Goal: Task Accomplishment & Management: Use online tool/utility

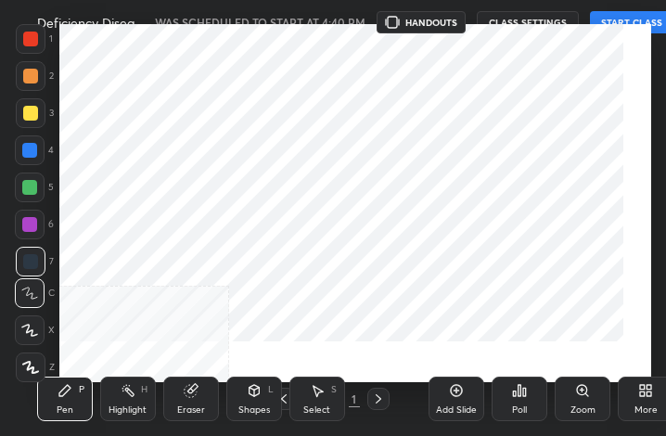
scroll to position [317, 591]
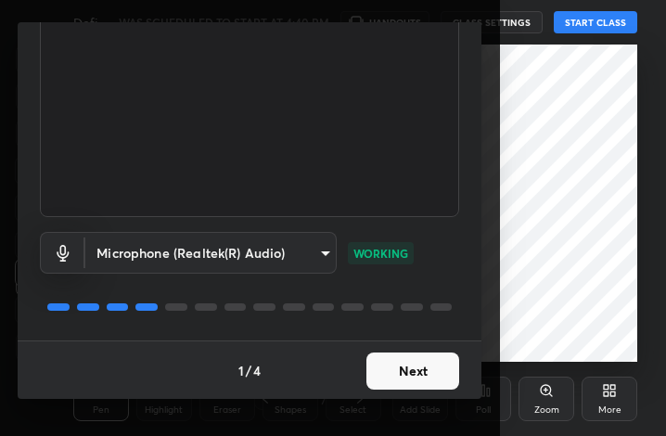
click at [408, 378] on button "Next" at bounding box center [412, 370] width 93 height 37
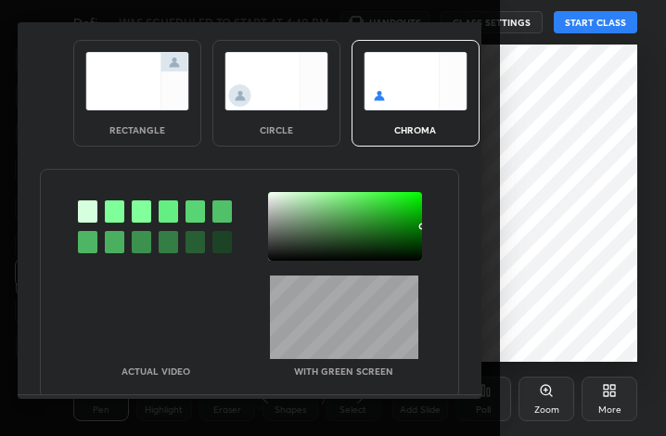
click at [300, 109] on img at bounding box center [276, 81] width 104 height 58
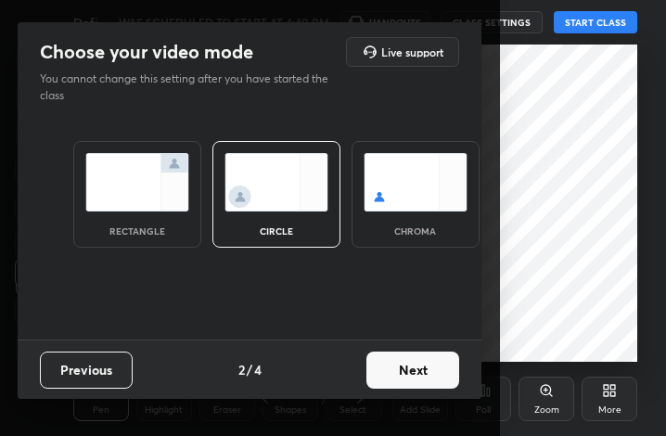
scroll to position [0, 0]
click at [432, 393] on div "Previous 2 / 4 Next" at bounding box center [249, 368] width 463 height 59
click at [427, 364] on button "Next" at bounding box center [412, 369] width 93 height 37
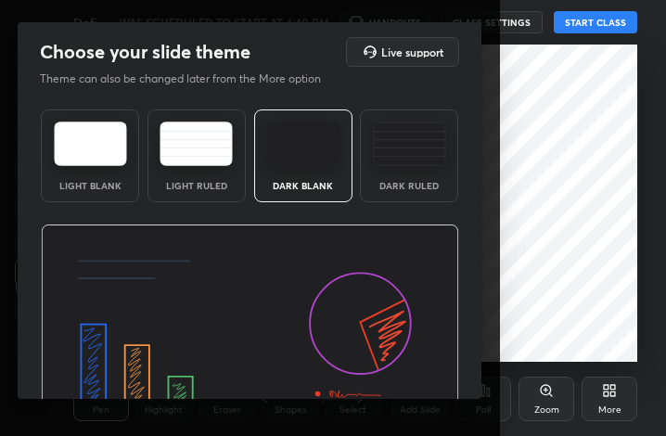
scroll to position [120, 0]
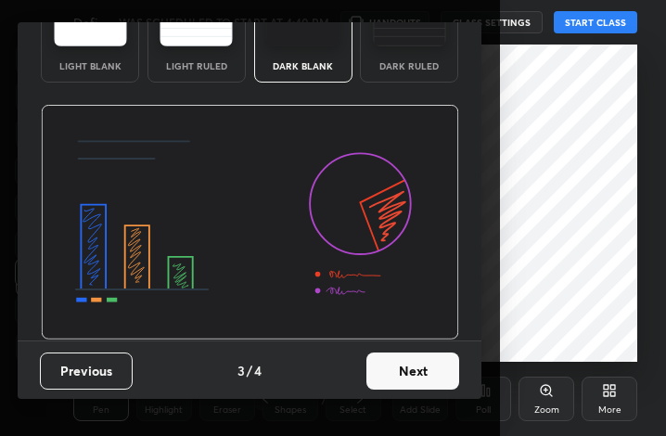
click at [404, 363] on button "Next" at bounding box center [412, 370] width 93 height 37
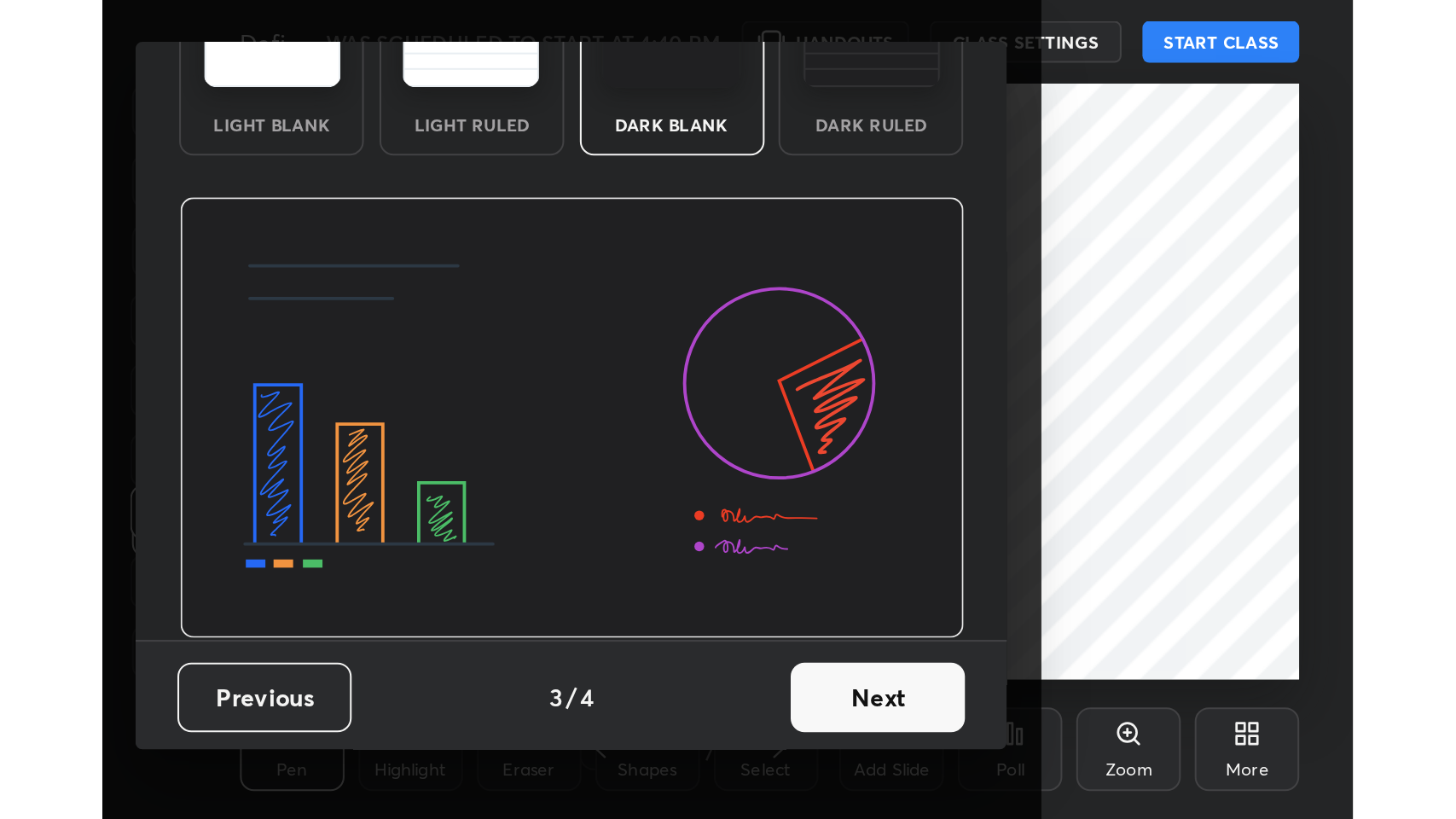
scroll to position [0, 0]
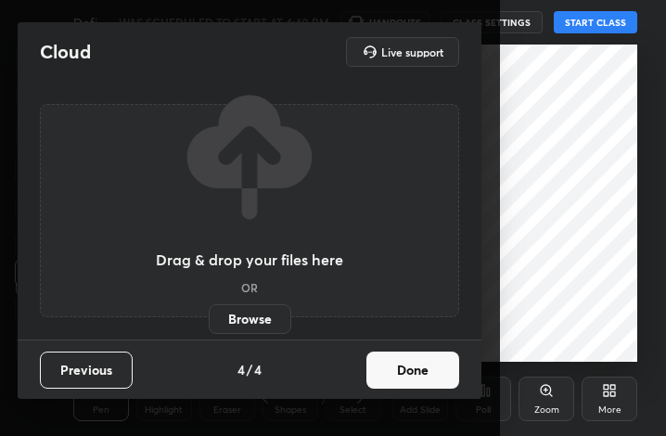
click at [258, 316] on label "Browse" at bounding box center [250, 319] width 82 height 30
click at [209, 316] on input "Browse" at bounding box center [209, 319] width 0 height 30
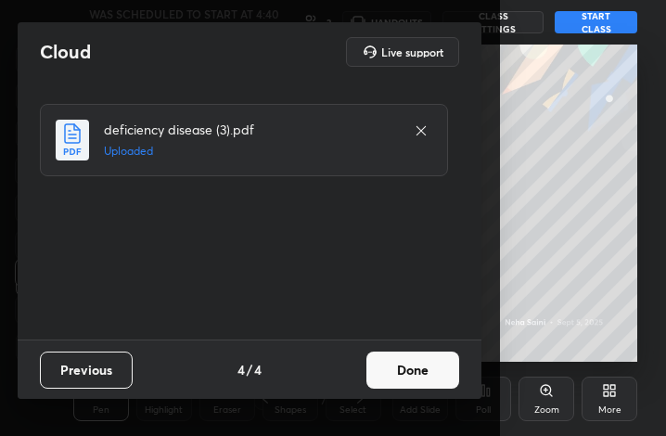
click at [418, 360] on button "Done" at bounding box center [412, 369] width 93 height 37
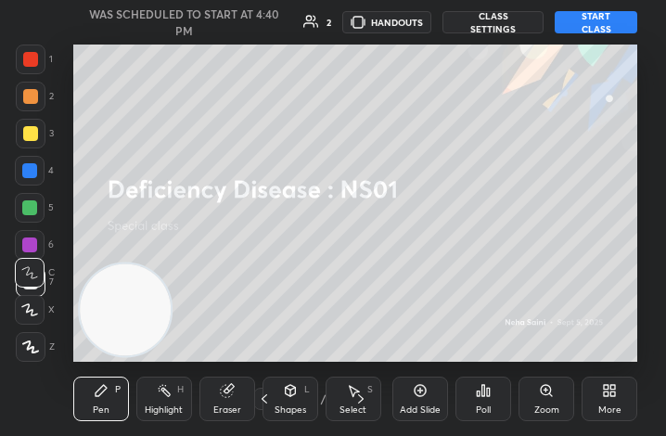
click at [583, 379] on div "More" at bounding box center [609, 398] width 56 height 44
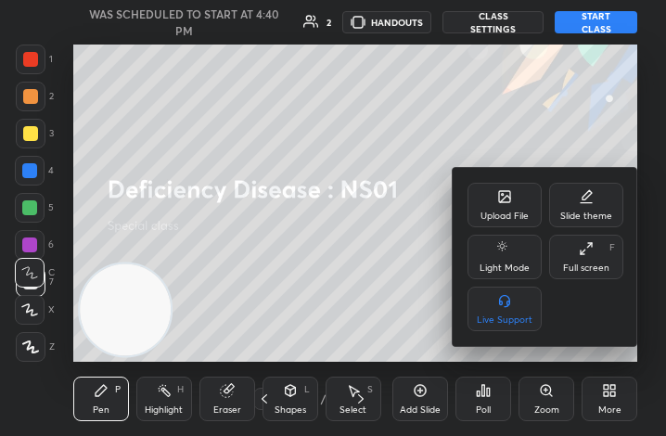
click at [596, 393] on div at bounding box center [333, 218] width 666 height 436
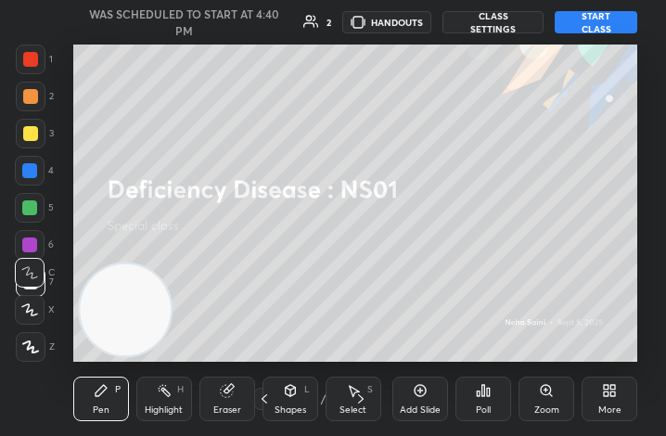
click at [603, 402] on div "More" at bounding box center [609, 398] width 56 height 44
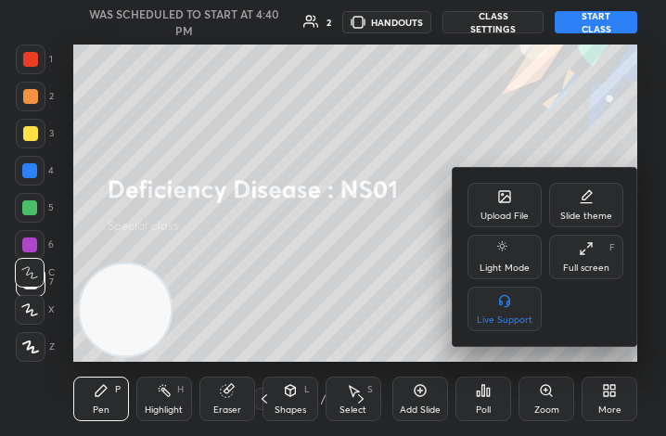
click at [505, 214] on div "Upload File" at bounding box center [504, 215] width 48 height 9
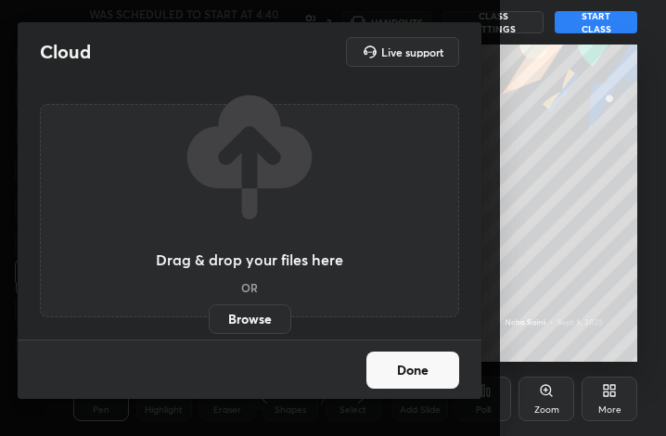
click at [267, 306] on label "Browse" at bounding box center [250, 319] width 82 height 30
click at [209, 306] on input "Browse" at bounding box center [209, 319] width 0 height 30
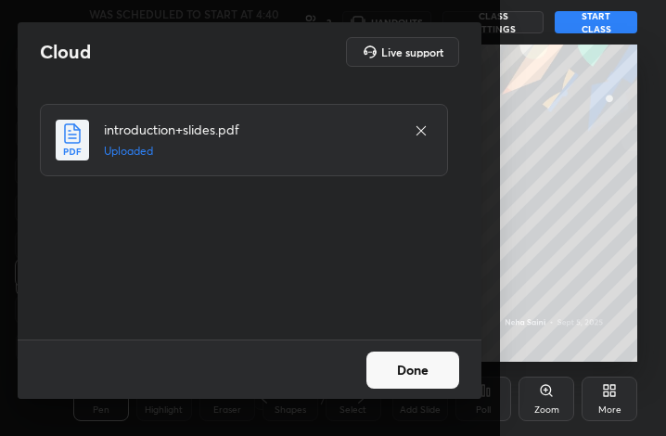
click at [430, 368] on button "Done" at bounding box center [412, 369] width 93 height 37
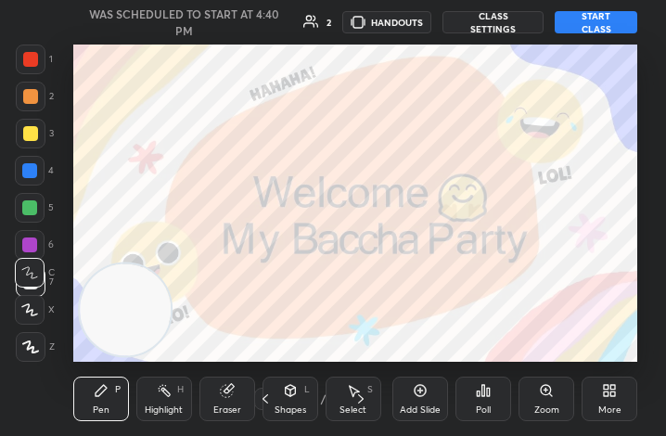
click at [600, 27] on button "START CLASS" at bounding box center [595, 22] width 82 height 22
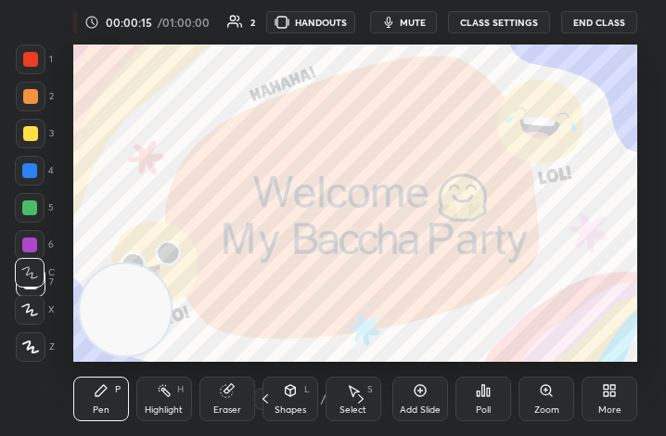
click at [622, 387] on div "More" at bounding box center [609, 398] width 56 height 44
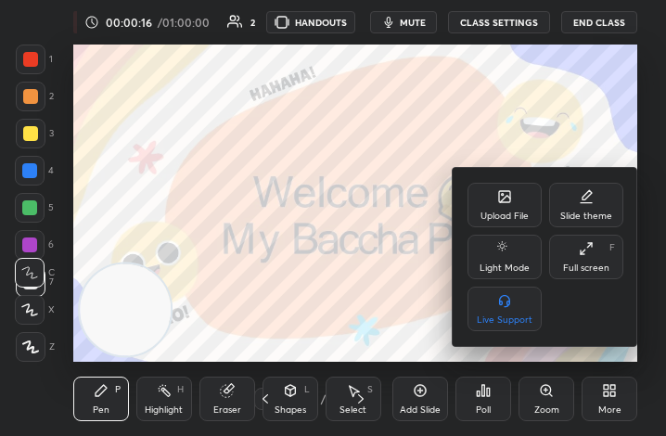
click at [596, 265] on div "Full screen" at bounding box center [586, 267] width 46 height 9
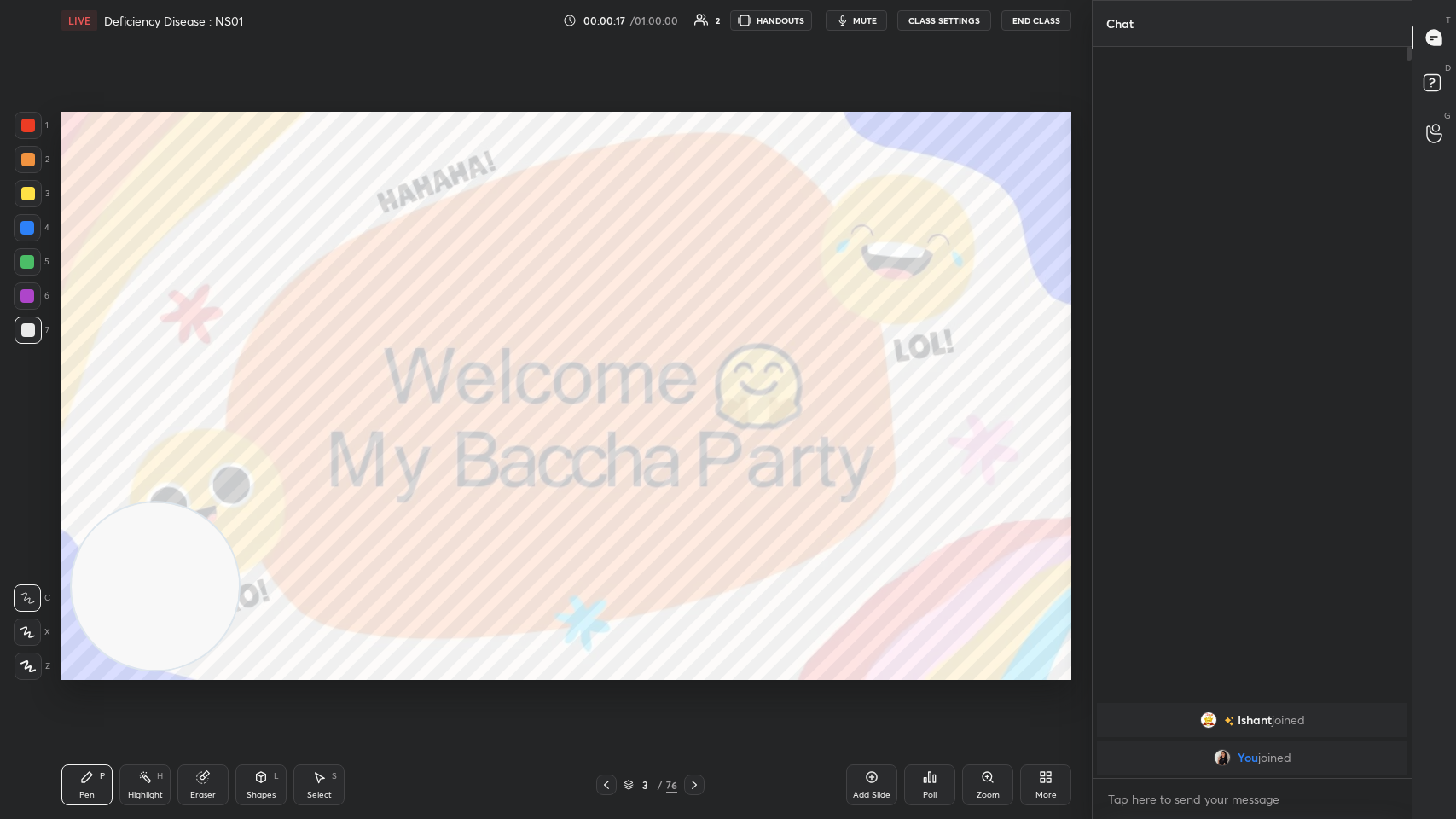
scroll to position [84587, 84285]
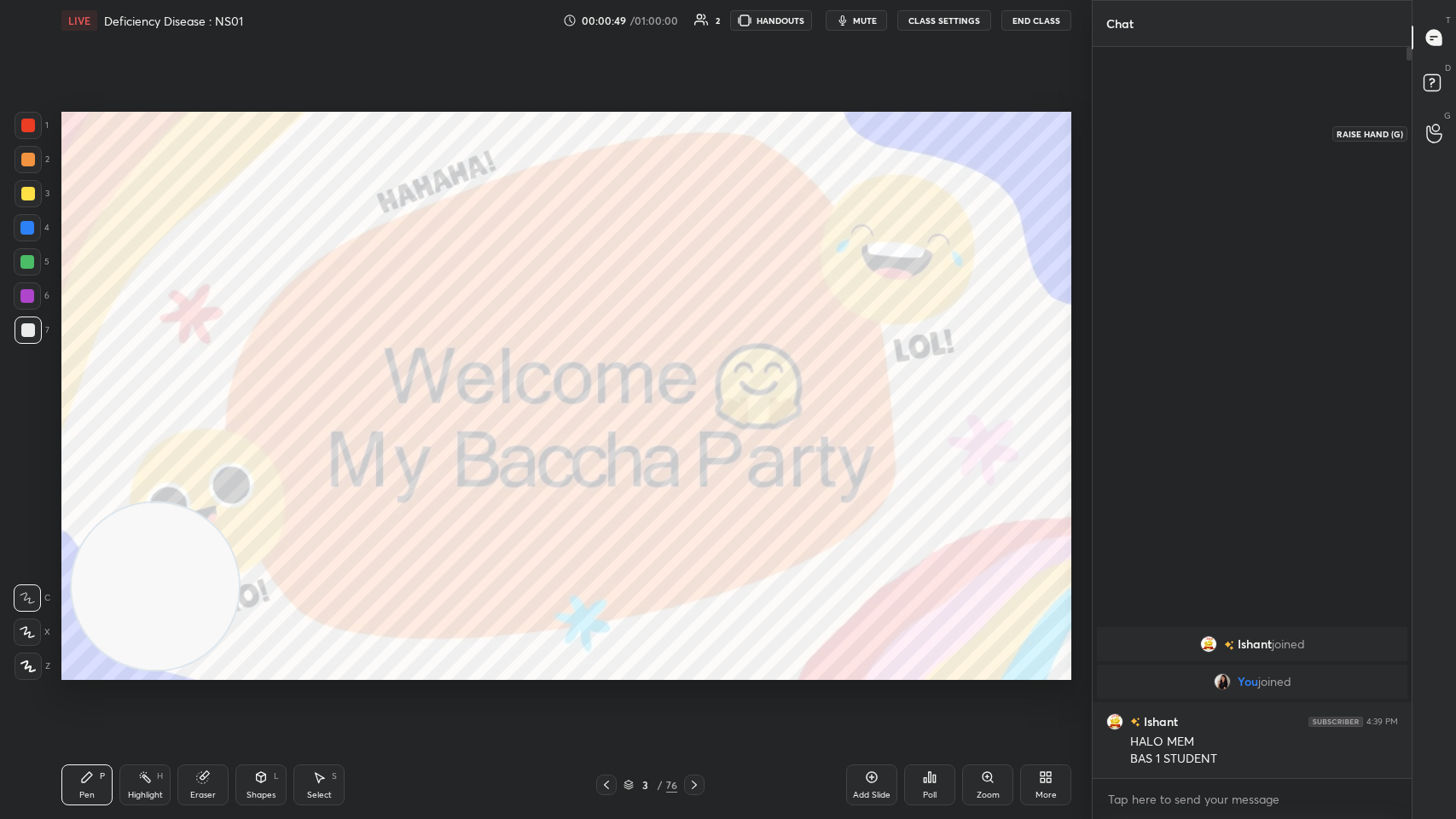
click at [612, 131] on icon at bounding box center [1434, 133] width 16 height 17
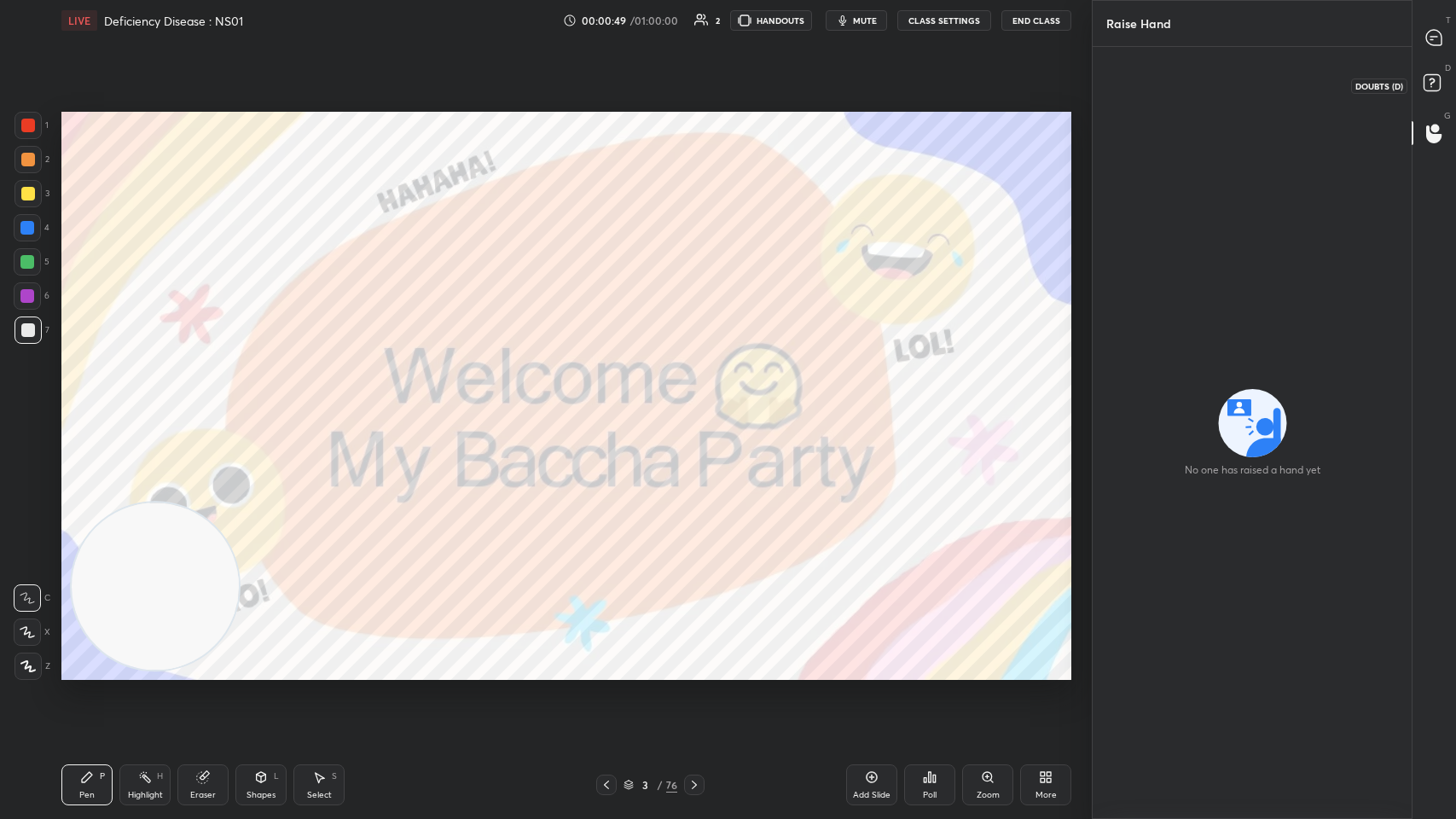
click at [612, 76] on icon at bounding box center [1434, 85] width 30 height 30
click at [612, 37] on icon at bounding box center [1433, 37] width 6 height 0
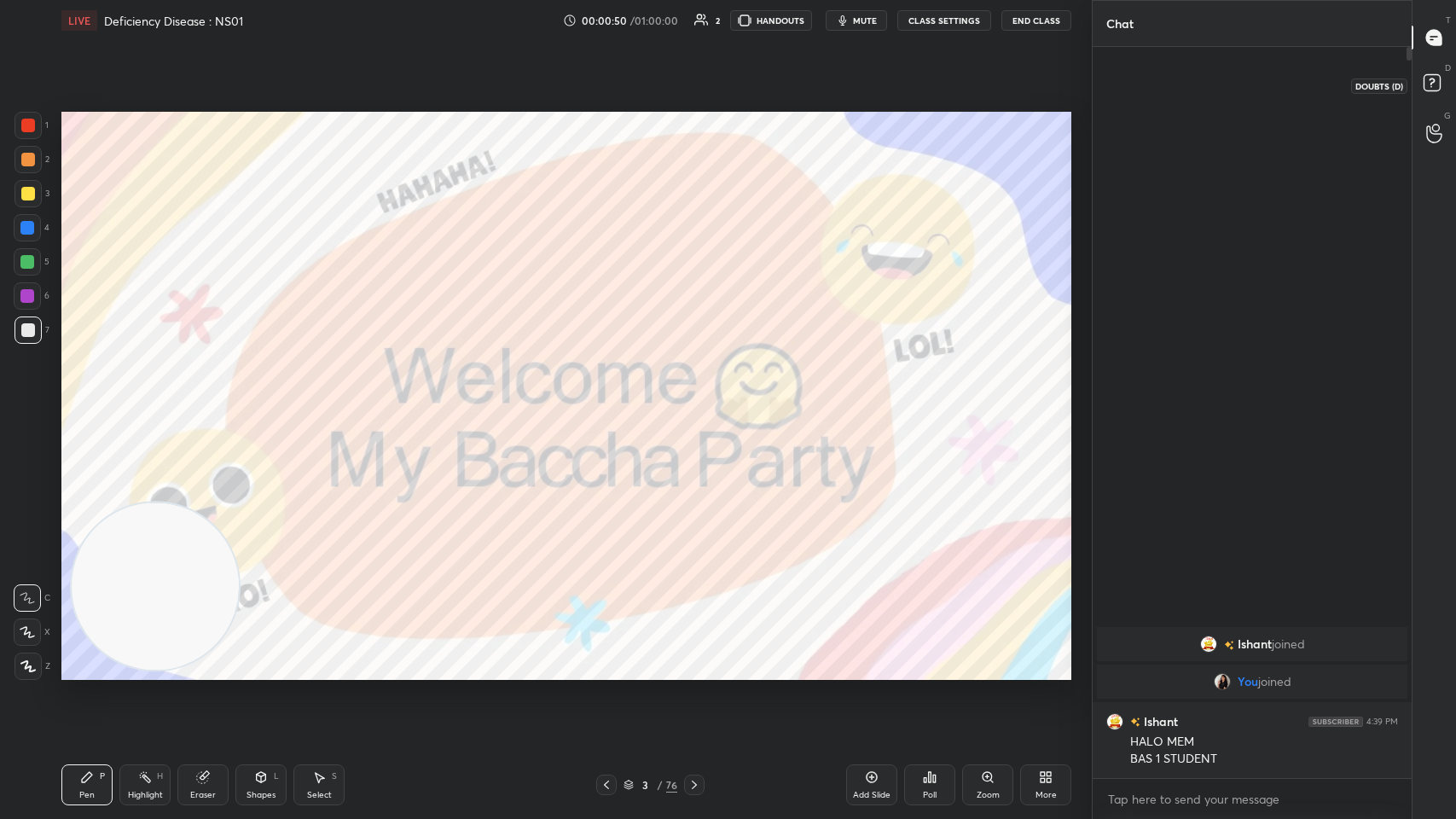
scroll to position [727, 314]
click at [25, 121] on div at bounding box center [28, 125] width 14 height 14
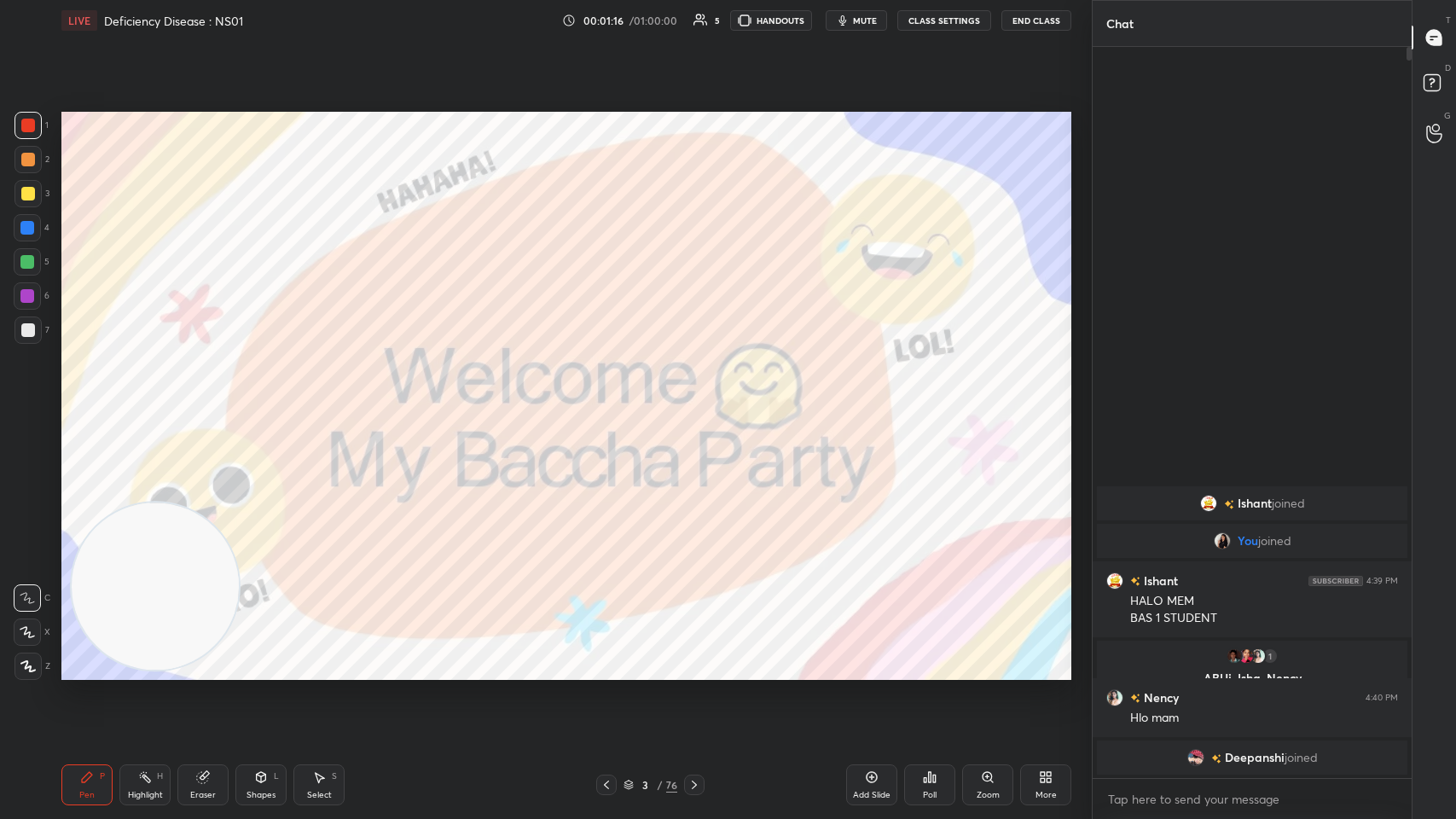
click at [612, 400] on icon at bounding box center [694, 784] width 14 height 14
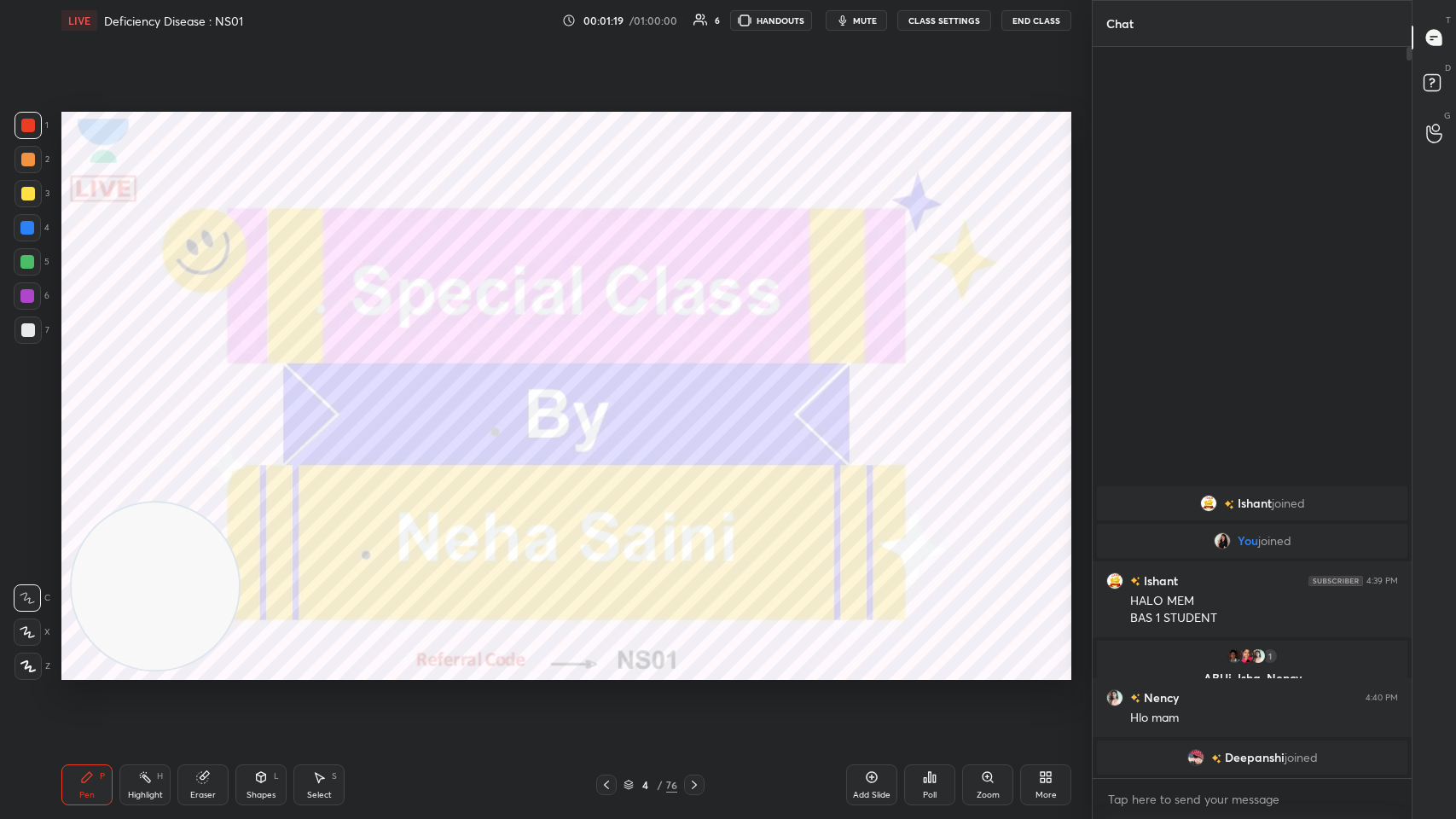
click at [612, 400] on icon at bounding box center [694, 784] width 14 height 14
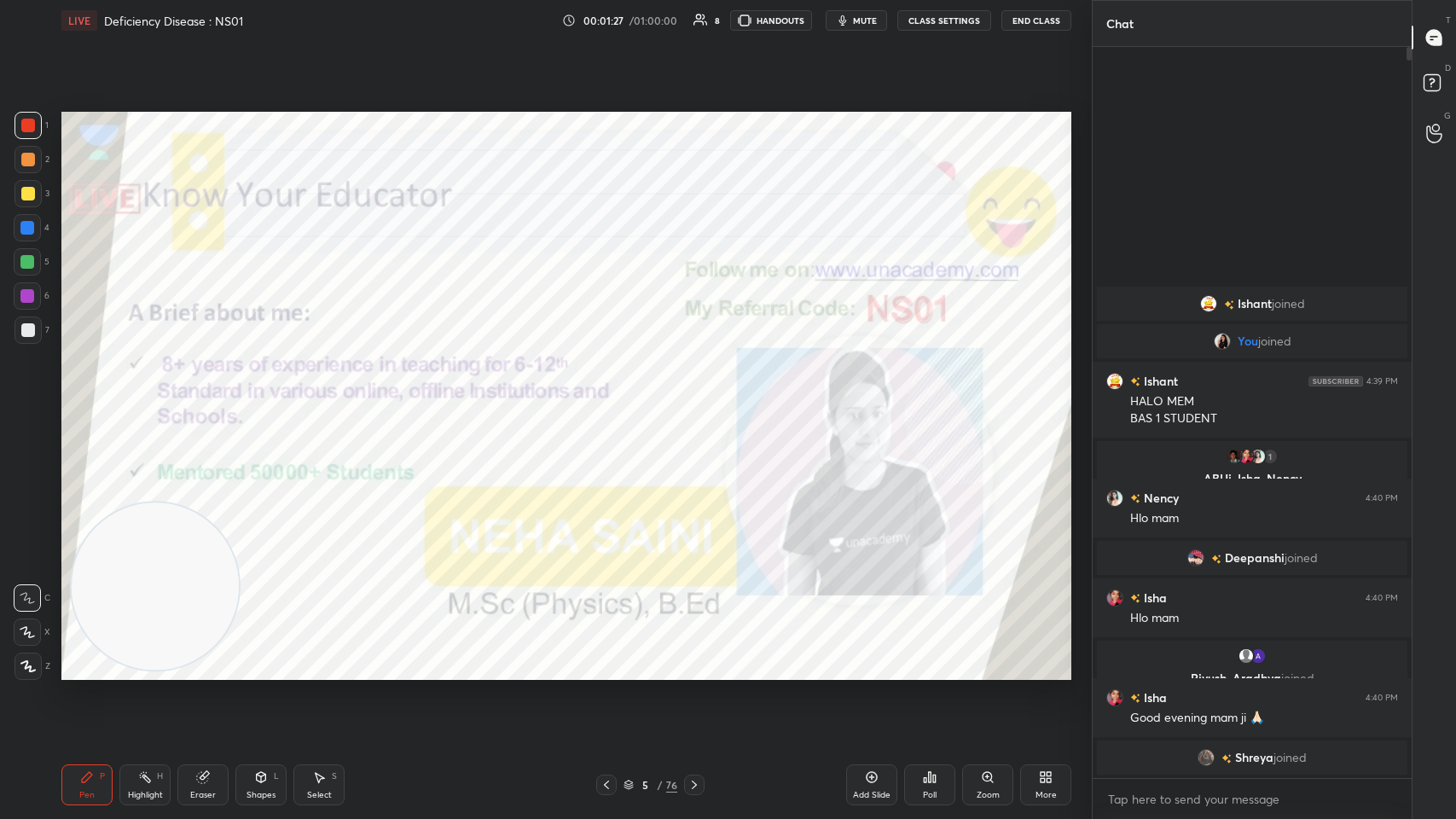
click at [612, 400] on icon at bounding box center [694, 784] width 14 height 14
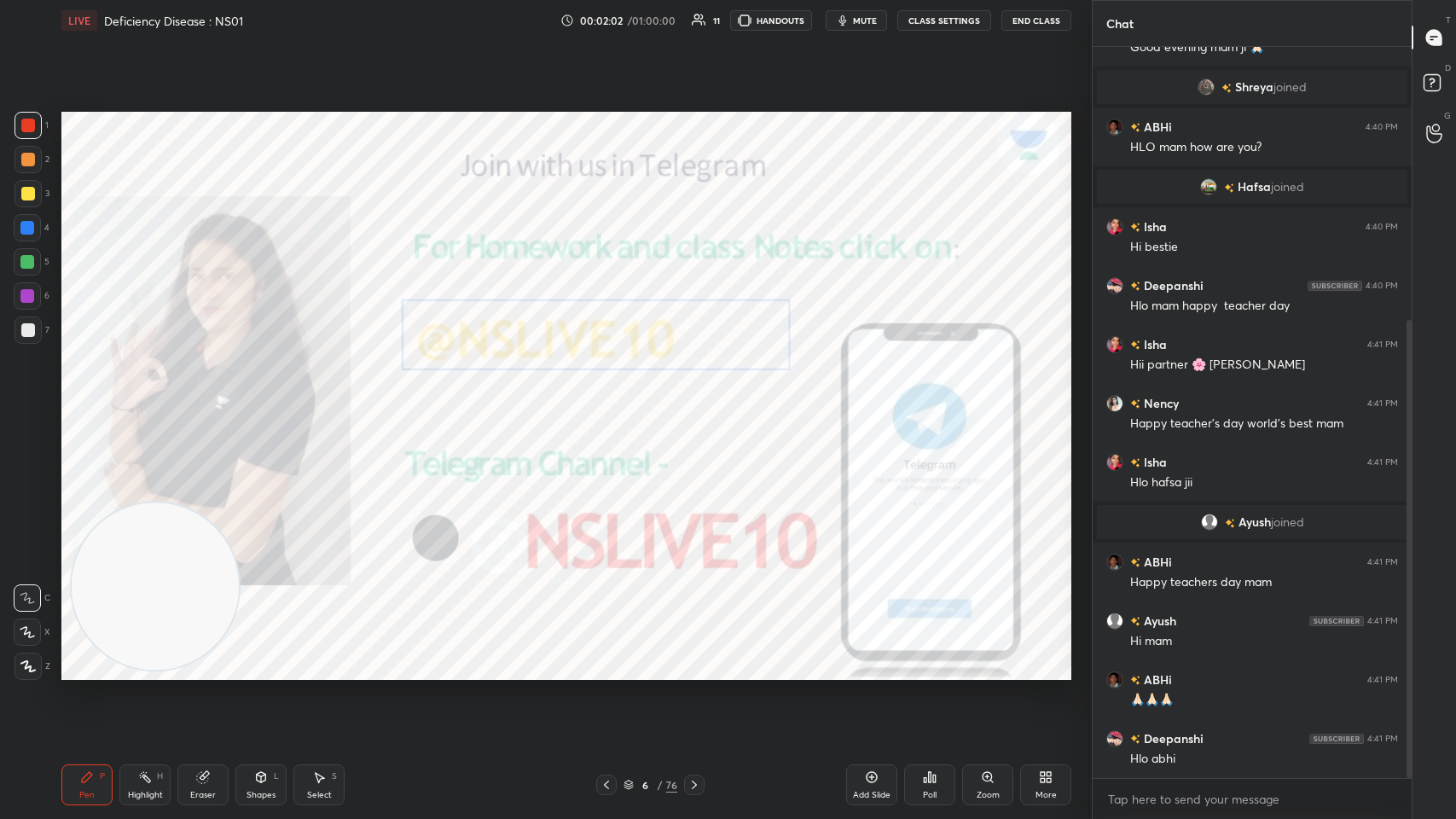
scroll to position [492, 0]
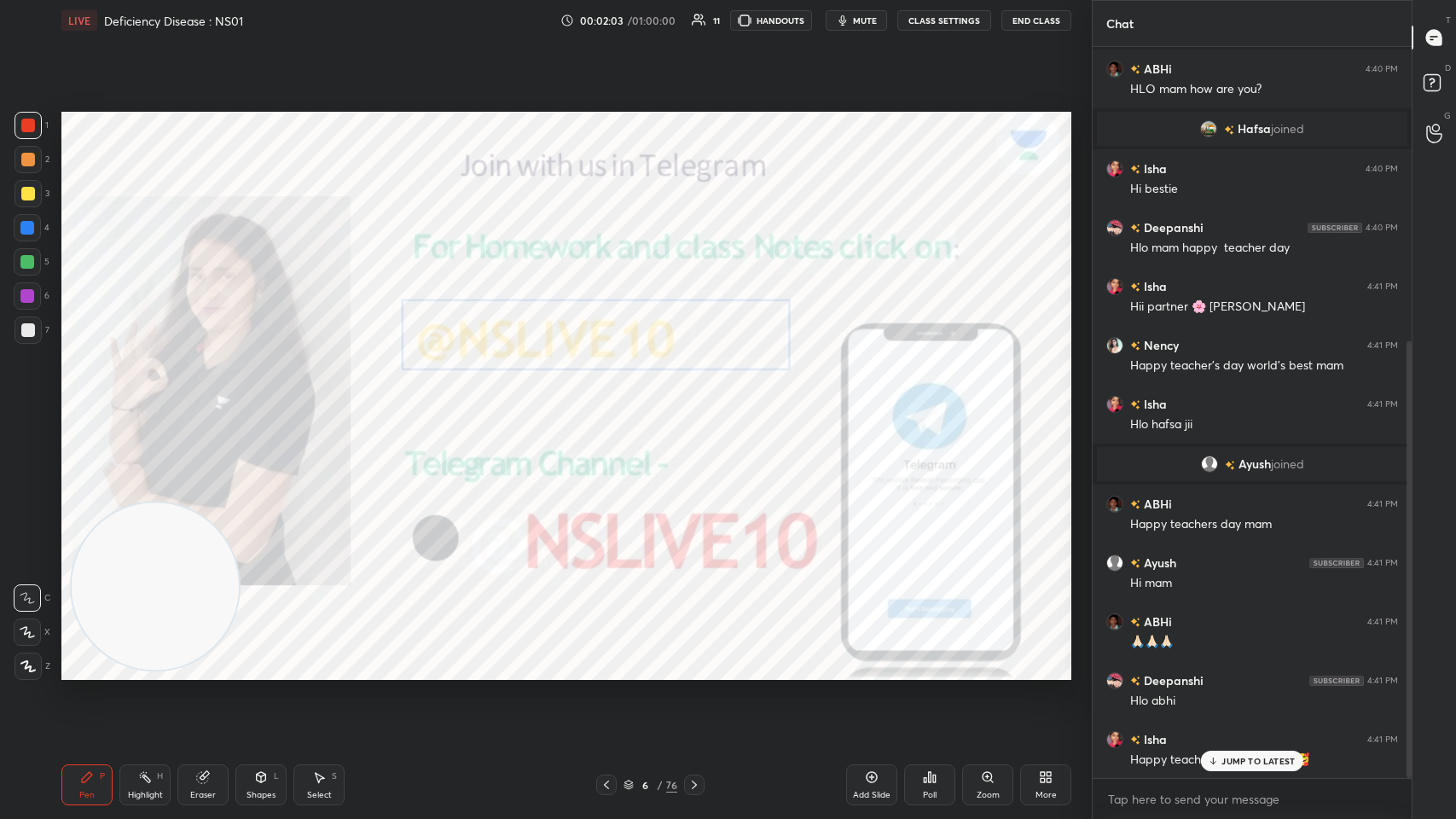
click at [612, 400] on div at bounding box center [694, 785] width 20 height 20
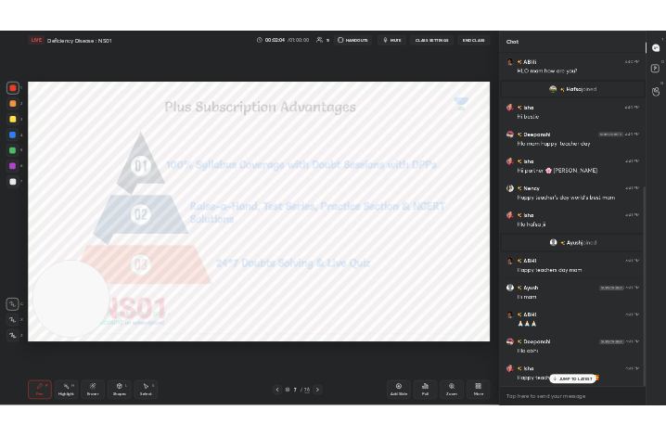
scroll to position [615, 0]
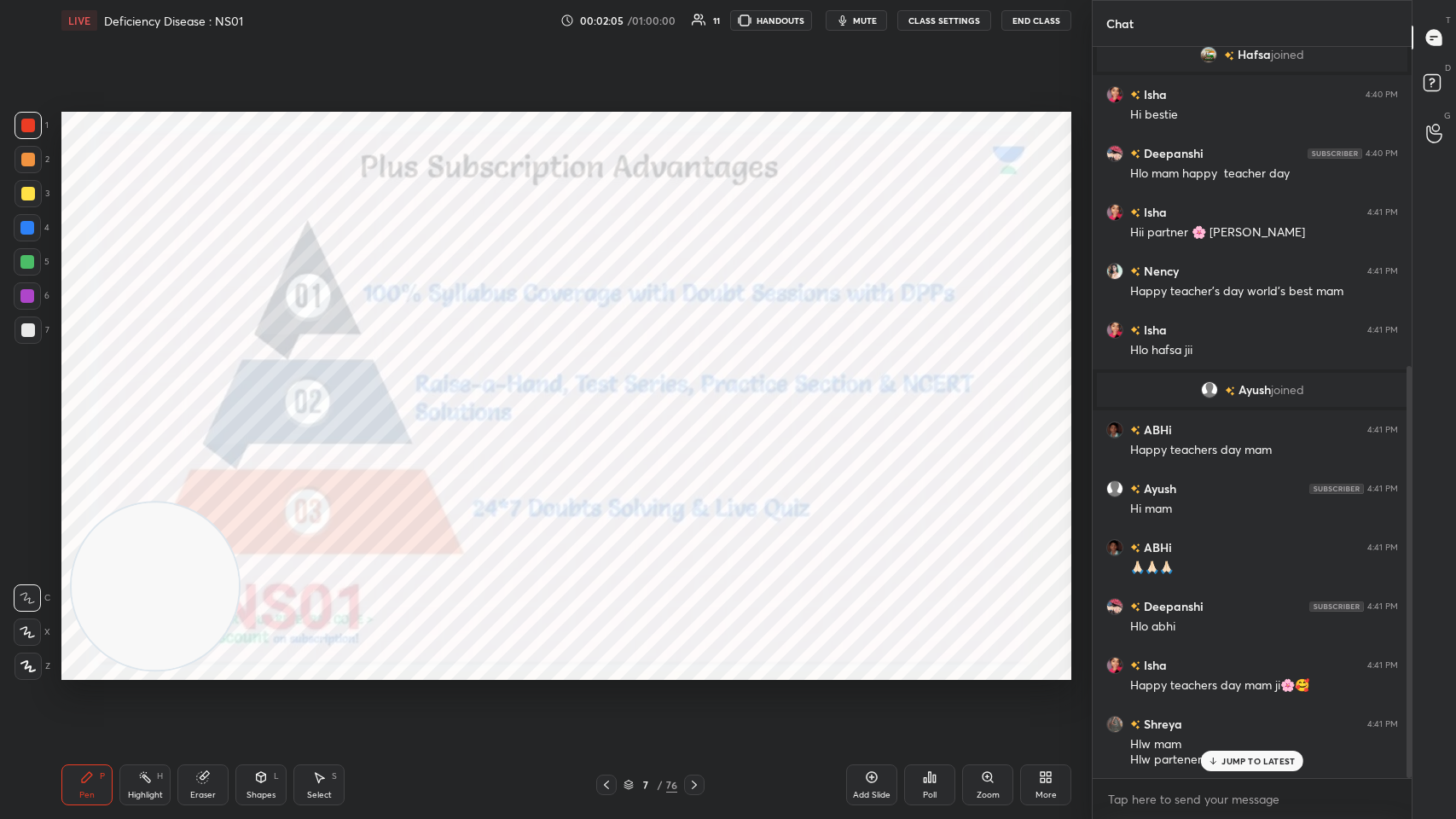
click at [601, 400] on icon at bounding box center [607, 784] width 14 height 14
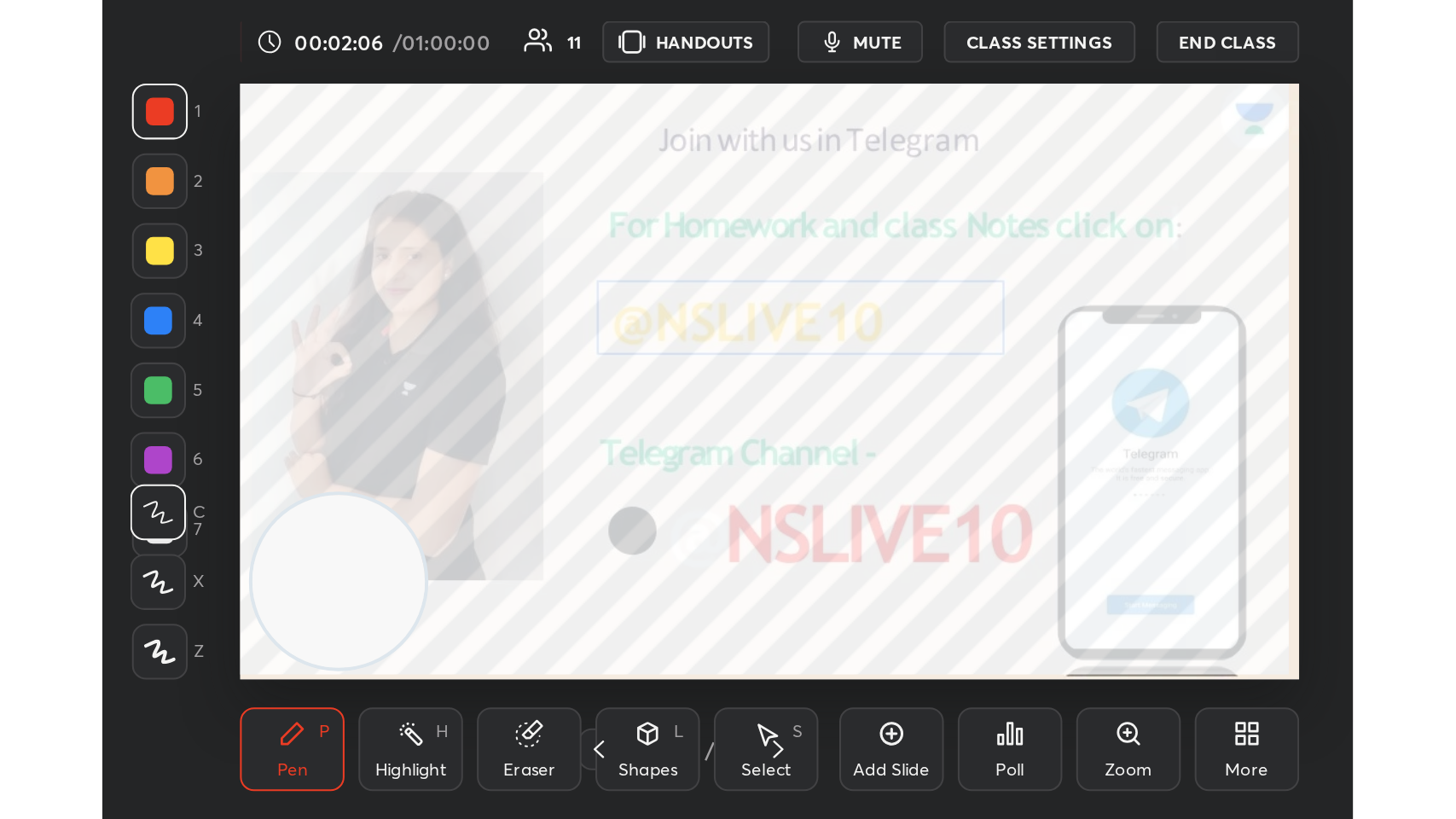
scroll to position [292, 543]
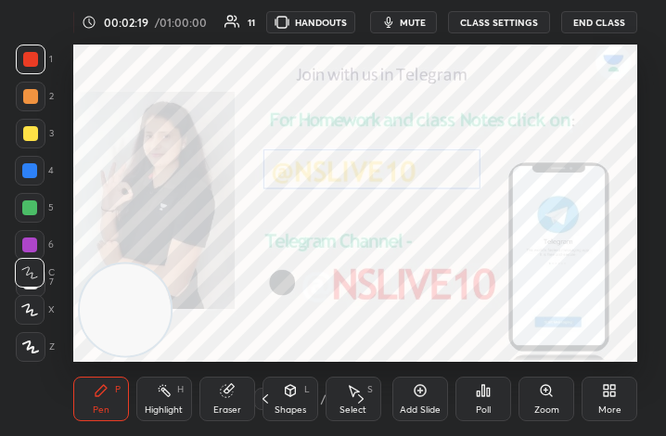
click at [605, 395] on icon at bounding box center [605, 393] width 5 height 5
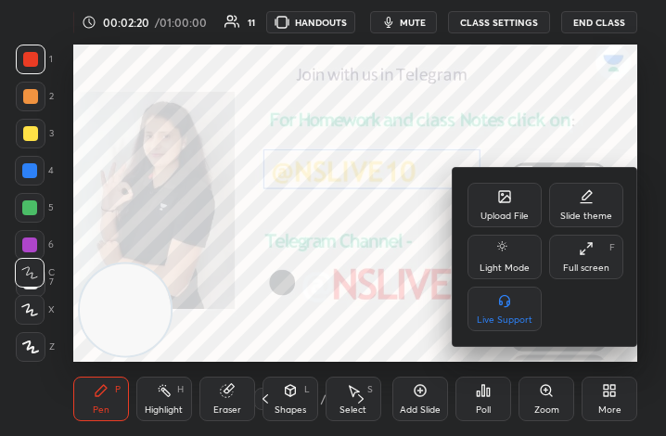
click at [594, 247] on div "Full screen F" at bounding box center [586, 257] width 74 height 44
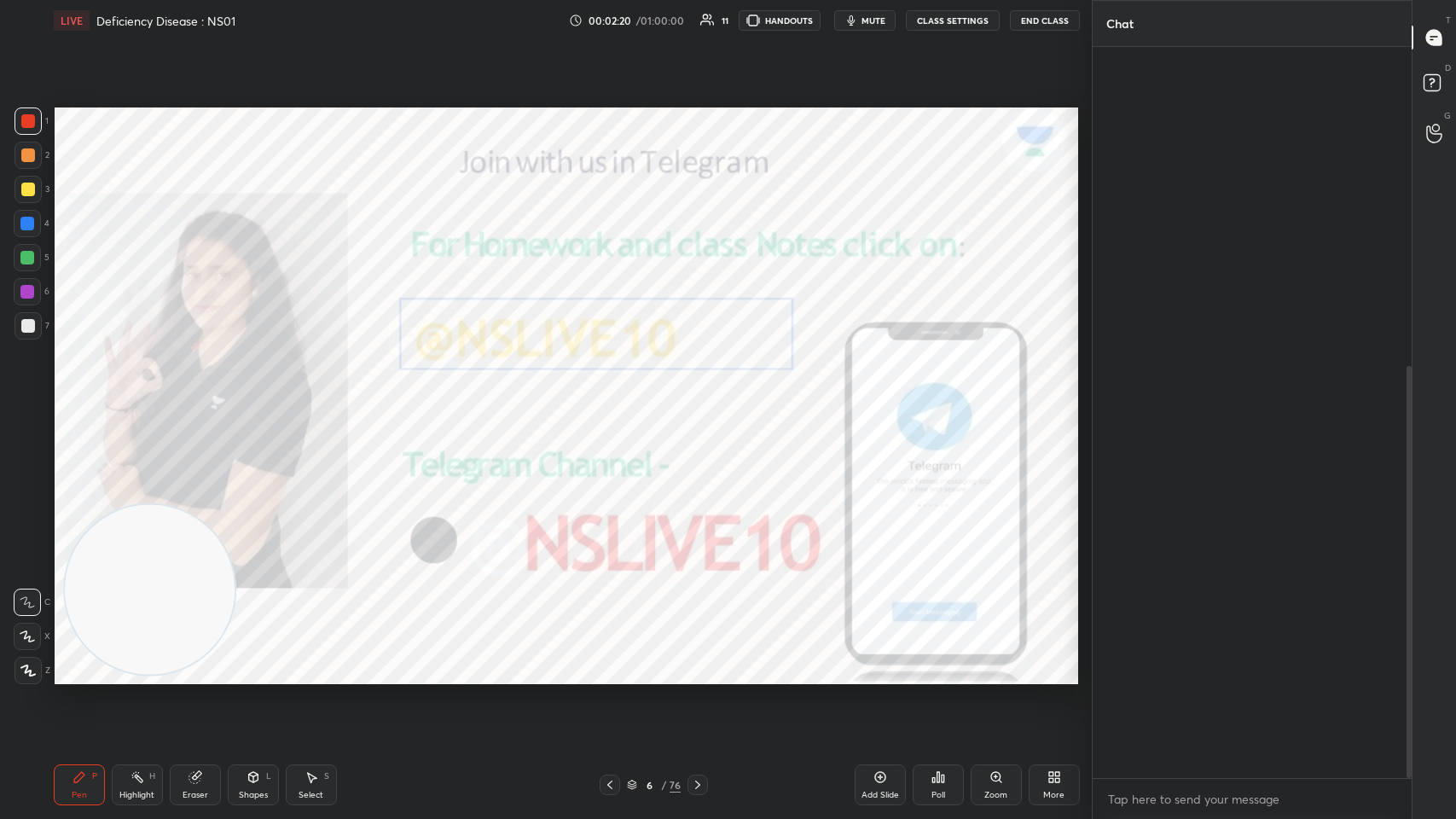
scroll to position [84587, 84285]
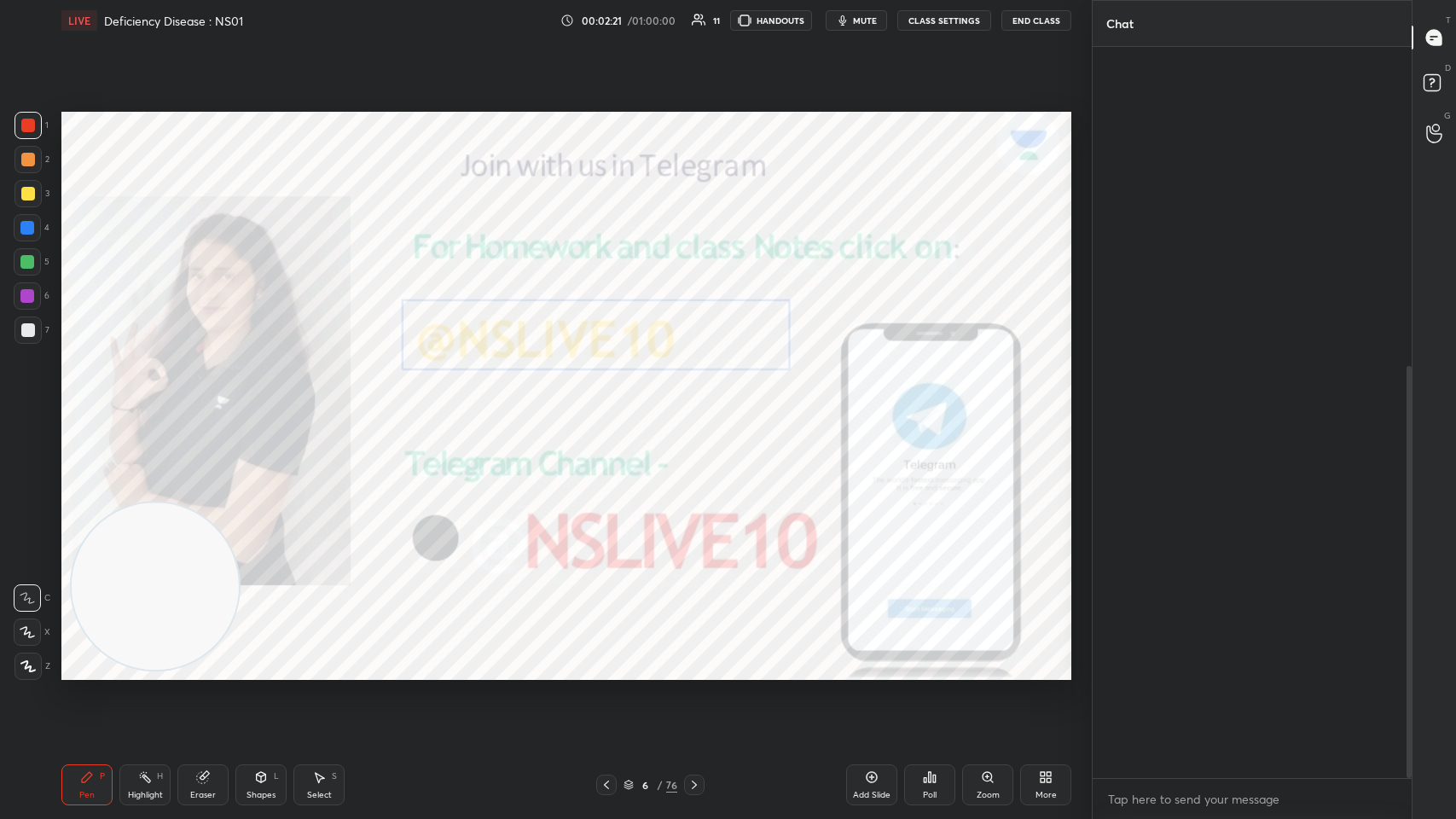
click at [612, 400] on body "1 2 3 4 5 6 7 C X Z C X Z E E Erase all H H LIVE Deficiency Disease : NS01 00:0…" at bounding box center [728, 410] width 1456 height 819
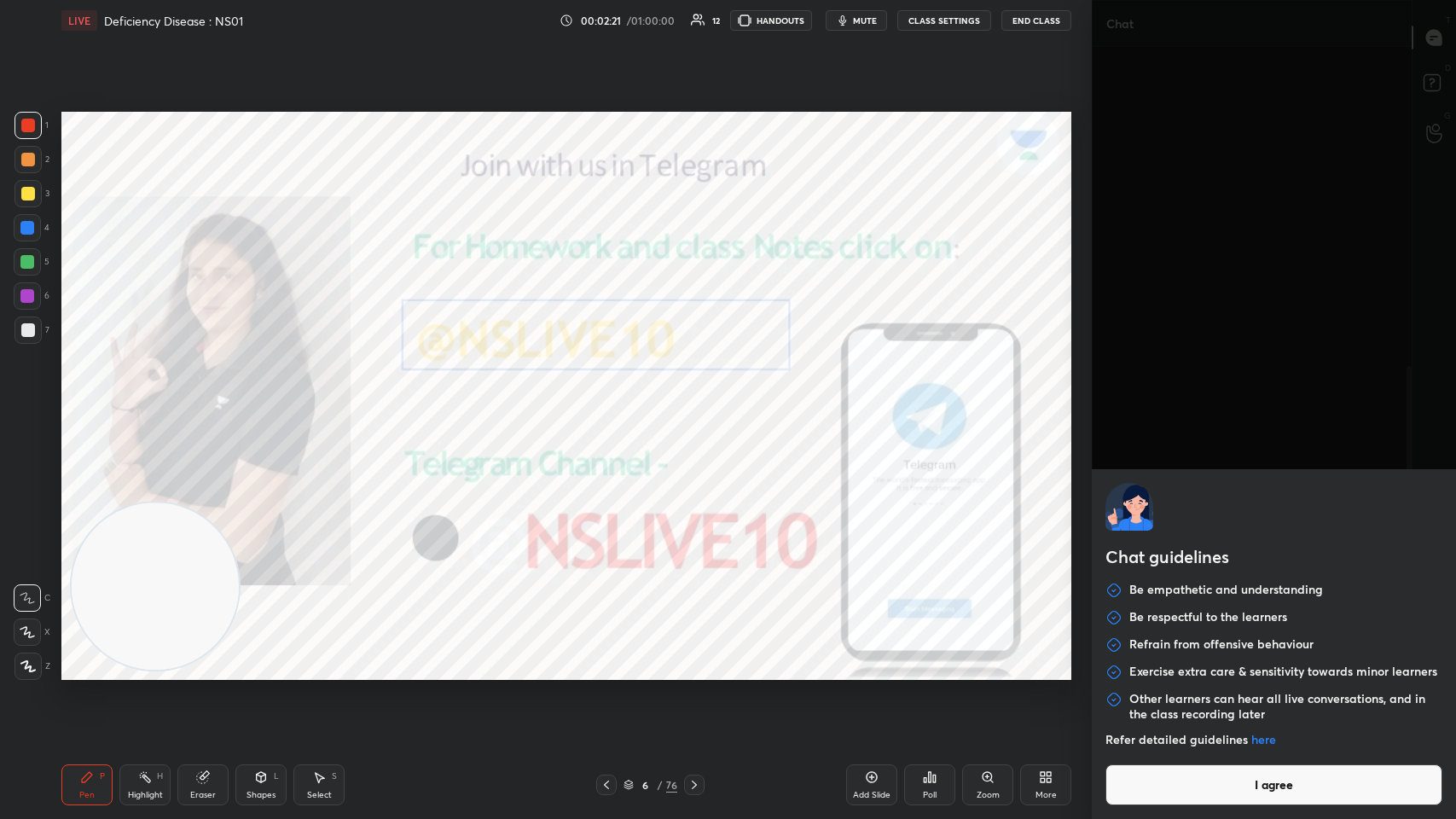
click at [612, 400] on button "I agree" at bounding box center [1274, 785] width 337 height 40
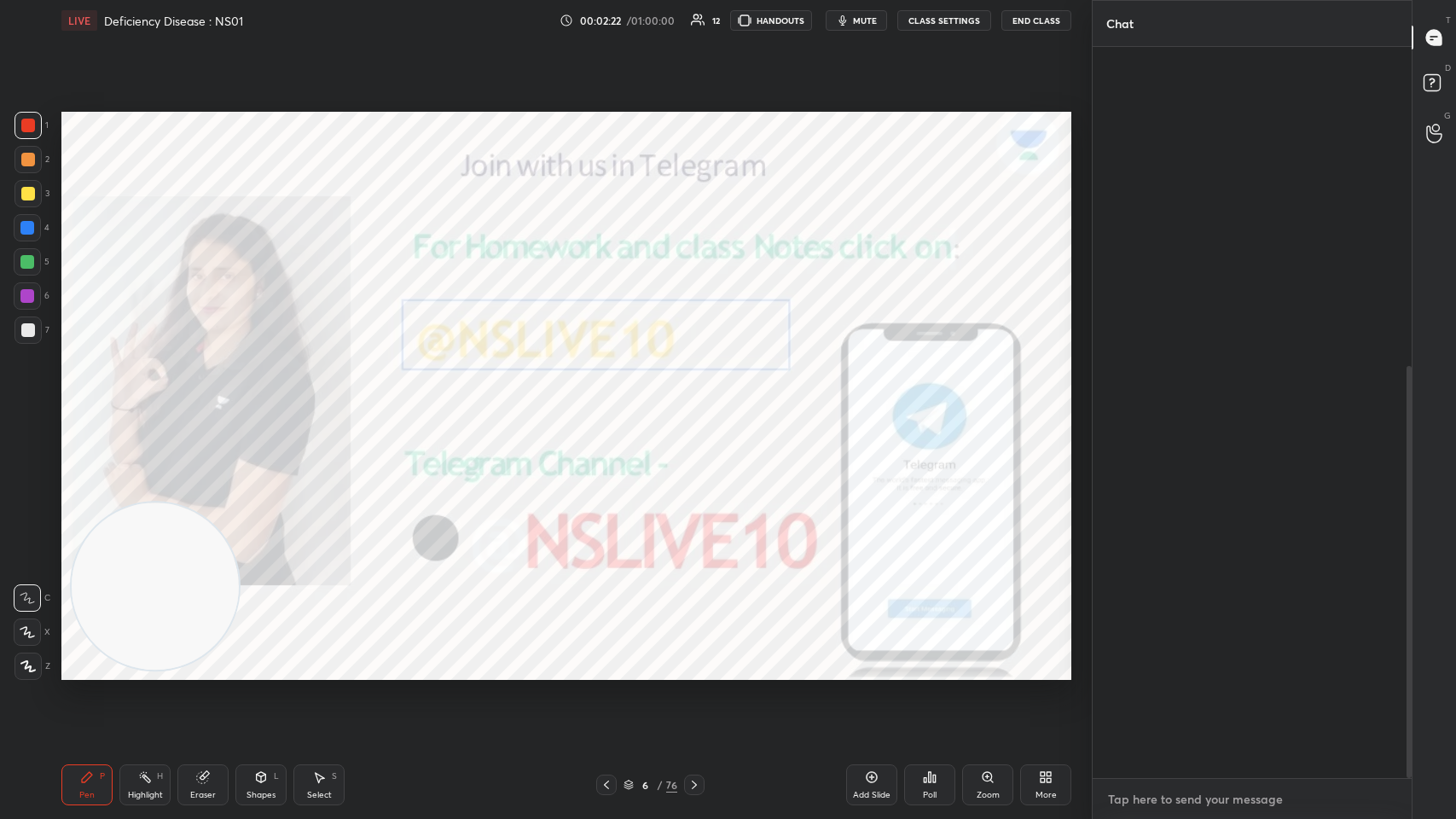
click at [612, 400] on textarea at bounding box center [1252, 800] width 292 height 28
click at [612, 400] on div "Add Slide" at bounding box center [872, 785] width 52 height 40
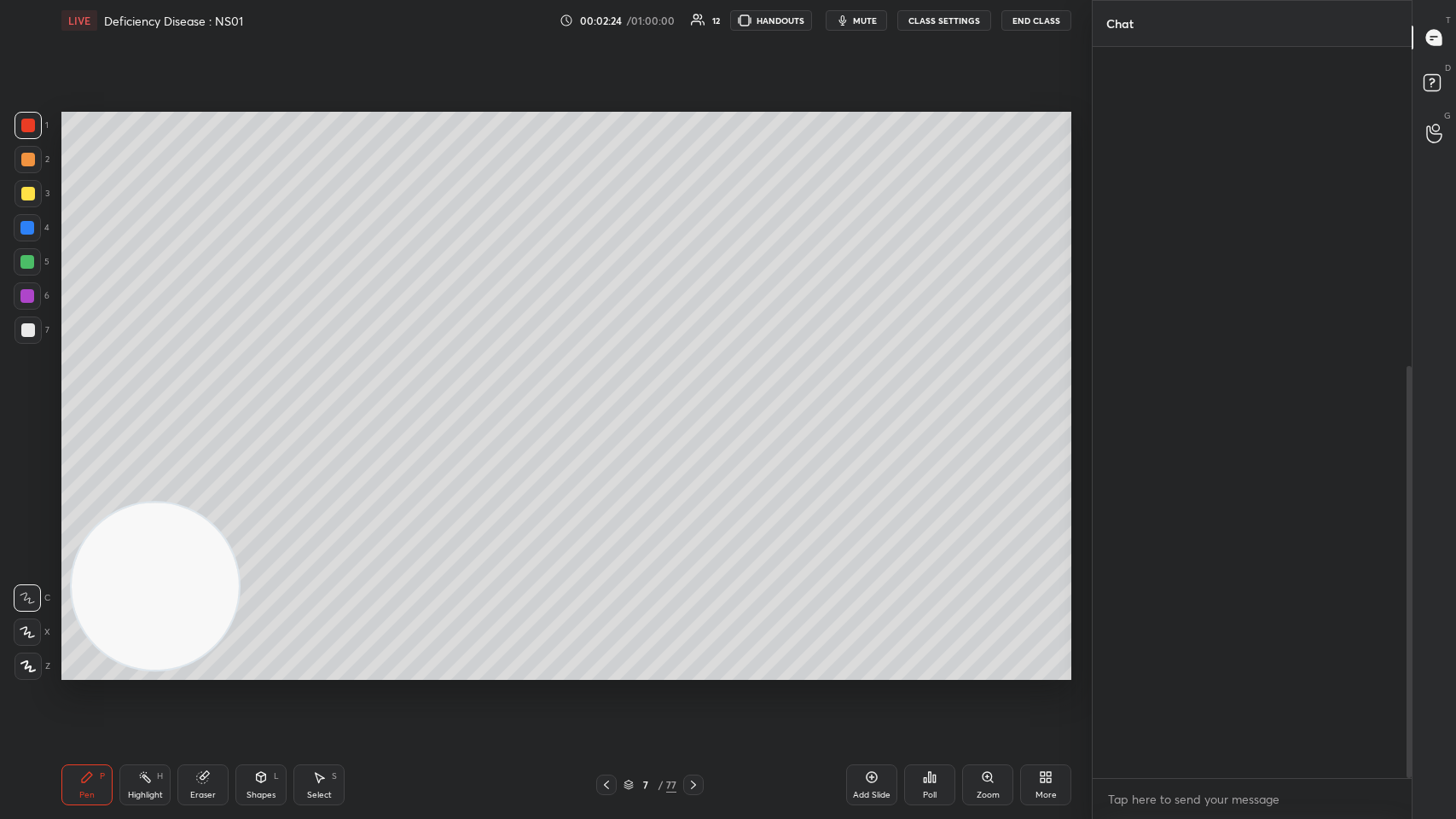
click at [34, 232] on div at bounding box center [28, 228] width 28 height 28
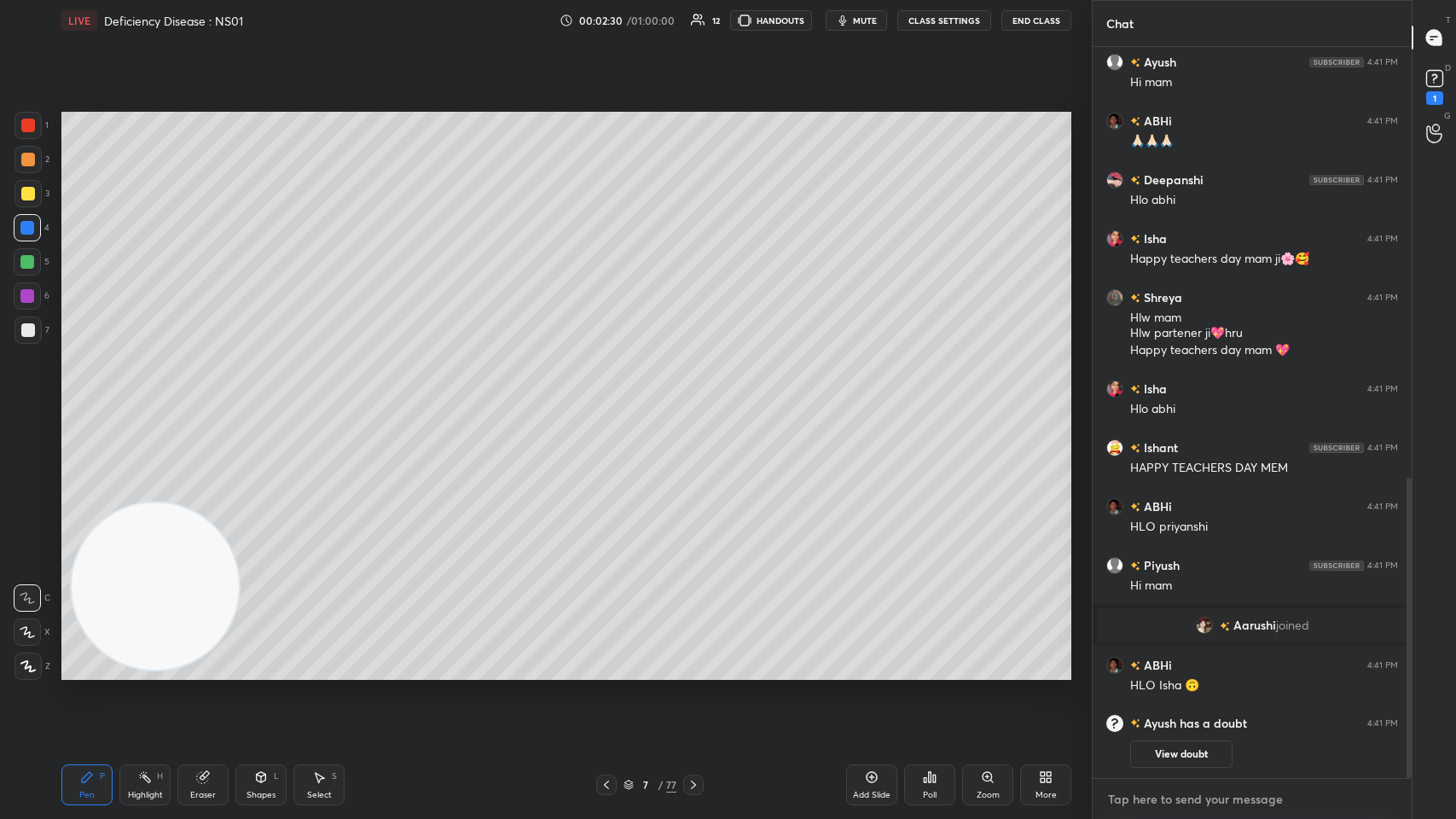
click at [612, 400] on textarea at bounding box center [1252, 800] width 292 height 28
type textarea "x"
type textarea "U"
type textarea "x"
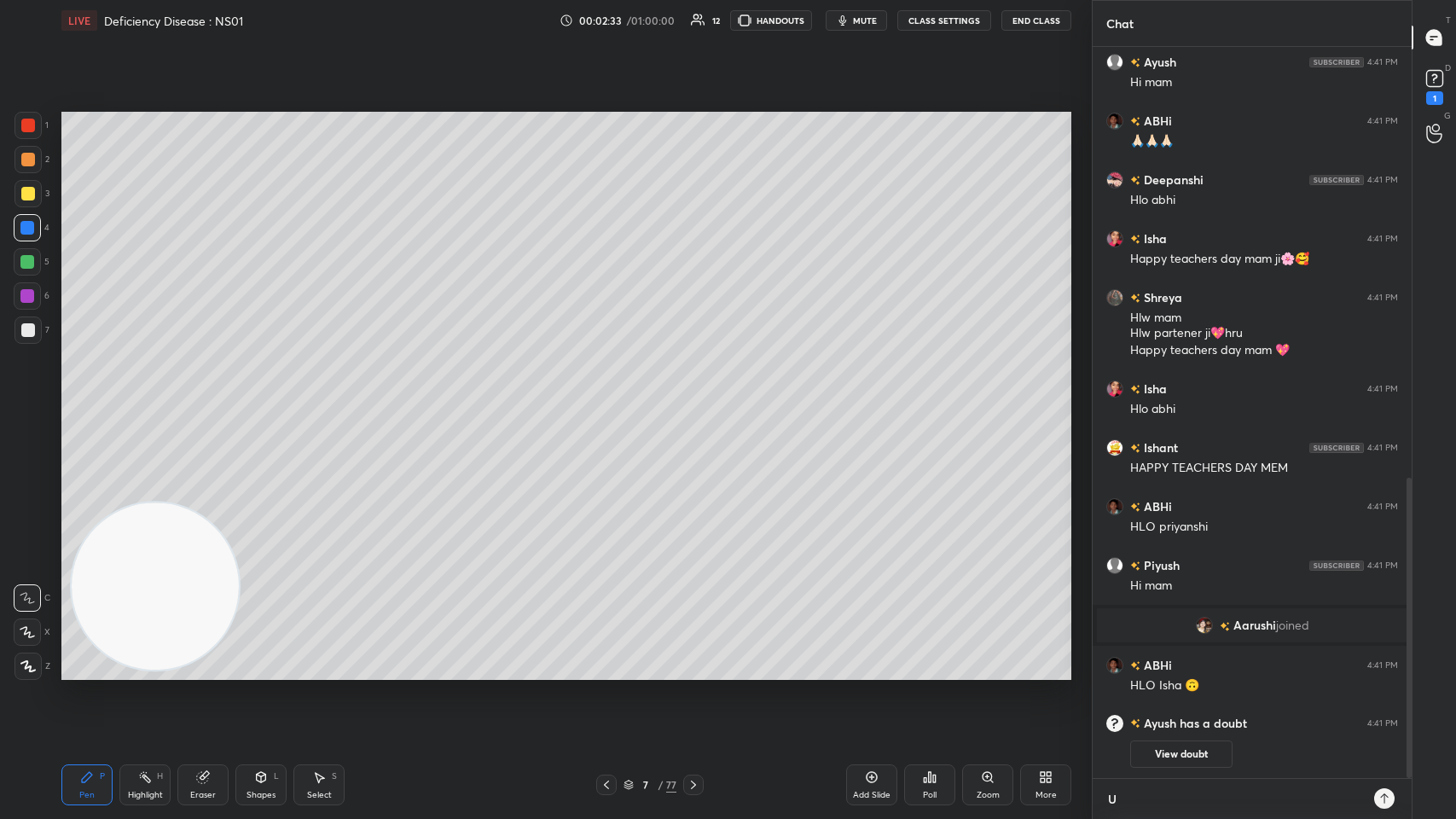
type textarea "Un"
type textarea "x"
type textarea "Una"
type textarea "x"
type textarea "Una"
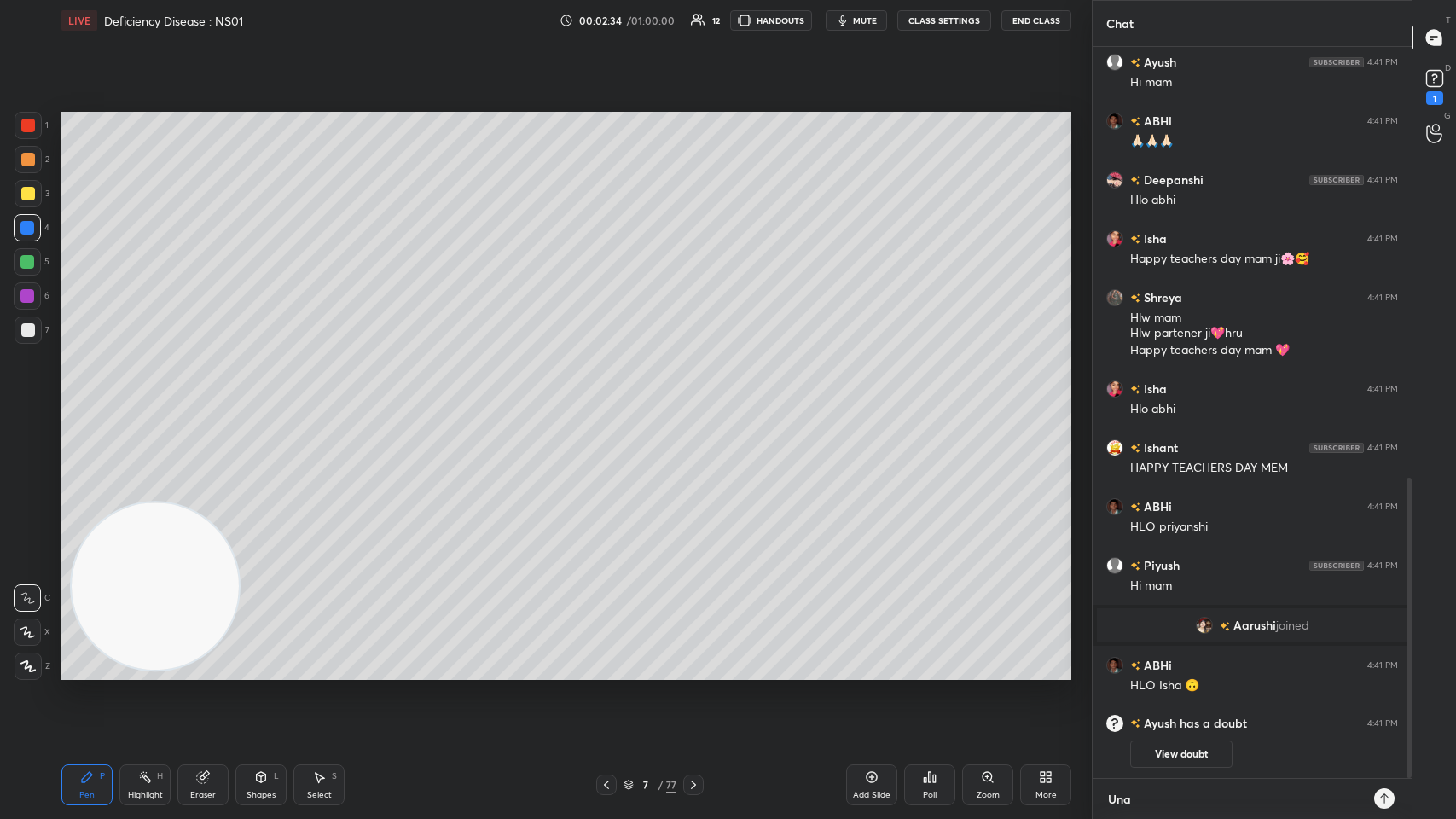
type textarea "x"
type textarea "Una :"
type textarea "x"
type textarea "Una :-"
type textarea "x"
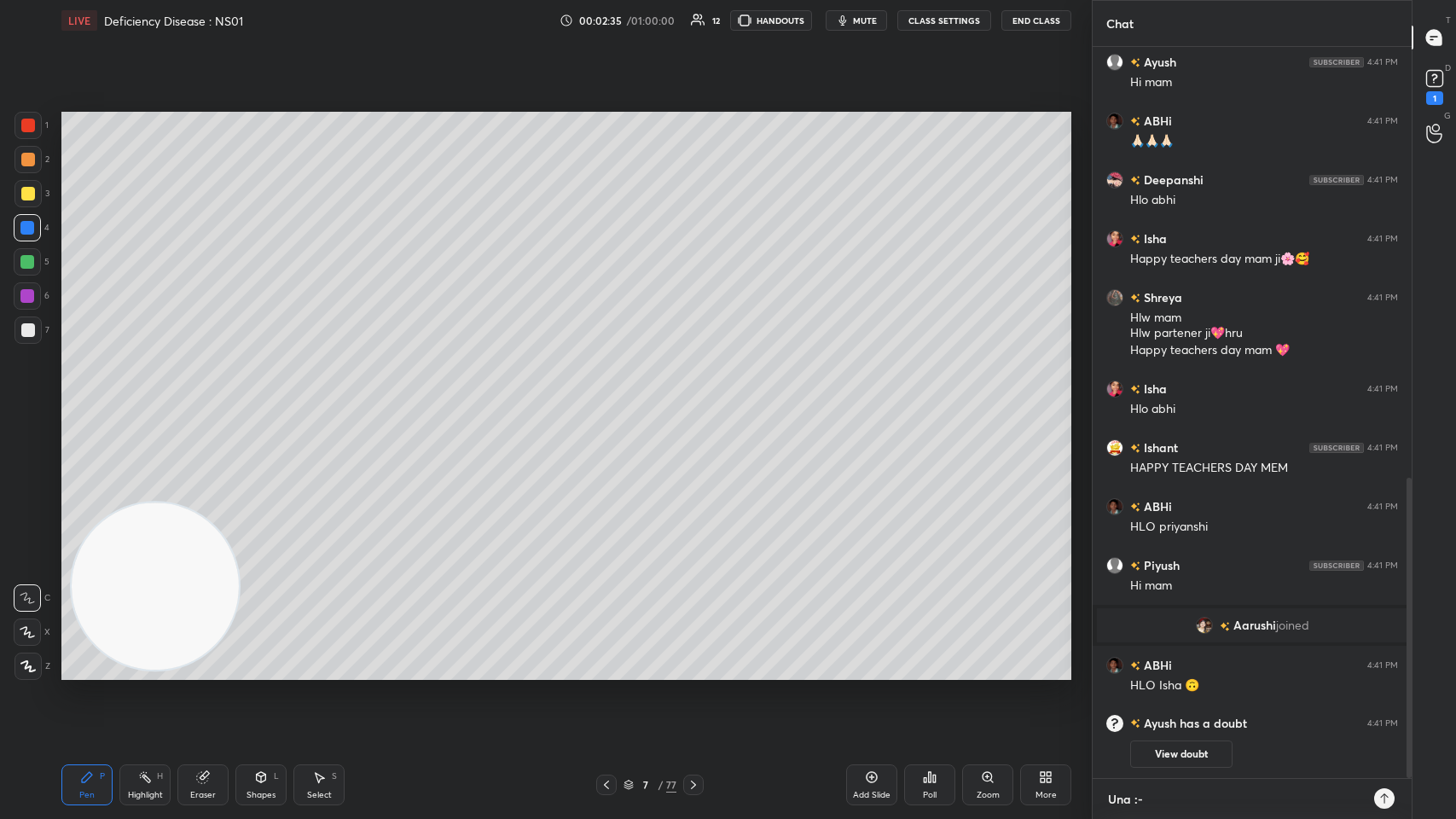
type textarea "Una :-"
type textarea "x"
type textarea "Una :-"
type textarea "x"
paste textarea "[URL][DOMAIN_NAME]"
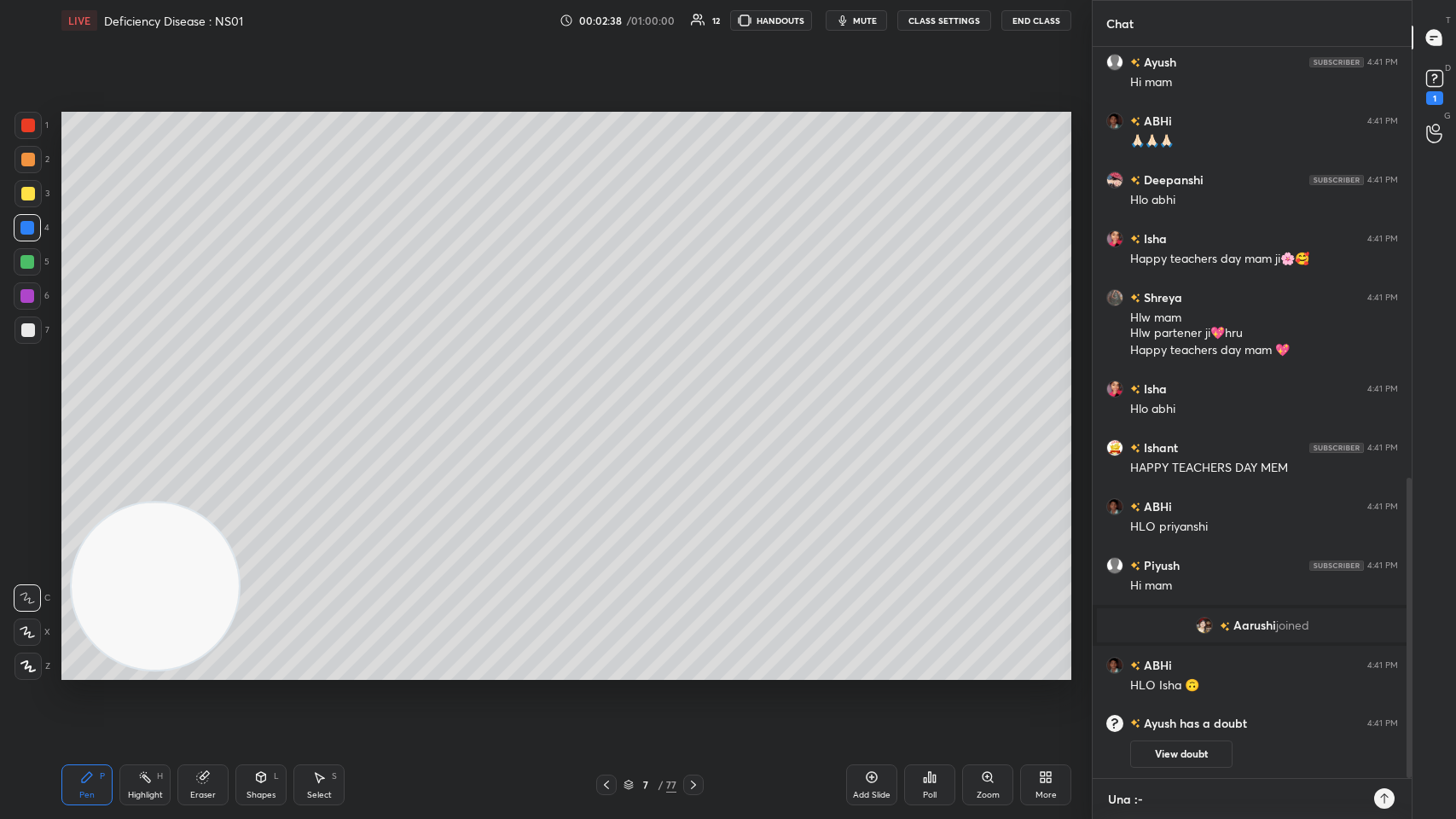
type textarea "Una :-https://unacademy.onelink.me/M2BR/gw0m7tbh"
type textarea "x"
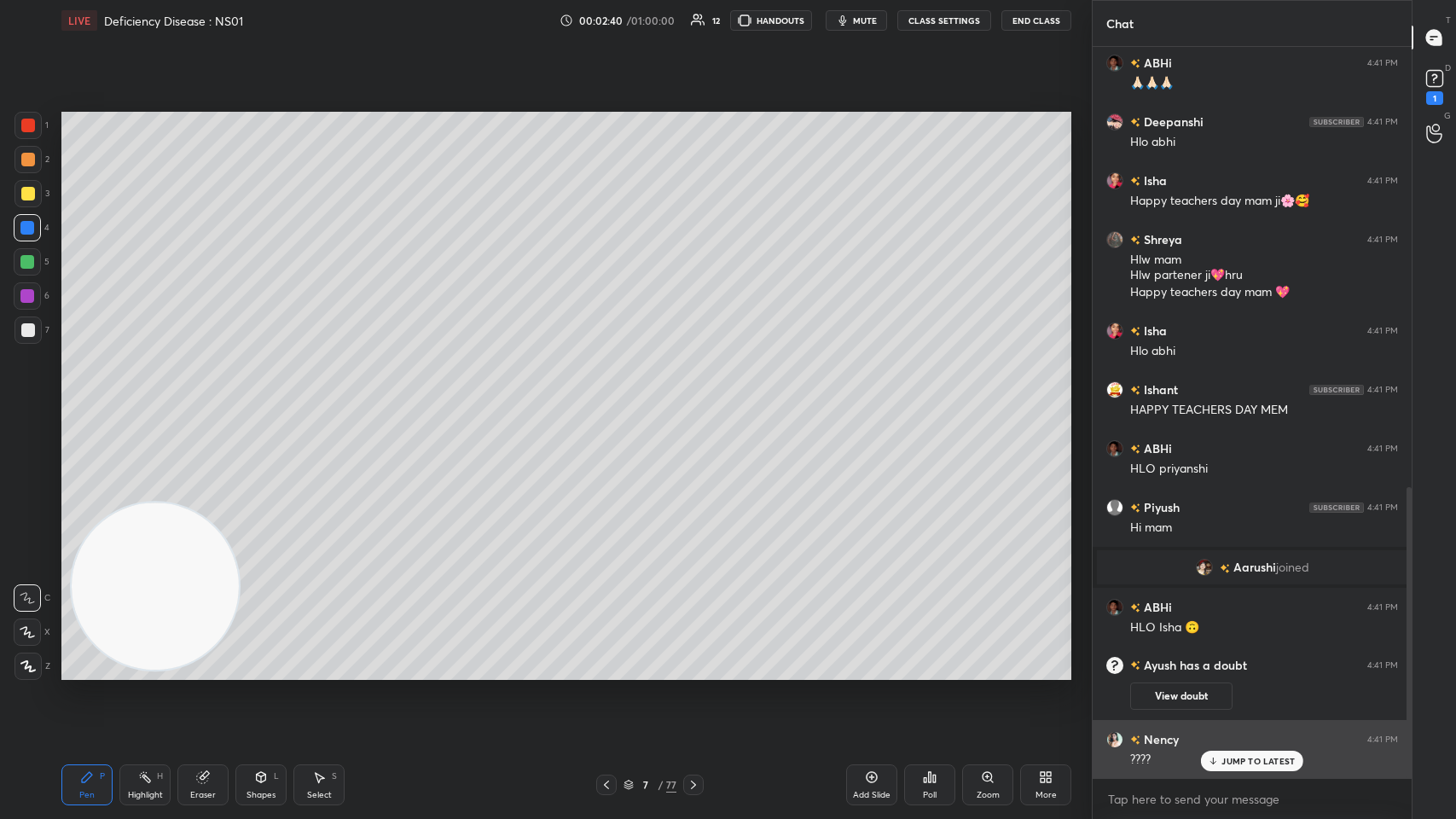
click at [612, 400] on p "JUMP TO LATEST" at bounding box center [1258, 760] width 74 height 10
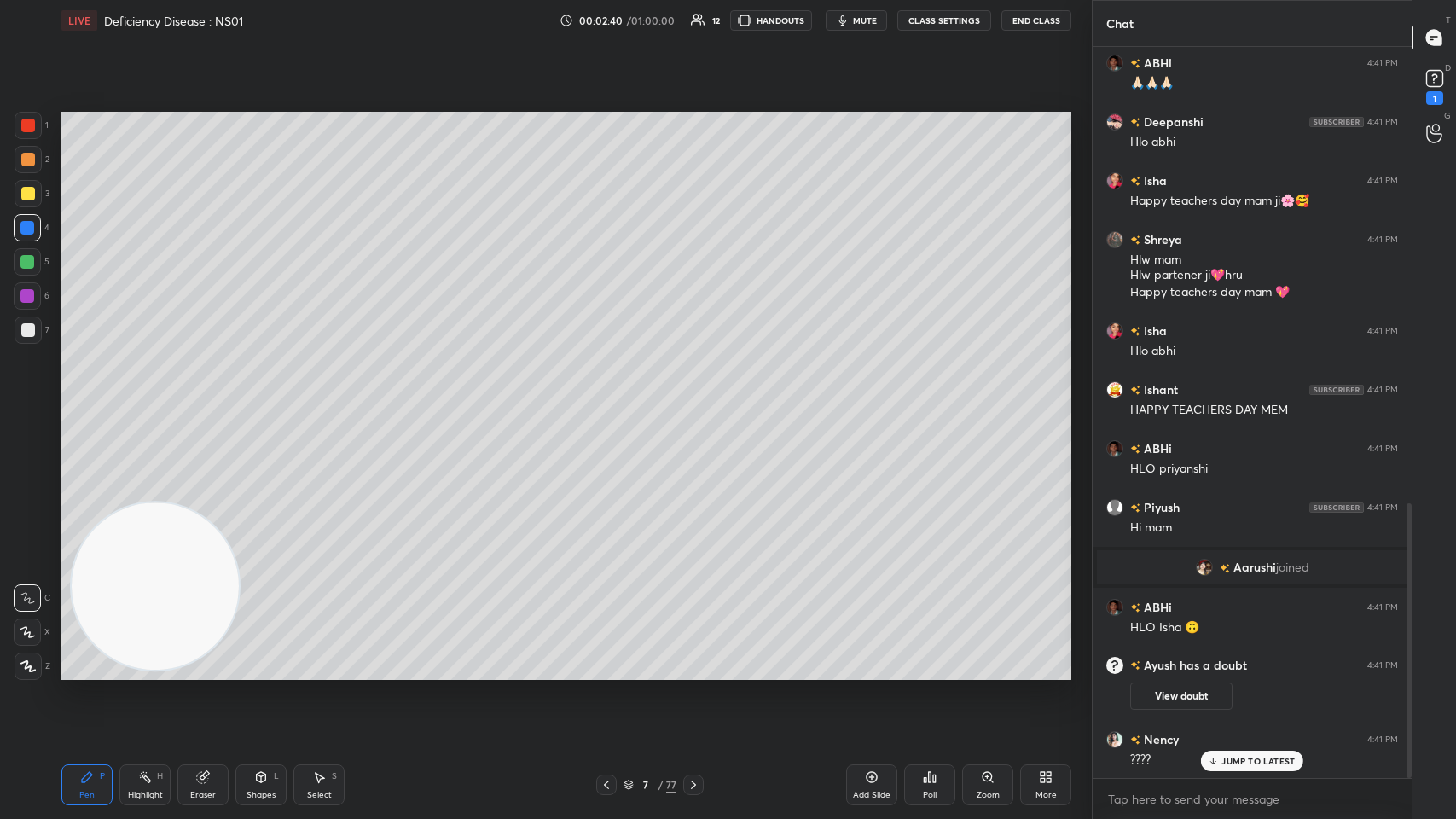
scroll to position [0, 0]
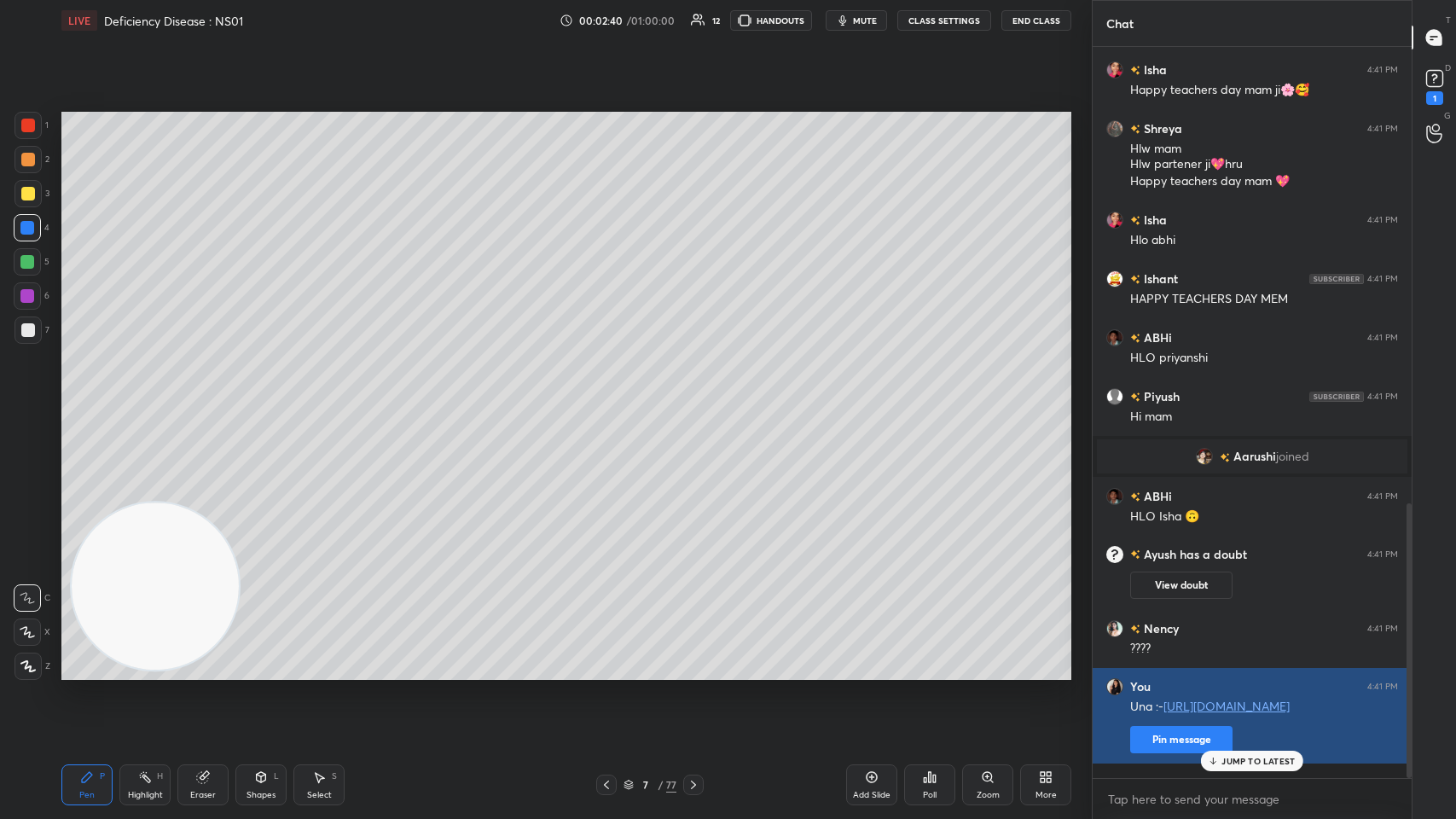
click at [612, 400] on div "Una :- https://unacademy.onelink.me/M2BR/gw0m7tbh Pin message" at bounding box center [1264, 723] width 268 height 58
click at [612, 400] on button "Pin message" at bounding box center [1181, 740] width 102 height 28
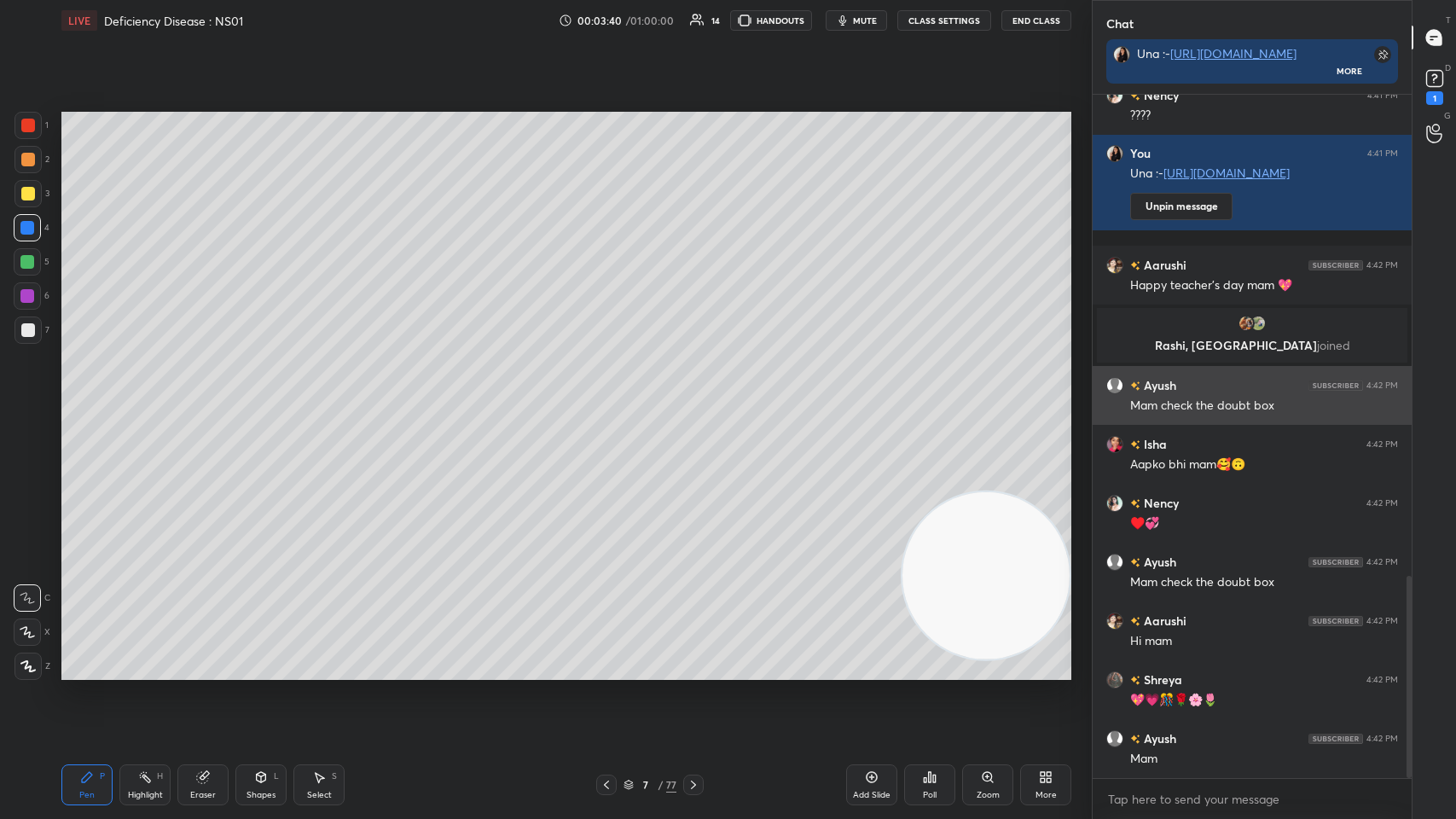
scroll to position [1686, 0]
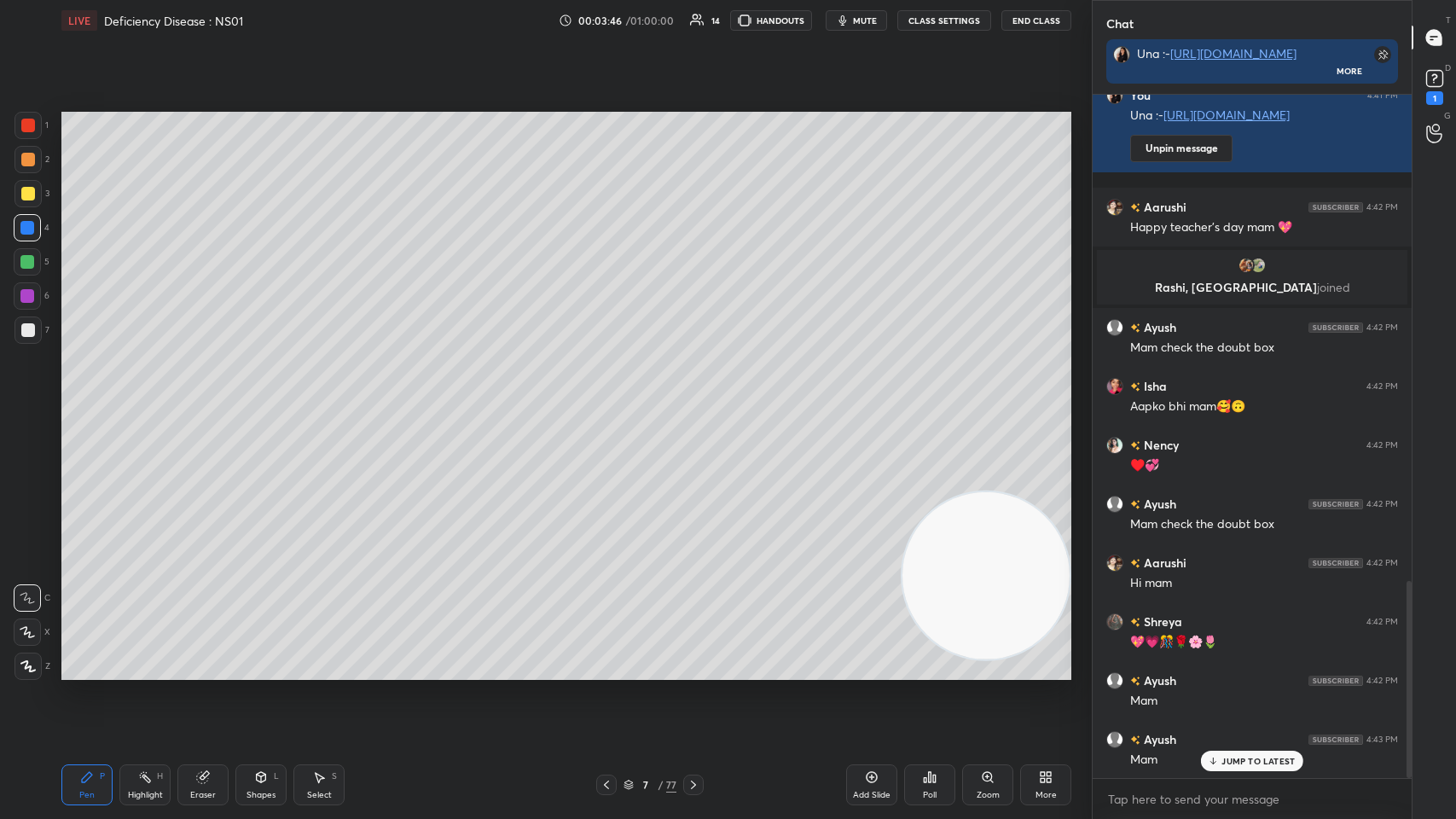
click at [612, 400] on p "JUMP TO LATEST" at bounding box center [1258, 760] width 74 height 10
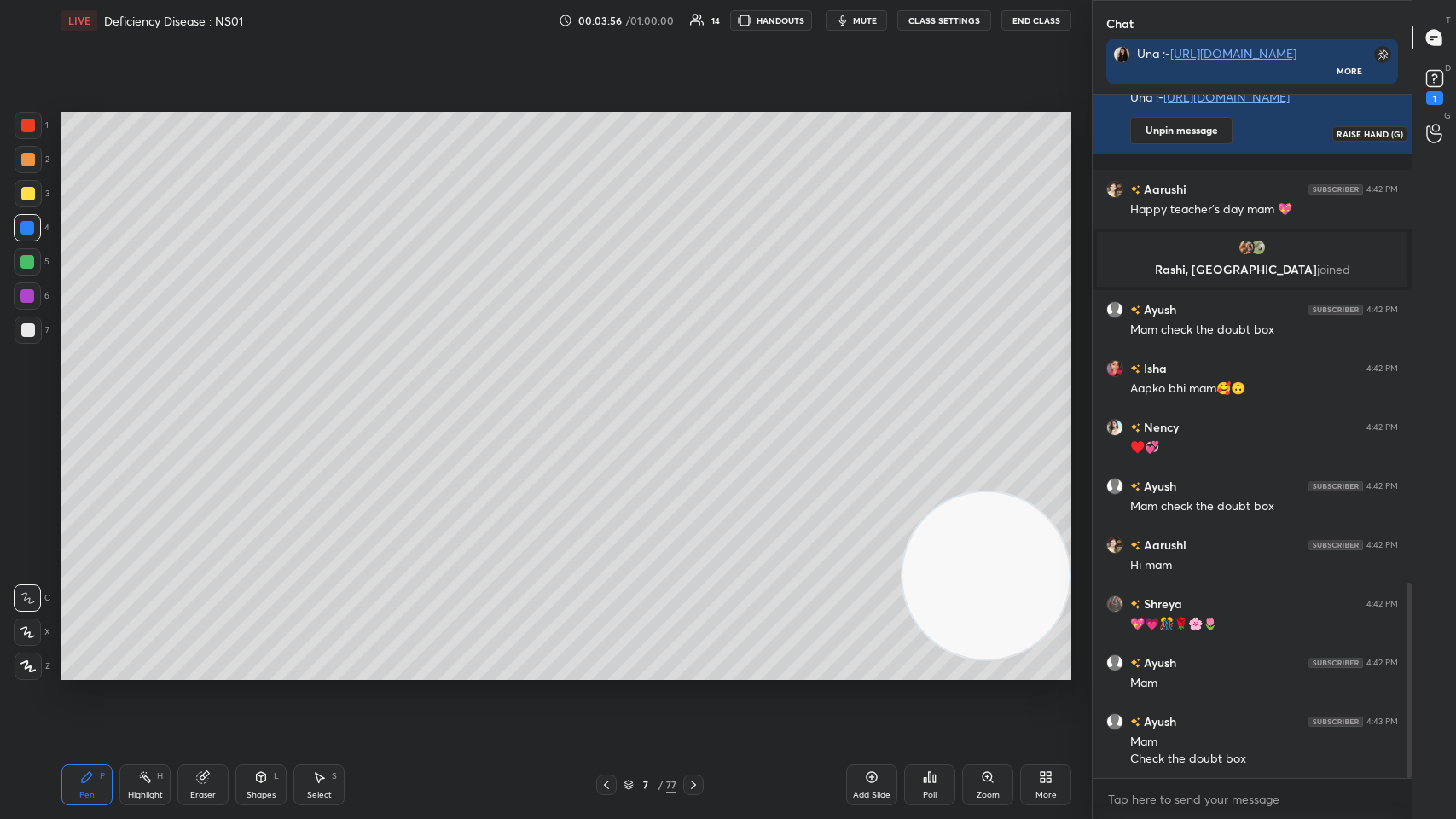
scroll to position [1778, 0]
click at [612, 95] on div "1" at bounding box center [1435, 85] width 26 height 40
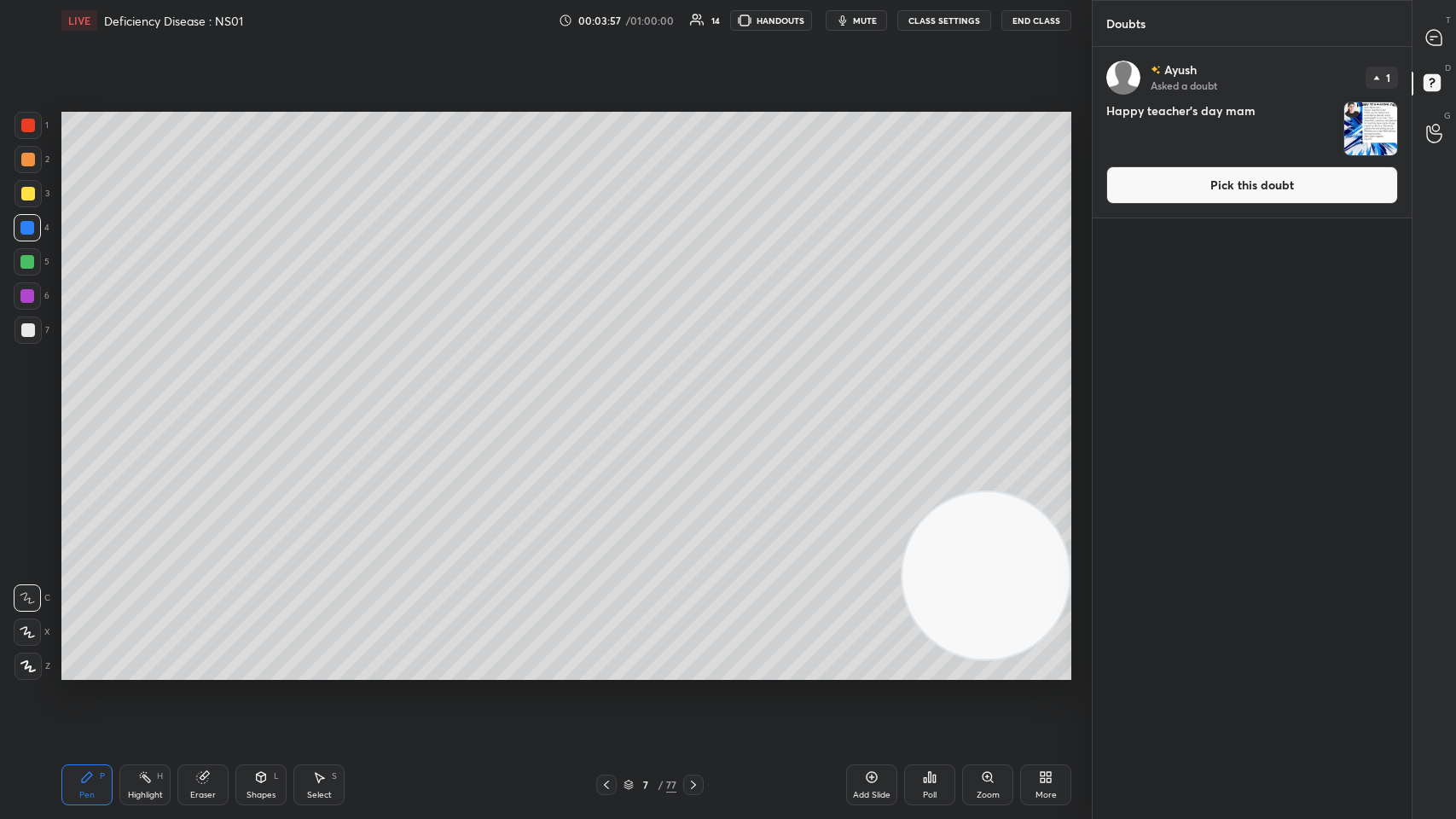
scroll to position [767, 314]
click at [612, 190] on button "Pick this doubt" at bounding box center [1252, 185] width 292 height 38
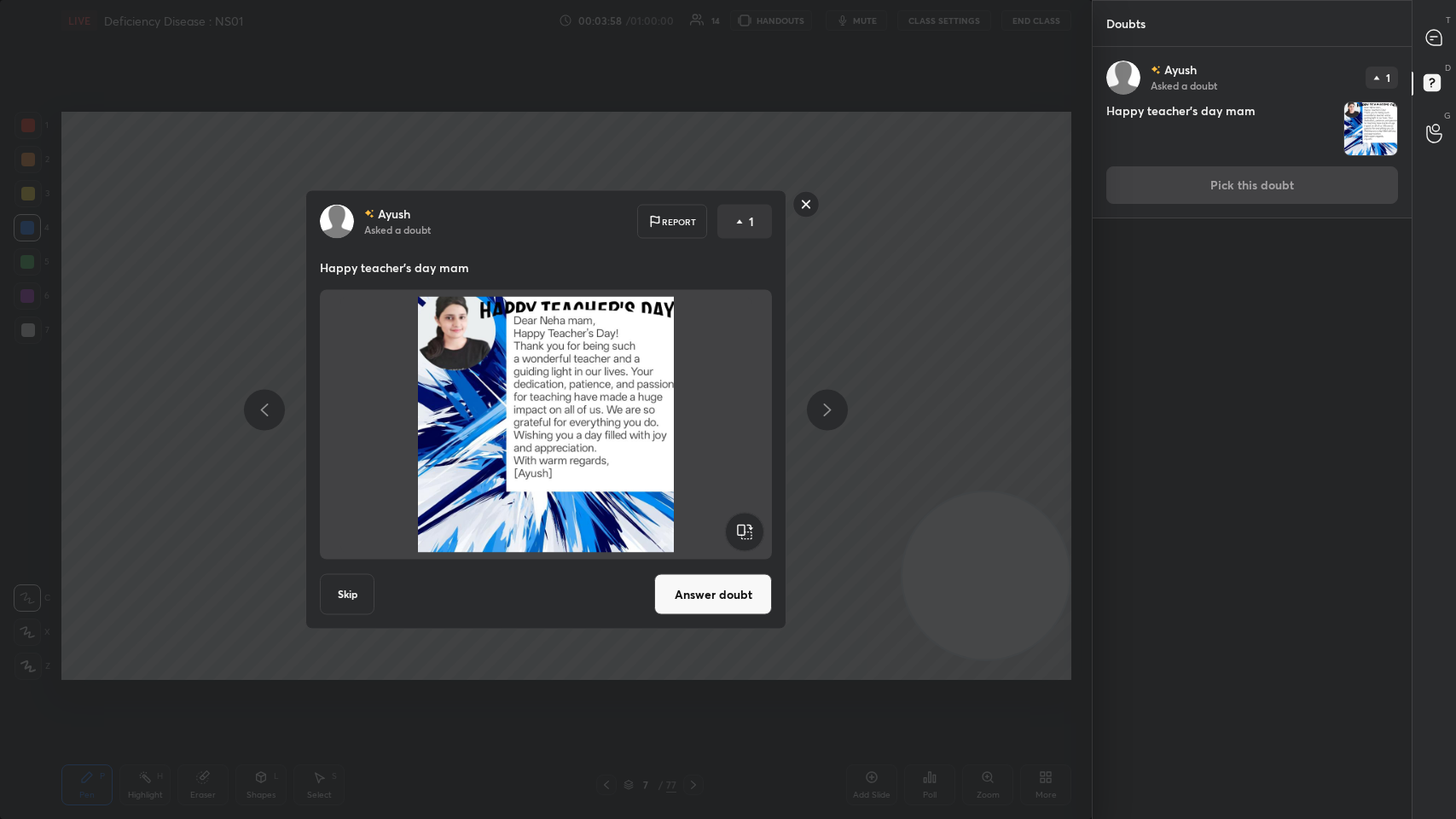
click at [612, 400] on button "Answer doubt" at bounding box center [713, 594] width 118 height 40
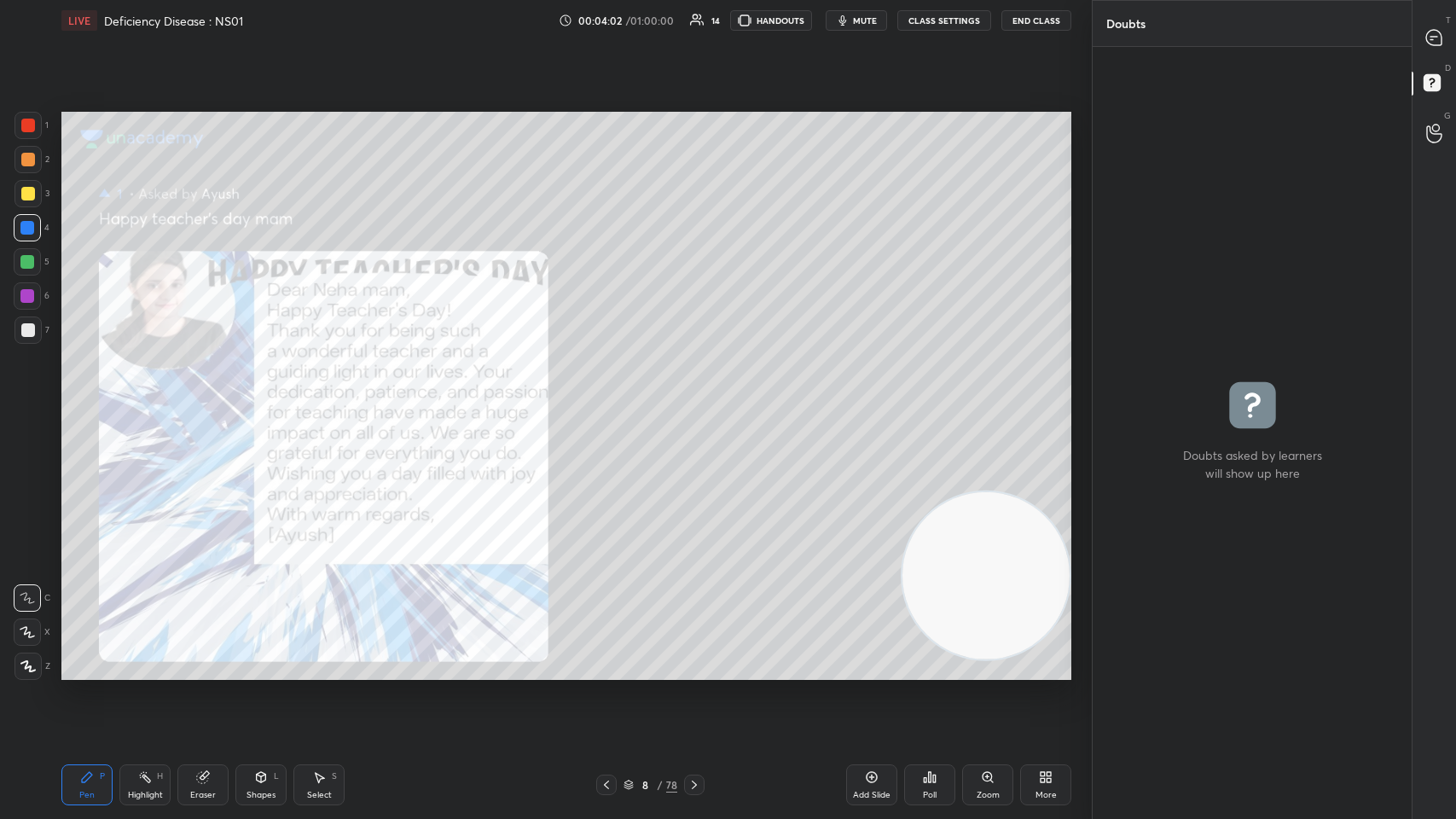
click at [44, 225] on div "4" at bounding box center [31, 228] width 36 height 28
click at [612, 40] on icon at bounding box center [1434, 37] width 16 height 16
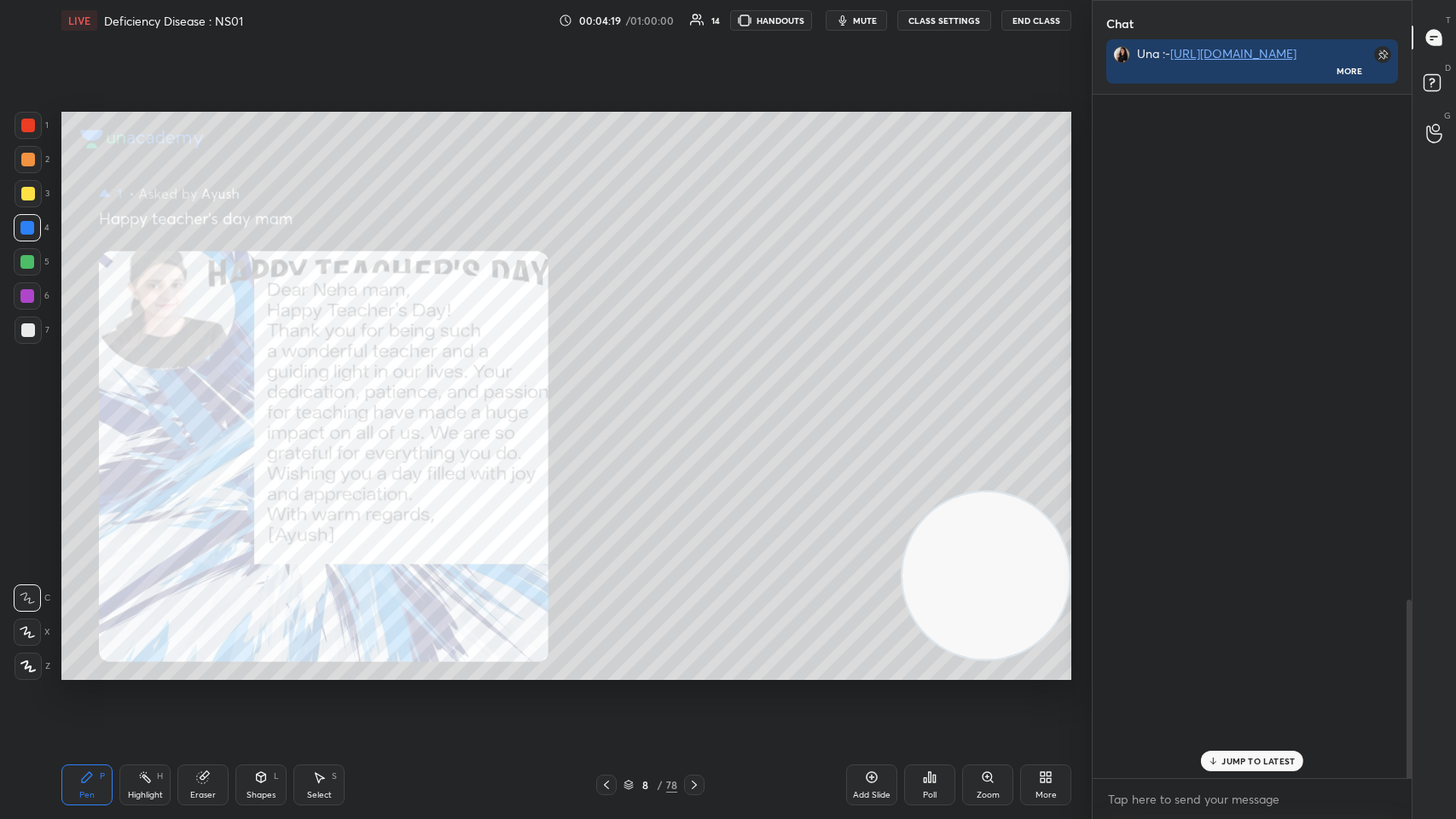
scroll to position [679, 314]
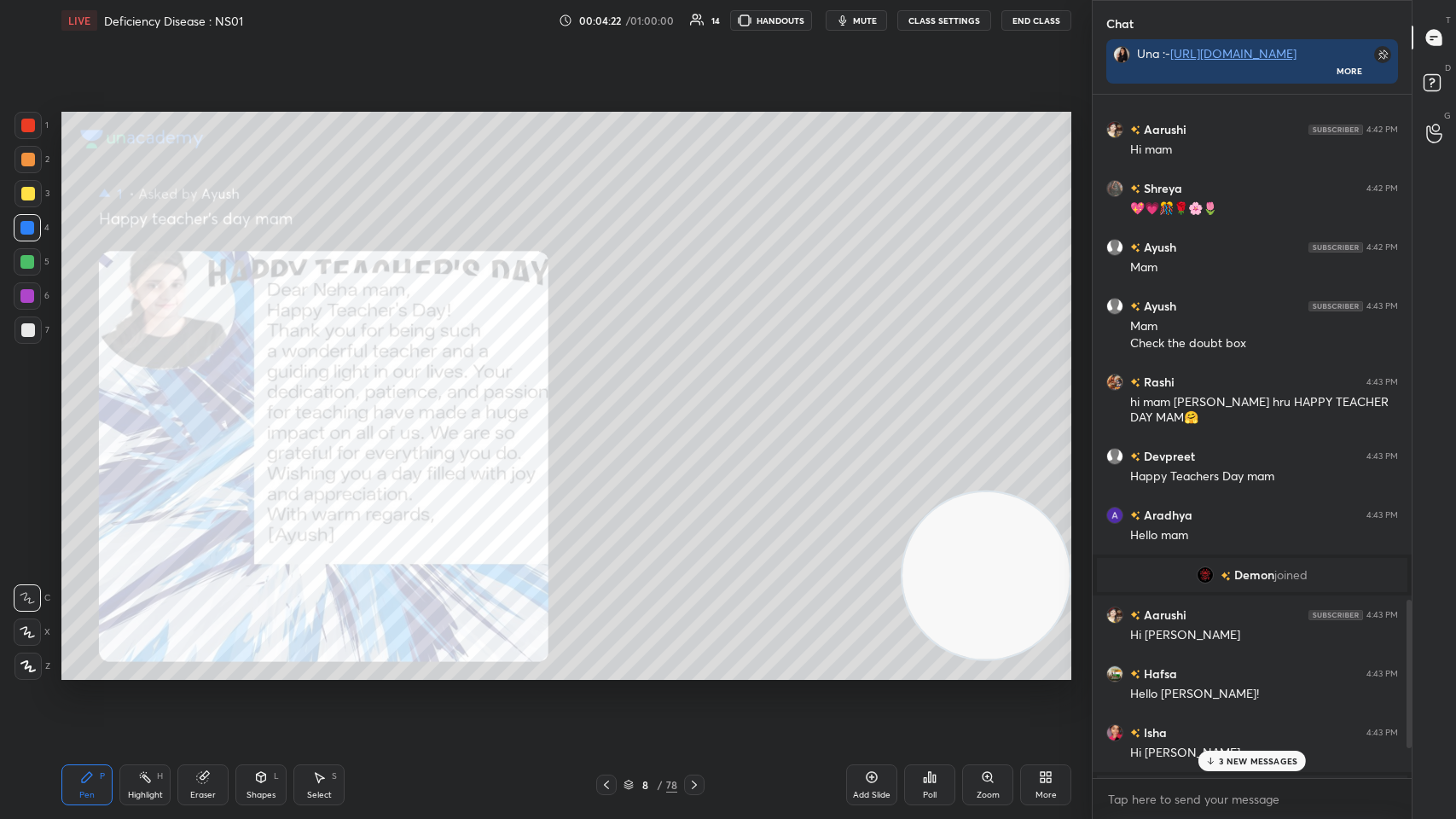
click at [612, 400] on p "3 NEW MESSAGES" at bounding box center [1258, 760] width 78 height 10
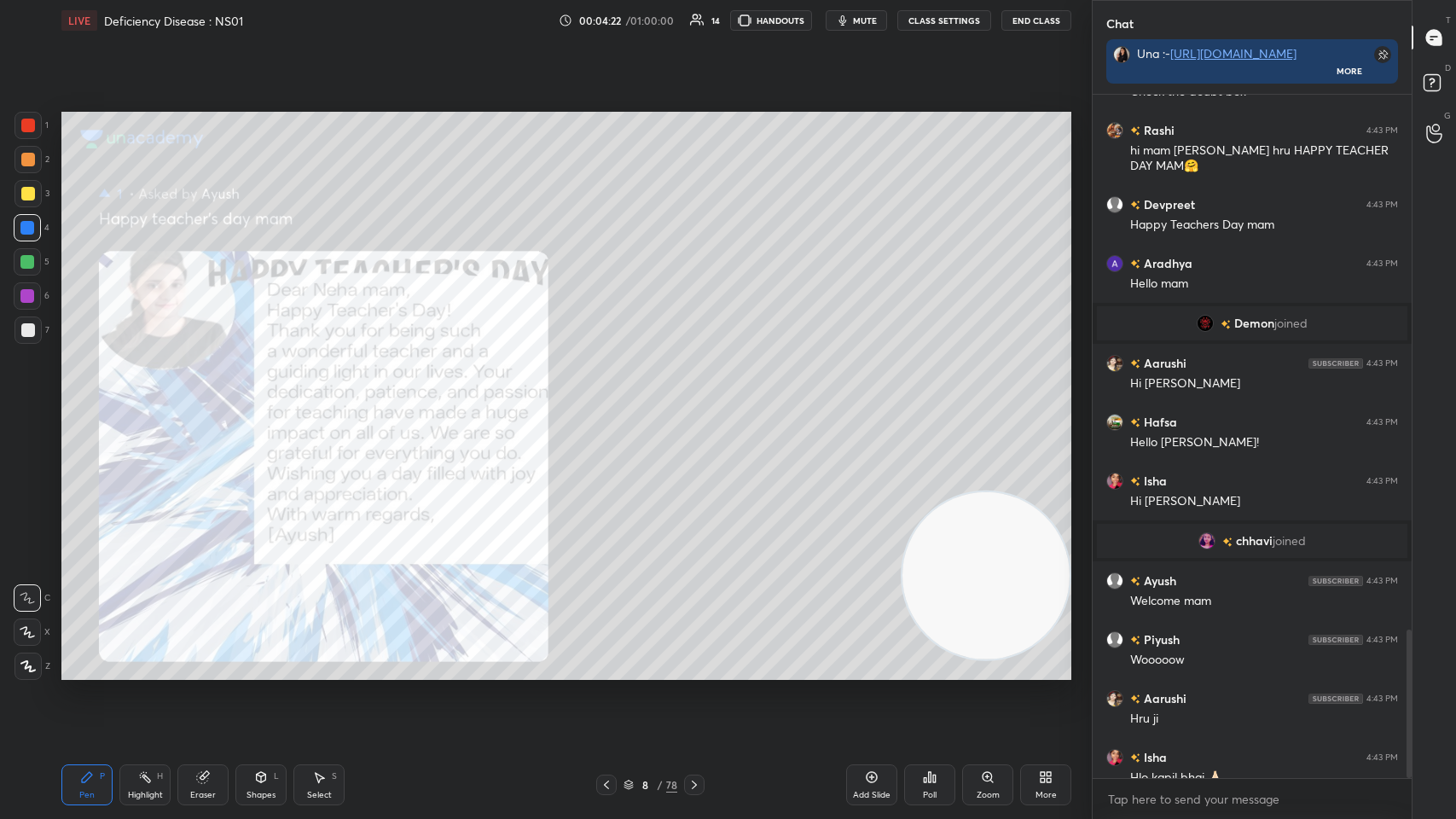
scroll to position [2485, 0]
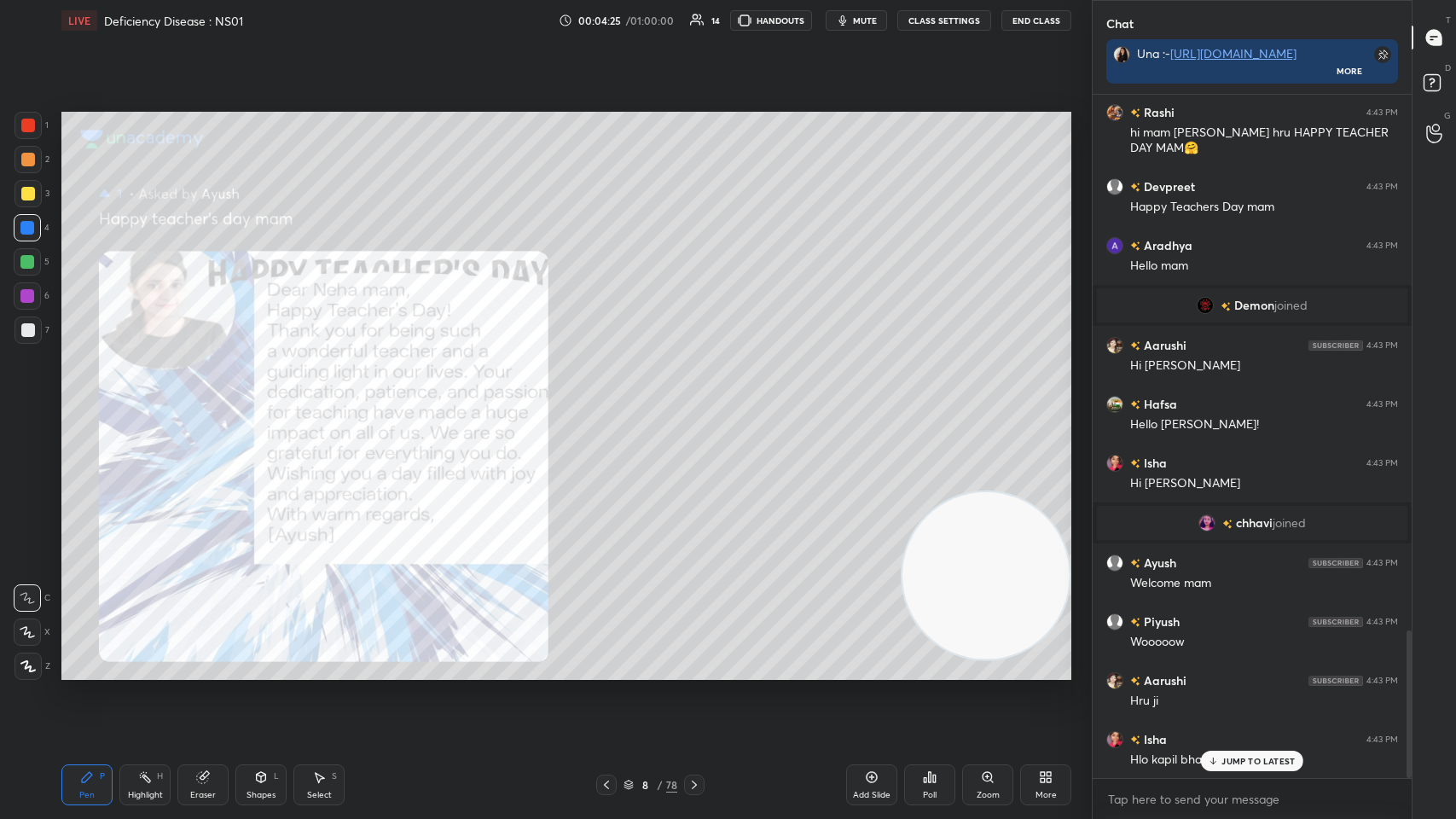
click at [612, 400] on div "/" at bounding box center [661, 784] width 6 height 10
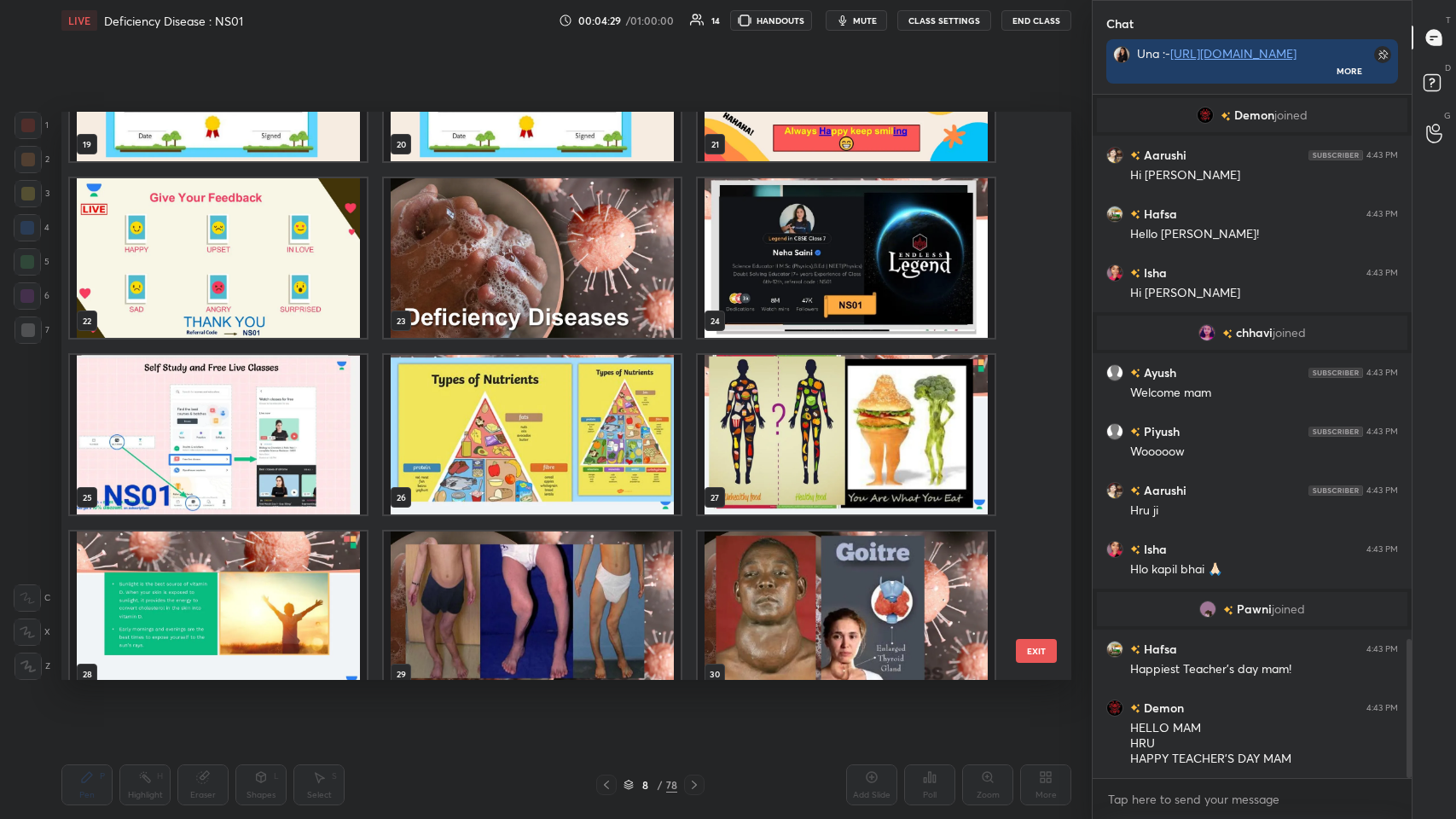
scroll to position [1219, 0]
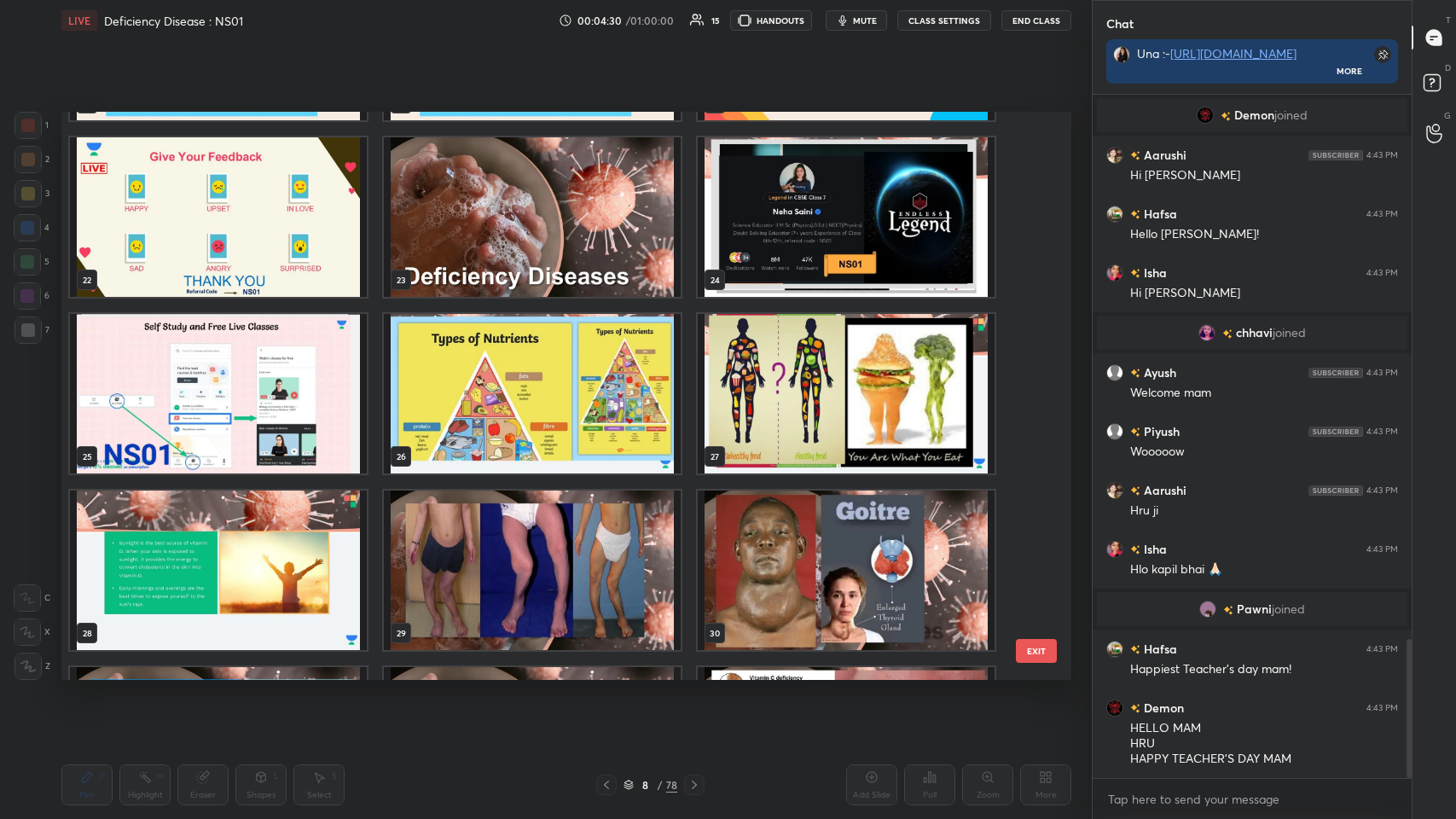
click at [554, 259] on img "grid" at bounding box center [532, 216] width 297 height 159
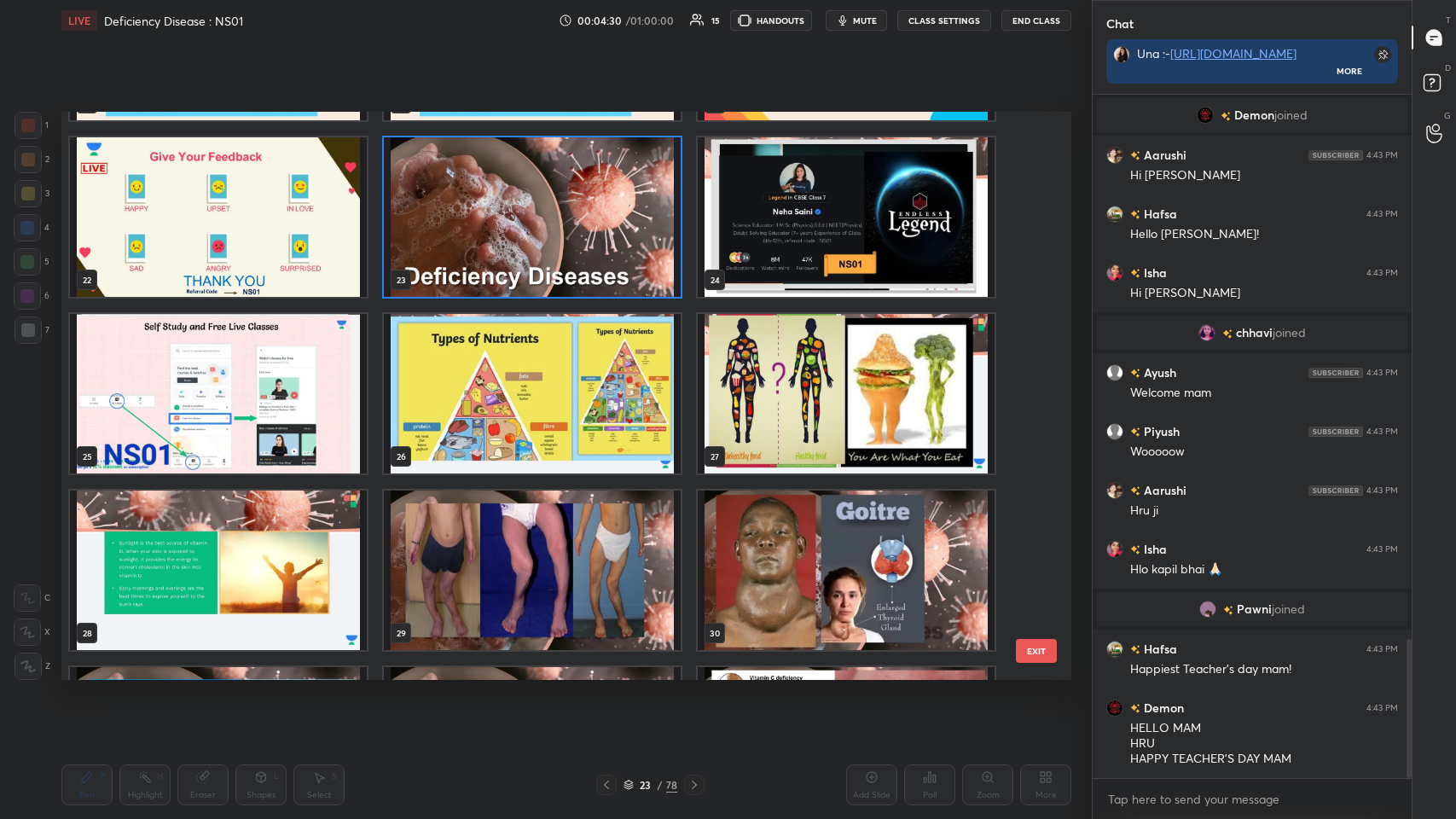
click at [550, 260] on img "grid" at bounding box center [532, 216] width 297 height 159
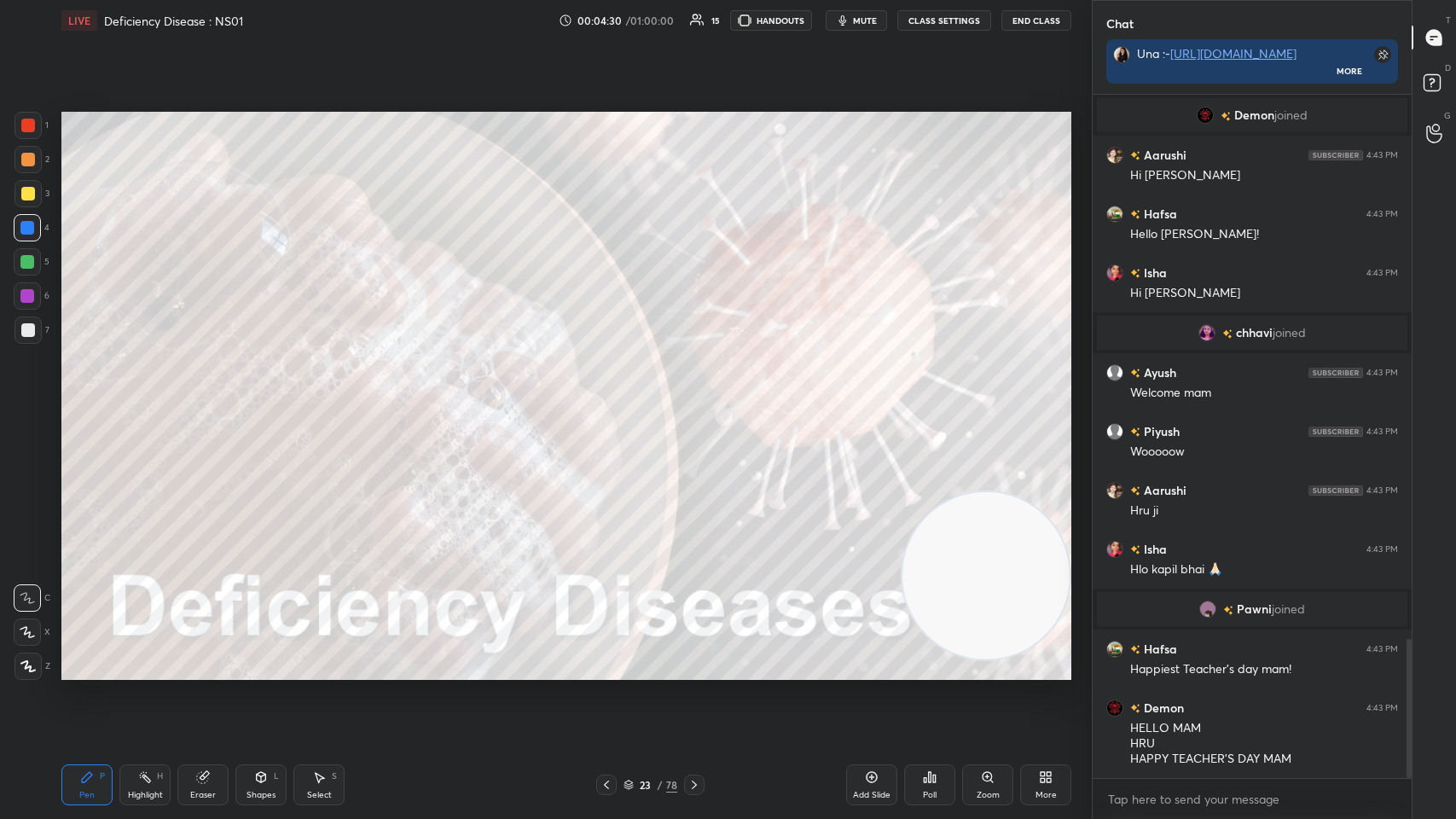
click at [548, 264] on img "grid" at bounding box center [532, 216] width 297 height 159
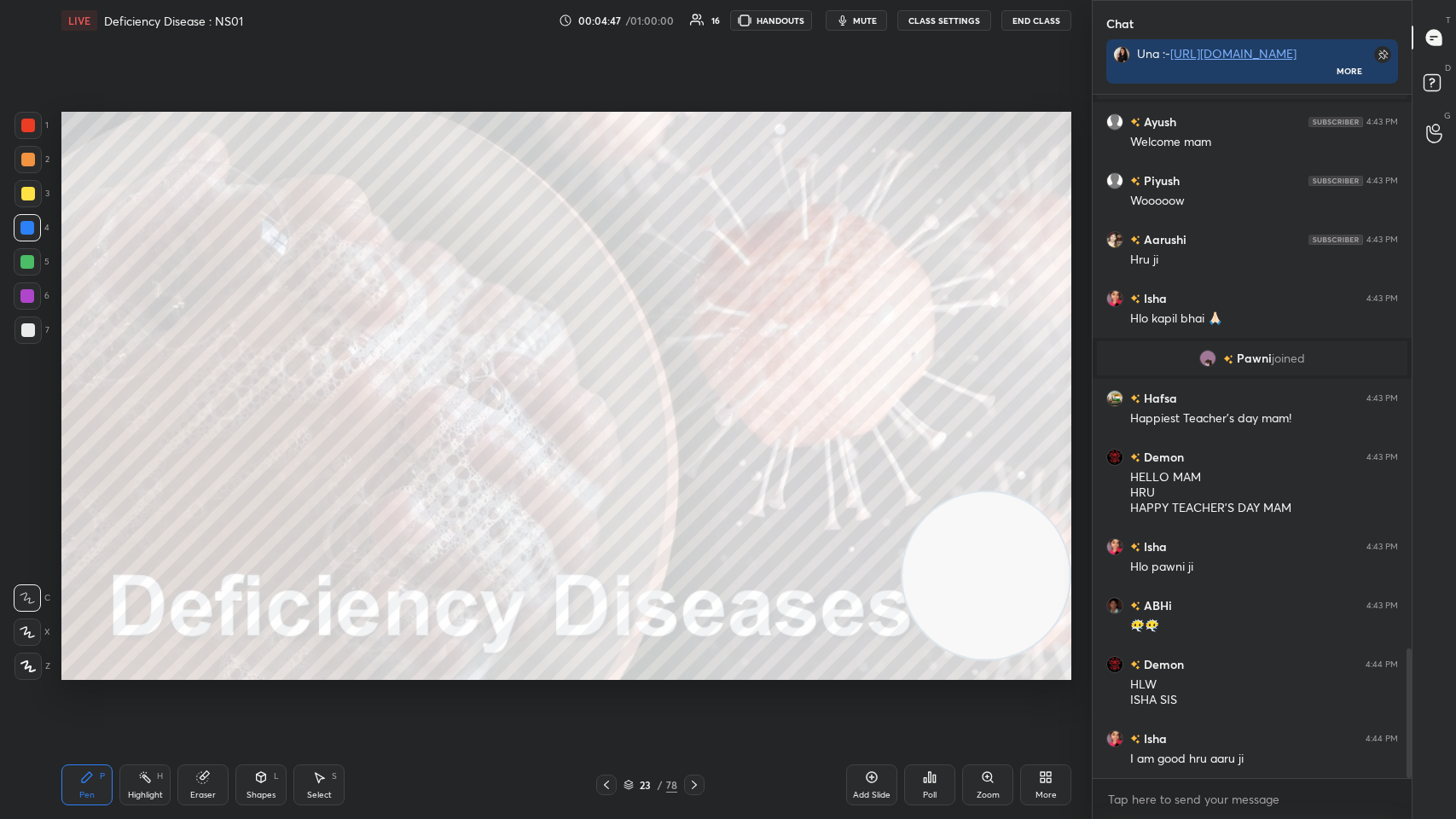
scroll to position [2967, 0]
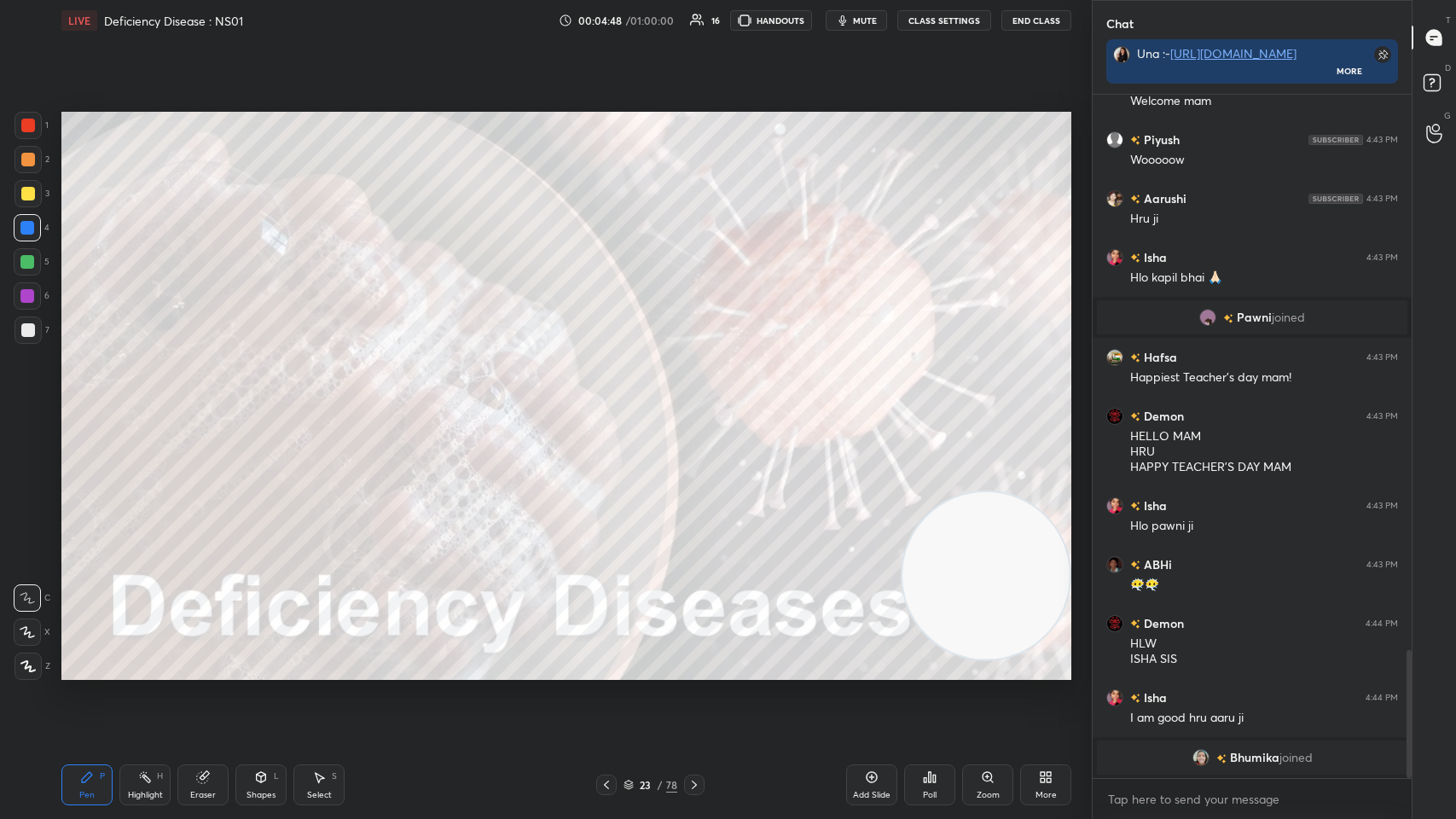
click at [612, 400] on div at bounding box center [694, 785] width 20 height 20
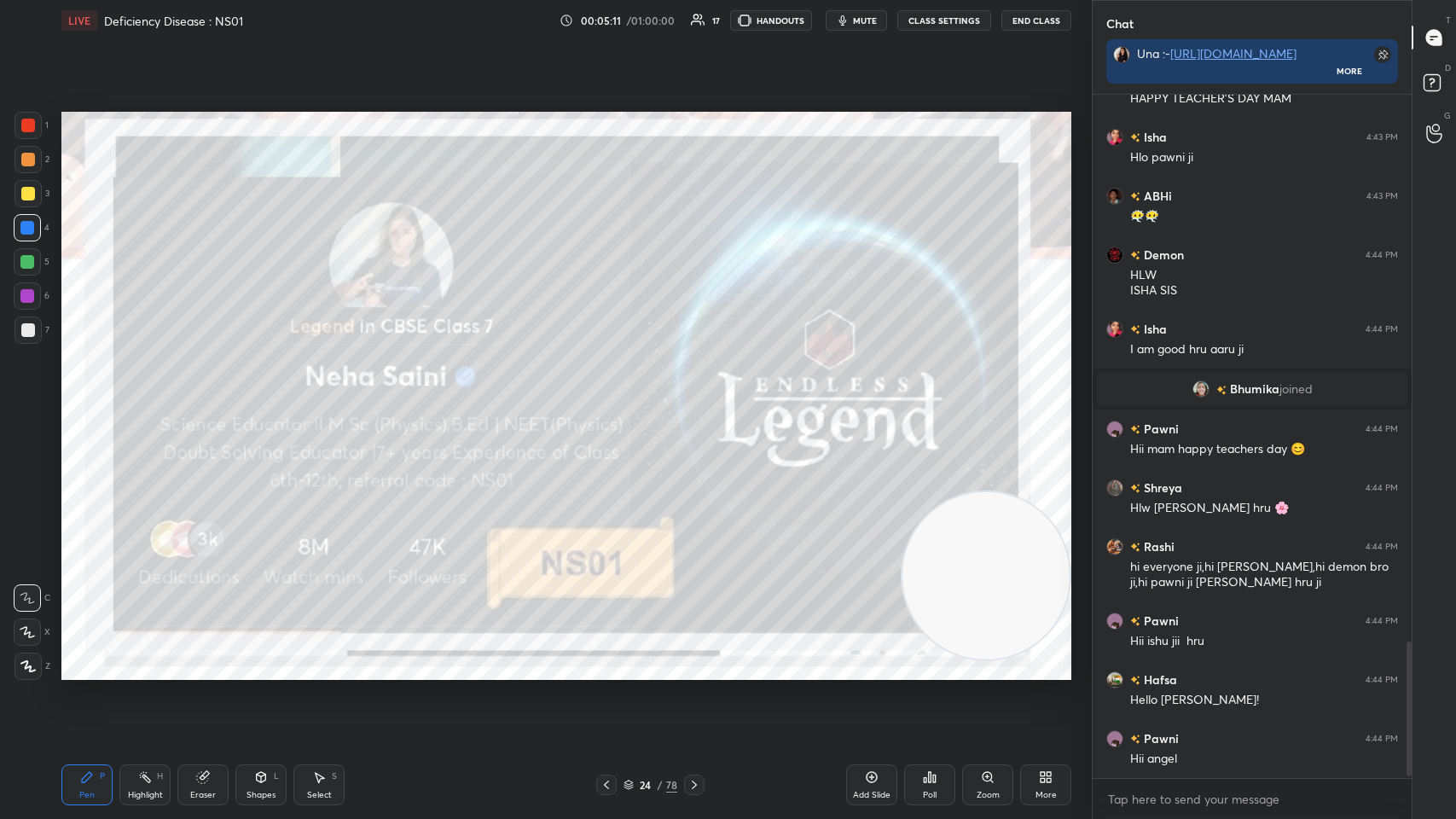
scroll to position [2799, 0]
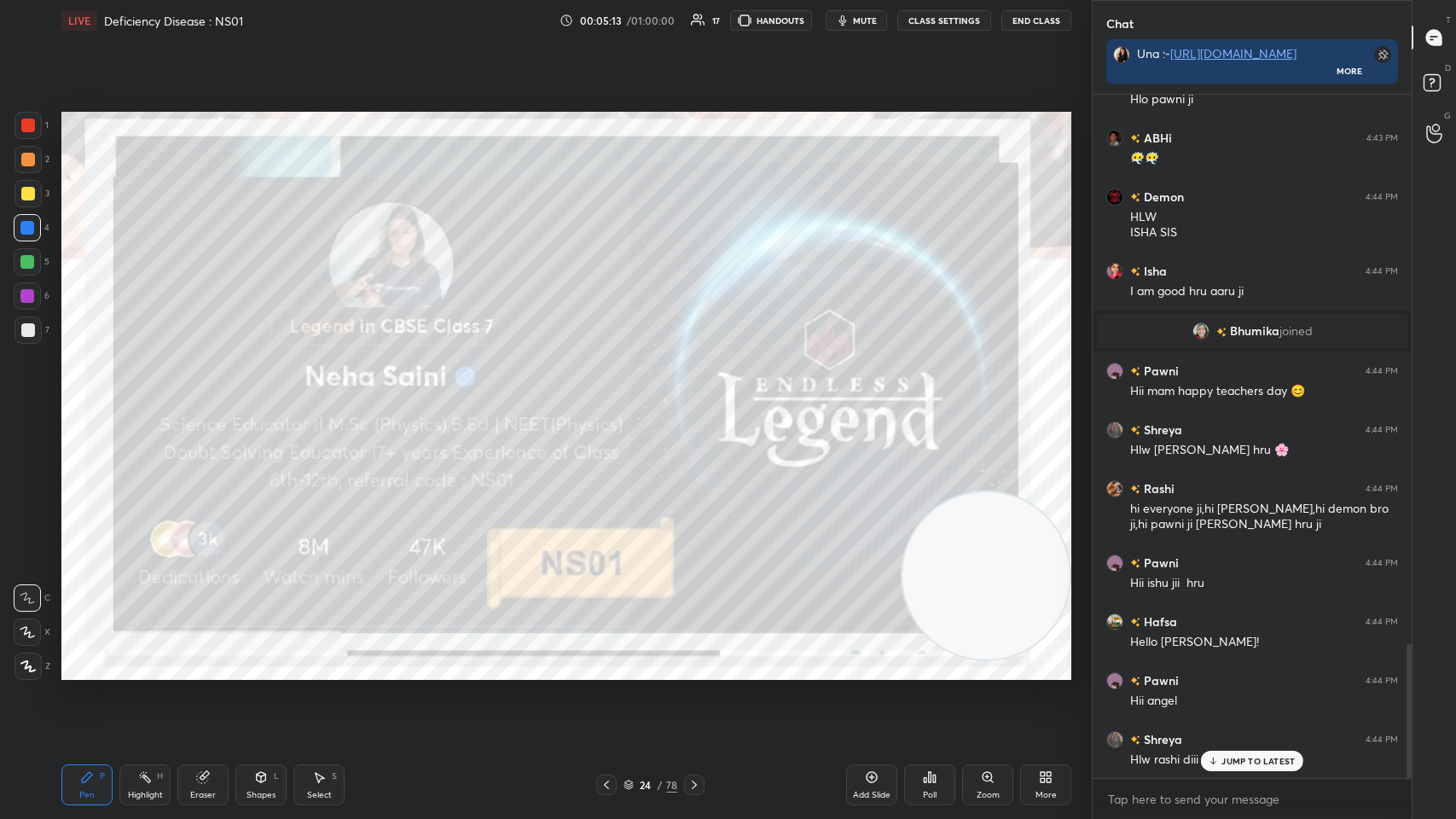
click at [612, 400] on p "JUMP TO LATEST" at bounding box center [1258, 760] width 74 height 10
click at [612, 400] on icon at bounding box center [694, 784] width 14 height 14
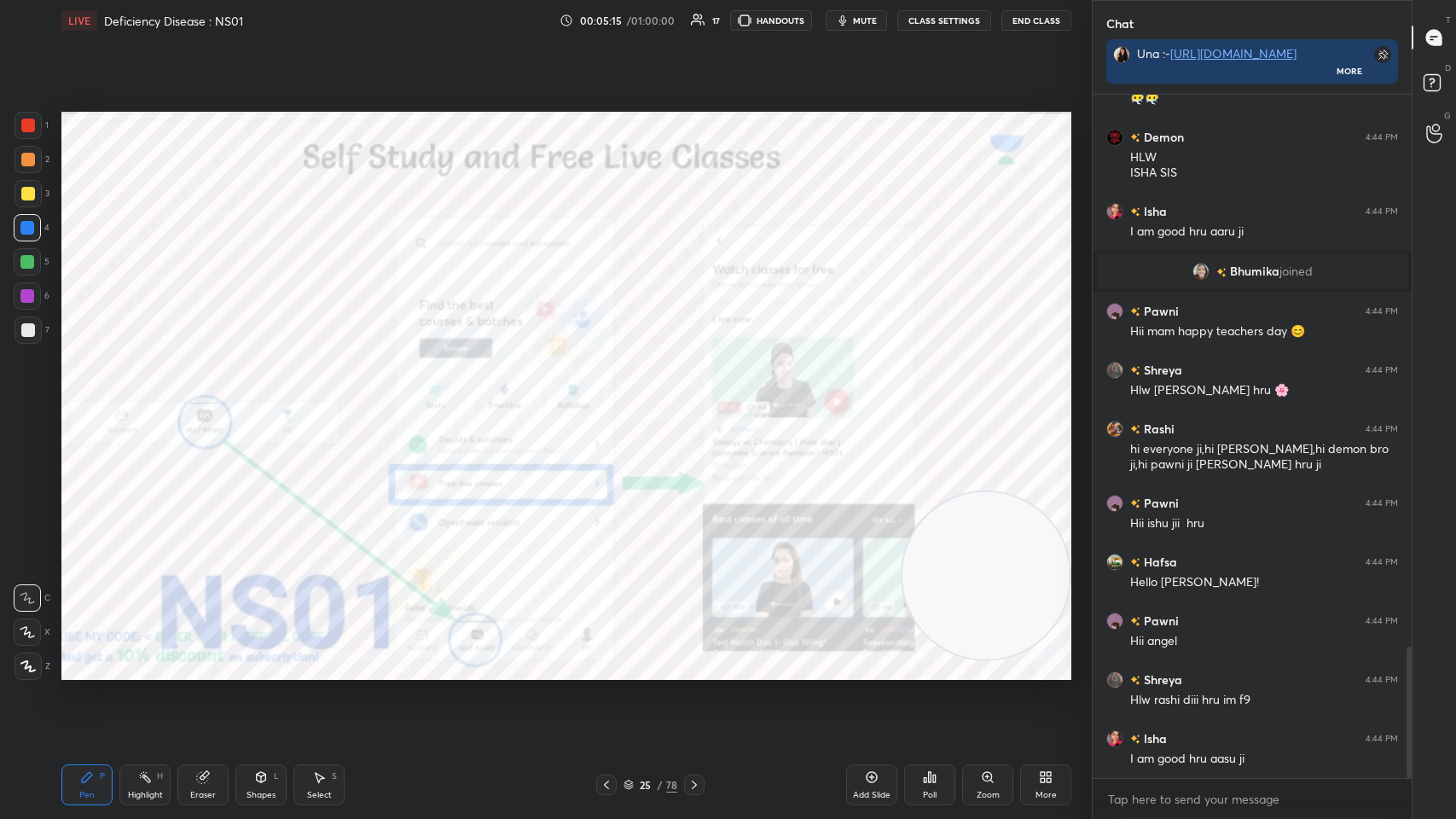
scroll to position [2934, 0]
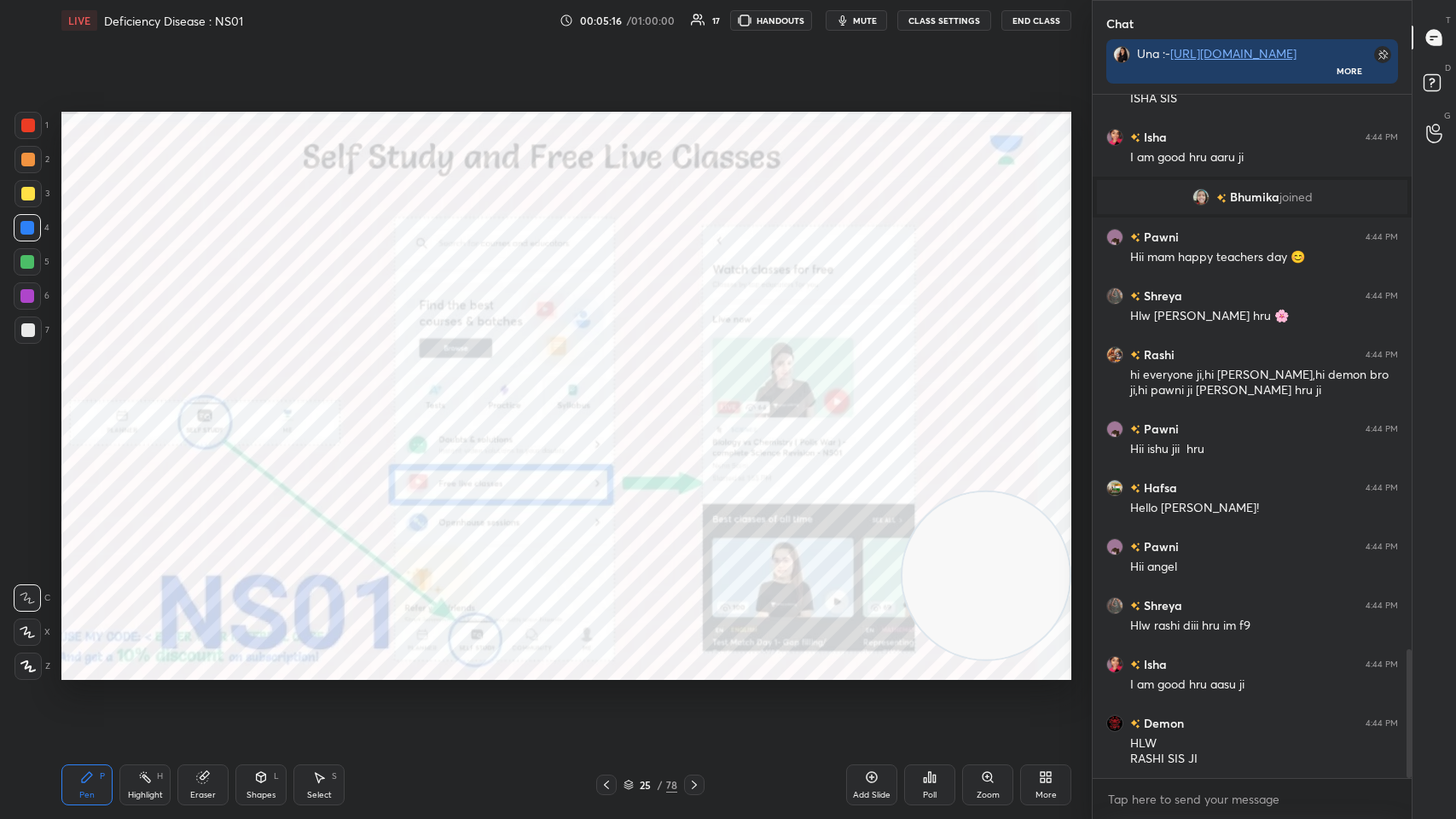
click at [612, 400] on icon at bounding box center [694, 784] width 14 height 14
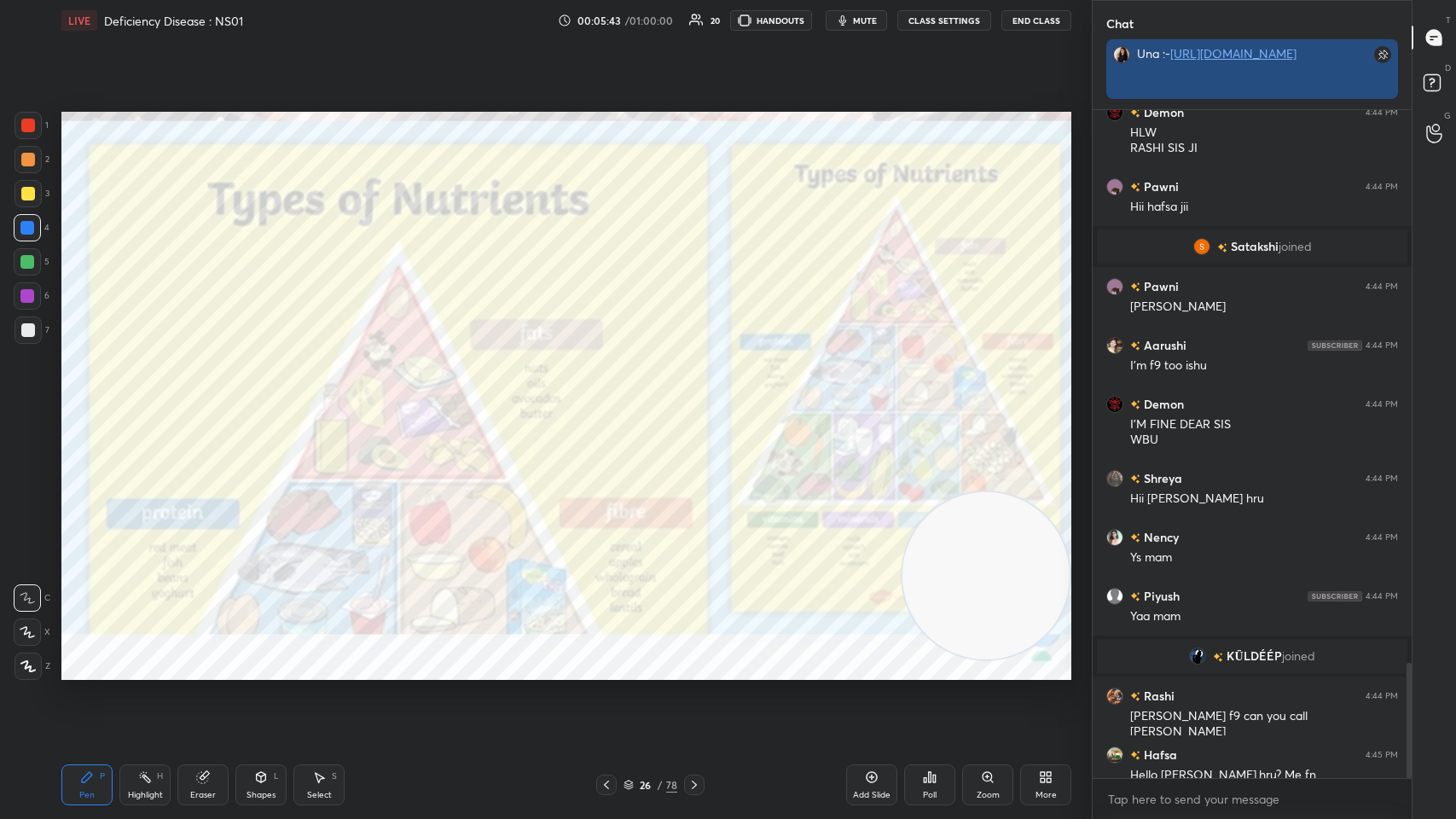
scroll to position [704, 314]
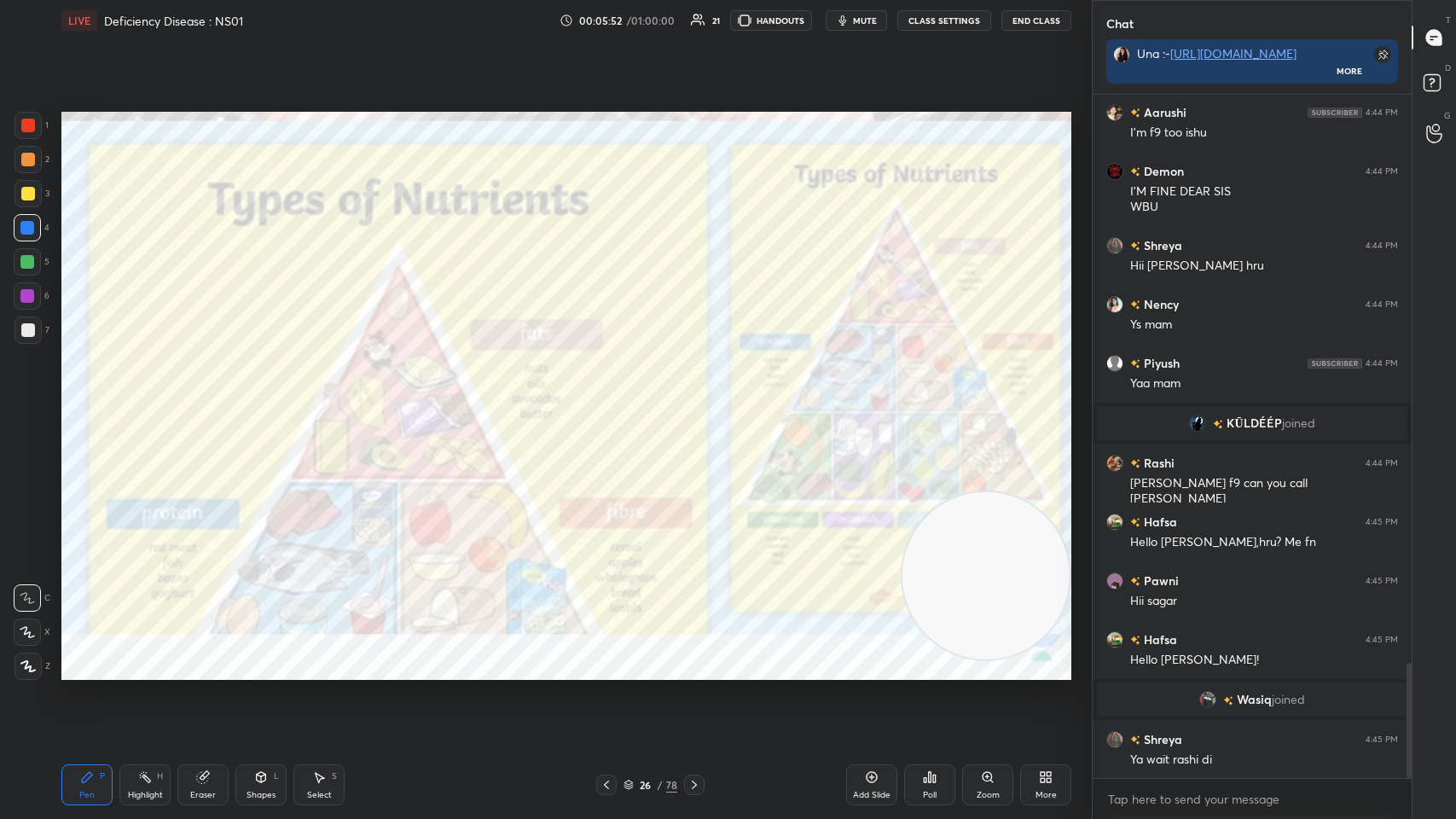
click at [612, 400] on icon at bounding box center [695, 784] width 6 height 8
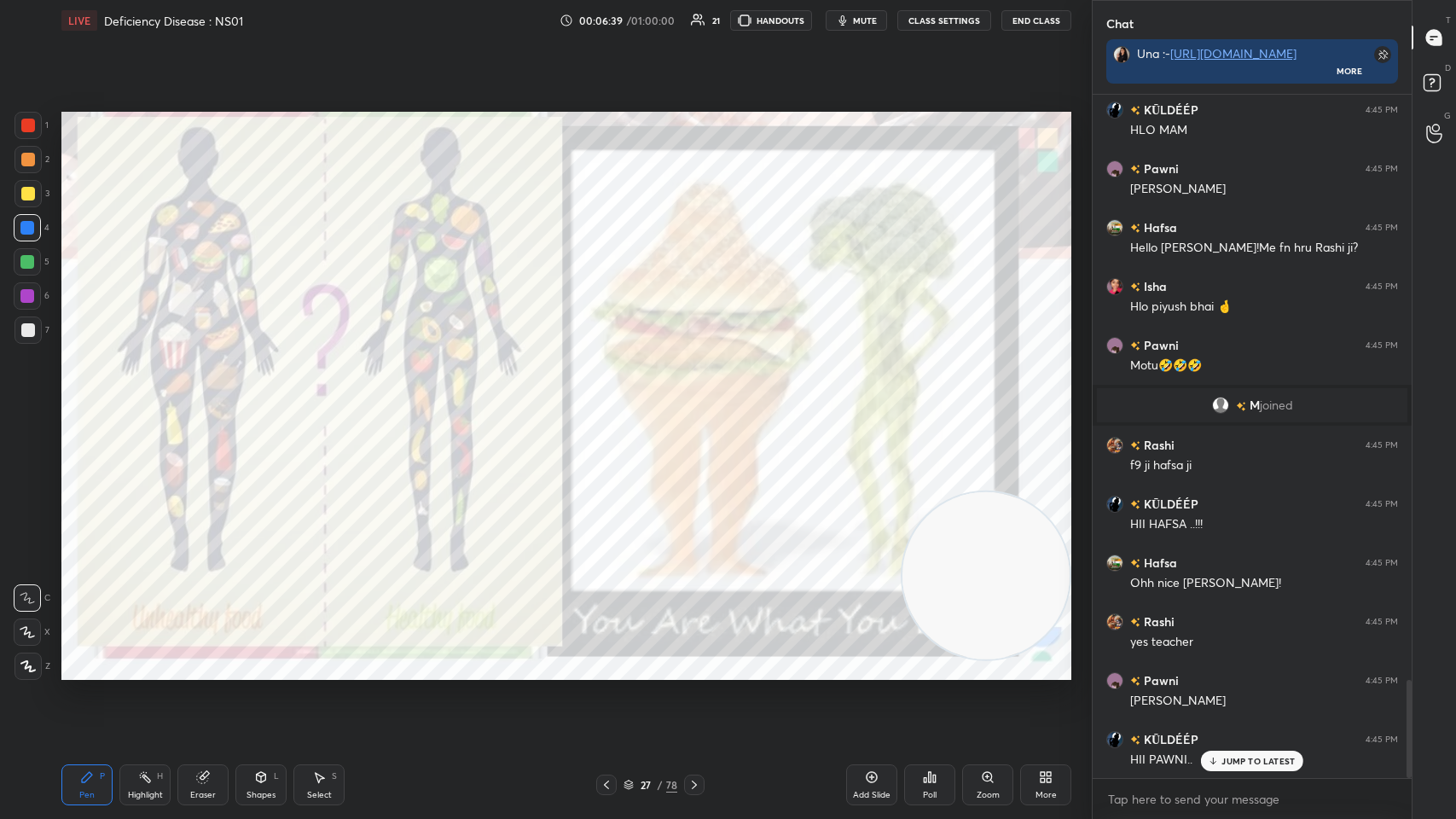
click at [612, 400] on icon at bounding box center [694, 784] width 14 height 14
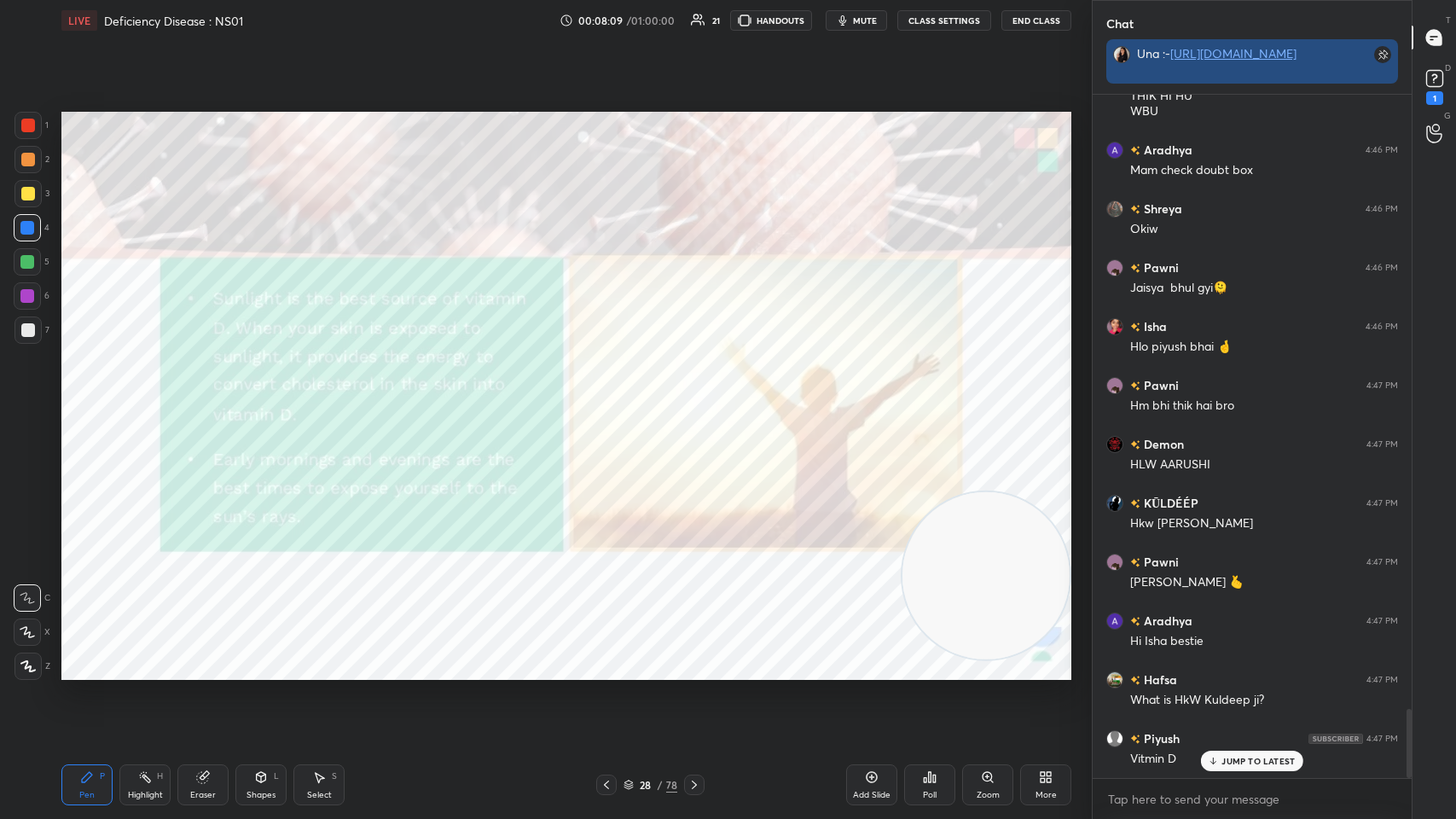
scroll to position [6086, 0]
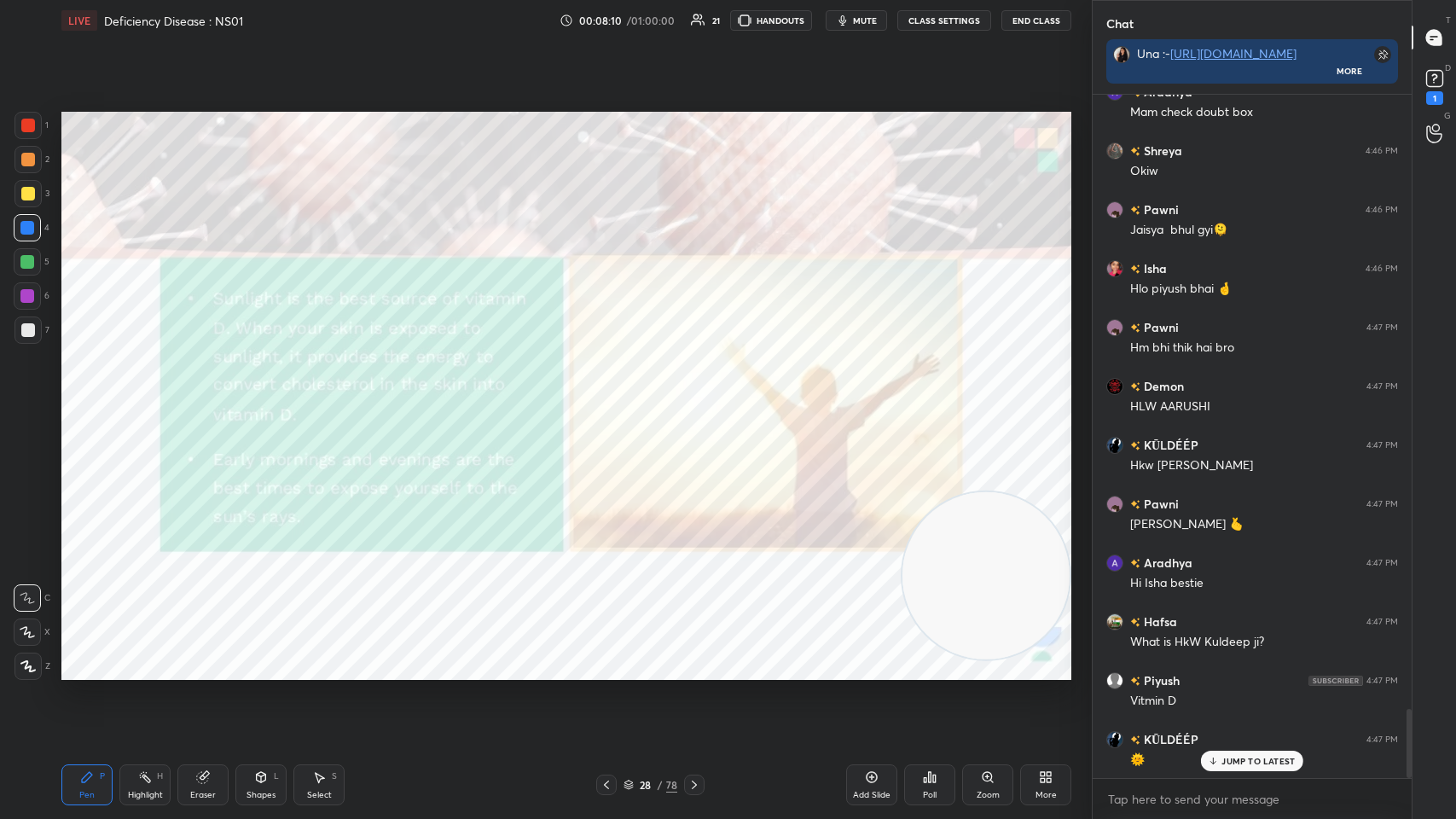
click at [612, 400] on icon at bounding box center [694, 784] width 14 height 14
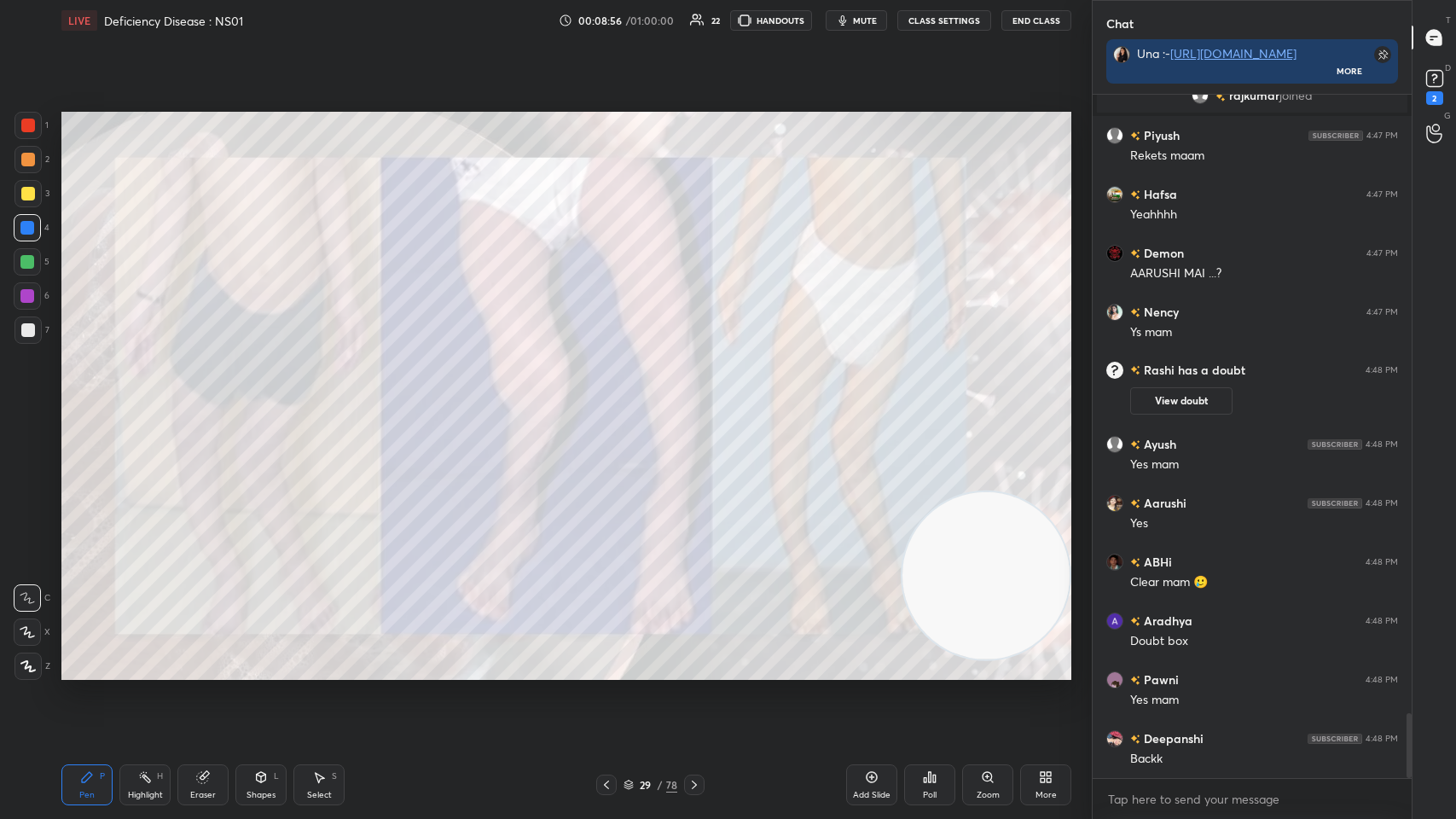
scroll to position [6507, 0]
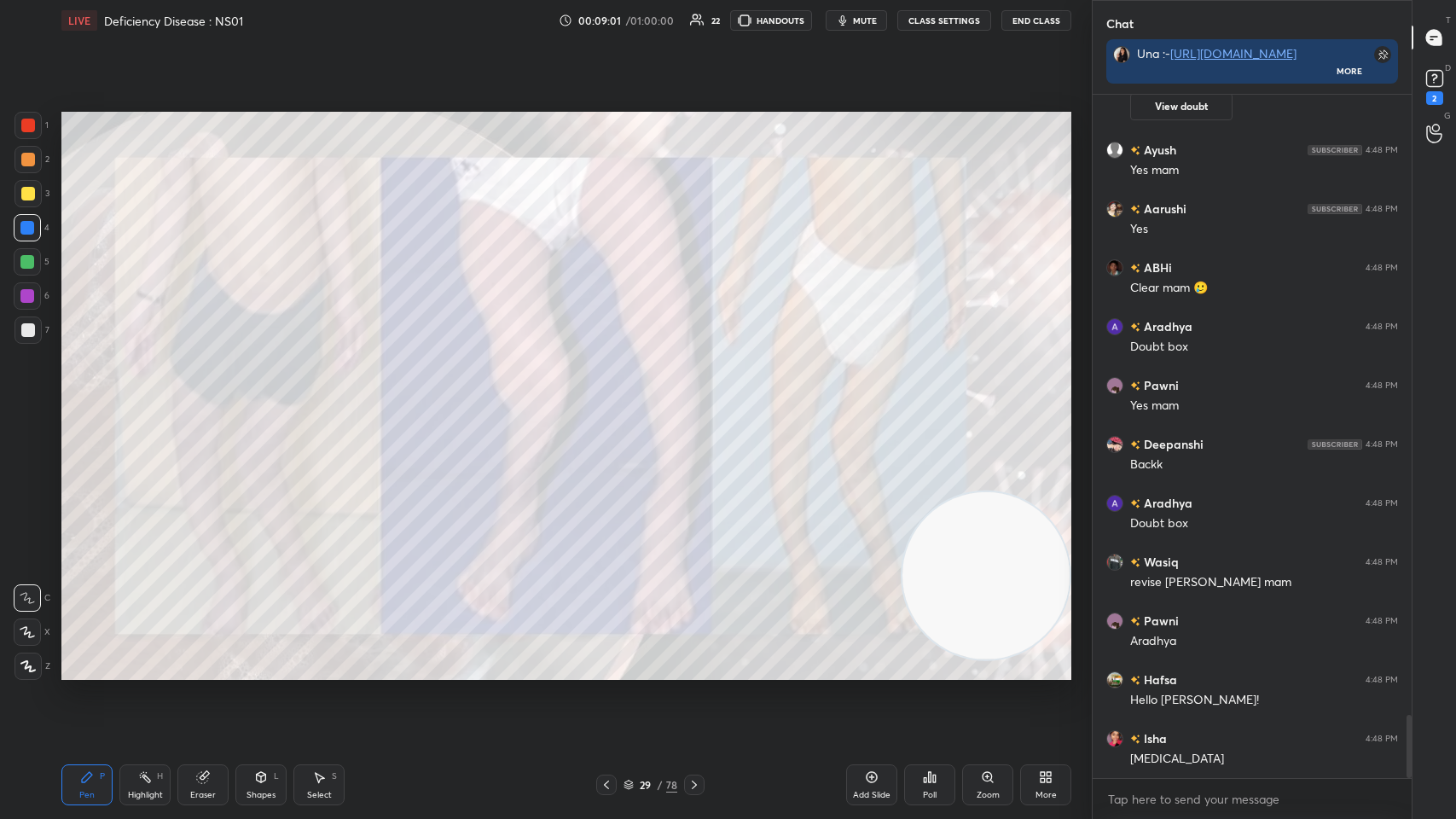
click at [612, 400] on icon at bounding box center [694, 784] width 14 height 14
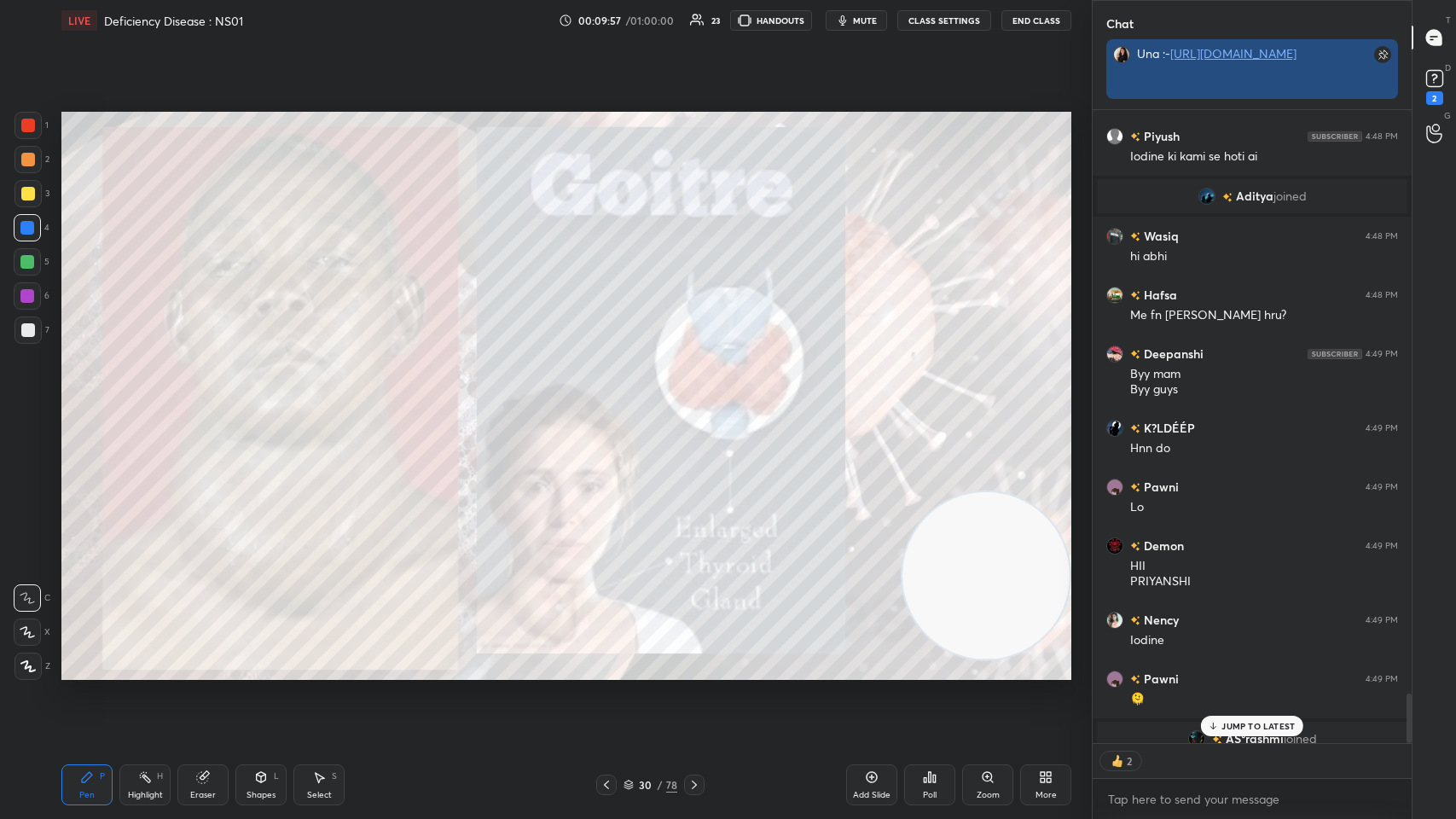
scroll to position [634, 314]
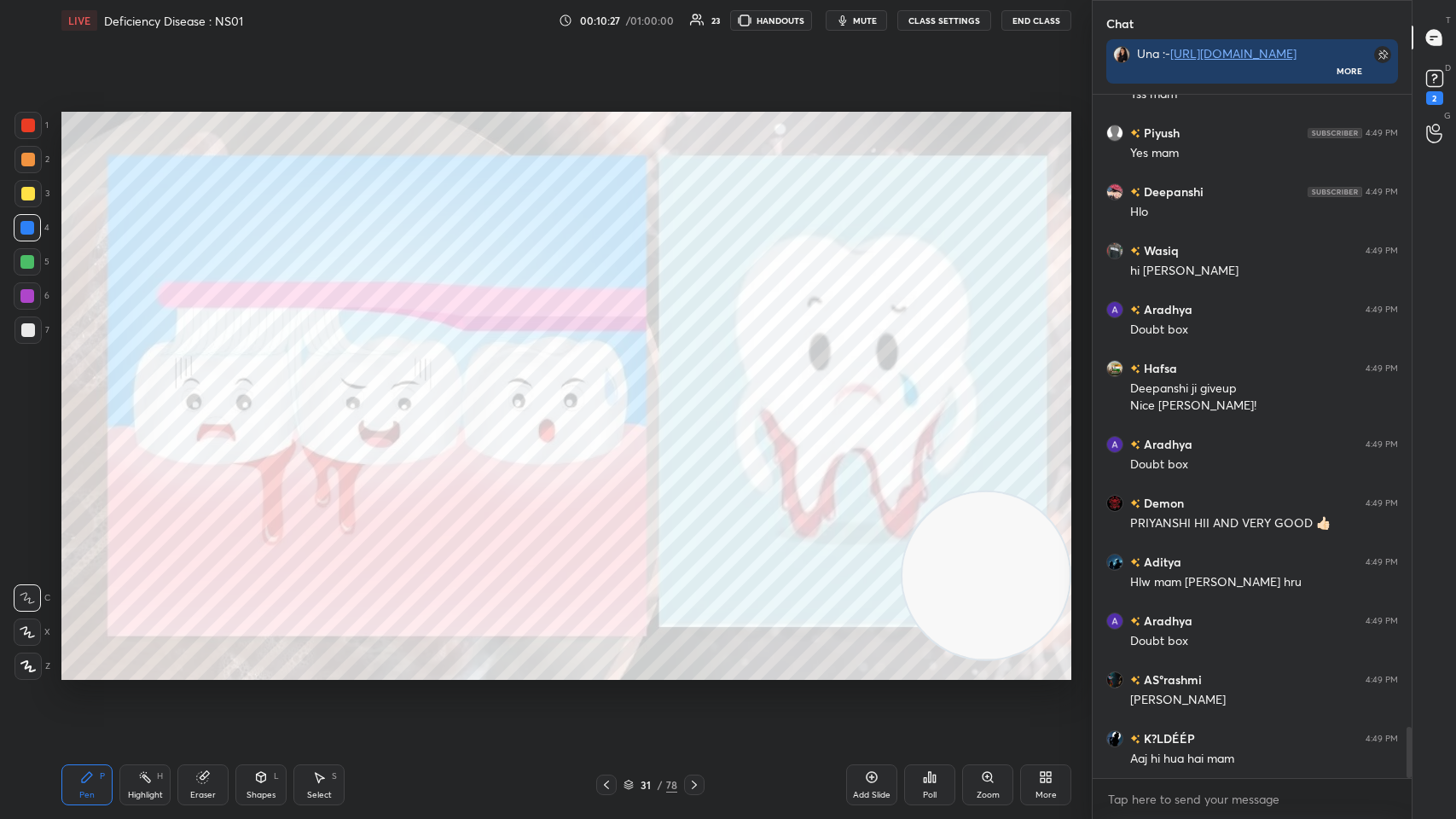
click at [612, 25] on span "mute" at bounding box center [865, 20] width 24 height 12
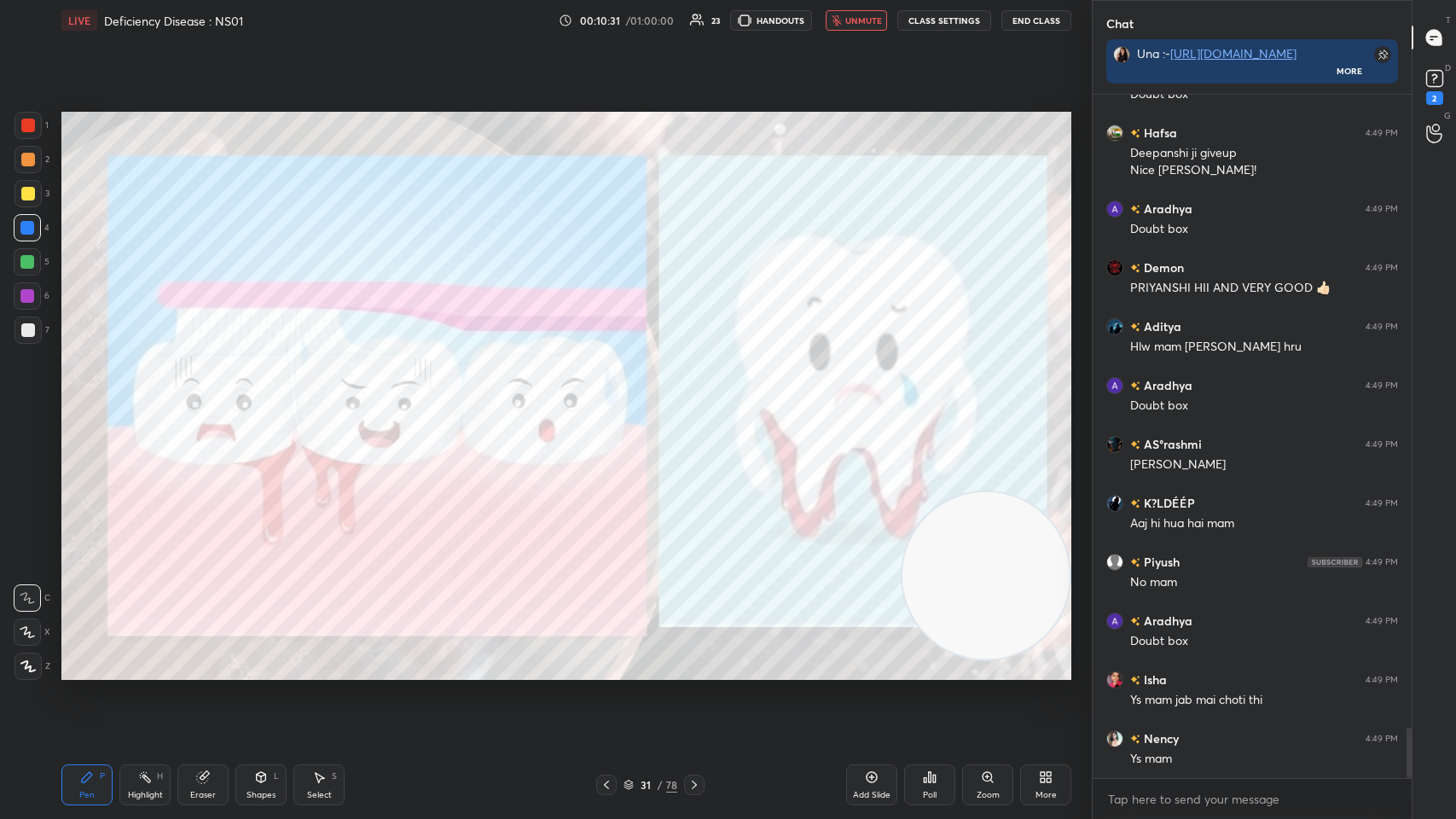
click at [612, 400] on icon at bounding box center [695, 784] width 6 height 8
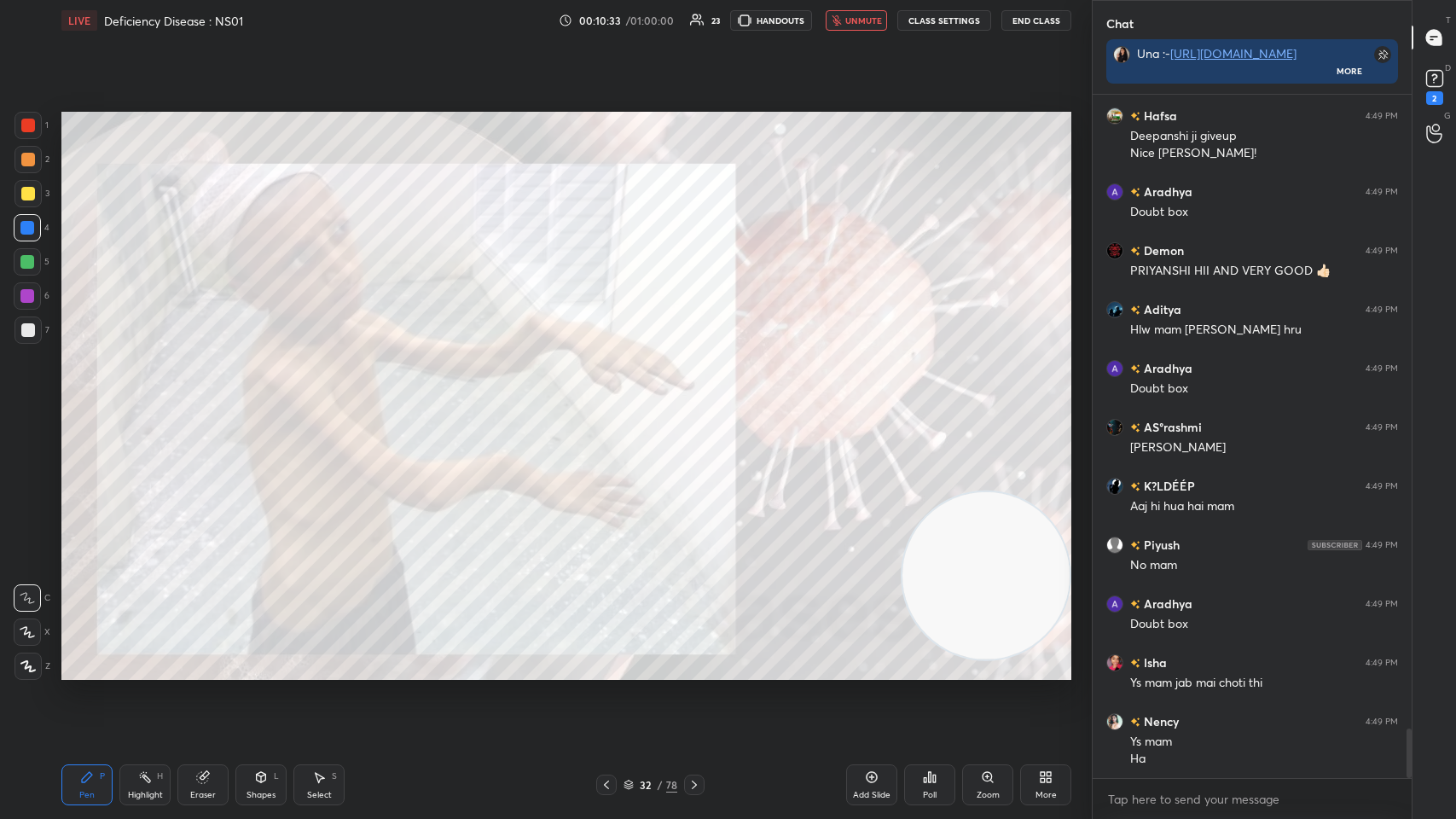
click at [607, 400] on icon at bounding box center [607, 784] width 14 height 14
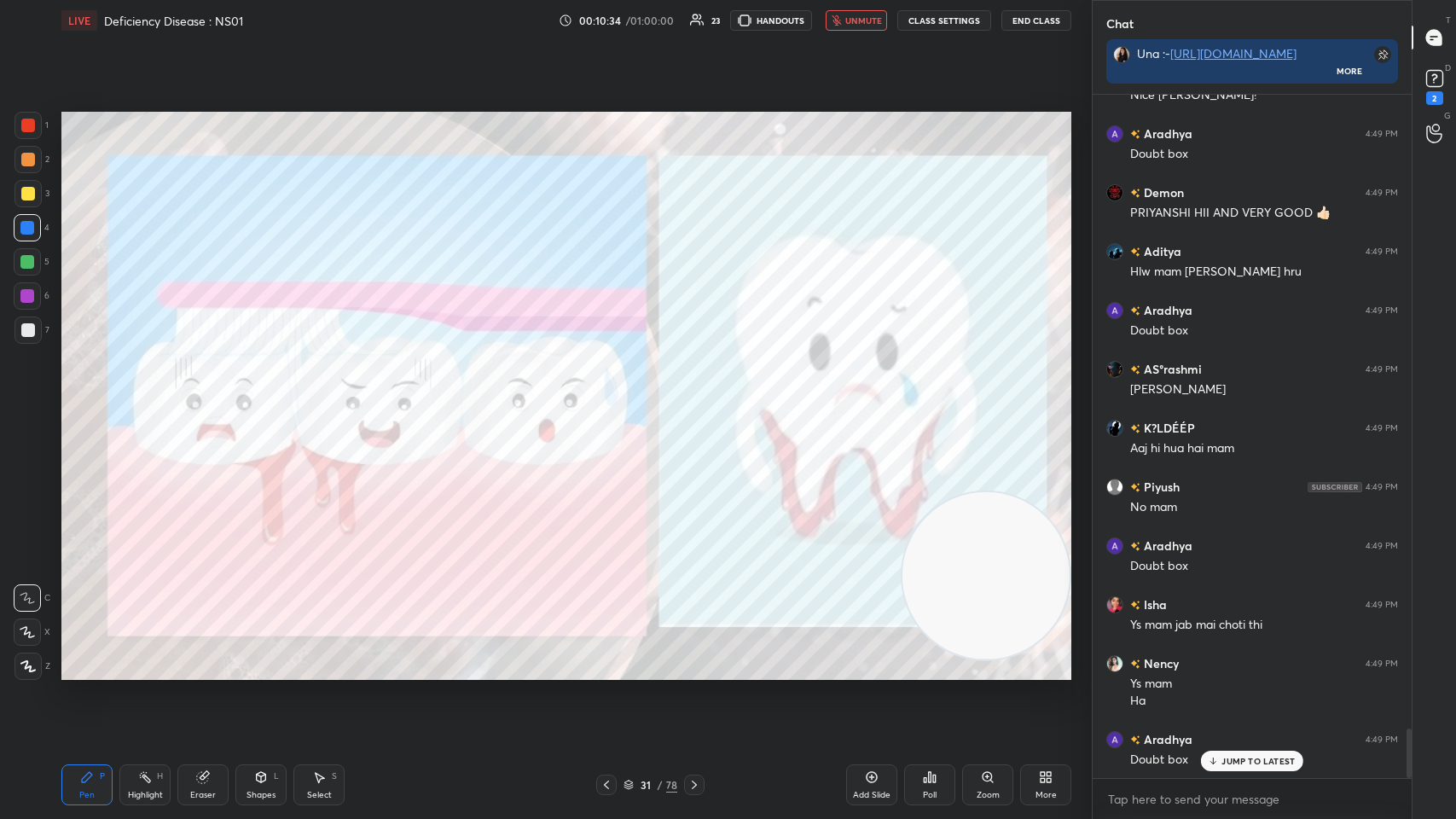
click at [612, 24] on span "unmute" at bounding box center [864, 20] width 37 height 12
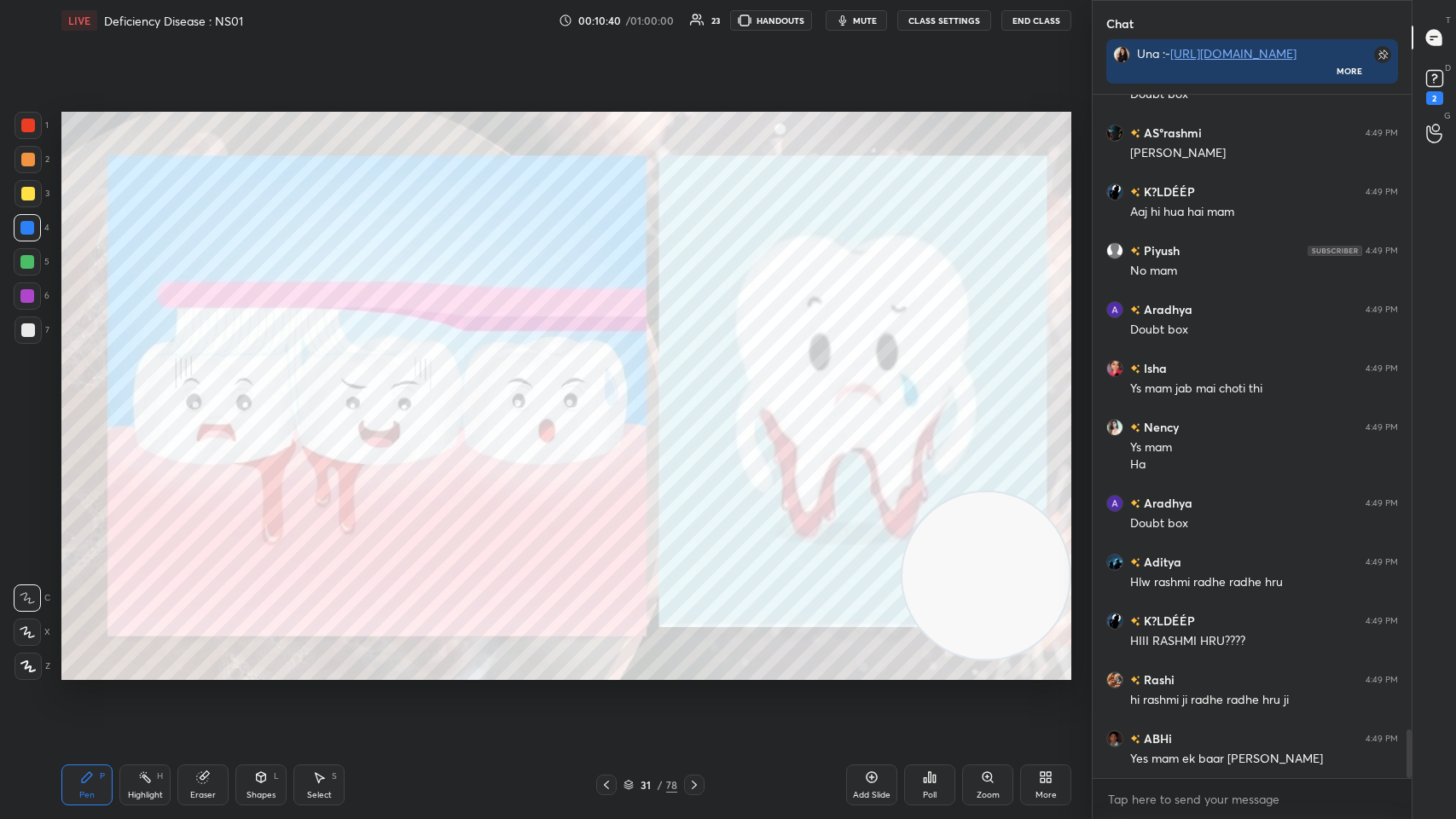
click at [40, 332] on div at bounding box center [29, 330] width 28 height 28
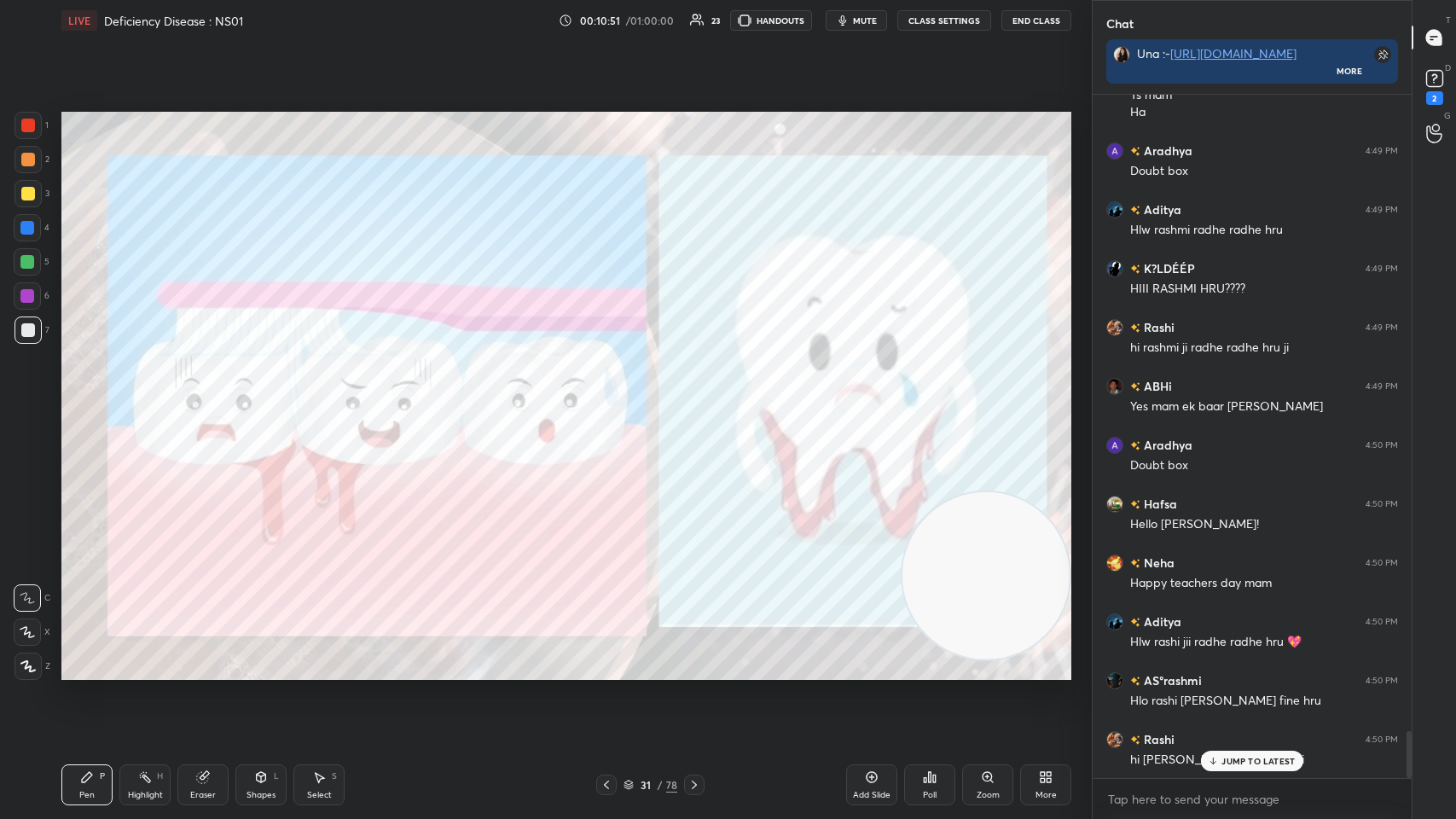
click at [612, 400] on div at bounding box center [694, 785] width 20 height 20
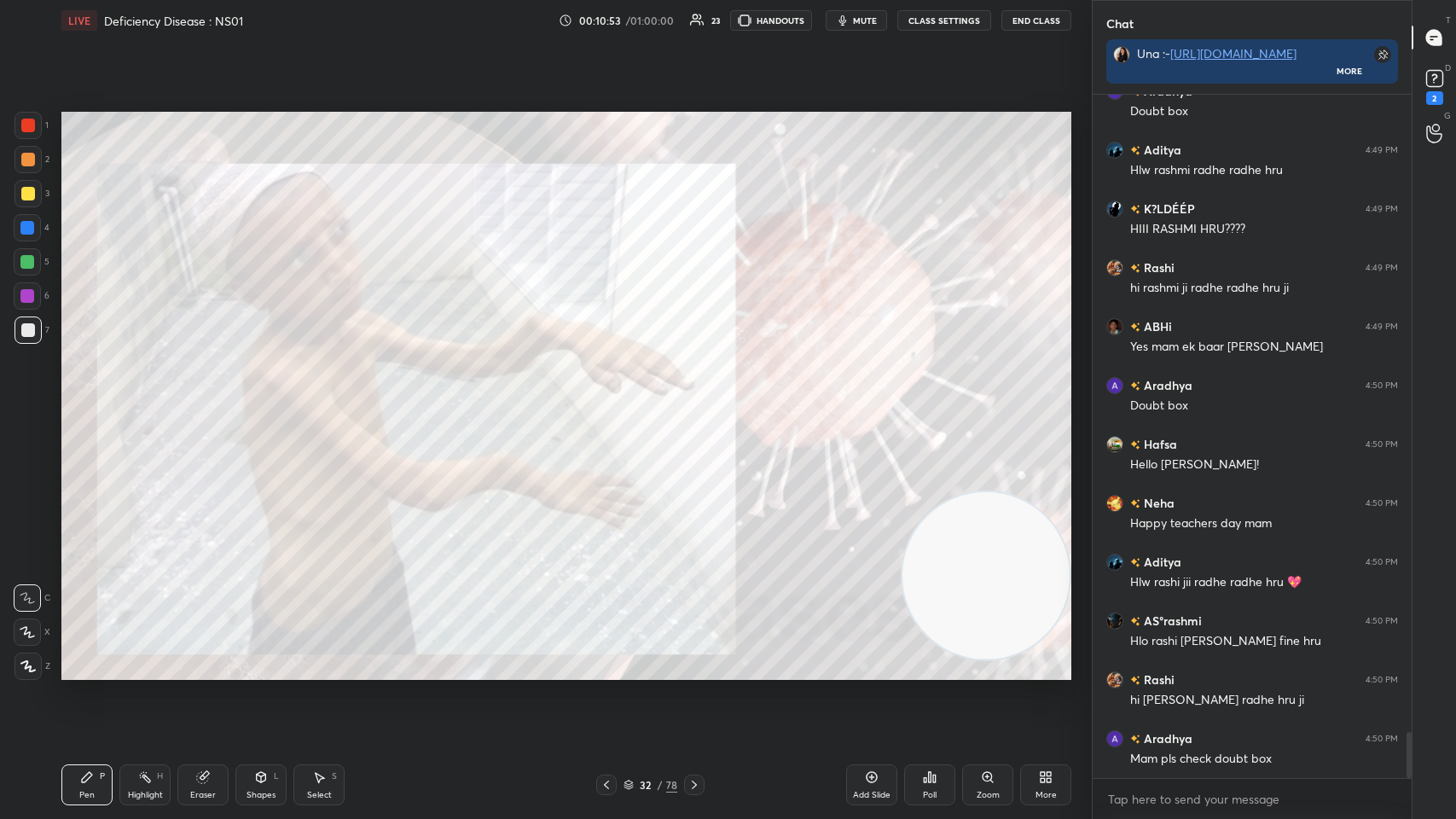
click at [606, 400] on icon at bounding box center [607, 784] width 6 height 8
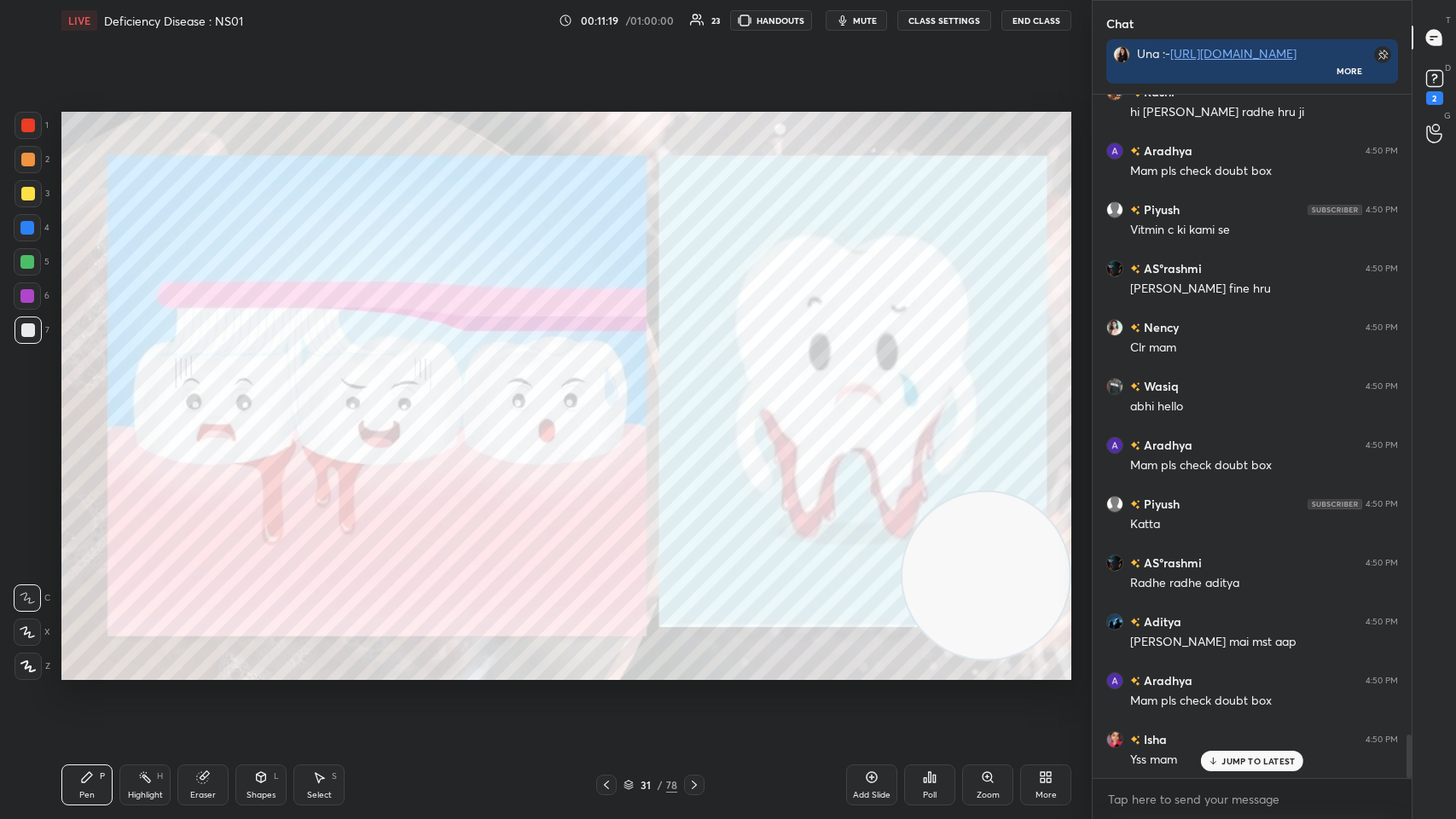
scroll to position [10023, 0]
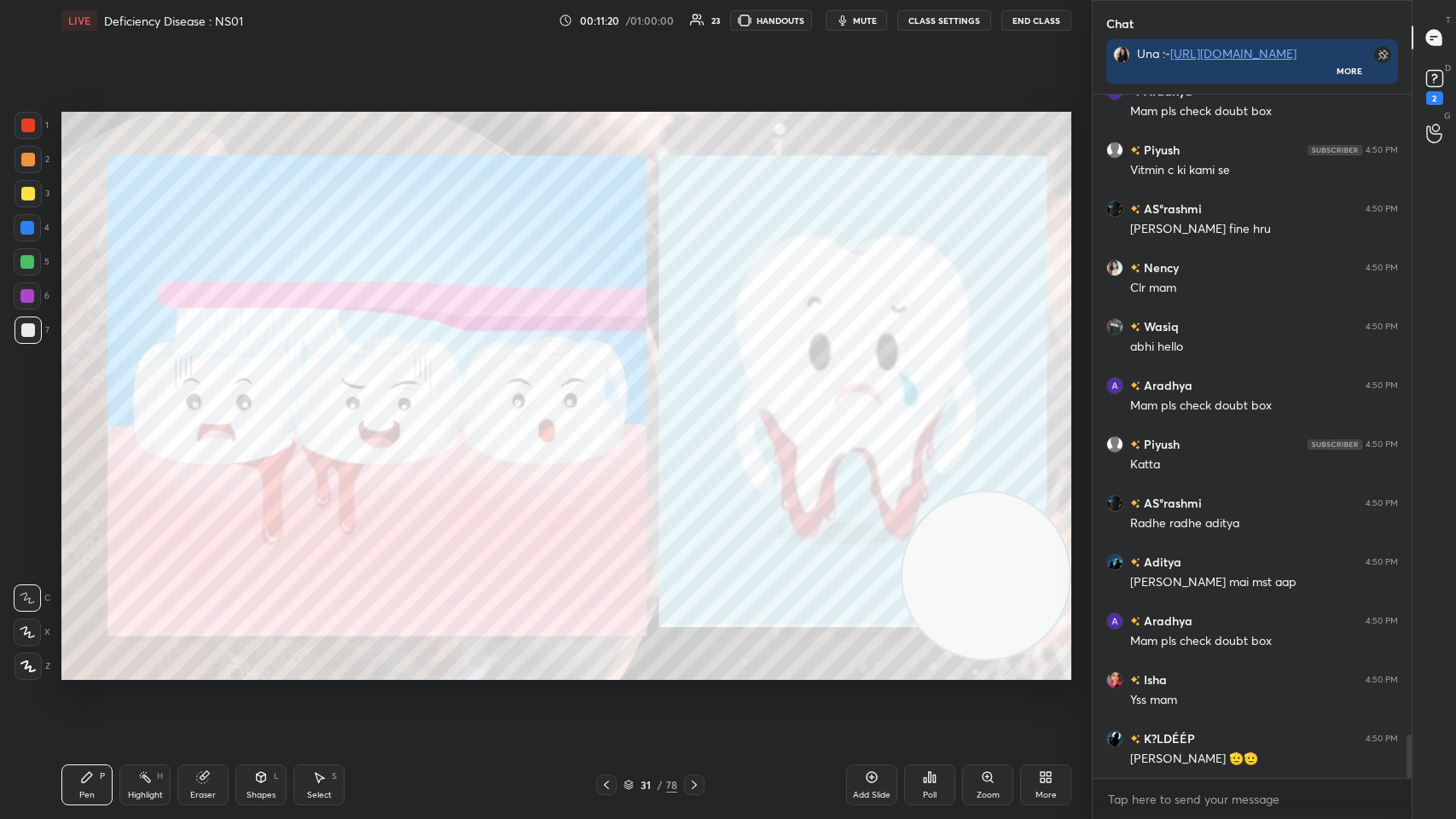
click at [612, 400] on div at bounding box center [694, 785] width 20 height 20
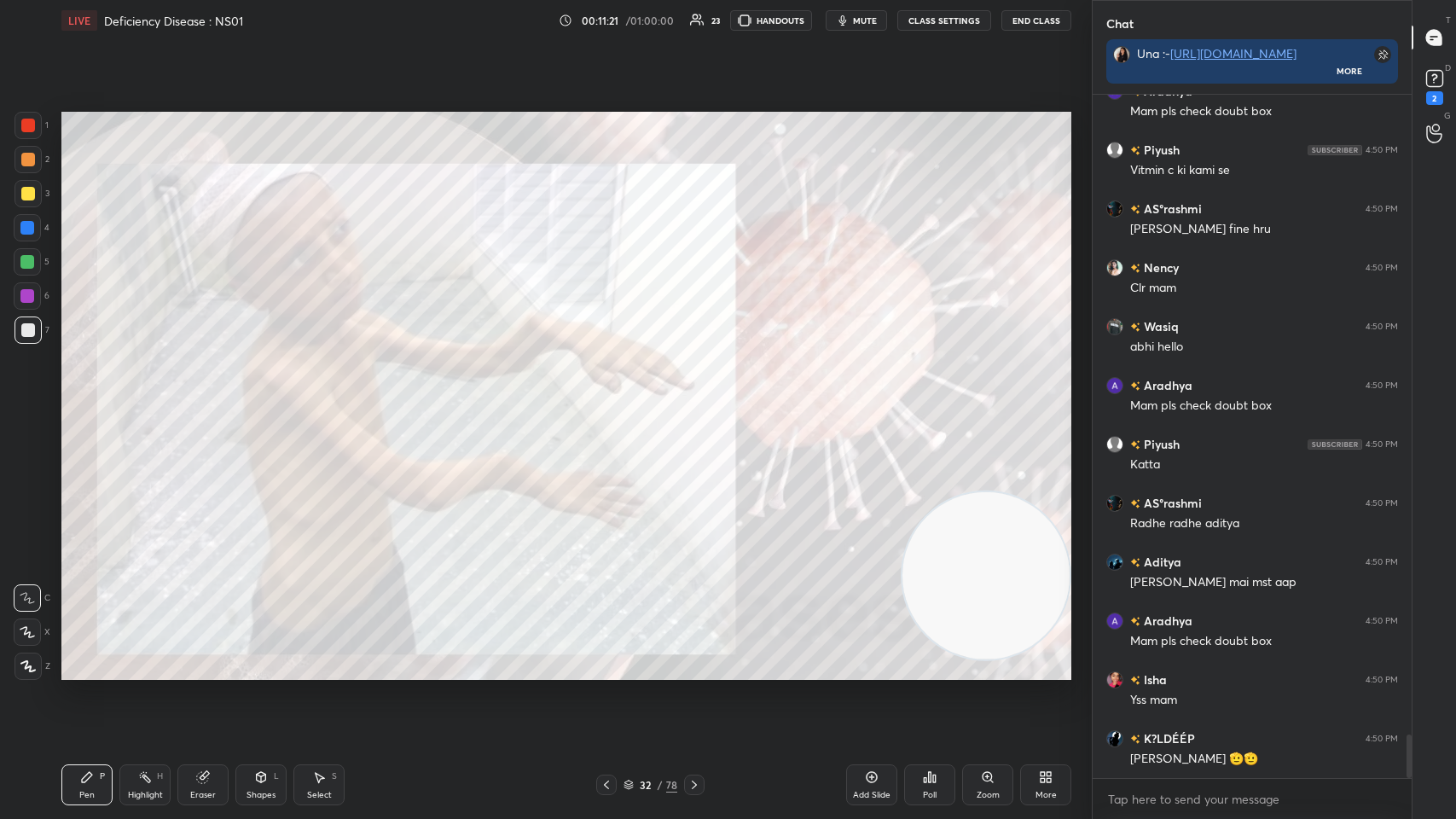
click at [612, 400] on icon at bounding box center [694, 784] width 14 height 14
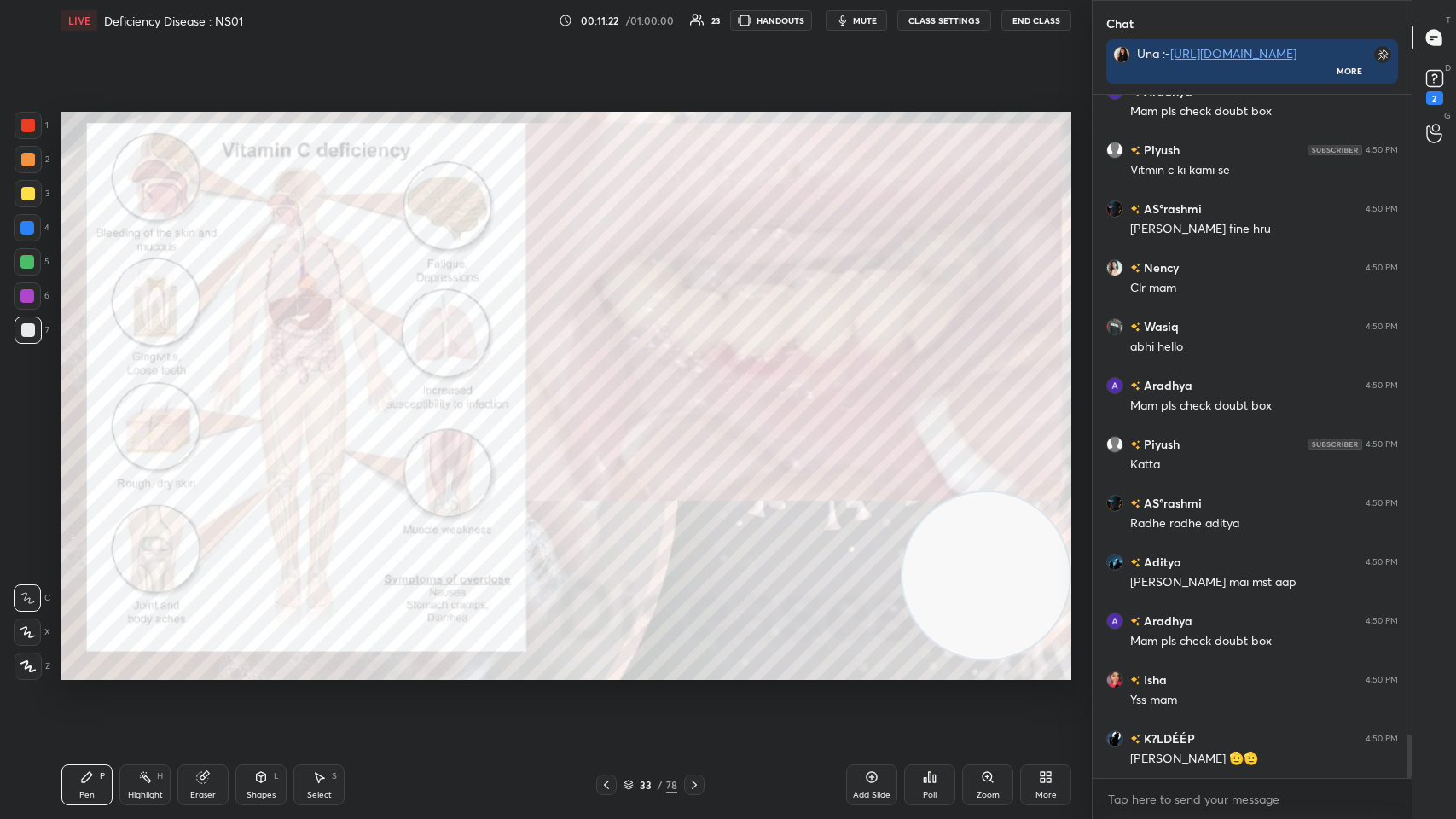
click at [612, 400] on div "Pen P Highlight H Eraser Shapes L Select S 33 / 78 Add Slide Poll Zoom More" at bounding box center [566, 785] width 1010 height 68
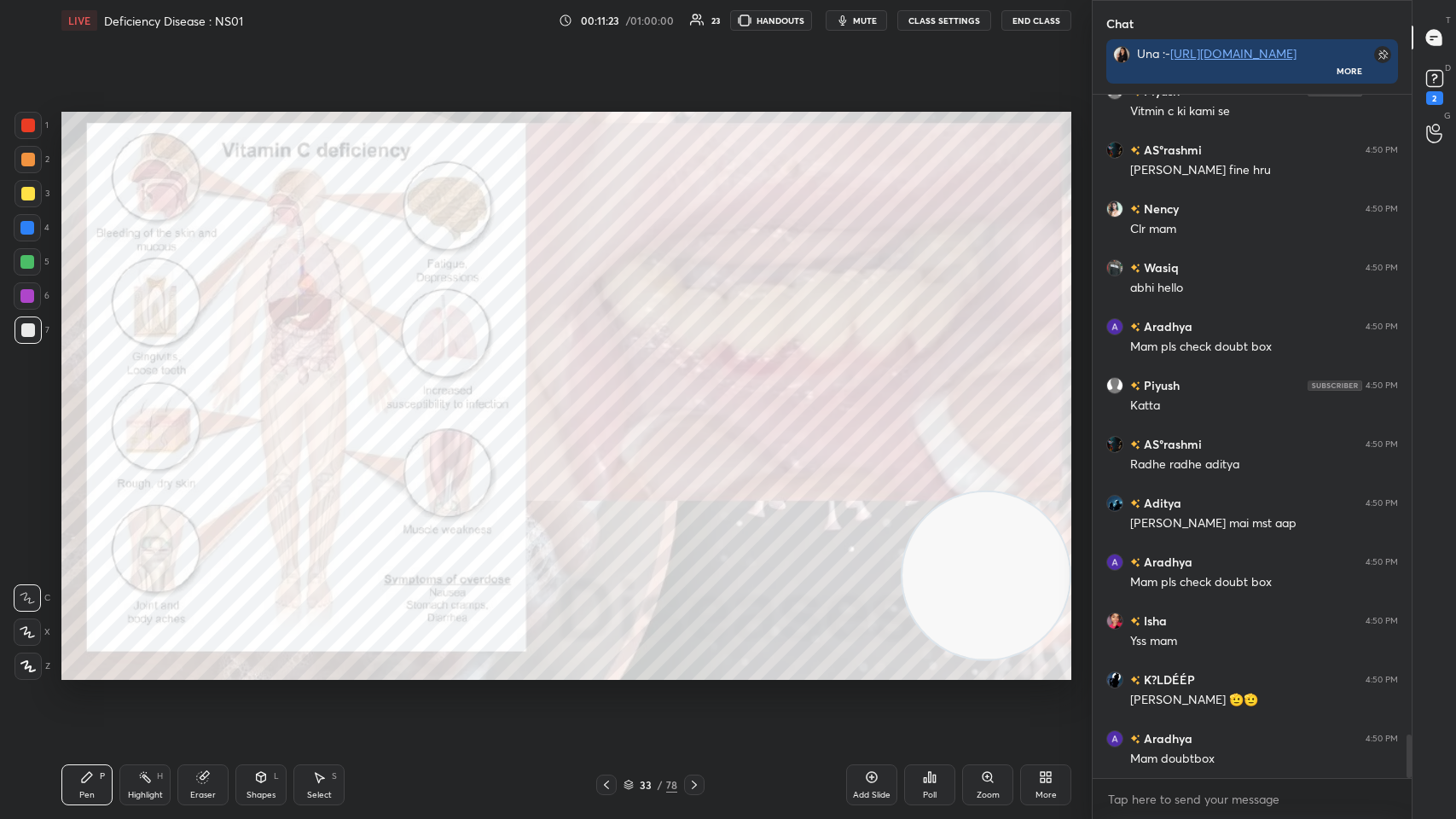
click at [612, 400] on icon at bounding box center [695, 784] width 6 height 8
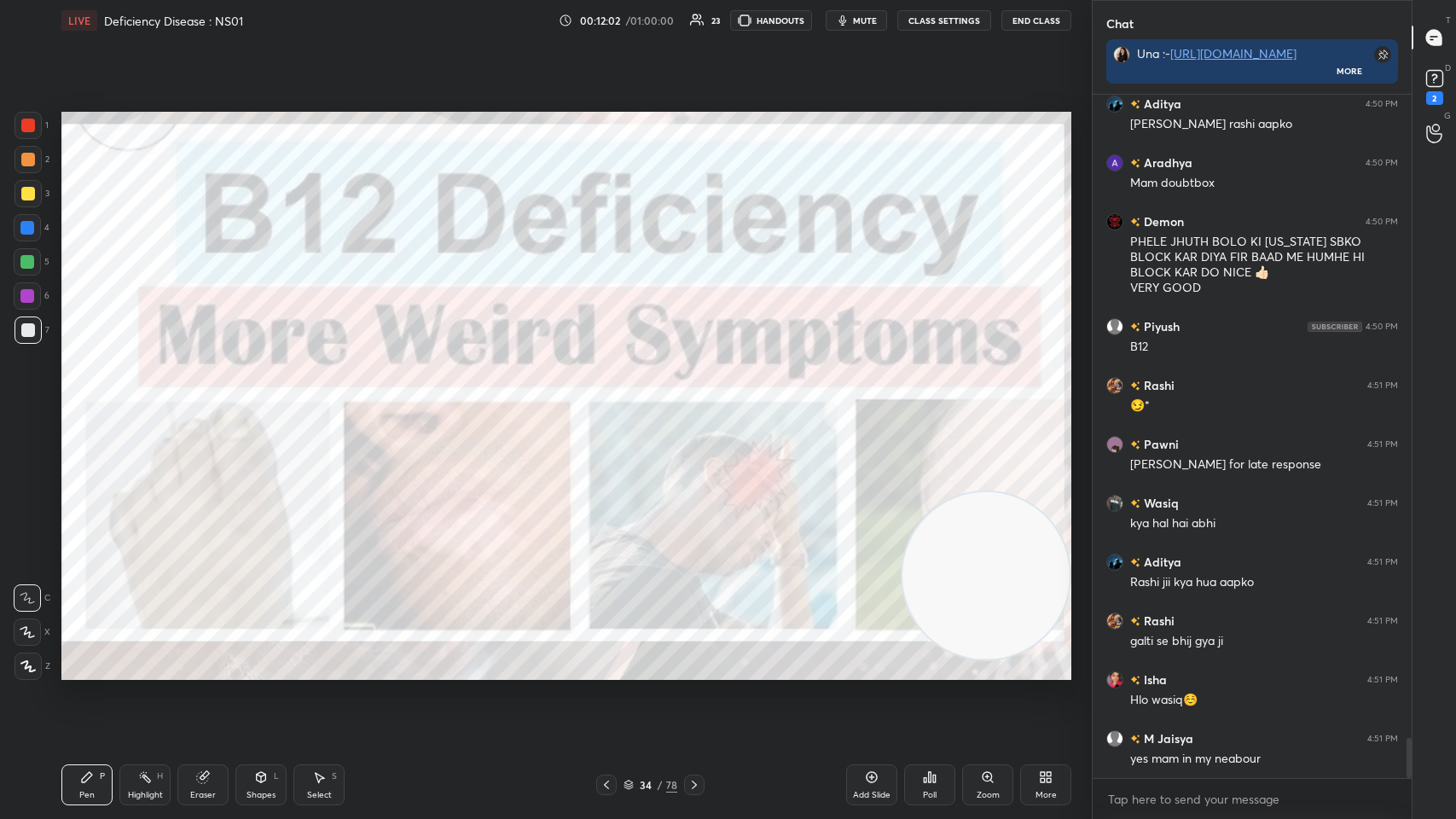
scroll to position [11069, 0]
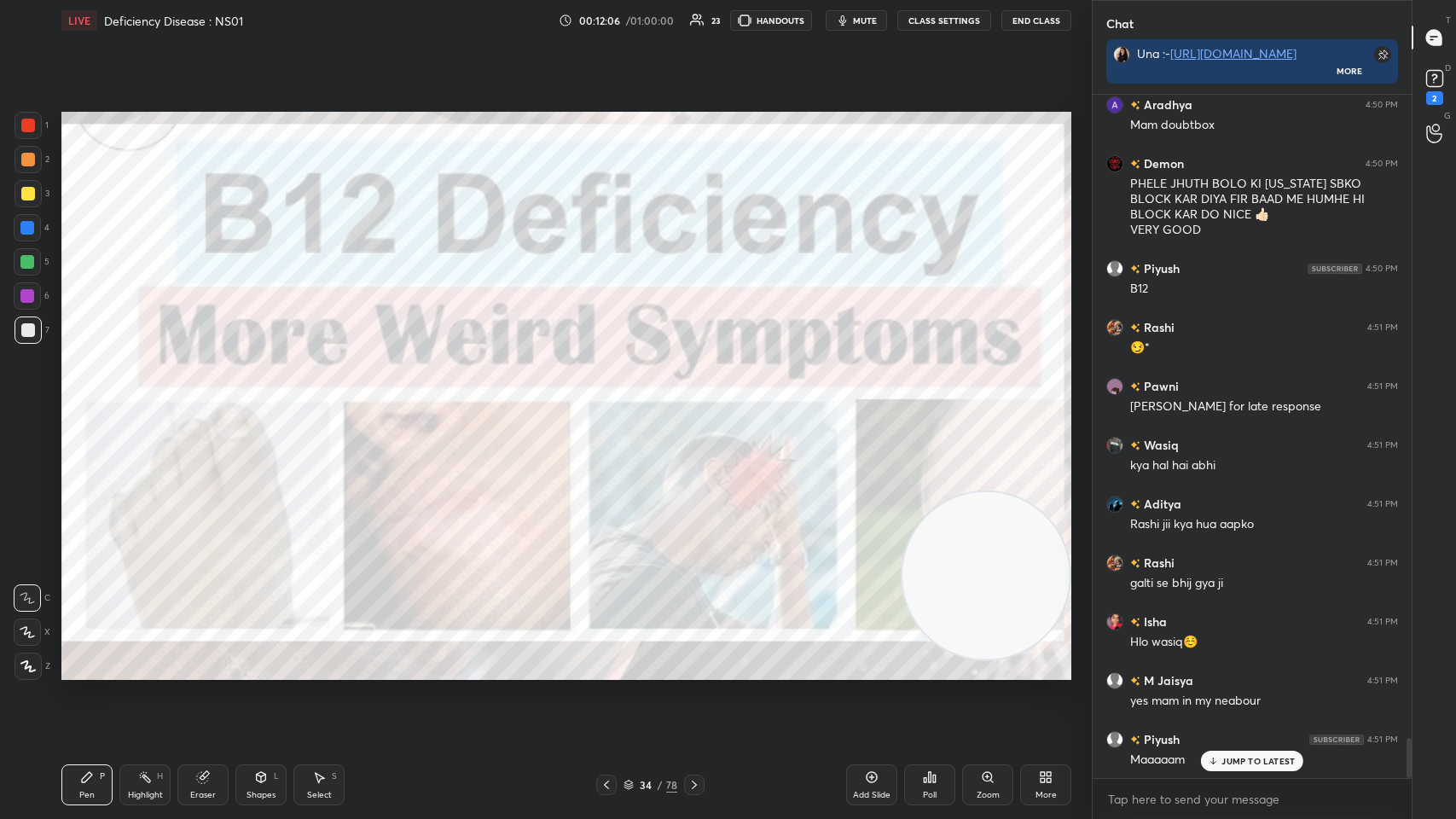
click at [612, 400] on icon at bounding box center [694, 784] width 14 height 14
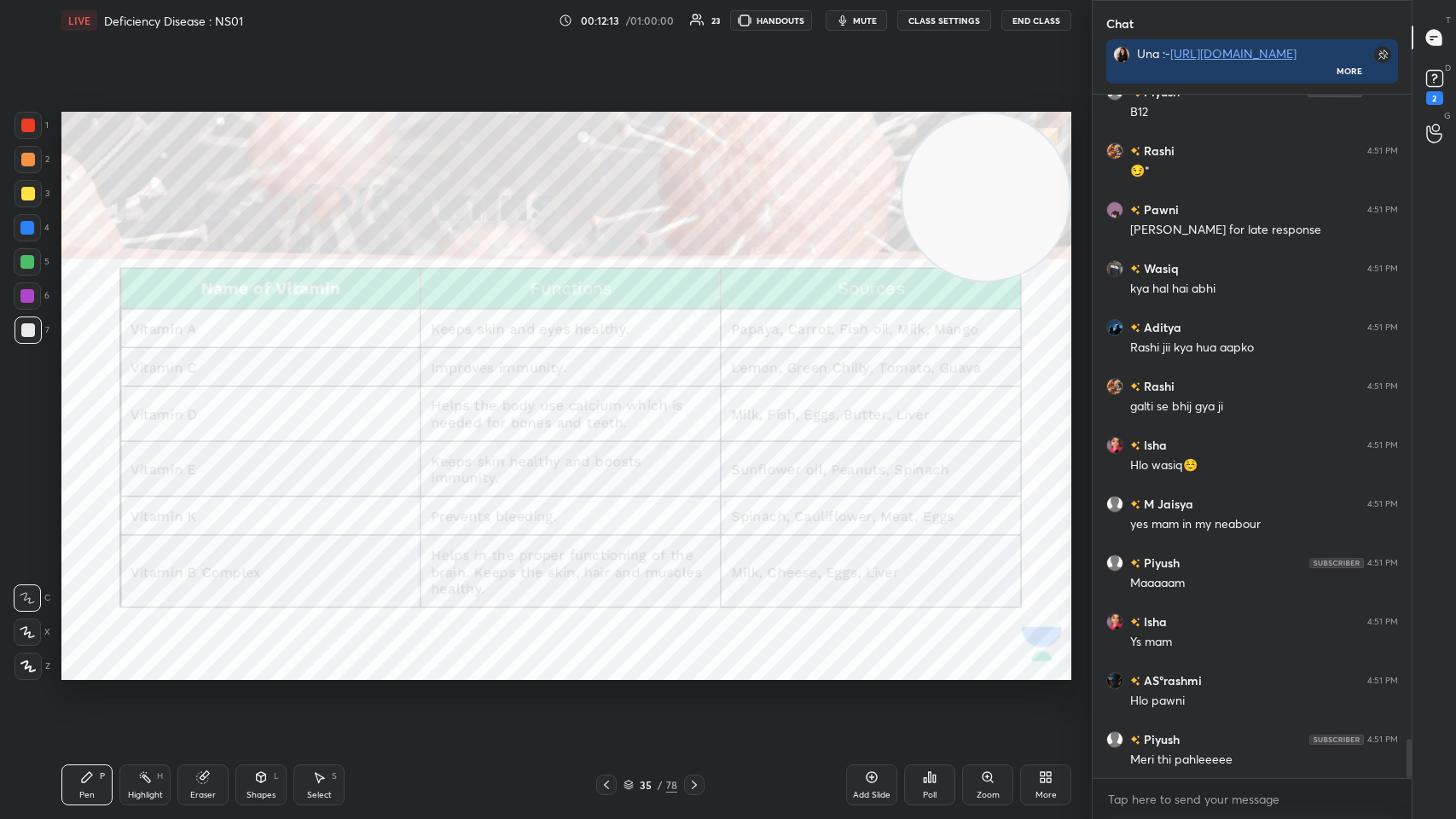
scroll to position [11305, 0]
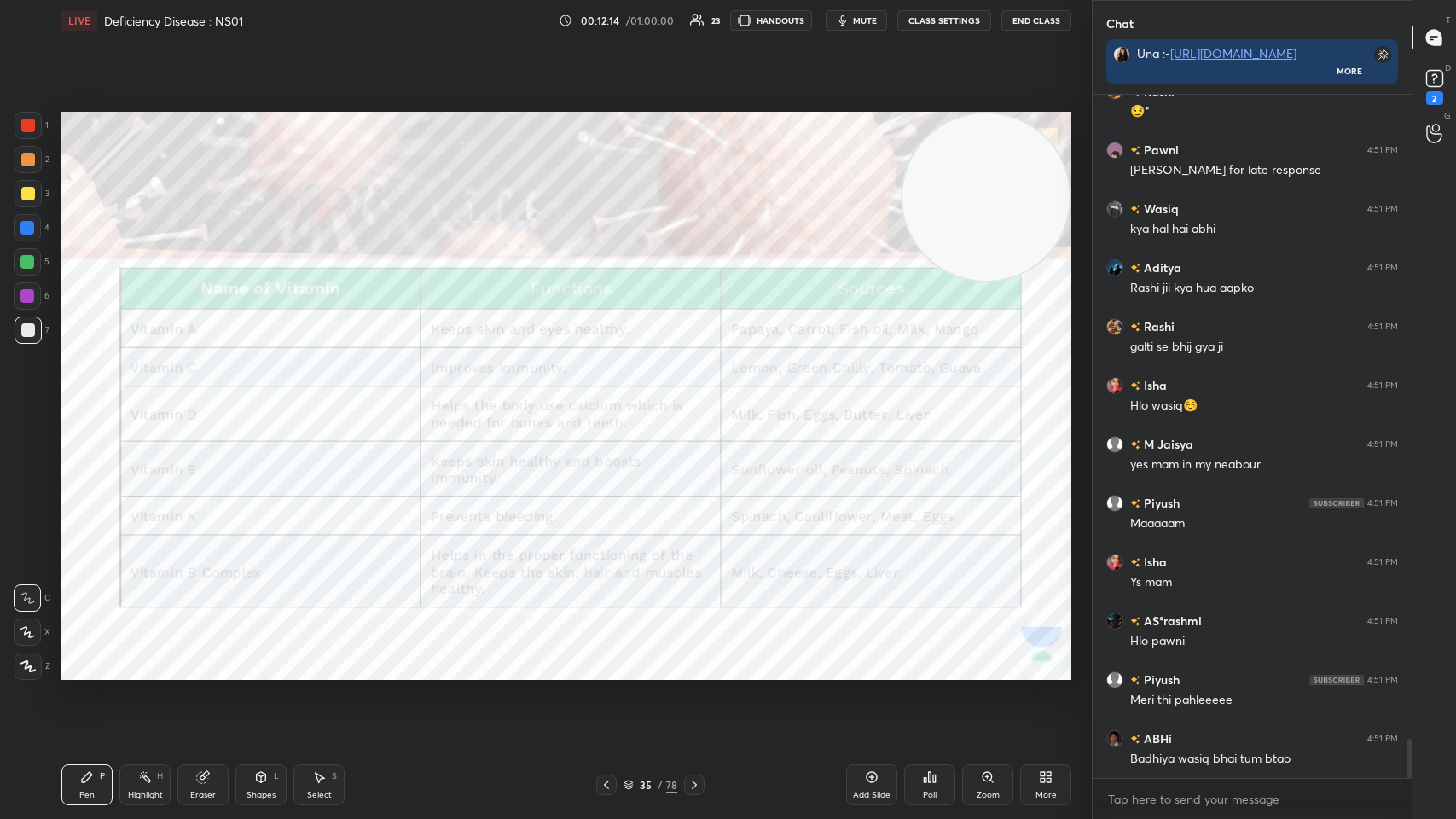
click at [29, 130] on div at bounding box center [28, 125] width 14 height 14
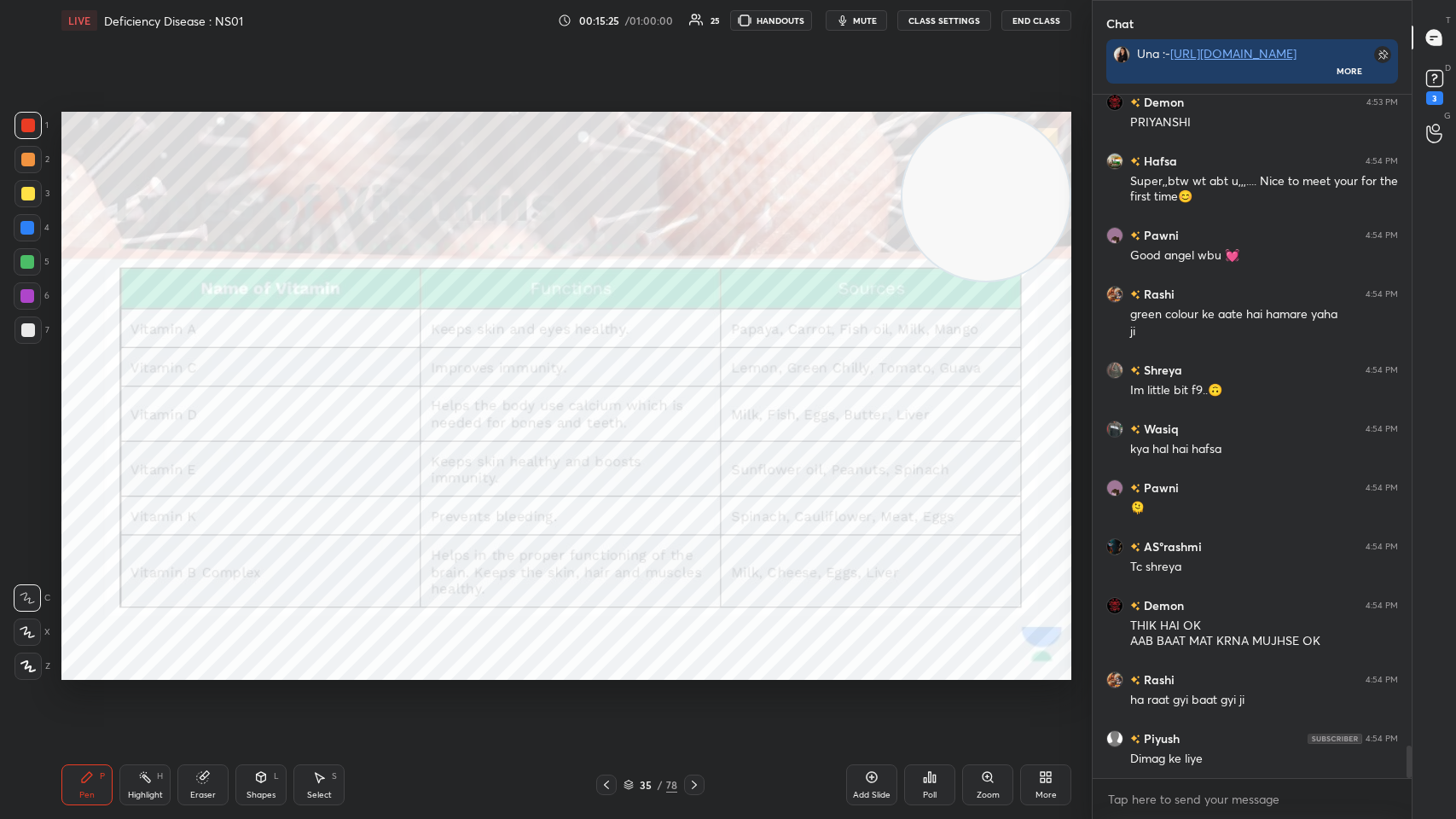
scroll to position [13836, 0]
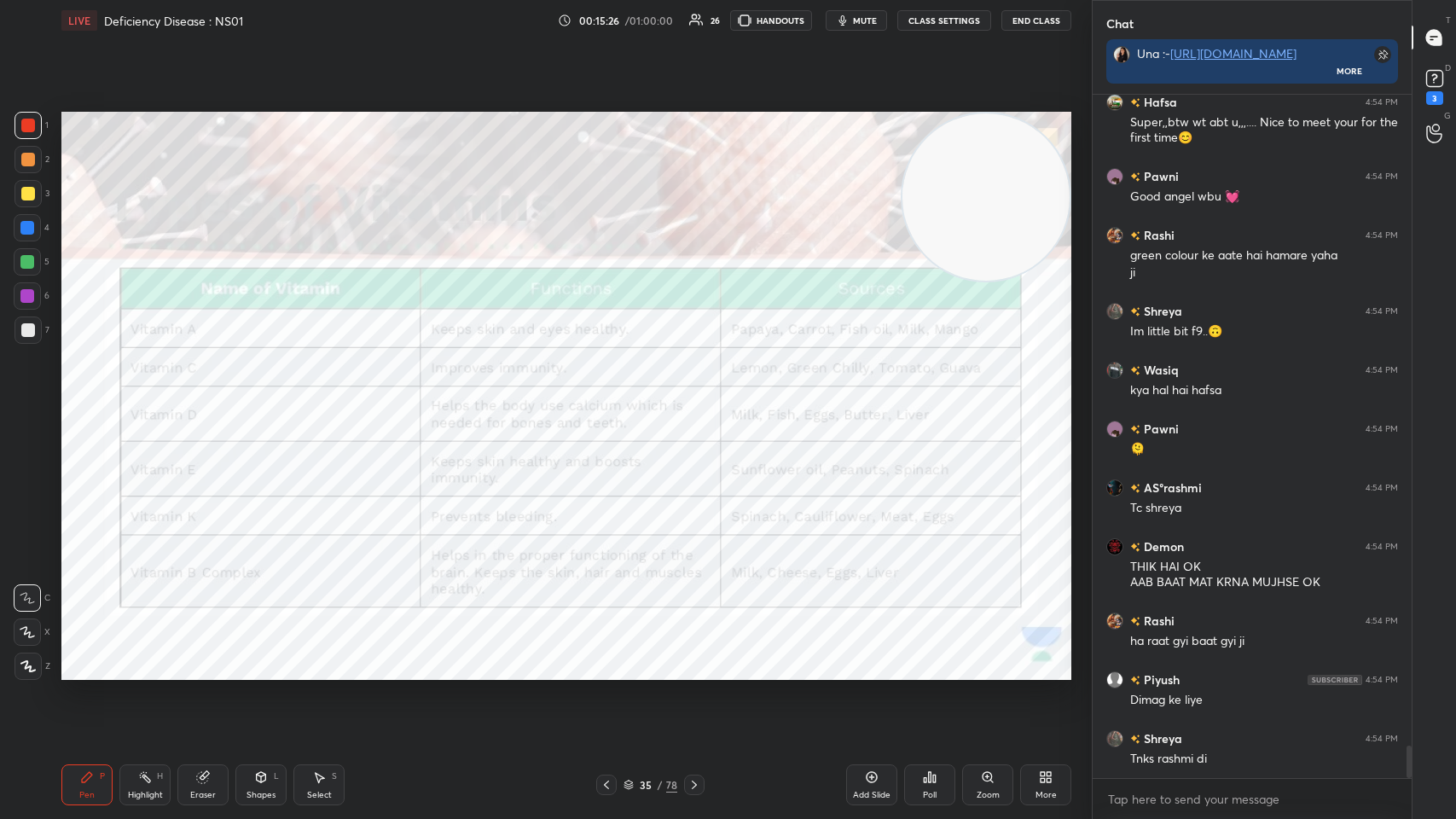
click at [612, 400] on icon at bounding box center [694, 784] width 14 height 14
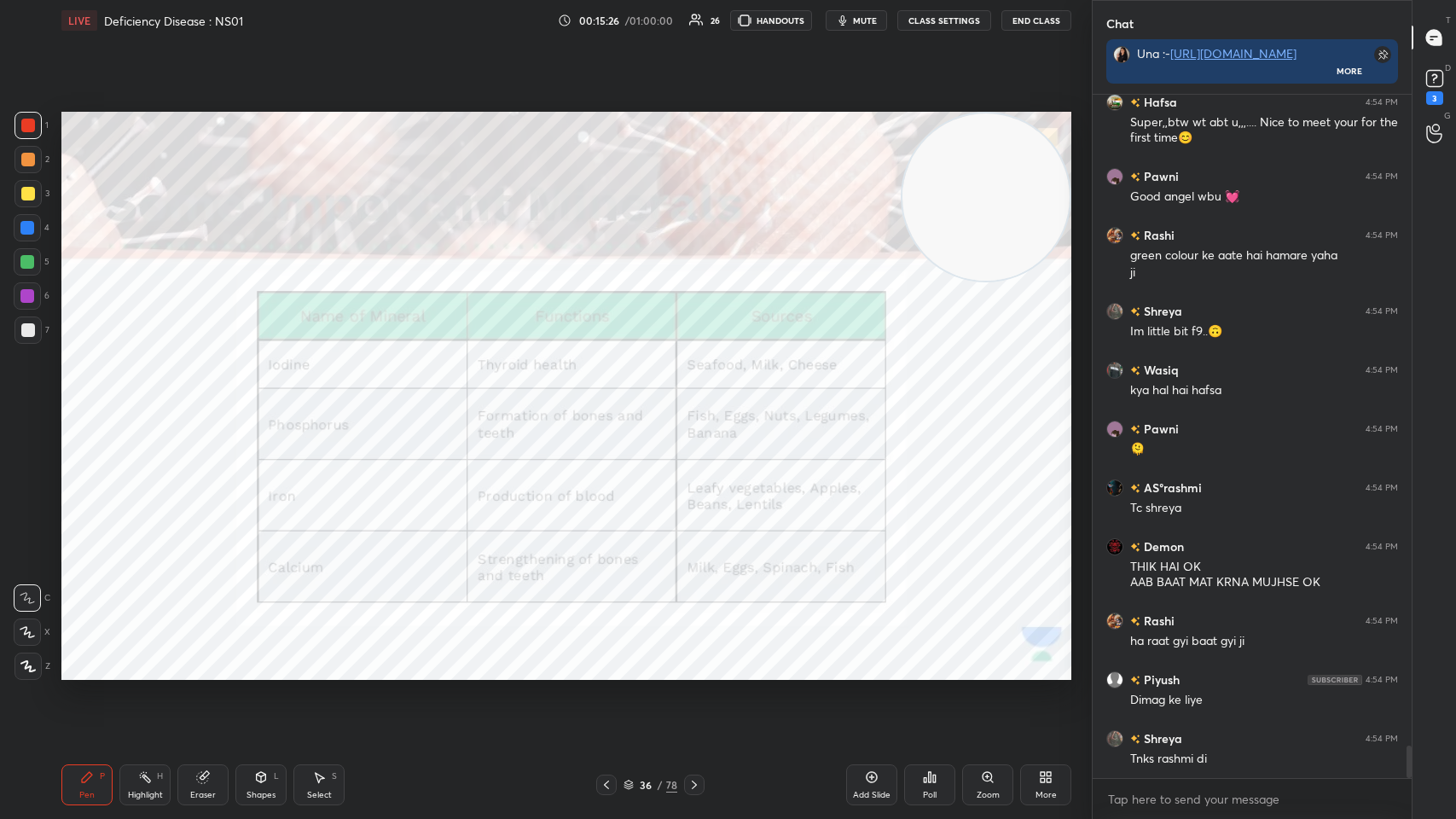
scroll to position [6, 6]
click at [612, 29] on button "End Class" at bounding box center [1036, 20] width 70 height 20
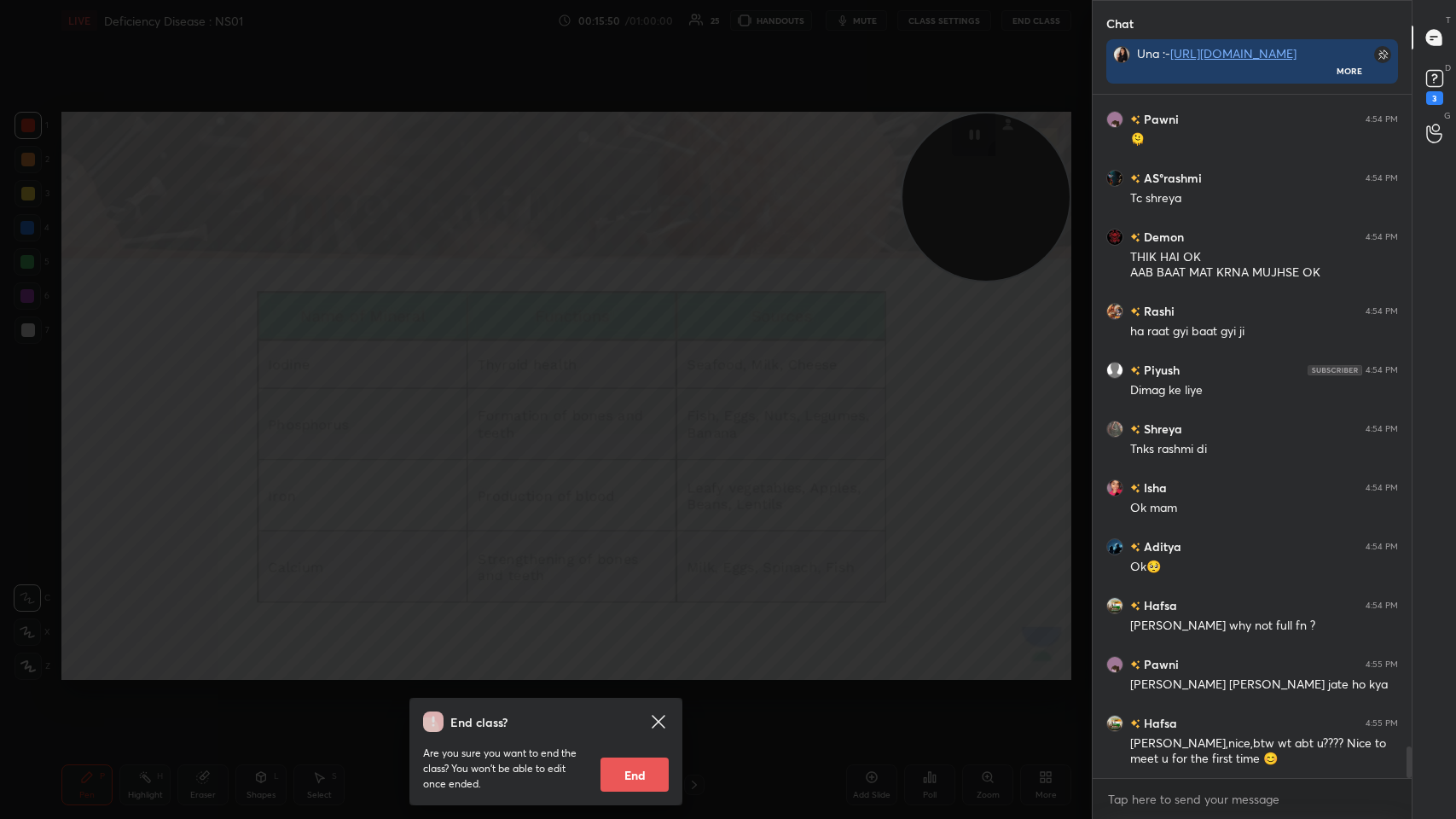
scroll to position [14204, 0]
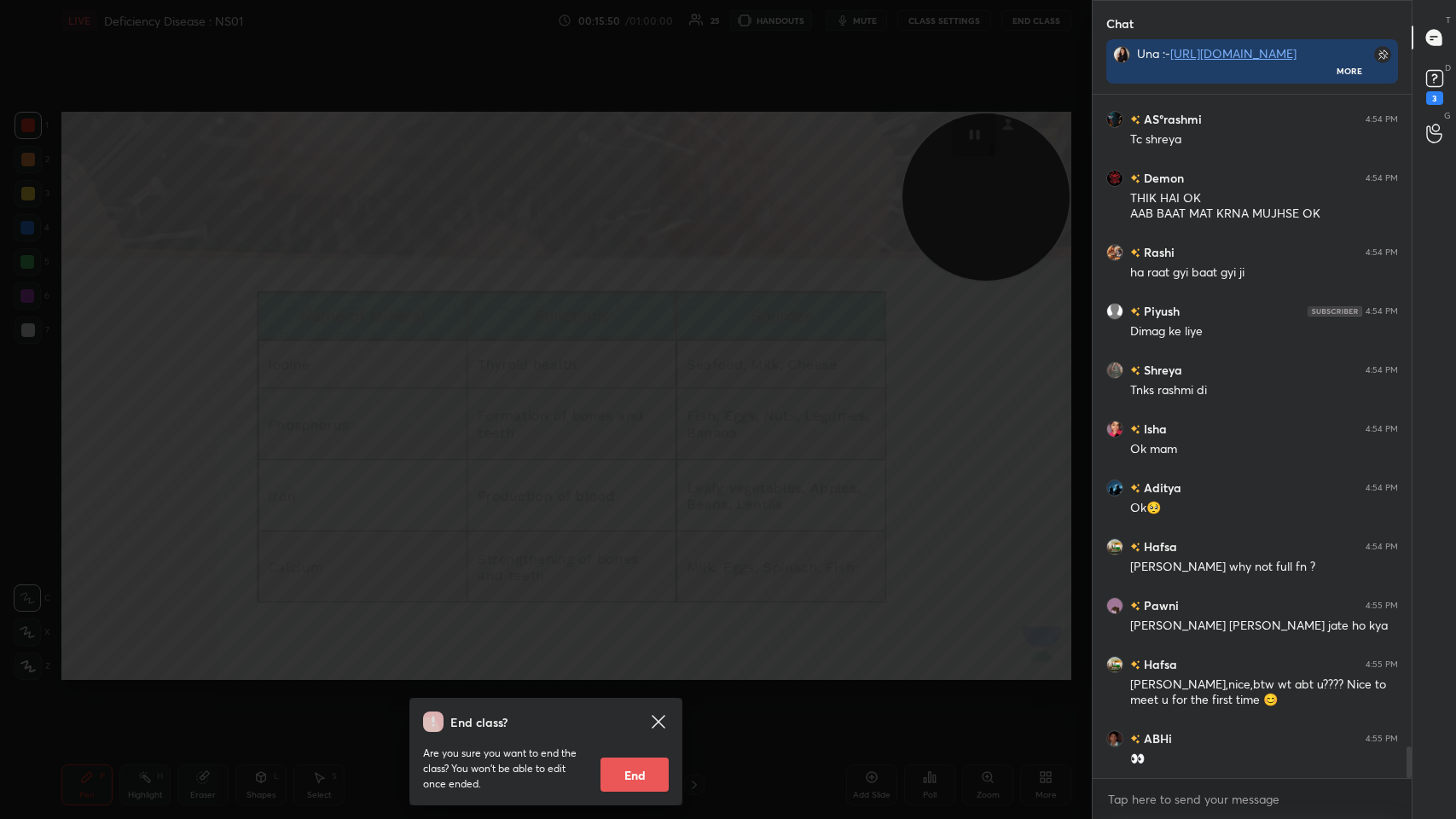
click at [612, 400] on div "End class? Are you sure you want to end the class? You won’t be able to edit on…" at bounding box center [546, 410] width 1092 height 819
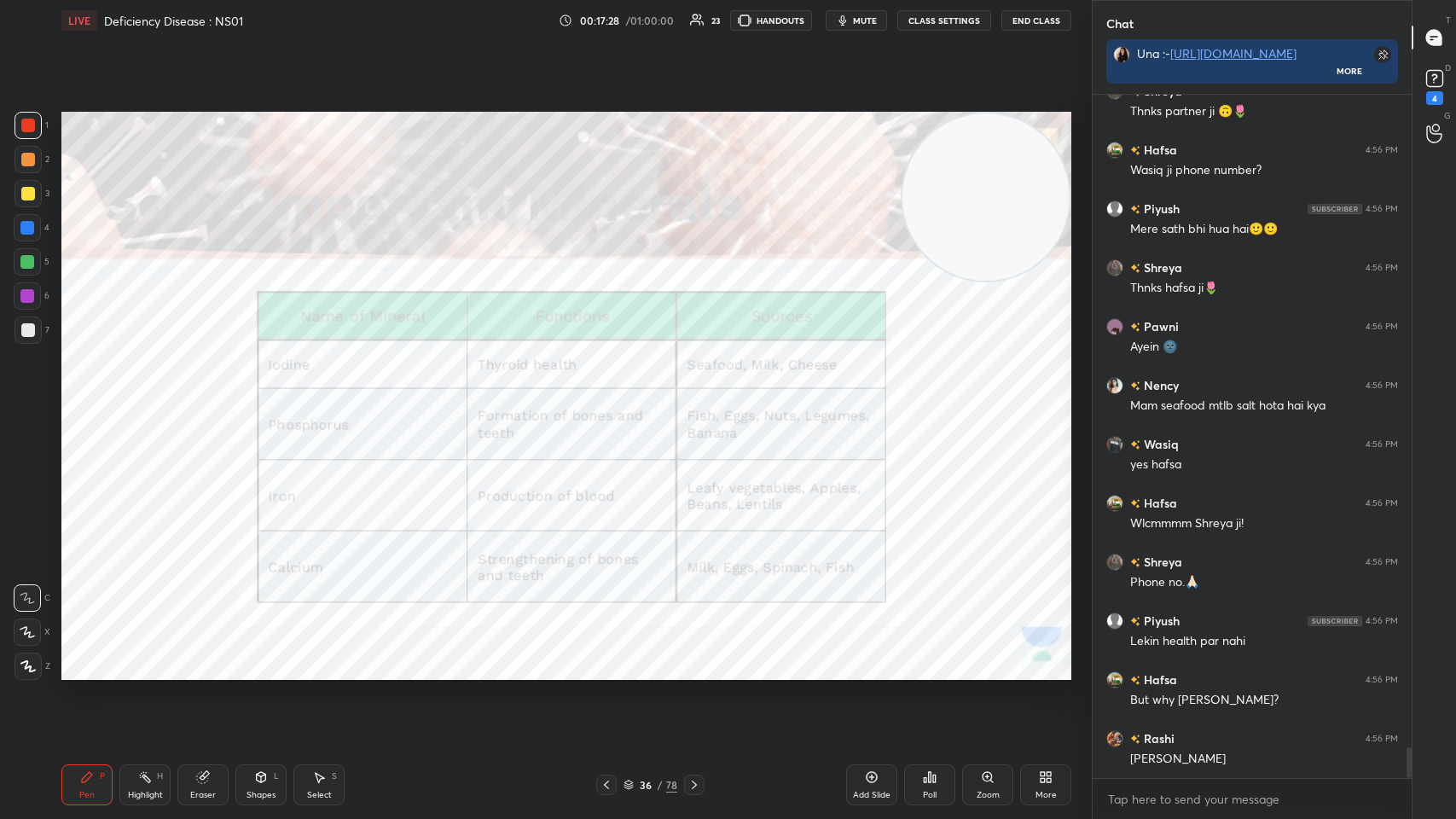
scroll to position [14700, 0]
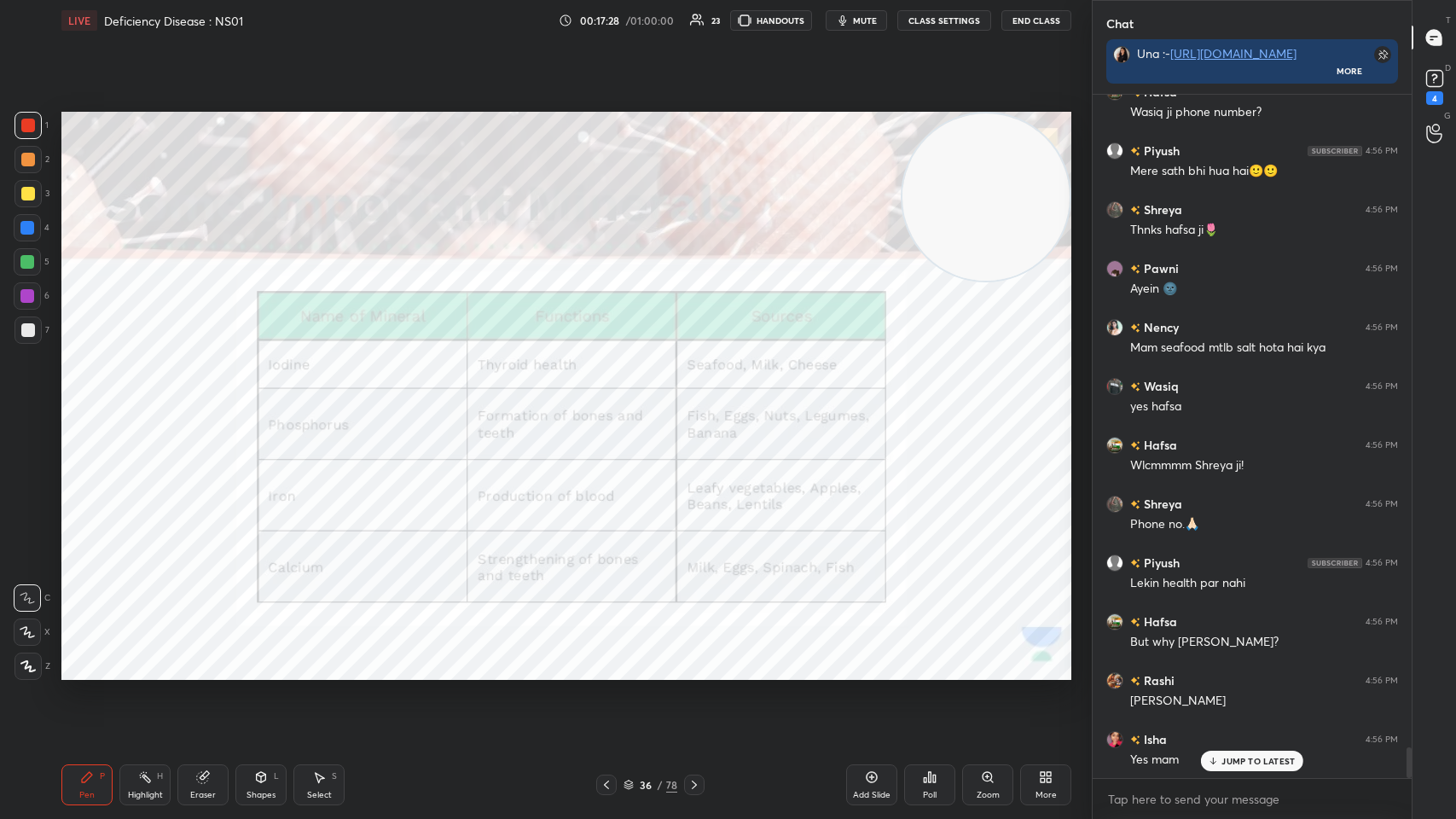
click at [612, 22] on span "mute" at bounding box center [865, 20] width 24 height 12
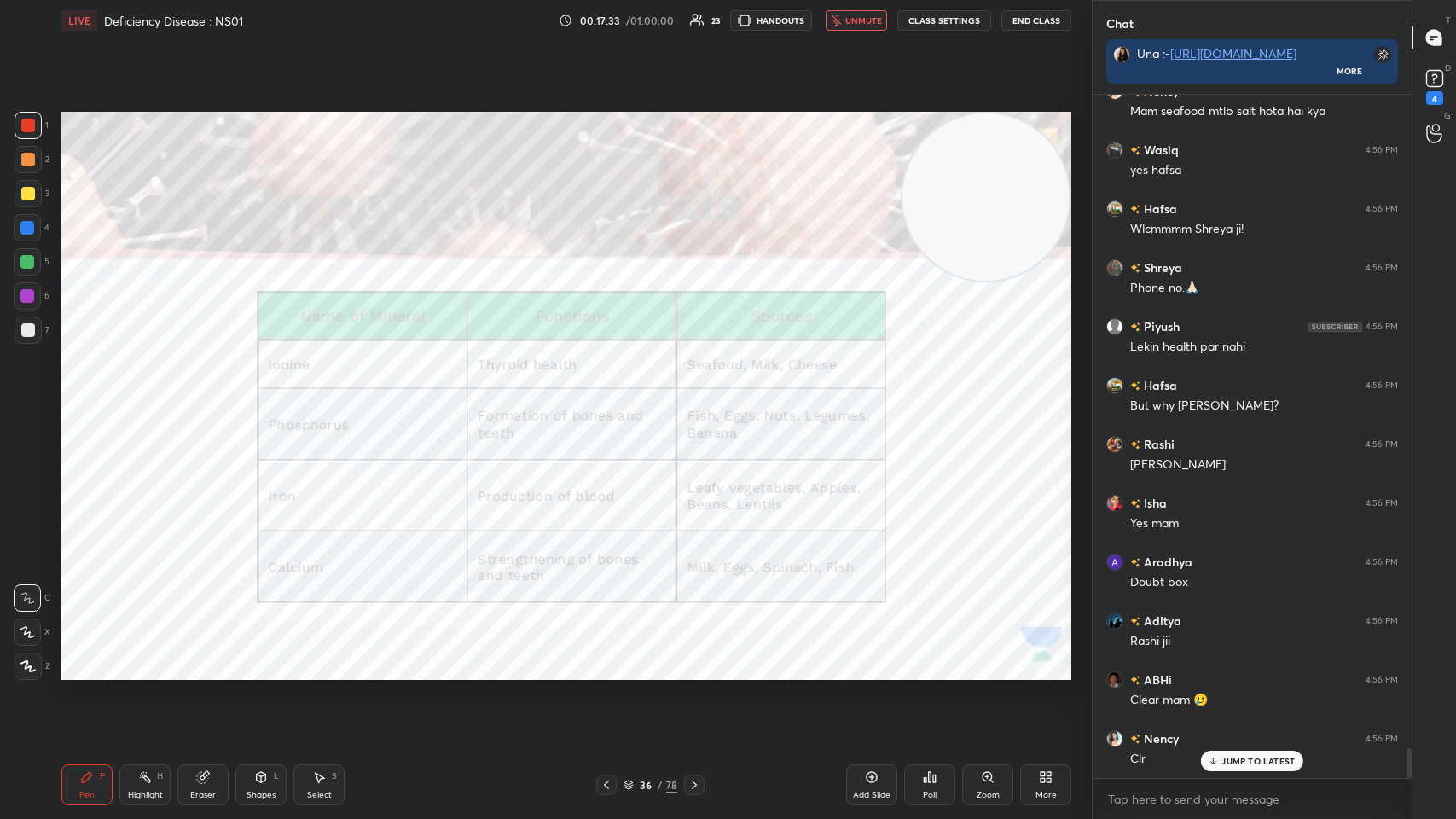
scroll to position [14993, 0]
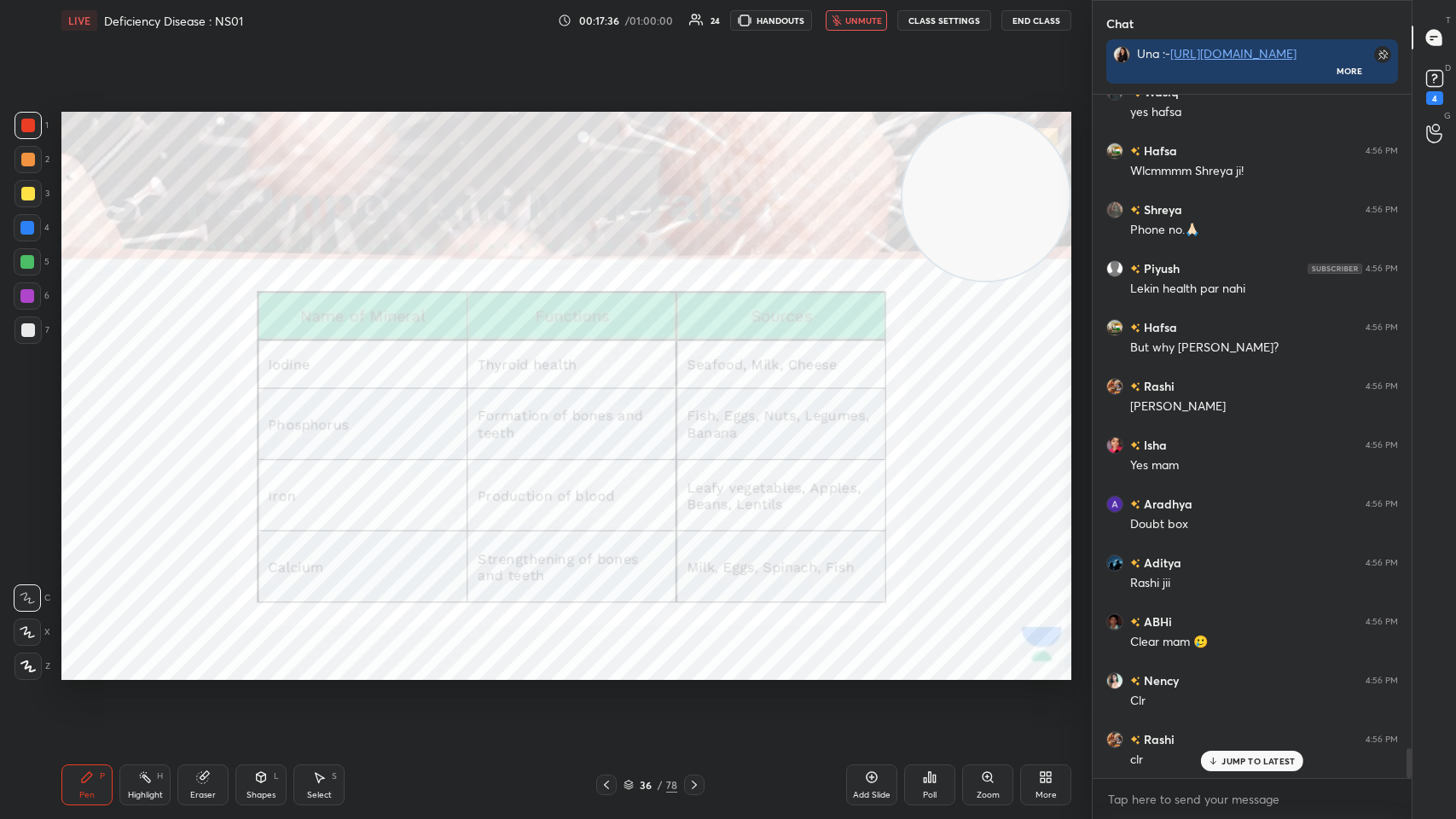
click at [612, 23] on span "unmute" at bounding box center [864, 20] width 37 height 12
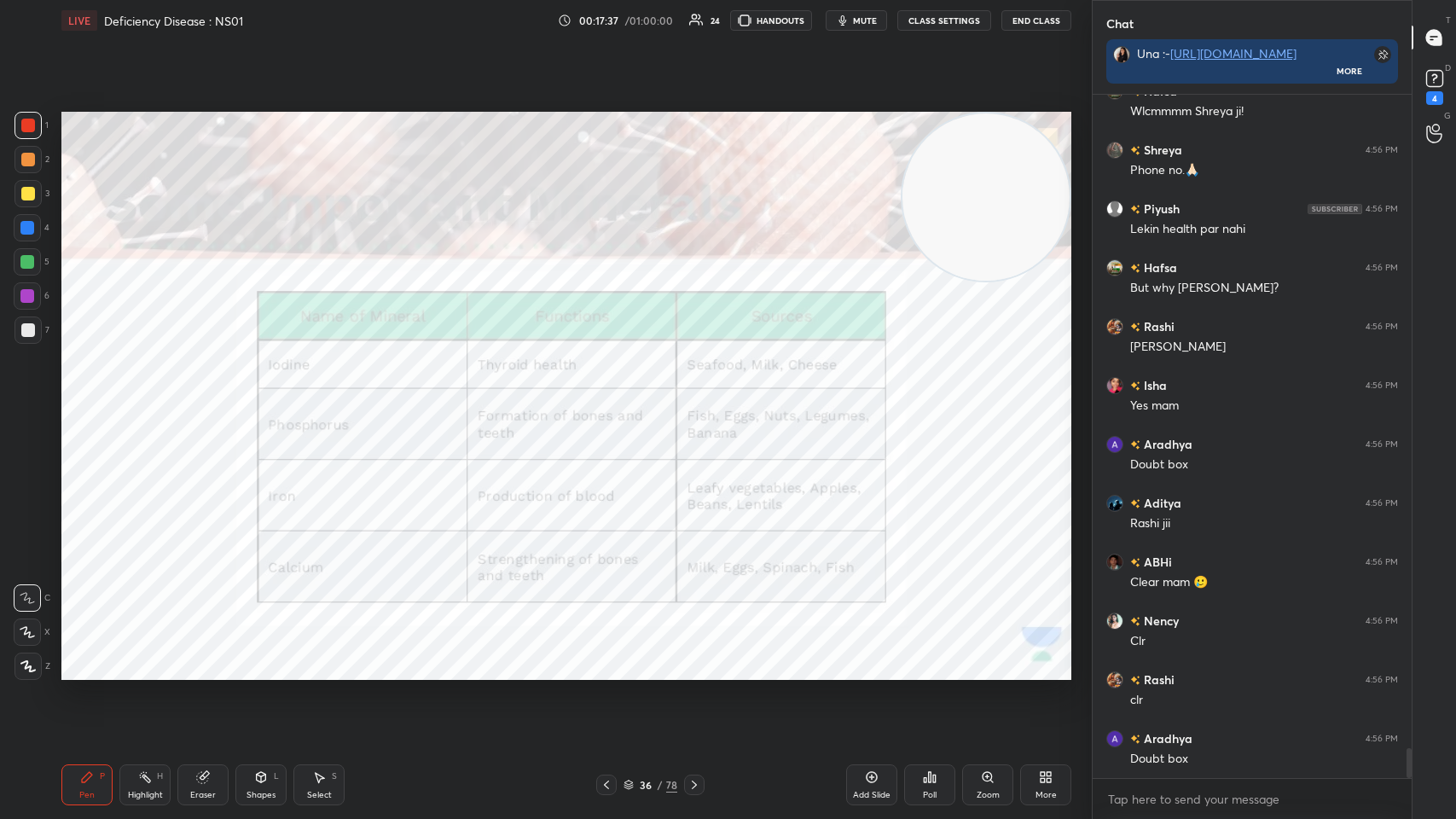
click at [612, 400] on icon at bounding box center [694, 784] width 14 height 14
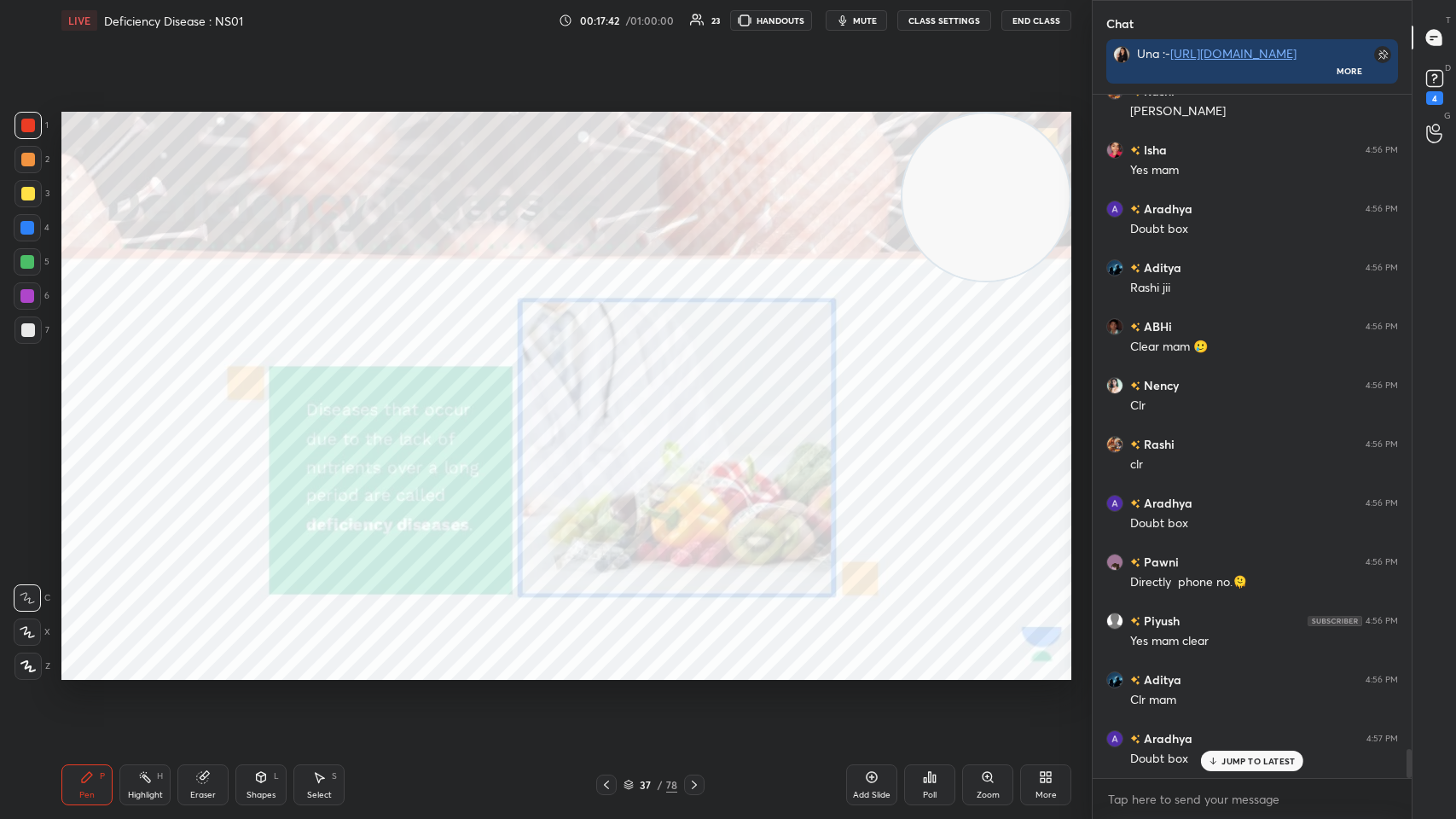
scroll to position [15347, 0]
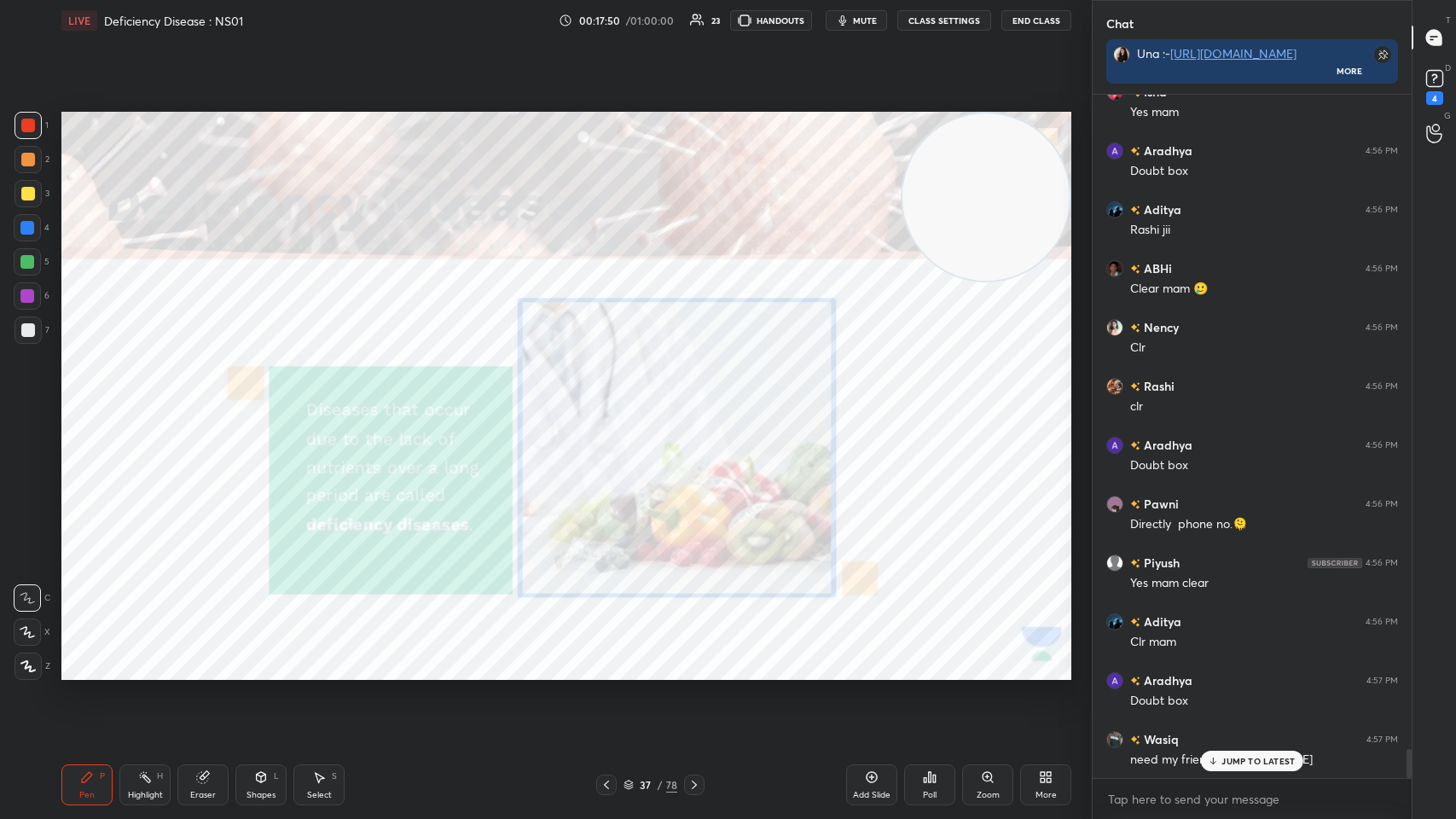
click at [612, 400] on div at bounding box center [694, 785] width 20 height 20
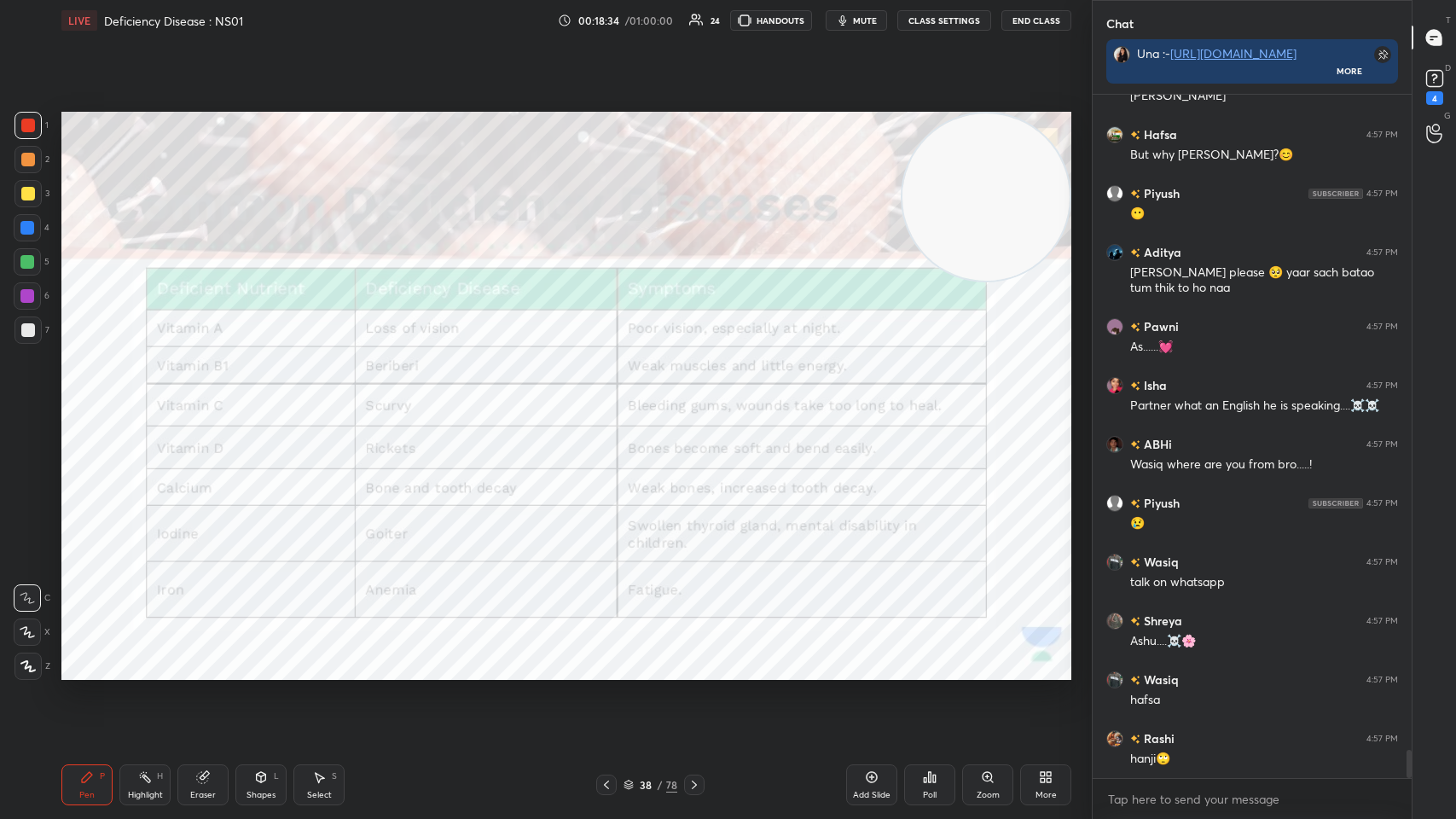
scroll to position [16186, 0]
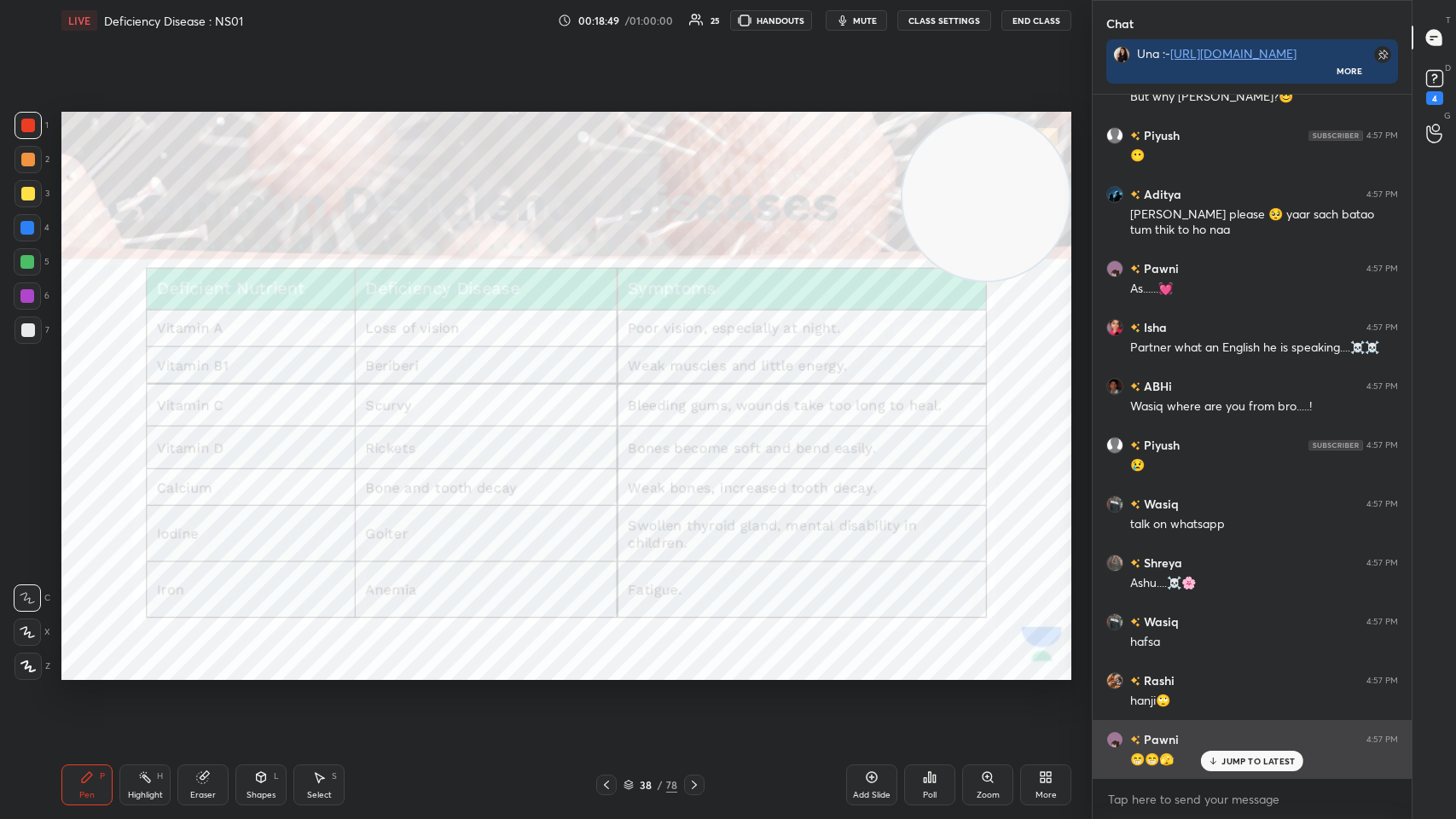
click at [612, 400] on div "JUMP TO LATEST" at bounding box center [1252, 761] width 102 height 20
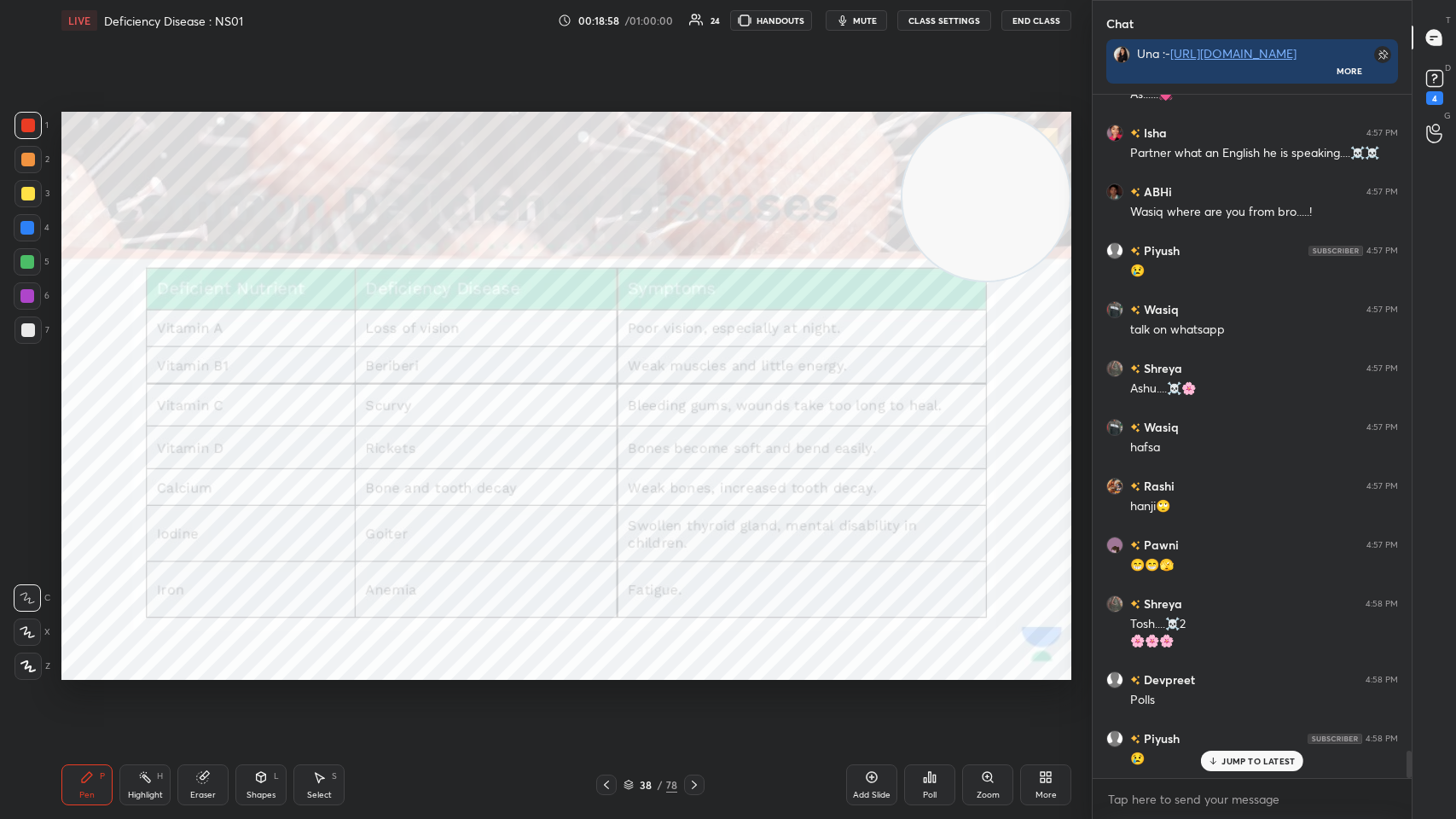
scroll to position [16439, 0]
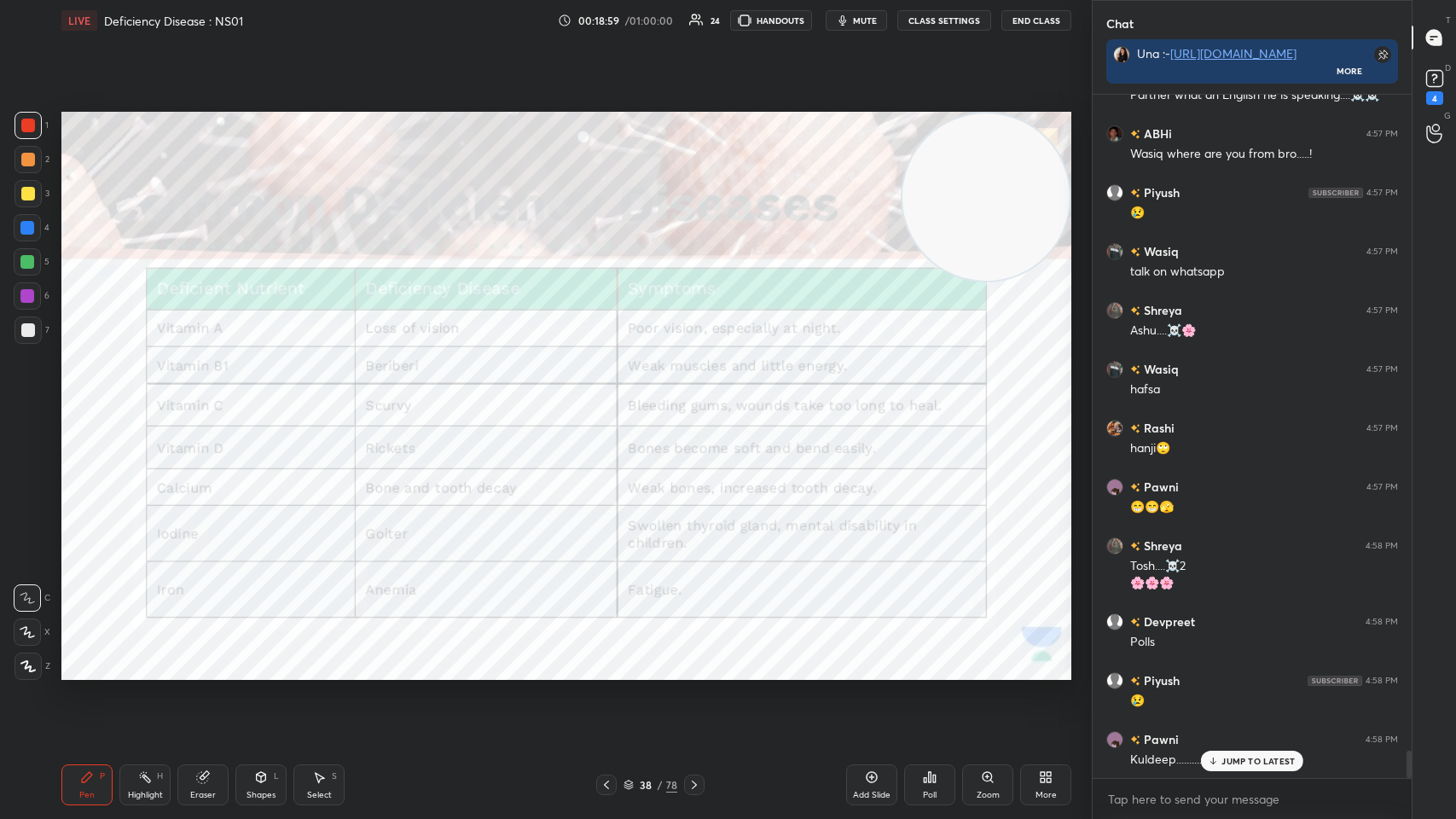
click at [612, 400] on icon at bounding box center [694, 784] width 14 height 14
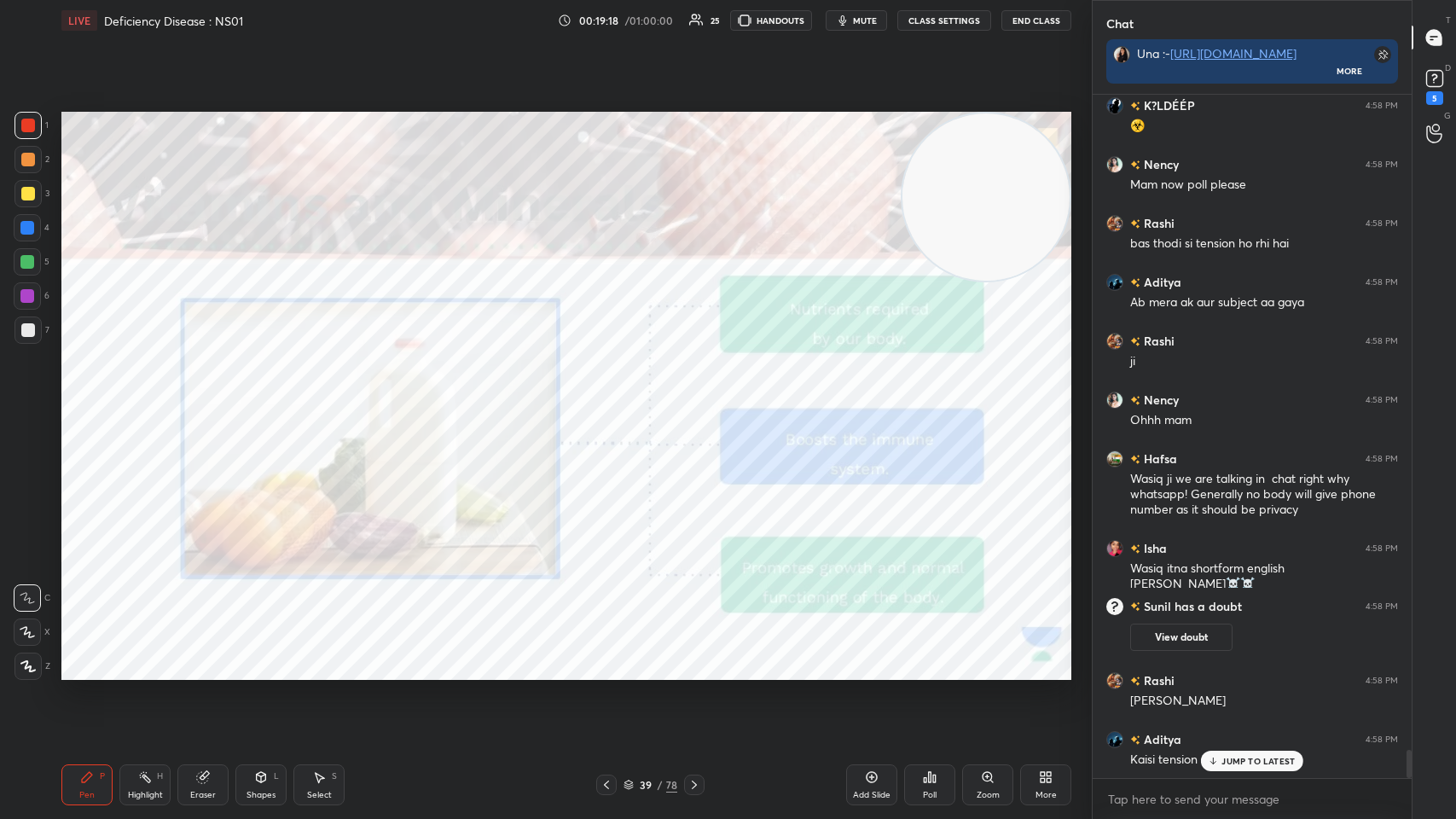
scroll to position [16145, 0]
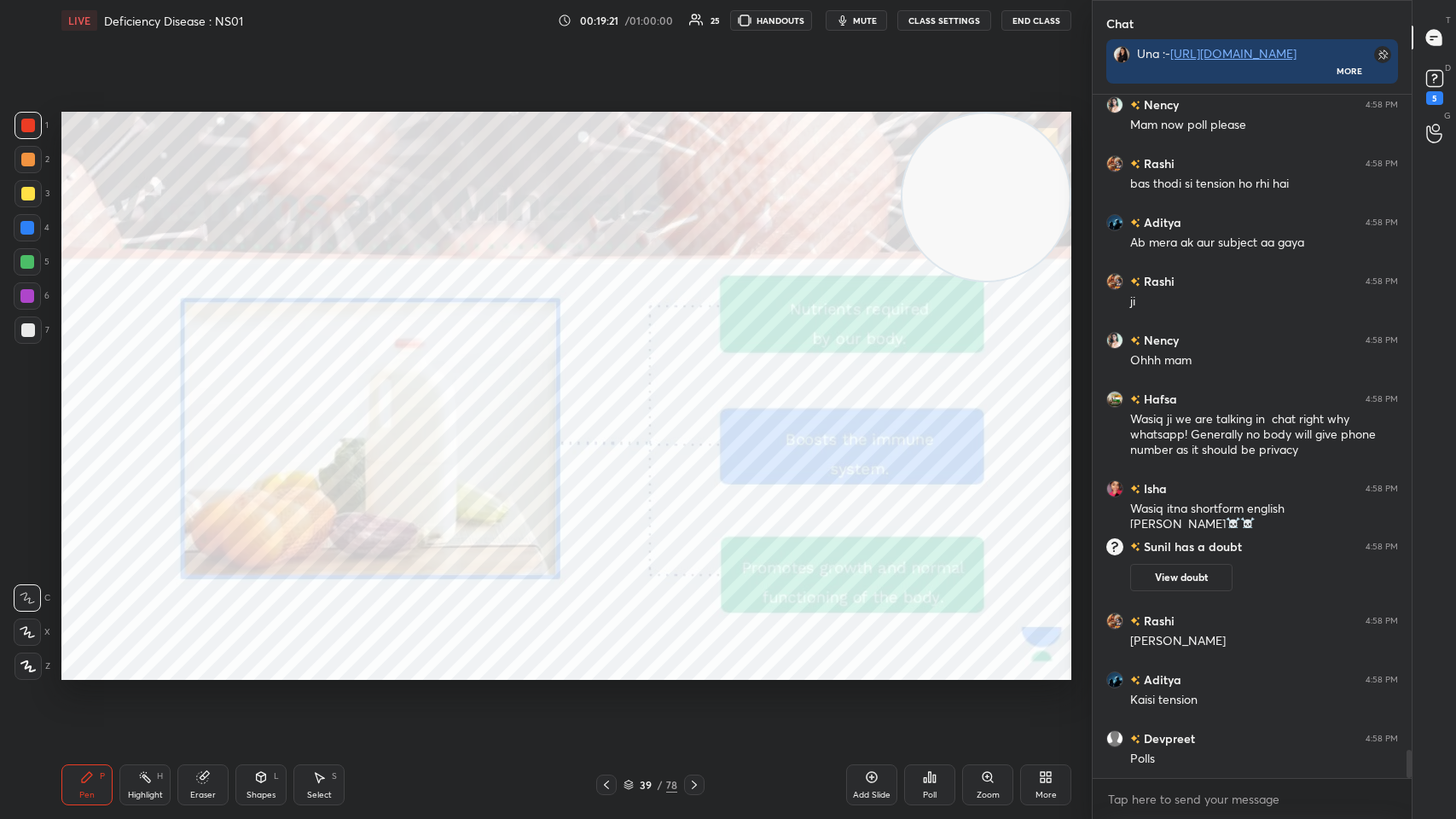
click at [612, 400] on div at bounding box center [694, 785] width 20 height 20
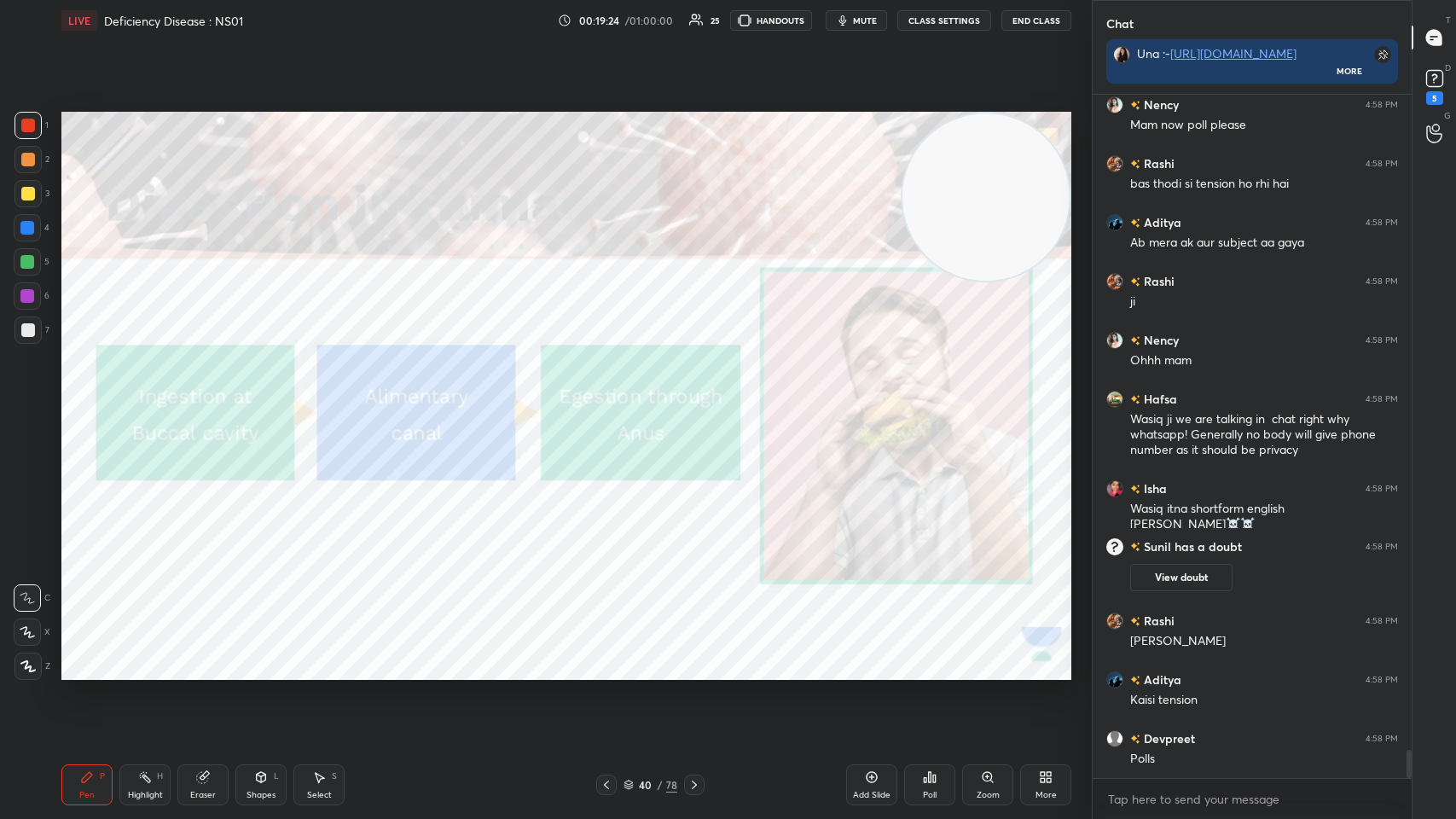
click at [612, 400] on div "40 / 78" at bounding box center [651, 784] width 53 height 16
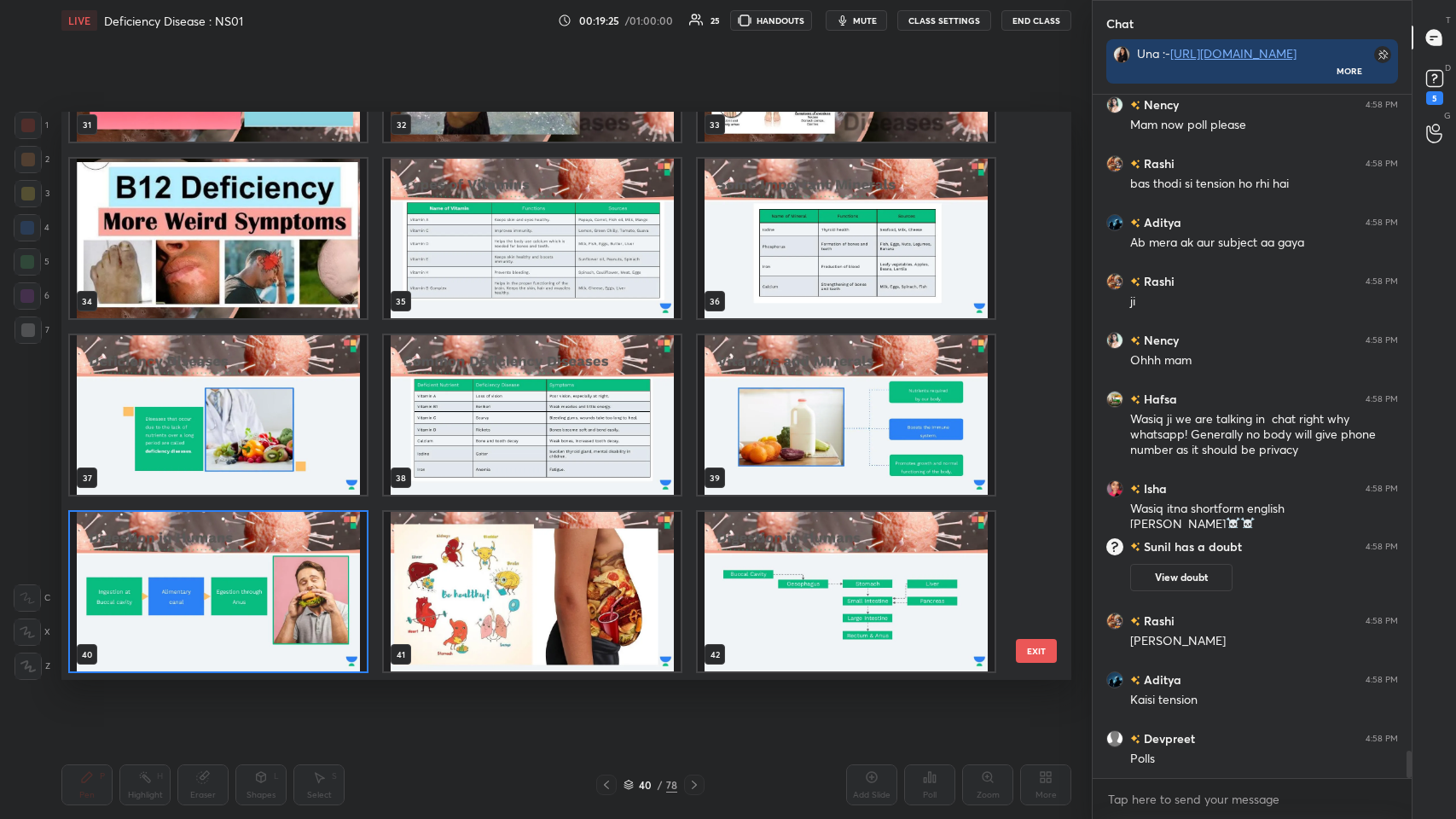
scroll to position [16204, 0]
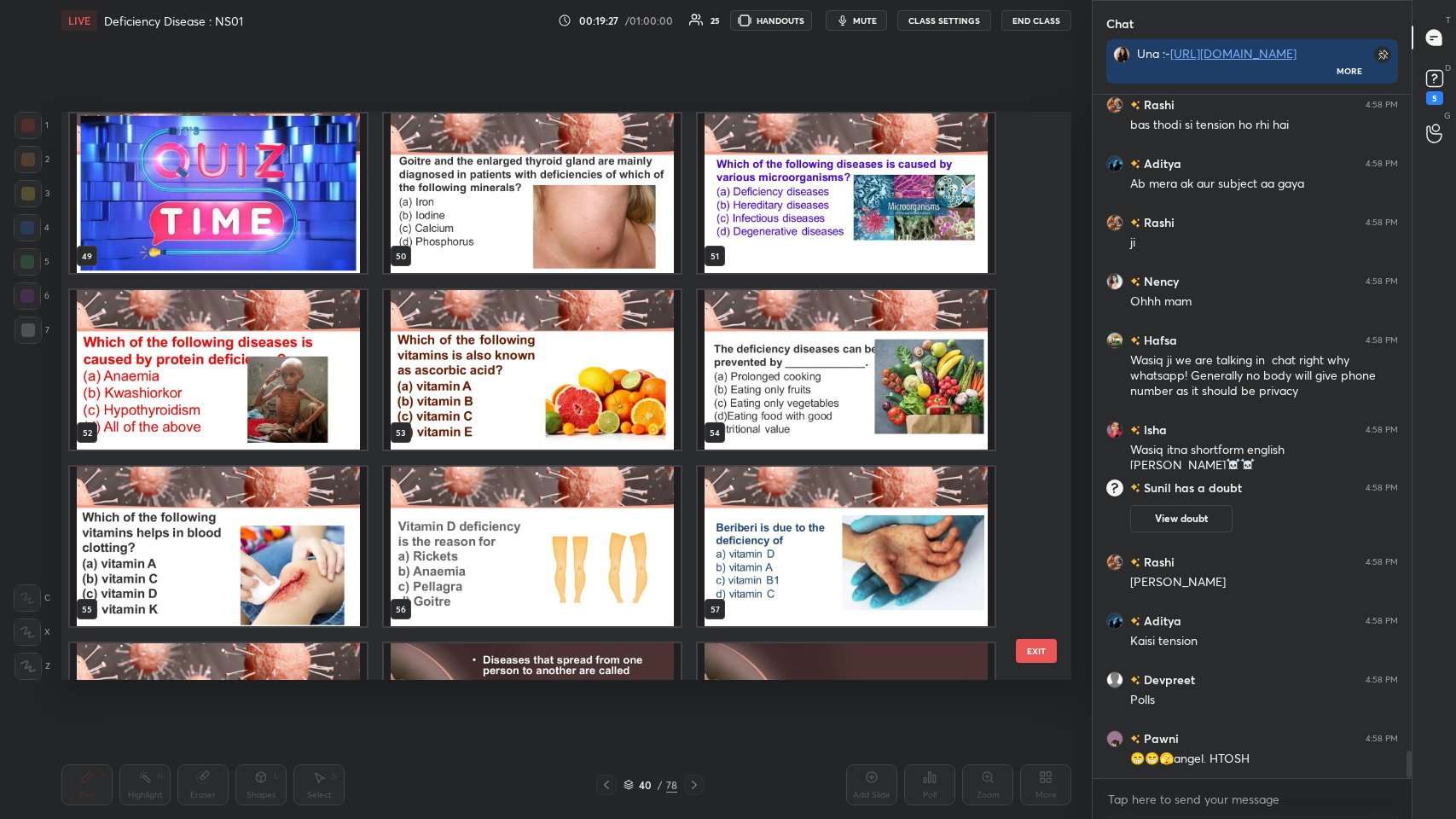
click at [287, 163] on img "grid" at bounding box center [218, 192] width 297 height 159
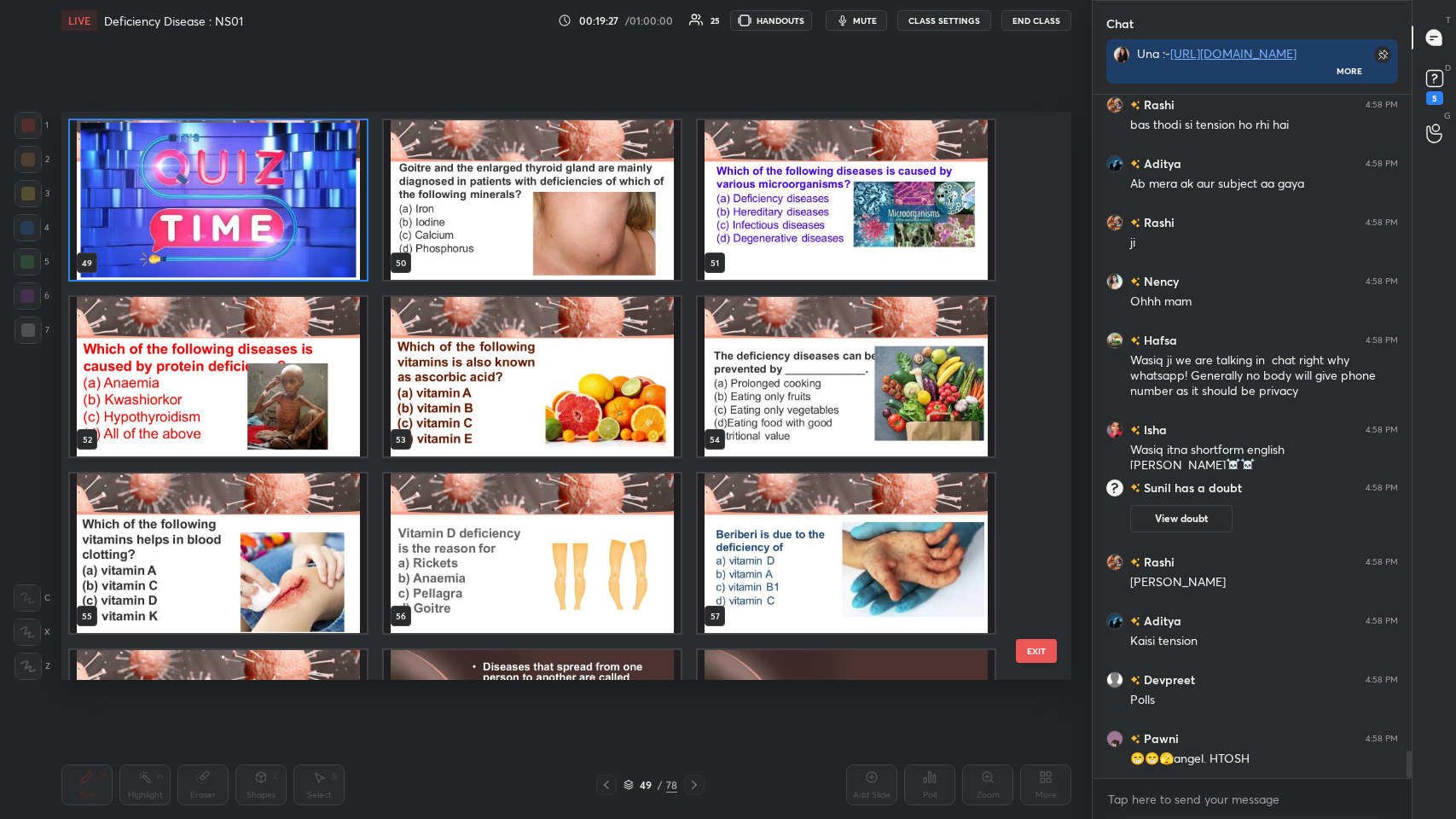
click at [284, 173] on img "grid" at bounding box center [218, 200] width 297 height 159
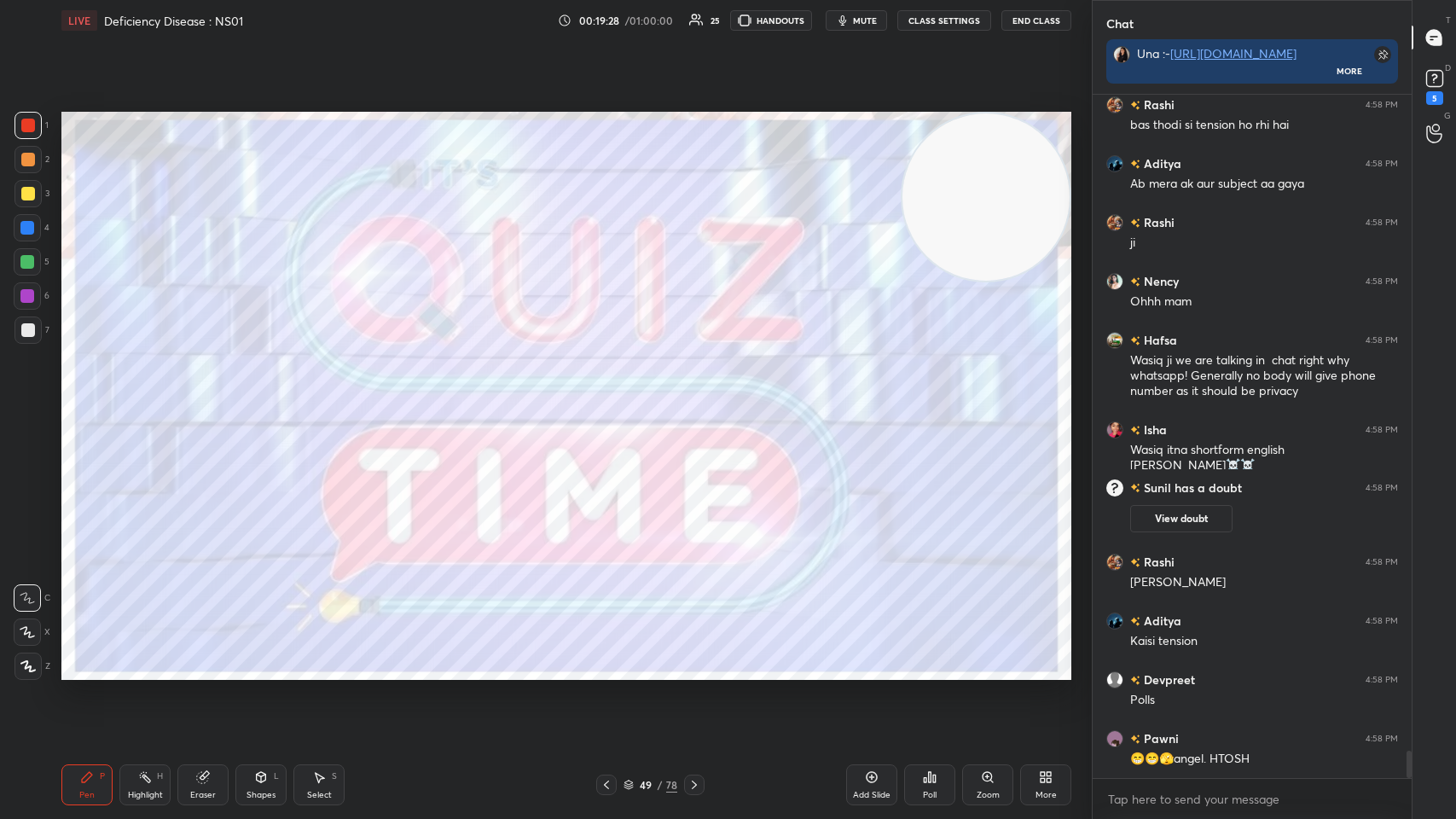
click at [300, 170] on img "grid" at bounding box center [218, 200] width 297 height 159
click at [297, 181] on img "grid" at bounding box center [218, 200] width 297 height 159
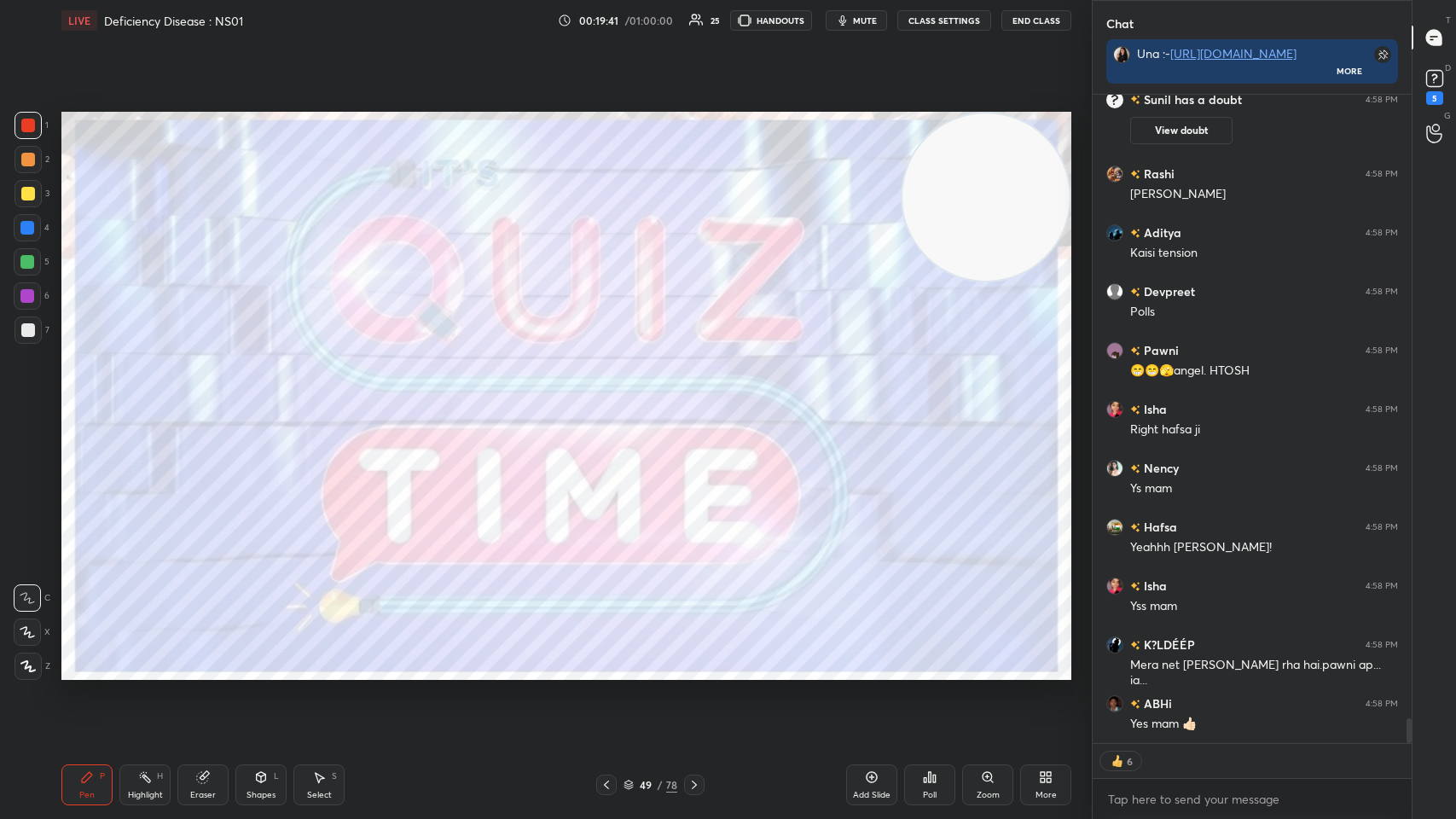
scroll to position [16650, 0]
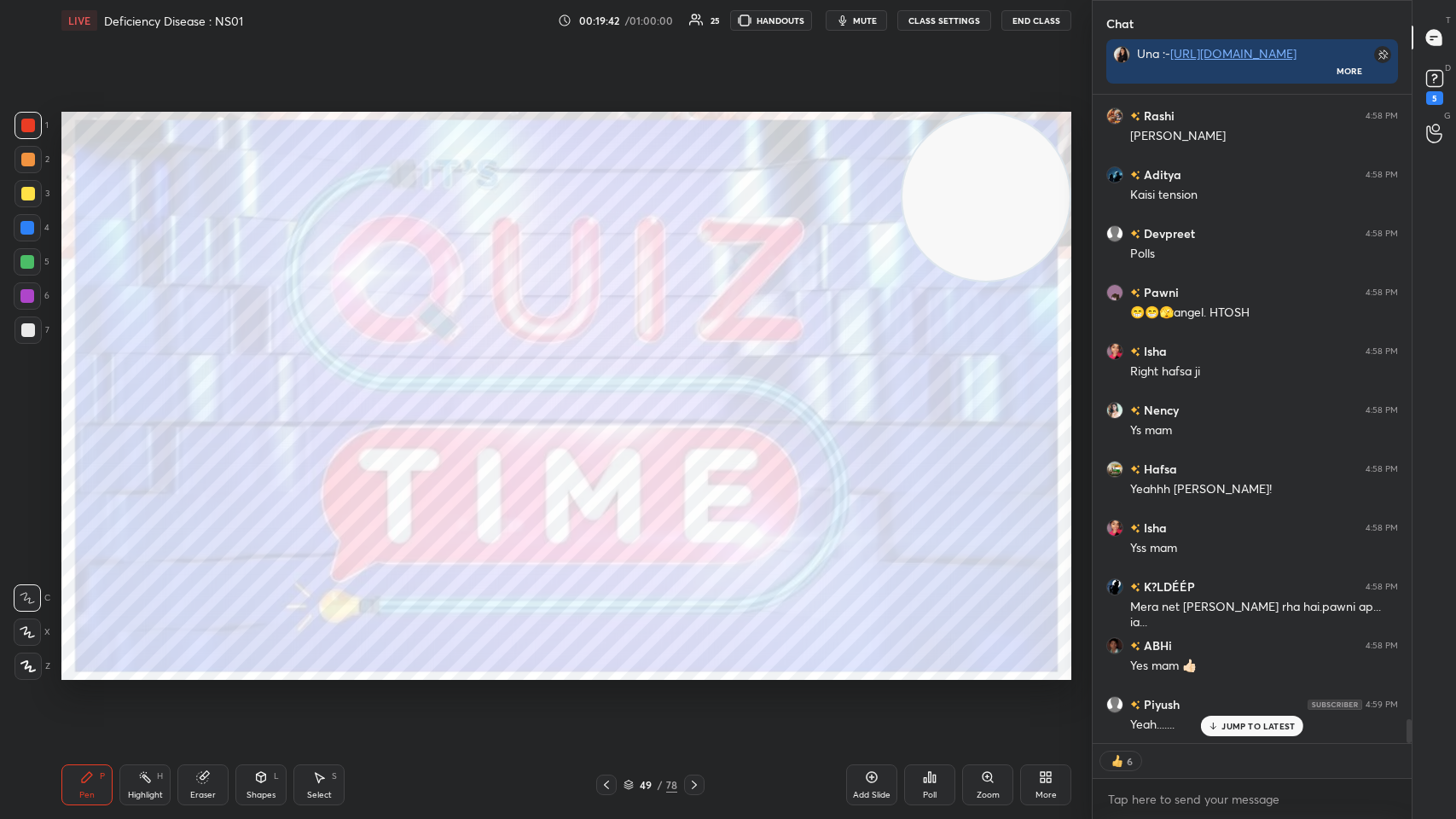
click at [27, 329] on div at bounding box center [28, 329] width 14 height 14
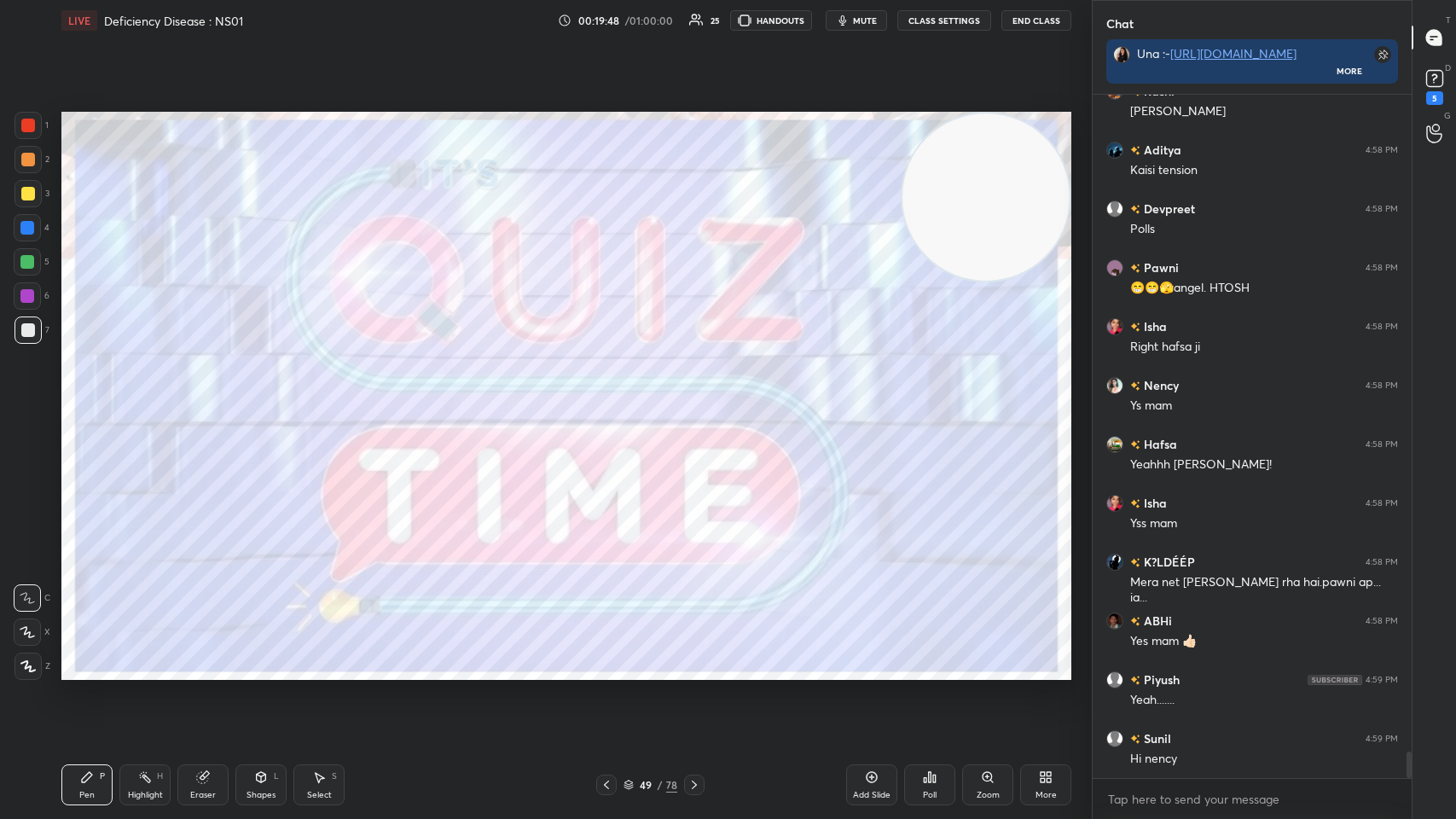
scroll to position [16732, 0]
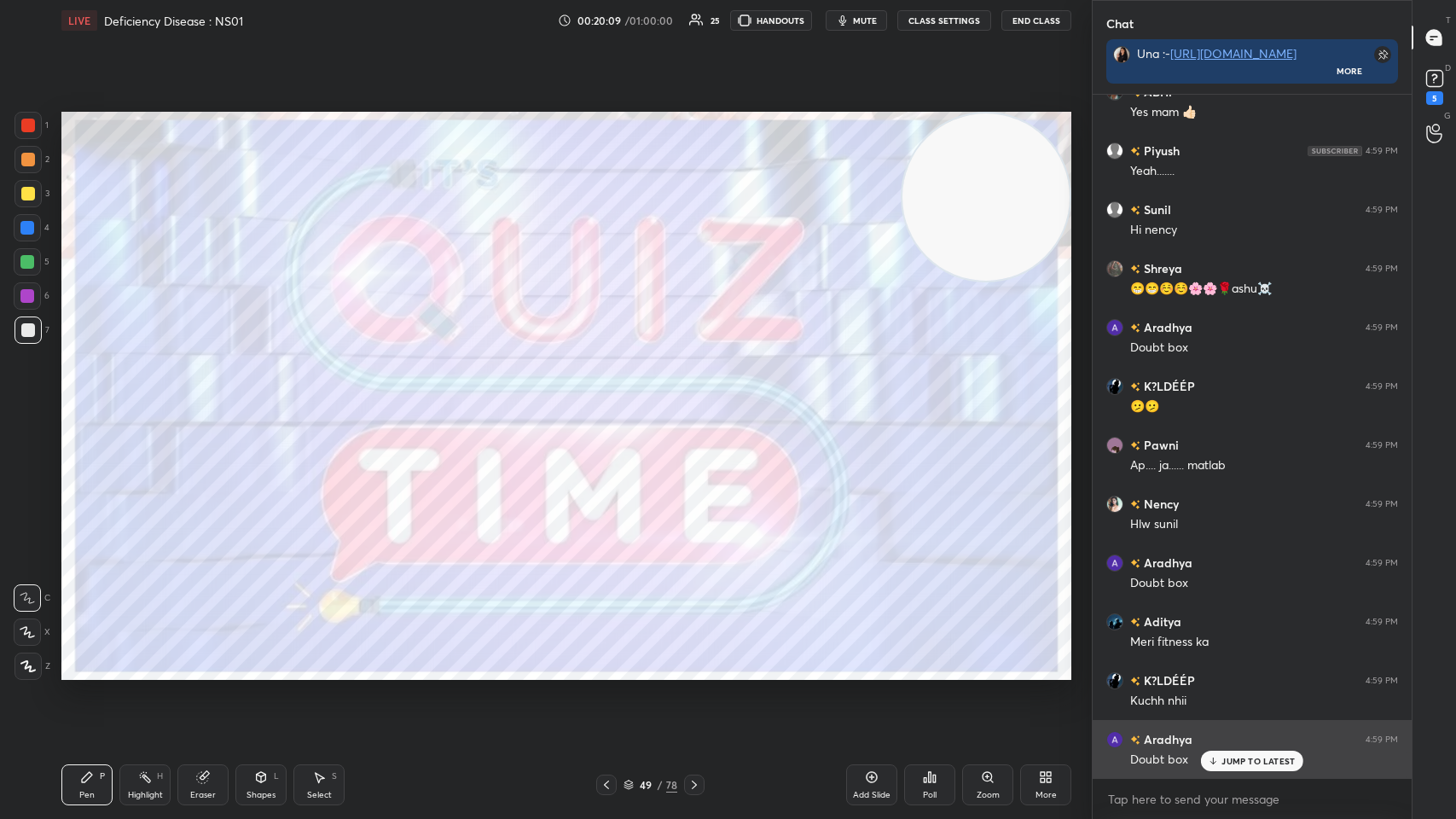
click at [612, 400] on p "JUMP TO LATEST" at bounding box center [1258, 760] width 74 height 10
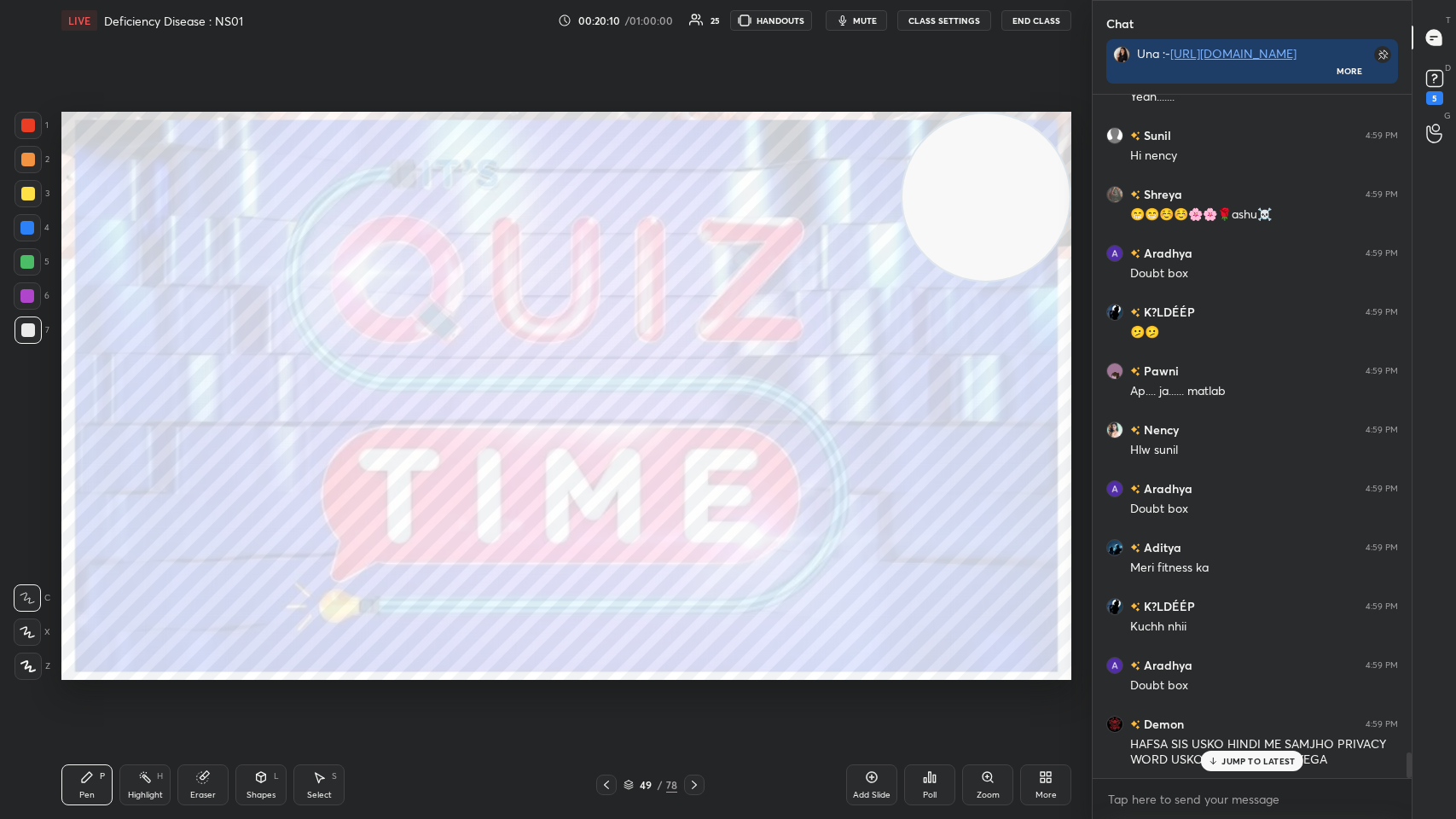
click at [612, 400] on div at bounding box center [694, 785] width 20 height 20
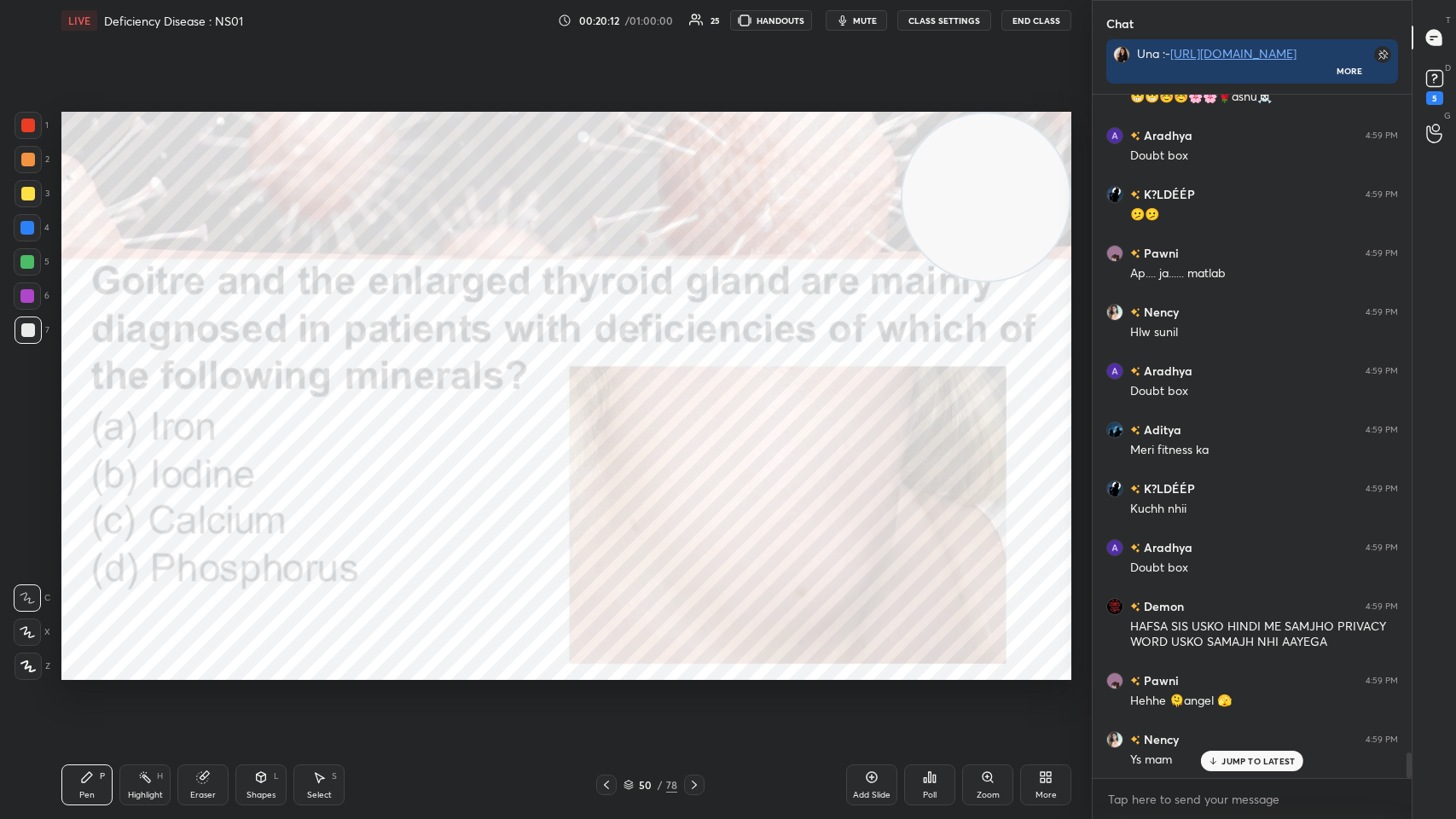
click at [21, 129] on div at bounding box center [28, 125] width 14 height 14
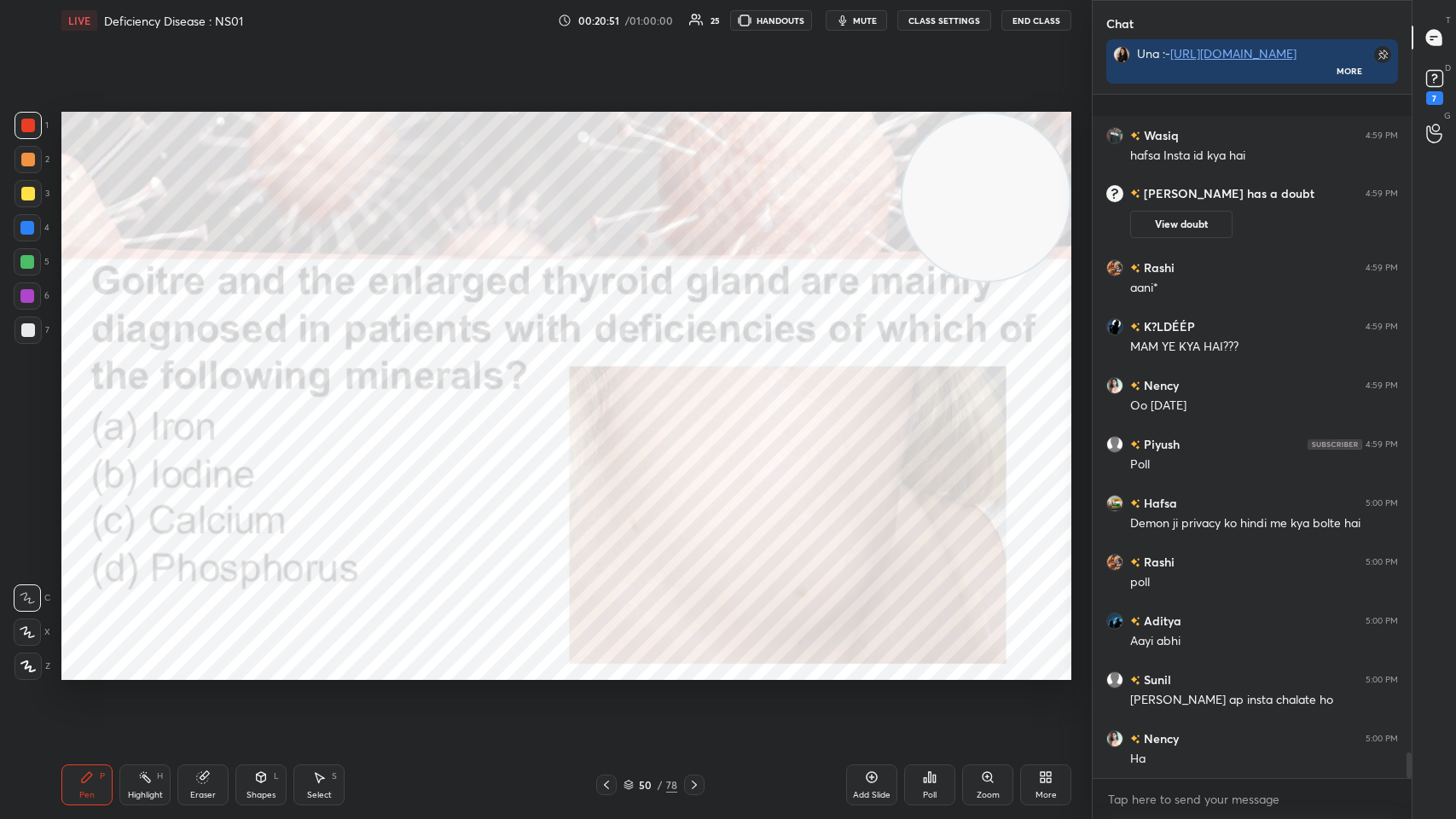
click at [612, 400] on div "Add Slide Poll Zoom More" at bounding box center [959, 785] width 225 height 96
click at [612, 400] on icon at bounding box center [930, 777] width 14 height 14
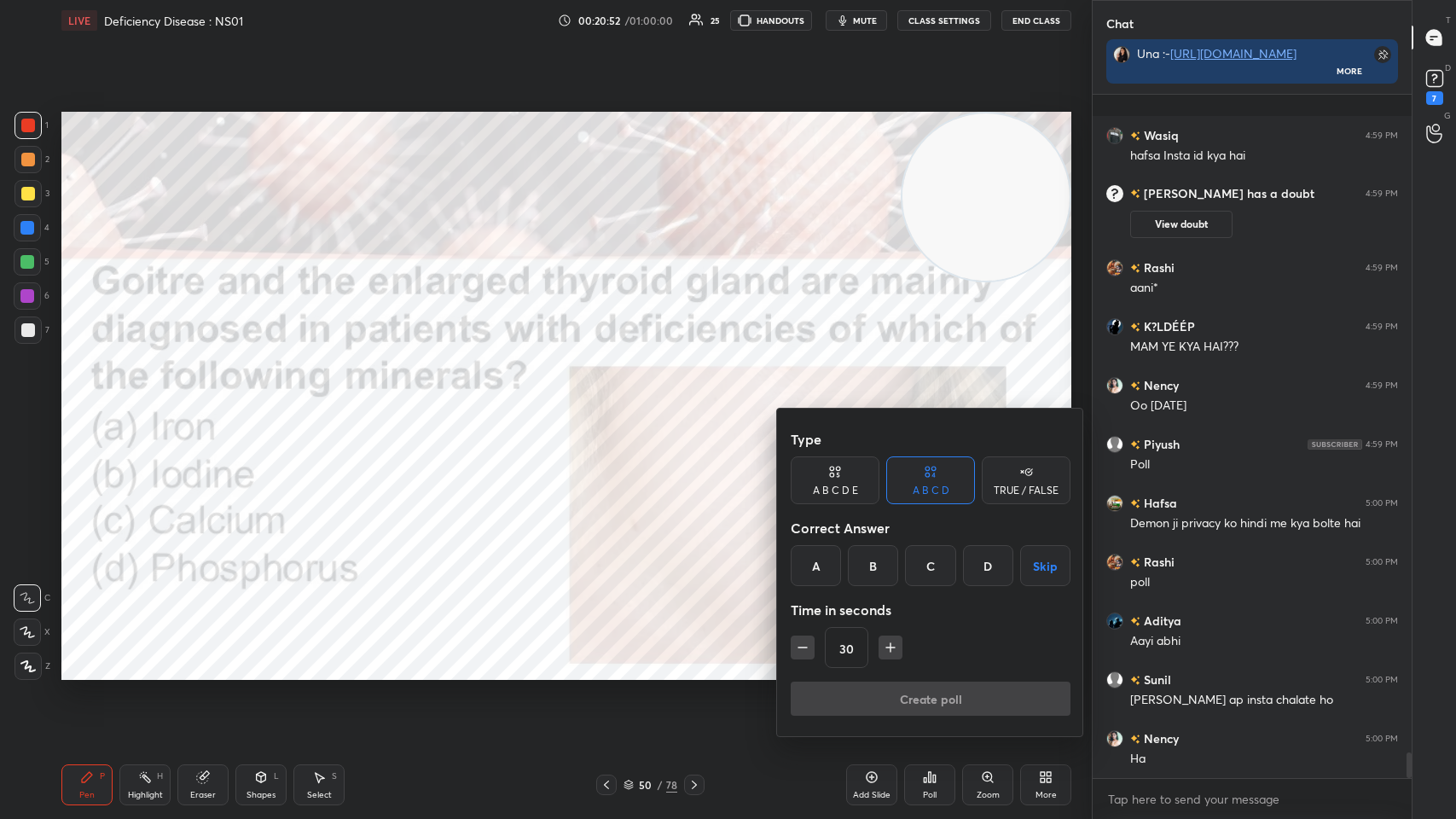
click at [612, 400] on div "B" at bounding box center [872, 565] width 51 height 40
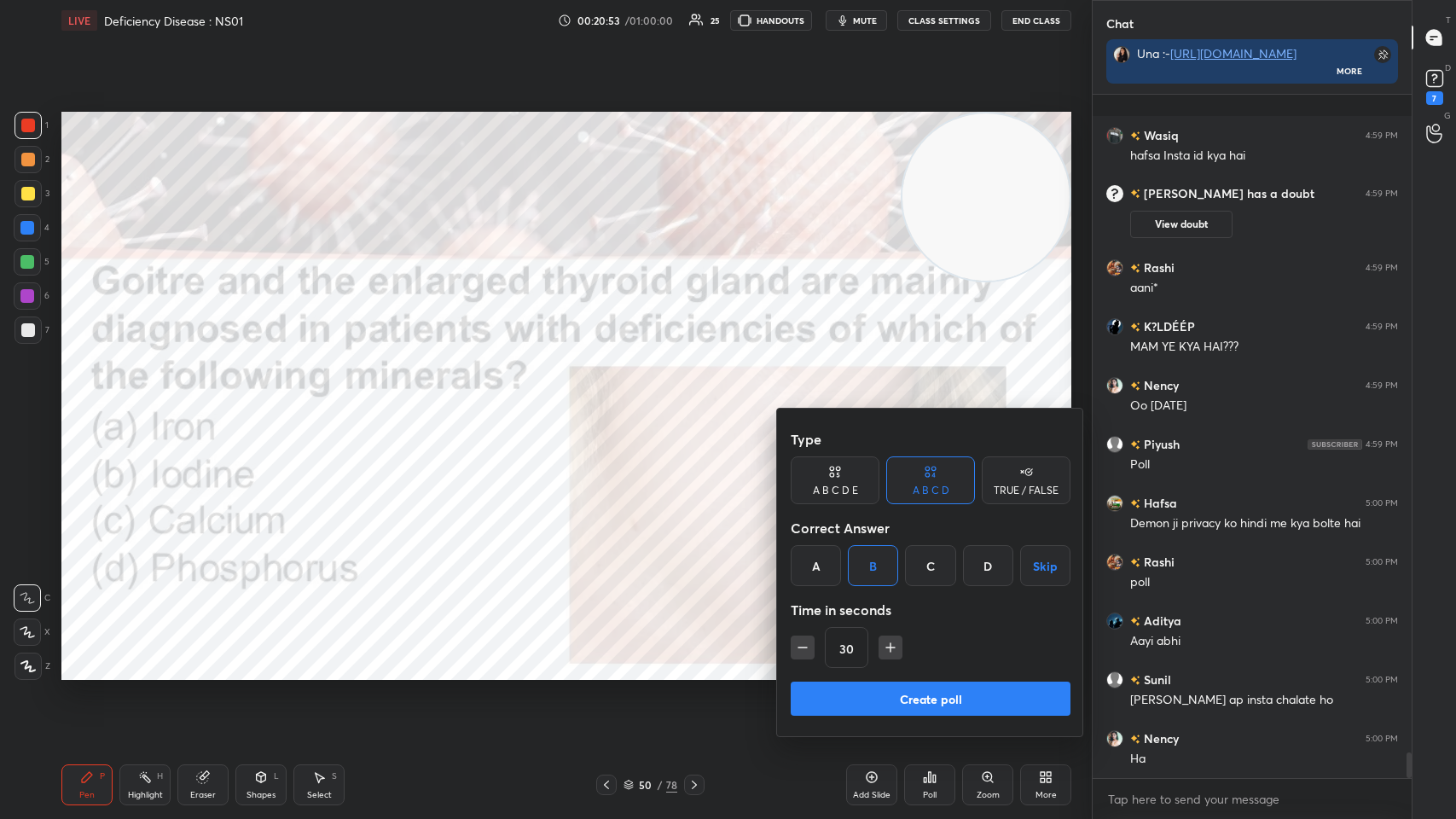
click at [612, 400] on button "Create poll" at bounding box center [930, 698] width 280 height 34
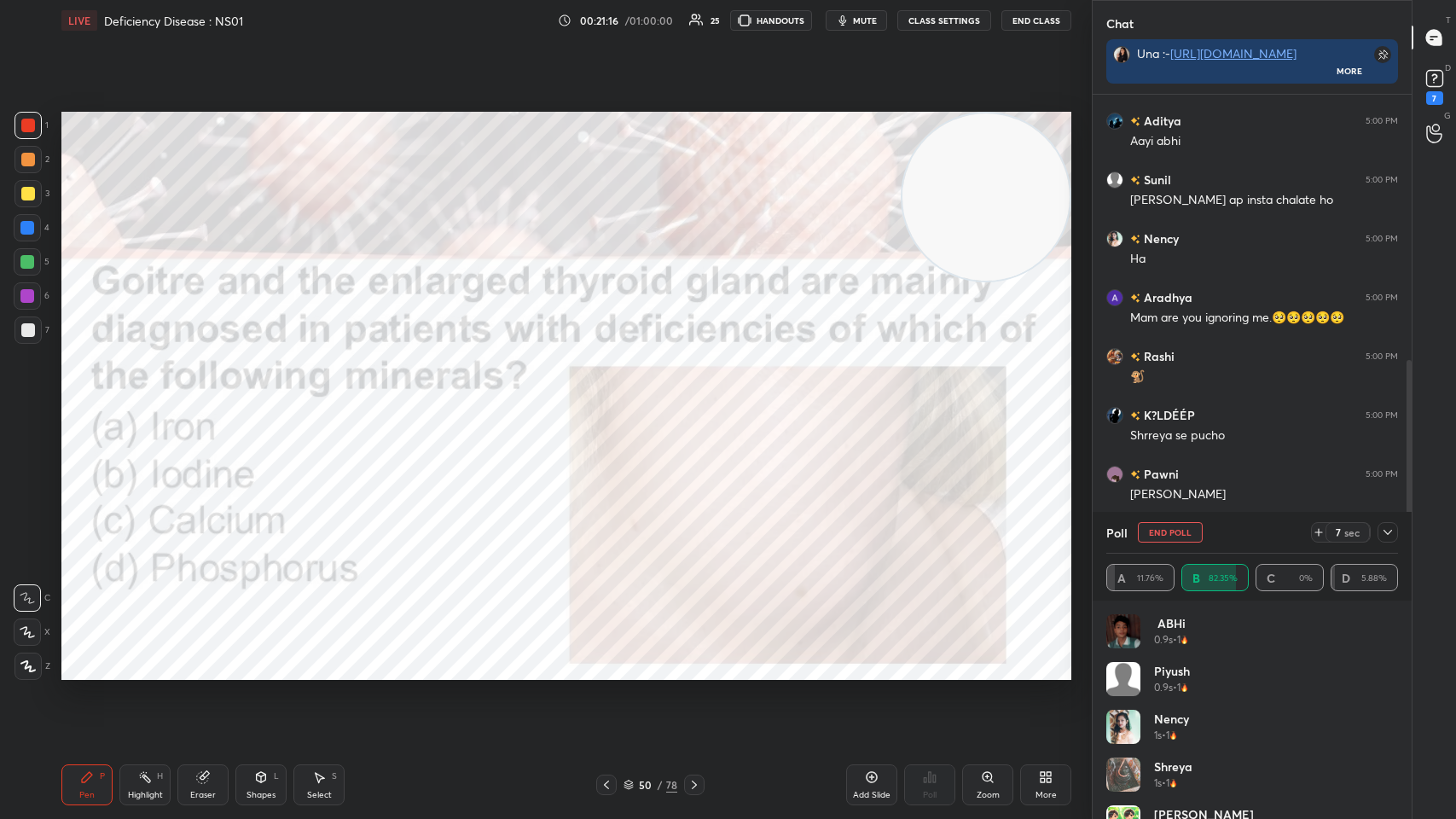
scroll to position [538, 0]
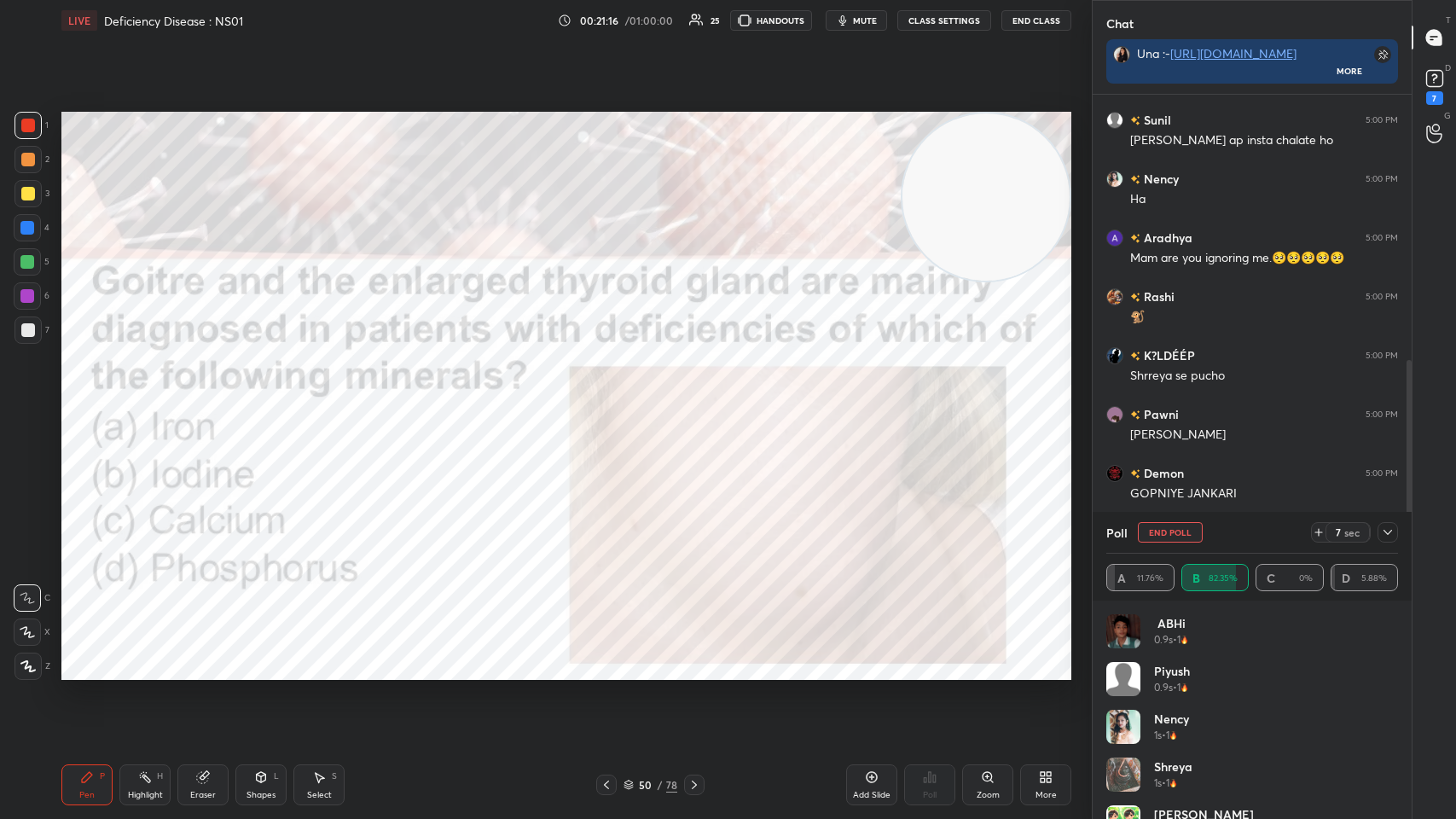
click at [612, 400] on icon at bounding box center [1387, 533] width 8 height 6
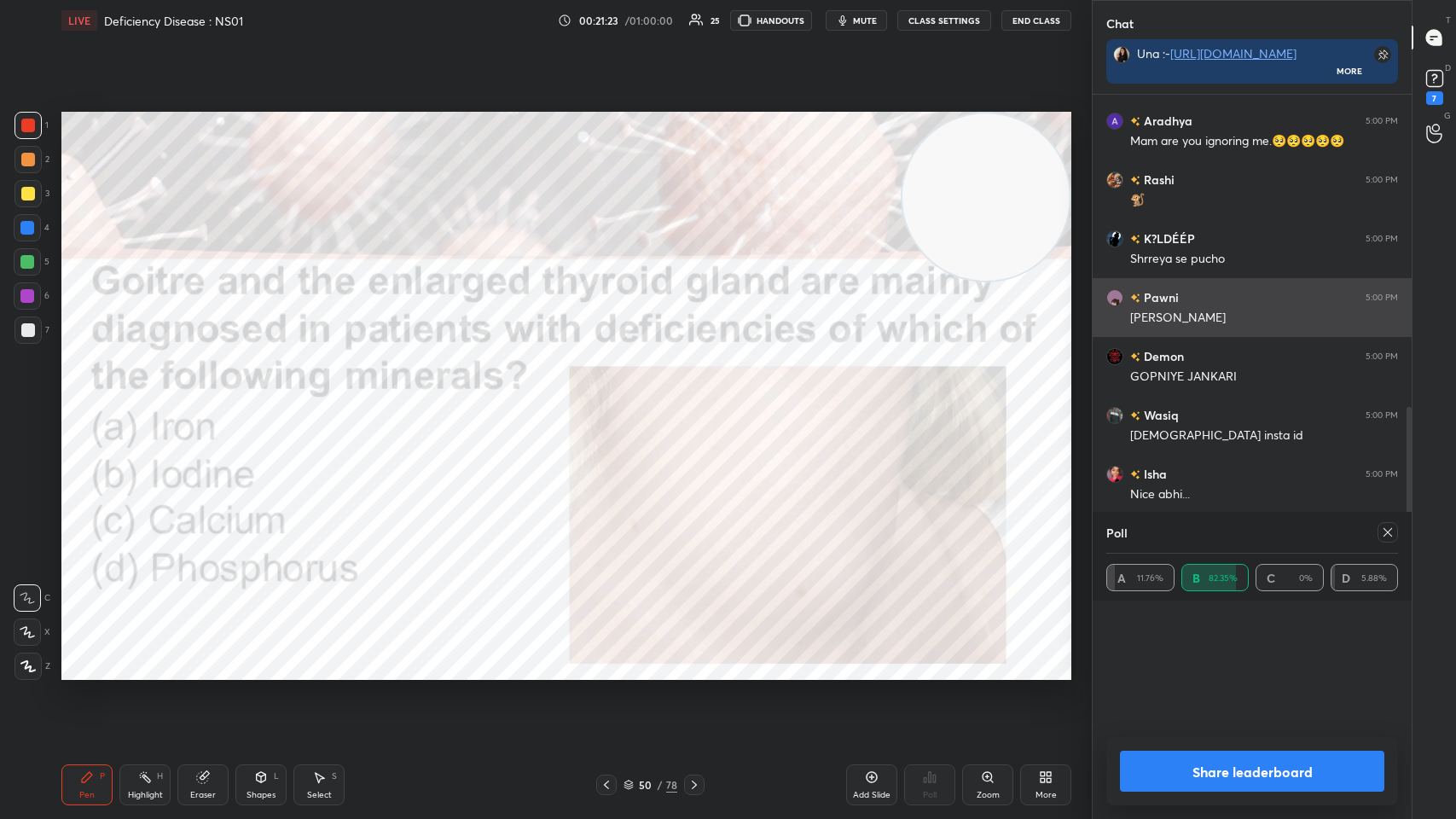
scroll to position [171, 286]
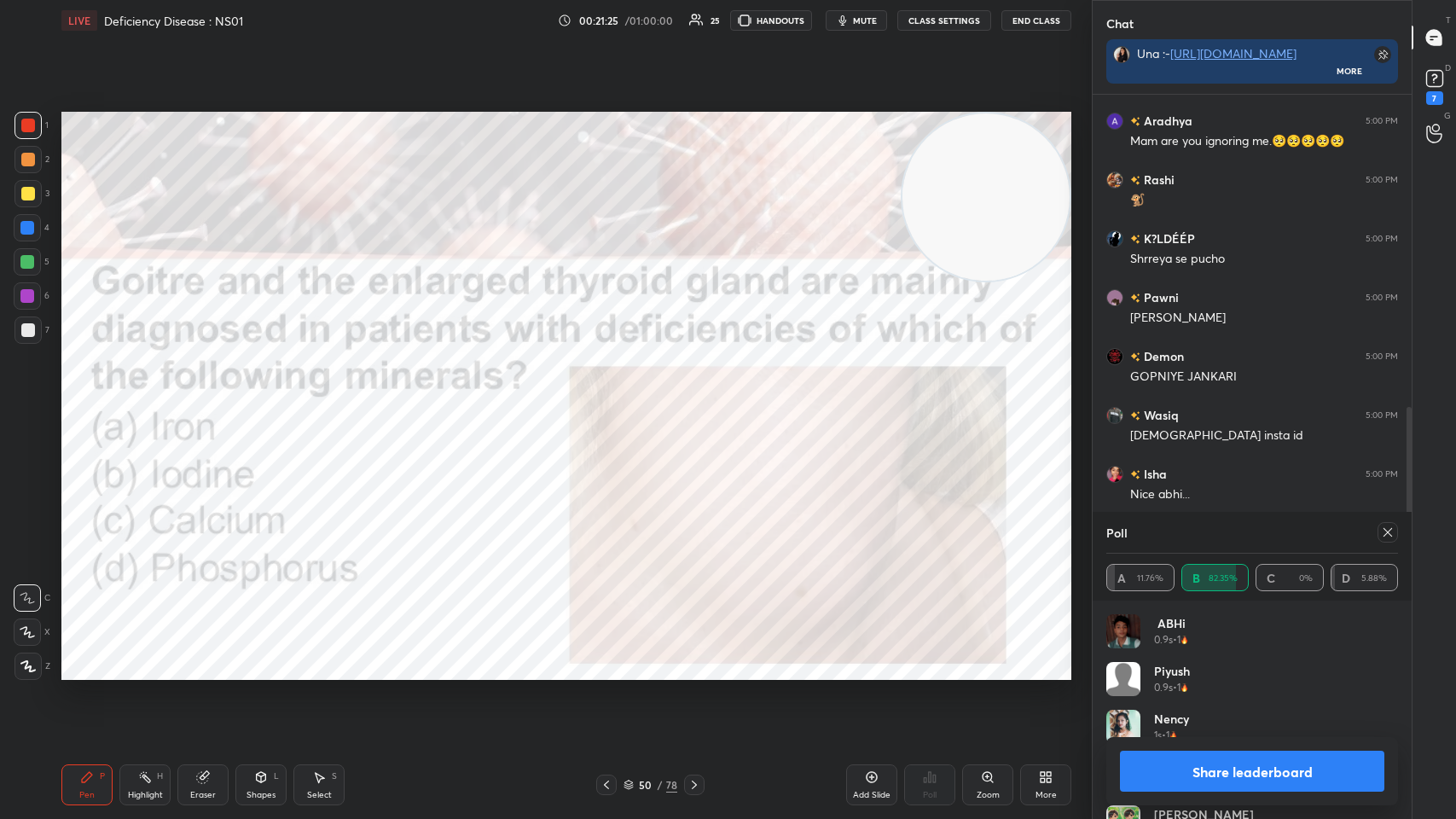
click at [612, 400] on icon at bounding box center [1388, 532] width 14 height 14
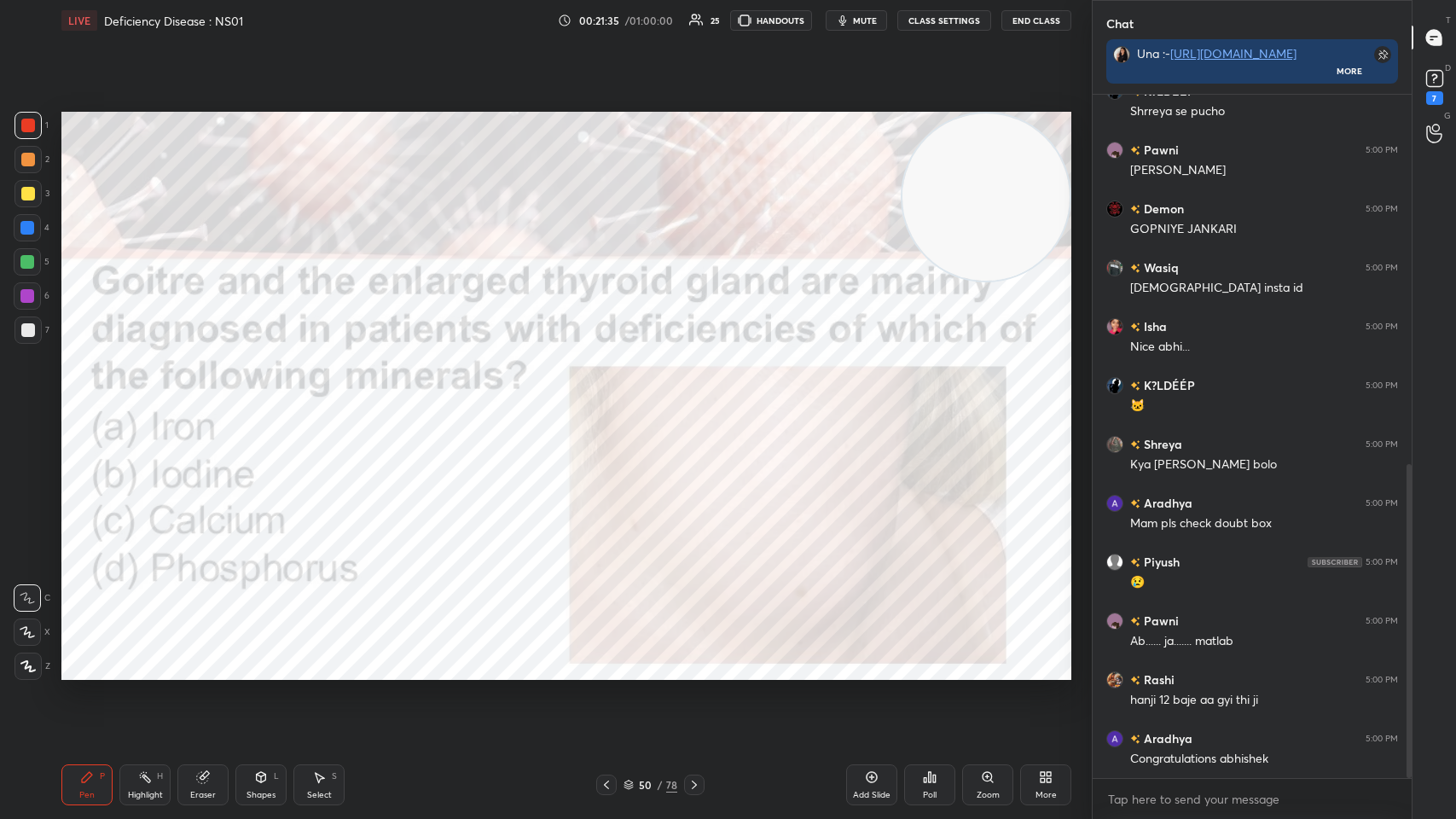
click at [612, 26] on button "End Class" at bounding box center [1036, 20] width 70 height 20
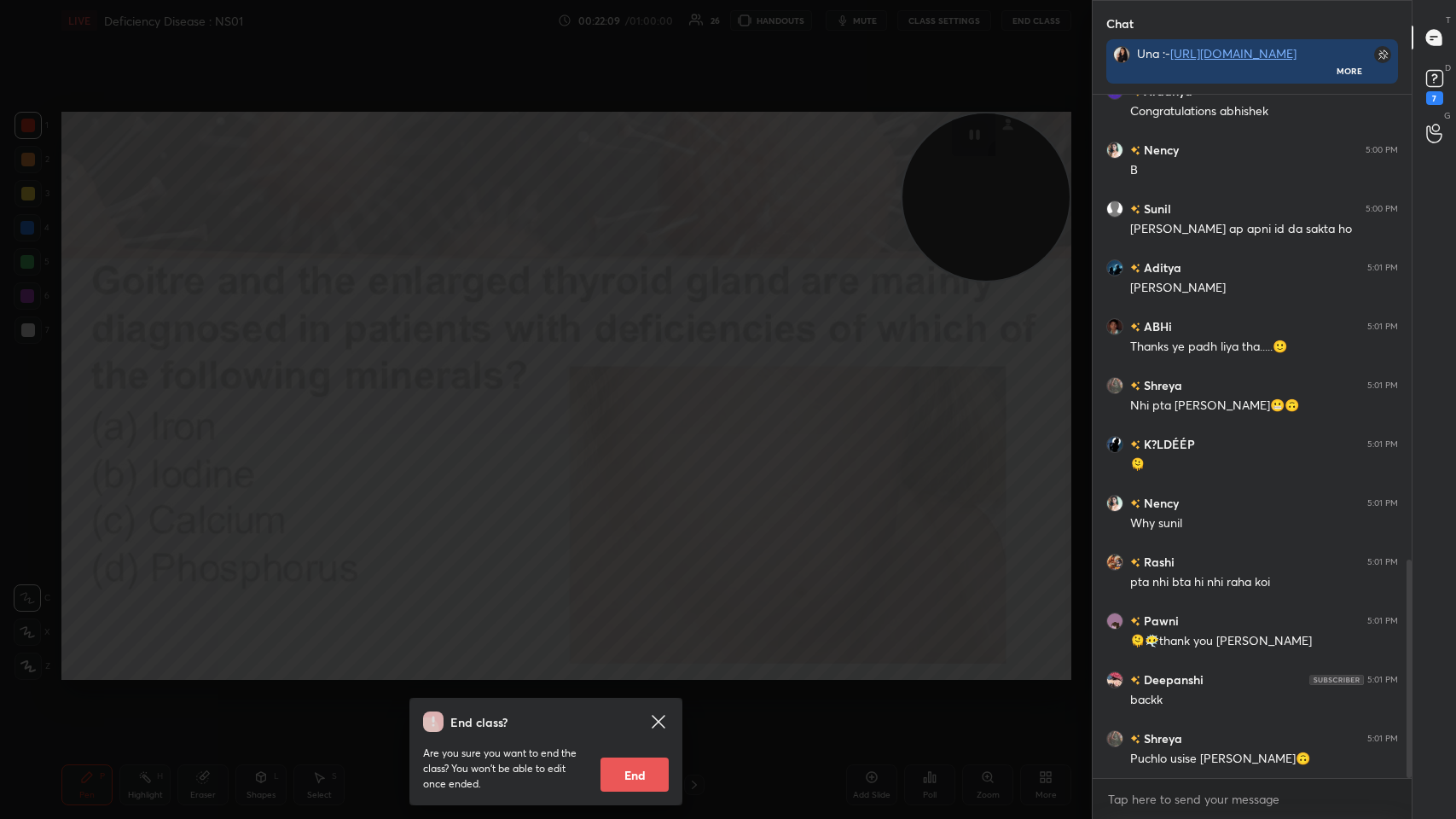
click at [612, 400] on div "End class? Are you sure you want to end the class? You won’t be able to edit on…" at bounding box center [546, 410] width 1092 height 819
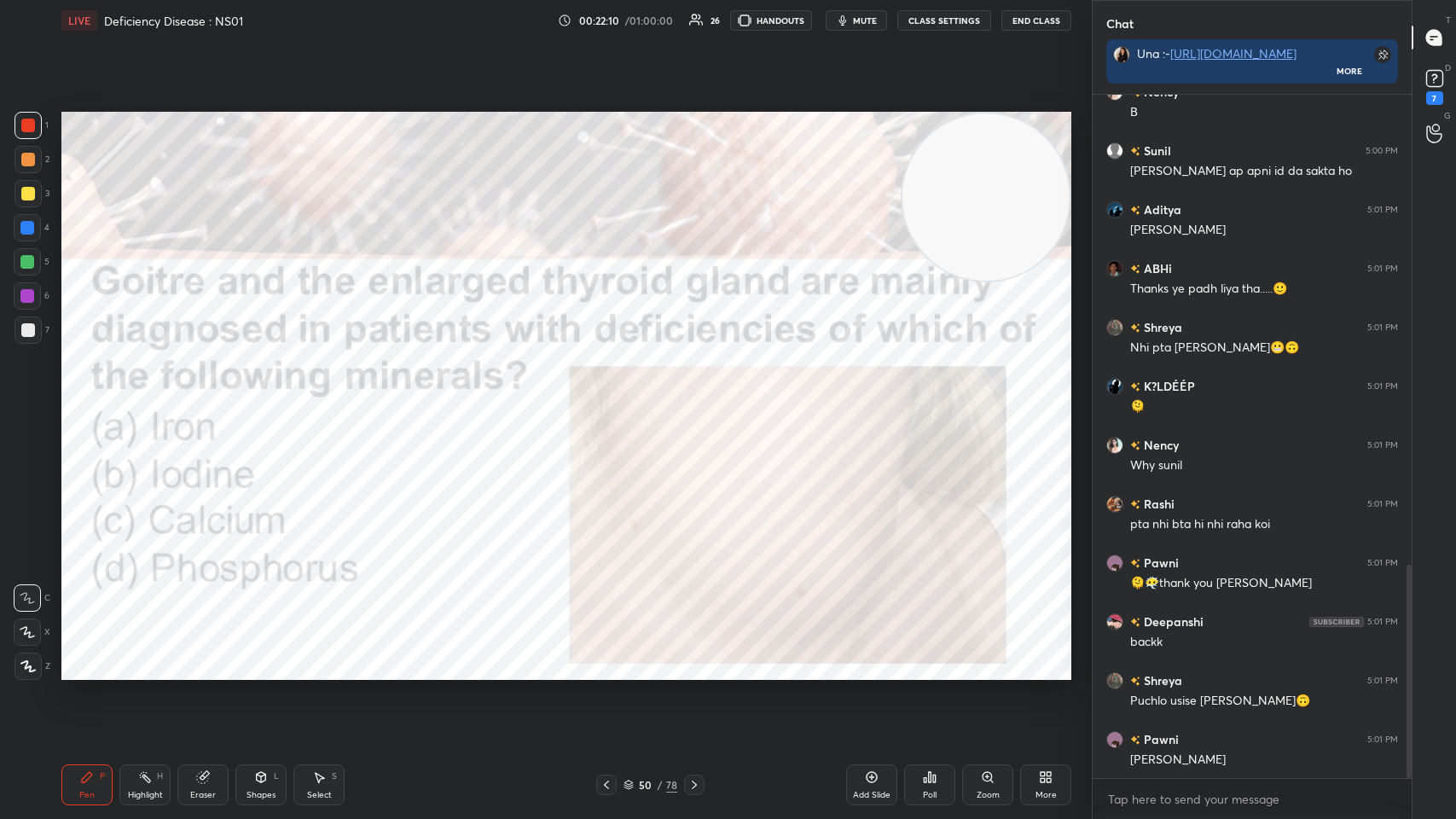
click at [612, 400] on icon at bounding box center [694, 784] width 14 height 14
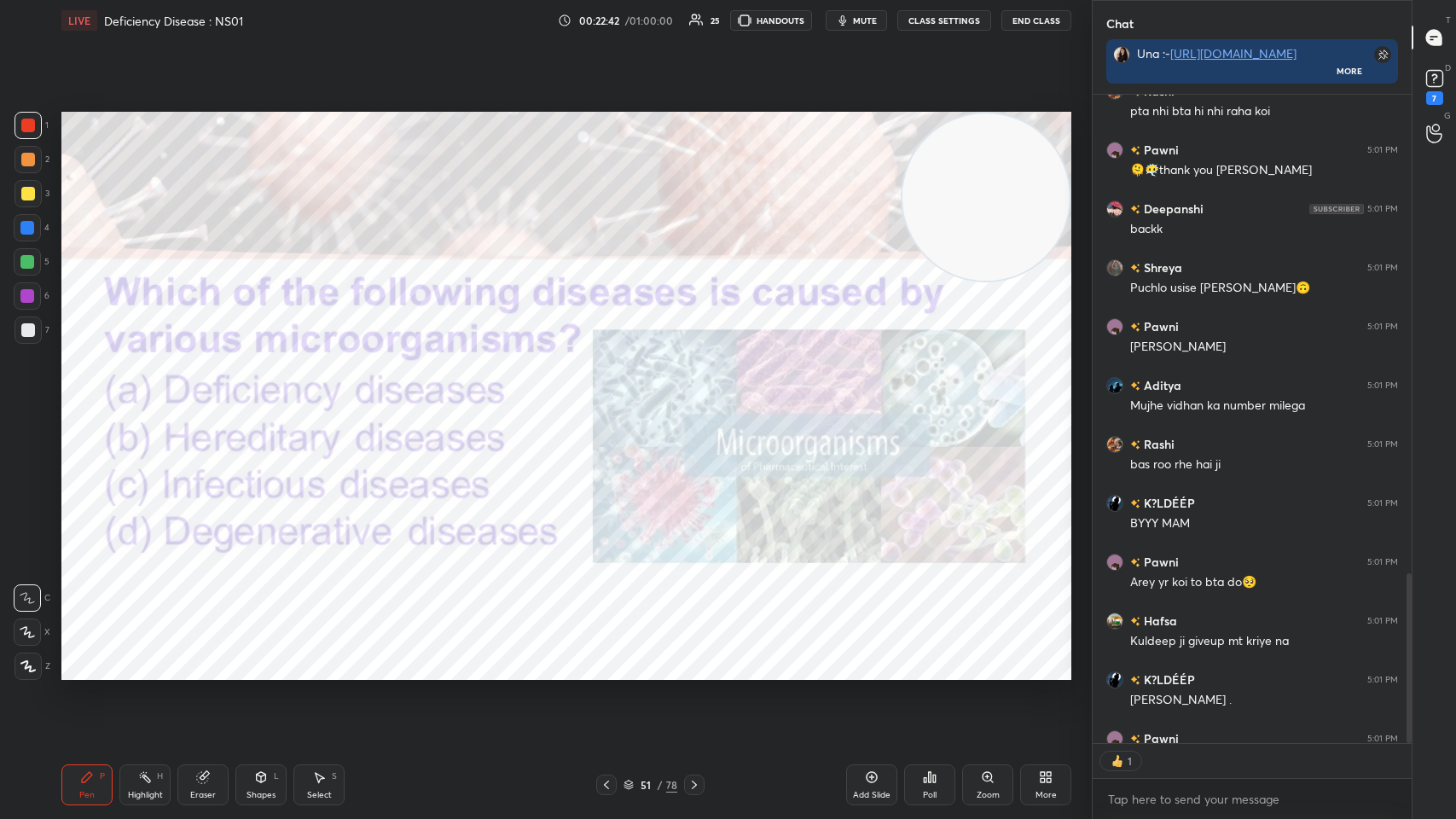
scroll to position [2005, 0]
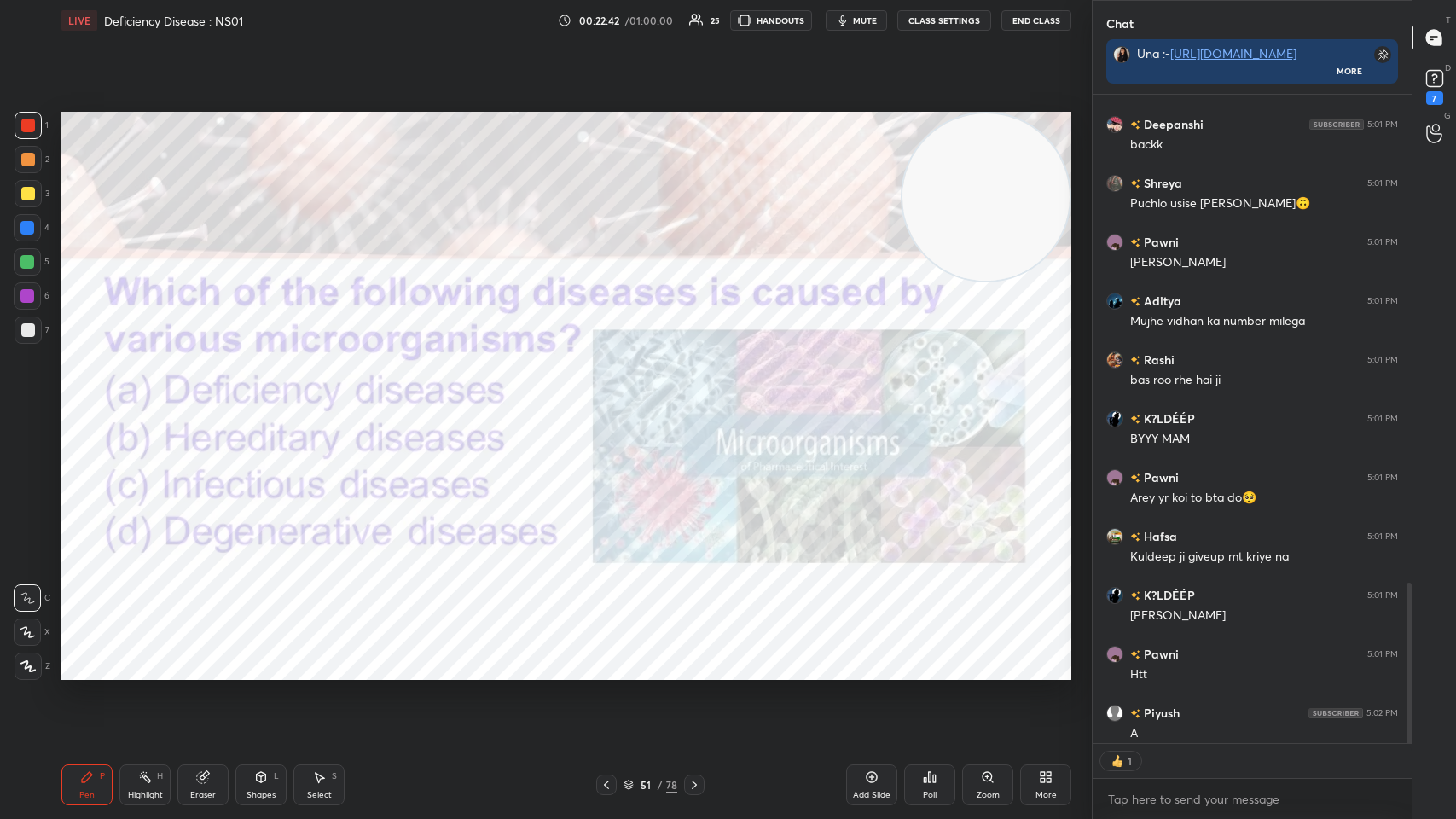
click at [612, 400] on div "Poll" at bounding box center [930, 785] width 52 height 40
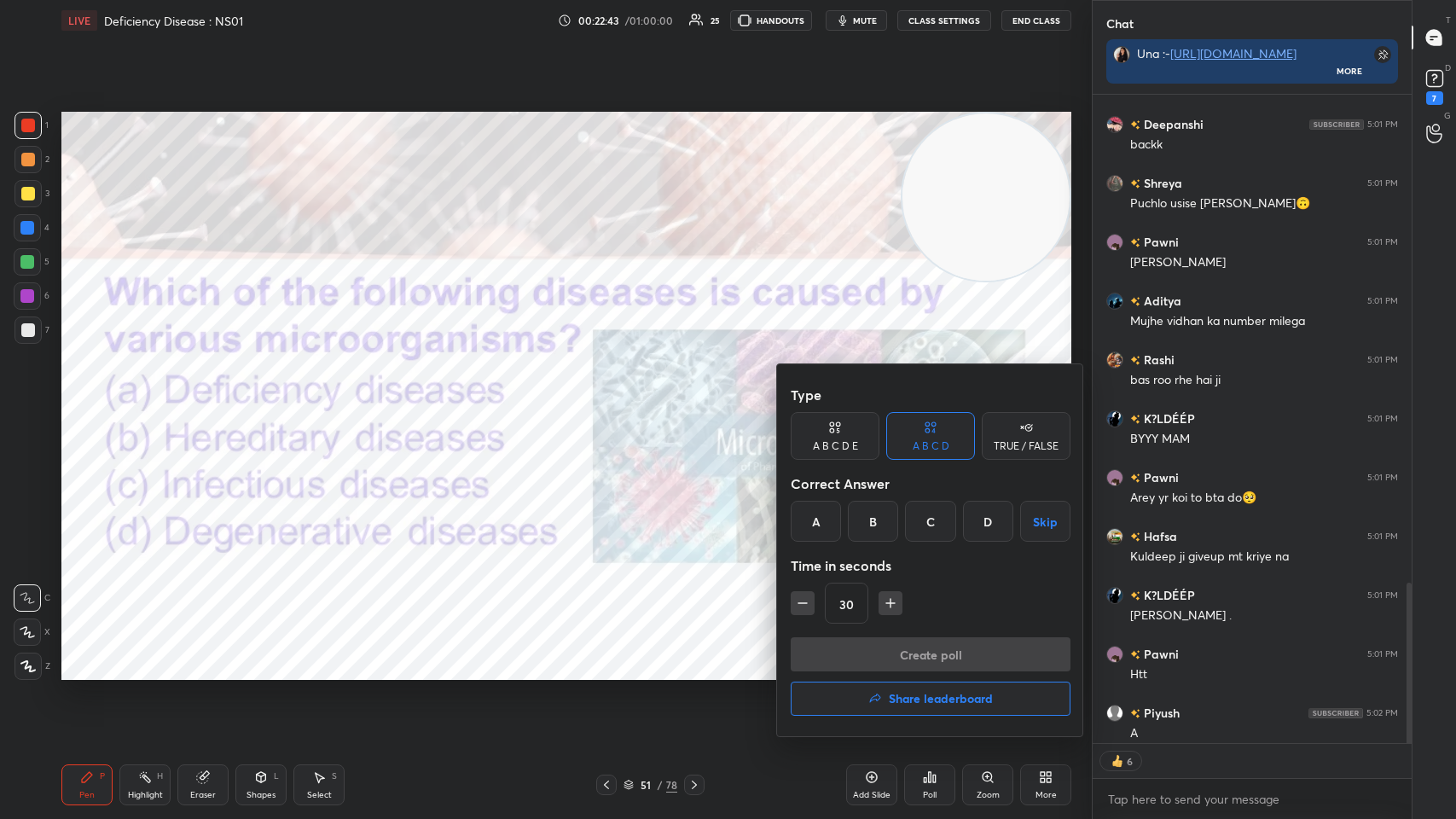
click at [612, 400] on div "C" at bounding box center [930, 521] width 51 height 40
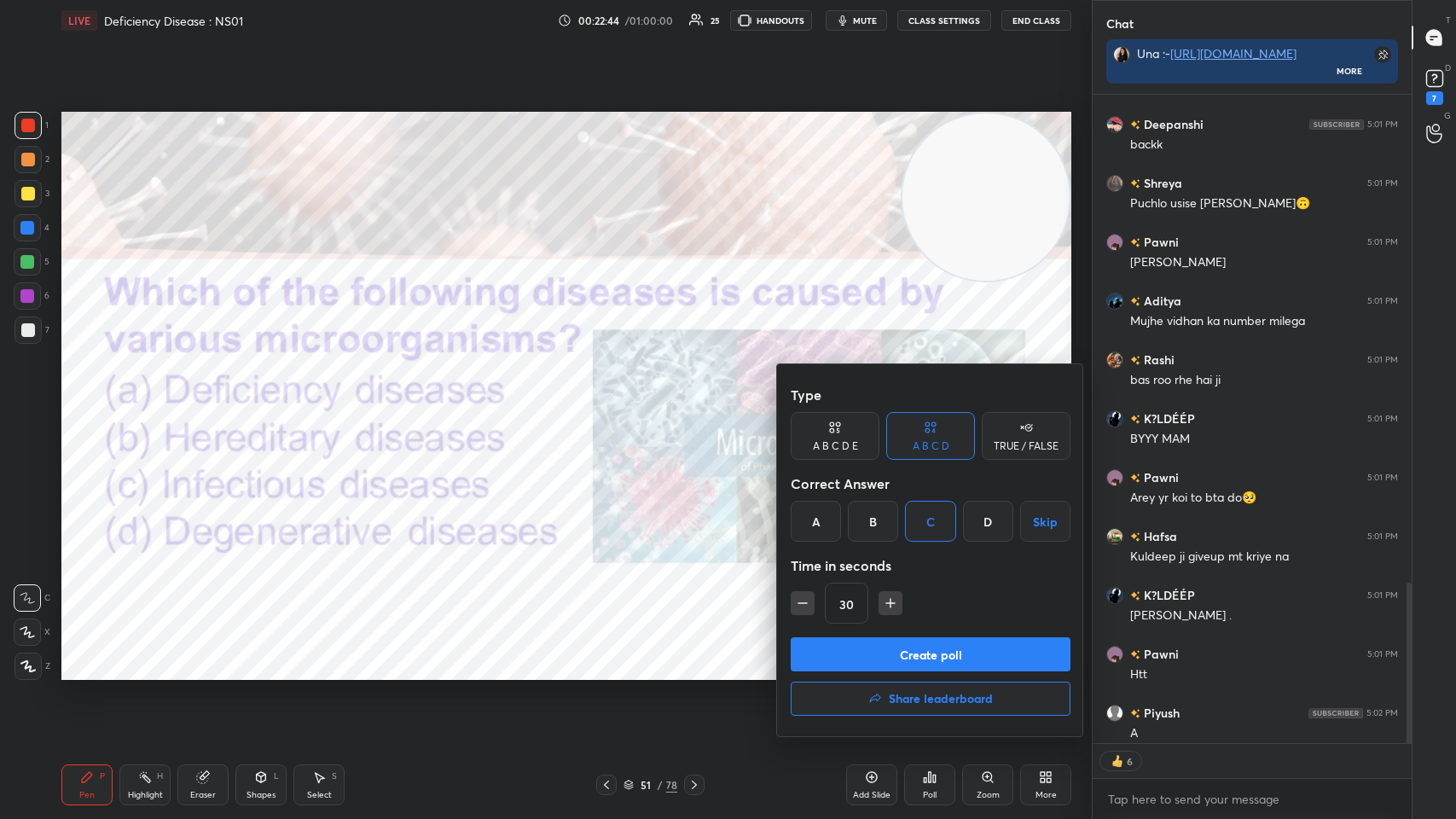
click at [612, 400] on button "Create poll" at bounding box center [930, 653] width 280 height 34
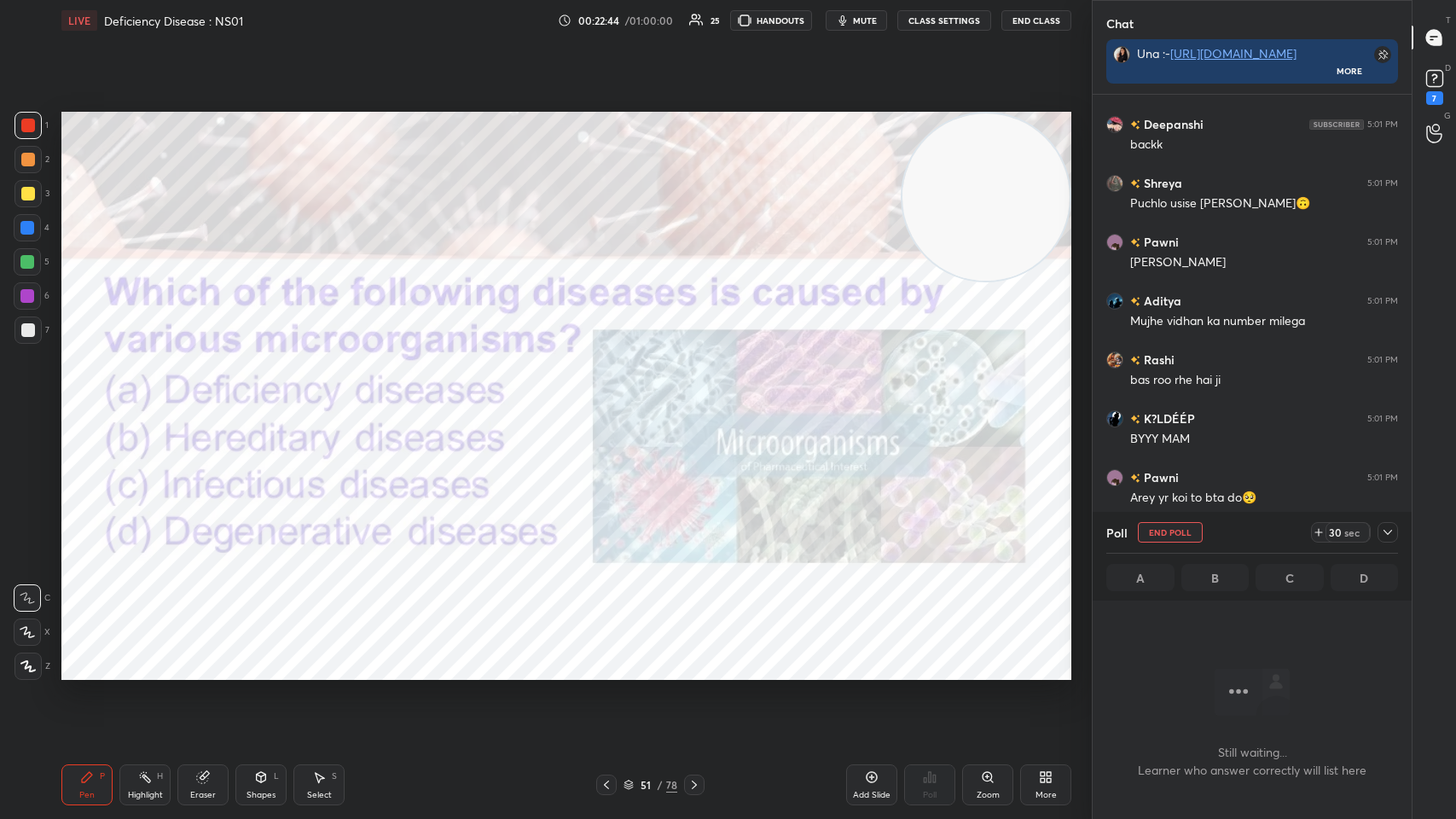
scroll to position [2176, 0]
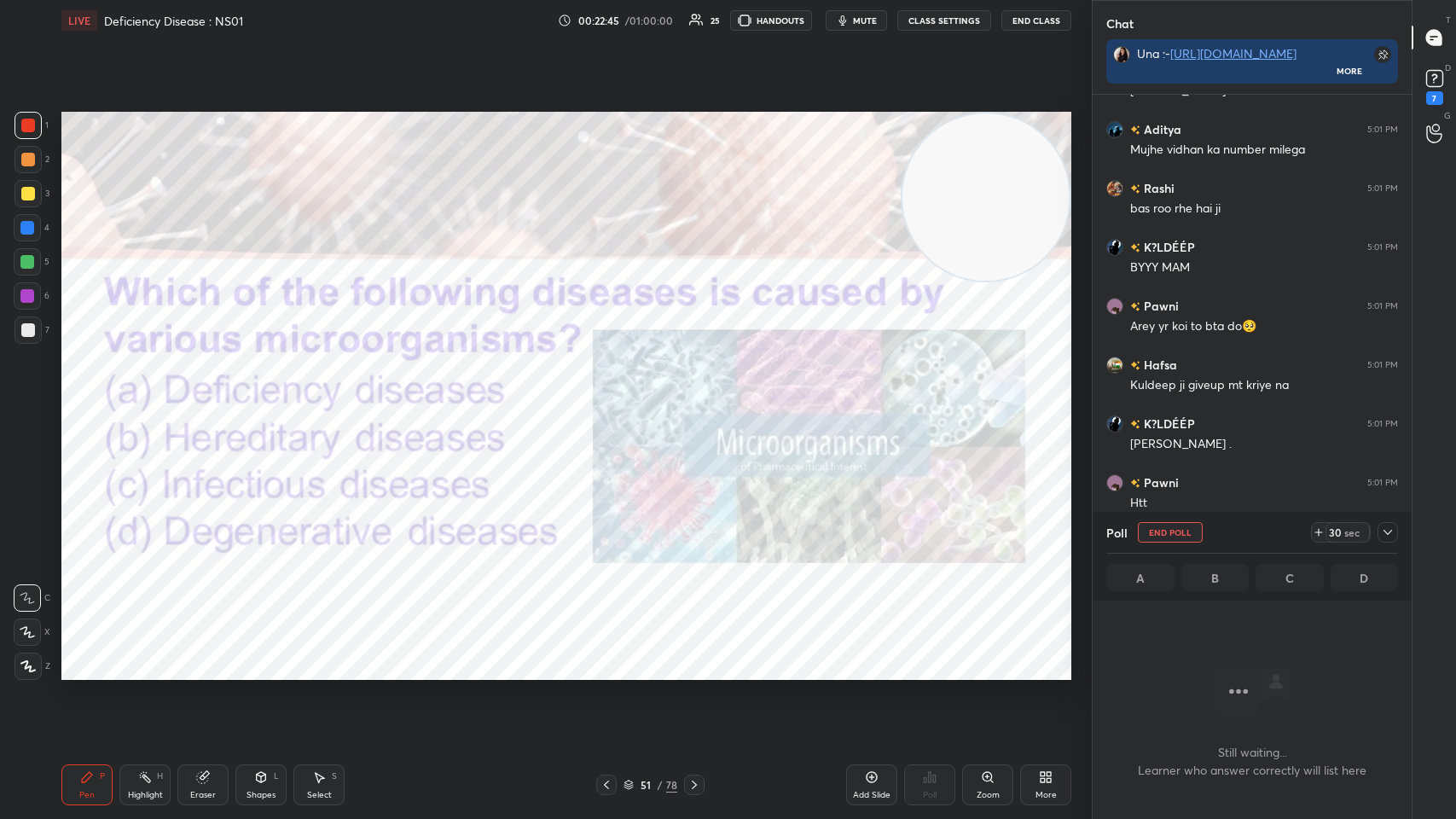
click at [612, 8] on div "LIVE Deficiency Disease : NS01 00:22:45 / 01:00:00 25 HANDOUTS mute CLASS SETTI…" at bounding box center [566, 20] width 1010 height 40
click at [612, 23] on button "End Class" at bounding box center [1036, 20] width 70 height 20
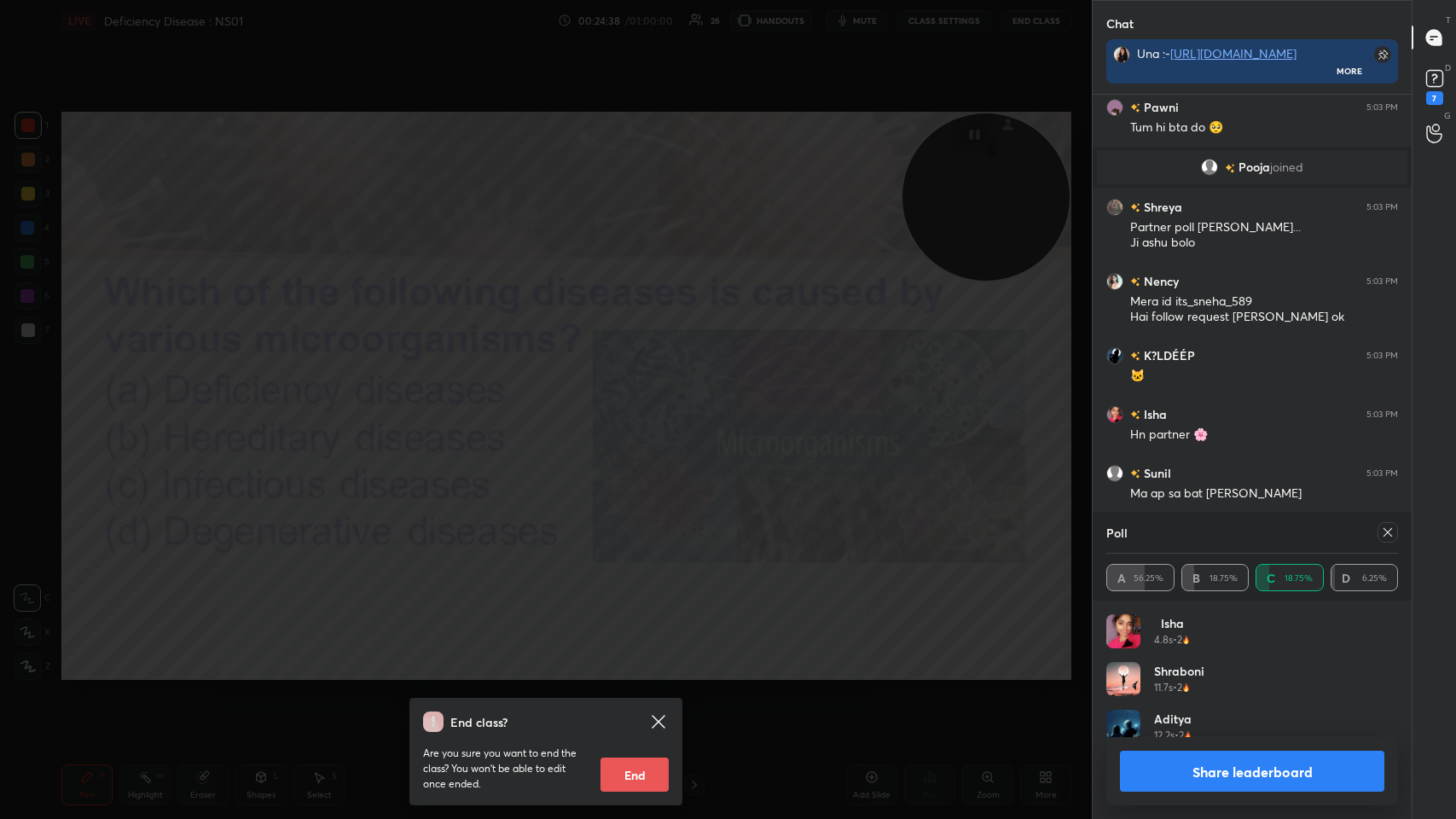
scroll to position [4379, 0]
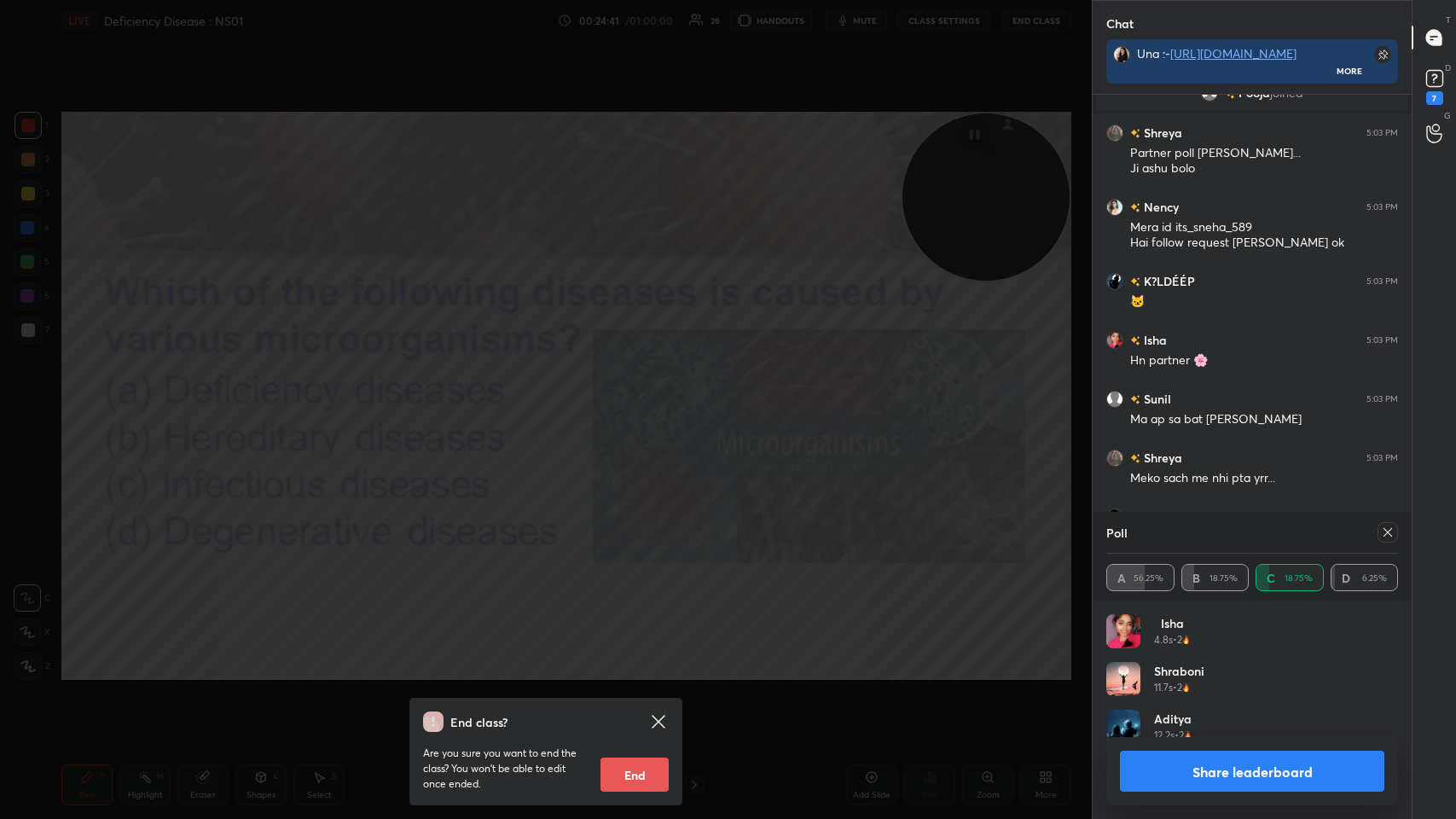
click at [612, 400] on div "End class? Are you sure you want to end the class? You won’t be able to edit on…" at bounding box center [546, 410] width 1092 height 819
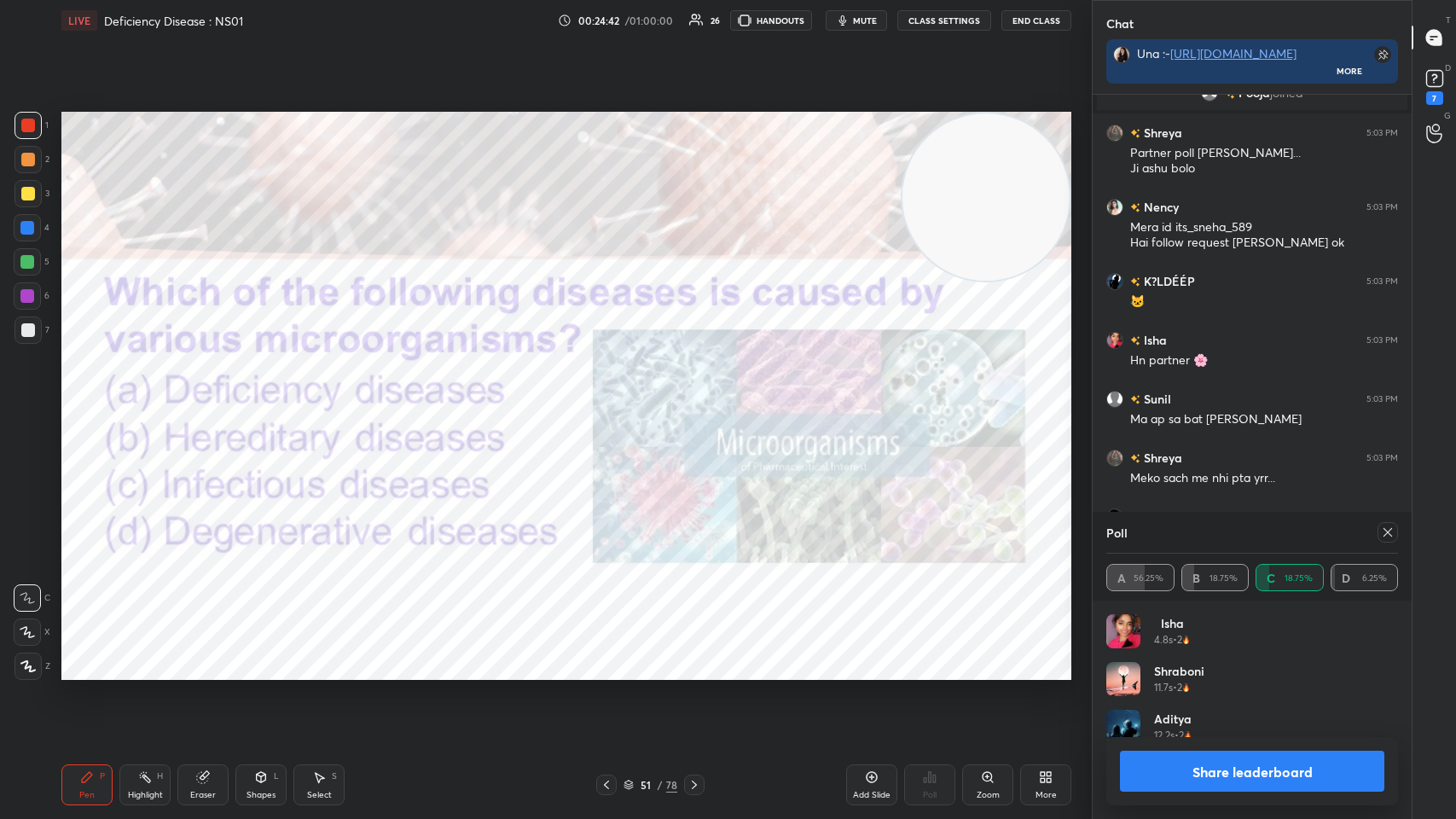
click at [612, 400] on div at bounding box center [1388, 532] width 20 height 20
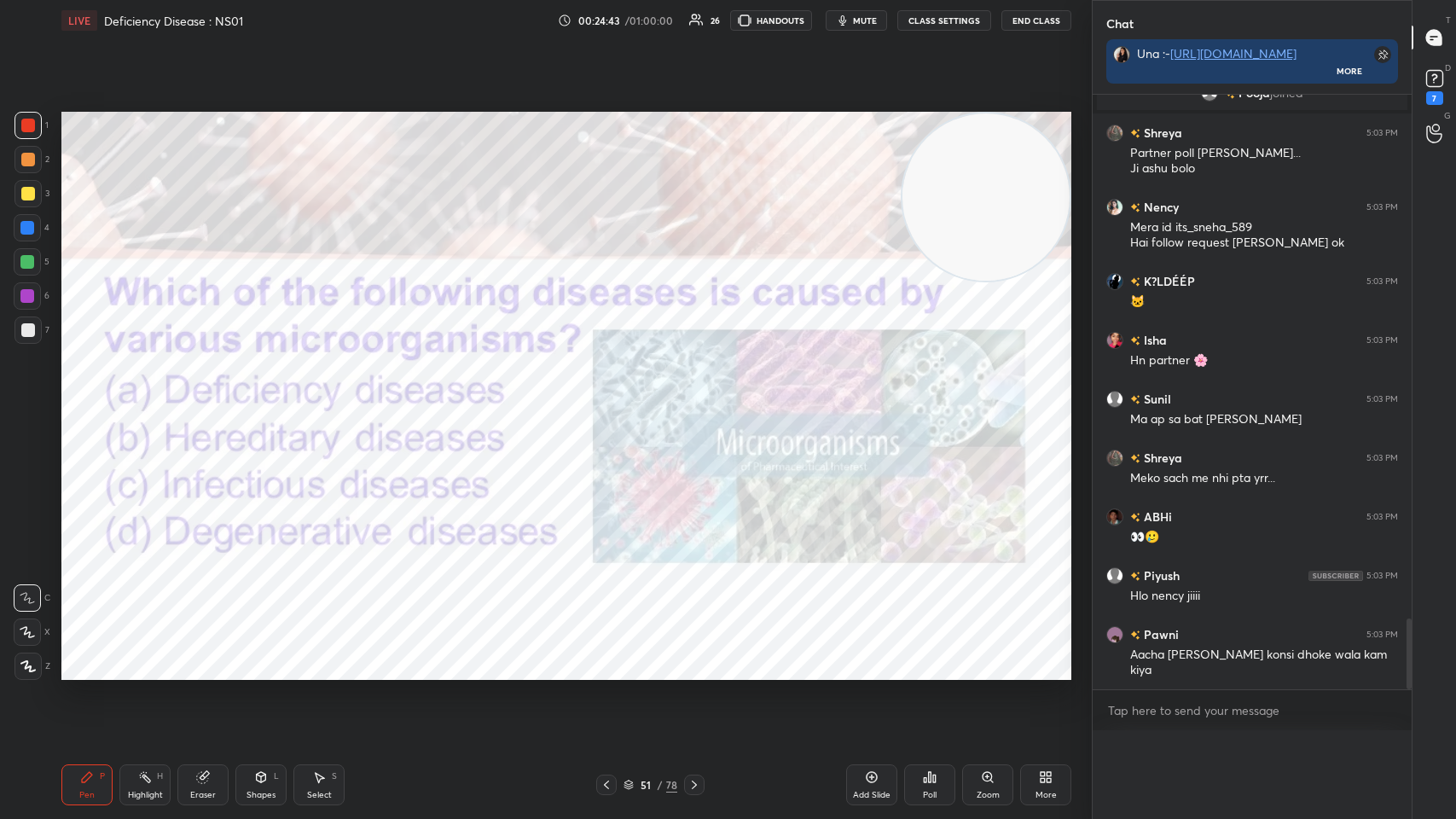
scroll to position [4311, 0]
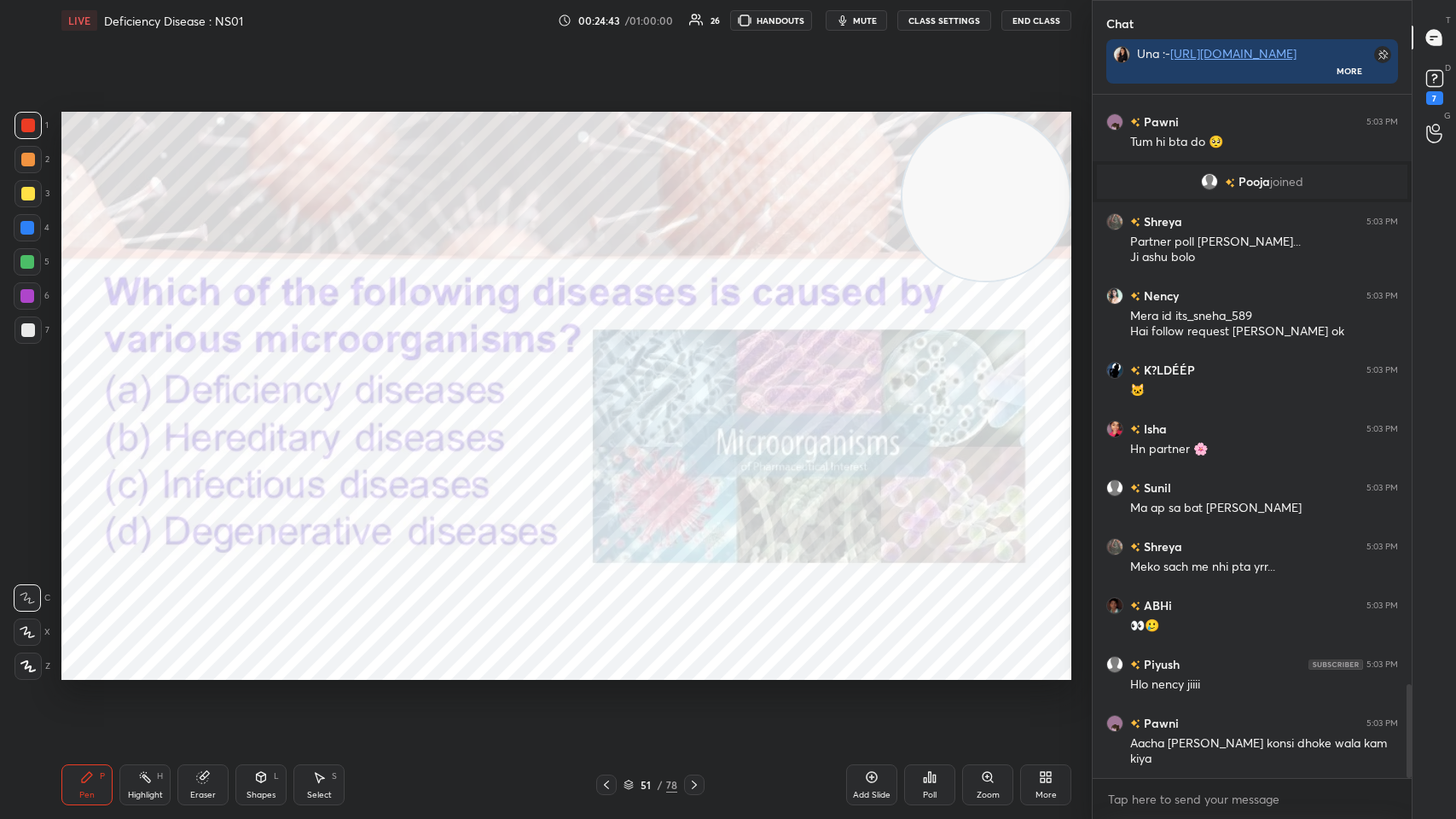
click at [612, 400] on div at bounding box center [694, 785] width 20 height 20
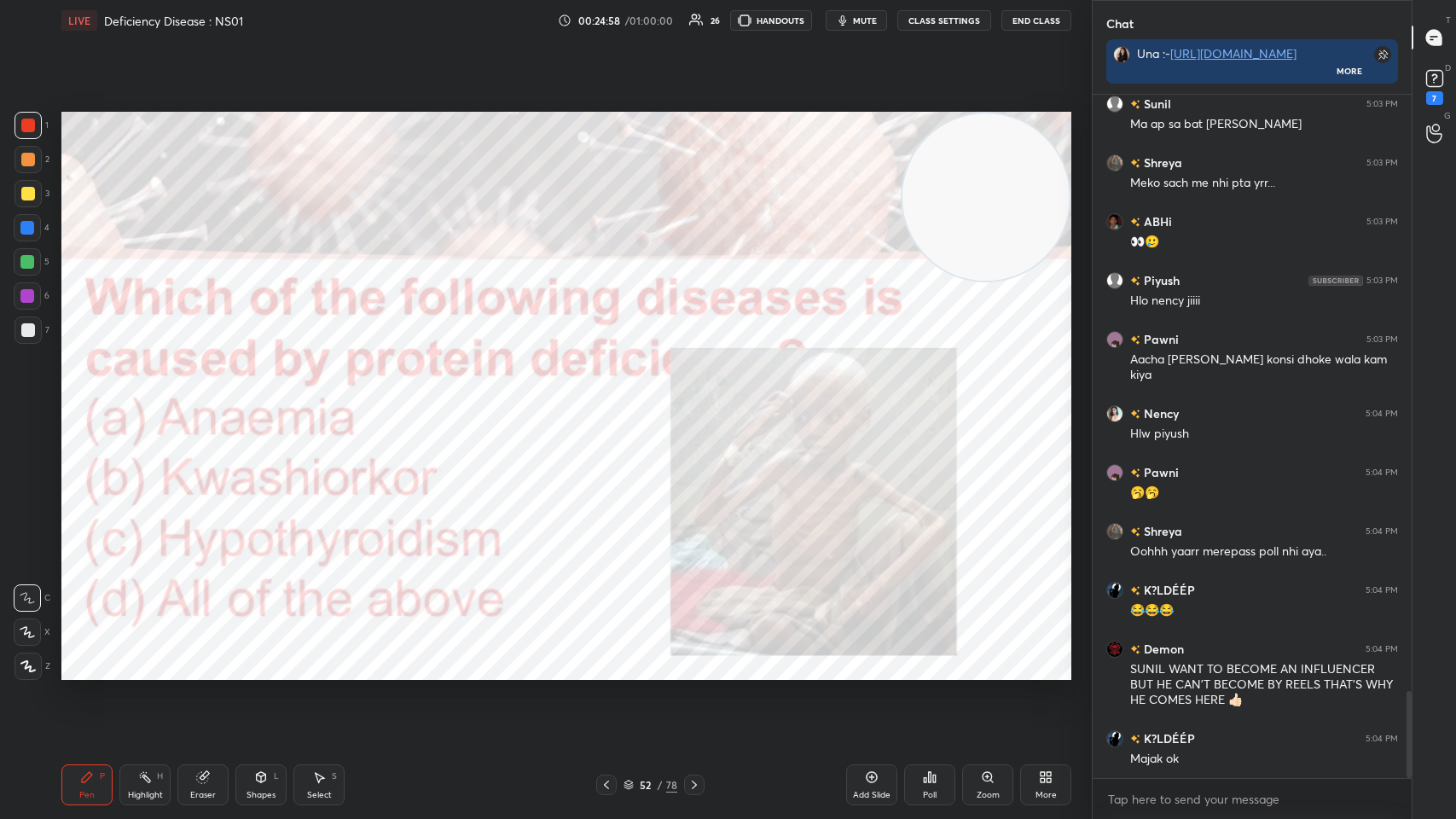
click at [612, 400] on div "Poll" at bounding box center [930, 785] width 52 height 40
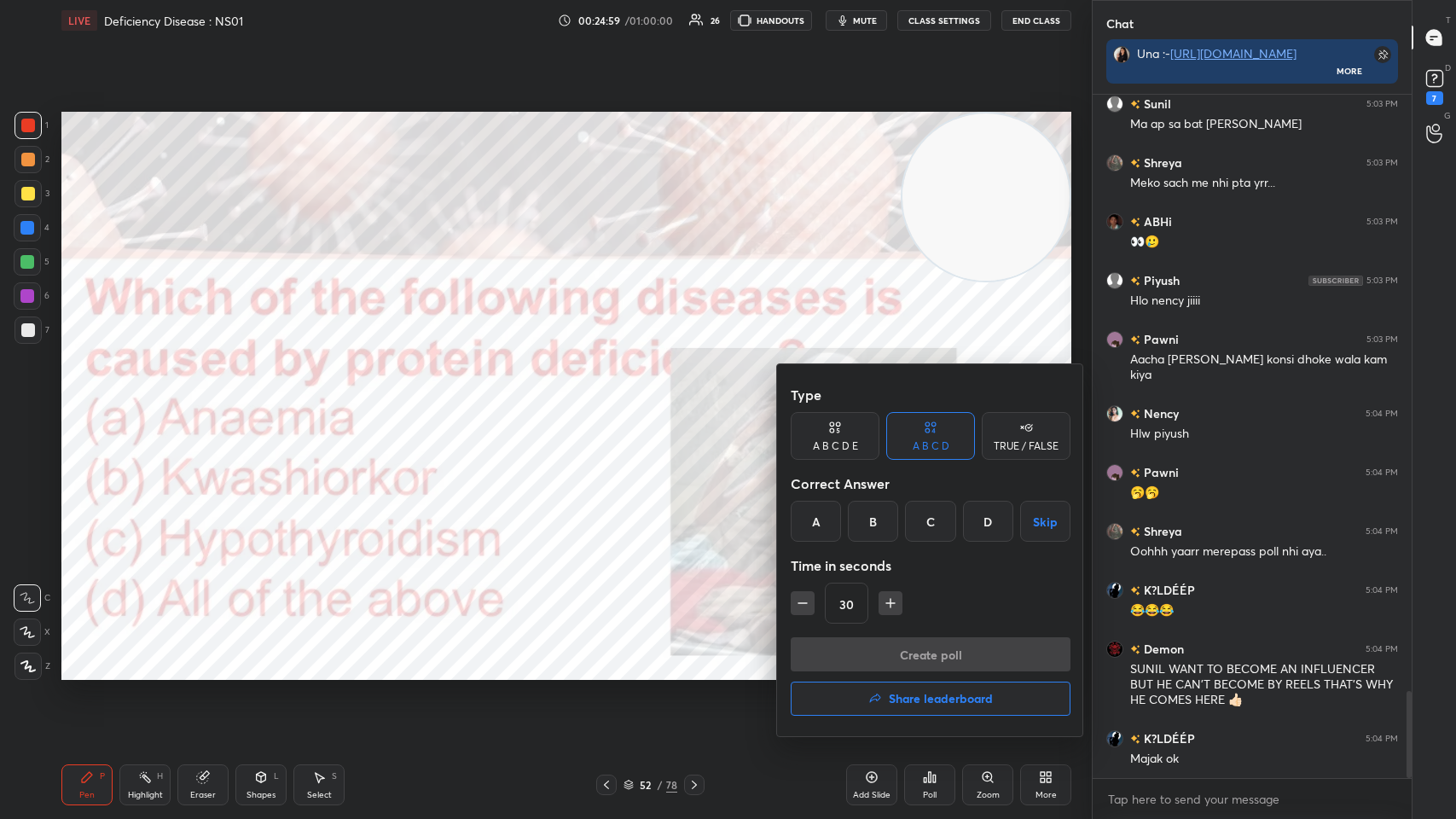
click at [612, 400] on div "B" at bounding box center [872, 521] width 51 height 40
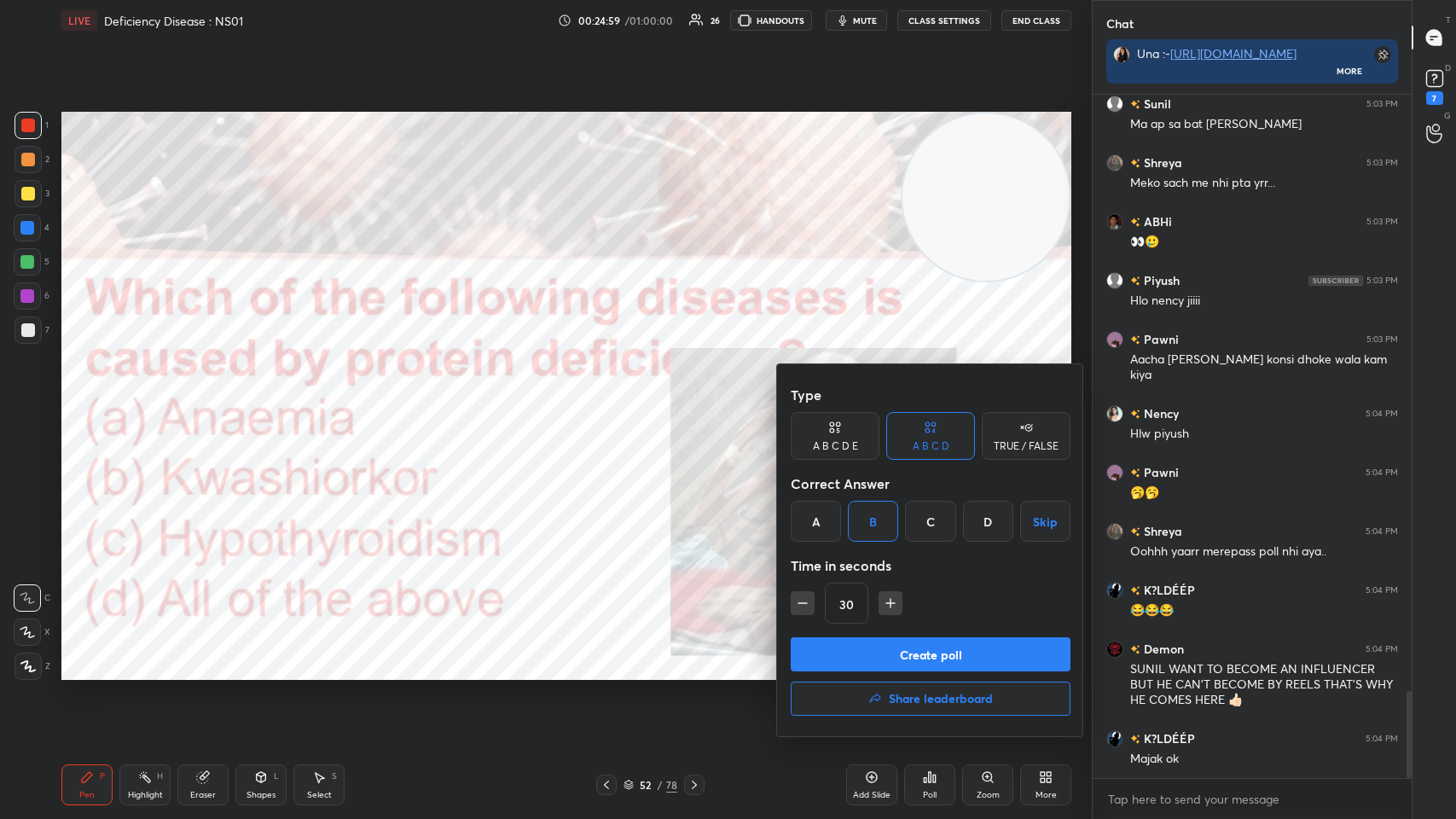
click at [612, 400] on button "Create poll" at bounding box center [930, 653] width 280 height 34
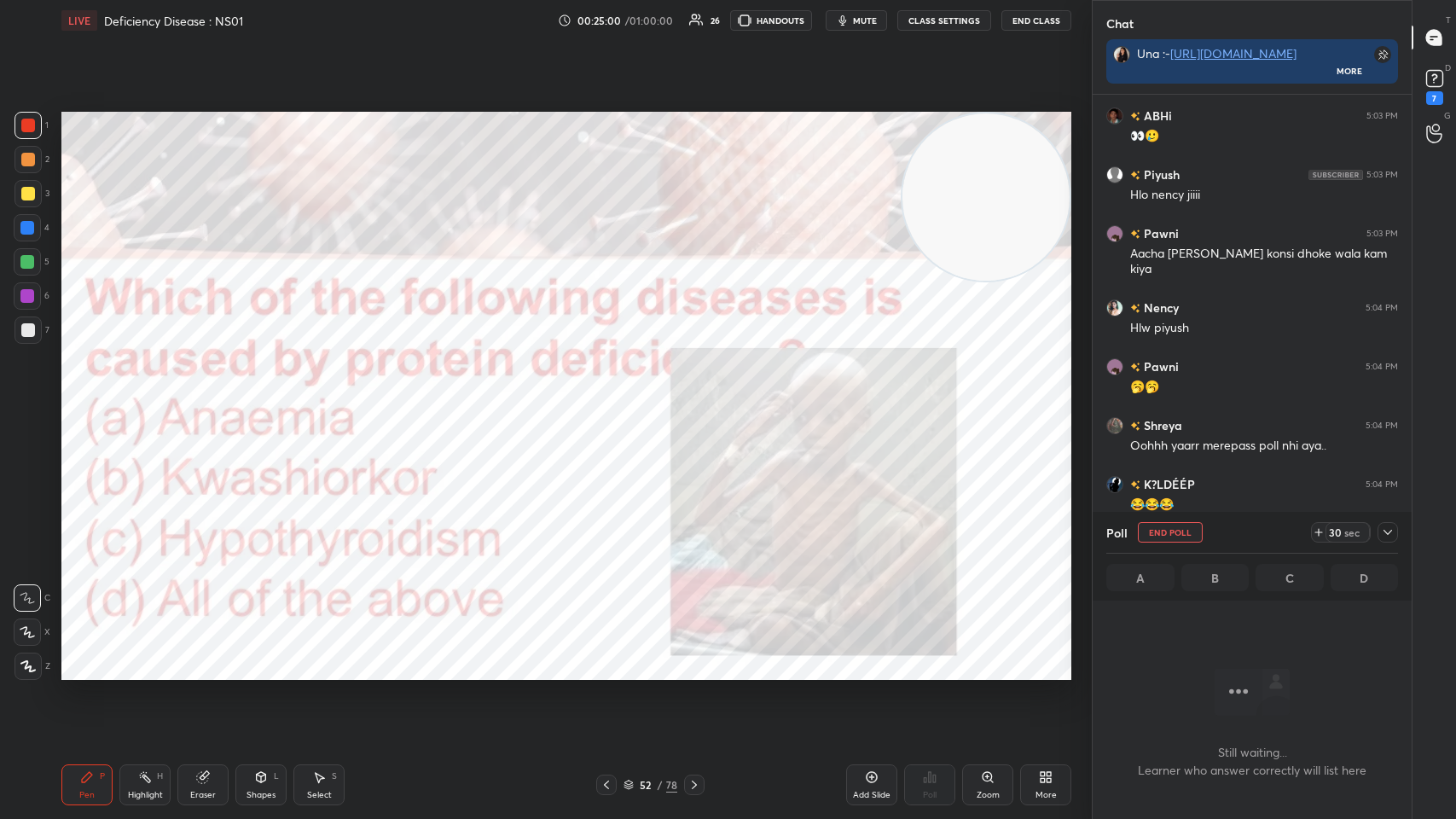
click at [612, 400] on div "Add Slide" at bounding box center [872, 785] width 52 height 40
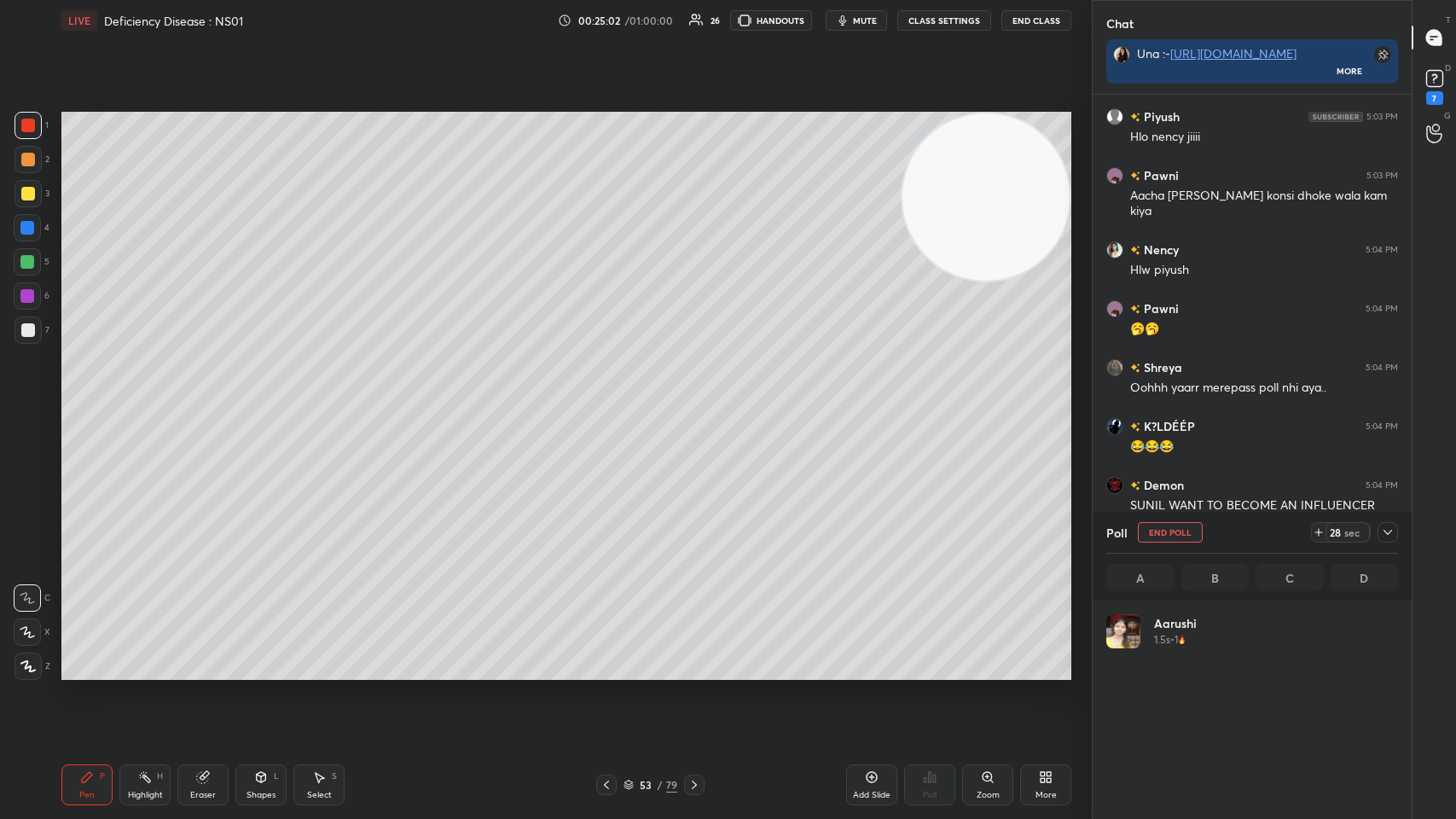
click at [20, 204] on div at bounding box center [29, 194] width 28 height 28
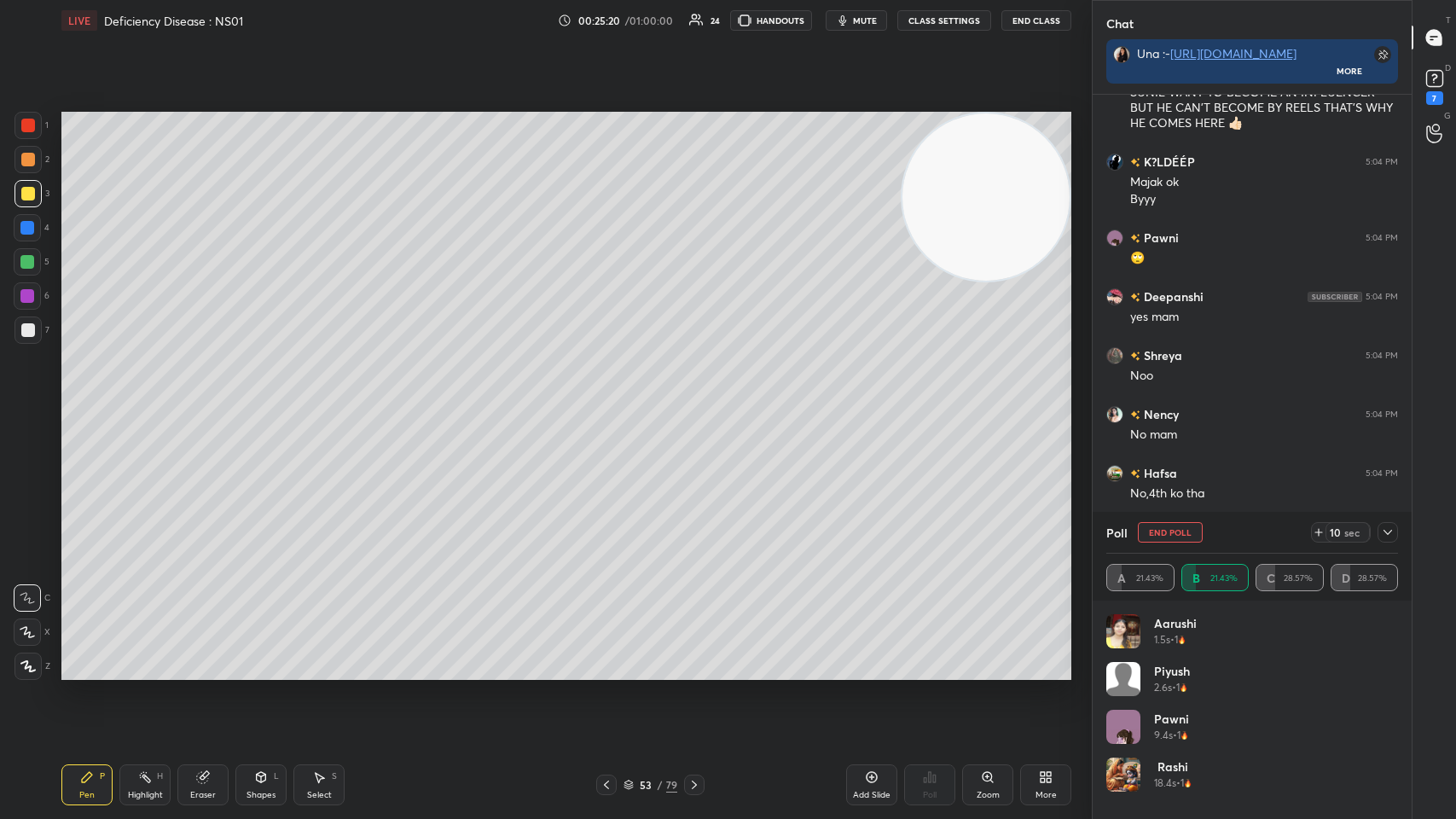
click at [612, 400] on icon at bounding box center [1388, 532] width 14 height 14
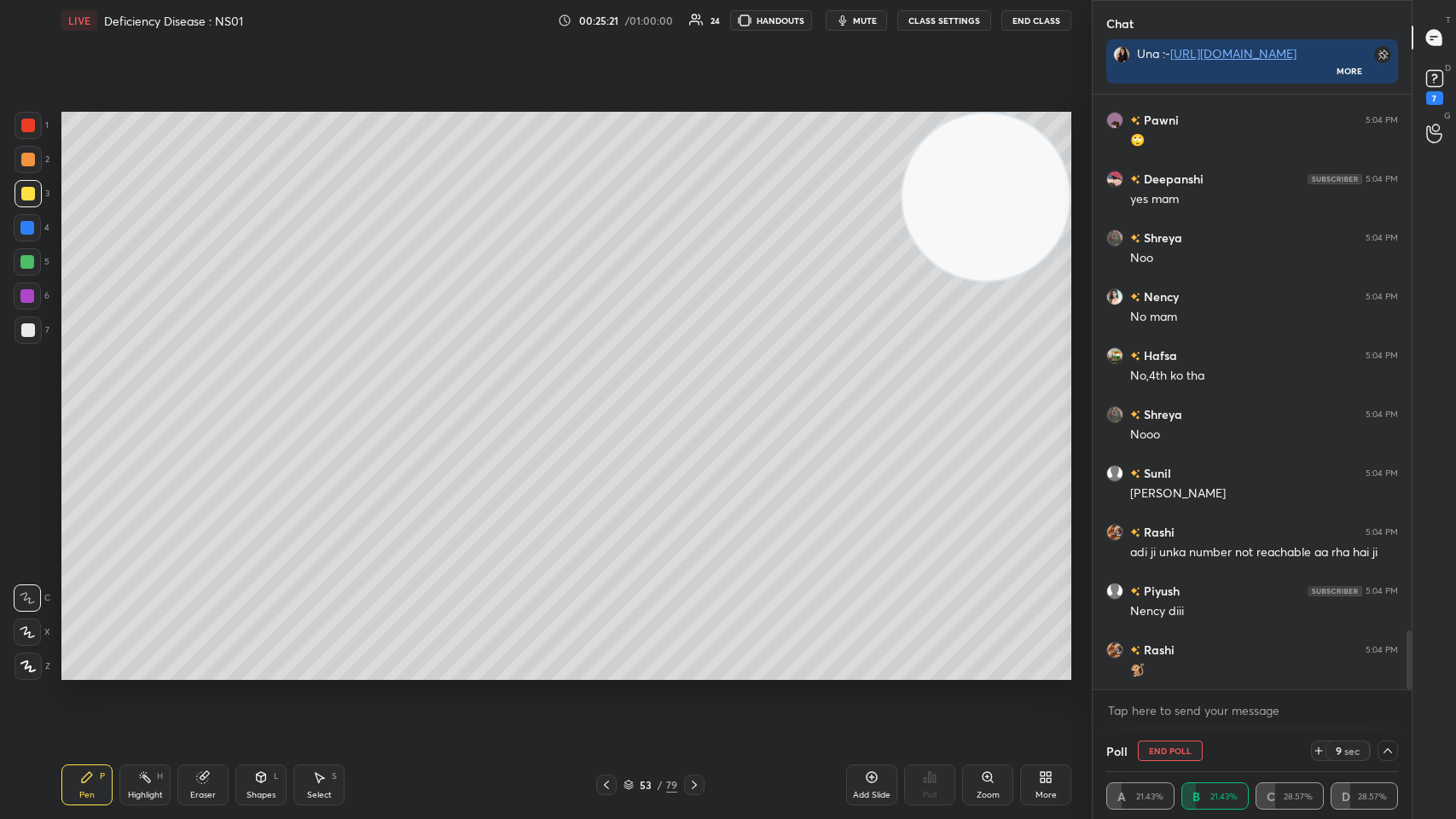
click at [612, 400] on div "Poll" at bounding box center [930, 785] width 52 height 96
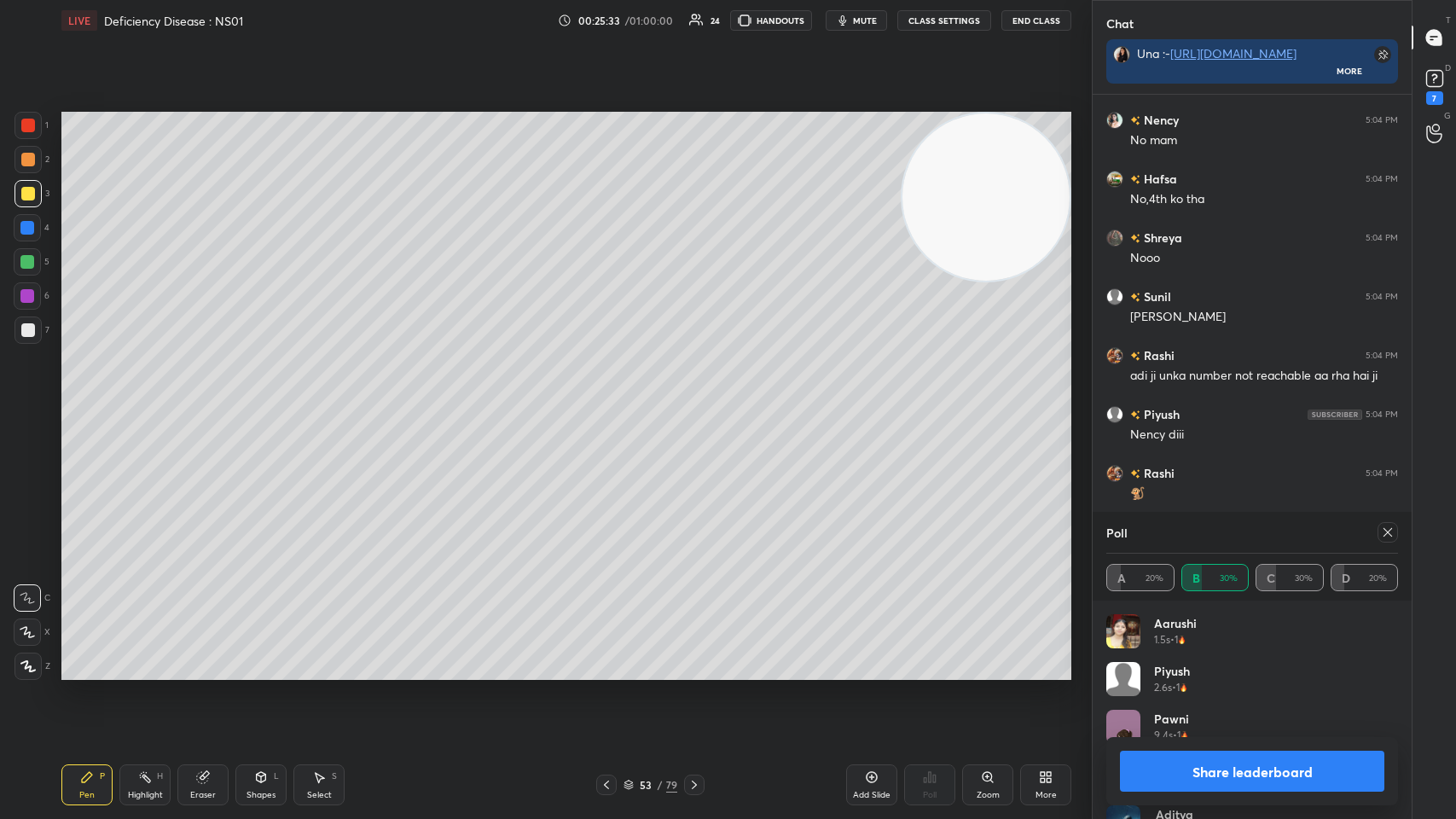
click at [612, 400] on icon at bounding box center [1388, 532] width 14 height 14
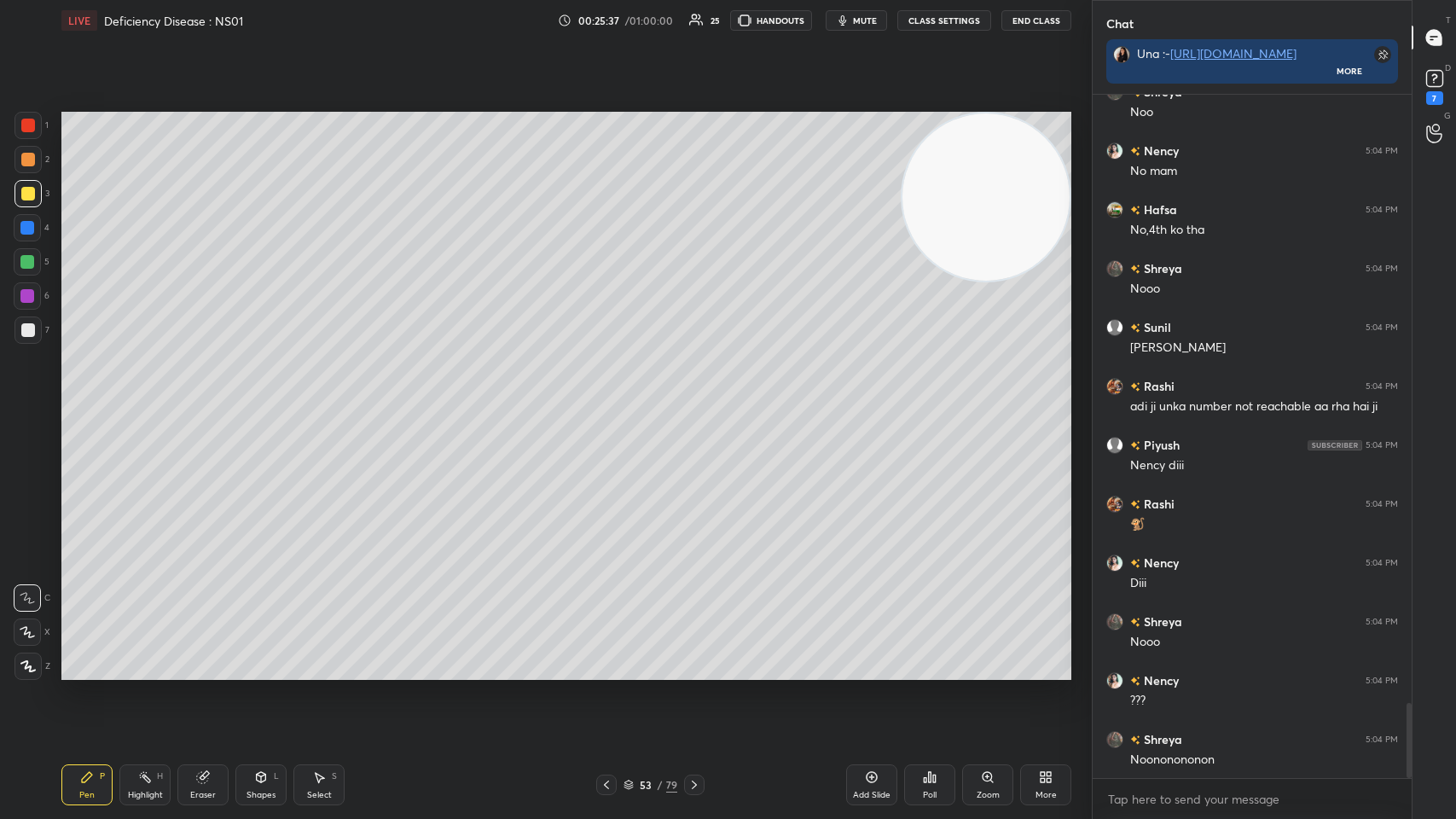
click at [612, 400] on div "Piyush 5:04 PM Nency diii" at bounding box center [1252, 456] width 319 height 59
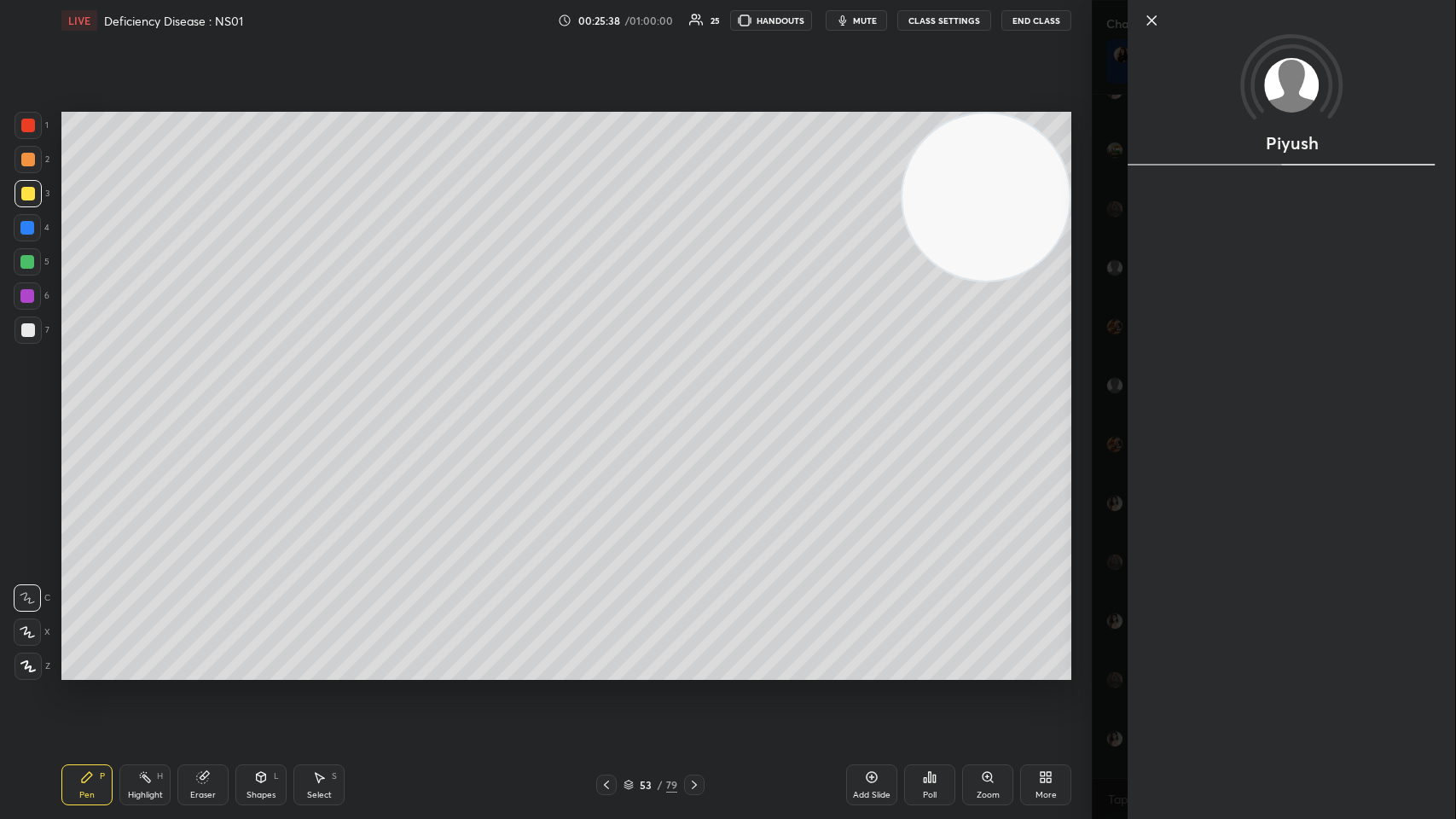
click at [612, 400] on div "Poll" at bounding box center [930, 785] width 52 height 40
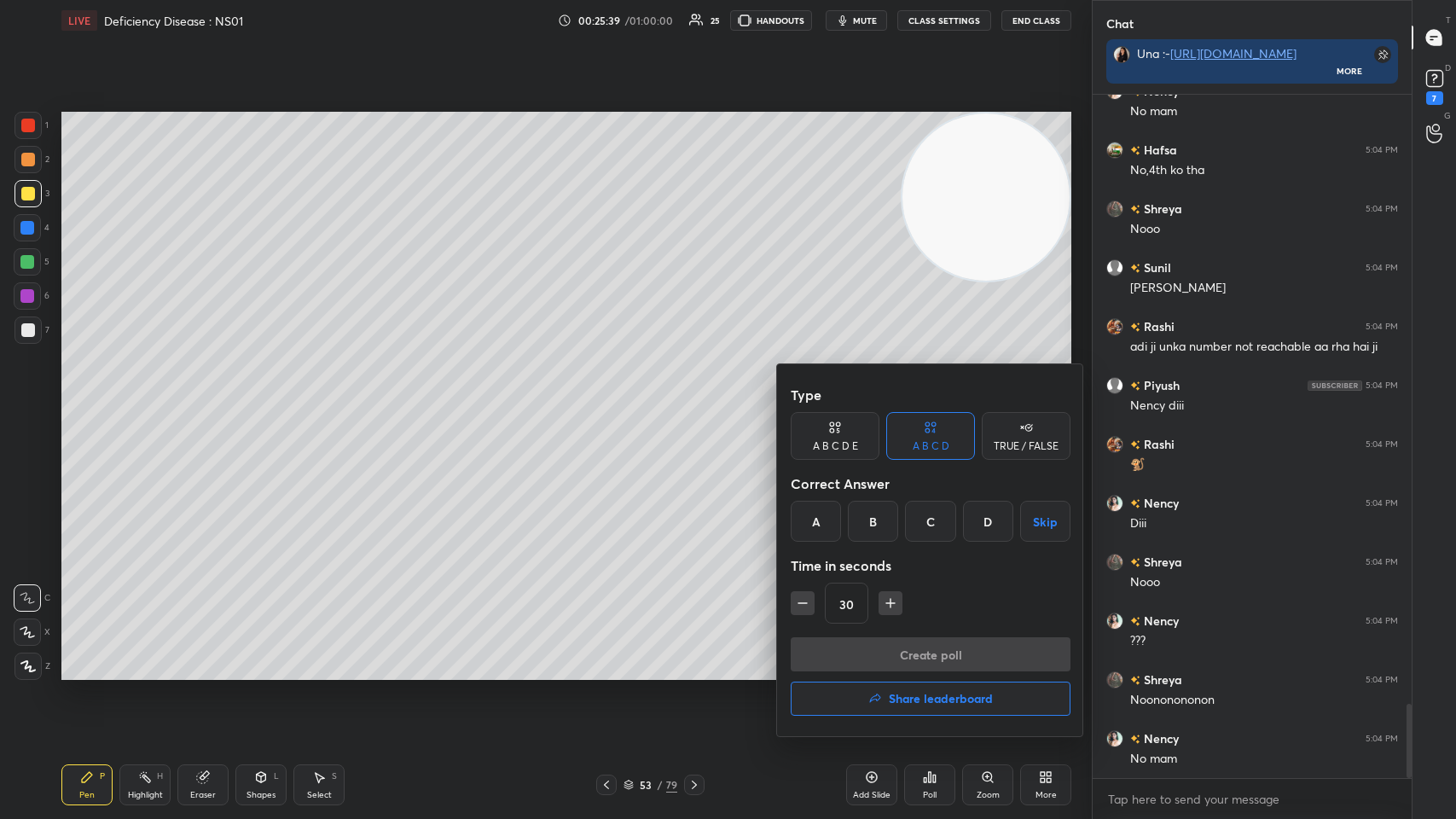
click at [612, 400] on div "A B C D Skip" at bounding box center [930, 521] width 280 height 40
click at [612, 400] on button "Skip" at bounding box center [1046, 521] width 51 height 40
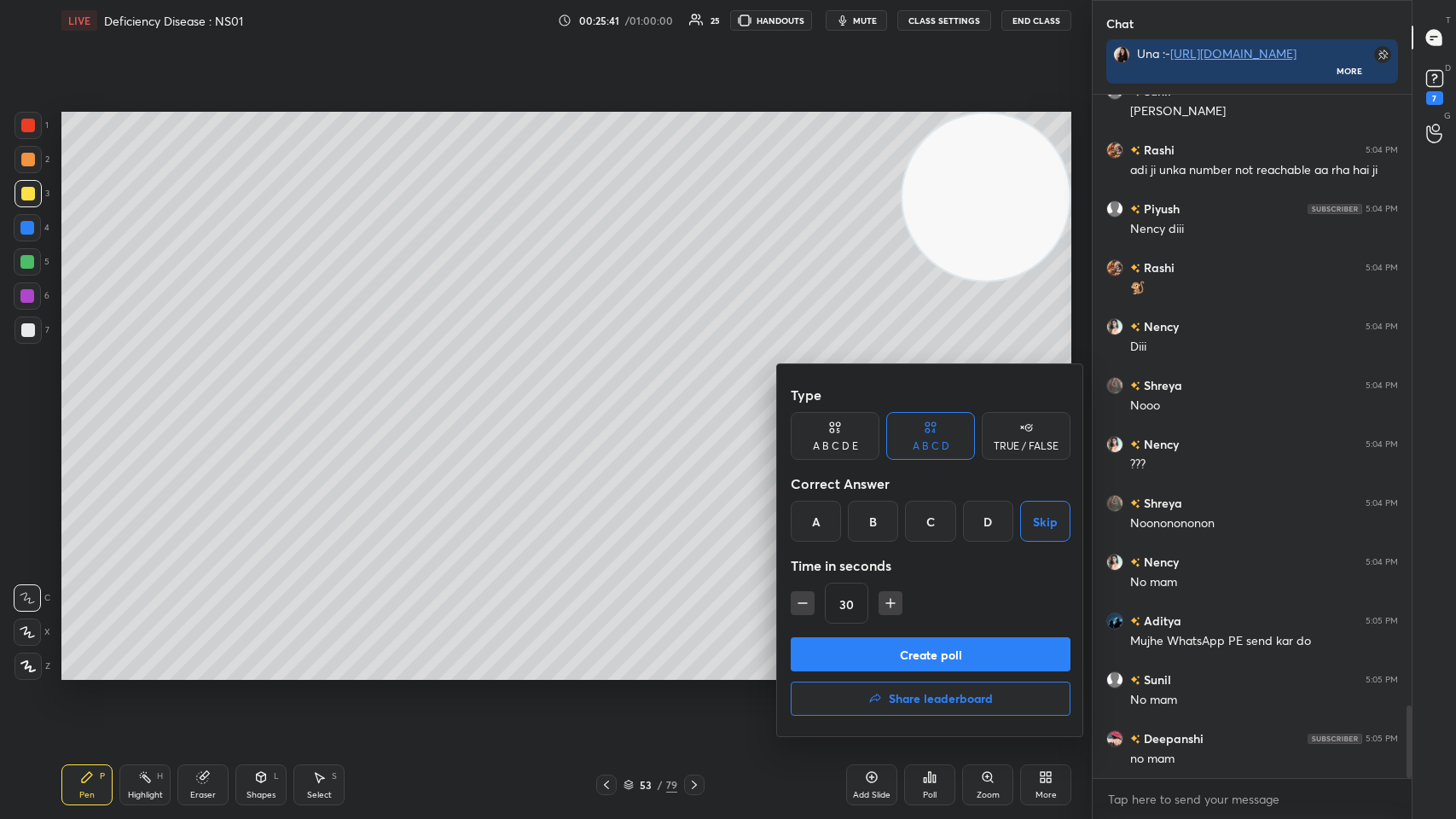
click at [612, 400] on div "TRUE / FALSE" at bounding box center [1026, 436] width 88 height 48
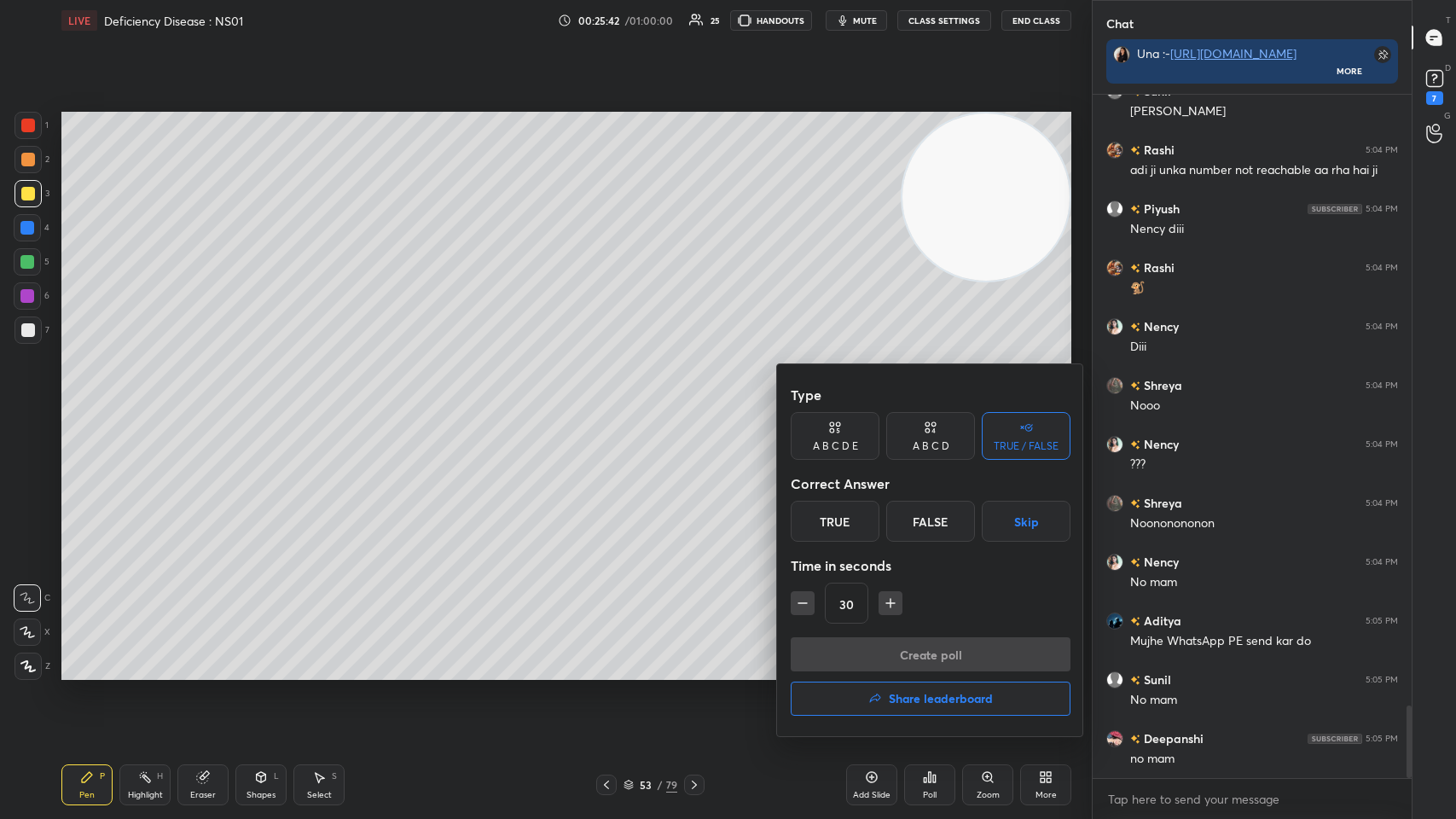
click at [612, 400] on button "Skip" at bounding box center [1026, 521] width 88 height 40
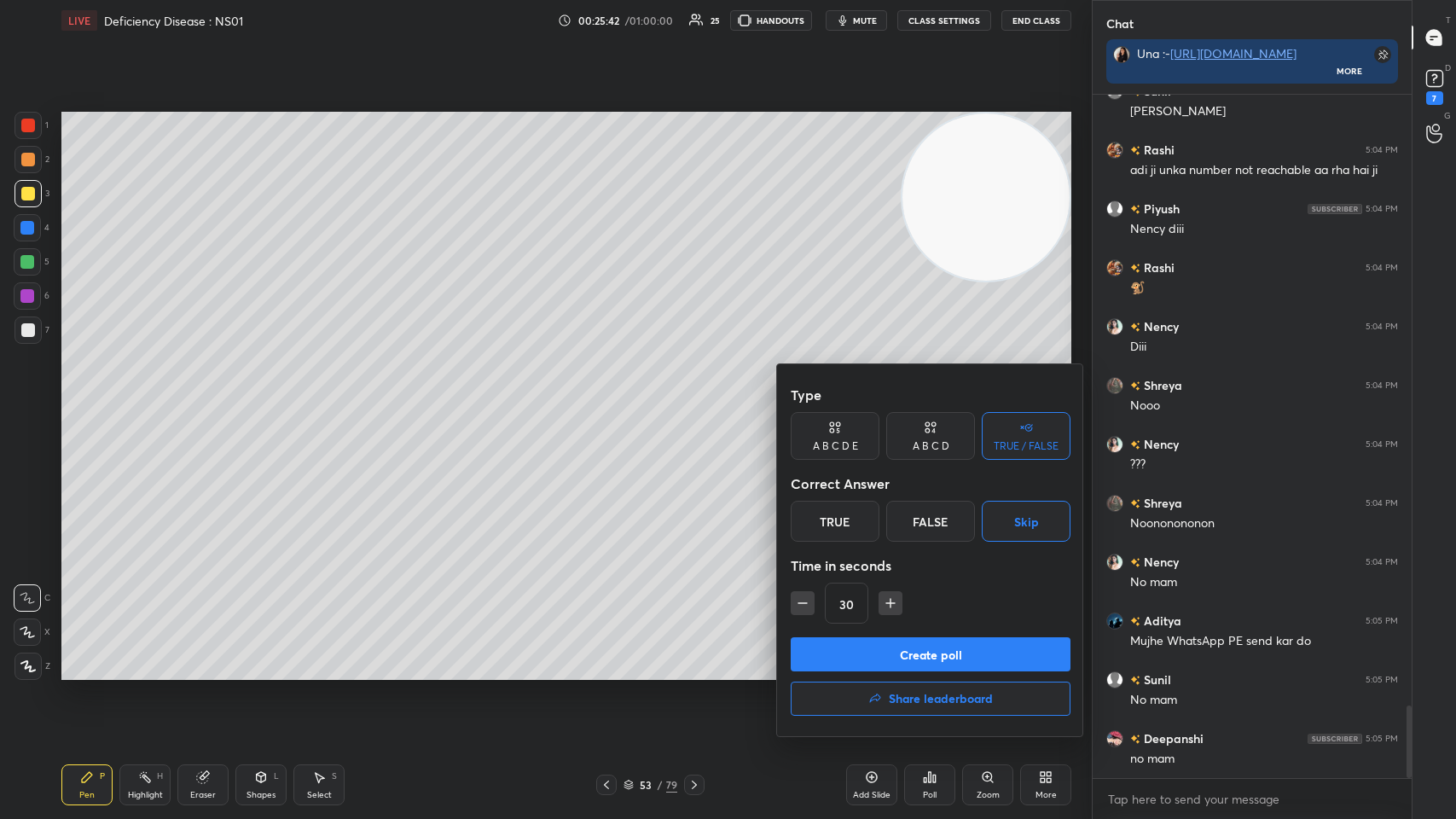
click at [612, 400] on button "Create poll" at bounding box center [930, 653] width 280 height 34
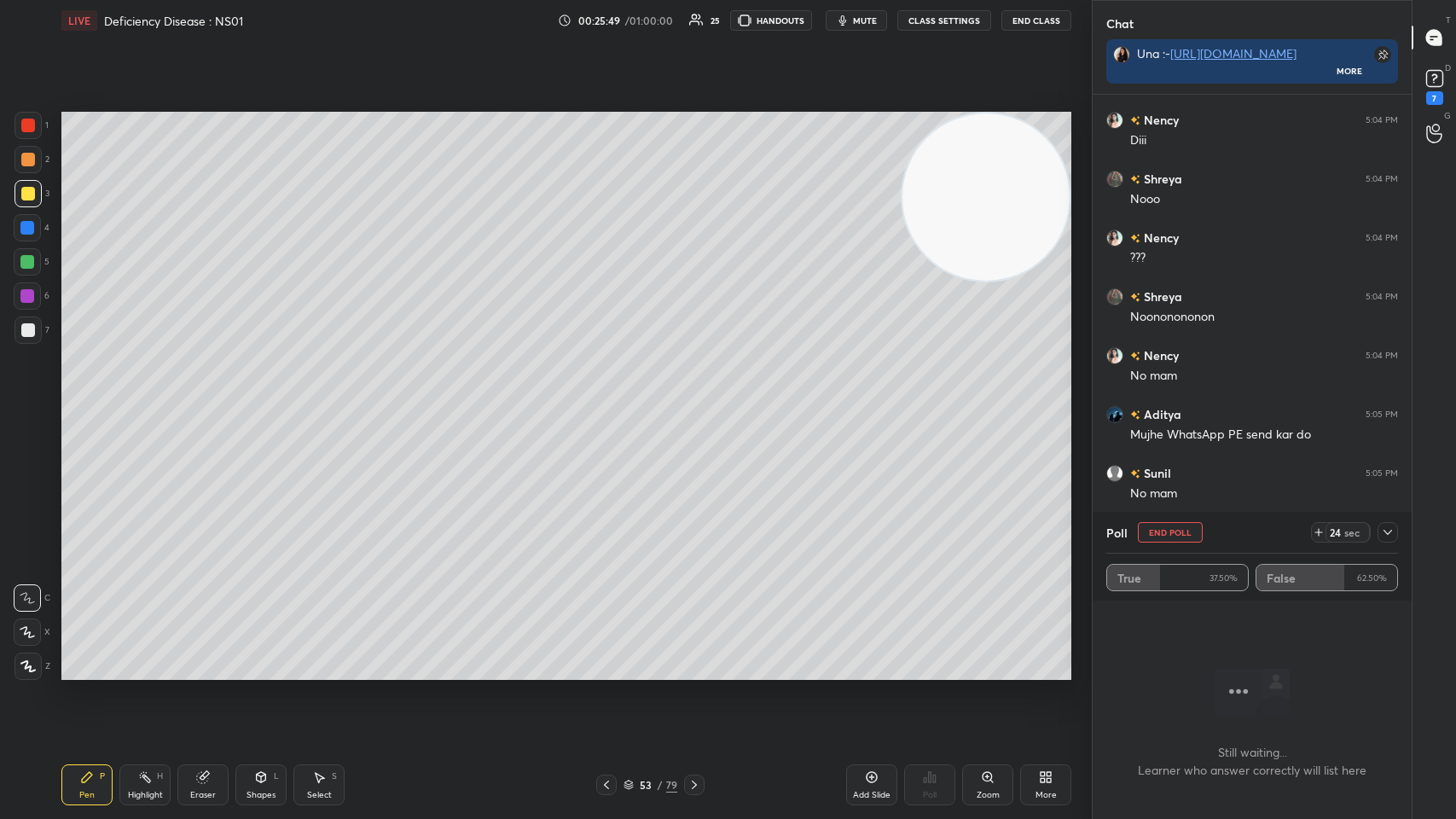
click at [612, 400] on div at bounding box center [1388, 532] width 20 height 20
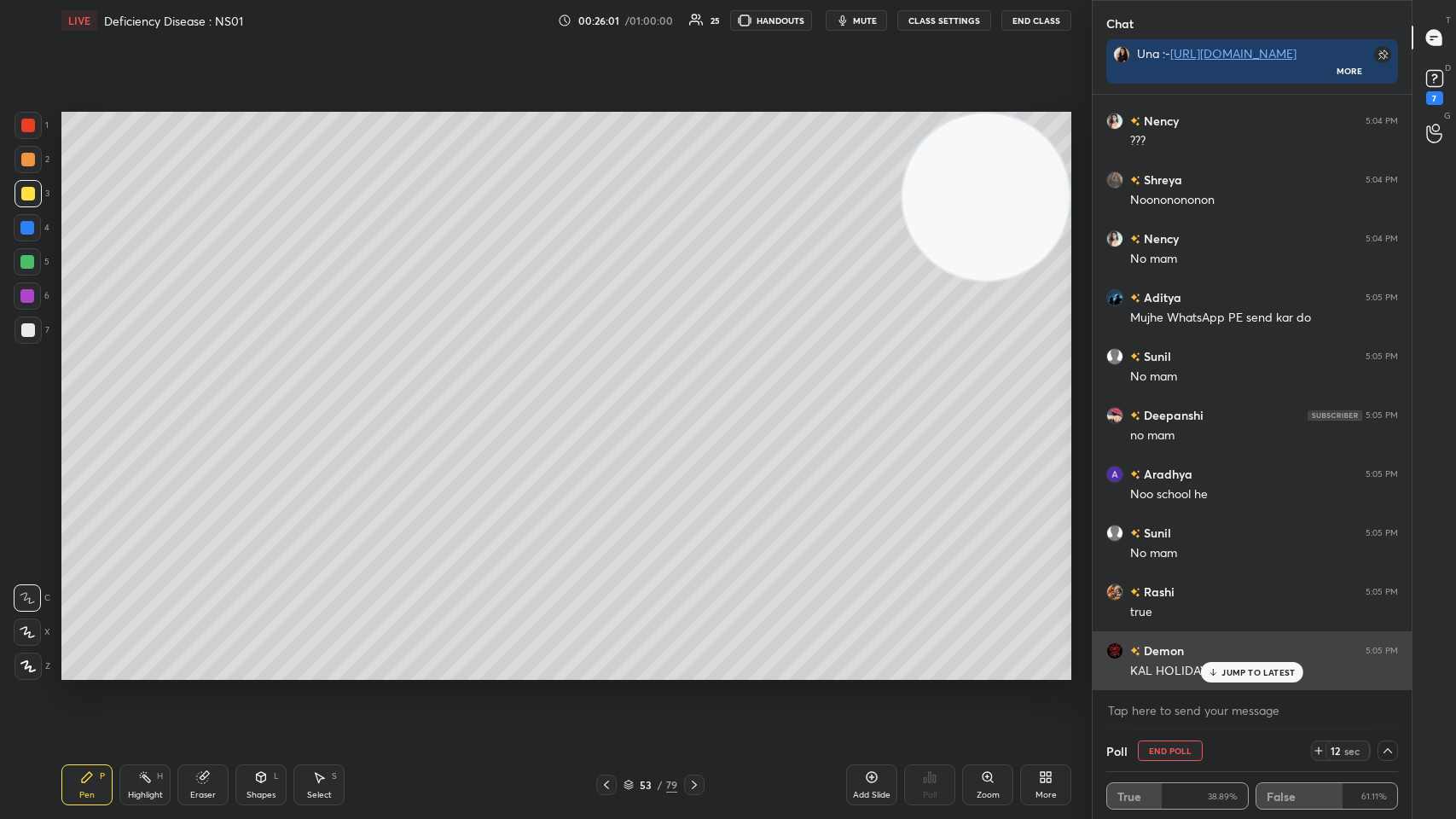
click at [612, 400] on p "JUMP TO LATEST" at bounding box center [1258, 672] width 74 height 10
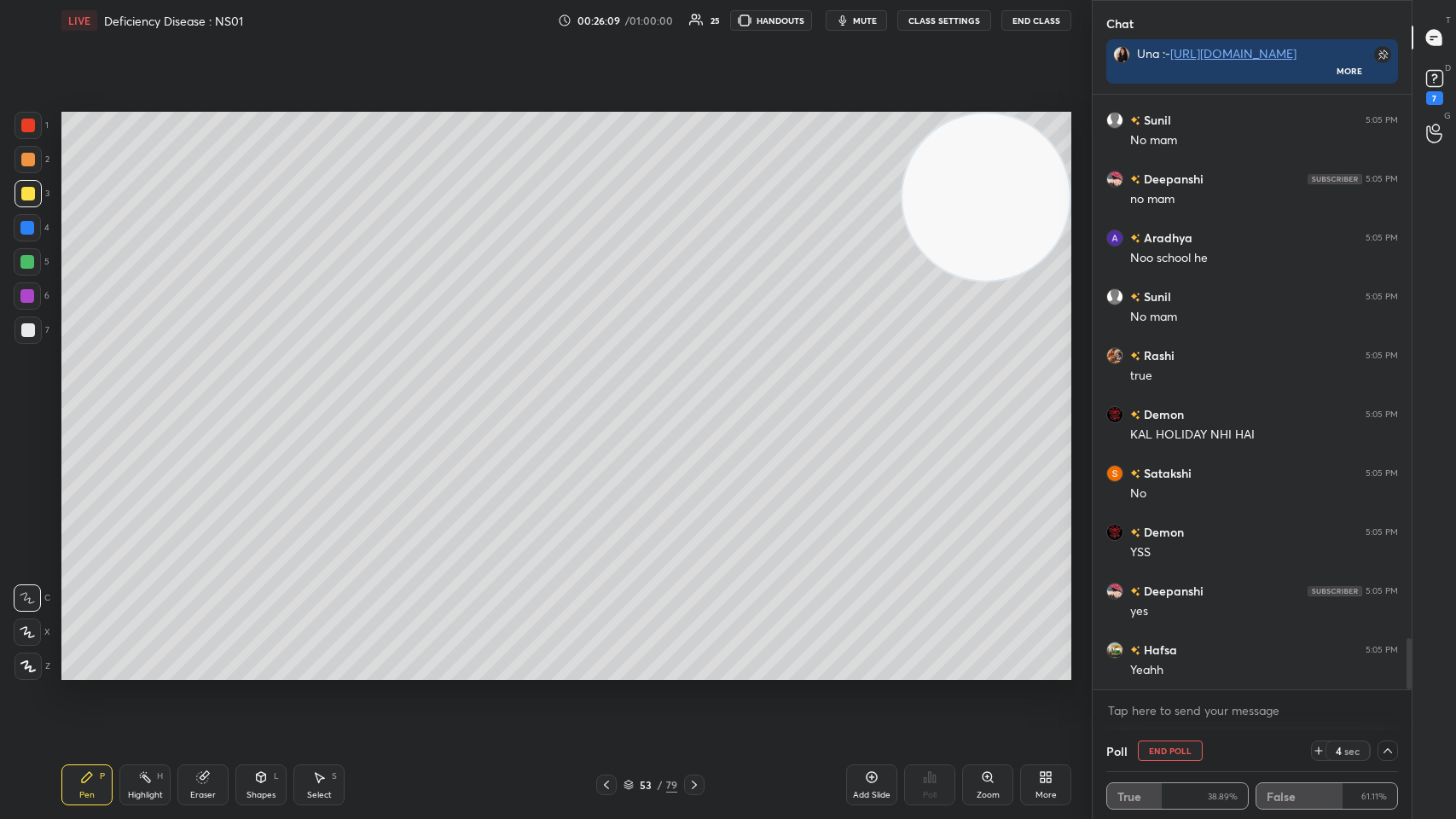
click at [612, 400] on button "End Poll" at bounding box center [1171, 751] width 64 height 20
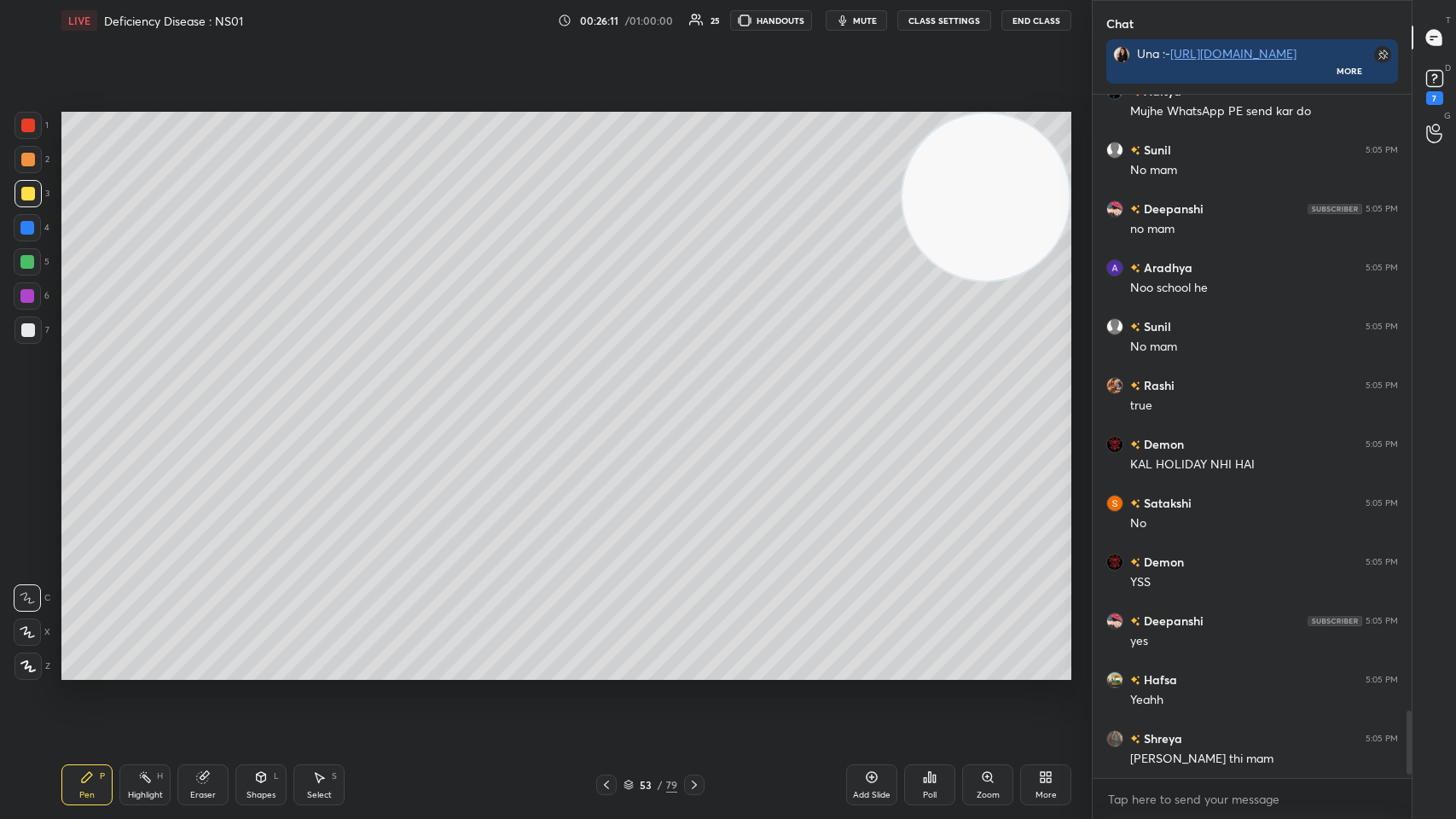
click at [612, 400] on icon at bounding box center [694, 784] width 14 height 14
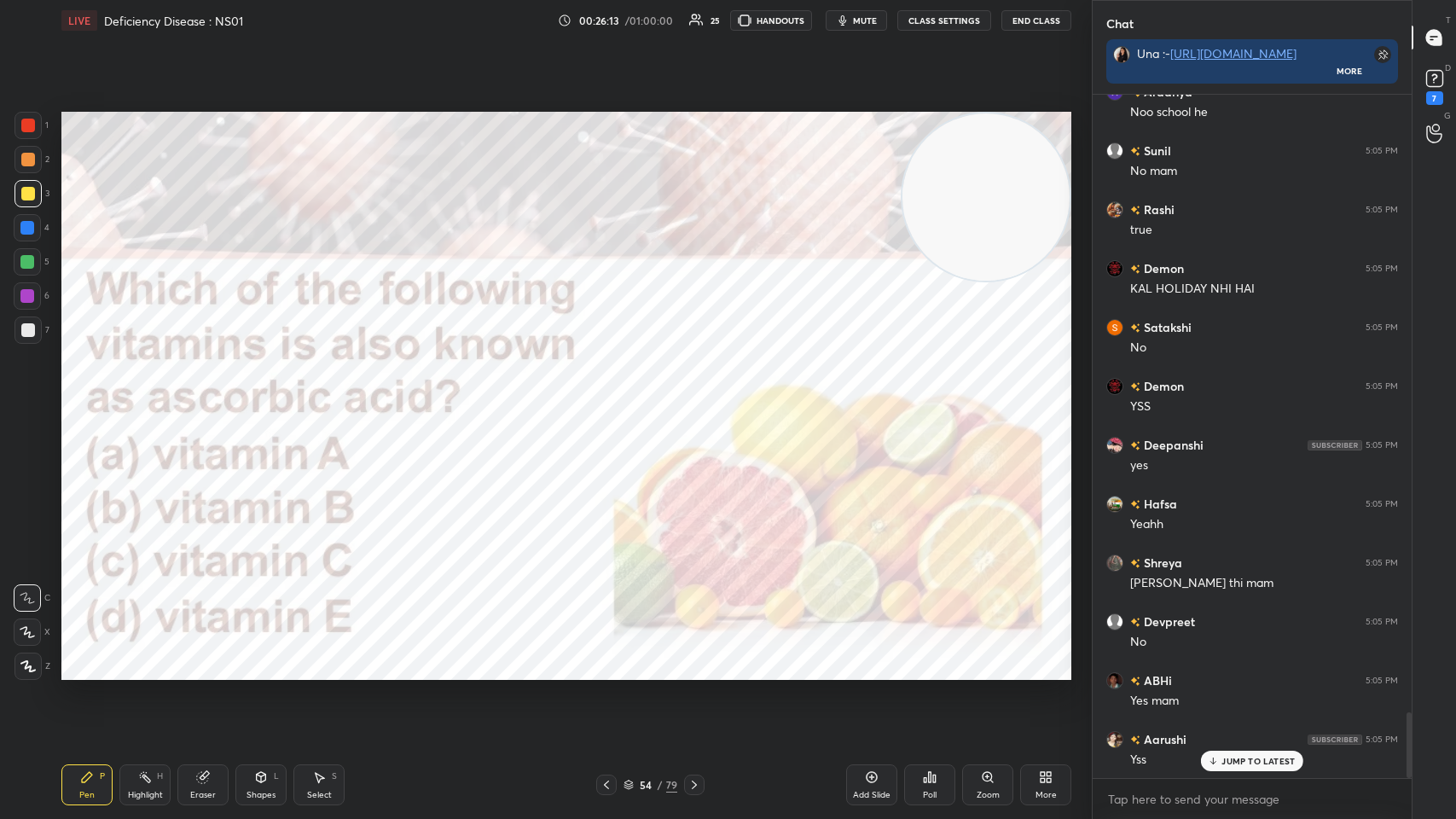
click at [22, 127] on div at bounding box center [28, 125] width 14 height 14
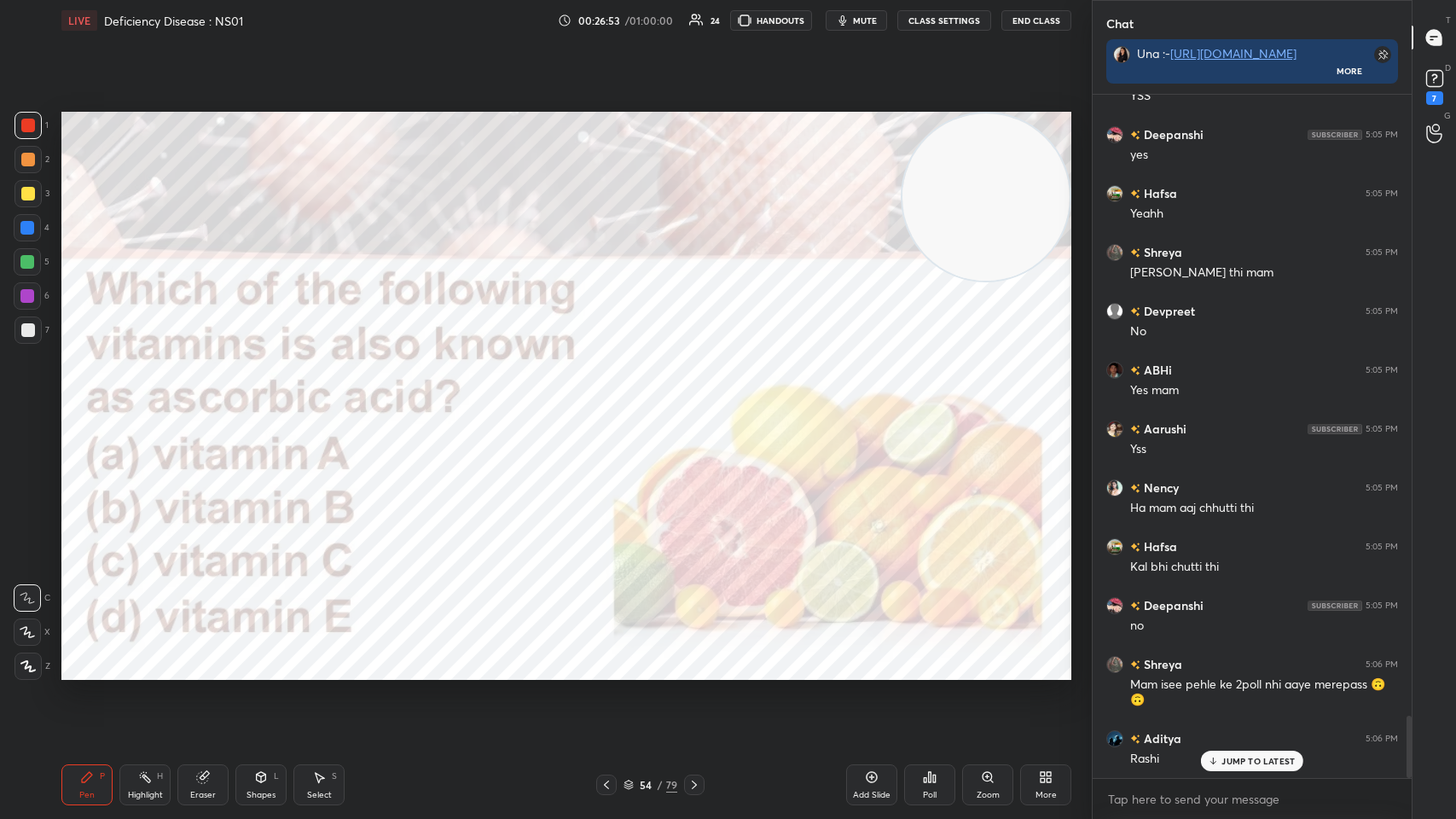
scroll to position [6824, 0]
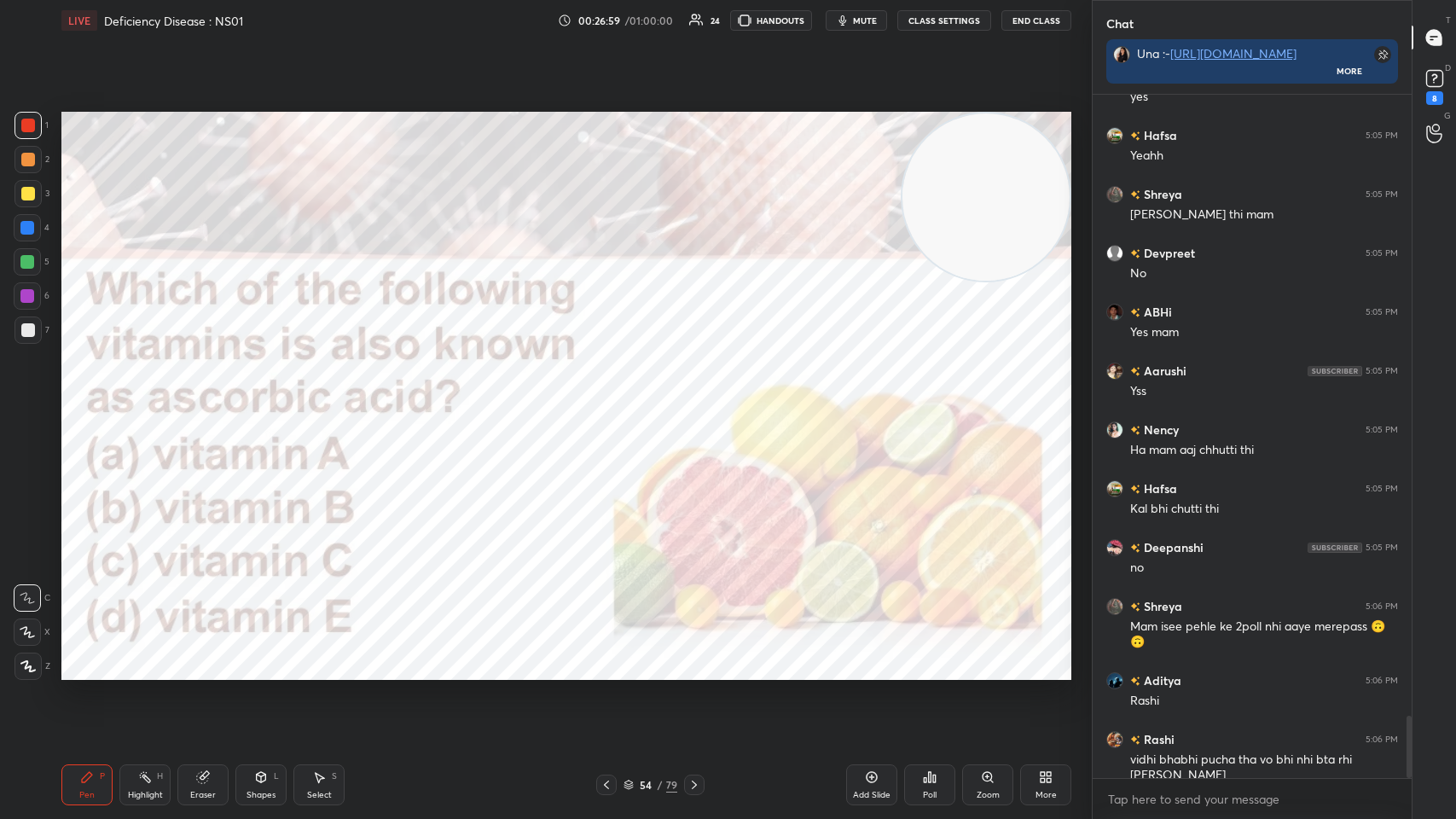
click at [612, 400] on div "Demon 5:05 PM YSS Deepanshi 5:05 PM yes Hafsa 5:05 PM Yeahh Shreya 5:05 PM Aaj …" at bounding box center [1252, 436] width 319 height 683
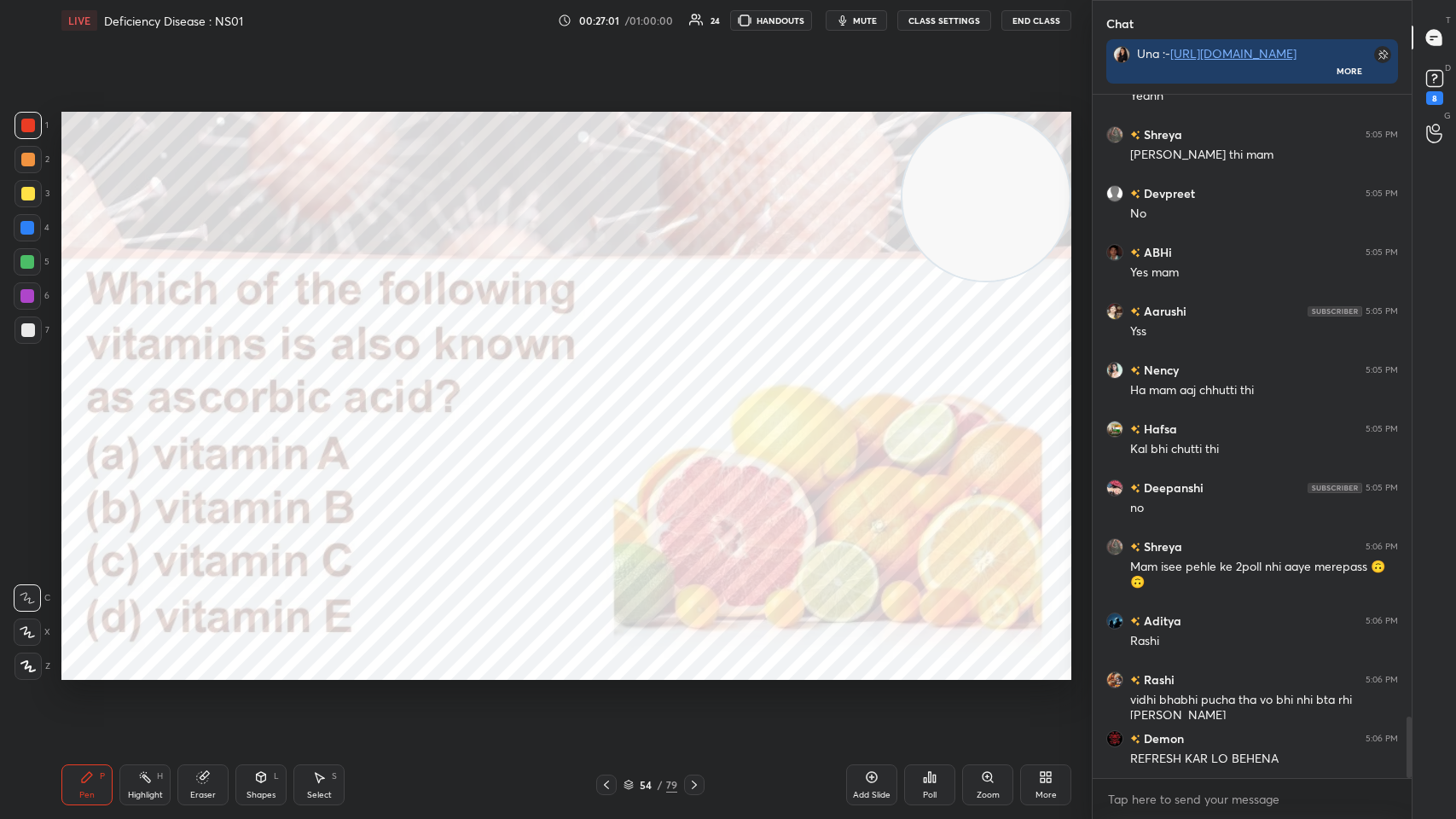
click at [612, 400] on icon at bounding box center [930, 777] width 3 height 10
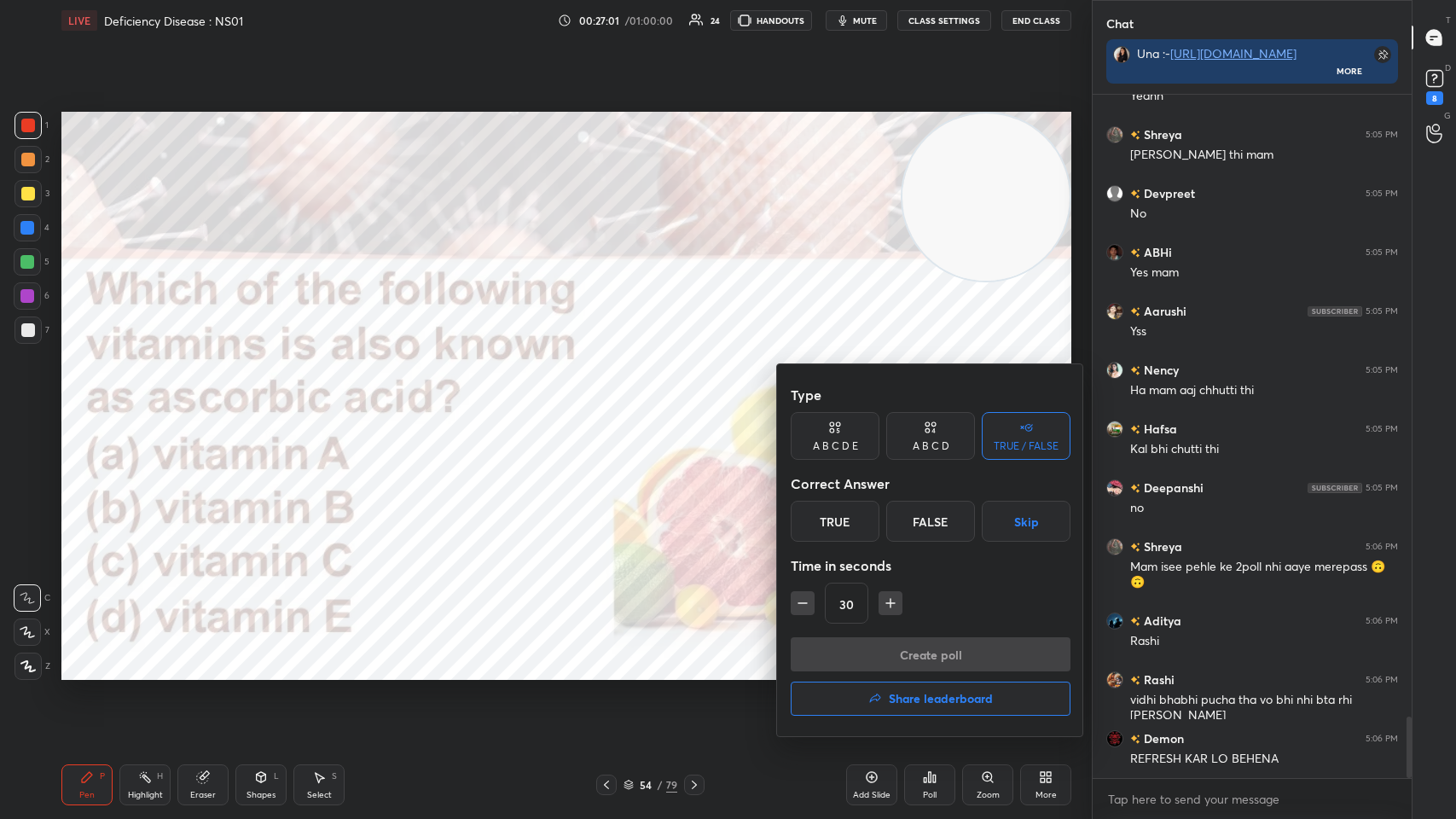
click at [612, 400] on div "False" at bounding box center [930, 521] width 88 height 40
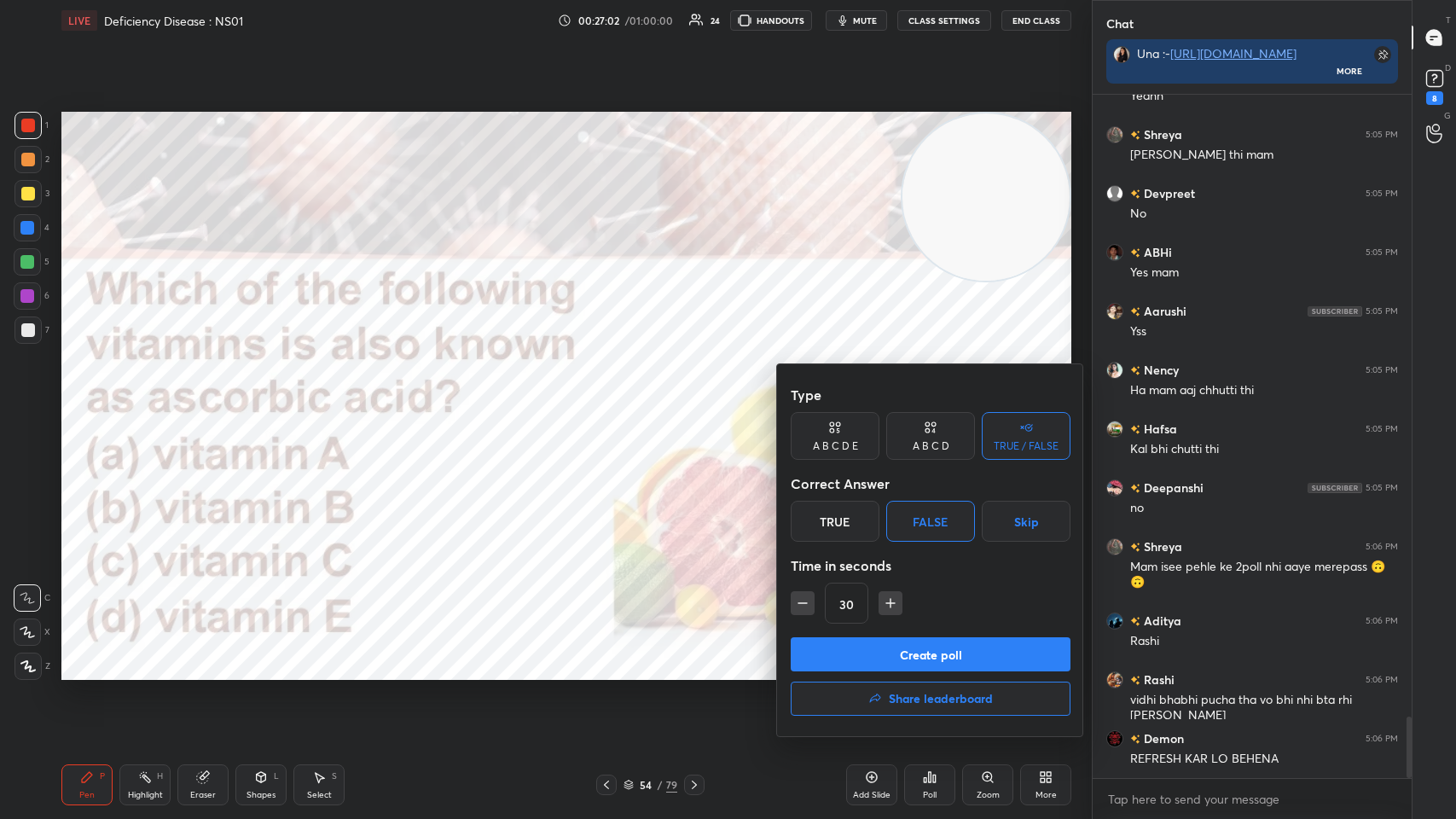
click at [612, 400] on div "A B C D" at bounding box center [931, 445] width 37 height 10
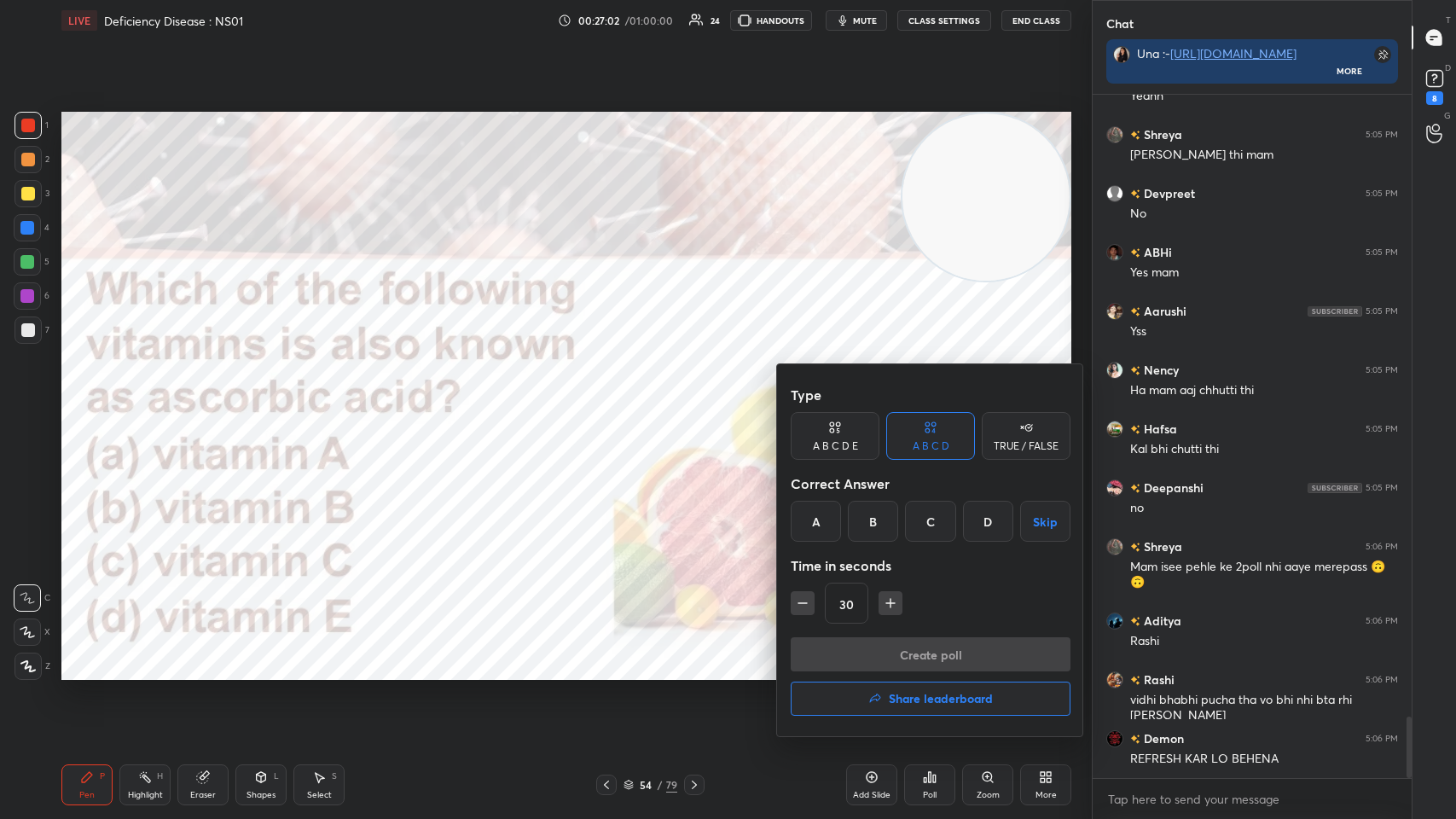
click at [612, 400] on div "C" at bounding box center [930, 521] width 51 height 40
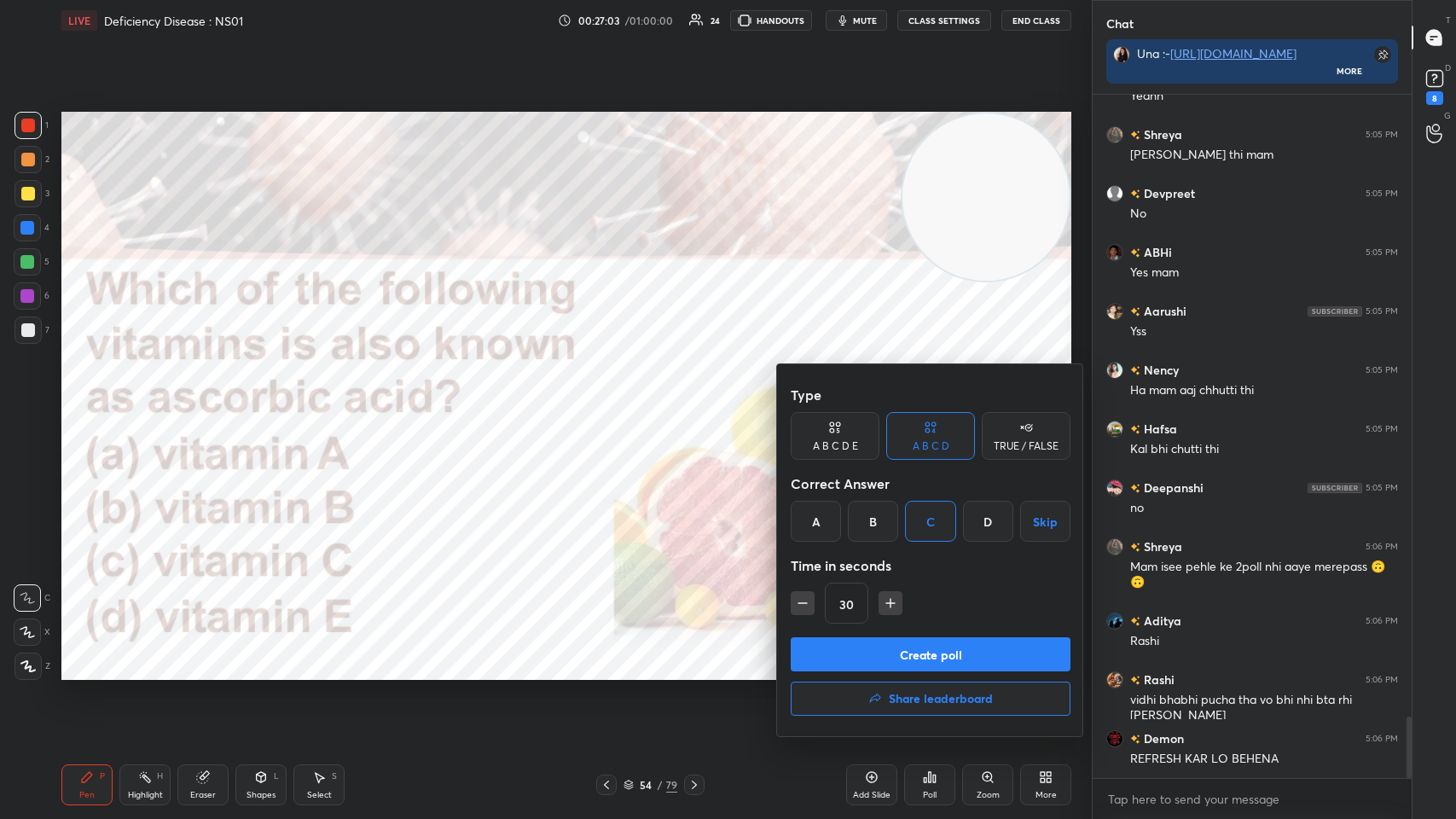
click at [612, 400] on button "Create poll" at bounding box center [930, 653] width 280 height 34
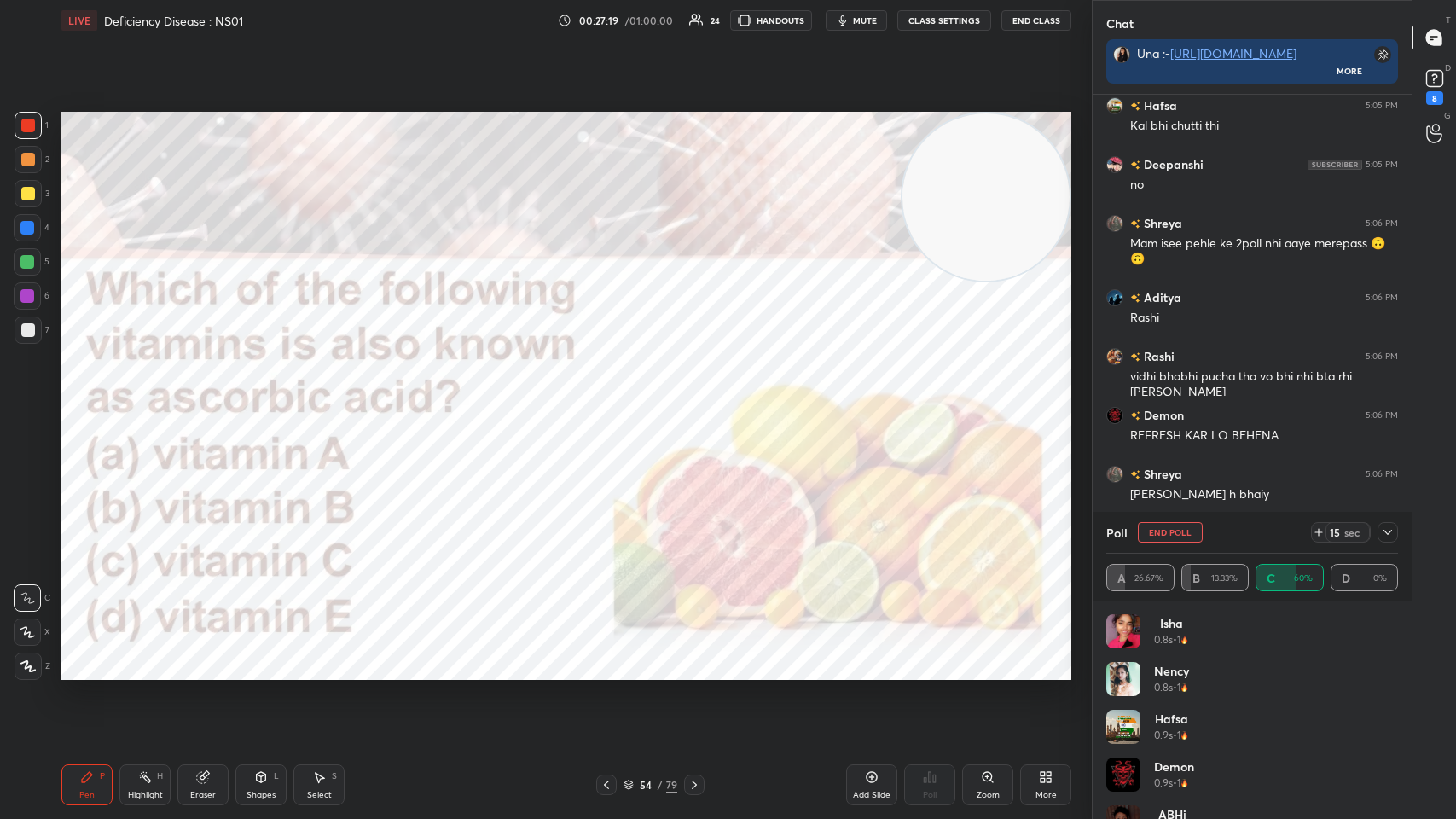
scroll to position [7267, 0]
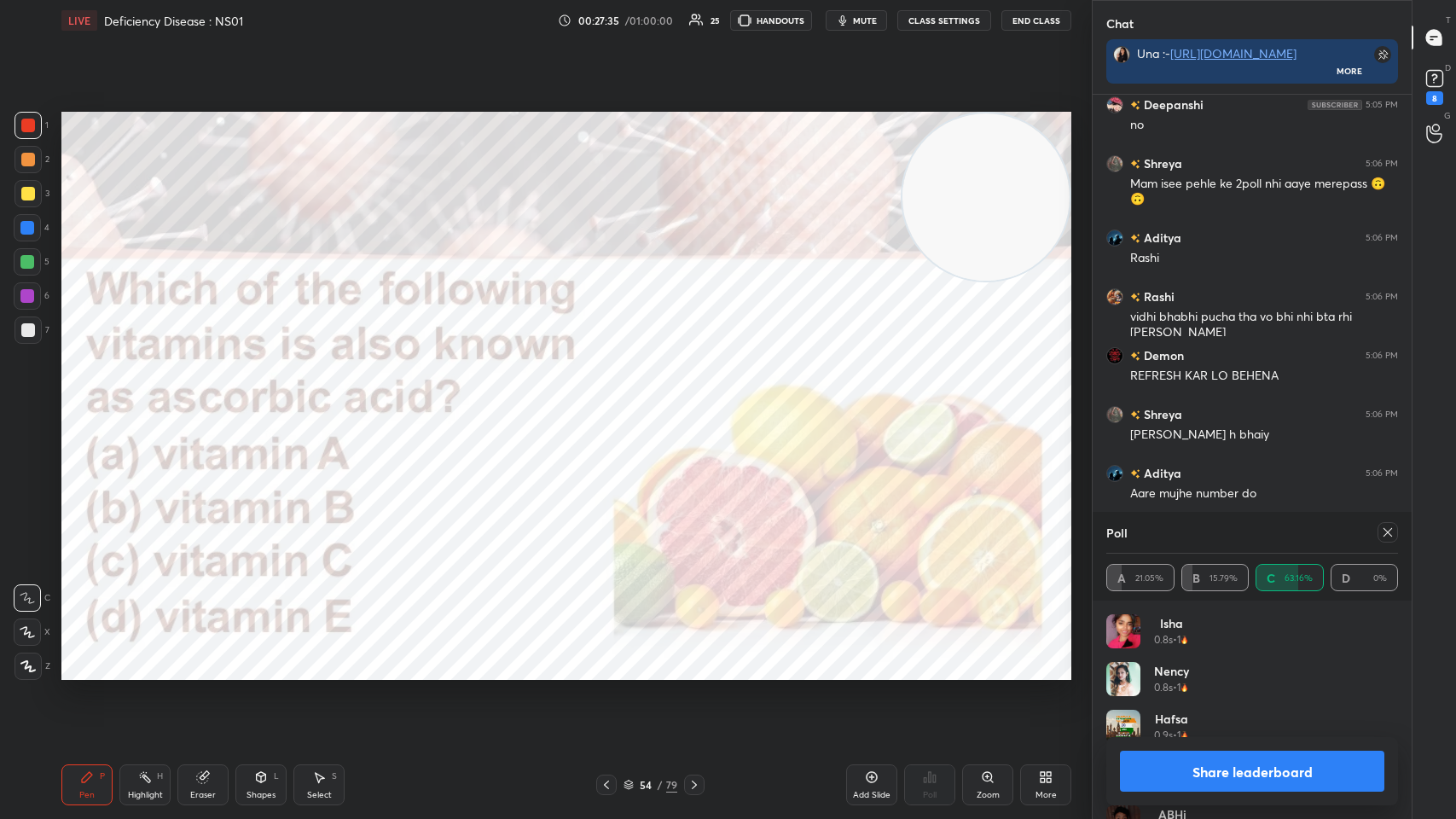
click at [612, 400] on icon at bounding box center [1388, 532] width 14 height 14
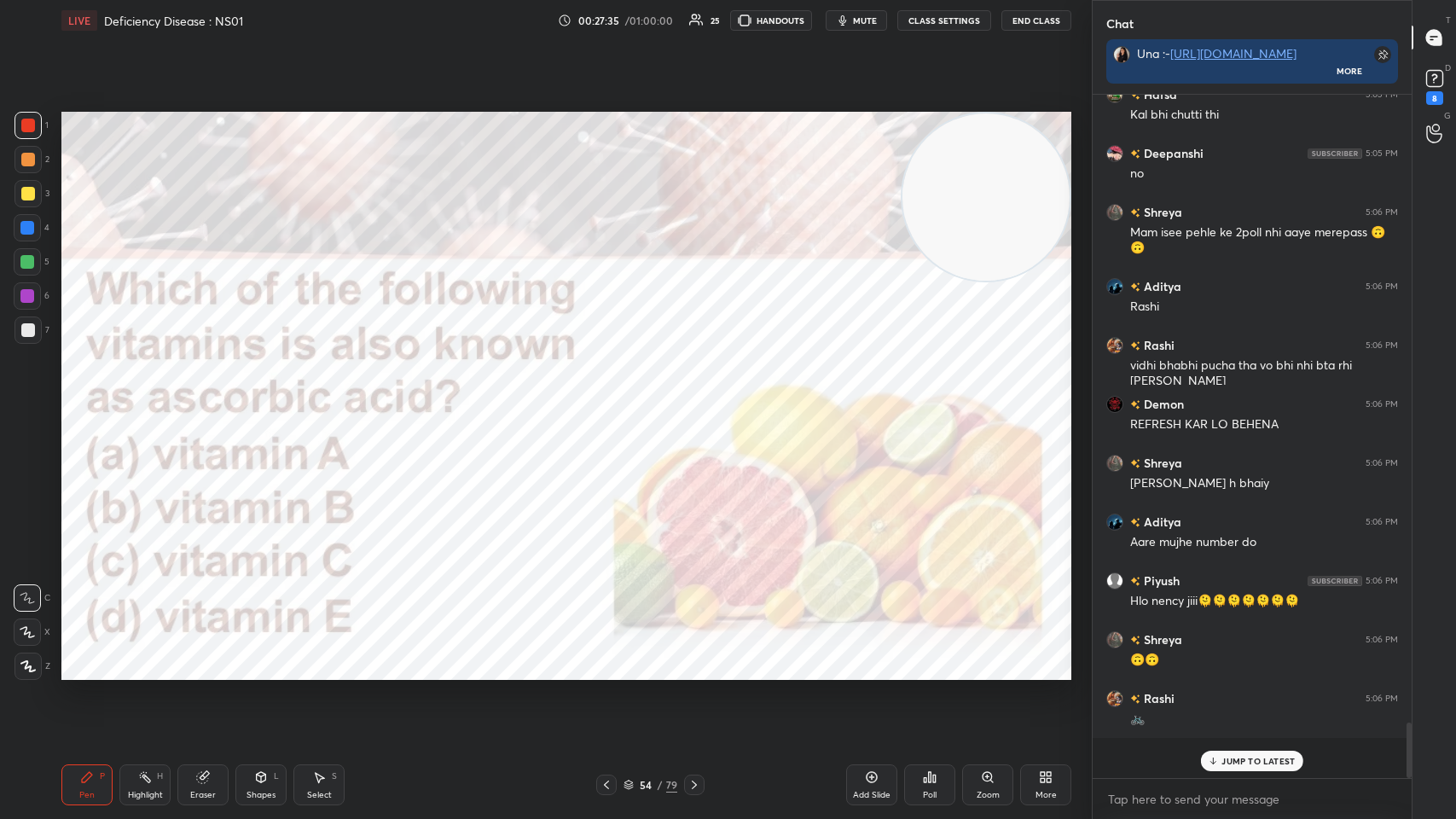
scroll to position [678, 314]
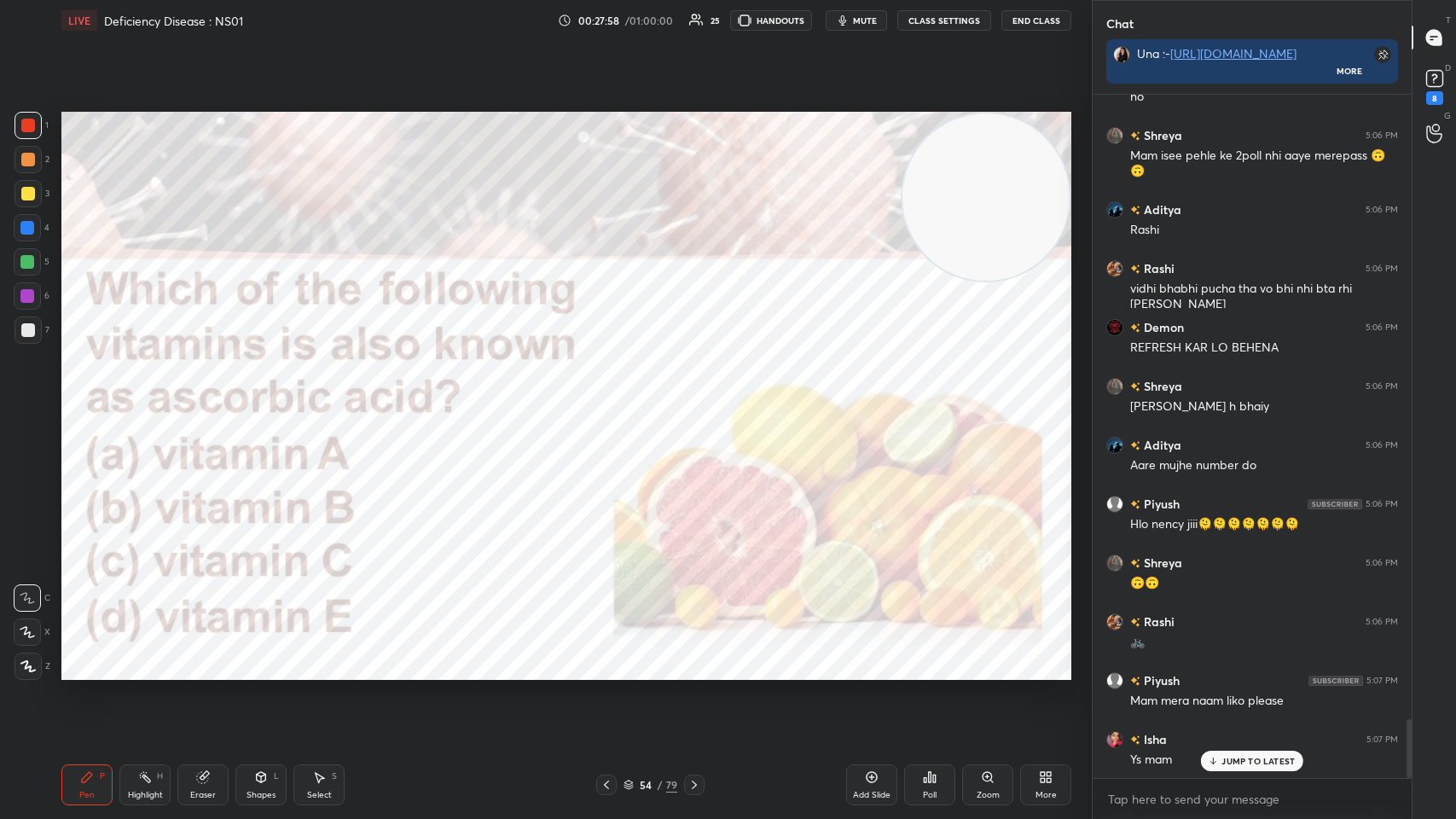
click at [612, 400] on div at bounding box center [694, 785] width 20 height 20
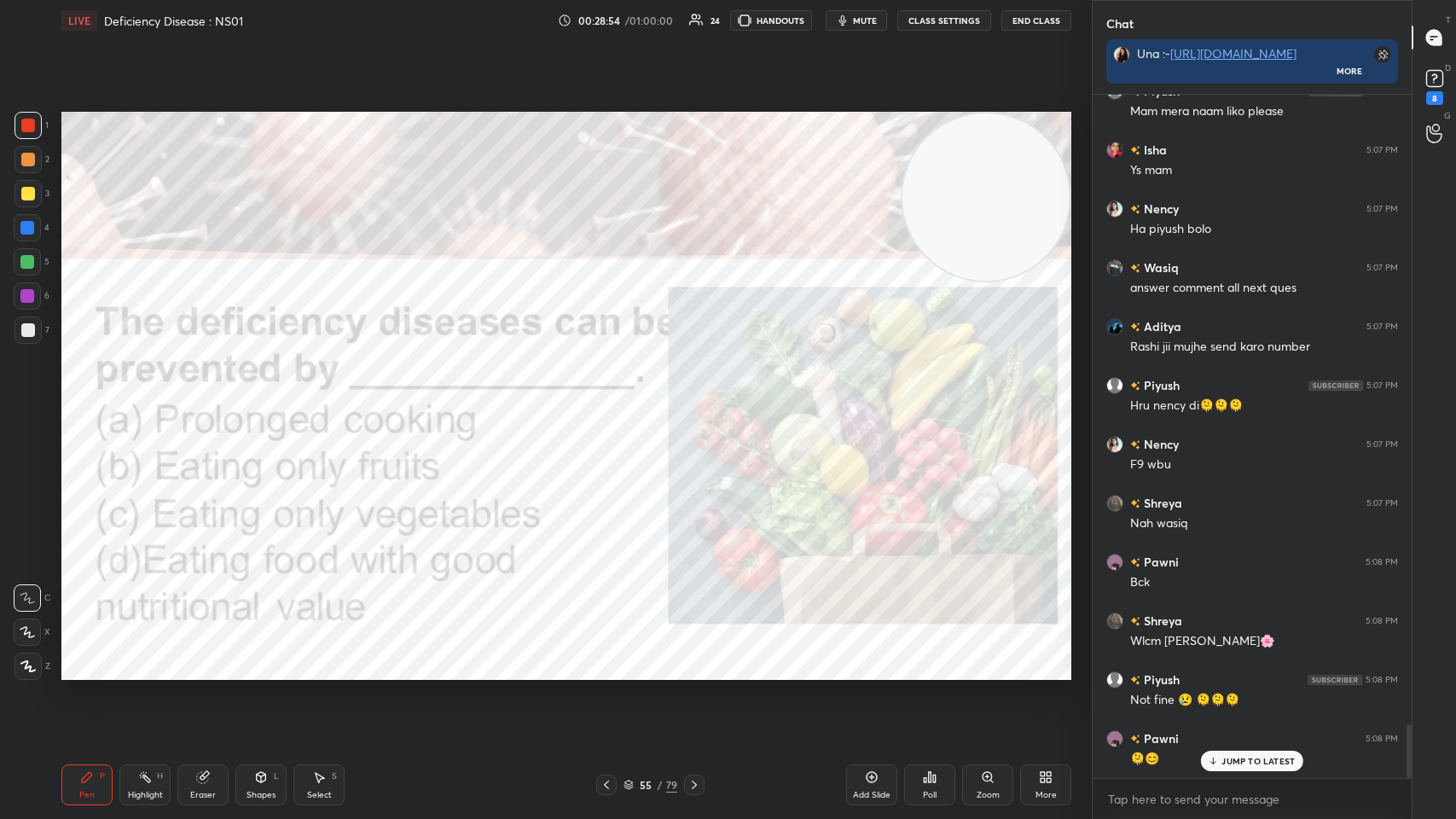
scroll to position [7942, 0]
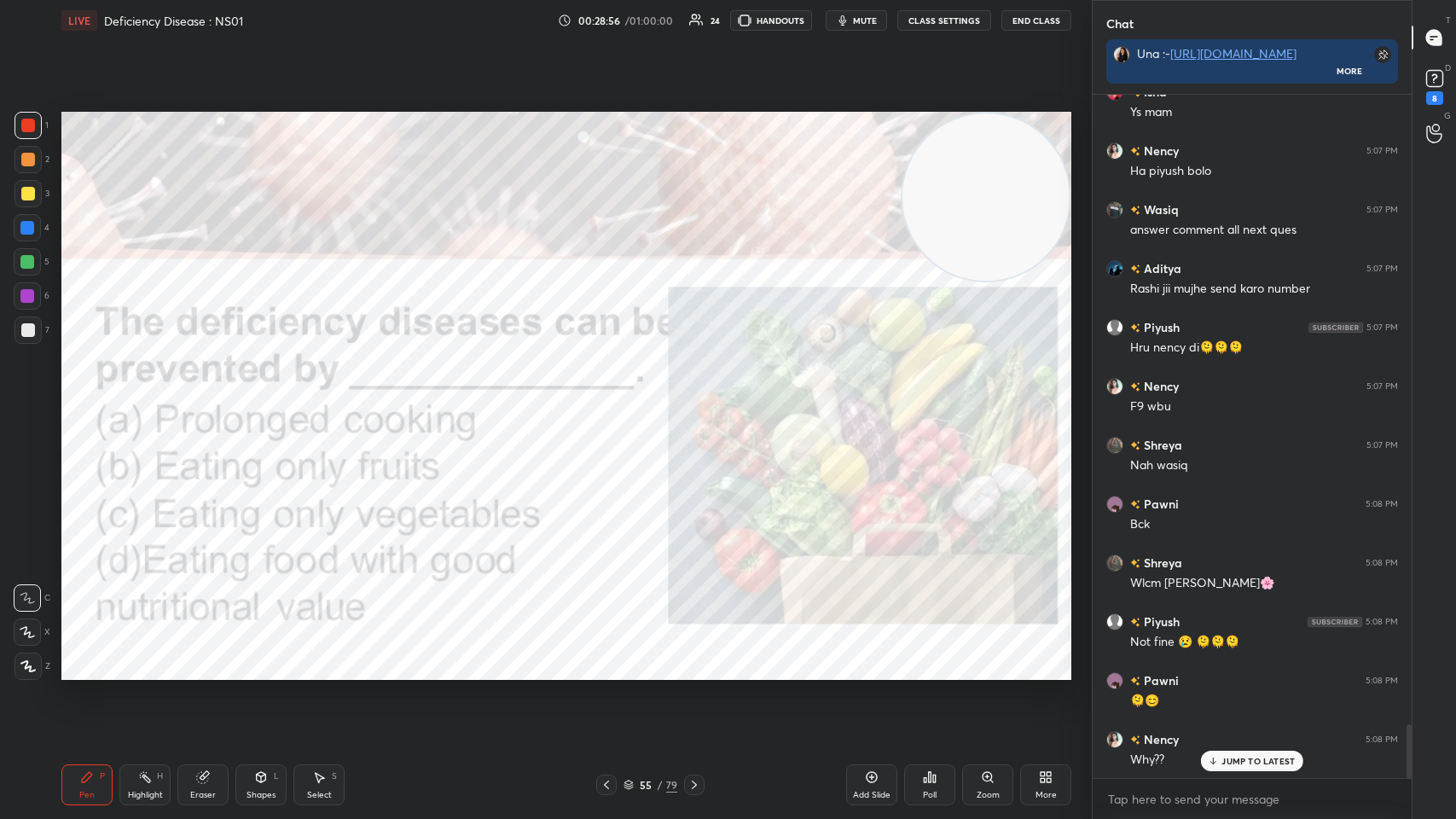
click at [612, 400] on div "Poll" at bounding box center [930, 785] width 52 height 40
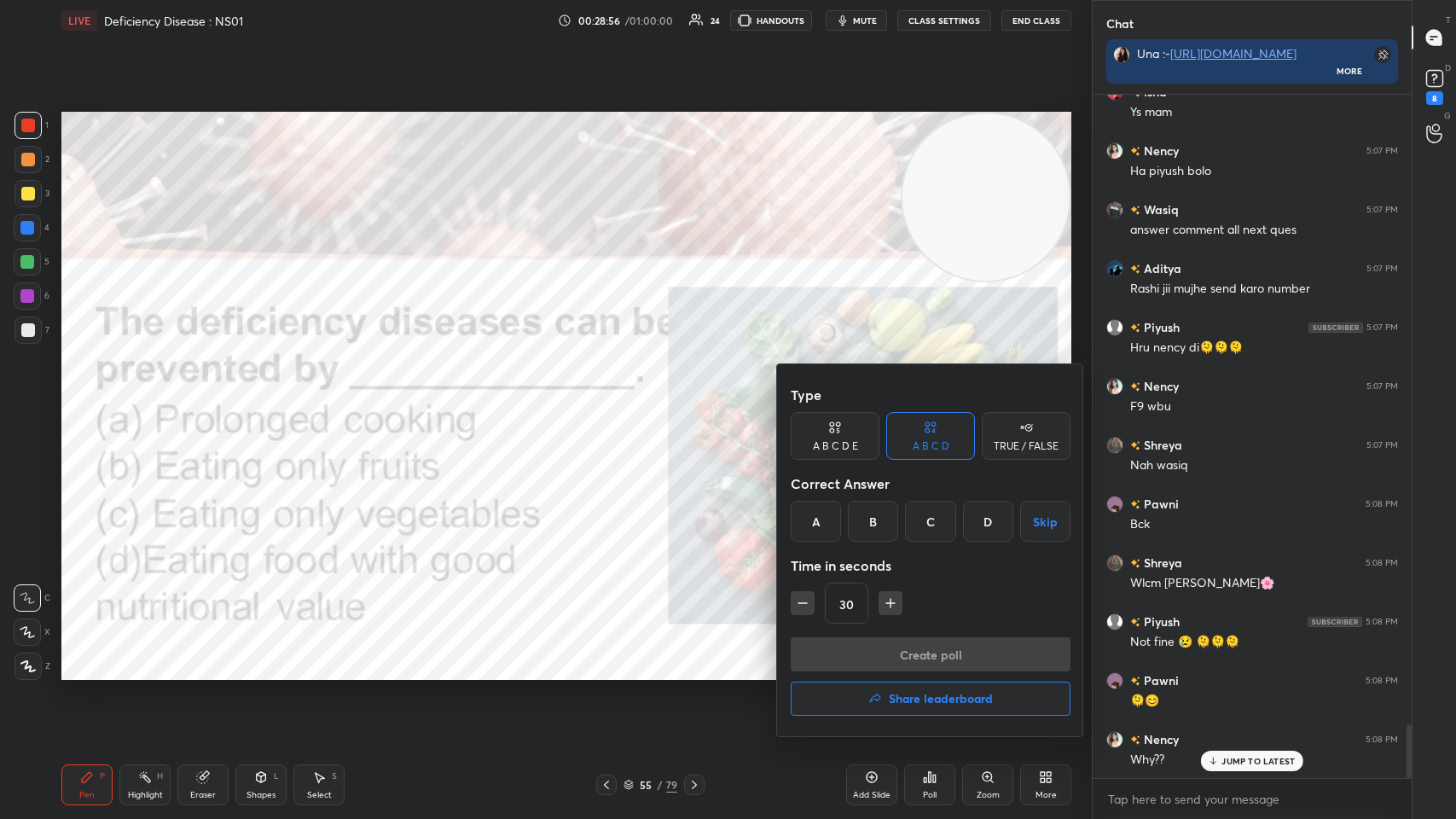
scroll to position [8002, 0]
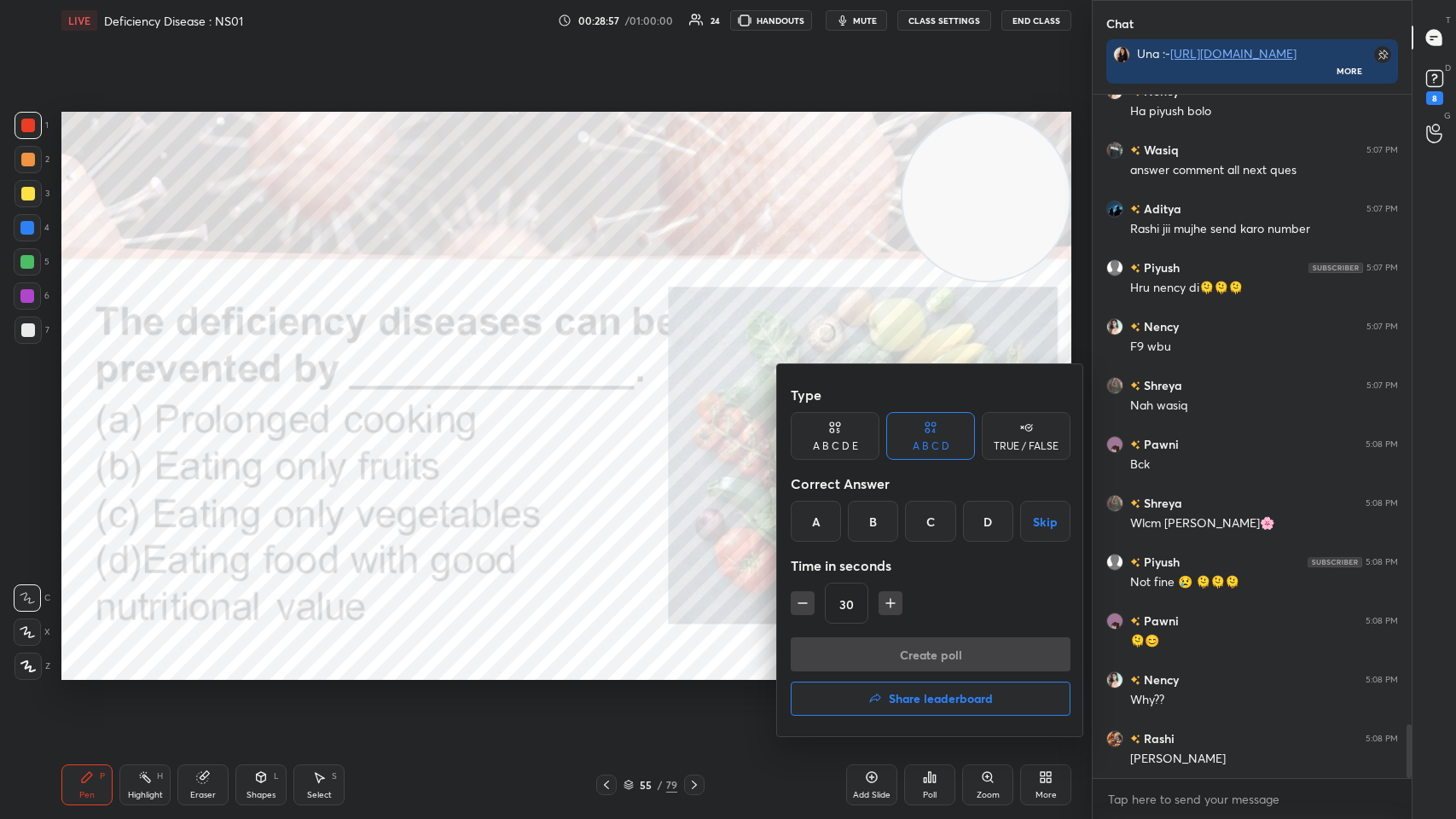
click at [612, 400] on div "D" at bounding box center [988, 521] width 51 height 40
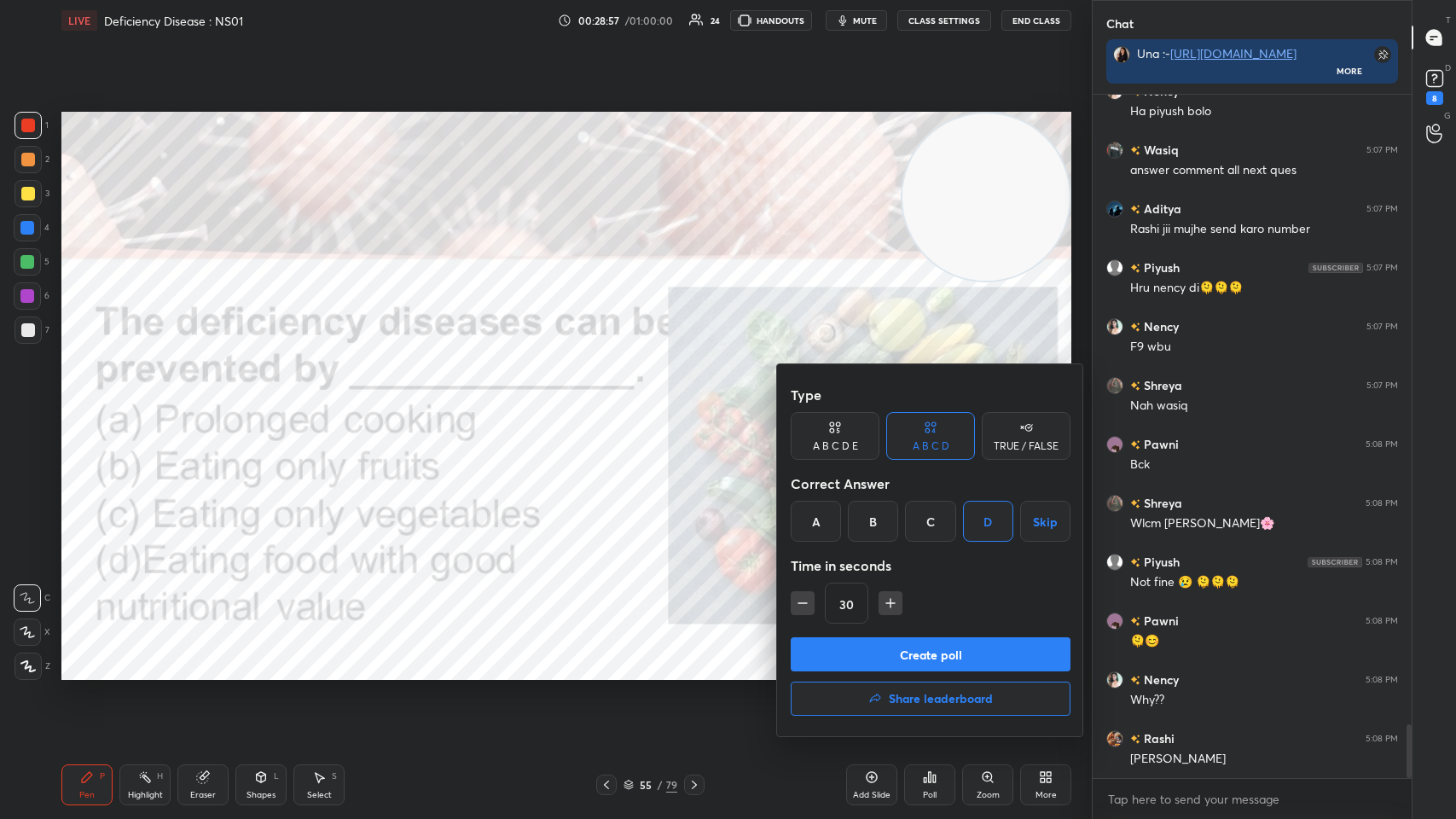
click at [612, 400] on button "Create poll" at bounding box center [930, 653] width 280 height 34
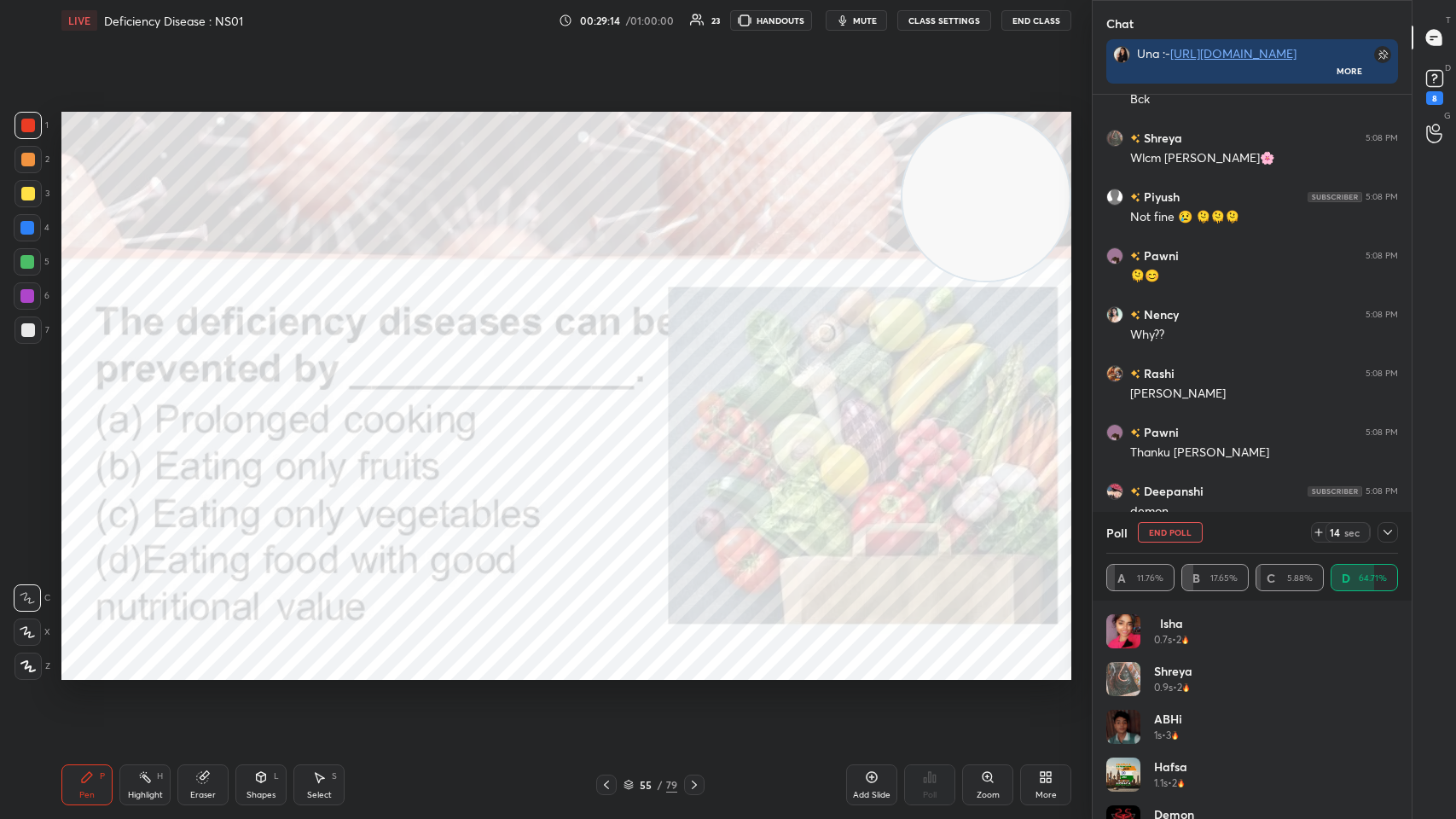
scroll to position [6275, 0]
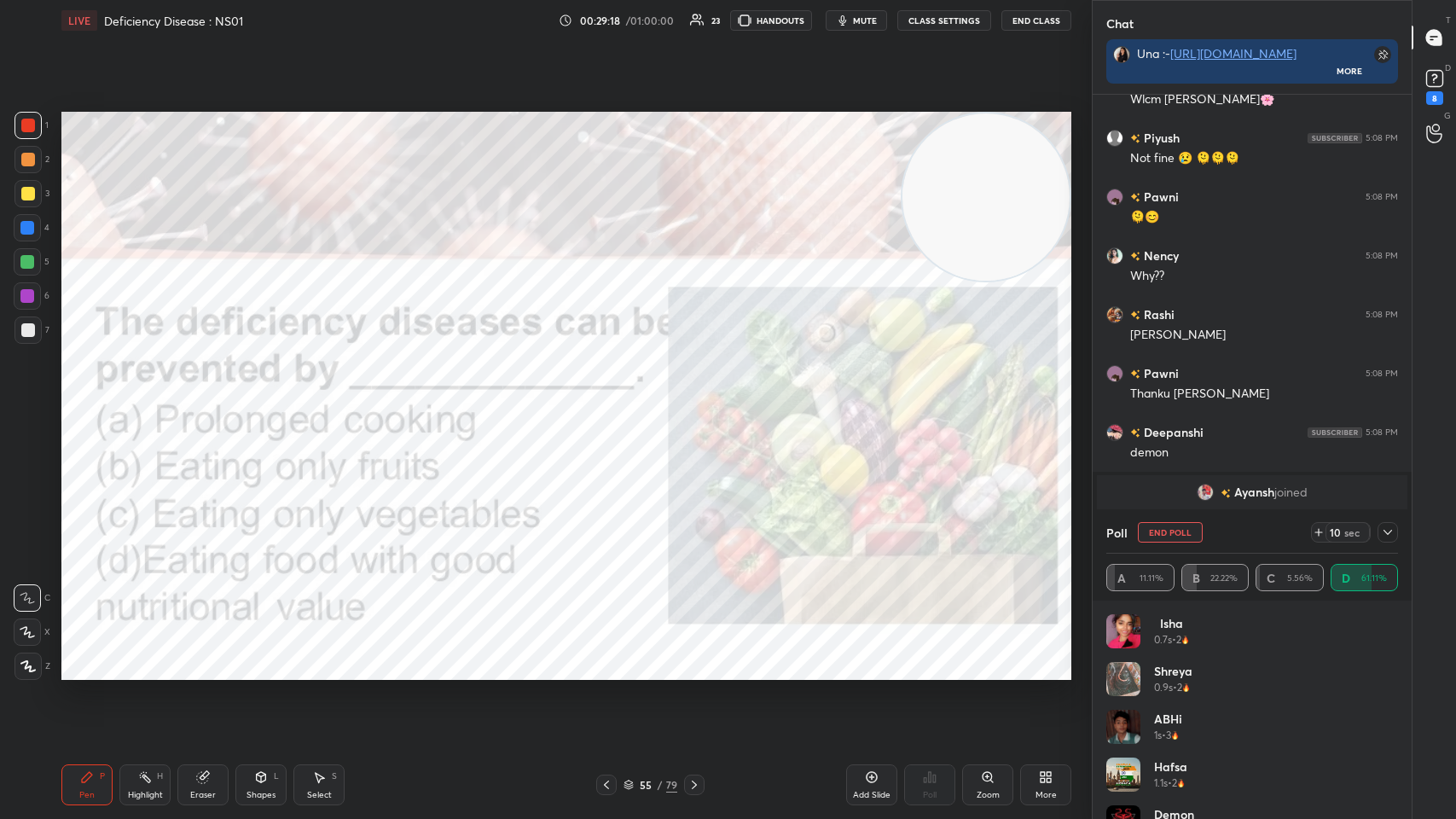
click at [612, 400] on div at bounding box center [1388, 532] width 20 height 20
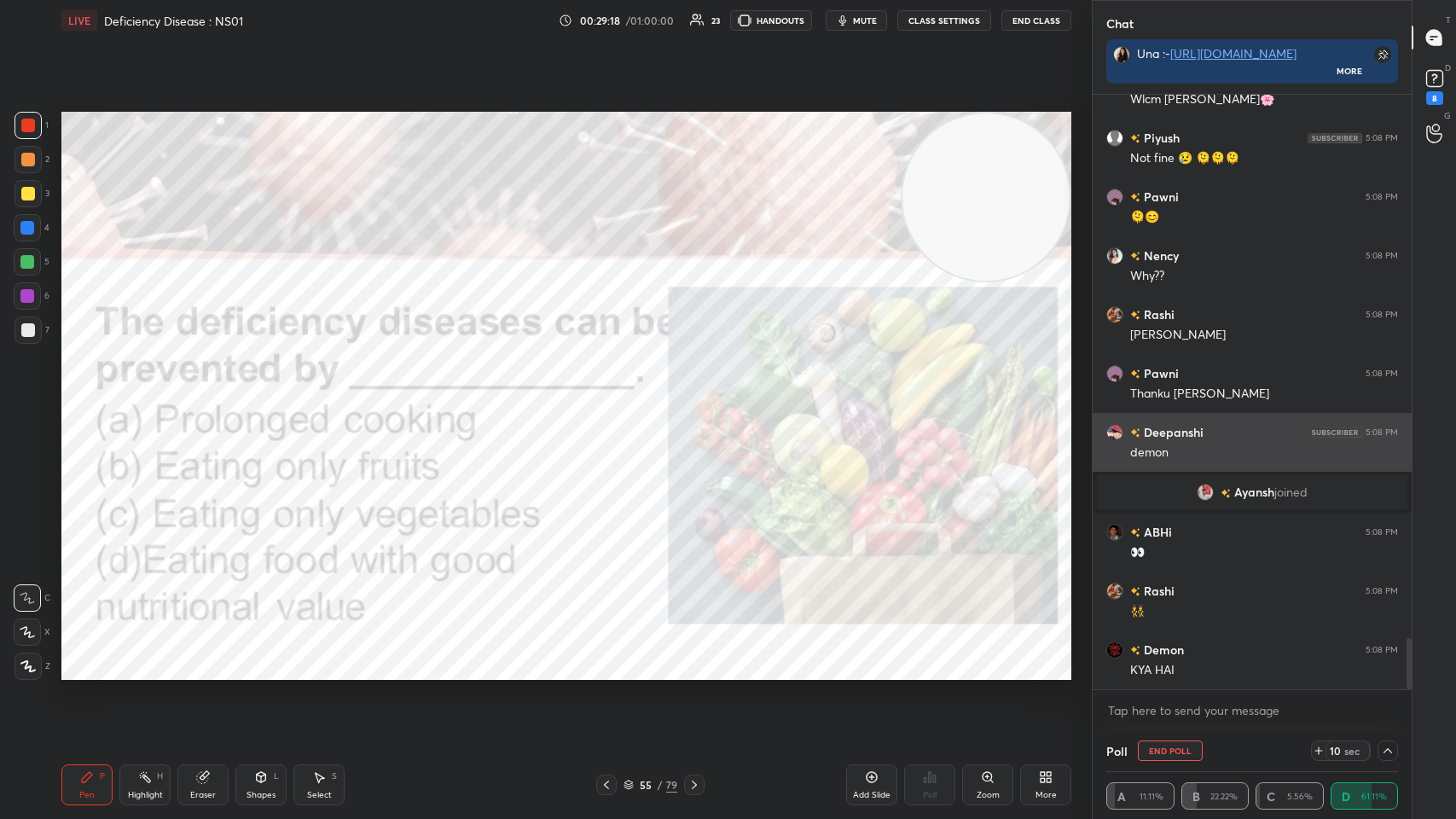
scroll to position [0, 6]
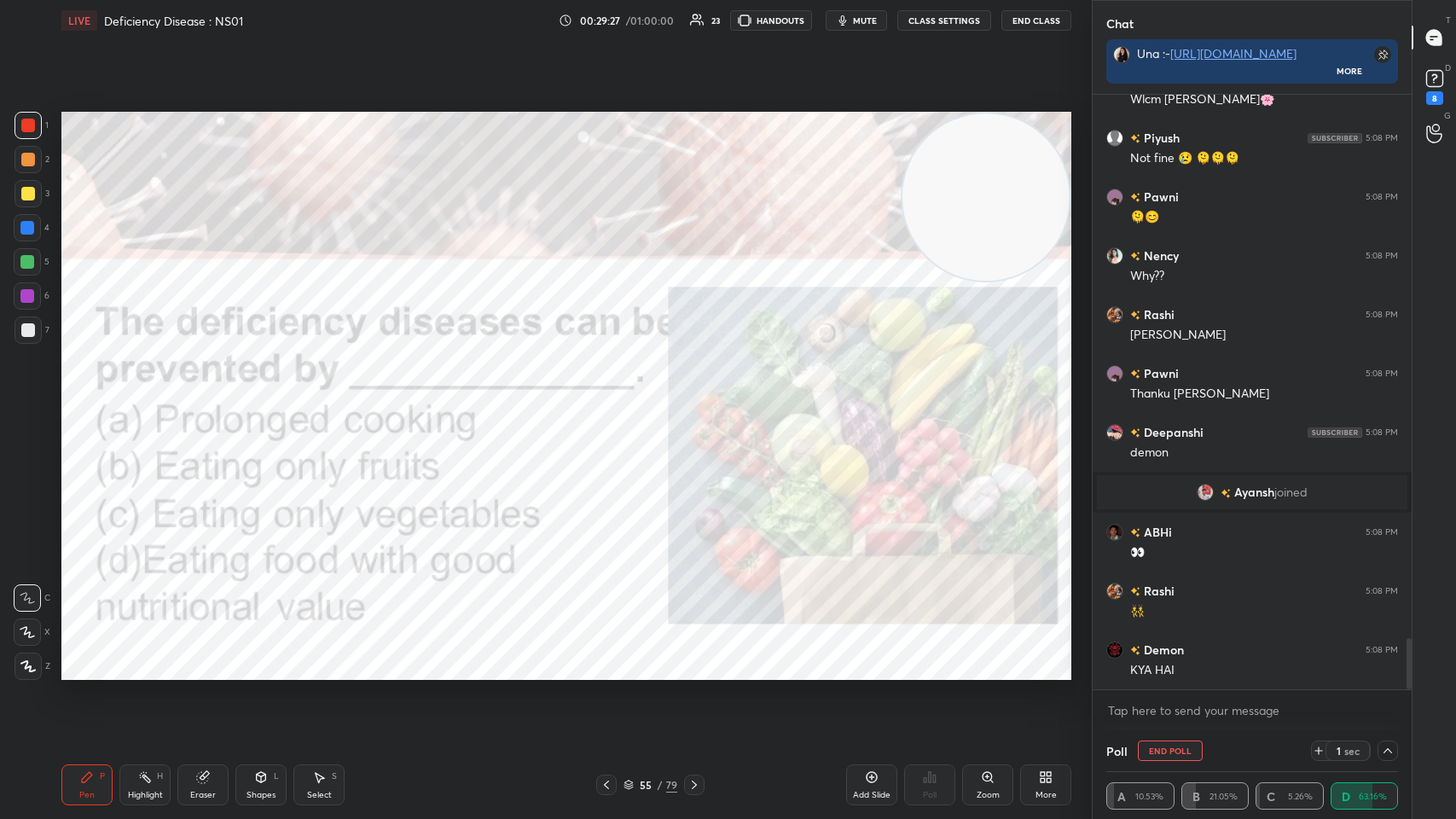
click at [612, 400] on div at bounding box center [1388, 751] width 20 height 20
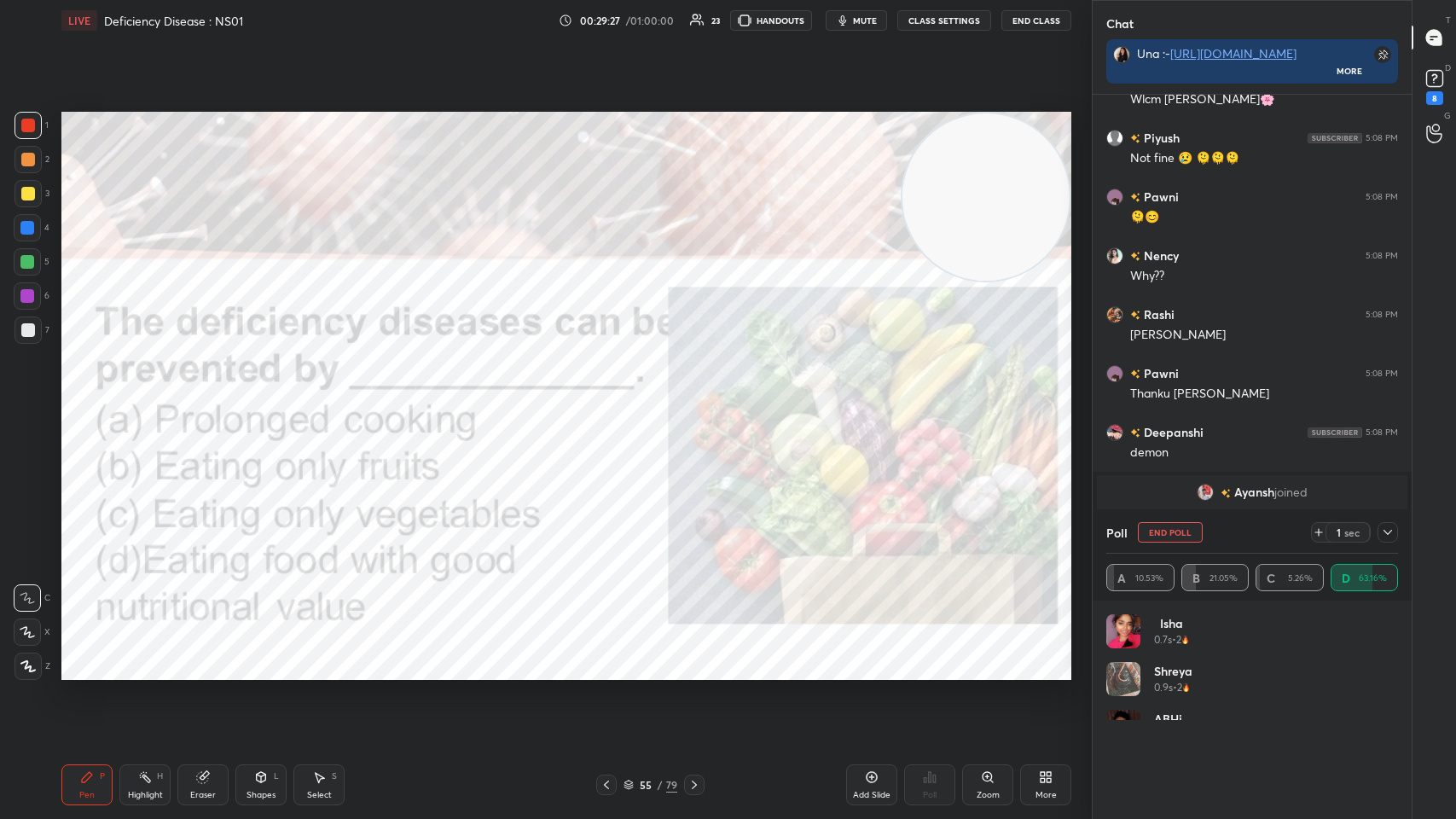
scroll to position [0, 0]
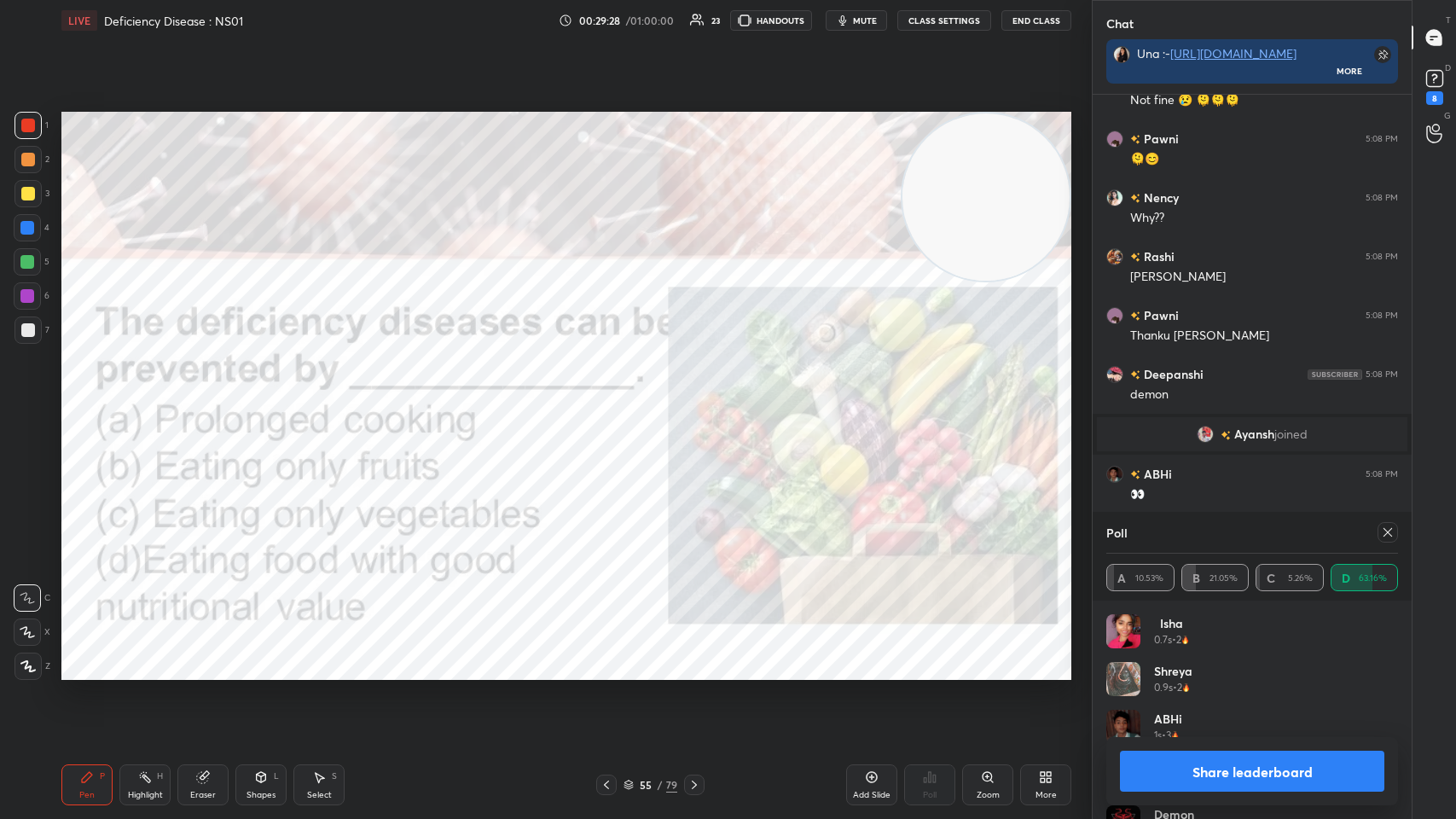
click at [612, 400] on icon at bounding box center [1388, 532] width 14 height 14
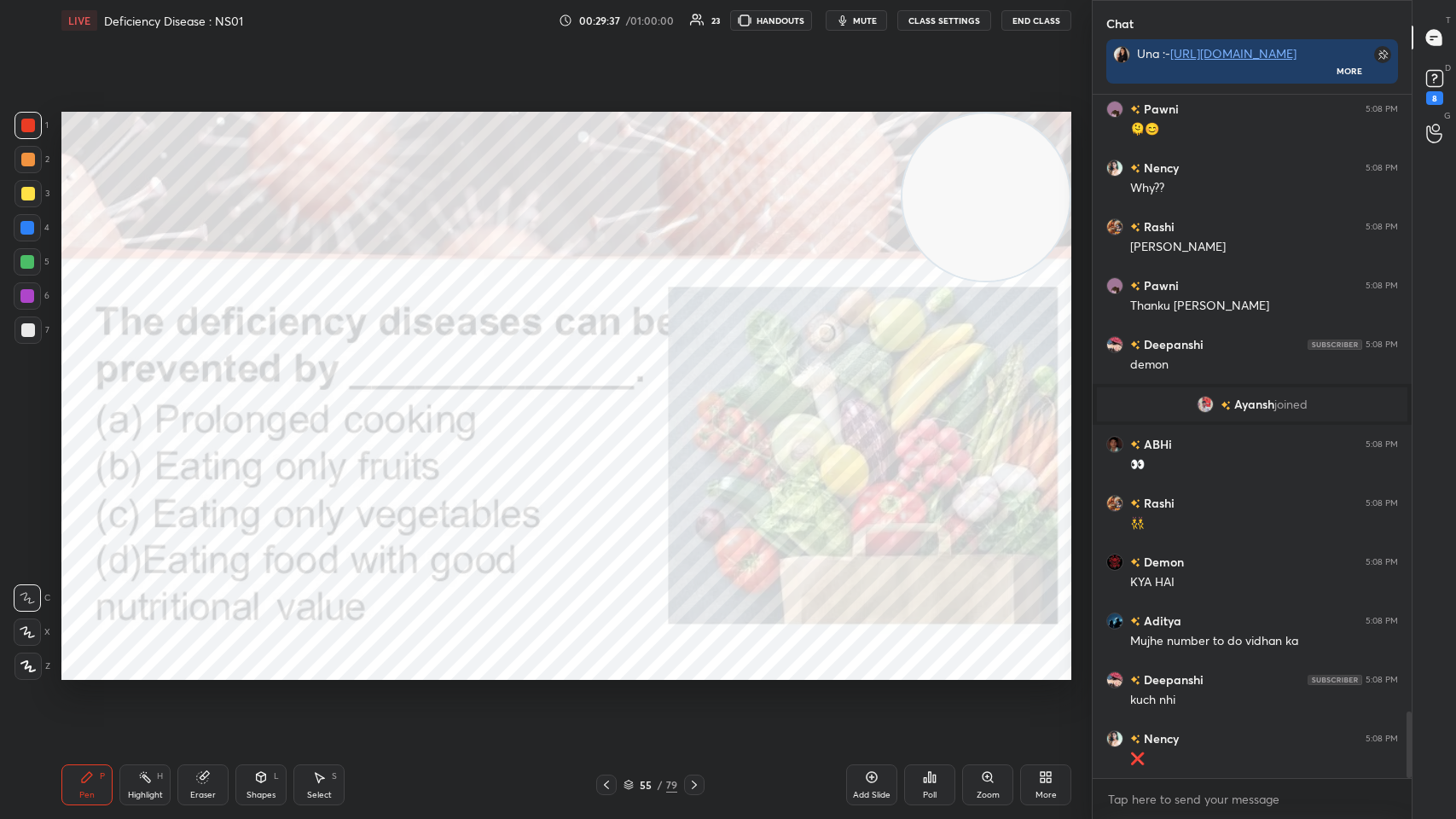
click at [612, 400] on div "55 / 79" at bounding box center [650, 785] width 392 height 20
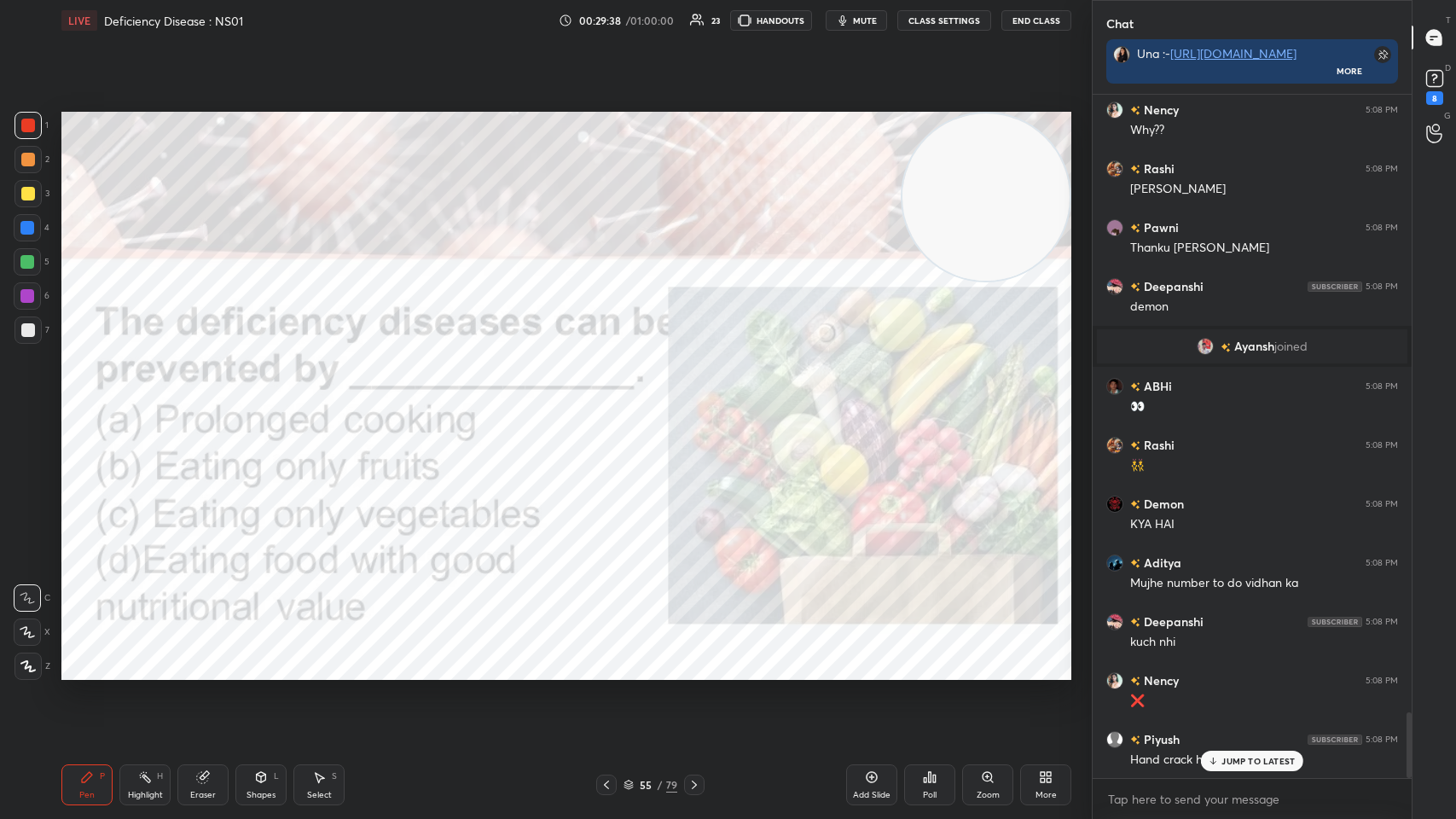
click at [612, 400] on icon at bounding box center [694, 784] width 14 height 14
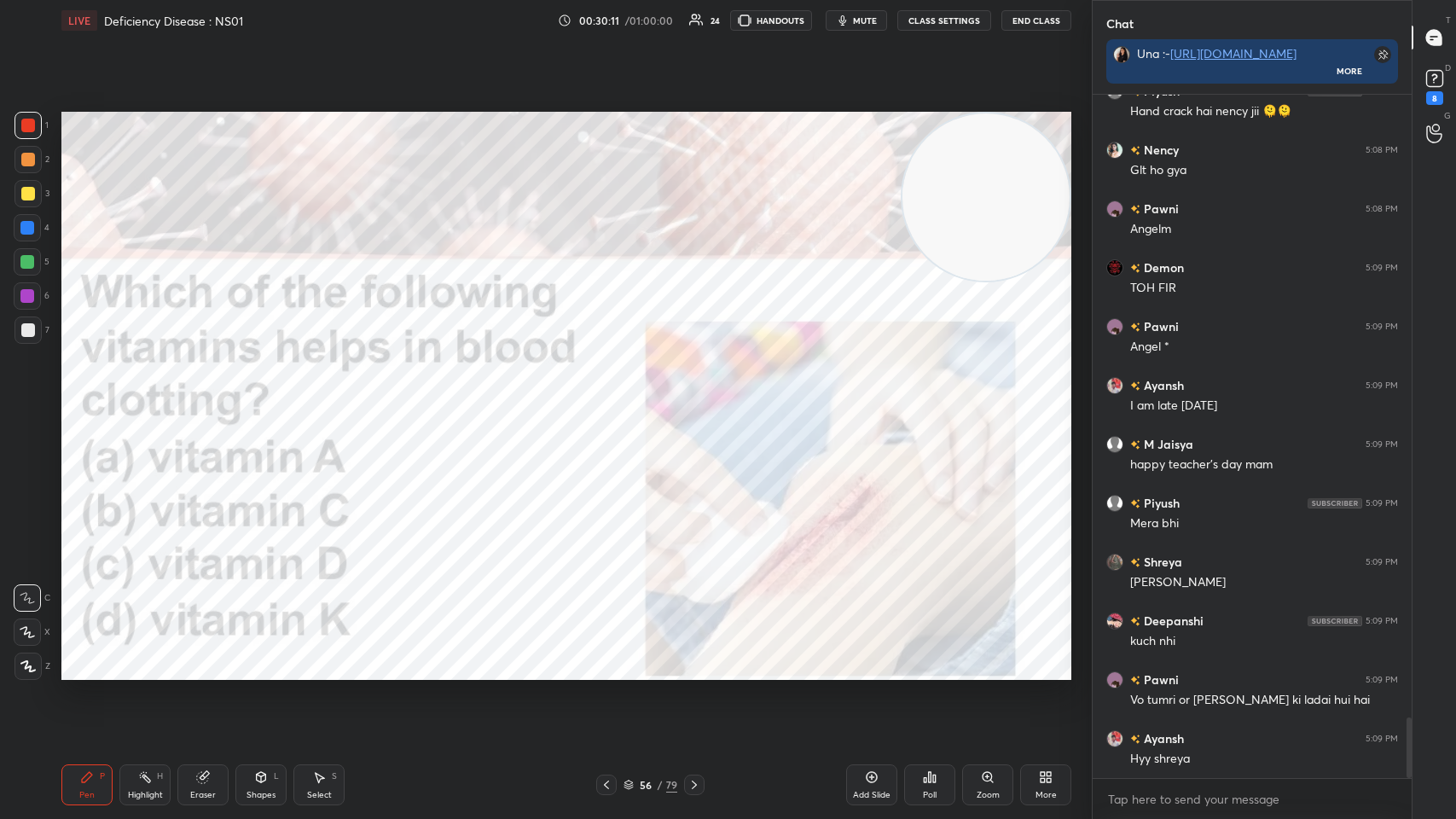
click at [612, 400] on icon at bounding box center [930, 777] width 14 height 14
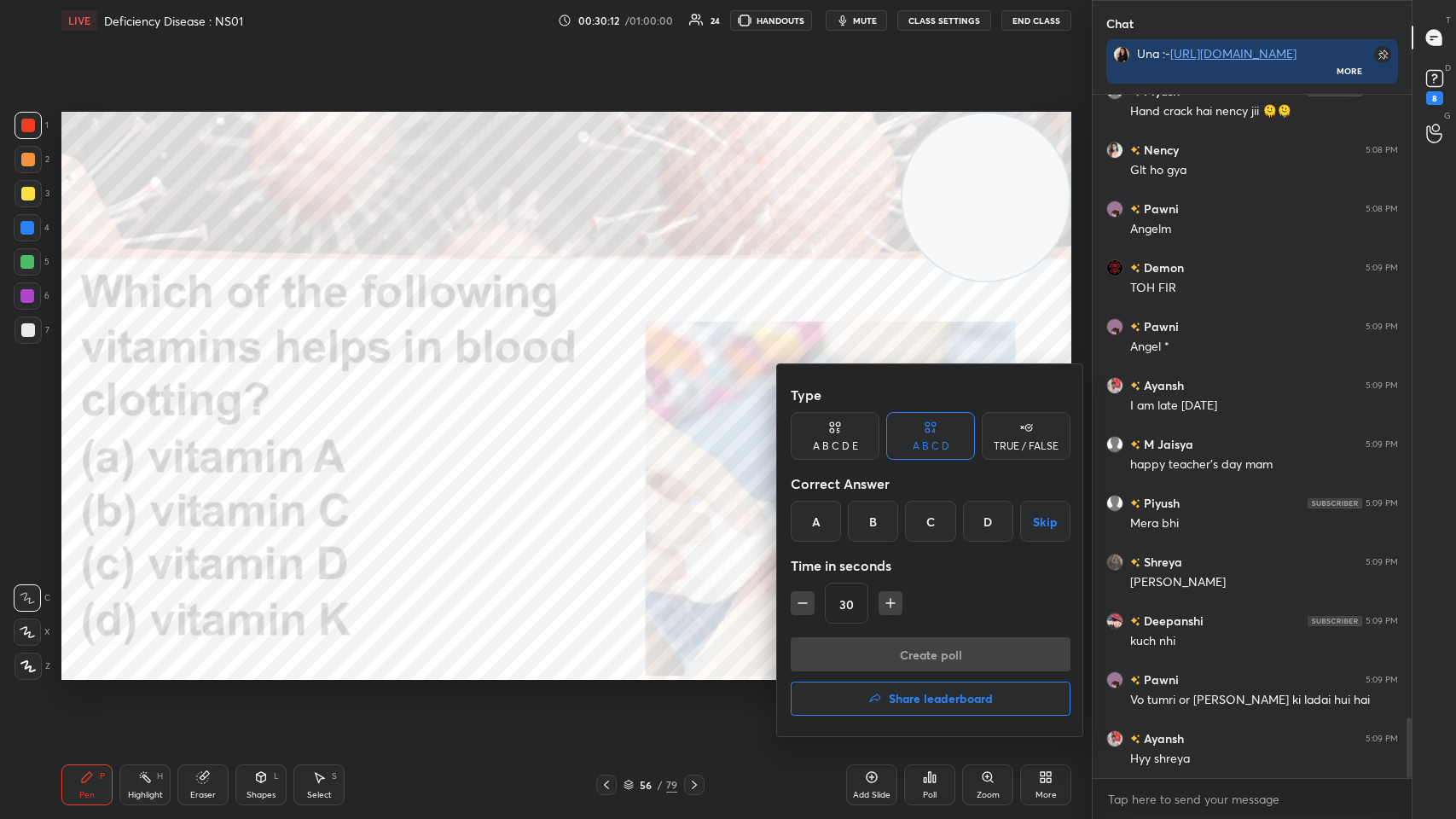
click at [612, 400] on div "D" at bounding box center [988, 521] width 51 height 40
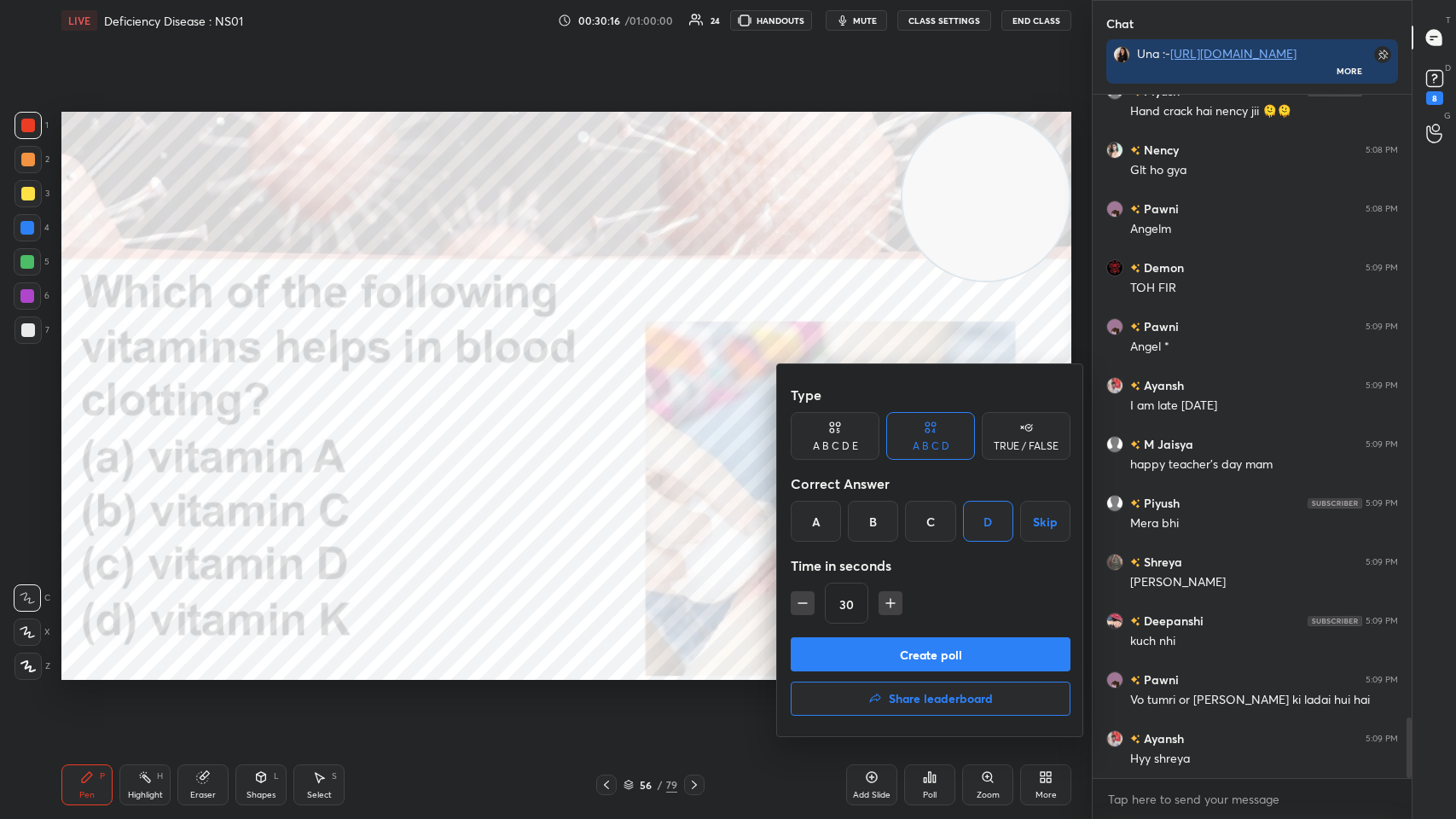
click at [612, 400] on button "Create poll" at bounding box center [930, 653] width 280 height 34
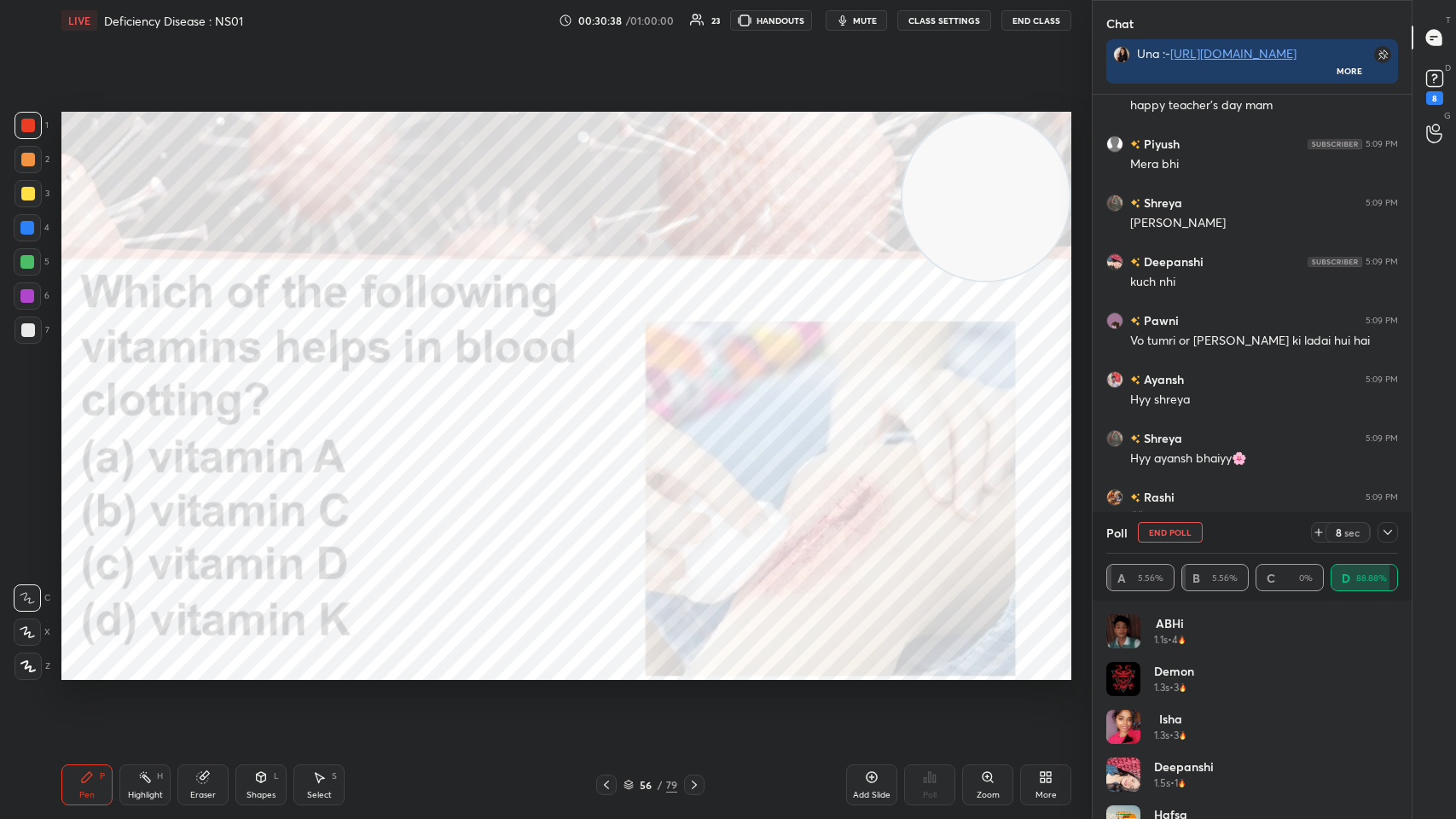
click at [612, 400] on div "Poll End Poll 8 sec" at bounding box center [1252, 532] width 292 height 40
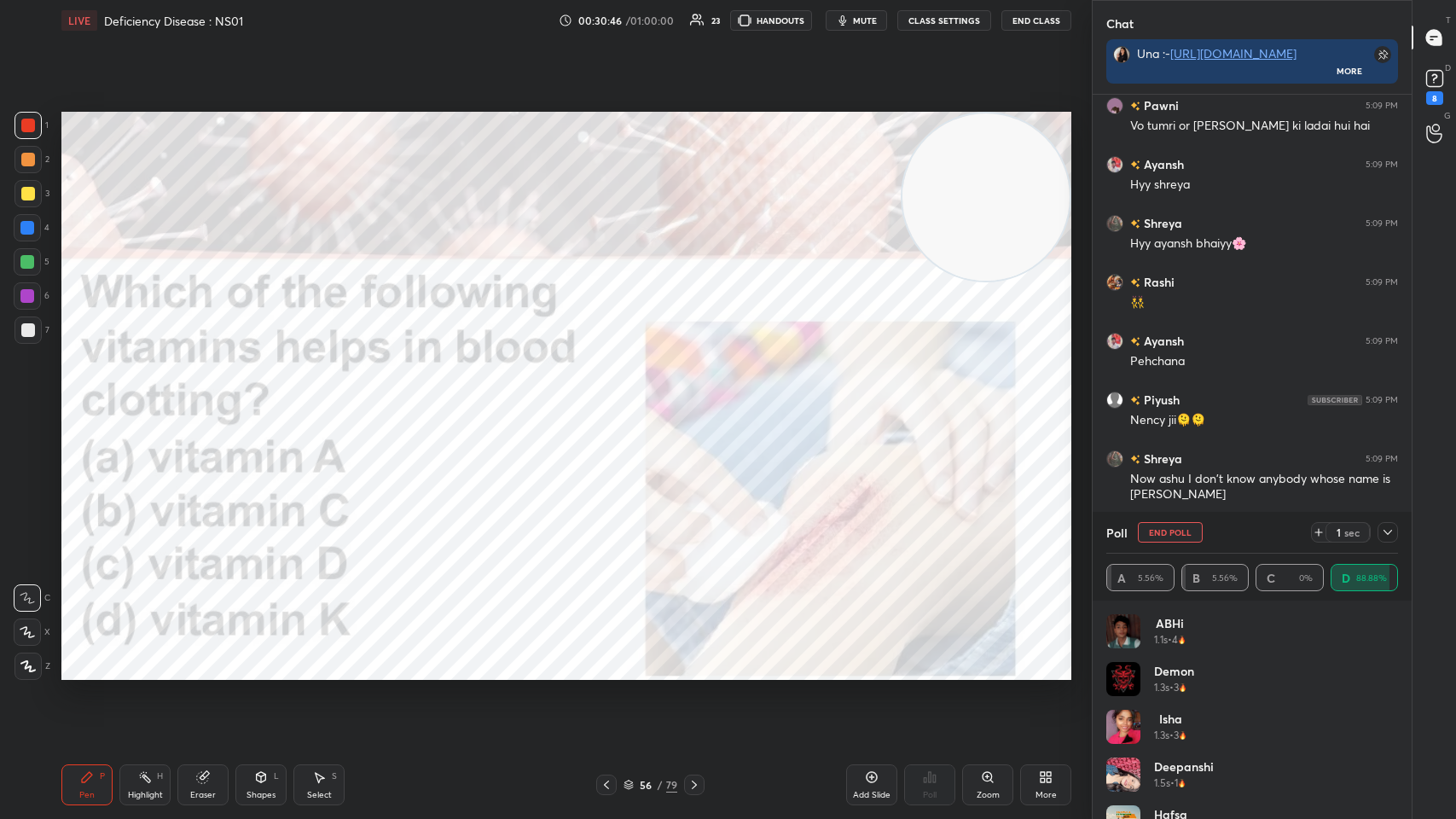
click at [612, 400] on div at bounding box center [1388, 532] width 20 height 20
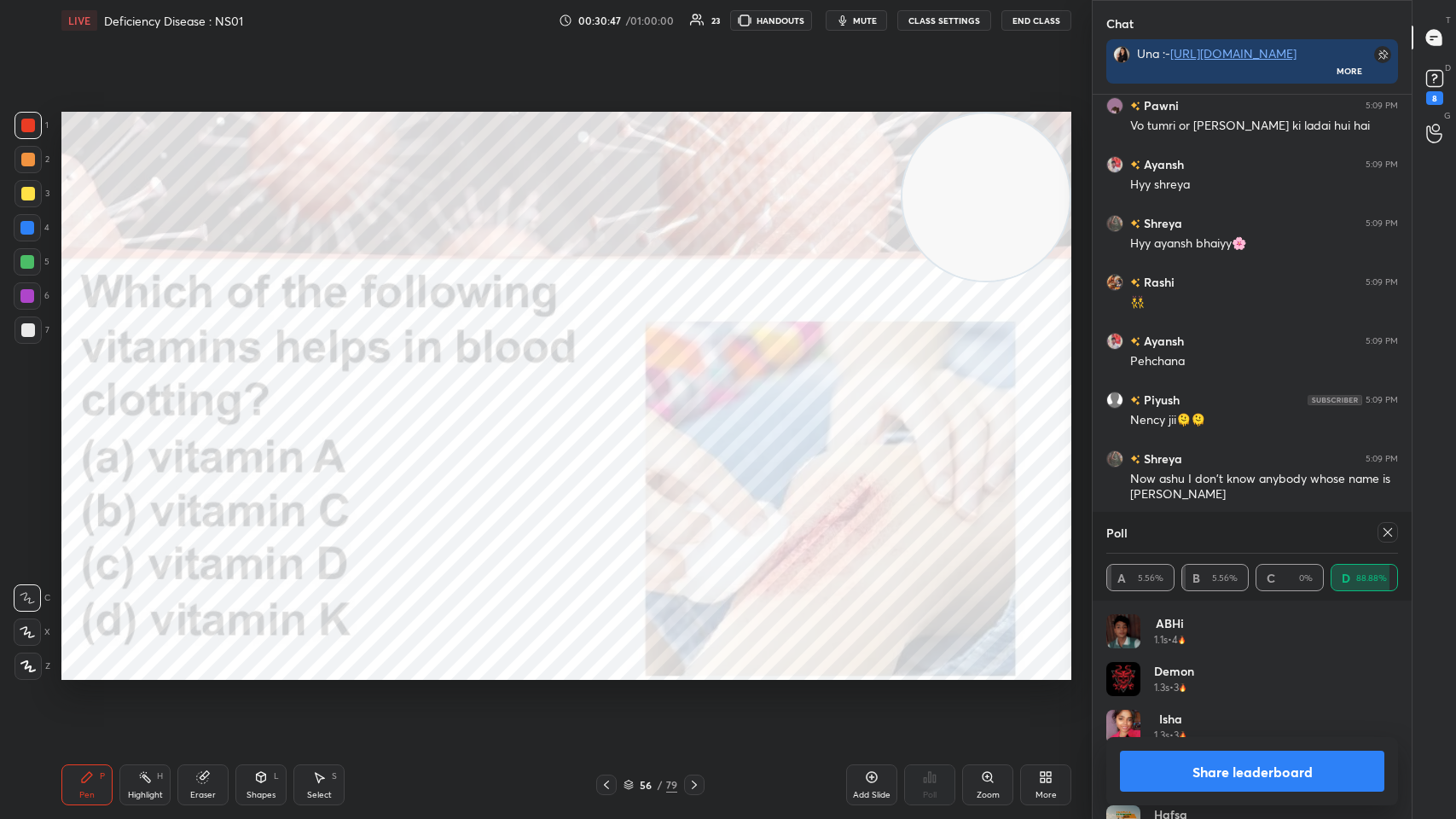
click at [612, 400] on icon at bounding box center [1388, 532] width 14 height 14
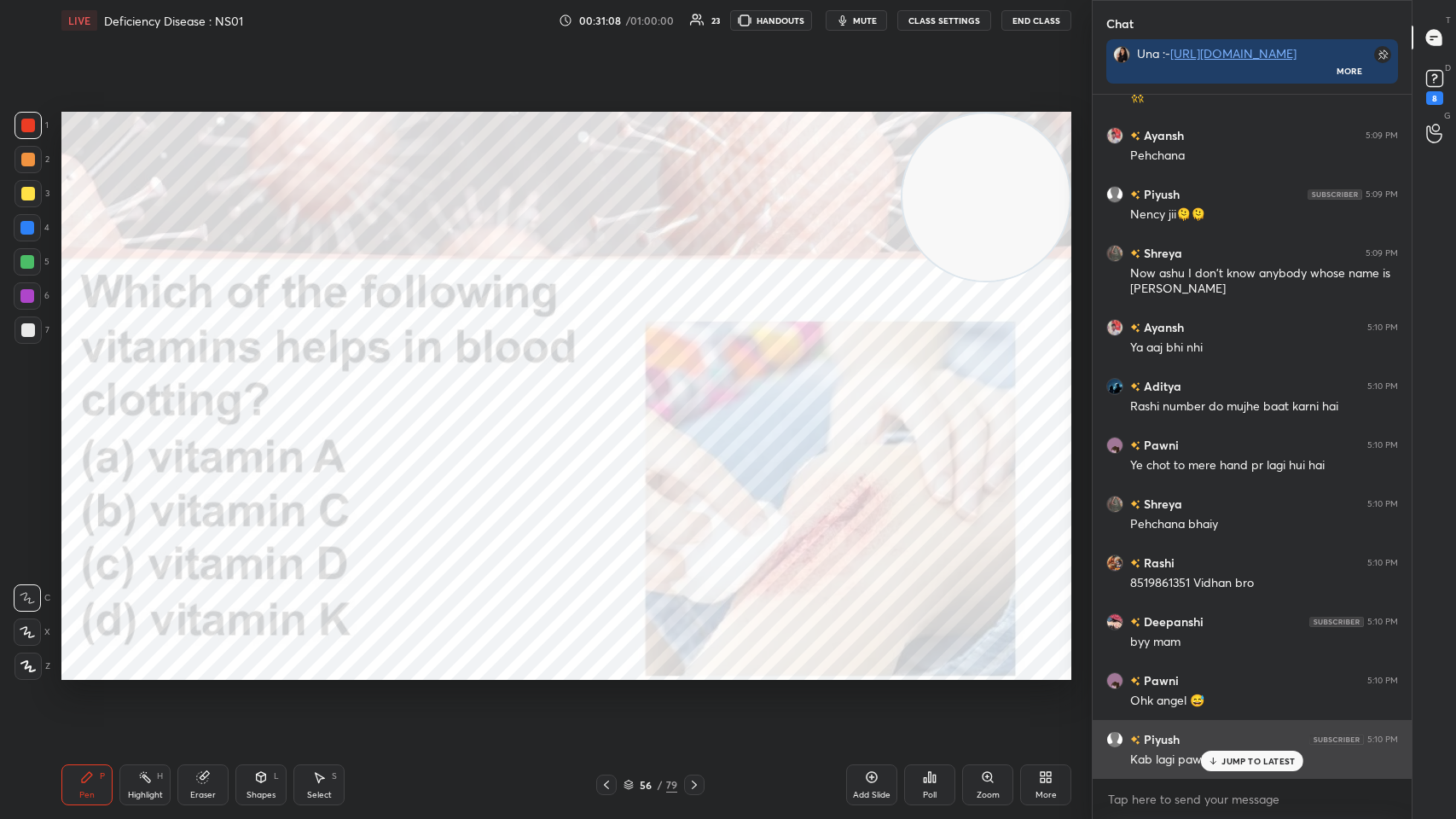
click at [612, 400] on p "JUMP TO LATEST" at bounding box center [1258, 760] width 74 height 10
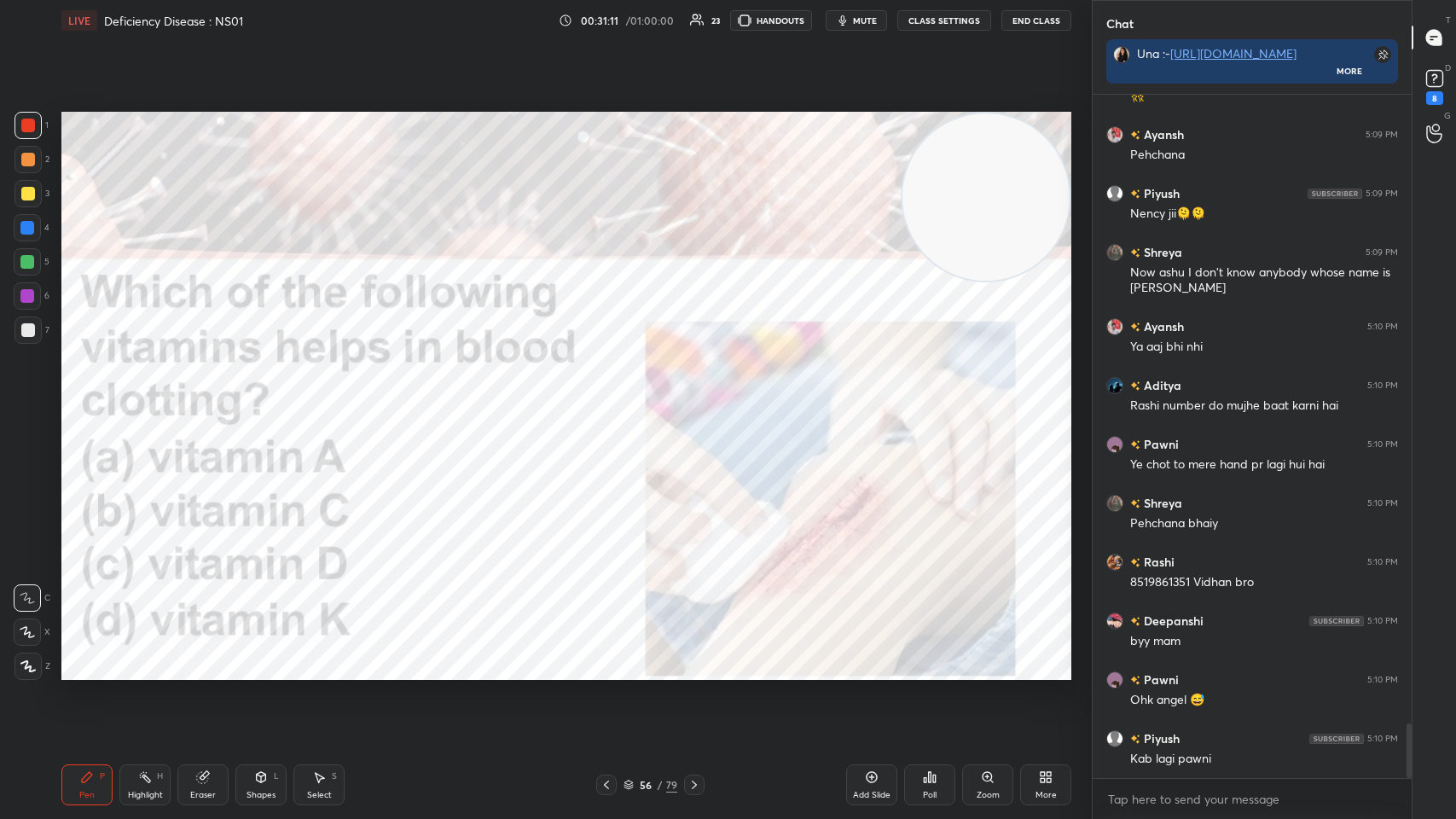
click at [612, 400] on icon at bounding box center [694, 784] width 14 height 14
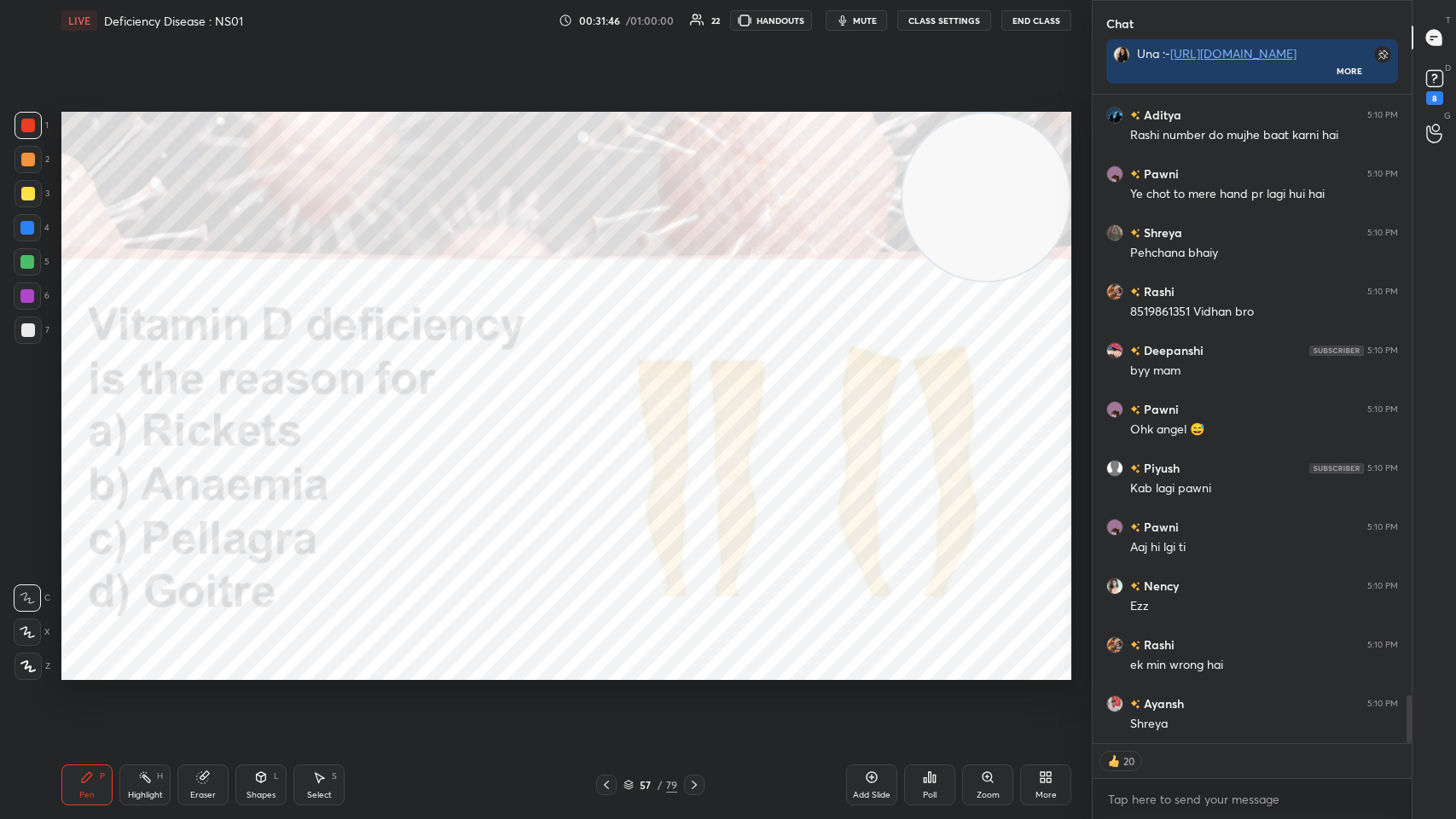
scroll to position [8179, 0]
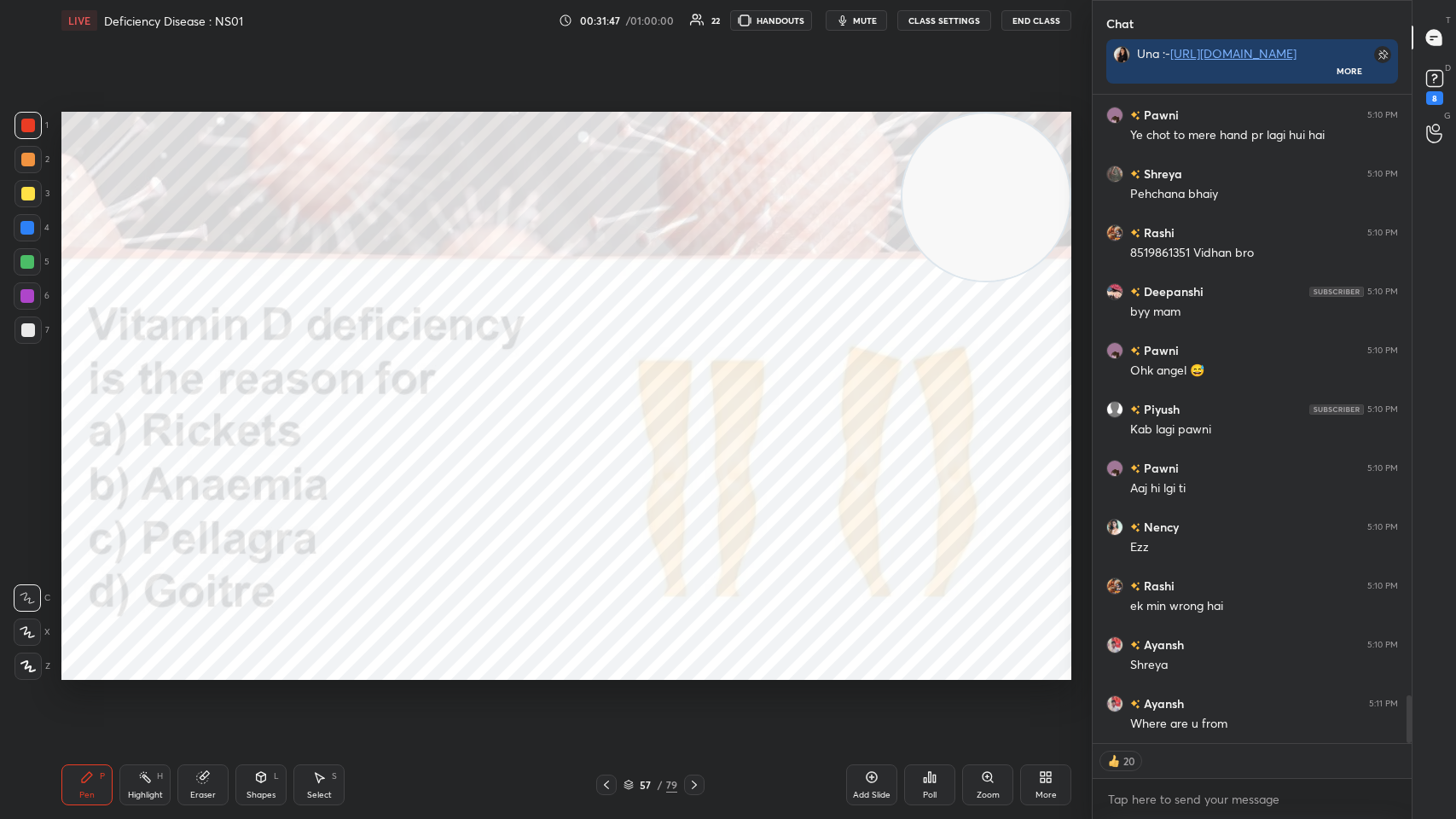
click at [612, 400] on icon at bounding box center [930, 777] width 3 height 10
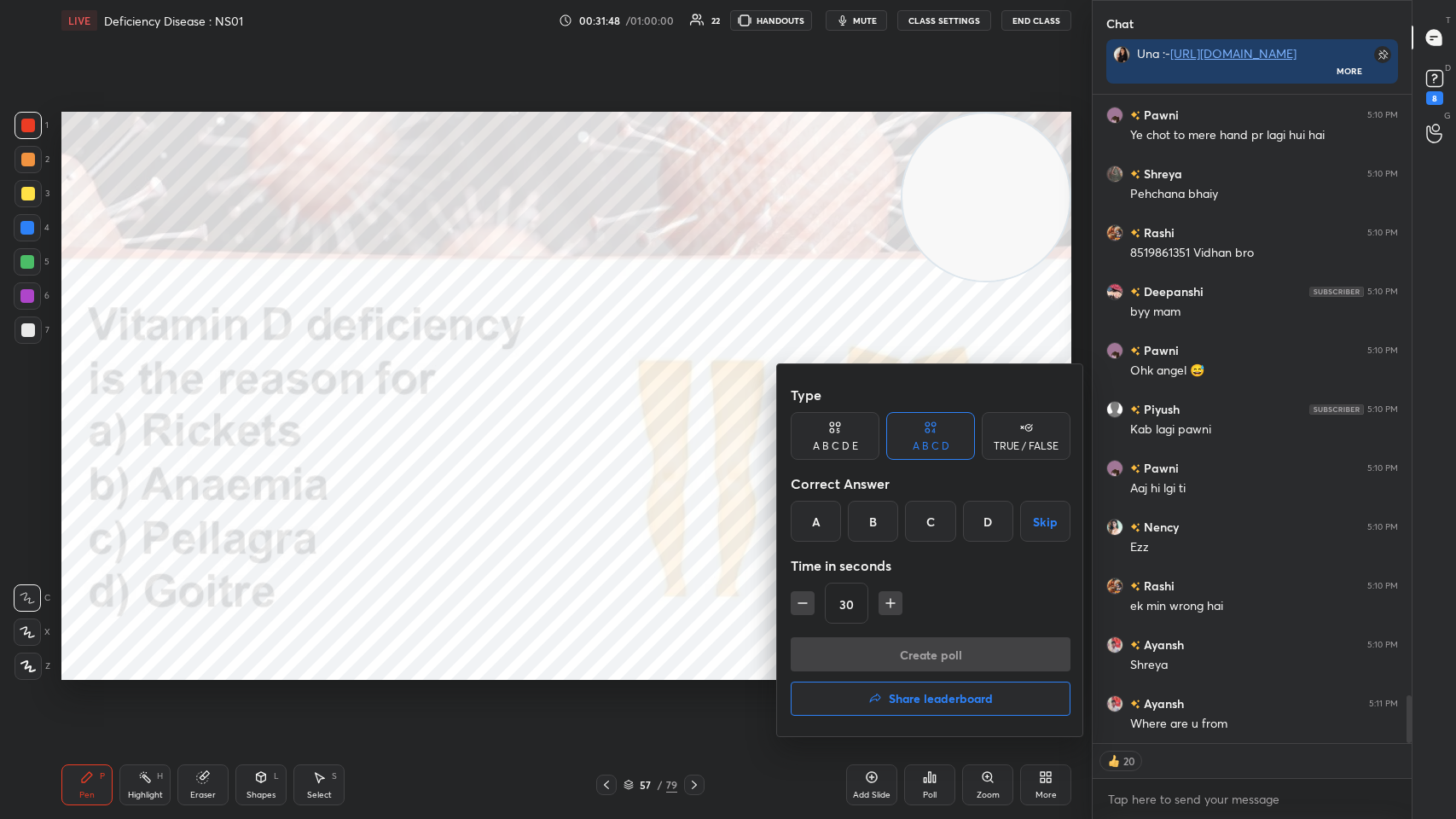
scroll to position [8237, 0]
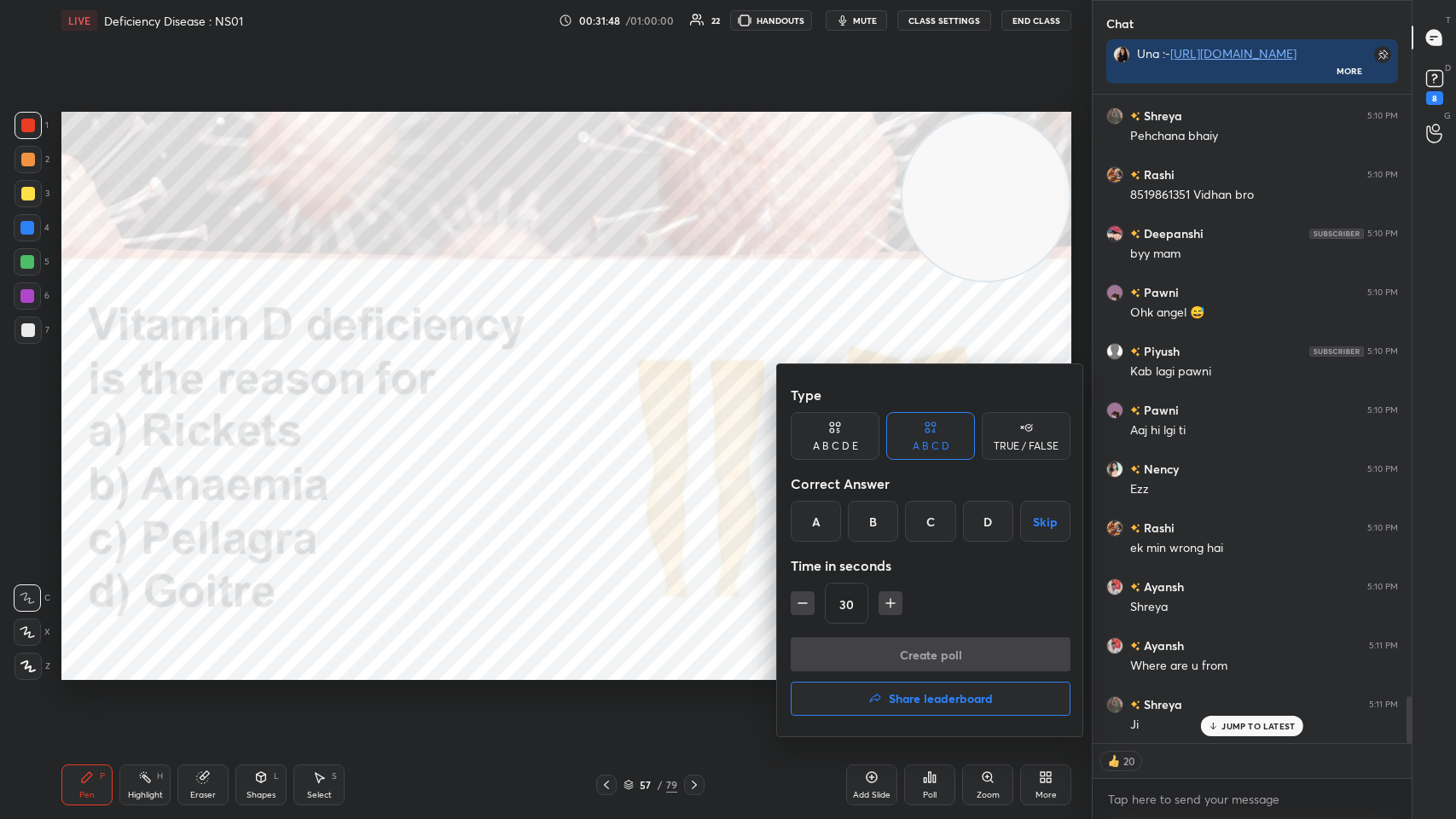
click at [612, 400] on div "A" at bounding box center [815, 521] width 51 height 40
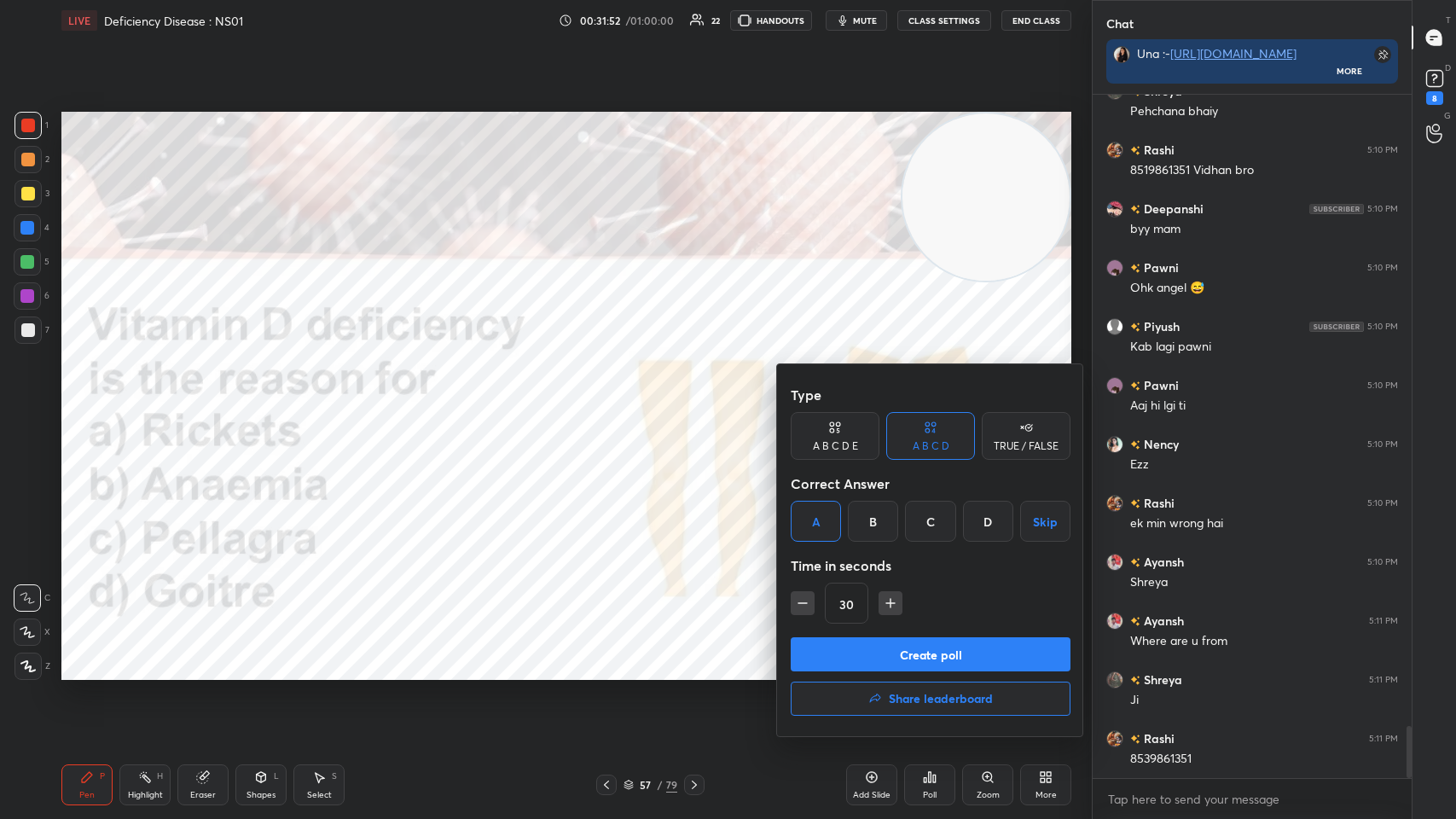
scroll to position [6, 6]
click at [612, 400] on button "Create poll" at bounding box center [930, 653] width 280 height 34
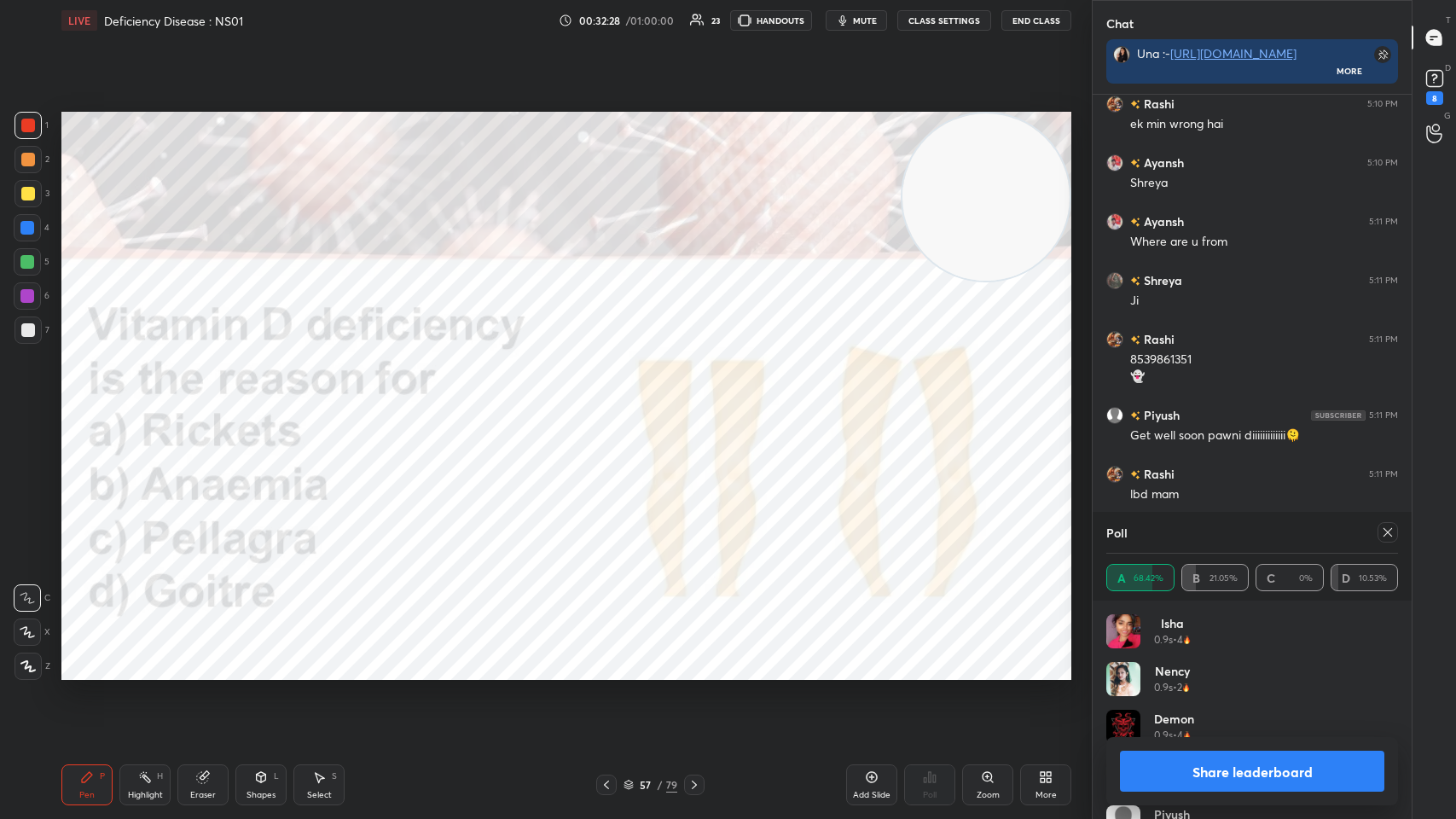
click at [612, 400] on icon at bounding box center [1388, 532] width 14 height 14
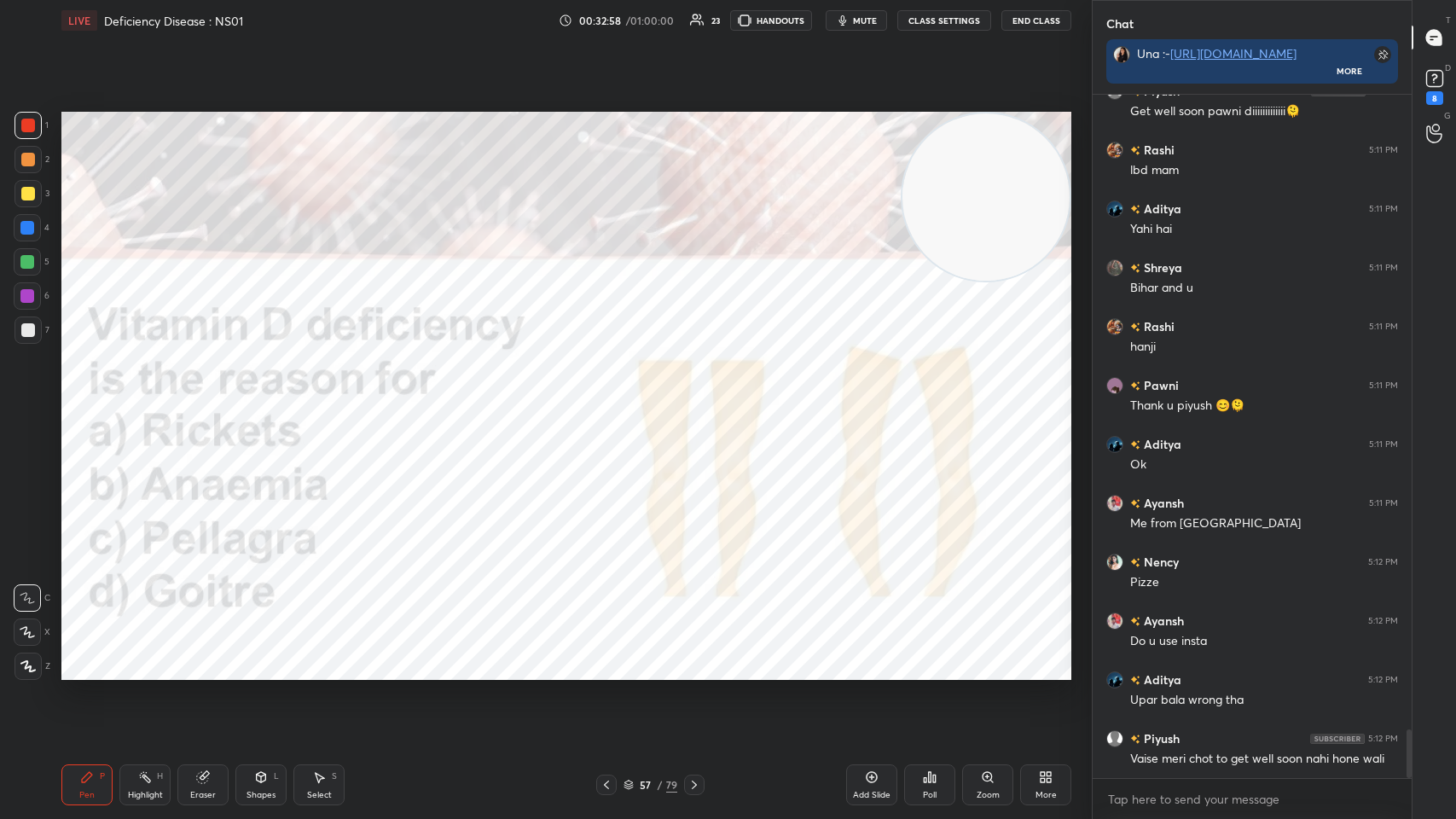
scroll to position [9043, 0]
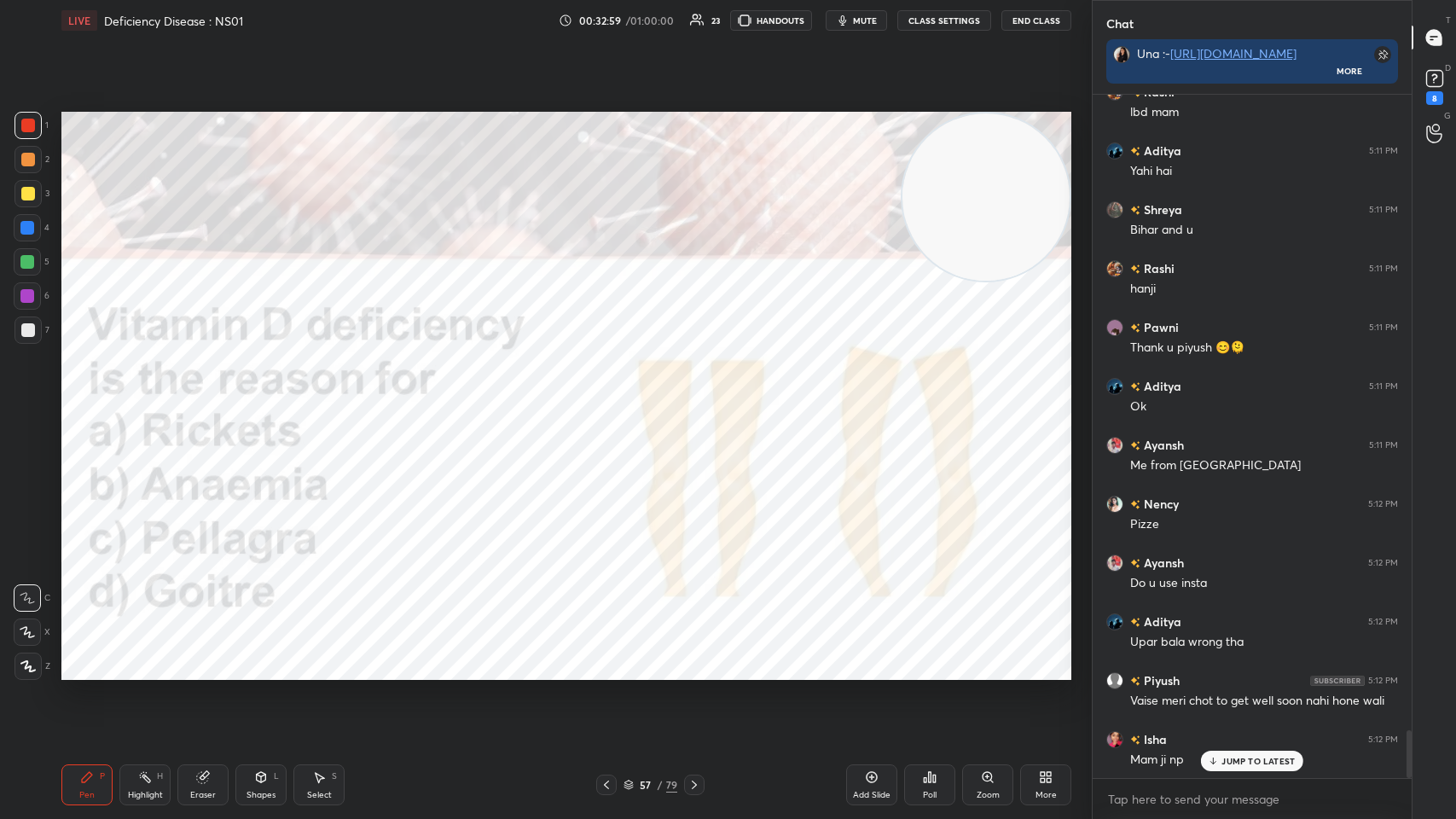
click at [612, 400] on div at bounding box center [694, 785] width 20 height 20
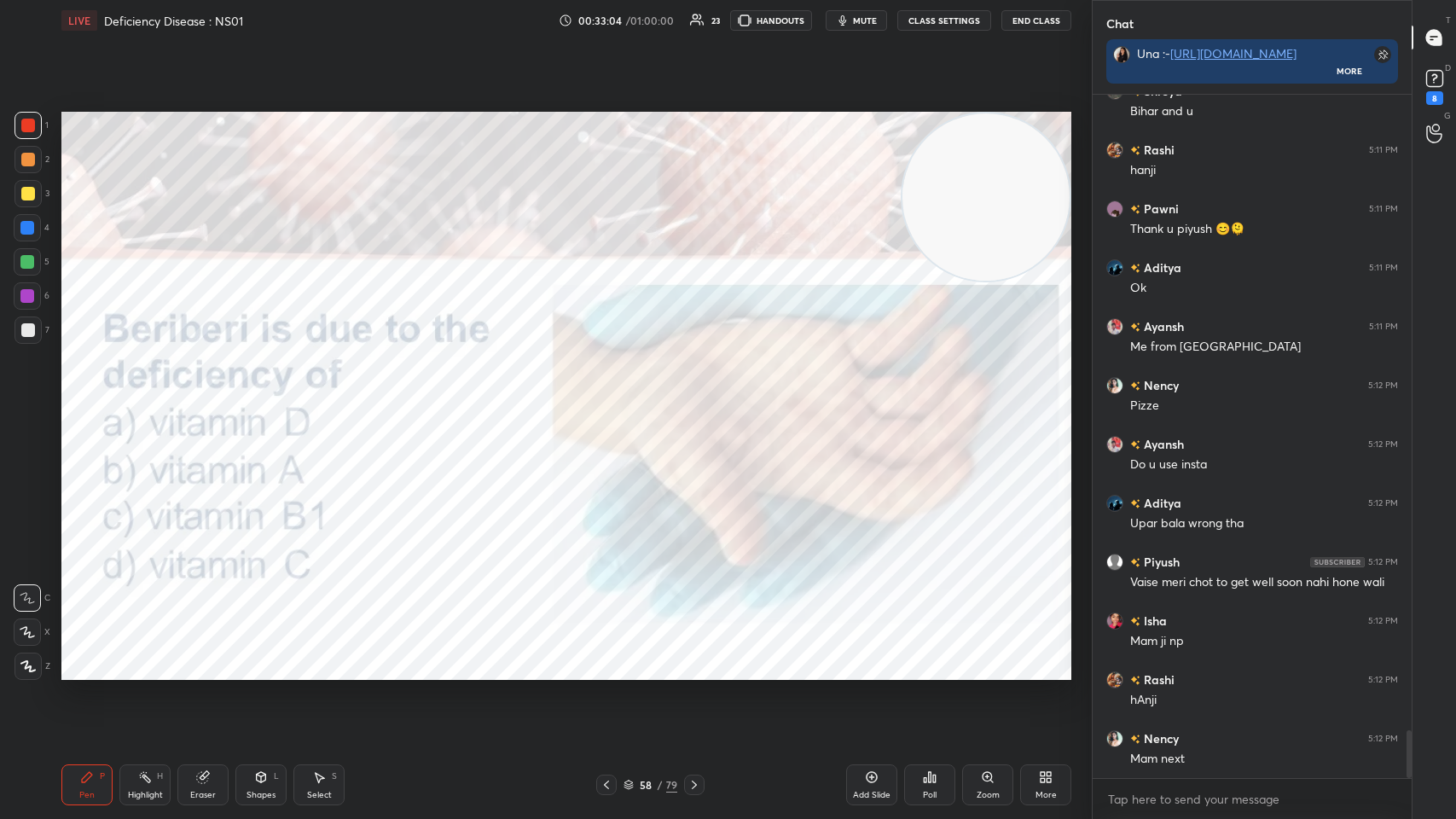
scroll to position [9220, 0]
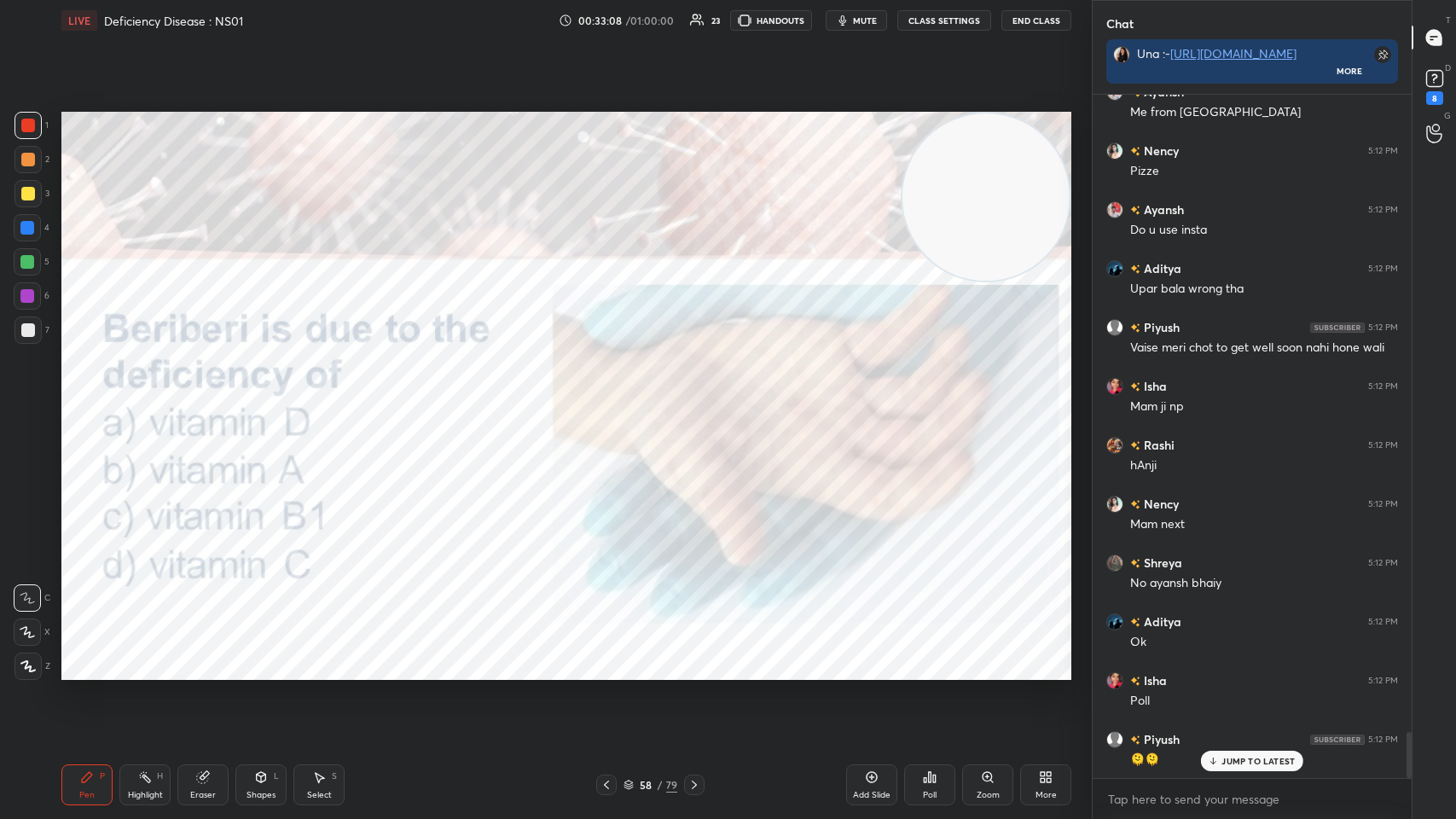
click at [612, 400] on div "58" at bounding box center [645, 784] width 17 height 10
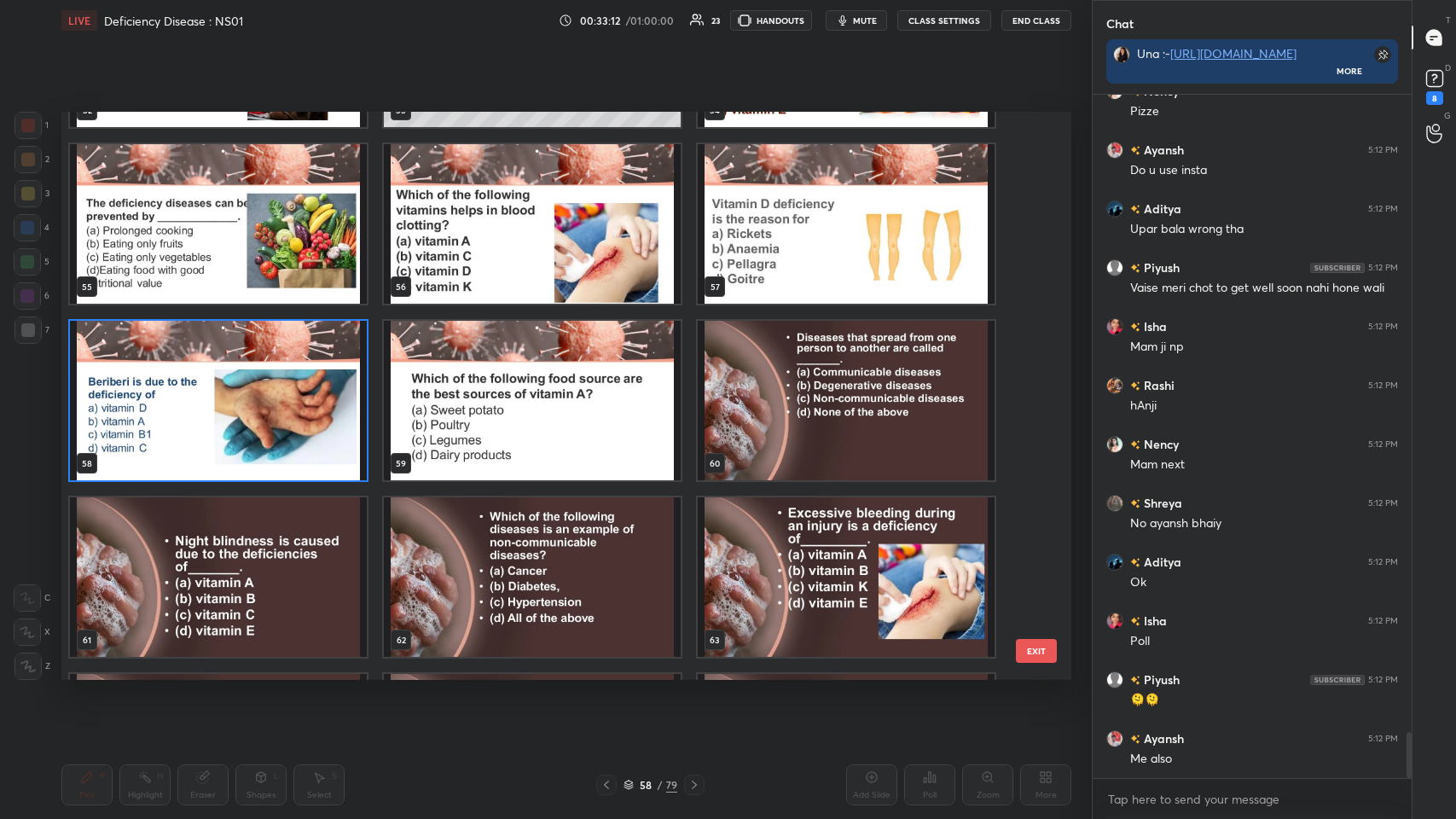
click at [301, 383] on img "grid" at bounding box center [218, 400] width 297 height 159
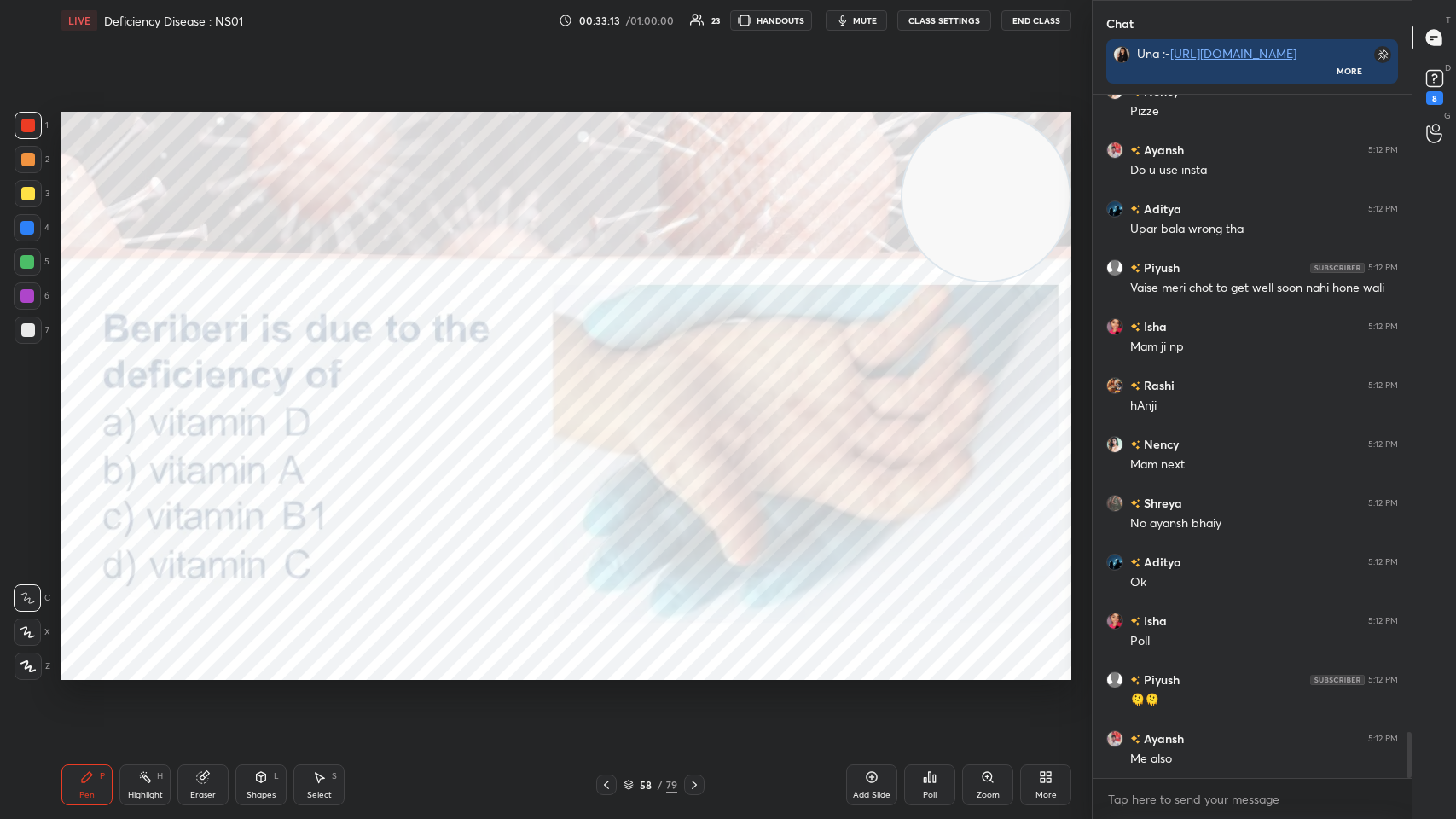
click at [302, 385] on img "grid" at bounding box center [218, 400] width 297 height 159
click at [303, 375] on img "grid" at bounding box center [218, 400] width 297 height 159
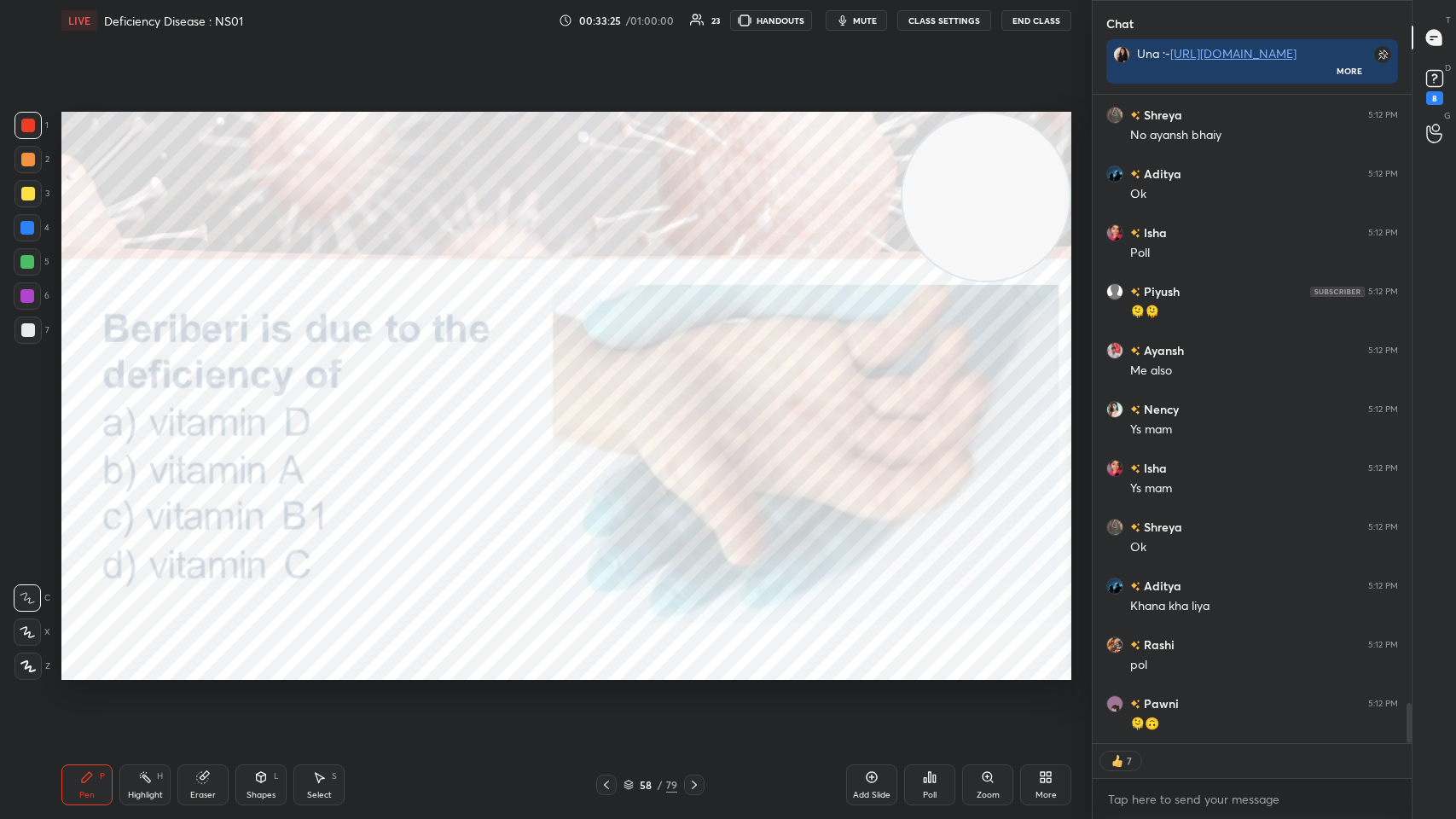
click at [612, 400] on div "Poll" at bounding box center [930, 785] width 52 height 40
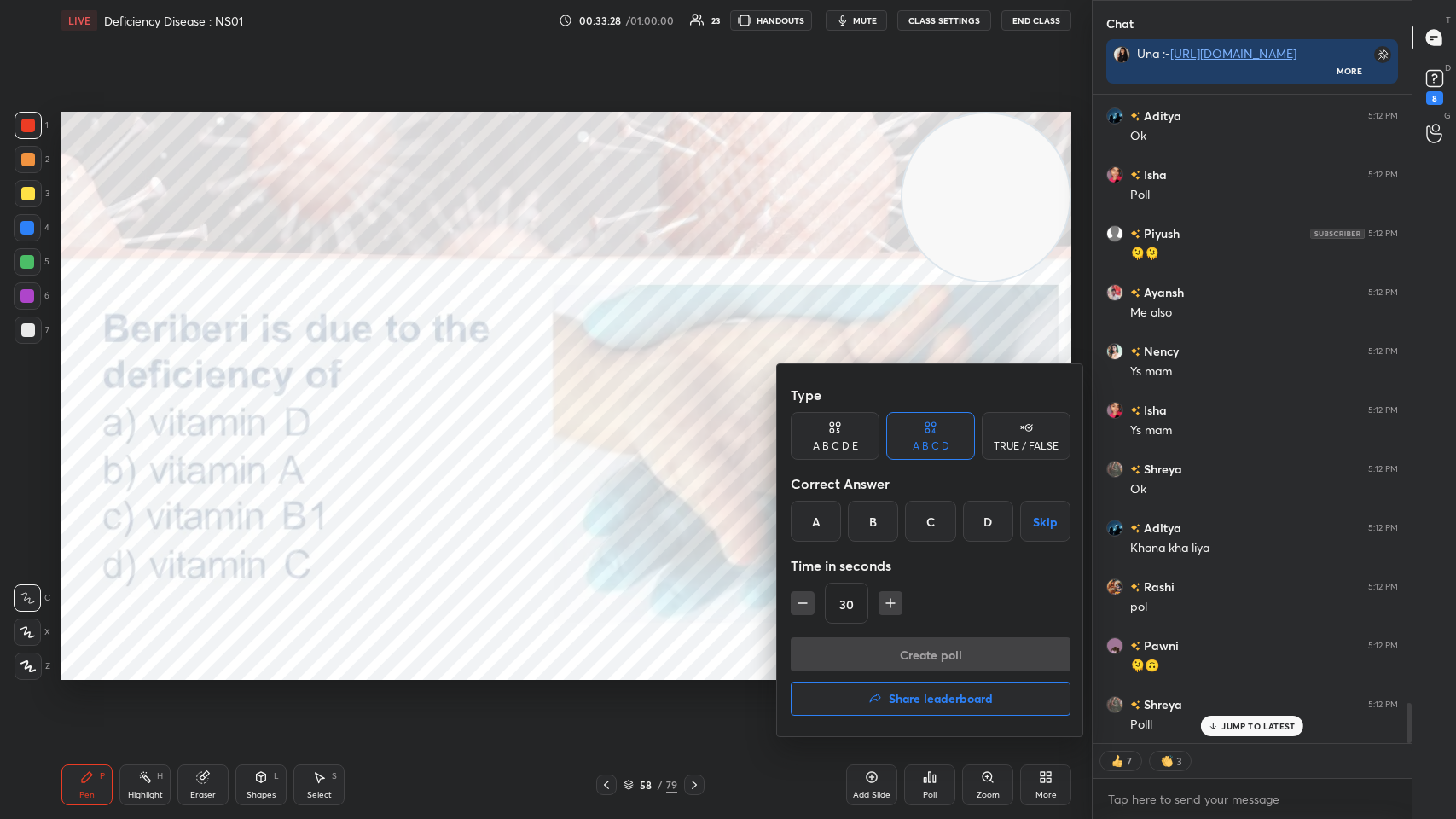
click at [612, 400] on div "C" at bounding box center [930, 521] width 51 height 40
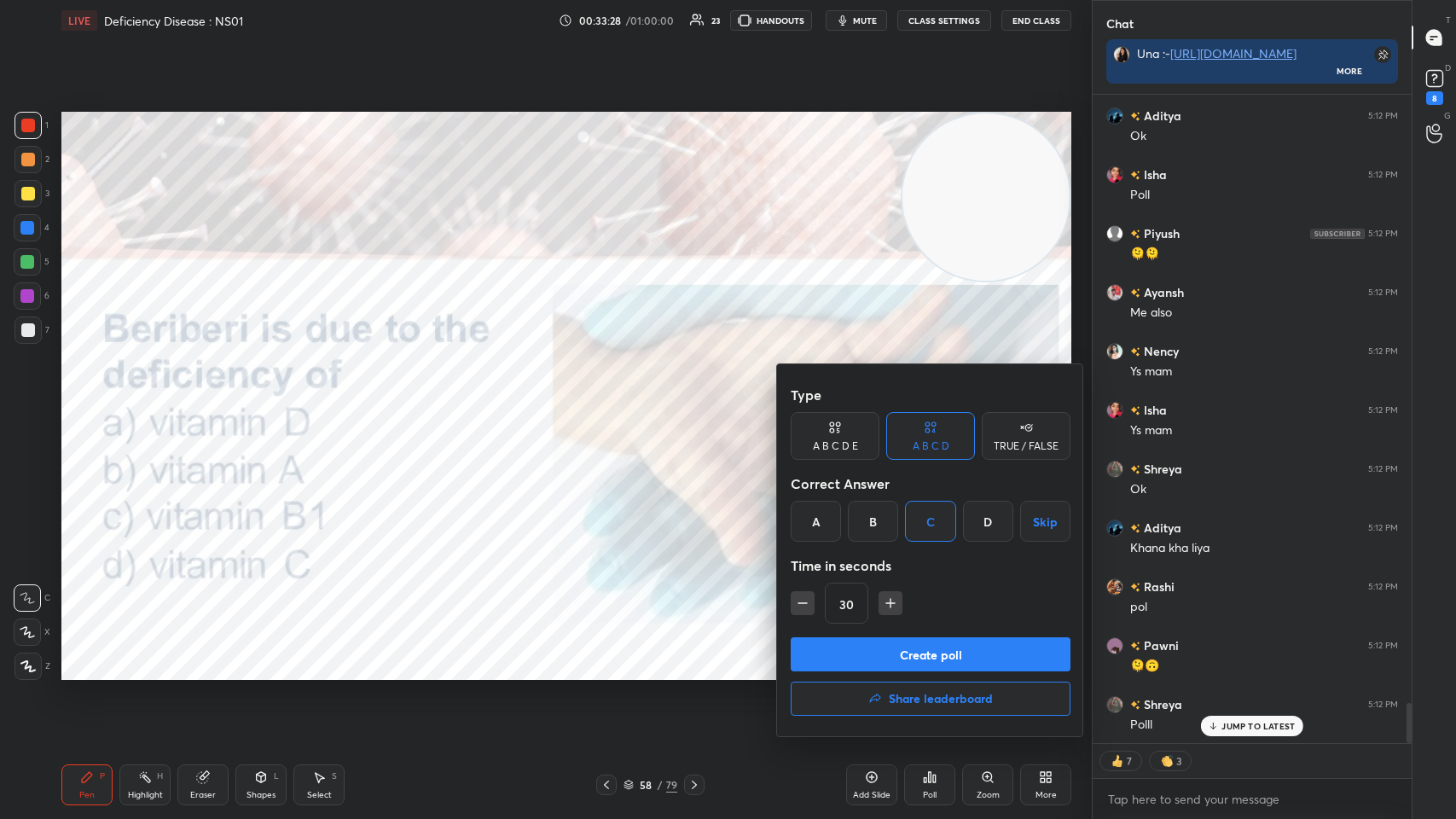
click at [612, 400] on button "Create poll" at bounding box center [930, 653] width 280 height 34
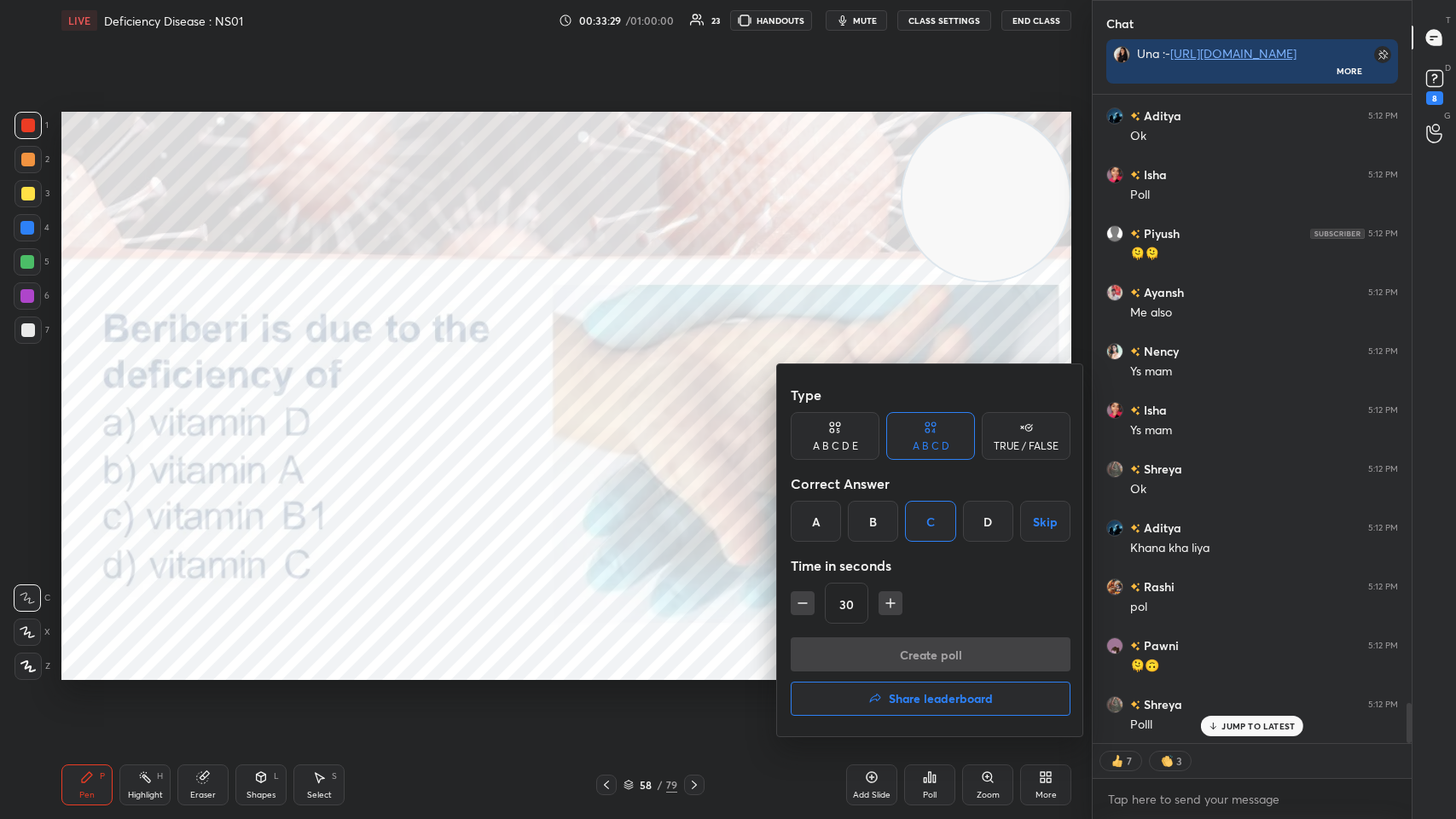
scroll to position [6, 6]
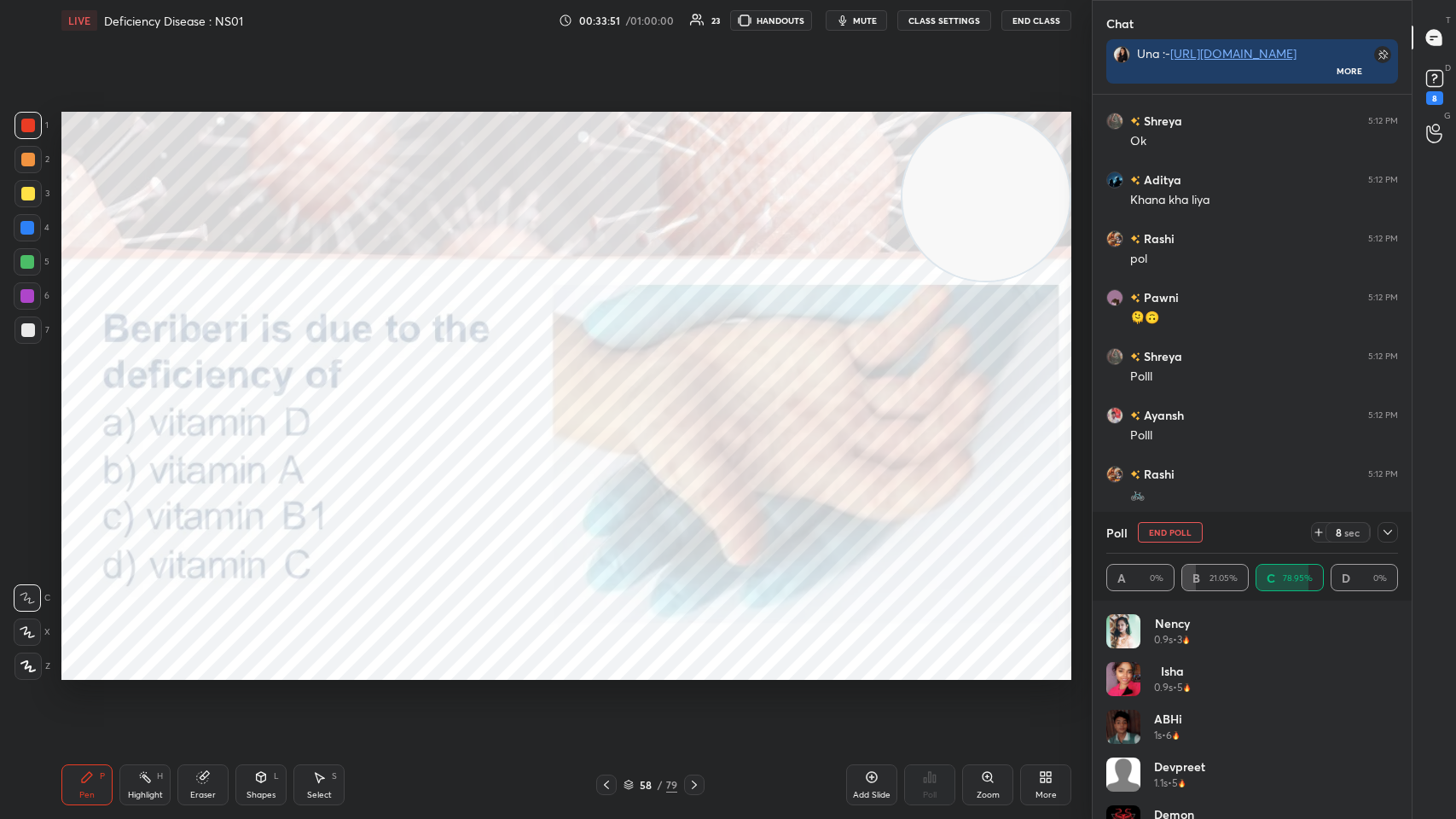
click at [612, 400] on div at bounding box center [1388, 532] width 20 height 20
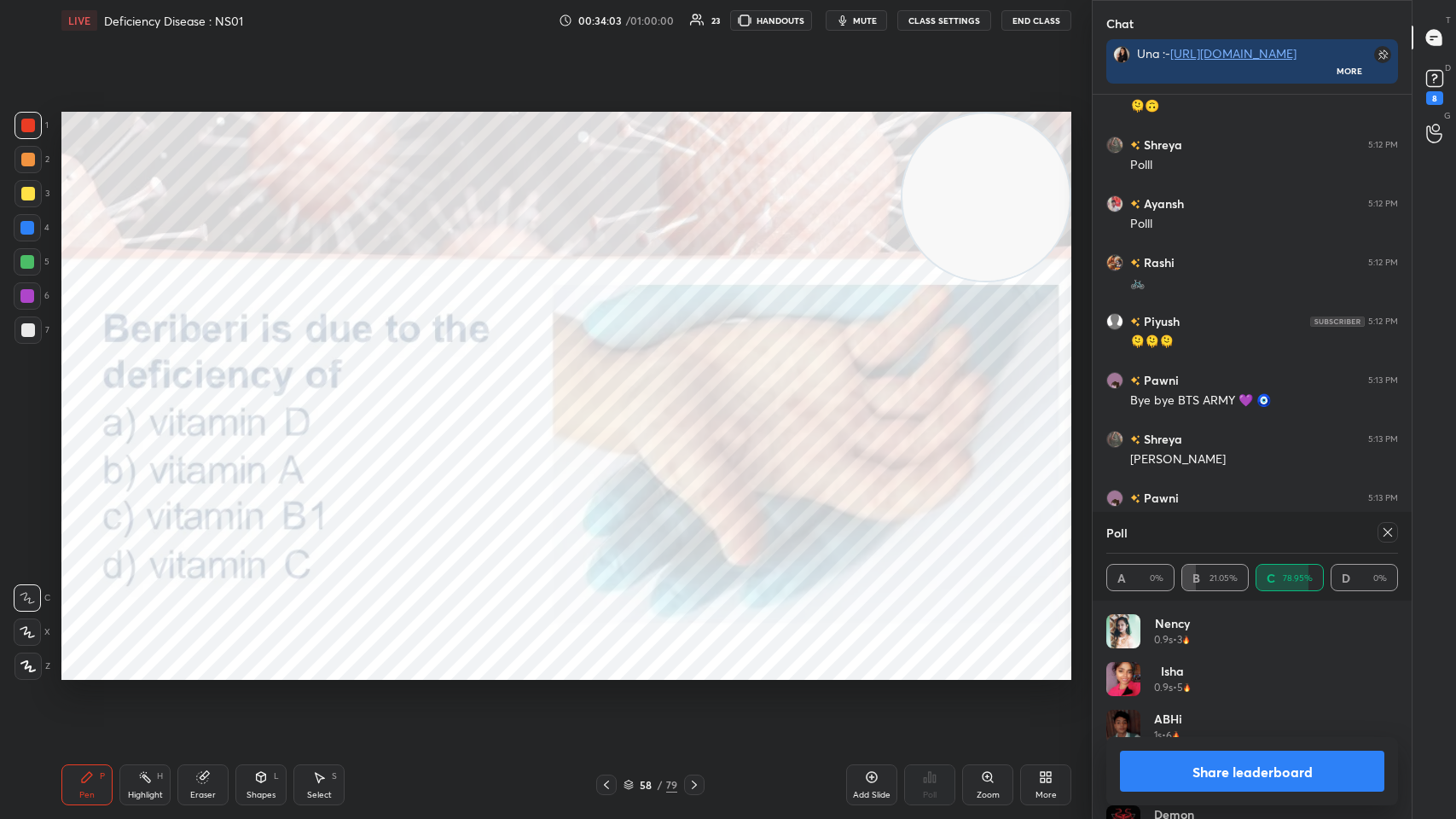
click at [612, 400] on div at bounding box center [1388, 532] width 20 height 20
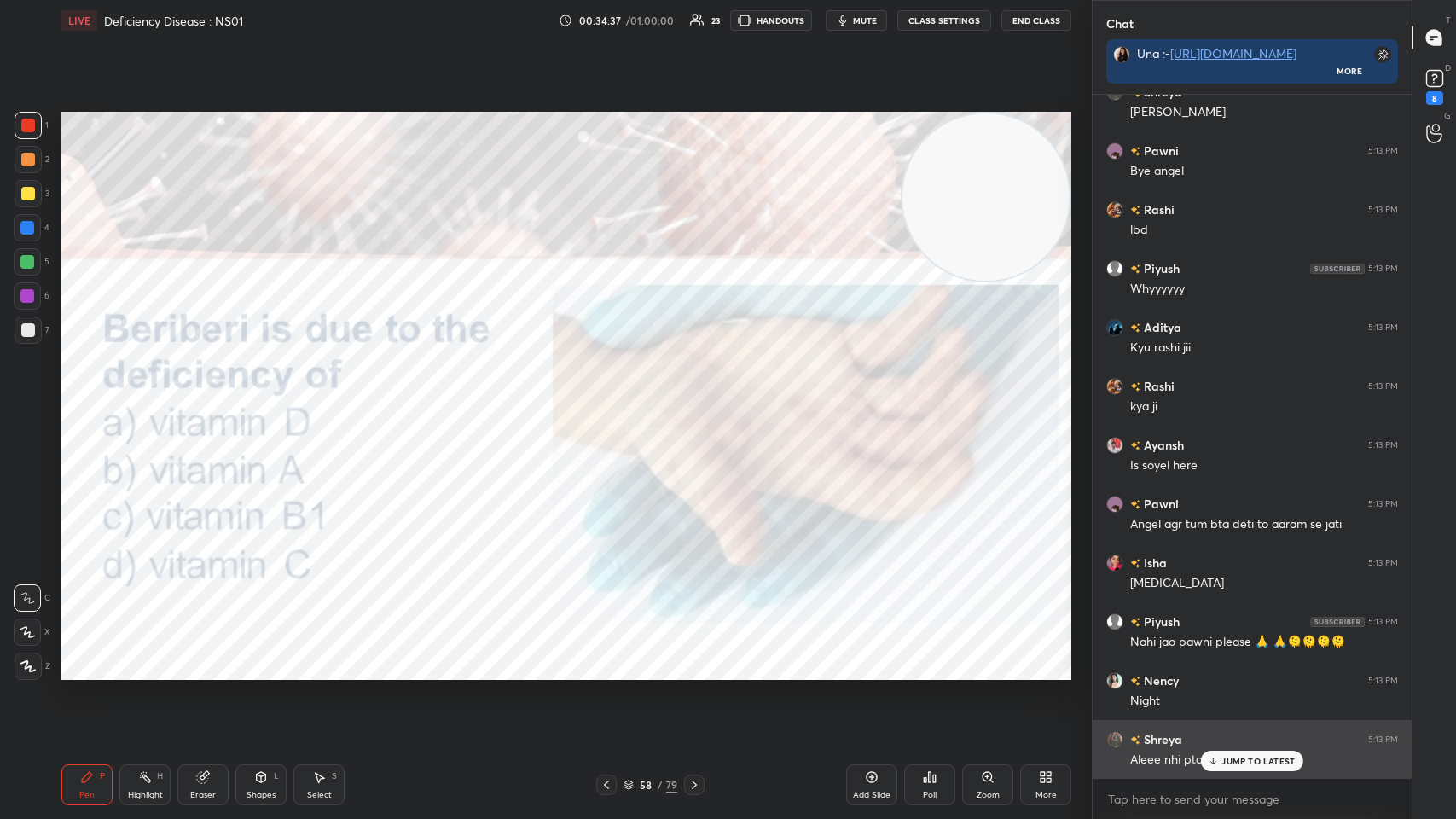
click at [612, 400] on icon at bounding box center [1214, 760] width 11 height 10
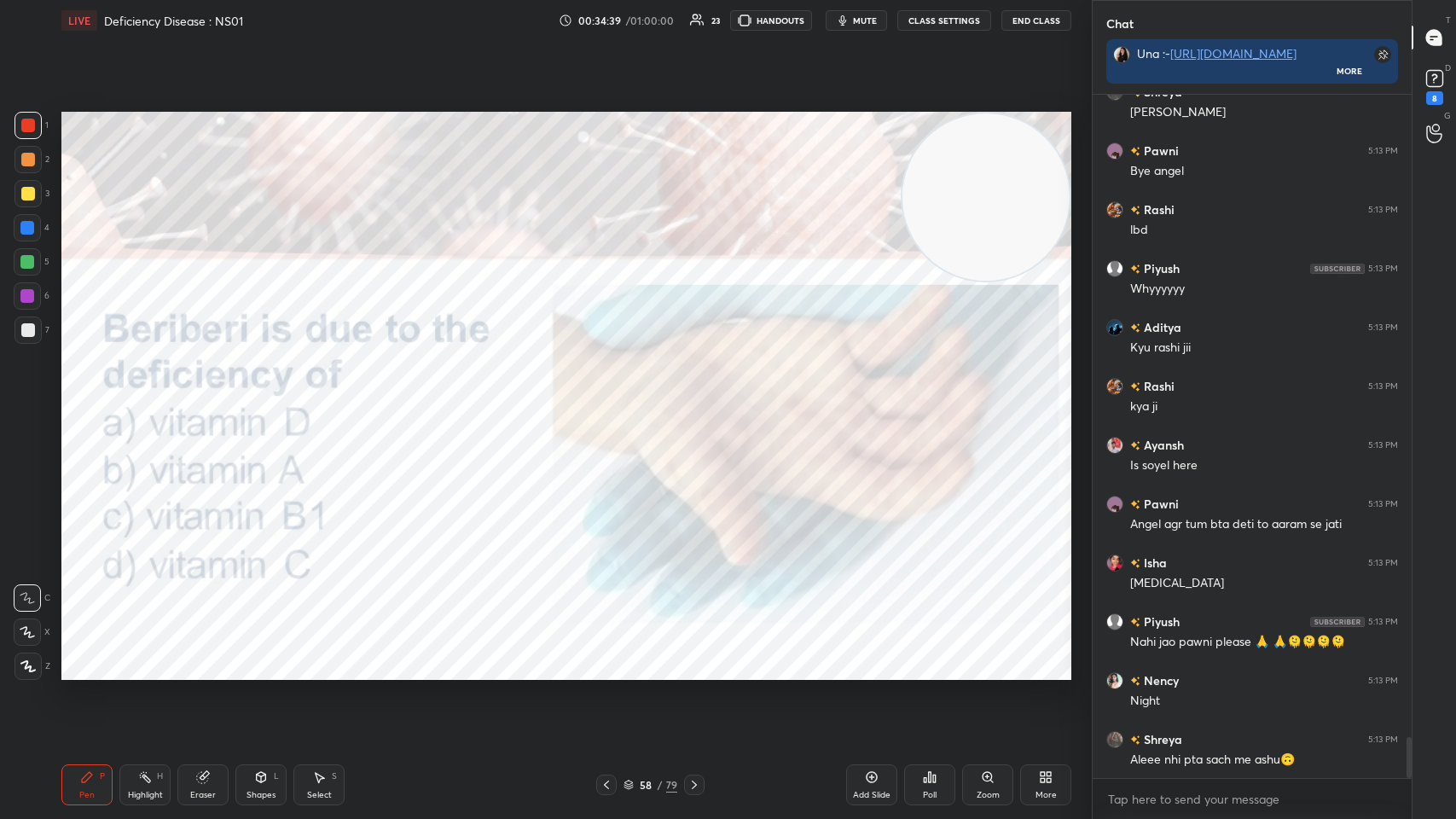
click at [612, 400] on icon at bounding box center [694, 784] width 14 height 14
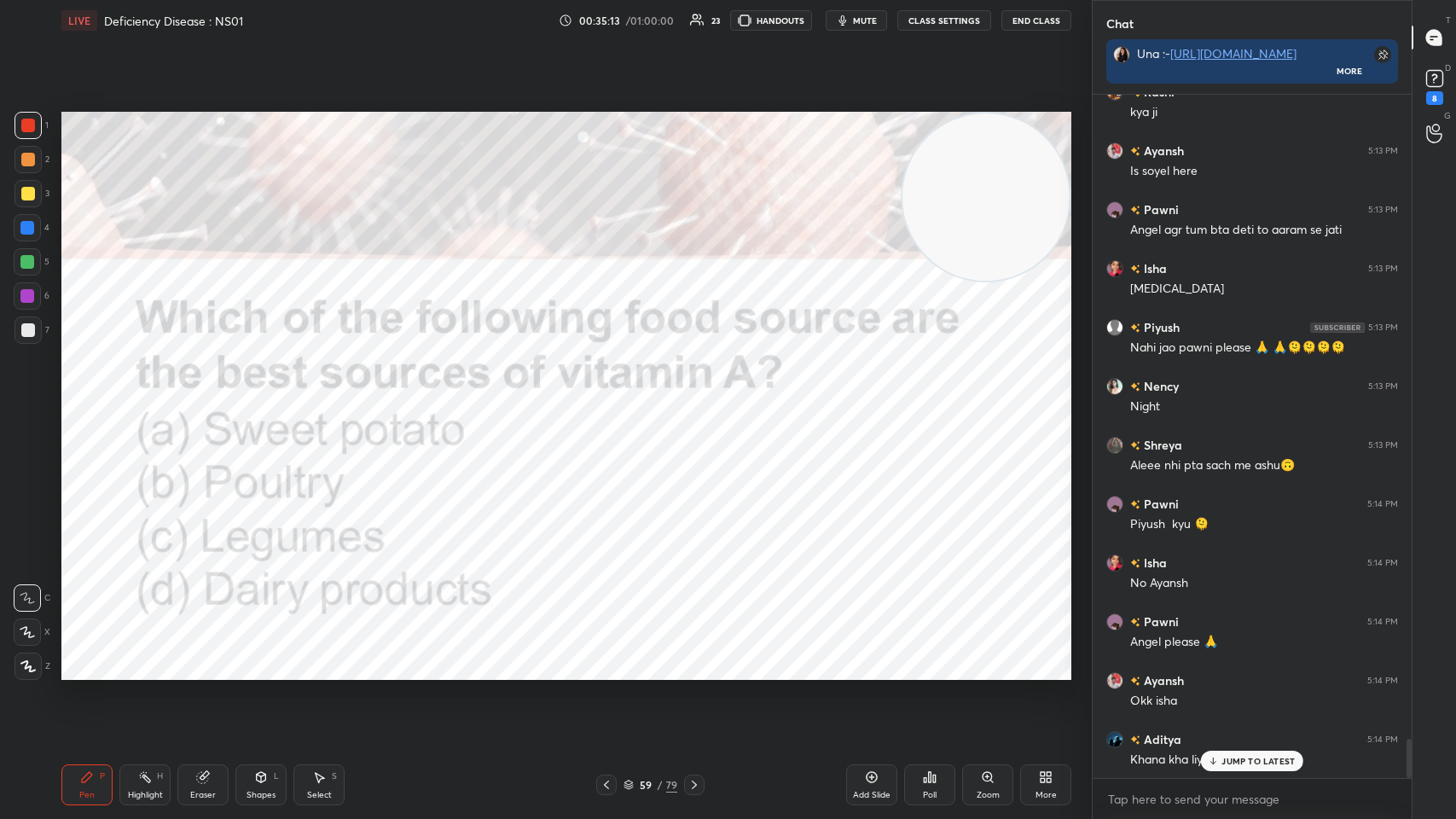
scroll to position [11163, 0]
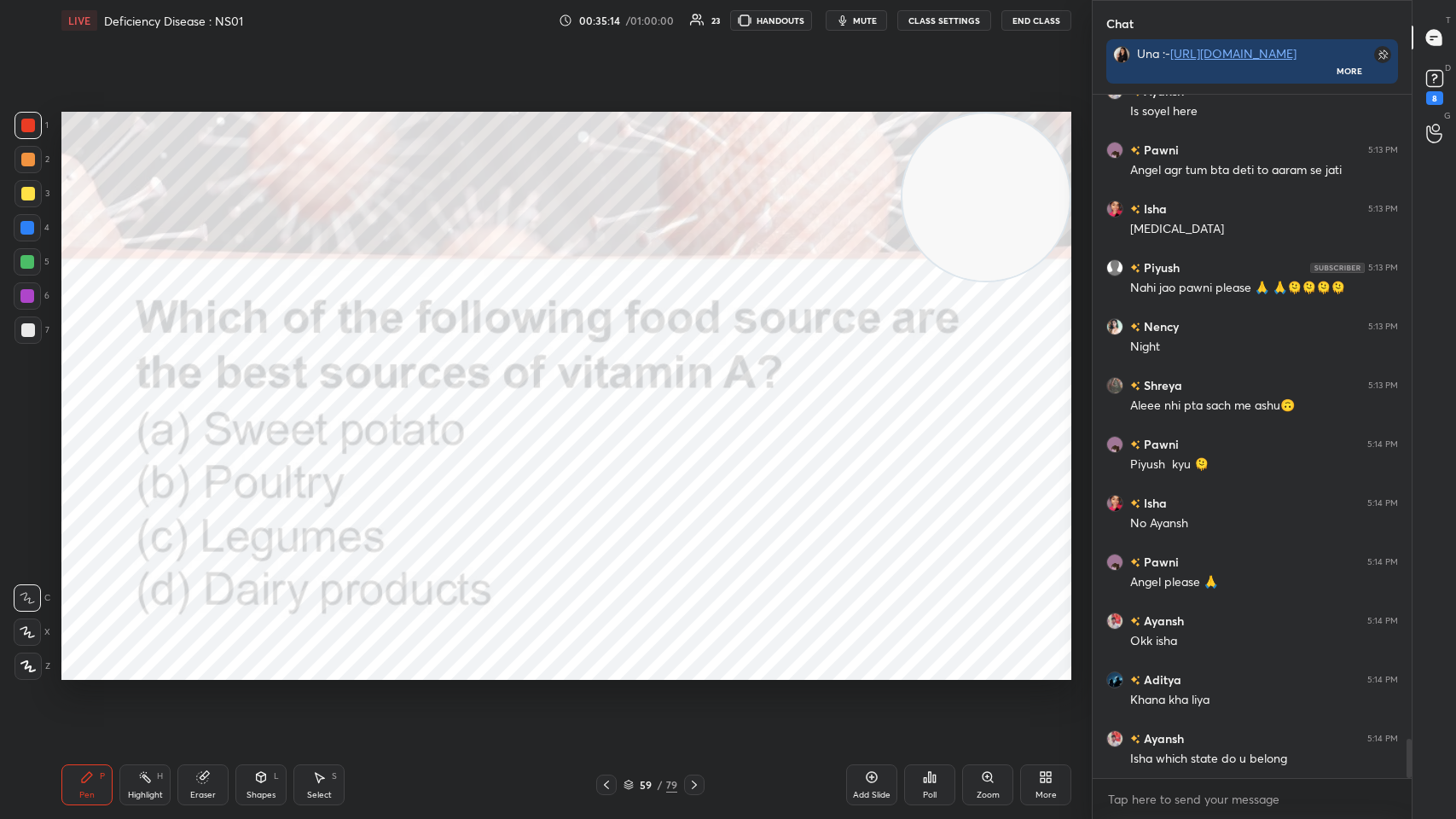
click at [612, 400] on div "Poll" at bounding box center [930, 785] width 52 height 40
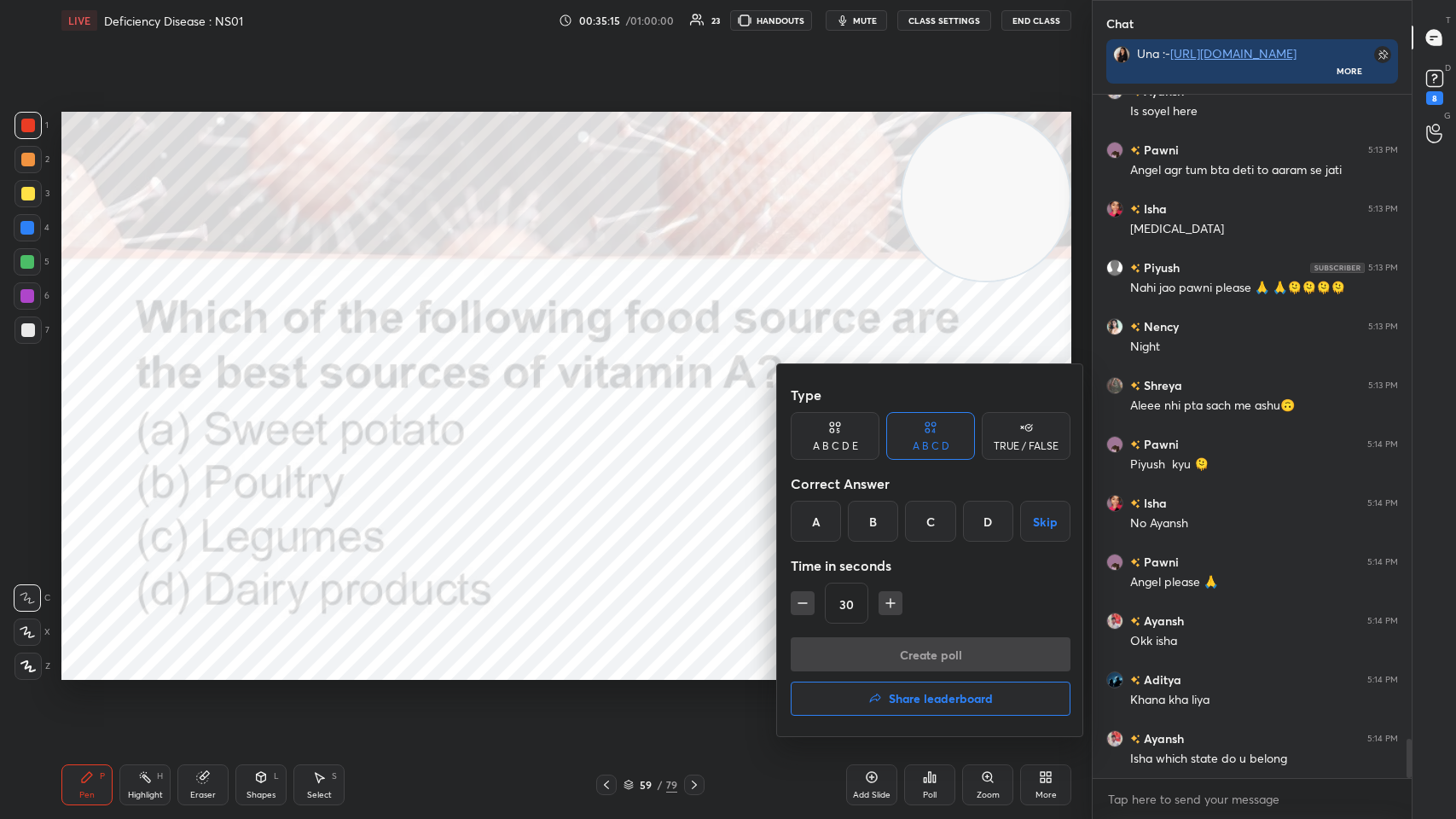
click at [612, 400] on div "D" at bounding box center [988, 521] width 51 height 40
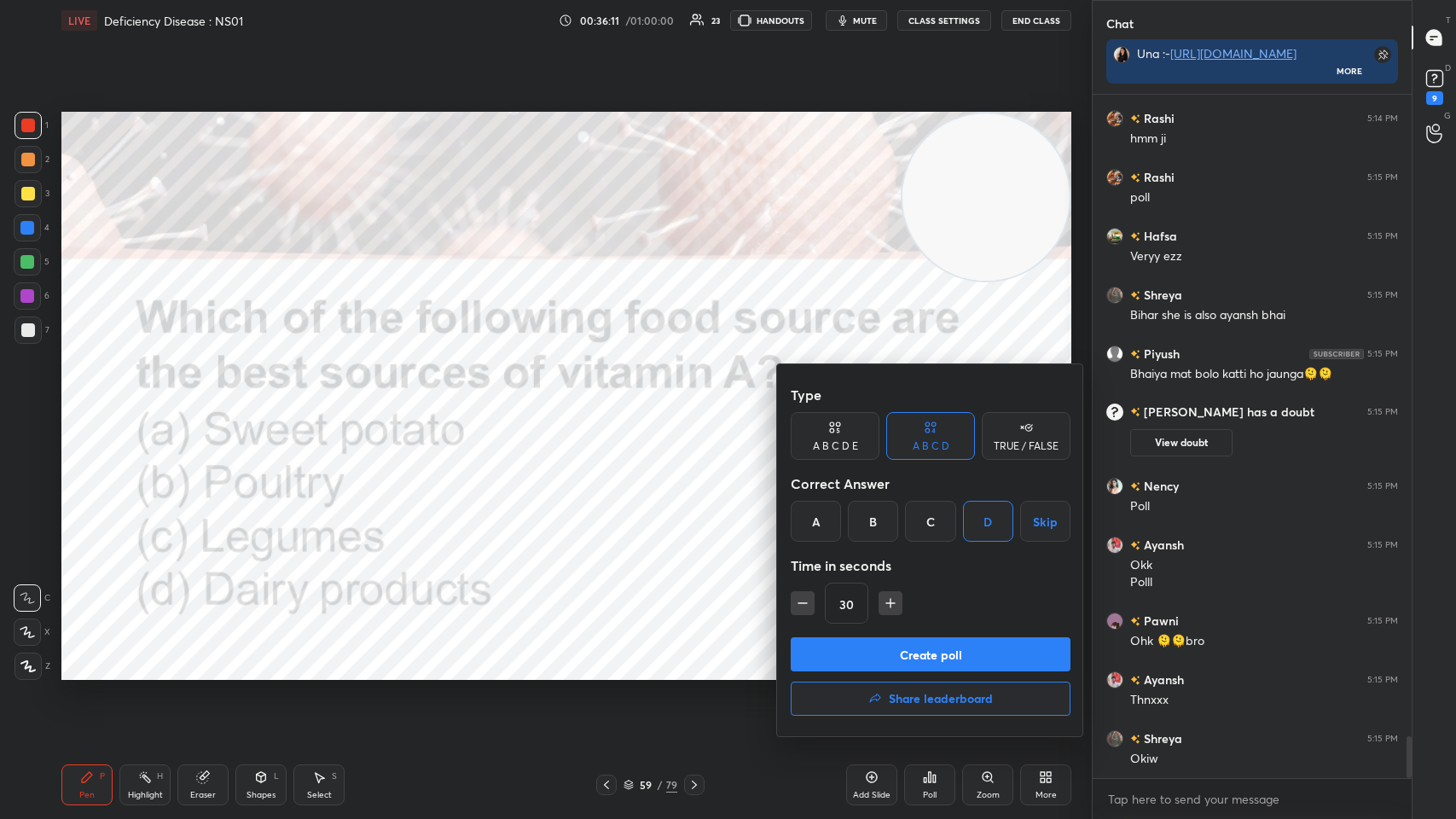
scroll to position [10522, 0]
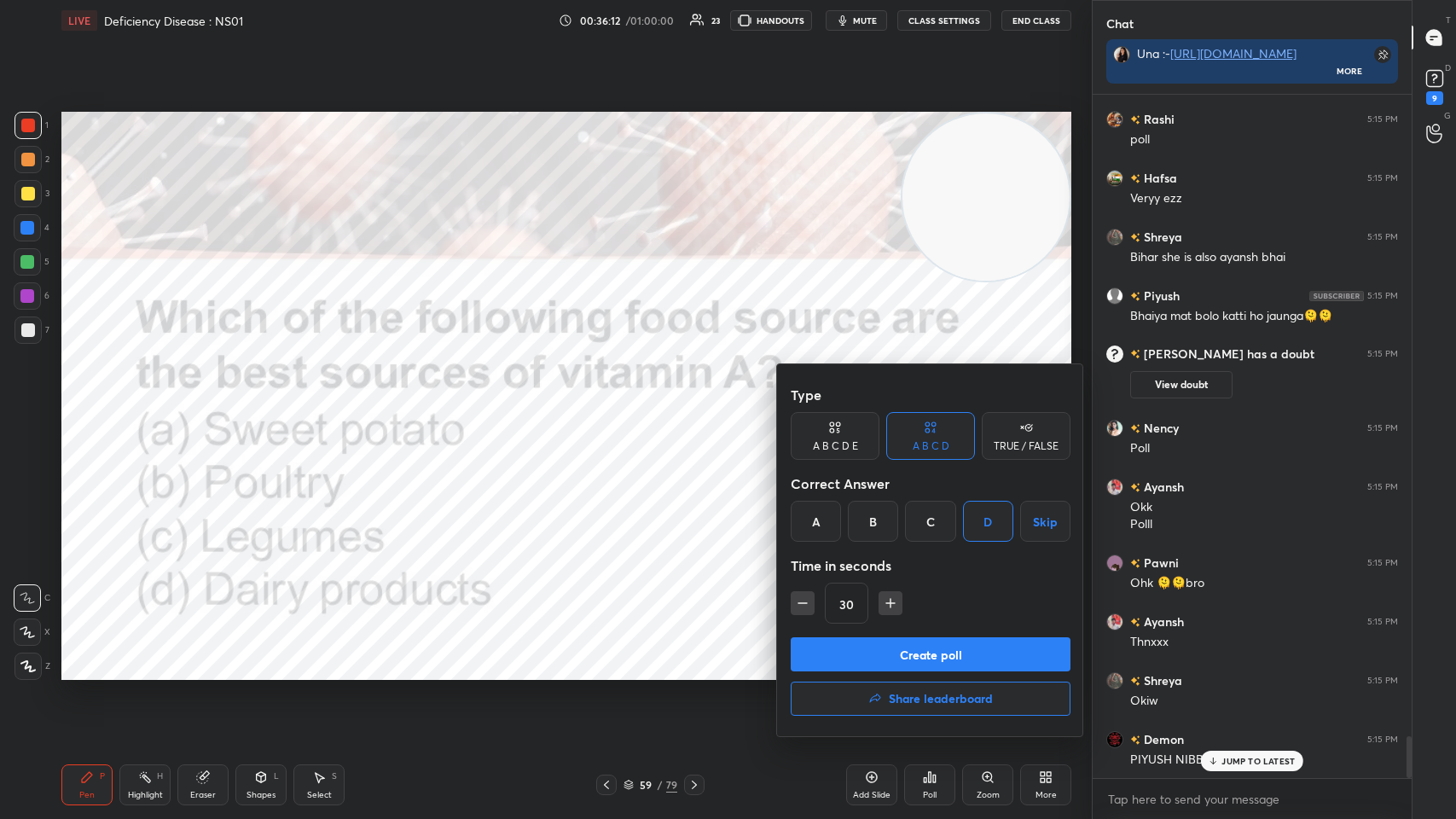
click at [612, 400] on div "30" at bounding box center [930, 603] width 280 height 40
click at [612, 400] on button "Create poll" at bounding box center [930, 653] width 280 height 34
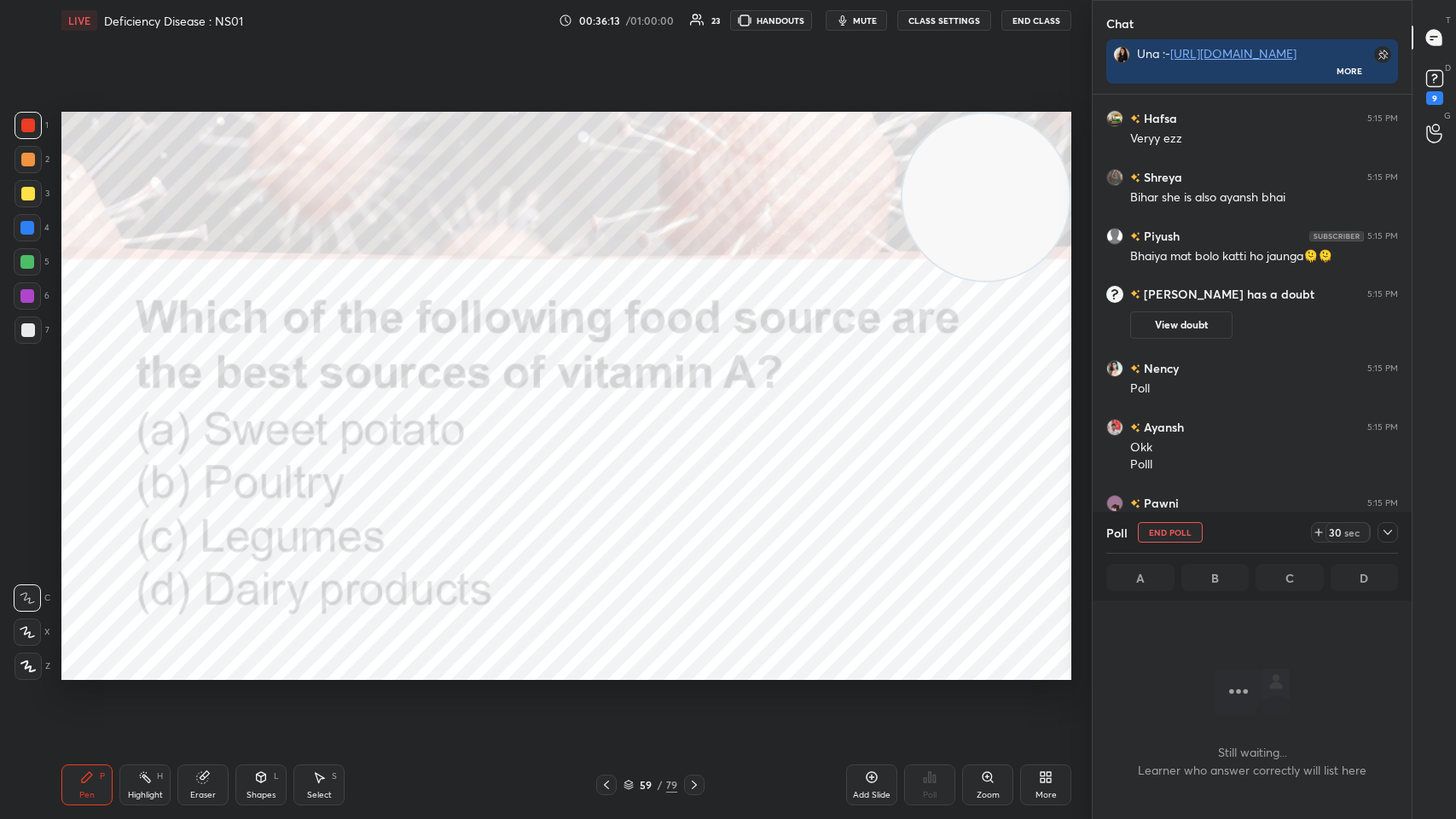
scroll to position [5, 6]
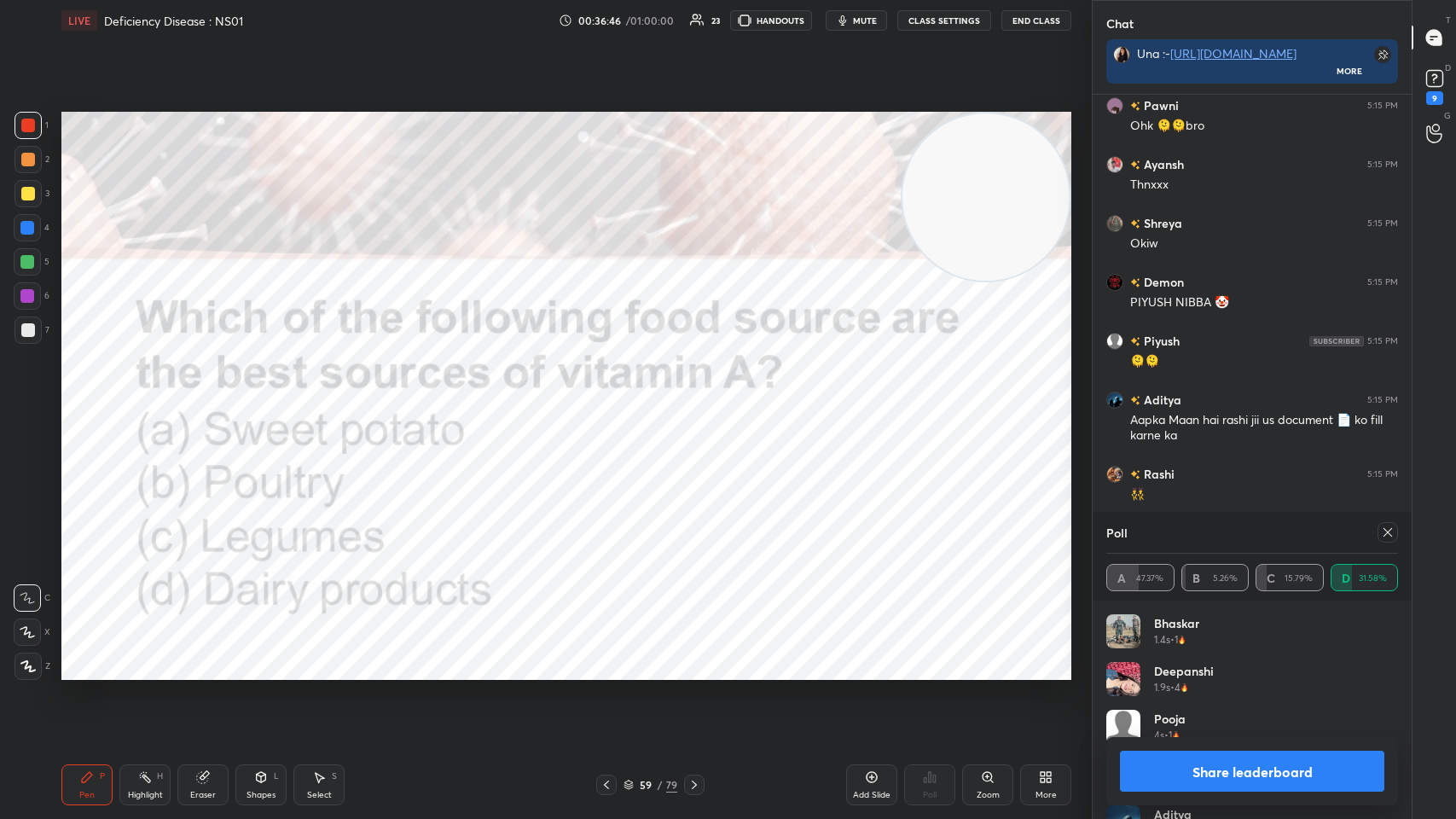
click at [612, 400] on icon at bounding box center [1388, 532] width 14 height 14
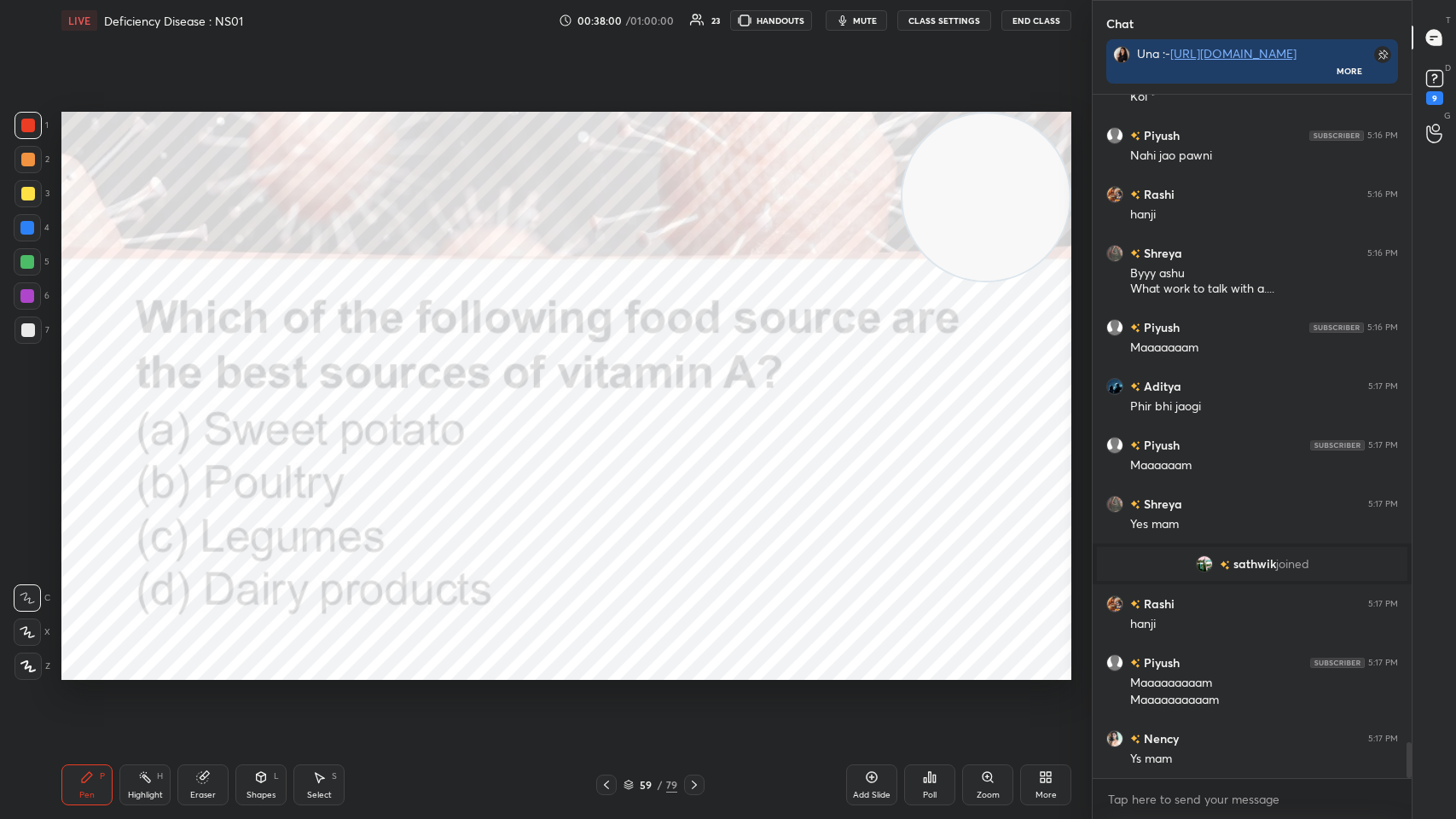
scroll to position [12277, 0]
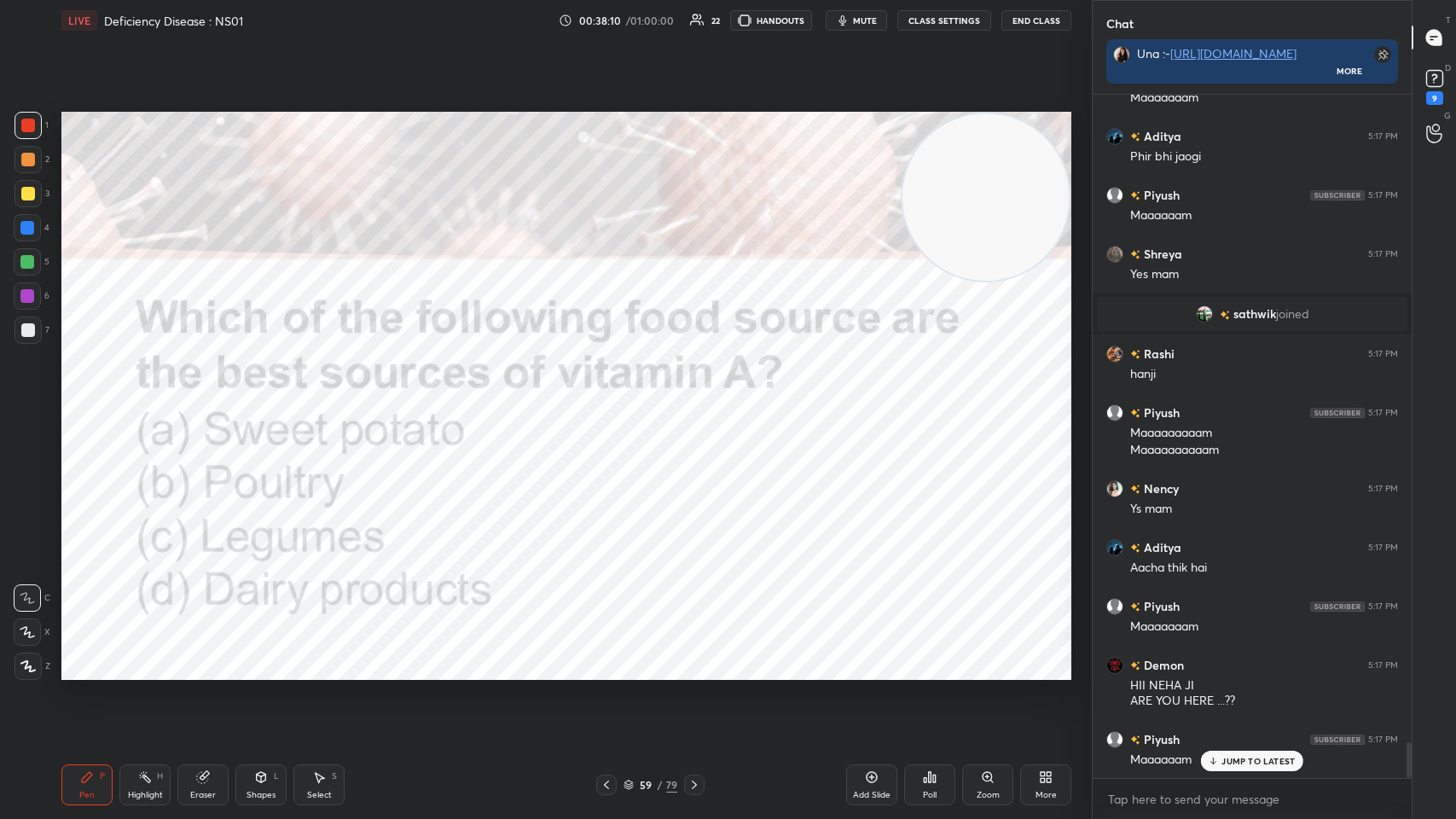
click at [612, 400] on icon at bounding box center [694, 784] width 14 height 14
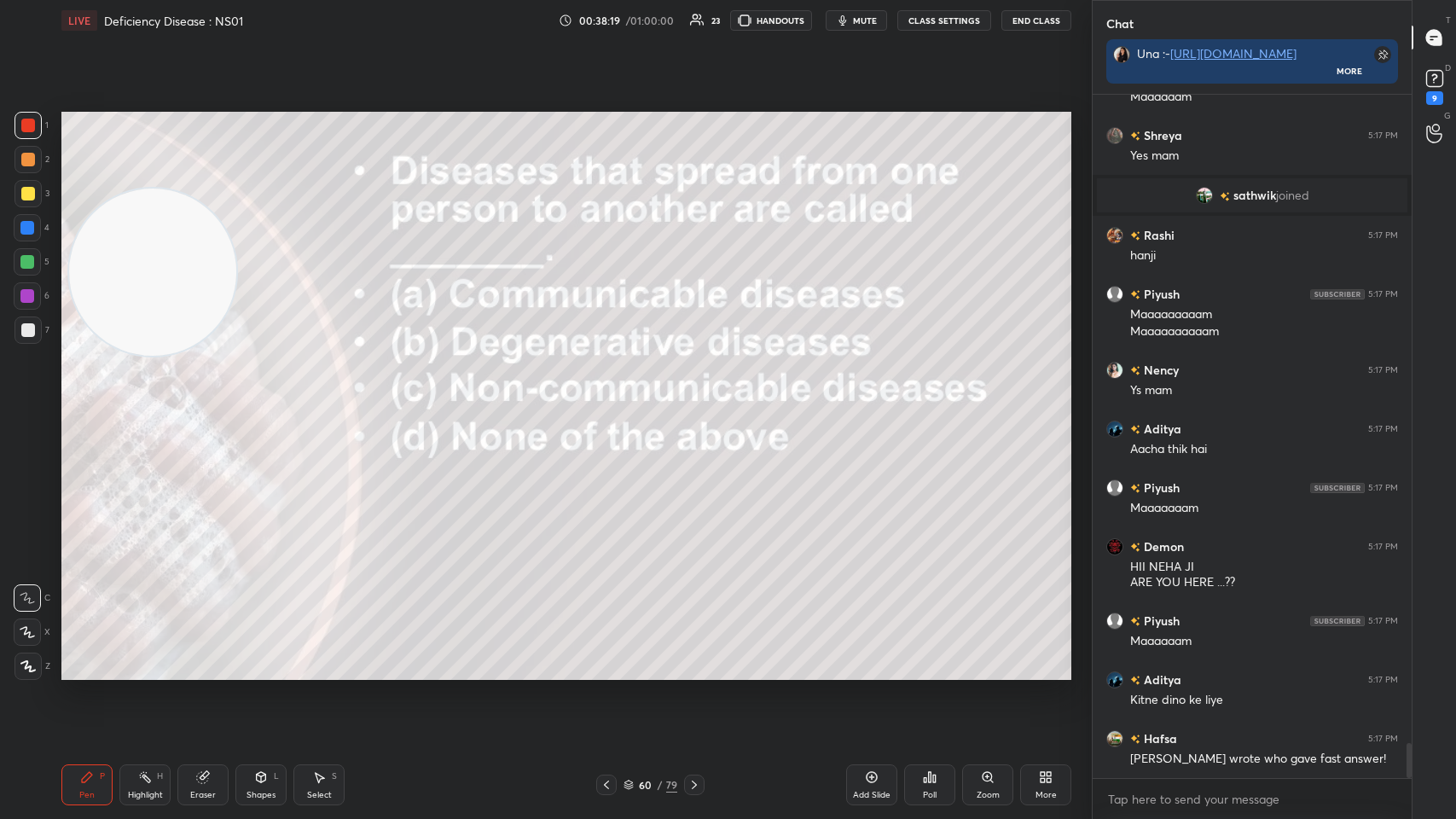
scroll to position [12646, 0]
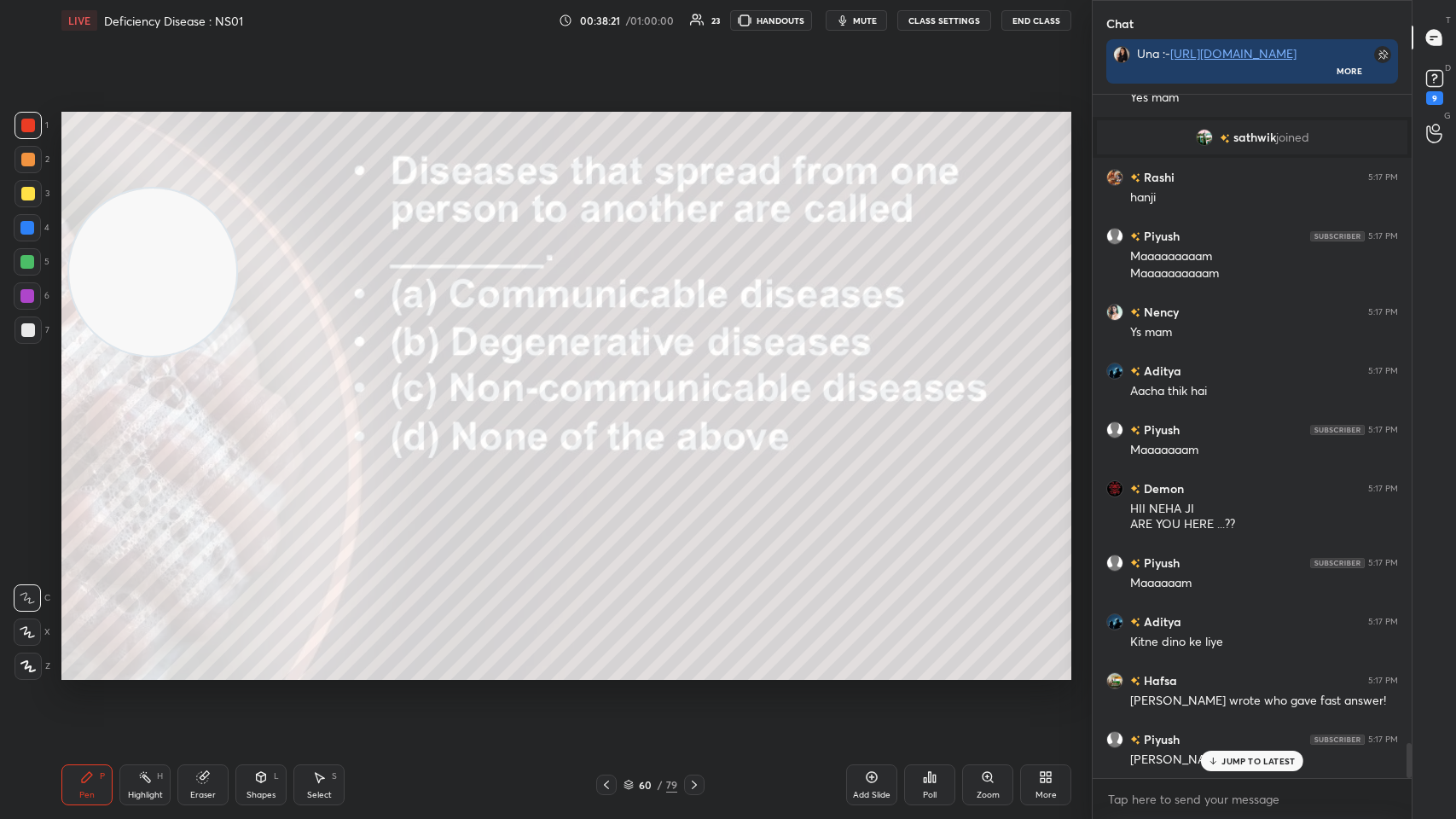
click at [612, 400] on p "JUMP TO LATEST" at bounding box center [1258, 760] width 74 height 10
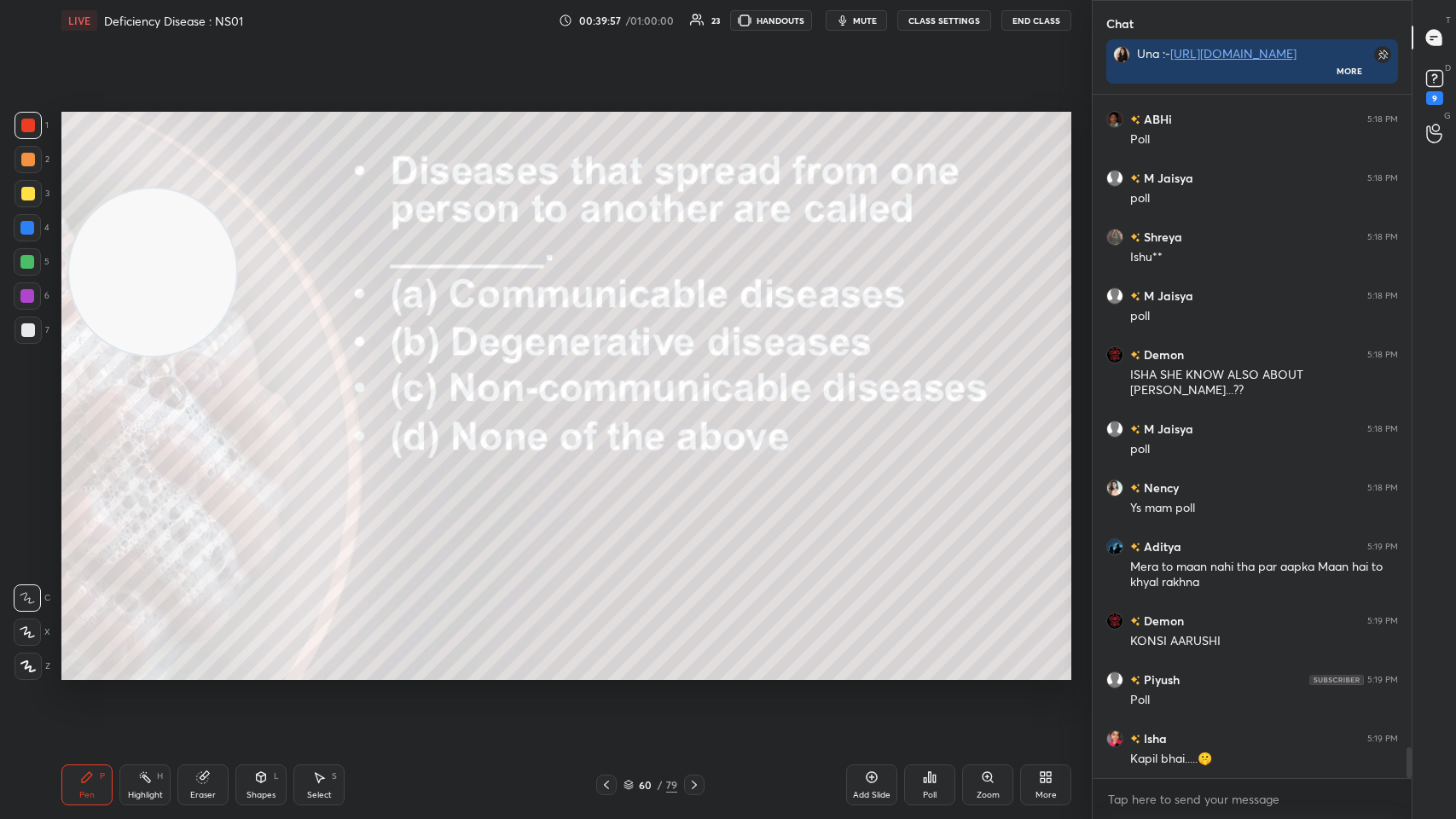
scroll to position [14559, 0]
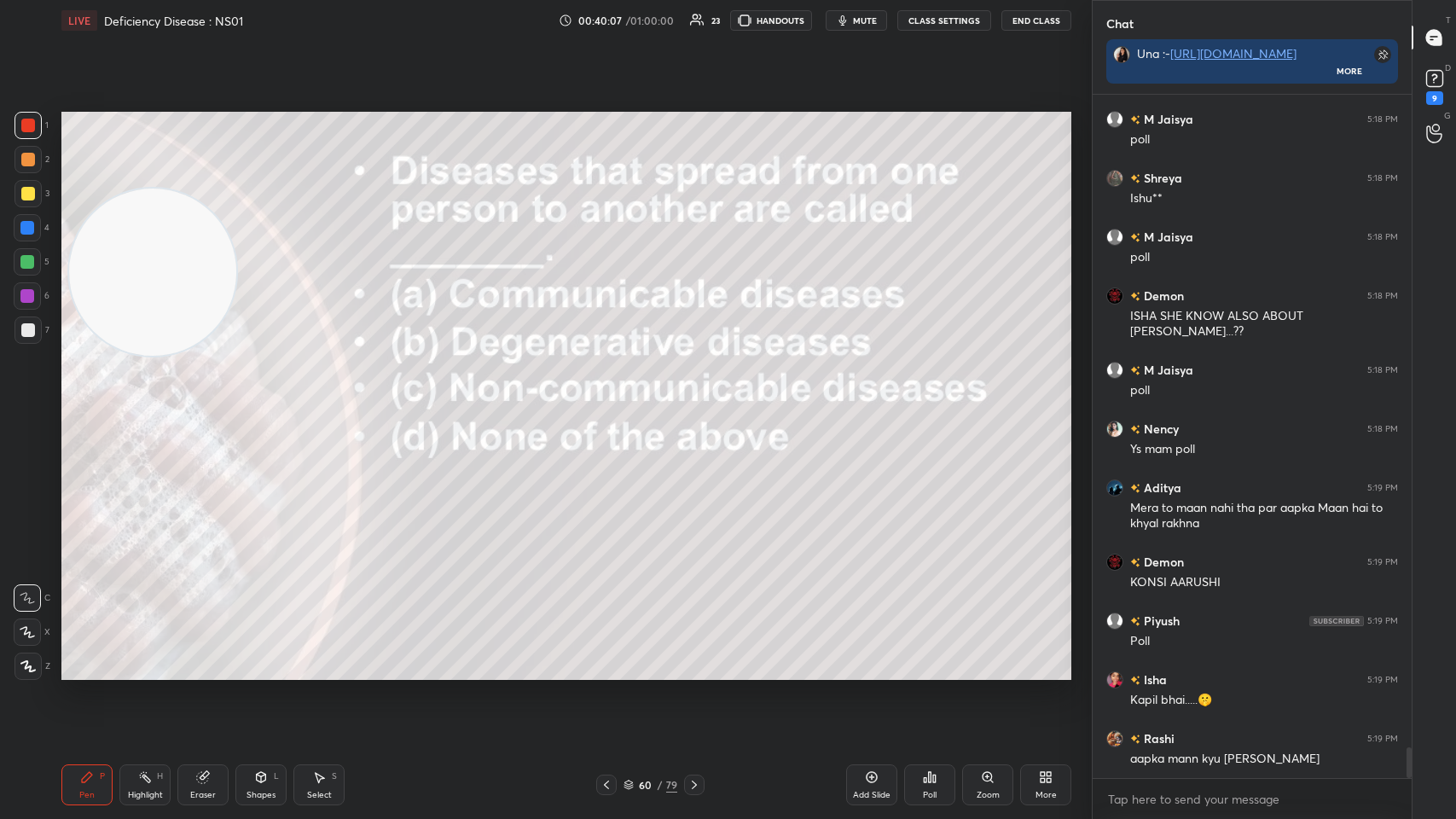
click at [612, 400] on div "Poll" at bounding box center [930, 785] width 52 height 40
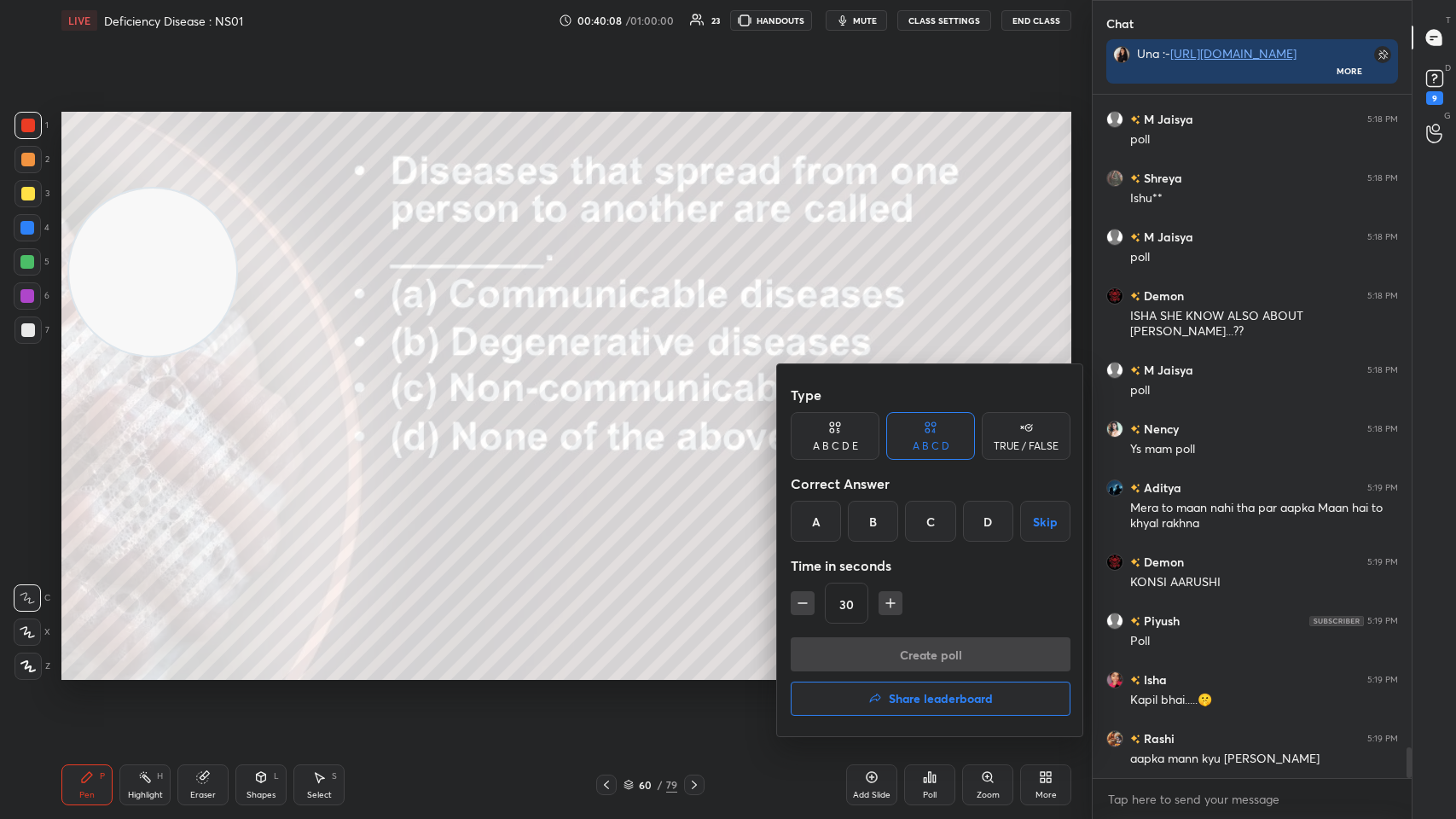
scroll to position [14617, 0]
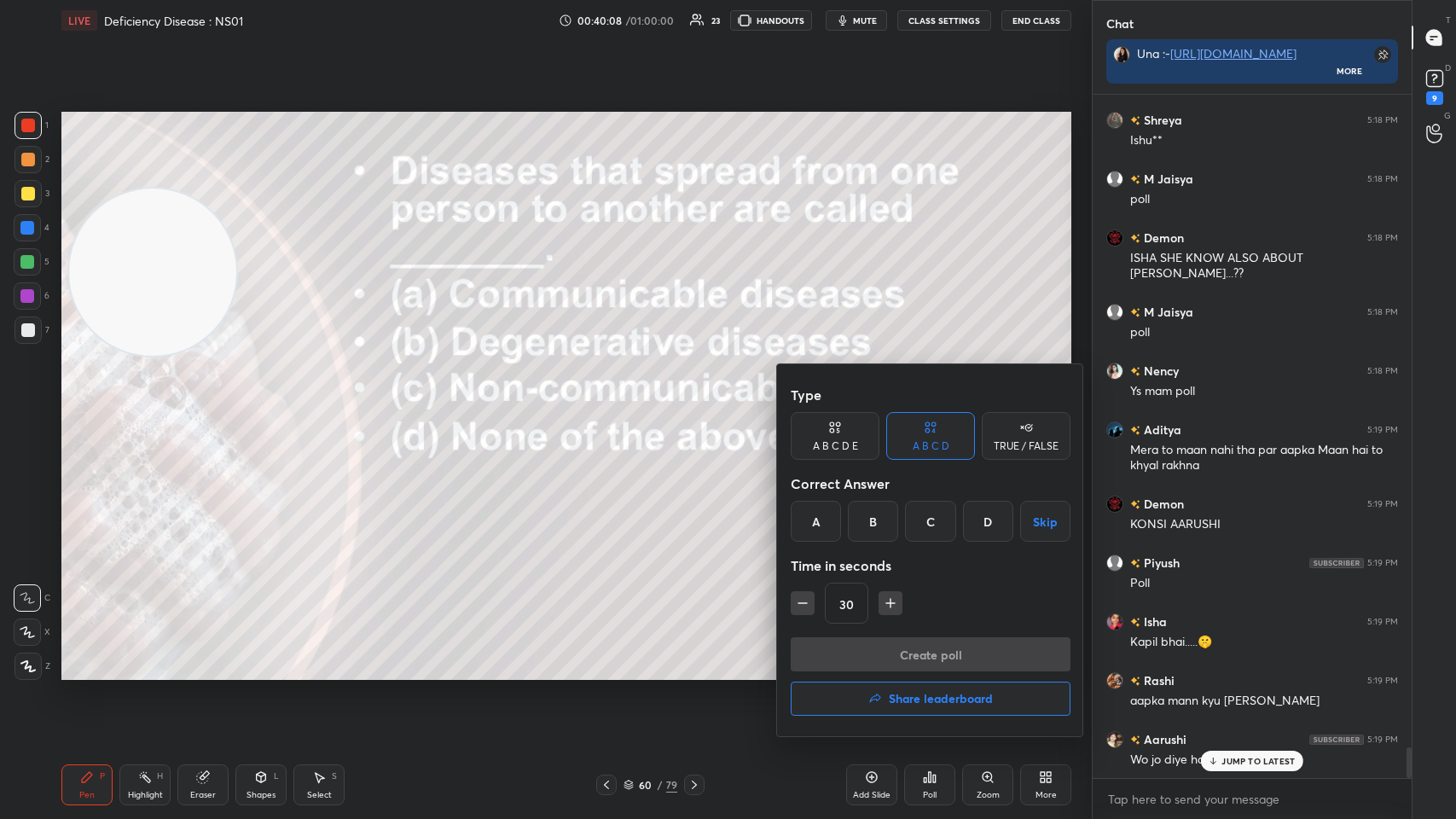
click at [612, 400] on div "A" at bounding box center [815, 521] width 51 height 40
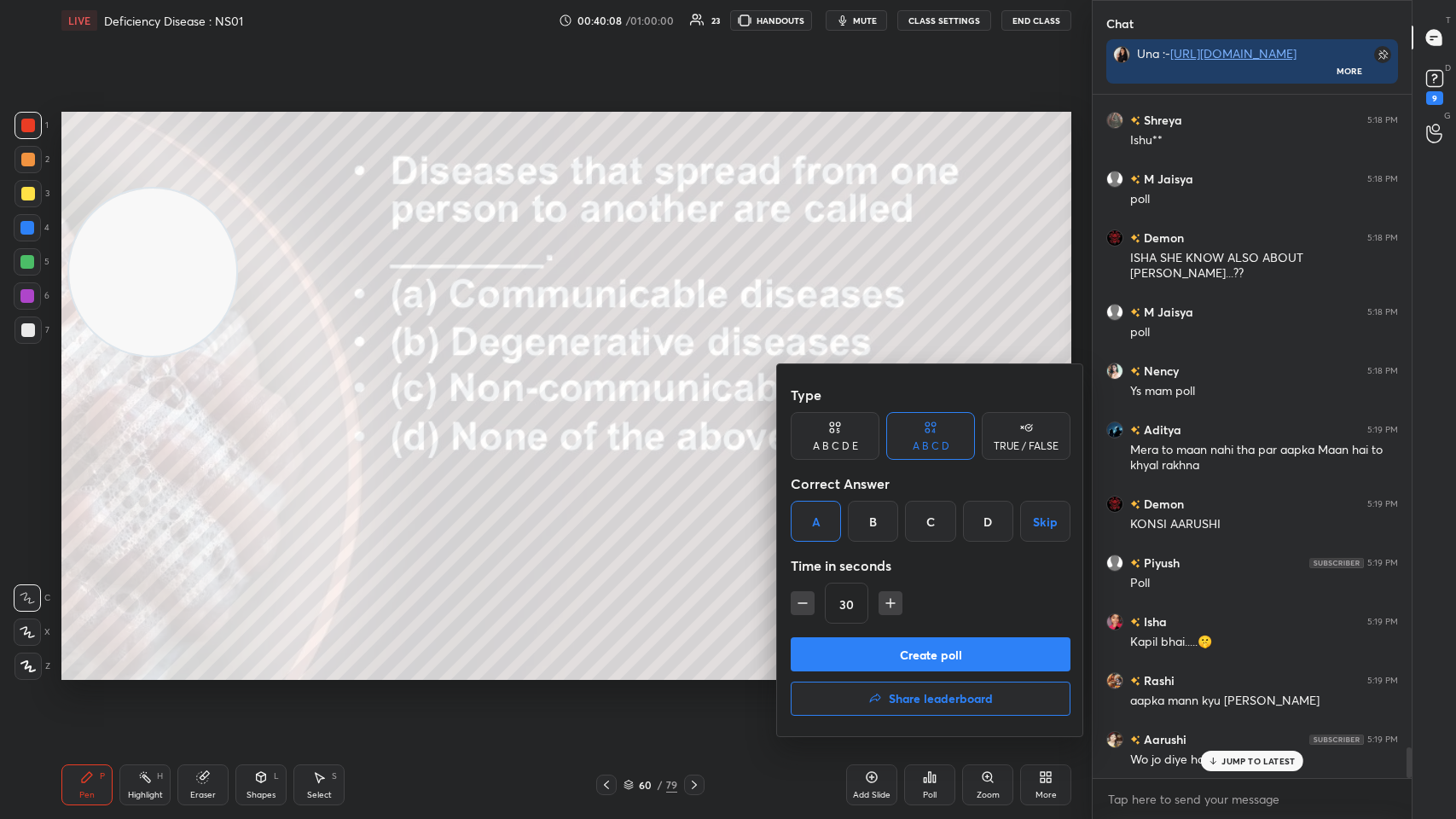
click at [612, 400] on button "Create poll" at bounding box center [930, 653] width 280 height 34
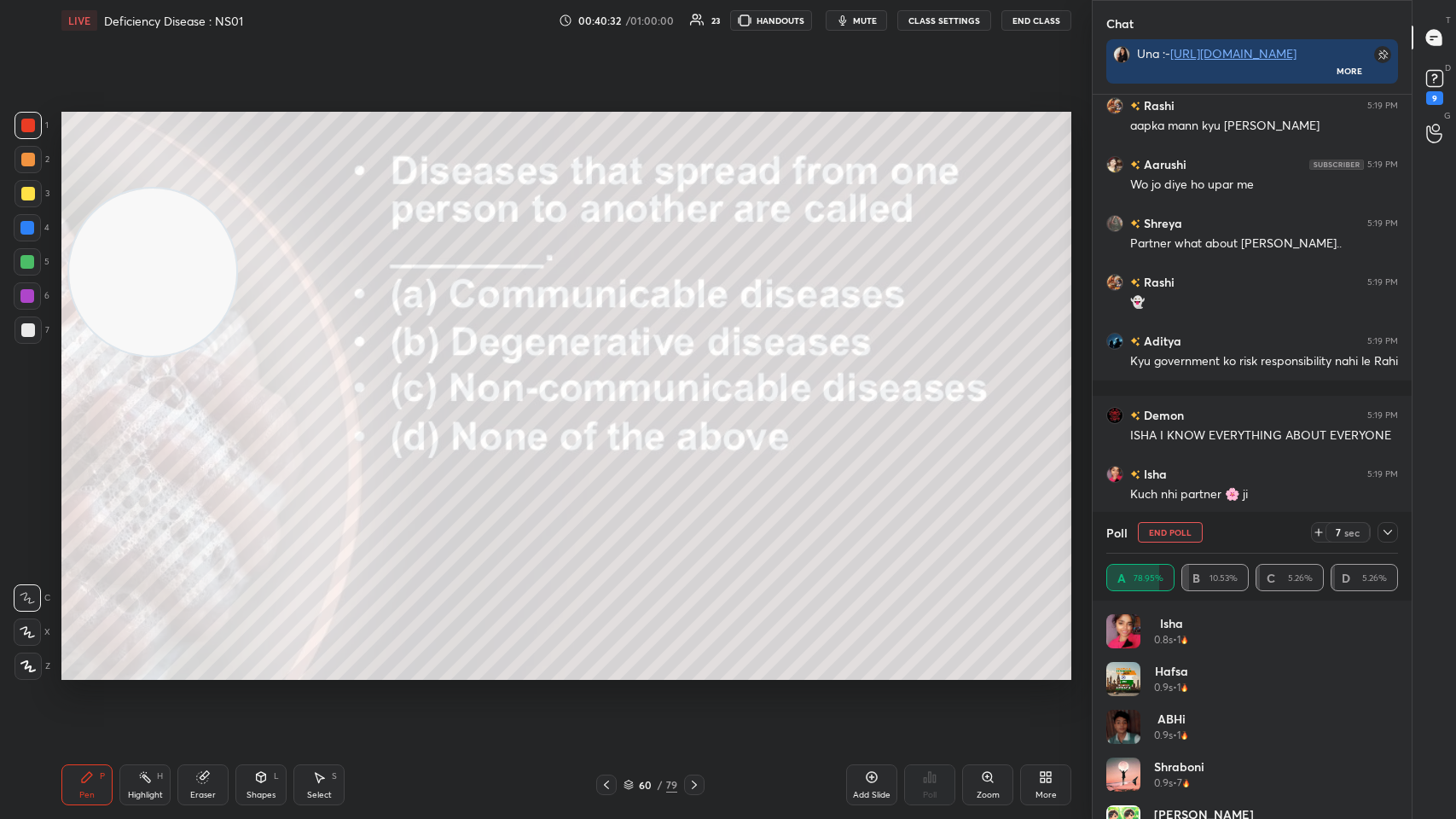
scroll to position [15251, 0]
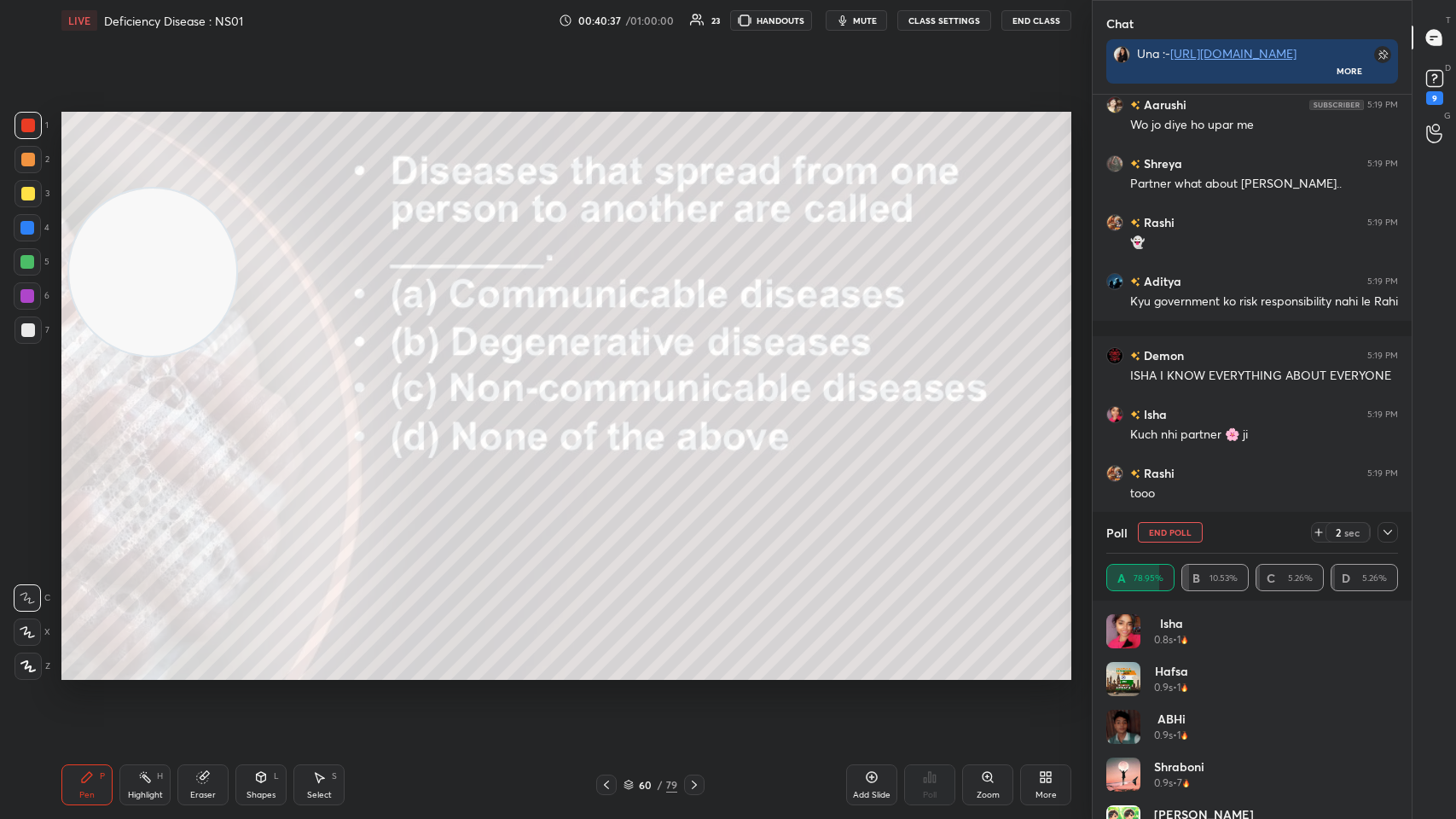
click at [612, 400] on icon at bounding box center [1388, 532] width 14 height 14
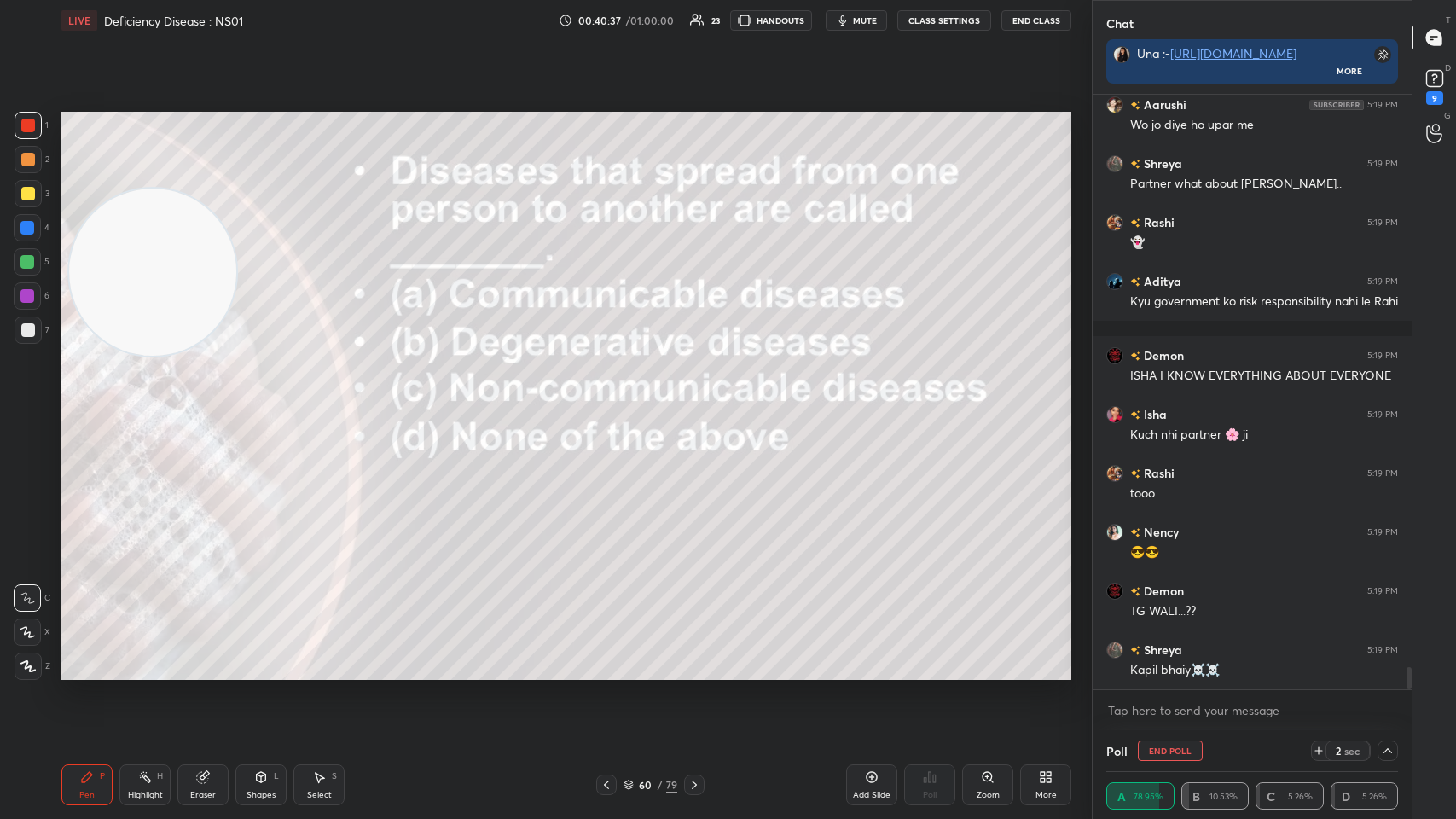
scroll to position [0, 6]
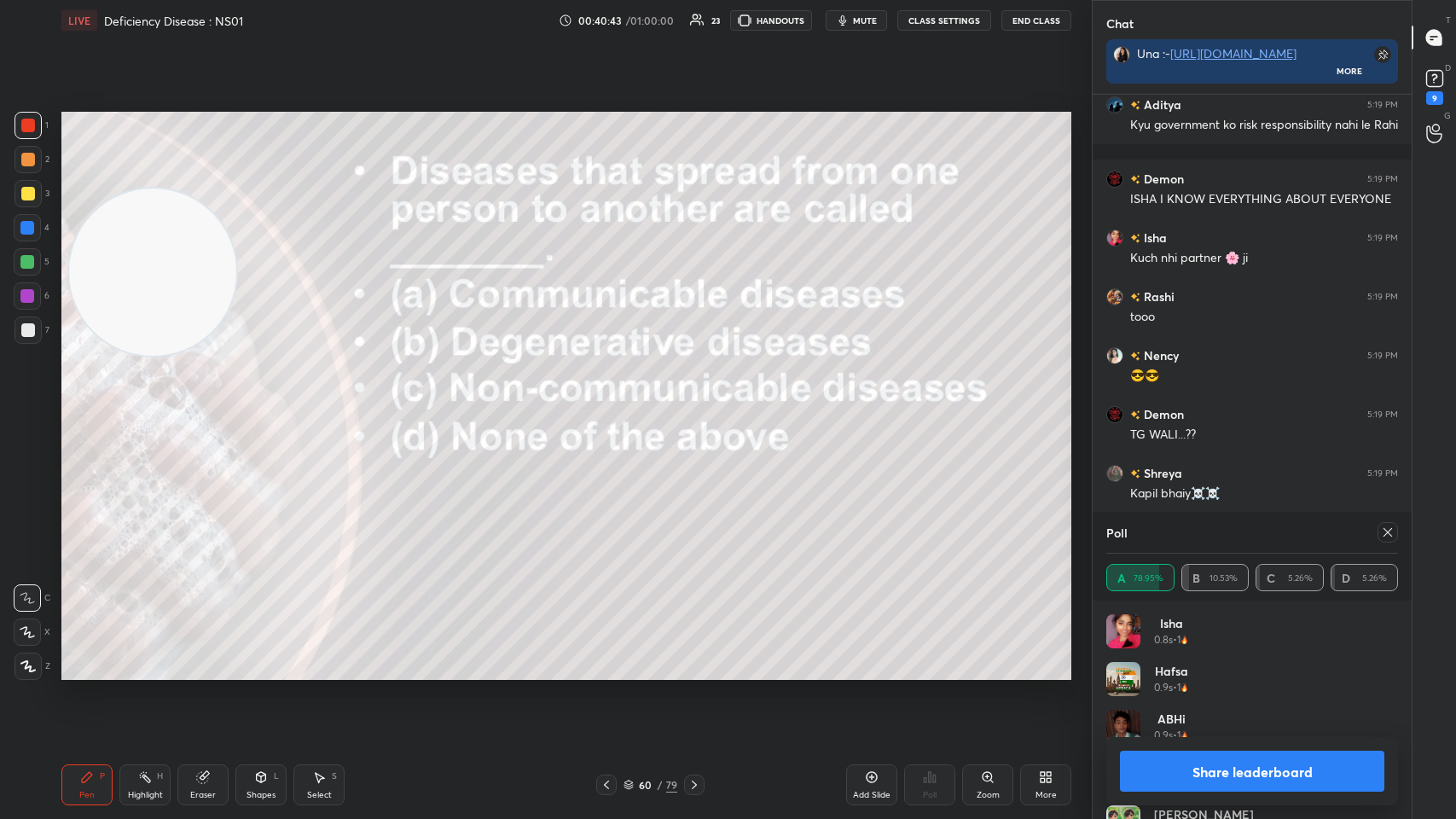
click at [612, 400] on icon at bounding box center [1388, 532] width 14 height 14
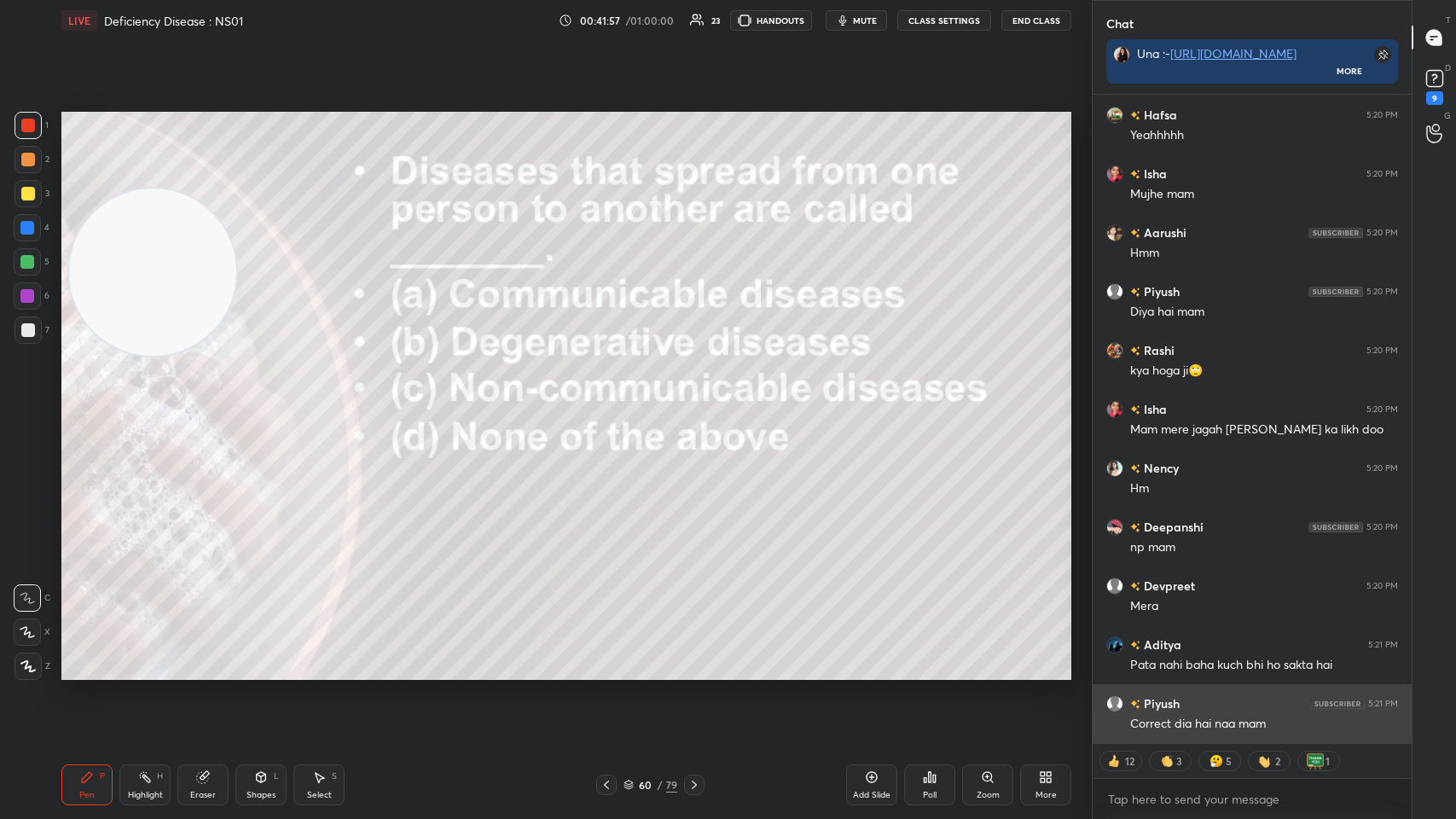
scroll to position [16609, 0]
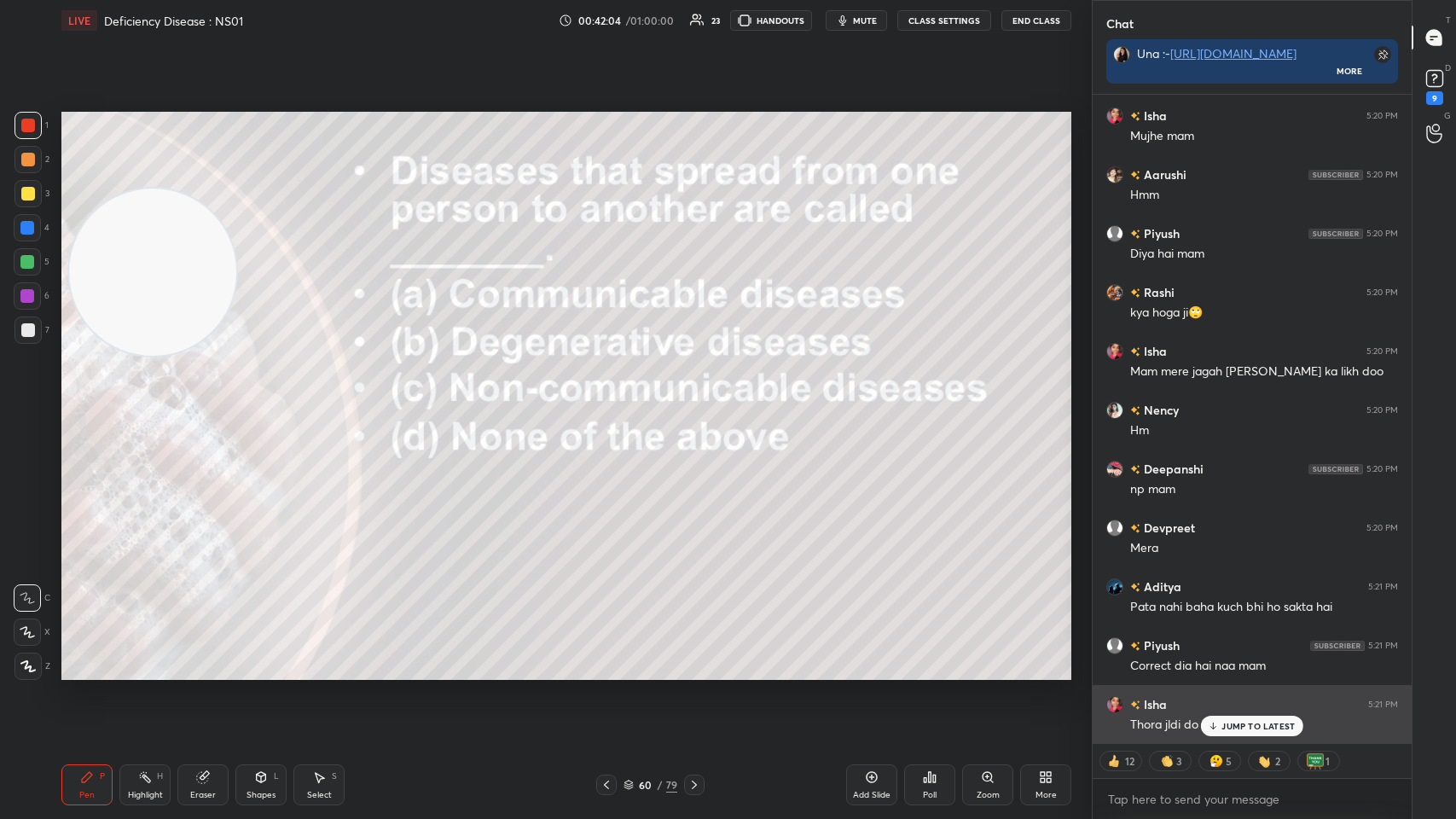
click at [612, 400] on icon at bounding box center [1214, 725] width 11 height 10
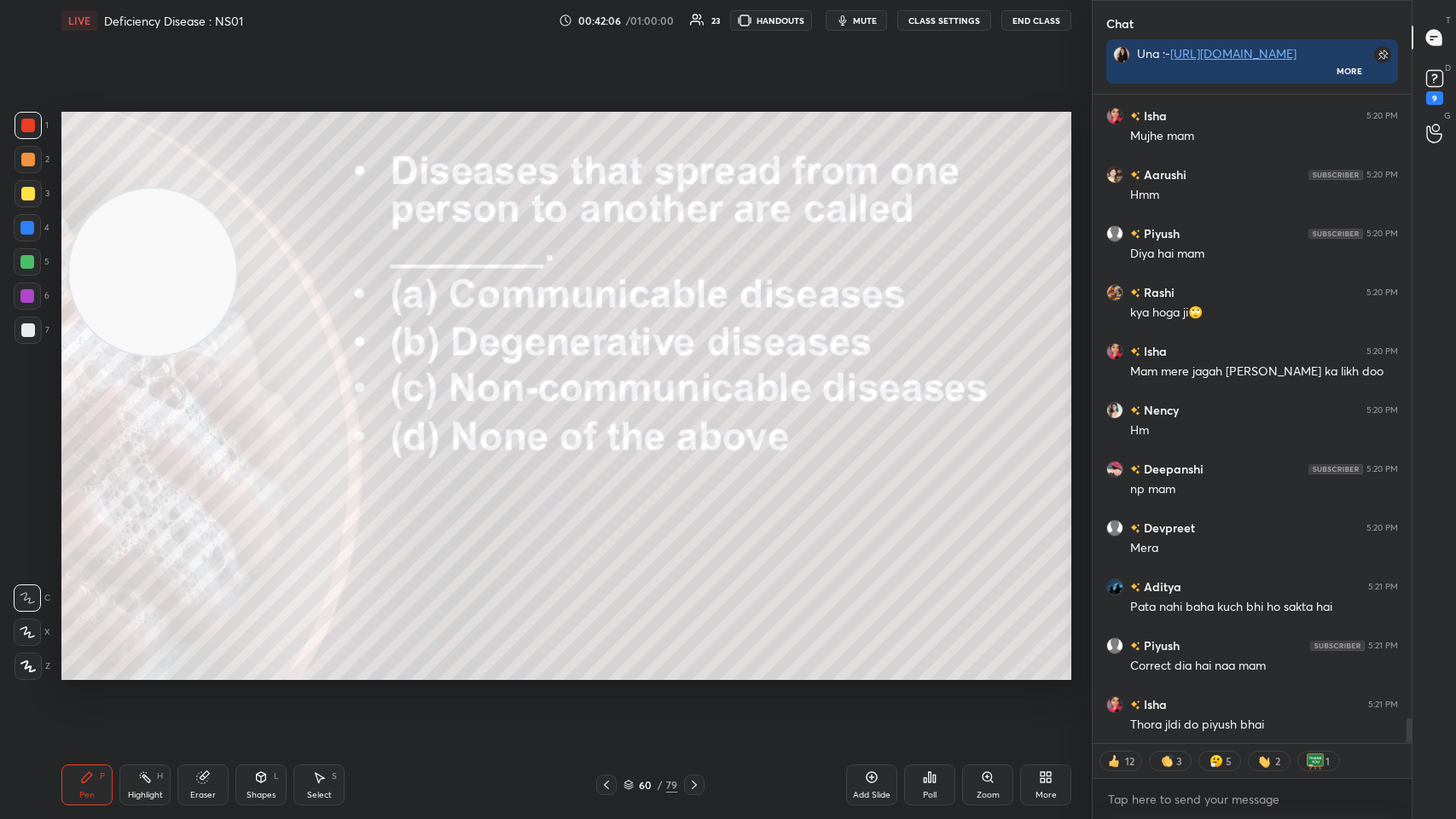
click at [612, 400] on icon at bounding box center [694, 784] width 14 height 14
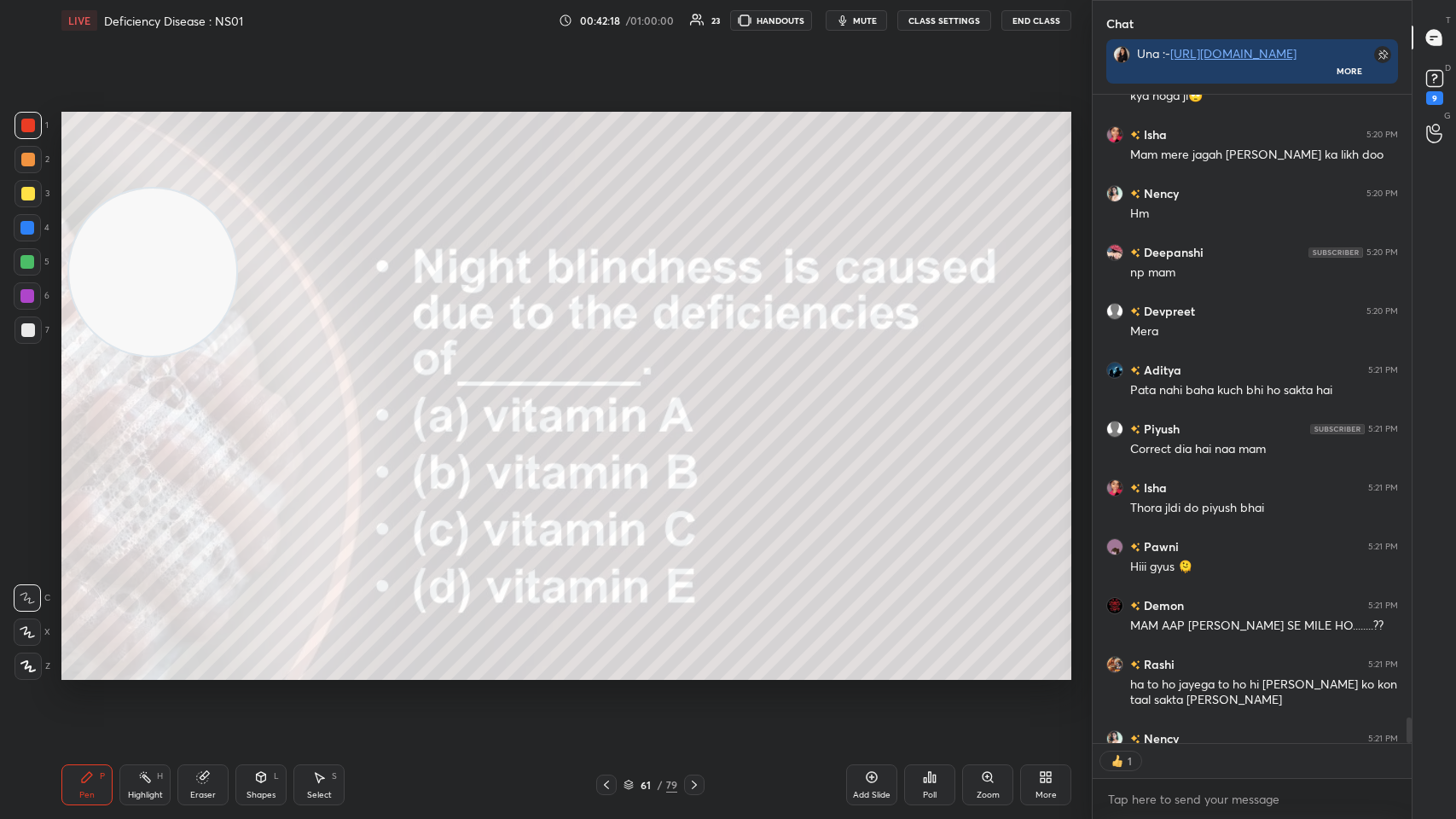
scroll to position [6, 6]
click at [49, 339] on div "1 2 3 4 5 6 7" at bounding box center [31, 231] width 36 height 239
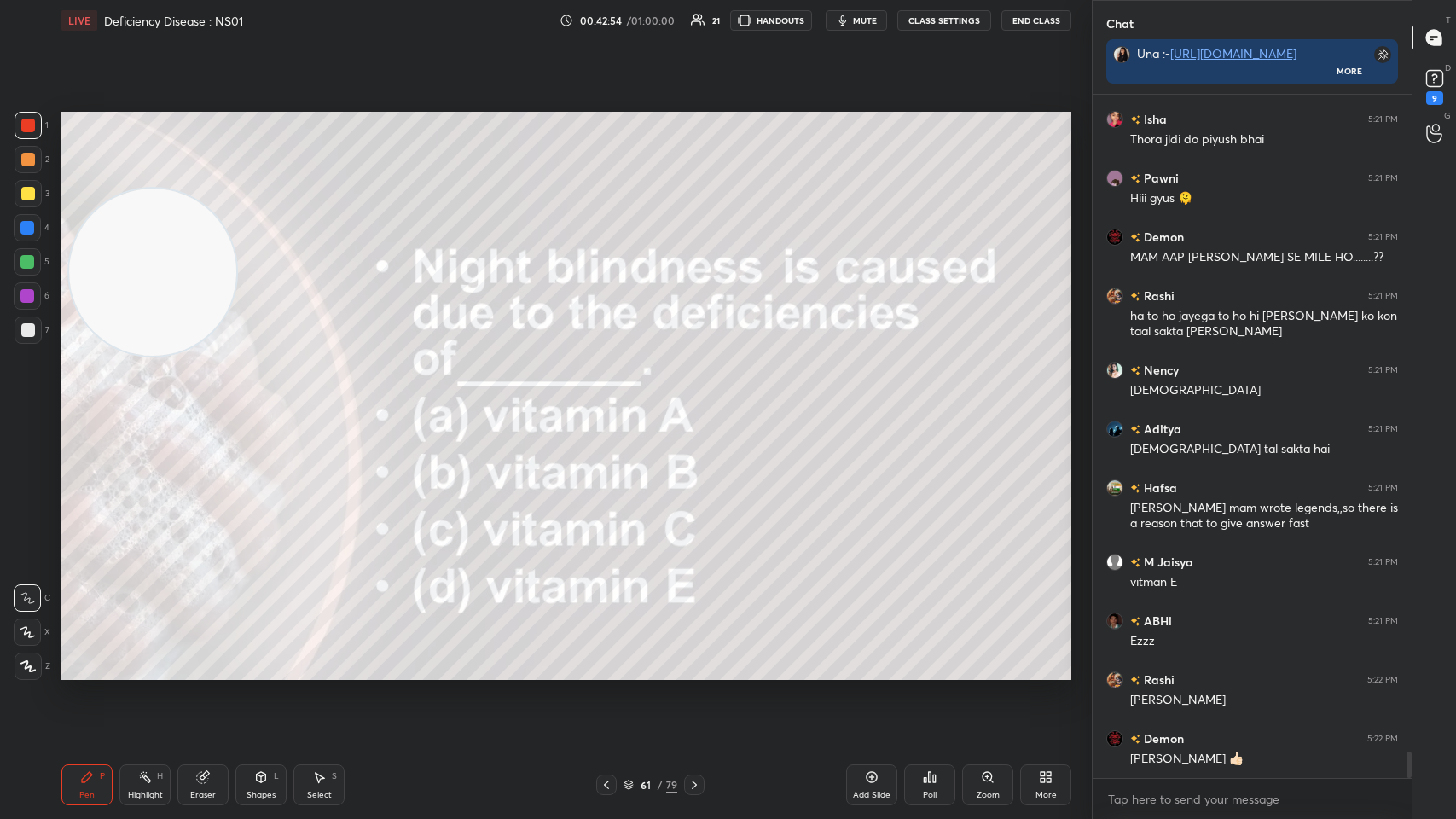
scroll to position [17252, 0]
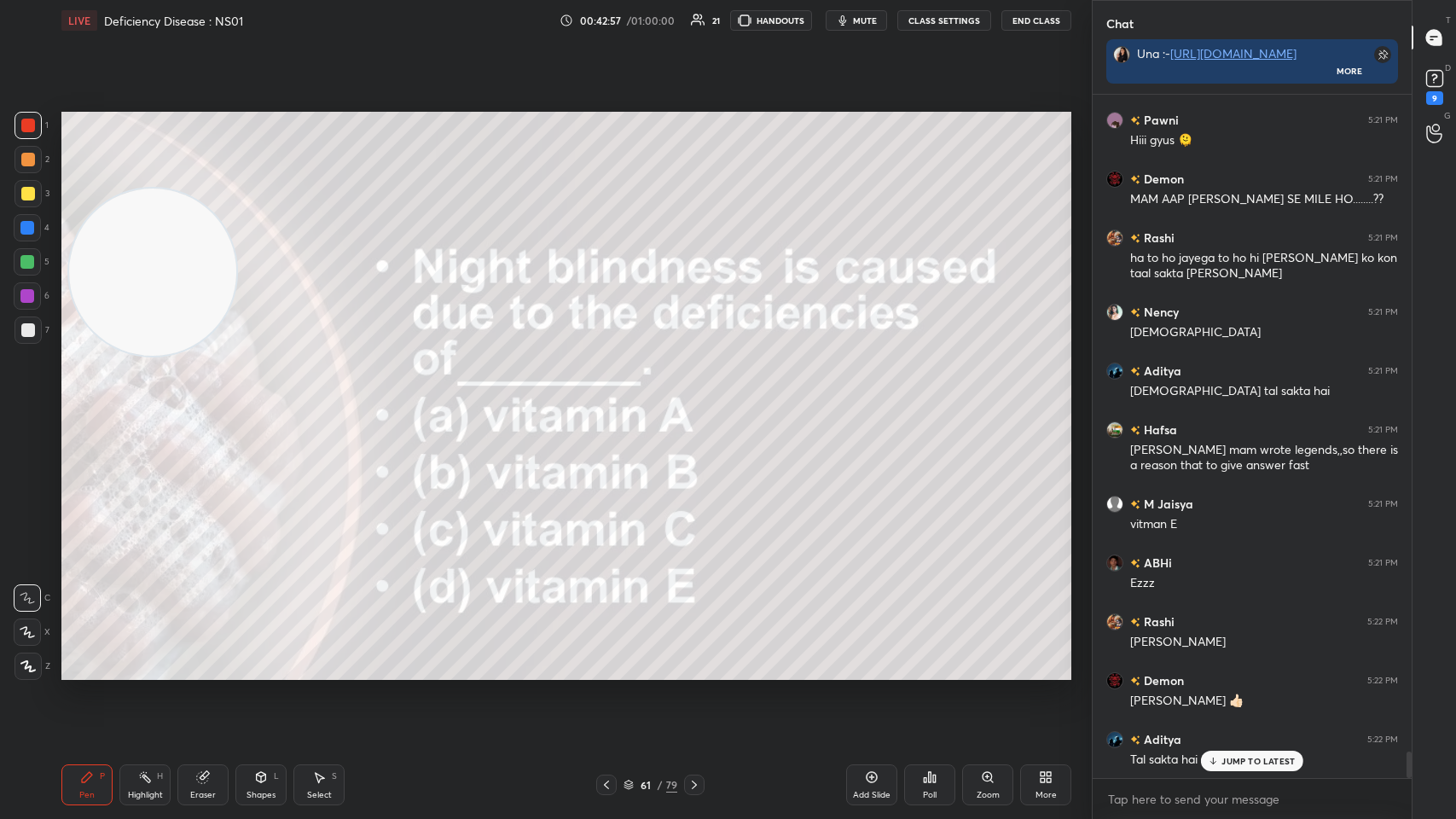
click at [612, 400] on div "/" at bounding box center [661, 784] width 6 height 10
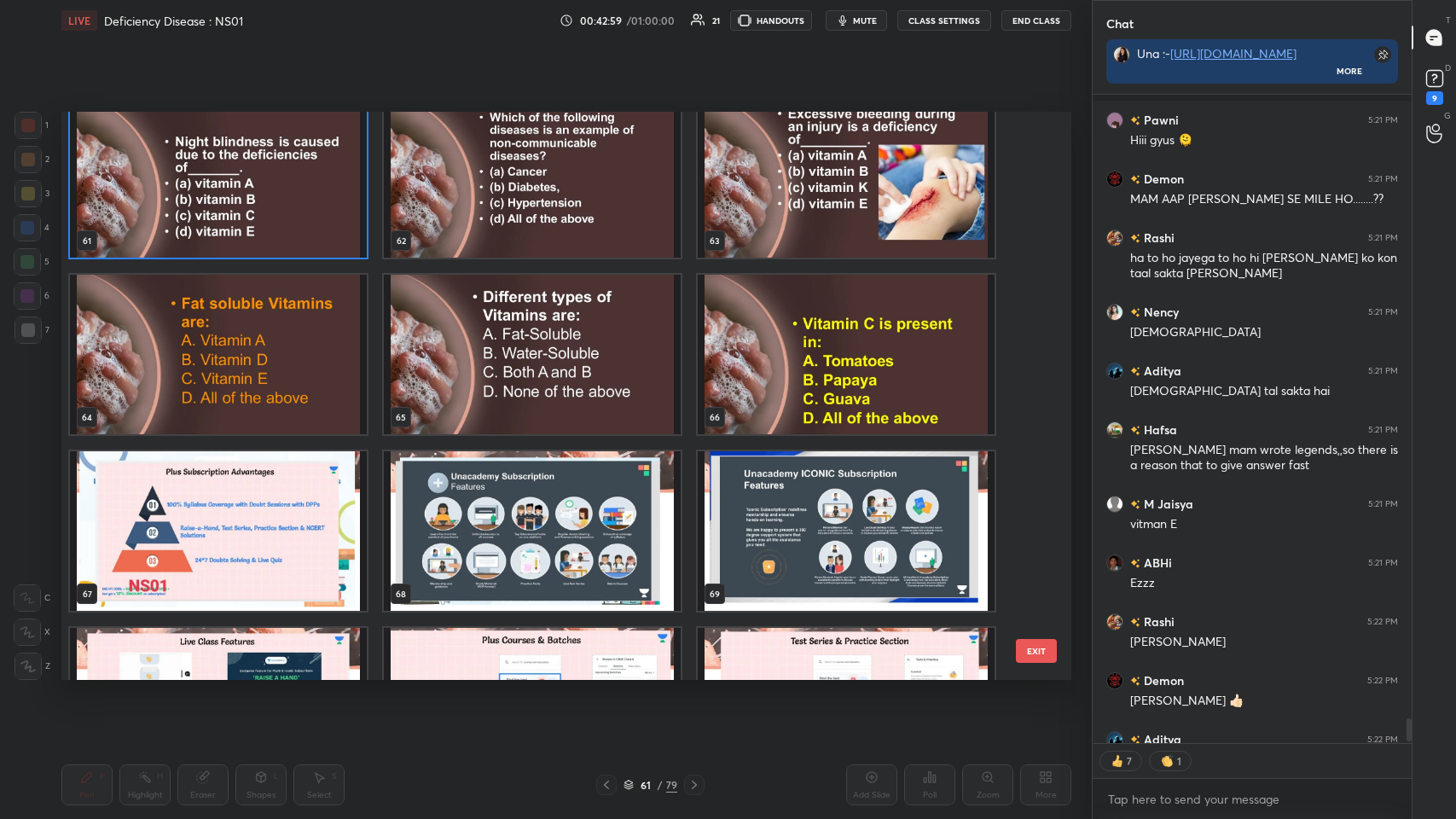
scroll to position [3558, 0]
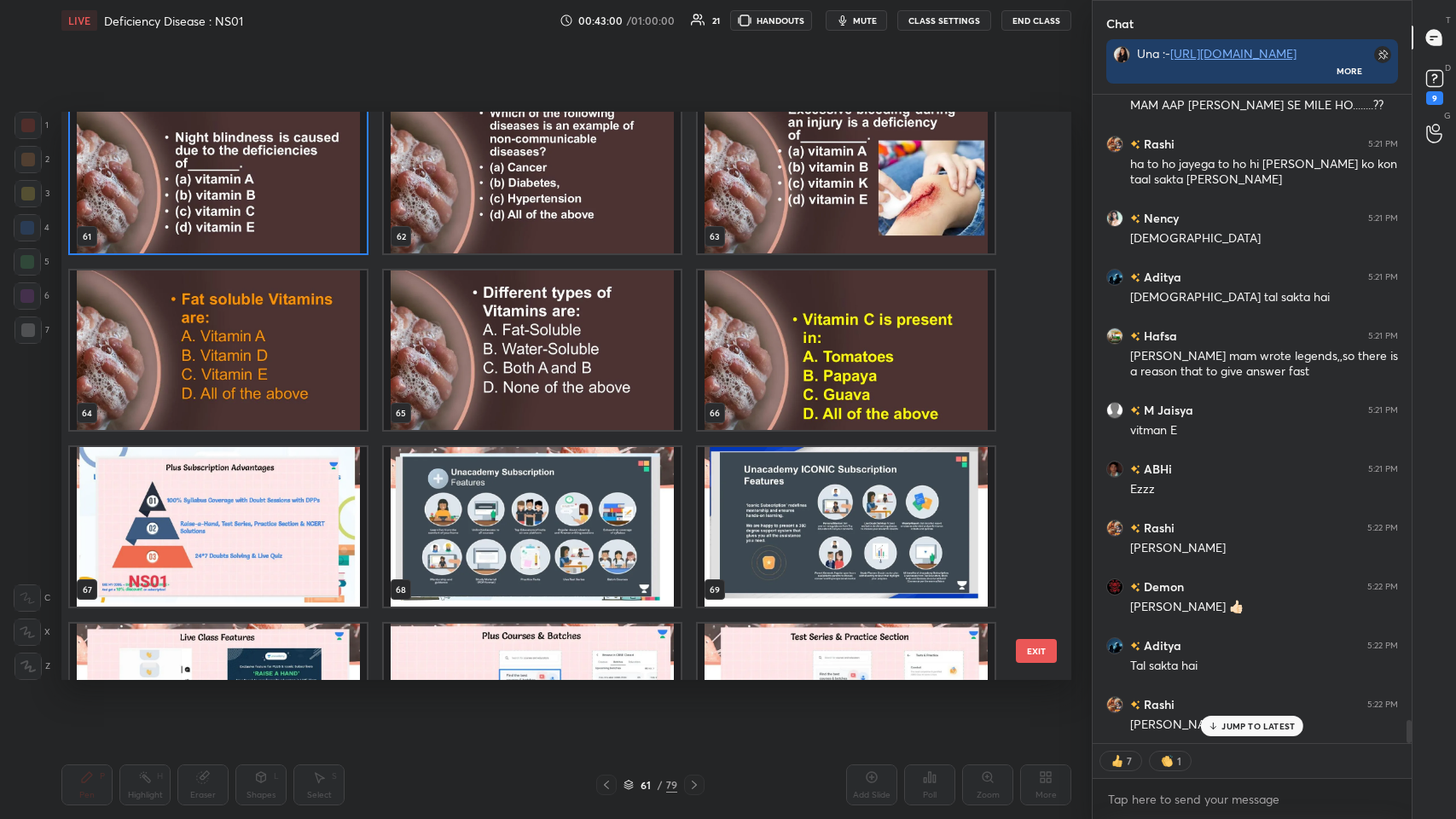
click at [317, 173] on img "grid" at bounding box center [218, 173] width 297 height 159
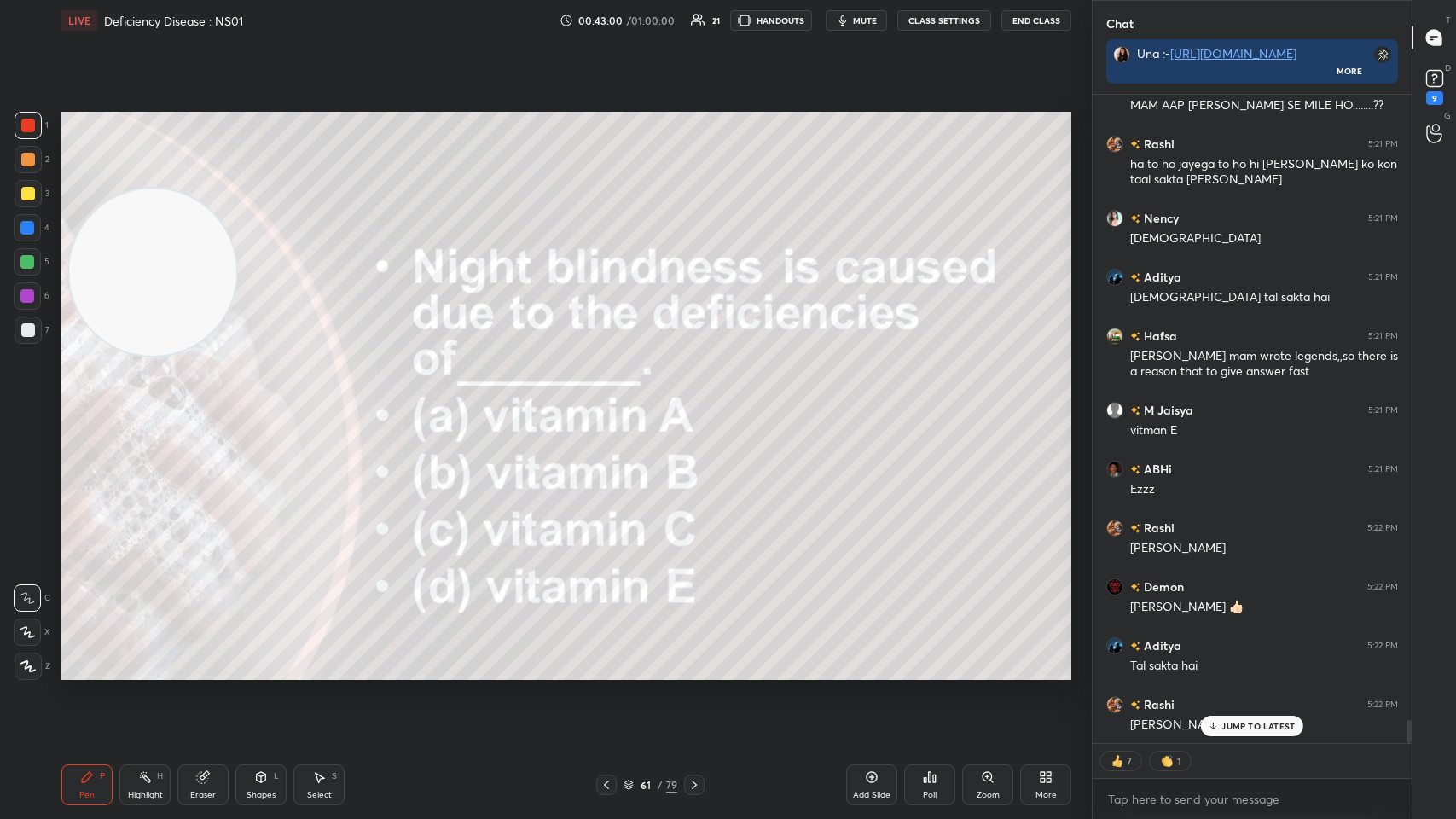
click at [318, 169] on img "grid" at bounding box center [218, 173] width 297 height 159
click at [324, 171] on img "grid" at bounding box center [218, 173] width 297 height 159
click at [612, 400] on icon at bounding box center [930, 777] width 14 height 14
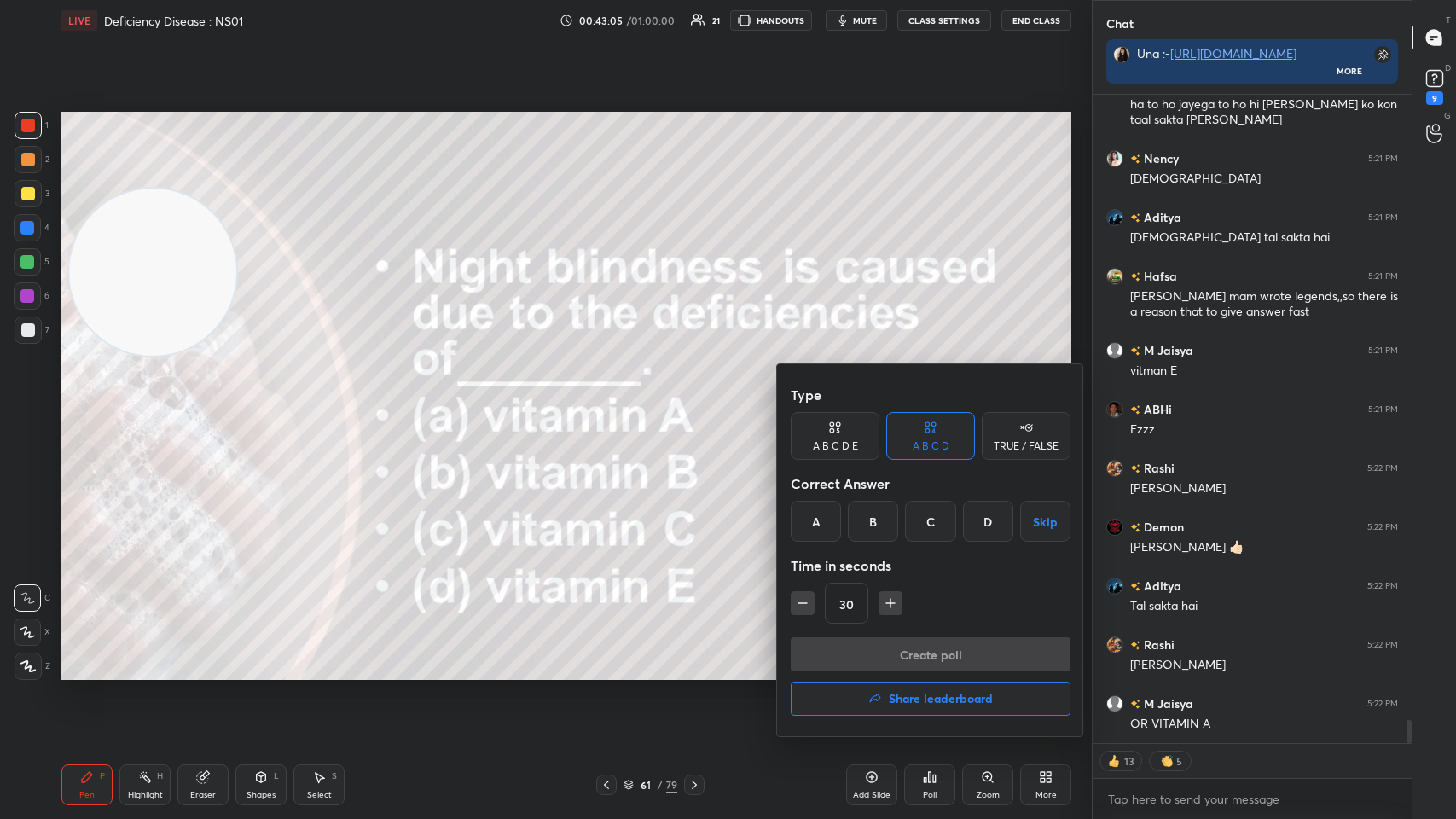
click at [612, 400] on div "A" at bounding box center [815, 521] width 51 height 40
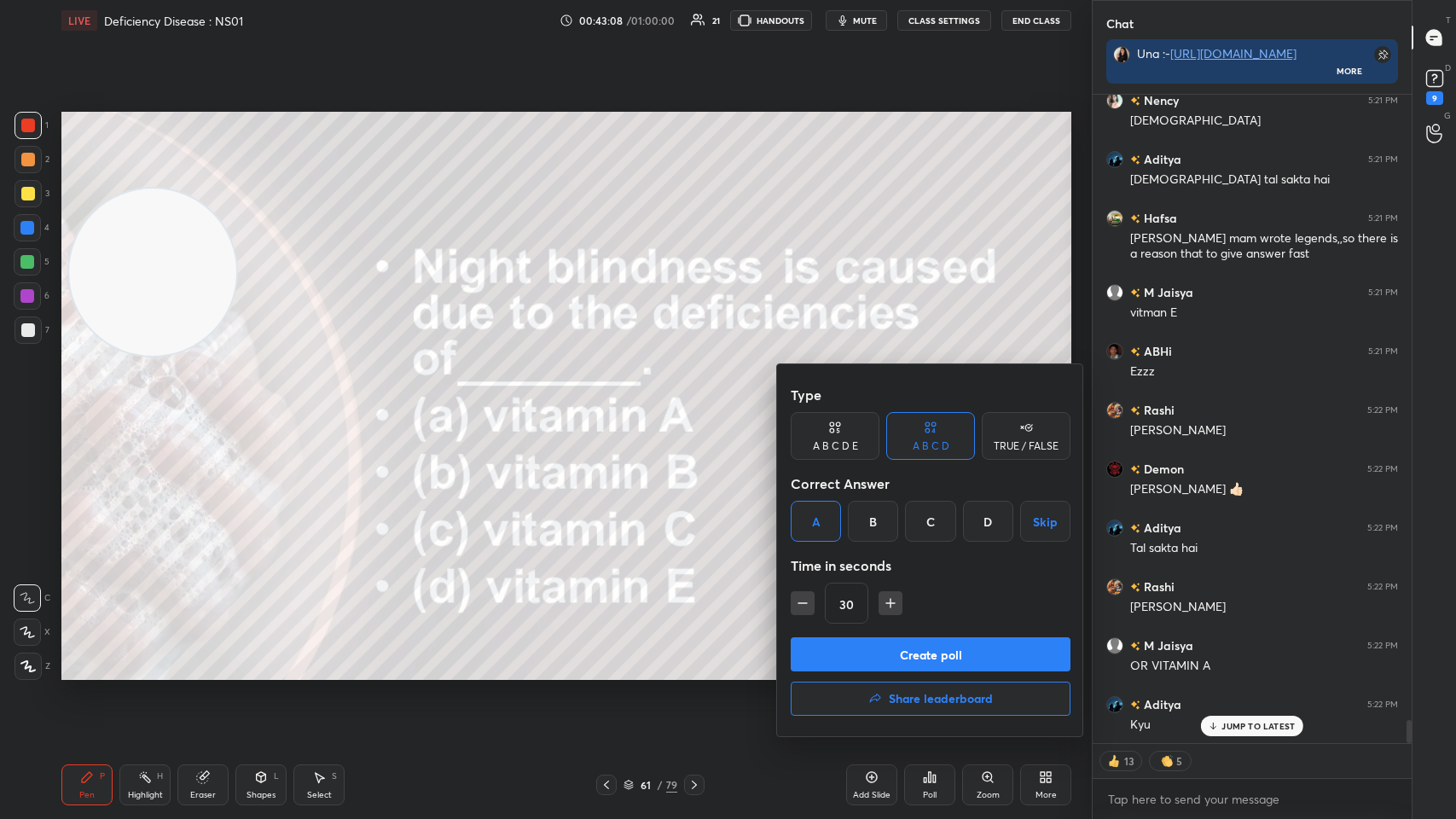
click at [612, 400] on button "Create poll" at bounding box center [930, 653] width 280 height 34
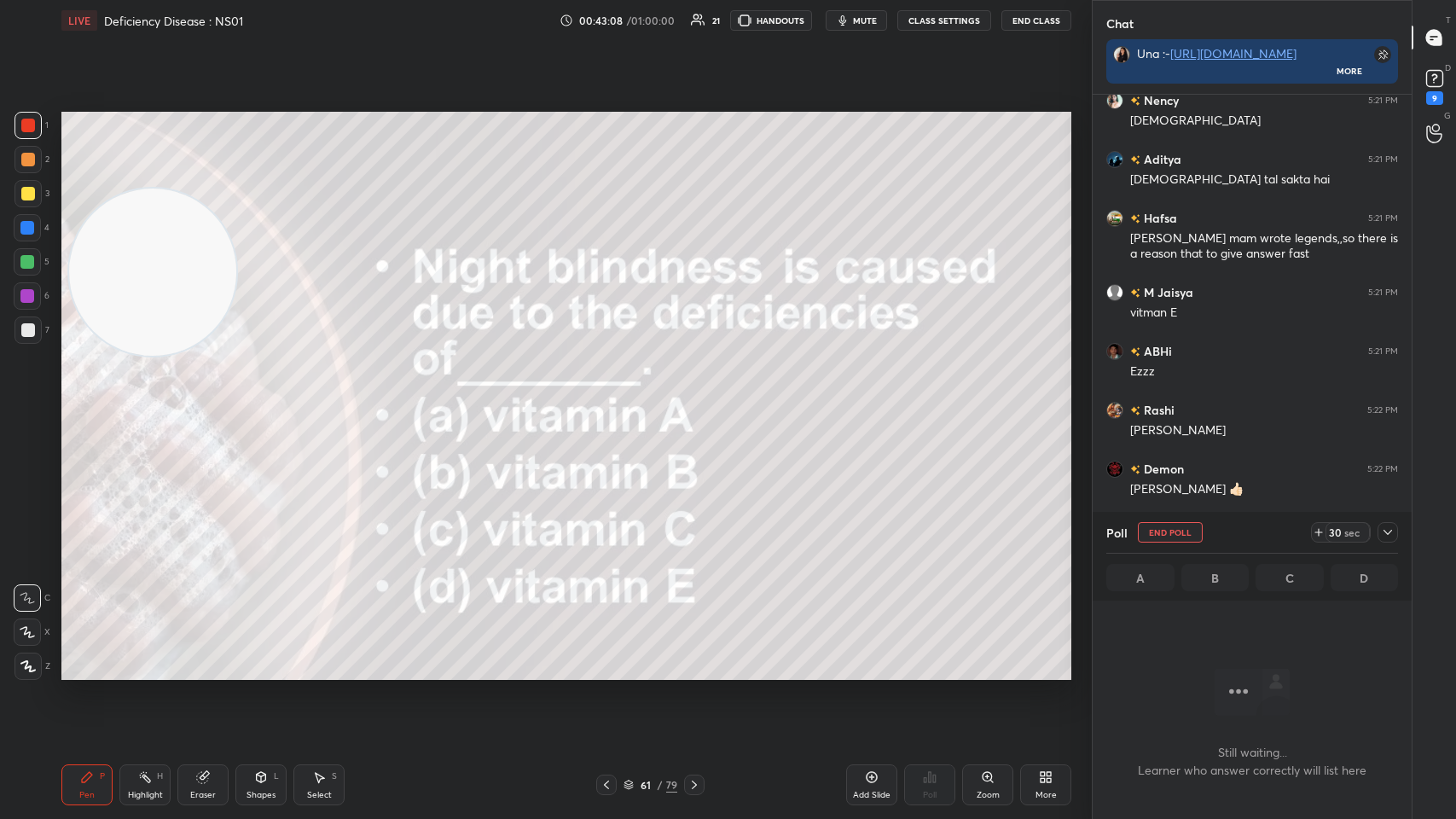
scroll to position [6, 6]
click at [28, 336] on div at bounding box center [28, 329] width 14 height 14
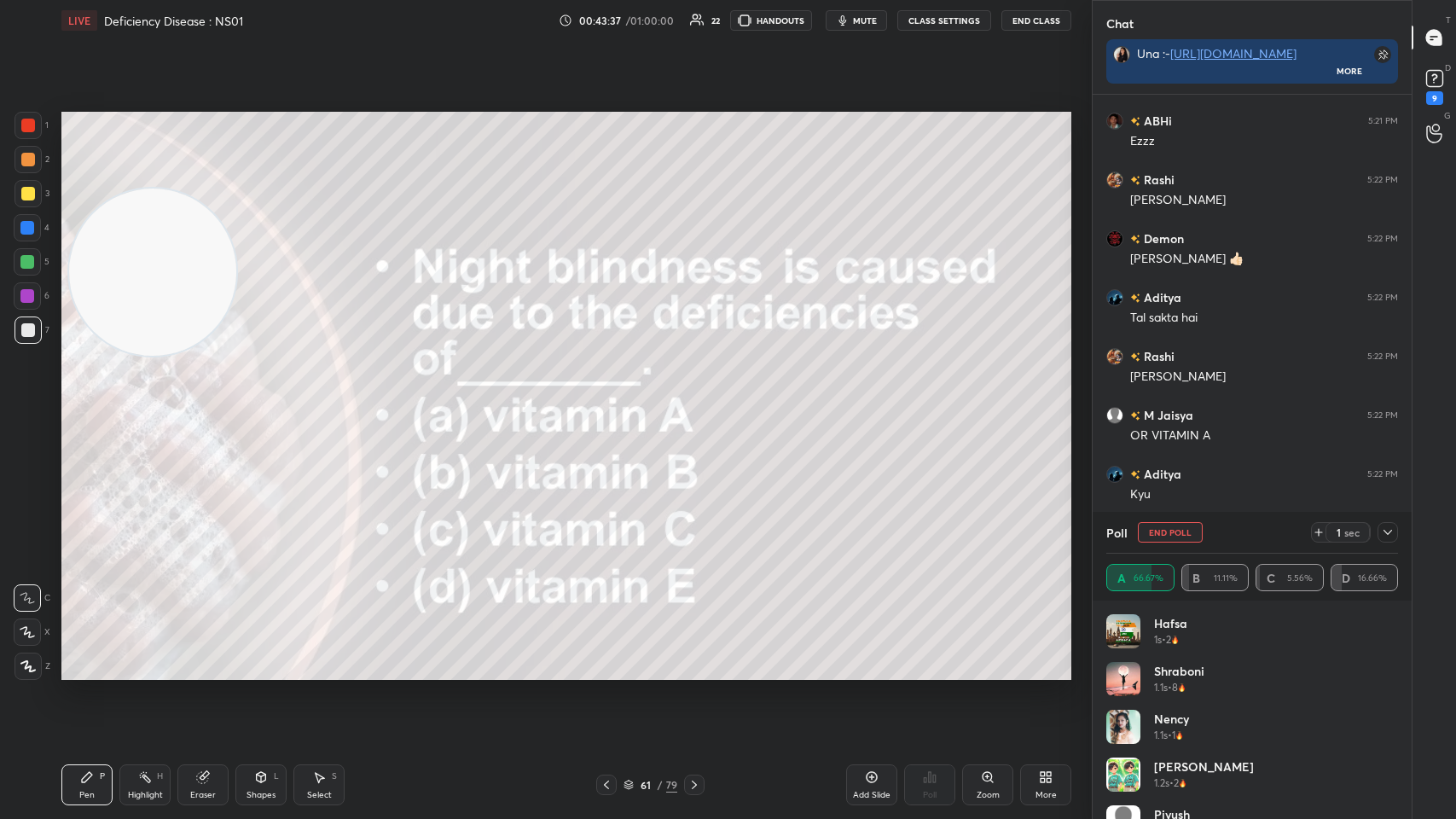
click at [612, 400] on div at bounding box center [1388, 532] width 20 height 20
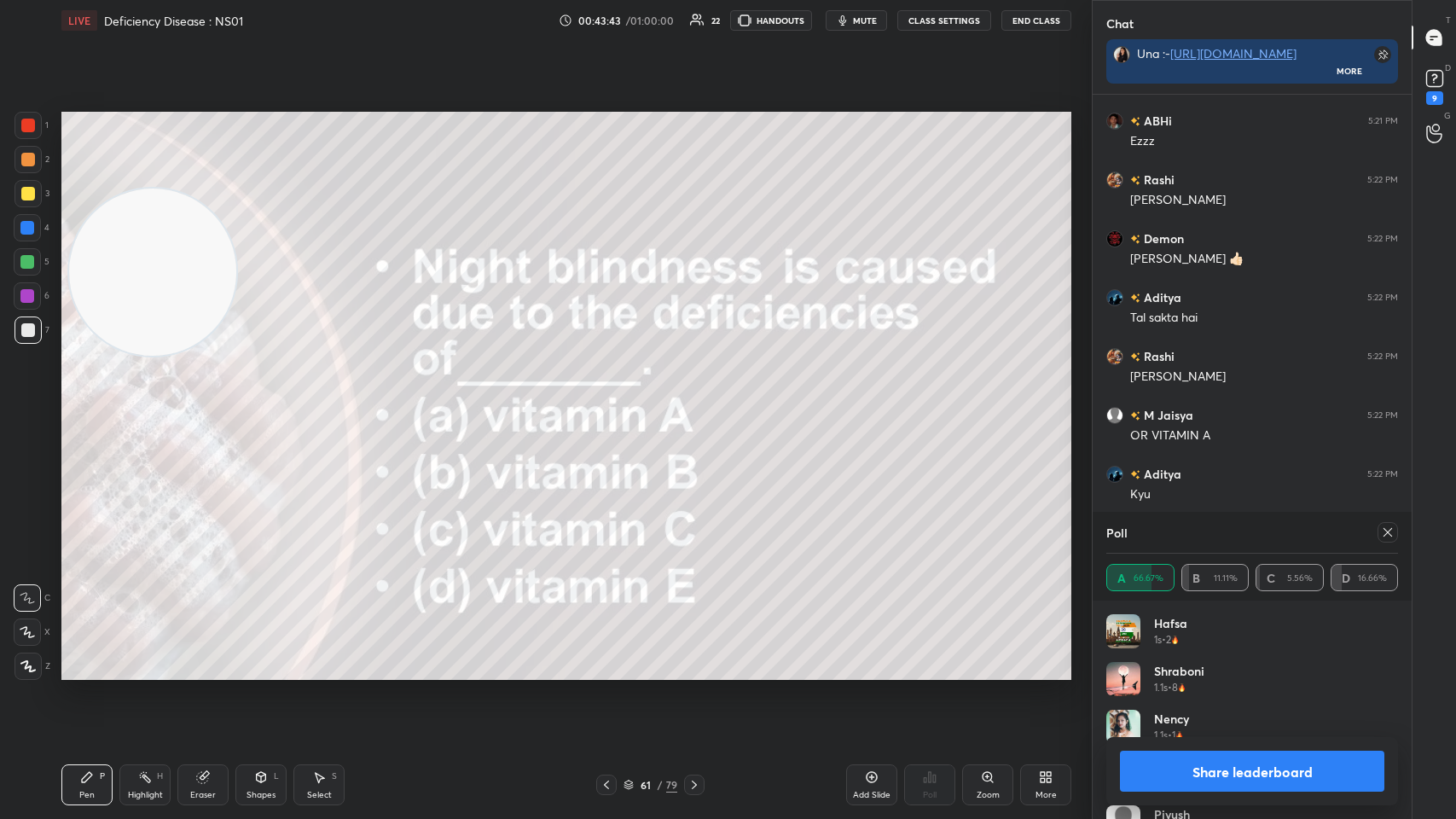
click at [612, 400] on icon at bounding box center [1387, 532] width 8 height 8
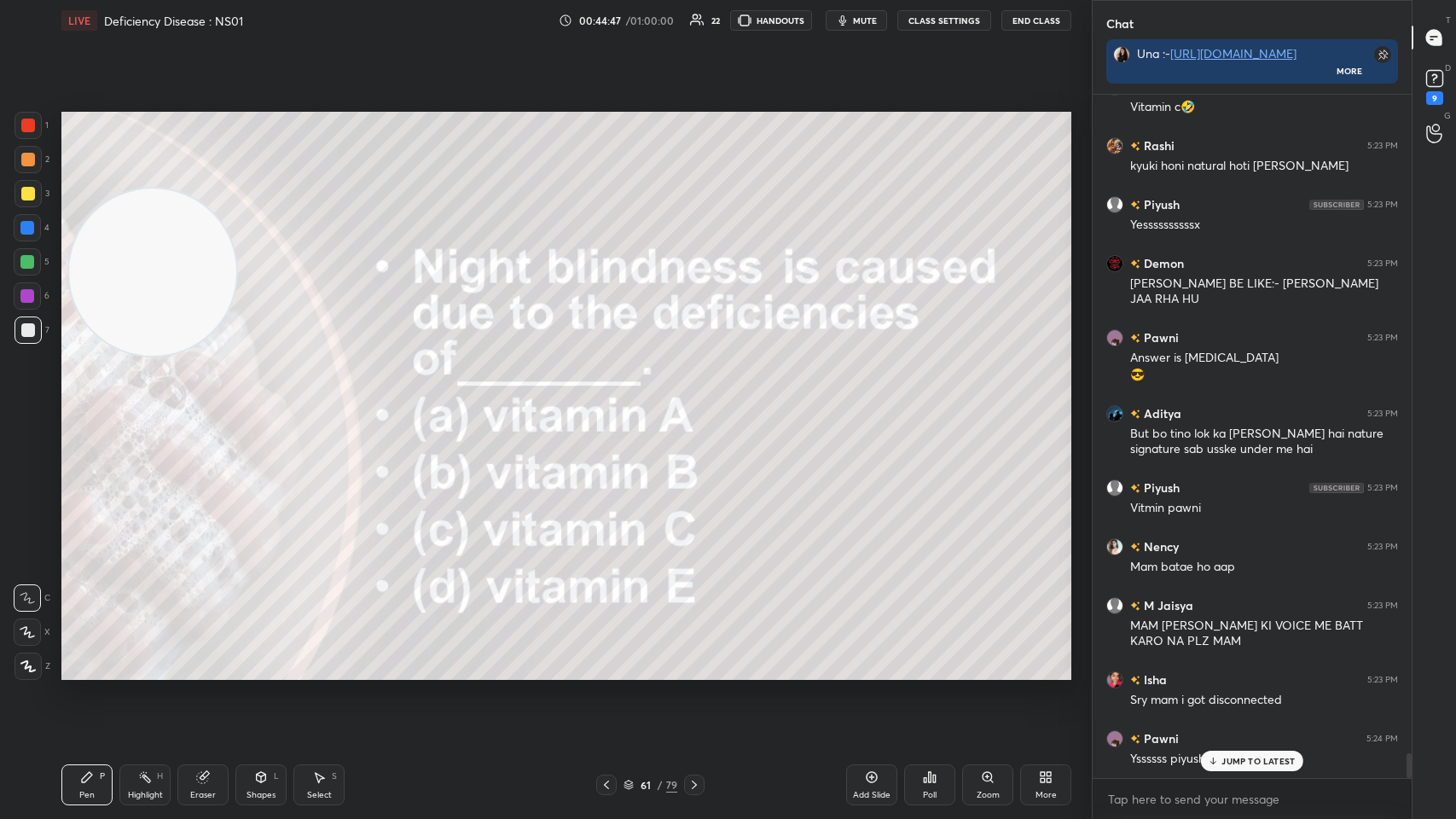
scroll to position [18316, 0]
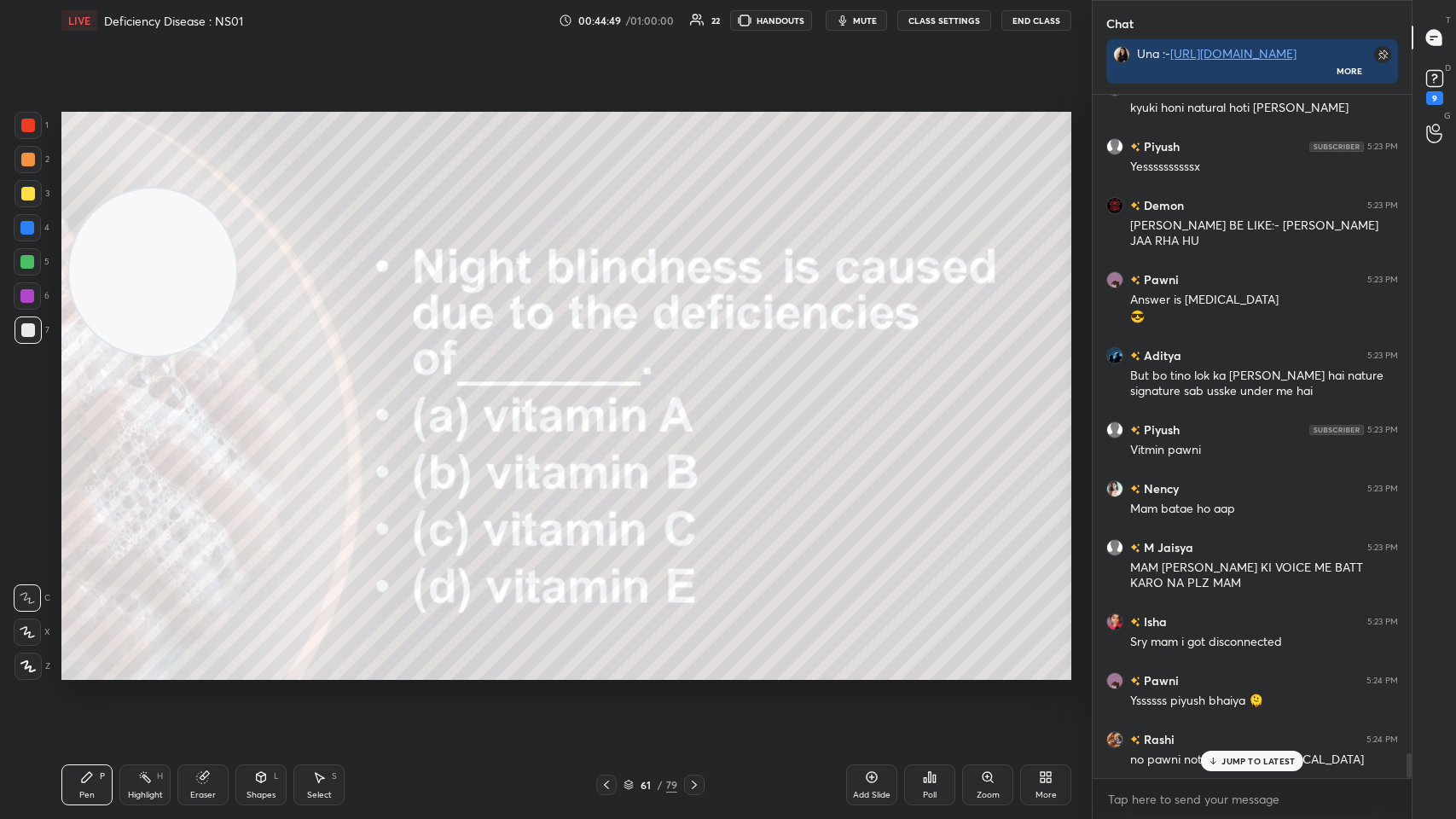
click at [612, 400] on icon at bounding box center [694, 784] width 14 height 14
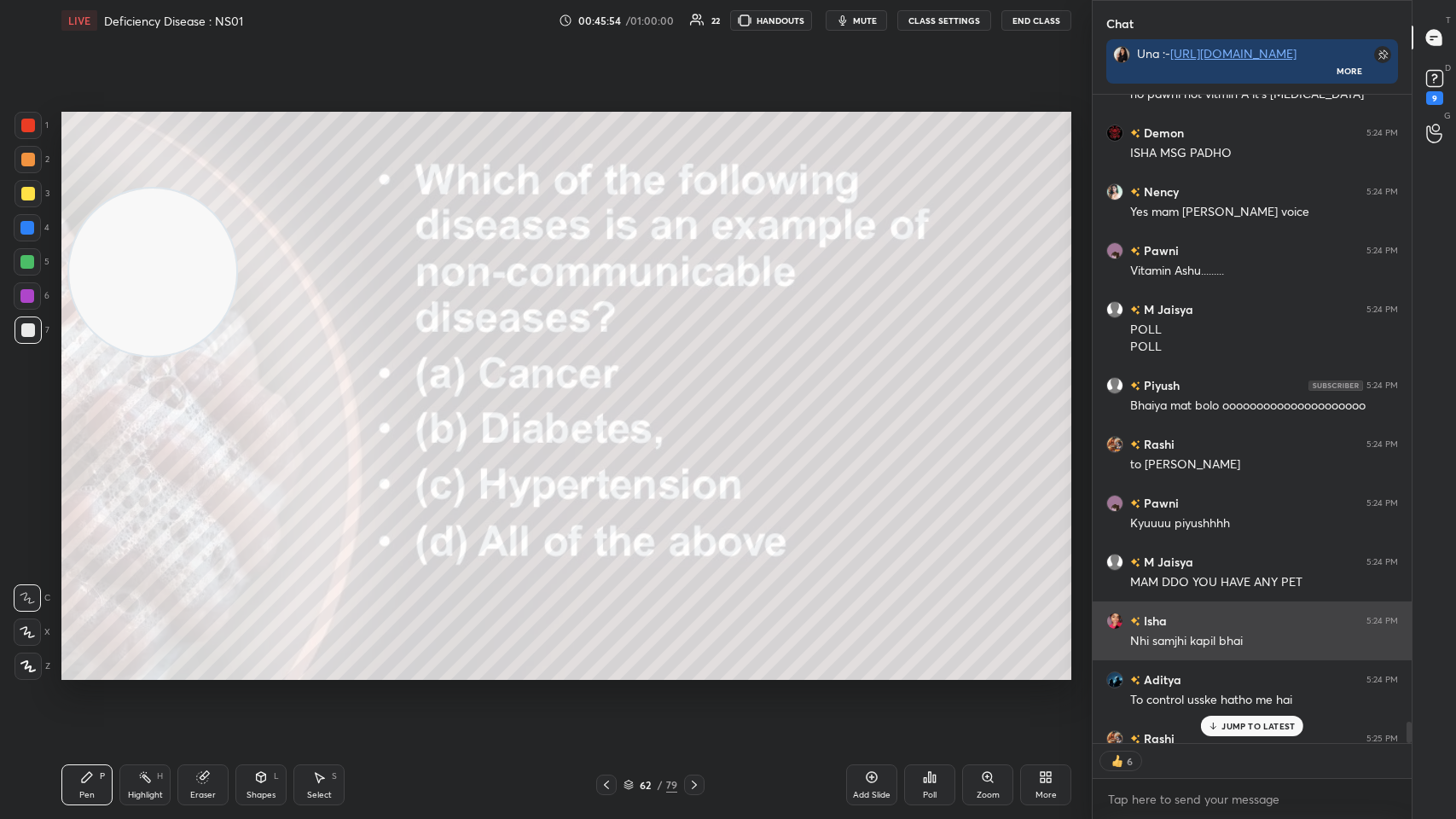
scroll to position [19074, 0]
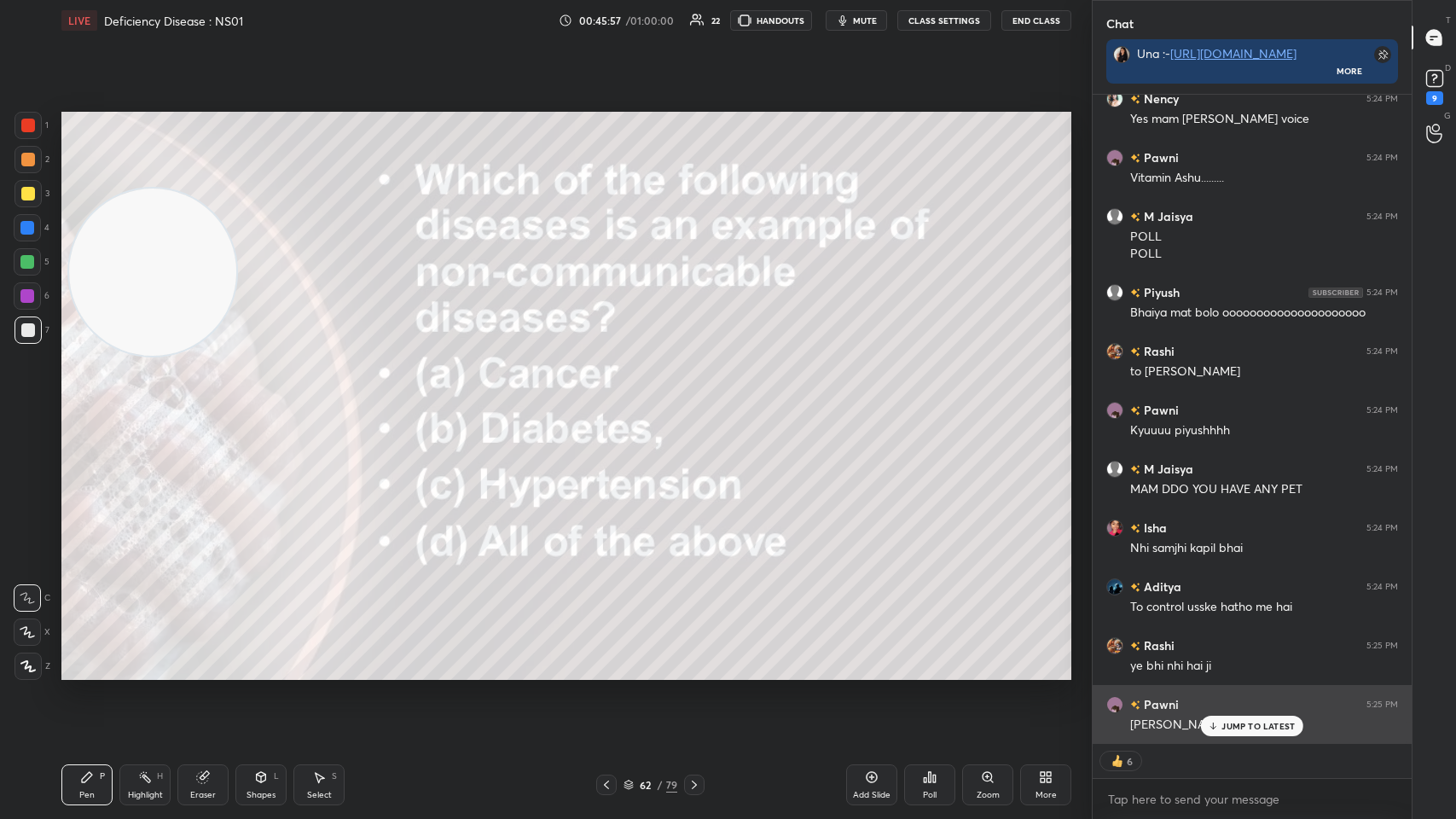
click at [612, 400] on p "JUMP TO LATEST" at bounding box center [1258, 725] width 74 height 10
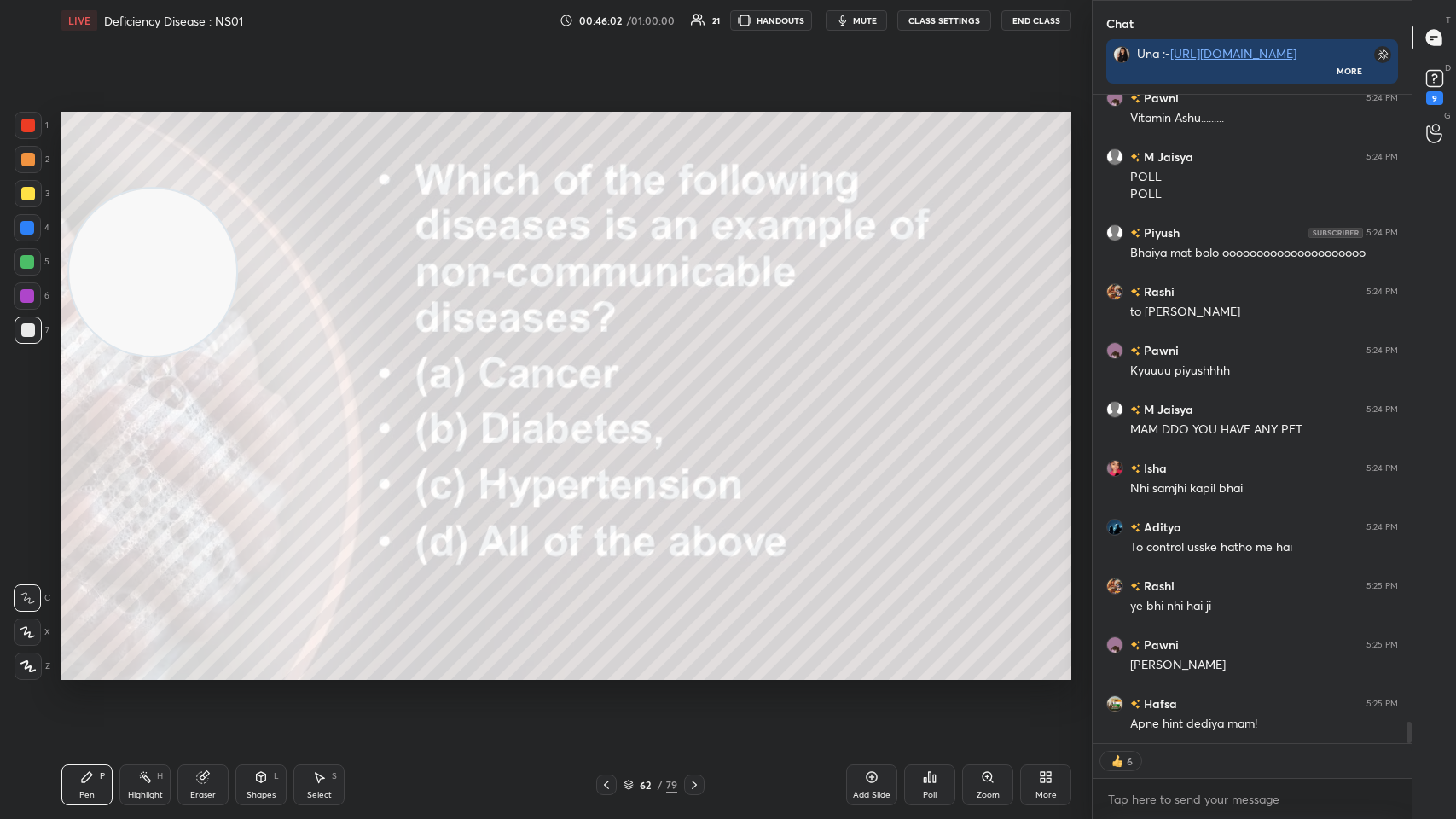
scroll to position [19193, 0]
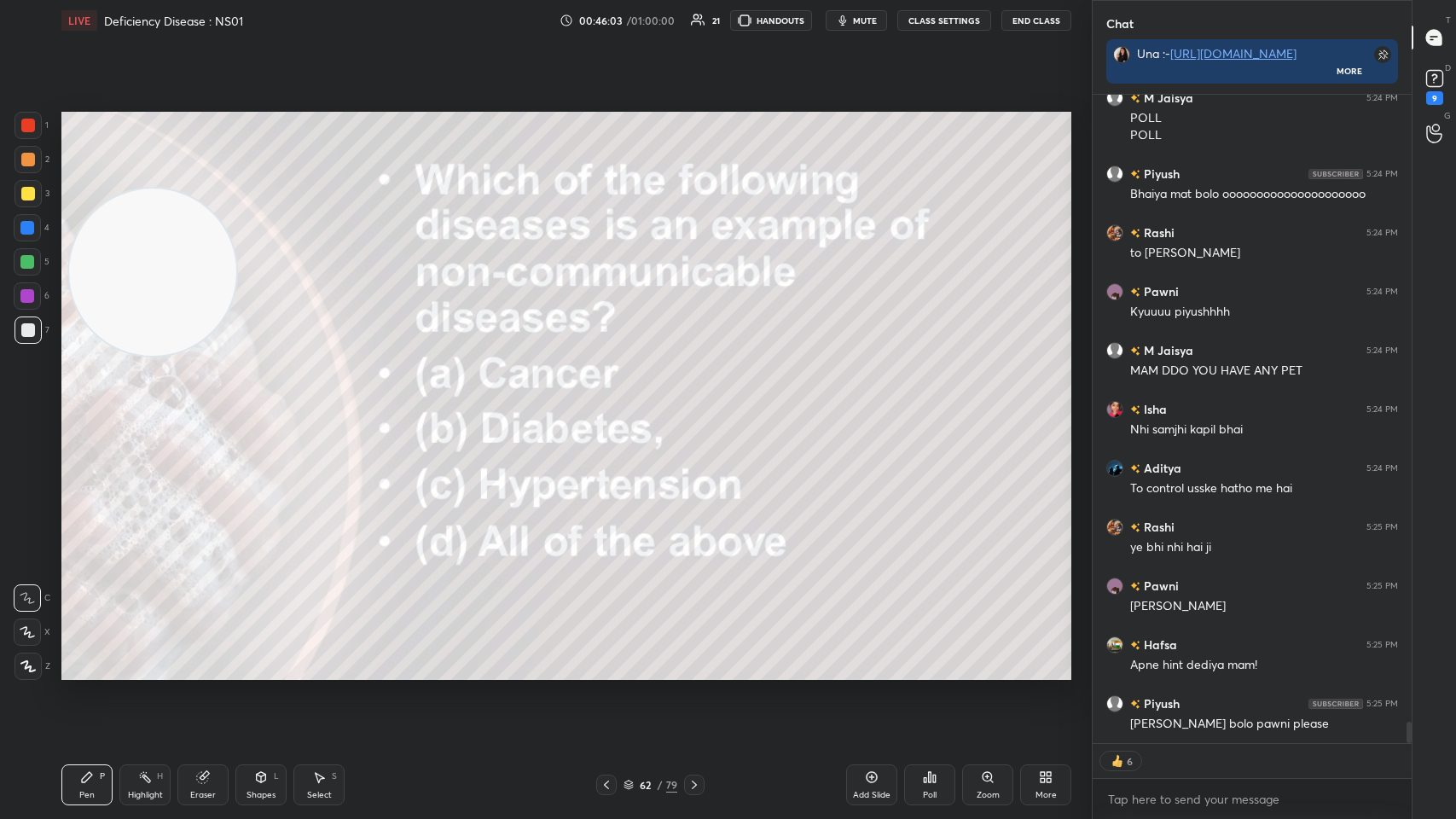
click at [612, 400] on div "Poll" at bounding box center [930, 785] width 52 height 40
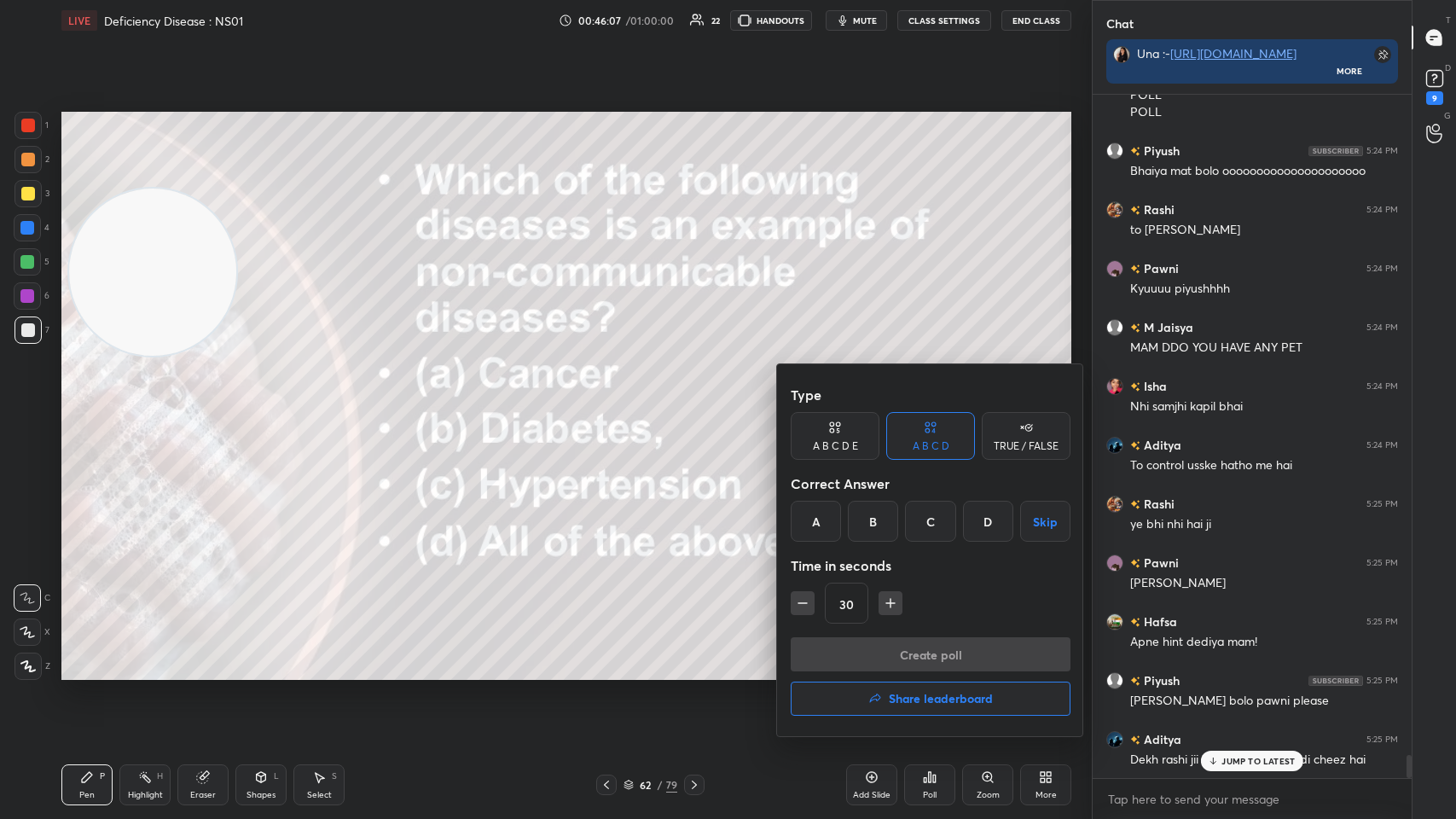
scroll to position [19257, 0]
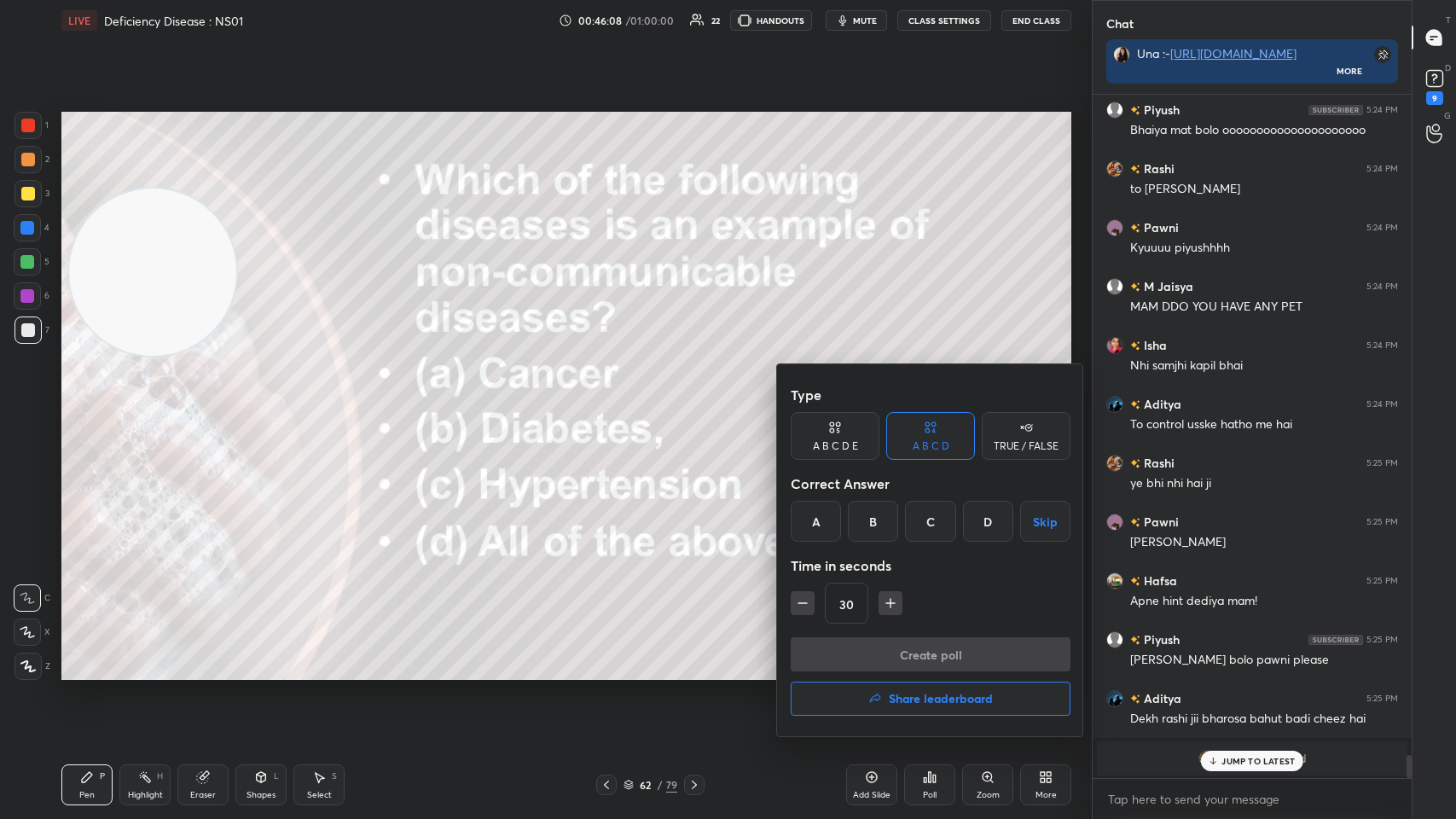
click at [612, 400] on div "D" at bounding box center [988, 521] width 51 height 40
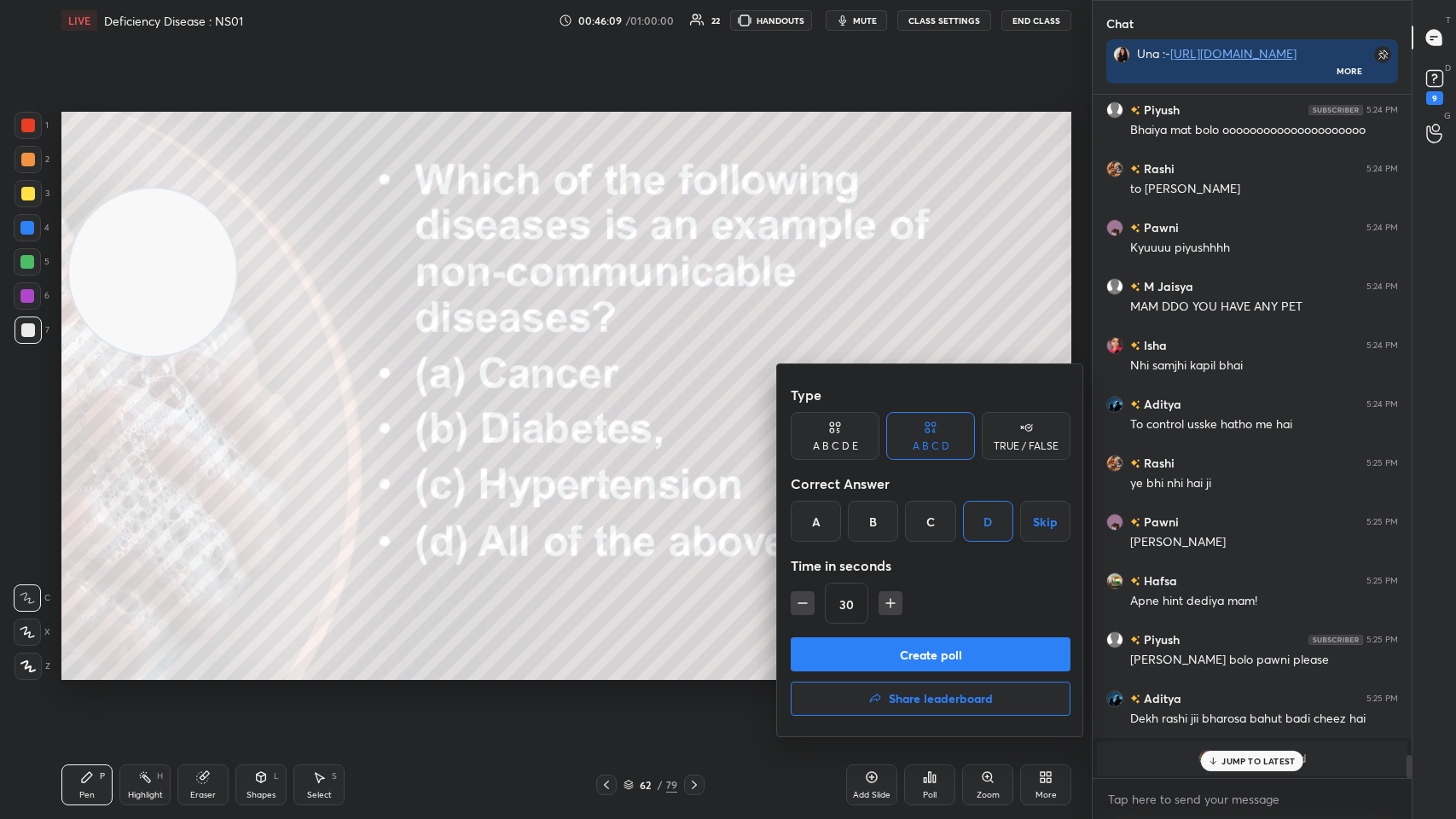
click at [612, 400] on div "Type A B C D E A B C D TRUE / FALSE Correct Answer A B C D Skip Time in seconds…" at bounding box center [930, 508] width 280 height 260
click at [612, 400] on button "Create poll" at bounding box center [930, 653] width 280 height 34
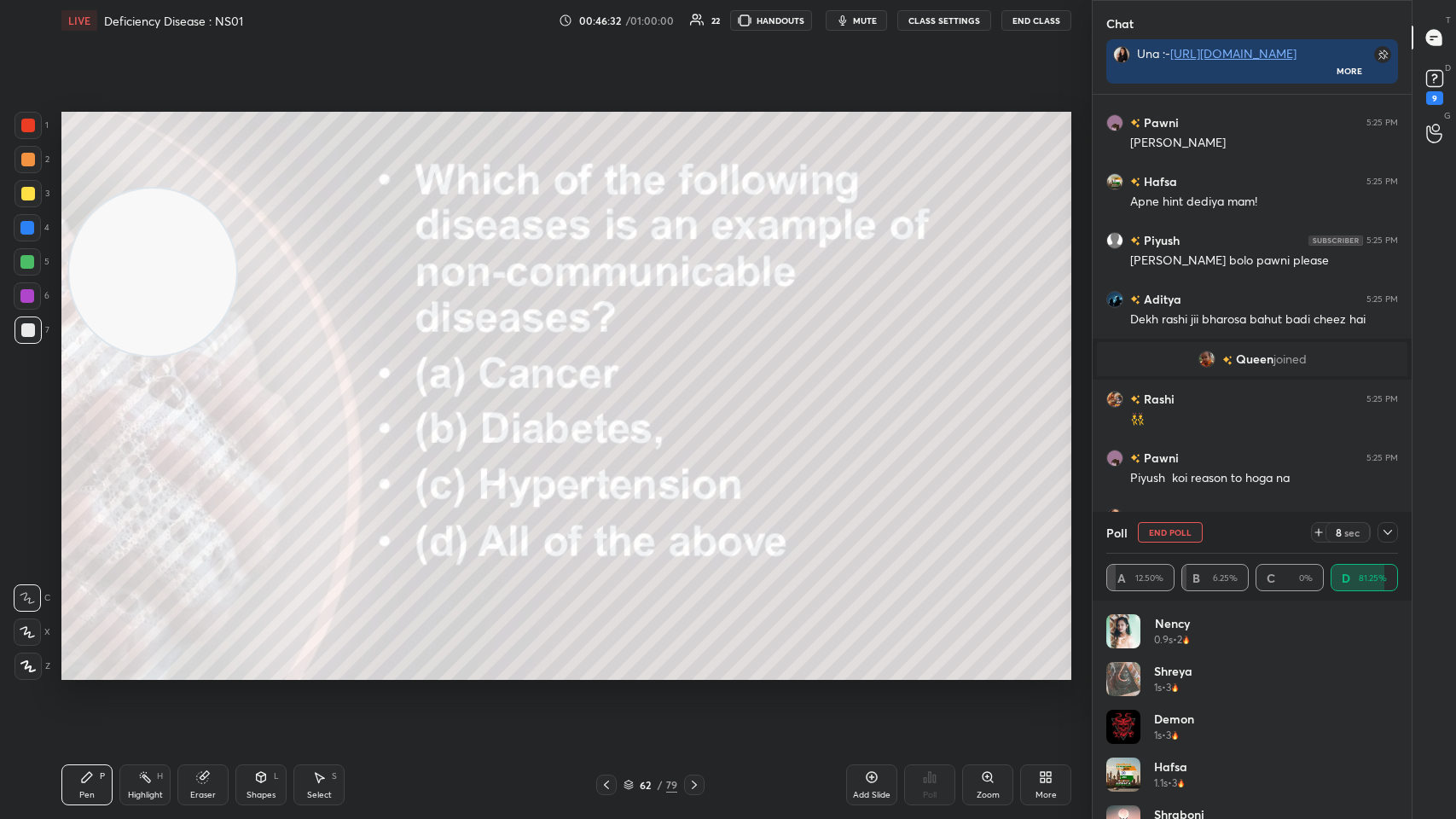
scroll to position [19714, 0]
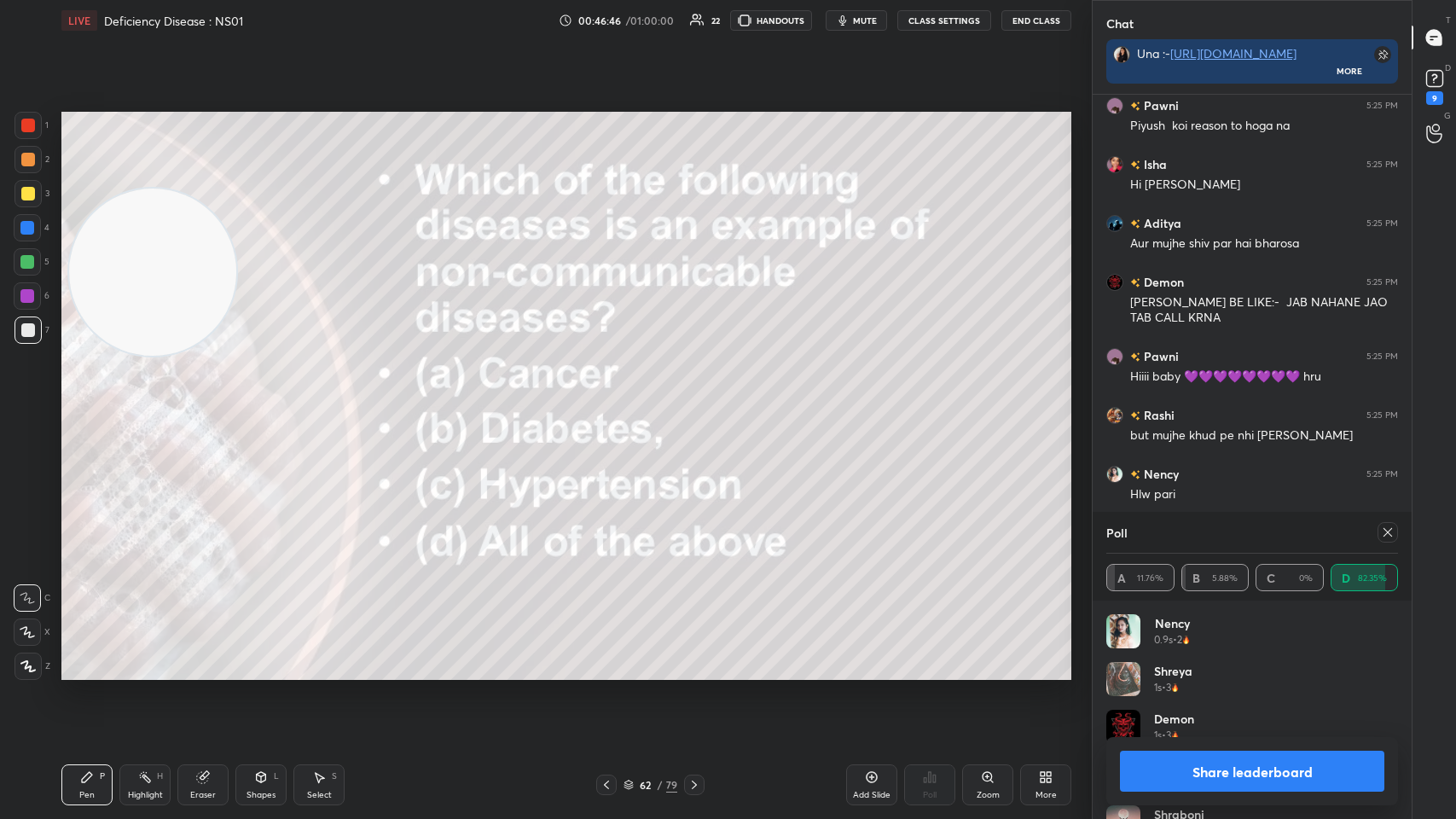
click at [612, 400] on icon at bounding box center [1388, 532] width 14 height 14
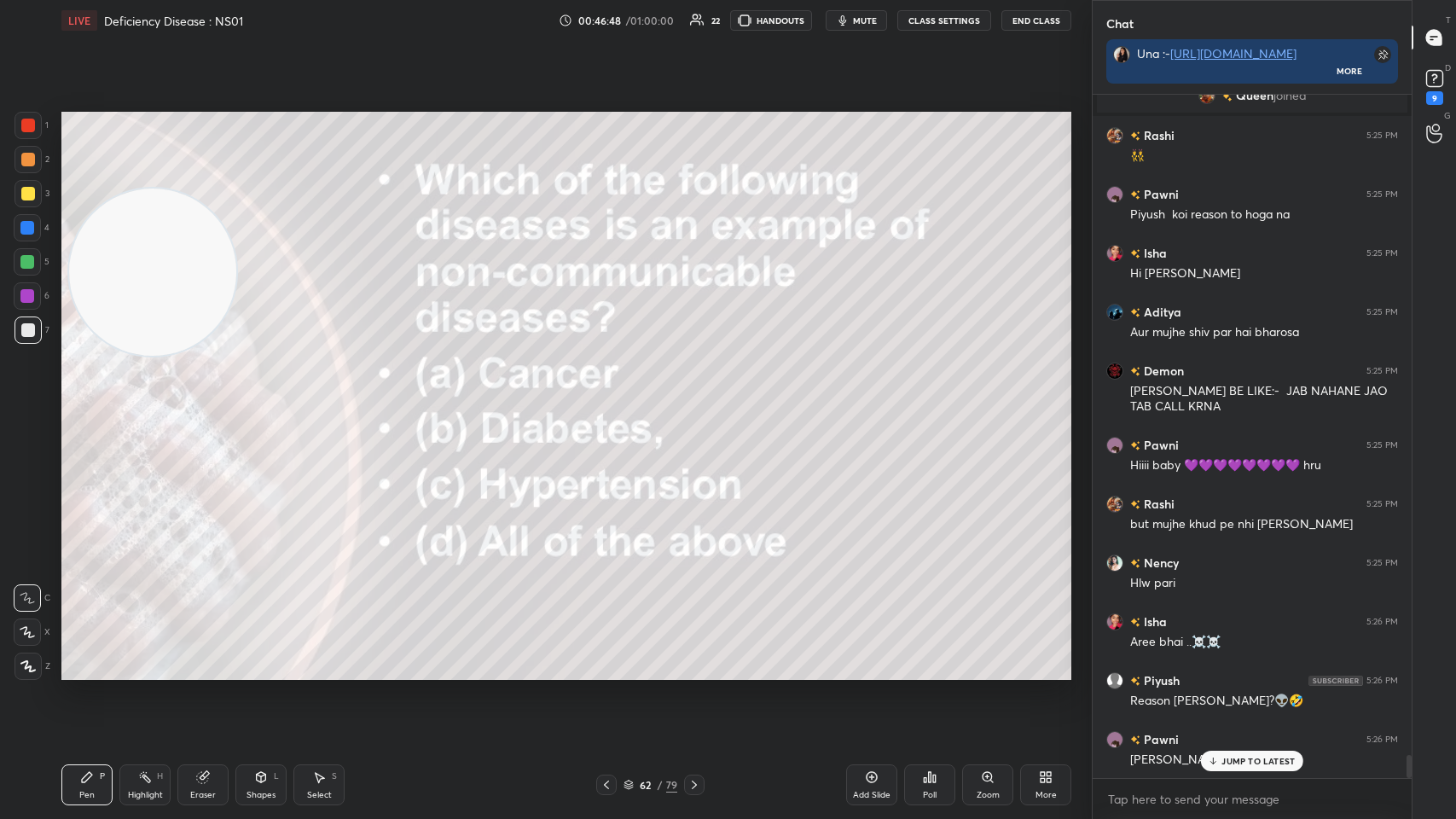
click at [612, 400] on icon at bounding box center [694, 784] width 14 height 14
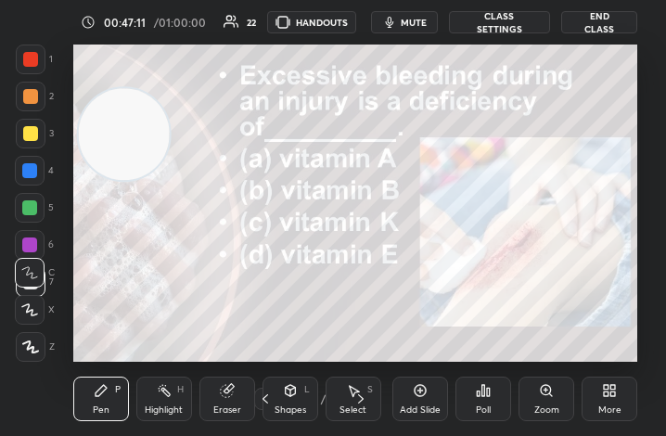
click at [598, 403] on div "More" at bounding box center [609, 398] width 56 height 44
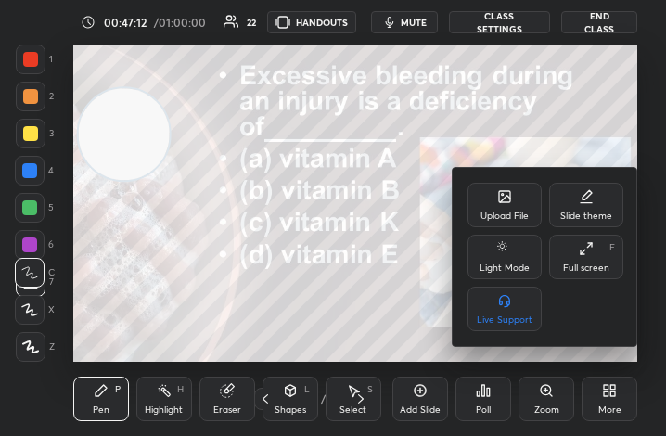
click at [576, 271] on div "Full screen" at bounding box center [586, 267] width 46 height 9
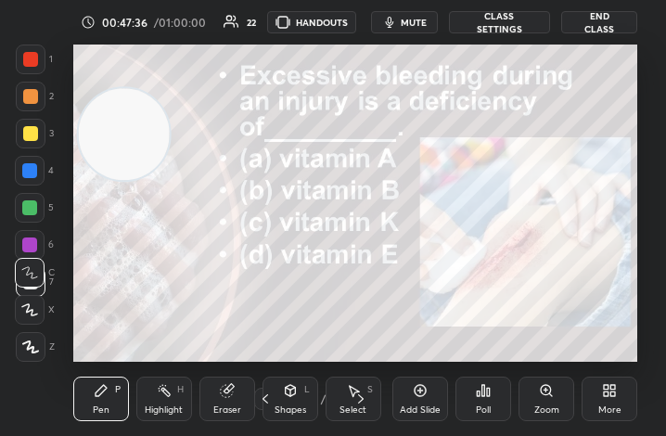
click at [602, 399] on div "More" at bounding box center [609, 398] width 56 height 44
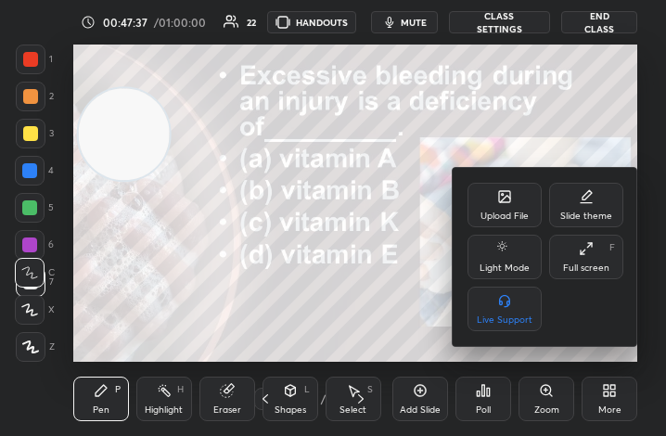
click at [586, 272] on div "Full screen" at bounding box center [586, 267] width 46 height 9
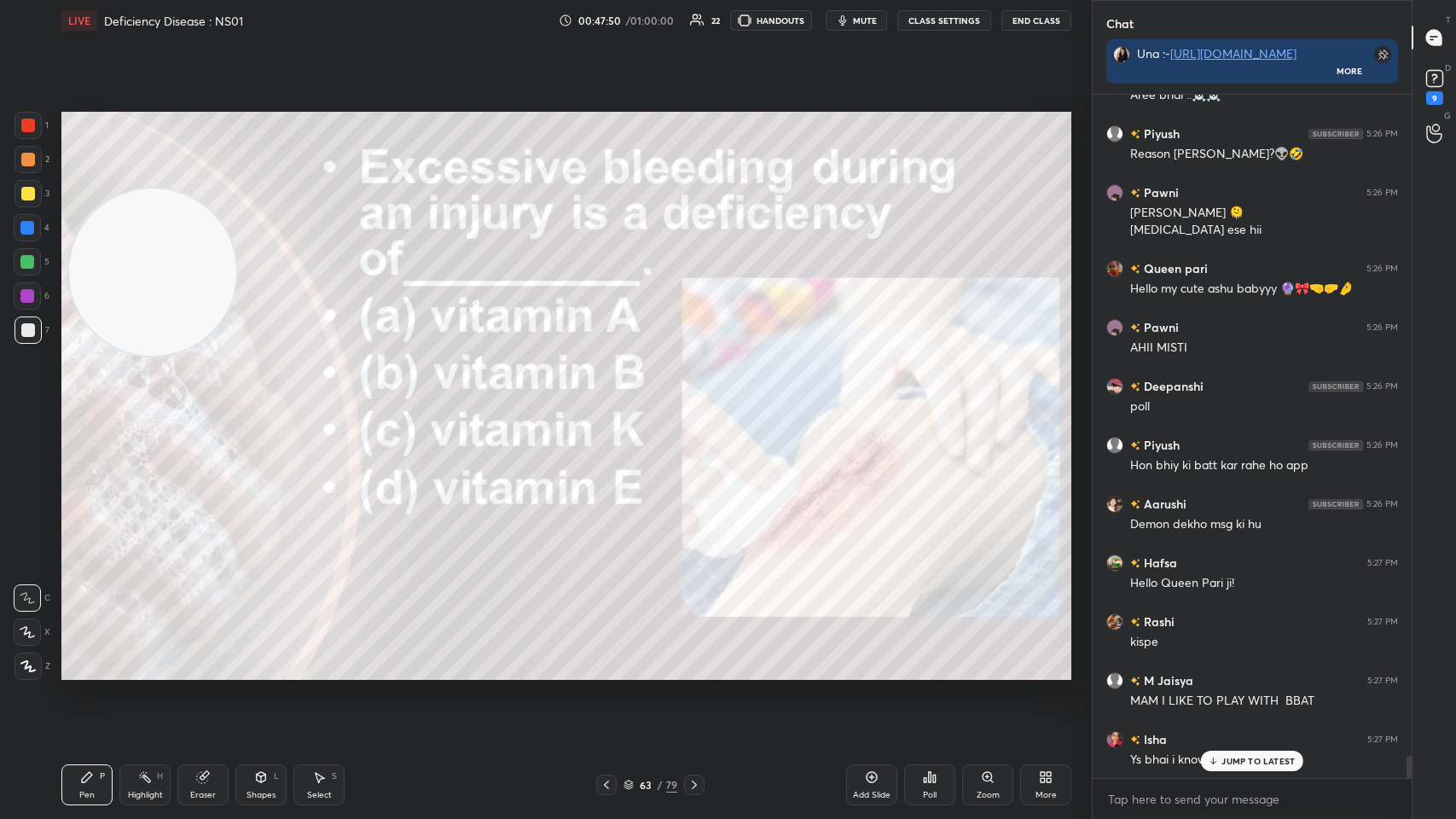
click at [612, 400] on icon at bounding box center [930, 777] width 14 height 14
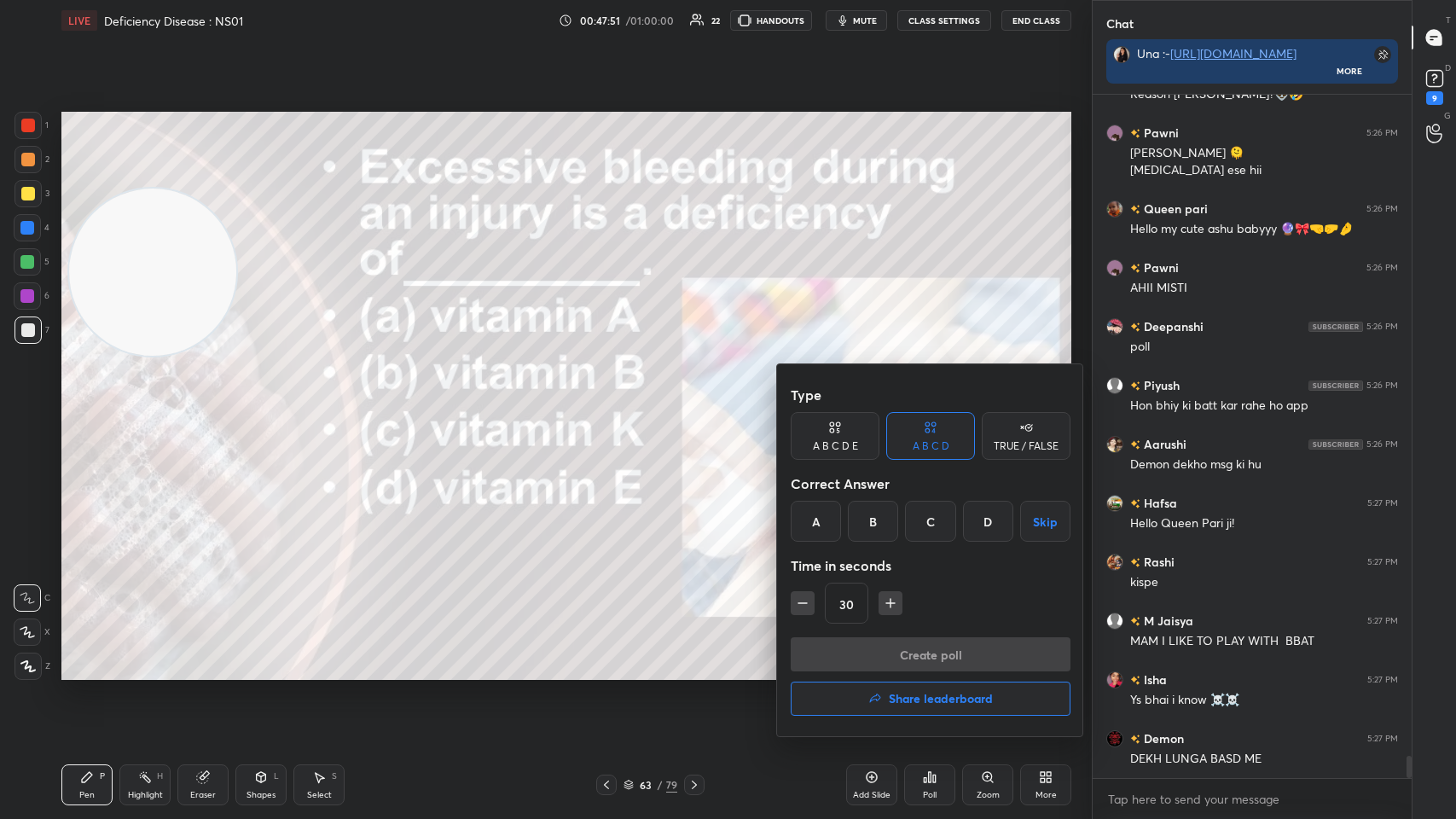
click at [612, 400] on div "C" at bounding box center [930, 521] width 51 height 40
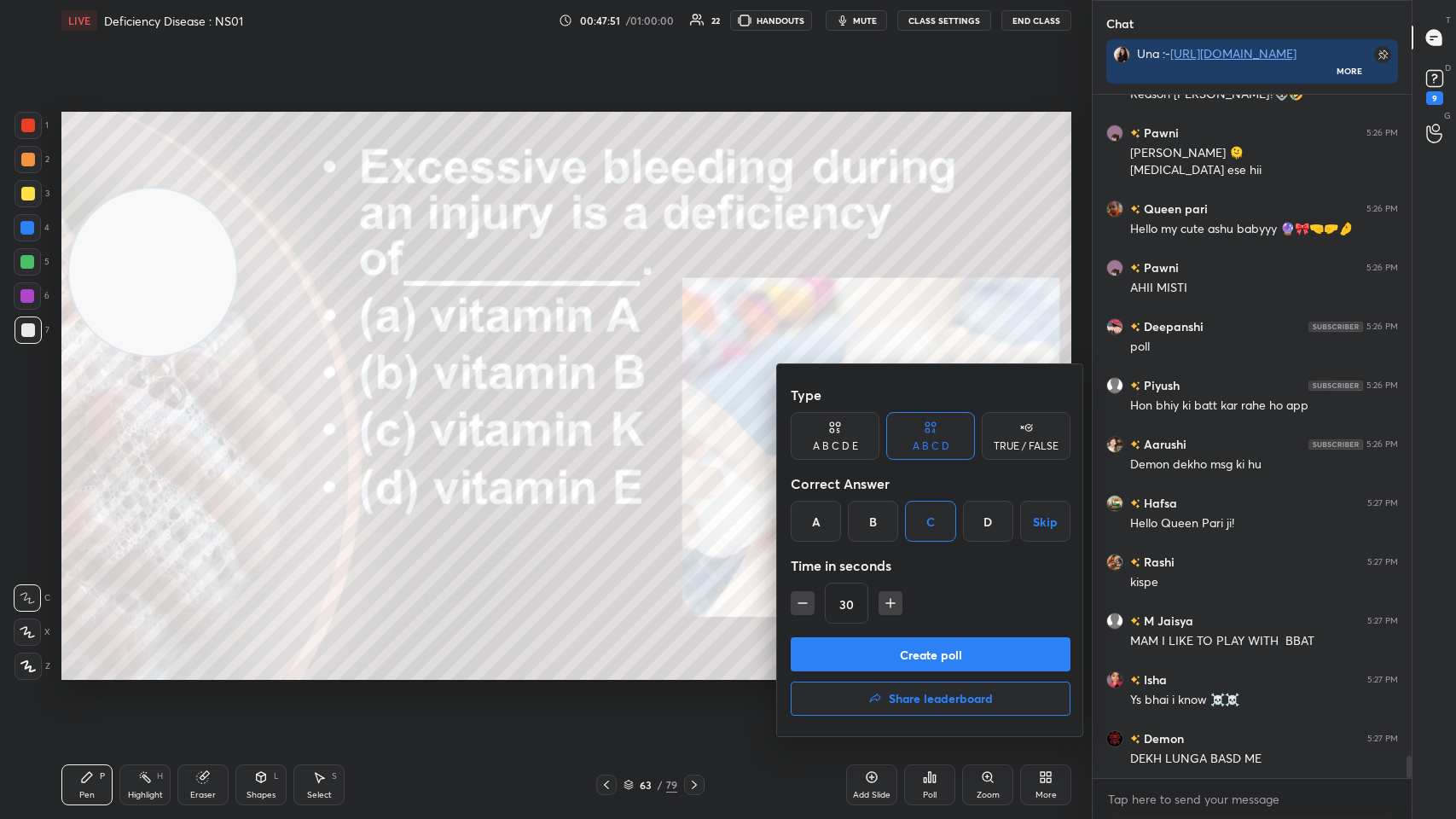
click at [612, 400] on button "Create poll" at bounding box center [930, 653] width 280 height 34
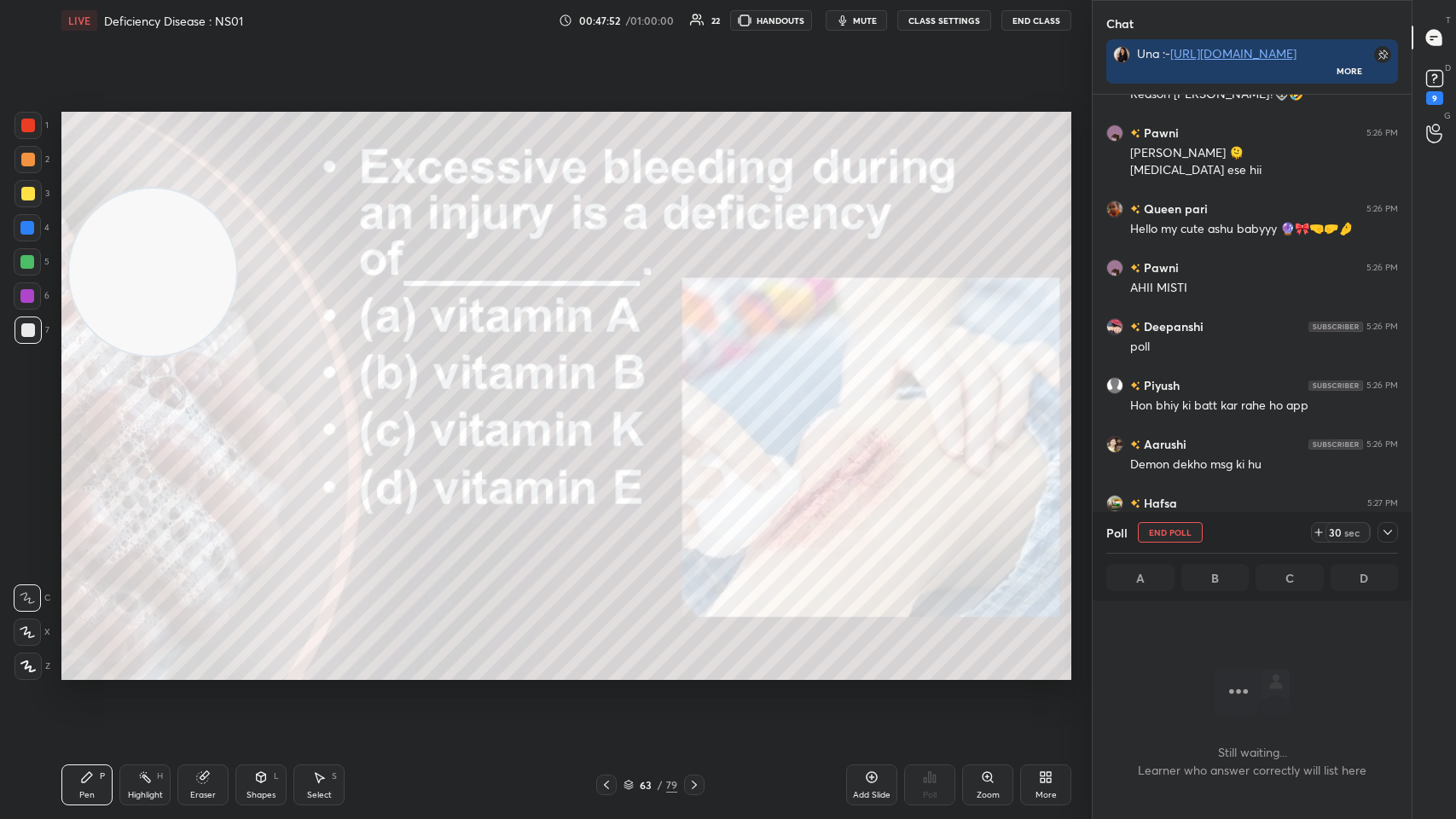
scroll to position [631, 314]
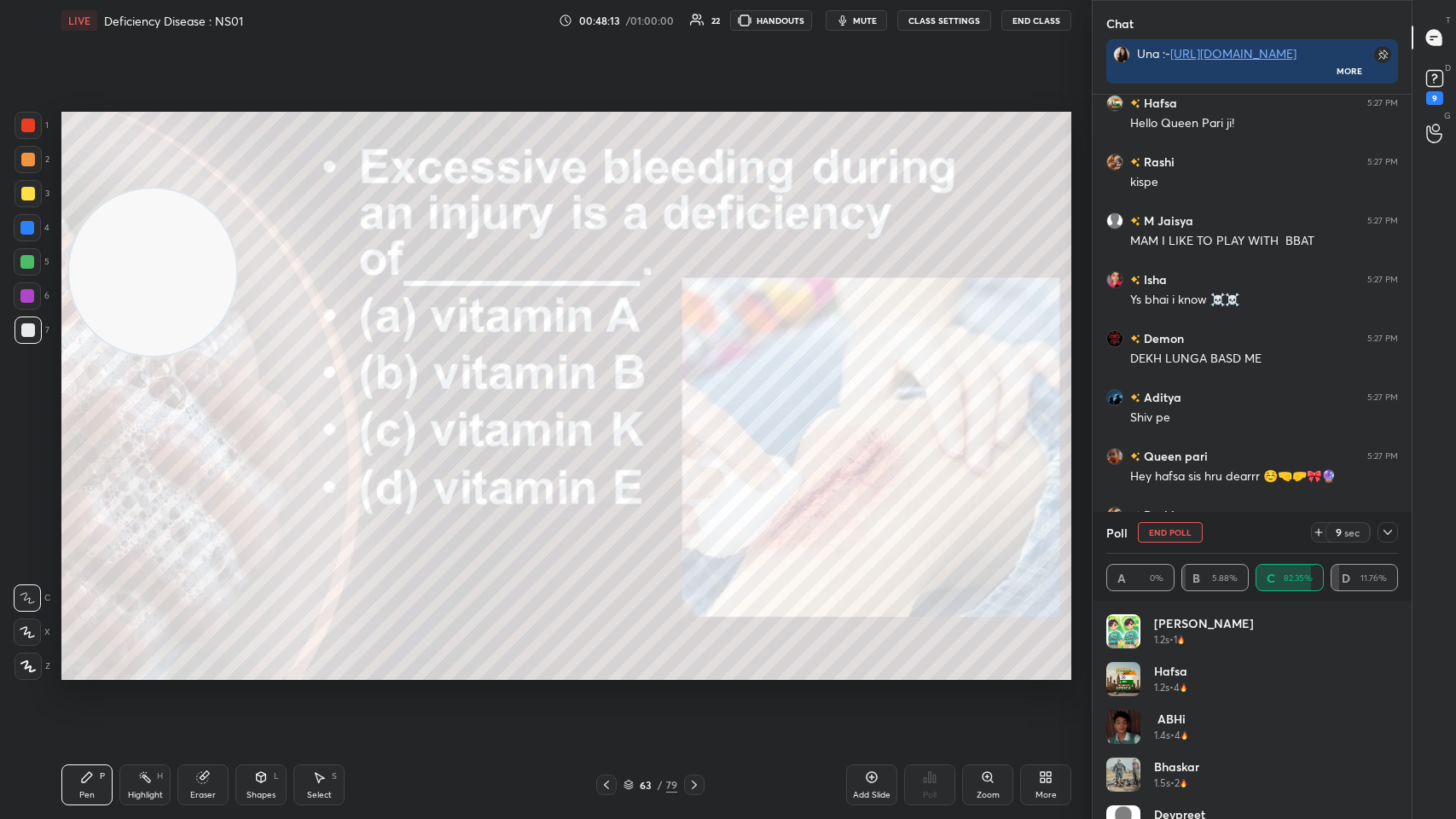
click at [612, 400] on icon at bounding box center [1388, 532] width 14 height 14
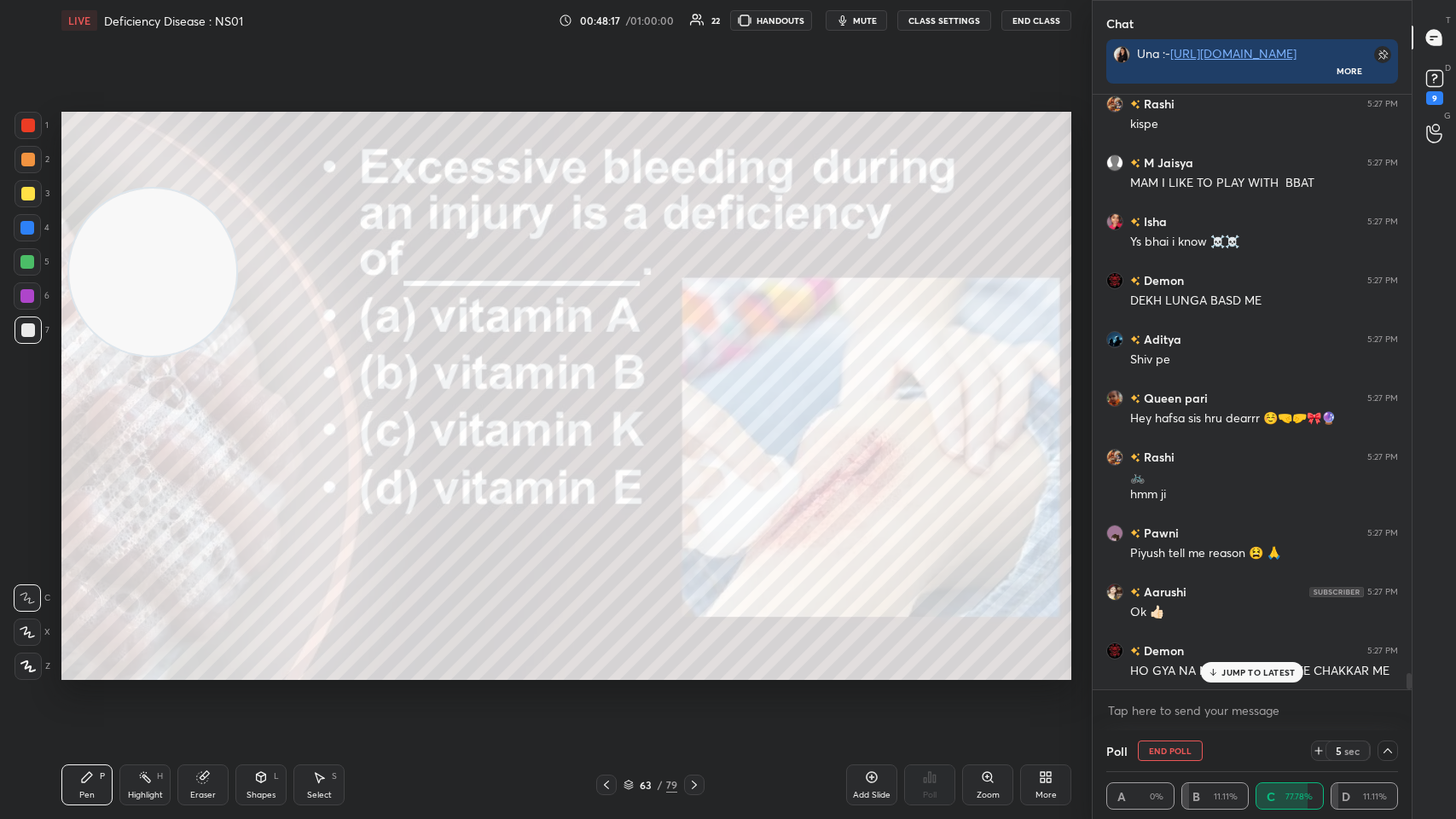
scroll to position [21044, 0]
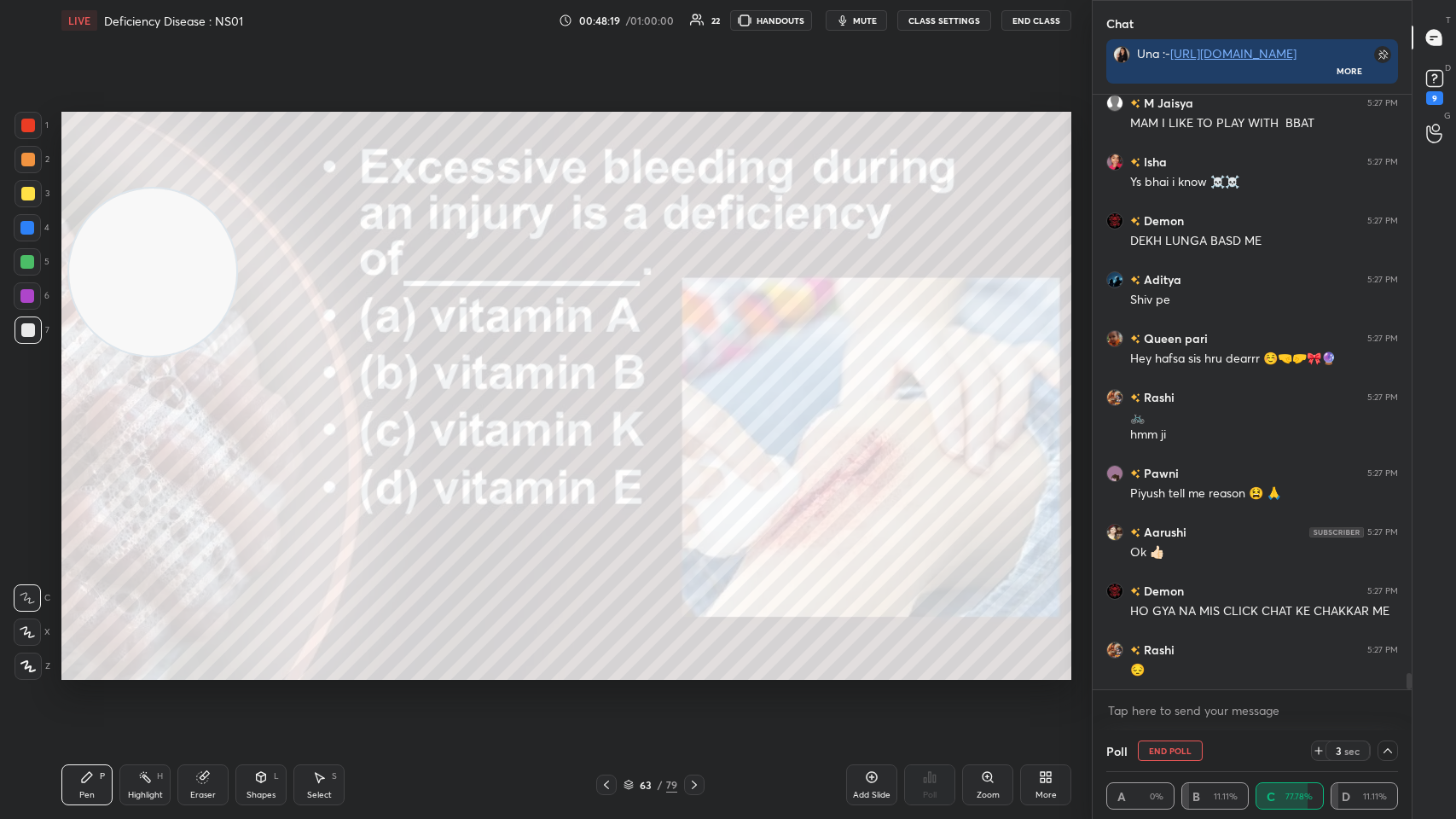
click at [612, 400] on div "63 / 79" at bounding box center [651, 784] width 53 height 16
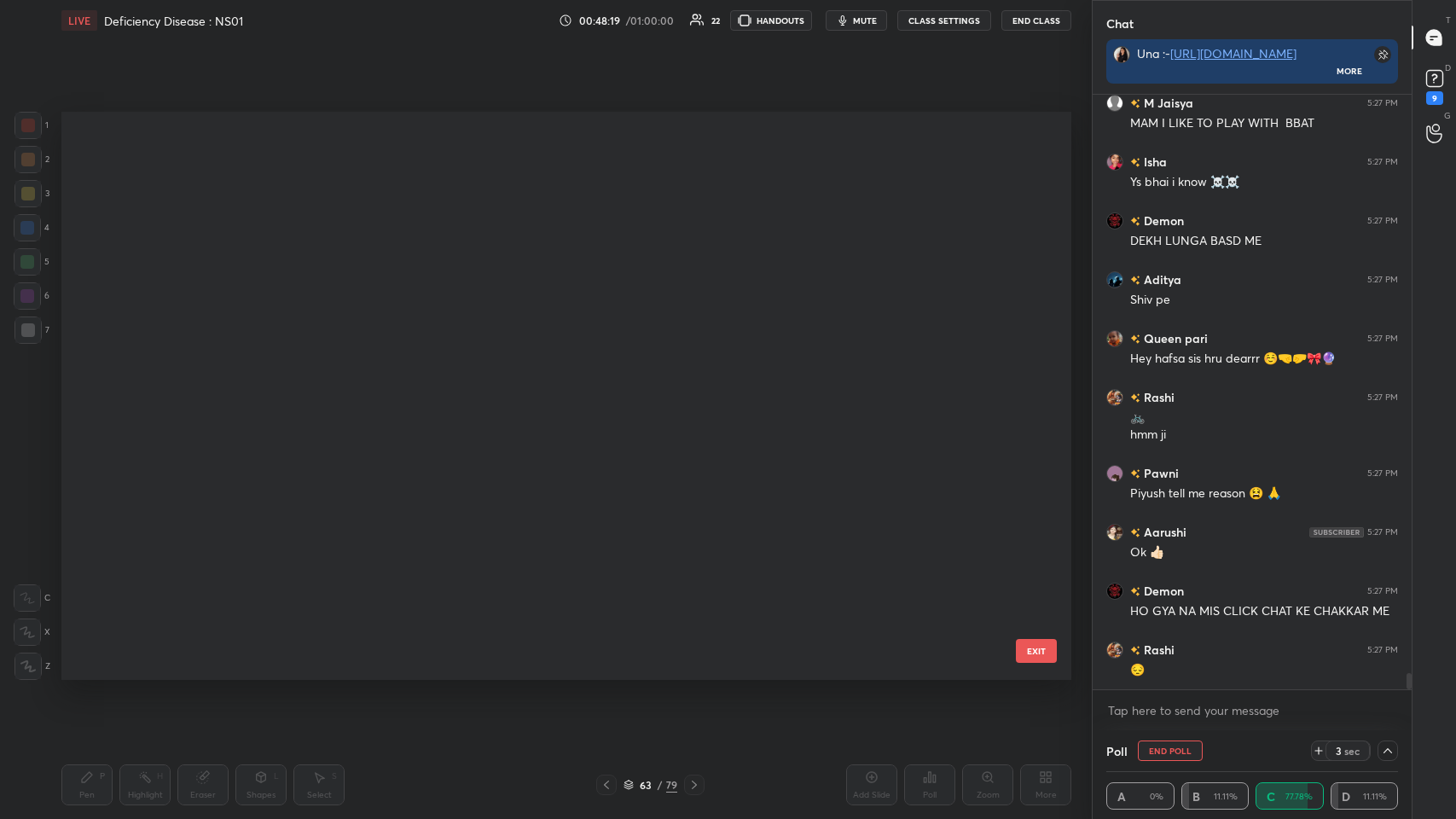
scroll to position [3139, 0]
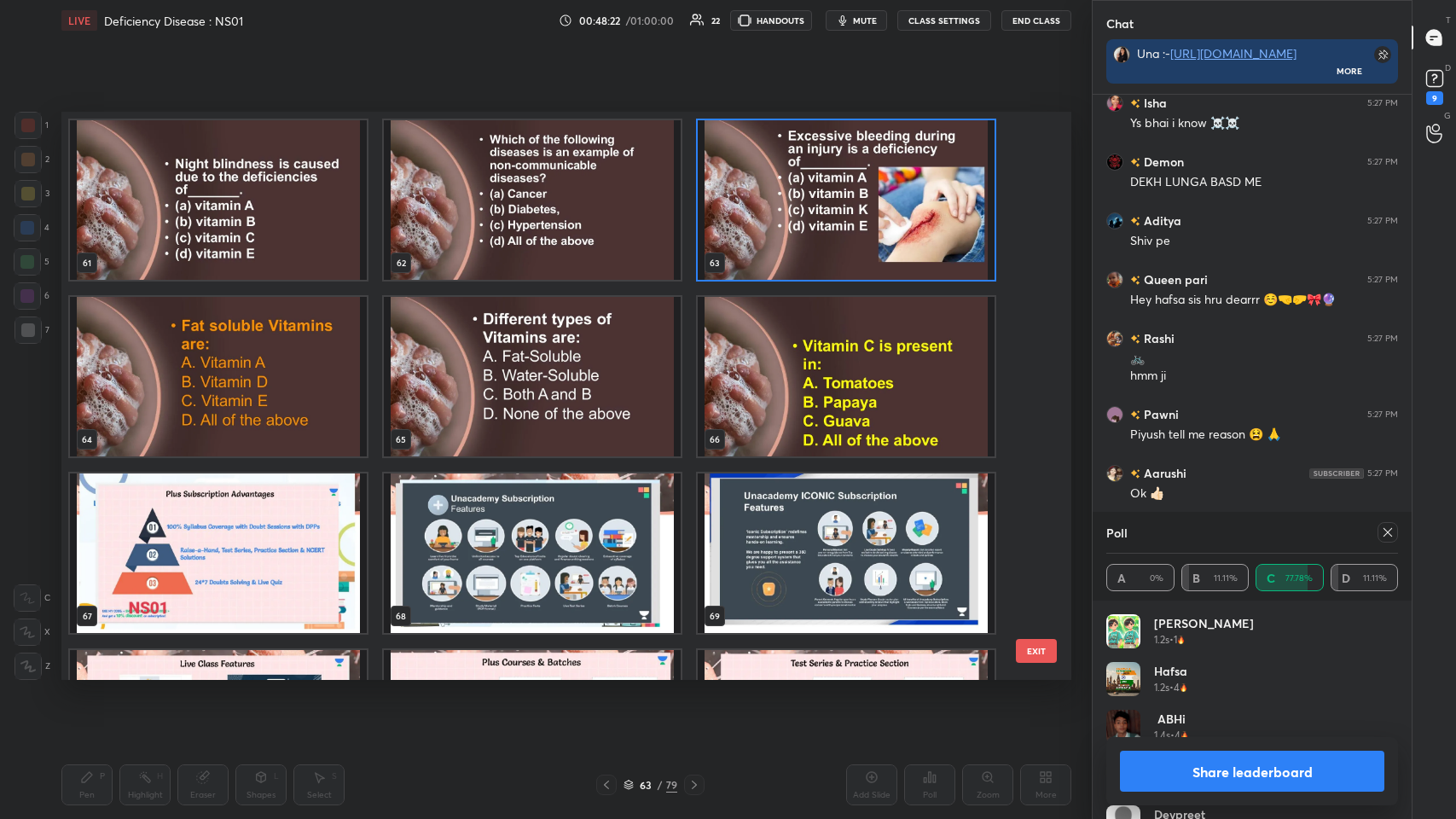
click at [260, 400] on img "grid" at bounding box center [218, 552] width 297 height 159
click at [272, 400] on img "grid" at bounding box center [218, 552] width 297 height 159
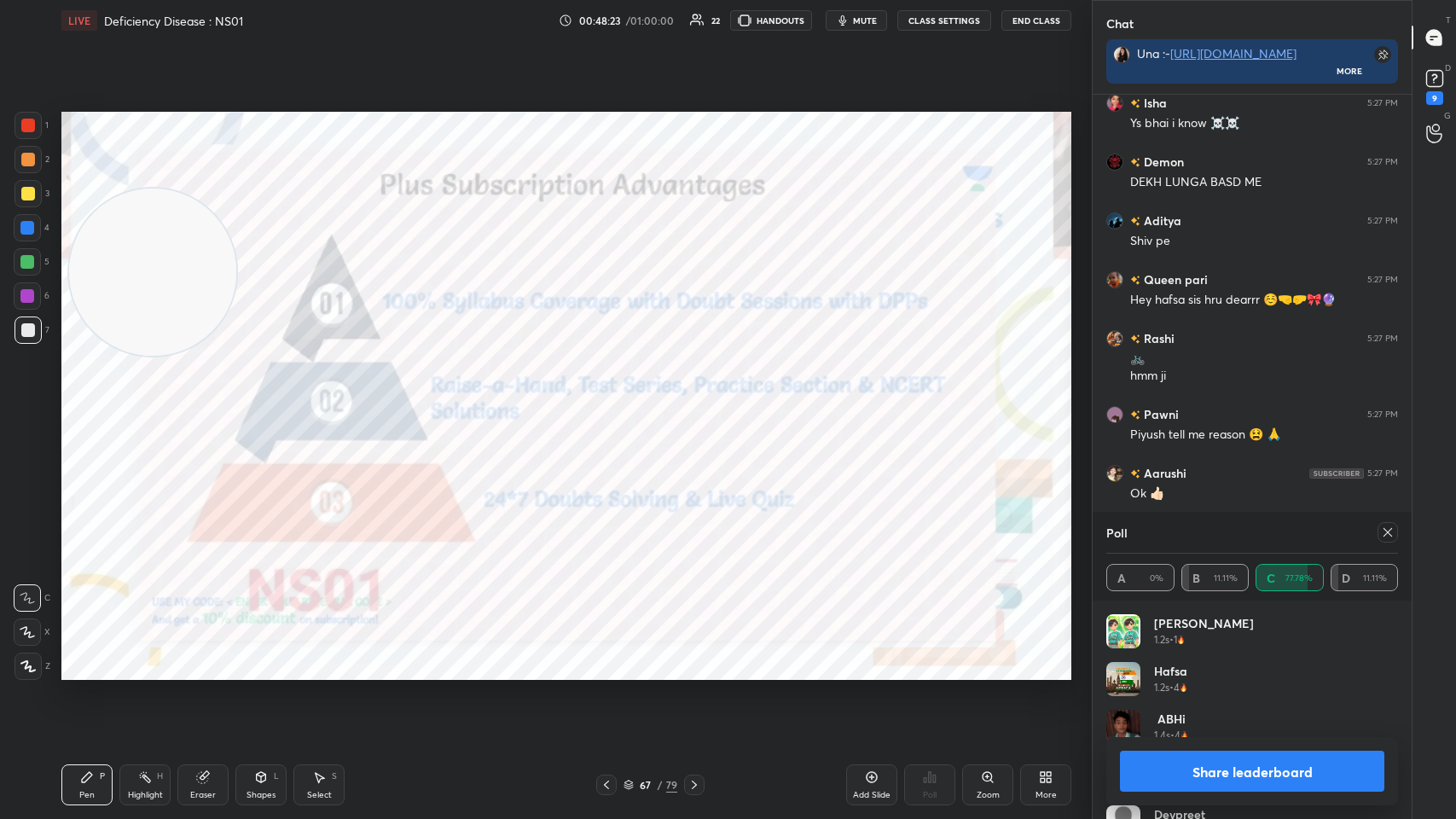
click at [280, 400] on img "grid" at bounding box center [218, 552] width 297 height 159
click at [612, 400] on div at bounding box center [1388, 532] width 20 height 20
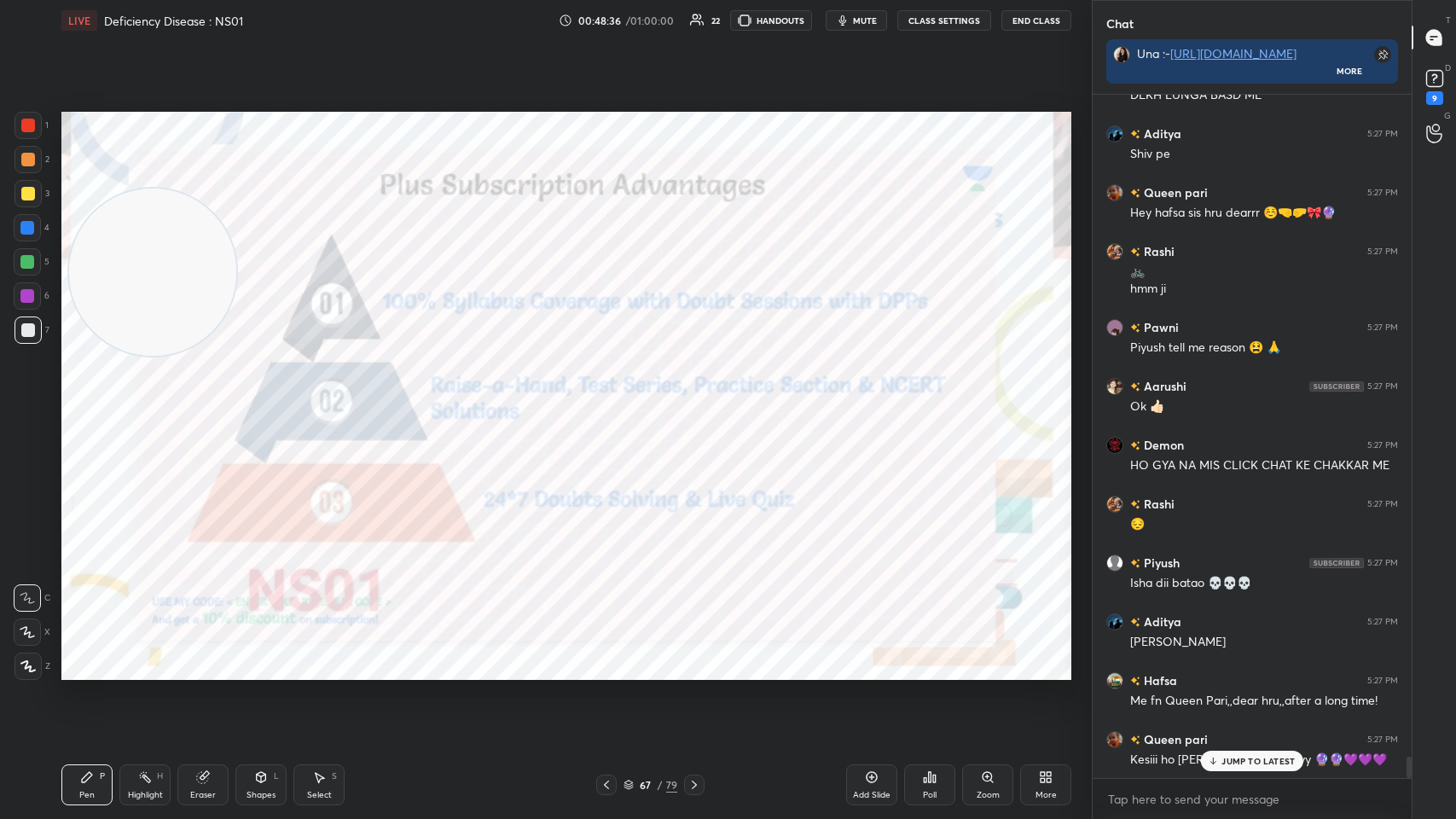
click at [13, 128] on div "1 2 3 4 5 6 7 C X Z C X Z E E Erase all H H" at bounding box center [27, 395] width 54 height 568
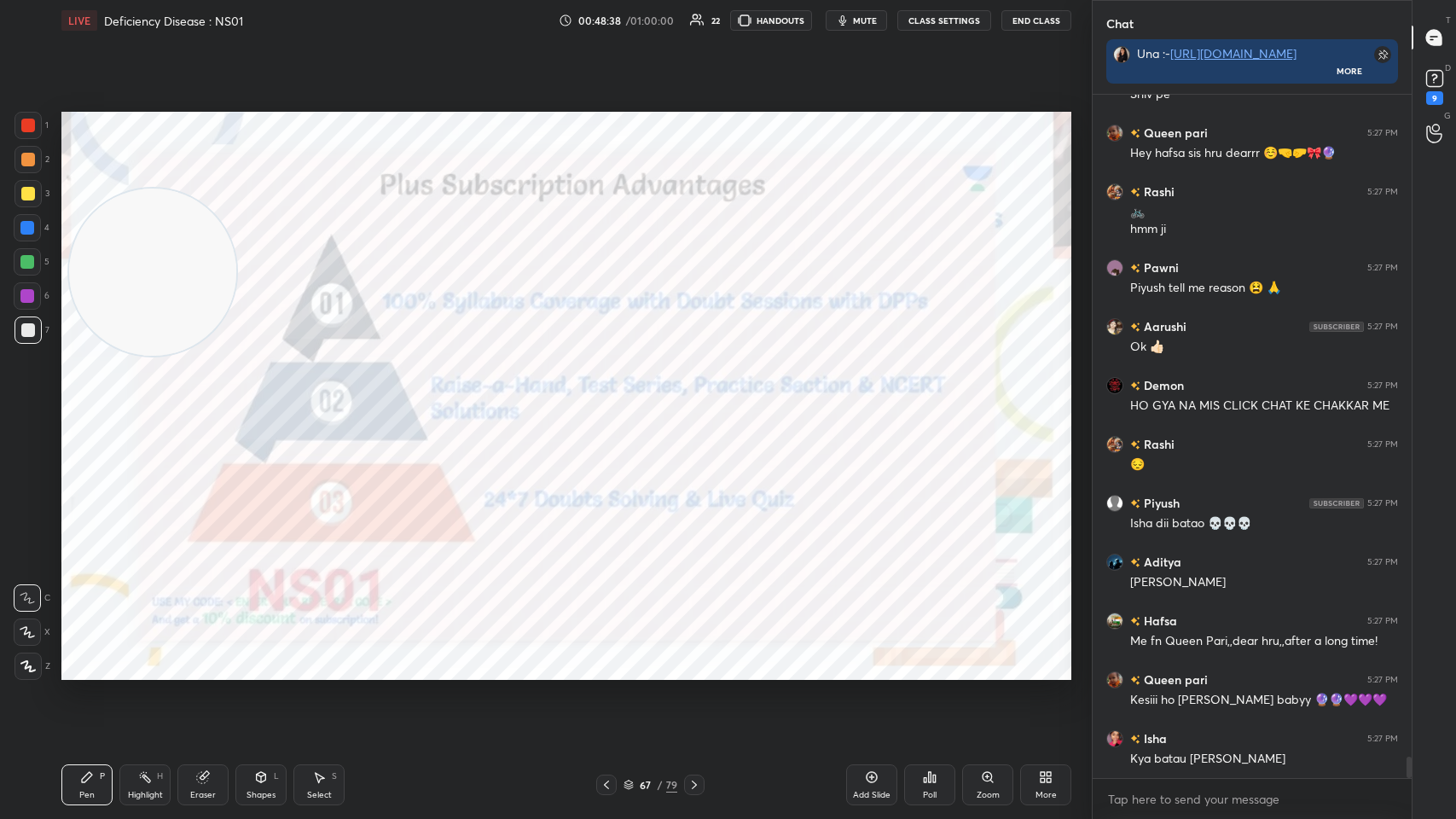
click at [26, 123] on div at bounding box center [28, 125] width 14 height 14
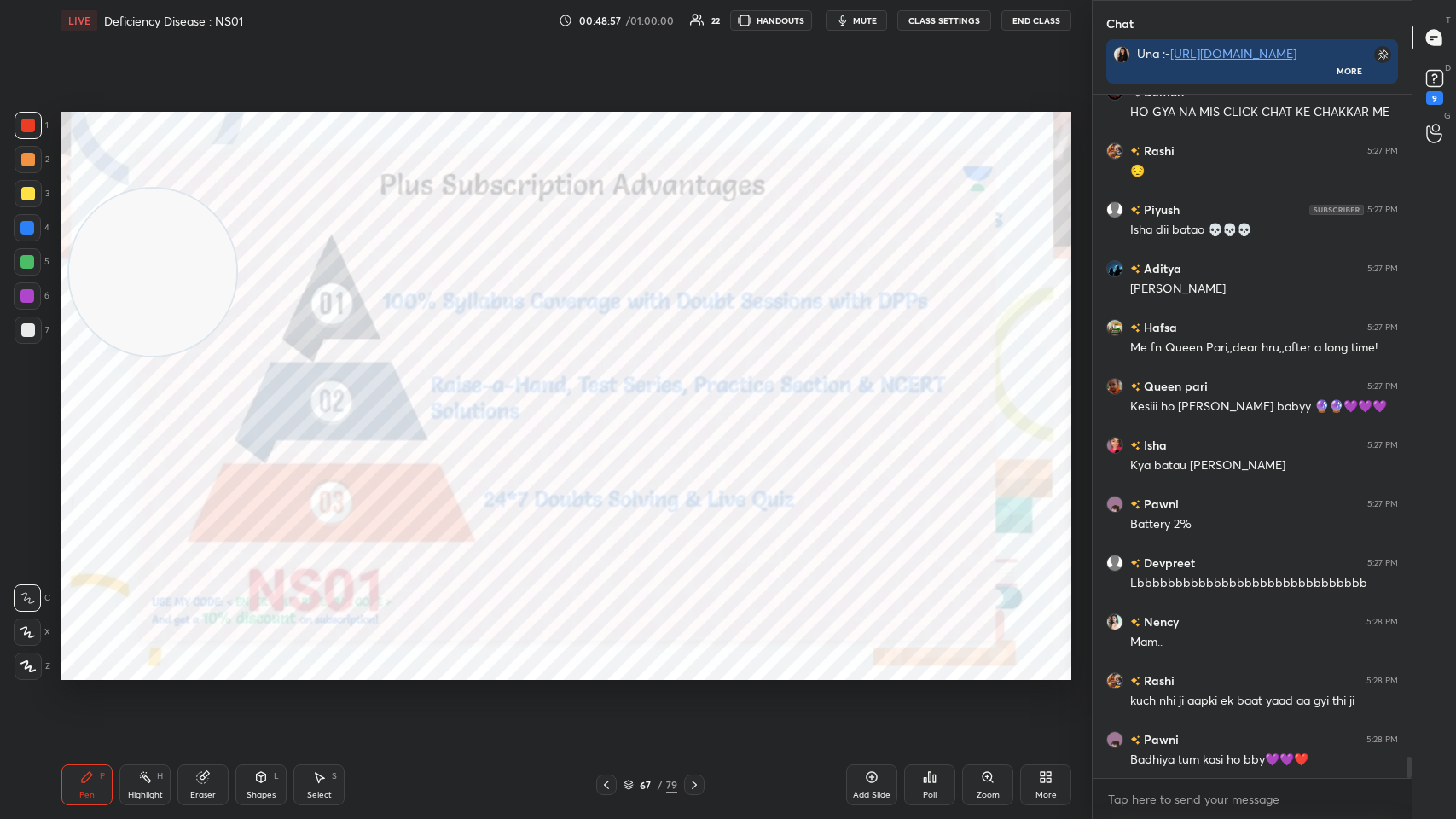
click at [612, 400] on icon at bounding box center [694, 784] width 14 height 14
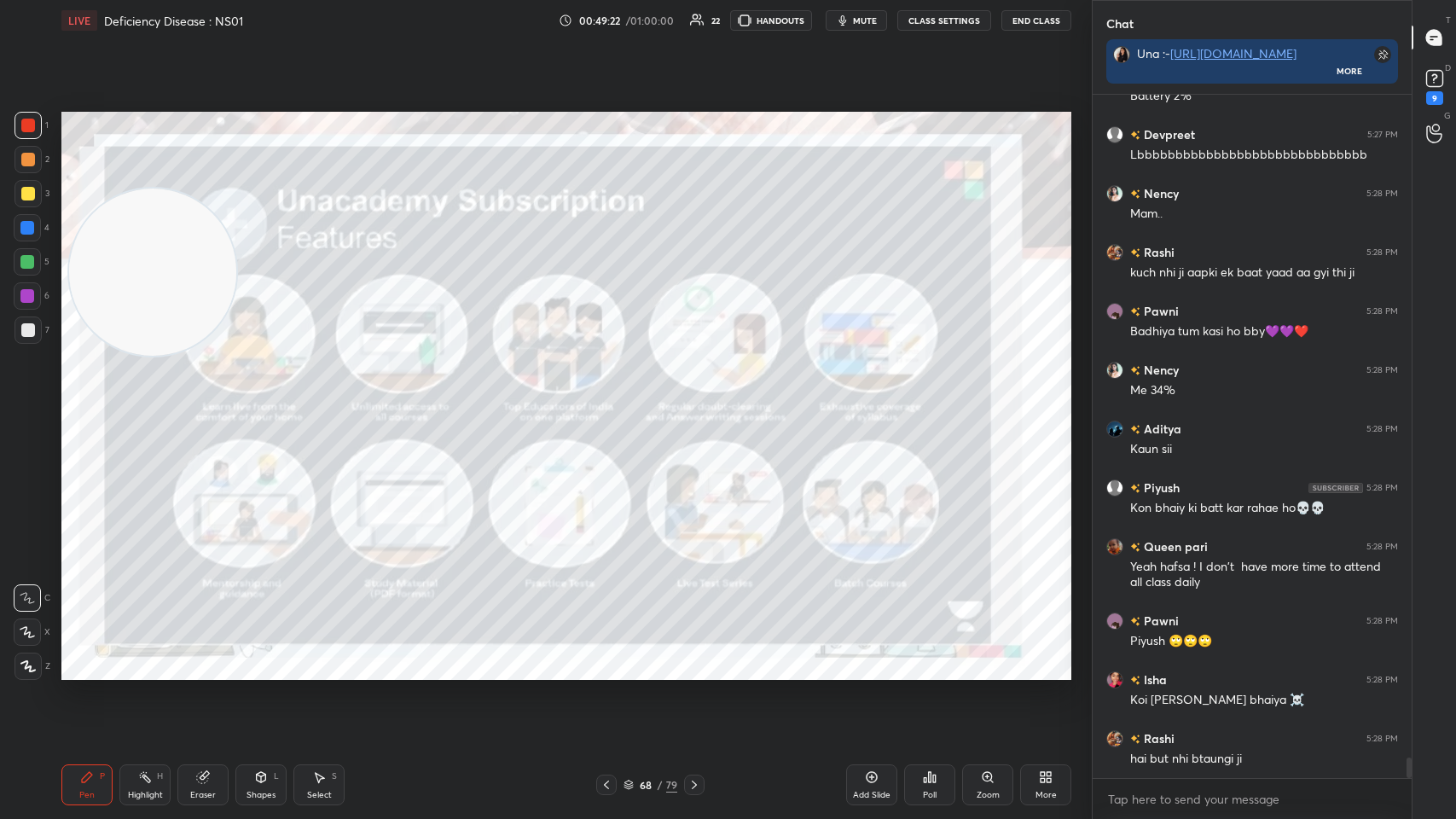
click at [612, 400] on icon at bounding box center [694, 784] width 14 height 14
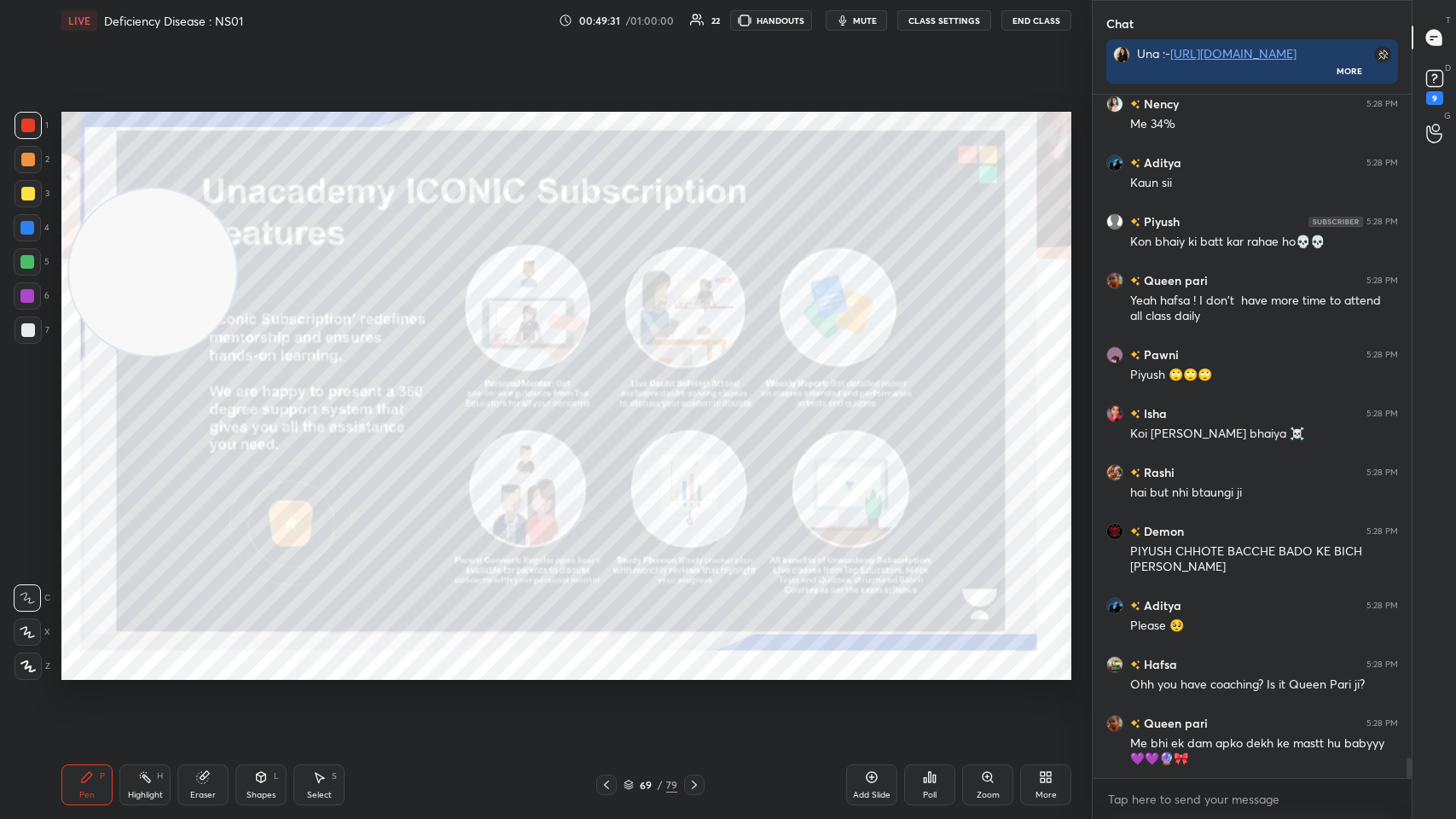
scroll to position [22295, 0]
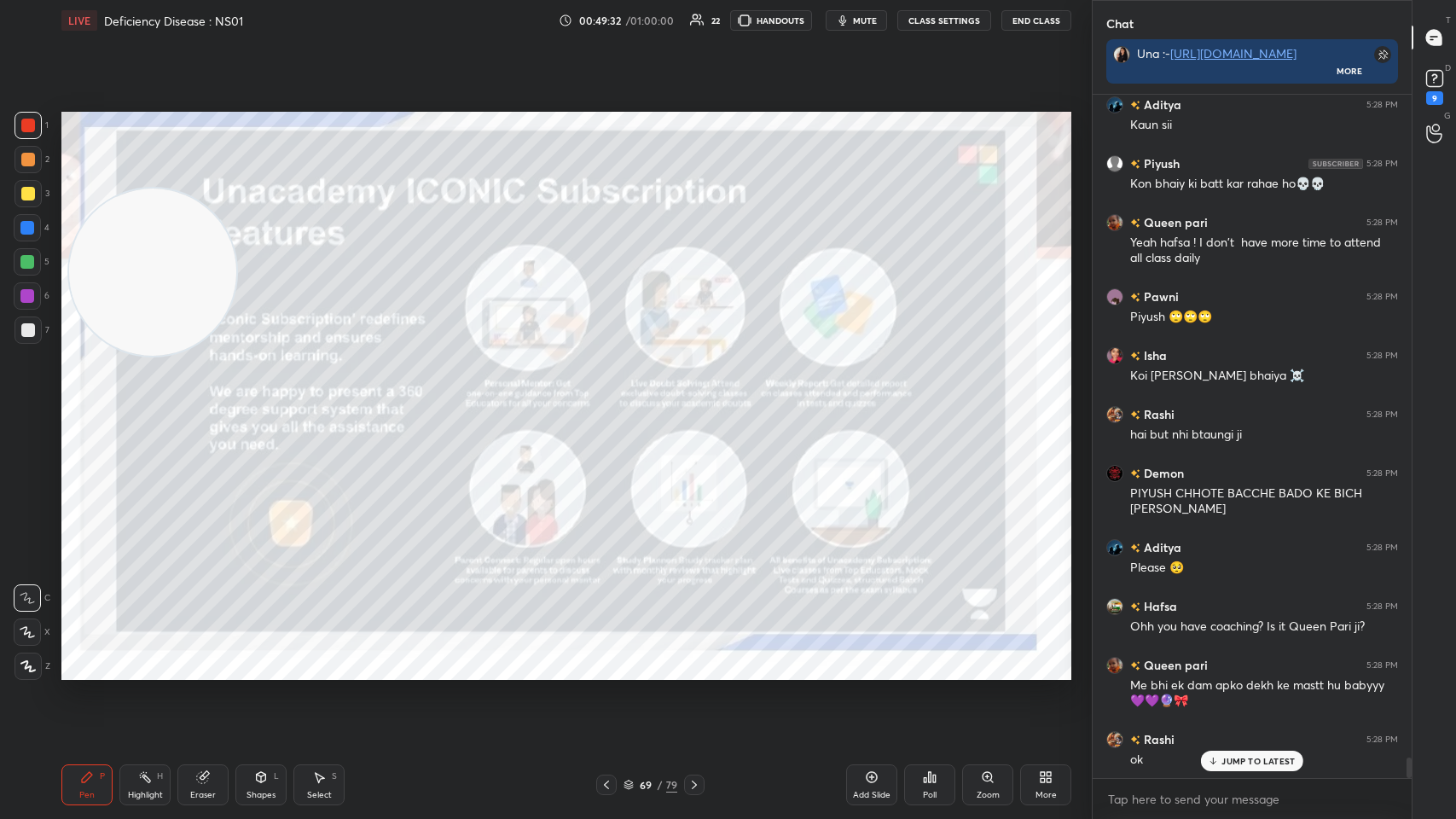
click at [612, 400] on icon at bounding box center [694, 784] width 14 height 14
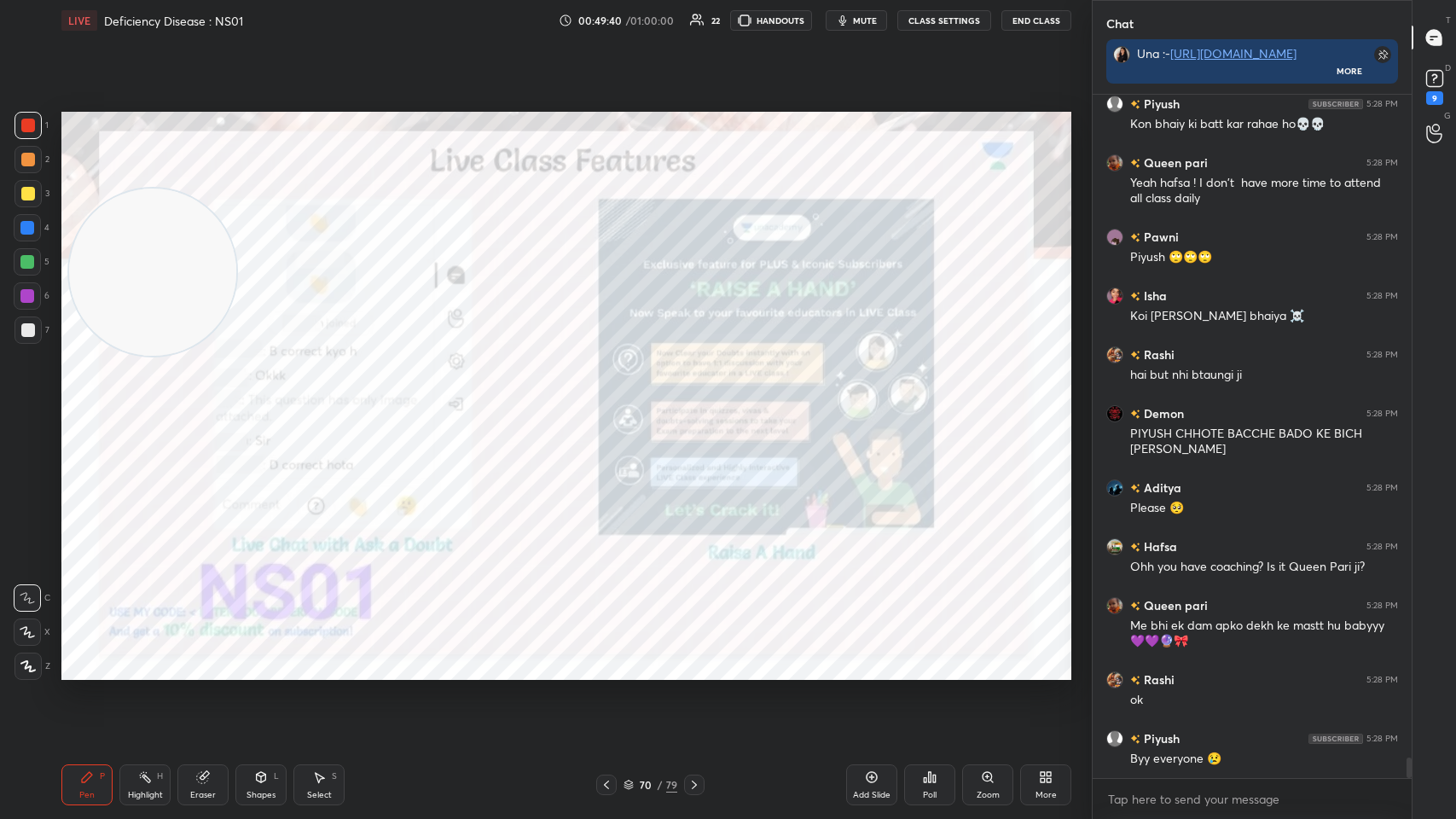
scroll to position [22414, 0]
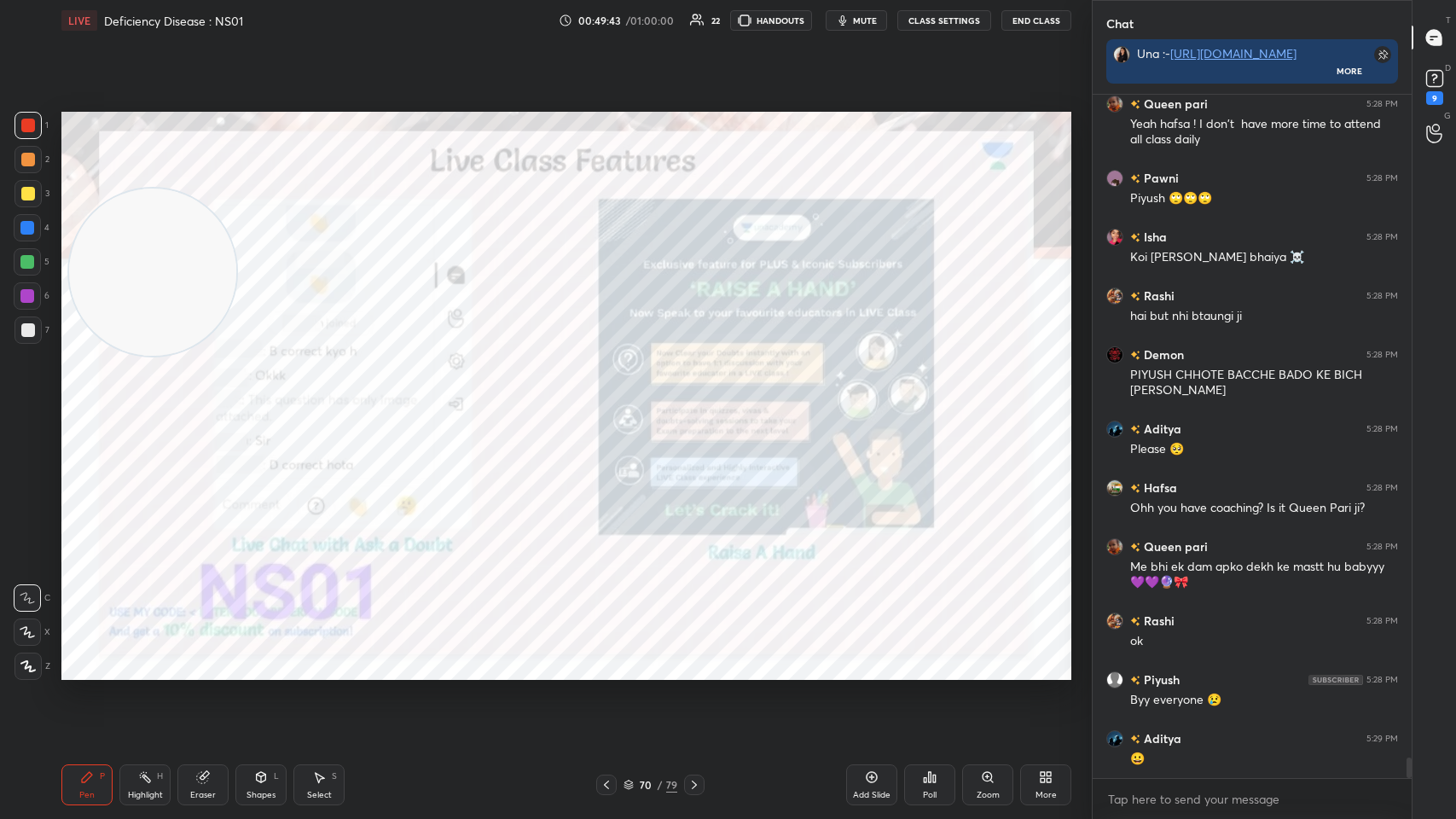
click at [612, 400] on icon at bounding box center [695, 784] width 6 height 8
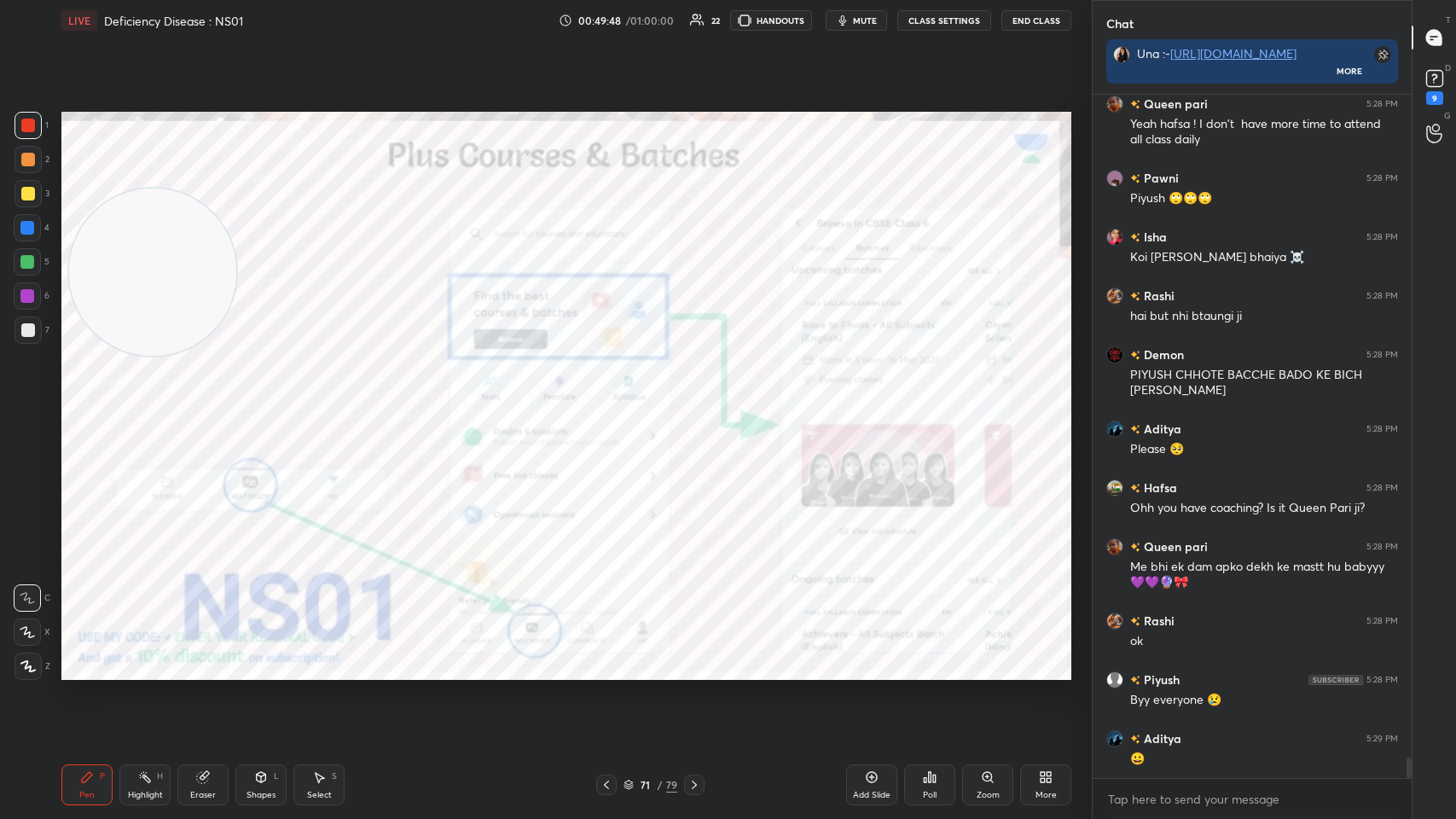
scroll to position [22472, 0]
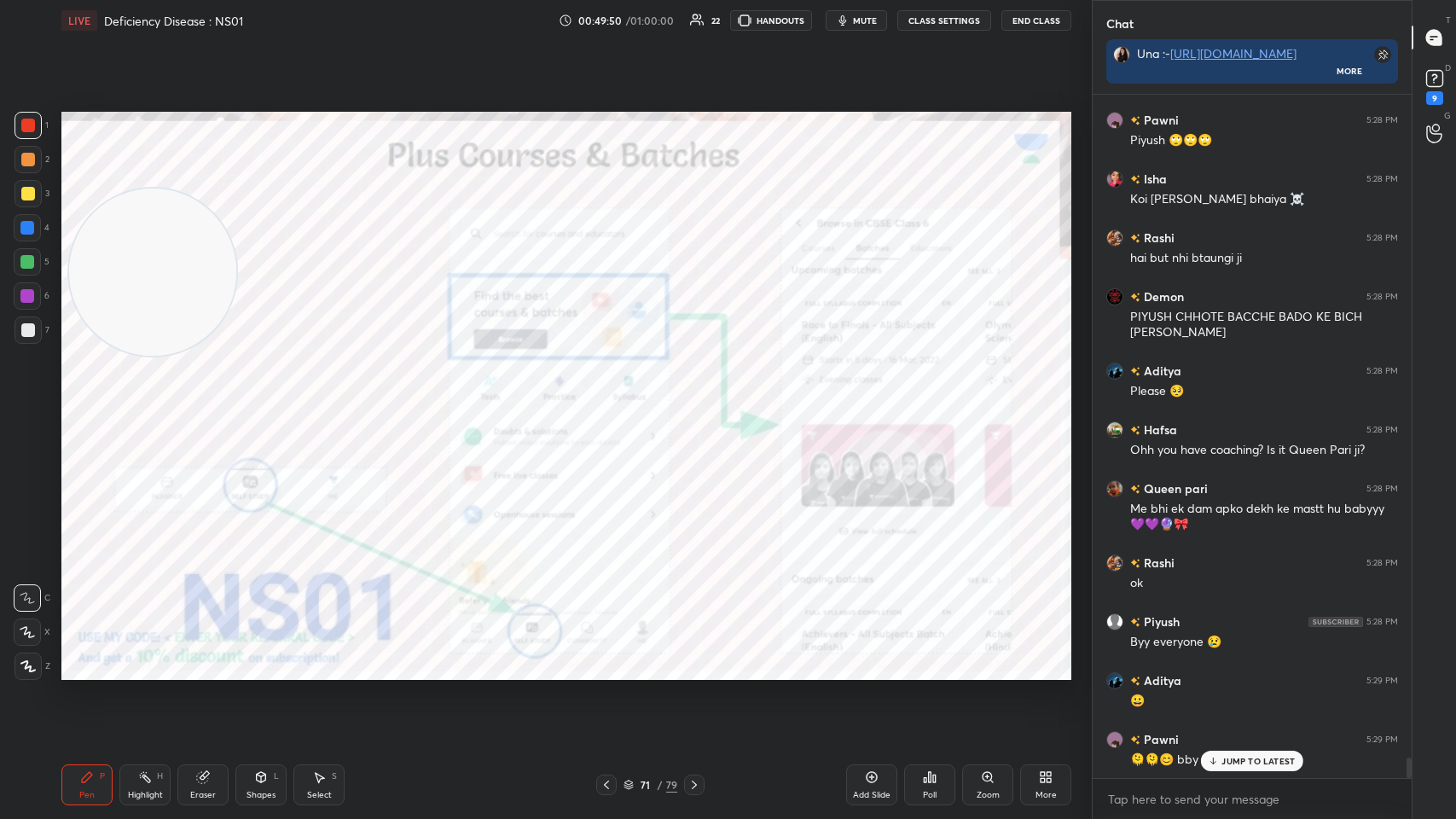
click at [612, 400] on icon at bounding box center [694, 784] width 14 height 14
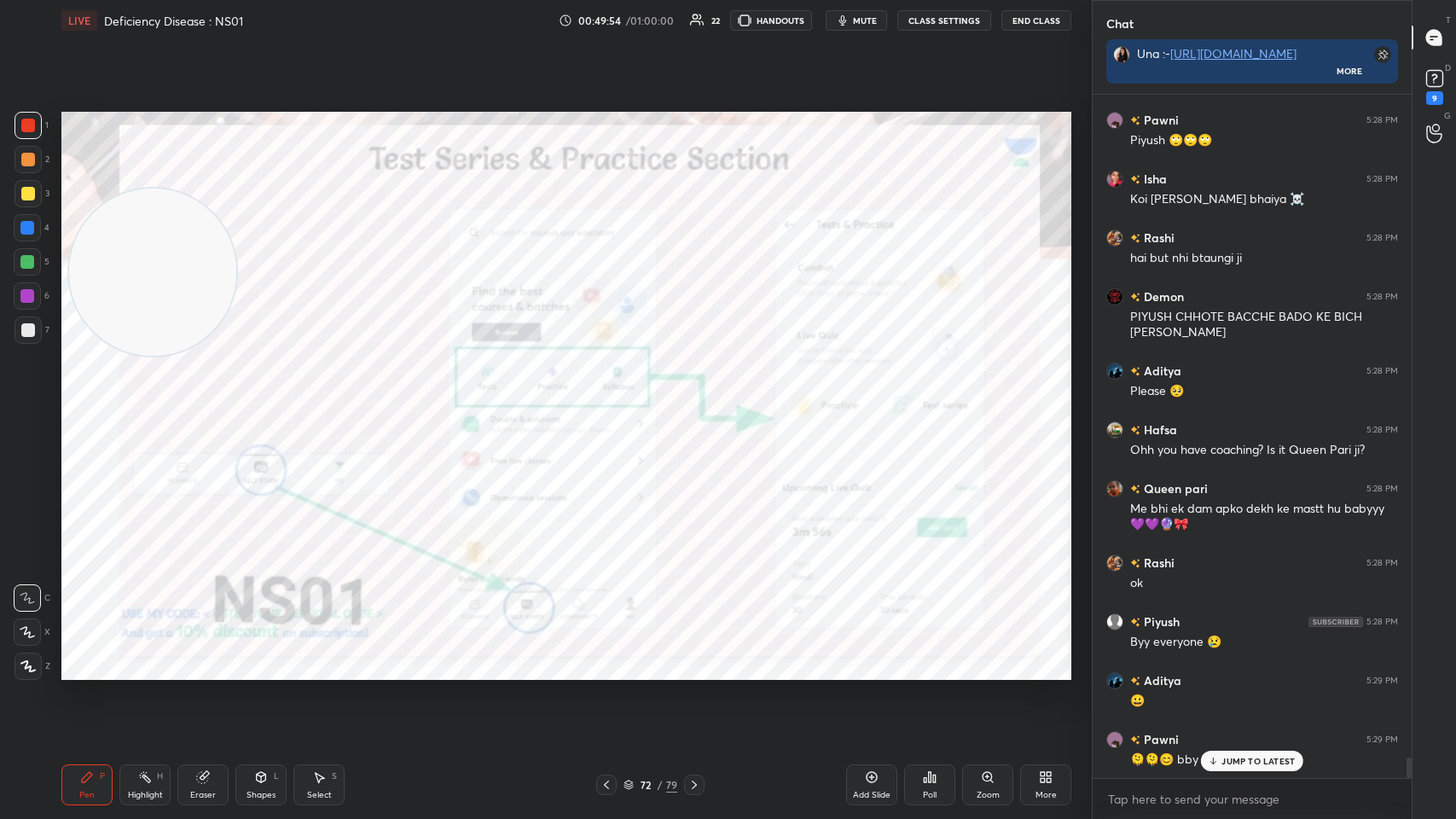
click at [612, 400] on div at bounding box center [694, 785] width 20 height 20
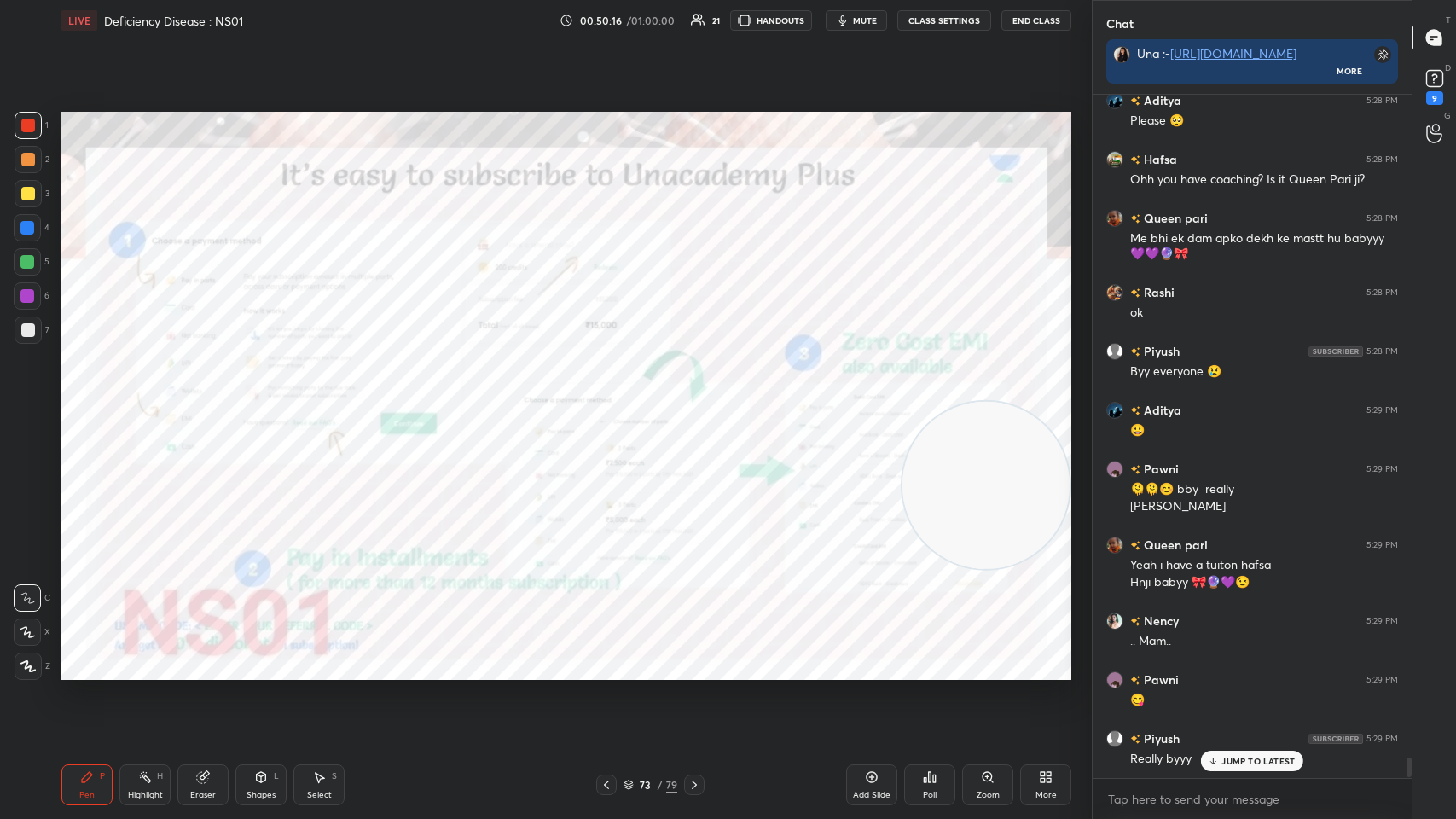
scroll to position [22859, 0]
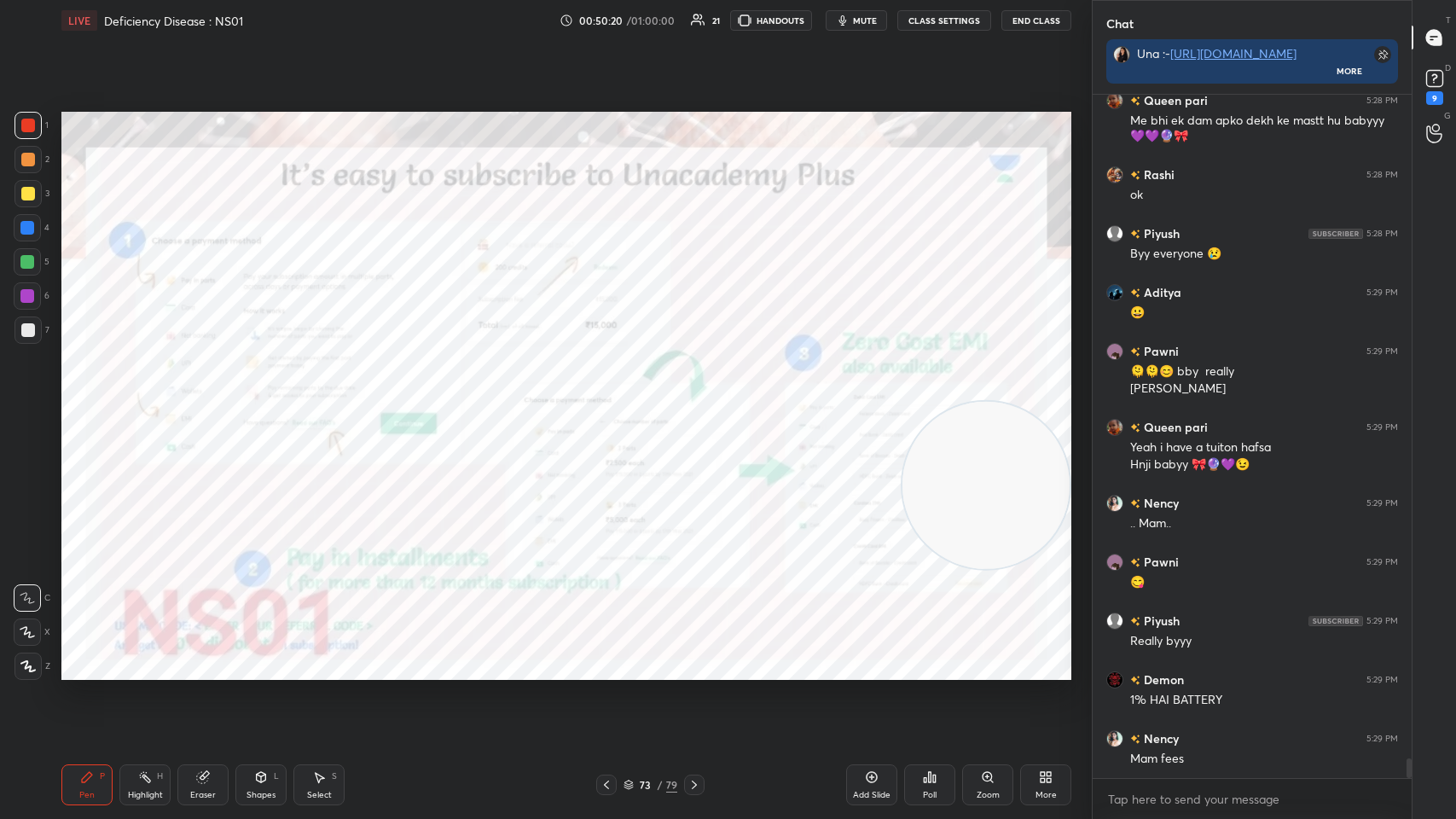
click at [612, 400] on icon at bounding box center [694, 784] width 14 height 14
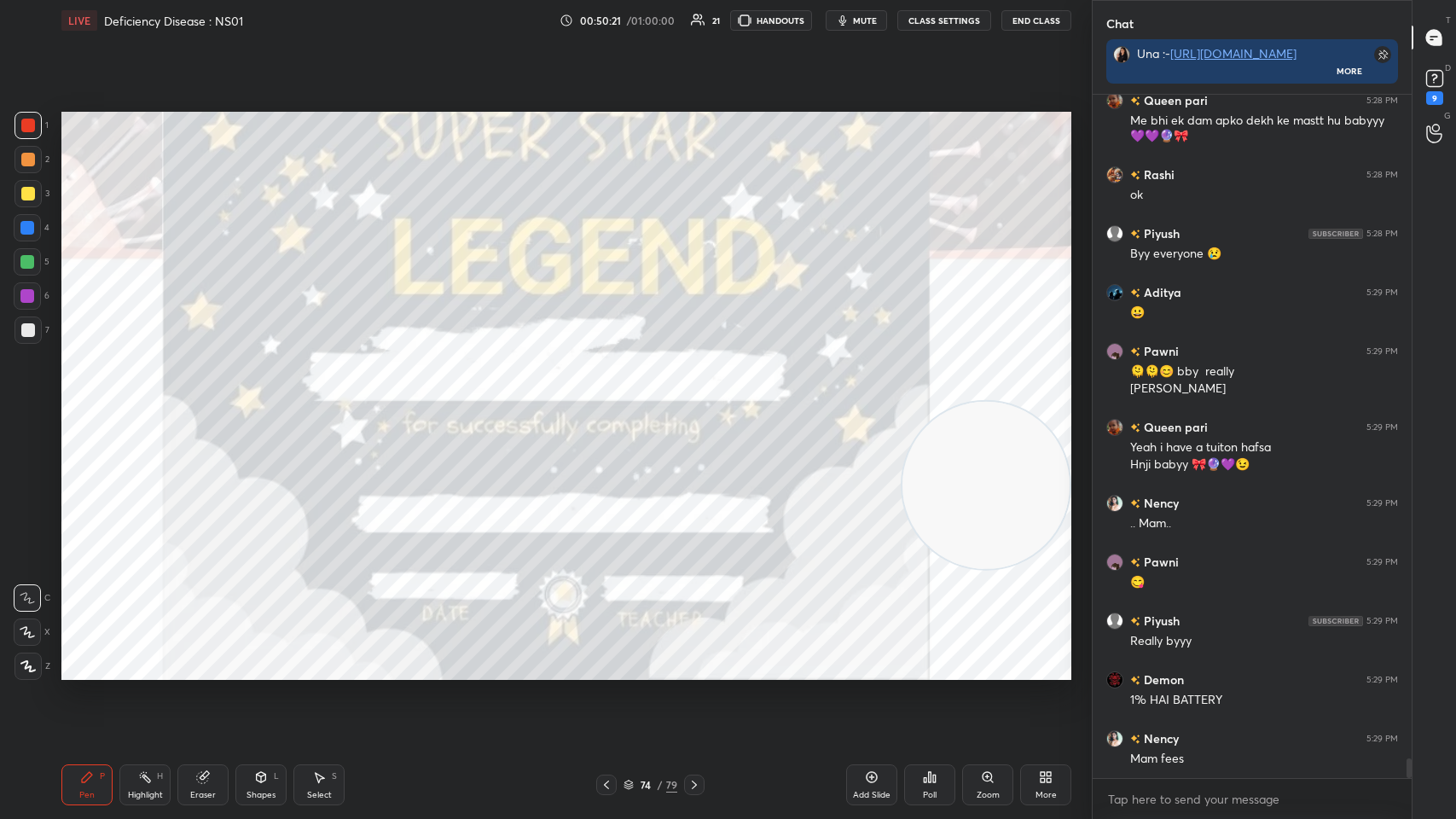
scroll to position [22934, 0]
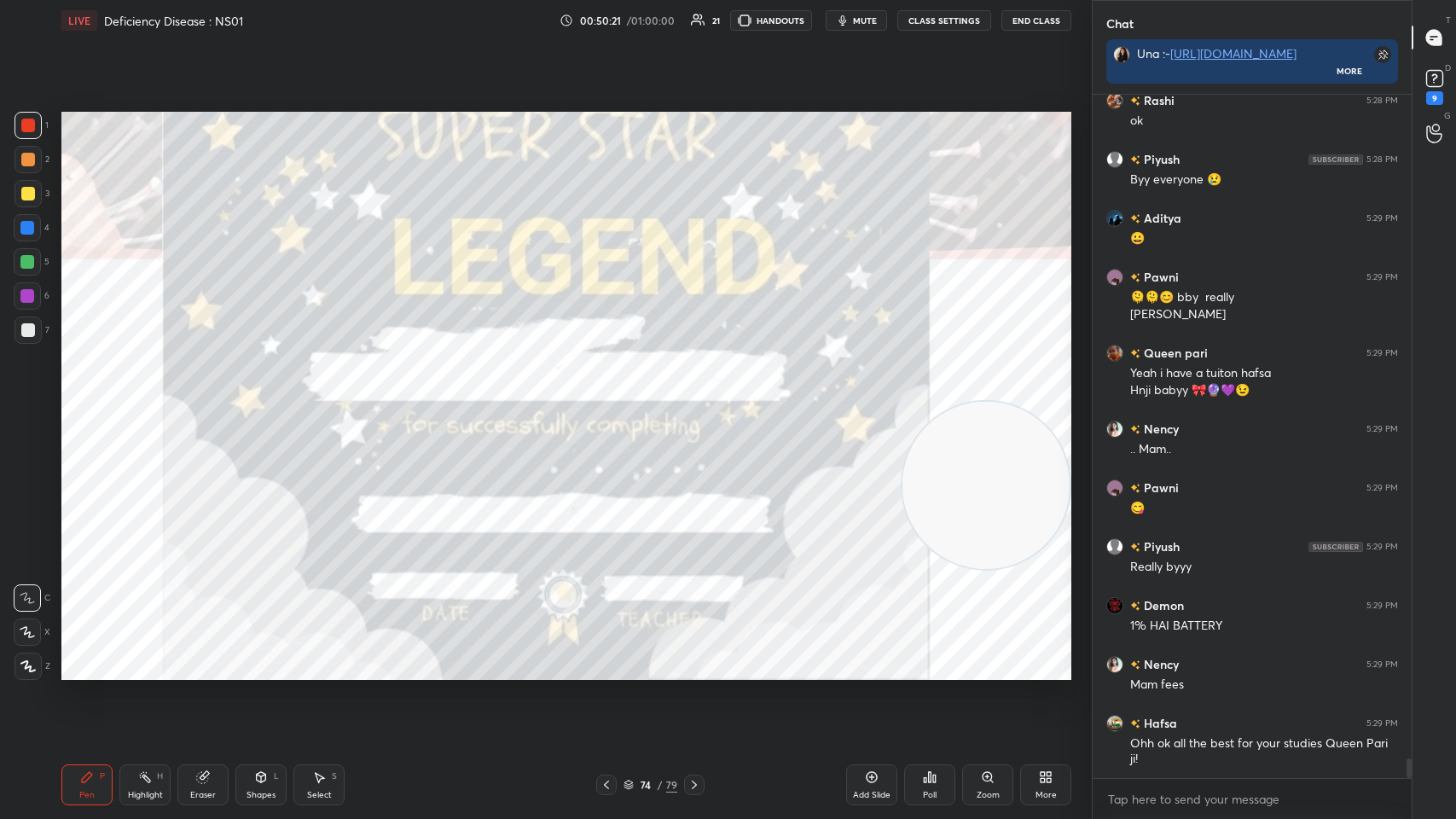
click at [612, 400] on div "/" at bounding box center [661, 784] width 6 height 10
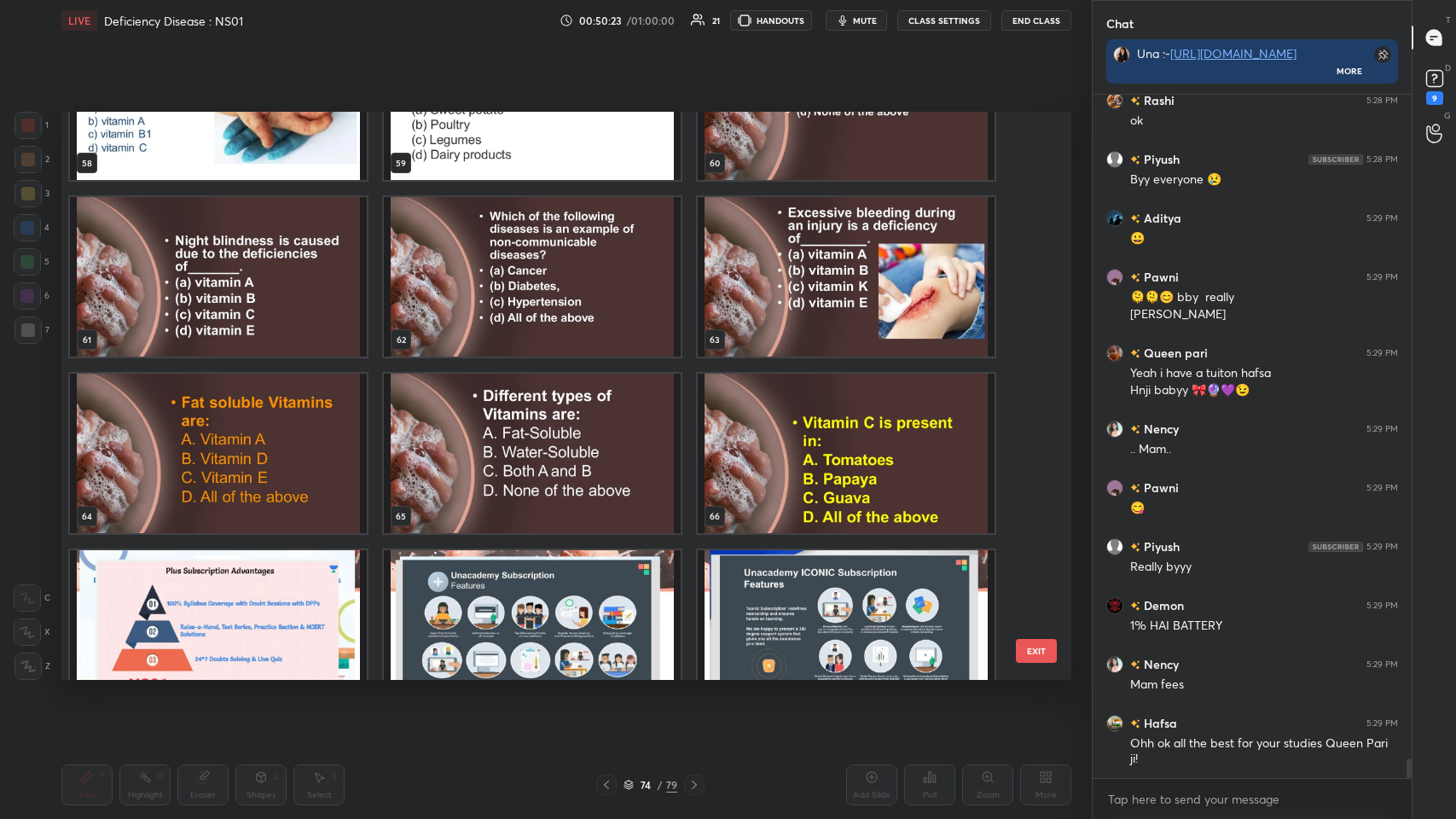
scroll to position [3419, 0]
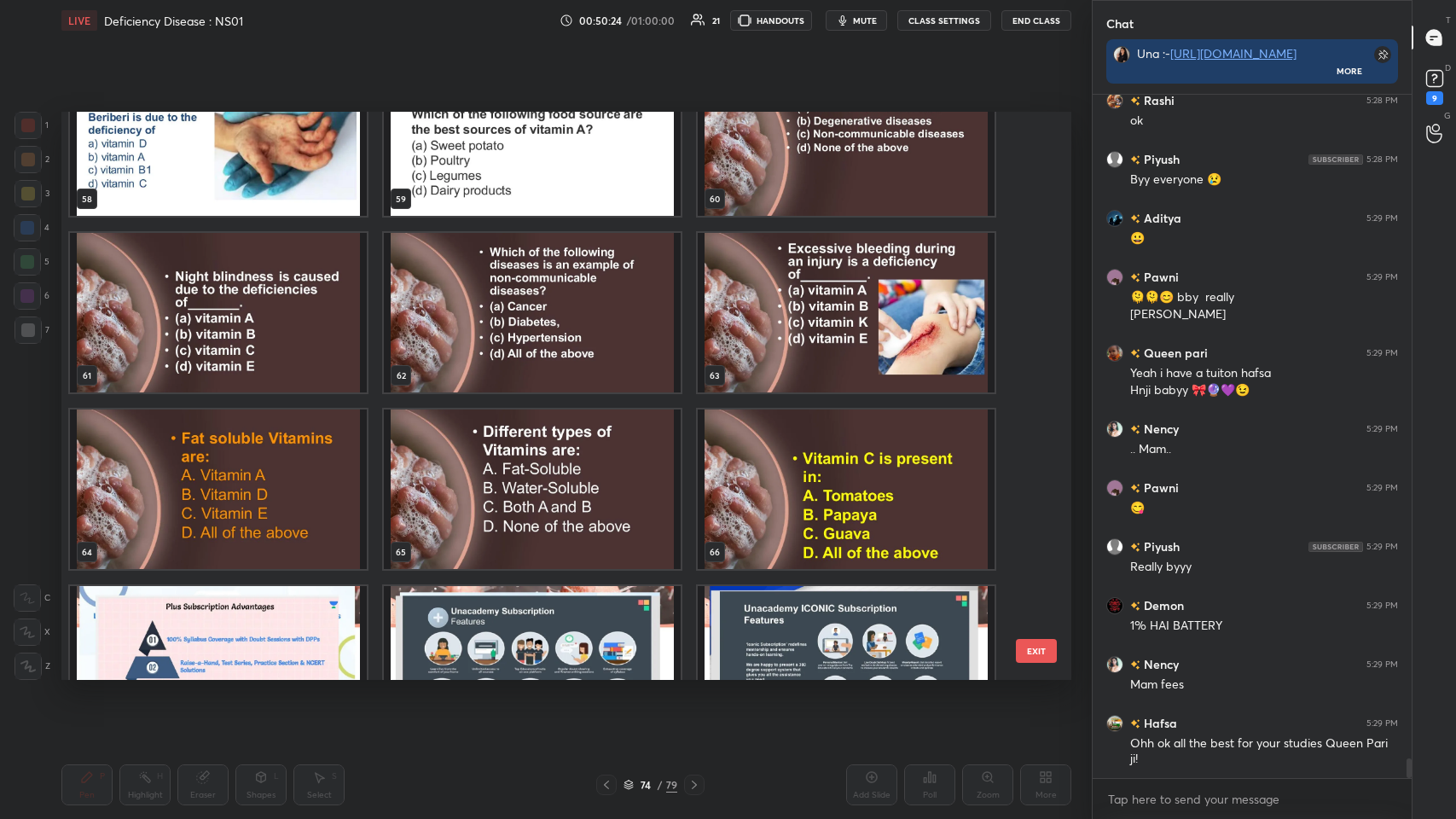
click at [319, 400] on img "grid" at bounding box center [218, 489] width 297 height 159
click at [321, 400] on img "grid" at bounding box center [218, 489] width 297 height 159
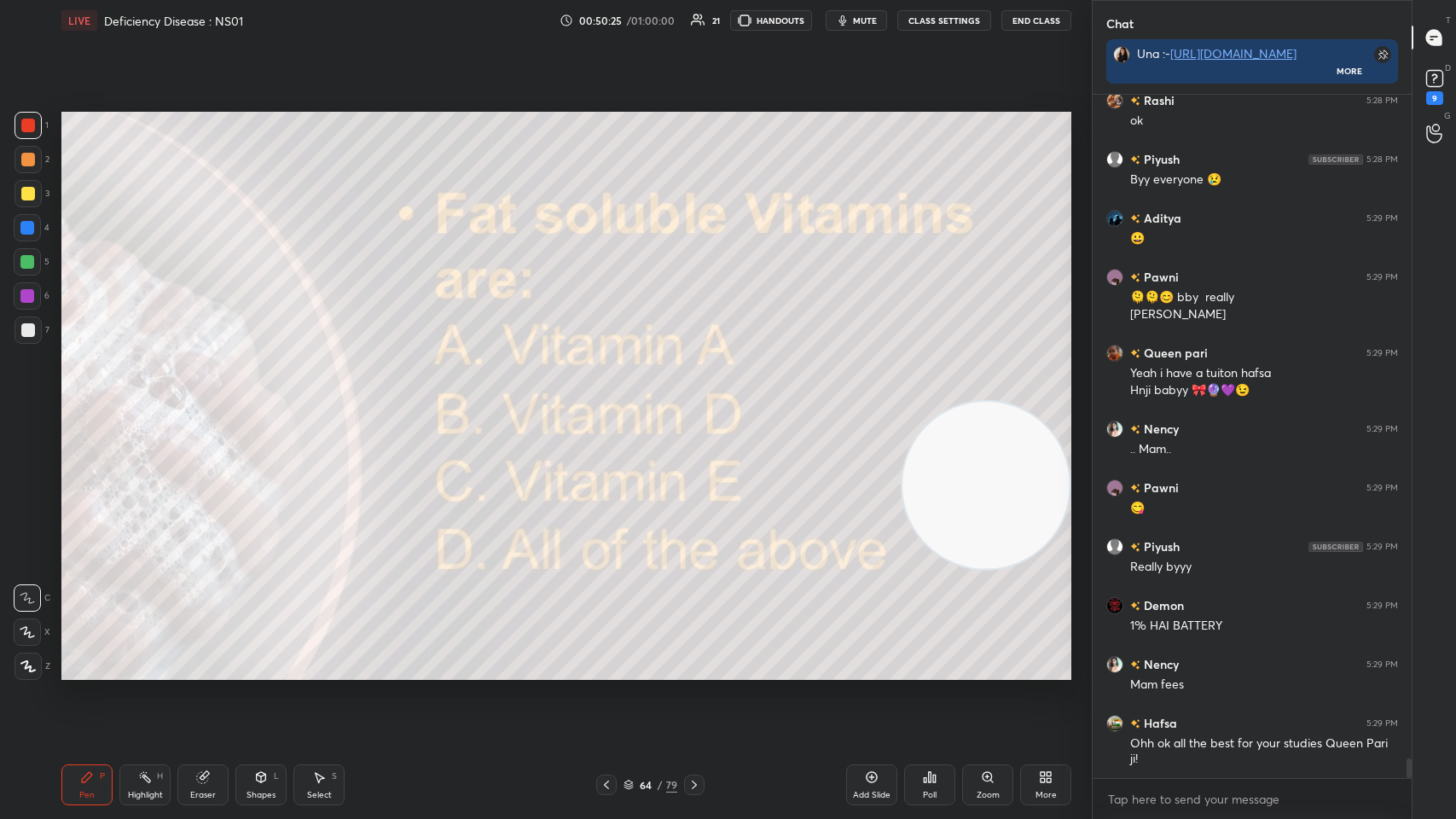
click at [327, 400] on img "grid" at bounding box center [218, 489] width 297 height 159
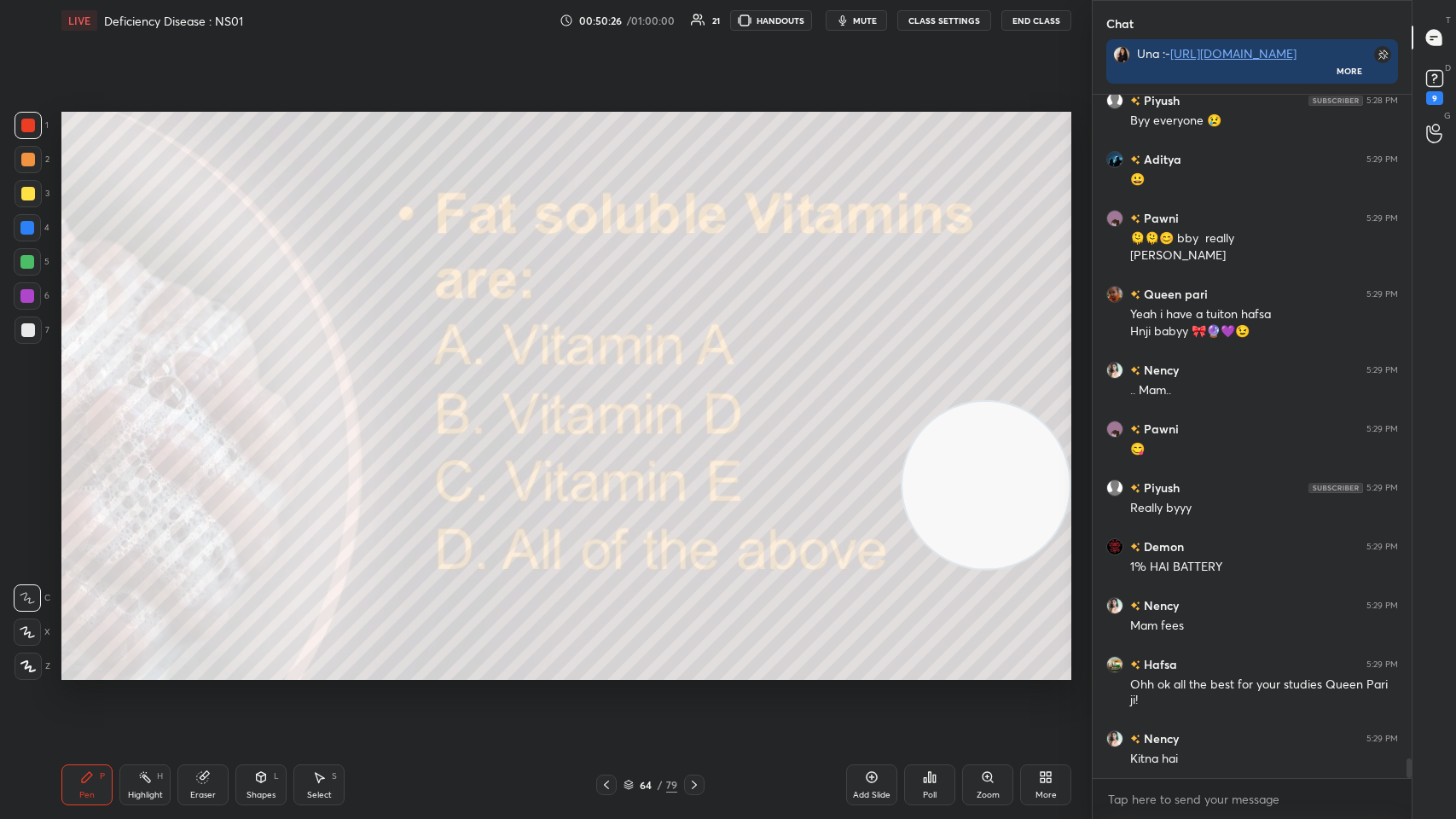
click at [17, 332] on div at bounding box center [29, 330] width 28 height 28
click at [38, 332] on div at bounding box center [29, 330] width 28 height 28
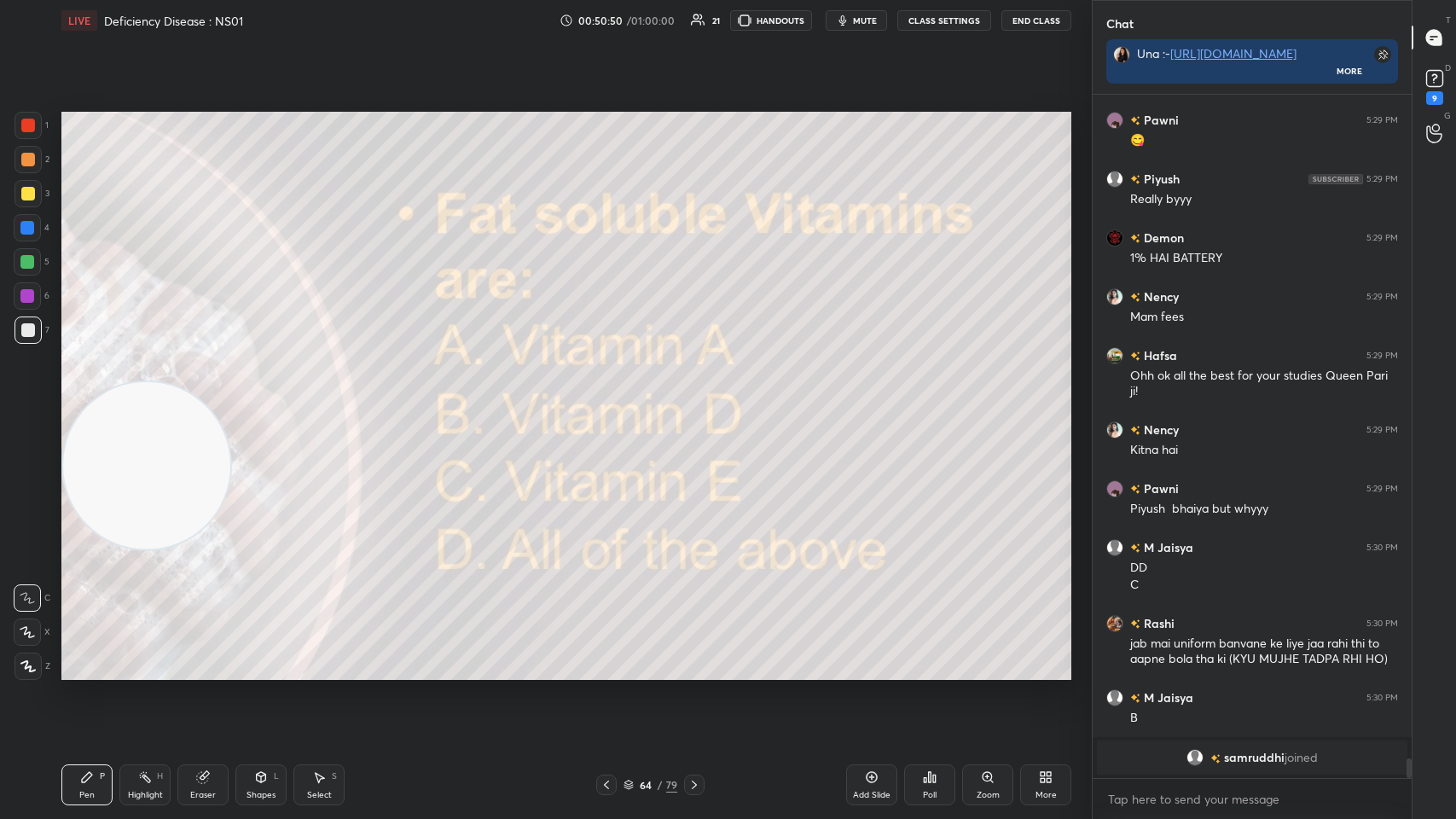
scroll to position [19988, 0]
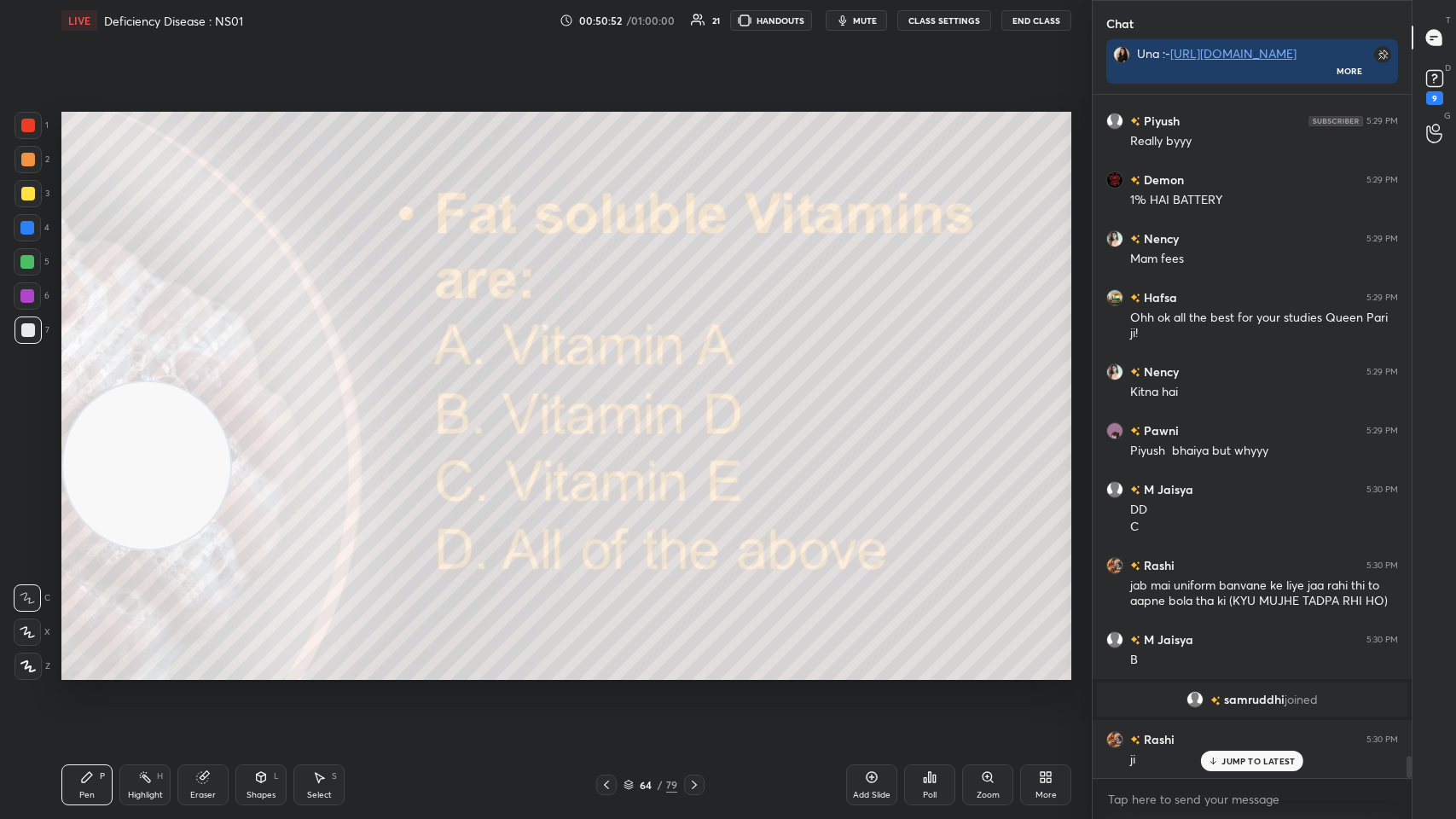
click at [604, 400] on div at bounding box center [607, 785] width 20 height 20
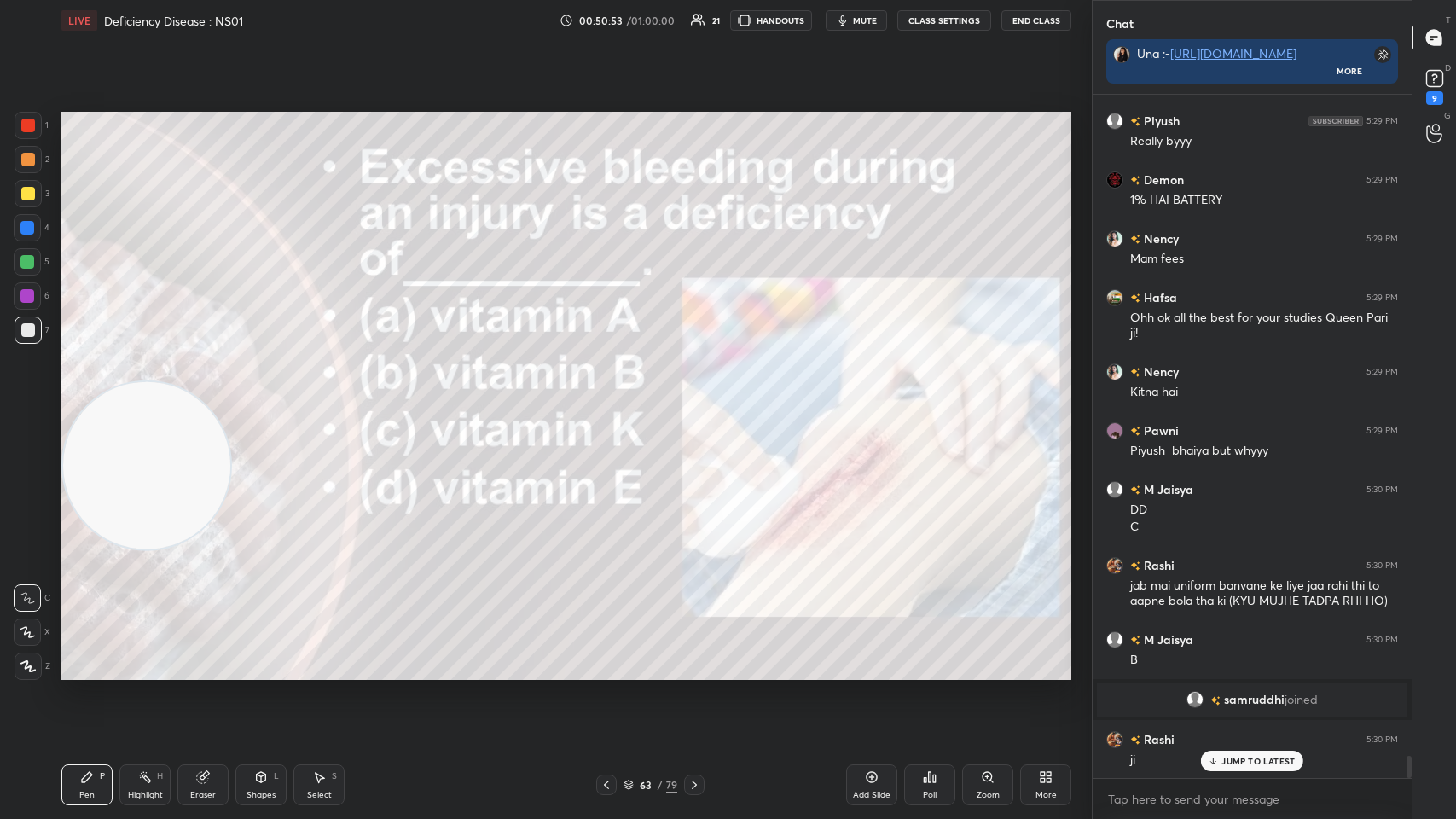
click at [612, 400] on div "Add Slide" at bounding box center [872, 794] width 38 height 8
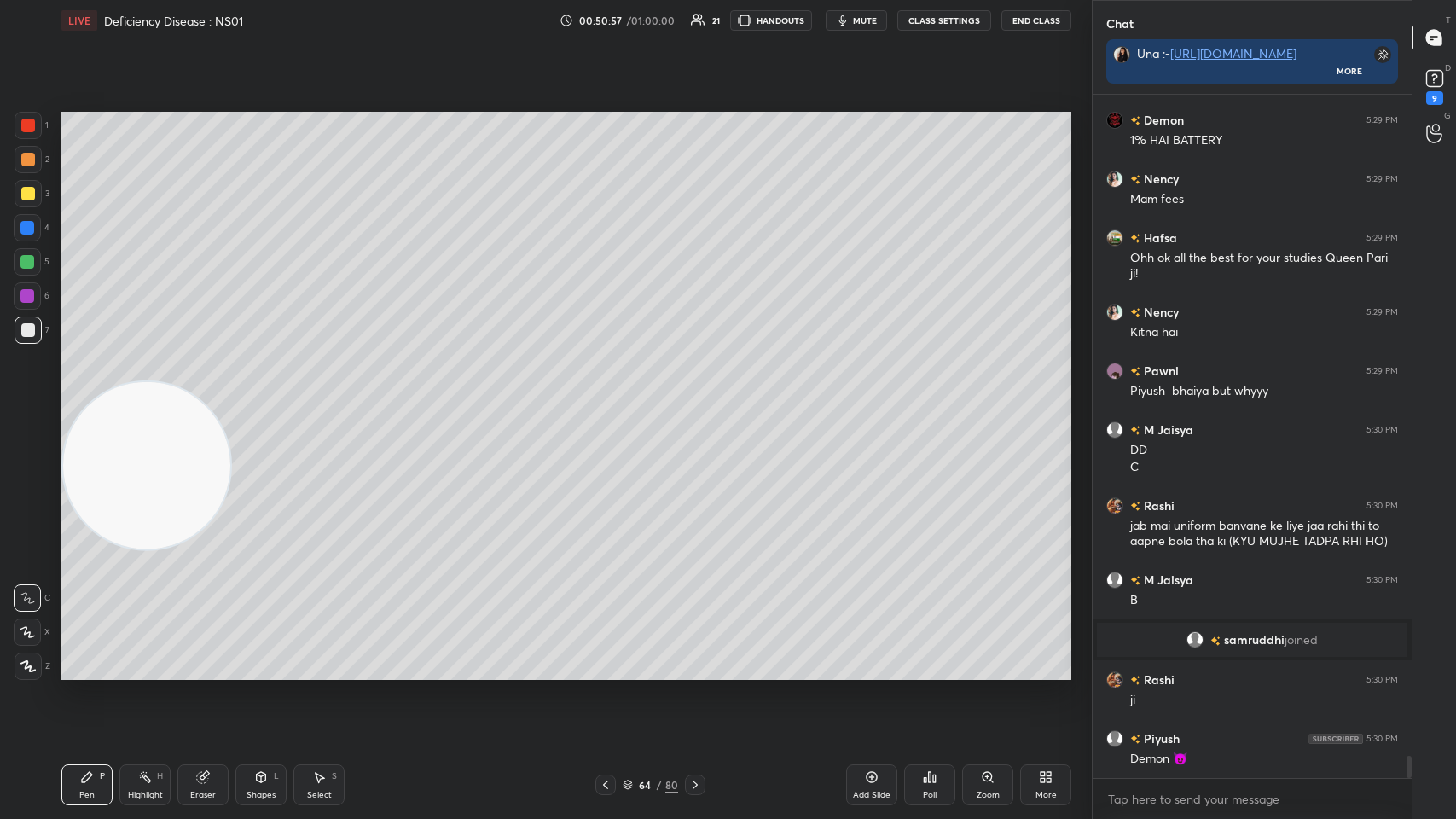
scroll to position [20107, 0]
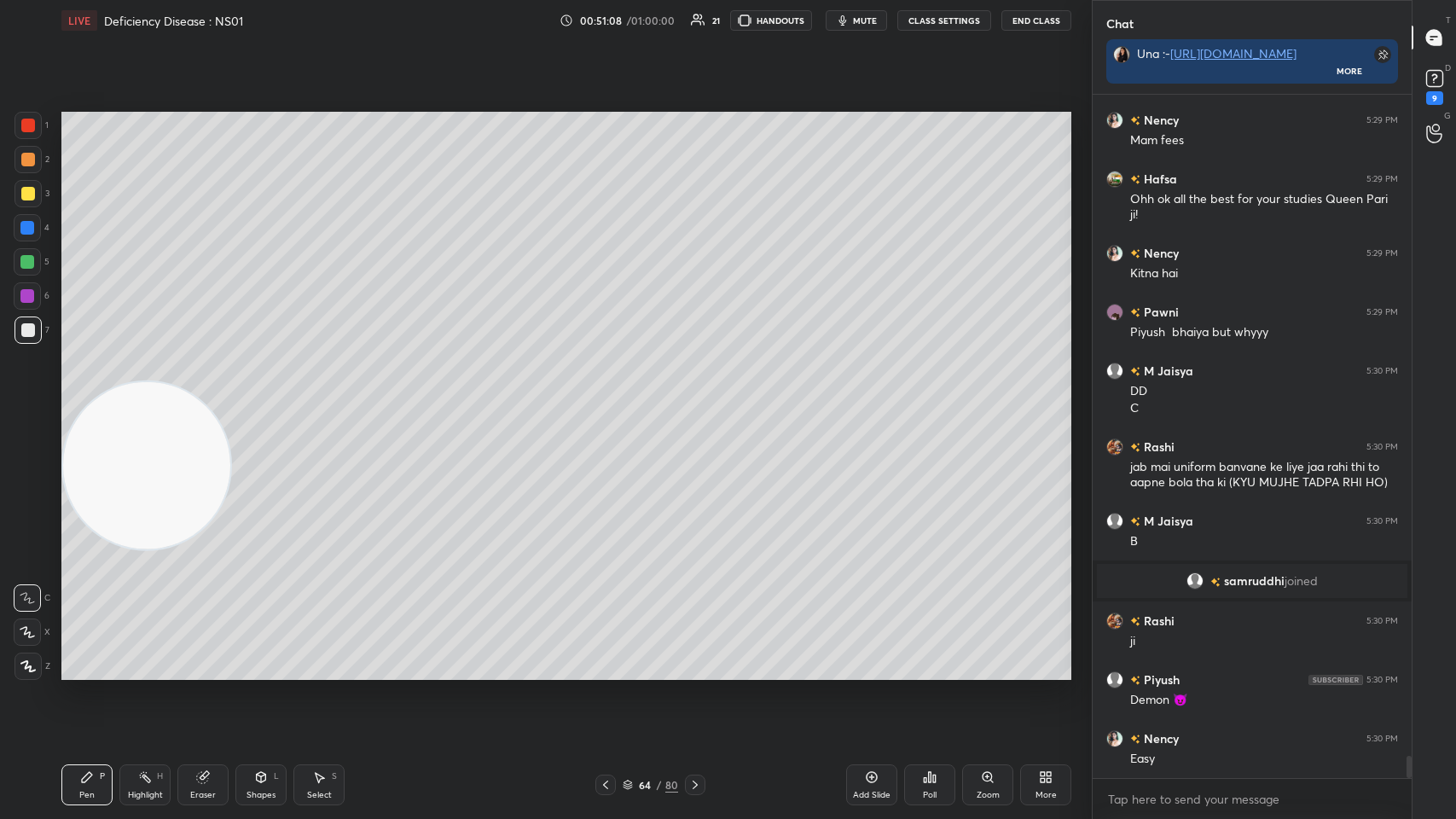
click at [612, 400] on icon at bounding box center [695, 784] width 14 height 14
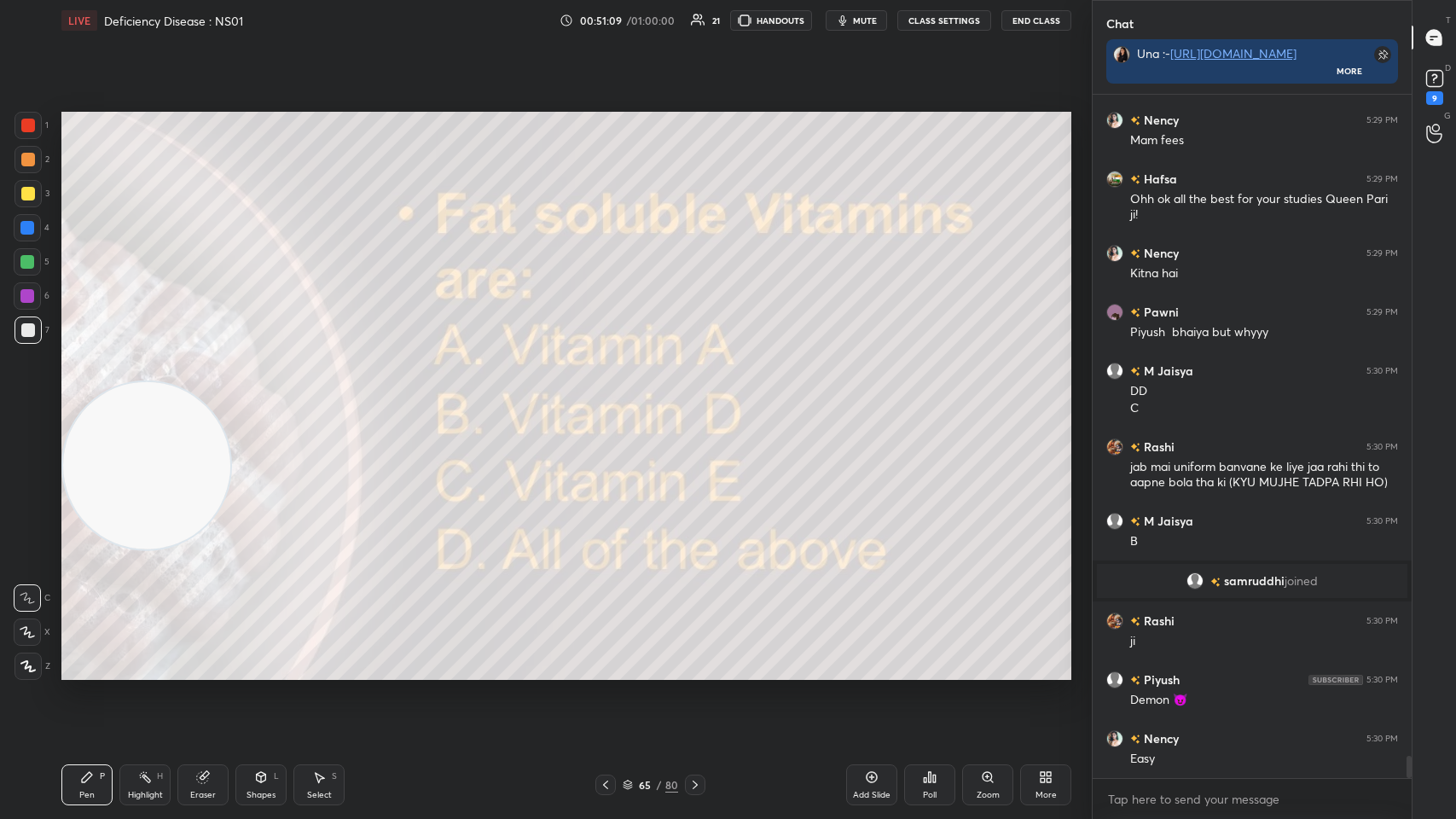
scroll to position [20165, 0]
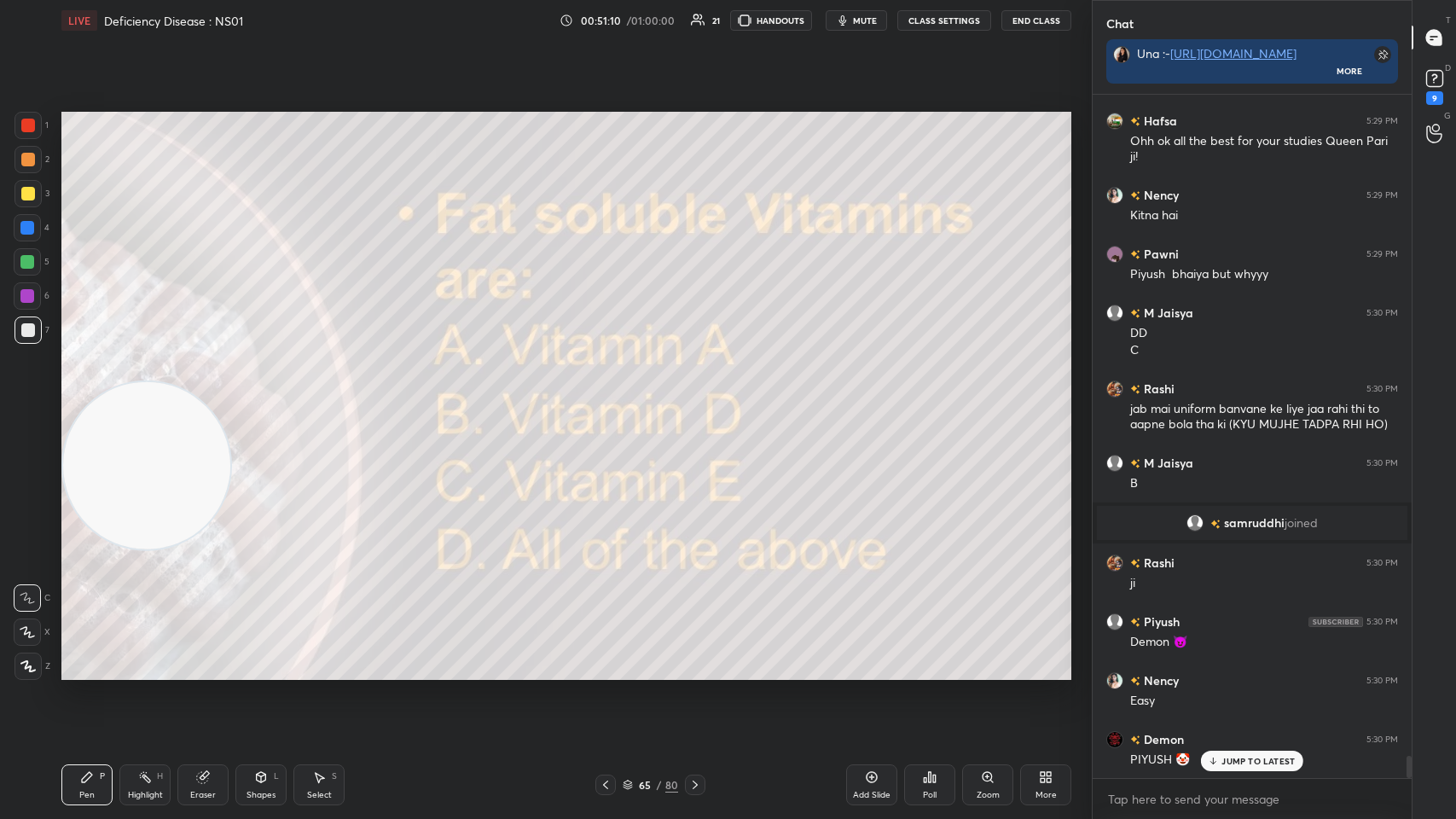
click at [612, 400] on div "Poll" at bounding box center [930, 785] width 52 height 40
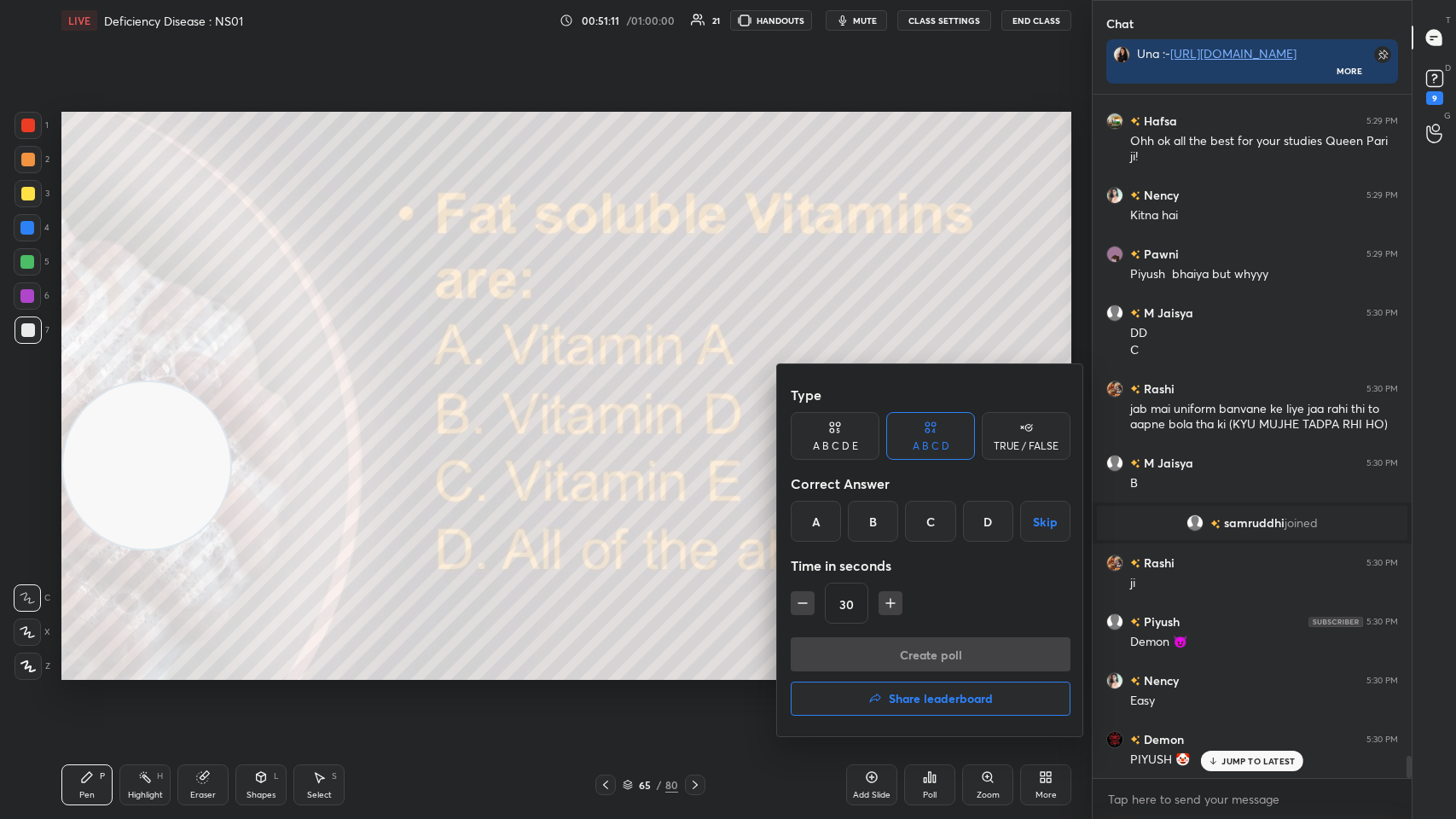
click at [612, 400] on div "D" at bounding box center [988, 521] width 51 height 40
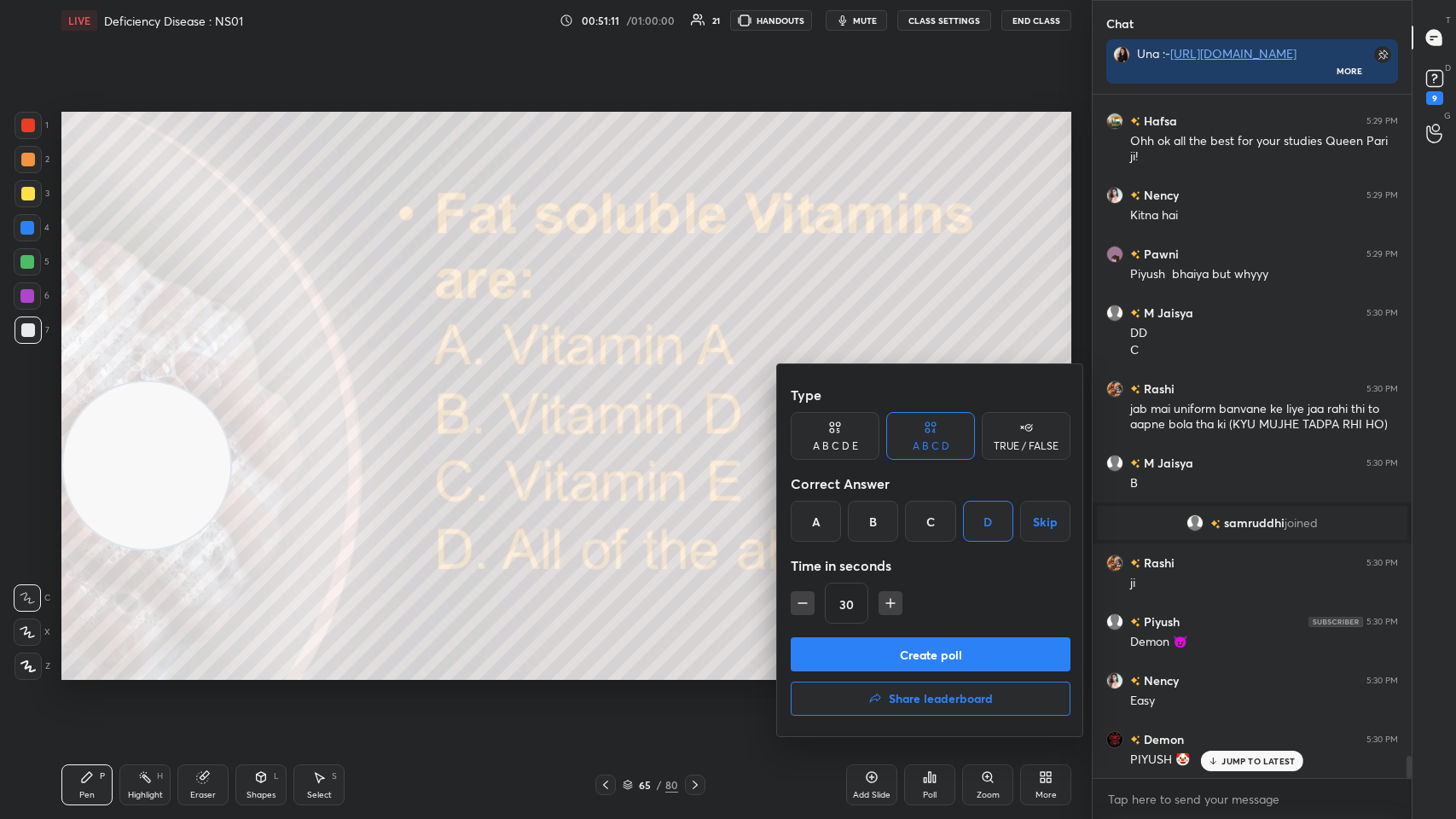
click at [612, 400] on button "Create poll" at bounding box center [930, 653] width 280 height 34
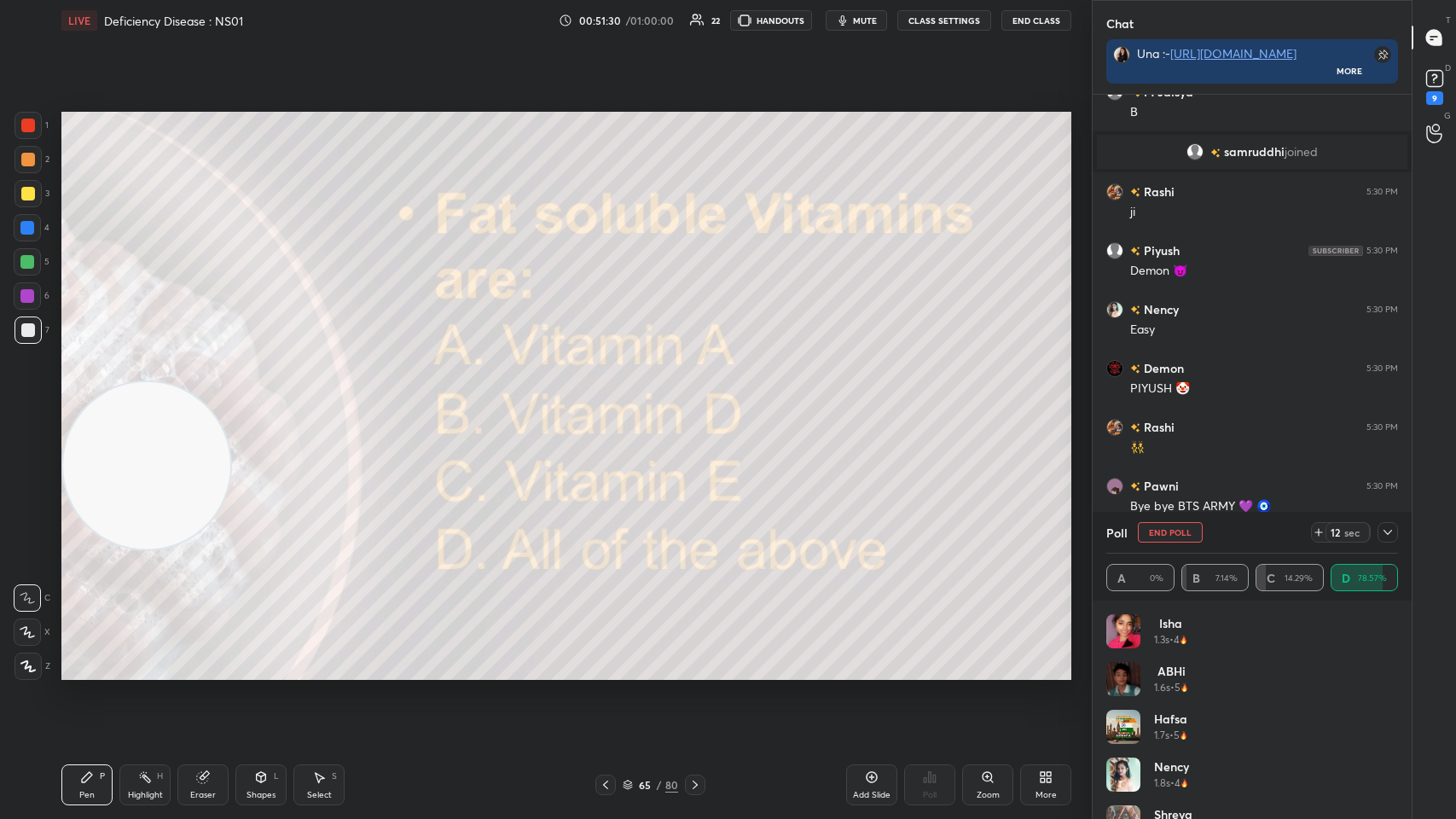
scroll to position [20594, 0]
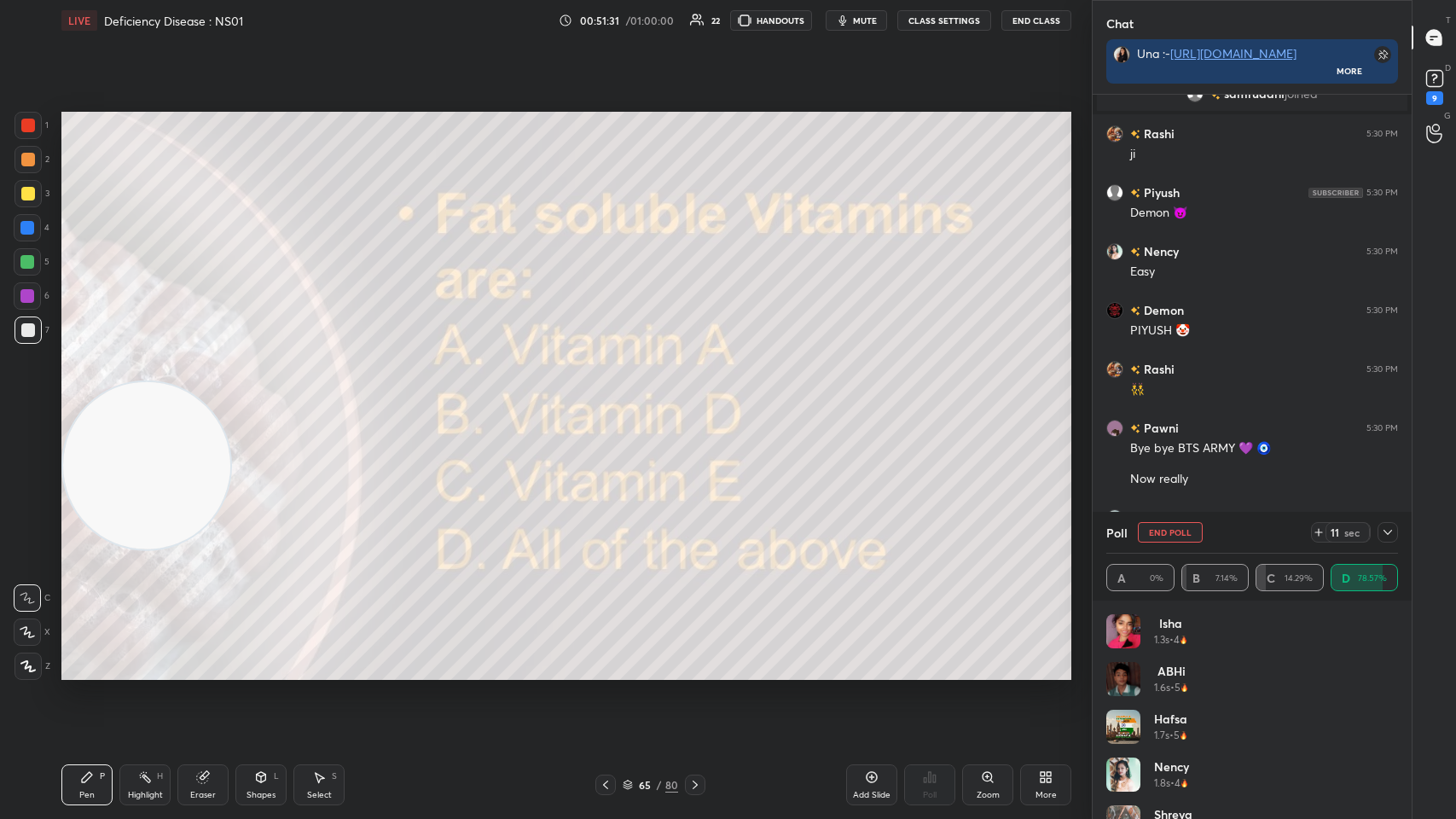
click at [612, 400] on div at bounding box center [1388, 532] width 20 height 20
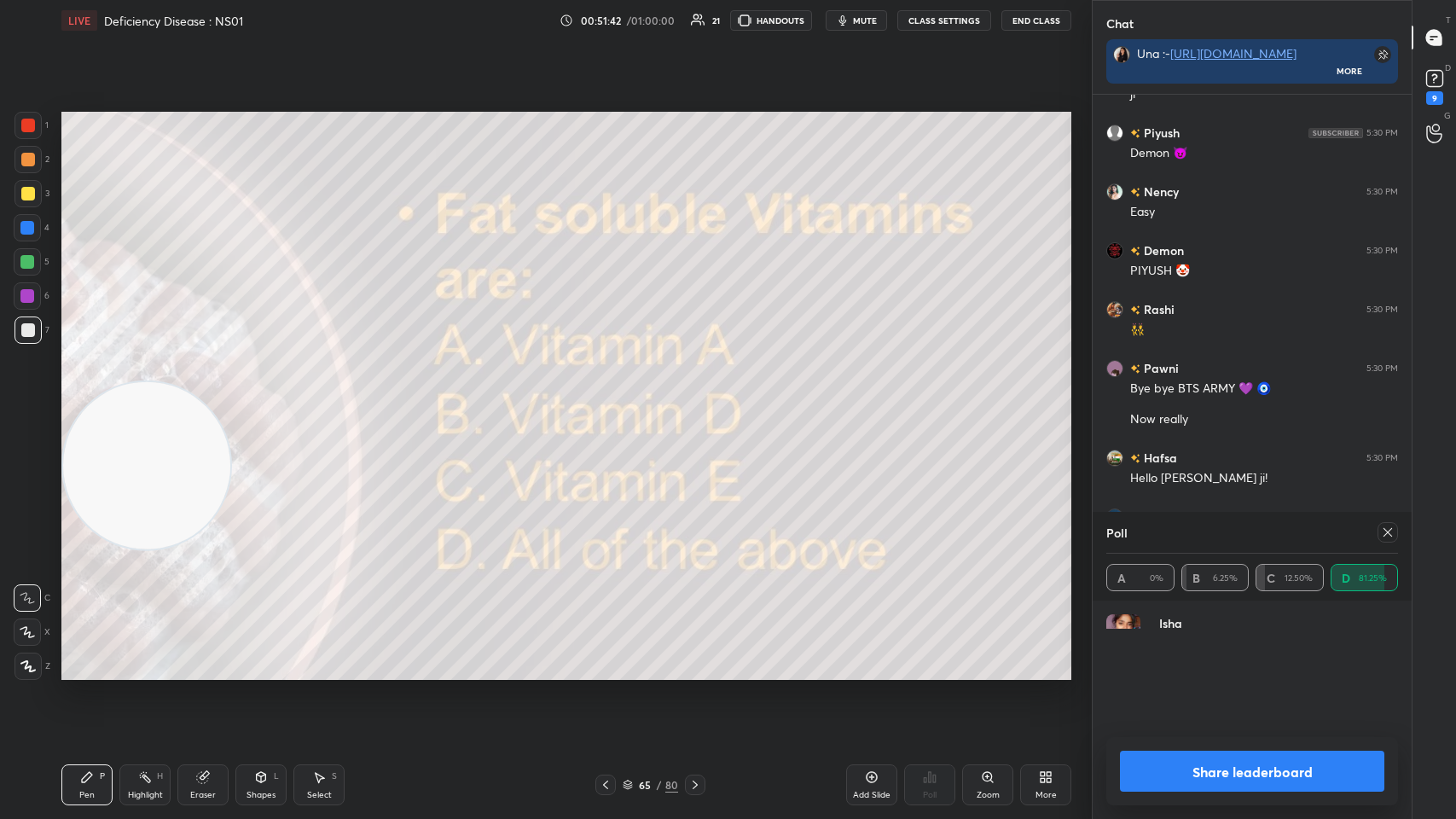
scroll to position [6, 6]
click at [612, 400] on div "Add Slide" at bounding box center [872, 785] width 52 height 40
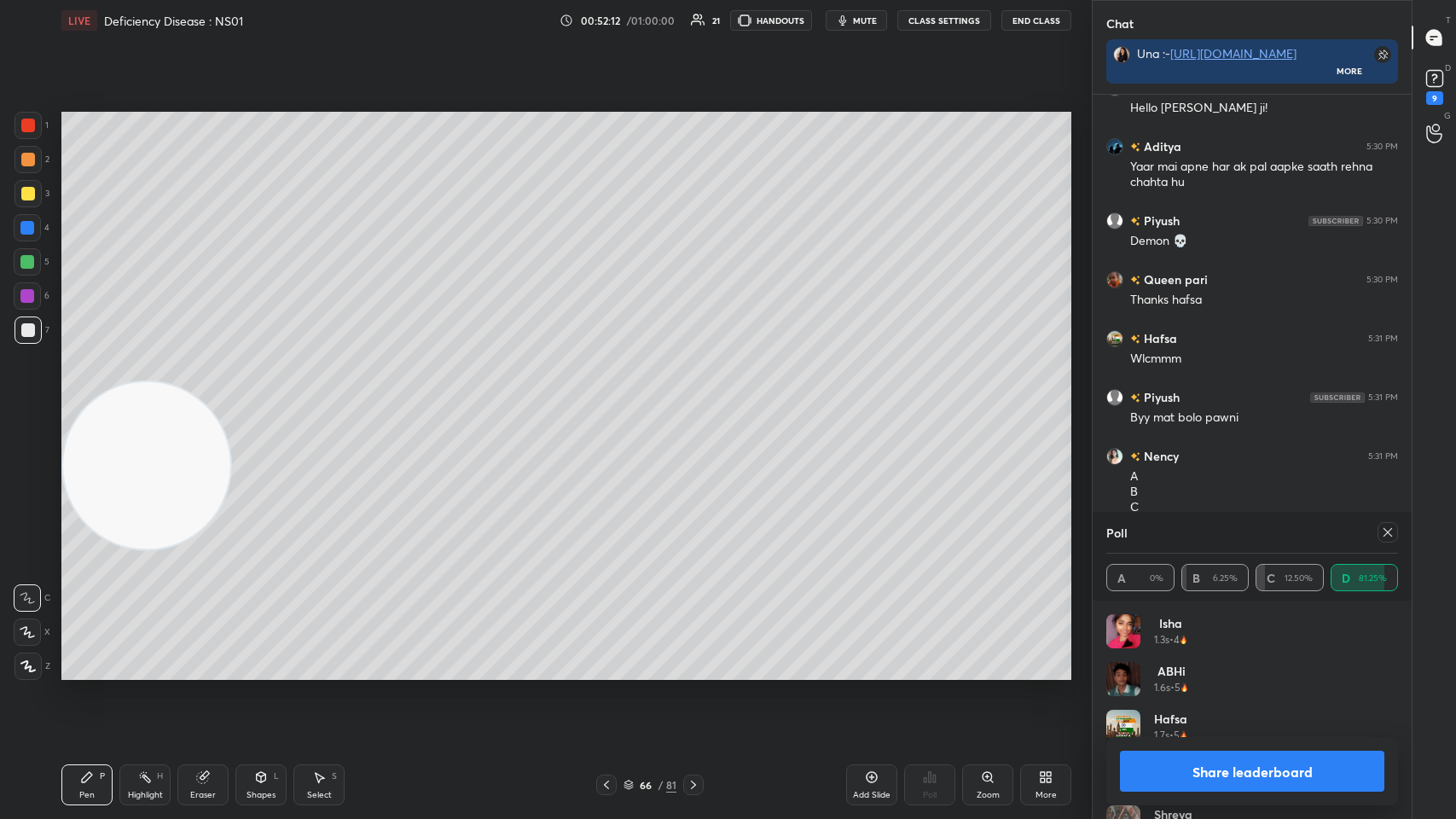
scroll to position [21099, 0]
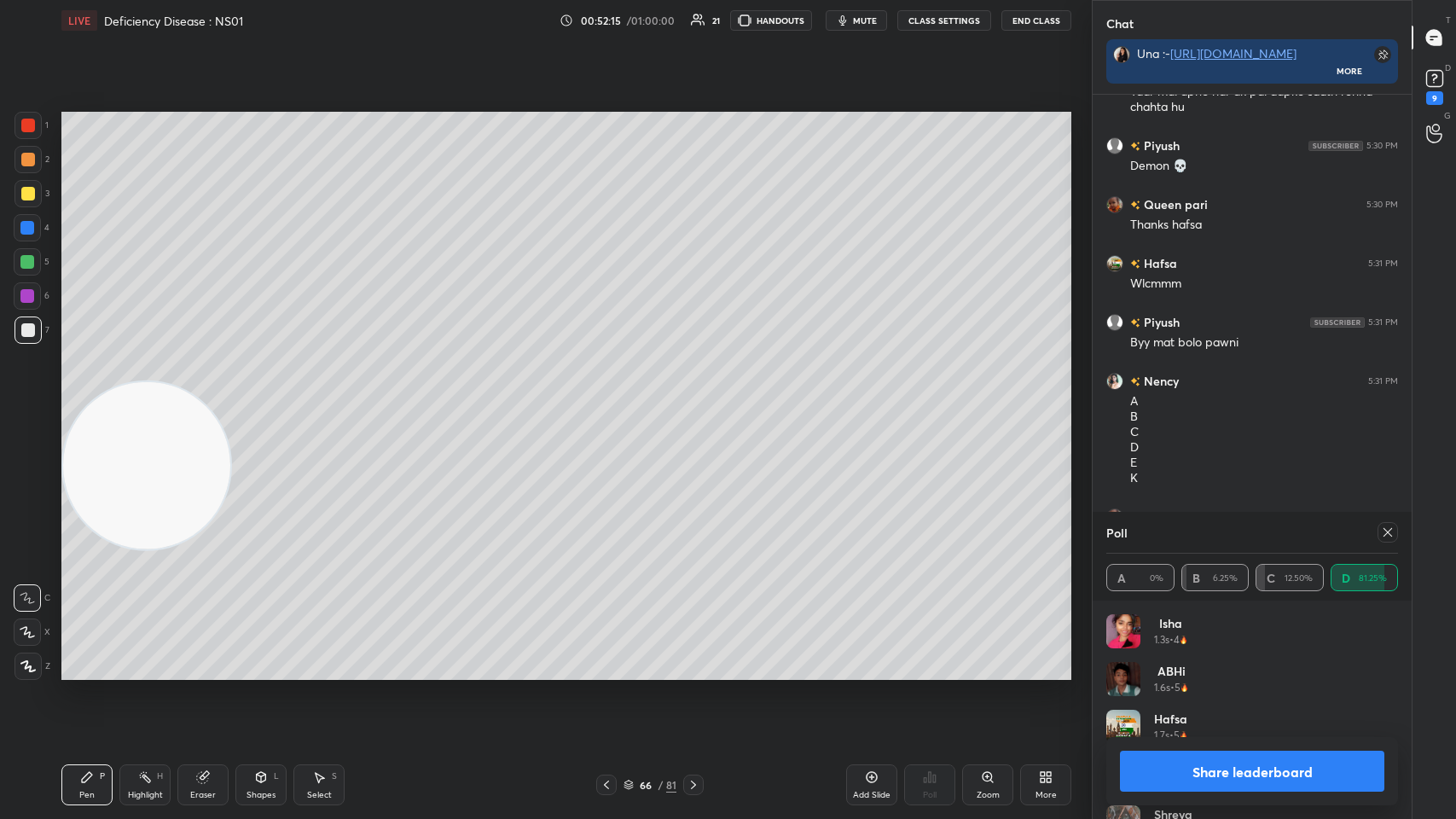
click at [612, 400] on icon at bounding box center [1388, 532] width 14 height 14
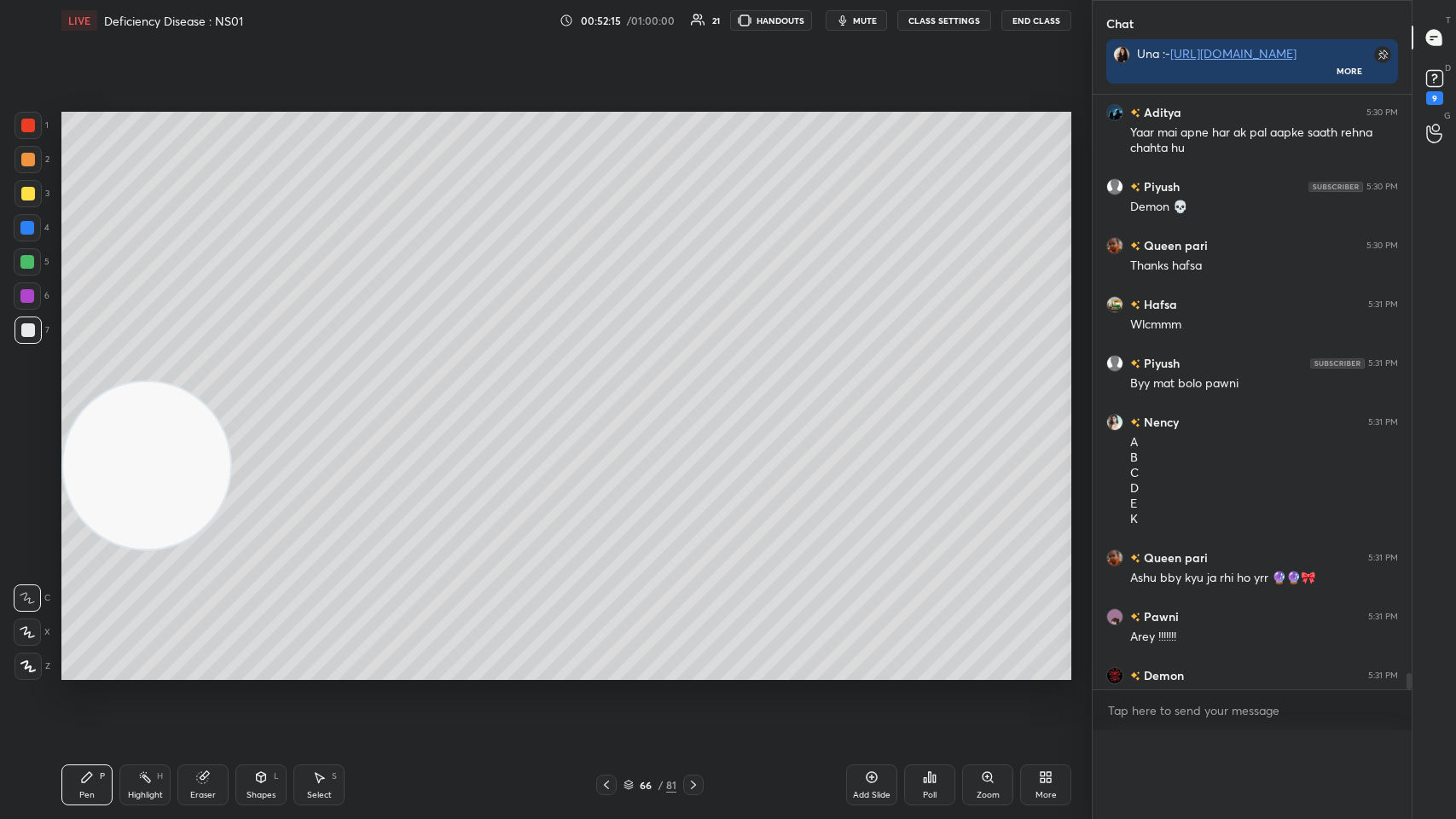
scroll to position [671, 314]
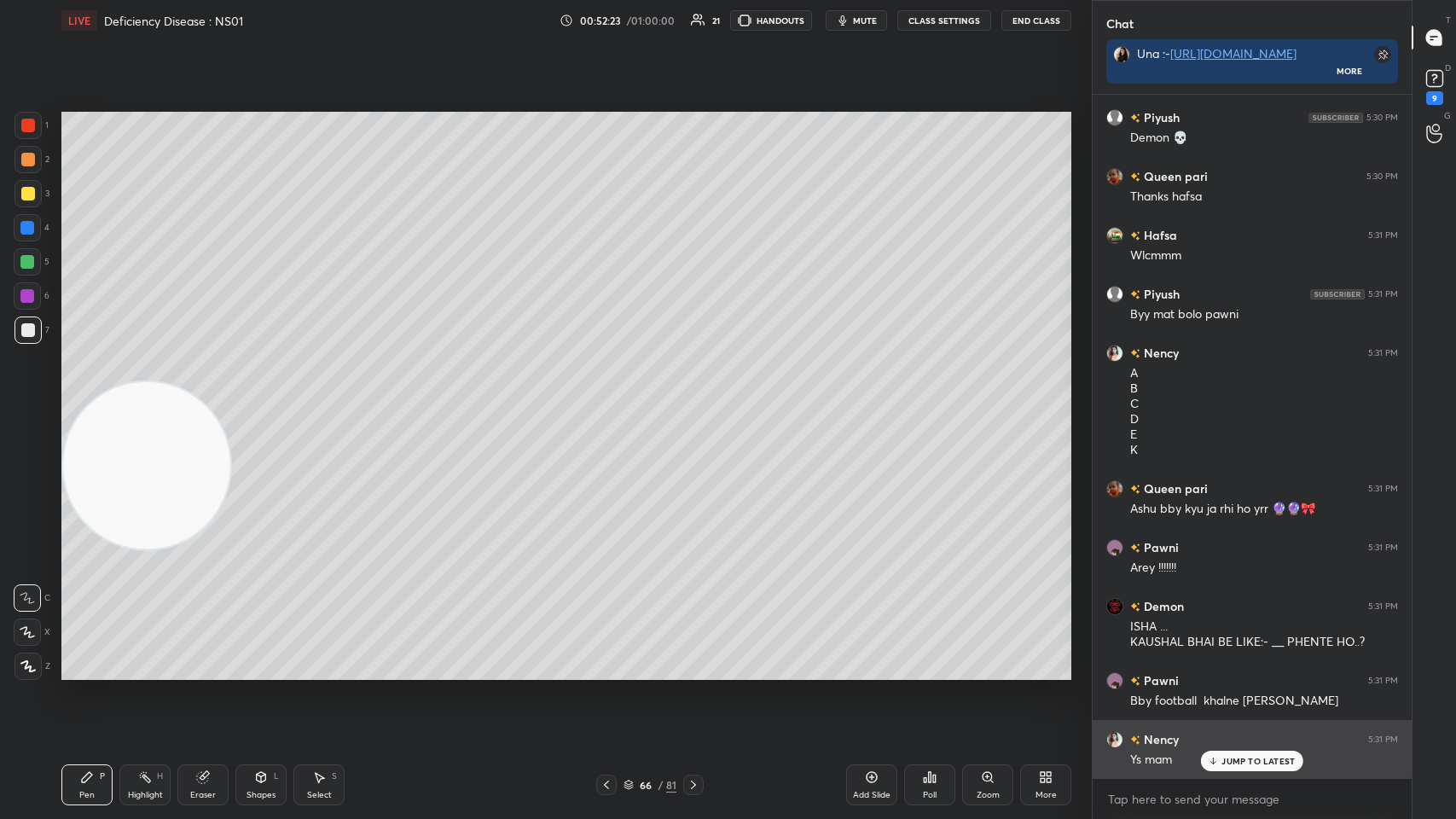
click at [612, 400] on p "JUMP TO LATEST" at bounding box center [1258, 760] width 74 height 10
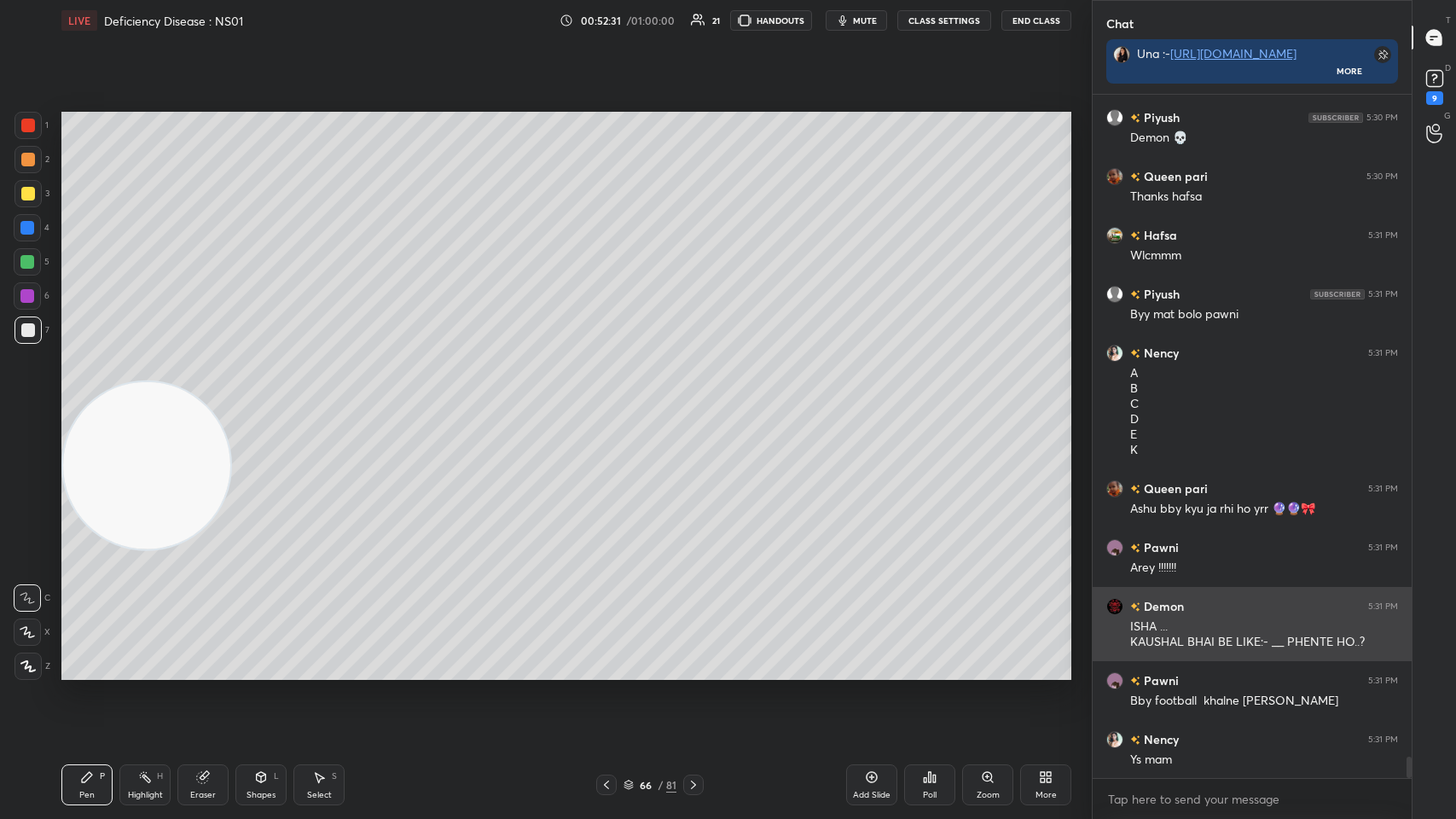
scroll to position [643, 314]
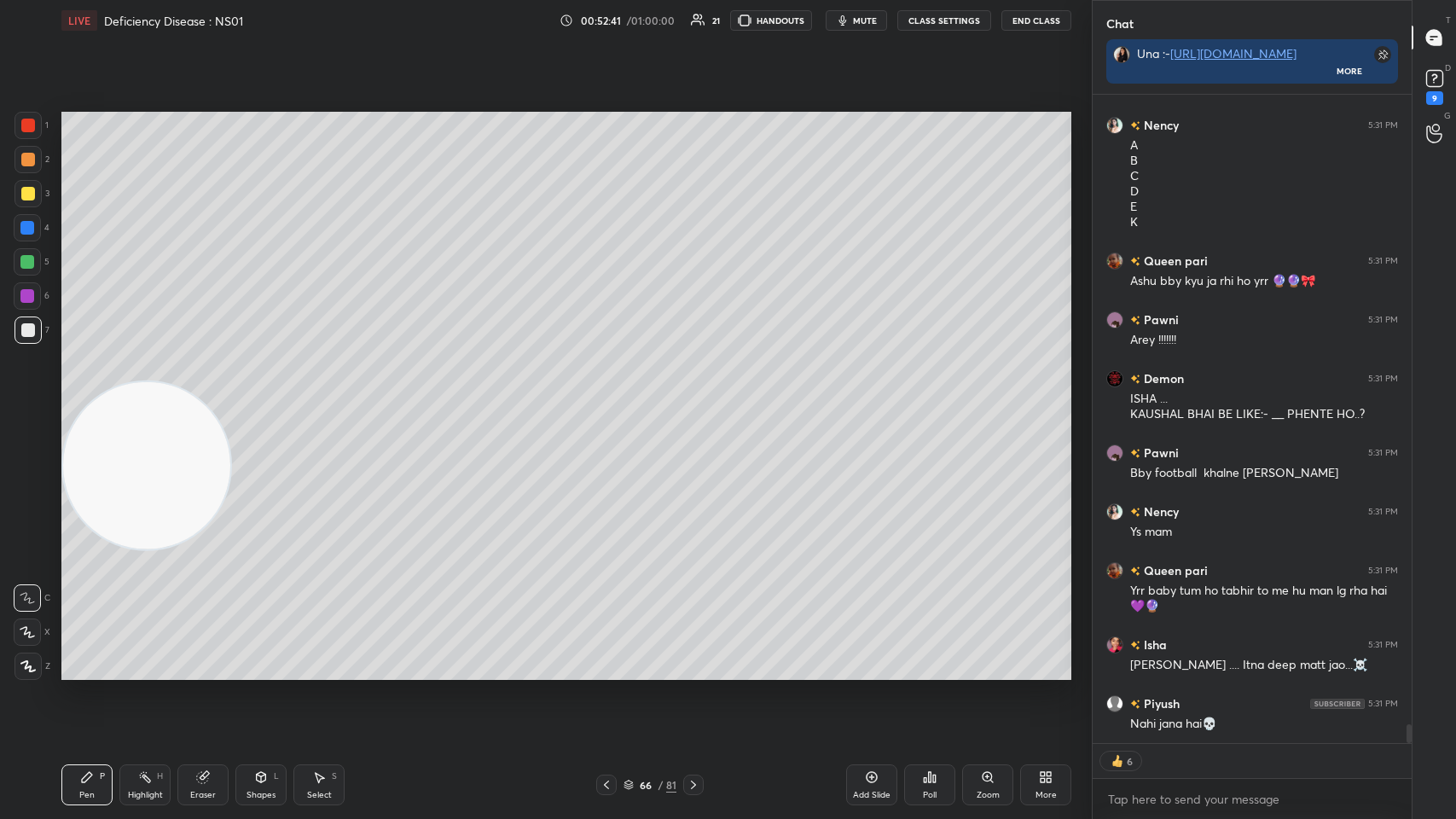
click at [612, 400] on icon at bounding box center [693, 784] width 14 height 14
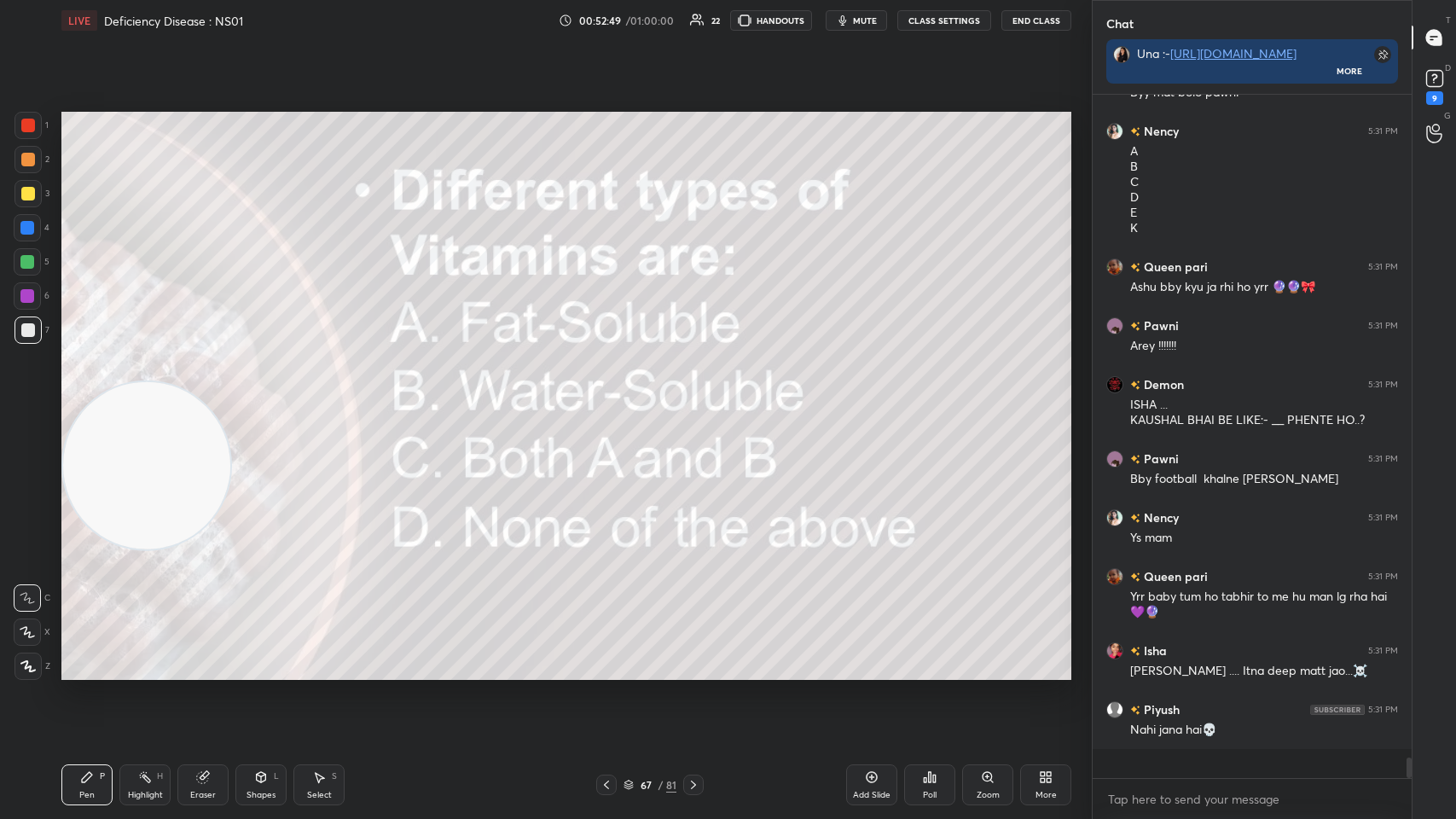
scroll to position [21319, 0]
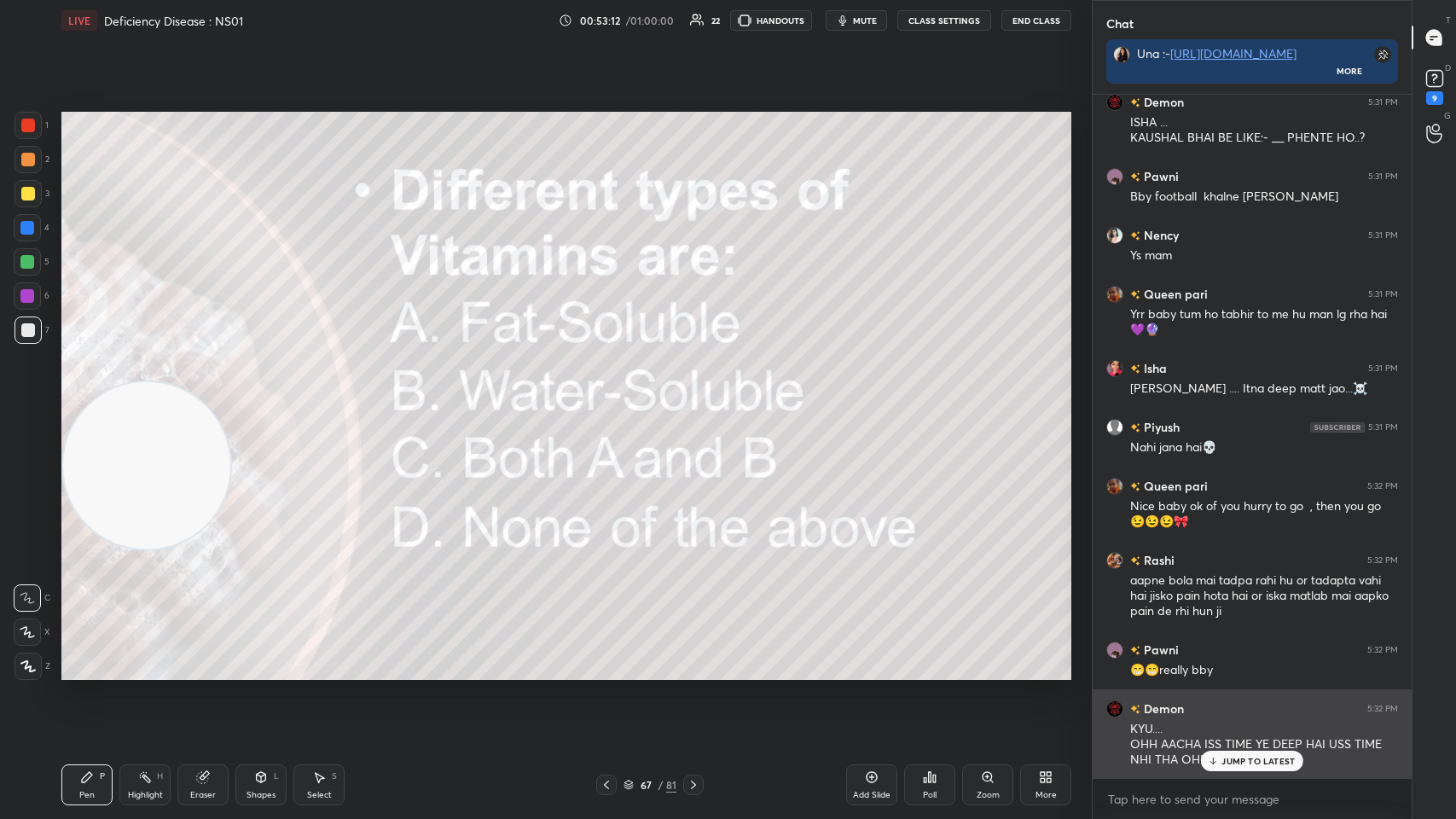
click at [612, 400] on icon at bounding box center [1214, 760] width 11 height 10
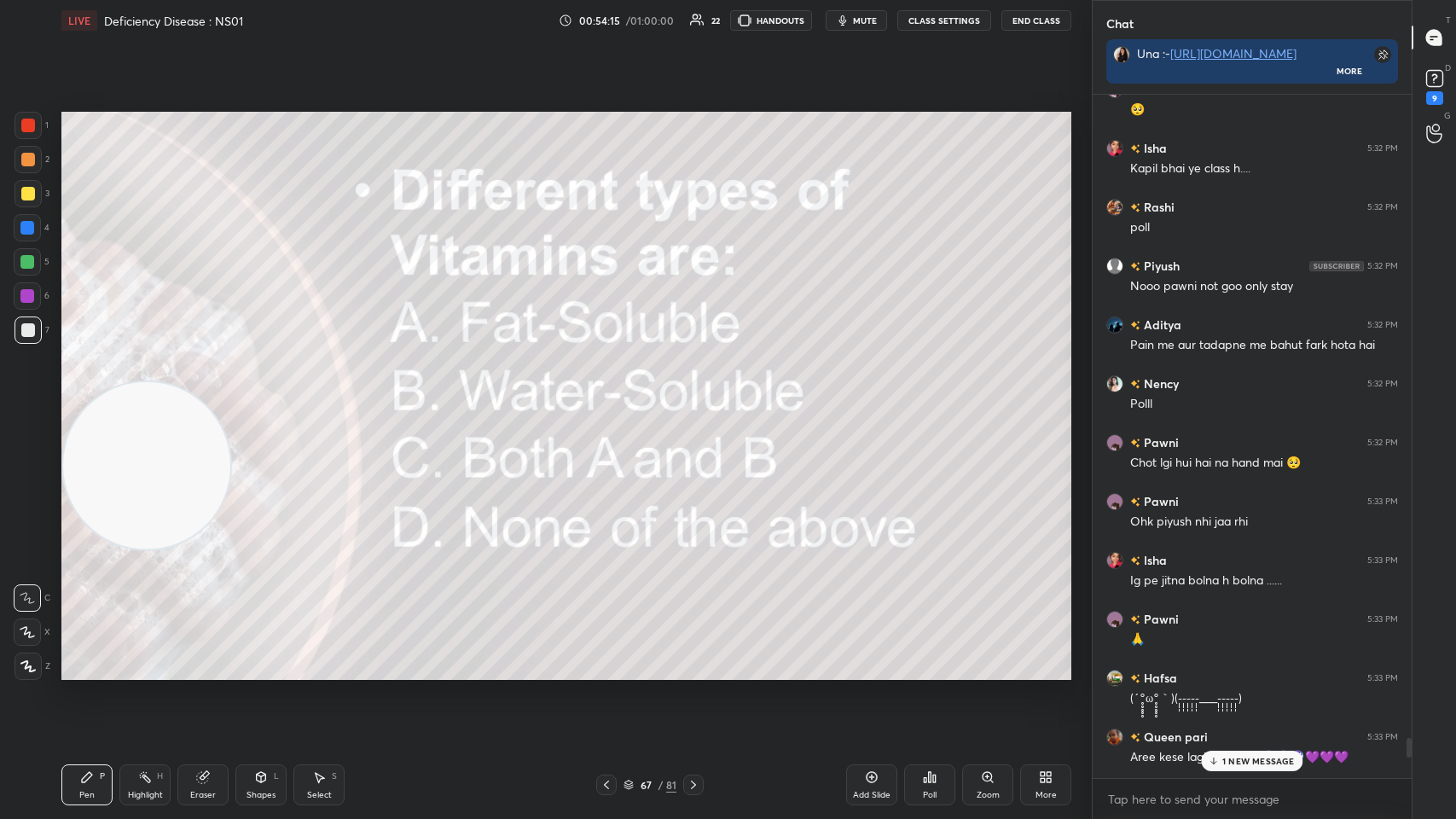
scroll to position [22928, 0]
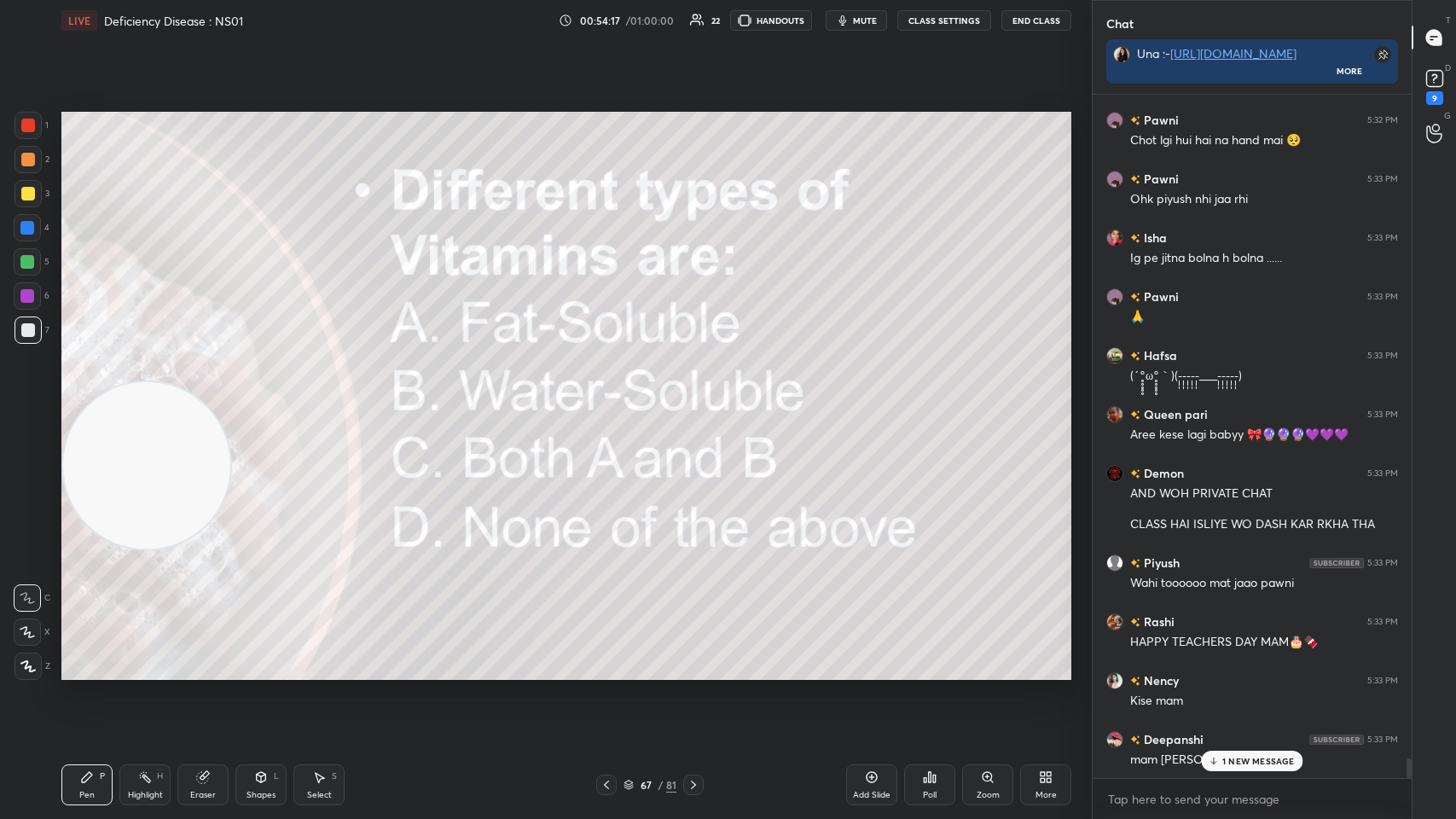
click at [612, 400] on p "1 NEW MESSAGE" at bounding box center [1258, 760] width 73 height 10
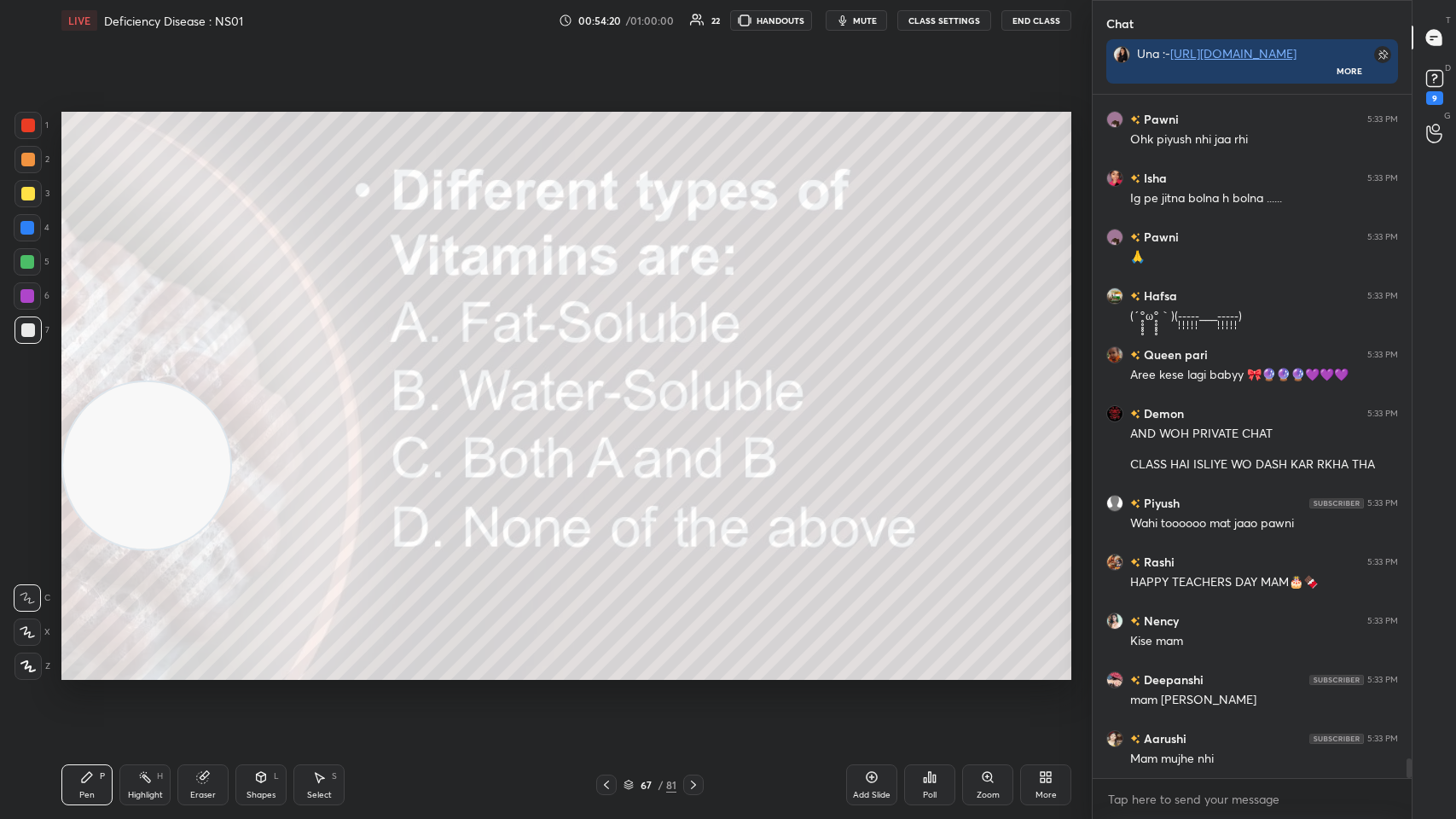
scroll to position [23047, 0]
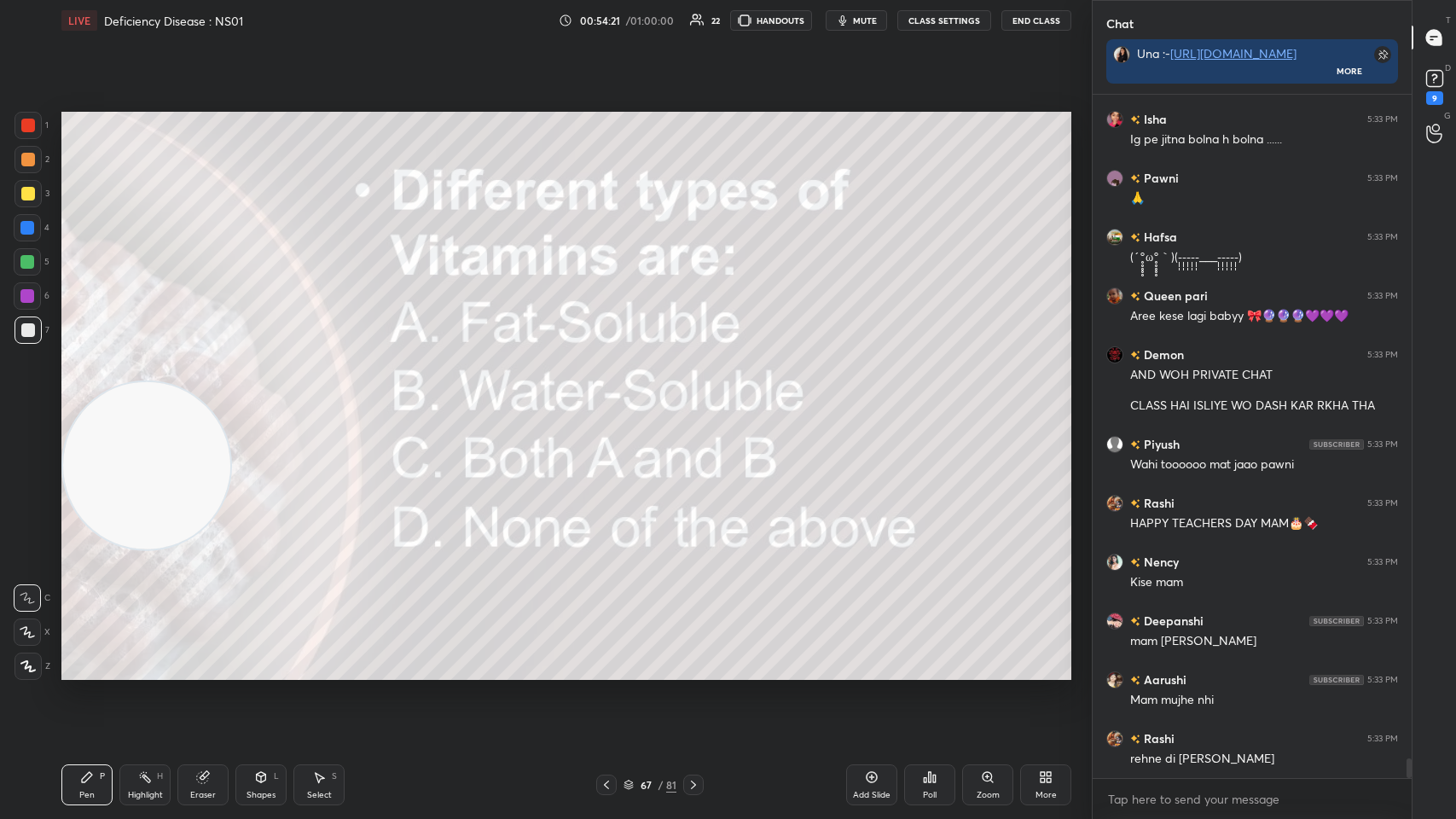
click at [612, 400] on icon at bounding box center [930, 777] width 14 height 14
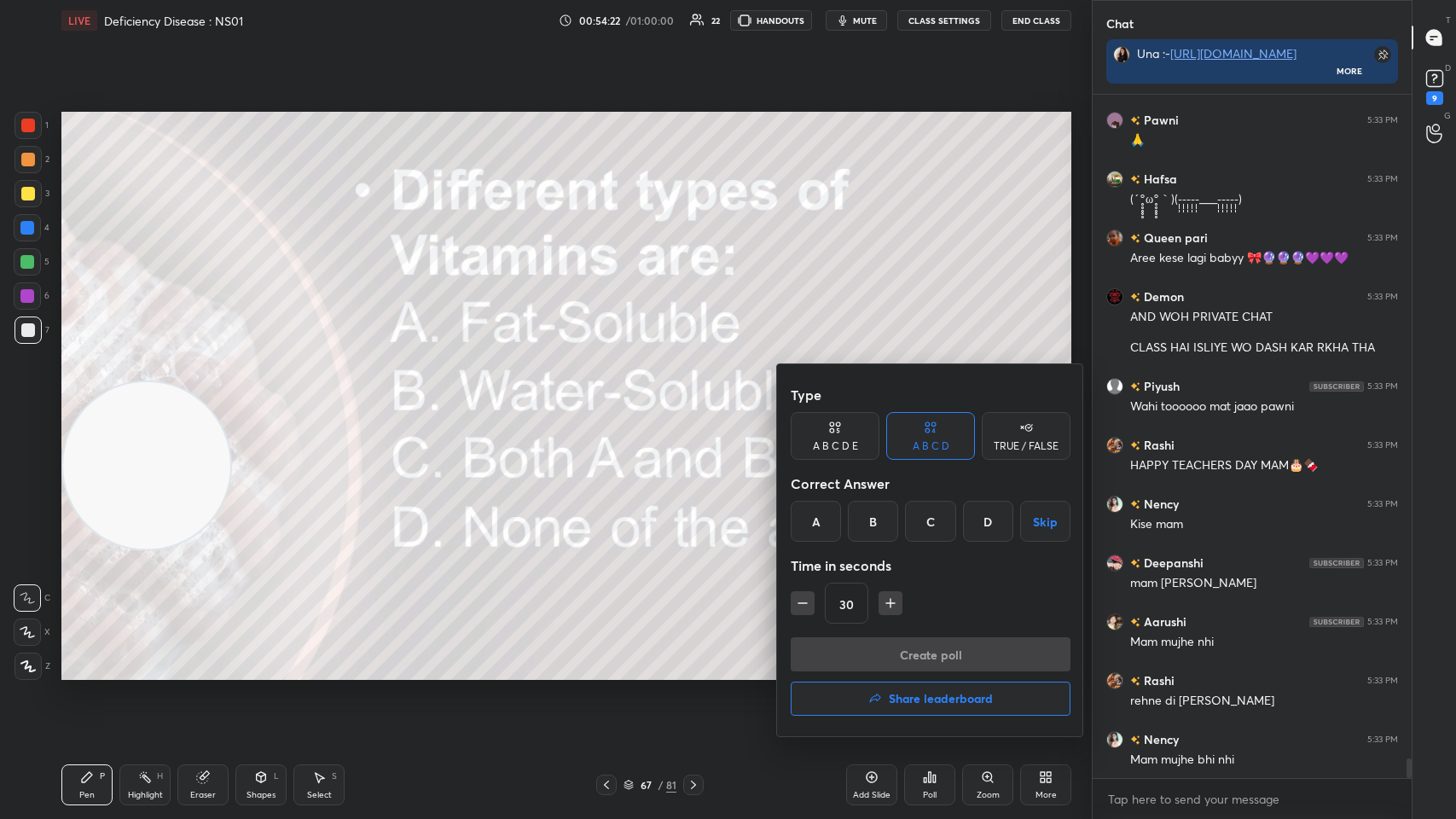
click at [612, 400] on div "C" at bounding box center [930, 521] width 51 height 40
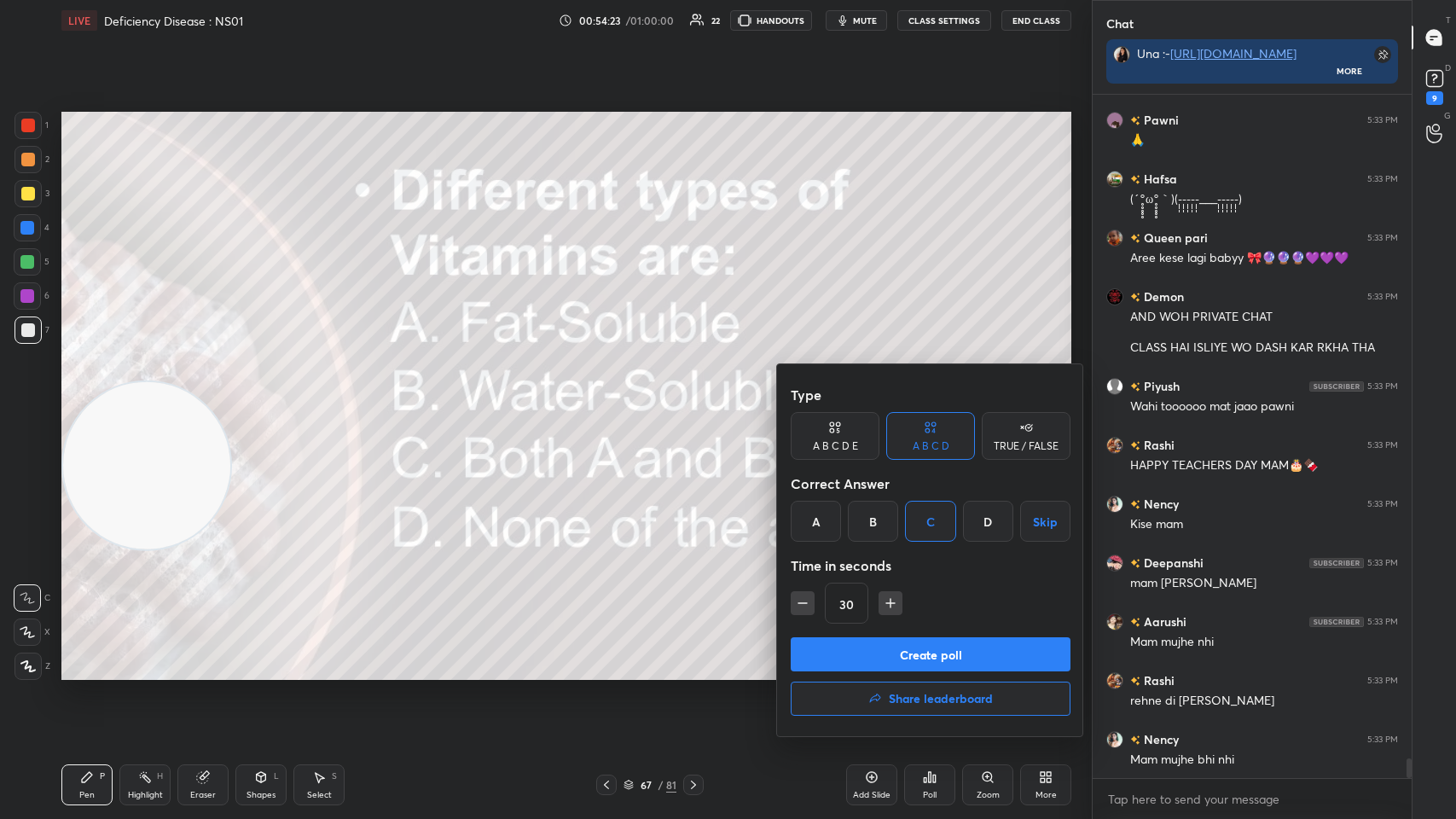
click at [612, 400] on button "Create poll" at bounding box center [930, 653] width 280 height 34
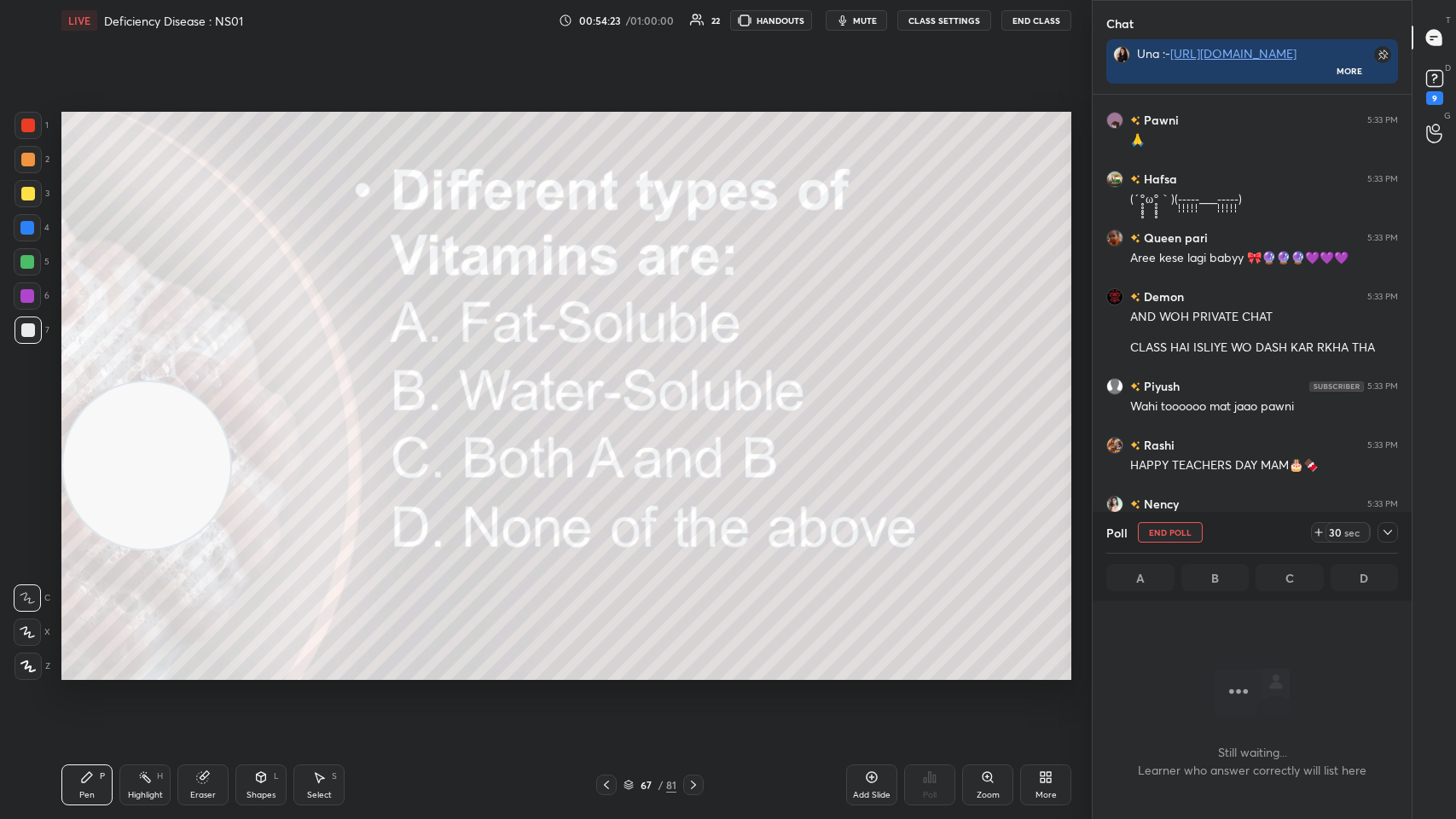
scroll to position [635, 314]
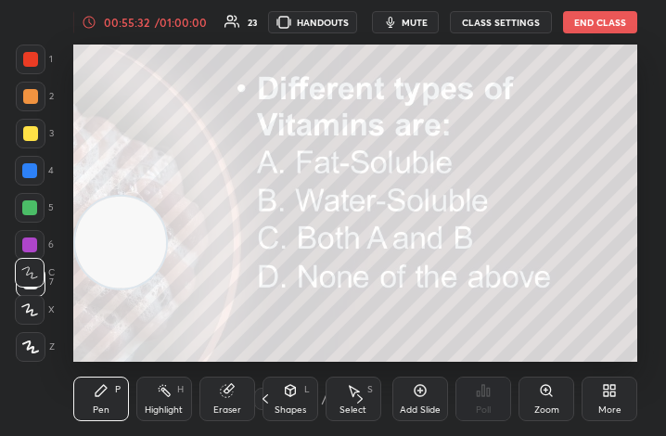
click at [635, 399] on div "More" at bounding box center [609, 398] width 56 height 44
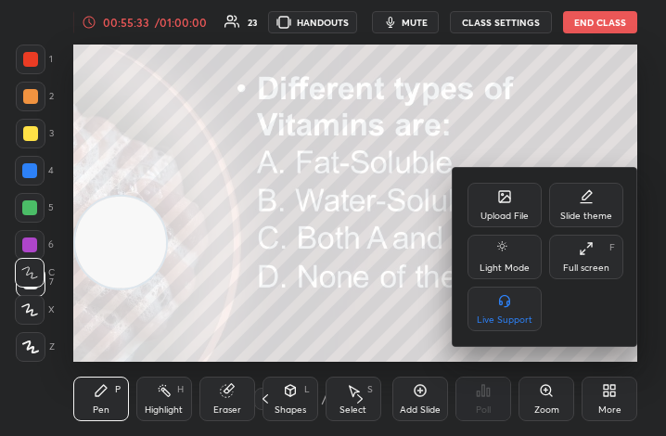
click at [588, 267] on div "Full screen" at bounding box center [586, 267] width 46 height 9
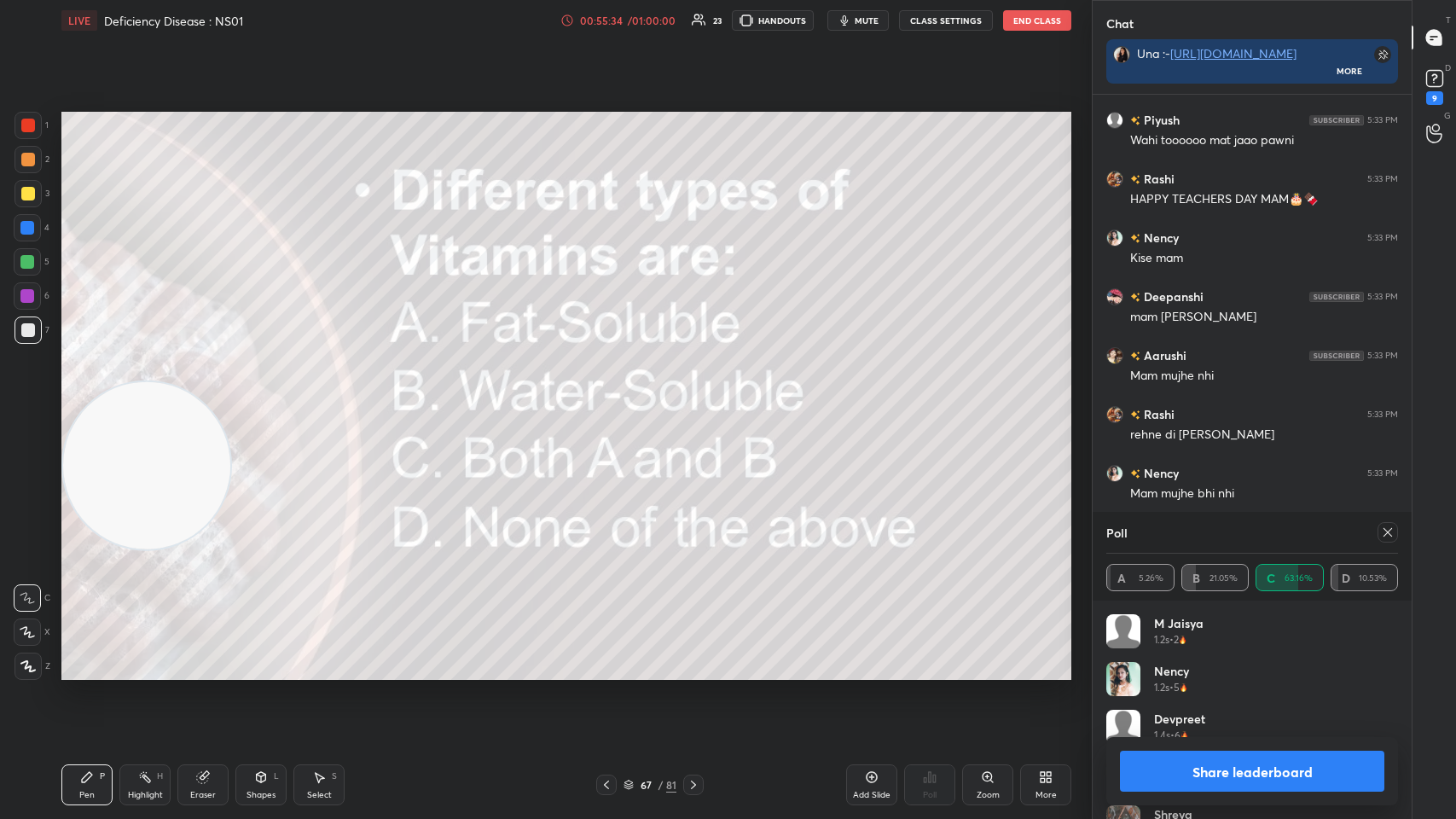
scroll to position [84587, 84285]
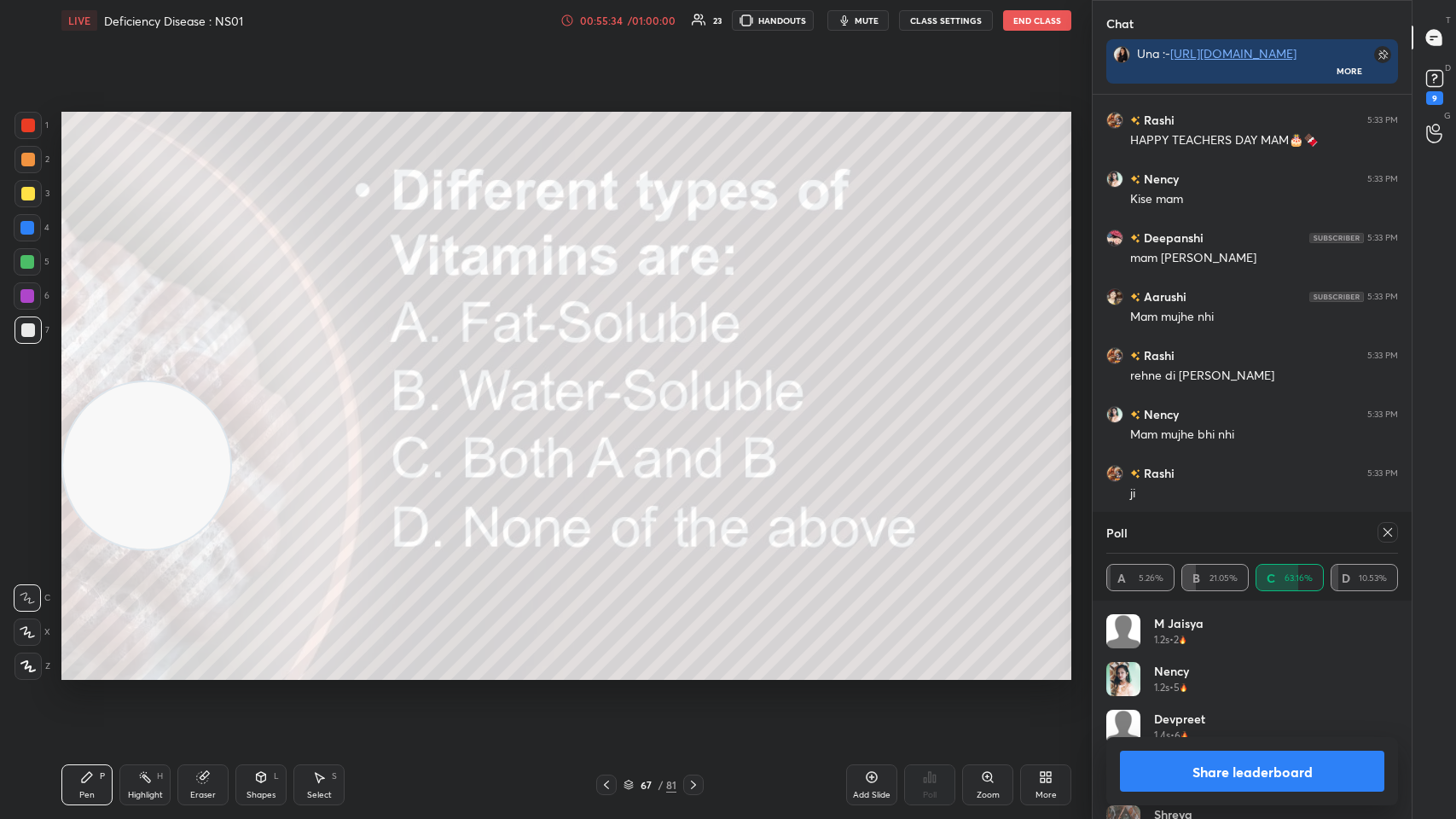
click at [612, 400] on div at bounding box center [693, 785] width 20 height 20
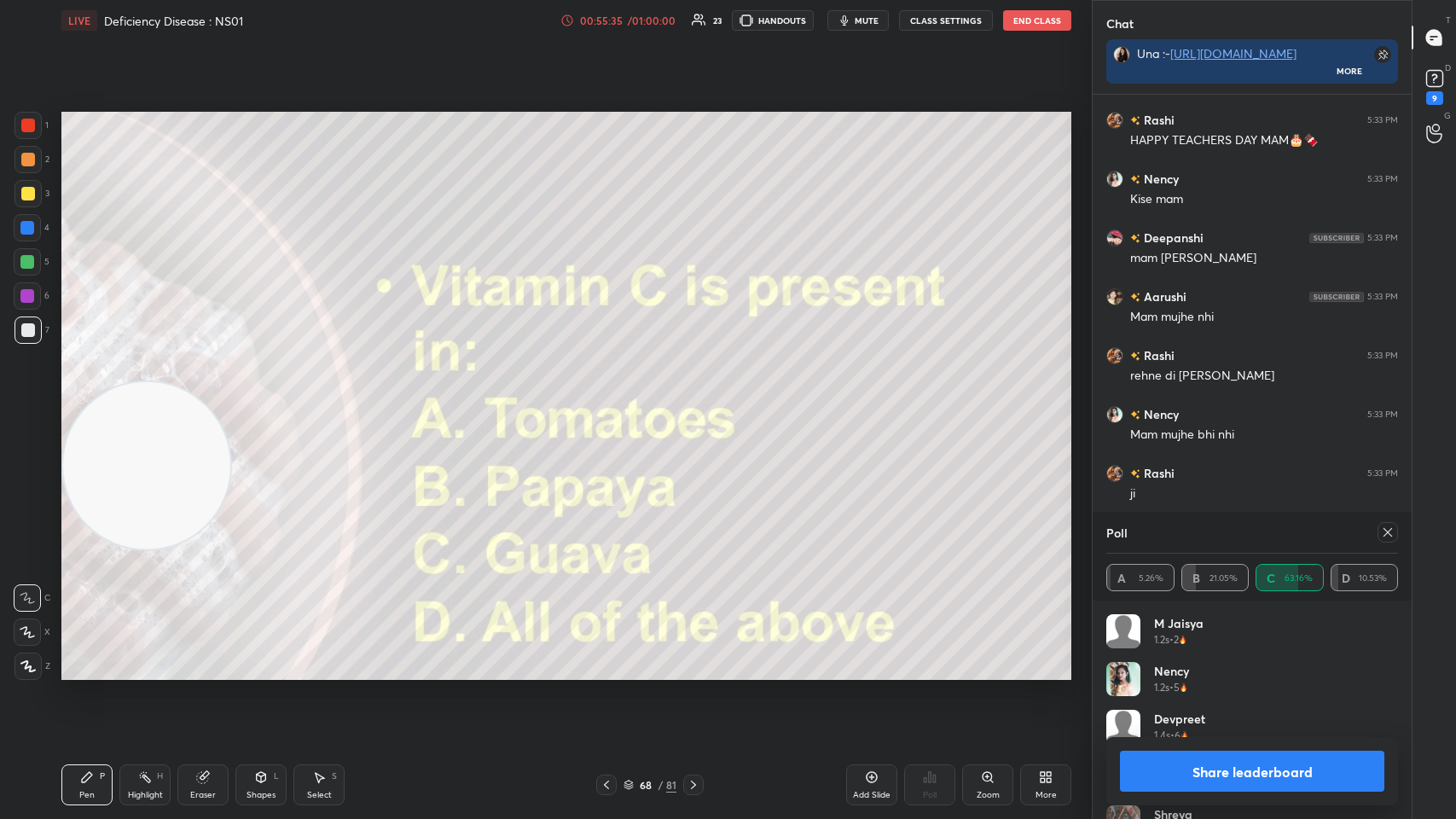
scroll to position [23488, 0]
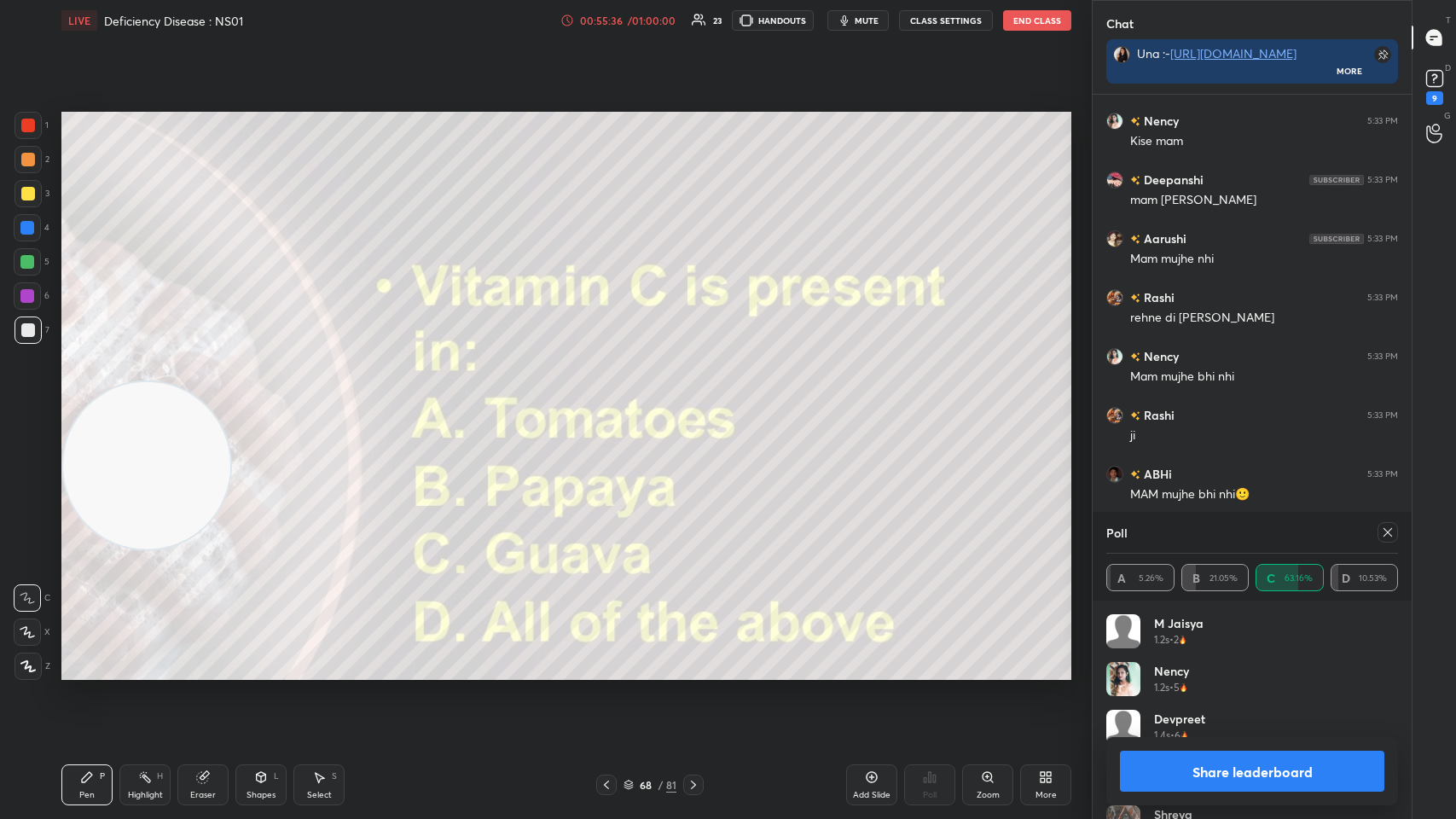
click at [612, 400] on icon at bounding box center [1388, 532] width 14 height 14
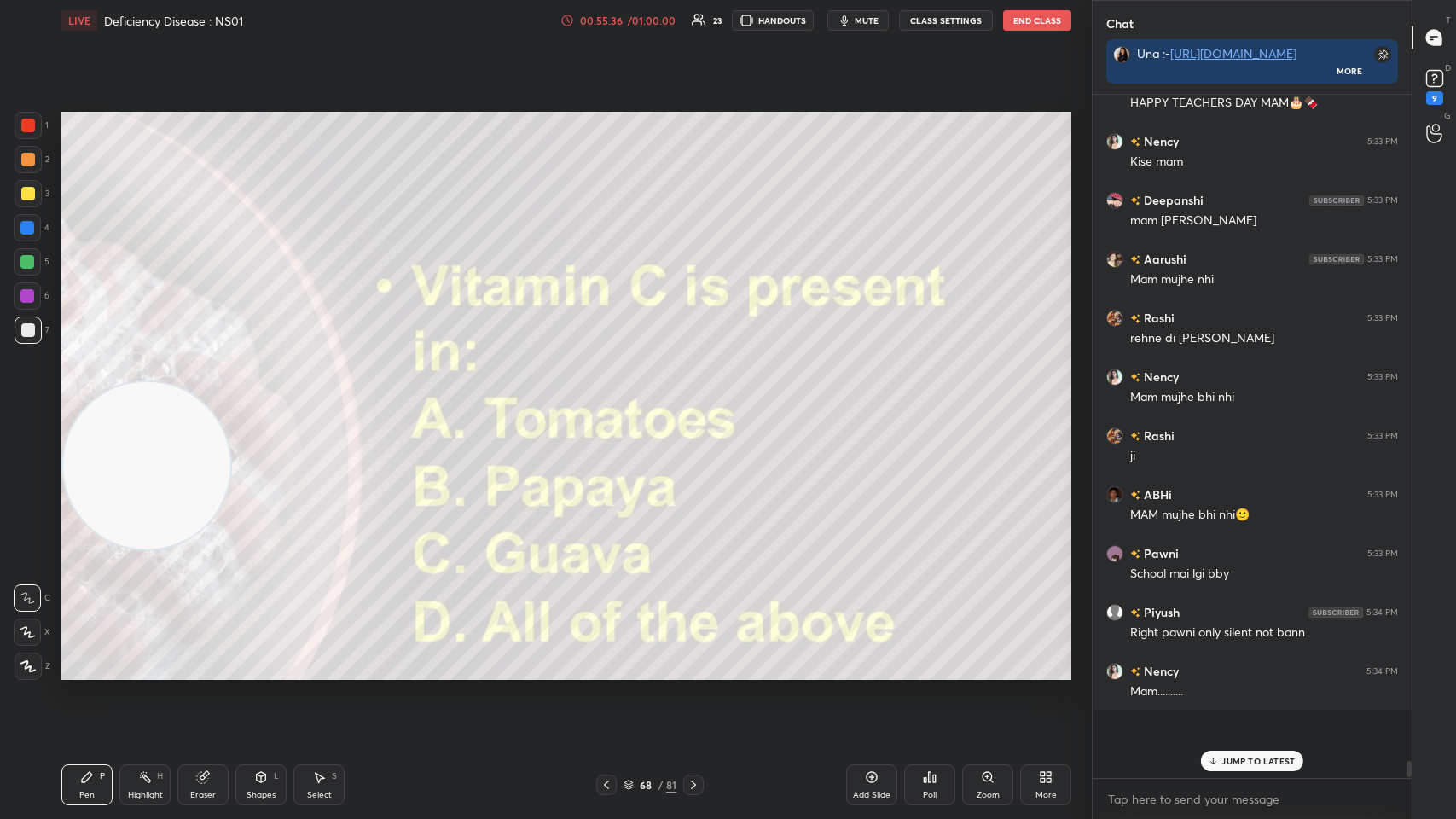
scroll to position [0, 0]
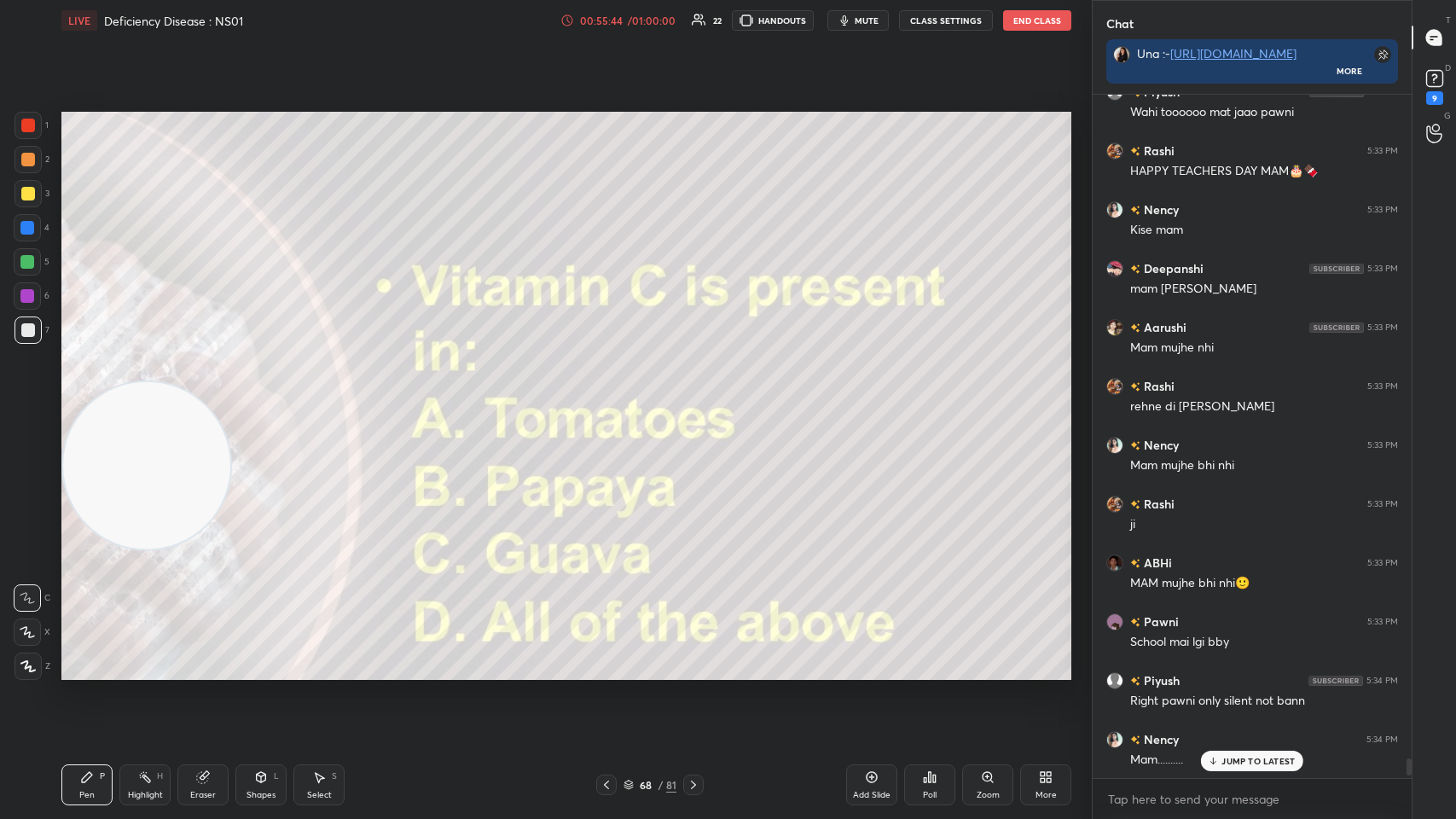
click at [612, 400] on div "Poll" at bounding box center [930, 785] width 52 height 40
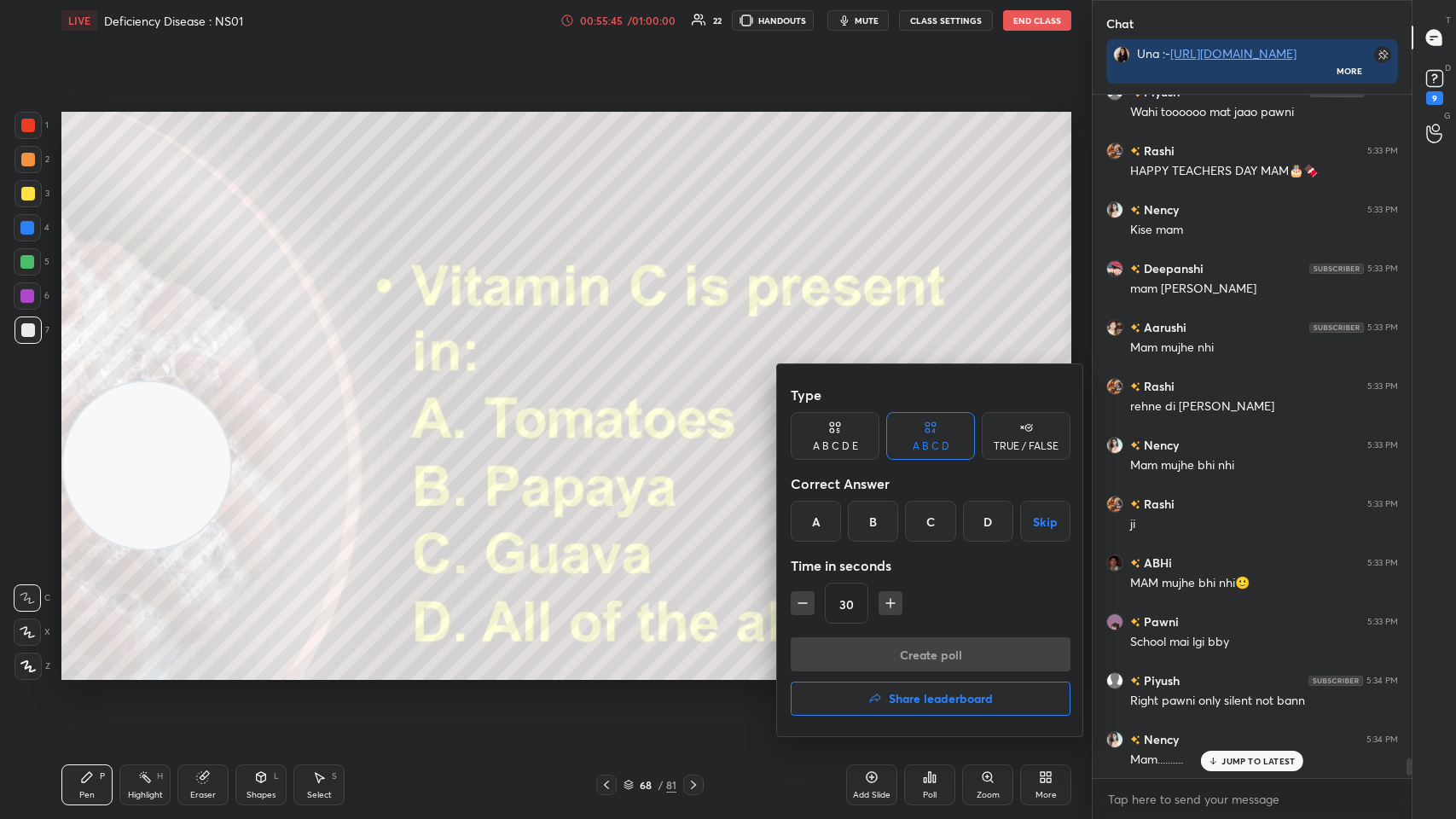
click at [612, 400] on div "Type A B C D E A B C D TRUE / FALSE Correct Answer A B C D Skip Time in seconds…" at bounding box center [930, 508] width 280 height 260
click at [612, 400] on div "D" at bounding box center [988, 521] width 51 height 40
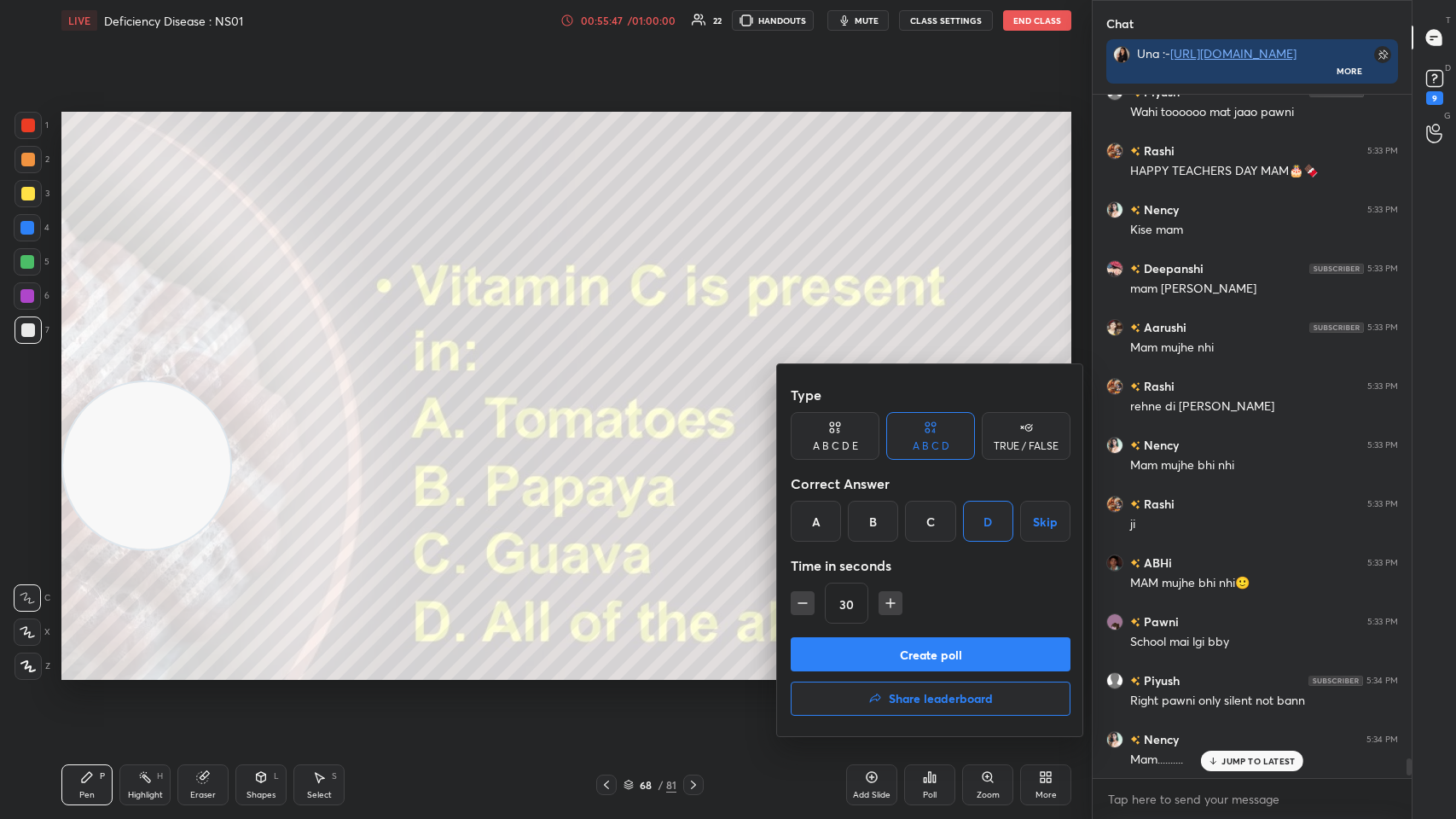
click at [612, 400] on button "Create poll" at bounding box center [930, 653] width 280 height 34
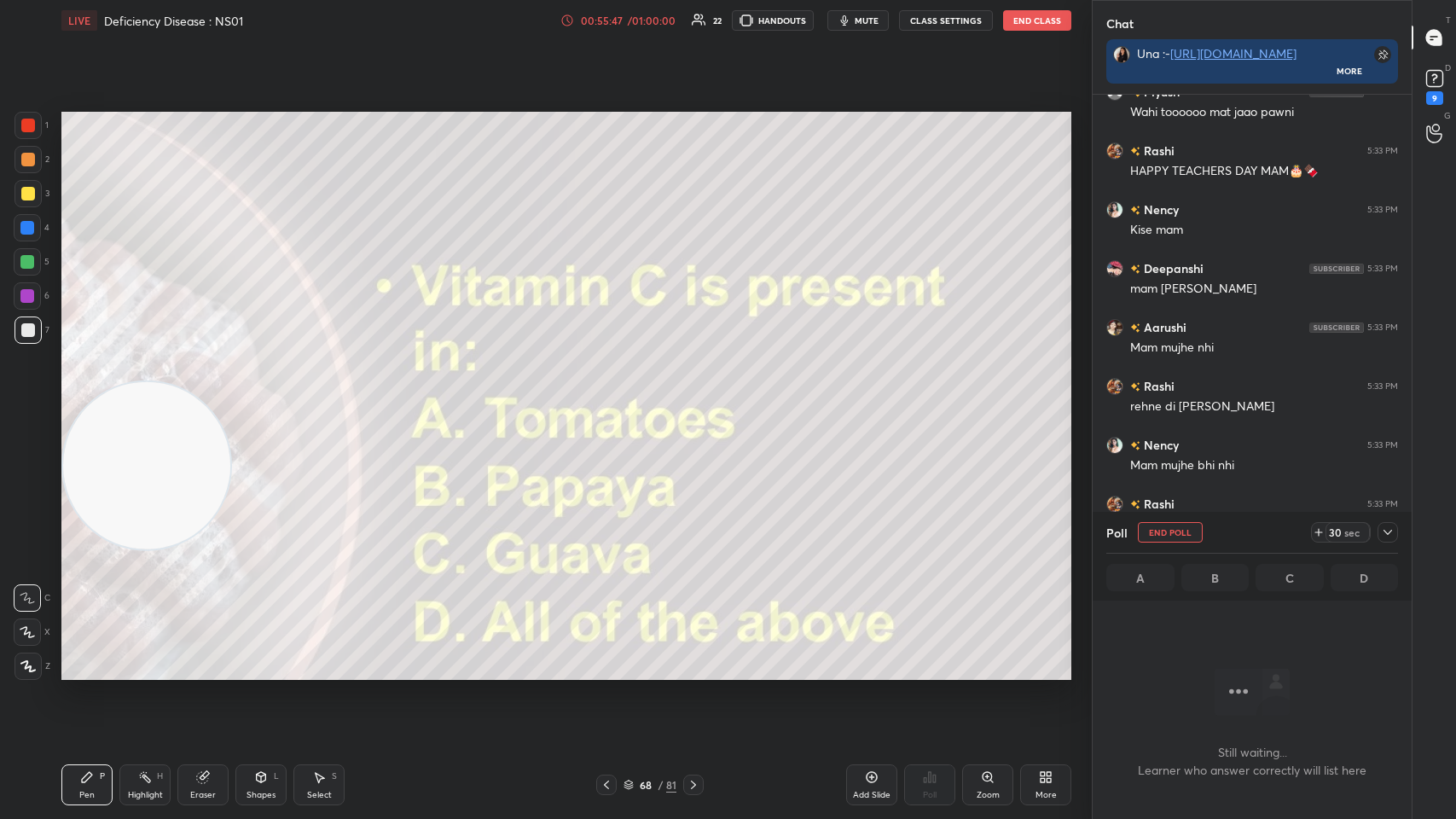
scroll to position [594, 314]
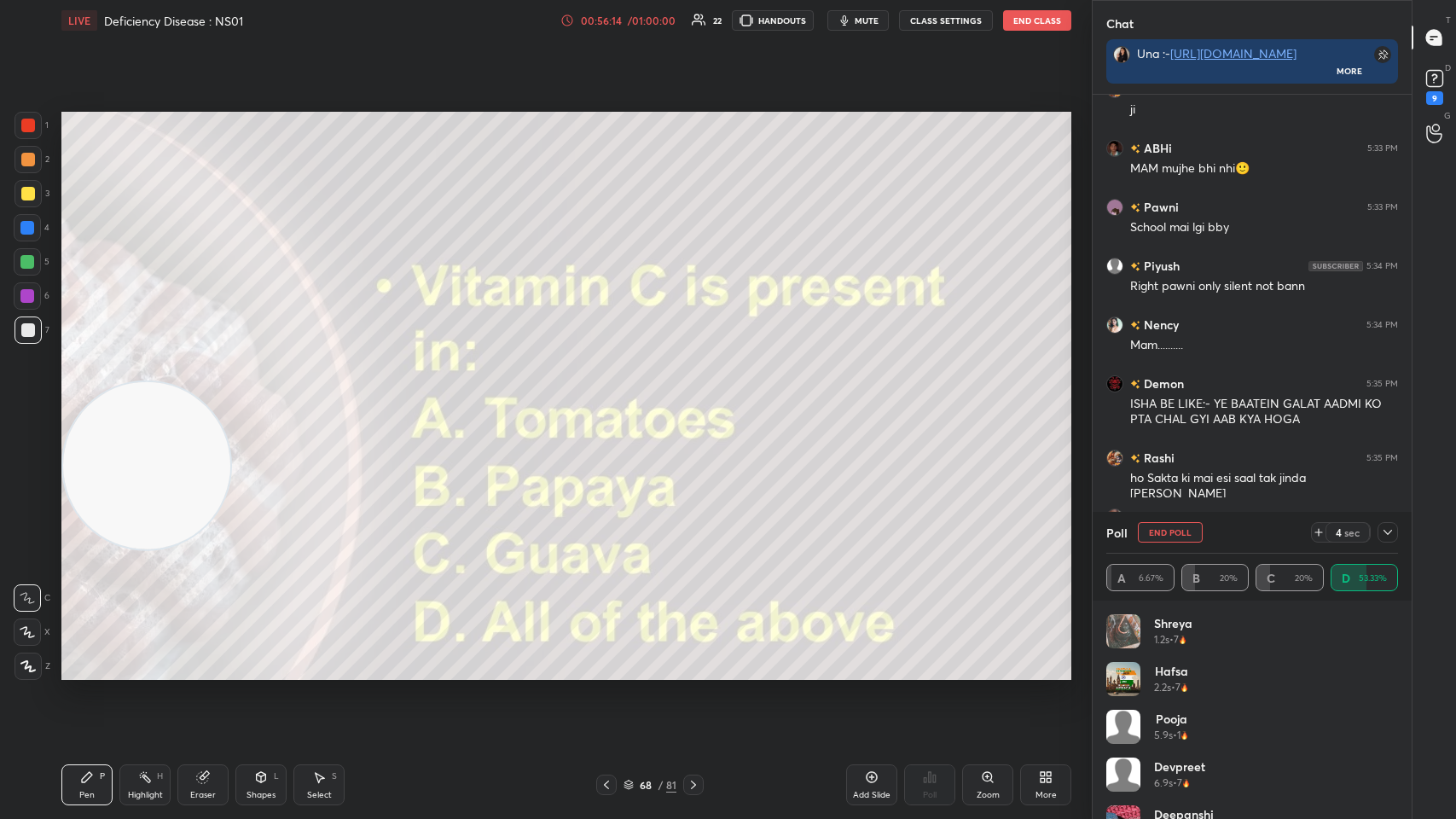
click at [612, 400] on div at bounding box center [1388, 532] width 20 height 20
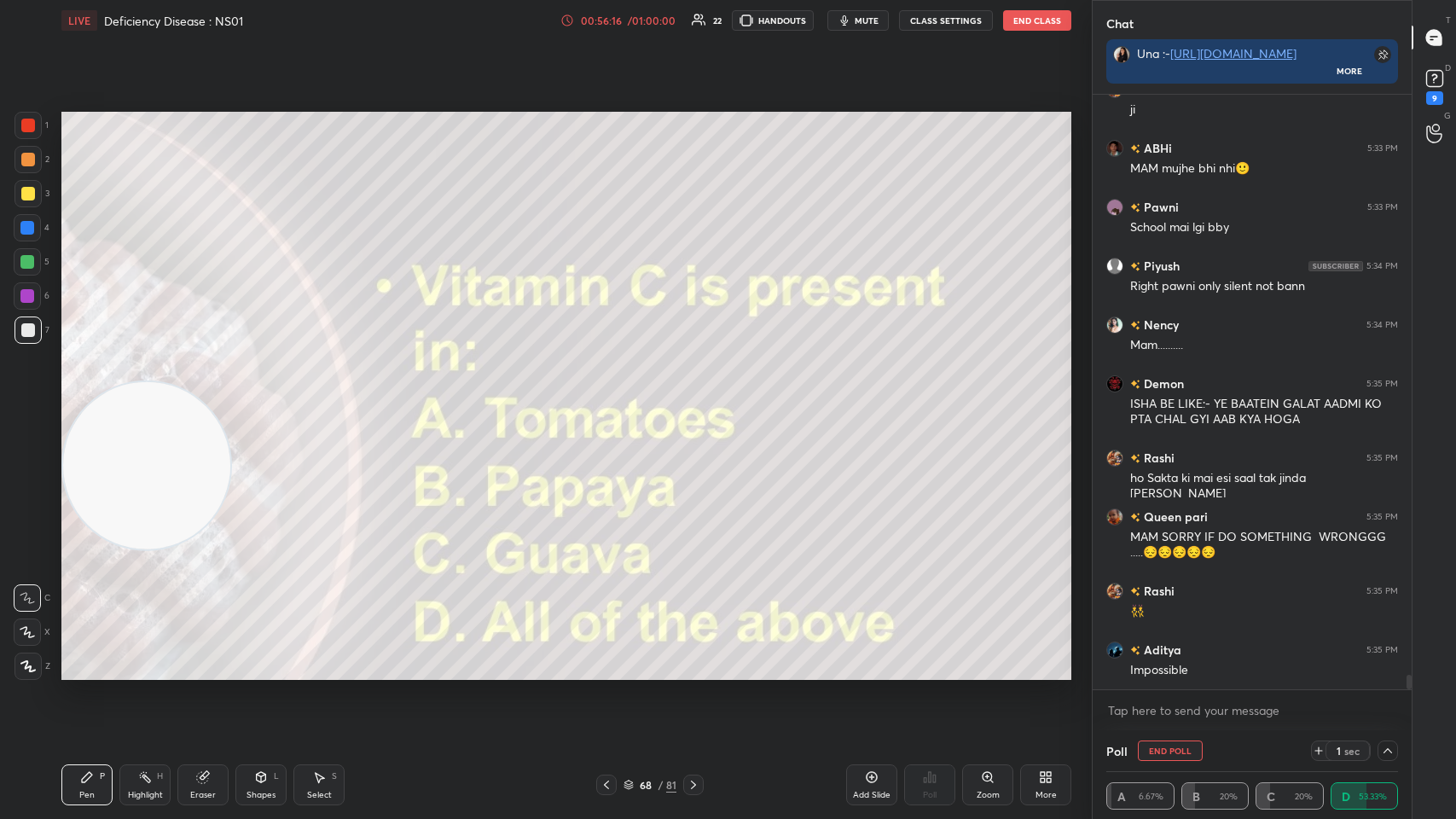
click at [612, 400] on div "68 / 81" at bounding box center [650, 785] width 108 height 20
click at [612, 400] on div "/" at bounding box center [661, 784] width 6 height 10
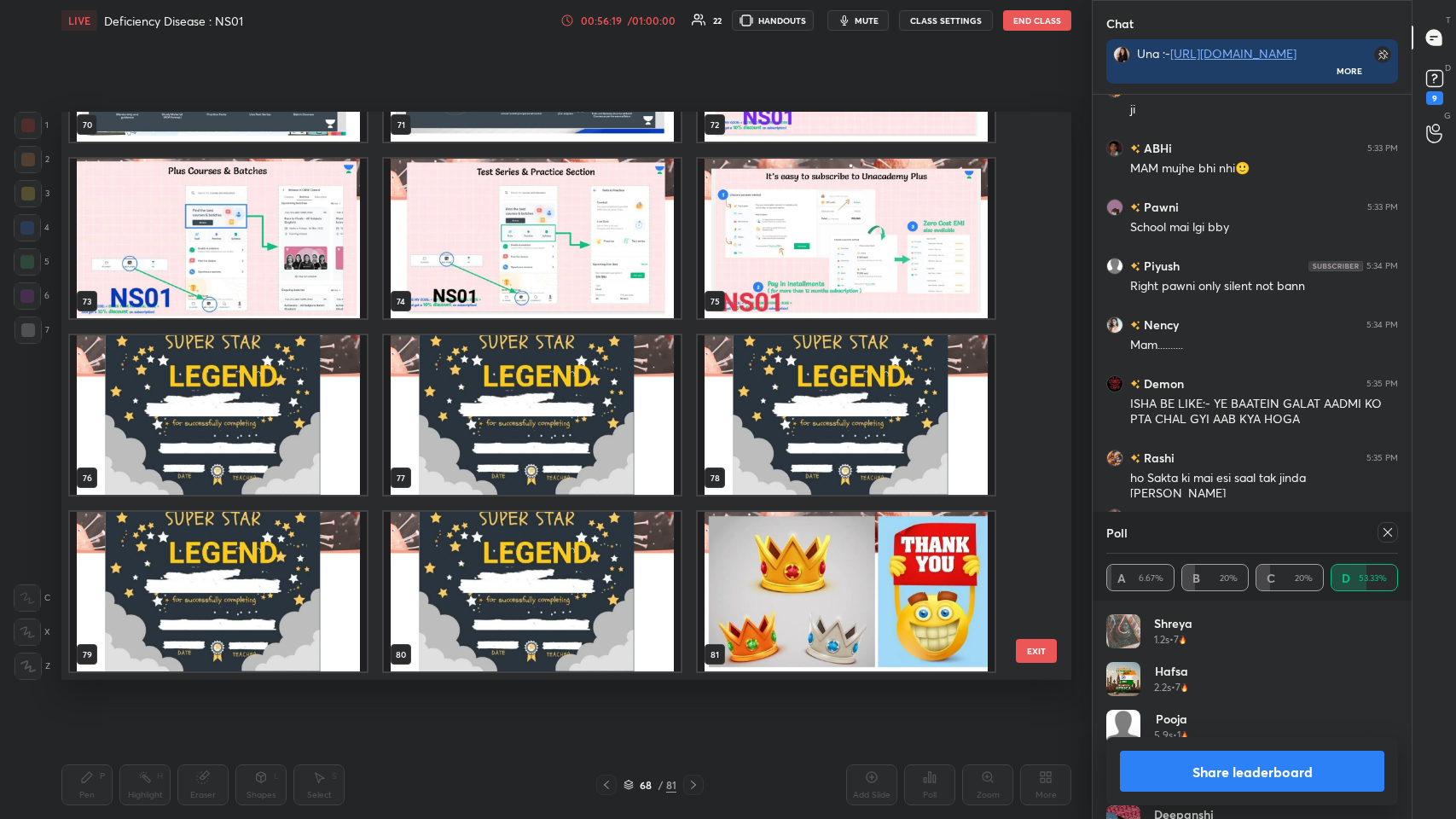
click at [322, 400] on img "grid" at bounding box center [218, 414] width 297 height 159
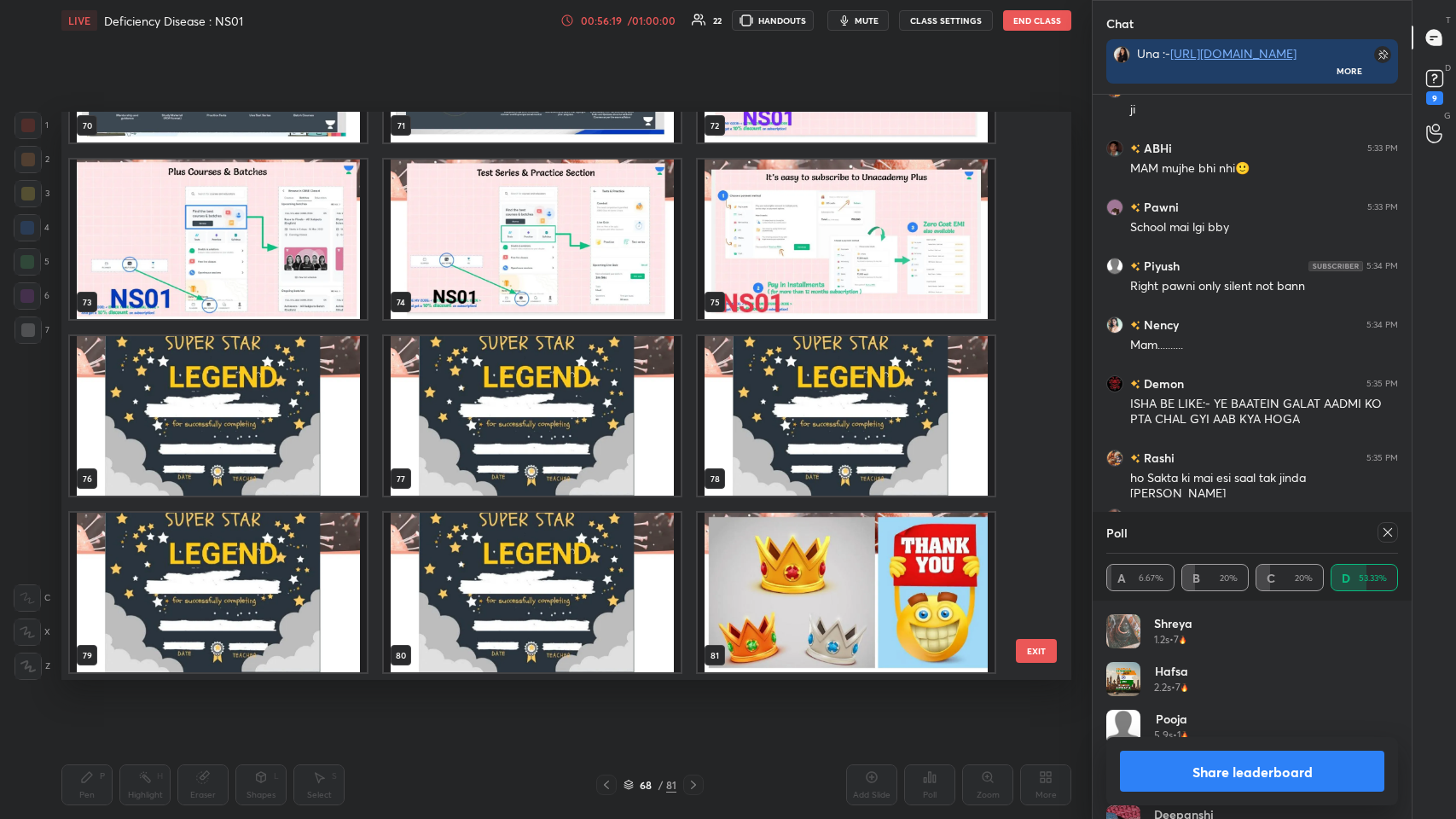
click at [316, 400] on div "70 71 72 73 74 75 76 77 78 79 80 81" at bounding box center [551, 395] width 980 height 568
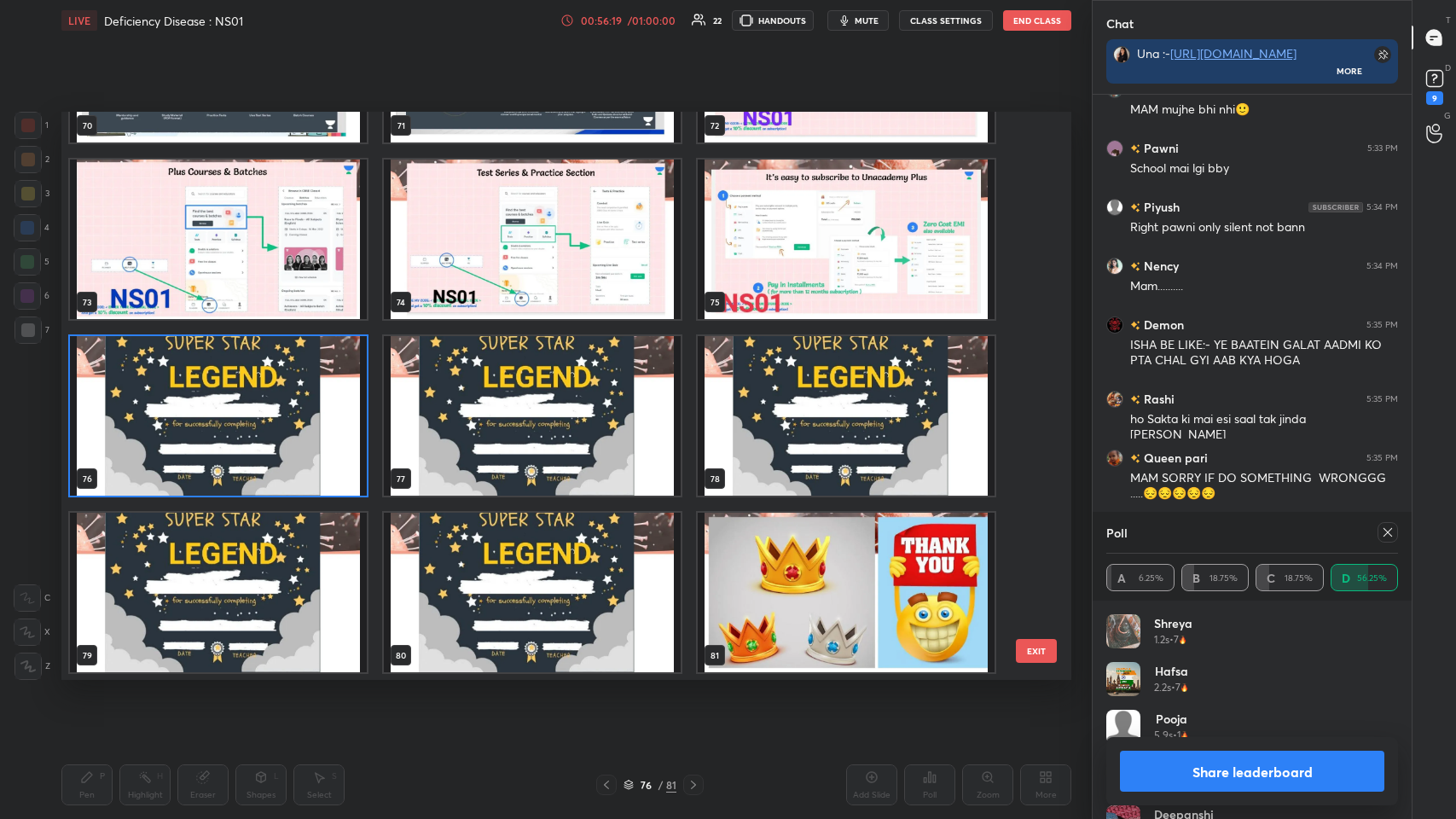
click at [325, 400] on img "grid" at bounding box center [218, 415] width 297 height 159
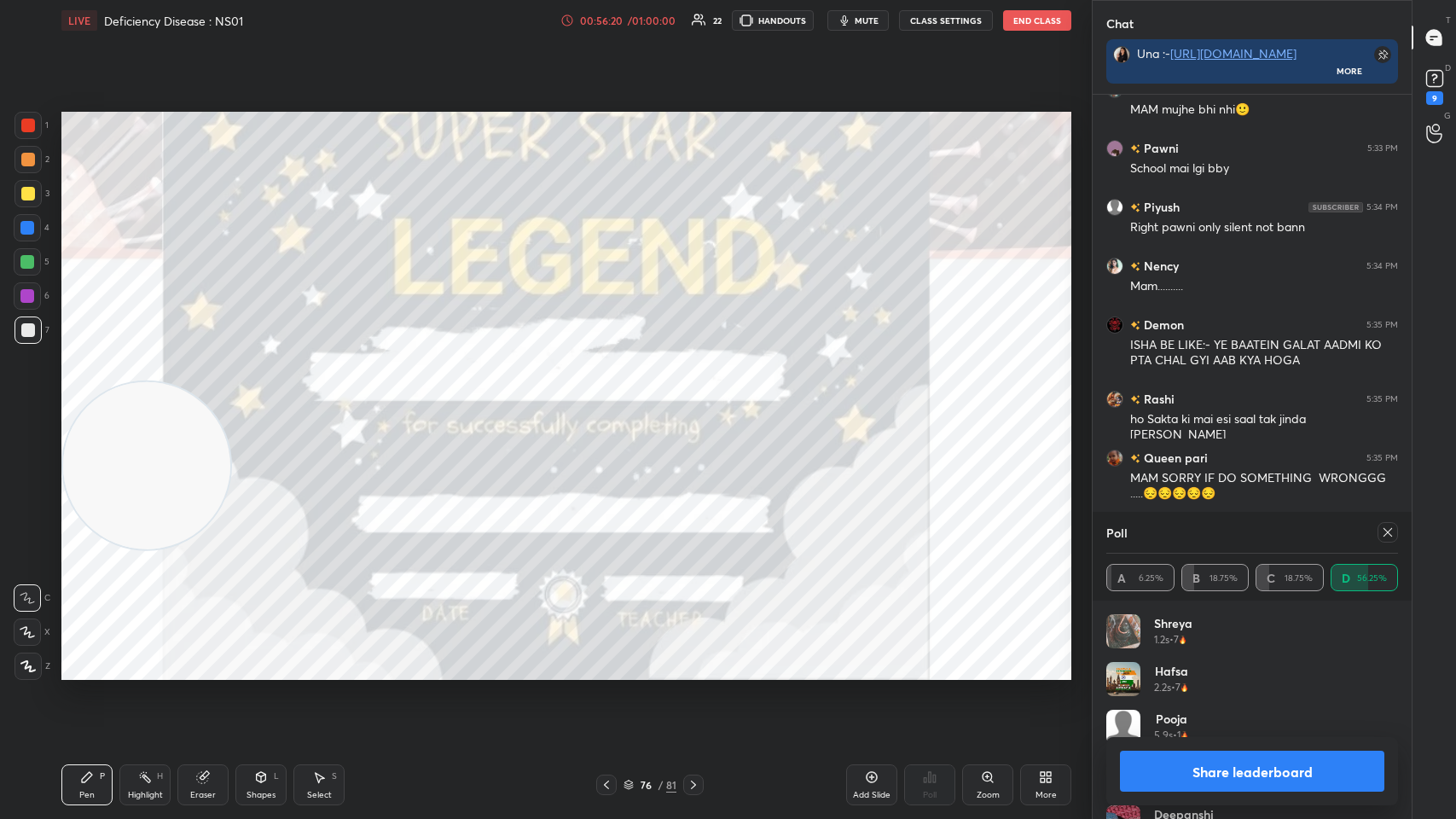
click at [334, 400] on img "grid" at bounding box center [218, 415] width 297 height 159
click at [294, 318] on div "grid" at bounding box center [218, 238] width 297 height 159
click at [19, 131] on div at bounding box center [29, 125] width 28 height 28
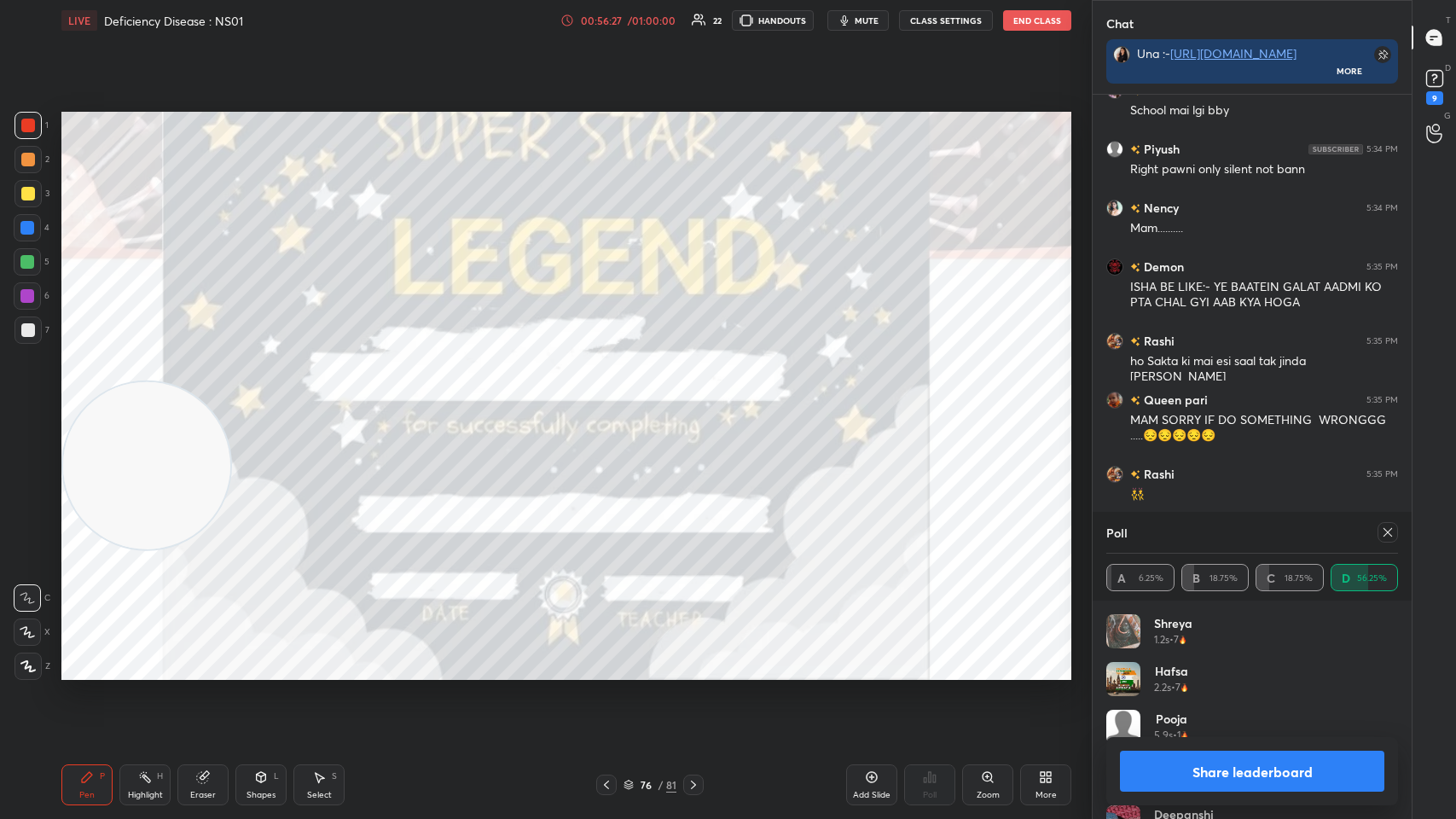
click at [28, 400] on div at bounding box center [28, 632] width 28 height 28
click at [24, 400] on icon at bounding box center [27, 631] width 16 height 12
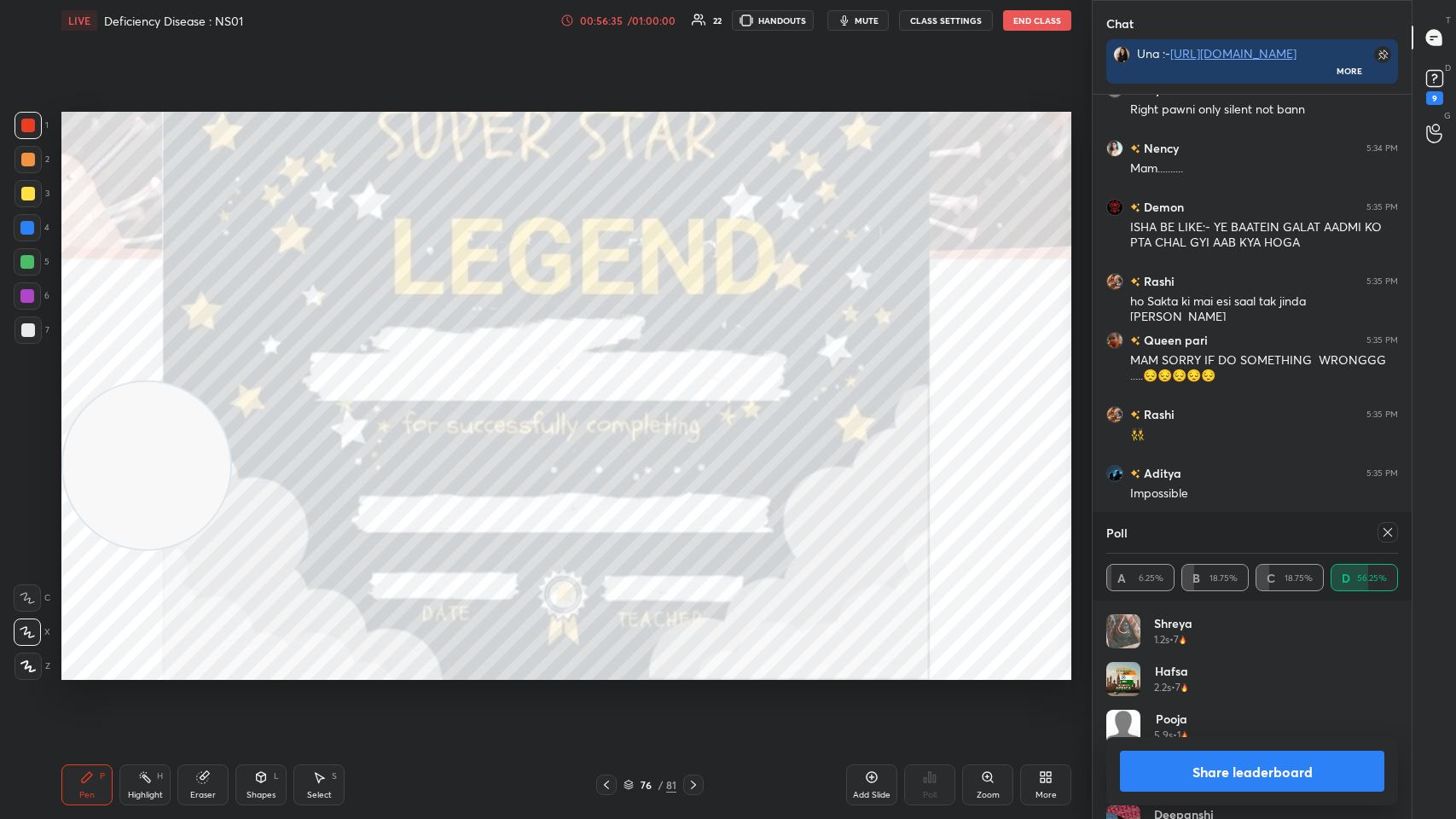
click at [612, 400] on div at bounding box center [1388, 532] width 20 height 20
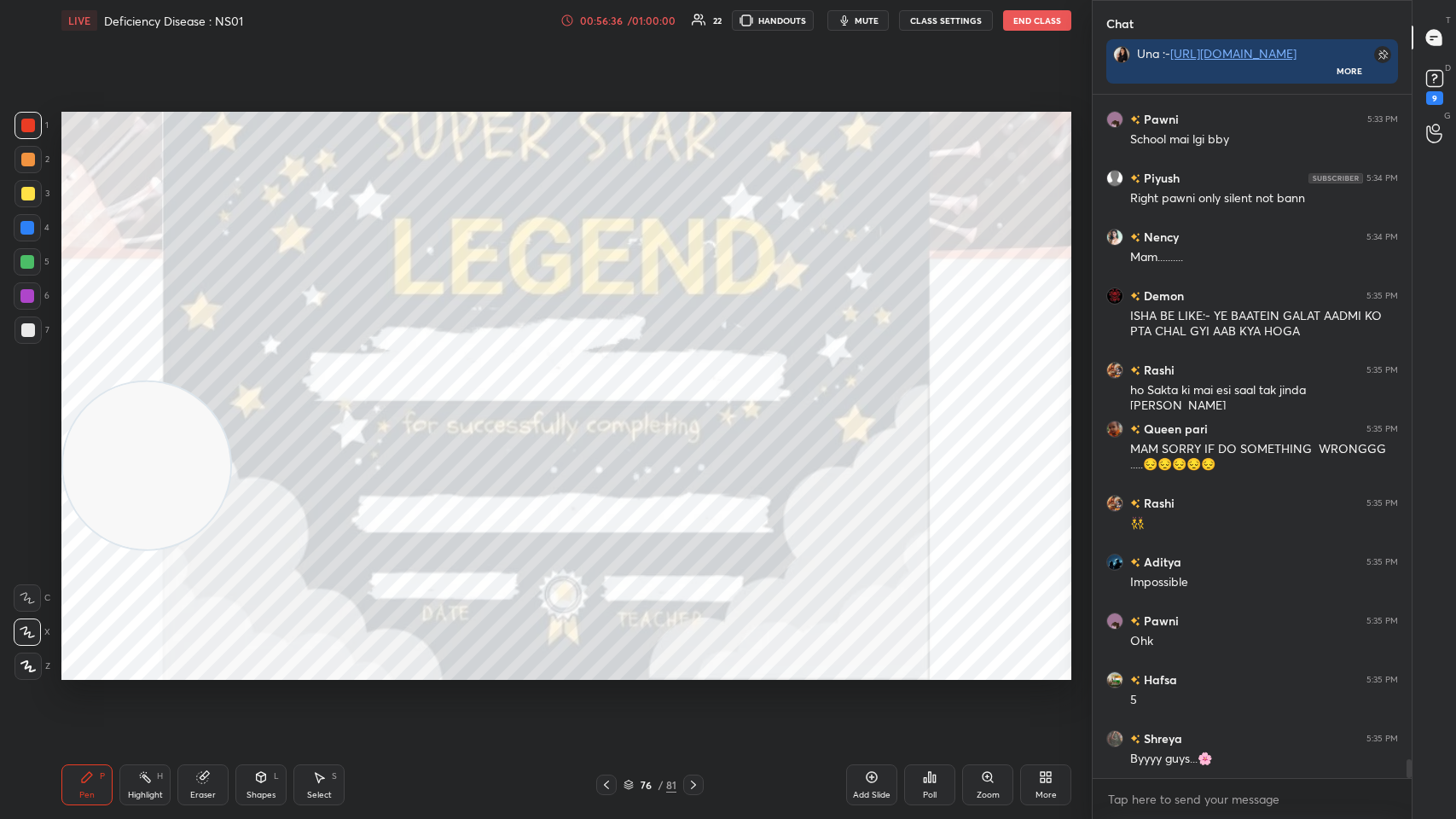
click at [612, 400] on icon at bounding box center [693, 784] width 14 height 14
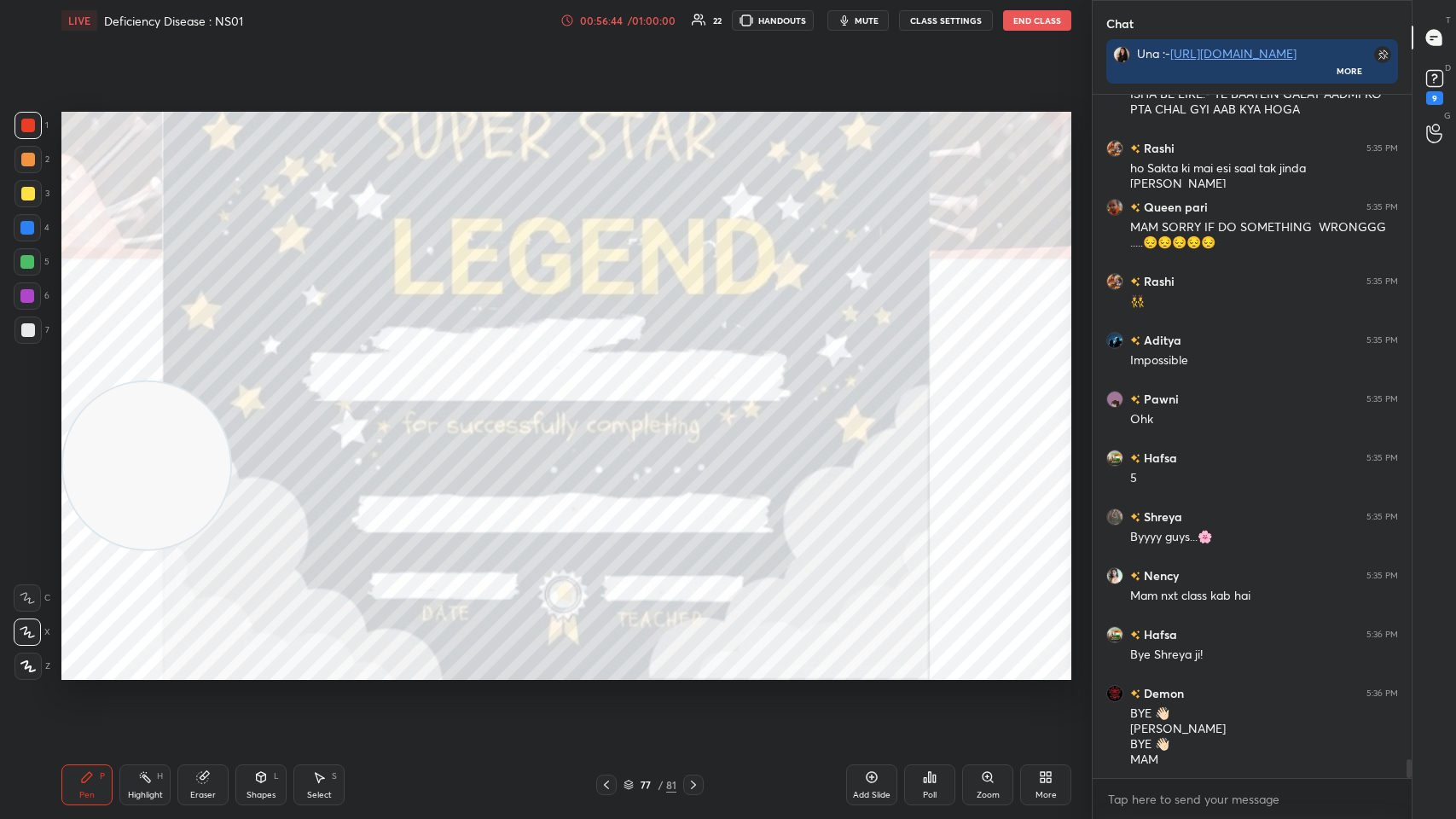
click at [218, 400] on div "Pen P Highlight H Eraser Shapes L Select S 77 / 81 Add Slide Poll Zoom More" at bounding box center [566, 785] width 1010 height 68
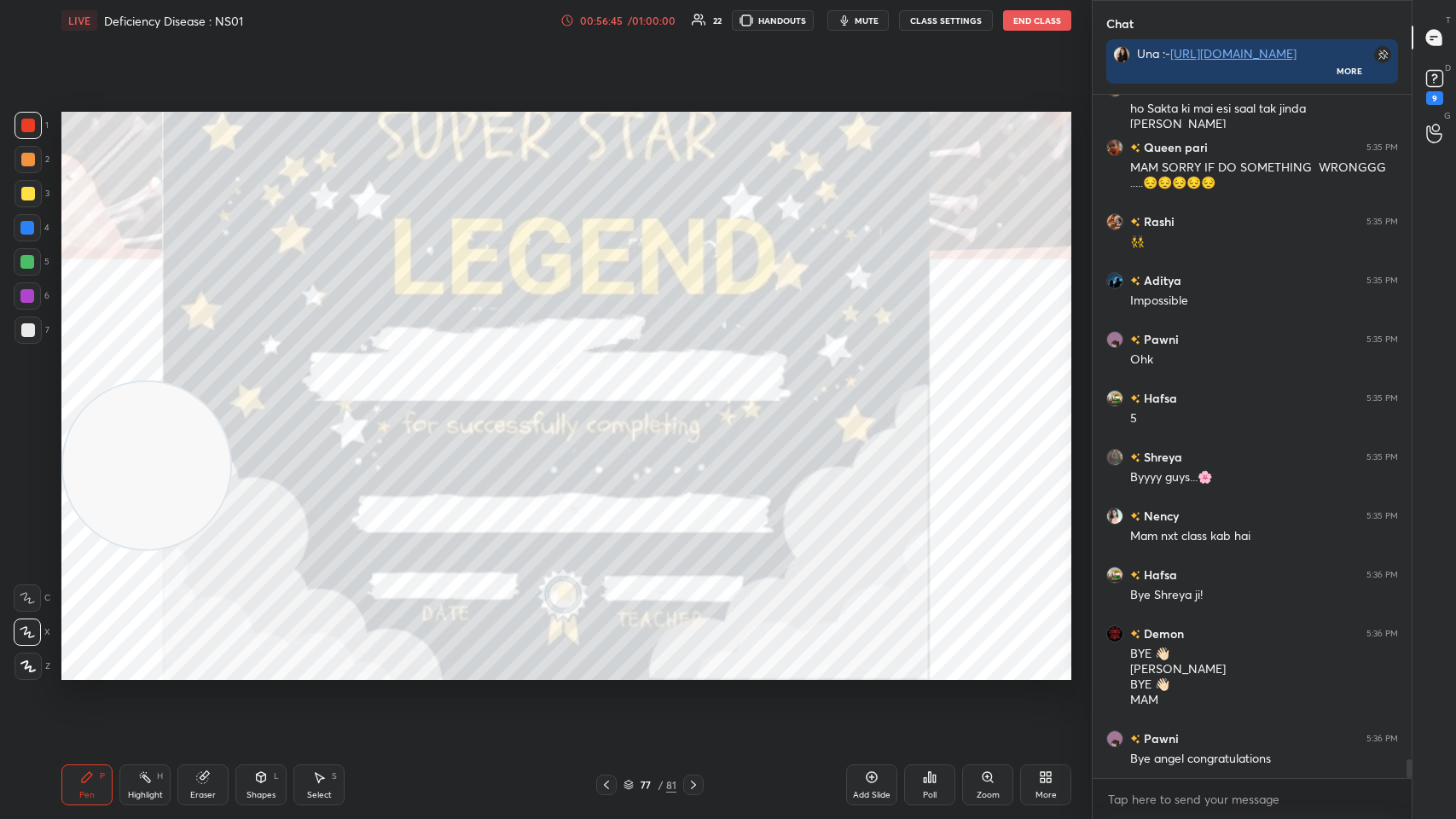
click at [181, 400] on div "Eraser" at bounding box center [203, 785] width 52 height 40
click at [70, 400] on div "Pen P" at bounding box center [87, 785] width 52 height 40
click at [75, 400] on div "Pen P" at bounding box center [87, 785] width 52 height 40
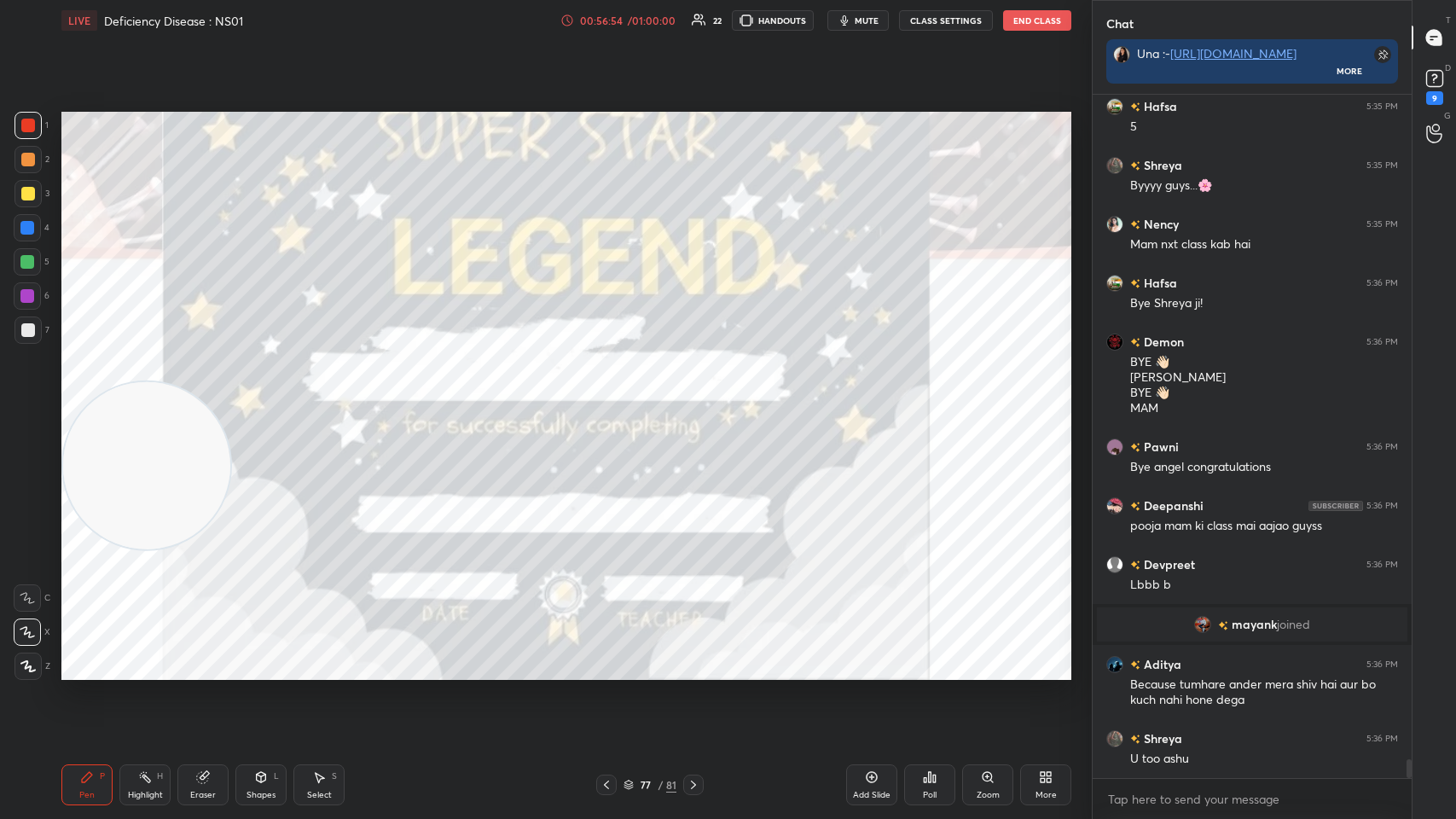
click at [612, 400] on icon at bounding box center [693, 784] width 14 height 14
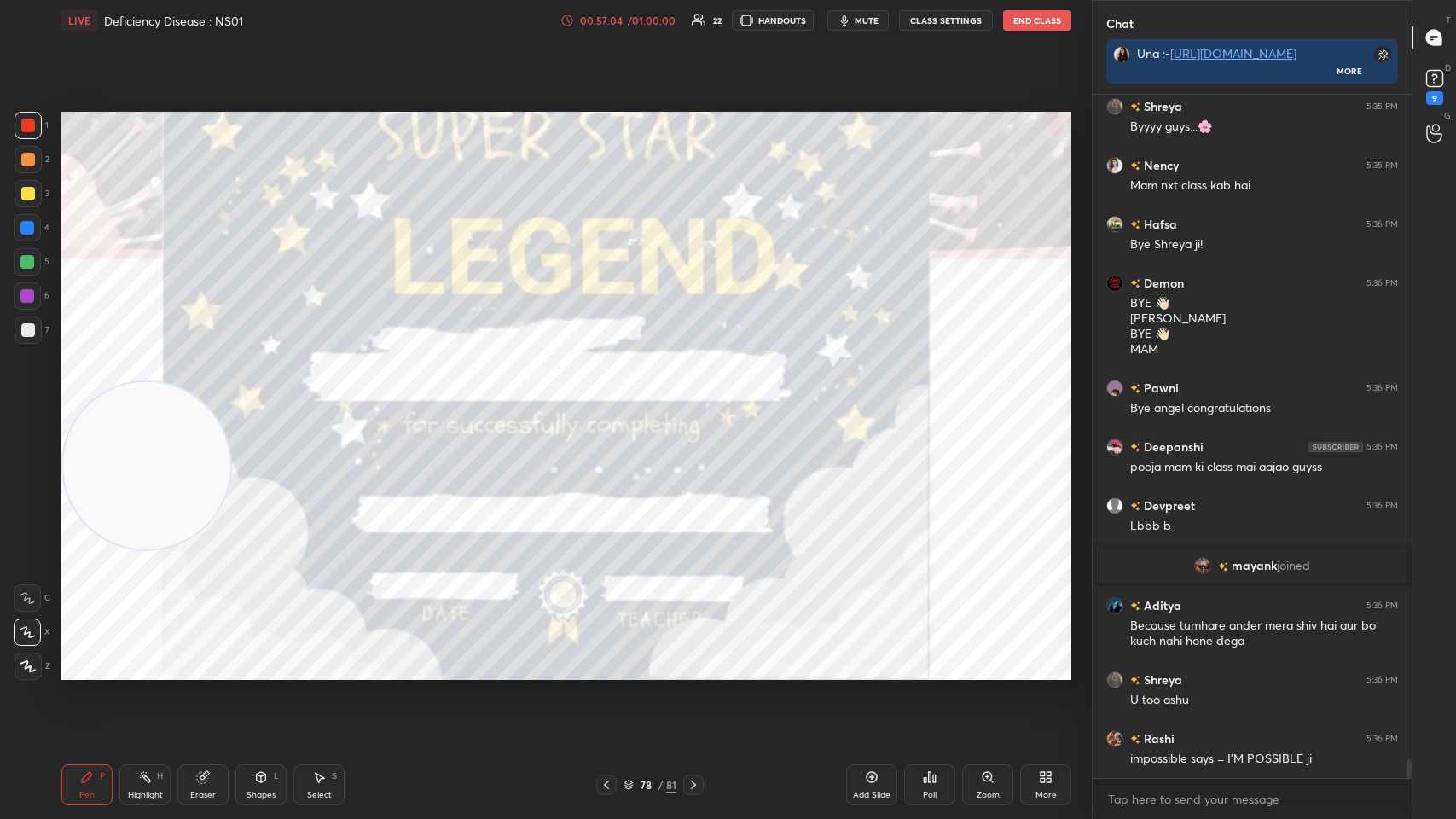
click at [612, 400] on icon at bounding box center [693, 784] width 14 height 14
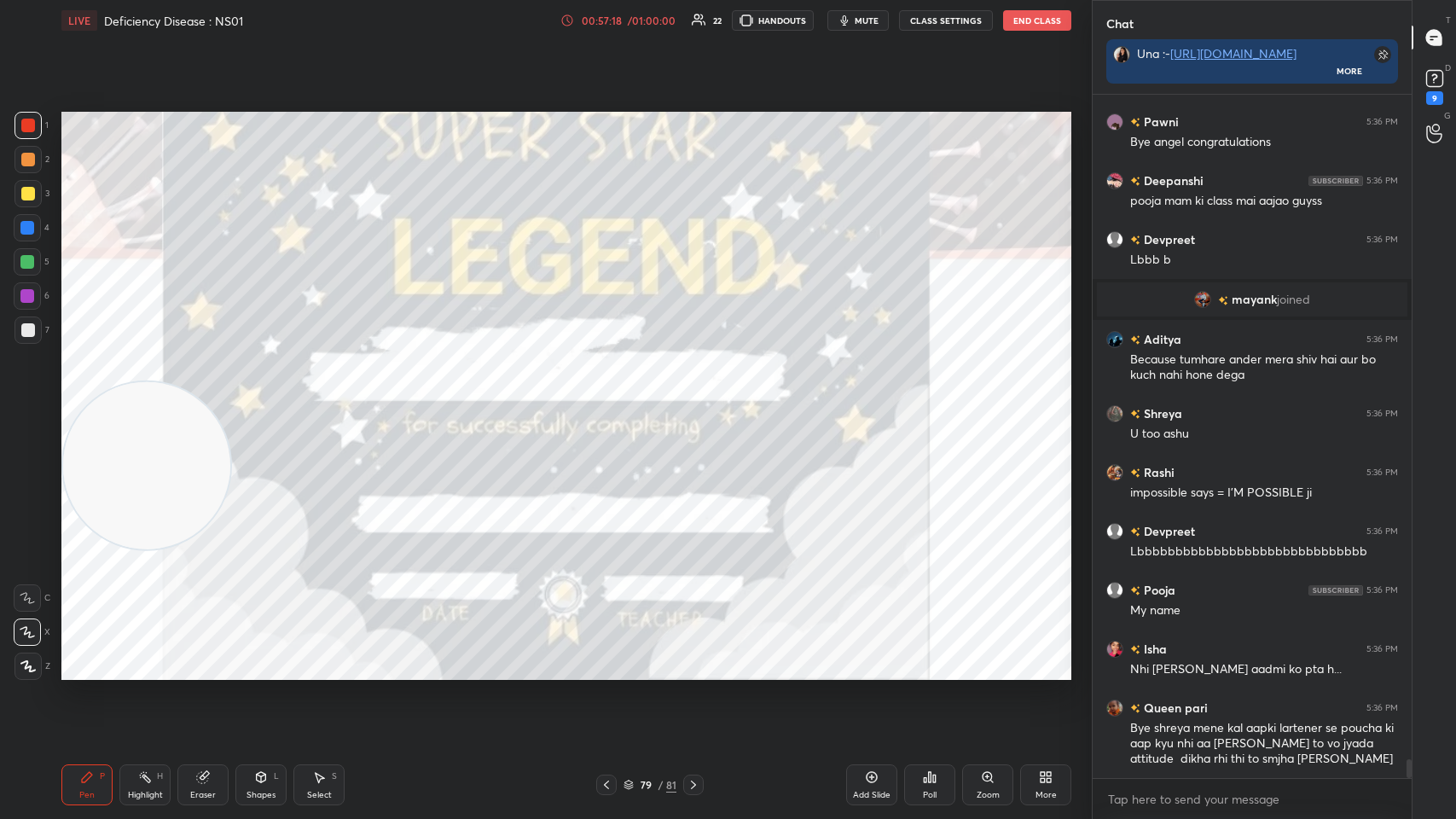
click at [612, 400] on icon at bounding box center [693, 784] width 14 height 14
click at [612, 400] on icon at bounding box center [694, 784] width 6 height 8
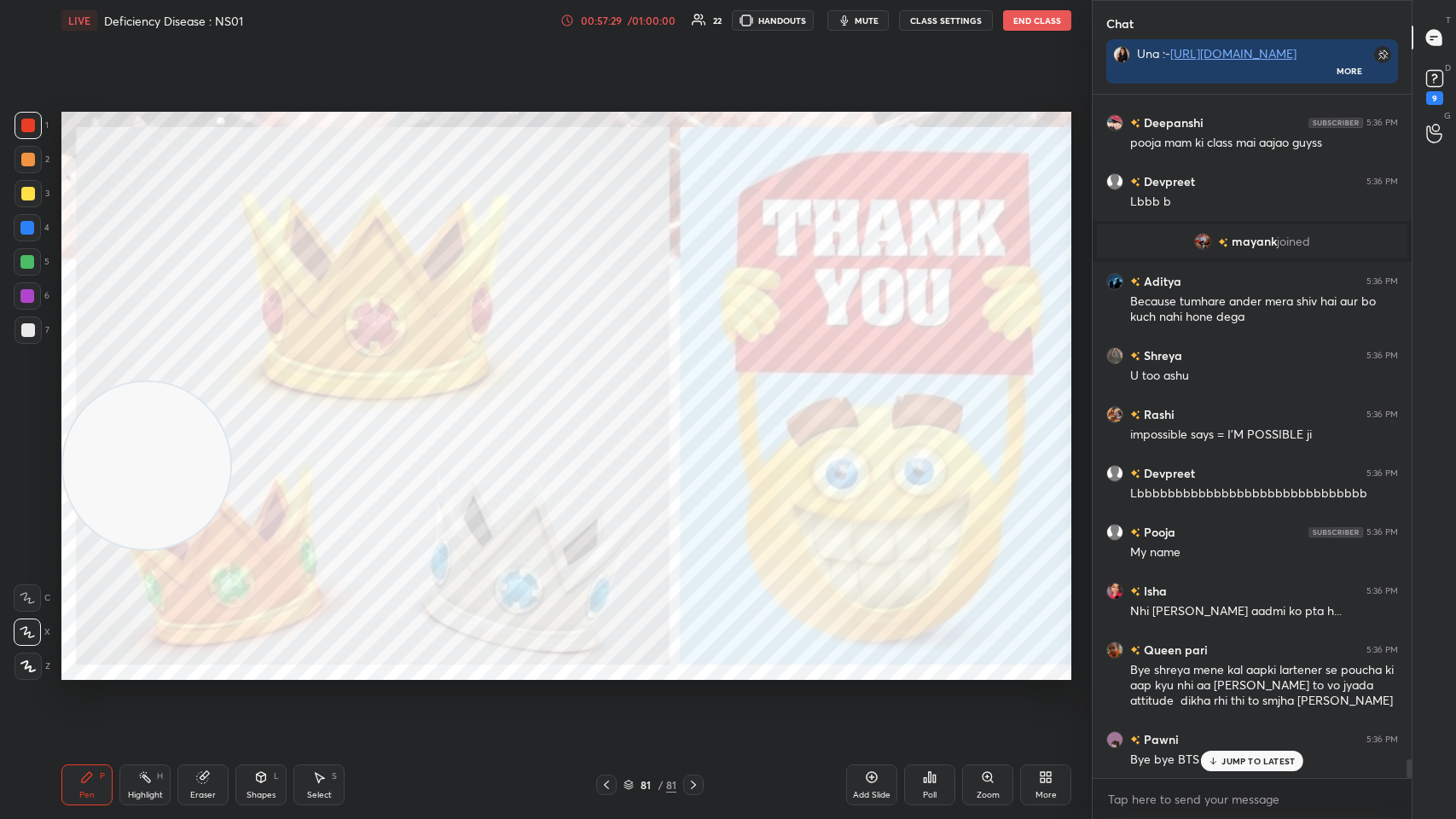
click at [612, 400] on div "81 / 81" at bounding box center [650, 784] width 52 height 16
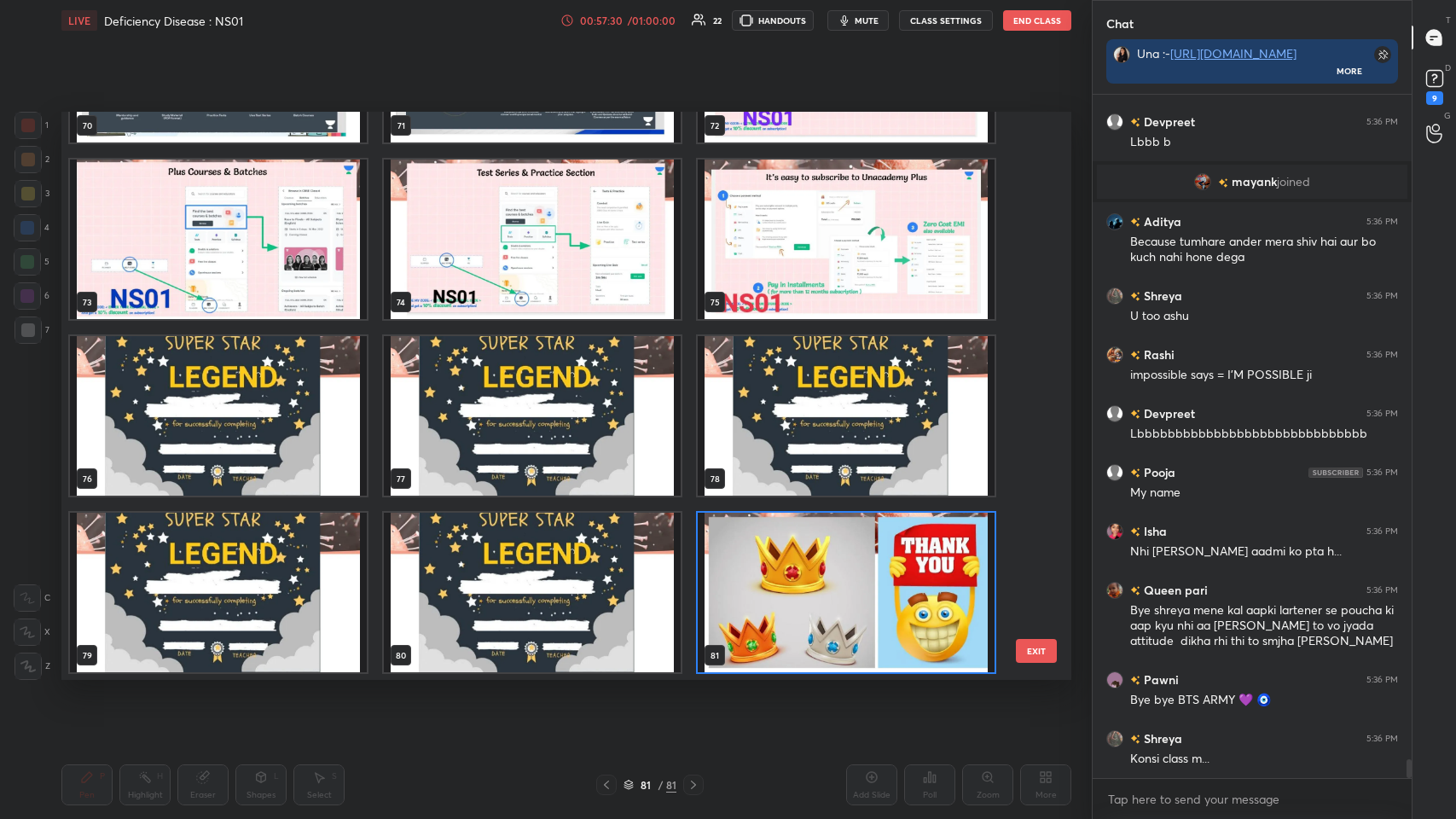
click at [248, 400] on img "grid" at bounding box center [218, 415] width 297 height 159
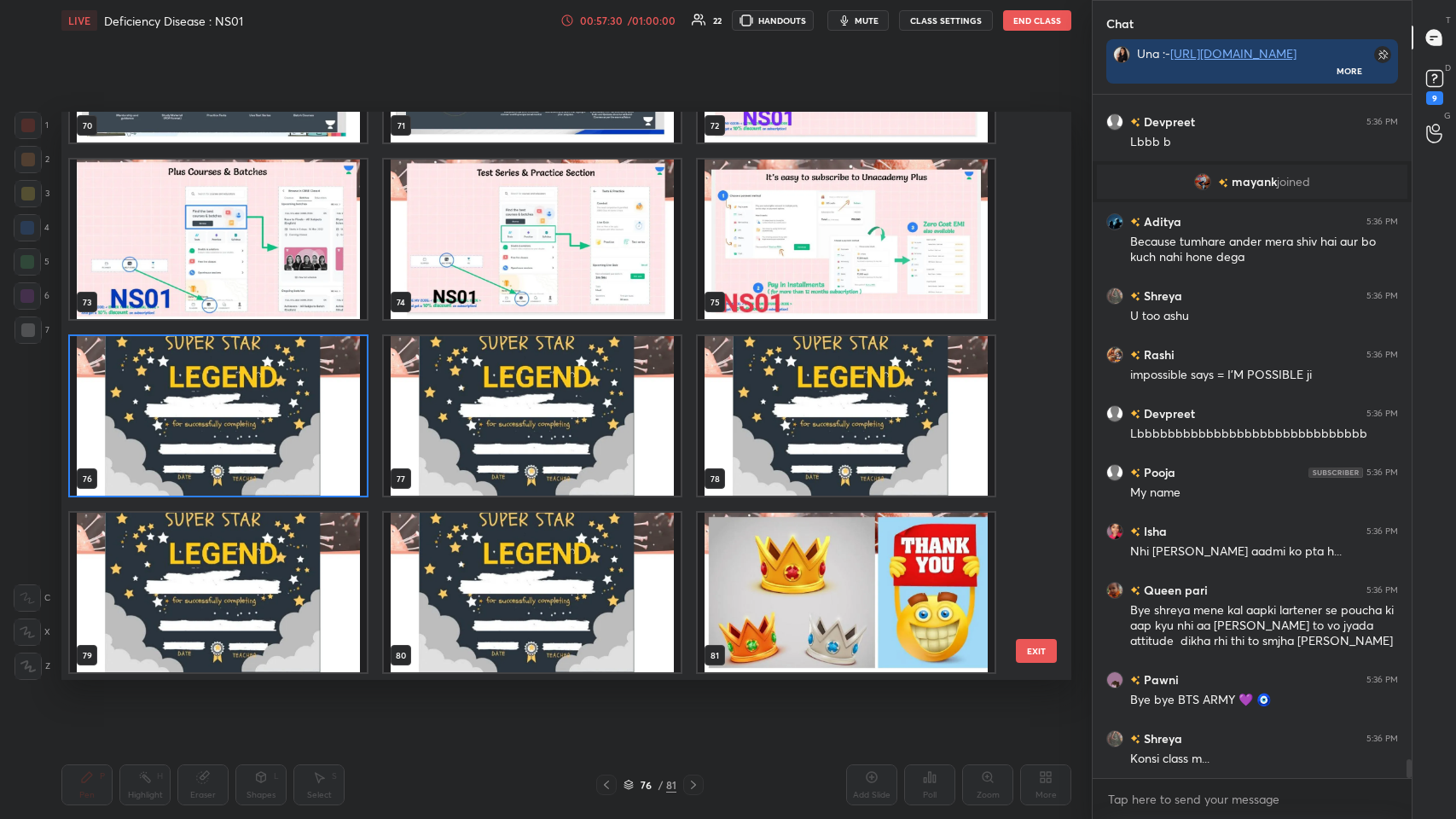
click at [246, 400] on img "grid" at bounding box center [218, 415] width 297 height 159
click at [245, 400] on img "grid" at bounding box center [218, 415] width 297 height 159
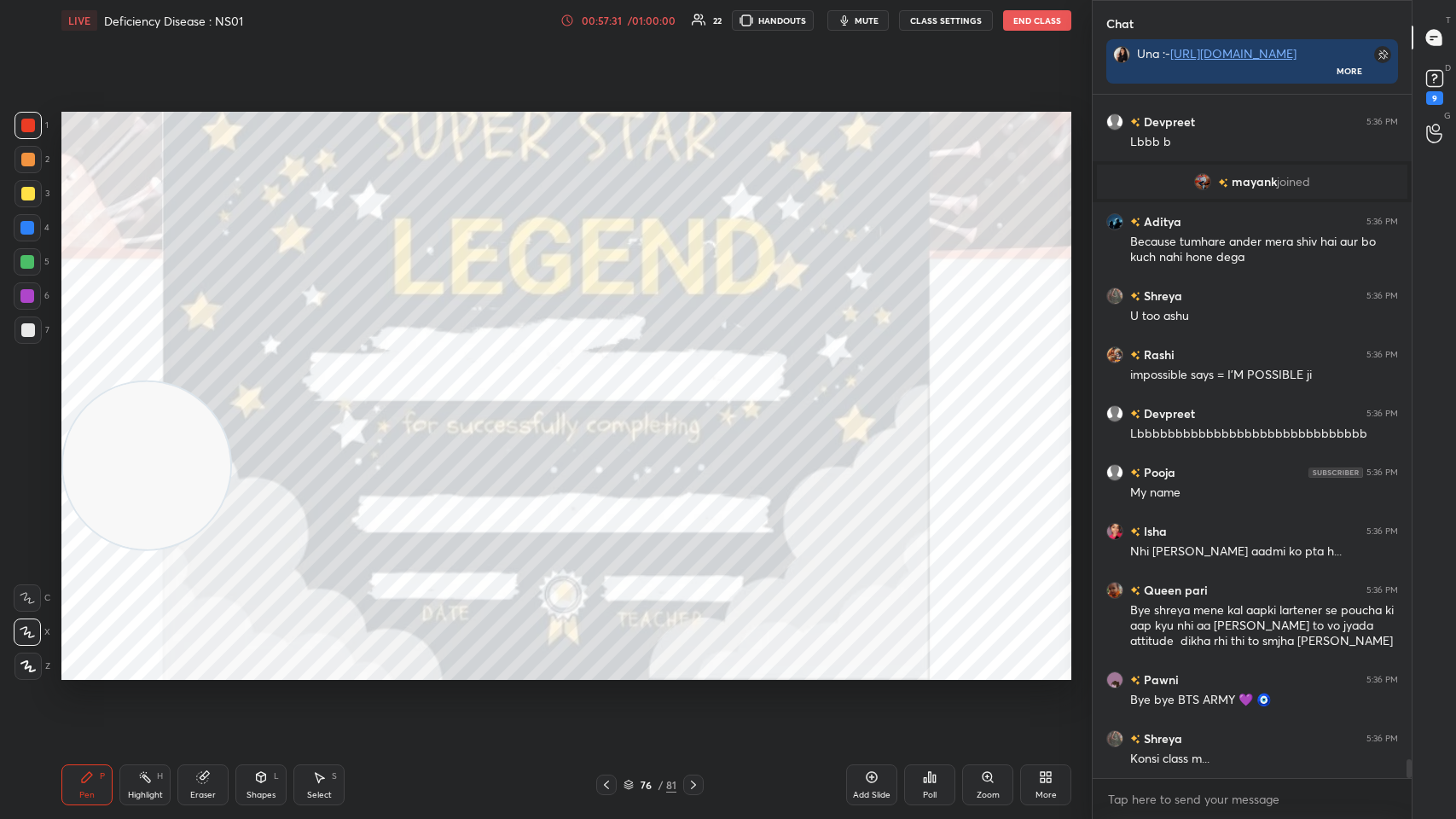
click at [1, 400] on div "1 2 3 4 5 6 7 C X Z C X Z E E Erase all H H" at bounding box center [27, 395] width 54 height 568
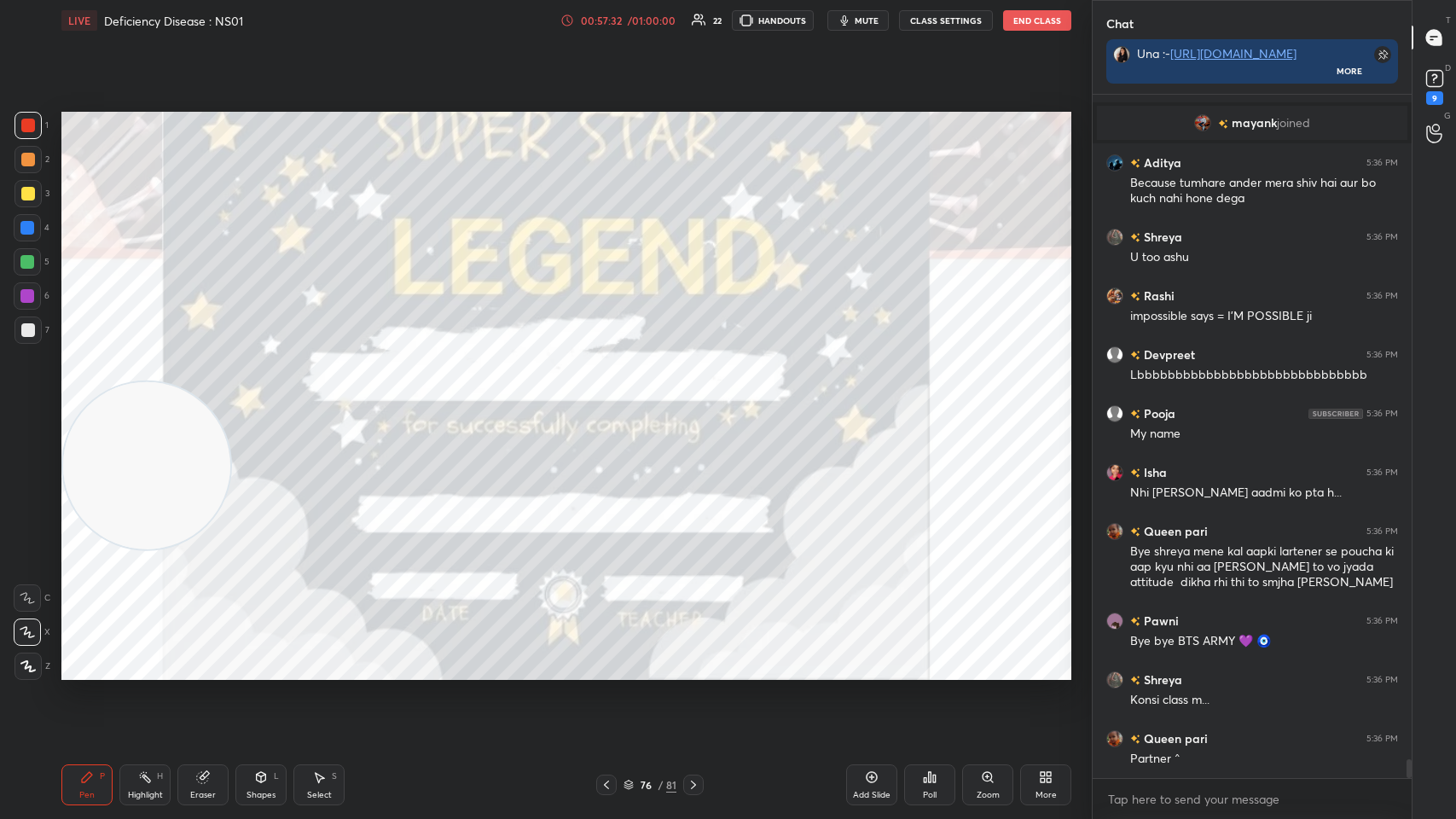
click at [40, 400] on div "Z" at bounding box center [32, 666] width 36 height 28
click at [612, 400] on div "Poll" at bounding box center [930, 785] width 52 height 40
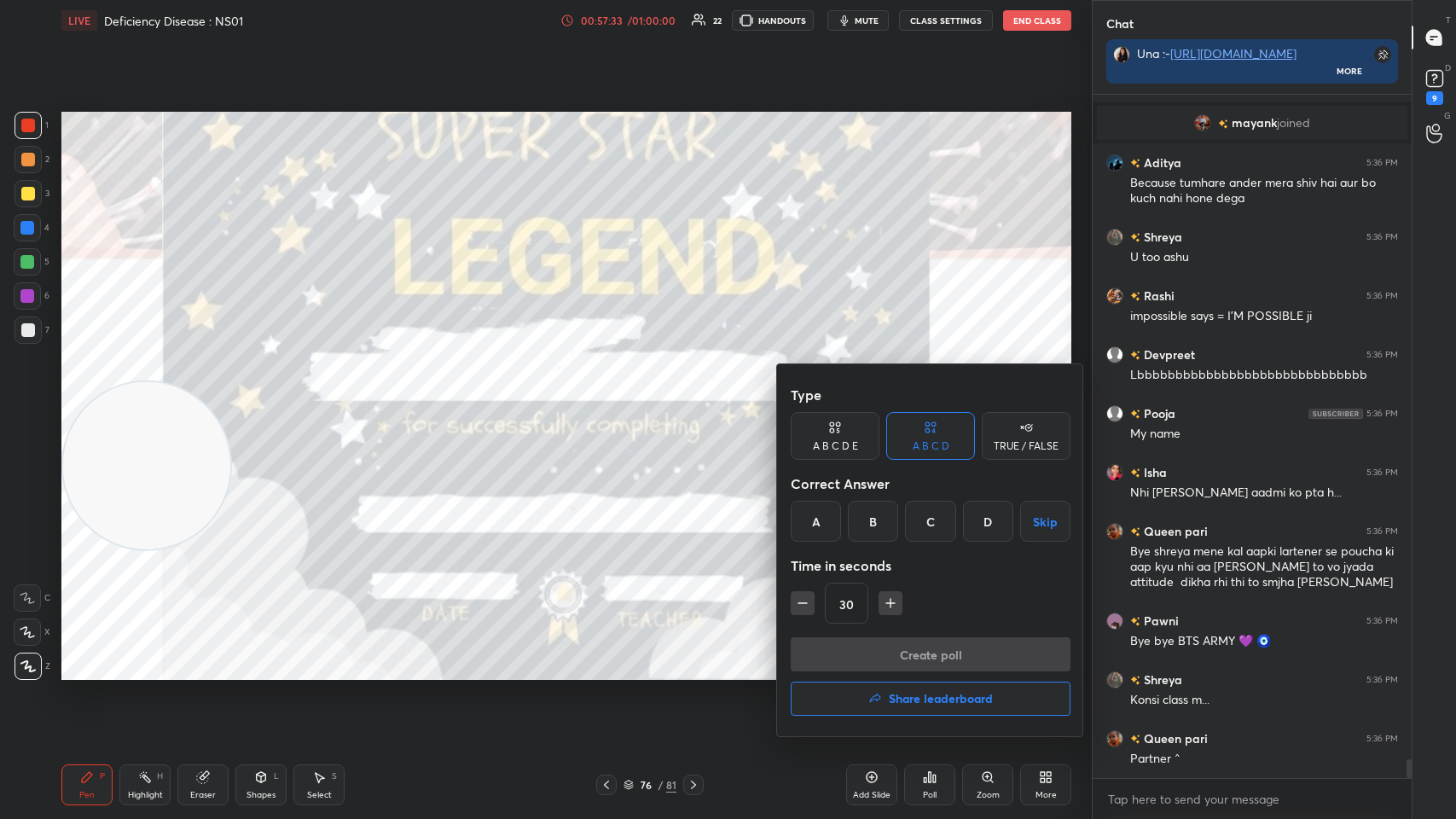
click at [612, 400] on button "Share leaderboard" at bounding box center [930, 698] width 280 height 34
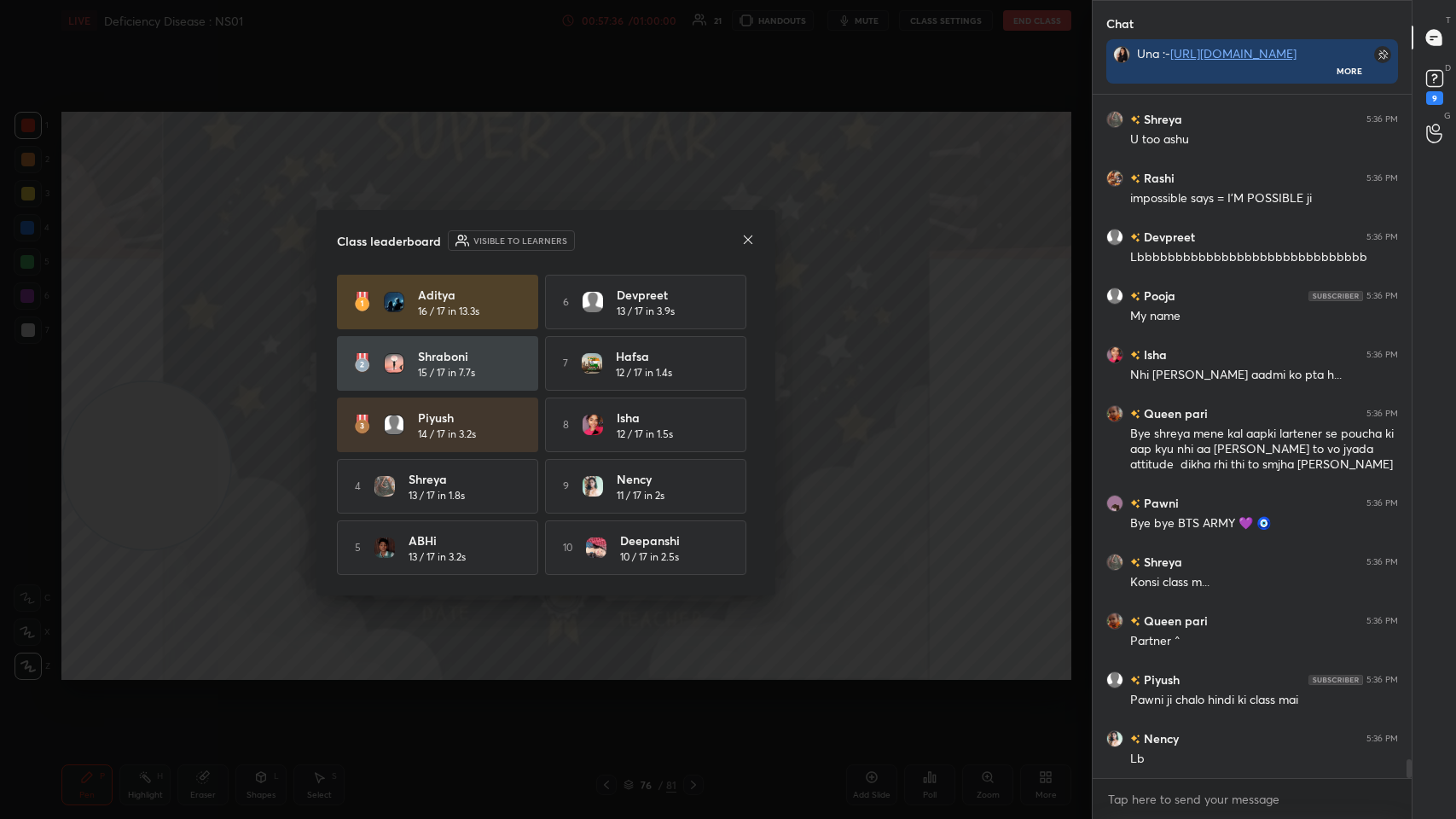
click at [612, 236] on icon at bounding box center [747, 239] width 14 height 14
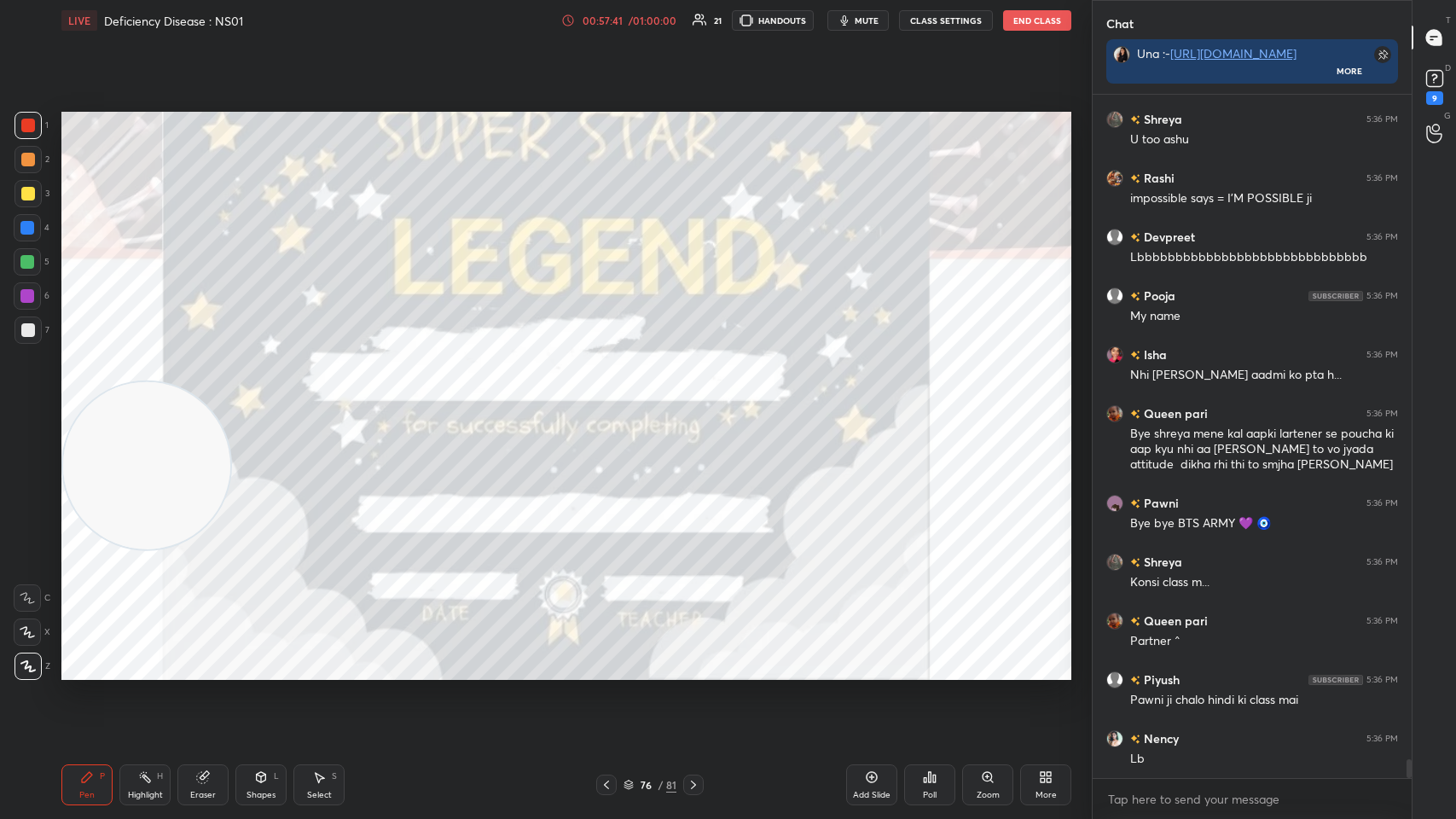
click at [612, 400] on icon at bounding box center [693, 784] width 14 height 14
click at [612, 400] on div "Poll" at bounding box center [930, 794] width 14 height 8
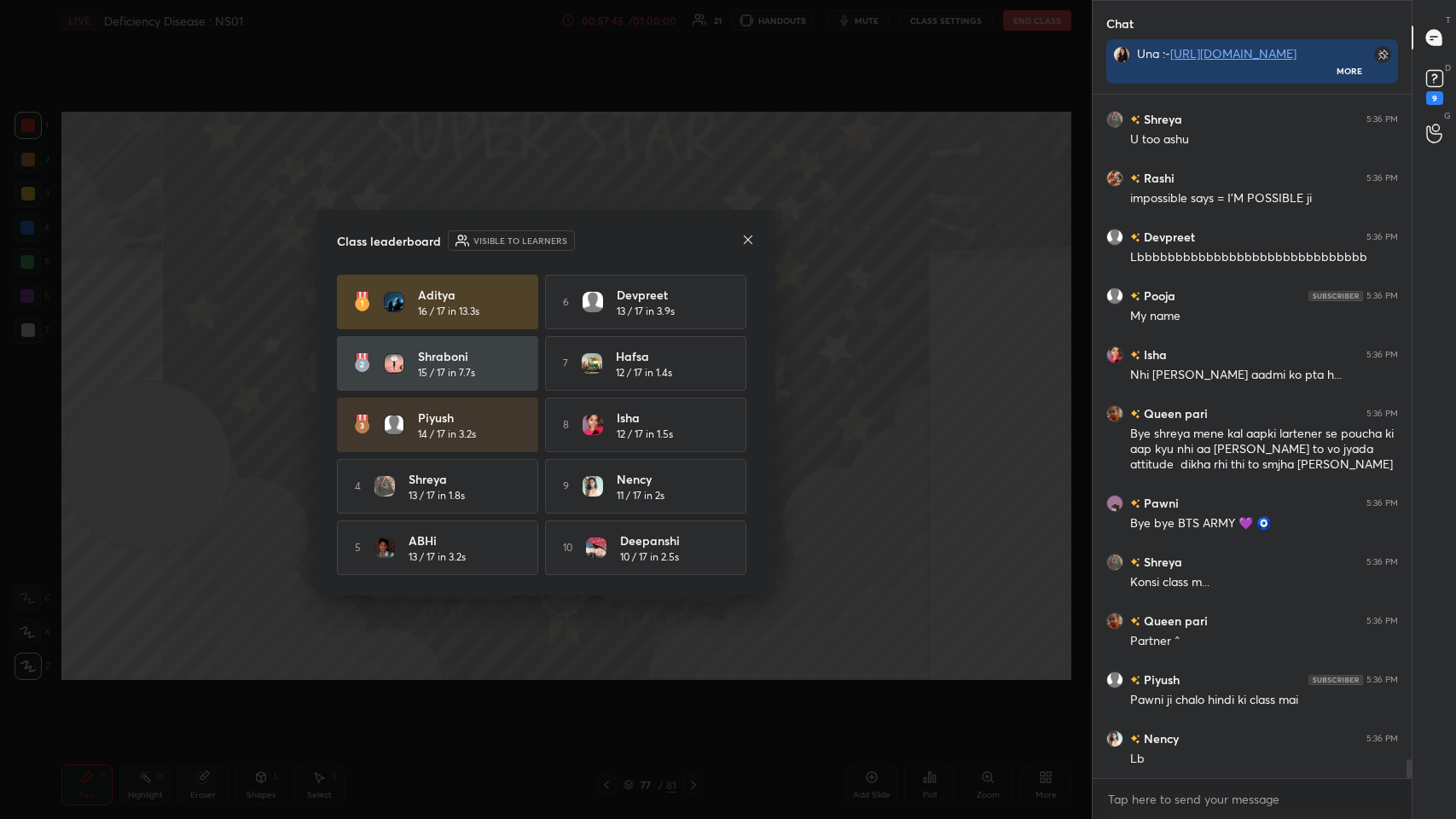
click at [612, 238] on icon at bounding box center [747, 239] width 14 height 14
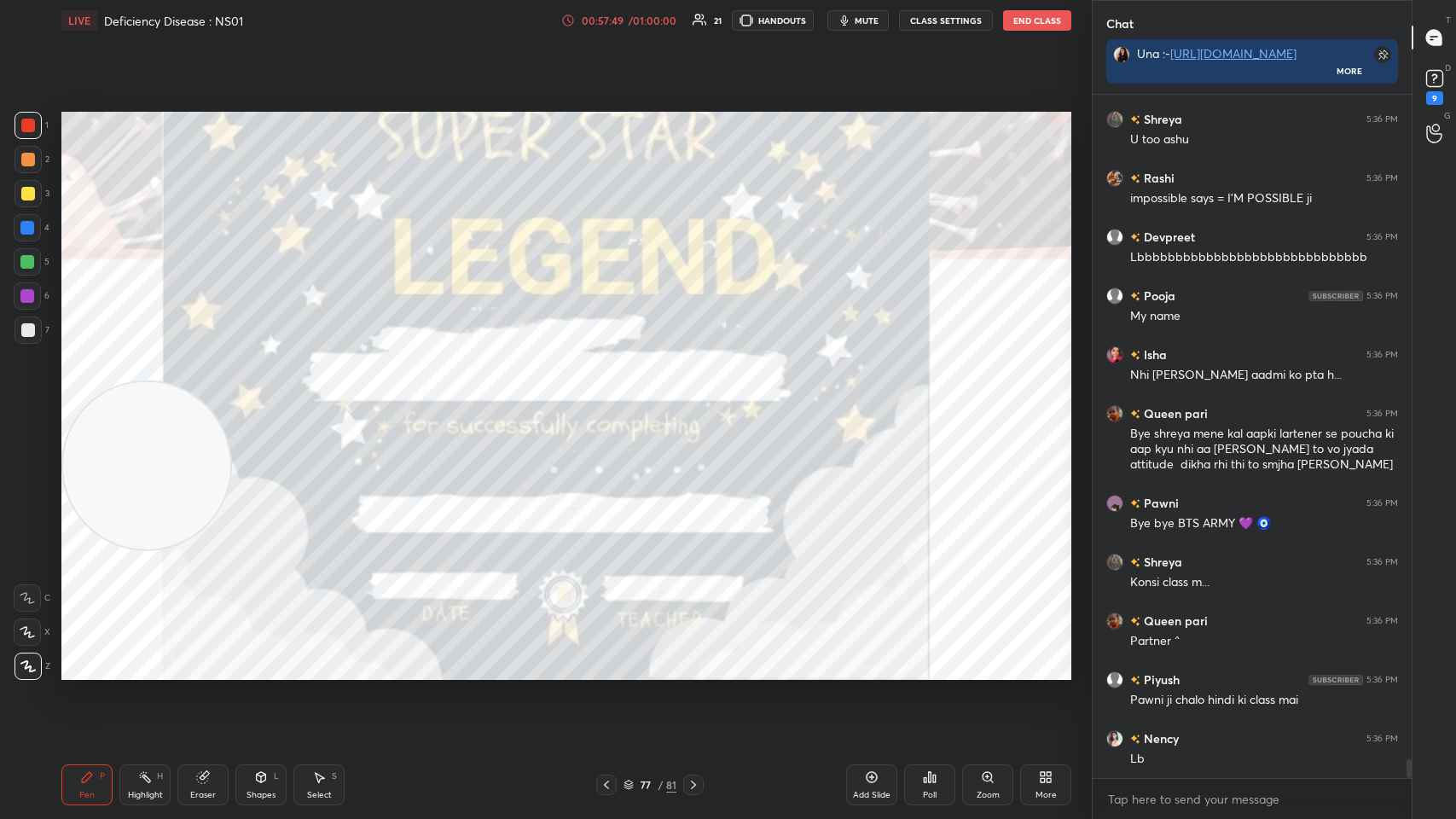
click at [612, 400] on div "Poll" at bounding box center [930, 785] width 52 height 40
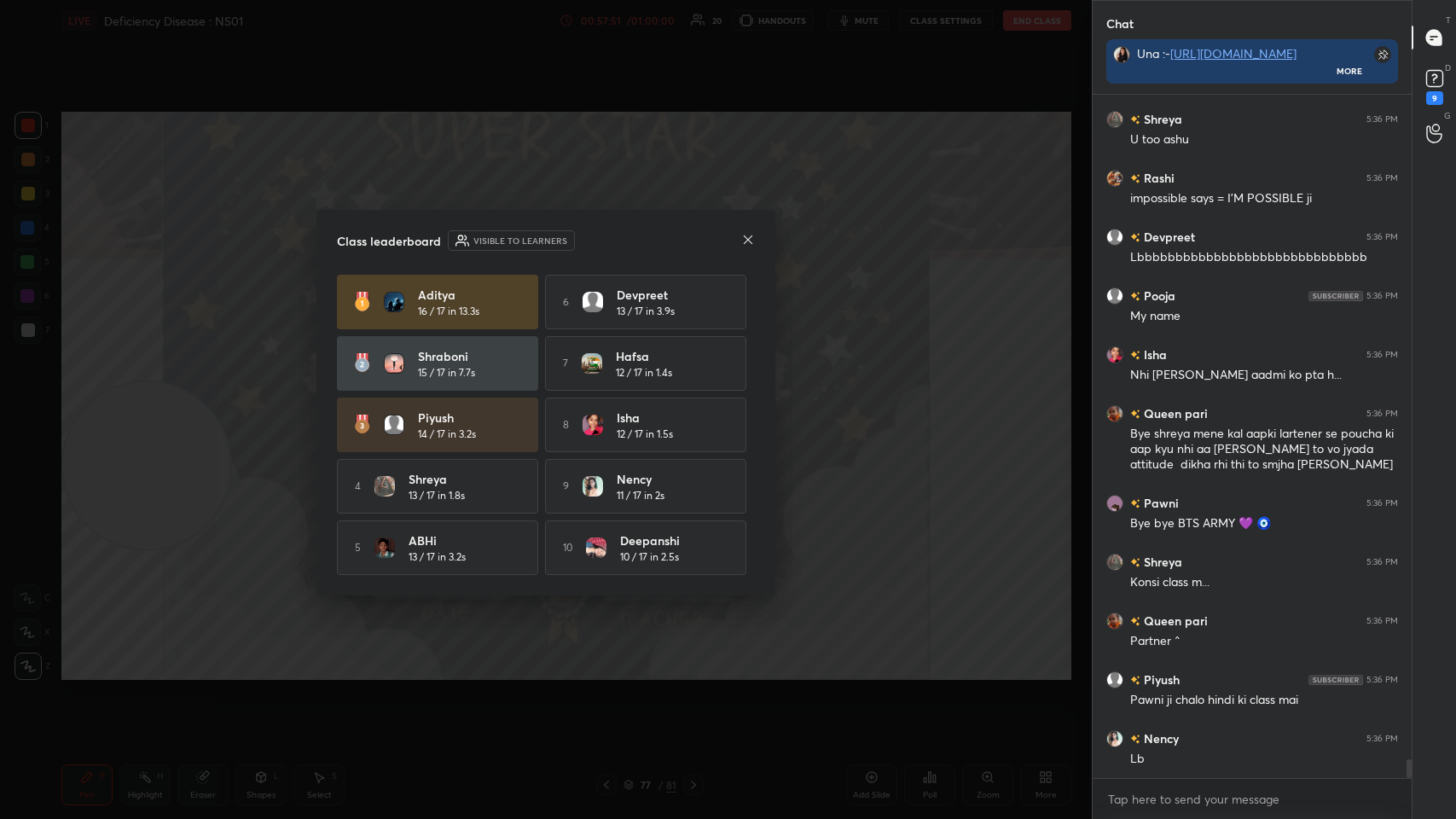
click at [612, 236] on icon at bounding box center [747, 238] width 8 height 8
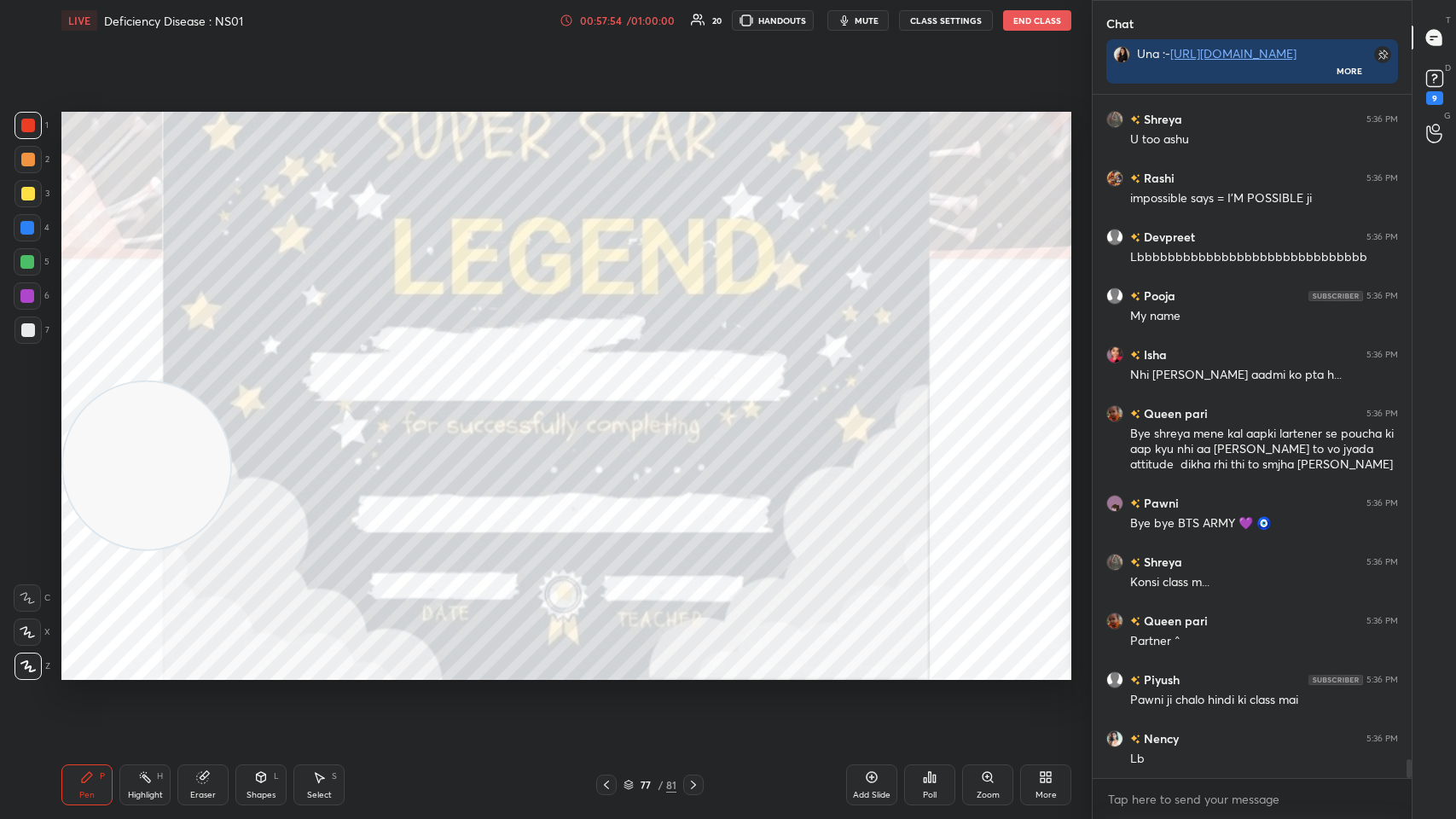
scroll to position [24513, 0]
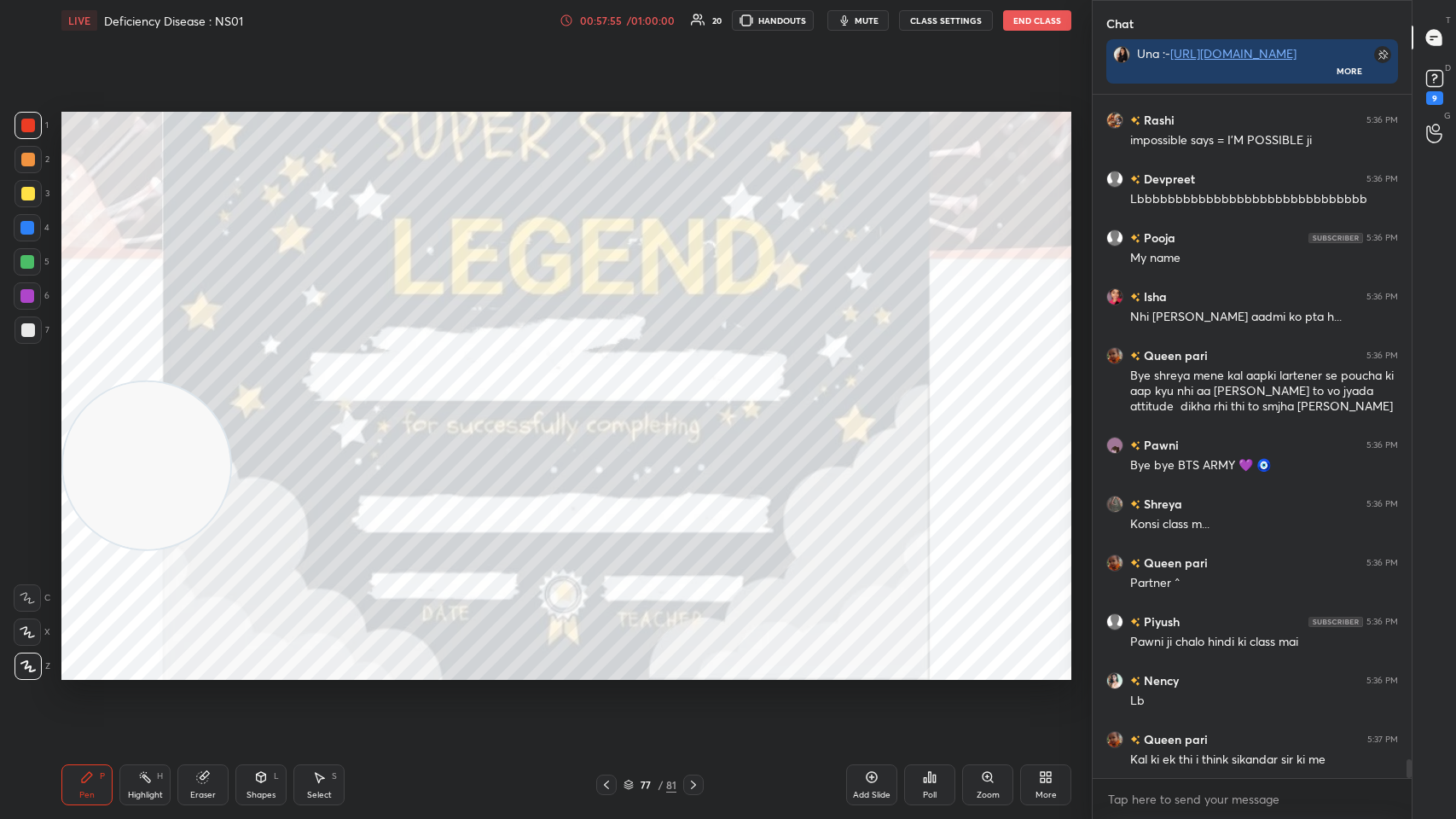
click at [612, 400] on icon at bounding box center [693, 784] width 14 height 14
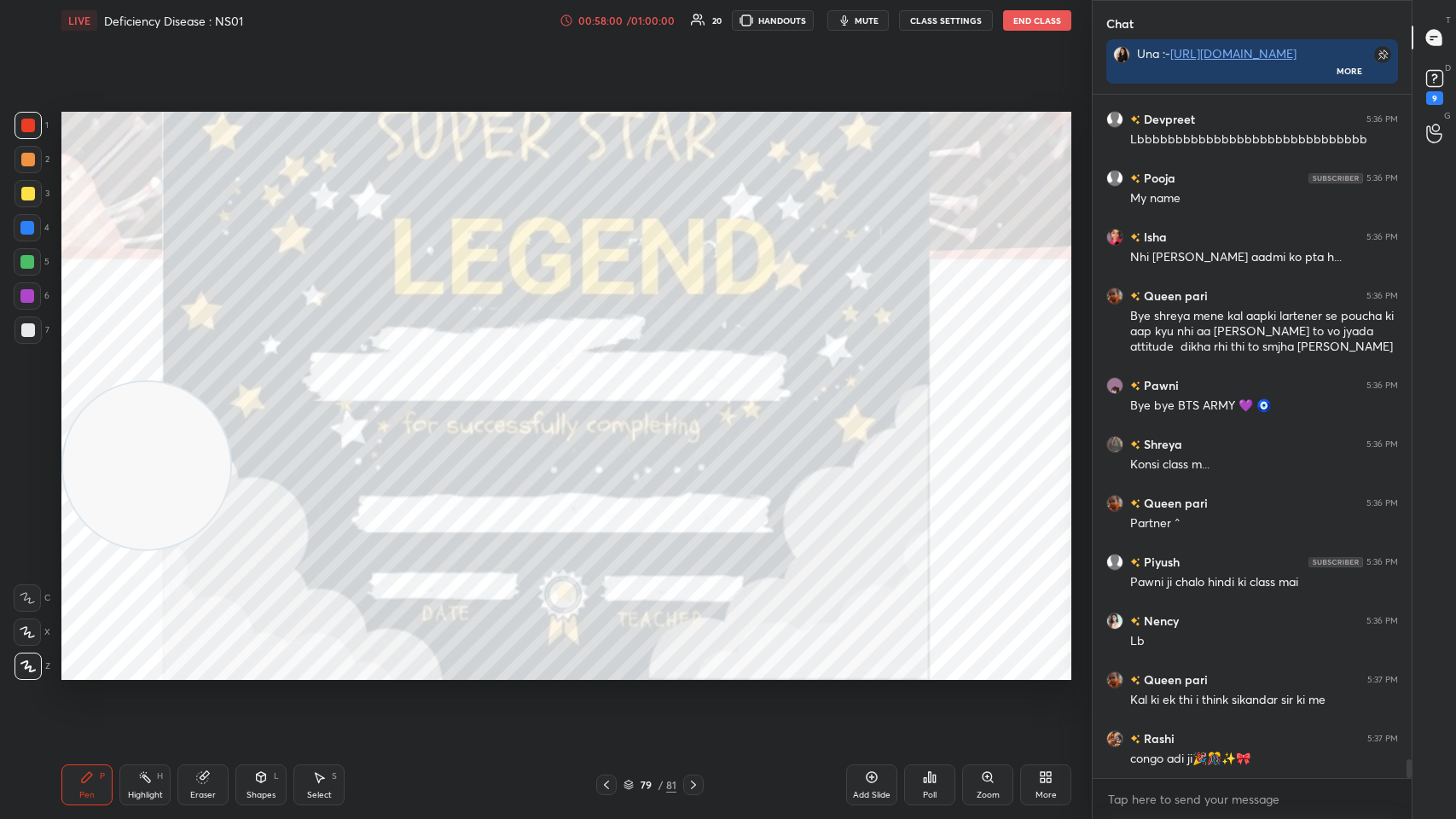
click at [612, 400] on div "Poll" at bounding box center [930, 785] width 52 height 40
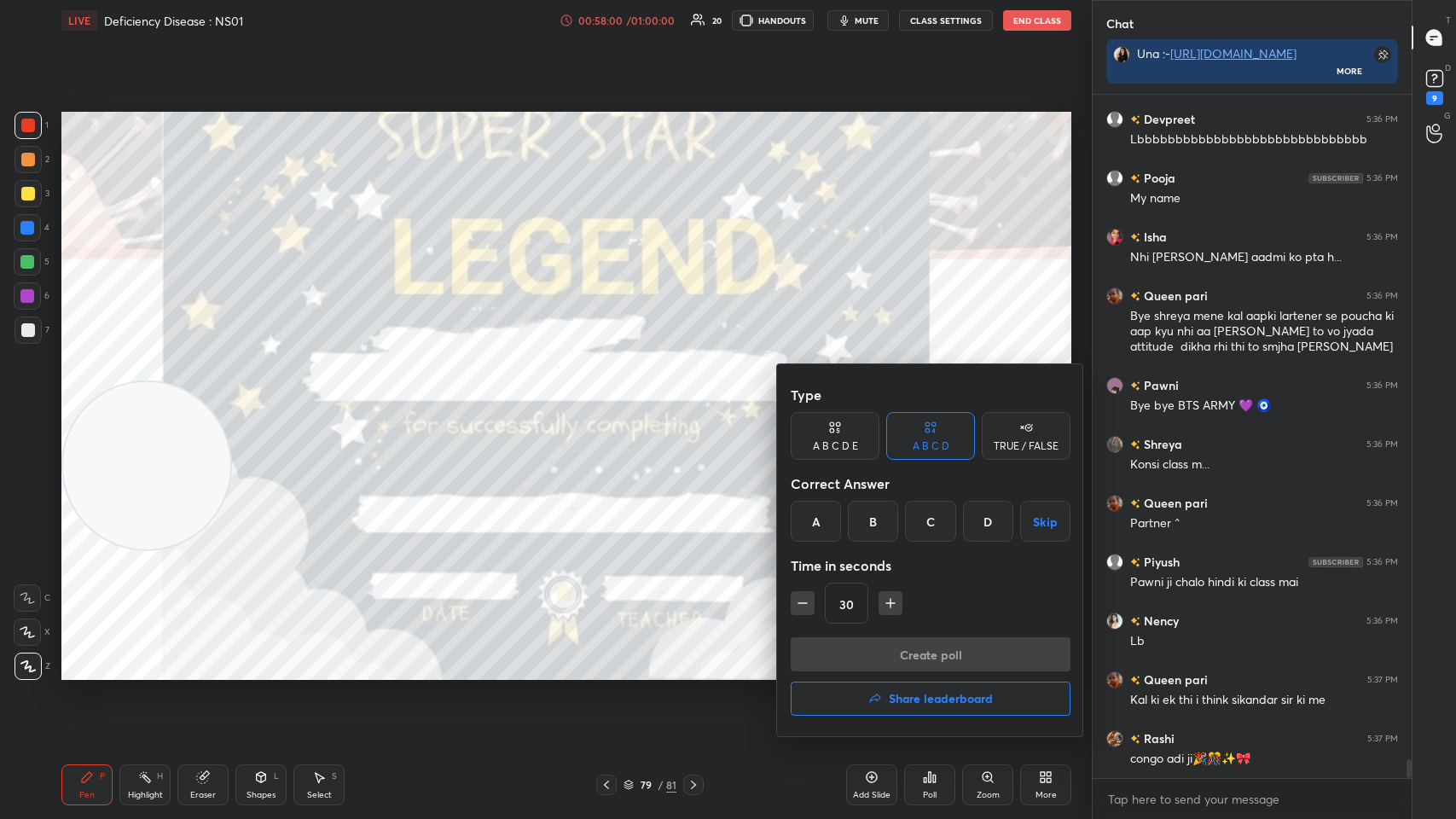
click at [612, 400] on h4 "Share leaderboard" at bounding box center [941, 698] width 104 height 12
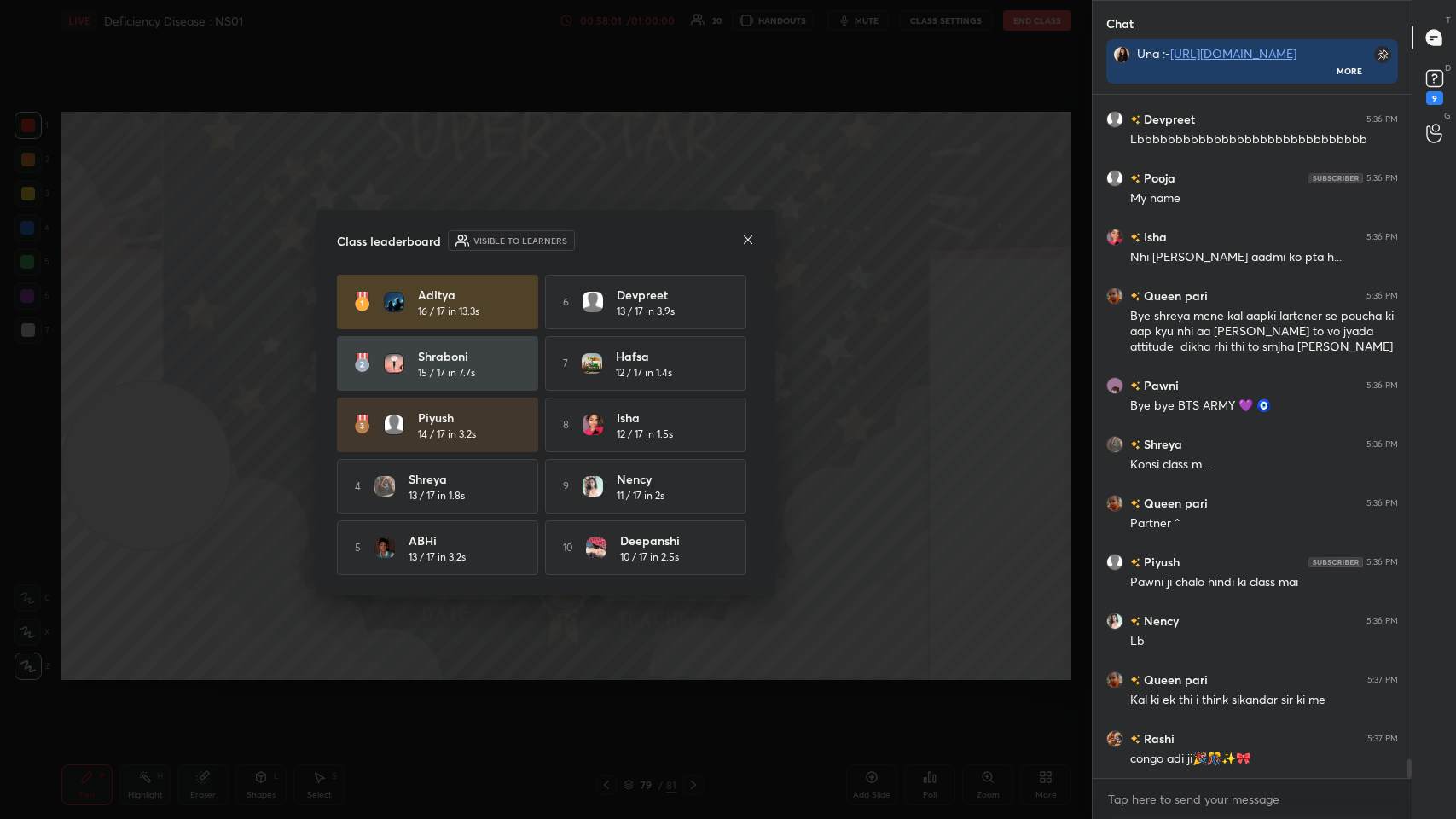
scroll to position [24632, 0]
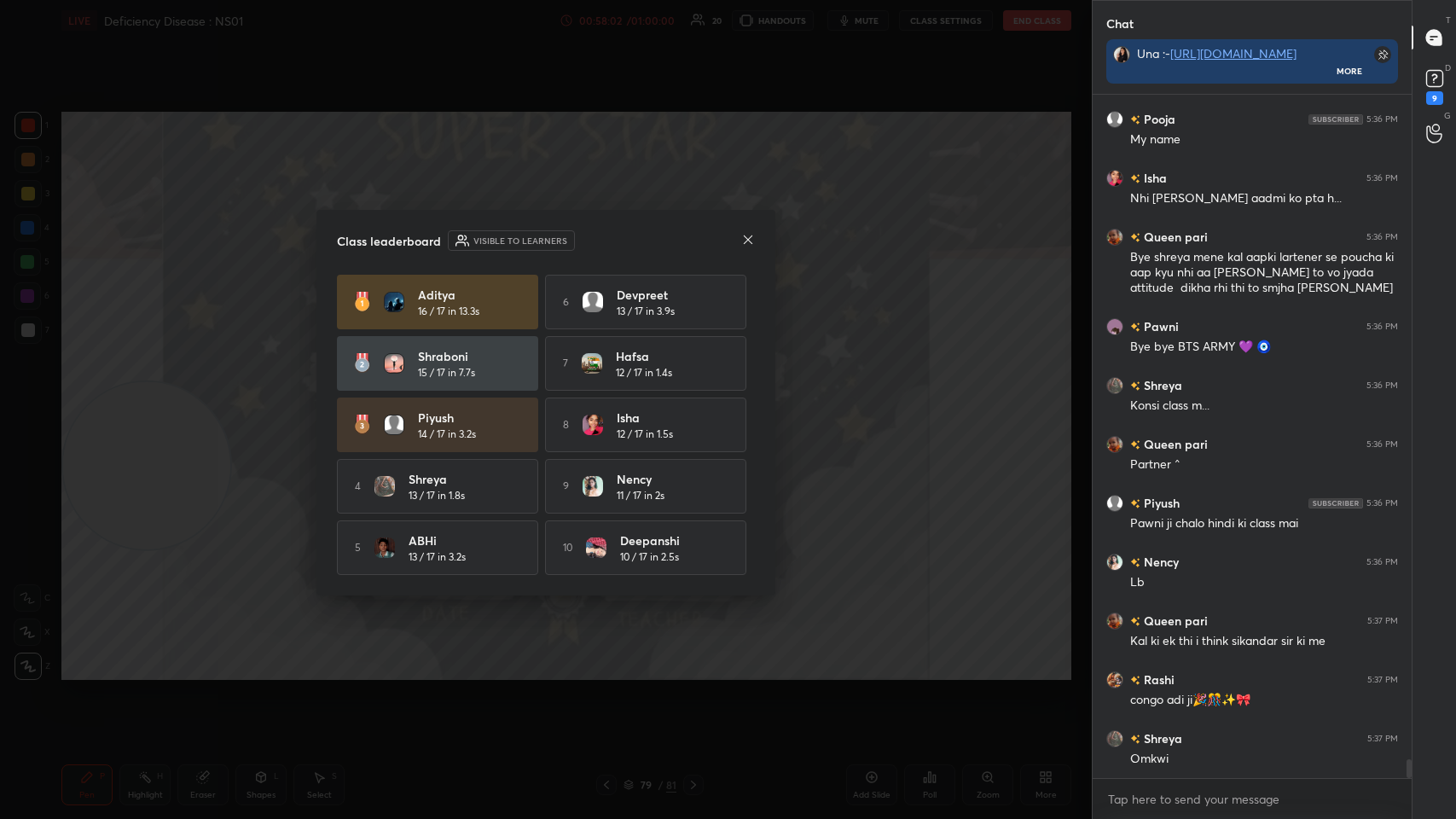
click at [612, 233] on icon at bounding box center [747, 239] width 14 height 14
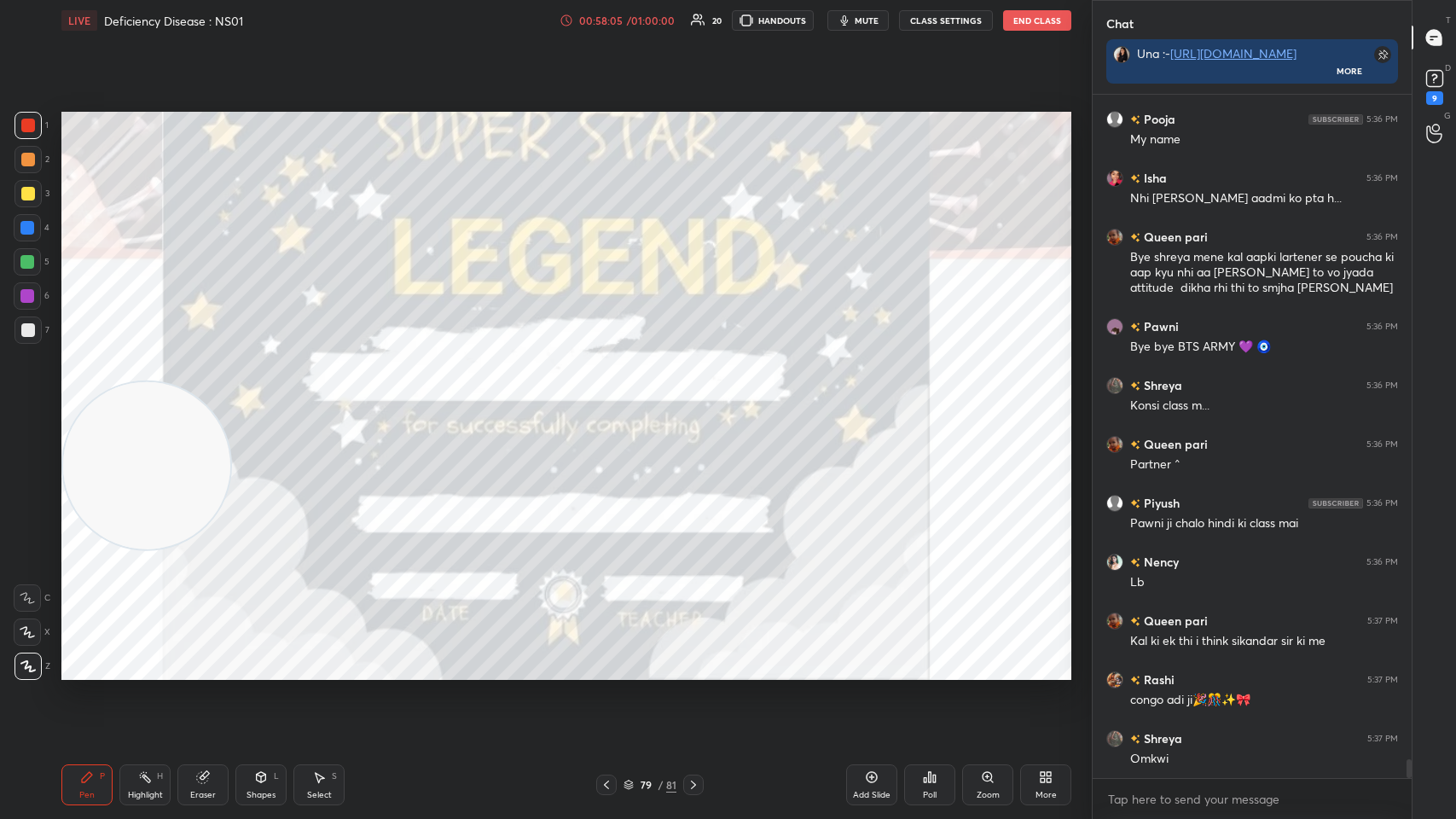
scroll to position [24690, 0]
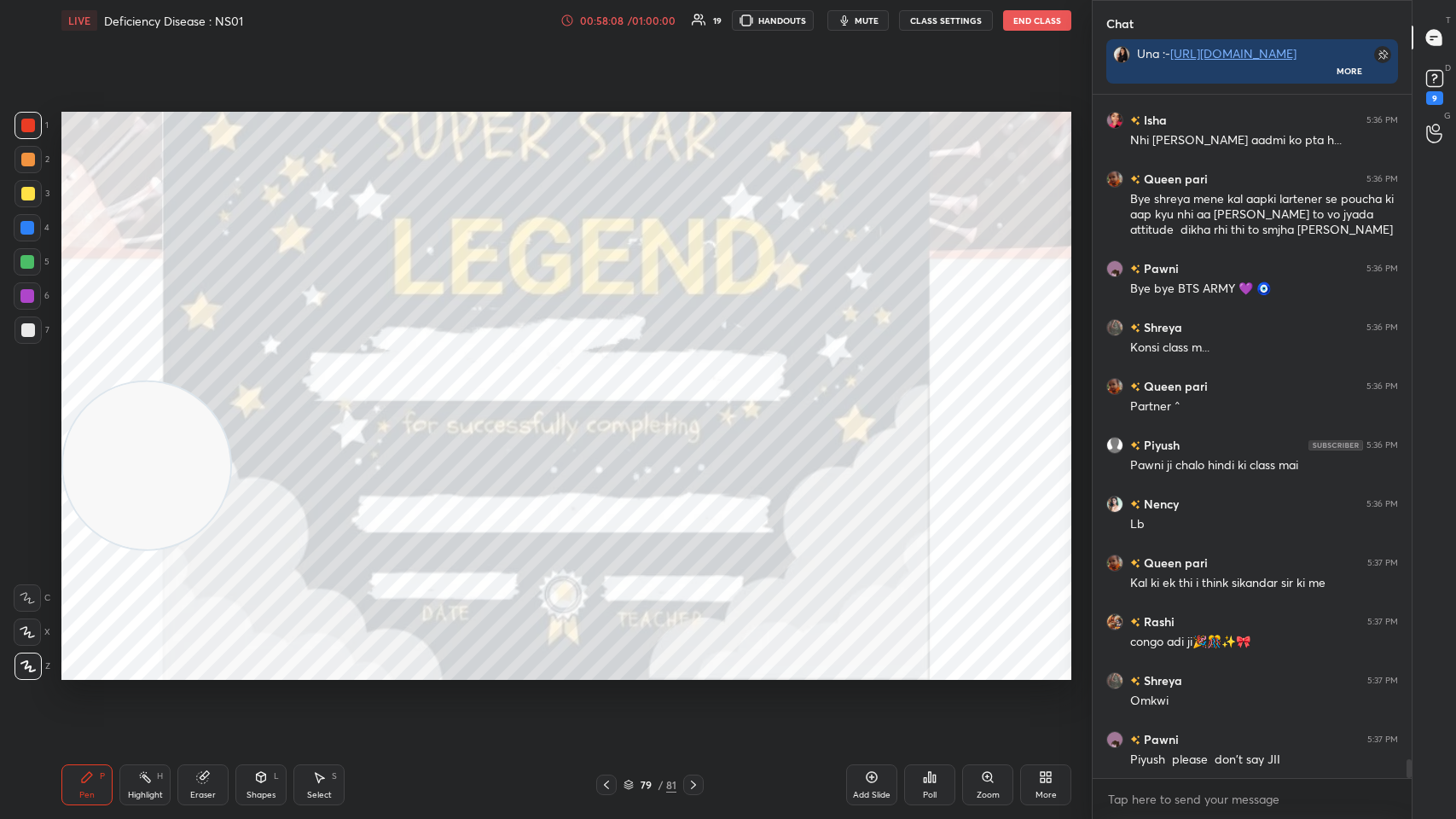
click at [612, 400] on icon at bounding box center [693, 784] width 14 height 14
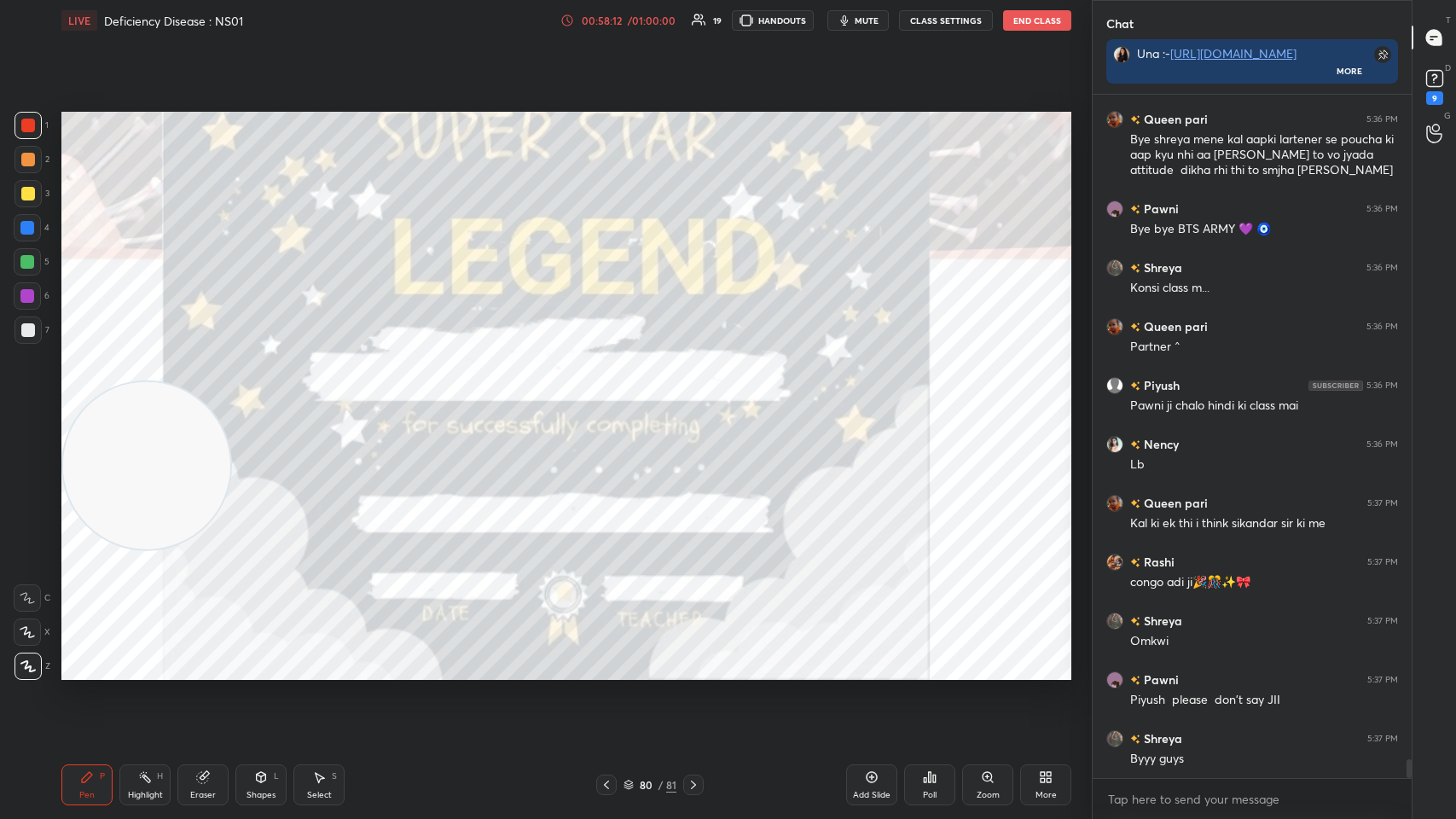
click at [612, 400] on icon at bounding box center [693, 784] width 14 height 14
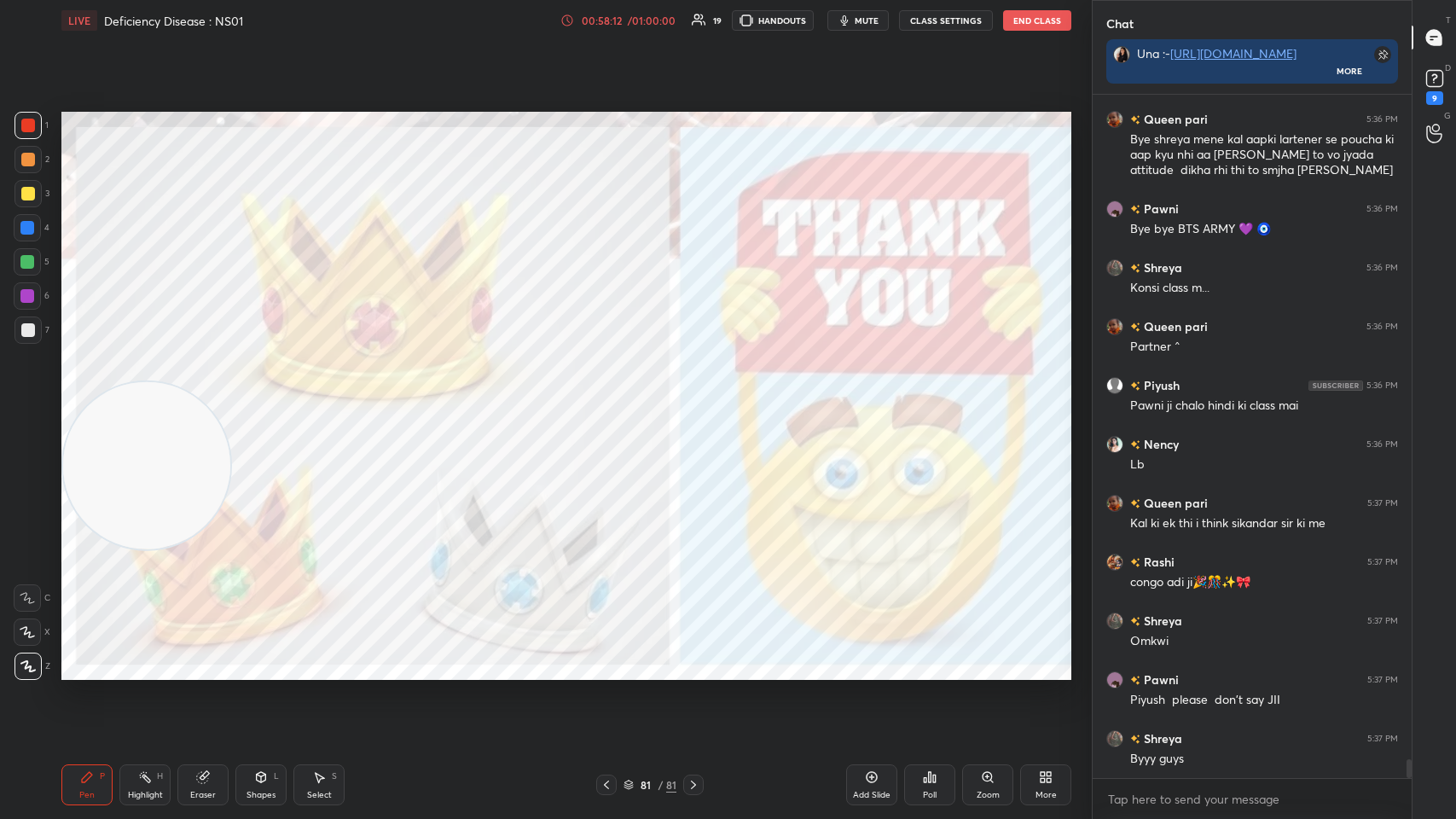
click at [612, 400] on div "Poll" at bounding box center [930, 785] width 52 height 40
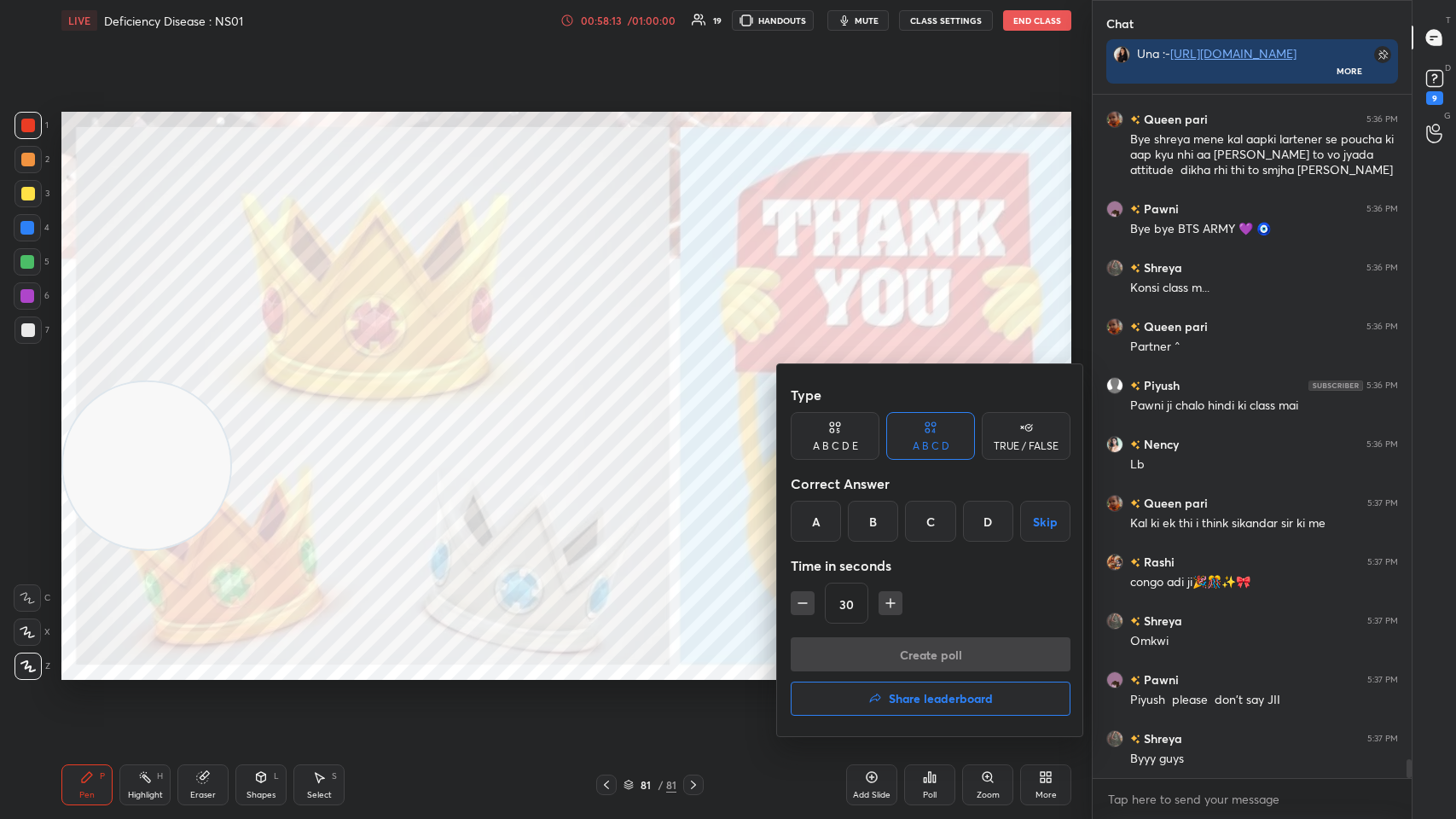
click at [612, 400] on button "Share leaderboard" at bounding box center [930, 698] width 280 height 34
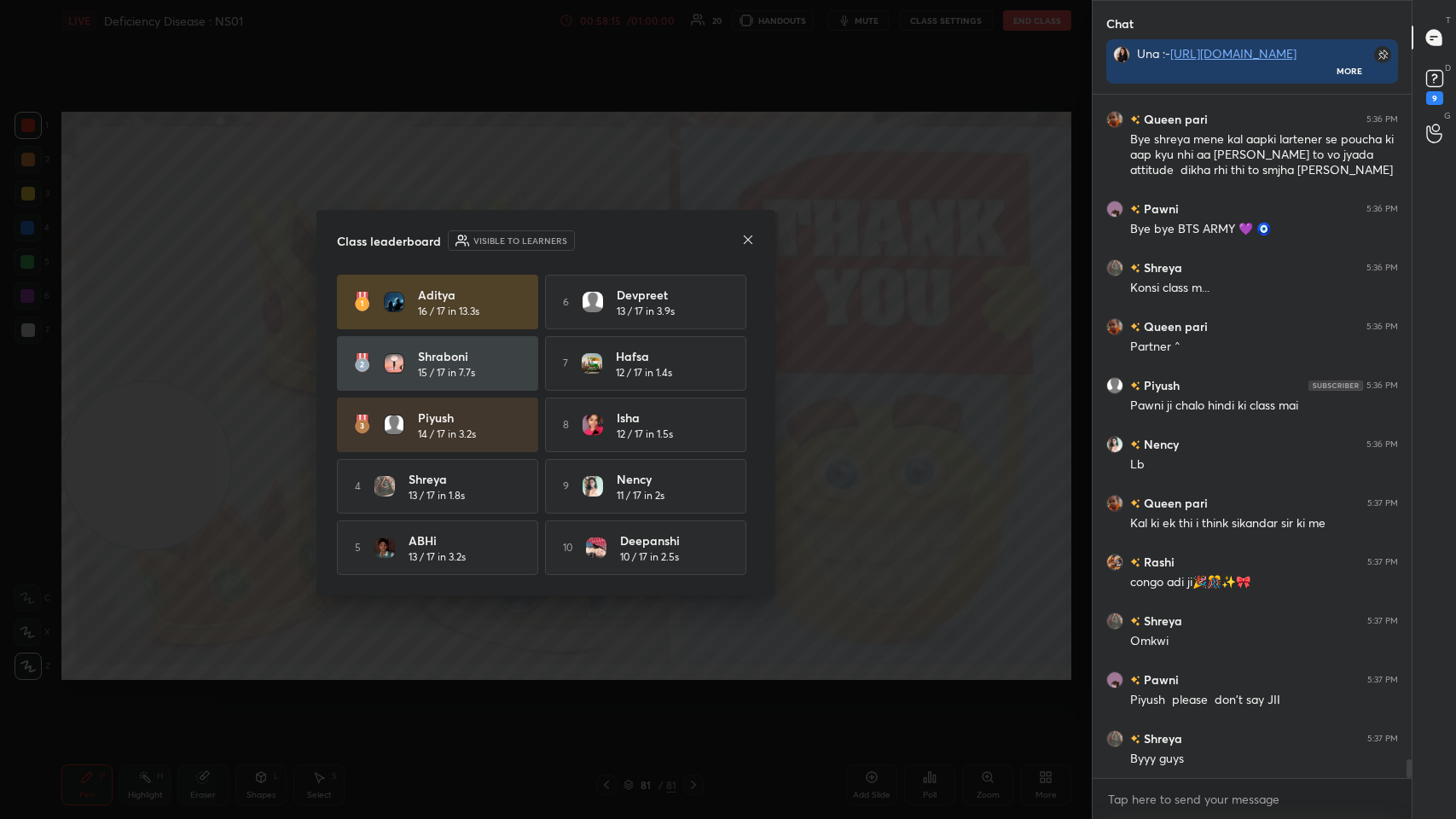
click at [612, 235] on icon at bounding box center [747, 239] width 14 height 14
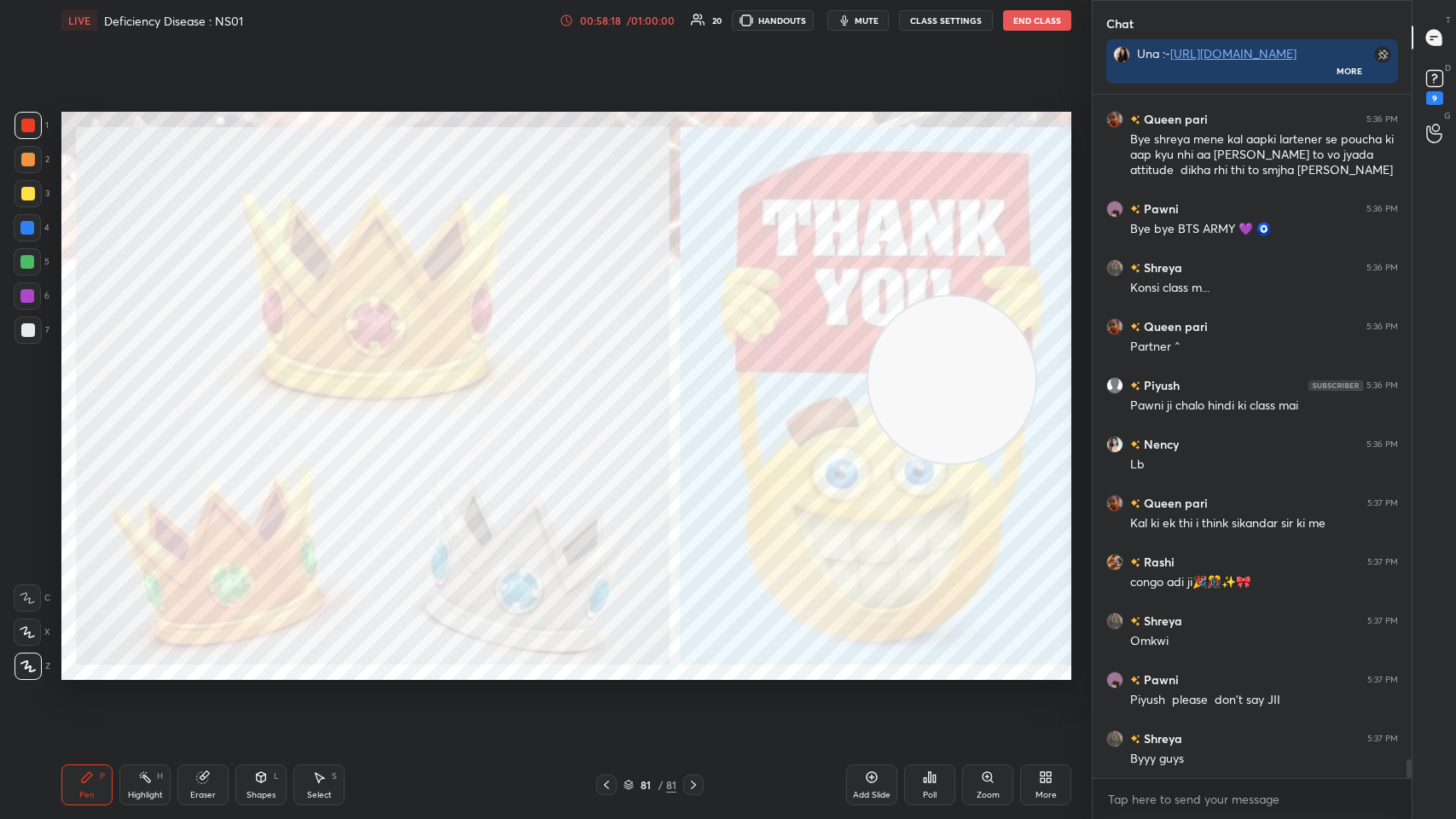
click at [203, 400] on icon at bounding box center [202, 778] width 11 height 11
click at [24, 400] on span "Erase all" at bounding box center [28, 665] width 26 height 12
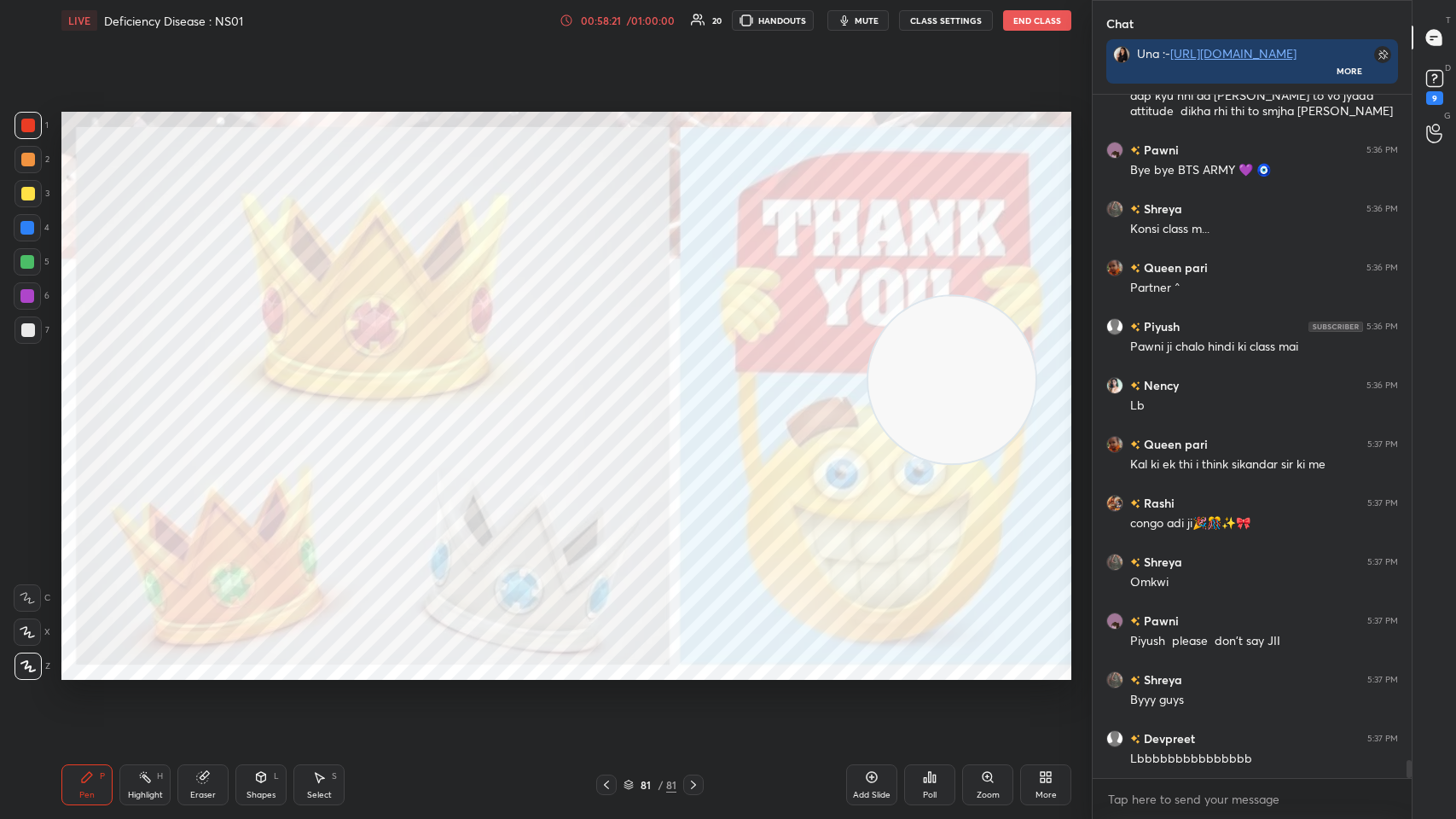
scroll to position [24865, 0]
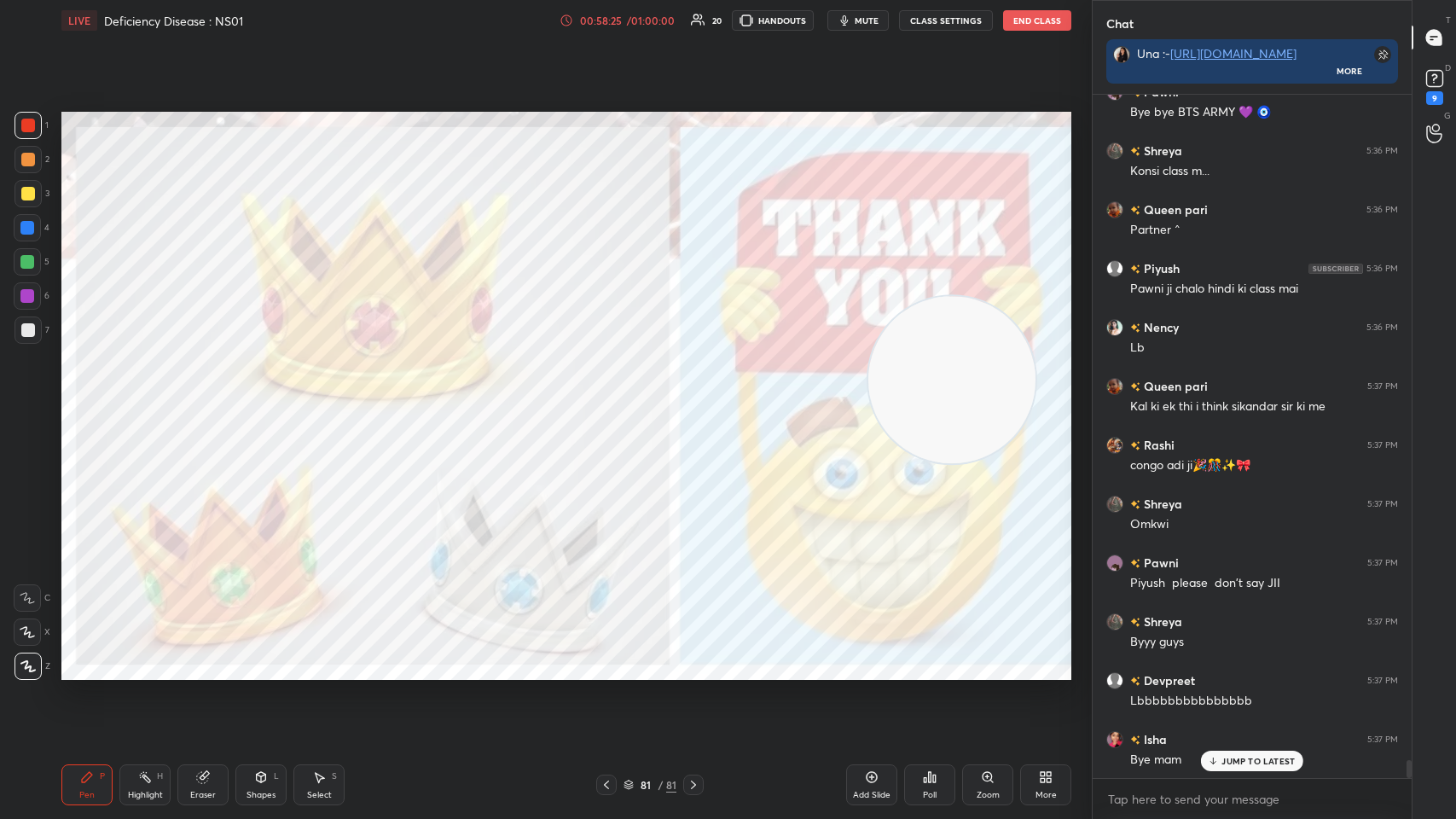
click at [212, 400] on div "Eraser" at bounding box center [203, 785] width 52 height 40
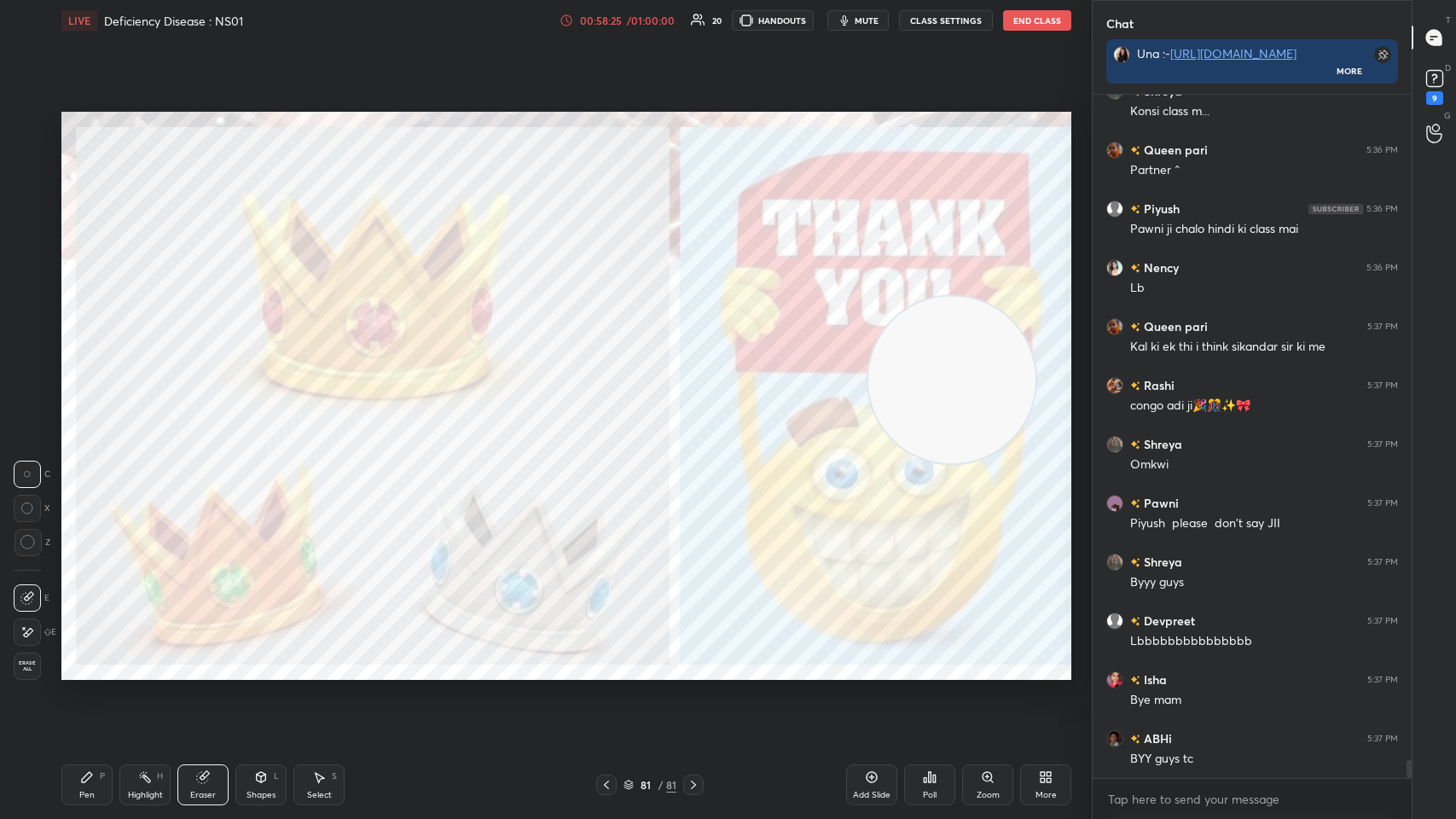
click at [26, 400] on span "Erase all" at bounding box center [28, 665] width 26 height 12
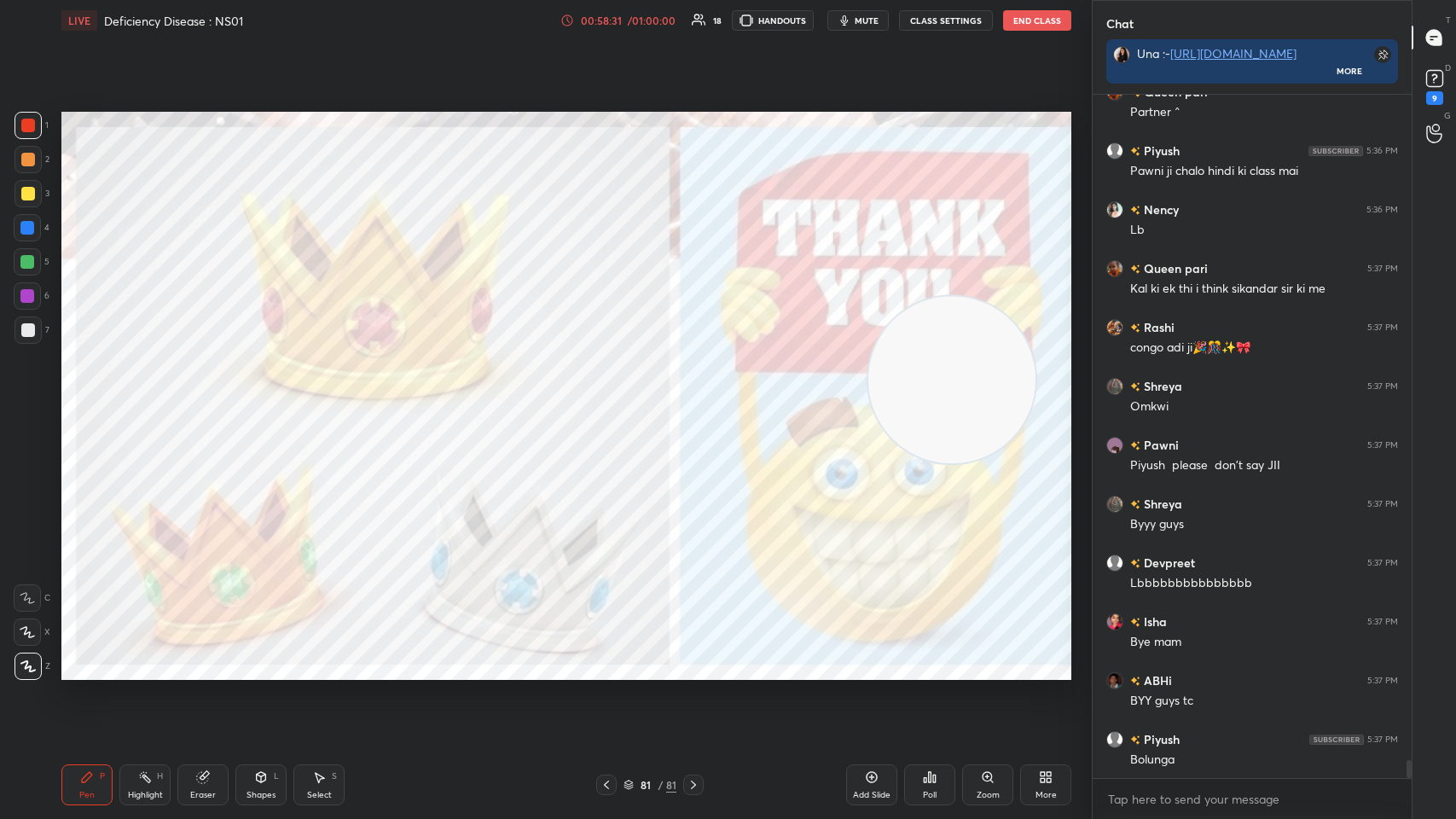
scroll to position [25043, 0]
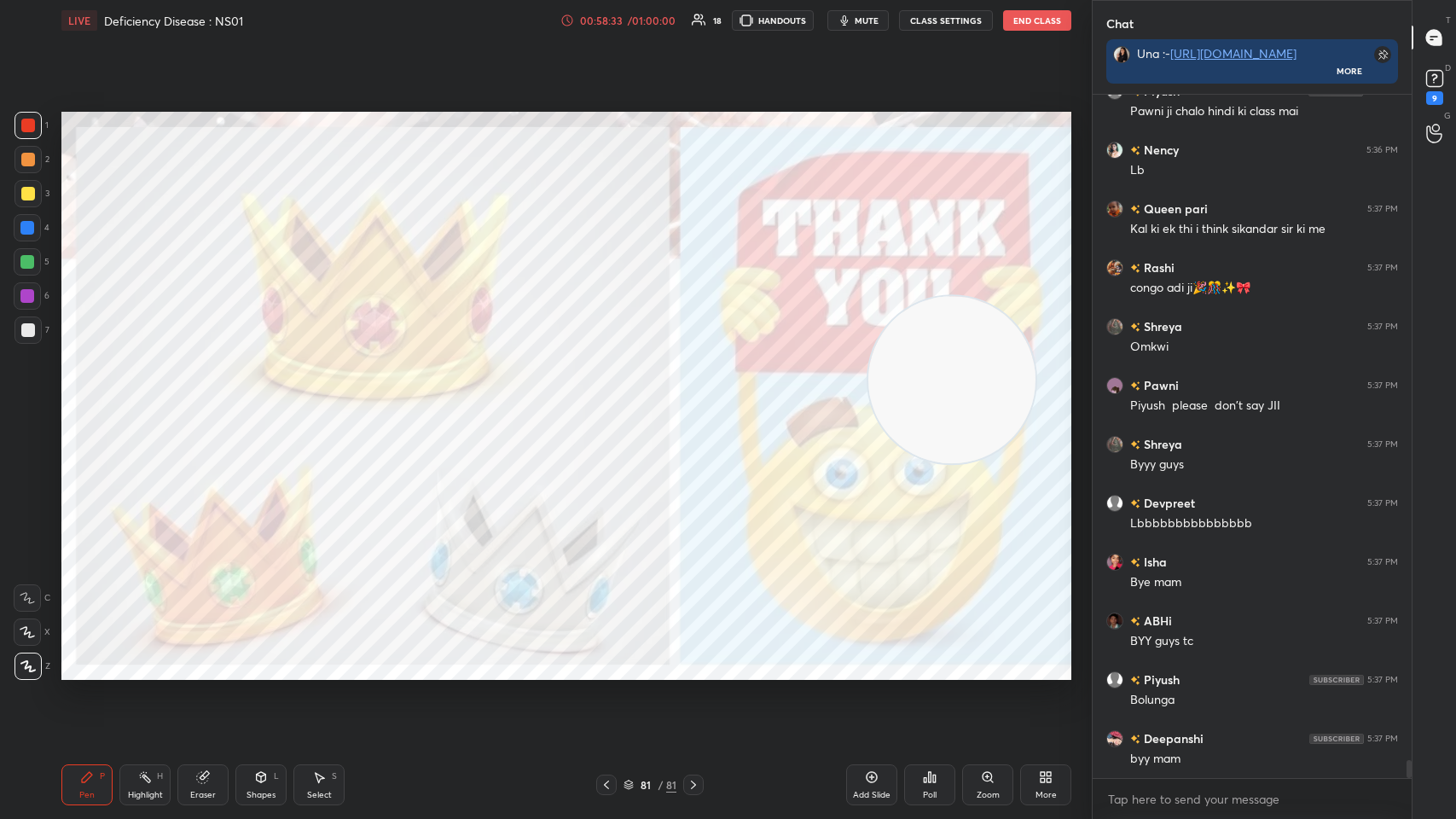
click at [612, 400] on div "Poll" at bounding box center [930, 785] width 52 height 40
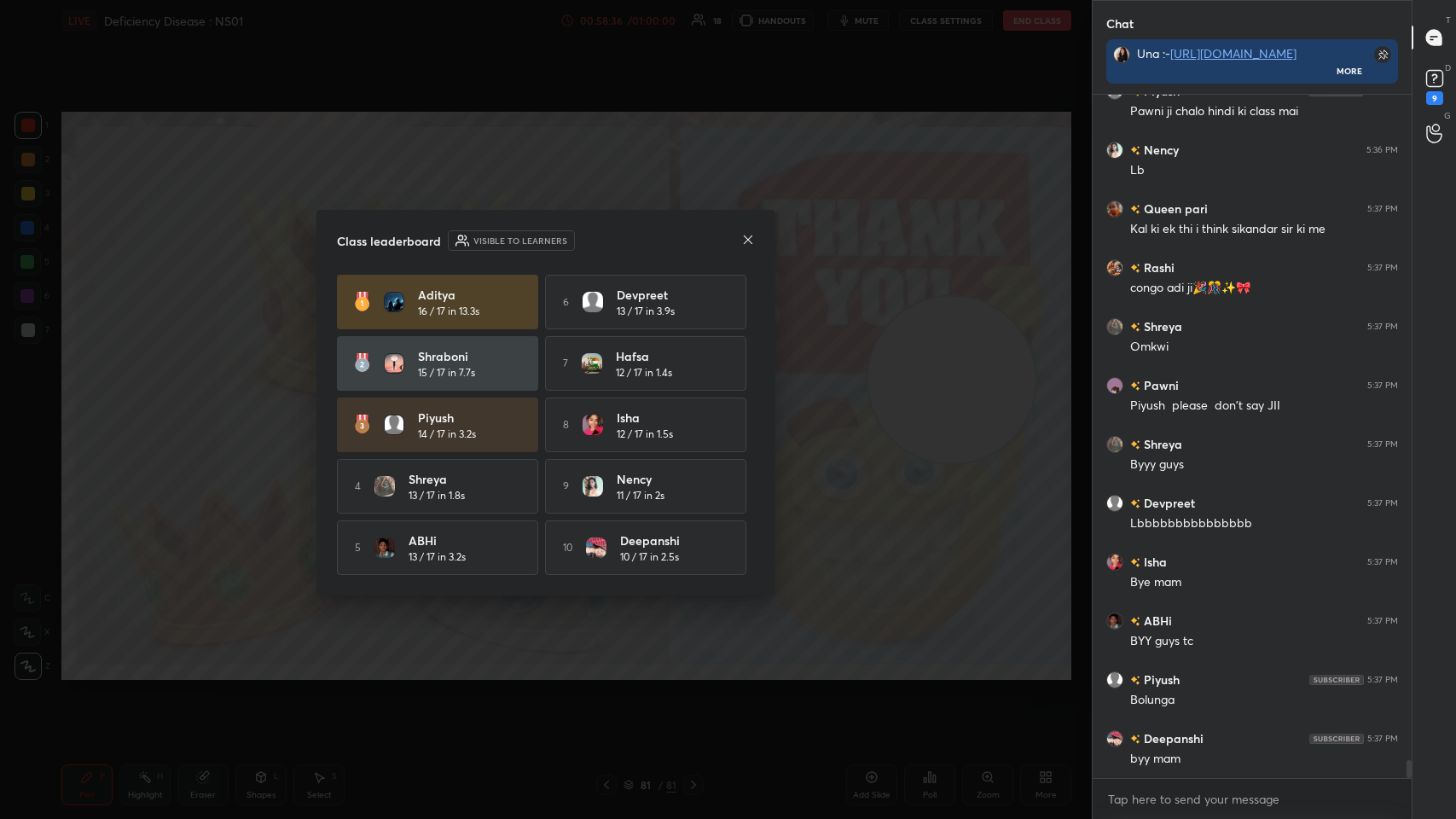
click at [612, 236] on icon at bounding box center [747, 239] width 14 height 14
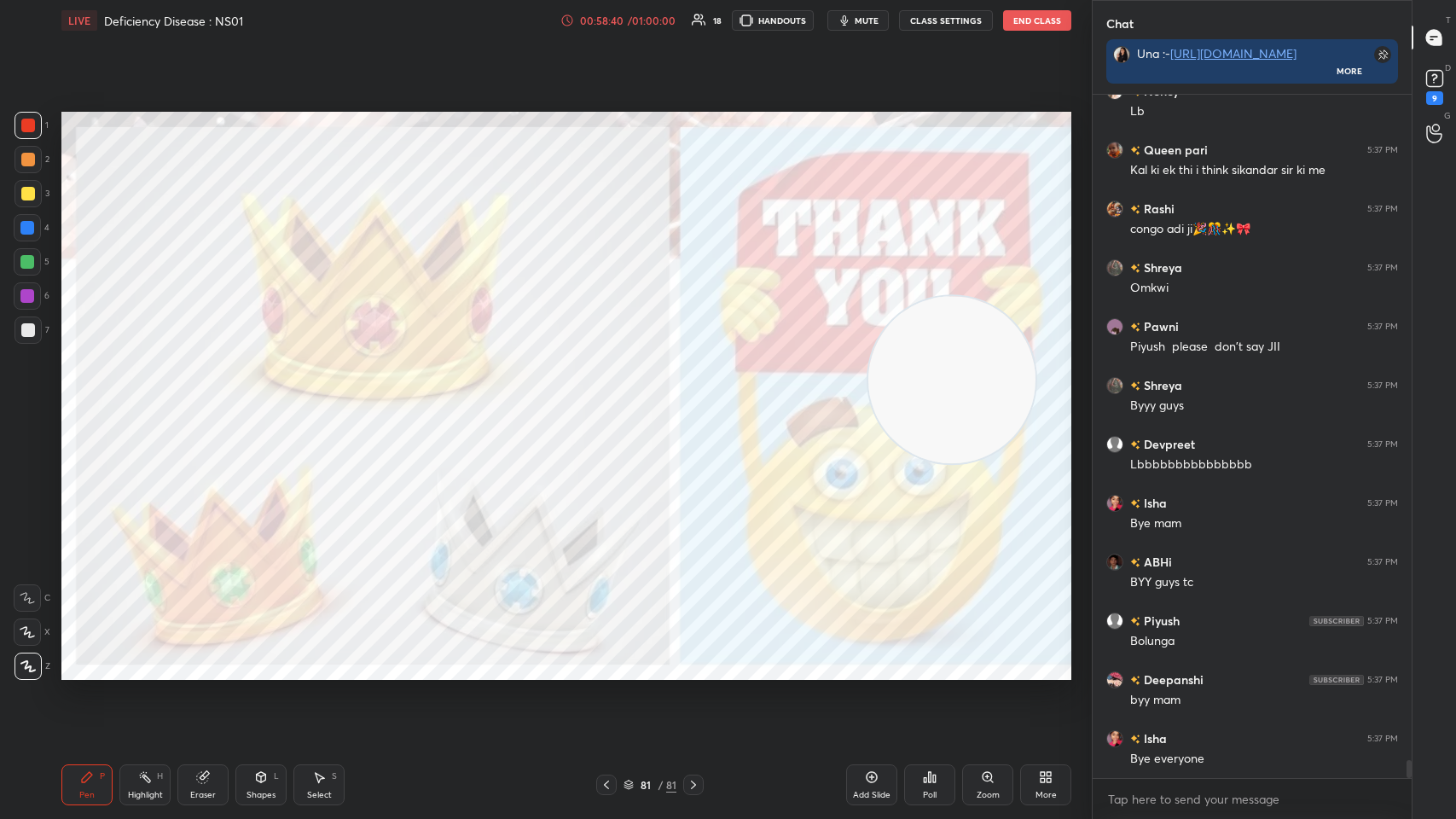
scroll to position [25176, 0]
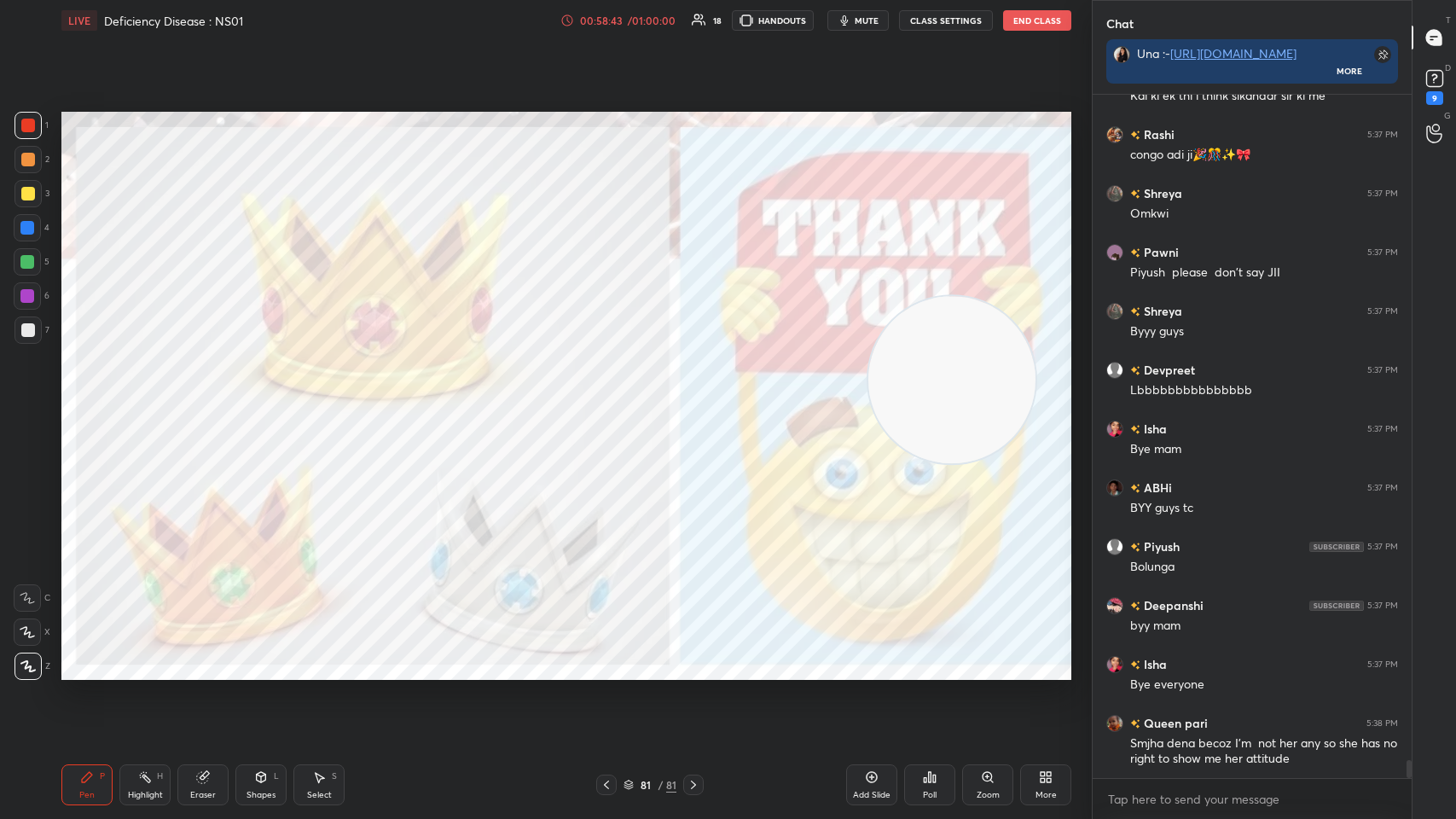
click at [612, 400] on div "Poll" at bounding box center [930, 785] width 52 height 40
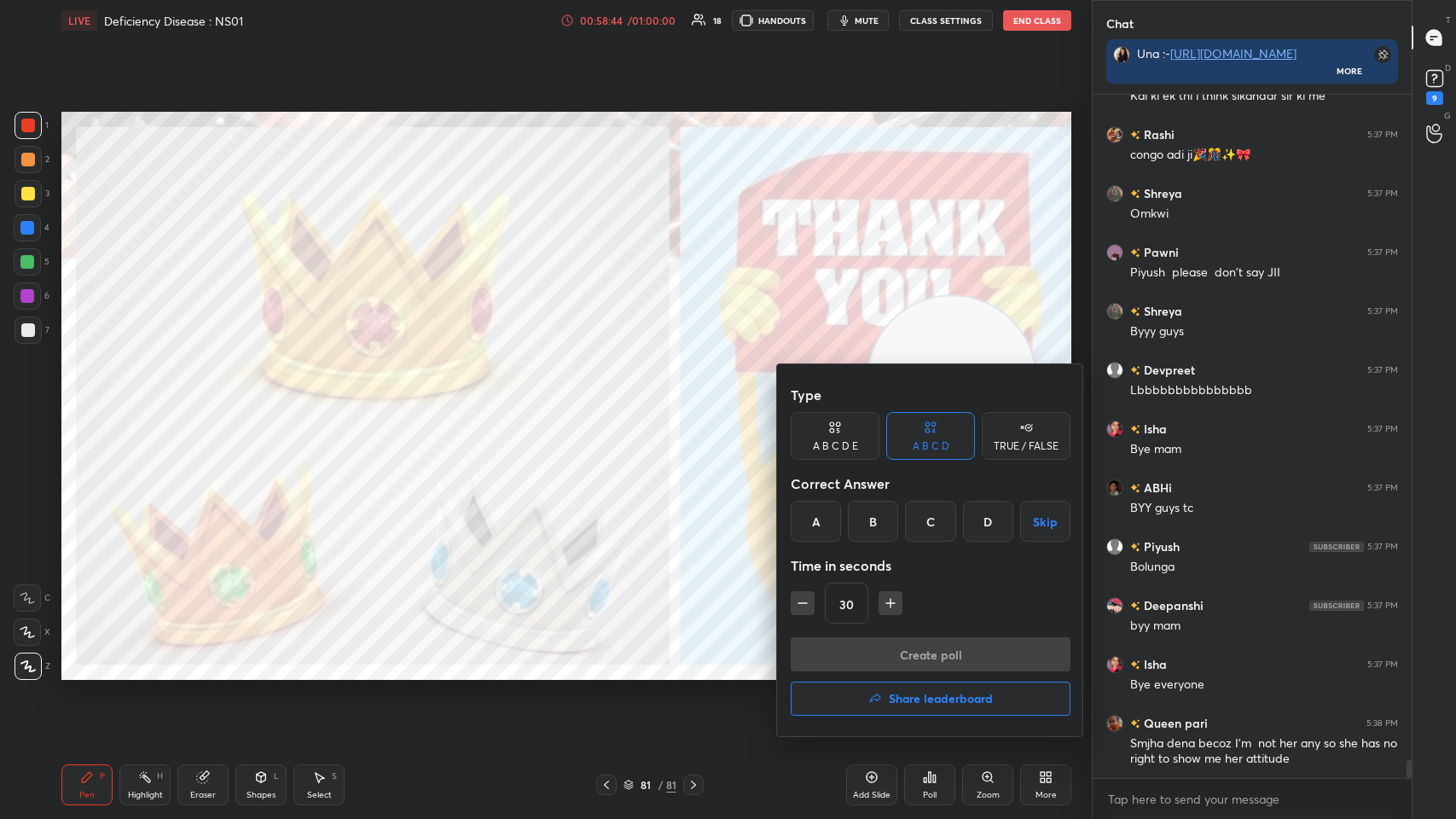
click at [612, 400] on h4 "Share leaderboard" at bounding box center [941, 698] width 104 height 12
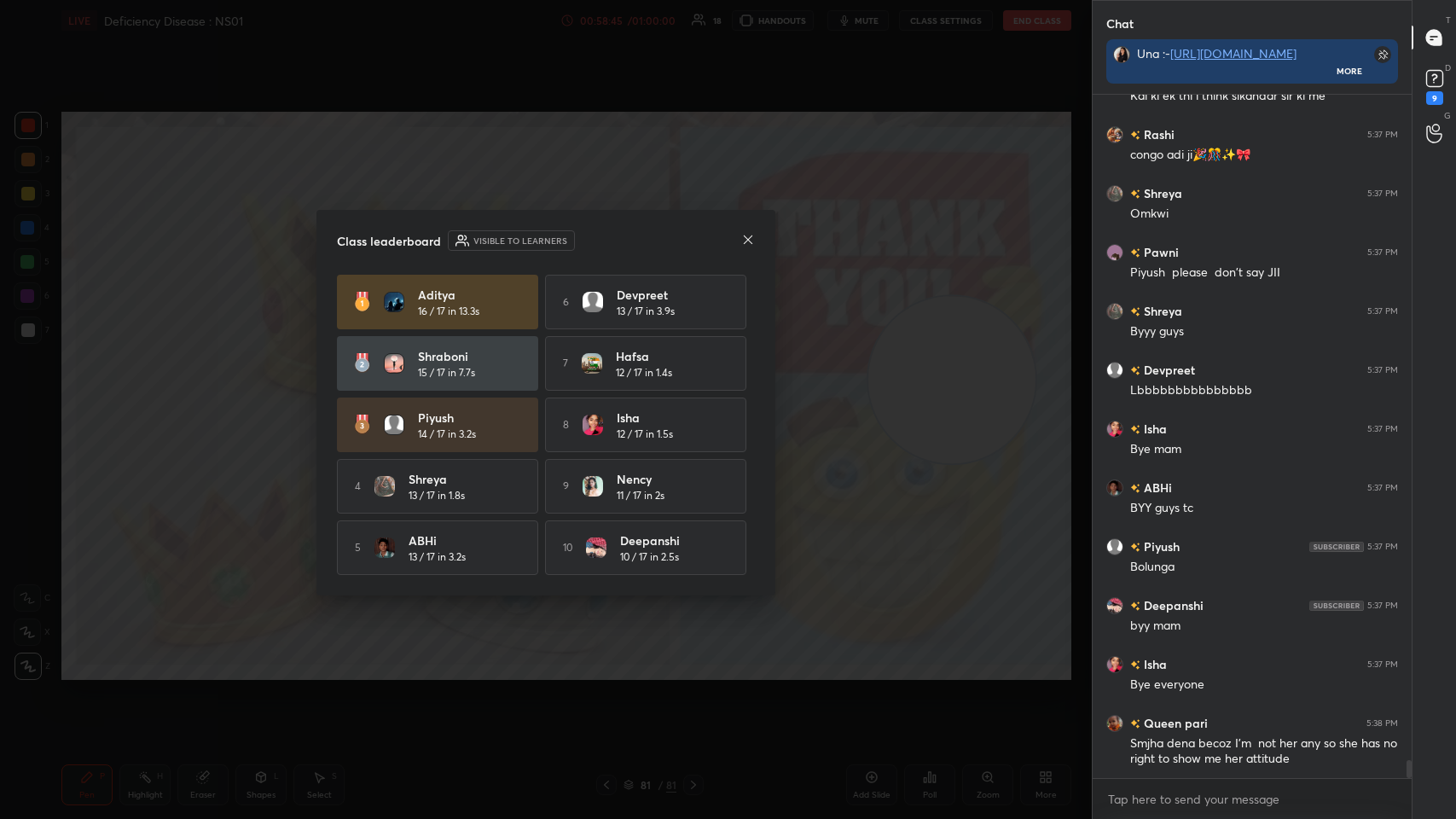
click at [612, 236] on icon at bounding box center [747, 239] width 14 height 14
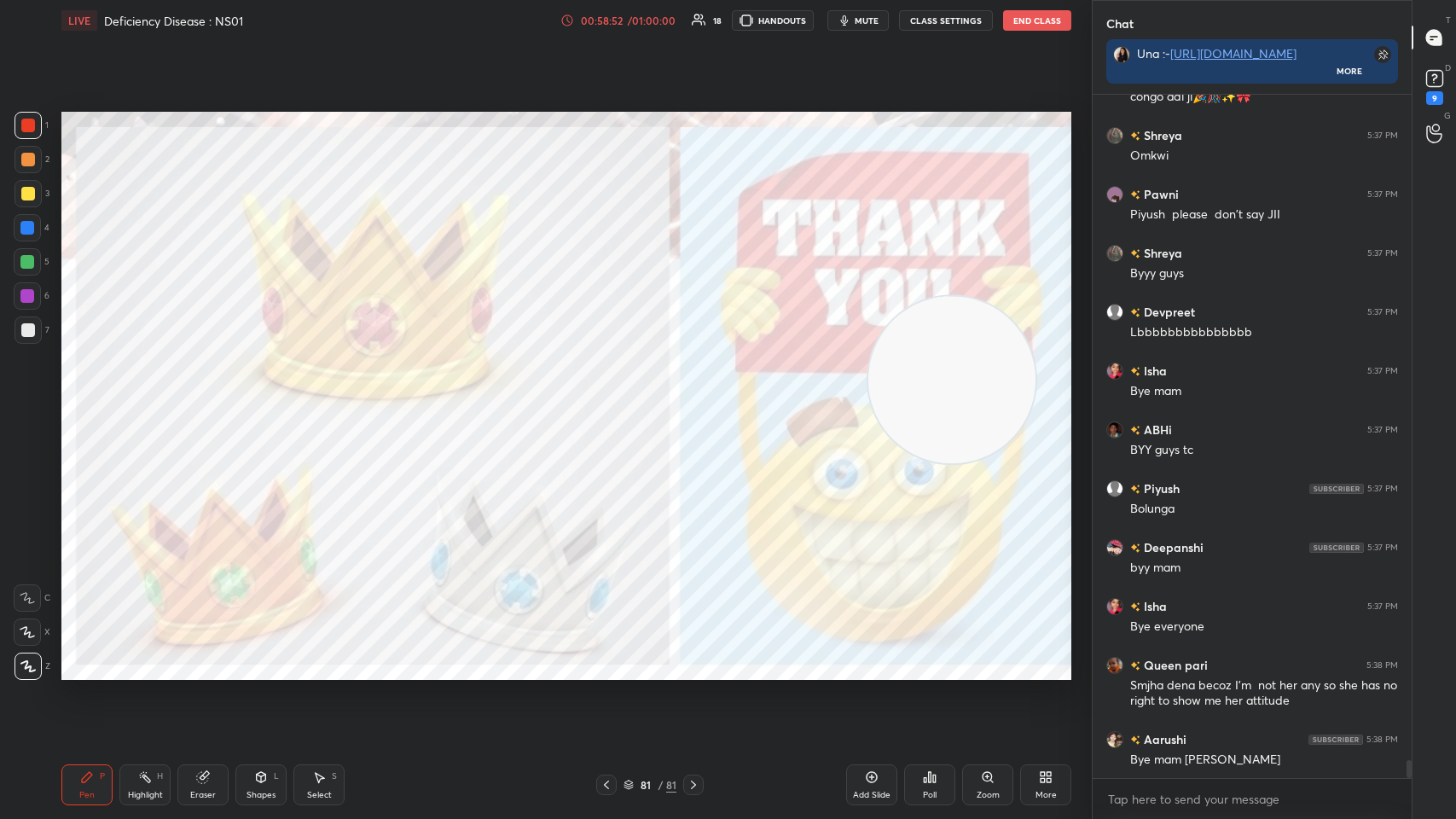
scroll to position [25294, 0]
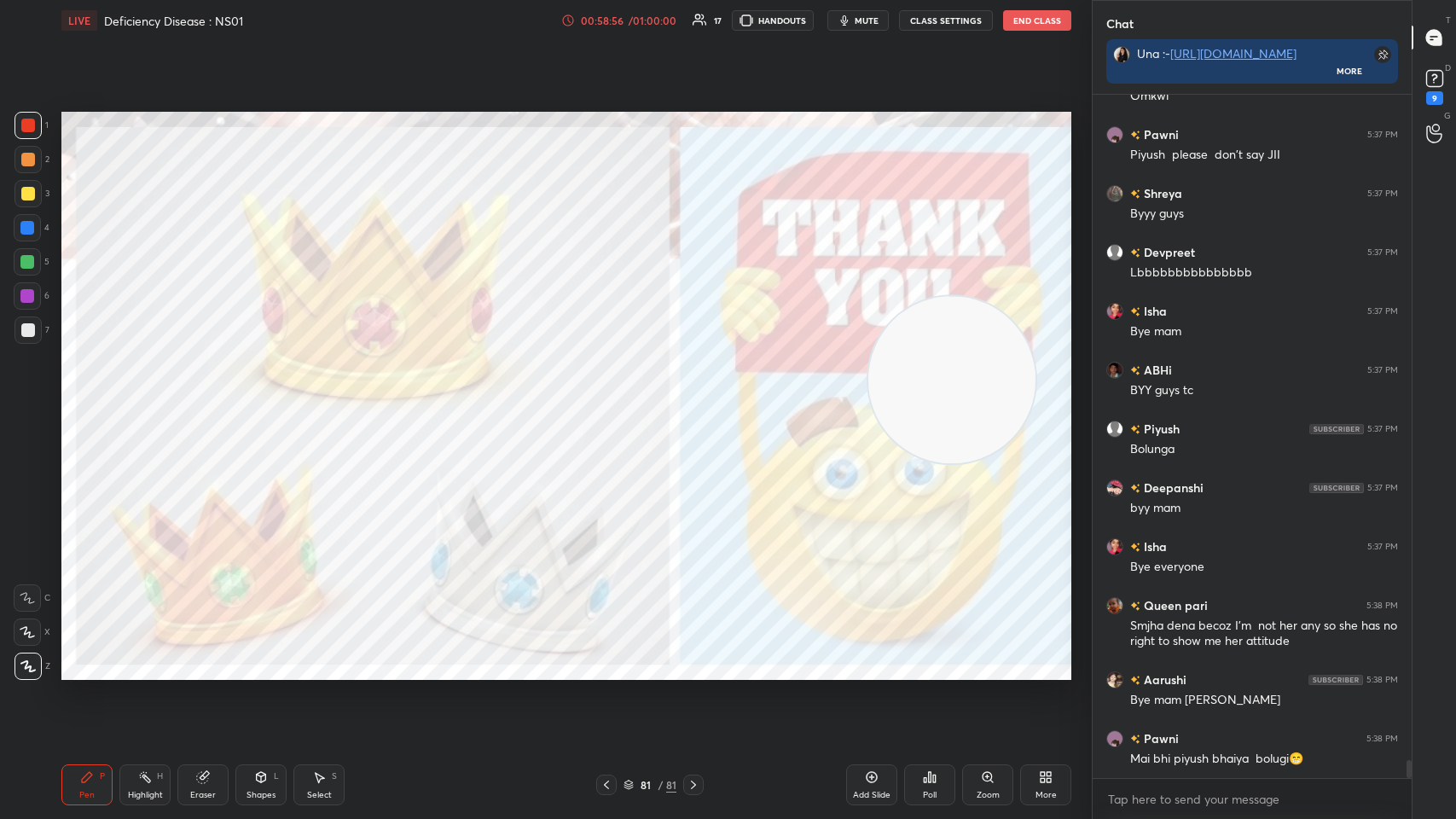
click at [612, 400] on div "/" at bounding box center [661, 784] width 6 height 10
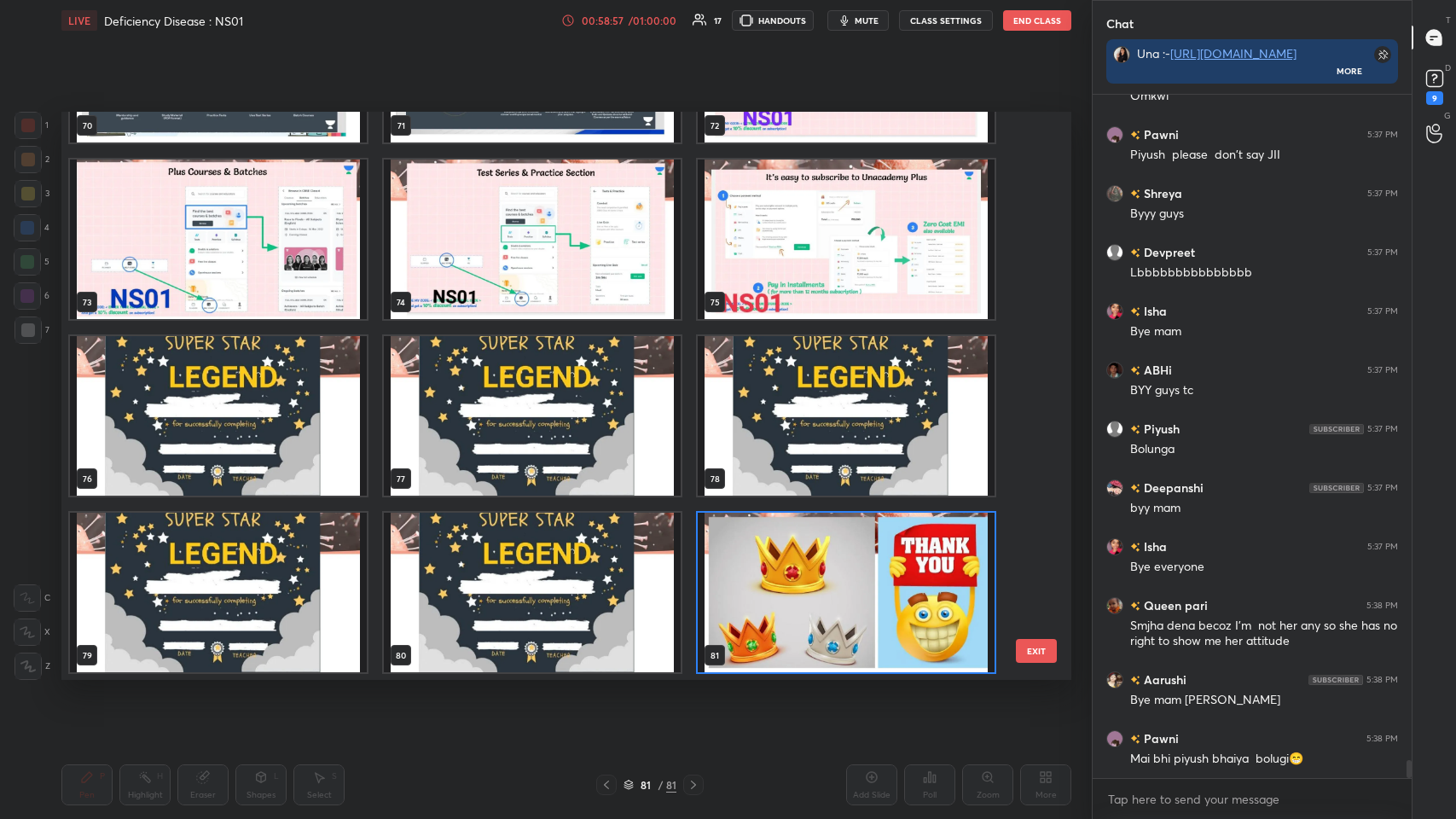
scroll to position [4199, 0]
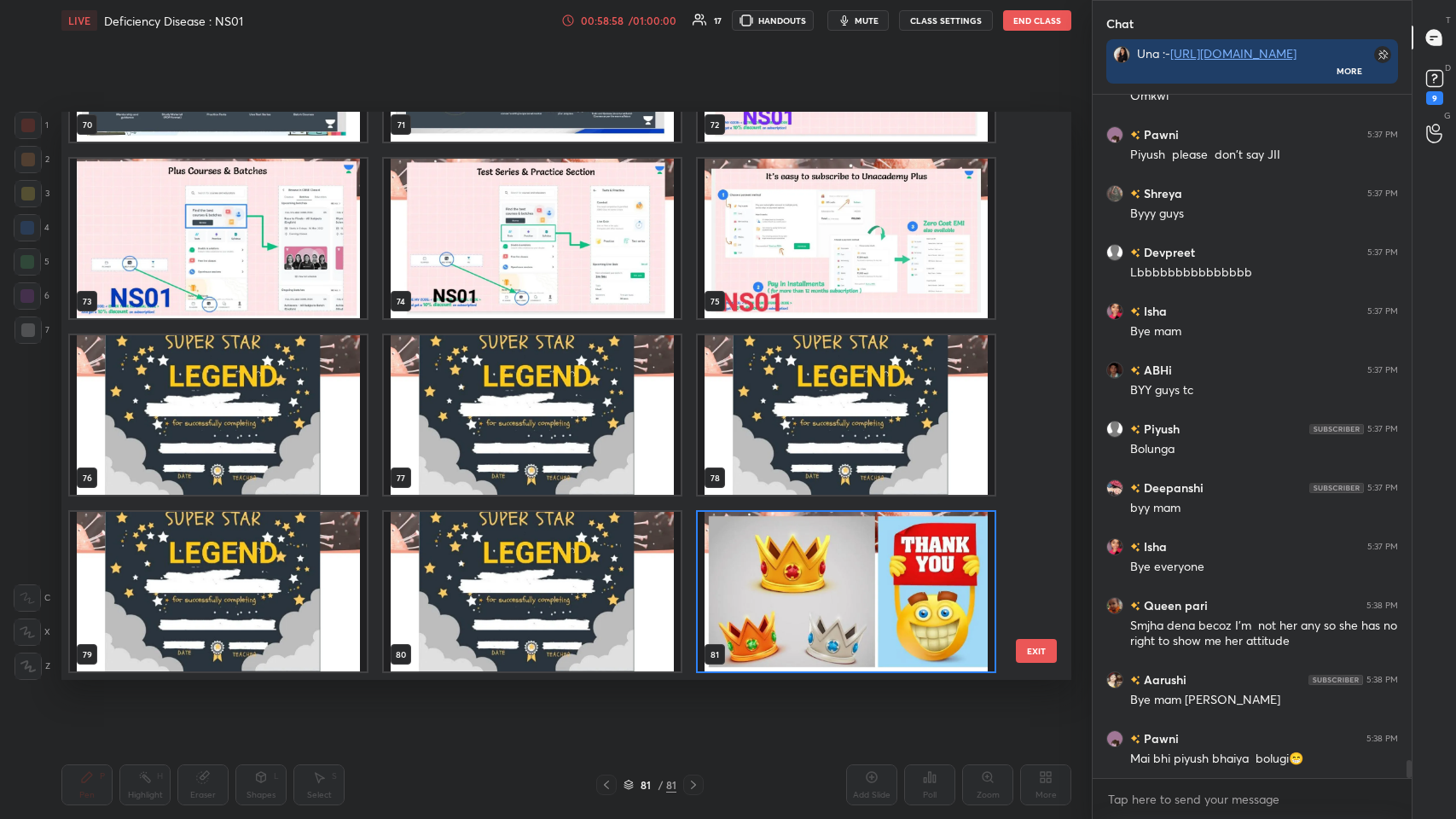
click at [612, 400] on img "grid" at bounding box center [846, 591] width 297 height 159
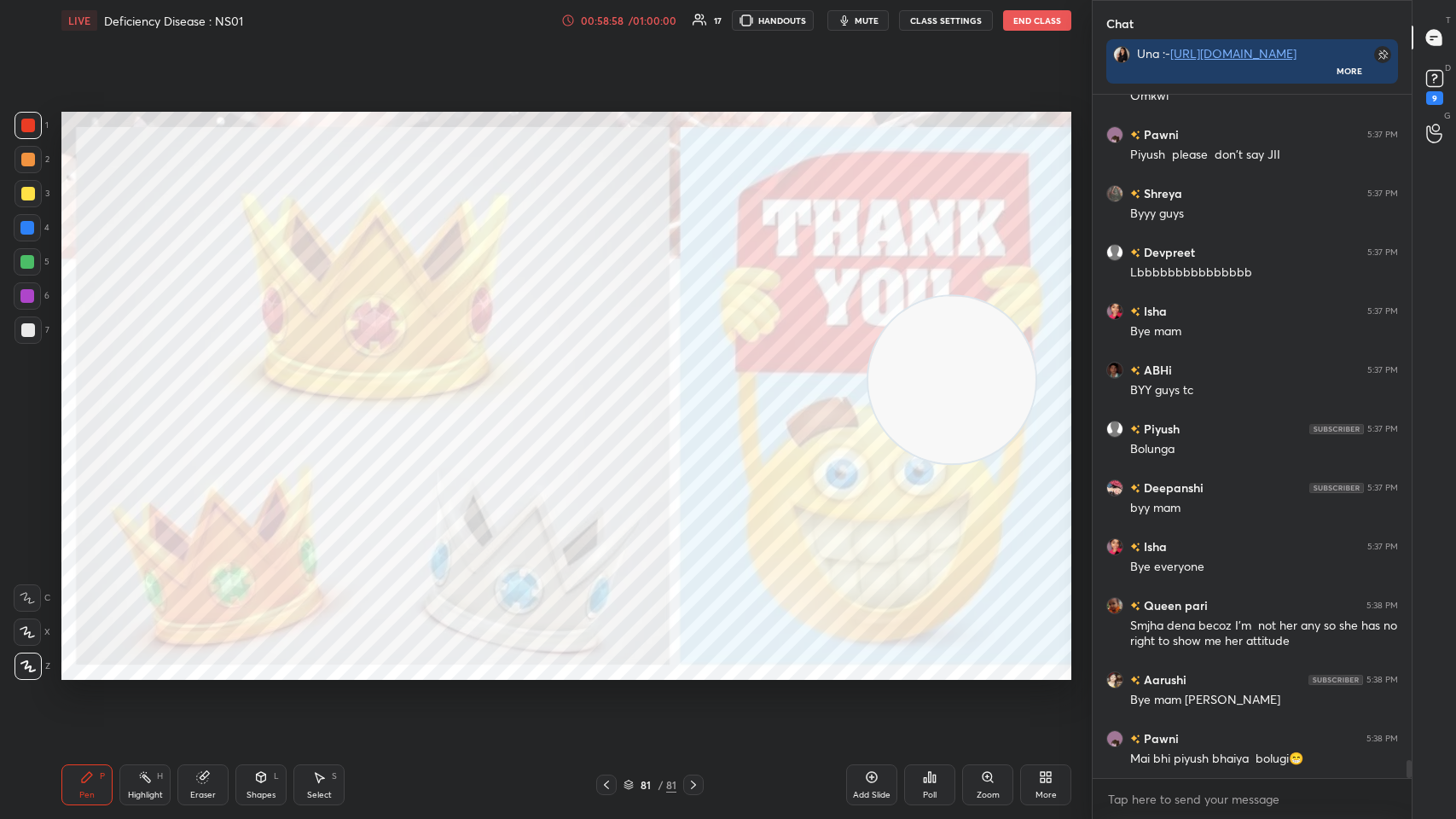
click at [612, 400] on img "grid" at bounding box center [846, 591] width 297 height 159
click at [612, 400] on icon at bounding box center [872, 777] width 14 height 14
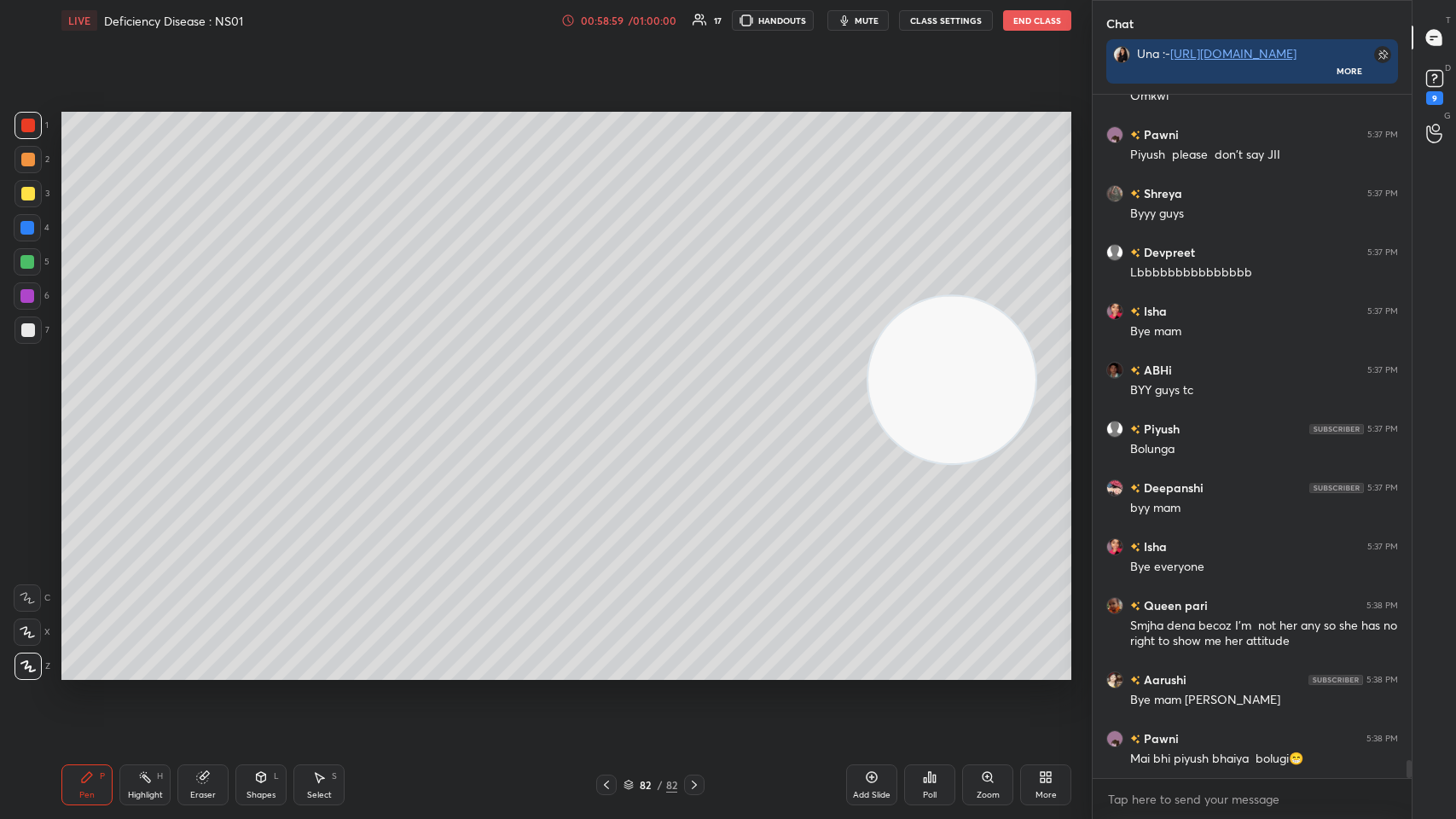
click at [21, 193] on div at bounding box center [28, 193] width 14 height 14
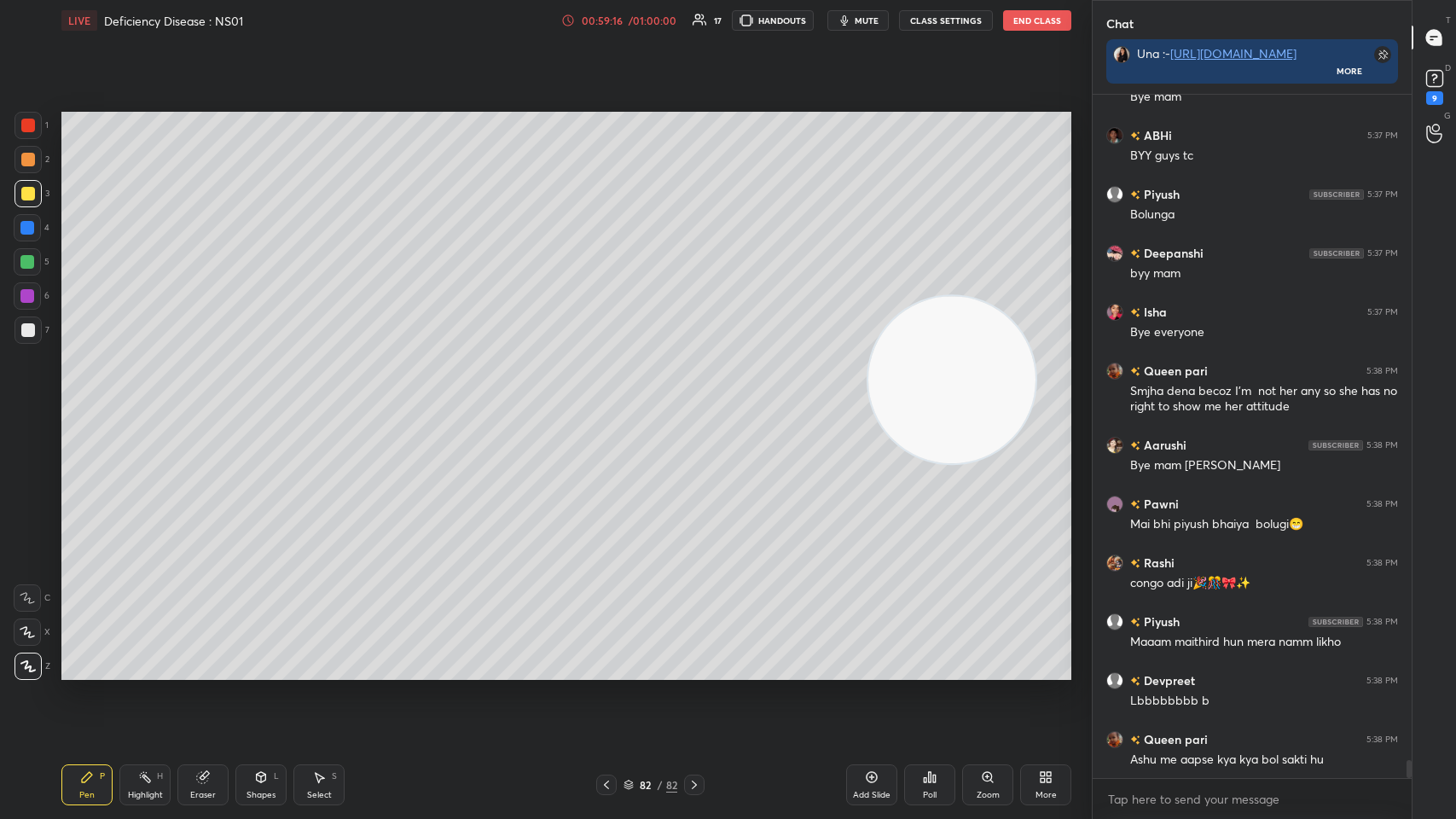
scroll to position [25589, 0]
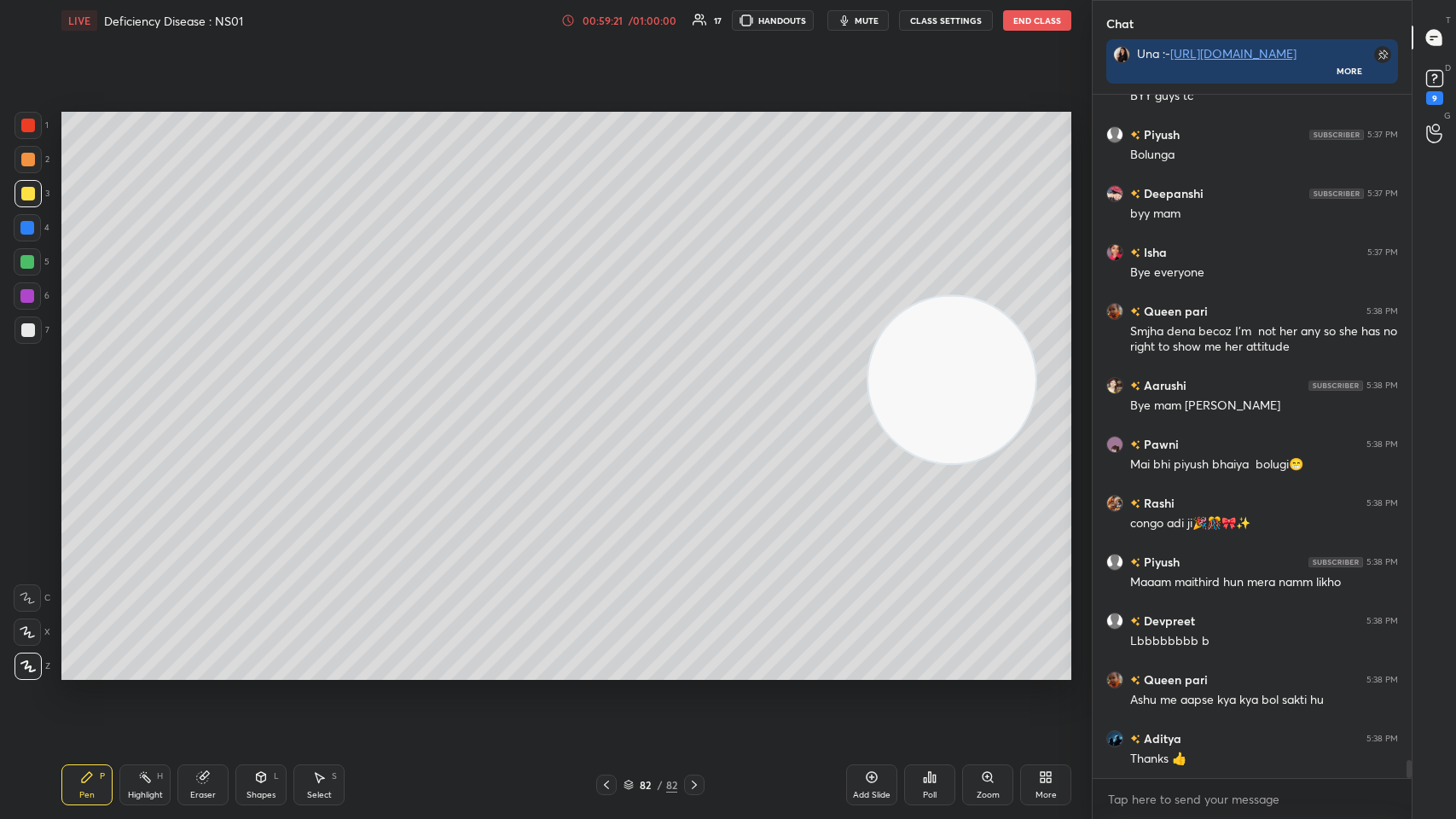
click at [38, 328] on div at bounding box center [29, 330] width 28 height 28
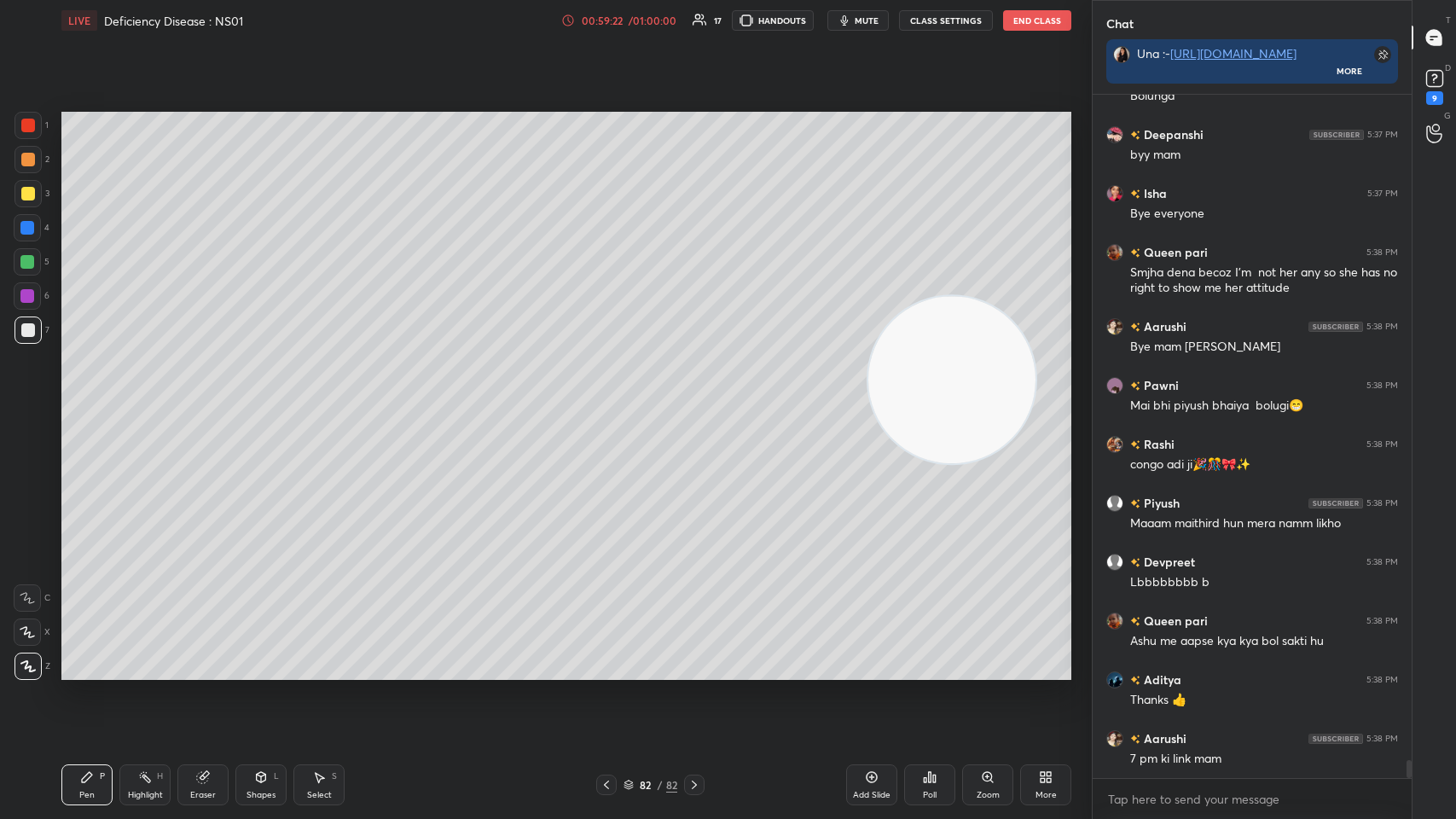
click at [31, 400] on div at bounding box center [28, 632] width 28 height 28
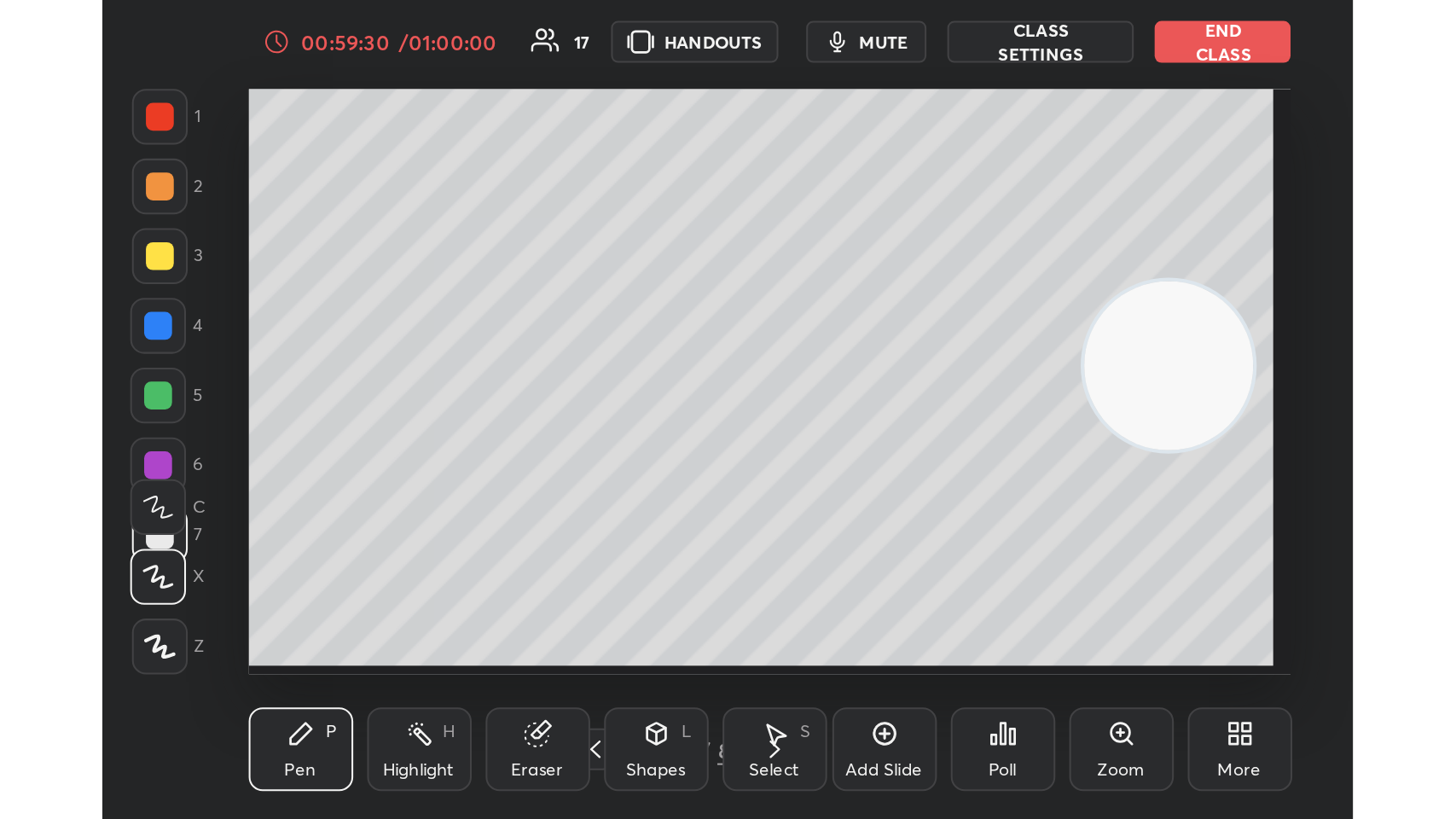
scroll to position [292, 544]
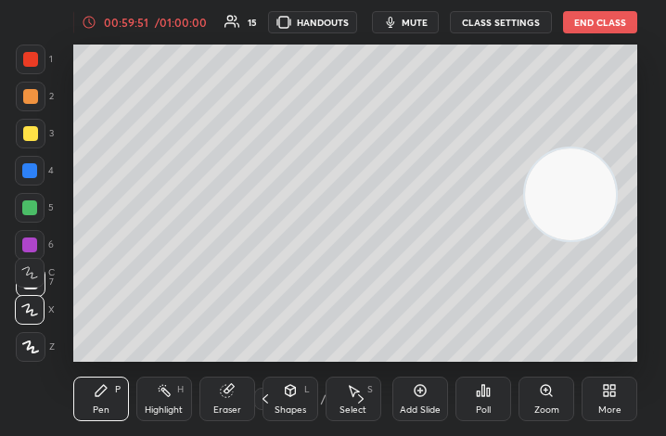
click at [615, 394] on icon at bounding box center [609, 390] width 15 height 15
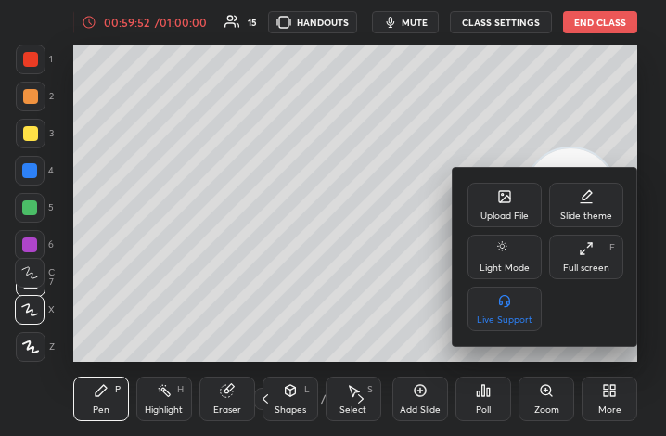
click at [580, 258] on div "Full screen F" at bounding box center [586, 257] width 74 height 44
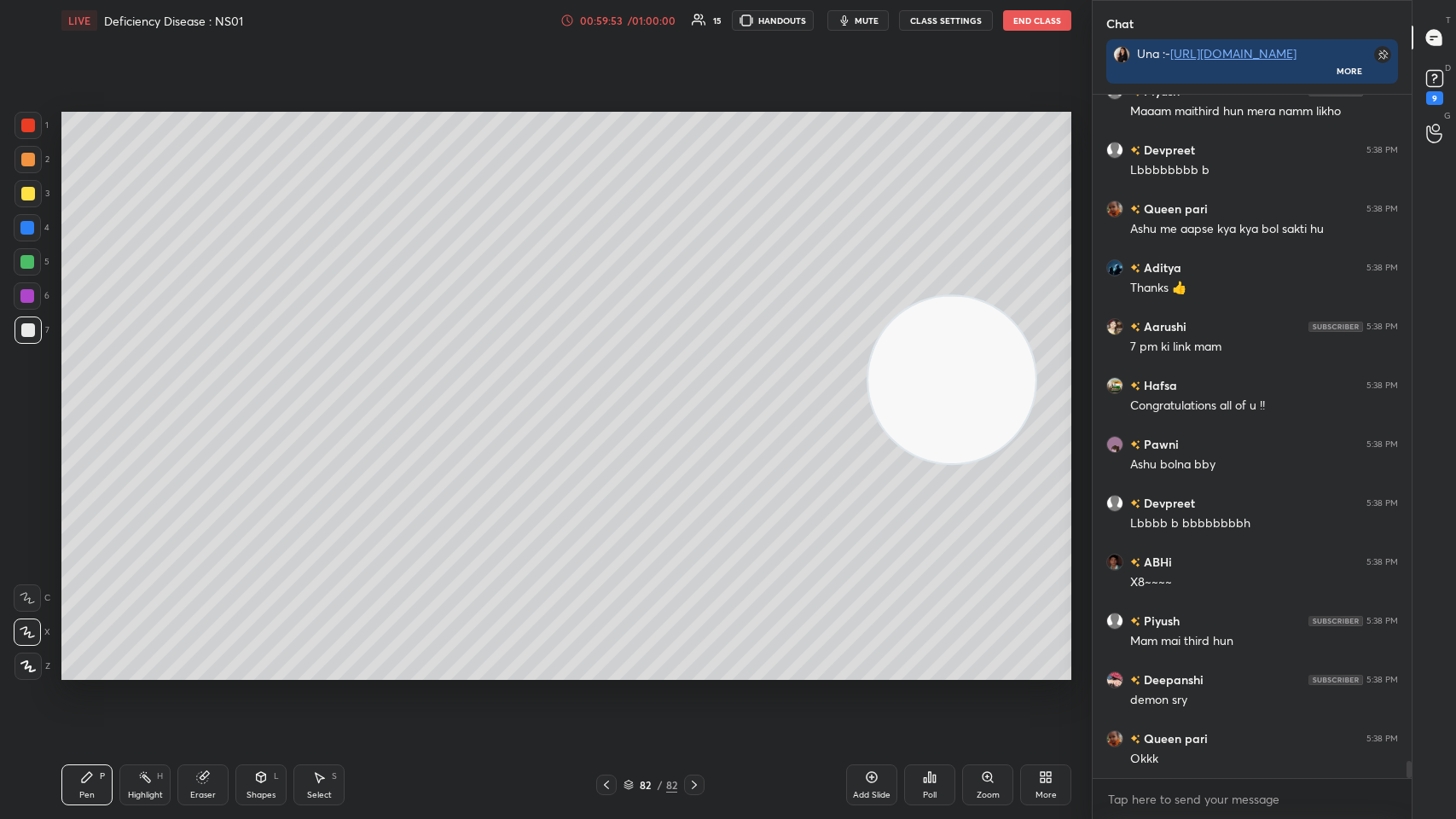
scroll to position [84587, 84285]
click at [612, 400] on textarea at bounding box center [1252, 800] width 292 height 28
type textarea "x"
paste textarea "https://unacademy.com/course/abhimanyu-term-1-revision-batch/HX4ZACZX?liveclass…"
type textarea "https://unacademy.com/course/abhimanyu-term-1-revision-batch/HX4ZACZX?liveclass…"
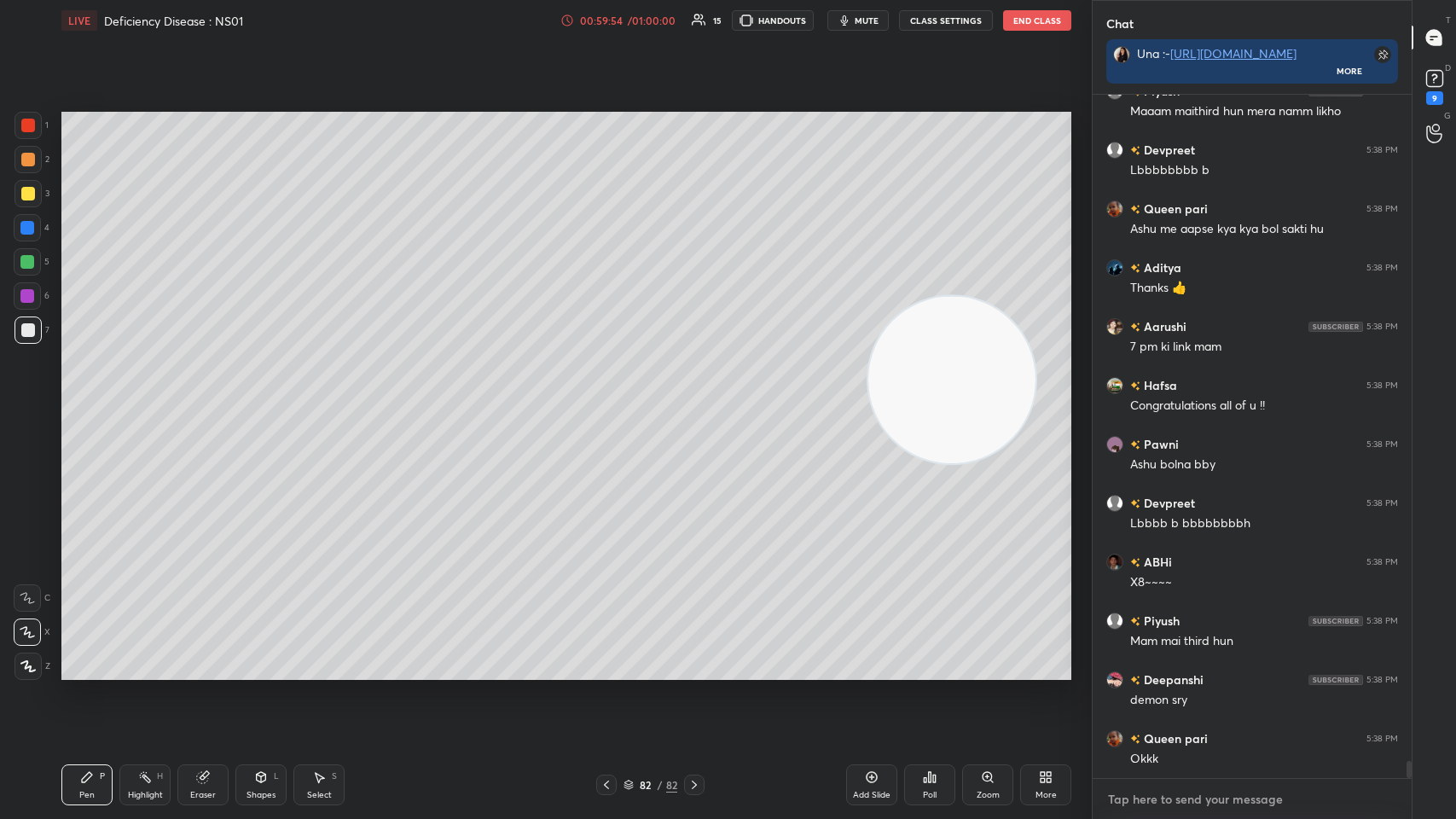
type textarea "x"
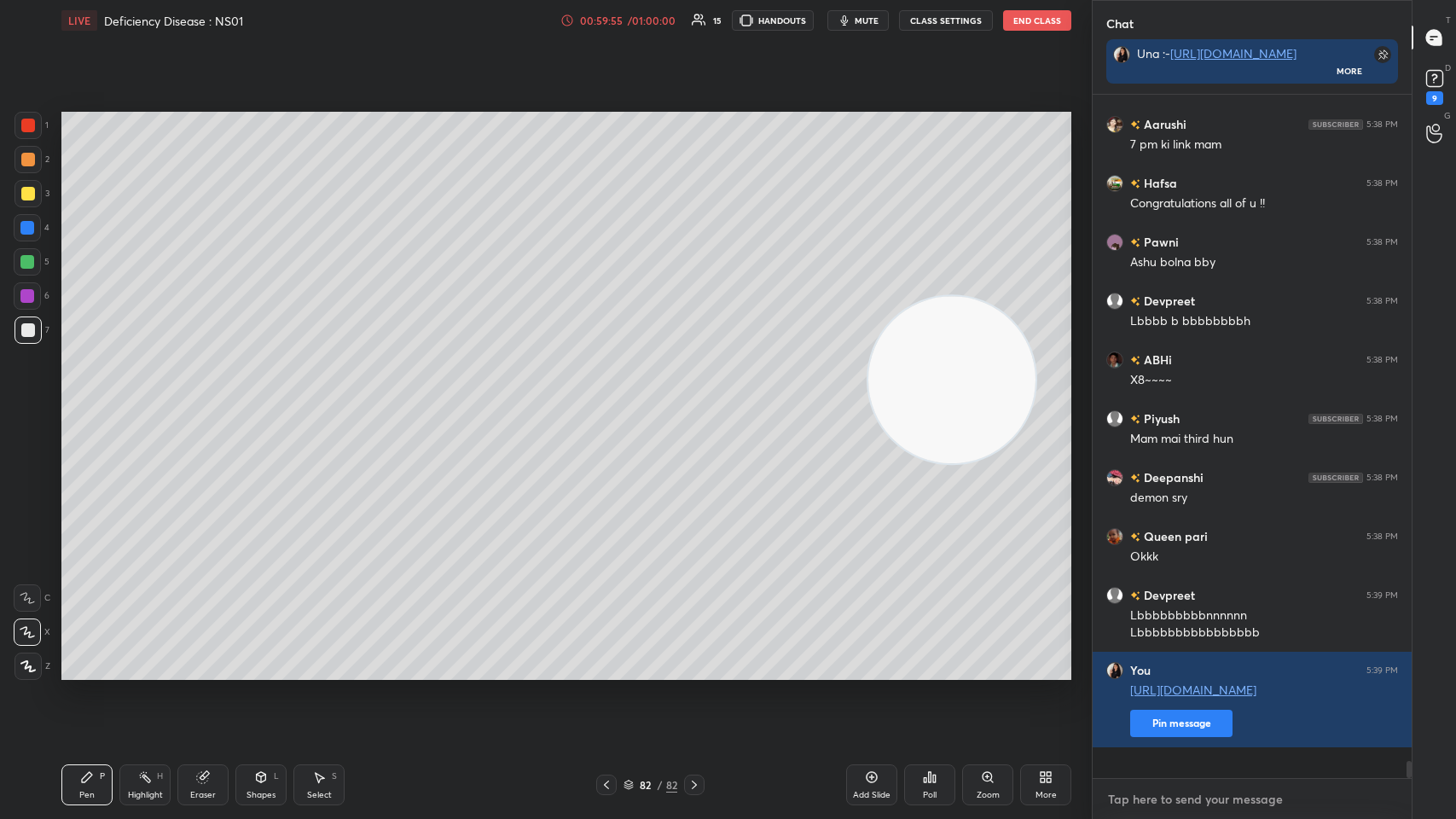
paste textarea "https://unacademy.com/course/abhimanyu-term-1-revision-batch/HX4ZACZX?liveclass…"
type textarea "https://unacademy.com/course/abhimanyu-term-1-revision-batch/HX4ZACZX?liveclass…"
type textarea "x"
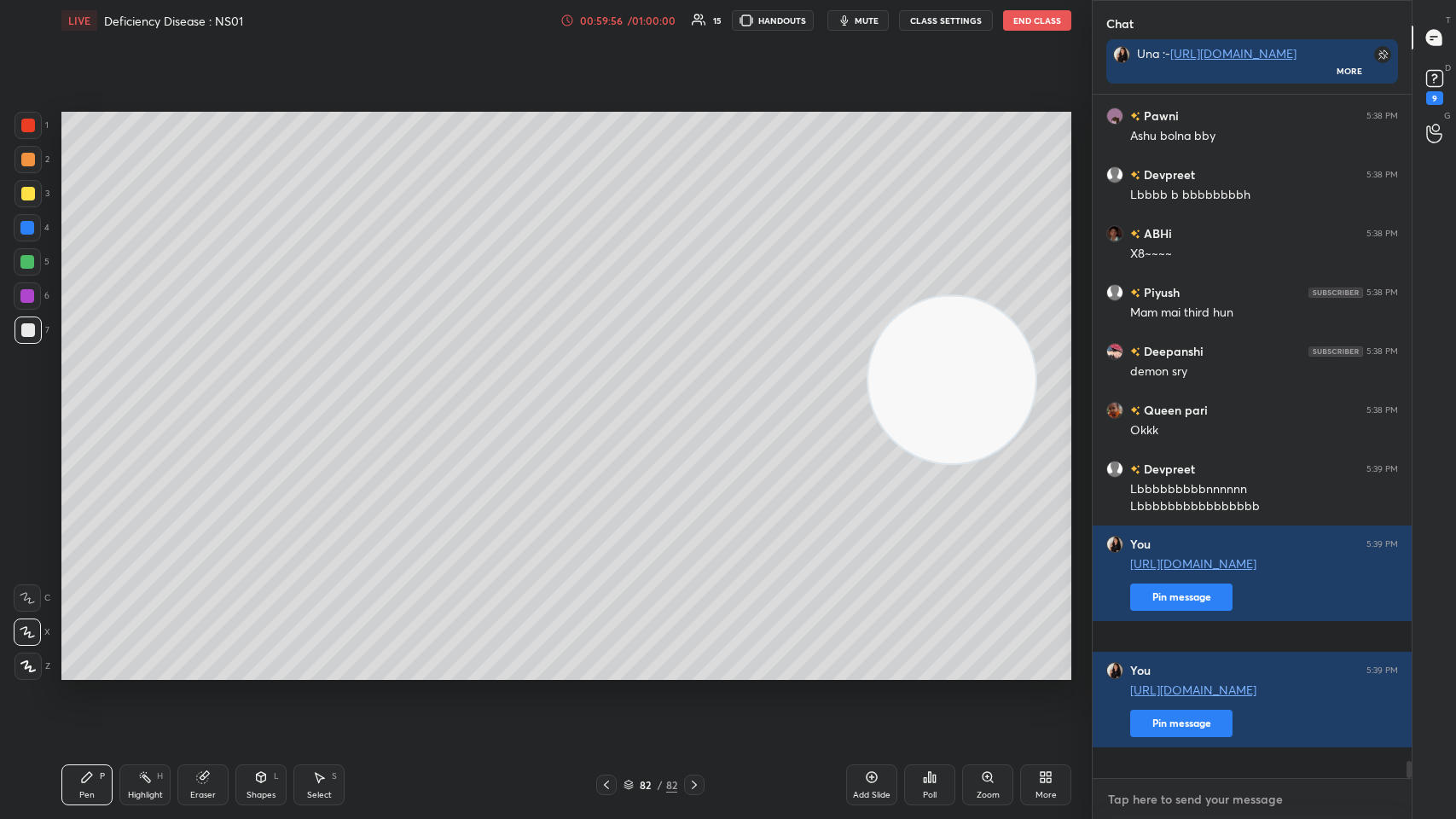
paste textarea "https://unacademy.com/course/abhimanyu-term-1-revision-batch/HX4ZACZX?liveclass…"
type textarea "https://unacademy.com/course/abhimanyu-term-1-revision-batch/HX4ZACZX?liveclass…"
type textarea "x"
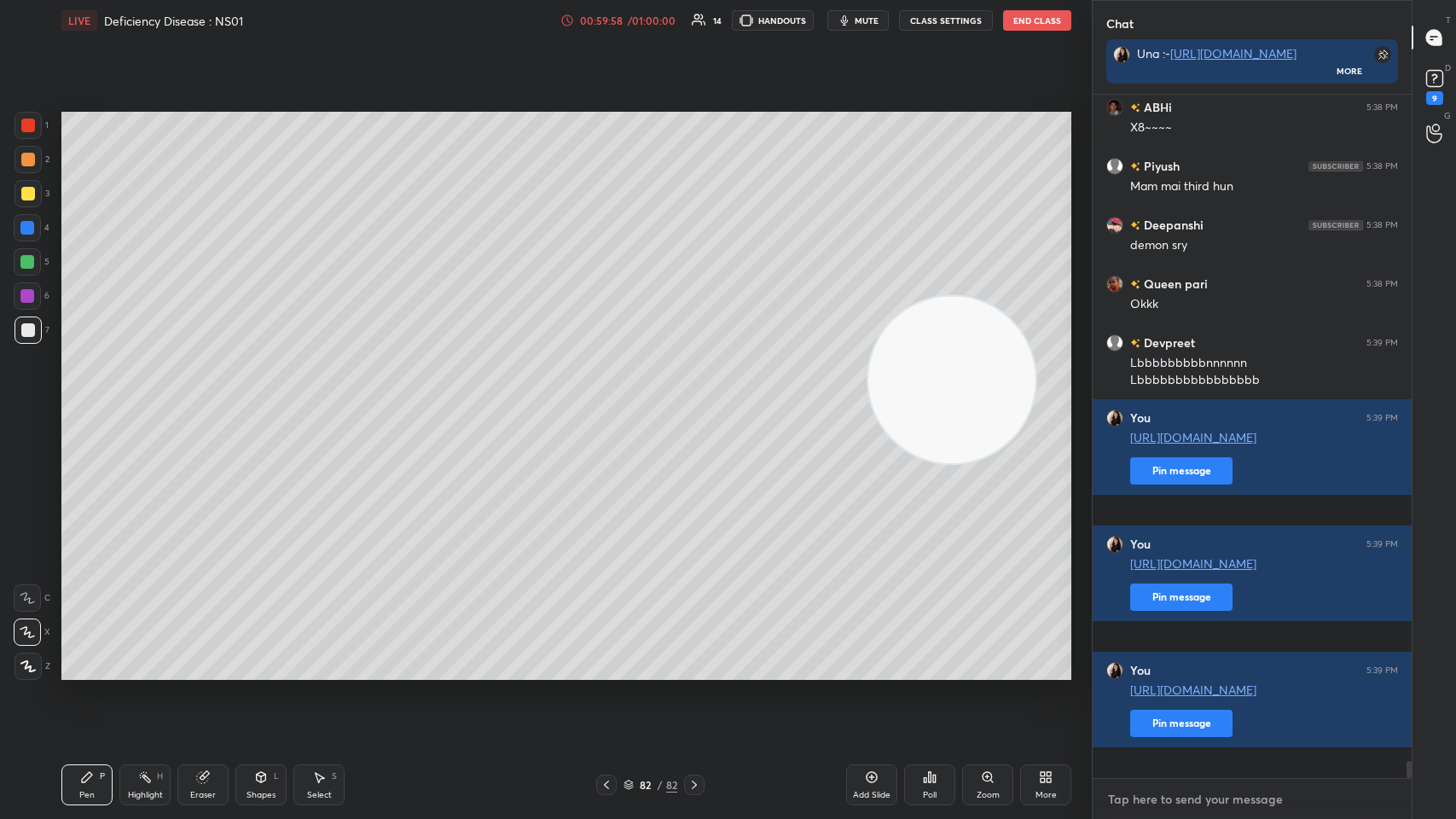
paste textarea "https://unacademy.com/course/abhimanyu-term-1-revision-batch/HX4ZACZX?liveclass…"
type textarea "https://unacademy.com/course/abhimanyu-term-1-revision-batch/HX4ZACZX?liveclass…"
type textarea "x"
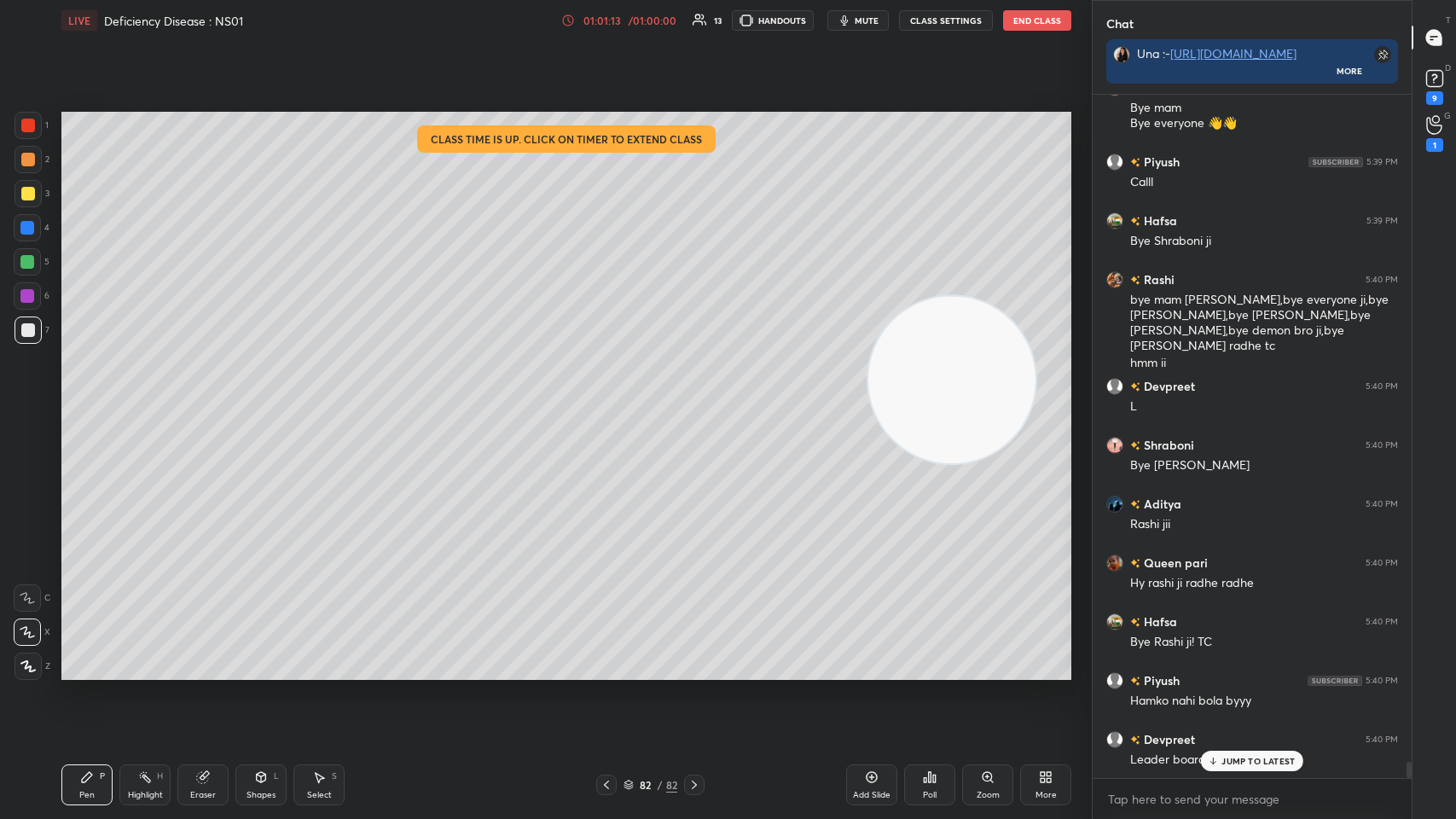
scroll to position [27956, 0]
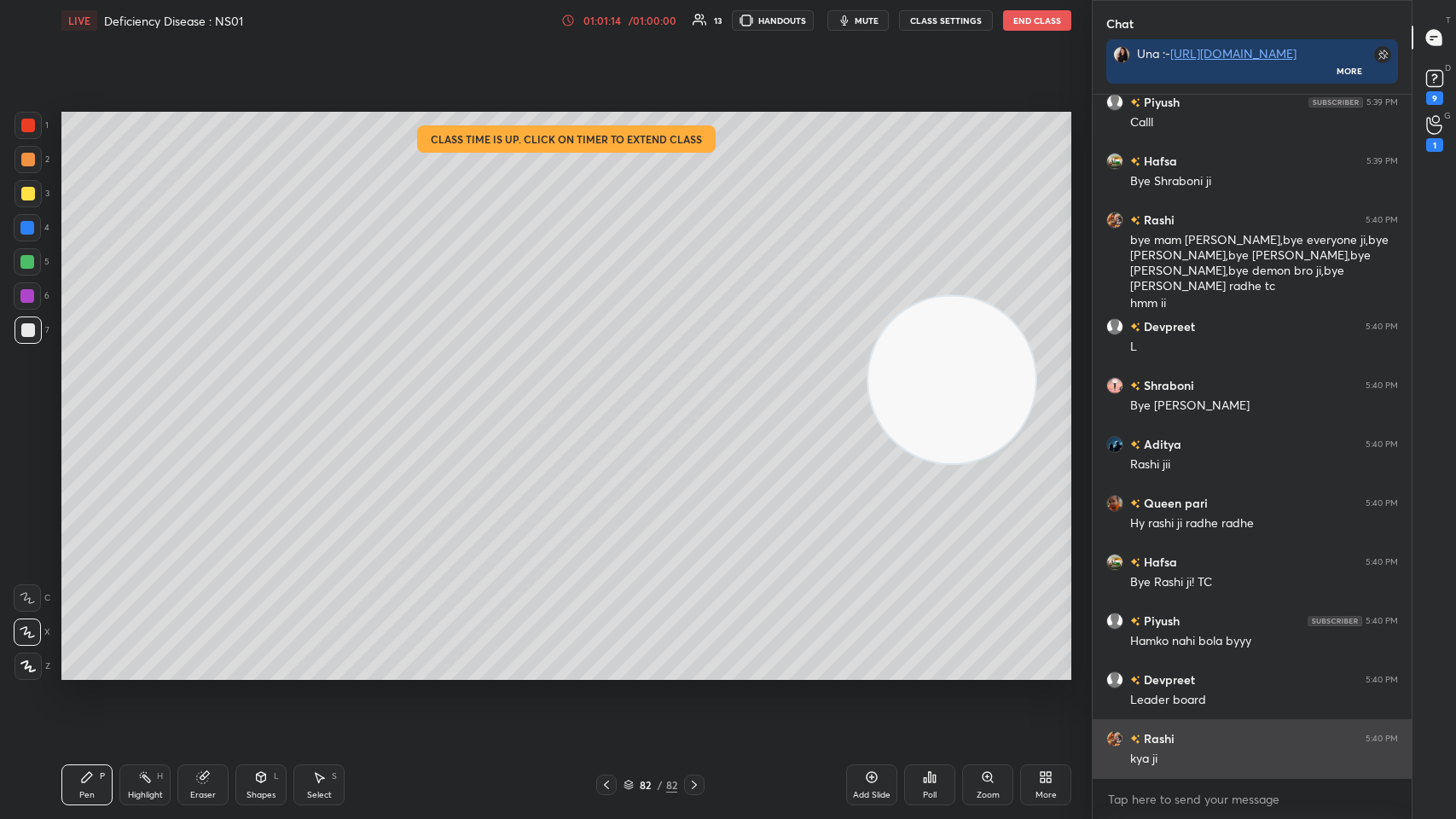
click at [612, 400] on div "kya ji" at bounding box center [1264, 759] width 268 height 17
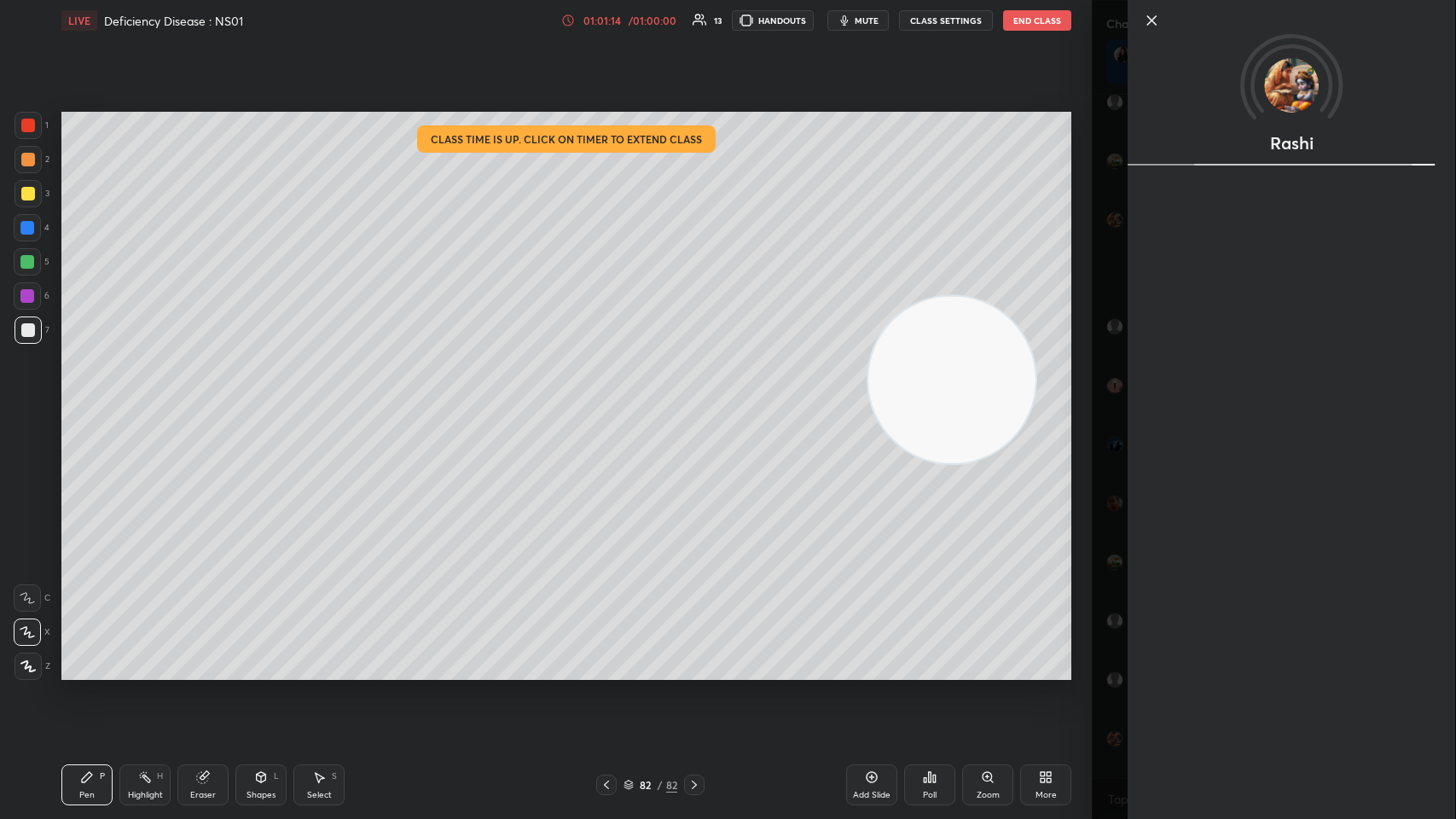
click at [612, 400] on div "Setting up your live class Class time is up. Click on timer to extend class Pol…" at bounding box center [566, 395] width 1023 height 709
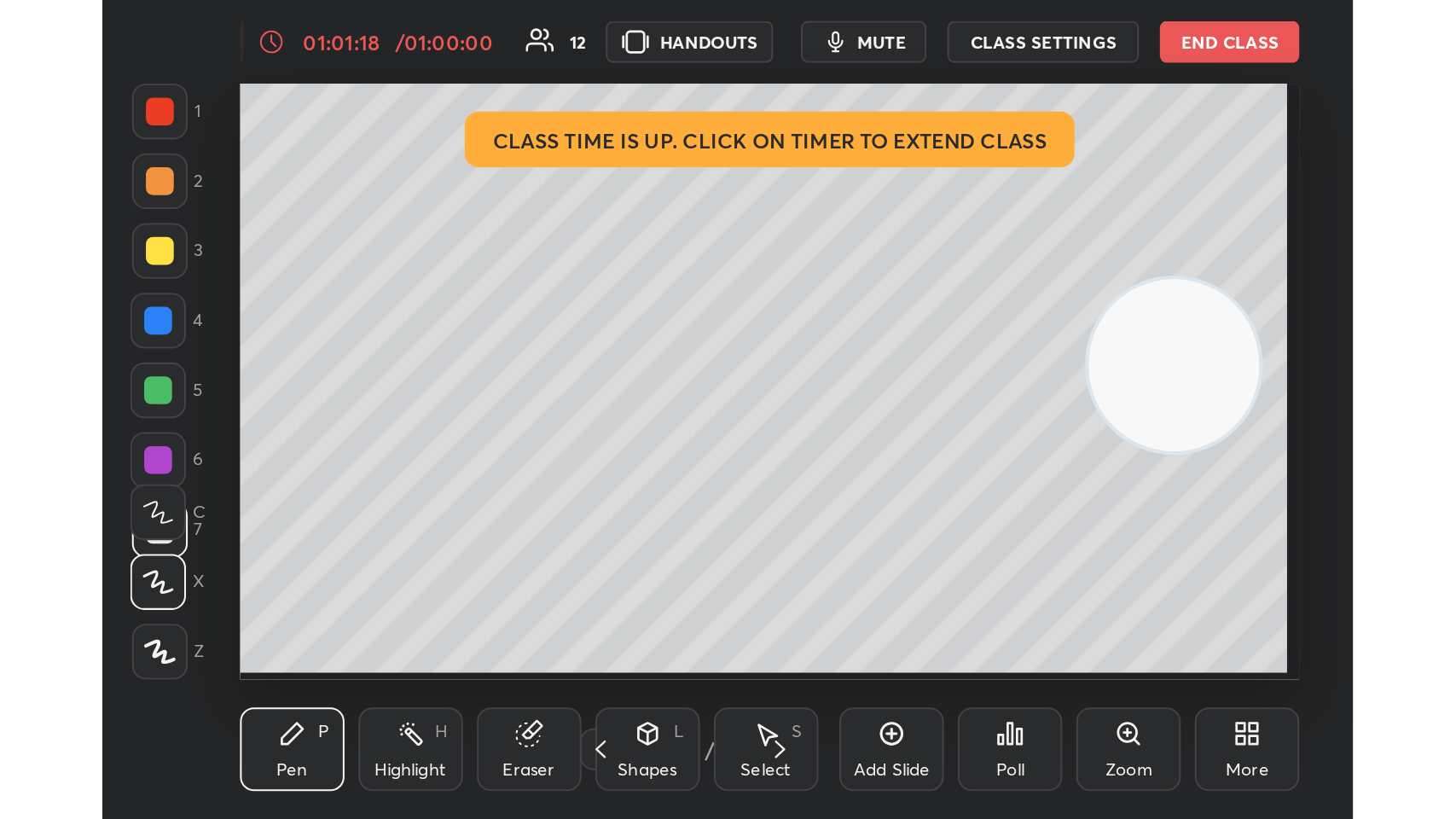
scroll to position [292, 543]
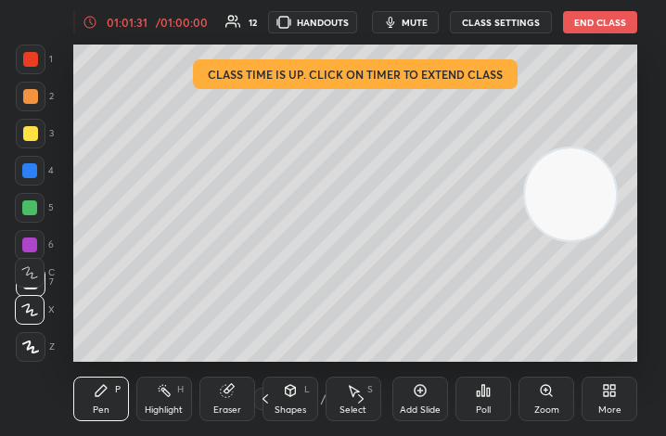
click at [597, 391] on div "More" at bounding box center [609, 398] width 56 height 44
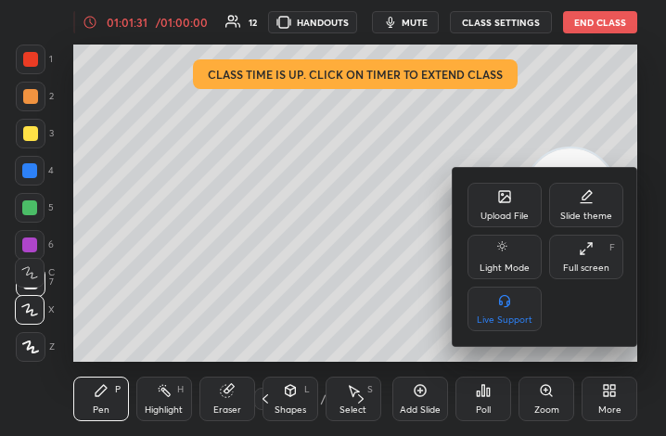
click at [597, 265] on div "Full screen" at bounding box center [586, 267] width 46 height 9
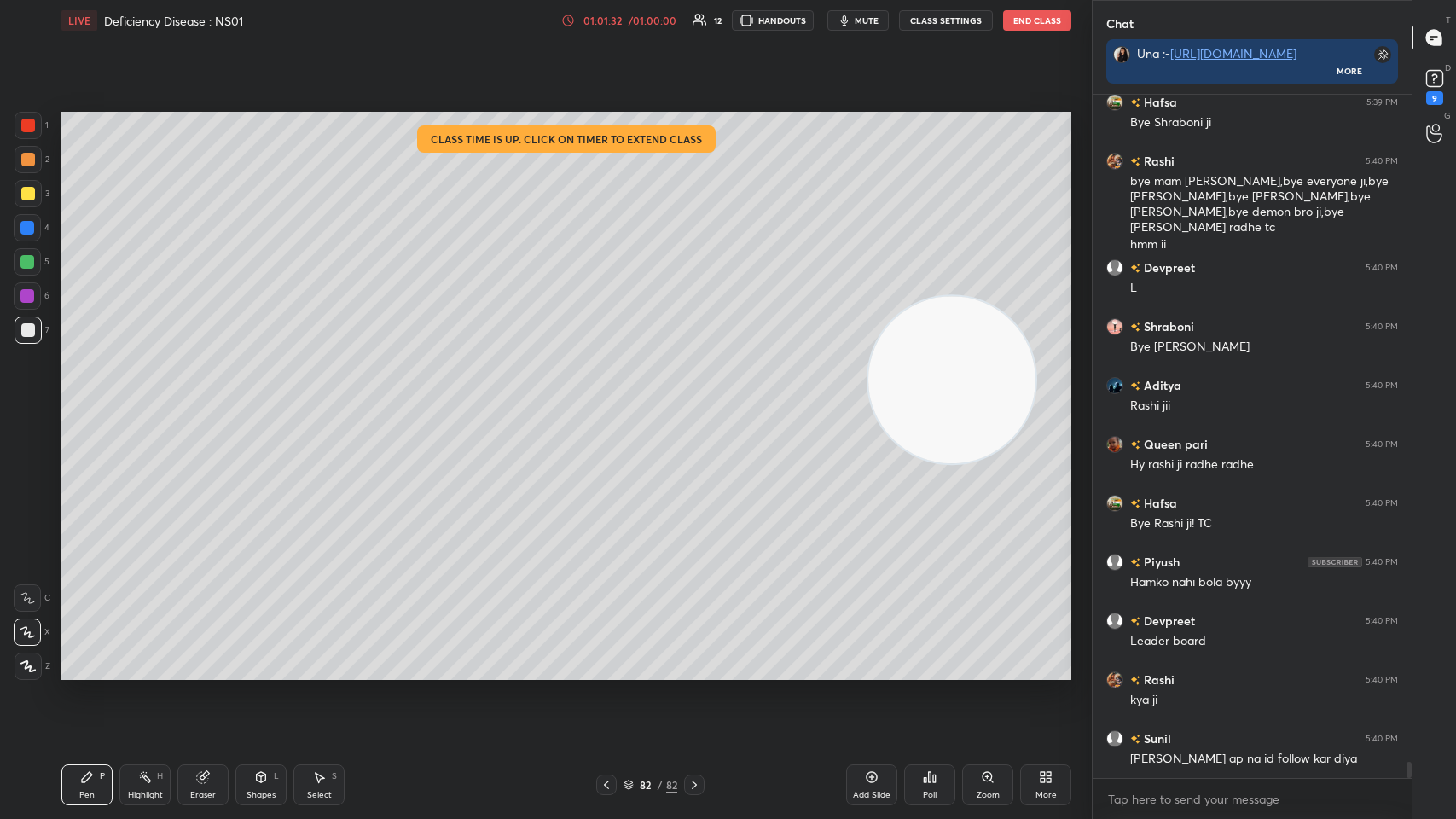
scroll to position [84587, 84285]
click at [612, 400] on div "x" at bounding box center [1252, 799] width 319 height 40
type textarea "x"
paste textarea "https://unacademy.com/course/abhimanyu-term-1-revision-batch/HX4ZACZX?liveclass…"
type textarea "https://unacademy.com/course/abhimanyu-term-1-revision-batch/HX4ZACZX?liveclass…"
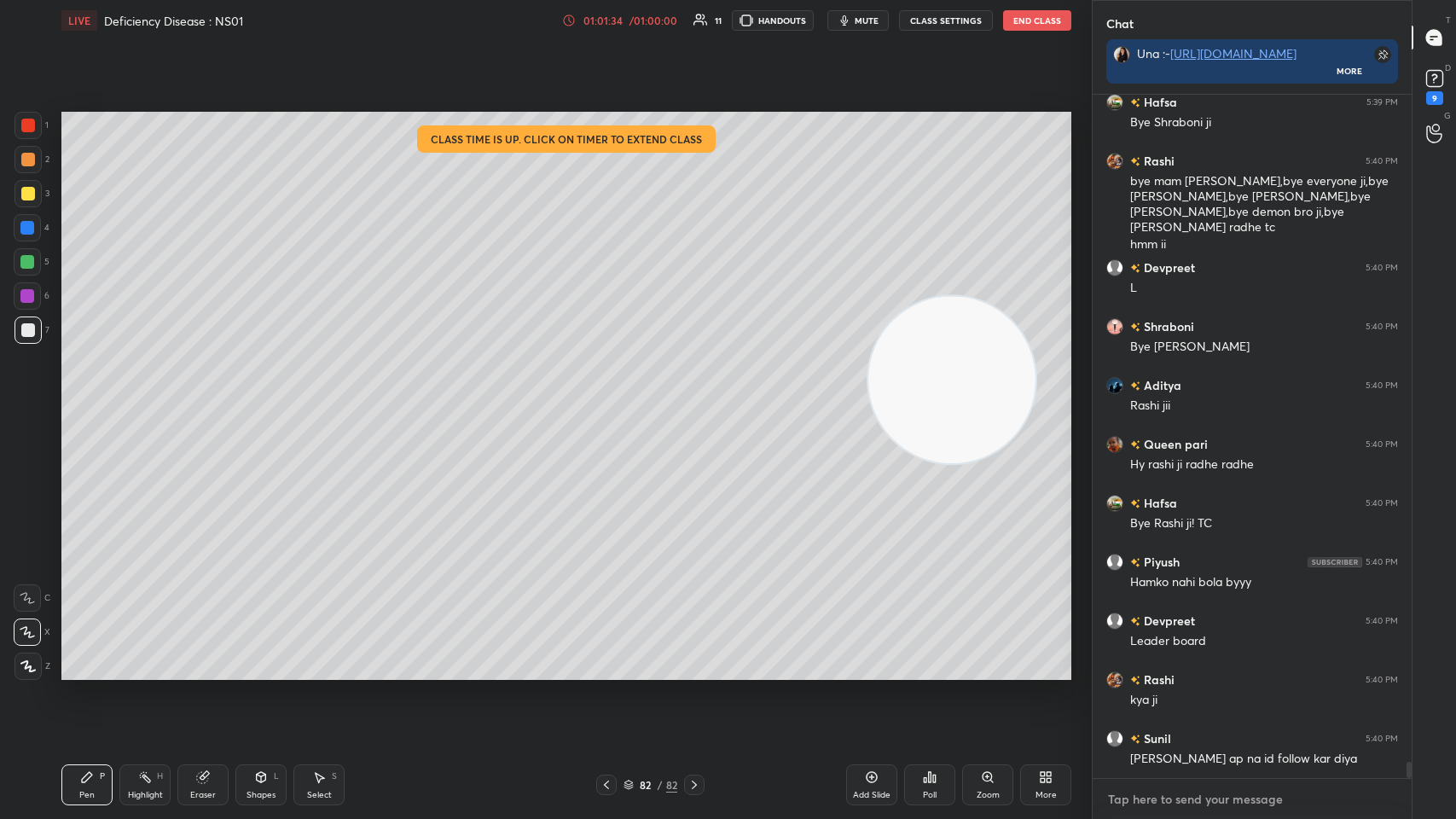
type textarea "x"
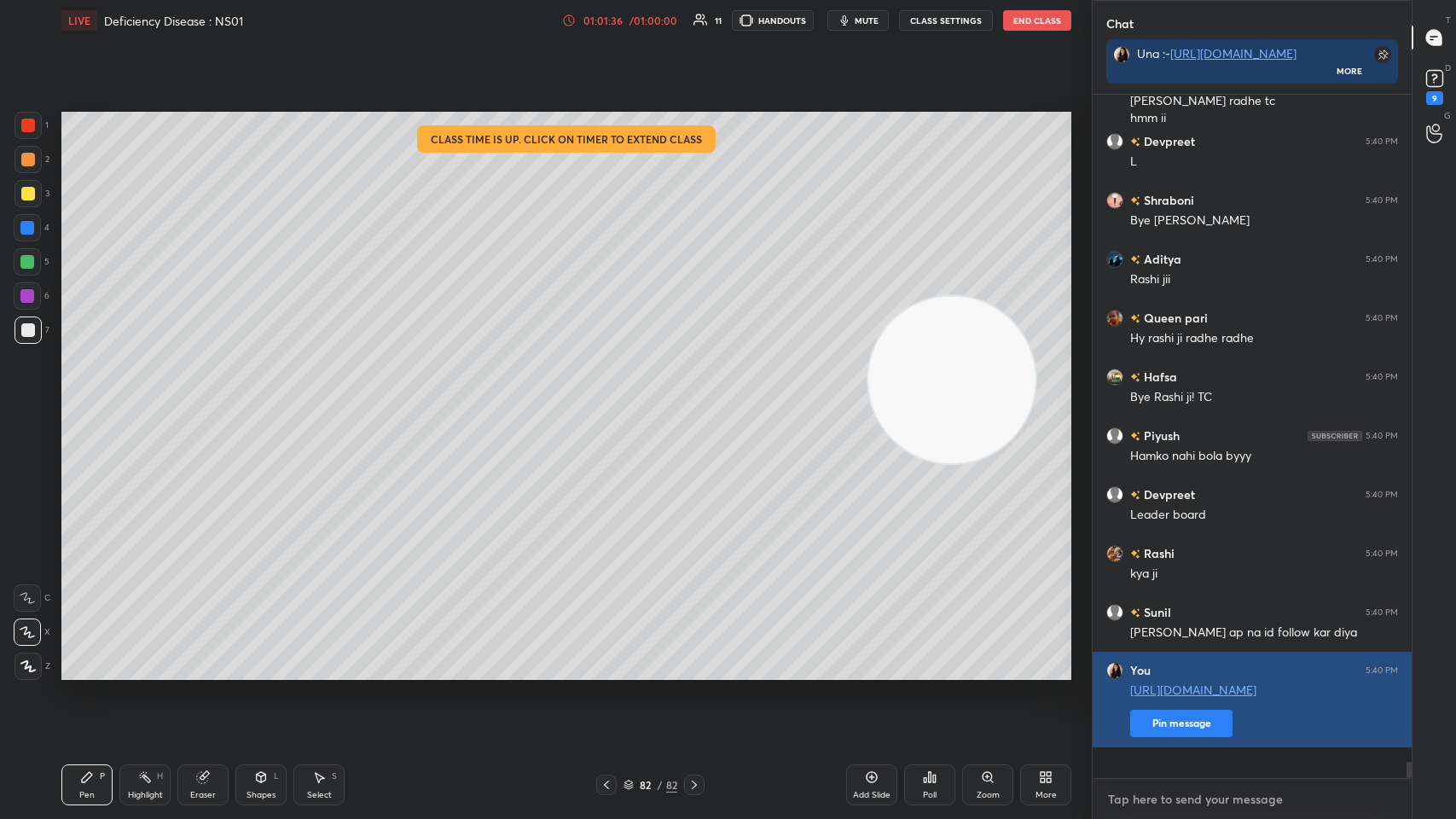
paste textarea "https://unacademy.com/course/abhimanyu-term-1-revision-batch/HX4ZACZX?liveclass…"
type textarea "https://unacademy.com/course/abhimanyu-term-1-revision-batch/HX4ZACZX?liveclass…"
type textarea "x"
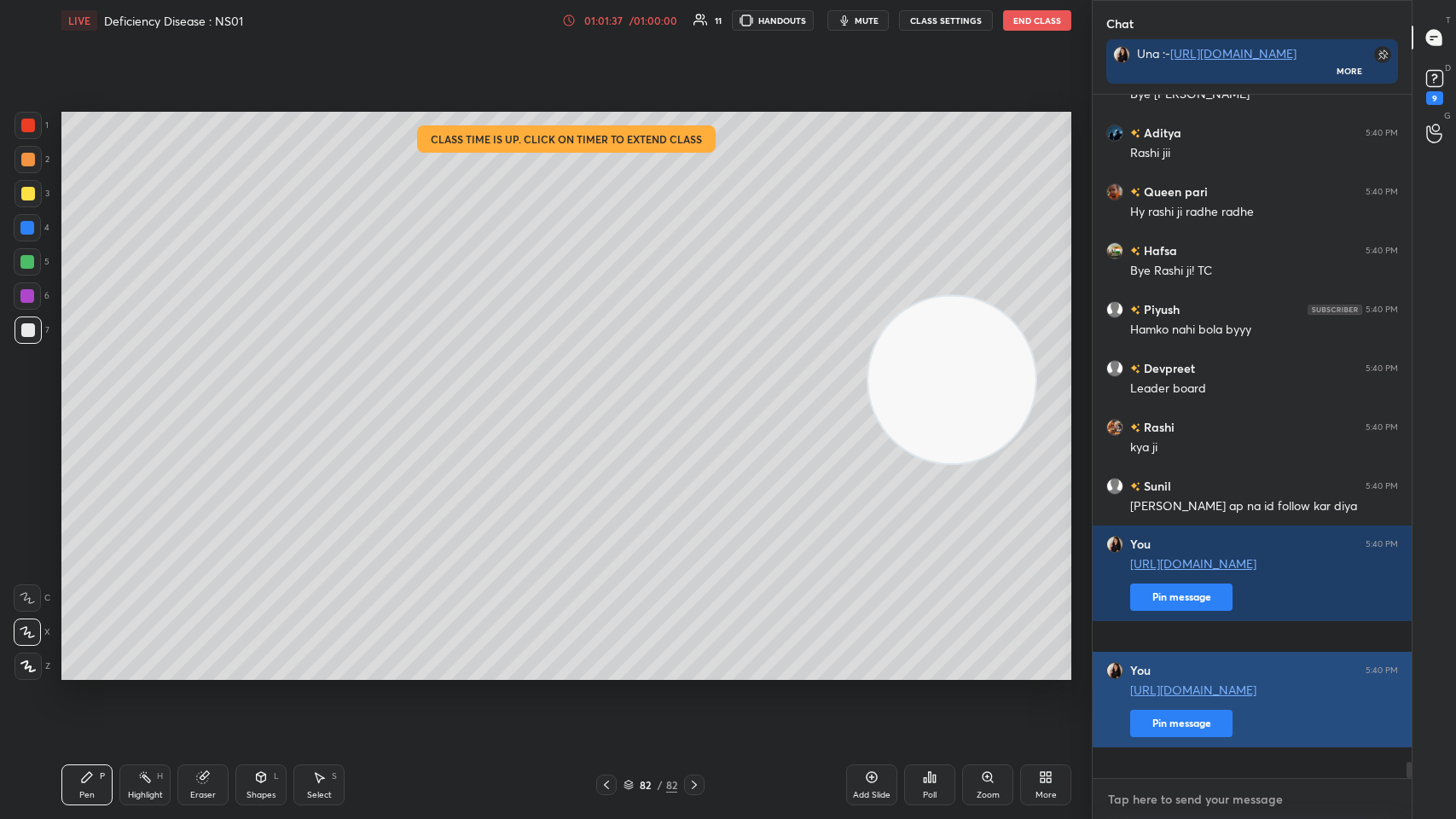
paste textarea "https://unacademy.com/course/abhimanyu-term-1-revision-batch/HX4ZACZX?liveclass…"
type textarea "https://unacademy.com/course/abhimanyu-term-1-revision-batch/HX4ZACZX?liveclass…"
type textarea "x"
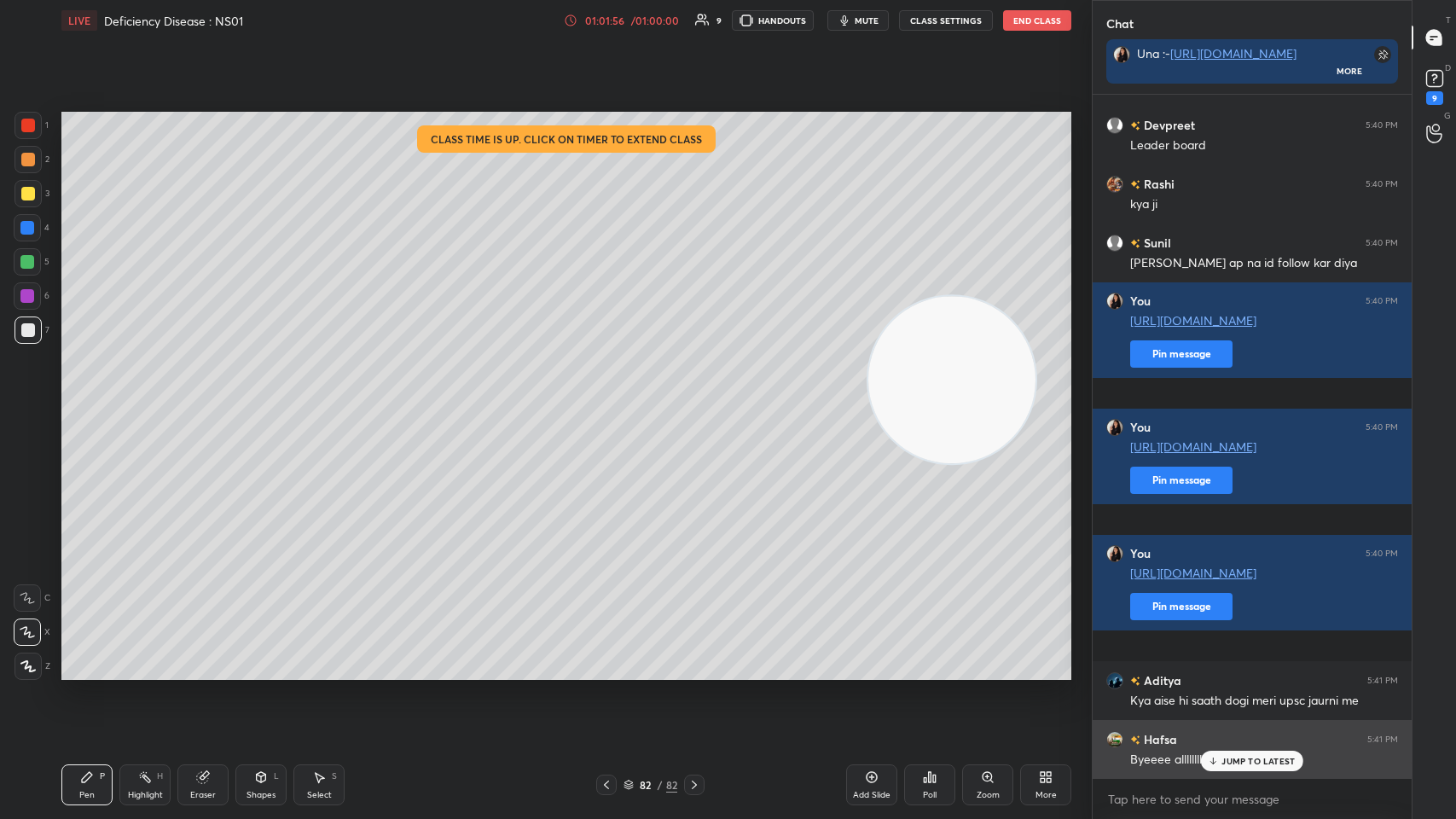
click at [612, 400] on div "JUMP TO LATEST" at bounding box center [1252, 761] width 102 height 20
type textarea "x"
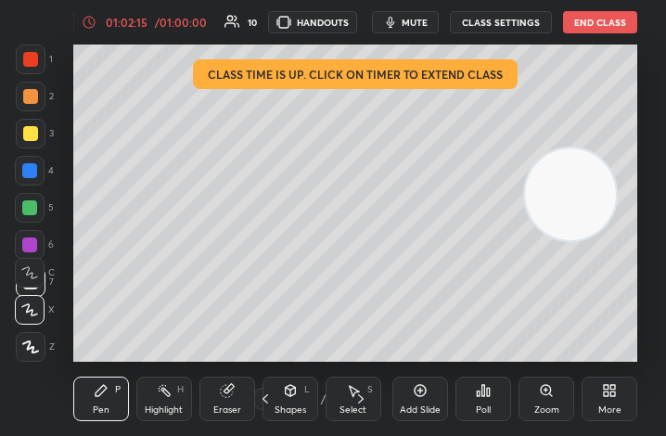
click at [601, 29] on button "End Class" at bounding box center [600, 22] width 74 height 22
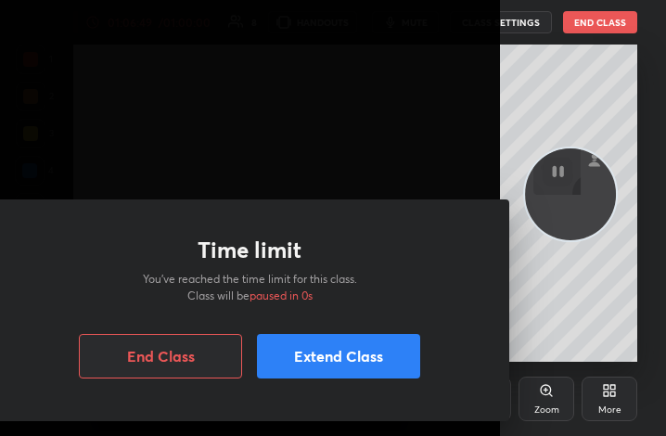
click at [180, 371] on button "End Class" at bounding box center [160, 356] width 163 height 44
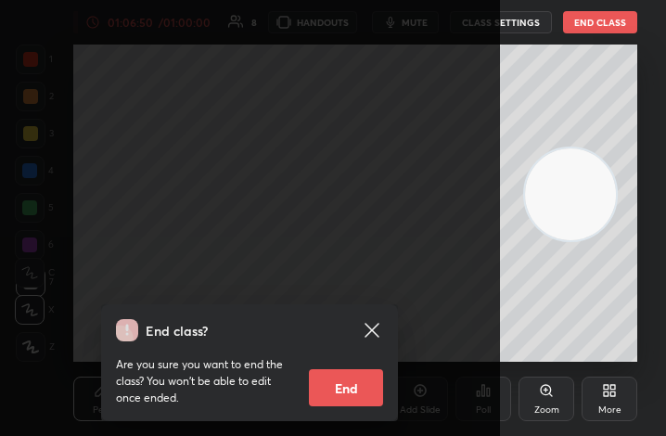
click at [336, 389] on button "End" at bounding box center [346, 387] width 74 height 37
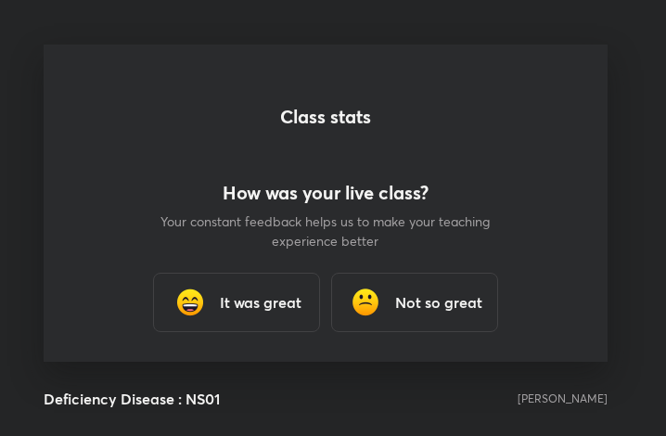
scroll to position [317, 651]
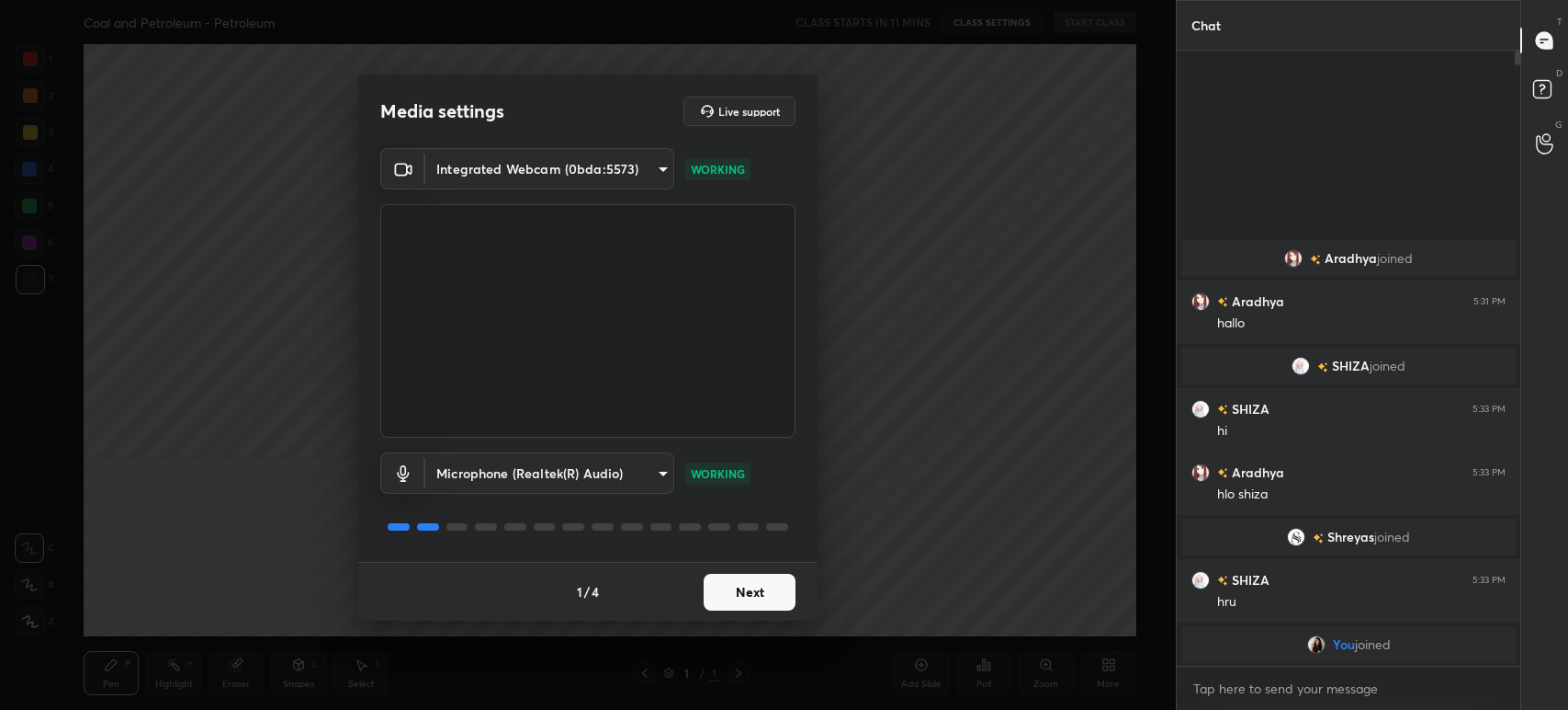
click at [735, 586] on button "Next" at bounding box center [749, 591] width 92 height 37
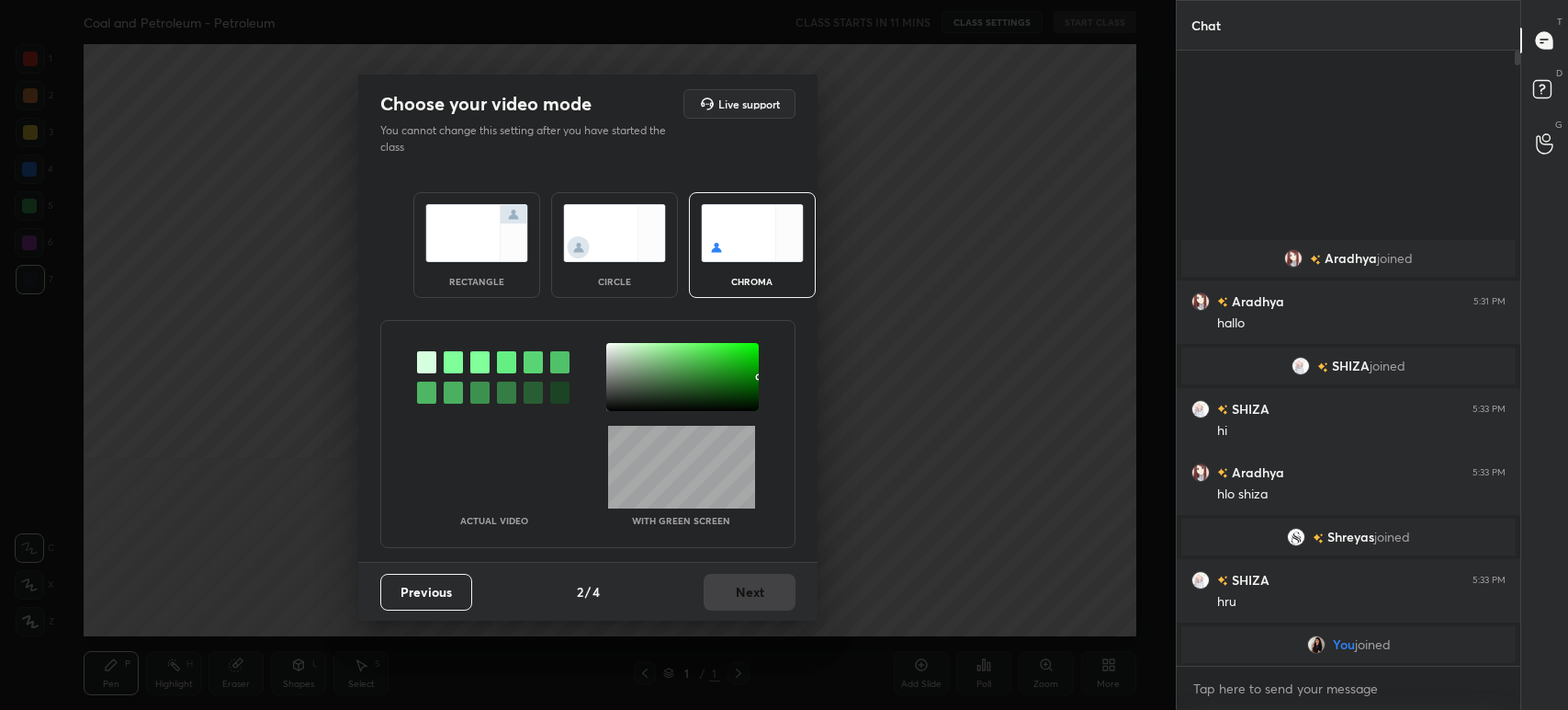
click at [603, 252] on img at bounding box center [615, 233] width 103 height 58
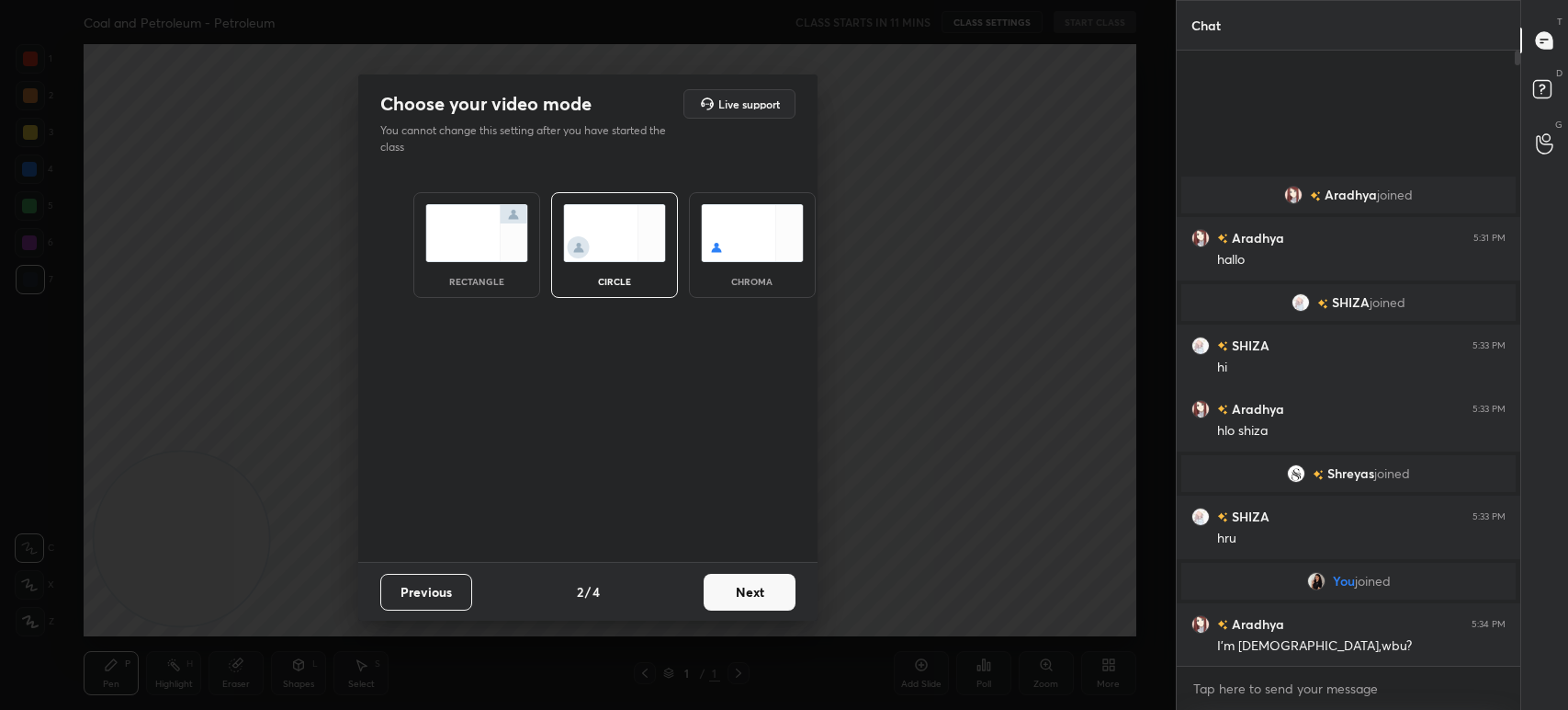
click at [730, 578] on button "Next" at bounding box center [749, 591] width 92 height 37
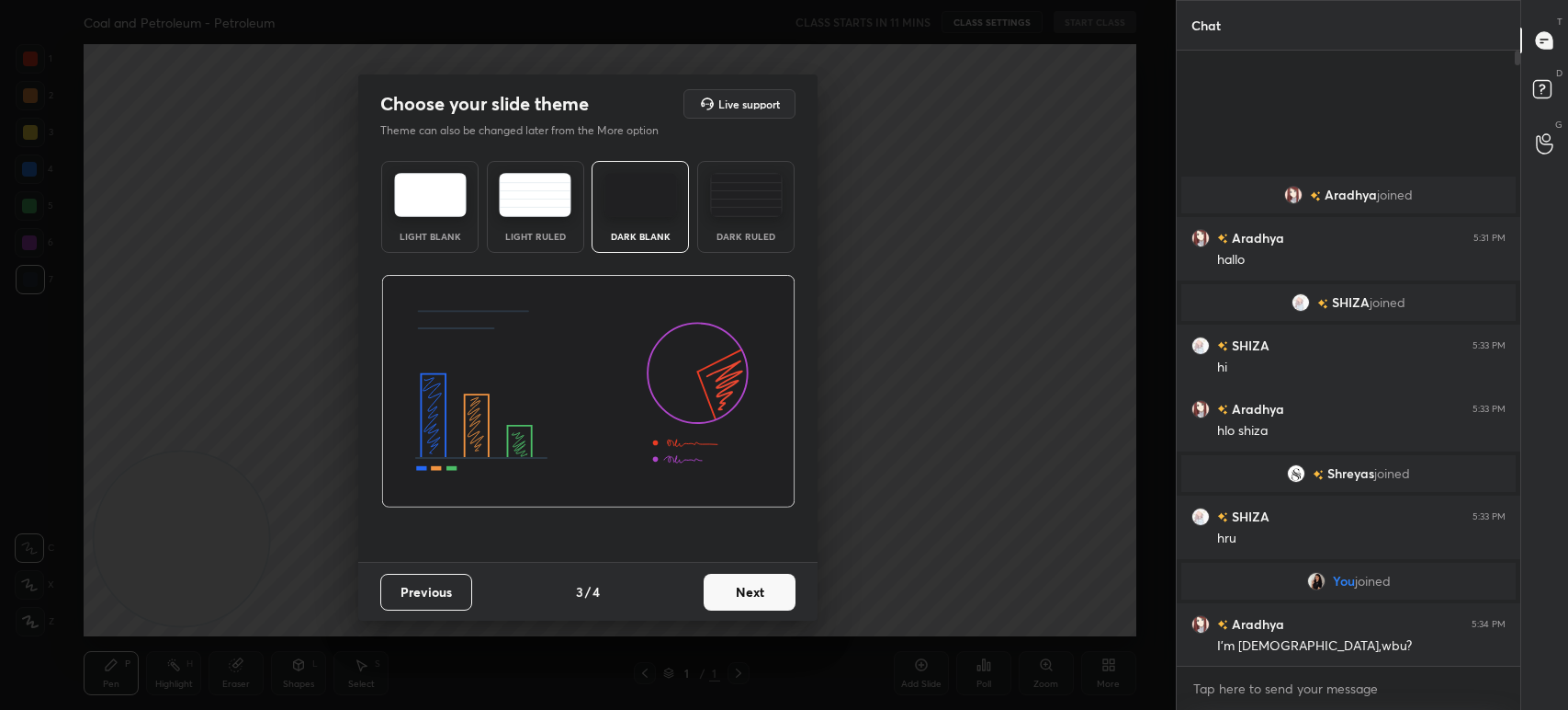
click at [738, 587] on button "Next" at bounding box center [749, 591] width 92 height 37
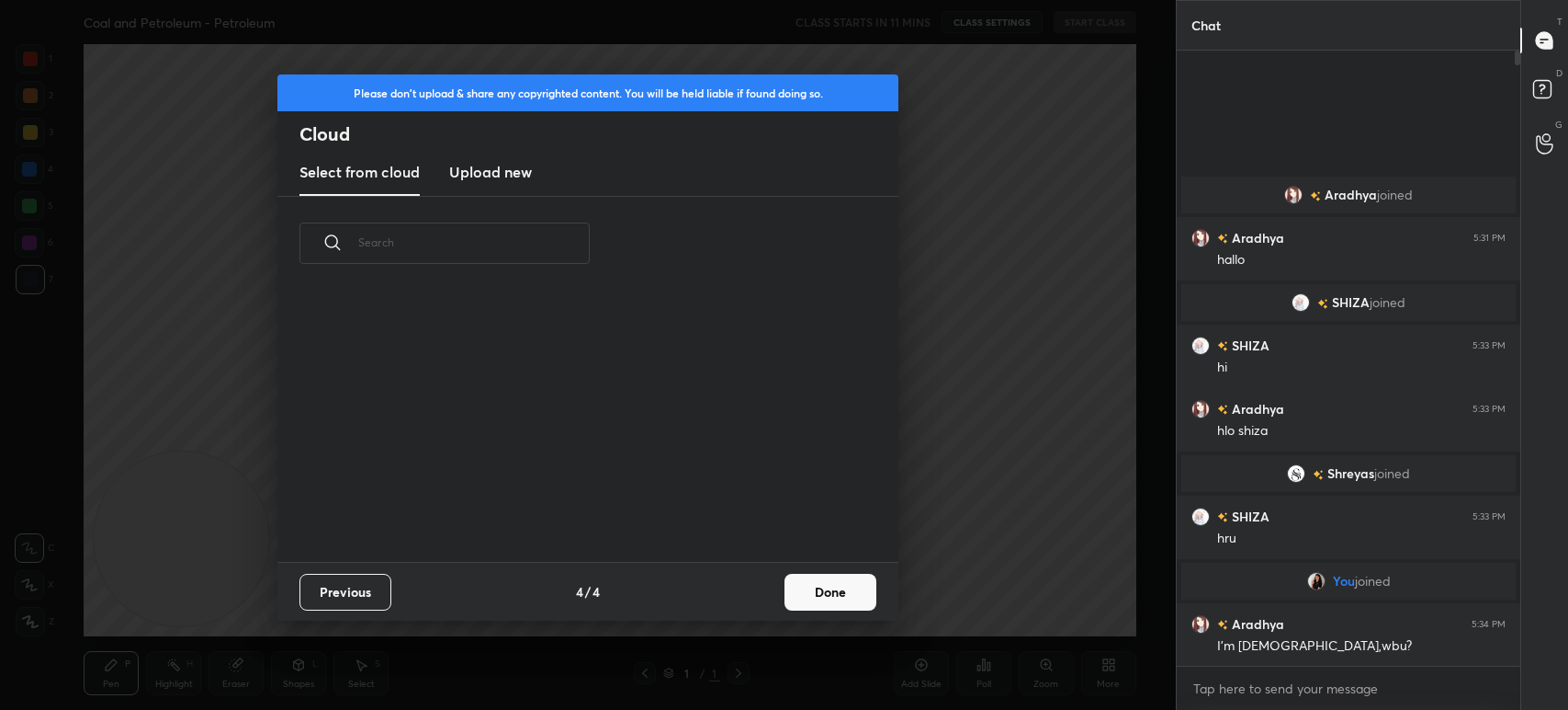
click at [478, 199] on div "​" at bounding box center [588, 379] width 621 height 365
click at [482, 165] on h3 "Upload new" at bounding box center [490, 172] width 82 height 22
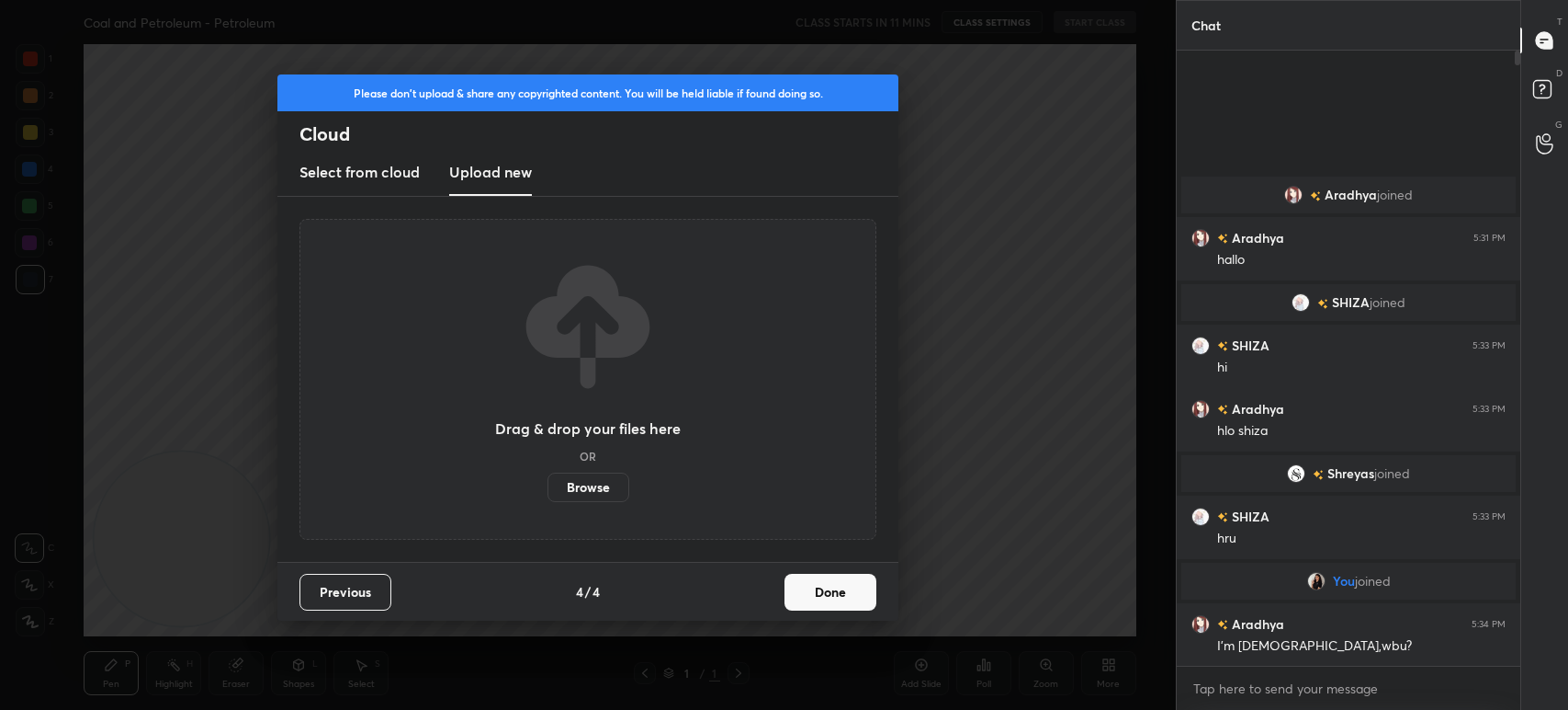
click at [571, 496] on label "Browse" at bounding box center [588, 487] width 81 height 30
click at [547, 496] on input "Browse" at bounding box center [547, 487] width 0 height 30
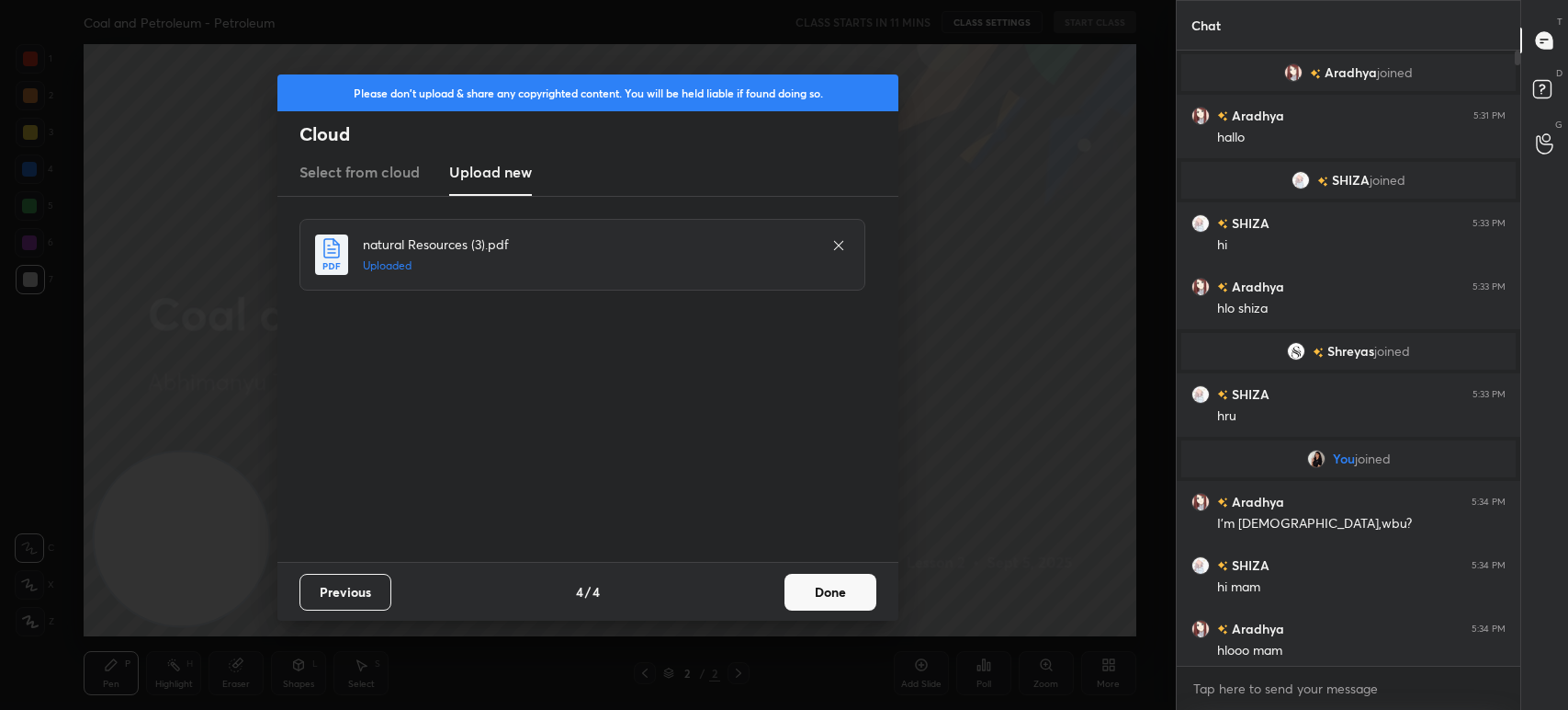
click at [849, 595] on button "Done" at bounding box center [831, 591] width 92 height 37
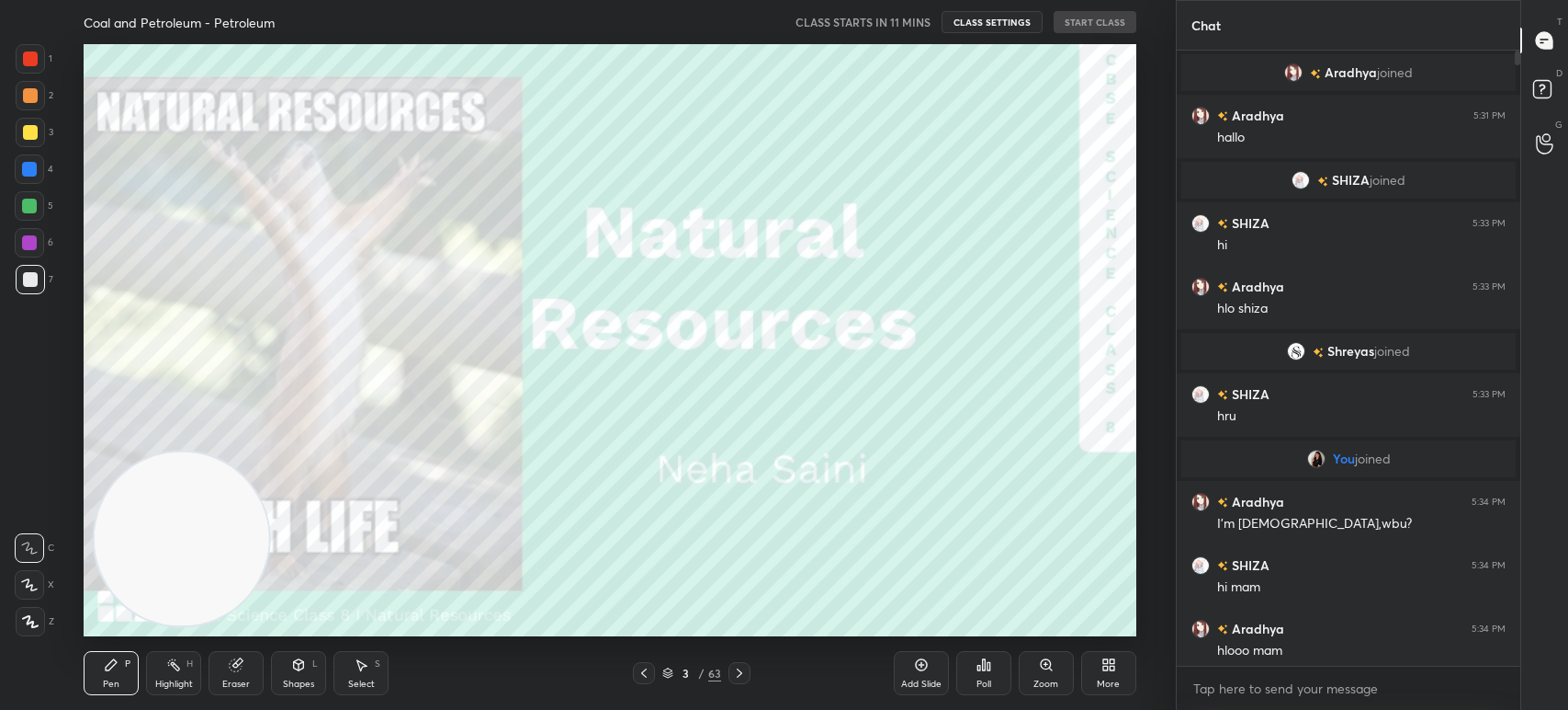
click at [642, 669] on icon at bounding box center [643, 672] width 15 height 15
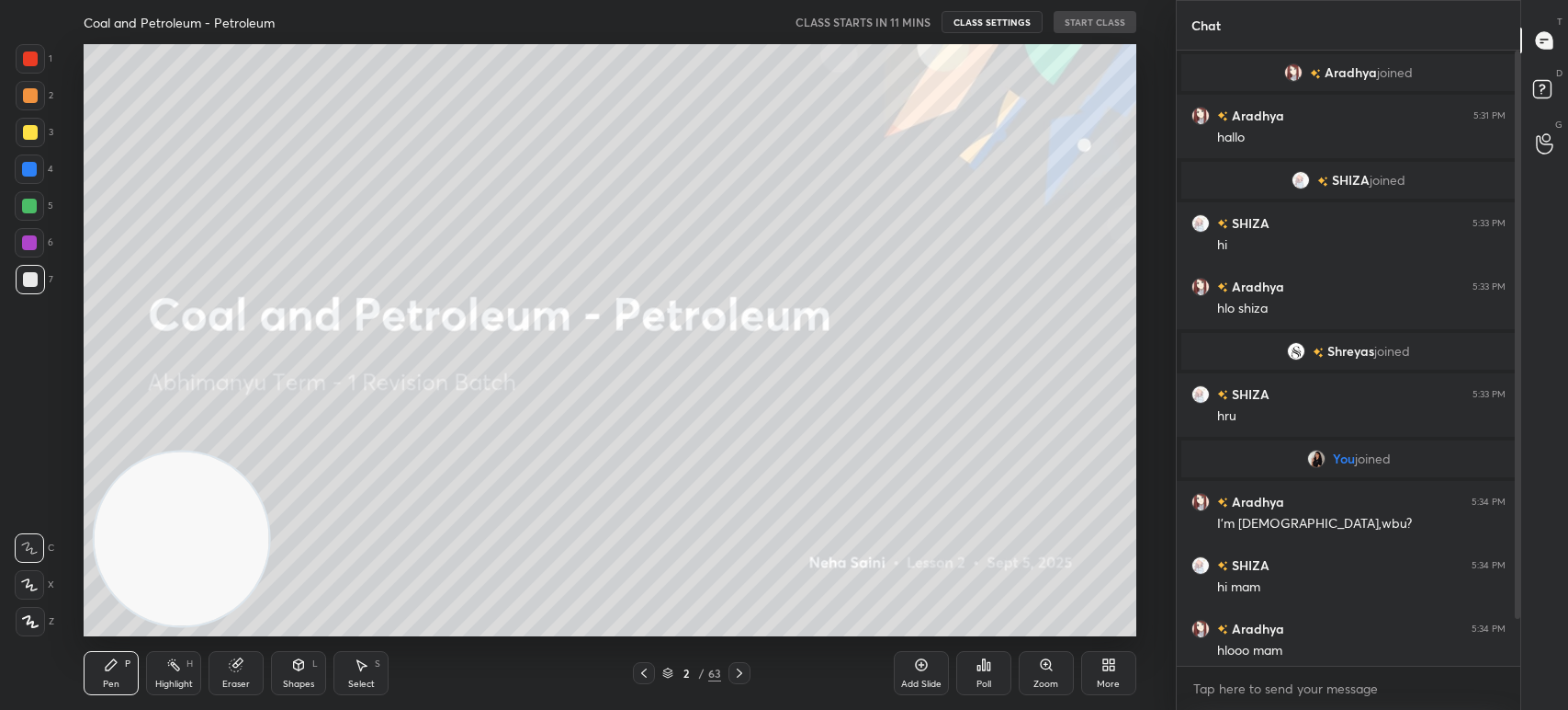
click at [1113, 682] on div "More" at bounding box center [1108, 683] width 23 height 9
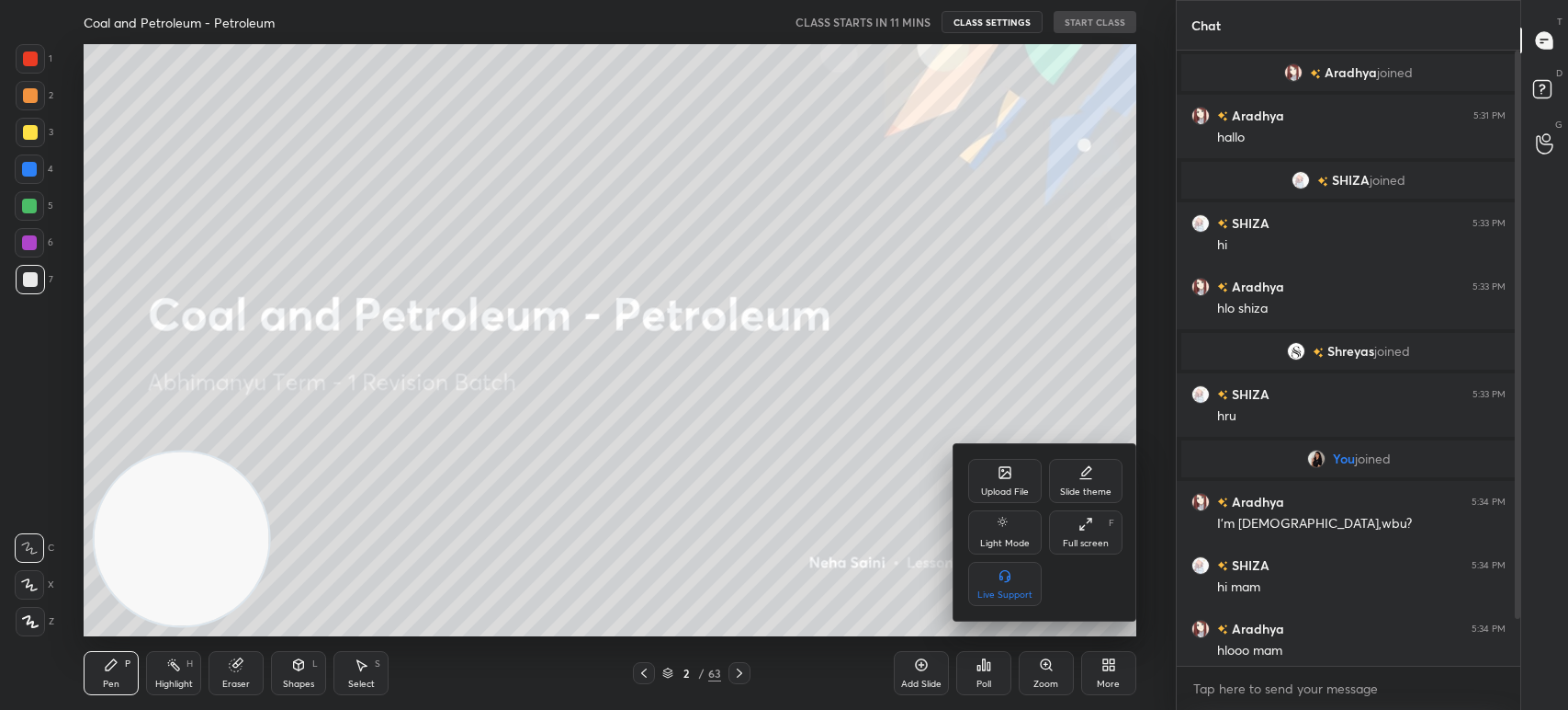
click at [996, 500] on div "Upload File" at bounding box center [1005, 481] width 73 height 44
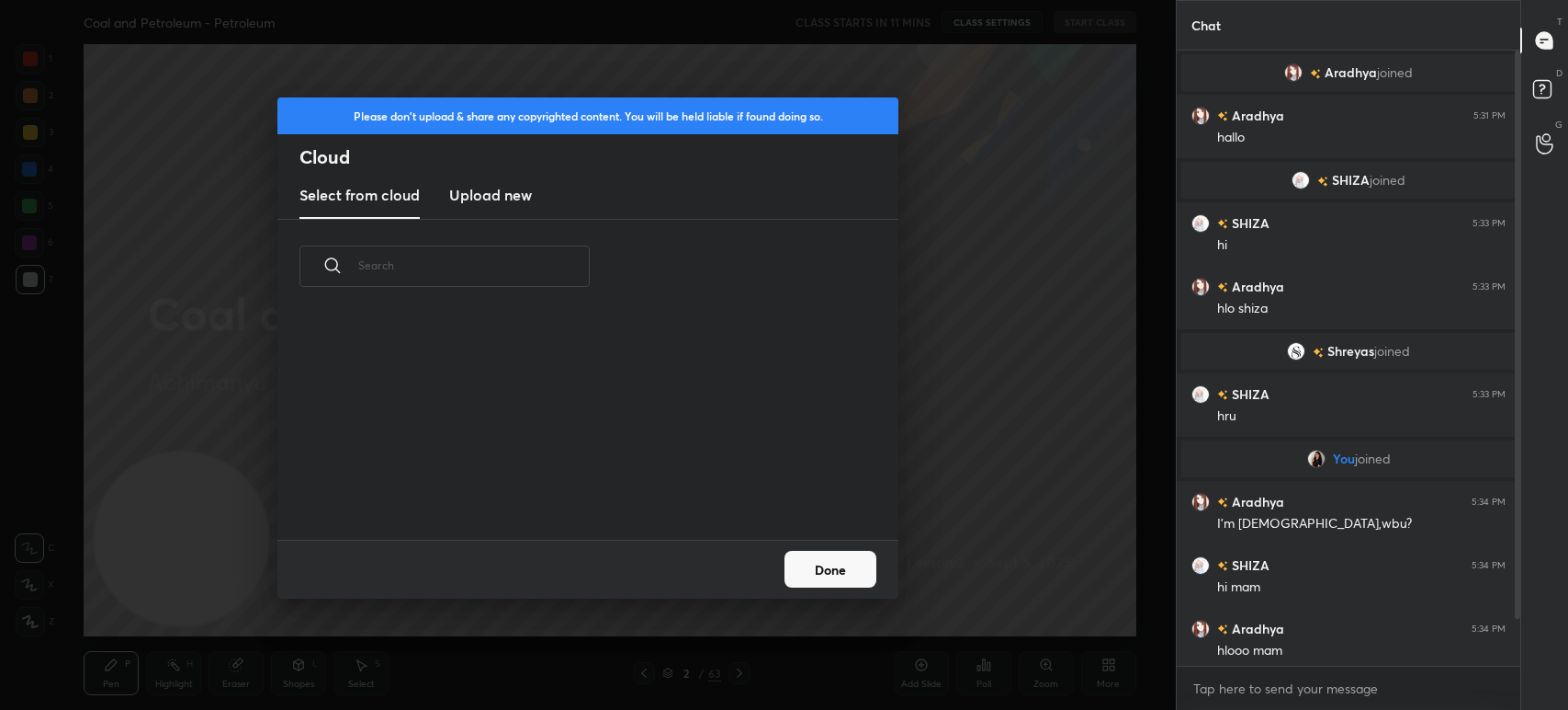
scroll to position [227, 589]
click at [503, 209] on new "Upload new" at bounding box center [490, 195] width 82 height 46
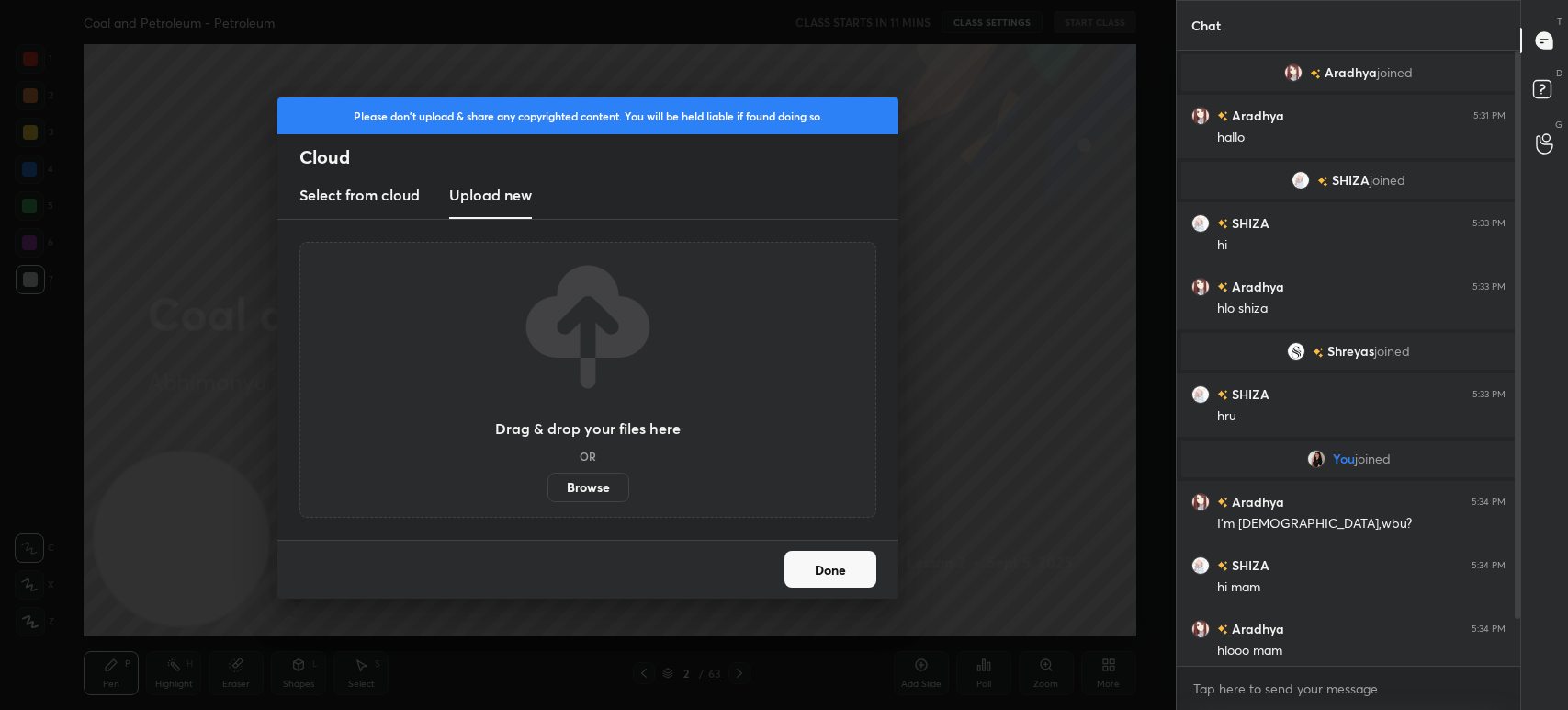
click at [575, 495] on label "Browse" at bounding box center [588, 487] width 81 height 30
click at [547, 495] on input "Browse" at bounding box center [547, 487] width 0 height 30
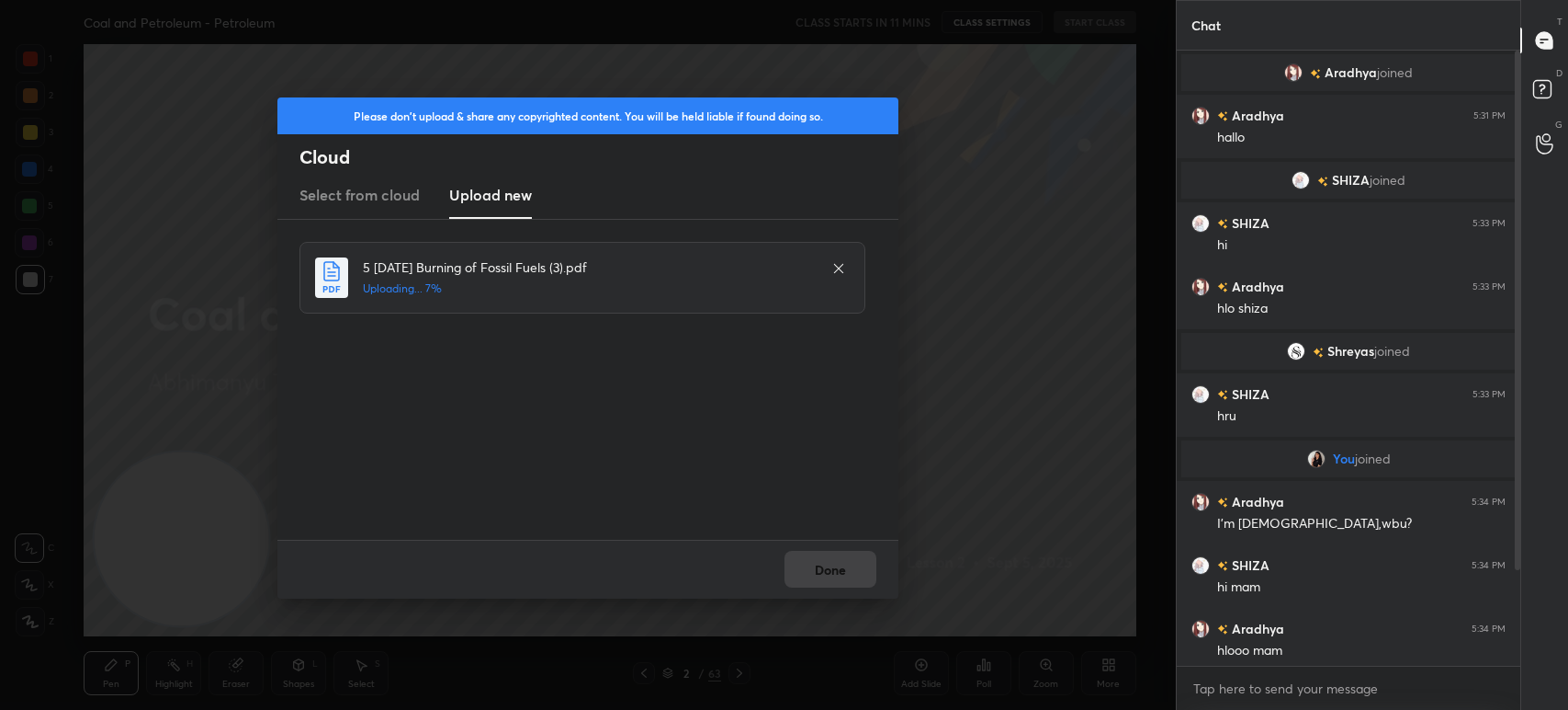
click at [251, 90] on div "Please don't upload & share any copyrighted content. You will be held liable if…" at bounding box center [588, 355] width 1176 height 710
click at [825, 570] on button "Done" at bounding box center [831, 568] width 92 height 37
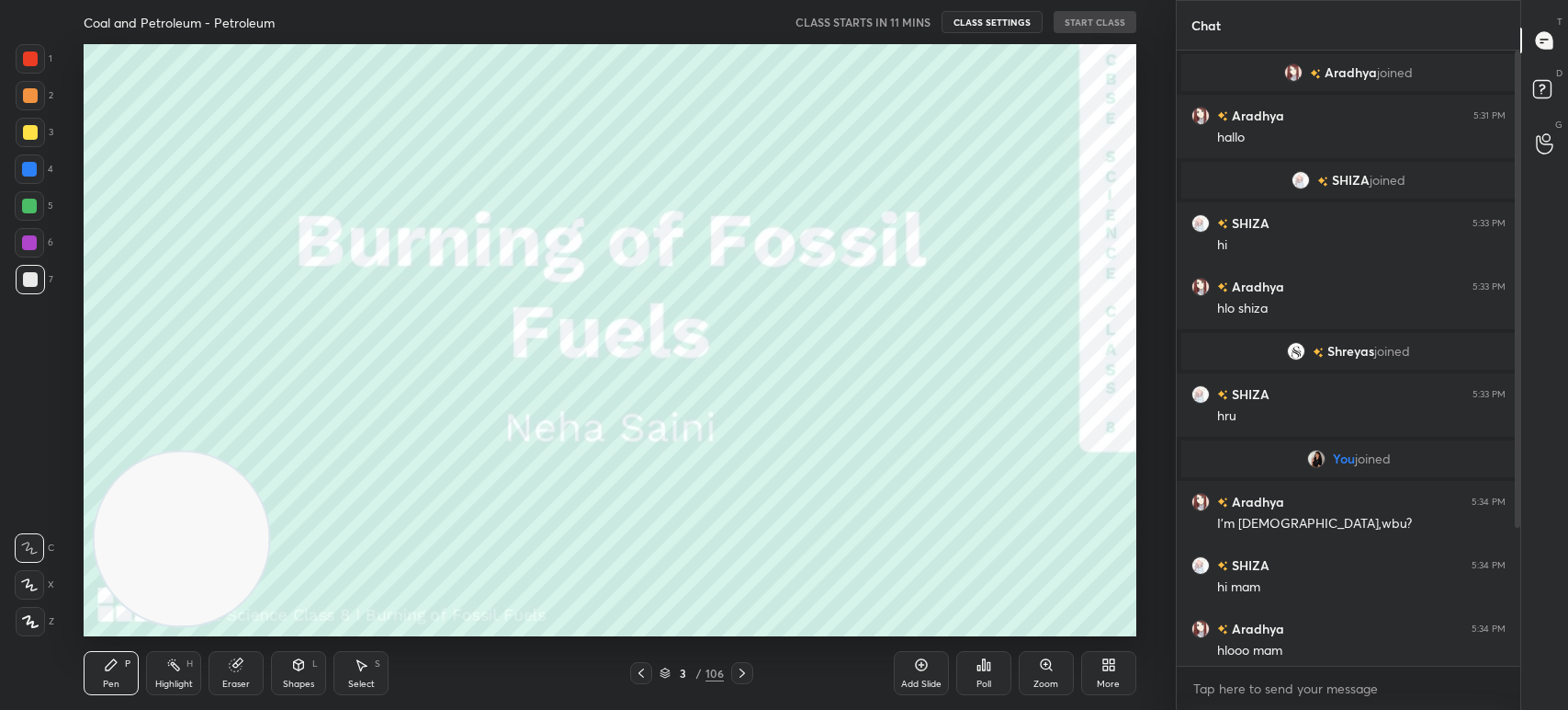
click at [1106, 679] on div "More" at bounding box center [1108, 683] width 23 height 9
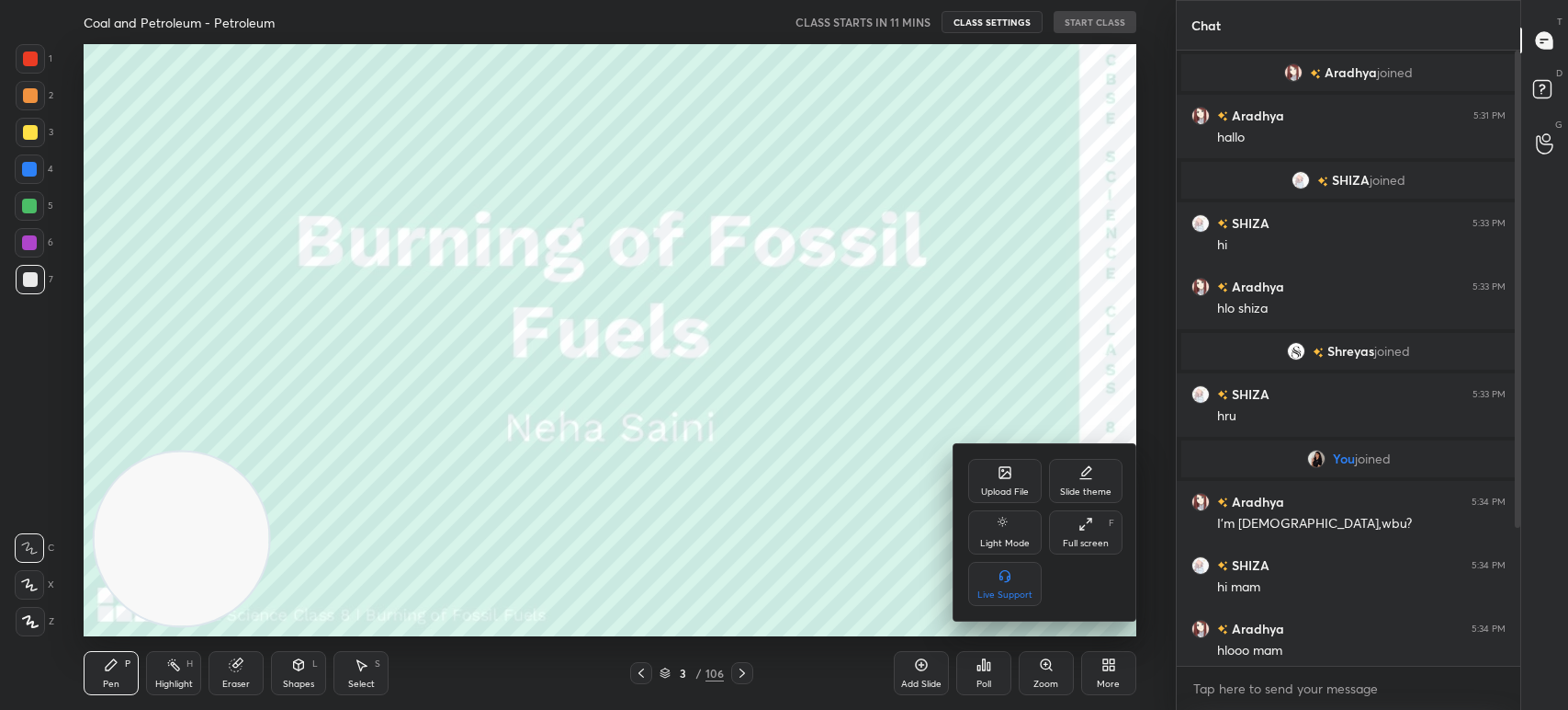
click at [899, 539] on div at bounding box center [784, 355] width 1568 height 710
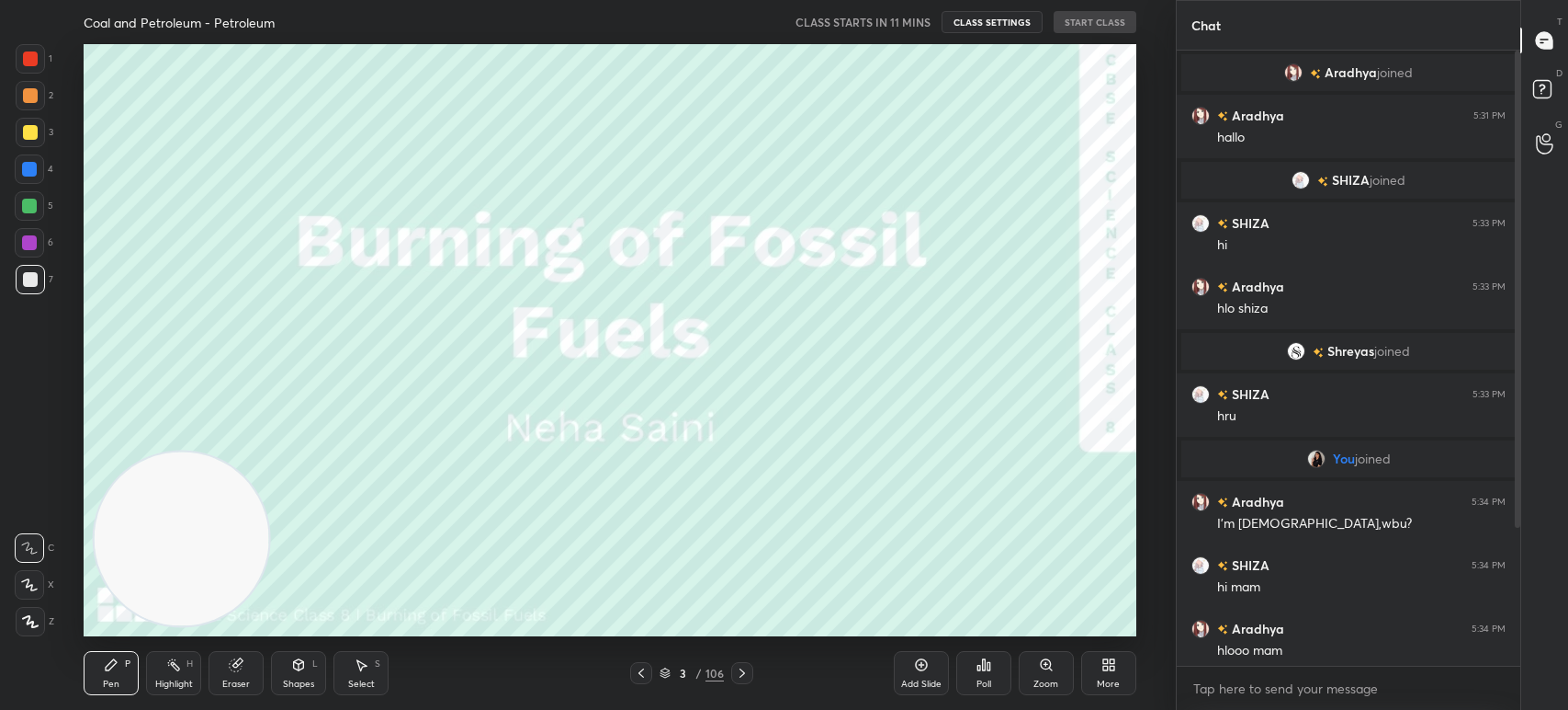
click at [704, 667] on div "3 / 106" at bounding box center [692, 672] width 64 height 17
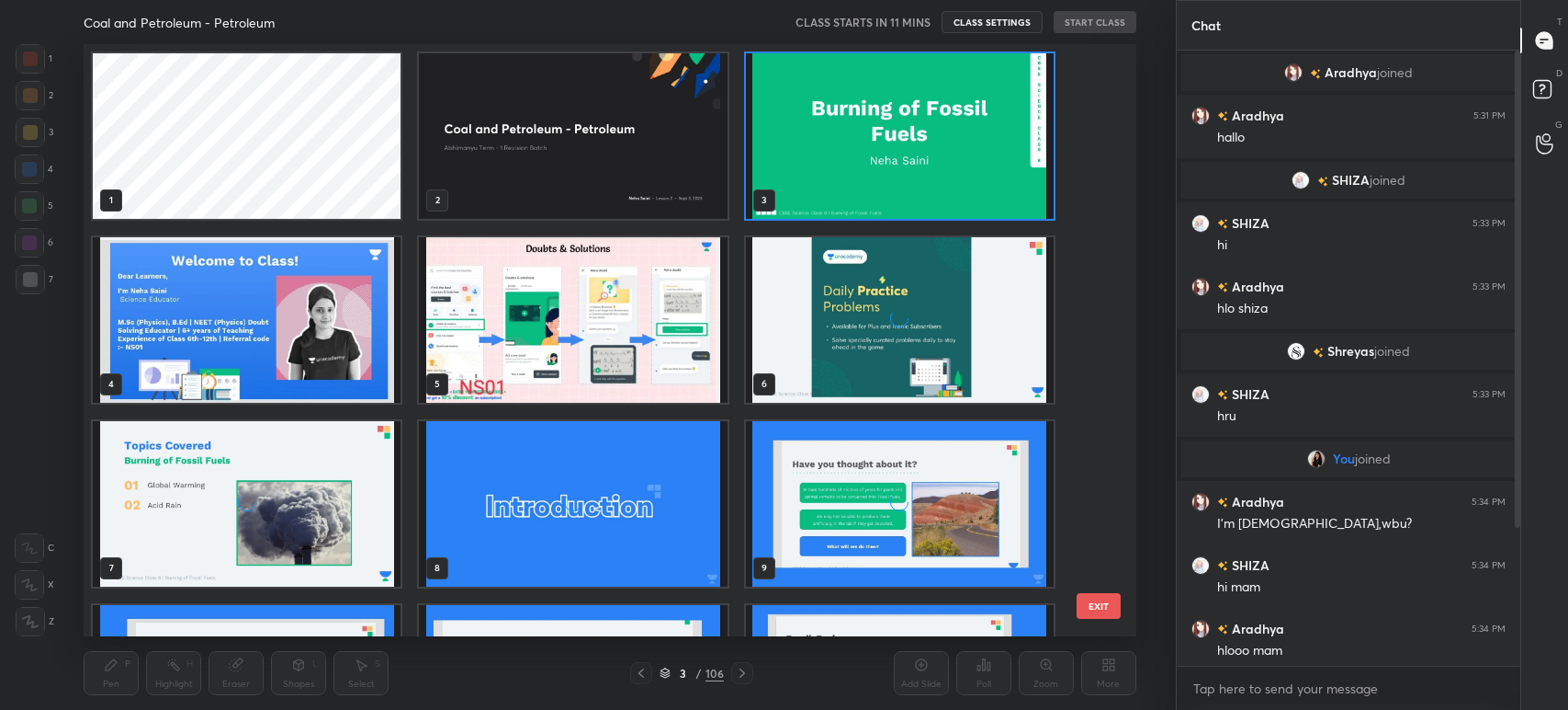
scroll to position [587, 1044]
click at [846, 185] on img "grid" at bounding box center [900, 136] width 308 height 166
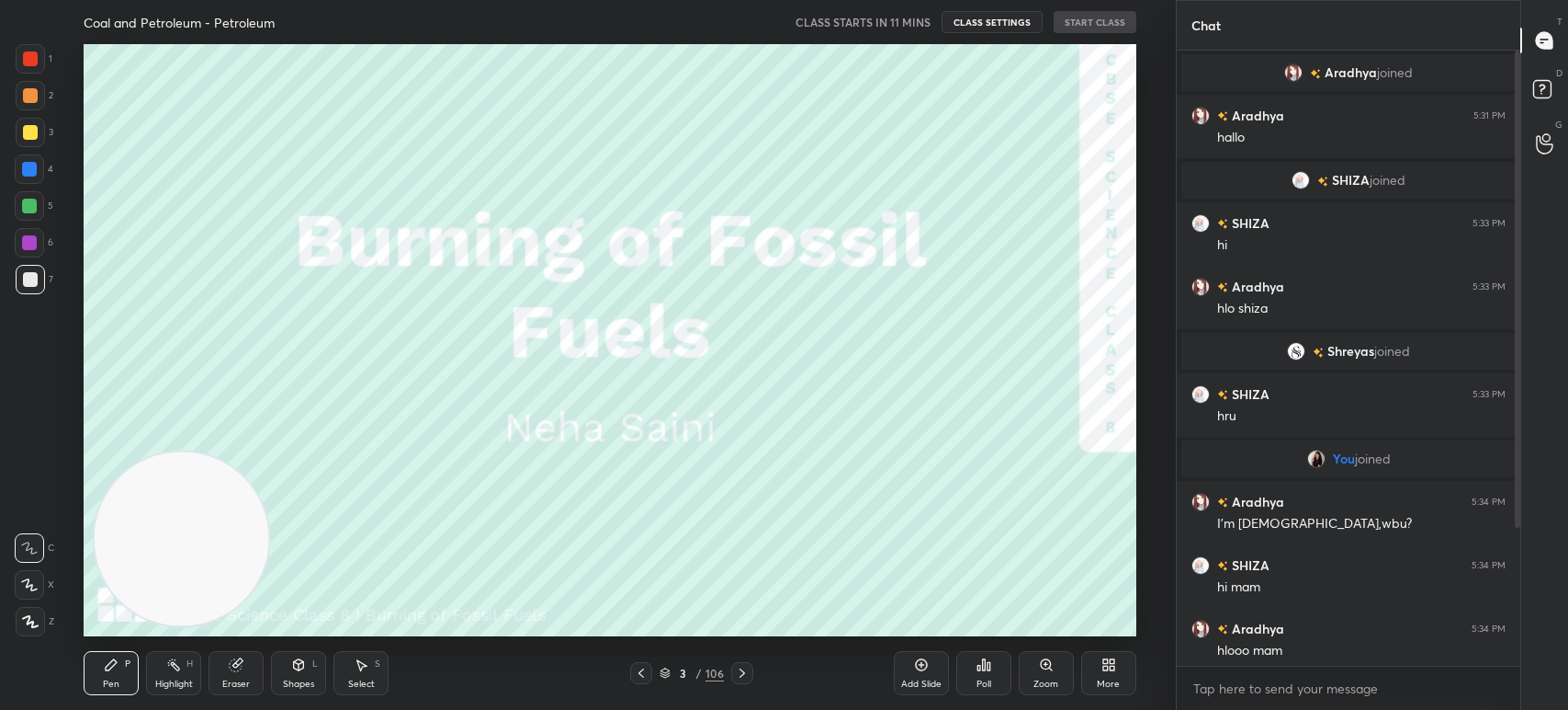
click at [848, 181] on img "grid" at bounding box center [900, 136] width 308 height 166
click at [853, 182] on img "grid" at bounding box center [900, 136] width 308 height 166
click at [1072, 17] on button "START CLASS" at bounding box center [1094, 22] width 82 height 22
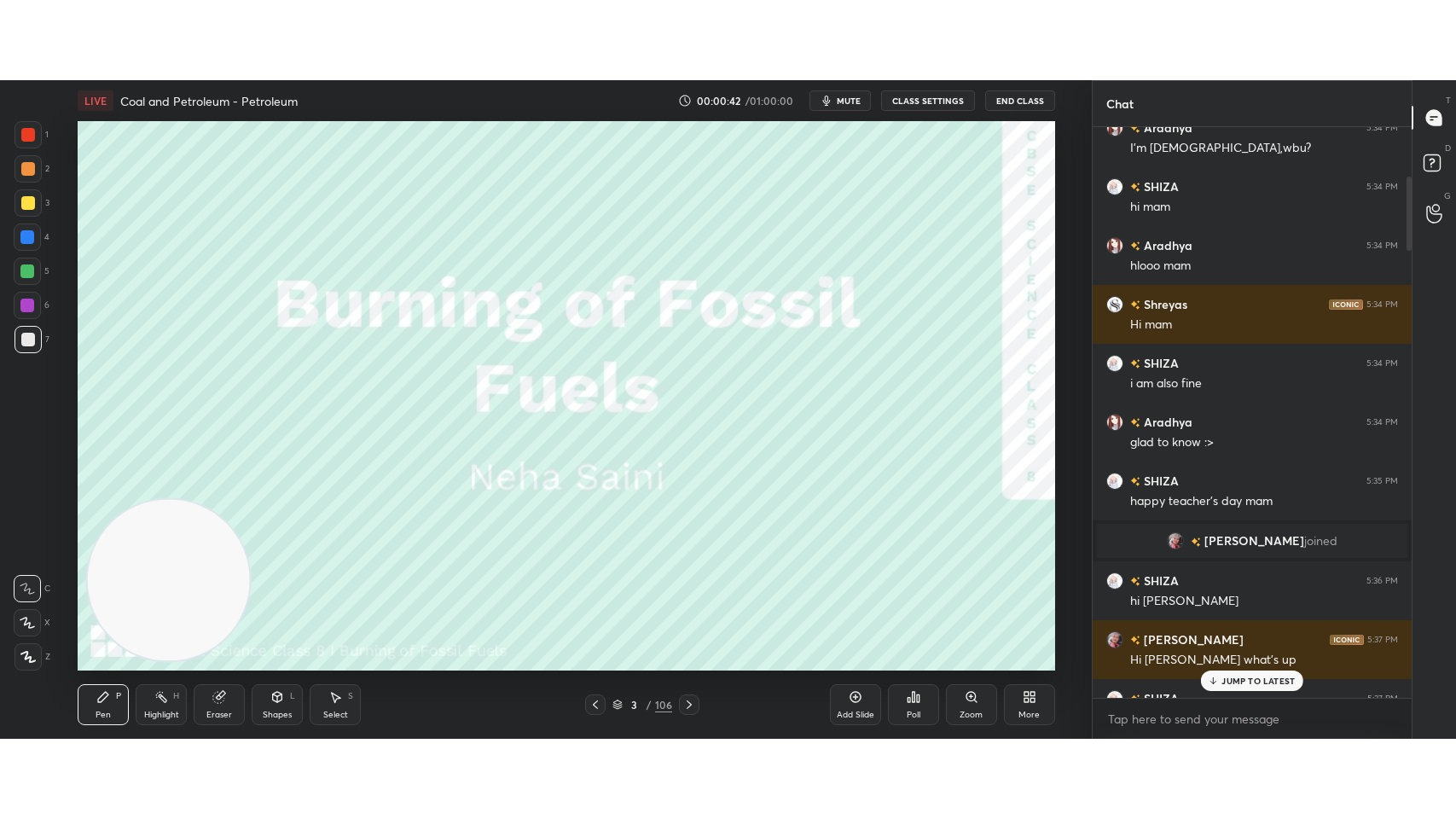
scroll to position [0, 0]
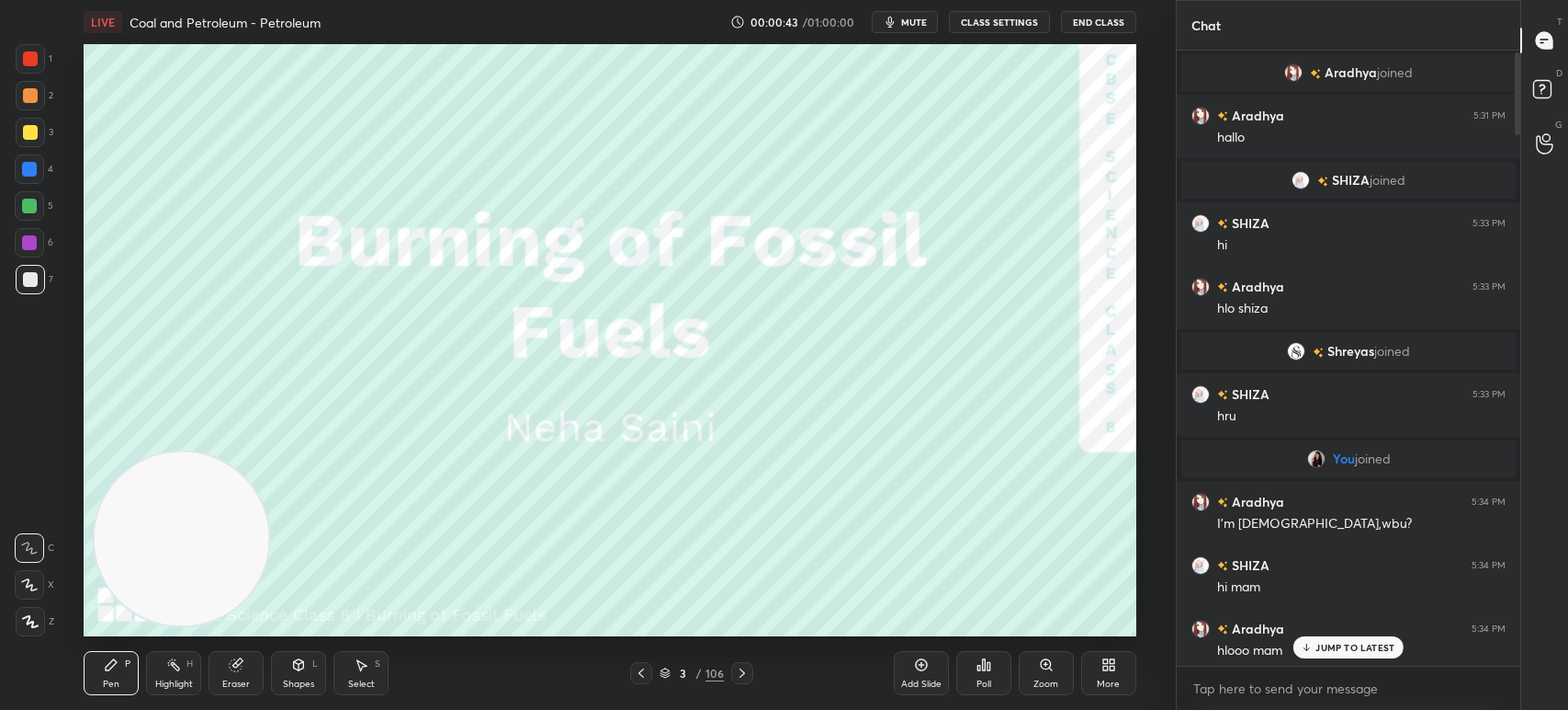
click at [1101, 662] on icon at bounding box center [1108, 664] width 15 height 15
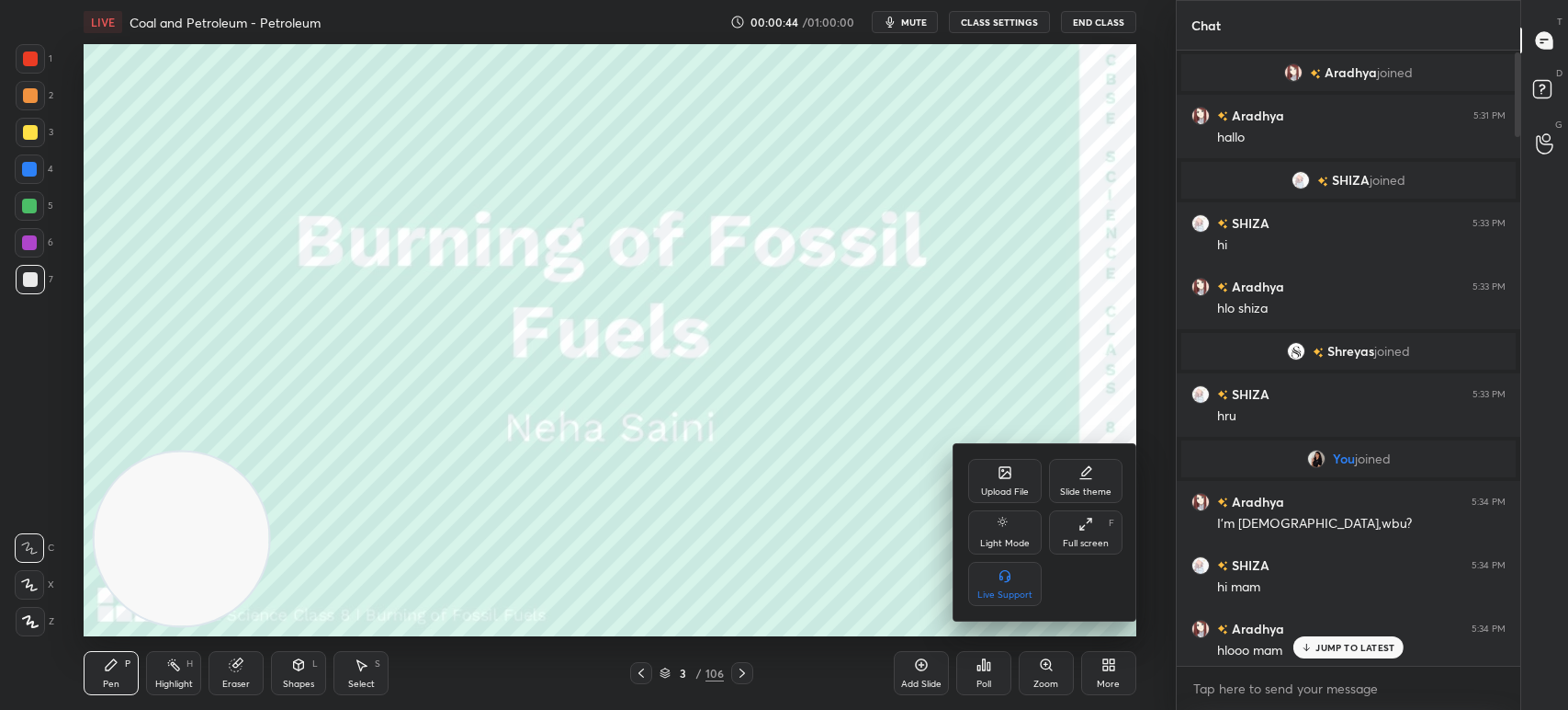
click at [1097, 534] on div "Full screen F" at bounding box center [1086, 532] width 73 height 44
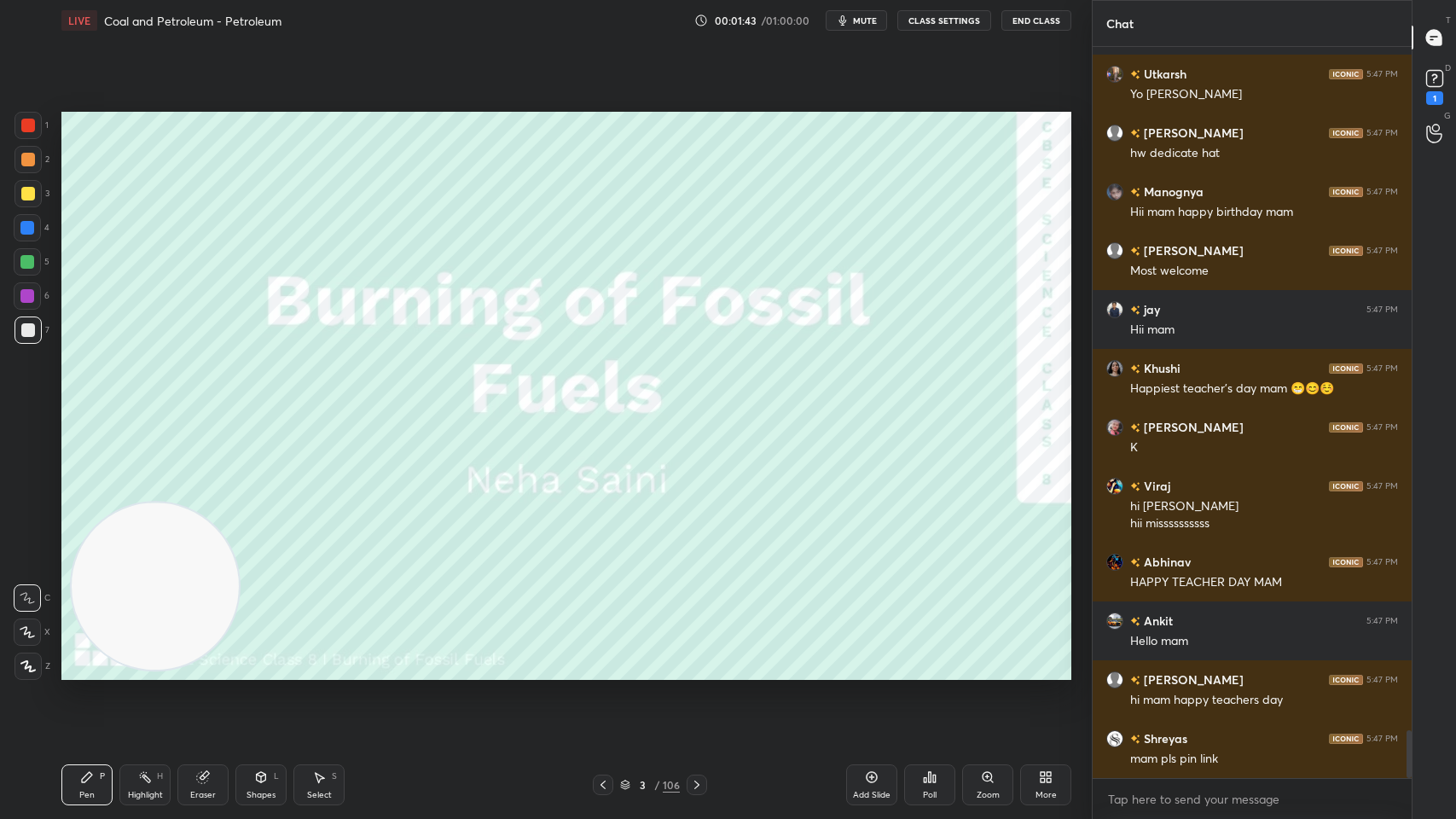
scroll to position [10515, 0]
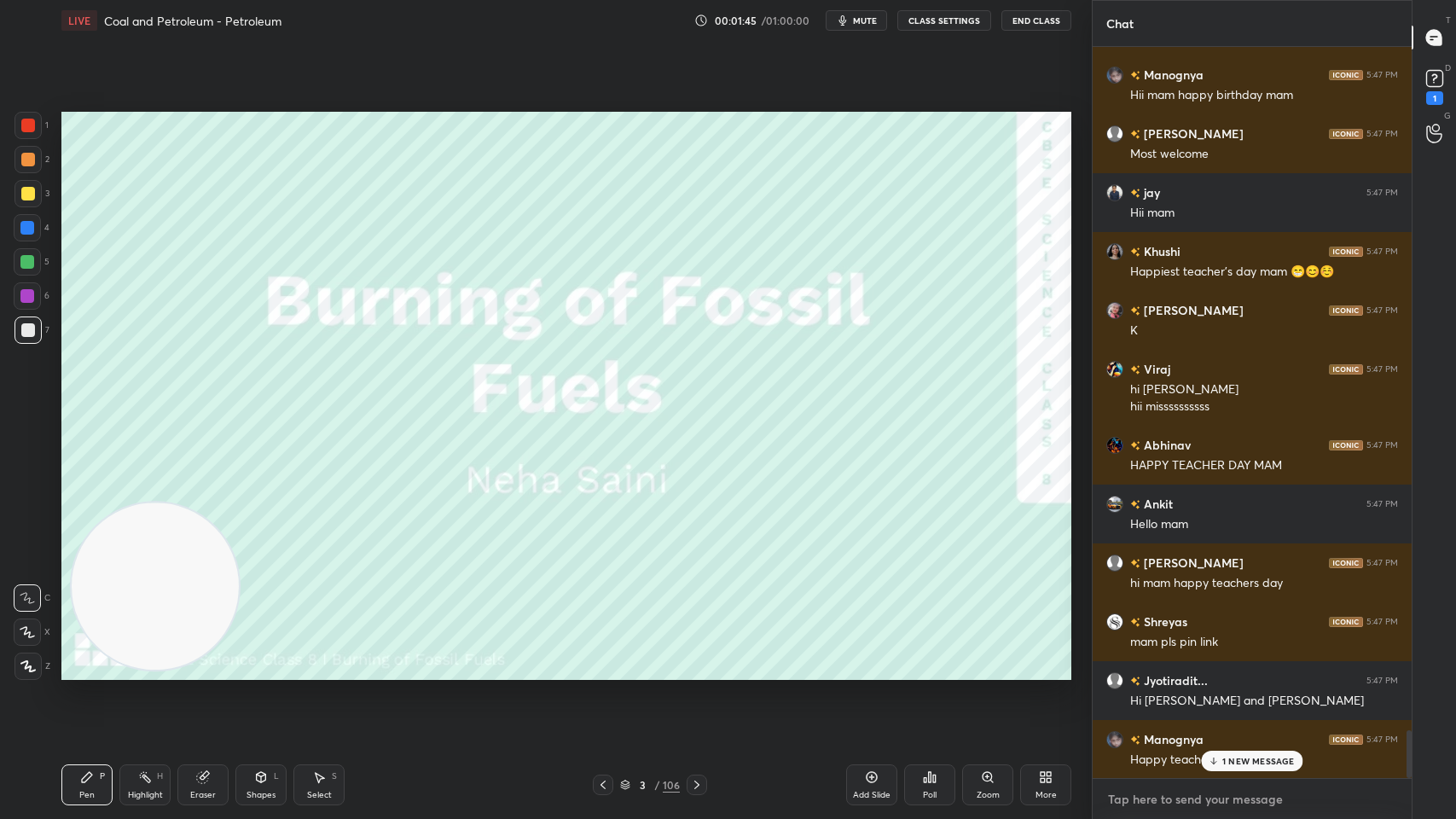
click at [1150, 658] on textarea at bounding box center [1252, 800] width 292 height 28
type textarea "x"
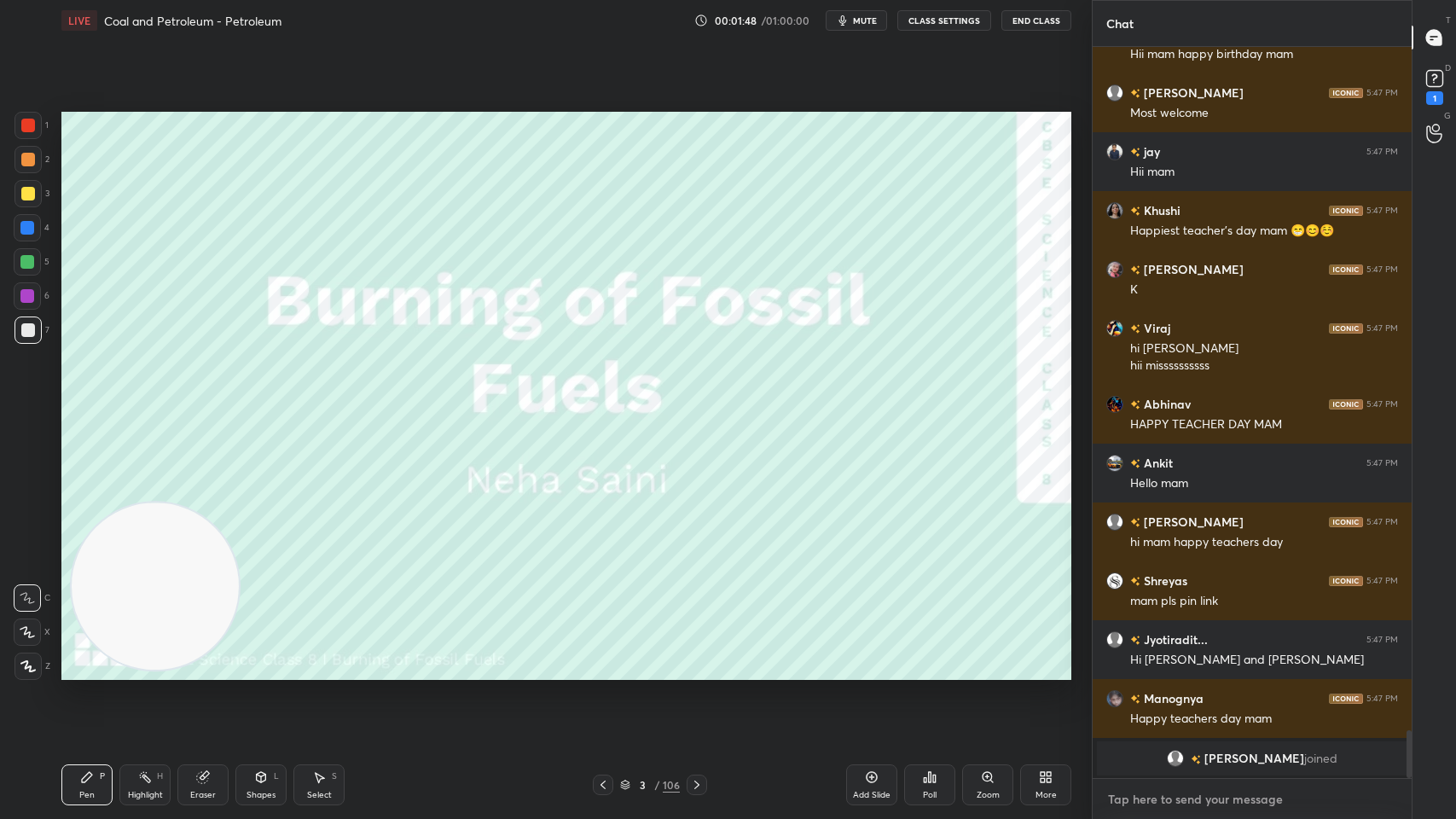
type textarea "U"
type textarea "x"
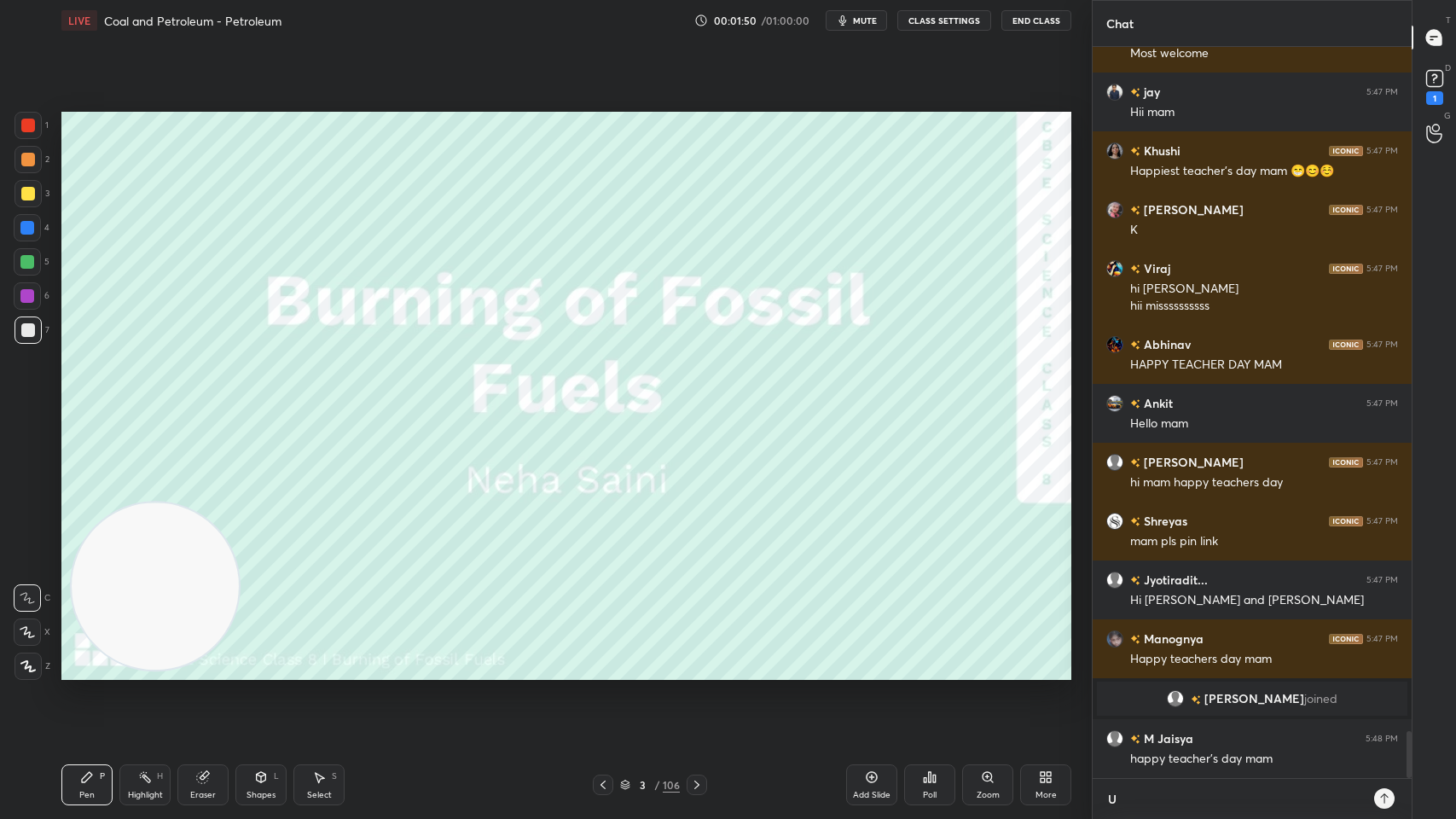
type textarea "Un"
type textarea "x"
type textarea "Una"
type textarea "x"
type textarea "Una"
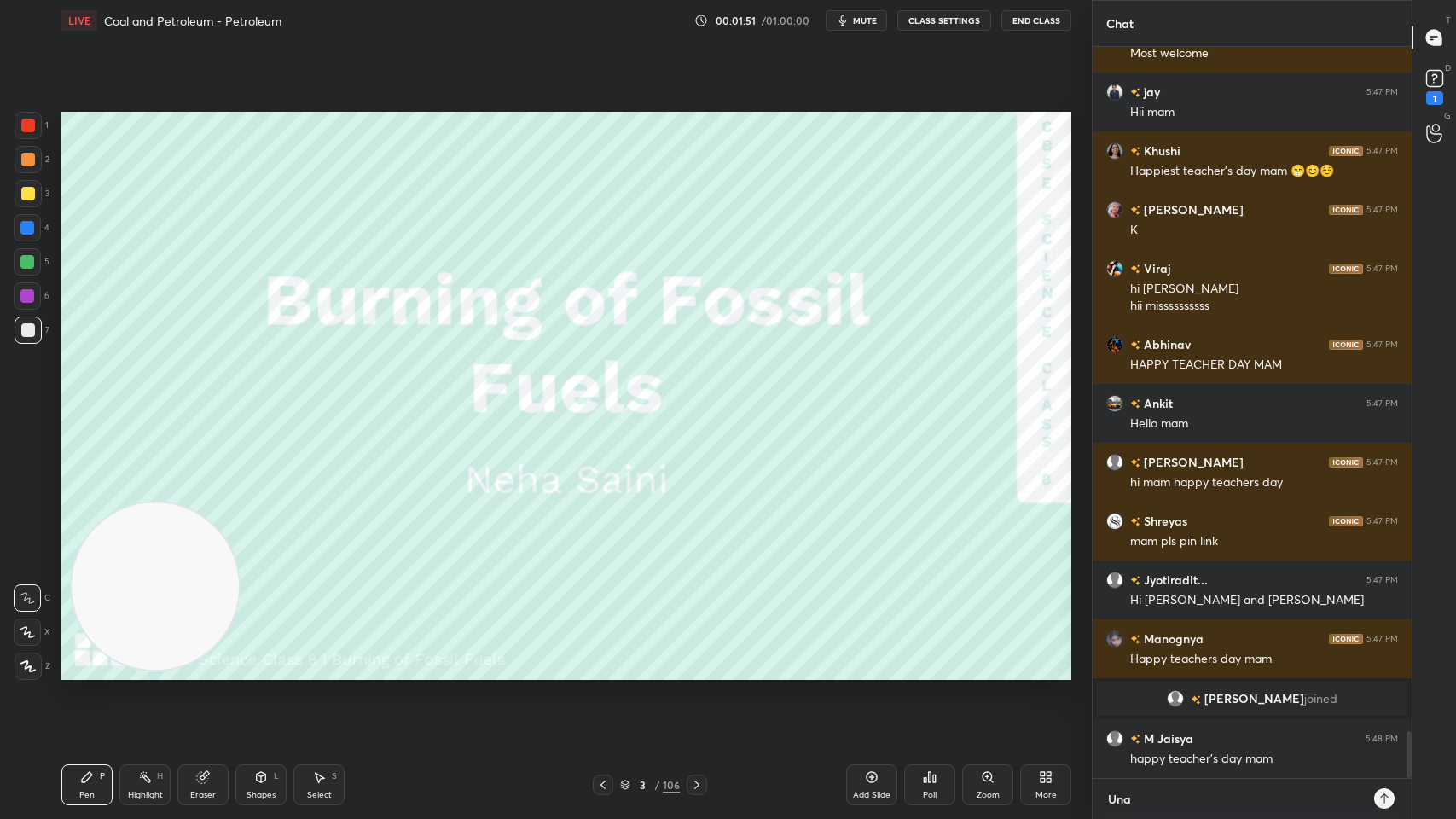
type textarea "x"
type textarea "Una :"
type textarea "x"
type textarea "Una :"
type textarea "x"
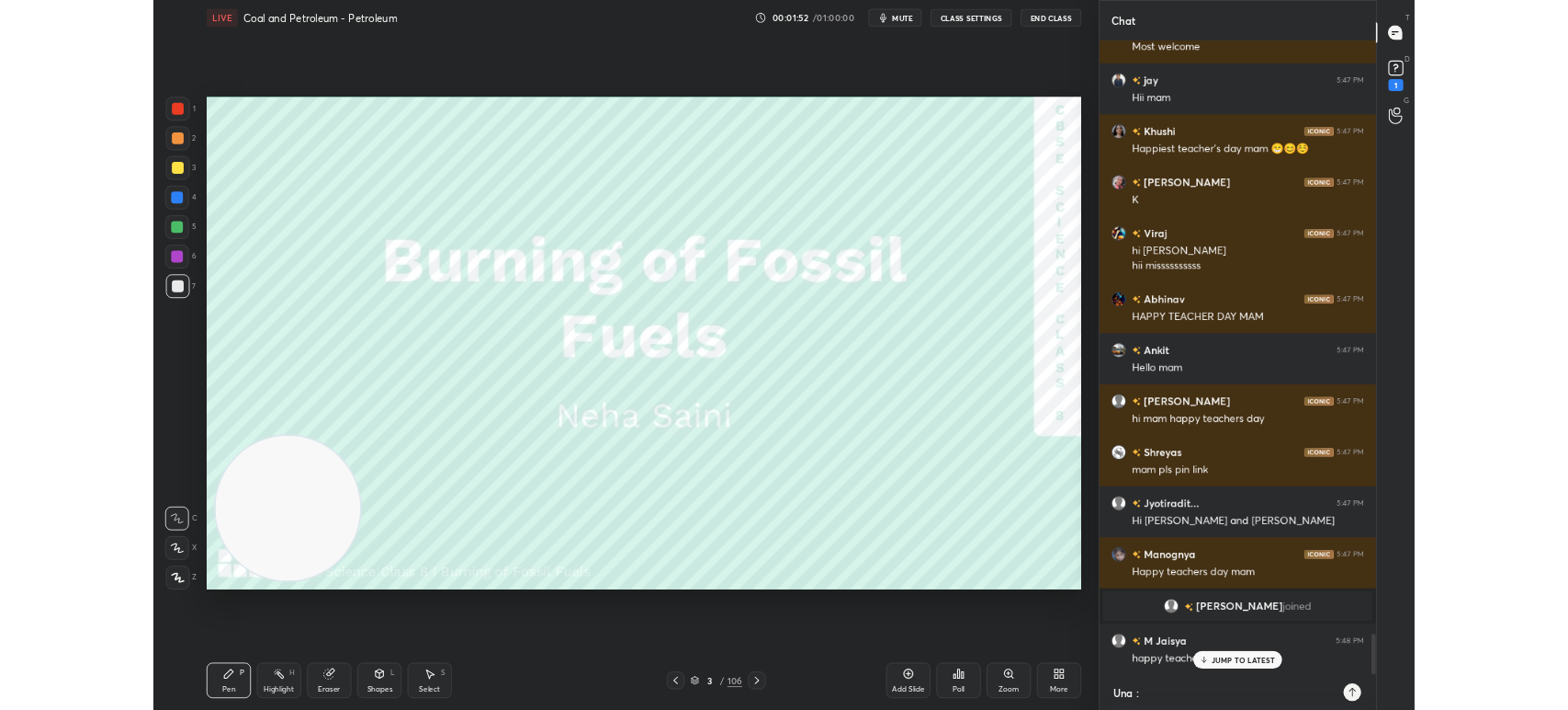
scroll to position [11502, 0]
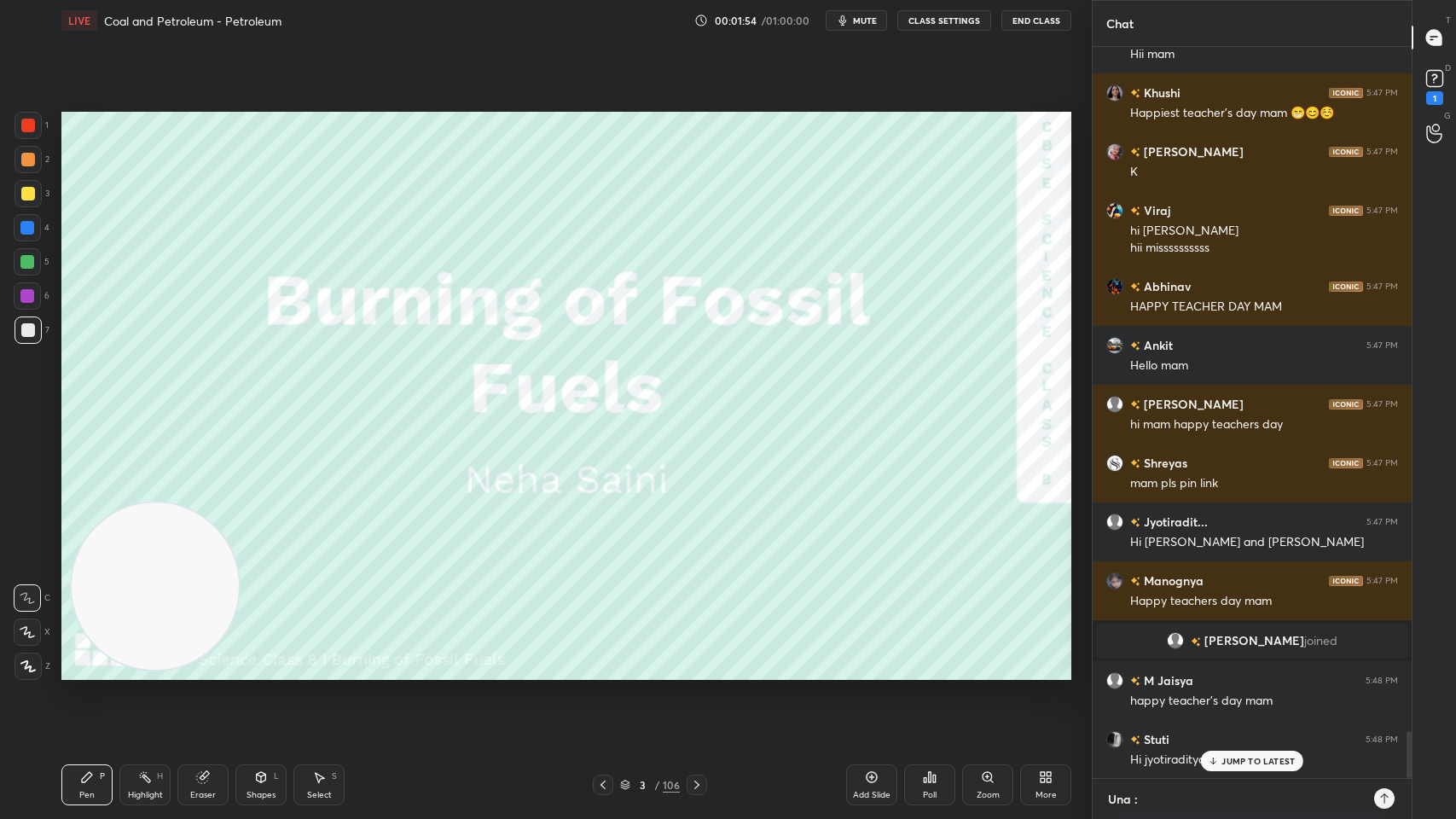
type textarea "Una : -"
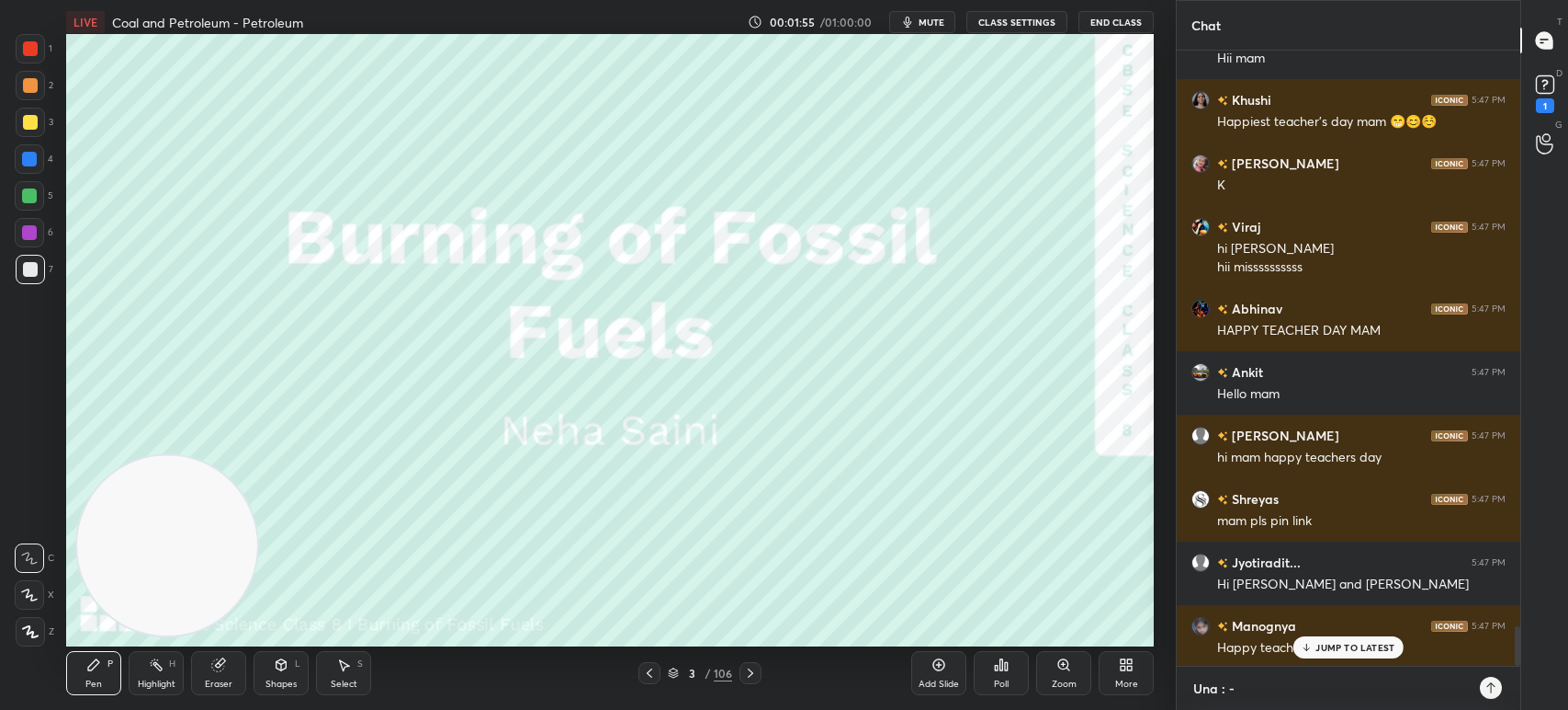
scroll to position [6, 6]
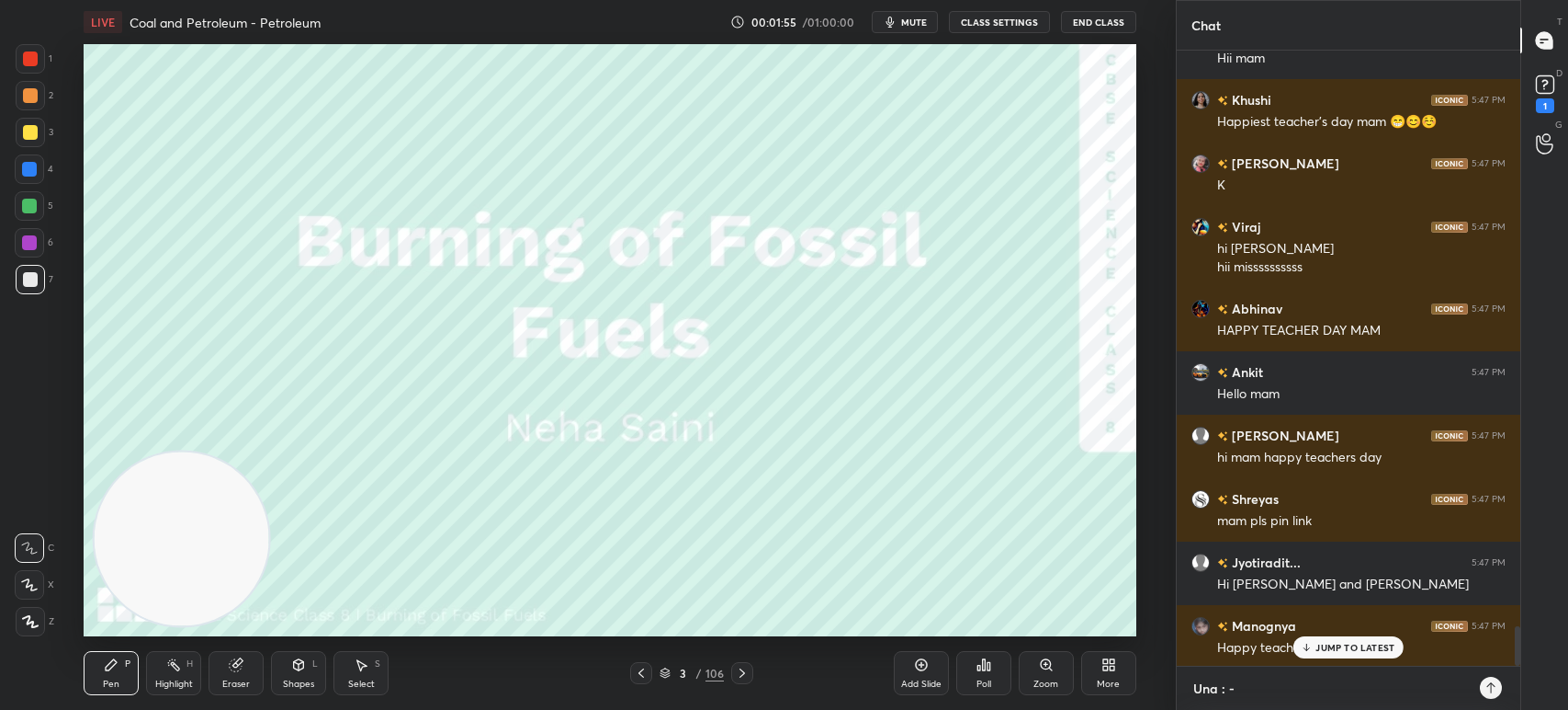
type textarea "x"
type textarea "Una : -"
click at [896, 16] on icon "button" at bounding box center [890, 22] width 15 height 15
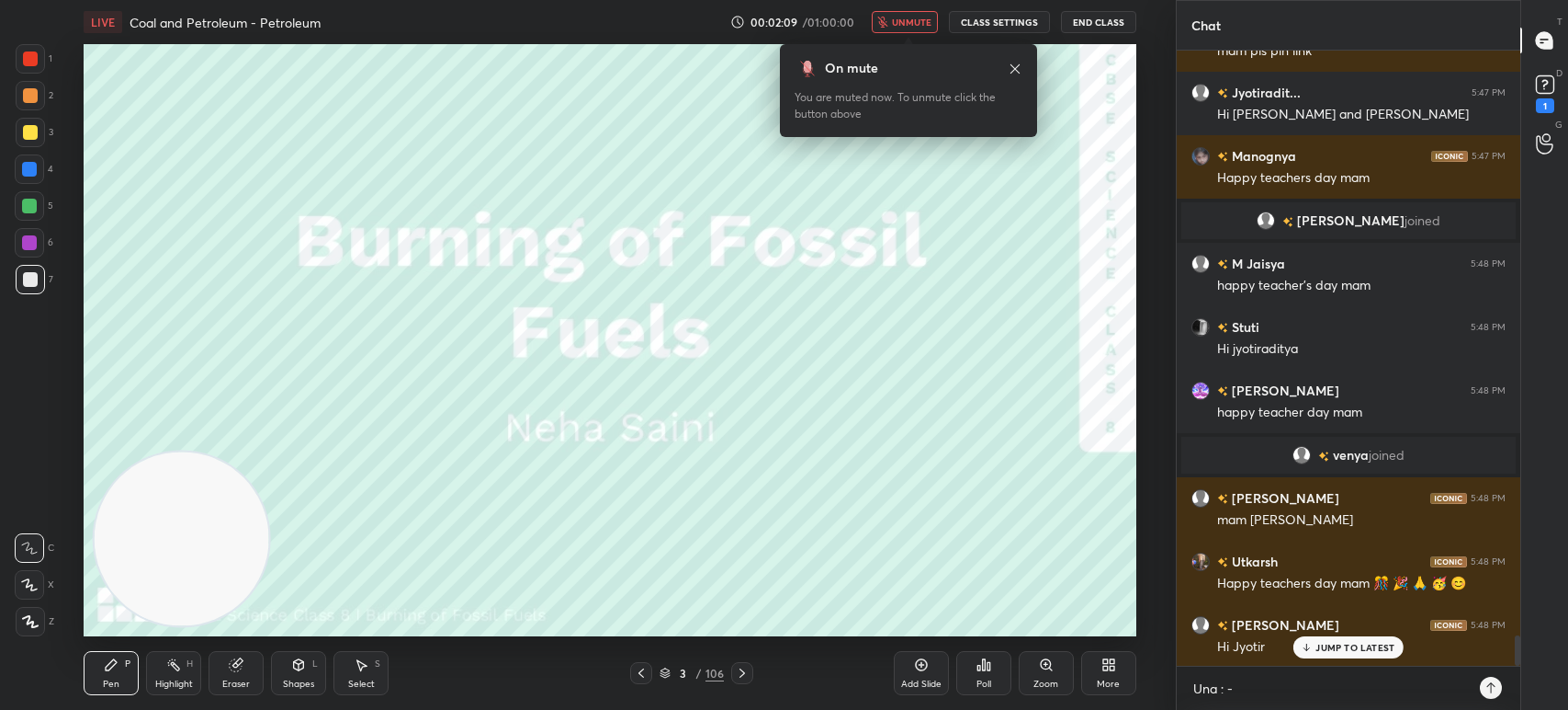
scroll to position [12036, 0]
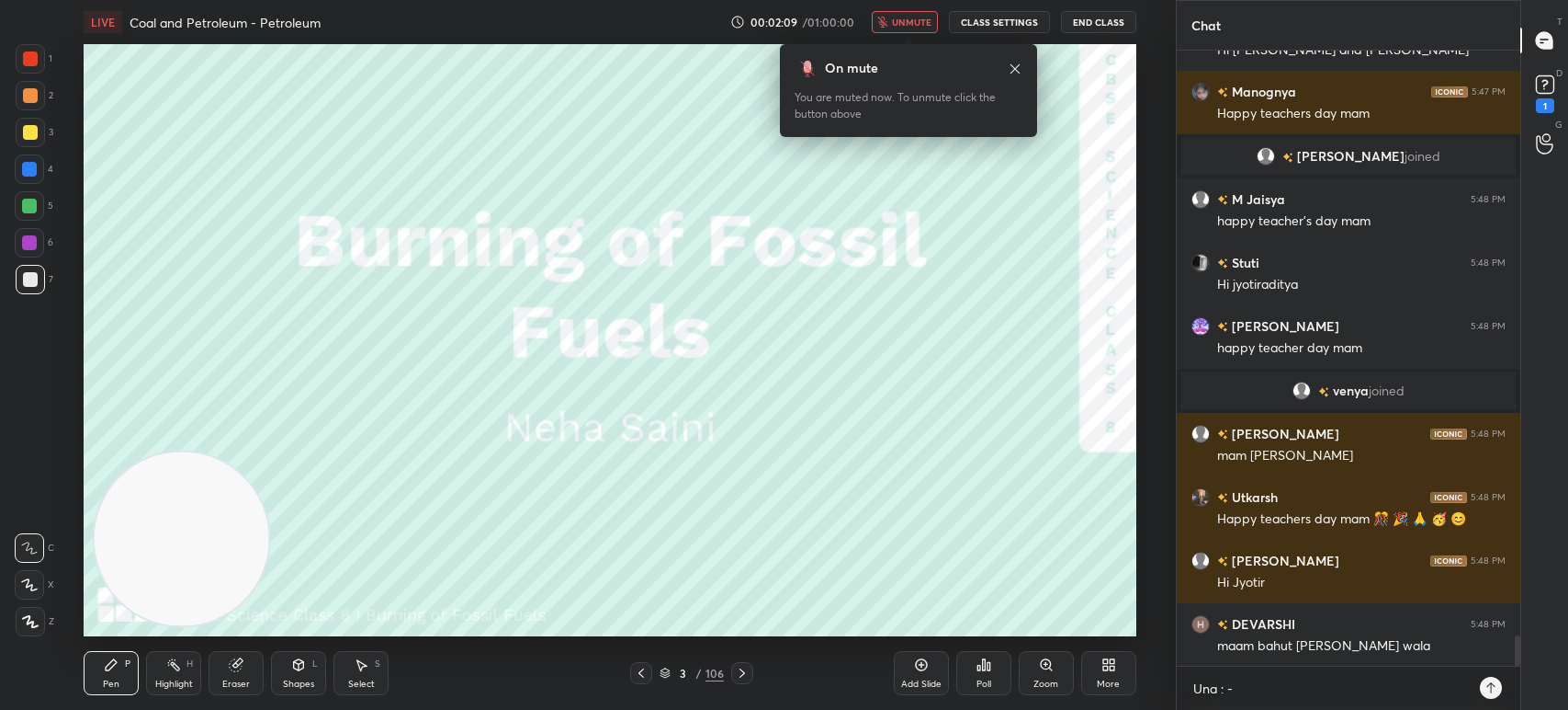
click at [1011, 65] on icon at bounding box center [1015, 68] width 15 height 15
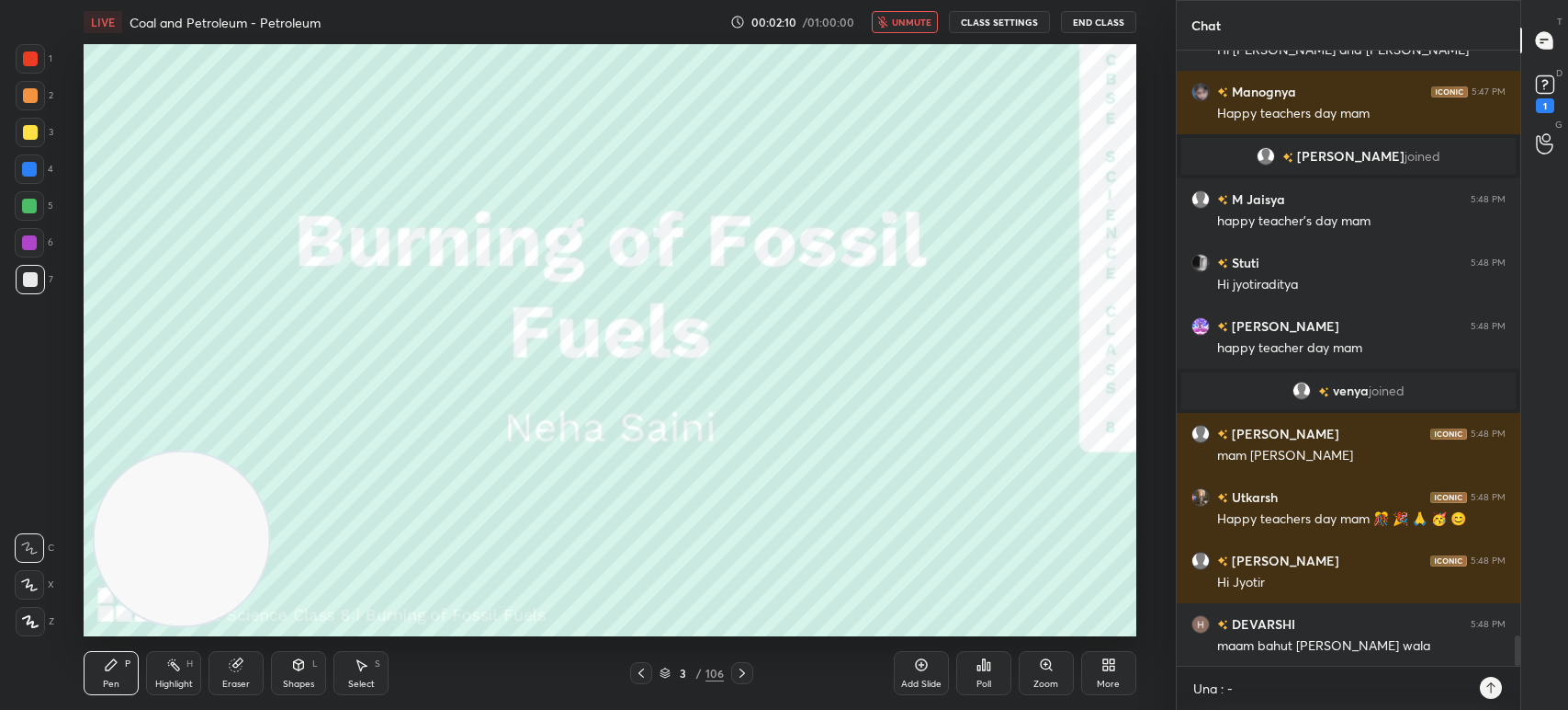
scroll to position [12132, 0]
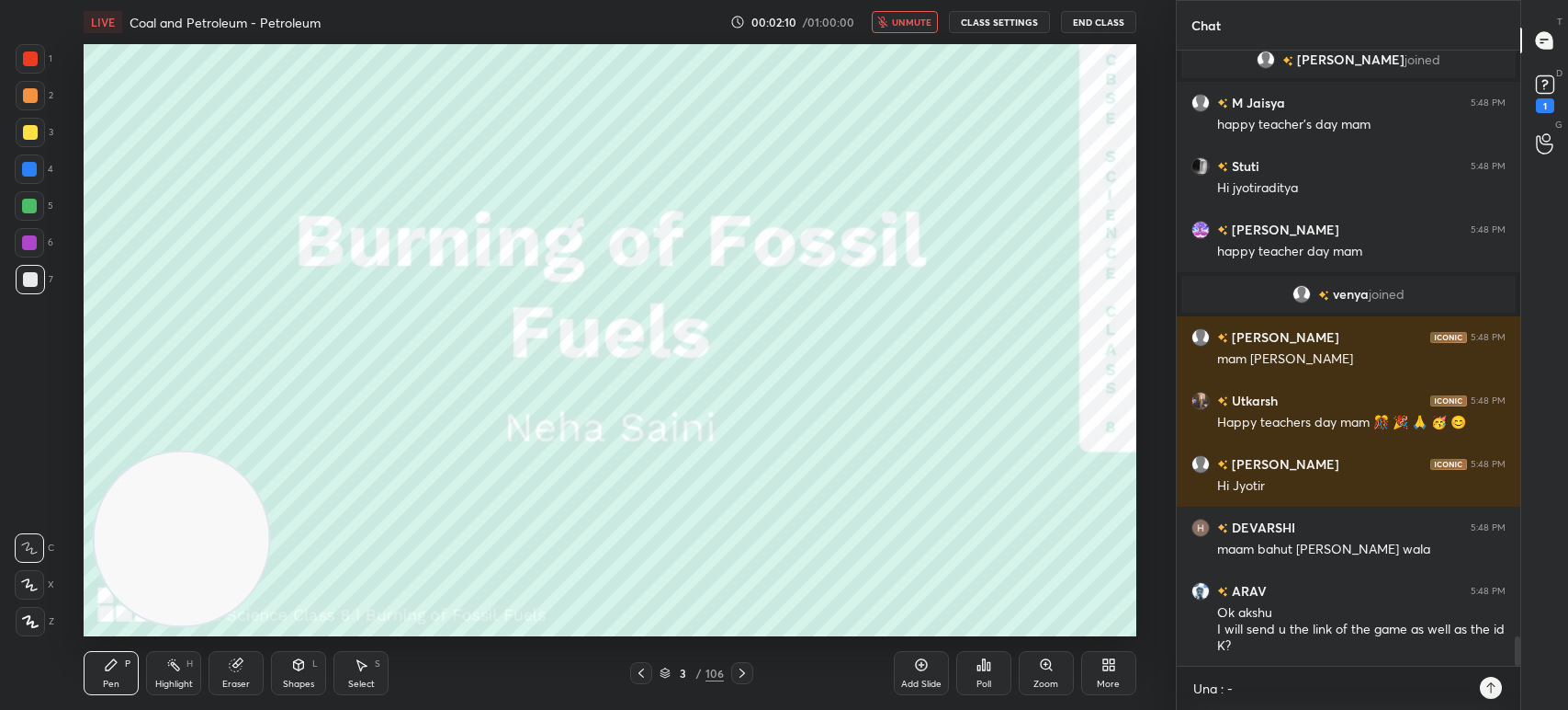
click at [1096, 673] on div "More" at bounding box center [1109, 672] width 56 height 44
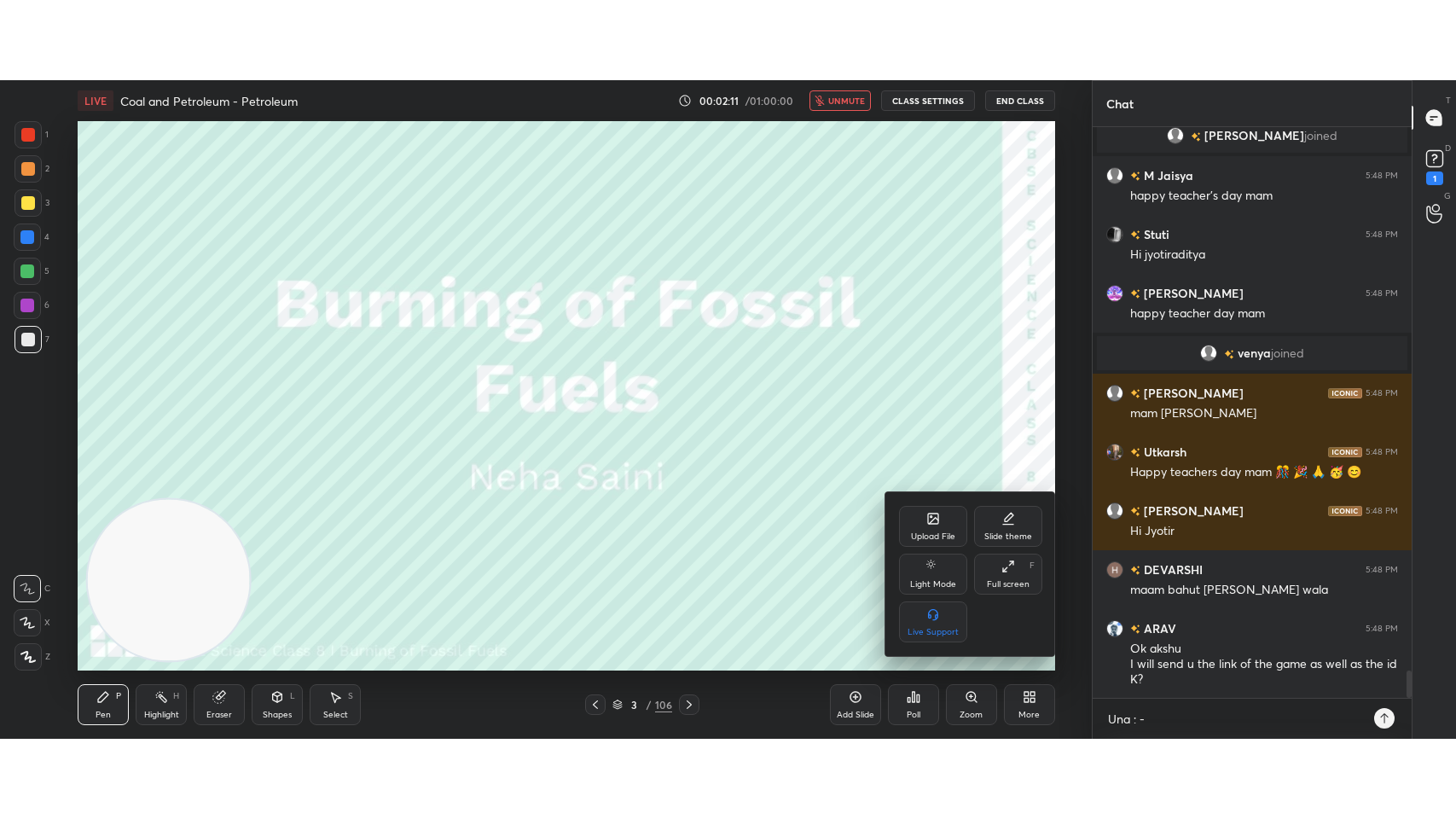
scroll to position [11317, 0]
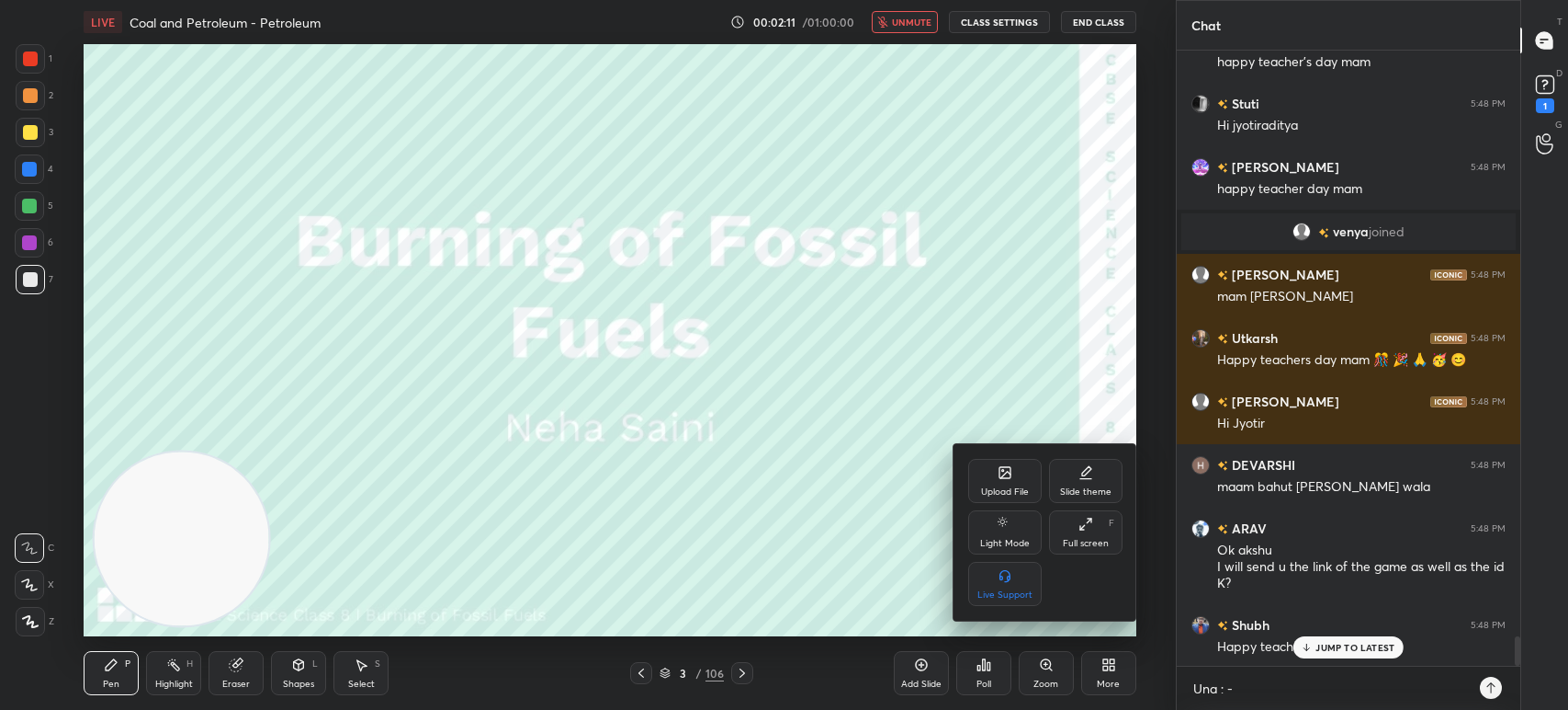
click at [1076, 539] on div "Full screen" at bounding box center [1085, 542] width 46 height 9
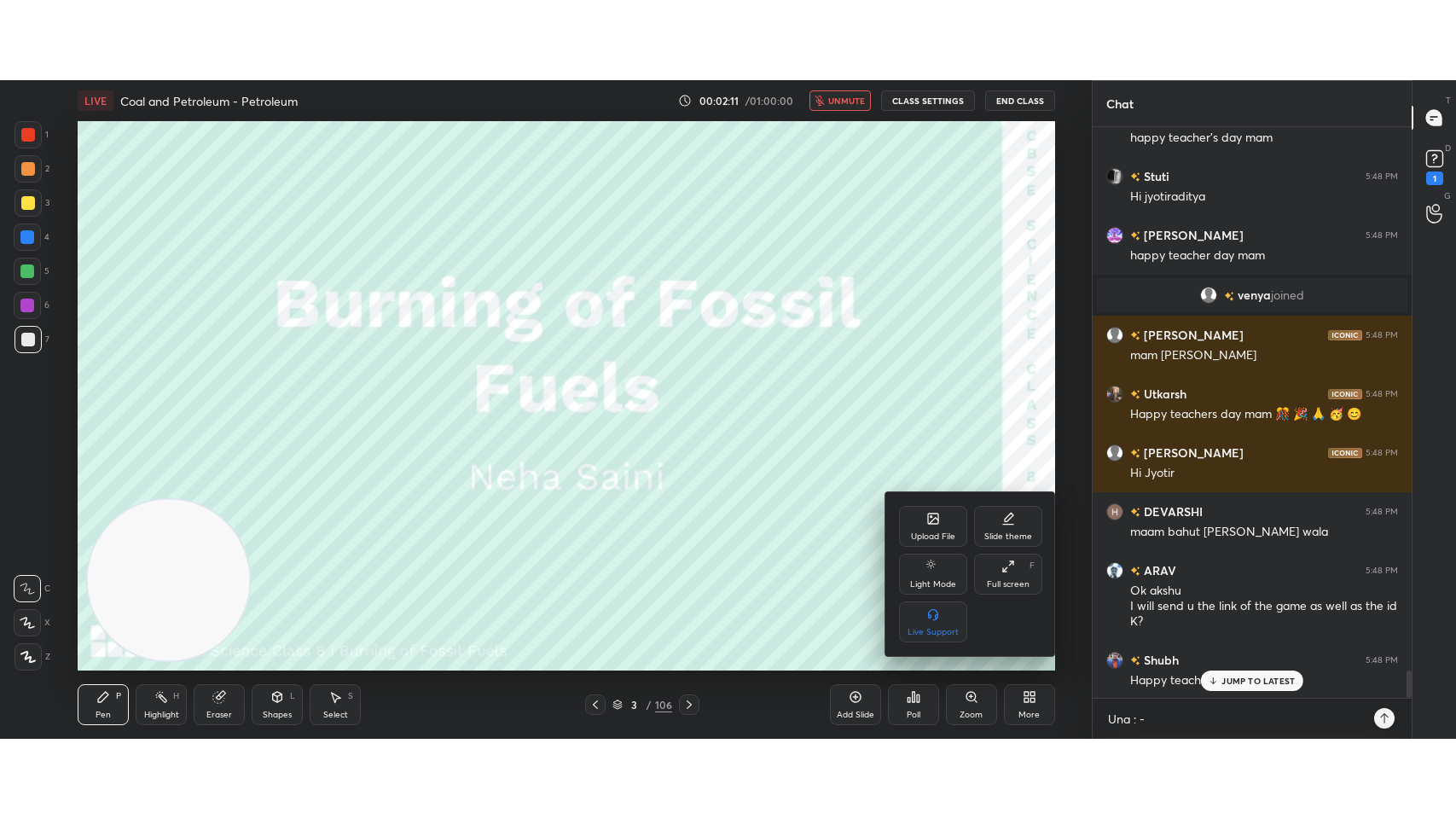
scroll to position [767, 314]
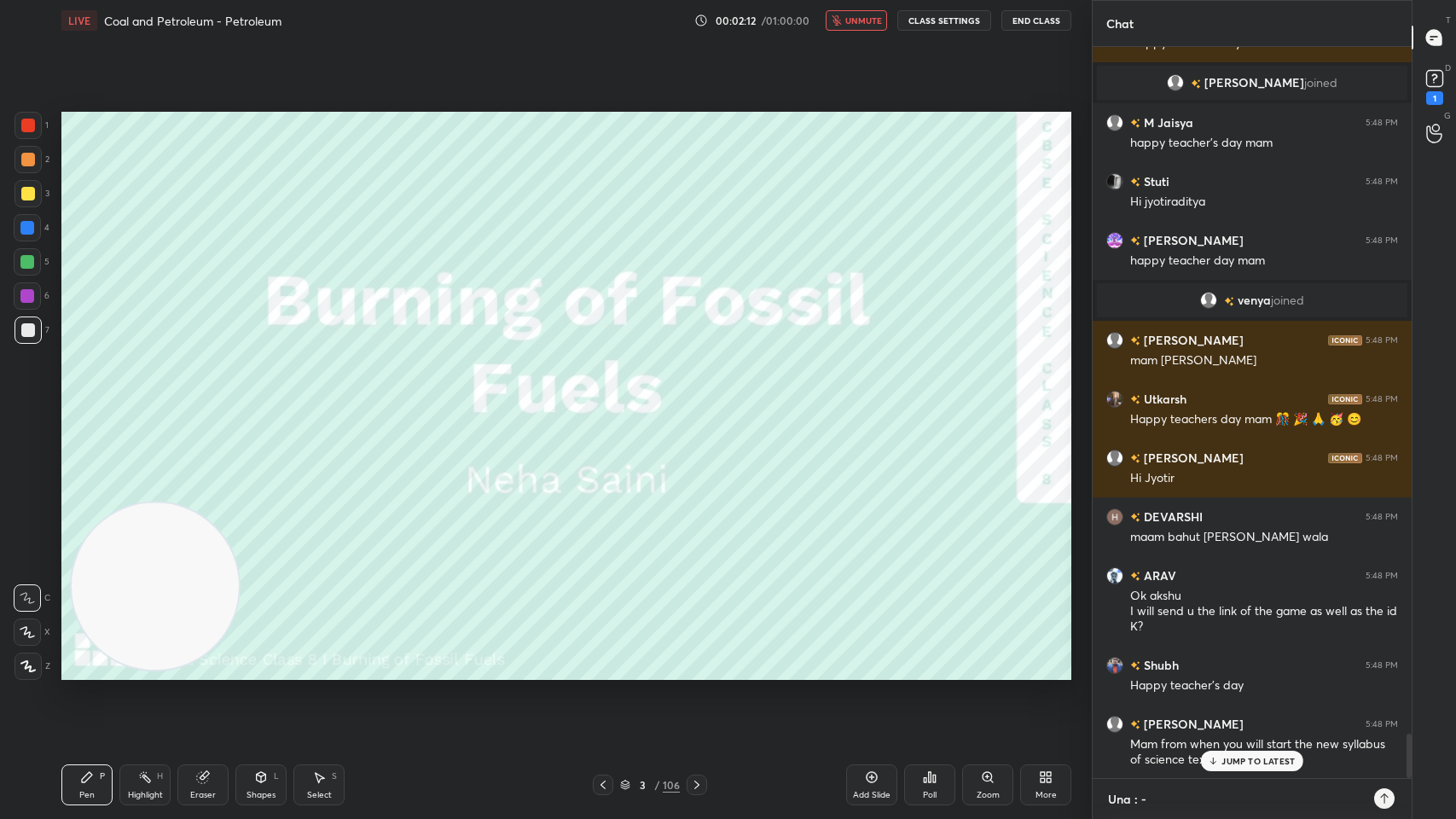
click at [1161, 658] on textarea "Una : -" at bounding box center [1235, 800] width 258 height 28
type textarea "x"
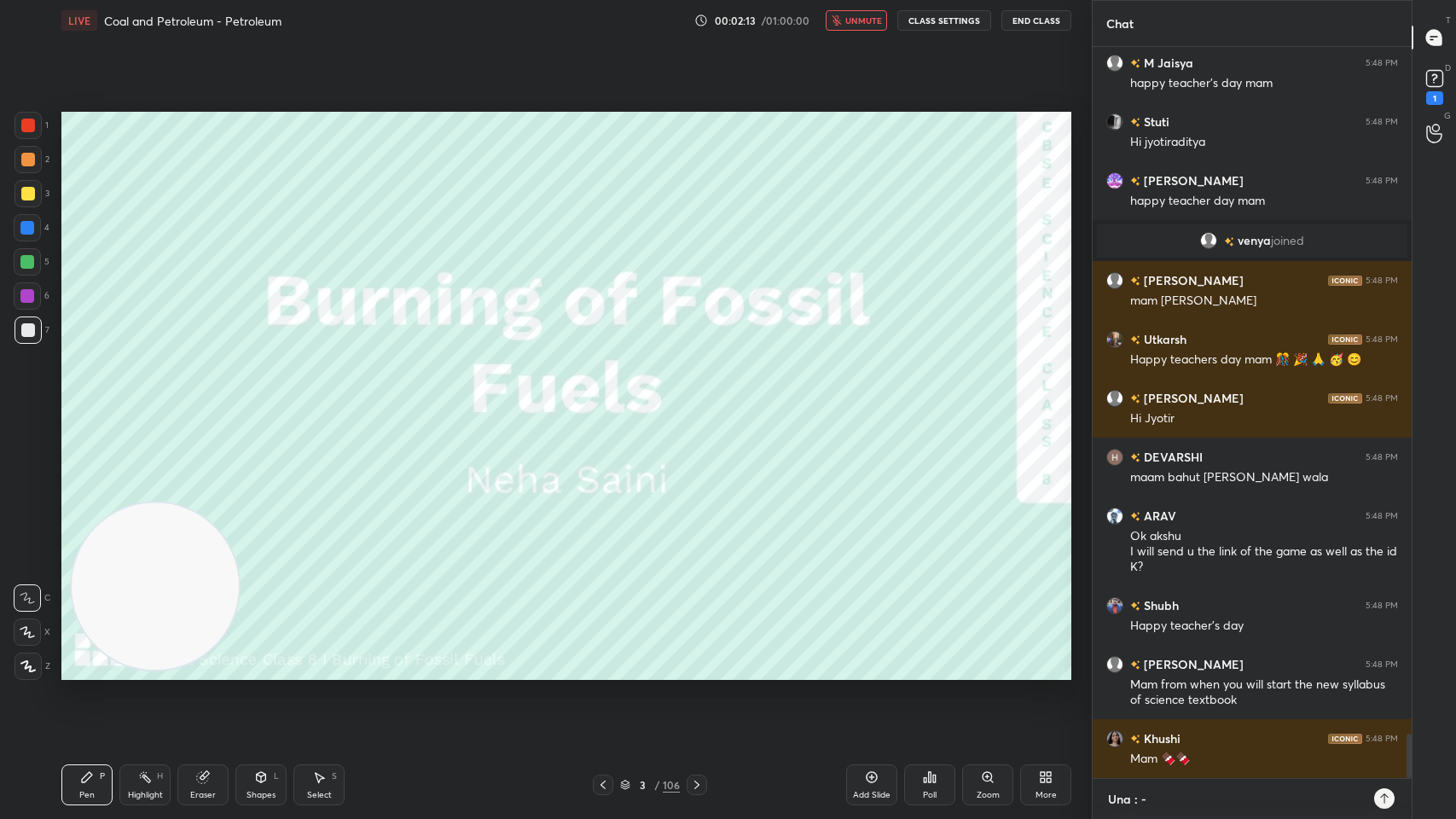
type textarea "Una : -"
type textarea "x"
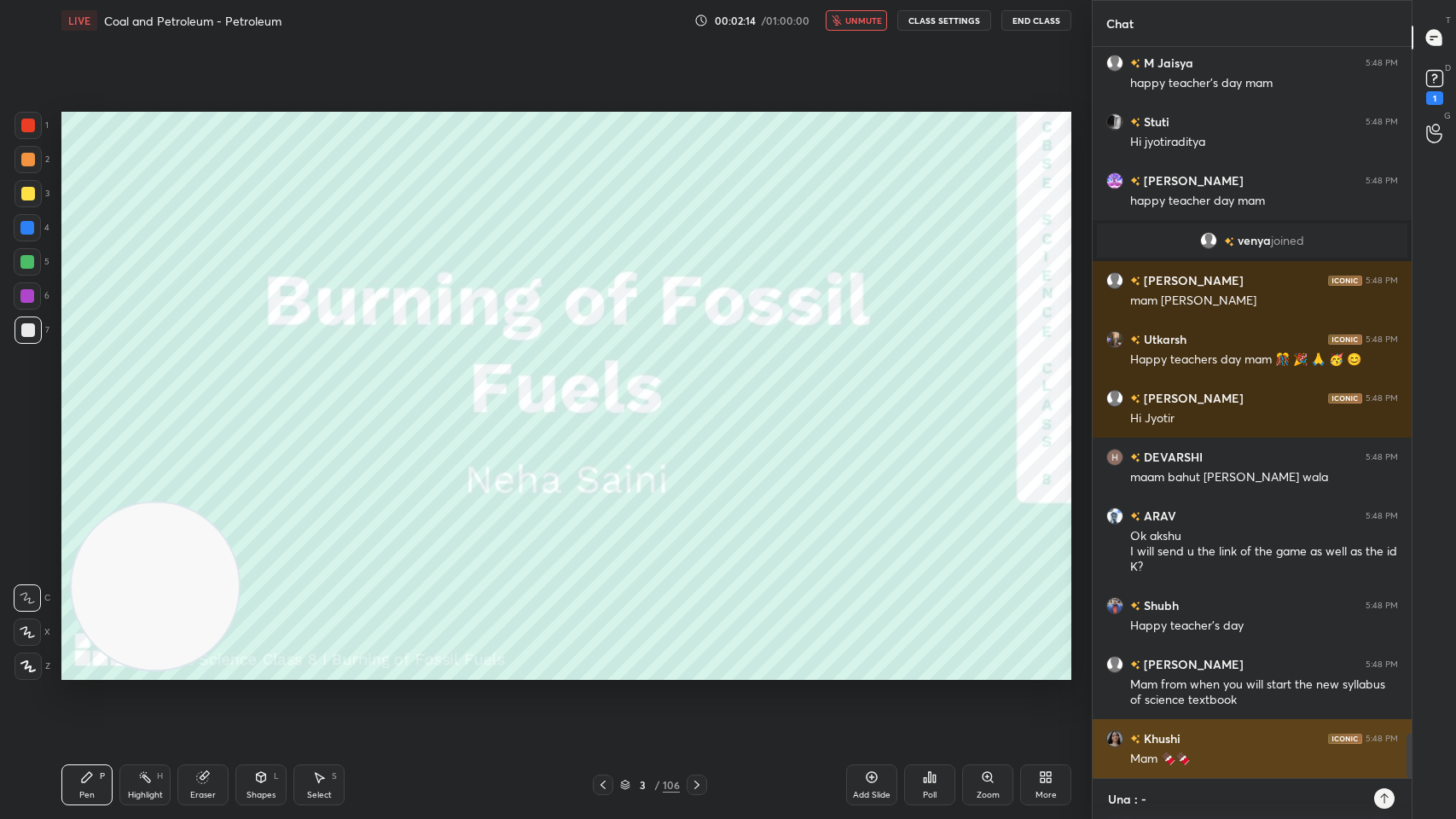
paste textarea "[URL][DOMAIN_NAME]"
type textarea "Una : - https://unacademy.onelink.me/M2BR/gw0m7tbh"
type textarea "x"
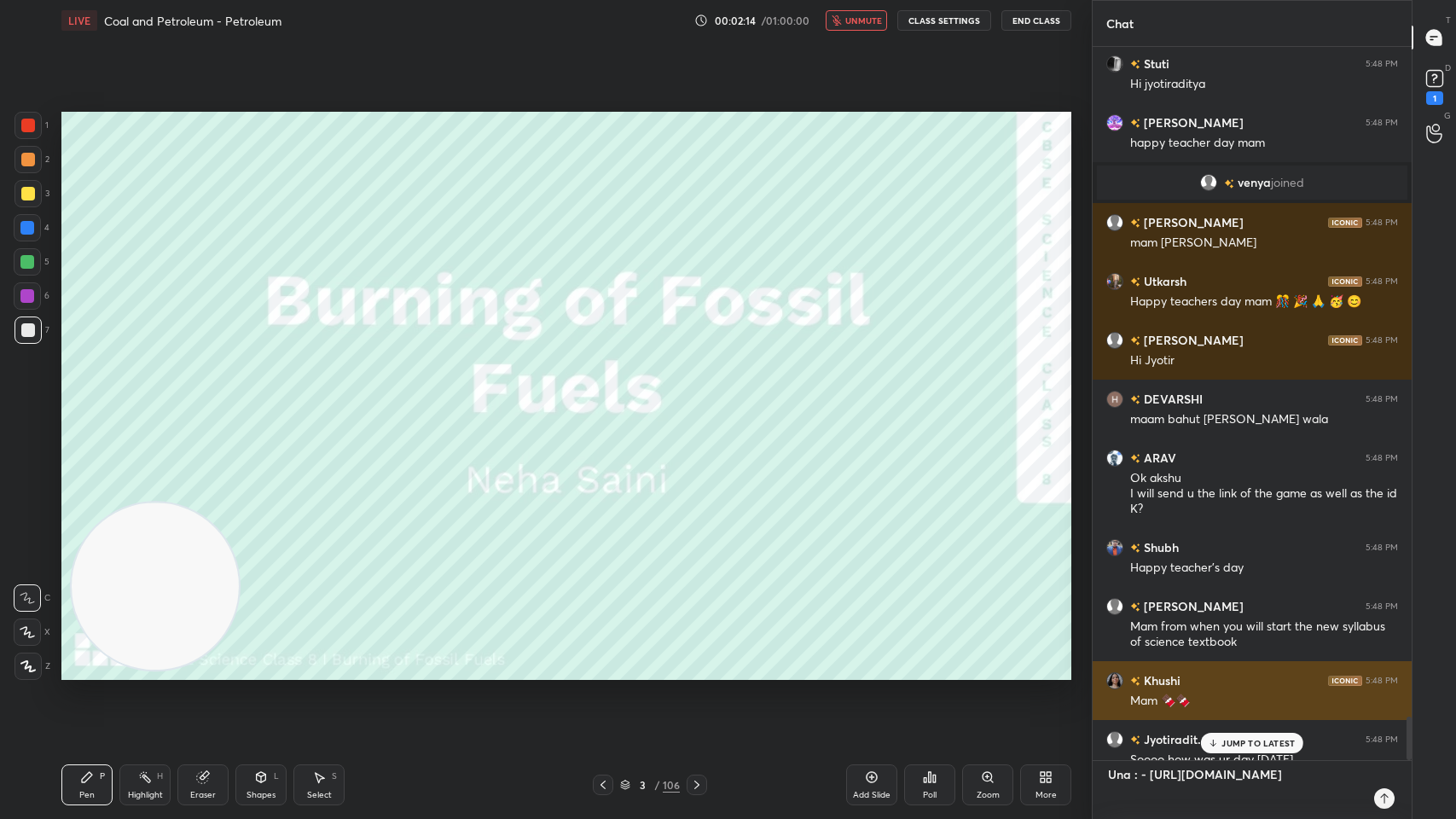
type textarea "x"
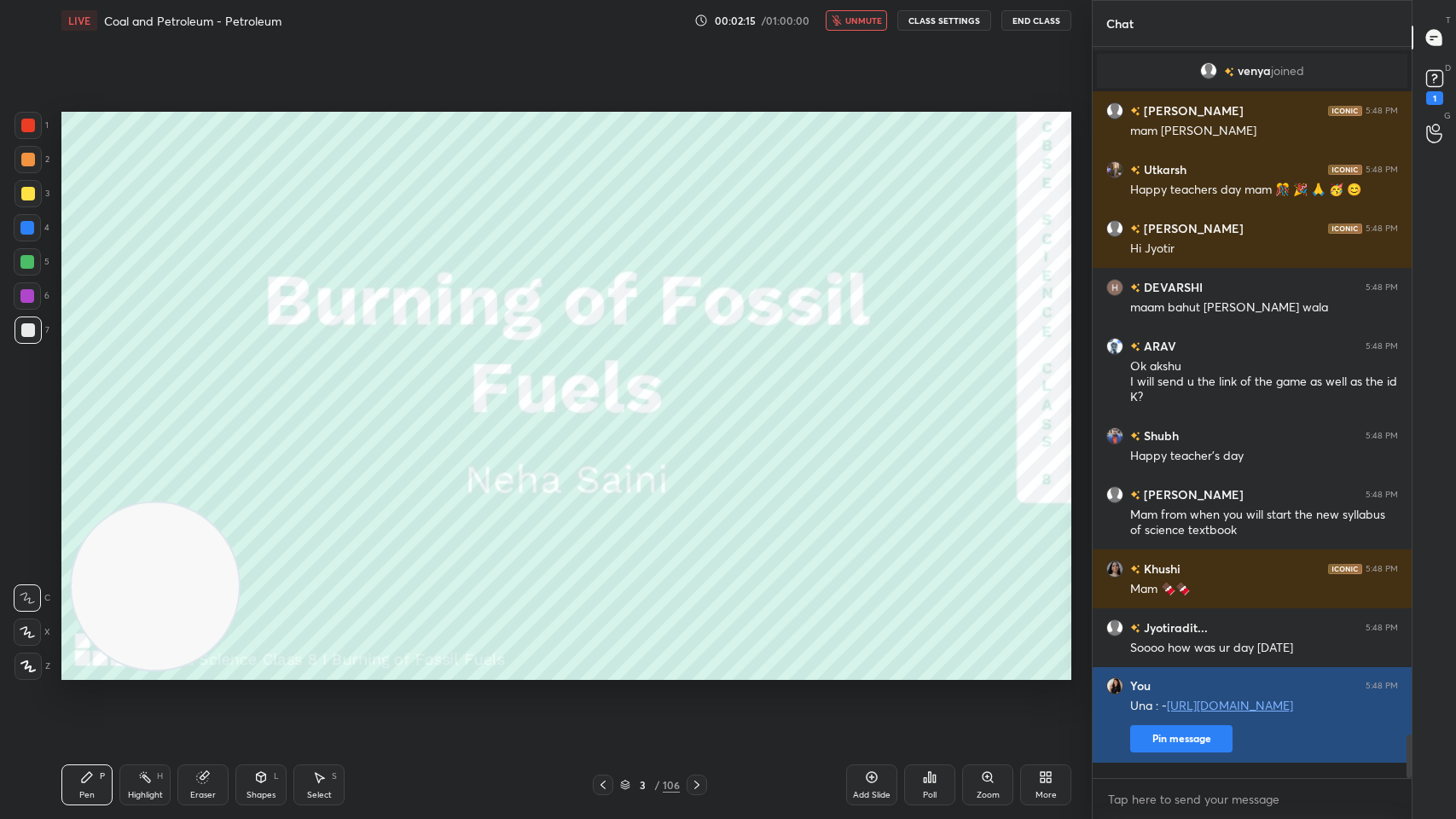
click at [1218, 658] on button "Pin message" at bounding box center [1181, 739] width 102 height 28
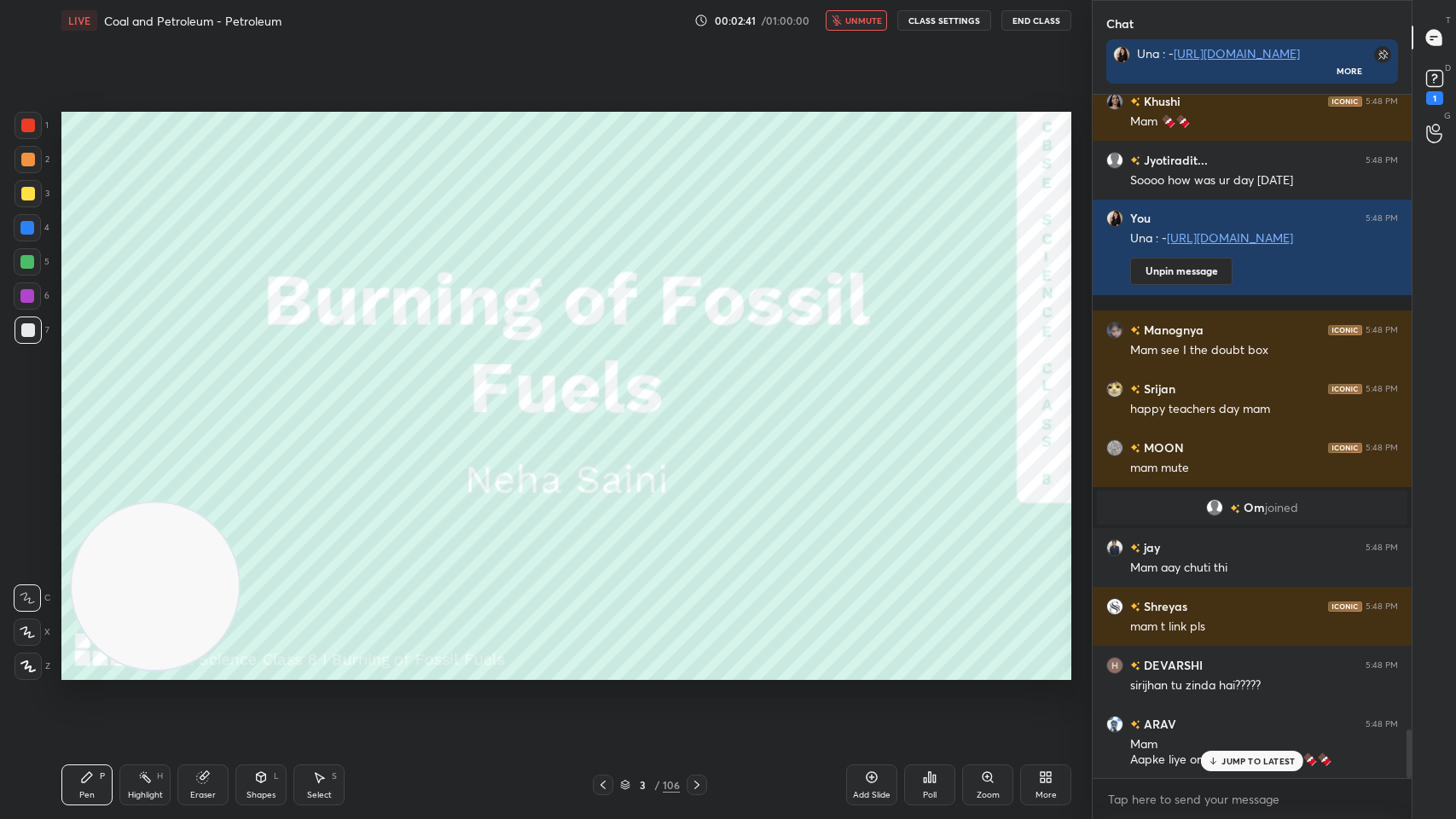
click at [841, 23] on icon "button" at bounding box center [837, 20] width 9 height 10
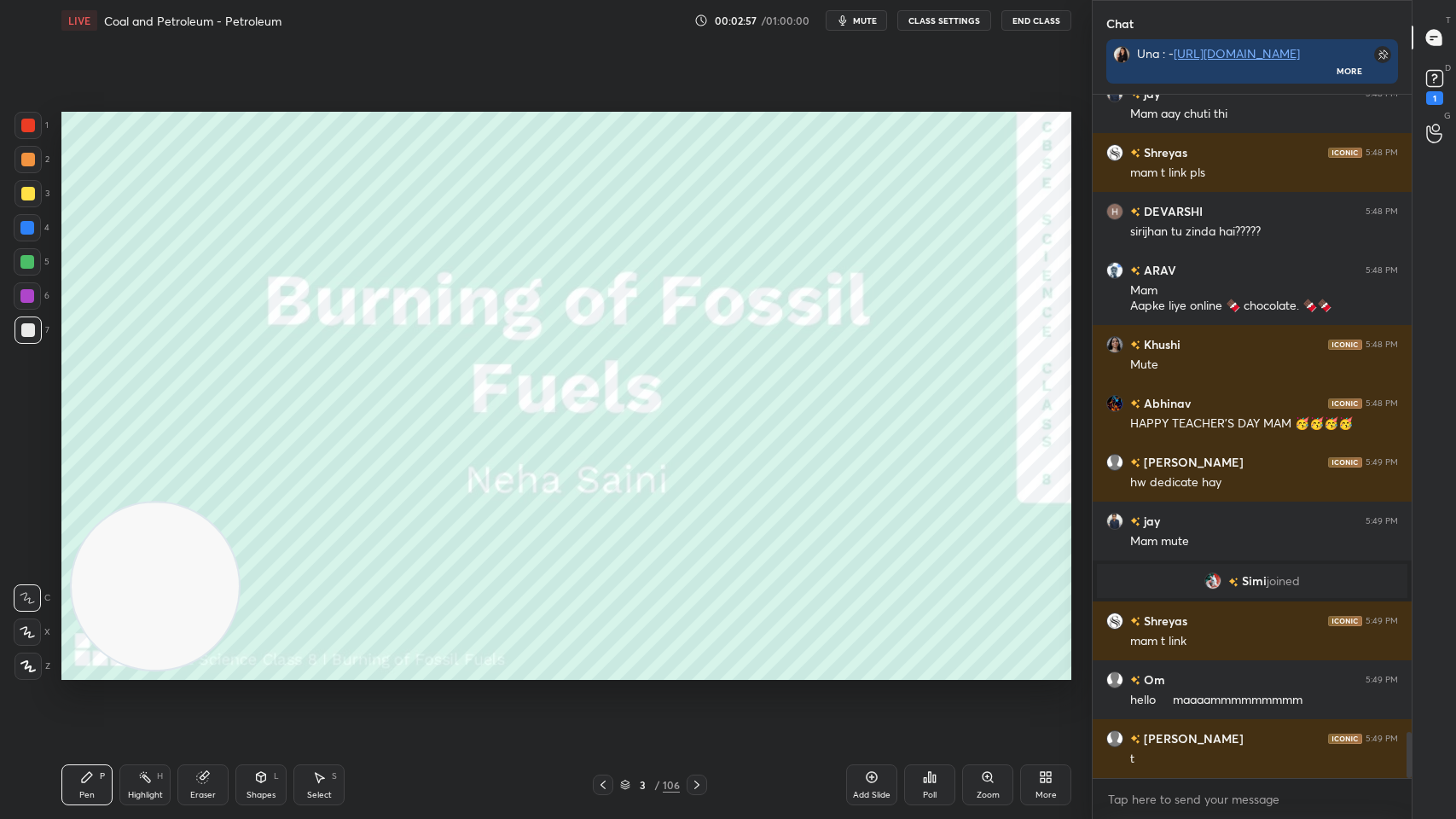
scroll to position [9478, 0]
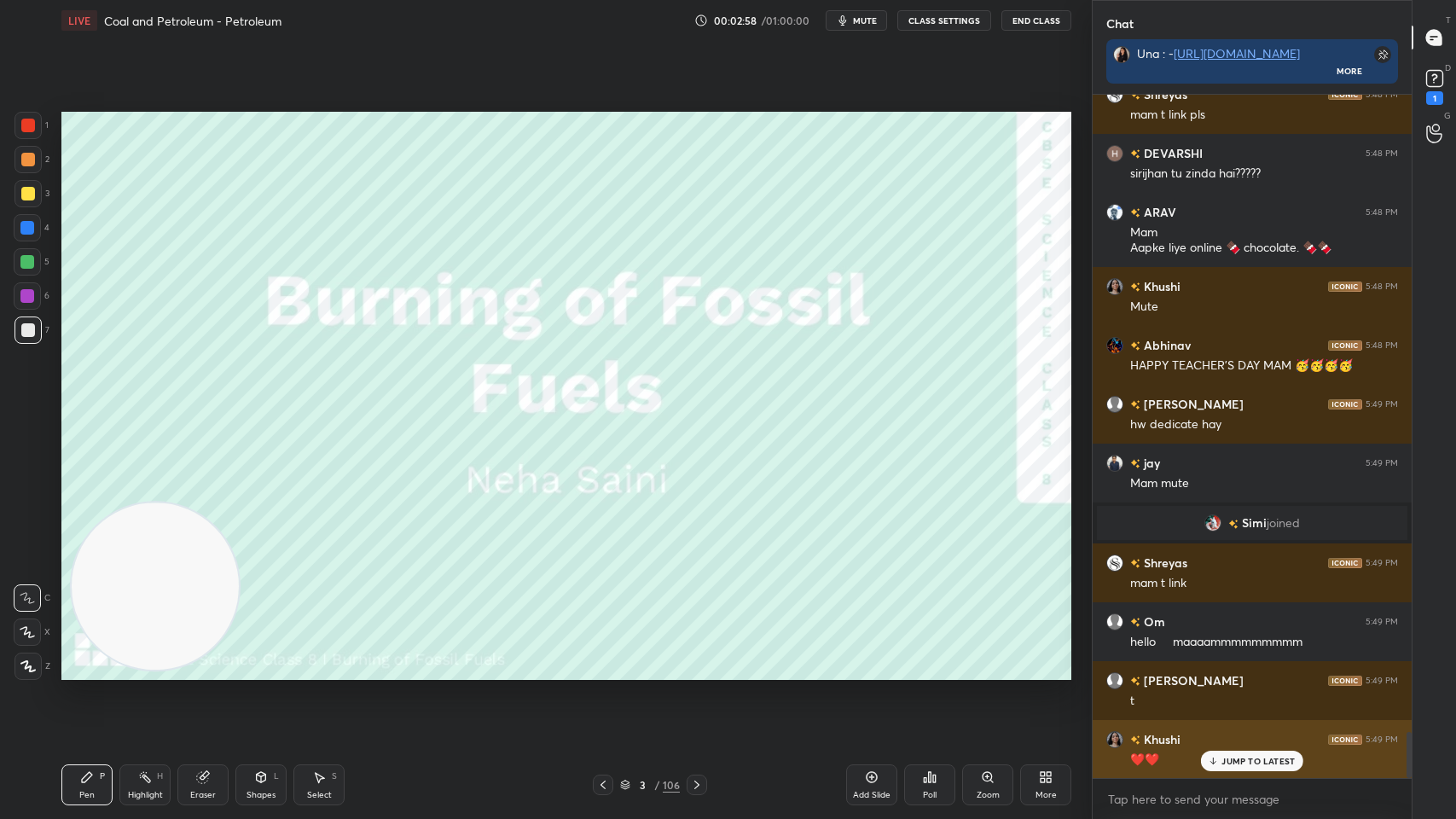
click at [1240, 658] on p "JUMP TO LATEST" at bounding box center [1258, 760] width 74 height 10
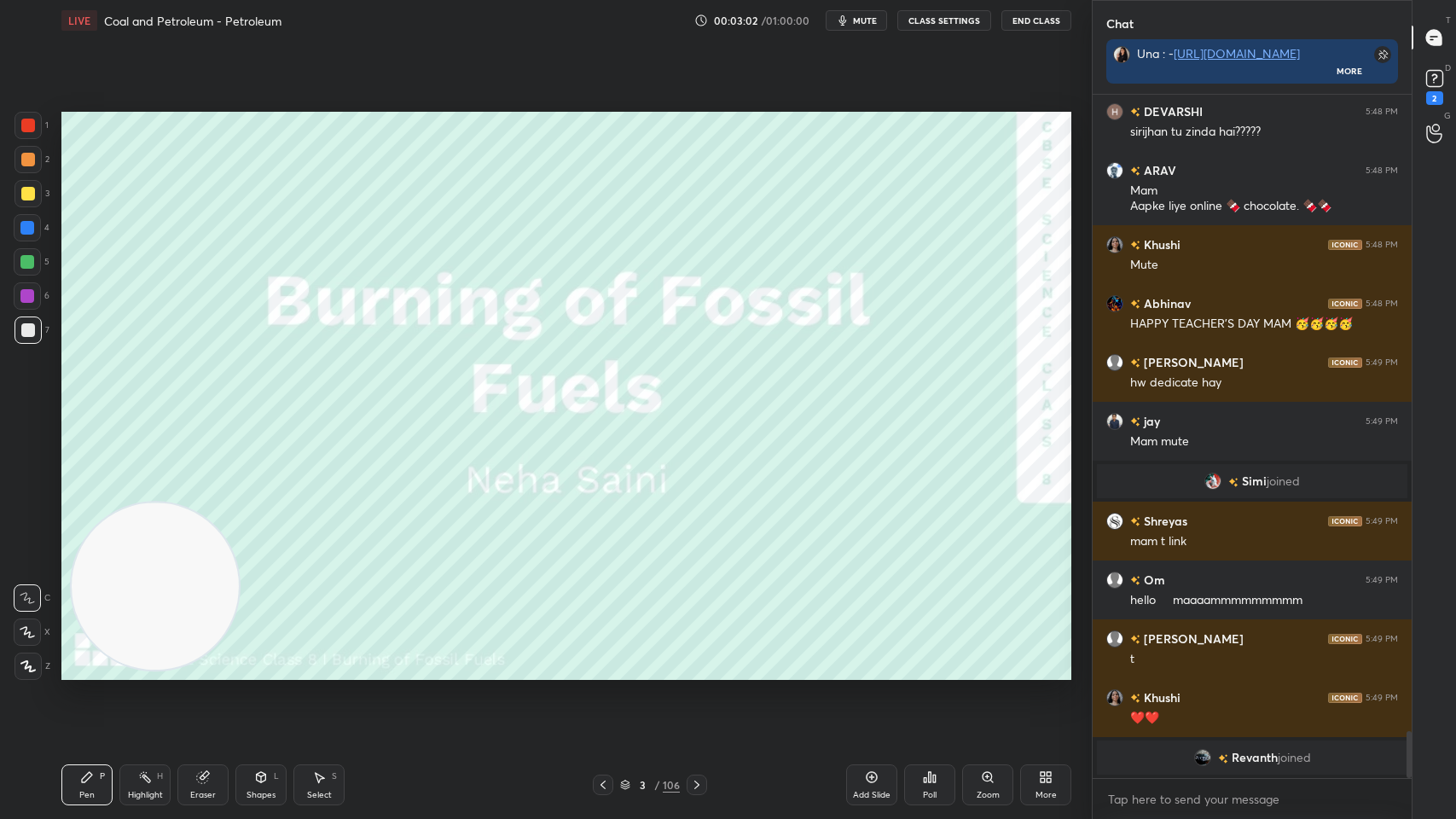
click at [877, 23] on span "mute" at bounding box center [865, 20] width 24 height 12
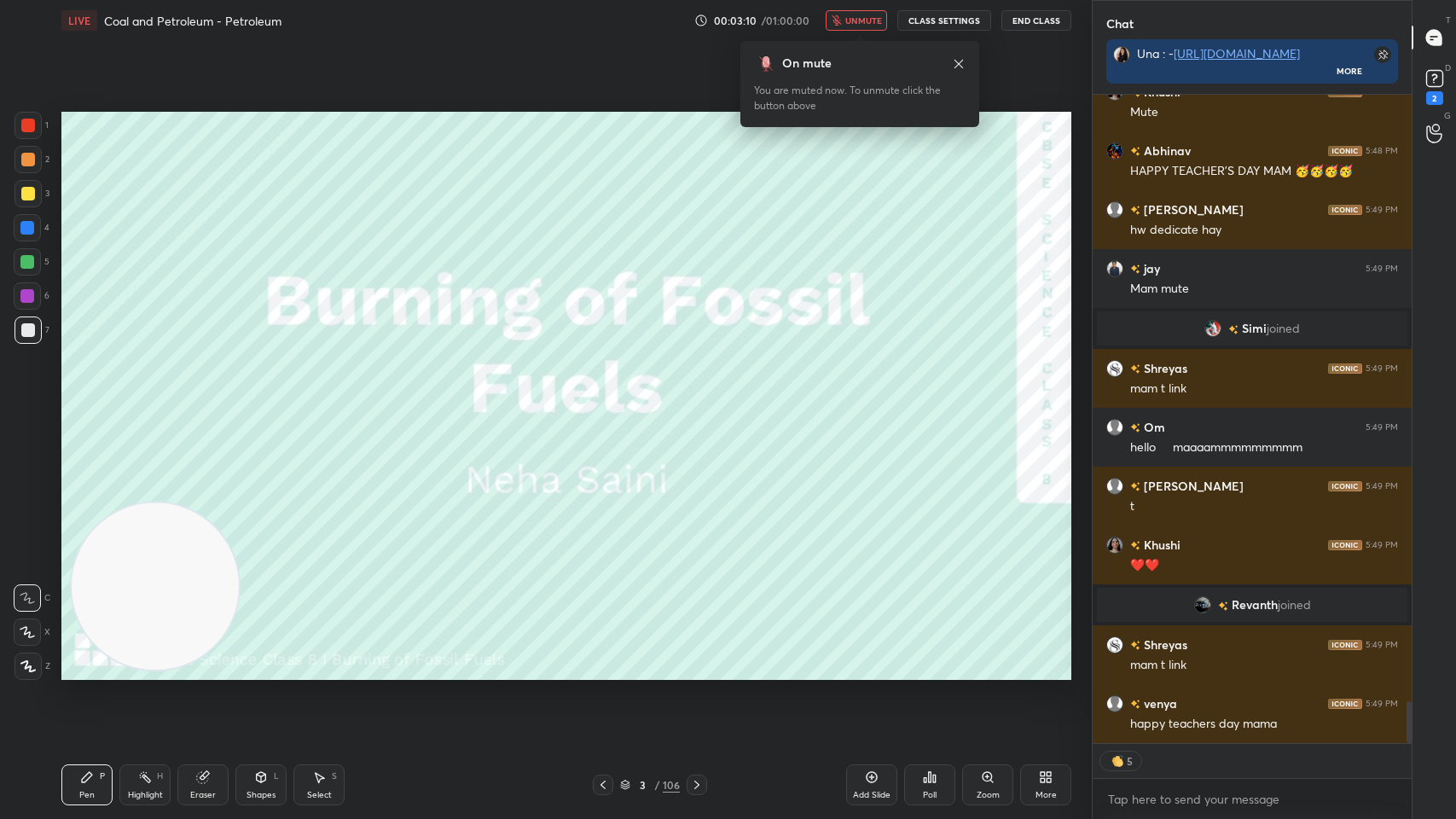
scroll to position [9510, 0]
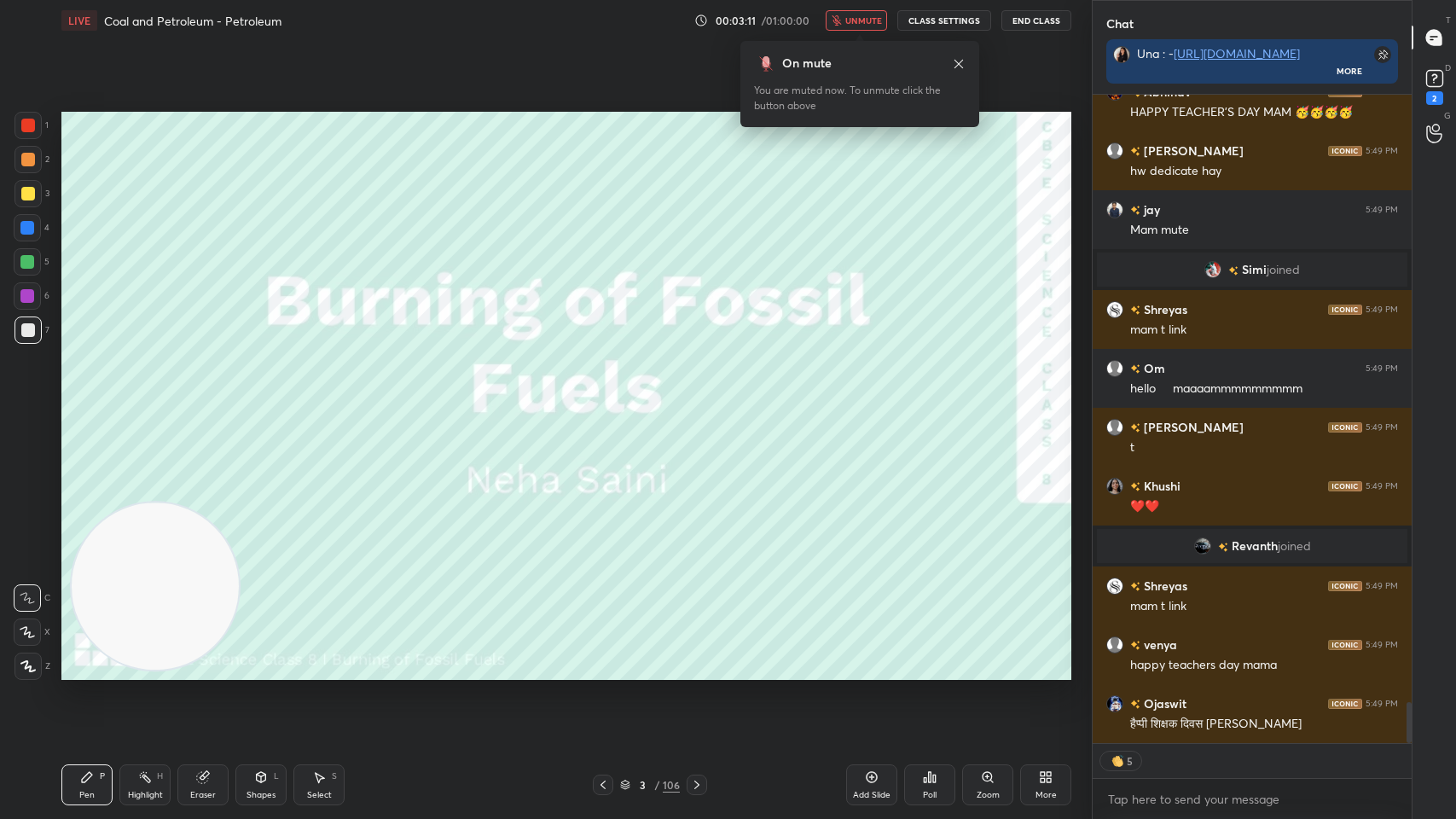
click at [958, 63] on icon at bounding box center [958, 63] width 8 height 8
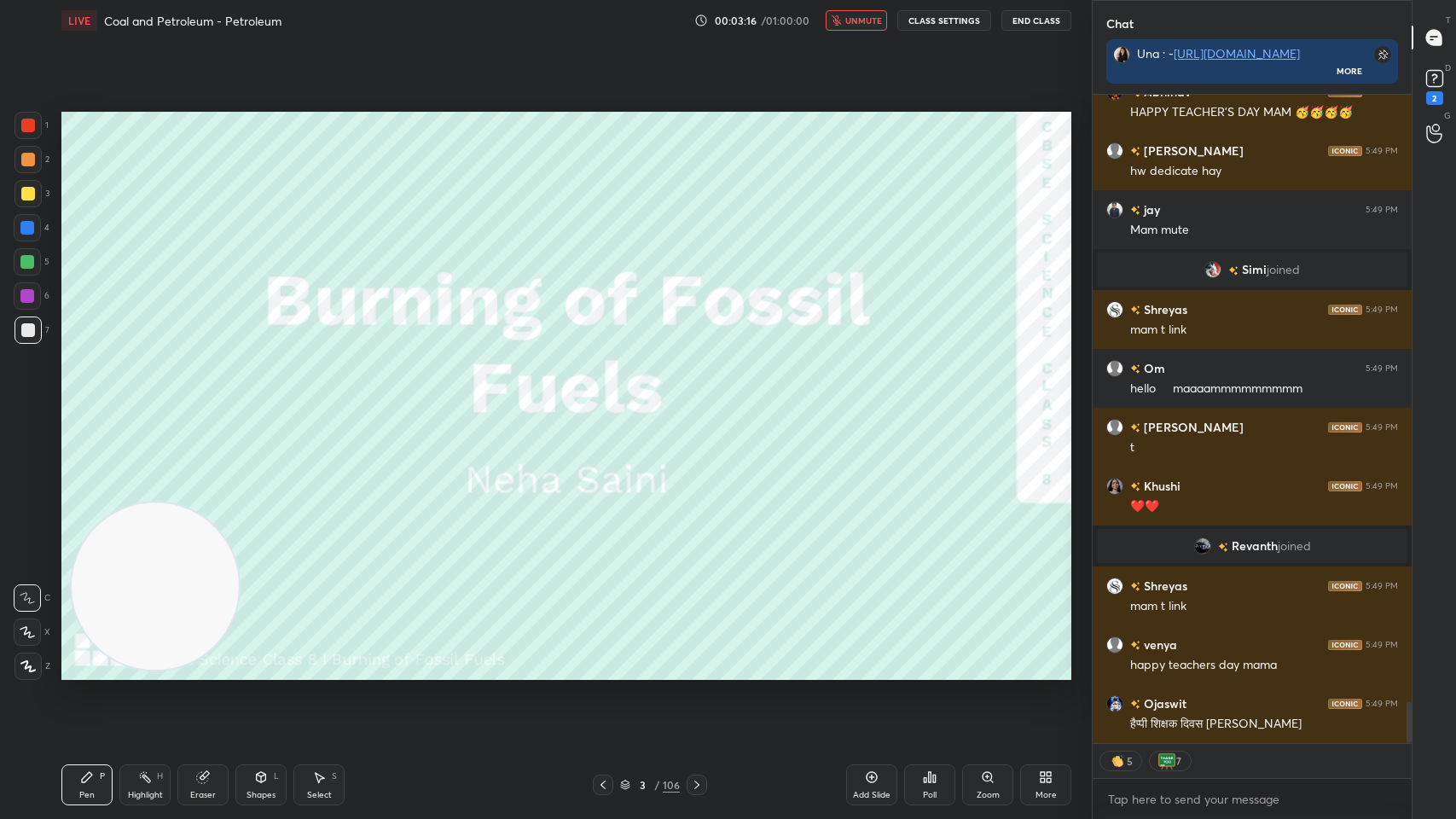
scroll to position [9568, 0]
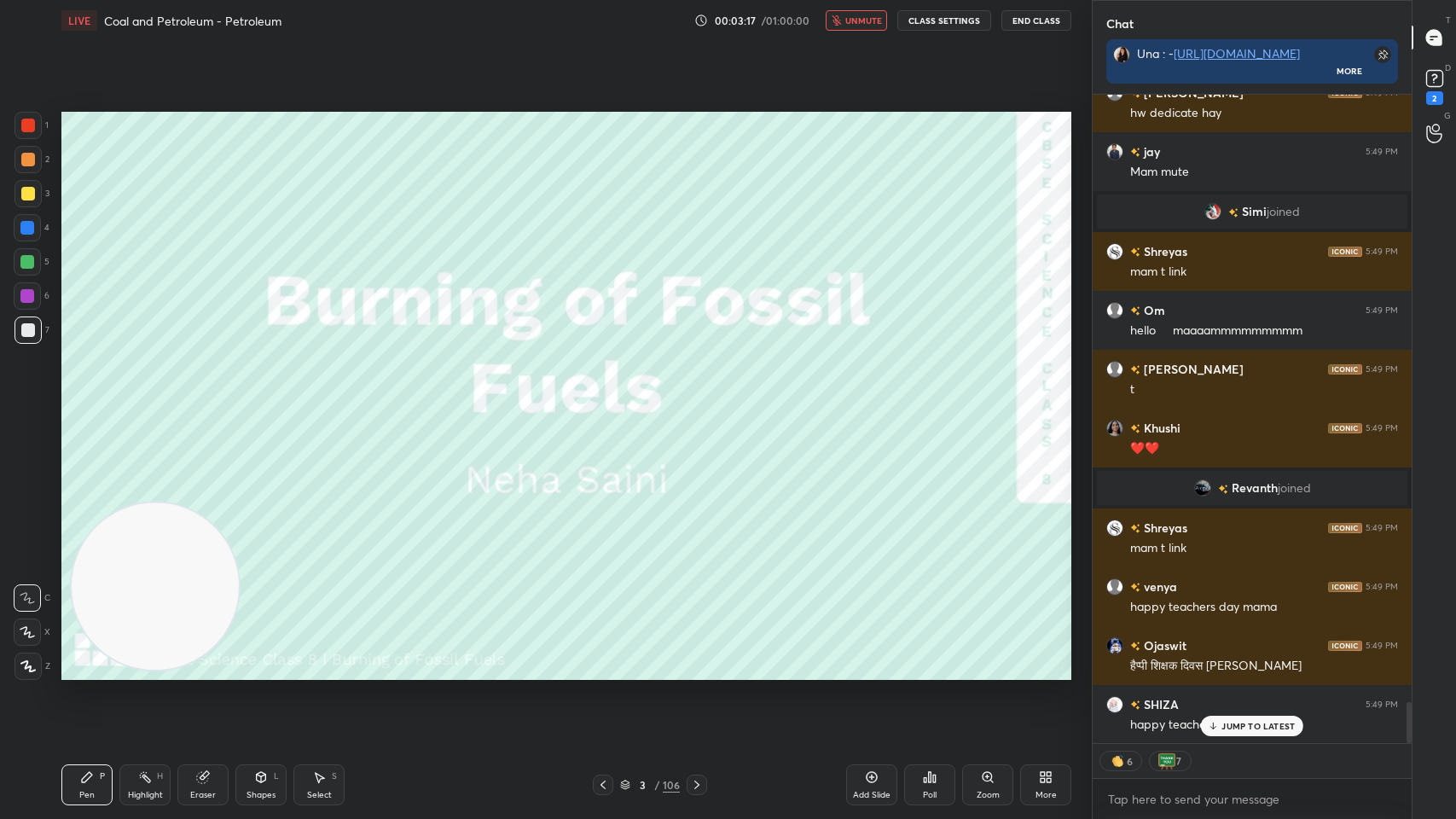
click at [197, 658] on icon at bounding box center [202, 777] width 14 height 14
click at [29, 658] on span "Erase all" at bounding box center [28, 665] width 26 height 12
click at [19, 300] on div at bounding box center [28, 296] width 28 height 28
click at [32, 195] on div at bounding box center [28, 193] width 14 height 14
click at [29, 128] on div at bounding box center [28, 125] width 14 height 14
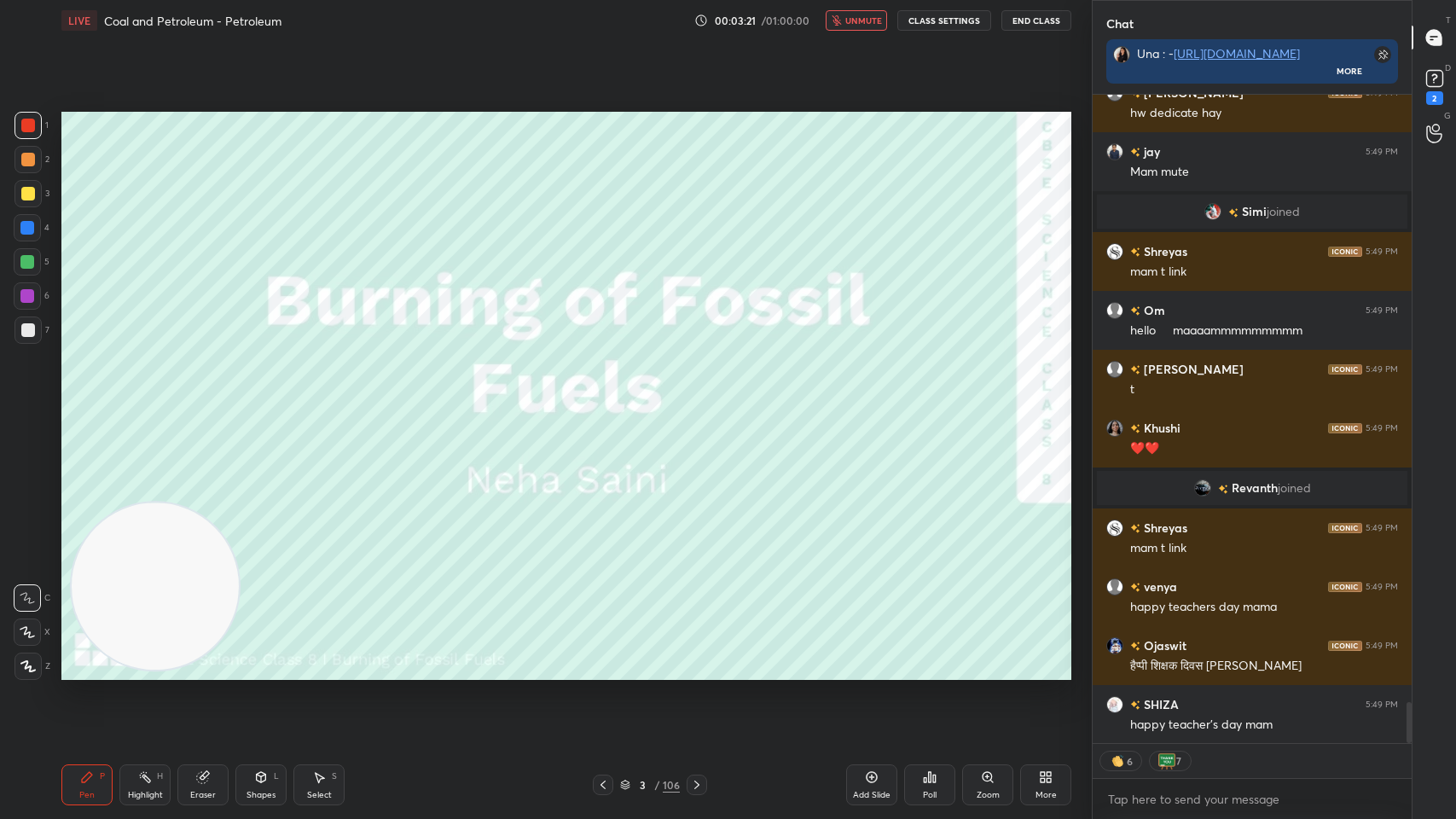
scroll to position [9627, 0]
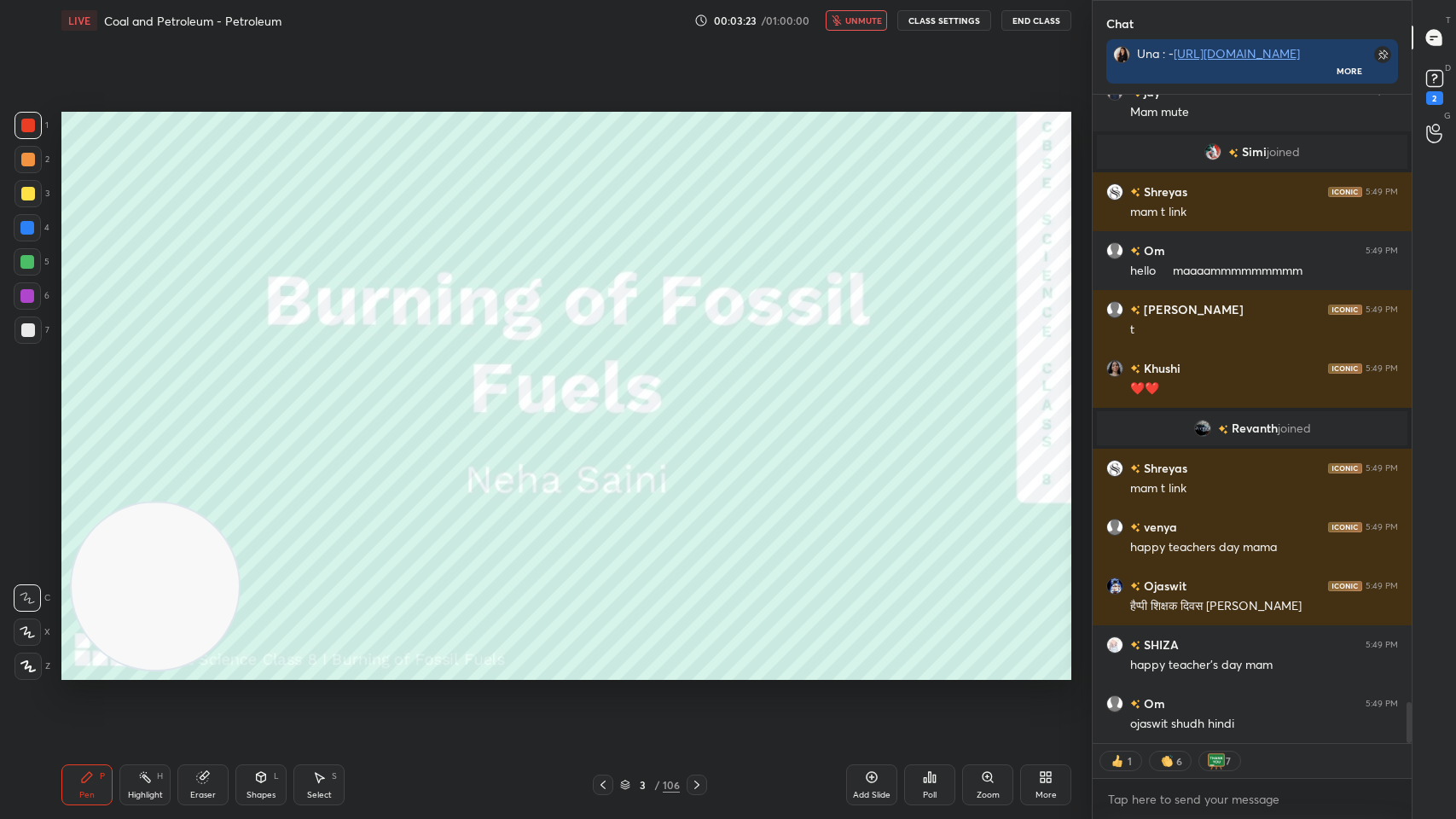
click at [34, 620] on div at bounding box center [28, 632] width 28 height 28
click at [858, 658] on div "Add Slide" at bounding box center [872, 785] width 52 height 40
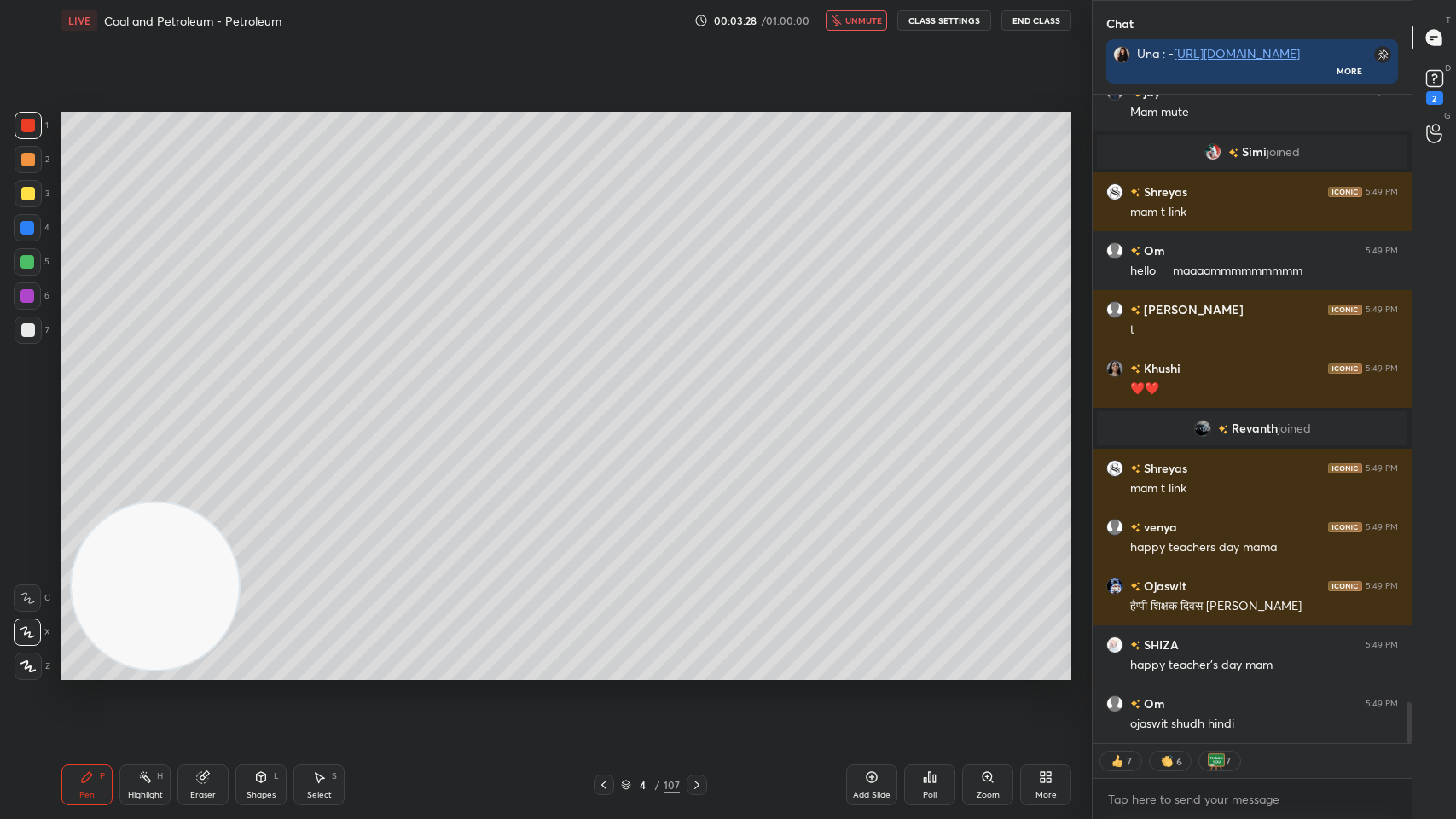
click at [25, 190] on div at bounding box center [28, 193] width 14 height 14
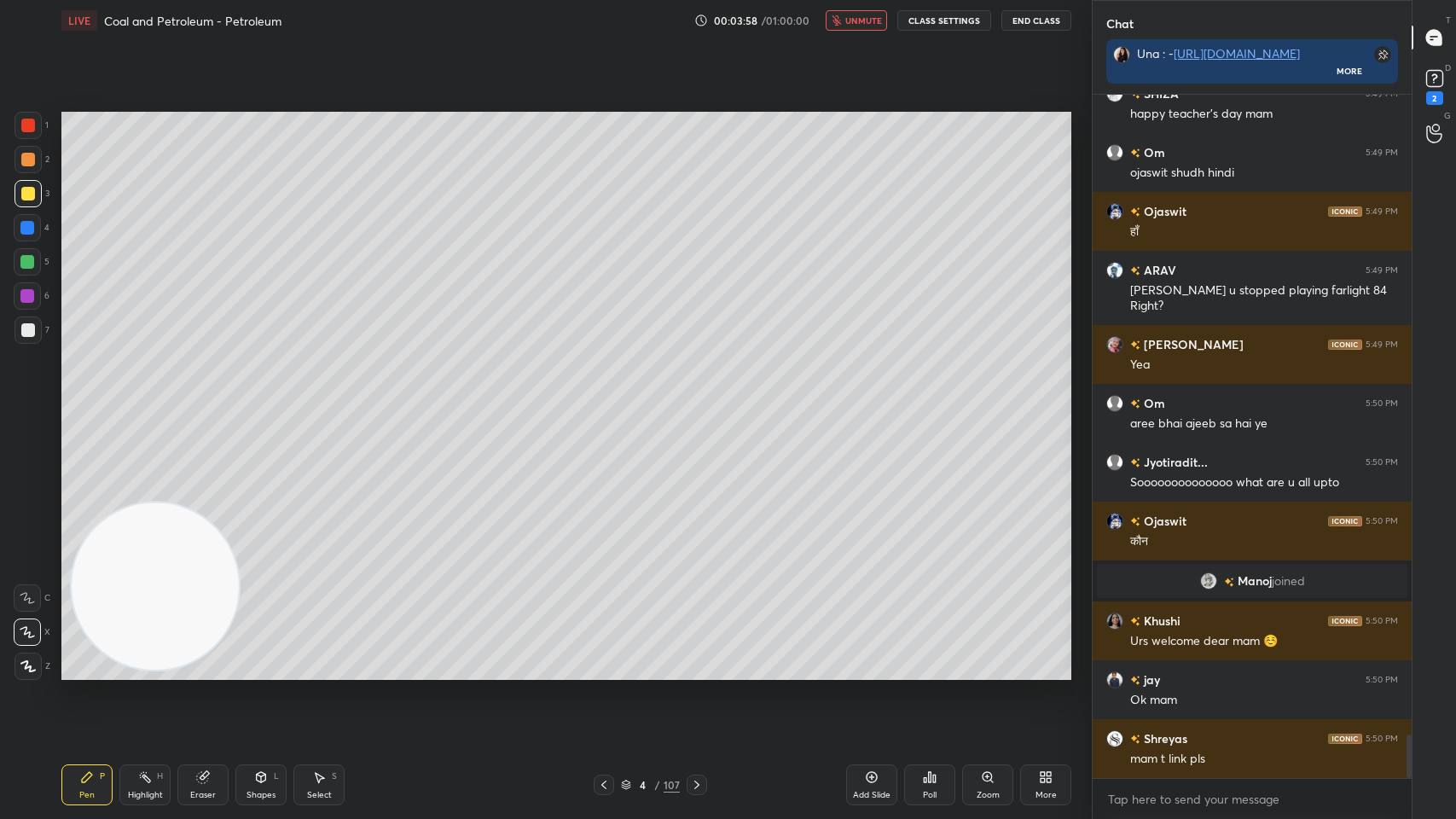
scroll to position [10099, 0]
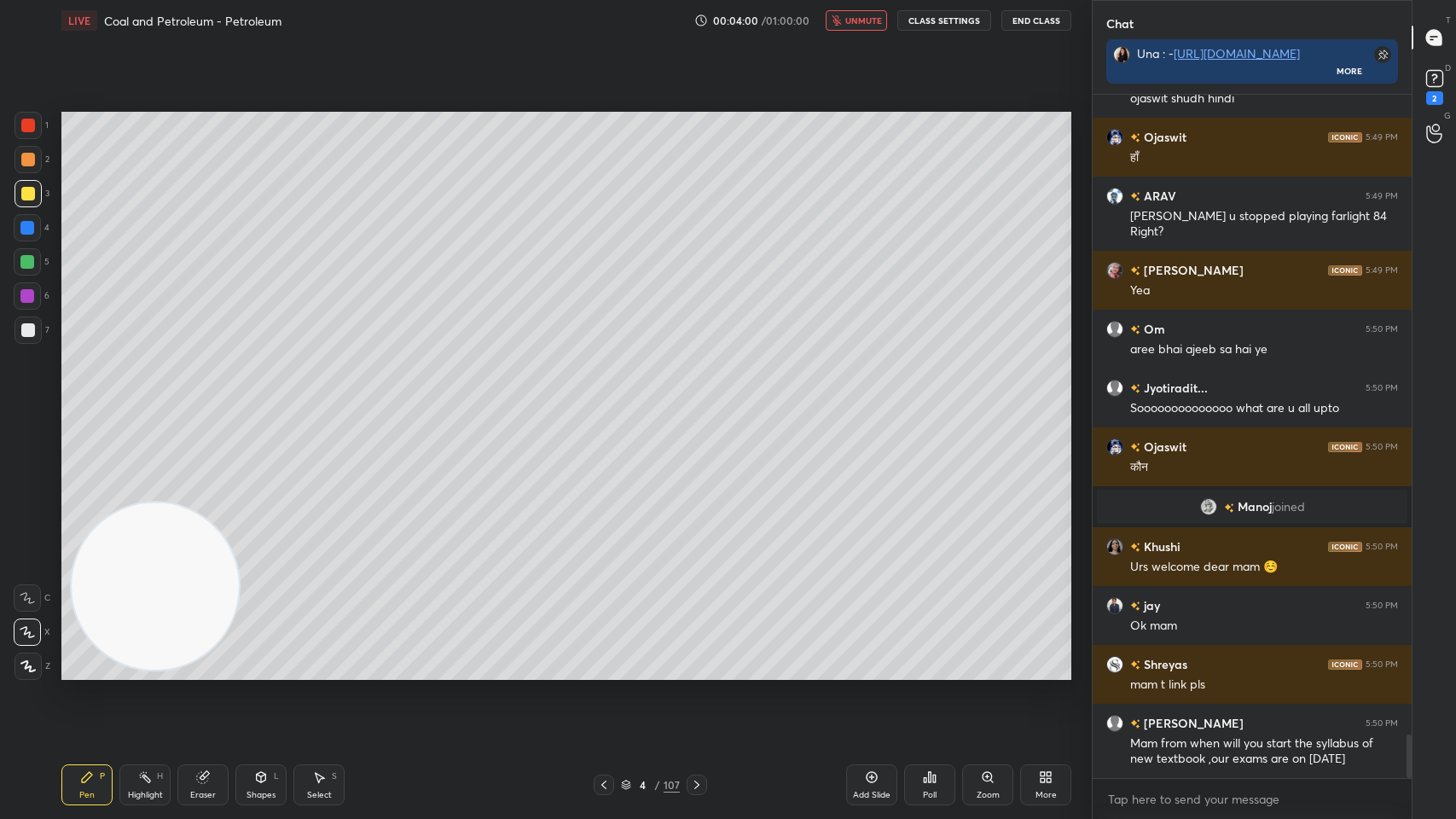
click at [200, 658] on div "Eraser" at bounding box center [203, 794] width 26 height 8
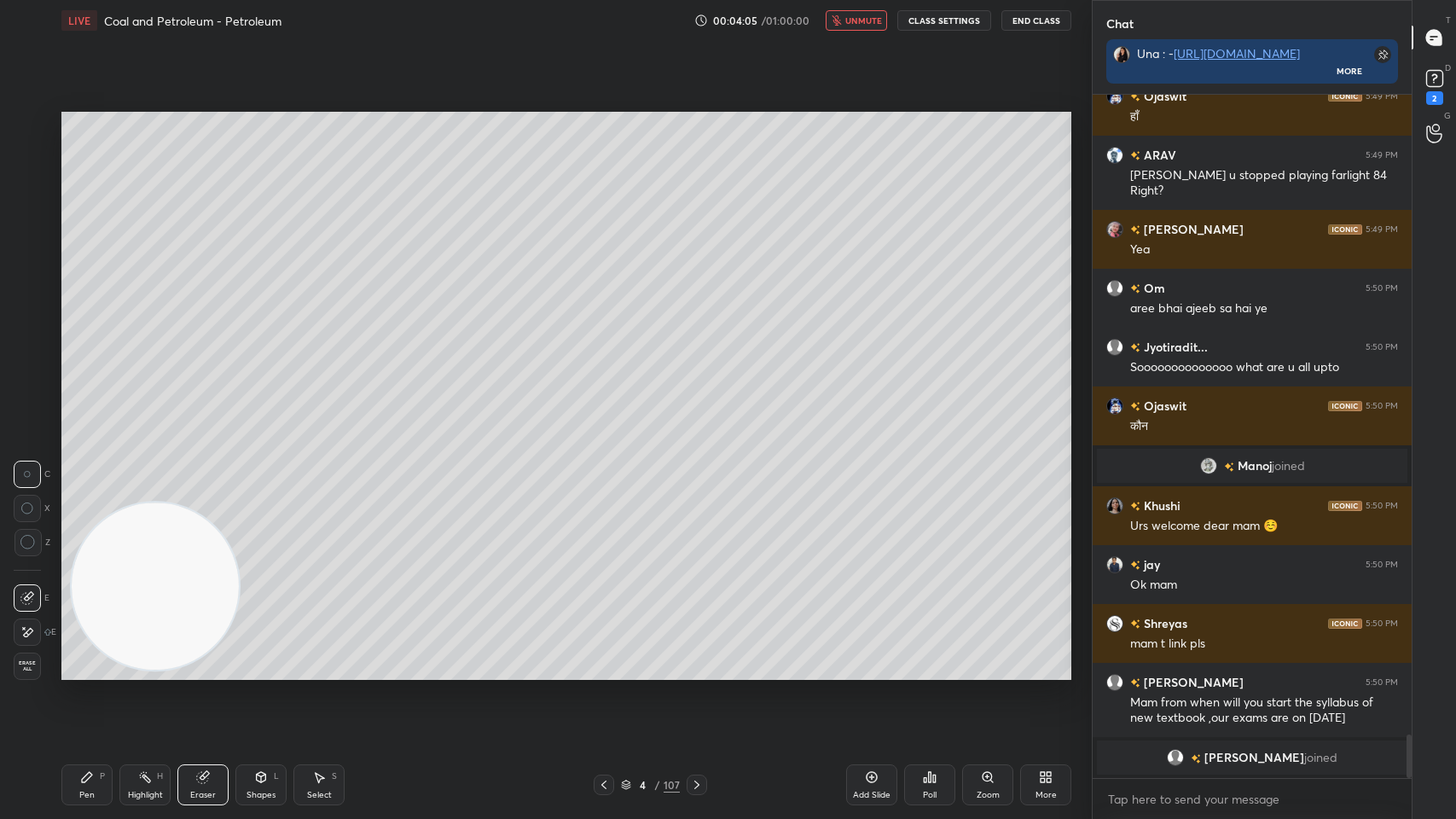
click at [131, 658] on div "Pen P Highlight H Eraser Shapes L Select S 4 / 107 Add Slide Poll Zoom More" at bounding box center [566, 785] width 1010 height 68
click at [90, 658] on div "Pen P" at bounding box center [87, 785] width 52 height 40
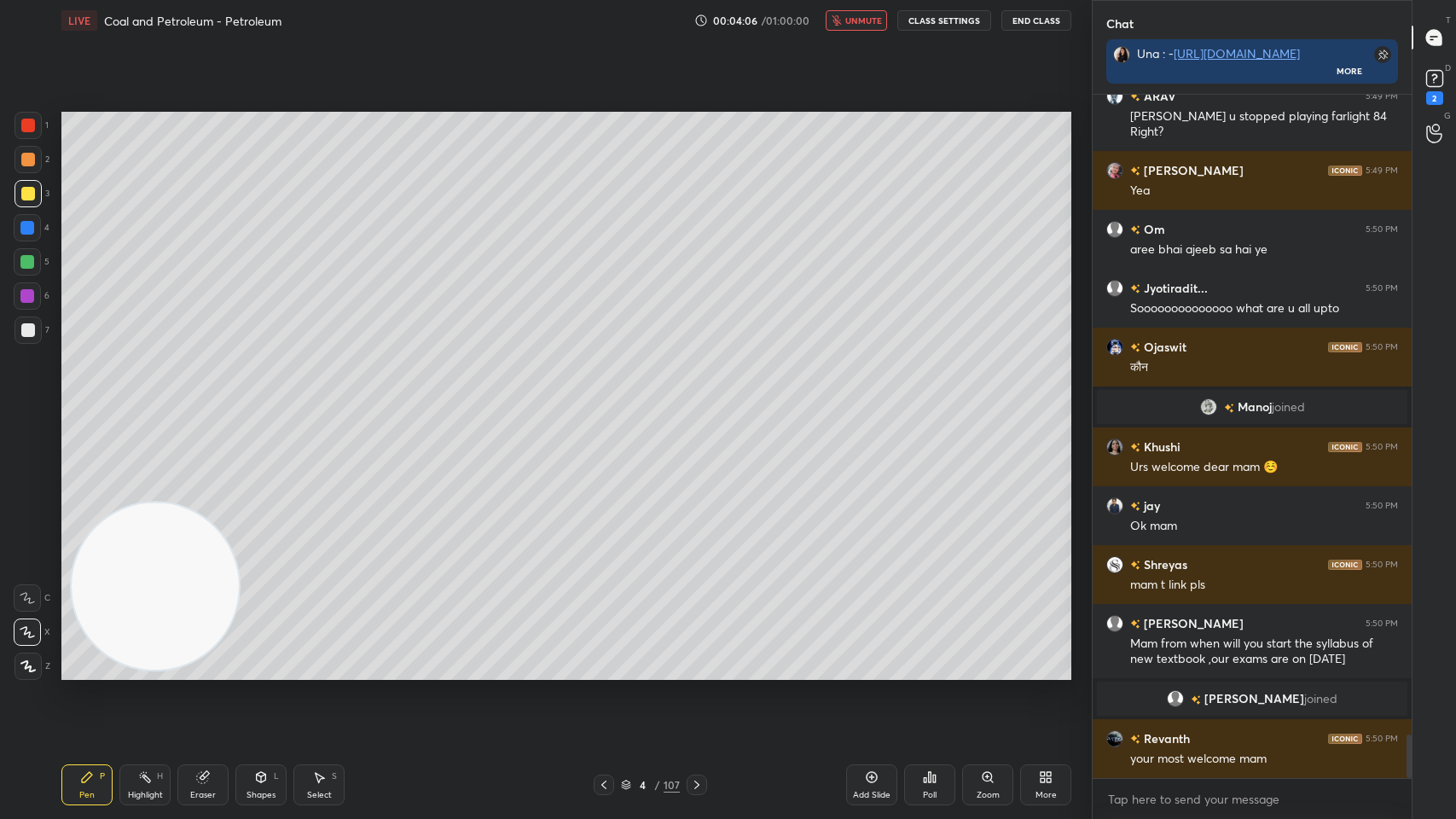
scroll to position [10087, 0]
click at [869, 28] on button "unmute" at bounding box center [856, 20] width 62 height 20
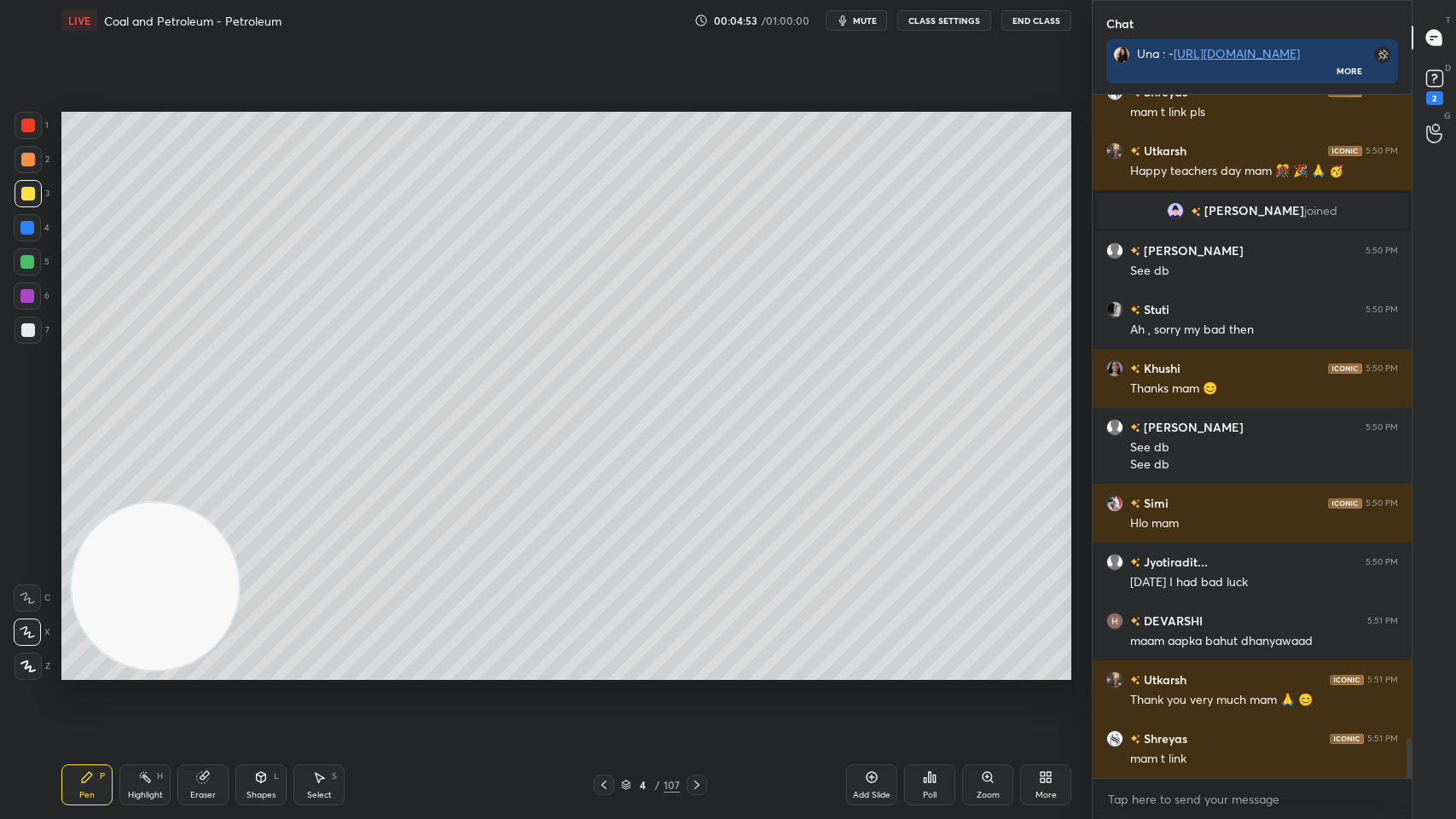
scroll to position [11027, 0]
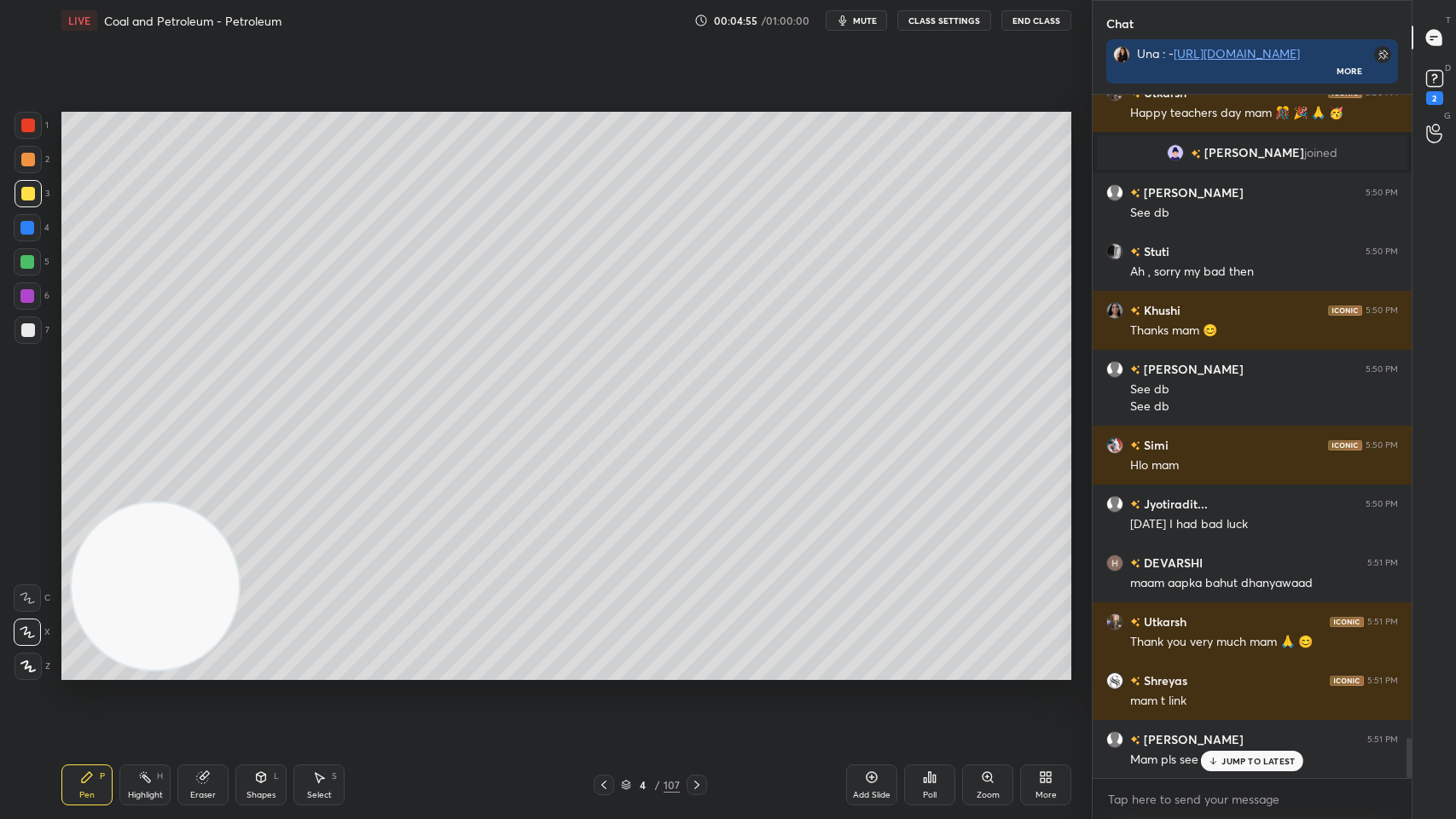
click at [1254, 658] on p "JUMP TO LATEST" at bounding box center [1258, 760] width 74 height 10
click at [1422, 88] on icon at bounding box center [1435, 78] width 26 height 26
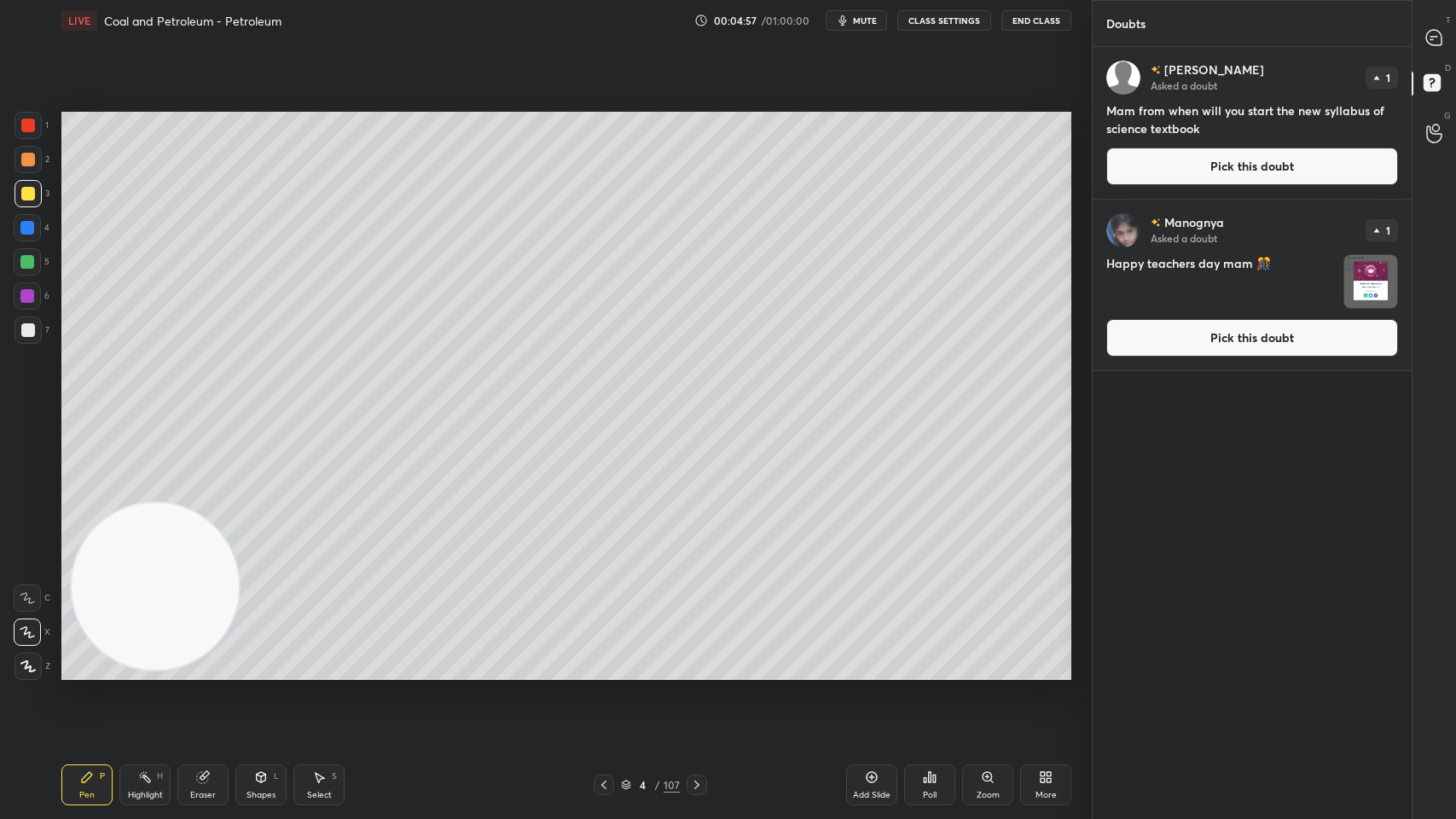
click at [1248, 160] on button "Pick this doubt" at bounding box center [1252, 166] width 292 height 38
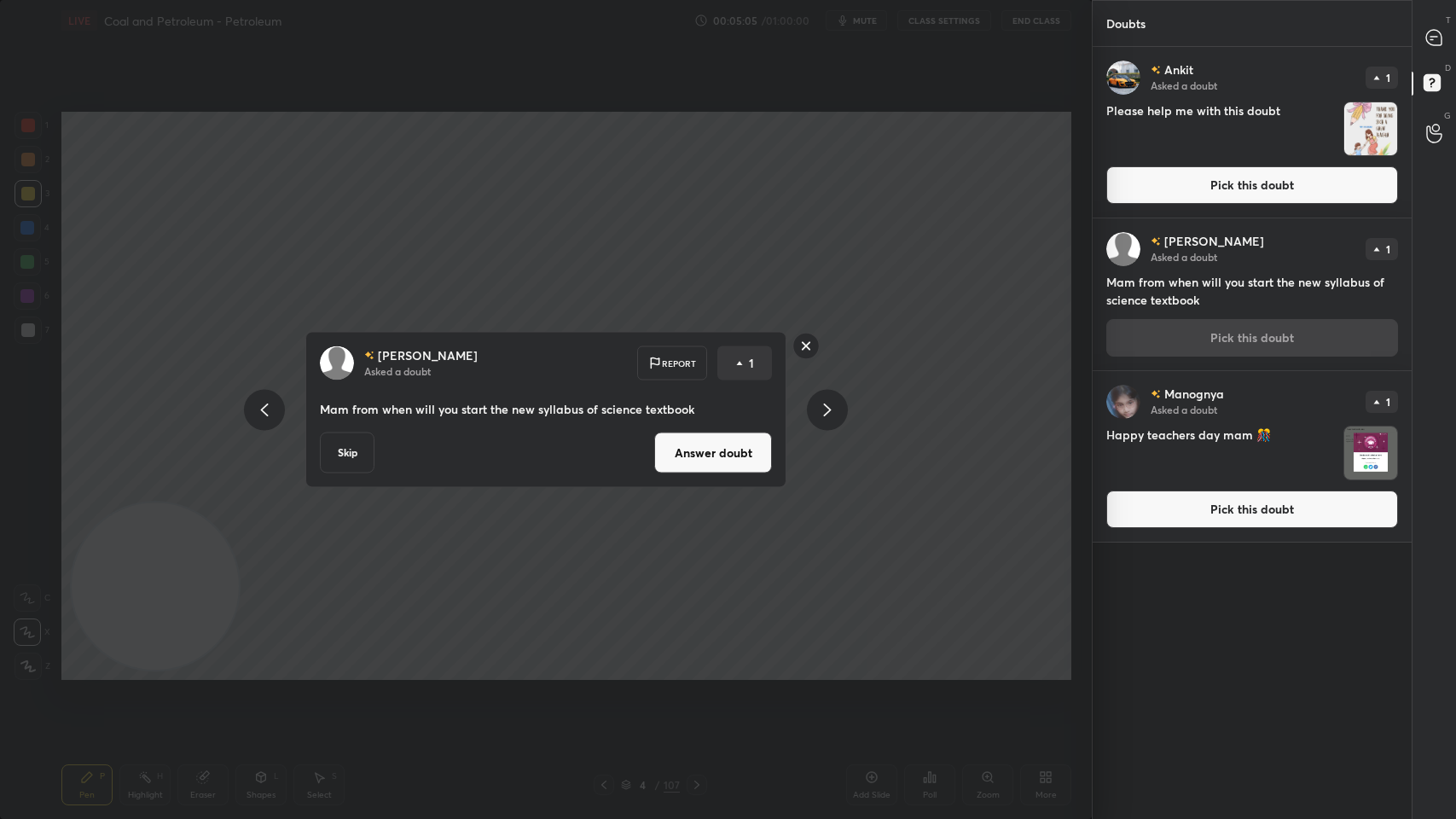
click at [674, 467] on button "Answer doubt" at bounding box center [713, 453] width 118 height 40
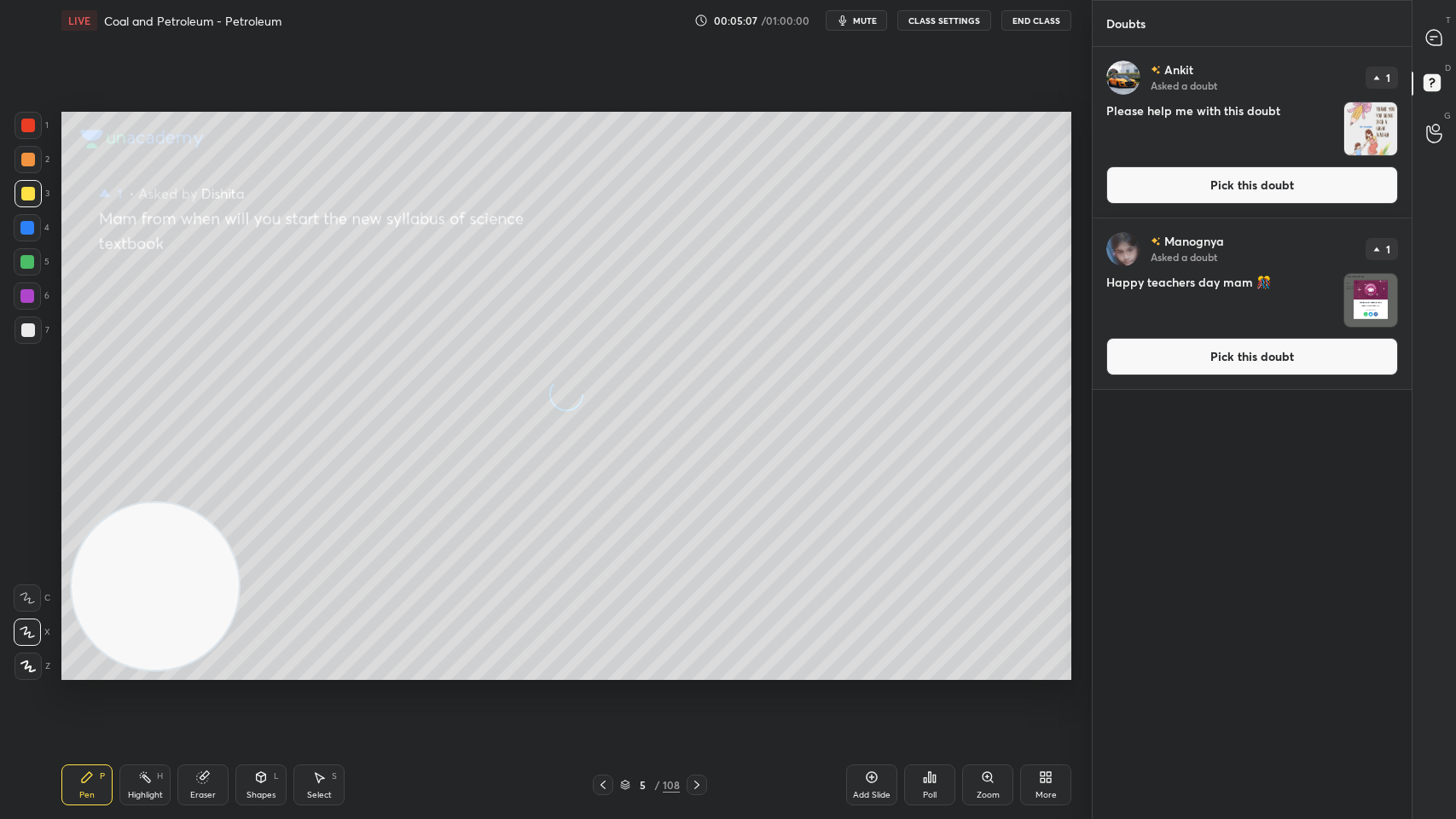
click at [1166, 184] on button "Pick this doubt" at bounding box center [1252, 185] width 292 height 38
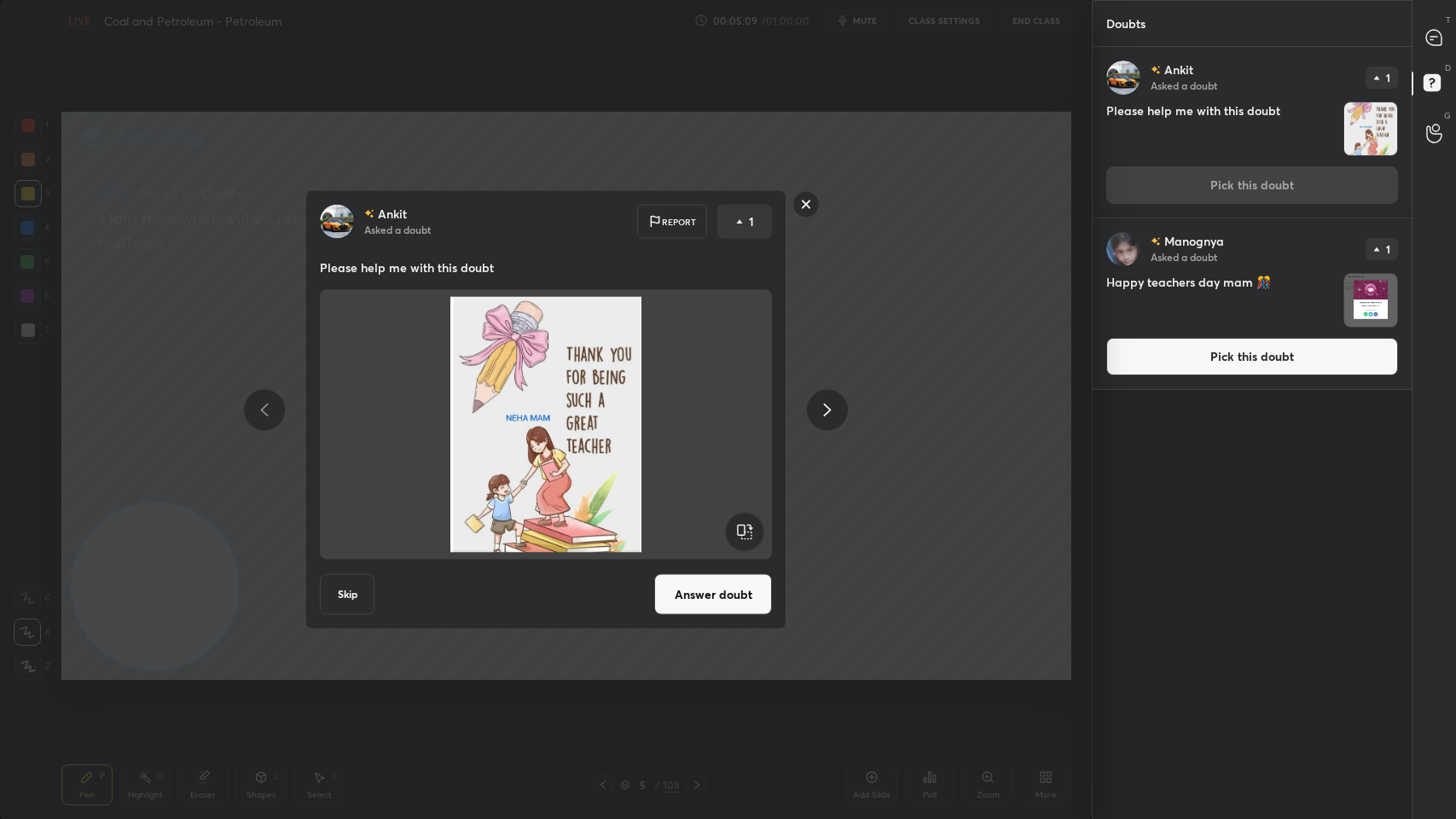
click at [741, 598] on button "Answer doubt" at bounding box center [713, 594] width 118 height 40
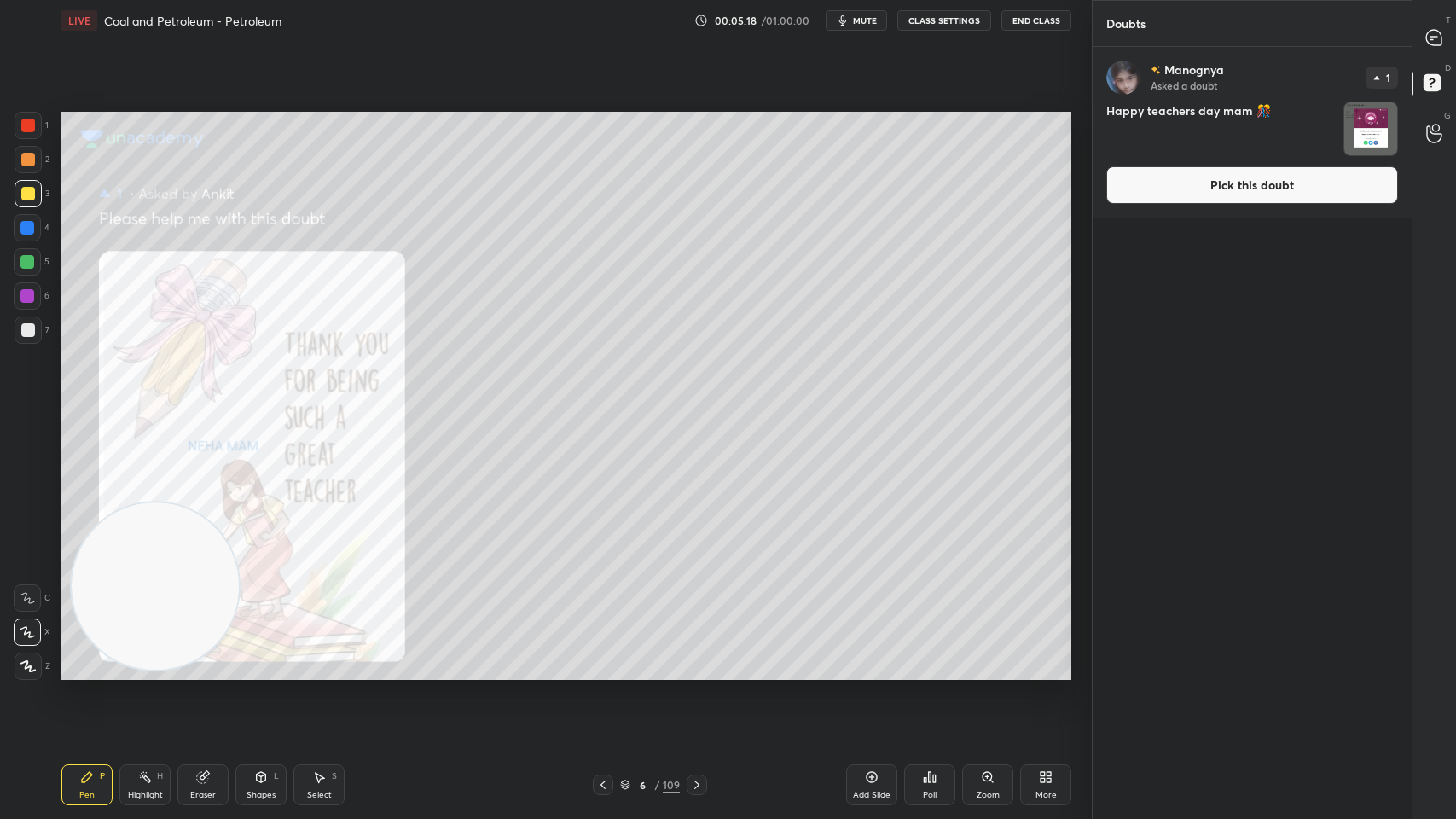
click at [1305, 191] on button "Pick this doubt" at bounding box center [1252, 185] width 292 height 38
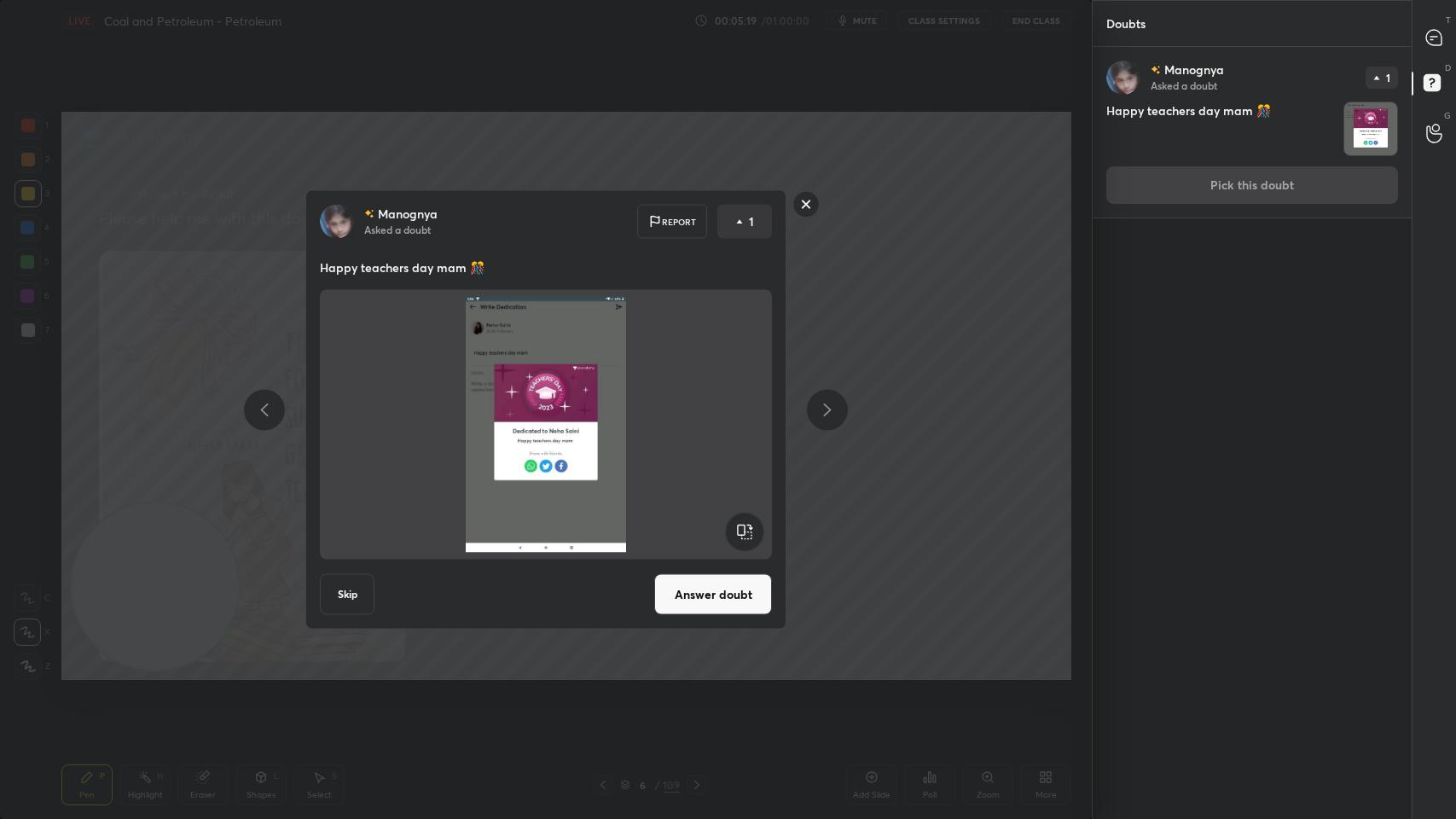
click at [705, 593] on button "Answer doubt" at bounding box center [713, 594] width 118 height 40
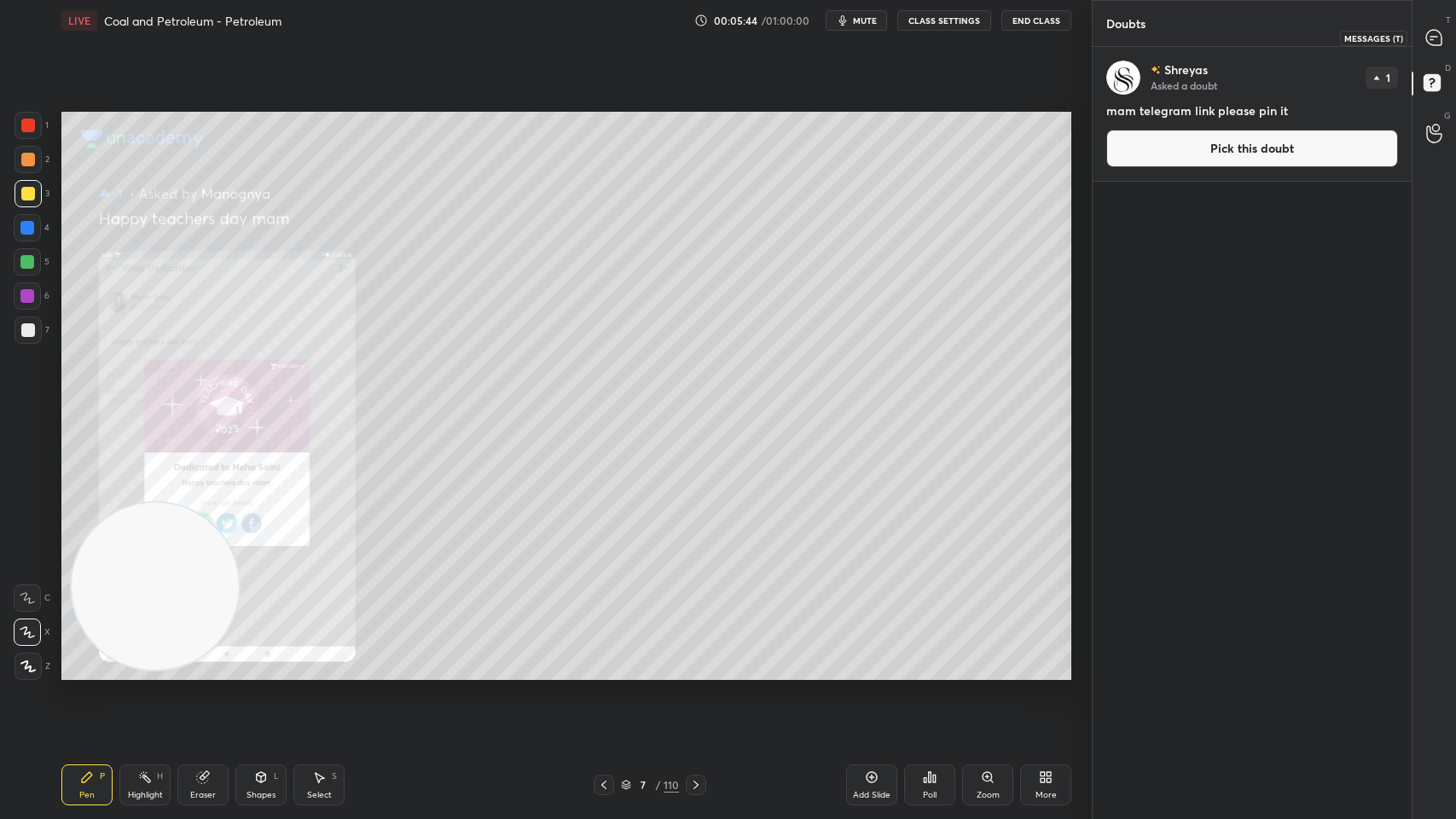
click at [1440, 45] on icon at bounding box center [1434, 38] width 17 height 17
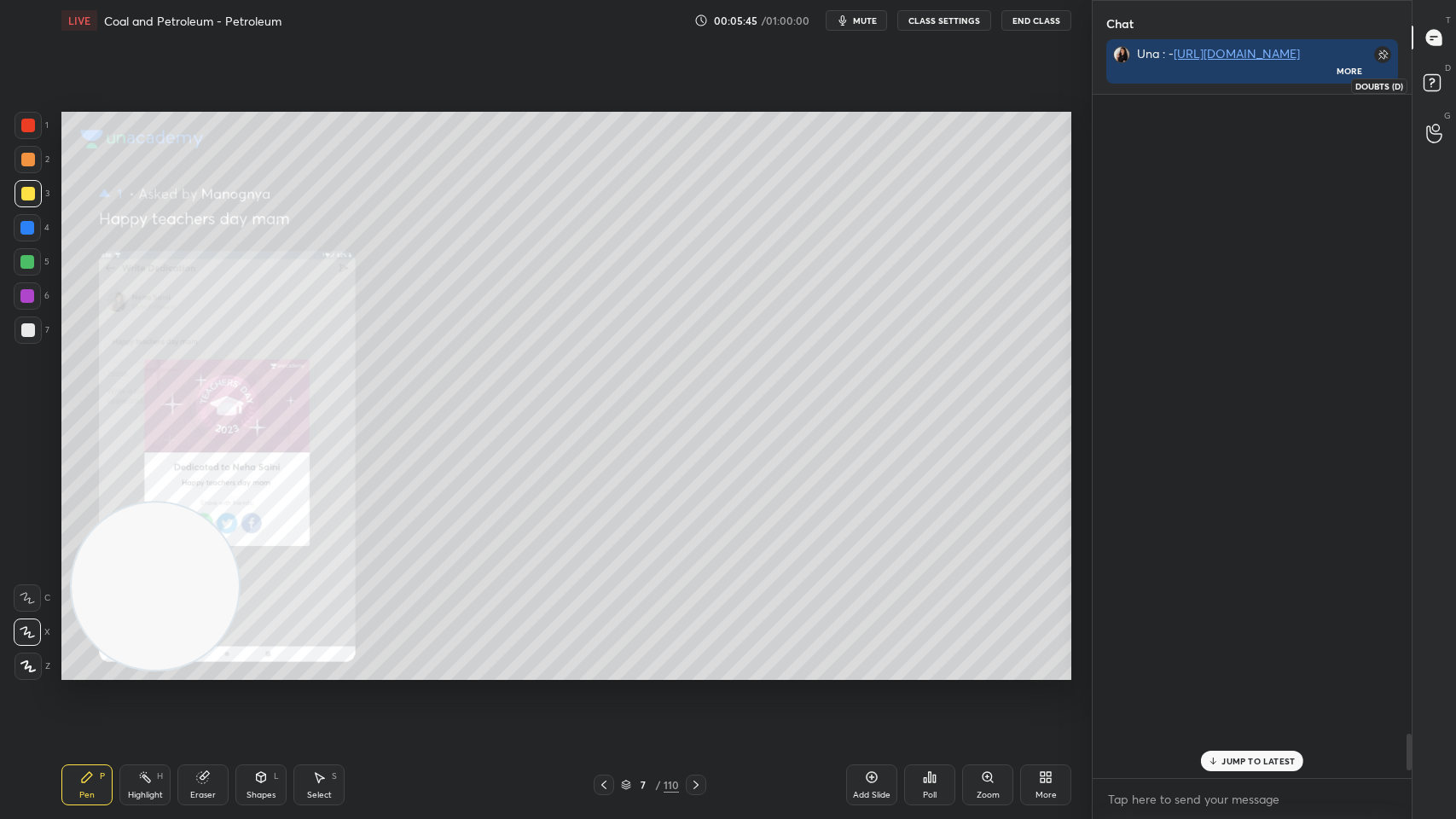
scroll to position [679, 314]
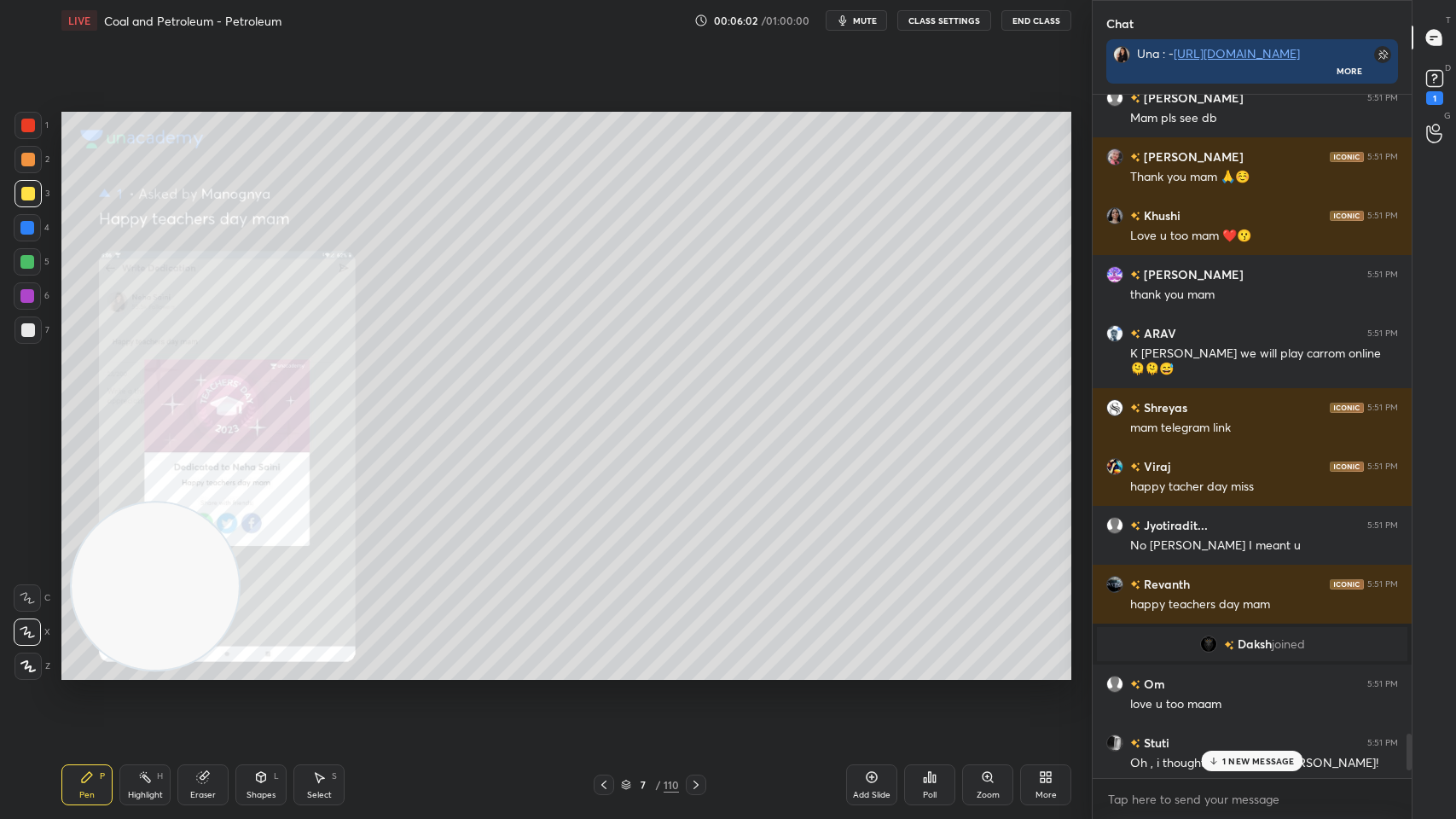
click at [1207, 658] on div "1 NEW MESSAGE" at bounding box center [1253, 761] width 101 height 20
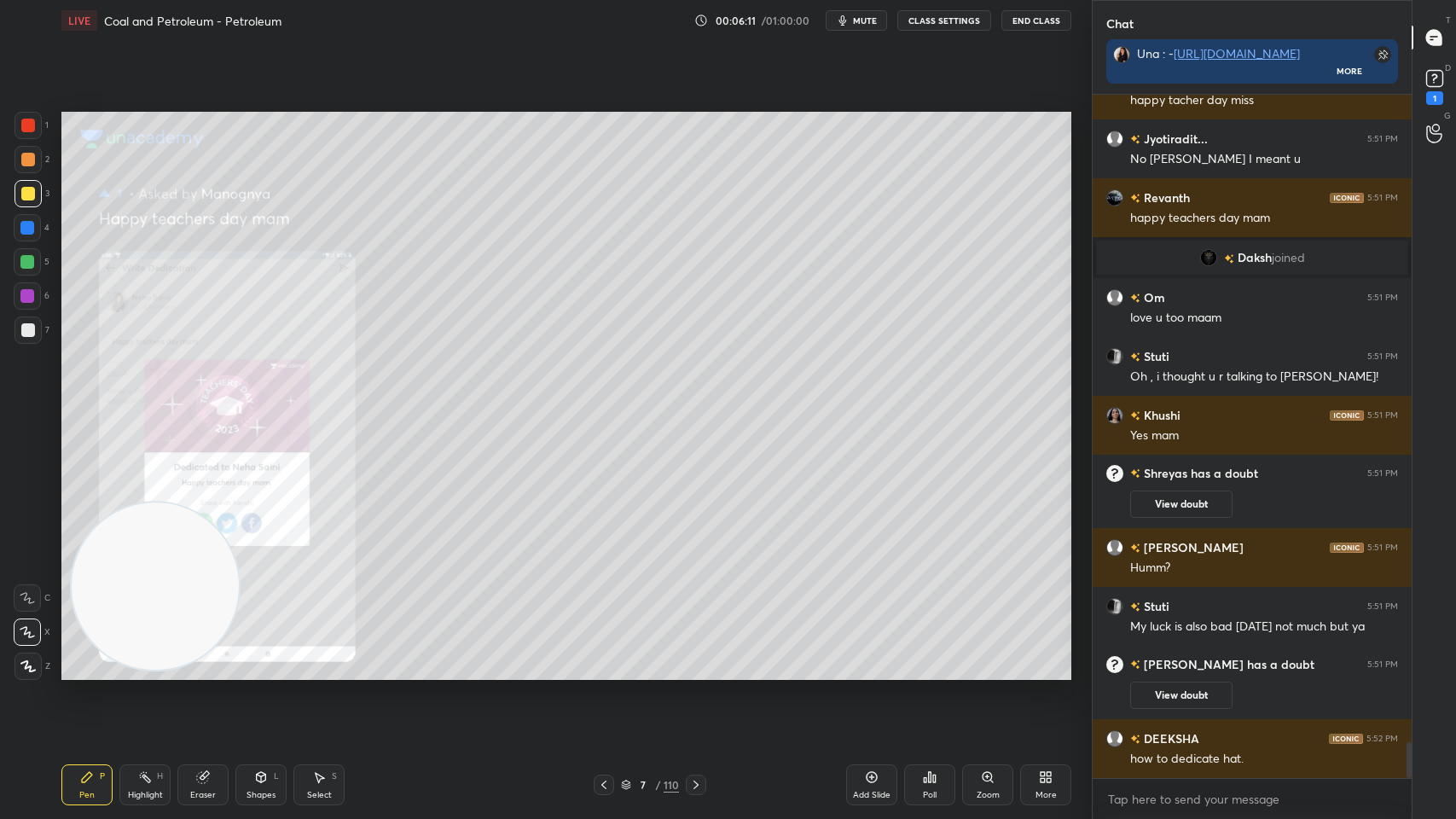
click at [695, 658] on icon at bounding box center [696, 784] width 14 height 14
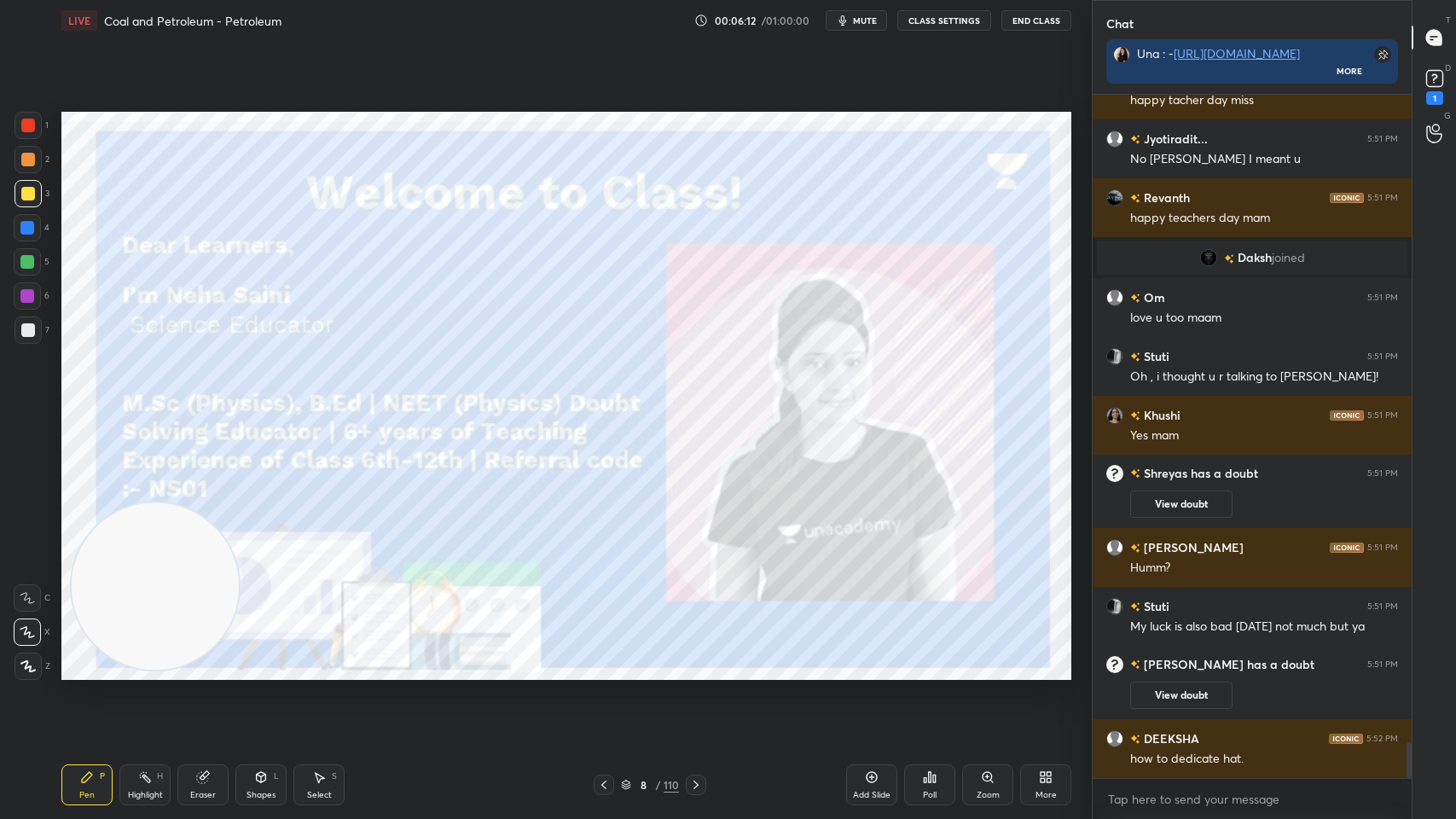
click at [689, 658] on icon at bounding box center [696, 784] width 14 height 14
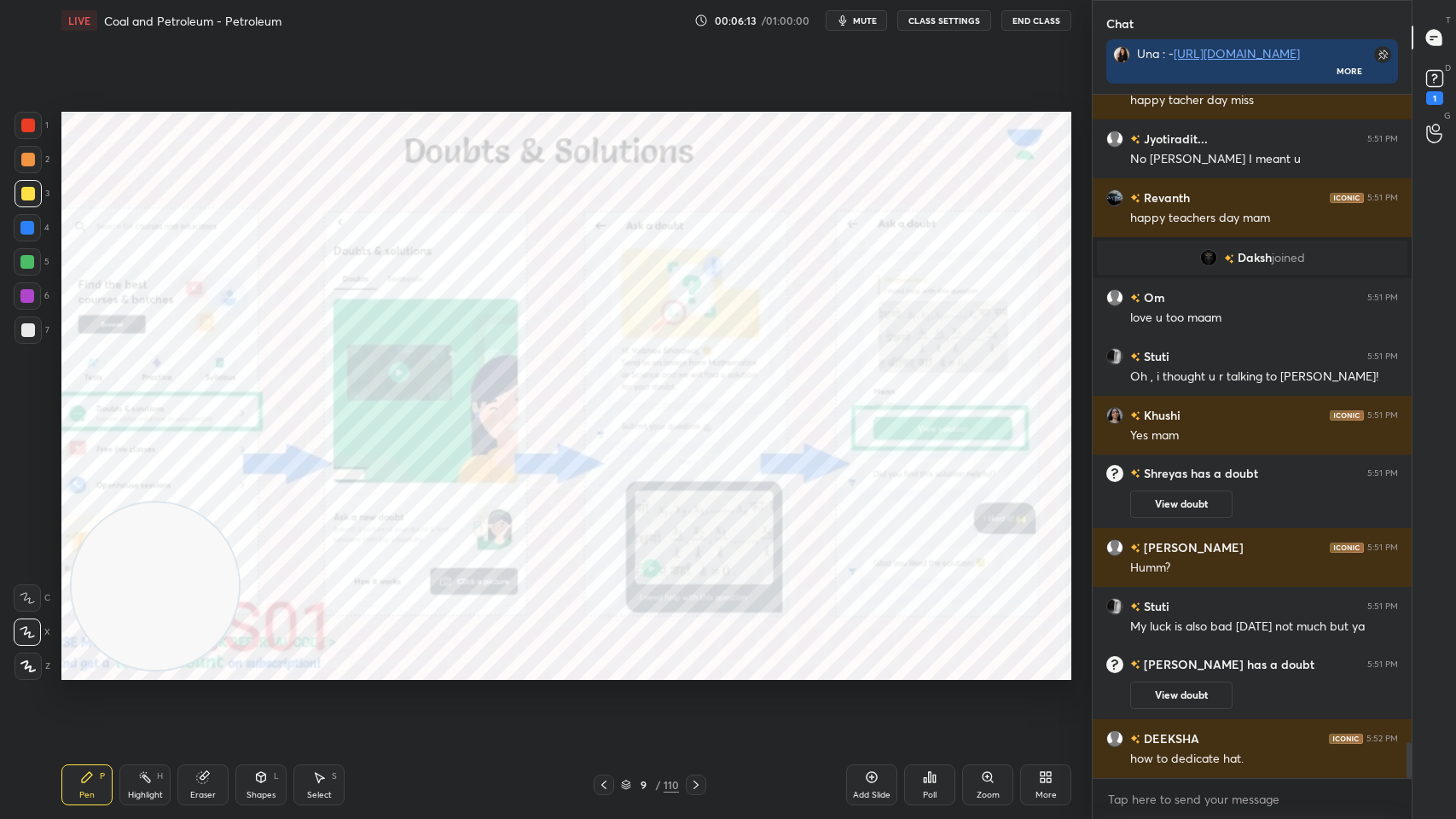
click at [696, 658] on div at bounding box center [696, 785] width 20 height 20
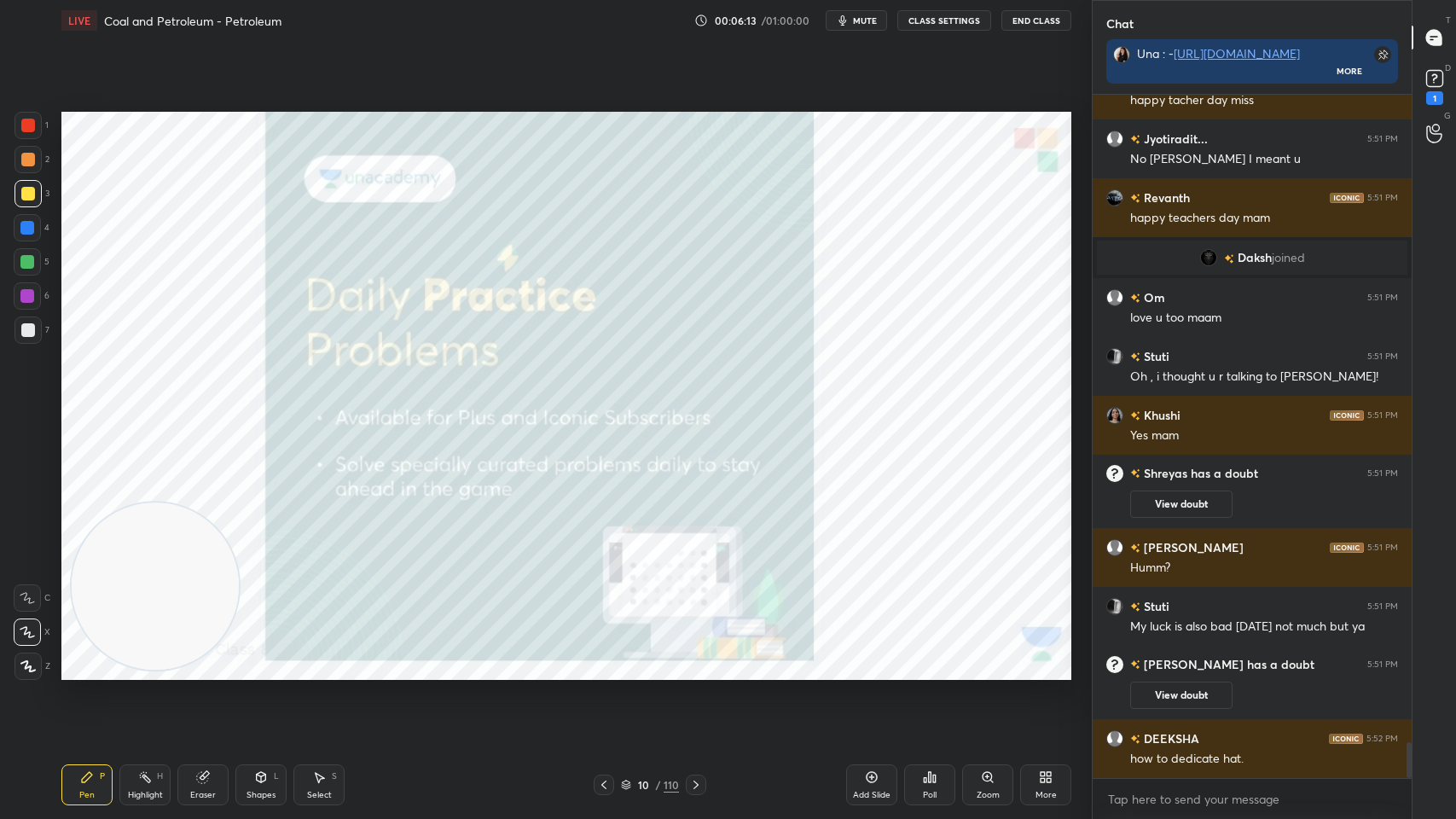
scroll to position [12332, 0]
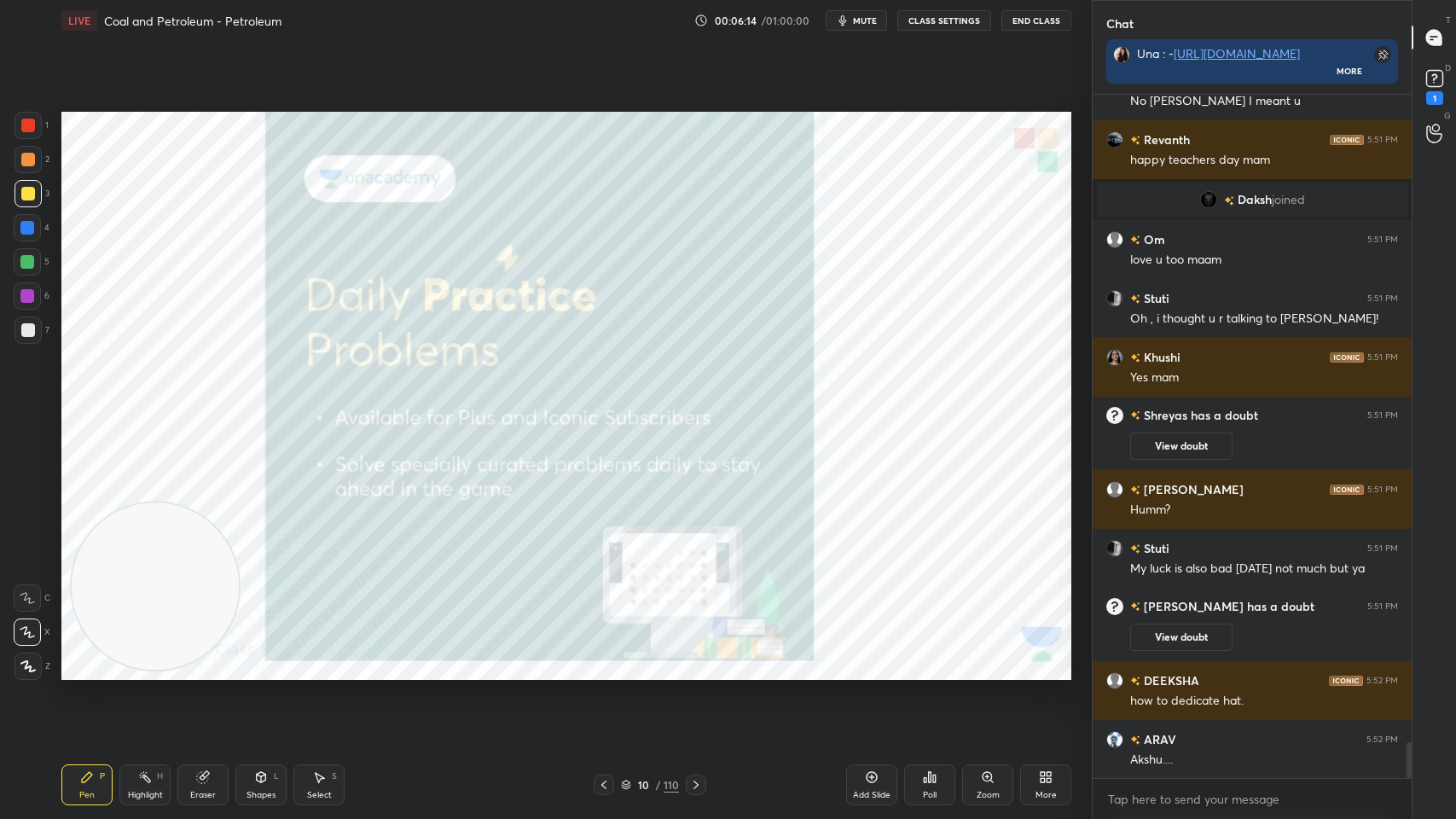
click at [613, 658] on div at bounding box center [604, 785] width 20 height 20
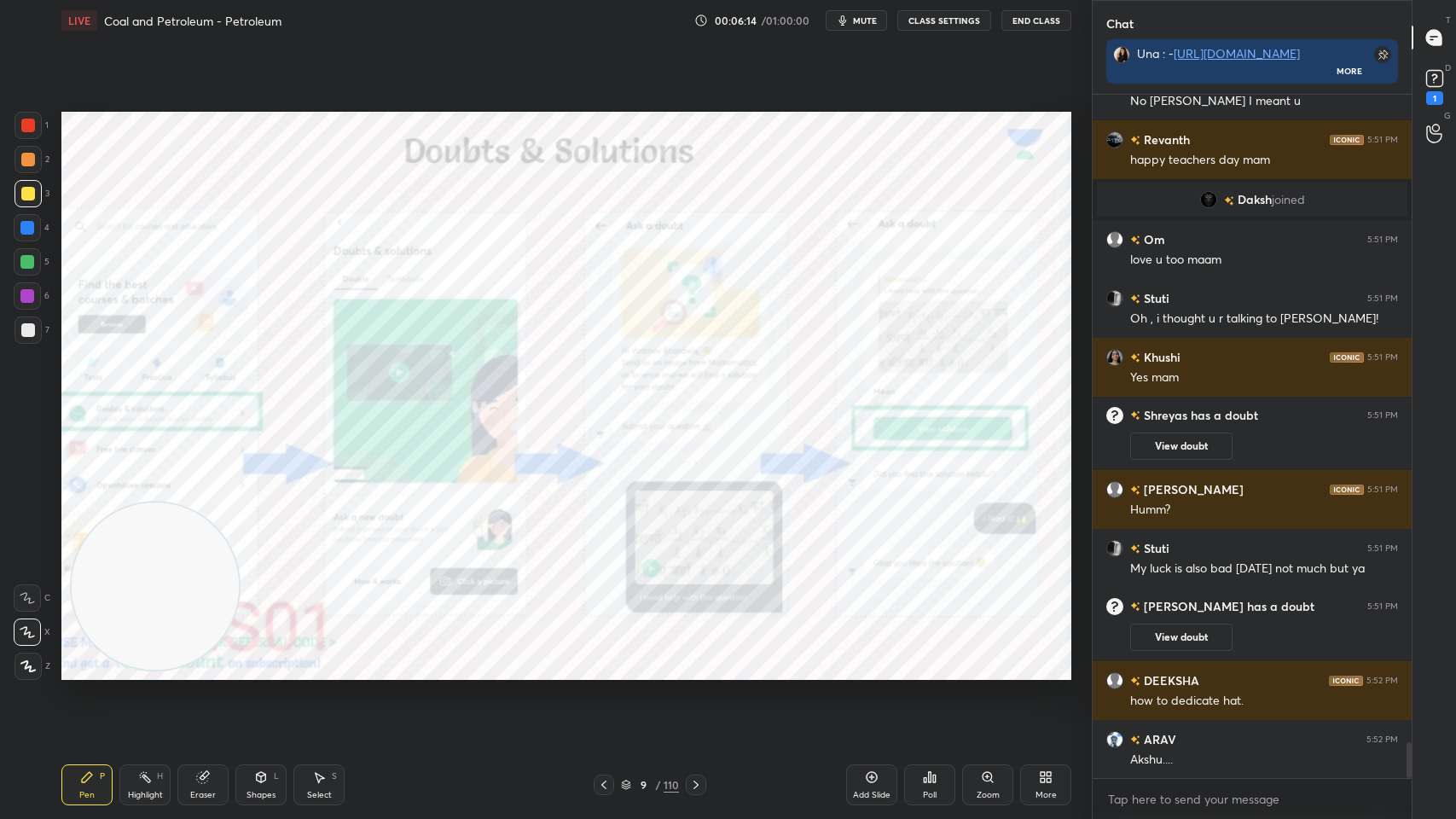
scroll to position [12373, 0]
click at [671, 658] on div "Pen P Highlight H Eraser Shapes L Select S 9 / 110 Add Slide Poll Zoom More" at bounding box center [566, 785] width 1010 height 68
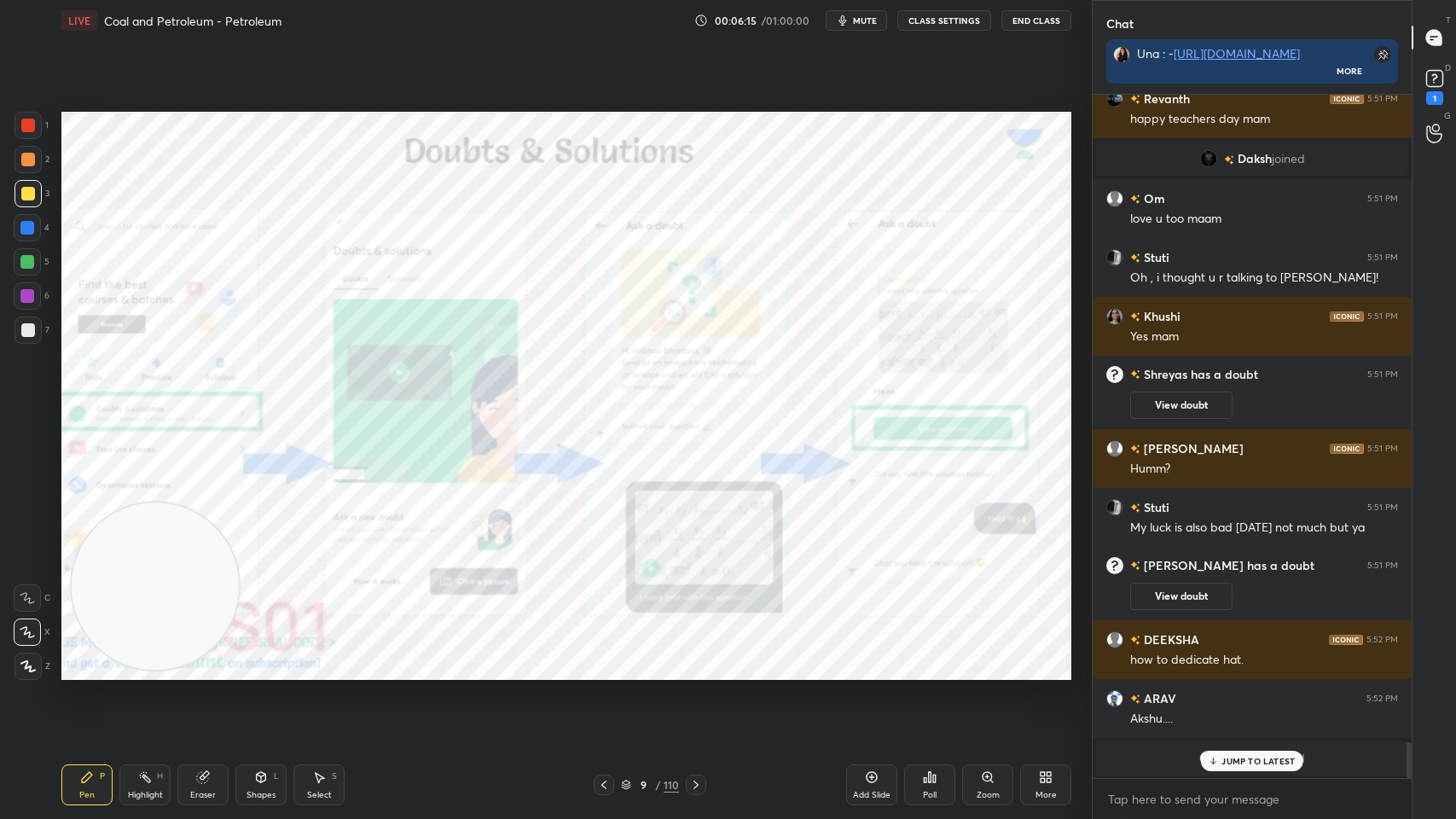
click at [660, 658] on div "Pen P Highlight H Eraser Shapes L Select S 9 / 110 Add Slide Poll Zoom More" at bounding box center [566, 785] width 1010 height 68
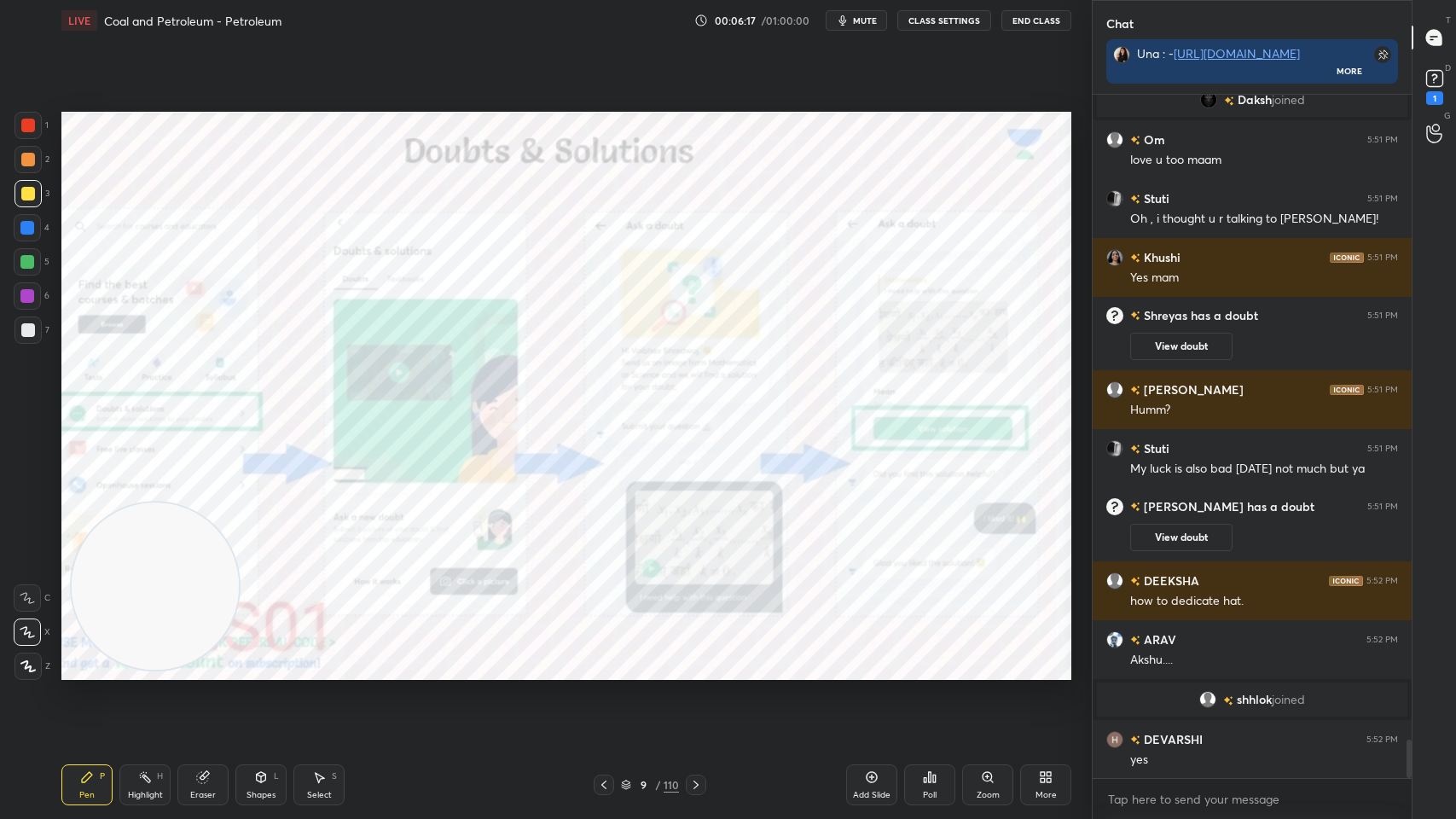
scroll to position [11613, 0]
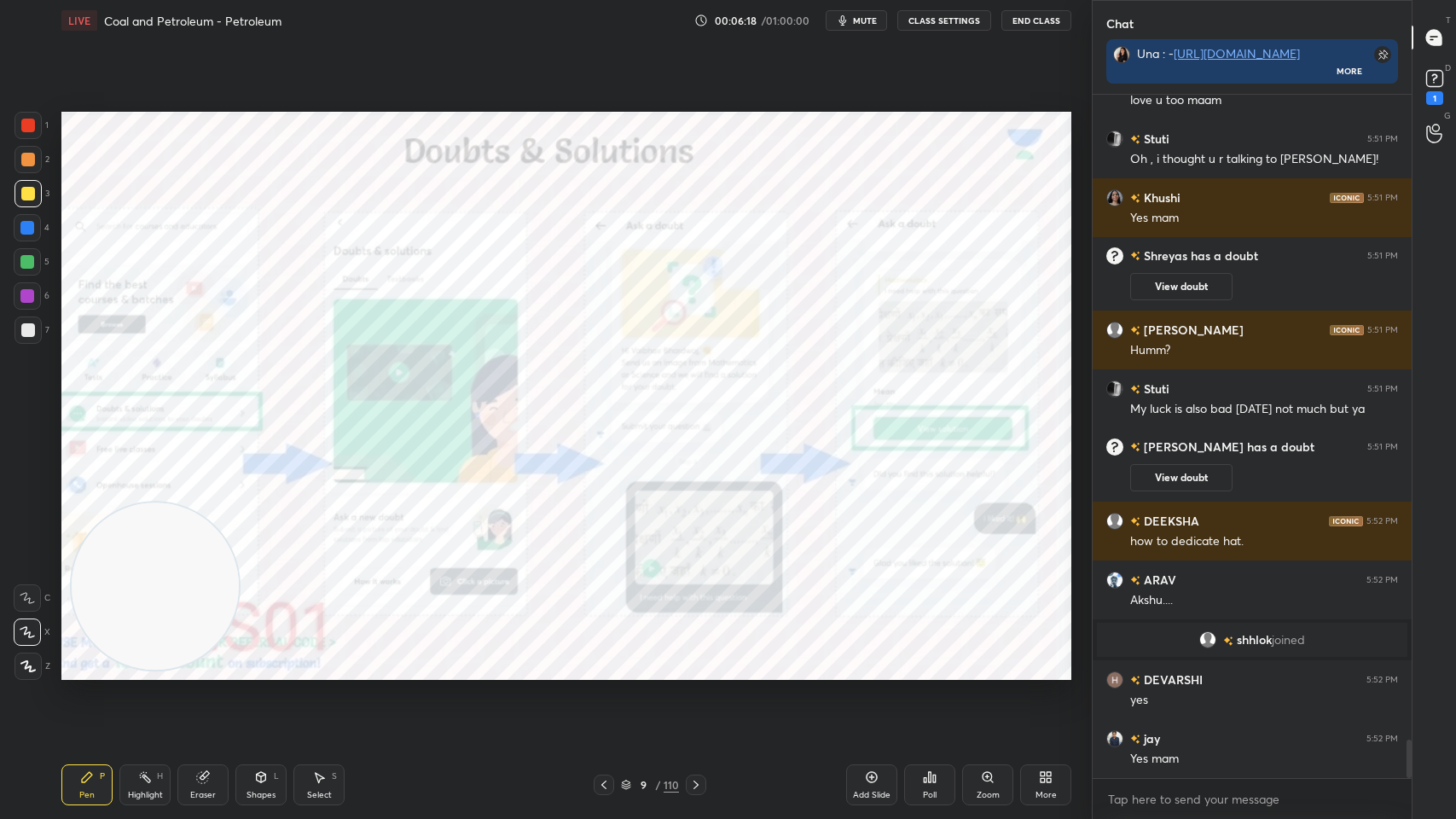
click at [656, 658] on div "/" at bounding box center [658, 784] width 6 height 10
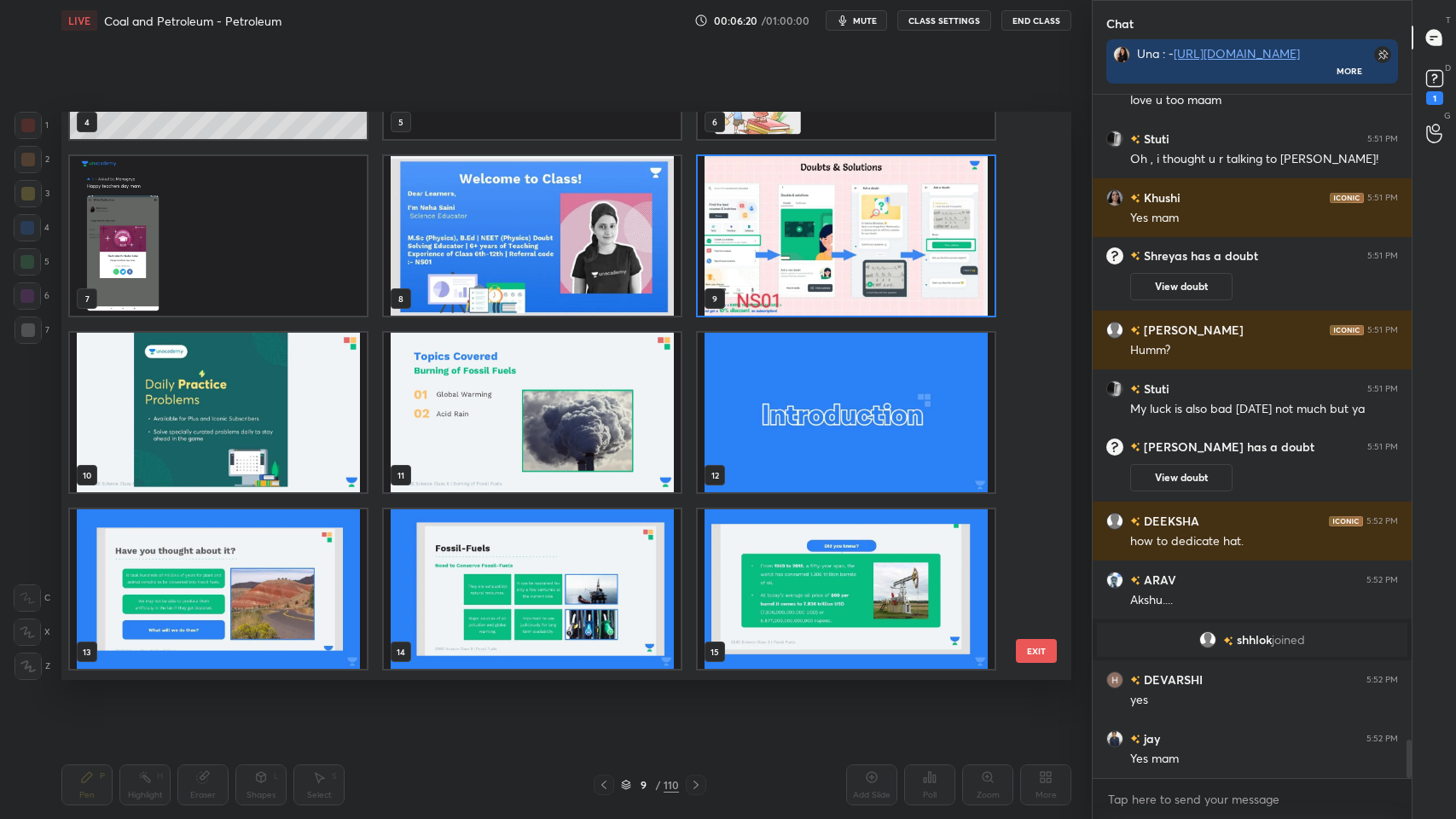
scroll to position [321, 0]
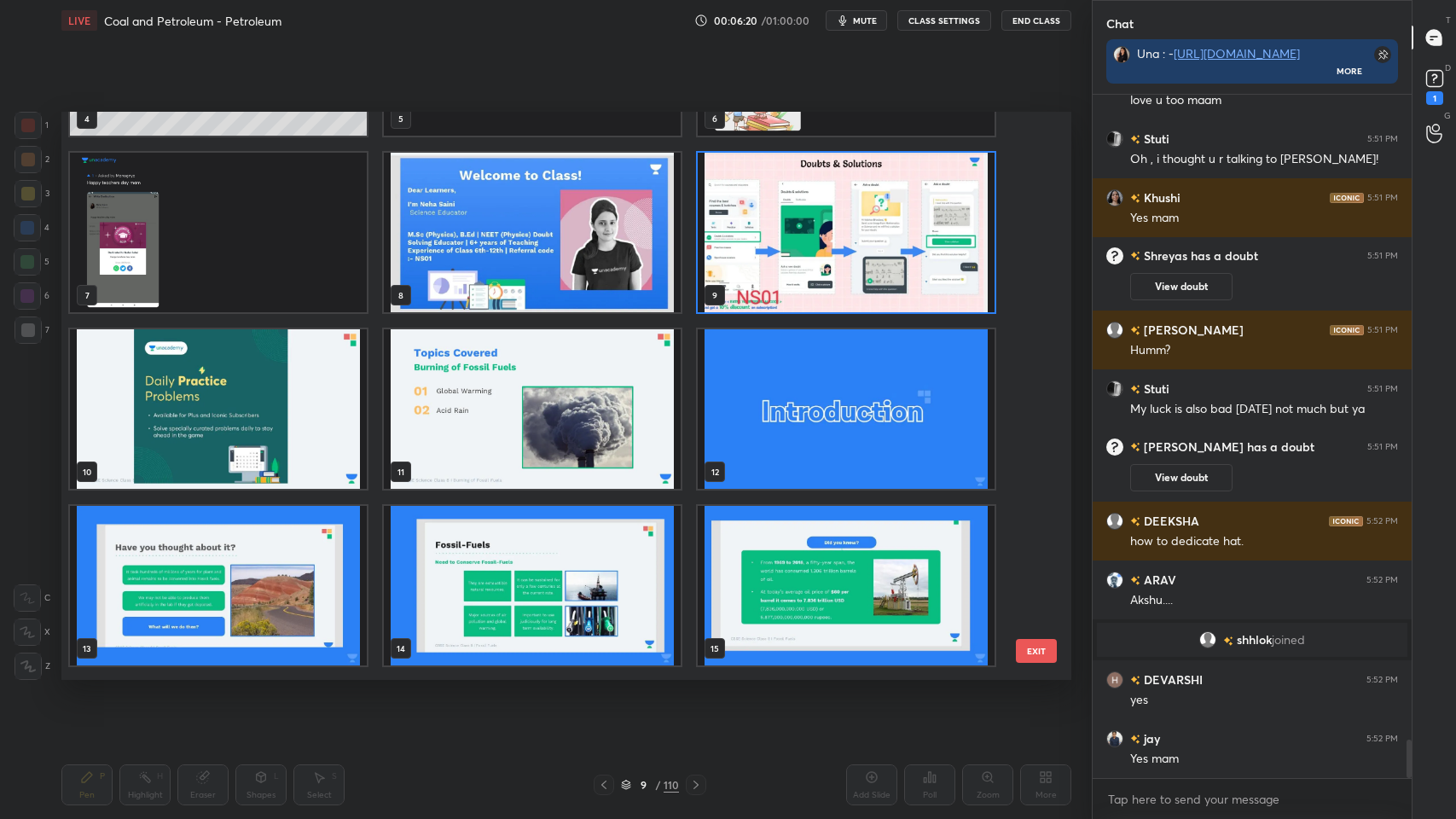
click at [785, 405] on img "grid" at bounding box center [846, 409] width 297 height 159
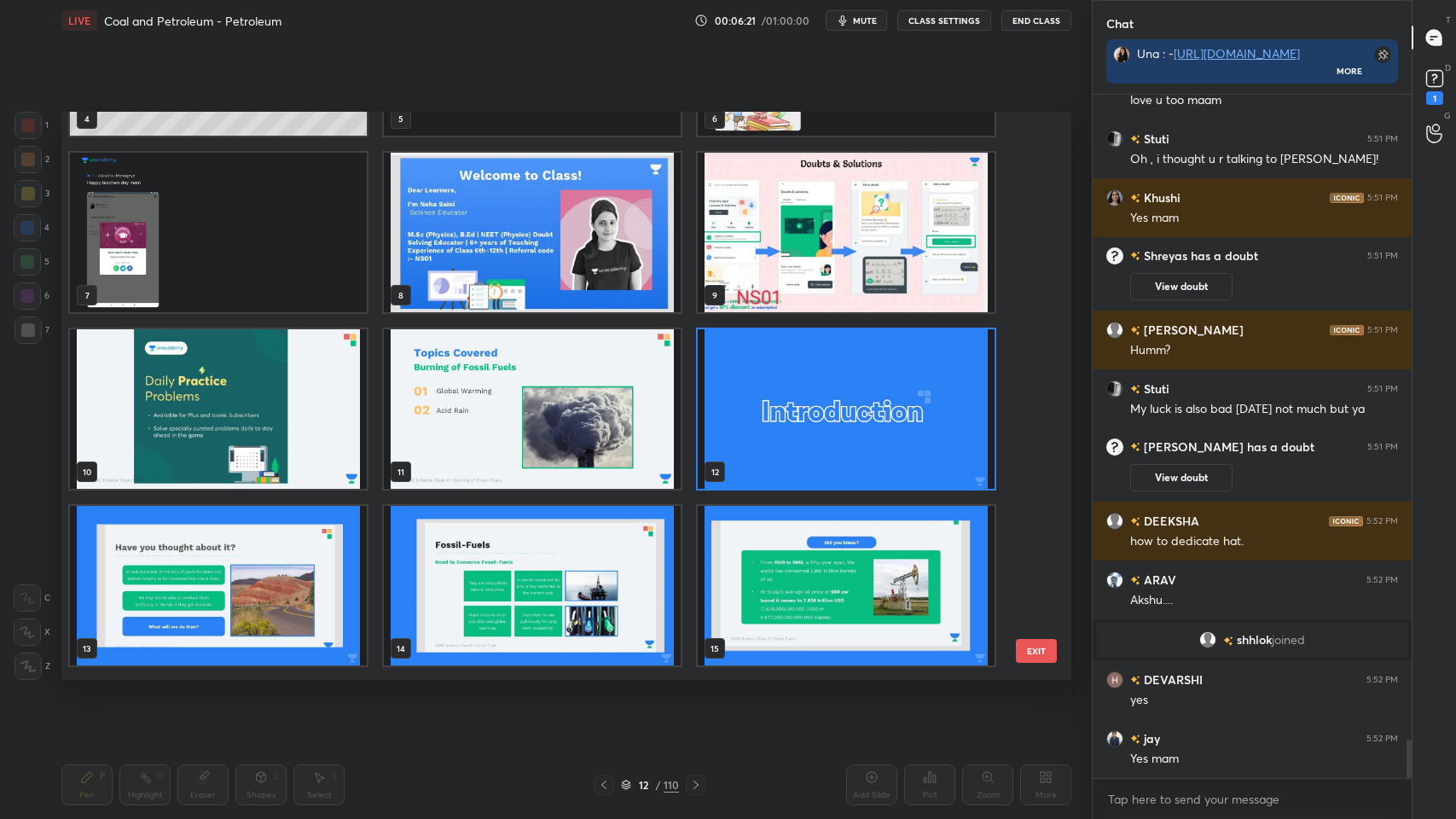
click at [768, 412] on img "grid" at bounding box center [846, 409] width 297 height 159
click at [775, 416] on img "grid" at bounding box center [846, 409] width 297 height 159
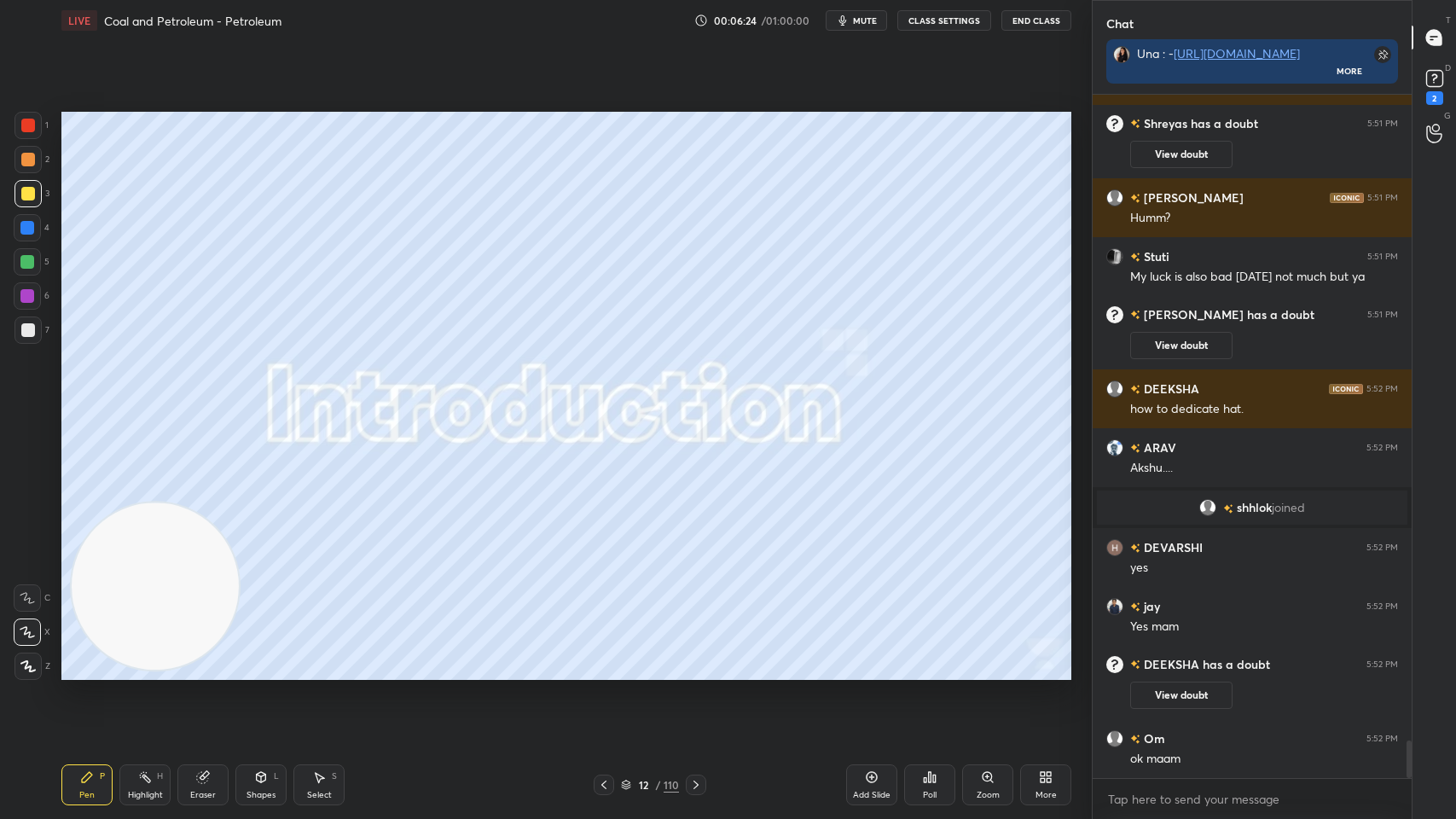
scroll to position [11788, 0]
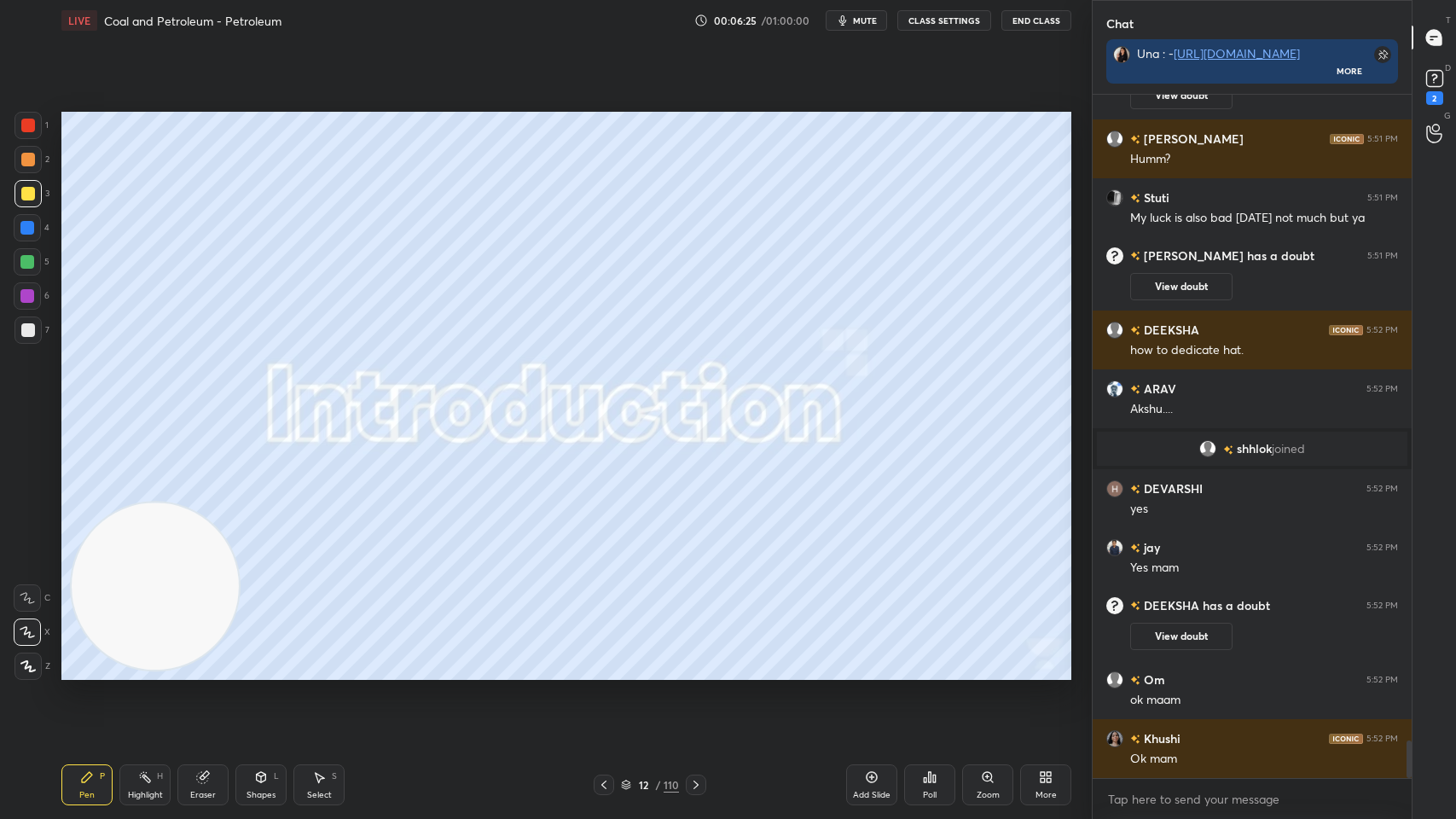
click at [870, 658] on icon at bounding box center [872, 777] width 14 height 14
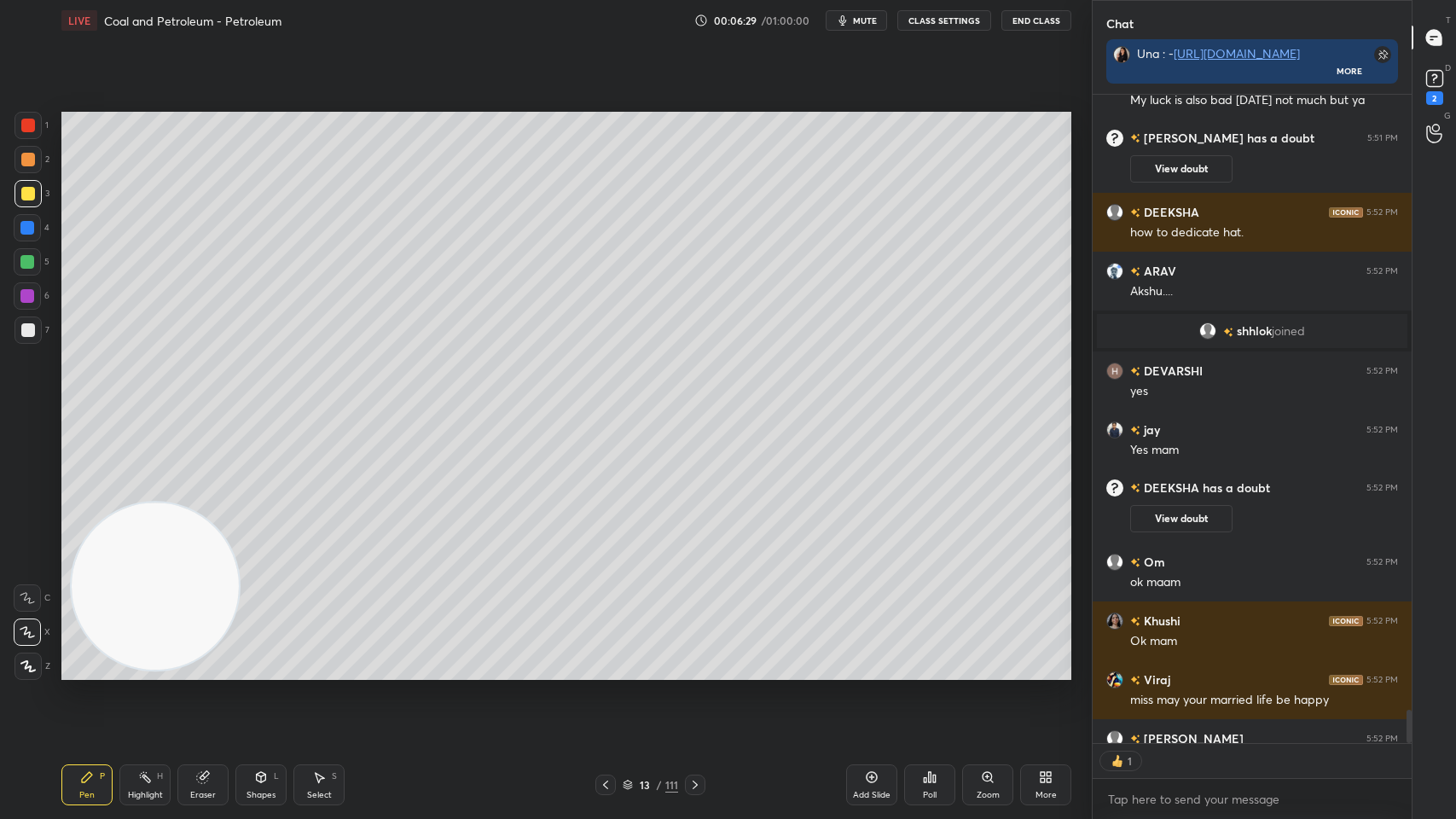
scroll to position [12000, 0]
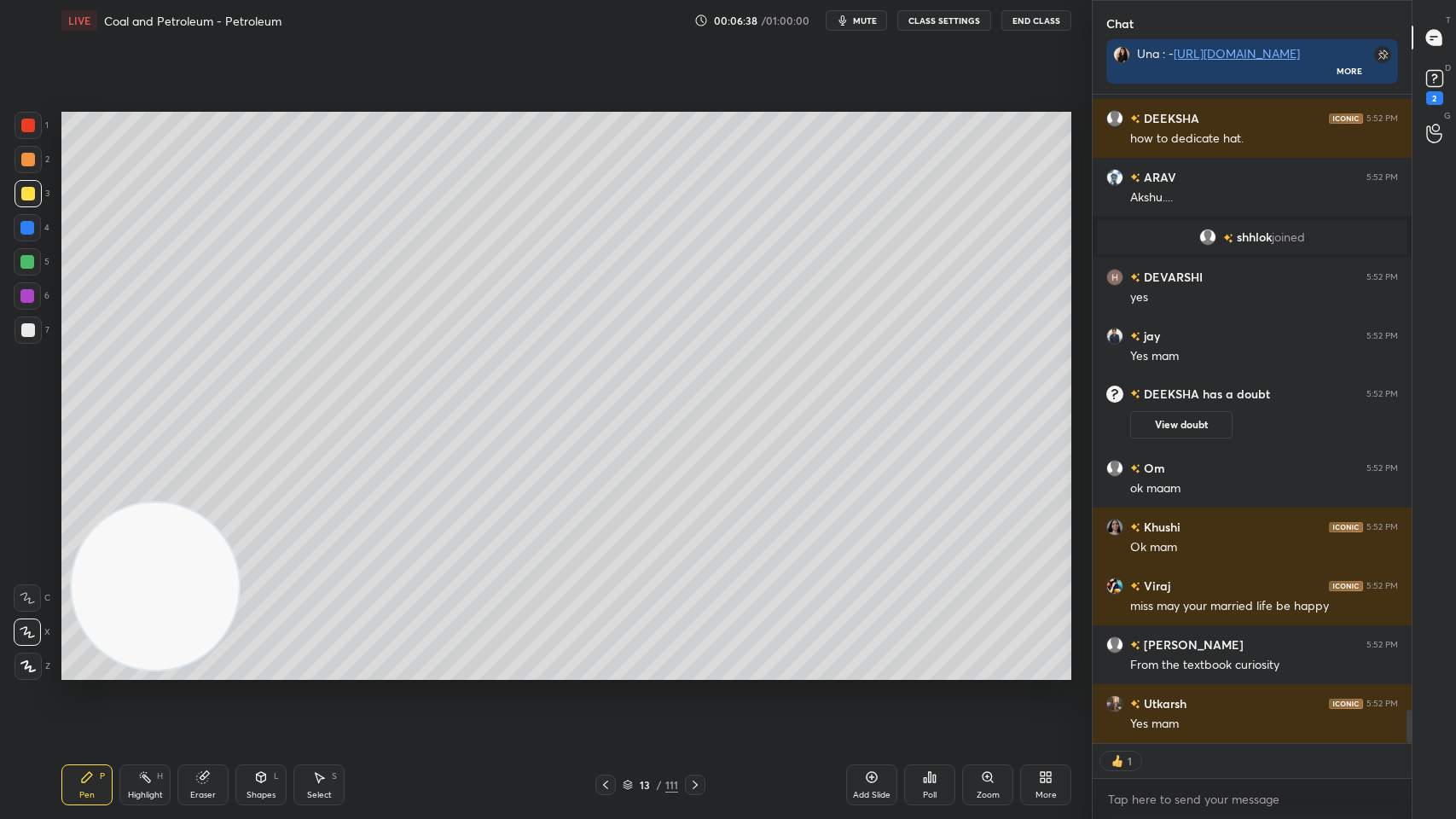
type textarea "x"
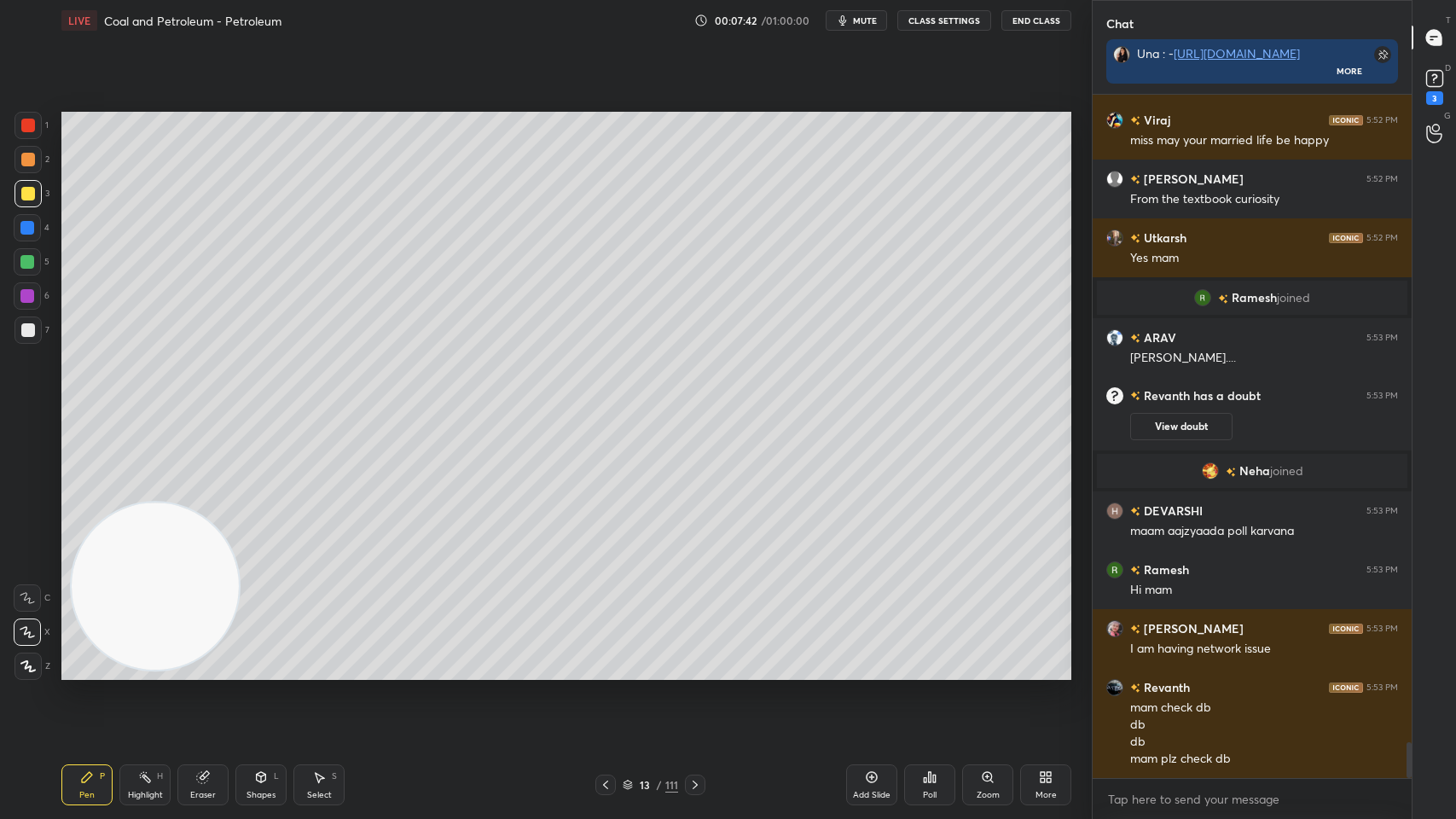
scroll to position [12307, 0]
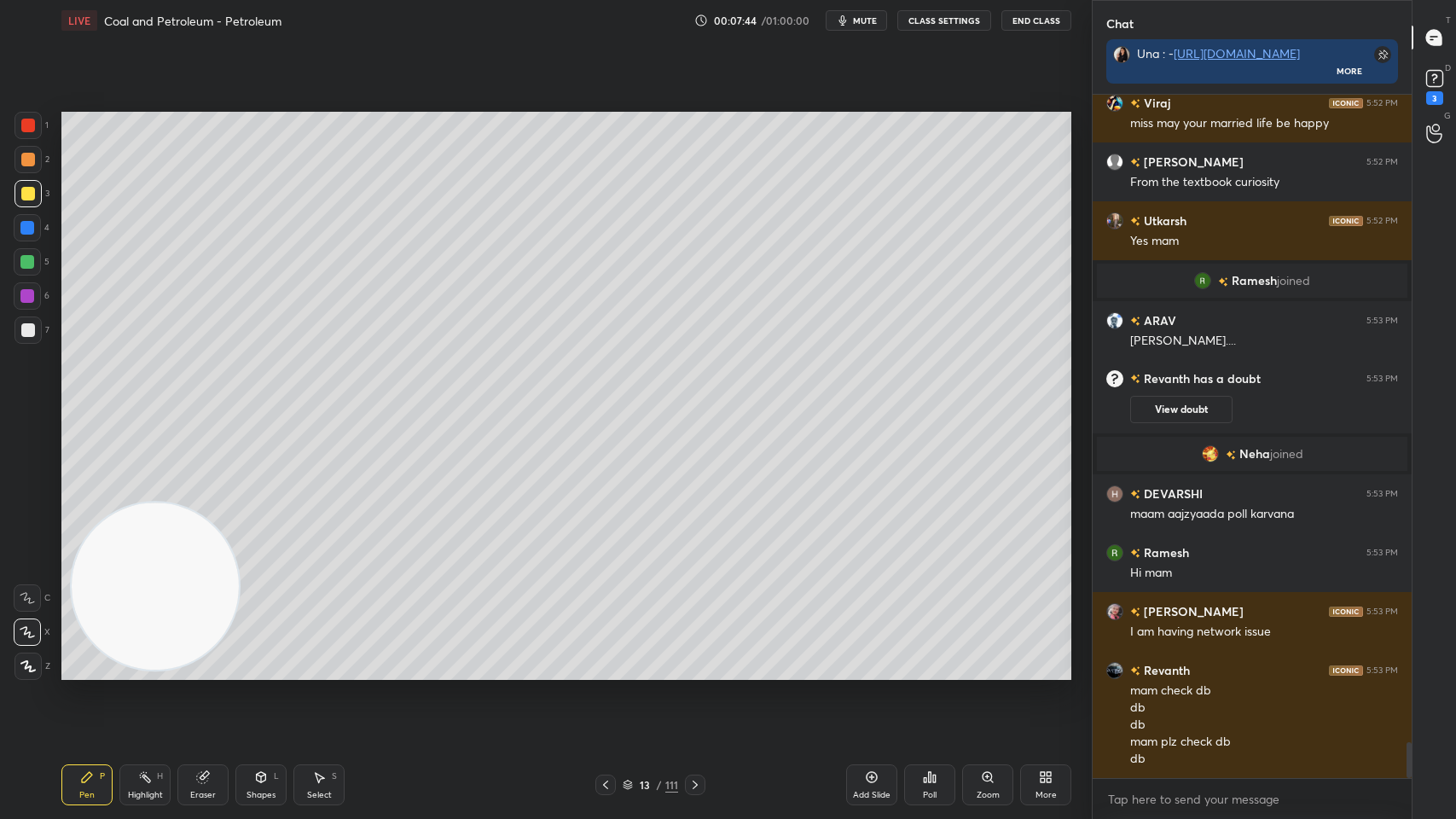
click at [952, 20] on button "CLASS SETTINGS" at bounding box center [944, 20] width 94 height 20
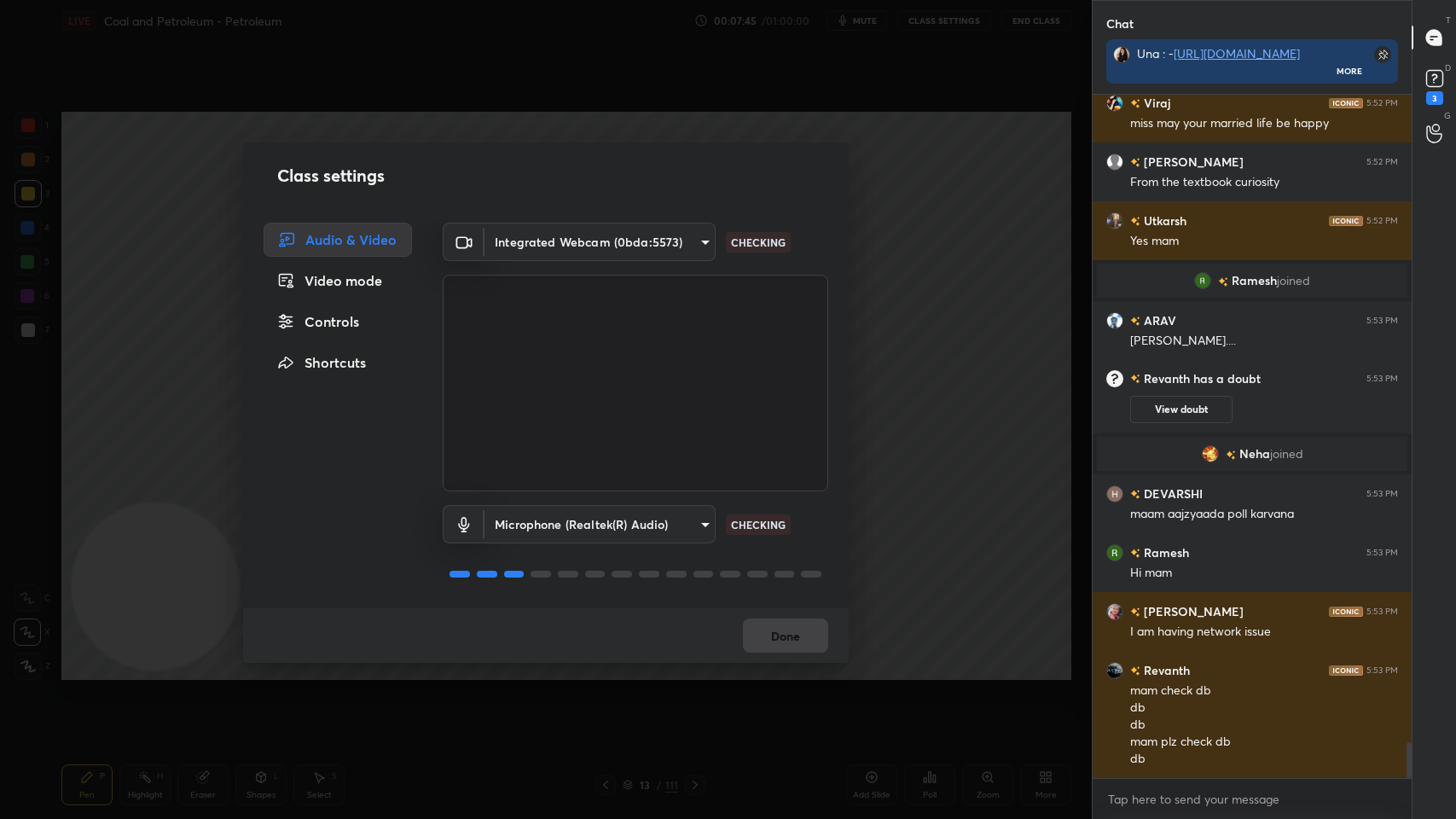
click at [341, 326] on div "Controls" at bounding box center [337, 321] width 148 height 34
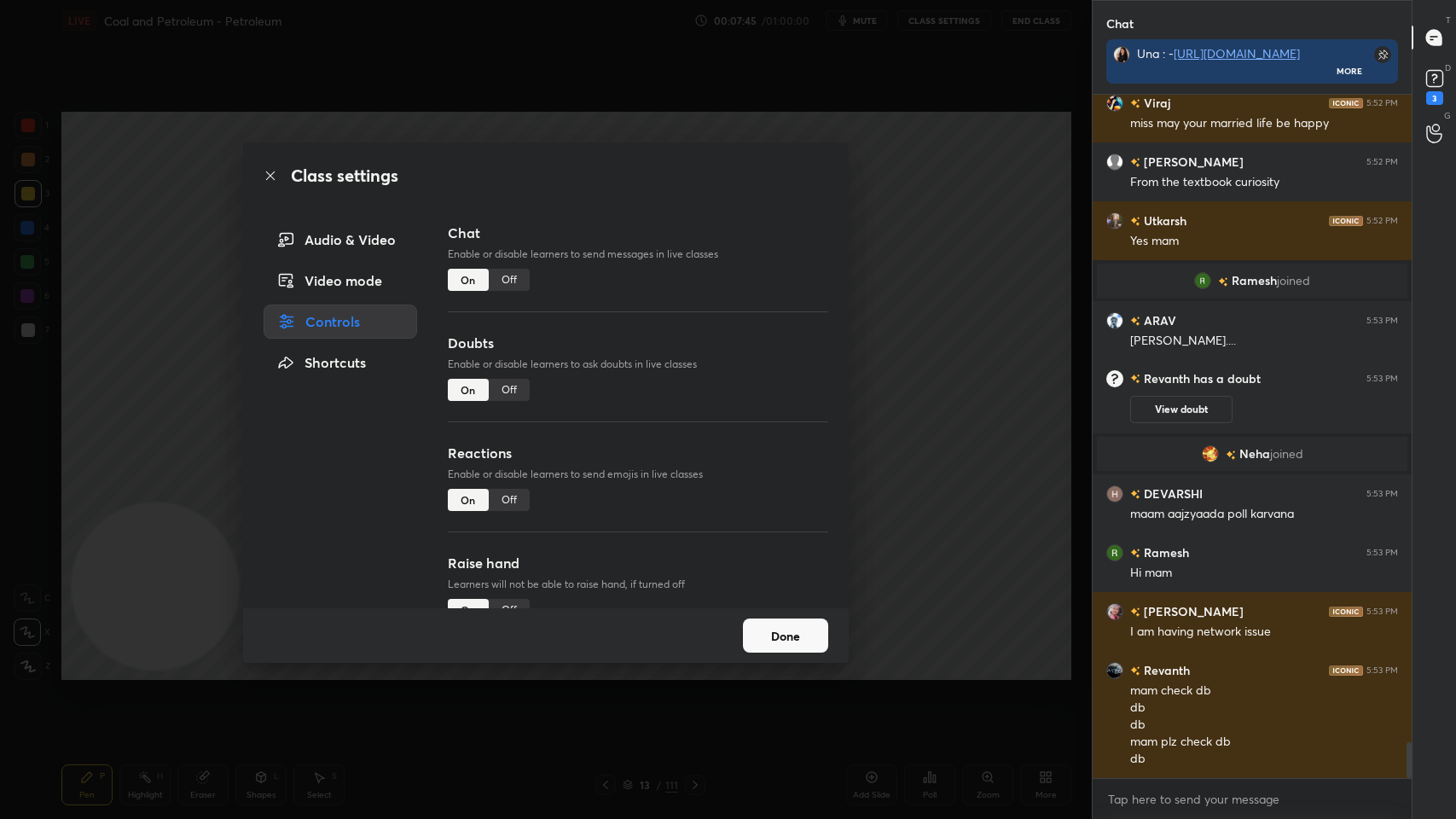
click at [366, 268] on div "Video mode" at bounding box center [340, 280] width 154 height 34
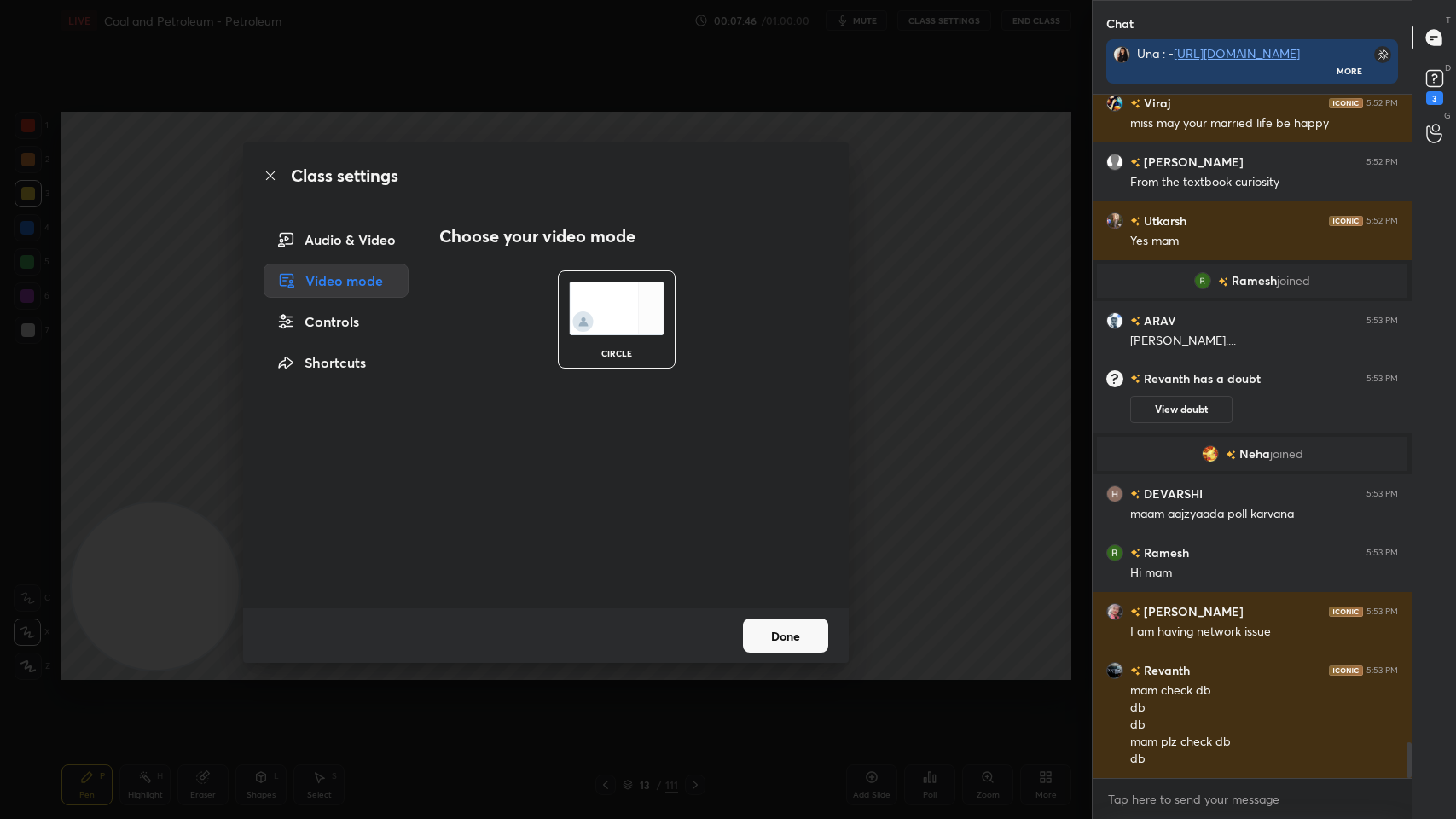
click at [351, 322] on div "Controls" at bounding box center [336, 321] width 145 height 34
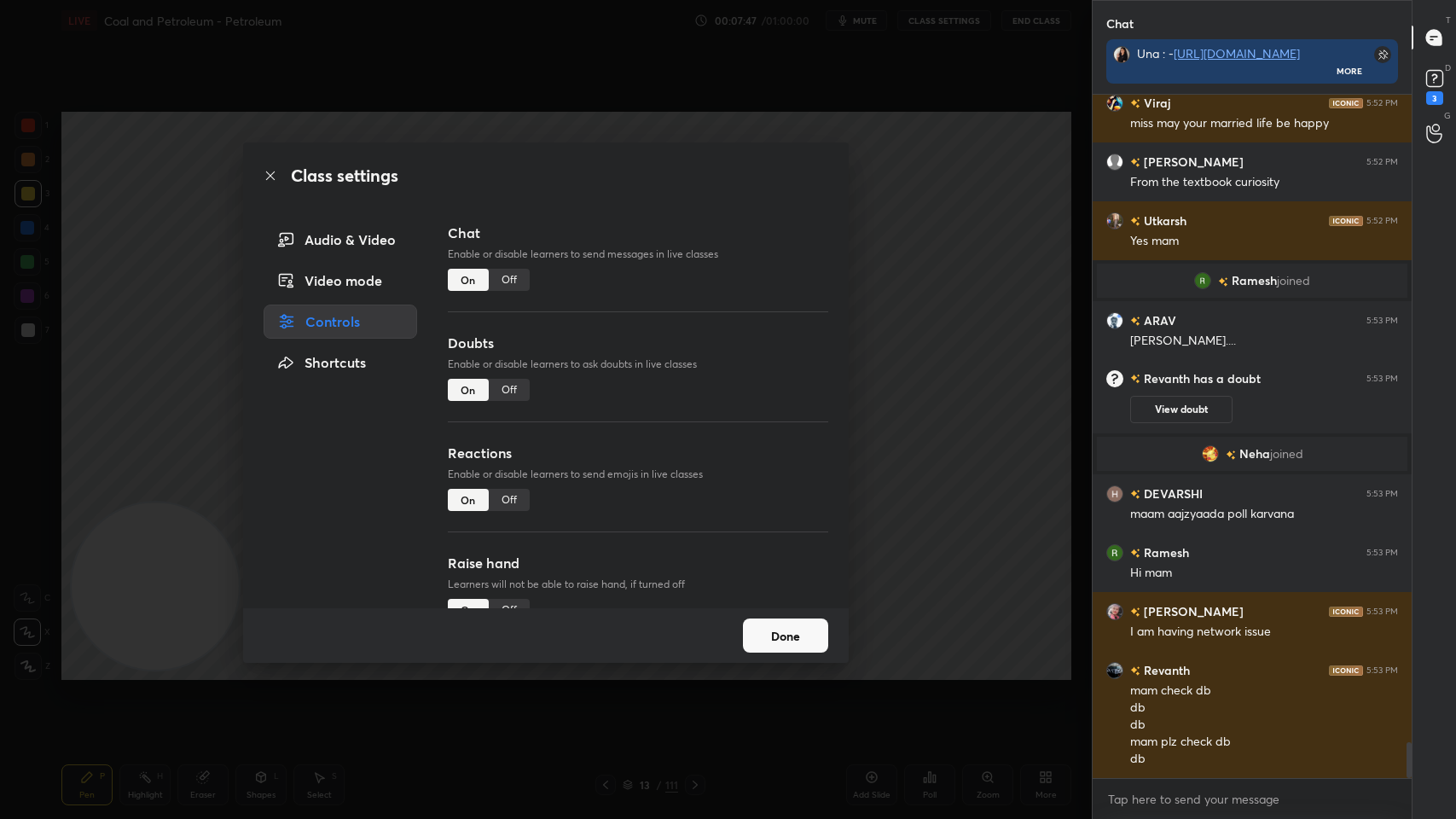
click at [508, 287] on div "Off" at bounding box center [509, 280] width 40 height 22
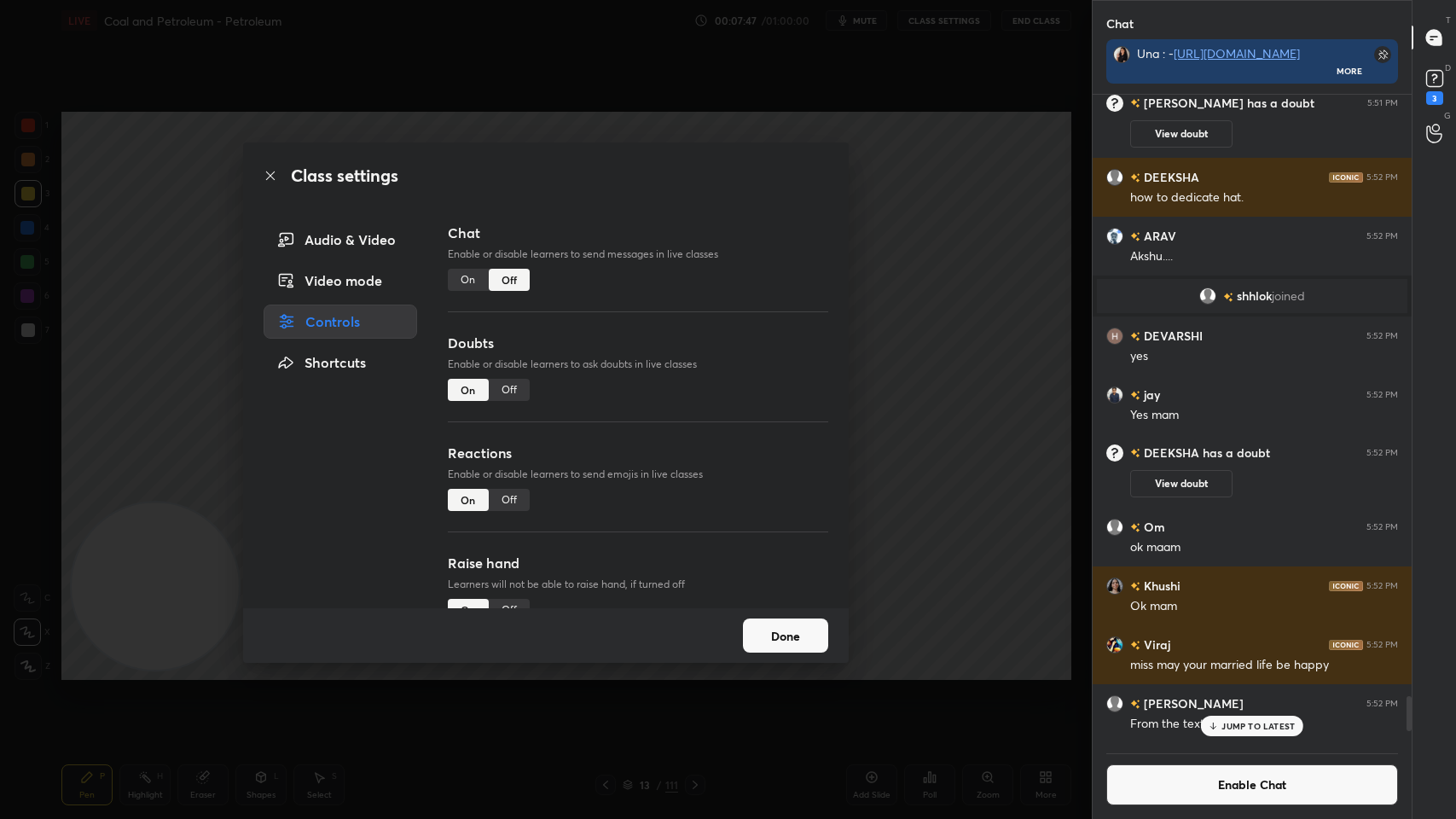
scroll to position [643, 314]
click at [500, 391] on div "Off" at bounding box center [509, 390] width 40 height 22
click at [776, 648] on button "Done" at bounding box center [785, 635] width 86 height 34
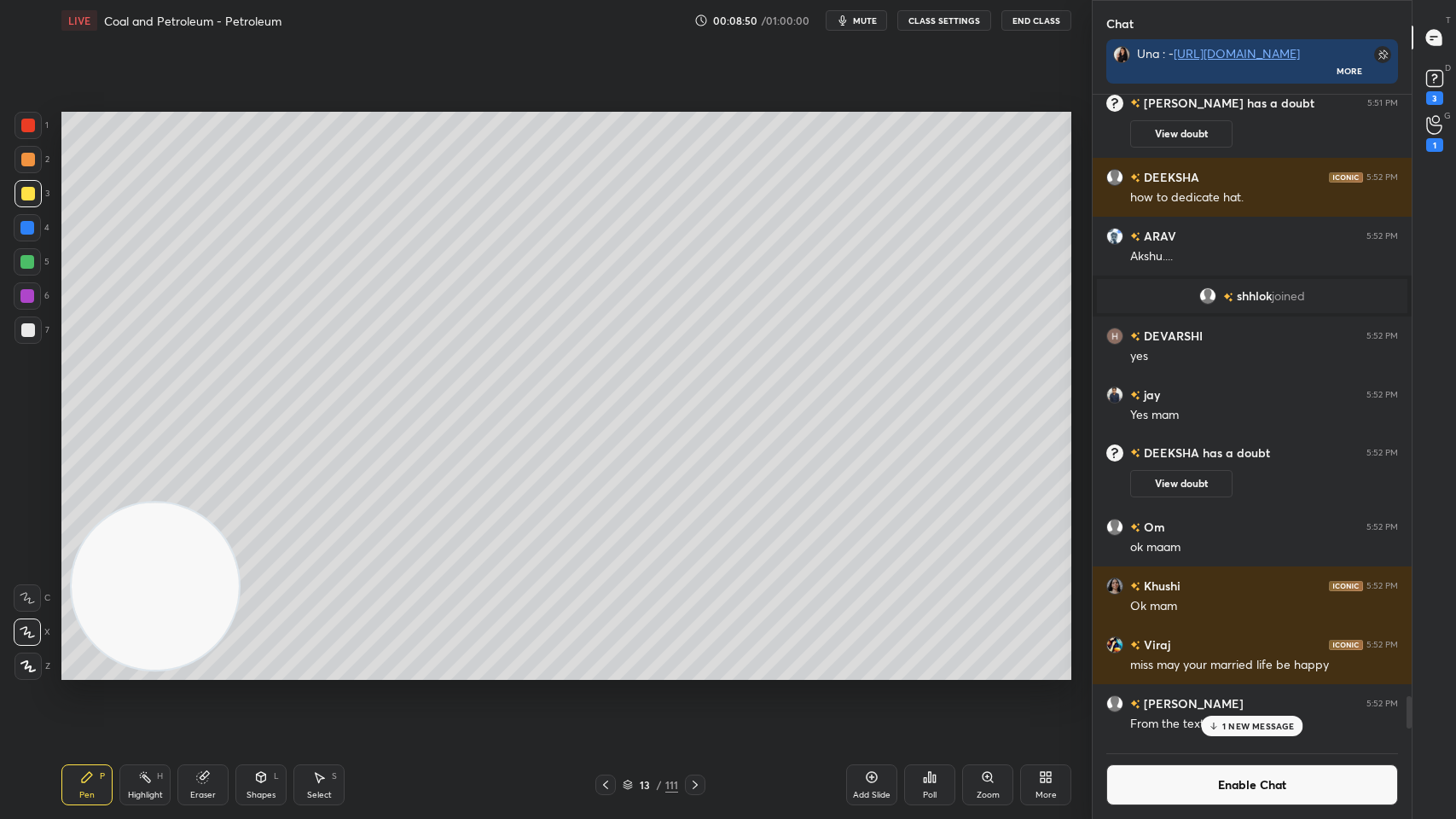
scroll to position [6, 6]
click at [691, 658] on icon at bounding box center [695, 784] width 14 height 14
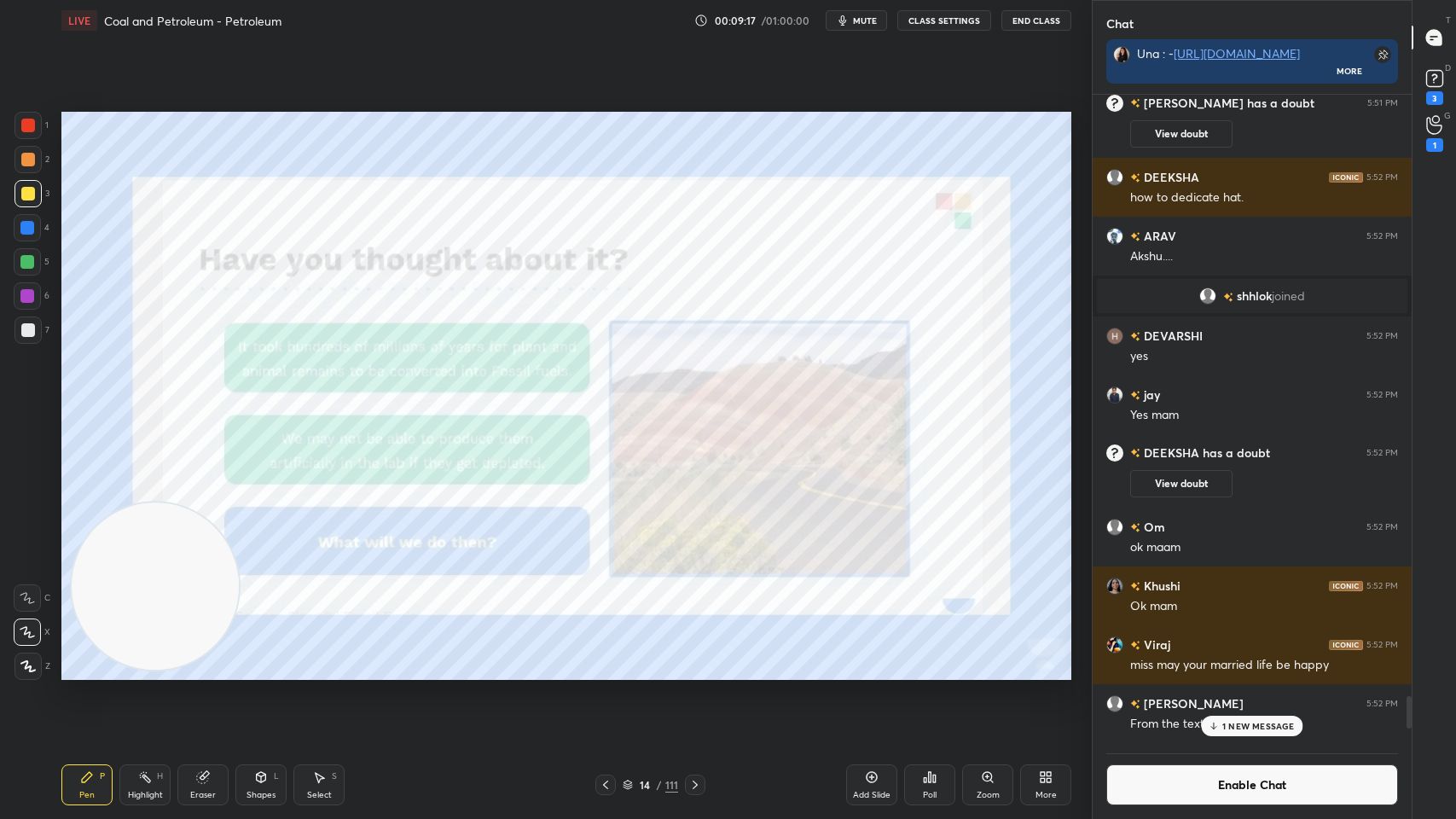
click at [697, 658] on icon at bounding box center [695, 784] width 14 height 14
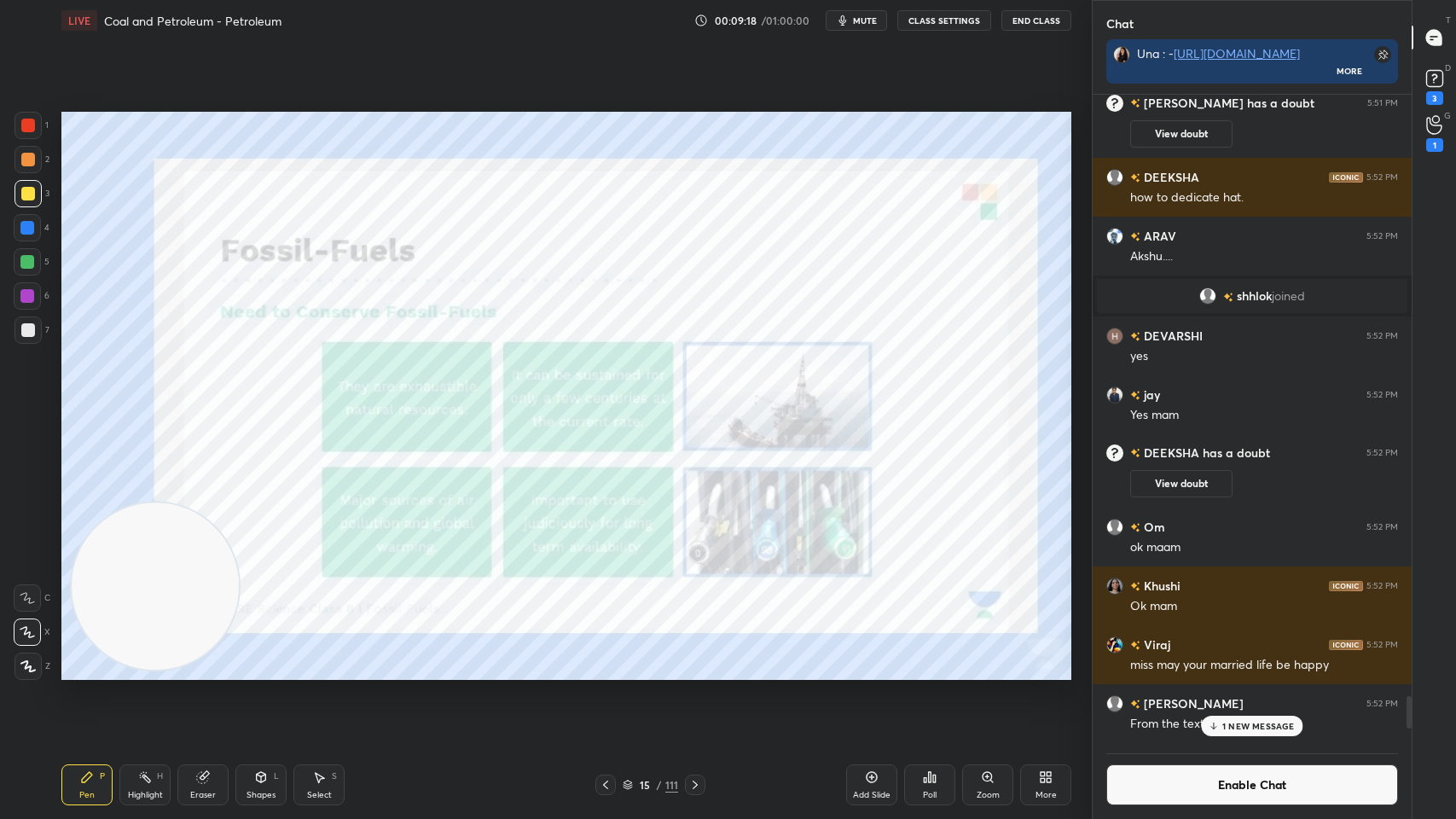
click at [606, 658] on icon at bounding box center [606, 784] width 14 height 14
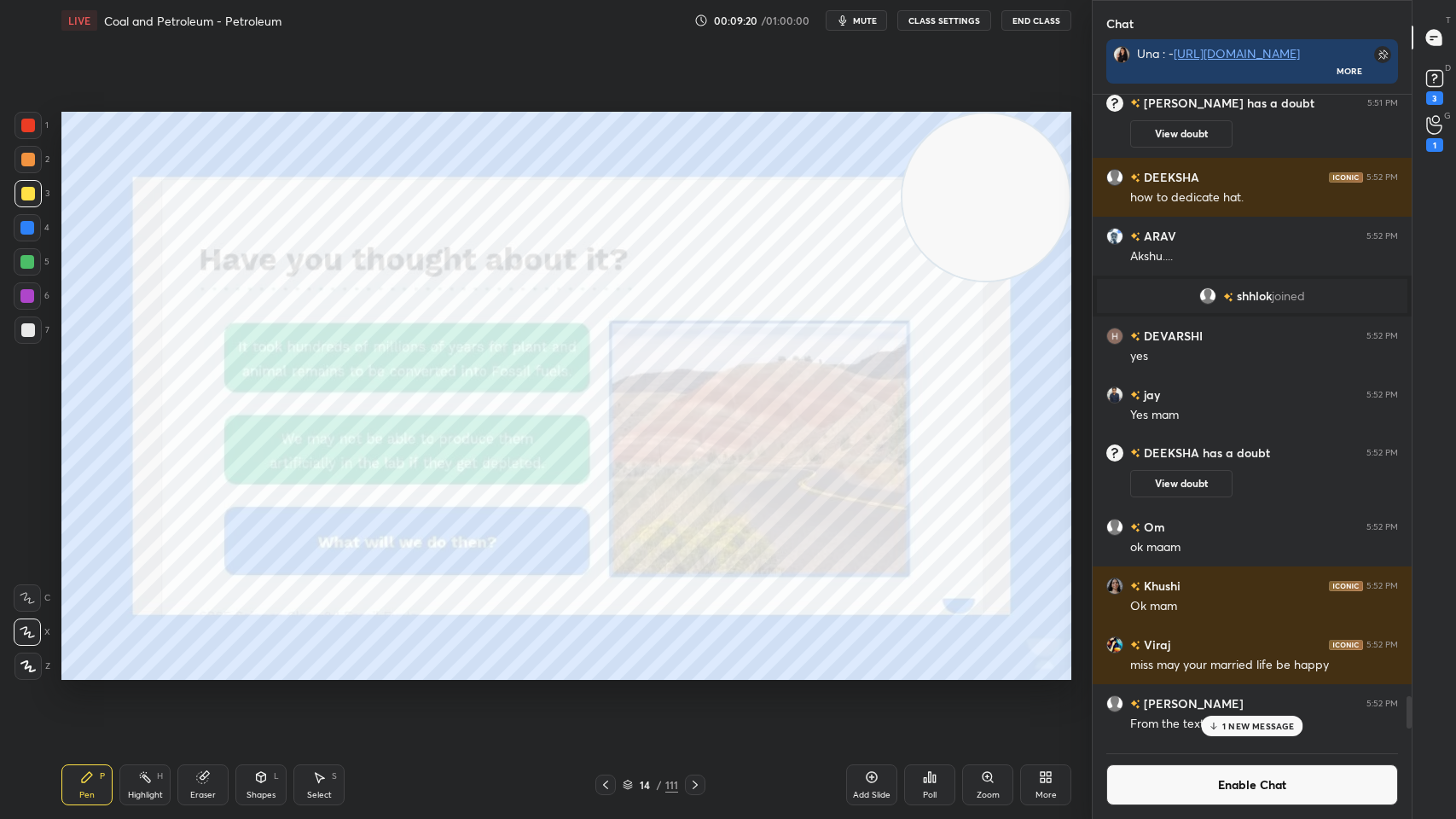
click at [28, 124] on div at bounding box center [28, 125] width 14 height 14
click at [157, 658] on div "H" at bounding box center [160, 776] width 6 height 8
click at [689, 658] on icon at bounding box center [695, 784] width 14 height 14
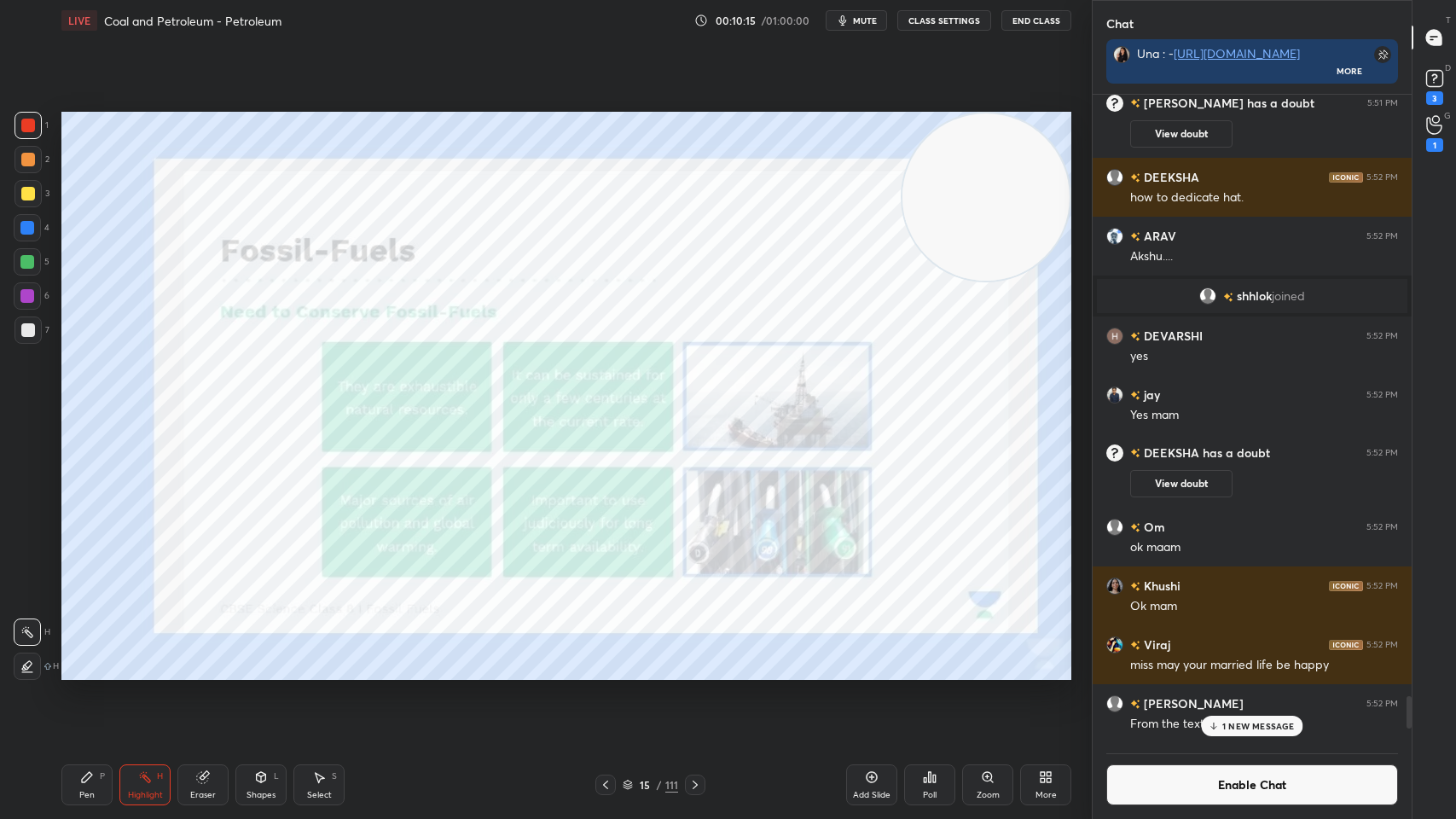
click at [87, 658] on icon at bounding box center [87, 777] width 10 height 10
click at [138, 658] on icon at bounding box center [144, 777] width 14 height 14
click at [88, 658] on icon at bounding box center [87, 777] width 10 height 10
click at [150, 658] on div "Highlight H" at bounding box center [145, 785] width 52 height 40
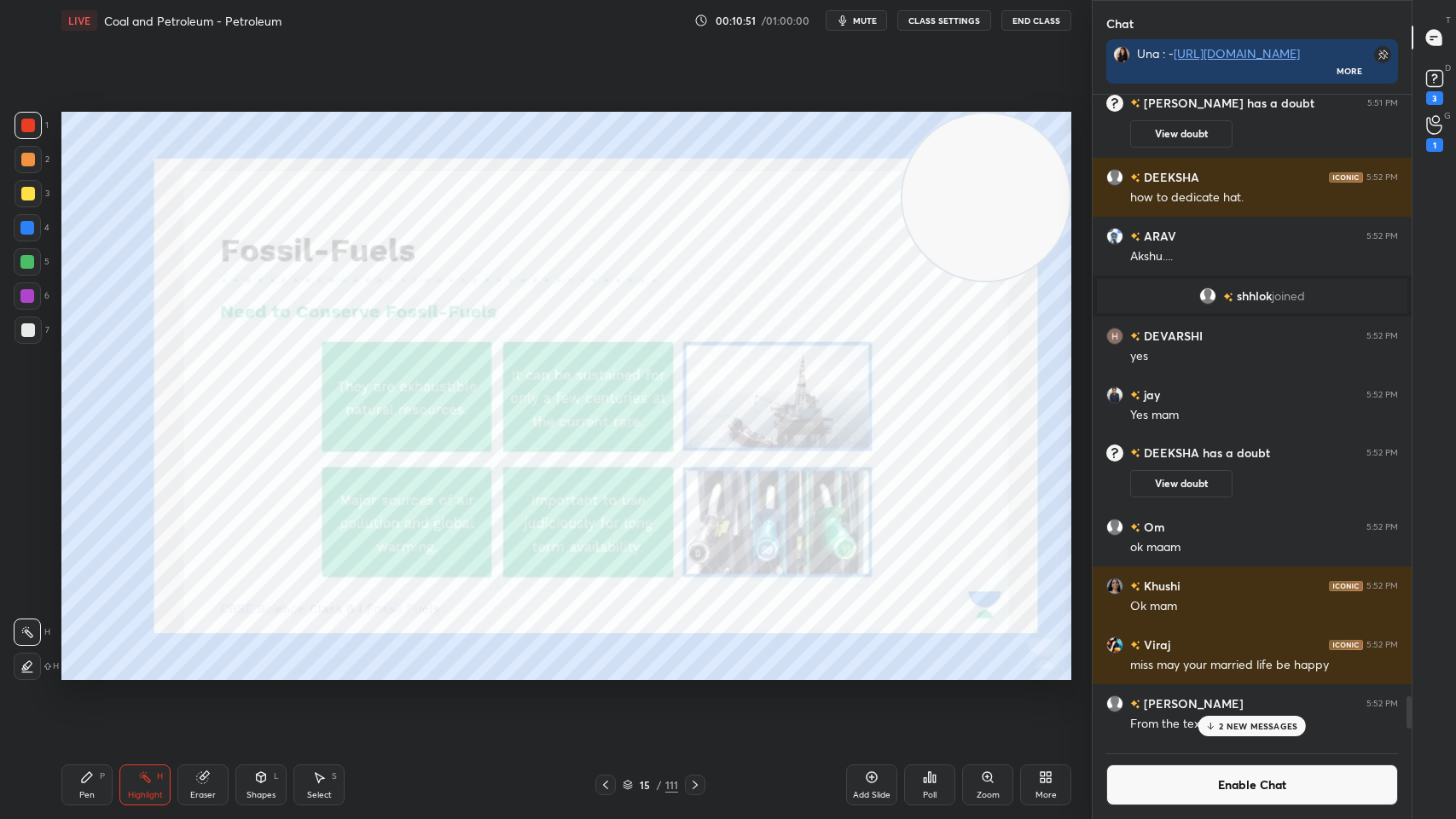
scroll to position [6, 6]
click at [695, 658] on icon at bounding box center [695, 784] width 14 height 14
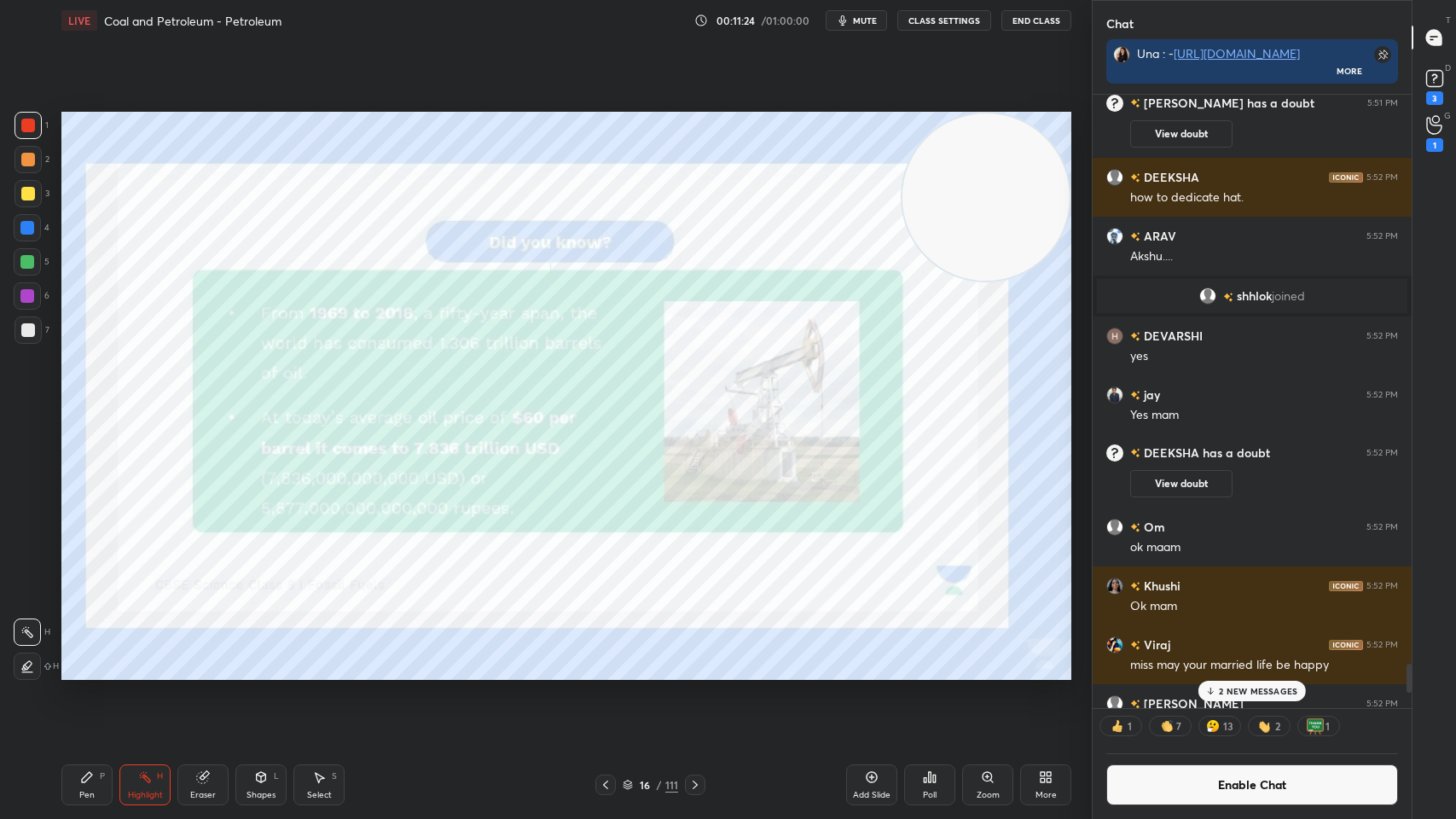
click at [671, 658] on div "Pen P Highlight H Eraser Shapes L Select S 16 / 111 Add Slide Poll Zoom More" at bounding box center [566, 785] width 1010 height 68
click at [691, 658] on icon at bounding box center [695, 784] width 14 height 14
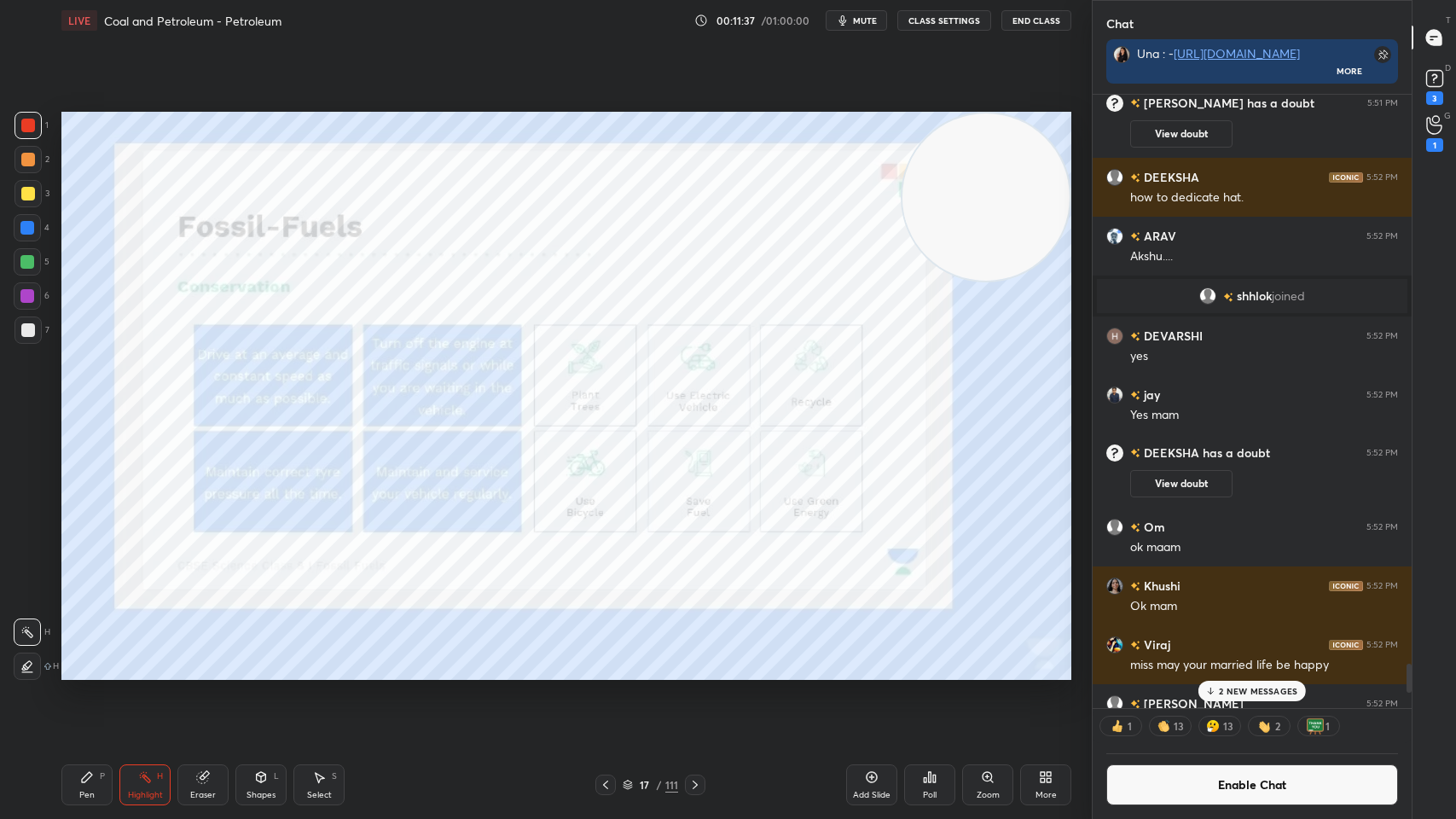
scroll to position [643, 314]
click at [1037, 28] on button "End Class" at bounding box center [1036, 20] width 70 height 20
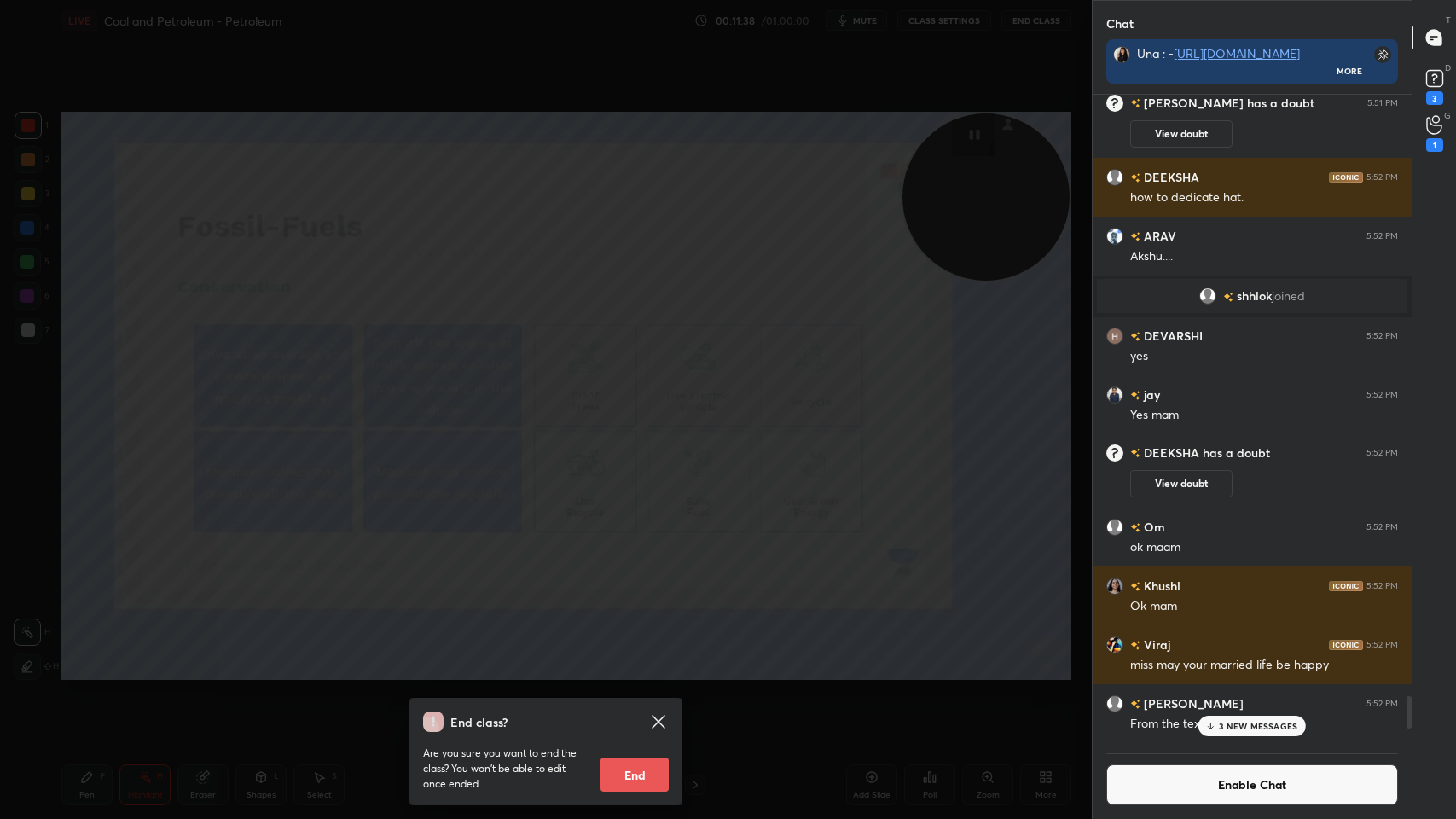
click at [534, 304] on div "End class? Are you sure you want to end the class? You won’t be able to edit on…" at bounding box center [546, 410] width 1092 height 819
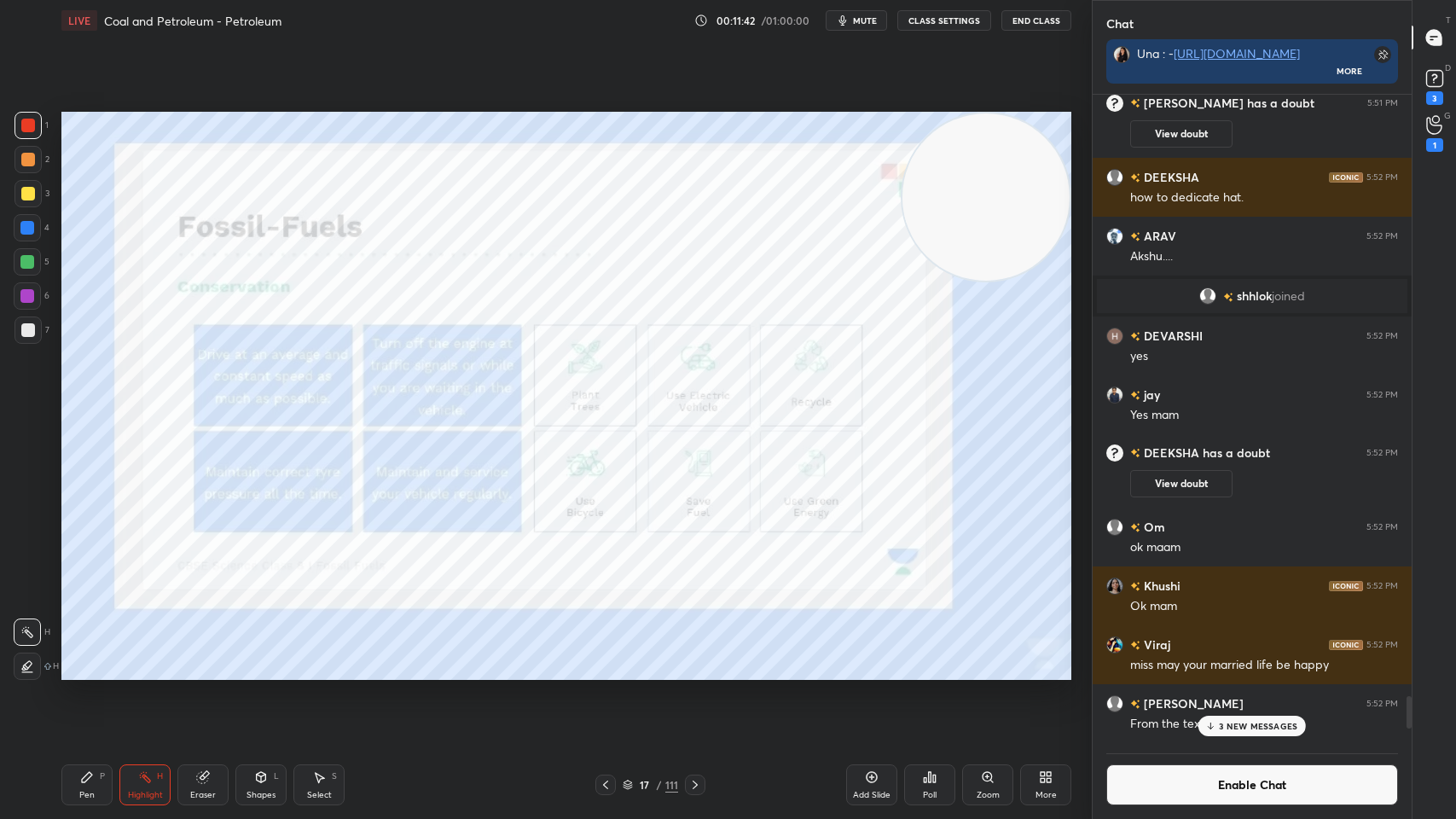
scroll to position [6, 6]
click at [1218, 658] on div "3 NEW MESSAGES" at bounding box center [1252, 691] width 108 height 20
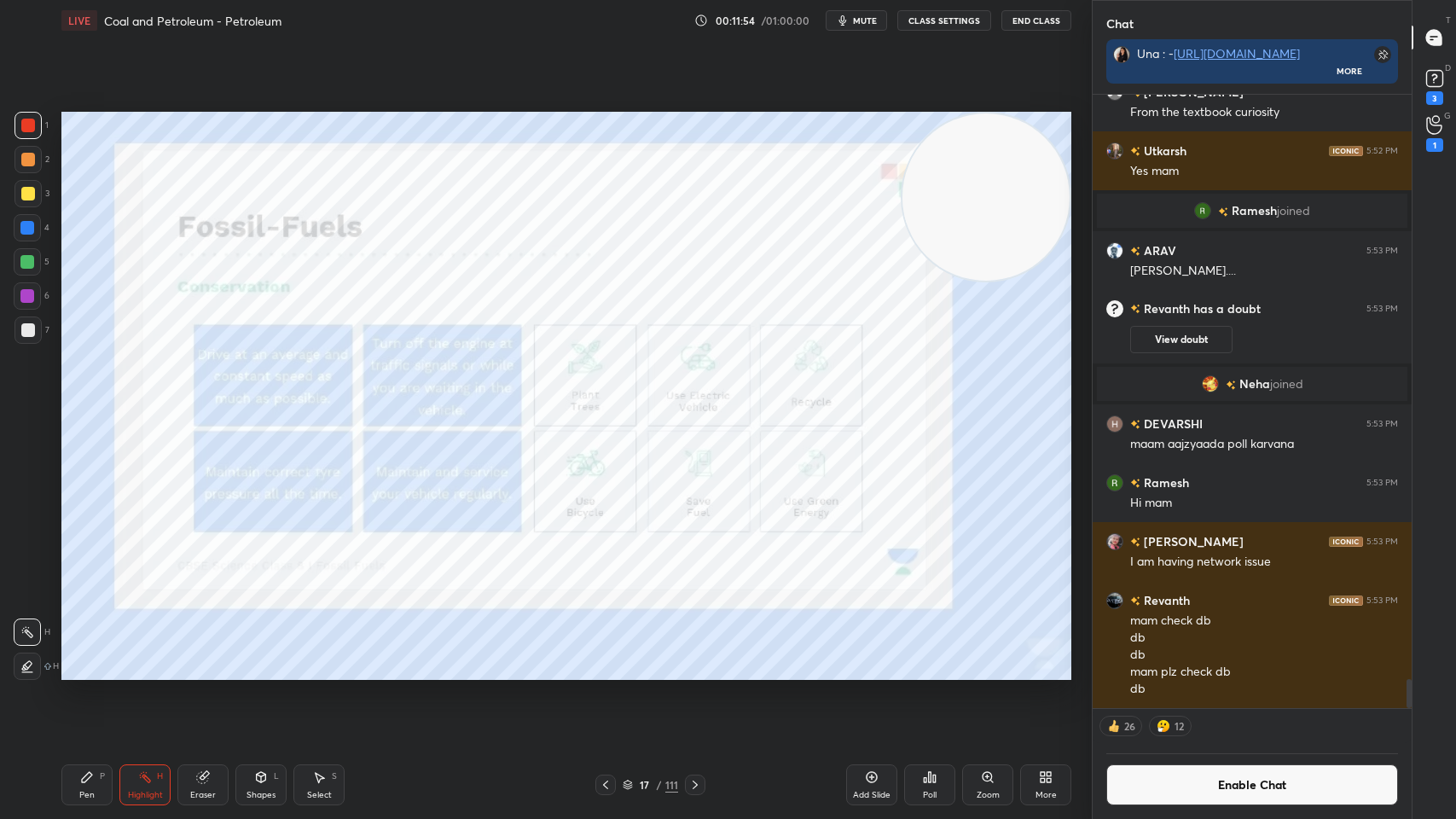
click at [92, 658] on div "Pen P" at bounding box center [87, 785] width 52 height 40
click at [144, 658] on div "Highlight H" at bounding box center [145, 785] width 52 height 40
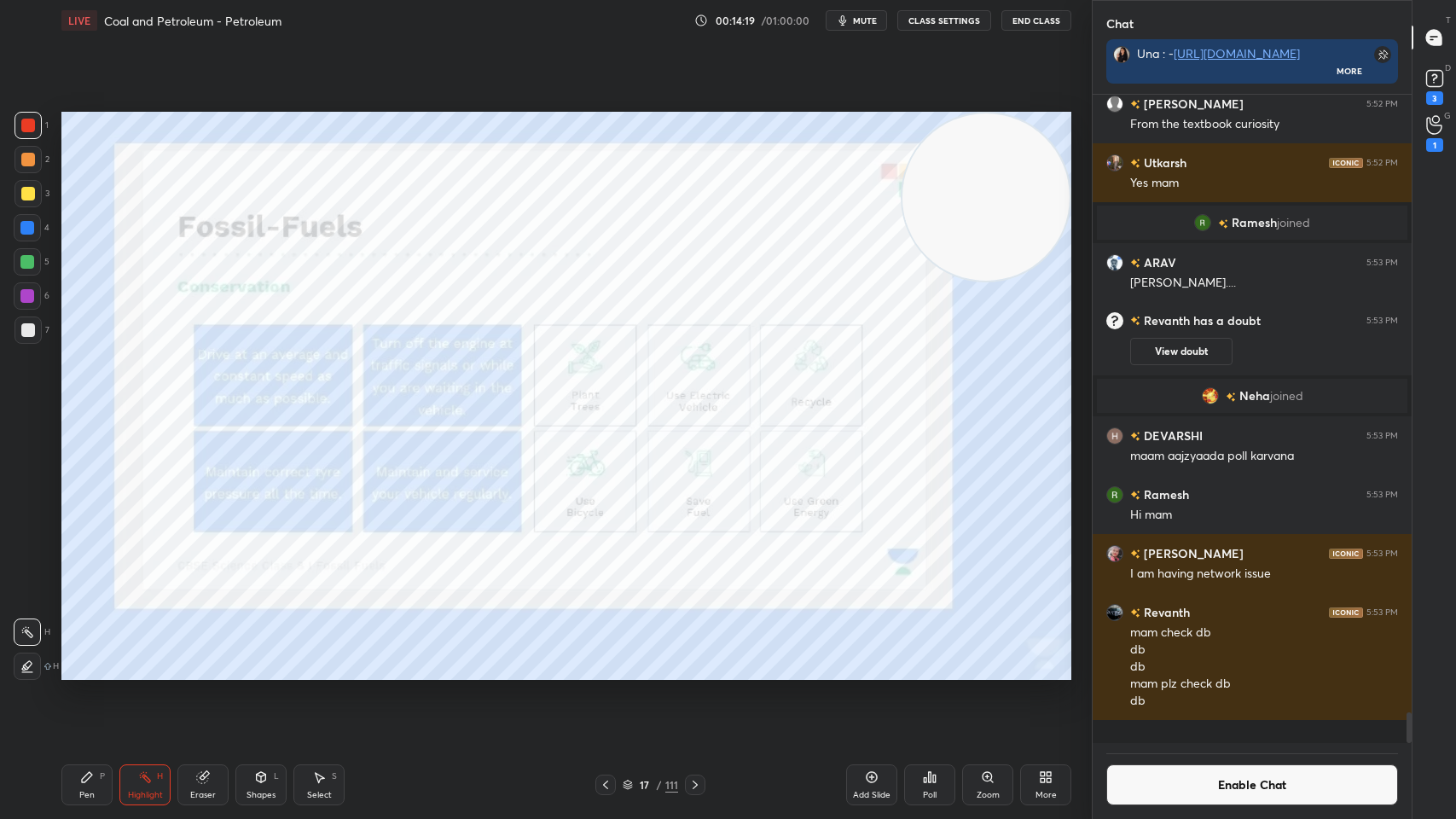
scroll to position [12389, 0]
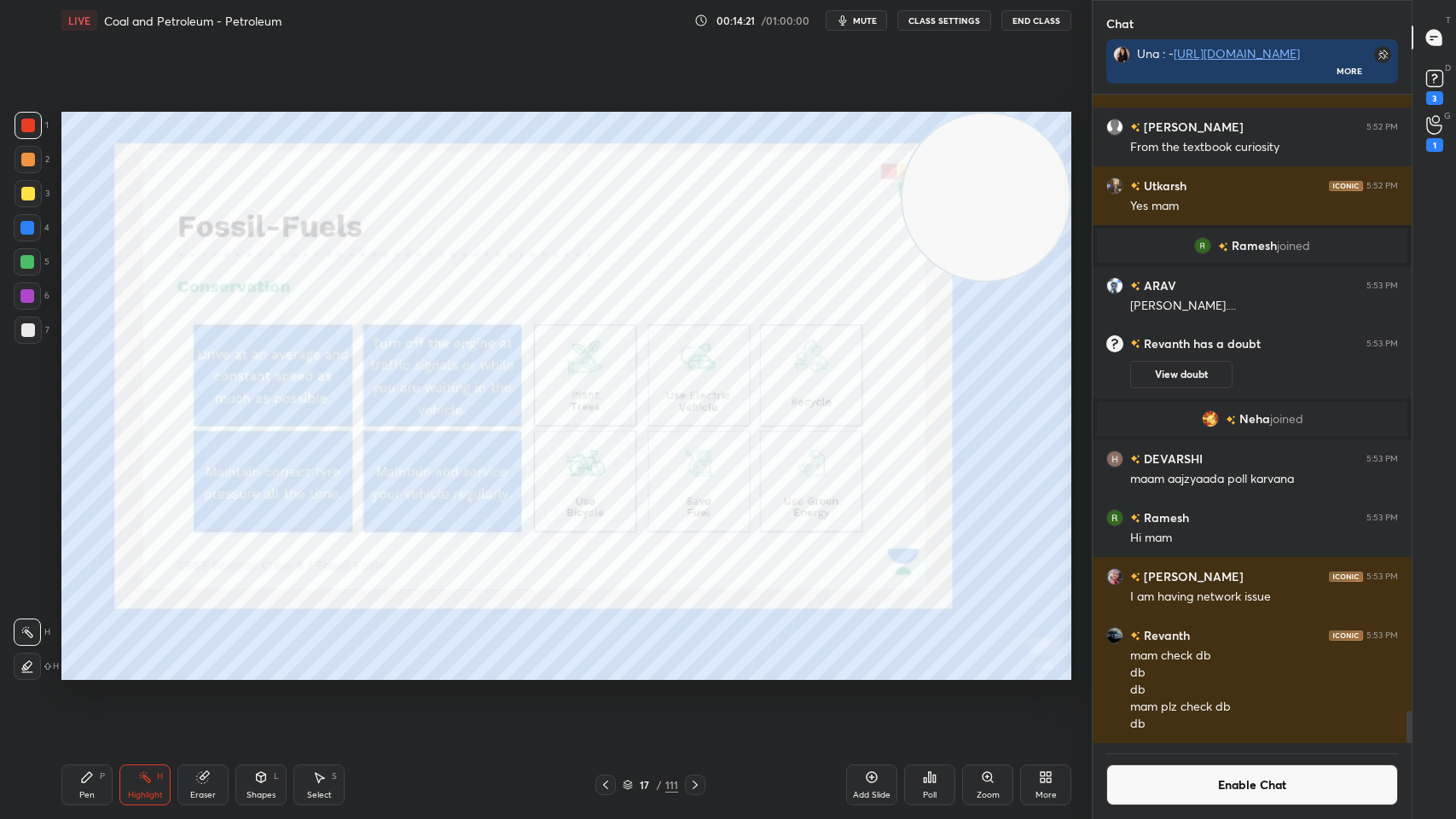
click at [685, 658] on div at bounding box center [695, 785] width 20 height 20
click at [687, 658] on div at bounding box center [695, 785] width 20 height 20
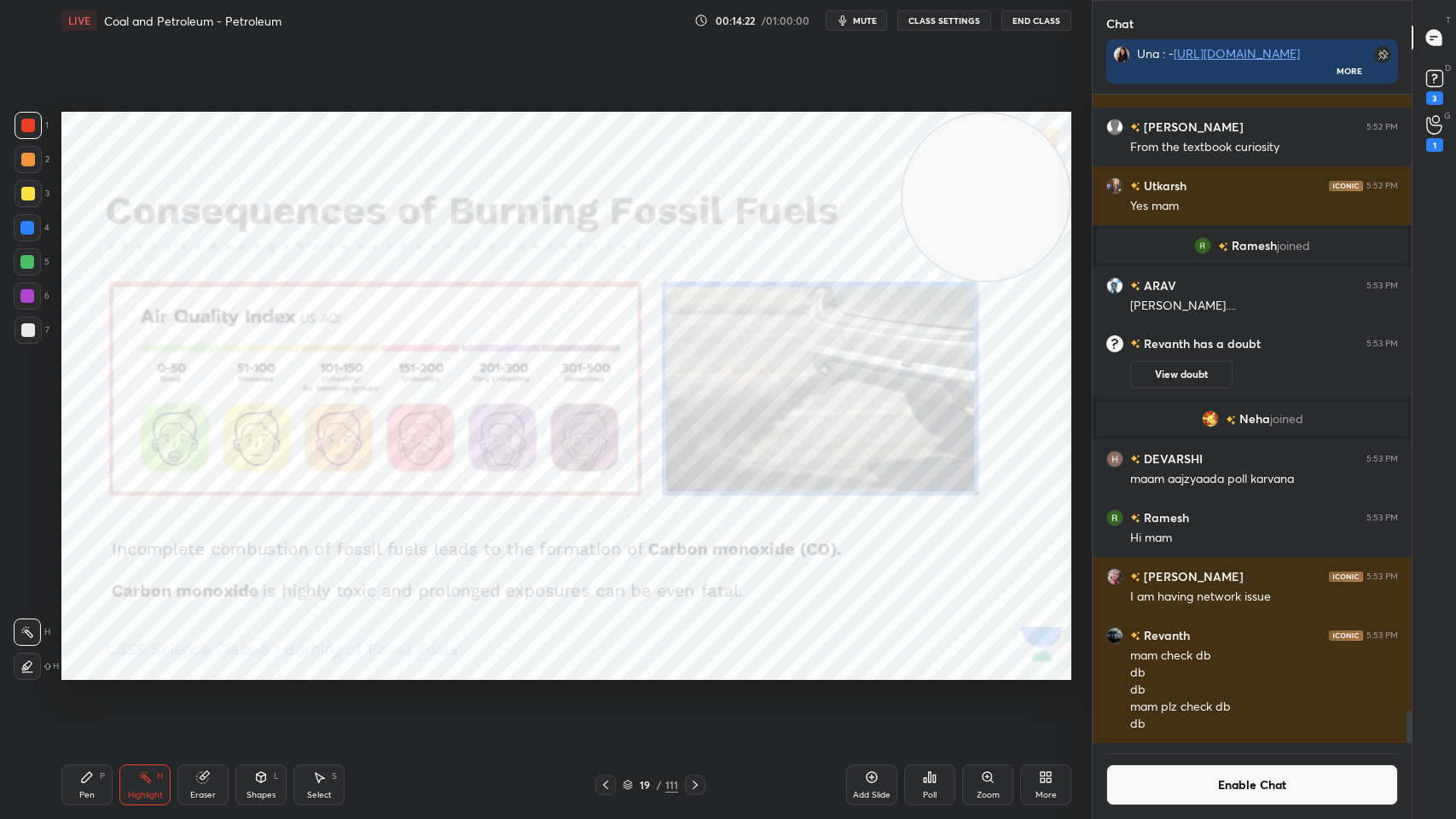
click at [601, 658] on div "Pen P Highlight H Eraser Shapes L Select S 19 / 111 Add Slide Poll Zoom More" at bounding box center [566, 785] width 1010 height 68
click at [599, 658] on div at bounding box center [606, 785] width 20 height 20
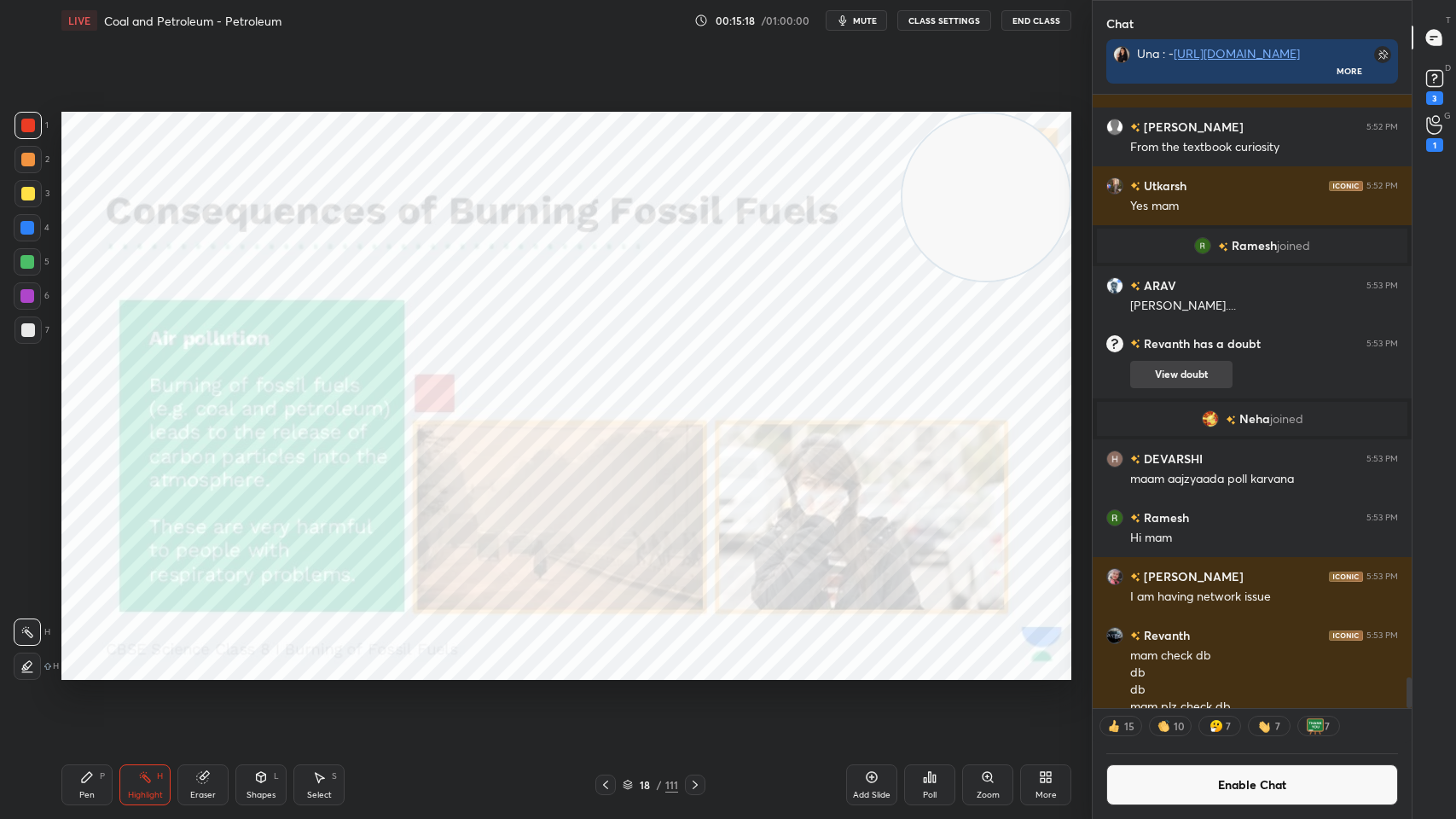
scroll to position [12424, 0]
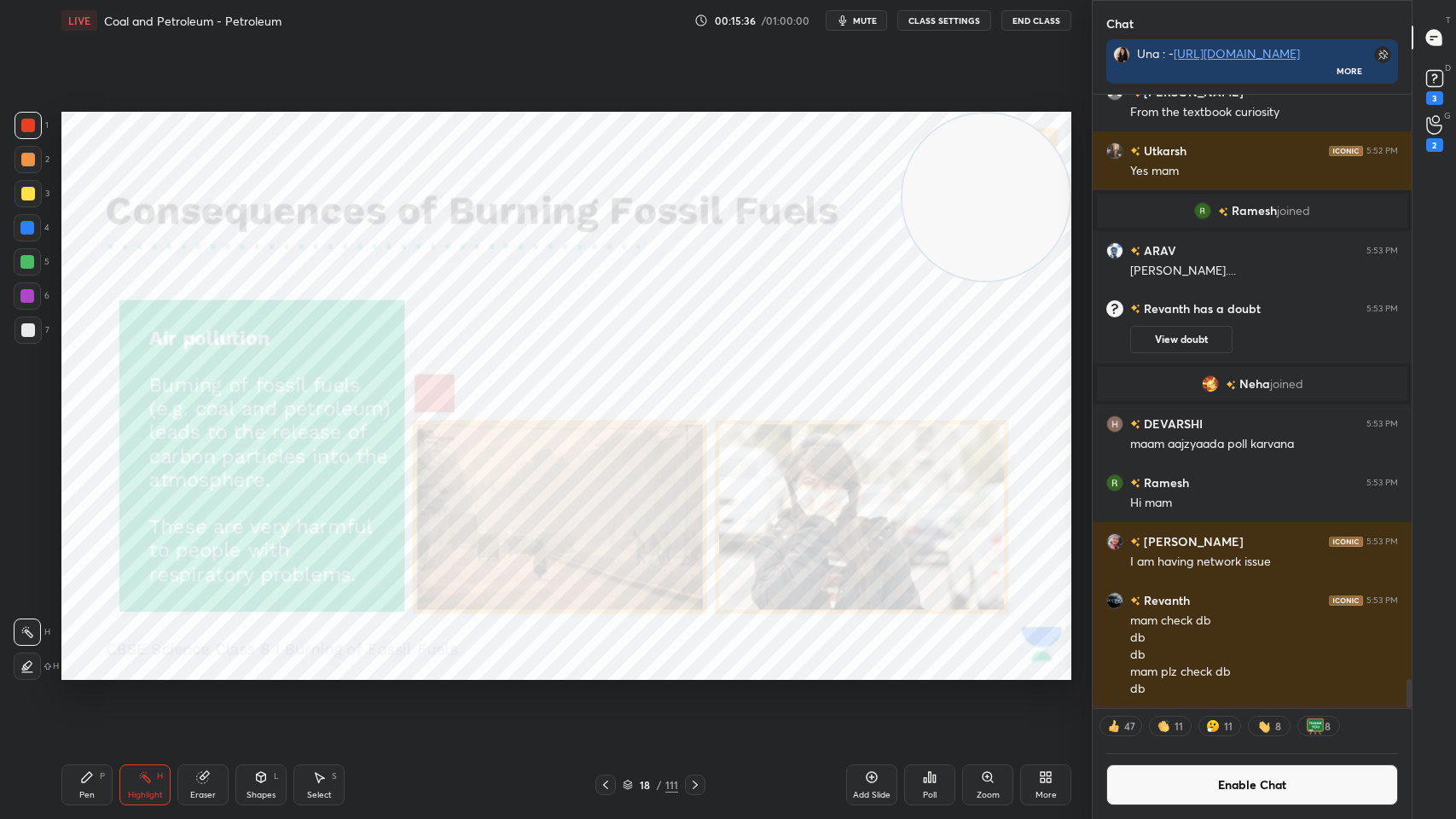
click at [695, 658] on icon at bounding box center [695, 784] width 14 height 14
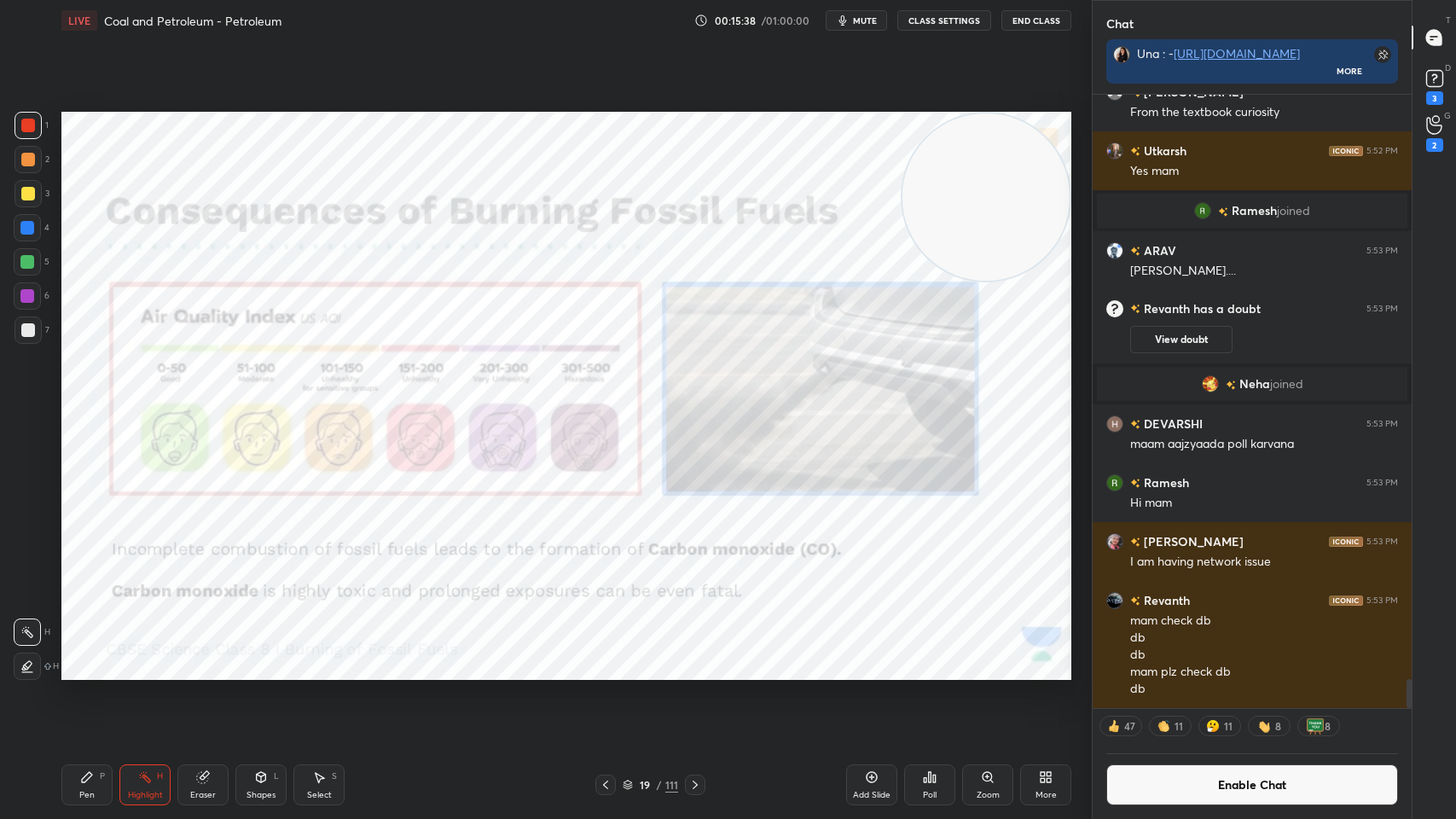
click at [699, 658] on icon at bounding box center [695, 784] width 14 height 14
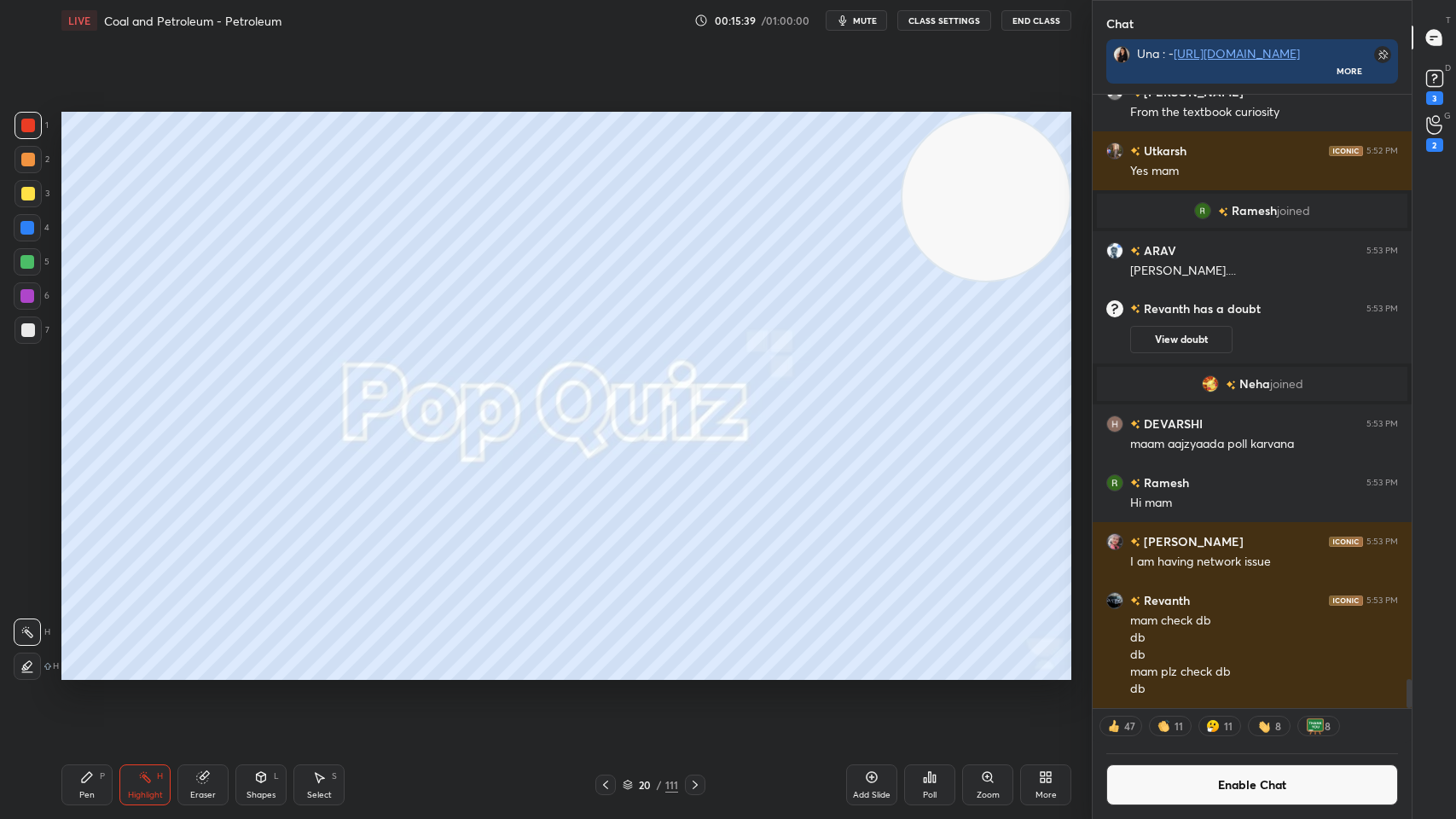
click at [701, 658] on div at bounding box center [695, 785] width 20 height 20
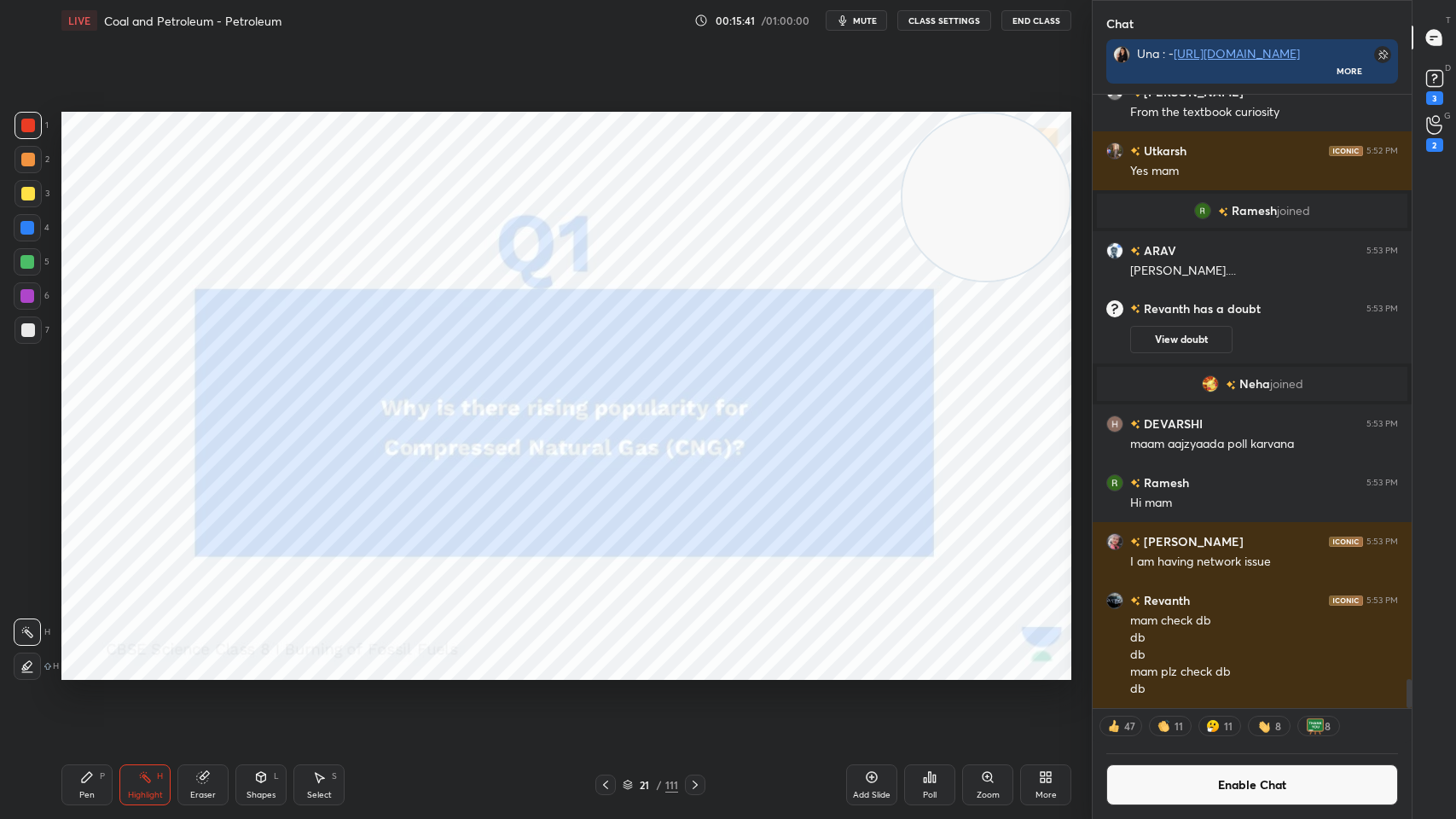
click at [1196, 658] on button "Enable Chat" at bounding box center [1252, 785] width 292 height 40
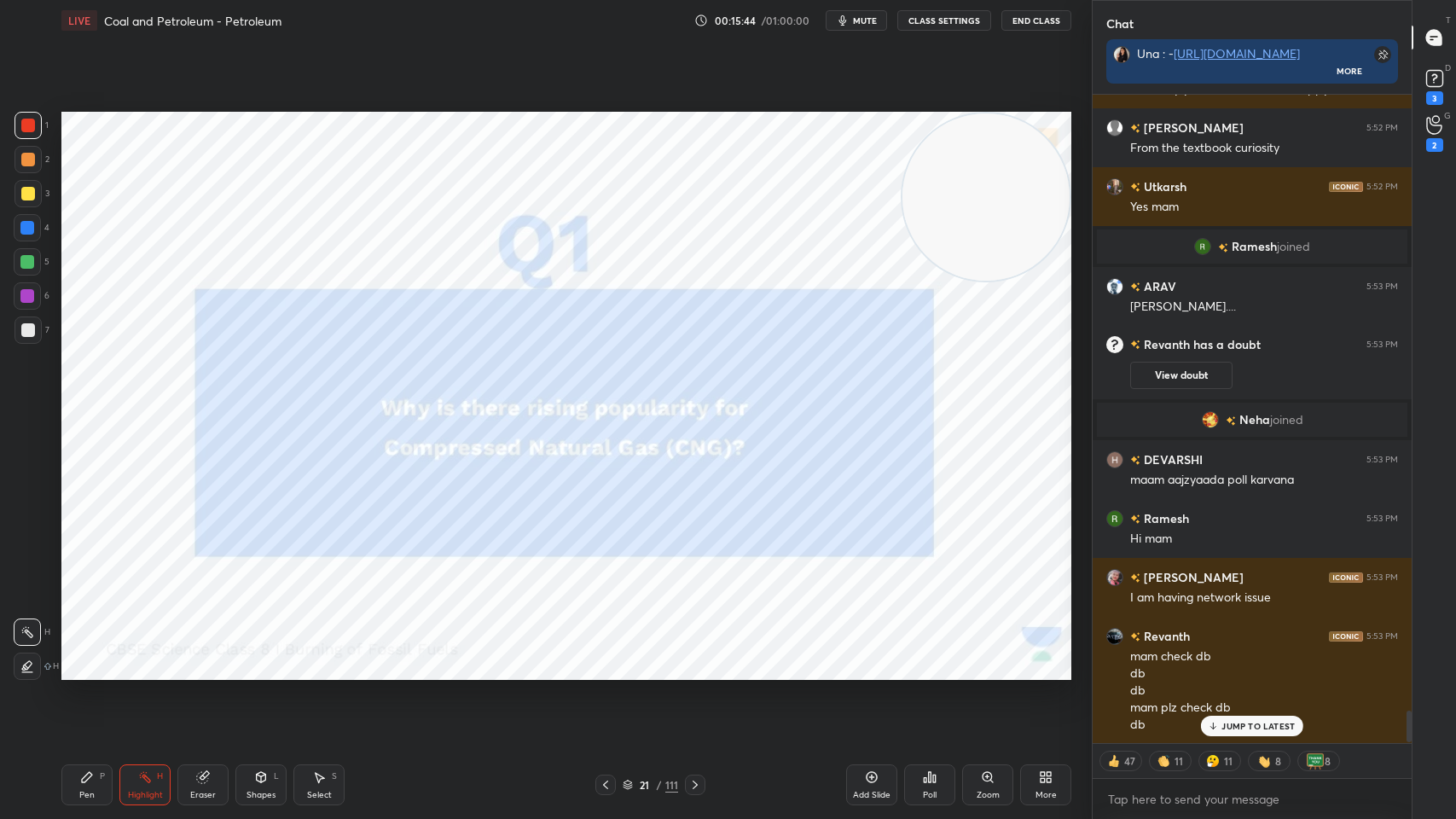
scroll to position [12337, 0]
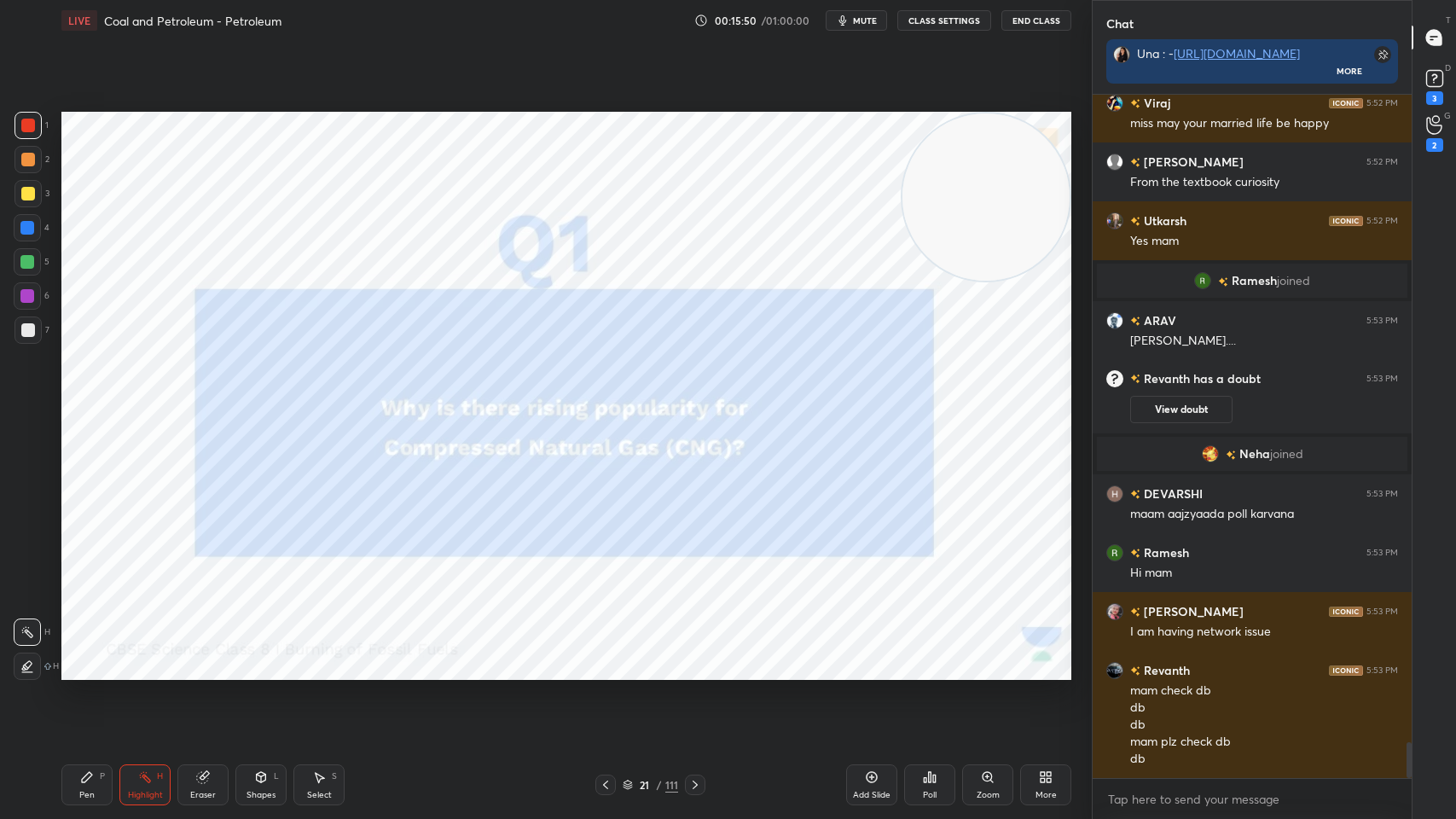
click at [1045, 4] on div "LIVE Coal and Petroleum - Petroleum 00:15:50 / 01:00:00 mute CLASS SETTINGS End…" at bounding box center [566, 20] width 1010 height 40
click at [1037, 27] on button "End Class" at bounding box center [1036, 20] width 70 height 20
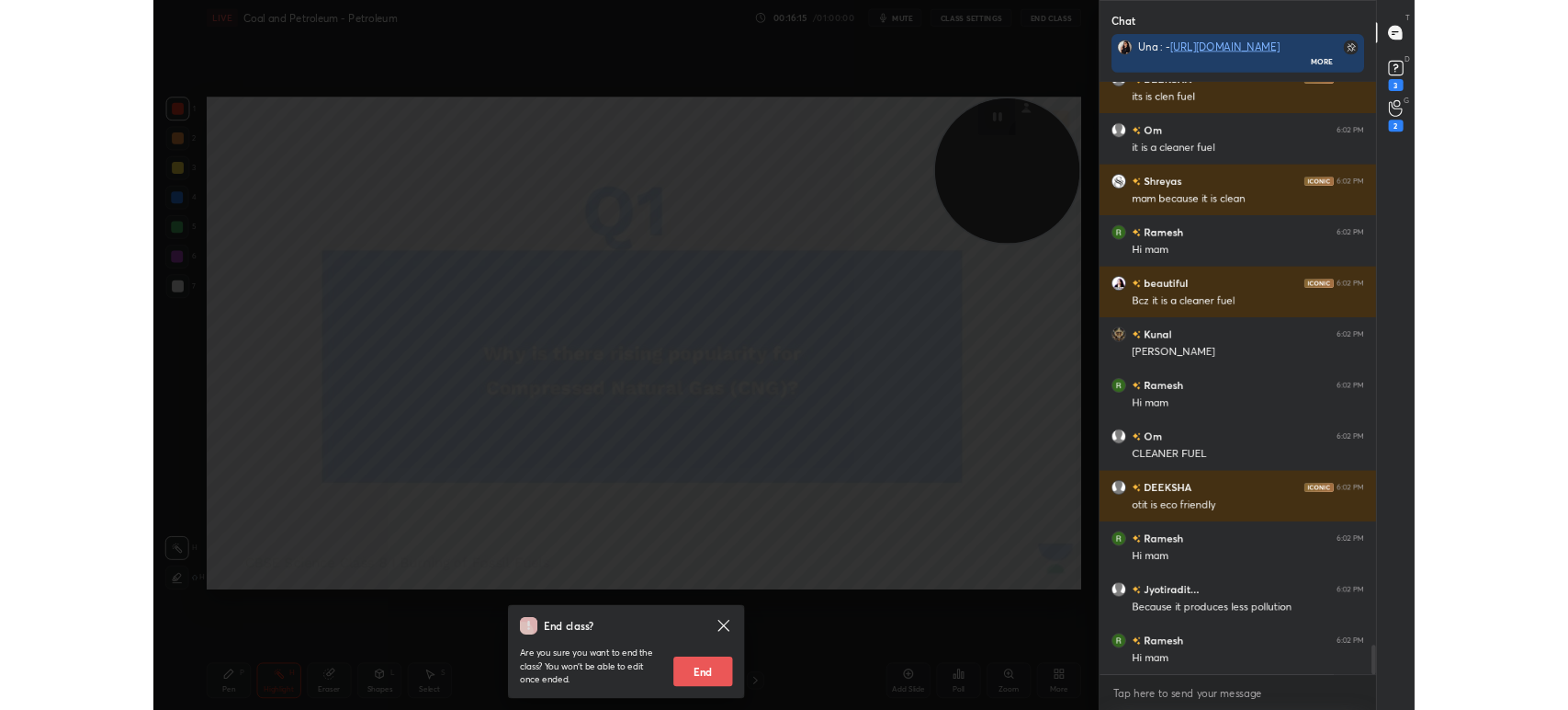
scroll to position [14118, 0]
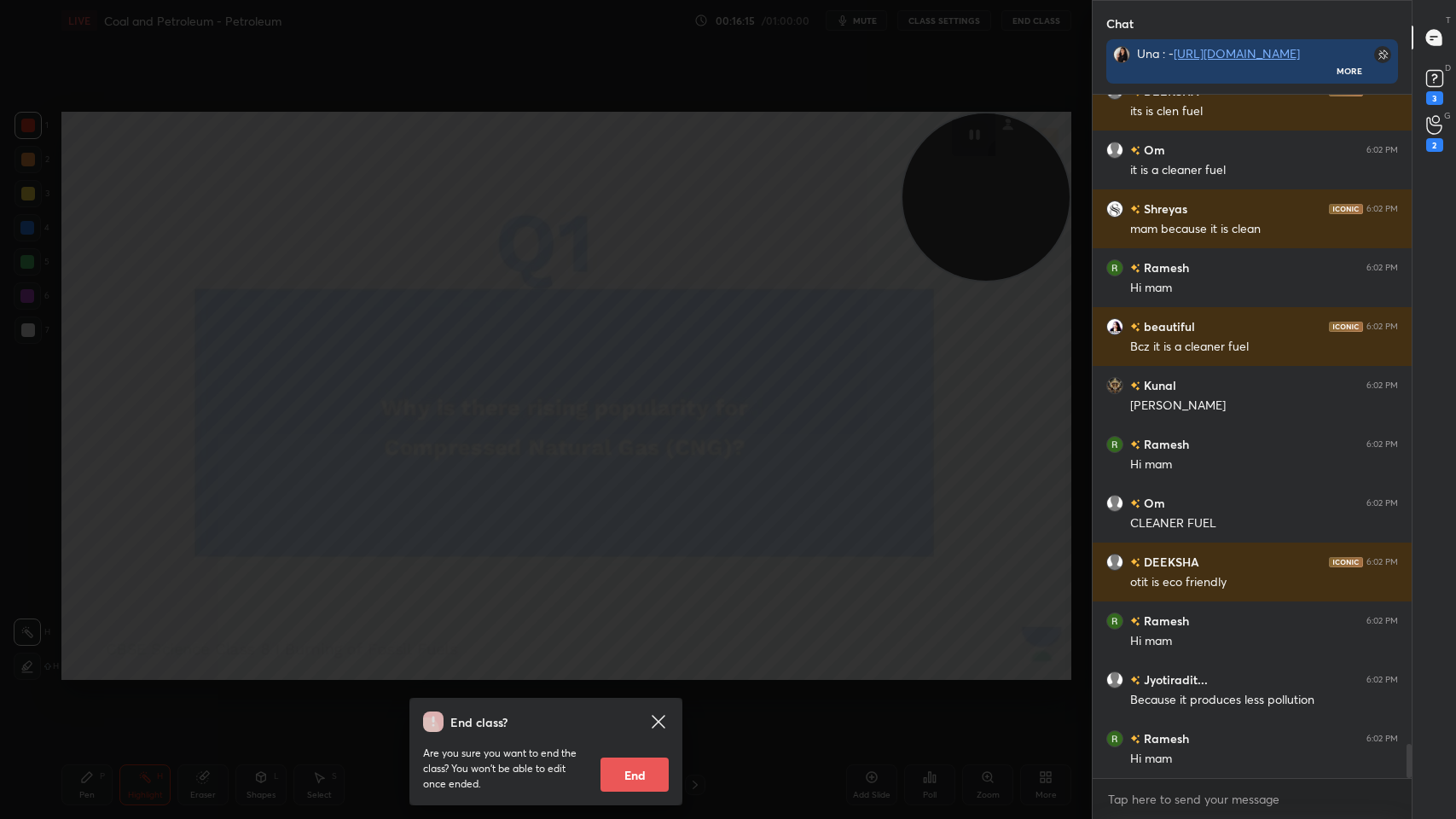
click at [722, 189] on div "End class? Are you sure you want to end the class? You won’t be able to edit on…" at bounding box center [546, 410] width 1092 height 819
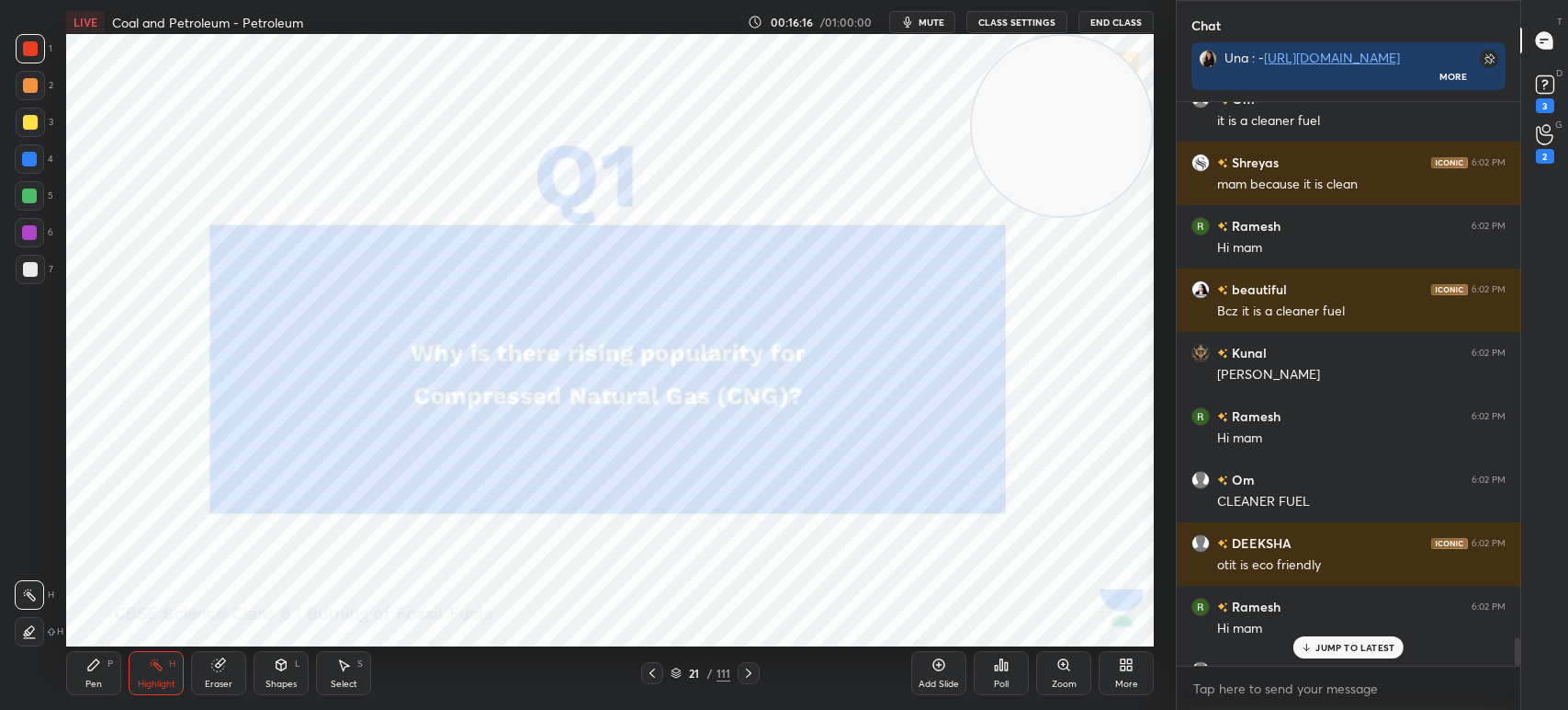
scroll to position [91322, 90769]
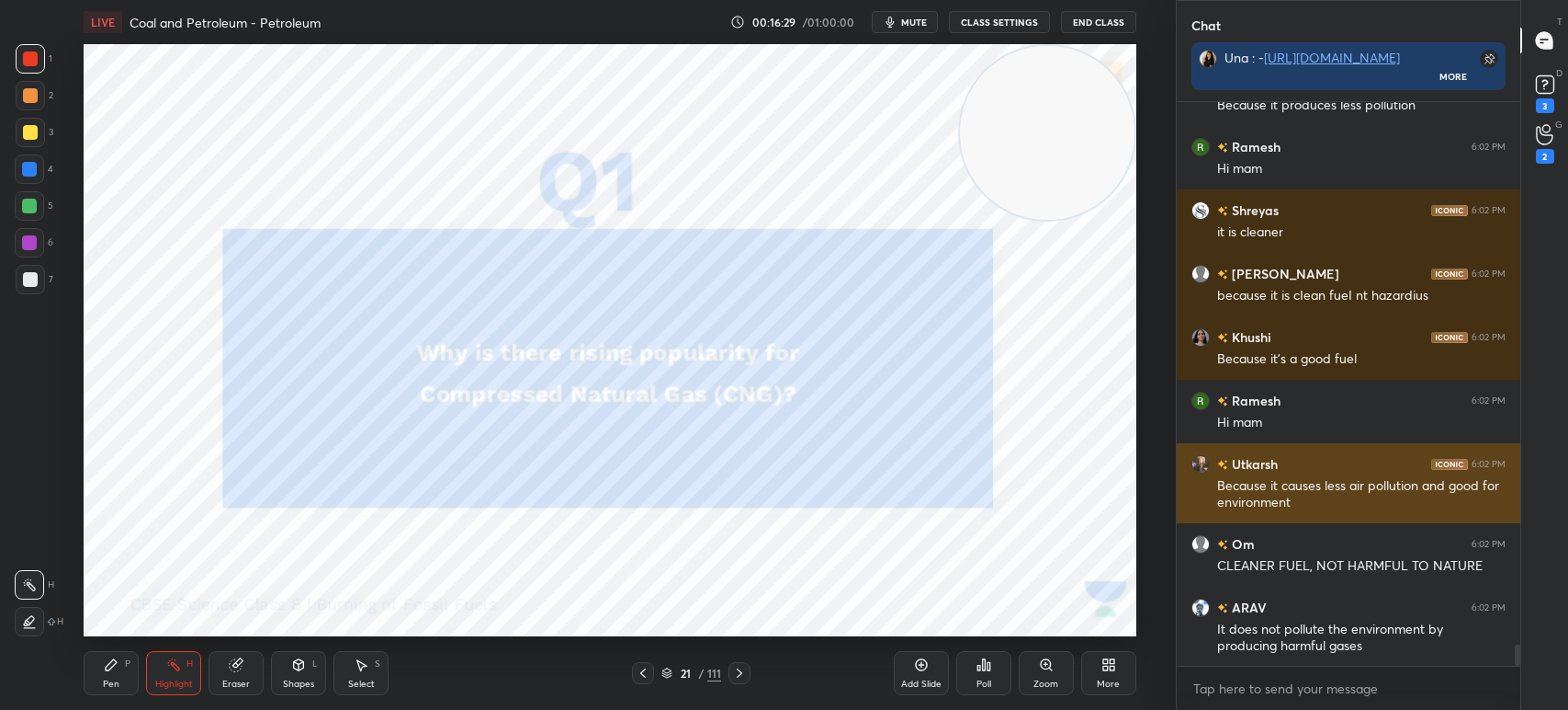
click at [1312, 512] on div "Because it causes less air pollution and good for environment" at bounding box center [1361, 494] width 288 height 35
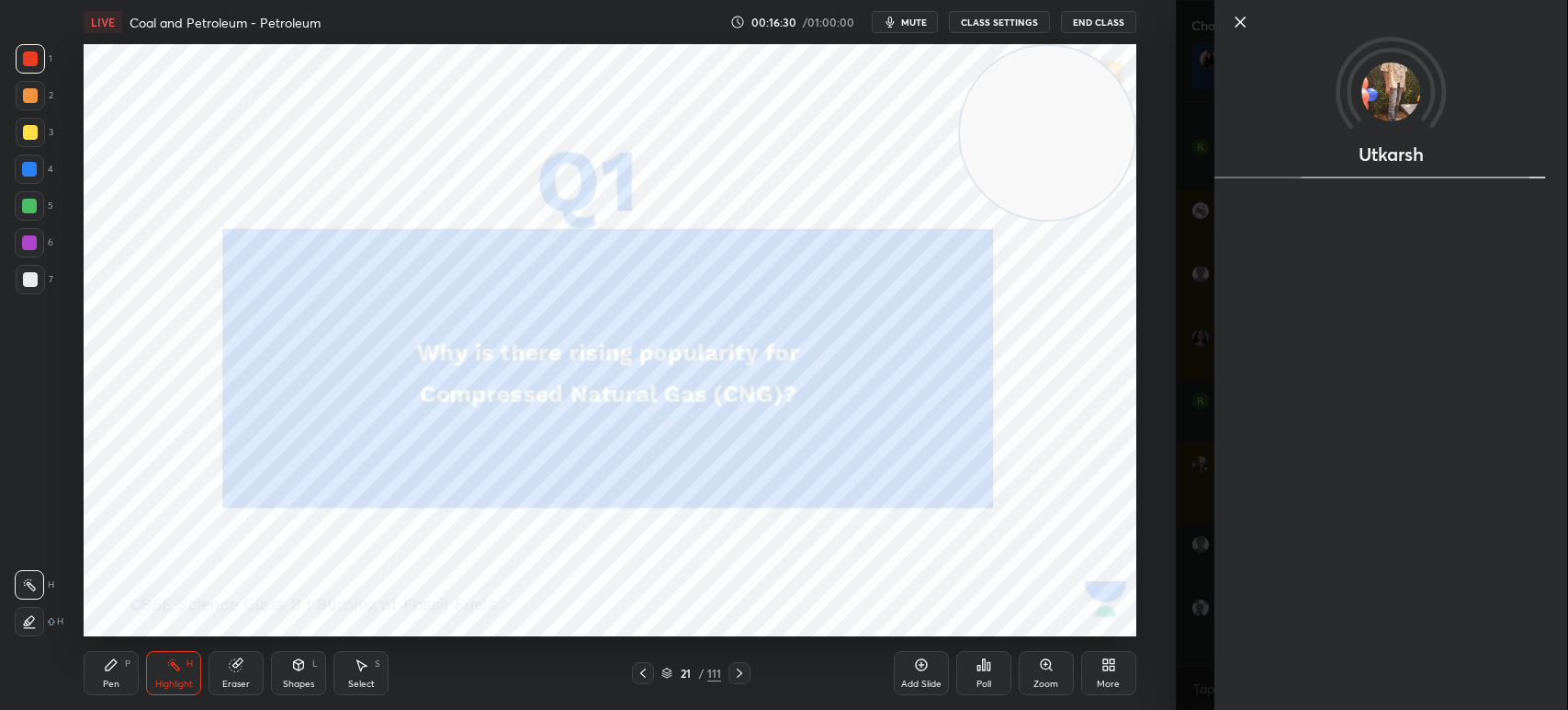
click at [1103, 682] on div "More" at bounding box center [1108, 683] width 23 height 9
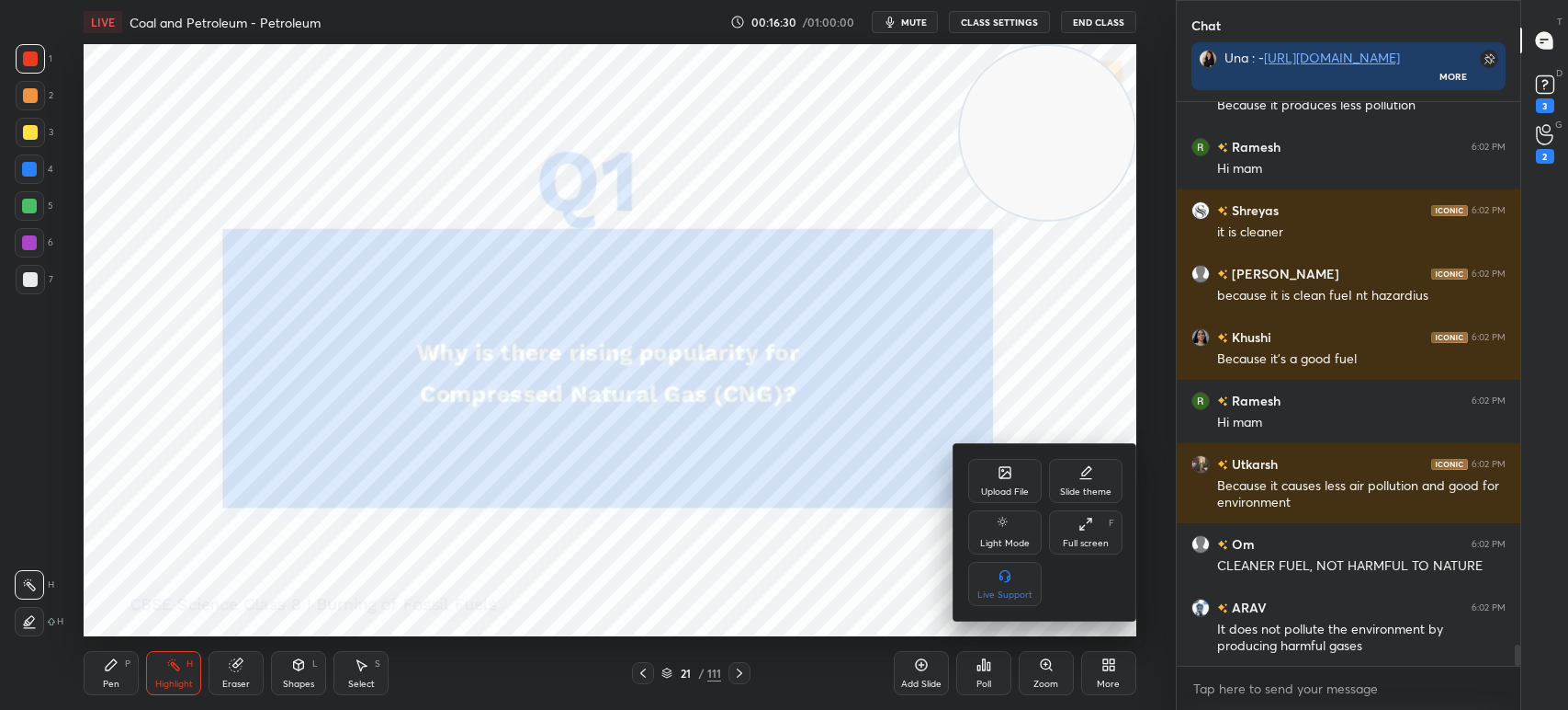
click at [1072, 521] on div "Full screen F" at bounding box center [1086, 532] width 73 height 44
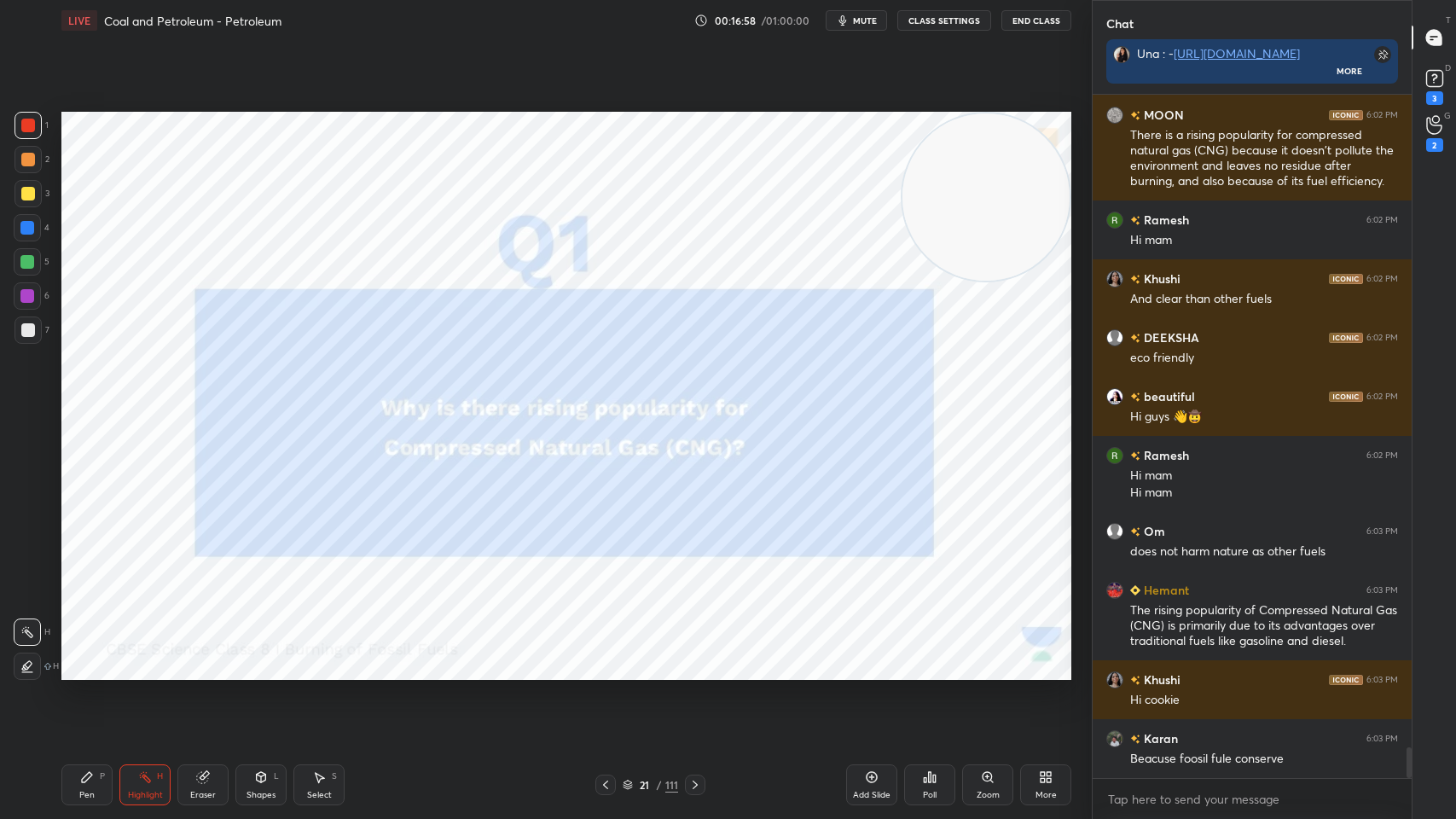
click at [698, 658] on icon at bounding box center [695, 784] width 14 height 14
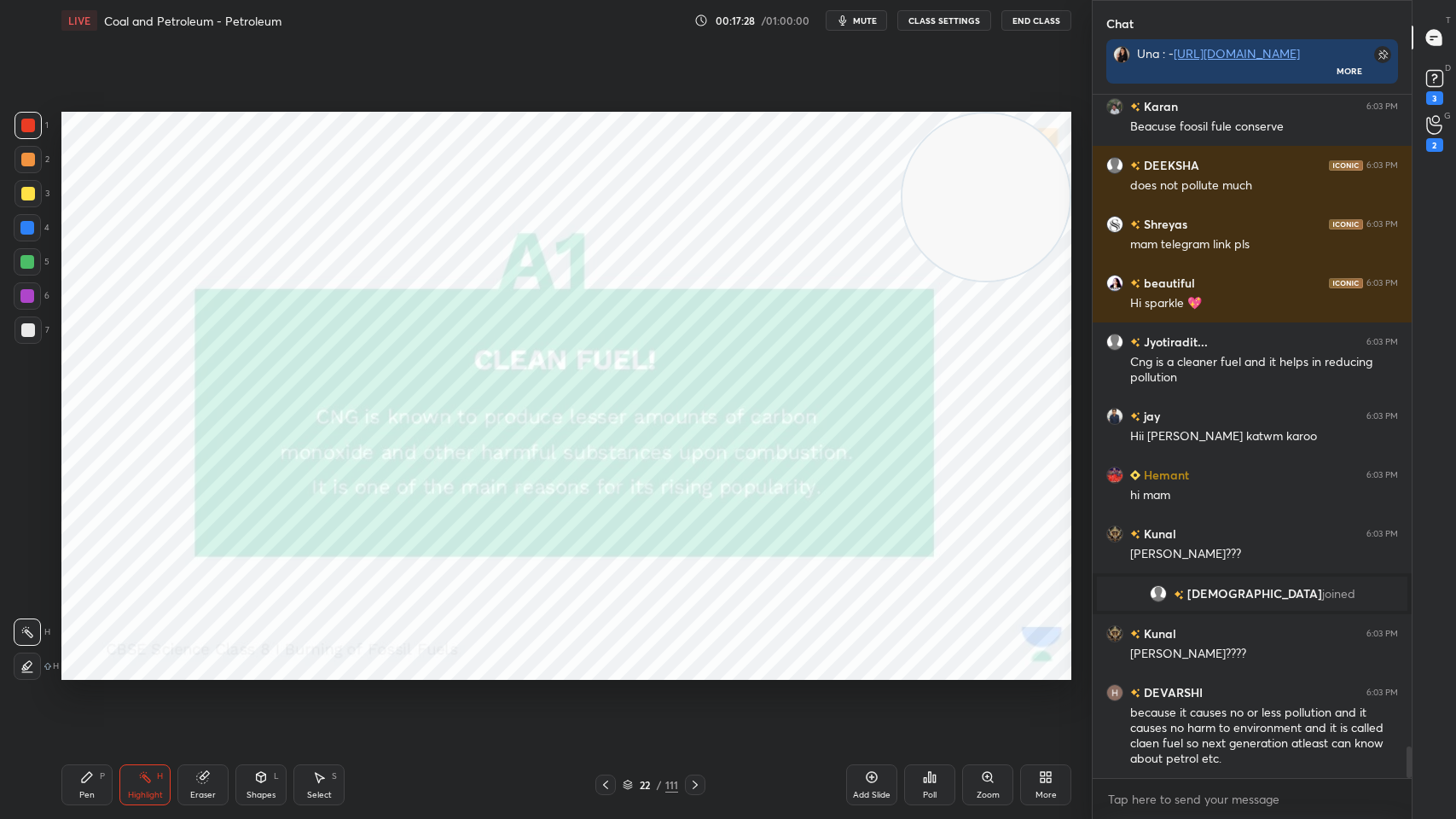
scroll to position [14232, 0]
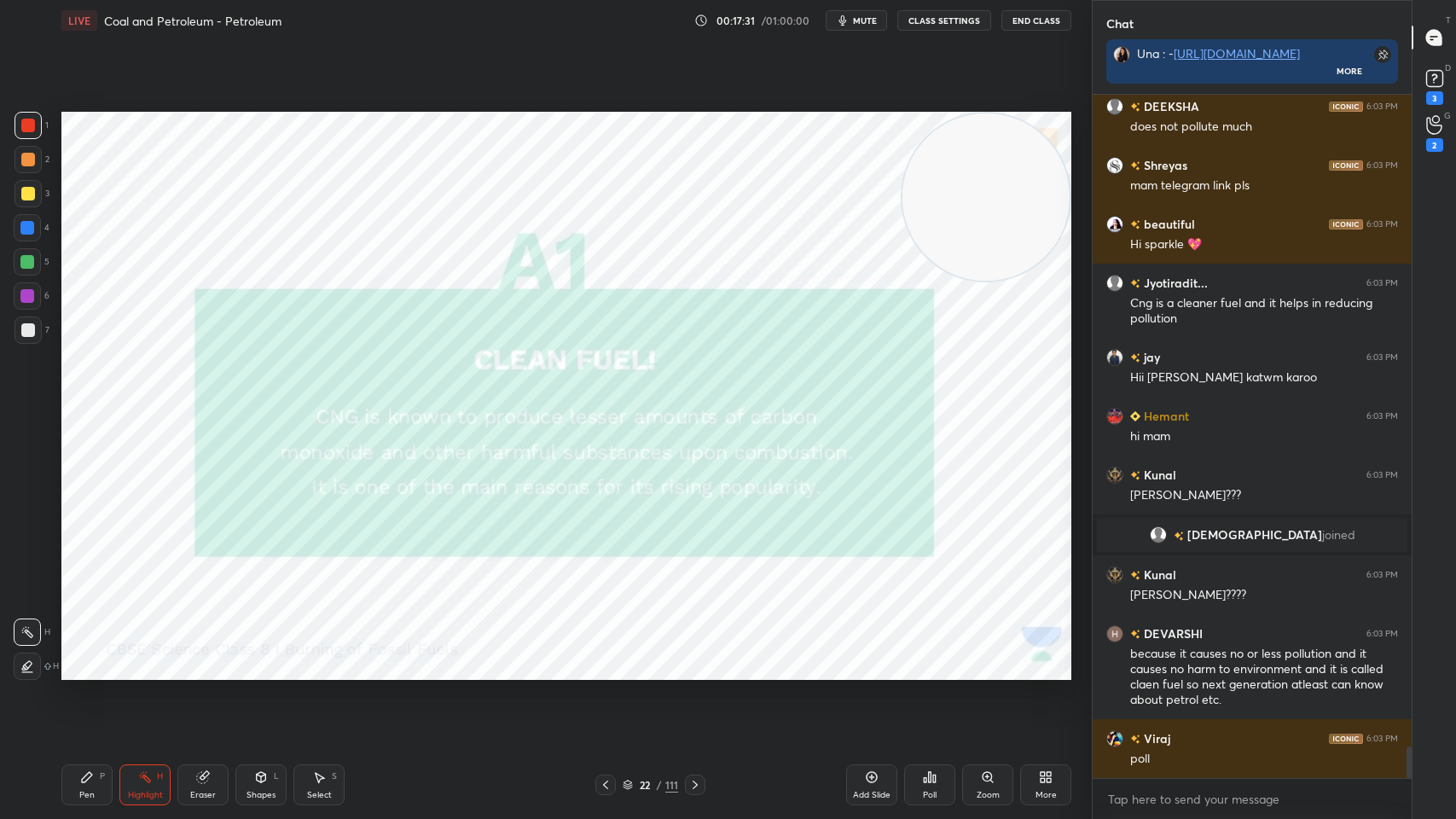
click at [688, 658] on icon at bounding box center [695, 784] width 14 height 14
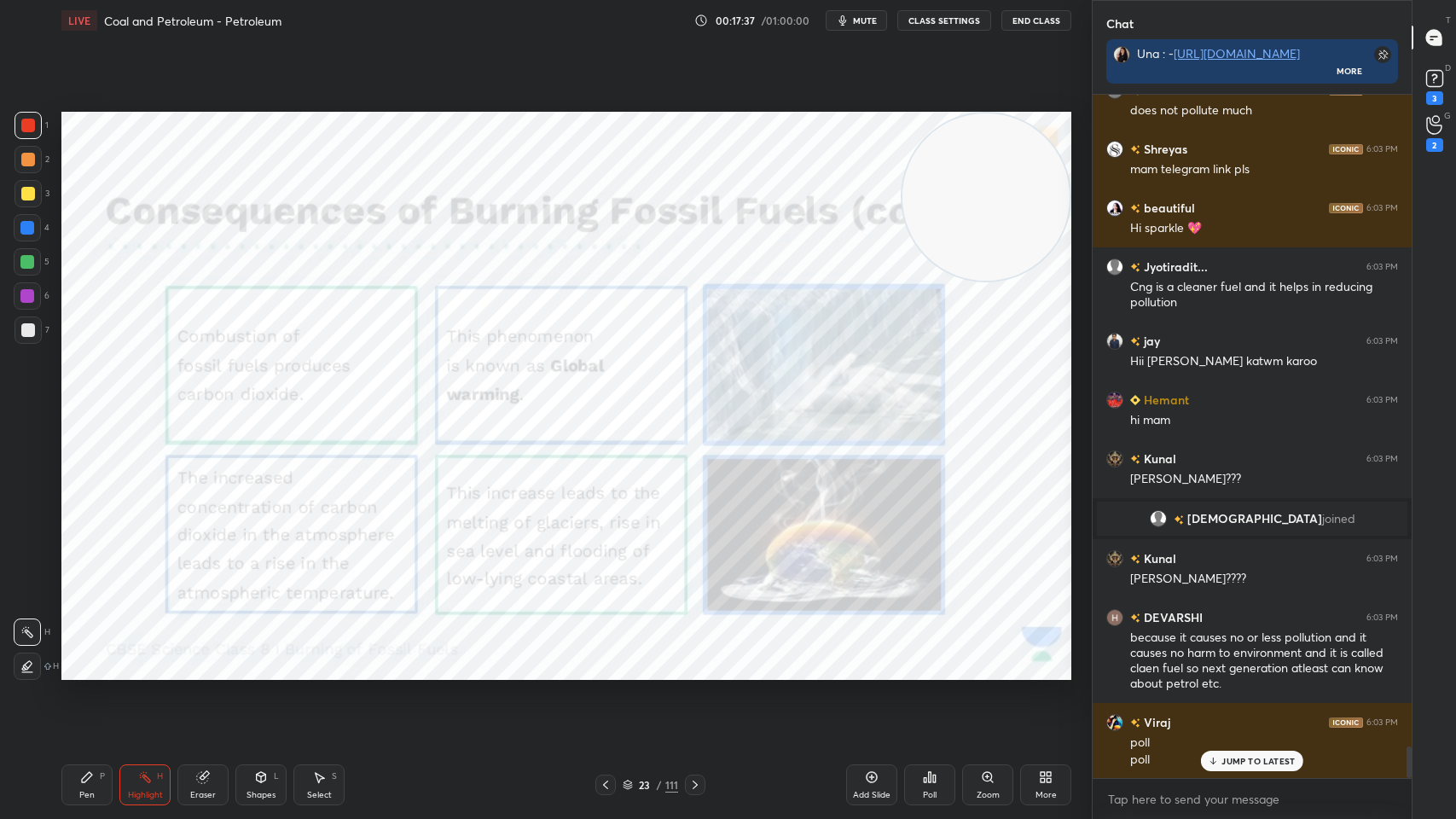
scroll to position [14266, 0]
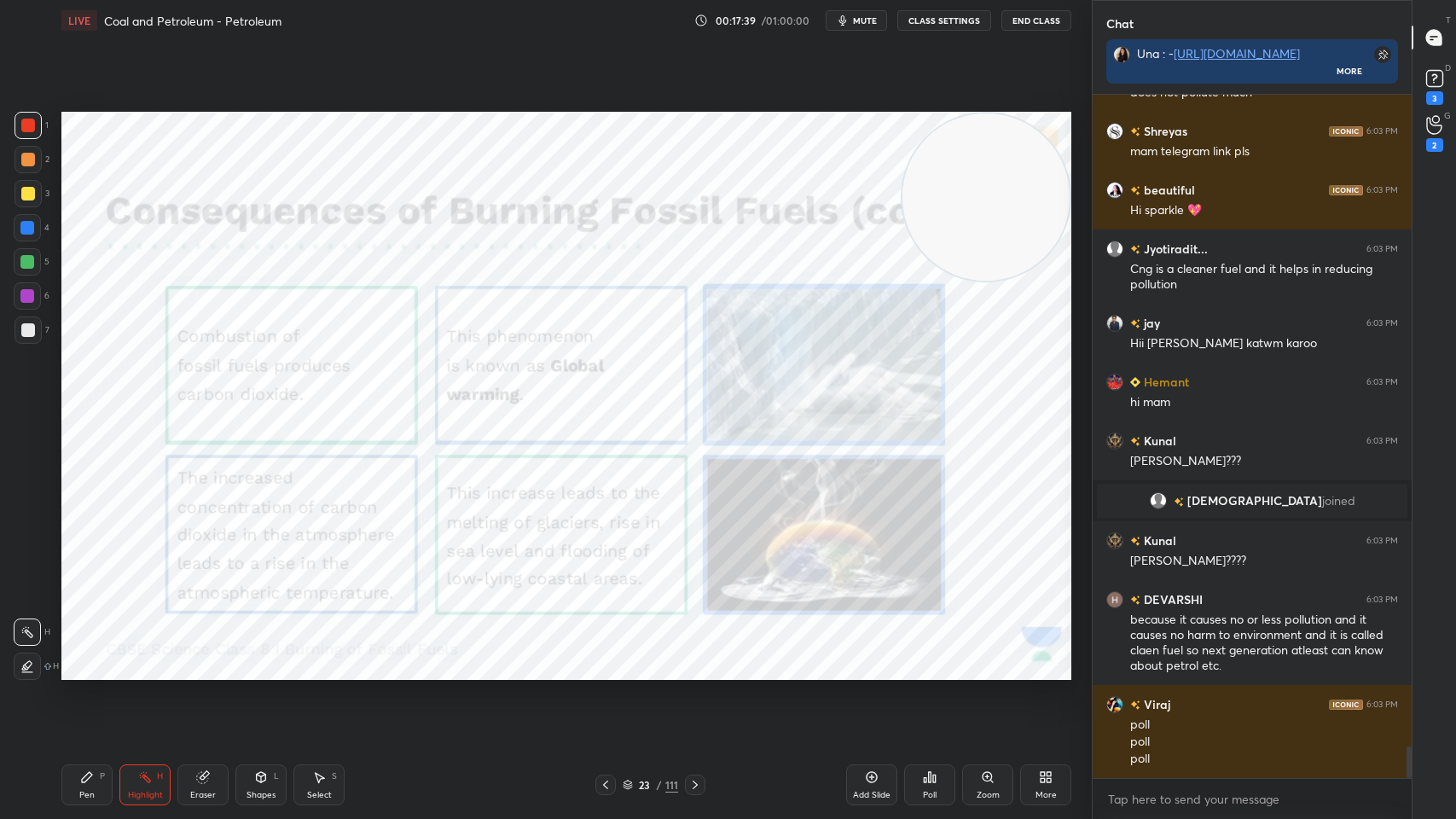
click at [94, 658] on div "Pen P" at bounding box center [87, 785] width 52 height 40
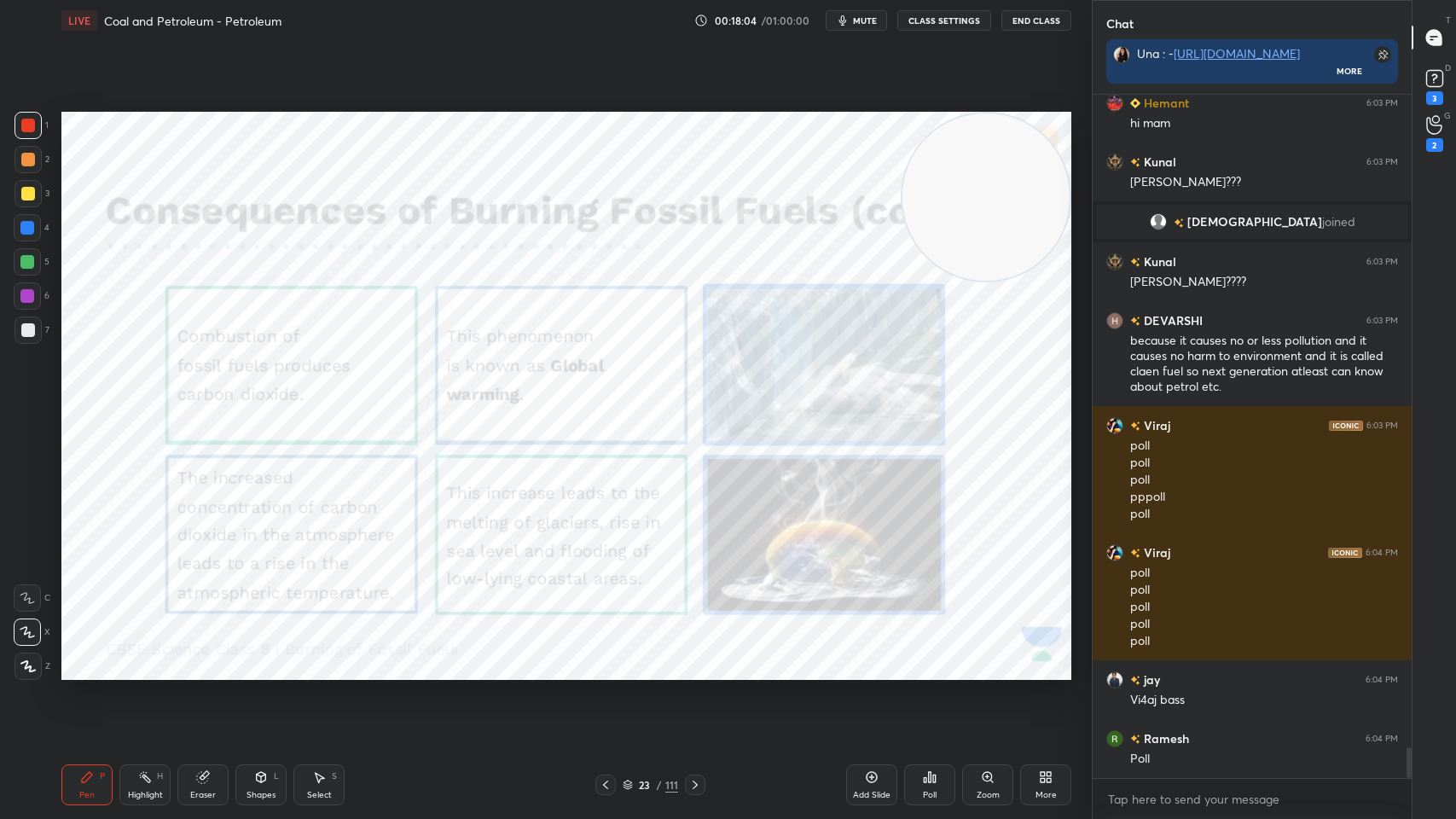
scroll to position [14603, 0]
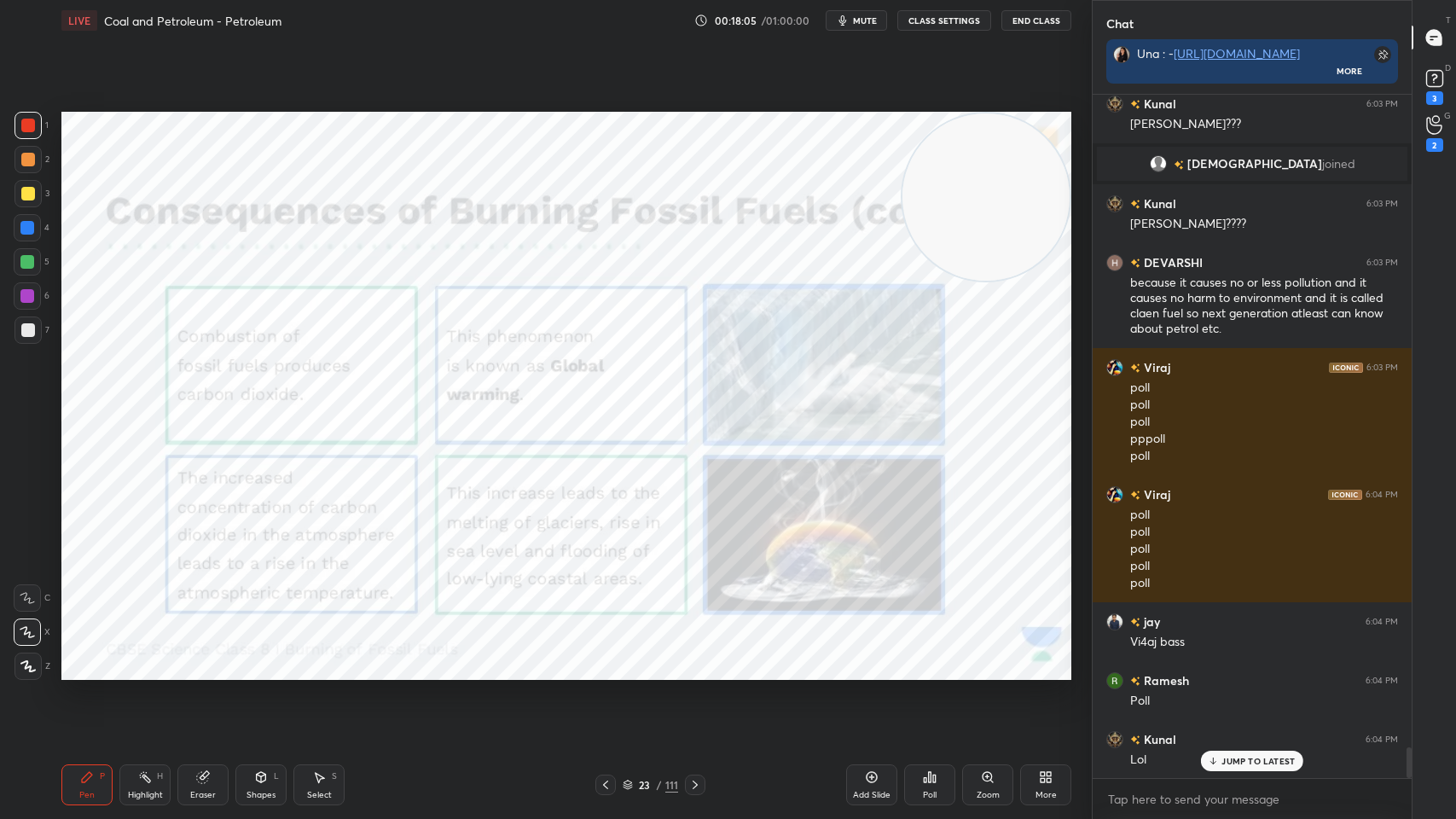
click at [212, 658] on div "Eraser" at bounding box center [203, 785] width 52 height 40
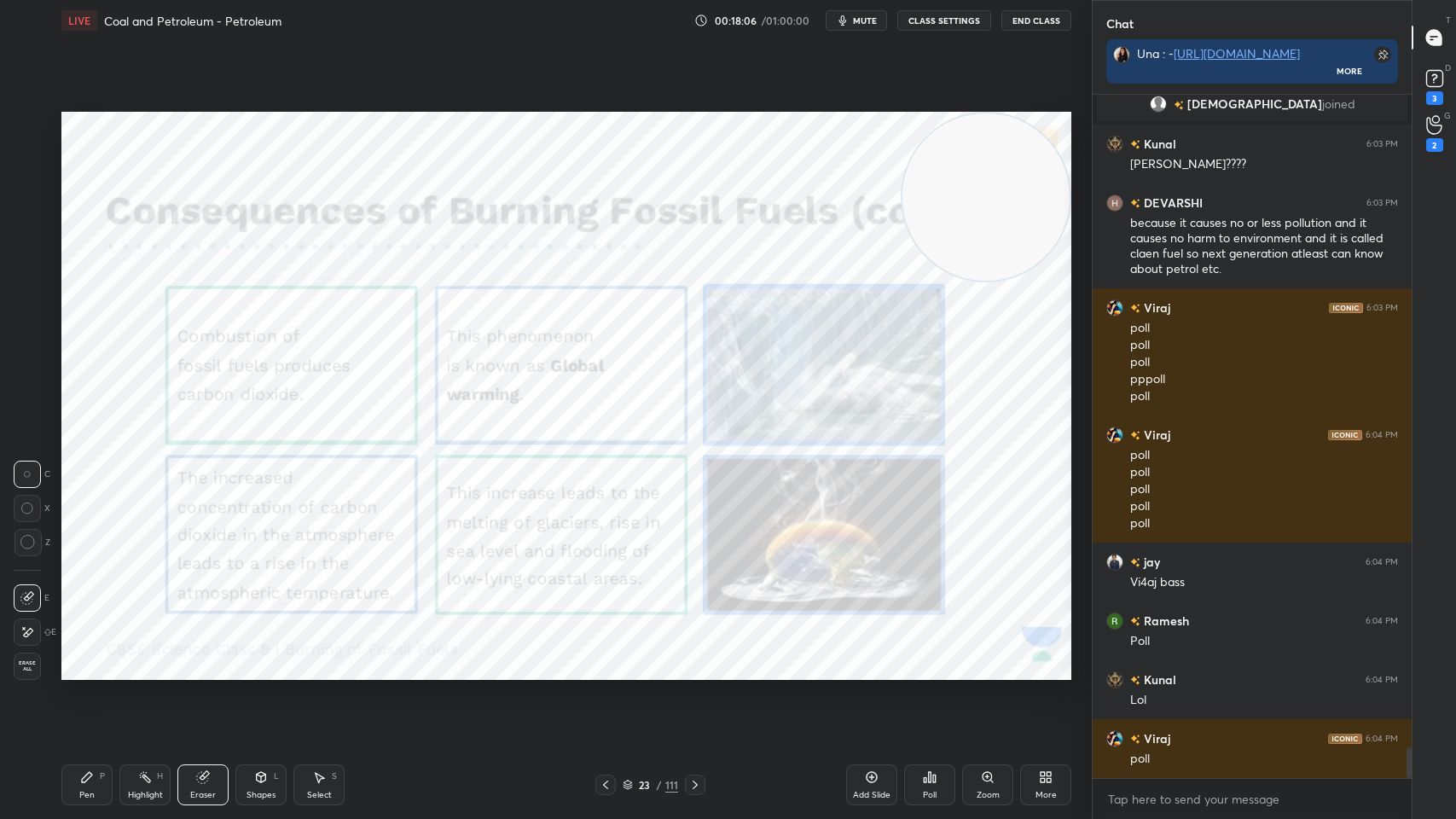
scroll to position [14721, 0]
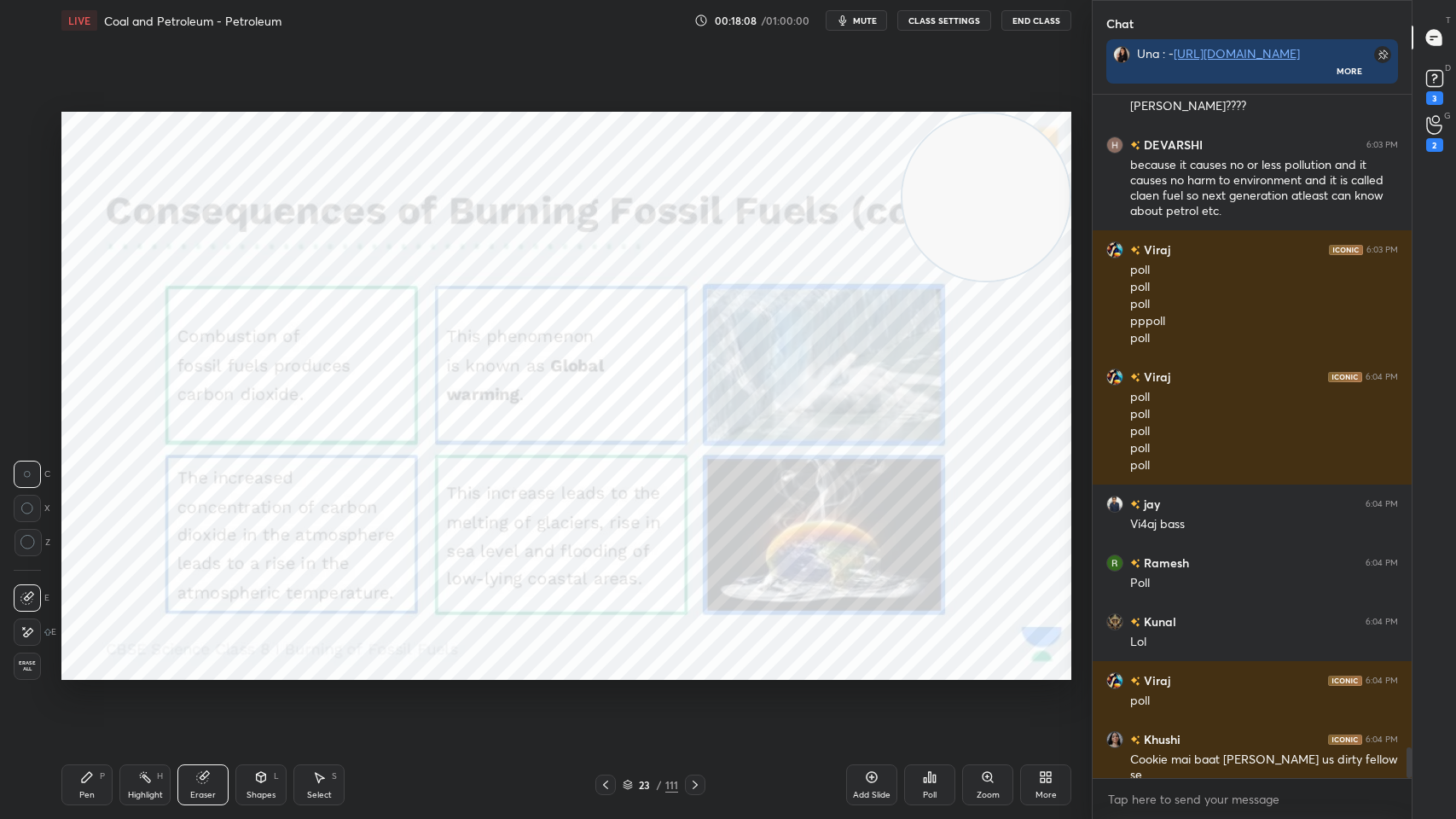
click at [85, 658] on icon at bounding box center [87, 777] width 10 height 10
click at [91, 658] on icon at bounding box center [87, 777] width 14 height 14
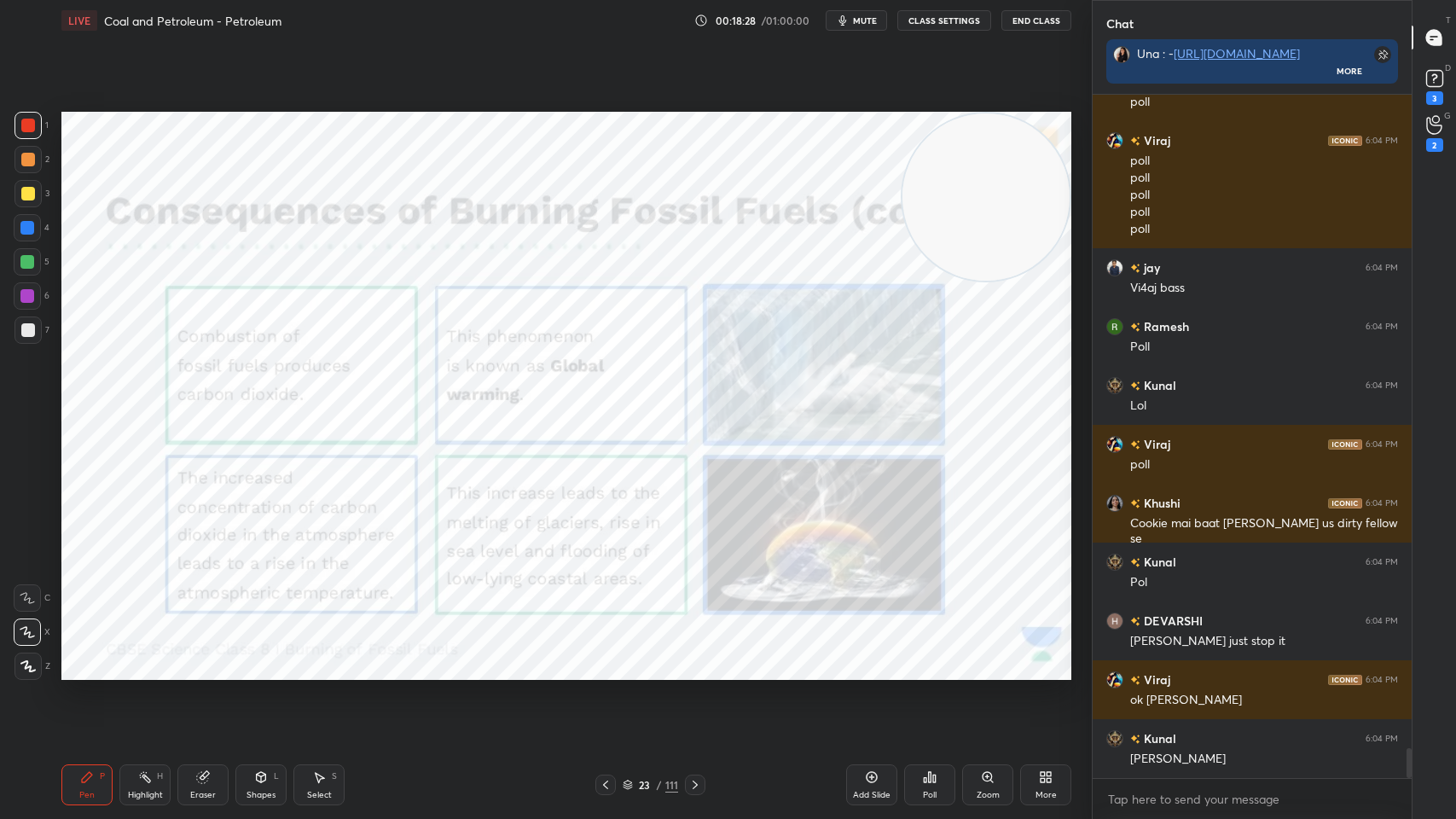
scroll to position [15015, 0]
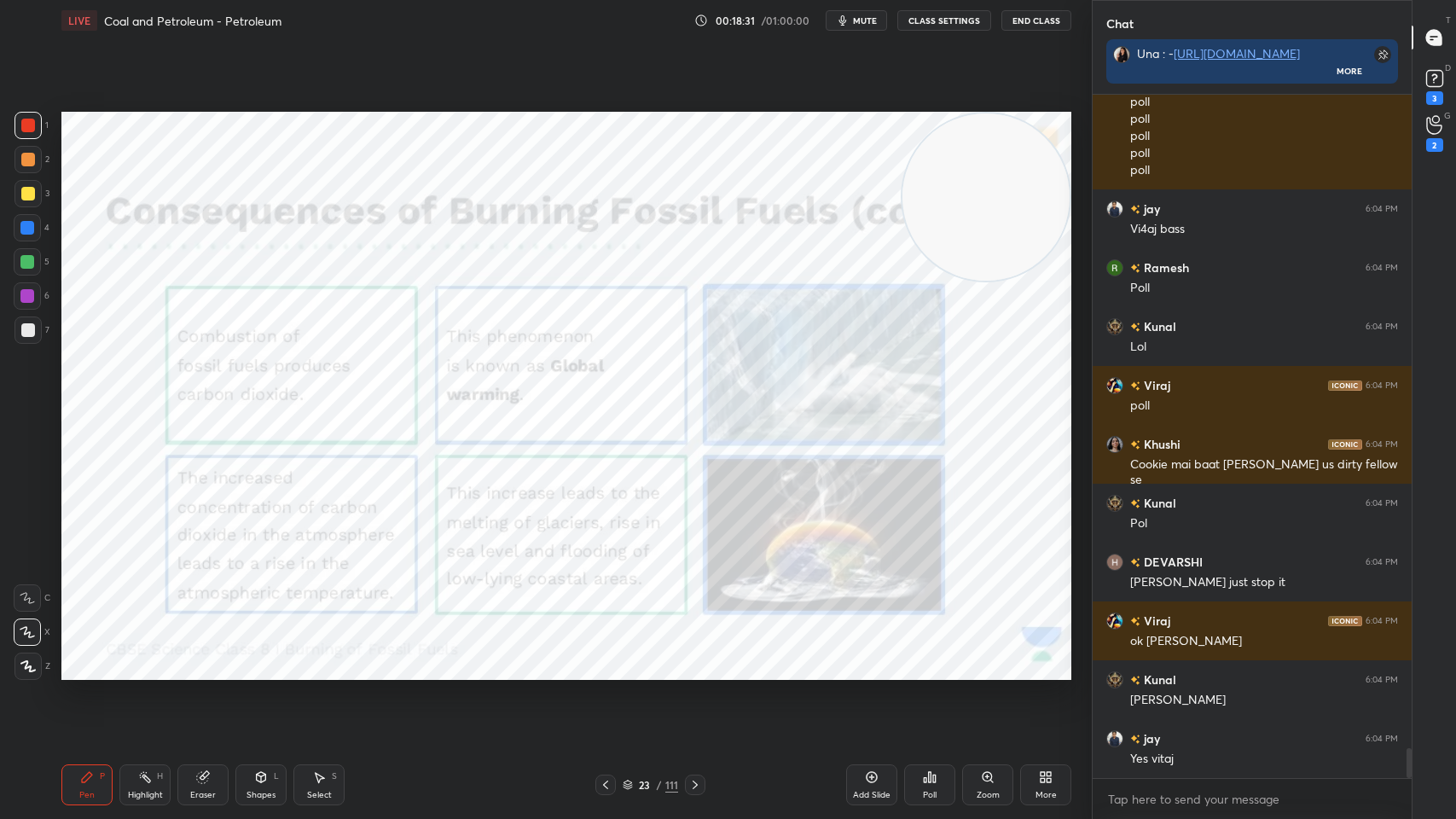
click at [688, 658] on icon at bounding box center [695, 784] width 14 height 14
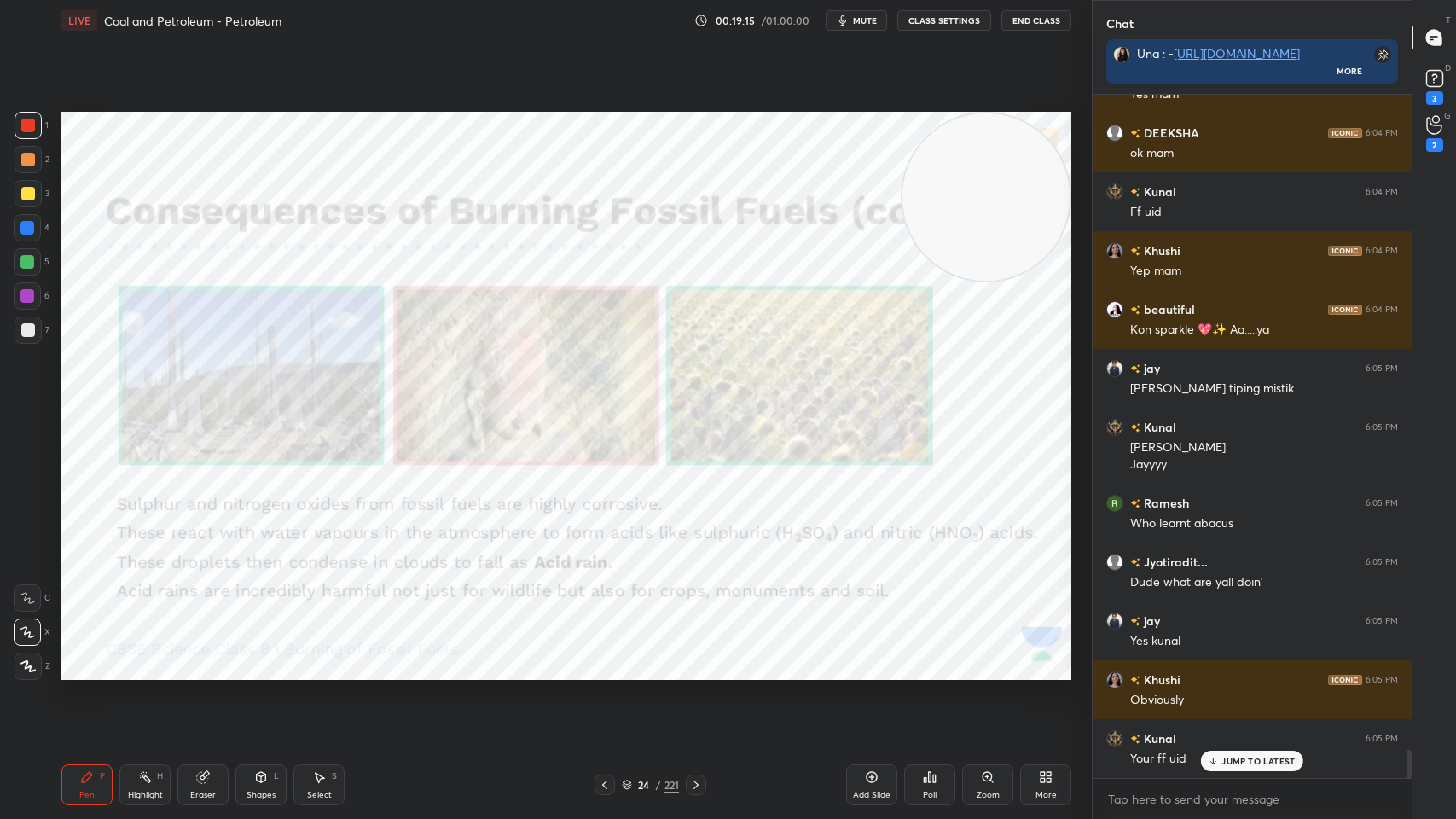
scroll to position [15797, 0]
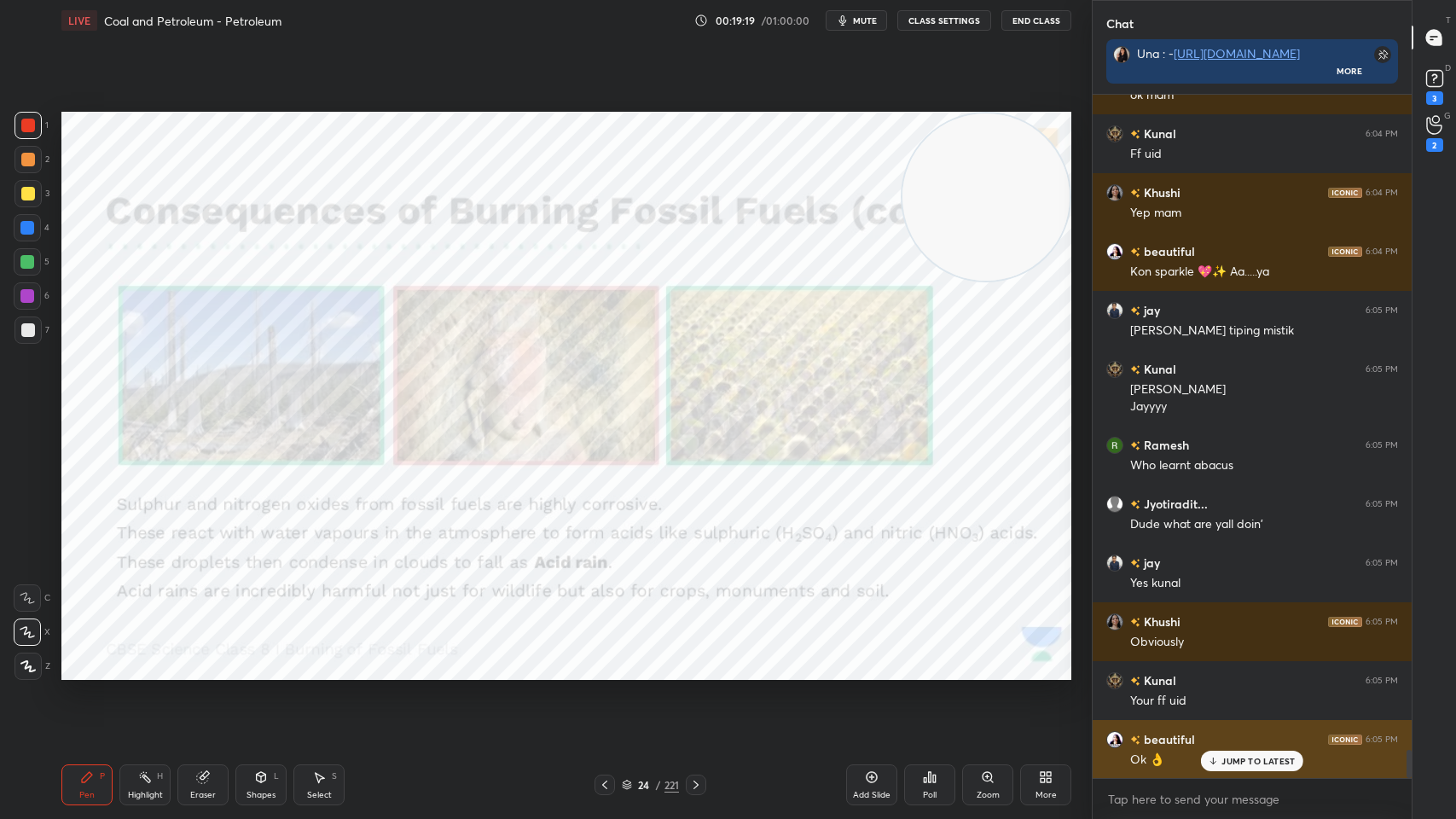
click at [1228, 658] on p "JUMP TO LATEST" at bounding box center [1258, 760] width 74 height 10
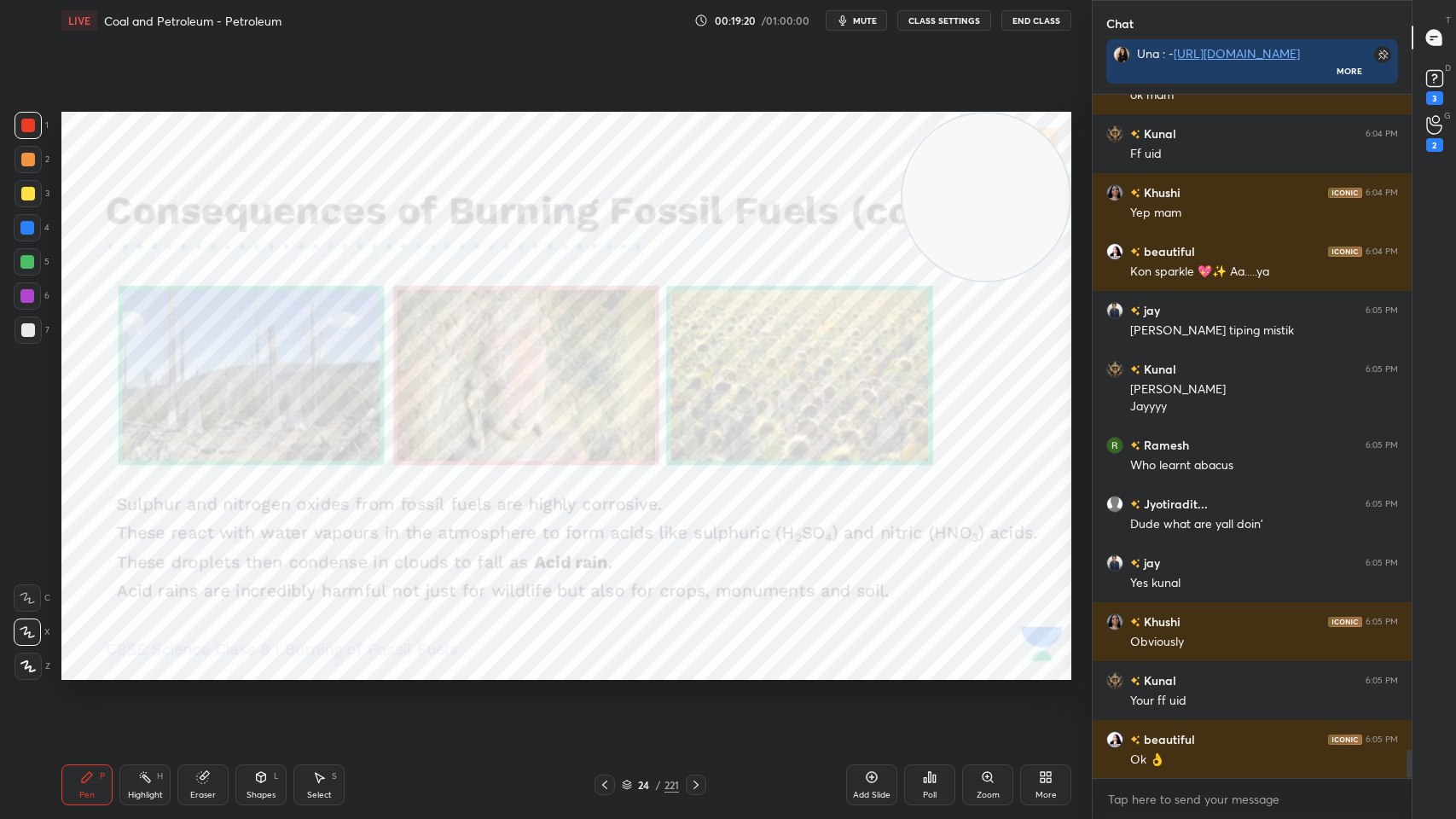
click at [694, 658] on icon at bounding box center [696, 784] width 14 height 14
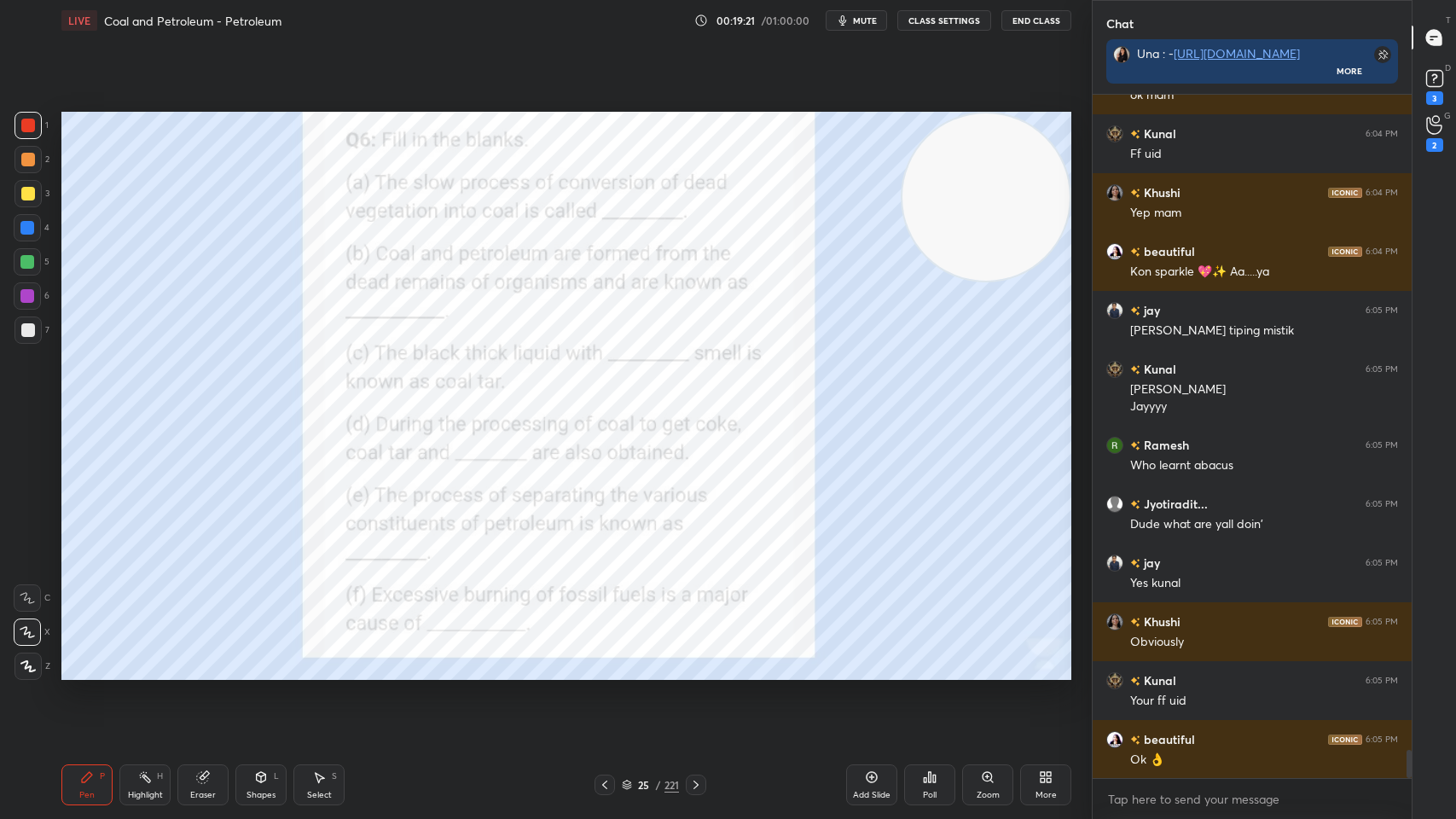
click at [656, 658] on div "/" at bounding box center [659, 784] width 6 height 10
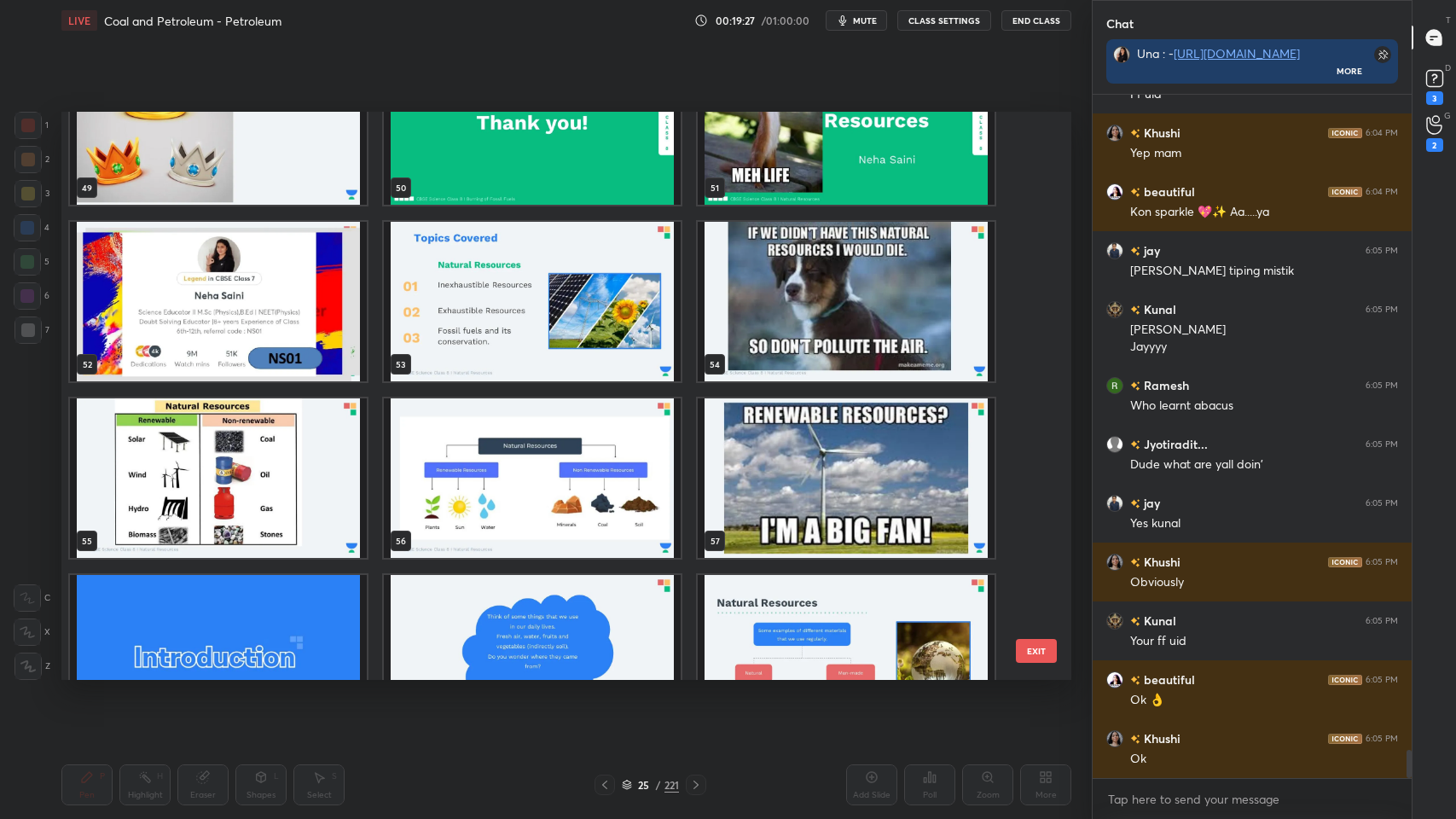
scroll to position [15914, 0]
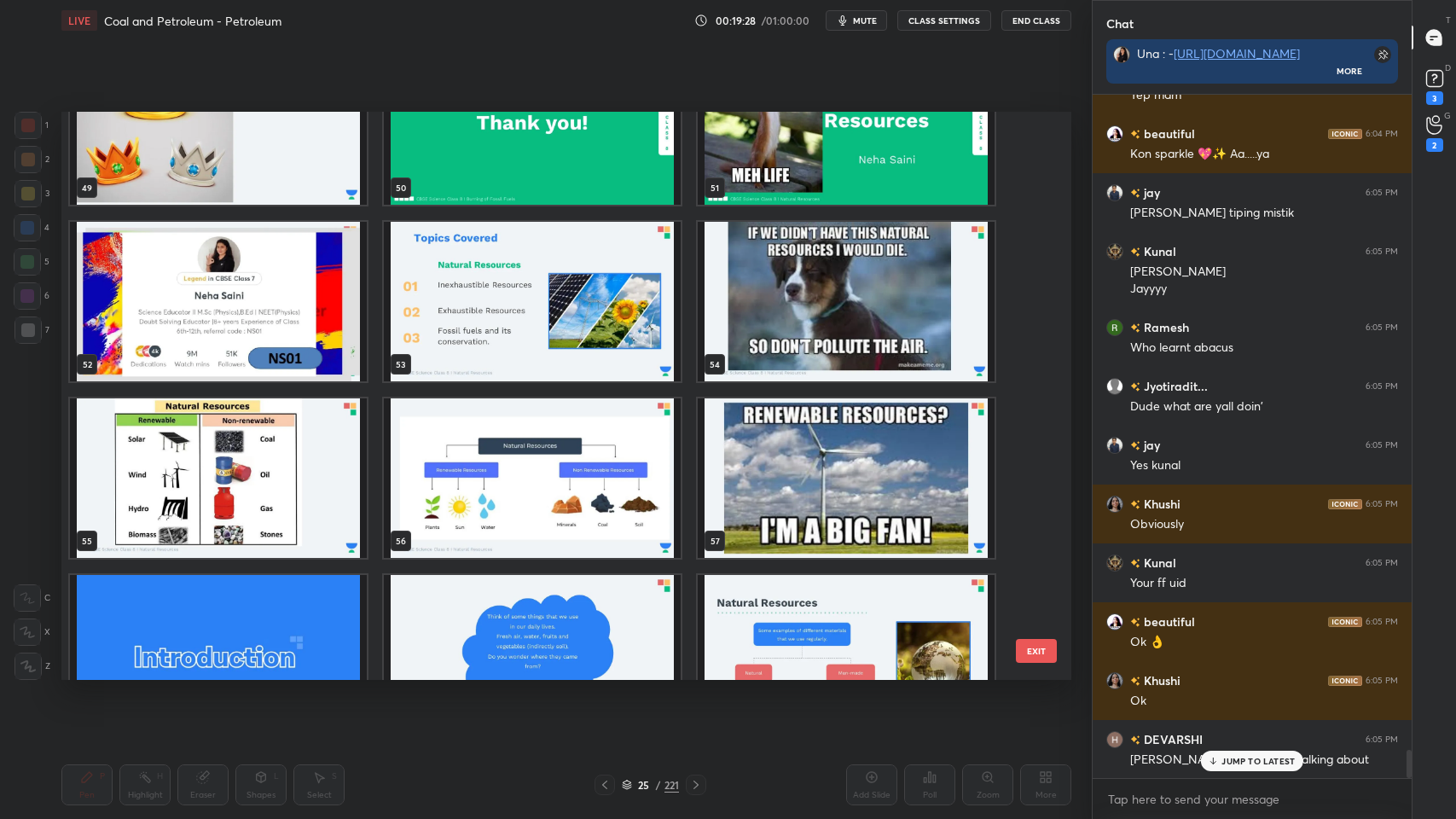
click at [813, 599] on img "grid" at bounding box center [846, 654] width 297 height 159
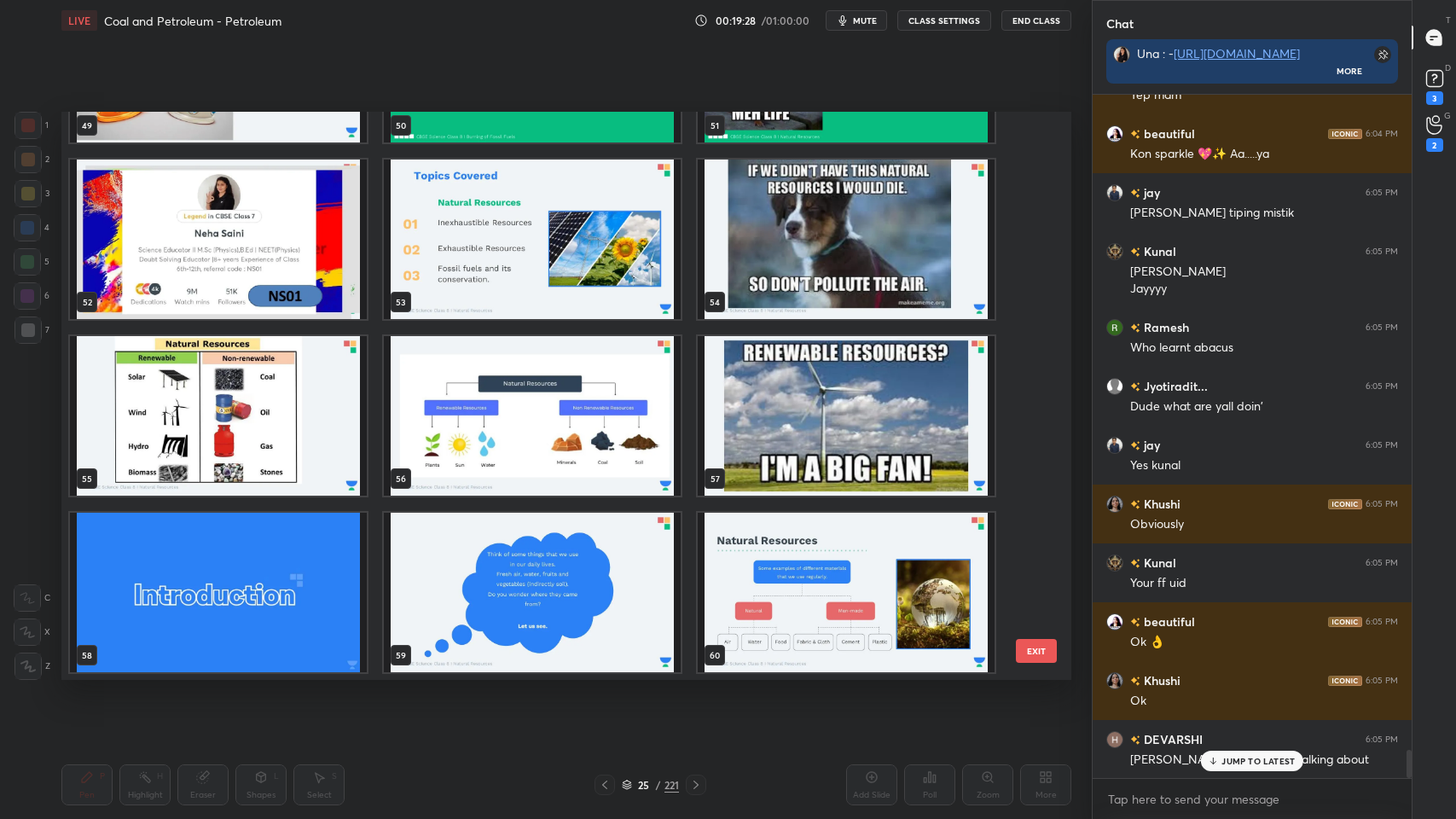
click at [812, 606] on img "grid" at bounding box center [846, 592] width 297 height 159
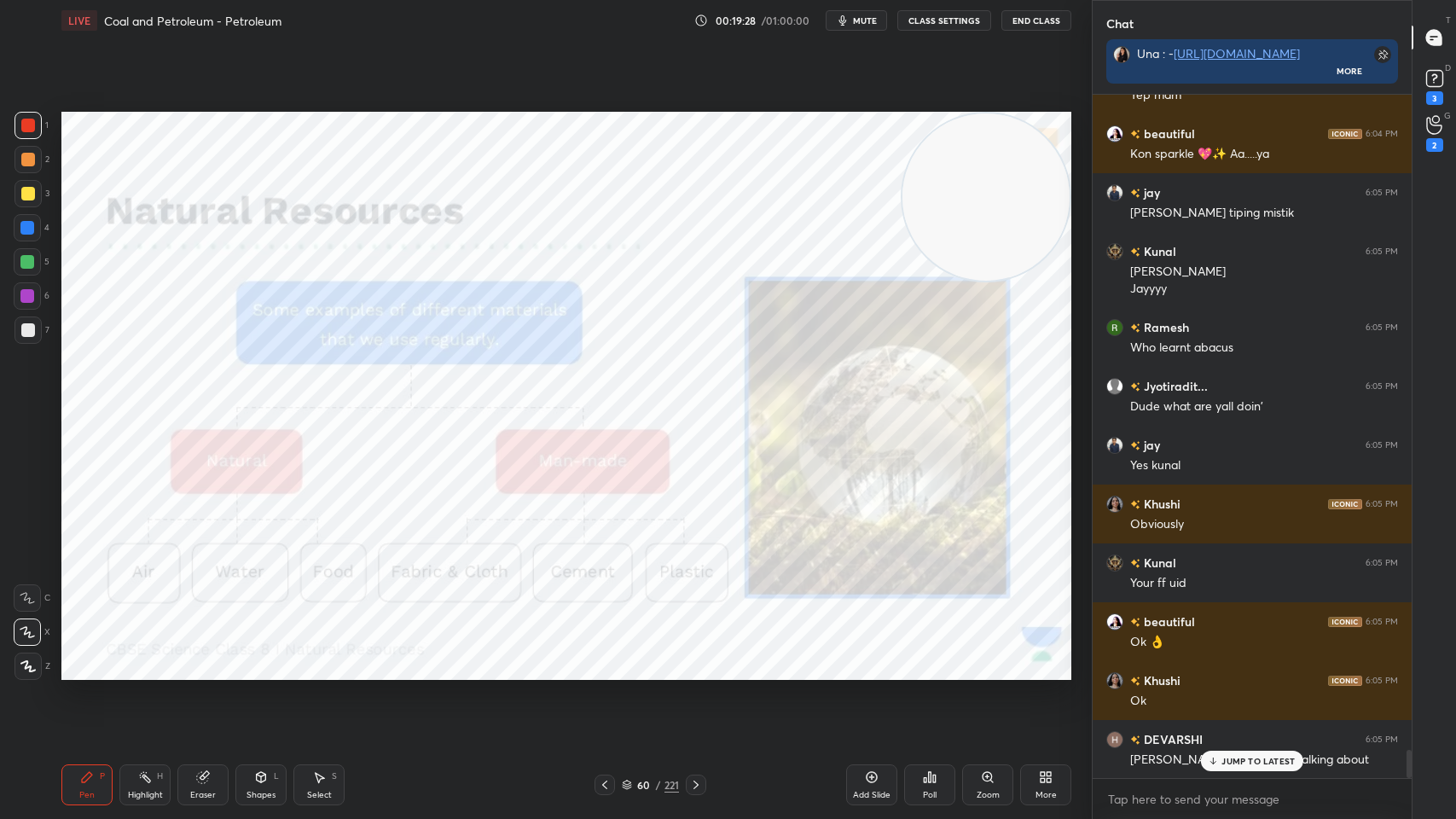
click at [815, 602] on img "grid" at bounding box center [846, 592] width 297 height 159
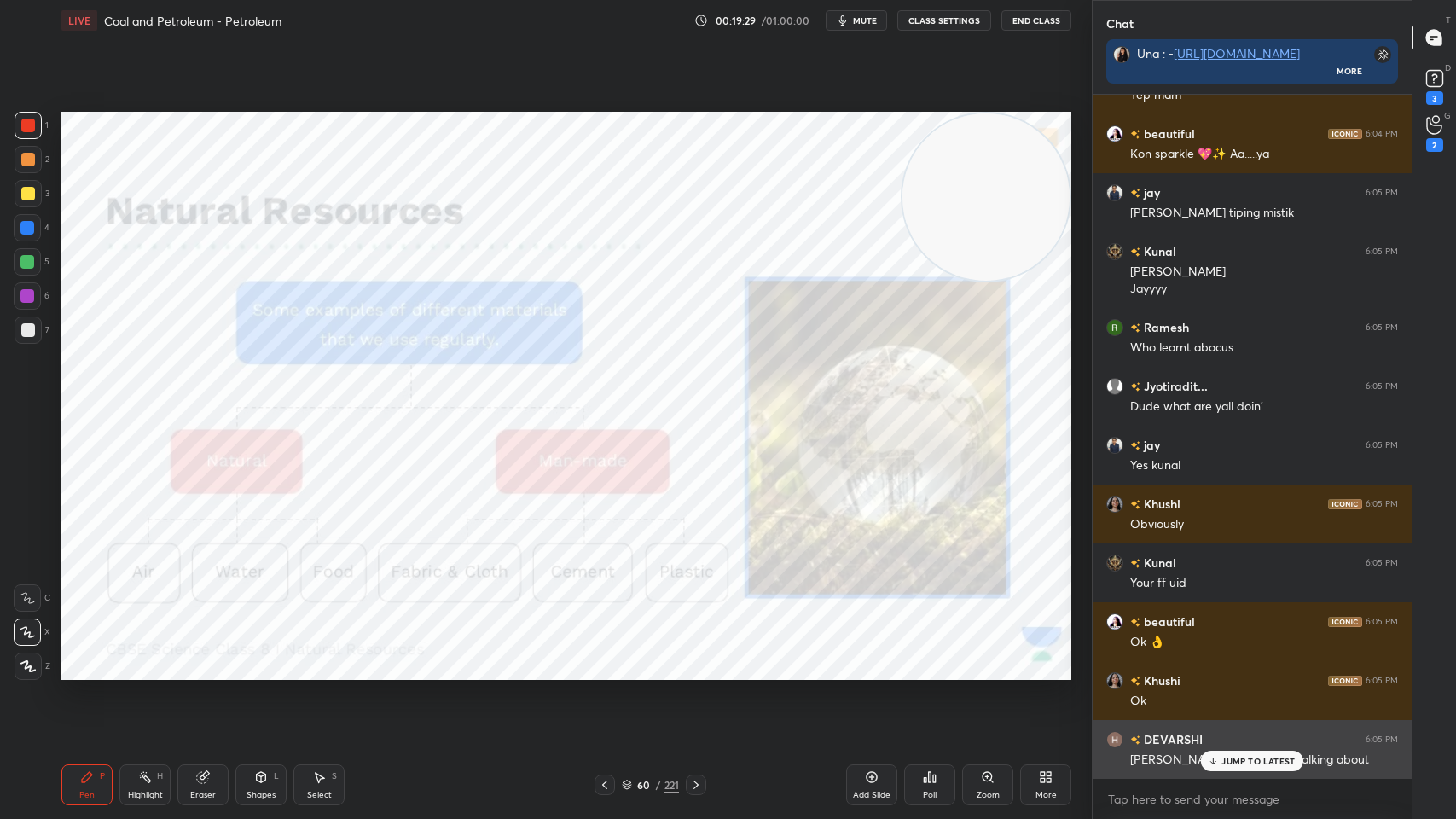
click at [1228, 658] on div "JUMP TO LATEST" at bounding box center [1252, 761] width 102 height 20
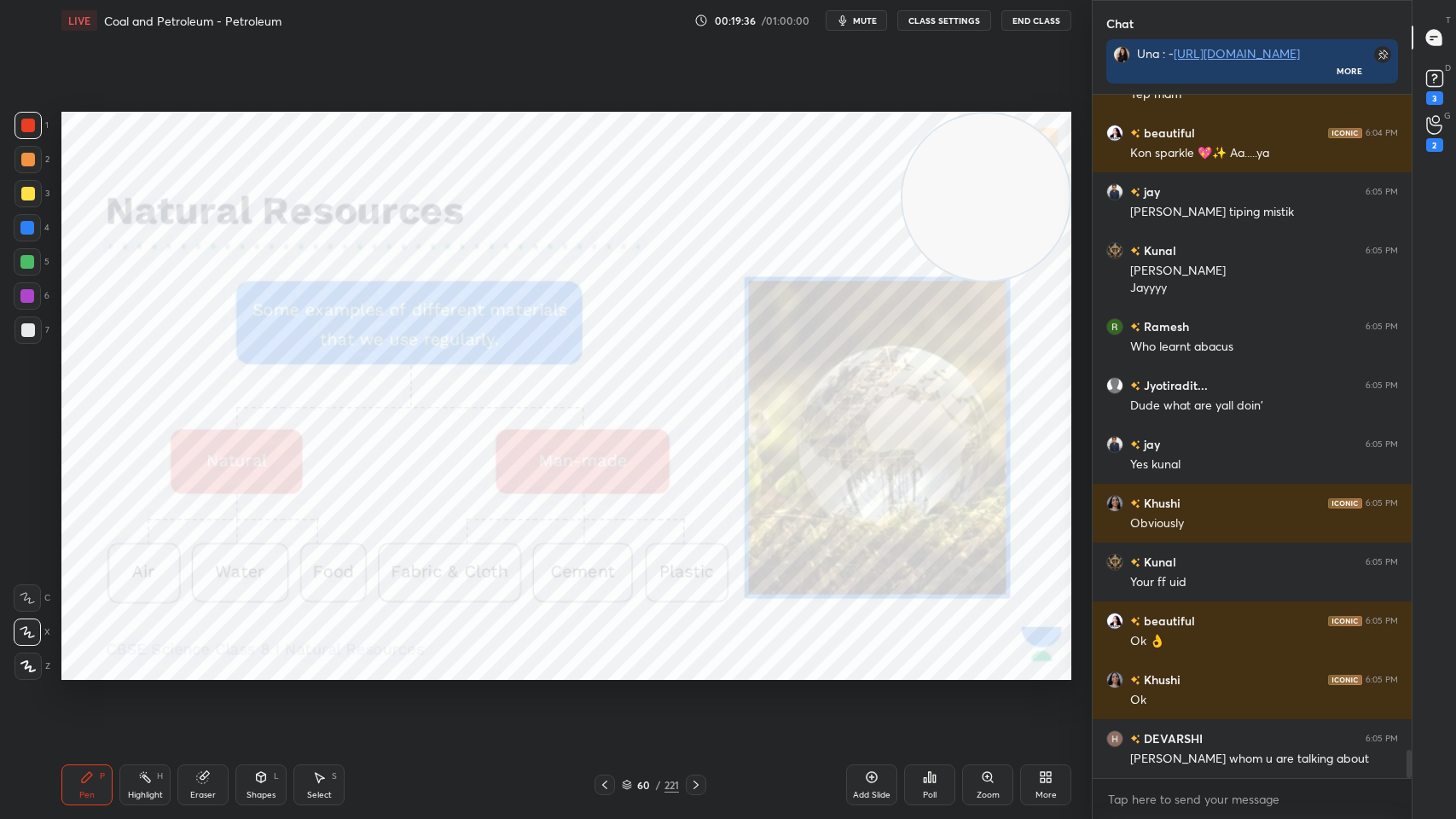
scroll to position [15974, 0]
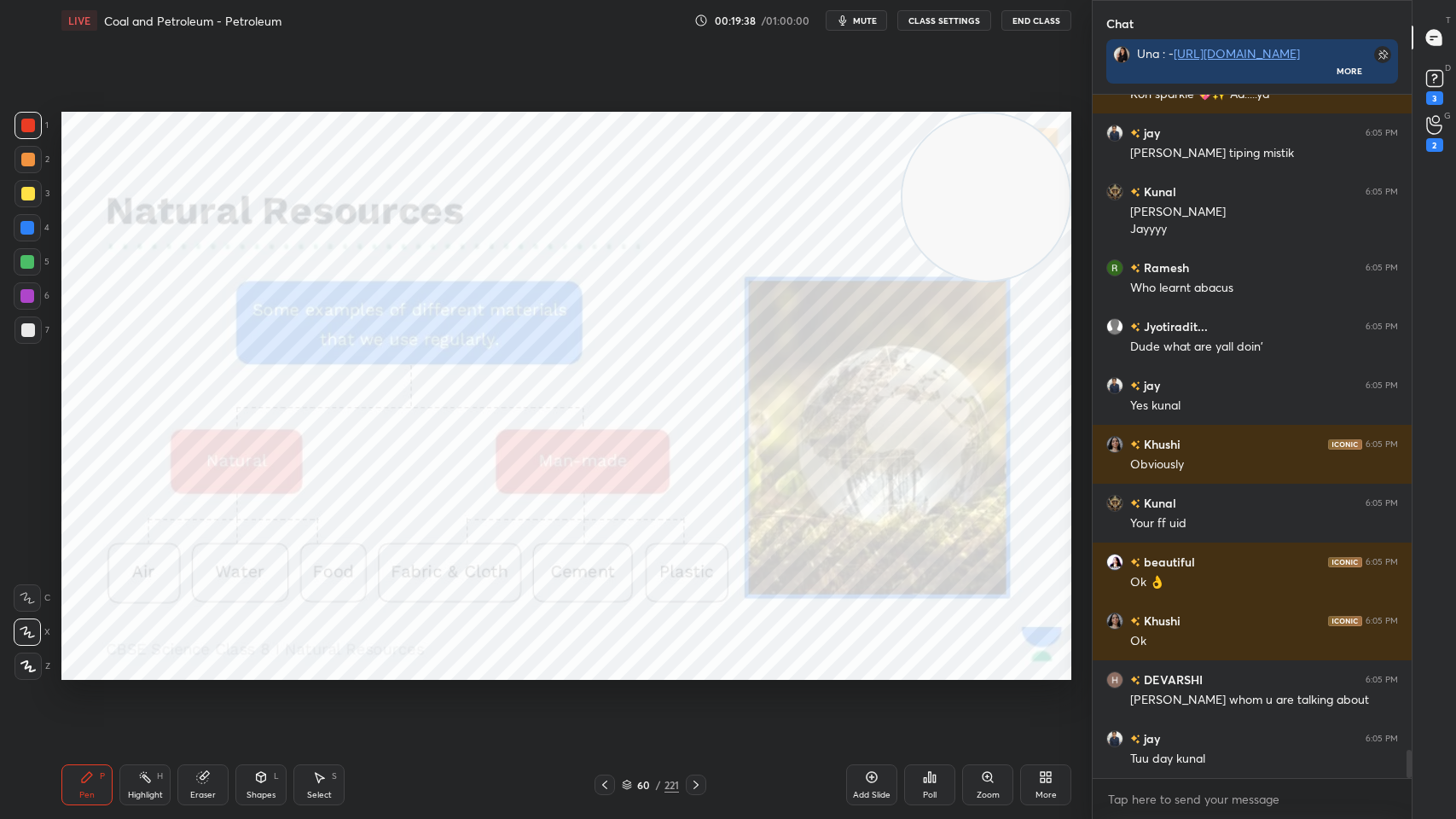
click at [1036, 28] on button "End Class" at bounding box center [1036, 20] width 70 height 20
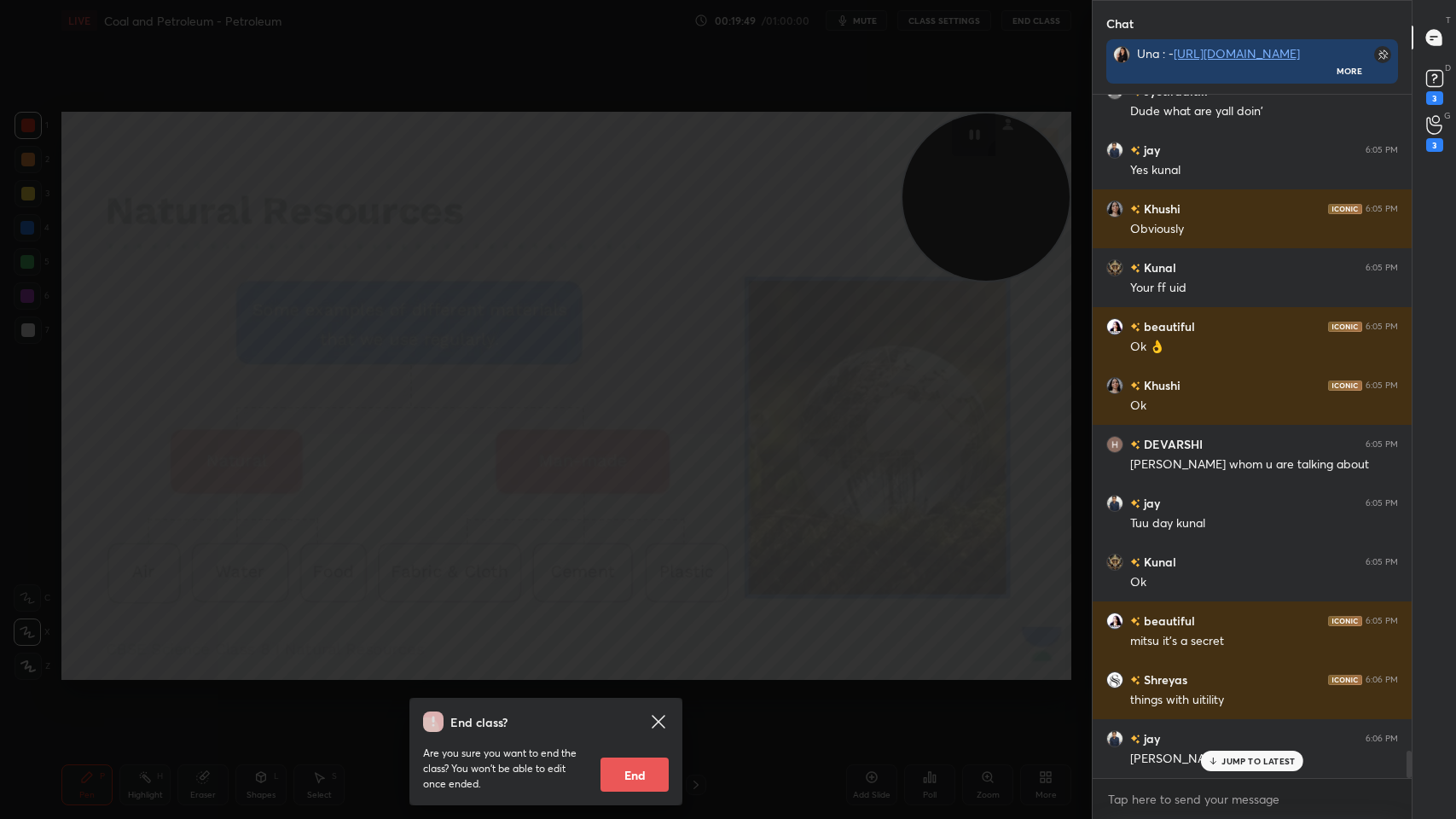
scroll to position [16268, 0]
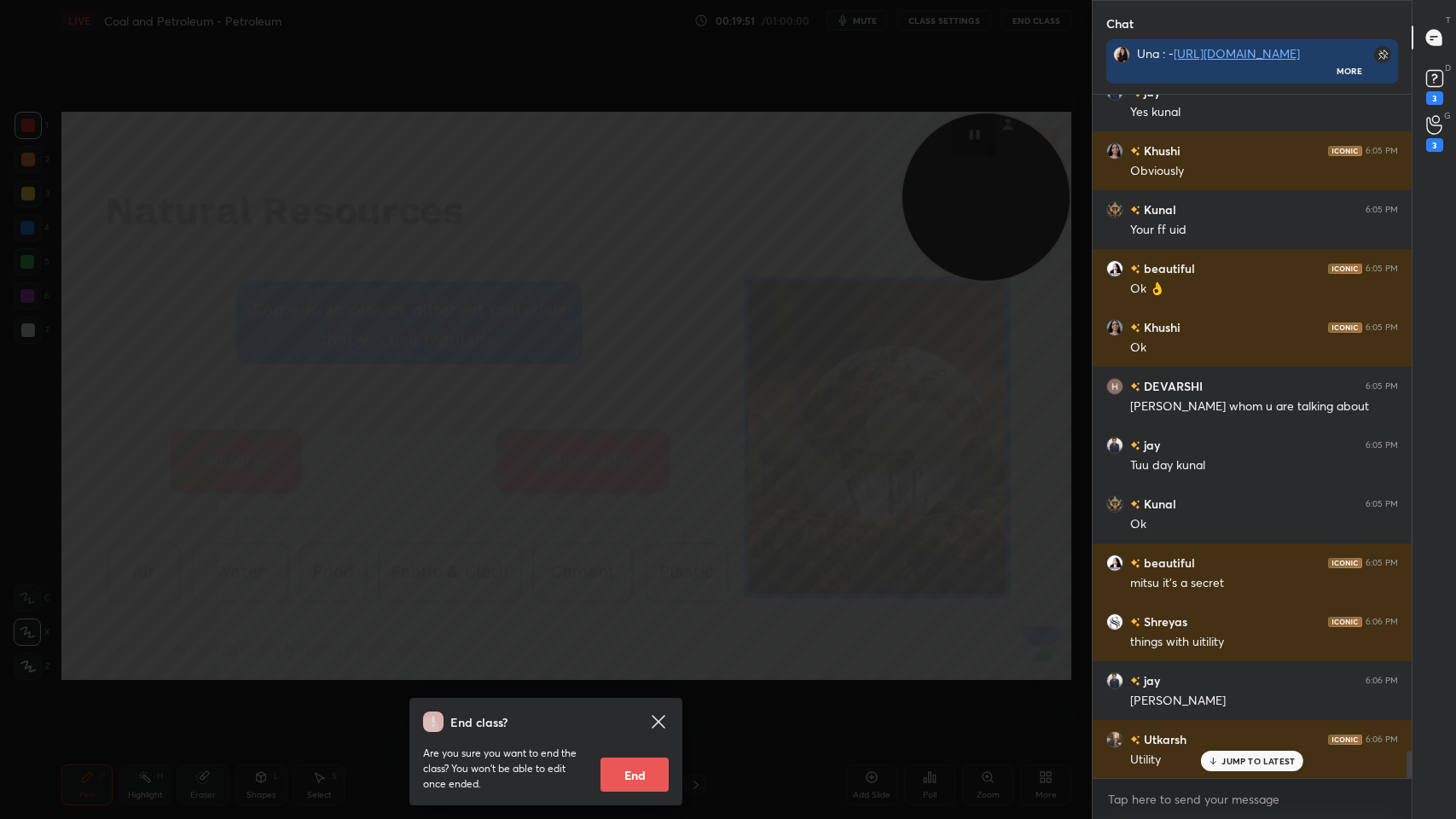
click at [560, 475] on div "End class? Are you sure you want to end the class? You won’t be able to edit on…" at bounding box center [546, 410] width 1092 height 819
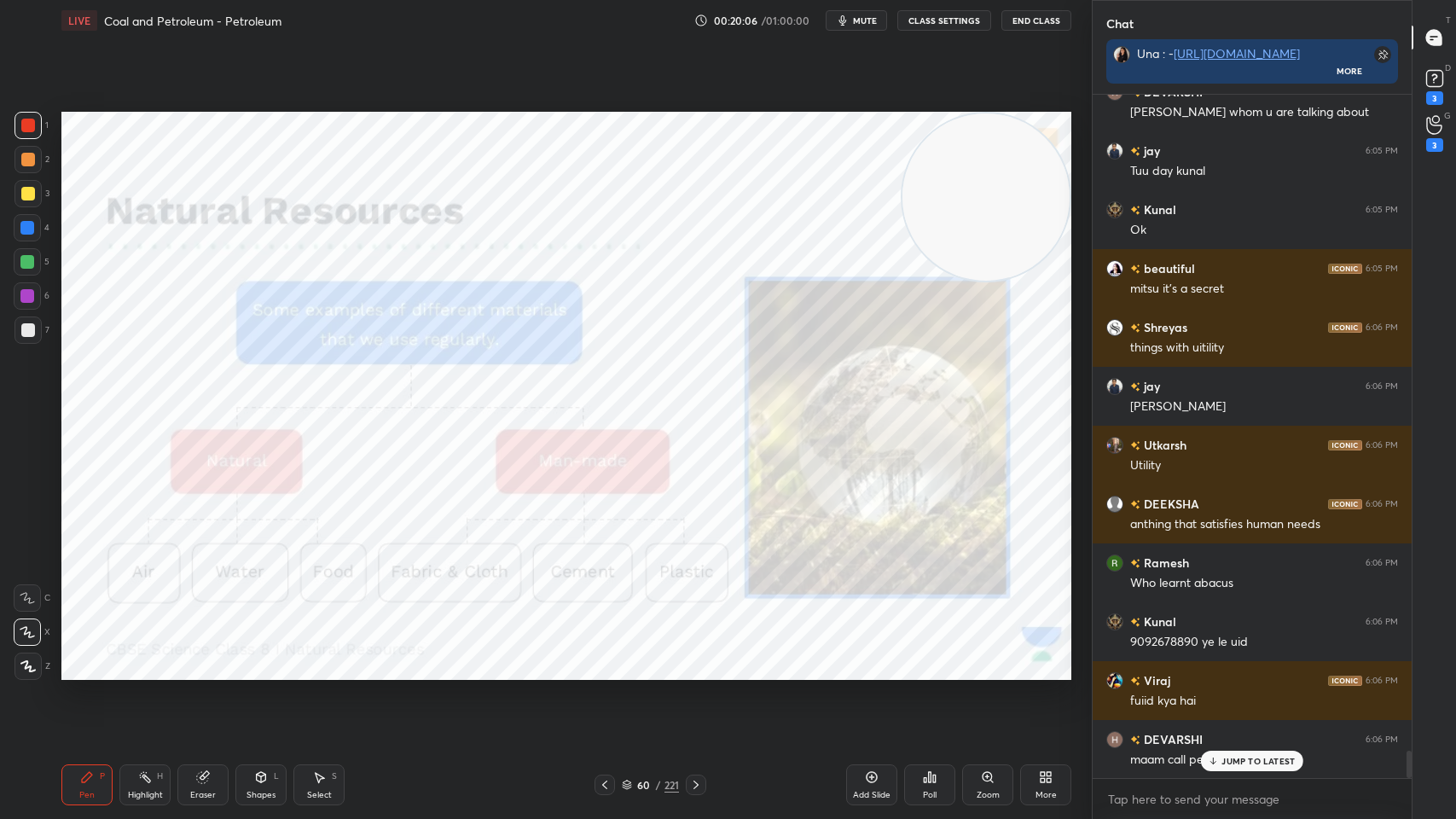
scroll to position [16622, 0]
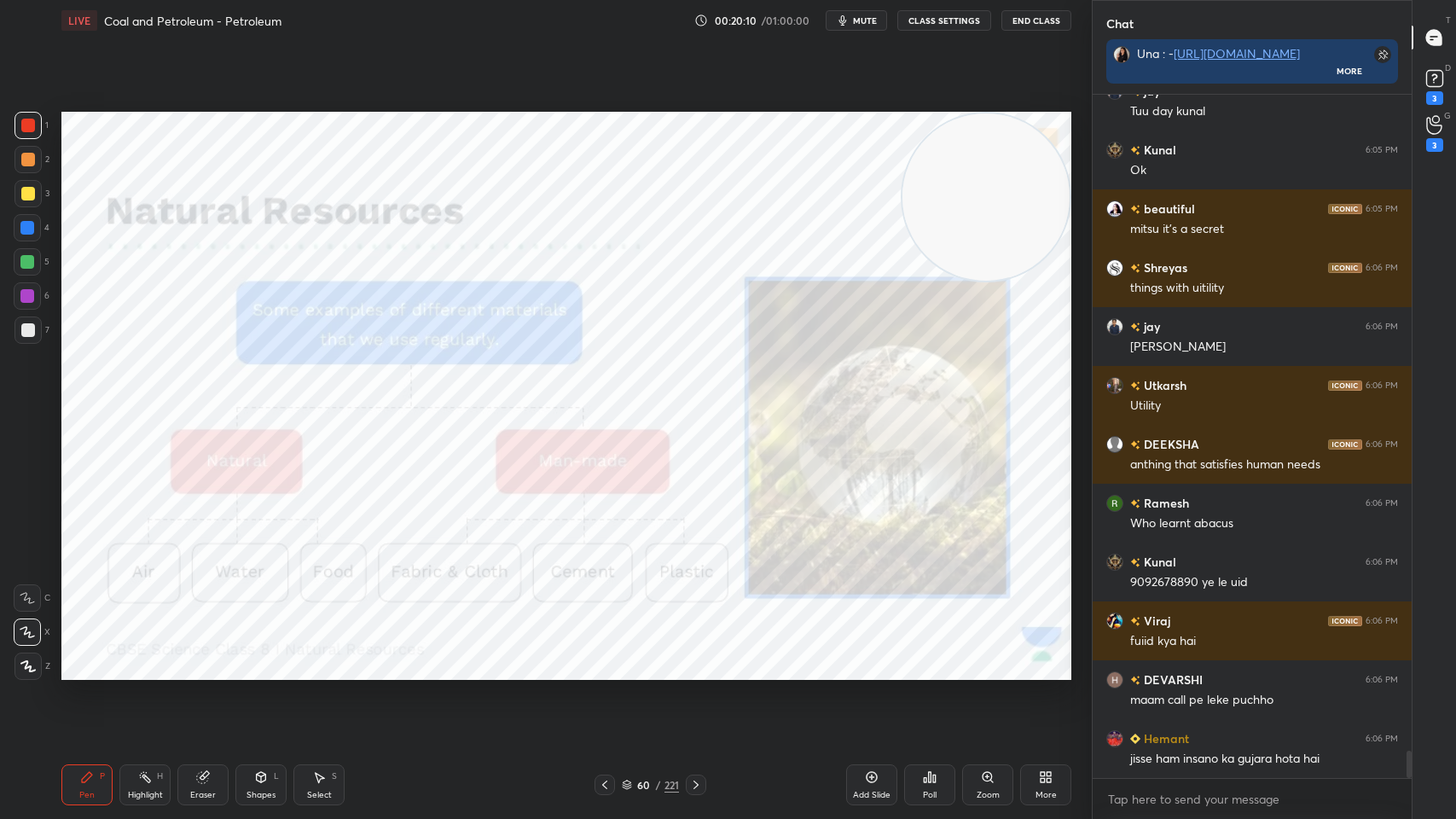
click at [1439, 143] on div "3" at bounding box center [1435, 144] width 17 height 14
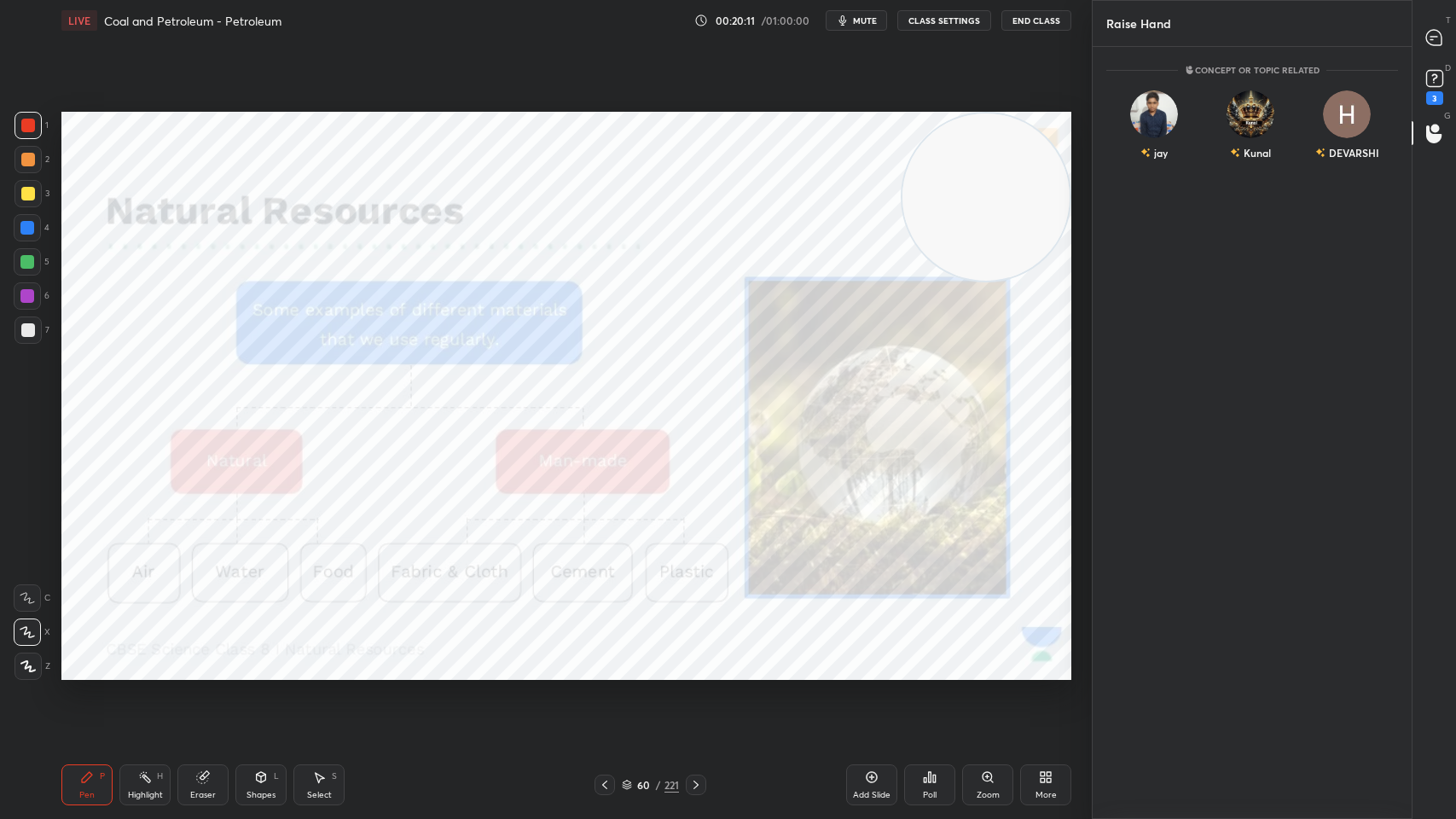
click at [1342, 154] on div "DEVARSHI" at bounding box center [1347, 129] width 97 height 99
click at [1348, 167] on button "INVITE" at bounding box center [1347, 165] width 81 height 22
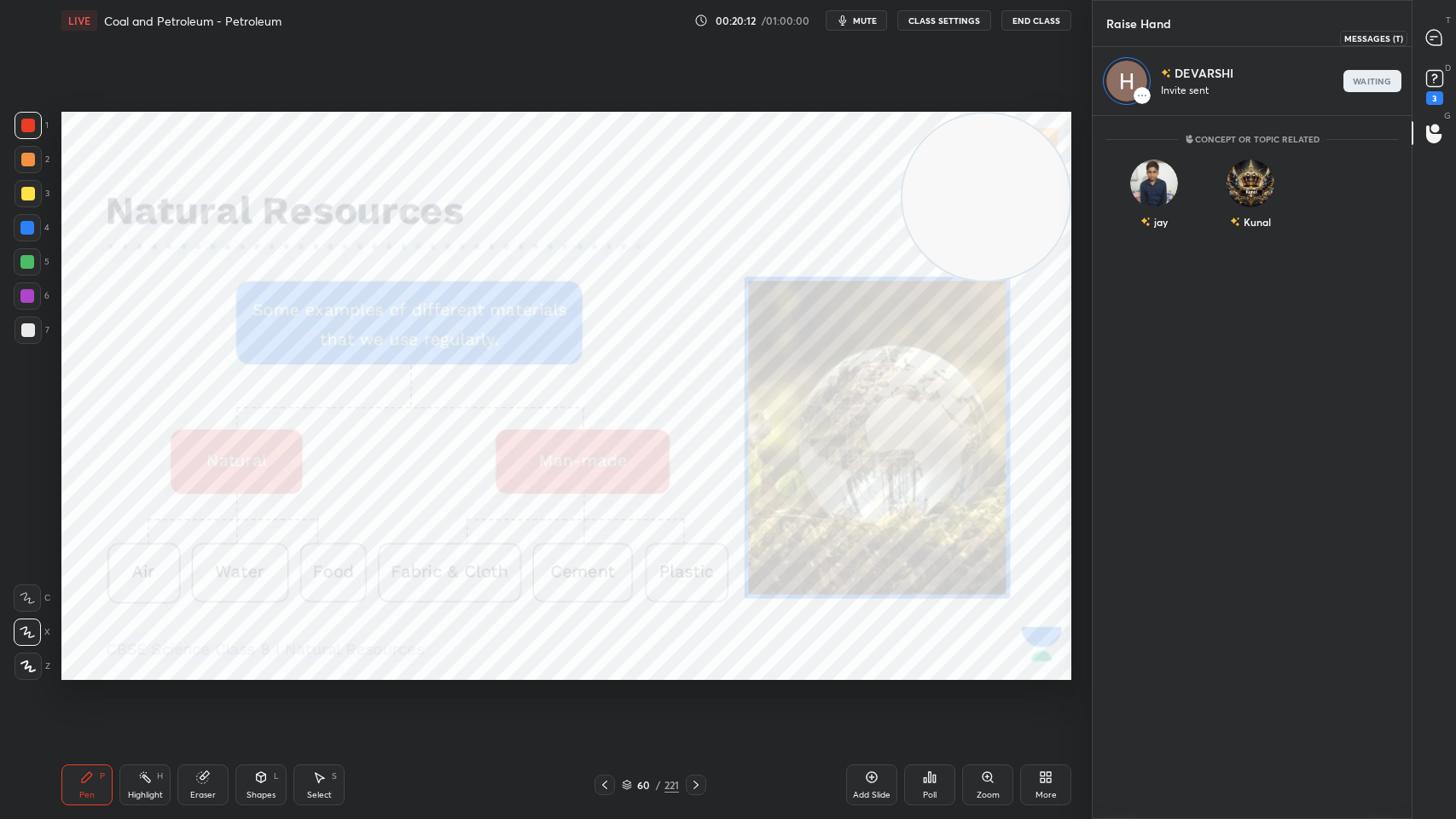
click at [1430, 34] on icon at bounding box center [1434, 37] width 16 height 16
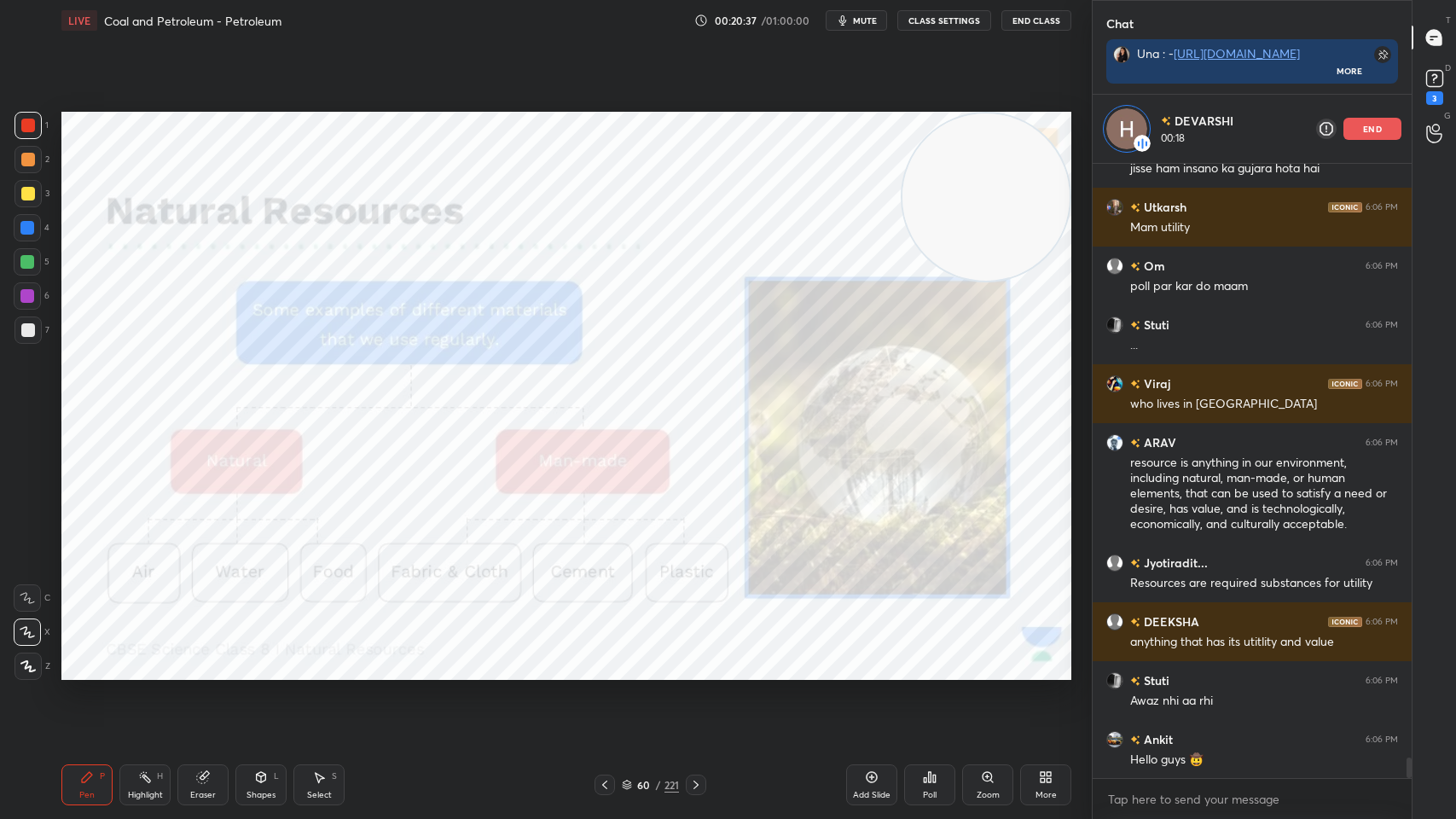
scroll to position [17639, 0]
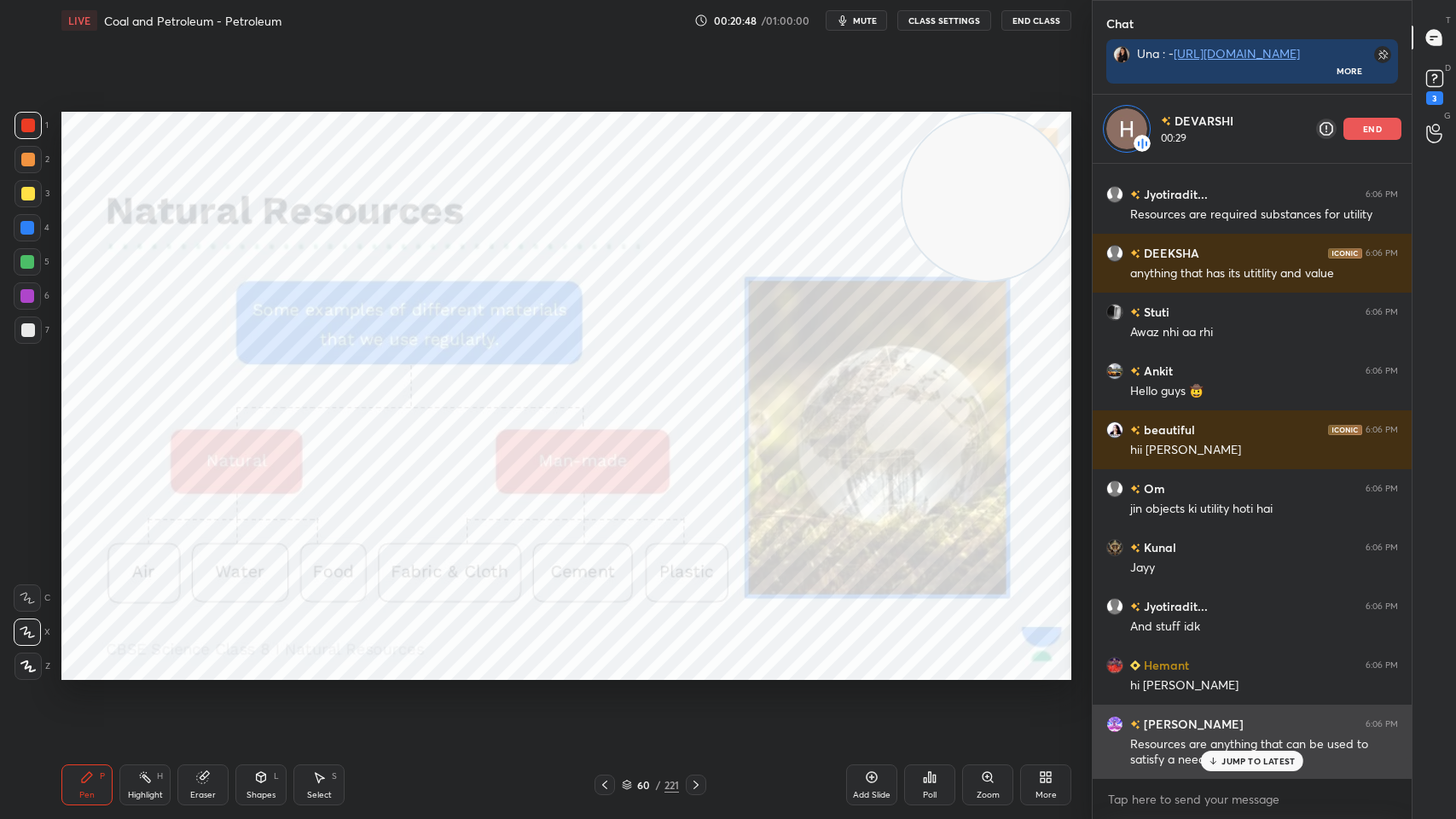
click at [1293, 658] on p "JUMP TO LATEST" at bounding box center [1258, 760] width 74 height 10
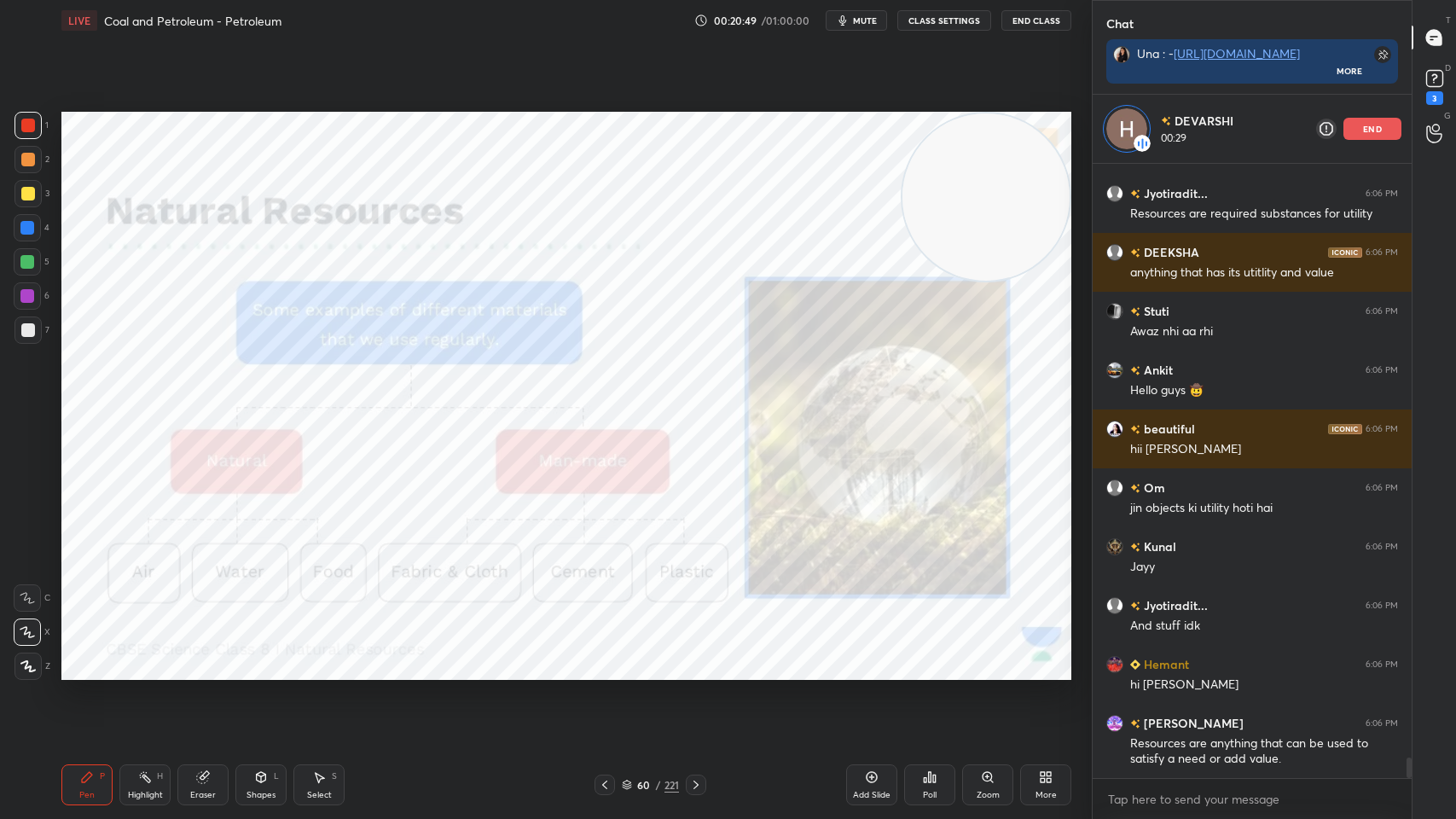
click at [1367, 124] on p "end" at bounding box center [1372, 128] width 18 height 8
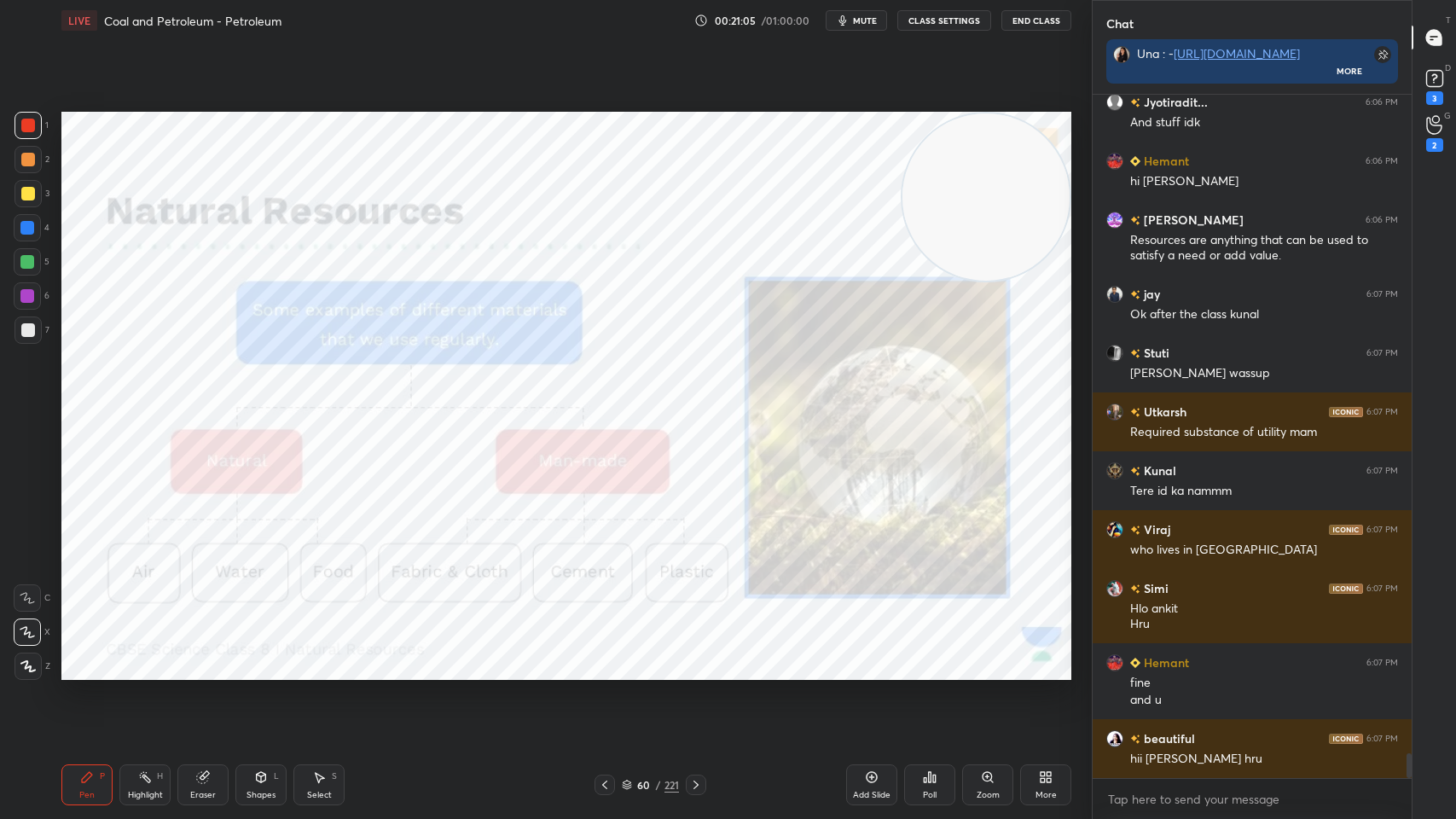
click at [135, 658] on div "Highlight H" at bounding box center [145, 785] width 52 height 40
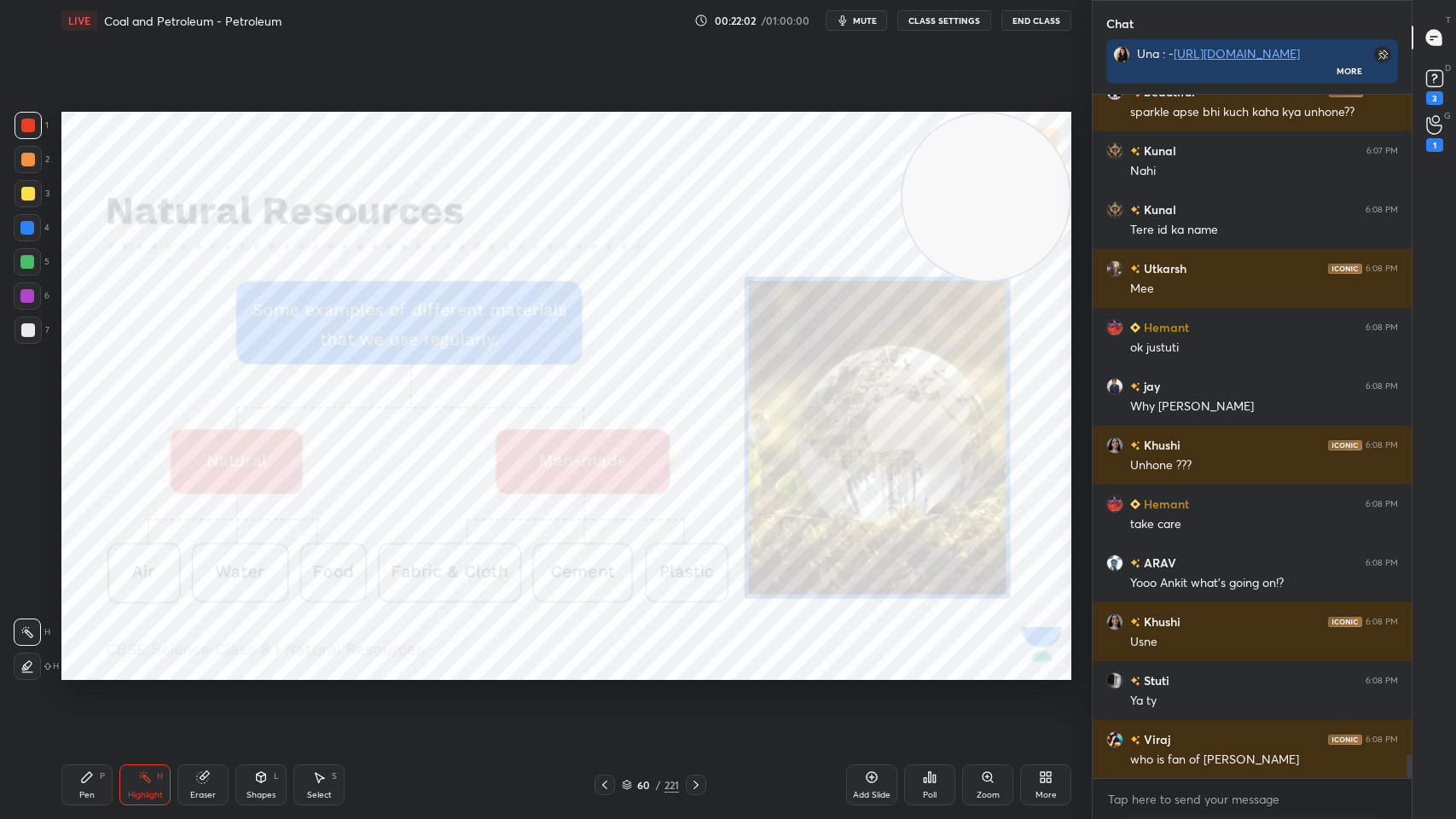
scroll to position [18520, 0]
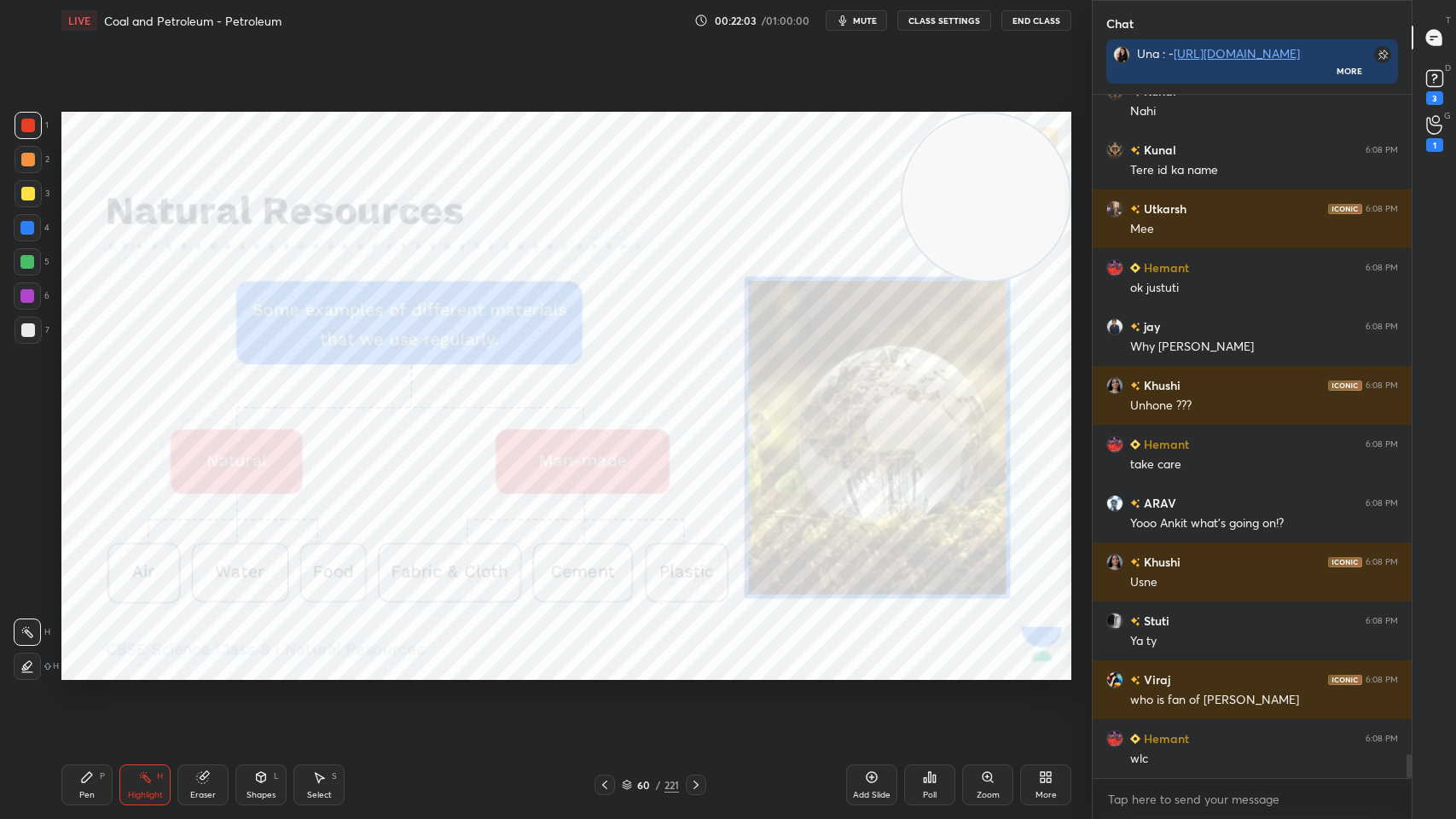
click at [1019, 32] on div "LIVE Coal and Petroleum - Petroleum 00:22:03 / 01:00:00 mute CLASS SETTINGS End…" at bounding box center [566, 20] width 1010 height 40
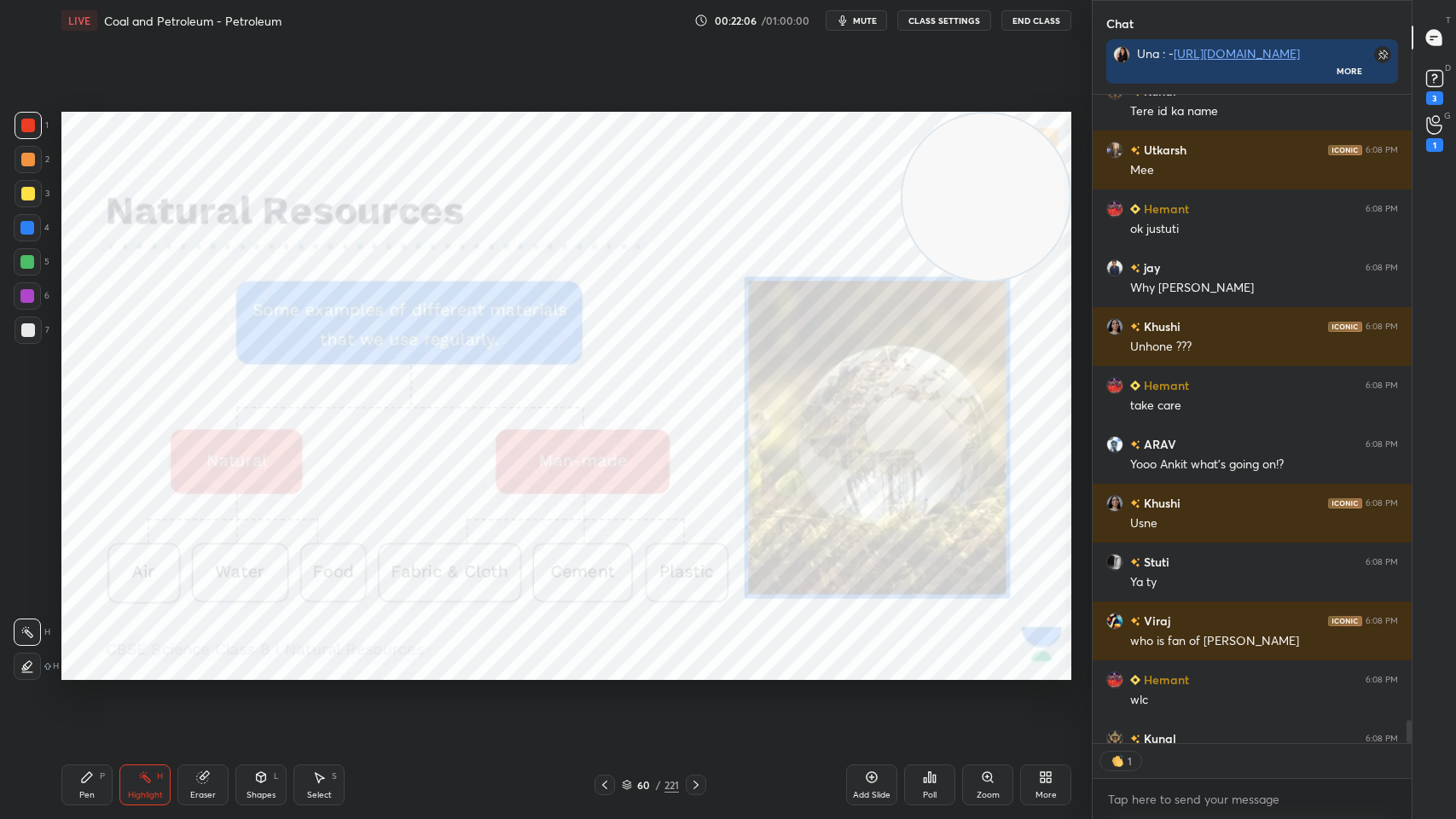
scroll to position [18671, 0]
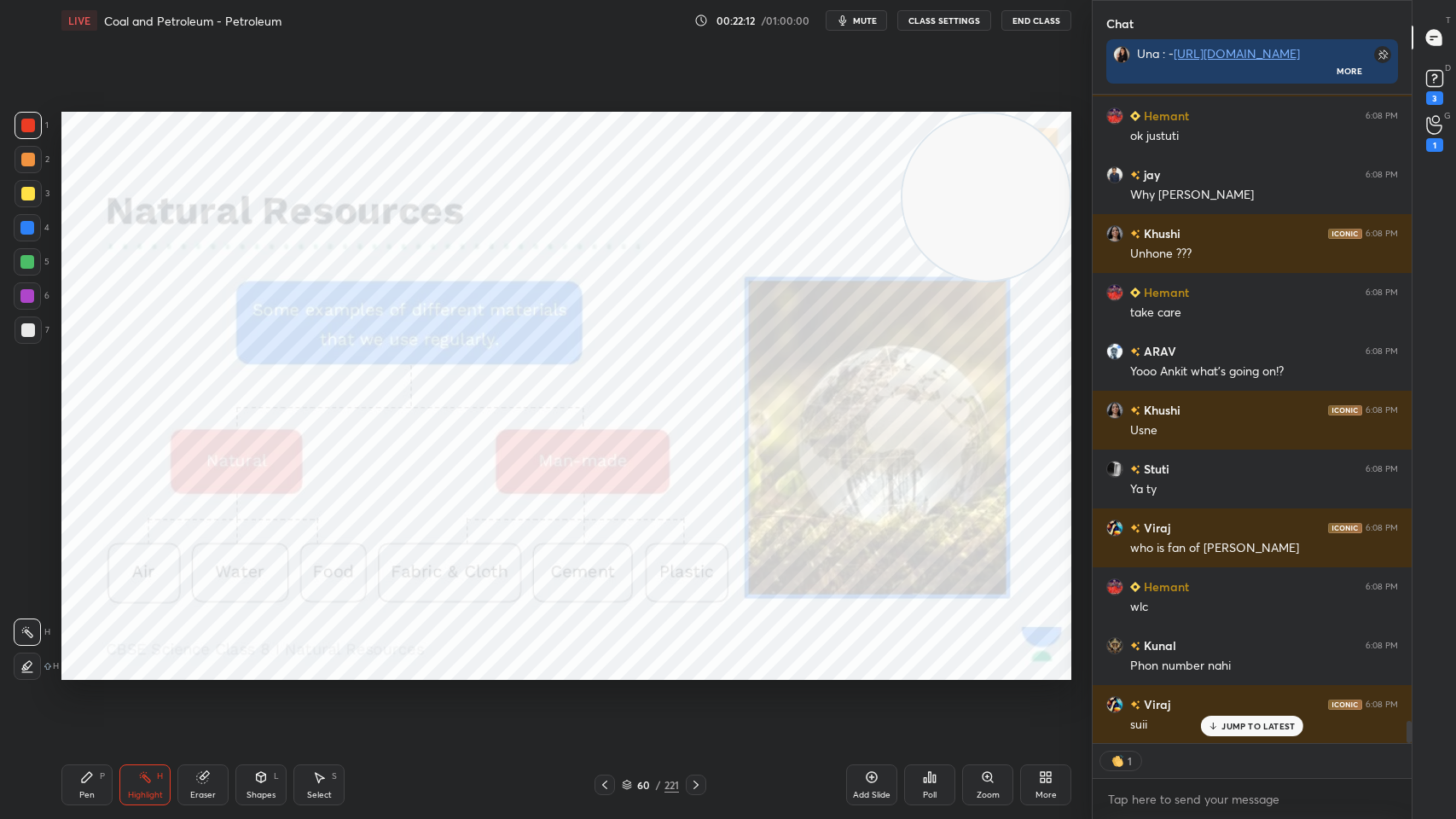
click at [693, 658] on icon at bounding box center [696, 784] width 14 height 14
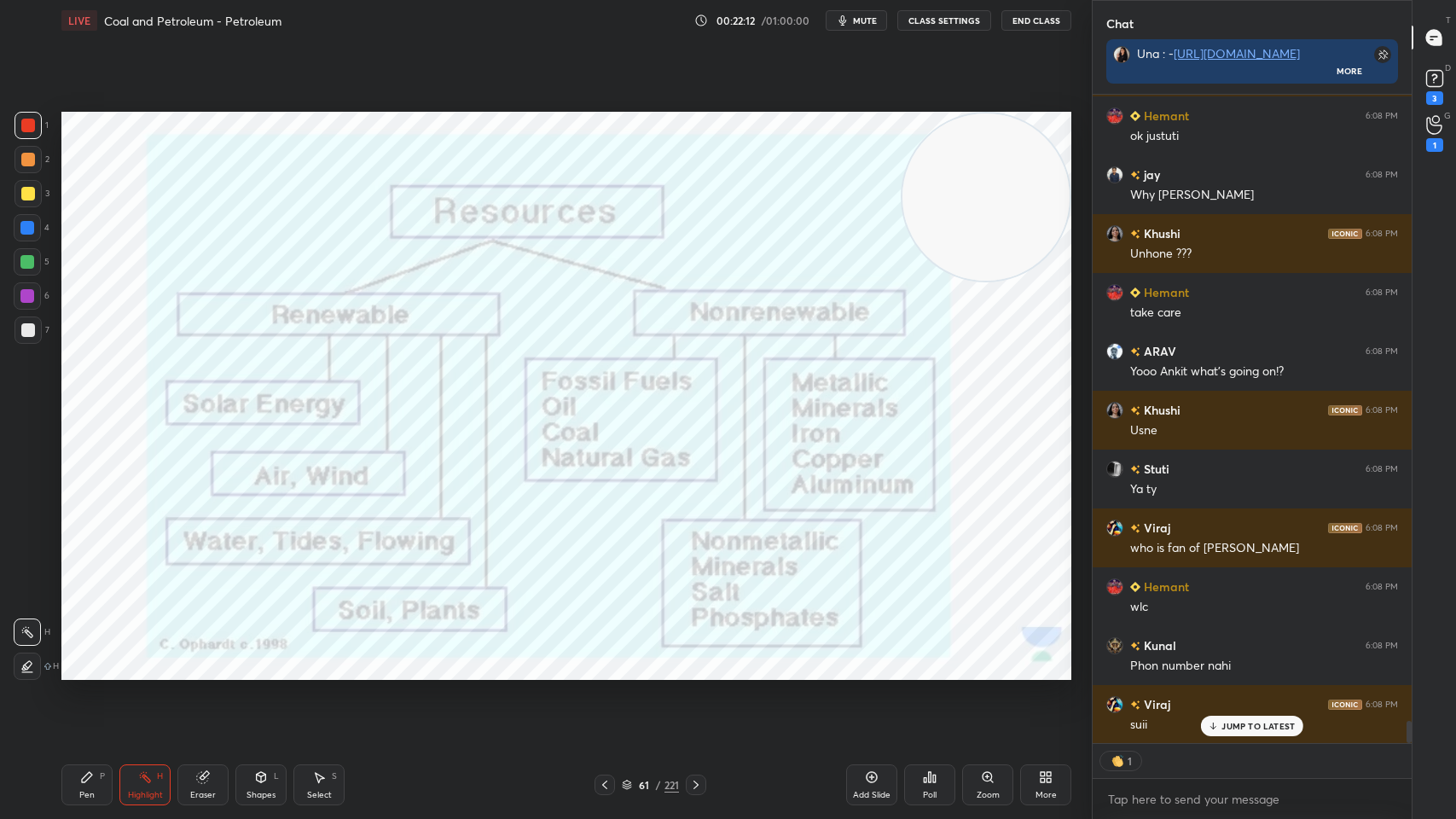
click at [688, 658] on div at bounding box center [696, 785] width 20 height 20
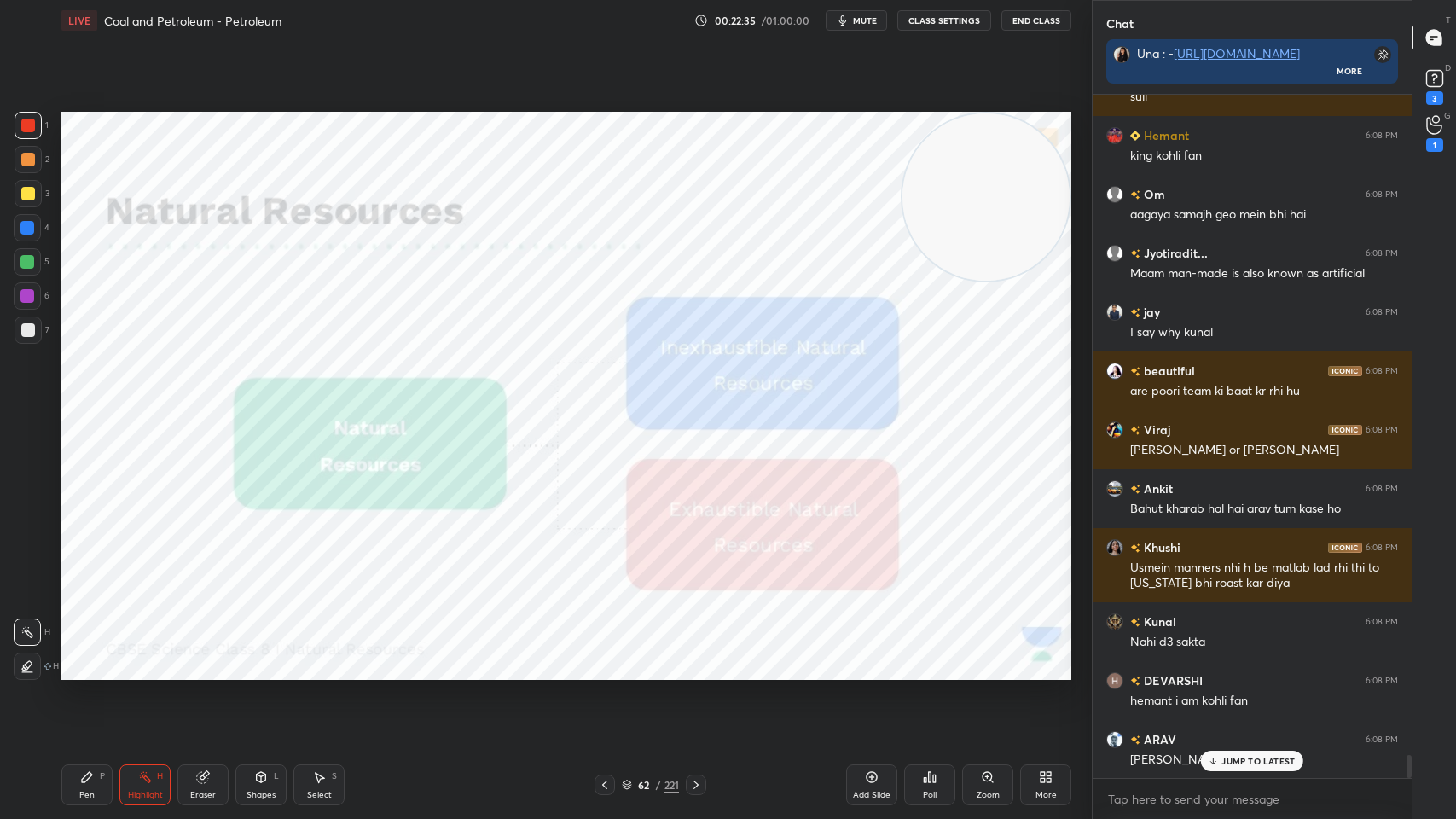
scroll to position [6, 6]
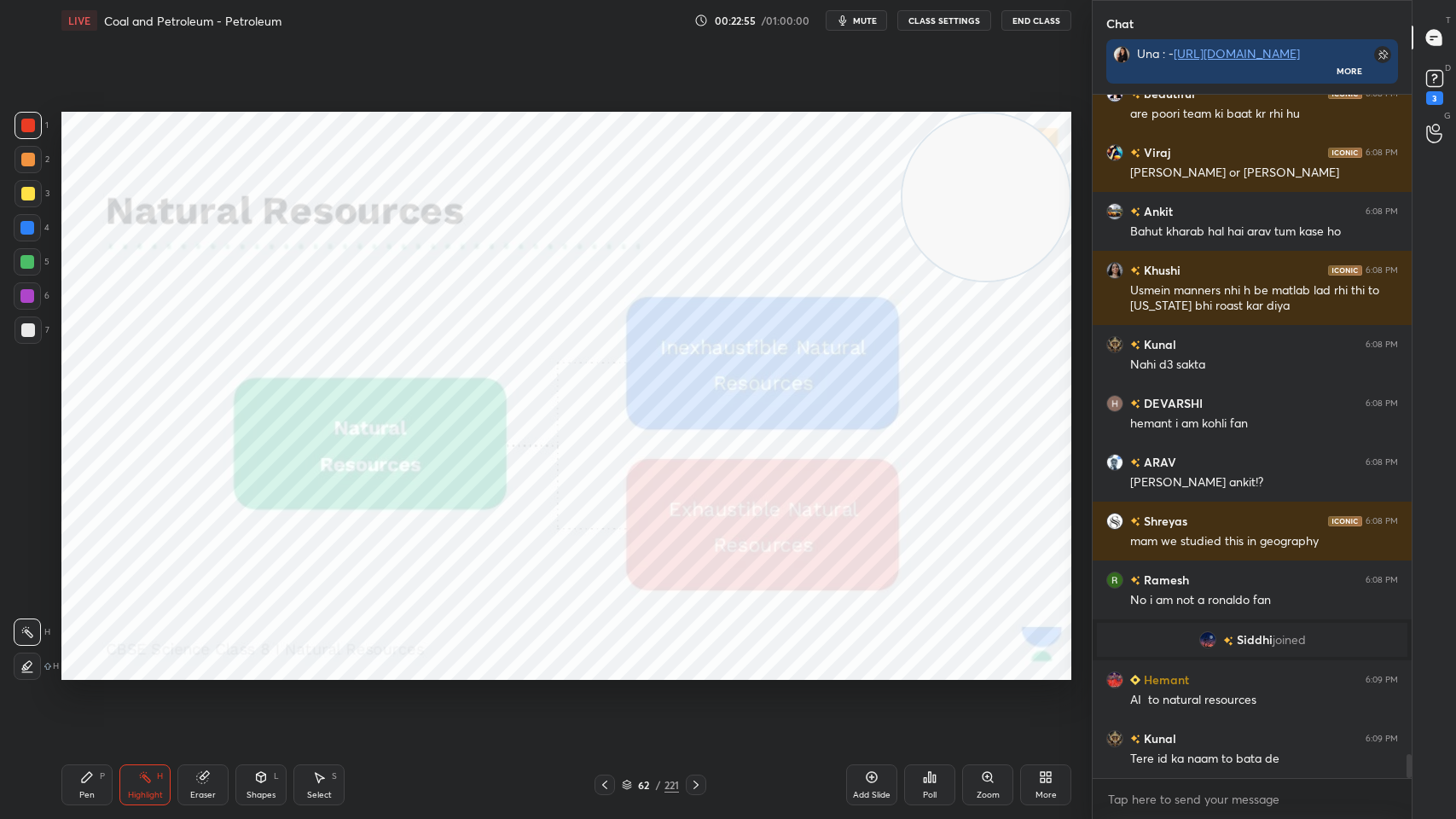
click at [695, 658] on icon at bounding box center [696, 784] width 14 height 14
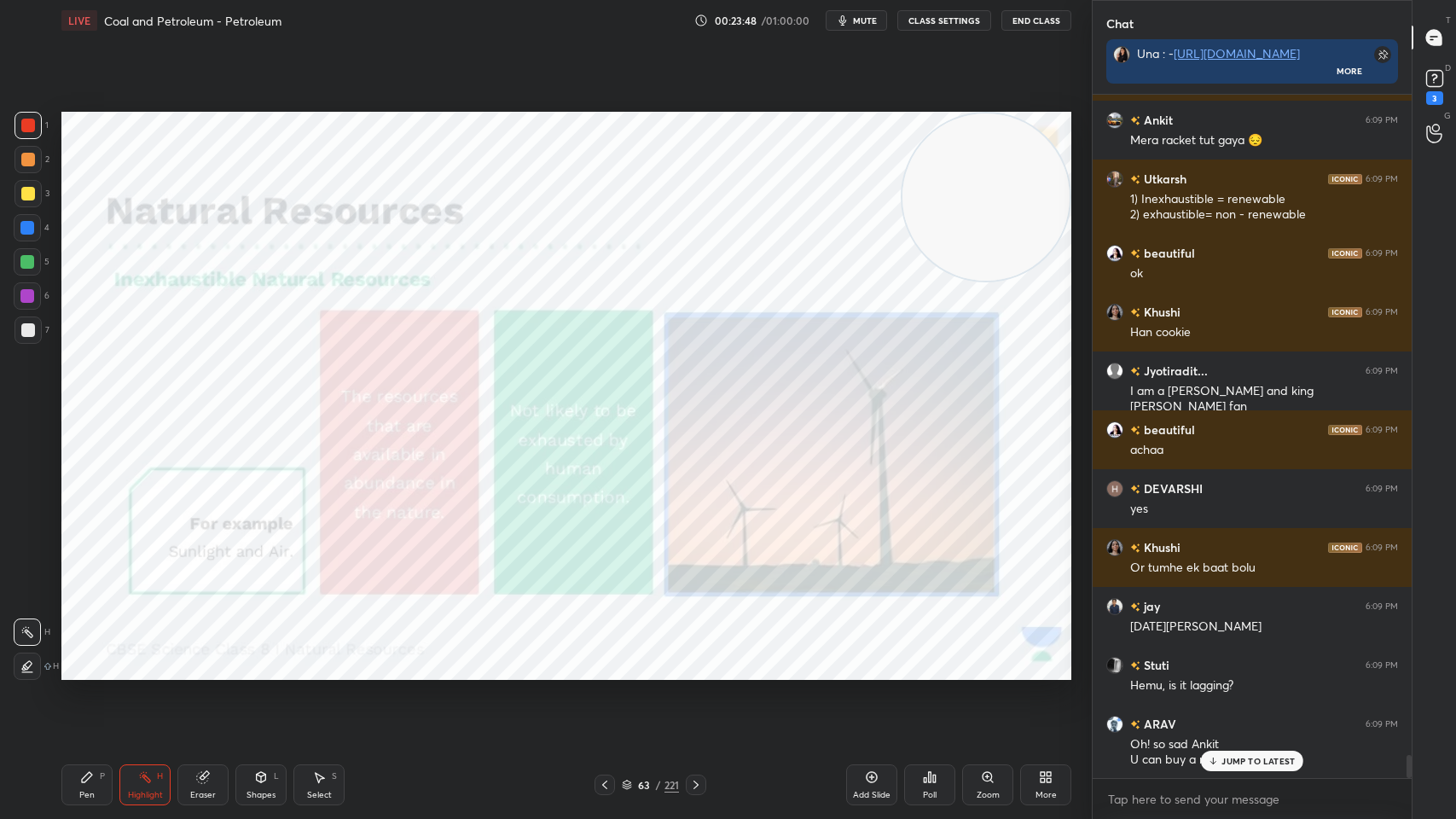
scroll to position [19814, 0]
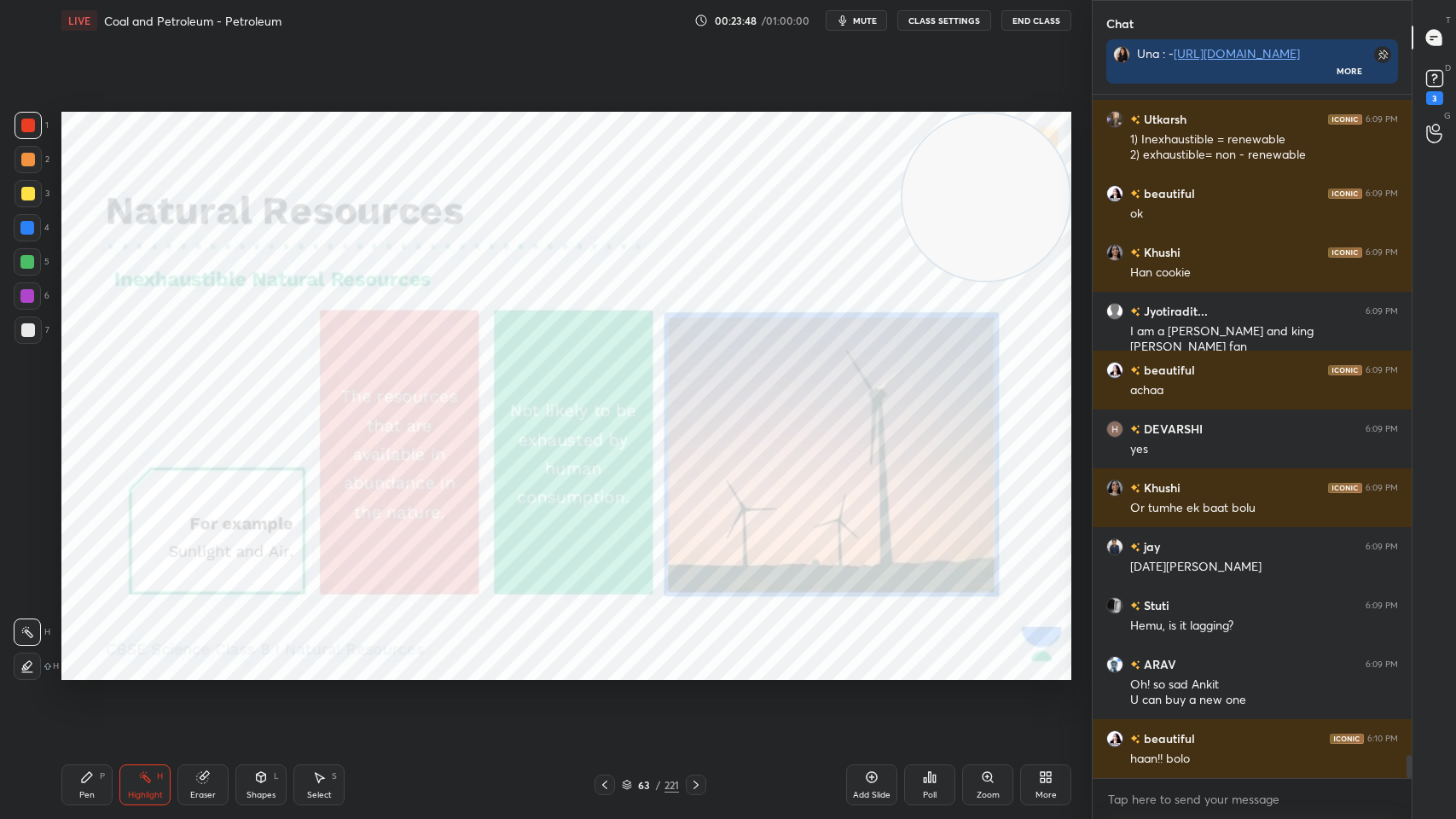
click at [699, 658] on icon at bounding box center [696, 784] width 14 height 14
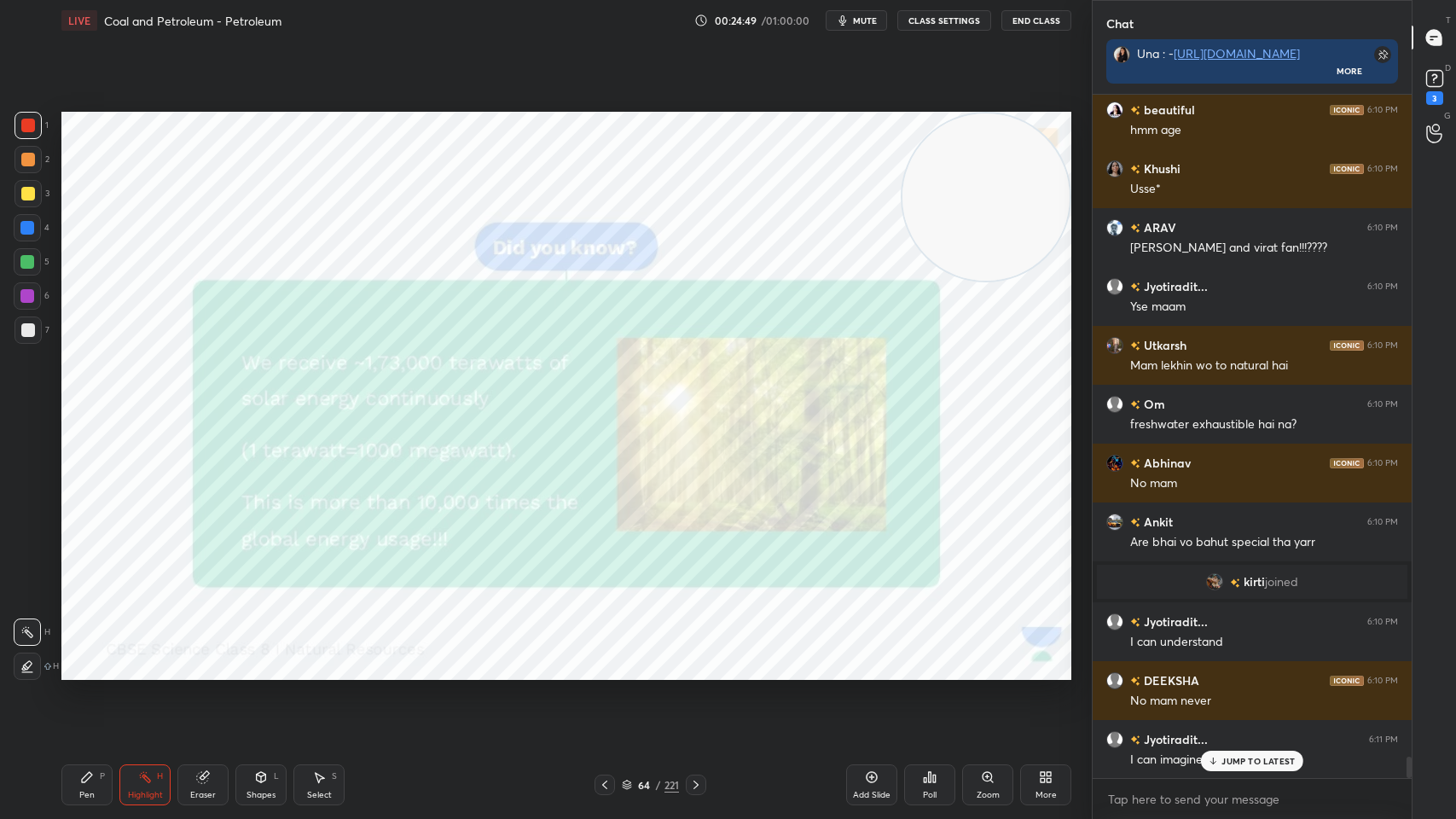
scroll to position [21092, 0]
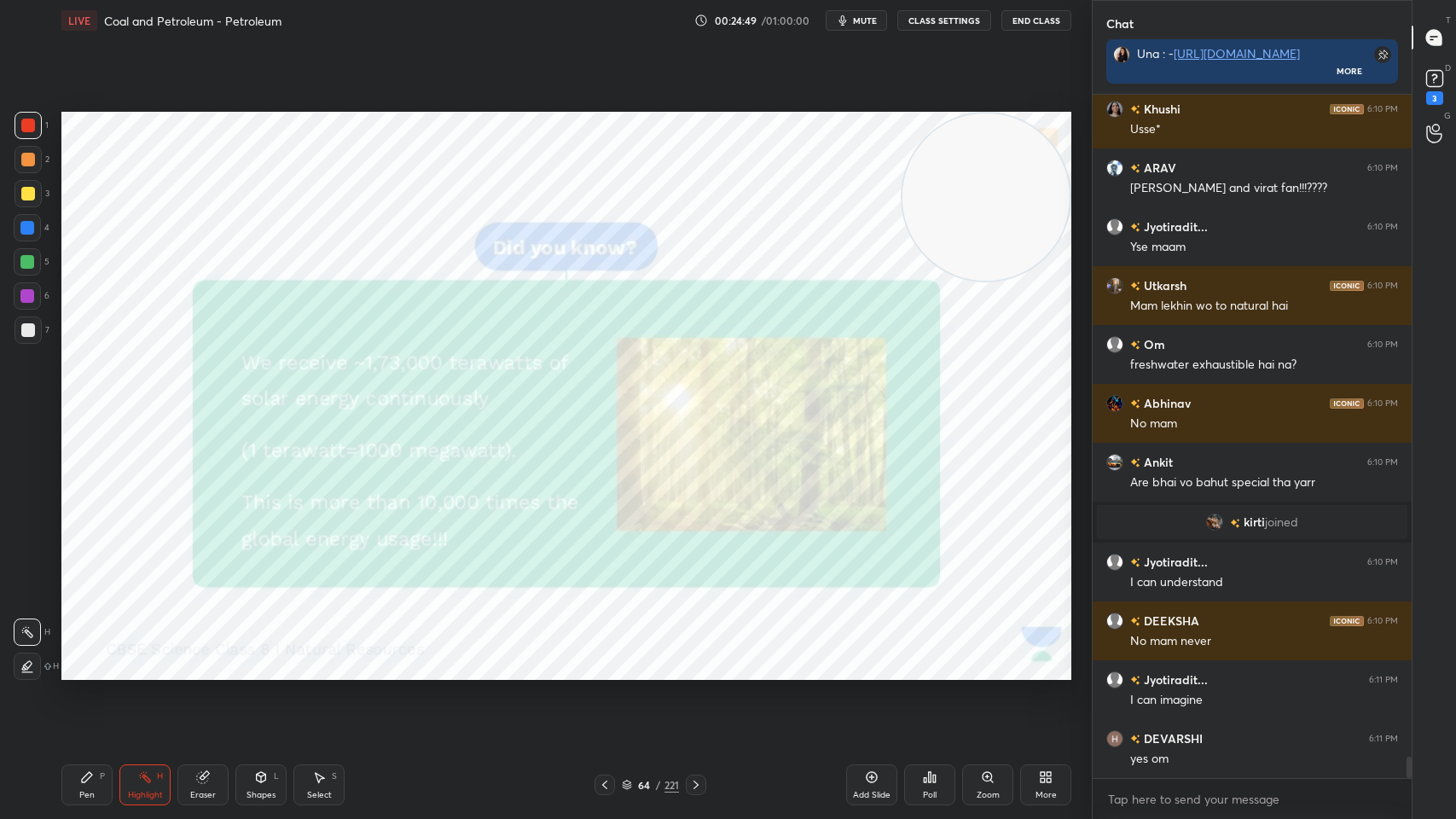
click at [693, 658] on icon at bounding box center [696, 784] width 14 height 14
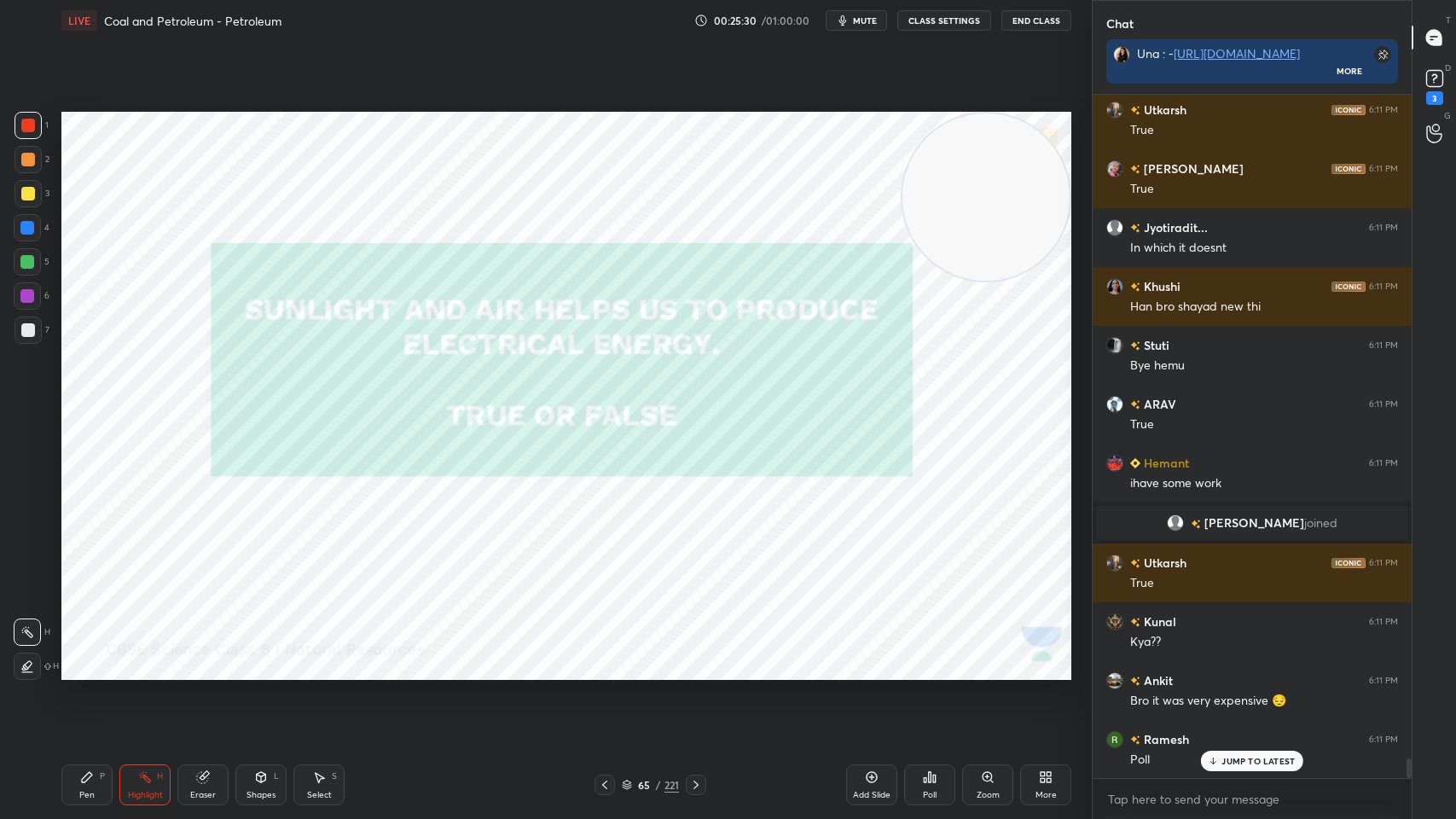
scroll to position [23016, 0]
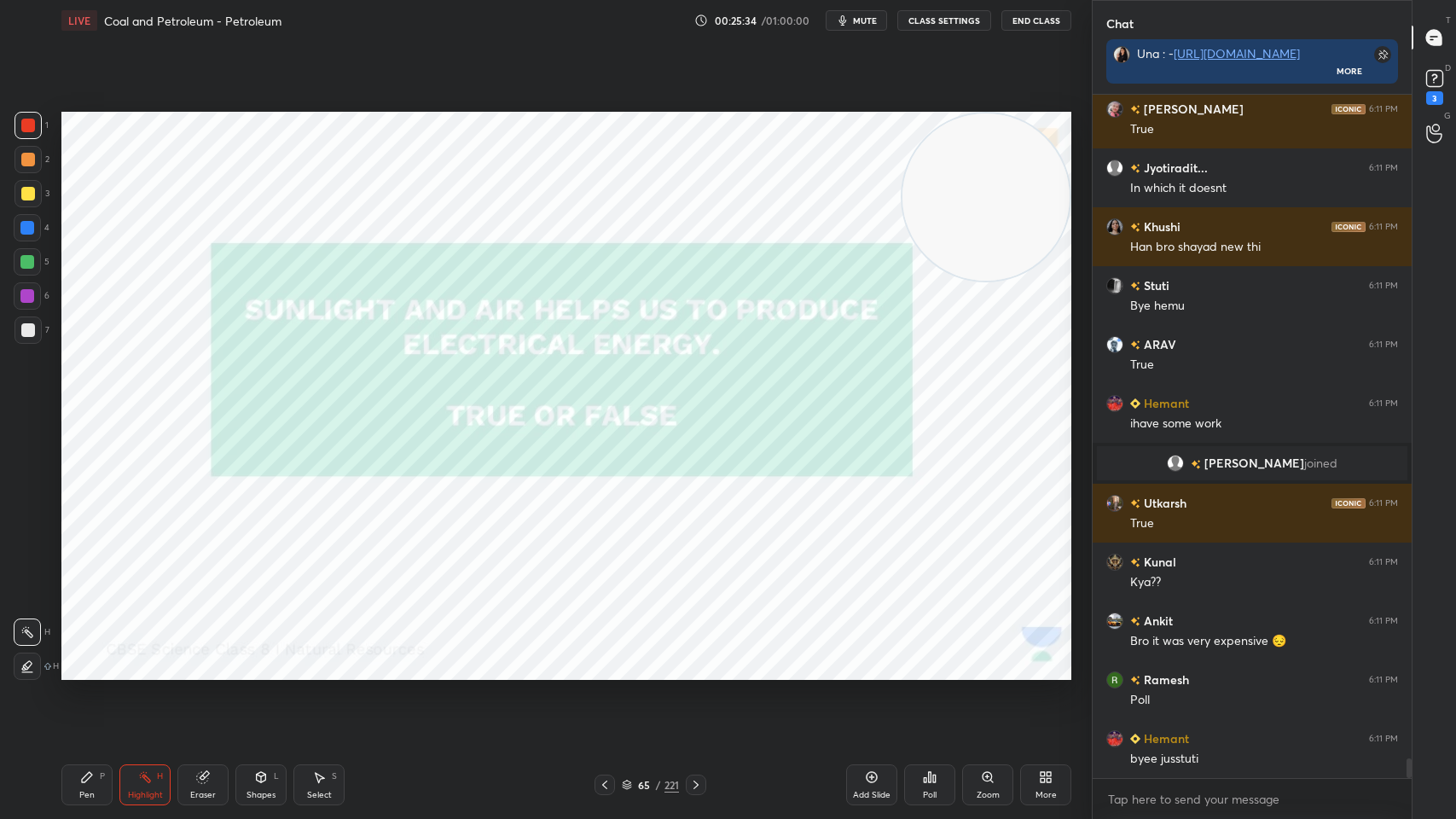
click at [693, 658] on icon at bounding box center [696, 784] width 14 height 14
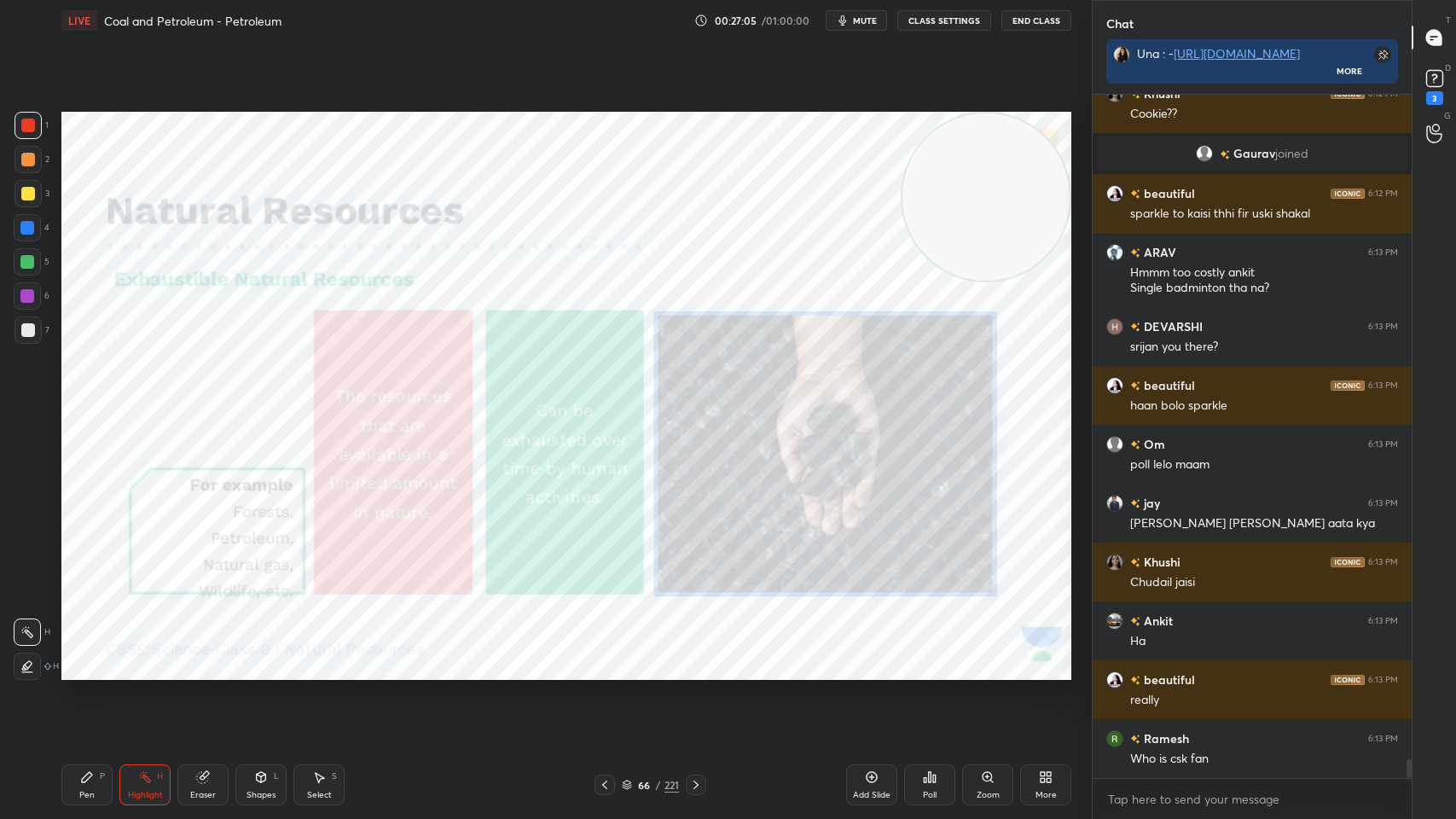
scroll to position [23858, 0]
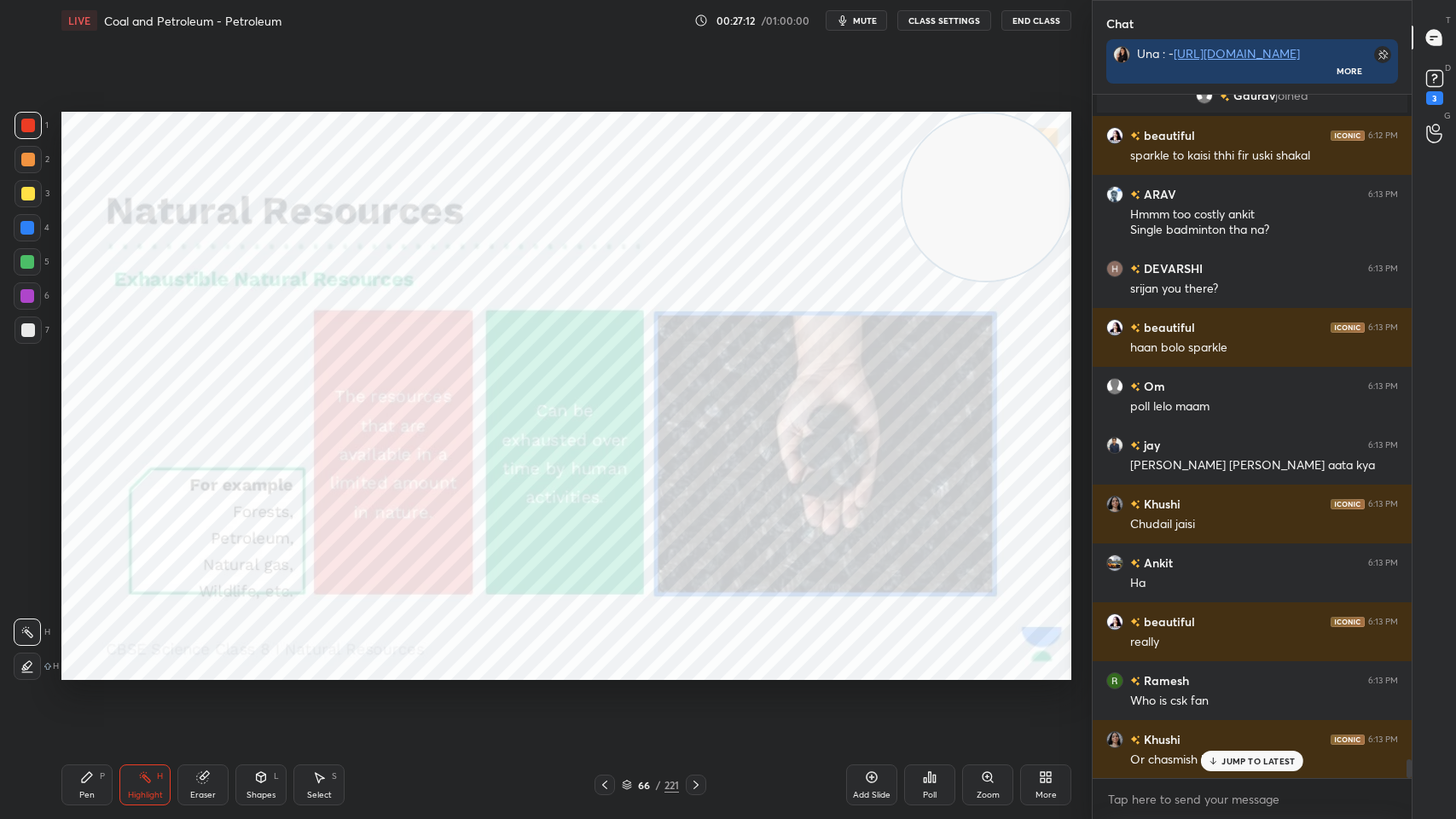
click at [1262, 658] on p "JUMP TO LATEST" at bounding box center [1258, 760] width 74 height 10
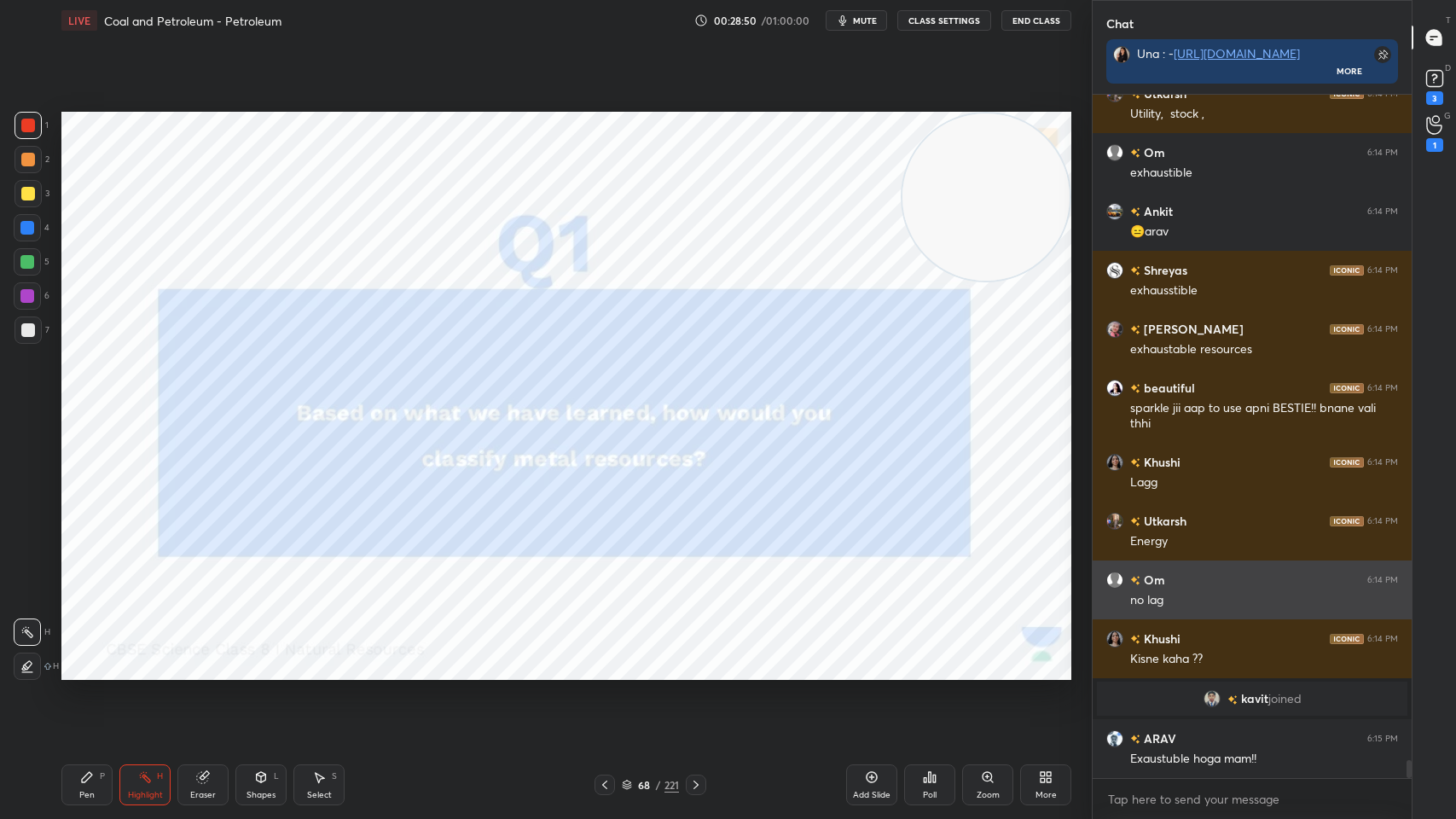
scroll to position [24899, 0]
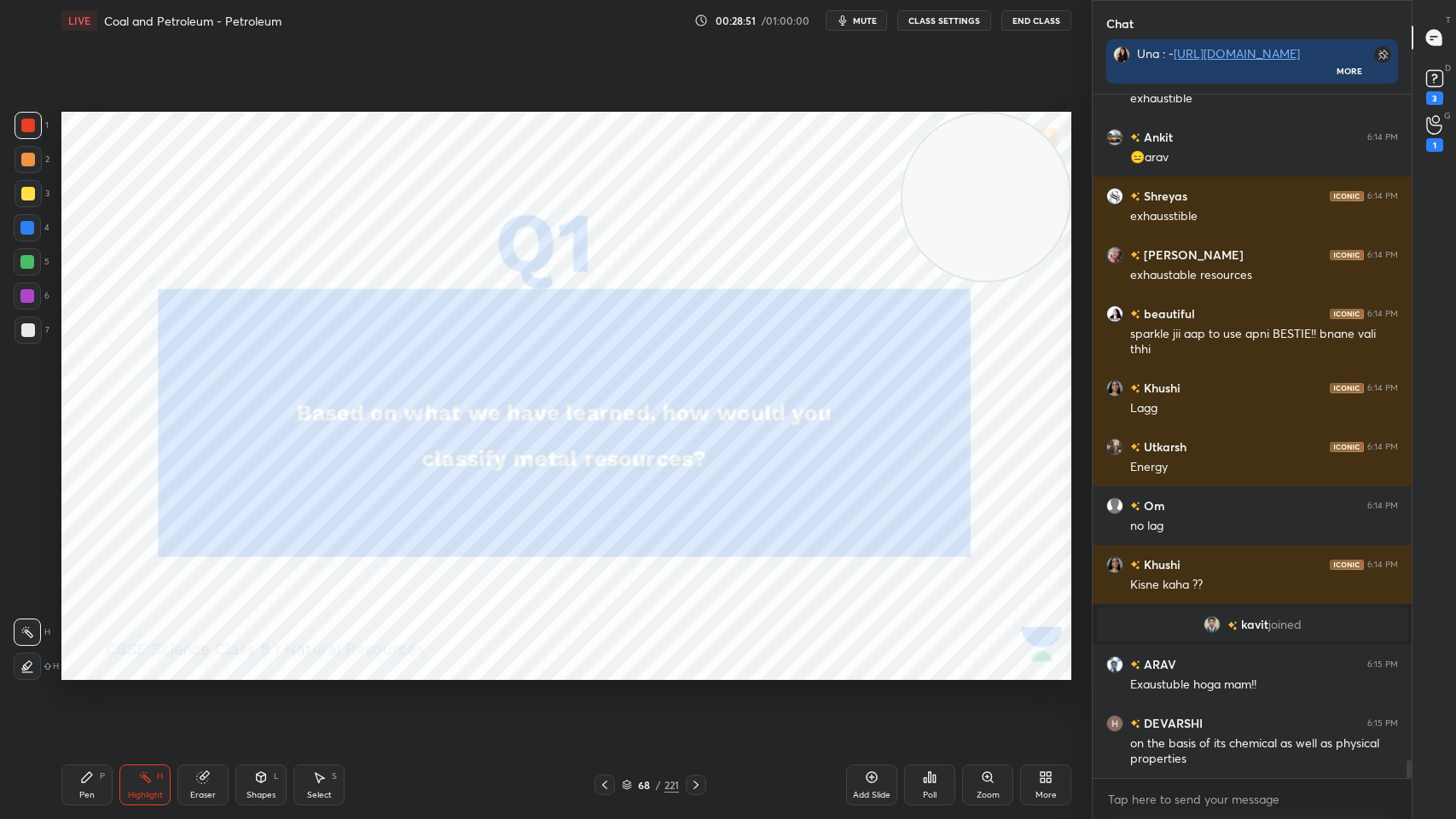
click at [696, 658] on icon at bounding box center [697, 784] width 6 height 8
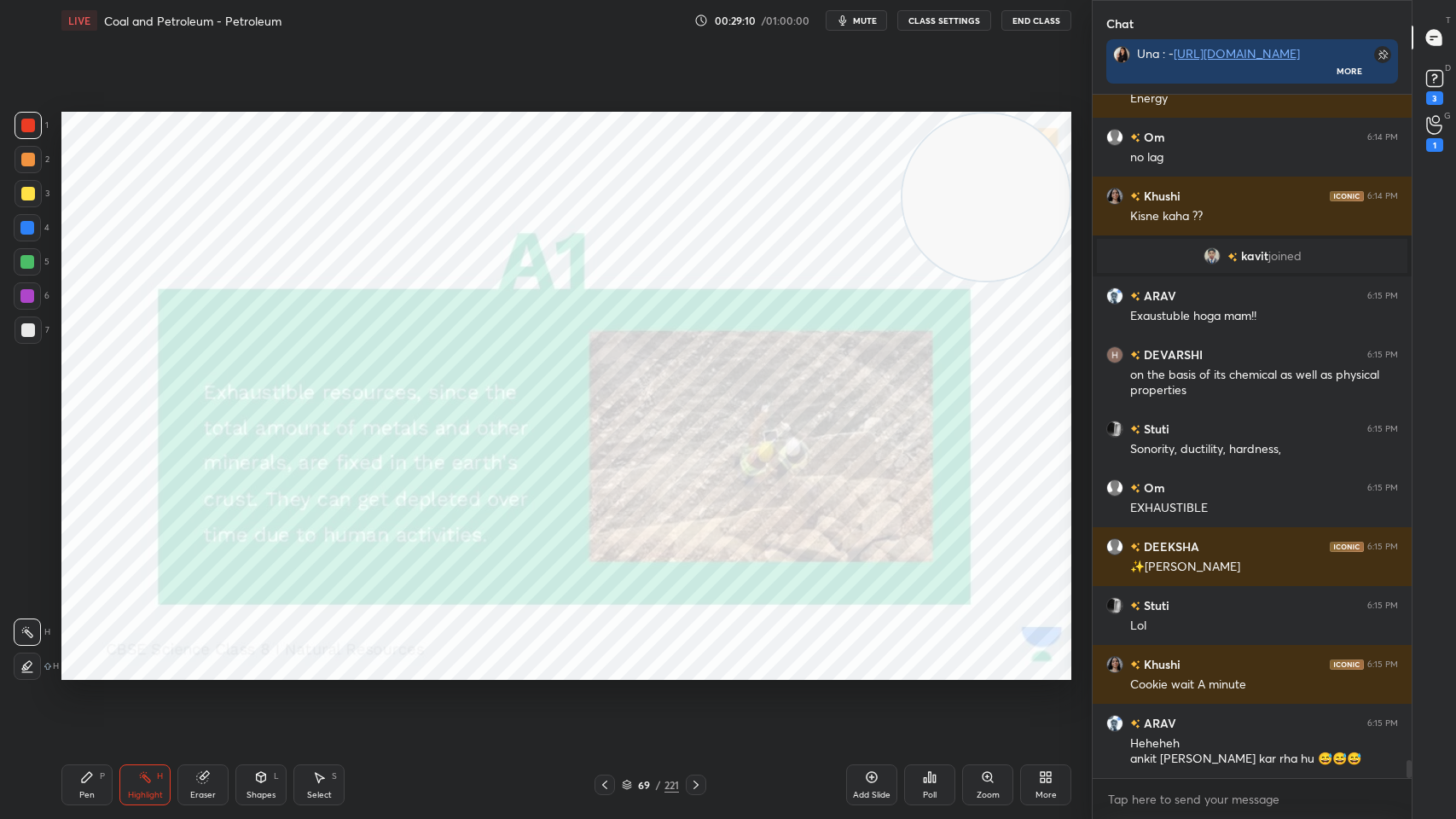
scroll to position [25326, 0]
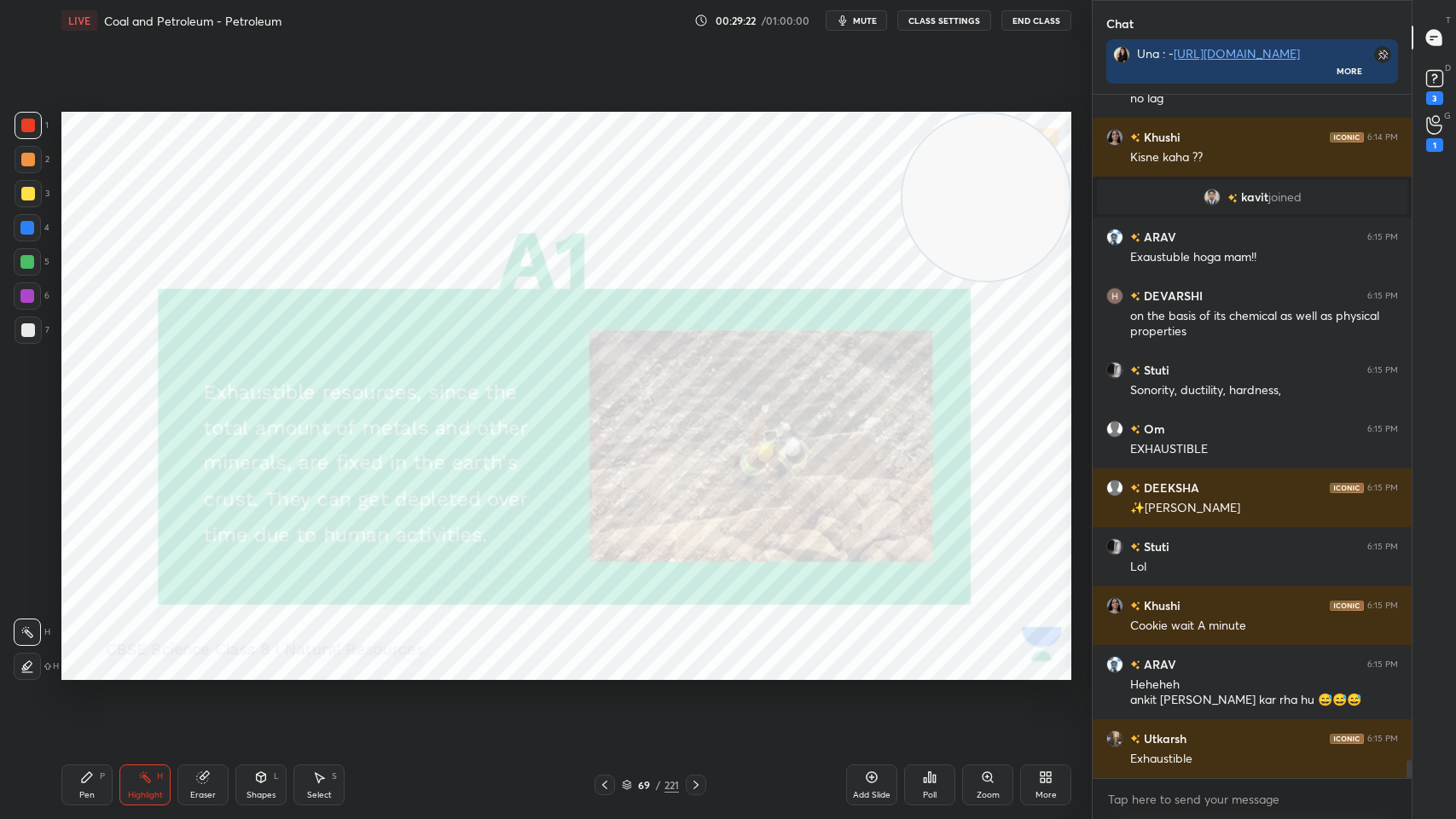
click at [699, 658] on icon at bounding box center [696, 784] width 14 height 14
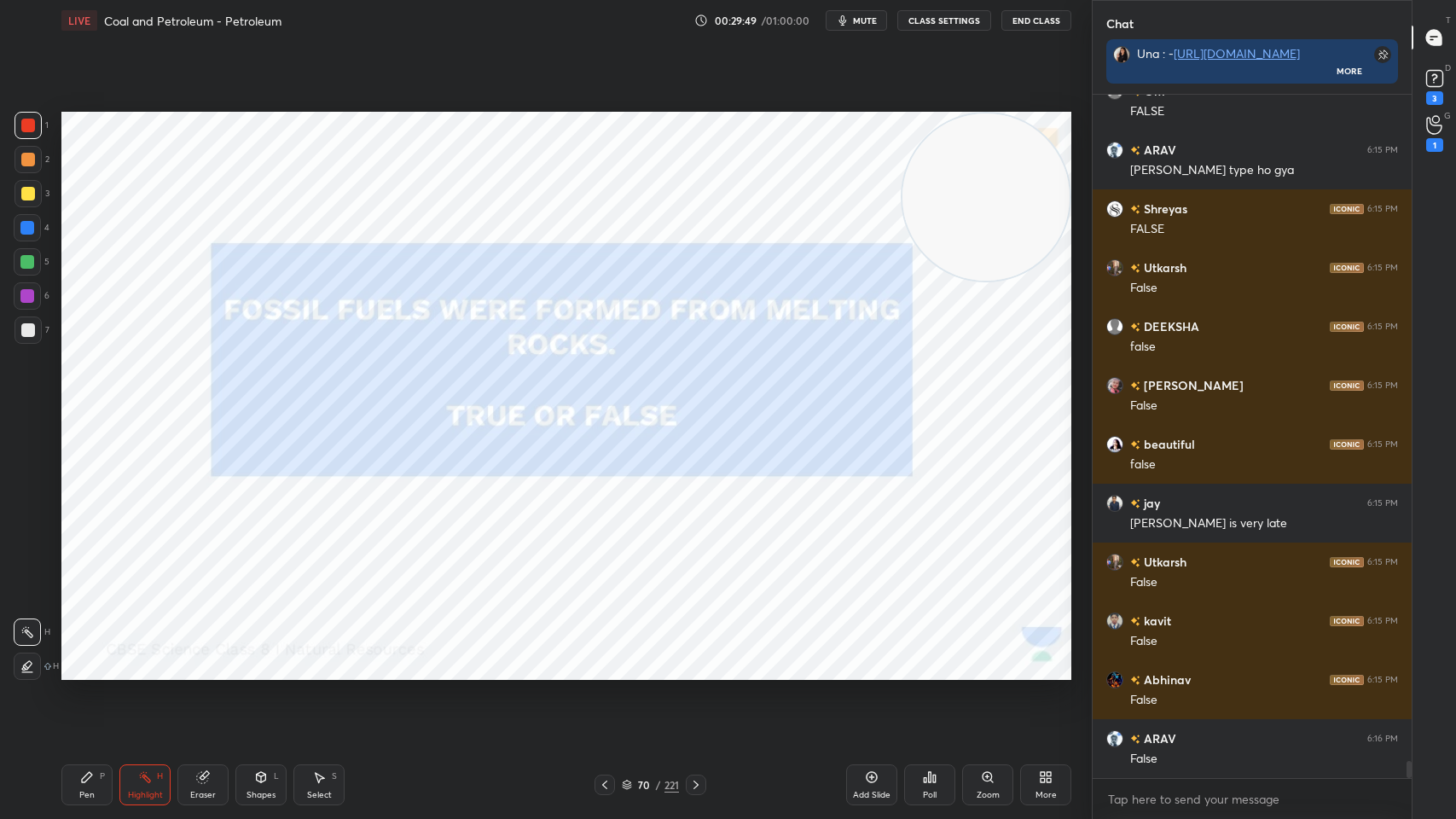
scroll to position [26845, 0]
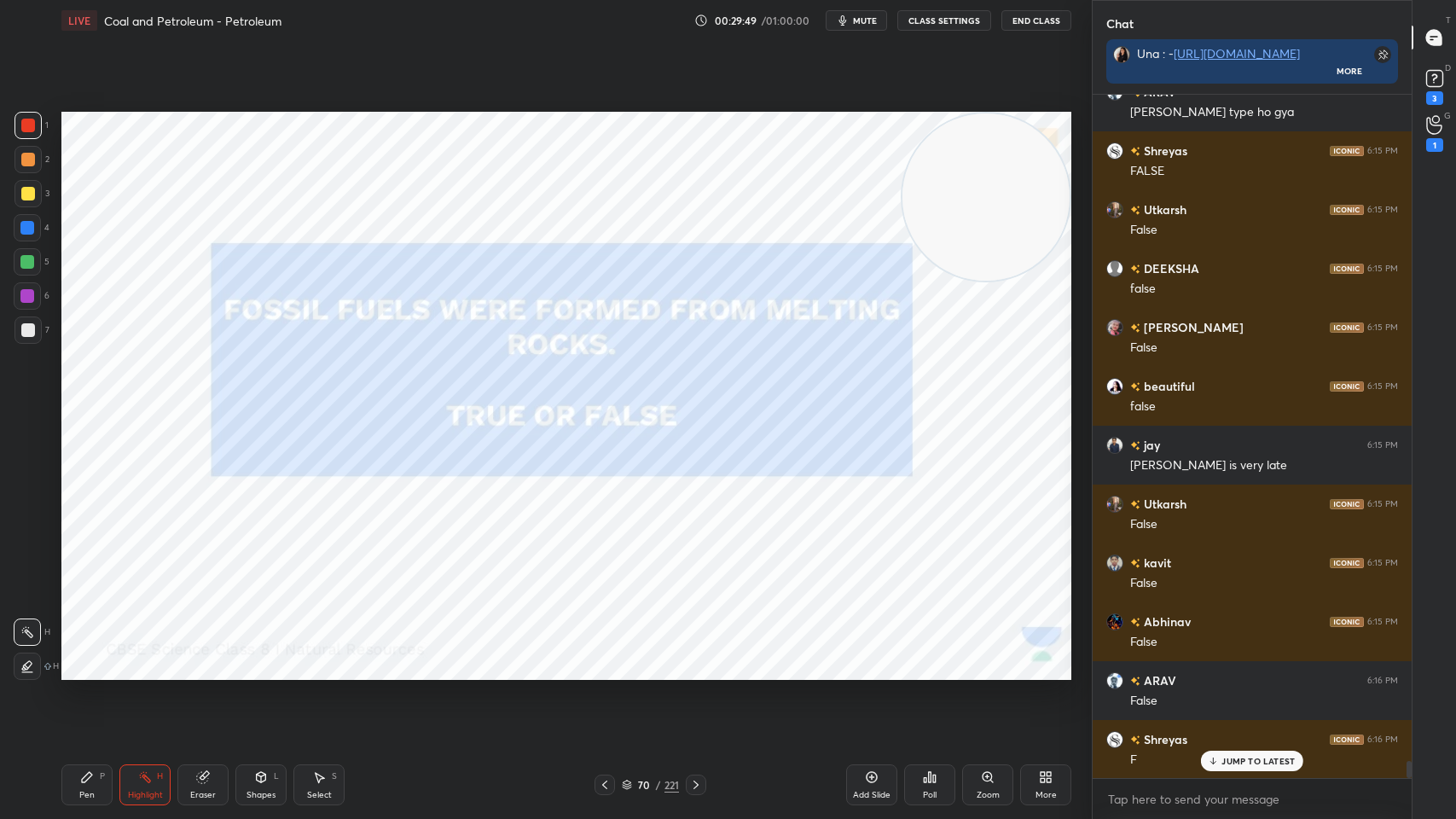
click at [702, 658] on icon at bounding box center [696, 784] width 14 height 14
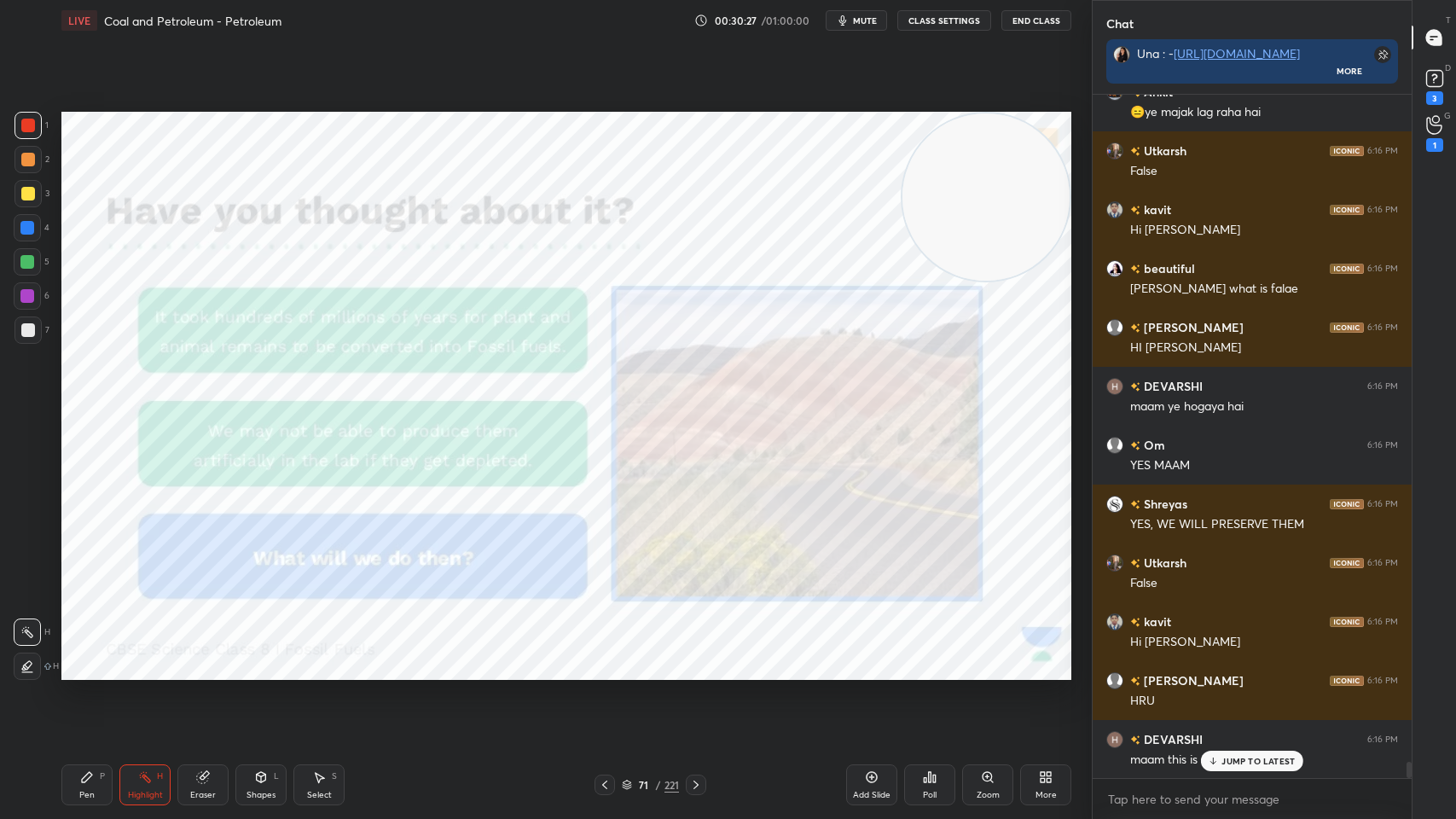
scroll to position [27979, 0]
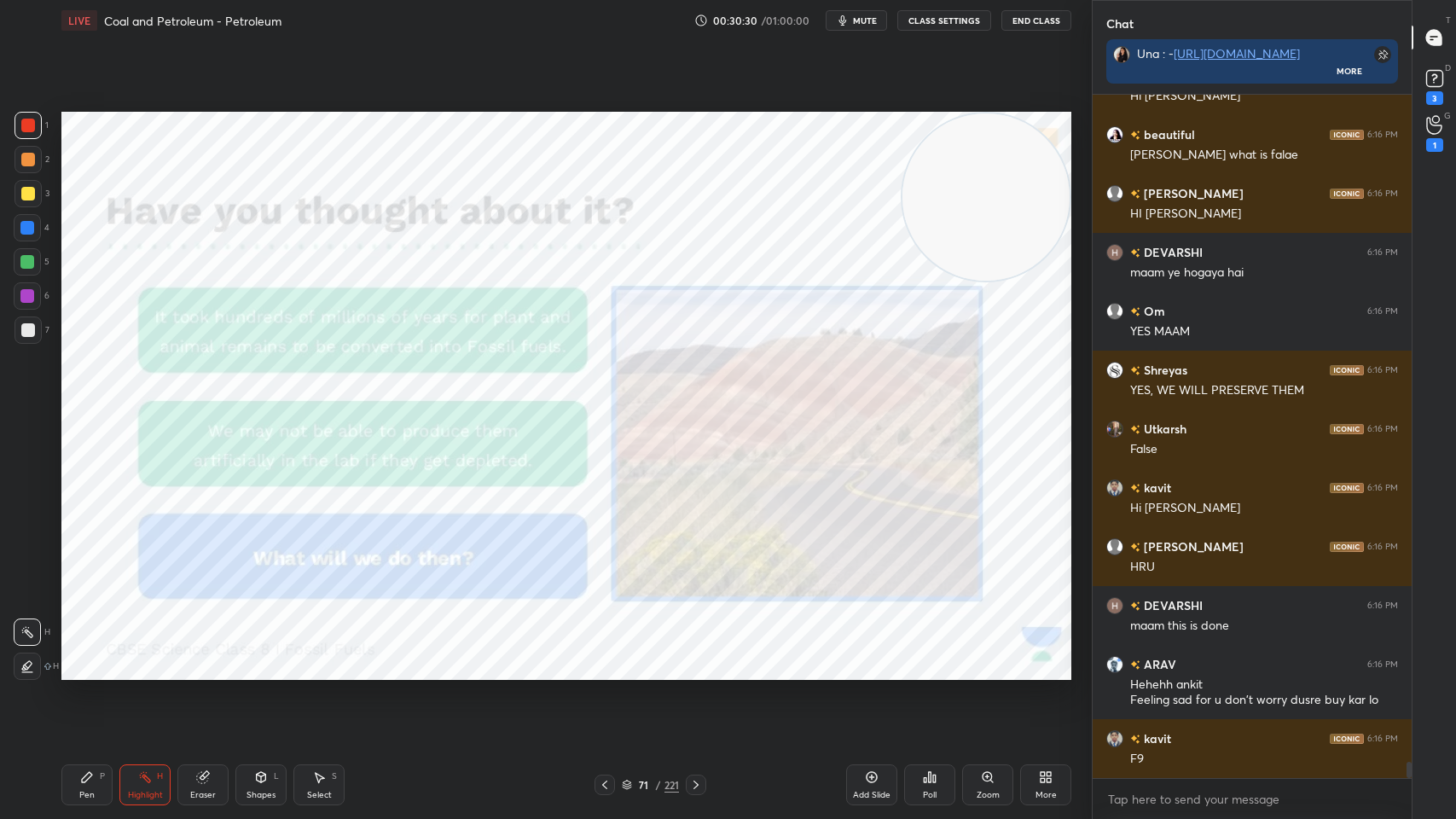
click at [697, 658] on icon at bounding box center [696, 784] width 14 height 14
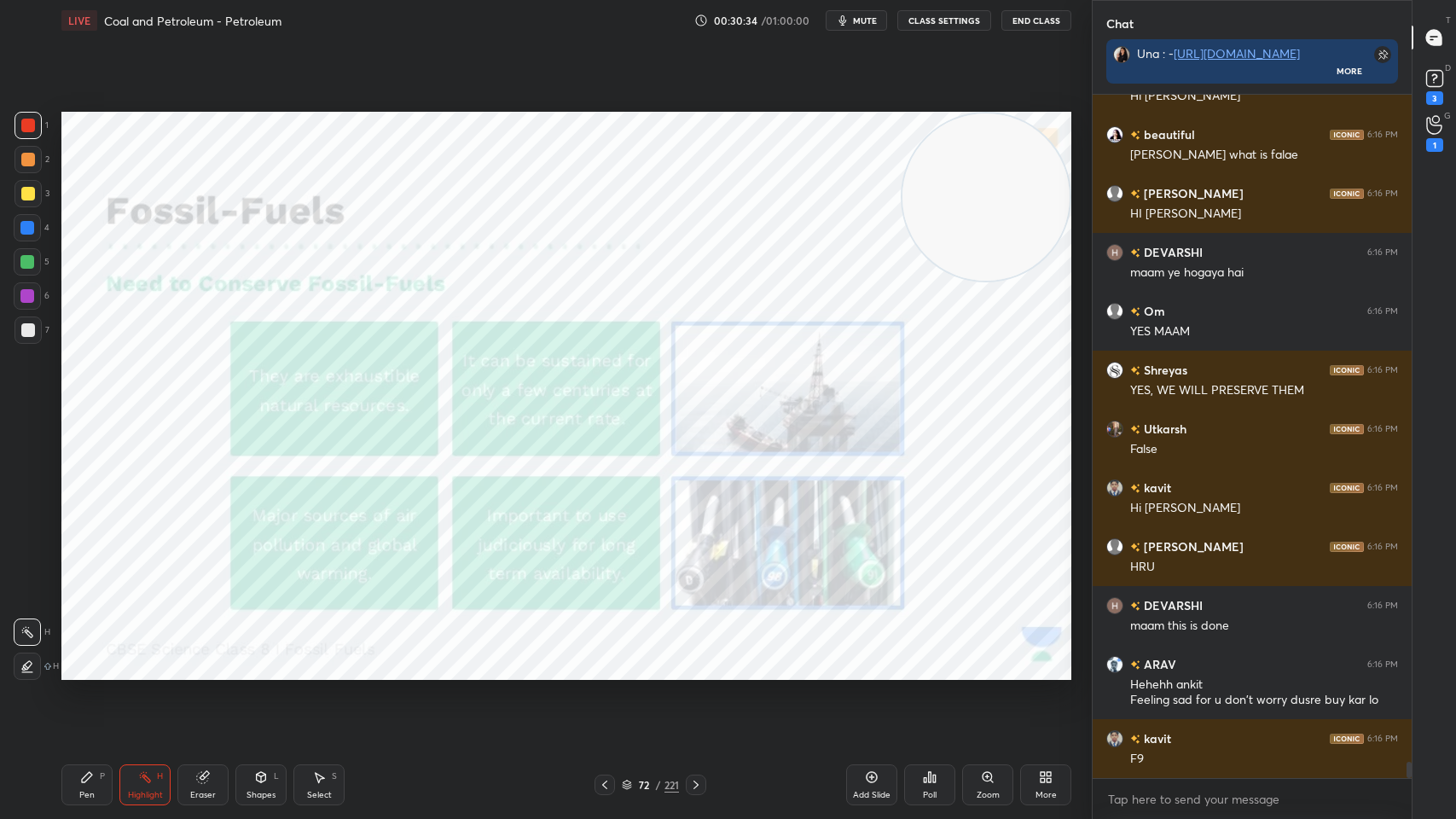
scroll to position [28097, 0]
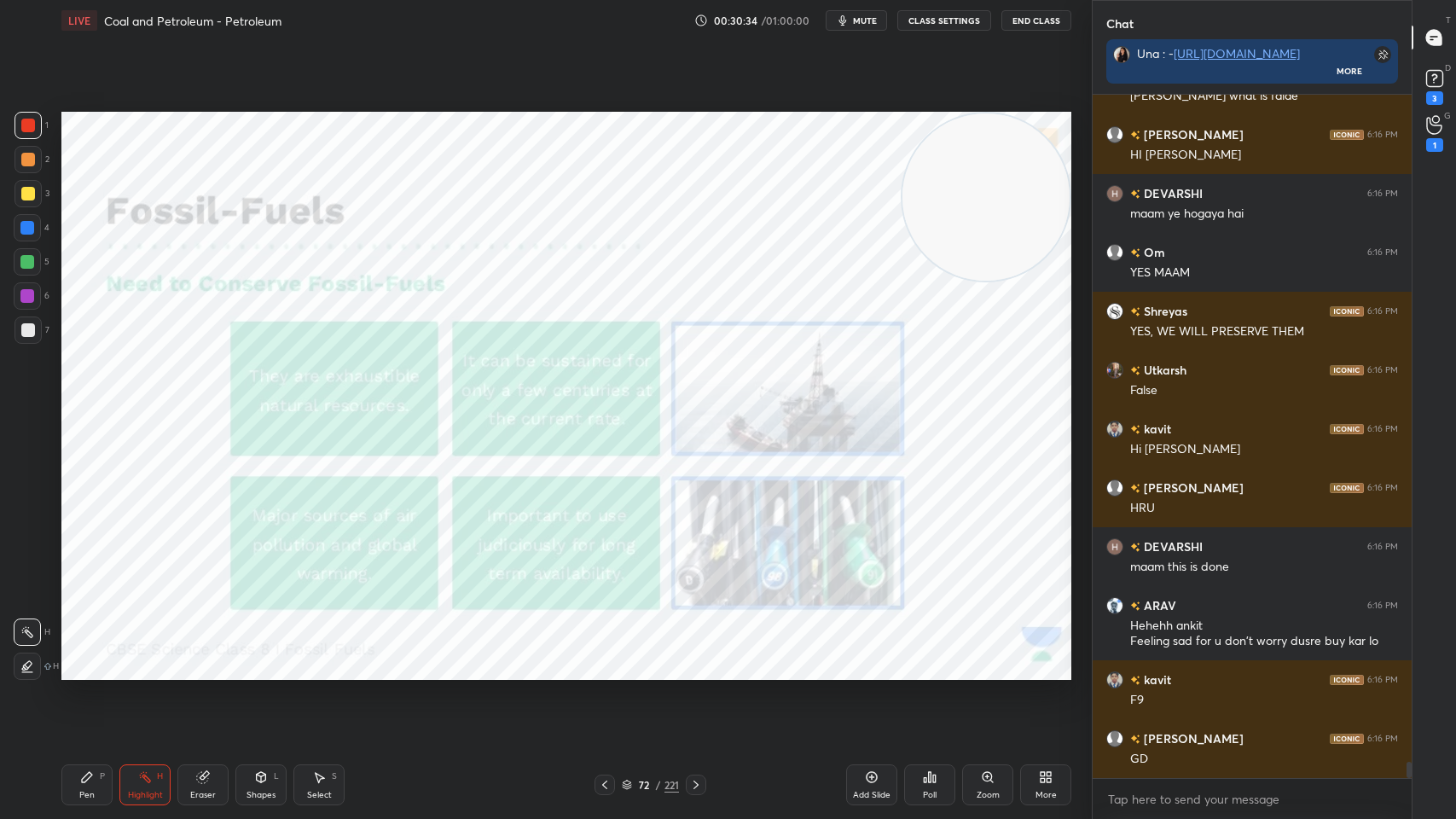
click at [660, 658] on div "Setting up your live class Poll for secs No correct answer Start poll" at bounding box center [566, 395] width 1023 height 709
click at [650, 658] on div "72" at bounding box center [644, 784] width 17 height 10
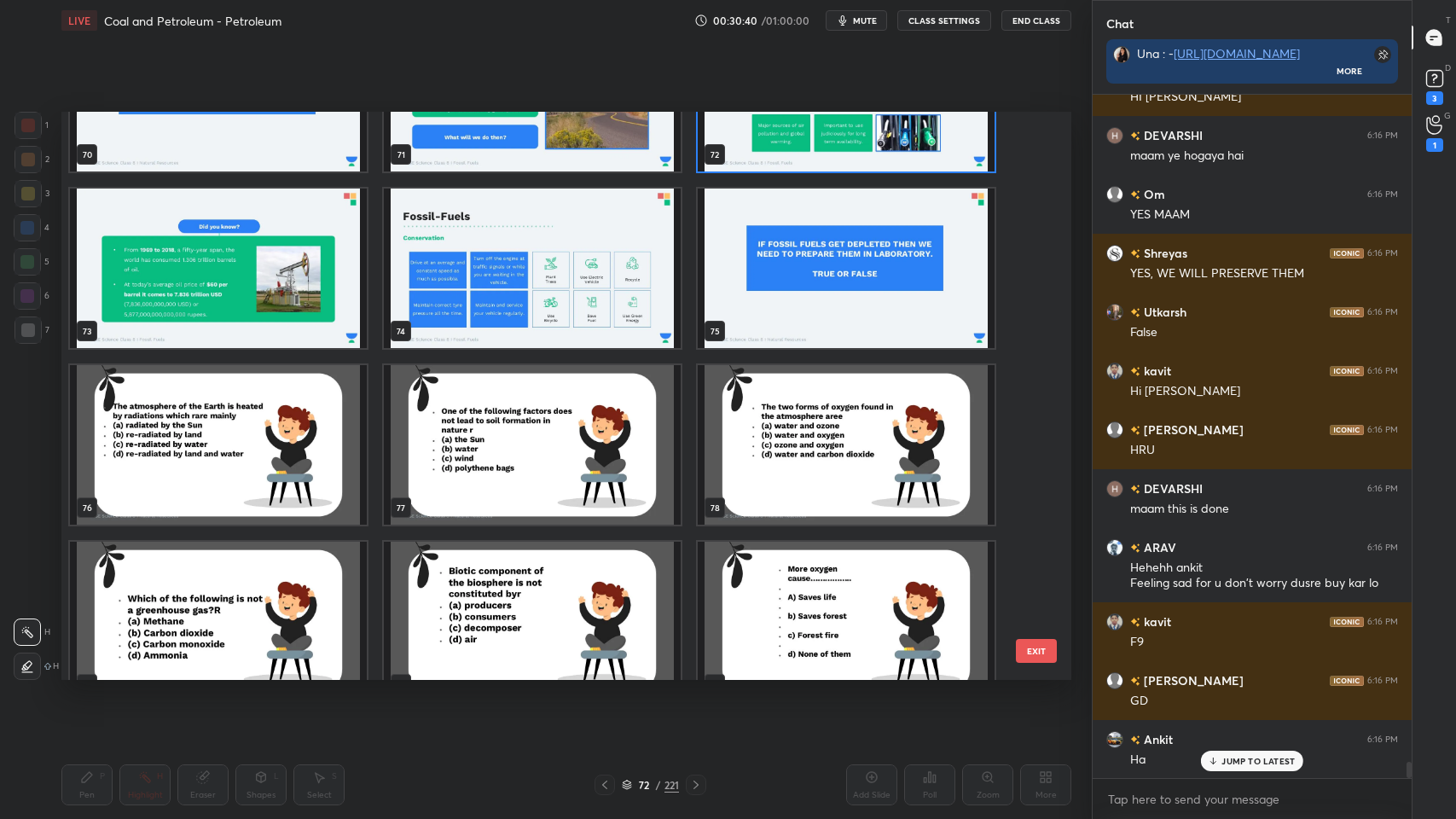
scroll to position [4170, 0]
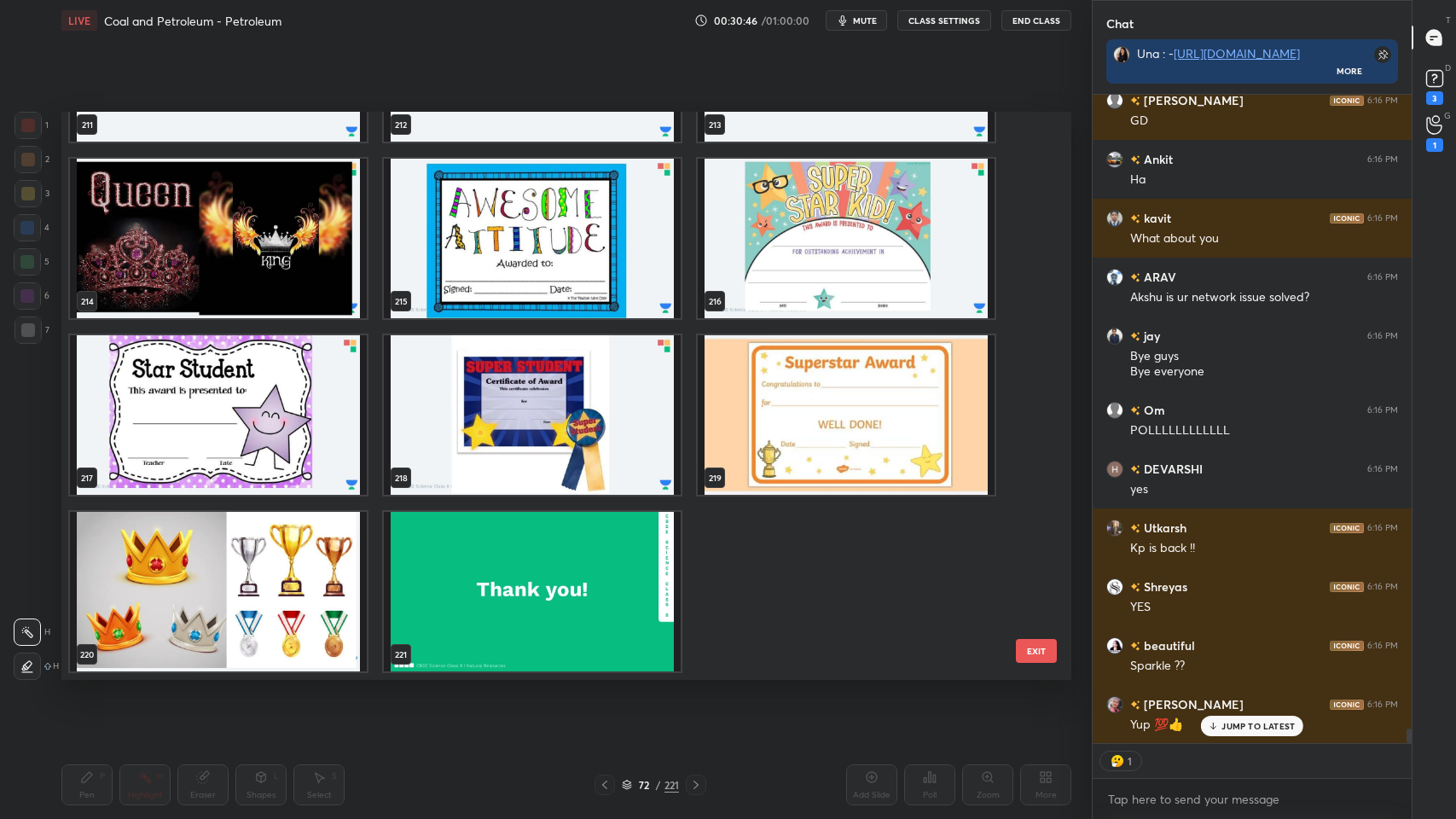
click at [652, 565] on img "grid" at bounding box center [532, 591] width 297 height 159
click at [648, 572] on img "grid" at bounding box center [532, 591] width 297 height 159
click at [649, 583] on img "grid" at bounding box center [532, 591] width 297 height 159
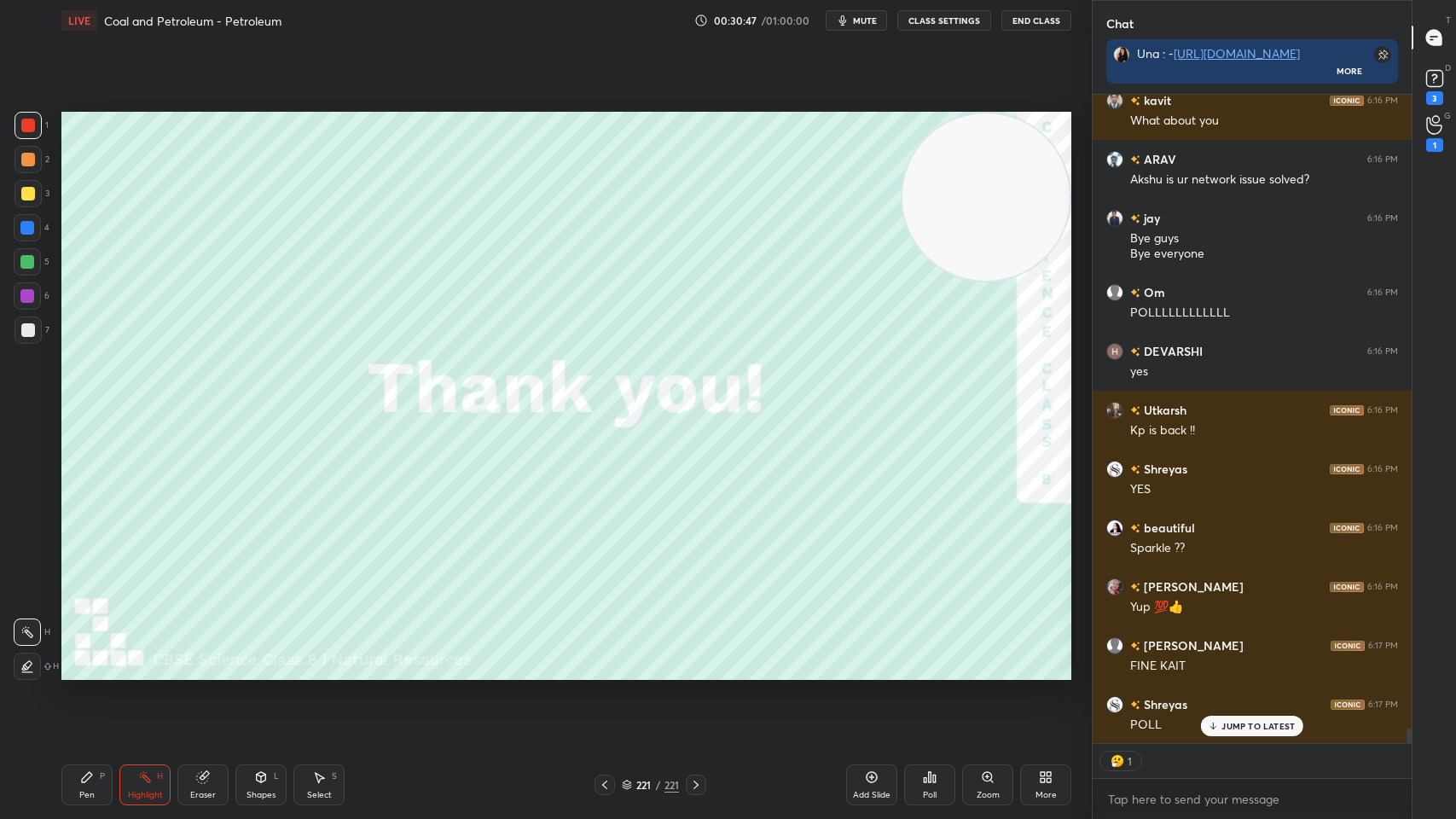
click at [861, 658] on div "Add Slide" at bounding box center [872, 785] width 52 height 40
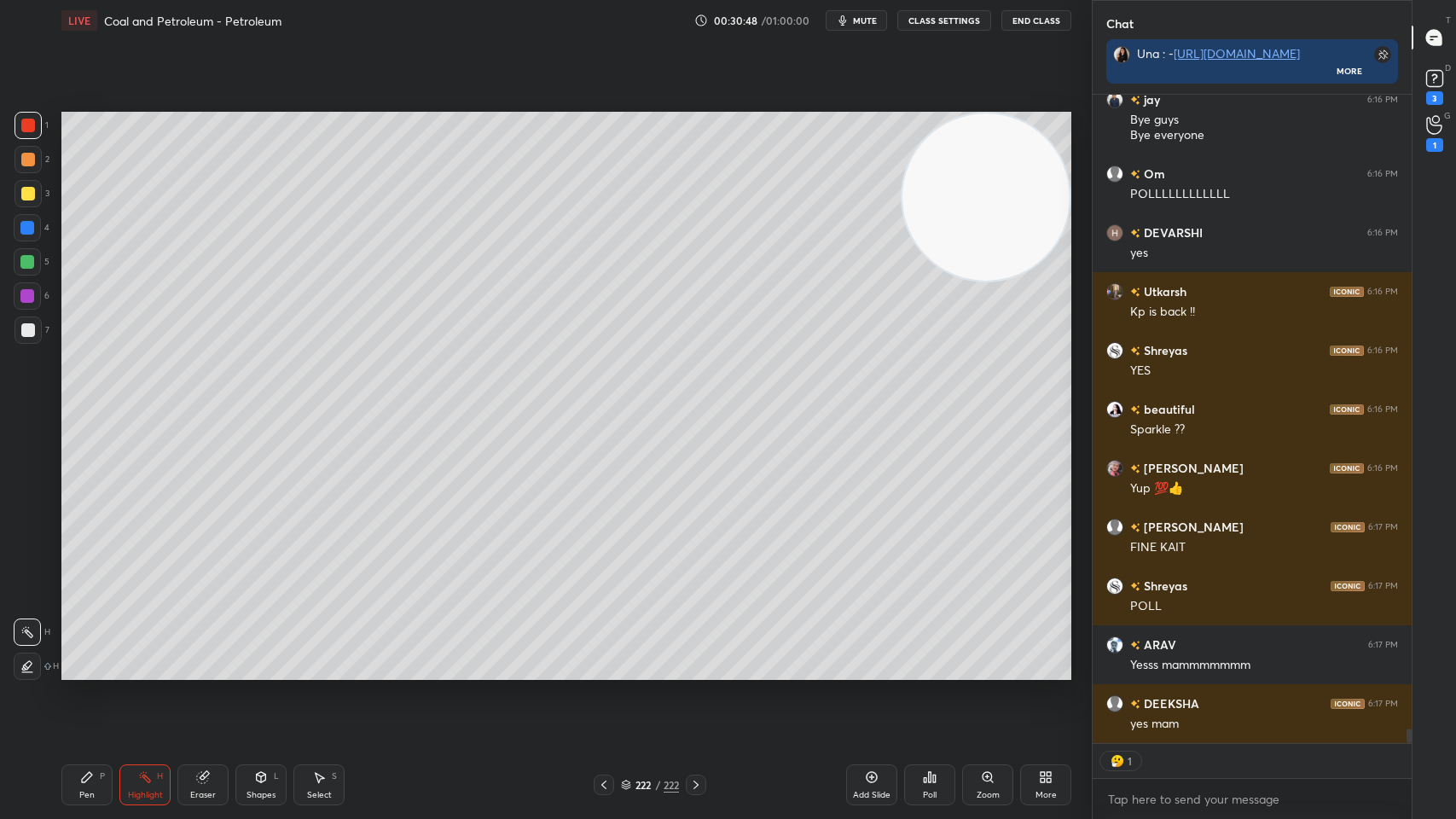
click at [27, 199] on div at bounding box center [28, 193] width 14 height 14
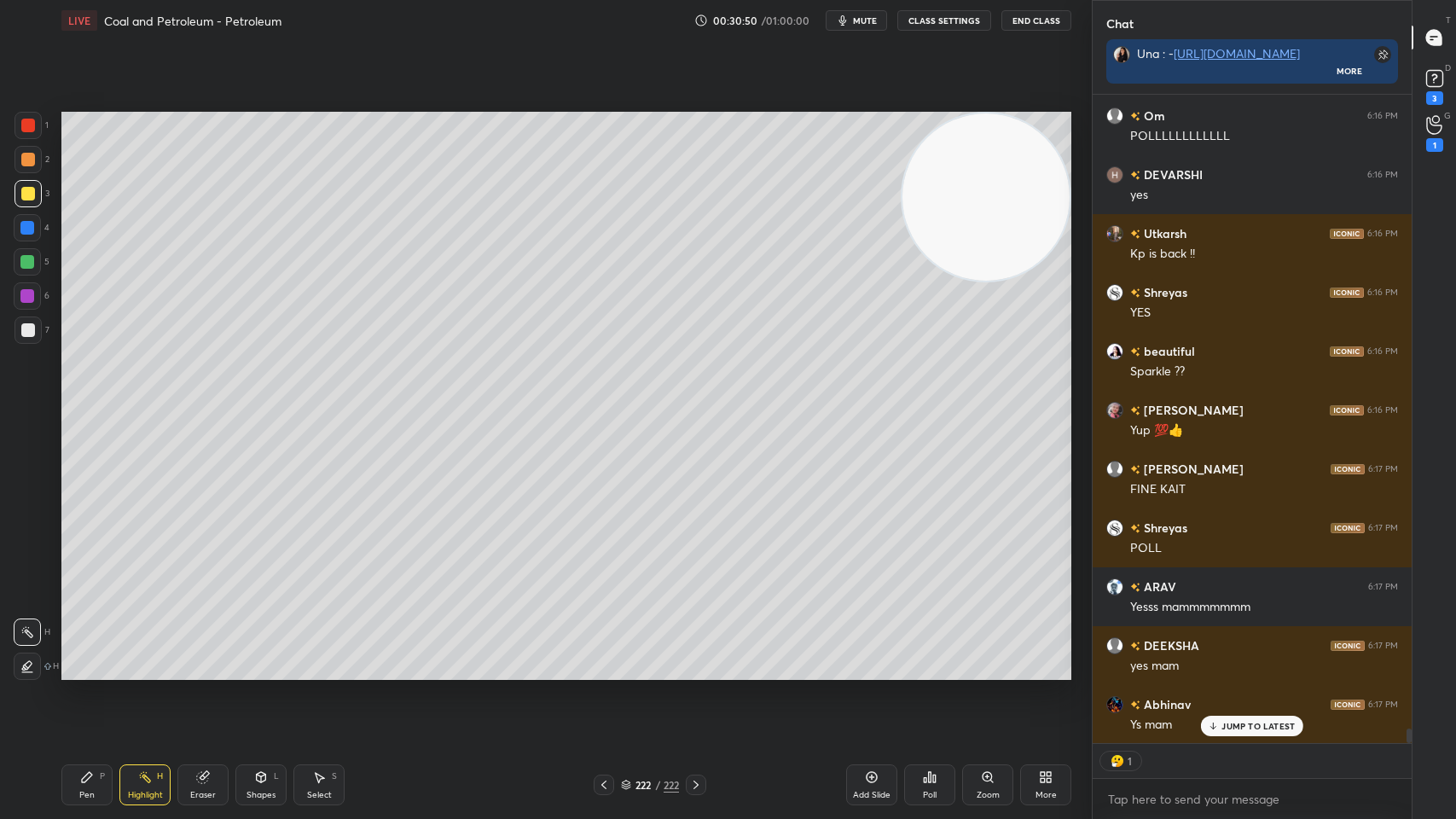
click at [96, 658] on div "Pen P" at bounding box center [87, 785] width 52 height 40
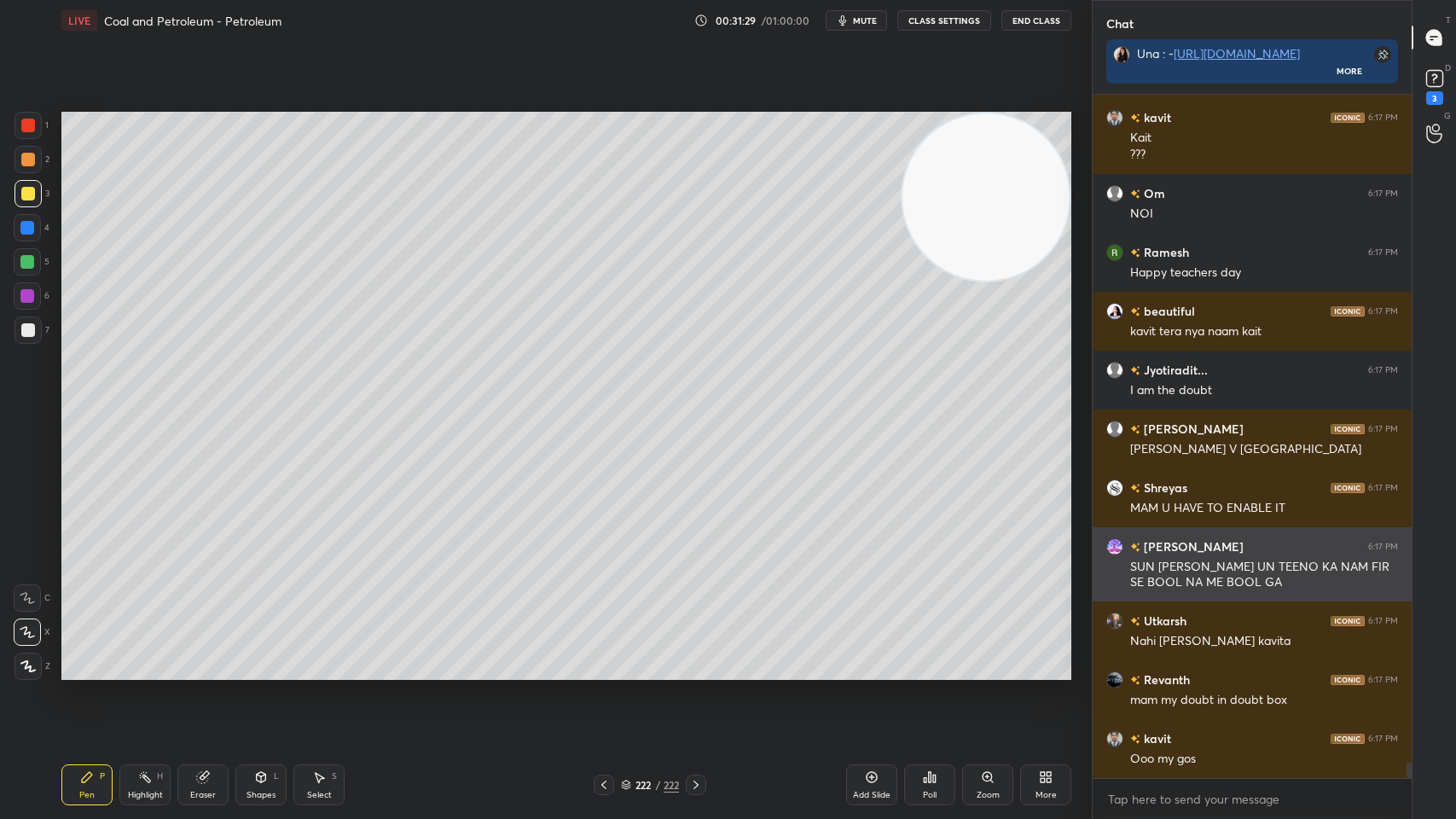
click at [1219, 543] on div "varadraj 6:17 PM" at bounding box center [1252, 546] width 292 height 17
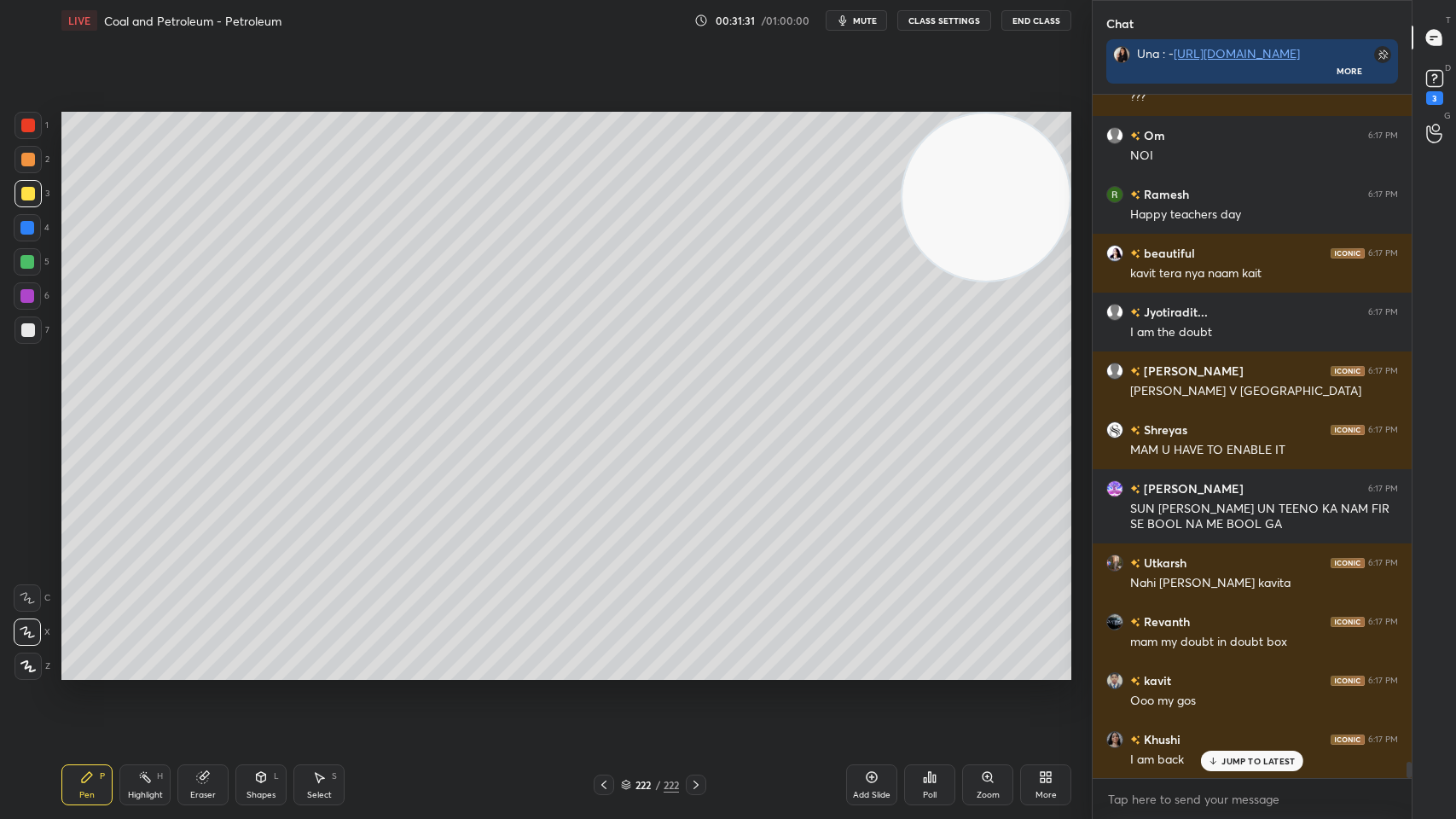
click at [695, 658] on icon at bounding box center [696, 784] width 14 height 14
click at [698, 658] on div "Pen P Highlight H Eraser Shapes L Select S 222 / 222 Add Slide Poll Zoom More" at bounding box center [566, 785] width 1010 height 68
click at [696, 658] on icon at bounding box center [696, 784] width 14 height 14
click at [691, 658] on icon at bounding box center [696, 784] width 14 height 14
click at [696, 658] on icon at bounding box center [696, 784] width 14 height 14
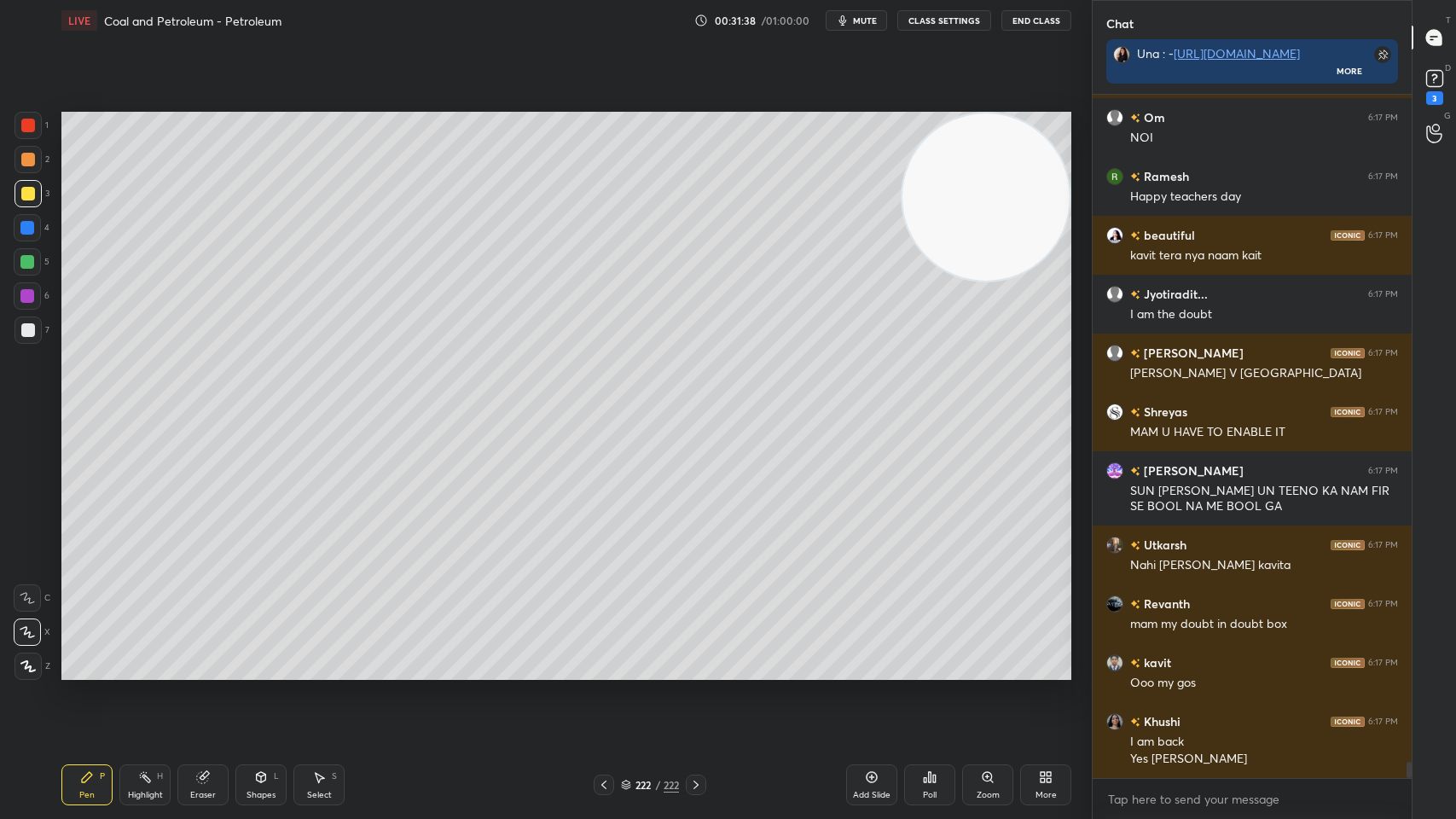
click at [945, 15] on button "CLASS SETTINGS" at bounding box center [944, 20] width 94 height 20
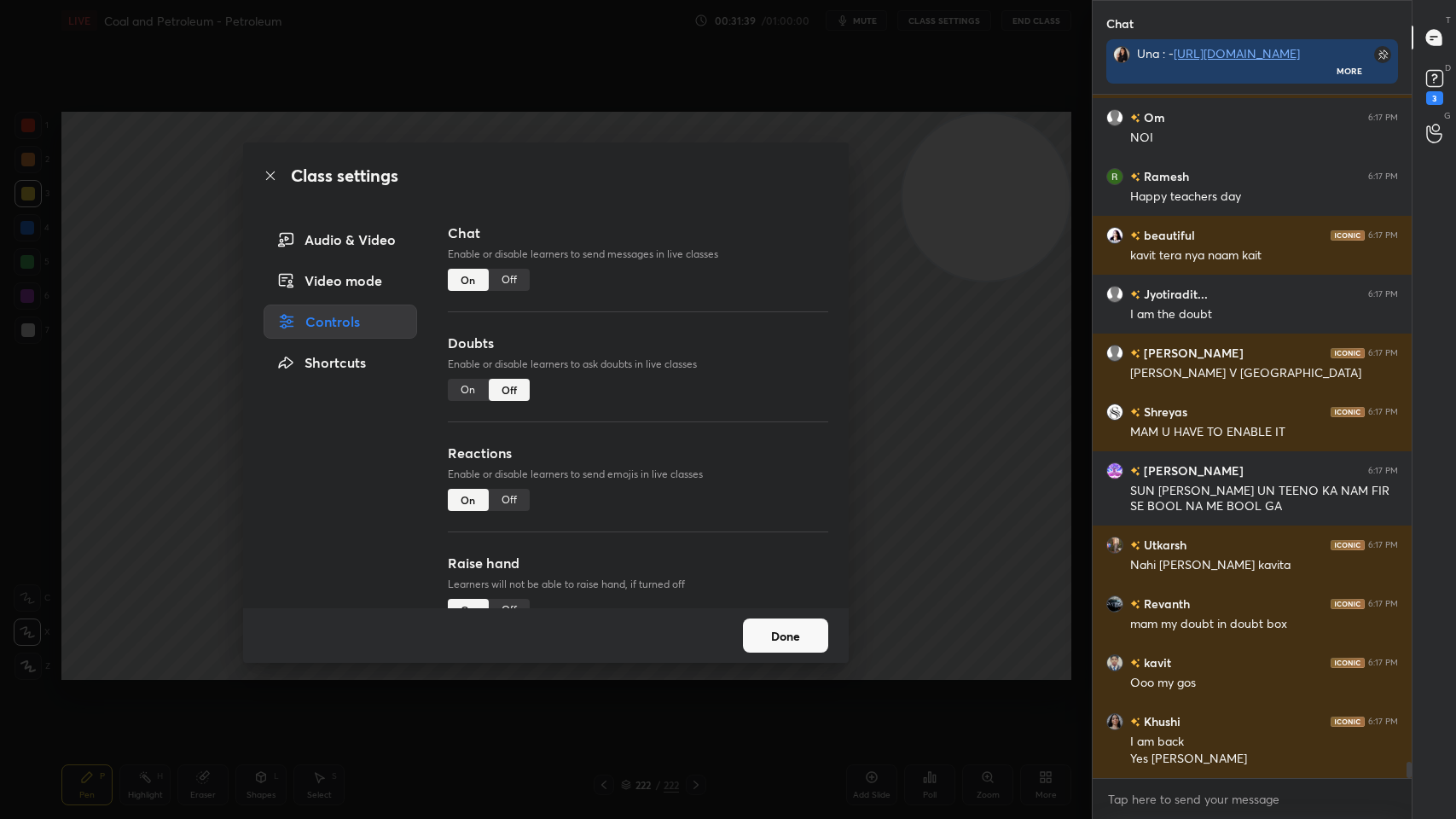
click at [467, 391] on div "On" at bounding box center [468, 390] width 40 height 22
click at [792, 630] on button "Done" at bounding box center [785, 635] width 86 height 34
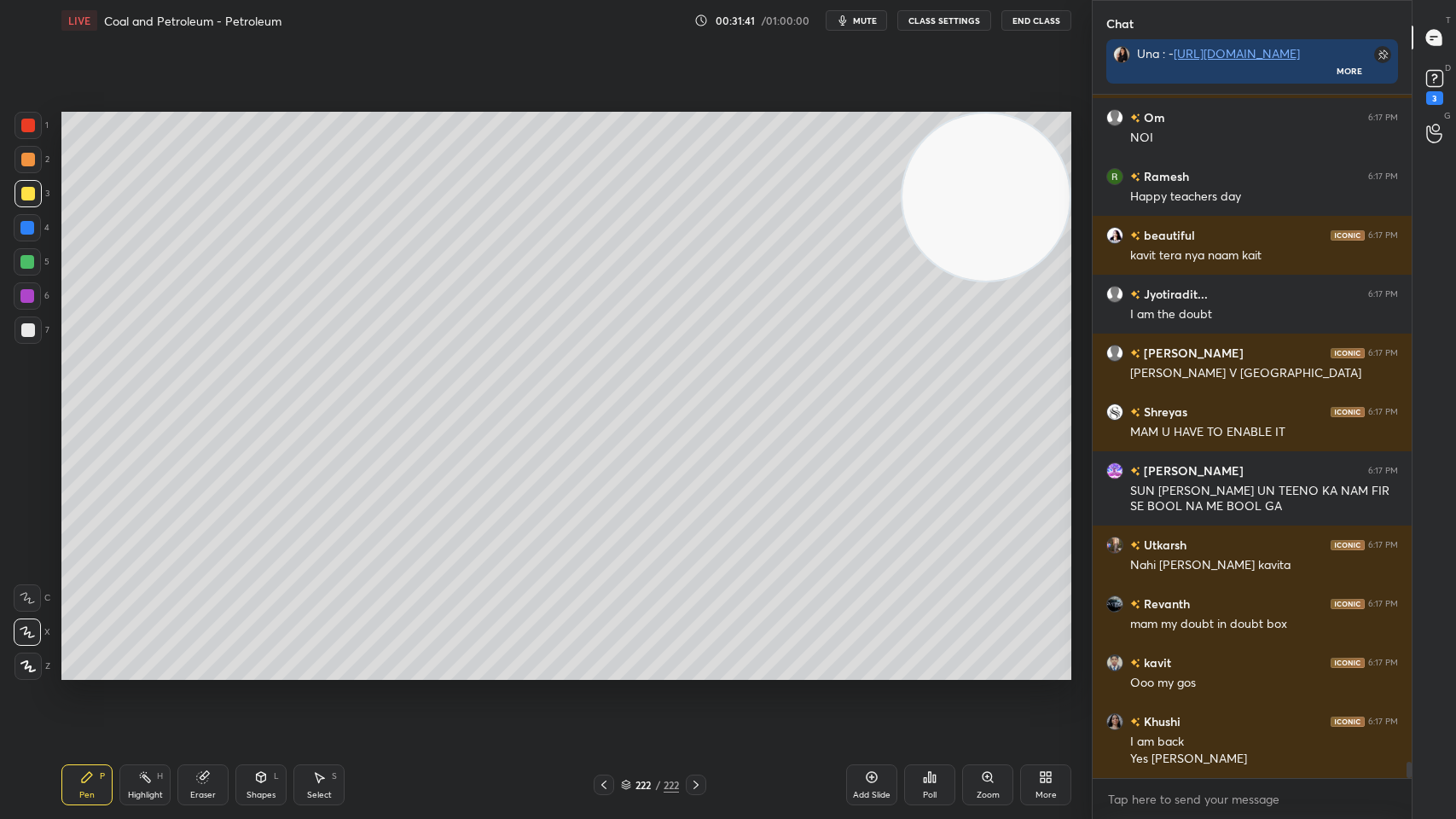
scroll to position [28431, 0]
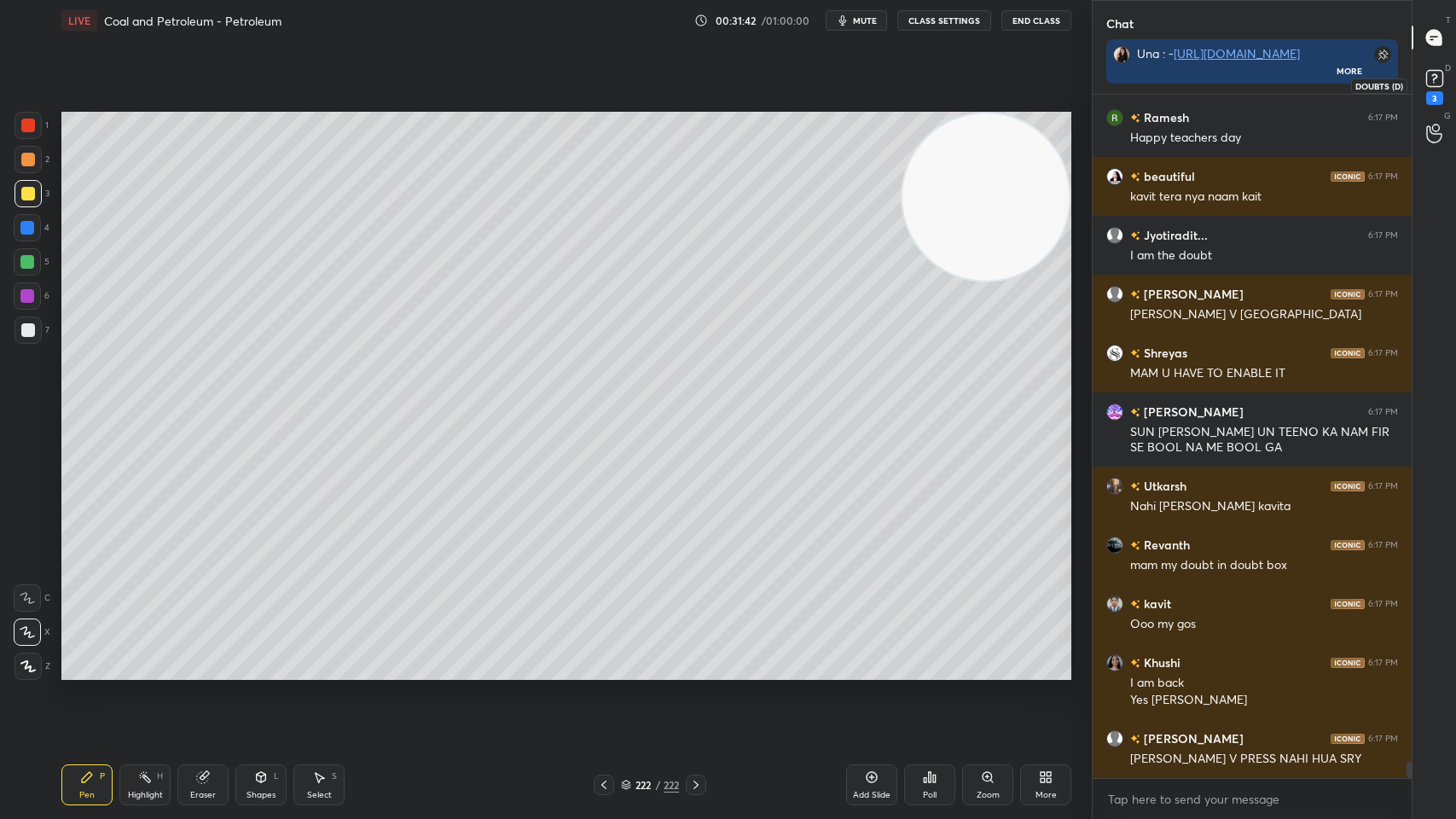
click at [1441, 100] on div "3" at bounding box center [1435, 98] width 17 height 14
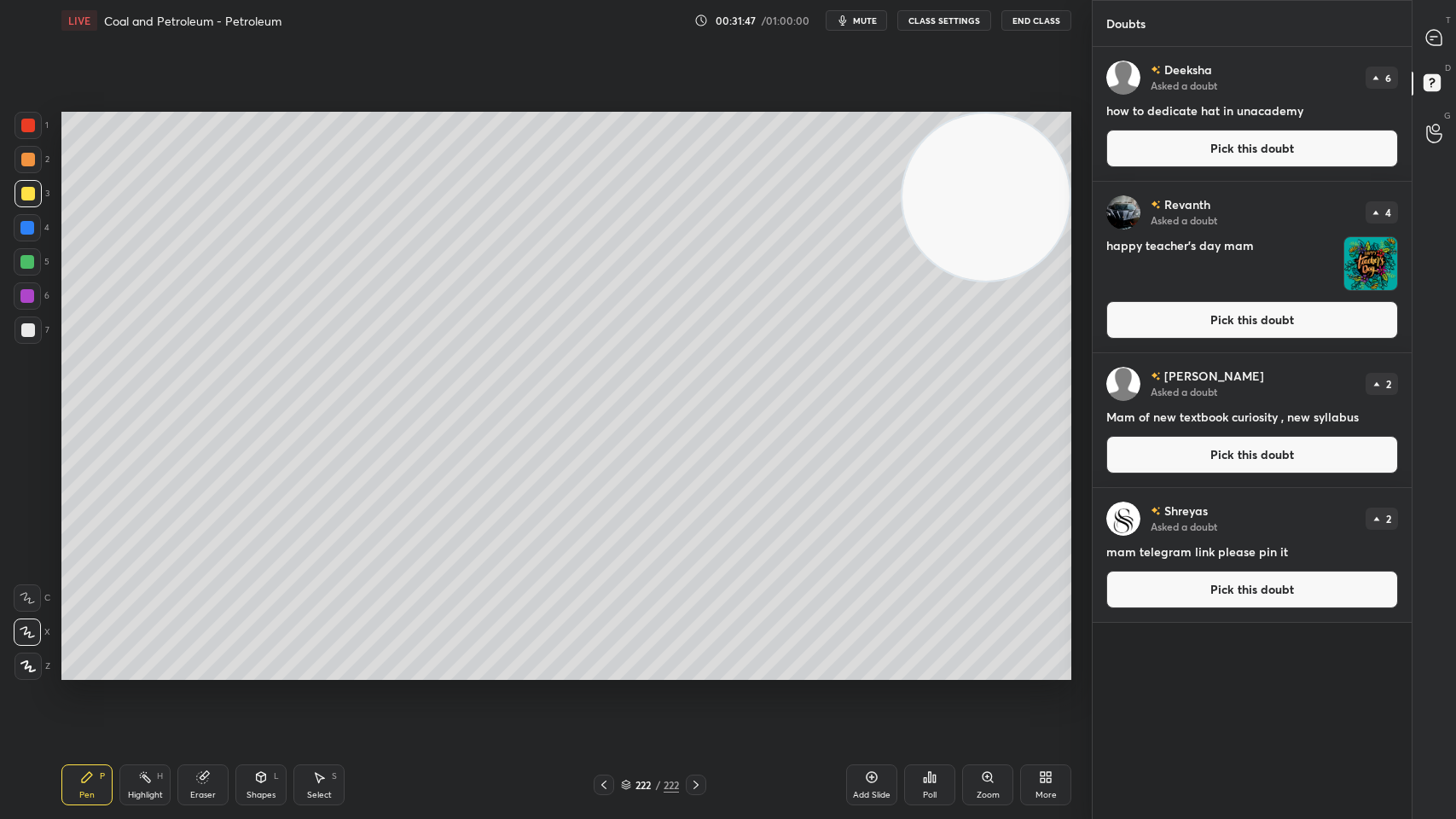
click at [1177, 164] on button "Pick this doubt" at bounding box center [1252, 148] width 292 height 38
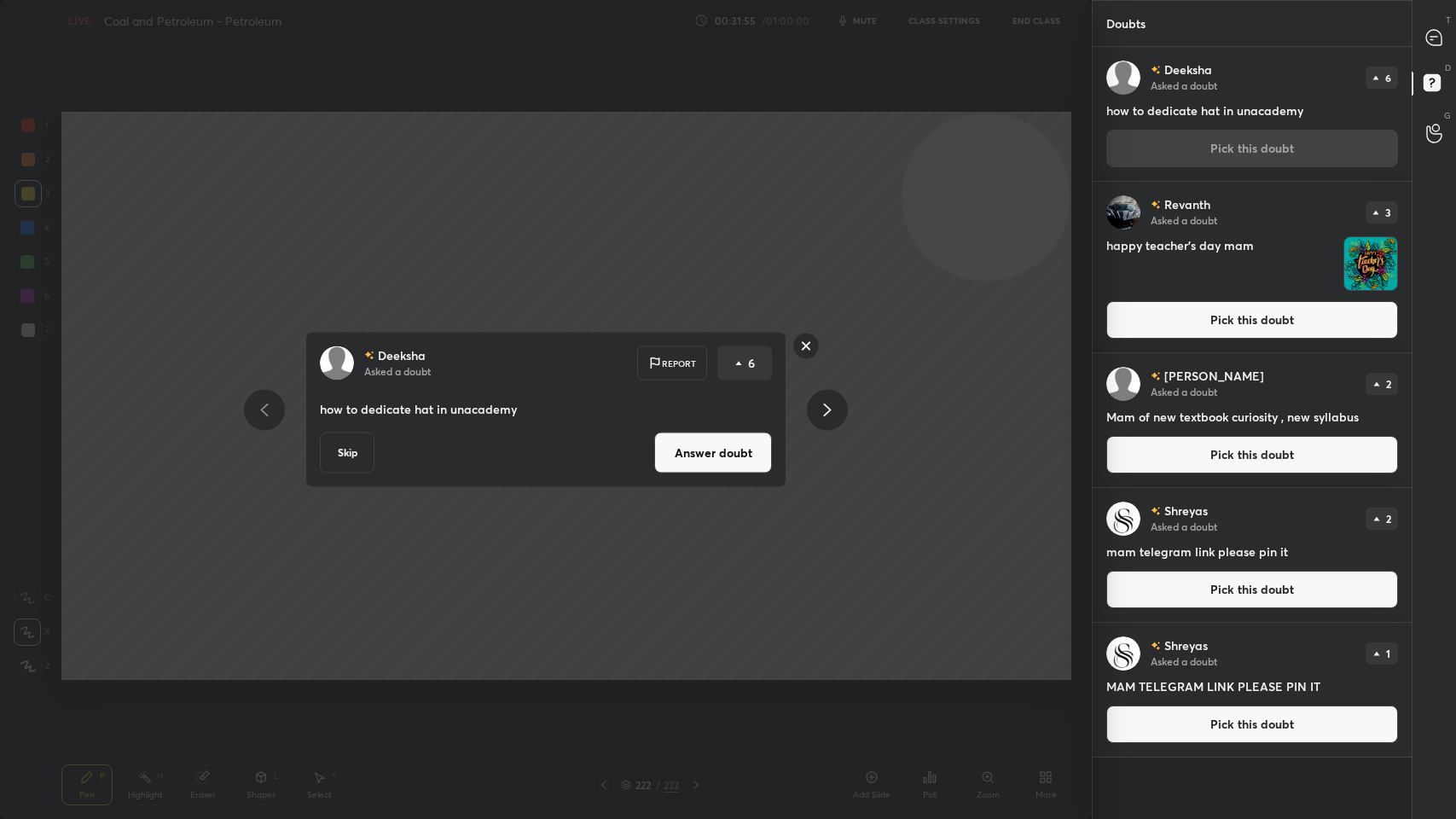
click at [351, 441] on button "Skip" at bounding box center [347, 453] width 54 height 40
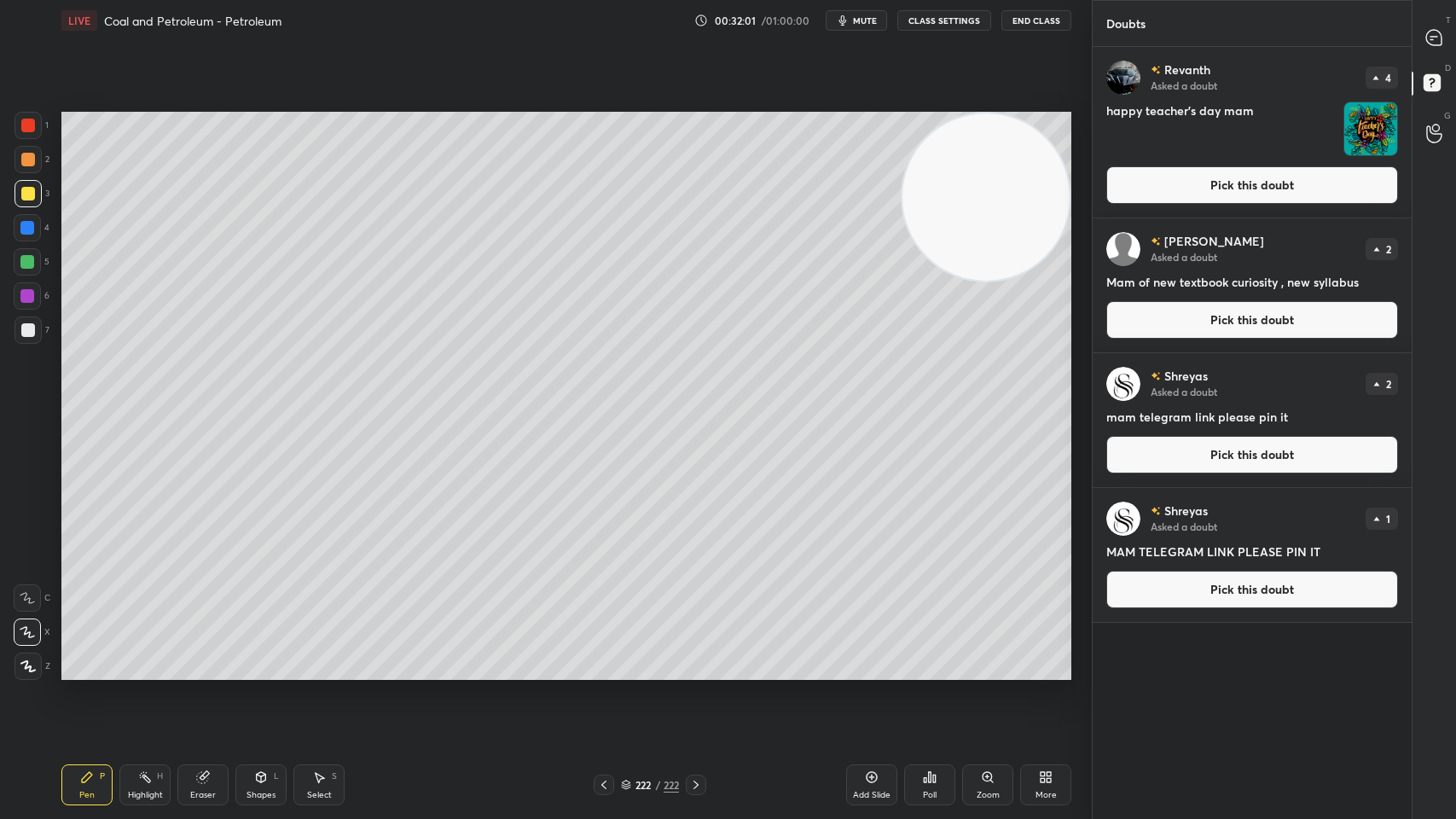
click at [1222, 190] on button "Pick this doubt" at bounding box center [1252, 185] width 292 height 38
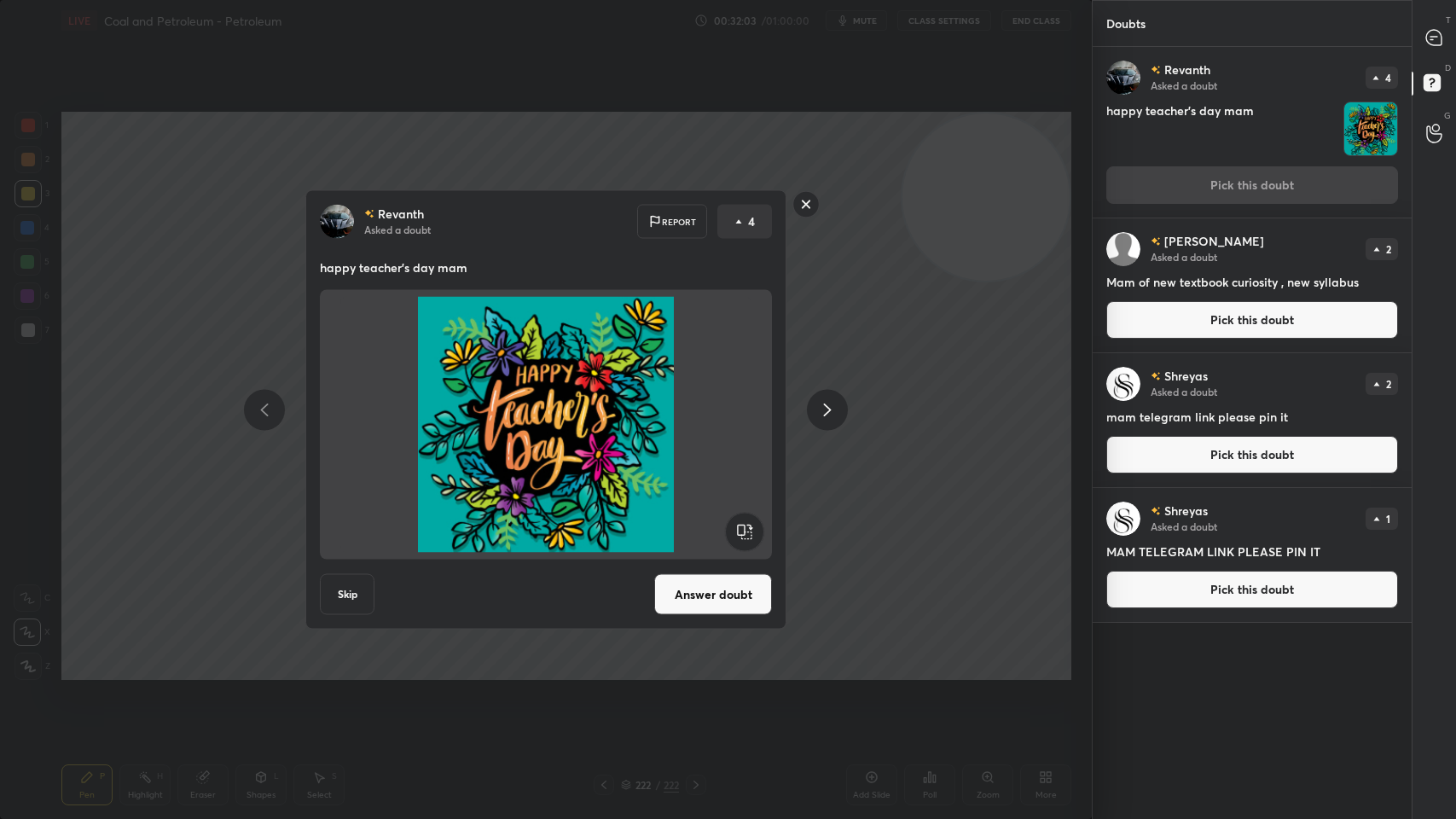
click at [706, 609] on button "Answer doubt" at bounding box center [713, 594] width 118 height 40
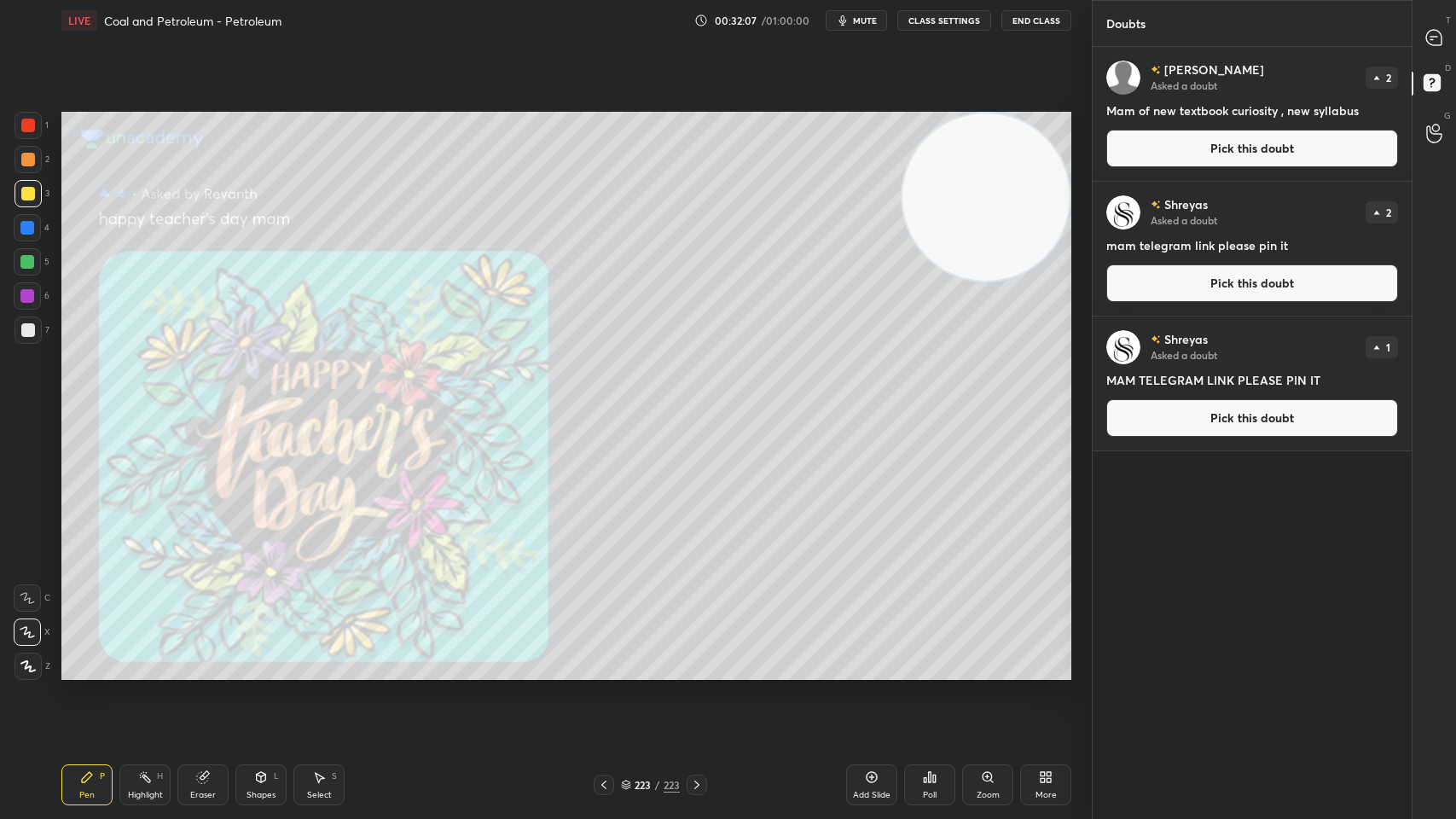
click at [1232, 161] on button "Pick this doubt" at bounding box center [1252, 148] width 292 height 38
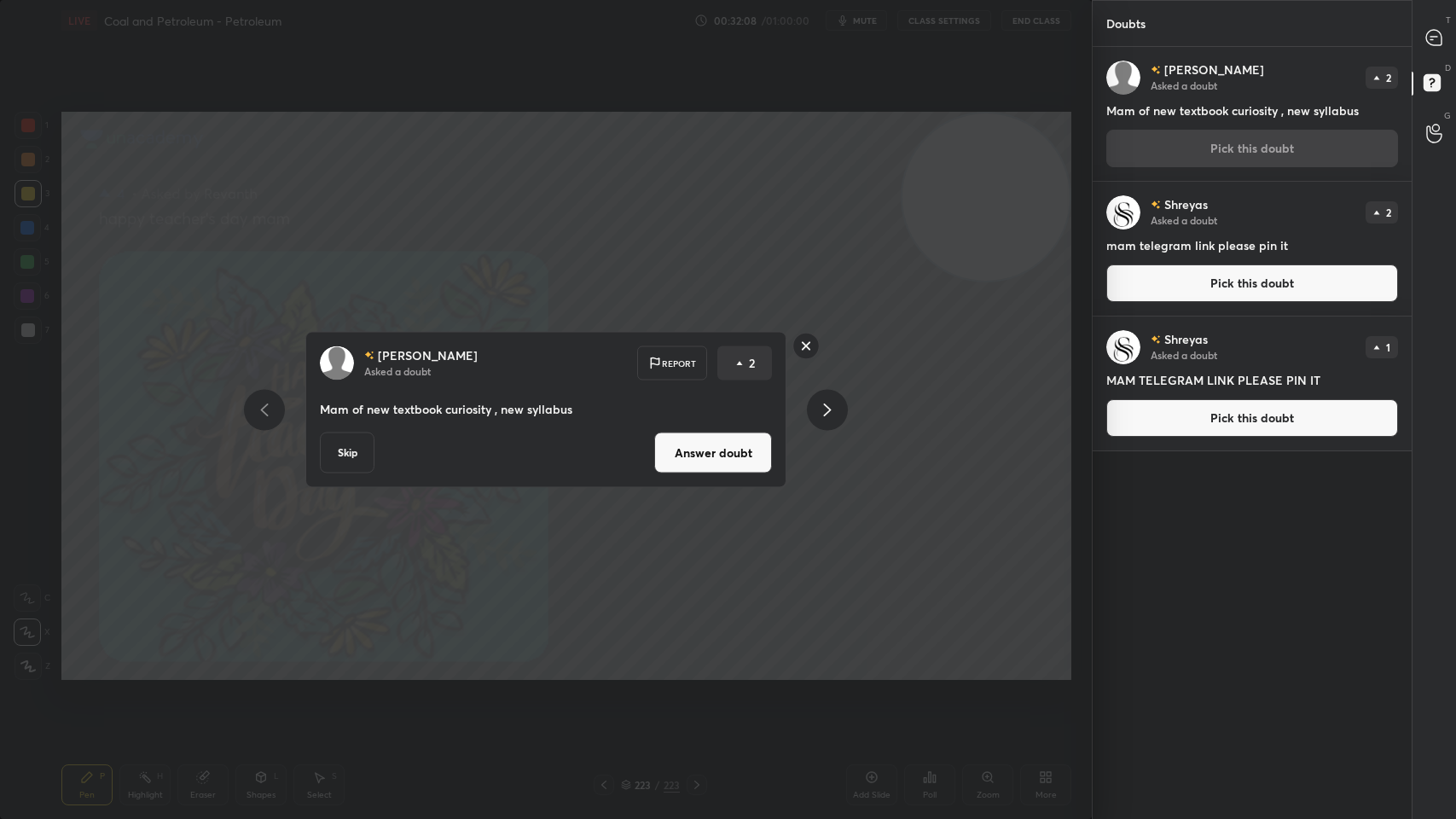
click at [743, 476] on div "Dishita Asked a doubt Report 2 Mam of new textbook curiosity , new syllabus Ski…" at bounding box center [546, 410] width 481 height 156
click at [744, 469] on button "Answer doubt" at bounding box center [713, 453] width 118 height 40
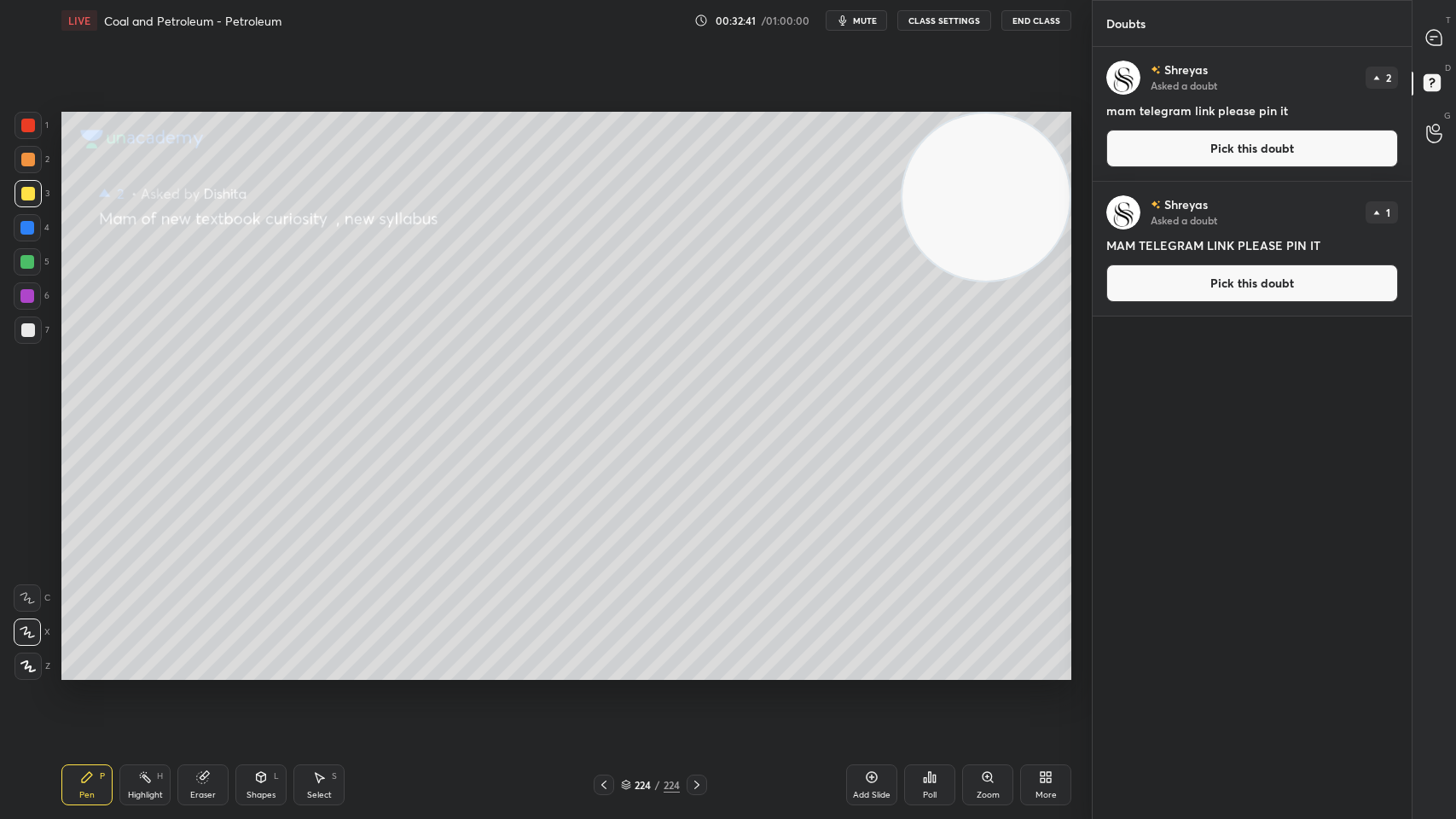
click at [1149, 145] on button "Pick this doubt" at bounding box center [1252, 148] width 292 height 38
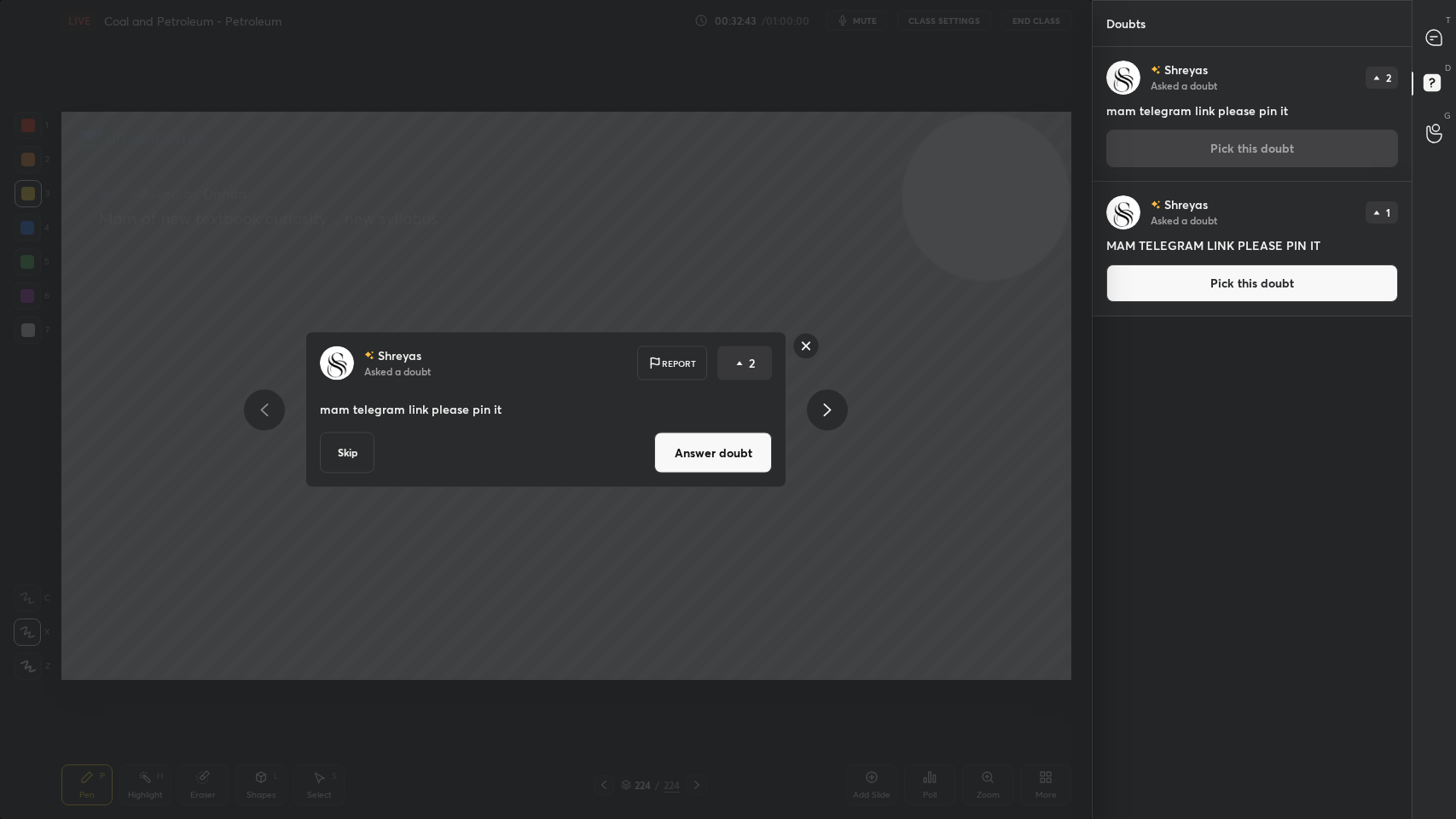
click at [359, 457] on button "Skip" at bounding box center [347, 453] width 54 height 40
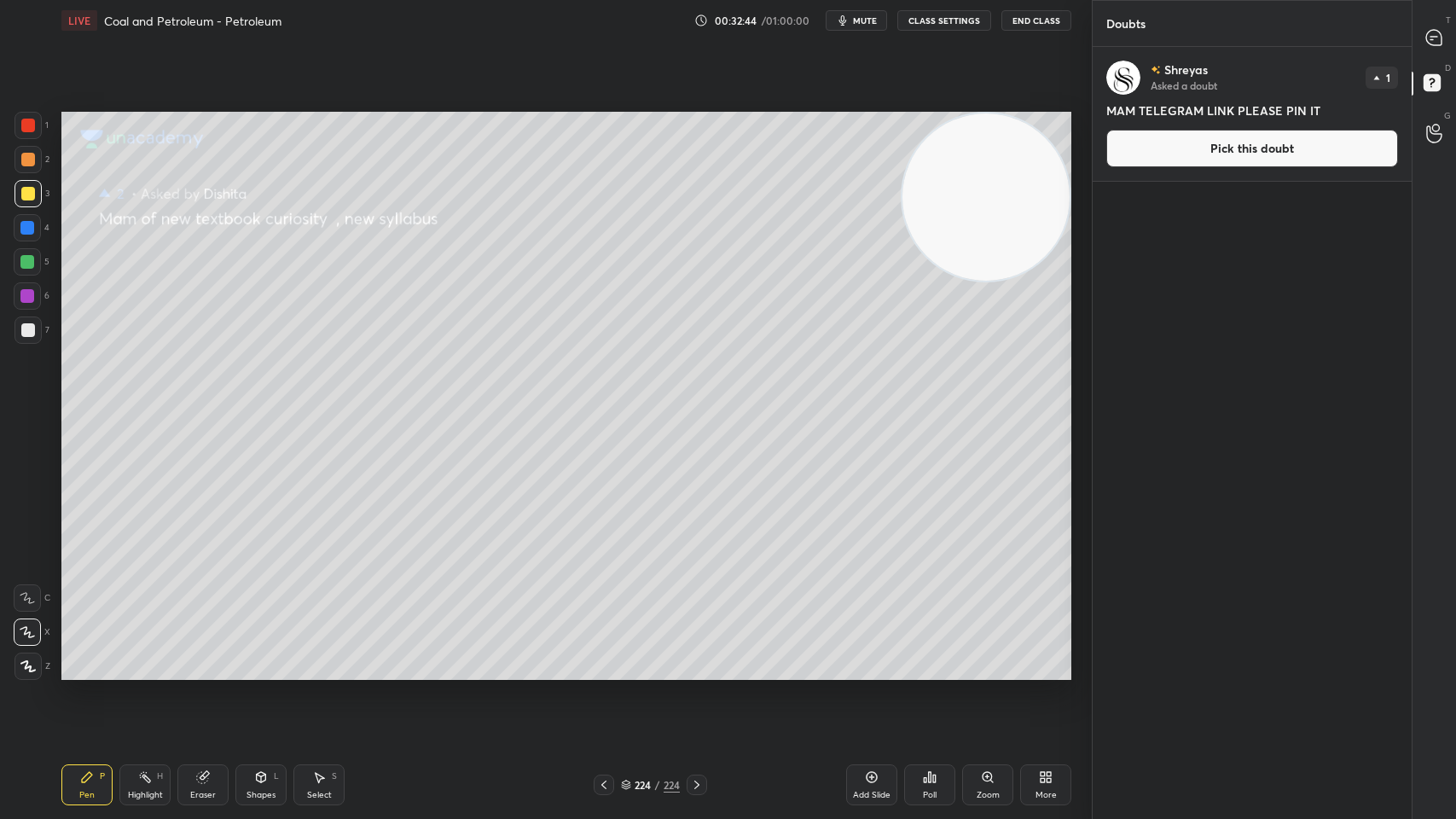
click at [1205, 150] on button "Pick this doubt" at bounding box center [1252, 148] width 292 height 38
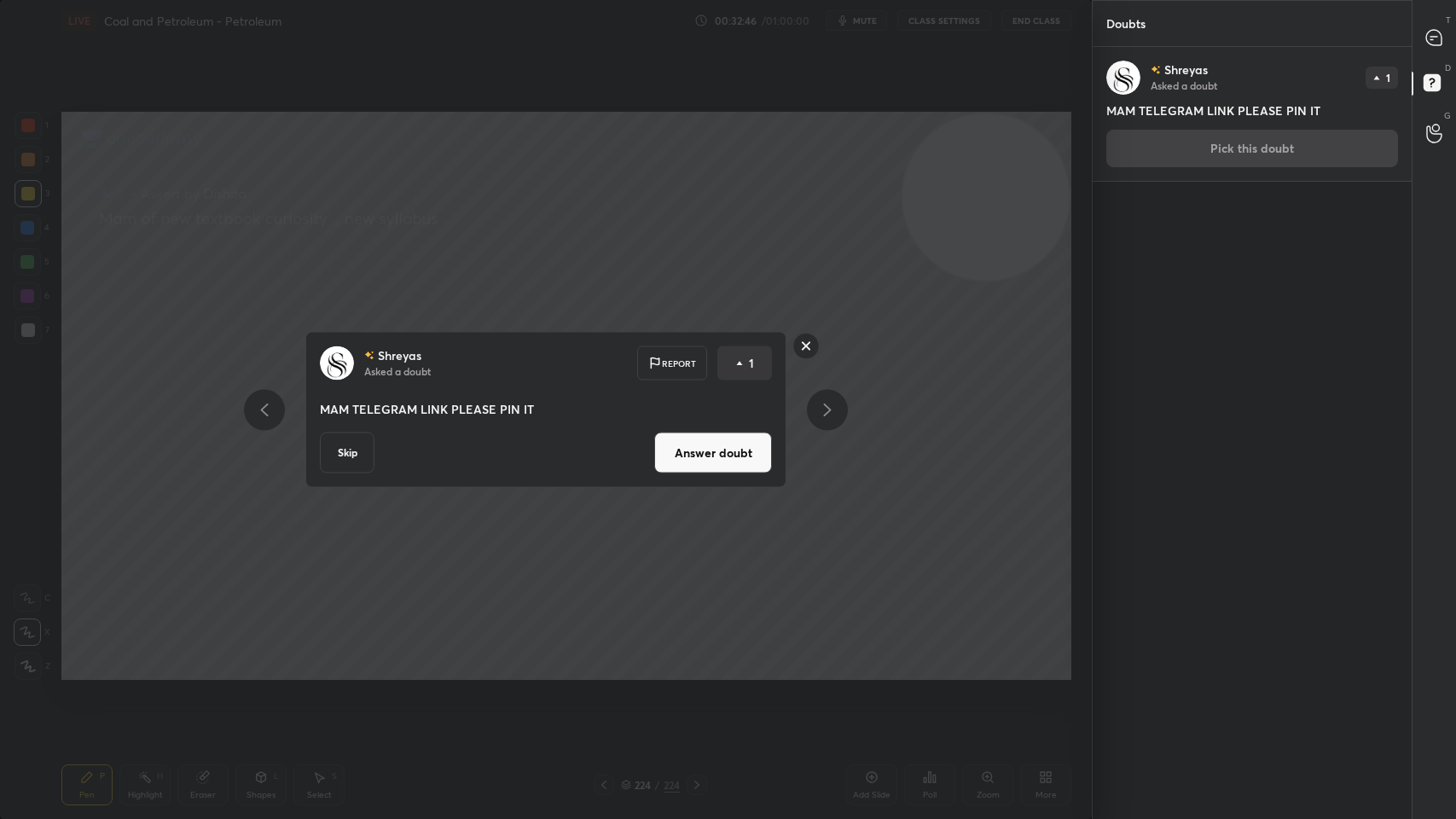
click at [744, 446] on button "Answer doubt" at bounding box center [713, 453] width 118 height 40
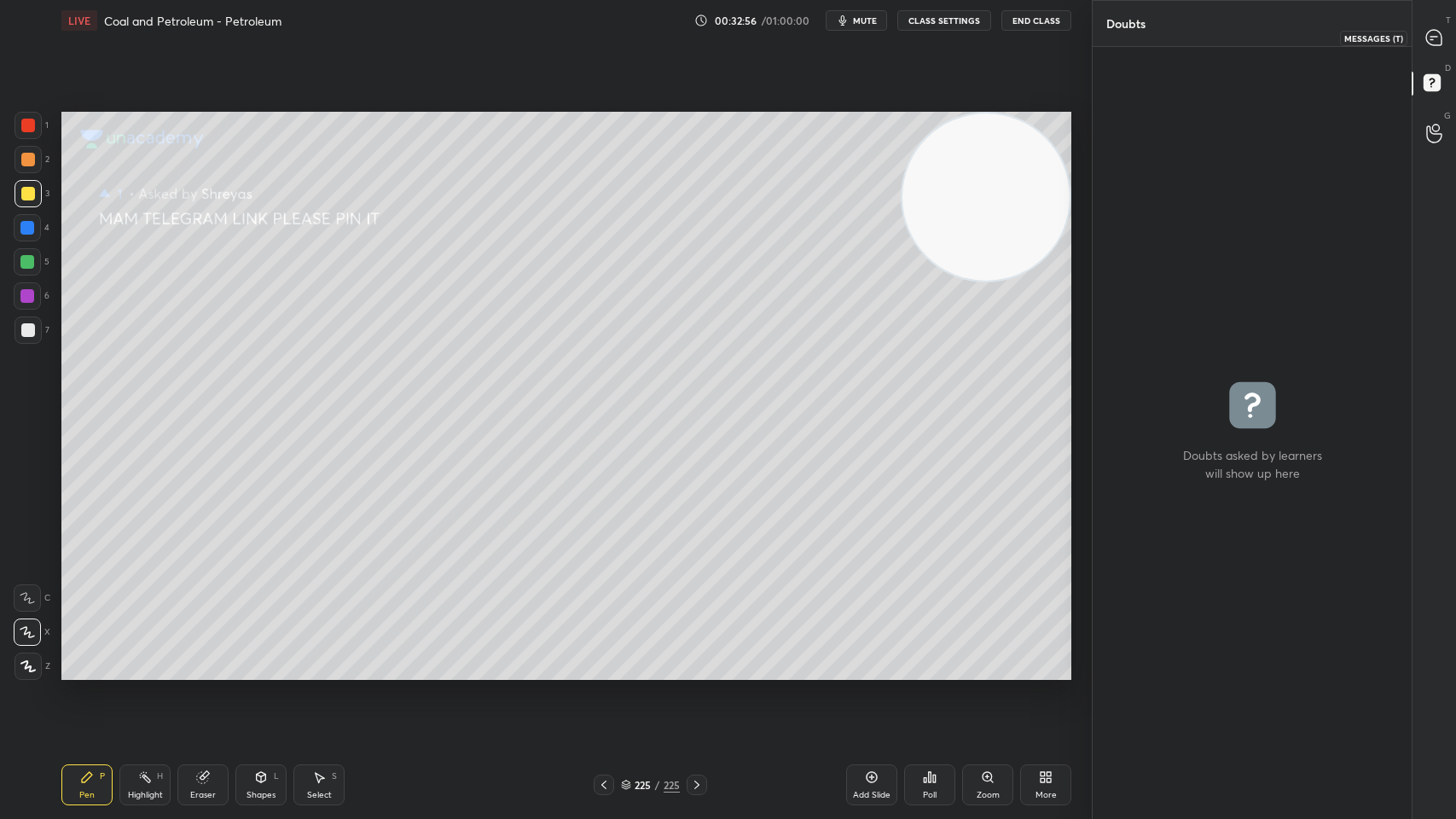
click at [1433, 34] on icon at bounding box center [1434, 37] width 16 height 16
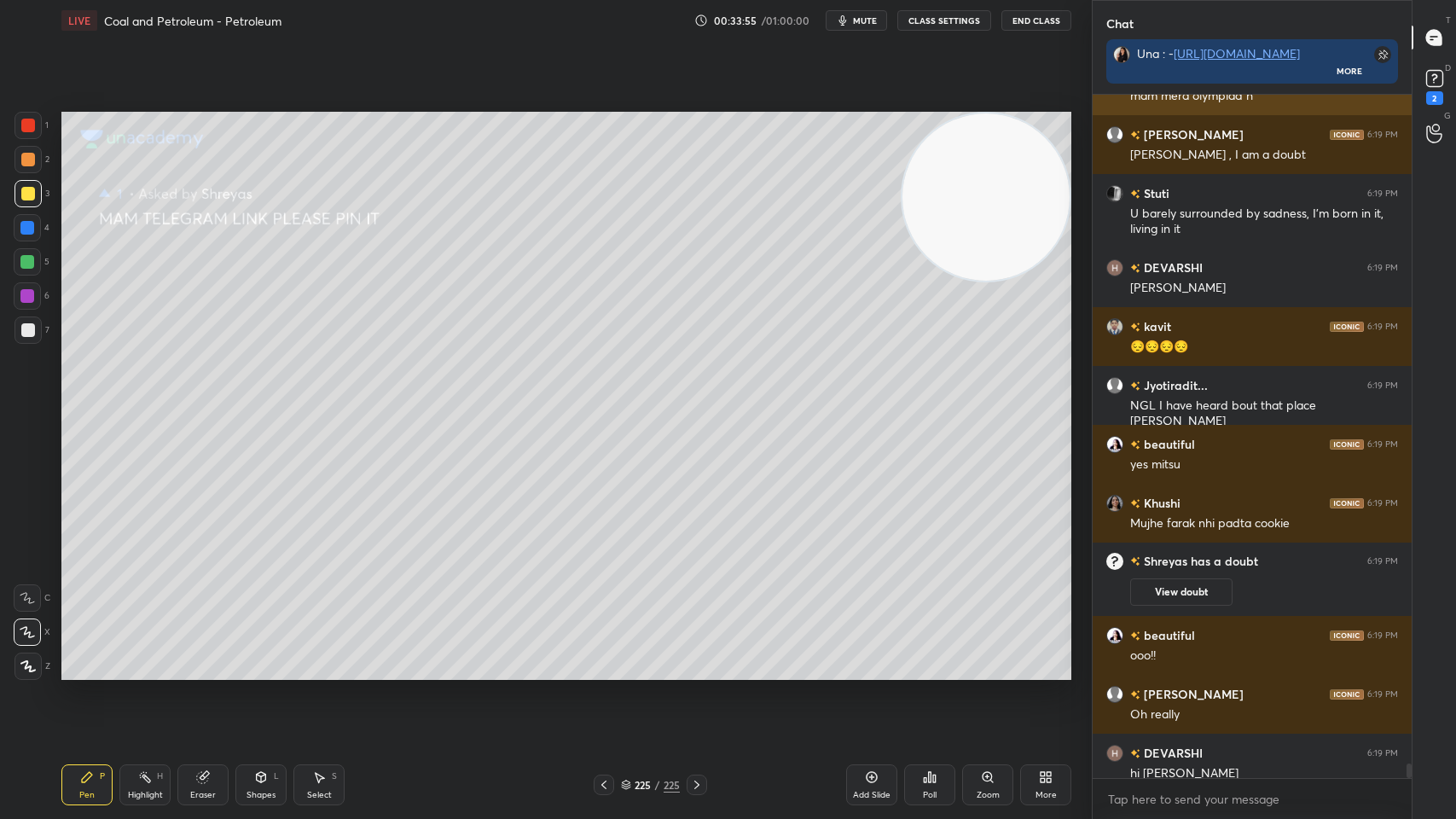
scroll to position [30162, 0]
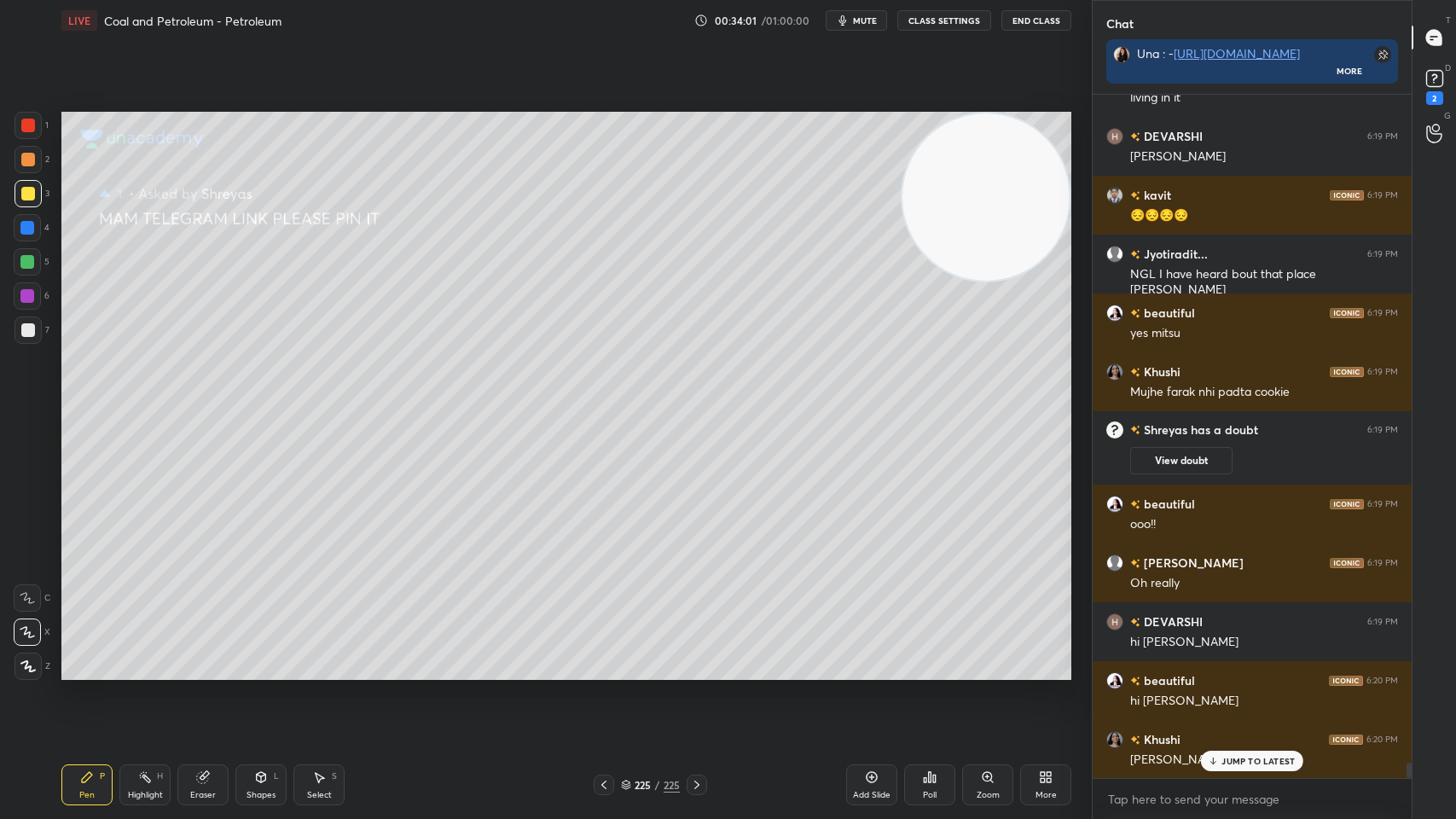
click at [1231, 658] on div "Khushi 6:20 PM Devarshi bolo" at bounding box center [1252, 749] width 319 height 59
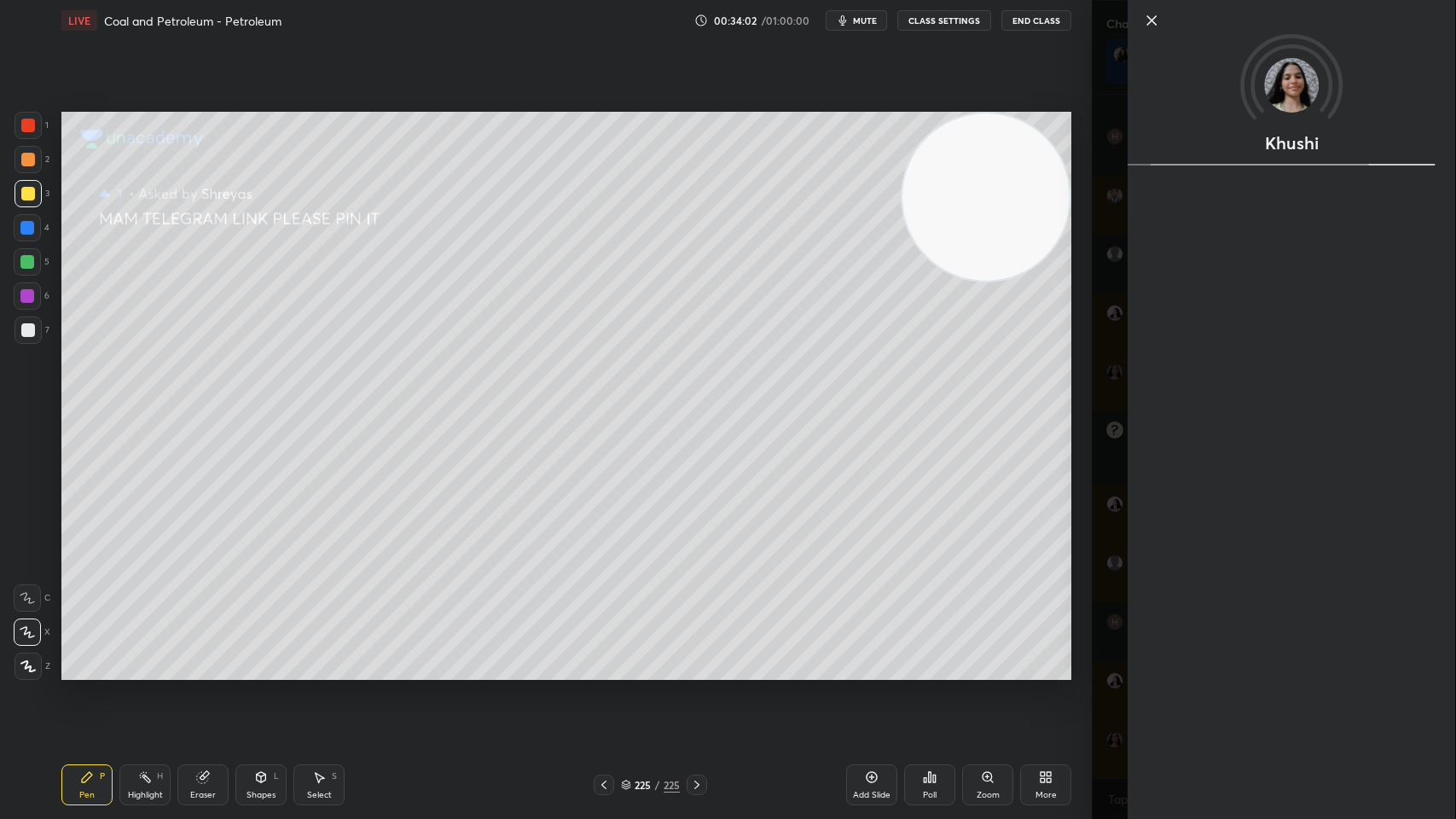
click at [939, 658] on div "Setting up your live class Poll for secs No correct answer Start poll" at bounding box center [566, 395] width 1023 height 709
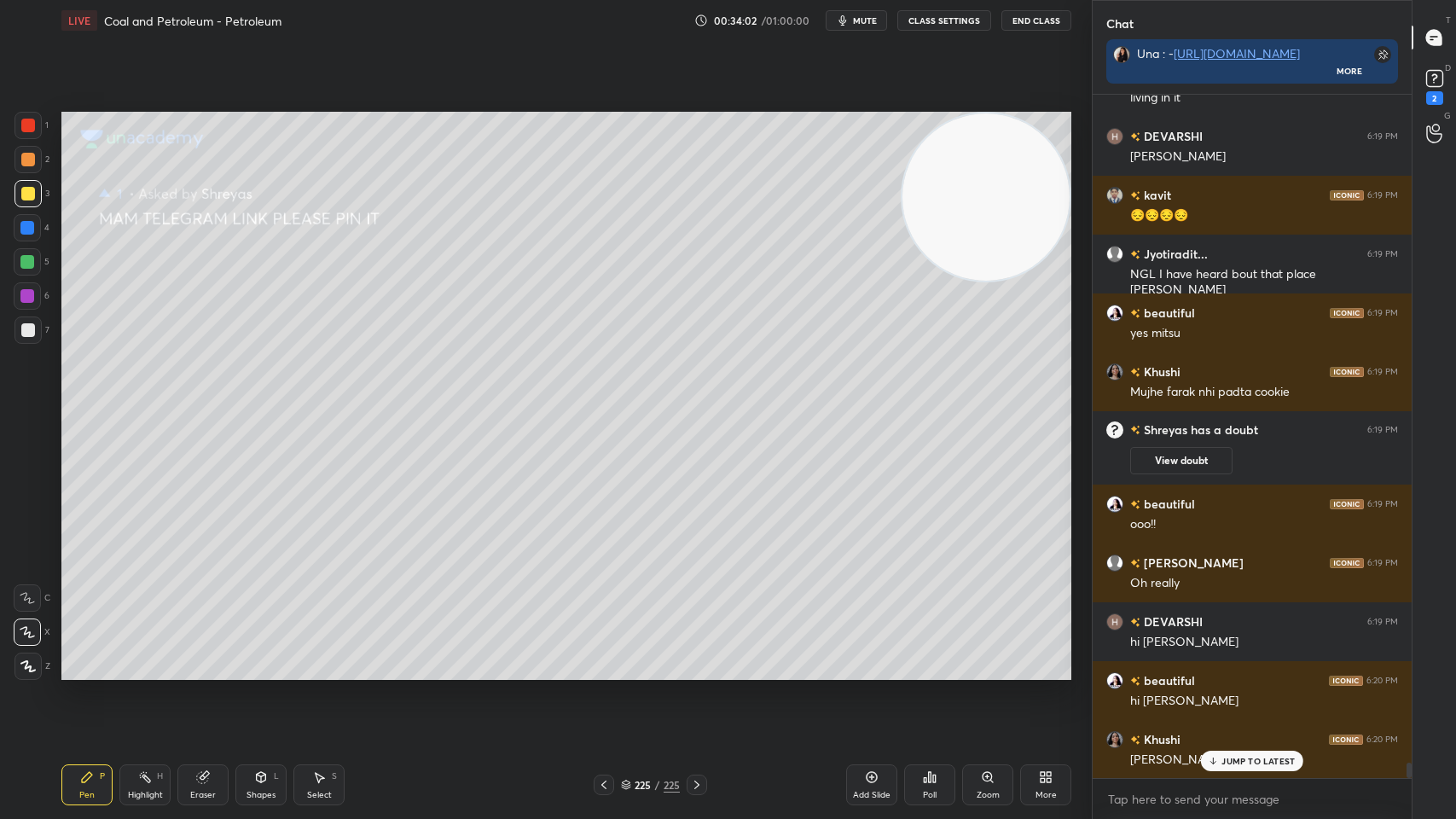
scroll to position [30222, 0]
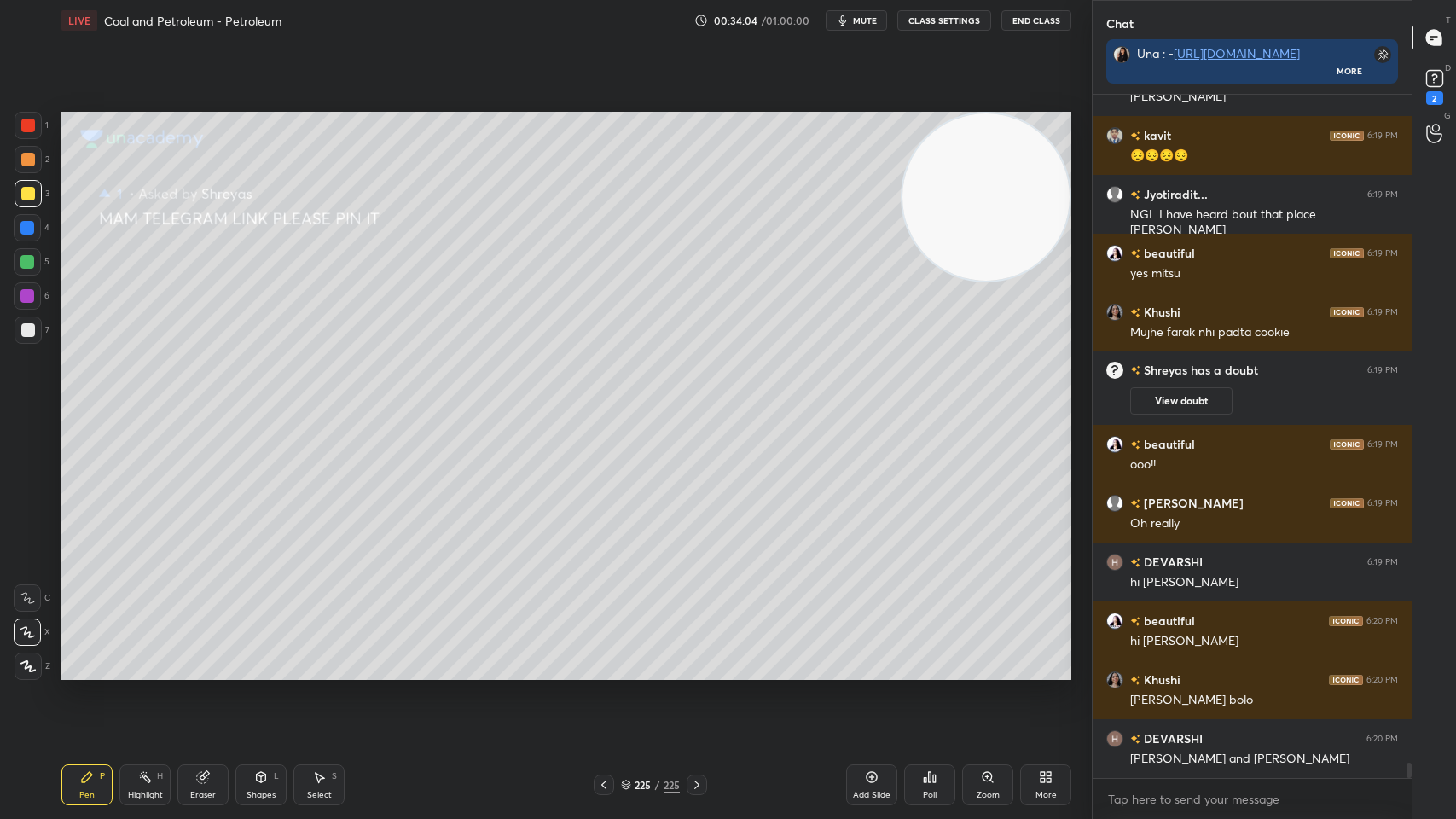
click at [1438, 97] on div "2" at bounding box center [1435, 98] width 17 height 14
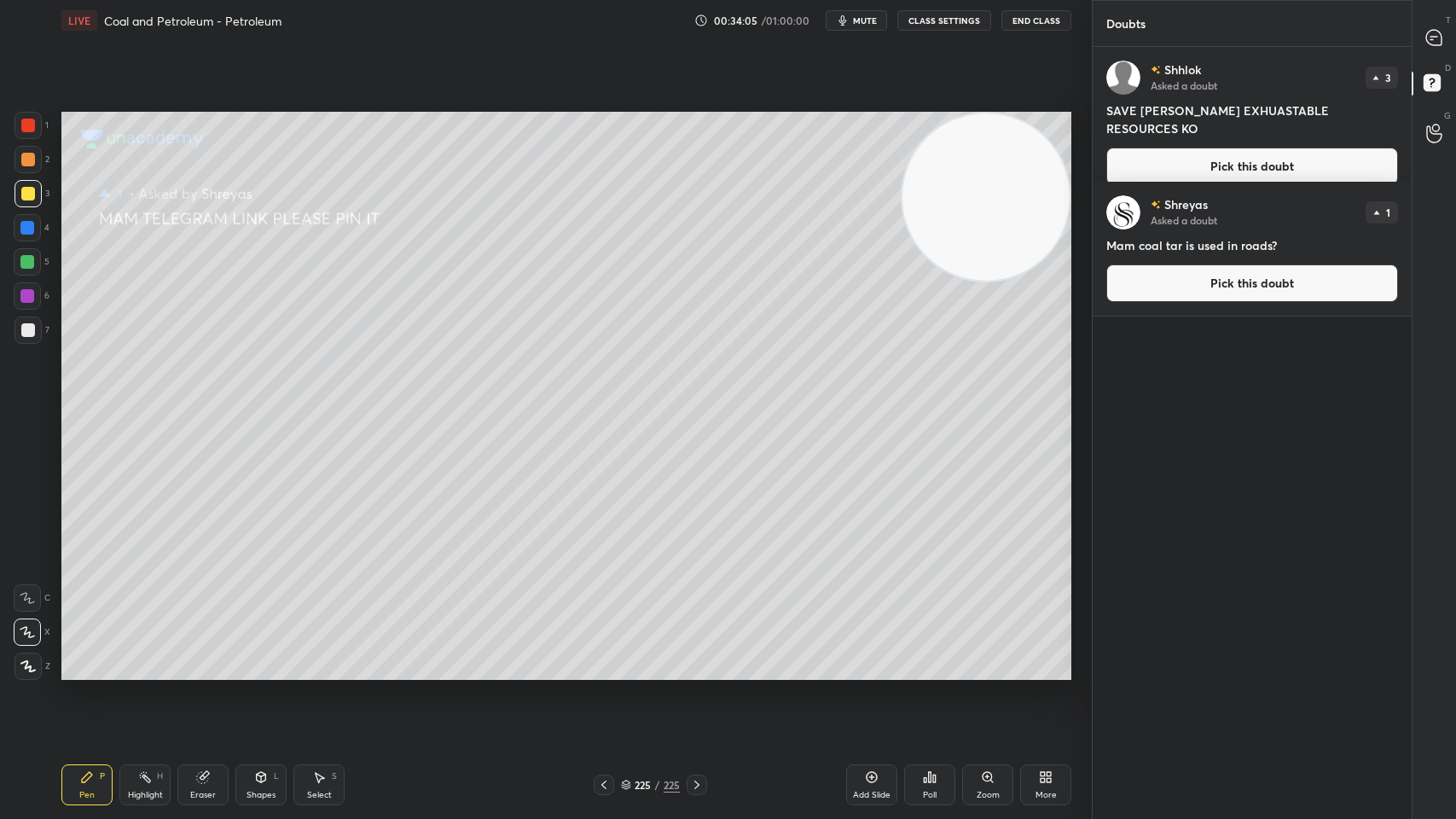
click at [1454, 96] on div "D Doubts (D)" at bounding box center [1434, 86] width 43 height 48
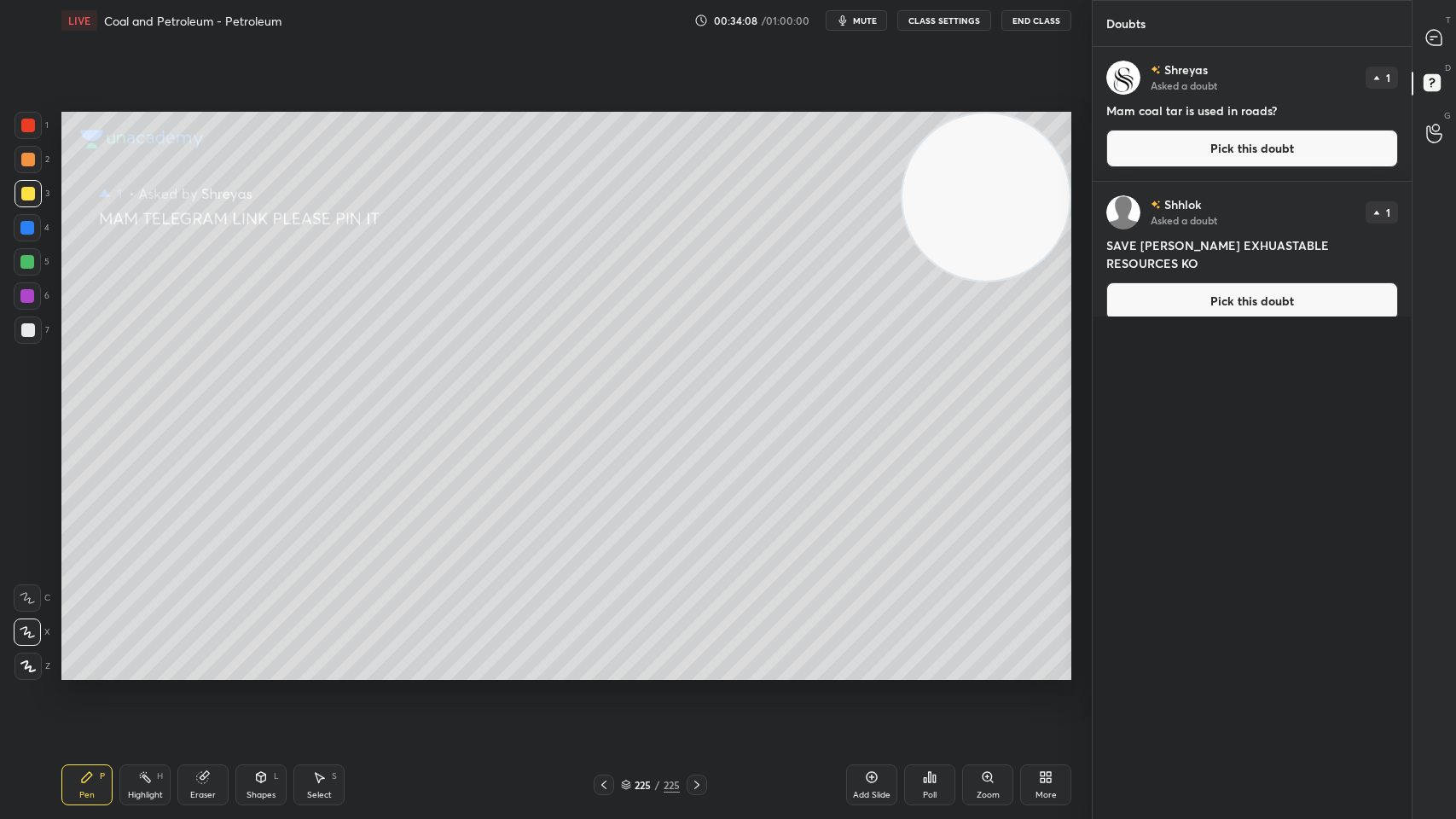
click at [1251, 166] on button "Pick this doubt" at bounding box center [1252, 148] width 292 height 38
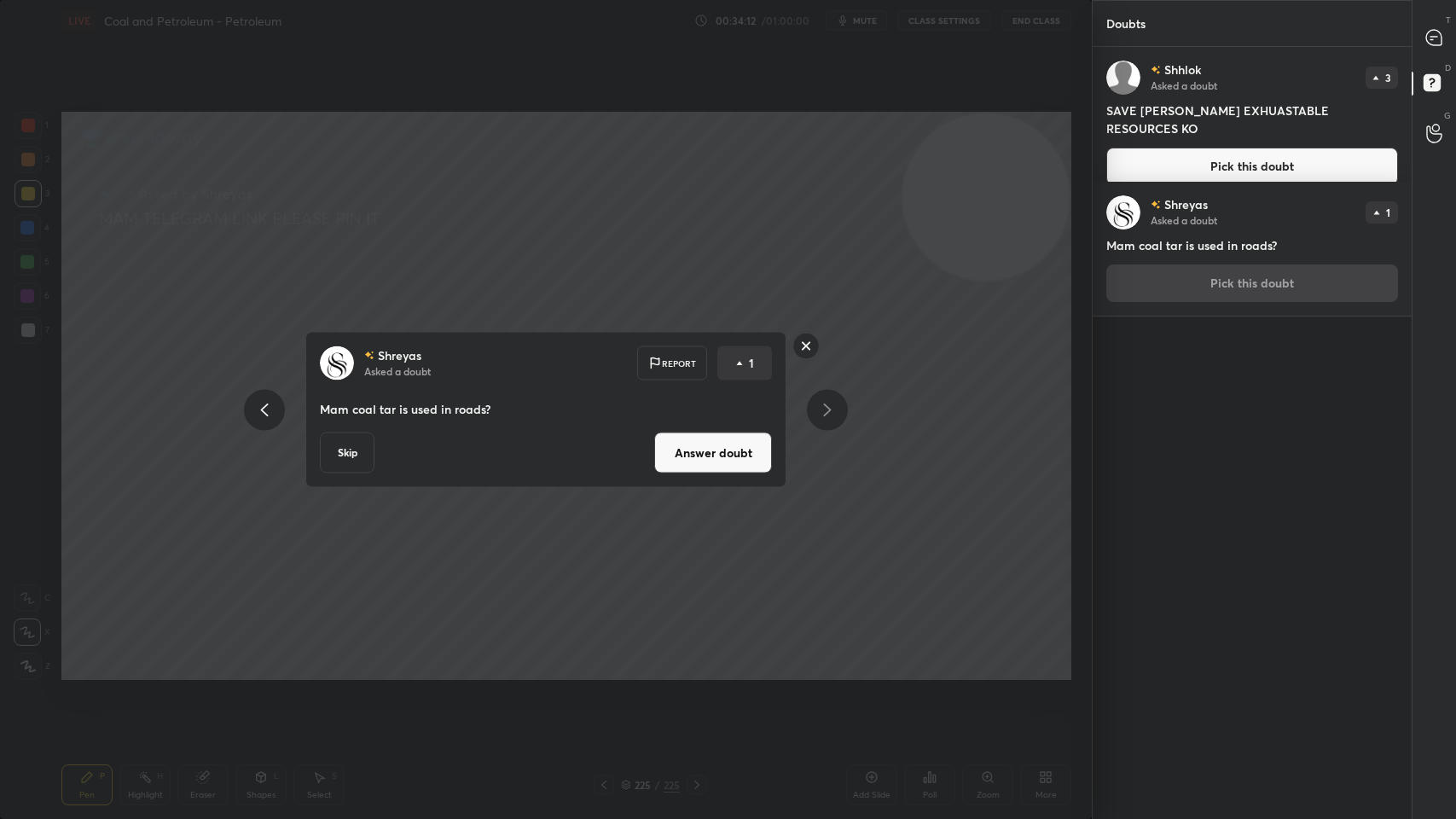
click at [757, 453] on button "Answer doubt" at bounding box center [713, 453] width 118 height 40
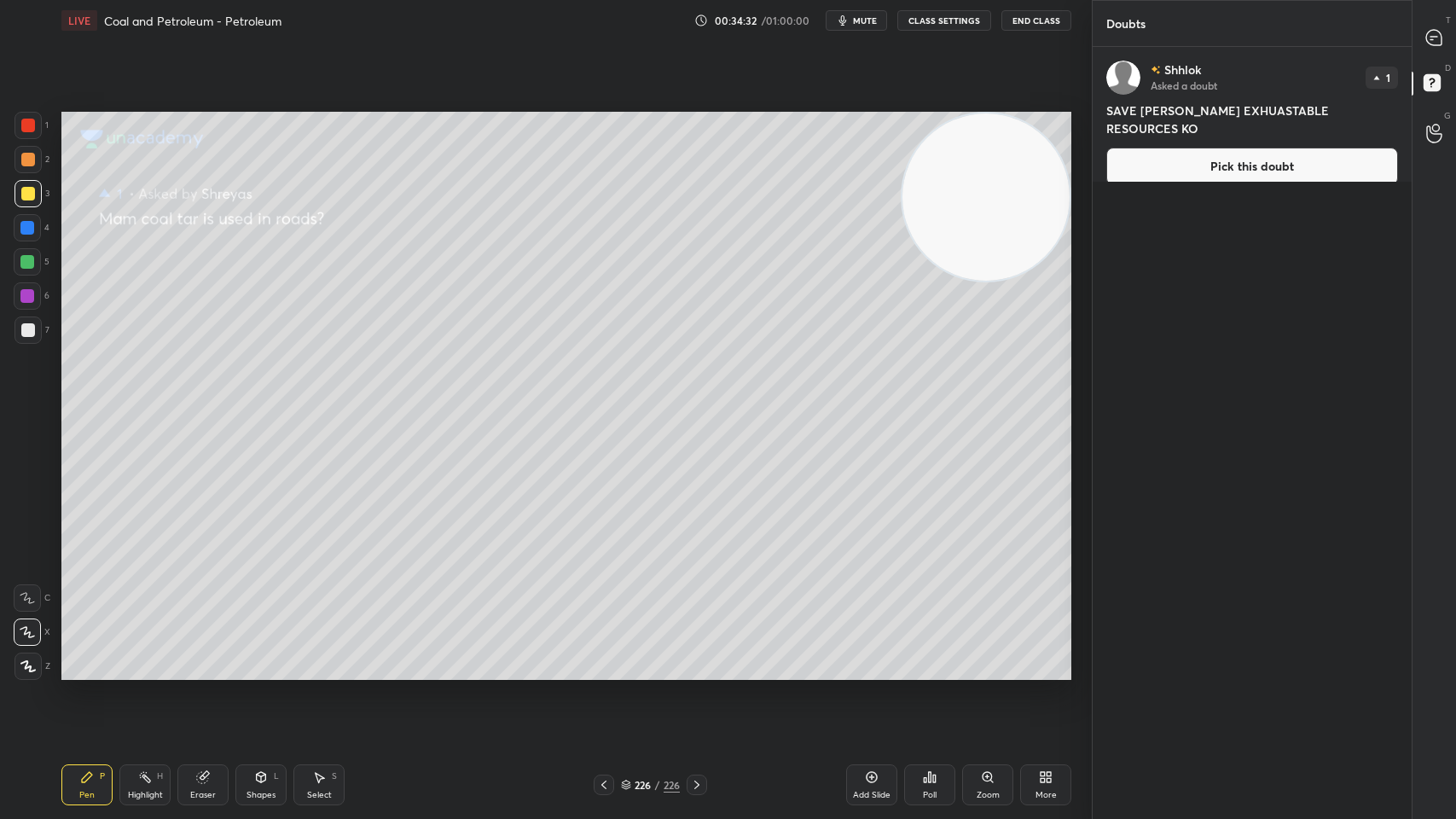
click at [1172, 151] on button "Pick this doubt" at bounding box center [1252, 166] width 292 height 38
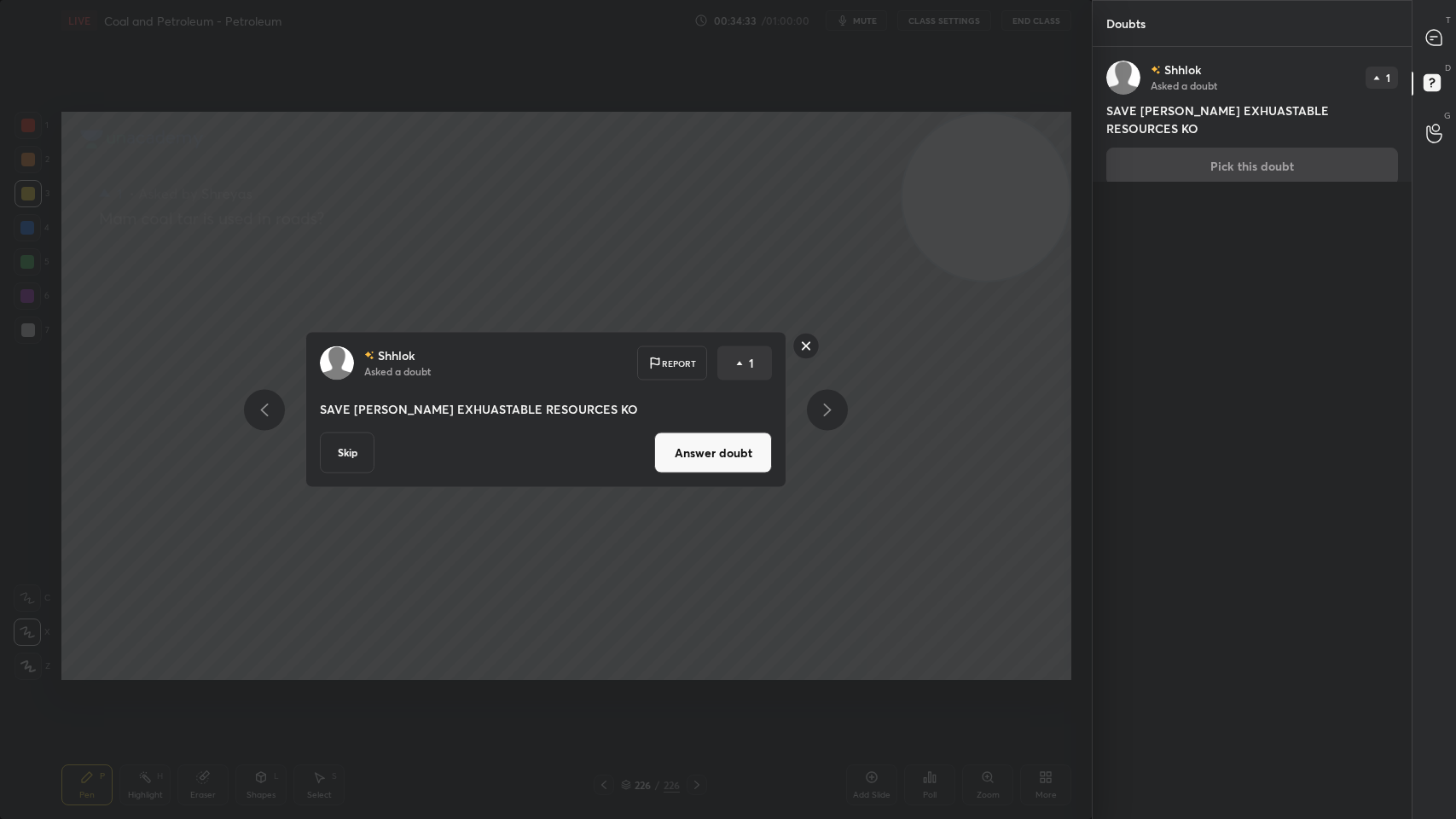
click at [709, 459] on button "Answer doubt" at bounding box center [713, 453] width 118 height 40
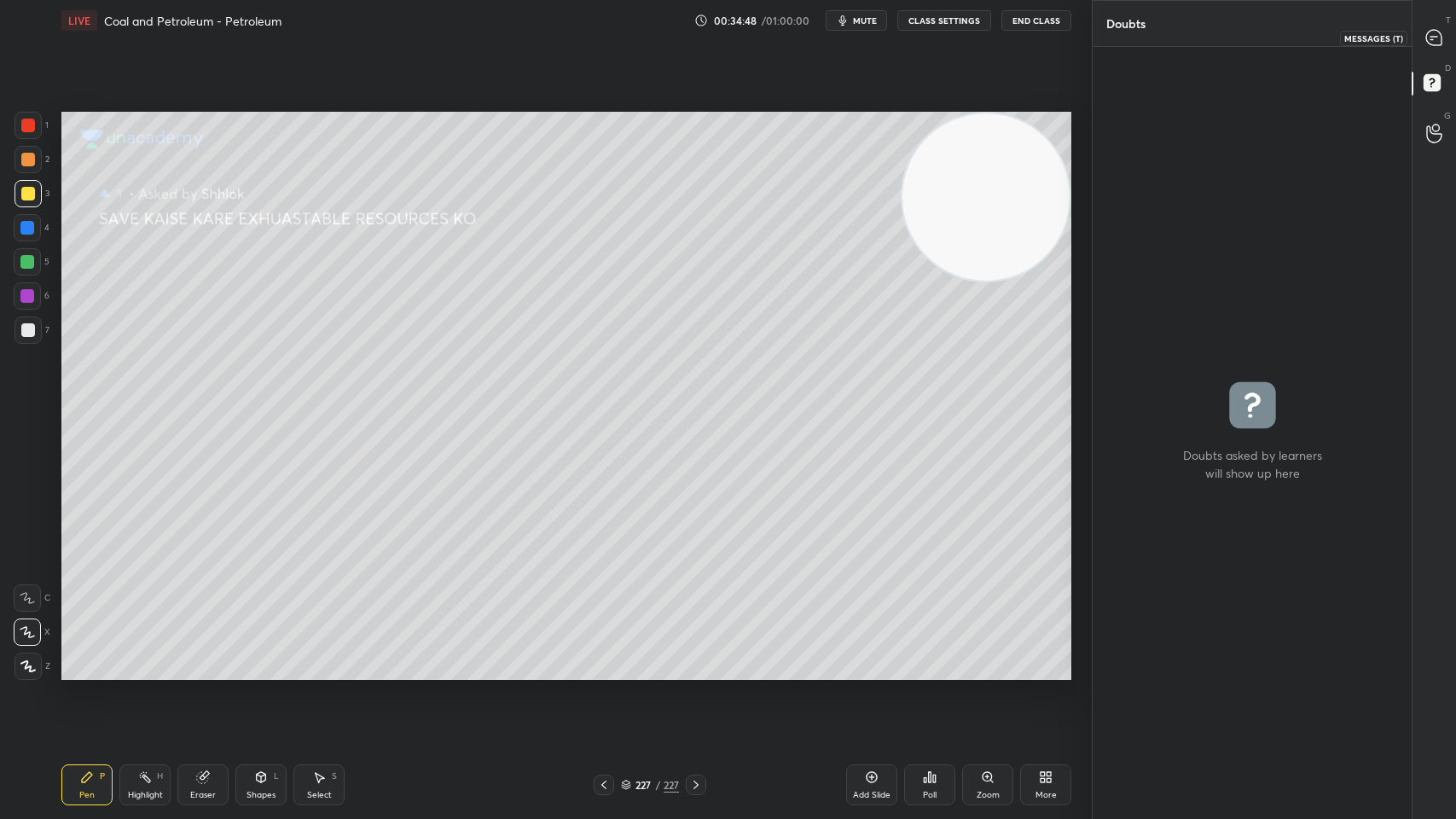
click at [1418, 42] on div at bounding box center [1435, 37] width 34 height 30
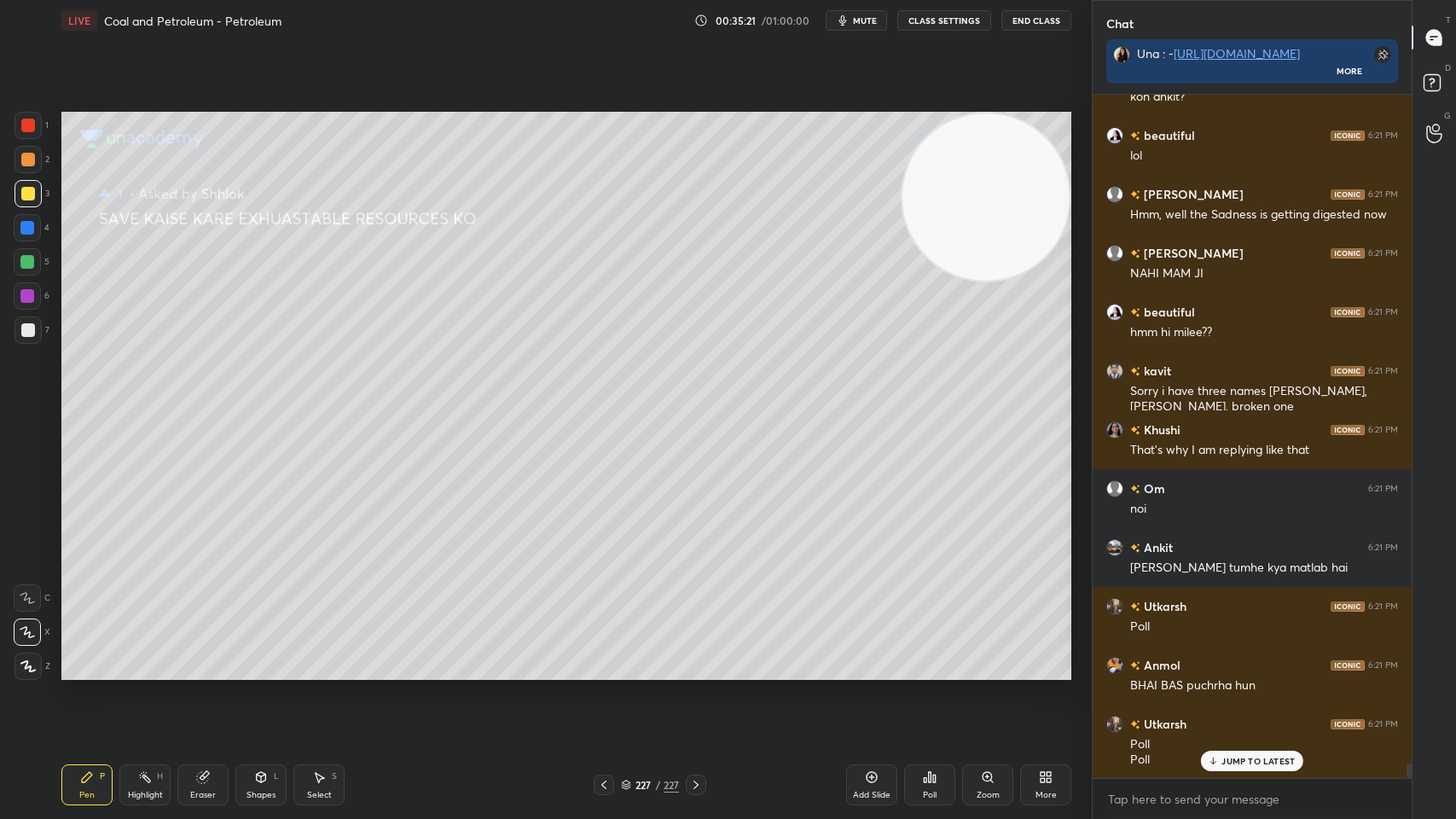
scroll to position [31608, 0]
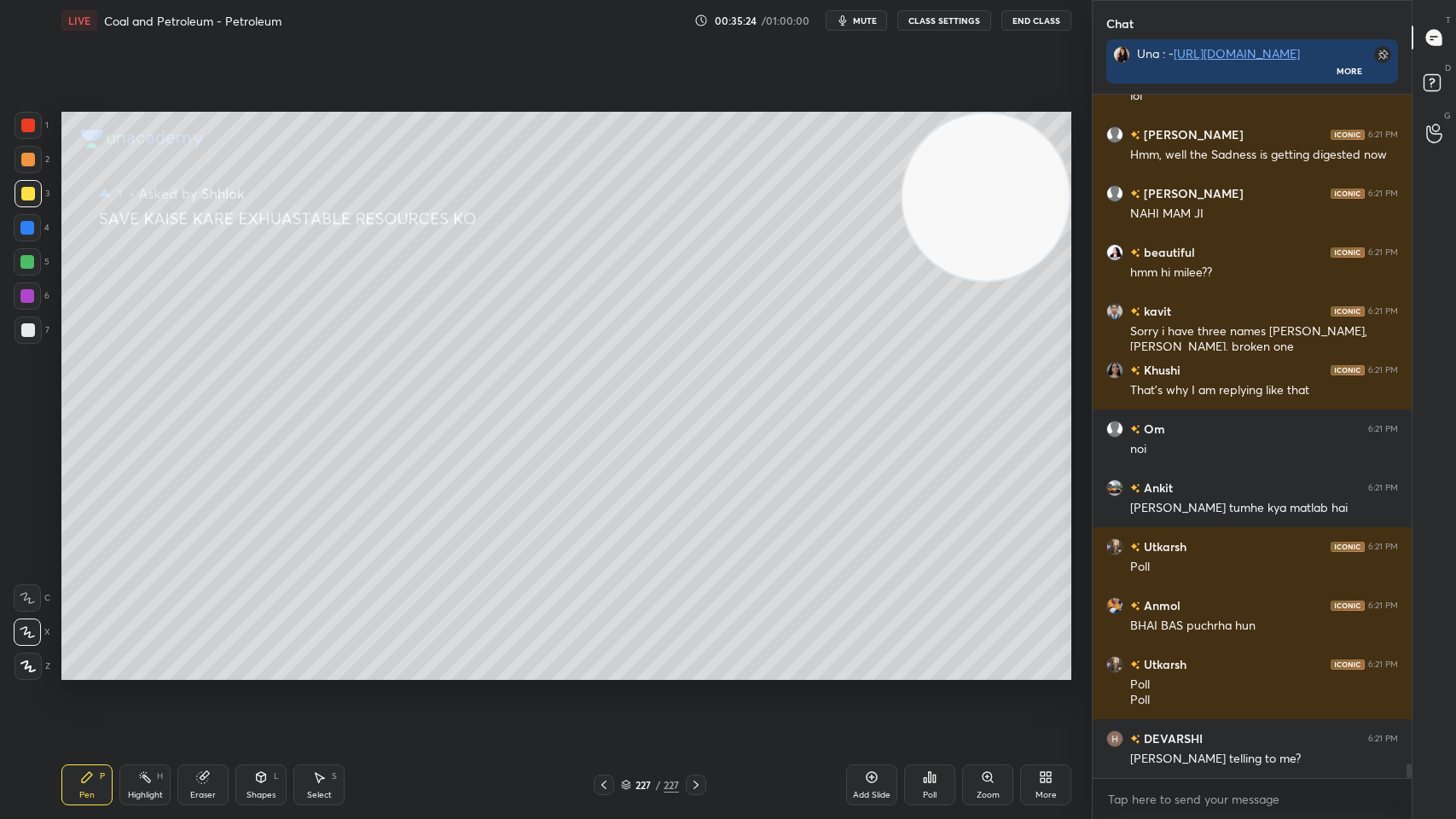
click at [698, 658] on icon at bounding box center [696, 784] width 14 height 14
click at [692, 658] on icon at bounding box center [696, 784] width 14 height 14
click at [689, 658] on icon at bounding box center [696, 784] width 14 height 14
click at [695, 658] on icon at bounding box center [696, 784] width 14 height 14
click at [695, 658] on div "Pen P Highlight H Eraser Shapes L Select S 227 / 227 Add Slide Poll Zoom More" at bounding box center [566, 785] width 1010 height 68
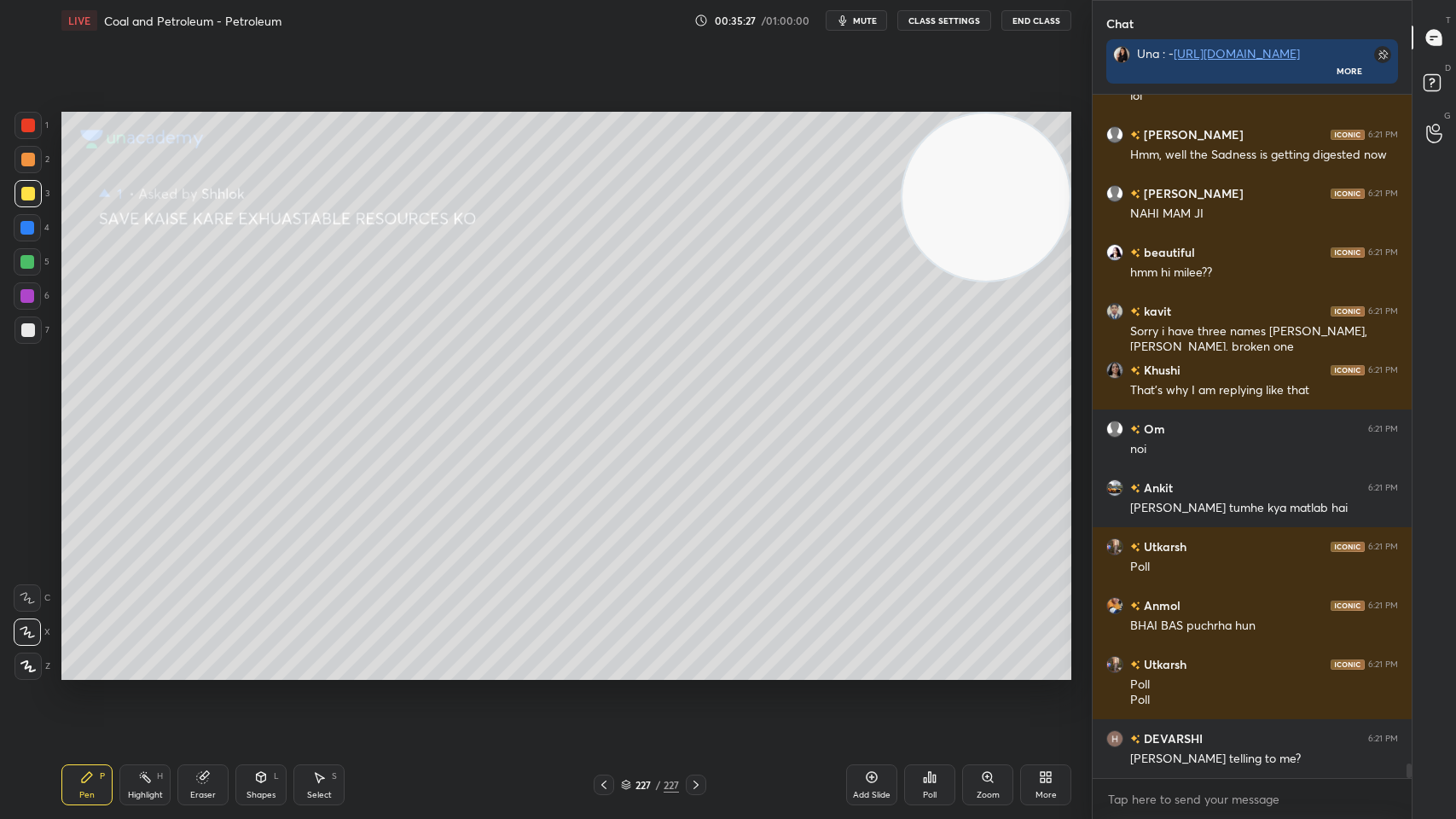
click at [695, 658] on div at bounding box center [696, 785] width 20 height 20
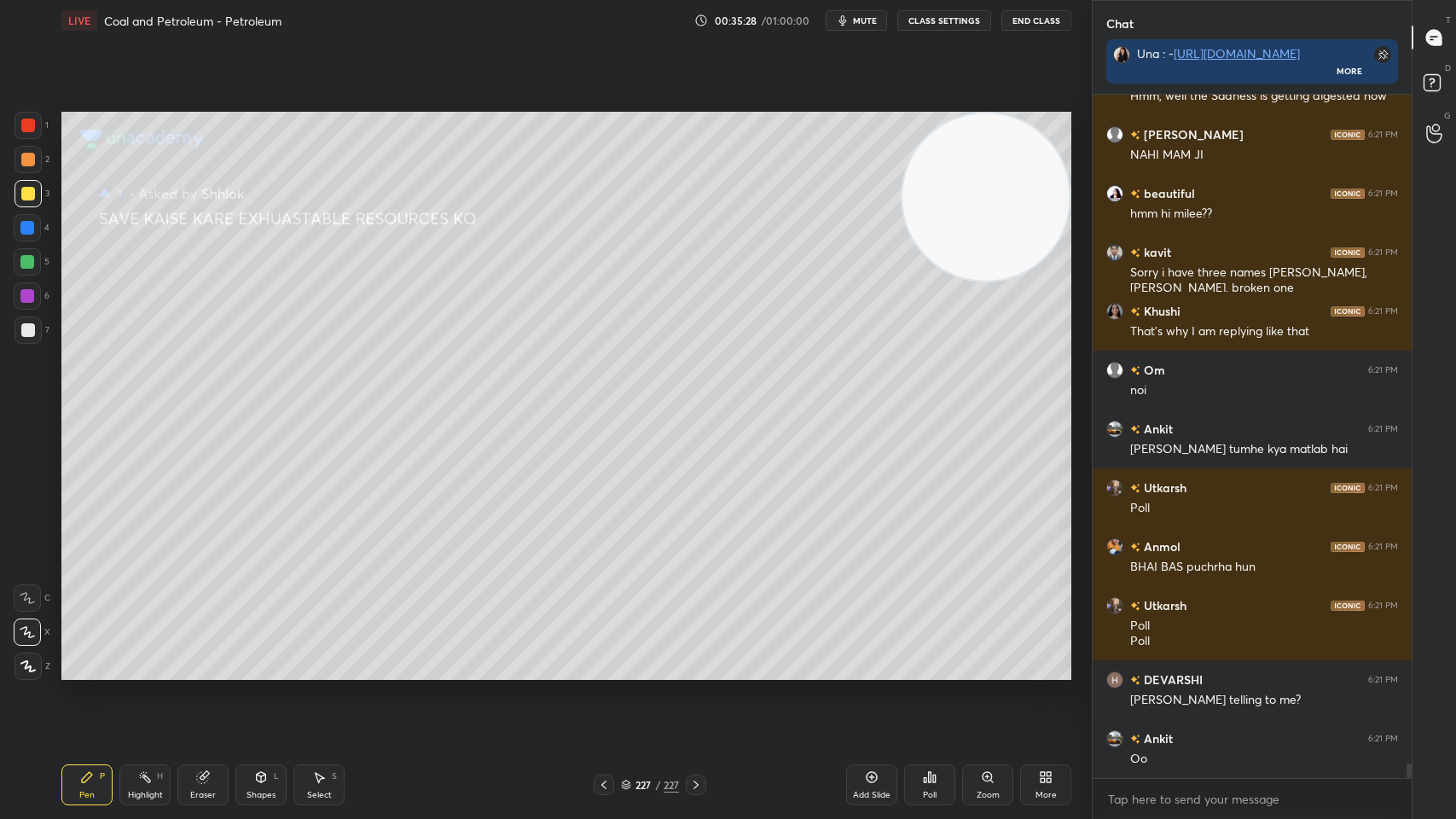
click at [688, 658] on div at bounding box center [696, 785] width 20 height 20
click at [653, 658] on div "227 / 227" at bounding box center [650, 784] width 58 height 16
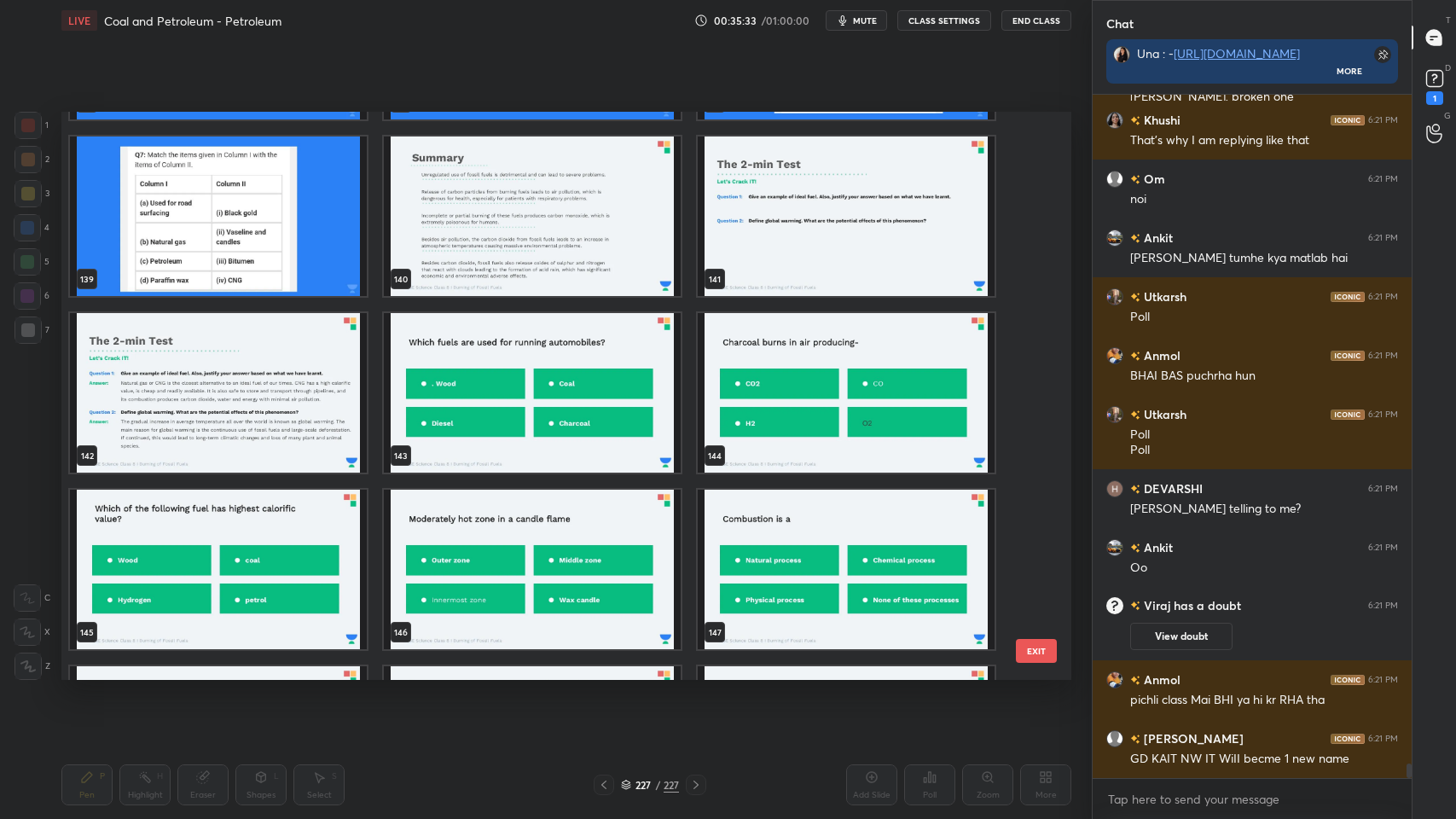
scroll to position [8120, 0]
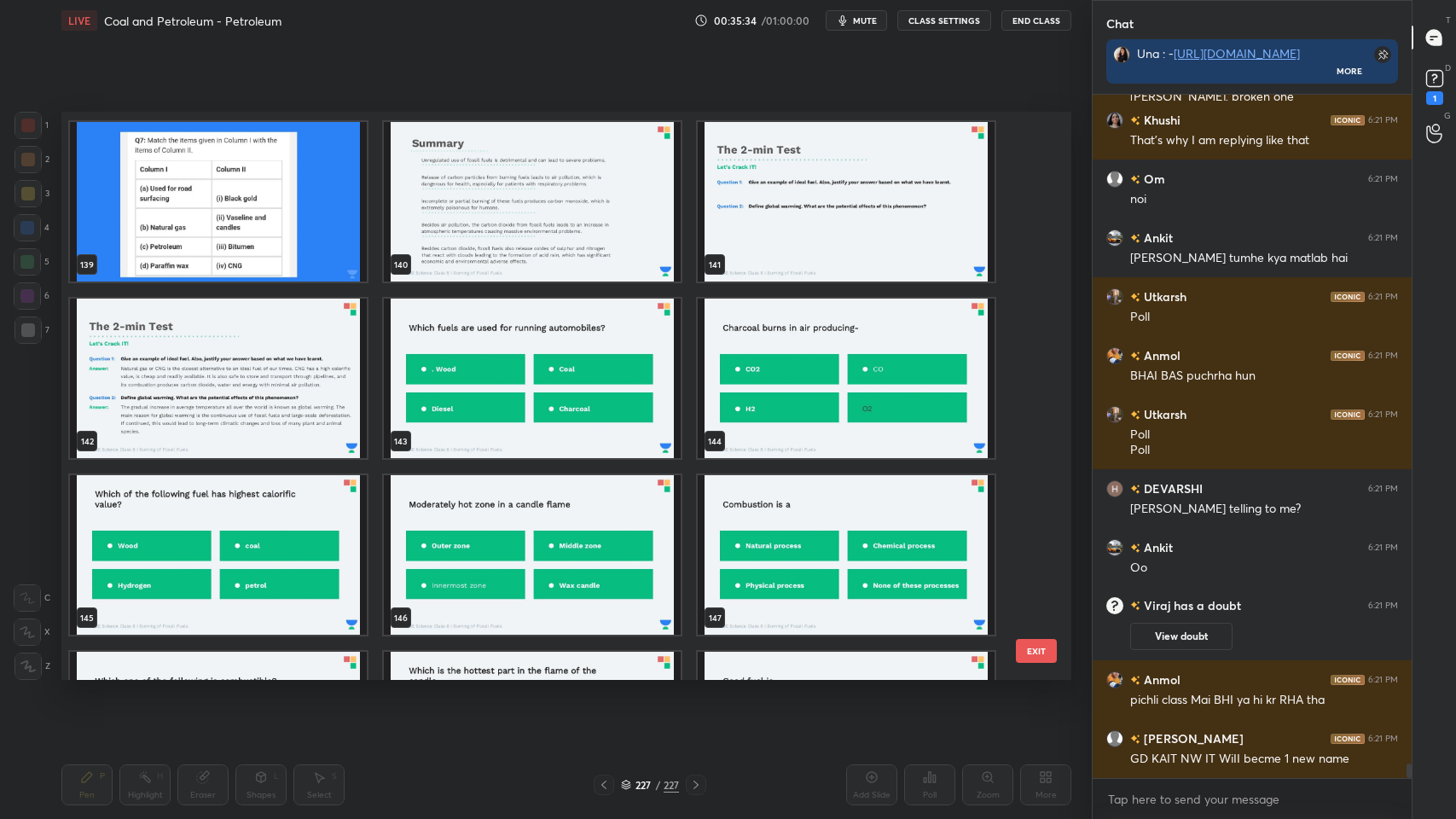
click at [329, 398] on img "grid" at bounding box center [218, 377] width 297 height 159
click at [329, 399] on img "grid" at bounding box center [218, 377] width 297 height 159
click at [333, 404] on img "grid" at bounding box center [218, 377] width 297 height 159
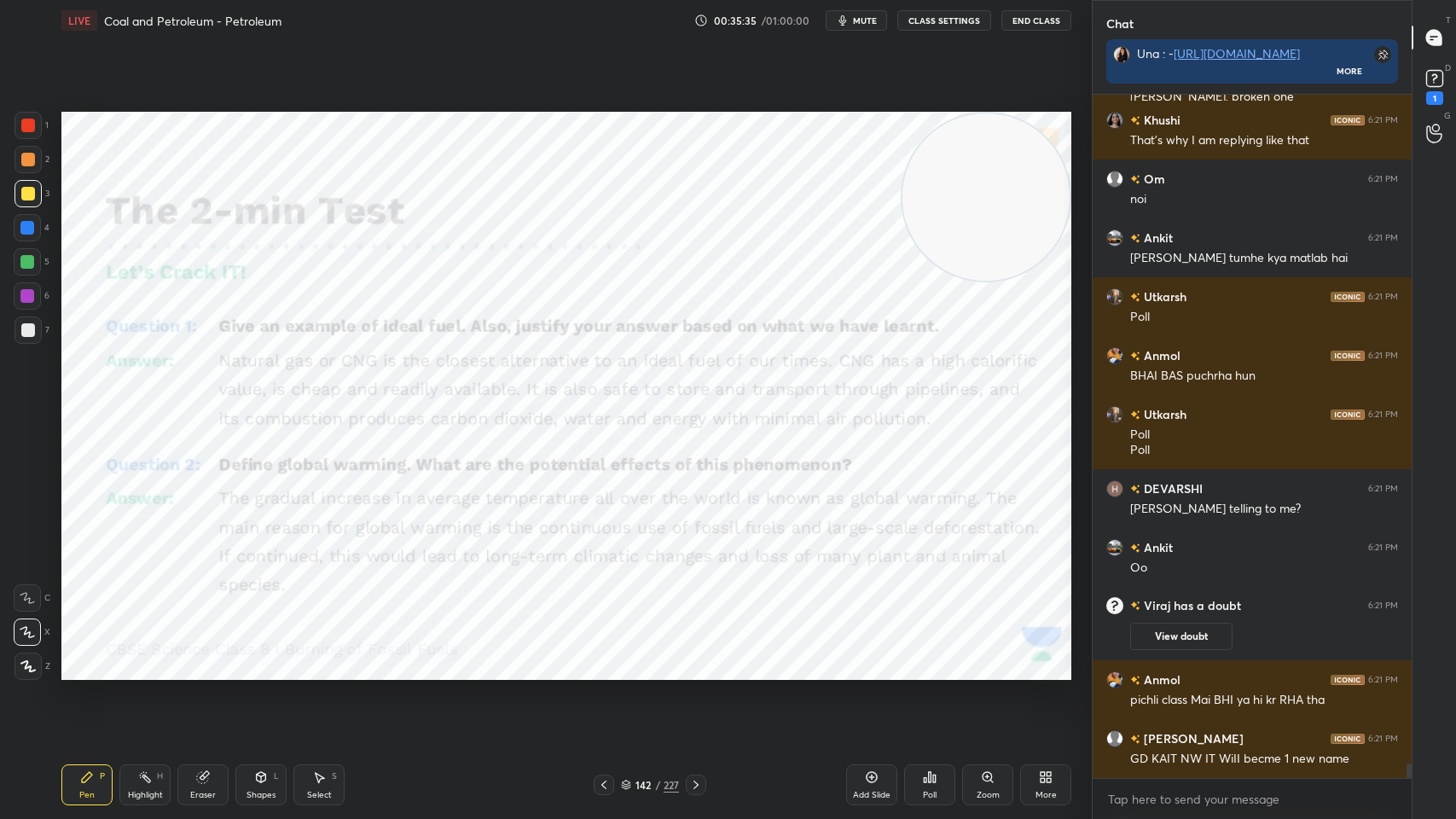
click at [865, 658] on icon at bounding box center [872, 777] width 14 height 14
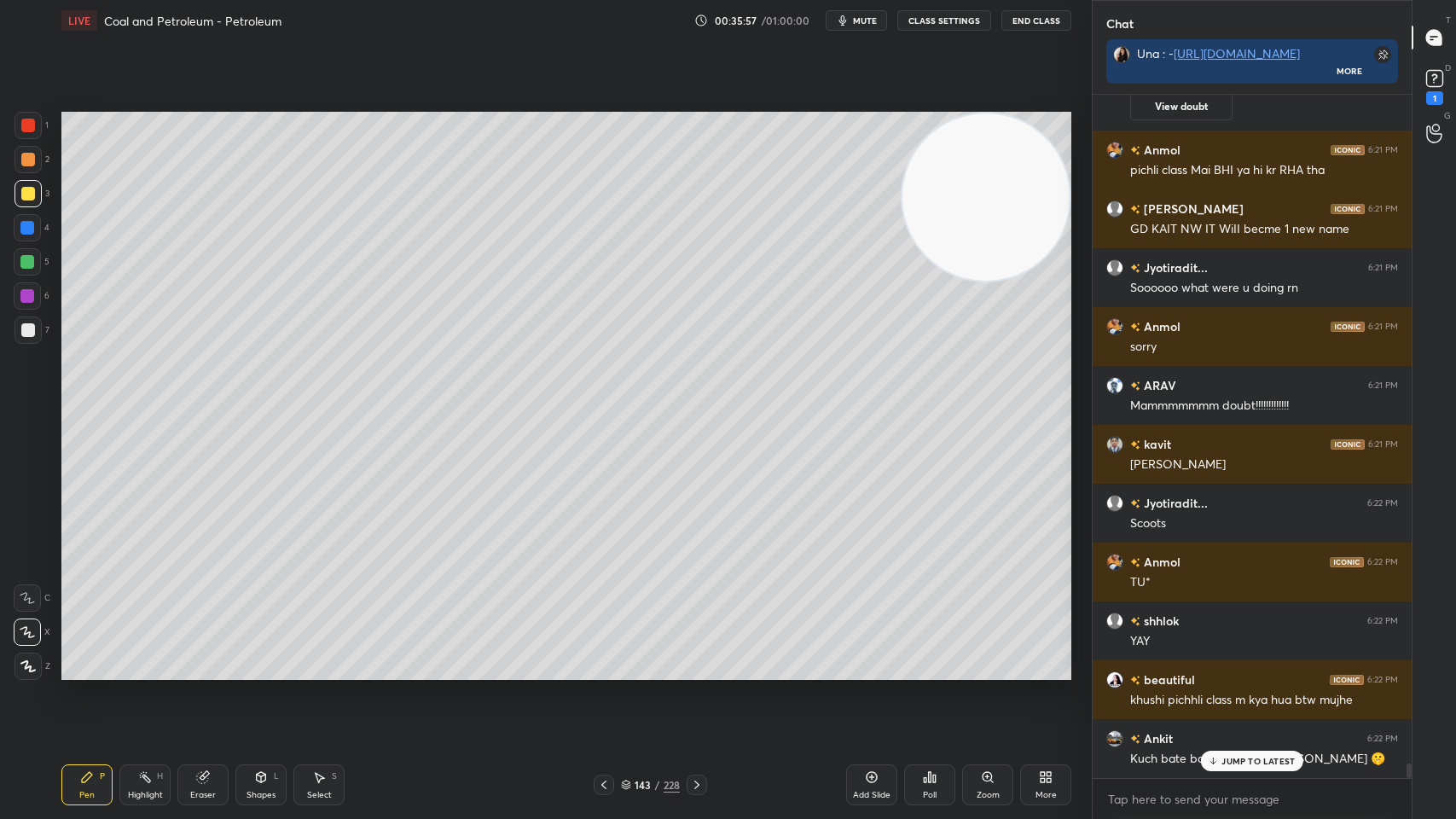
scroll to position [31841, 0]
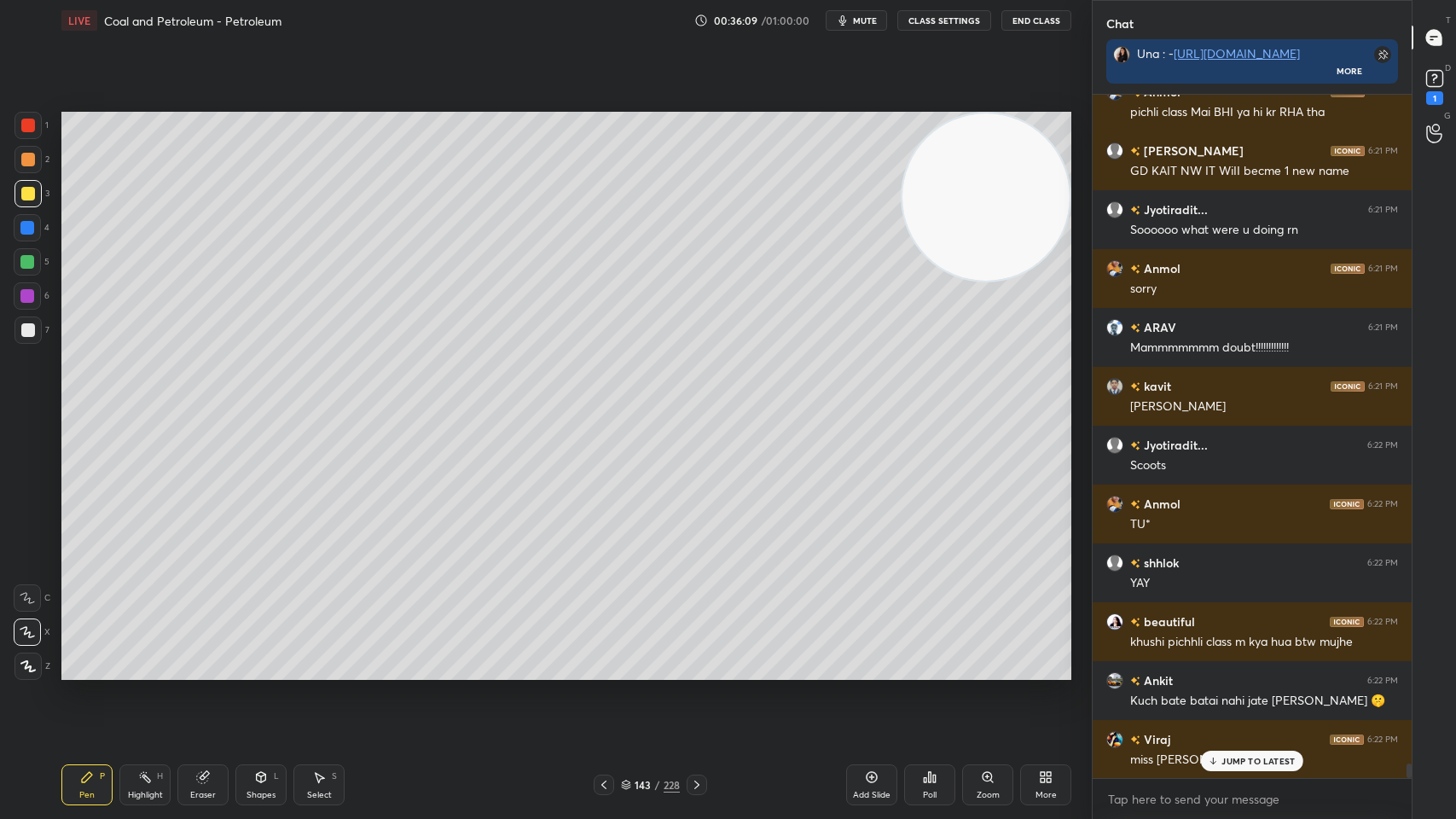
click at [1194, 437] on h6 "Jyotiradit..." at bounding box center [1173, 444] width 67 height 17
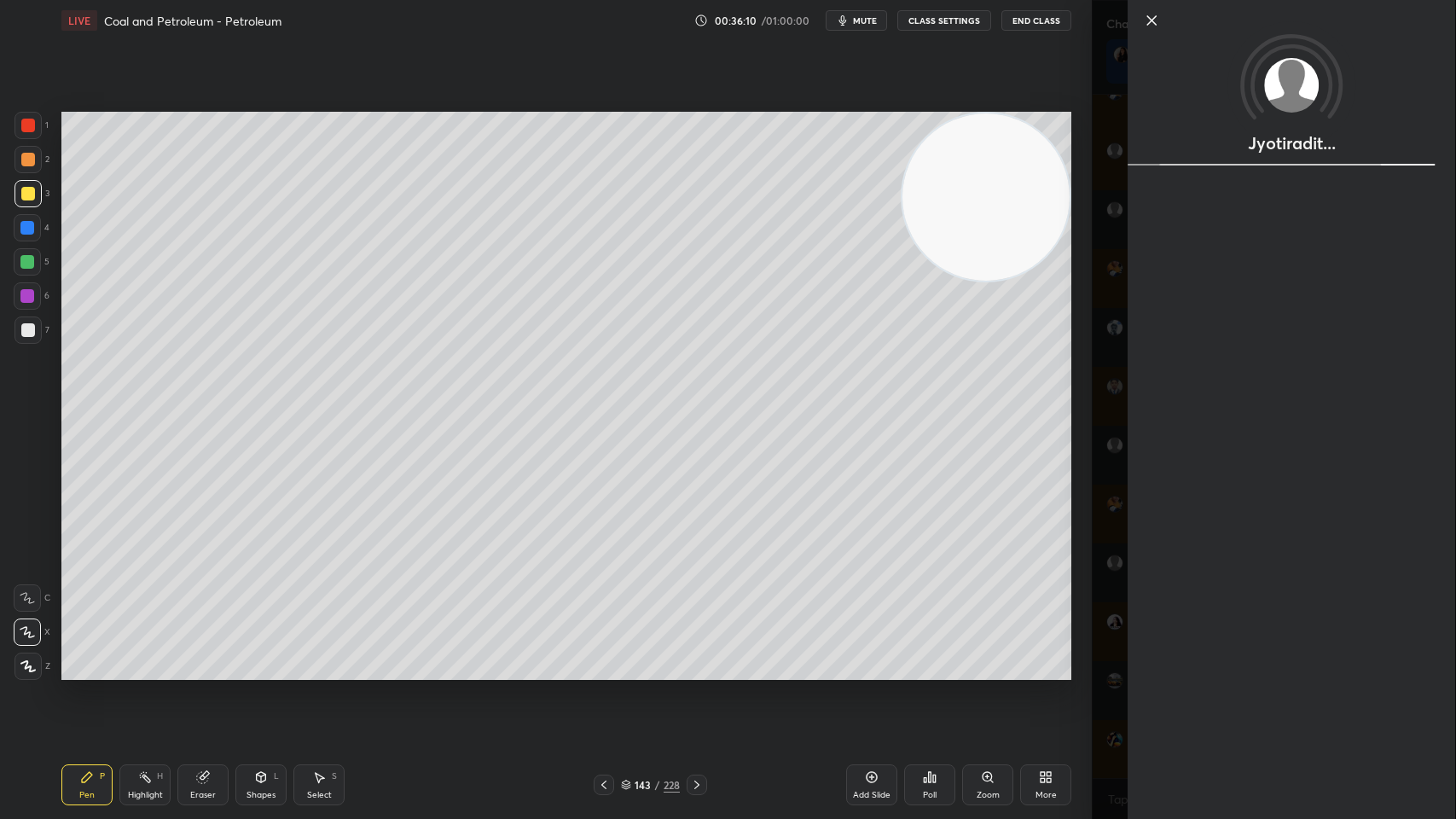
scroll to position [31901, 0]
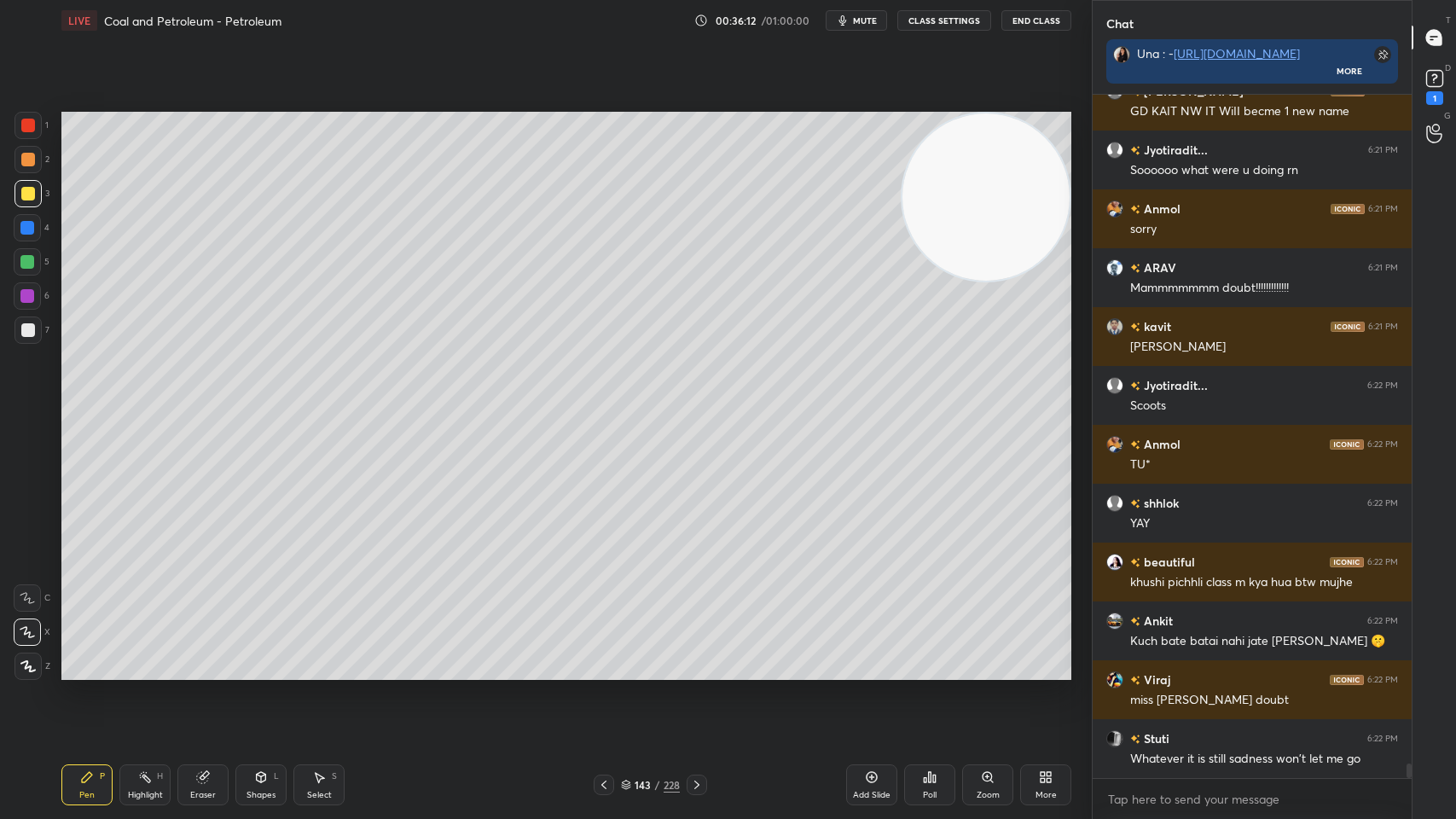
click at [1427, 68] on icon at bounding box center [1435, 78] width 26 height 26
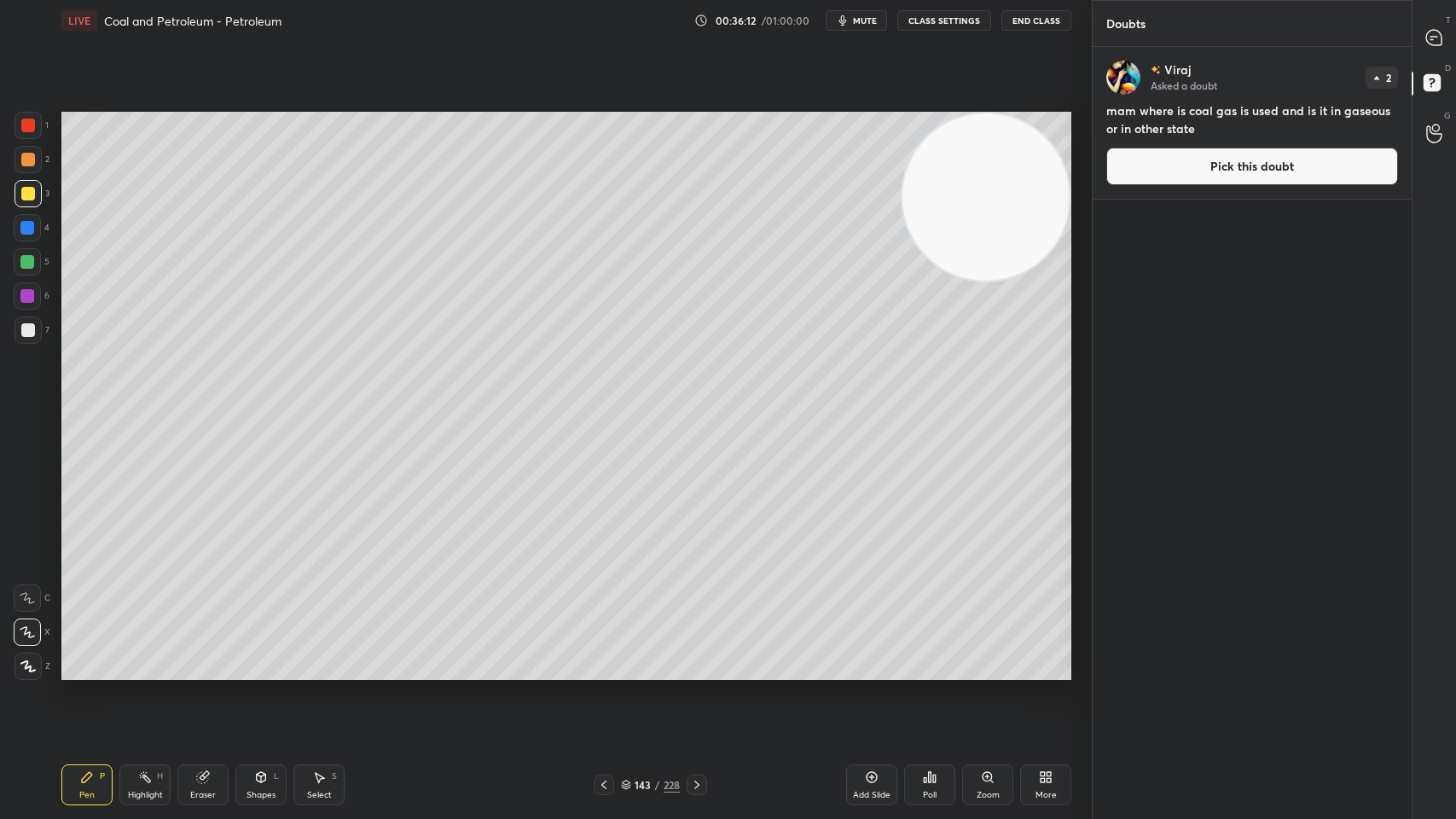
scroll to position [767, 314]
click at [693, 658] on icon at bounding box center [697, 784] width 14 height 14
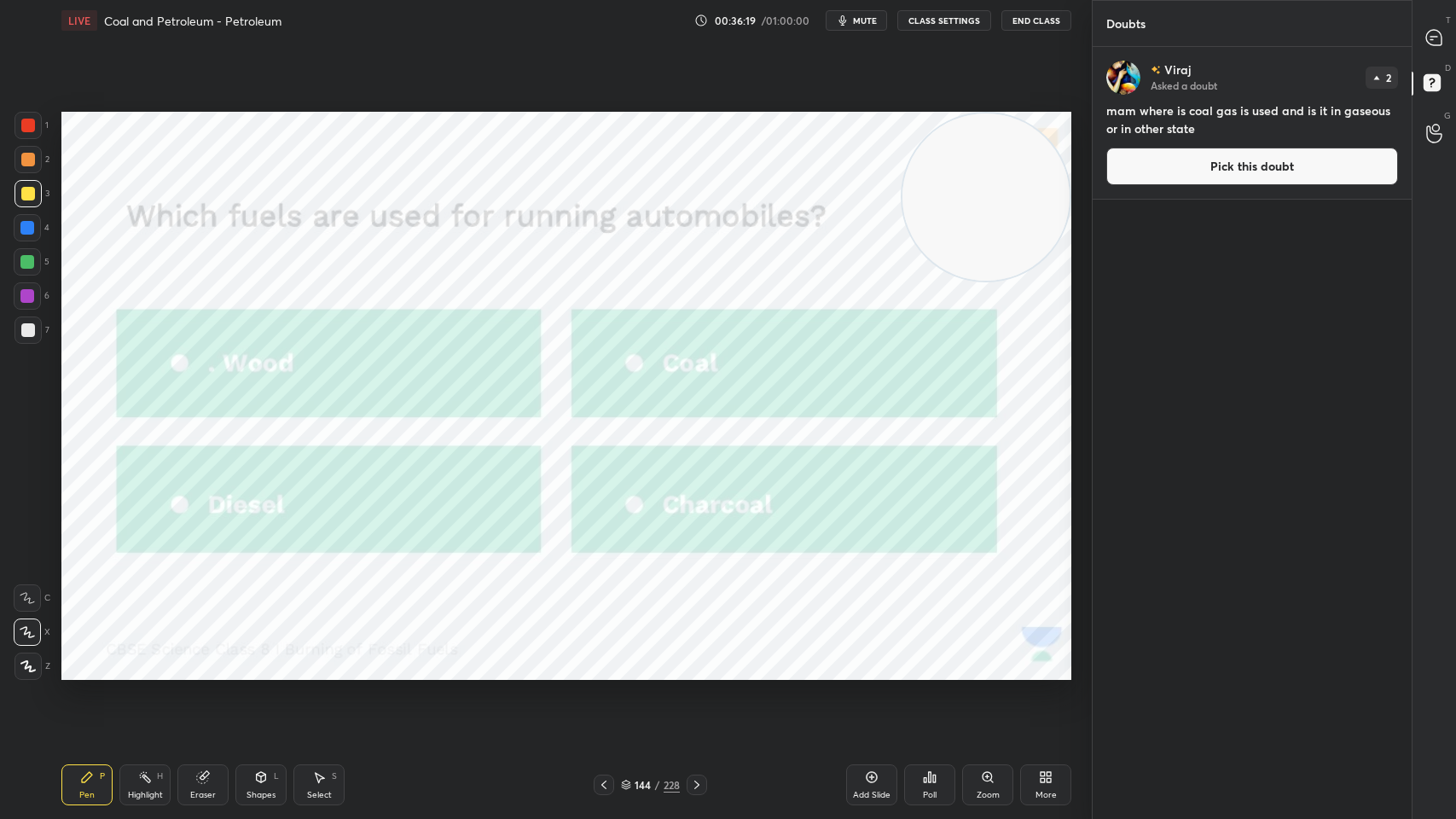
click at [19, 120] on div at bounding box center [29, 125] width 28 height 28
click at [929, 658] on icon at bounding box center [930, 777] width 3 height 10
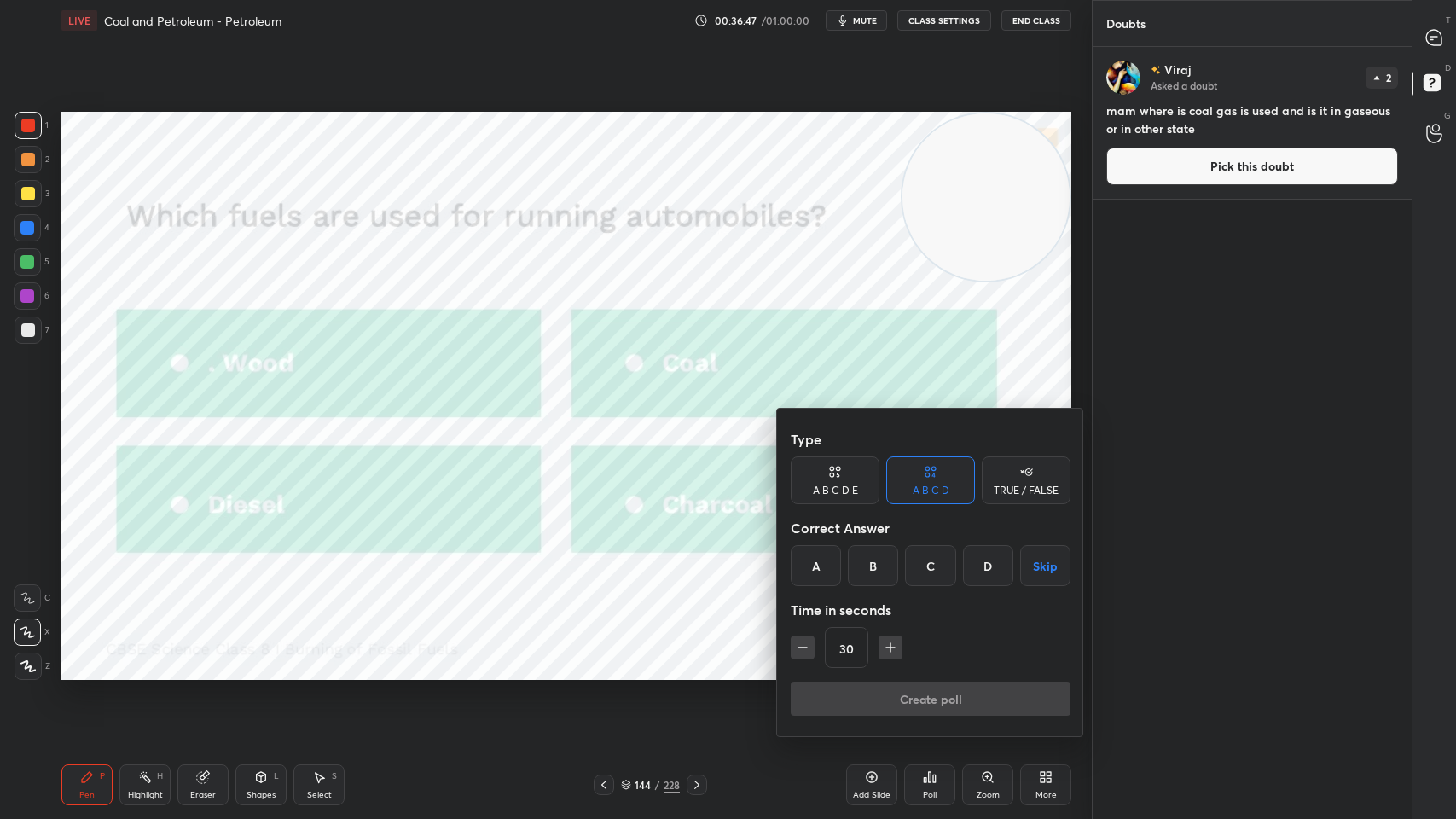
click at [930, 559] on div "C" at bounding box center [930, 565] width 51 height 40
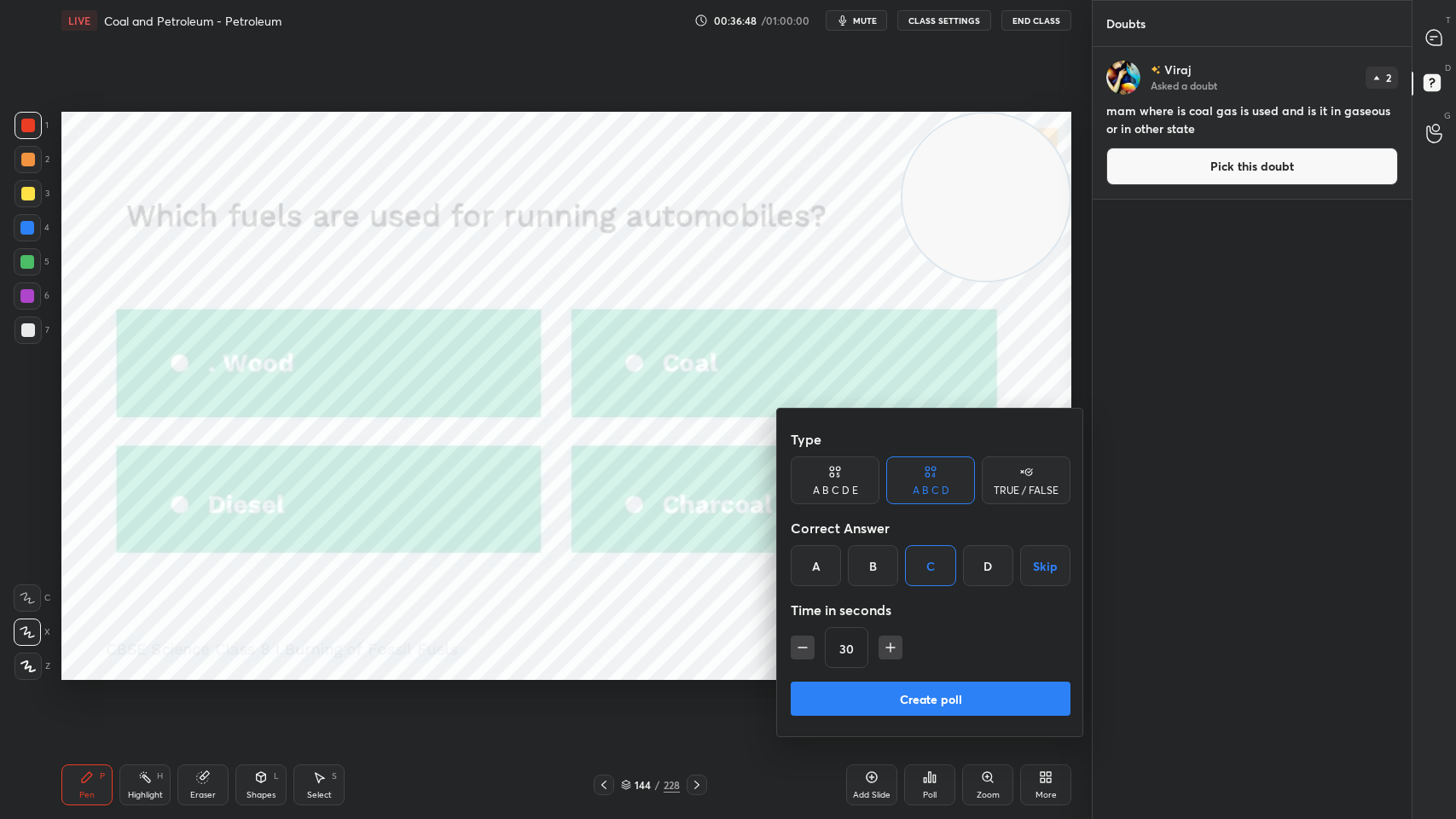
click at [948, 658] on button "Create poll" at bounding box center [930, 698] width 280 height 34
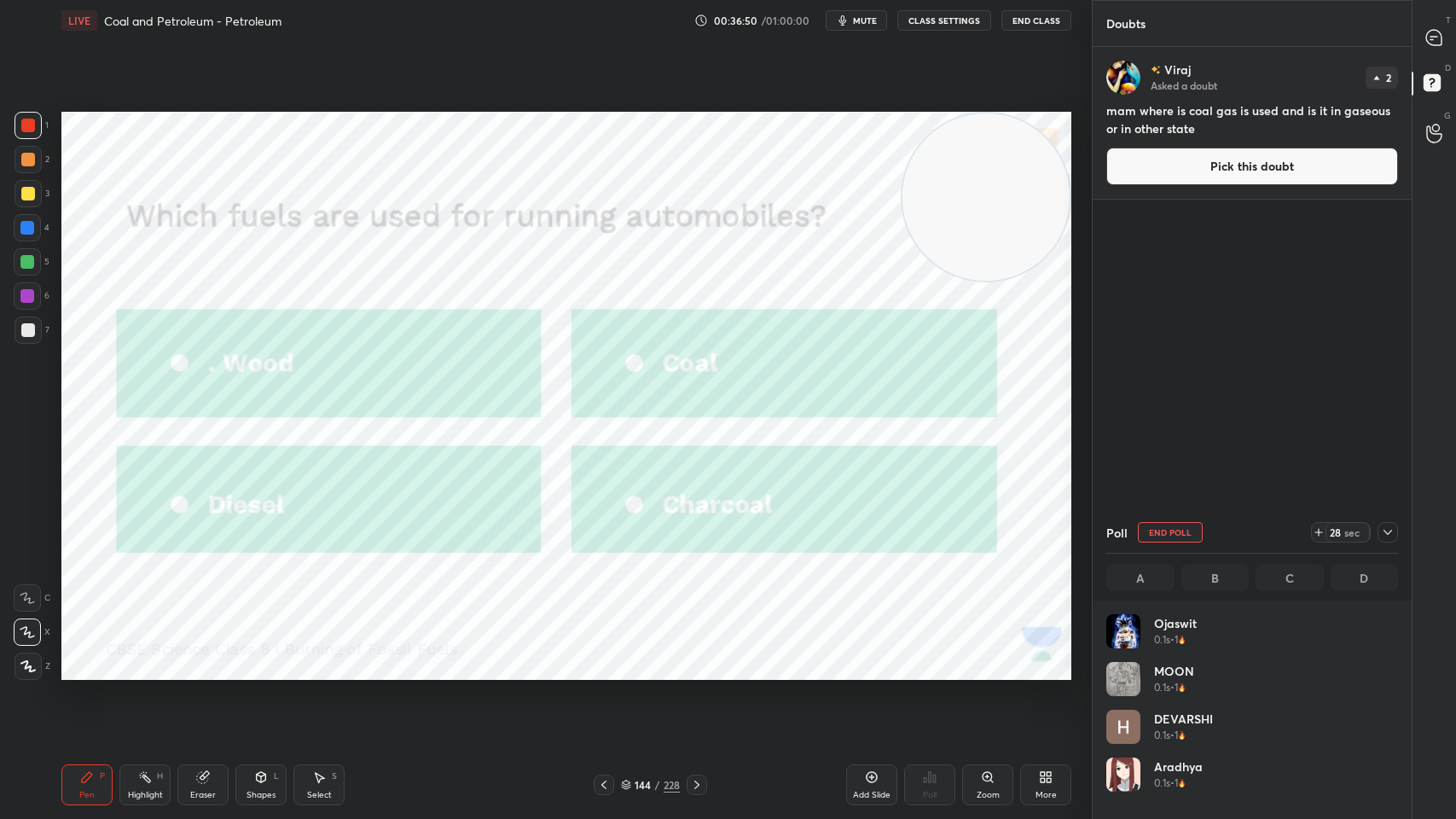
scroll to position [200, 286]
click at [1386, 531] on icon at bounding box center [1388, 532] width 14 height 14
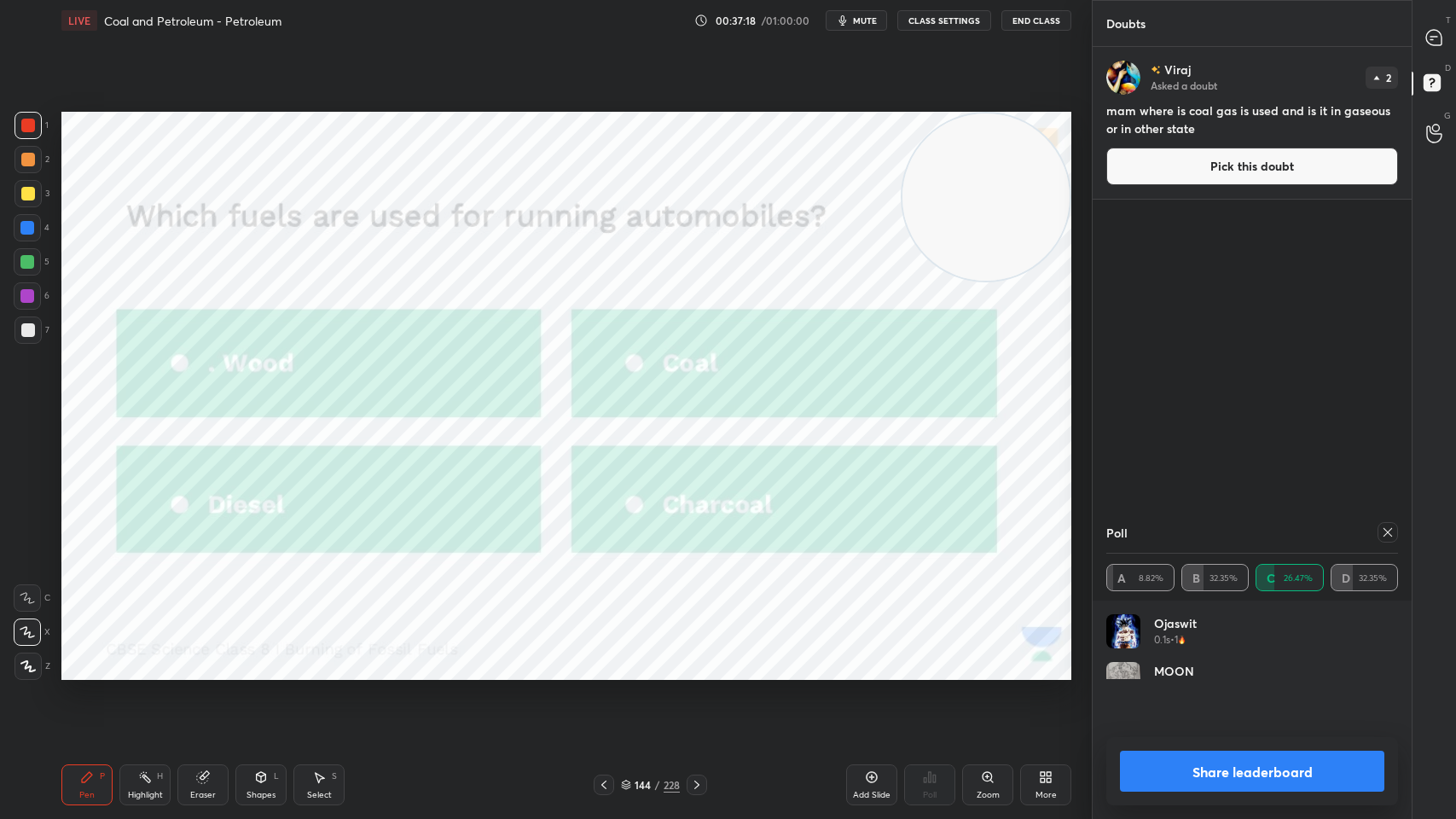
scroll to position [199, 286]
click at [1388, 533] on icon at bounding box center [1388, 532] width 14 height 14
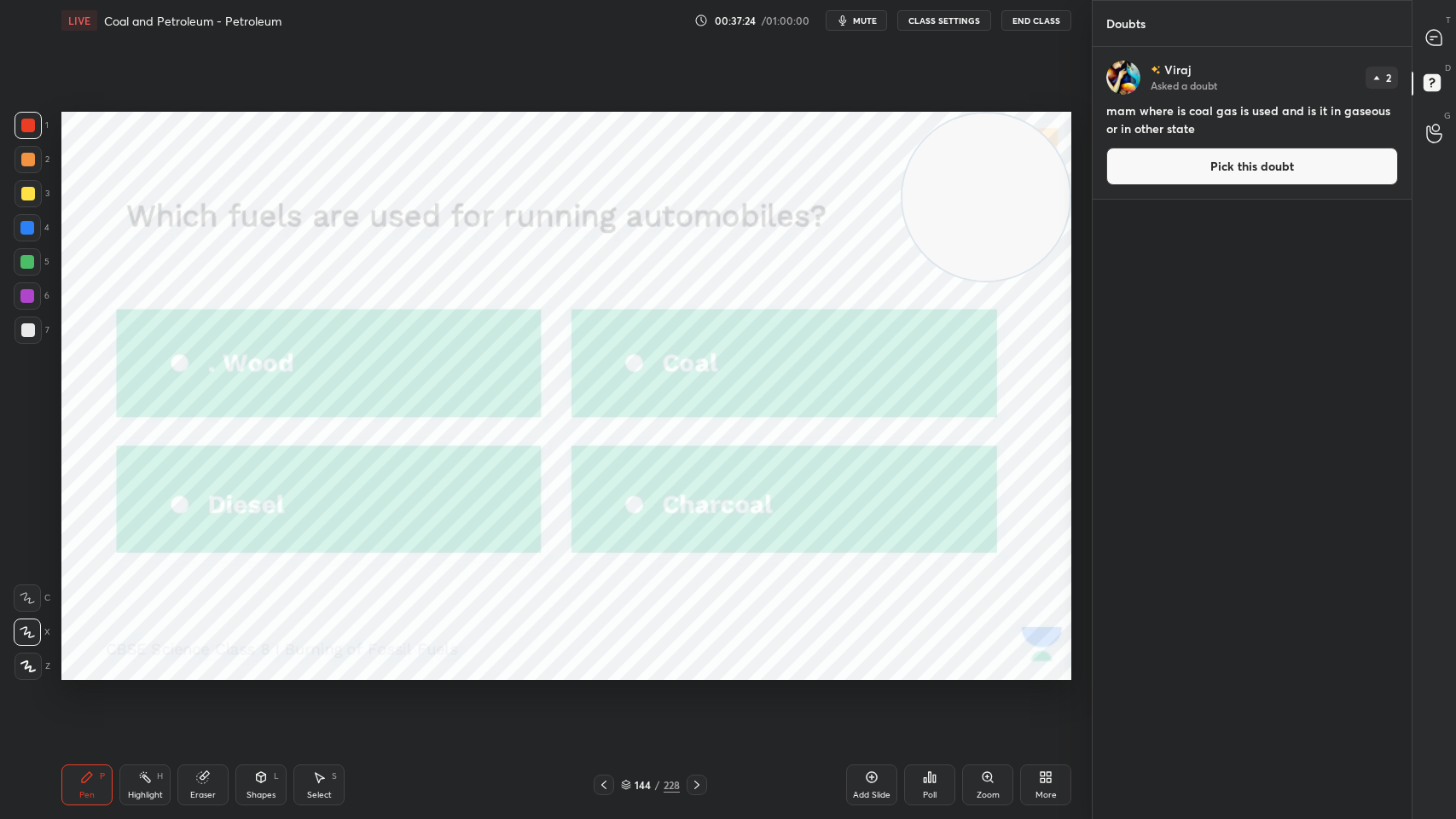
scroll to position [767, 314]
click at [1024, 29] on button "End Class" at bounding box center [1036, 20] width 70 height 20
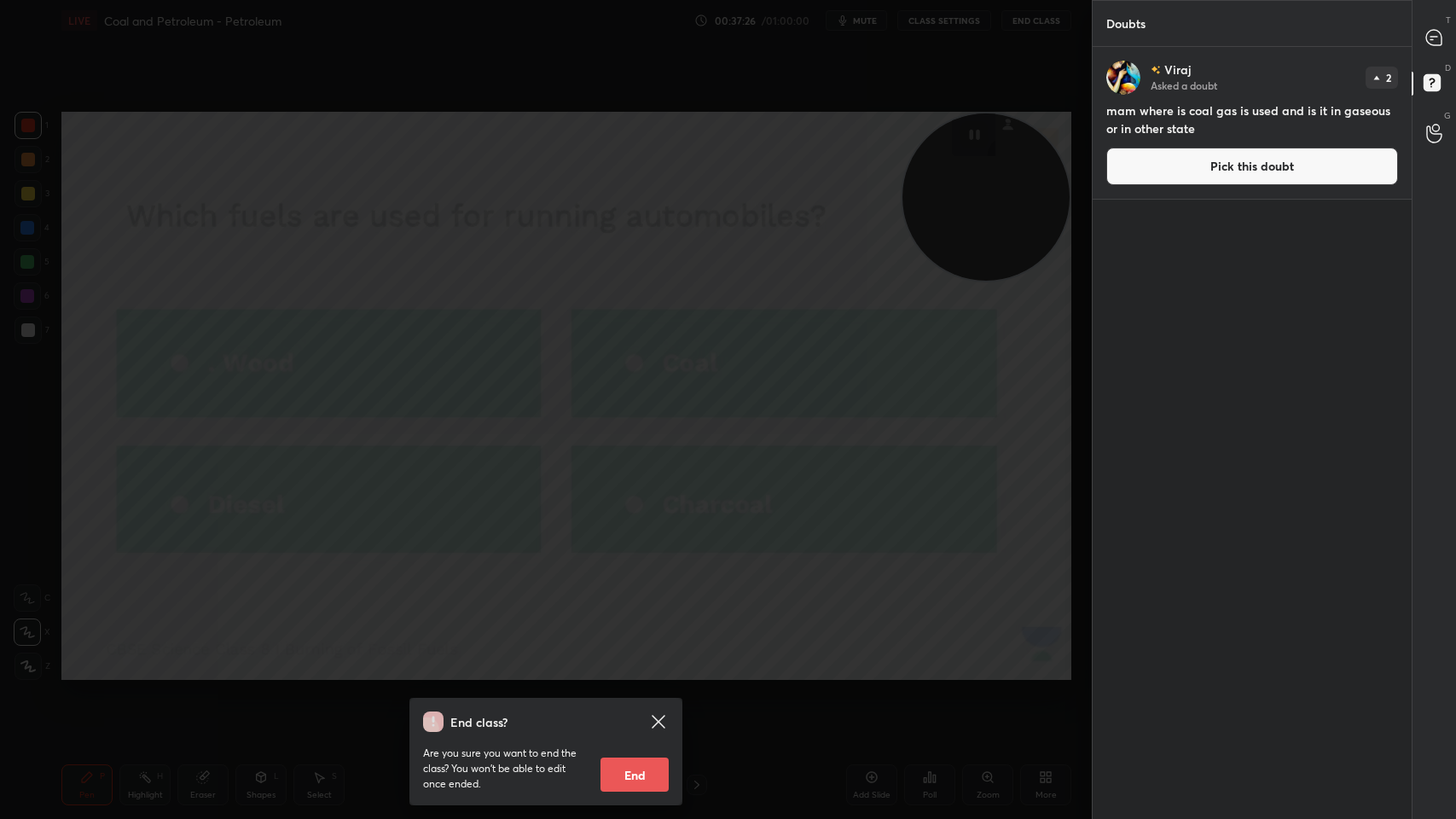
click at [949, 172] on div "End class? Are you sure you want to end the class? You won’t be able to edit on…" at bounding box center [546, 410] width 1092 height 819
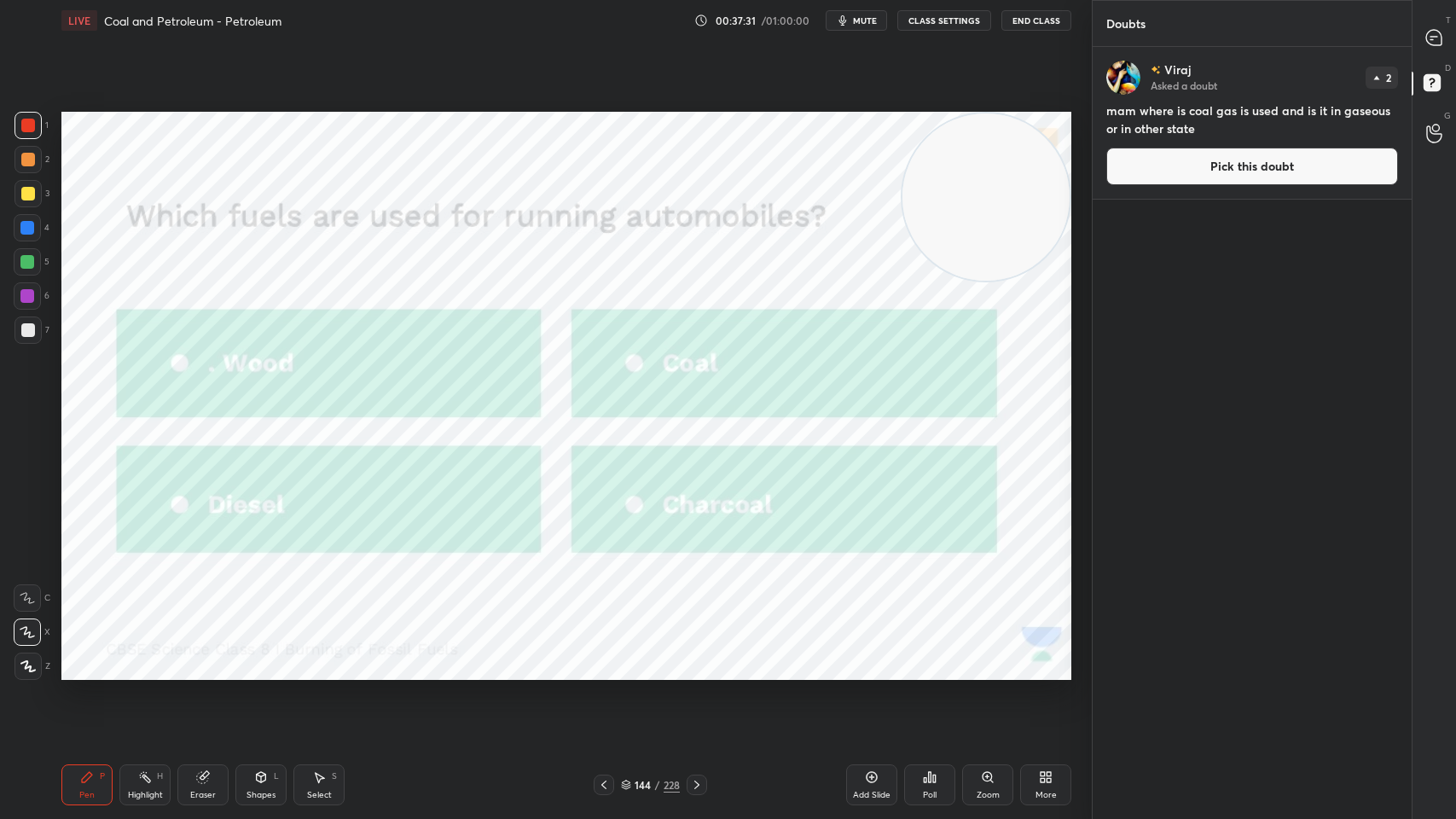
click at [1410, 81] on div "Viraj Asked a doubt 2 mam where is coal gas is used and is it in gaseous or in …" at bounding box center [1252, 122] width 319 height 152
click at [1428, 31] on icon at bounding box center [1434, 37] width 16 height 16
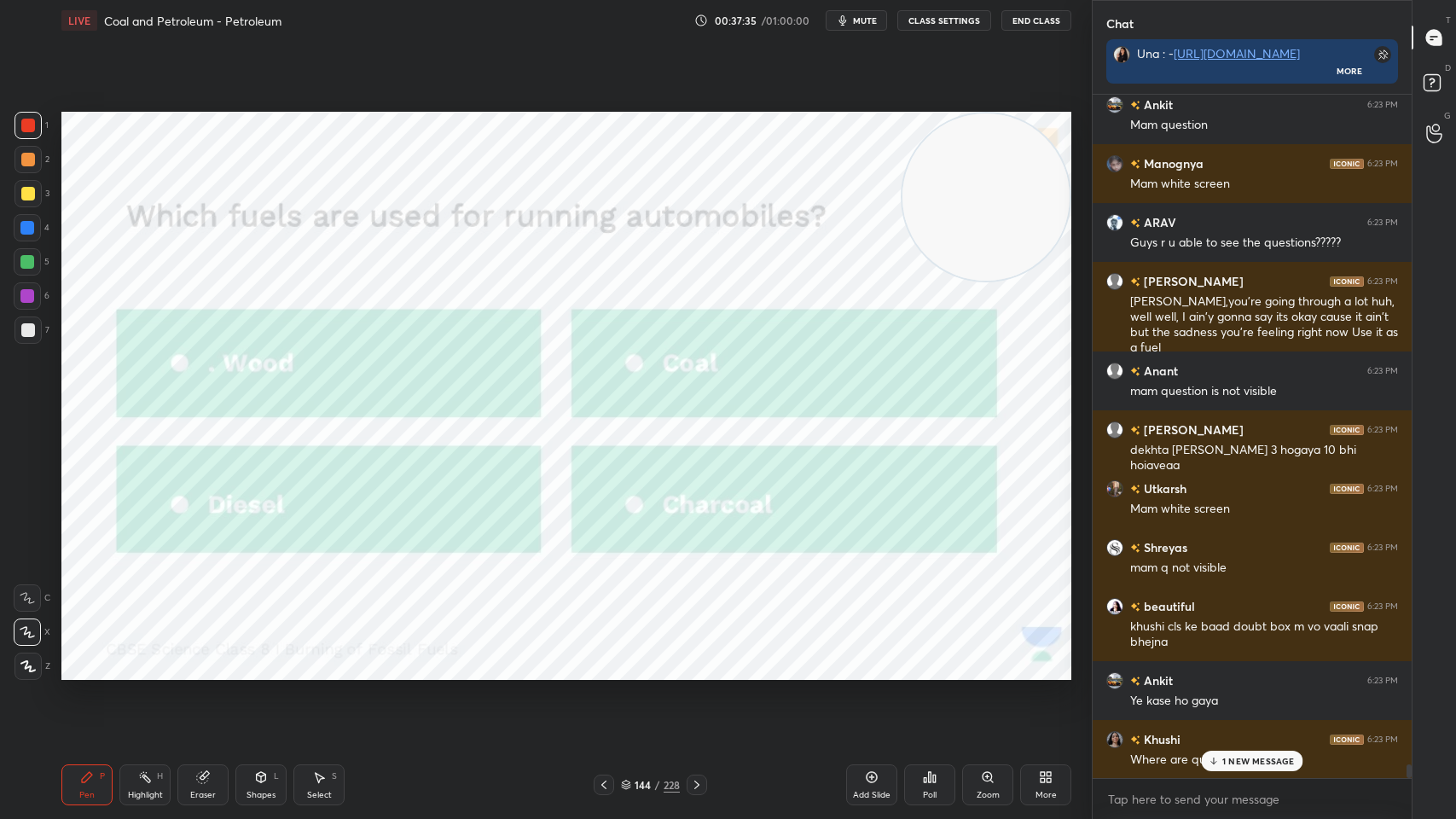
scroll to position [34056, 0]
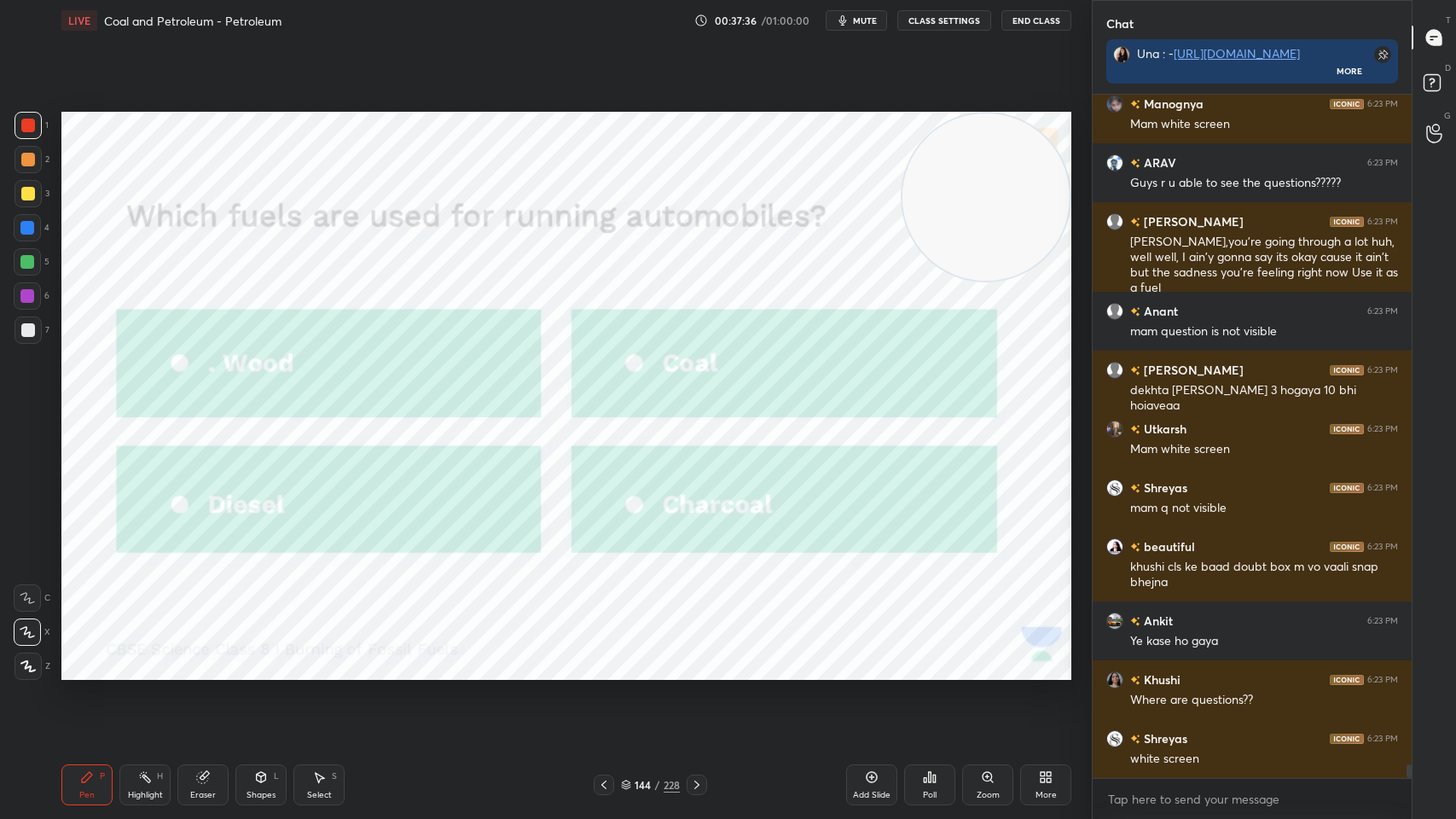
click at [873, 17] on span "mute" at bounding box center [865, 20] width 24 height 12
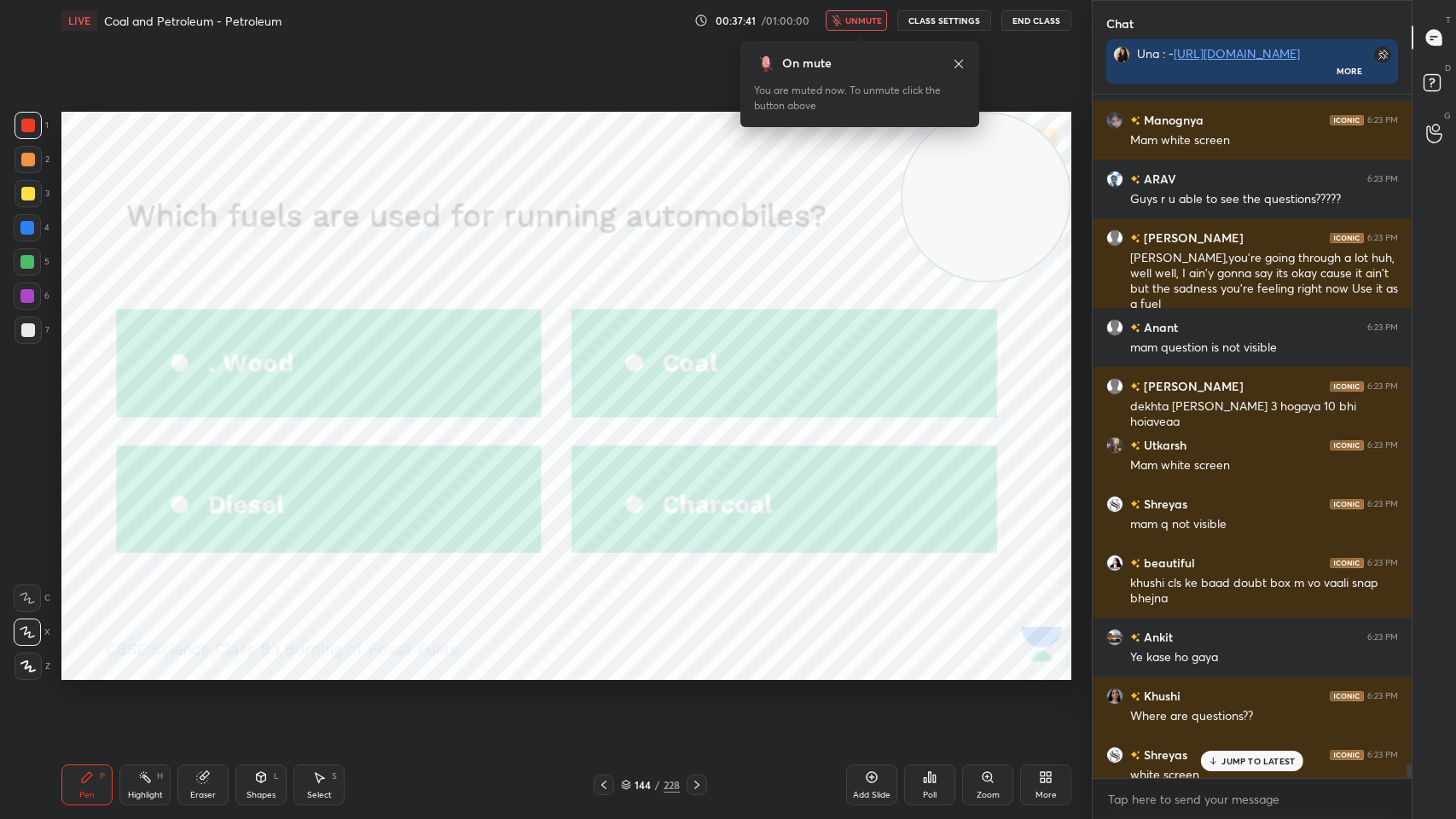
scroll to position [34072, 0]
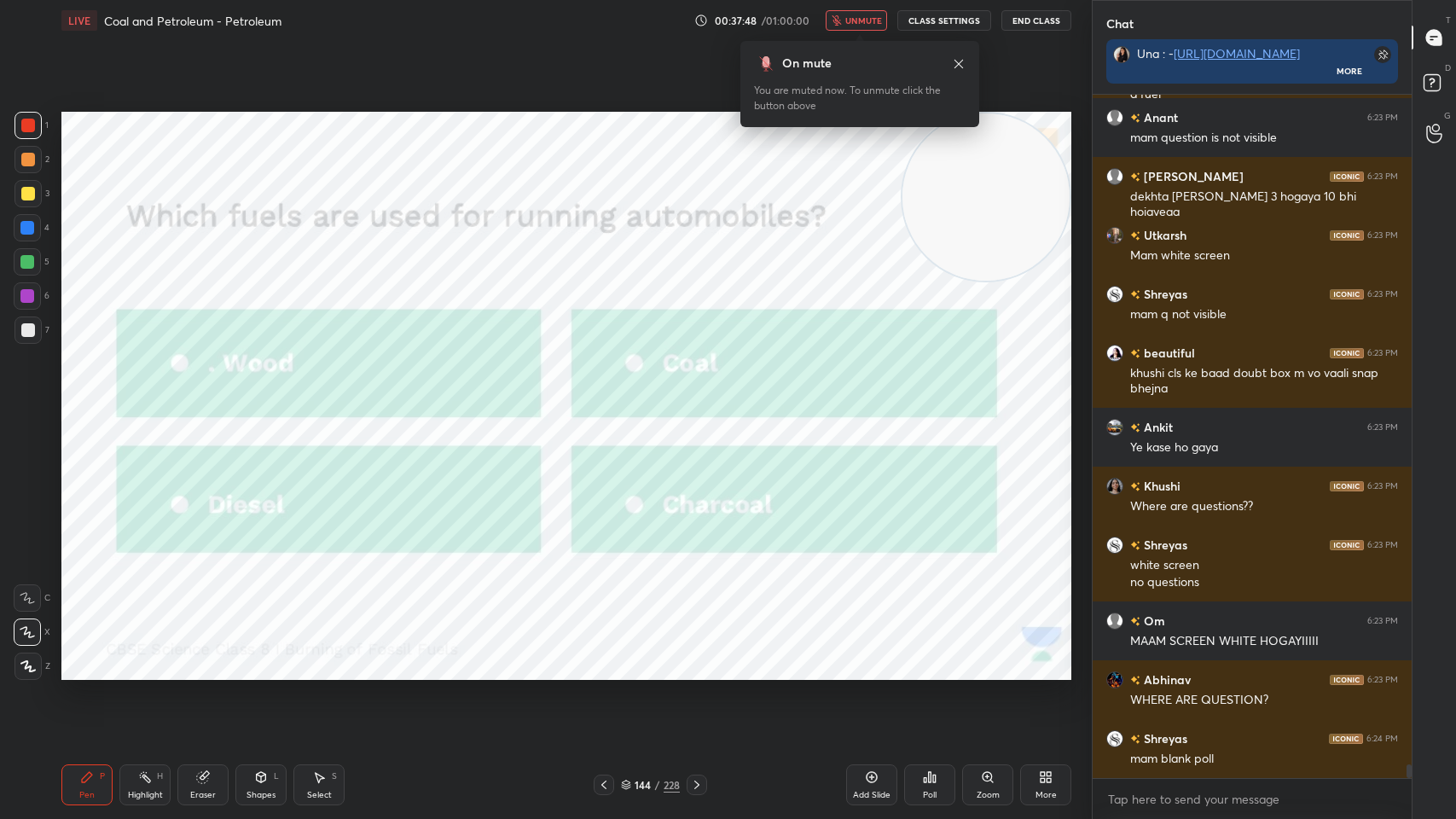
click at [1029, 12] on button "End Class" at bounding box center [1036, 20] width 70 height 20
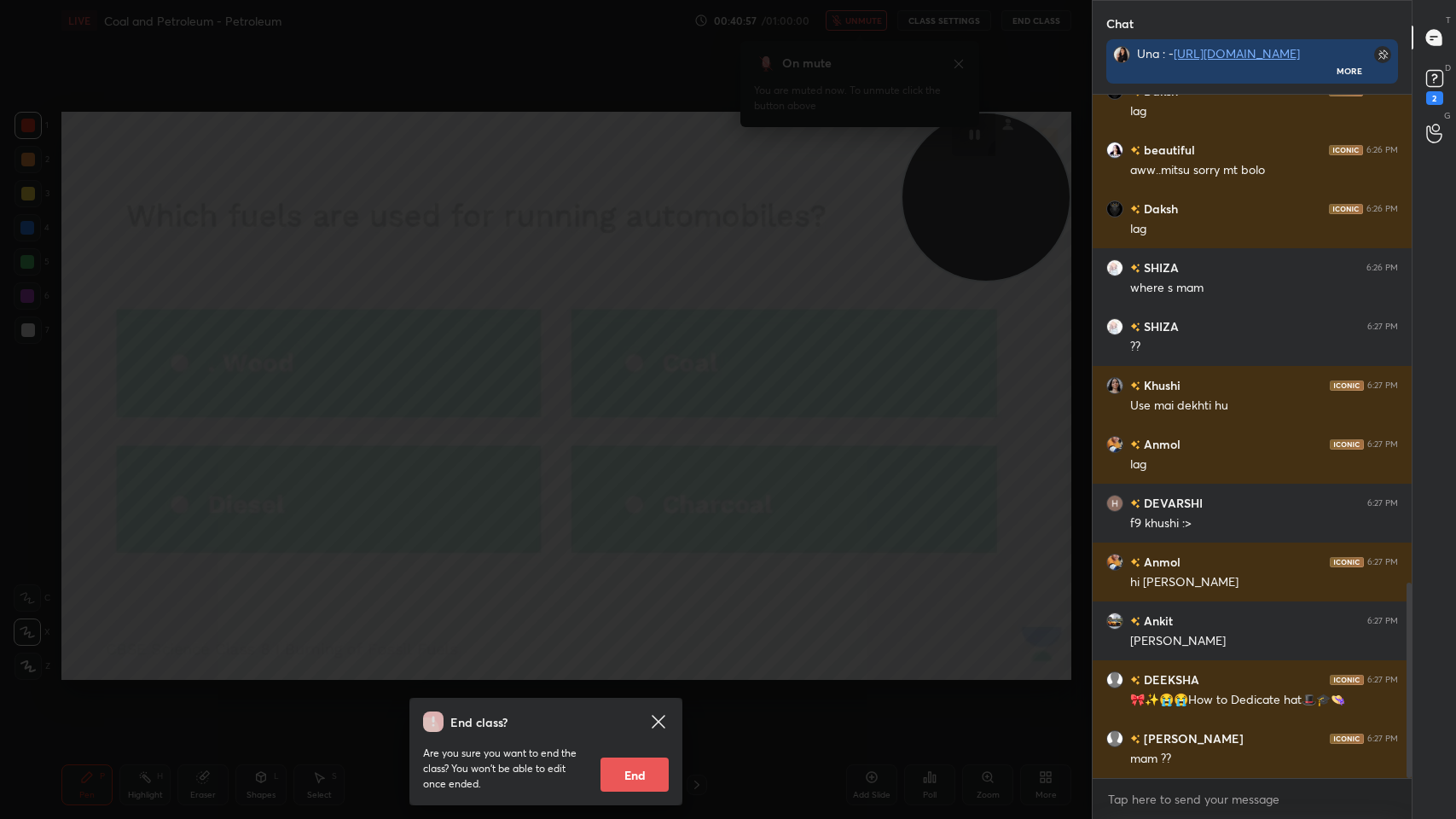
scroll to position [1720, 0]
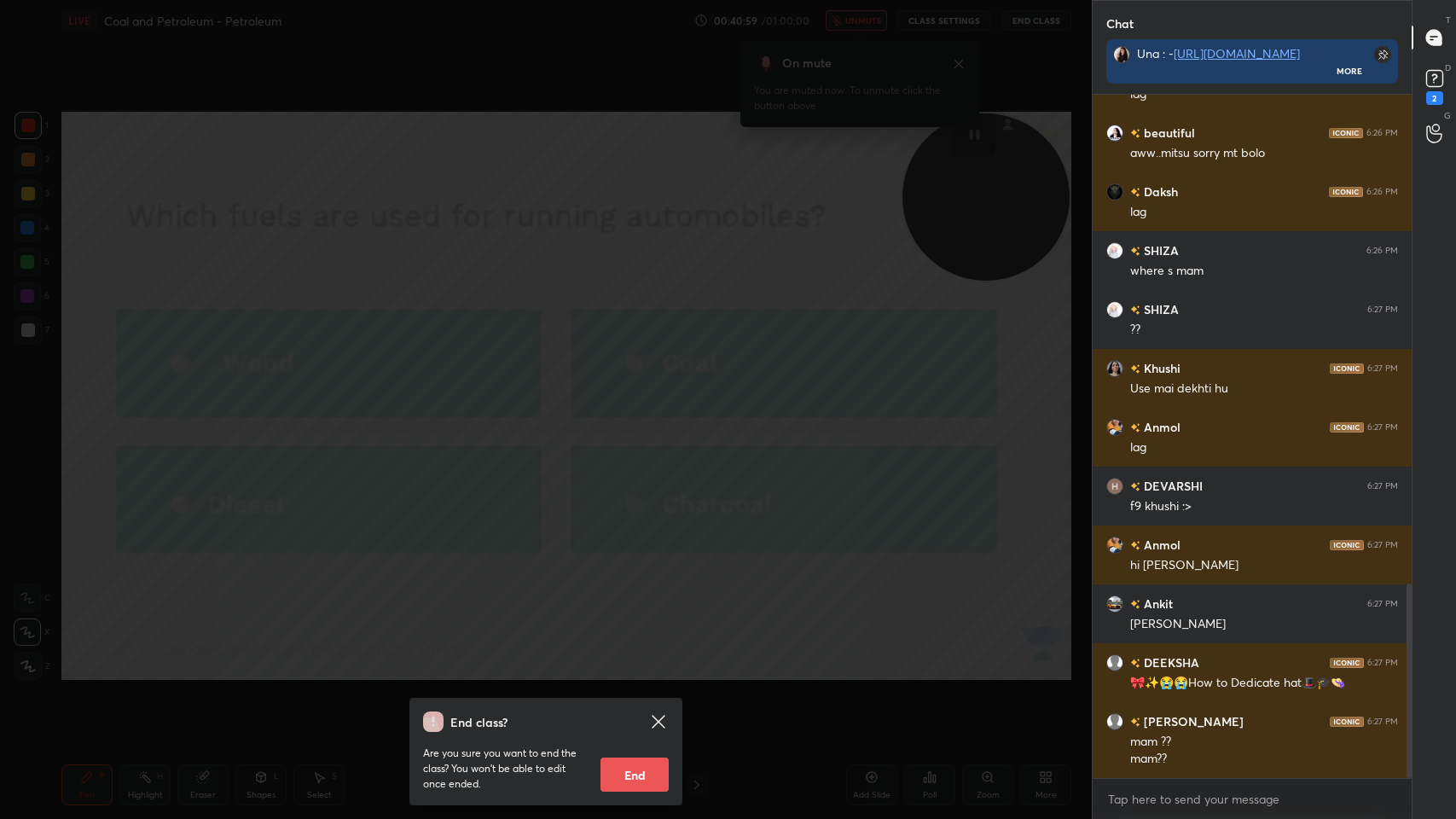
click at [548, 493] on div "End class? Are you sure you want to end the class? You won’t be able to edit on…" at bounding box center [546, 410] width 1092 height 819
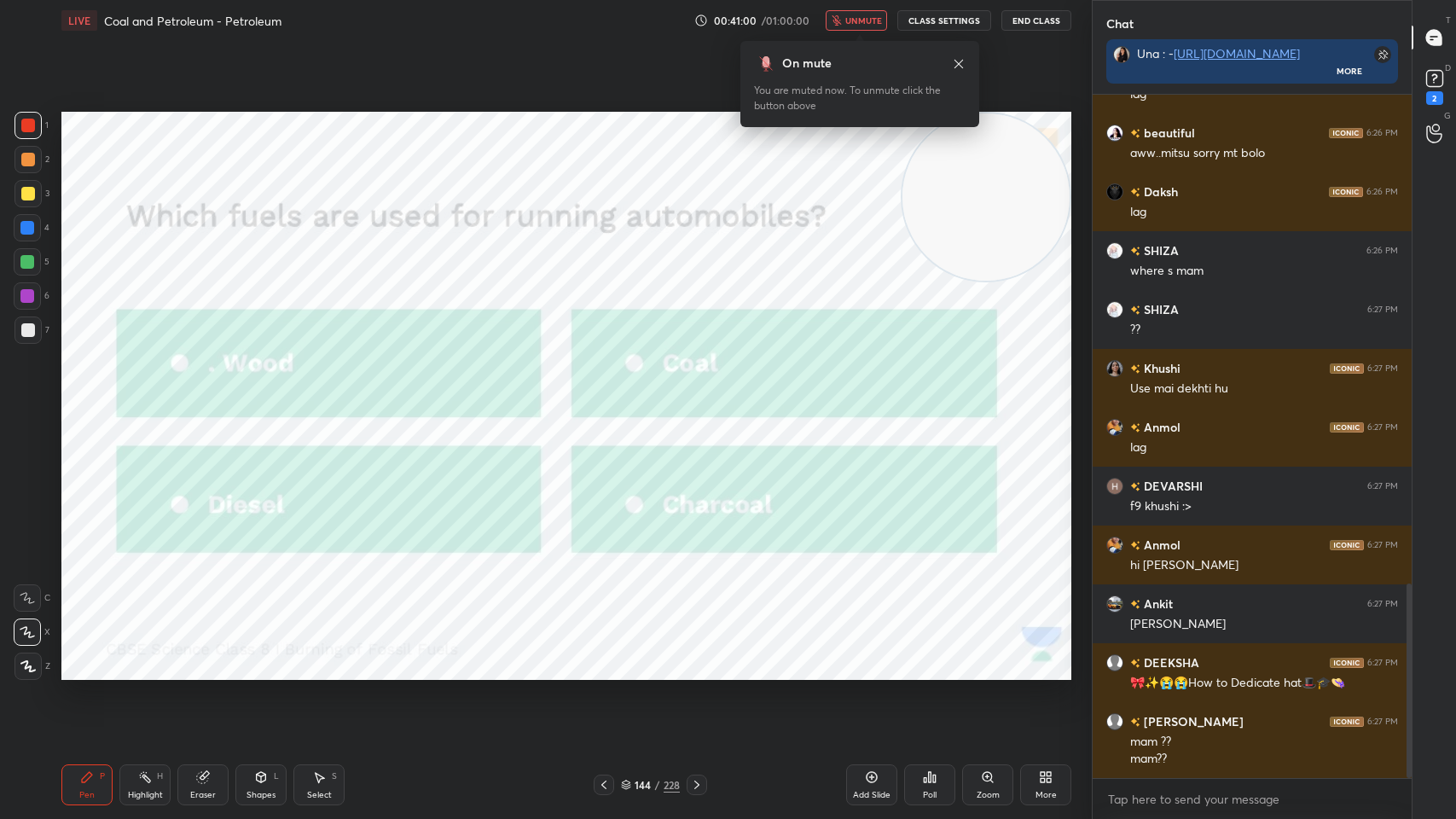
click at [854, 22] on span "unmute" at bounding box center [864, 20] width 37 height 12
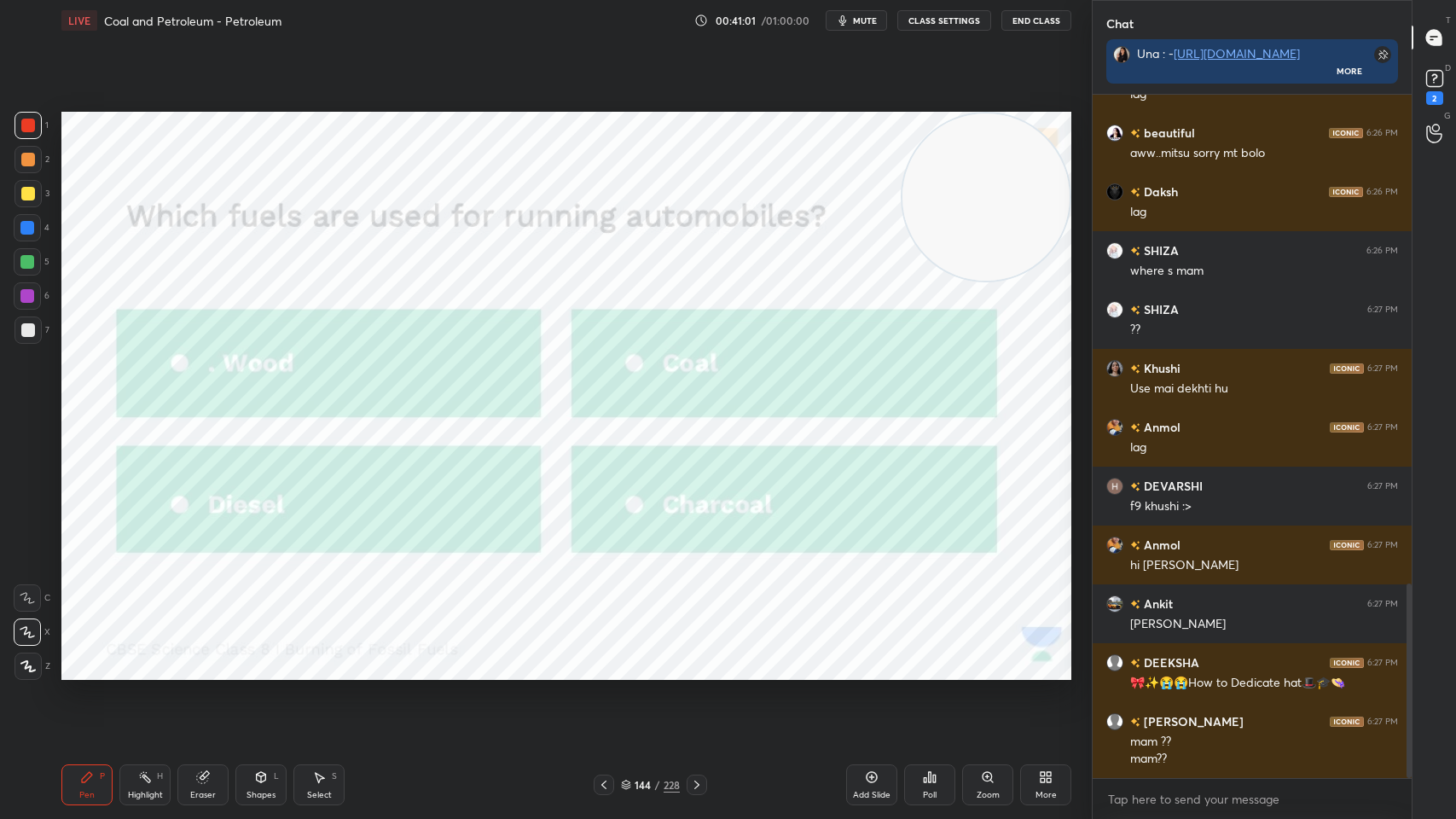
scroll to position [1794, 0]
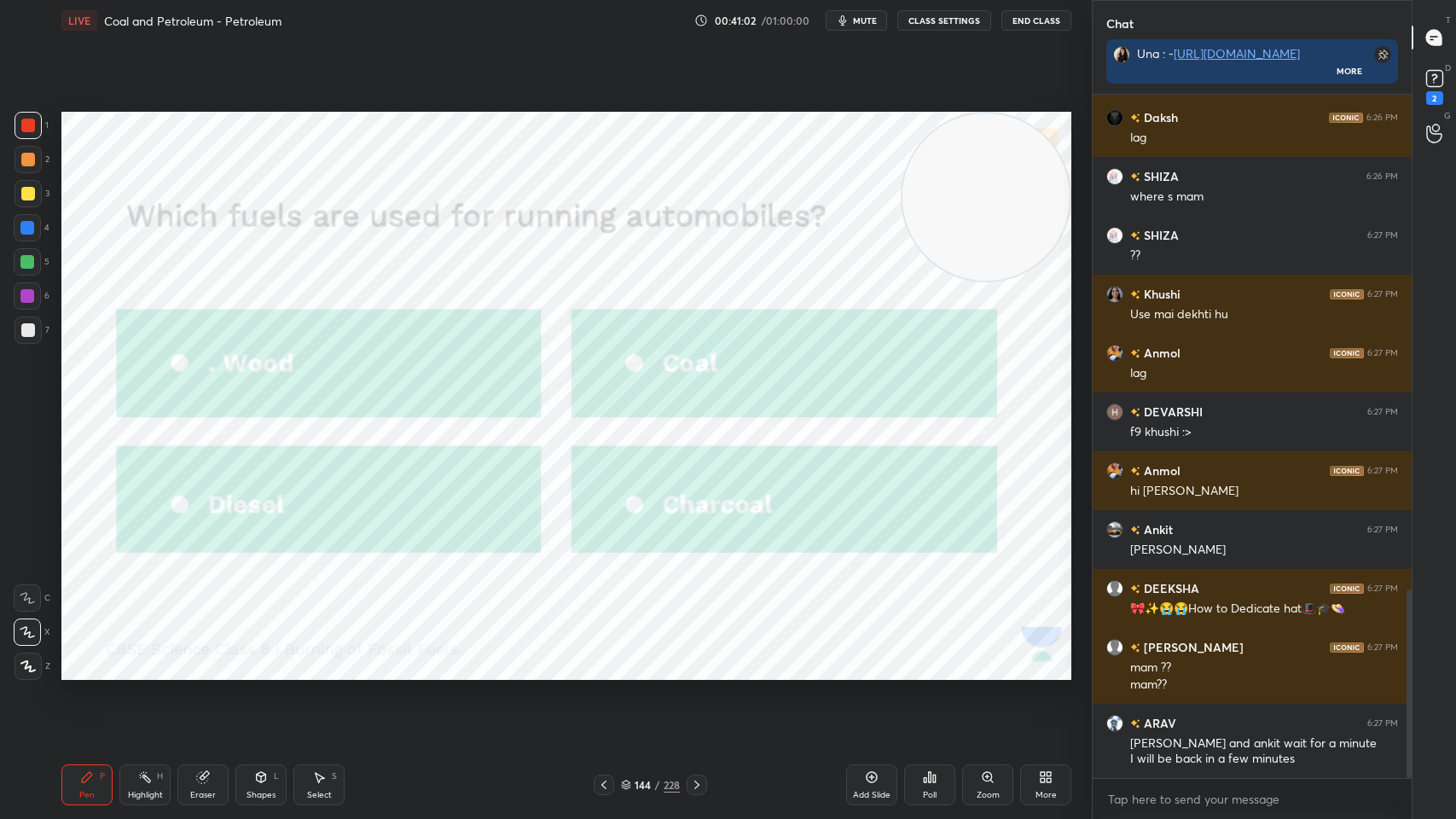
click at [695, 658] on icon at bounding box center [697, 784] width 14 height 14
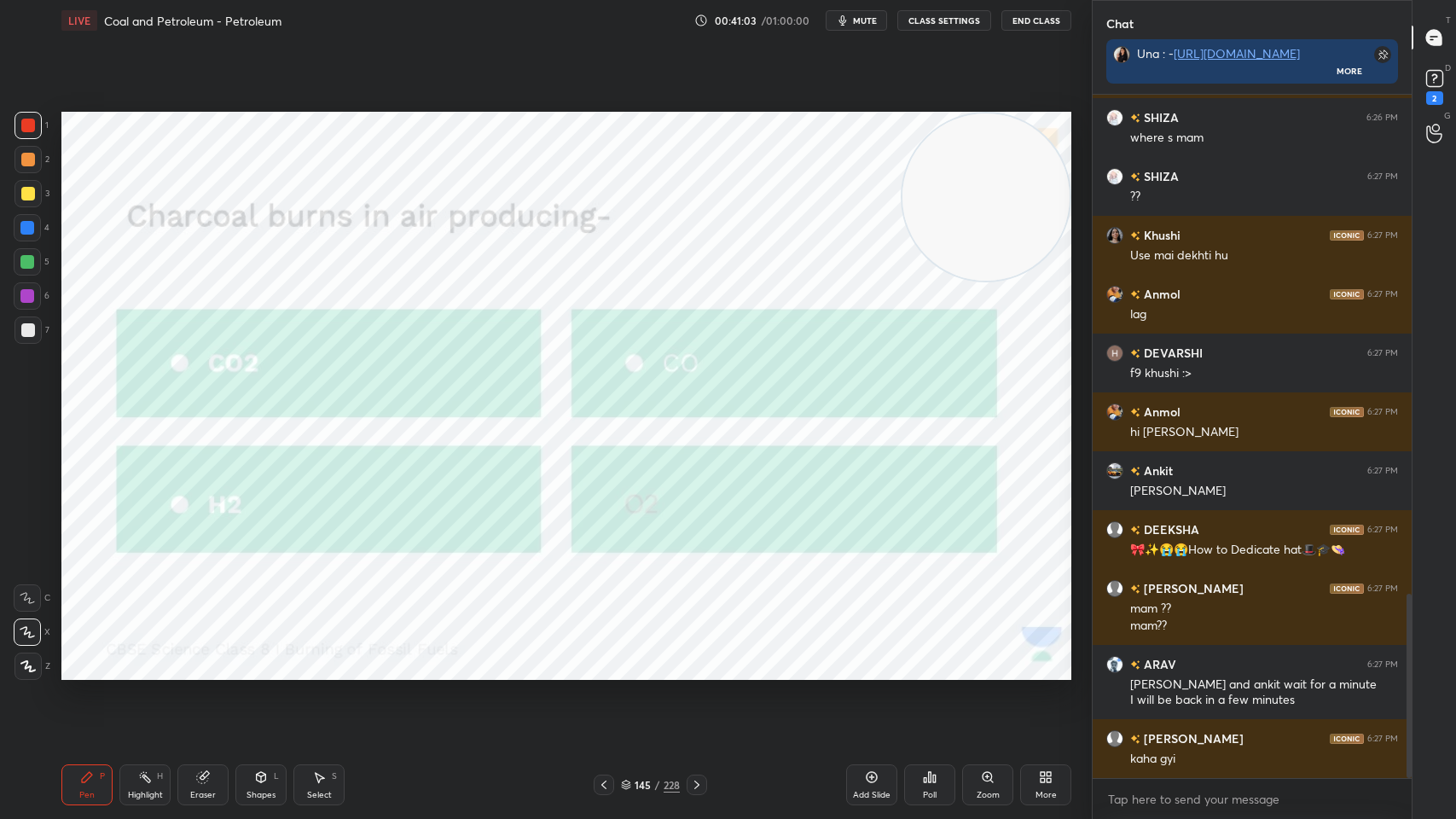
scroll to position [2019, 0]
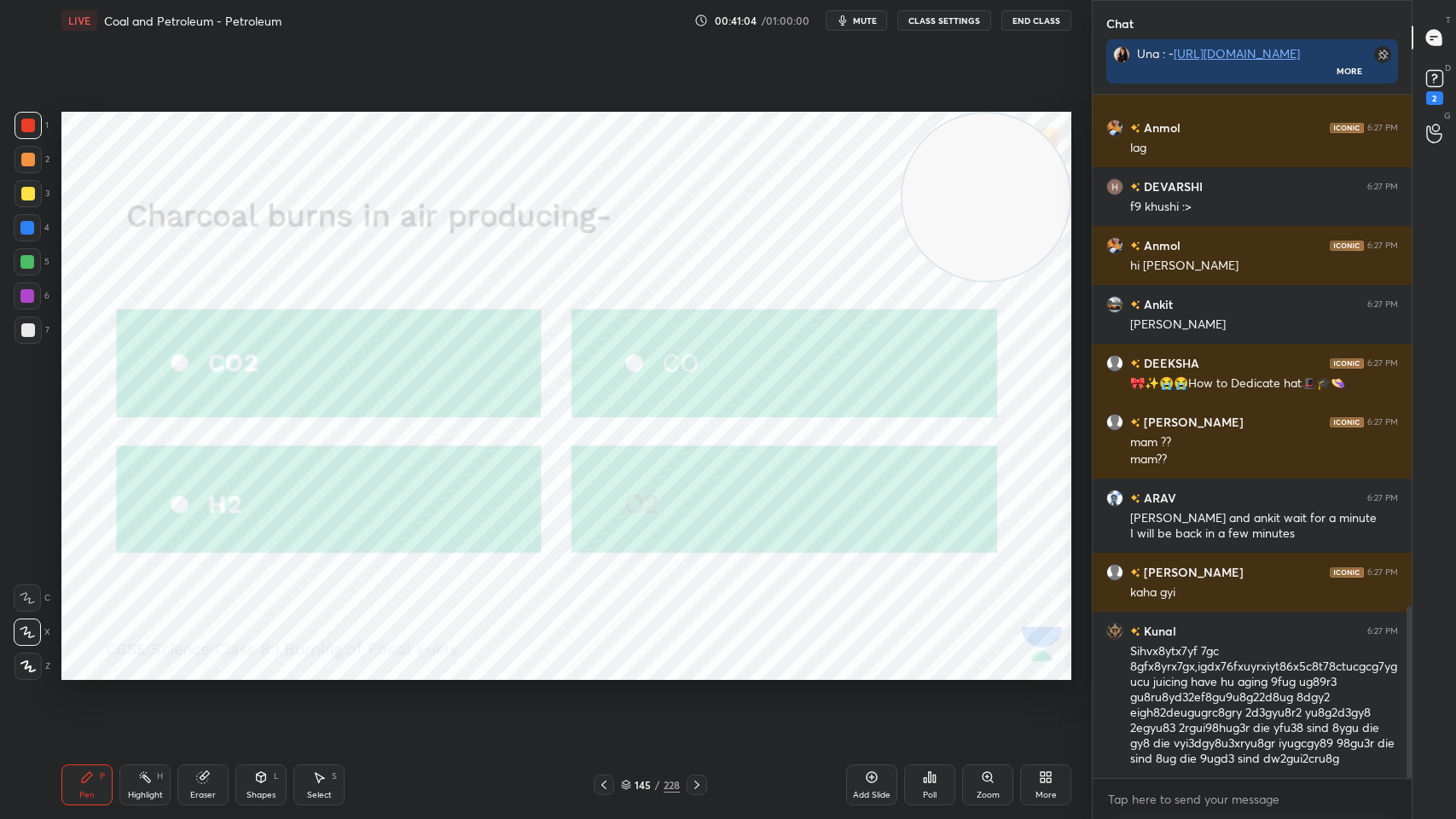
click at [860, 21] on span "mute" at bounding box center [865, 20] width 24 height 12
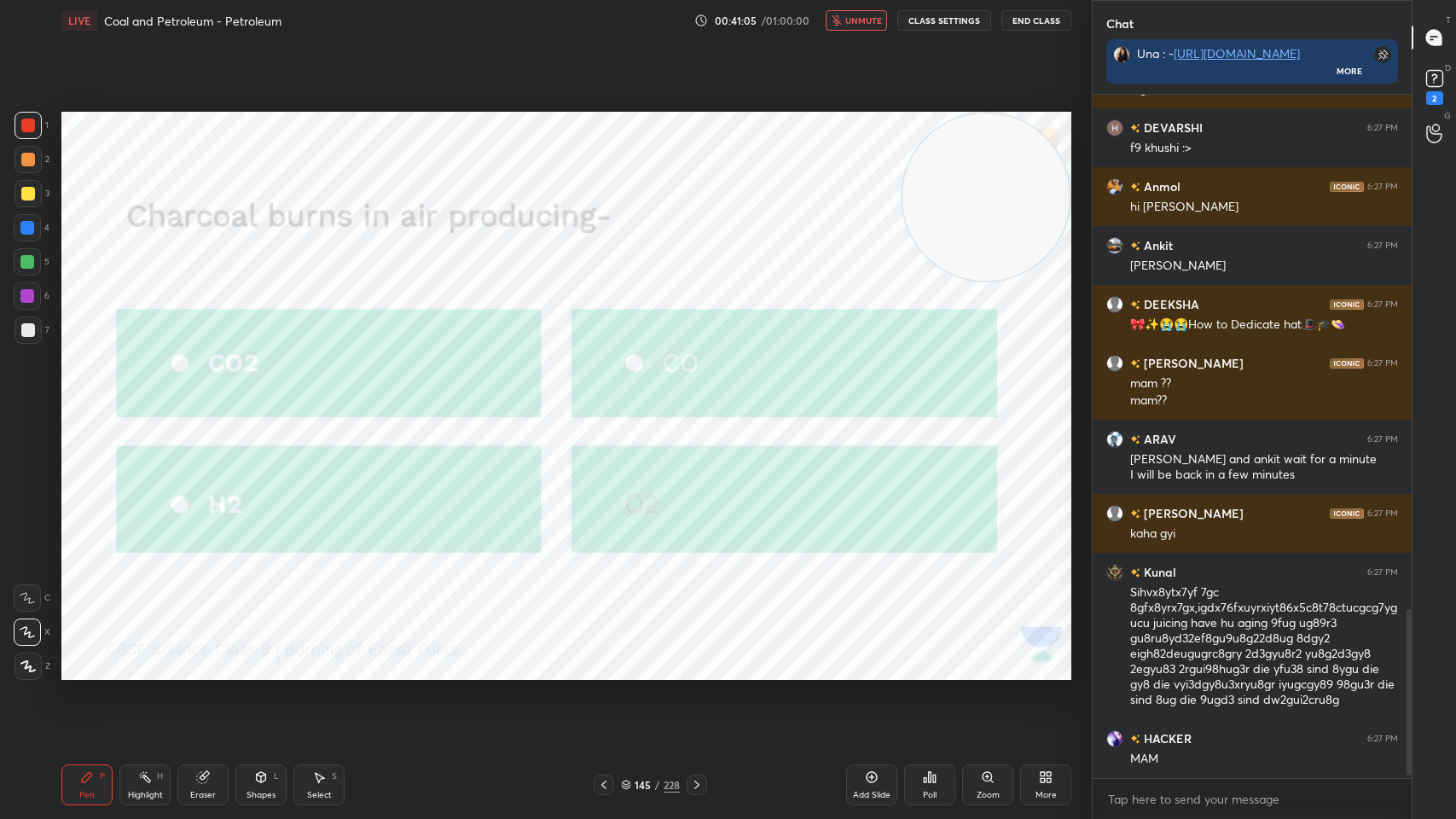
scroll to position [2136, 0]
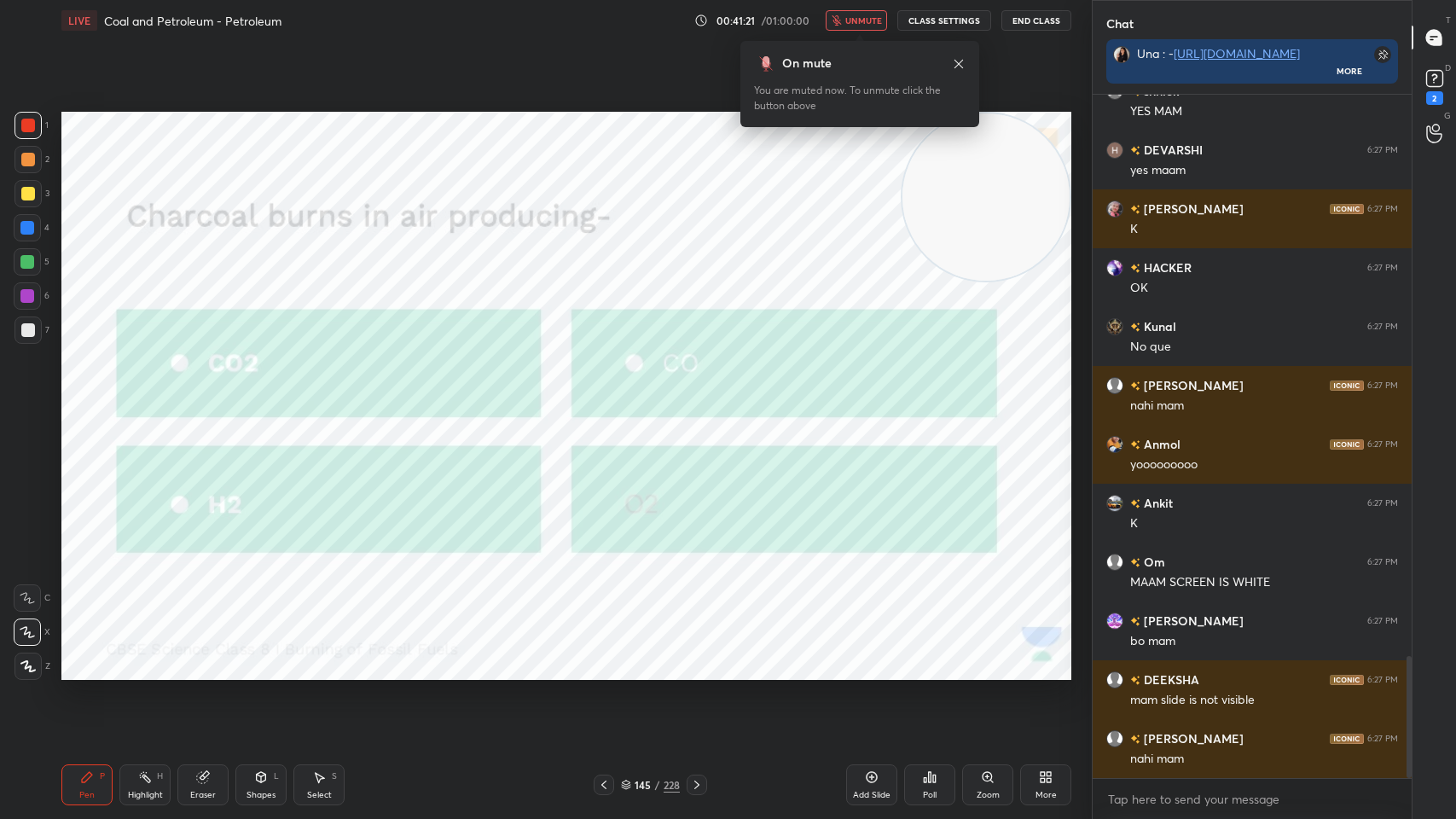
click at [930, 658] on div "Poll" at bounding box center [930, 794] width 14 height 8
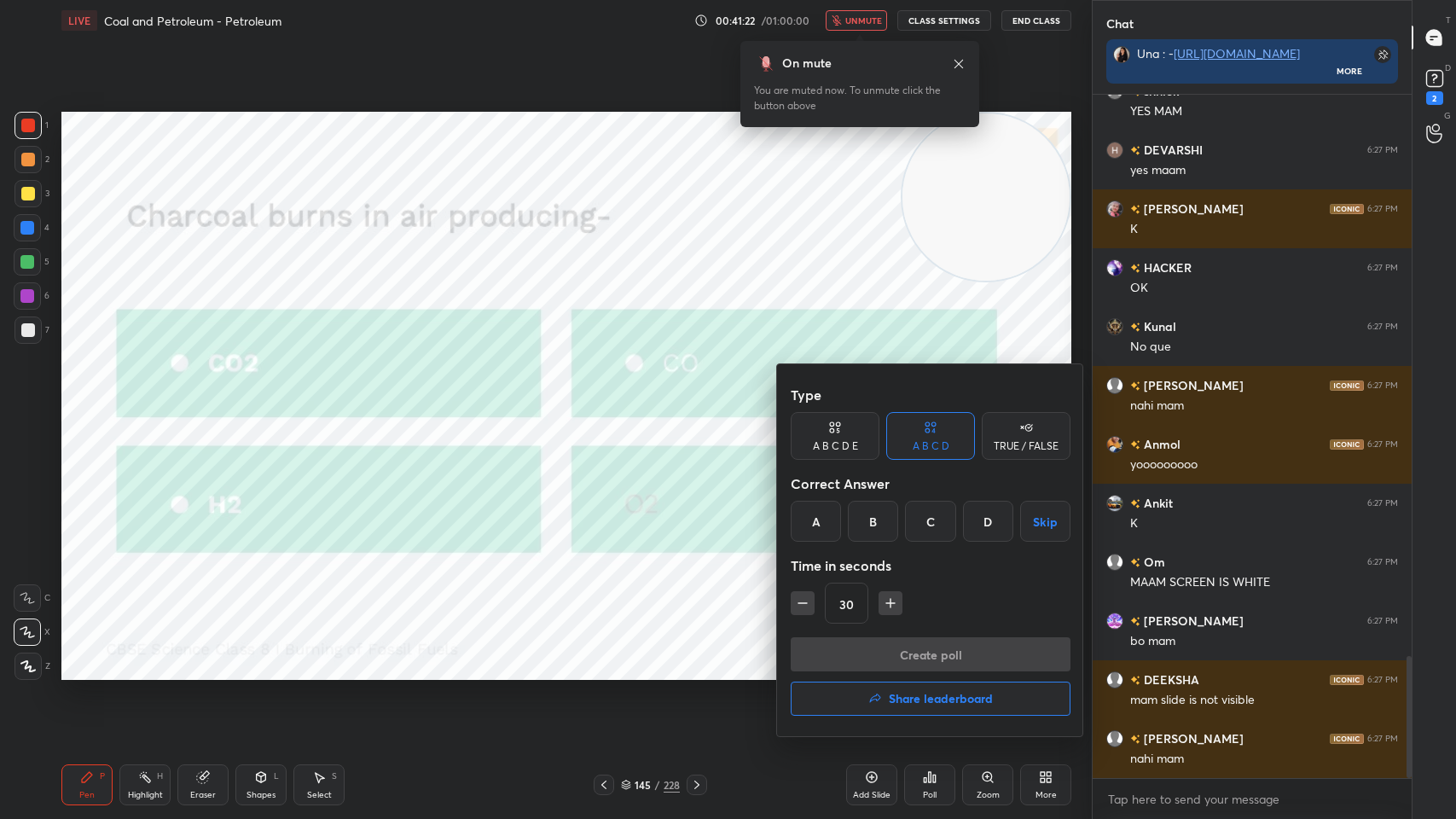
click at [823, 536] on div "A" at bounding box center [815, 521] width 51 height 40
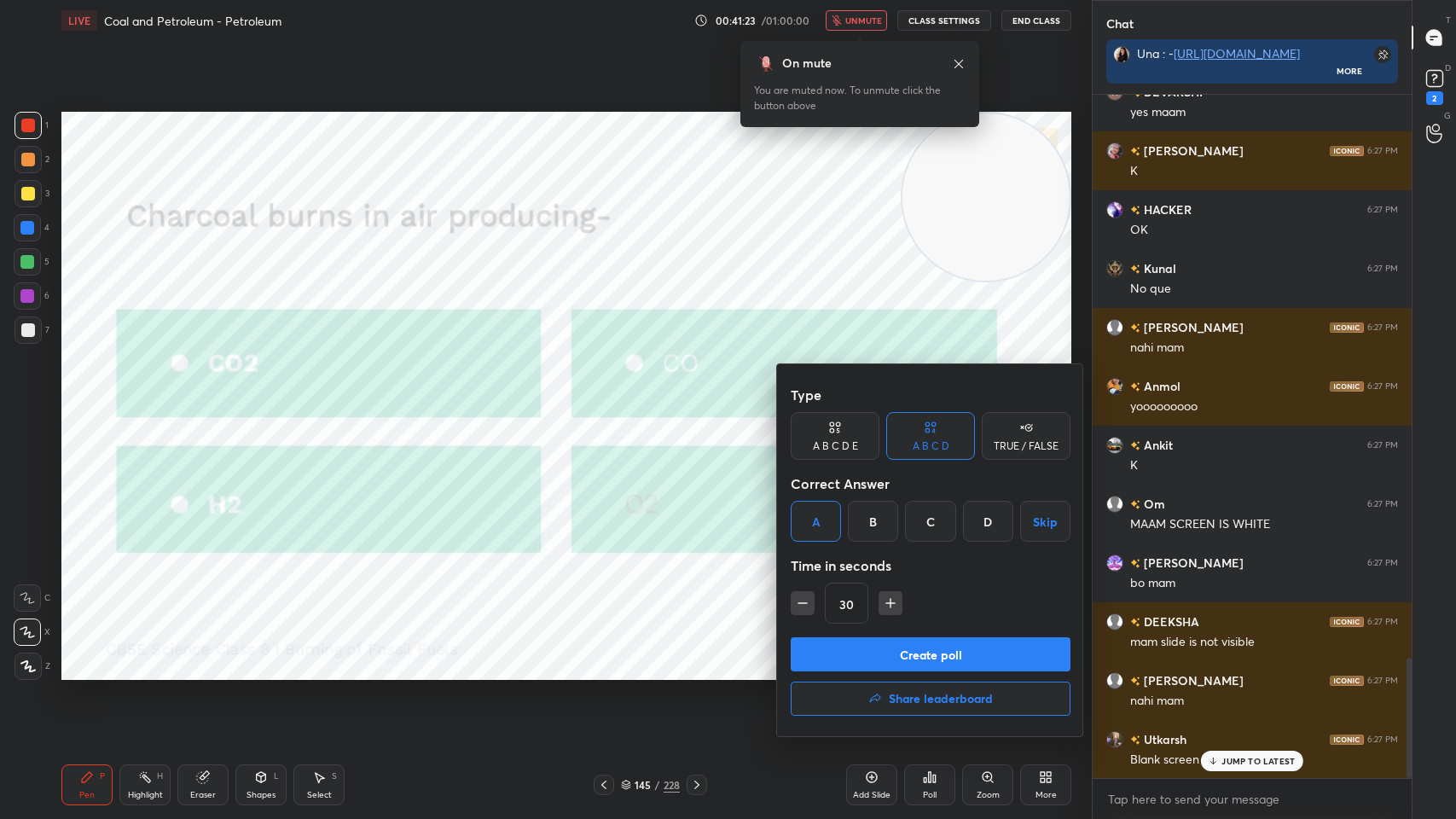
click at [853, 651] on button "Create poll" at bounding box center [930, 653] width 280 height 34
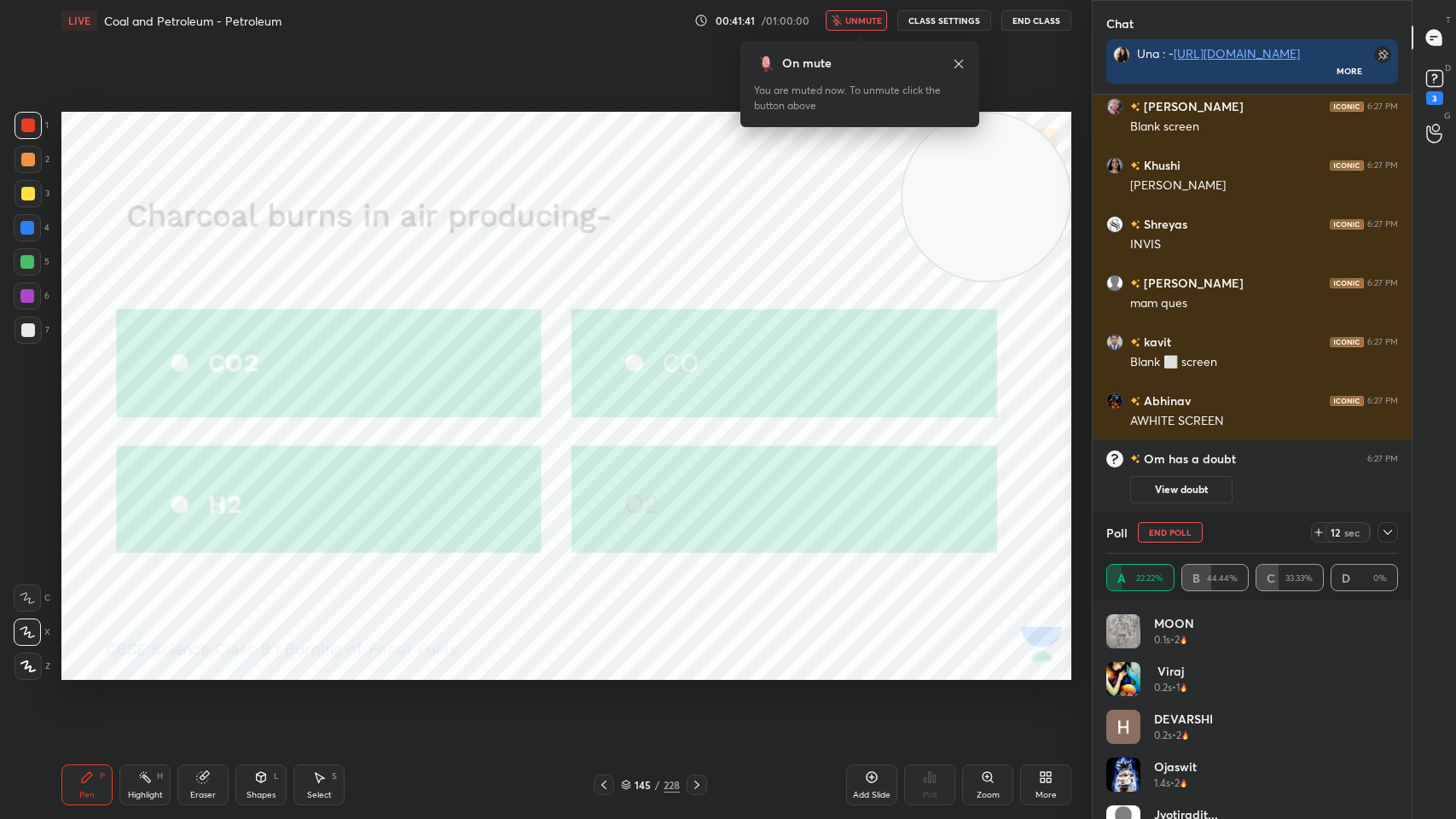
click at [1388, 531] on icon at bounding box center [1388, 532] width 14 height 14
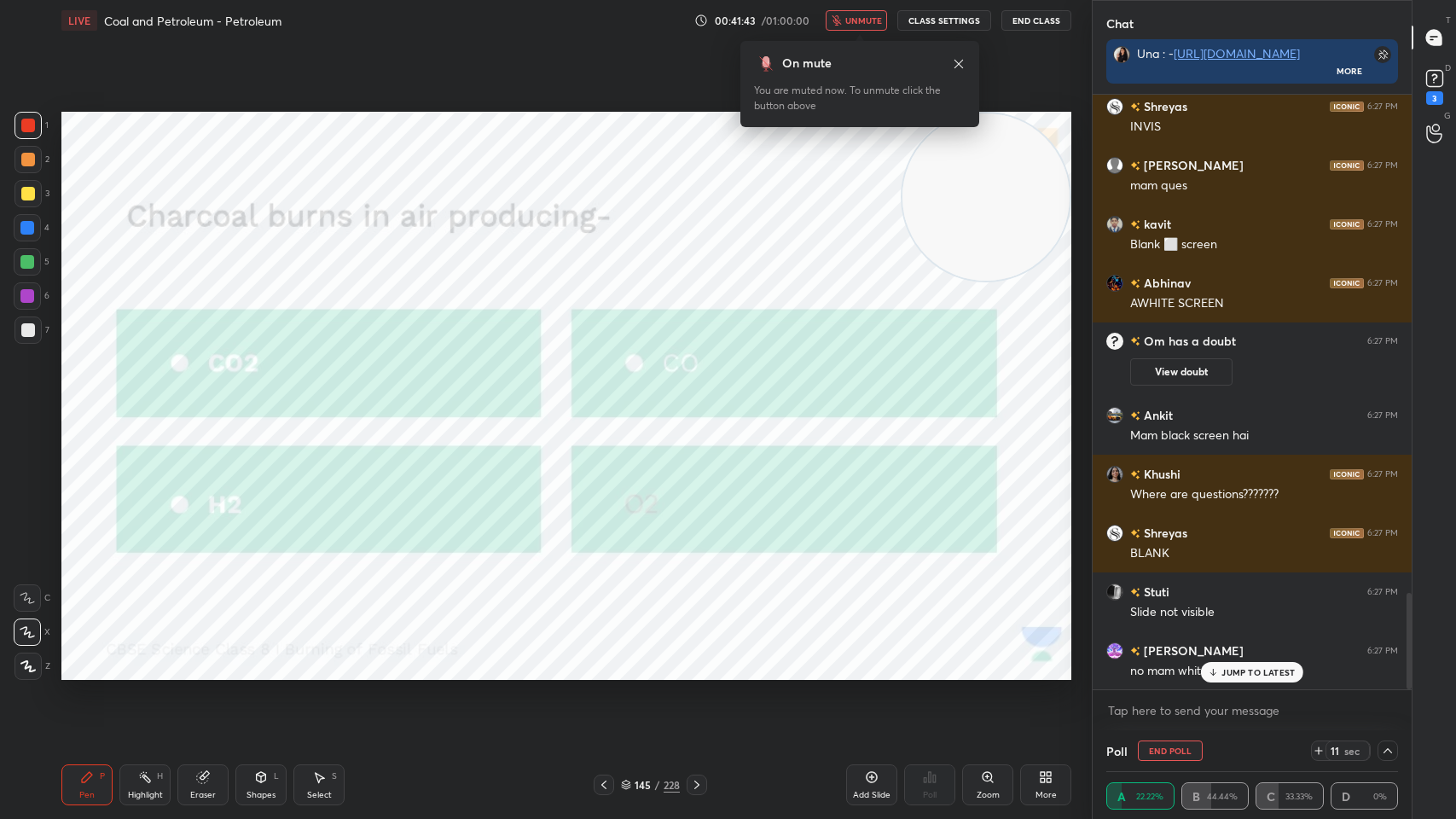
click at [688, 658] on div at bounding box center [697, 785] width 20 height 20
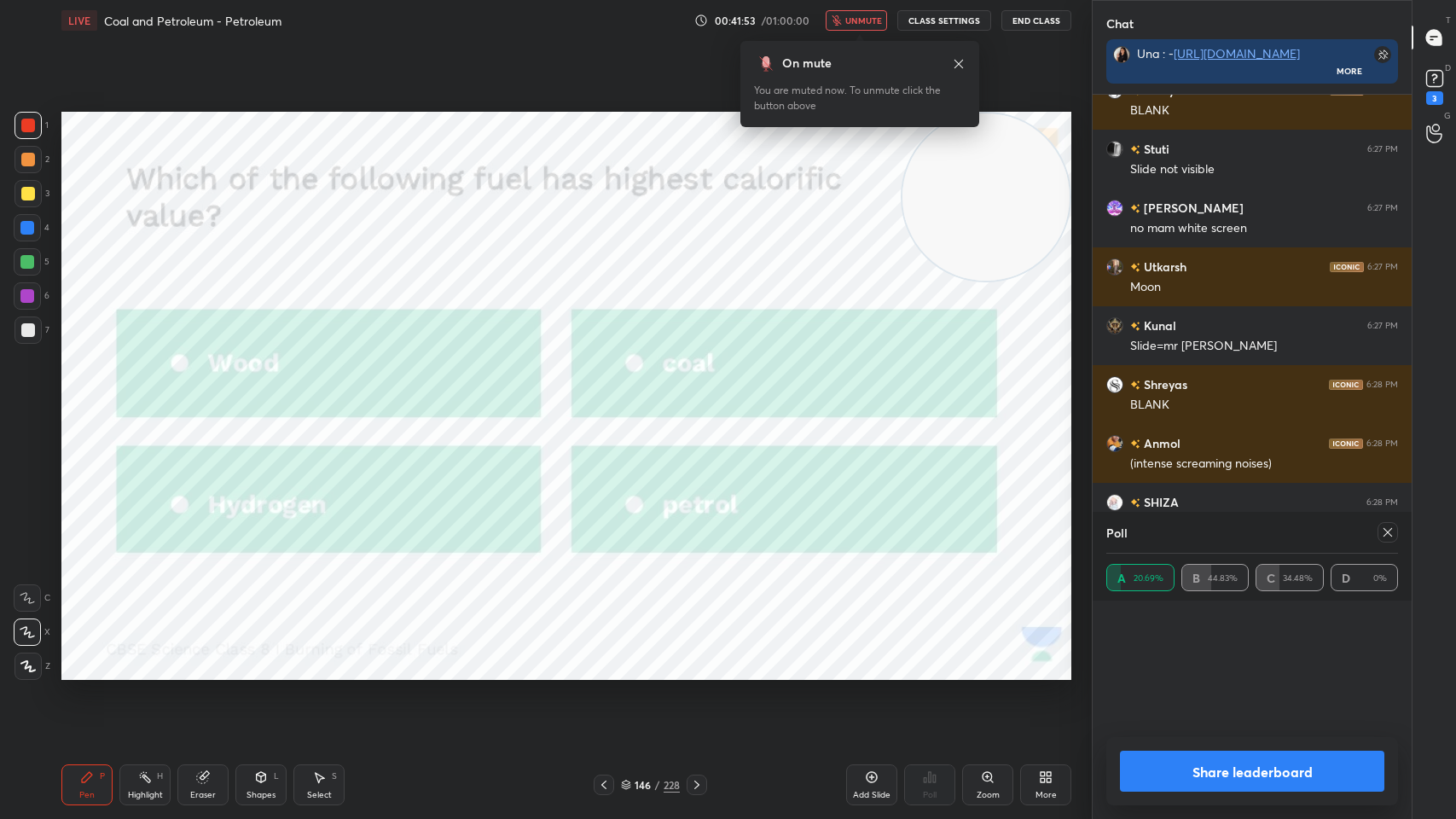
click at [1029, 19] on button "End Class" at bounding box center [1036, 20] width 70 height 20
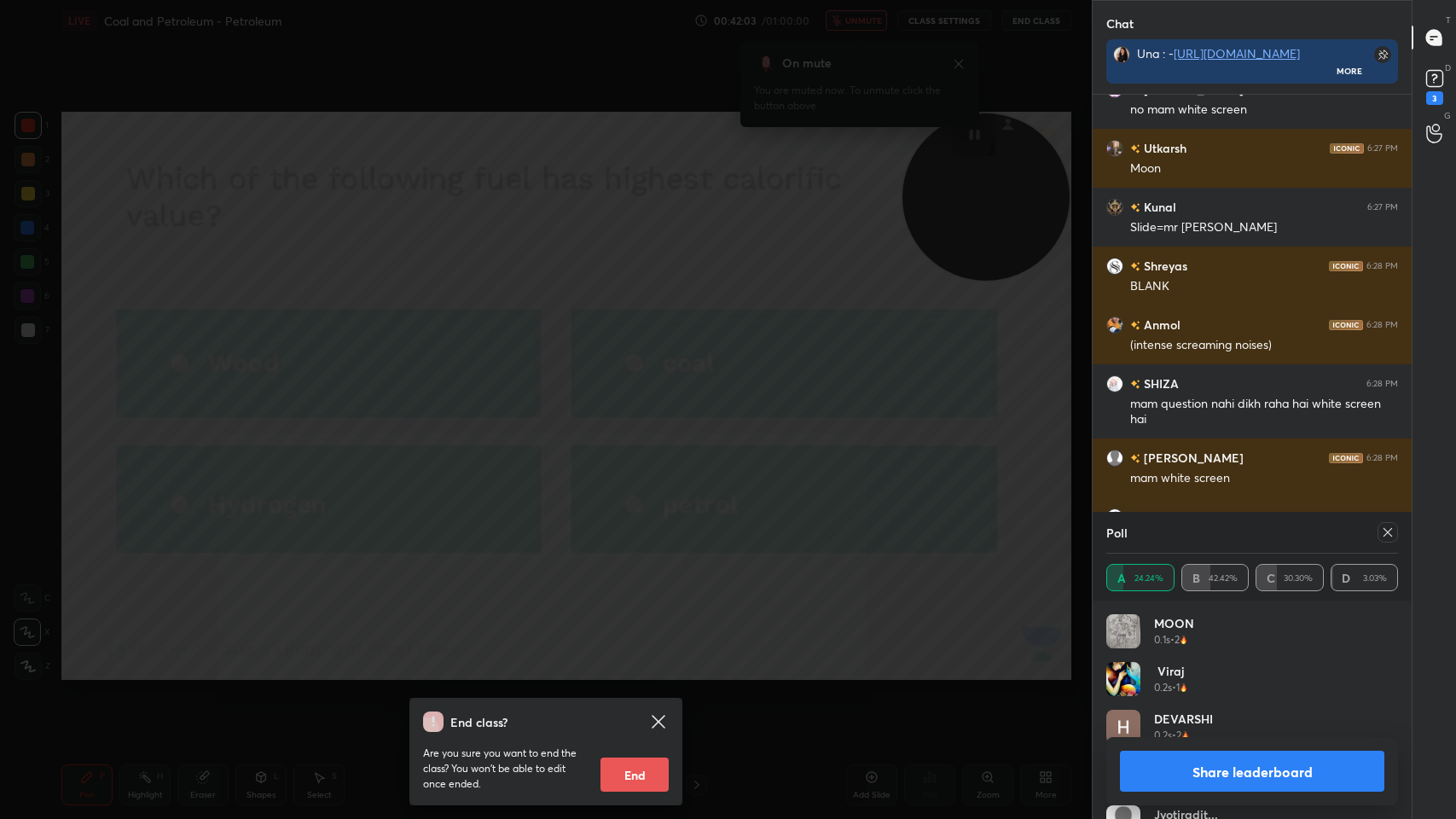
click at [730, 482] on div "End class? Are you sure you want to end the class? You won’t be able to edit on…" at bounding box center [546, 410] width 1092 height 819
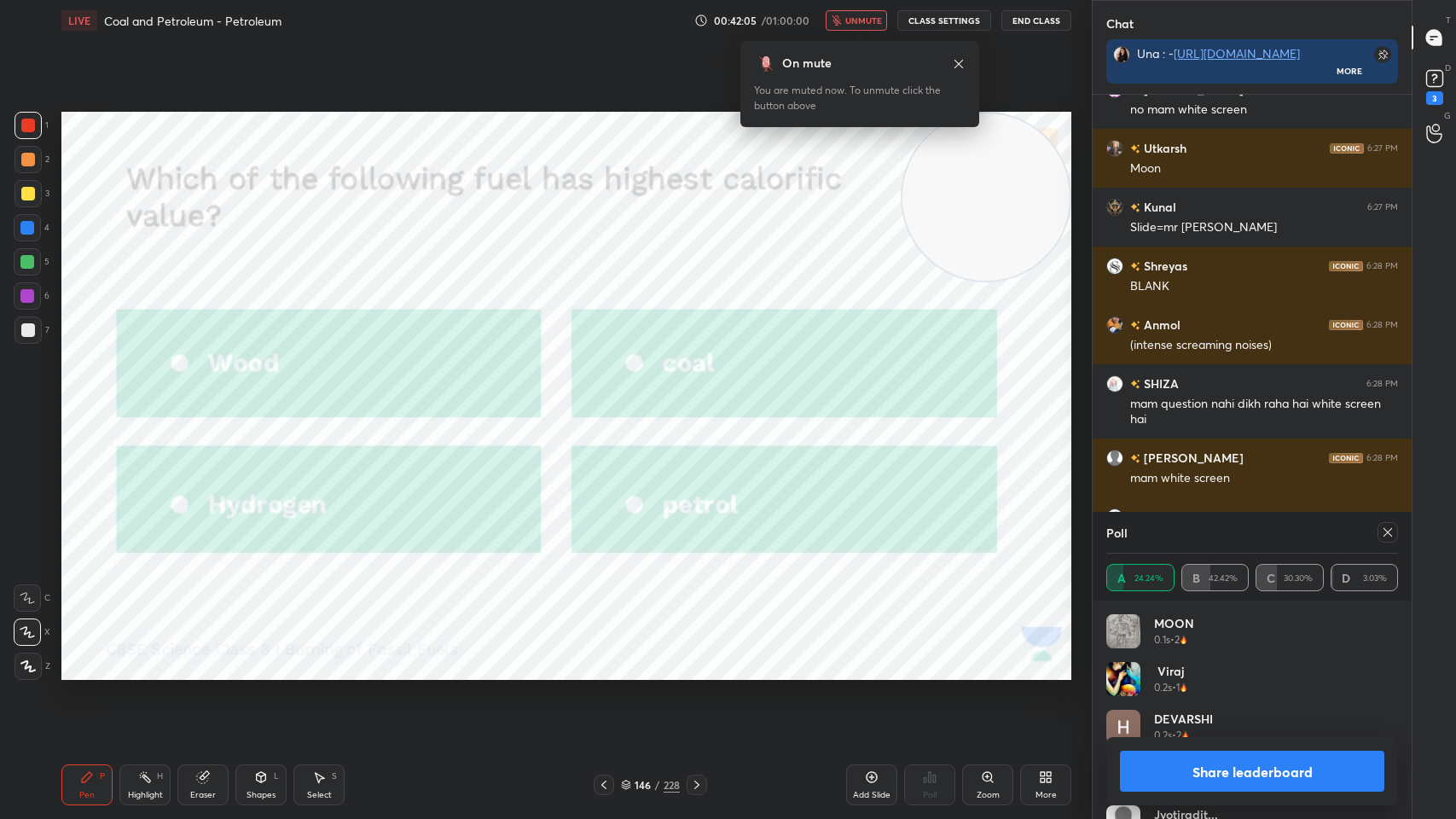
click at [959, 64] on icon at bounding box center [958, 63] width 14 height 14
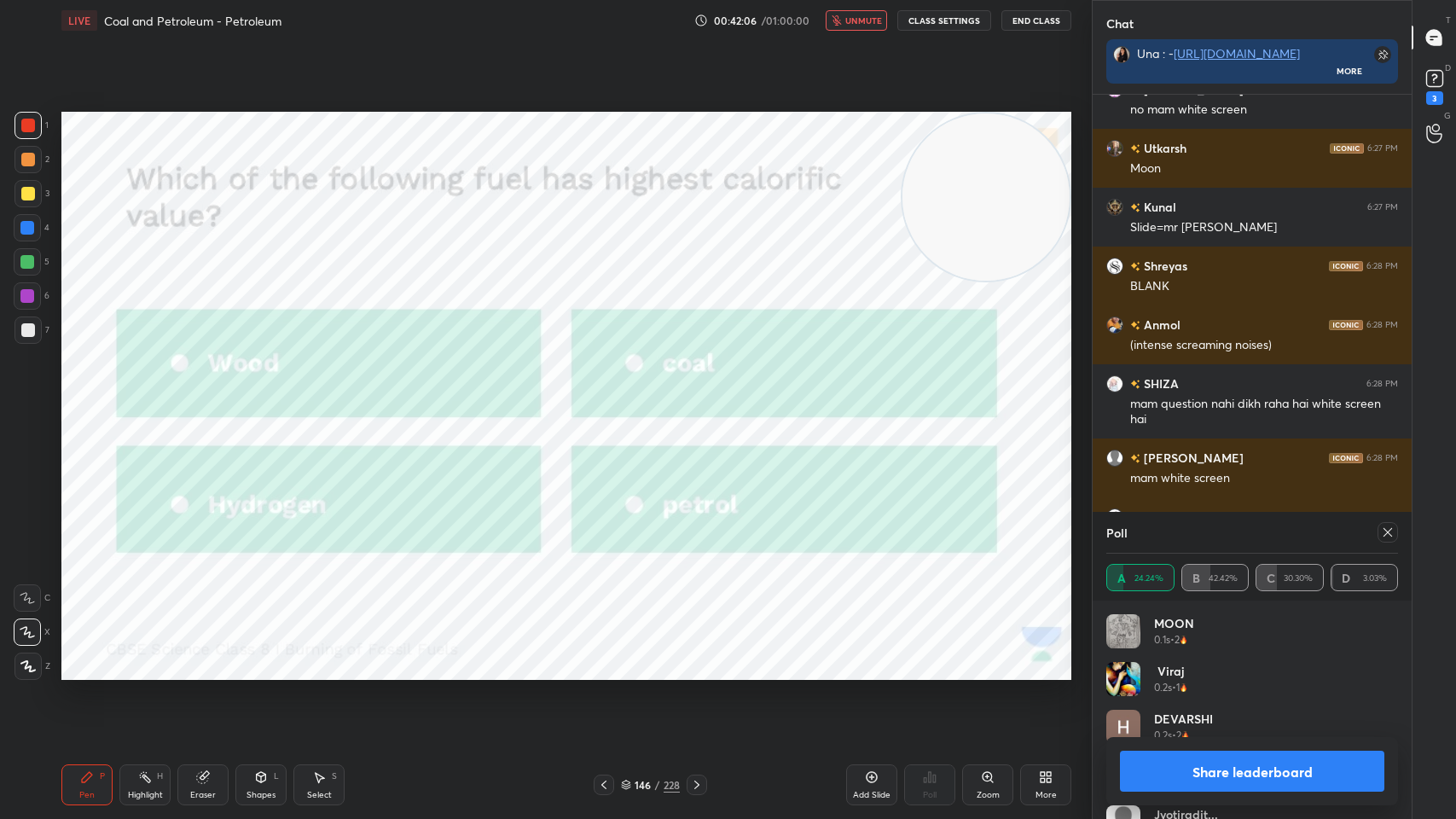
click at [1390, 535] on icon at bounding box center [1388, 532] width 14 height 14
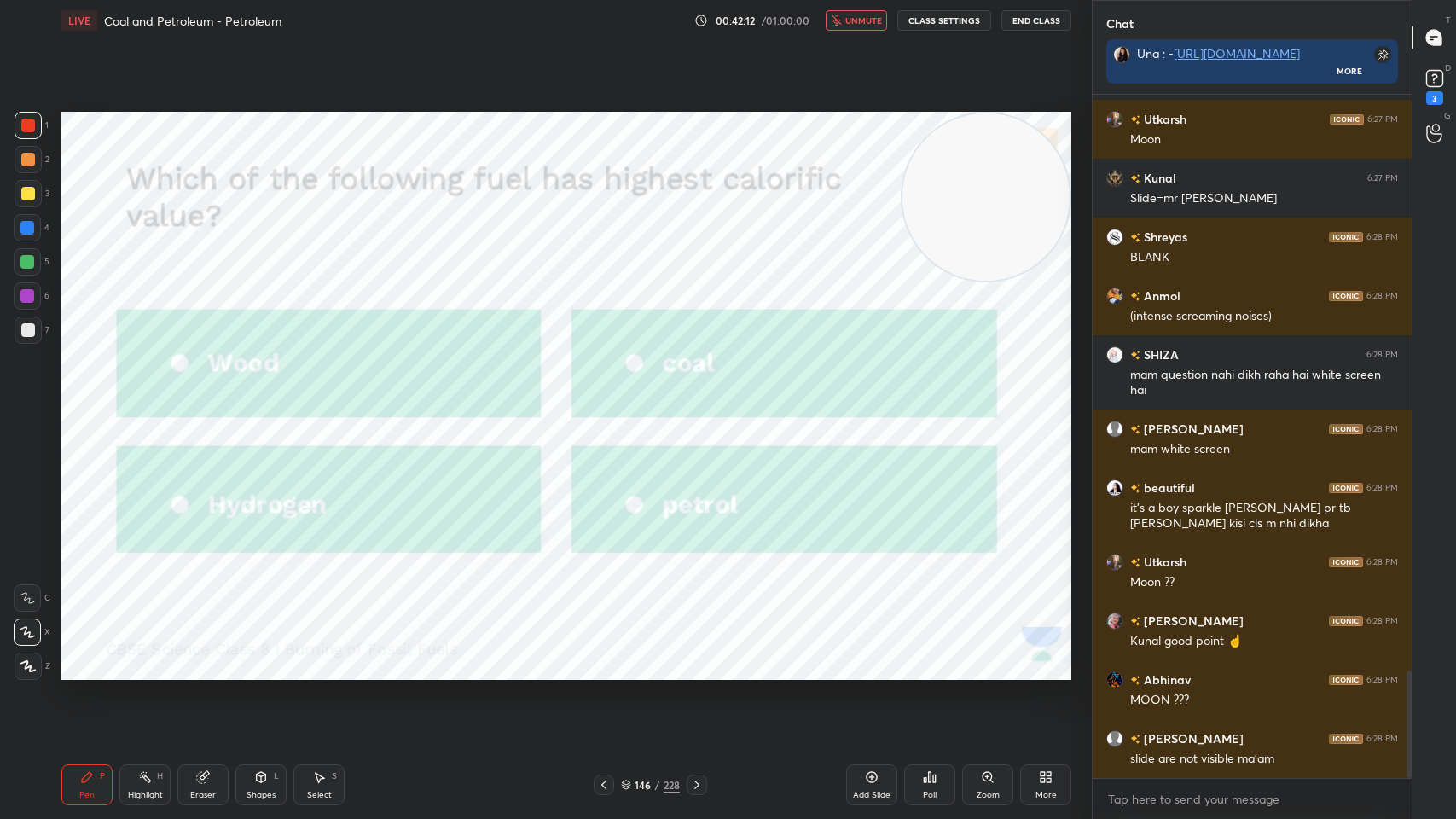
click at [933, 658] on icon at bounding box center [934, 779] width 3 height 7
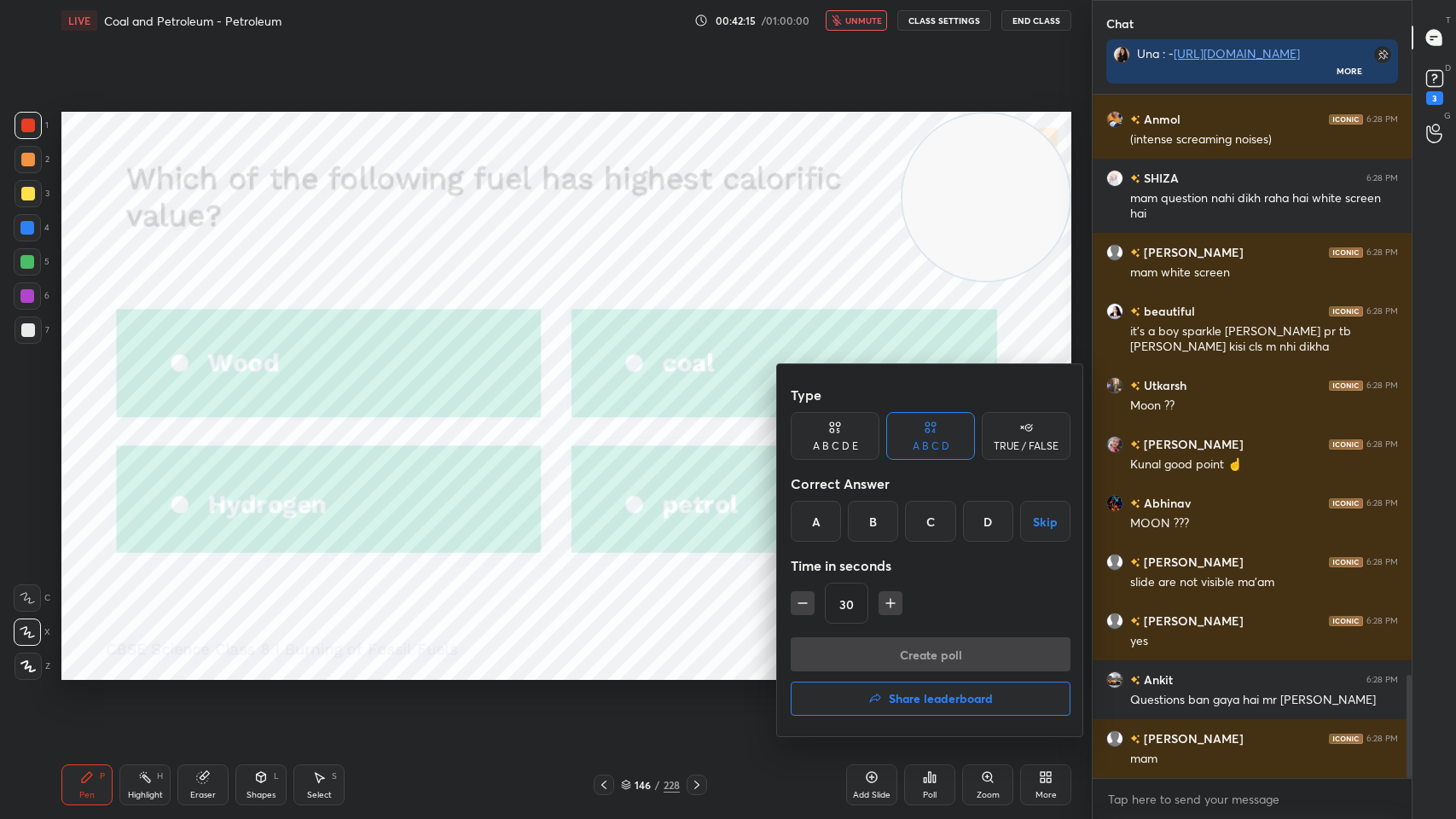
click at [988, 524] on div "D" at bounding box center [988, 521] width 51 height 40
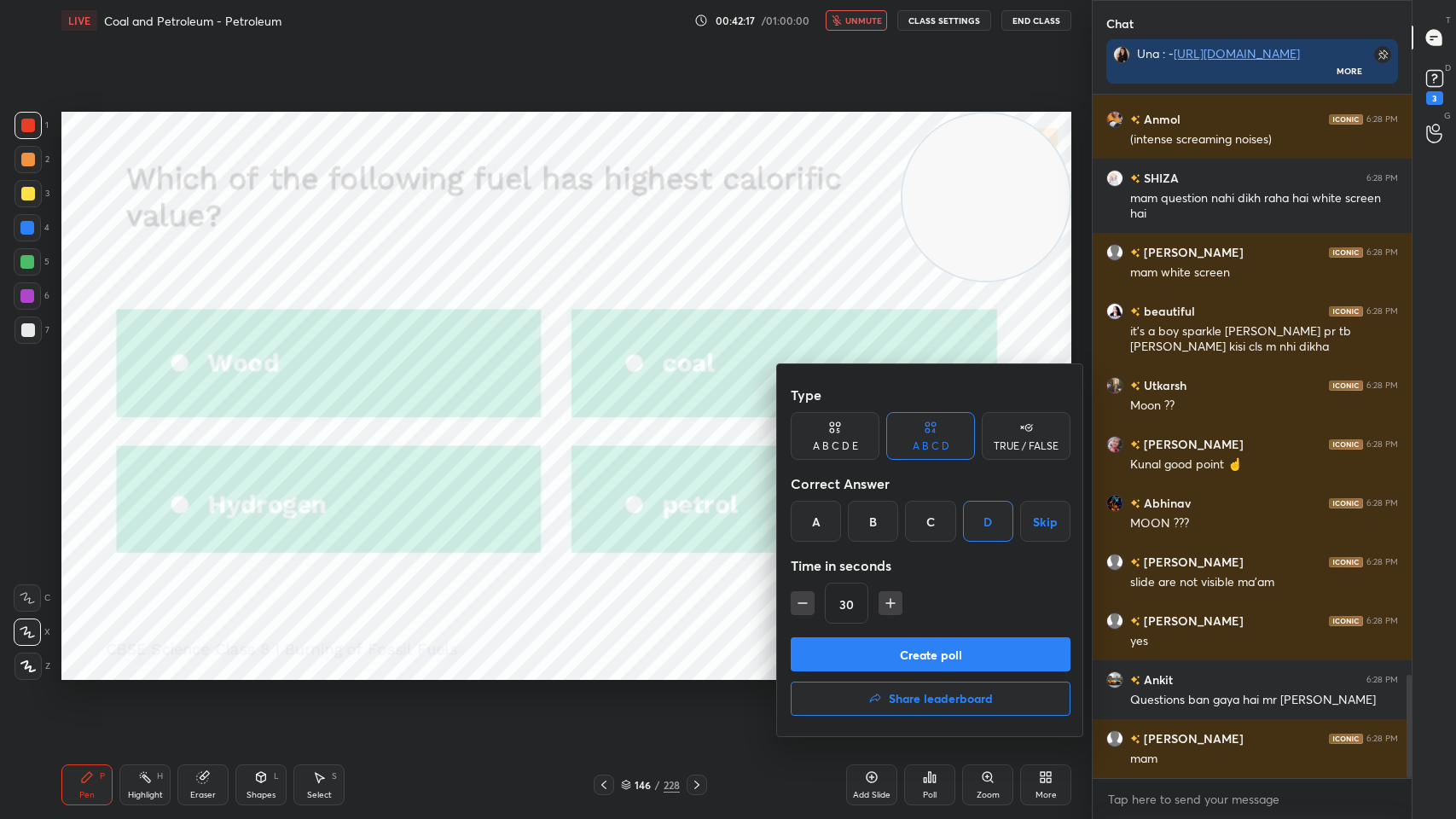
click at [901, 658] on button "Create poll" at bounding box center [930, 653] width 280 height 34
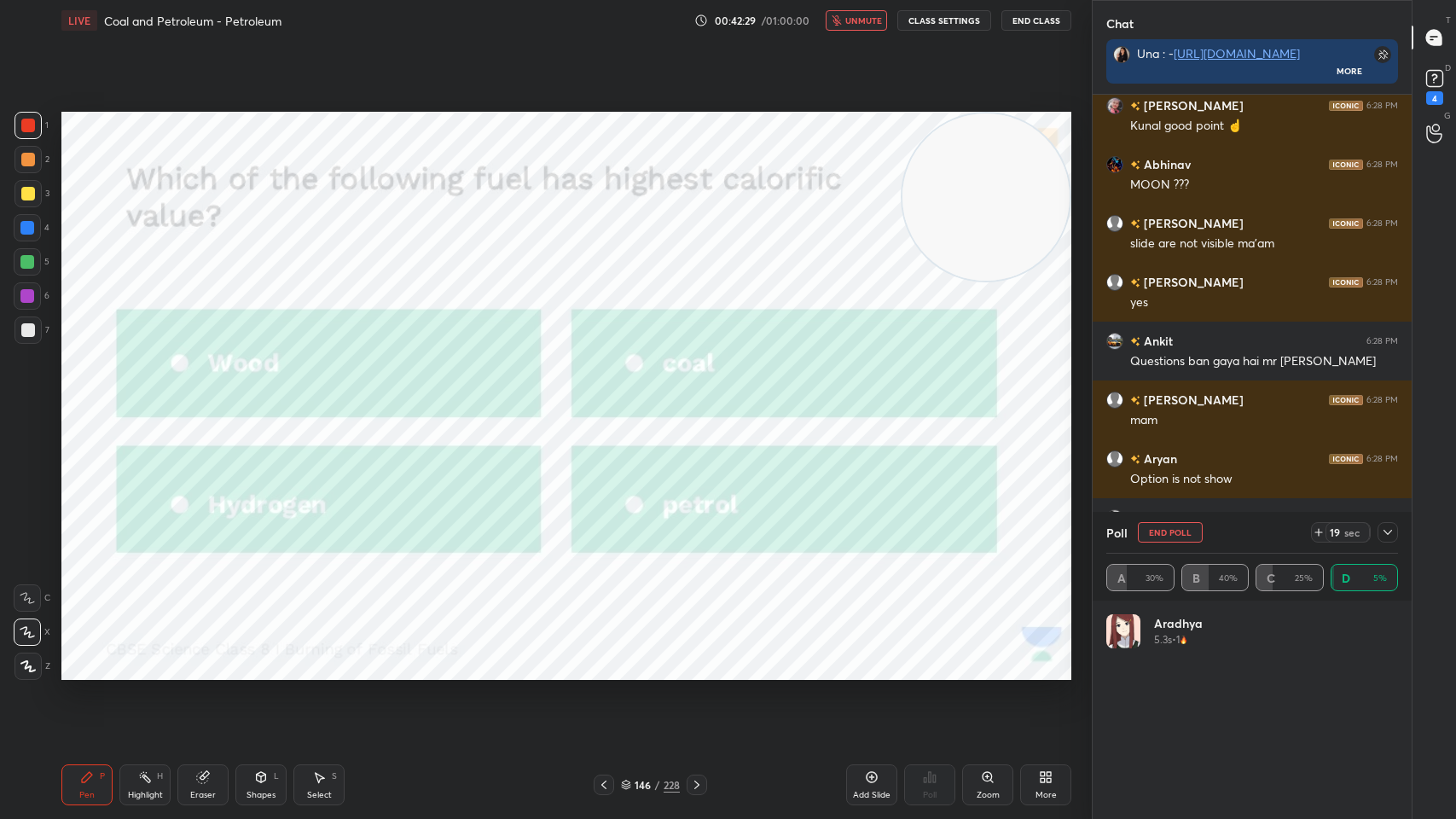
click at [867, 22] on span "unmute" at bounding box center [864, 20] width 37 height 12
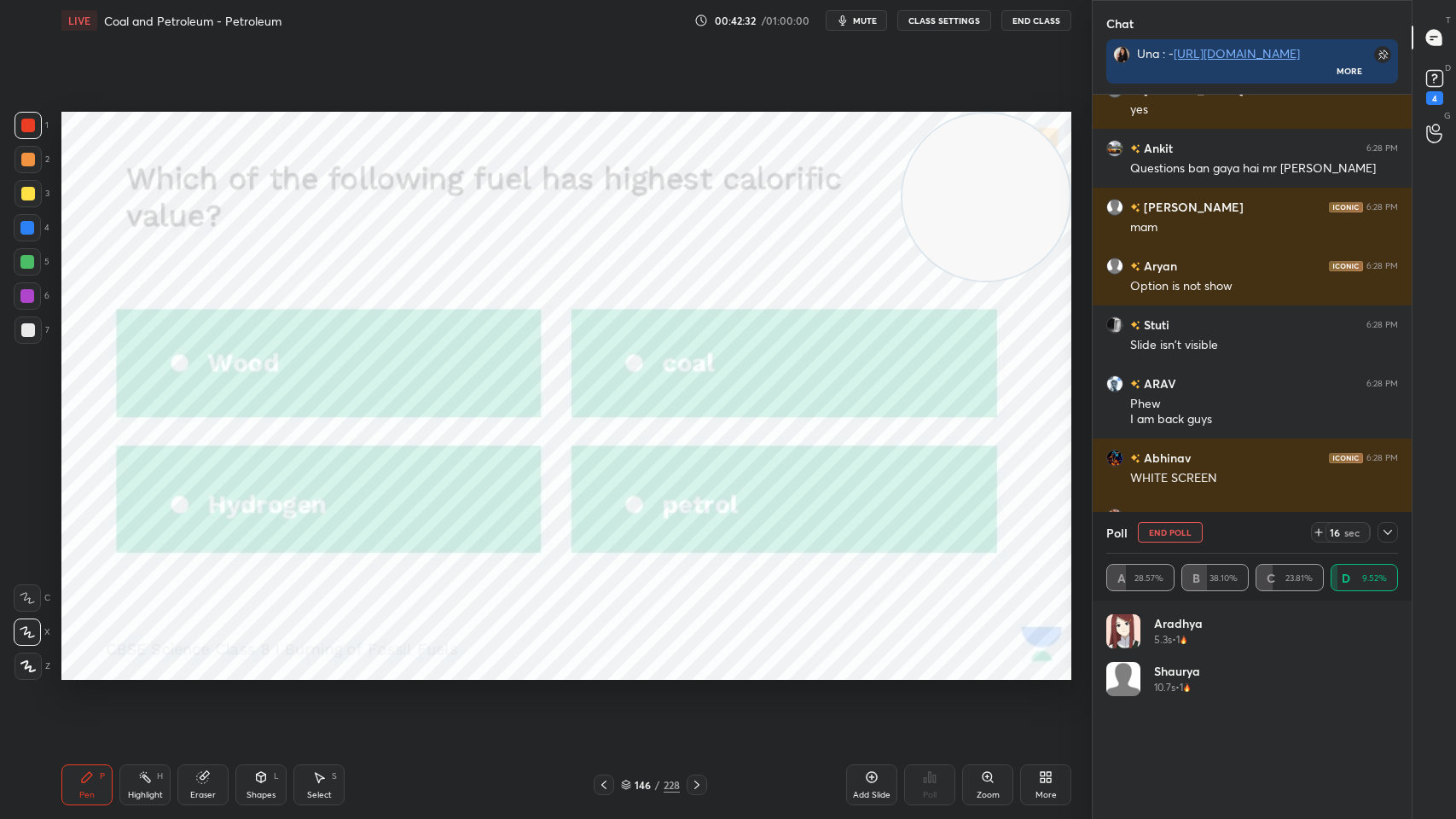
click at [1371, 532] on div "16 sec" at bounding box center [1355, 532] width 87 height 20
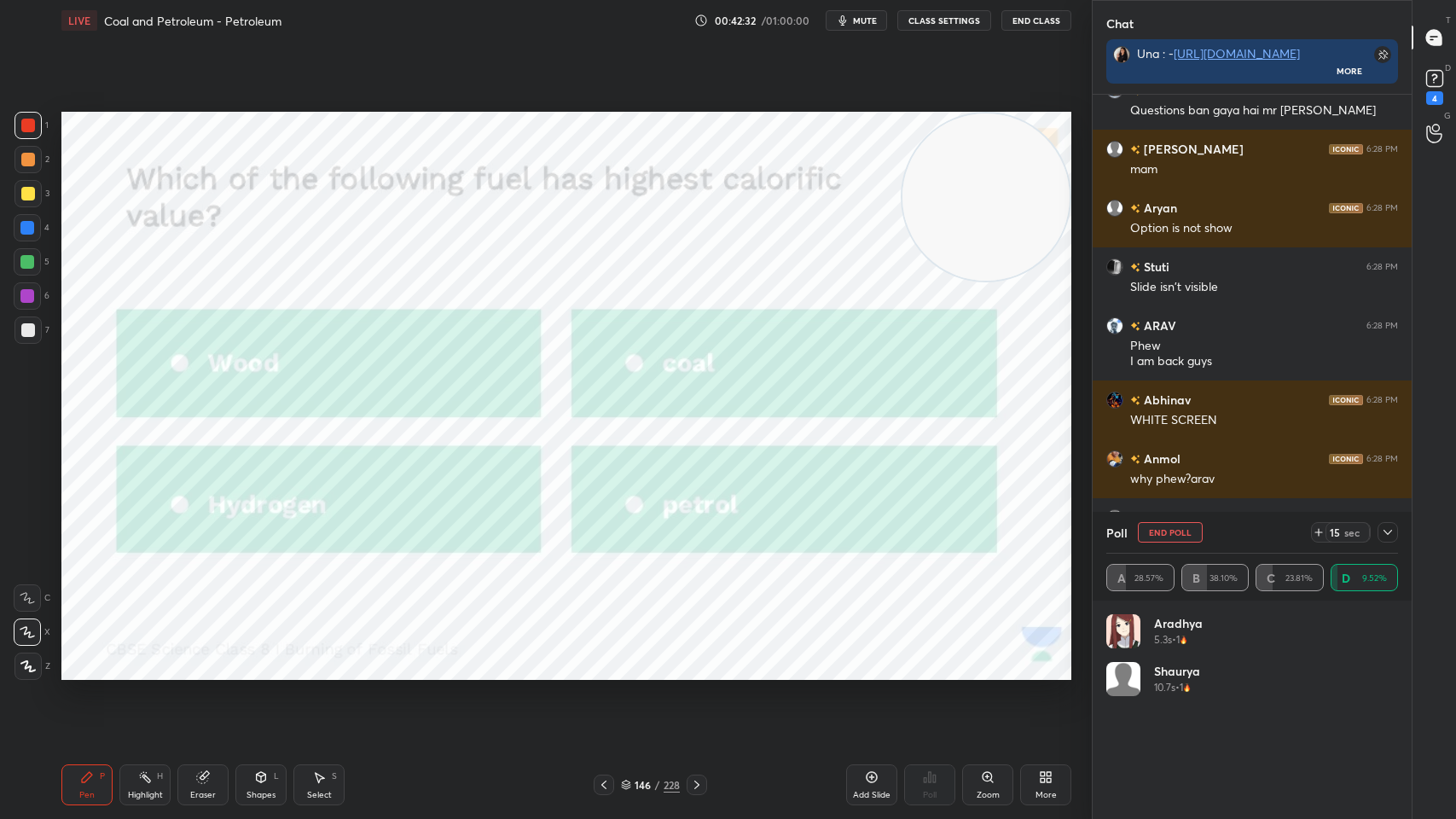
click at [1388, 536] on icon at bounding box center [1388, 532] width 14 height 14
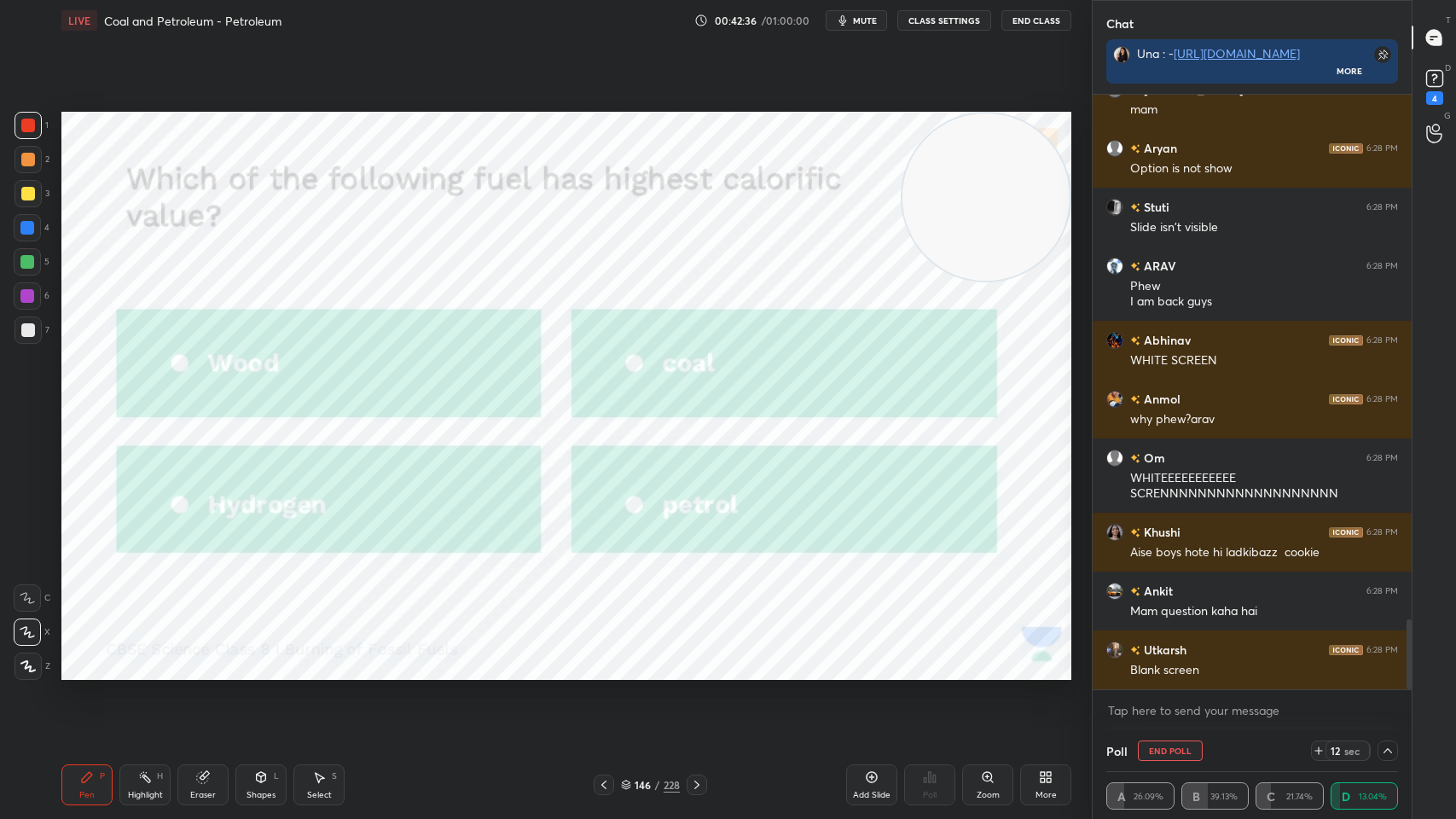
click at [1215, 658] on div "Blank screen" at bounding box center [1264, 670] width 268 height 17
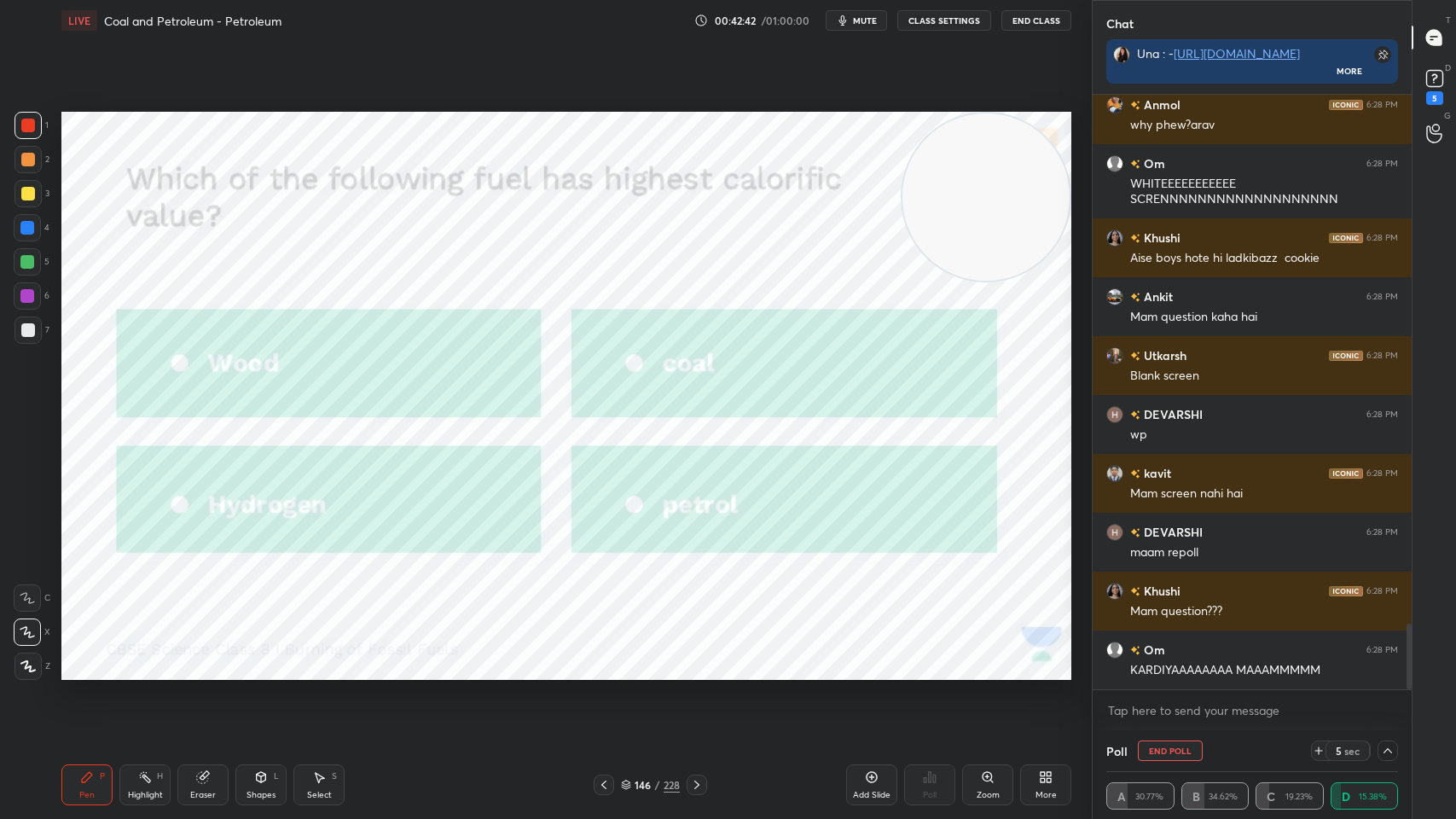
click at [873, 658] on icon at bounding box center [872, 777] width 14 height 14
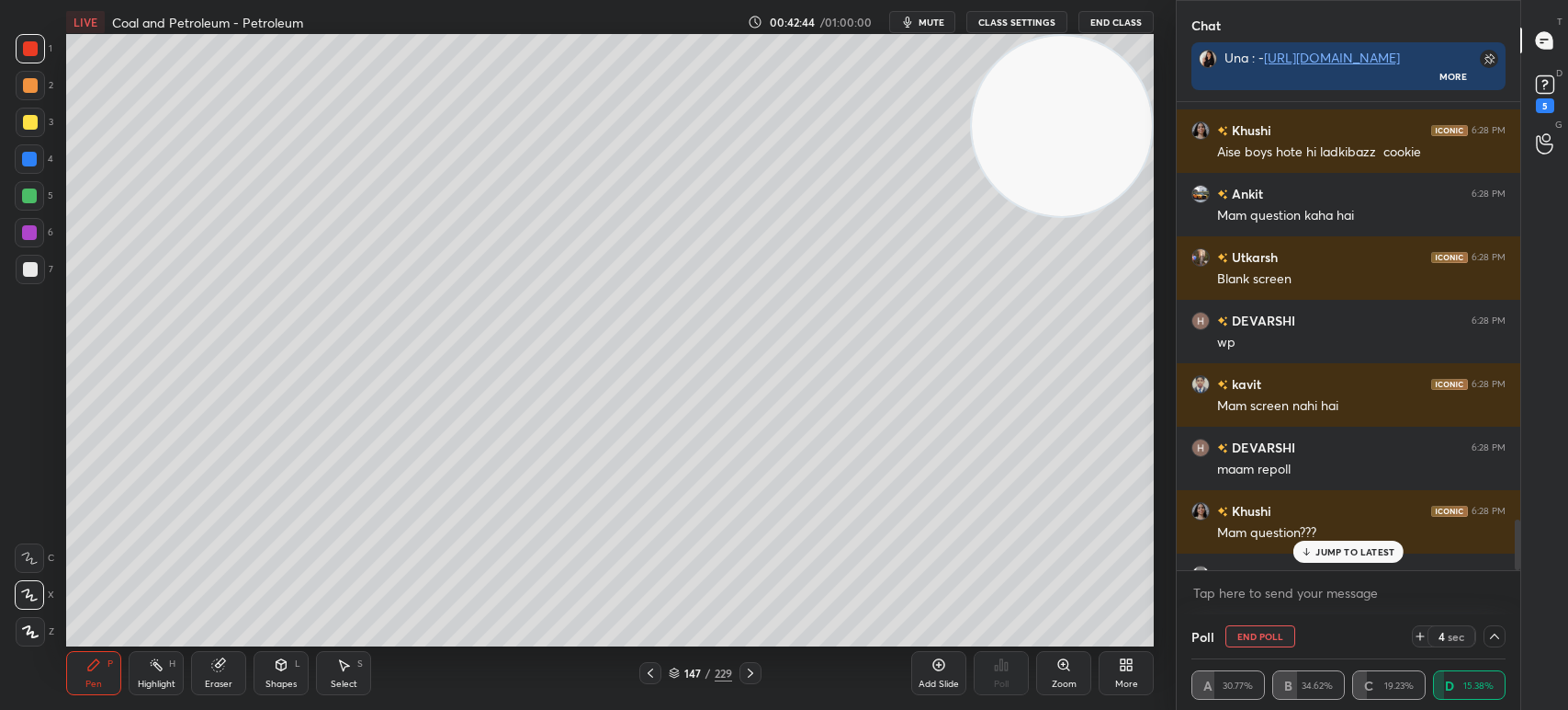
type textarea "x"
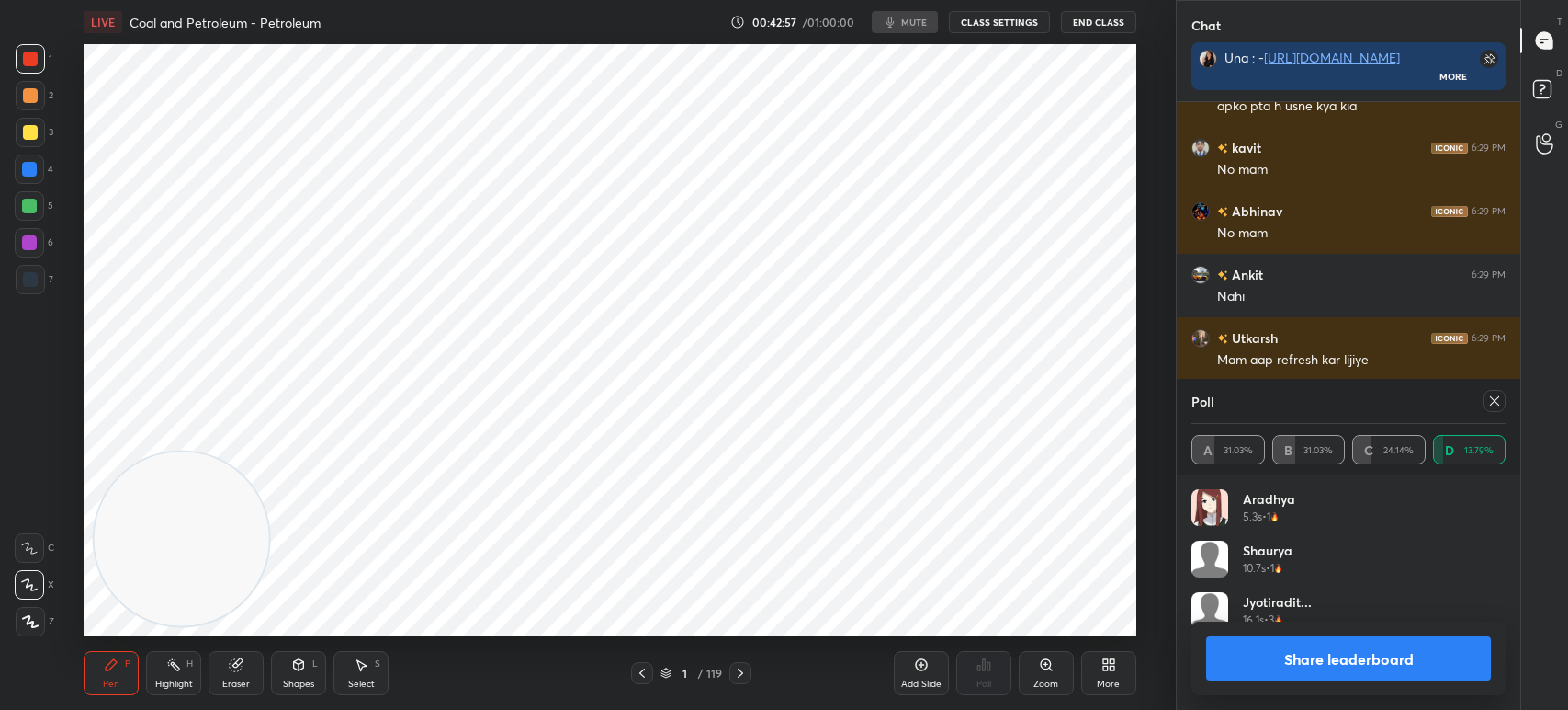
scroll to position [91322, 90615]
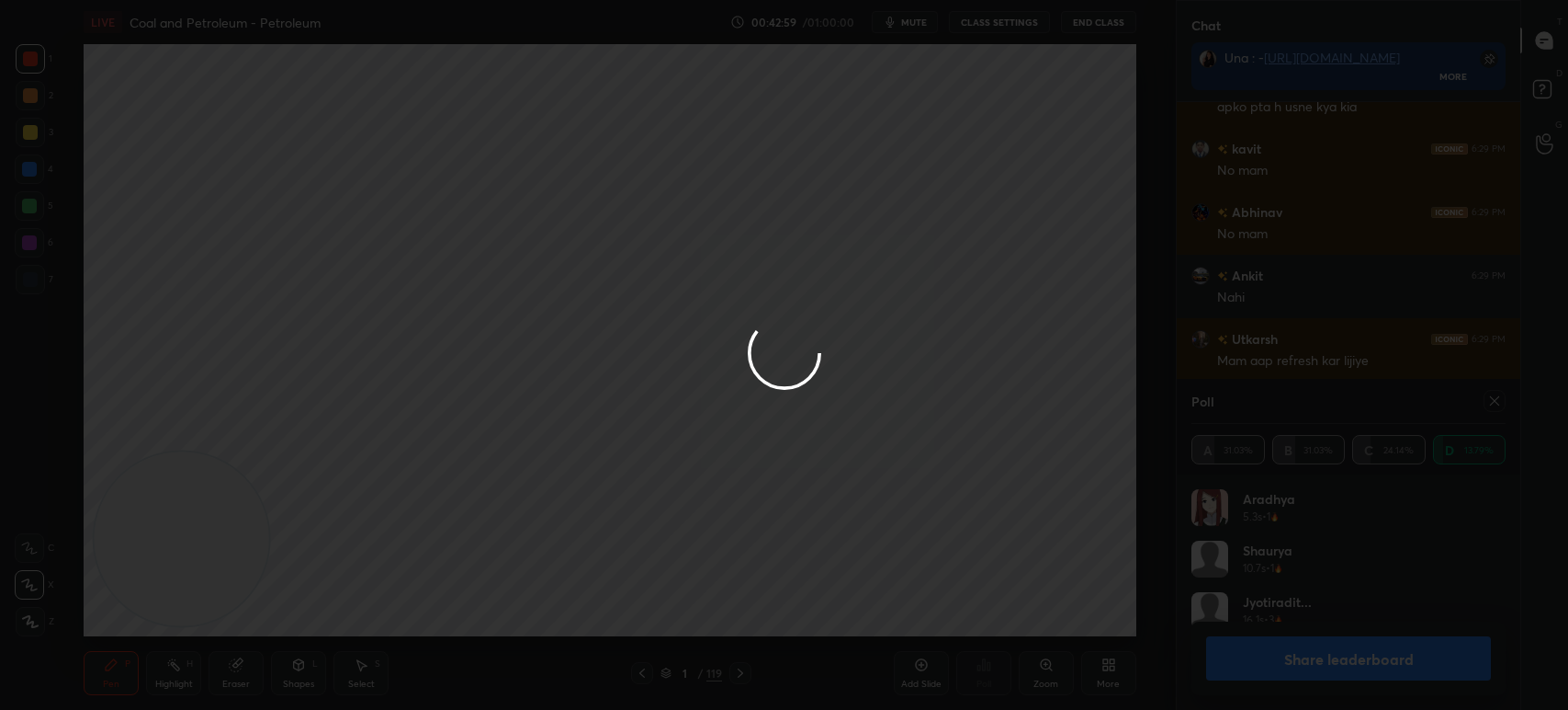
click at [1503, 407] on div at bounding box center [784, 355] width 1568 height 710
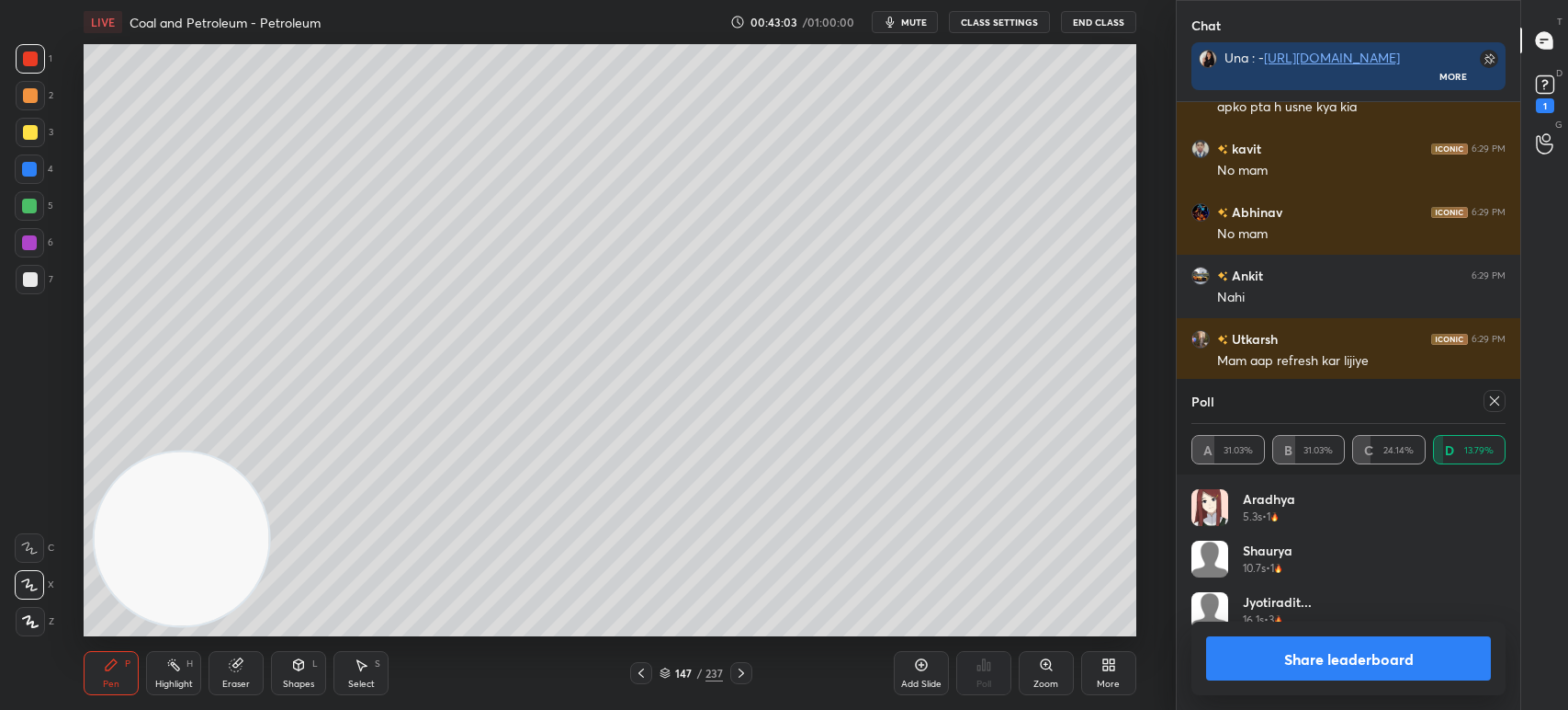
click at [1499, 407] on icon at bounding box center [1495, 401] width 15 height 15
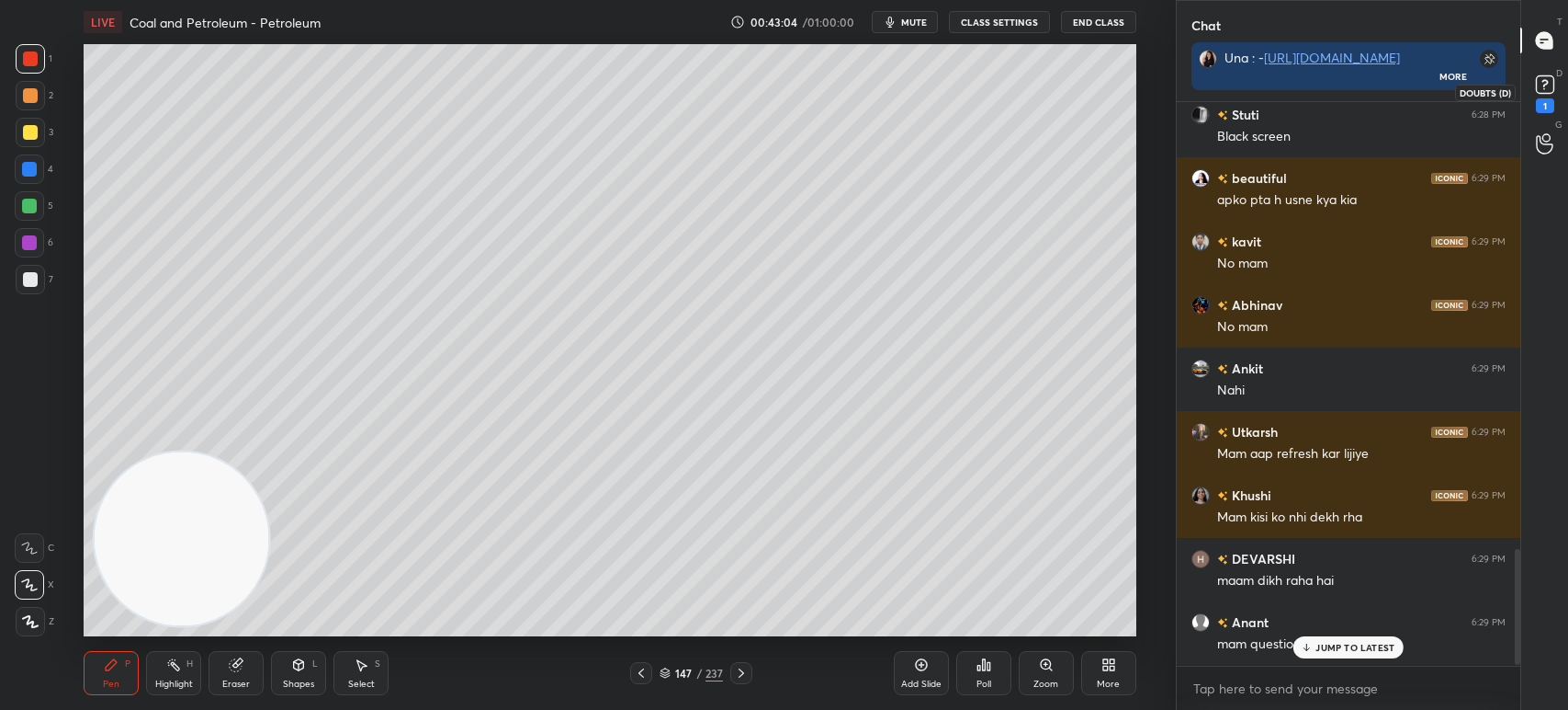
click at [1536, 80] on rect at bounding box center [1545, 85] width 18 height 18
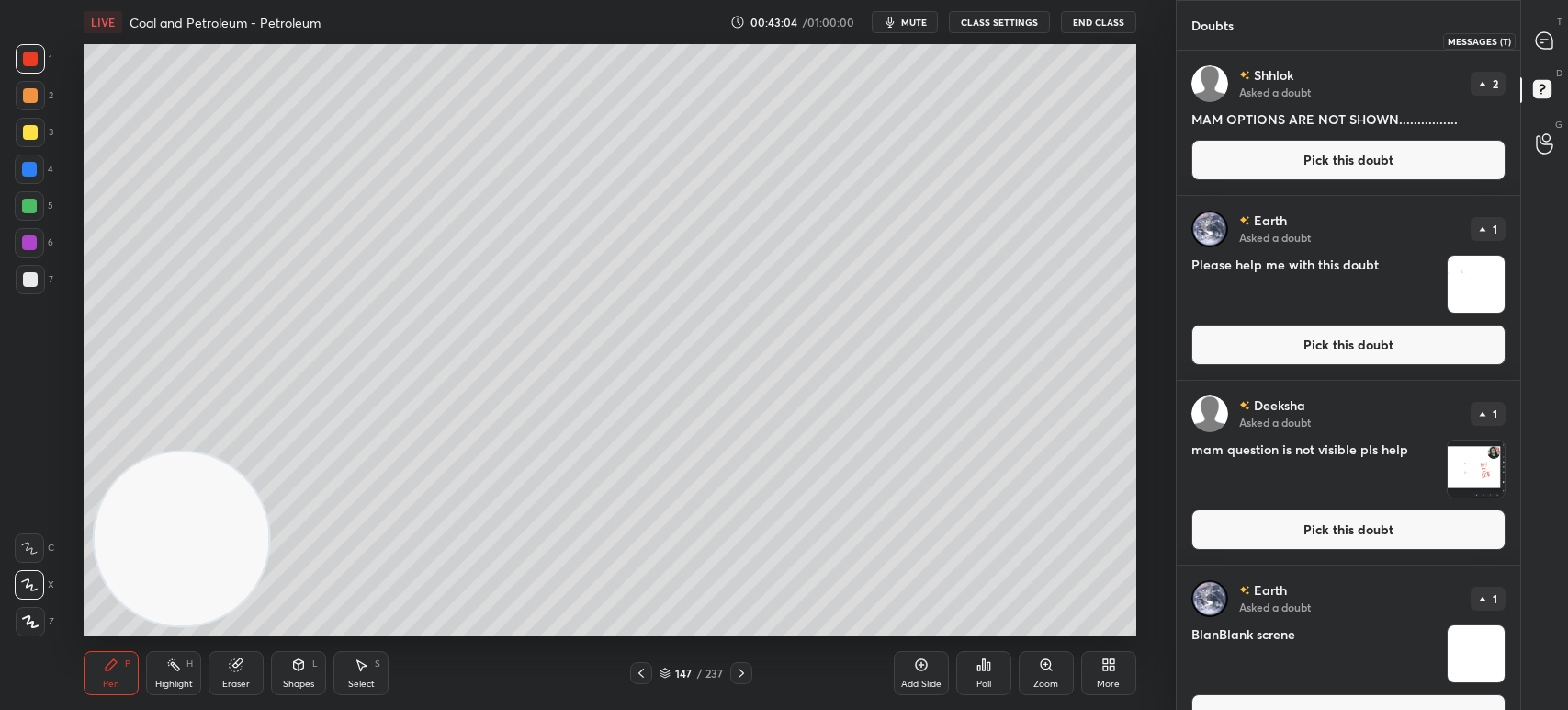
click at [1542, 55] on div at bounding box center [1545, 40] width 37 height 33
type textarea "x"
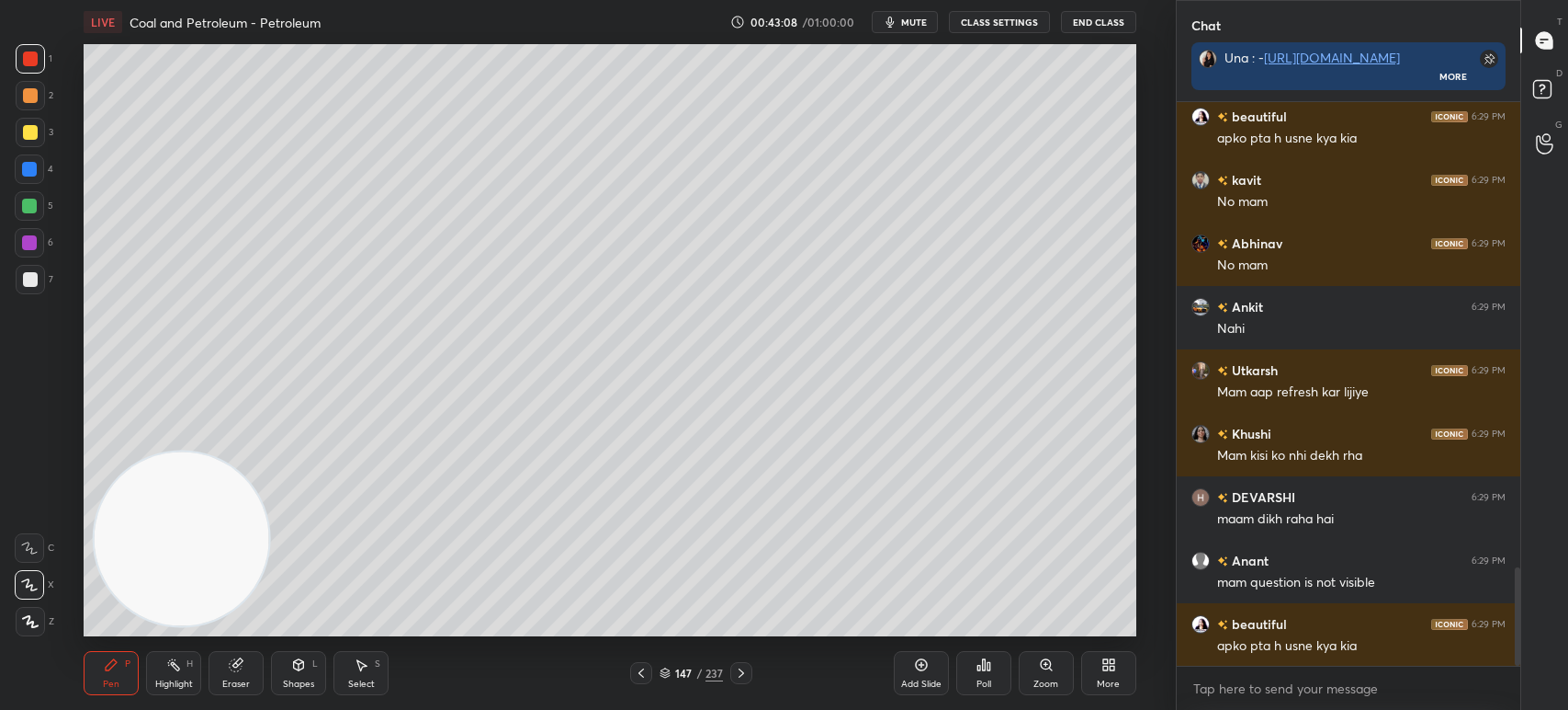
click at [23, 144] on div at bounding box center [31, 133] width 30 height 30
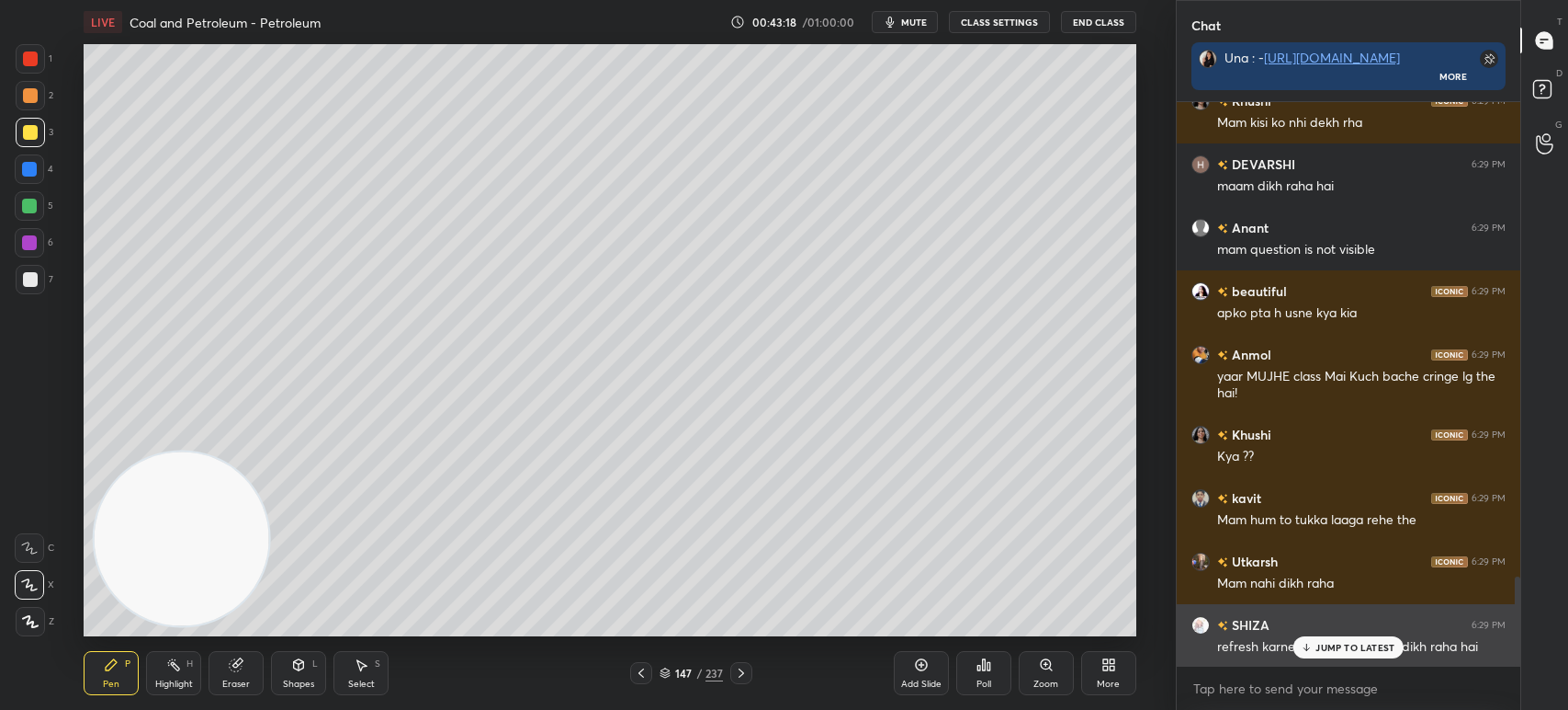
click at [1315, 647] on p "JUMP TO LATEST" at bounding box center [1355, 647] width 79 height 11
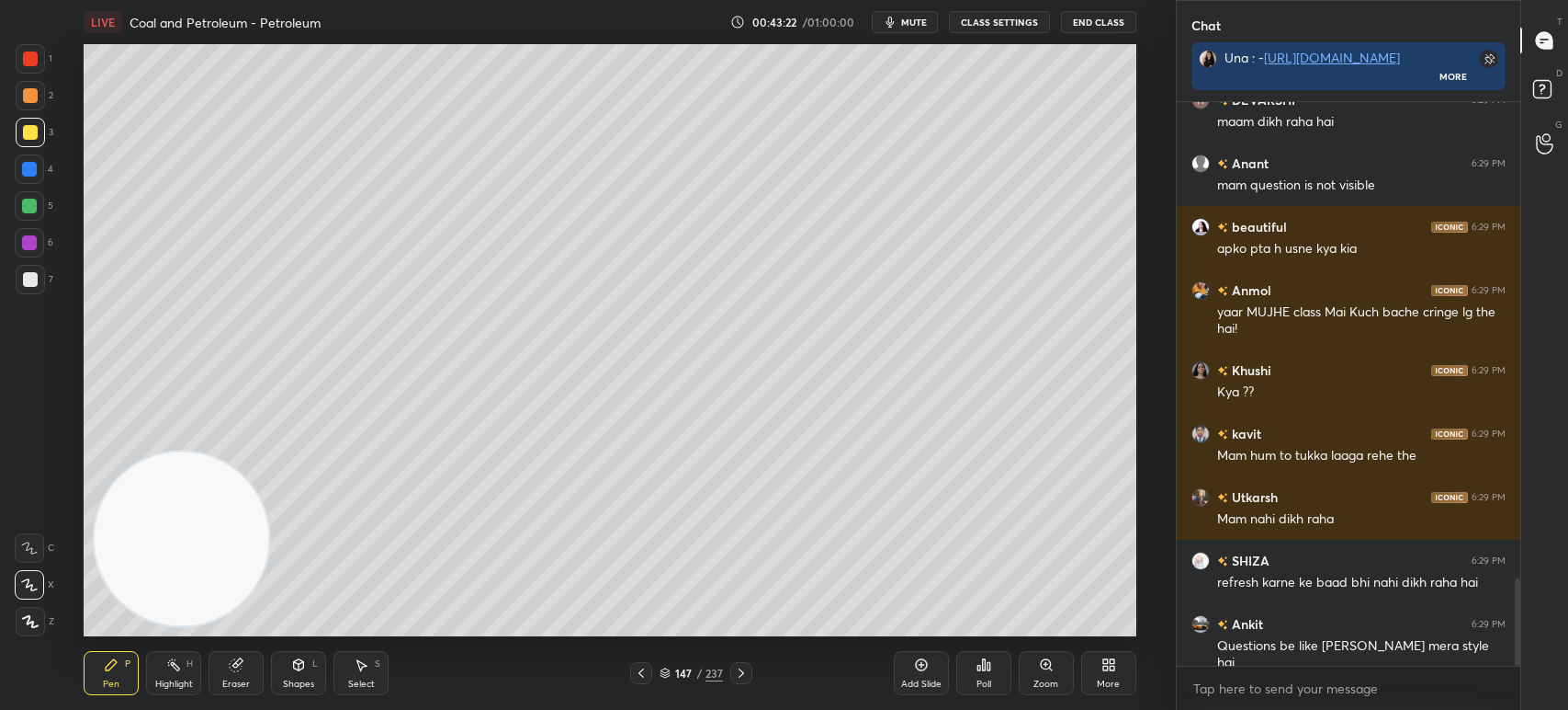
click at [747, 677] on icon at bounding box center [741, 672] width 15 height 15
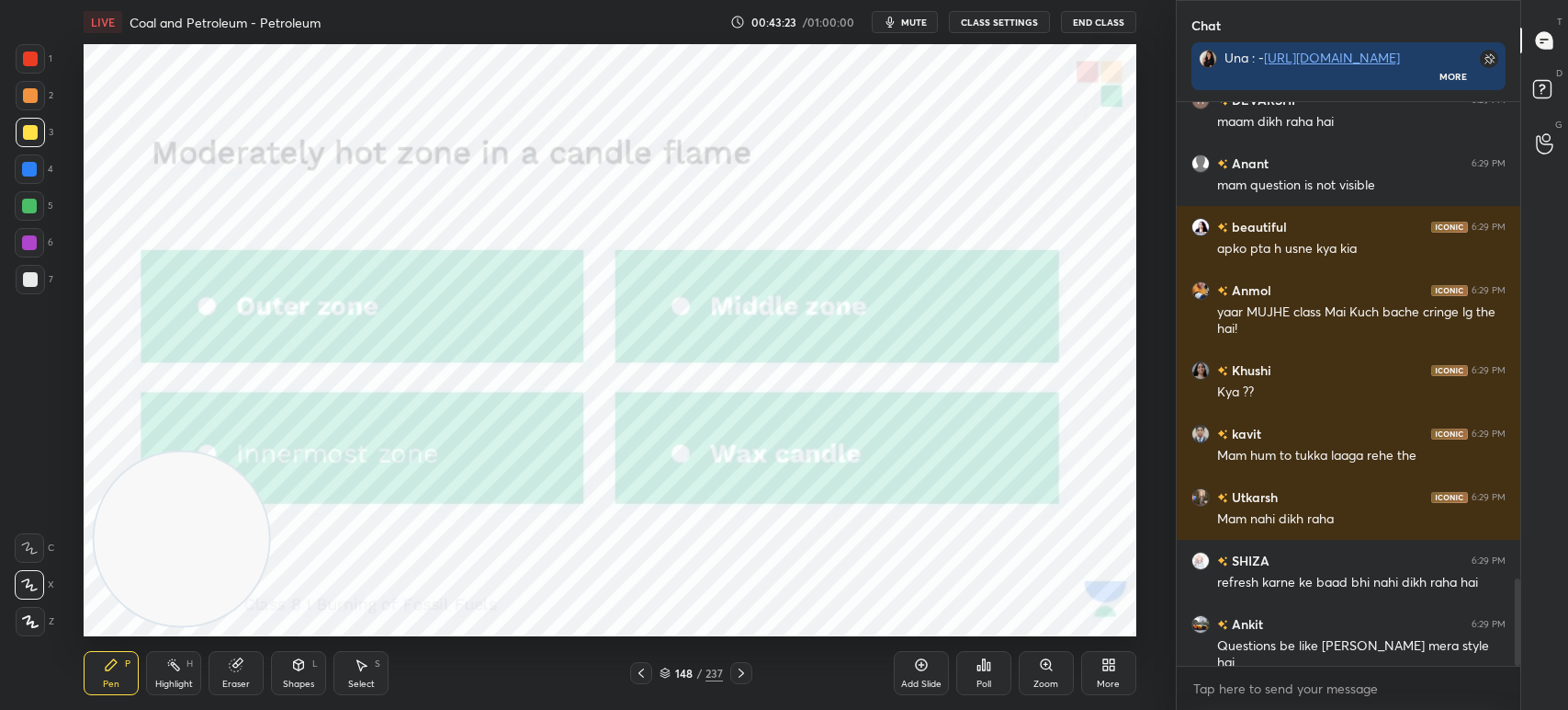
click at [746, 677] on icon at bounding box center [741, 672] width 15 height 15
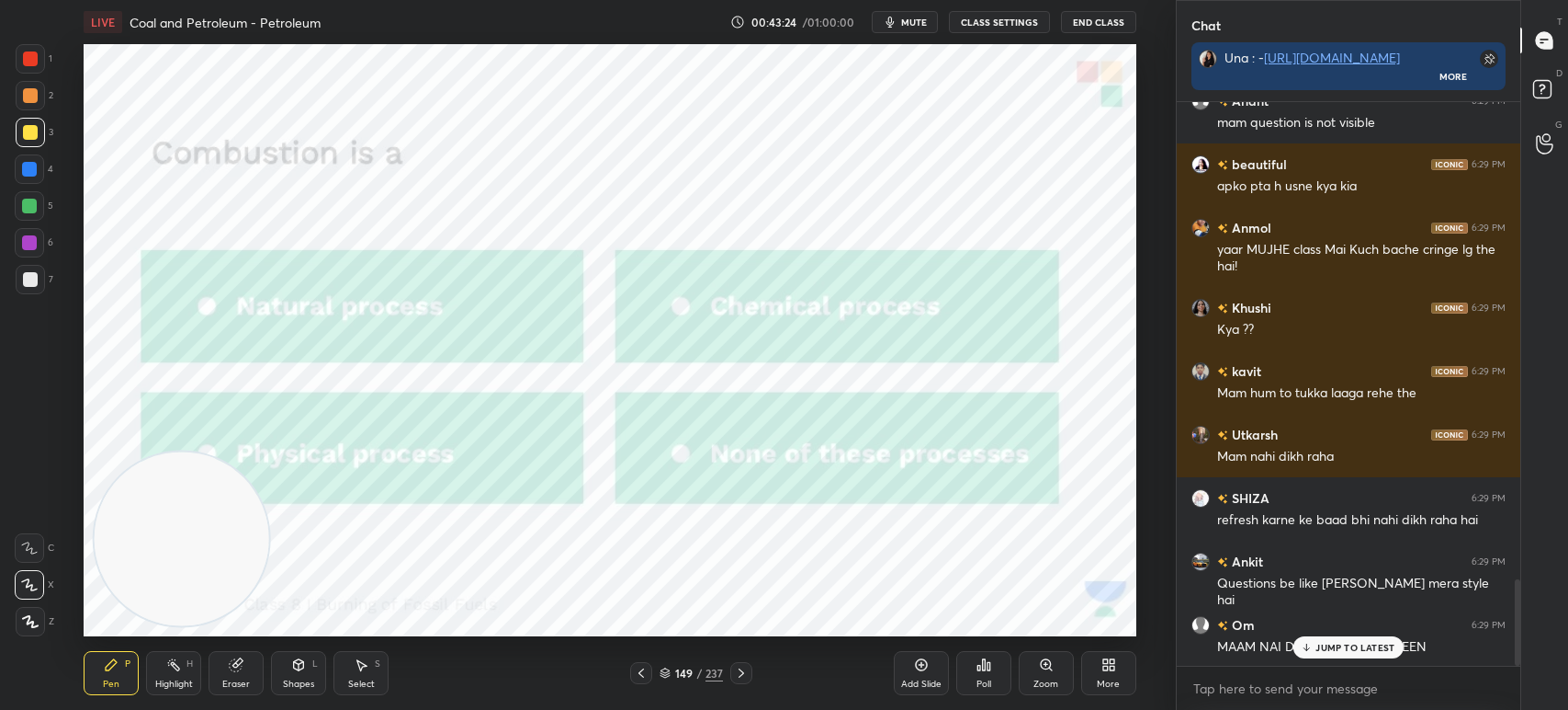
click at [647, 675] on icon at bounding box center [641, 672] width 15 height 15
click at [752, 670] on div "148 / 237" at bounding box center [691, 672] width 405 height 22
click at [690, 675] on div "148" at bounding box center [683, 672] width 19 height 11
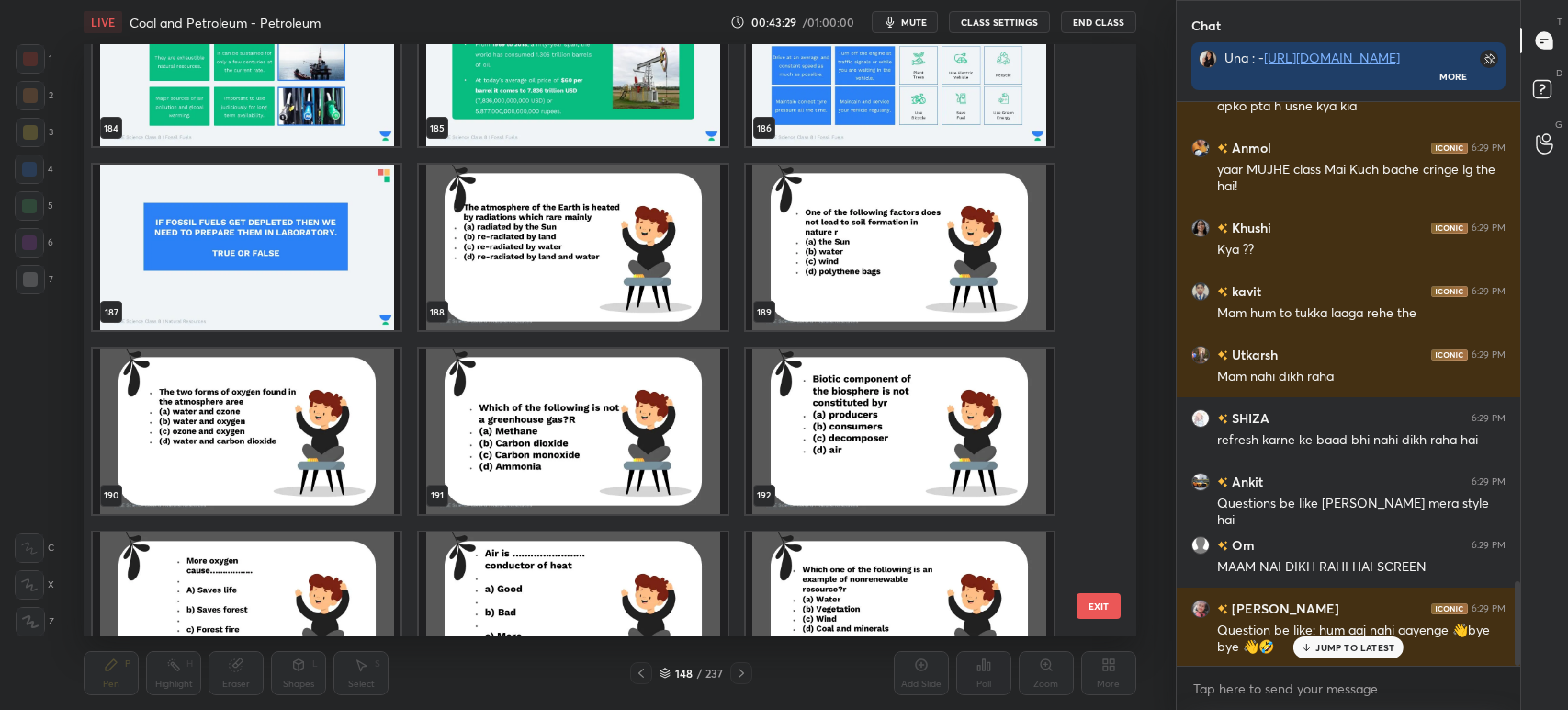
click at [555, 284] on img "grid" at bounding box center [574, 247] width 308 height 166
click at [559, 287] on img "grid" at bounding box center [574, 247] width 308 height 166
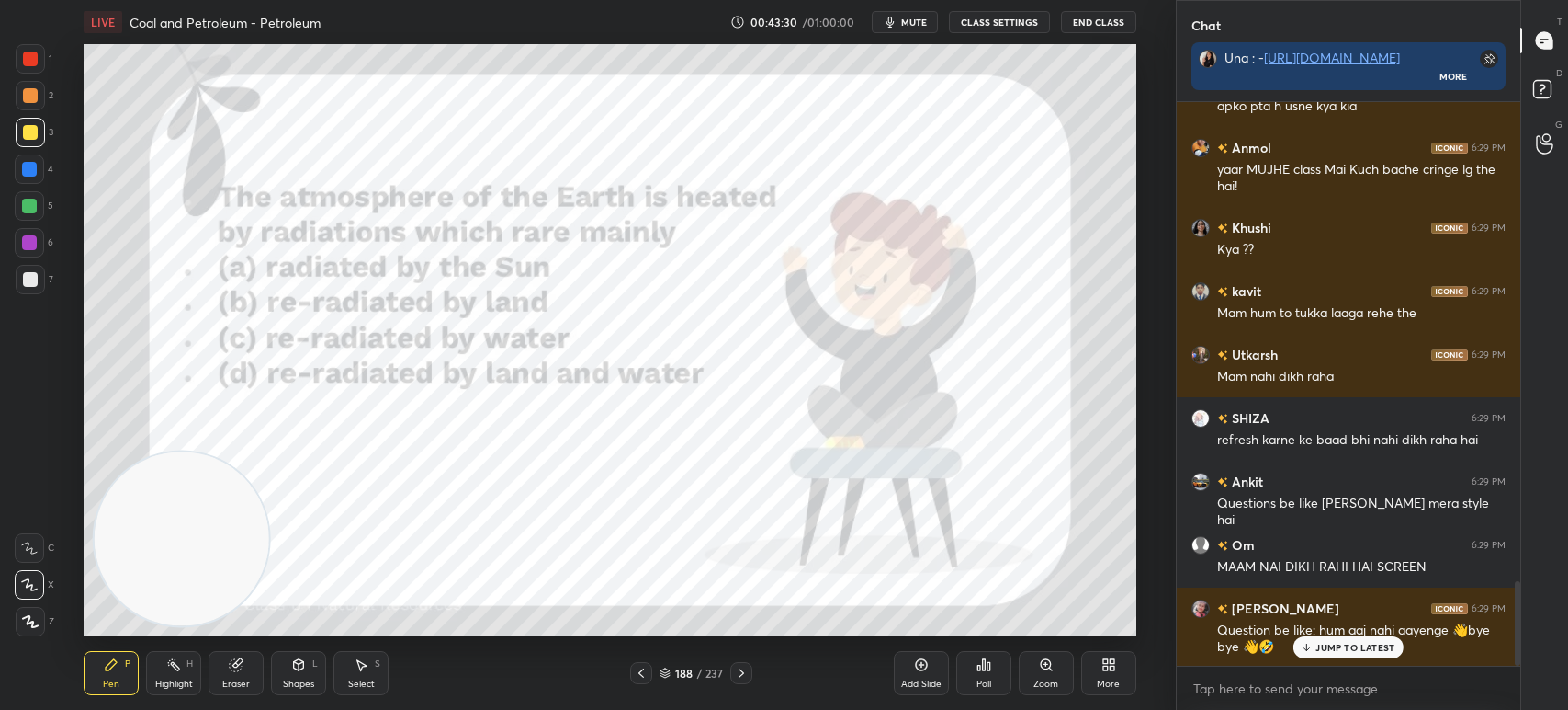
click at [566, 292] on img "grid" at bounding box center [574, 247] width 308 height 166
click at [741, 674] on icon at bounding box center [741, 672] width 6 height 9
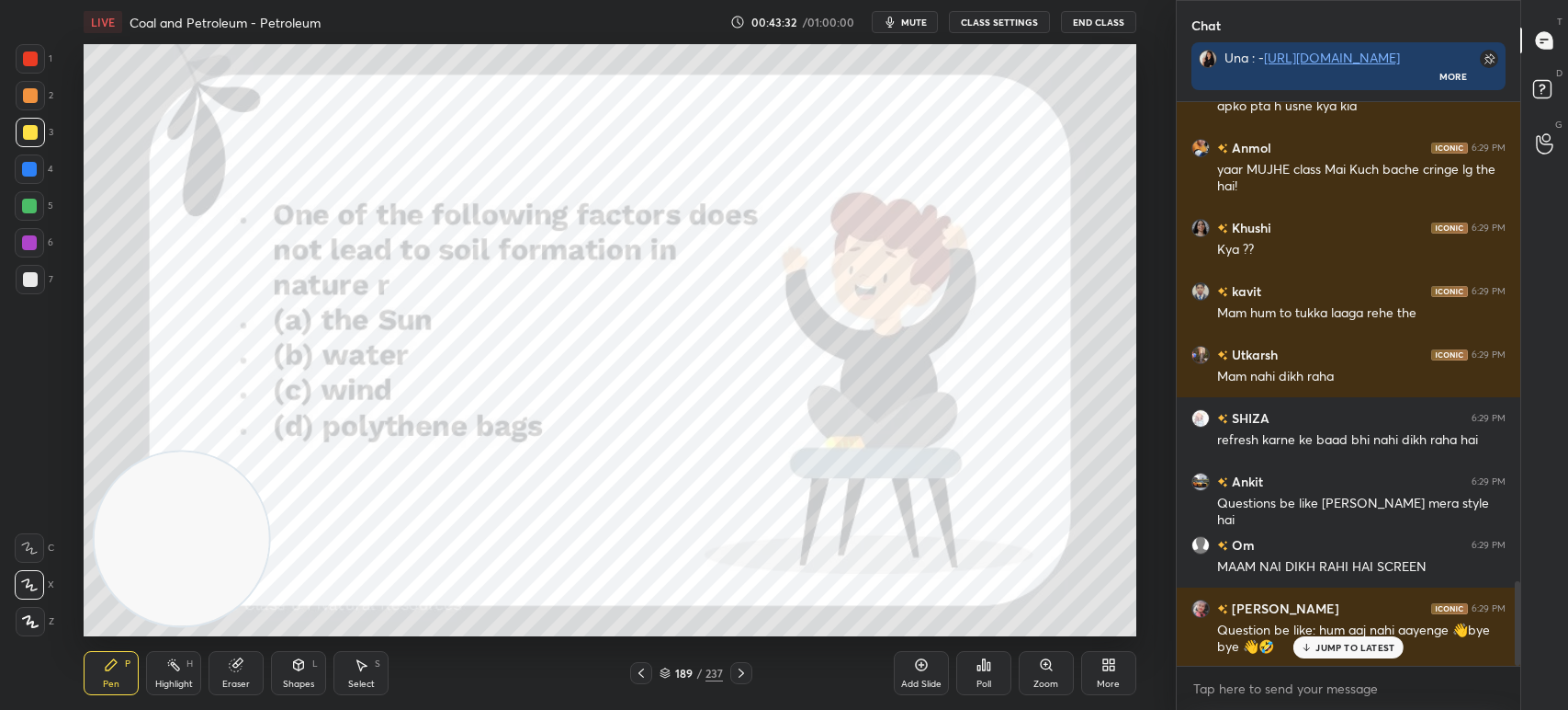
click at [28, 59] on div at bounding box center [30, 59] width 15 height 15
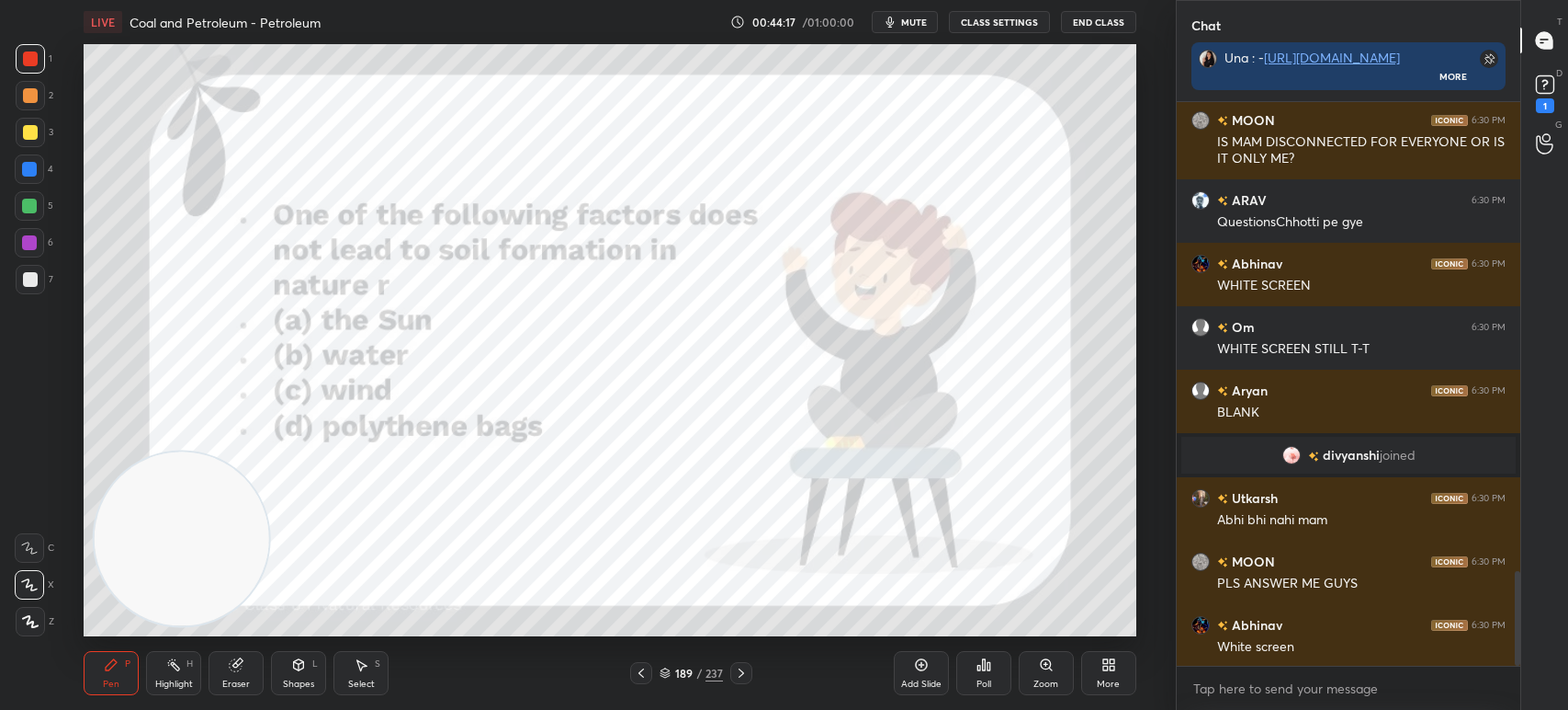
scroll to position [2793, 0]
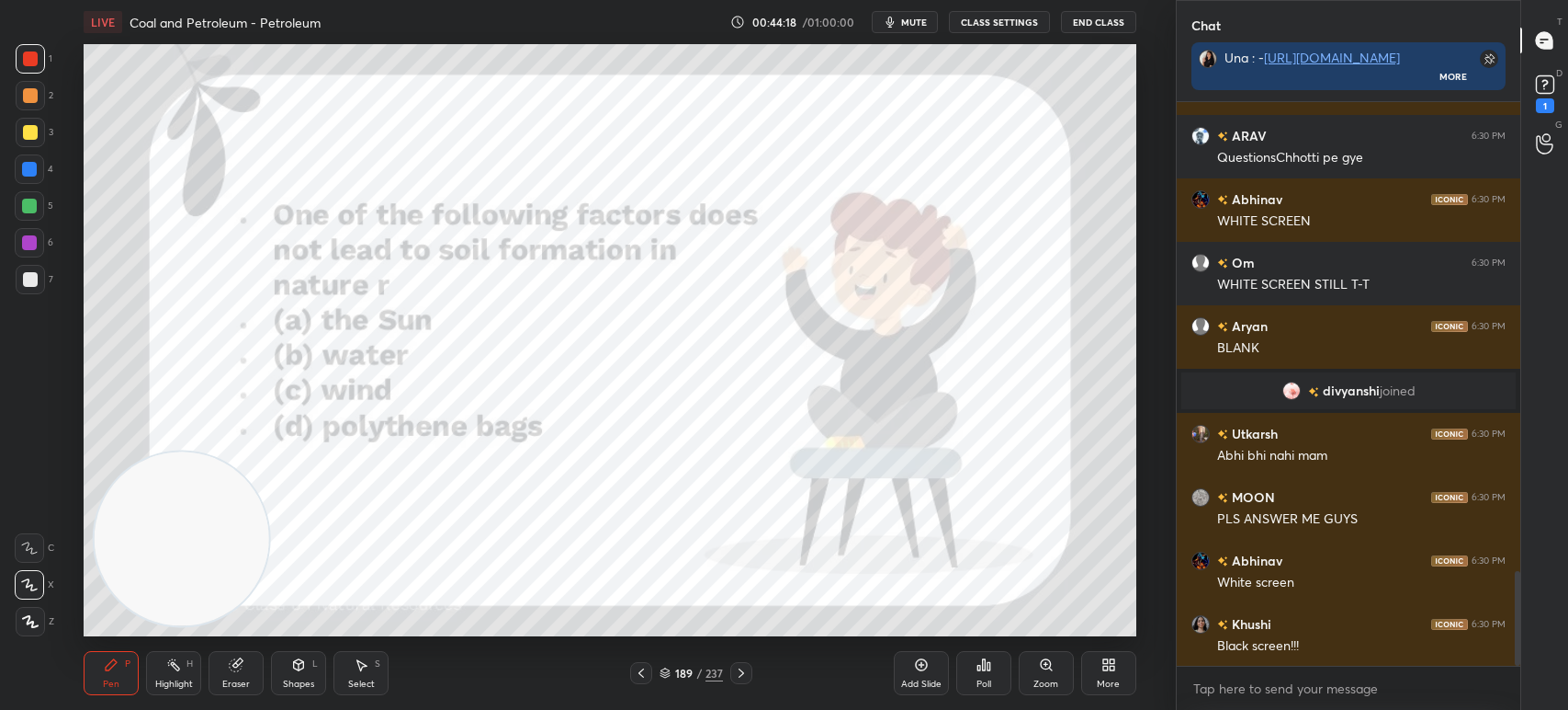
click at [969, 661] on div "Poll" at bounding box center [984, 672] width 56 height 44
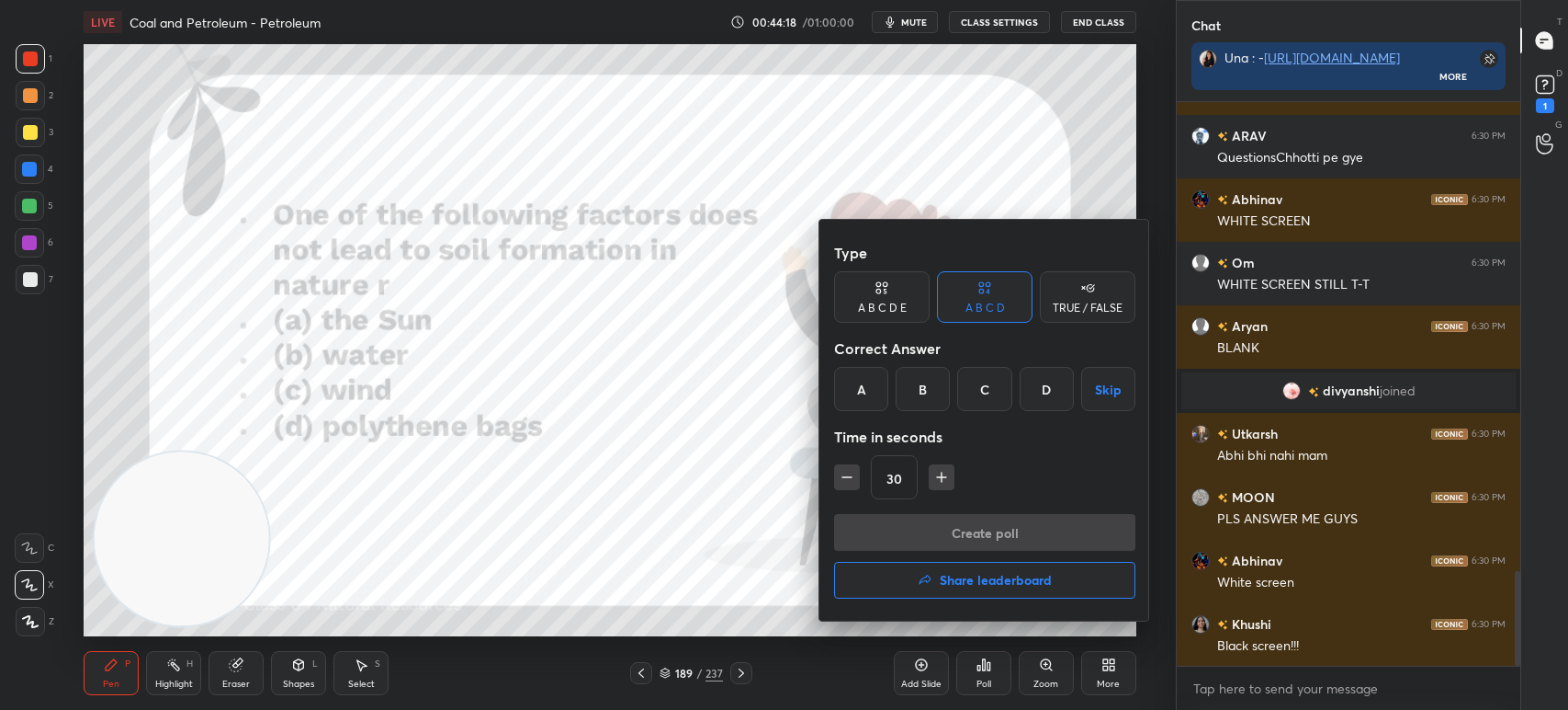
click at [1043, 396] on div "D" at bounding box center [1047, 389] width 55 height 44
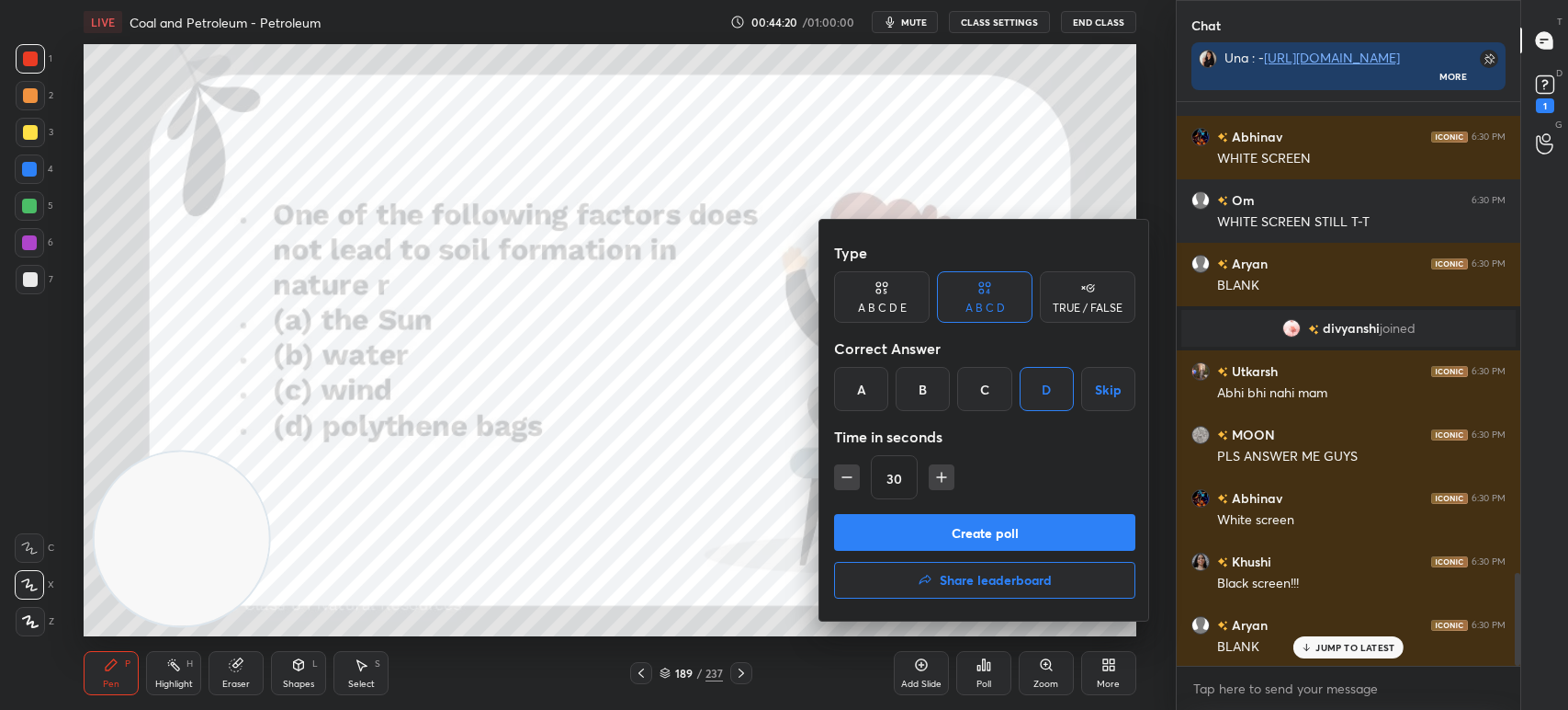
click at [786, 489] on div at bounding box center [784, 355] width 1568 height 710
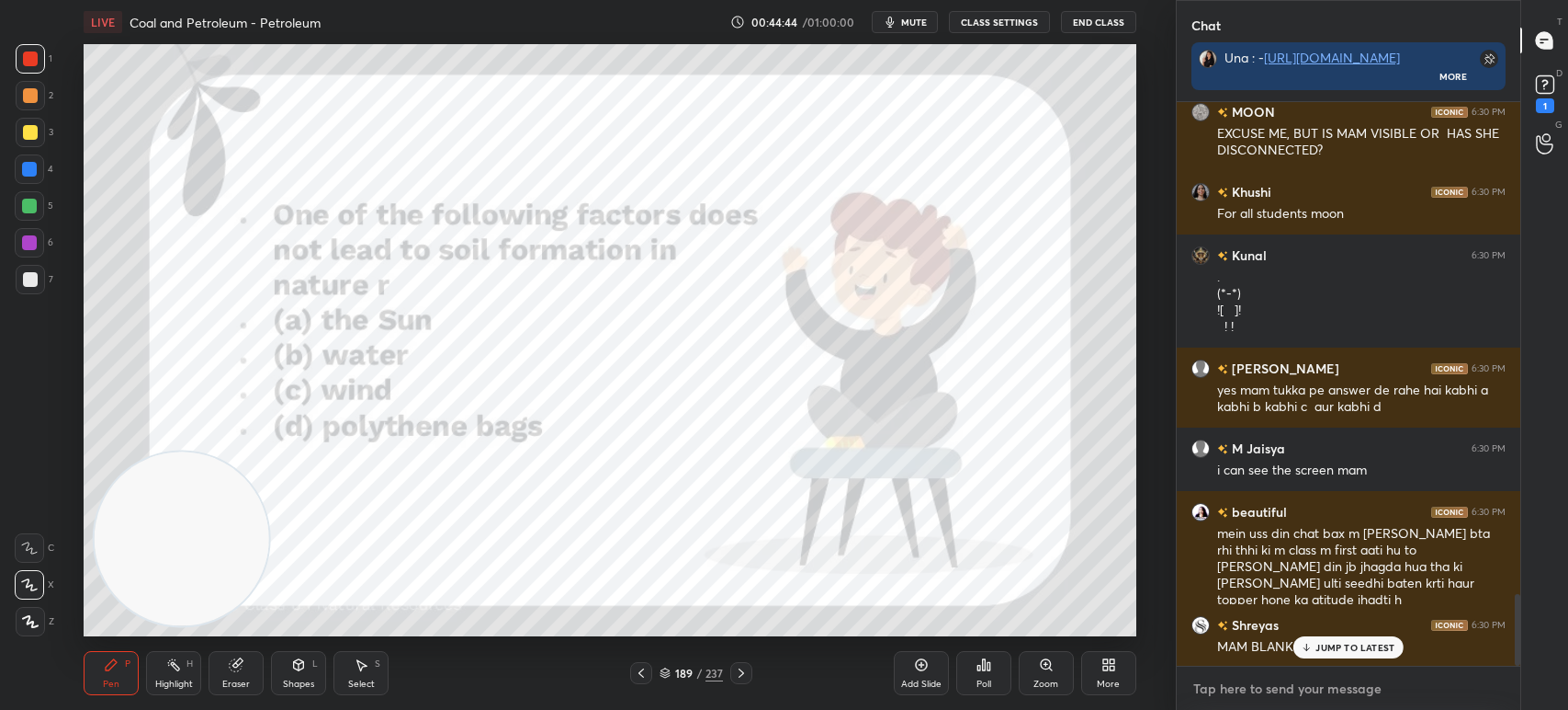
click at [1242, 679] on textarea at bounding box center [1348, 688] width 314 height 30
type textarea "x"
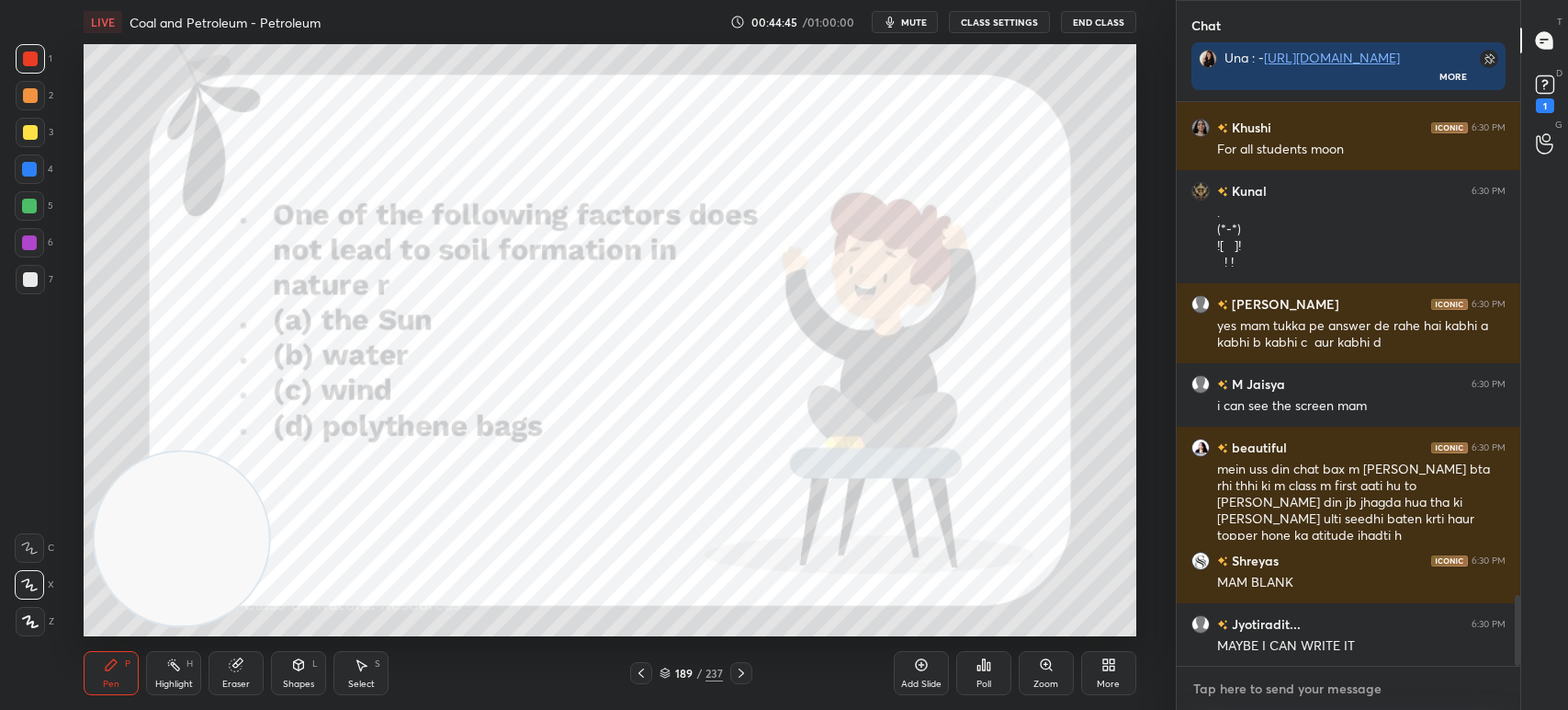
paste textarea "Which of the following is a renewable source of energy? (a) Coal (b) Petroleum …"
type textarea "Which of the following is a renewable source of energy? (a) Coal (b) Petroleum …"
type textarea "x"
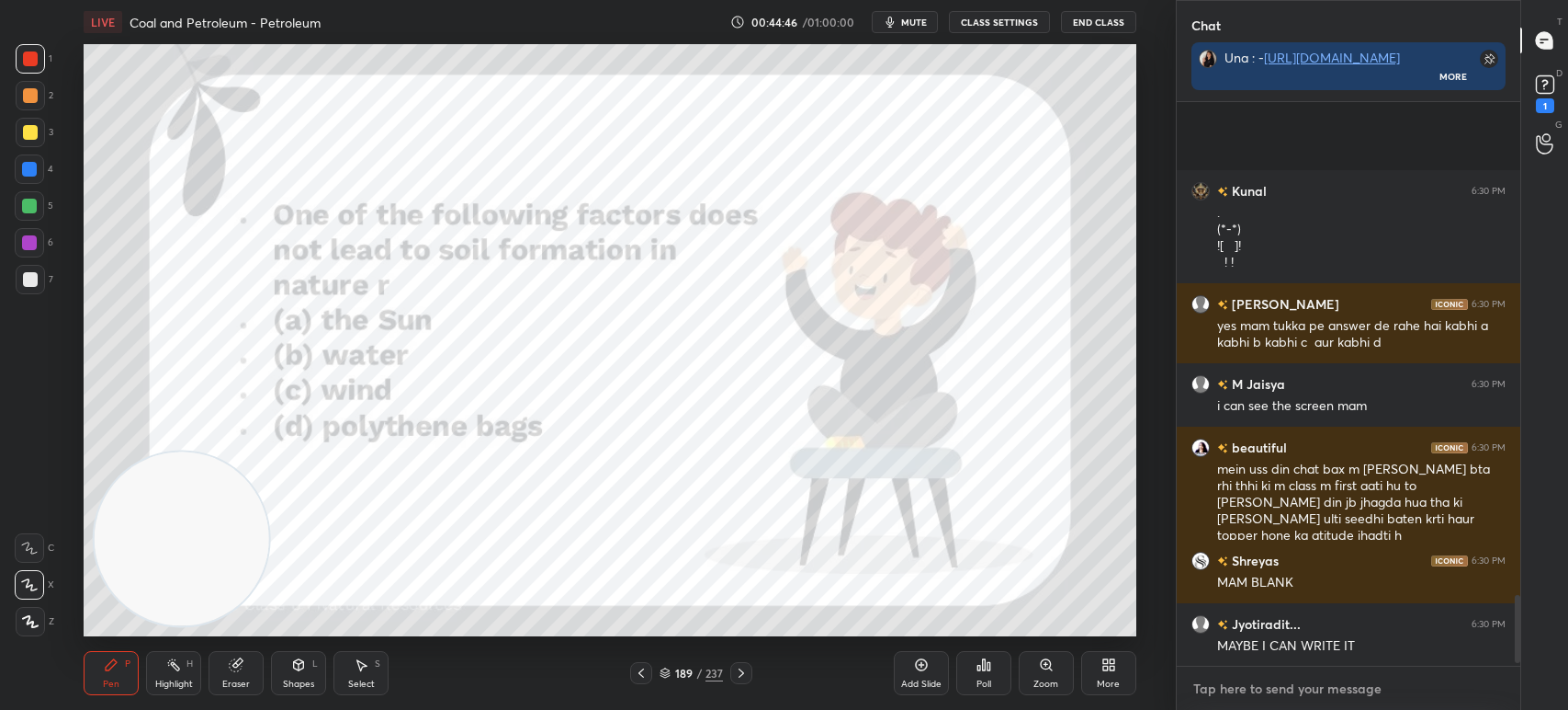
paste textarea "Which of the following is a renewable source of energy? (a) Coal (b) Petroleum …"
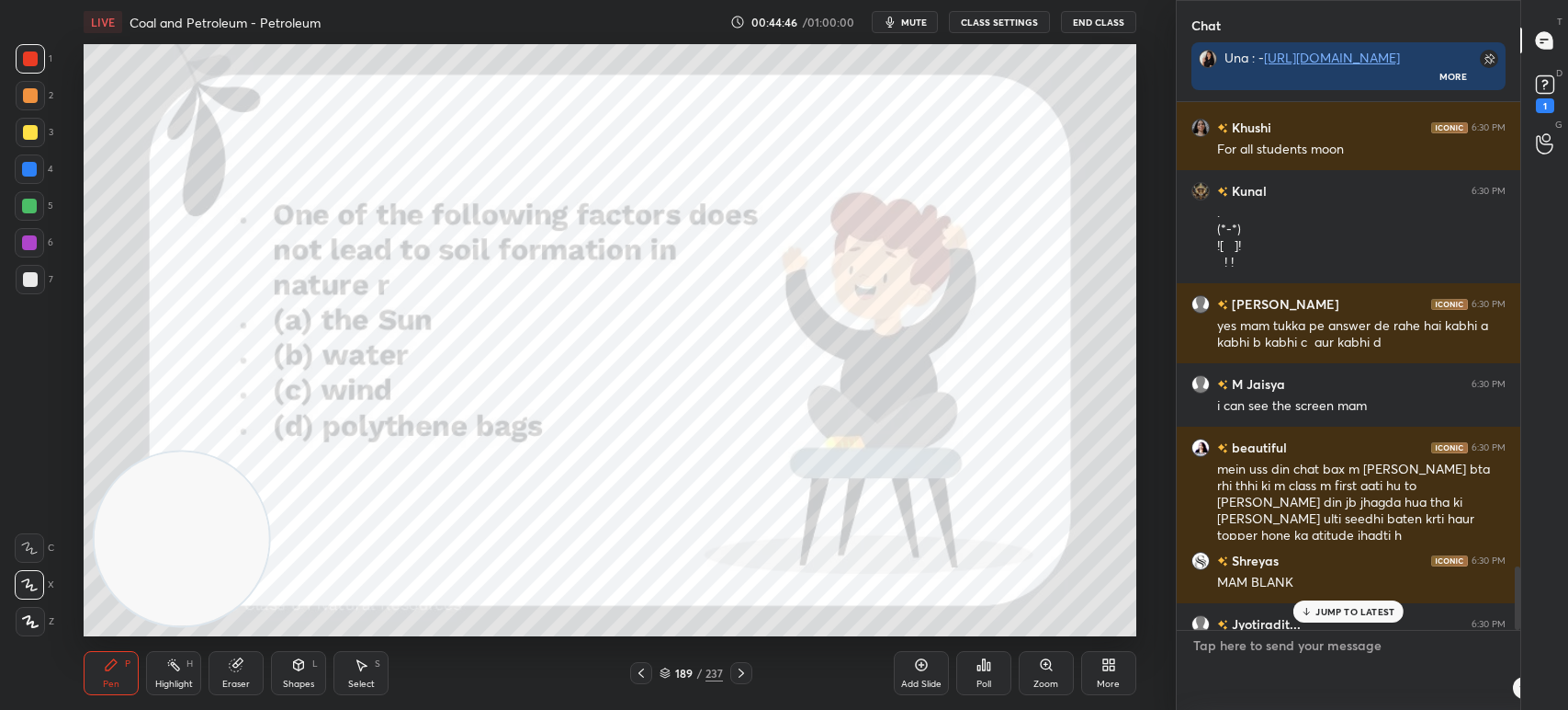
type textarea "Which of the following is a renewable source of energy? (a) Coal (b) Petroleum …"
type textarea "x"
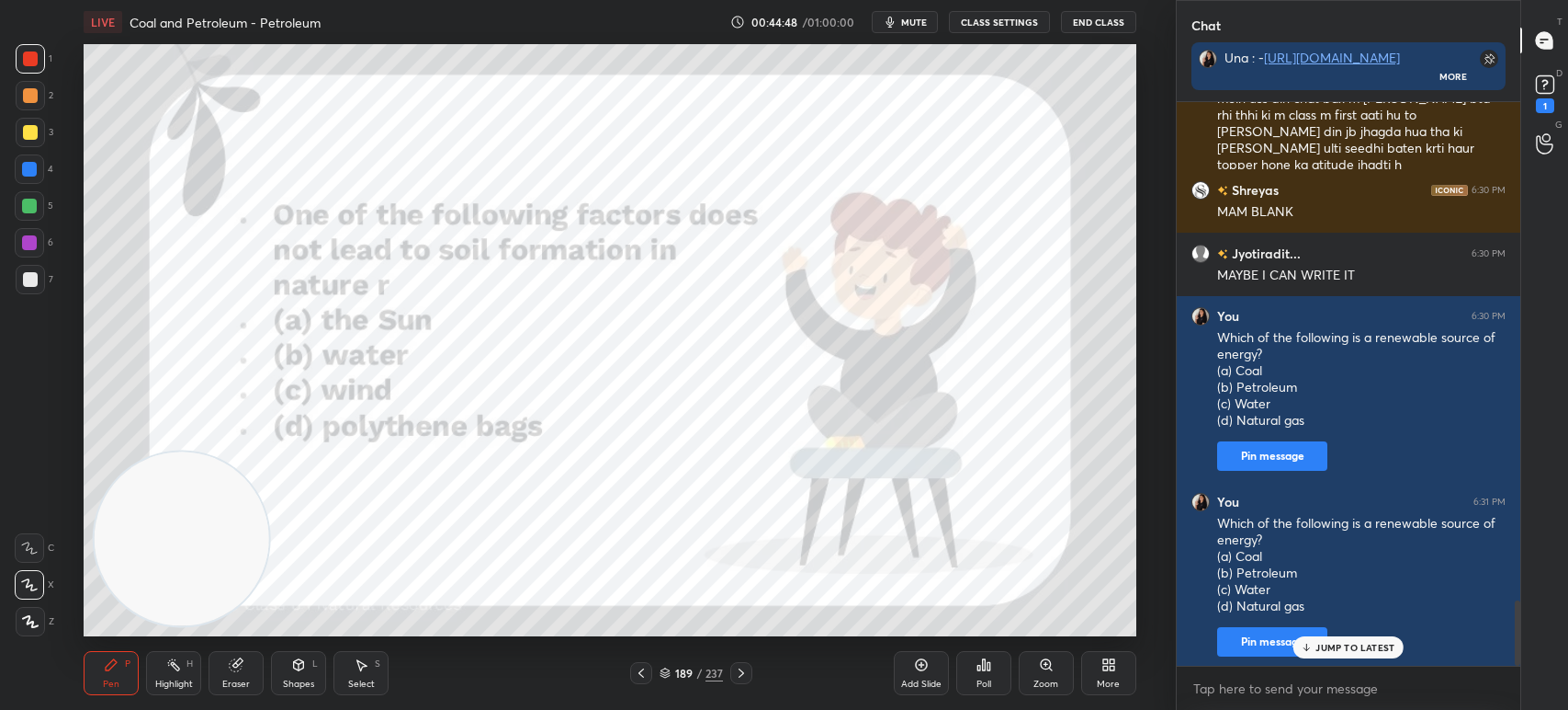
click at [913, 680] on div "Add Slide" at bounding box center [921, 683] width 41 height 9
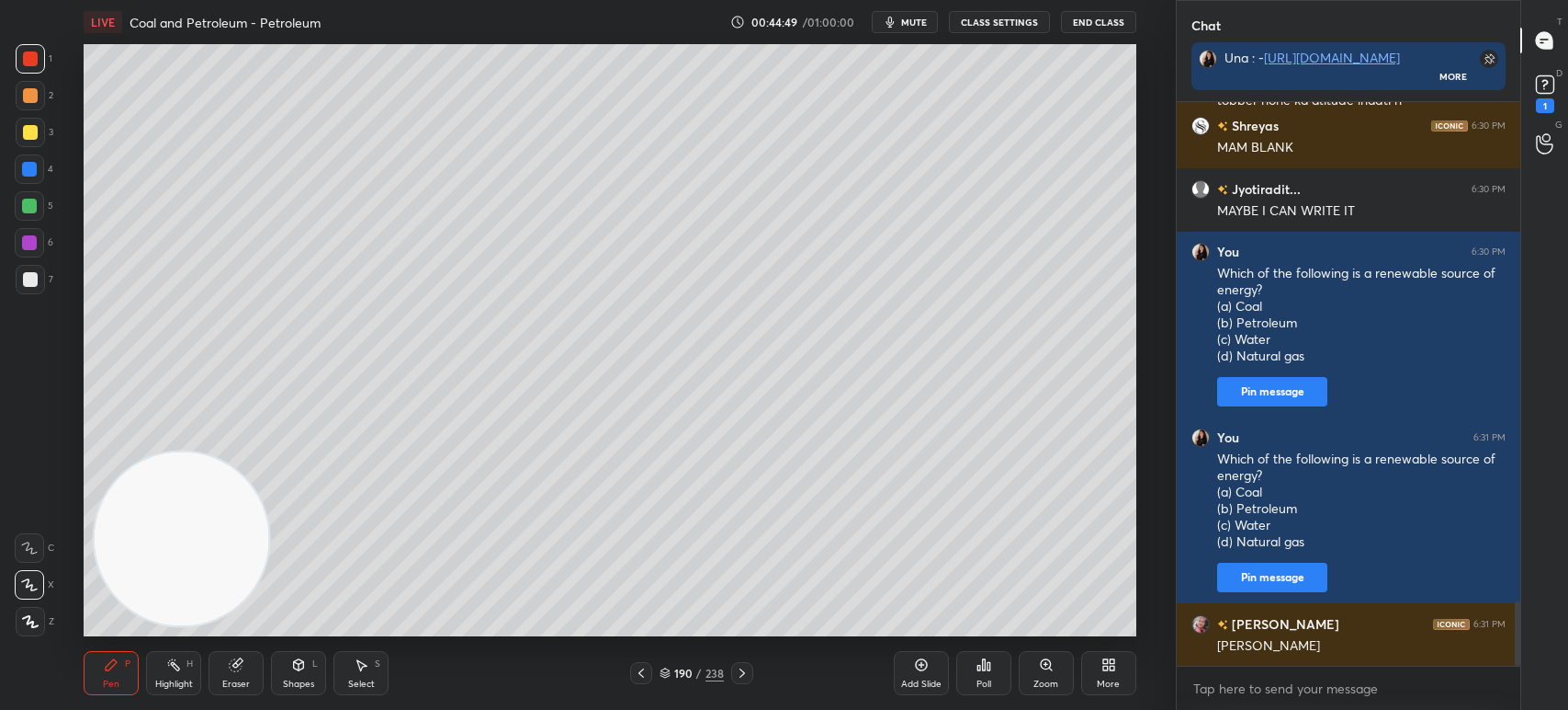
click at [18, 139] on div at bounding box center [31, 133] width 30 height 30
click at [974, 678] on div "Poll" at bounding box center [984, 672] width 56 height 44
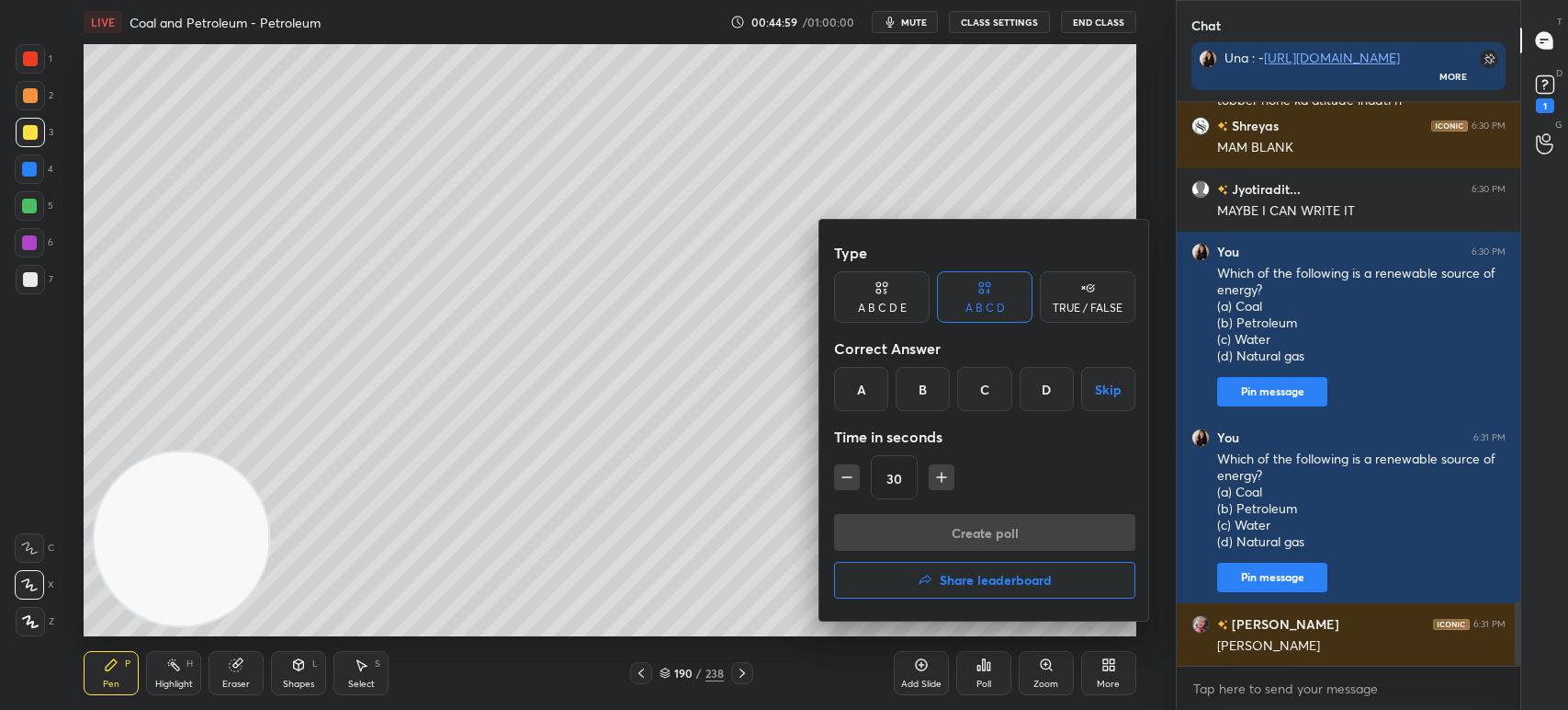
click at [986, 389] on div "C" at bounding box center [984, 389] width 55 height 44
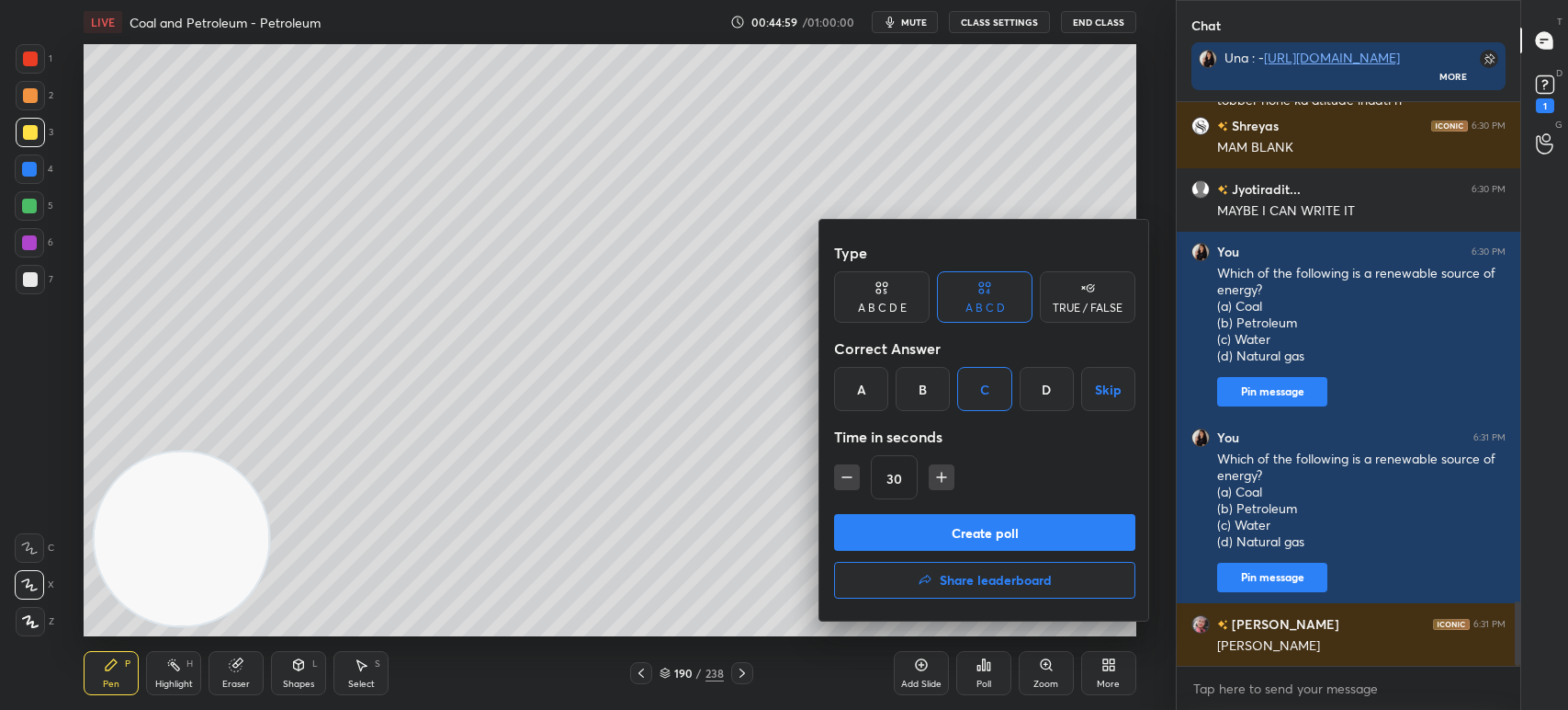
click at [968, 528] on button "Create poll" at bounding box center [985, 532] width 301 height 37
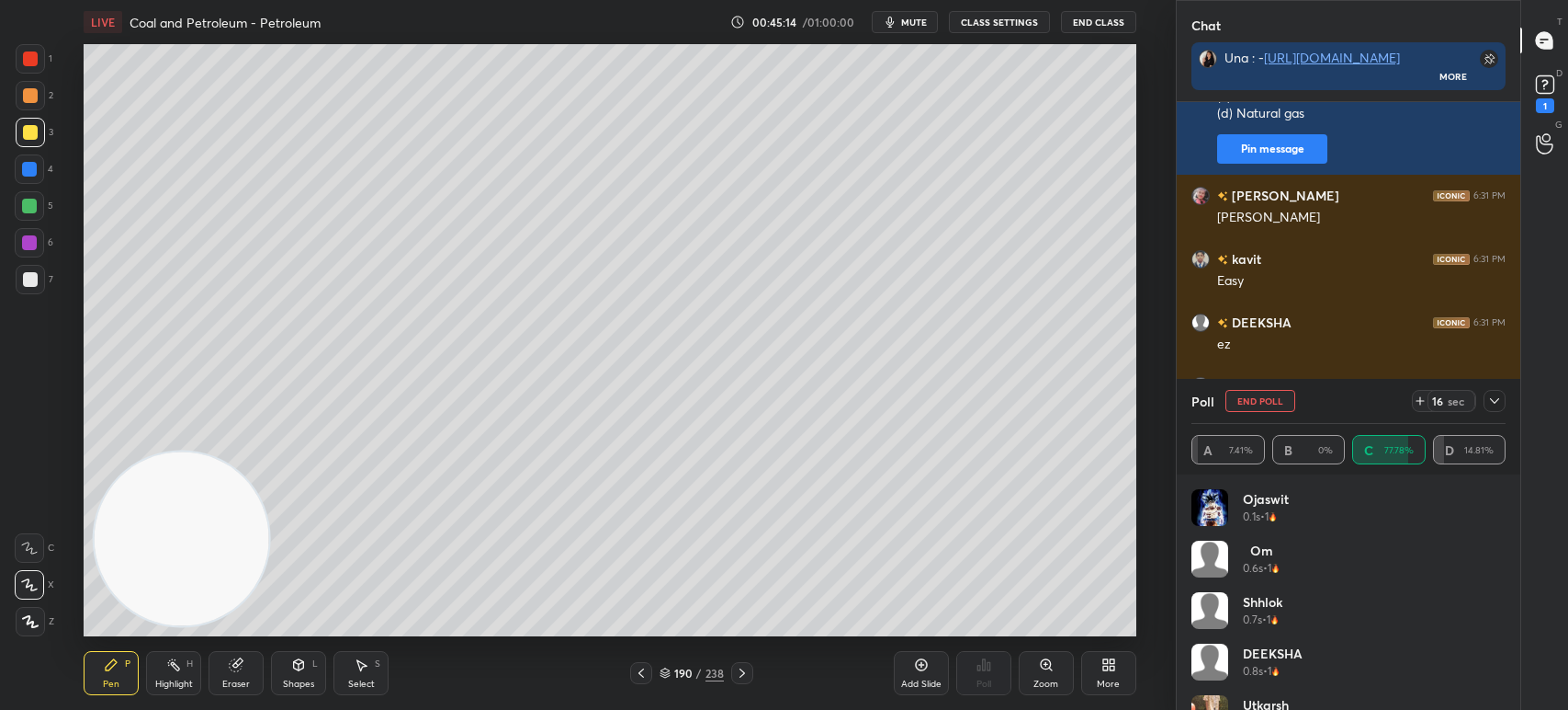
click at [1492, 397] on icon at bounding box center [1495, 401] width 15 height 15
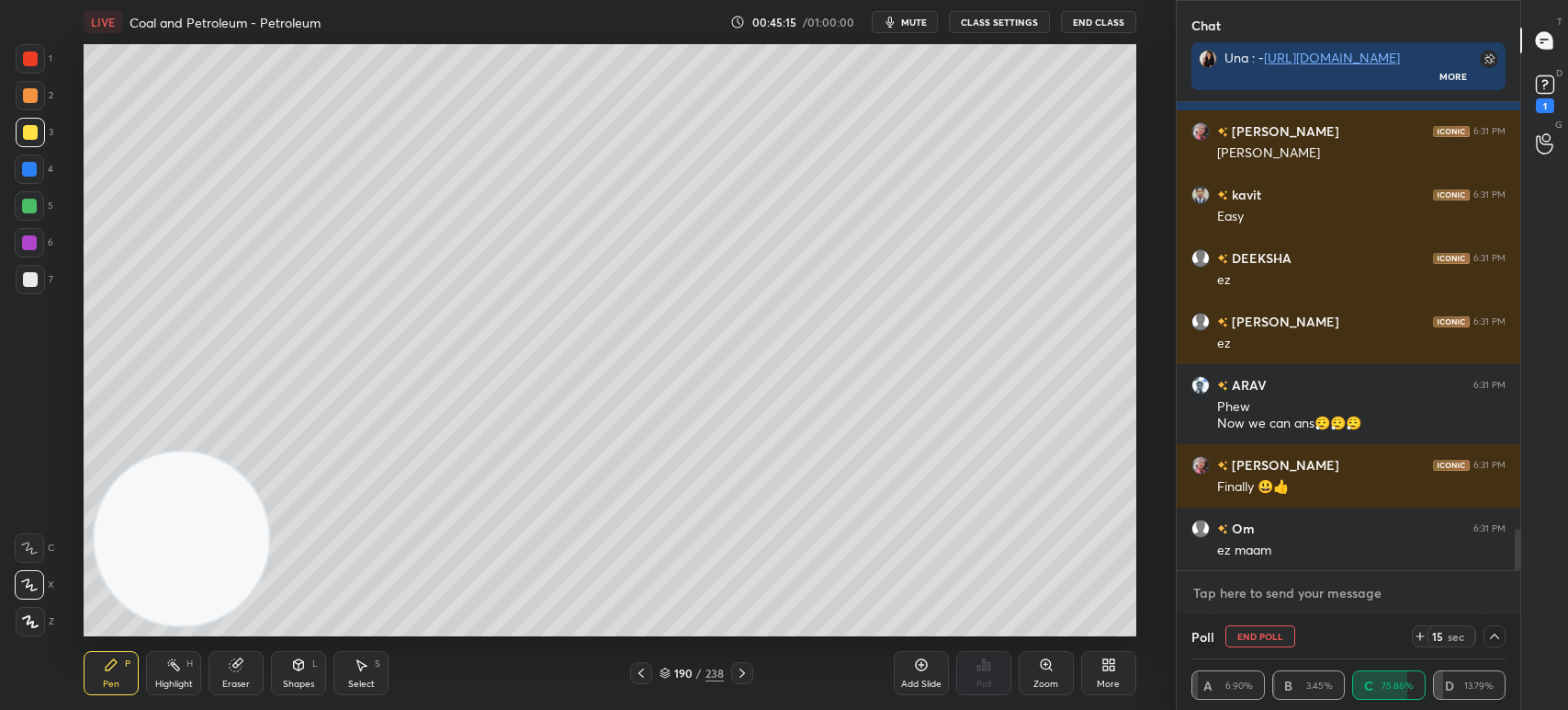
click at [1271, 596] on textarea at bounding box center [1348, 593] width 314 height 30
type textarea "x"
paste textarea "Which of the following is a non-renewable source of energy? (a) Water (b) Coal …"
type textarea "Which of the following is a non-renewable source of energy? (a) Water (b) Coal …"
type textarea "x"
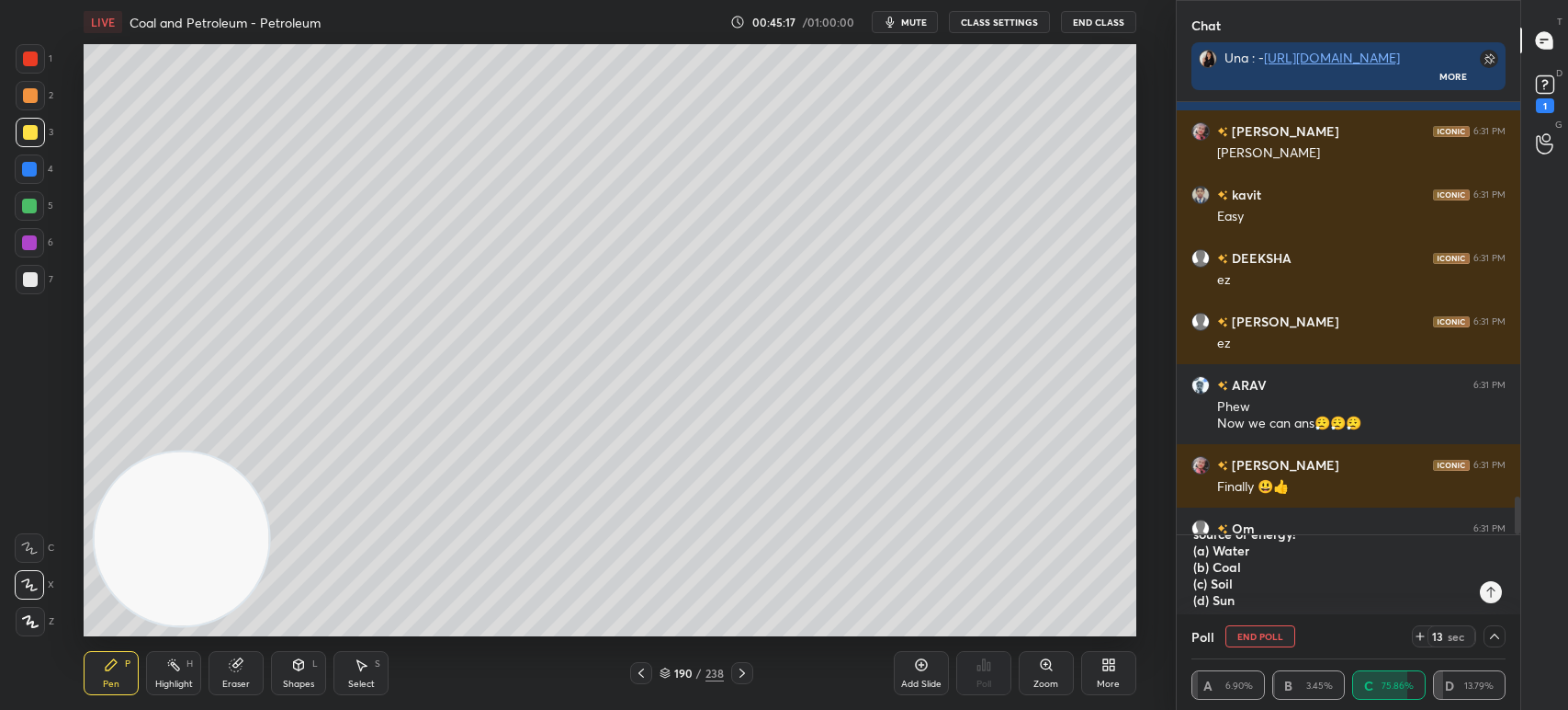
type textarea "x"
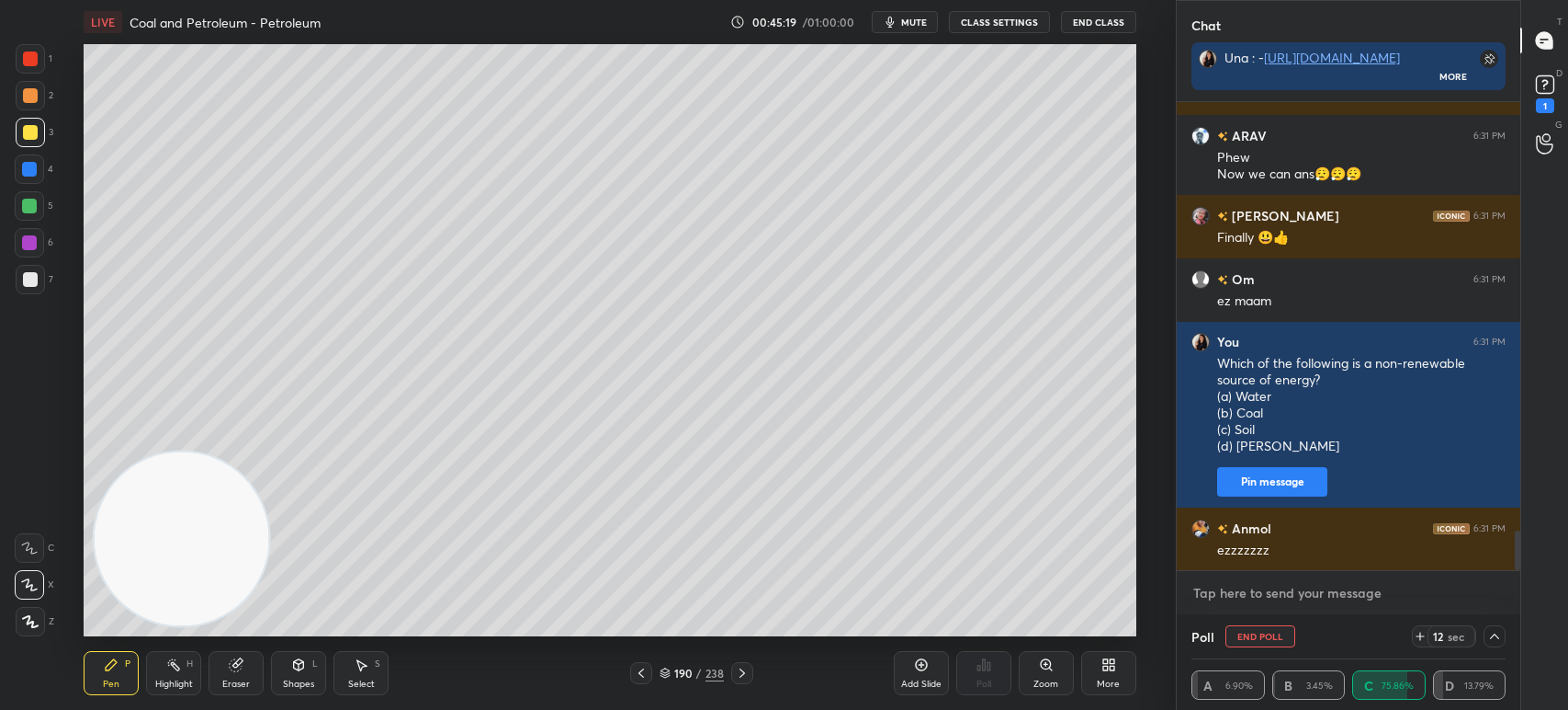
click at [1264, 598] on textarea at bounding box center [1348, 593] width 314 height 30
paste textarea "Which of the following is a non-renewable source of energy? (a) Water (b) Coal …"
type textarea "Which of the following is a non-renewable source of energy? (a) Water (b) Coal …"
type textarea "x"
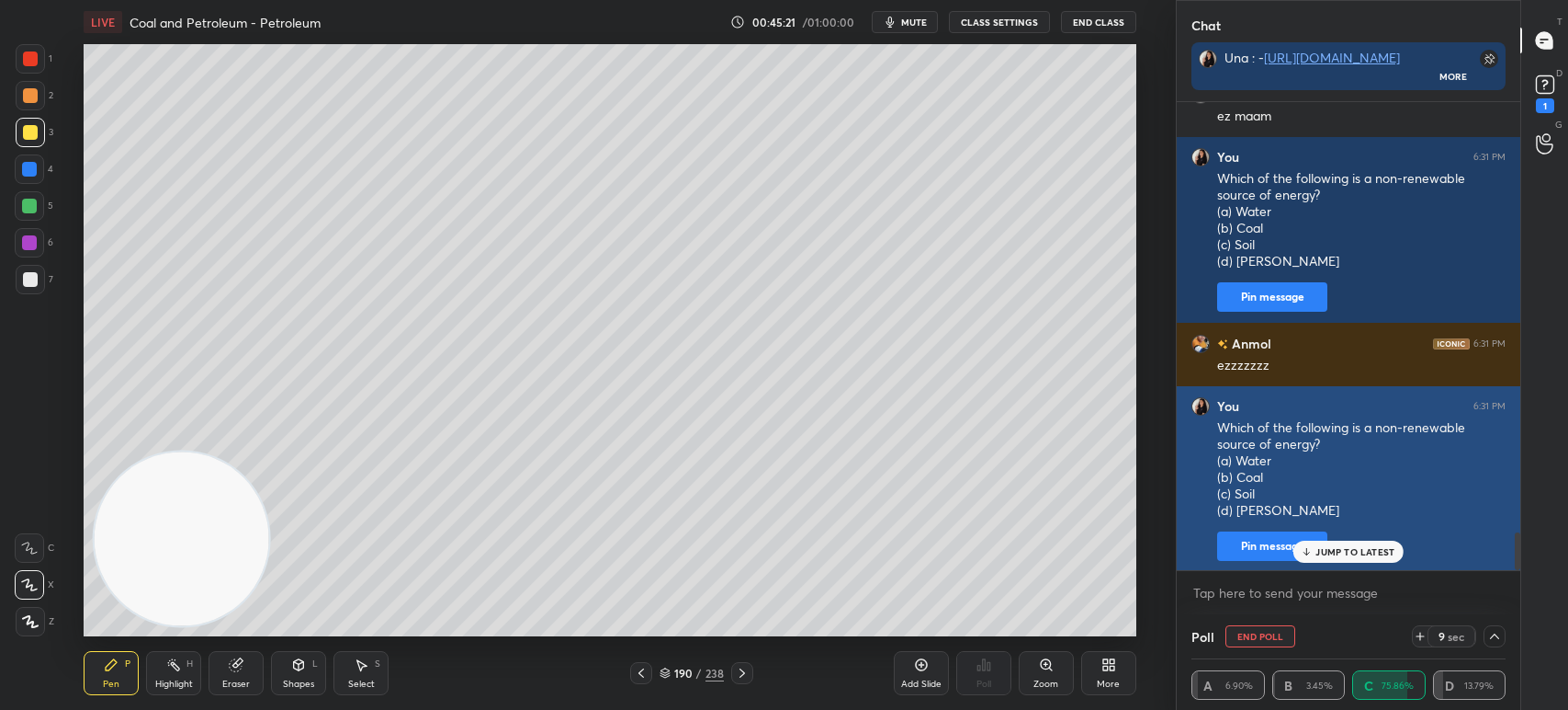
click at [1315, 547] on div "JUMP TO LATEST" at bounding box center [1348, 551] width 110 height 22
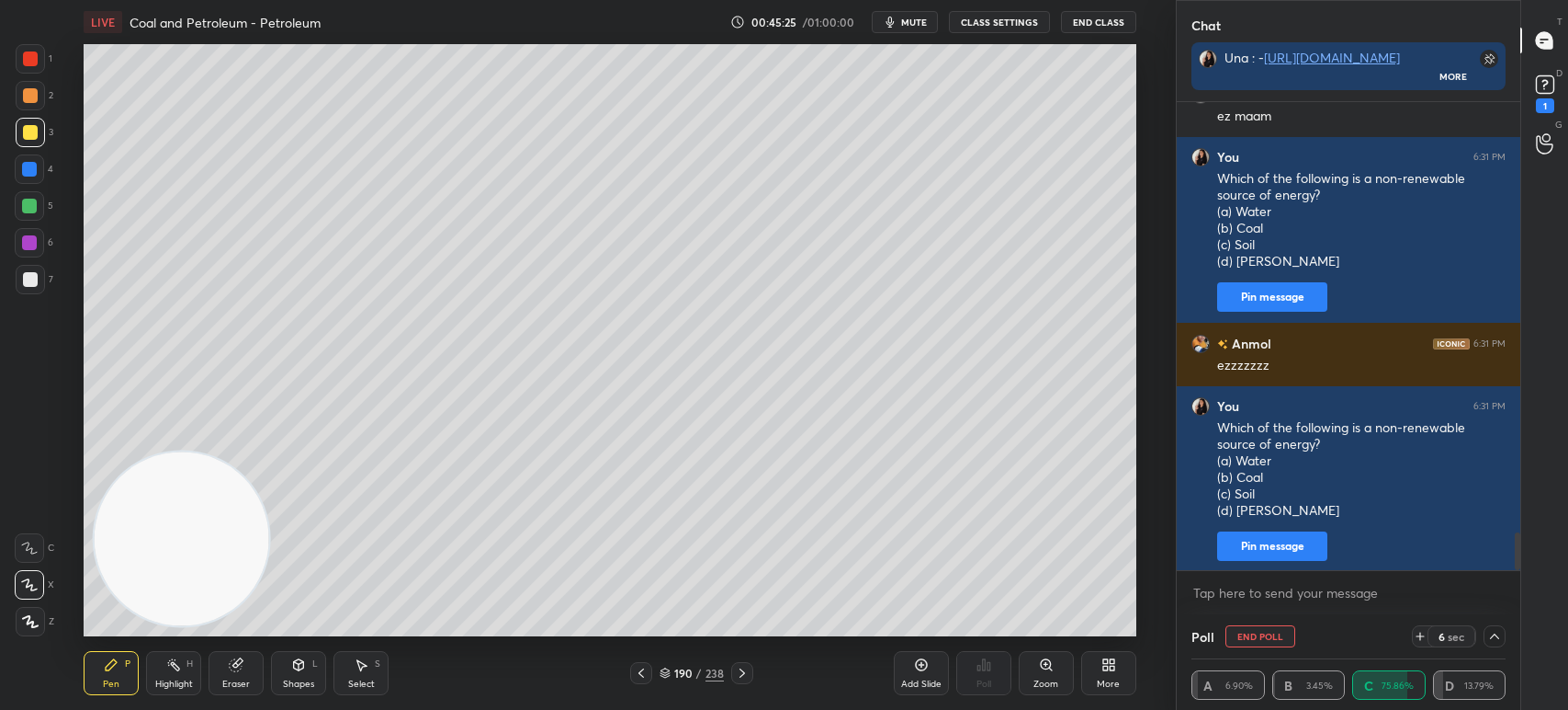
click at [1500, 648] on div at bounding box center [1495, 636] width 22 height 22
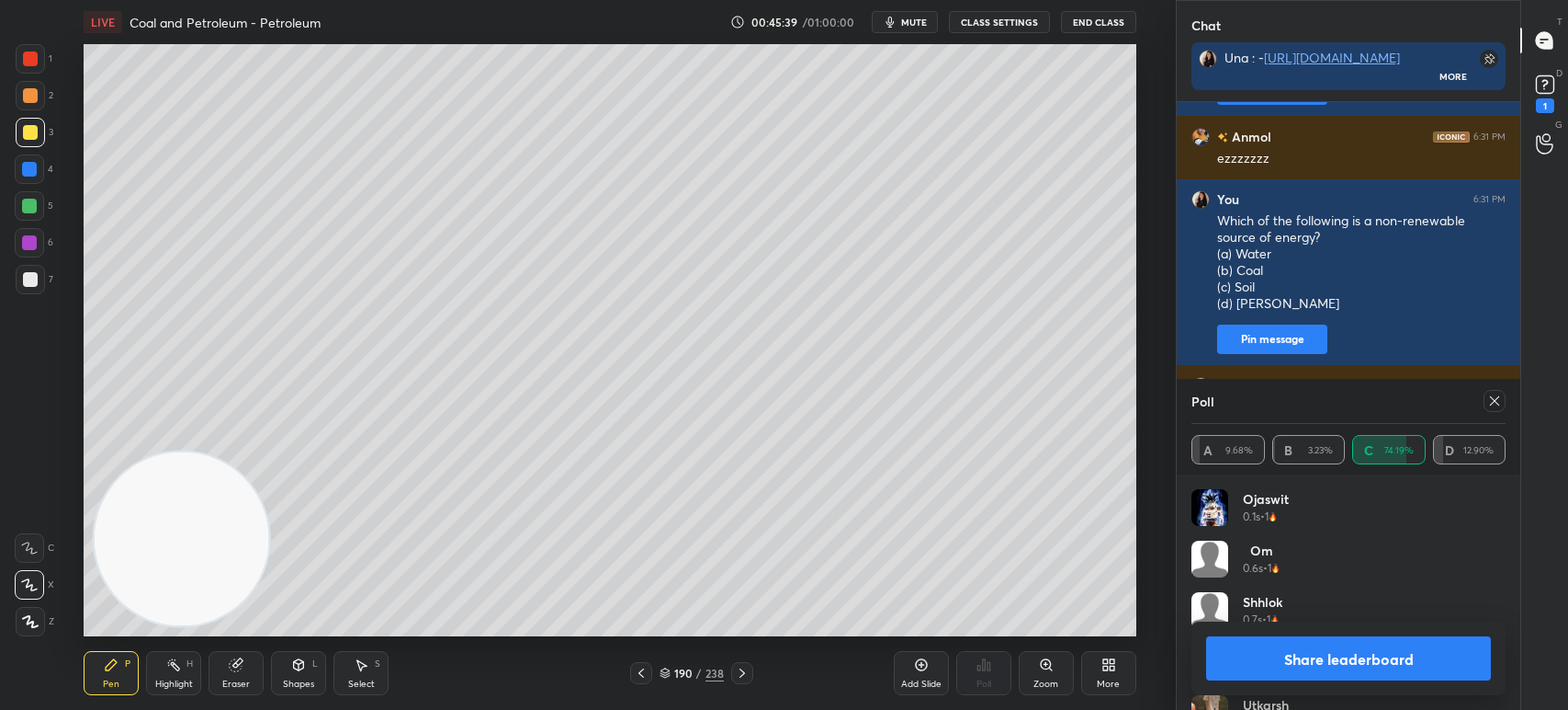
click at [1489, 400] on icon at bounding box center [1495, 401] width 15 height 15
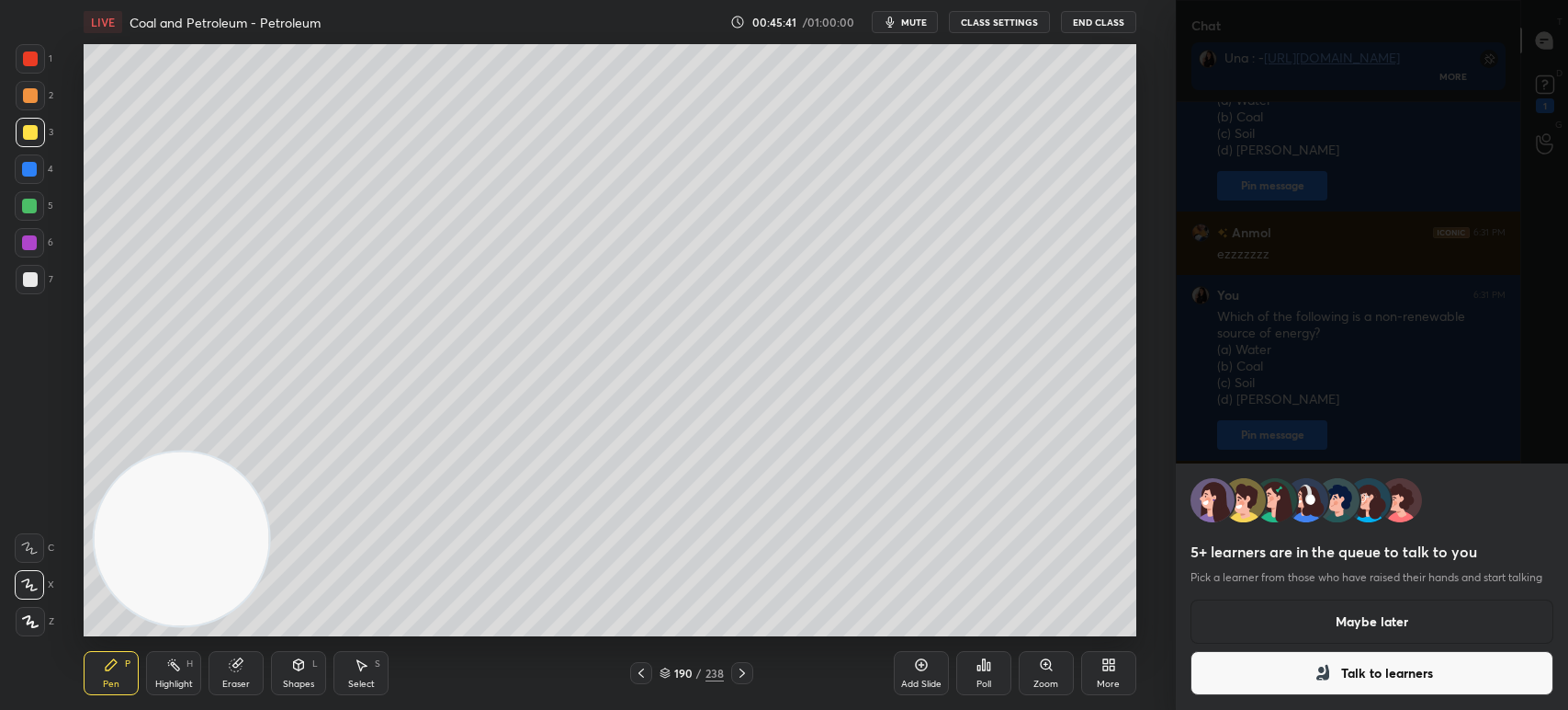
click at [1397, 617] on button "Maybe later" at bounding box center [1372, 621] width 363 height 44
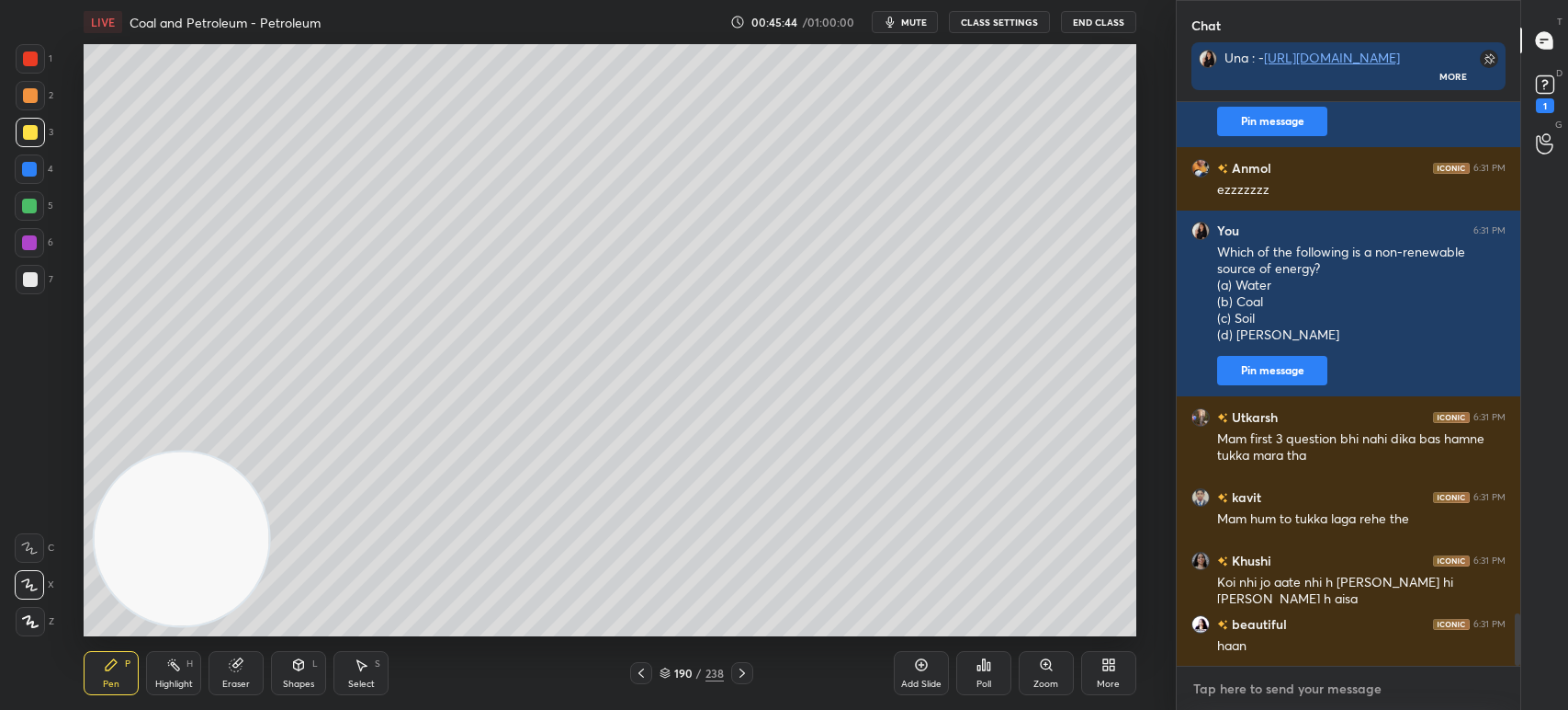
click at [1287, 692] on textarea at bounding box center [1348, 688] width 314 height 30
type textarea "x"
paste textarea "Which of the following is a non-renewable source of energy? (a) Water (b) Coal …"
type textarea "Which of the following is a non-renewable source of energy? (a) Water (b) Coal …"
type textarea "x"
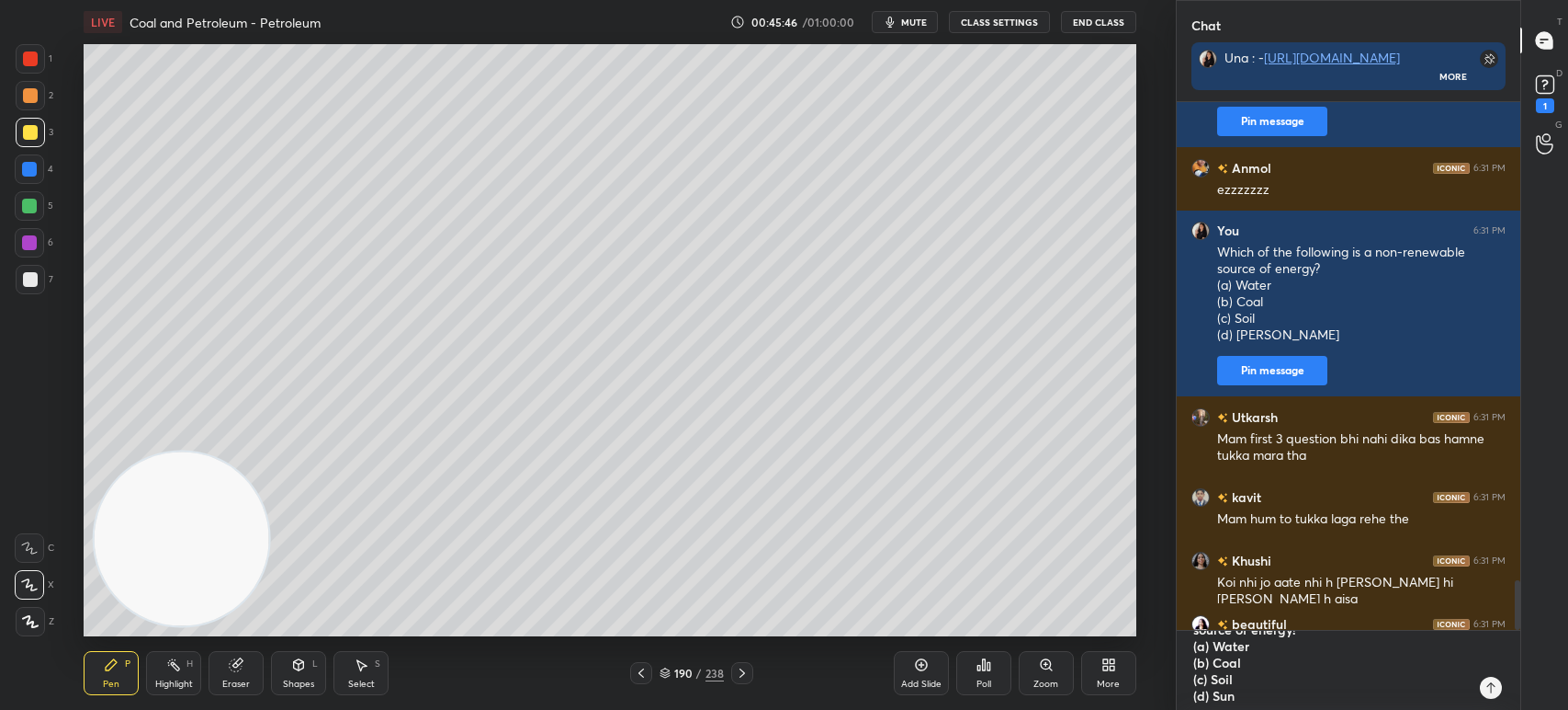
type textarea "x"
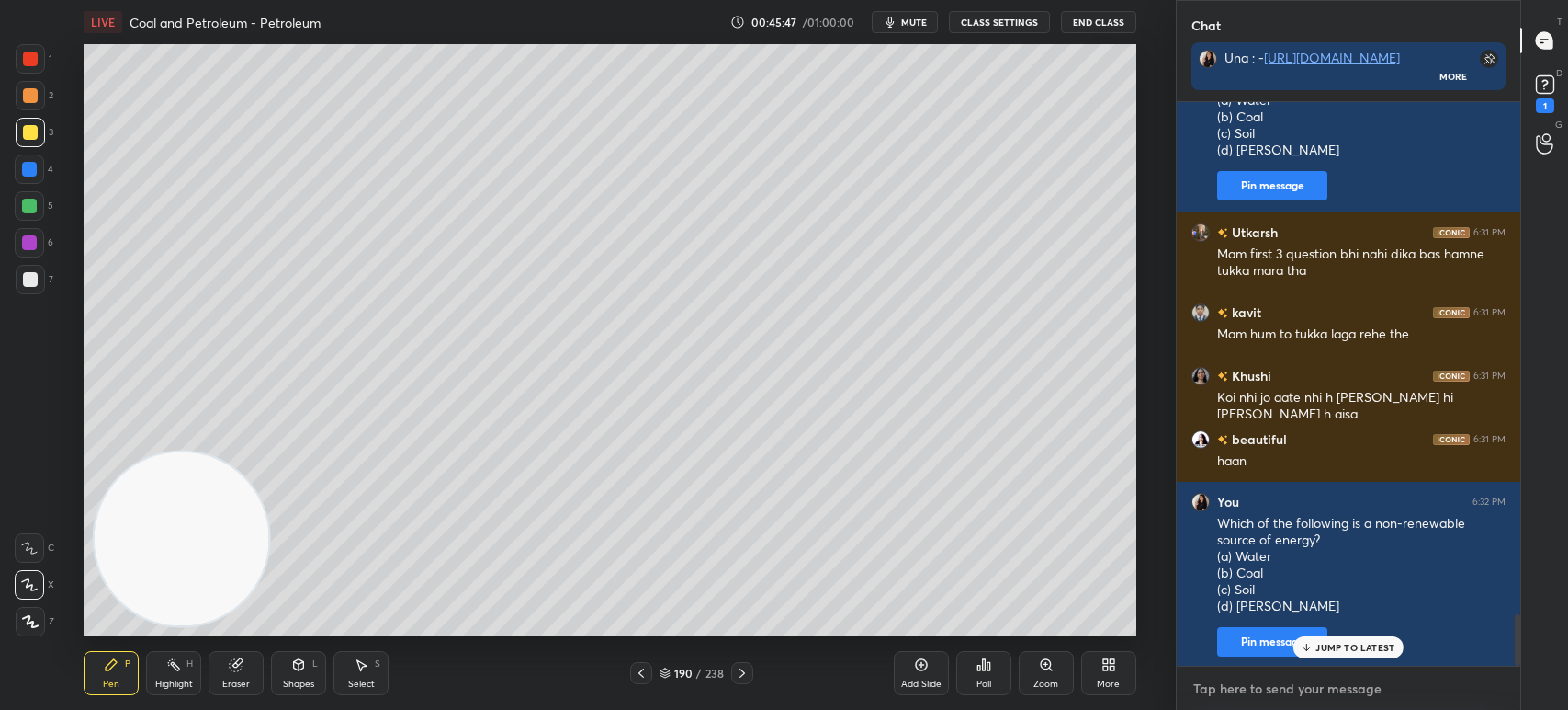
paste textarea "Which of the following is a non-renewable source of energy? (a) Water (b) Coal …"
type textarea "Which of the following is a non-renewable source of energy? (a) Water (b) Coal …"
type textarea "x"
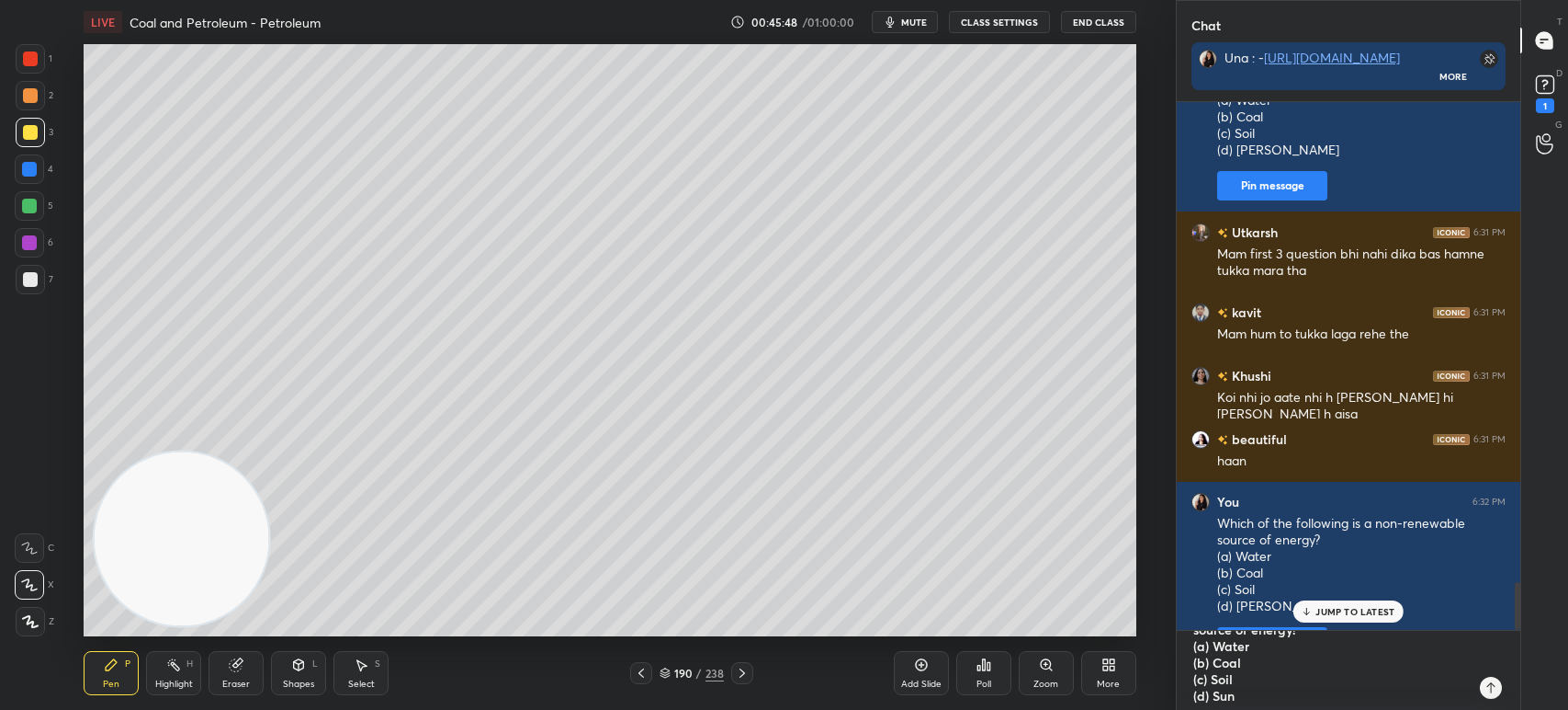
type textarea "x"
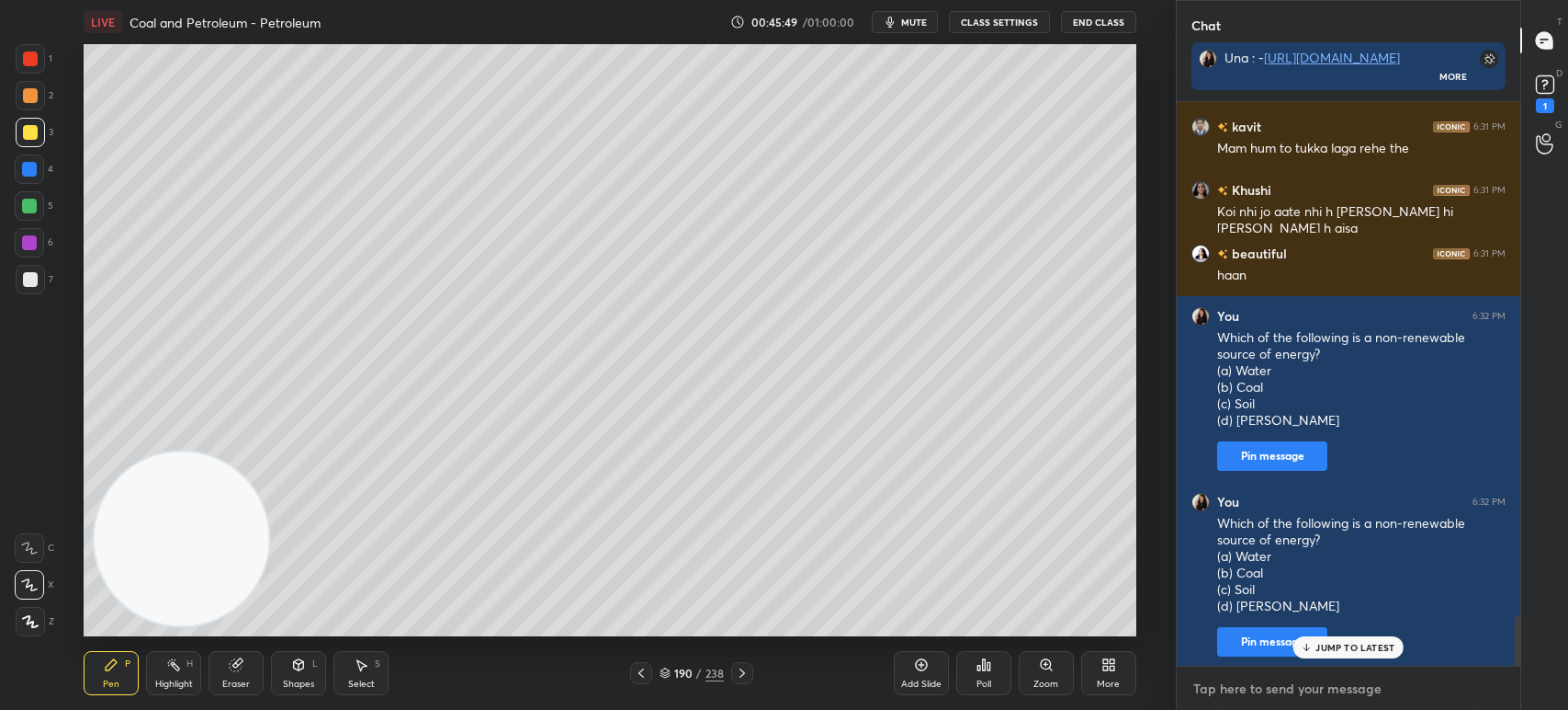
paste textarea "Which of the following is a non-renewable source of energy? (a) Water (b) Coal …"
type textarea "Which of the following is a non-renewable source of energy? (a) Water (b) Coal …"
type textarea "x"
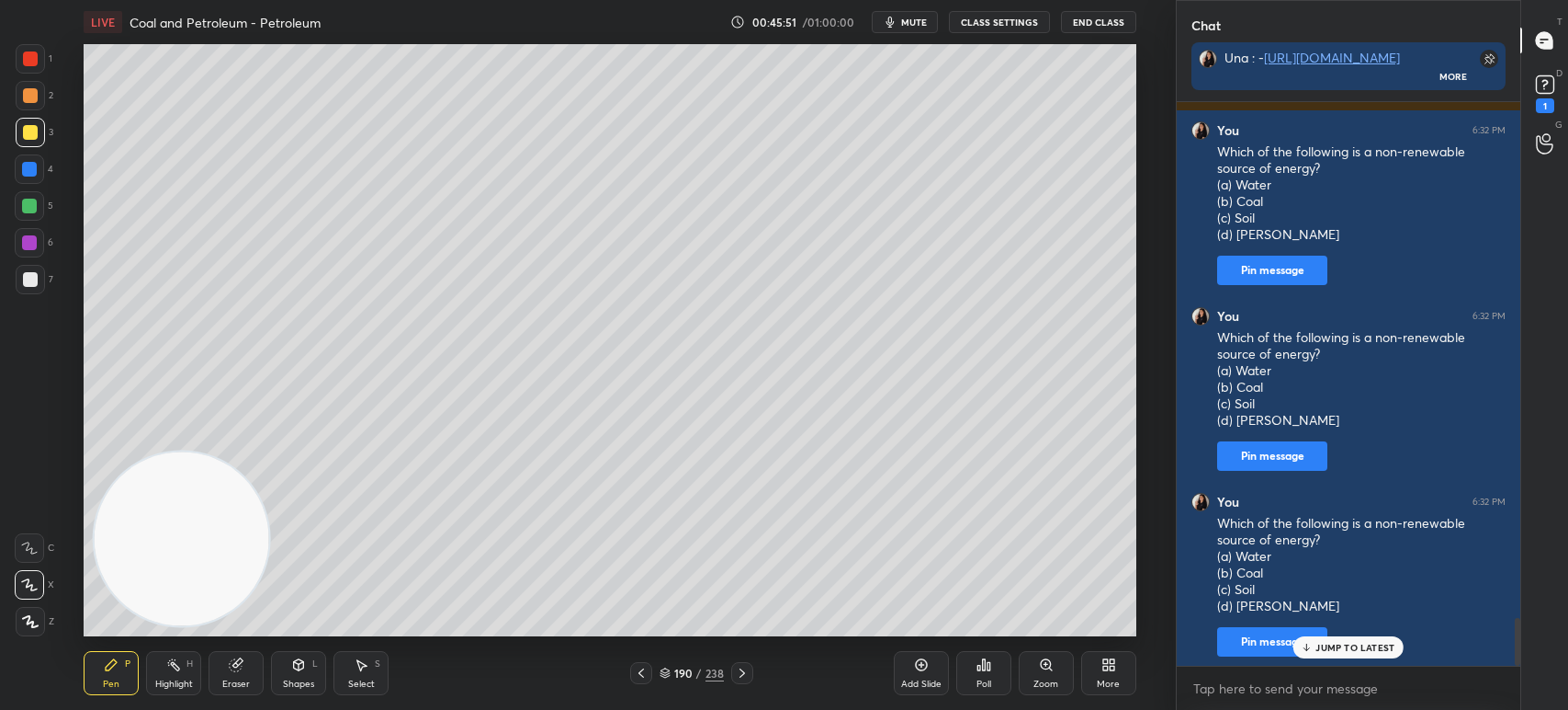
click at [998, 673] on div "Poll" at bounding box center [984, 672] width 56 height 44
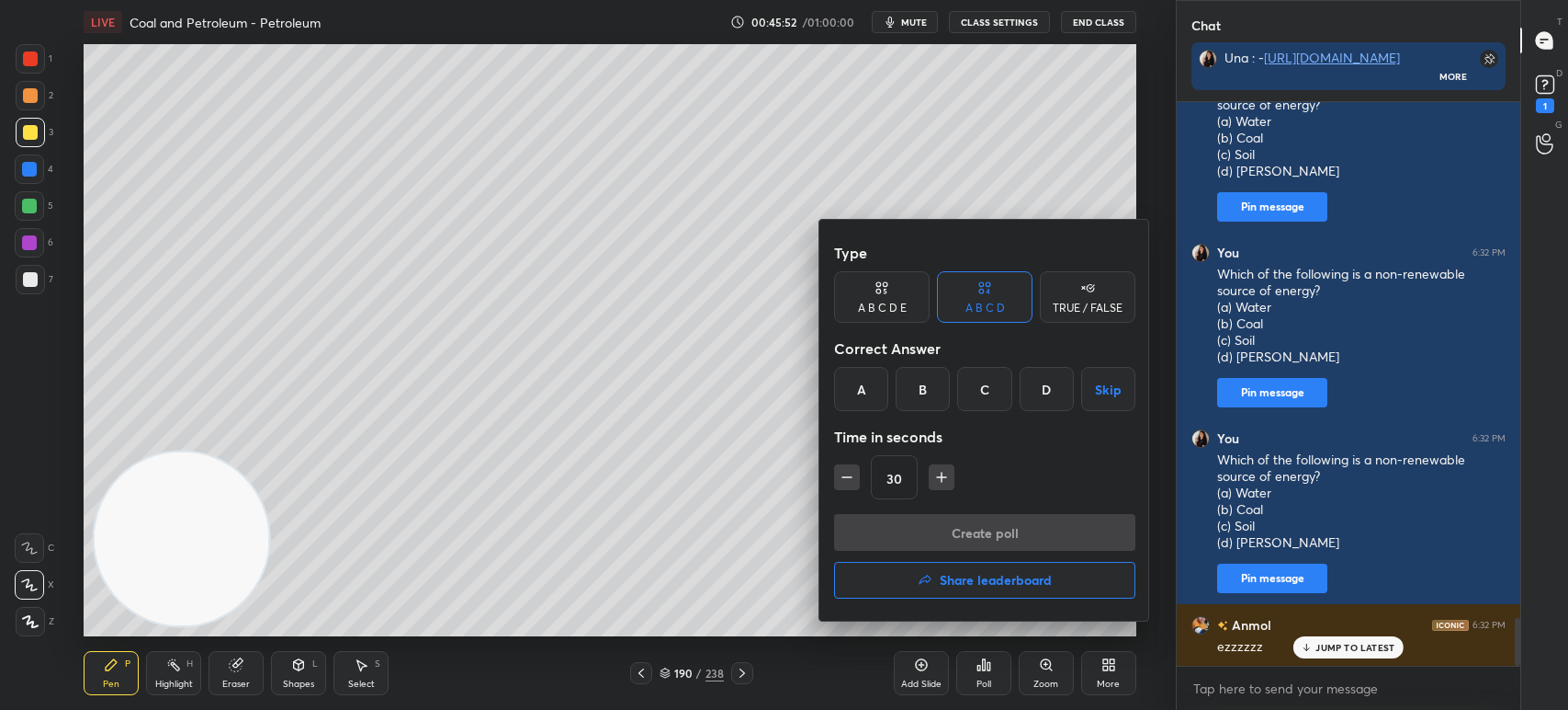
click at [929, 387] on div "B" at bounding box center [923, 389] width 55 height 44
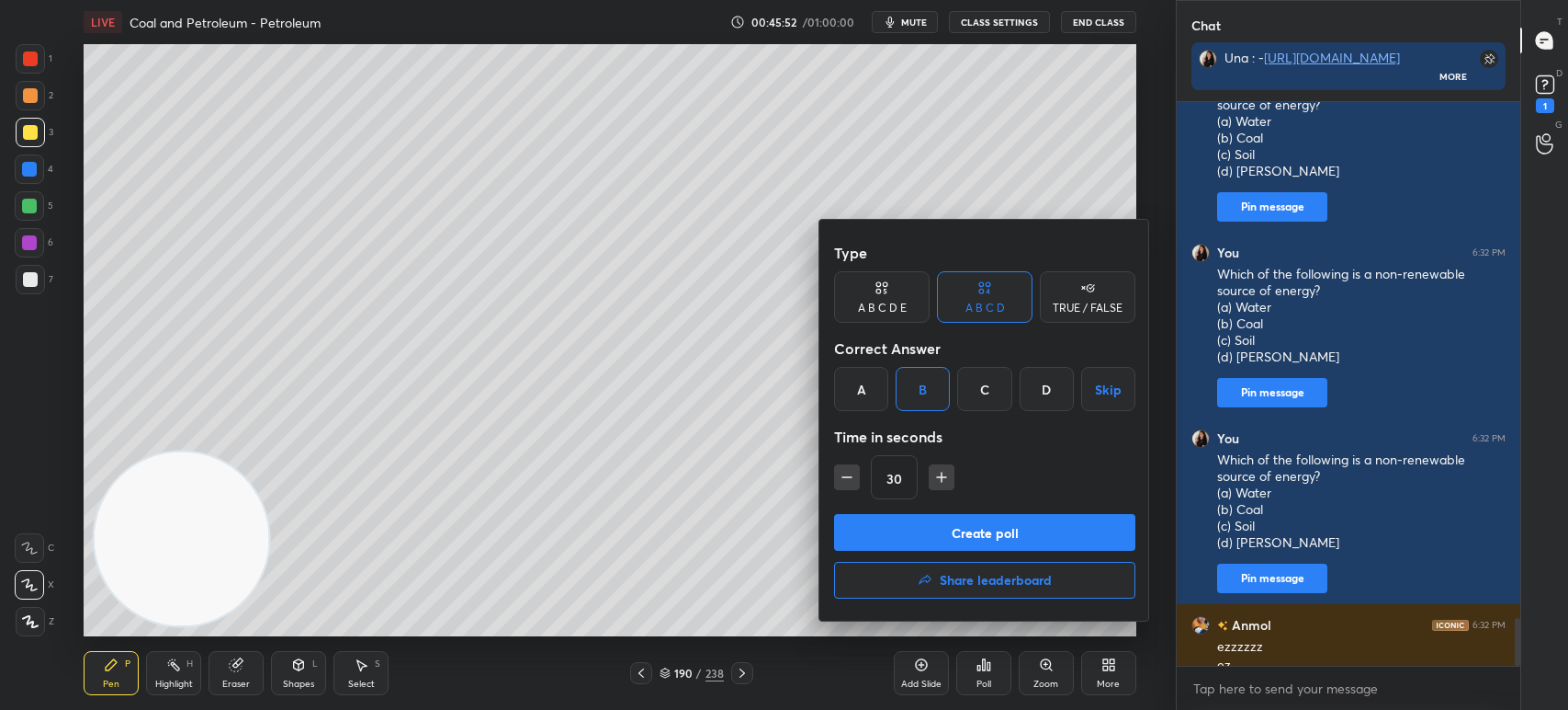
click at [941, 530] on button "Create poll" at bounding box center [985, 532] width 301 height 37
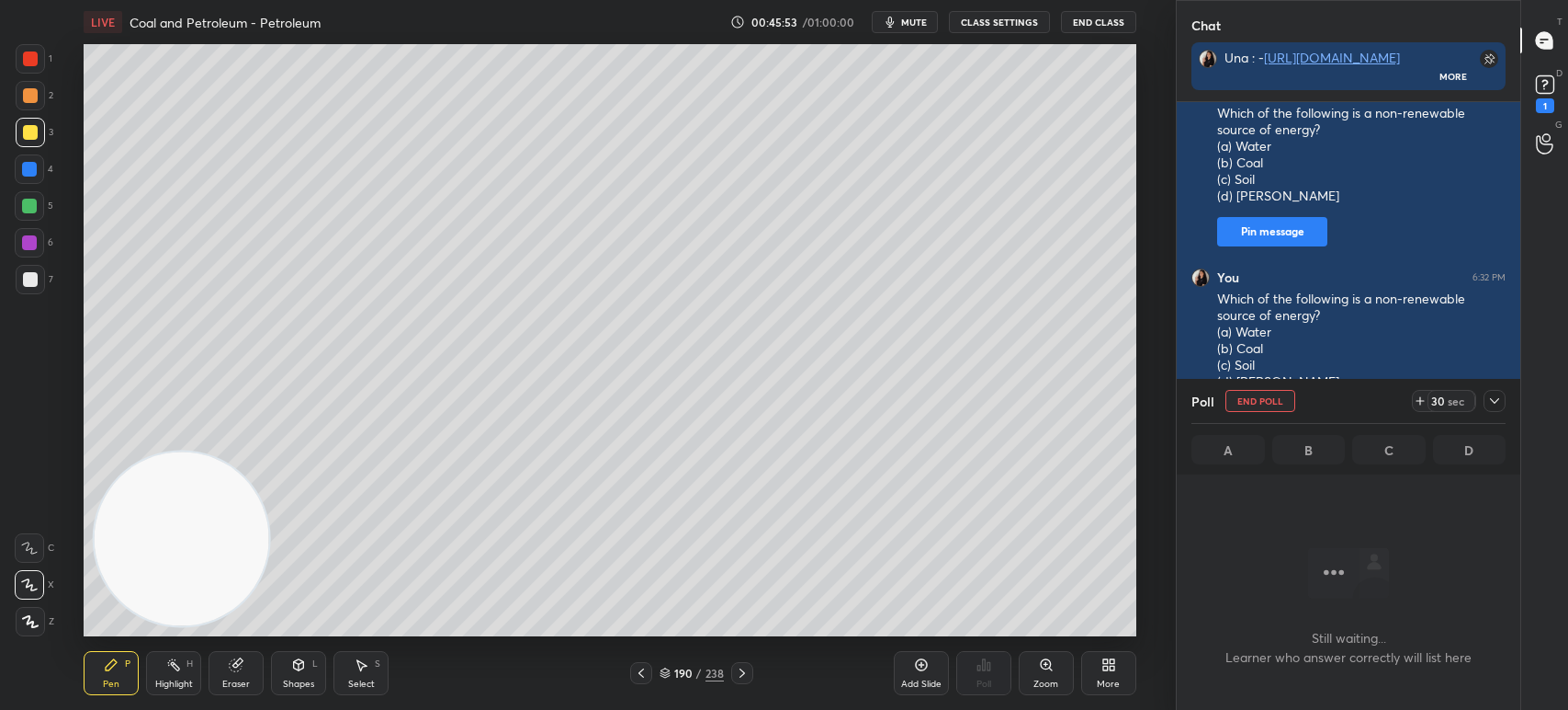
click at [25, 156] on div at bounding box center [30, 170] width 30 height 30
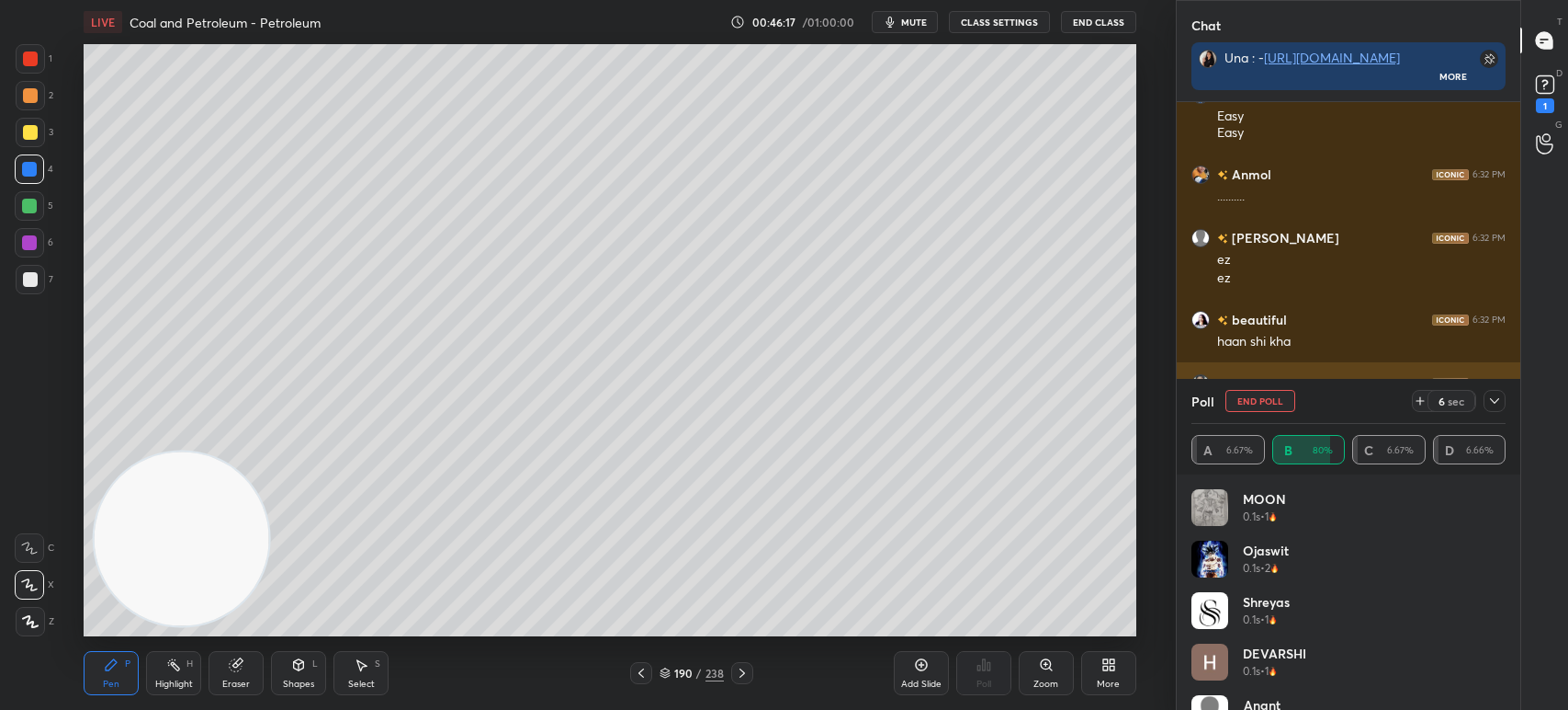
click at [1495, 408] on icon at bounding box center [1495, 401] width 15 height 15
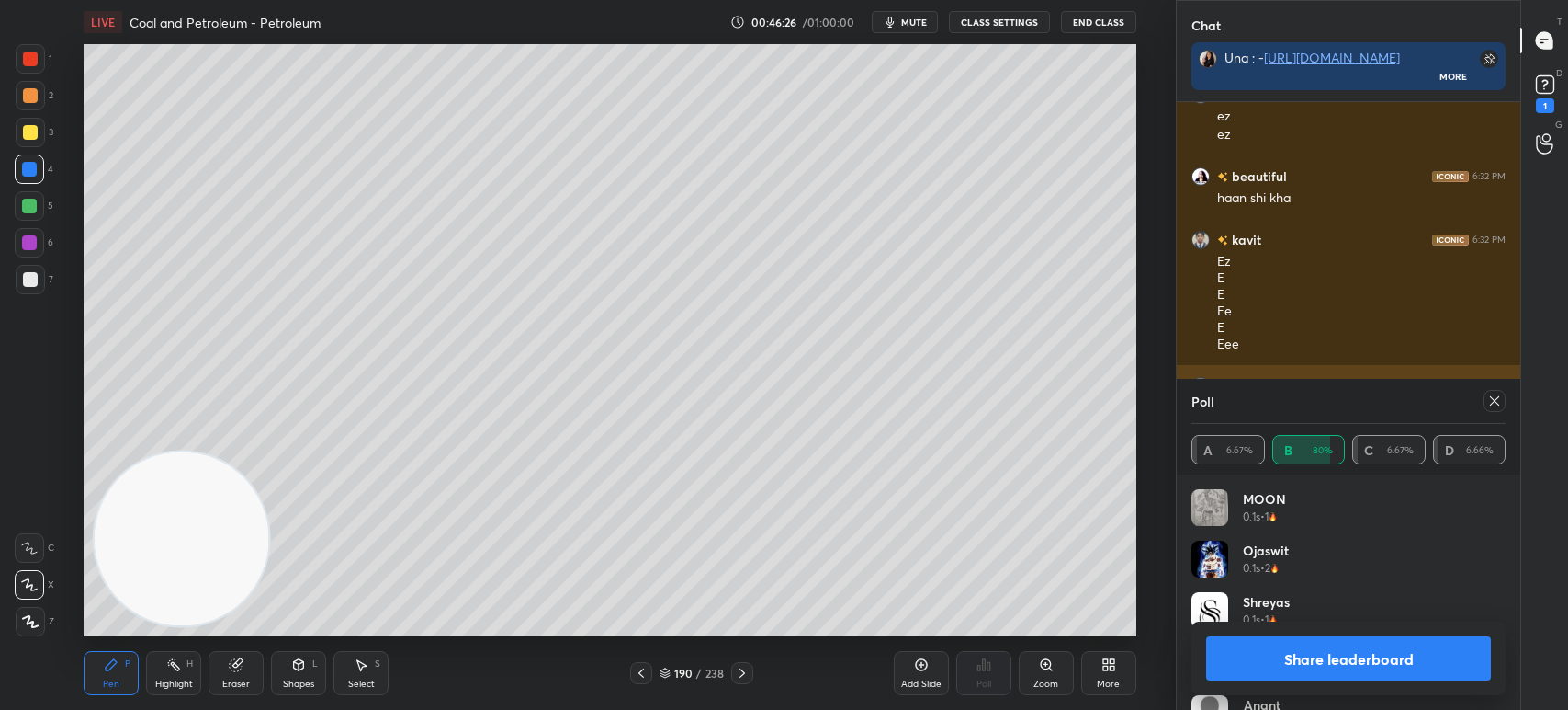
click at [1490, 401] on icon at bounding box center [1495, 401] width 15 height 15
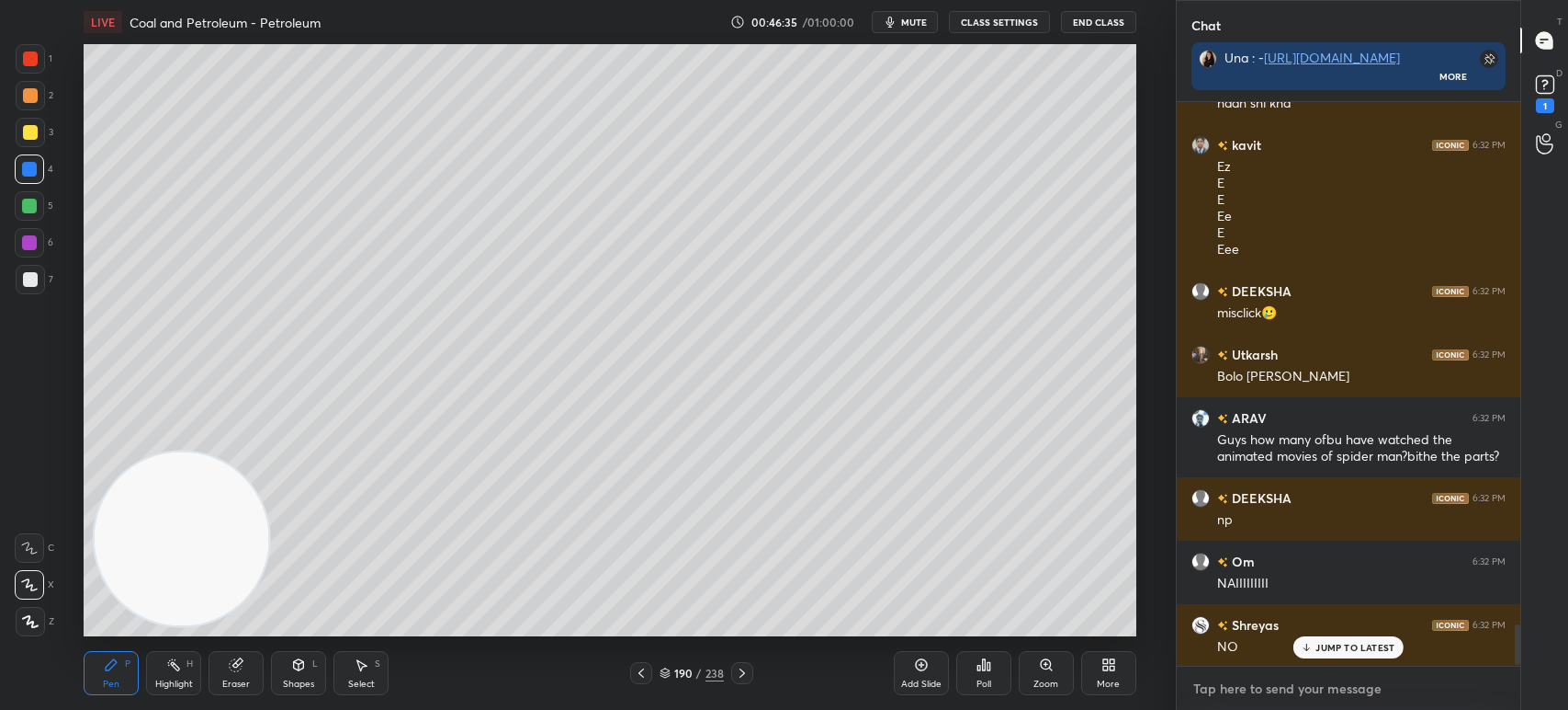
click at [1301, 688] on textarea at bounding box center [1348, 688] width 314 height 30
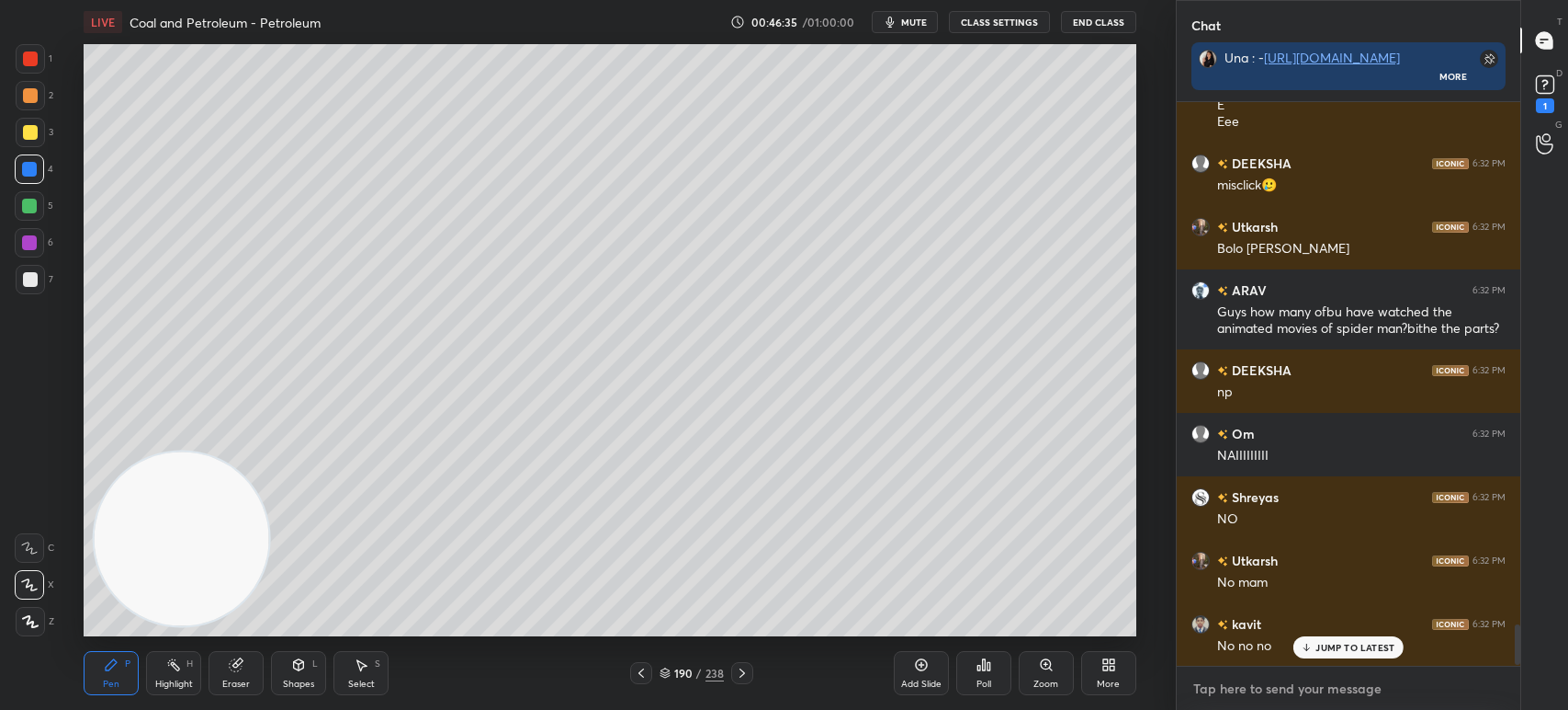
type textarea "x"
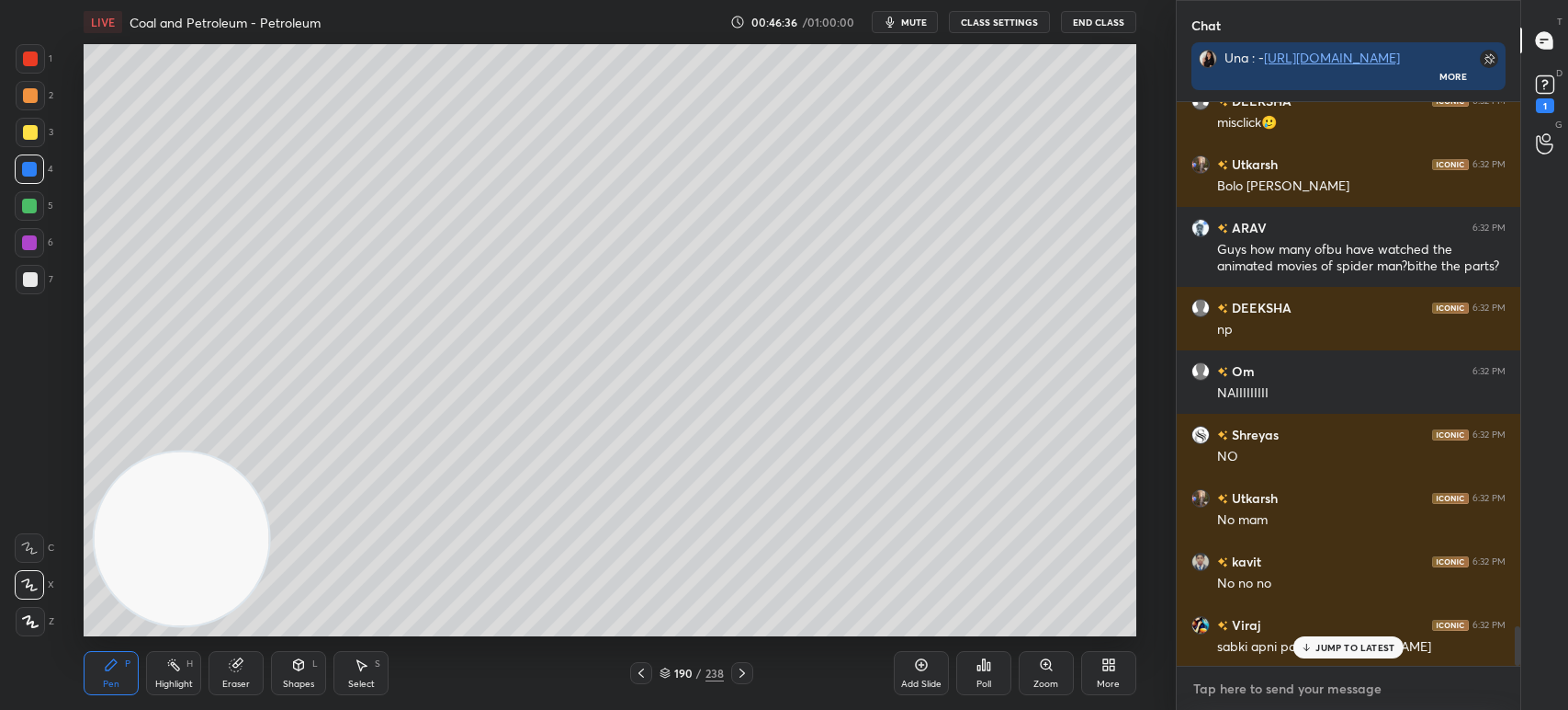
paste textarea "Fossil fuels are (a) coal (b) petroleum (c) natural gas (d) all of the these"
type textarea "Fossil fuels are (a) coal (b) petroleum (c) natural gas (d) all of the these"
type textarea "x"
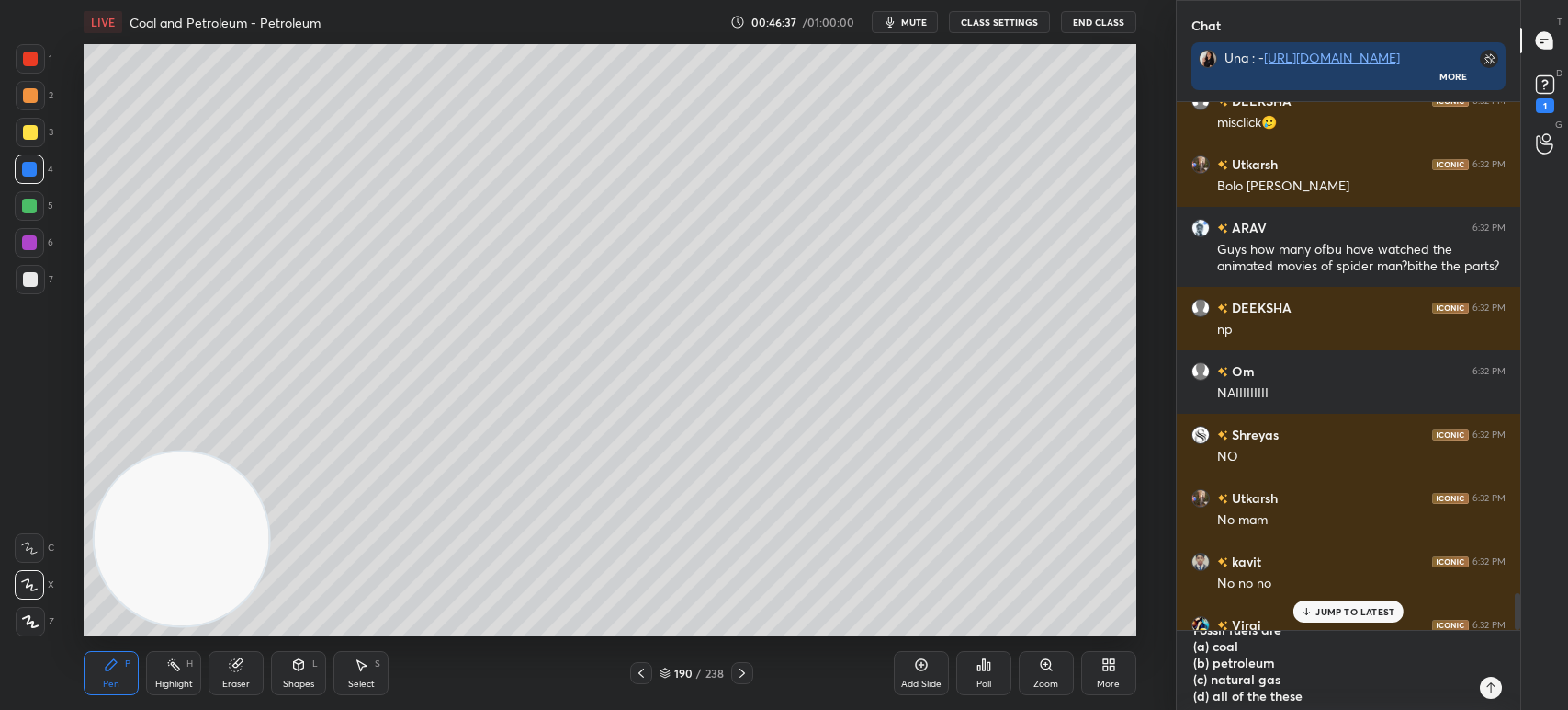
type textarea "x"
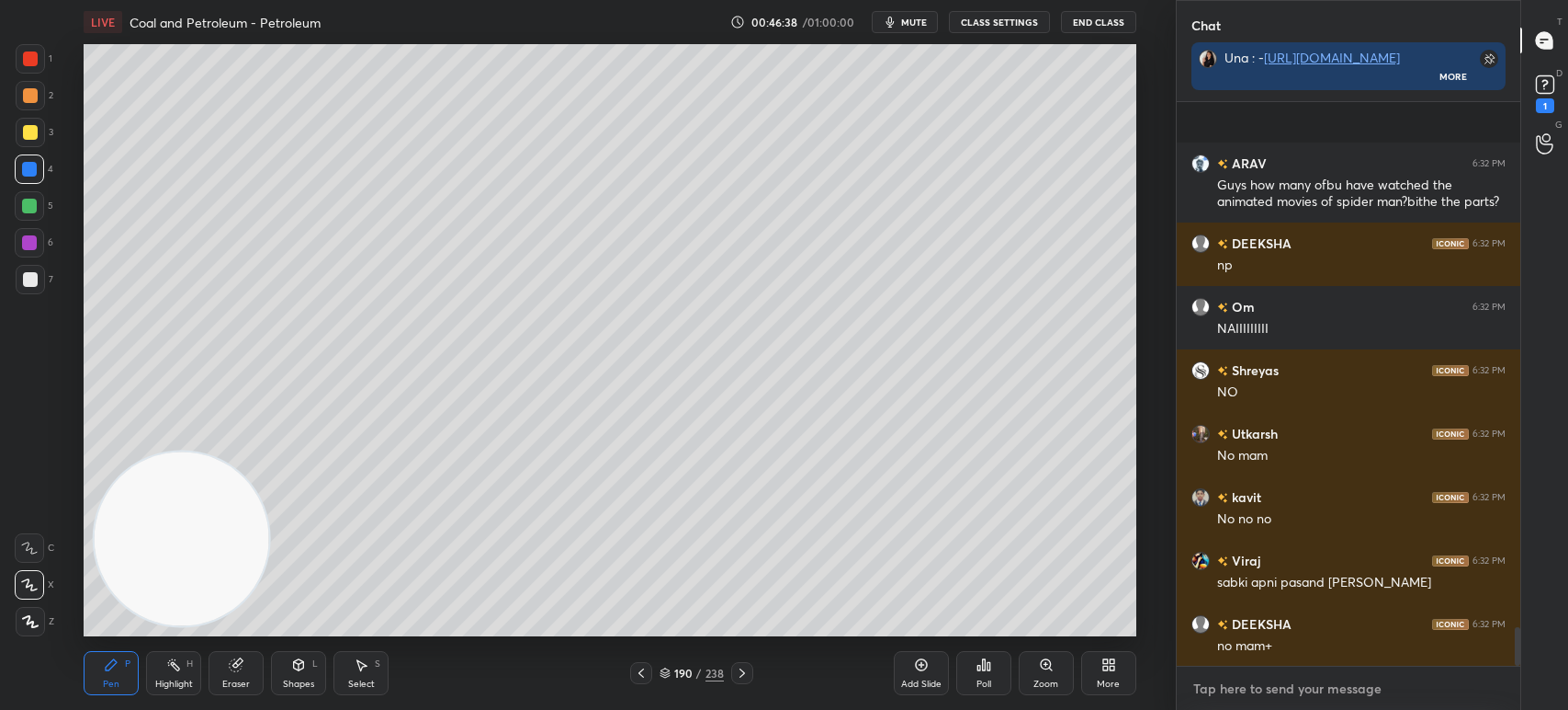
paste textarea "Fossil fuels are (a) coal (b) petroleum (c) natural gas (d) all of the these"
type textarea "Fossil fuels are (a) coal (b) petroleum (c) natural gas (d) all of the these"
type textarea "x"
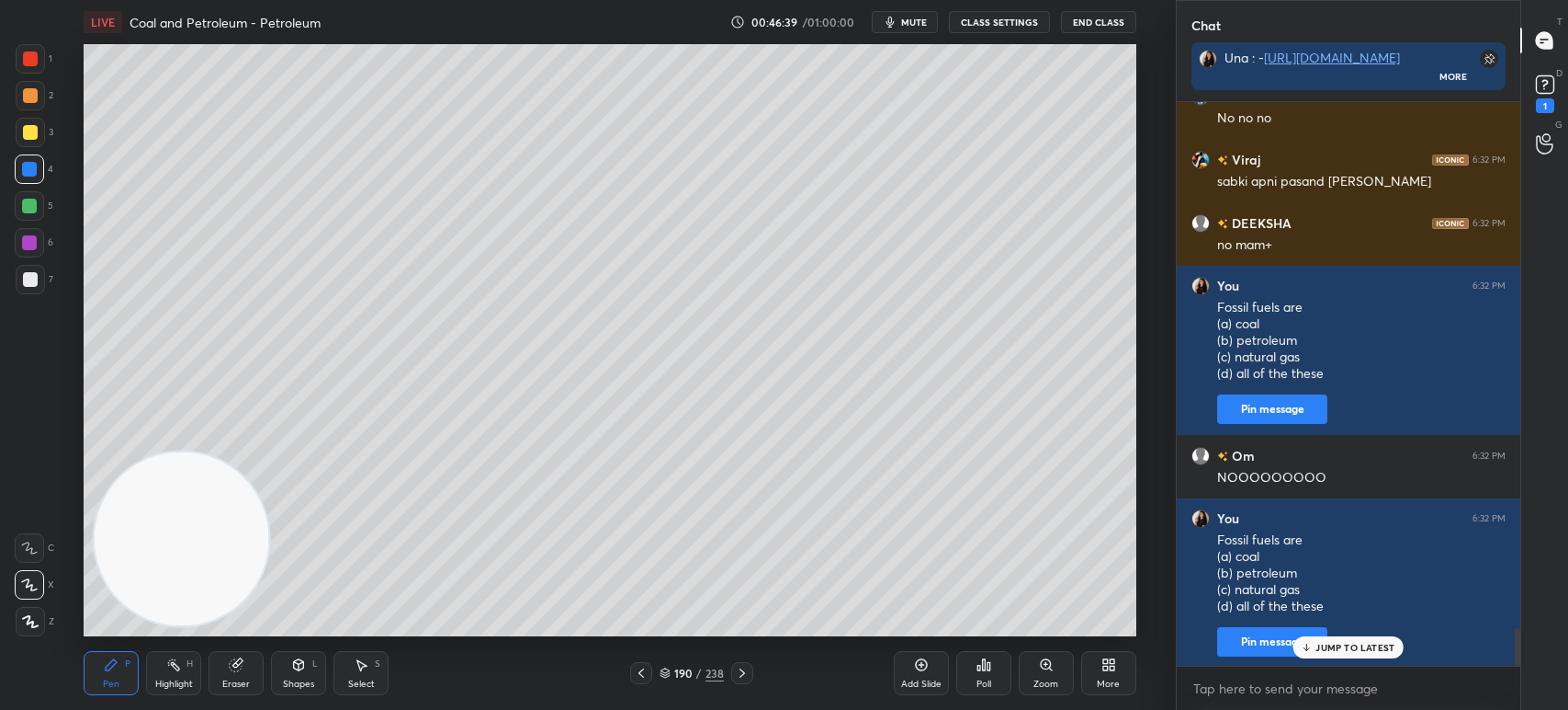
click at [1292, 673] on div "x" at bounding box center [1348, 688] width 344 height 44
type textarea "x"
paste textarea "Fossil fuels are (a) coal (b) petroleum (c) natural gas (d) all of the these"
type textarea "Fossil fuels are (a) coal (b) petroleum (c) natural gas (d) all of the these"
type textarea "x"
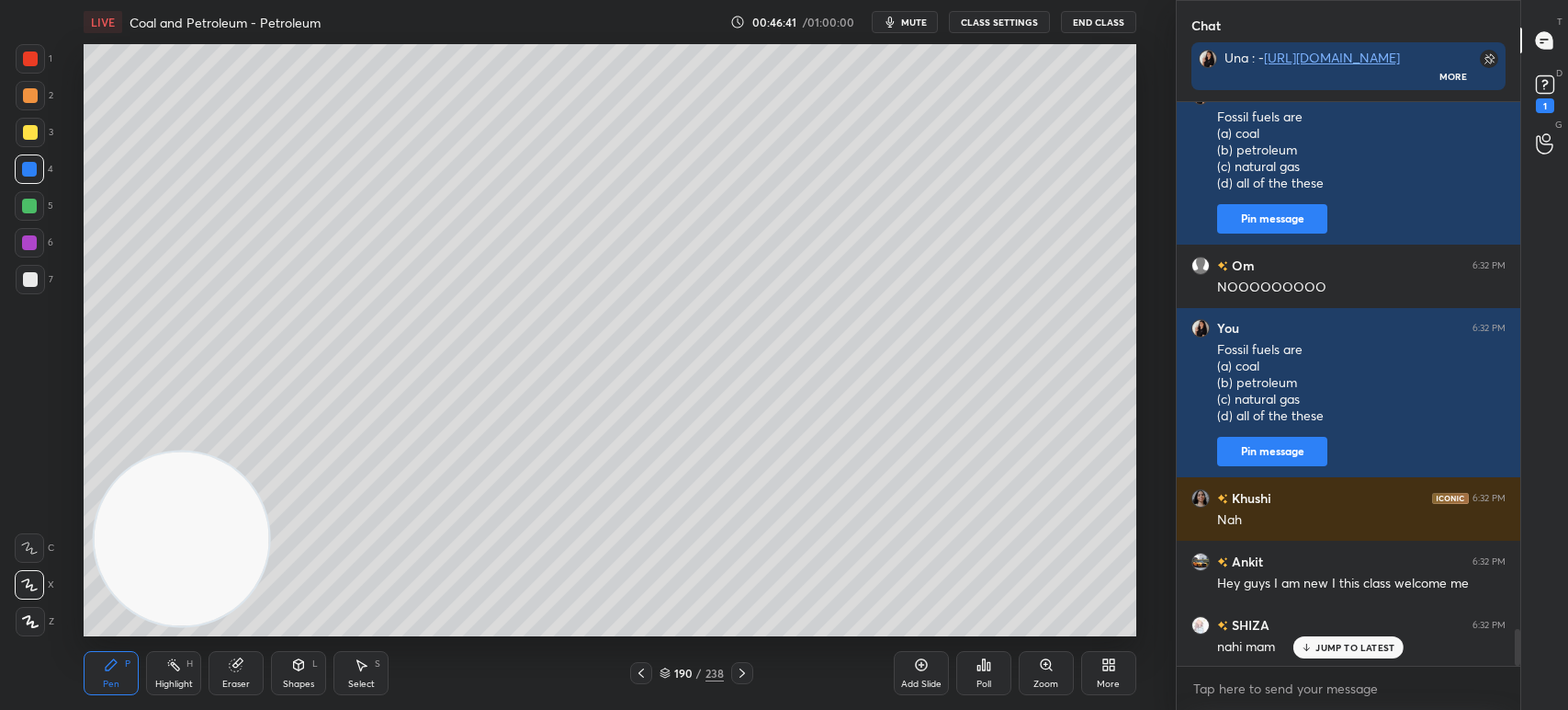
click at [963, 675] on div "Poll" at bounding box center [984, 672] width 56 height 44
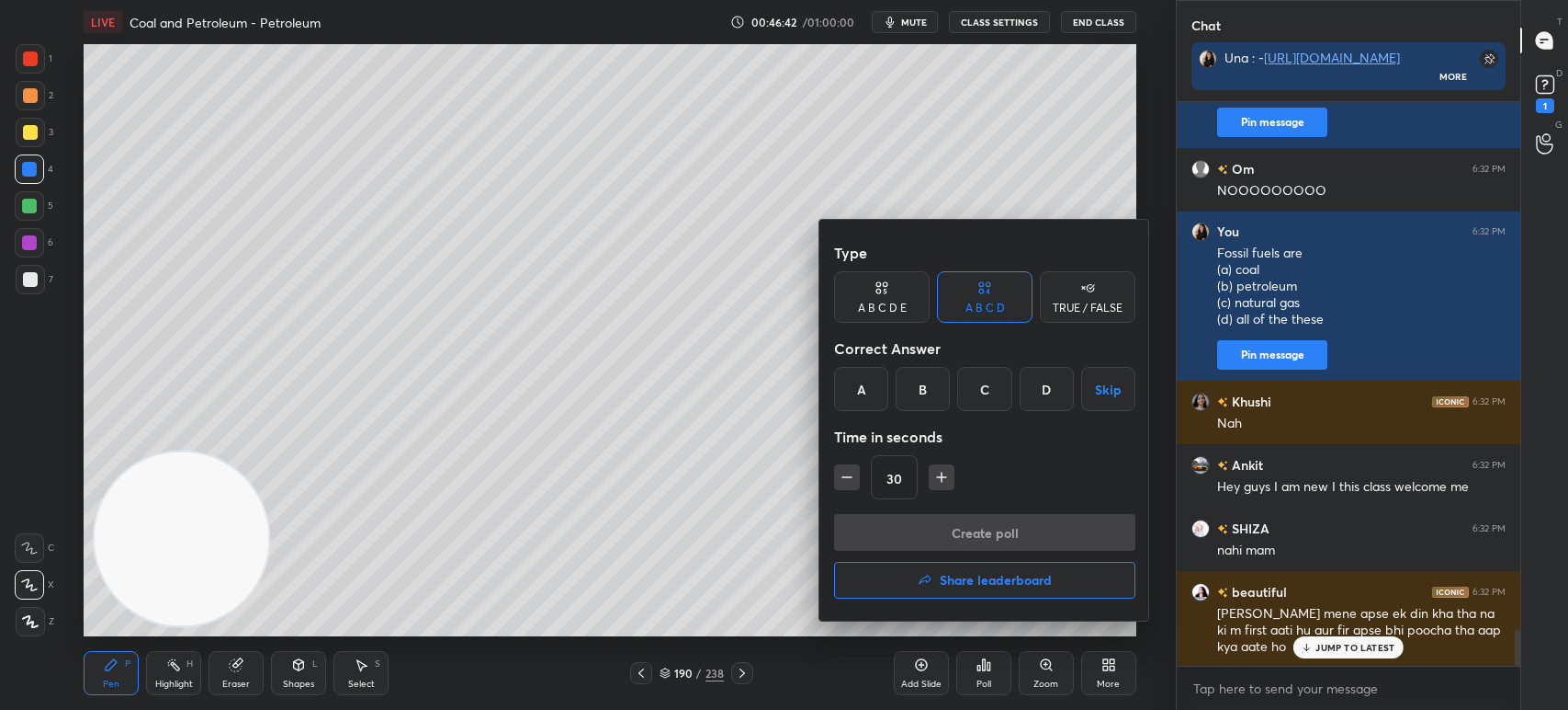
click at [1033, 388] on div "D" at bounding box center [1047, 389] width 55 height 44
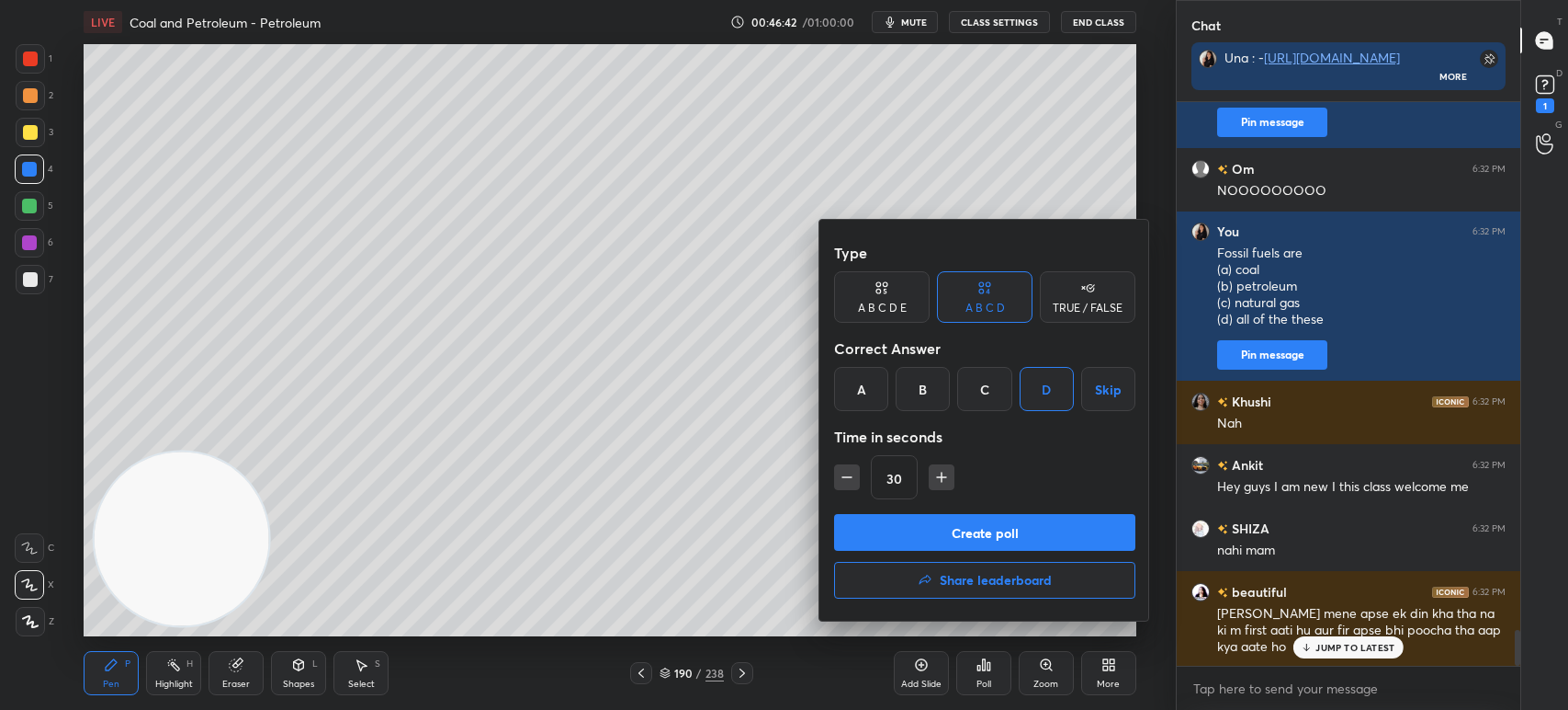
click at [1018, 522] on button "Create poll" at bounding box center [985, 532] width 301 height 37
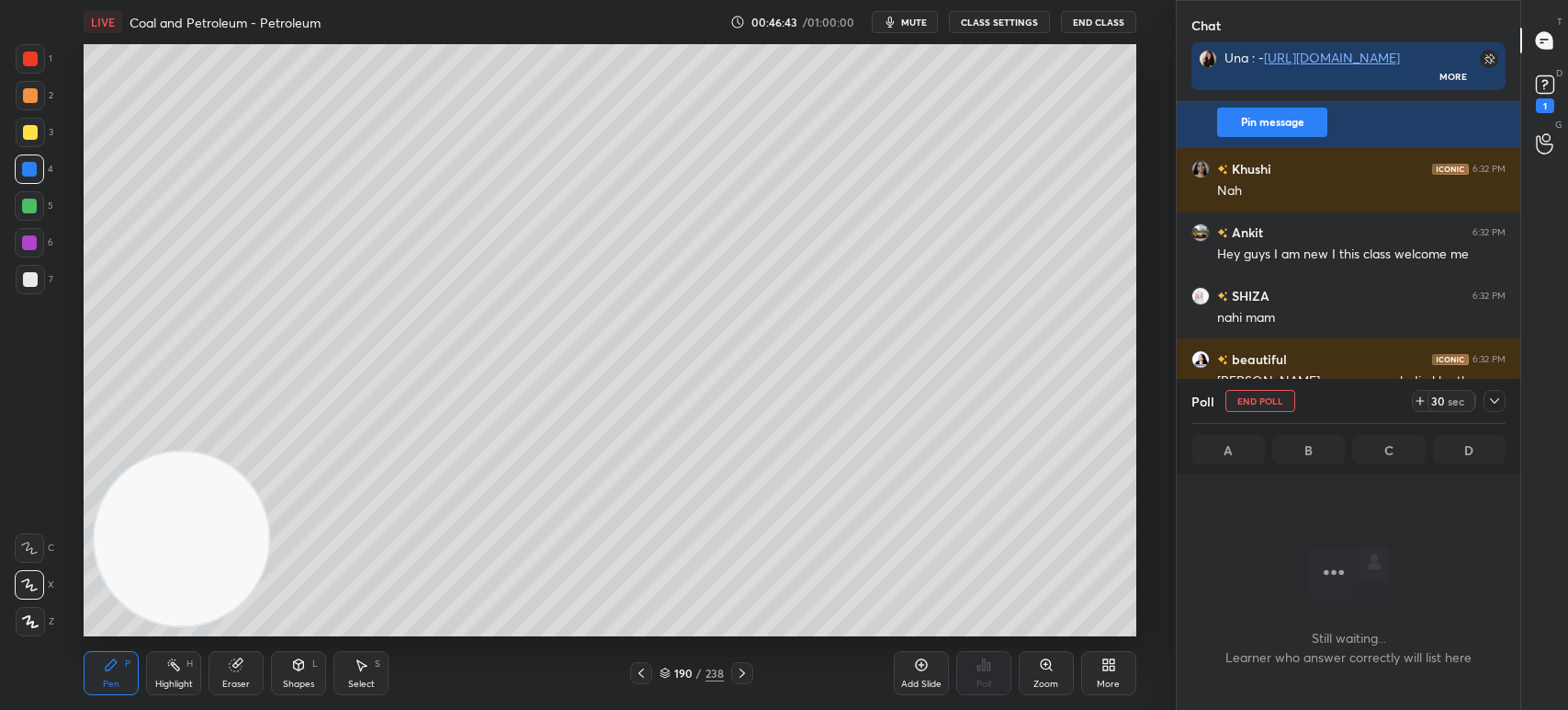
click at [27, 291] on div at bounding box center [31, 280] width 30 height 30
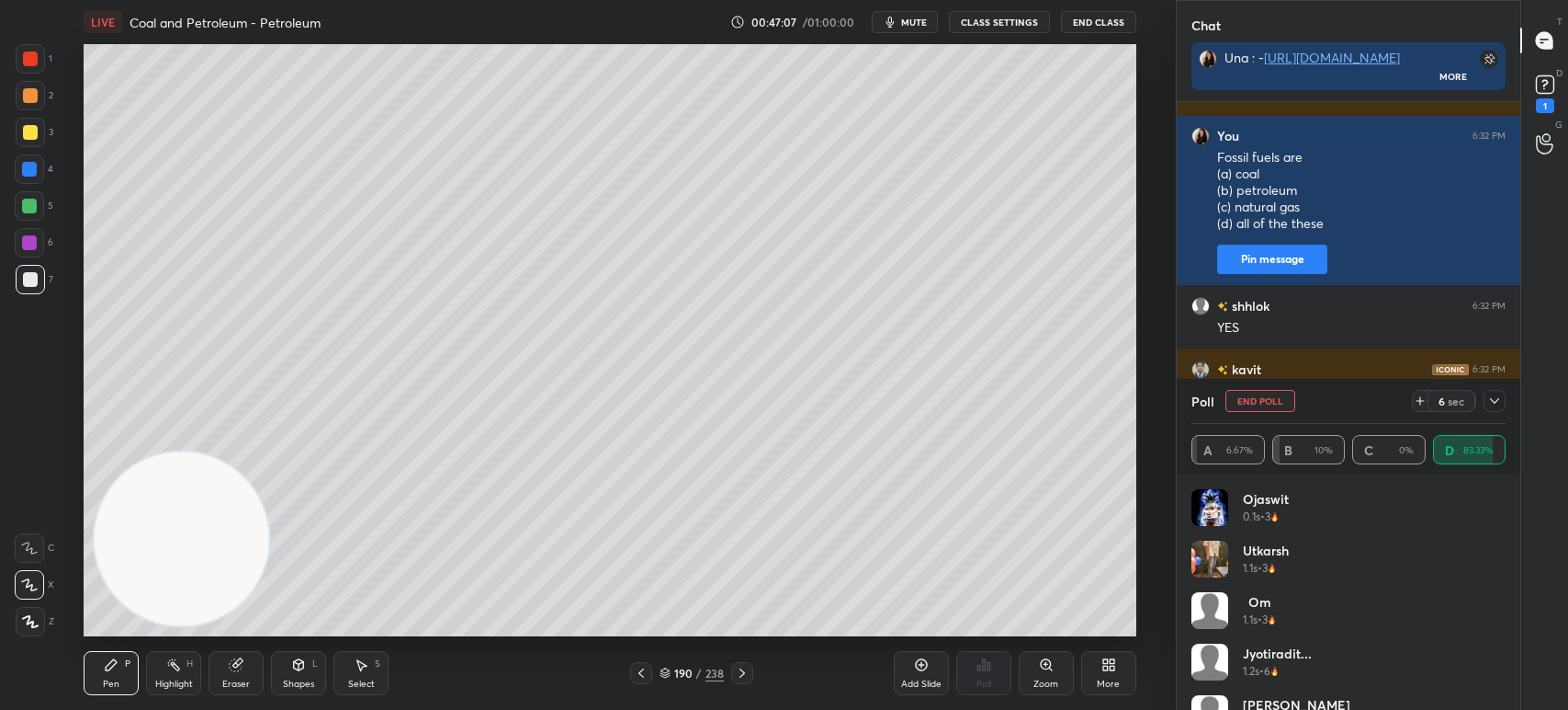
click at [1495, 402] on icon at bounding box center [1495, 401] width 15 height 15
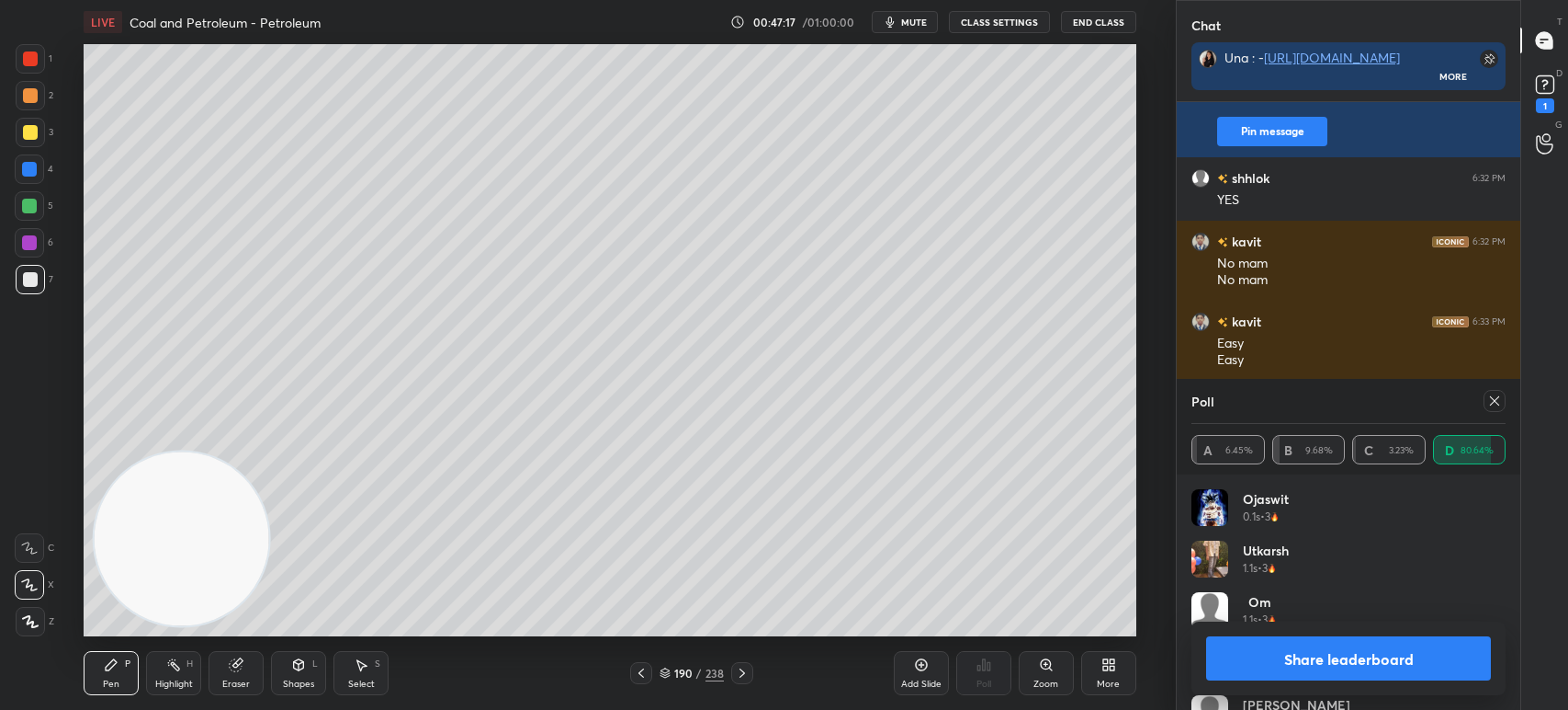
click at [1508, 388] on div "Poll A 6.45% B 9.68% C 3.23% D 80.64%" at bounding box center [1348, 426] width 344 height 95
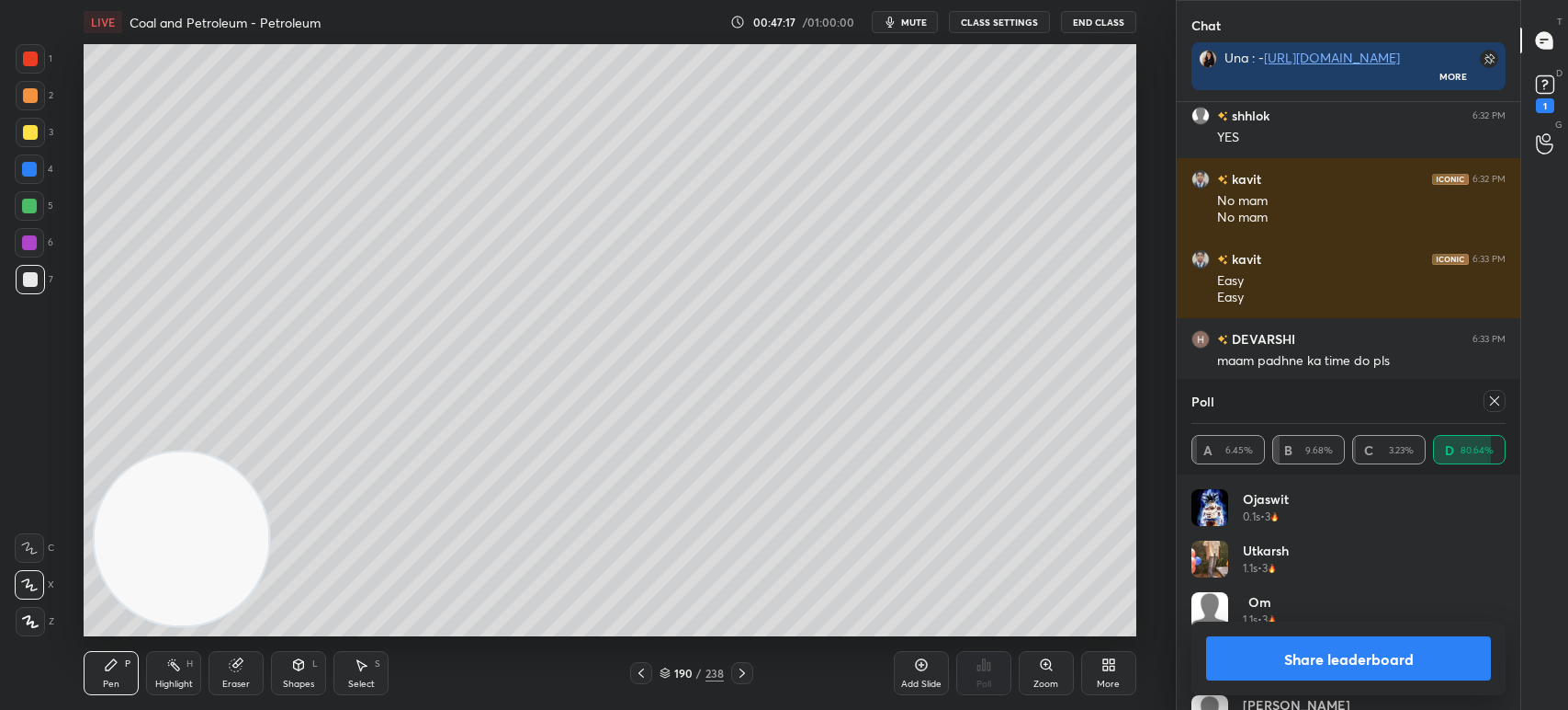
click at [1496, 396] on icon at bounding box center [1495, 401] width 15 height 15
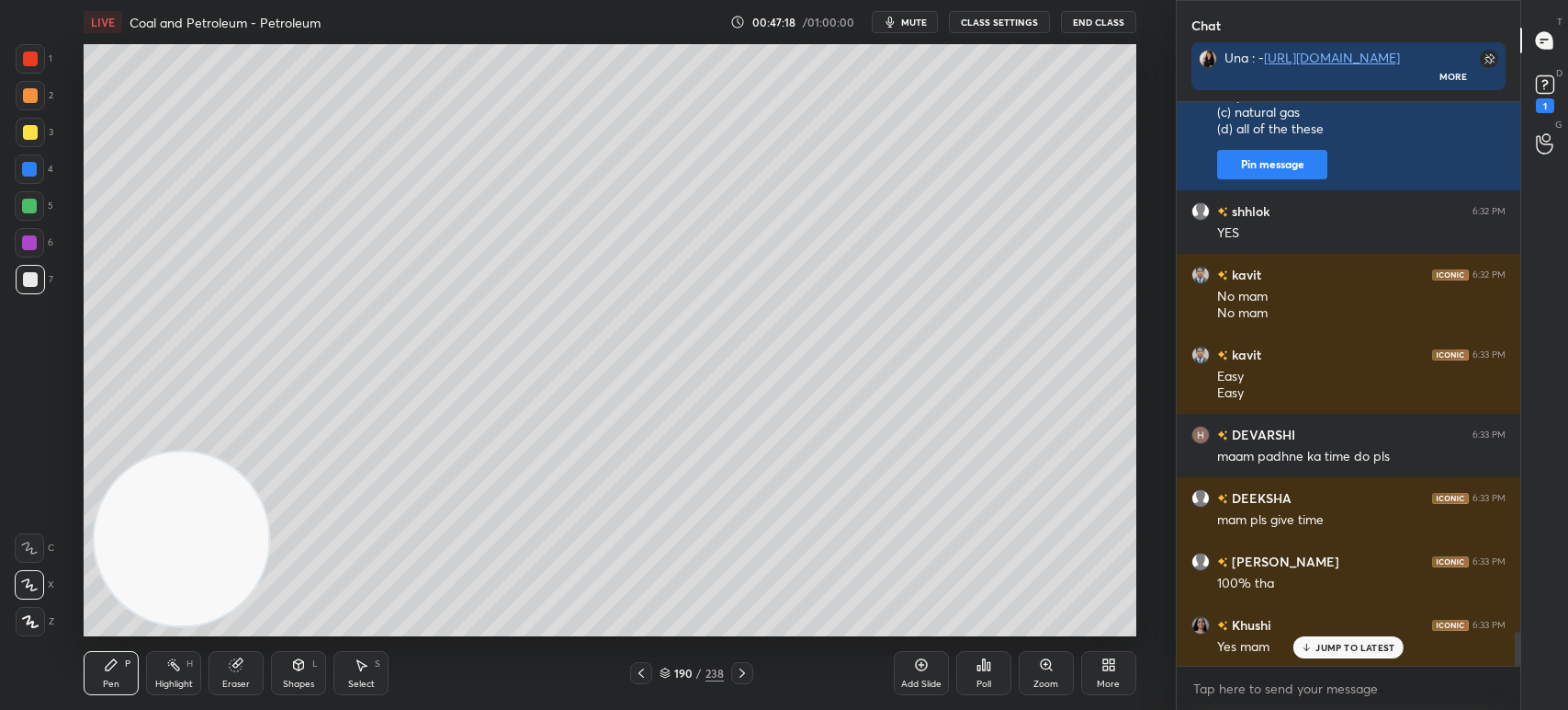
click at [1276, 630] on div "kavit 6:32 PM No no no Viraj 6:32 PM sabki apni pasand kamla pasand DEEKSHA 6:3…" at bounding box center [1348, 384] width 344 height 564
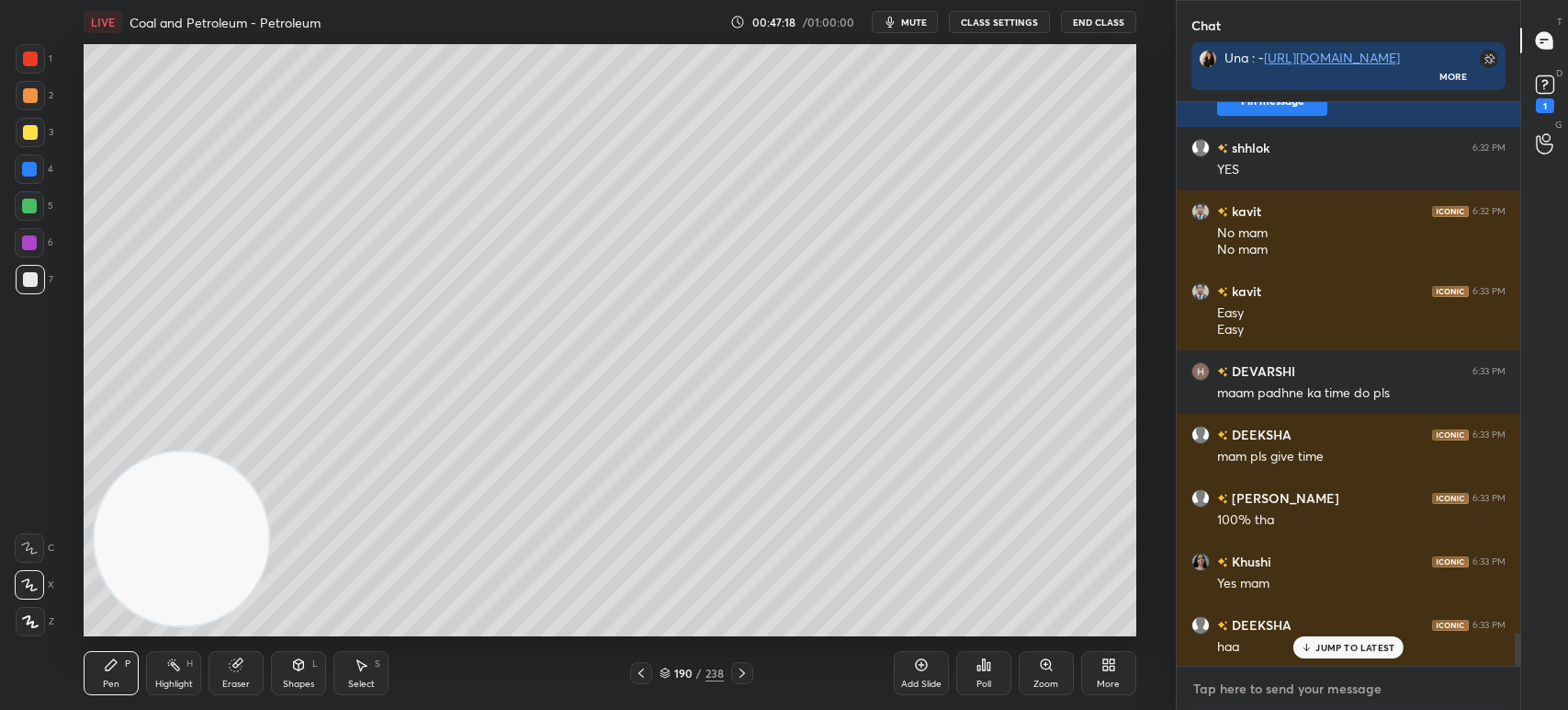
click at [1264, 683] on textarea at bounding box center [1348, 688] width 314 height 30
type textarea "x"
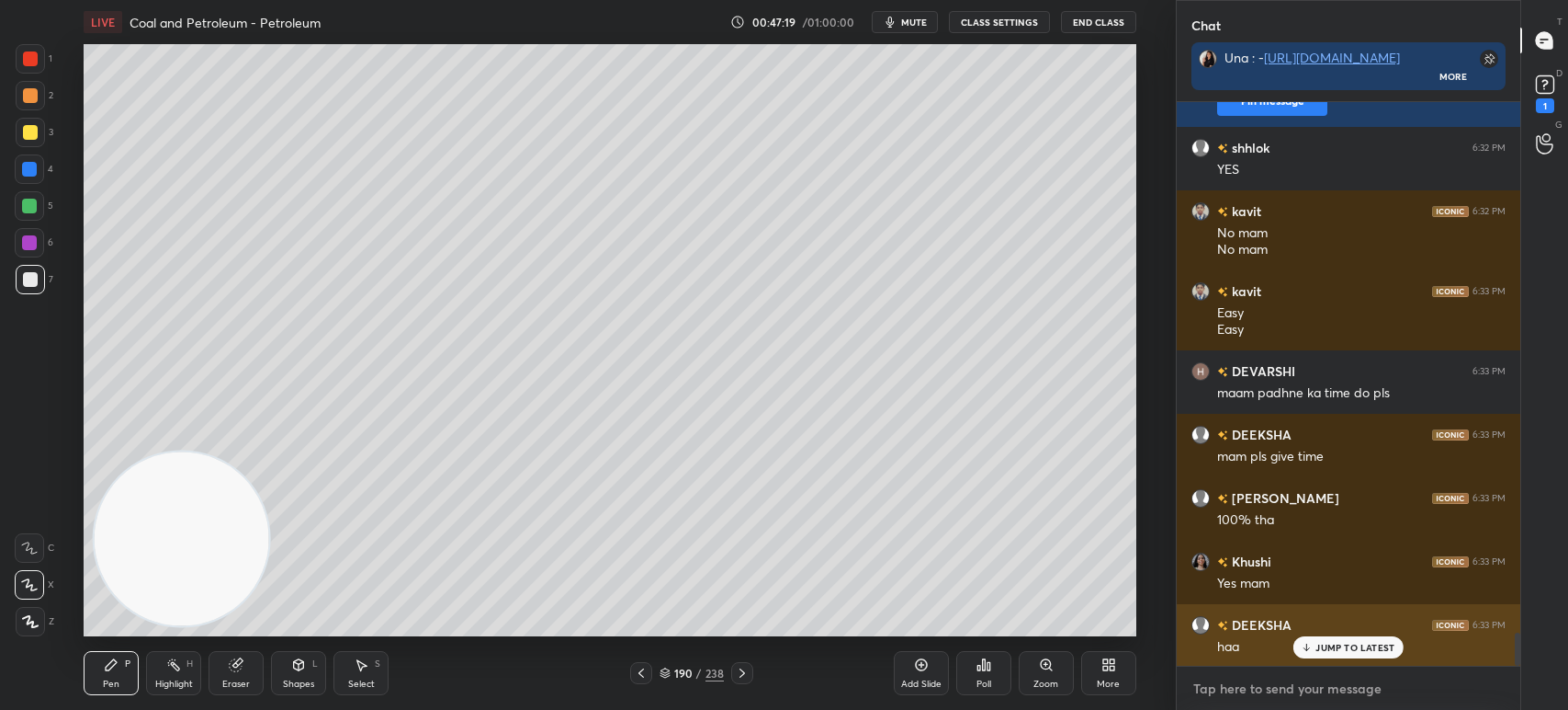
paste textarea "Which of the following minerals is present in coal? (a) Hydrogen (b) Oxygen (c)…"
type textarea "Which of the following minerals is present in coal? (a) Hydrogen (b) Oxygen (c)…"
type textarea "x"
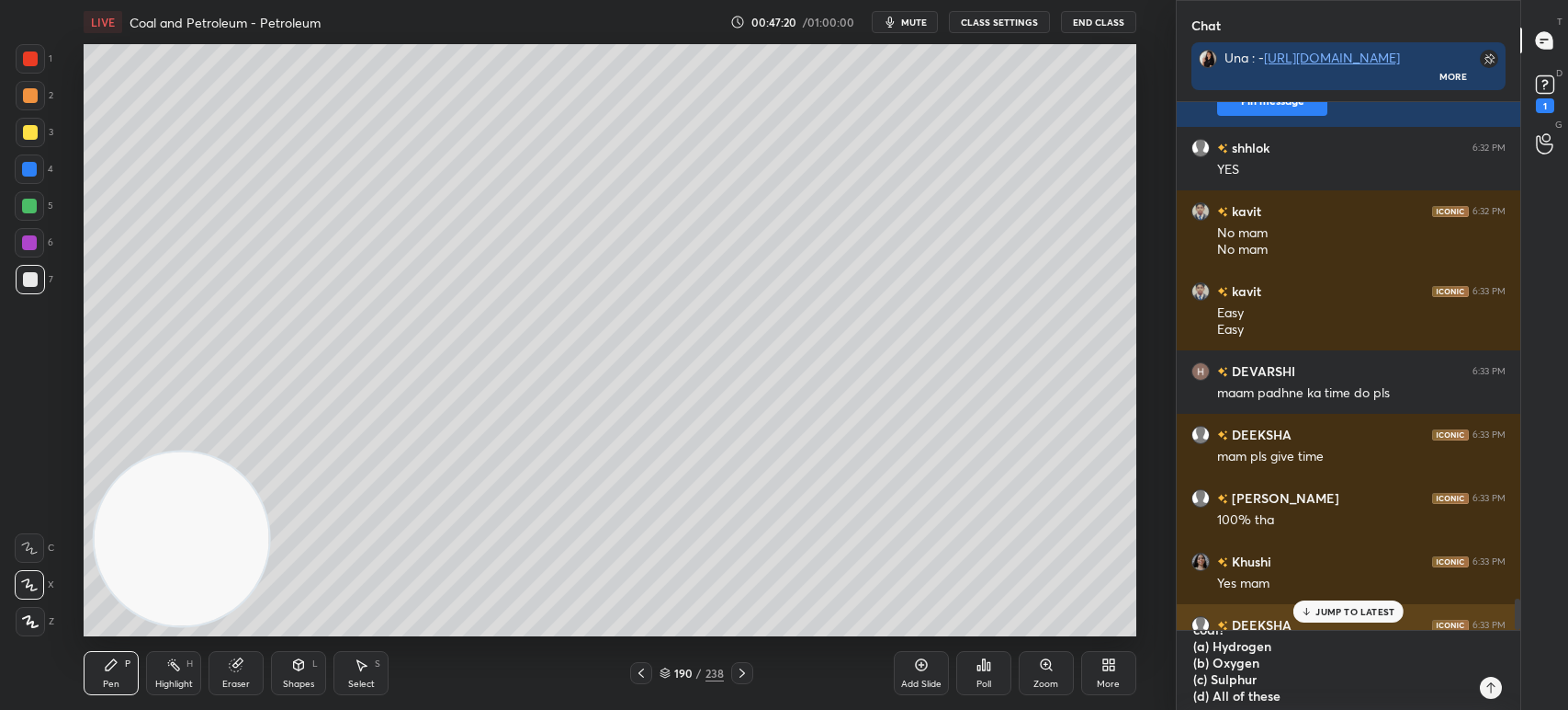
type textarea "x"
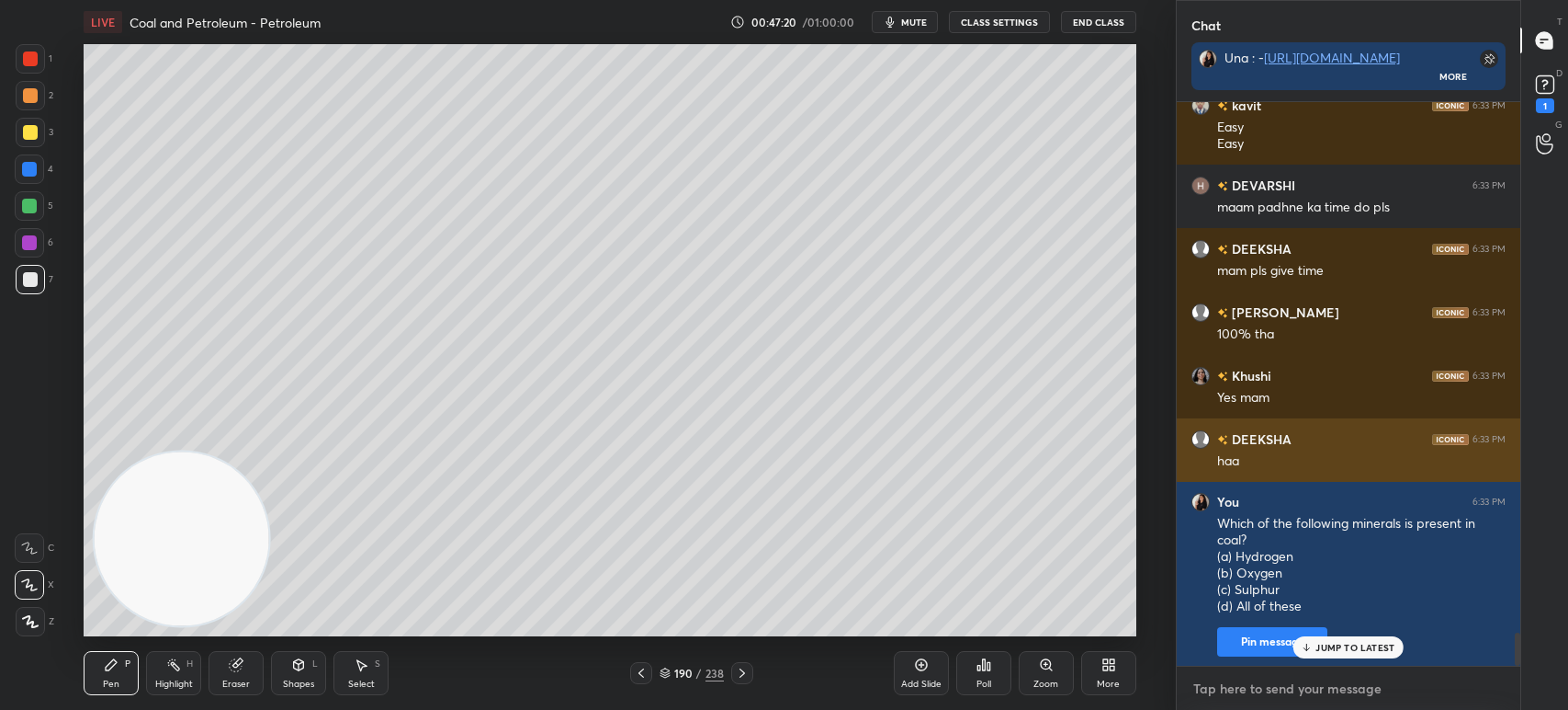
paste textarea "Which of the following minerals is present in coal? (a) Hydrogen (b) Oxygen (c)…"
type textarea "Which of the following minerals is present in coal? (a) Hydrogen (b) Oxygen (c)…"
type textarea "x"
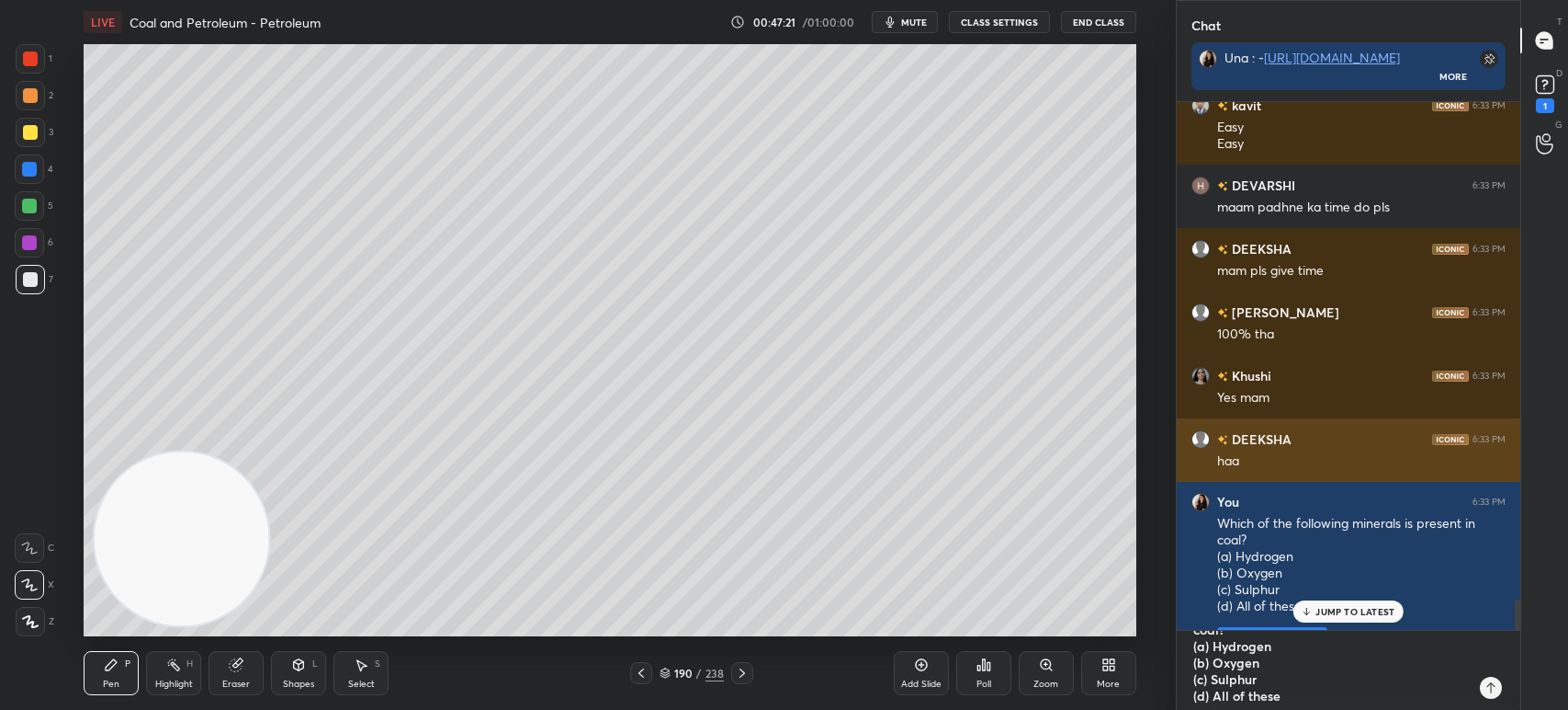
type textarea "x"
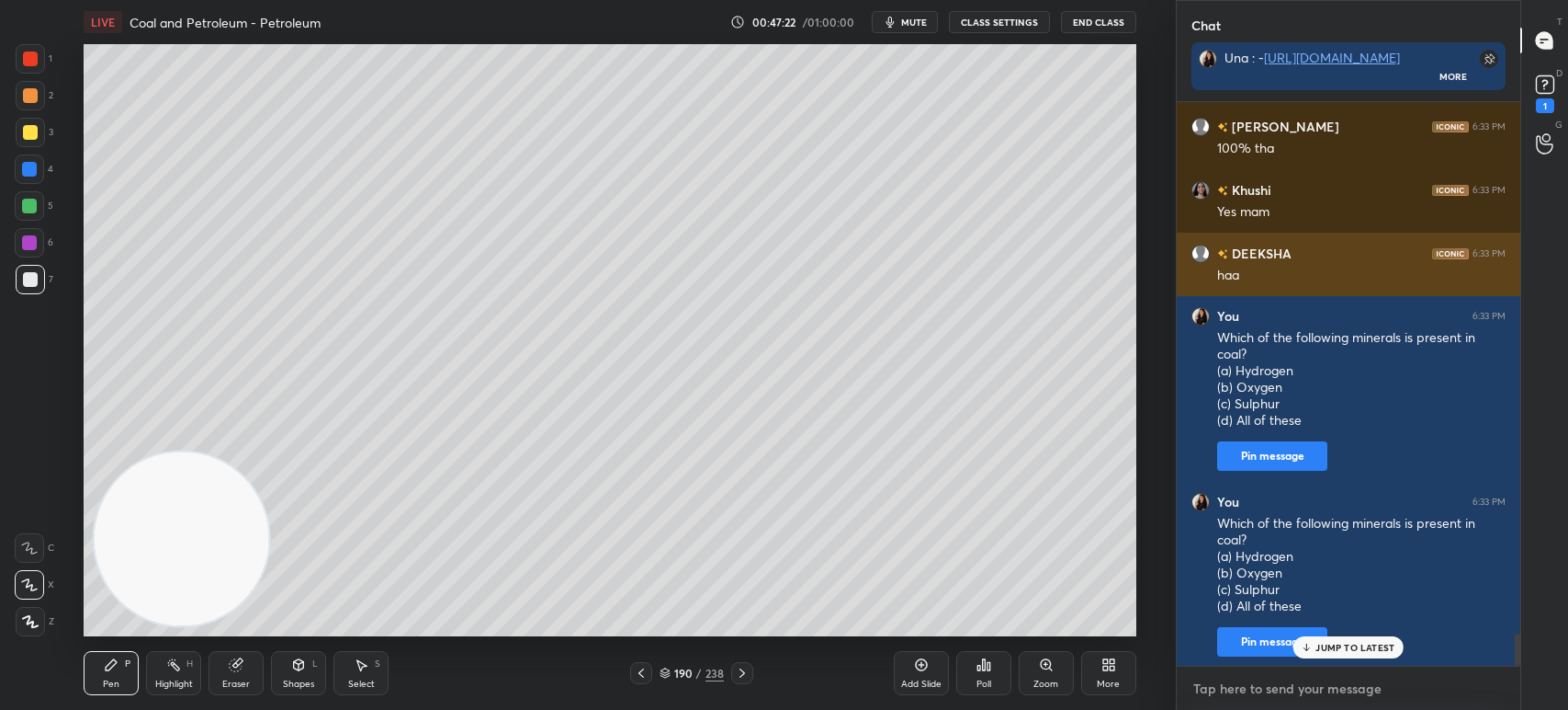
paste textarea "Which of the following minerals is present in coal? (a) Hydrogen (b) Oxygen (c)…"
type textarea "Which of the following minerals is present in coal? (a) Hydrogen (b) Oxygen (c)…"
type textarea "x"
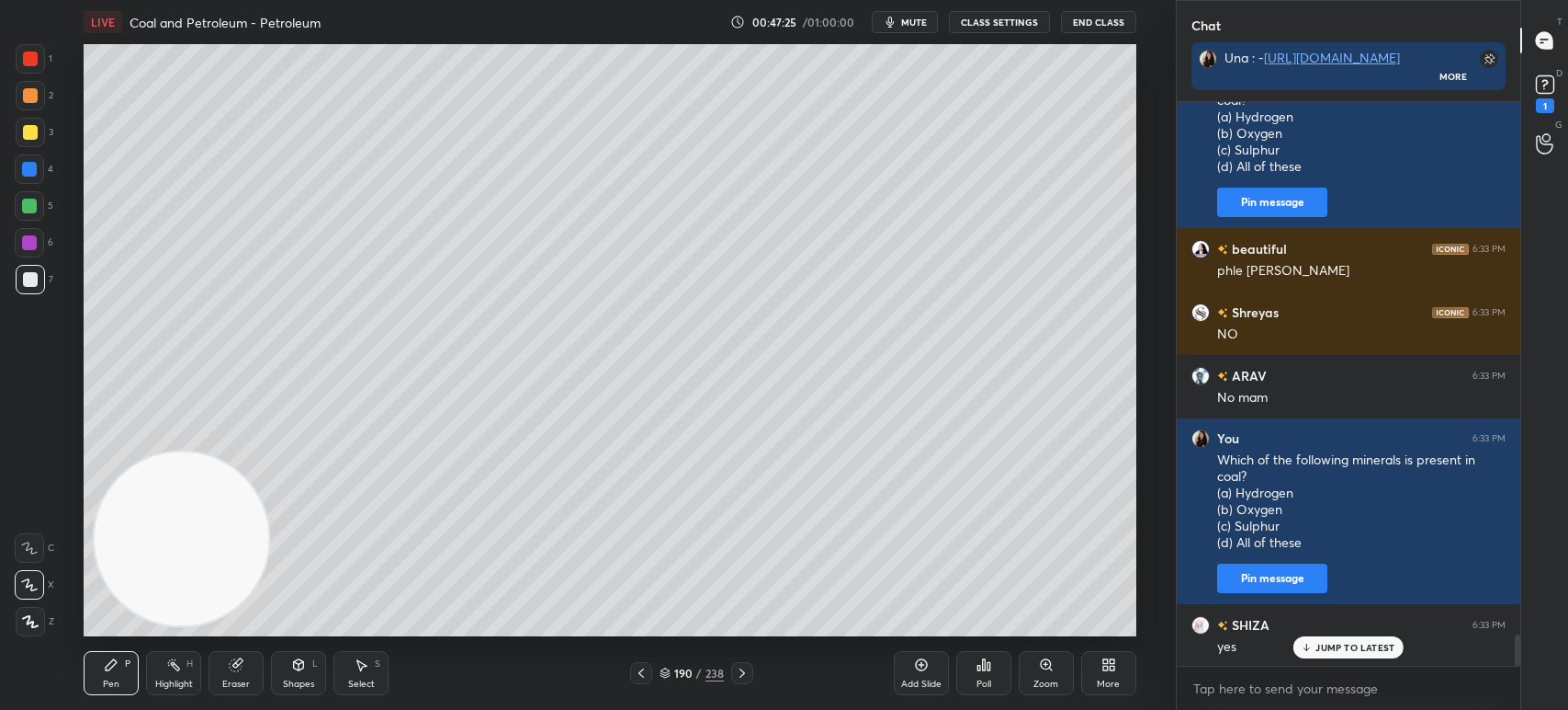
click at [985, 666] on icon at bounding box center [984, 664] width 3 height 11
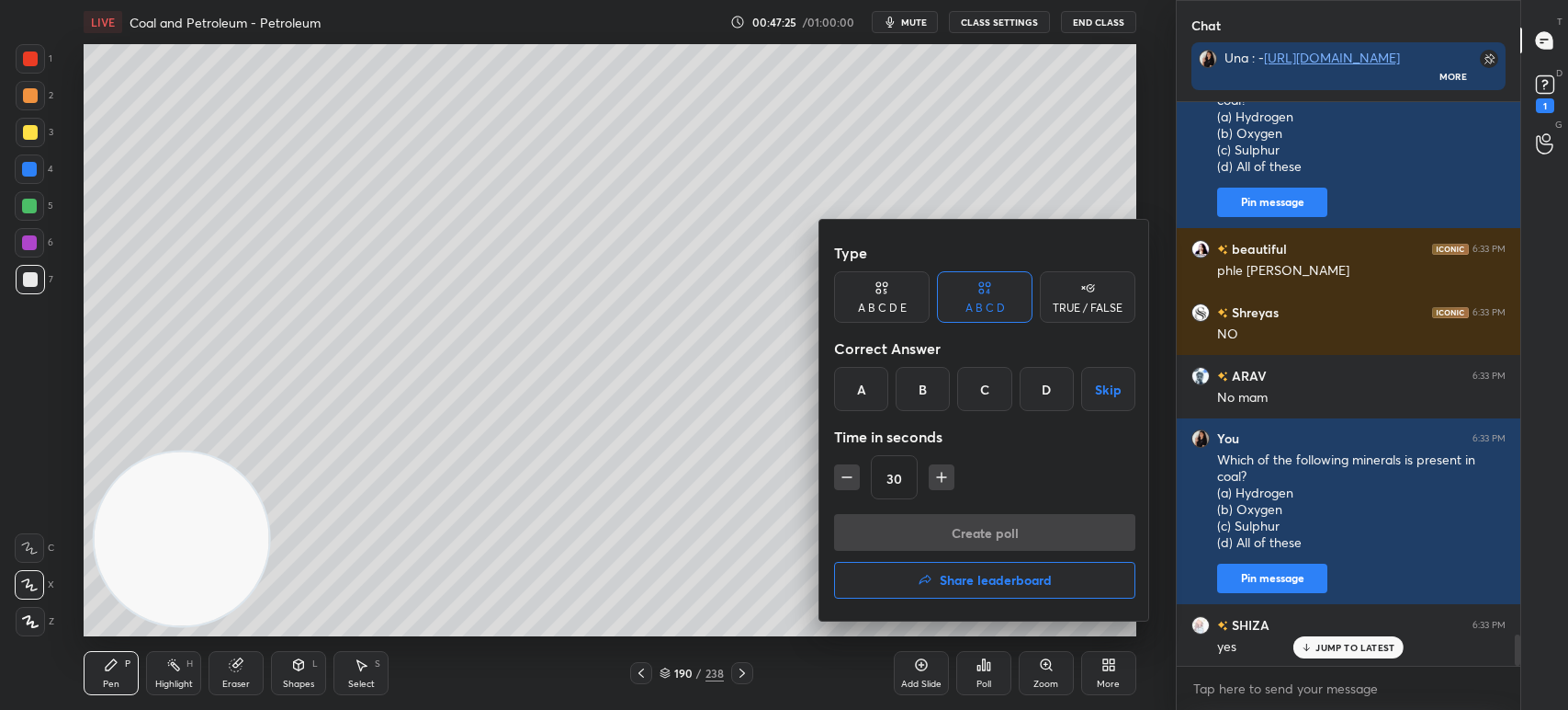
click at [1034, 384] on div "D" at bounding box center [1047, 389] width 55 height 44
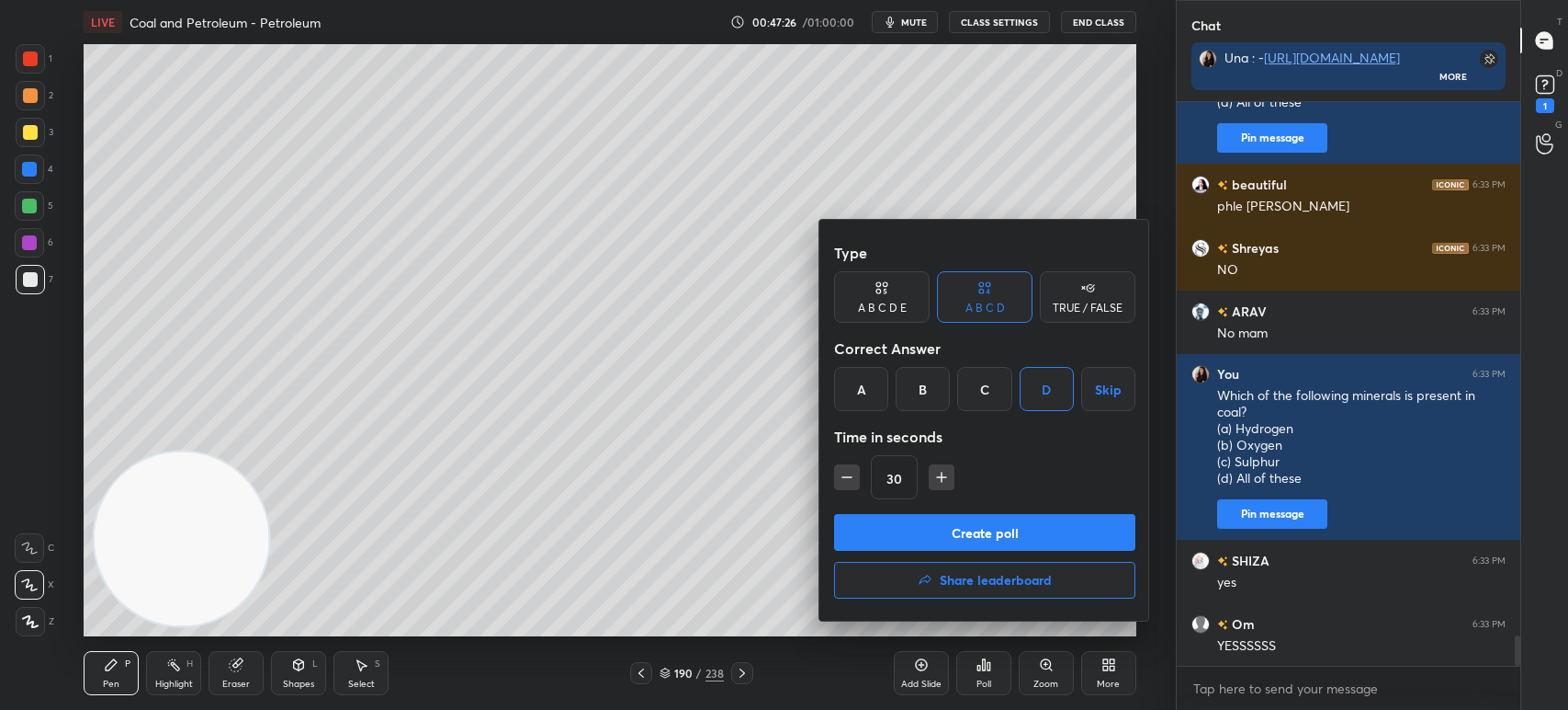
click at [999, 523] on button "Create poll" at bounding box center [985, 532] width 301 height 37
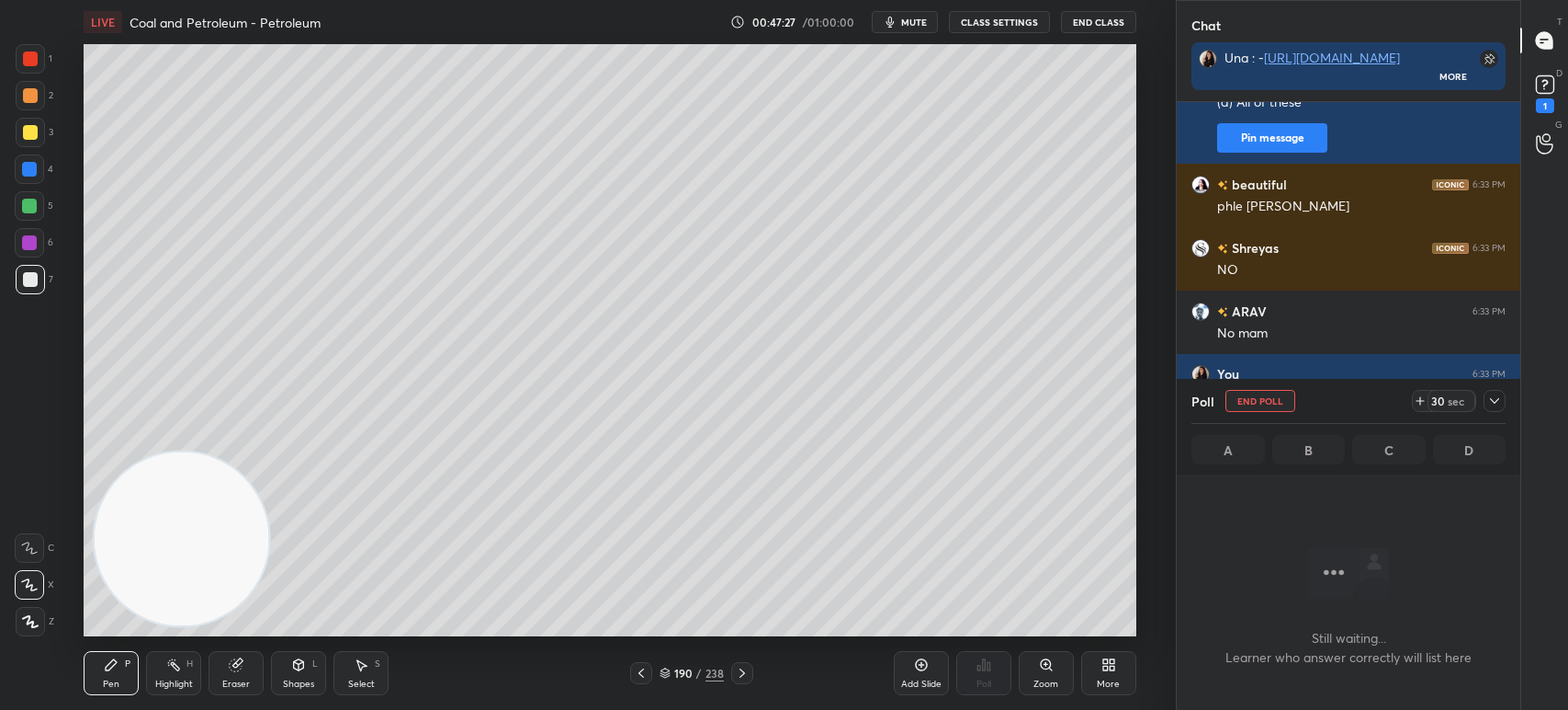
click at [38, 233] on div at bounding box center [30, 243] width 30 height 30
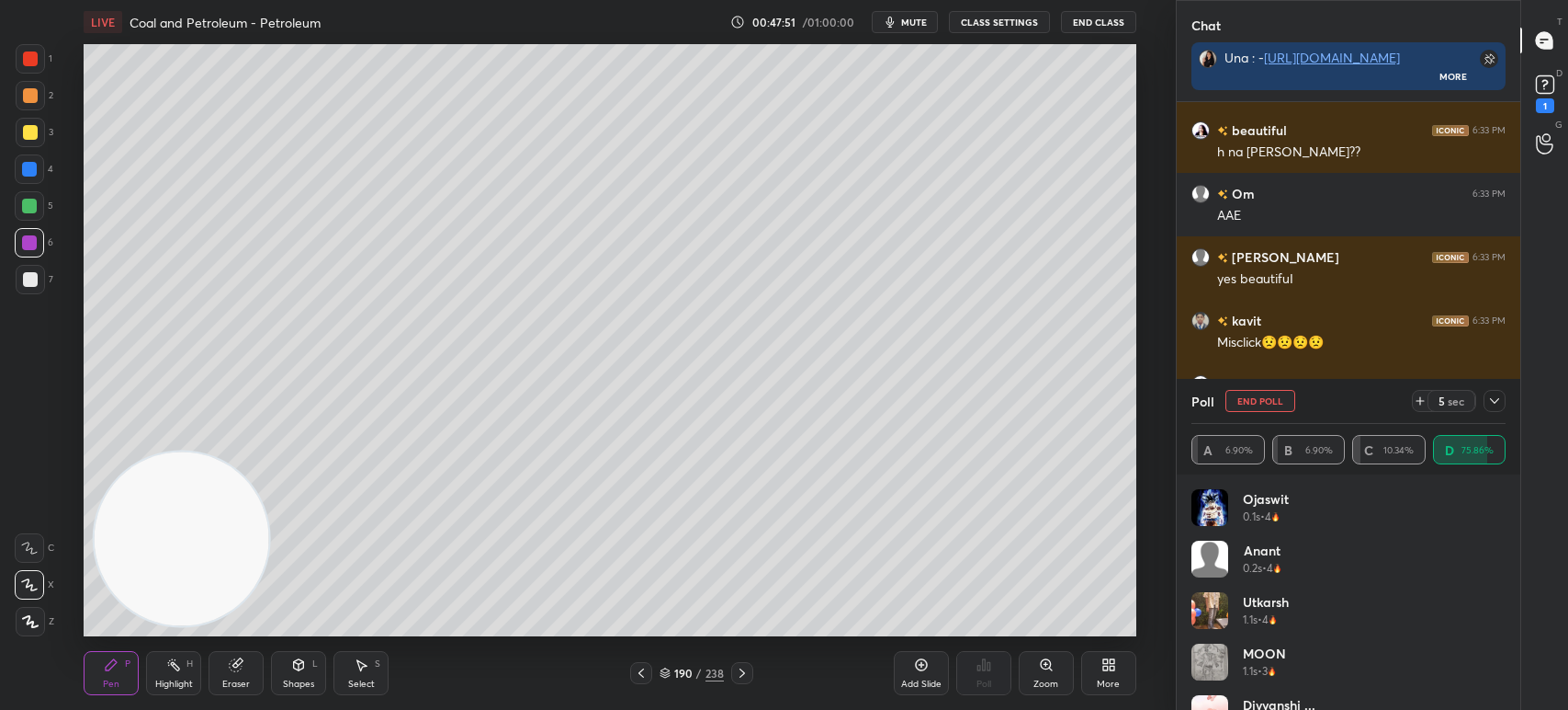
click at [29, 131] on div at bounding box center [30, 132] width 15 height 15
click at [35, 162] on div at bounding box center [29, 169] width 15 height 15
click at [1485, 401] on div at bounding box center [1495, 401] width 22 height 22
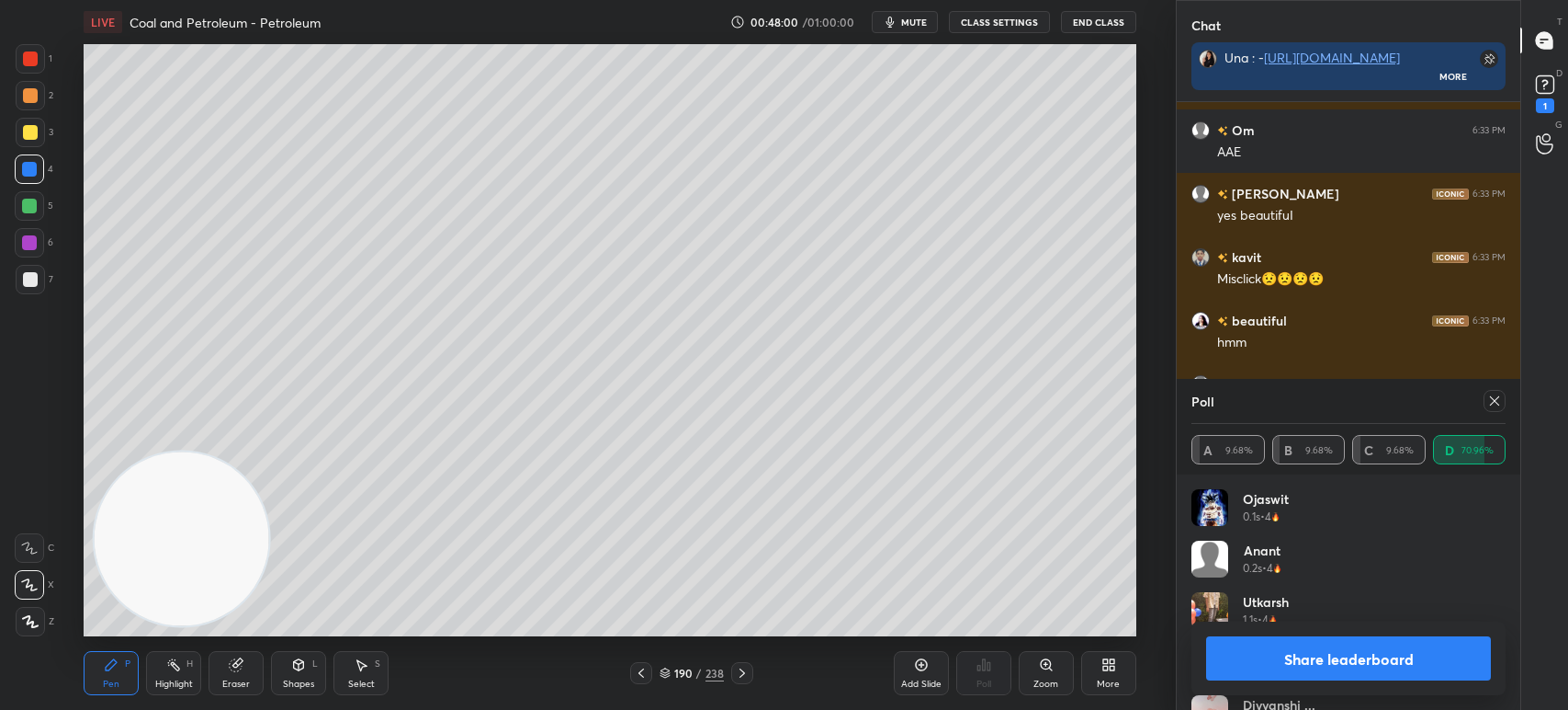
click at [1495, 402] on icon at bounding box center [1495, 401] width 15 height 15
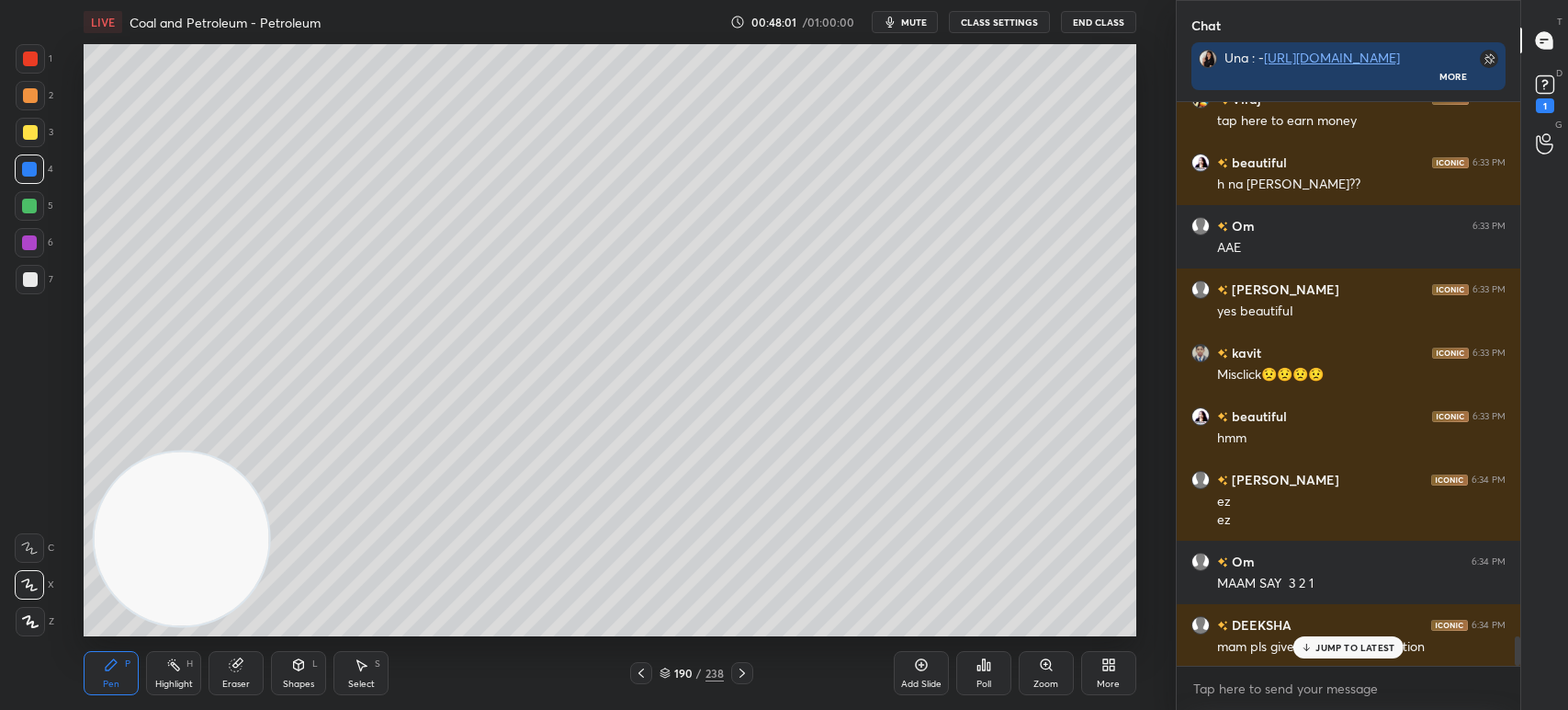
click at [988, 673] on div "Poll" at bounding box center [984, 672] width 56 height 44
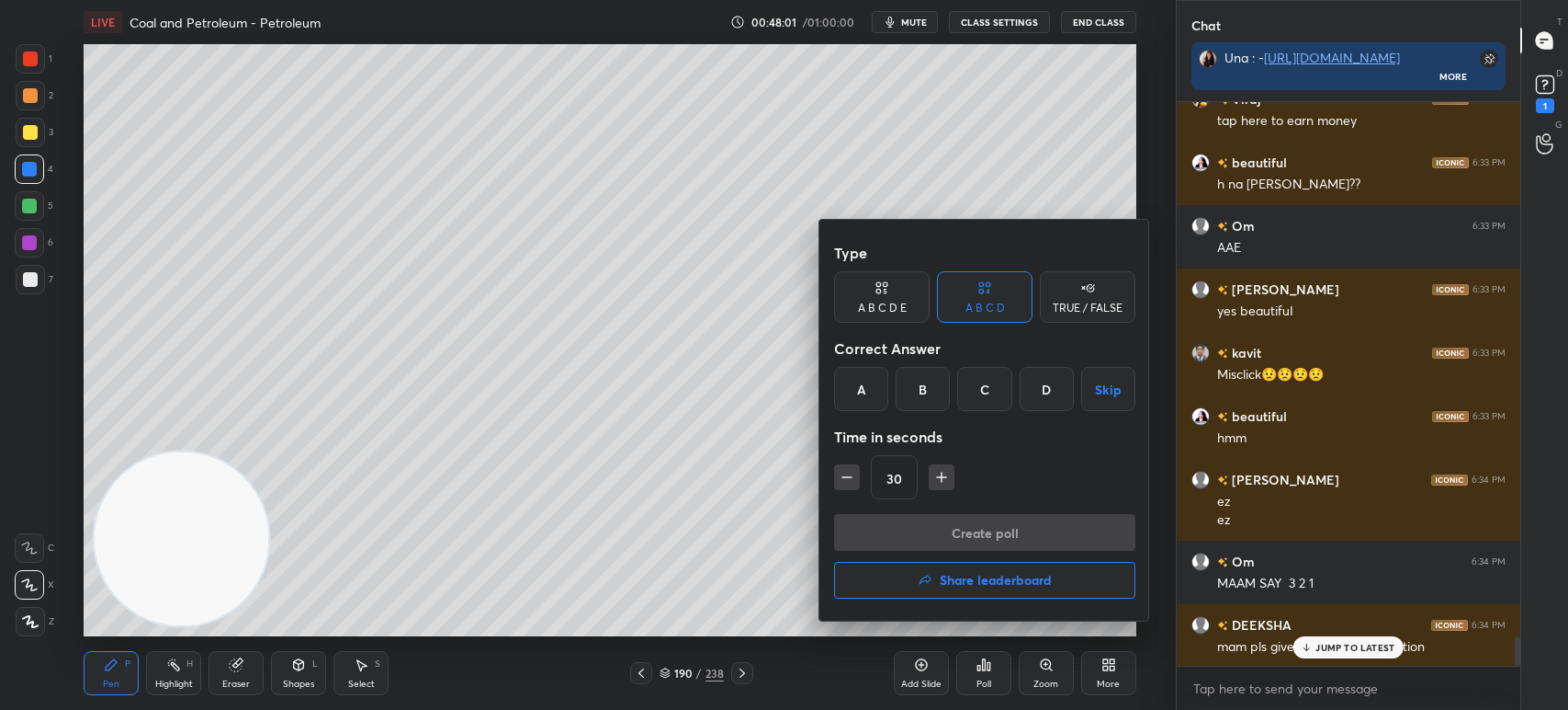
click at [1298, 686] on div at bounding box center [784, 355] width 1568 height 710
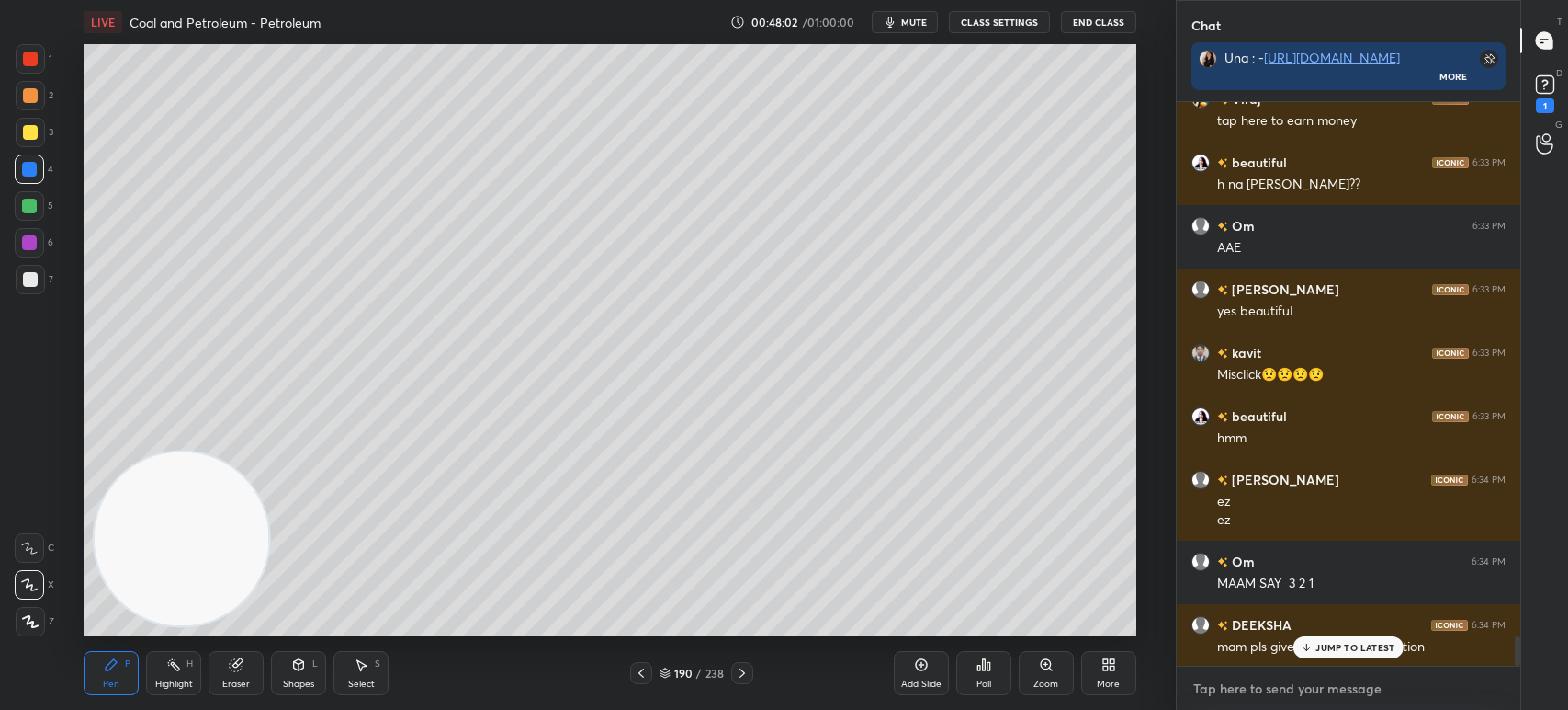
click at [1293, 690] on textarea at bounding box center [1348, 688] width 314 height 30
type textarea "x"
paste textarea "Naphthalene balls are used as (a) mosquito repellant (b) moth repellant (c) sna…"
type textarea "Naphthalene balls are used as (a) mosquito repellant (b) moth repellant (c) sna…"
type textarea "x"
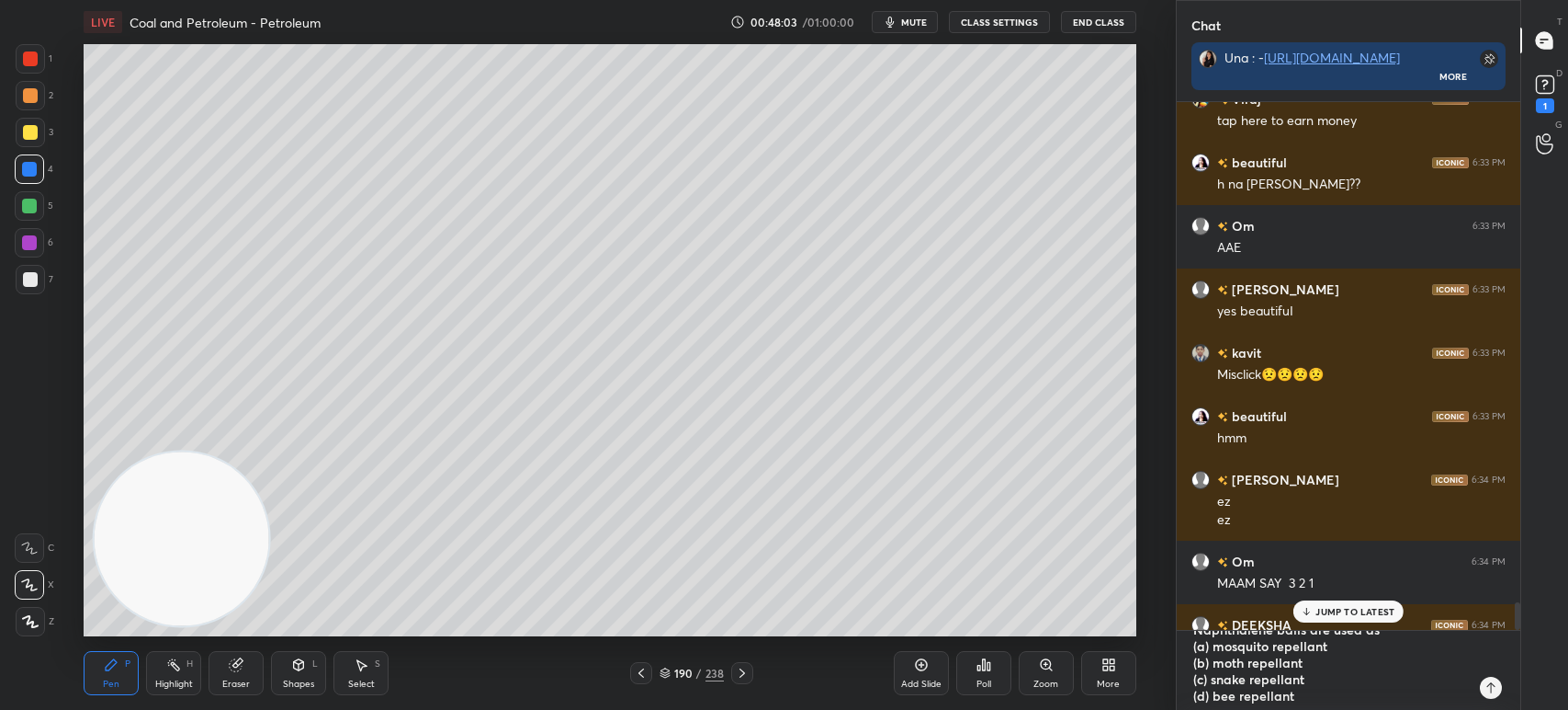
type textarea "x"
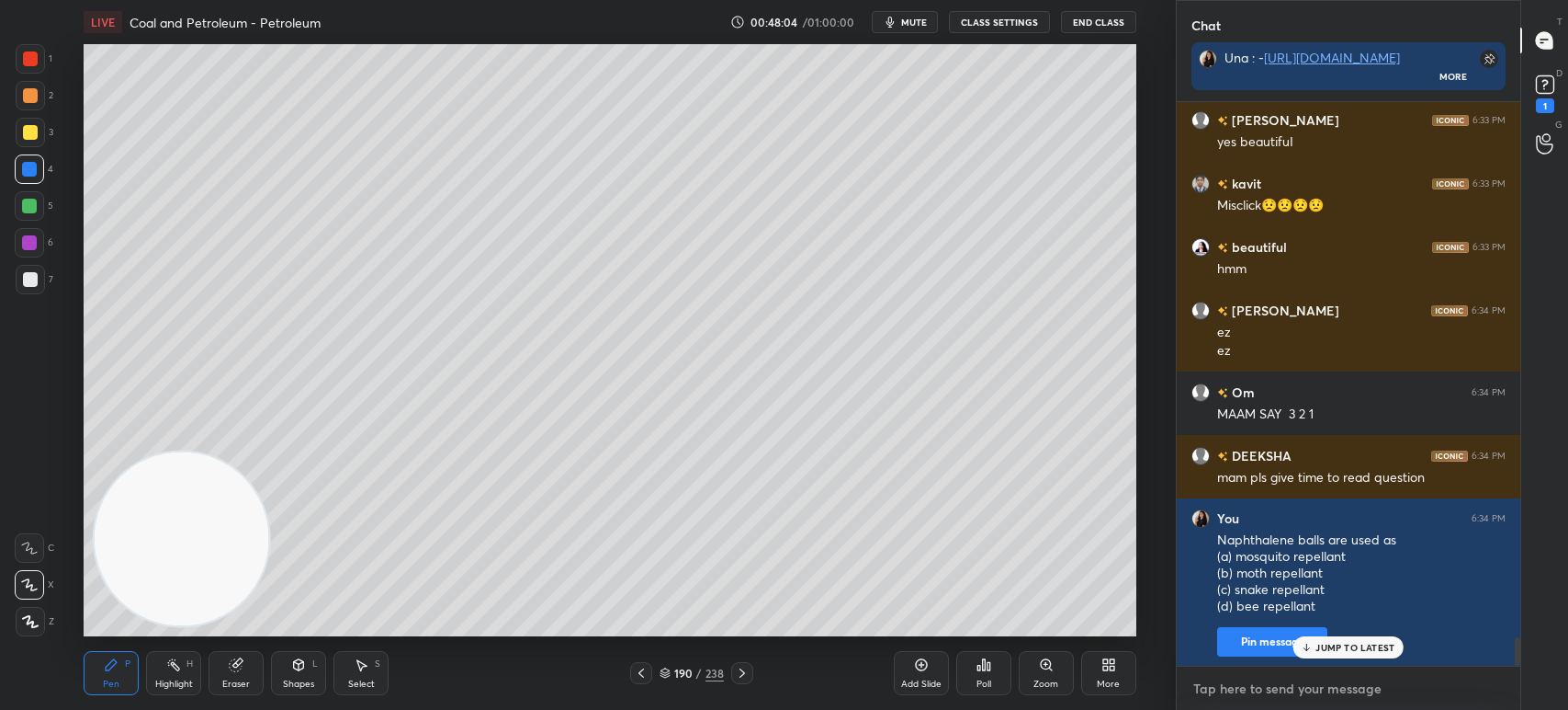
paste textarea "Naphthalene balls are used as (a) mosquito repellant (b) moth repellant (c) sna…"
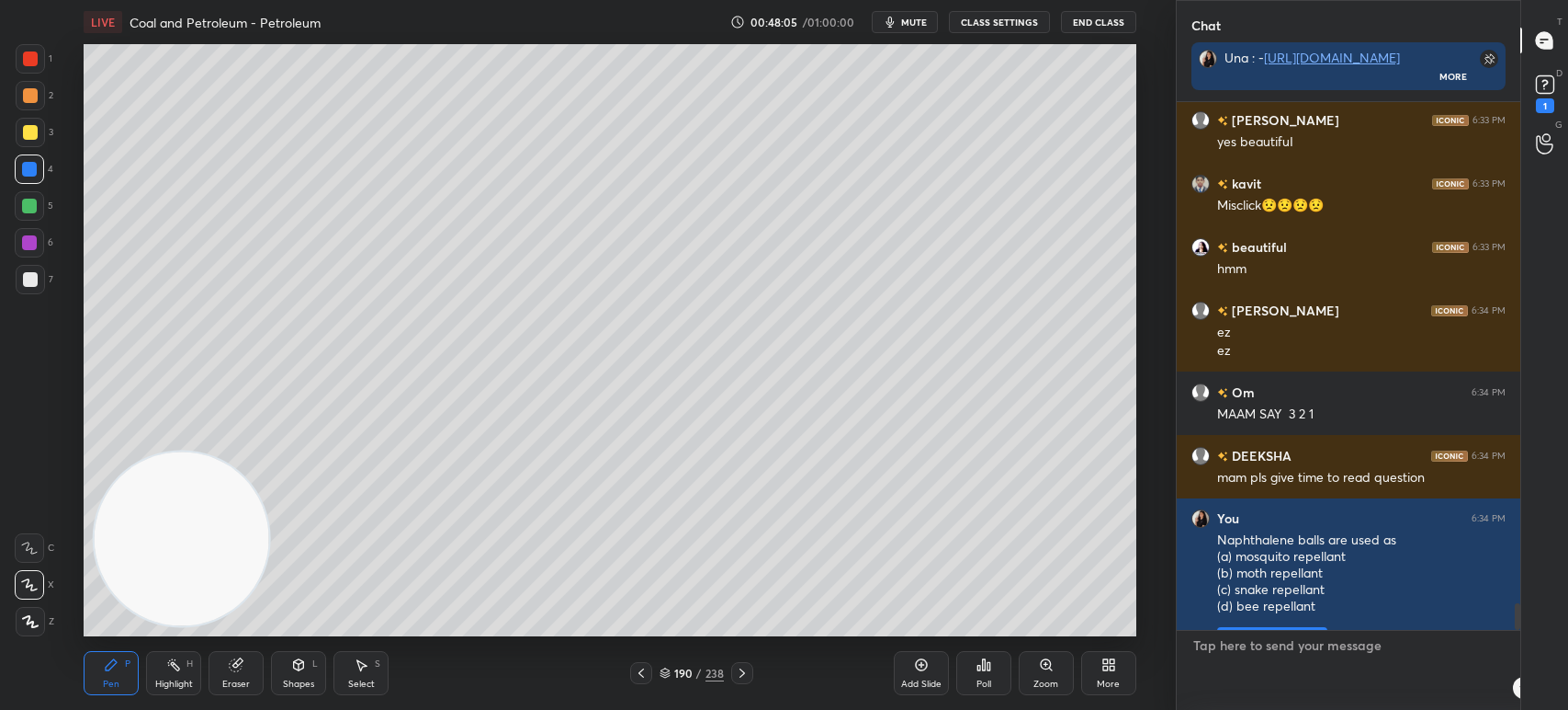
type textarea "Naphthalene balls are used as (a) mosquito repellant (b) moth repellant (c) sna…"
type textarea "x"
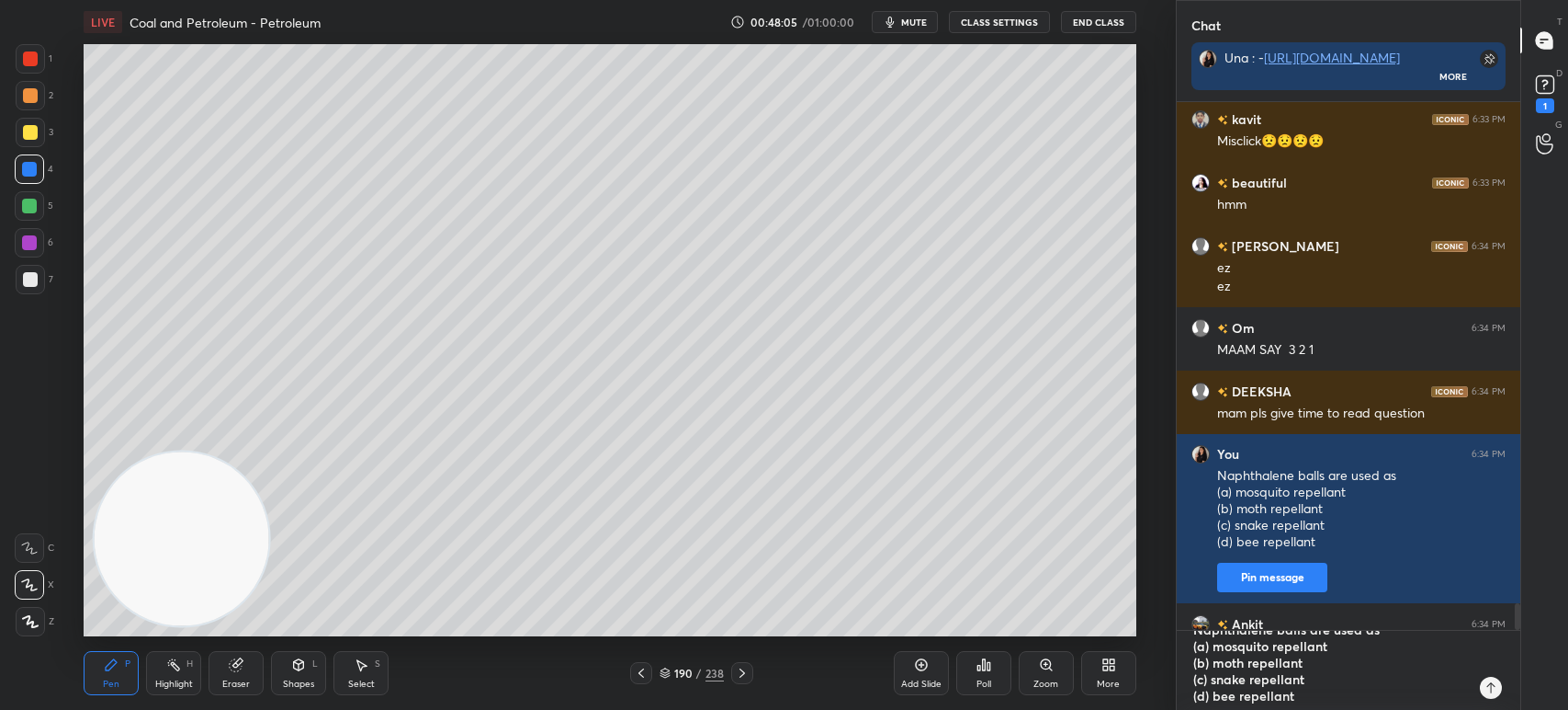
type textarea "x"
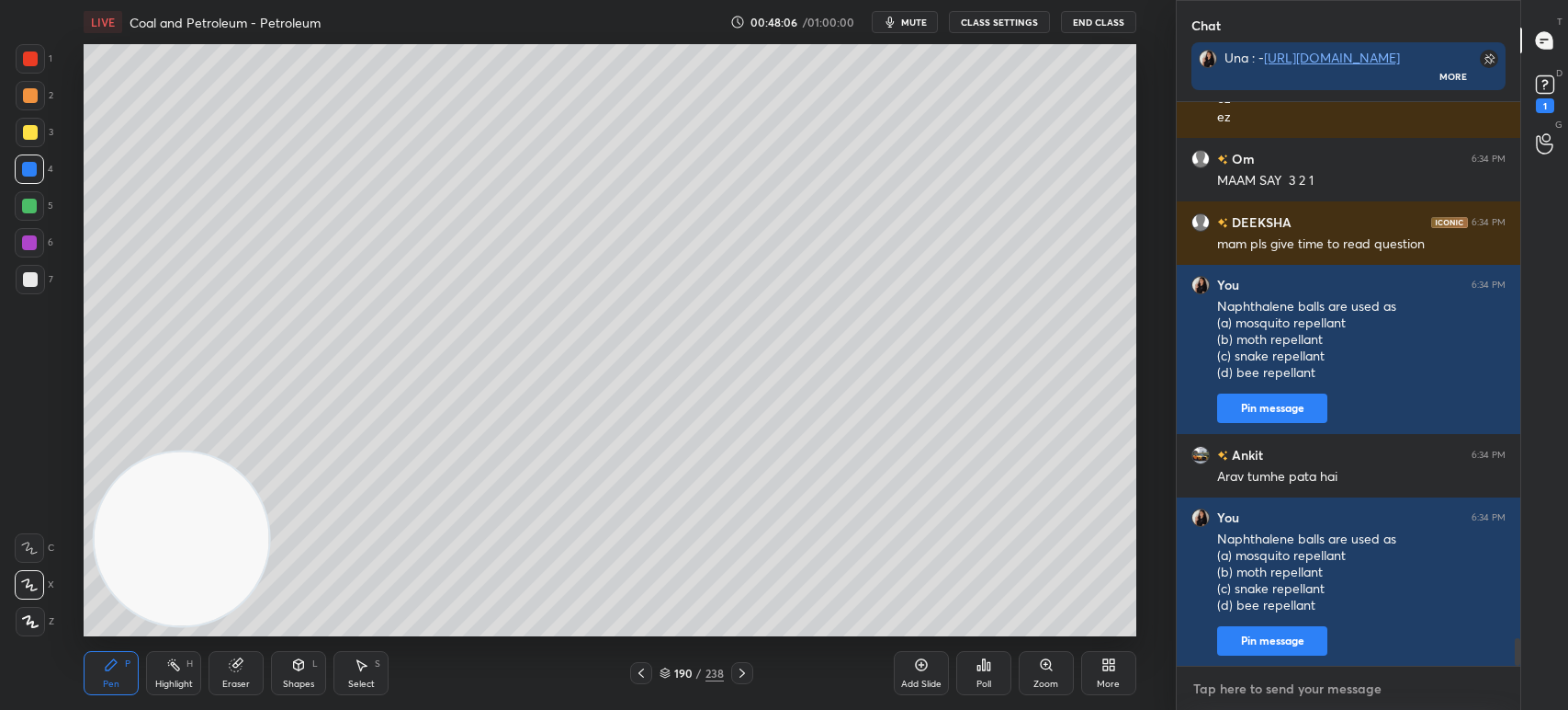
paste textarea "Naphthalene balls are used as (a) mosquito repellant (b) moth repellant (c) sna…"
type textarea "Naphthalene balls are used as (a) mosquito repellant (b) moth repellant (c) sna…"
type textarea "x"
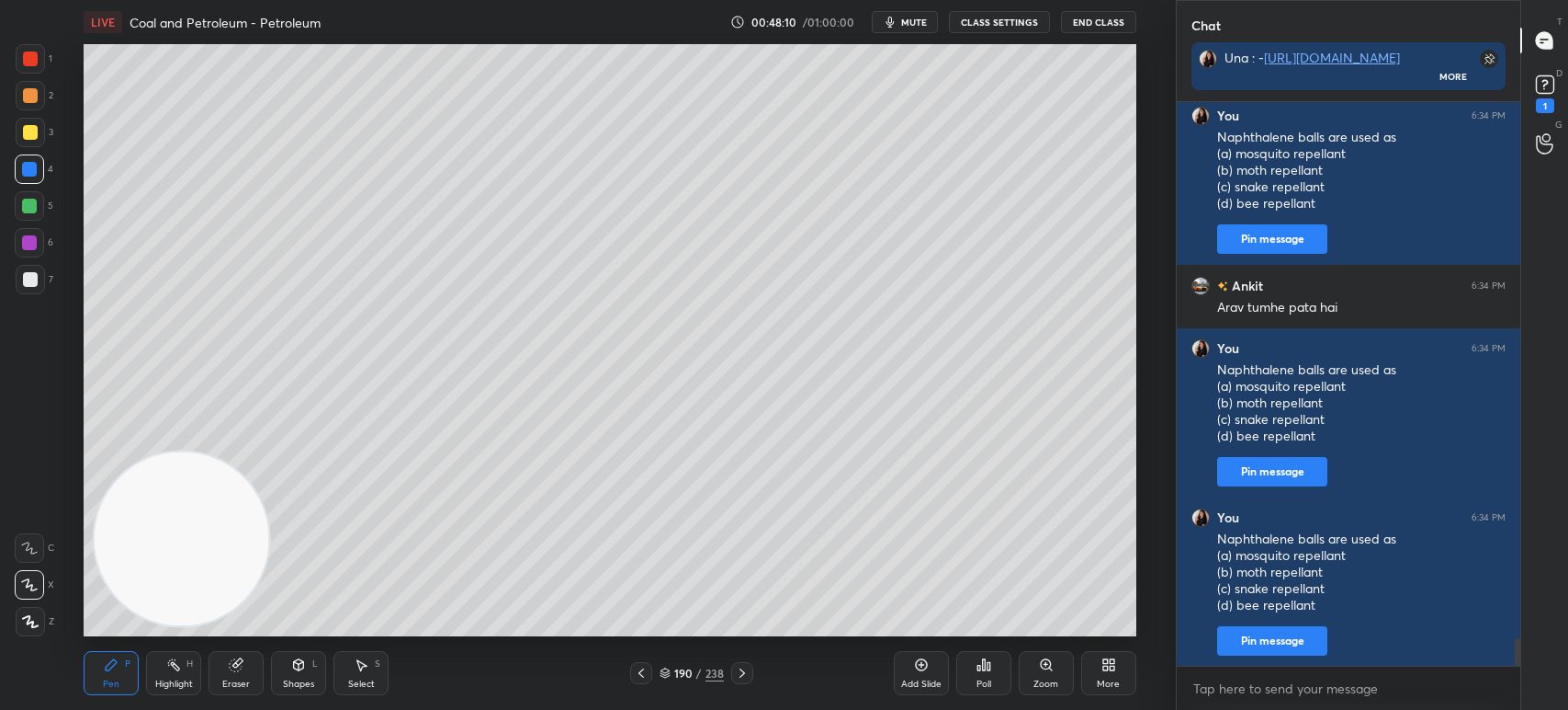
click at [992, 660] on div "Poll" at bounding box center [984, 672] width 56 height 44
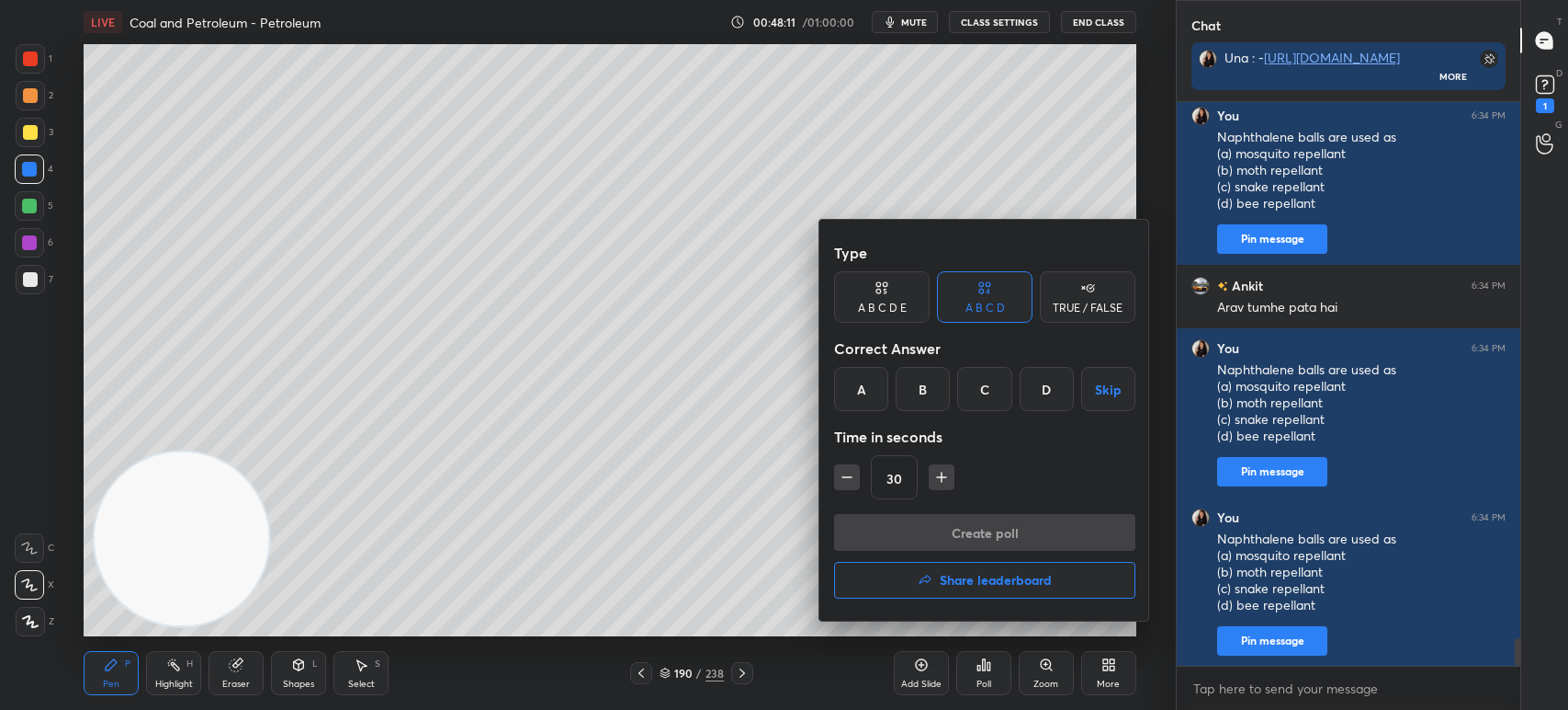
click at [918, 417] on div "Type A B C D E A B C D TRUE / FALSE Correct Answer A B C D Skip Time in seconds…" at bounding box center [985, 374] width 301 height 280
click at [926, 399] on div "B" at bounding box center [923, 389] width 55 height 44
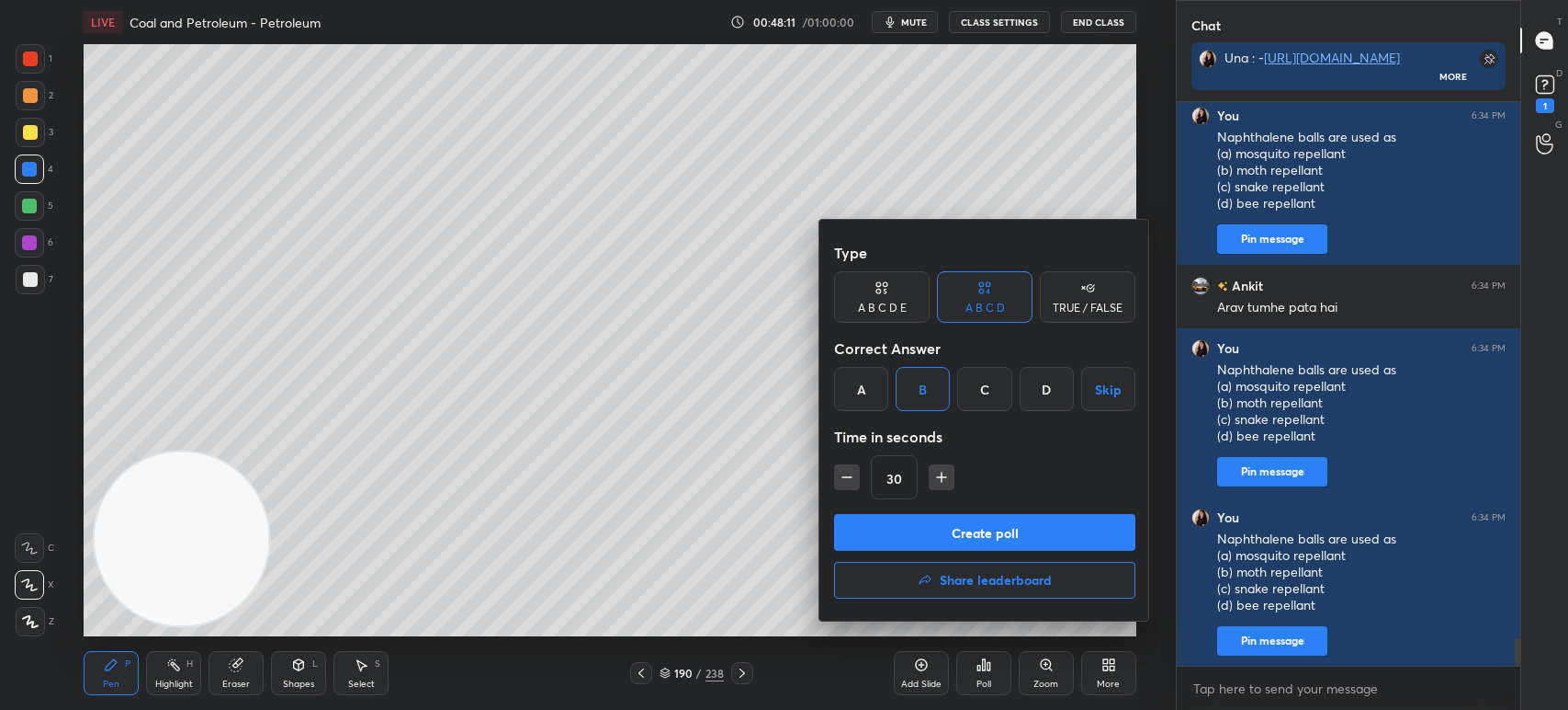
click at [970, 549] on button "Create poll" at bounding box center [985, 532] width 301 height 37
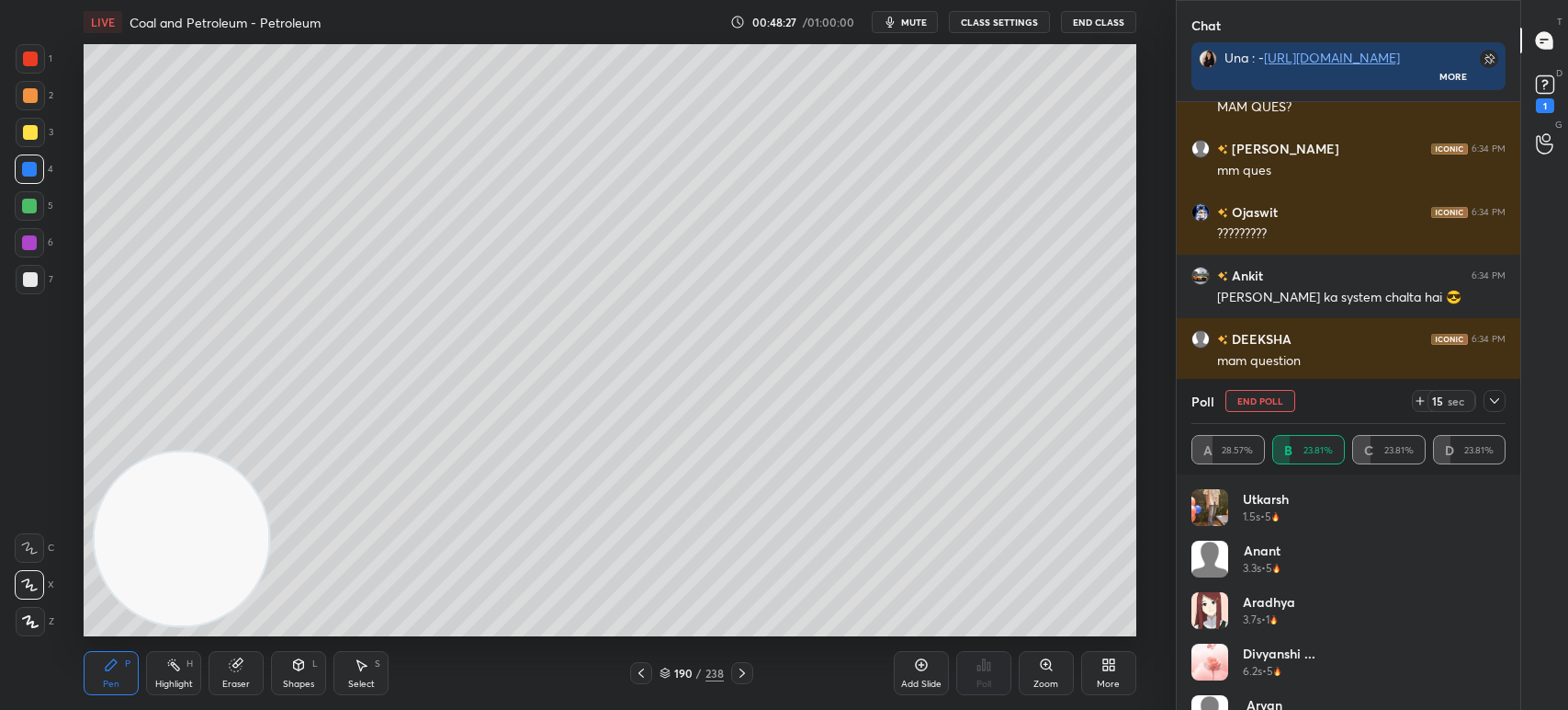
click at [1508, 394] on div "Poll End Poll 15 sec A 28.57% B 23.81% C 23.81% D 23.81%" at bounding box center [1348, 426] width 344 height 95
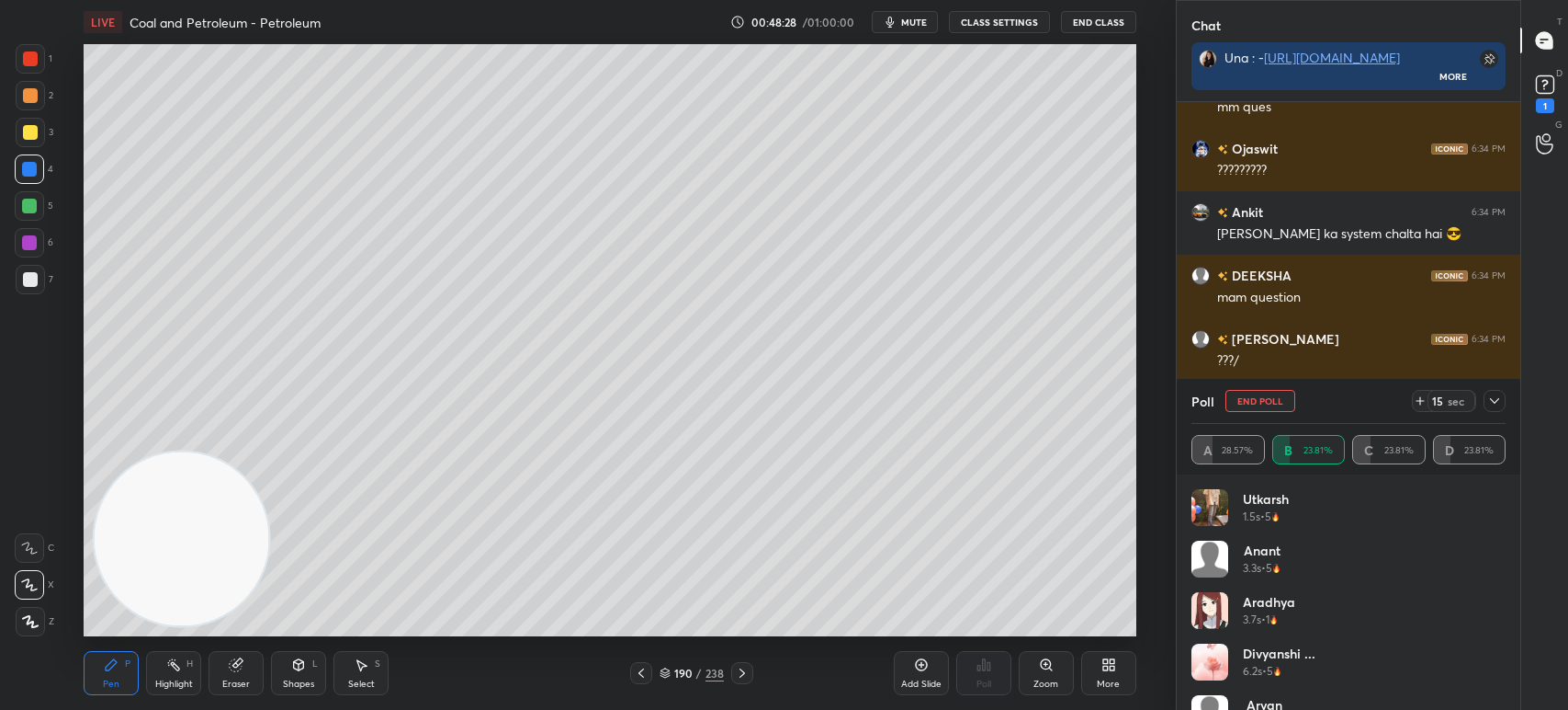
click at [1492, 399] on icon at bounding box center [1495, 401] width 15 height 15
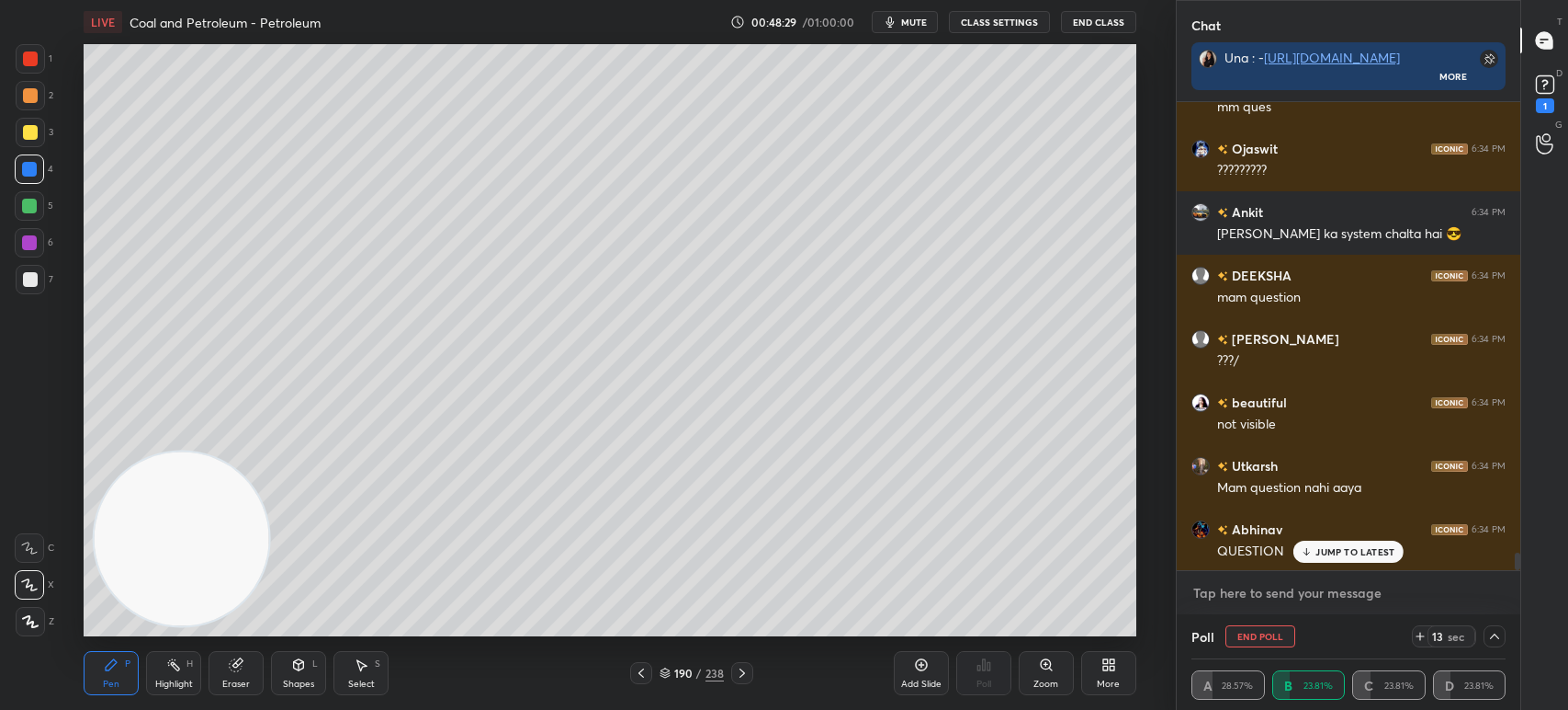
click at [1306, 596] on textarea at bounding box center [1348, 593] width 314 height 30
type textarea "x"
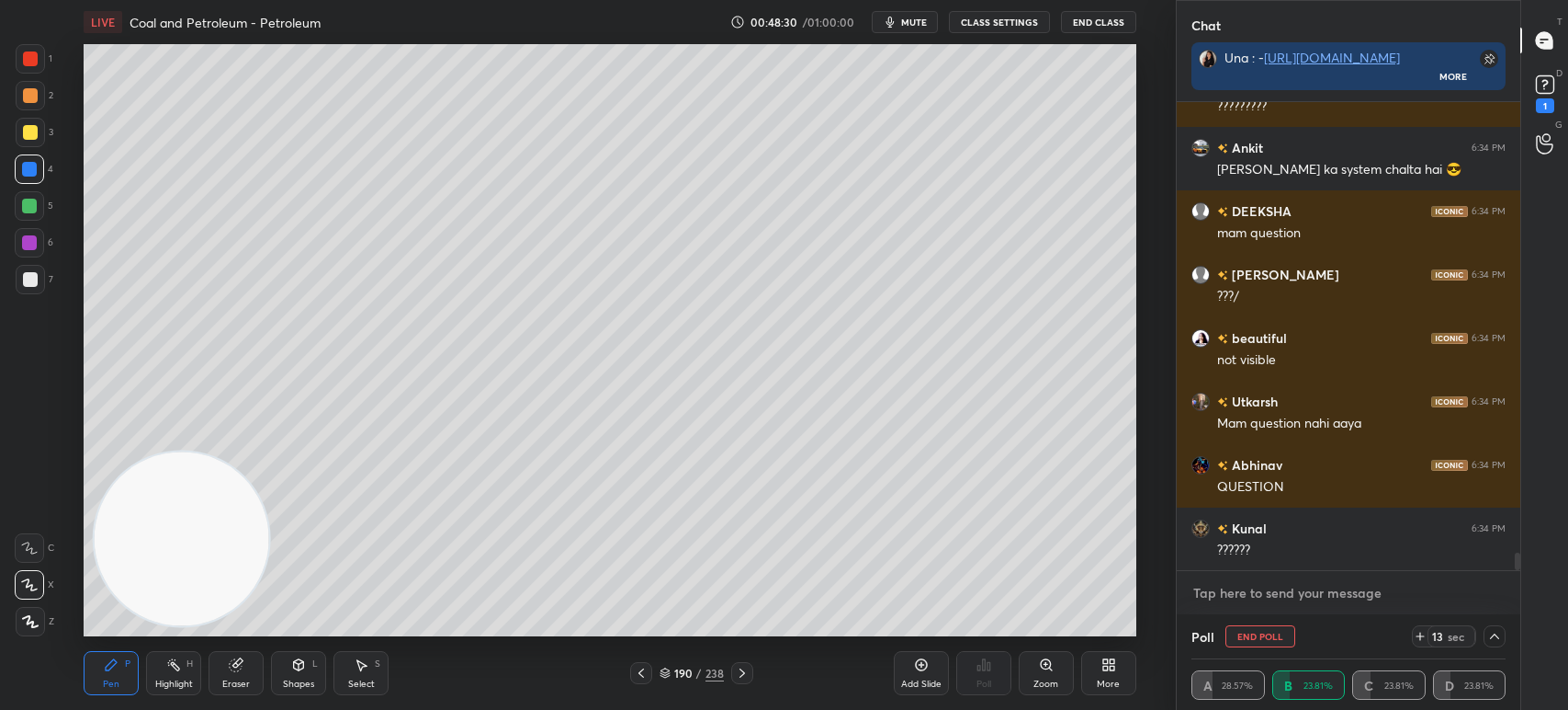
paste textarea "The process of conversion of wood into coal is called (a) carbonisation (b) cat…"
type textarea "The process of conversion of wood into coal is called (a) carbonisation (b) cat…"
type textarea "x"
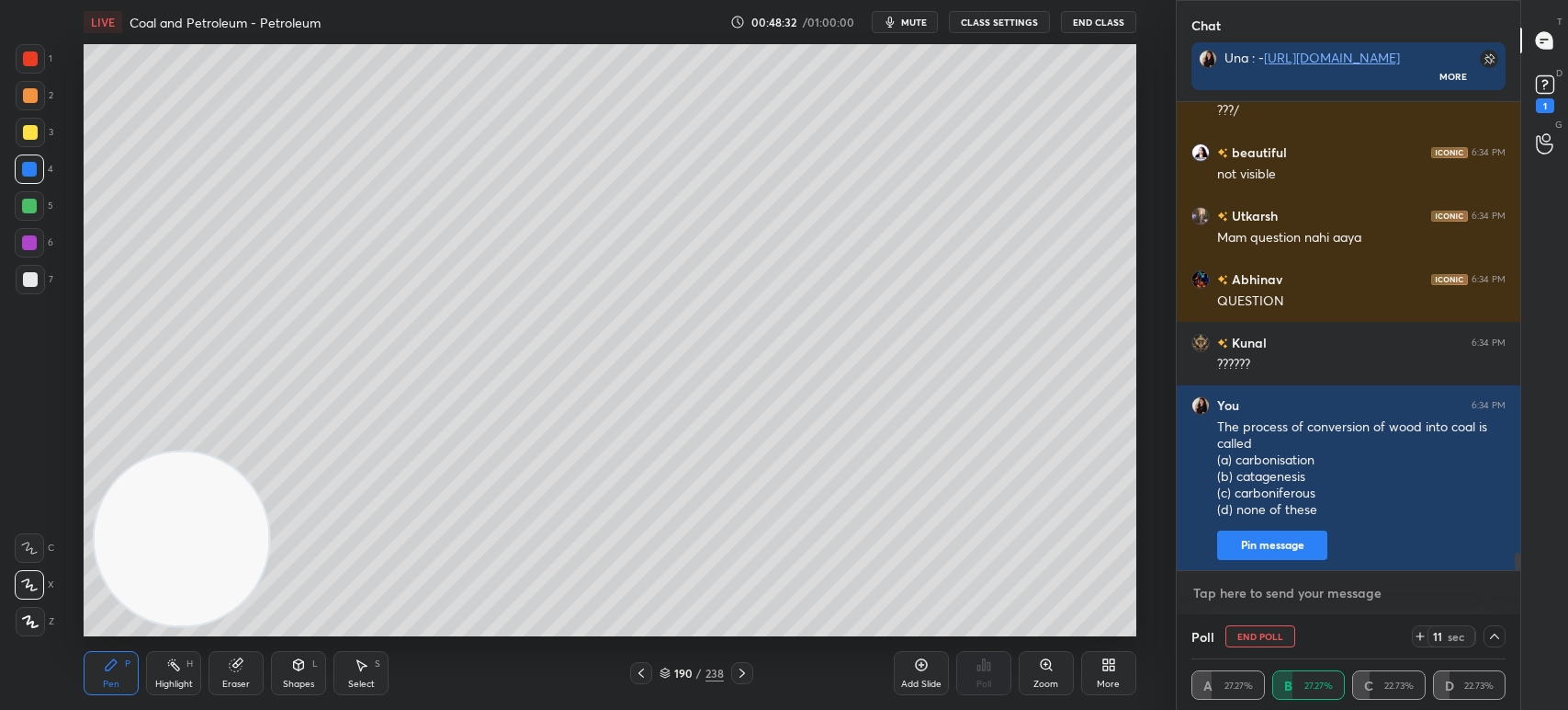
paste textarea "The process of conversion of wood into coal is called (a) carbonisation (b) cat…"
type textarea "The process of conversion of wood into coal is called (a) carbonisation (b) cat…"
type textarea "x"
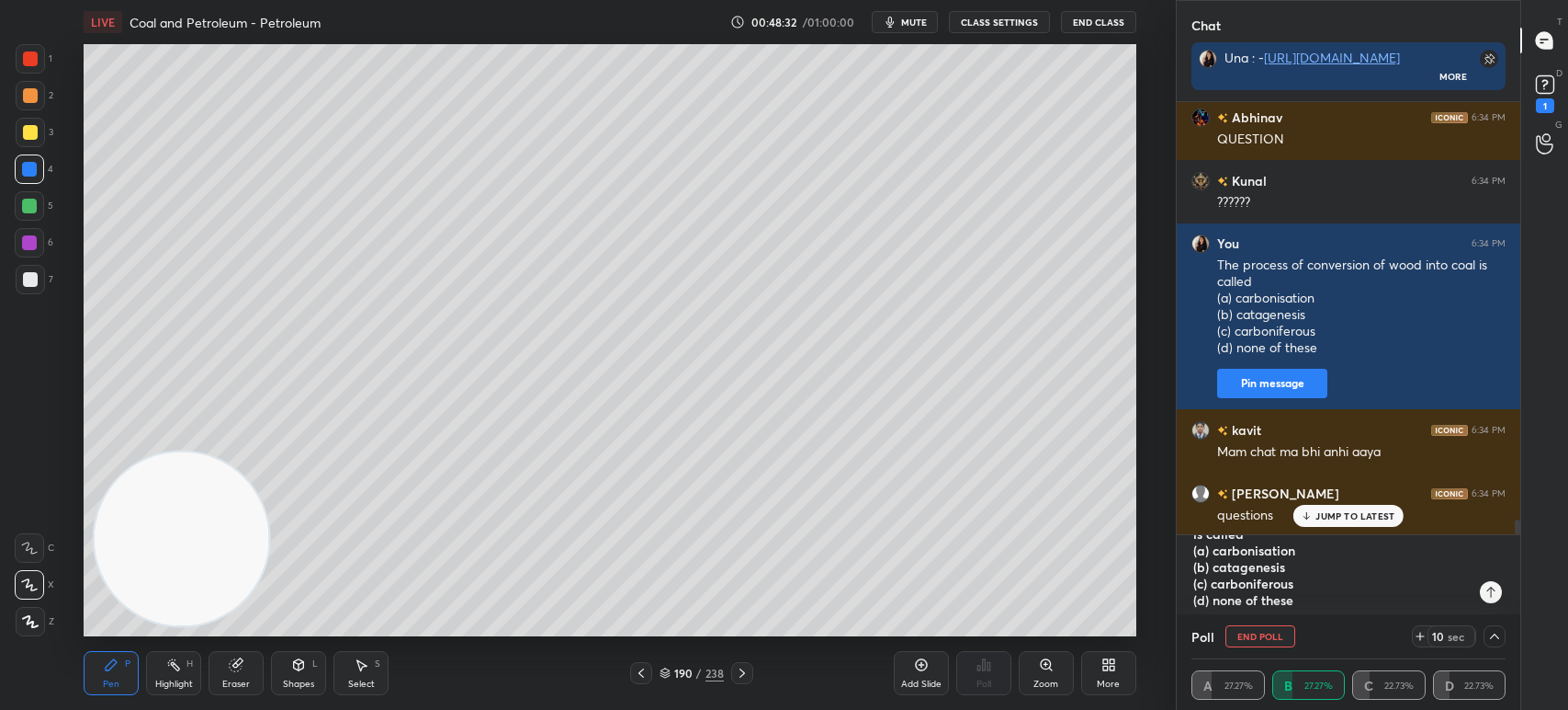
type textarea "x"
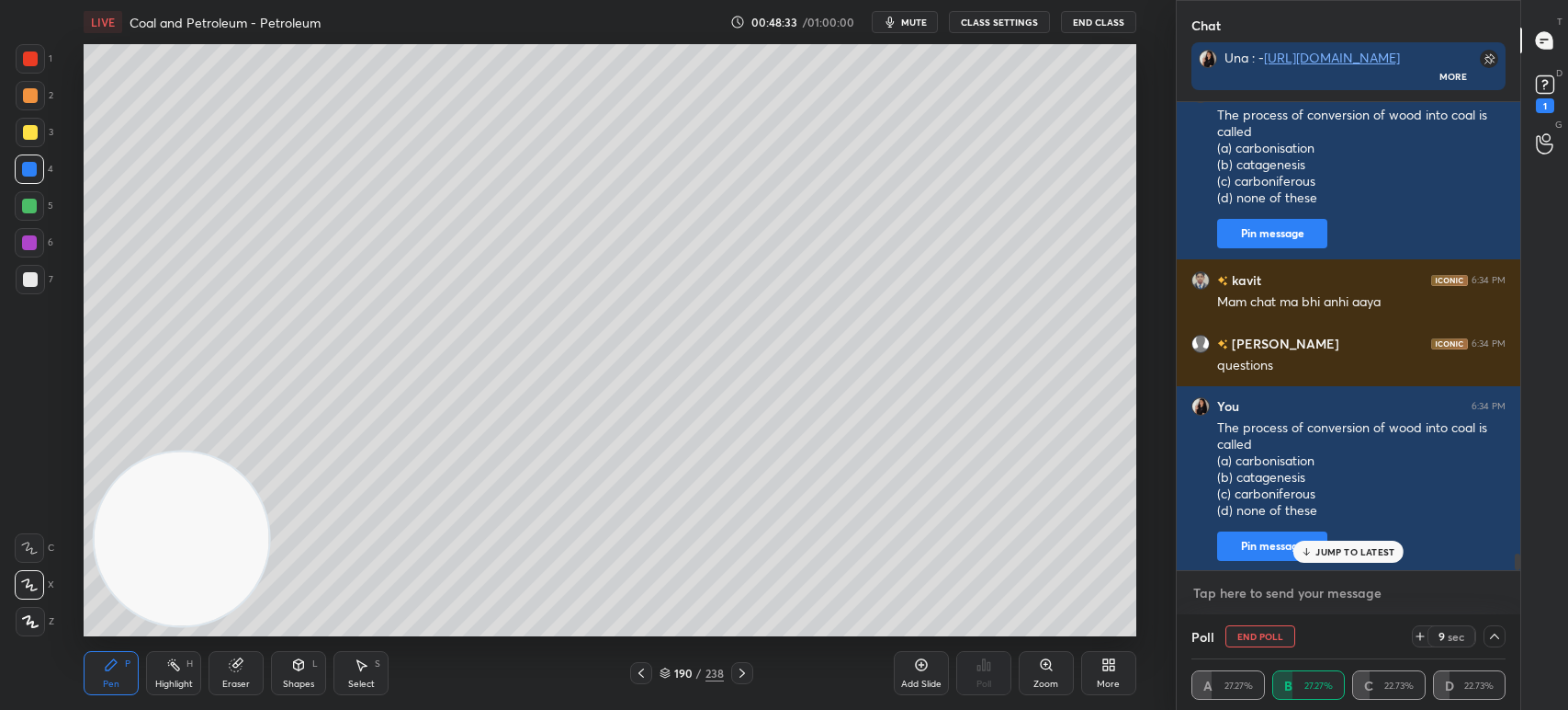
paste textarea "The process of conversion of wood into coal is called (a) carbonisation (b) cat…"
type textarea "The process of conversion of wood into coal is called (a) carbonisation (b) cat…"
type textarea "x"
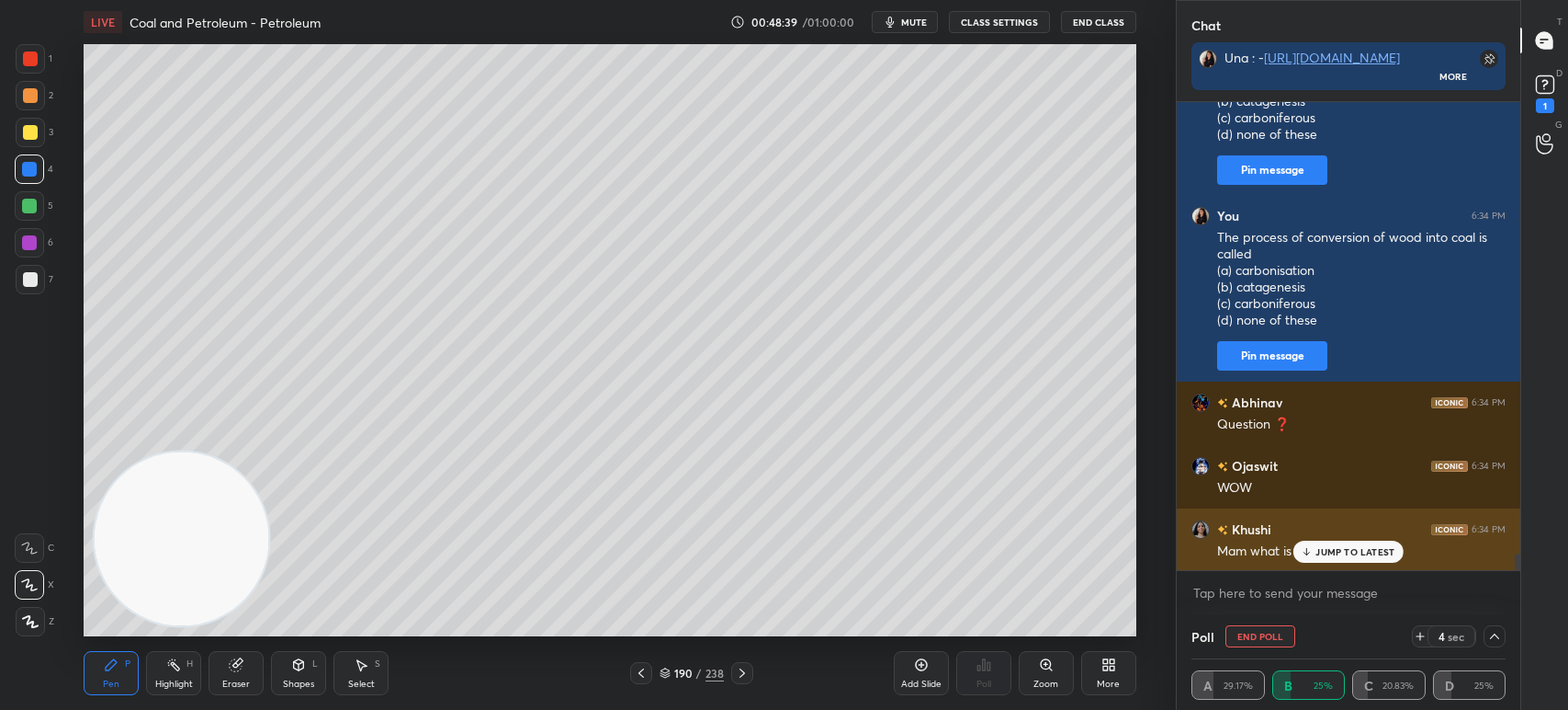
click at [1348, 550] on p "JUMP TO LATEST" at bounding box center [1355, 551] width 79 height 11
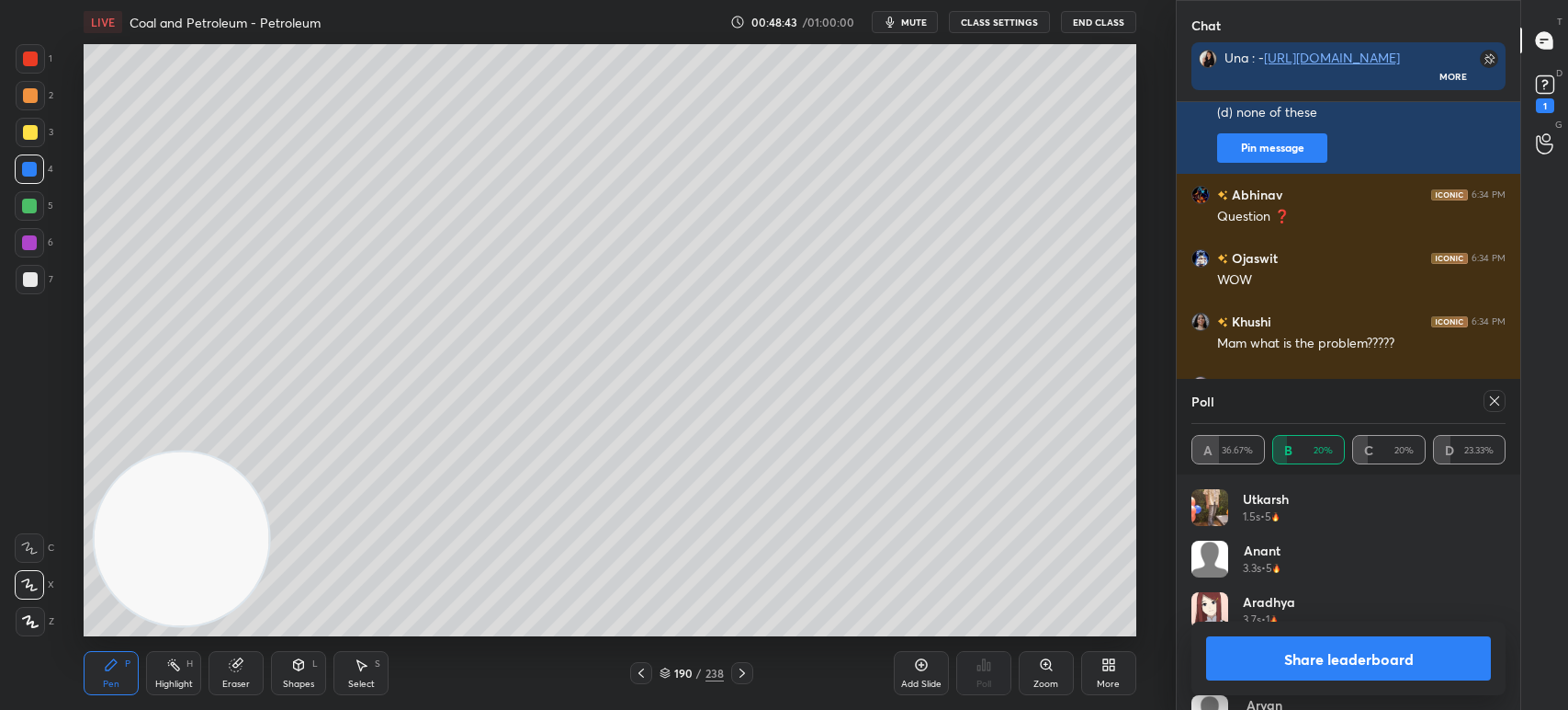
click at [1492, 408] on icon at bounding box center [1495, 401] width 15 height 15
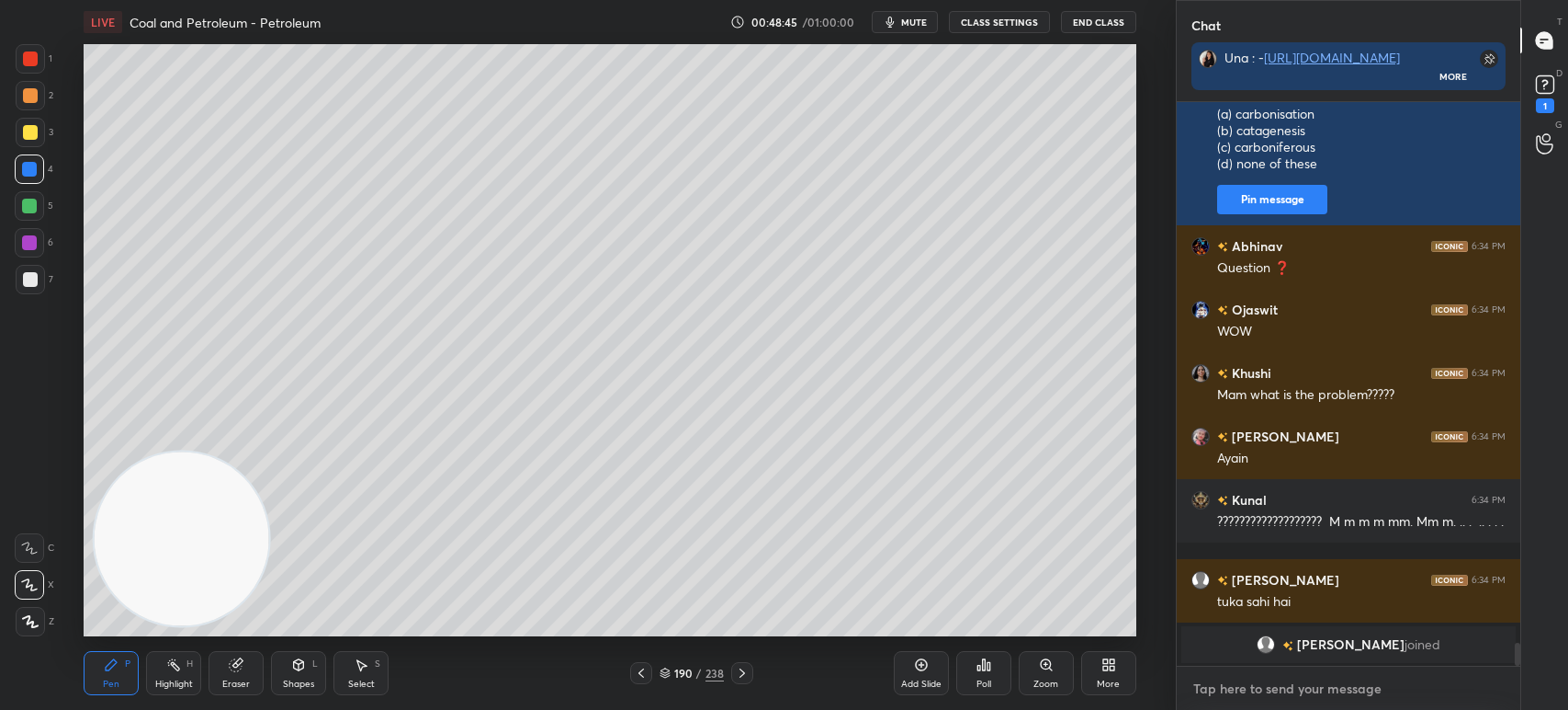
click at [1248, 677] on textarea at bounding box center [1348, 688] width 314 height 30
type textarea "x"
paste textarea "The process of conversion of wood into coal is called (a) carbonisation (b) cat…"
type textarea "The process of conversion of wood into coal is called (a) carbonisation (b) cat…"
type textarea "x"
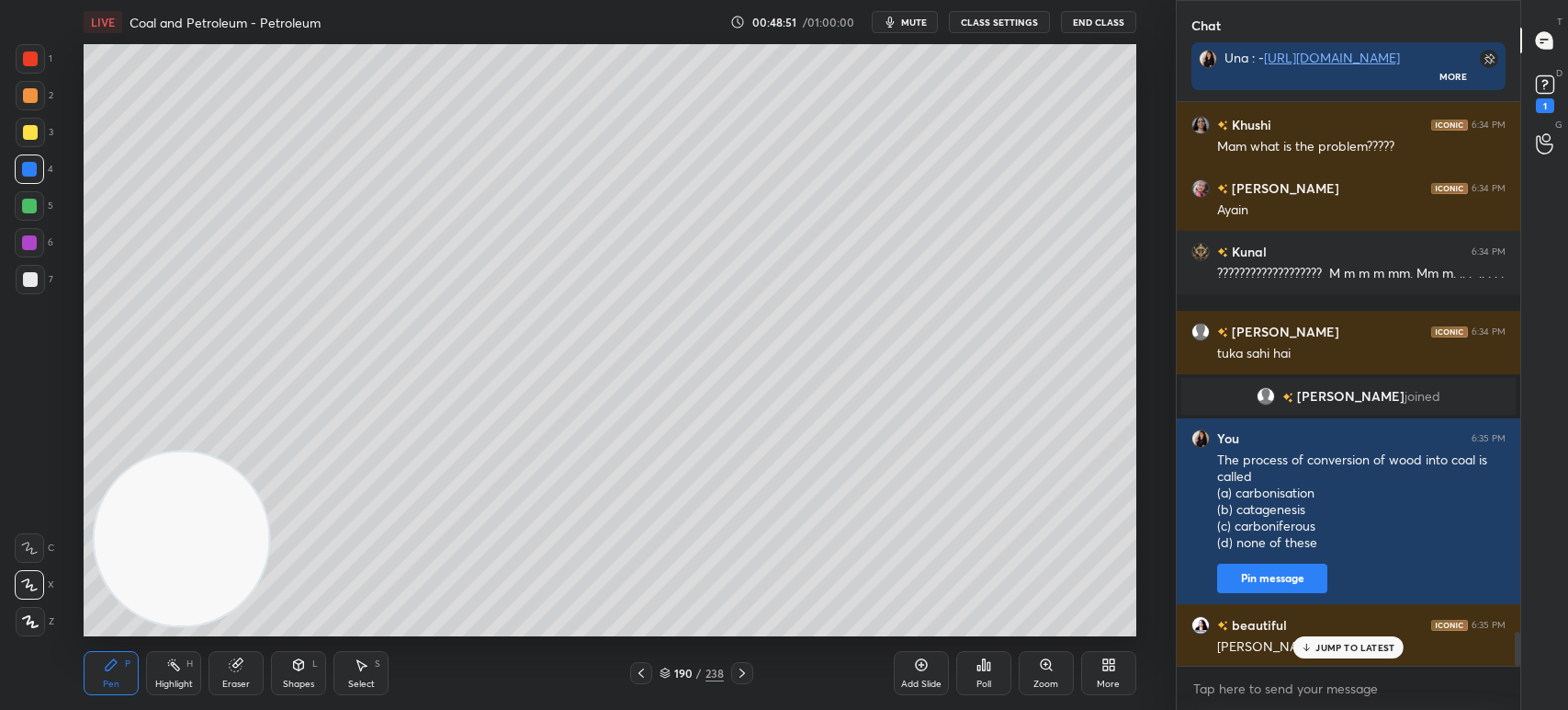
click at [993, 673] on div "Poll" at bounding box center [984, 672] width 56 height 44
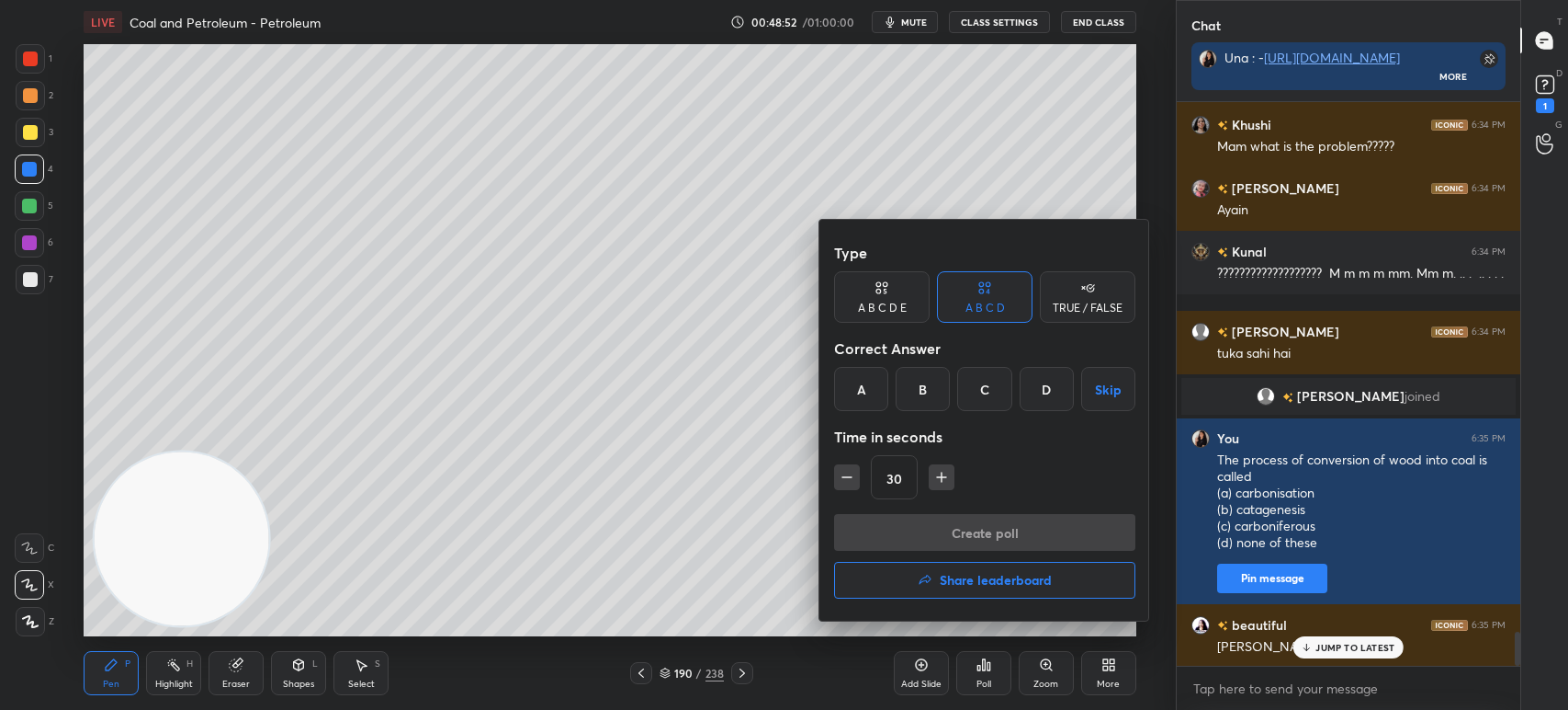
click at [865, 393] on div "A" at bounding box center [861, 389] width 55 height 44
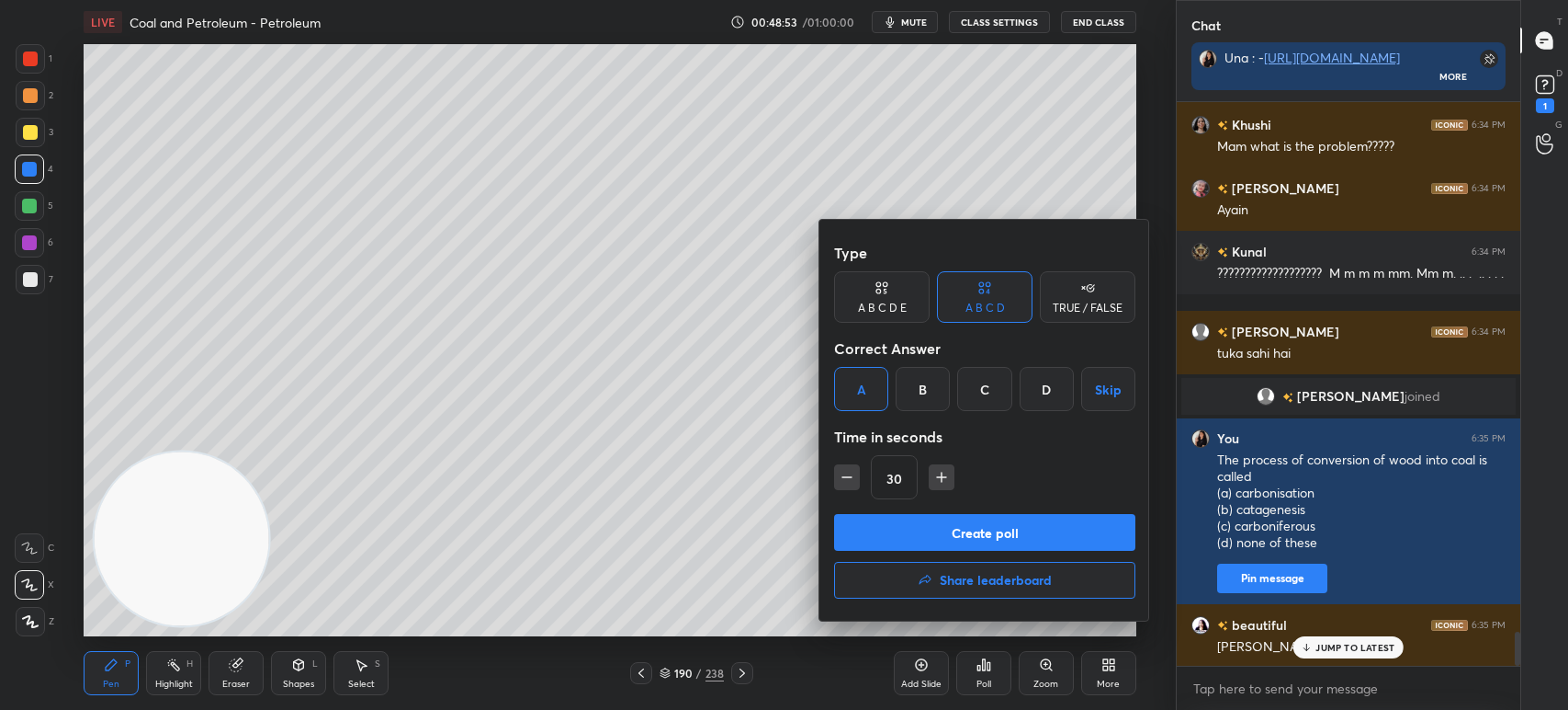
click at [925, 524] on button "Create poll" at bounding box center [985, 532] width 301 height 37
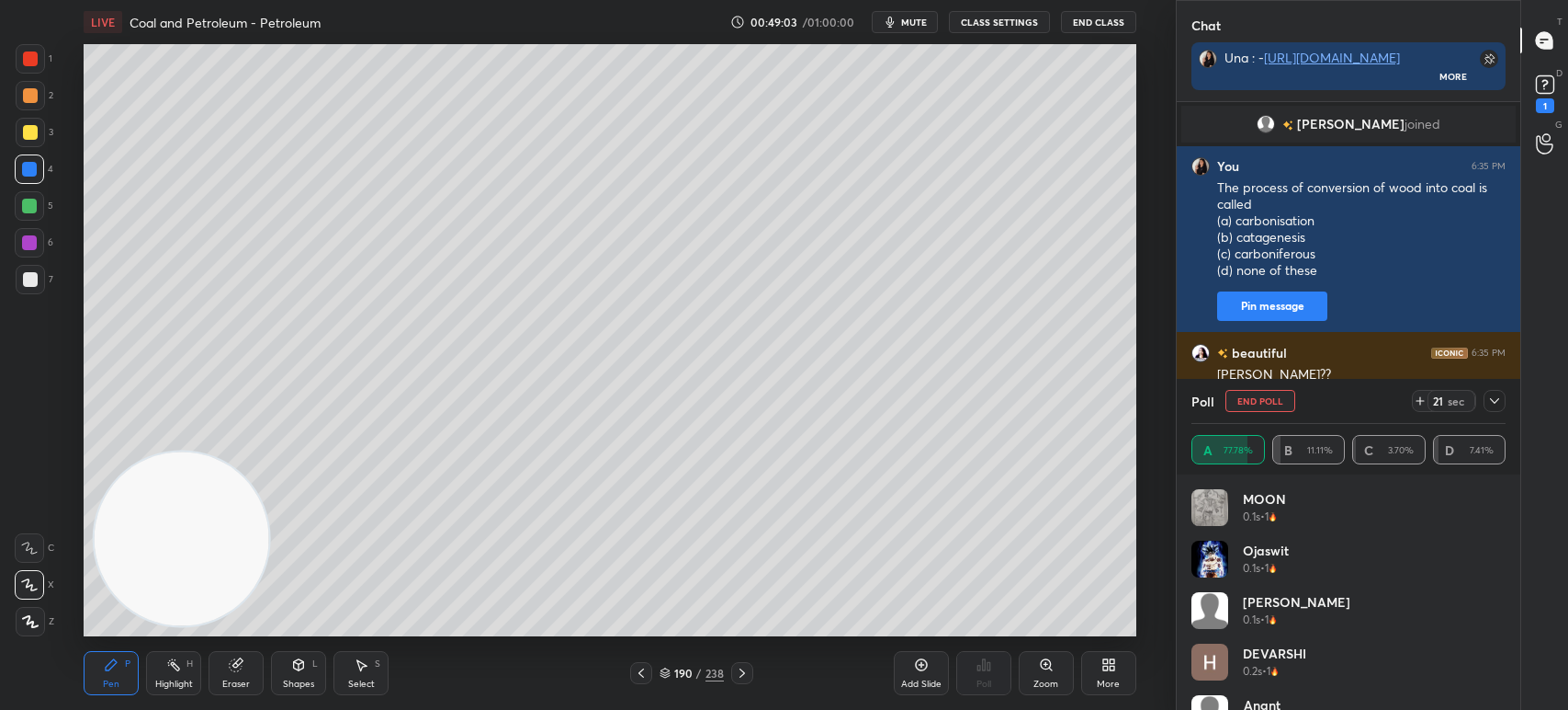
click at [1493, 397] on icon at bounding box center [1495, 401] width 15 height 15
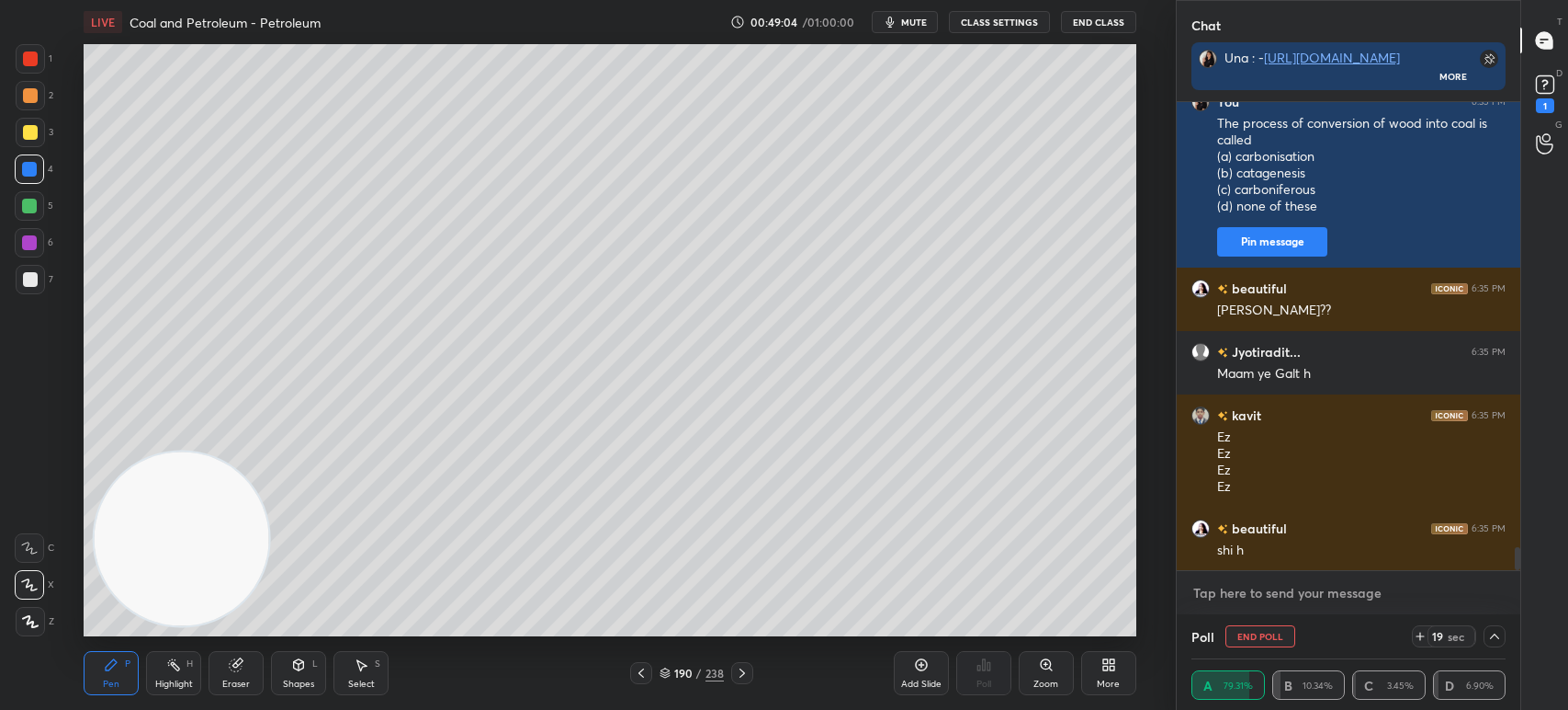
click at [1278, 595] on textarea at bounding box center [1348, 593] width 314 height 30
type textarea "x"
paste textarea "Petroleum is also known as (a) coke (b) black gold (c) tar (d) none of these"
type textarea "Petroleum is also known as (a) coke (b) black gold (c) tar (d) none of these"
type textarea "x"
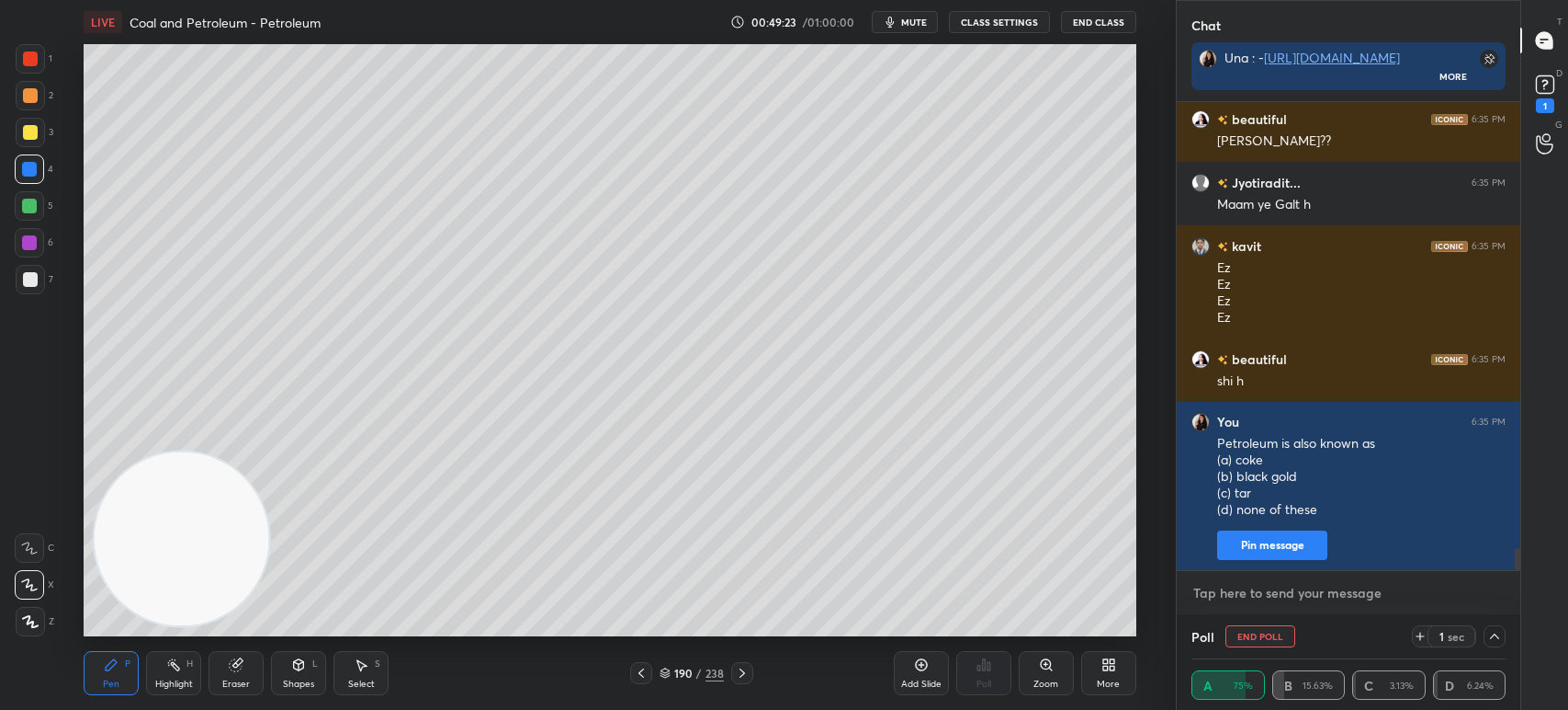
click at [1213, 587] on textarea at bounding box center [1348, 593] width 314 height 30
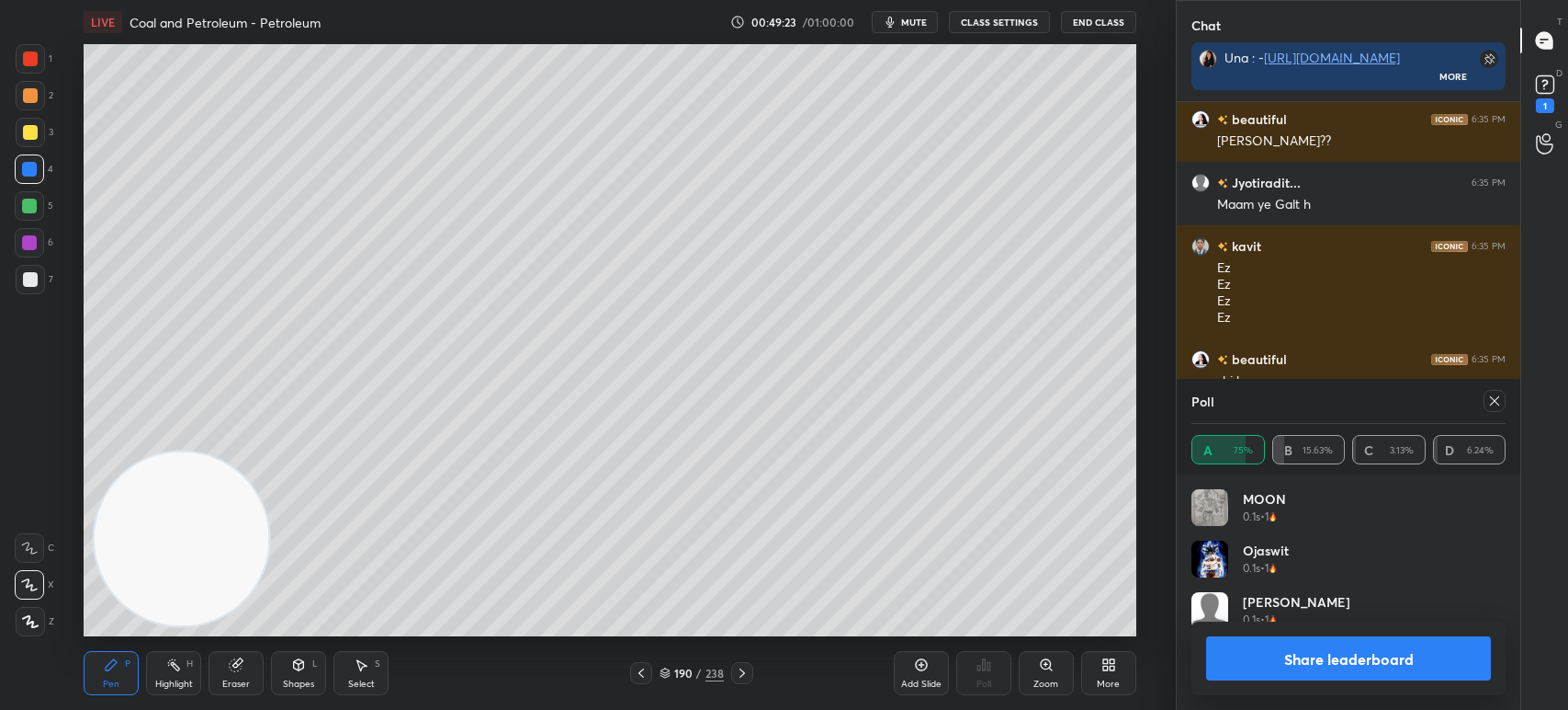
click at [1214, 586] on div "Ojaswit 0.1s • 1" at bounding box center [1348, 566] width 314 height 52
click at [1489, 399] on icon at bounding box center [1495, 401] width 15 height 15
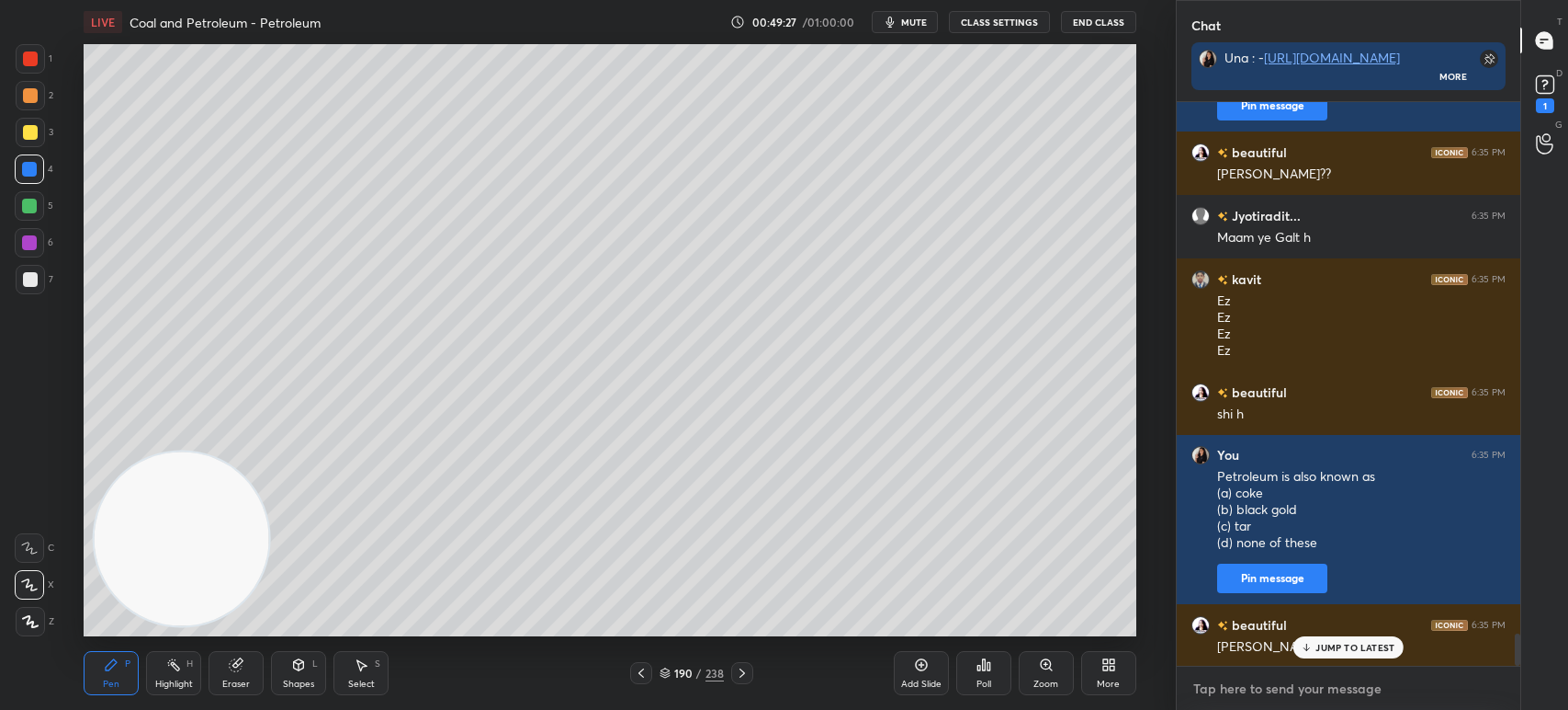
click at [1213, 691] on textarea at bounding box center [1348, 688] width 314 height 30
type textarea "x"
paste textarea "Petroleum is also known as (a) coke (b) black gold (c) tar (d) none of these"
type textarea "Petroleum is also known as (a) coke (b) black gold (c) tar (d) none of these"
type textarea "x"
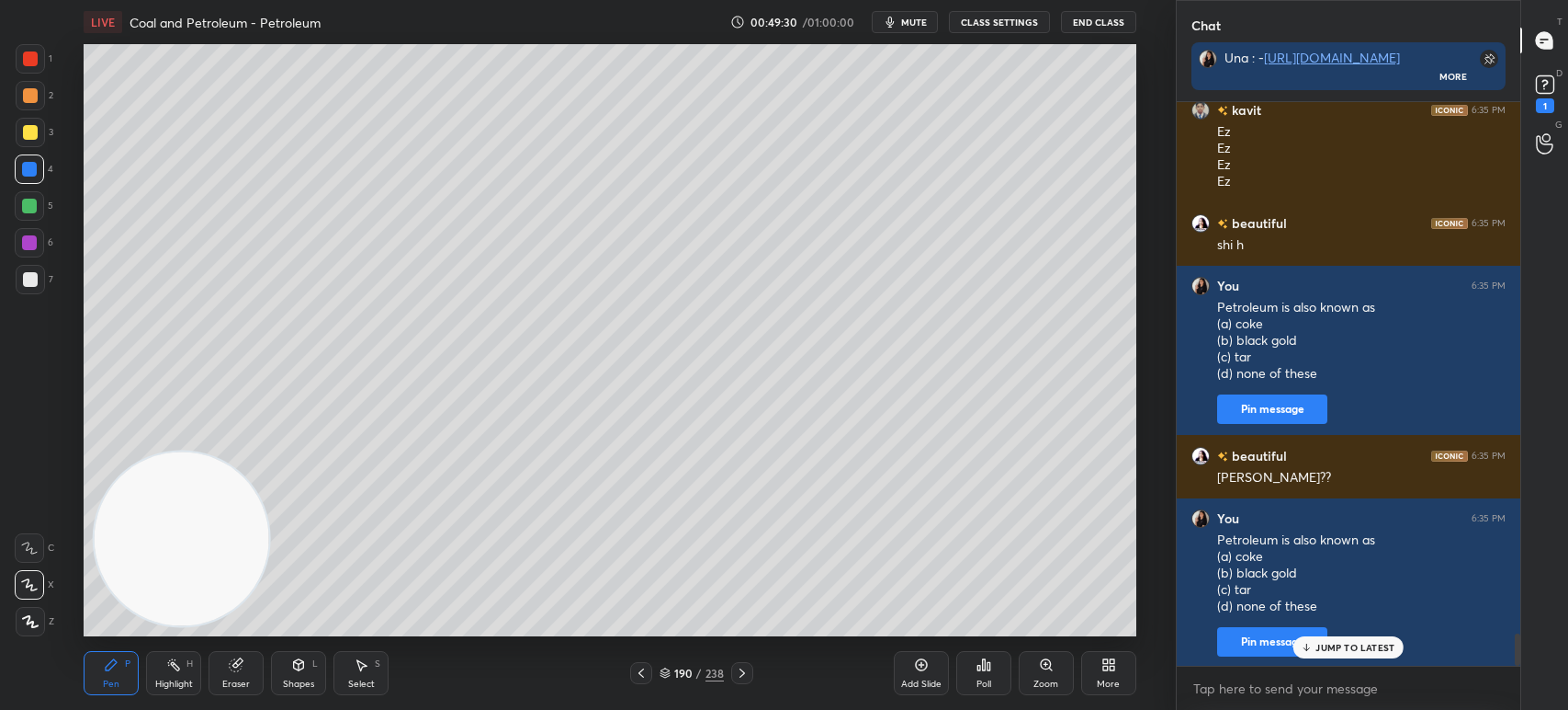
click at [970, 674] on div "Poll" at bounding box center [984, 672] width 56 height 44
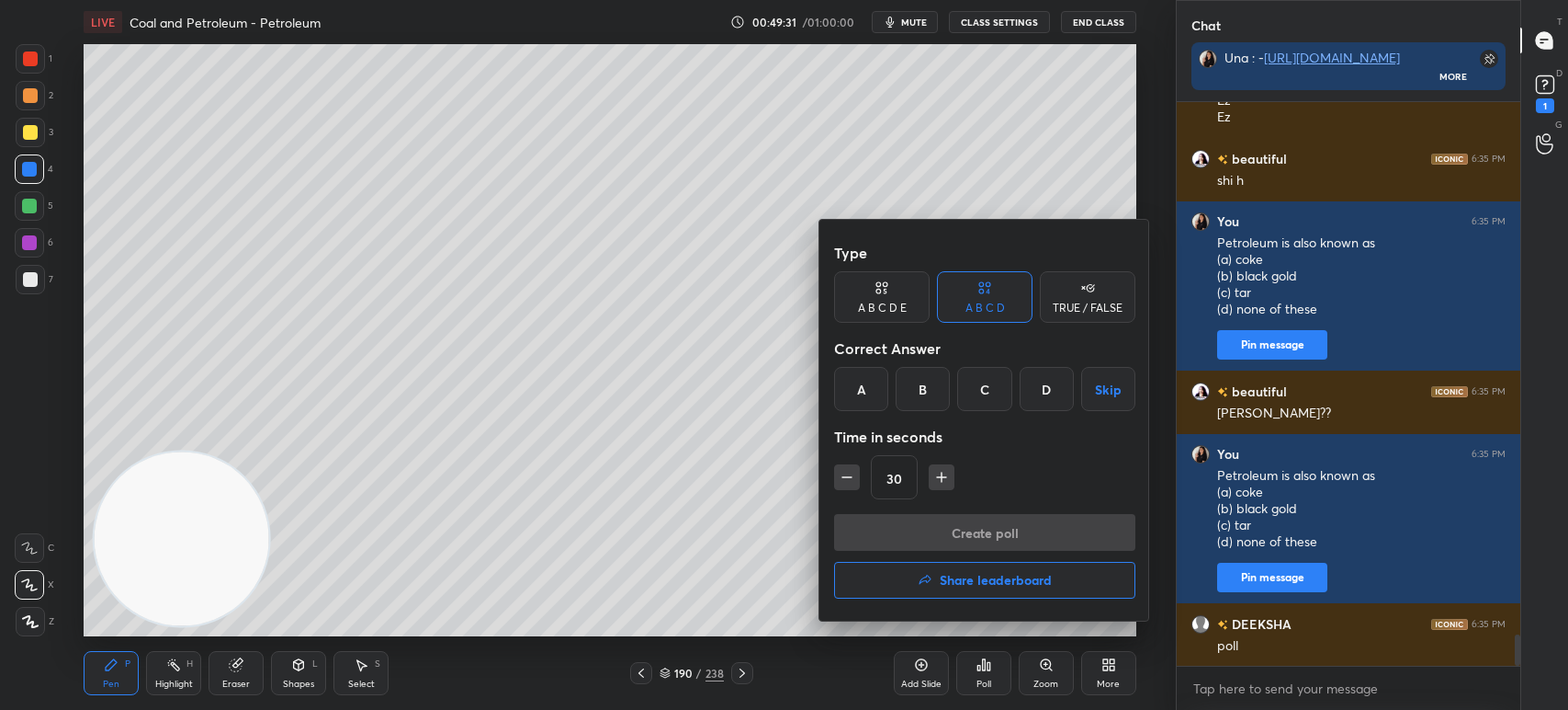
click at [906, 405] on div "B" at bounding box center [923, 389] width 55 height 44
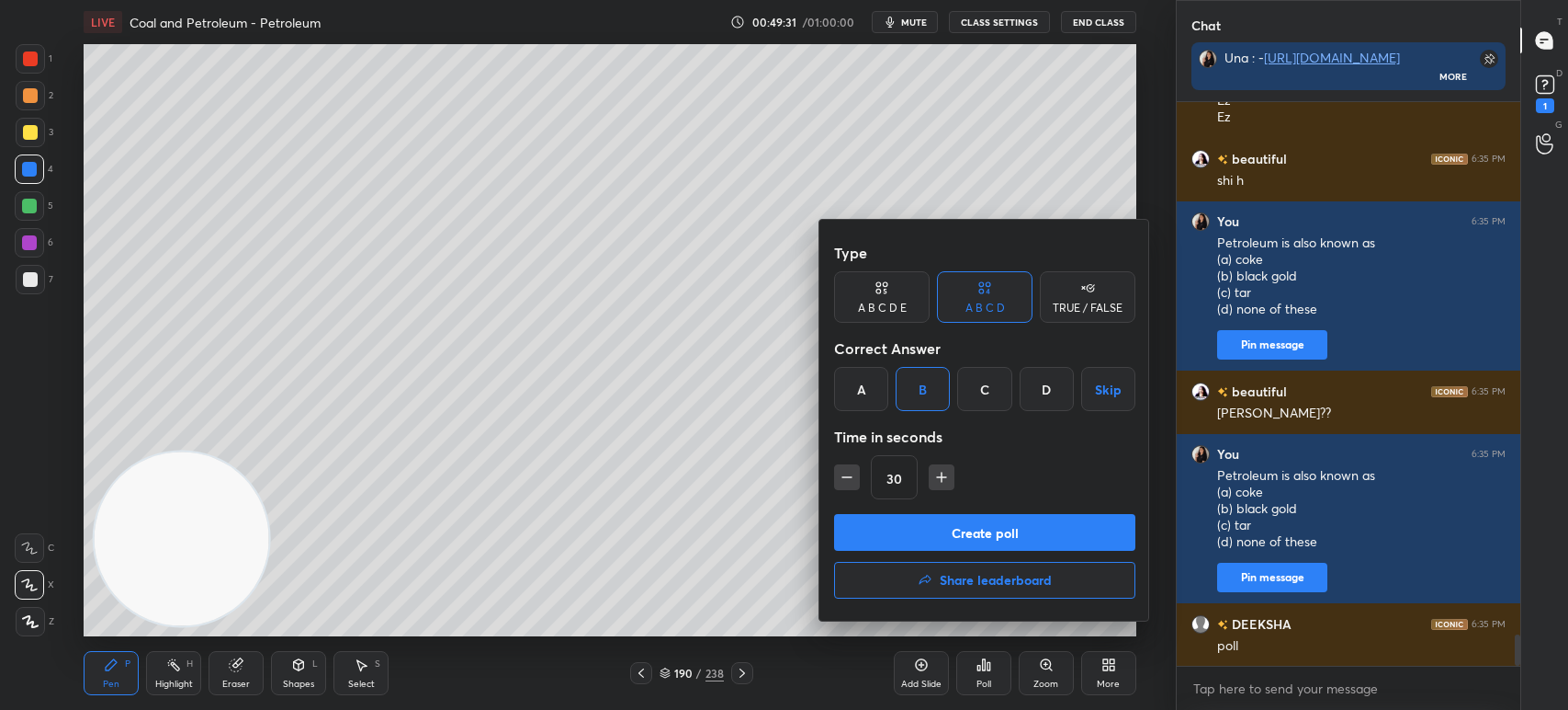
click at [921, 532] on button "Create poll" at bounding box center [985, 532] width 301 height 37
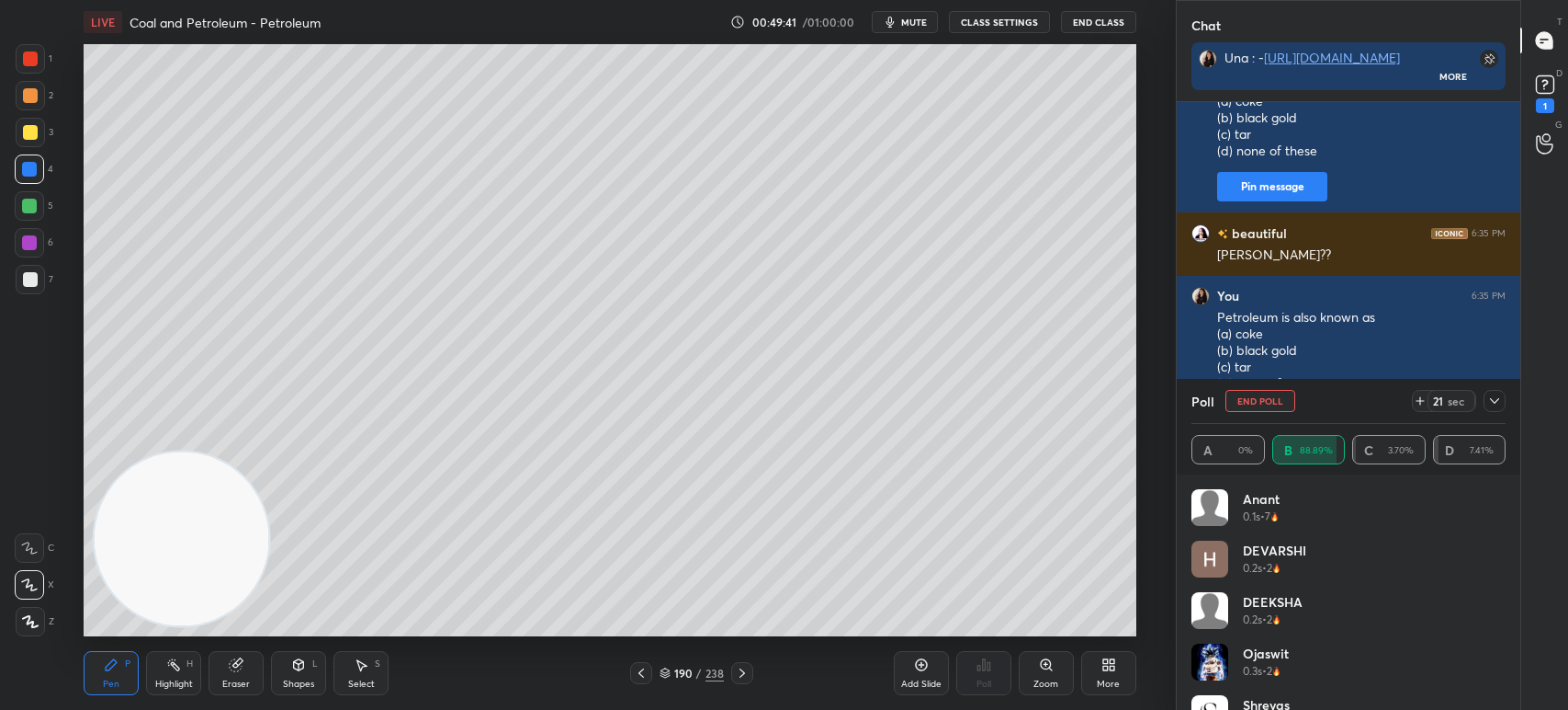
click at [1495, 403] on icon at bounding box center [1494, 401] width 9 height 6
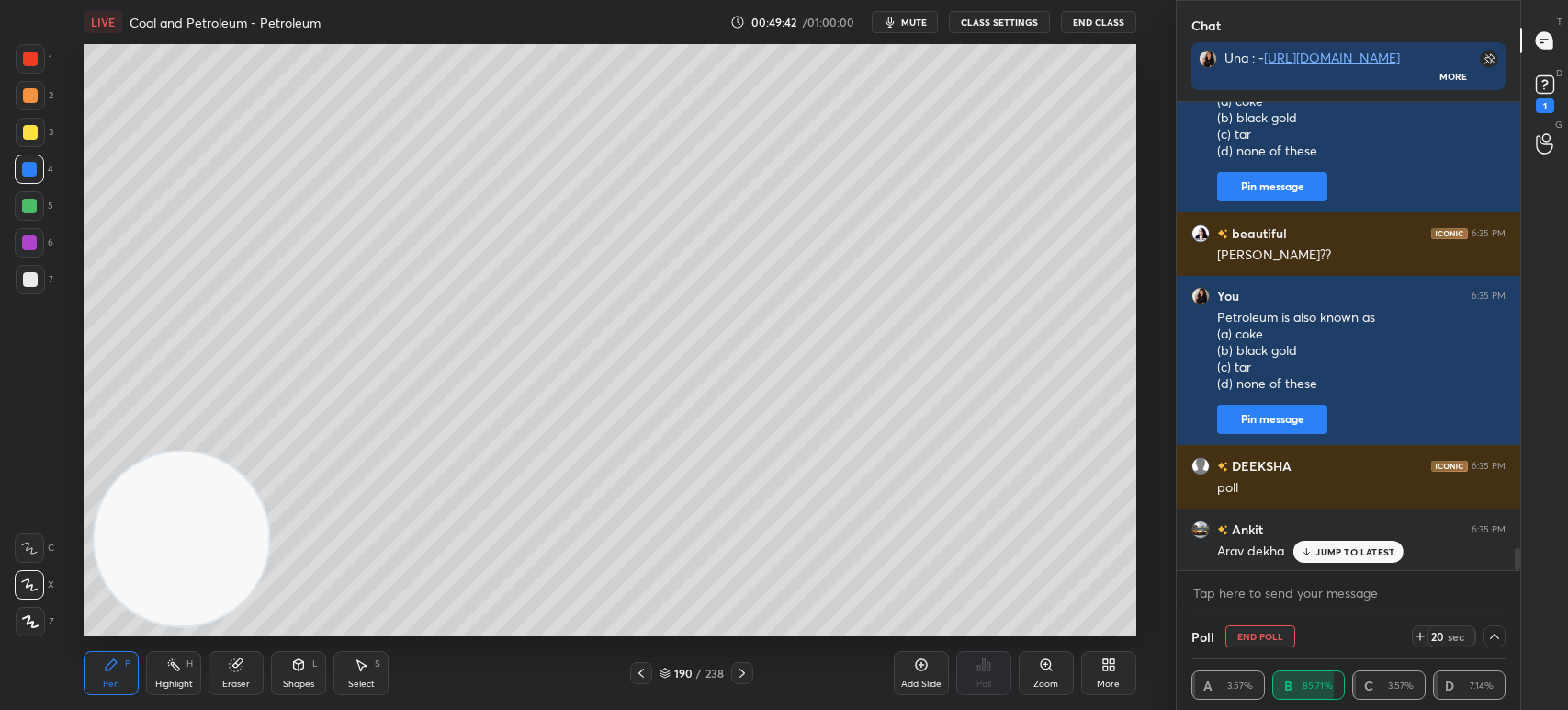
click at [1490, 635] on icon at bounding box center [1495, 636] width 15 height 15
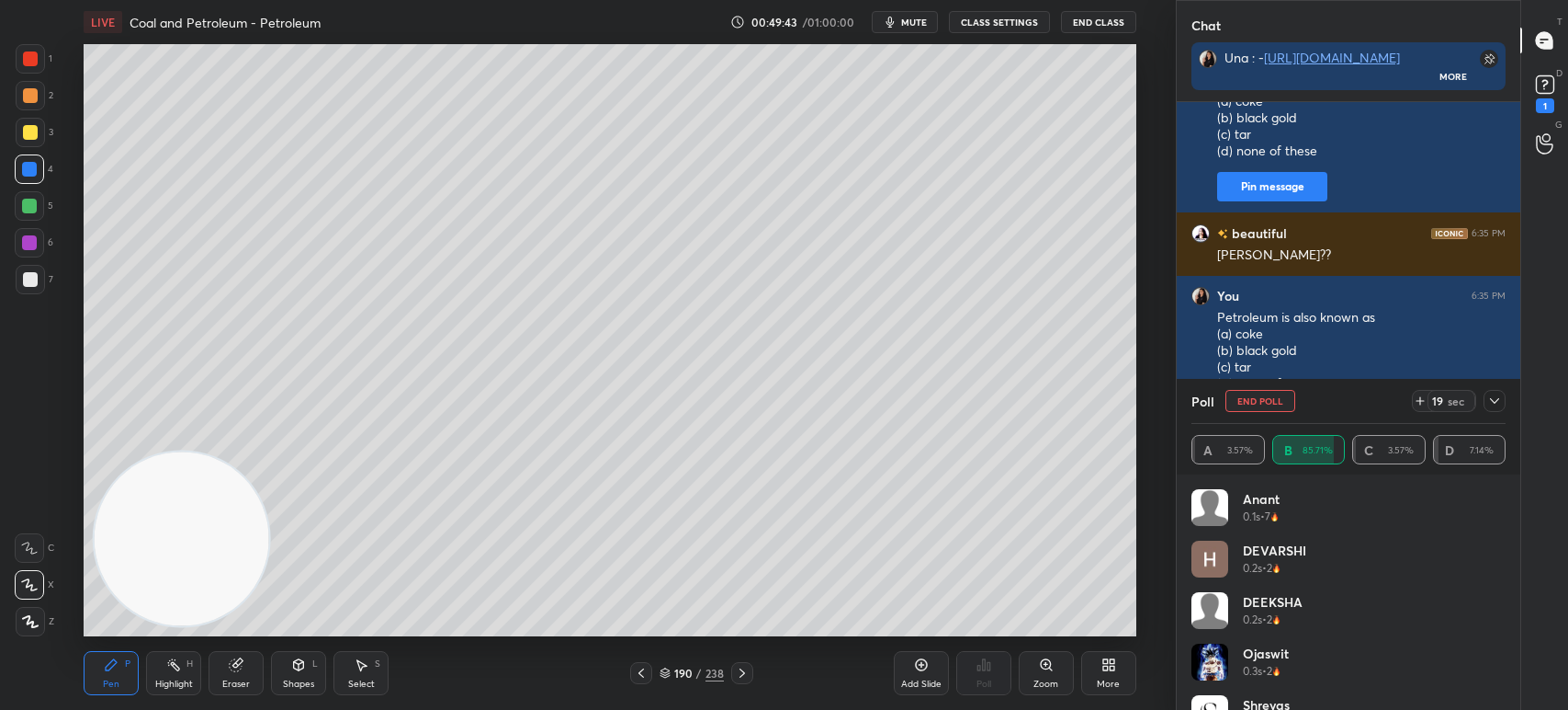
click at [26, 67] on div at bounding box center [31, 59] width 30 height 30
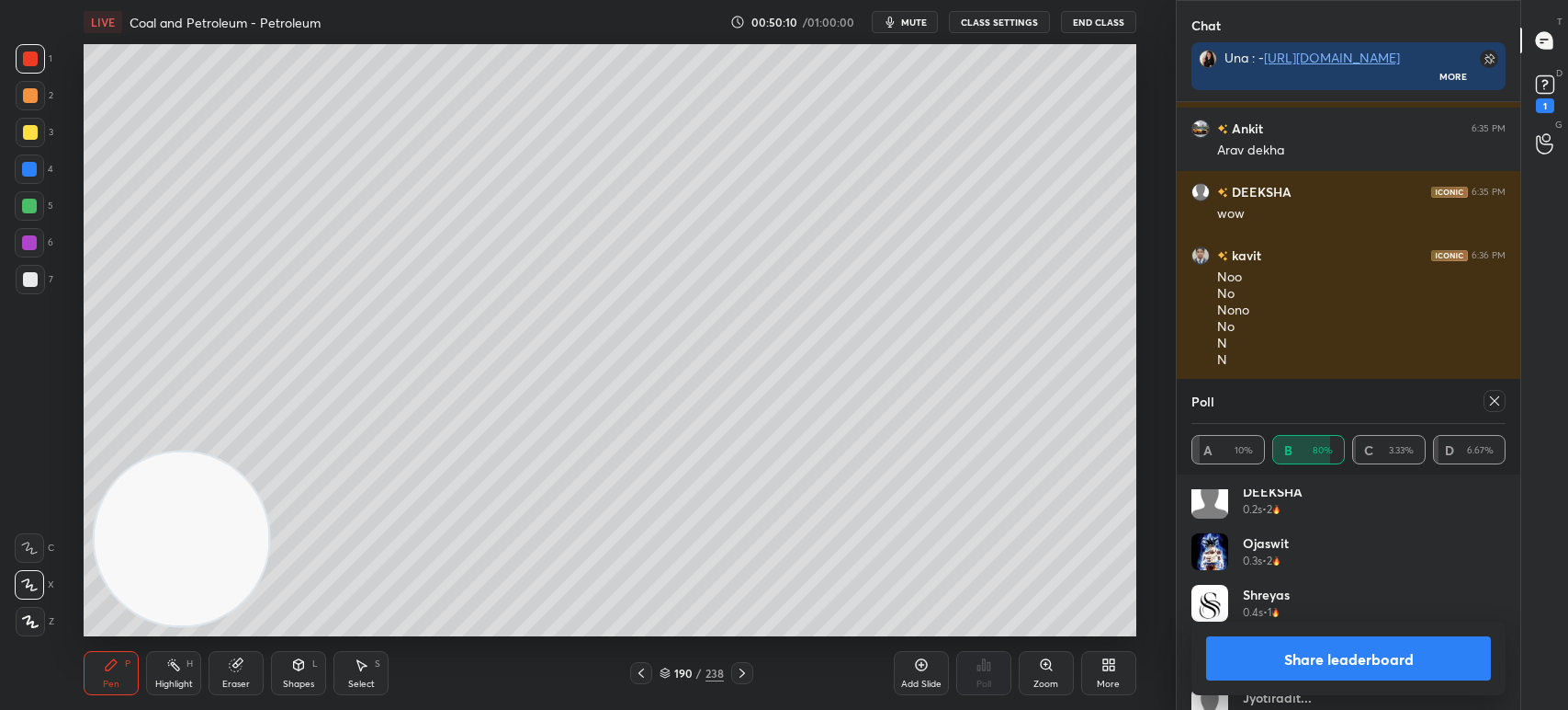
click at [1493, 402] on icon at bounding box center [1495, 401] width 15 height 15
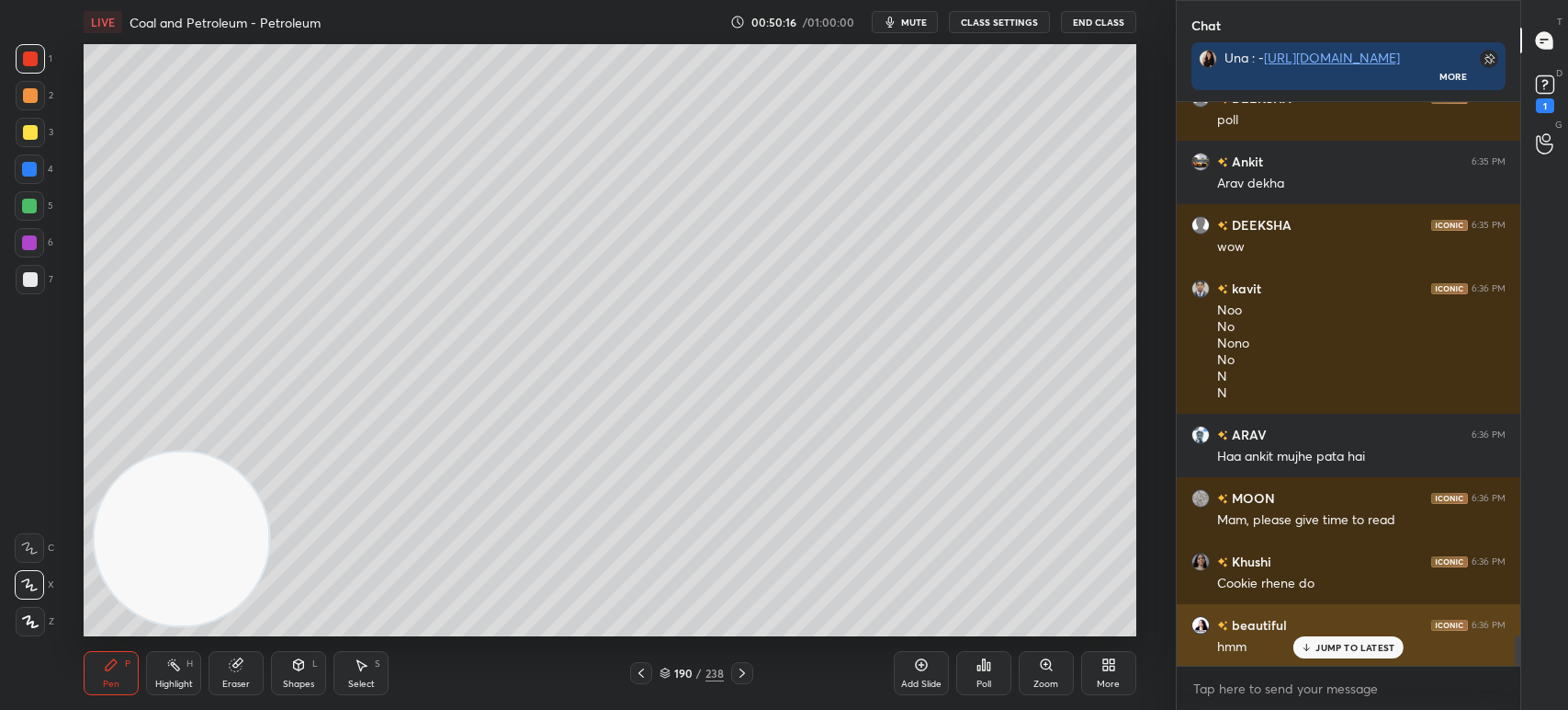
click at [1315, 638] on div "JUMP TO LATEST" at bounding box center [1348, 647] width 110 height 22
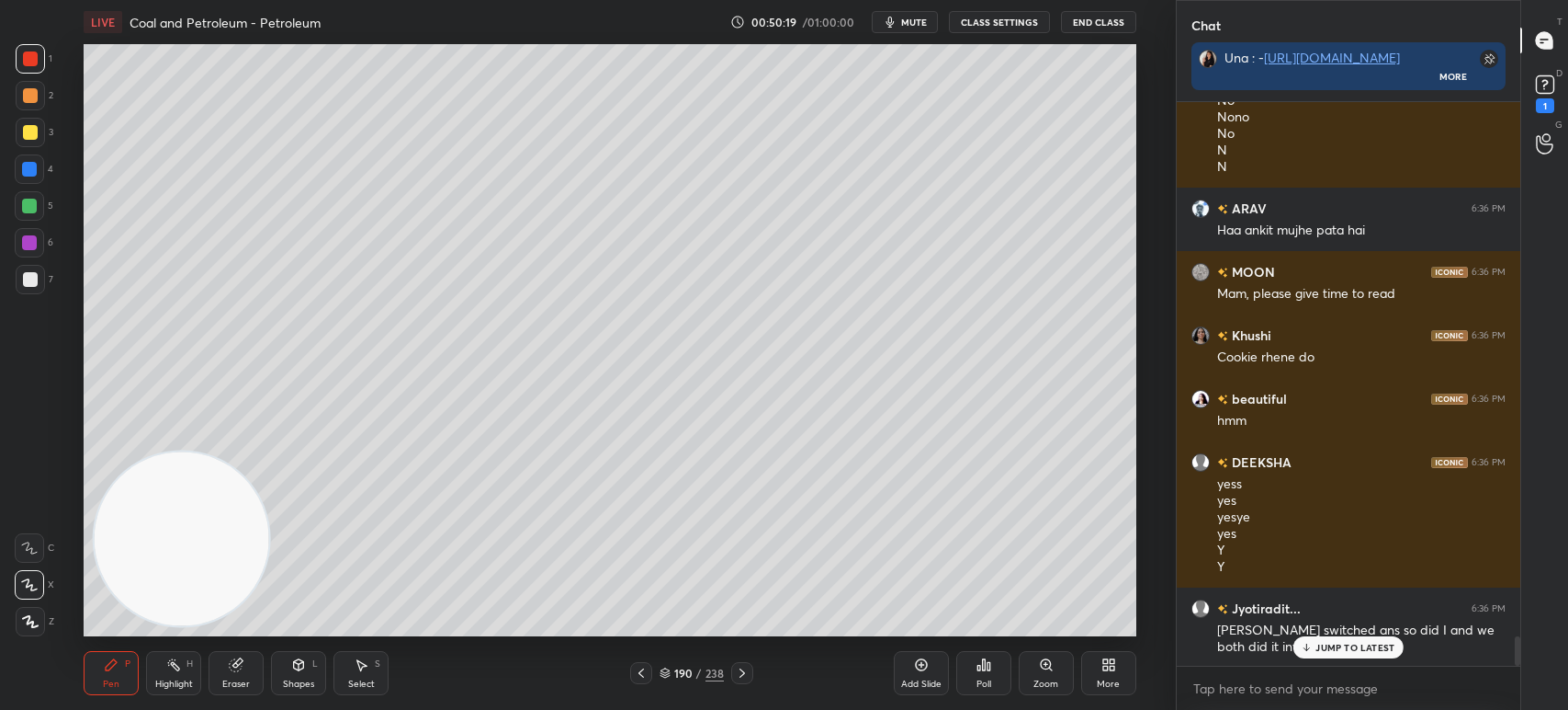
click at [1315, 648] on p "JUMP TO LATEST" at bounding box center [1355, 647] width 79 height 11
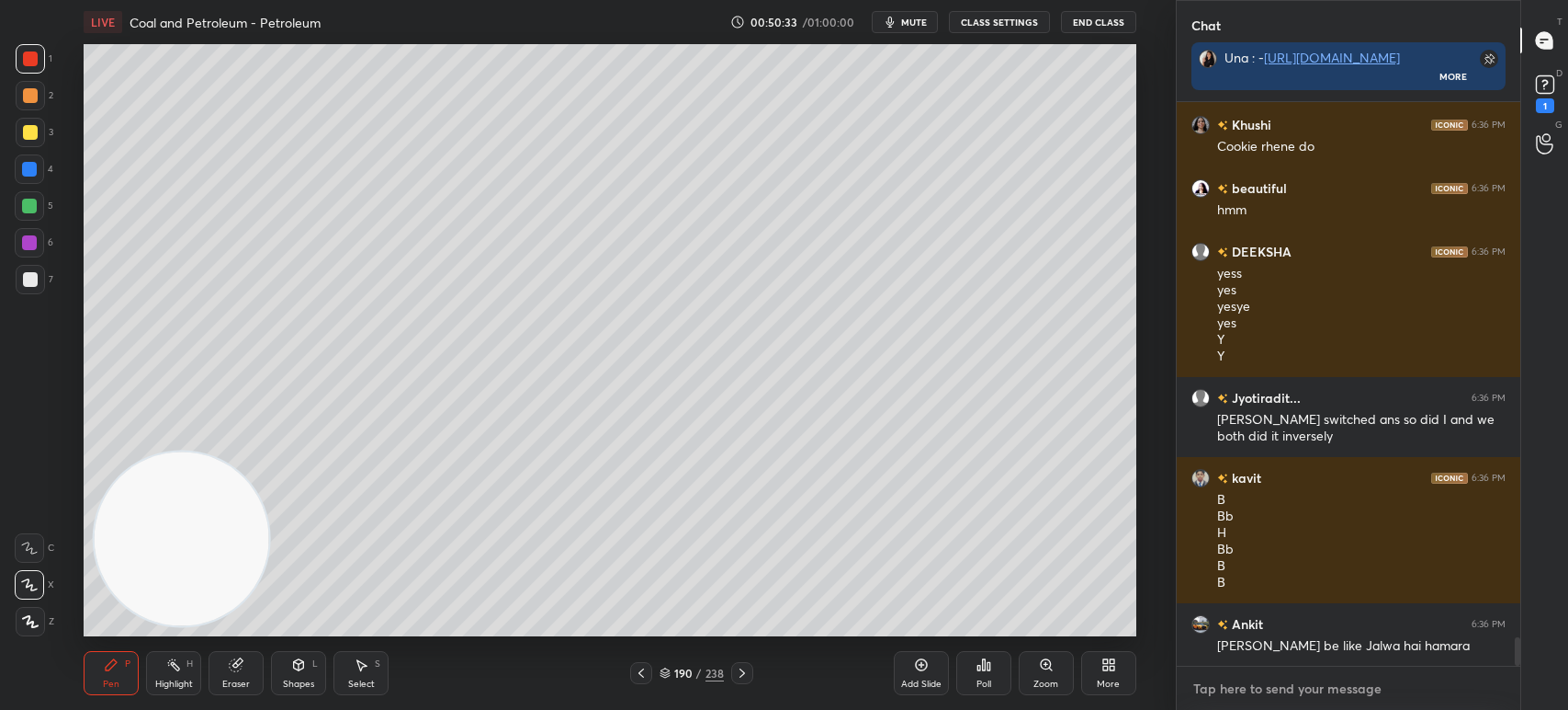
click at [1290, 685] on textarea at bounding box center [1348, 688] width 314 height 30
type textarea "x"
paste textarea "The product obtained by destructive distillation of coal is (a) coal tar (b) co…"
type textarea "The product obtained by destructive distillation of coal is (a) coal tar (b) co…"
type textarea "x"
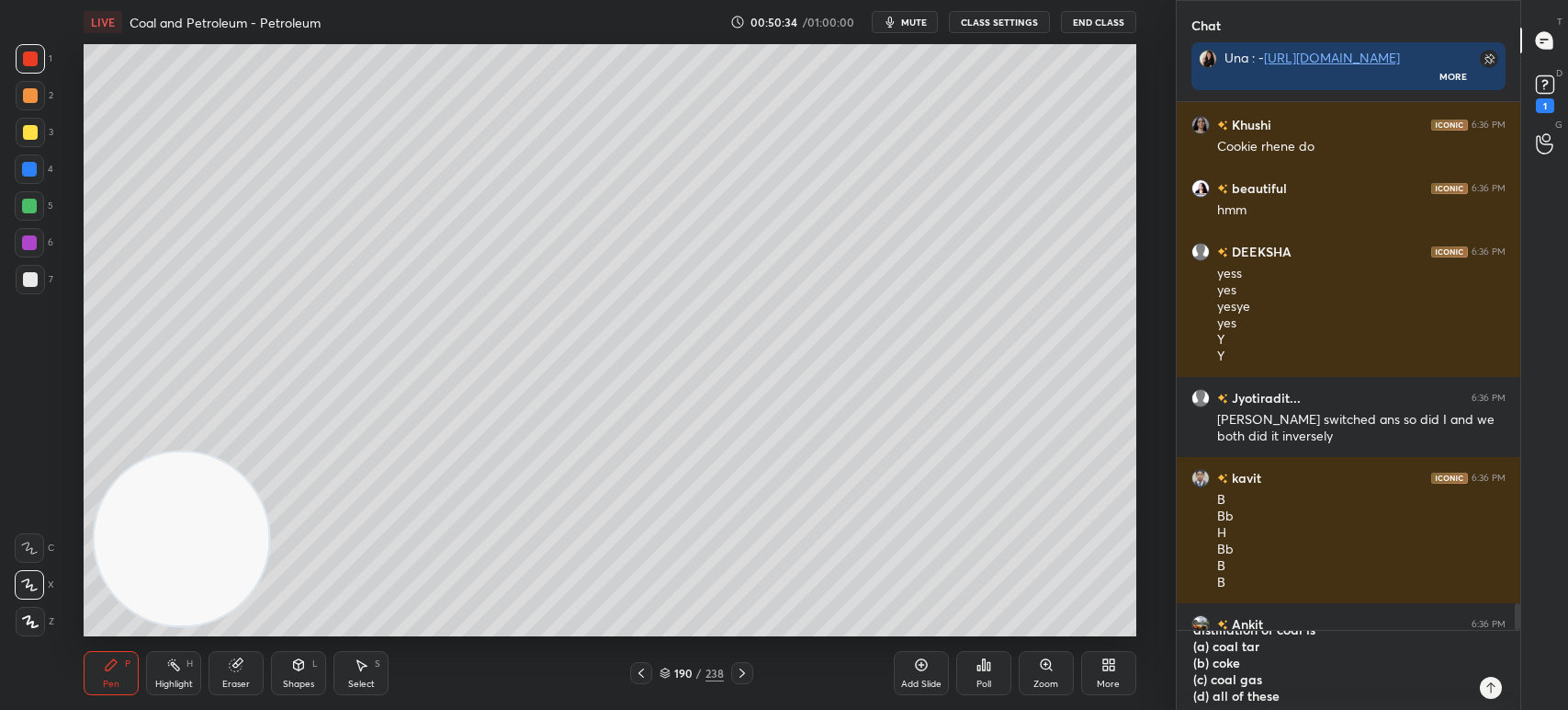
type textarea "x"
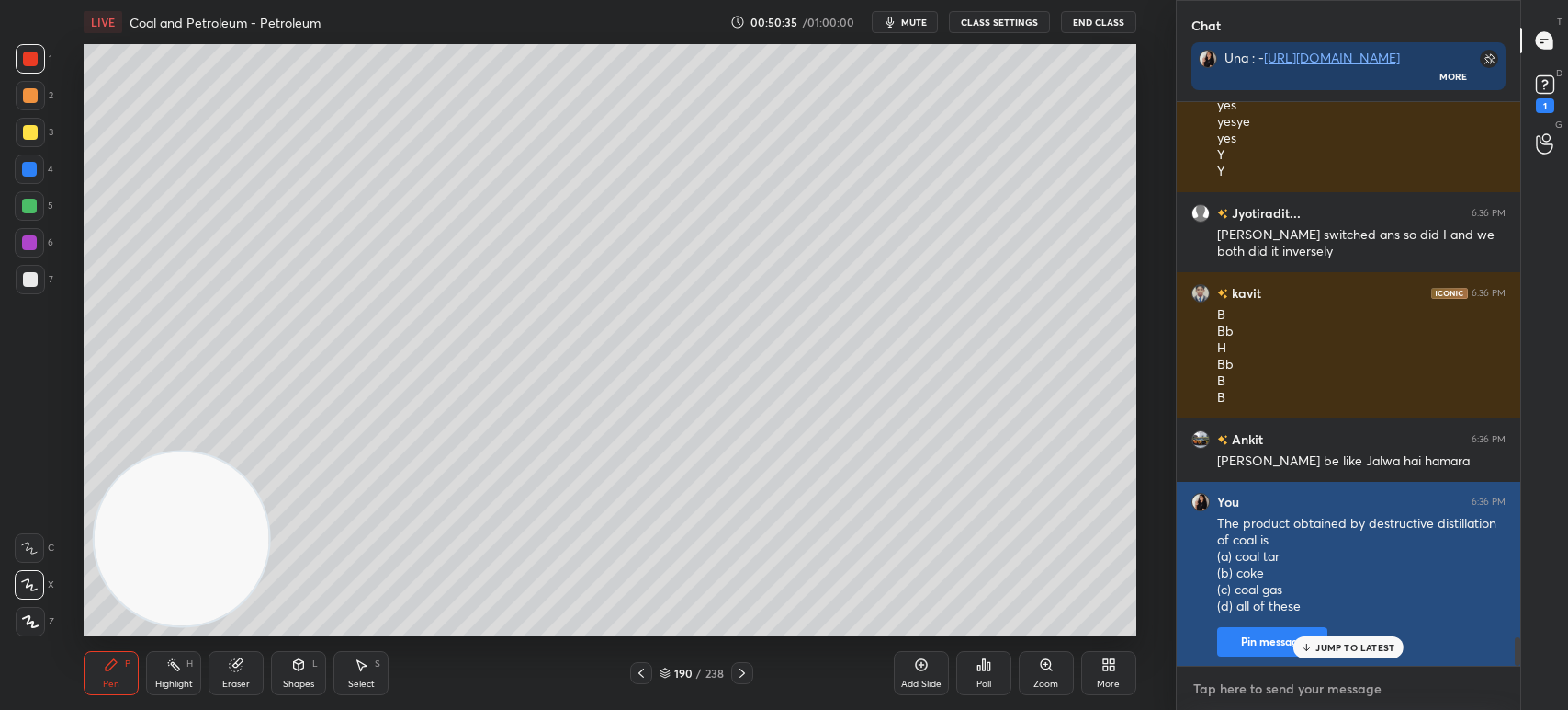
paste textarea "The product obtained by destructive distillation of coal is (a) coal tar (b) co…"
type textarea "The product obtained by destructive distillation of coal is (a) coal tar (b) co…"
type textarea "x"
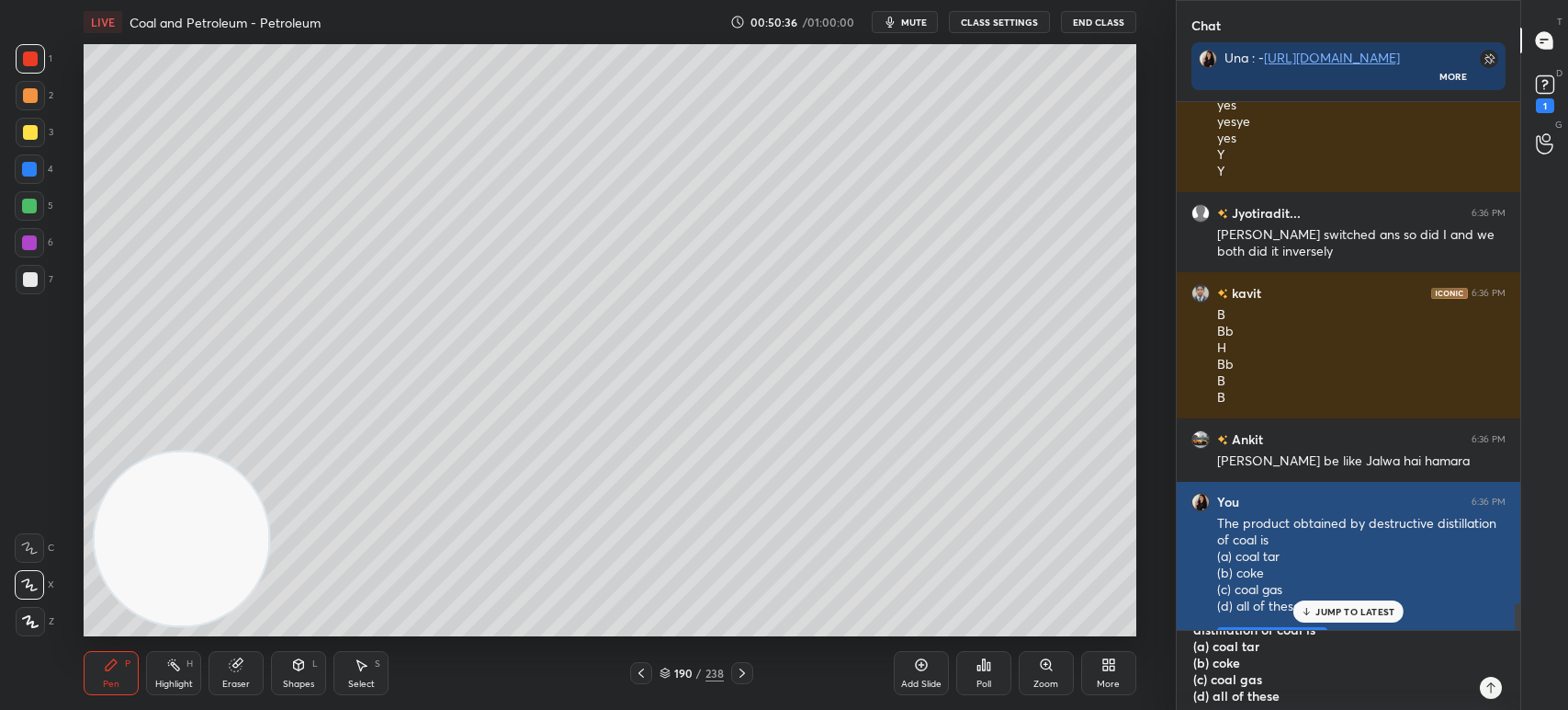
type textarea "x"
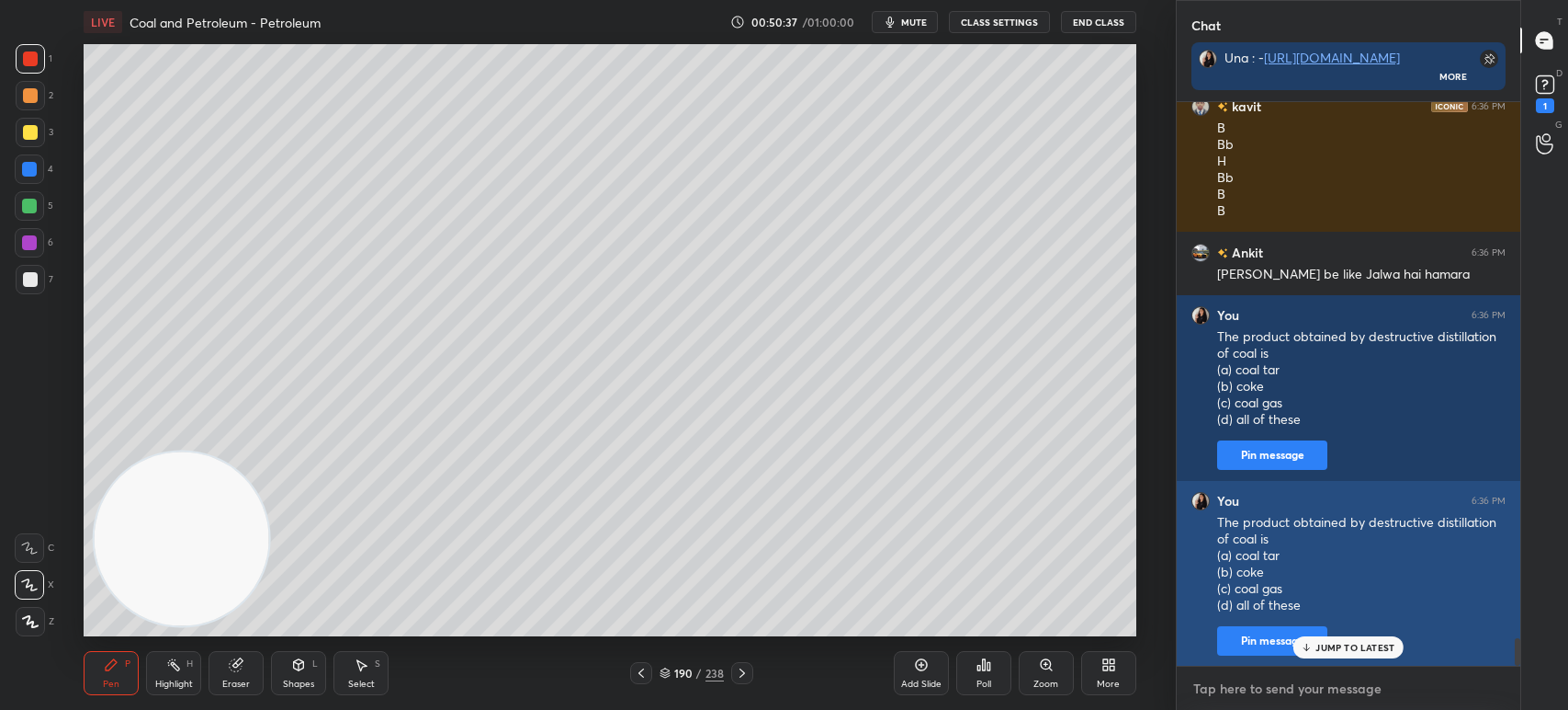
paste textarea "The product obtained by destructive distillation of coal is (a) coal tar (b) co…"
type textarea "The product obtained by destructive distillation of coal is (a) coal tar (b) co…"
type textarea "x"
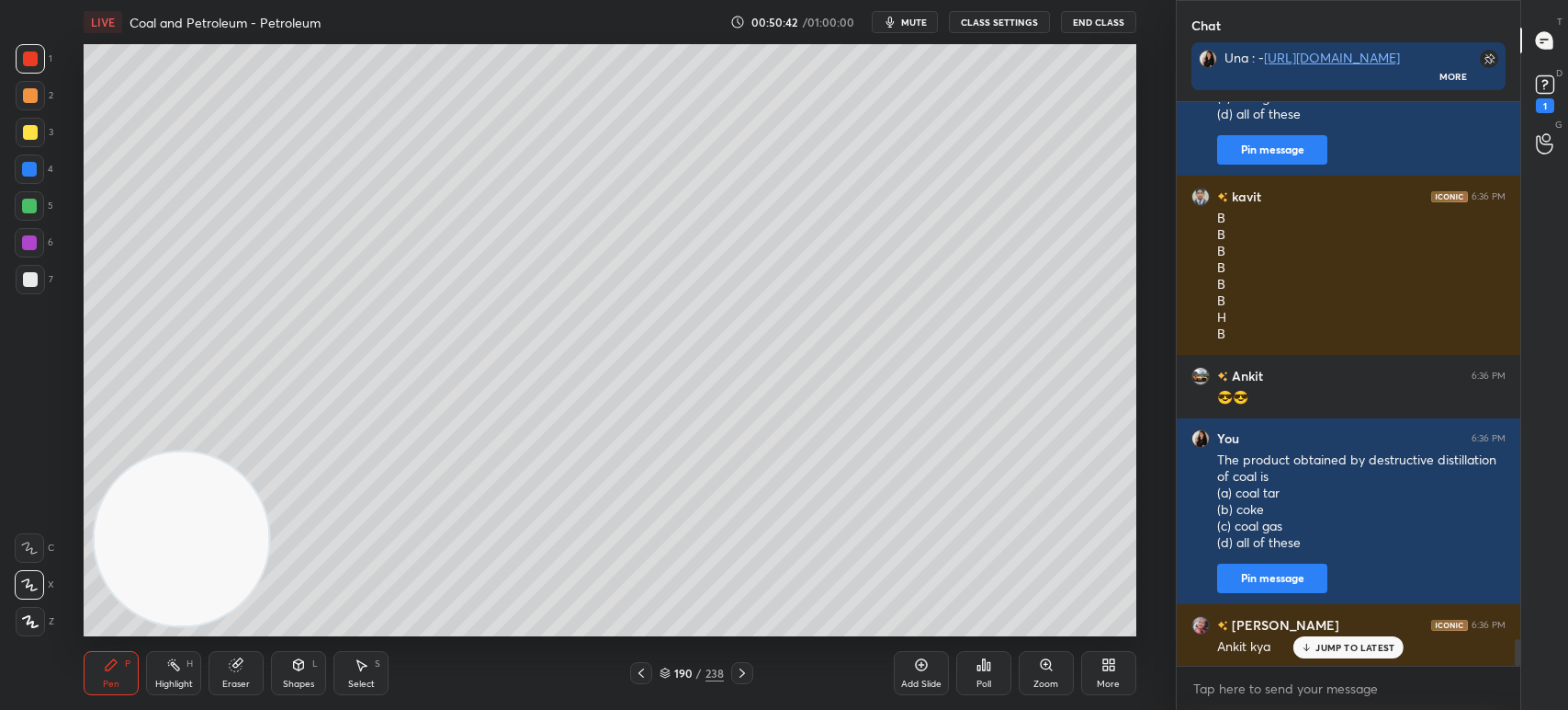
click at [993, 684] on div "Poll" at bounding box center [984, 672] width 56 height 44
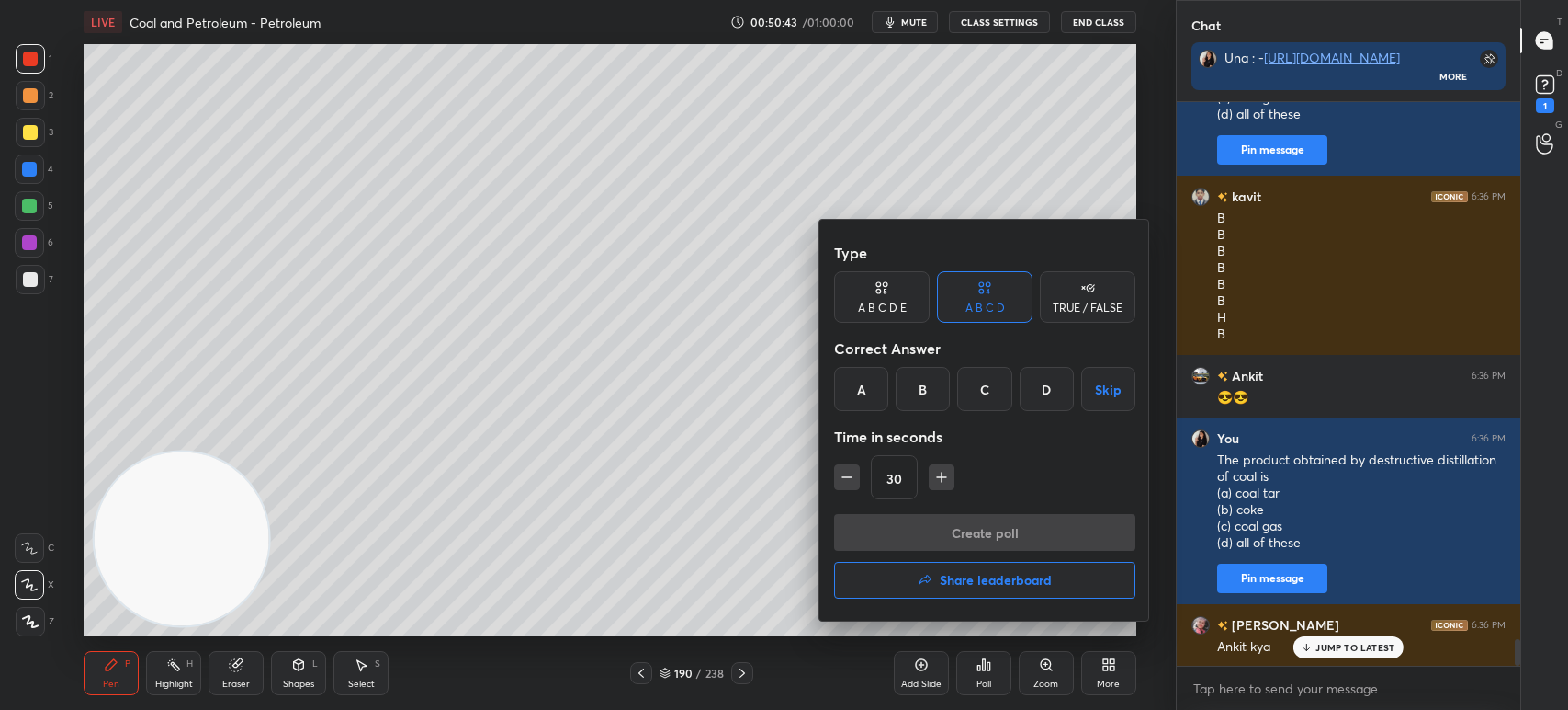
click at [1044, 377] on div "D" at bounding box center [1047, 389] width 55 height 44
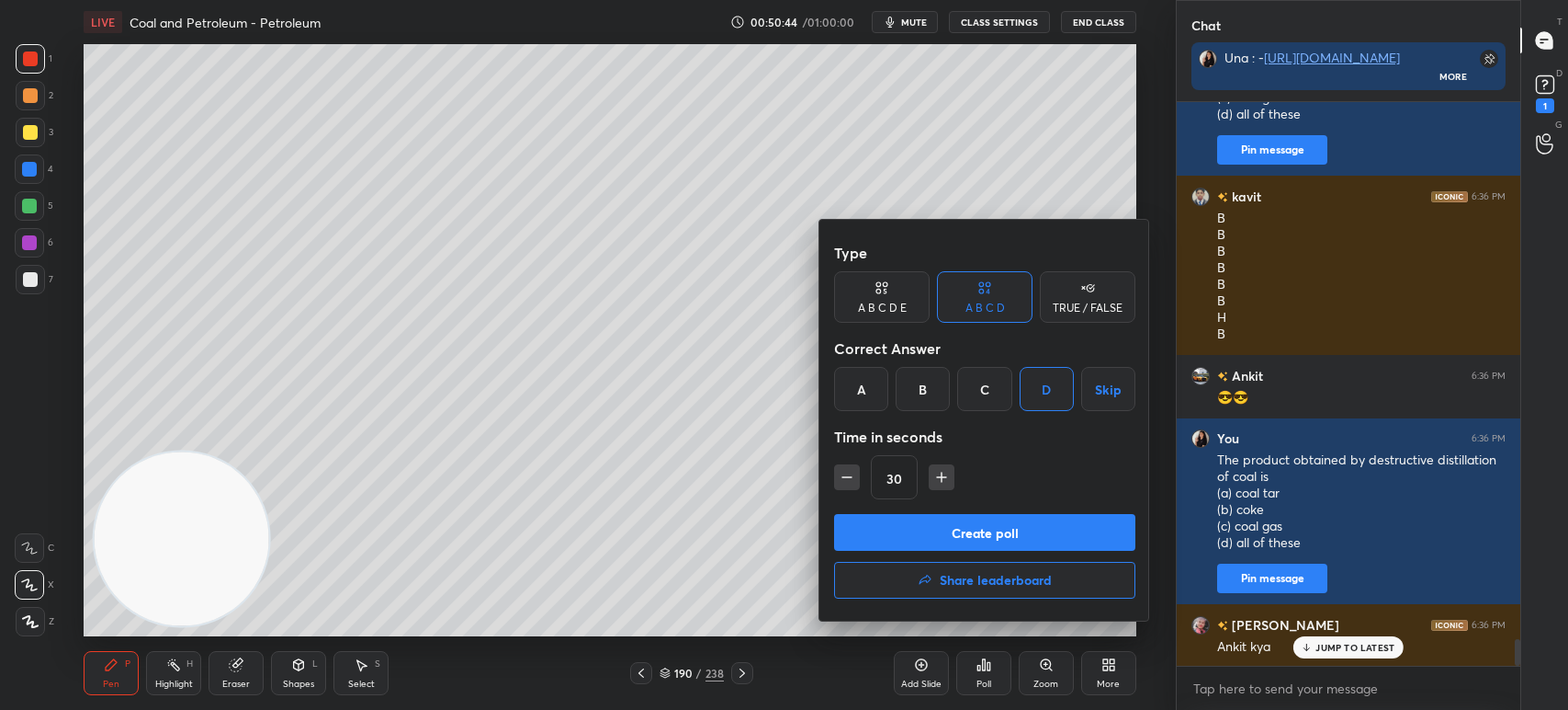
click at [961, 534] on button "Create poll" at bounding box center [985, 532] width 301 height 37
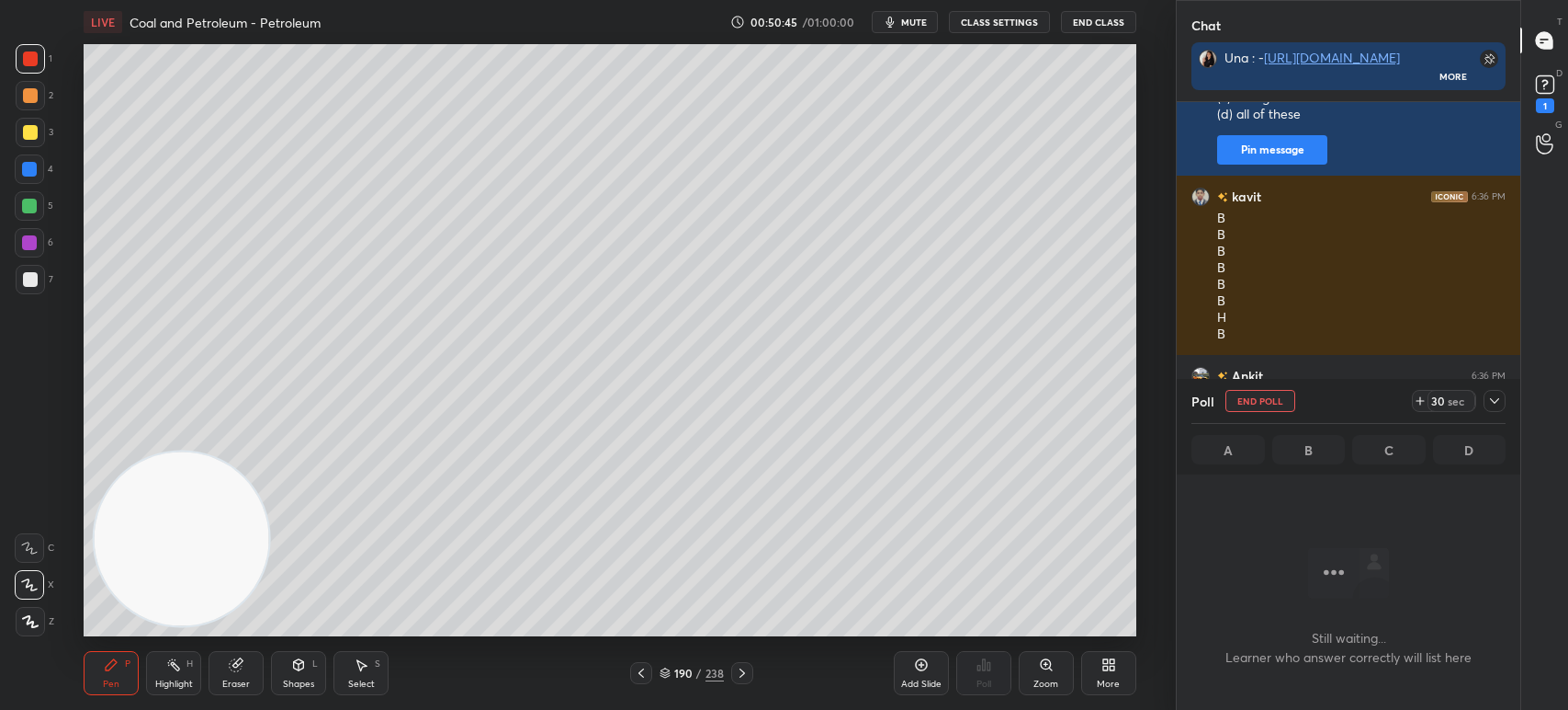
click at [34, 208] on div at bounding box center [29, 205] width 15 height 15
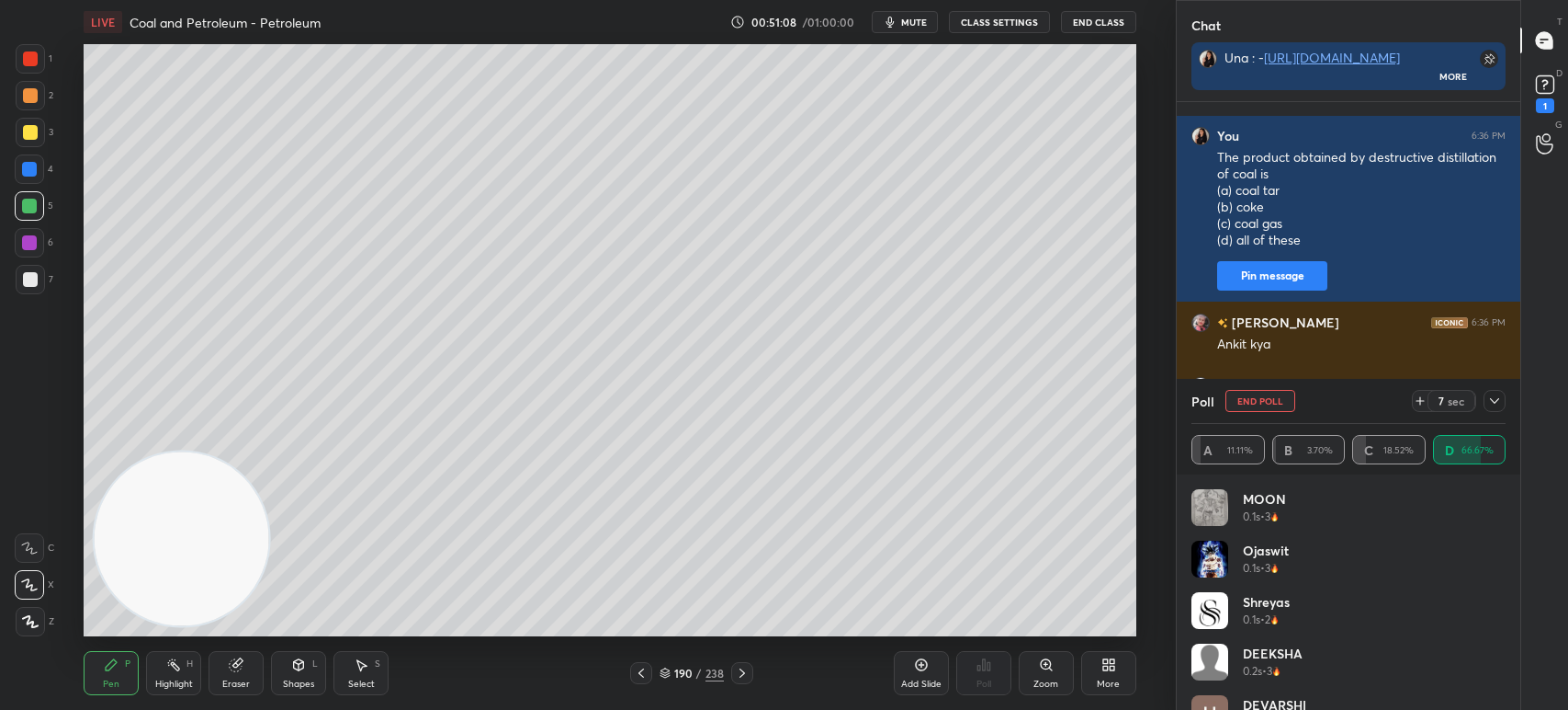
click at [37, 239] on div at bounding box center [30, 243] width 30 height 30
click at [30, 166] on div at bounding box center [29, 169] width 15 height 15
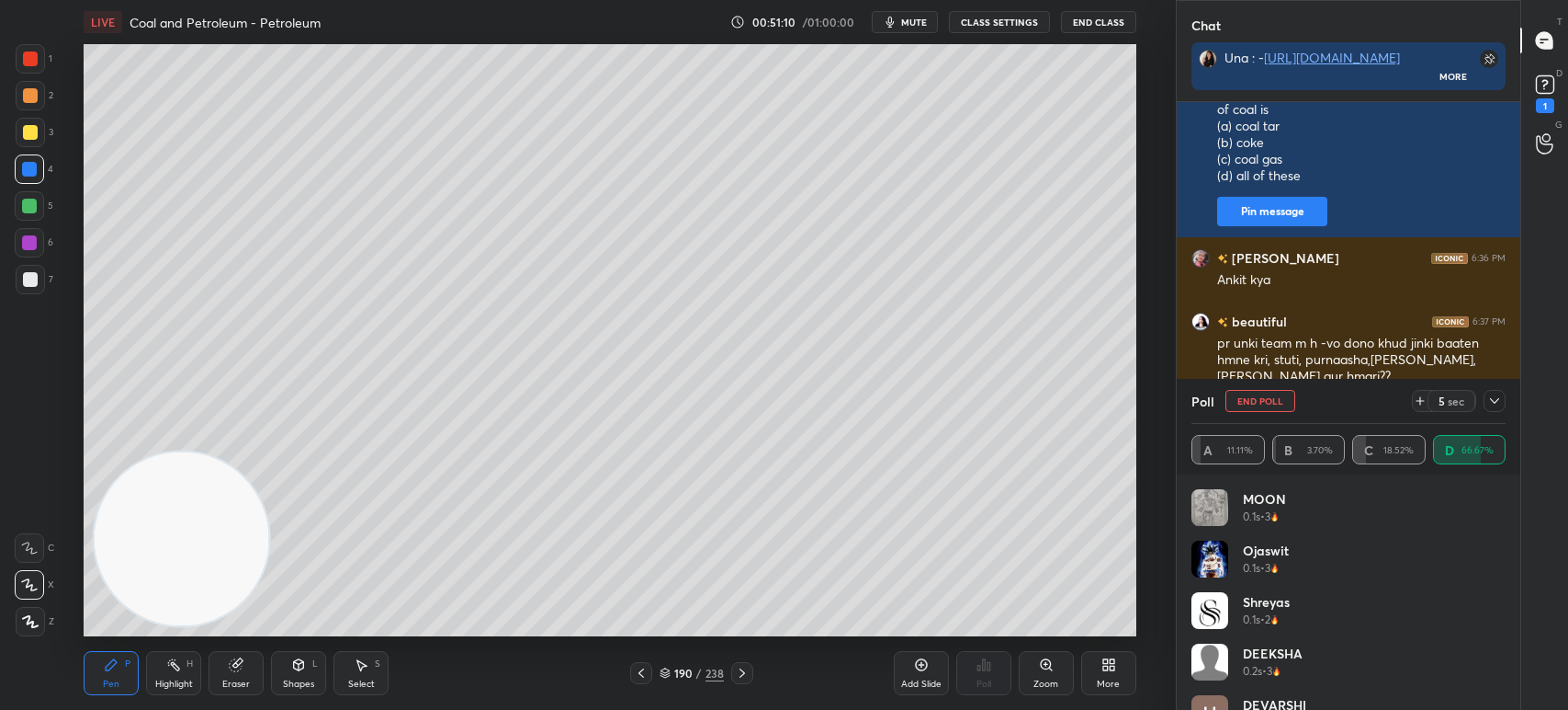
click at [32, 95] on div at bounding box center [30, 95] width 15 height 15
click at [1492, 408] on icon at bounding box center [1495, 401] width 15 height 15
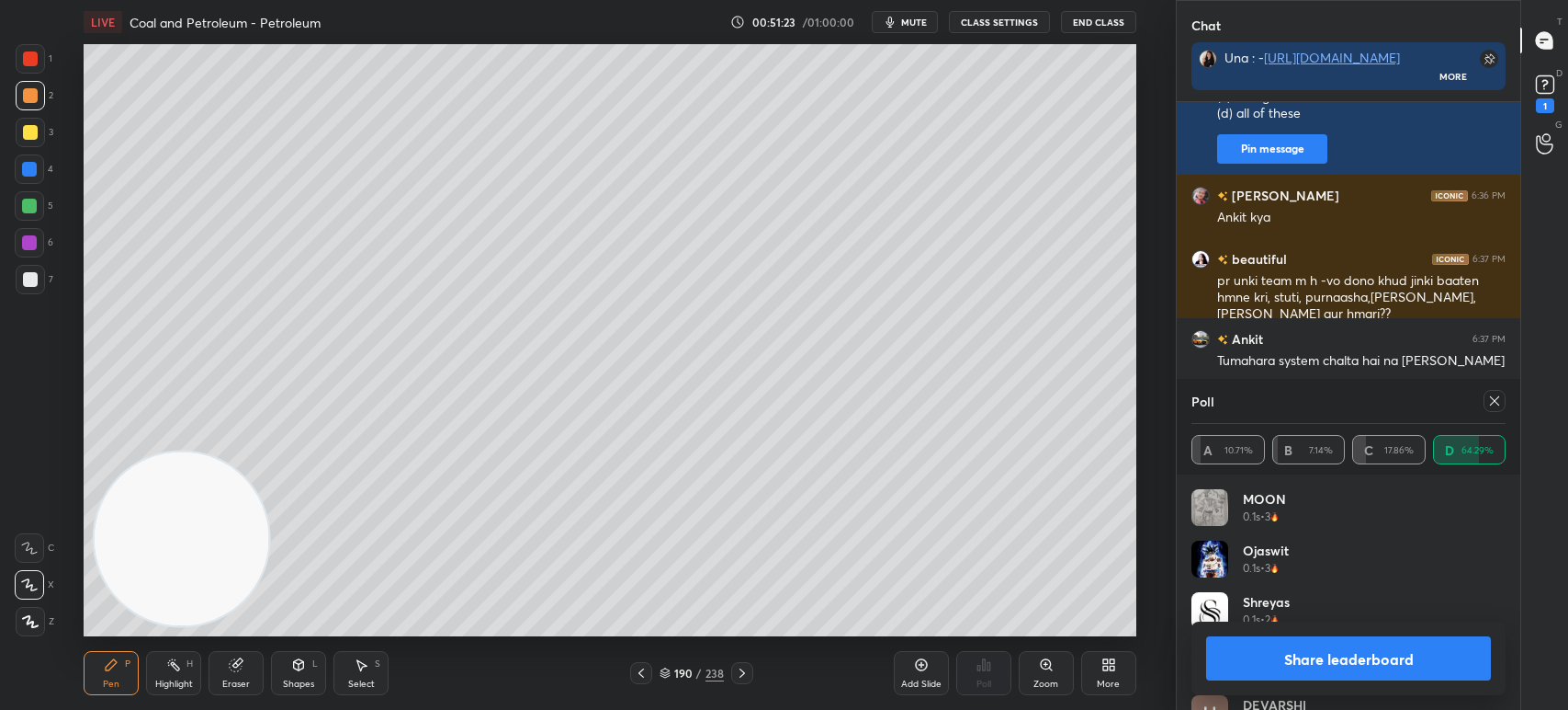
click at [1492, 396] on icon at bounding box center [1495, 401] width 15 height 15
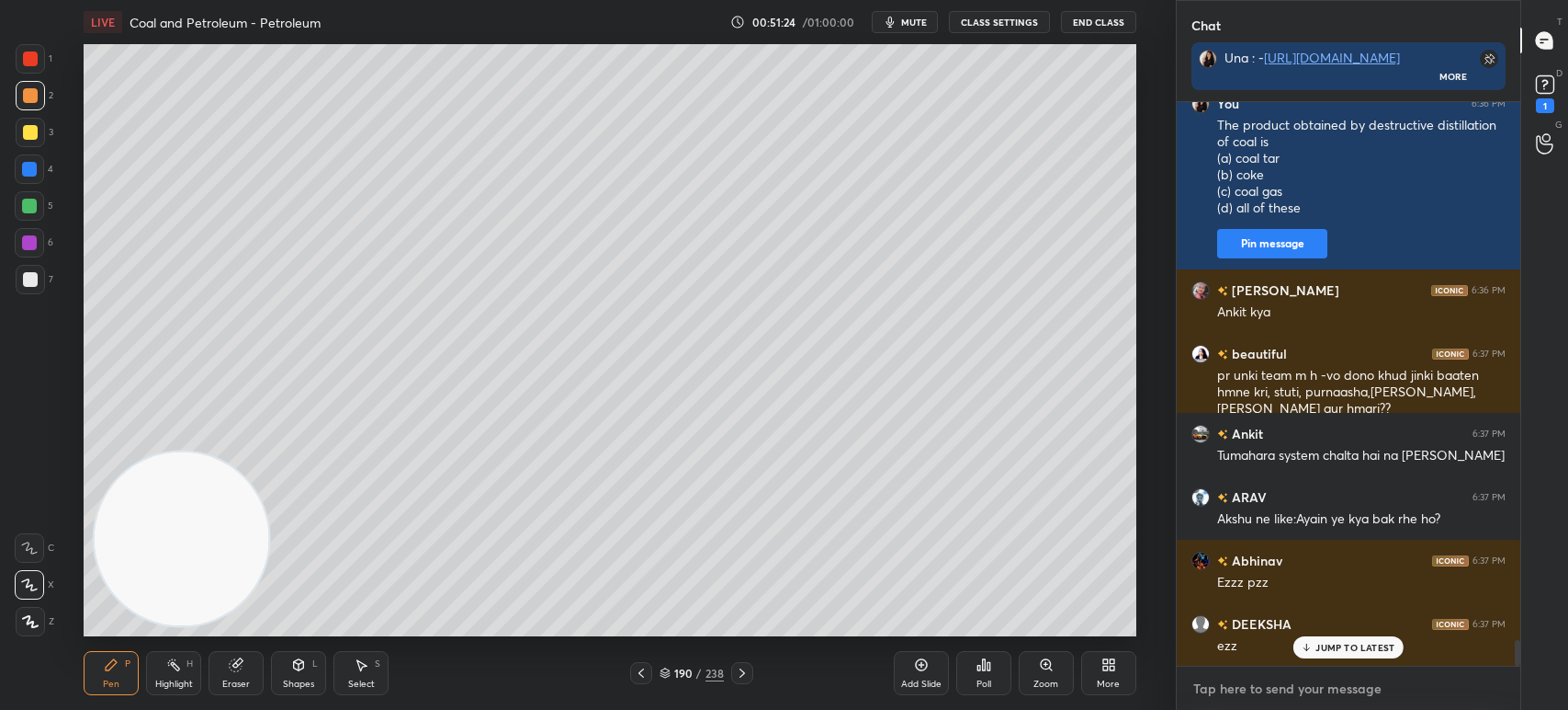
click at [1254, 697] on textarea at bounding box center [1348, 688] width 314 height 30
type textarea "x"
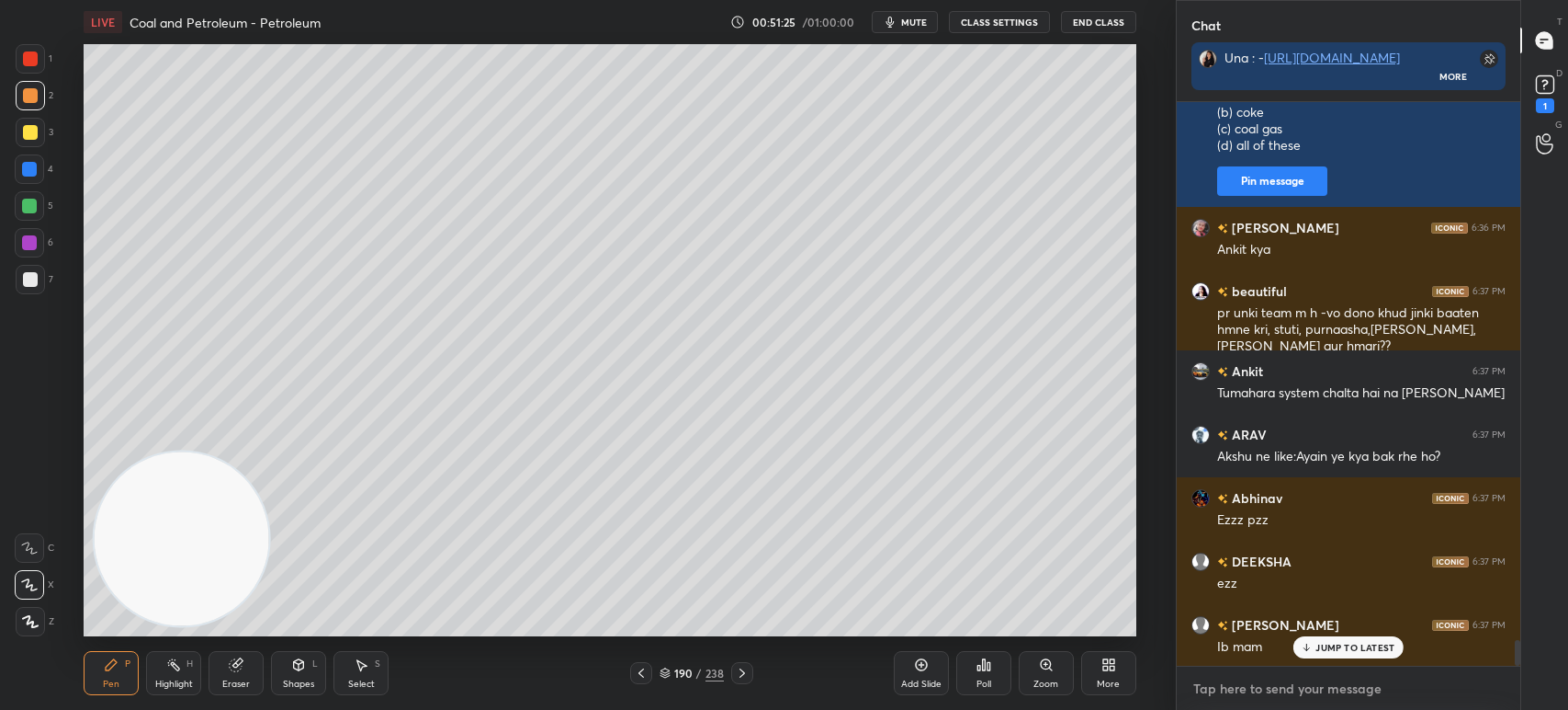
paste textarea "Main constituent of LPG is (a) methane (b) butane (c) ethane (d) propane"
type textarea "Main constituent of LPG is (a) methane (b) butane (c) ethane (d) propane"
type textarea "x"
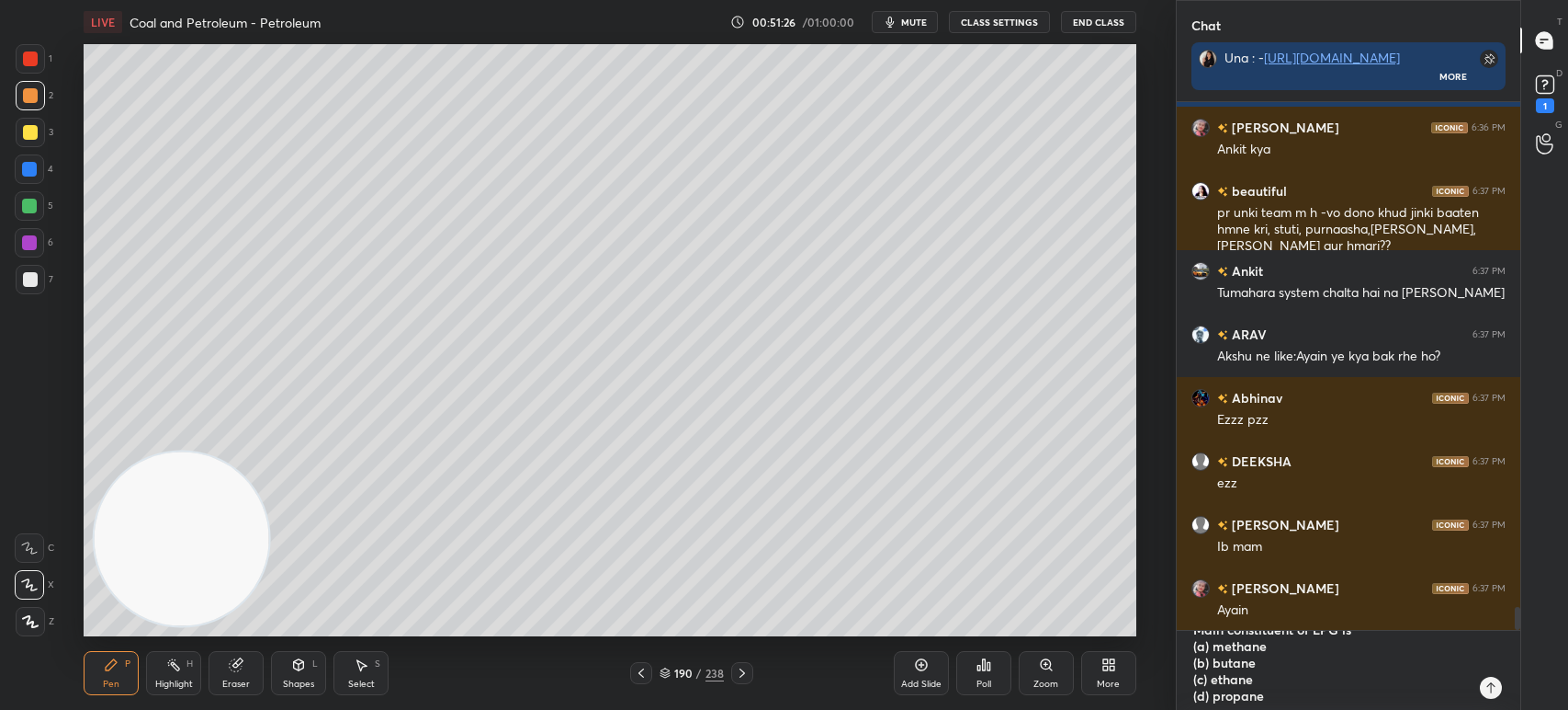
type textarea "x"
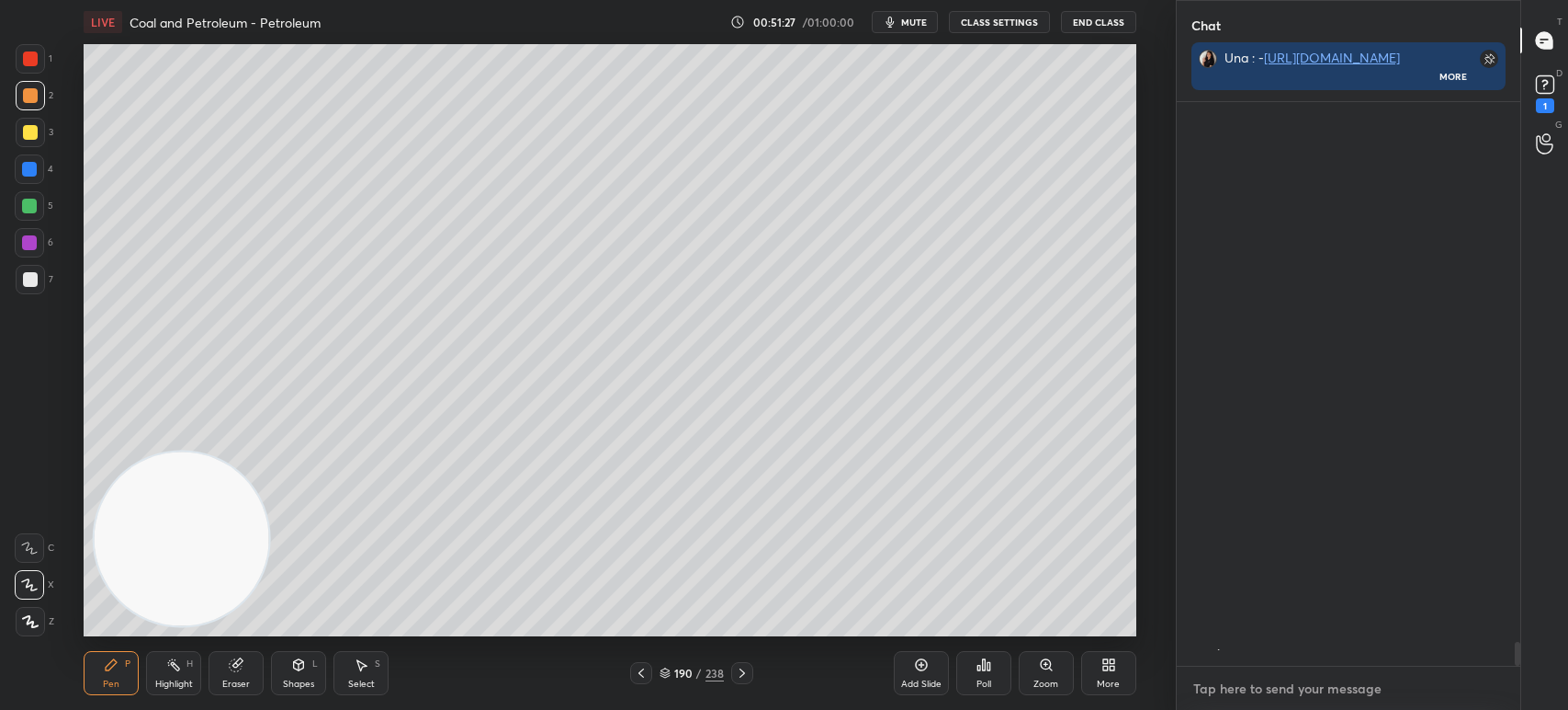
paste textarea "Main constituent of LPG is (a) methane (b) butane (c) ethane (d) propane"
type textarea "Main constituent of LPG is (a) methane (b) butane (c) ethane (d) propane"
type textarea "x"
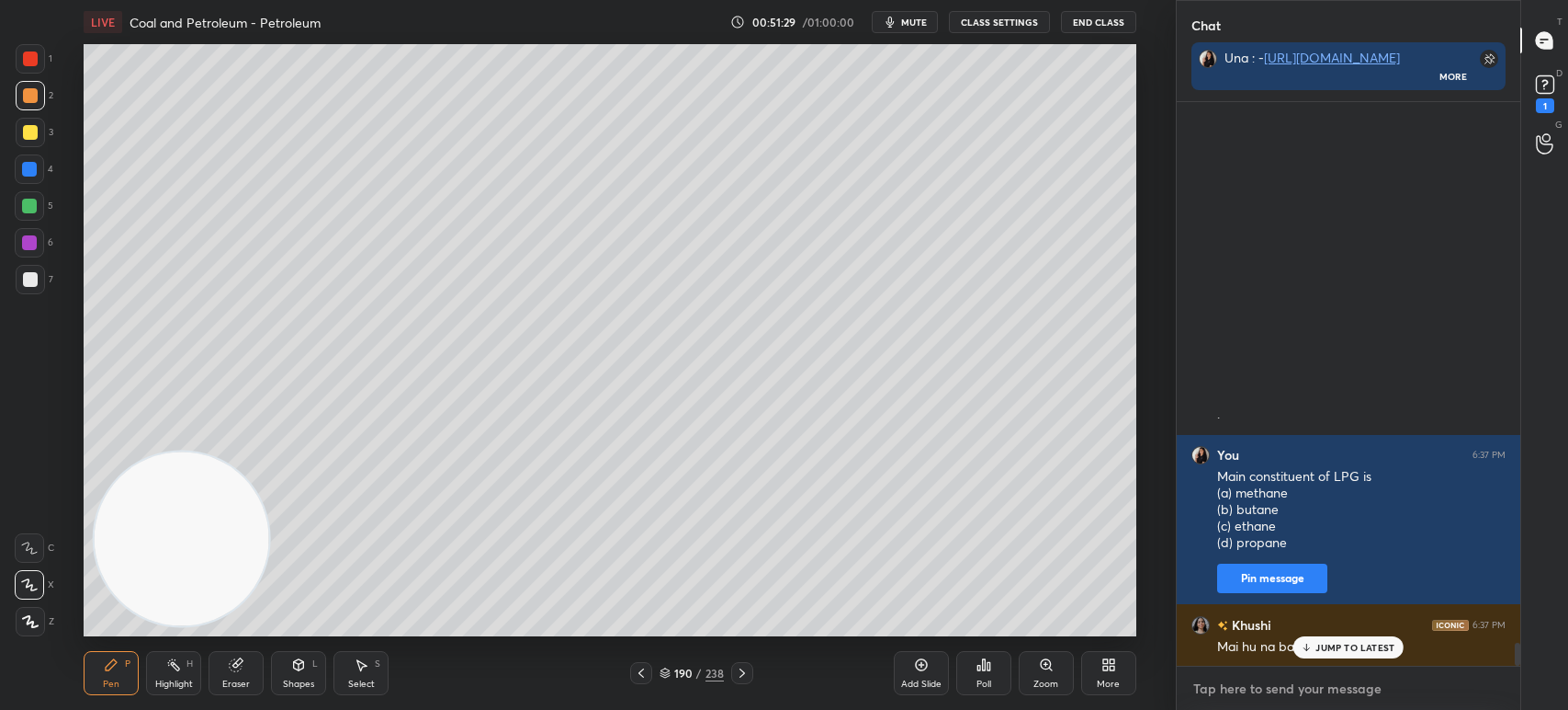
paste textarea "Main constituent of LPG is (a) methane (b) butane (c) ethane (d) propane"
type textarea "Main constituent of LPG is (a) methane (b) butane (c) ethane (d) propane"
type textarea "x"
click at [984, 670] on icon at bounding box center [984, 664] width 3 height 11
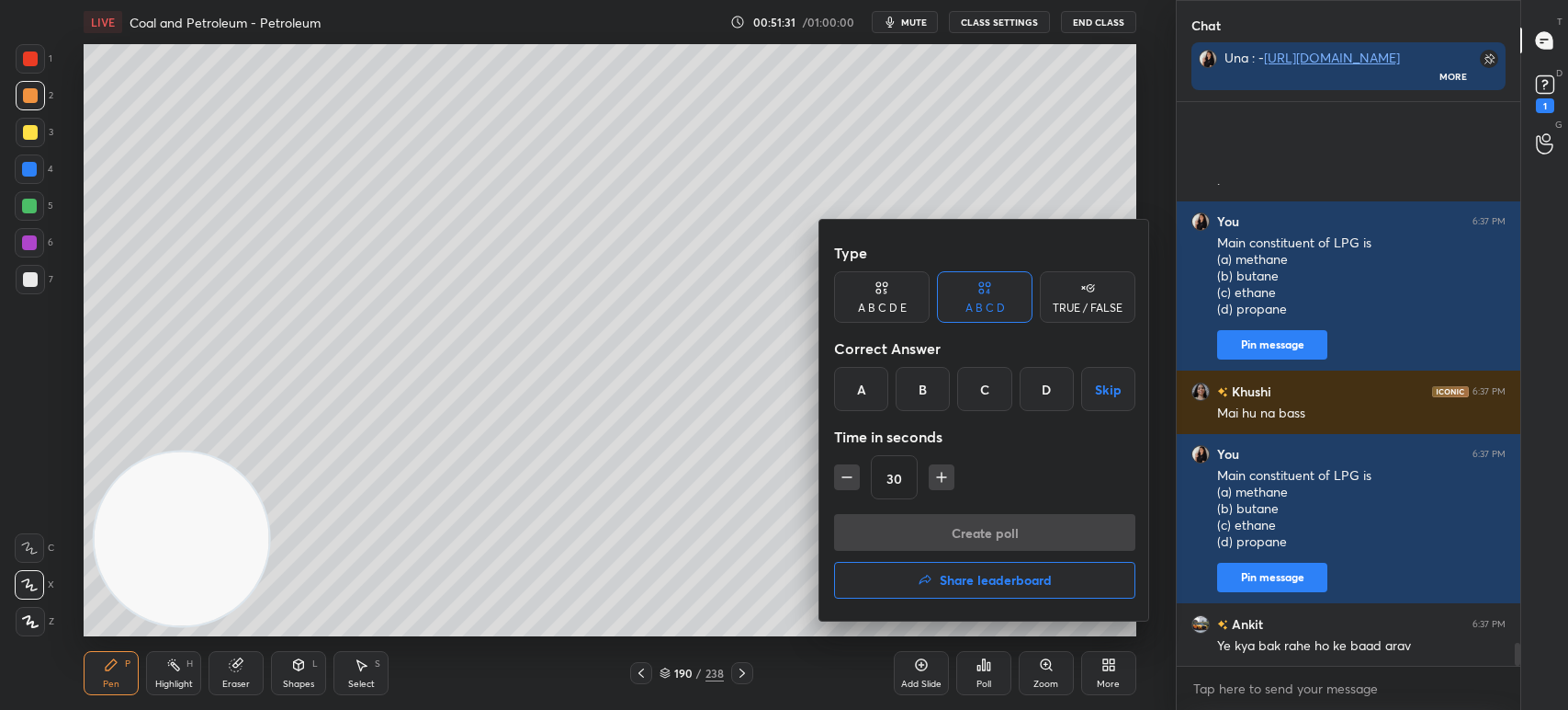
click at [912, 383] on div "B" at bounding box center [923, 389] width 55 height 44
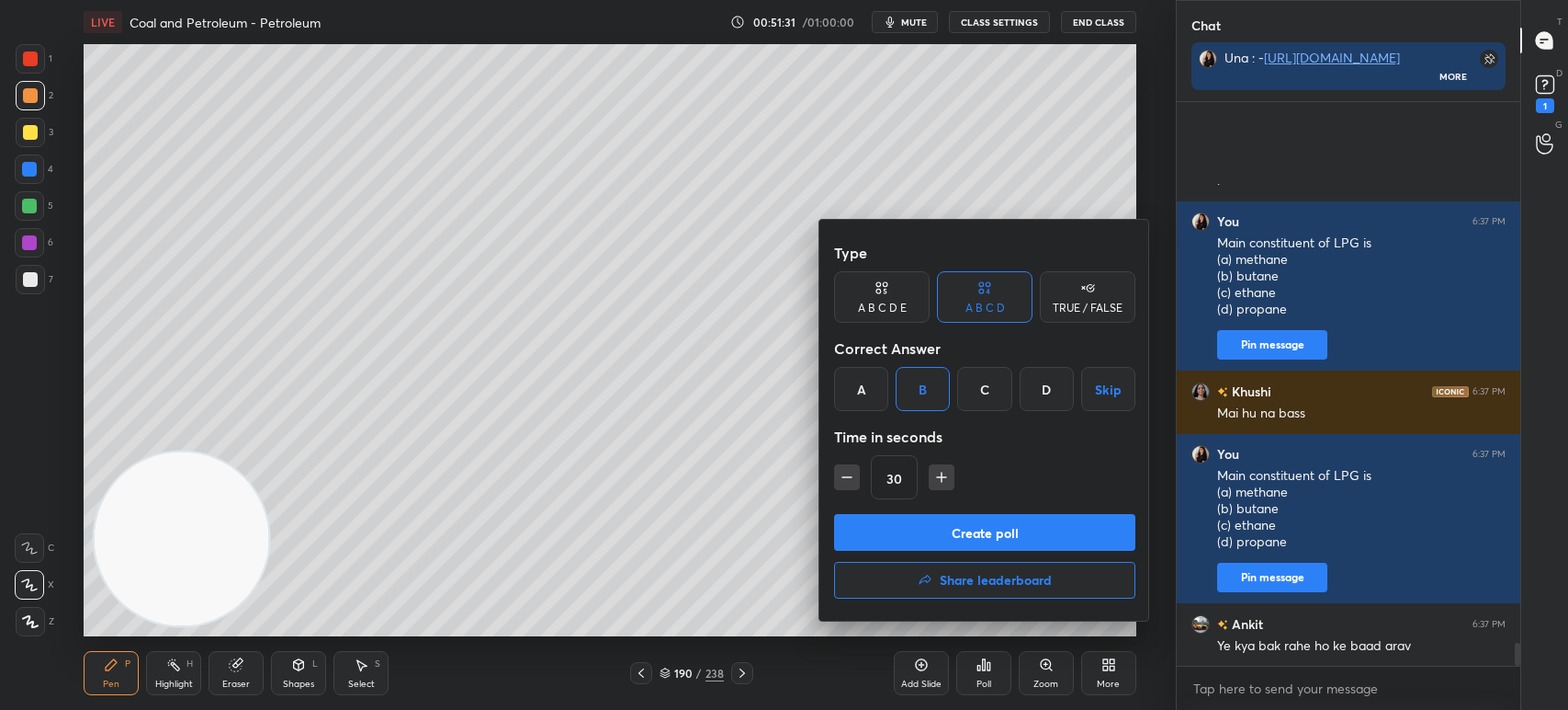
click at [941, 528] on button "Create poll" at bounding box center [985, 532] width 301 height 37
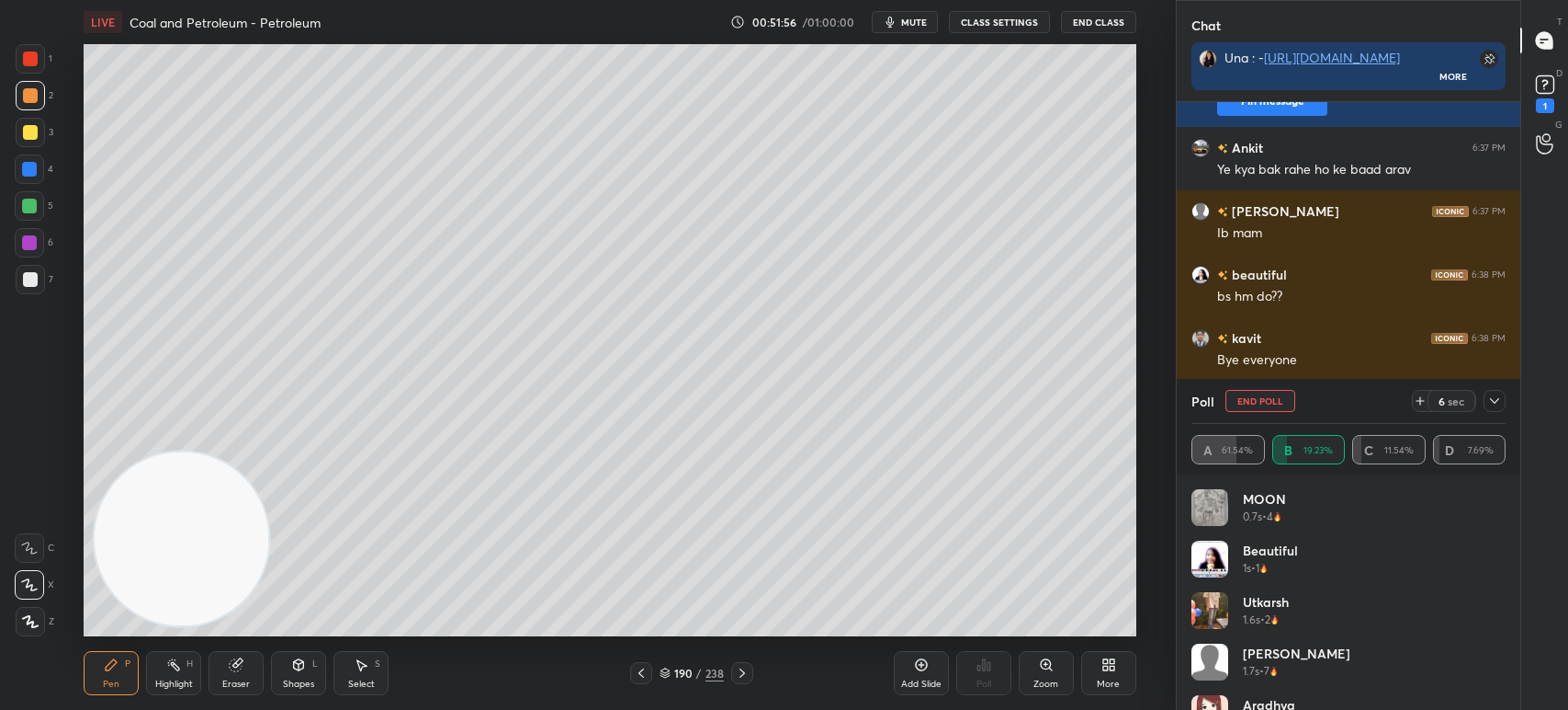
click at [33, 57] on div at bounding box center [30, 59] width 15 height 15
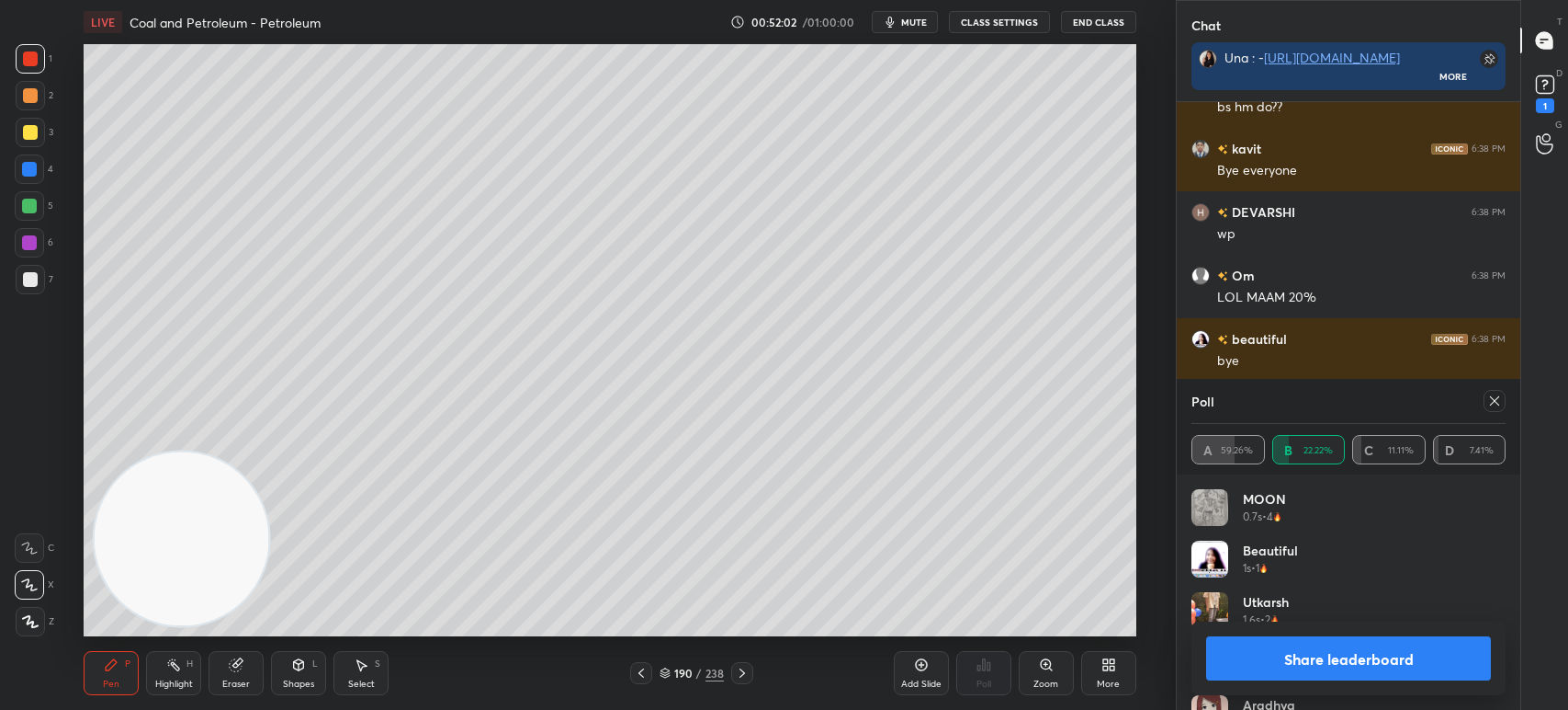
click at [1501, 403] on icon at bounding box center [1495, 401] width 15 height 15
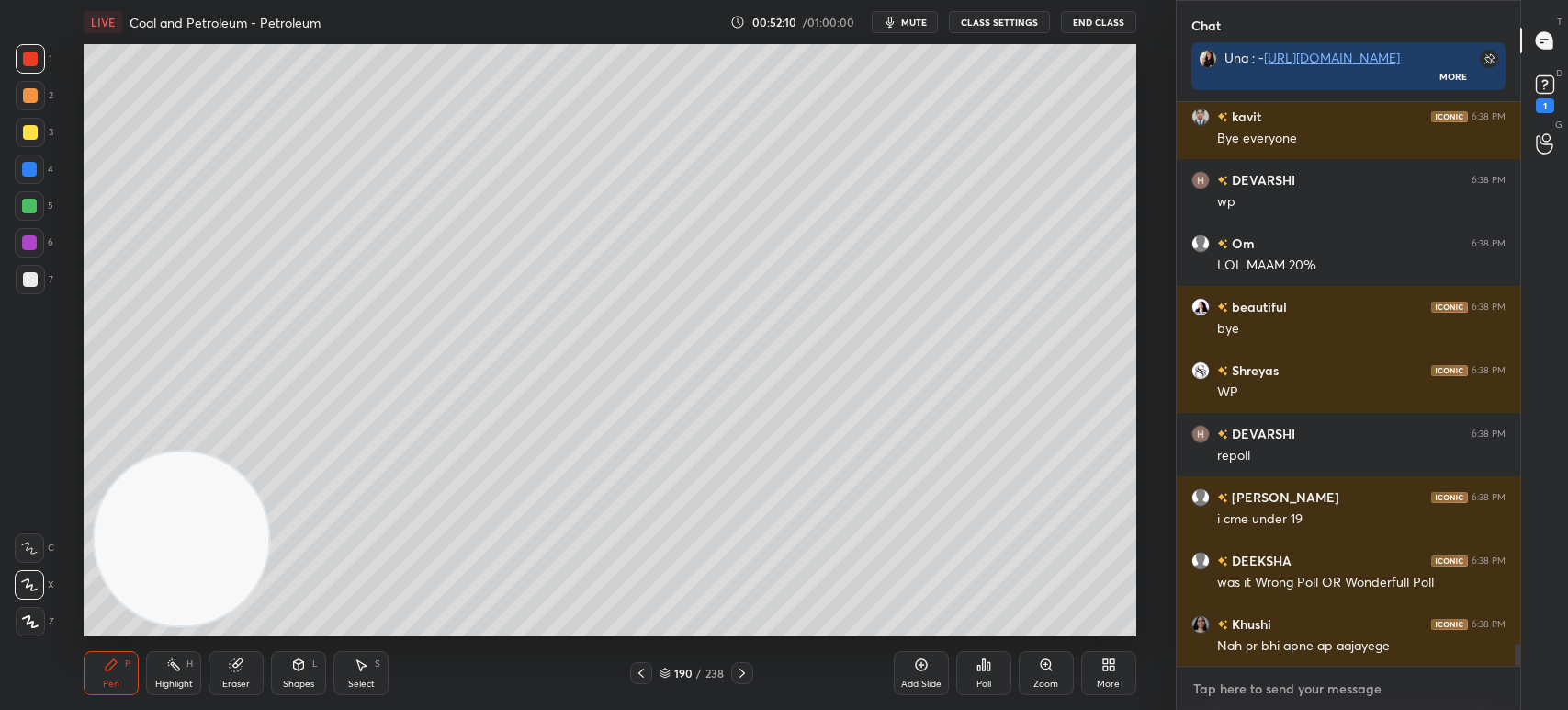
click at [1261, 682] on textarea at bounding box center [1348, 688] width 314 height 30
type textarea "x"
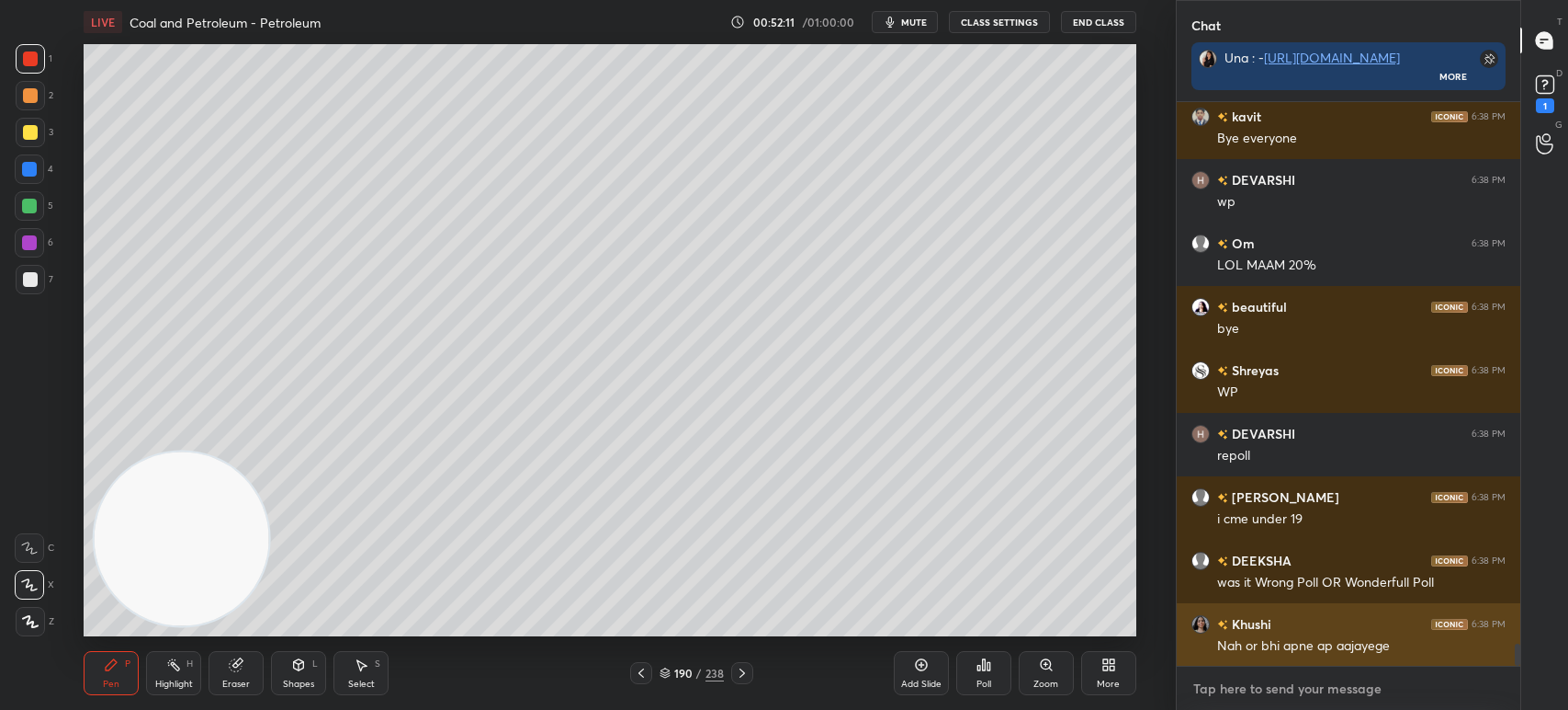
paste textarea "A natural gas stored under high pressure is called (a) CNG (b) LPG (c) KLG (d) …"
type textarea "A natural gas stored under high pressure is called (a) CNG (b) LPG (c) KLG (d) …"
type textarea "x"
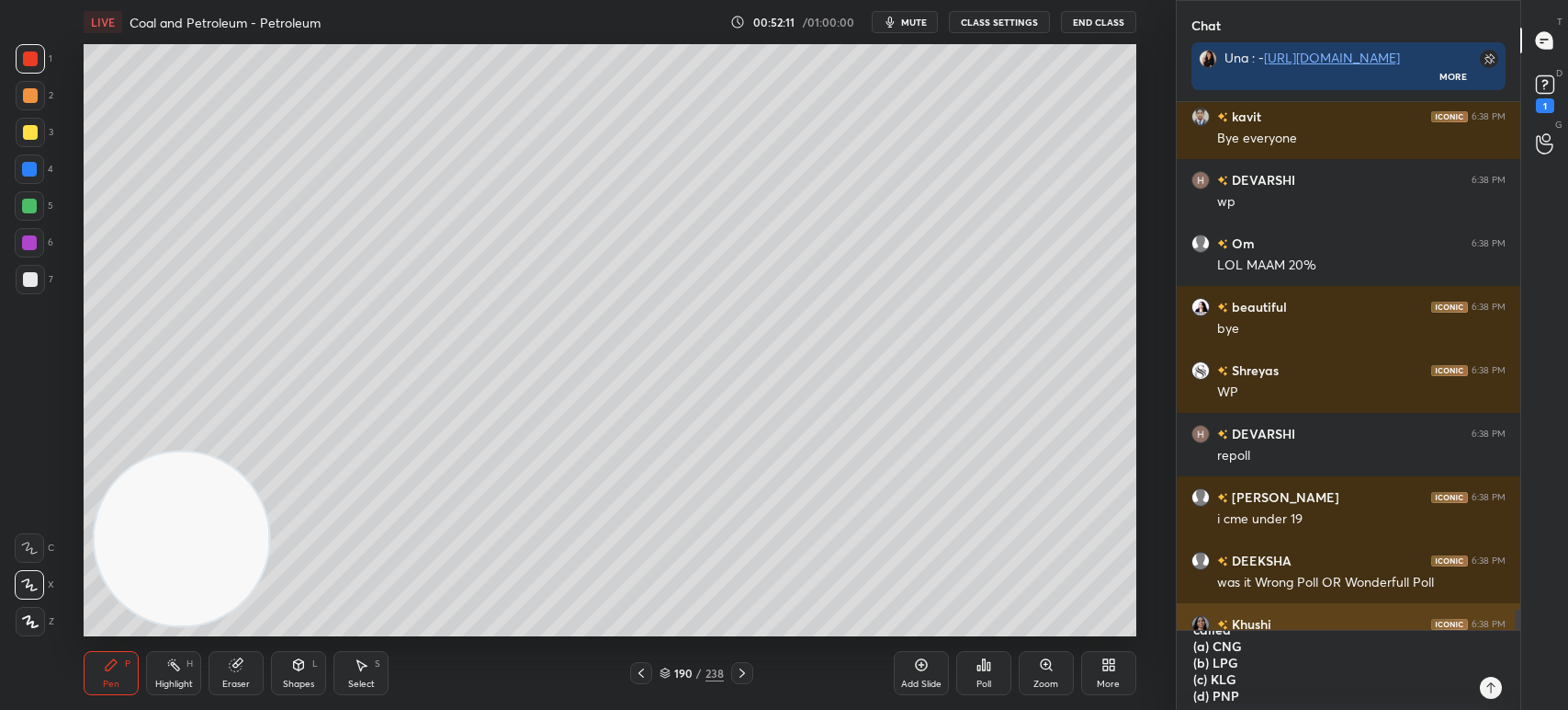
type textarea "x"
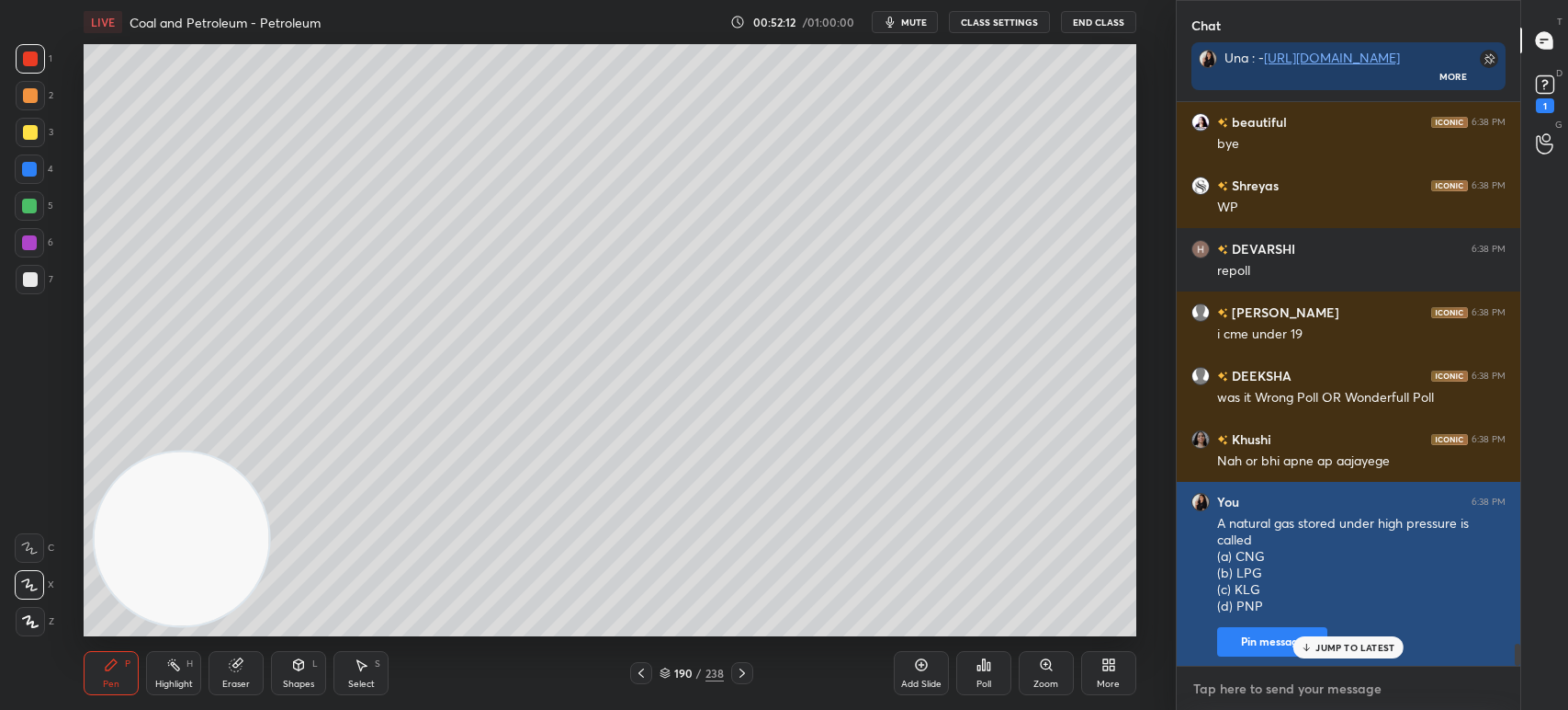
paste textarea "A natural gas stored under high pressure is called (a) CNG (b) LPG (c) KLG (d) …"
type textarea "A natural gas stored under high pressure is called (a) CNG (b) LPG (c) KLG (d) …"
type textarea "x"
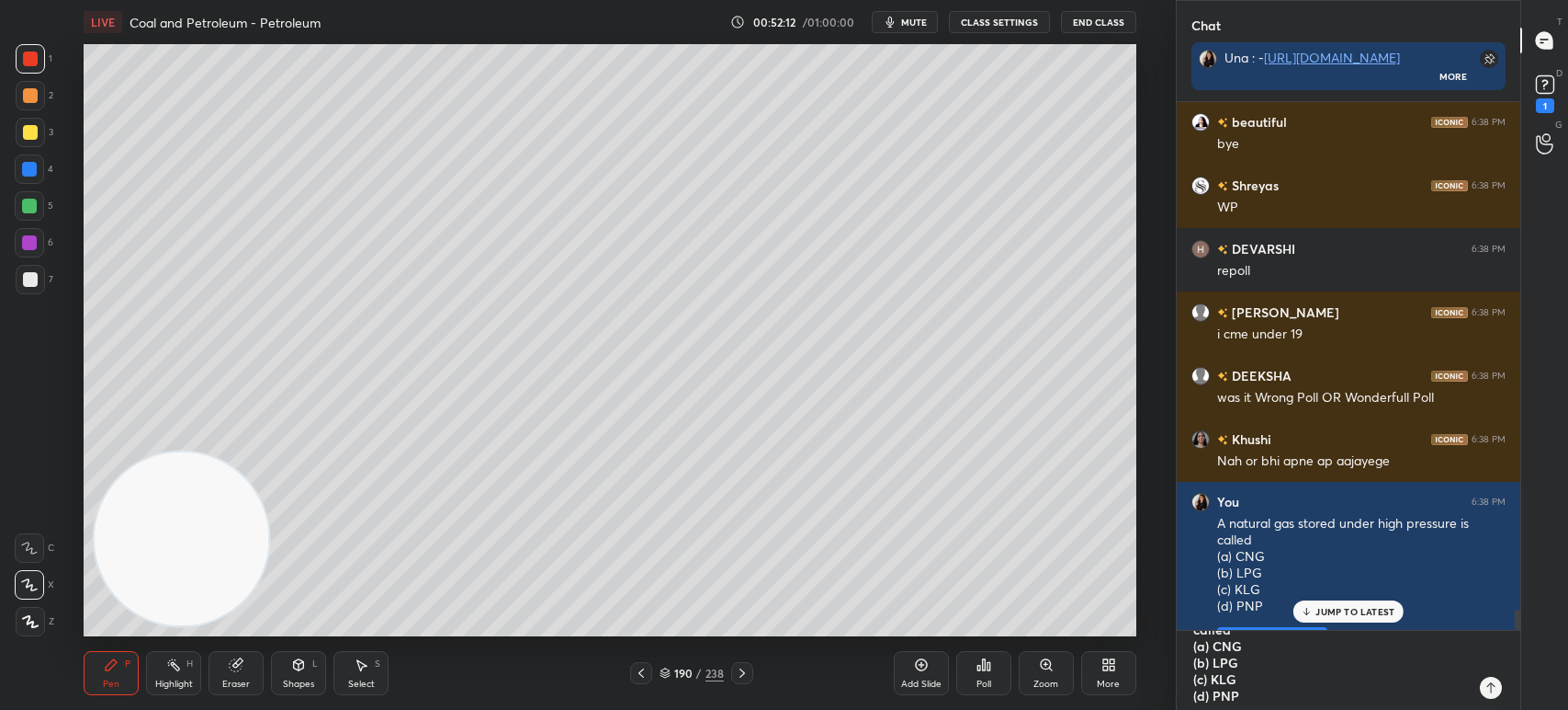
type textarea "x"
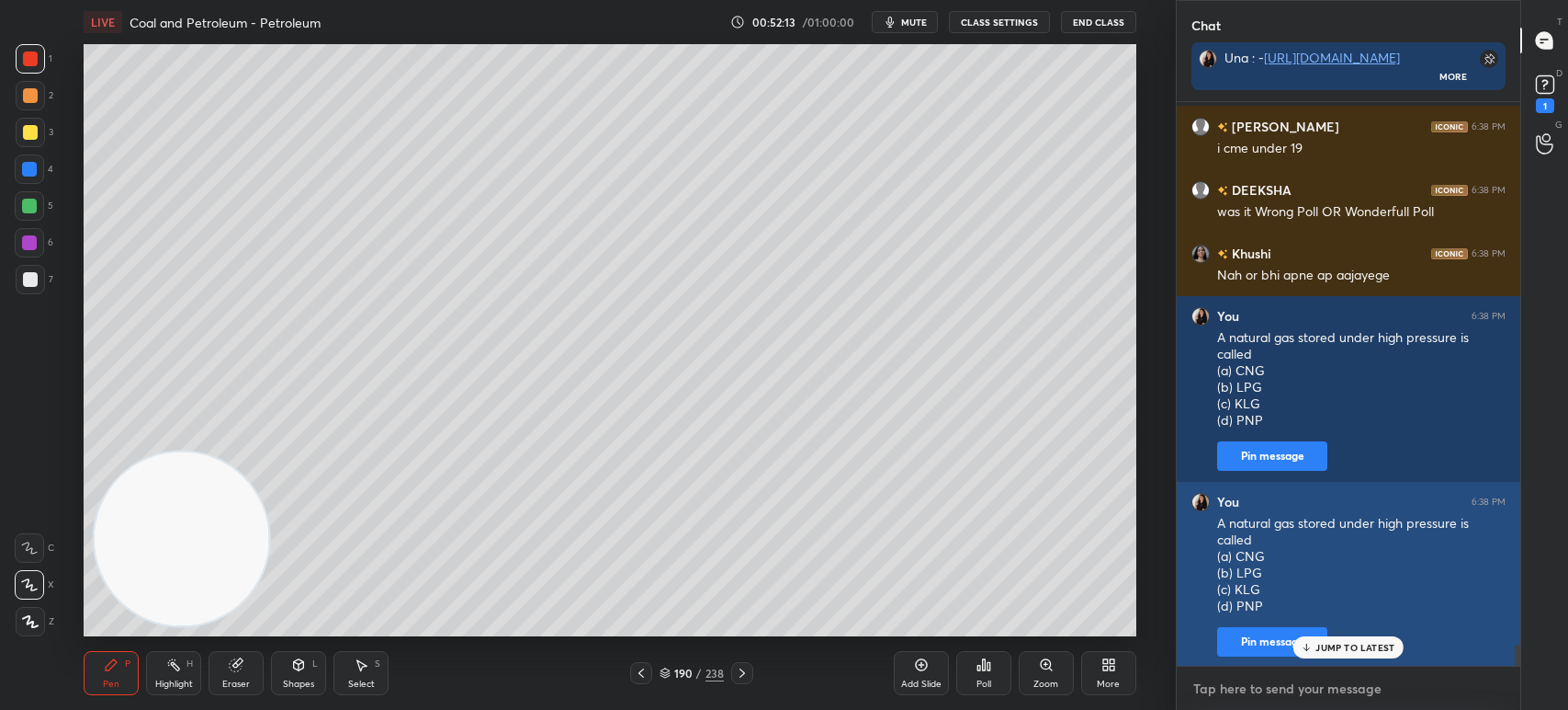
paste textarea "A natural gas stored under high pressure is called (a) CNG (b) LPG (c) KLG (d) …"
type textarea "A natural gas stored under high pressure is called (a) CNG (b) LPG (c) KLG (d) …"
type textarea "x"
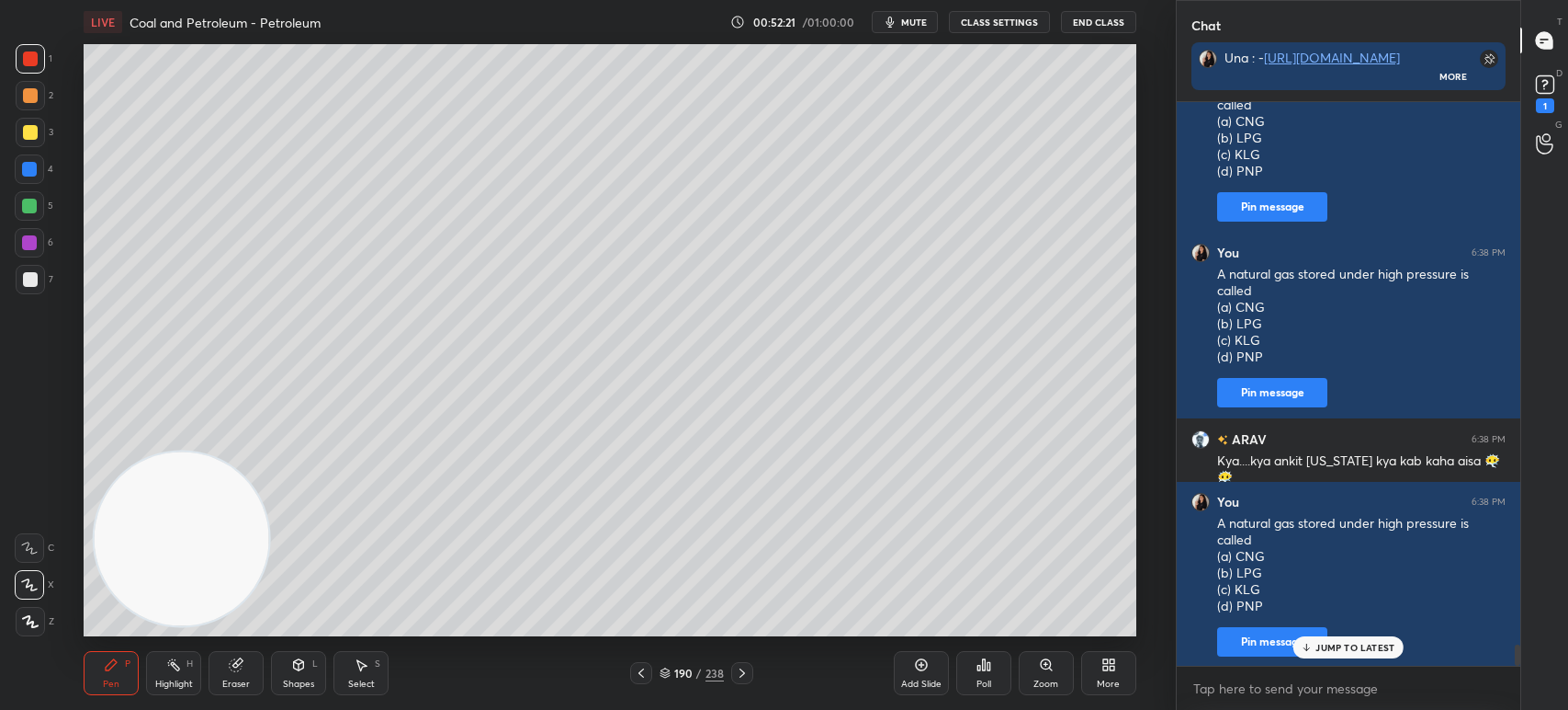
click at [992, 673] on div "Poll" at bounding box center [984, 672] width 56 height 44
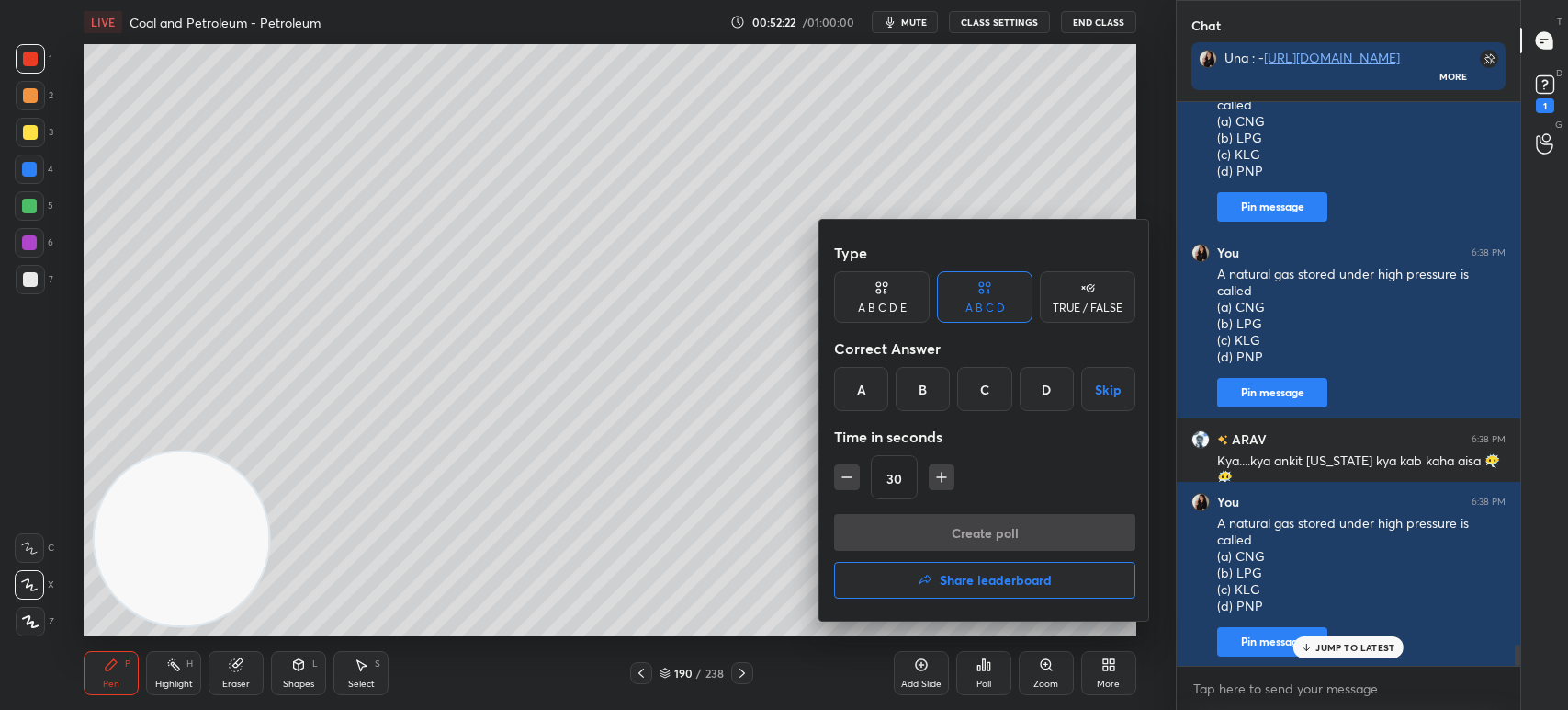
click at [855, 387] on div "A" at bounding box center [861, 389] width 55 height 44
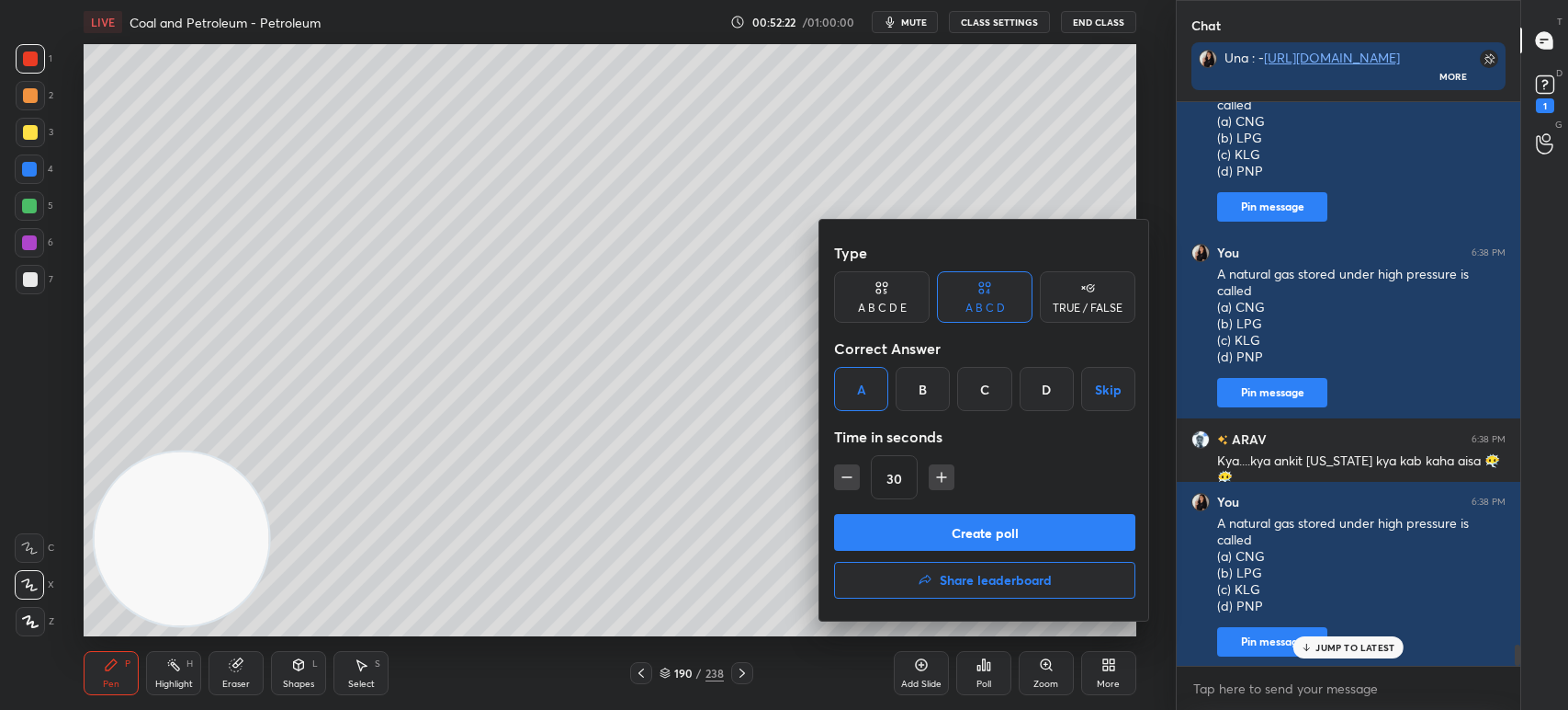
click at [881, 524] on button "Create poll" at bounding box center [985, 532] width 301 height 37
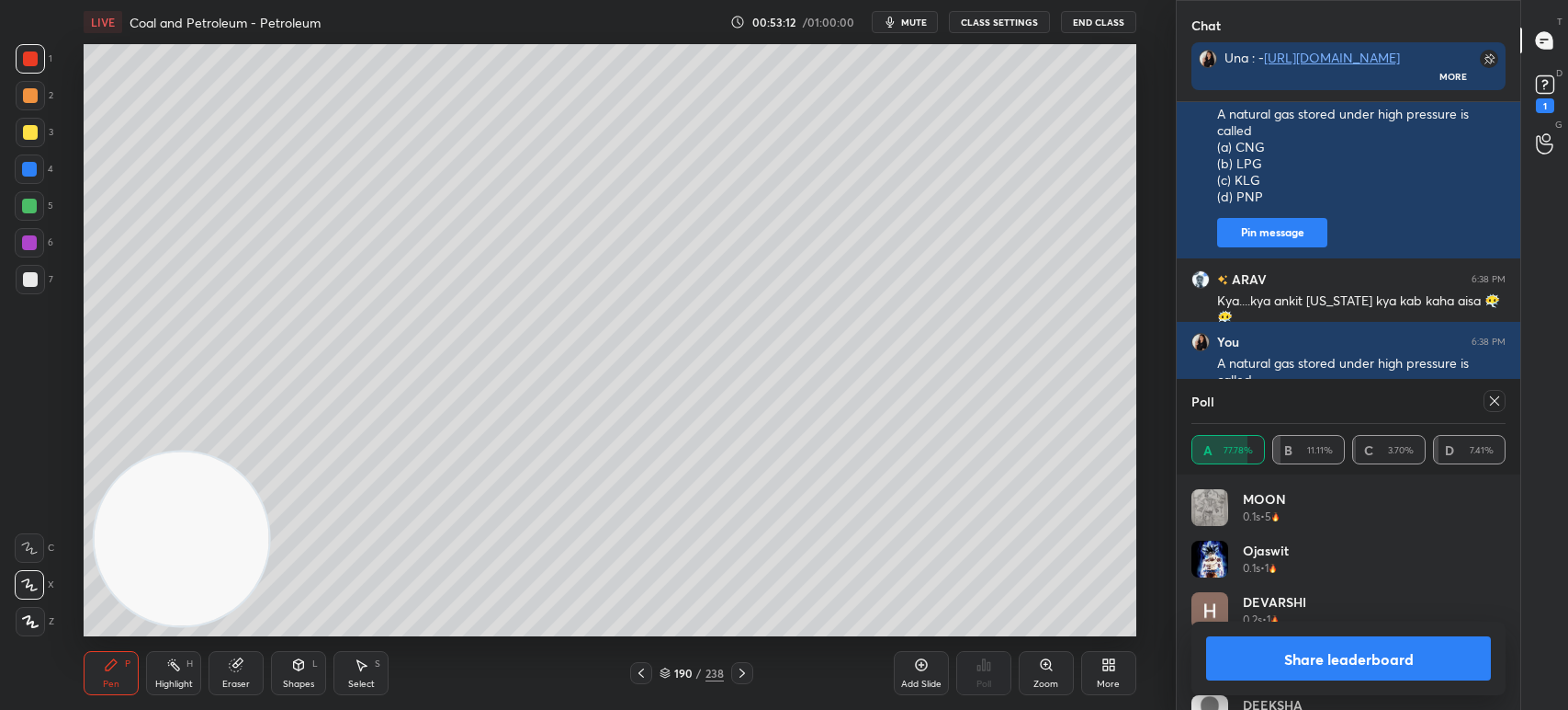
scroll to position [15129, 0]
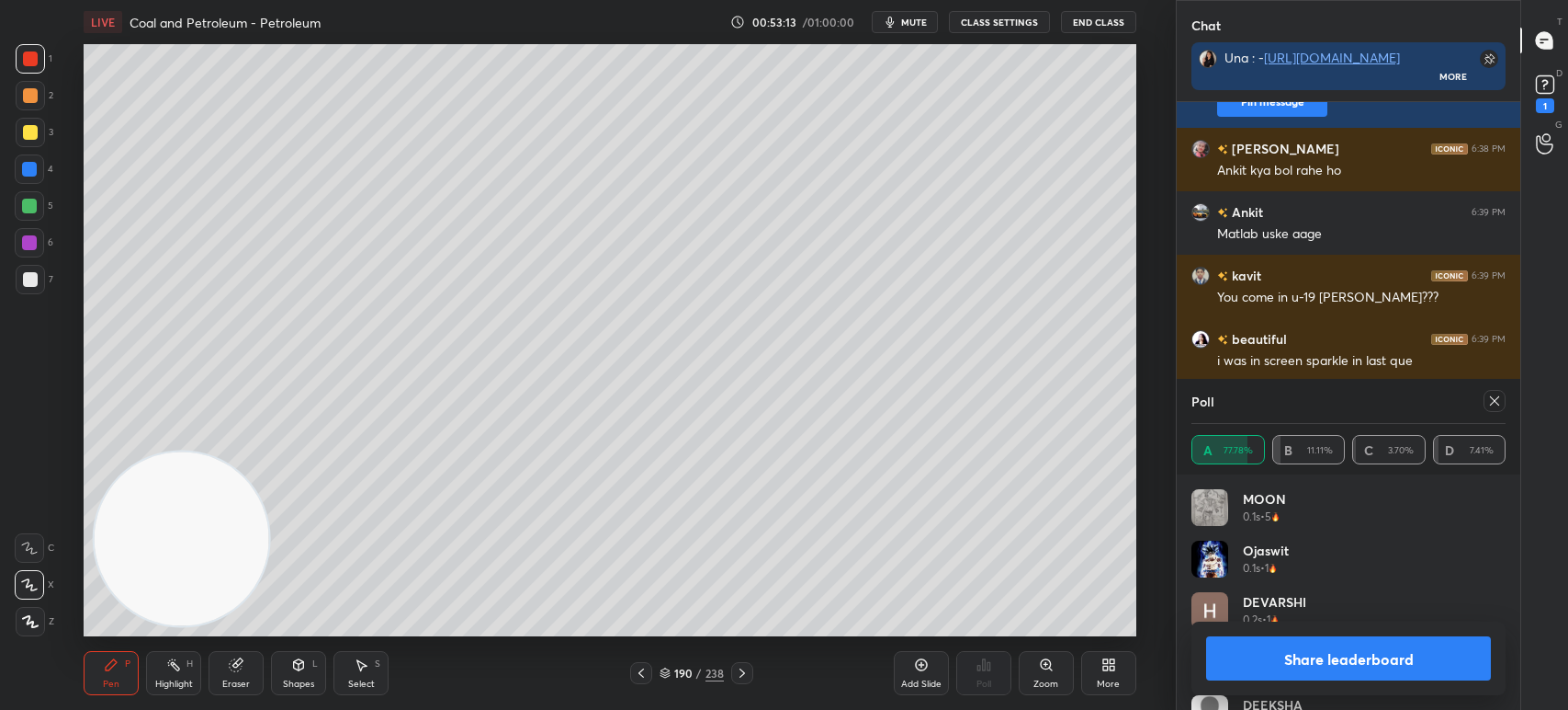
click at [1490, 397] on icon at bounding box center [1494, 401] width 9 height 9
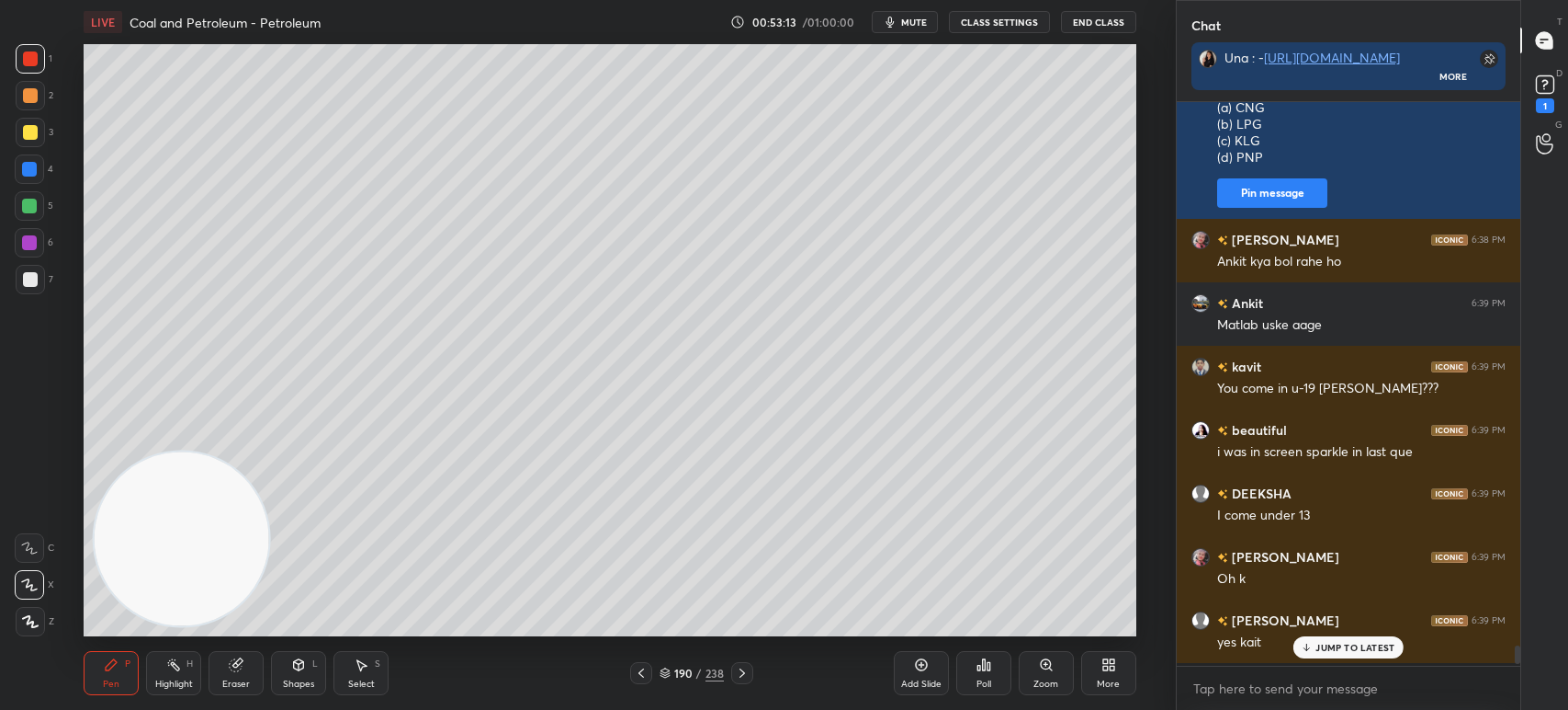
scroll to position [603, 338]
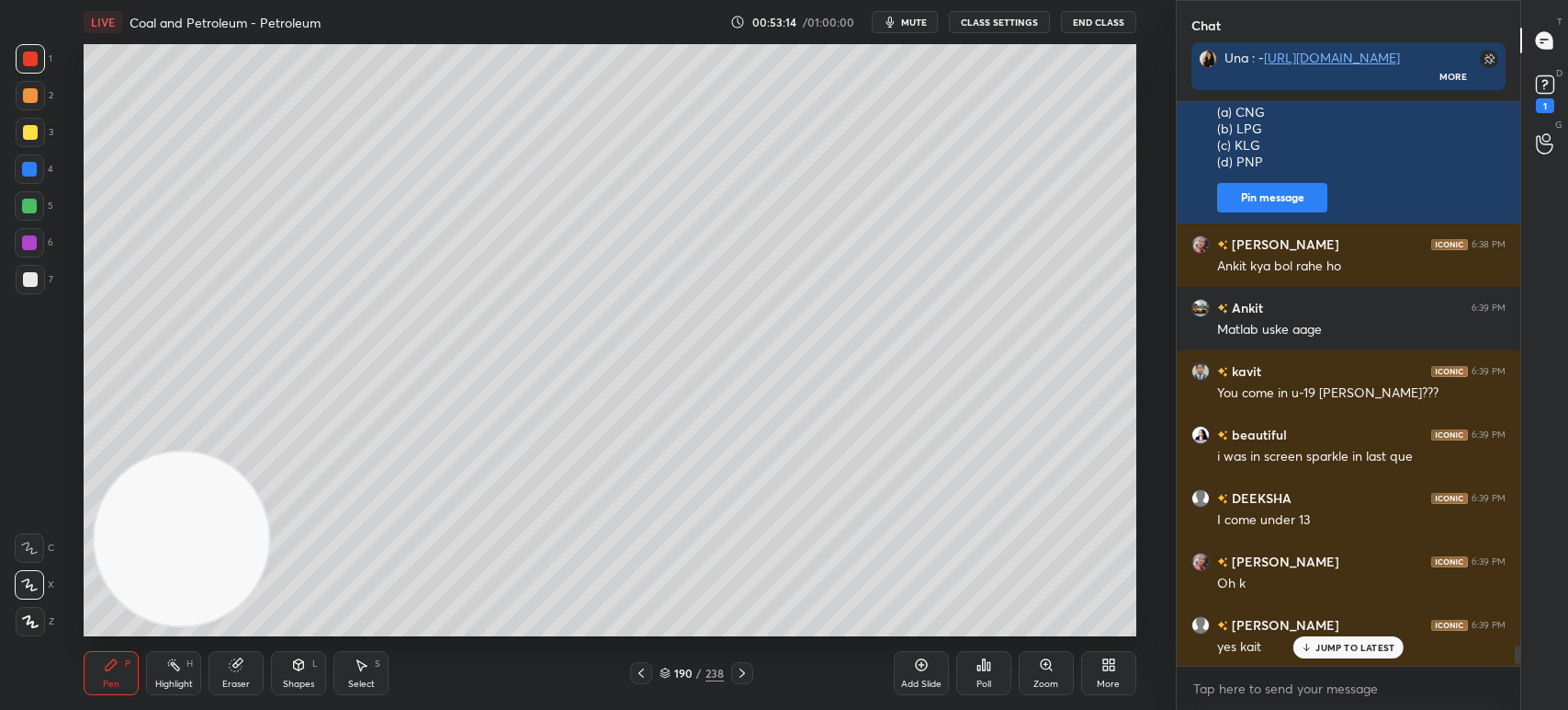
click at [32, 133] on div at bounding box center [30, 132] width 15 height 15
click at [36, 282] on div at bounding box center [30, 279] width 15 height 15
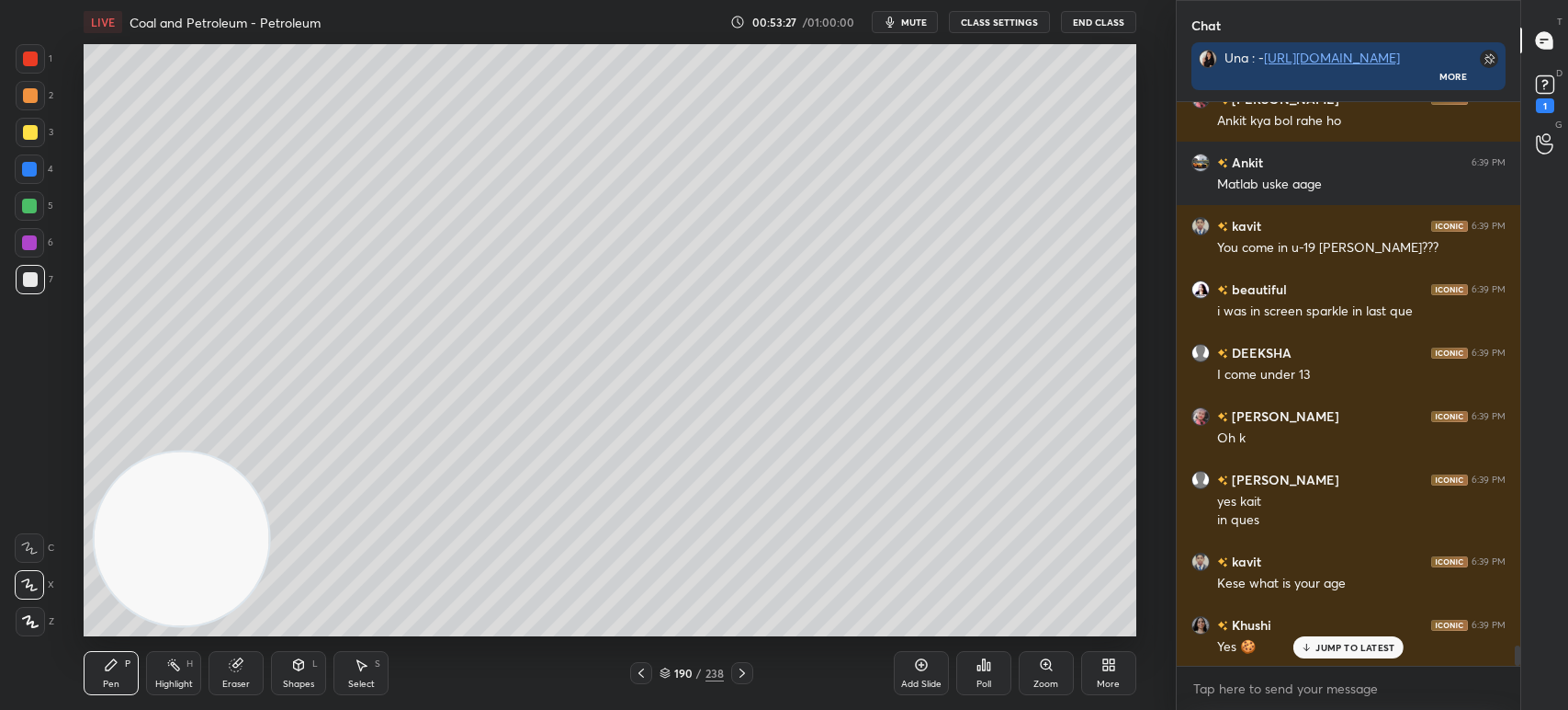
scroll to position [15306, 0]
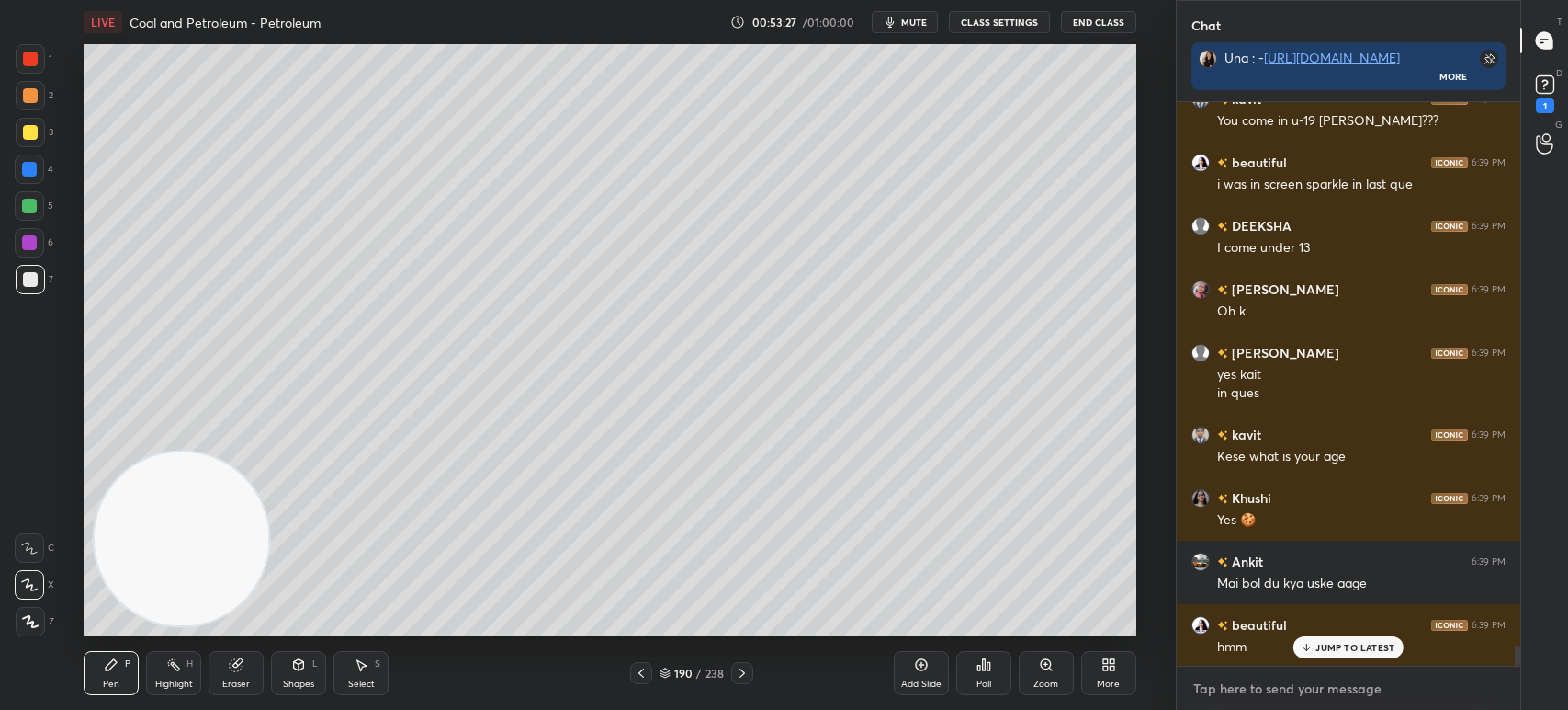
click at [1258, 697] on textarea at bounding box center [1348, 688] width 314 height 30
type textarea "x"
paste textarea "Name the petroleum product used for surfacing of road. (a) Peat (b) Bitumen (c)…"
type textarea "Name the petroleum product used for surfacing of road. (a) Peat (b) Bitumen (c)…"
type textarea "x"
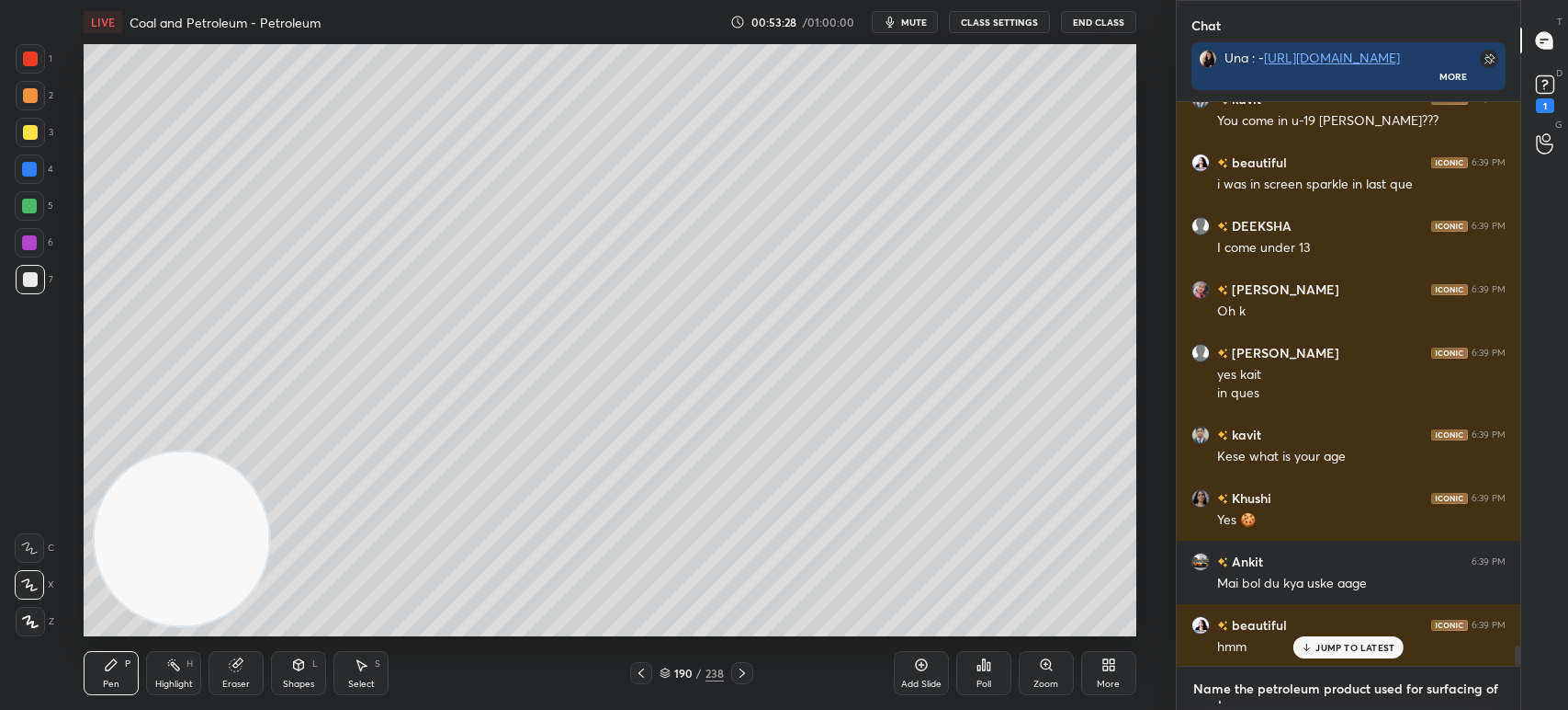
scroll to position [6, 6]
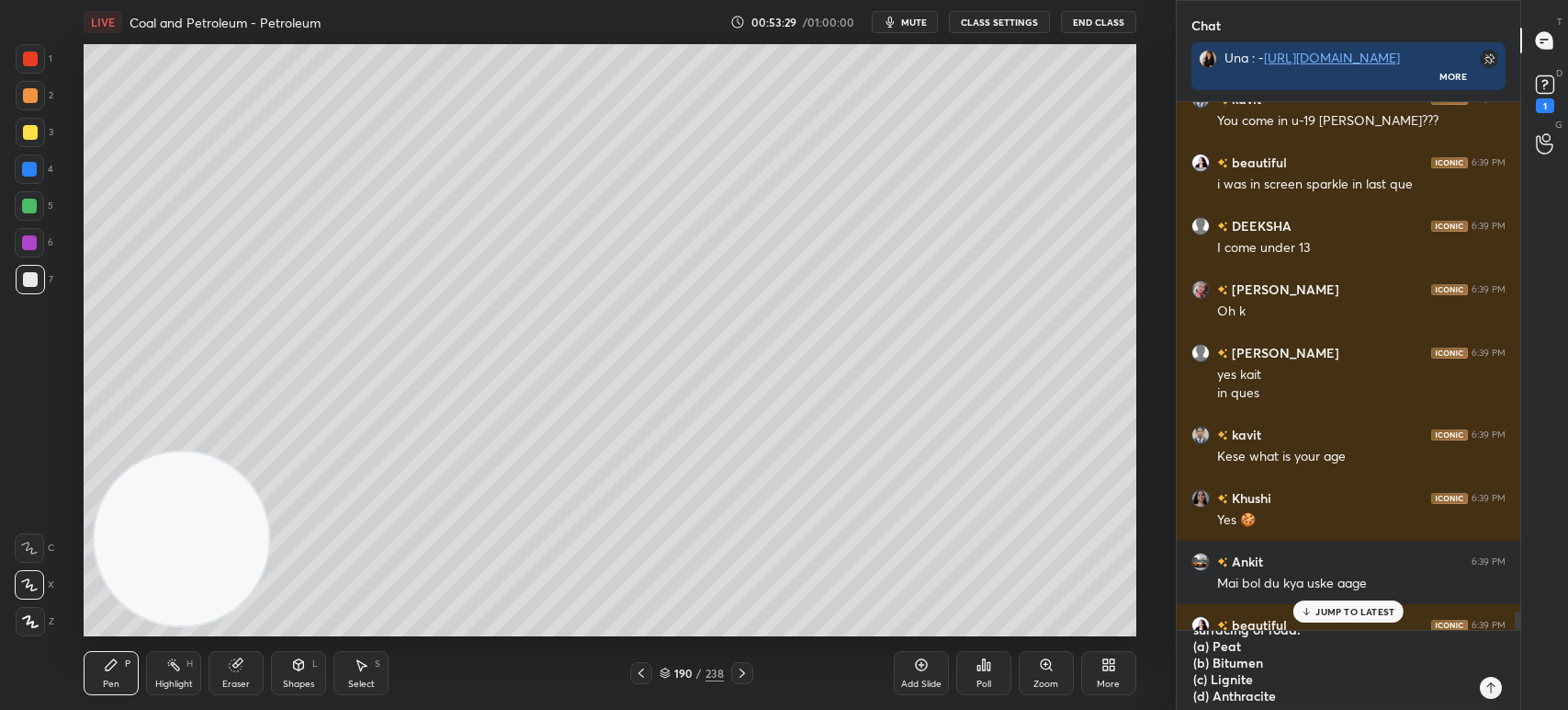
type textarea "x"
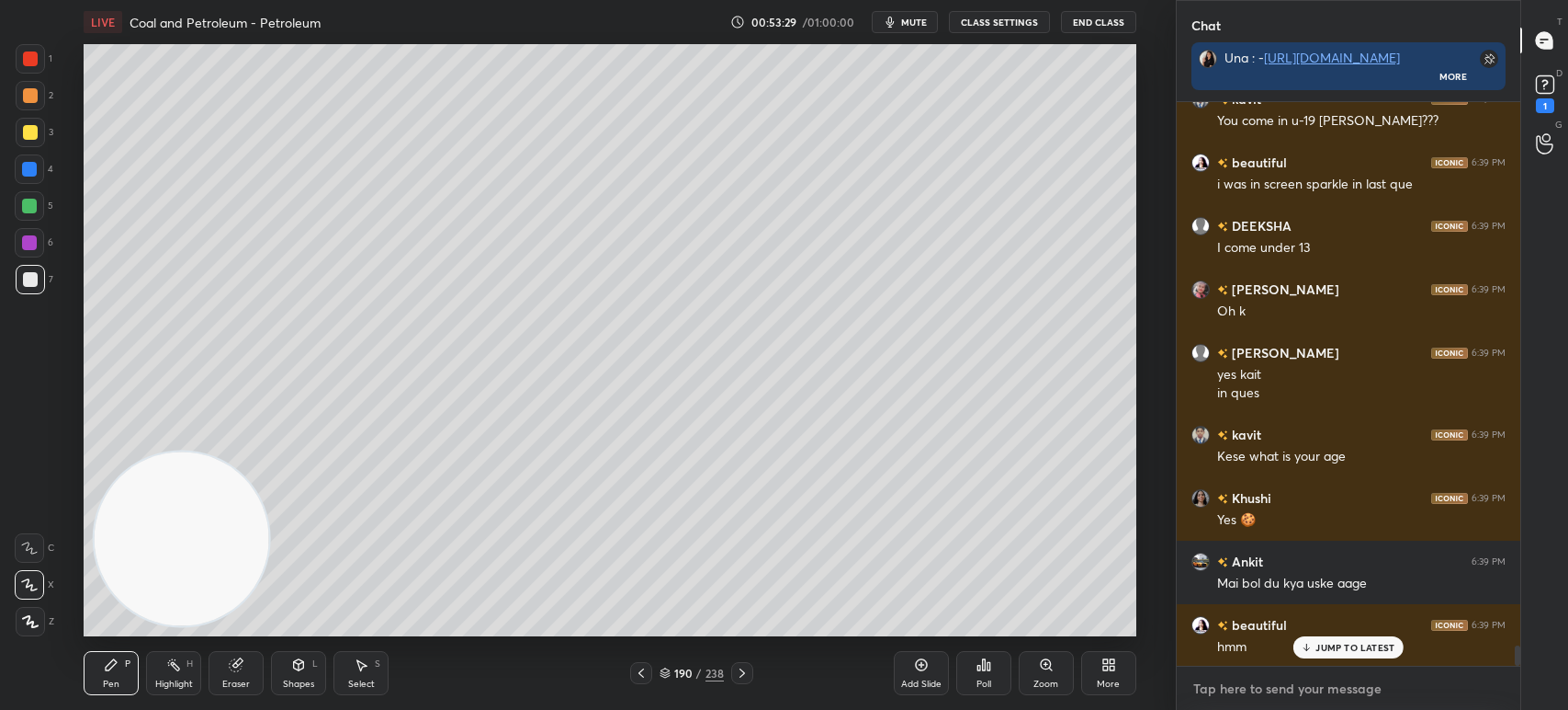
scroll to position [15492, 0]
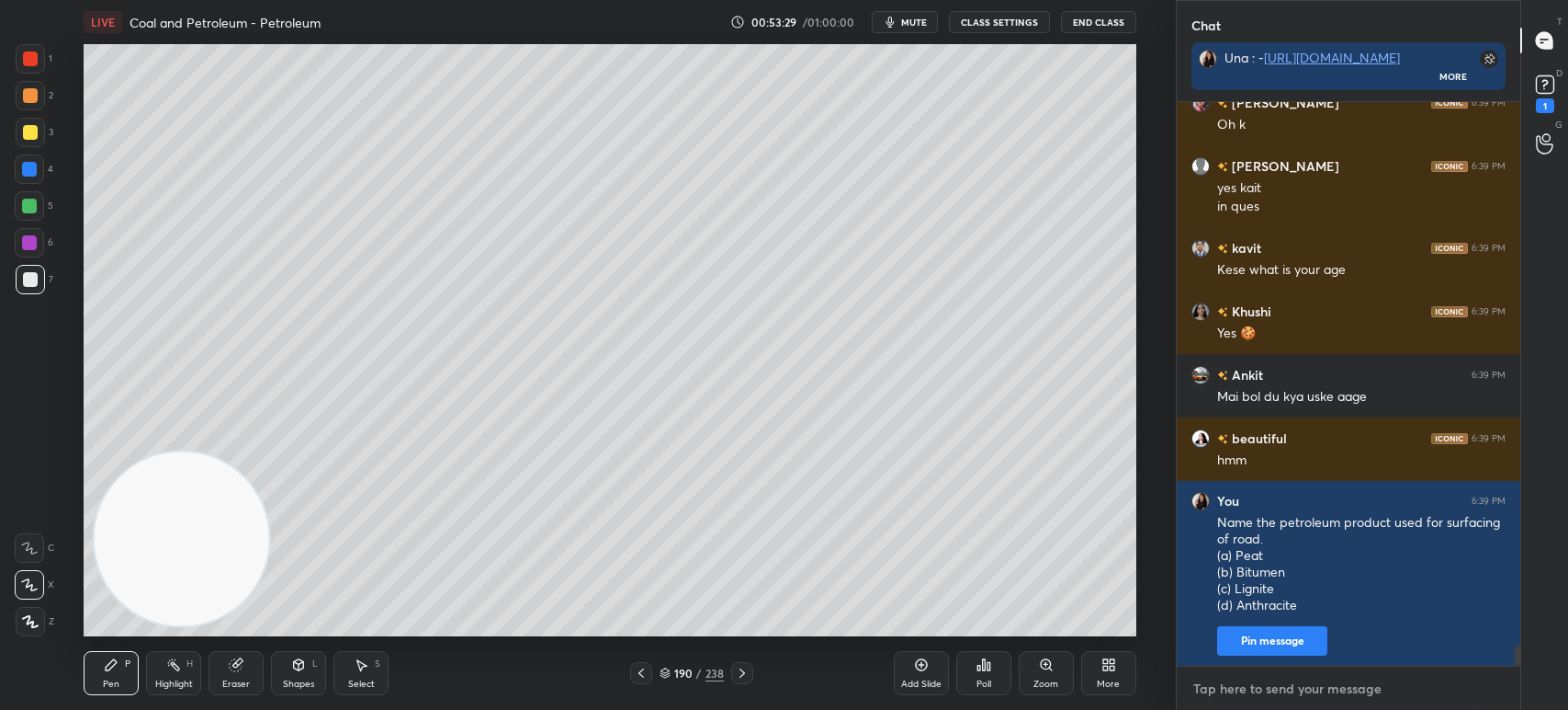
paste textarea "Name the petroleum product used for surfacing of road. (a) Peat (b) Bitumen (c)…"
type textarea "Name the petroleum product used for surfacing of road. (a) Peat (b) Bitumen (c)…"
type textarea "x"
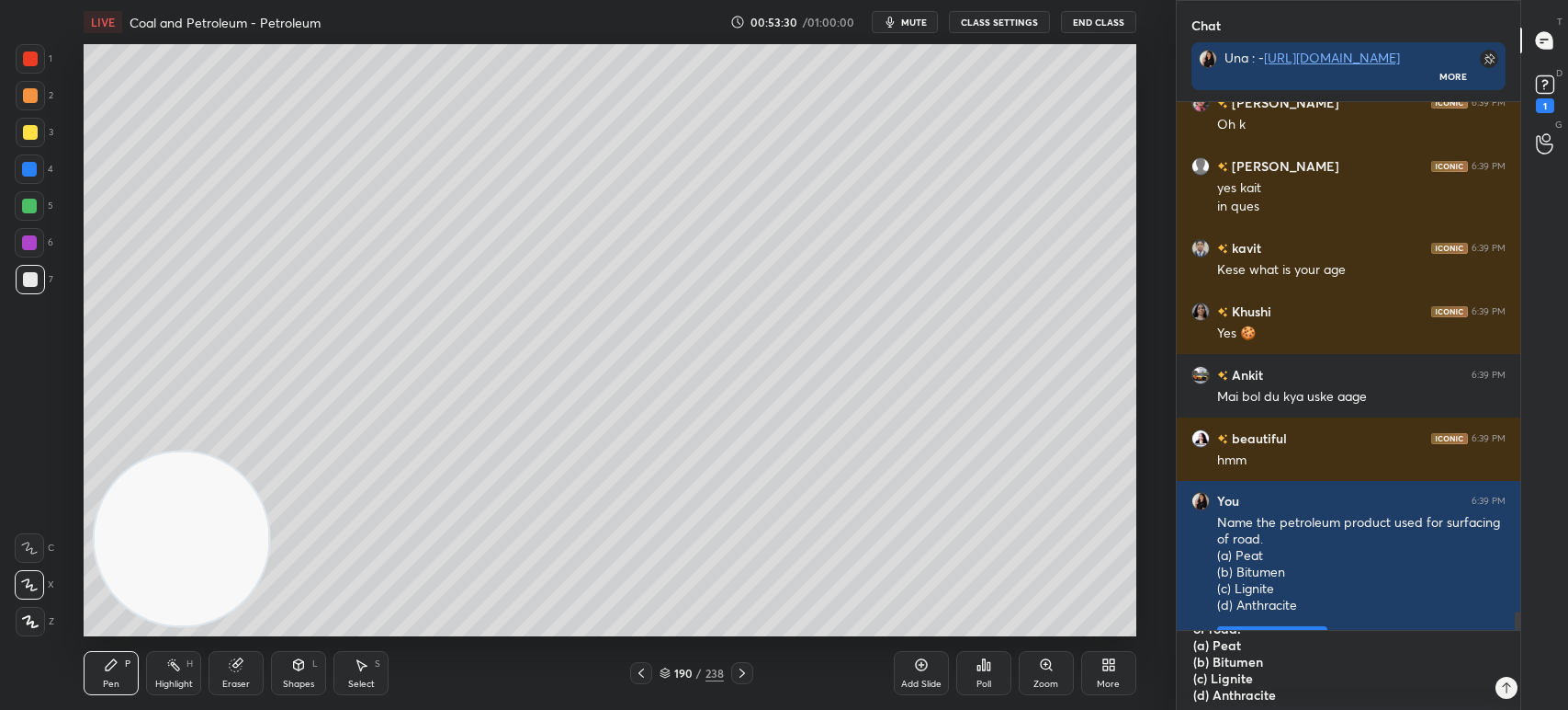
scroll to position [523, 338]
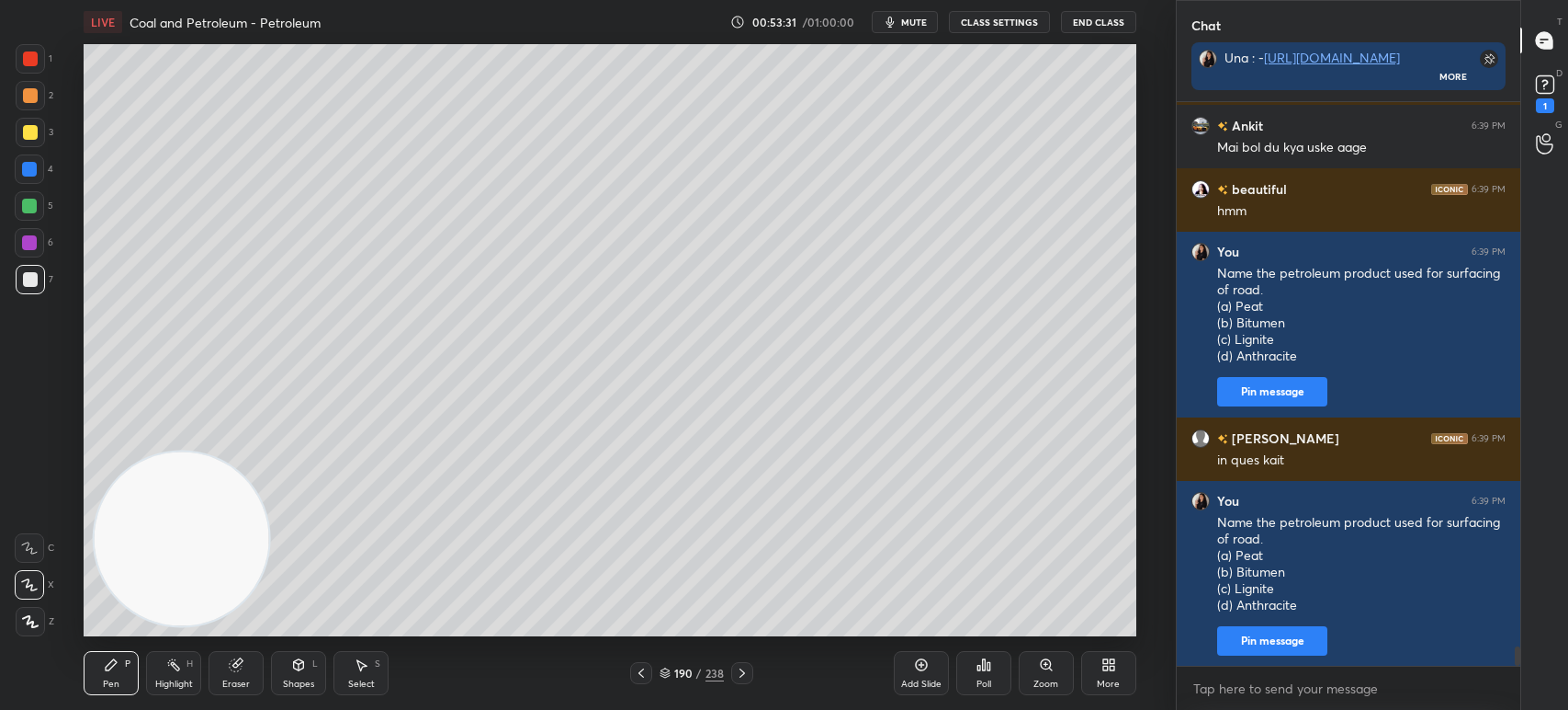
click at [976, 675] on div "Poll" at bounding box center [984, 672] width 56 height 44
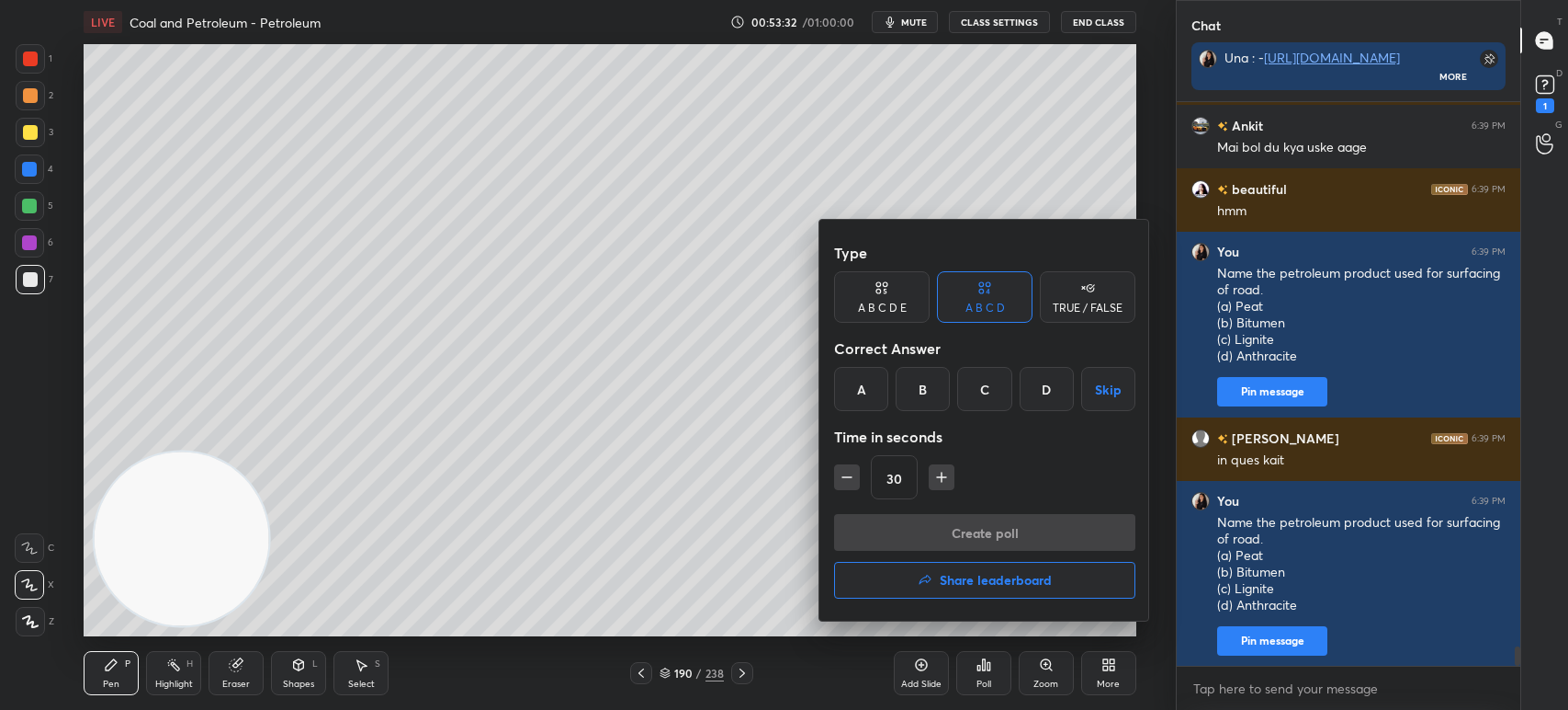
click at [908, 402] on div "B" at bounding box center [923, 389] width 55 height 44
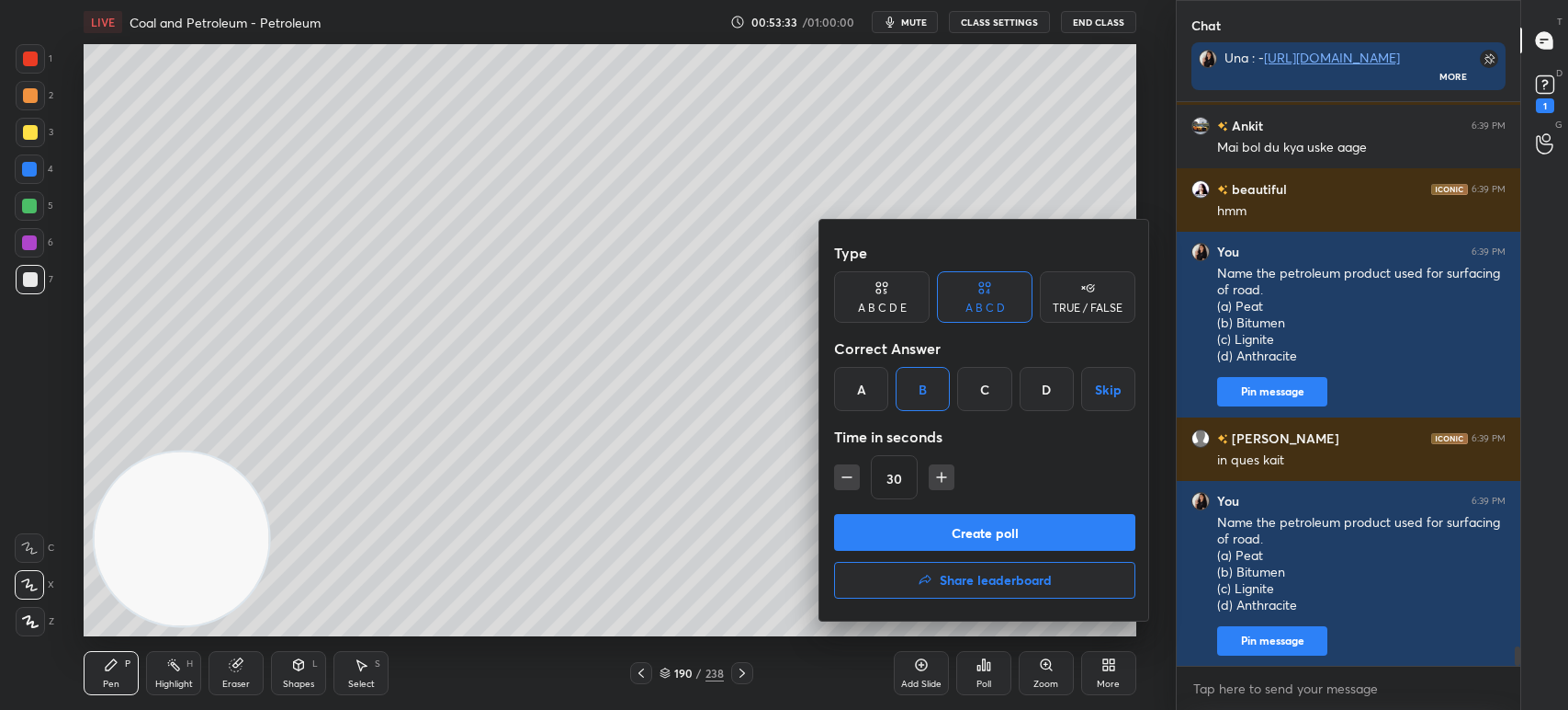
click at [912, 514] on button "Create poll" at bounding box center [985, 532] width 301 height 37
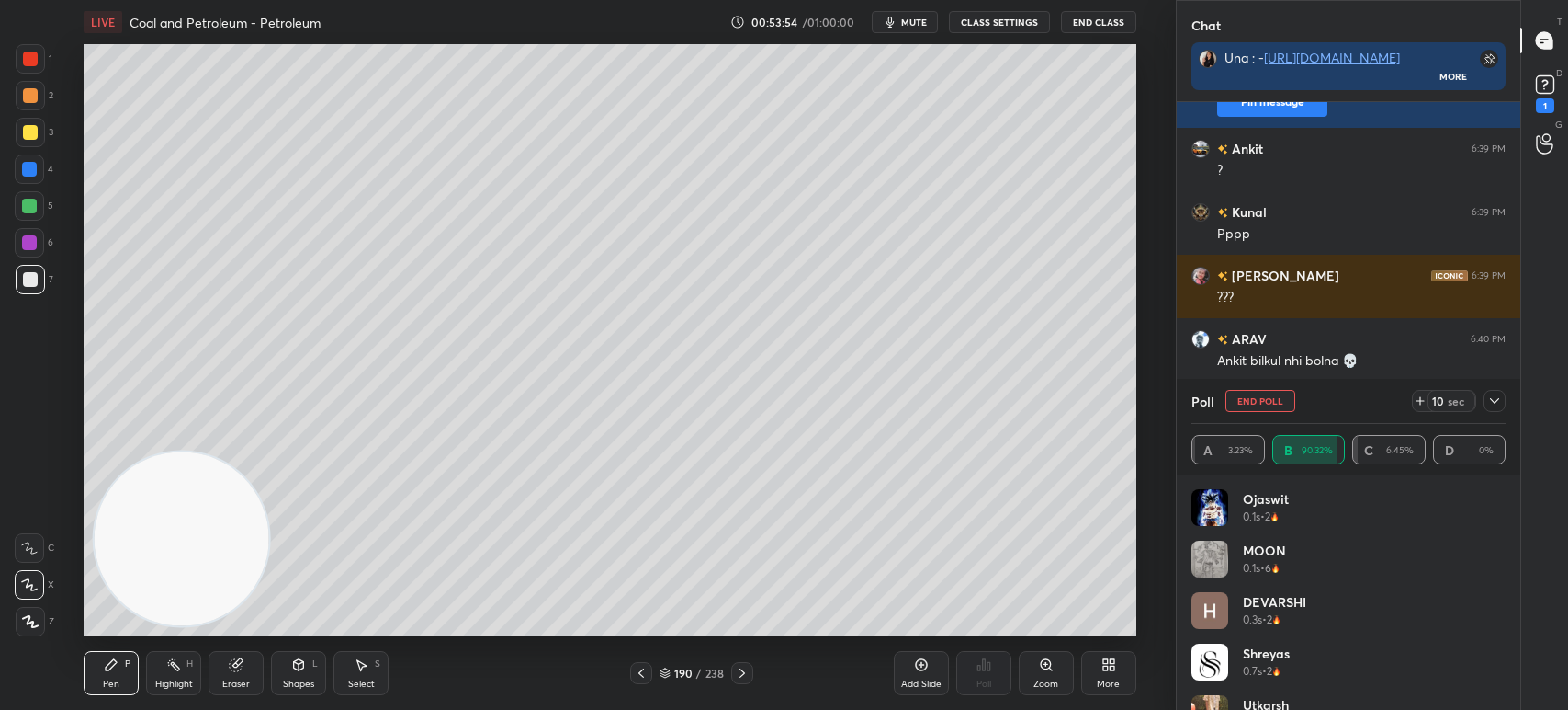
click at [1502, 399] on div at bounding box center [1495, 401] width 22 height 22
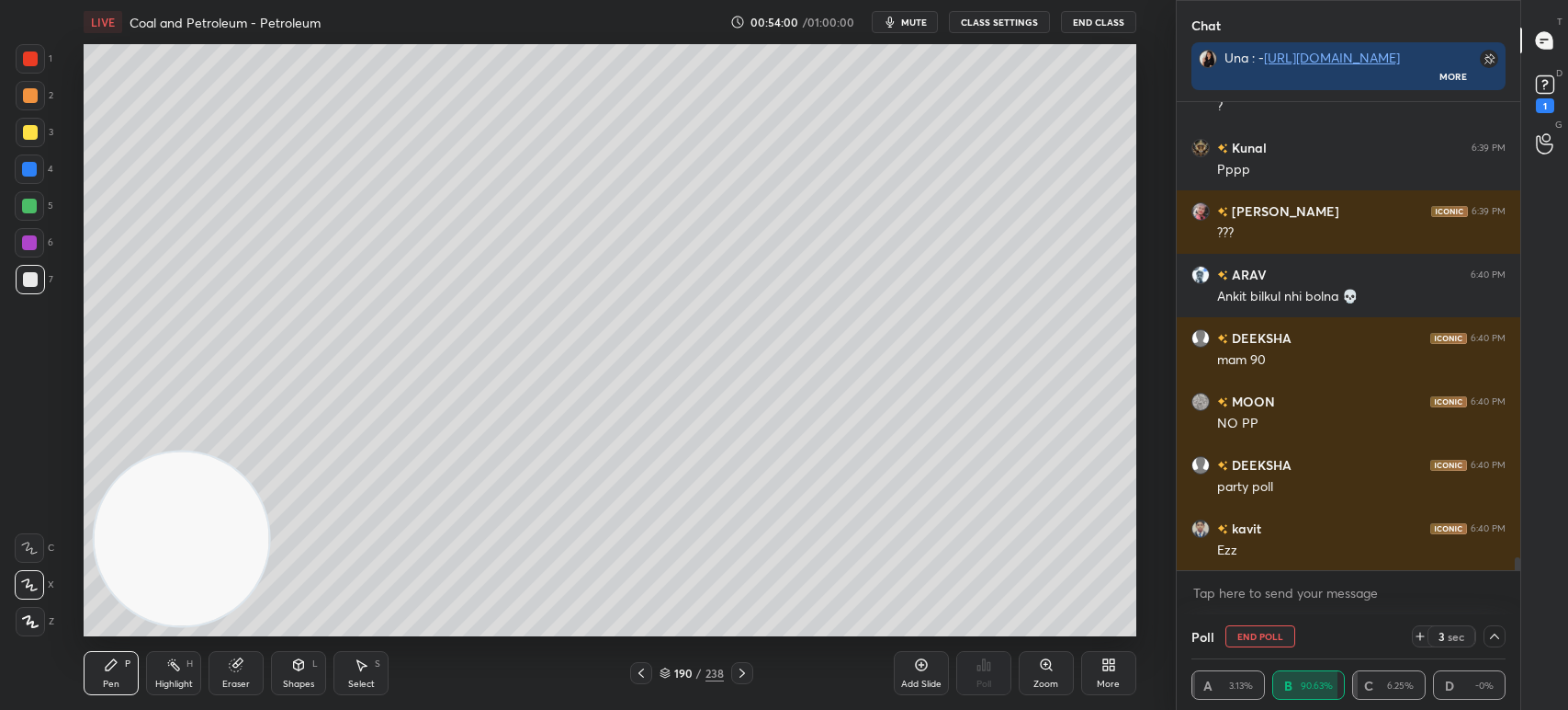
click at [44, 204] on div "5" at bounding box center [34, 206] width 39 height 30
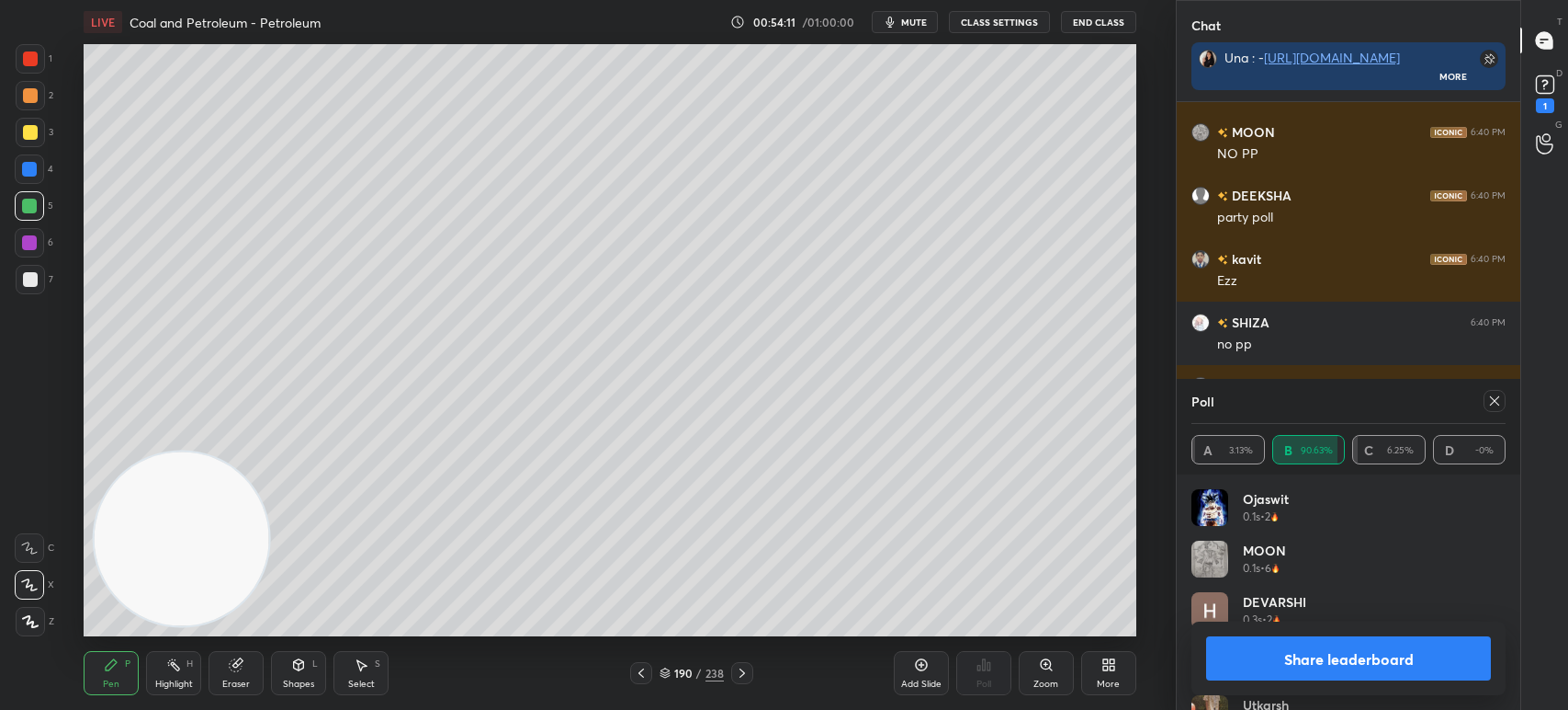
click at [1491, 400] on icon at bounding box center [1495, 401] width 15 height 15
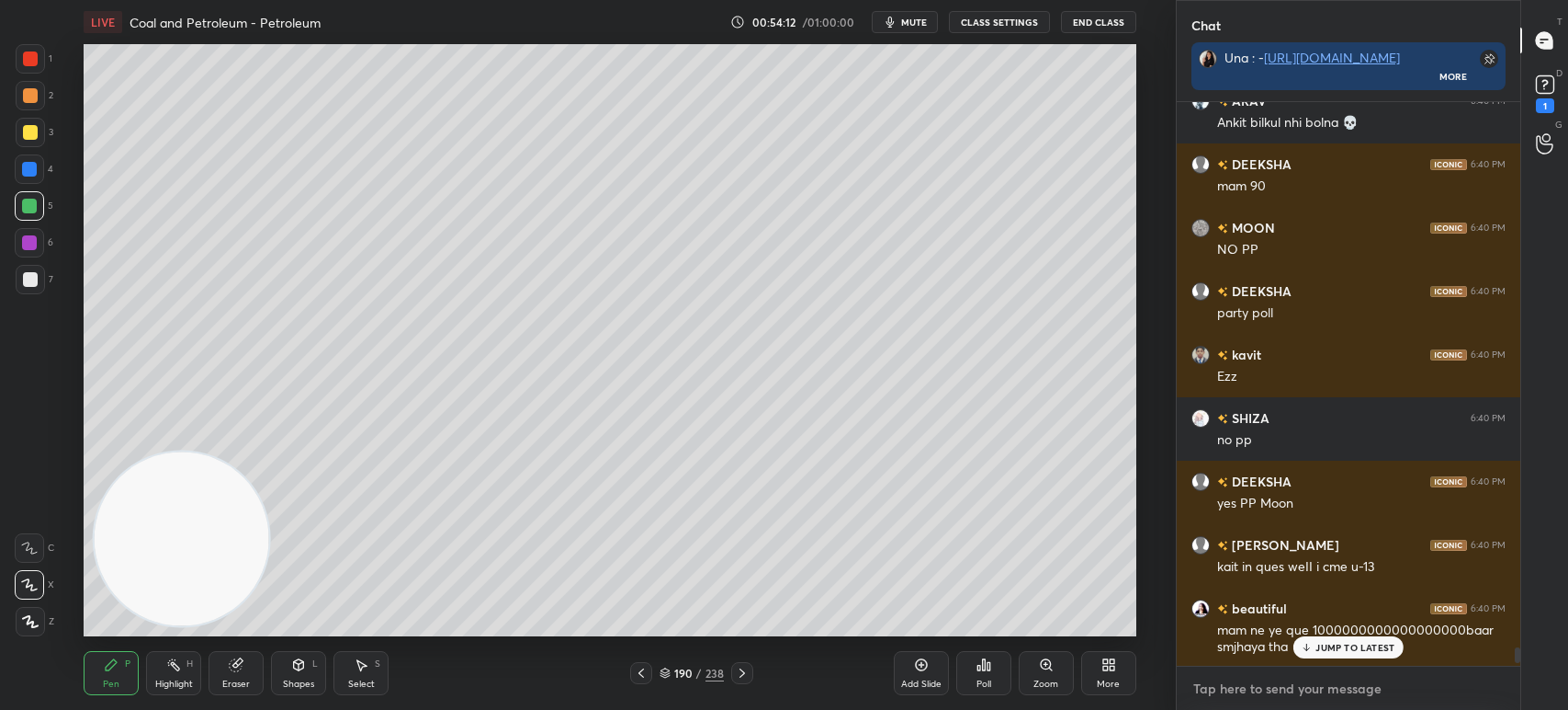
click at [1230, 685] on textarea at bounding box center [1348, 688] width 314 height 30
type textarea "x"
paste textarea "Which is the best type of coal? (a) Lignite (b) Anthracite (c) Bituminous (d) P…"
type textarea "Which is the best type of coal? (a) Lignite (b) Anthracite (c) Bituminous (d) P…"
type textarea "x"
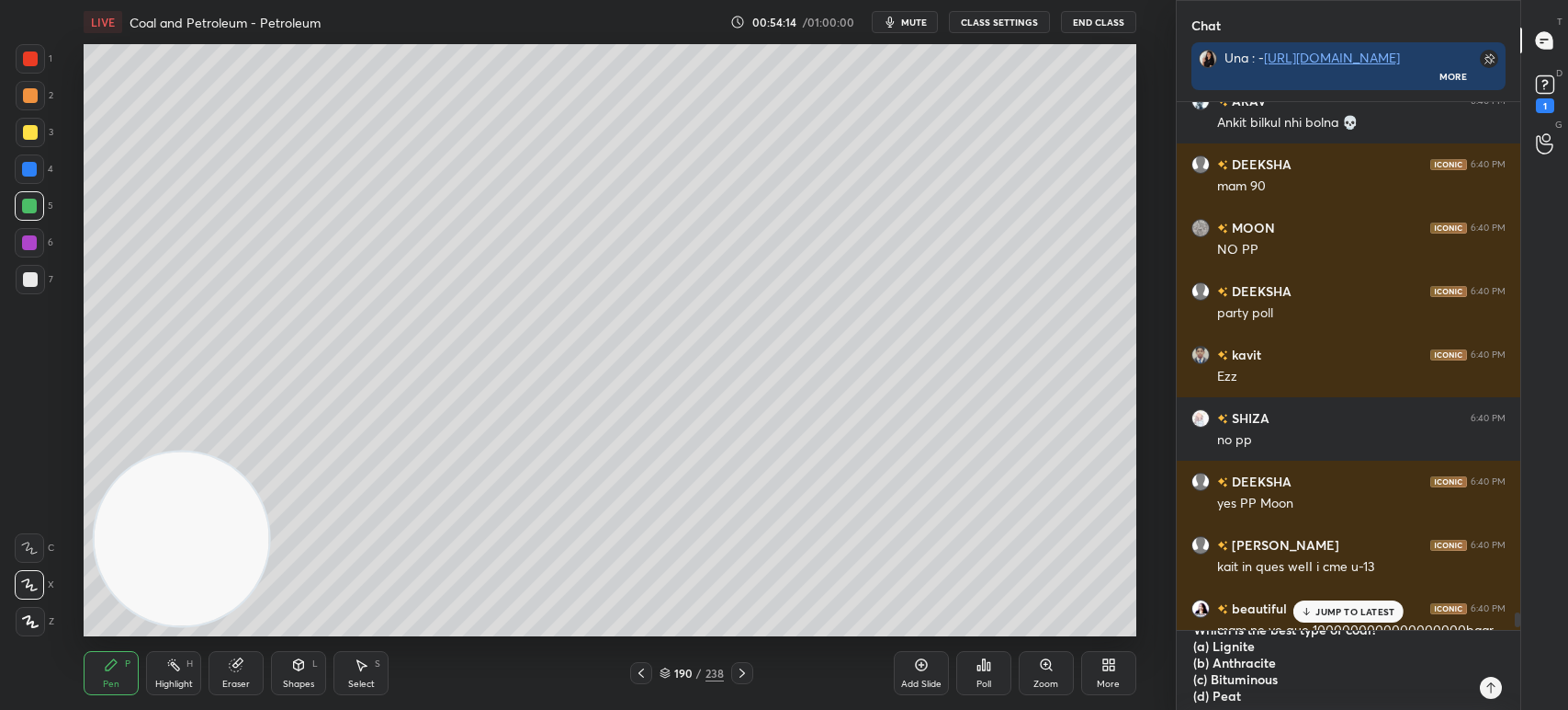
type textarea "x"
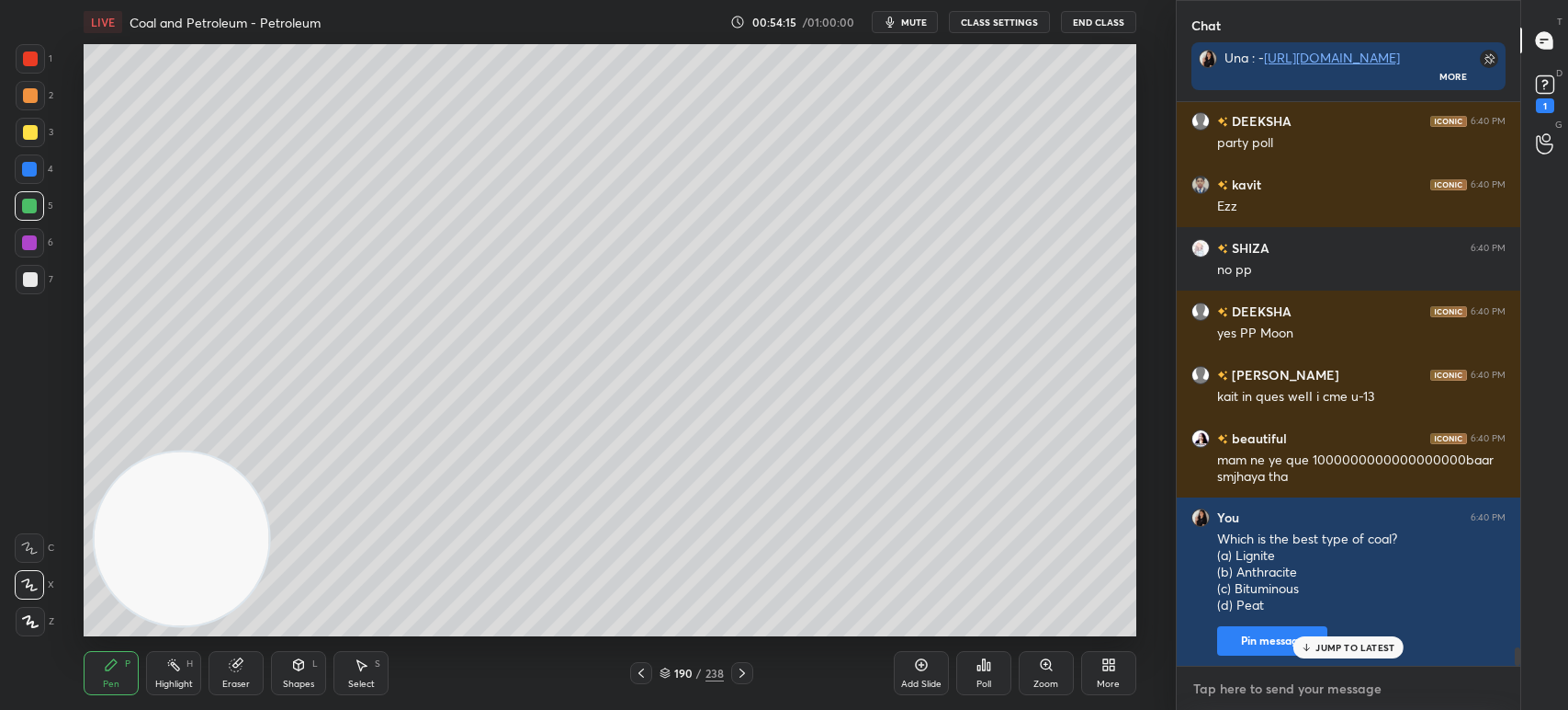
paste textarea "Which is the best type of coal? (a) Lignite (b) Anthracite (c) Bituminous (d) P…"
type textarea "Which is the best type of coal? (a) Lignite (b) Anthracite (c) Bituminous (d) P…"
type textarea "x"
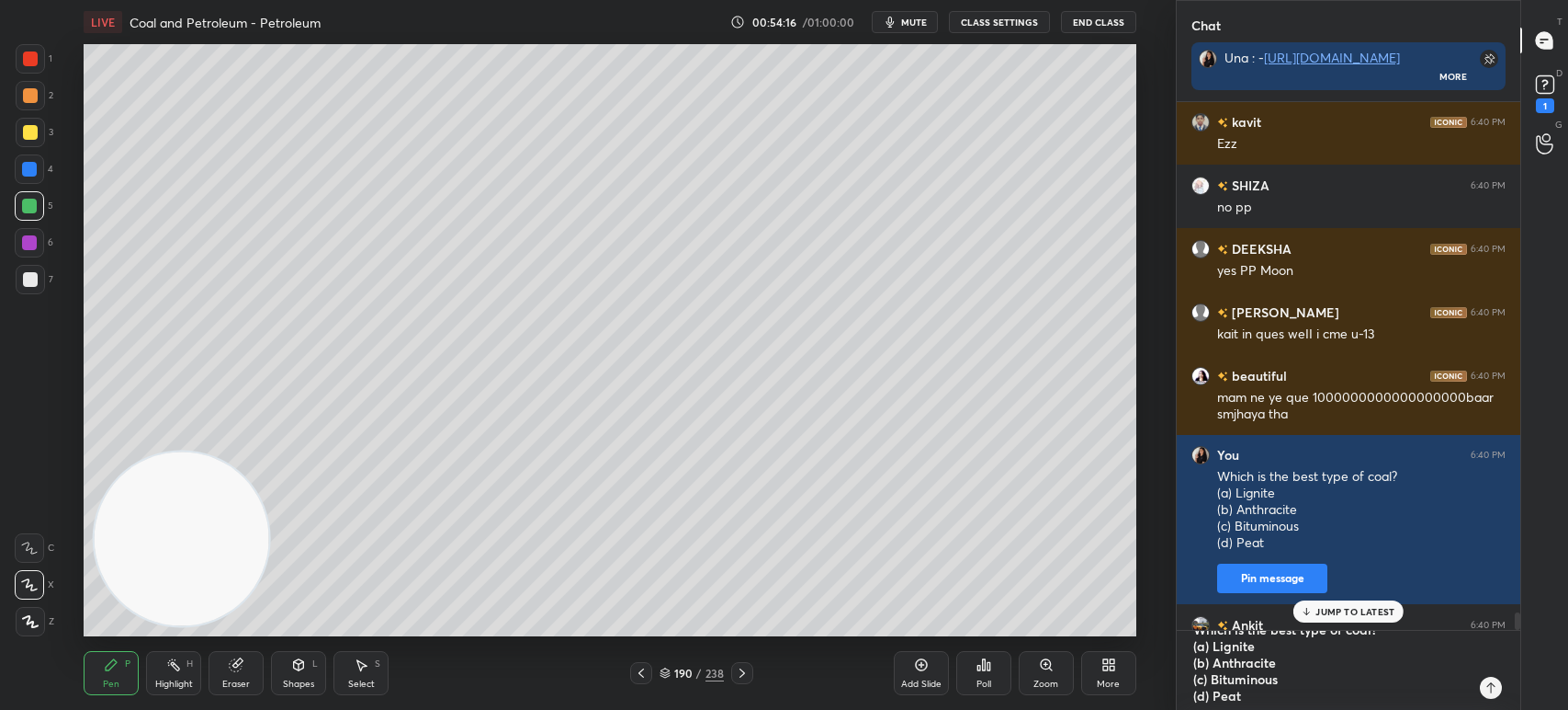
type textarea "x"
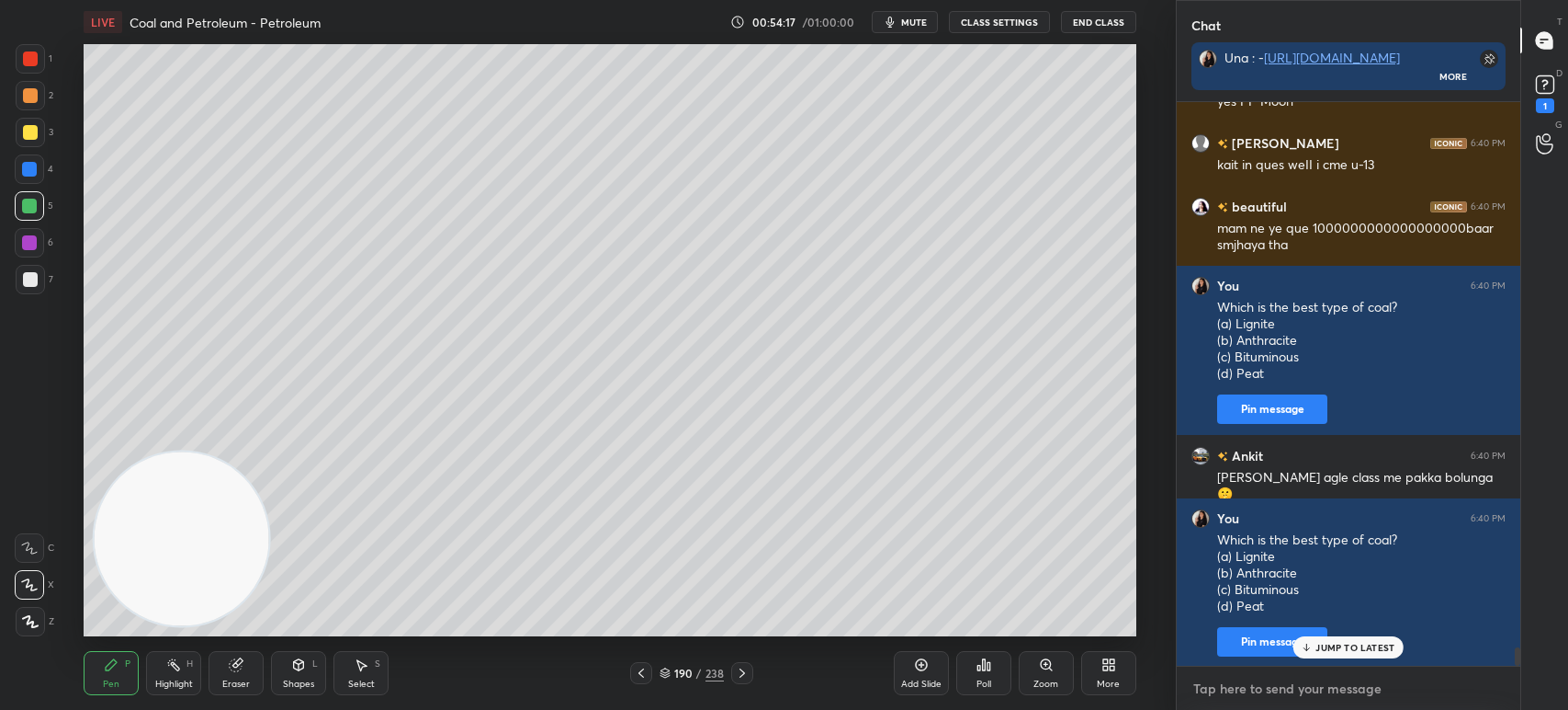
paste textarea "Which is the best type of coal? (a) Lignite (b) Anthracite (c) Bituminous (d) P…"
type textarea "Which is the best type of coal? (a) Lignite (b) Anthracite (c) Bituminous (d) P…"
type textarea "x"
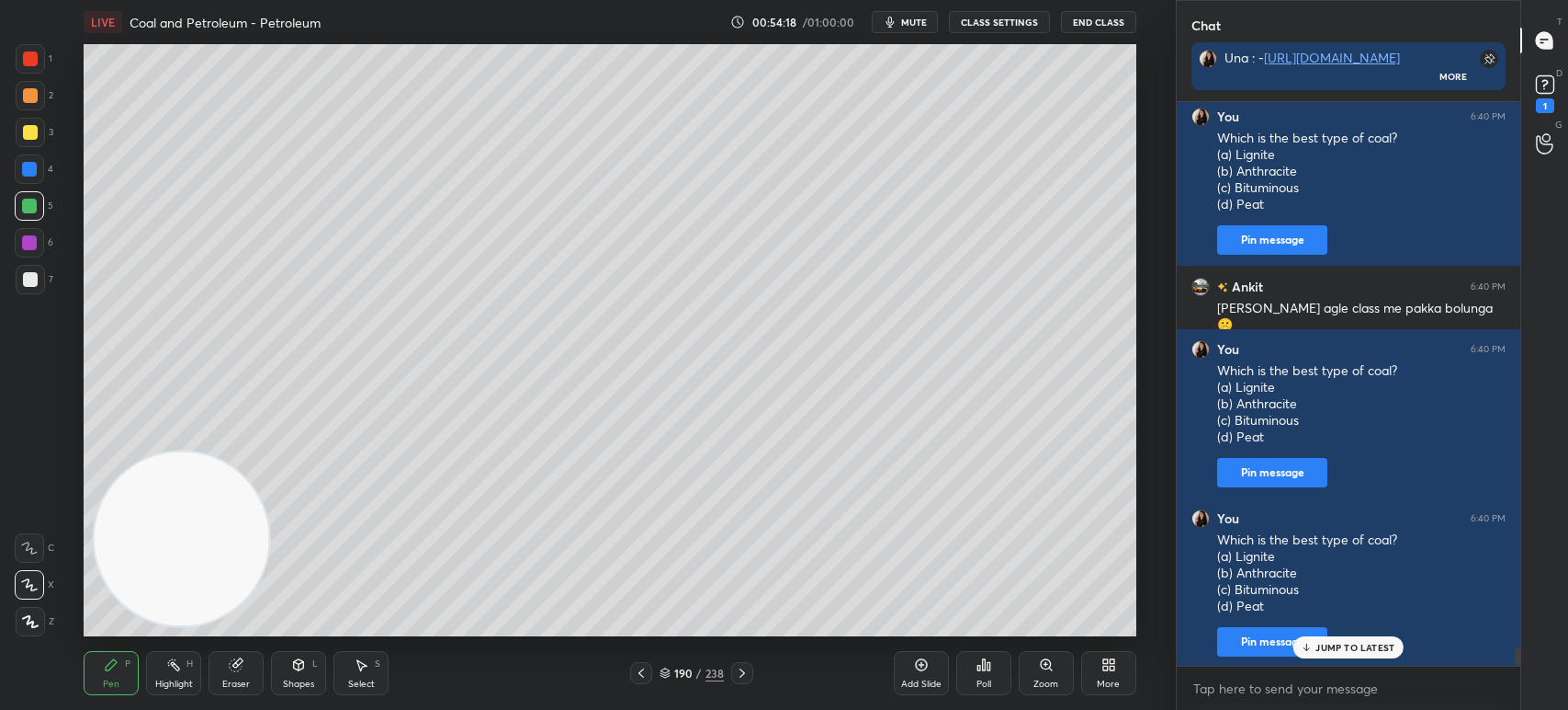
click at [975, 675] on div "Poll" at bounding box center [984, 672] width 56 height 44
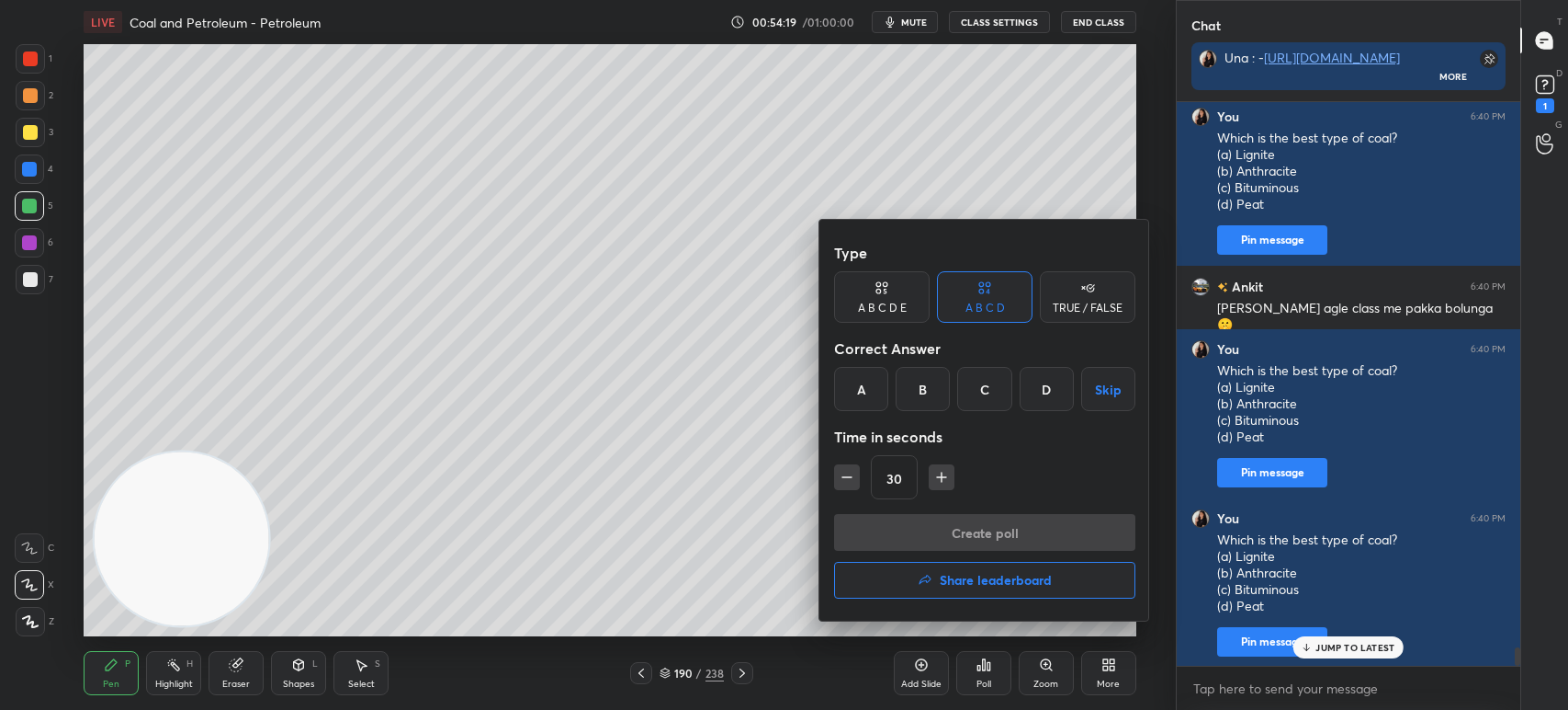
click at [905, 397] on div "B" at bounding box center [923, 389] width 55 height 44
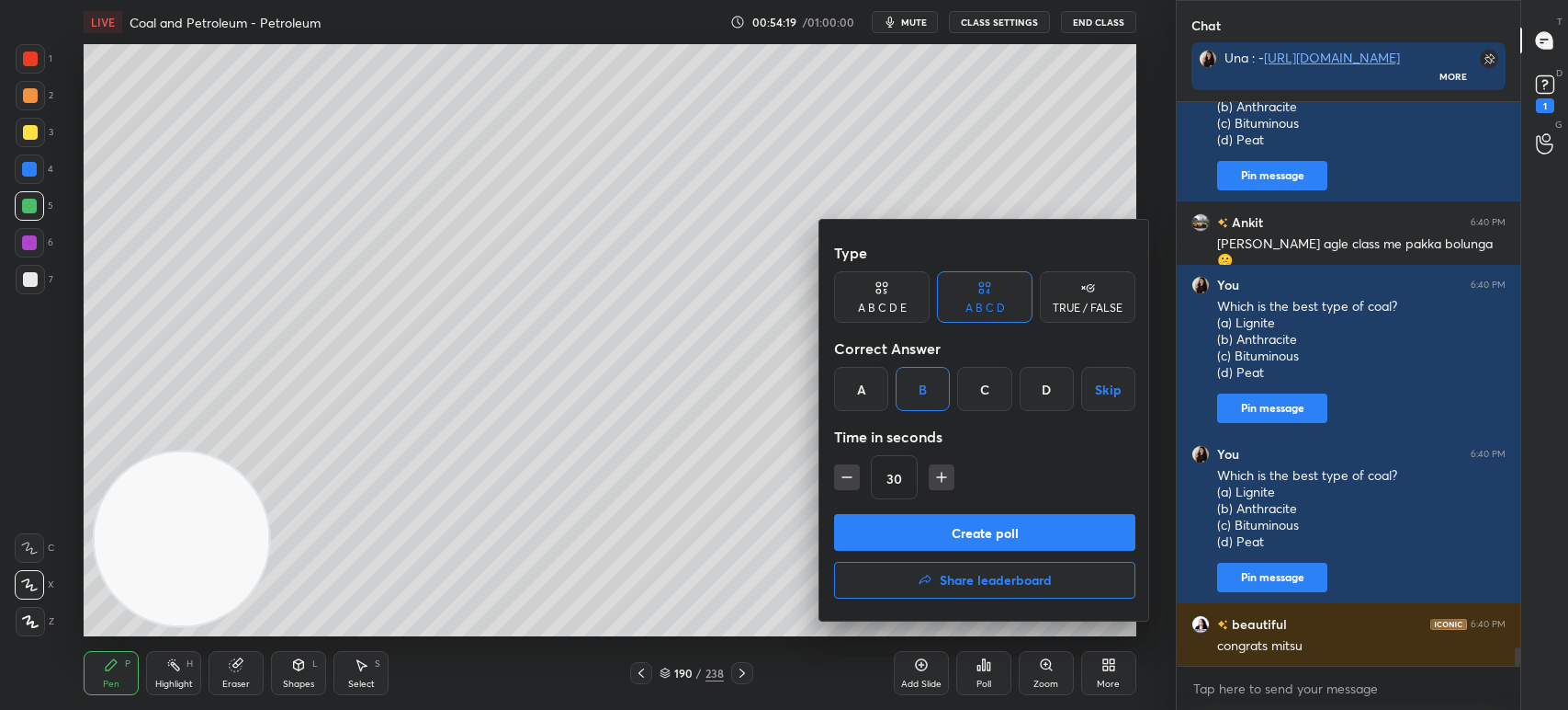
click at [927, 537] on button "Create poll" at bounding box center [985, 532] width 301 height 37
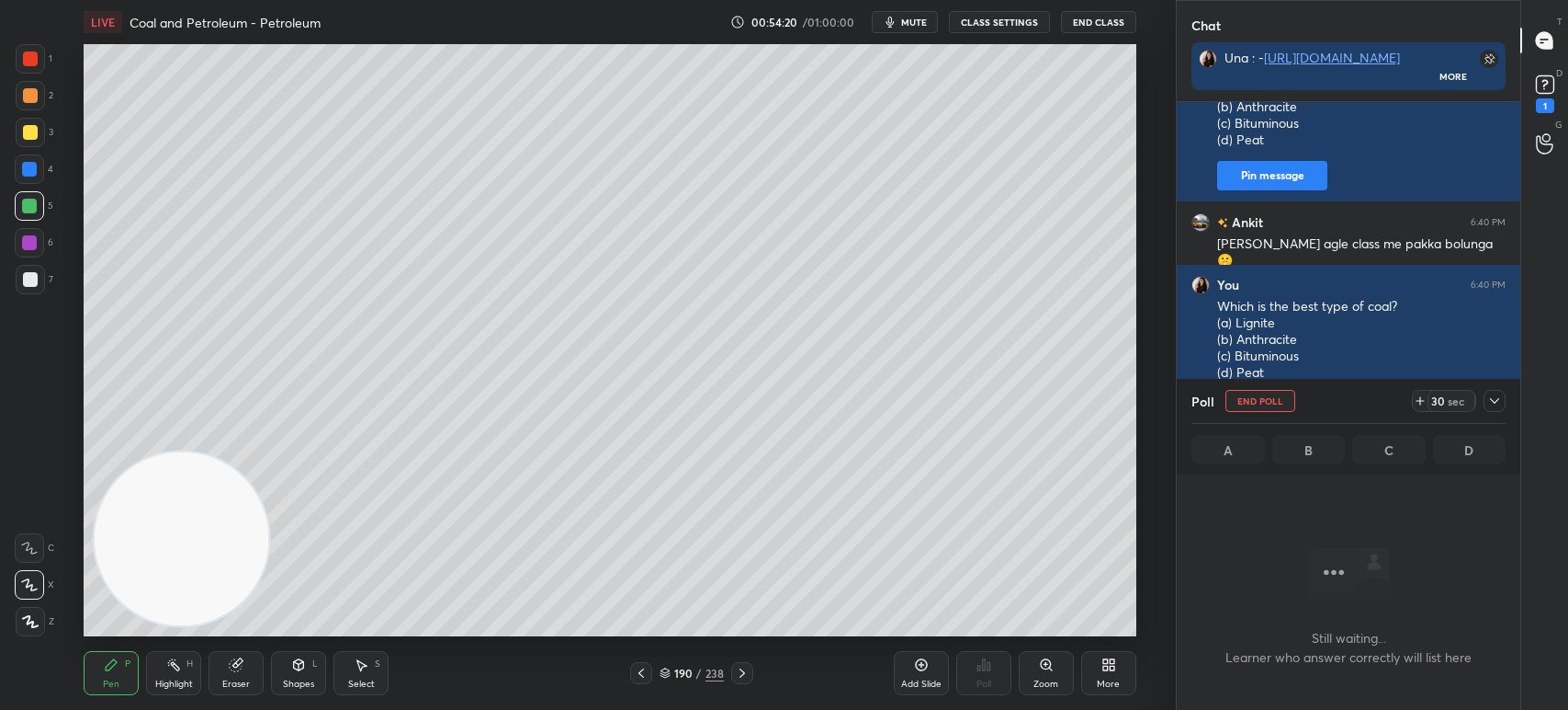
click at [27, 245] on div at bounding box center [29, 242] width 15 height 15
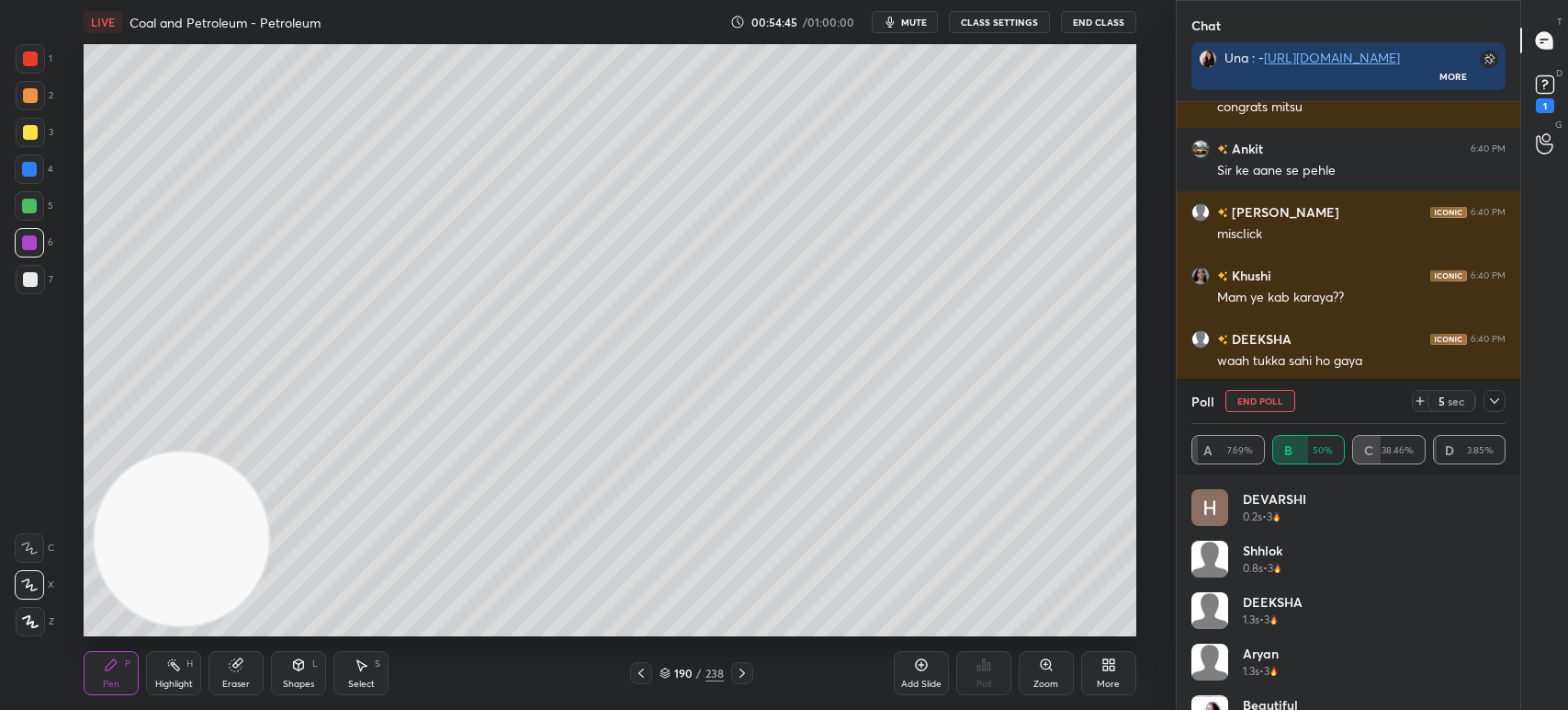
click at [1486, 408] on div at bounding box center [1495, 401] width 22 height 22
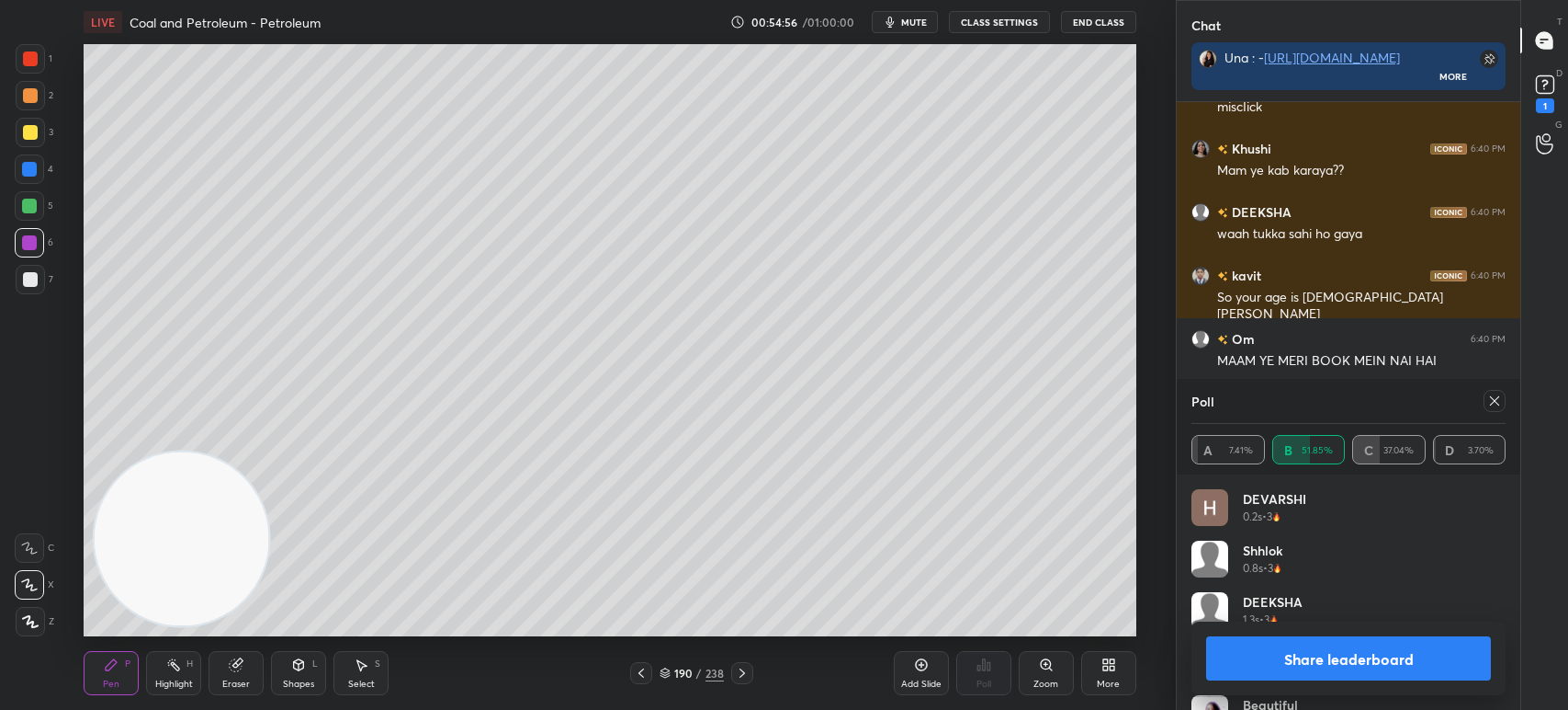
click at [1503, 398] on div at bounding box center [1495, 401] width 22 height 22
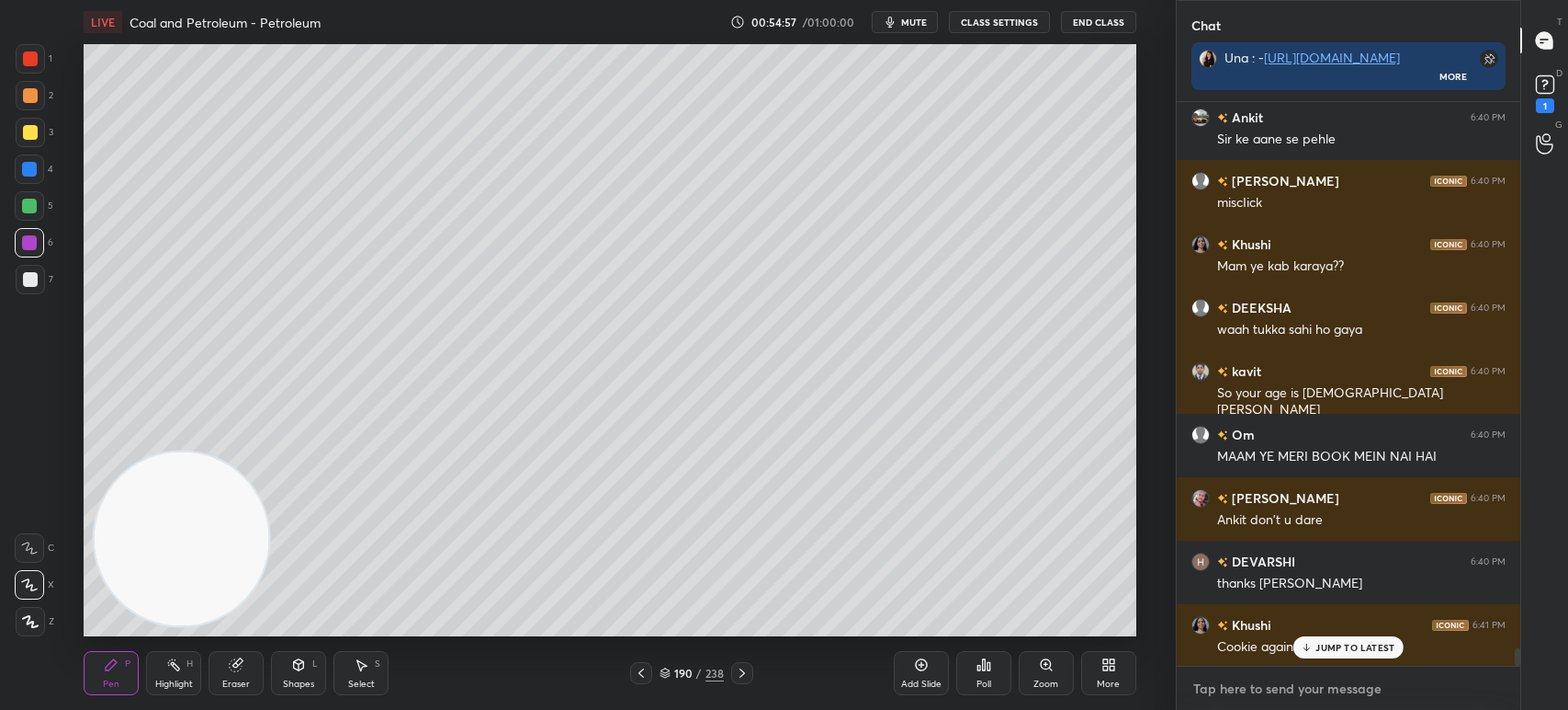
click at [1292, 697] on textarea at bounding box center [1348, 688] width 314 height 30
type textarea "x"
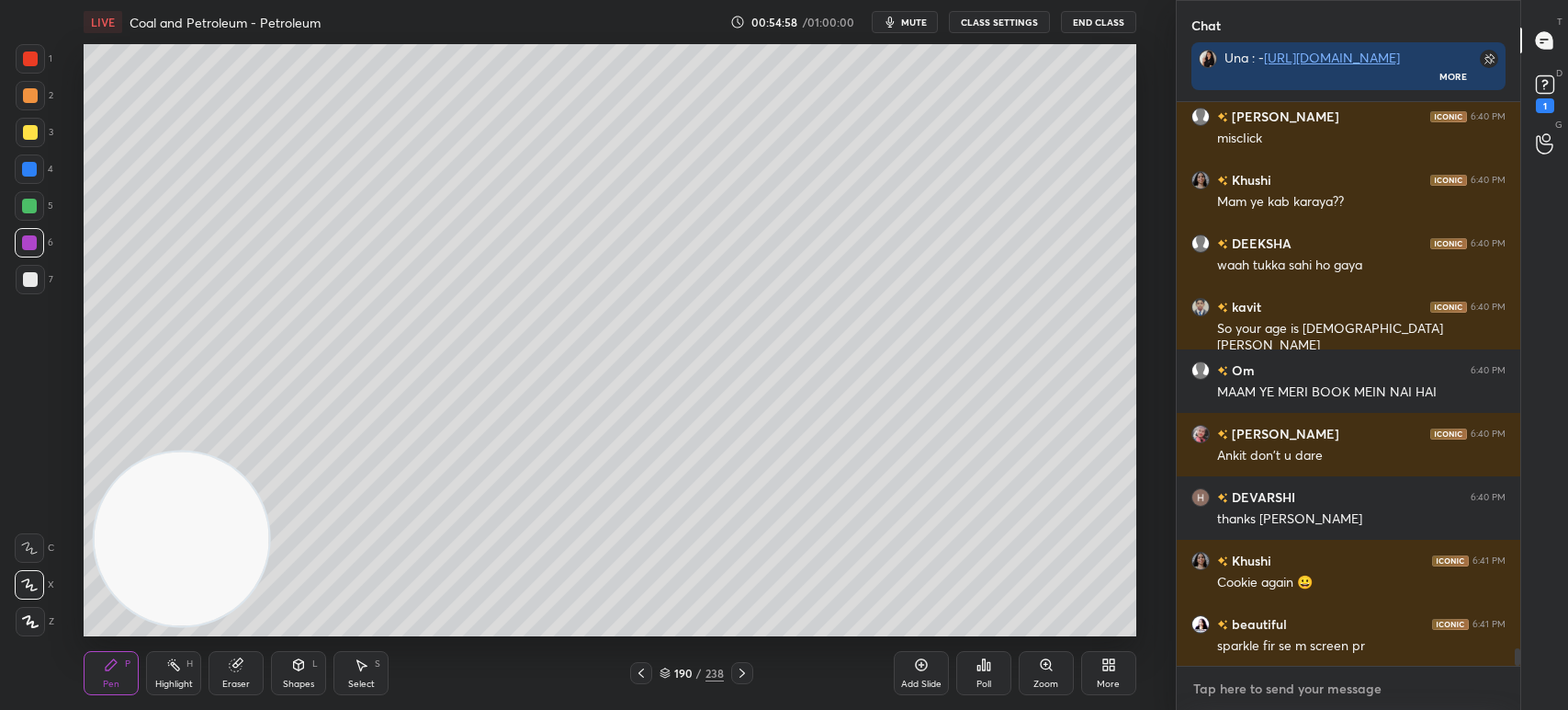
paste textarea "Petroleum is separated by using the difference in (a) ignition temperatures (b)…"
type textarea "Petroleum is separated by using the difference in (a) ignition temperatures (b)…"
type textarea "x"
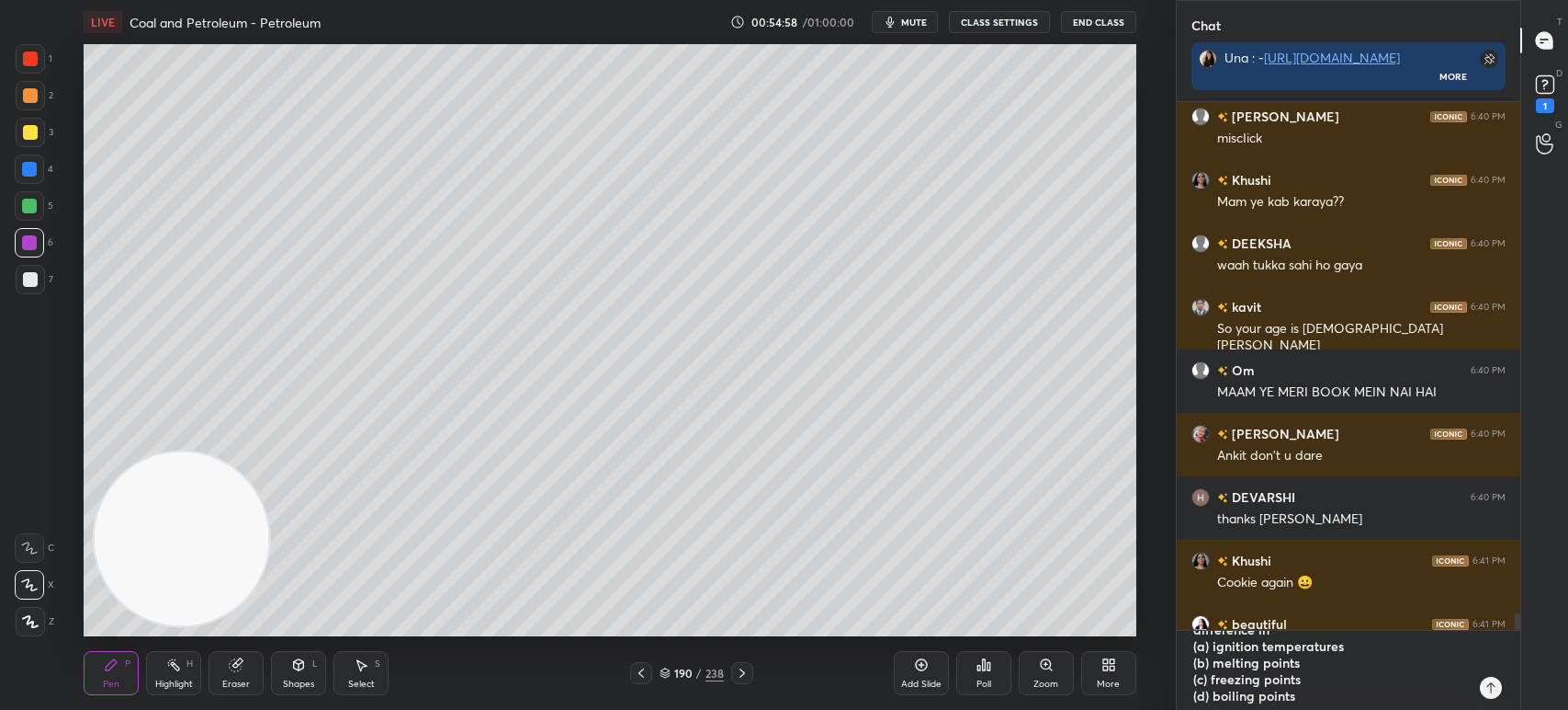
type textarea "x"
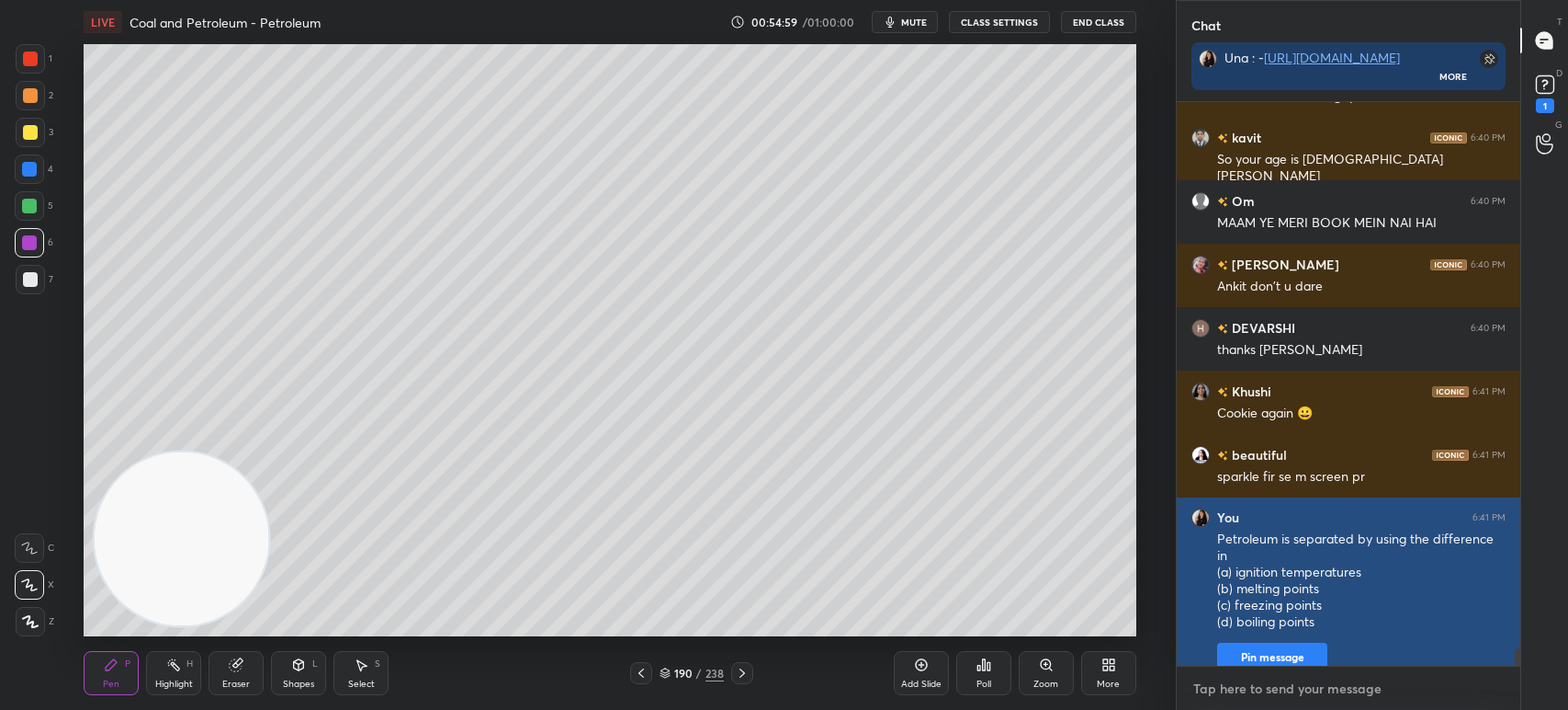
paste textarea "Petroleum is separated by using the difference in (a) ignition temperatures (b)…"
type textarea "Petroleum is separated by using the difference in (a) ignition temperatures (b)…"
type textarea "x"
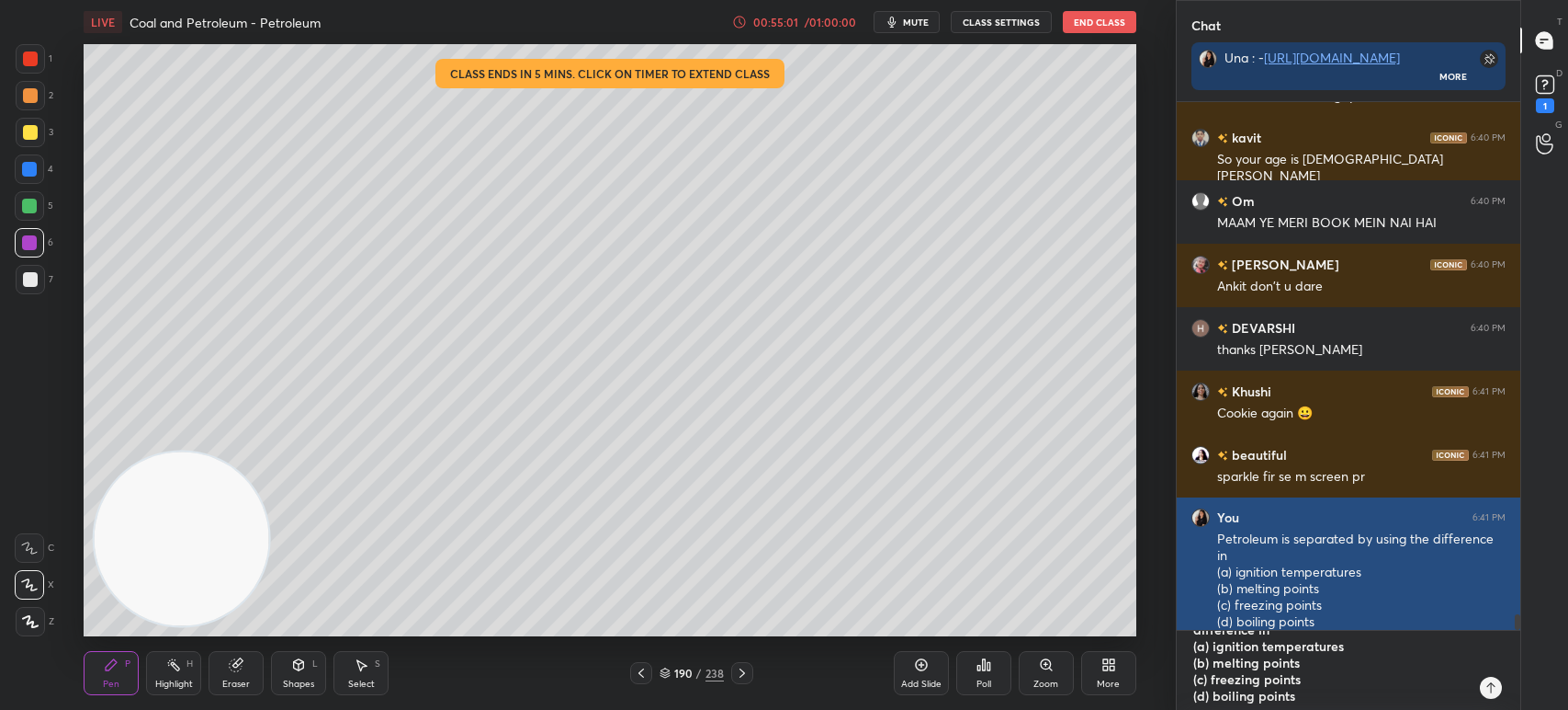
type textarea "x"
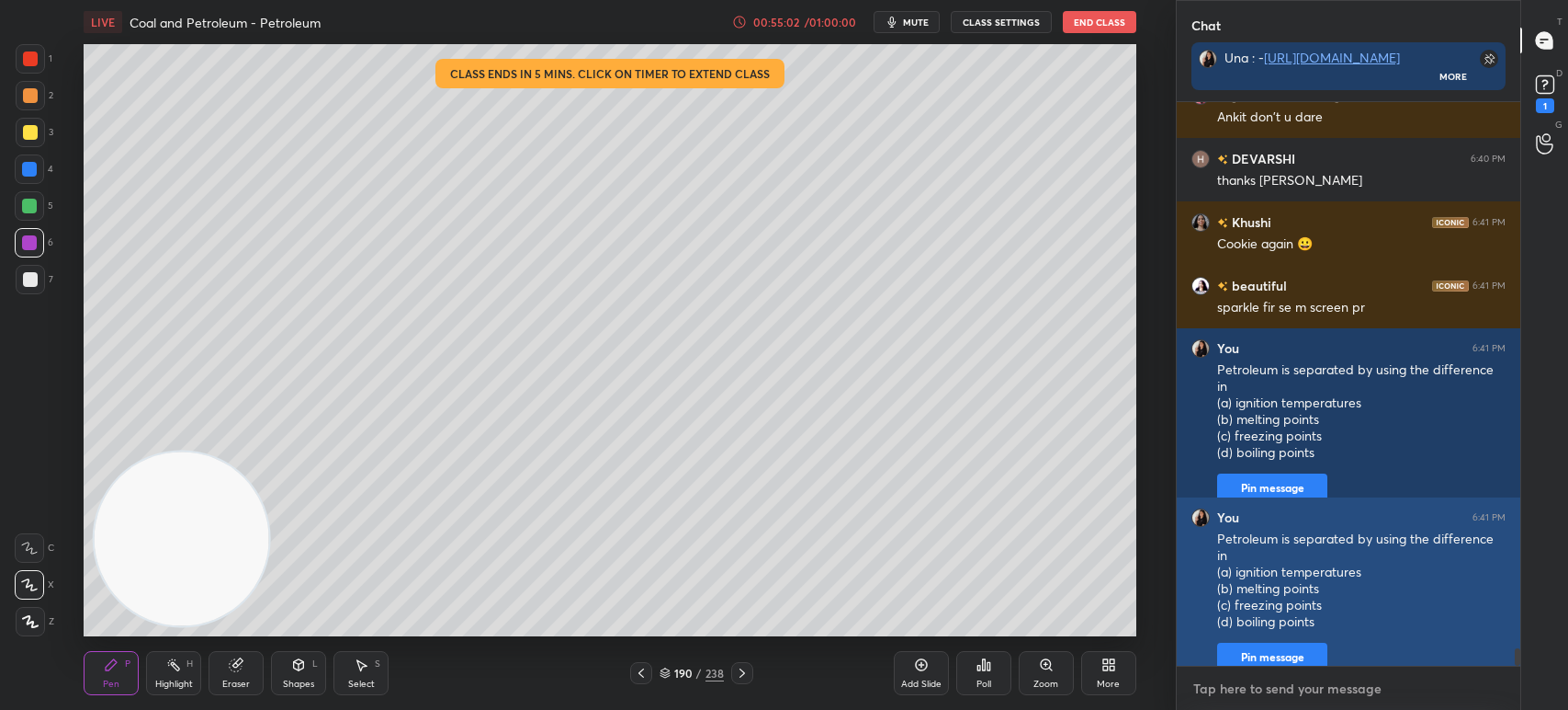
paste textarea "Petroleum is separated by using the difference in (a) ignition temperatures (b)…"
type textarea "Petroleum is separated by using the difference in (a) ignition temperatures (b)…"
type textarea "x"
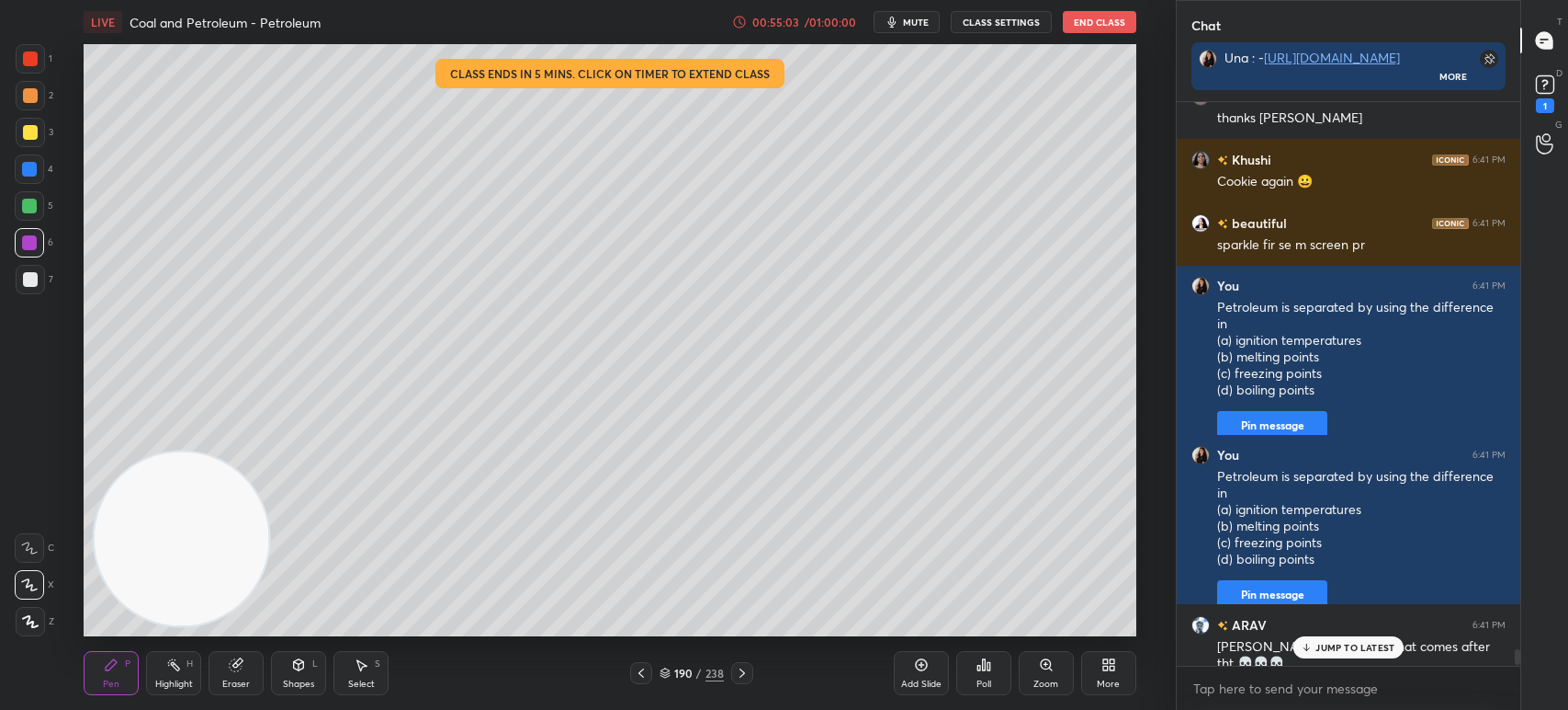
click at [998, 679] on div "Poll" at bounding box center [984, 672] width 56 height 44
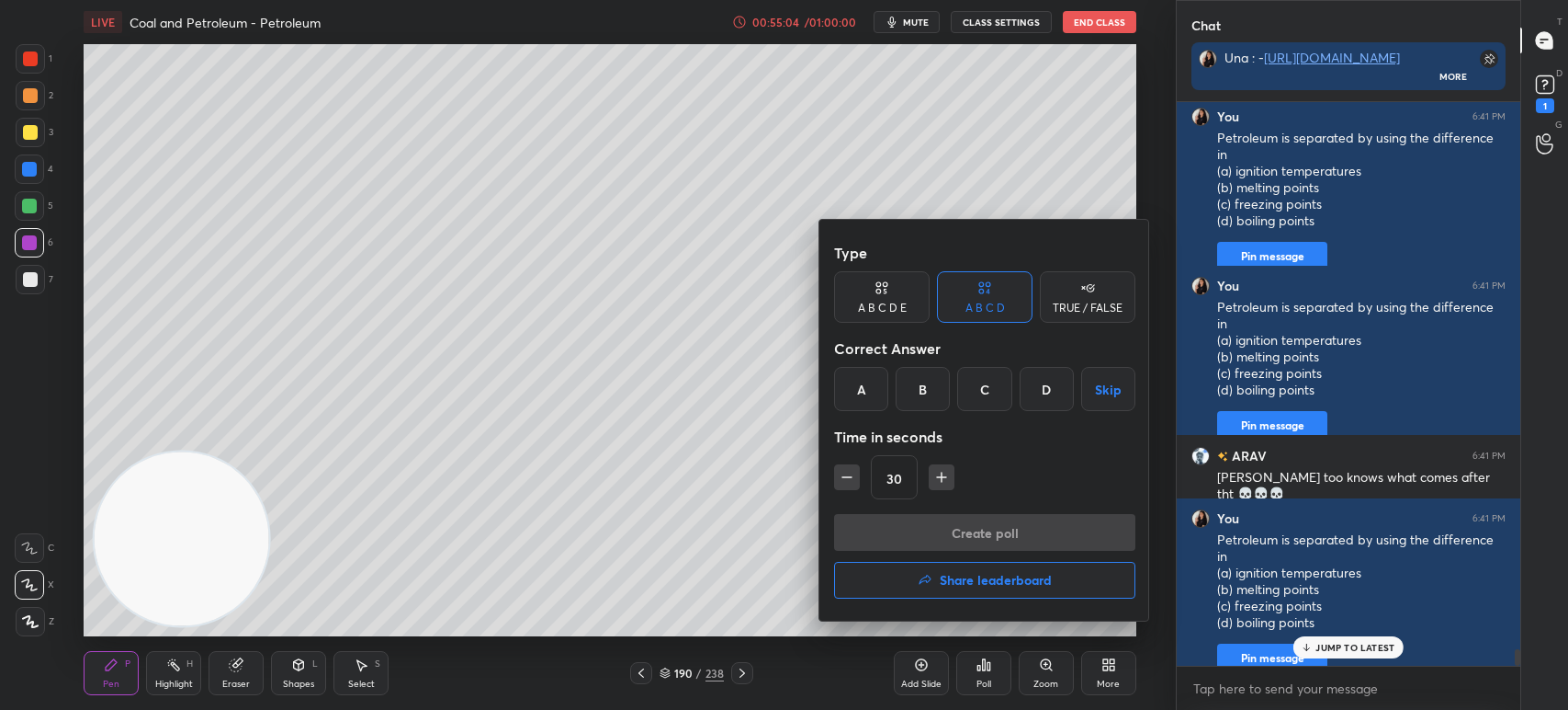
click at [1047, 388] on div "D" at bounding box center [1047, 389] width 55 height 44
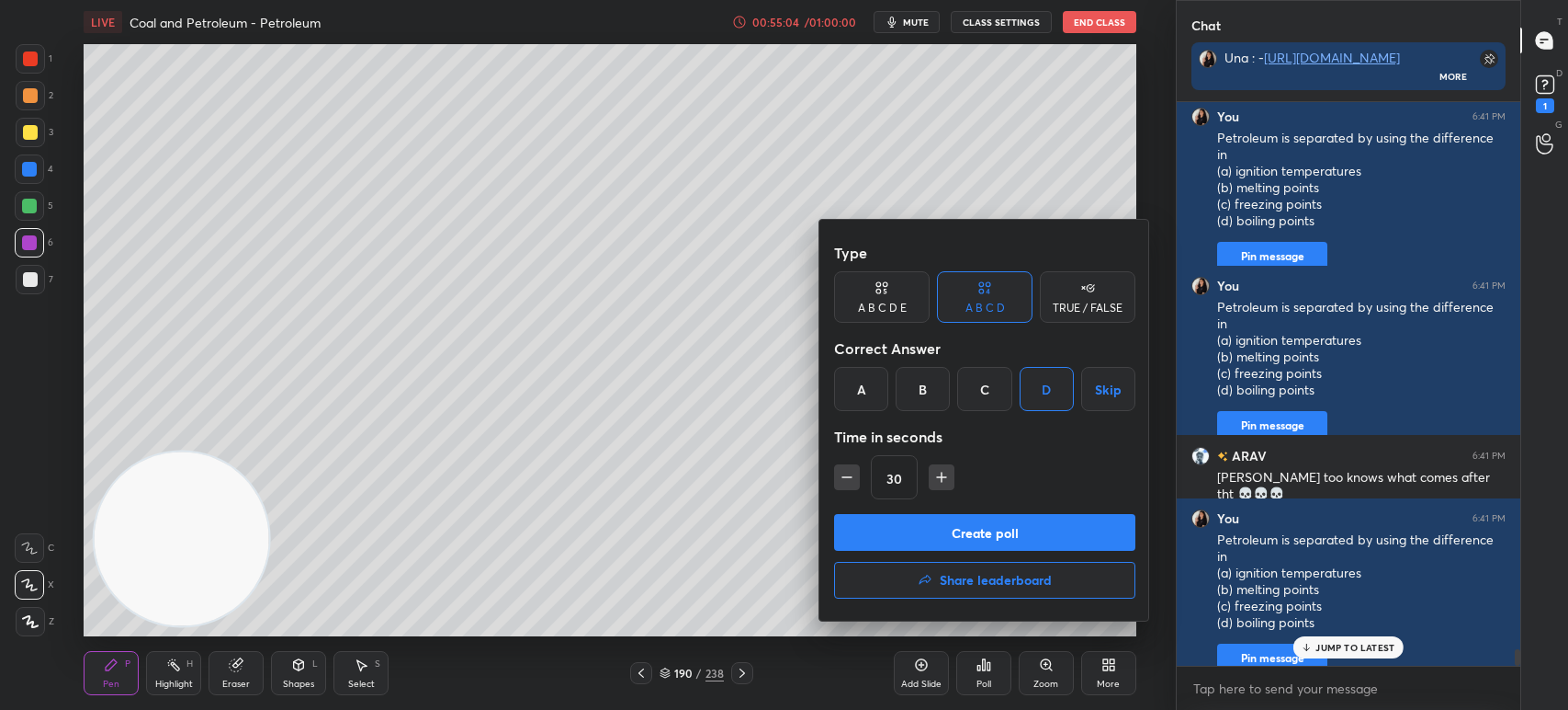
click at [1025, 525] on button "Create poll" at bounding box center [985, 532] width 301 height 37
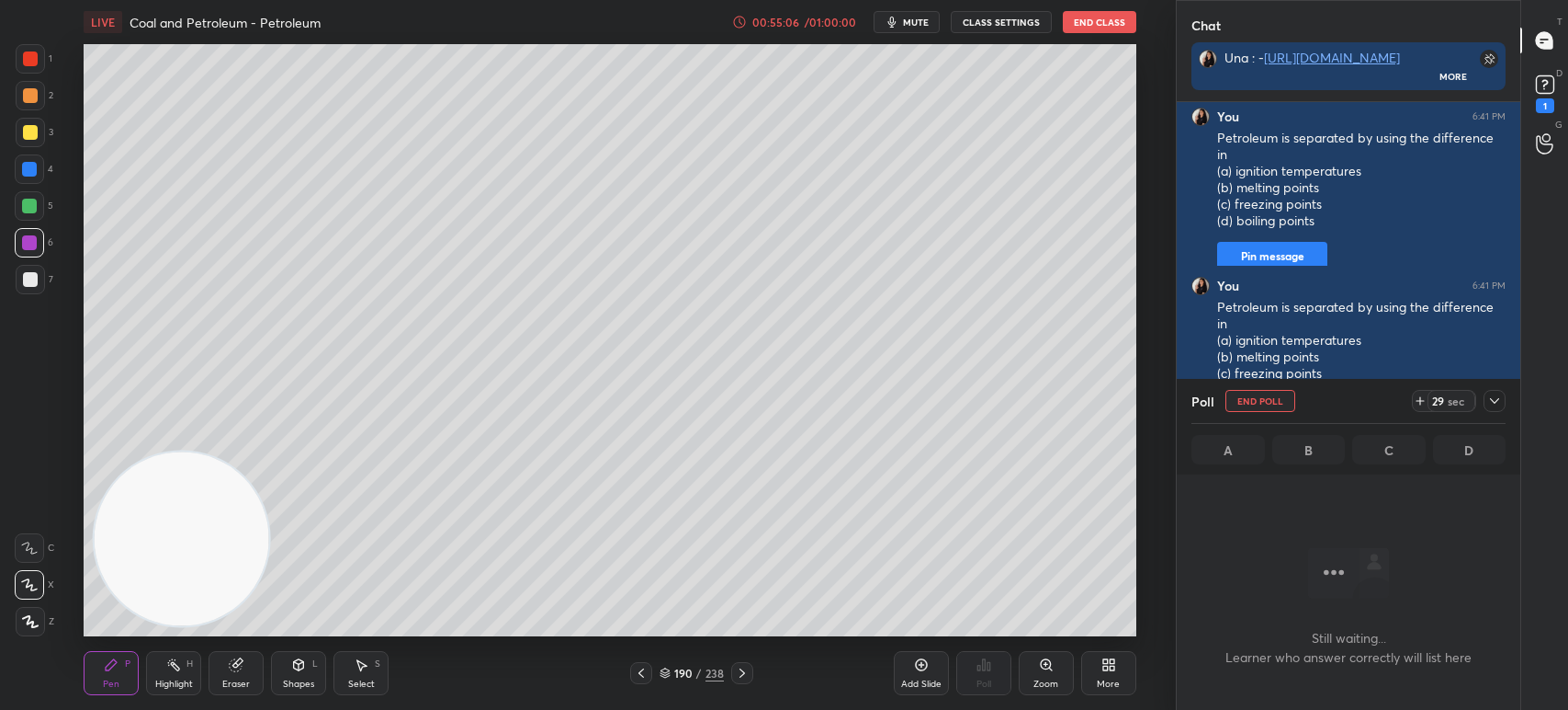
click at [22, 176] on div at bounding box center [29, 169] width 15 height 15
click at [30, 170] on div at bounding box center [29, 169] width 15 height 15
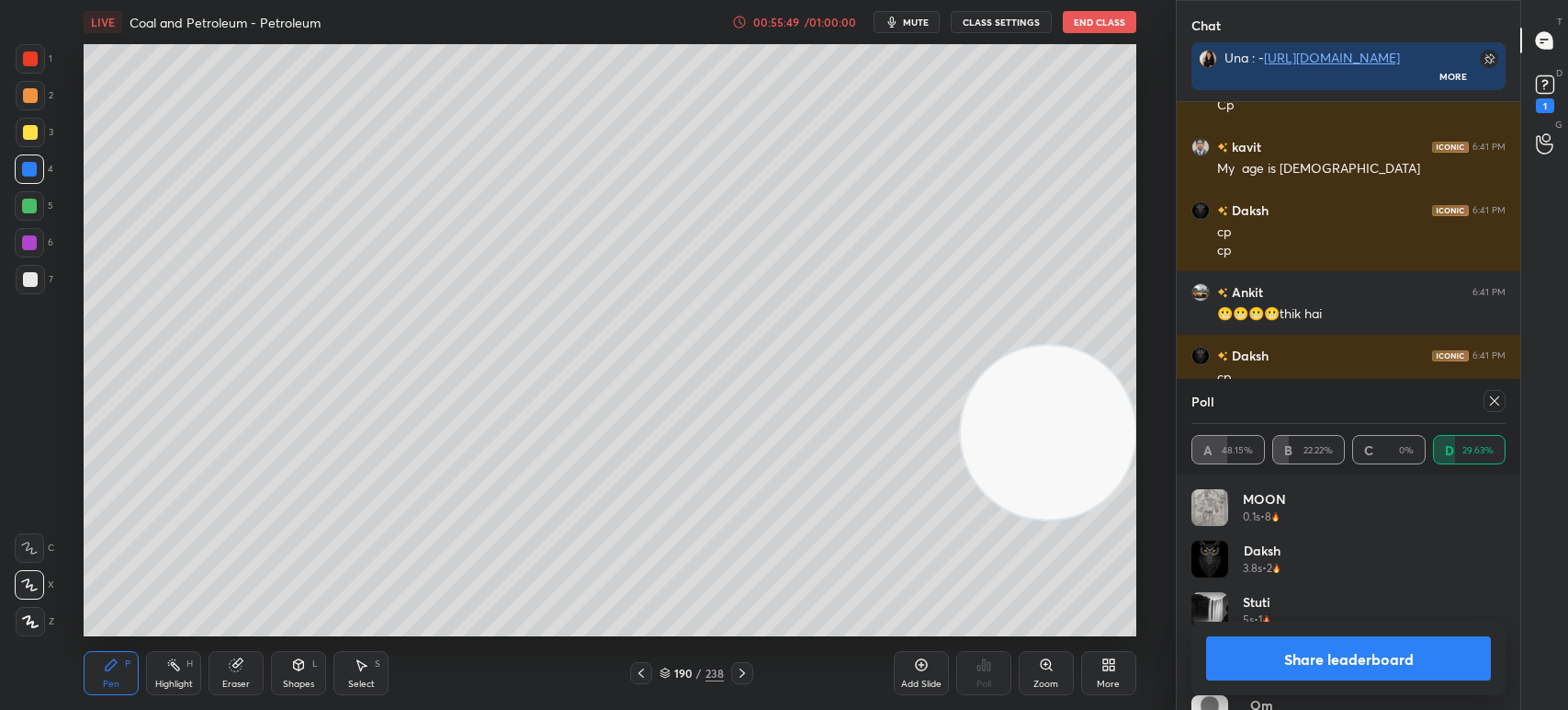
click at [1500, 390] on div at bounding box center [1492, 401] width 30 height 22
click at [1497, 397] on icon at bounding box center [1495, 401] width 15 height 15
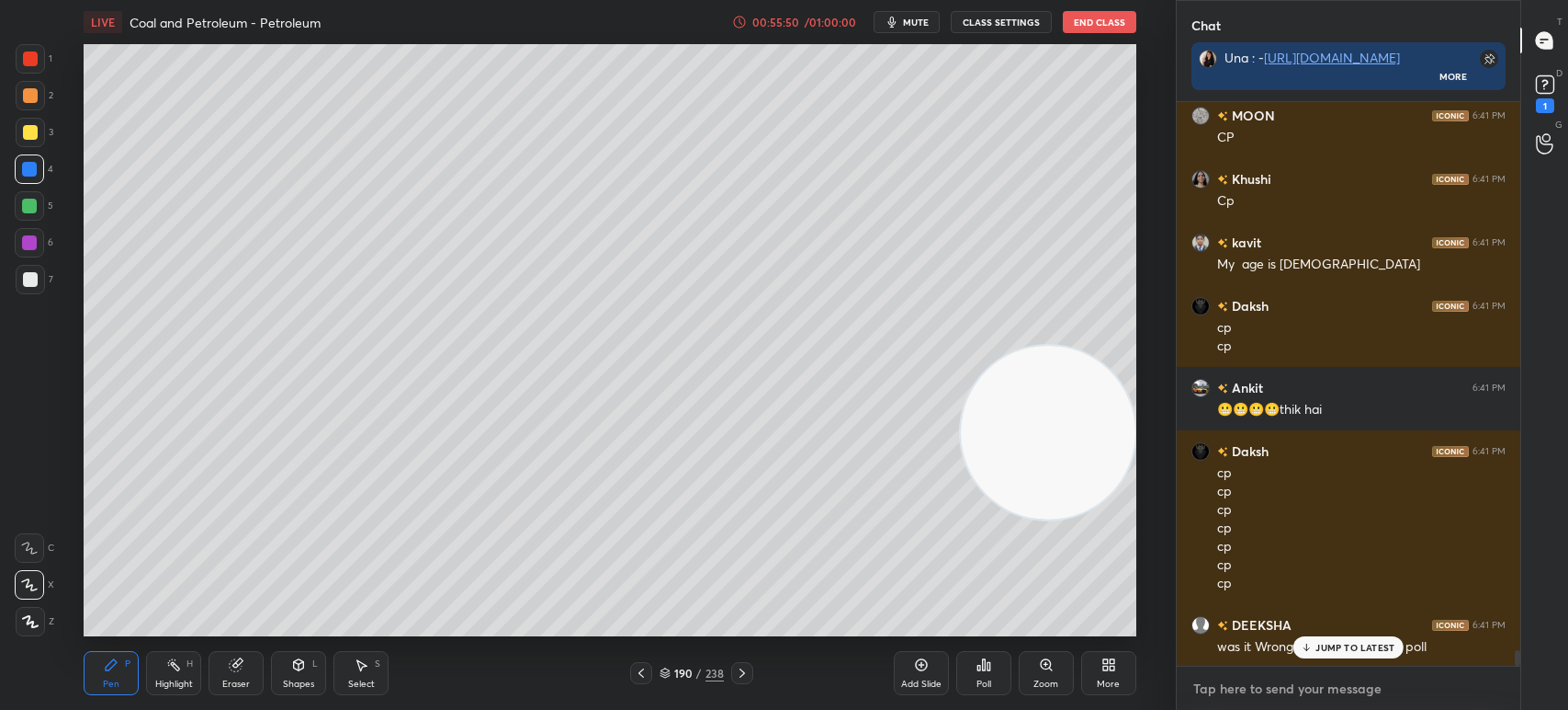
click at [1222, 695] on textarea at bounding box center [1348, 688] width 314 height 30
type textarea "x"
paste textarea "An example of fossil fuel is (a) wood (b) petroleum (c) coal (d) all of these"
type textarea "An example of fossil fuel is (a) wood (b) petroleum (c) coal (d) all of these"
type textarea "x"
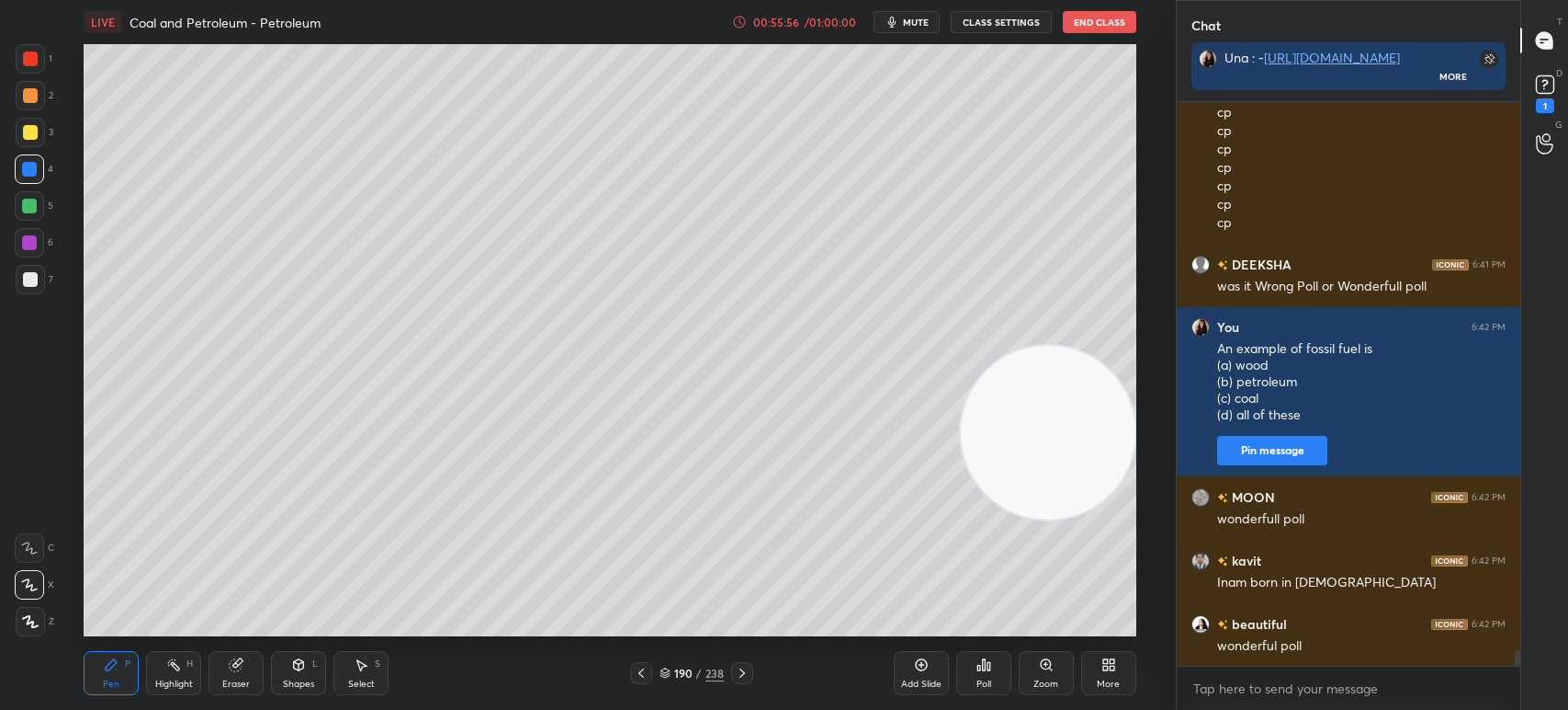
click at [971, 670] on div "Poll" at bounding box center [984, 672] width 56 height 44
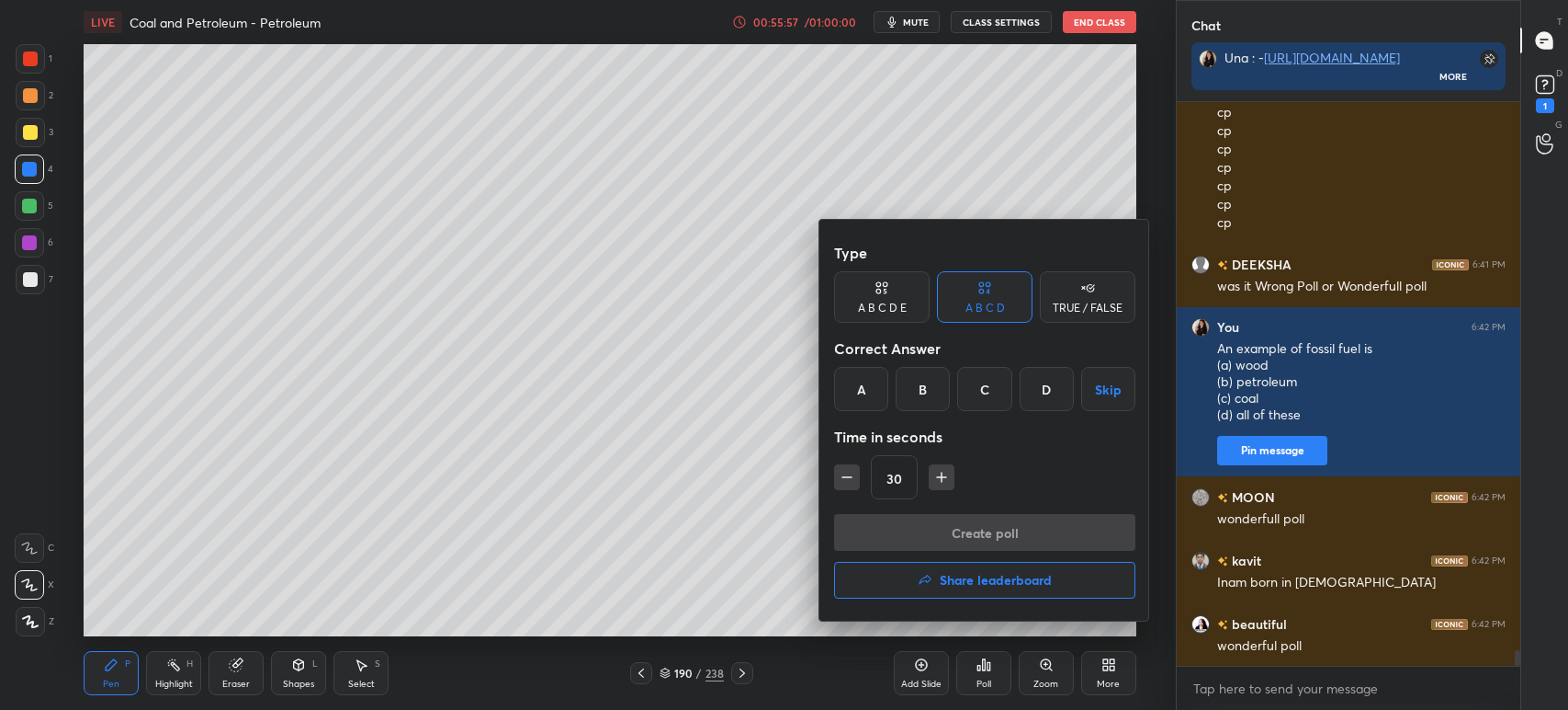
click at [1054, 384] on div "D" at bounding box center [1047, 389] width 55 height 44
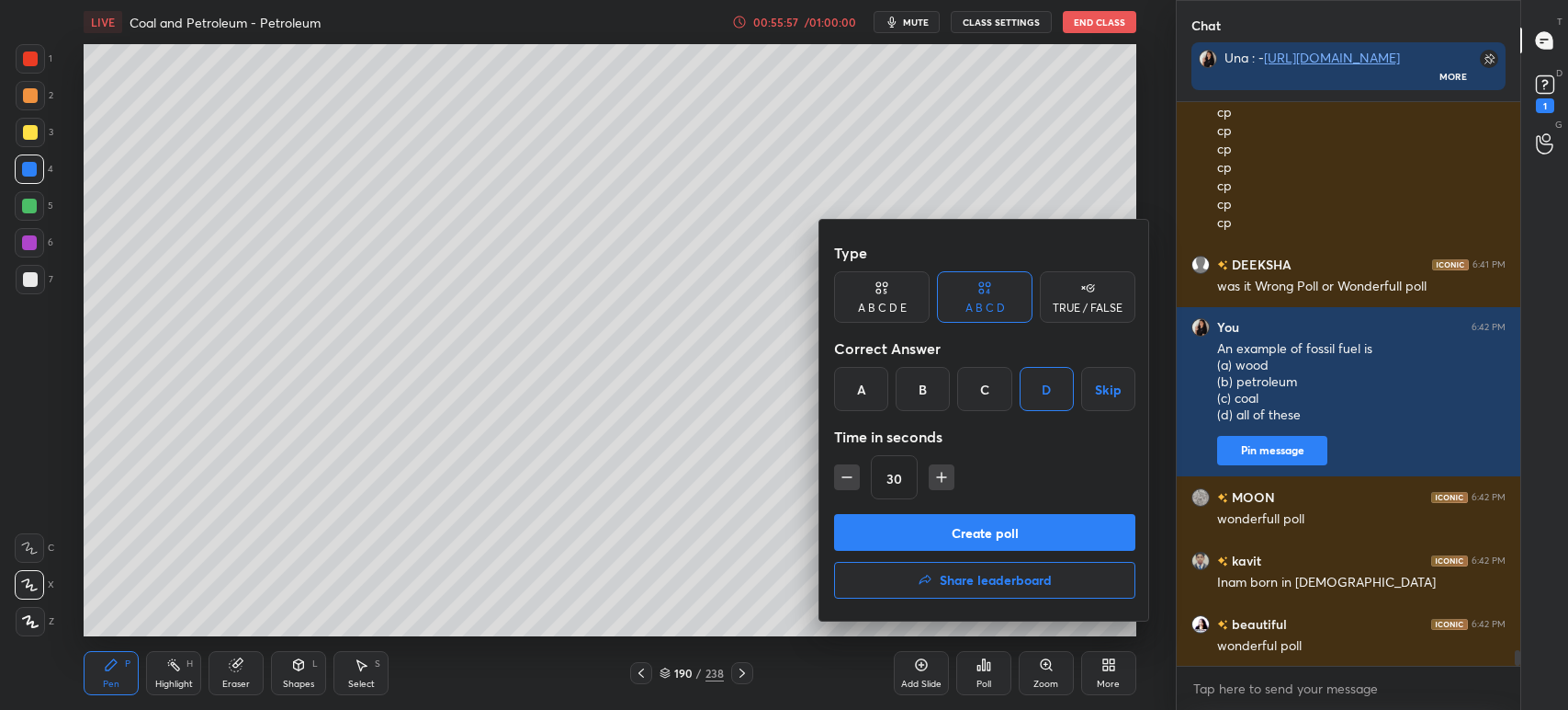
click at [1009, 523] on button "Create poll" at bounding box center [985, 532] width 301 height 37
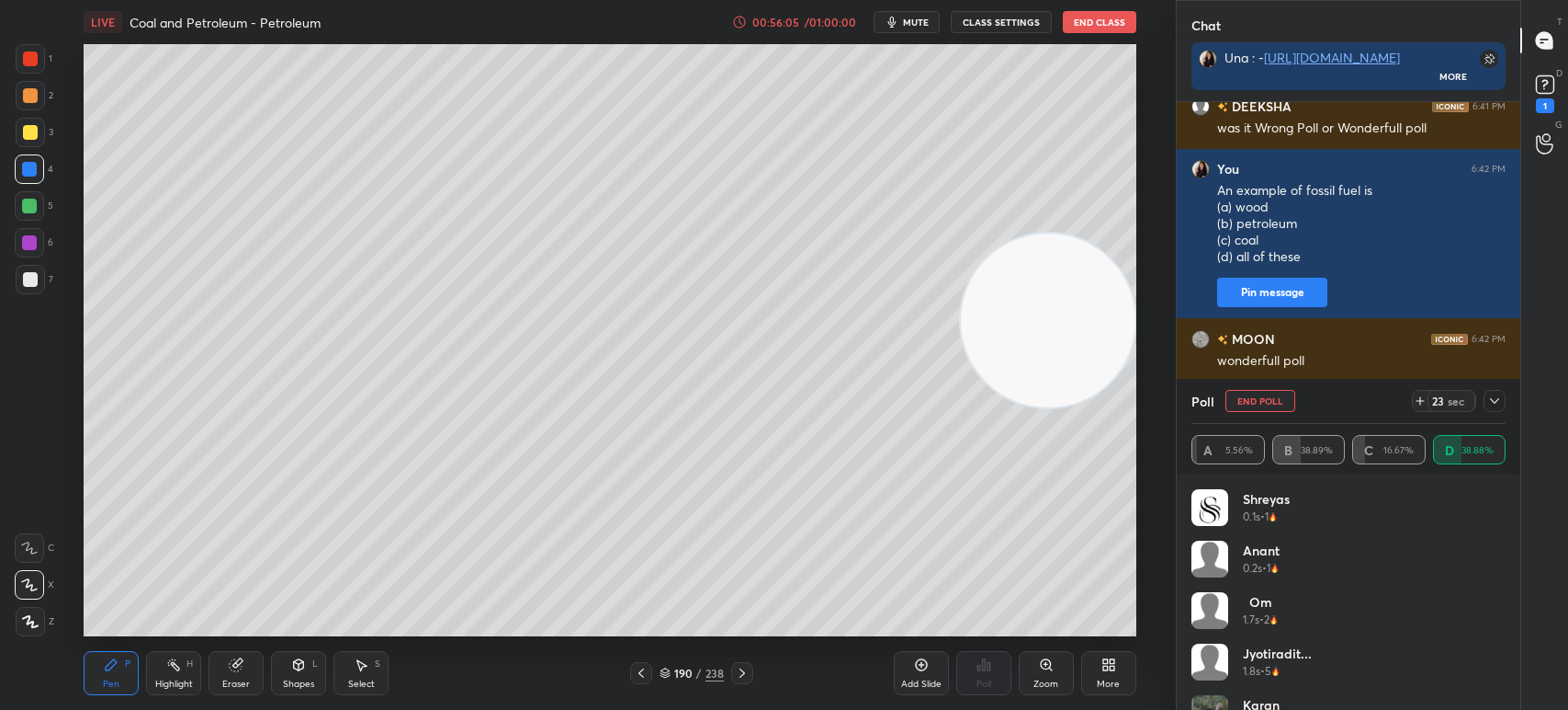
click at [32, 99] on div at bounding box center [30, 95] width 15 height 15
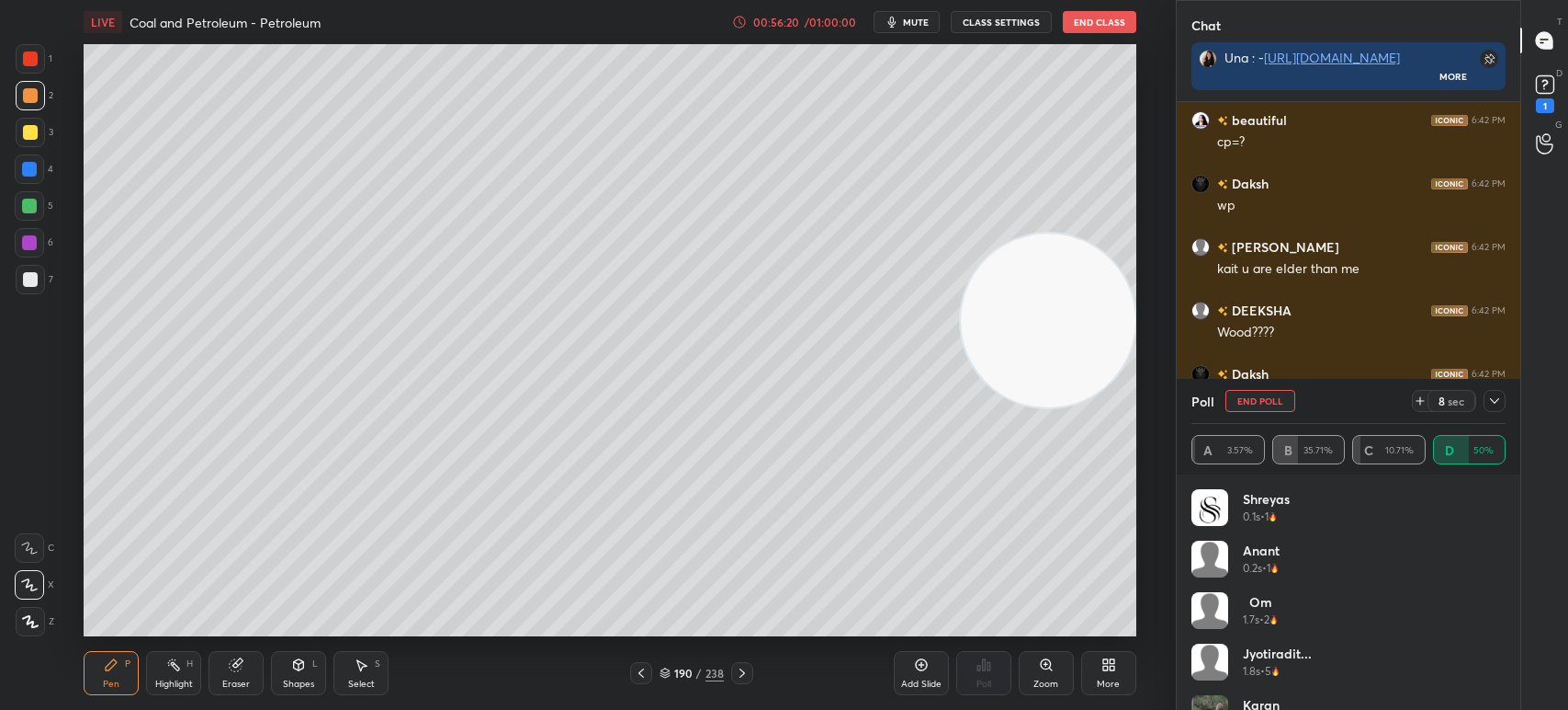
click at [693, 671] on div "190 / 238" at bounding box center [692, 672] width 64 height 17
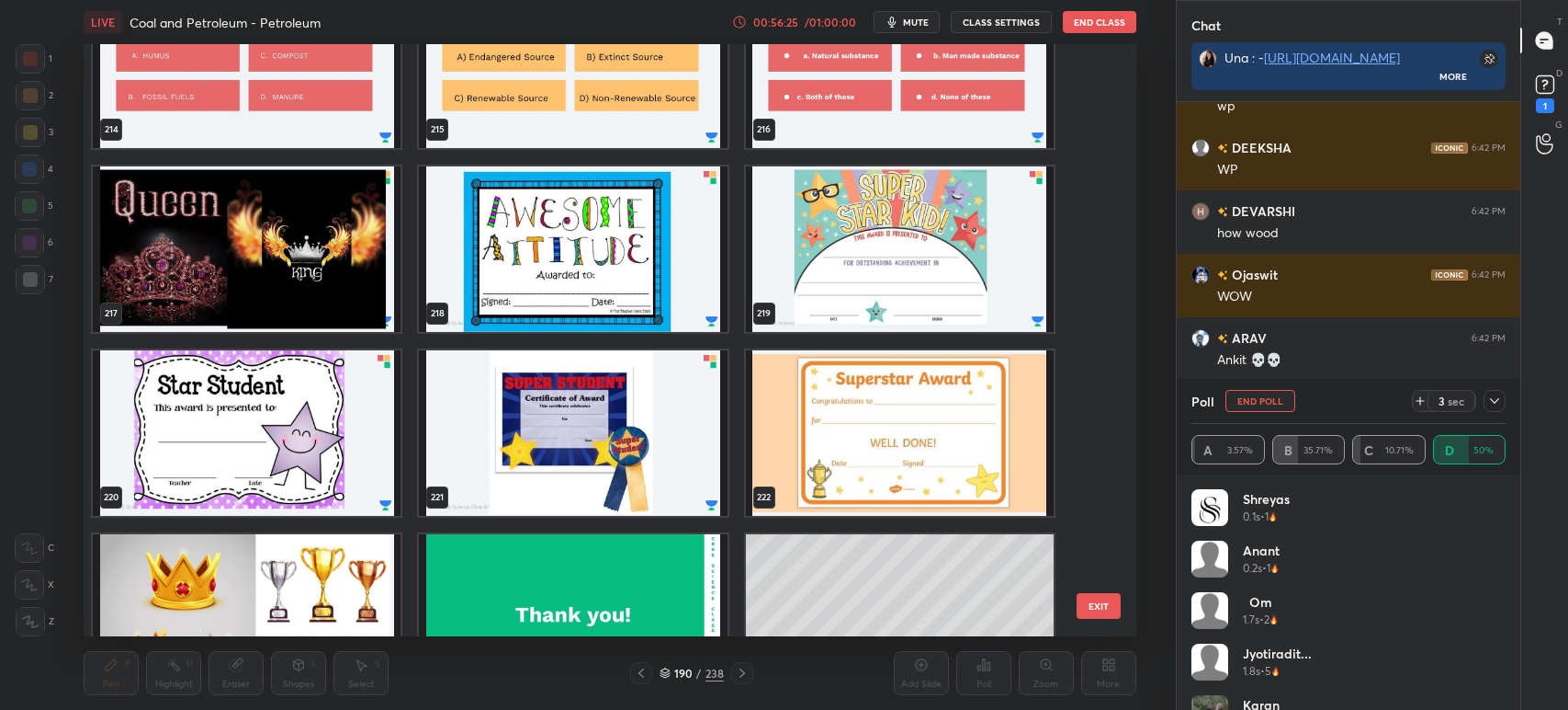
click at [563, 245] on img "grid" at bounding box center [574, 249] width 308 height 166
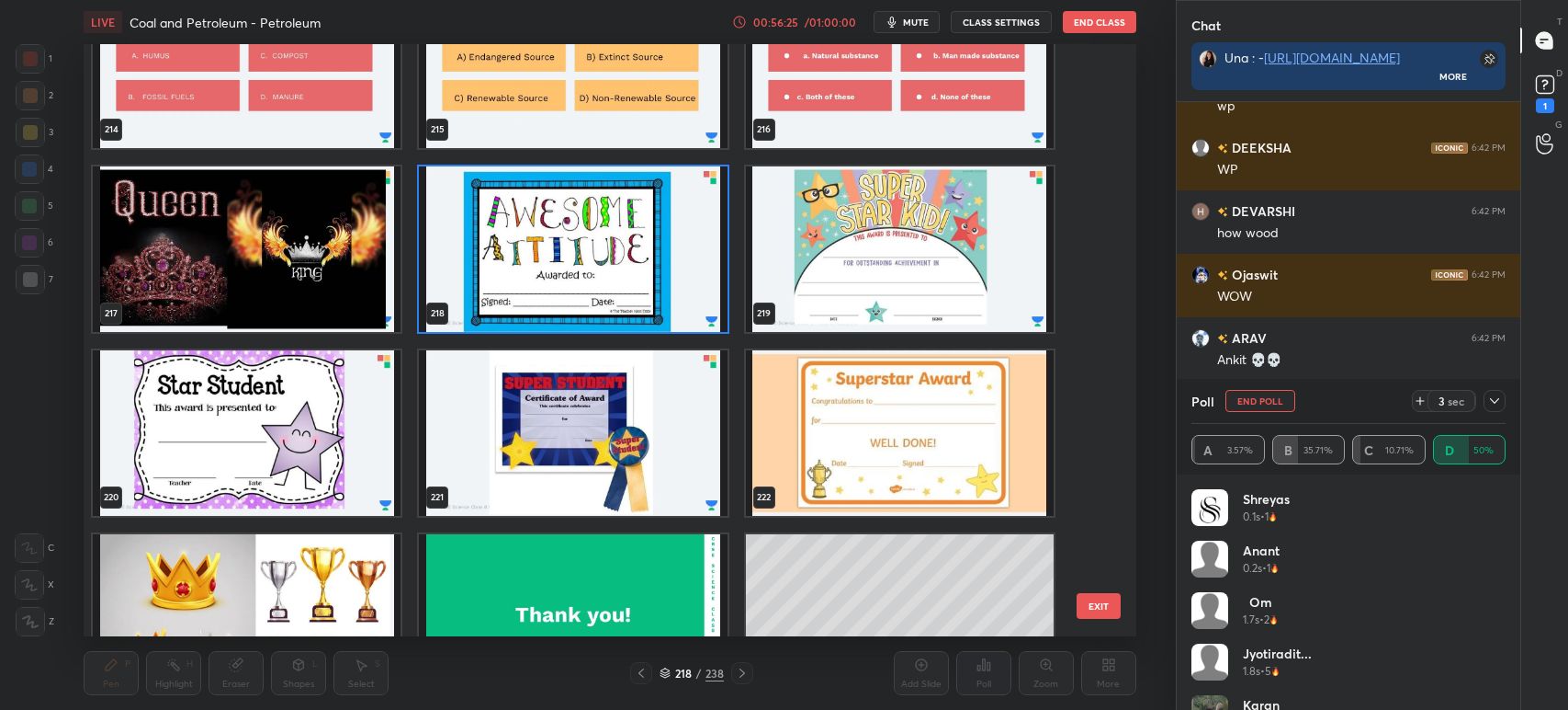
click at [563, 248] on img "grid" at bounding box center [574, 249] width 308 height 166
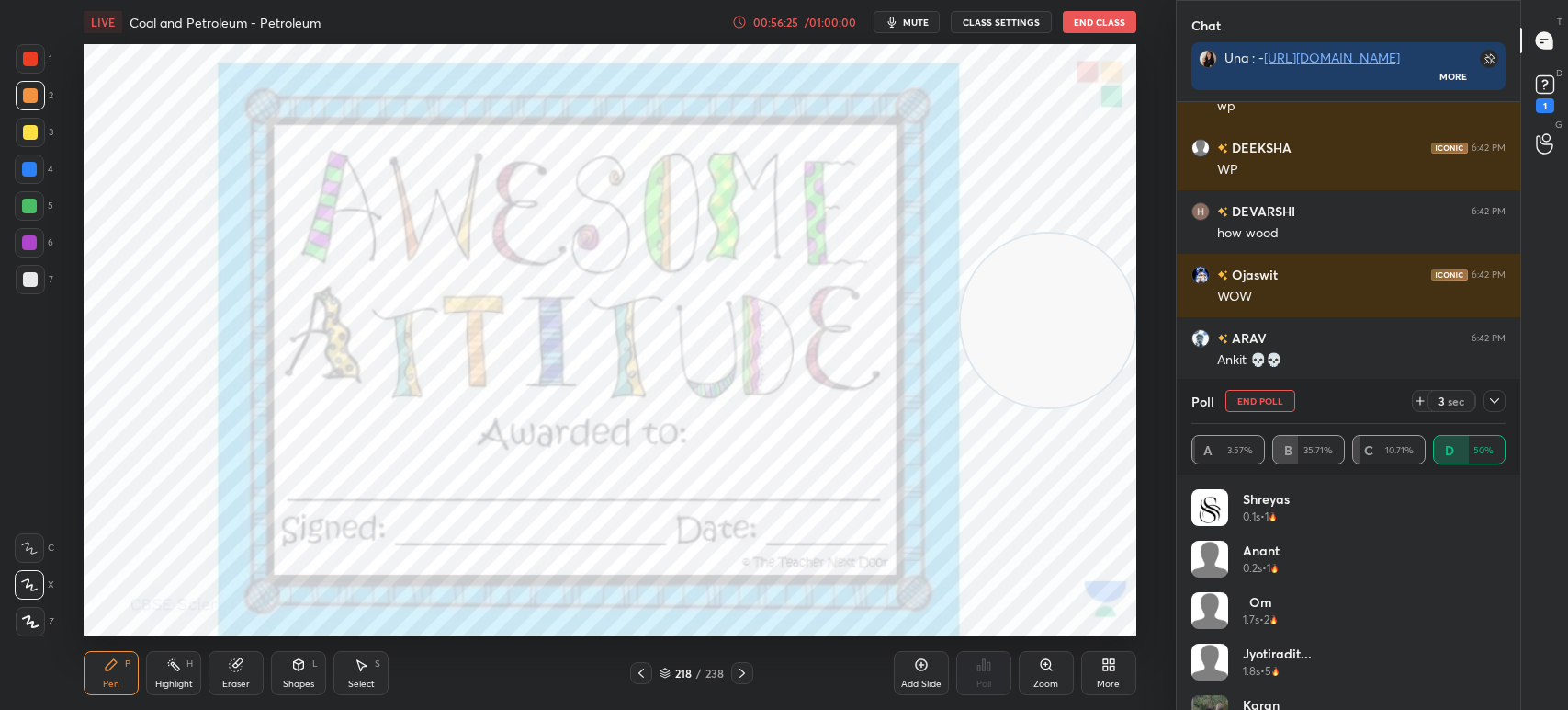
click at [572, 248] on img "grid" at bounding box center [574, 249] width 308 height 166
click at [575, 257] on img "grid" at bounding box center [574, 249] width 308 height 166
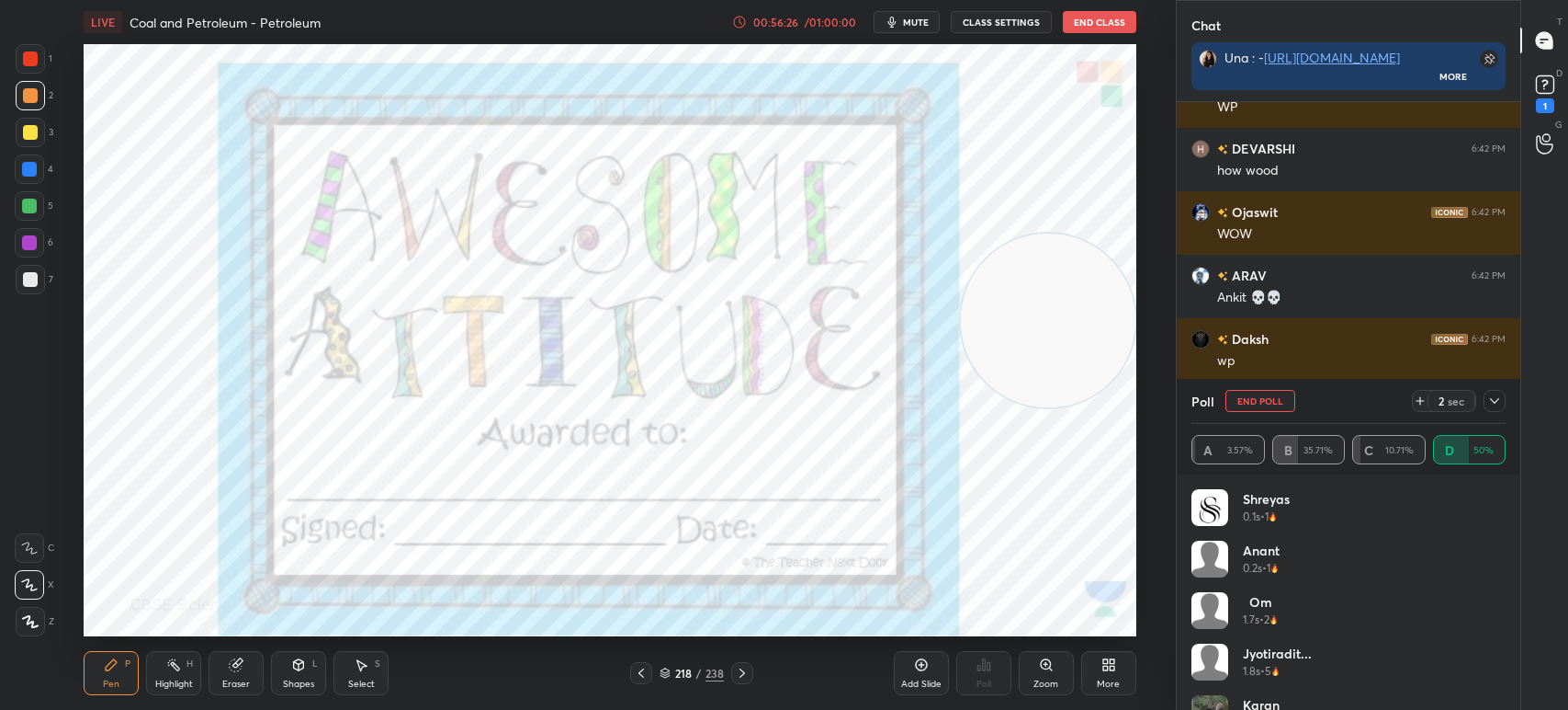
click at [27, 237] on div at bounding box center [29, 242] width 15 height 15
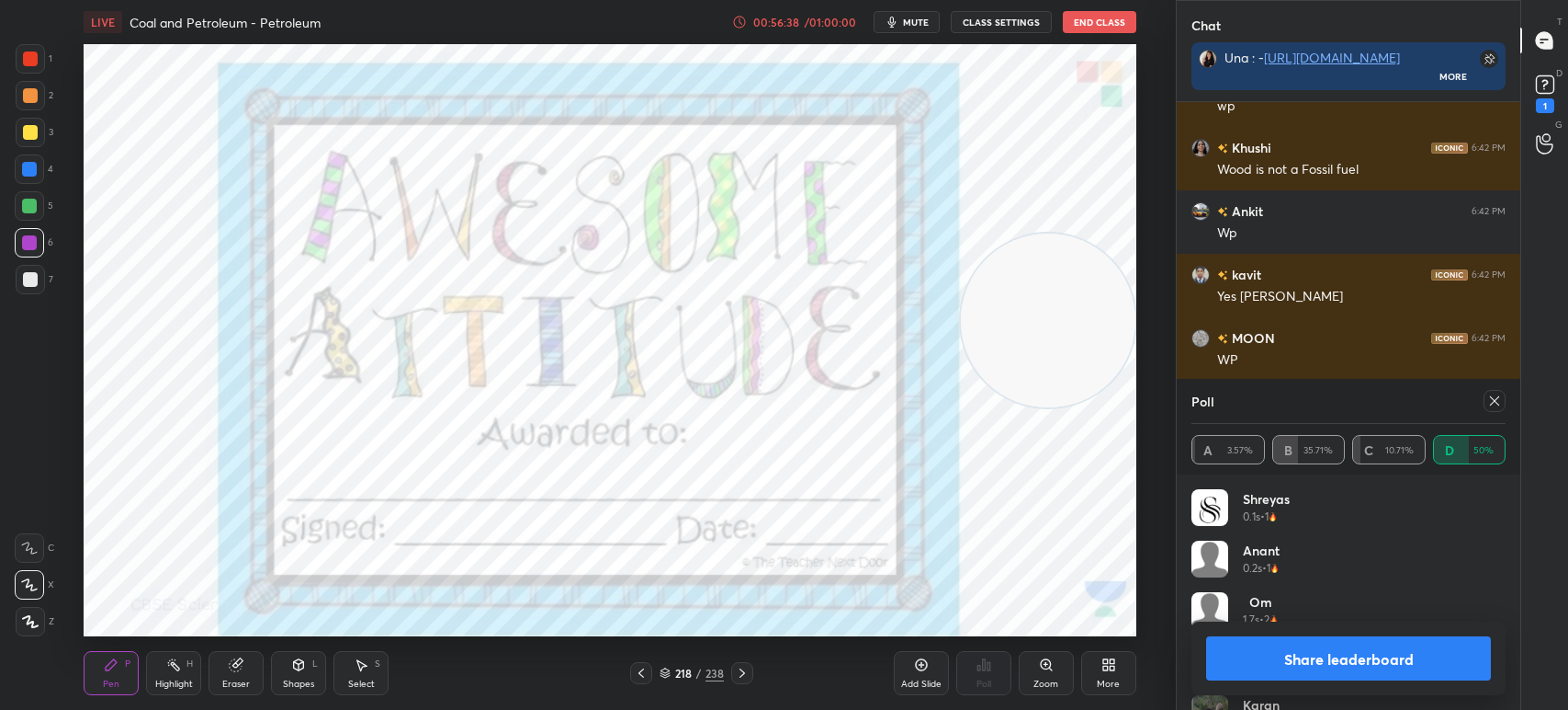
click at [735, 674] on icon at bounding box center [742, 672] width 15 height 15
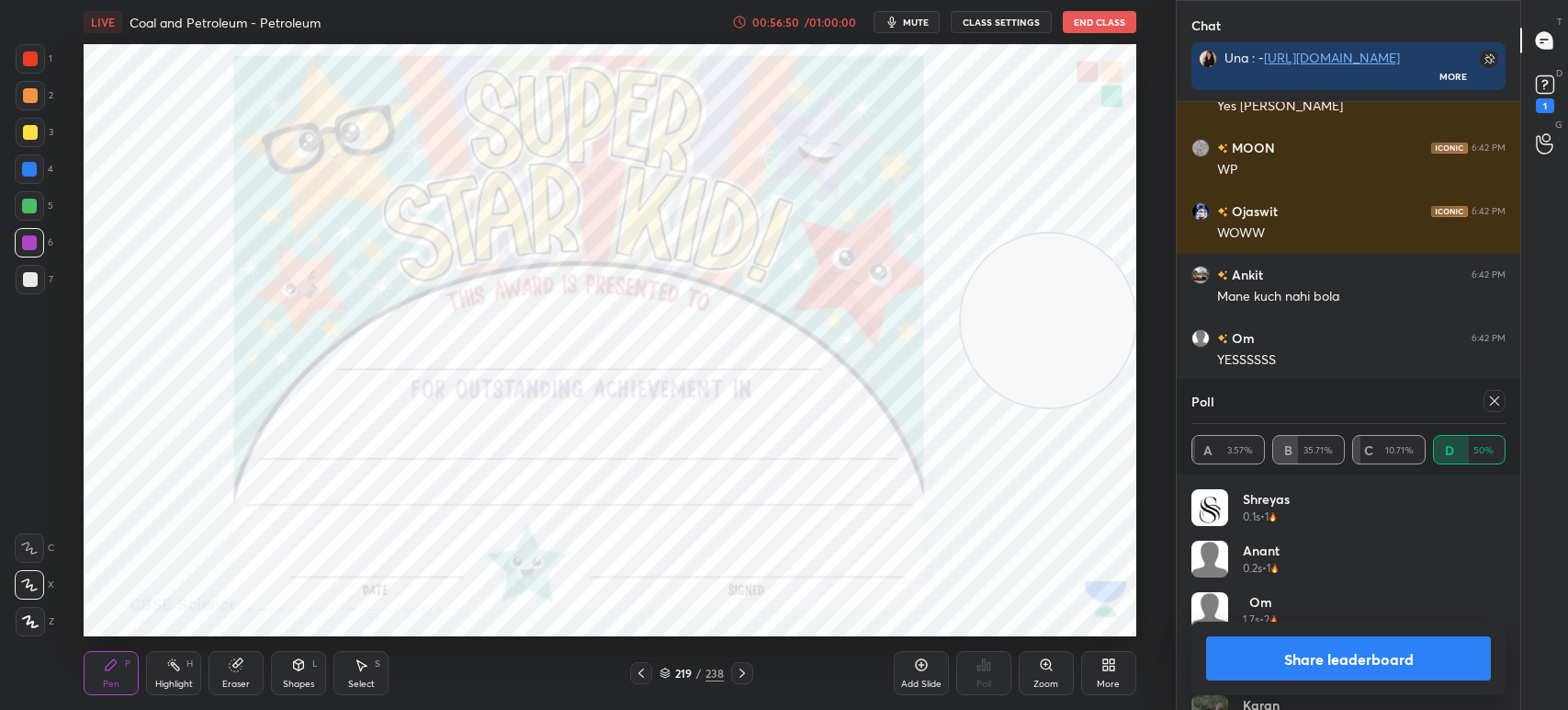
click at [736, 673] on icon at bounding box center [742, 672] width 15 height 15
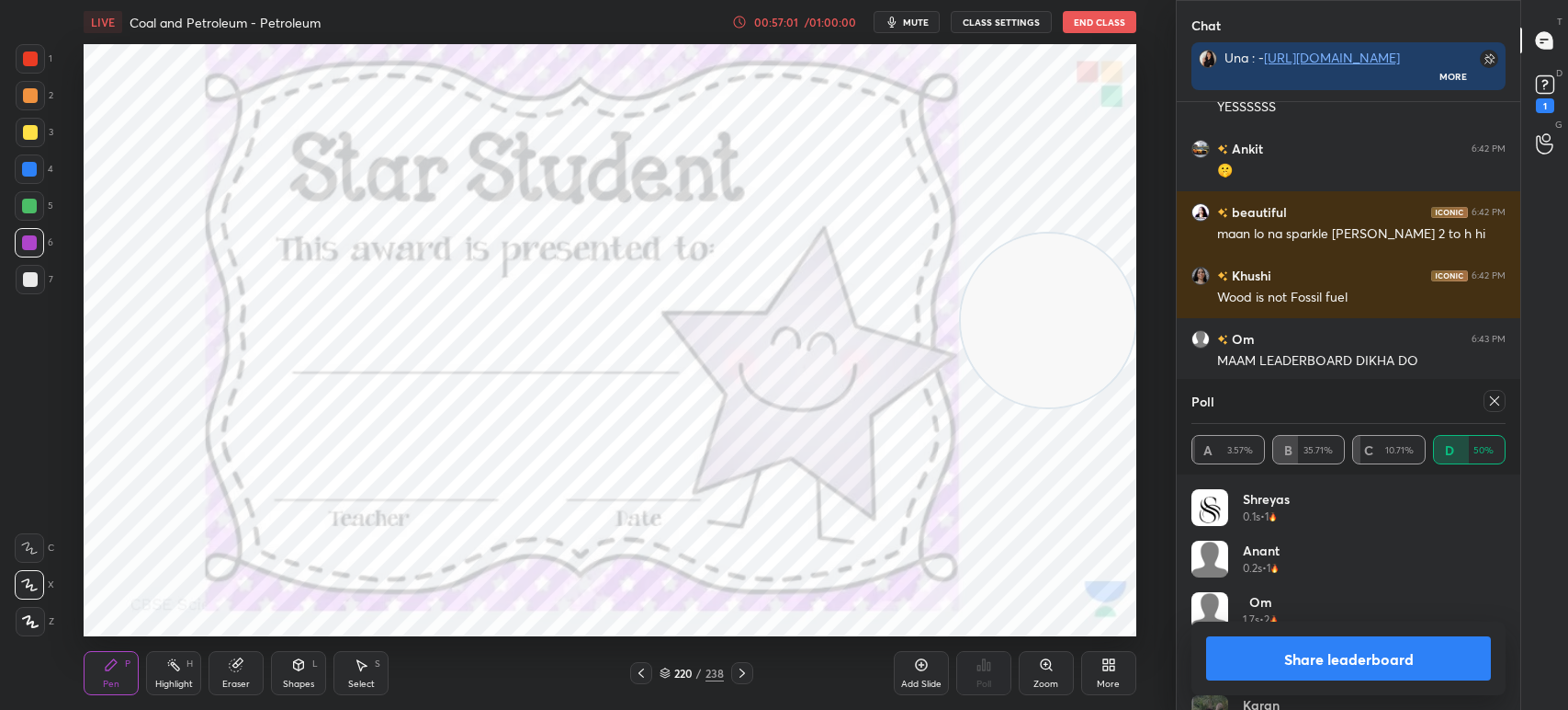
click at [742, 670] on icon at bounding box center [742, 672] width 15 height 15
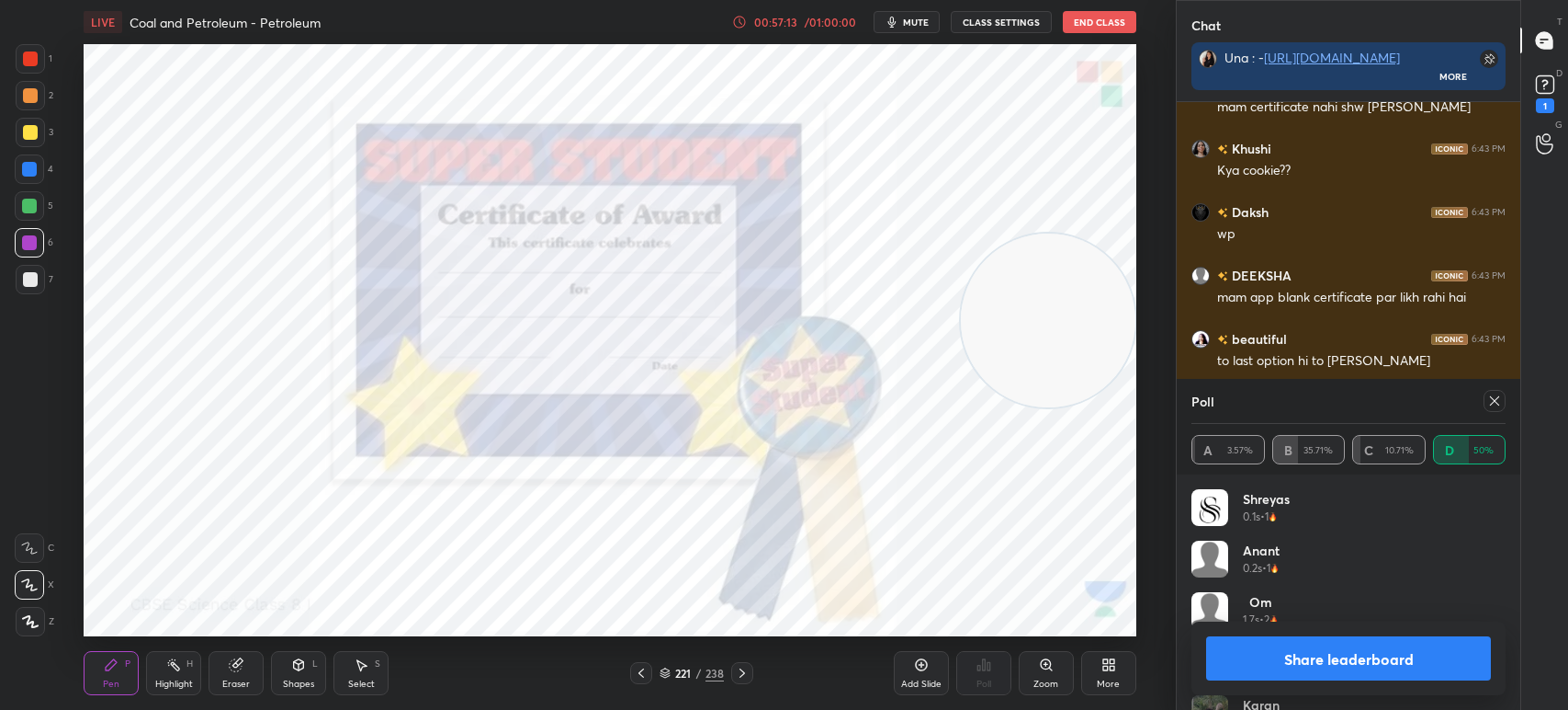
scroll to position [22477, 0]
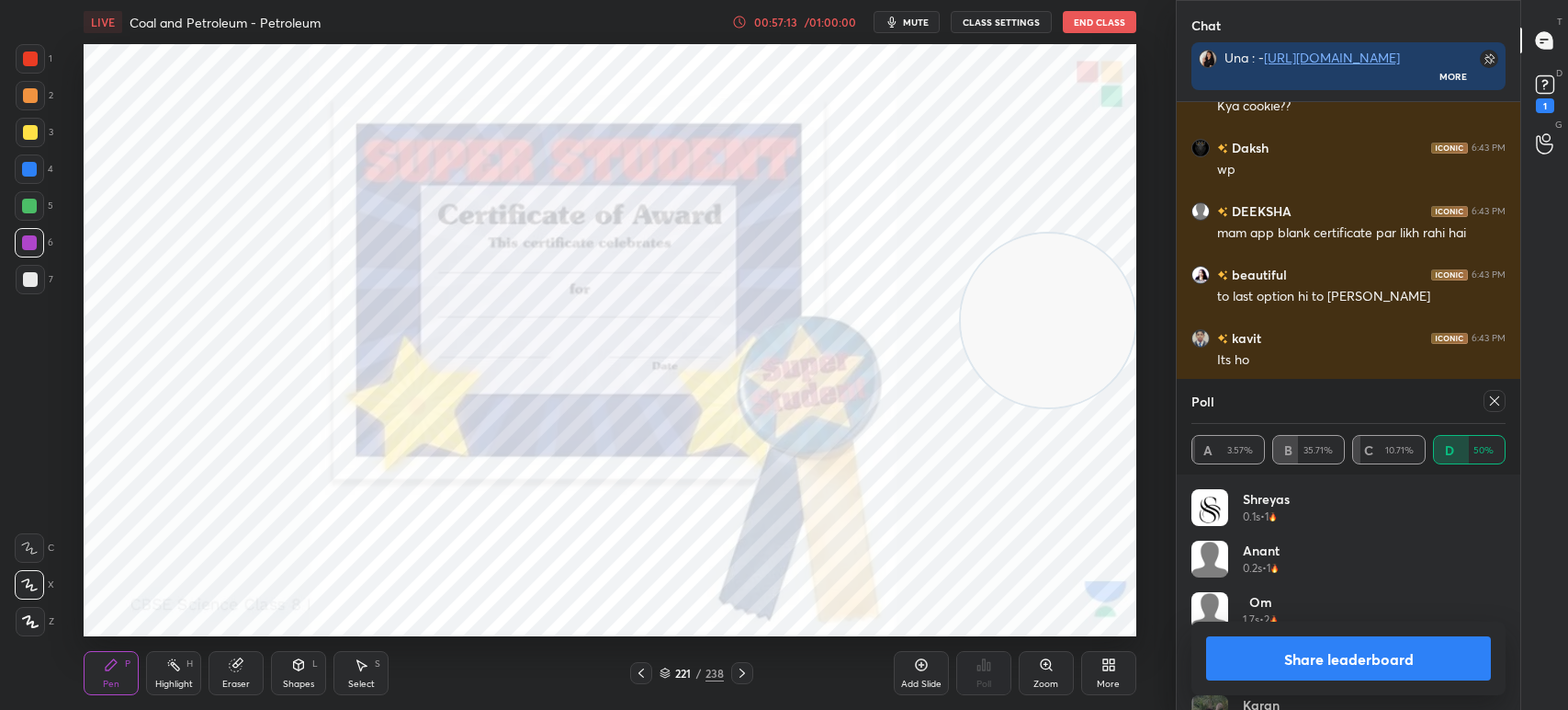
click at [739, 669] on icon at bounding box center [742, 672] width 6 height 9
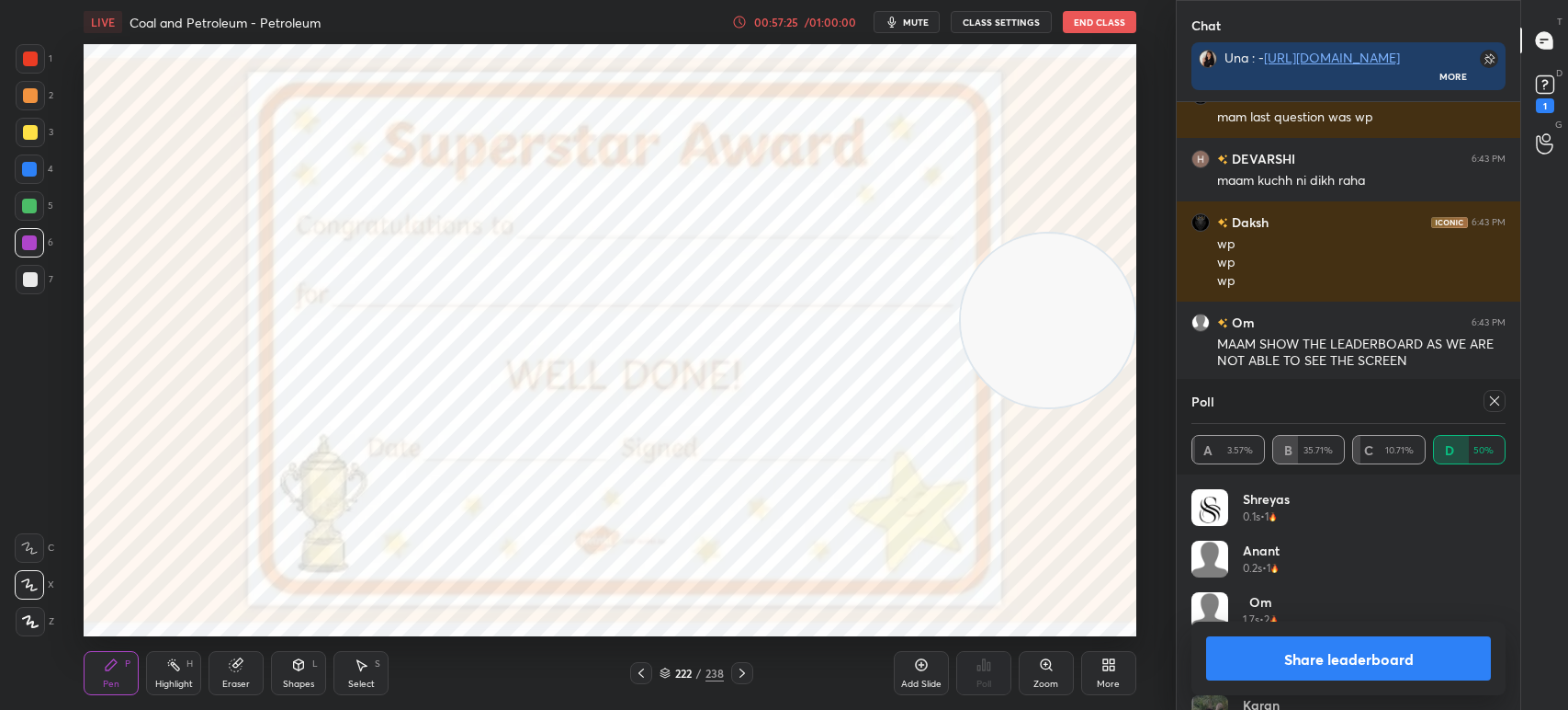
scroll to position [22910, 0]
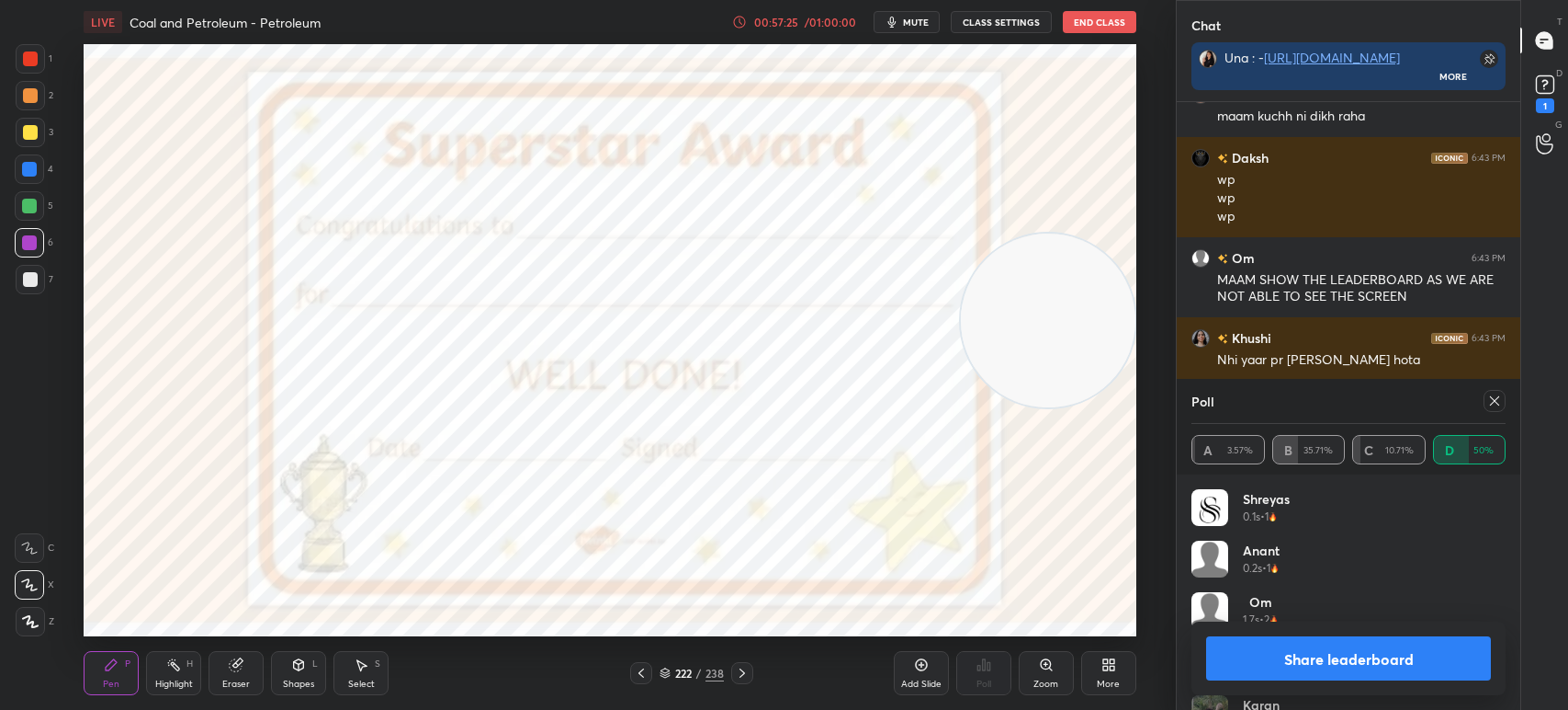
click at [747, 670] on icon at bounding box center [742, 672] width 15 height 15
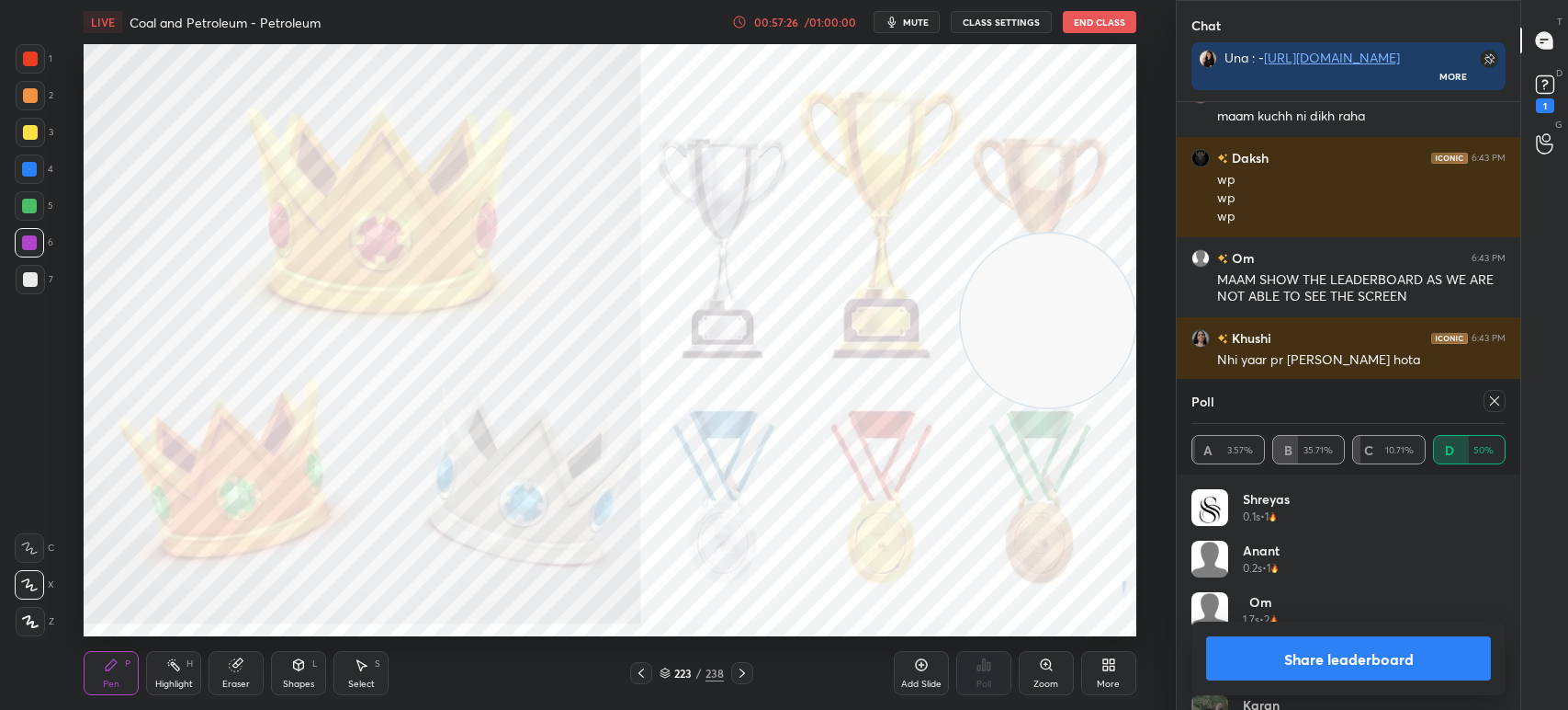
click at [702, 667] on div "223 / 238" at bounding box center [692, 672] width 64 height 17
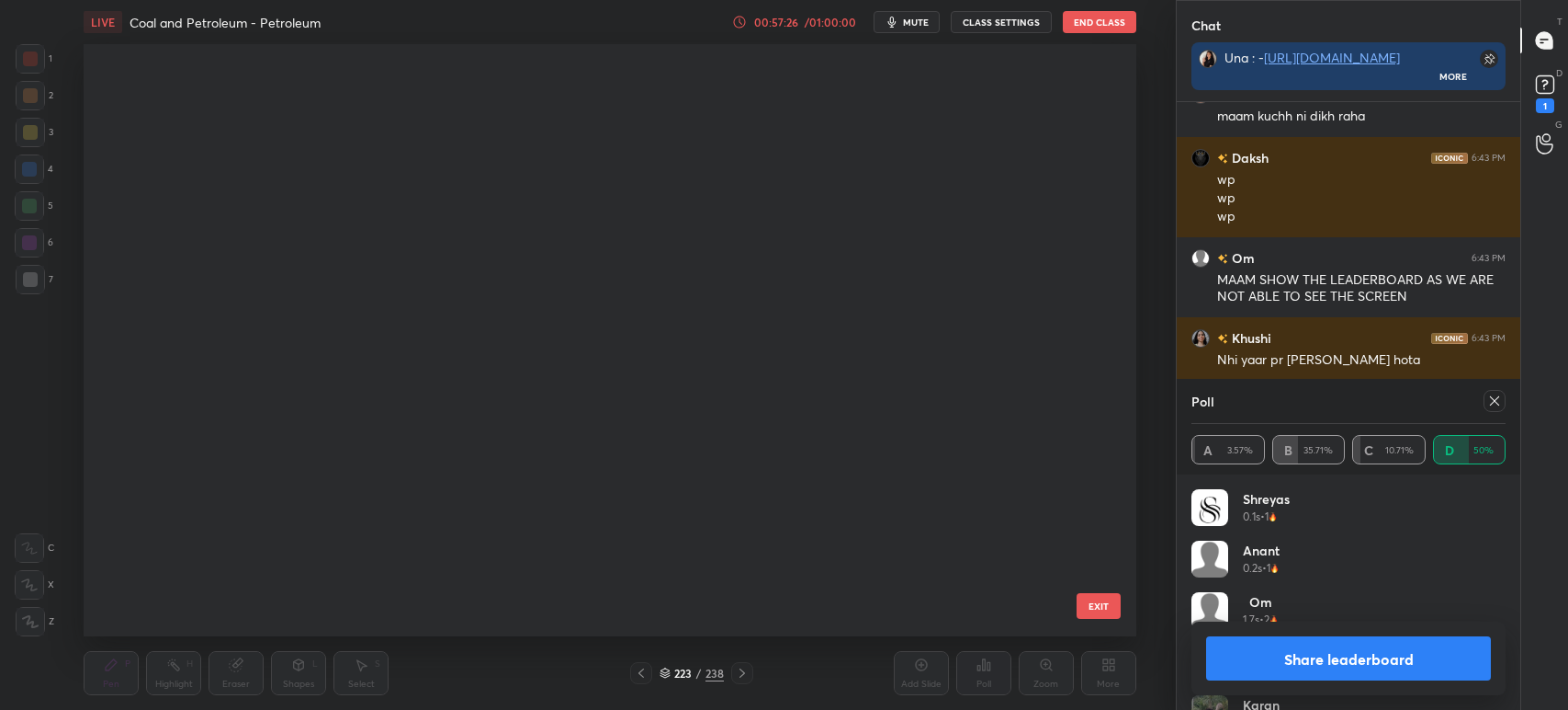
scroll to position [587, 1044]
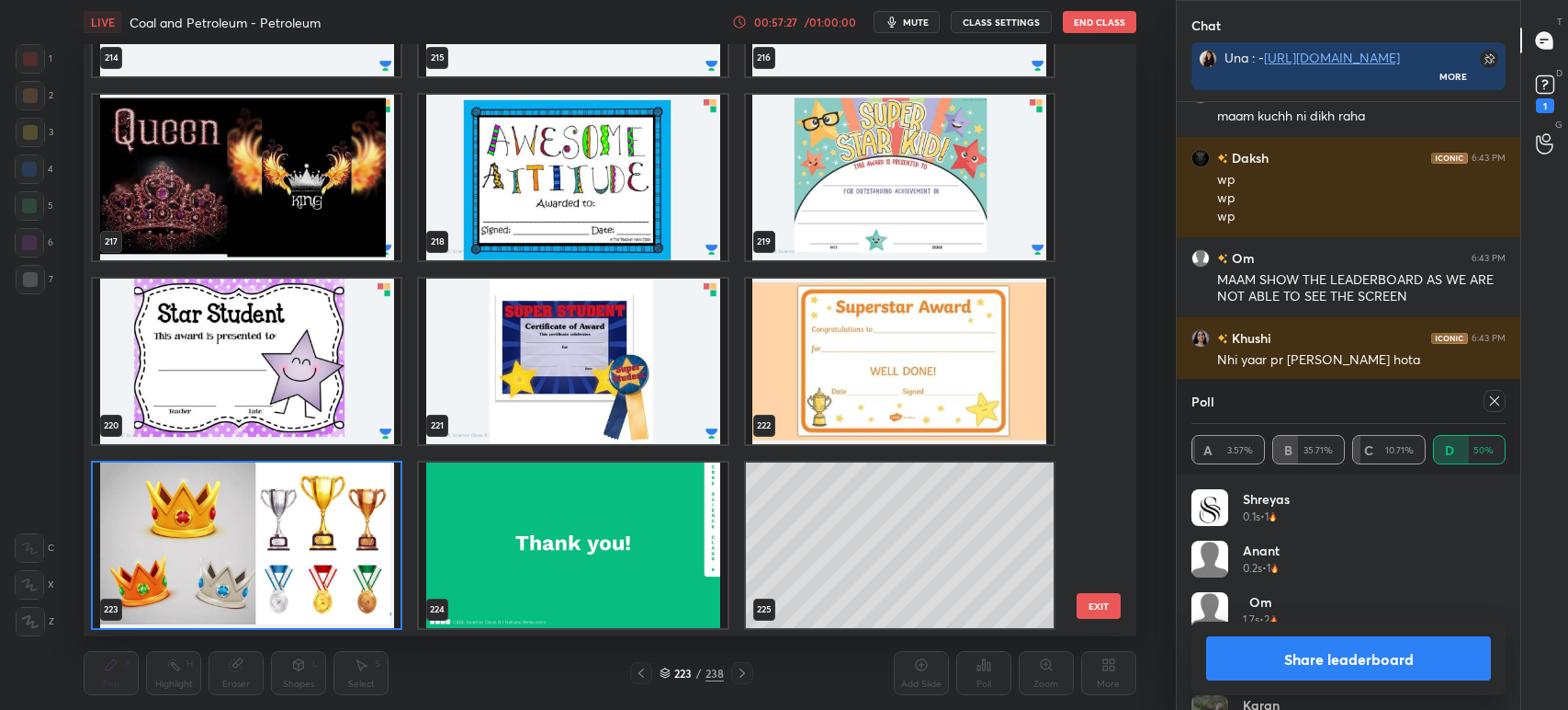
click at [607, 212] on img "grid" at bounding box center [574, 177] width 308 height 166
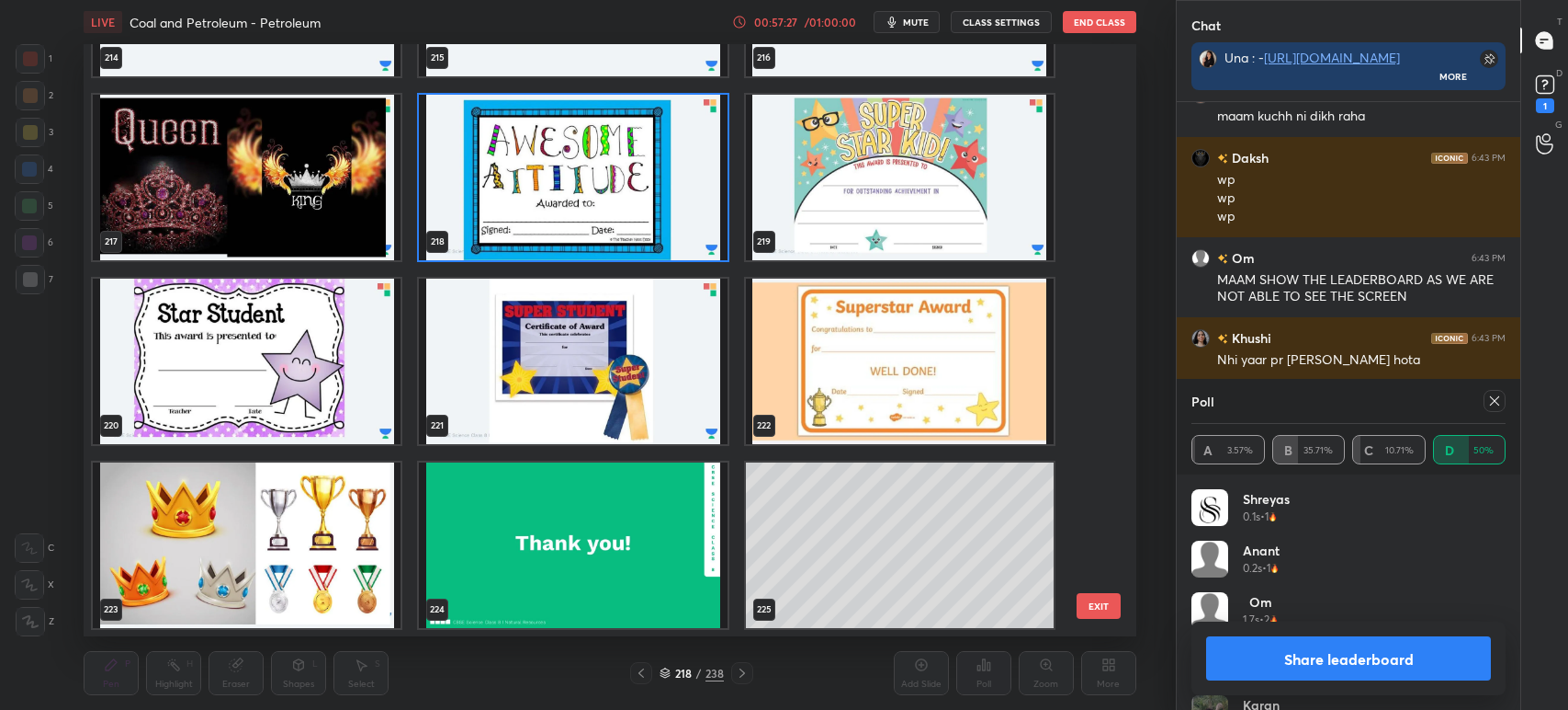
click at [603, 220] on img "grid" at bounding box center [574, 177] width 308 height 166
click at [609, 226] on img "grid" at bounding box center [574, 177] width 308 height 166
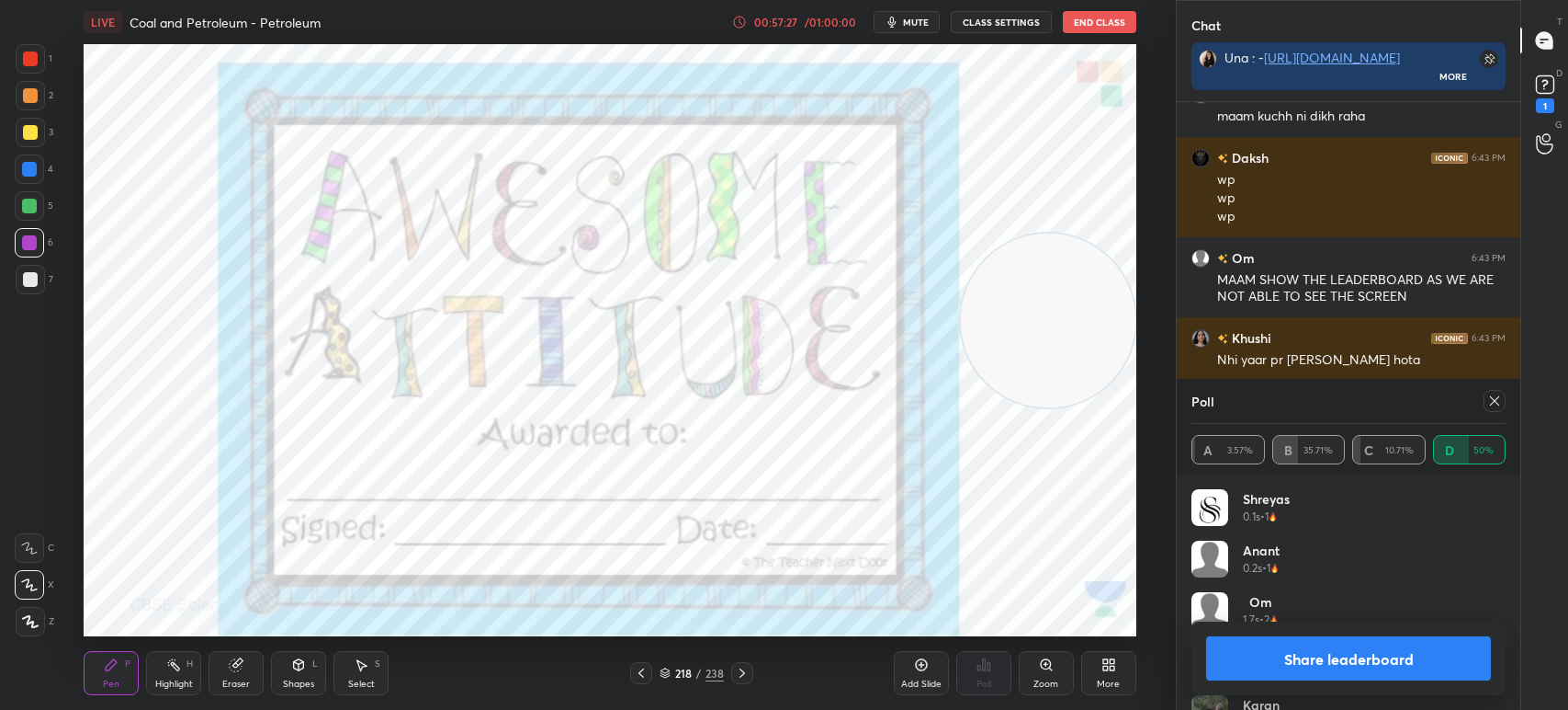
scroll to position [22973, 0]
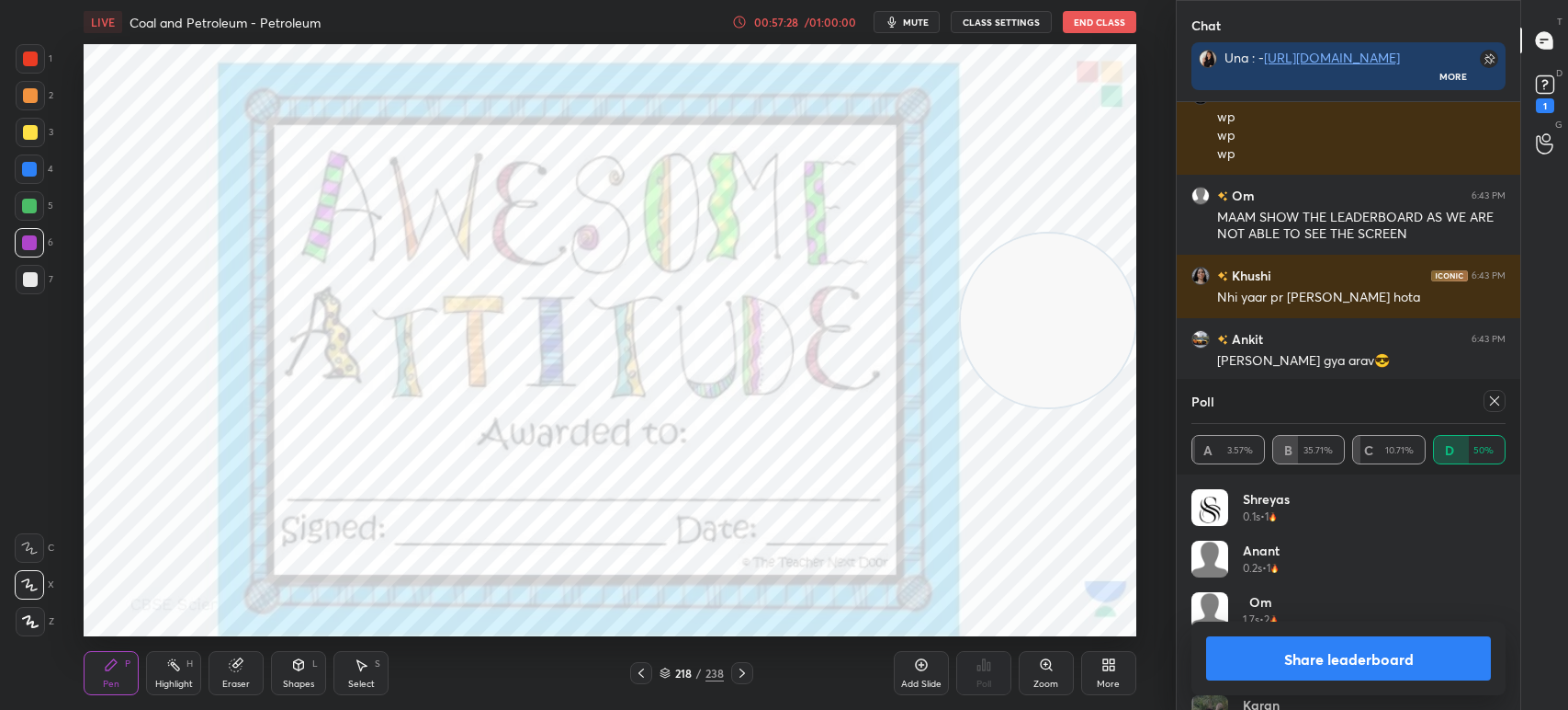
click at [44, 64] on div at bounding box center [31, 59] width 30 height 30
click at [1323, 660] on button "Share leaderboard" at bounding box center [1348, 657] width 284 height 44
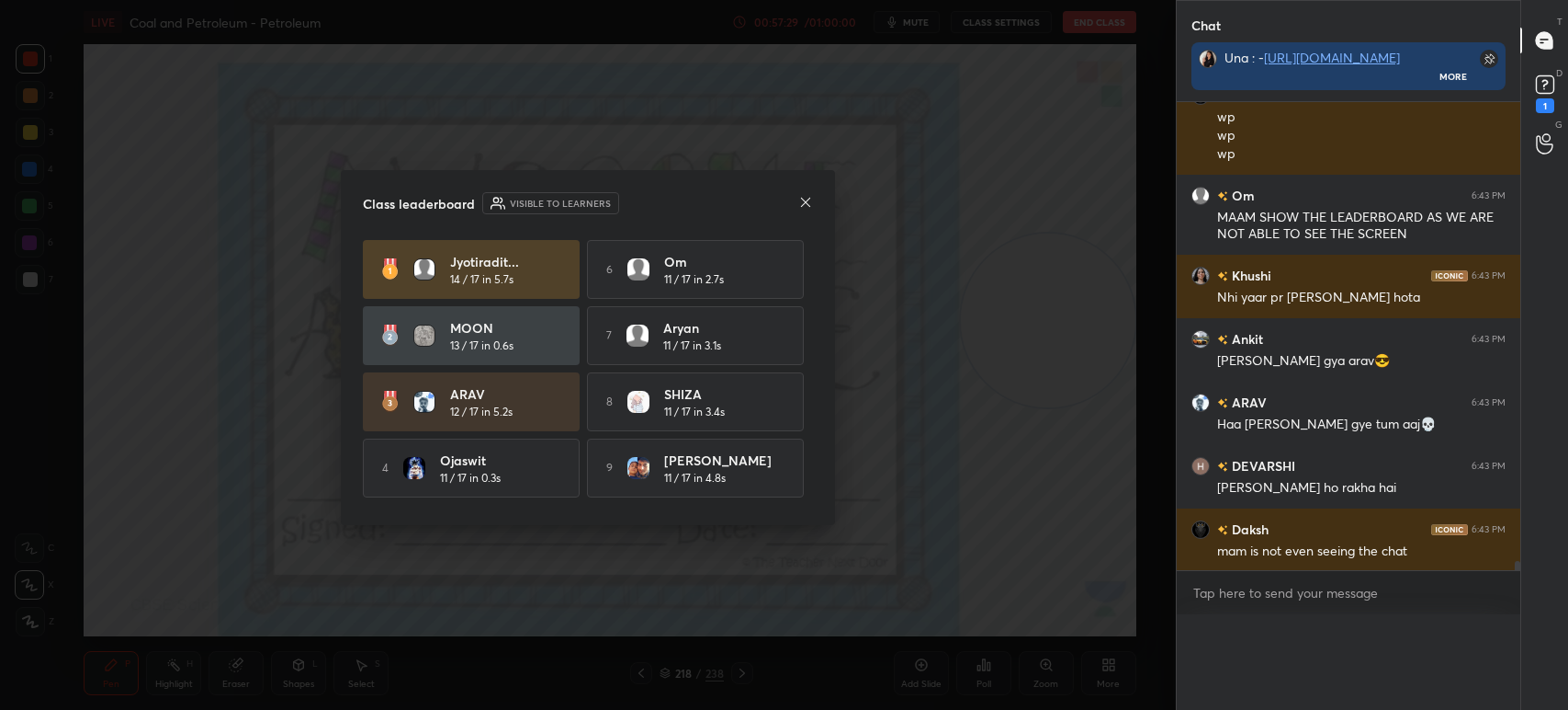
scroll to position [6, 6]
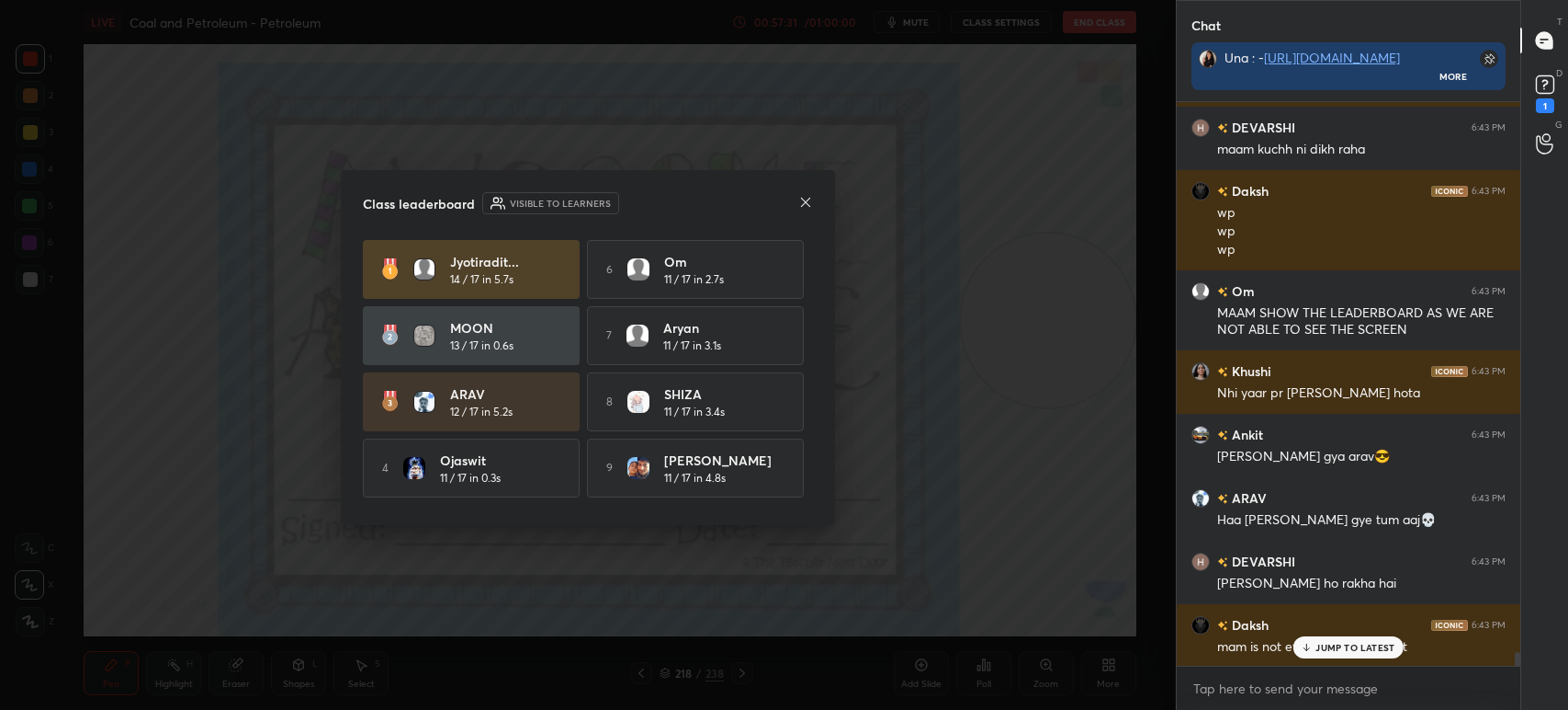
click at [809, 202] on icon at bounding box center [805, 202] width 15 height 15
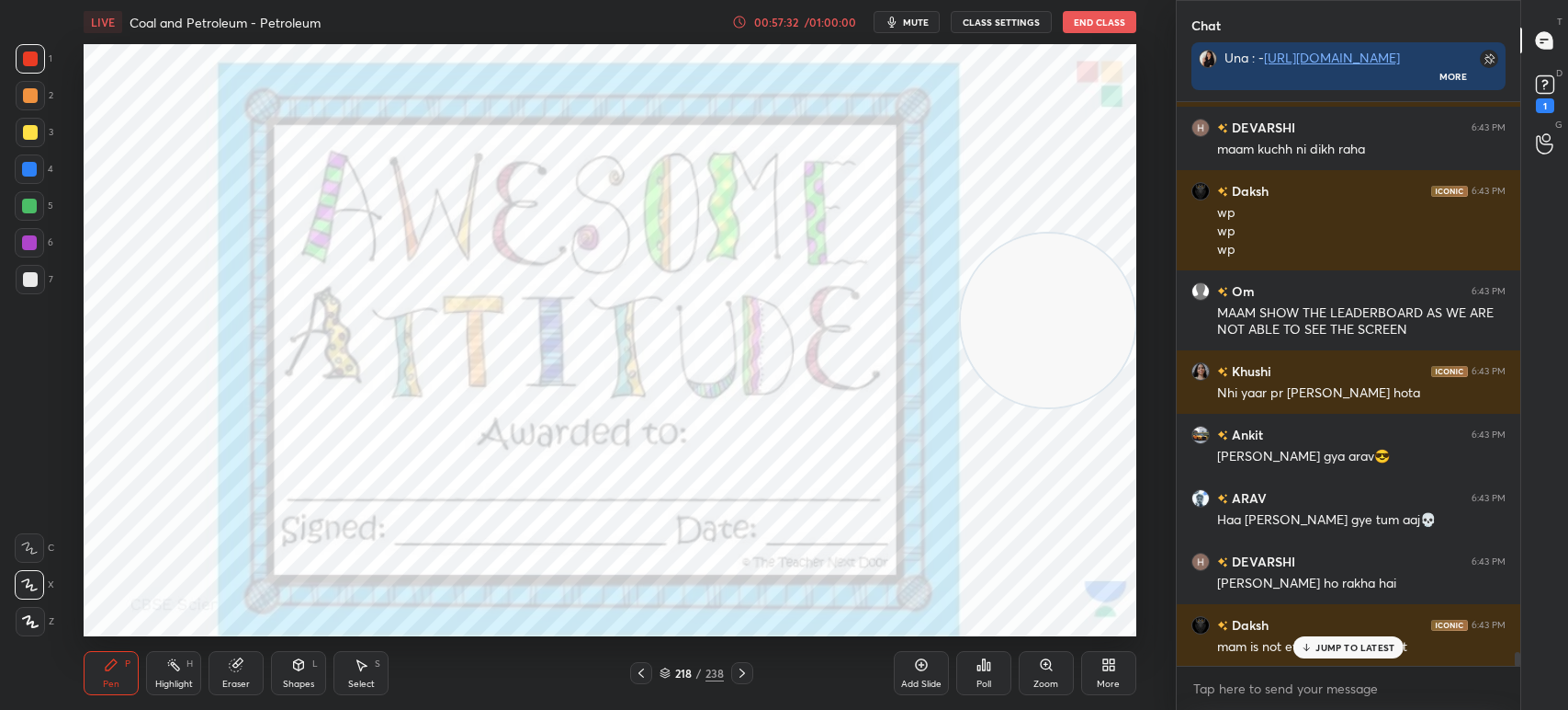
click at [1117, 679] on div "More" at bounding box center [1108, 683] width 23 height 9
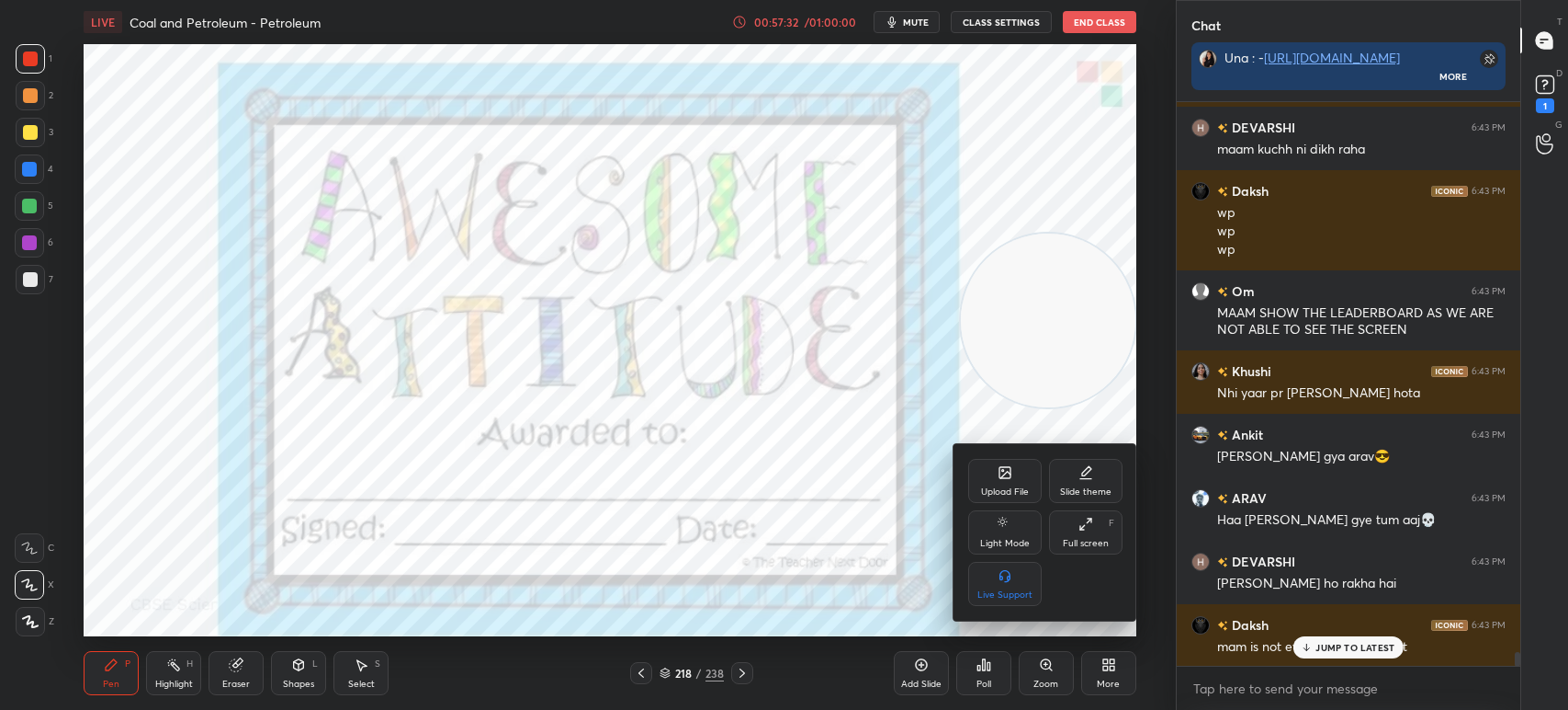
click at [1105, 540] on div "Full screen" at bounding box center [1085, 542] width 46 height 9
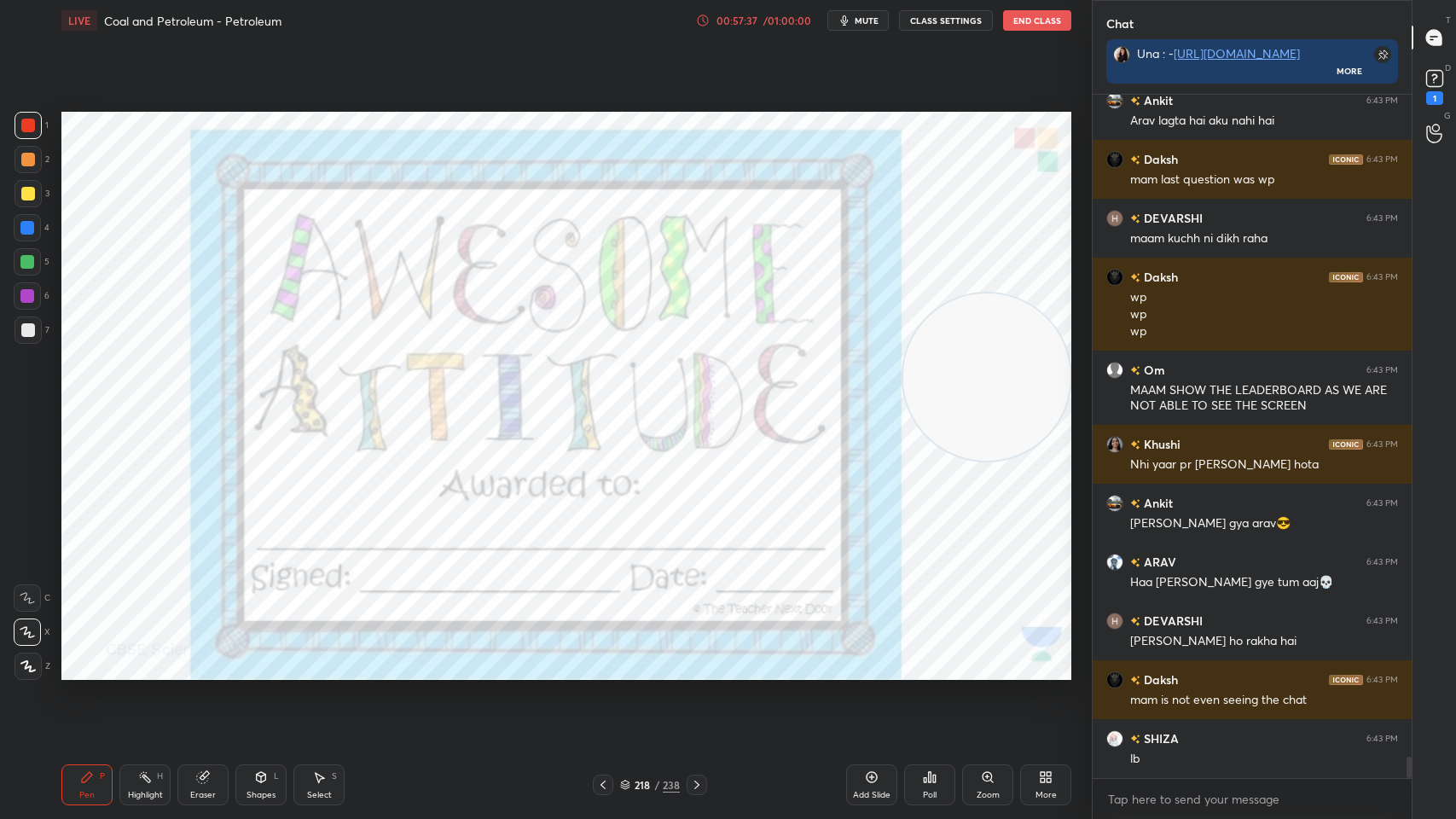
click at [691, 658] on icon at bounding box center [697, 784] width 14 height 14
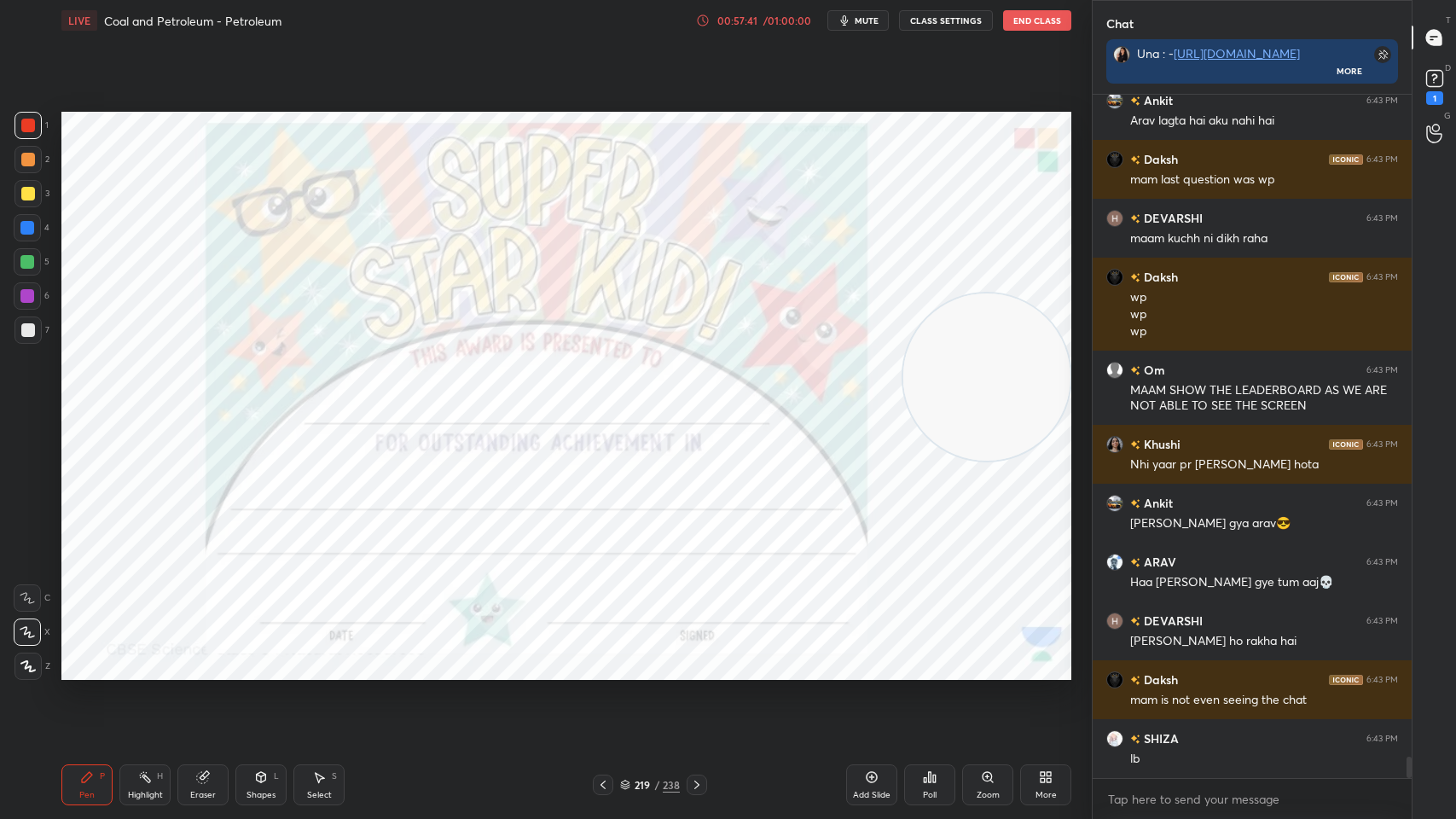
click at [706, 658] on div at bounding box center [697, 785] width 20 height 20
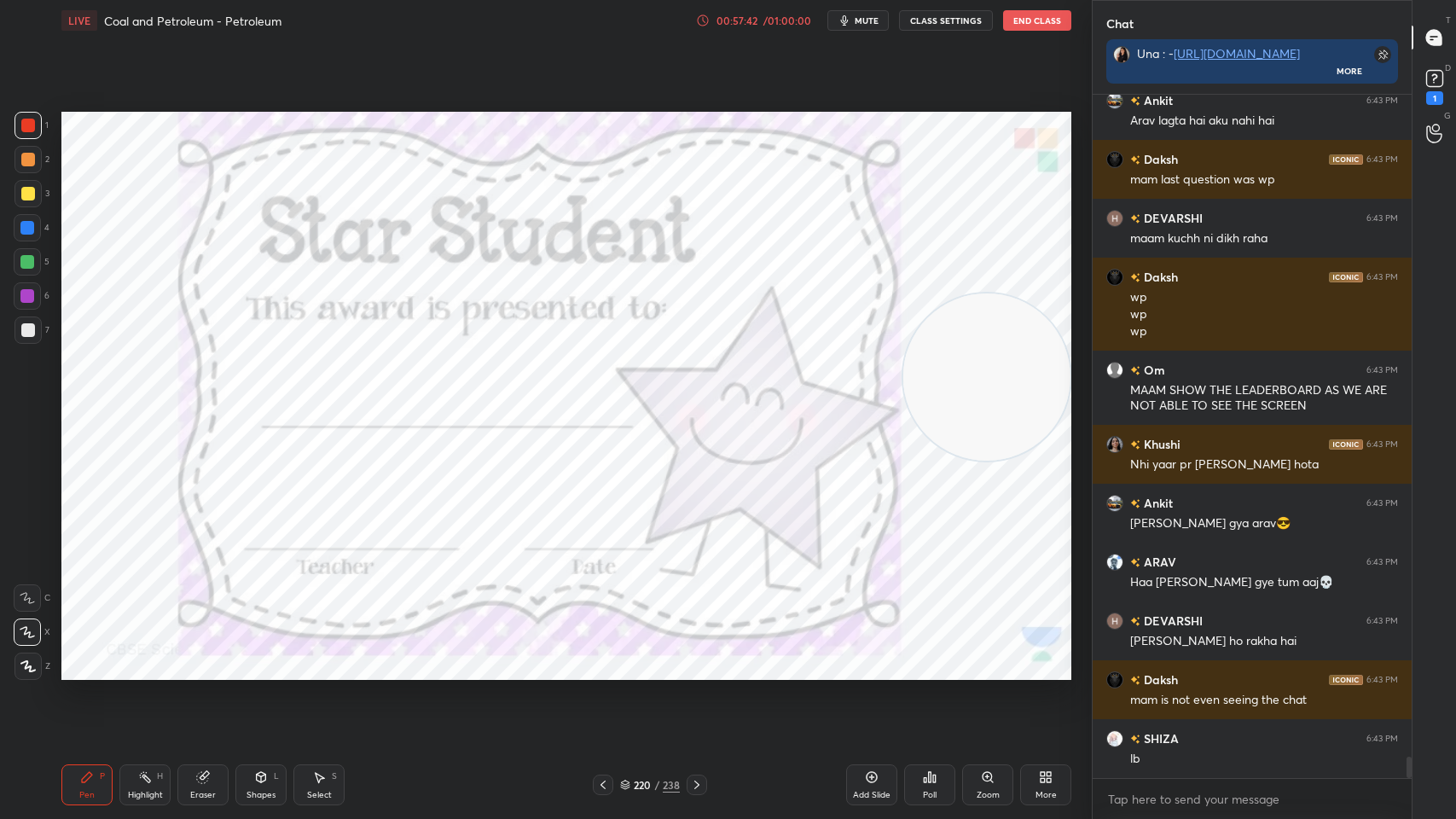
click at [963, 658] on div "Zoom" at bounding box center [988, 785] width 52 height 40
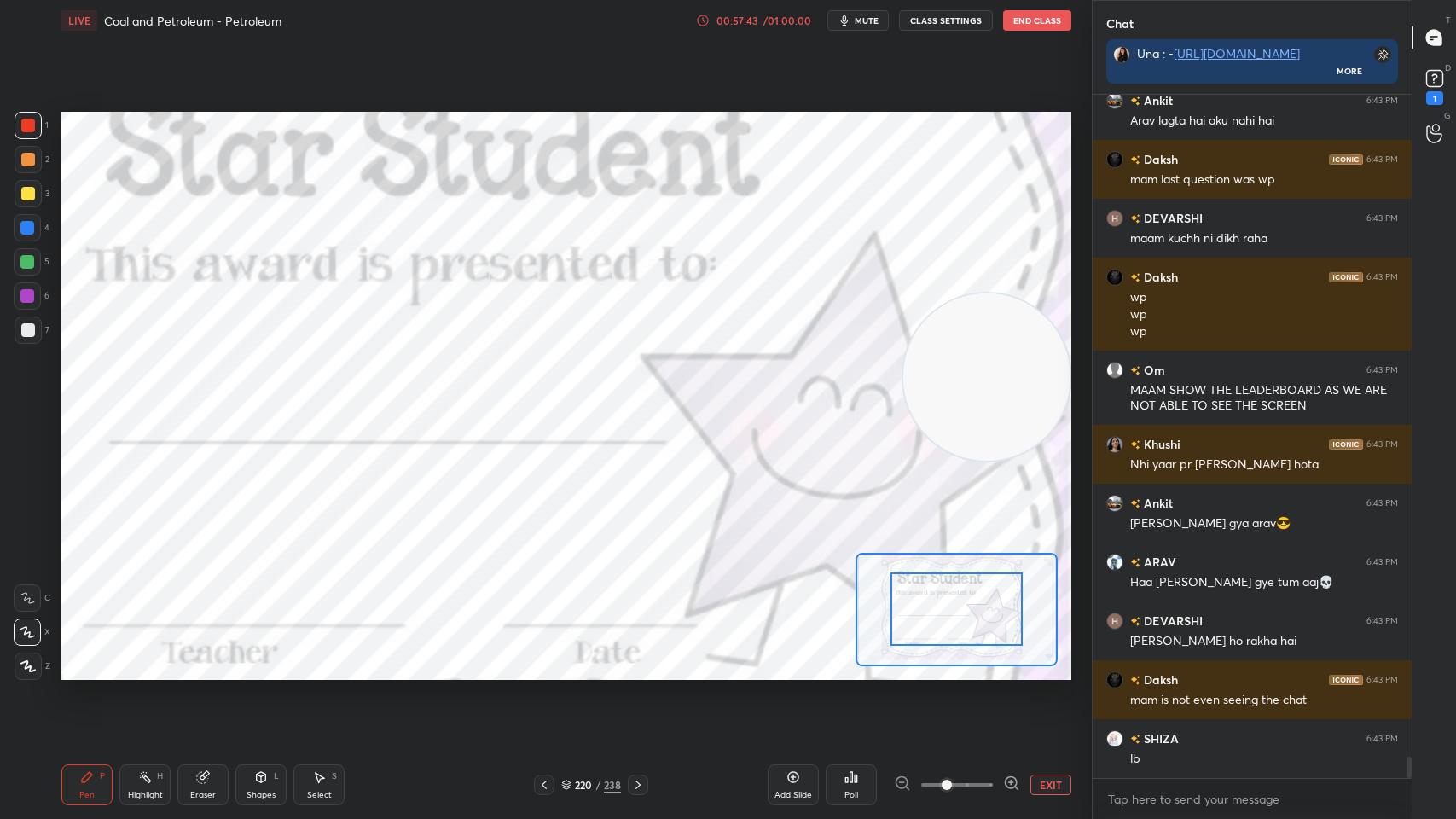
click at [1034, 658] on button "EXIT" at bounding box center [1051, 785] width 40 height 20
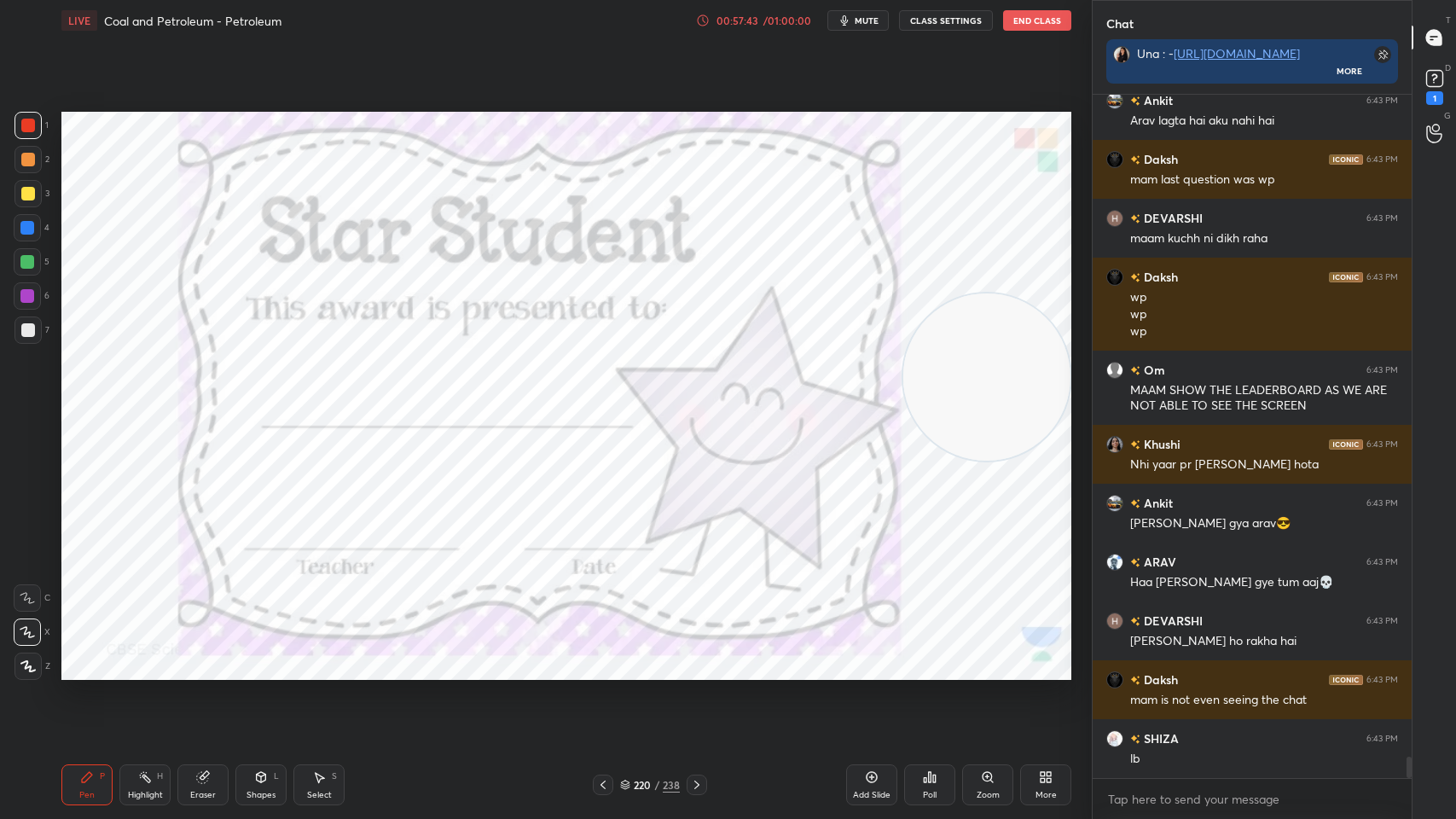
click at [925, 658] on icon at bounding box center [925, 779] width 3 height 5
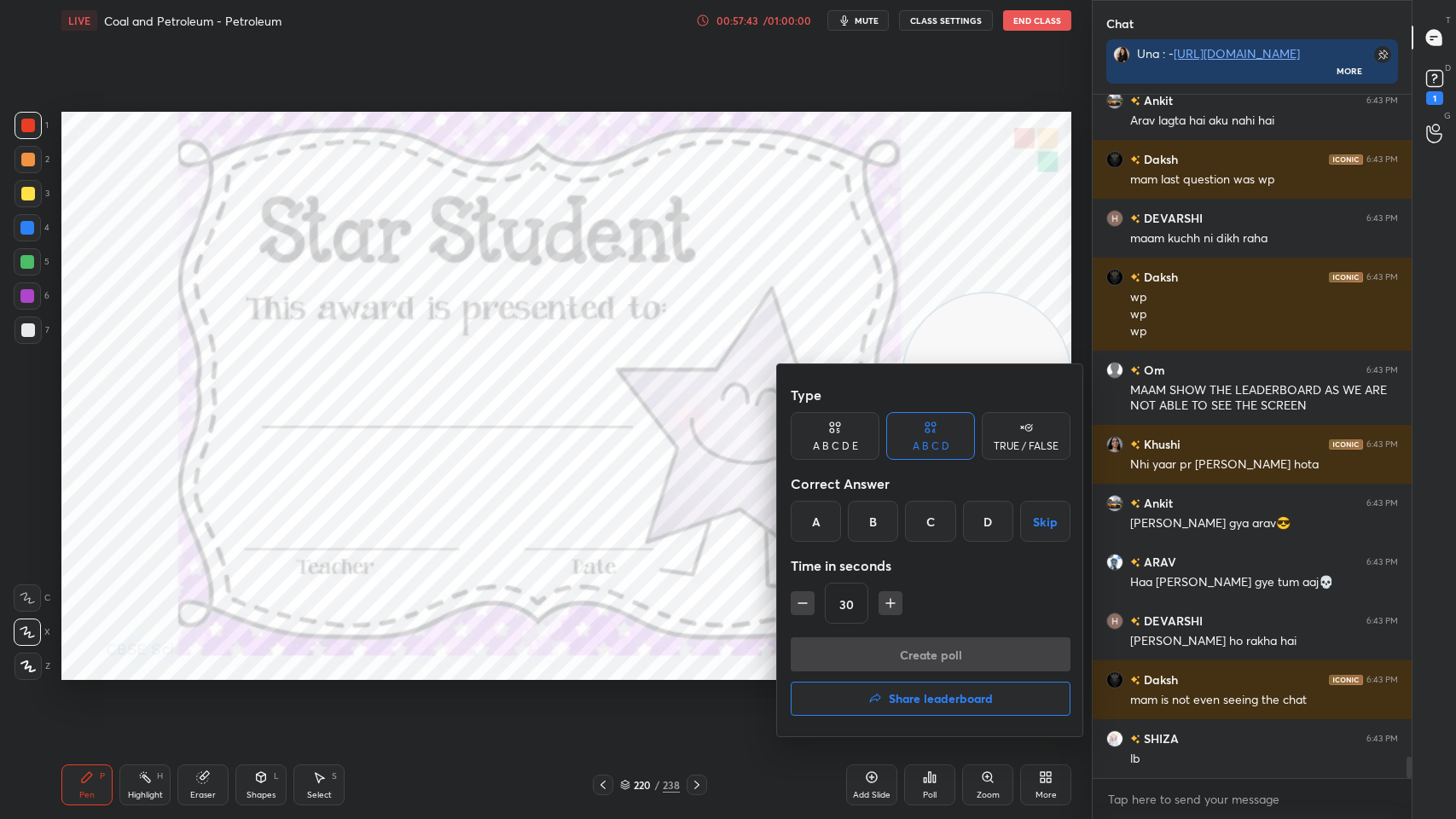
click at [931, 658] on h4 "Share leaderboard" at bounding box center [941, 698] width 104 height 12
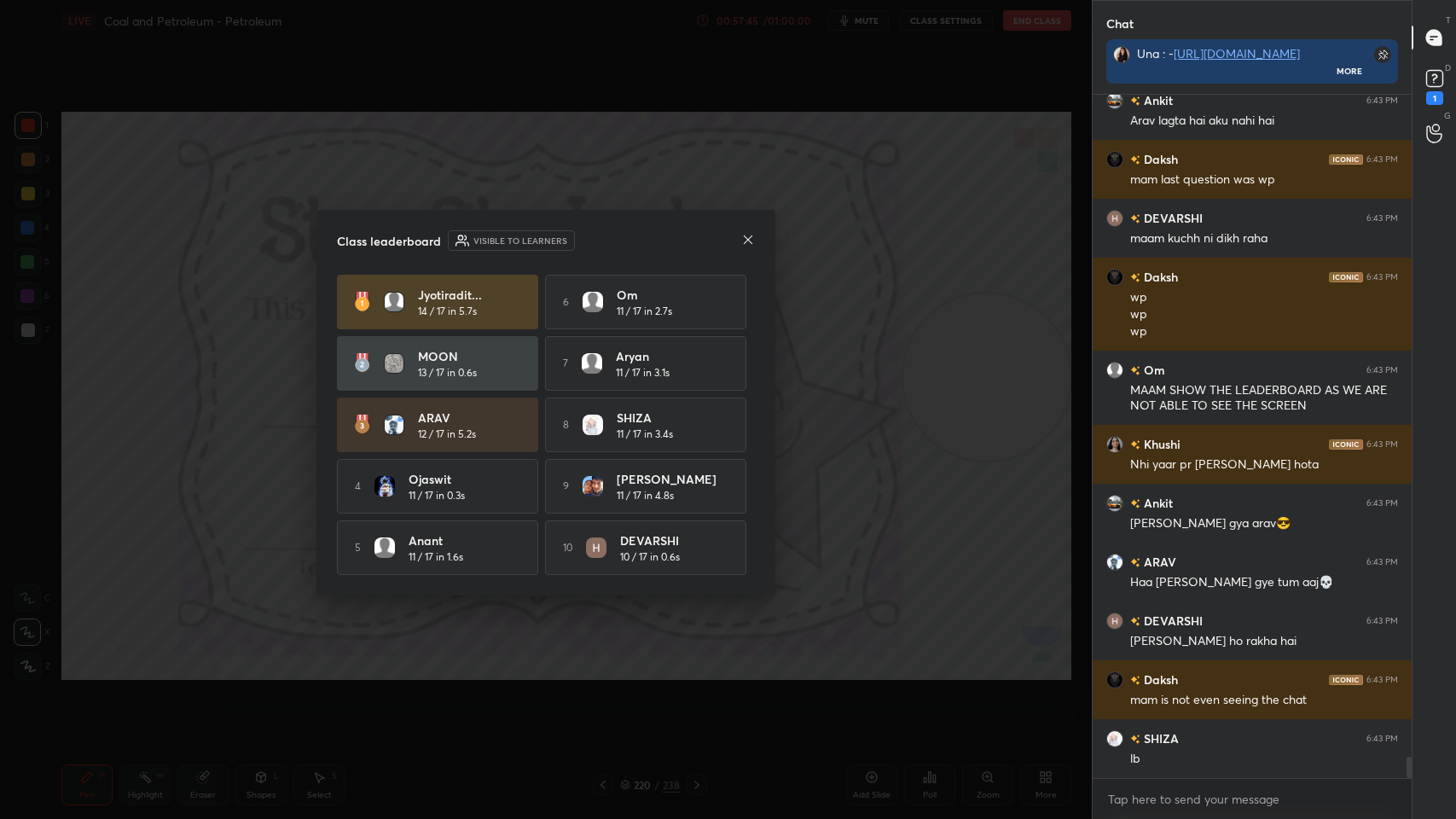
click at [750, 233] on icon at bounding box center [747, 239] width 14 height 14
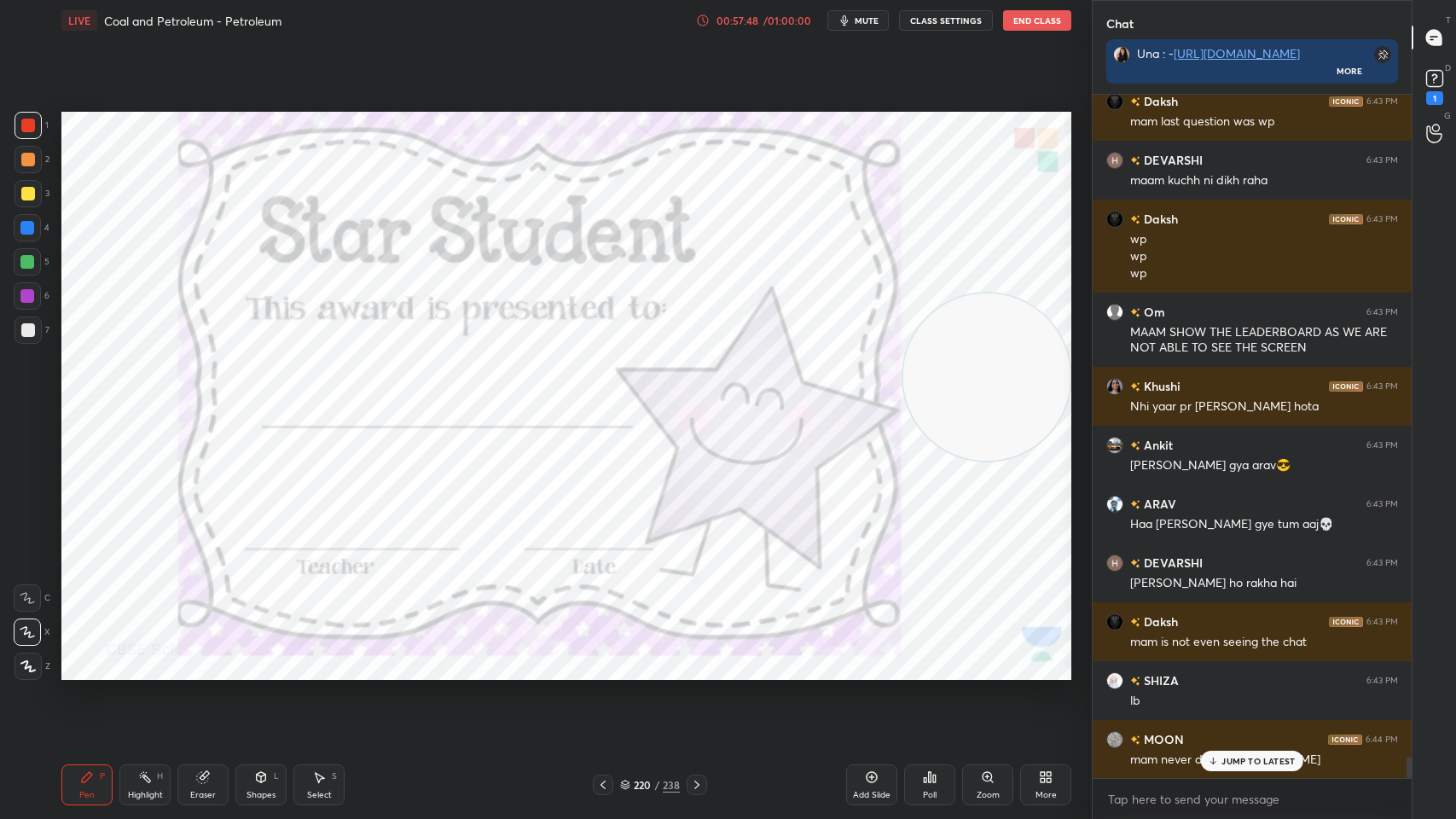
click at [696, 658] on icon at bounding box center [697, 784] width 14 height 14
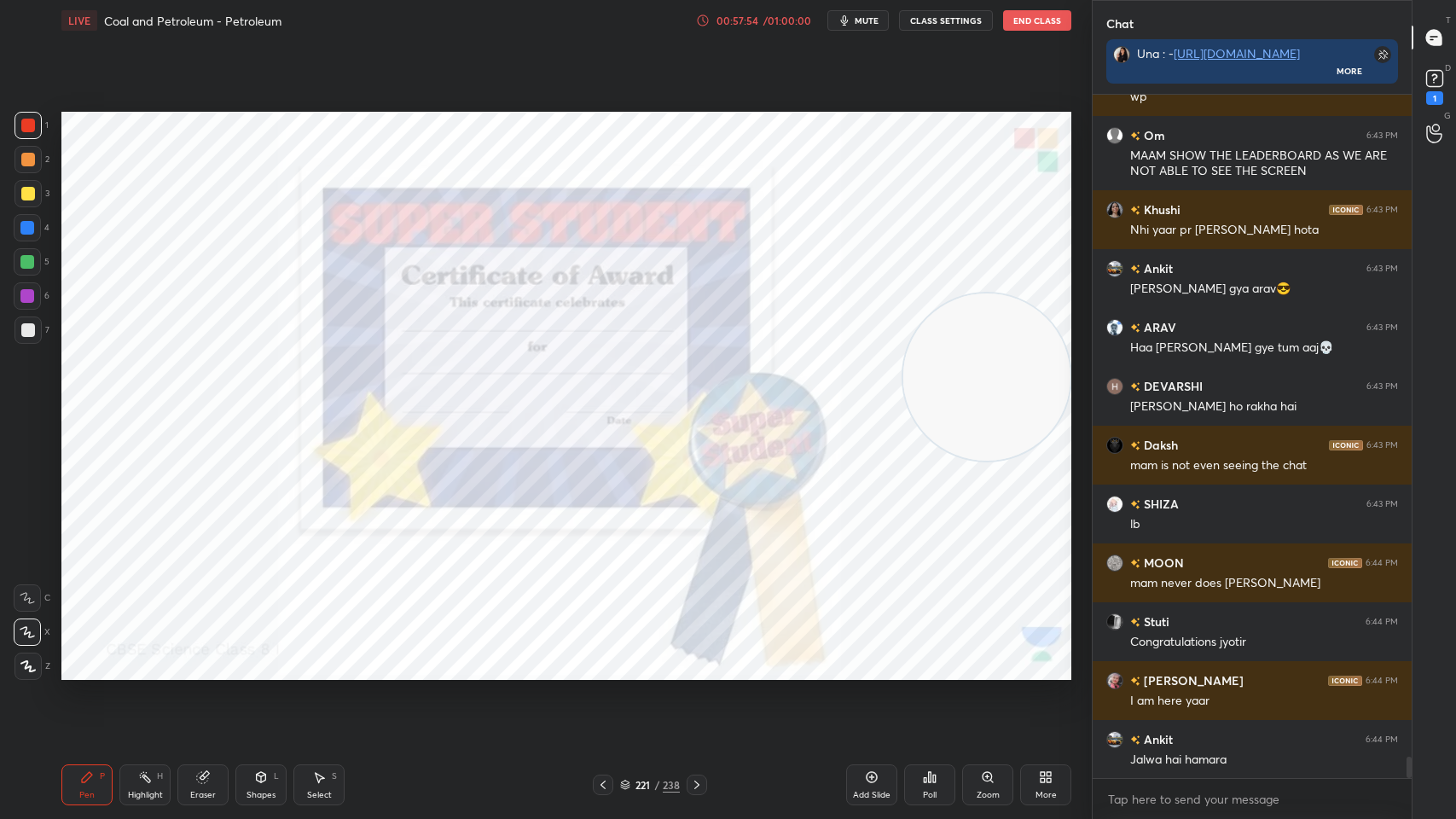
click at [700, 658] on icon at bounding box center [697, 784] width 14 height 14
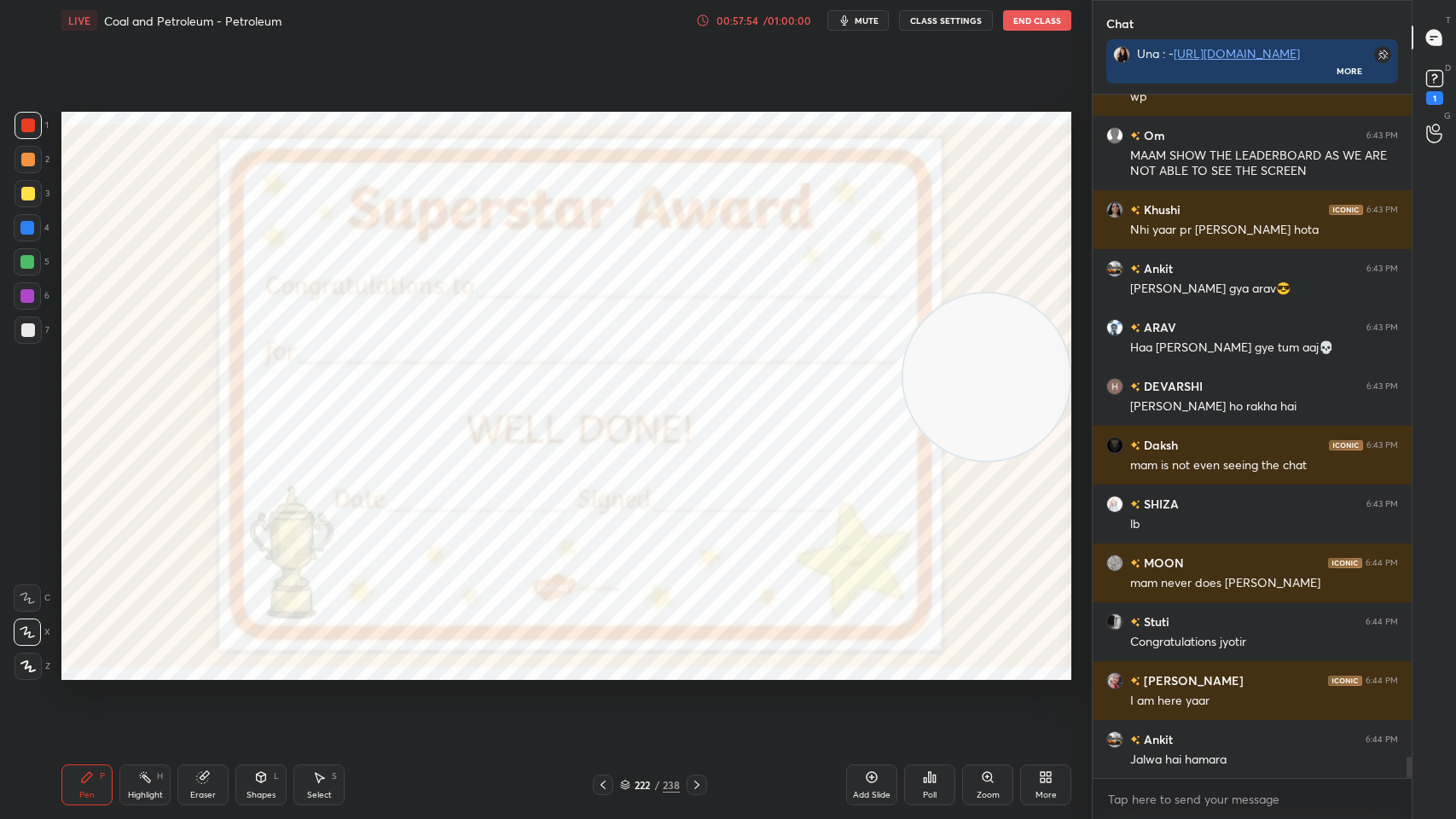
click at [942, 658] on div "Poll" at bounding box center [930, 785] width 52 height 40
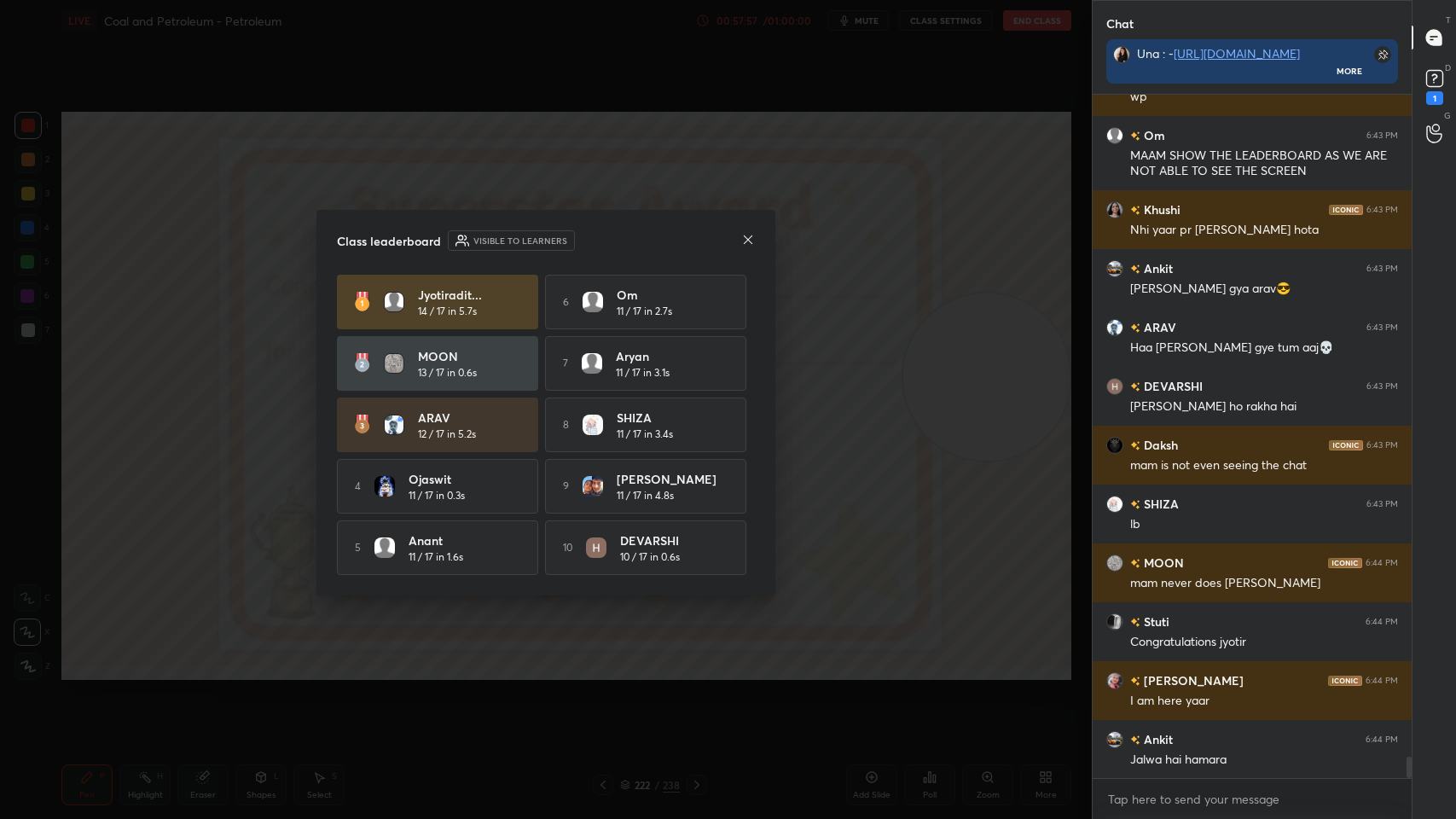
click at [753, 233] on icon at bounding box center [747, 239] width 14 height 14
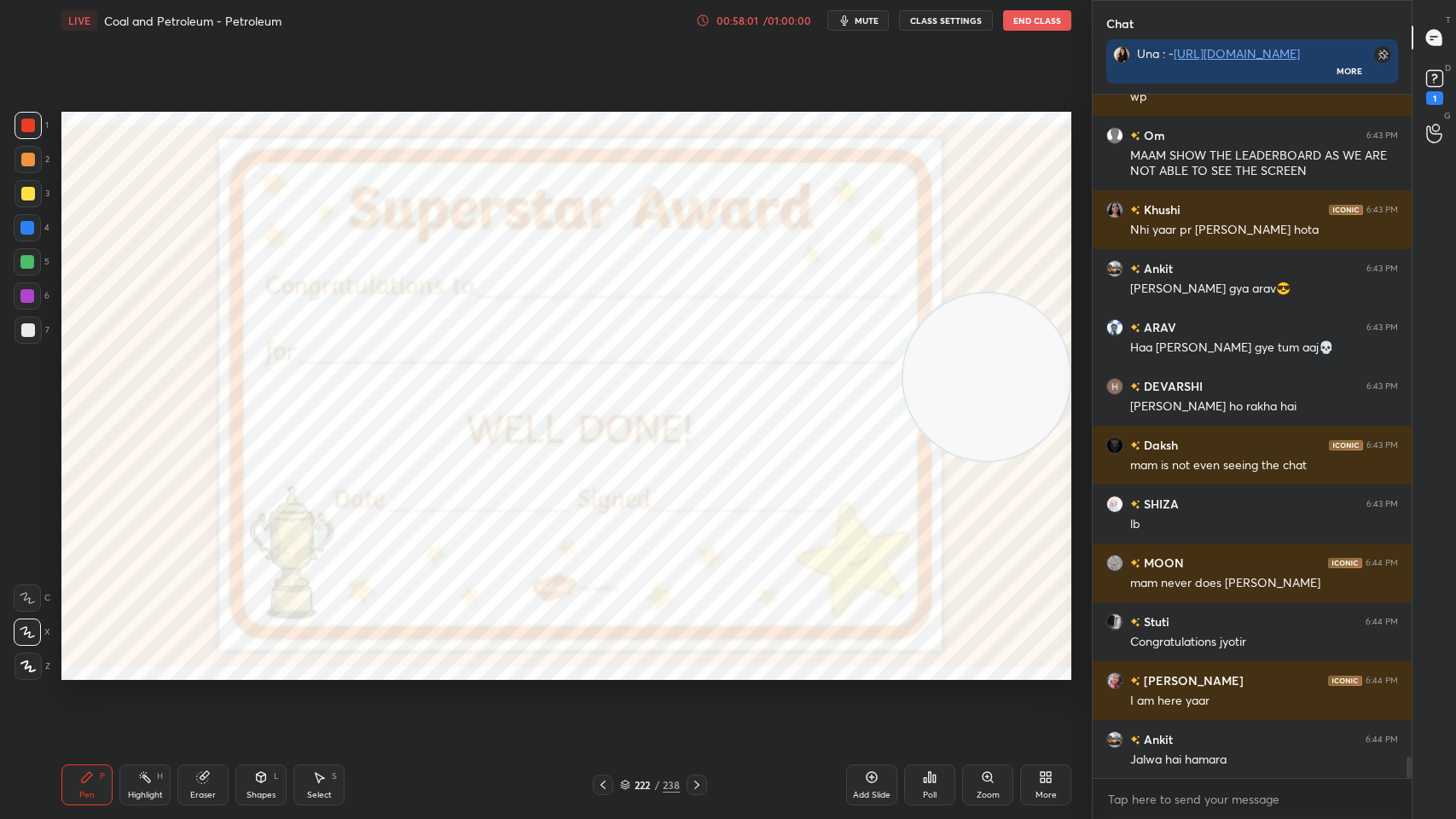
click at [697, 658] on icon at bounding box center [697, 784] width 14 height 14
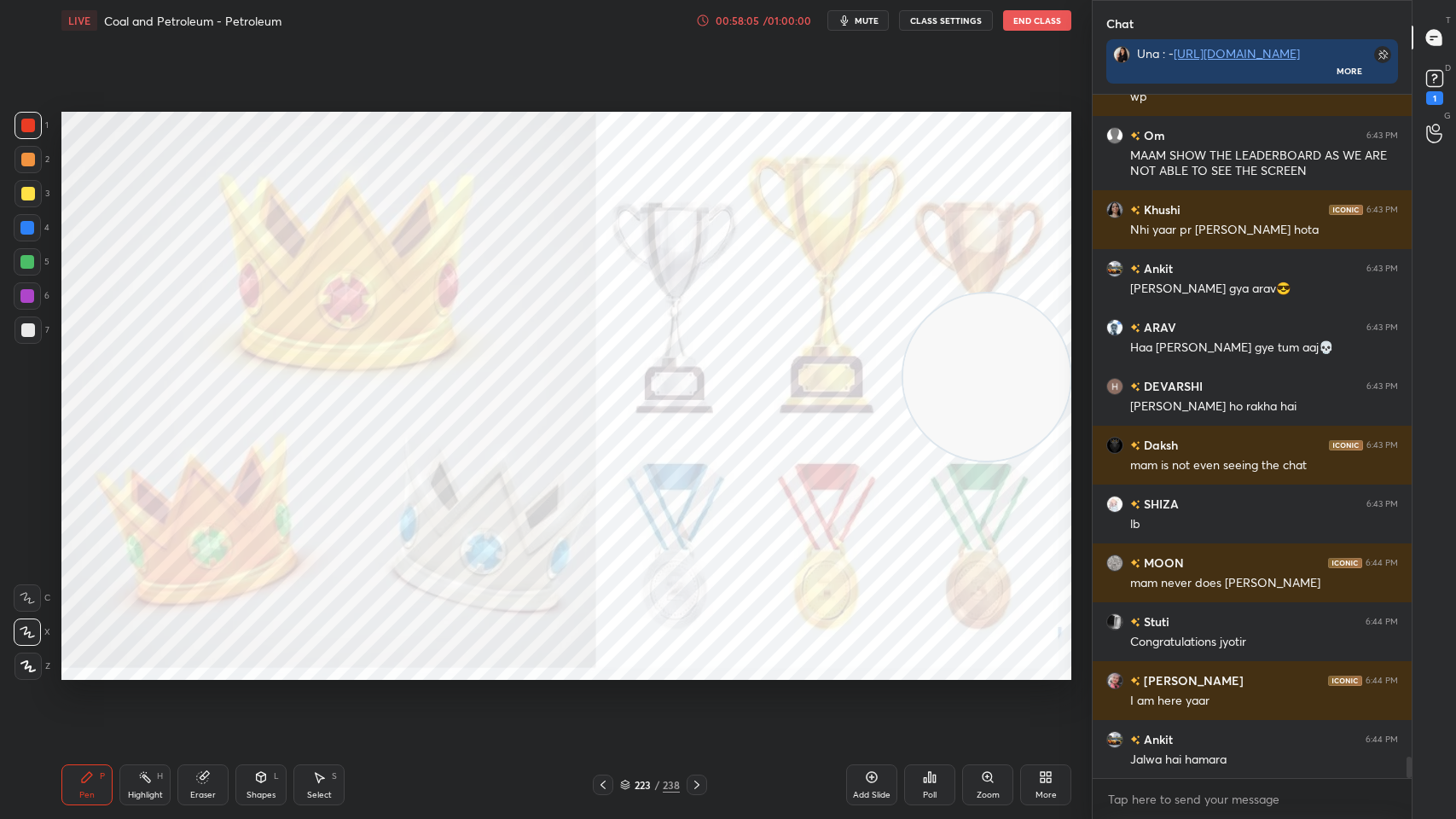
click at [930, 658] on icon at bounding box center [930, 777] width 3 height 10
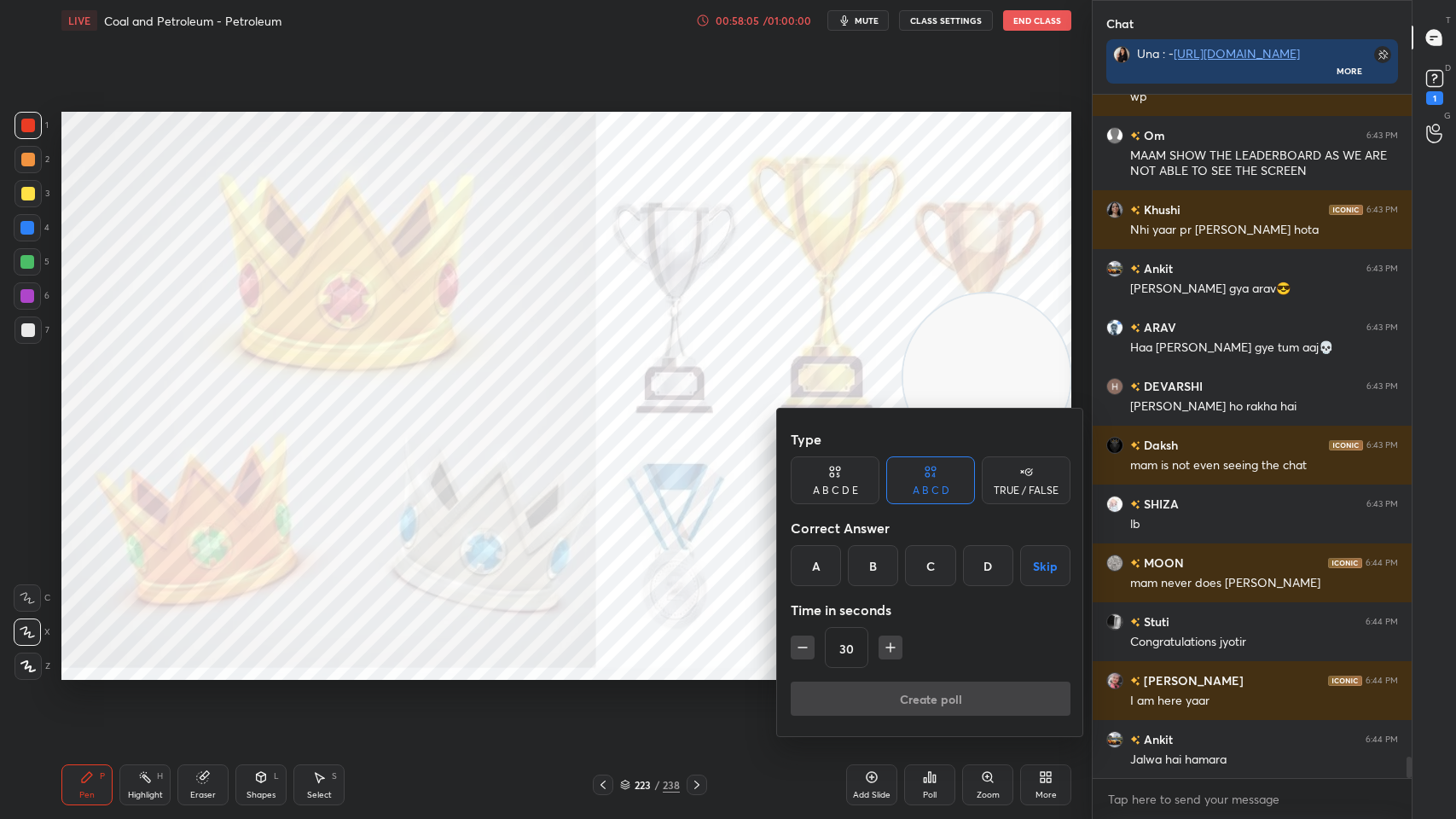
click at [938, 658] on div "Create poll" at bounding box center [930, 702] width 280 height 40
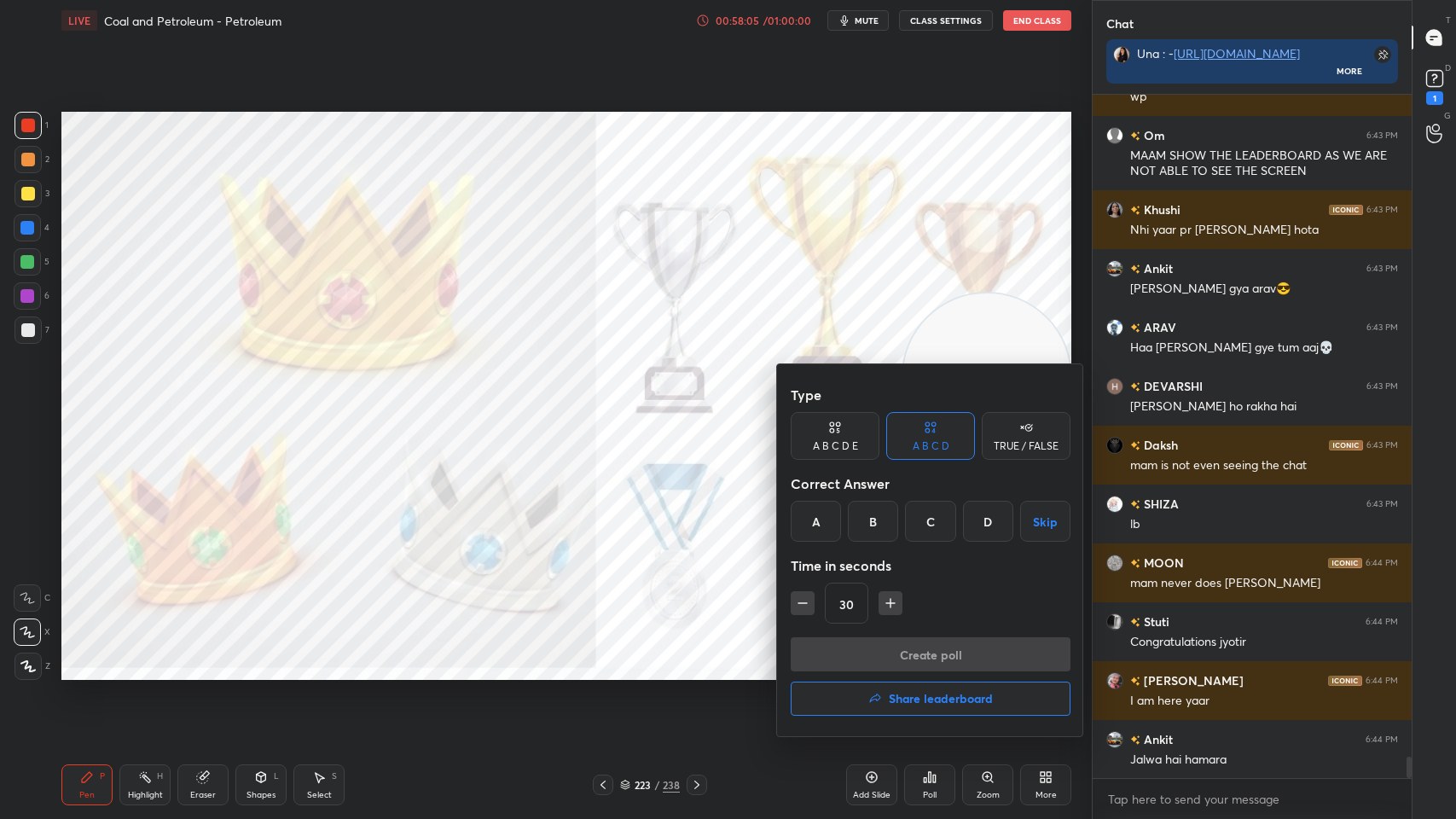
click at [907, 658] on button "Share leaderboard" at bounding box center [930, 698] width 280 height 34
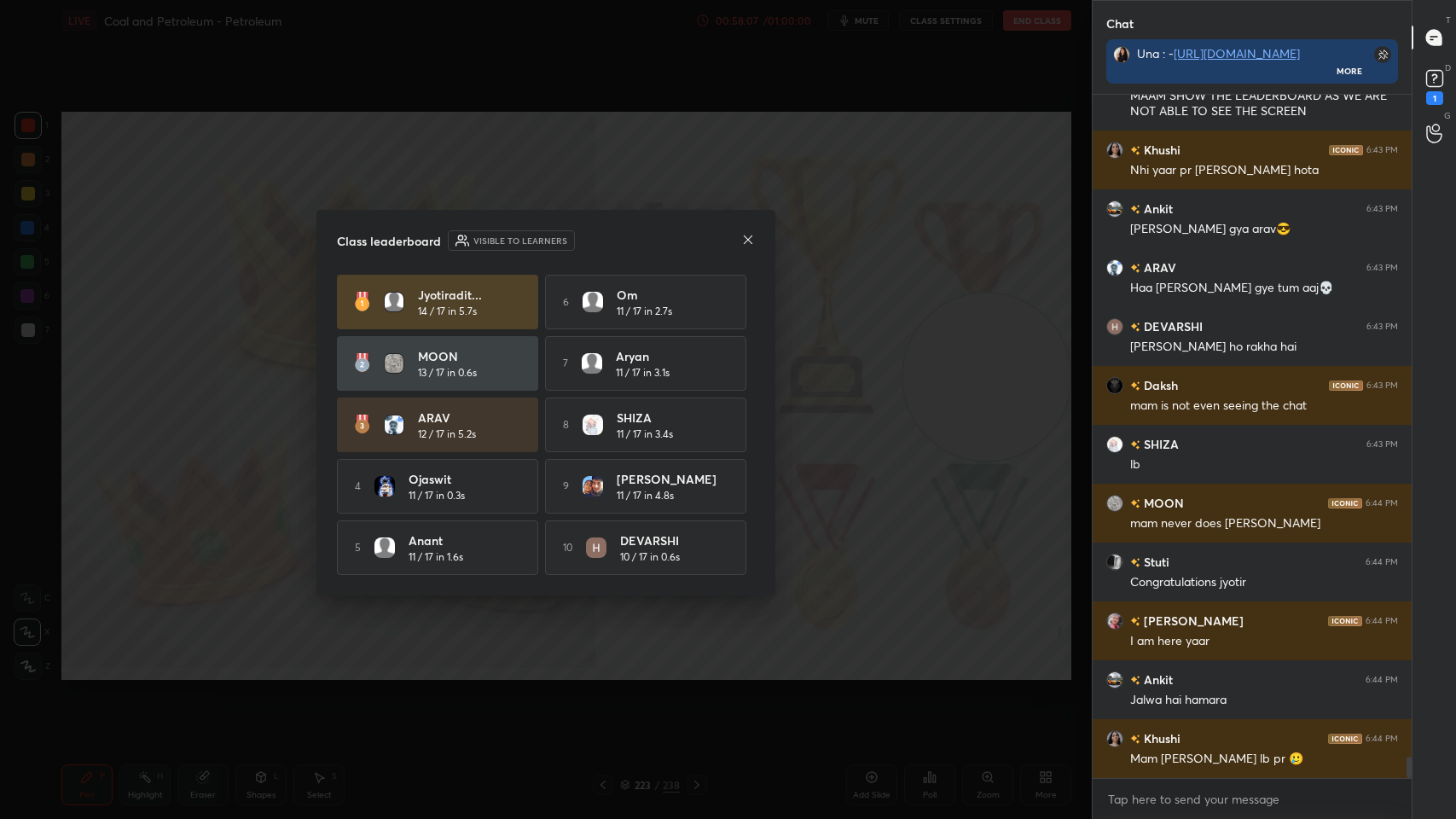
click at [751, 236] on icon at bounding box center [747, 239] width 14 height 14
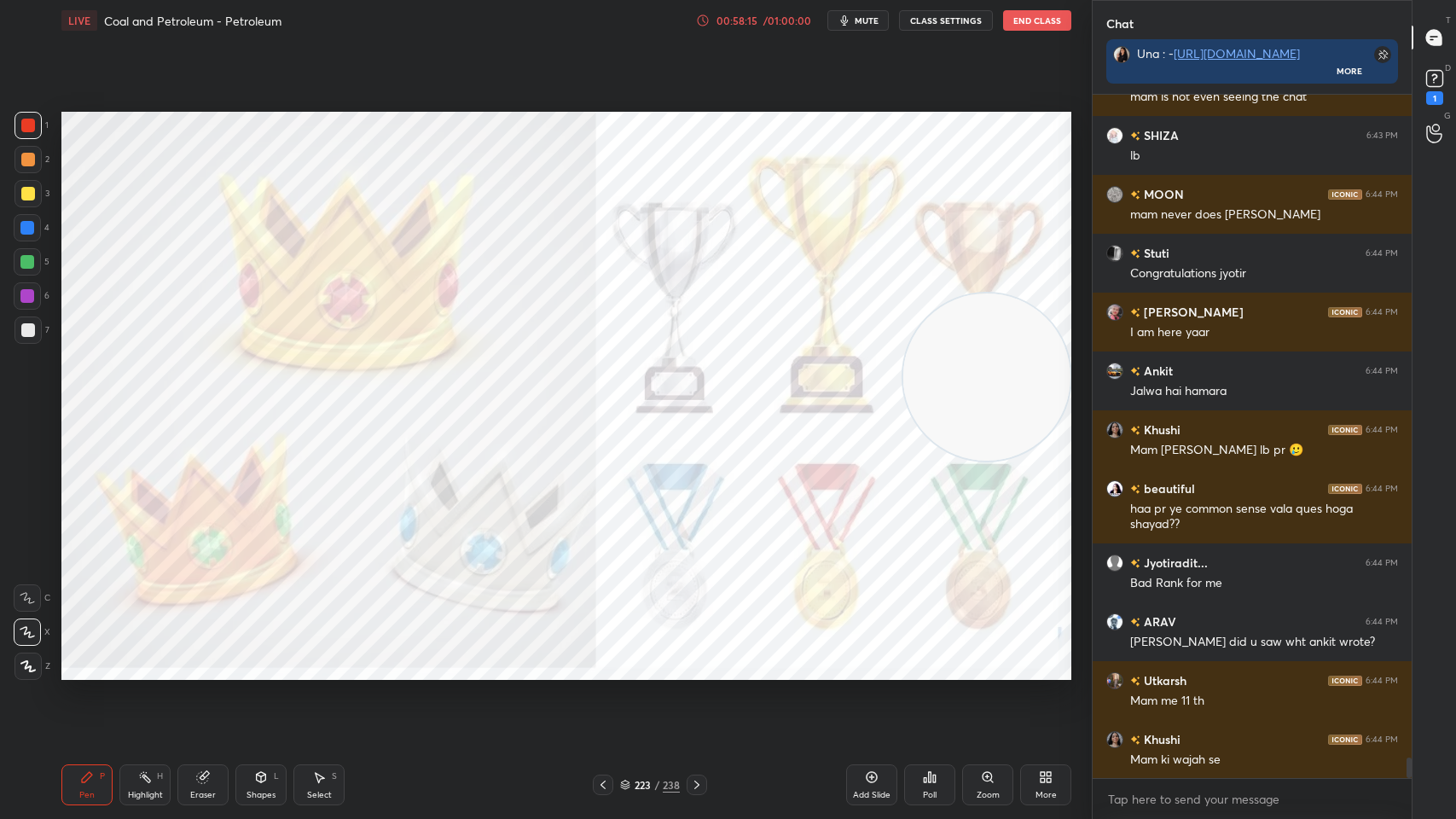
click at [923, 658] on icon at bounding box center [930, 777] width 14 height 14
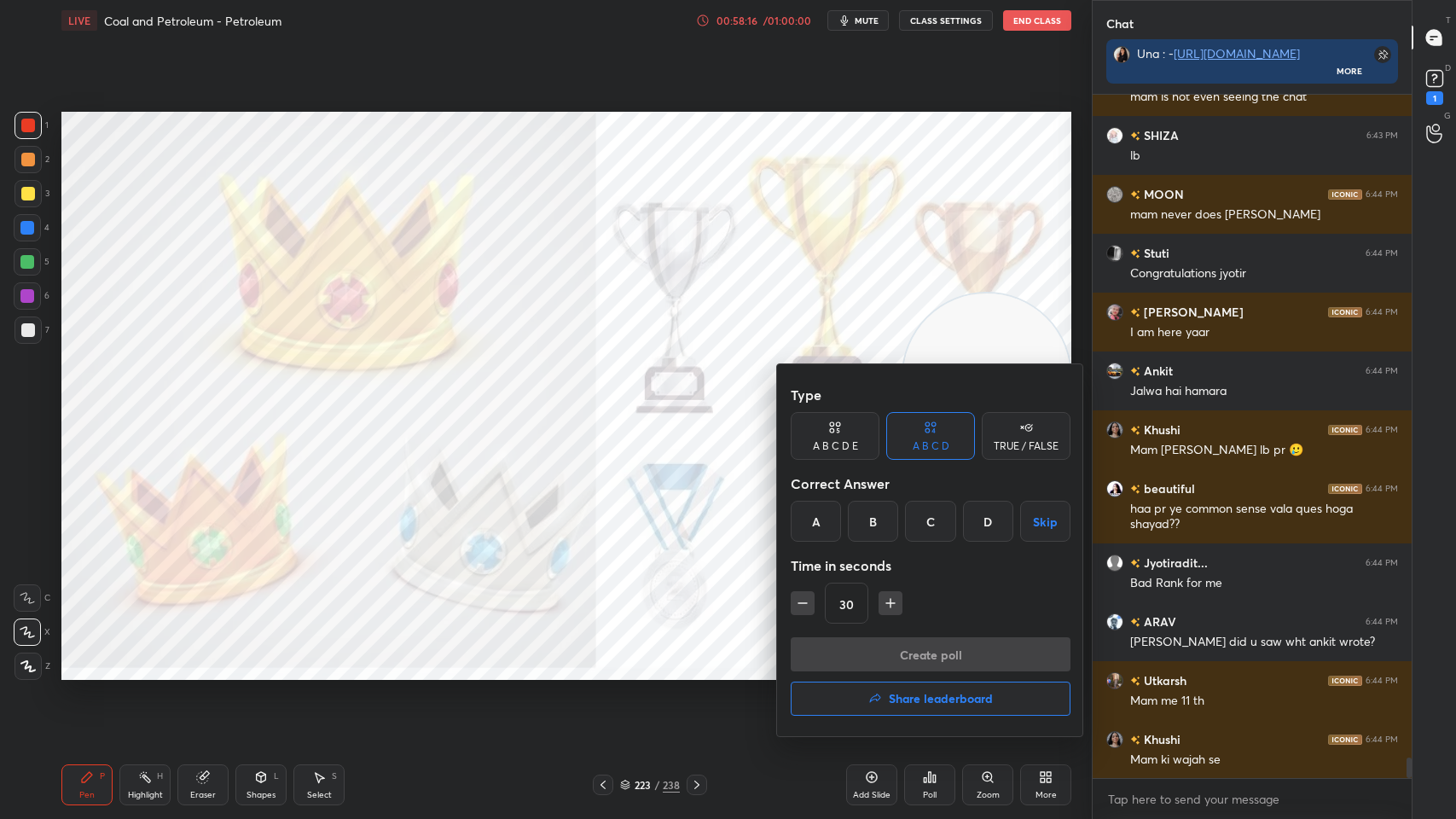
click at [940, 658] on h4 "Share leaderboard" at bounding box center [941, 698] width 104 height 12
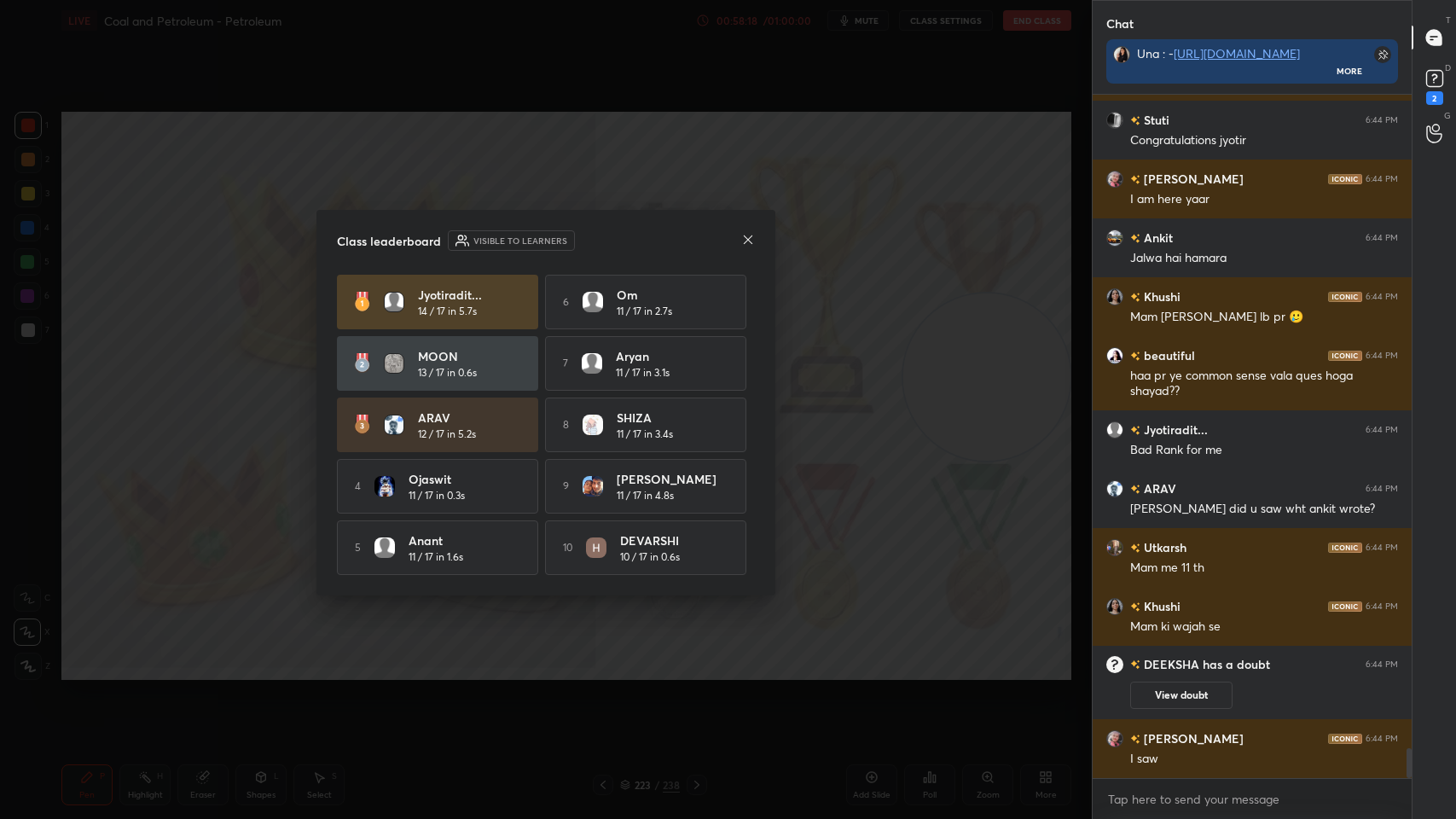
click at [752, 235] on icon at bounding box center [747, 238] width 8 height 8
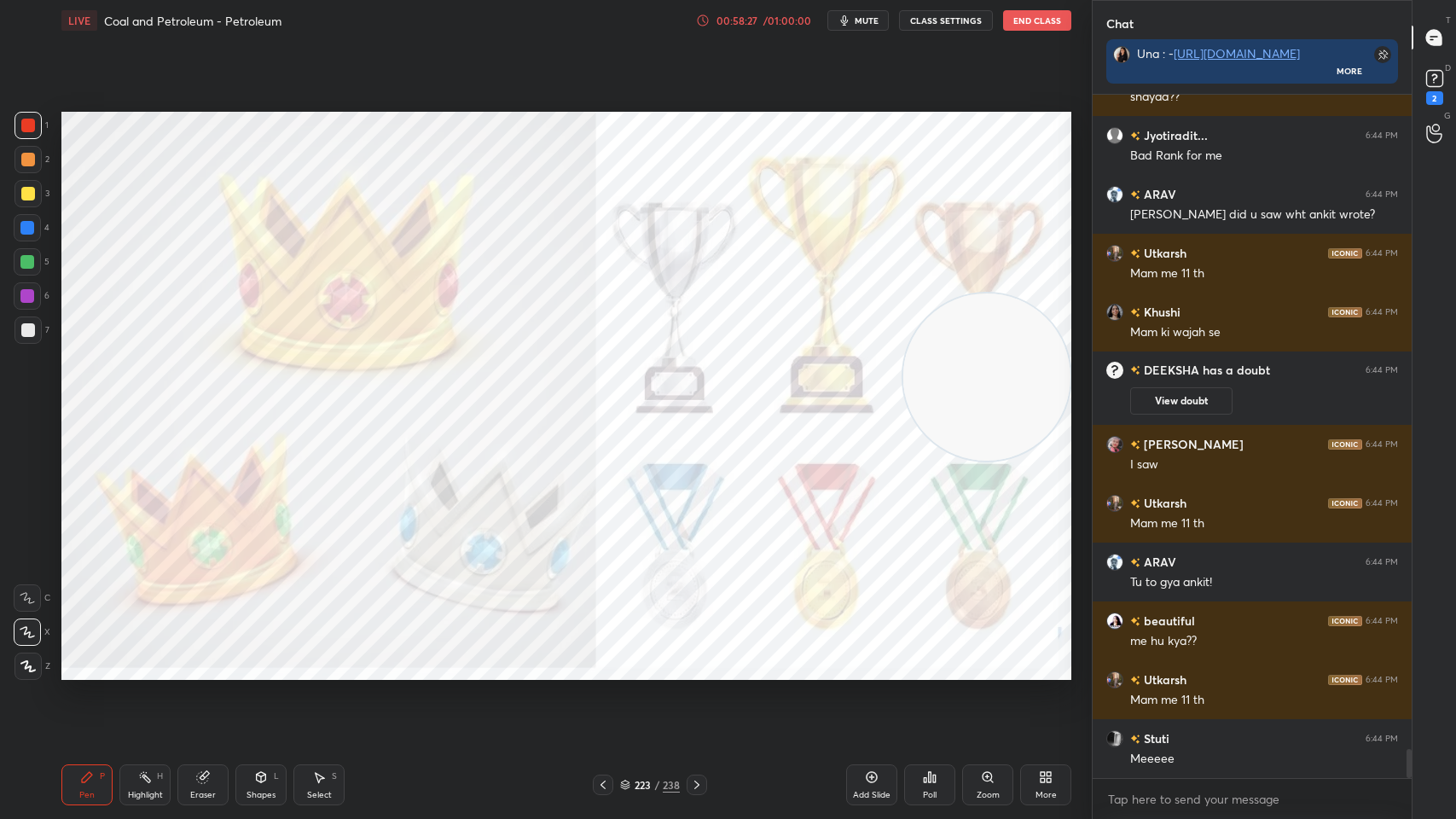
click at [930, 658] on div "Poll" at bounding box center [930, 794] width 14 height 8
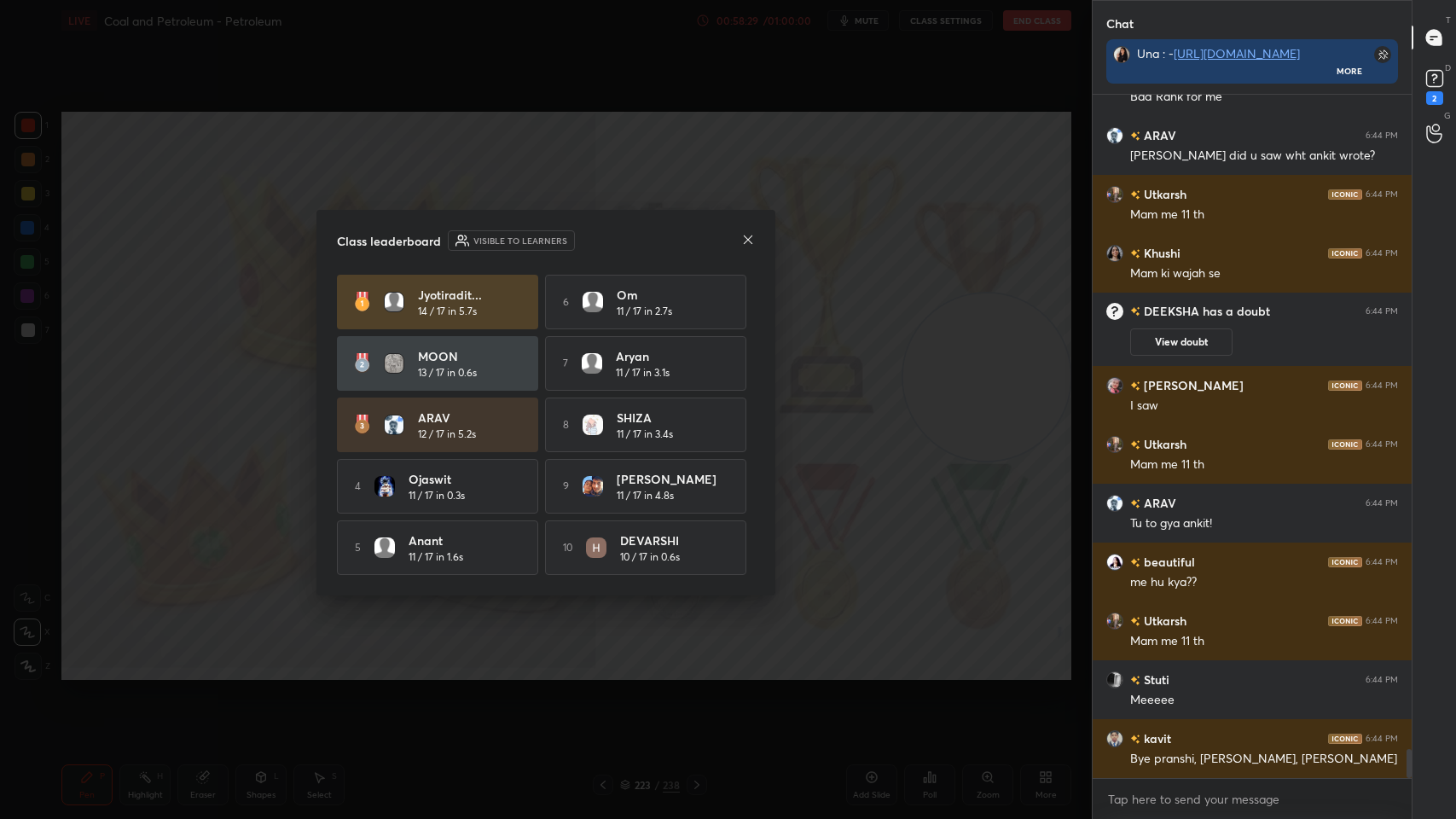
click at [753, 233] on icon at bounding box center [747, 239] width 14 height 14
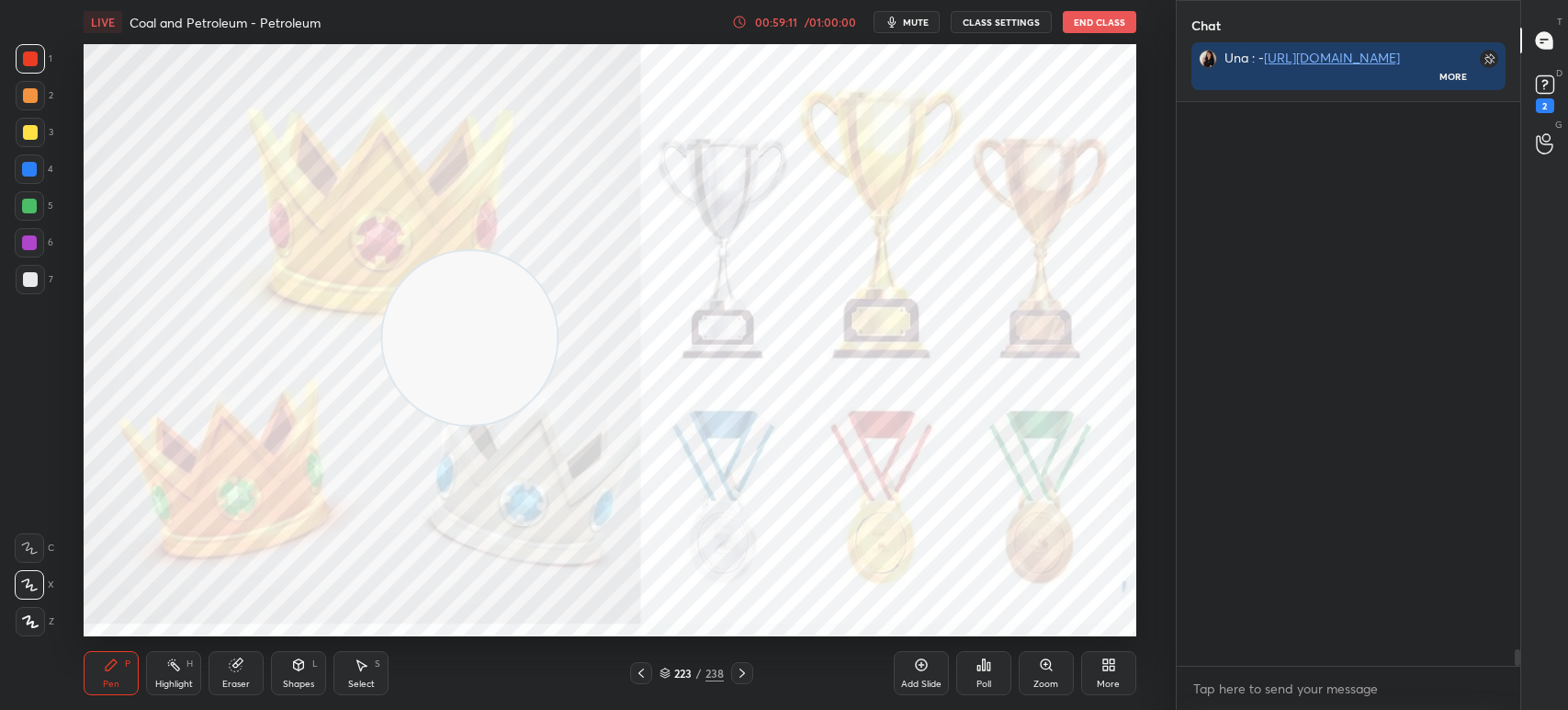
scroll to position [18437, 0]
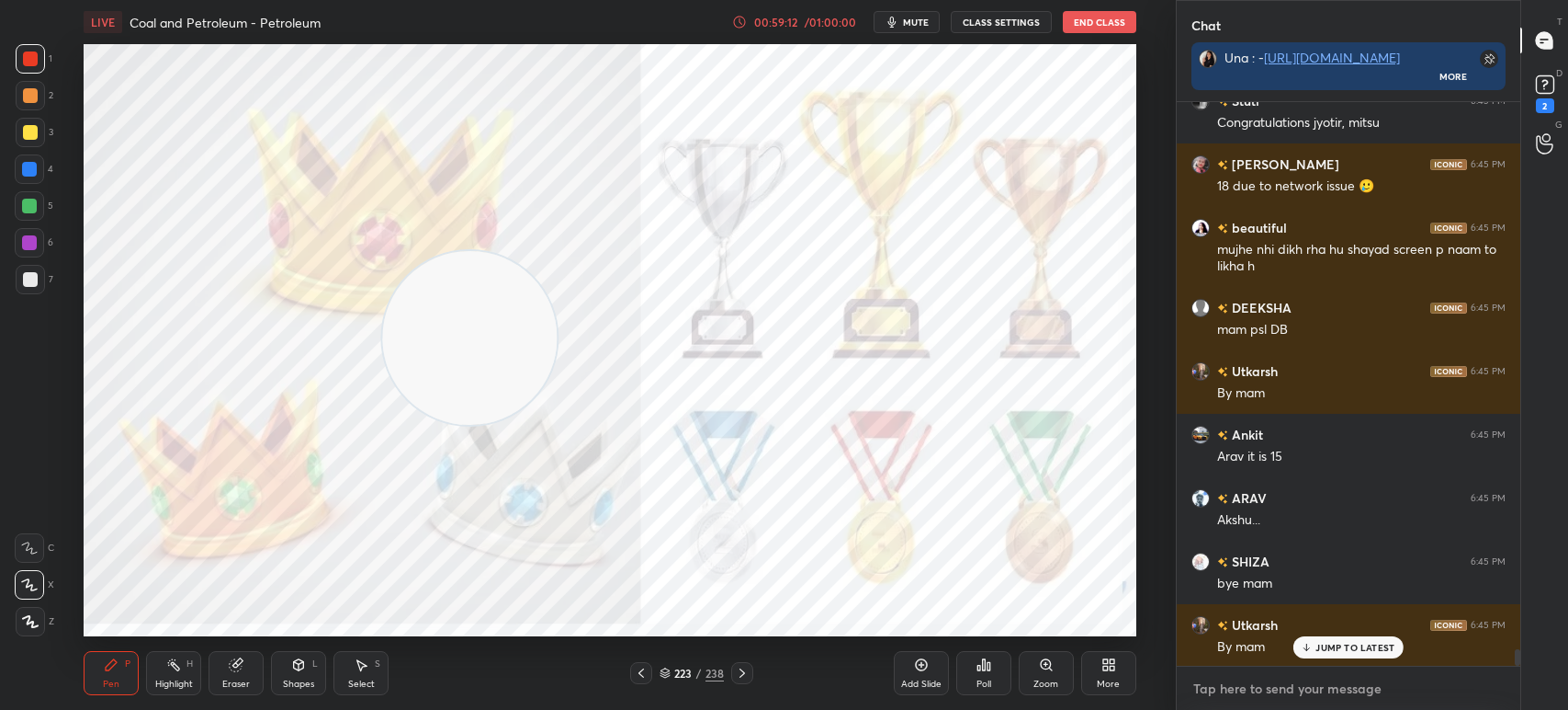
click at [1252, 700] on textarea at bounding box center [1348, 688] width 314 height 30
type textarea "x"
type textarea "7"
type textarea "x"
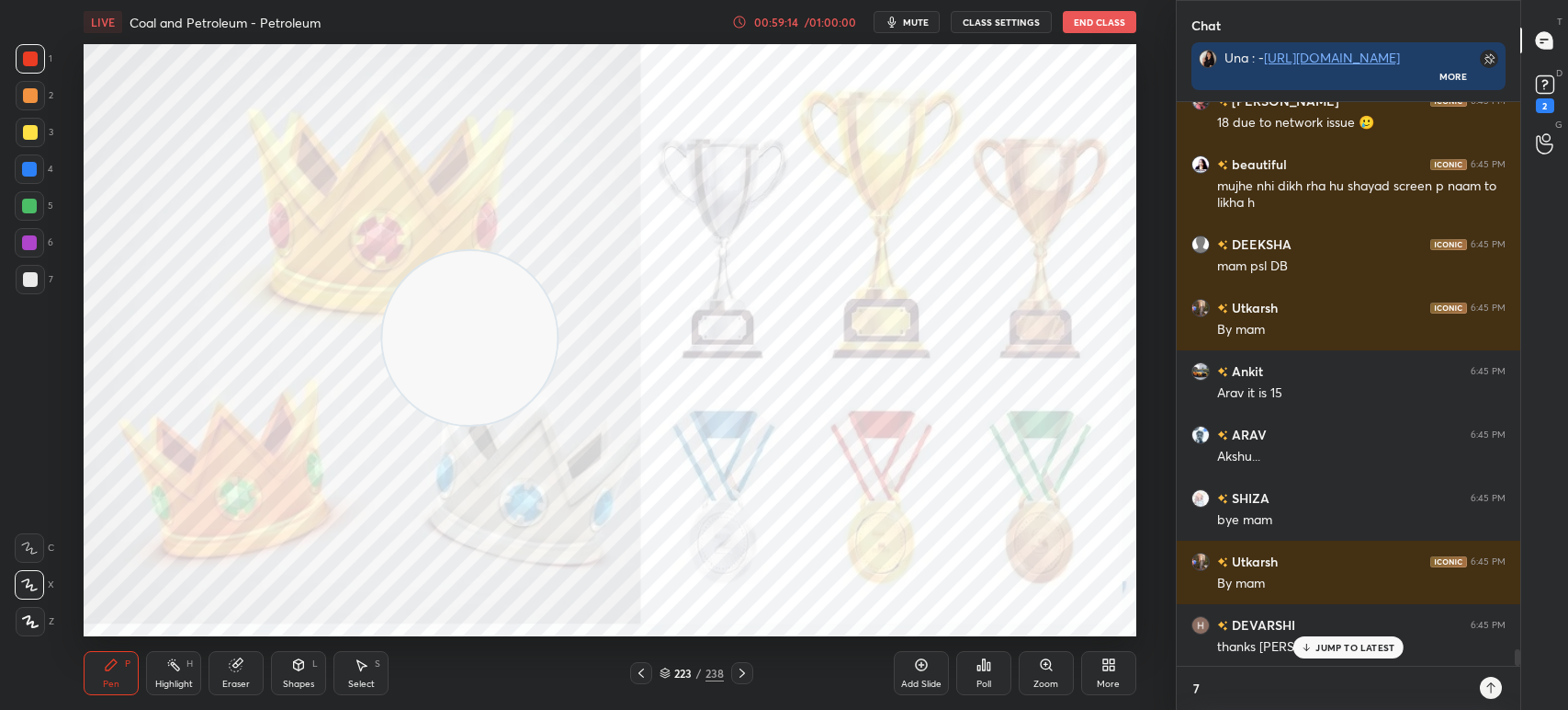
type textarea "7"
type textarea "x"
type textarea "7 P"
type textarea "x"
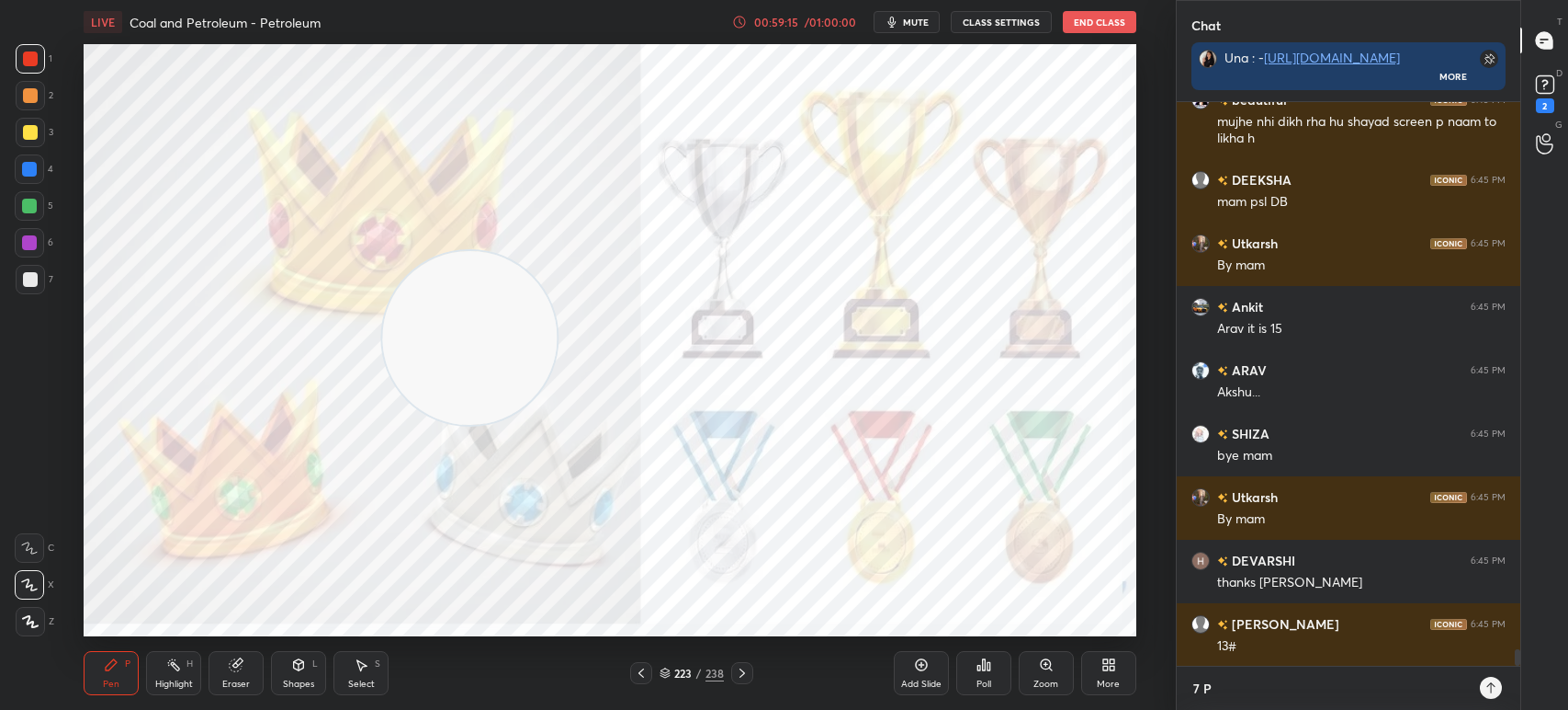
type textarea "7 PM"
type textarea "x"
type textarea "7 PM"
type textarea "x"
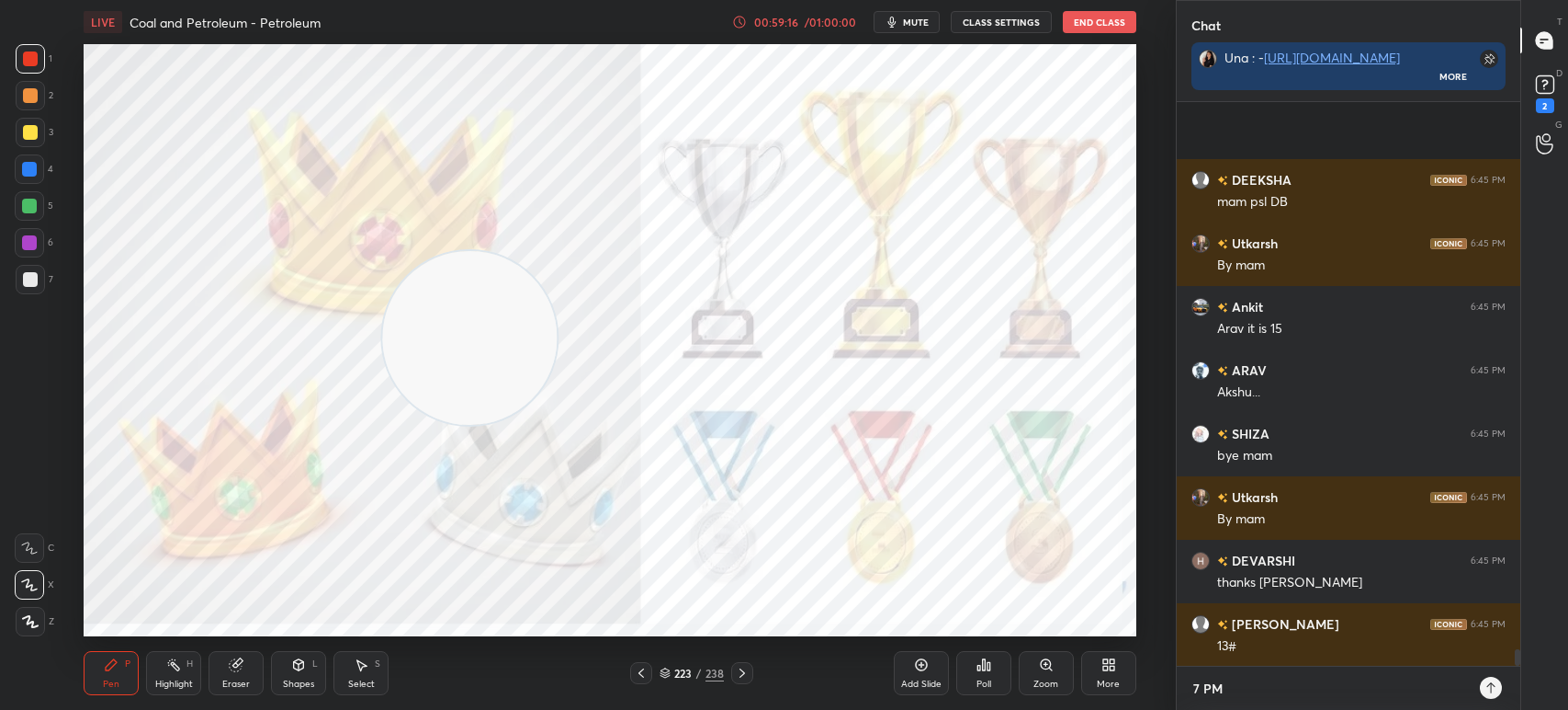
scroll to position [18692, 0]
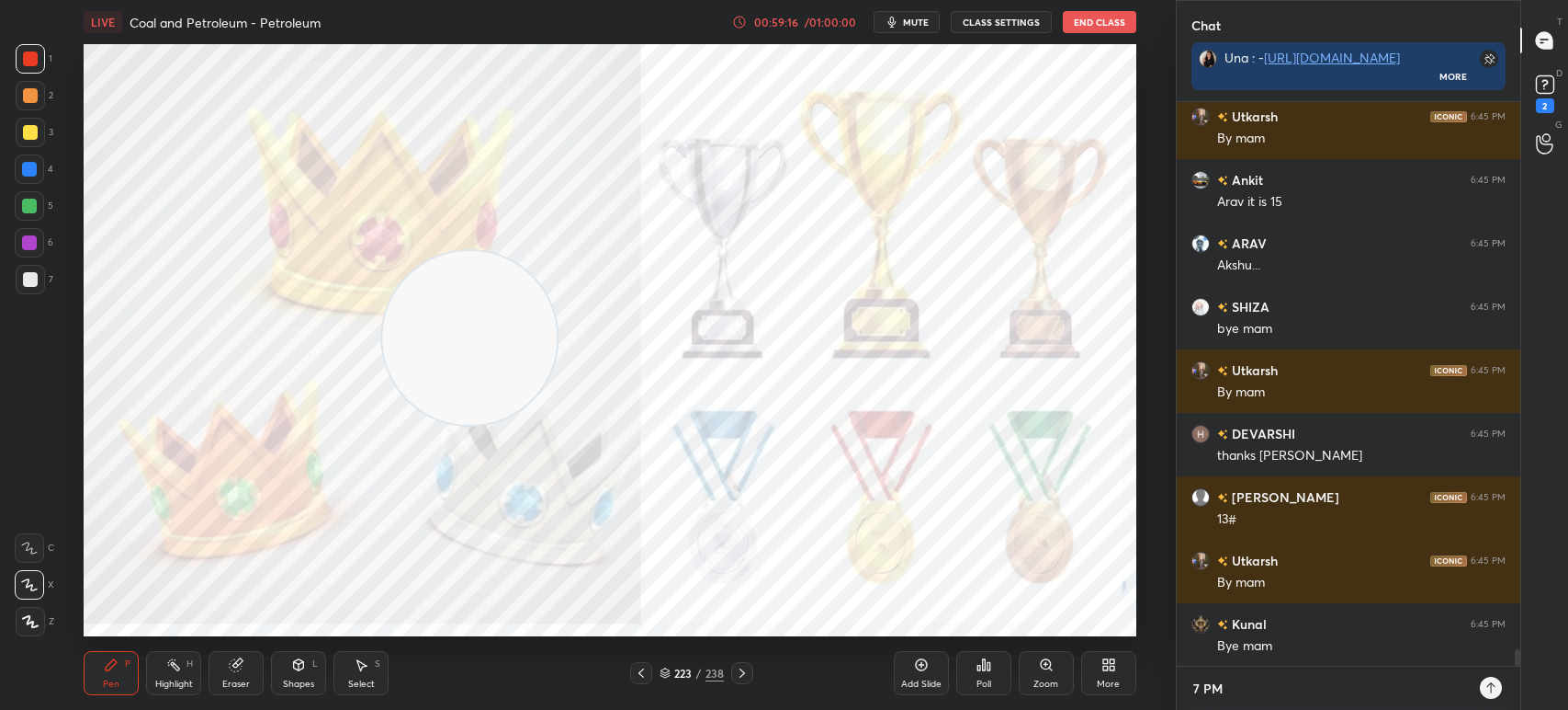
type textarea "7 PM S"
type textarea "x"
type textarea "7 PM"
type textarea "x"
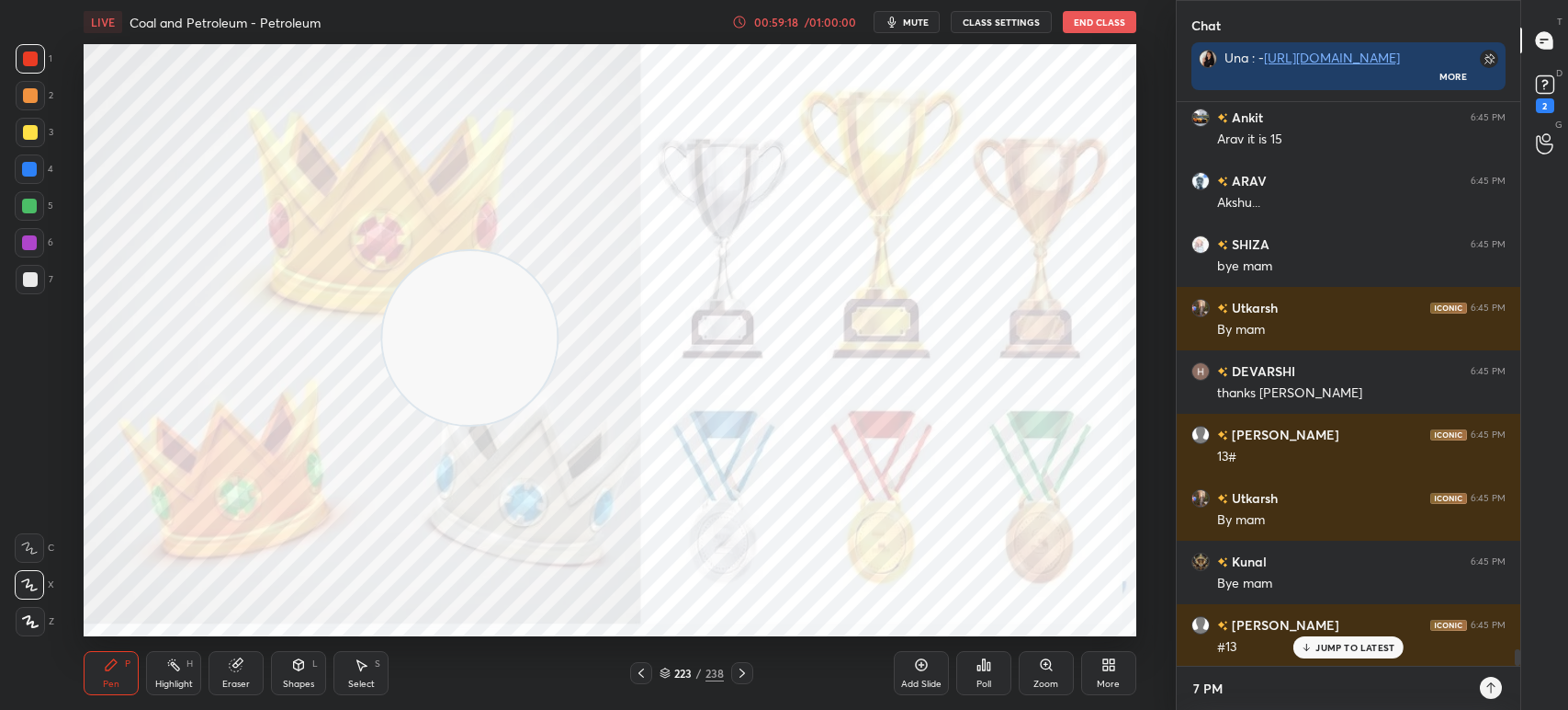
type textarea "7 PM P"
type textarea "x"
type textarea "7 PM Pl"
type textarea "x"
type textarea "7 PM Plu"
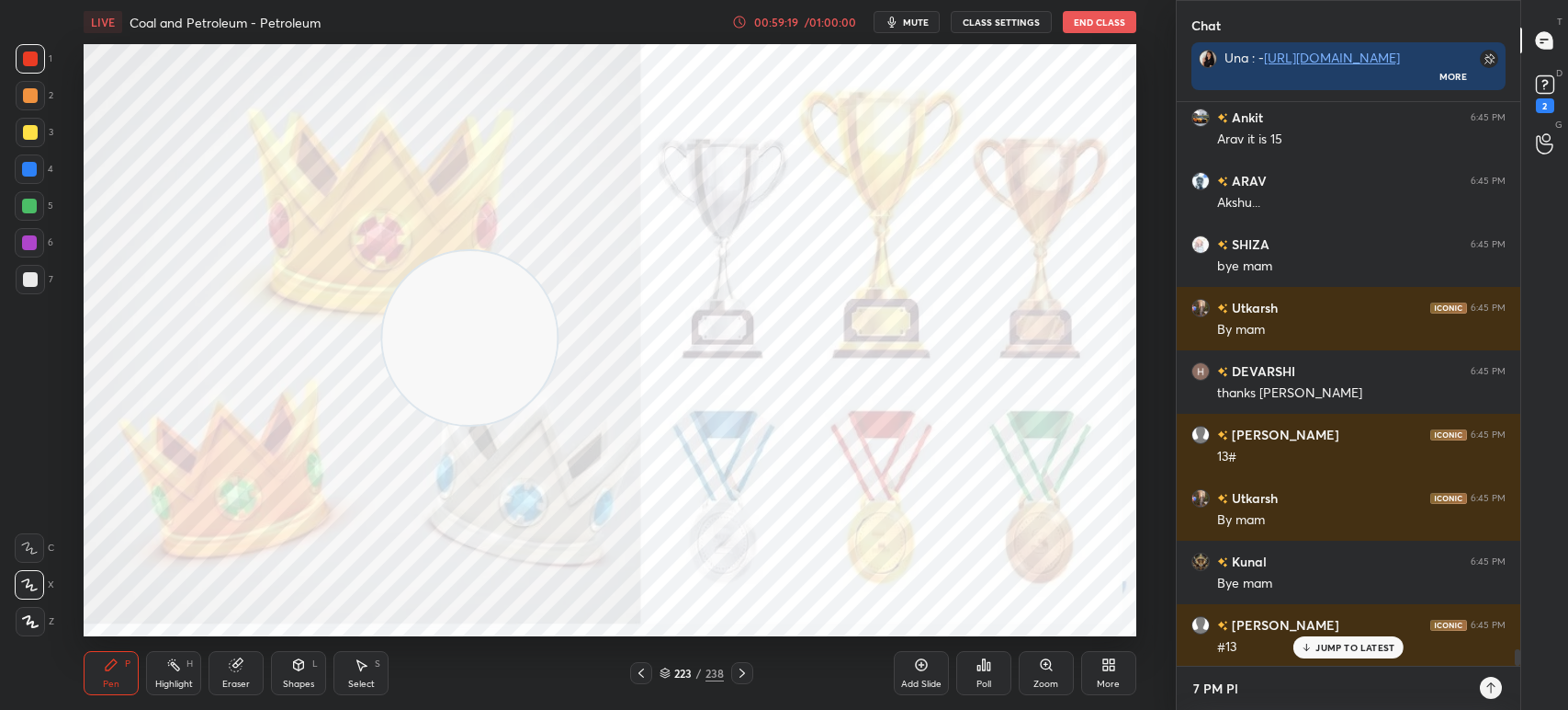
type textarea "x"
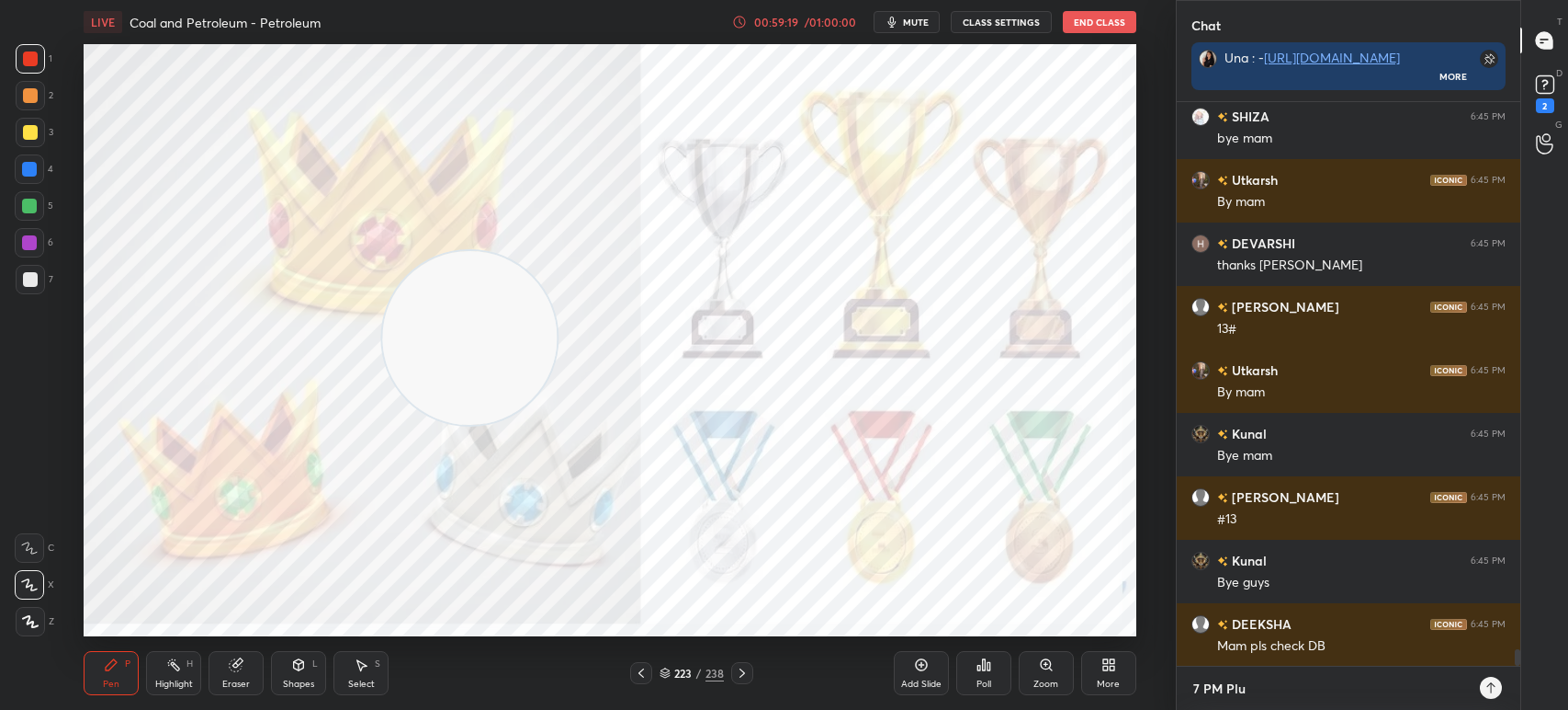
type textarea "7 PM Plus"
type textarea "x"
type textarea "7 PM Plus"
type textarea "x"
type textarea "7 PM Plus :"
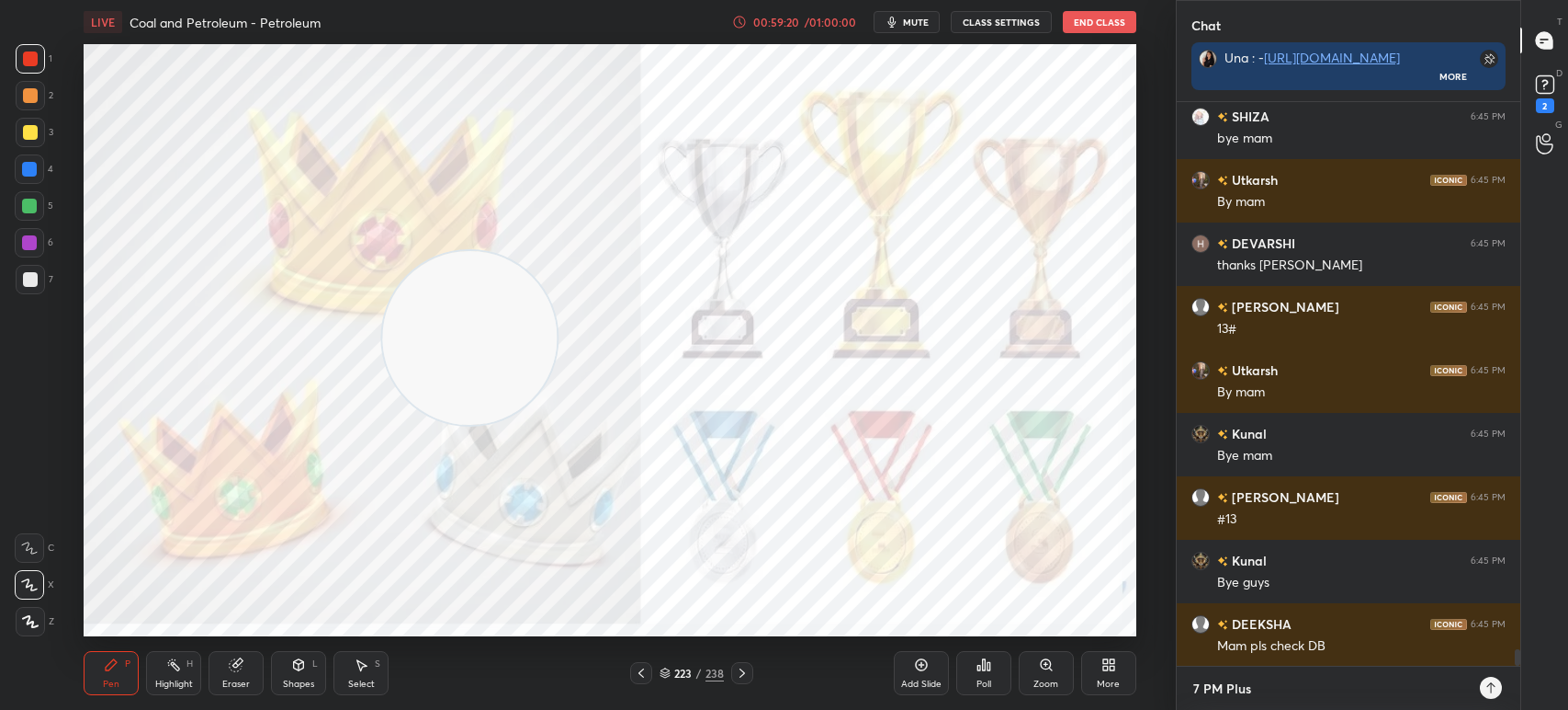
type textarea "x"
type textarea "7 PM Plus :-"
type textarea "x"
type textarea "7 PM Plus :-"
type textarea "x"
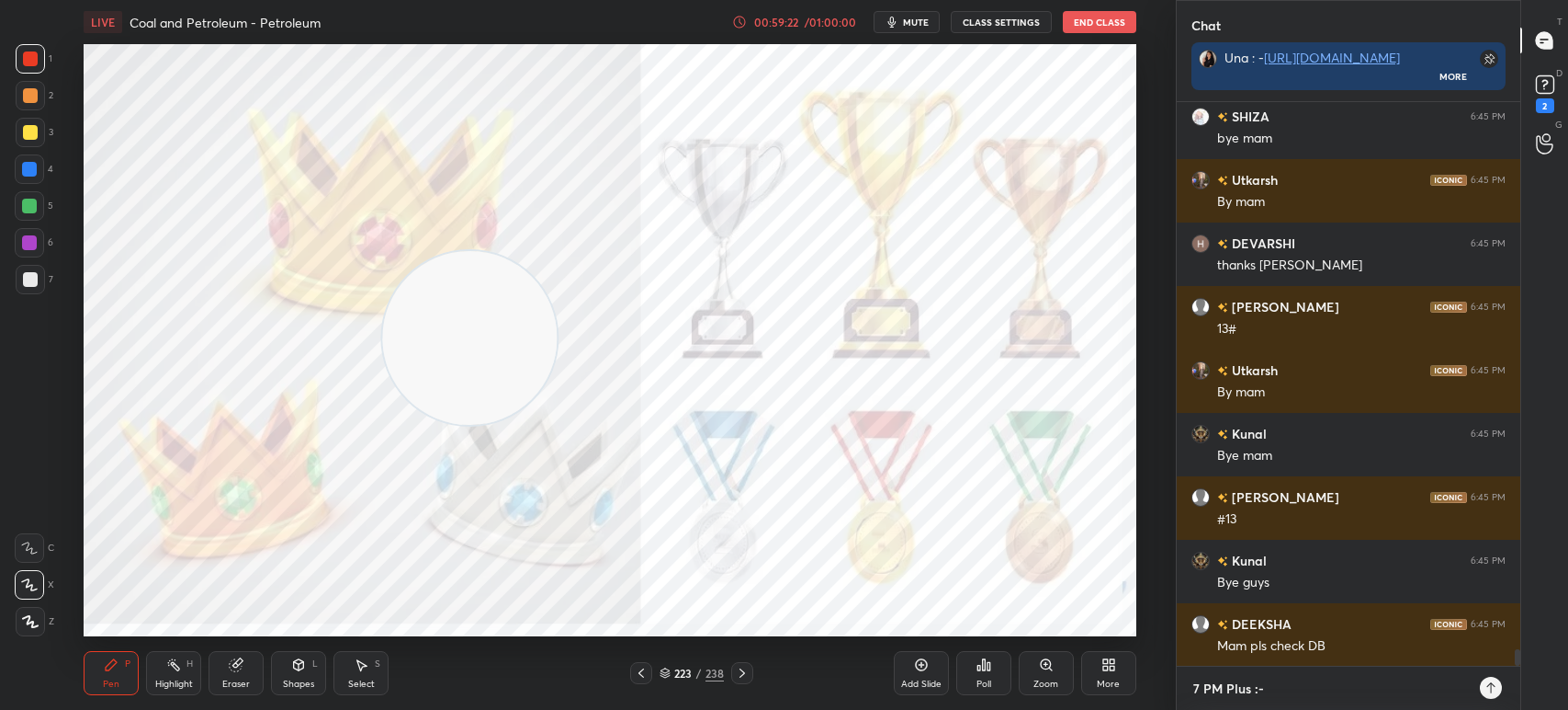
paste textarea "https://unacademy.com/lesson/neutralization-advance-concept/AVM5JK6F"
type textarea "7 PM Plus :- https://unacademy.com/lesson/neutralization-advance-concept/AVM5JK…"
type textarea "x"
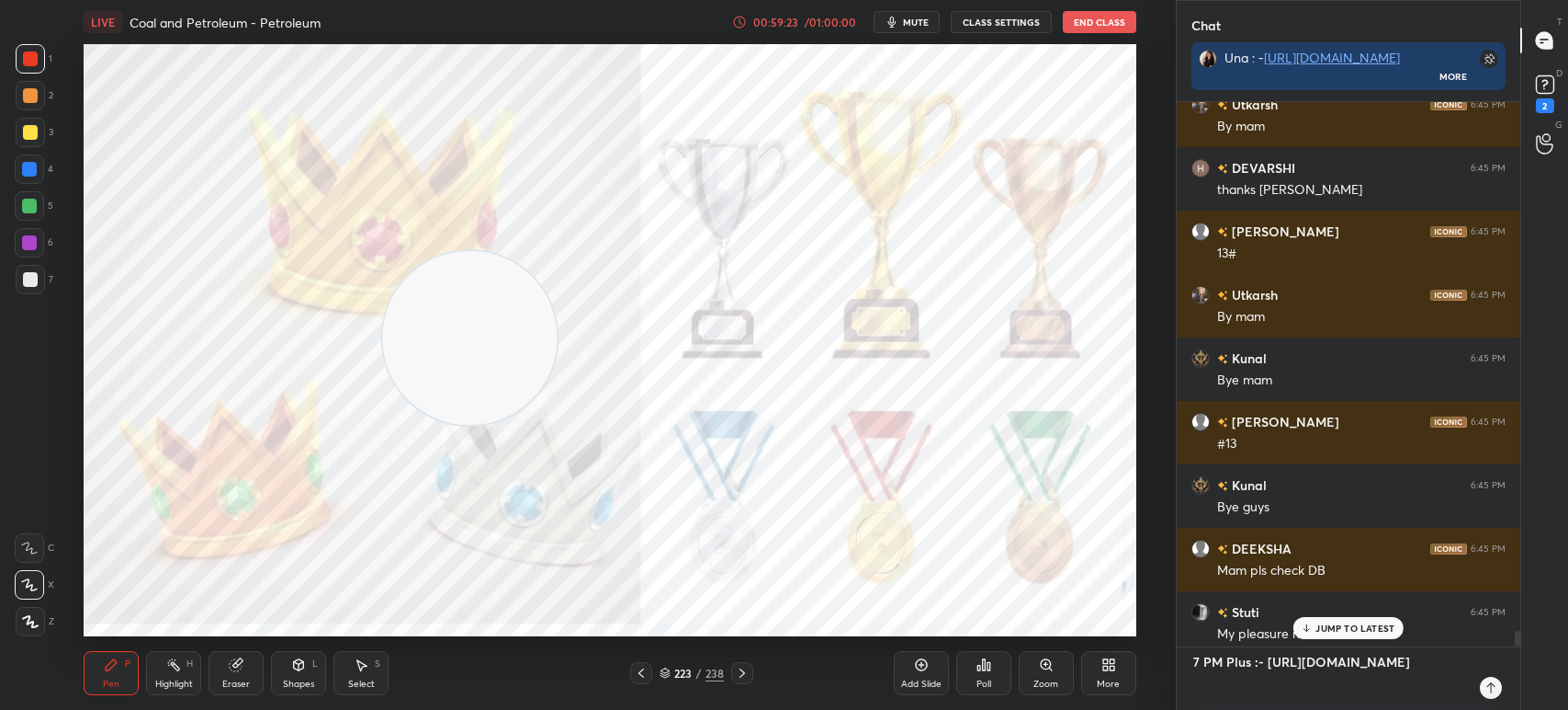
scroll to position [0, 0]
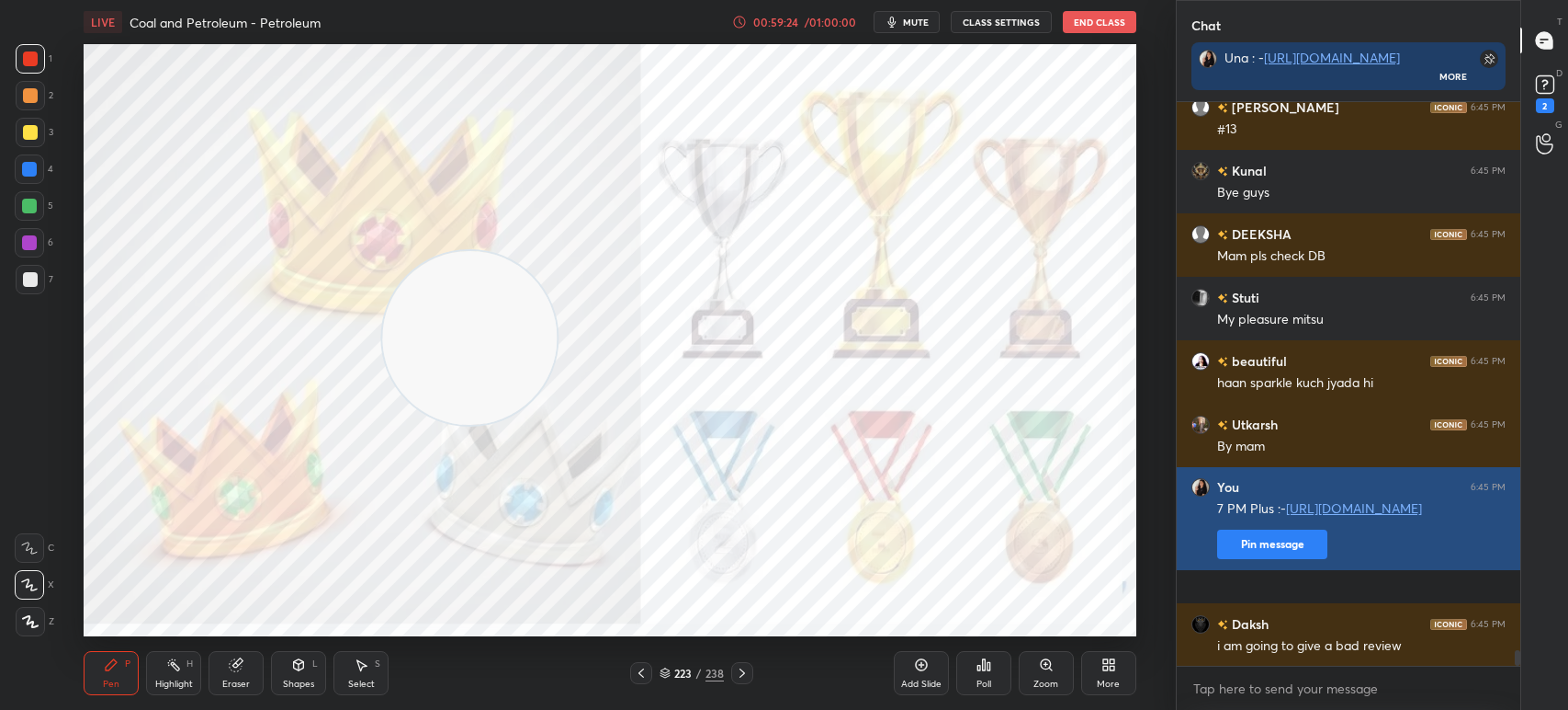
click at [1254, 559] on button "Pin message" at bounding box center [1272, 544] width 110 height 30
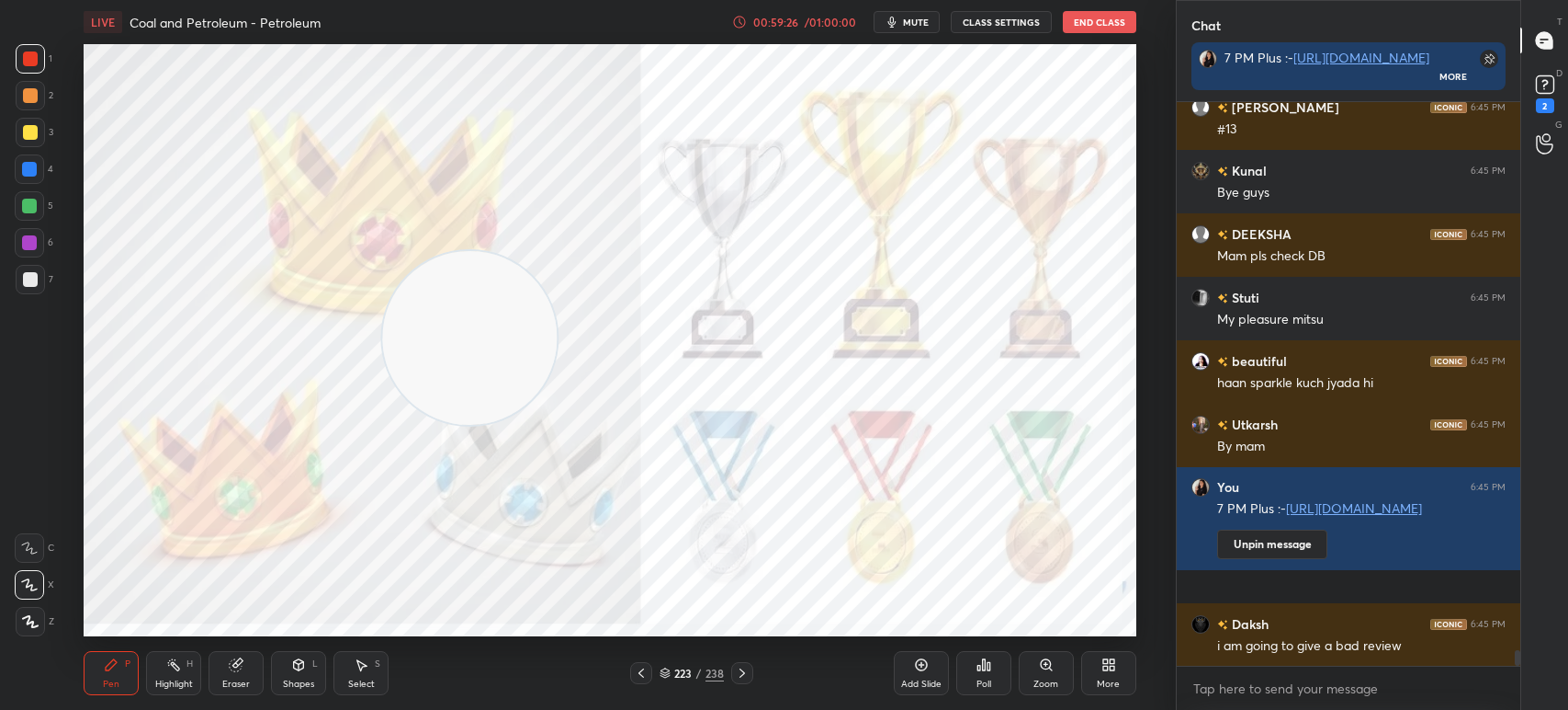
click at [914, 660] on icon at bounding box center [921, 664] width 15 height 15
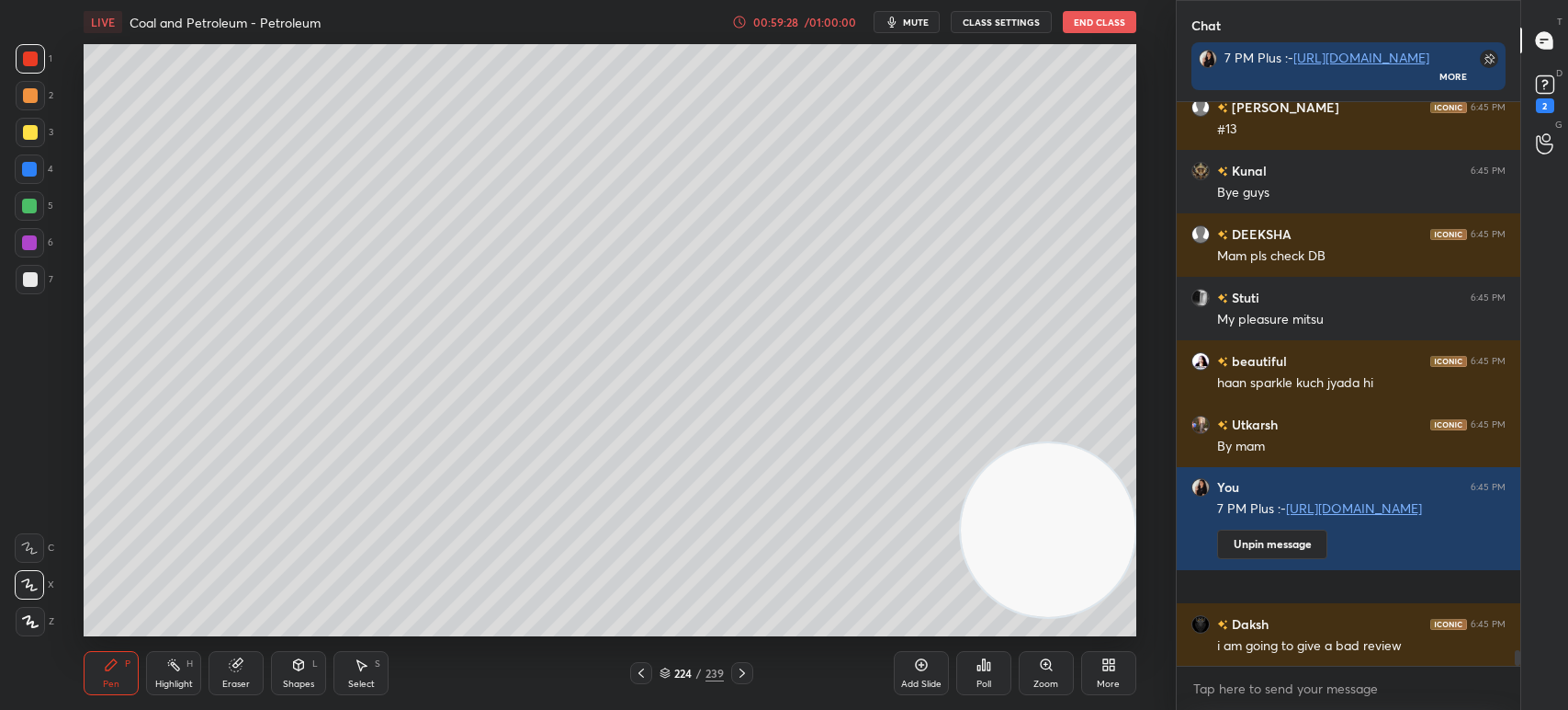
click at [36, 133] on div at bounding box center [30, 132] width 15 height 15
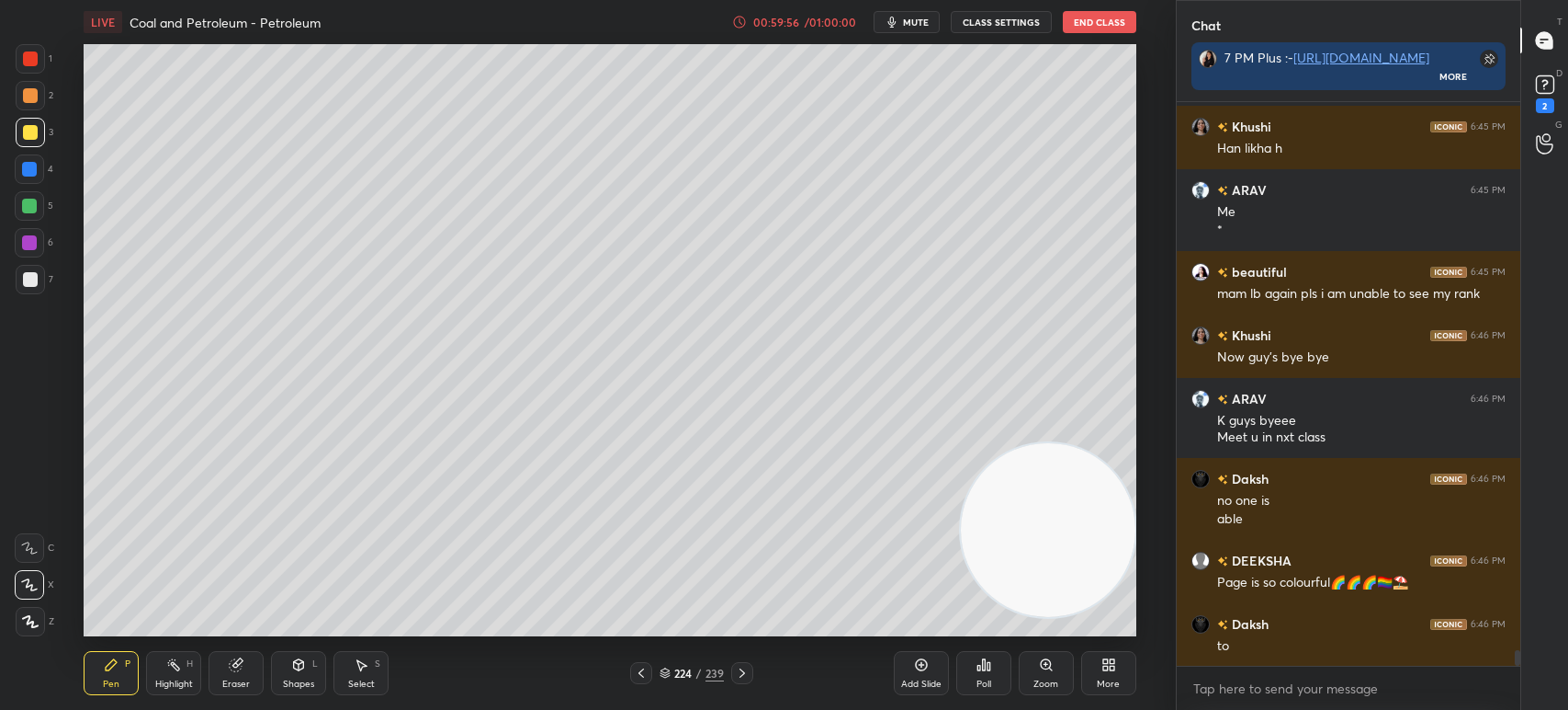
scroll to position [19975, 0]
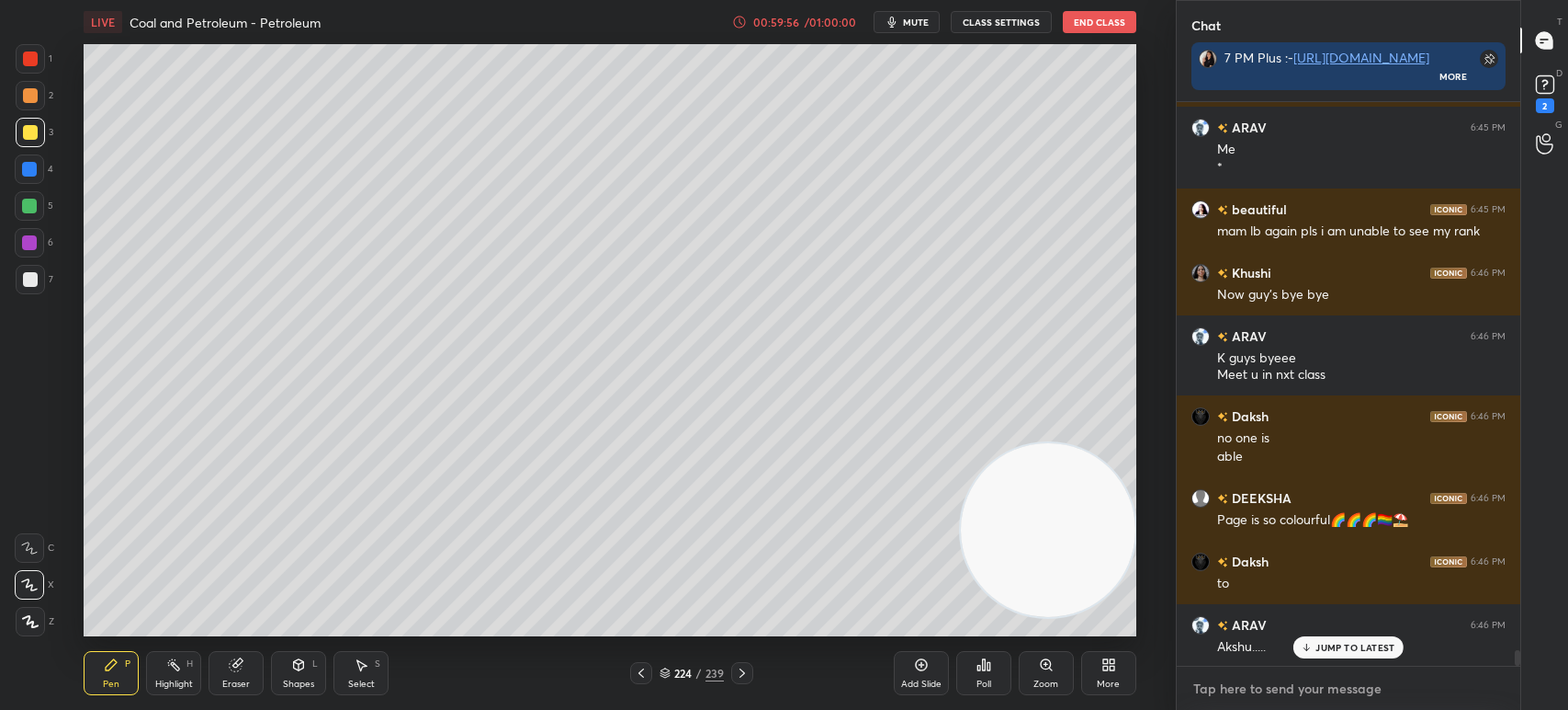
click at [1267, 693] on textarea at bounding box center [1348, 688] width 314 height 30
type textarea "x"
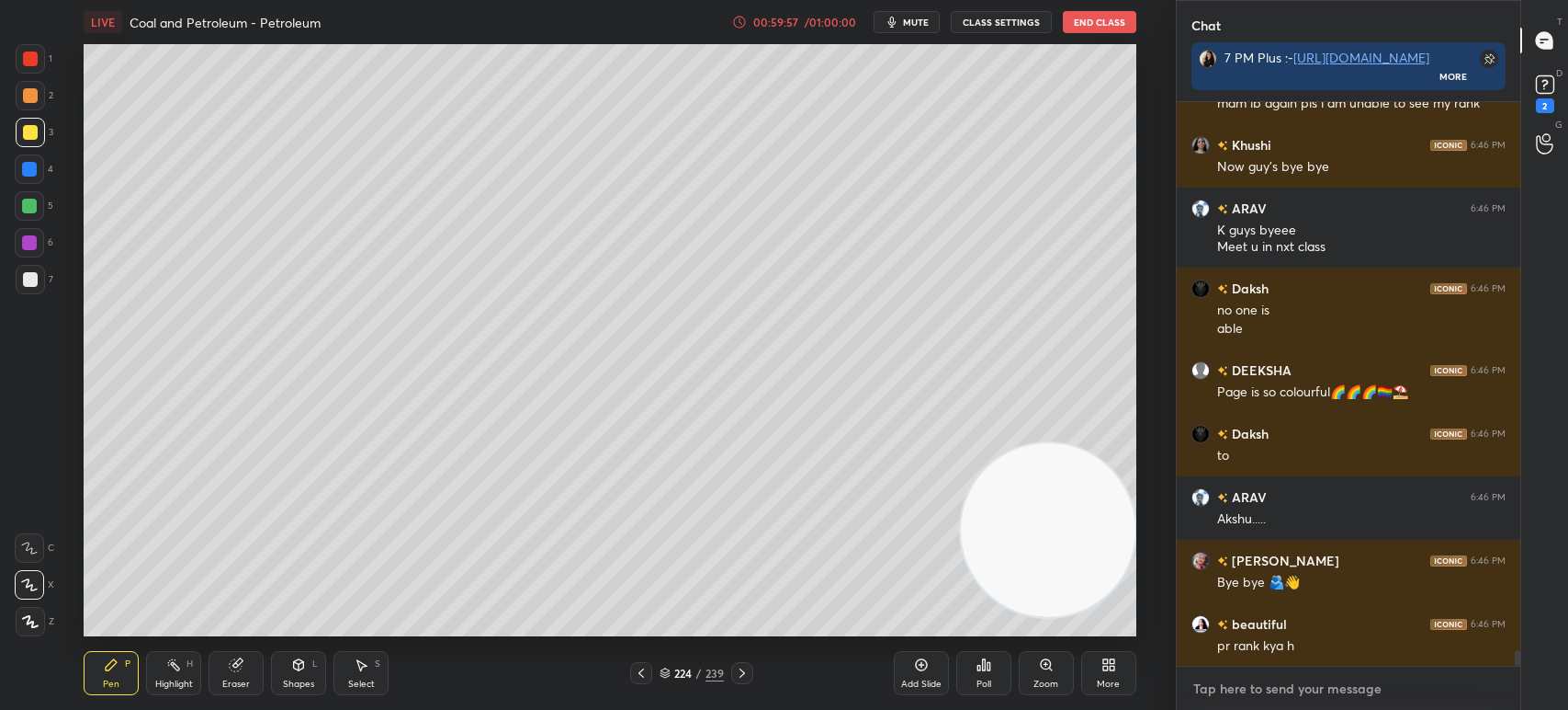
paste textarea "https://unacademy.com/lesson/neutralization-advance-concept/AVM5JK6F"
type textarea "https://unacademy.com/lesson/neutralization-advance-concept/AVM5JK6F"
type textarea "x"
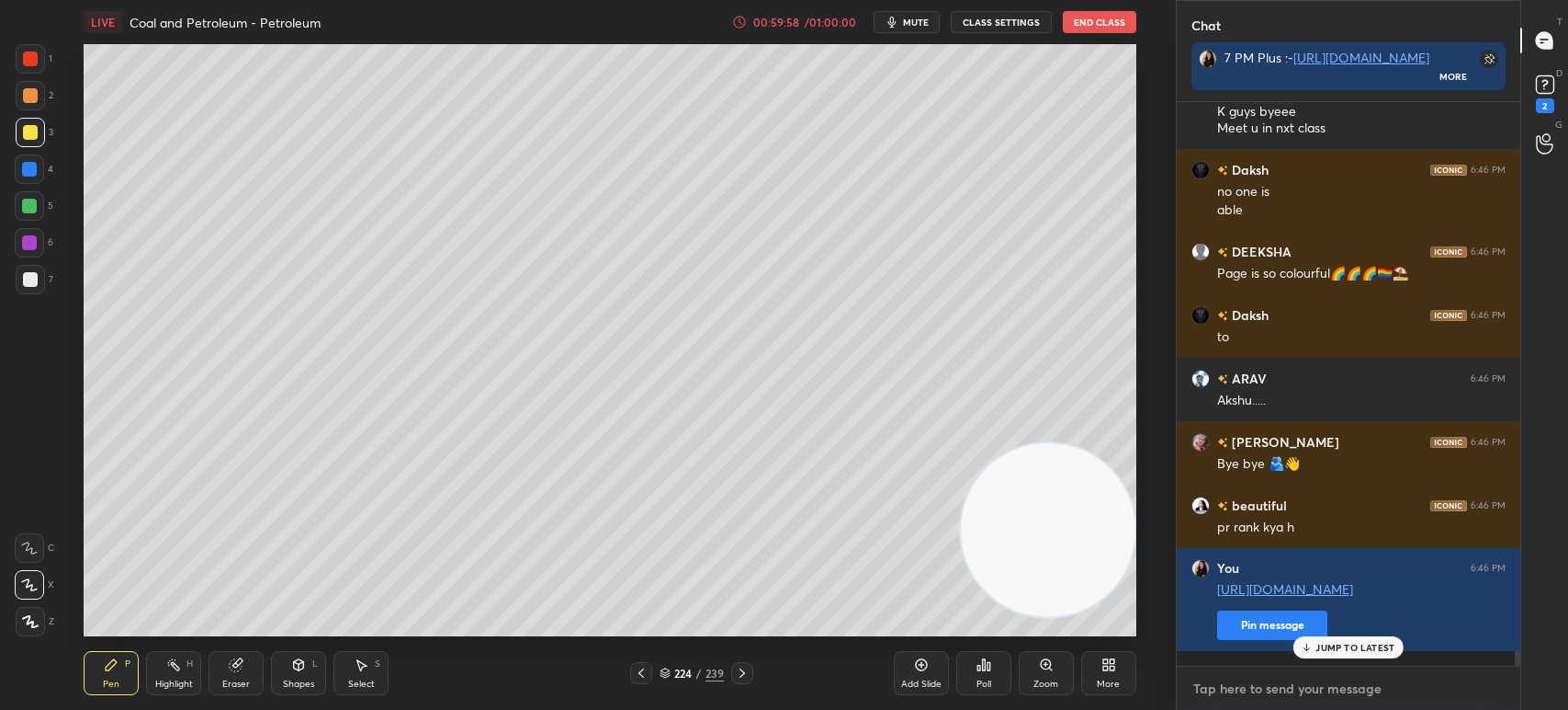
paste textarea "https://unacademy.com/lesson/neutralization-advance-concept/AVM5JK6F"
type textarea "https://unacademy.com/lesson/neutralization-advance-concept/AVM5JK6F"
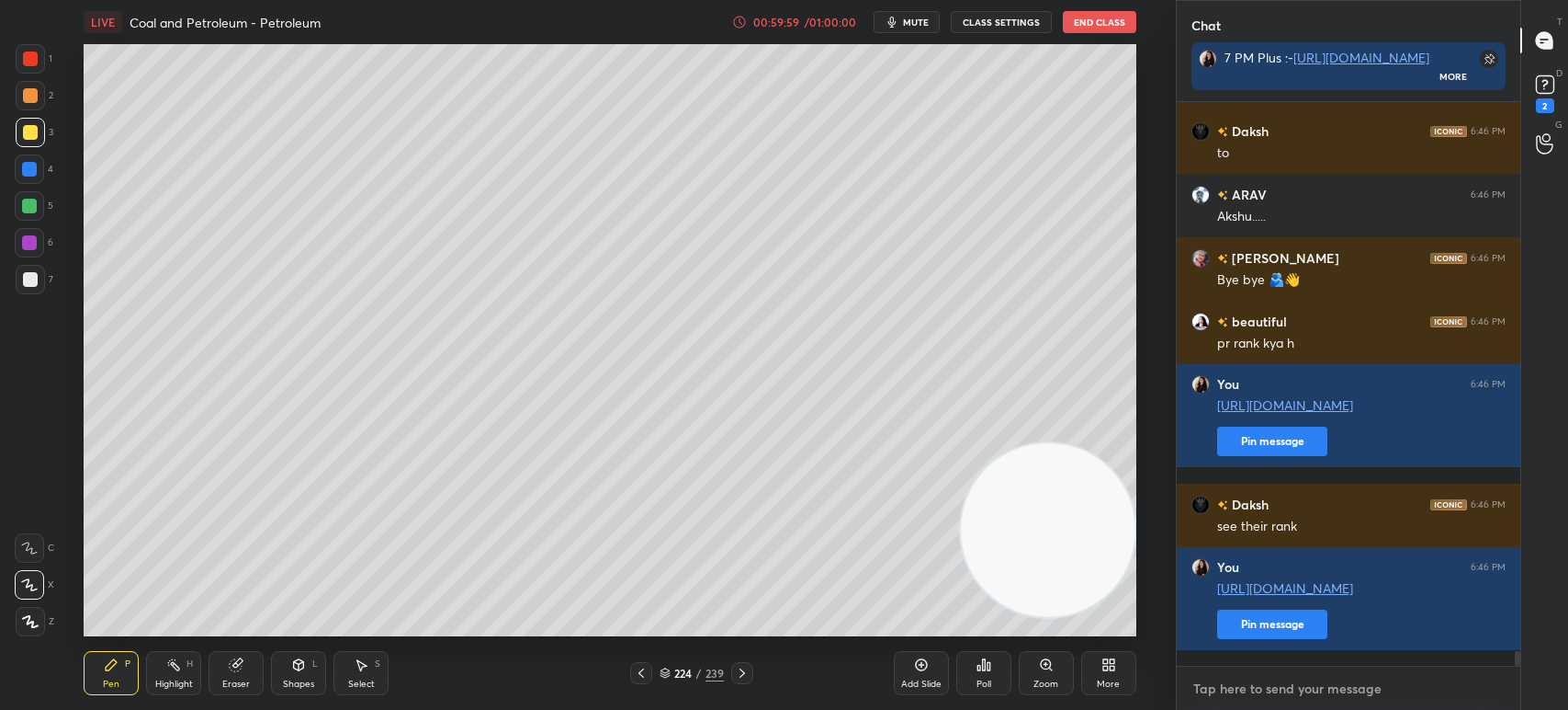
paste textarea "https://unacademy.com/lesson/neutralization-advance-concept/AVM5JK6F"
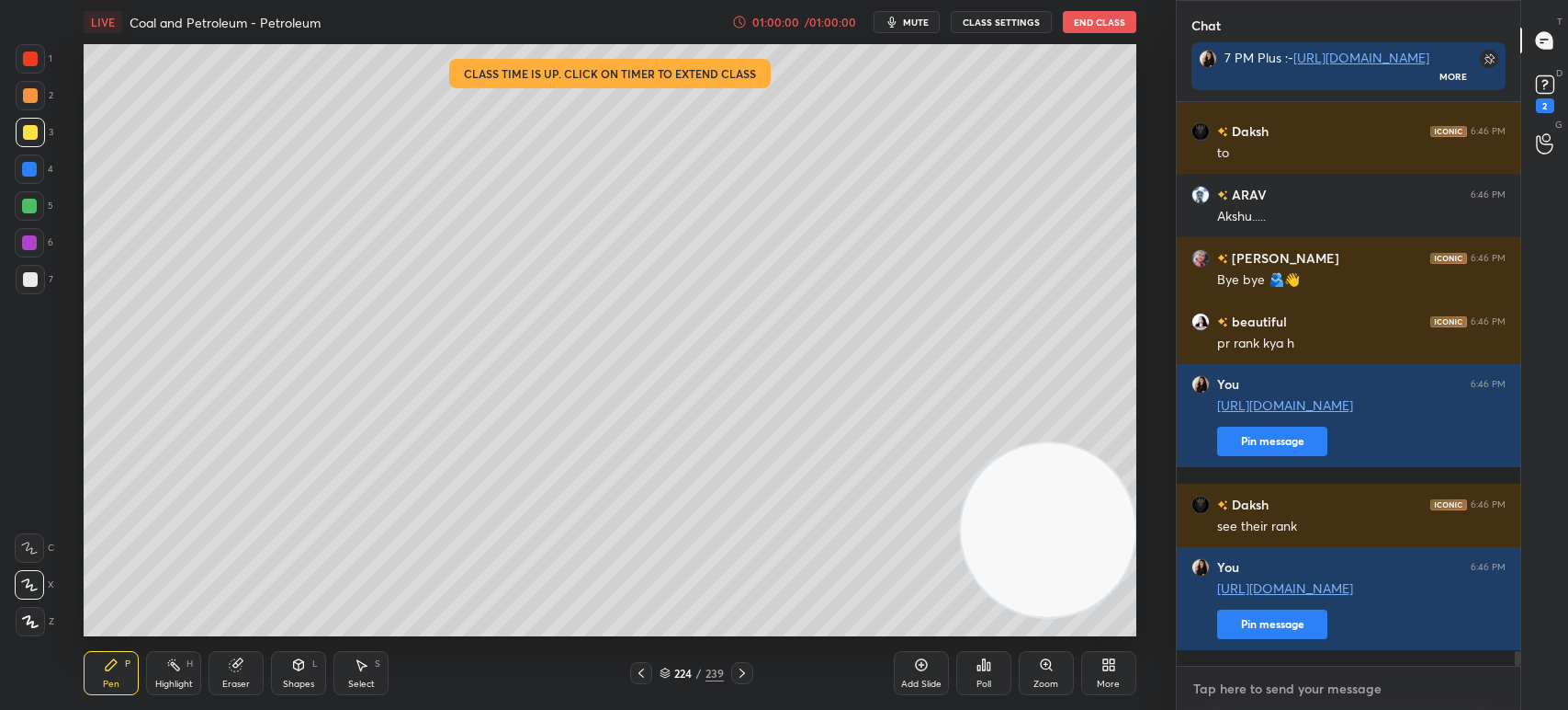
paste textarea "https://unacademy.com/lesson/neutralization-advance-concept/AVM5JK6F"
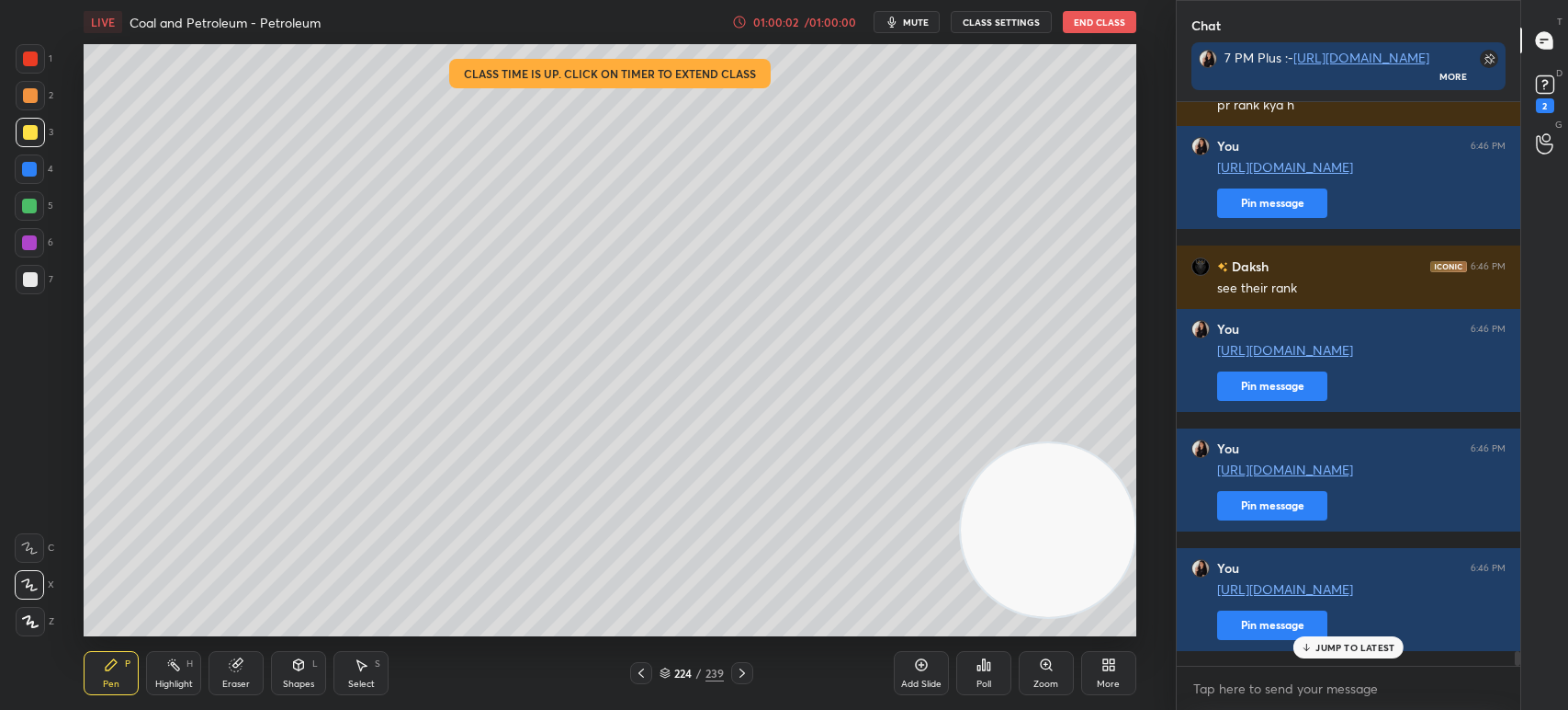
click at [995, 670] on div "Poll" at bounding box center [984, 672] width 56 height 44
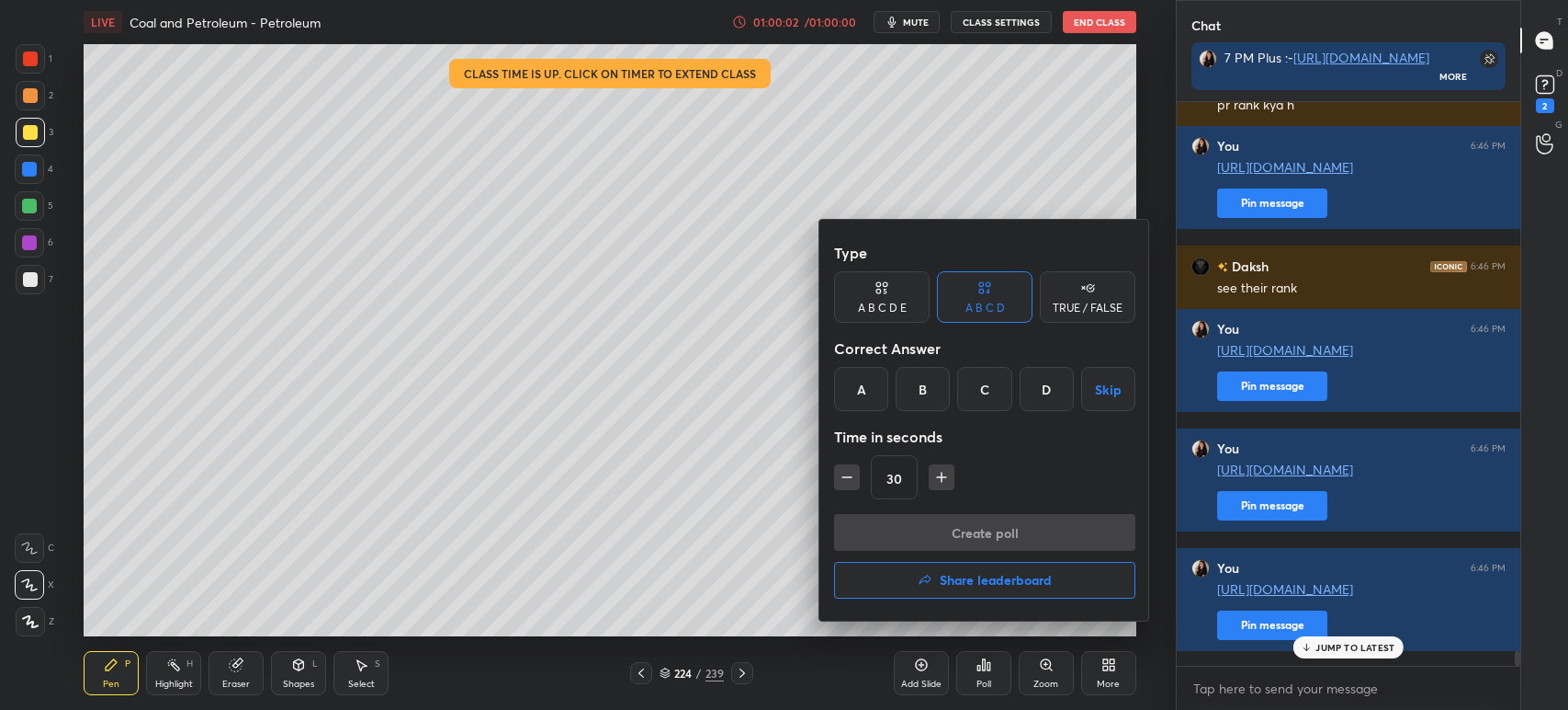
click at [1001, 585] on h4 "Share leaderboard" at bounding box center [995, 579] width 112 height 13
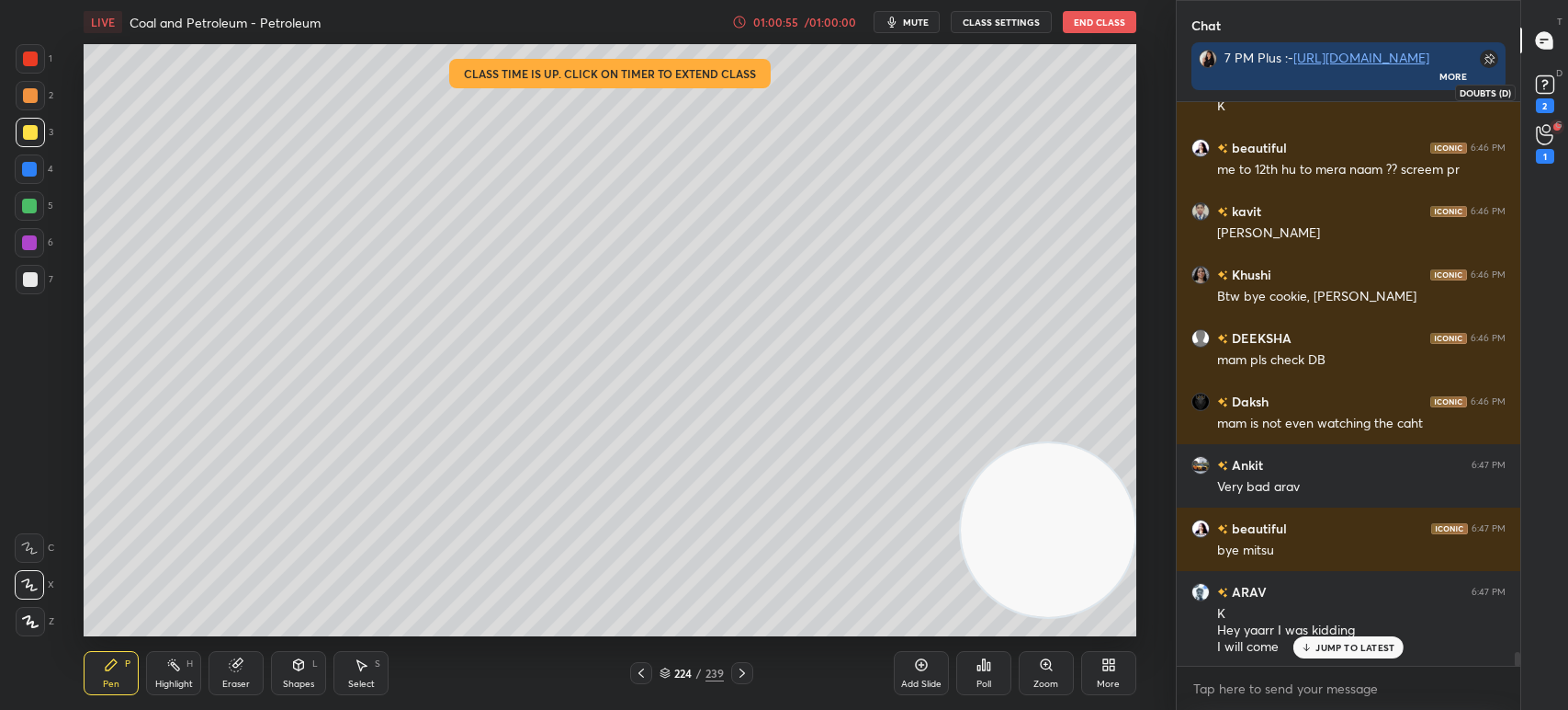
click at [1551, 100] on div "2" at bounding box center [1545, 105] width 19 height 15
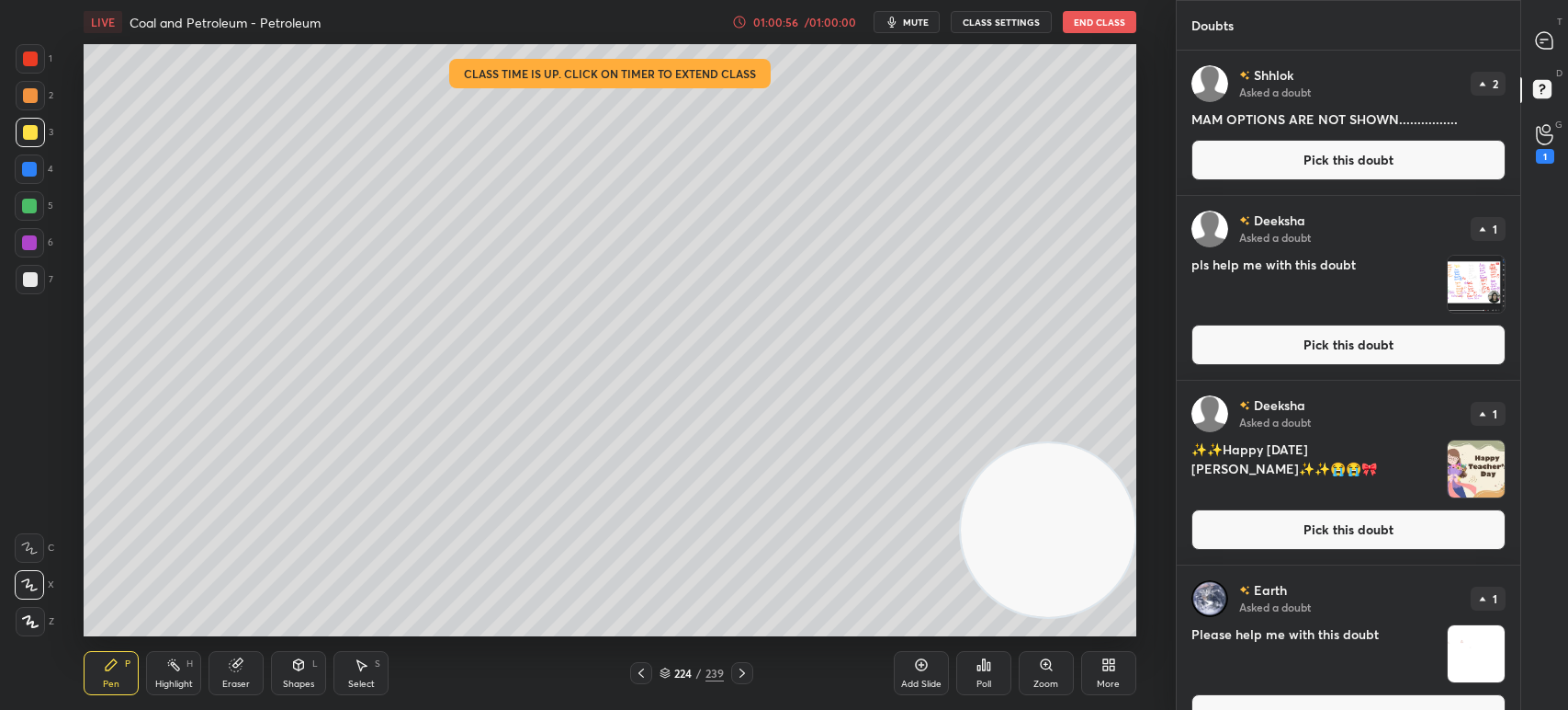
click at [1326, 163] on button "Pick this doubt" at bounding box center [1348, 160] width 314 height 41
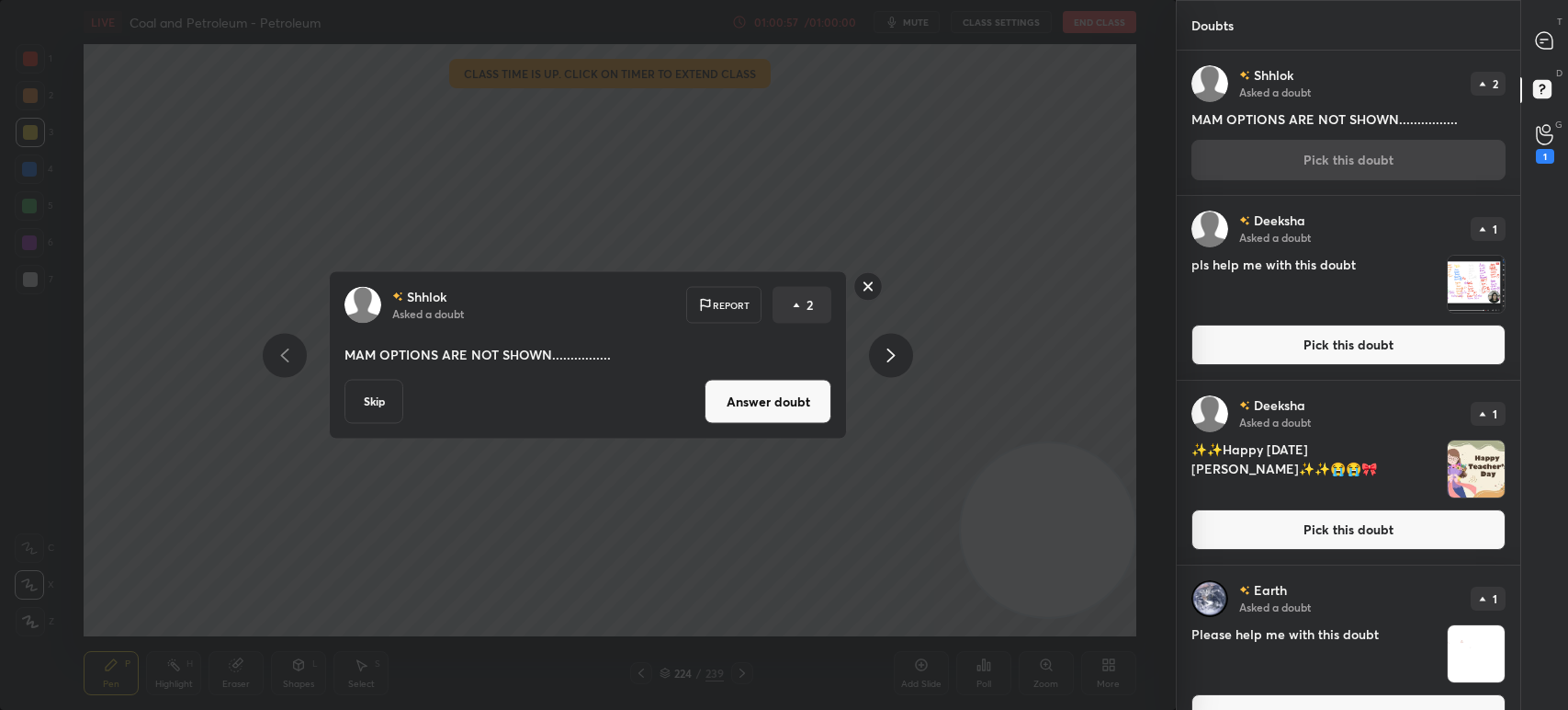
click at [383, 398] on button "Skip" at bounding box center [374, 402] width 58 height 44
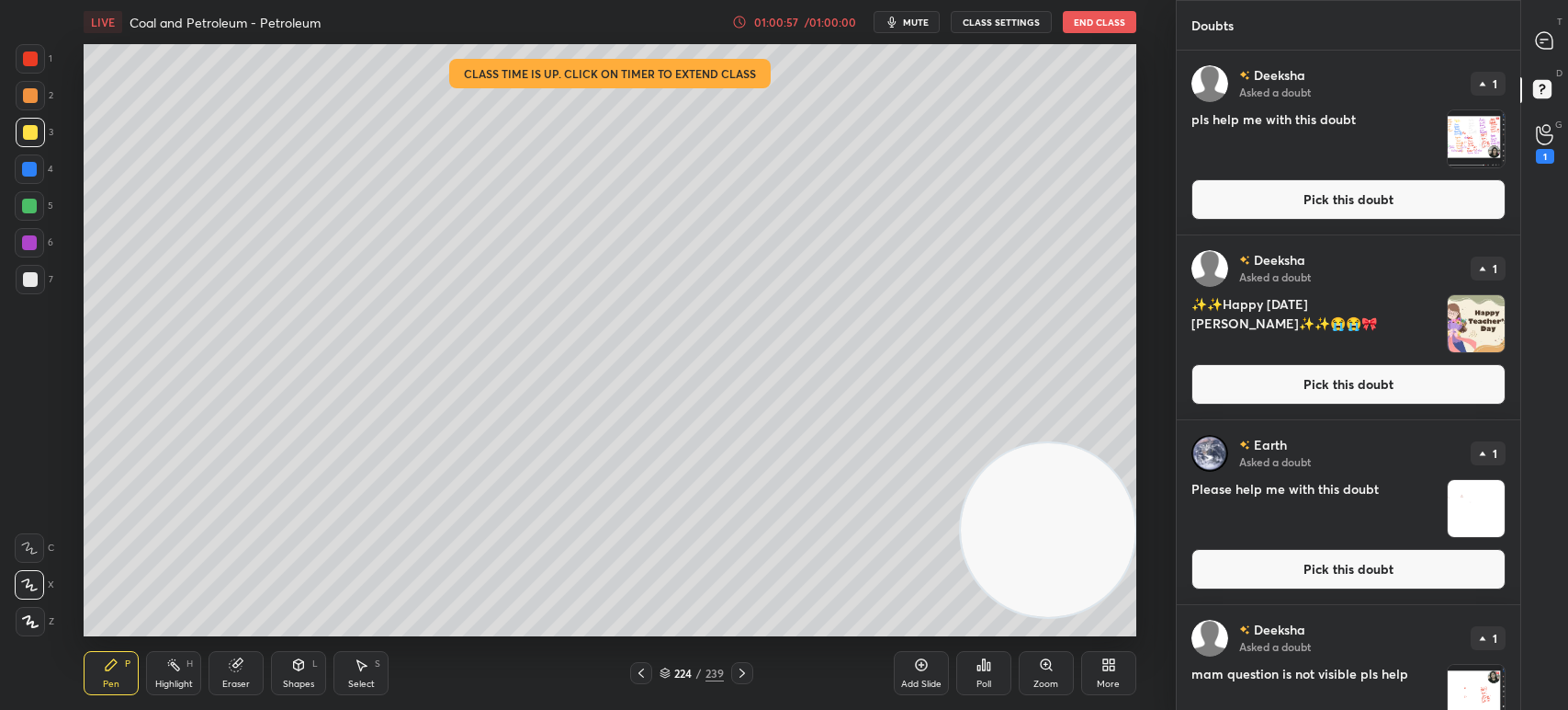
click at [1294, 211] on button "Pick this doubt" at bounding box center [1348, 199] width 314 height 41
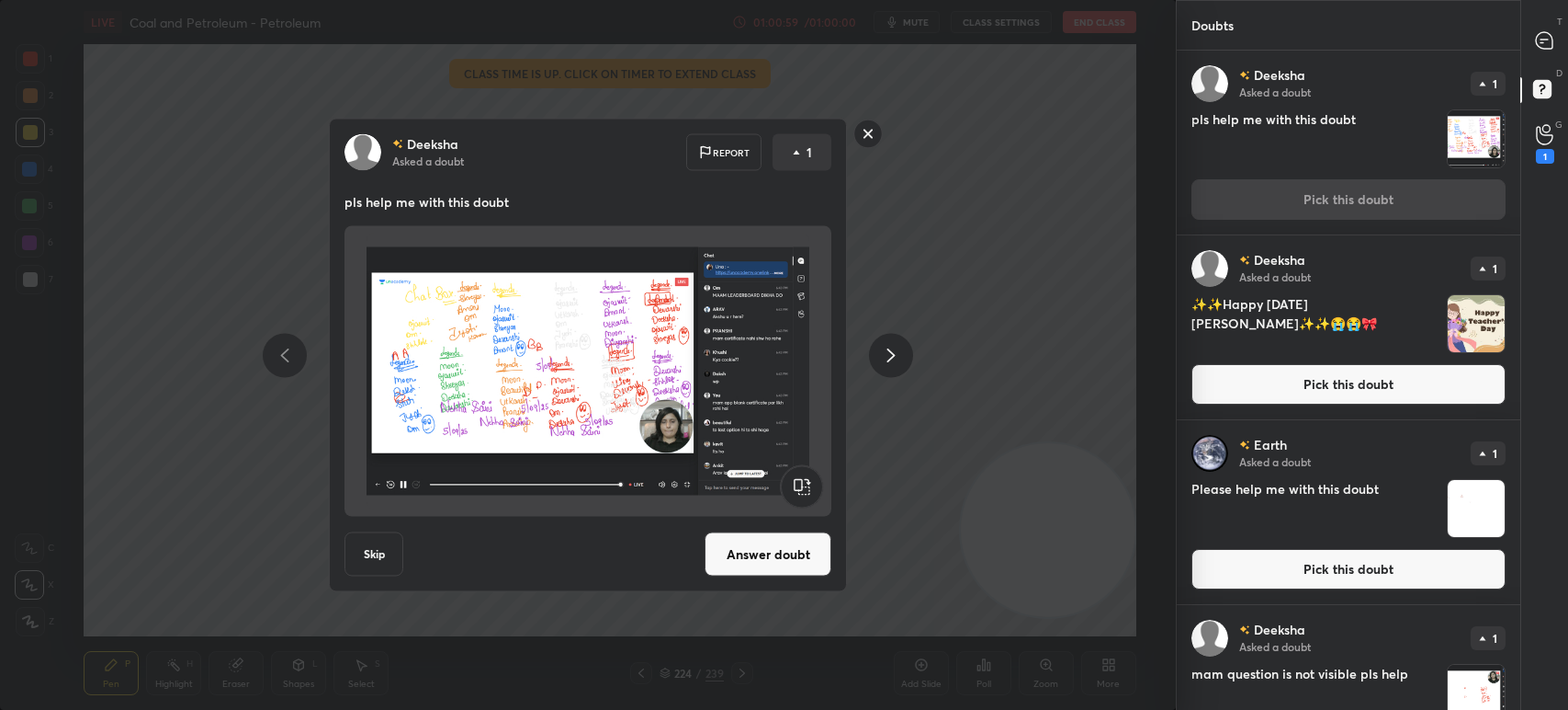
click at [385, 549] on button "Skip" at bounding box center [374, 554] width 58 height 44
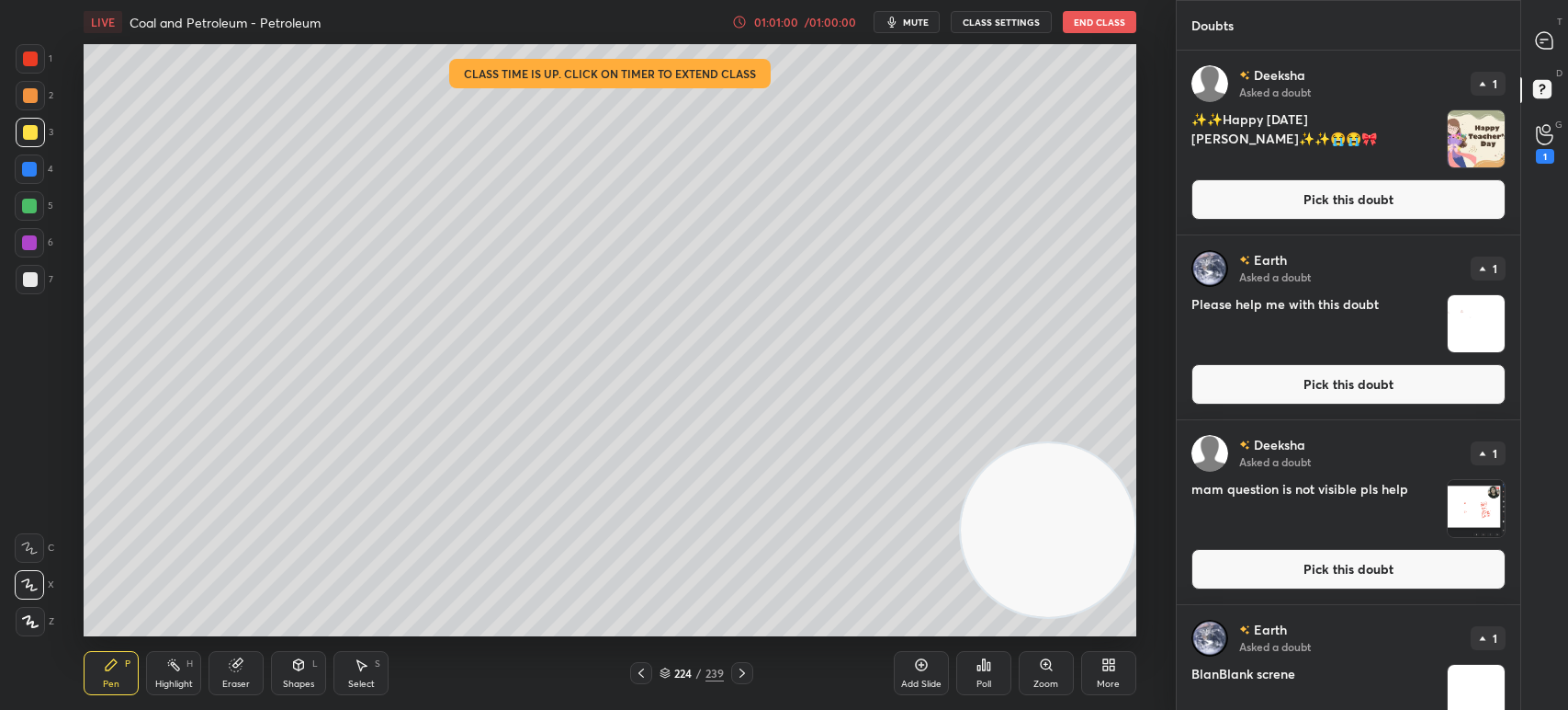
click at [1280, 219] on button "Pick this doubt" at bounding box center [1348, 199] width 314 height 41
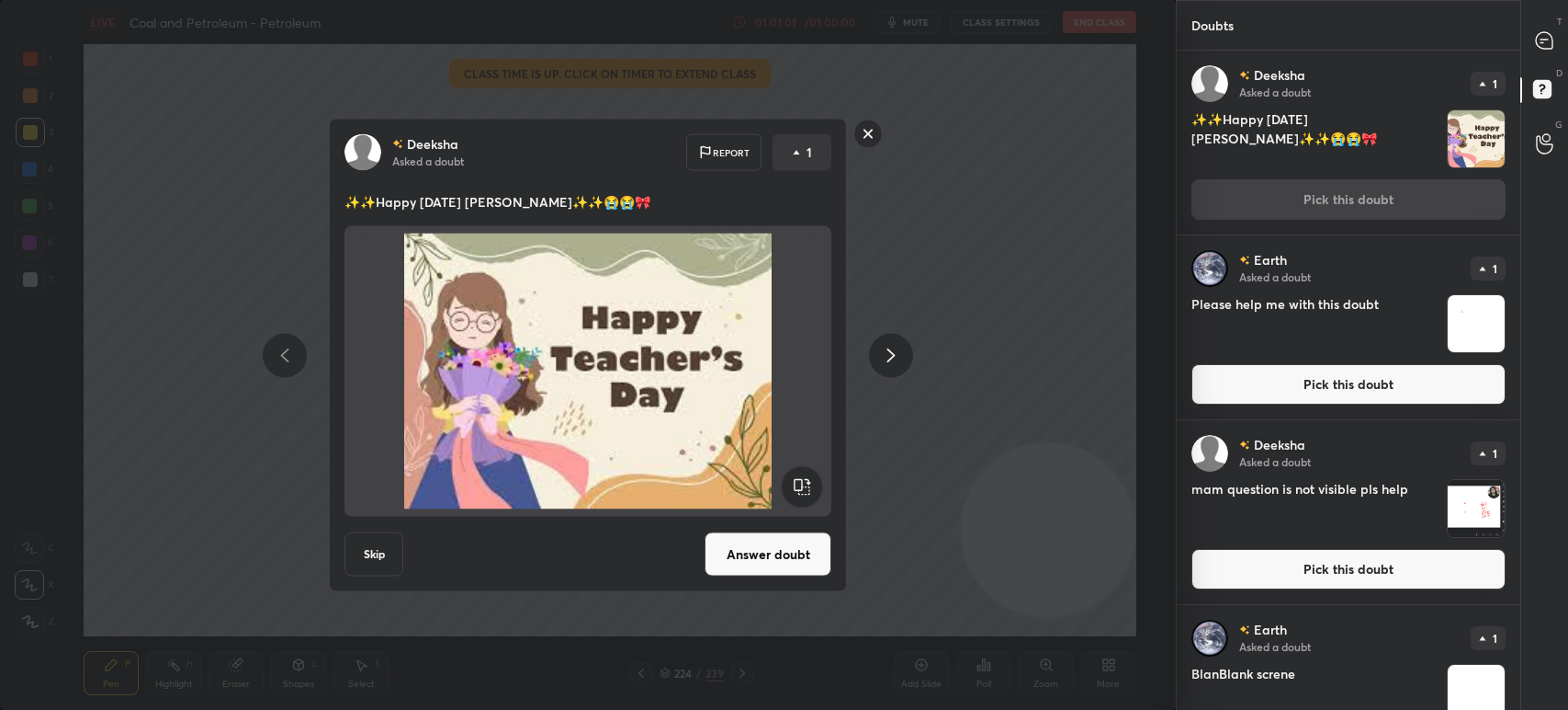
click at [735, 539] on button "Answer doubt" at bounding box center [768, 554] width 127 height 44
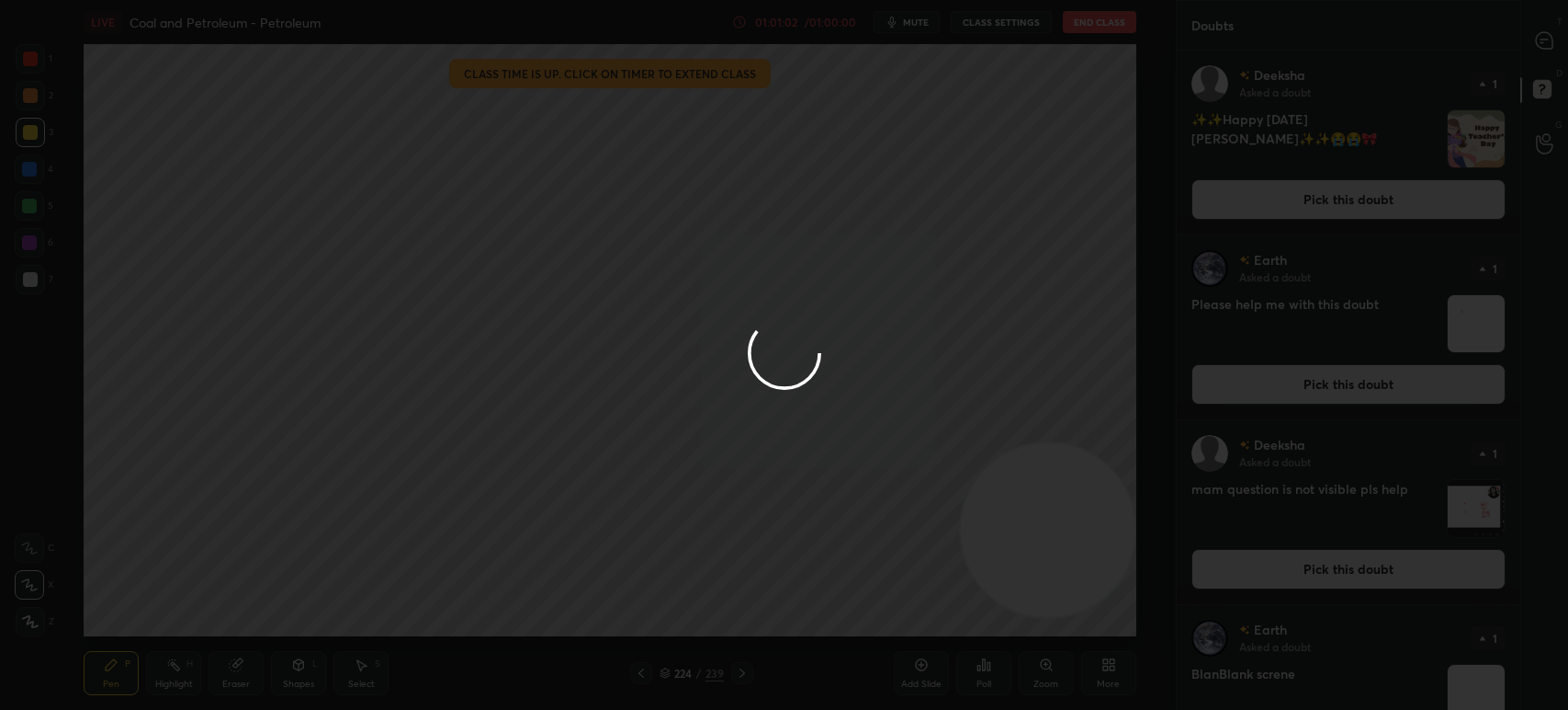
click at [1231, 199] on div at bounding box center [784, 355] width 1568 height 710
click at [1233, 198] on div at bounding box center [784, 355] width 1568 height 710
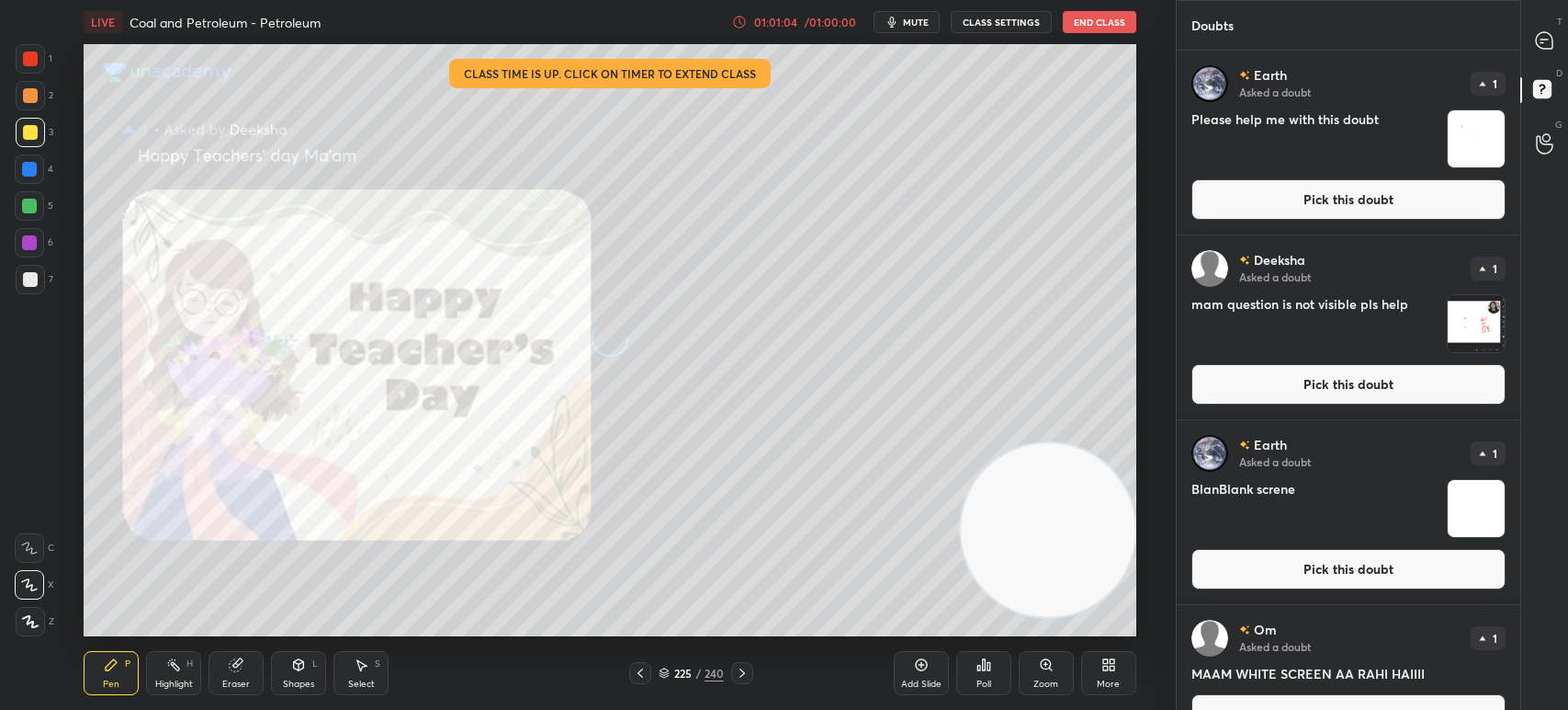
click at [1293, 220] on div "Earth Asked a doubt 1 Please help me with this doubt Pick this doubt" at bounding box center [1348, 142] width 344 height 183
click at [1264, 199] on button "Pick this doubt" at bounding box center [1348, 199] width 314 height 41
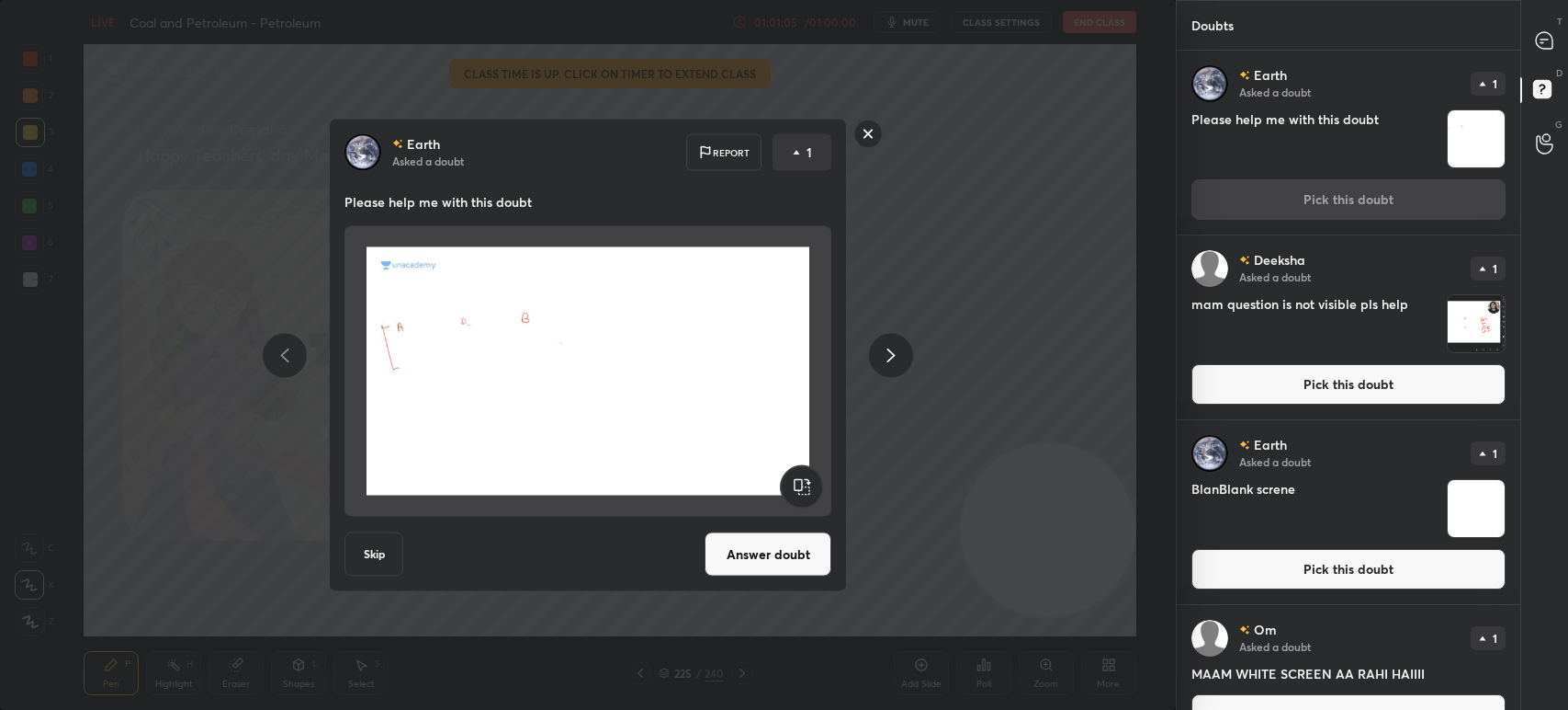
click at [375, 549] on button "Skip" at bounding box center [374, 554] width 58 height 44
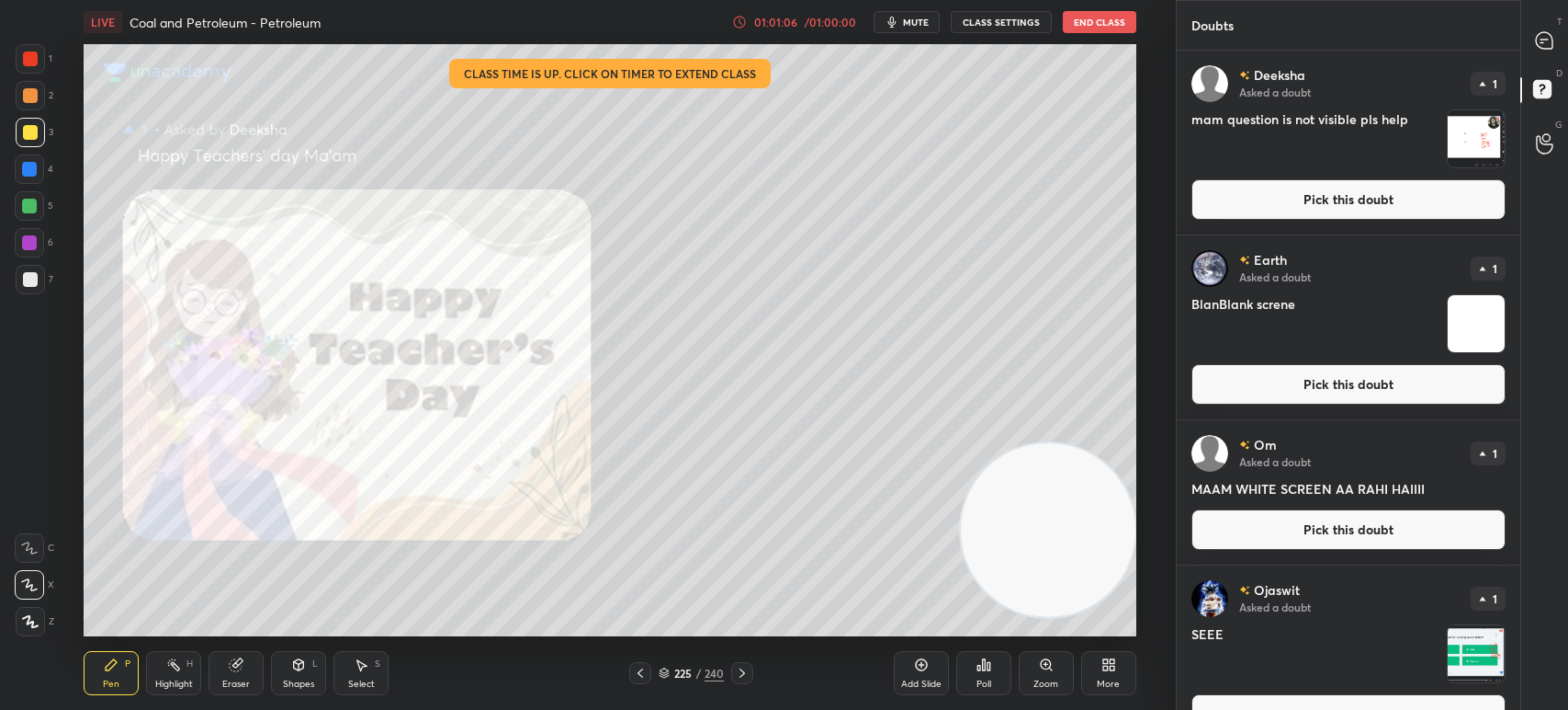
click at [1238, 212] on button "Pick this doubt" at bounding box center [1348, 199] width 314 height 41
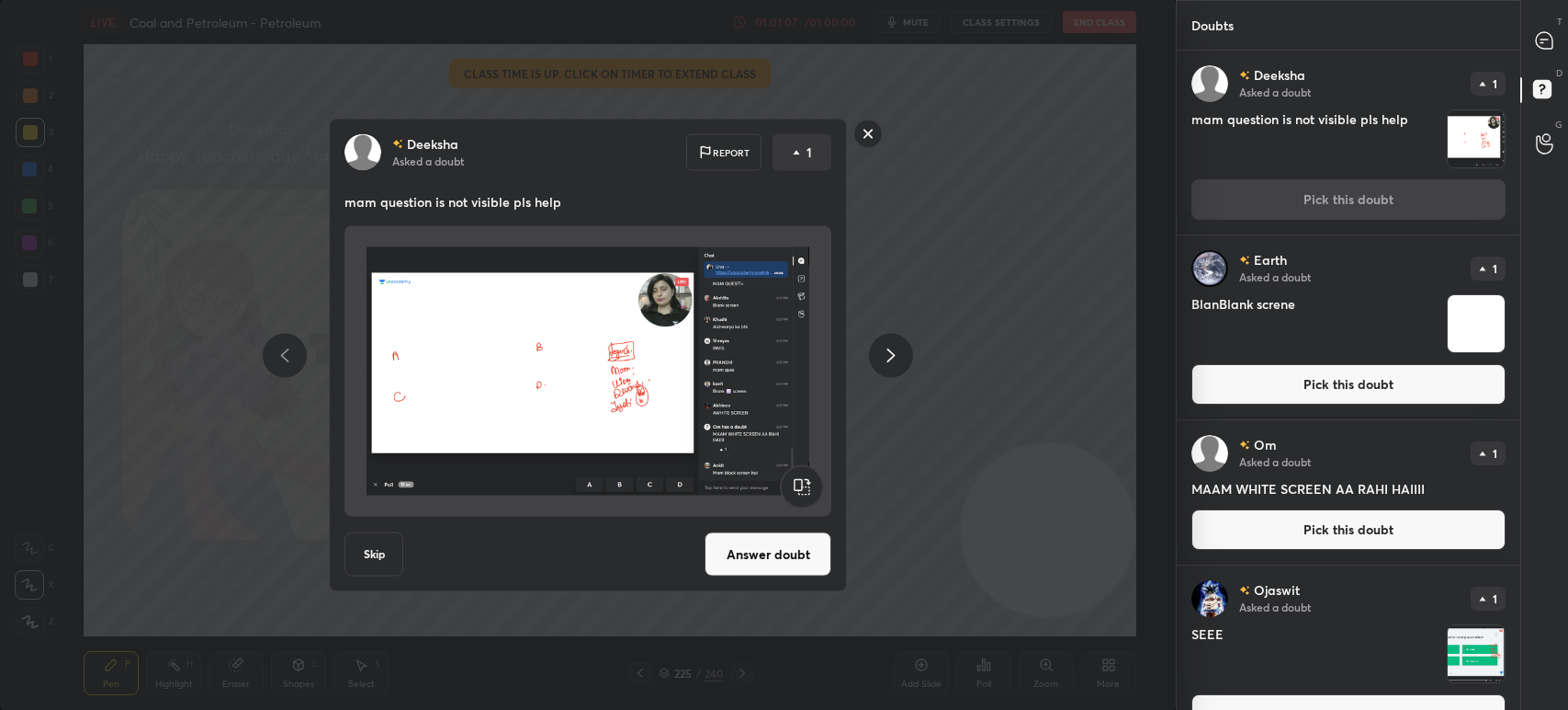
click at [375, 536] on button "Skip" at bounding box center [374, 554] width 58 height 44
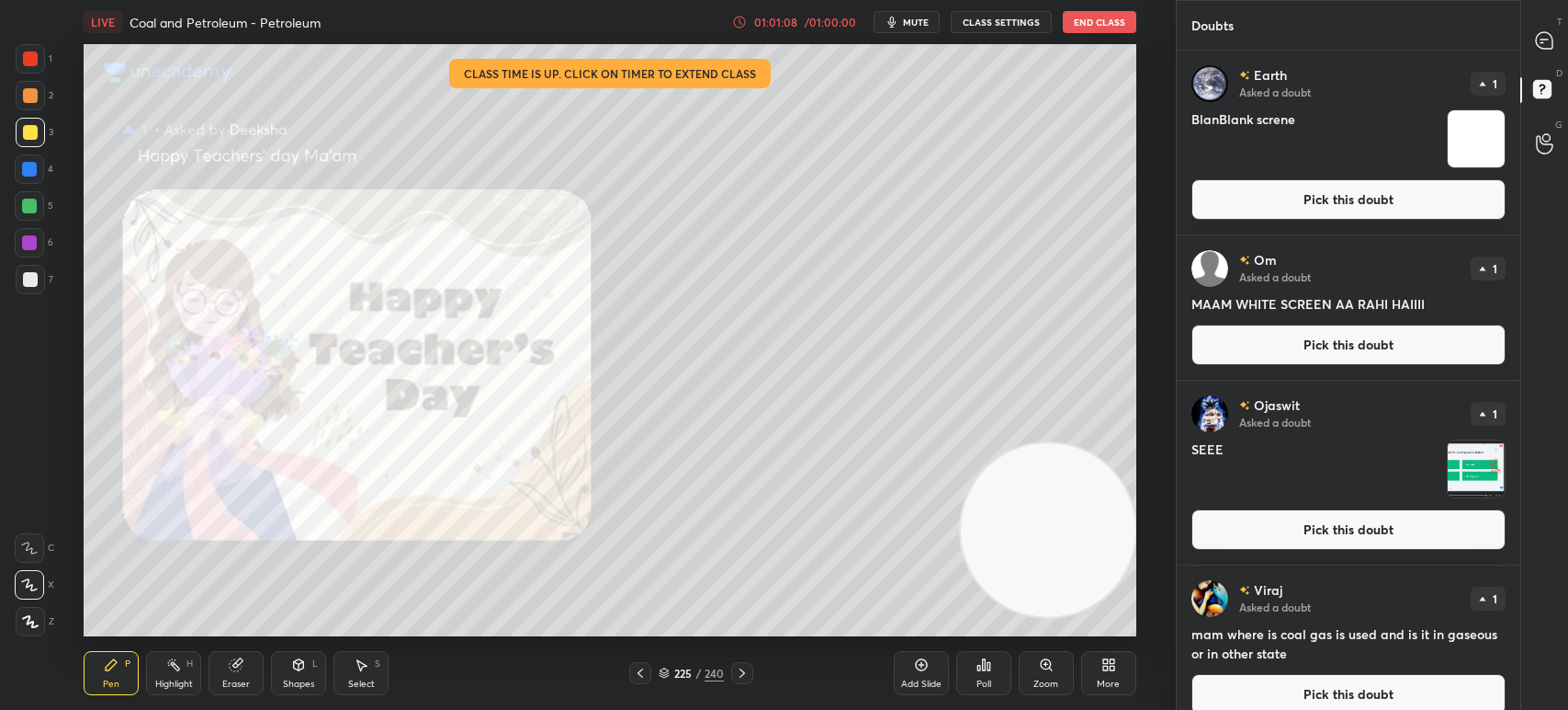
click at [1213, 197] on button "Pick this doubt" at bounding box center [1348, 199] width 314 height 41
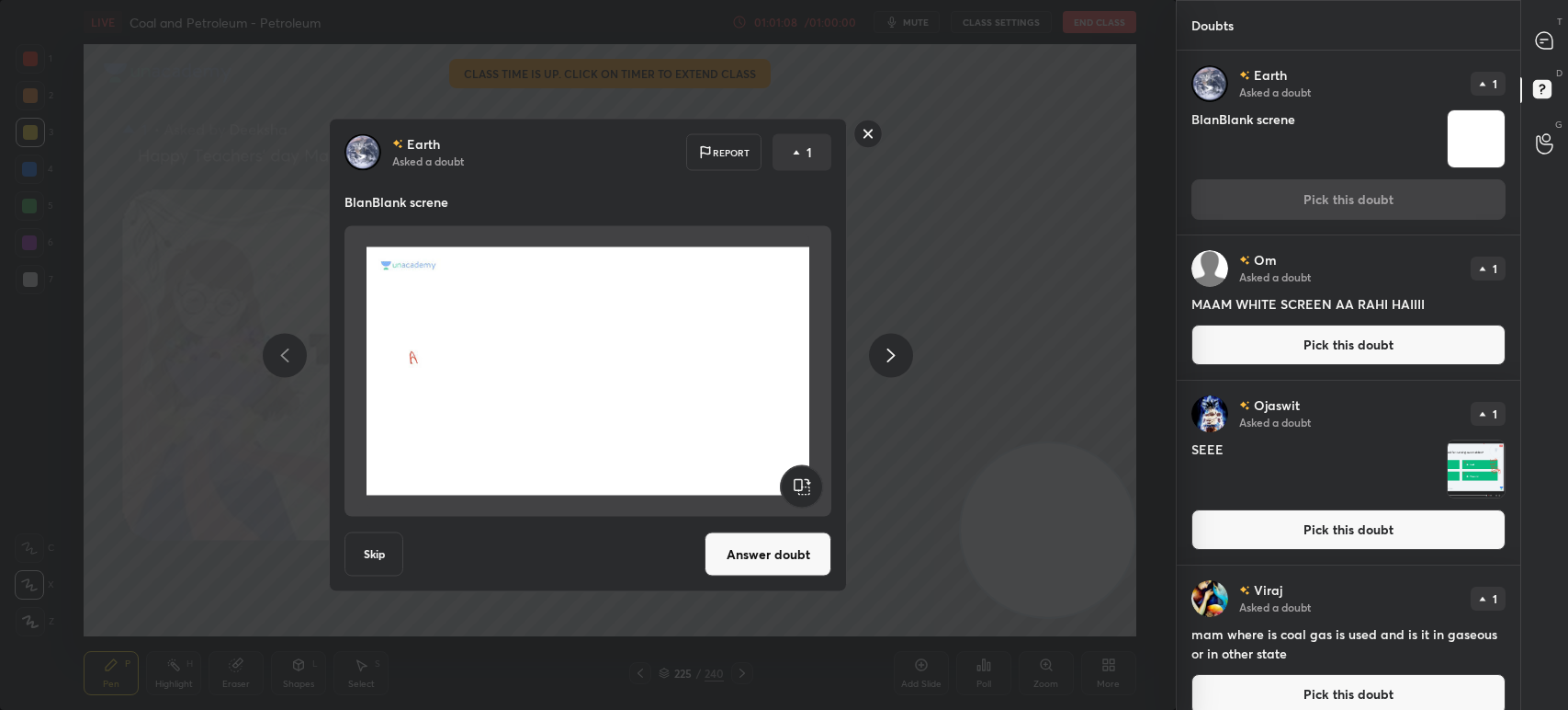
click at [1240, 199] on div "Earth Asked a doubt 1 BlanBlank screne Pick this doubt" at bounding box center [1348, 142] width 344 height 183
click at [381, 543] on button "Skip" at bounding box center [374, 554] width 58 height 44
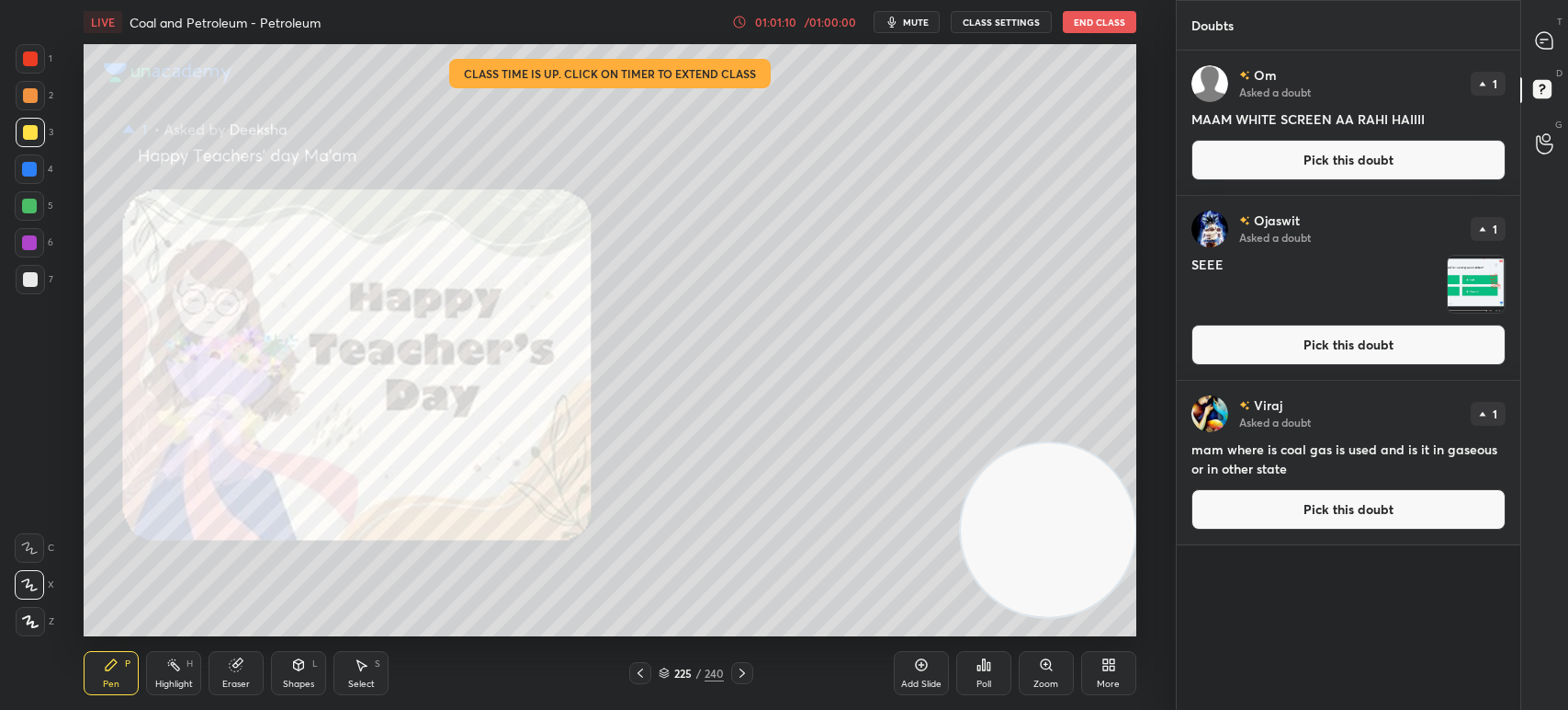
click at [1288, 154] on button "Pick this doubt" at bounding box center [1348, 160] width 314 height 41
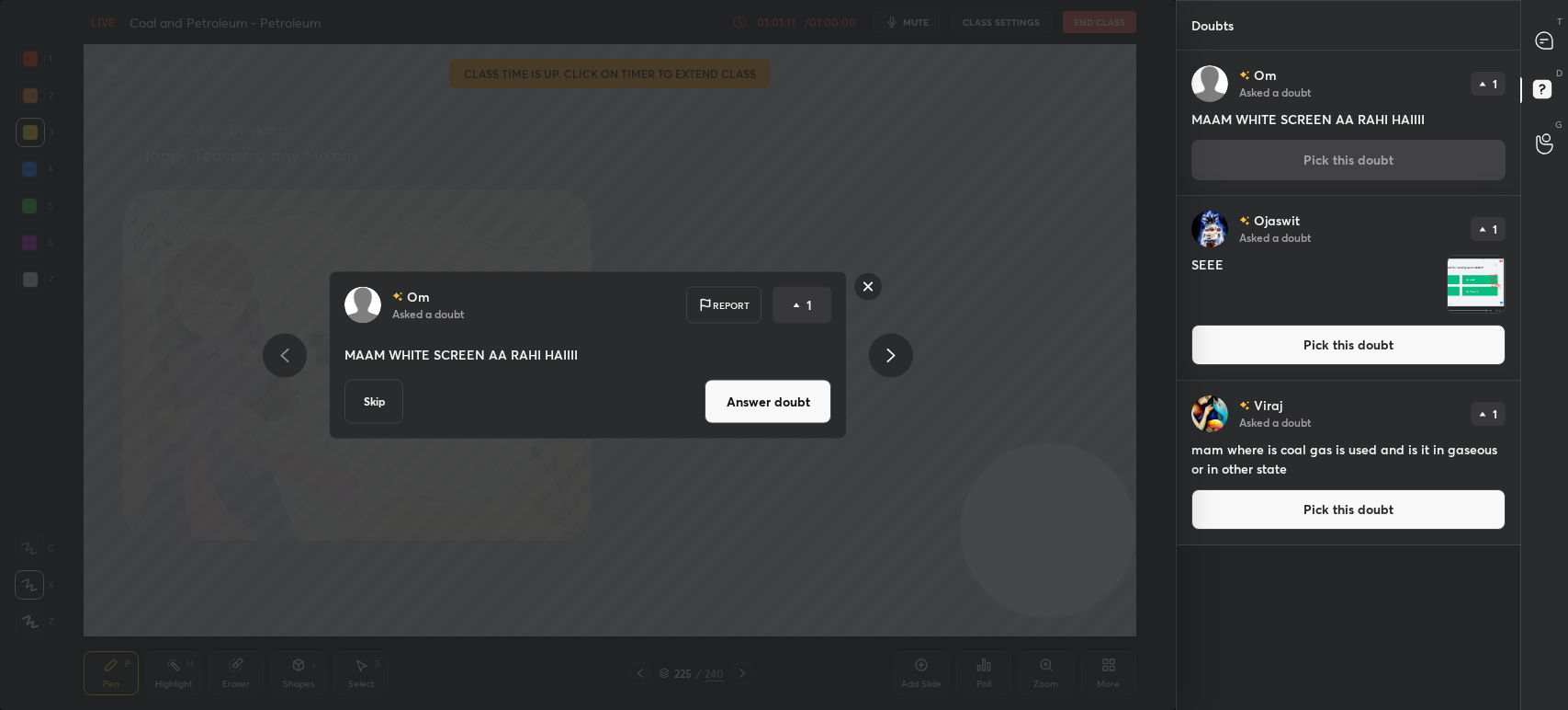
click at [364, 397] on button "Skip" at bounding box center [374, 402] width 58 height 44
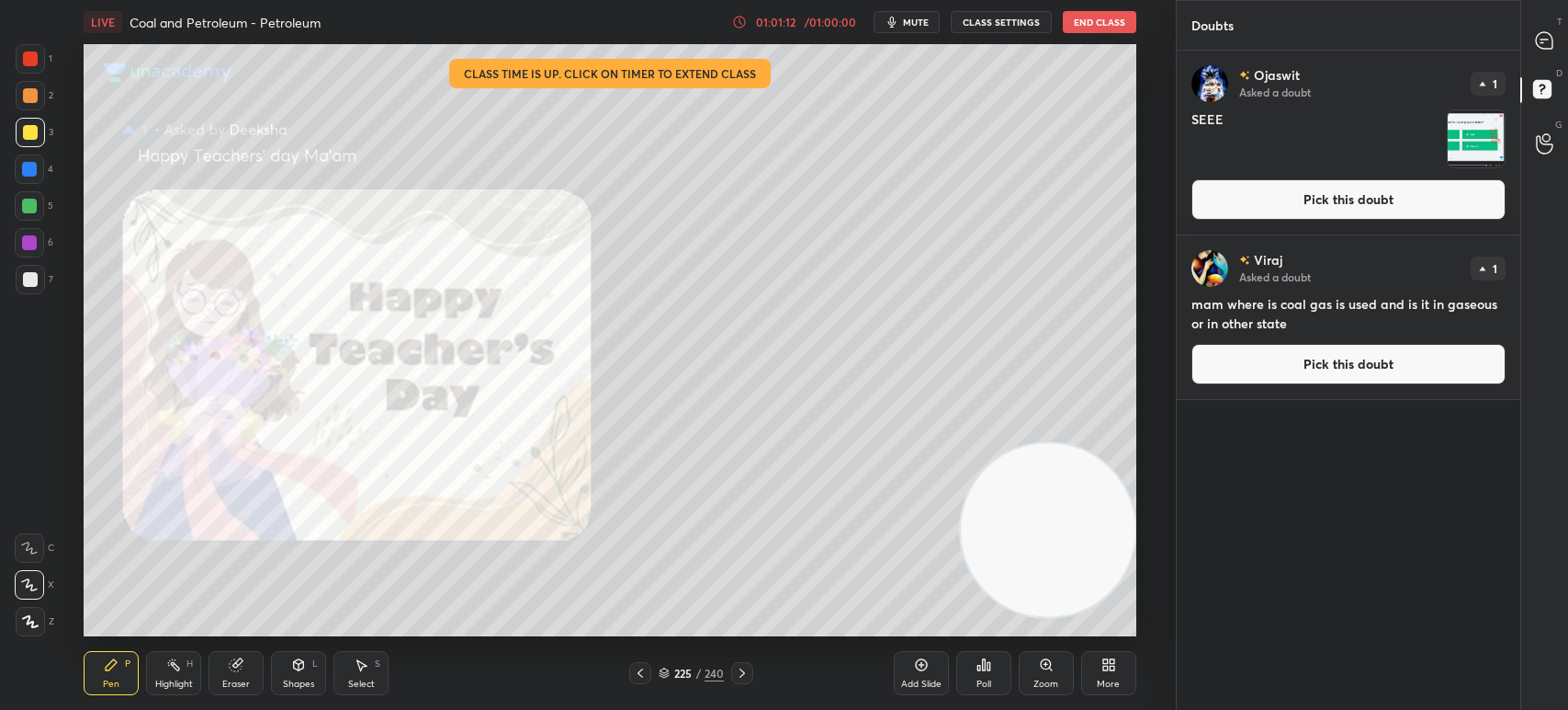
click at [1238, 215] on button "Pick this doubt" at bounding box center [1348, 199] width 314 height 41
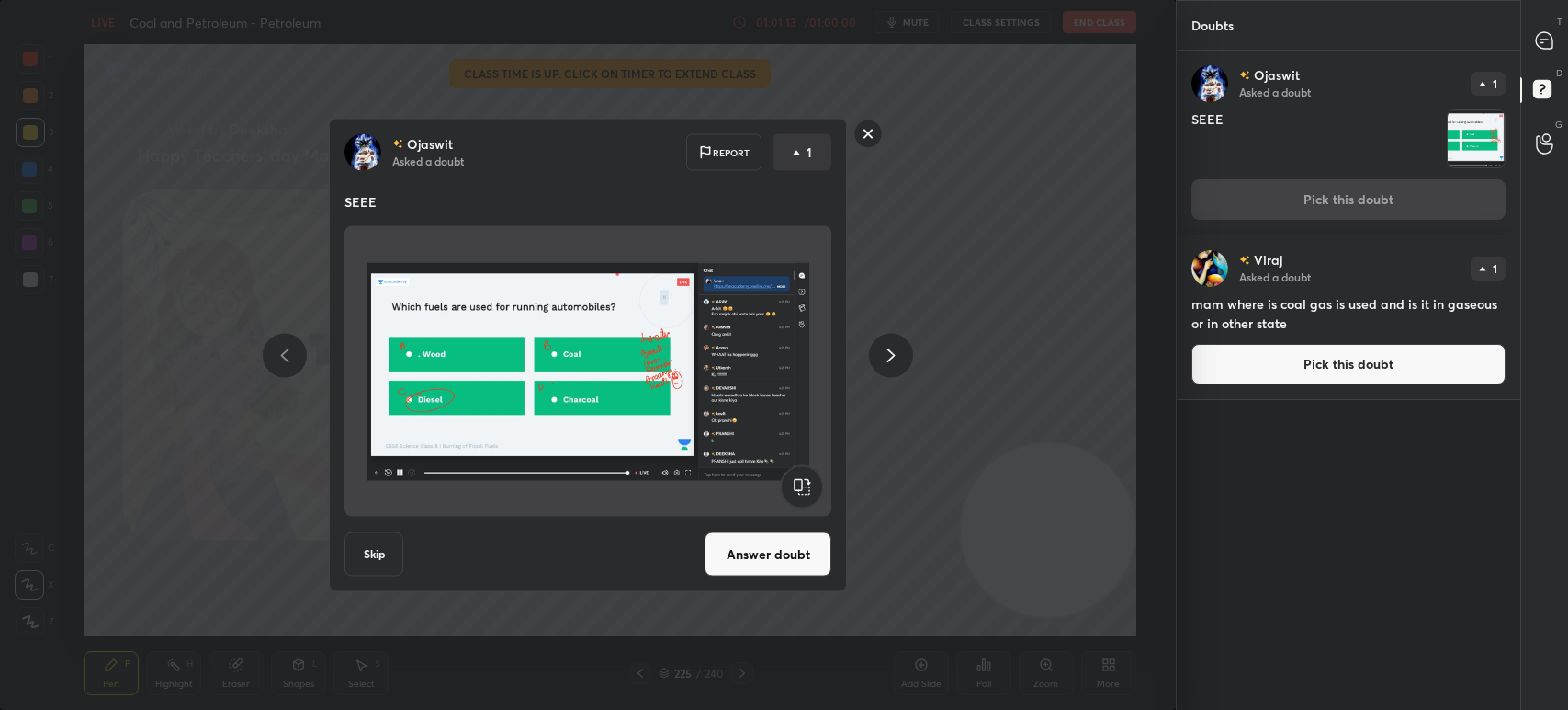
click at [382, 507] on img at bounding box center [588, 371] width 443 height 276
click at [381, 543] on button "Skip" at bounding box center [374, 554] width 58 height 44
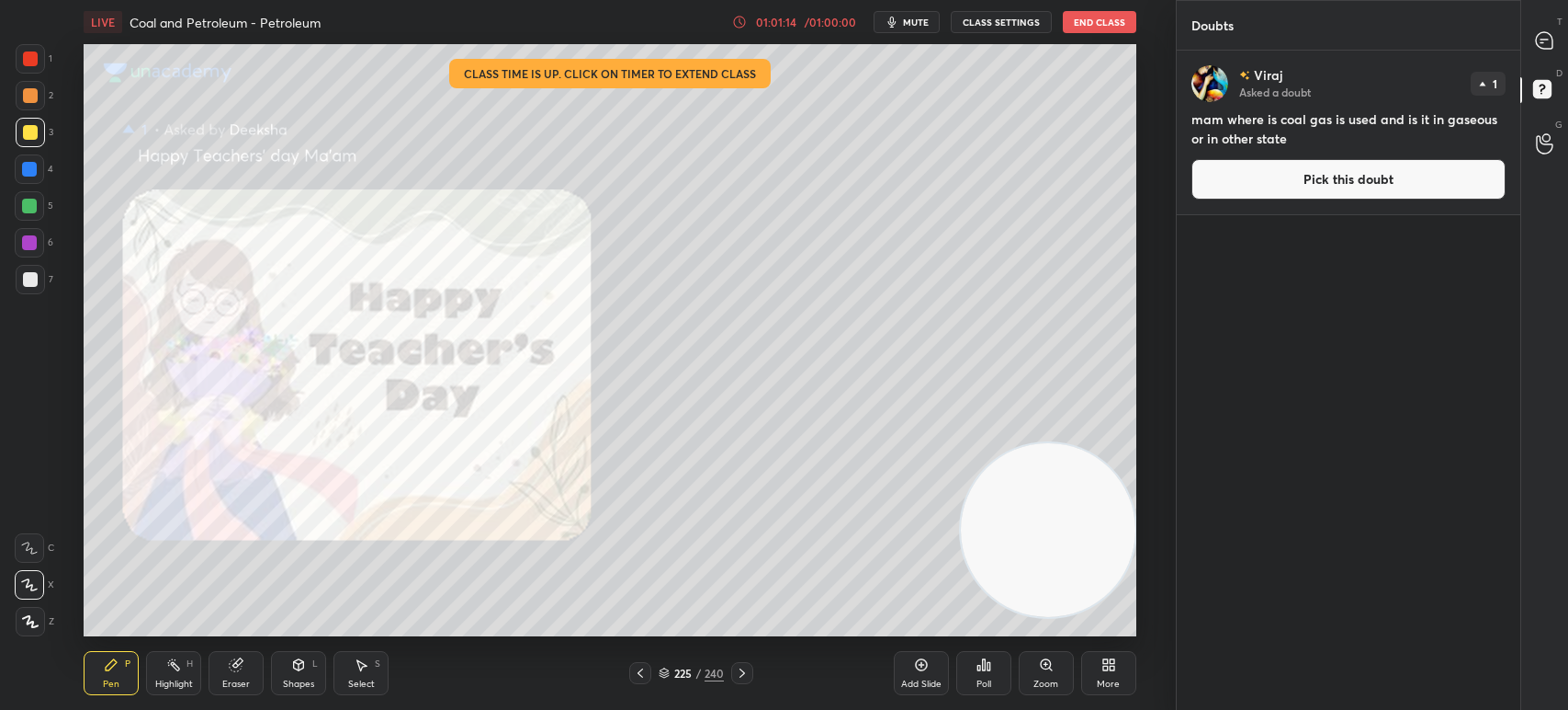
click at [1245, 198] on button "Pick this doubt" at bounding box center [1348, 178] width 314 height 41
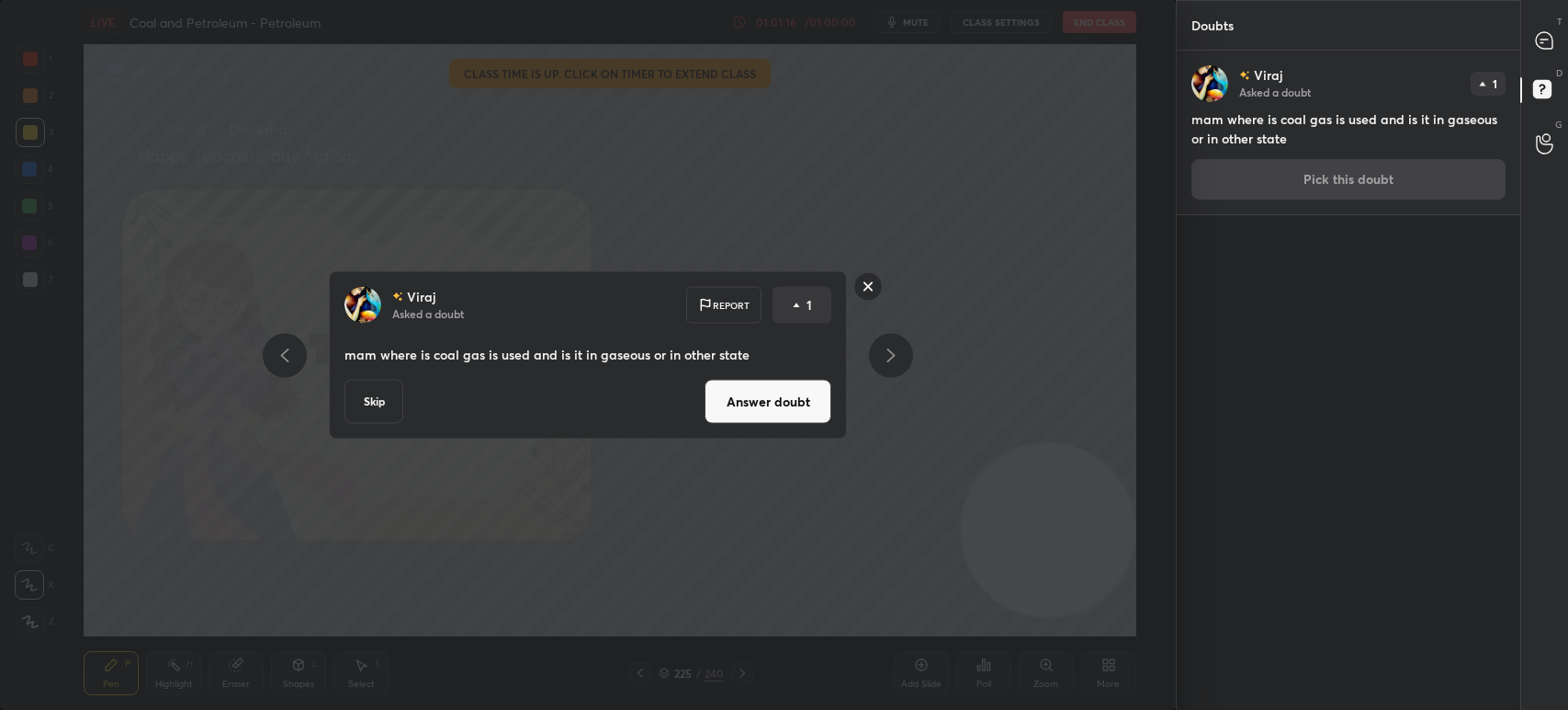
click at [365, 403] on button "Skip" at bounding box center [374, 402] width 58 height 44
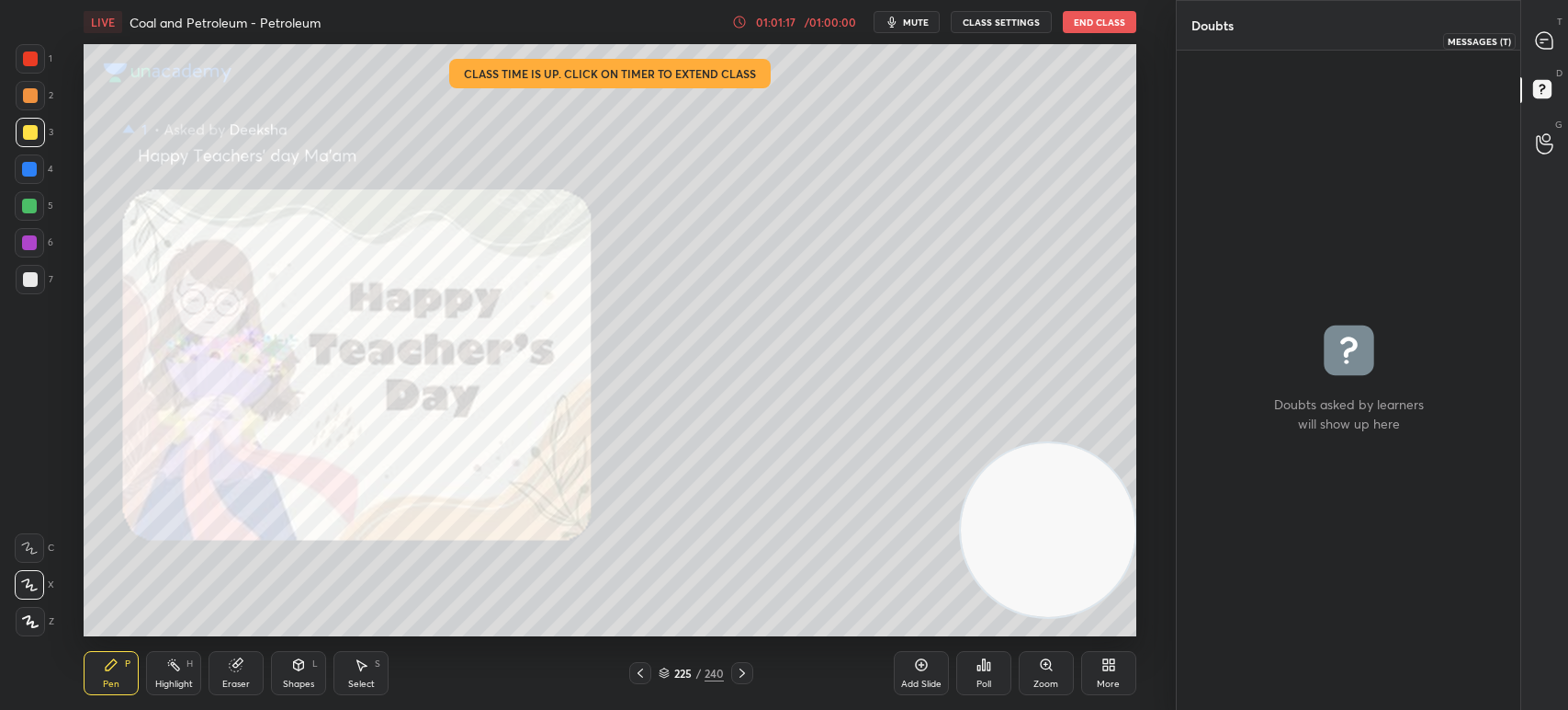
click at [1544, 50] on icon at bounding box center [1544, 41] width 19 height 19
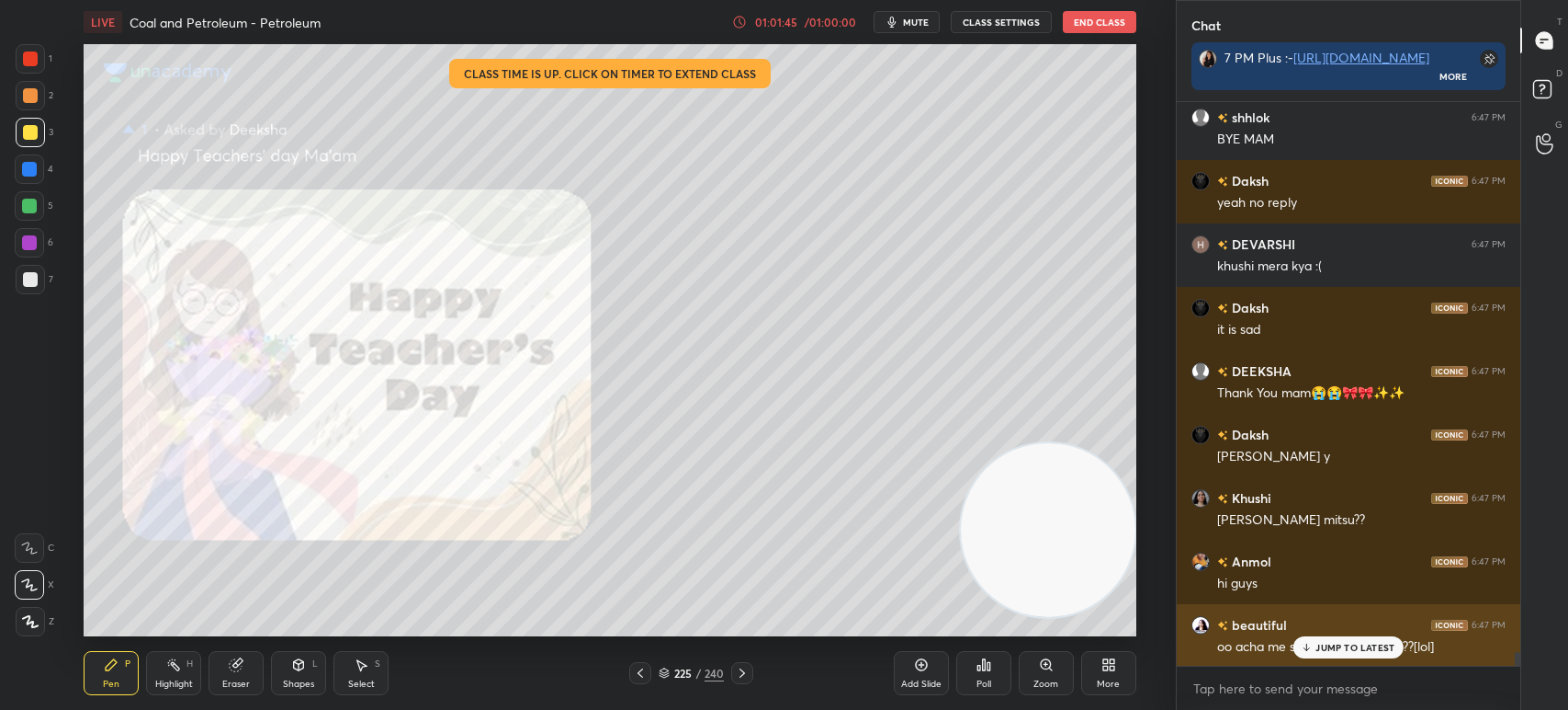
click at [1315, 652] on p "JUMP TO LATEST" at bounding box center [1355, 647] width 79 height 11
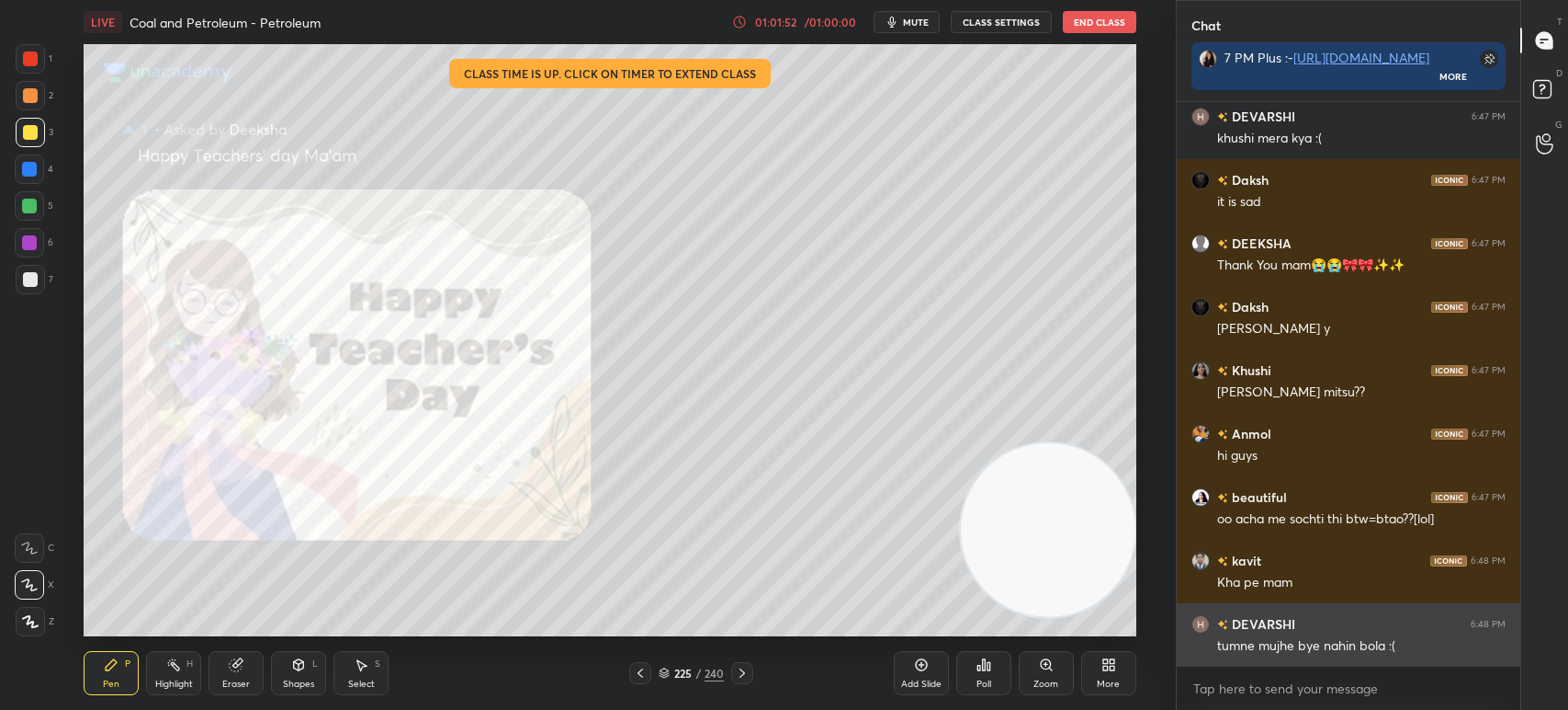
scroll to position [23195, 0]
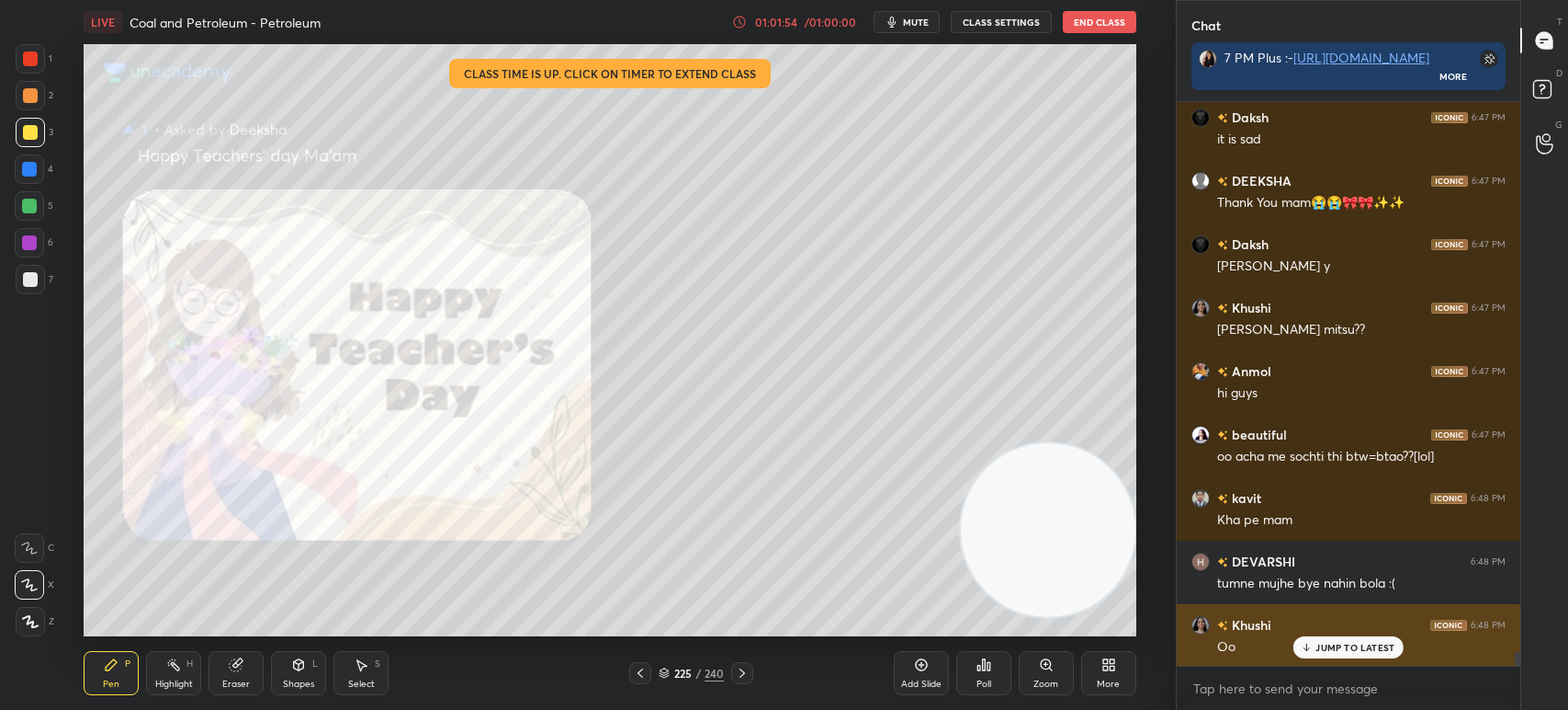
click at [1318, 650] on p "JUMP TO LATEST" at bounding box center [1355, 647] width 79 height 11
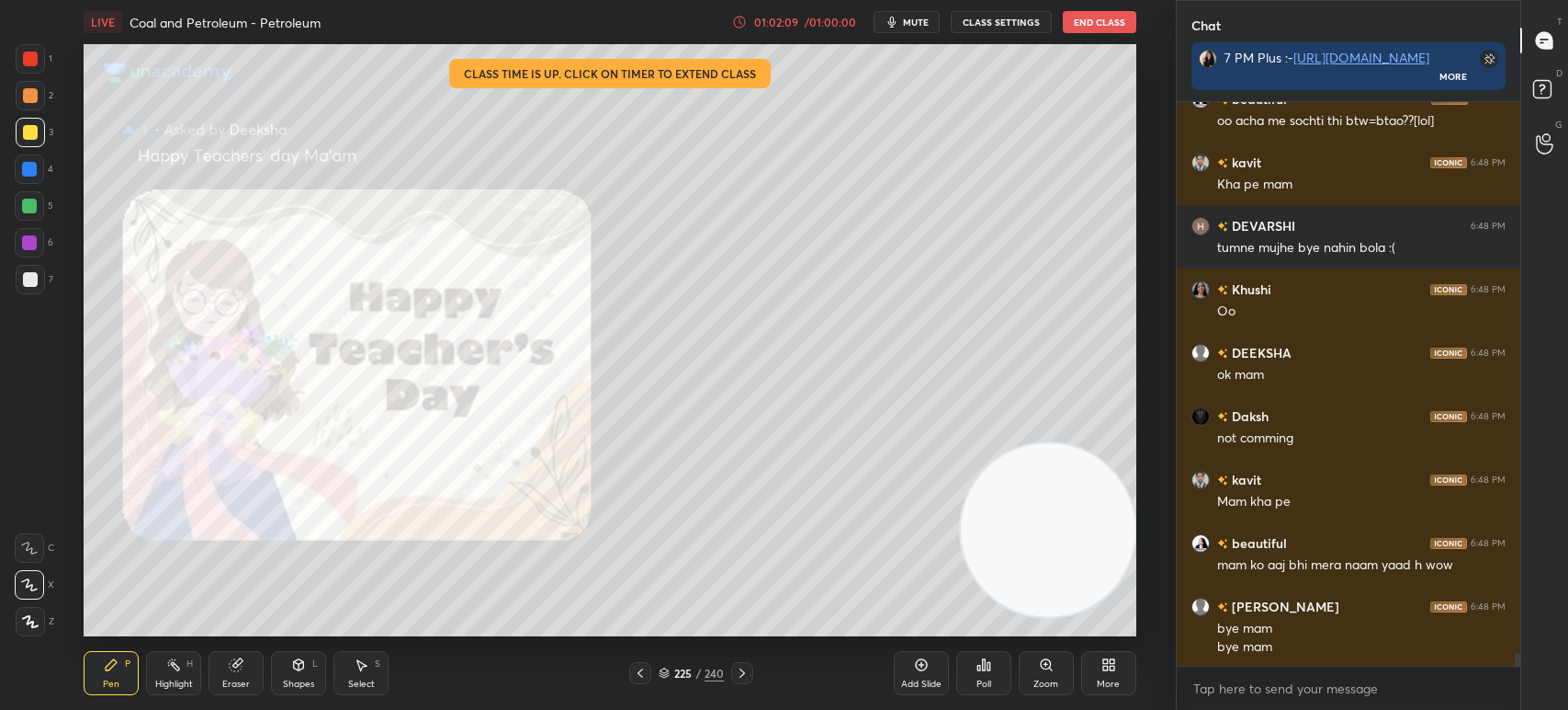
scroll to position [23595, 0]
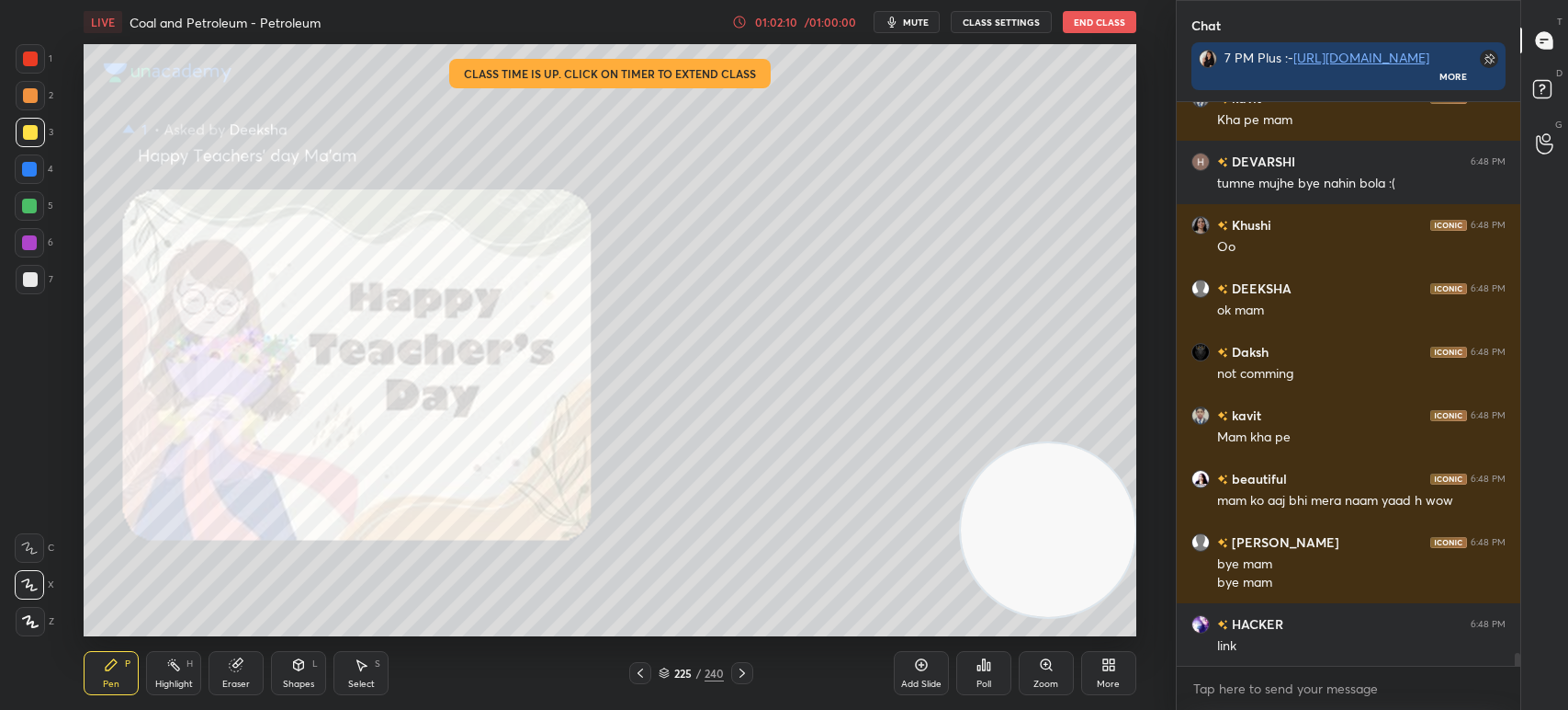
click at [1076, 16] on button "End Class" at bounding box center [1099, 22] width 73 height 22
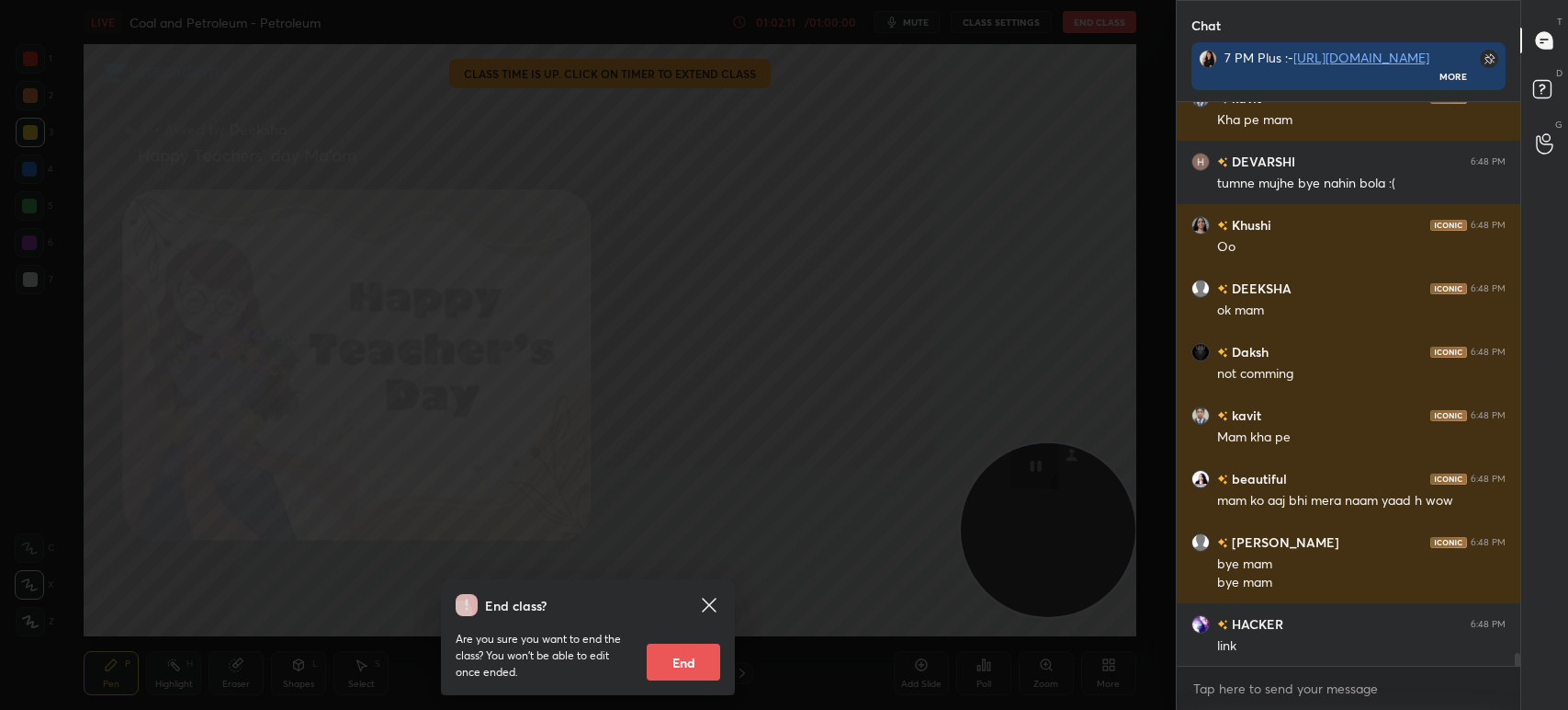
click at [691, 652] on button "End" at bounding box center [684, 661] width 73 height 37
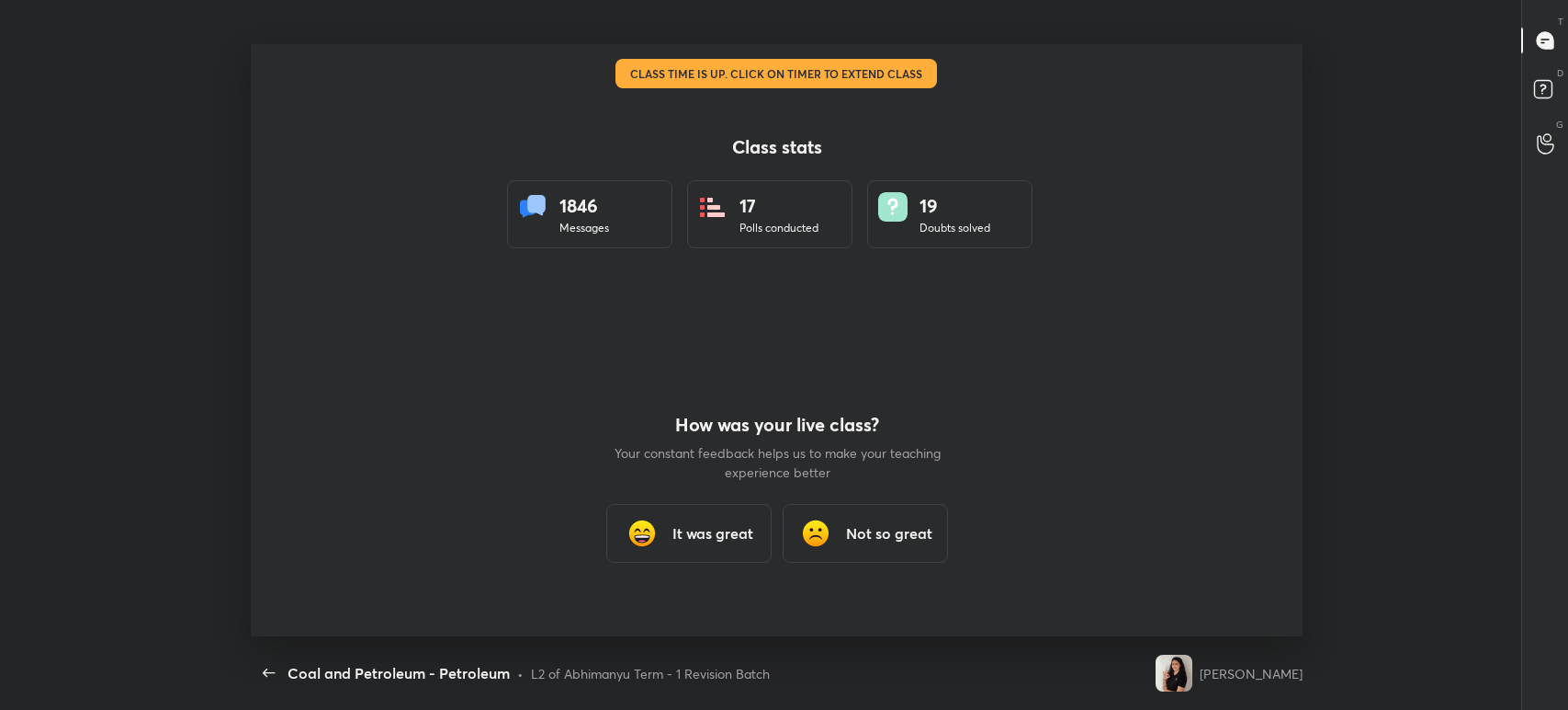
scroll to position [0, 0]
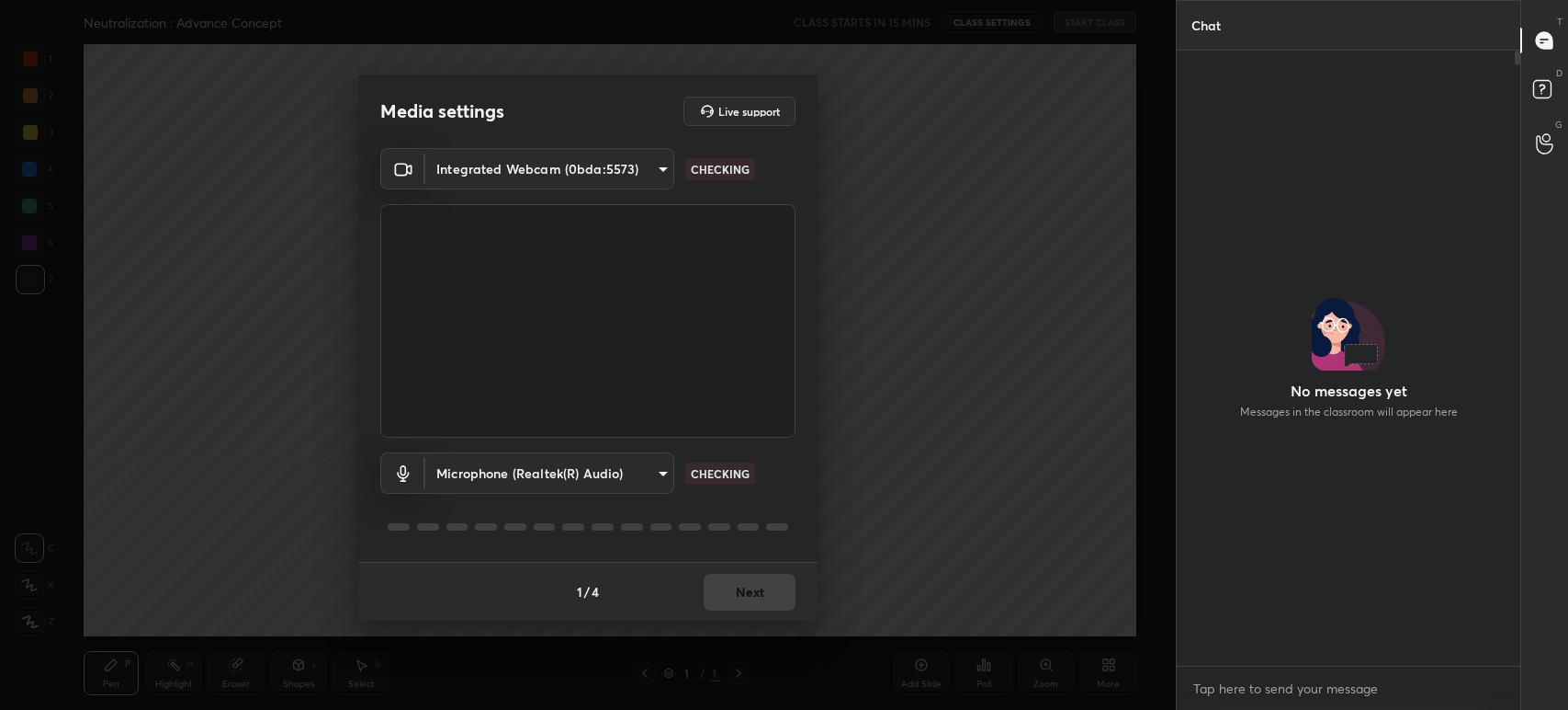
scroll to position [610, 338]
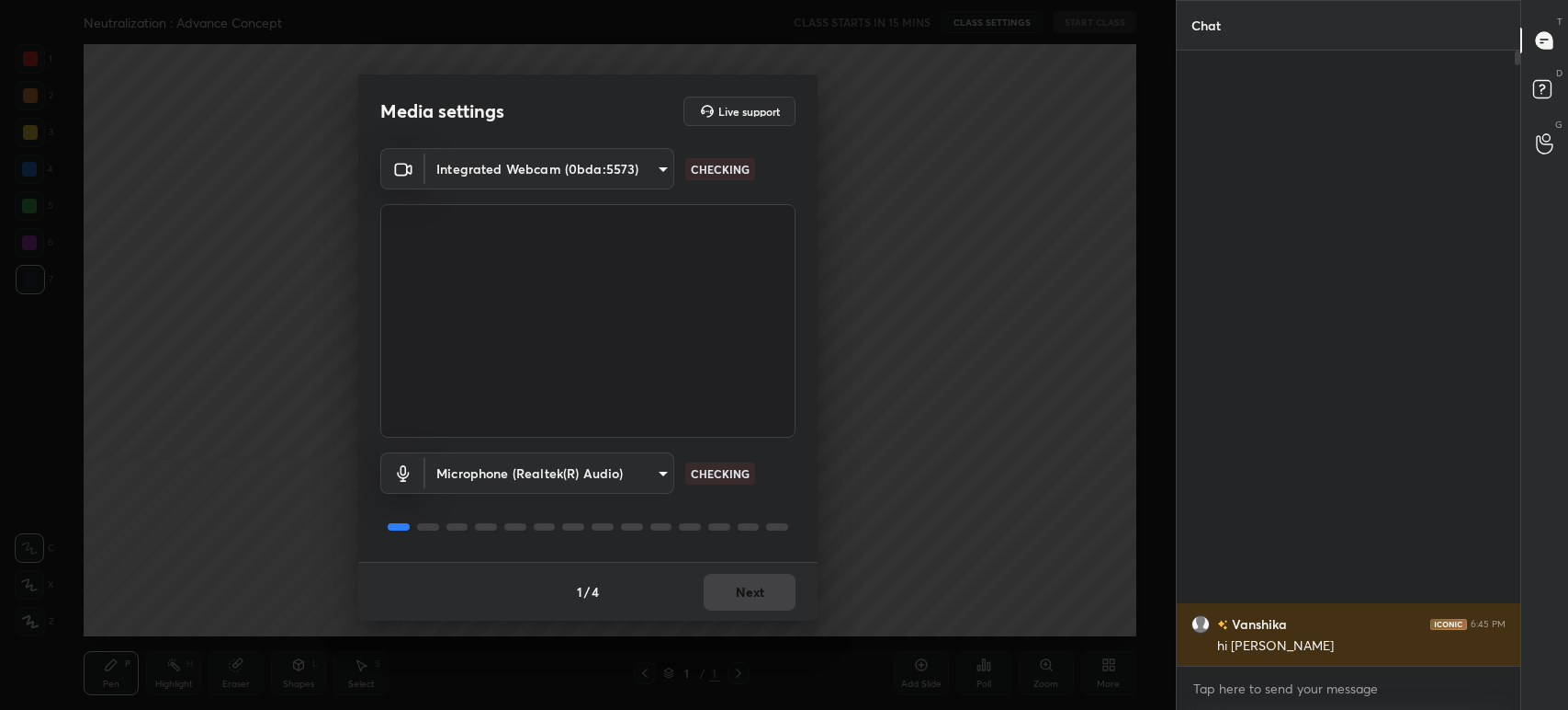
click at [750, 601] on div "1 / 4 Next" at bounding box center [587, 590] width 459 height 59
click at [757, 598] on div "1 / 4 Next" at bounding box center [587, 590] width 459 height 59
click at [757, 597] on div "1 / 4 Next" at bounding box center [587, 590] width 459 height 59
click at [760, 597] on button "Next" at bounding box center [749, 591] width 92 height 37
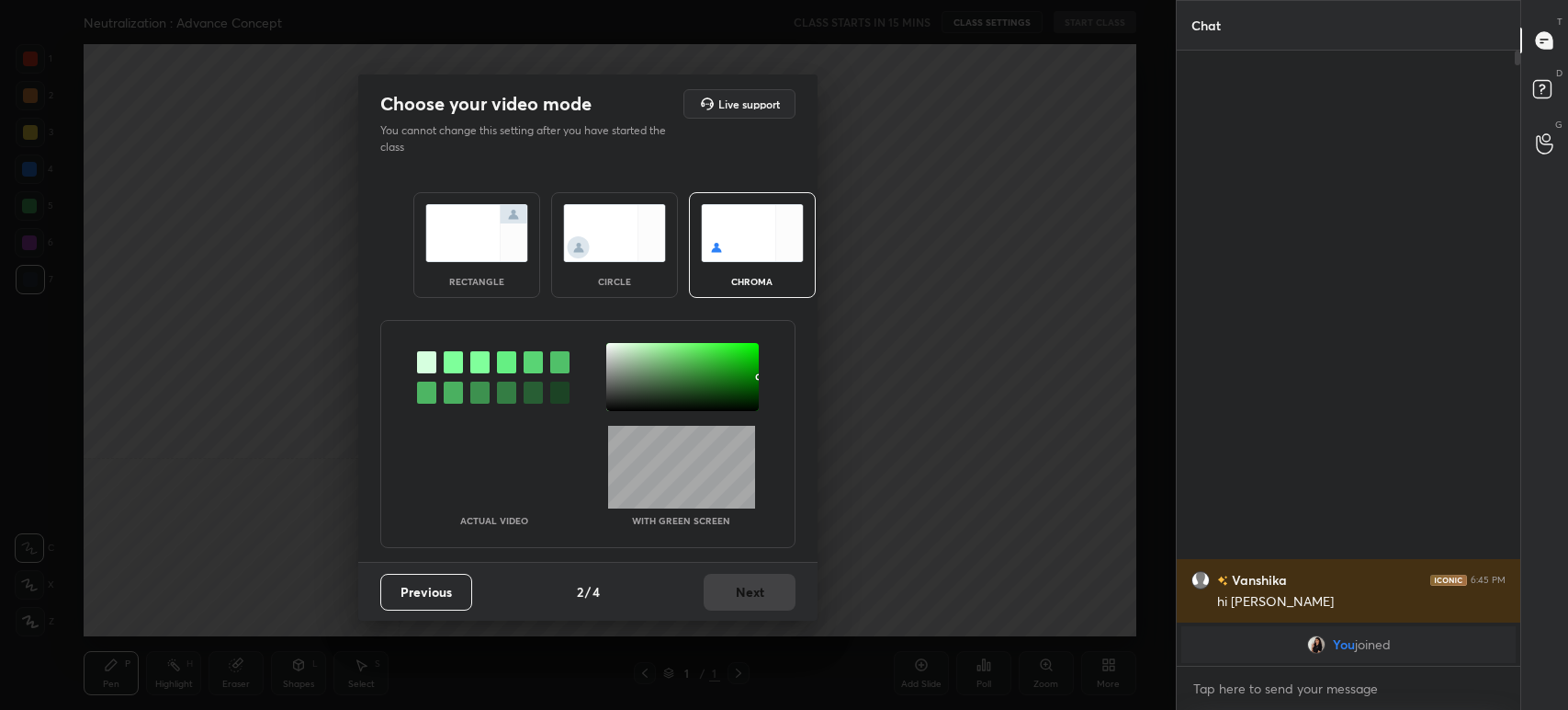
click at [558, 243] on div "circle" at bounding box center [615, 245] width 127 height 106
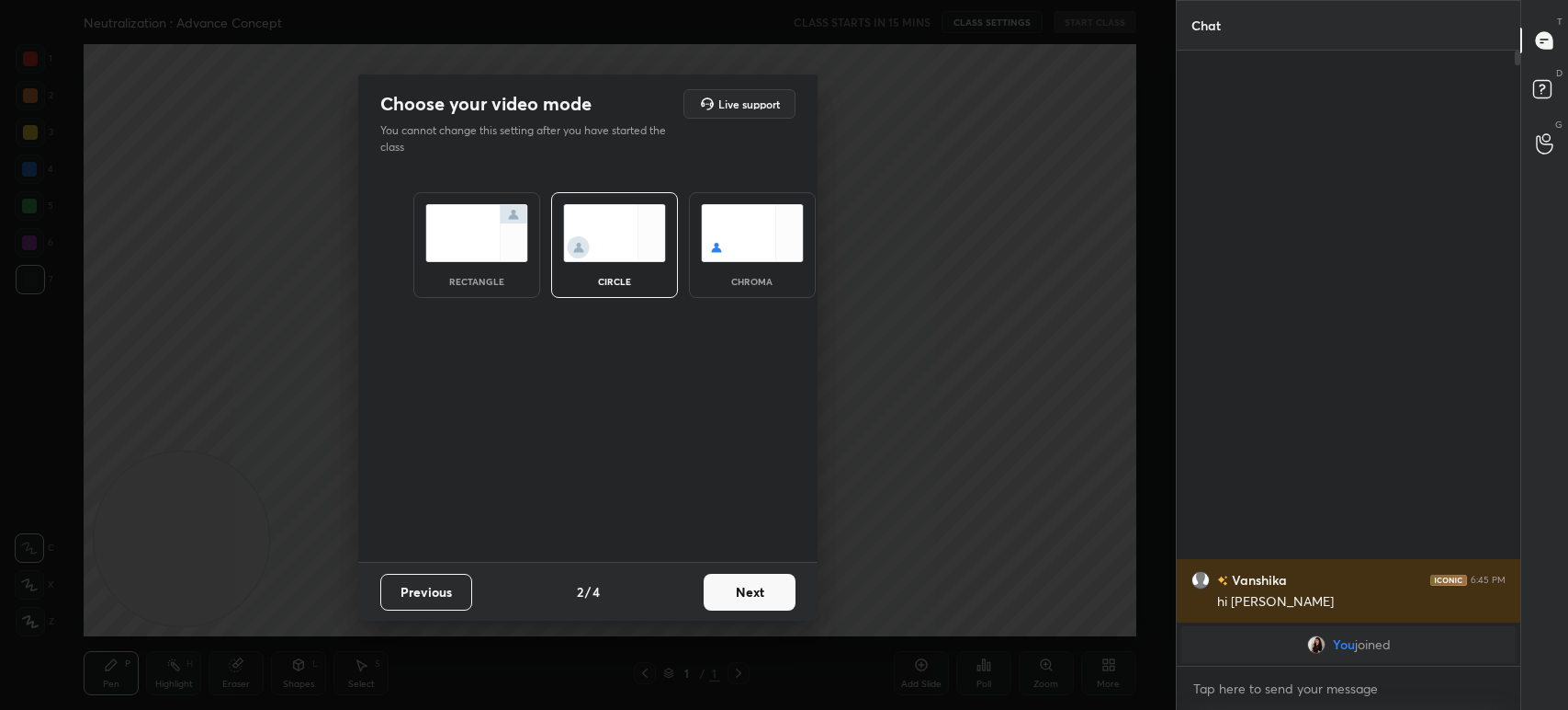
click at [773, 598] on button "Next" at bounding box center [749, 591] width 92 height 37
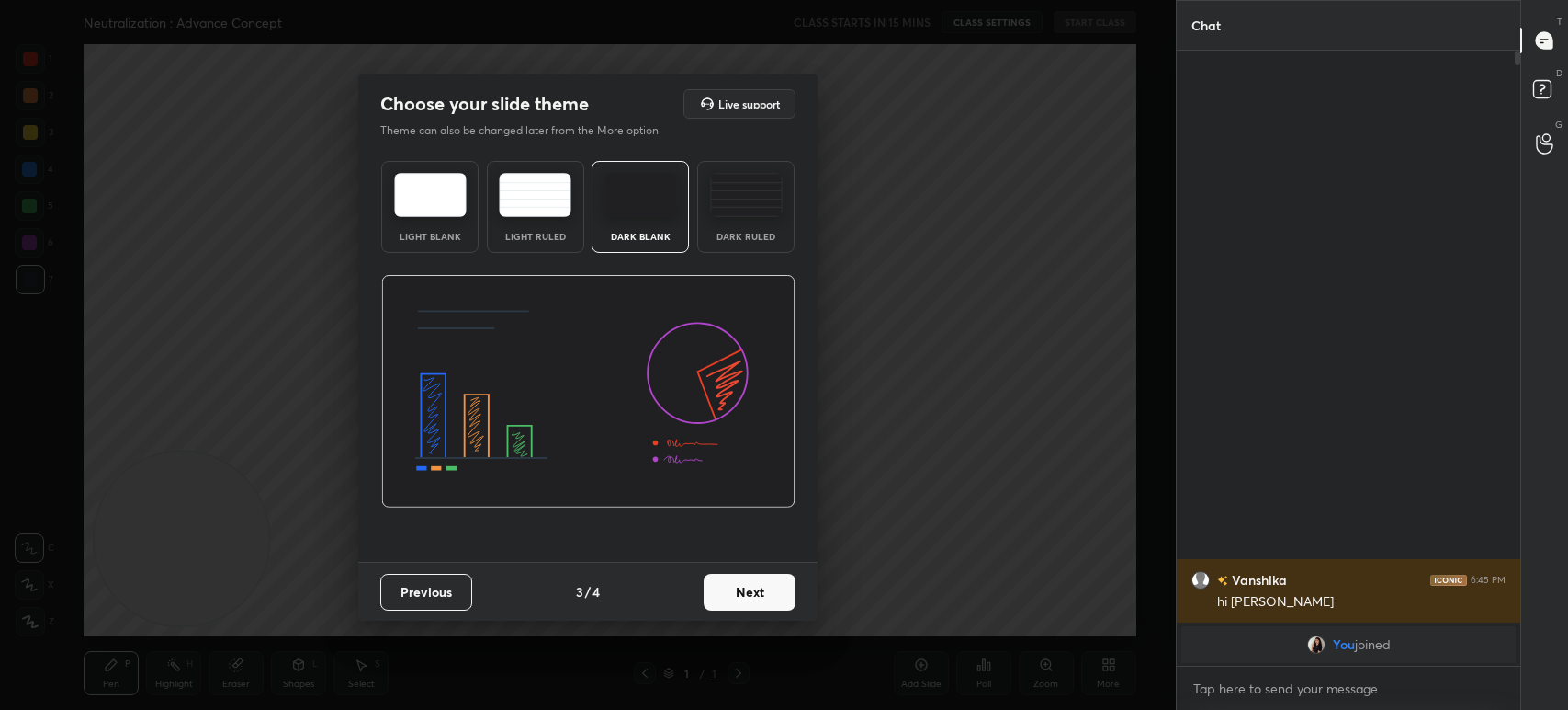
click at [773, 599] on button "Next" at bounding box center [749, 591] width 92 height 37
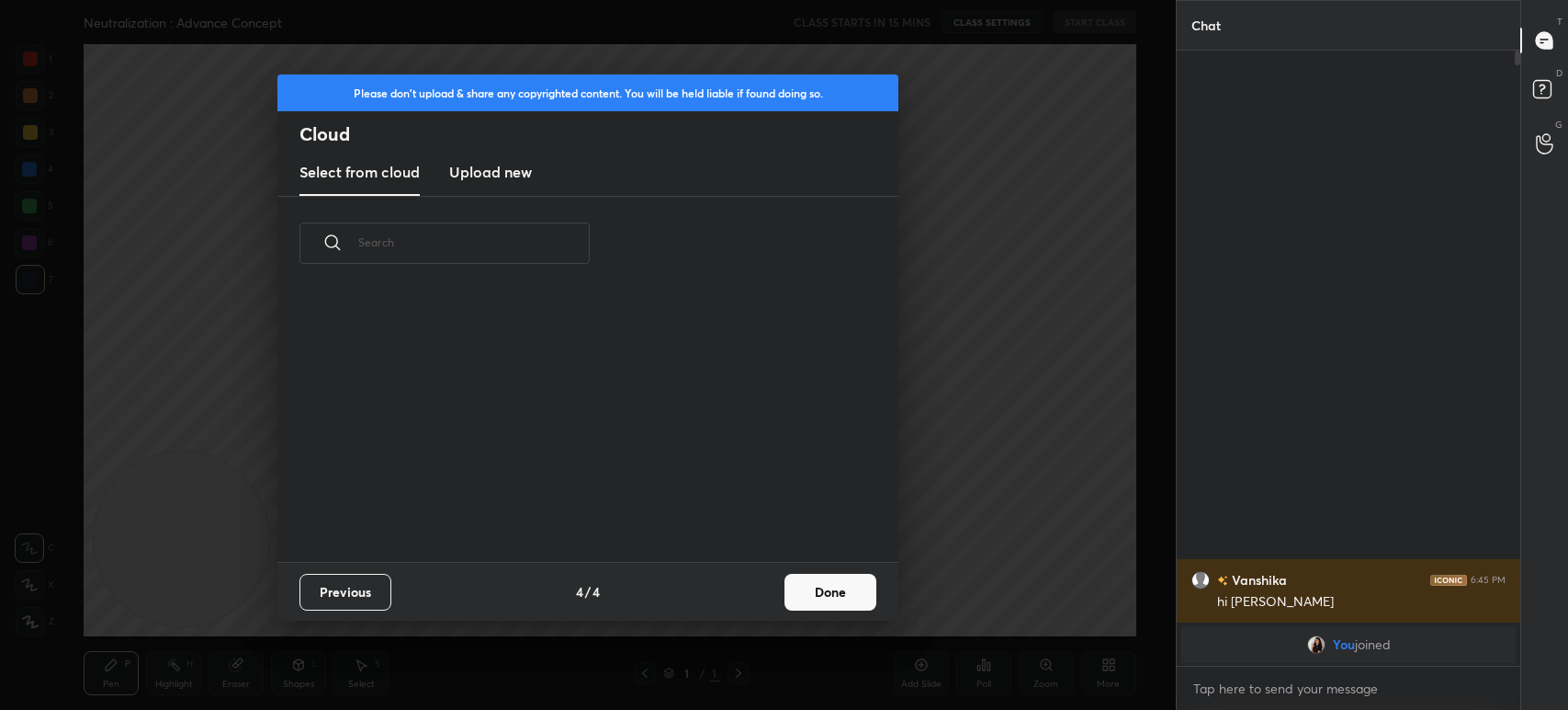
scroll to position [272, 589]
click at [504, 172] on h3 "Upload new" at bounding box center [490, 172] width 82 height 22
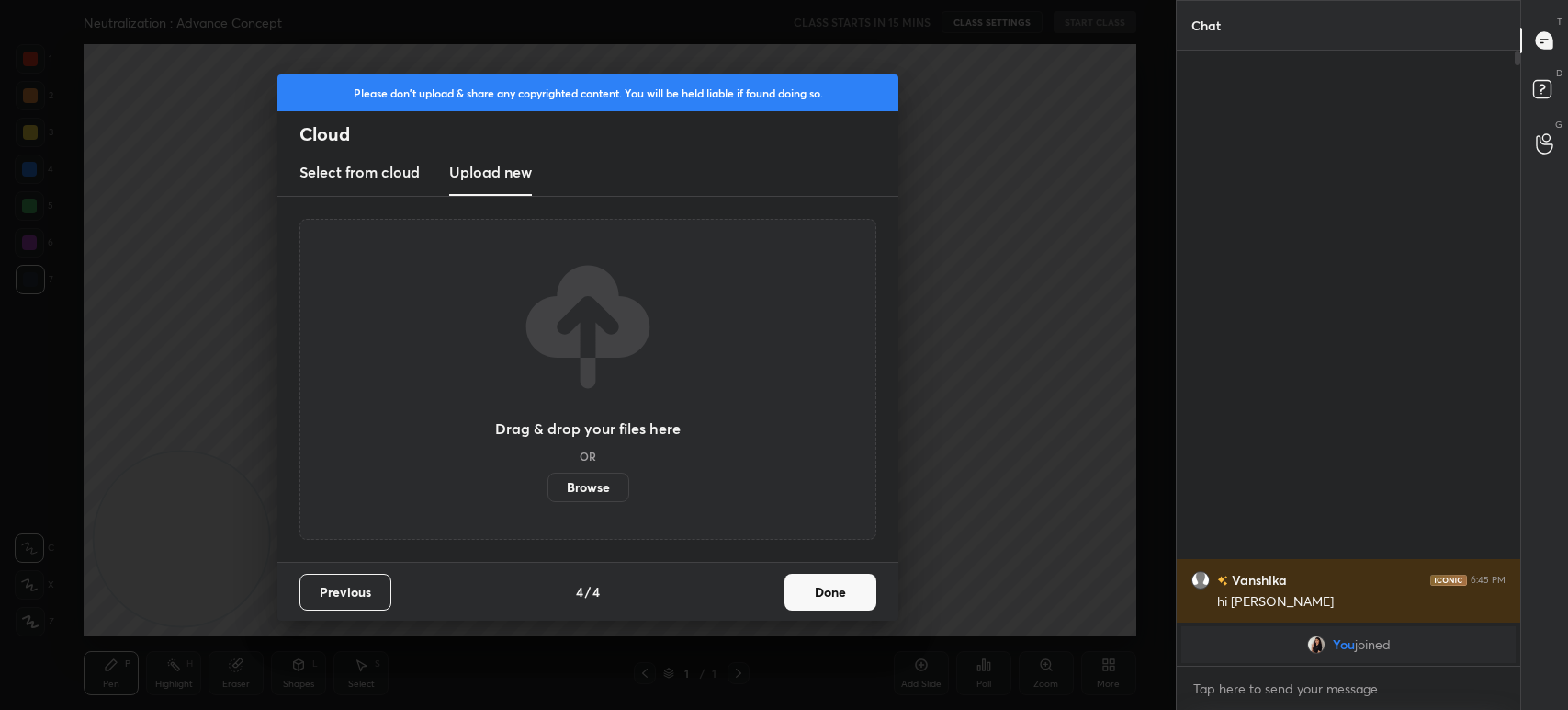
click at [509, 176] on h3 "Upload new" at bounding box center [490, 172] width 82 height 22
click at [572, 461] on div "Drag & drop your files here OR Browse" at bounding box center [588, 380] width 185 height 245
click at [579, 484] on label "Browse" at bounding box center [588, 487] width 81 height 30
click at [547, 484] on input "Browse" at bounding box center [547, 487] width 0 height 30
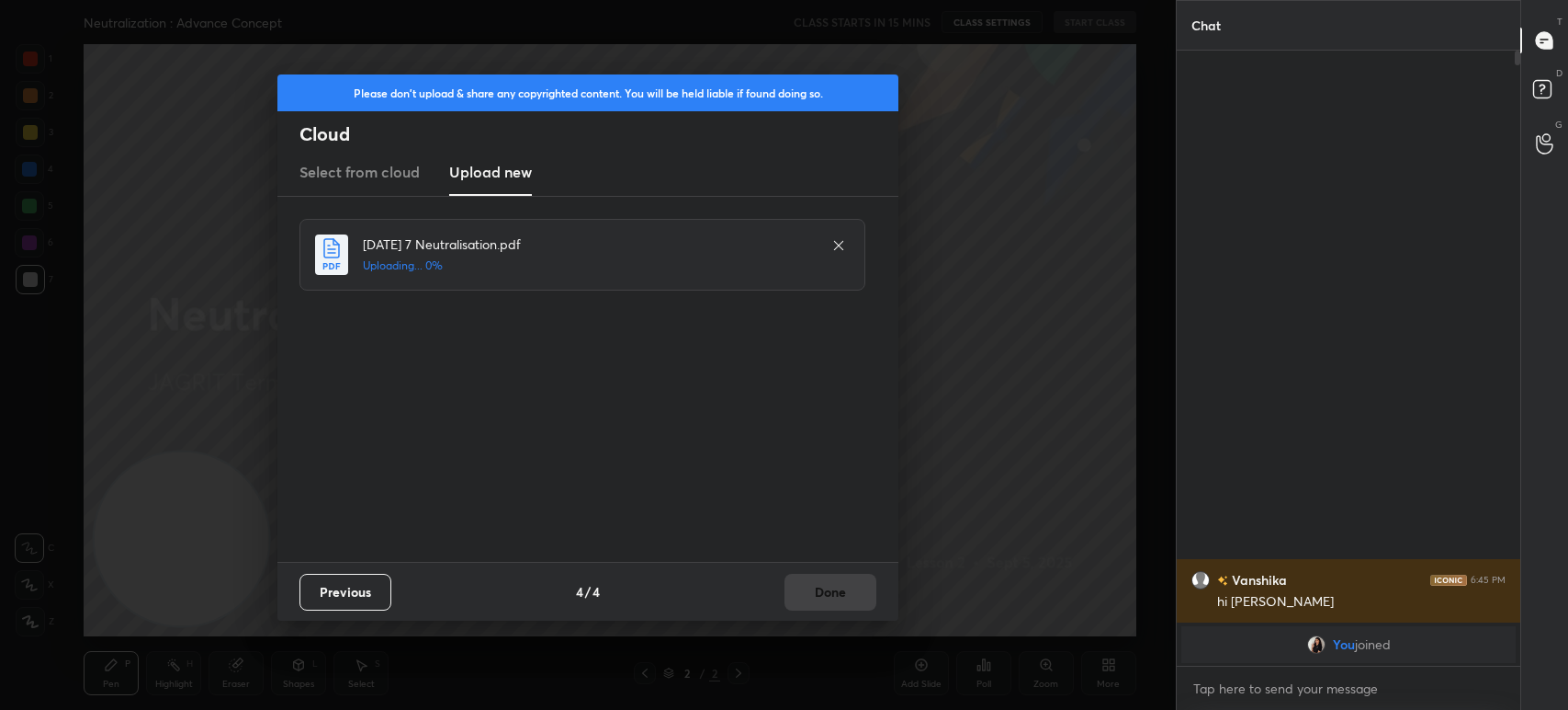
click at [821, 594] on div "Previous 4 / 4 Done" at bounding box center [588, 590] width 621 height 59
click at [819, 595] on div "Previous 4 / 4 Done" at bounding box center [588, 590] width 621 height 59
click at [829, 594] on div "Previous 4 / 4 Done" at bounding box center [588, 590] width 621 height 59
click at [829, 596] on div "Previous 4 / 4 Done" at bounding box center [588, 590] width 621 height 59
click at [832, 596] on div "Previous 4 / 4 Done" at bounding box center [588, 590] width 621 height 59
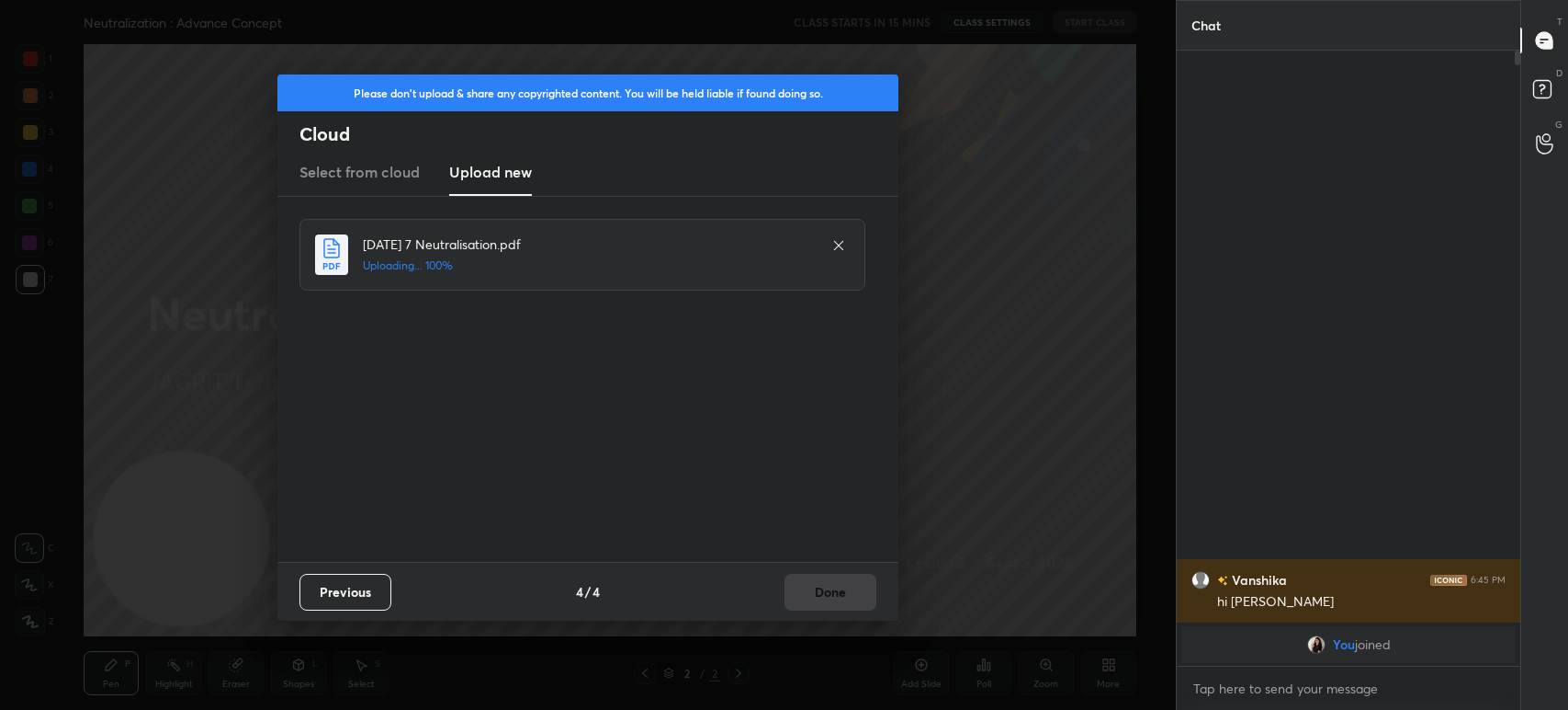
click at [836, 597] on div "Previous 4 / 4 Done" at bounding box center [588, 590] width 621 height 59
click at [835, 600] on div "Previous 4 / 4 Done" at bounding box center [588, 590] width 621 height 59
click at [836, 599] on div "Previous 4 / 4 Done" at bounding box center [588, 590] width 621 height 59
click at [837, 600] on button "Done" at bounding box center [831, 591] width 92 height 37
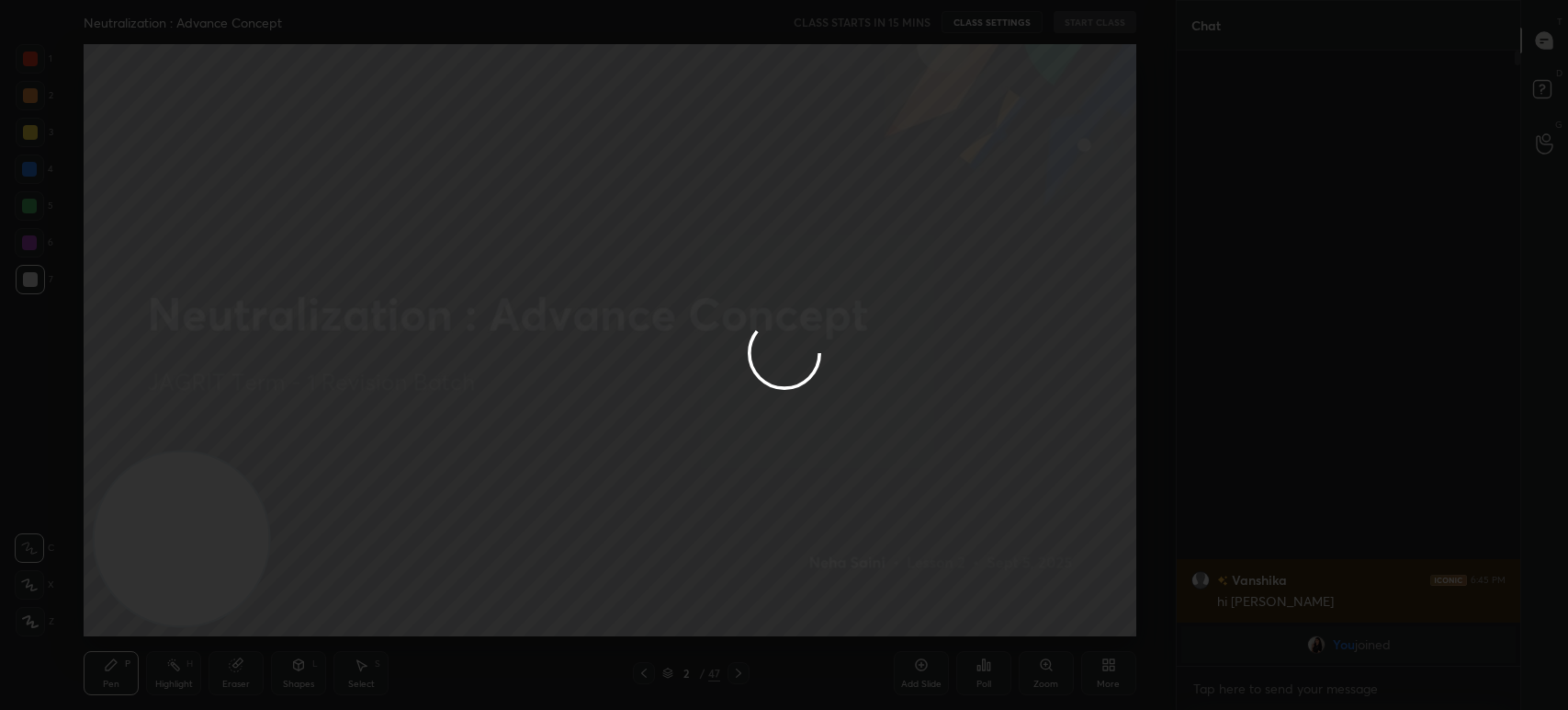
click at [838, 598] on div at bounding box center [588, 355] width 1176 height 710
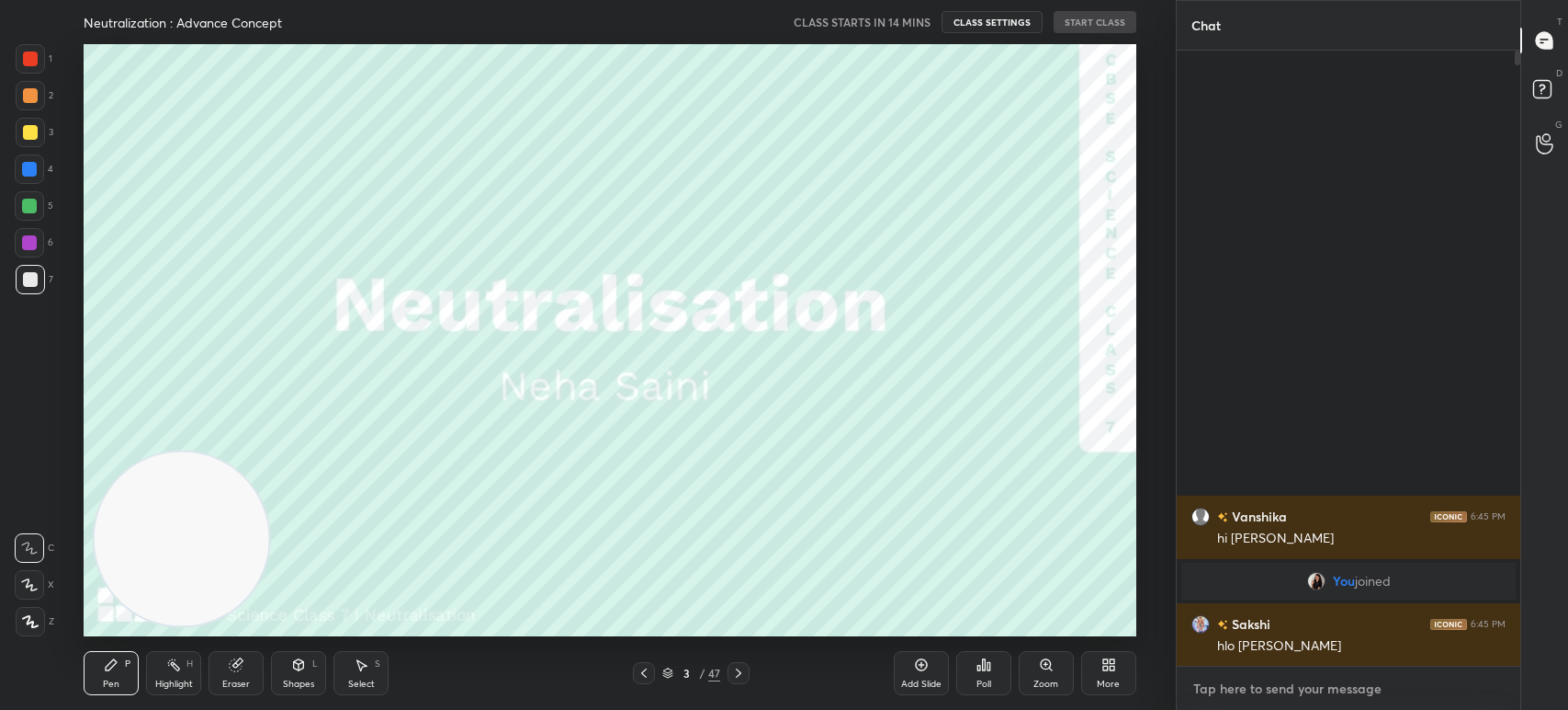
click at [1271, 687] on textarea at bounding box center [1348, 688] width 314 height 30
type textarea "x"
type textarea "U"
type textarea "x"
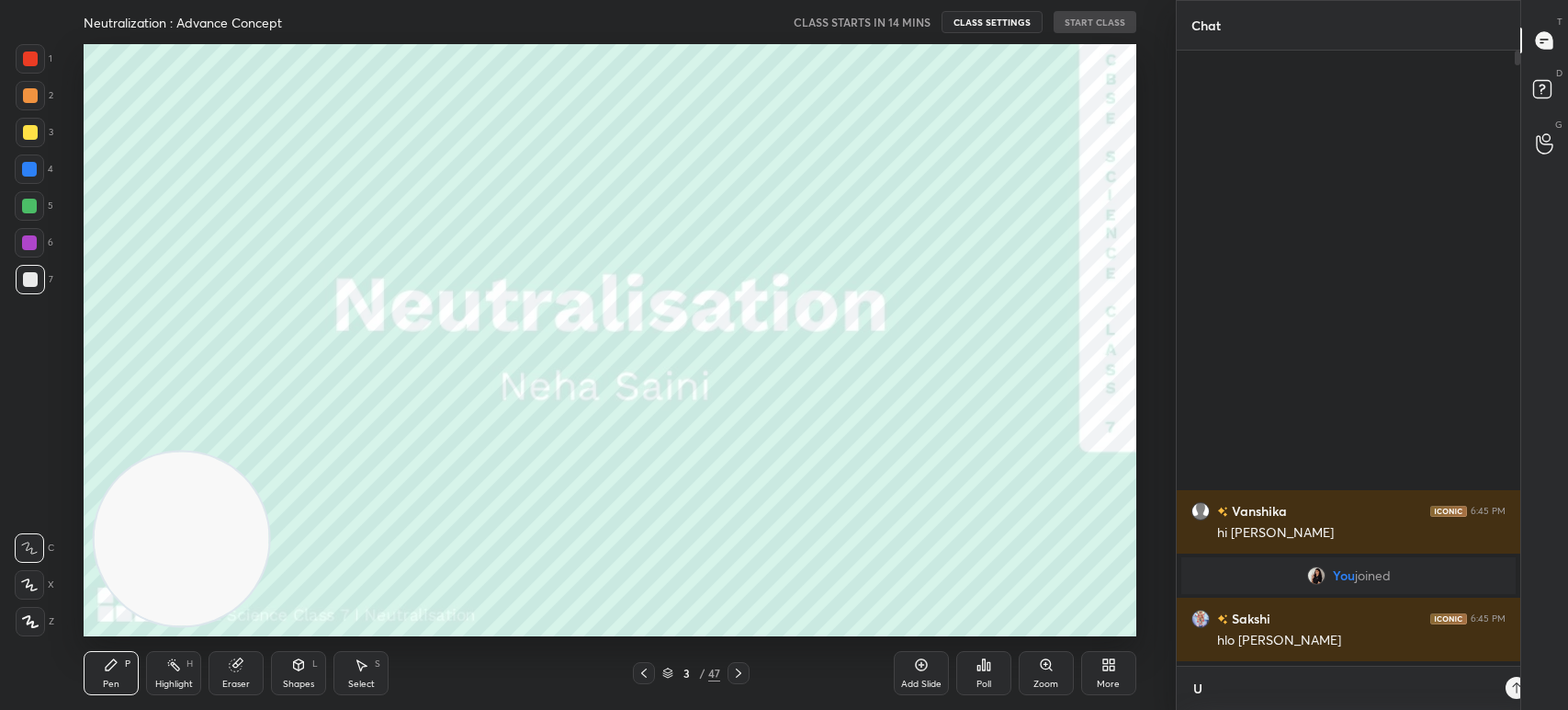
scroll to position [6, 6]
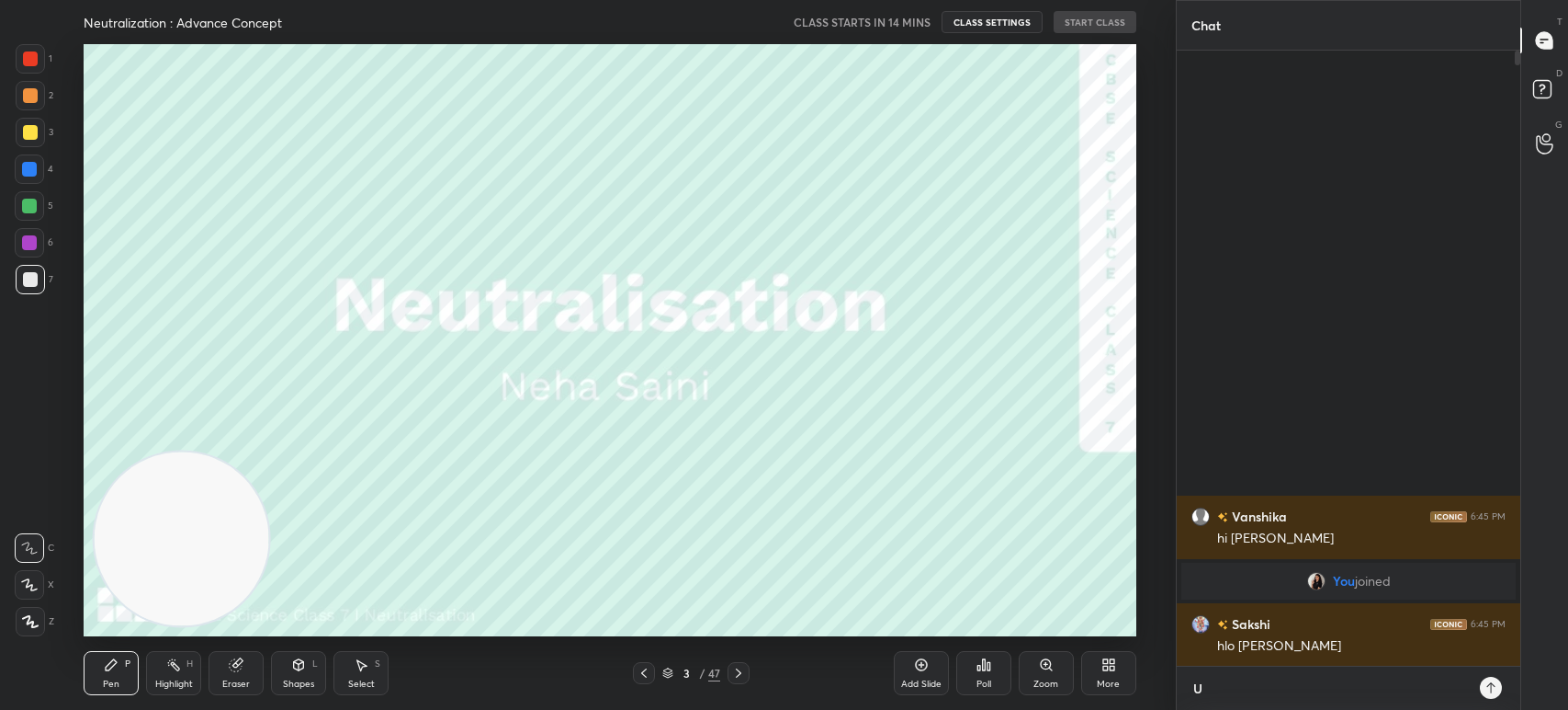
type textarea "Un"
type textarea "x"
type textarea "Una"
type textarea "x"
type textarea "Una"
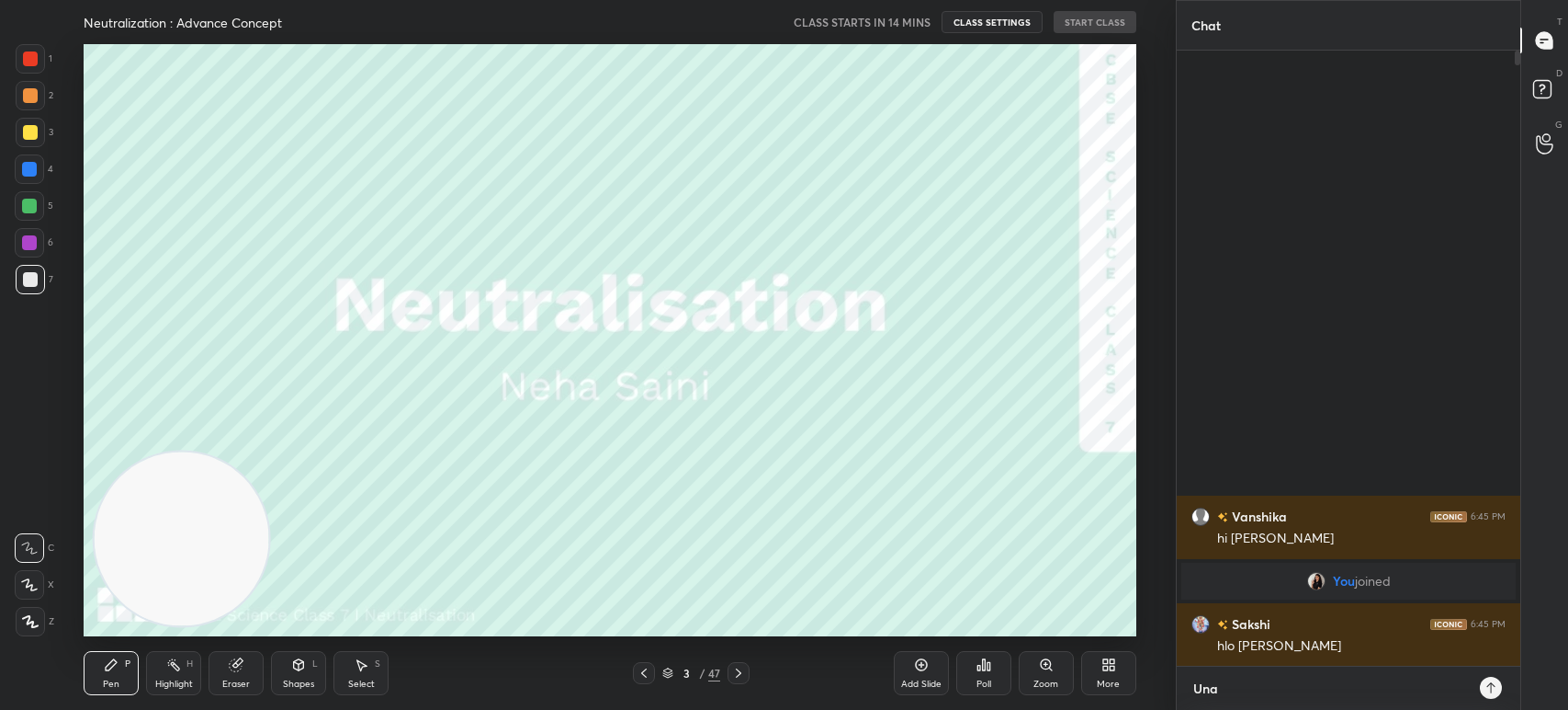
type textarea "x"
type textarea "Una :"
type textarea "x"
type textarea "Una :0"
type textarea "x"
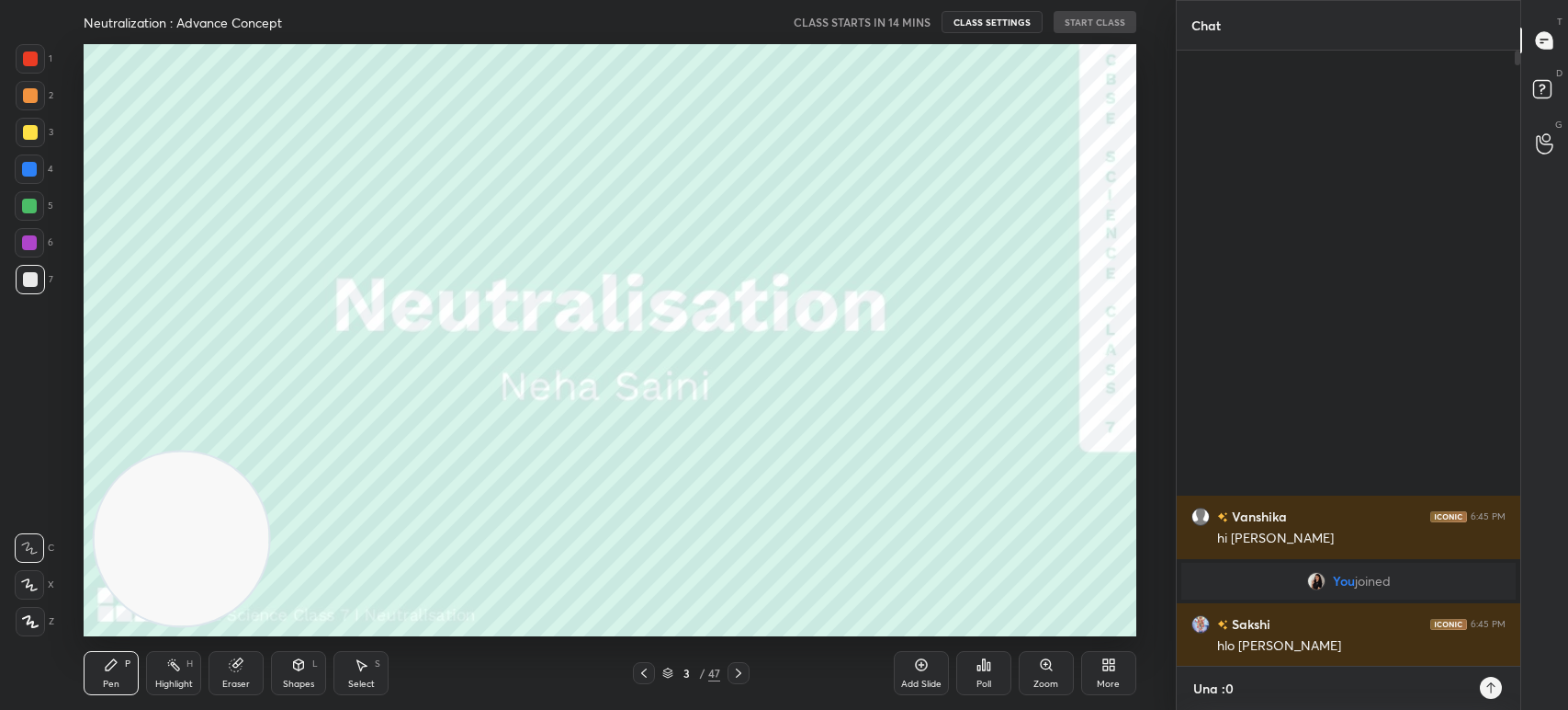
type textarea "Una :"
type textarea "x"
type textarea "Una :-"
type textarea "x"
type textarea "Una :-m"
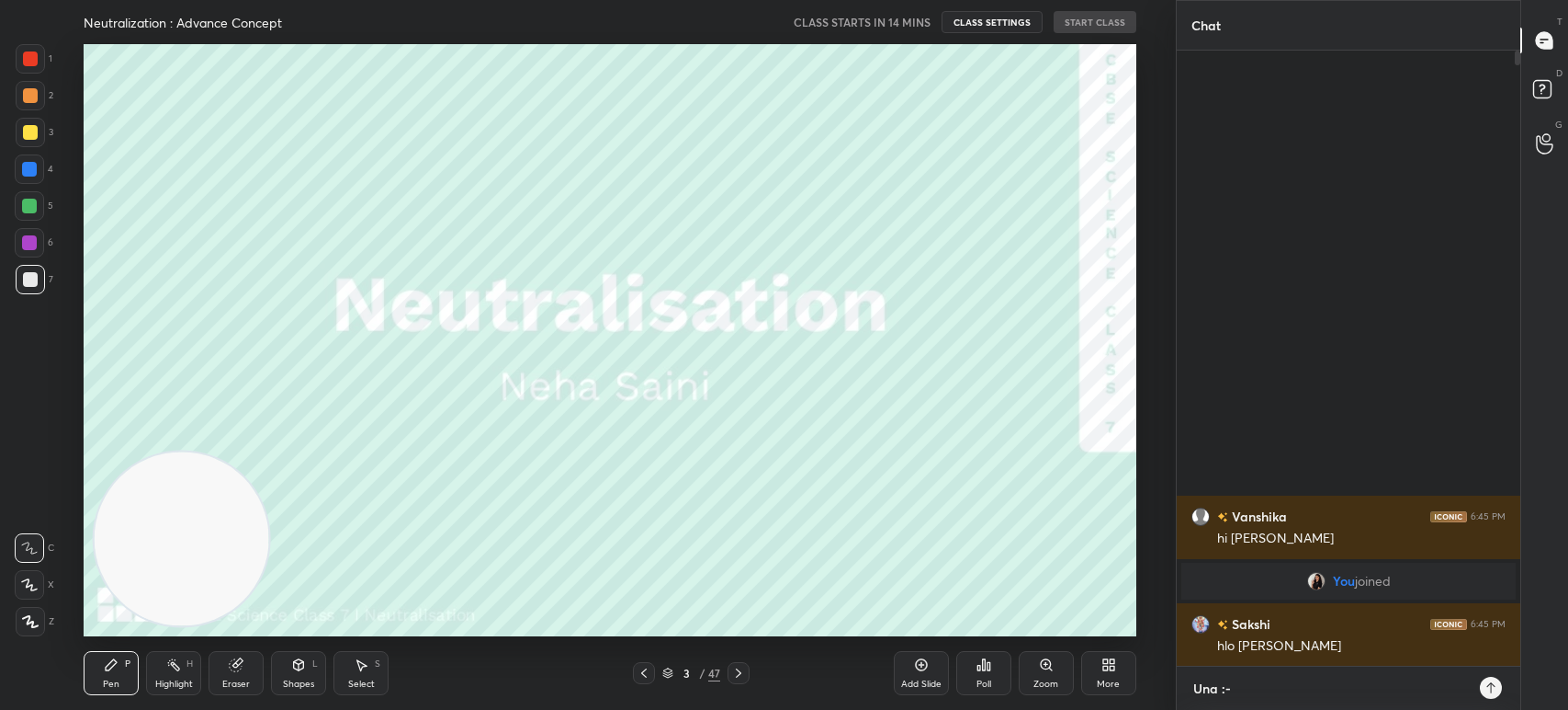
type textarea "x"
type textarea "Una :-"
type textarea "x"
type textarea "Una :-"
type textarea "x"
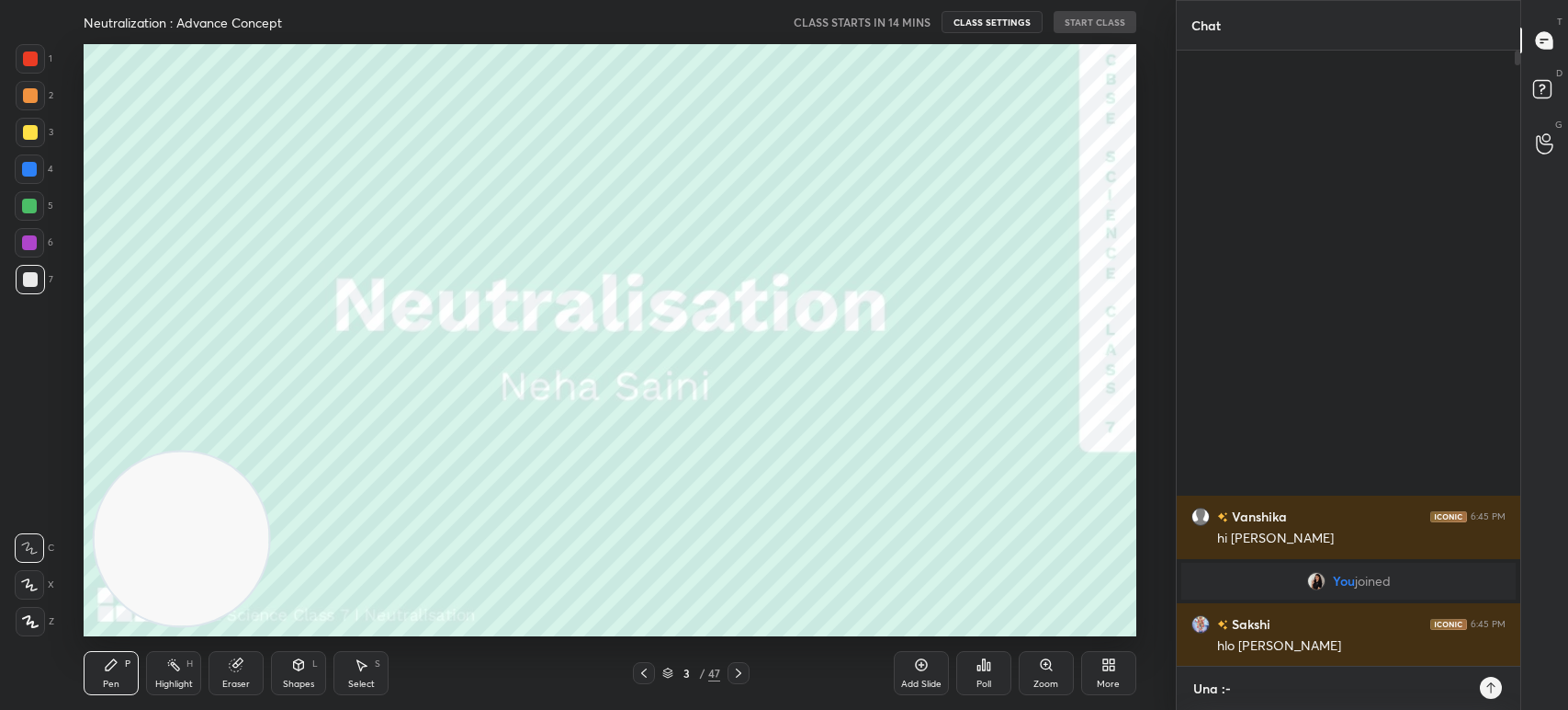
paste textarea "[URL][DOMAIN_NAME]"
type textarea "Una :- [URL][DOMAIN_NAME]"
type textarea "x"
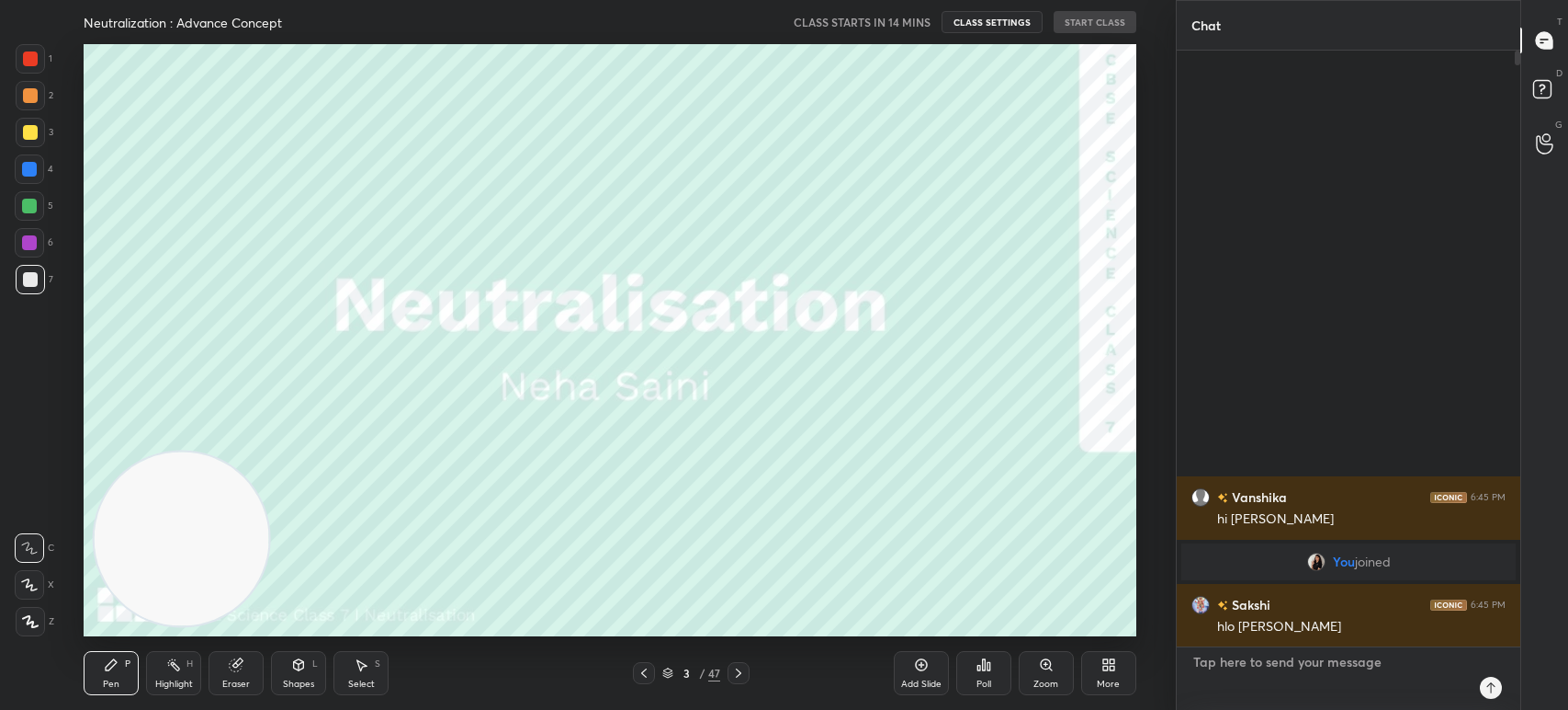
scroll to position [610, 338]
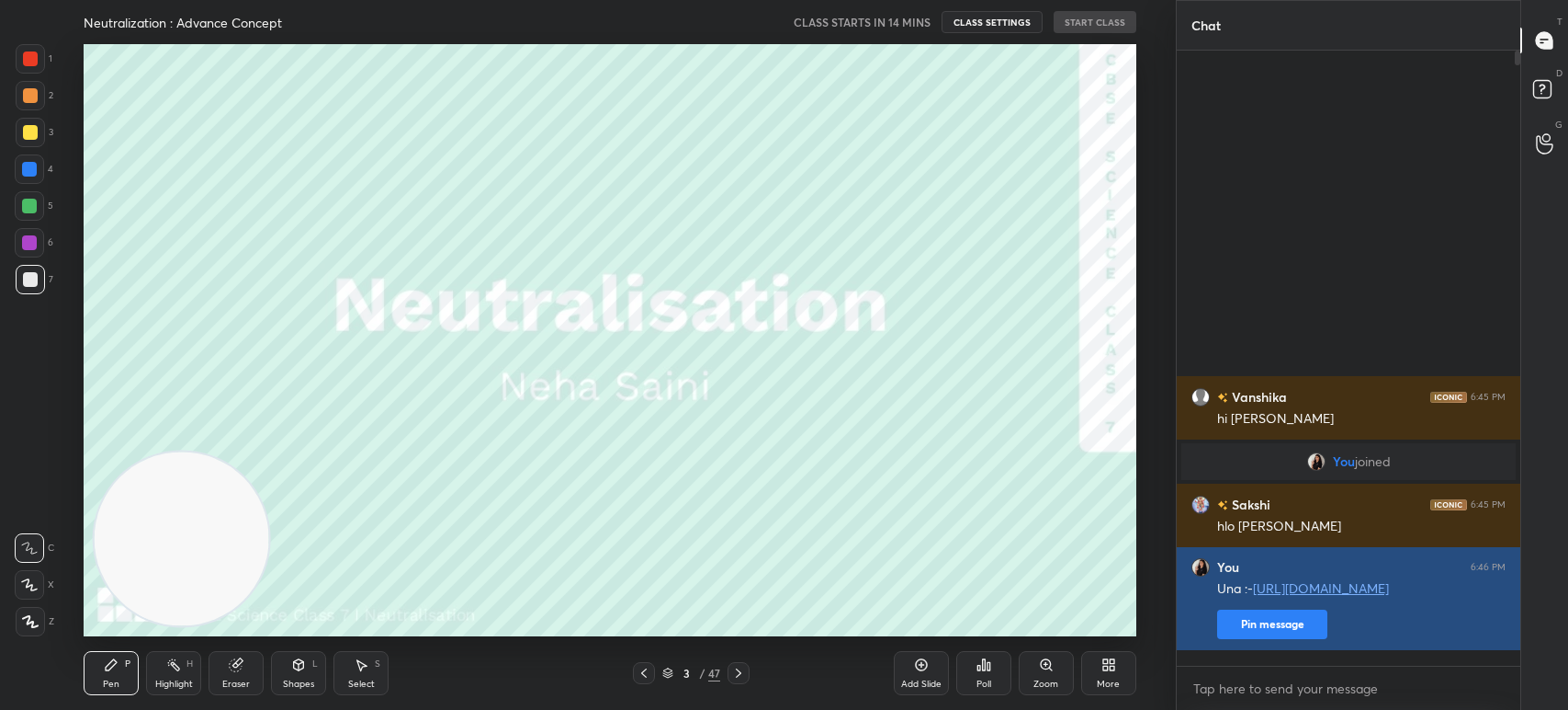
click at [1292, 639] on button "Pin message" at bounding box center [1272, 625] width 110 height 30
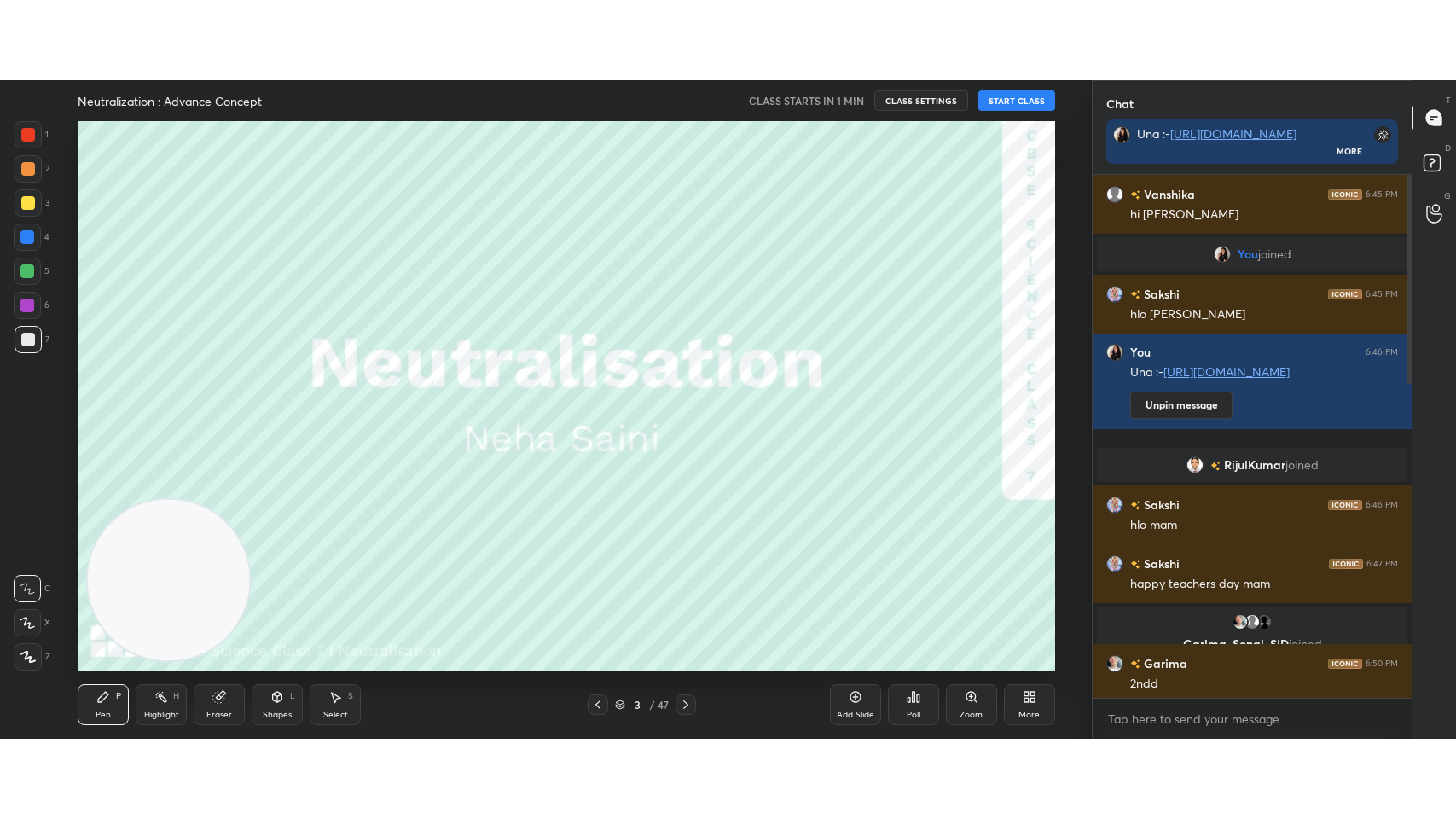
scroll to position [6, 6]
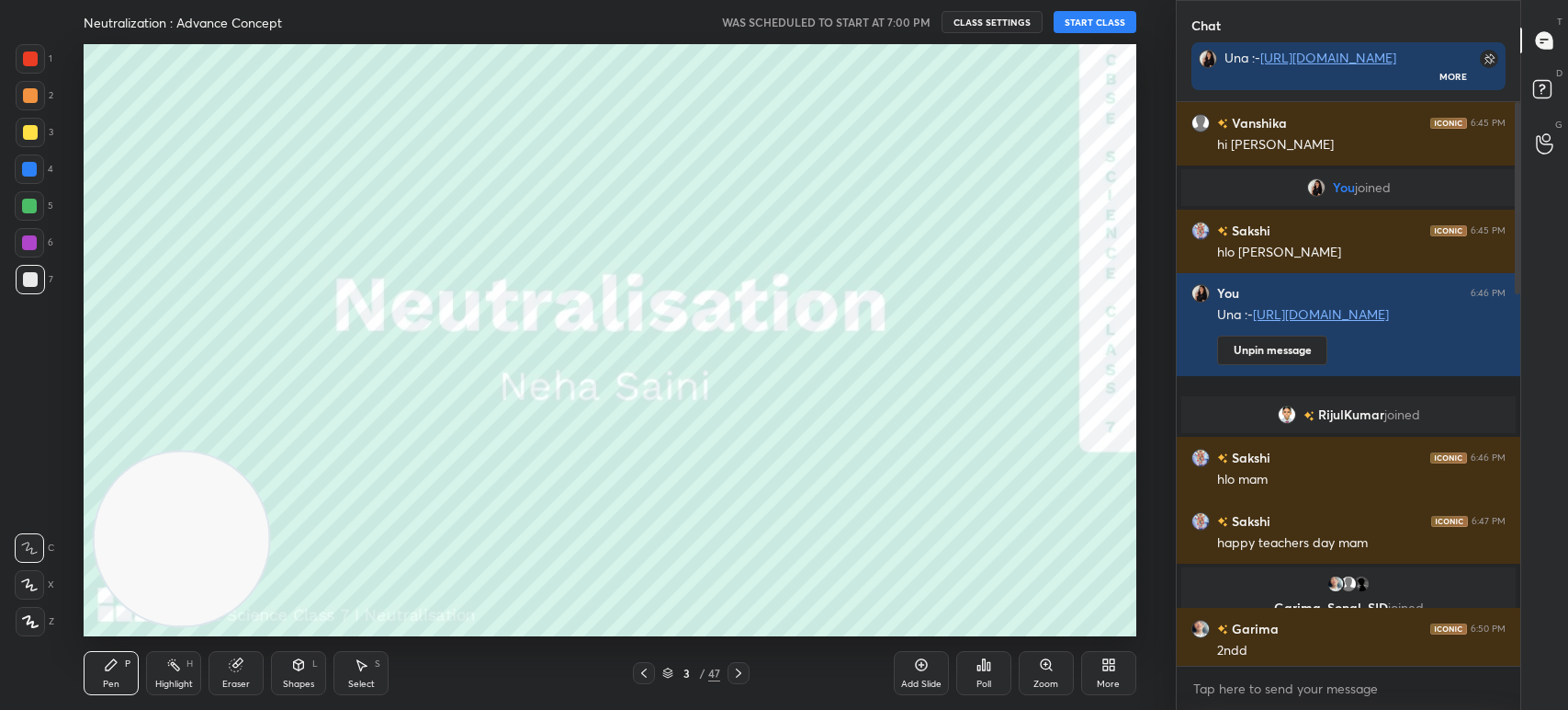
click at [1124, 29] on button "START CLASS" at bounding box center [1094, 22] width 82 height 22
click at [1112, 661] on icon at bounding box center [1112, 661] width 5 height 5
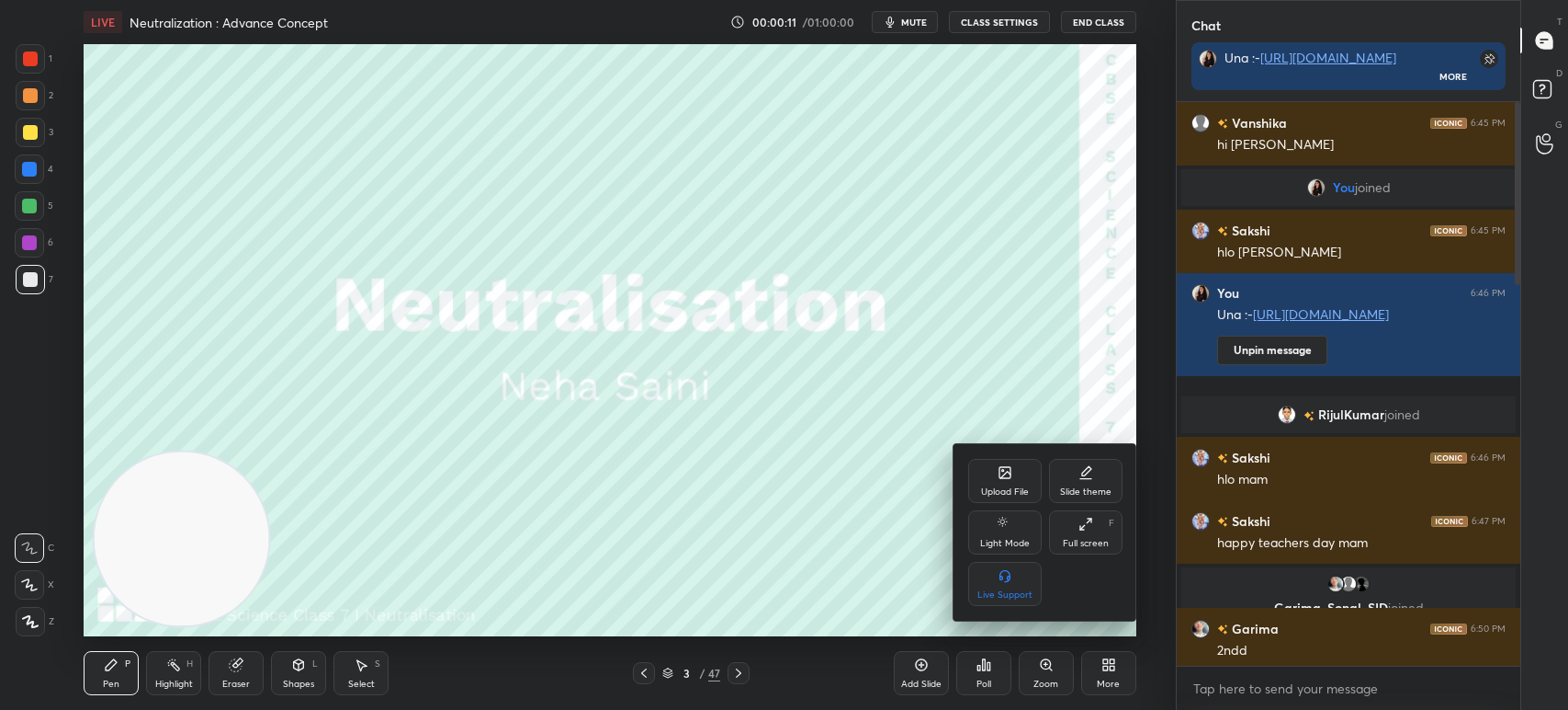
click at [1053, 526] on div "Full screen F" at bounding box center [1086, 532] width 73 height 44
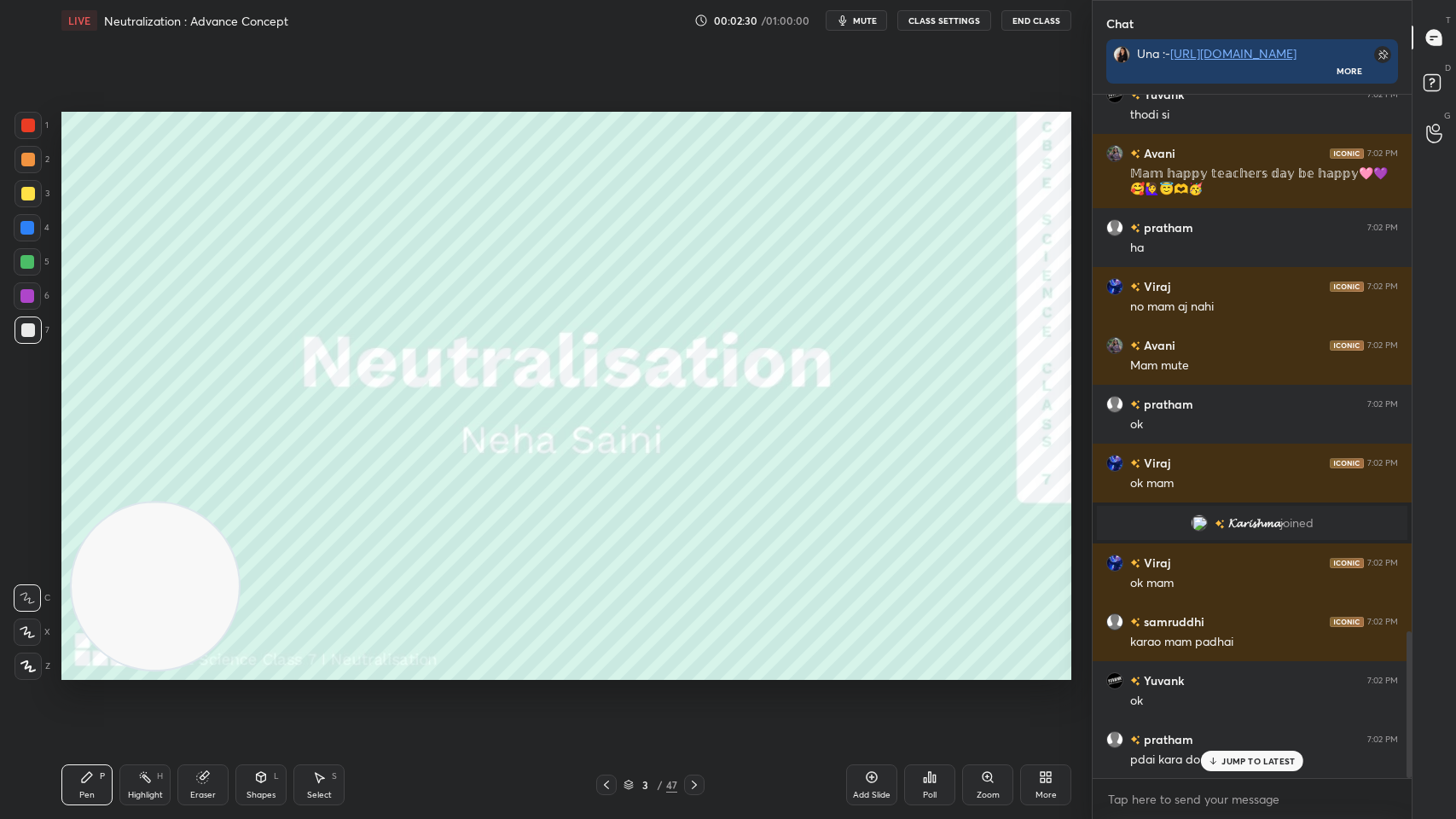
scroll to position [2539, 0]
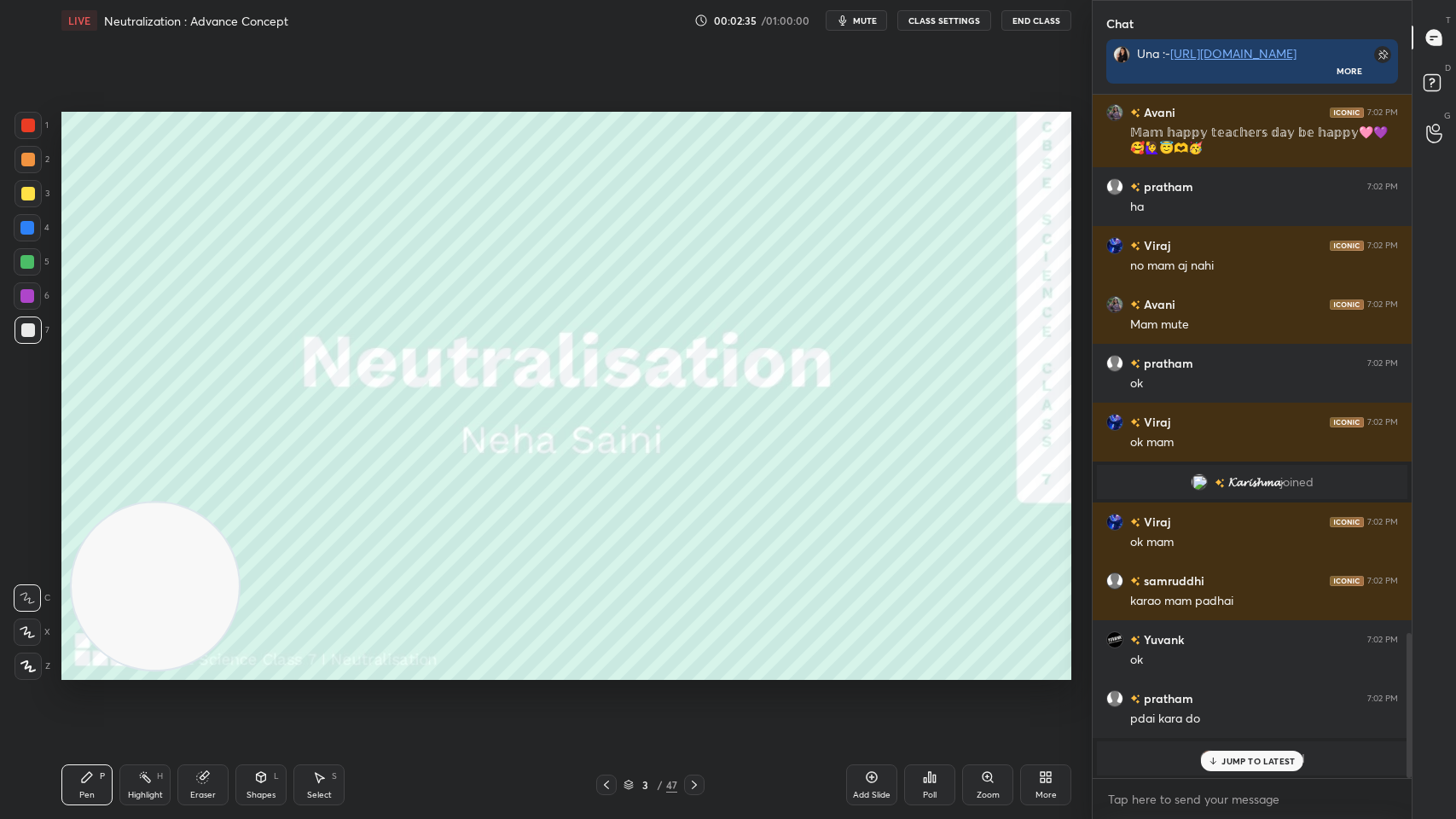
click at [1280, 658] on div "JUMP TO LATEST" at bounding box center [1252, 761] width 102 height 20
click at [1030, 658] on div "More" at bounding box center [1046, 785] width 52 height 40
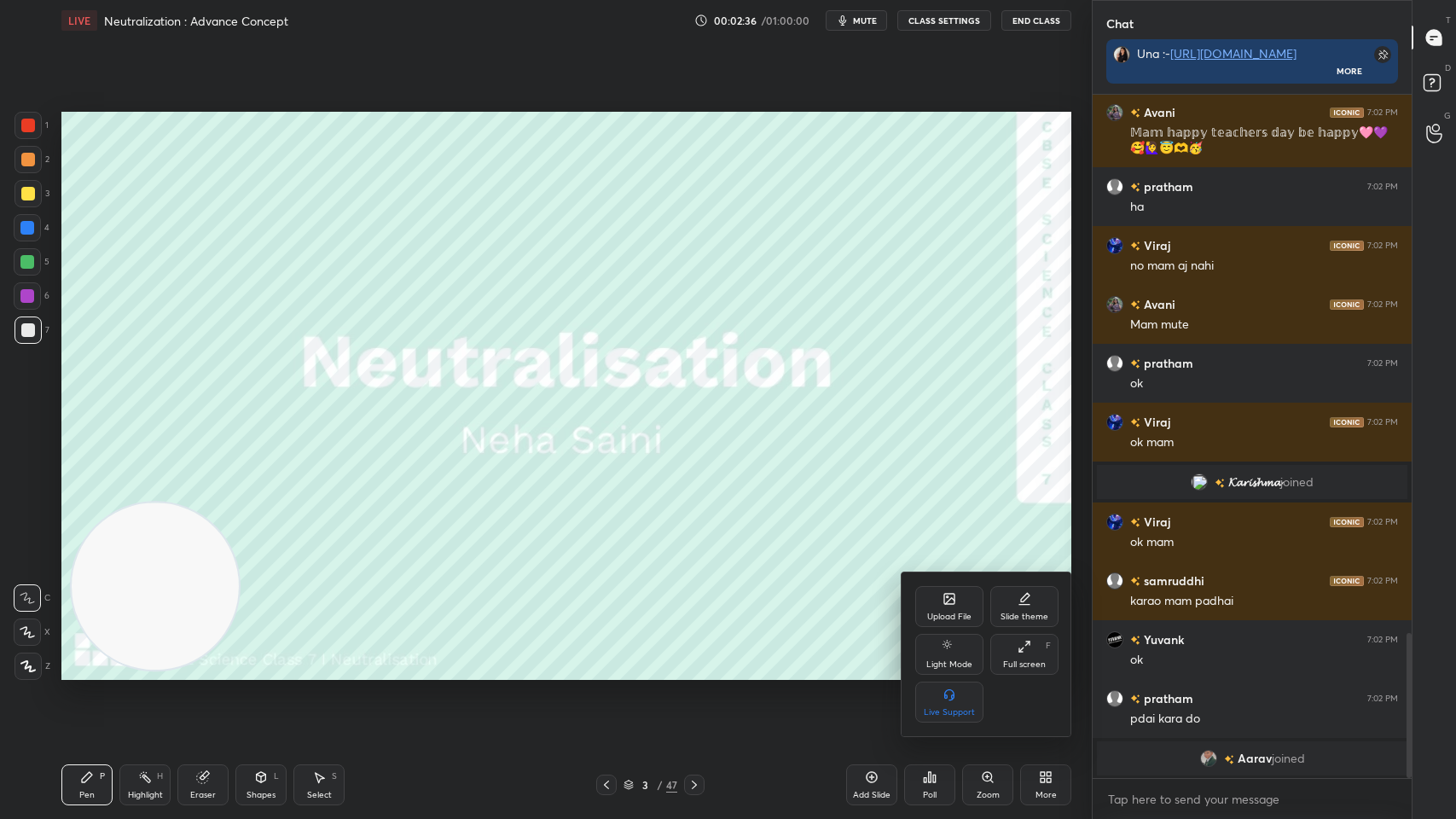
click at [793, 641] on div at bounding box center [728, 410] width 1456 height 819
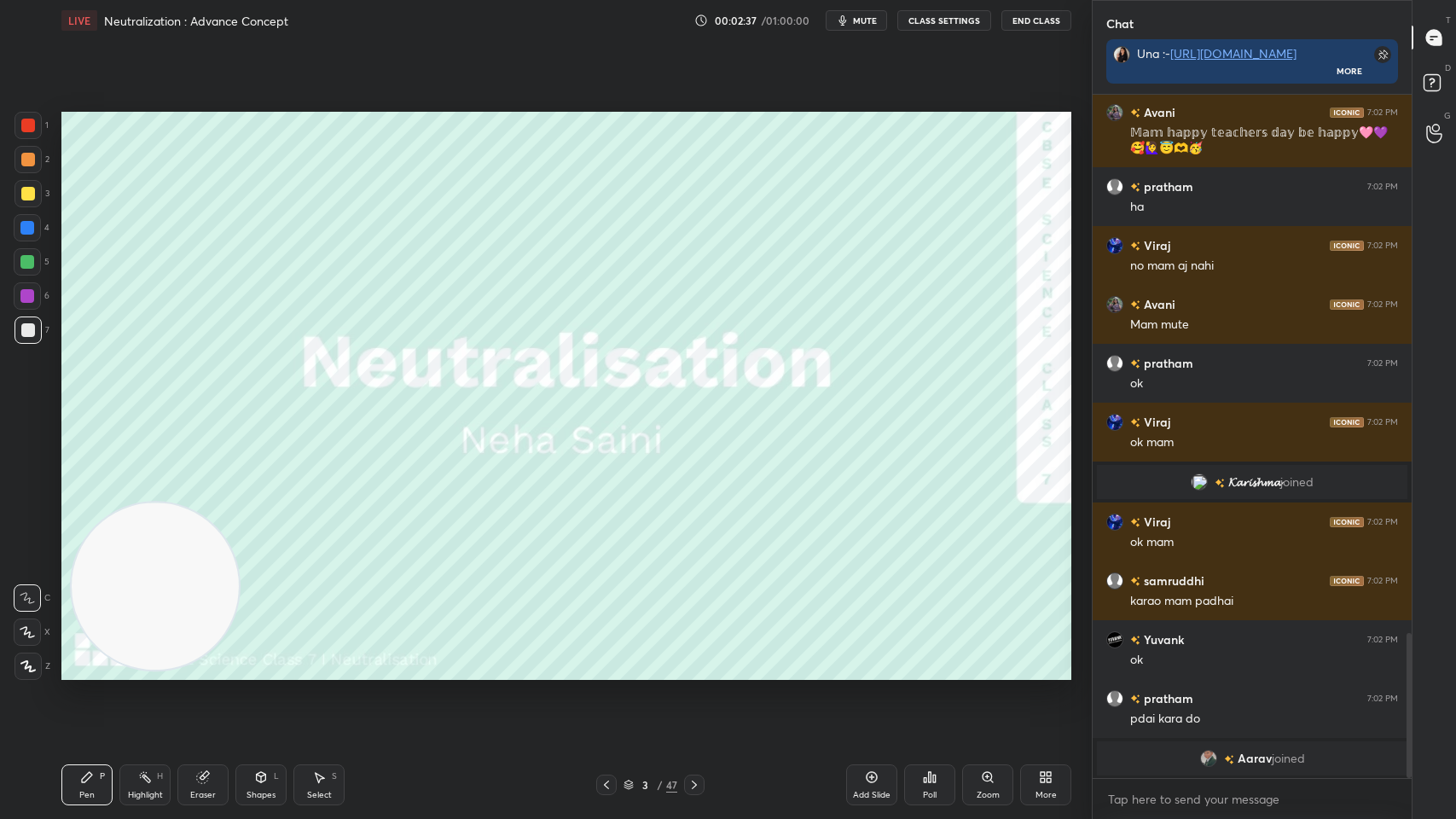
scroll to position [2598, 0]
click at [701, 658] on div at bounding box center [694, 785] width 20 height 20
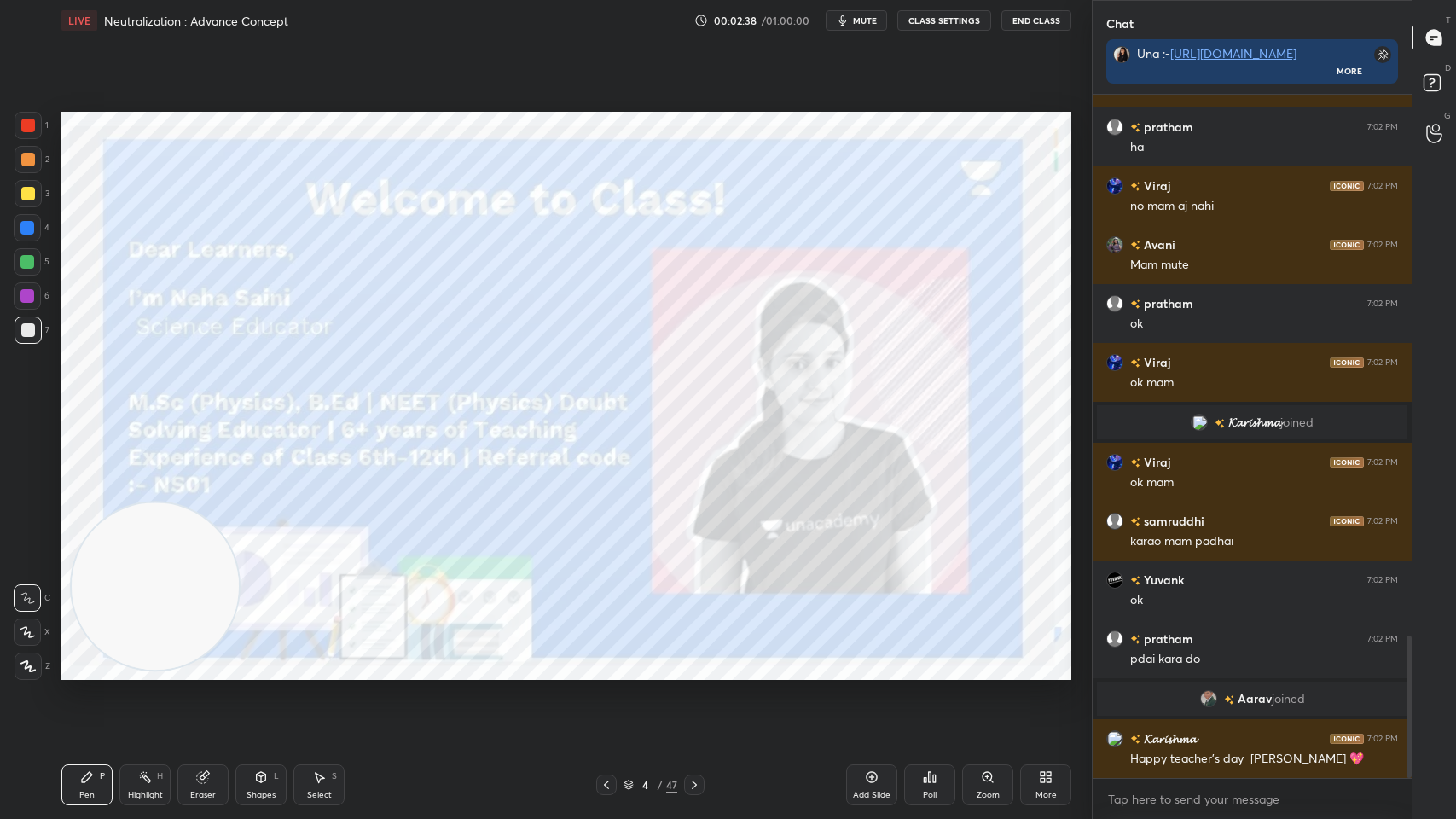
click at [694, 658] on icon at bounding box center [694, 784] width 14 height 14
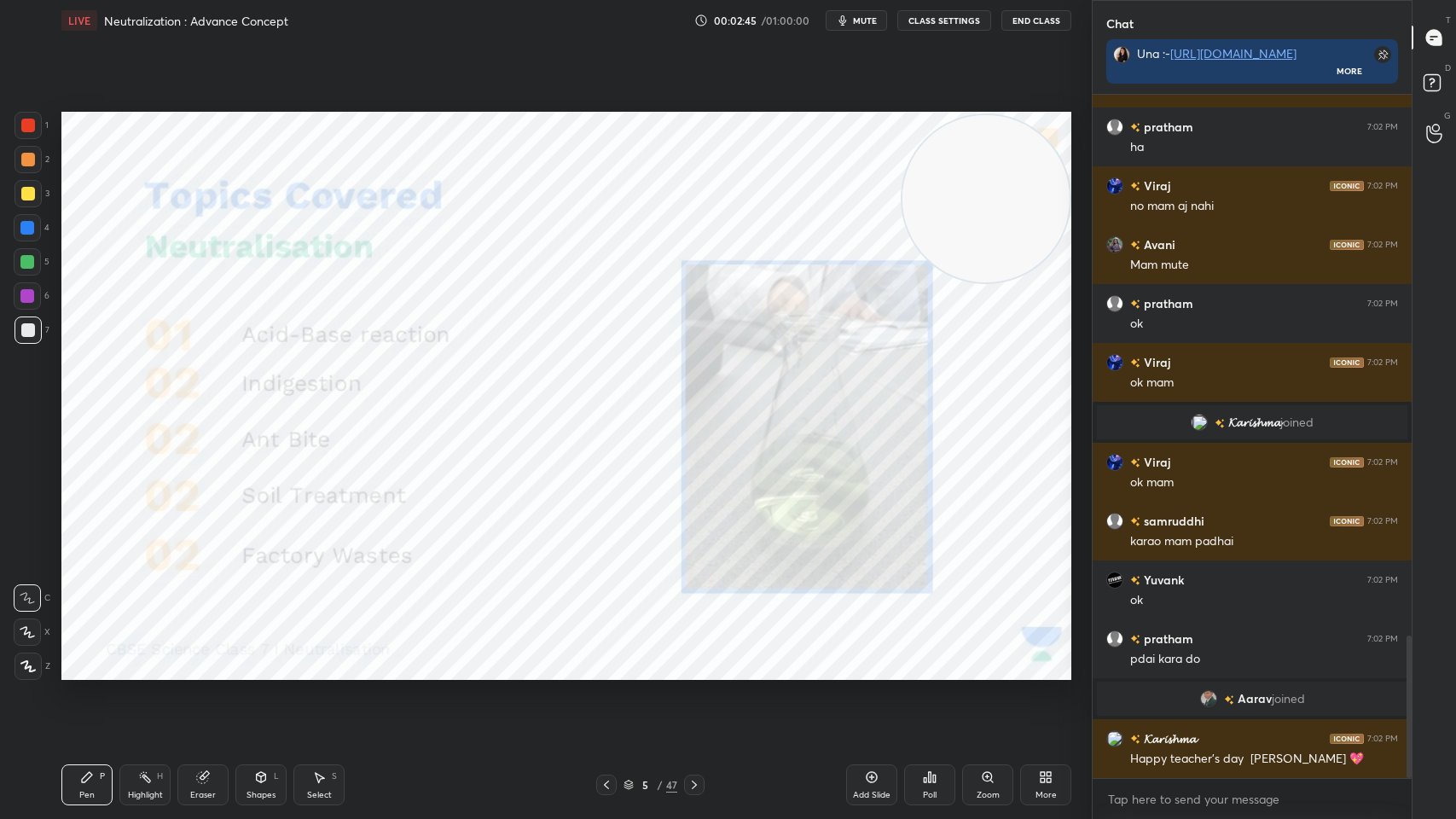
click at [34, 126] on div at bounding box center [28, 125] width 14 height 14
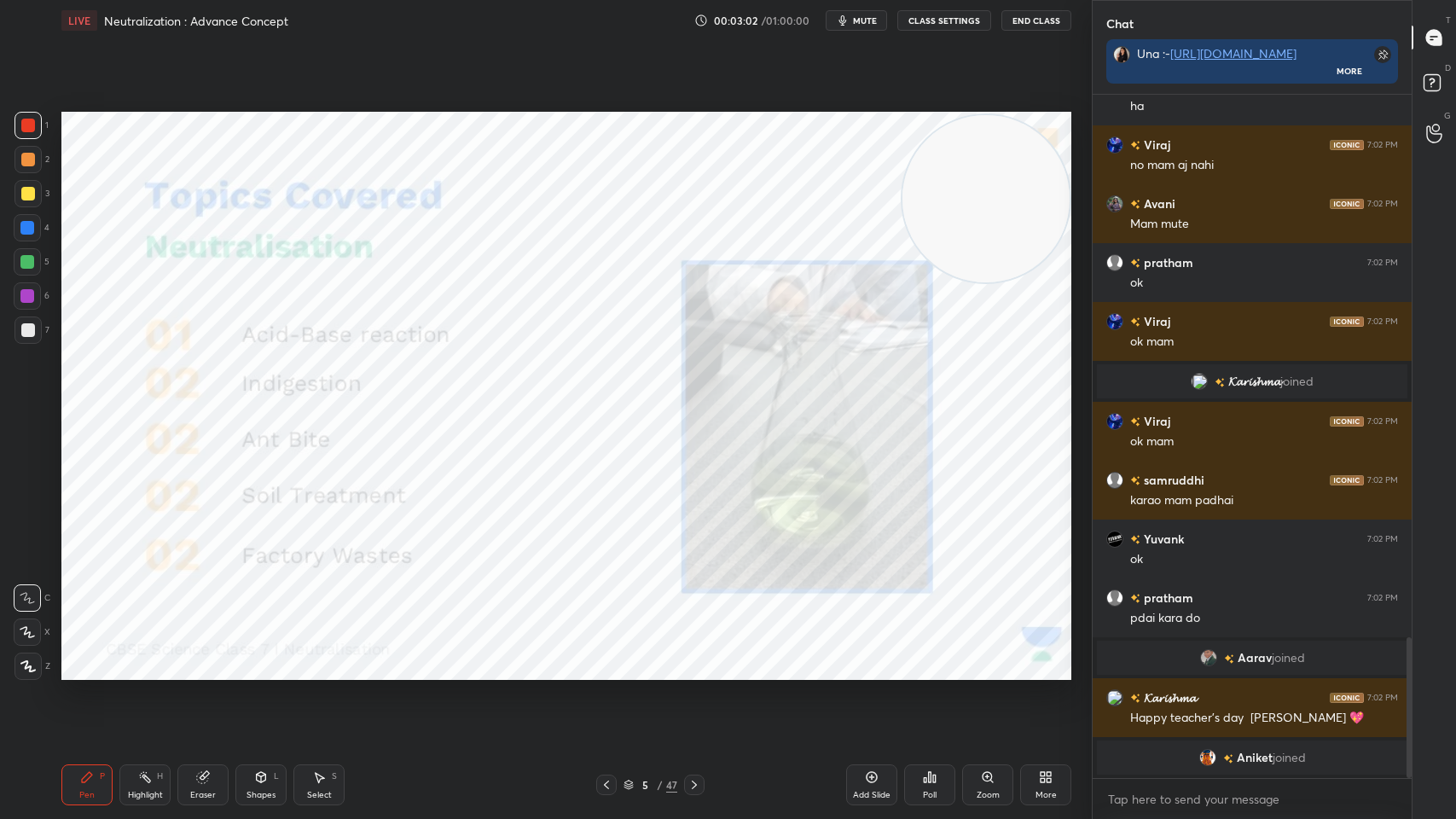
scroll to position [2634, 0]
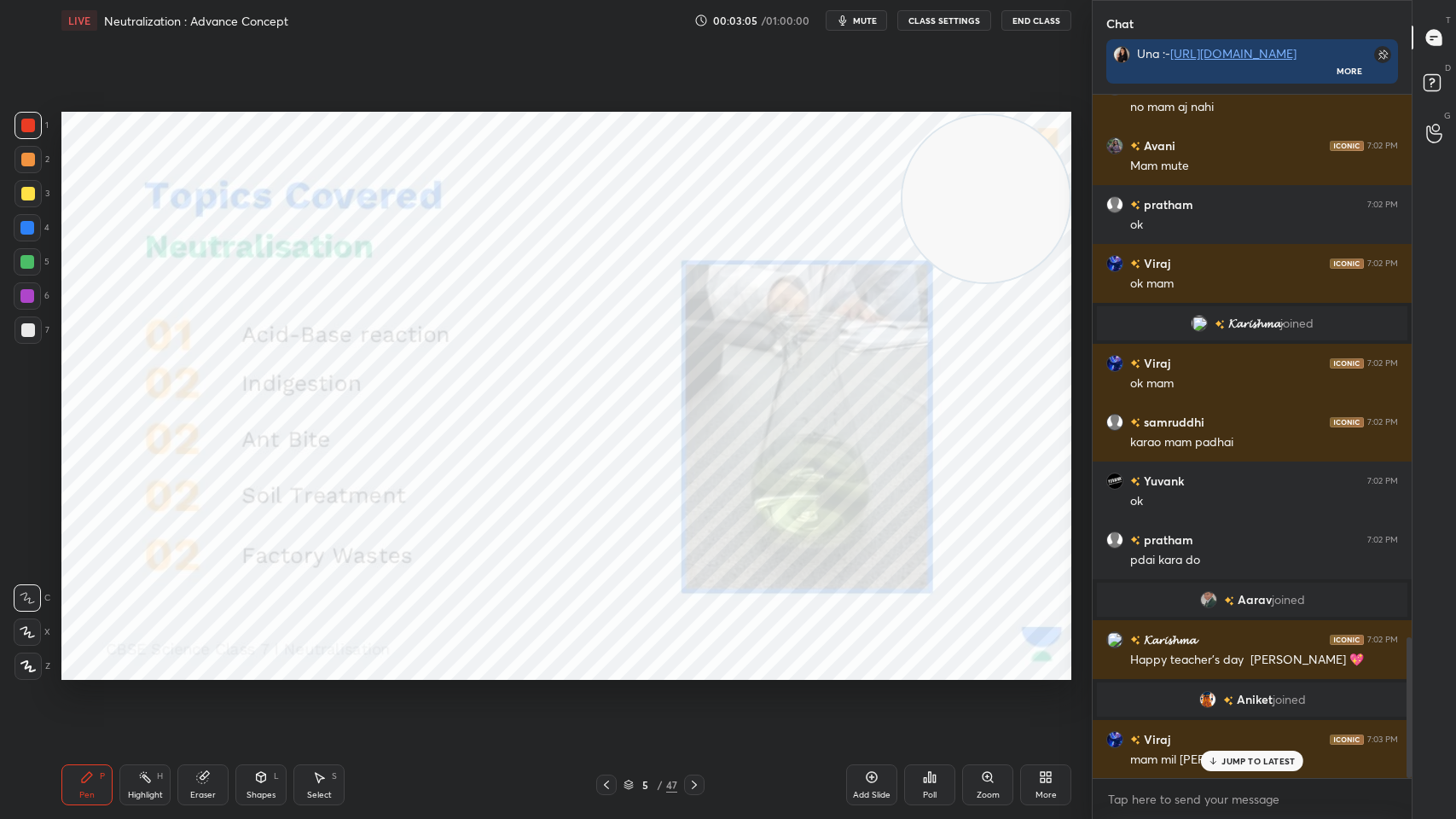
click at [1242, 658] on p "JUMP TO LATEST" at bounding box center [1258, 760] width 74 height 10
click at [876, 658] on div "Add Slide" at bounding box center [872, 785] width 52 height 40
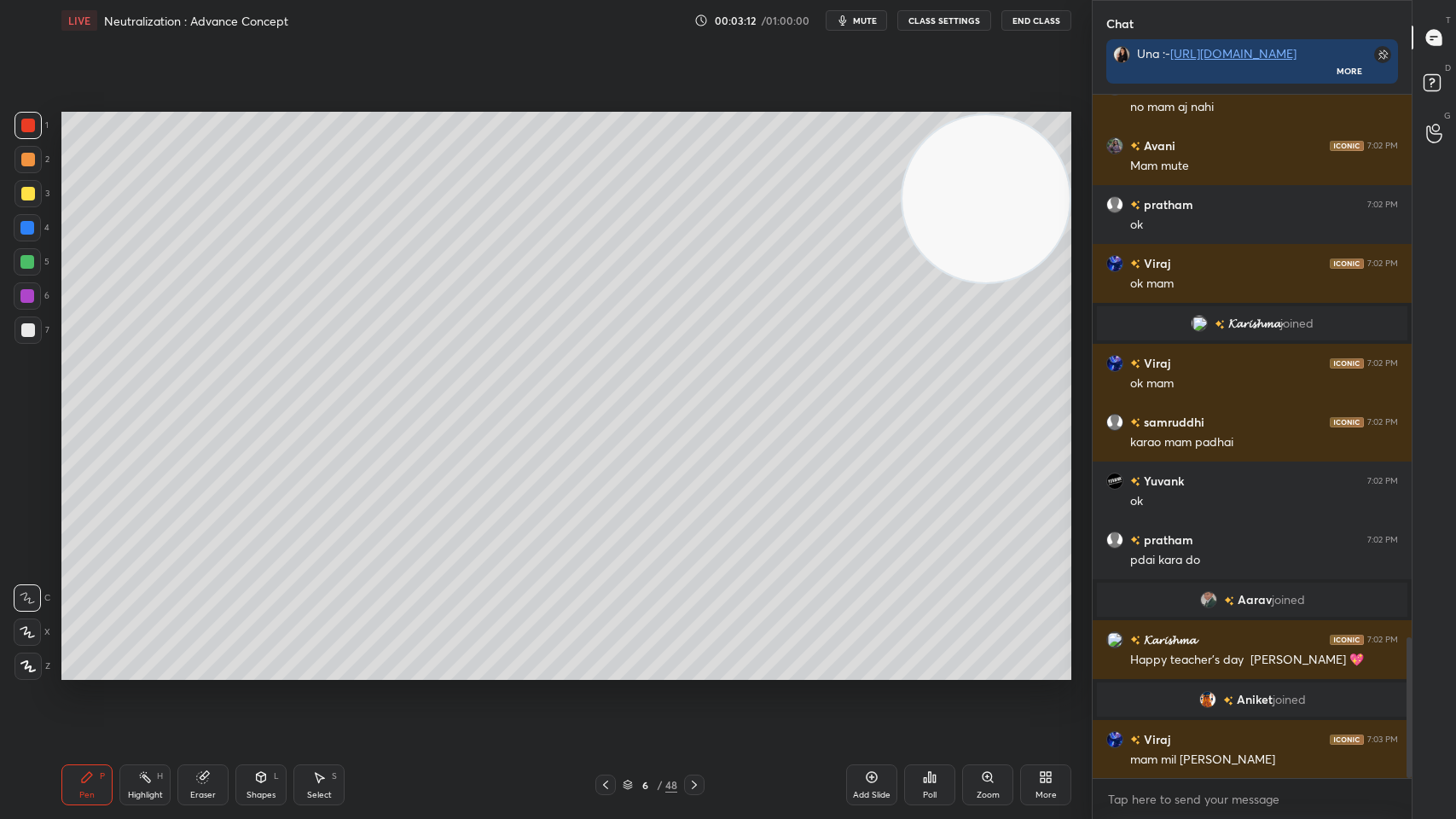
click at [27, 201] on div at bounding box center [29, 194] width 28 height 28
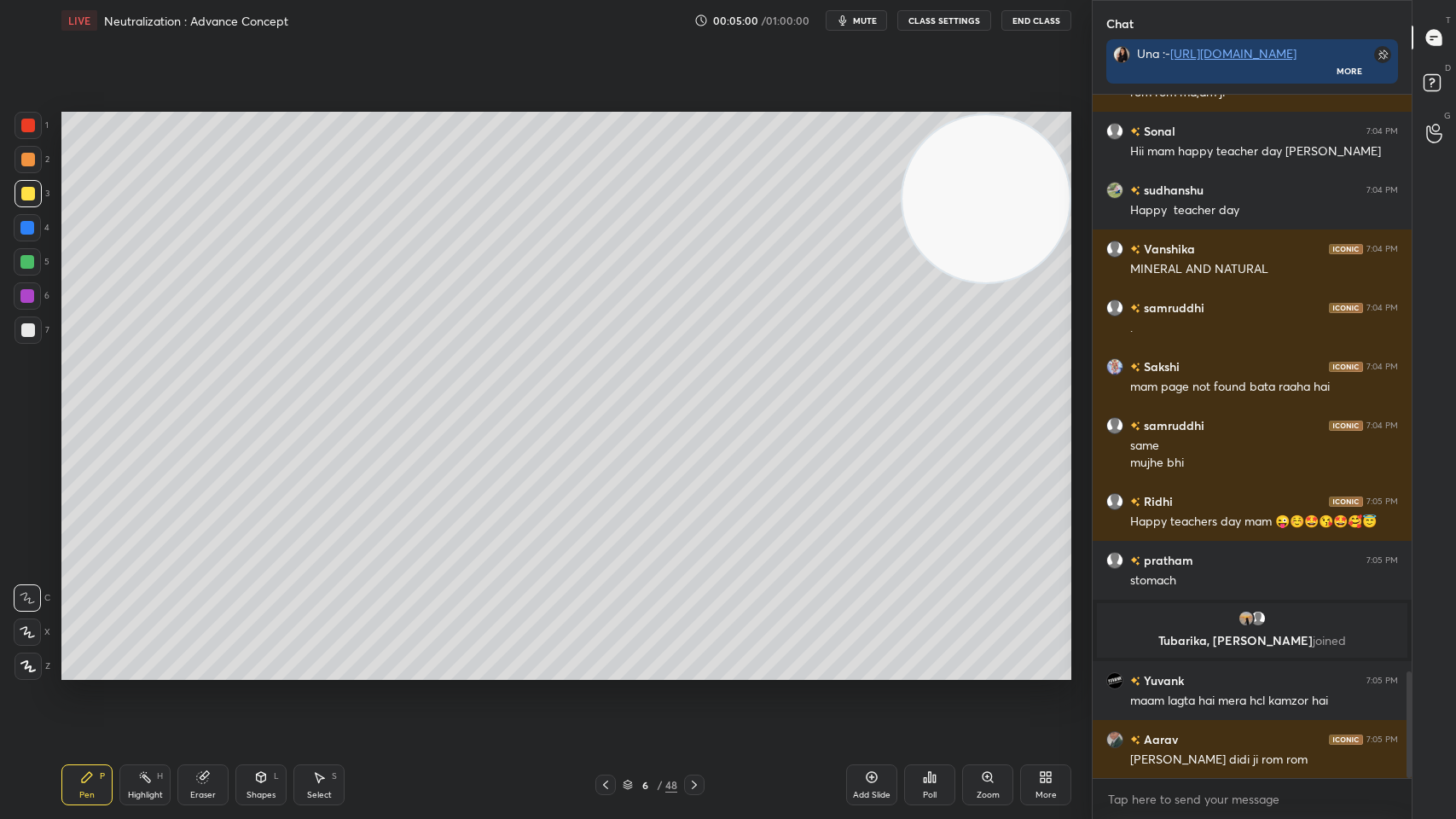
scroll to position [3717, 0]
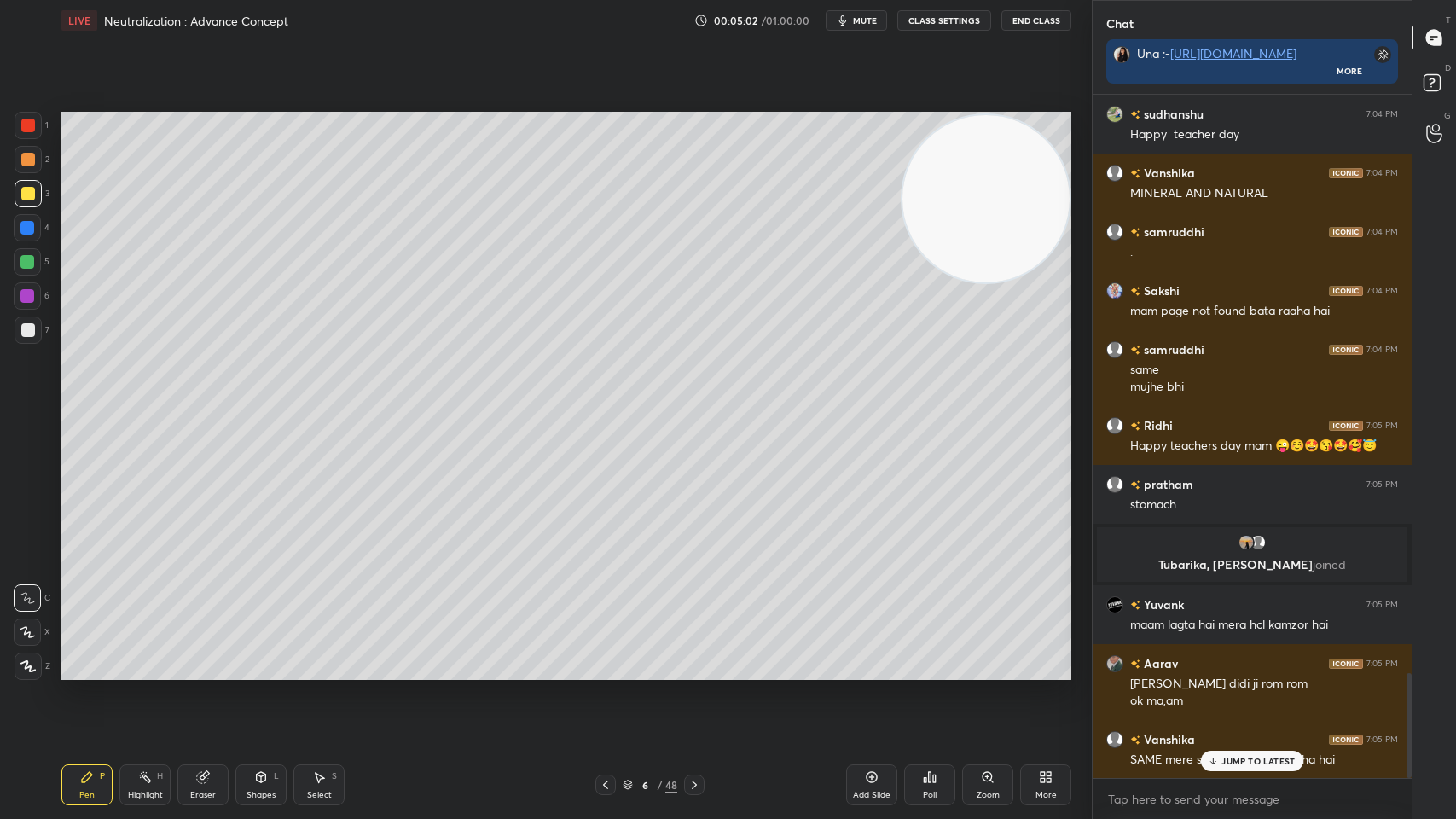
click at [691, 658] on icon at bounding box center [694, 784] width 14 height 14
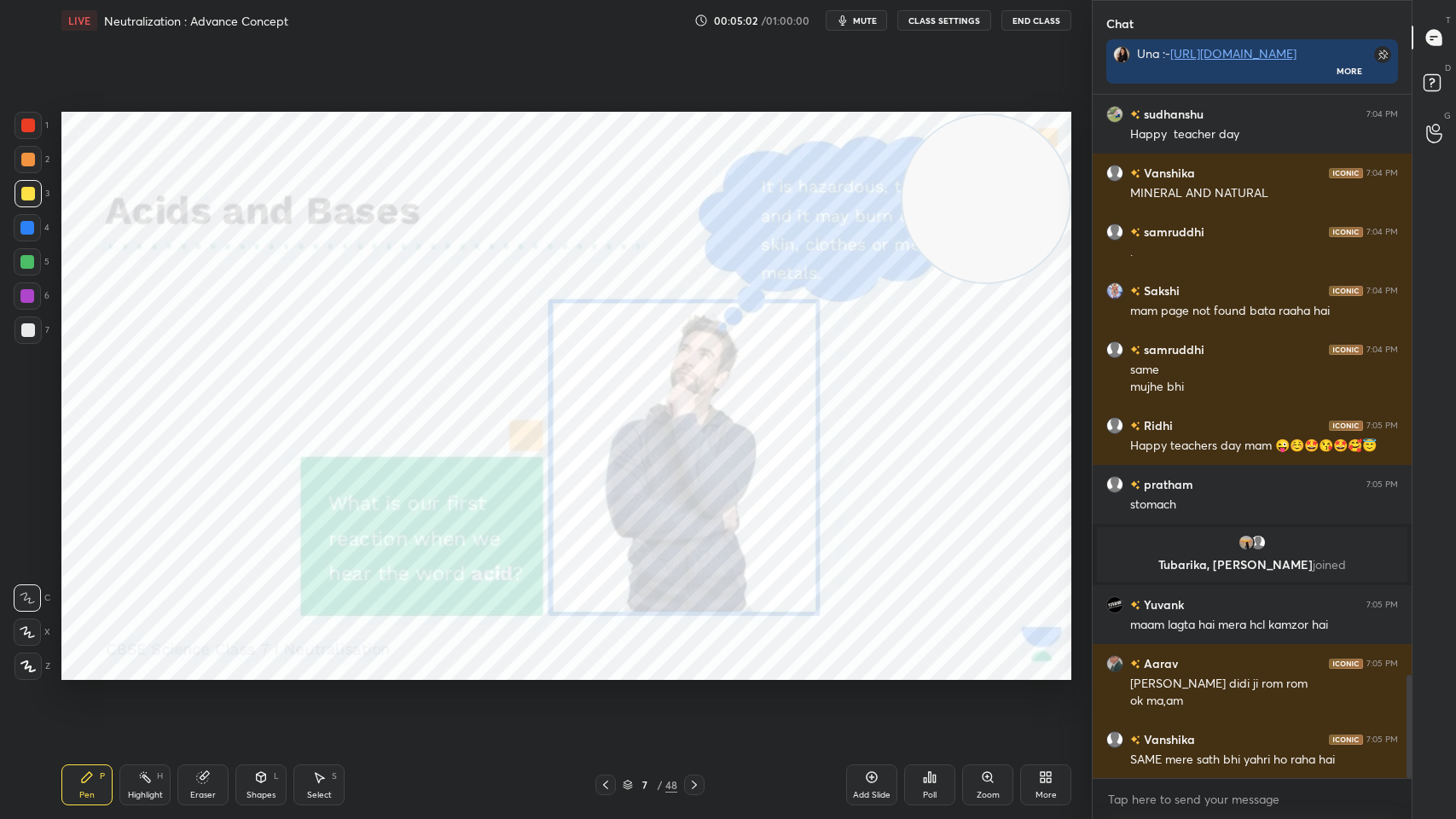
scroll to position [3834, 0]
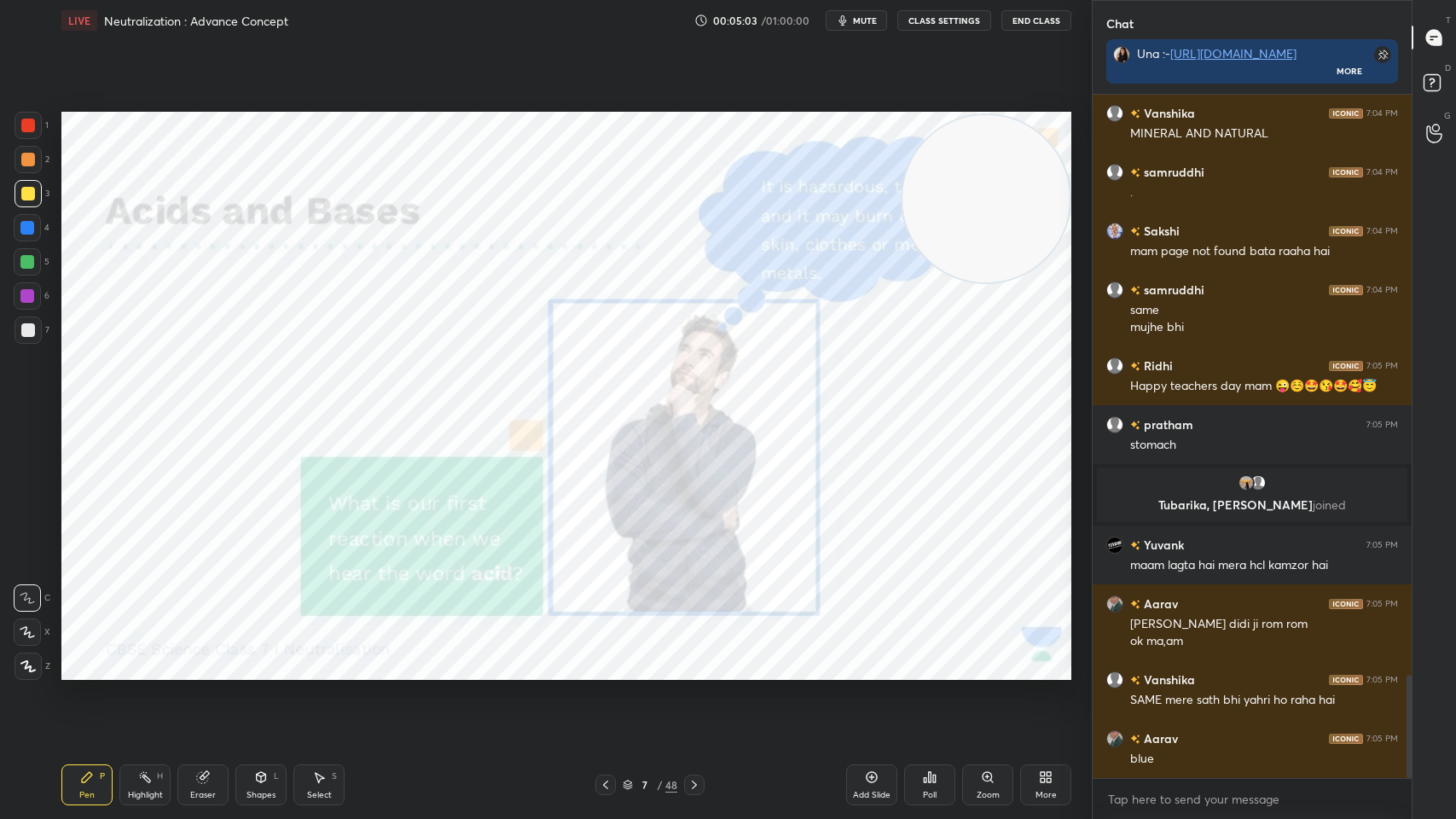
click at [36, 122] on div at bounding box center [29, 125] width 28 height 28
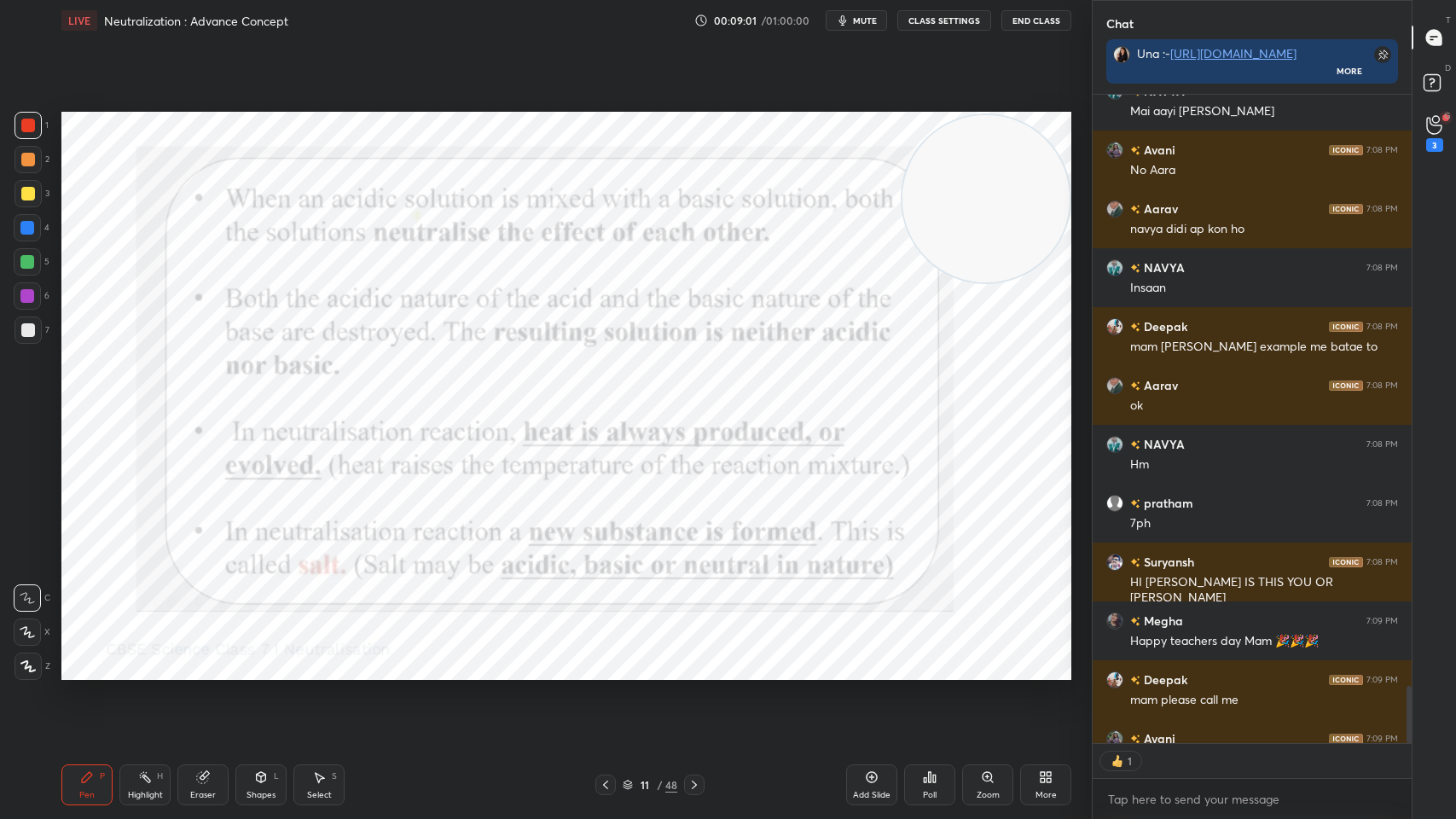
scroll to position [643, 314]
click at [870, 17] on span "mute" at bounding box center [865, 20] width 24 height 12
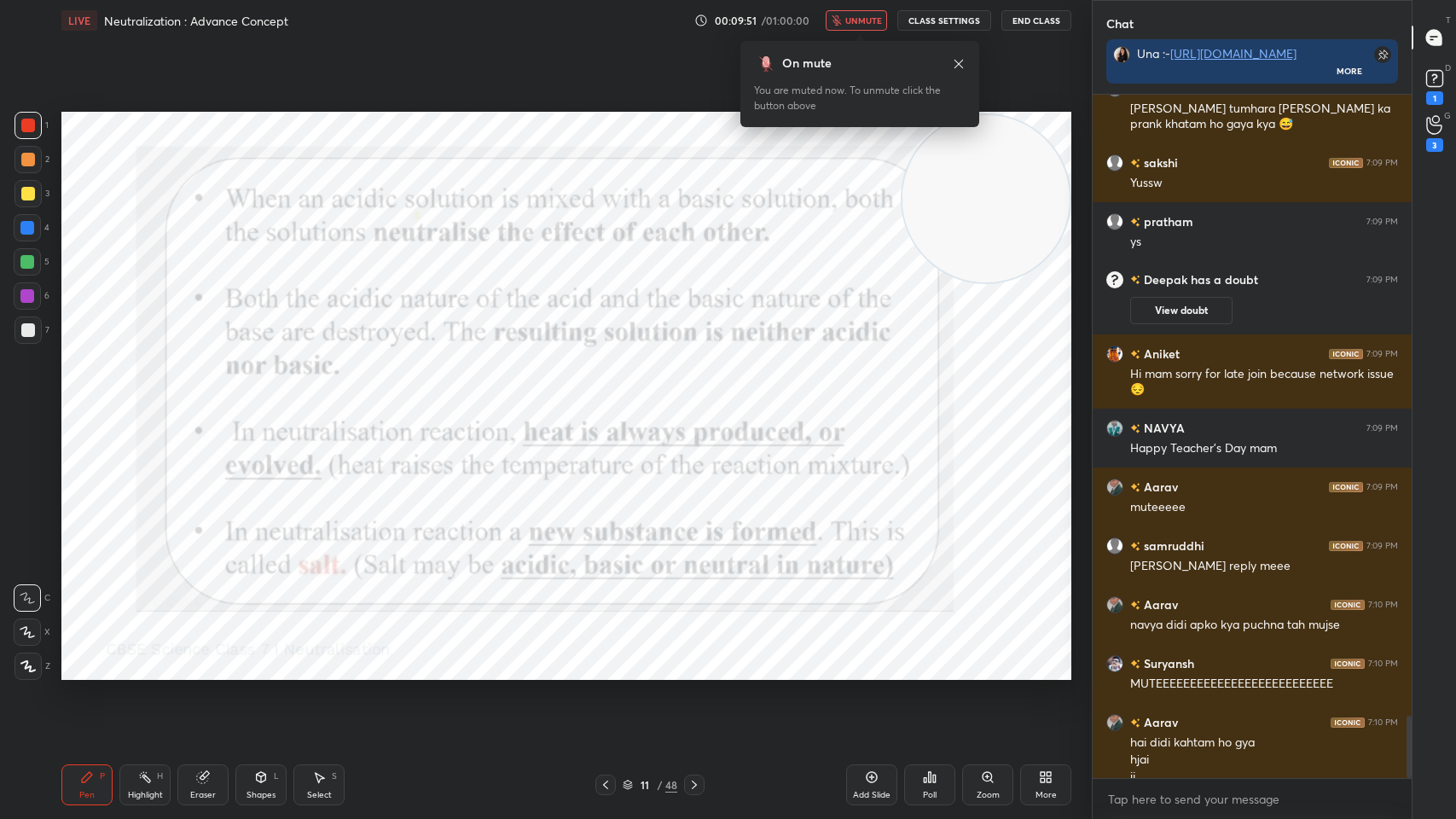
scroll to position [6876, 0]
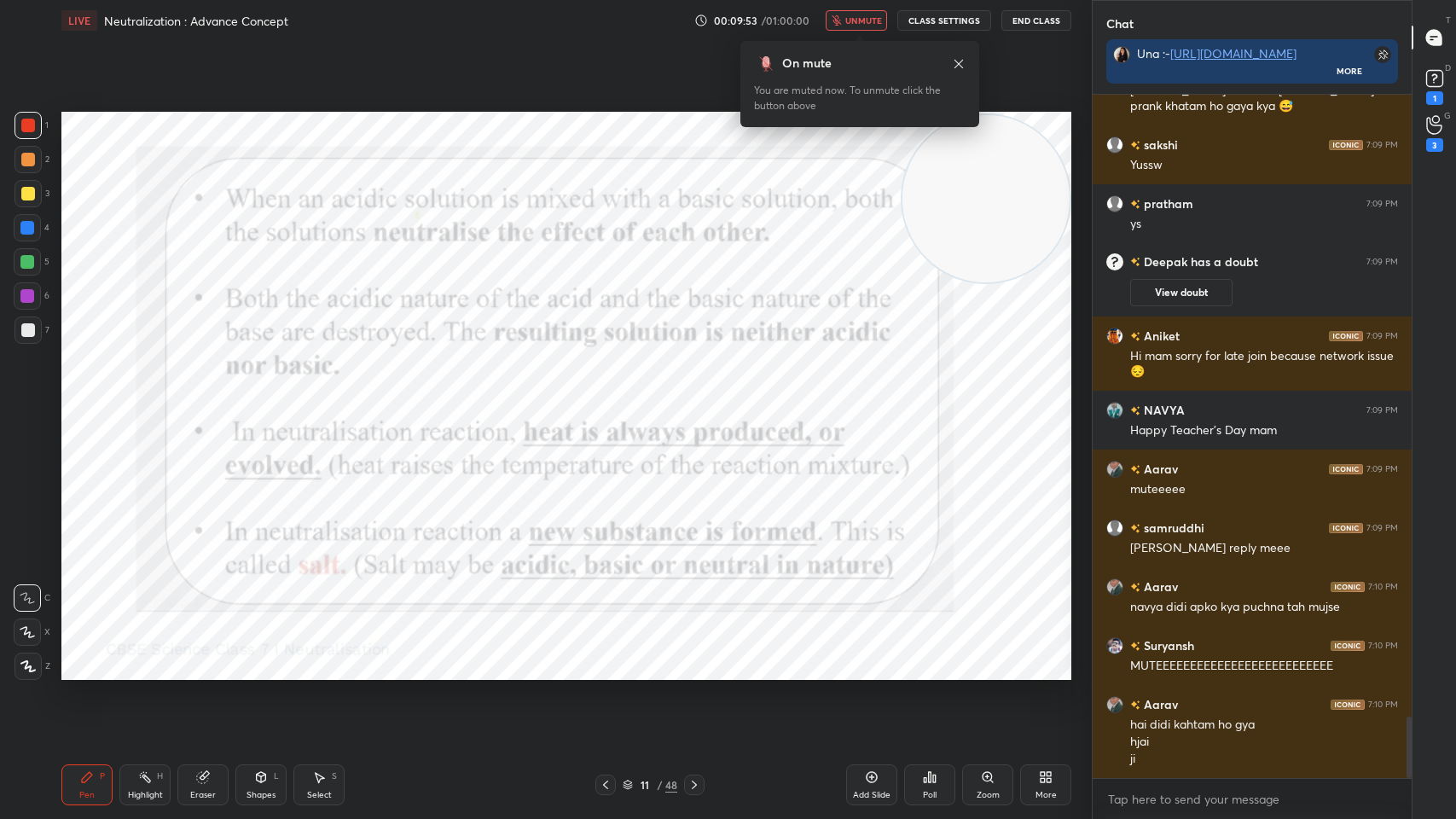
click at [956, 59] on icon at bounding box center [958, 63] width 14 height 14
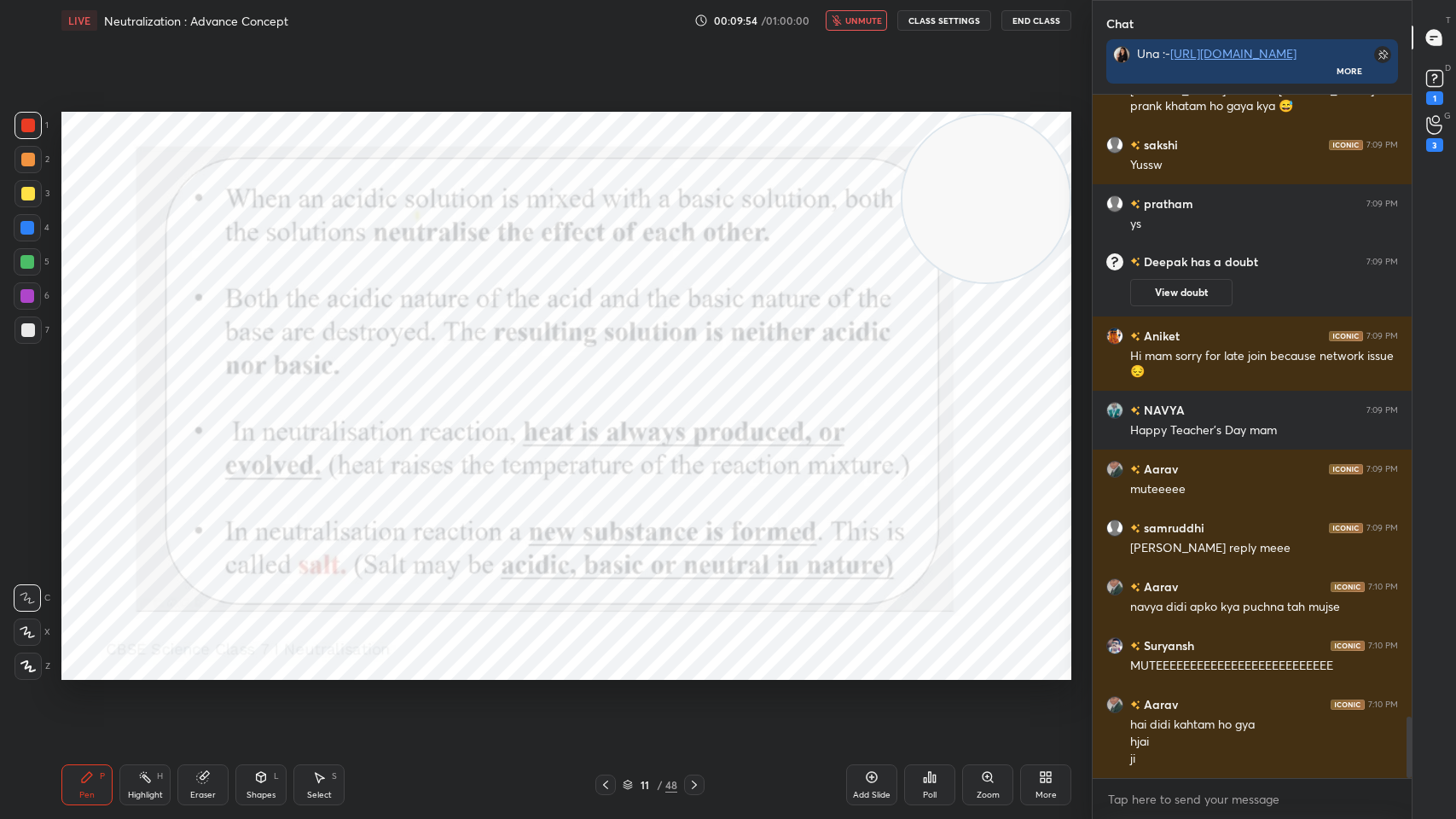
click at [853, 20] on span "unmute" at bounding box center [864, 20] width 37 height 12
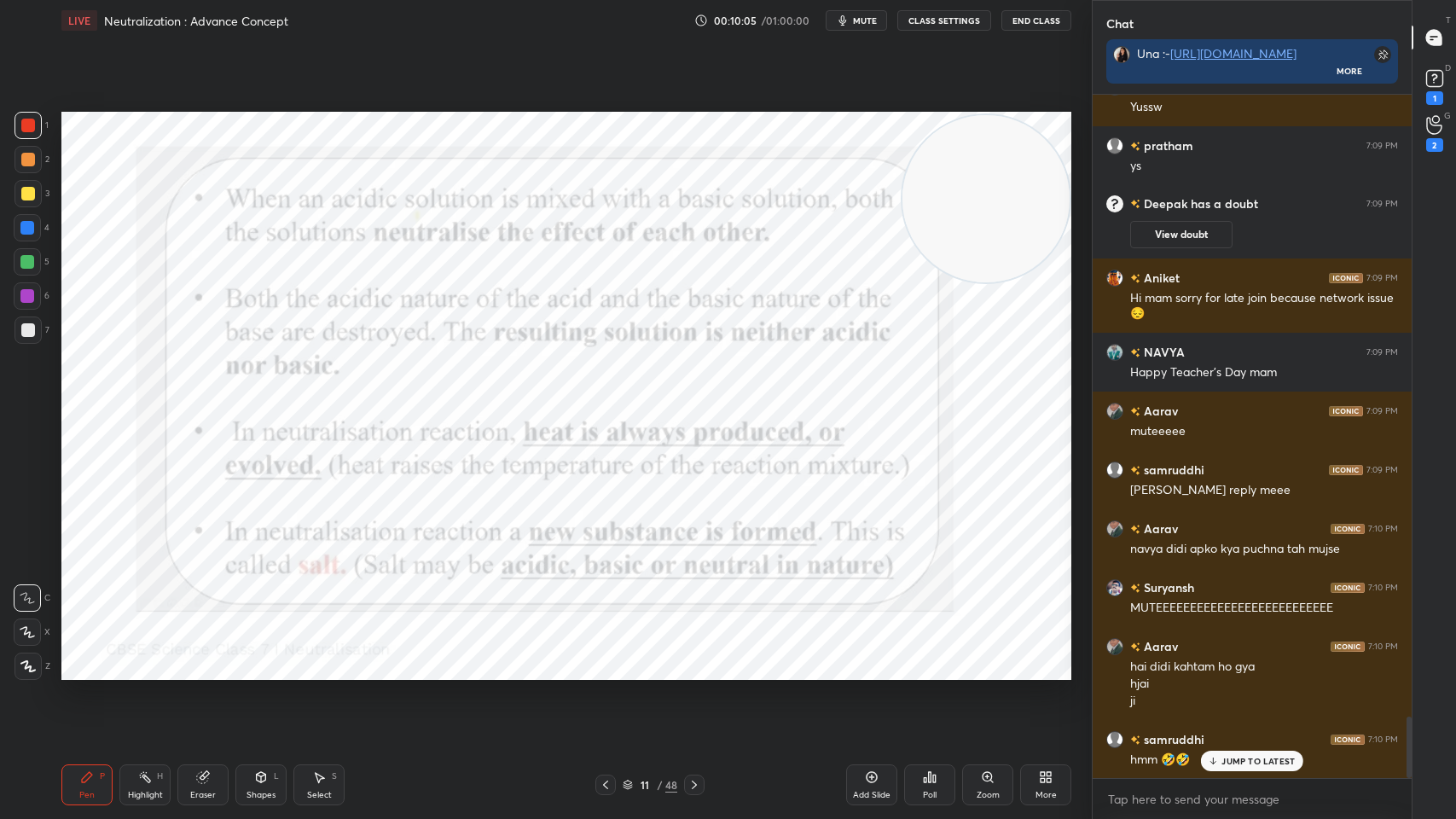
scroll to position [6994, 0]
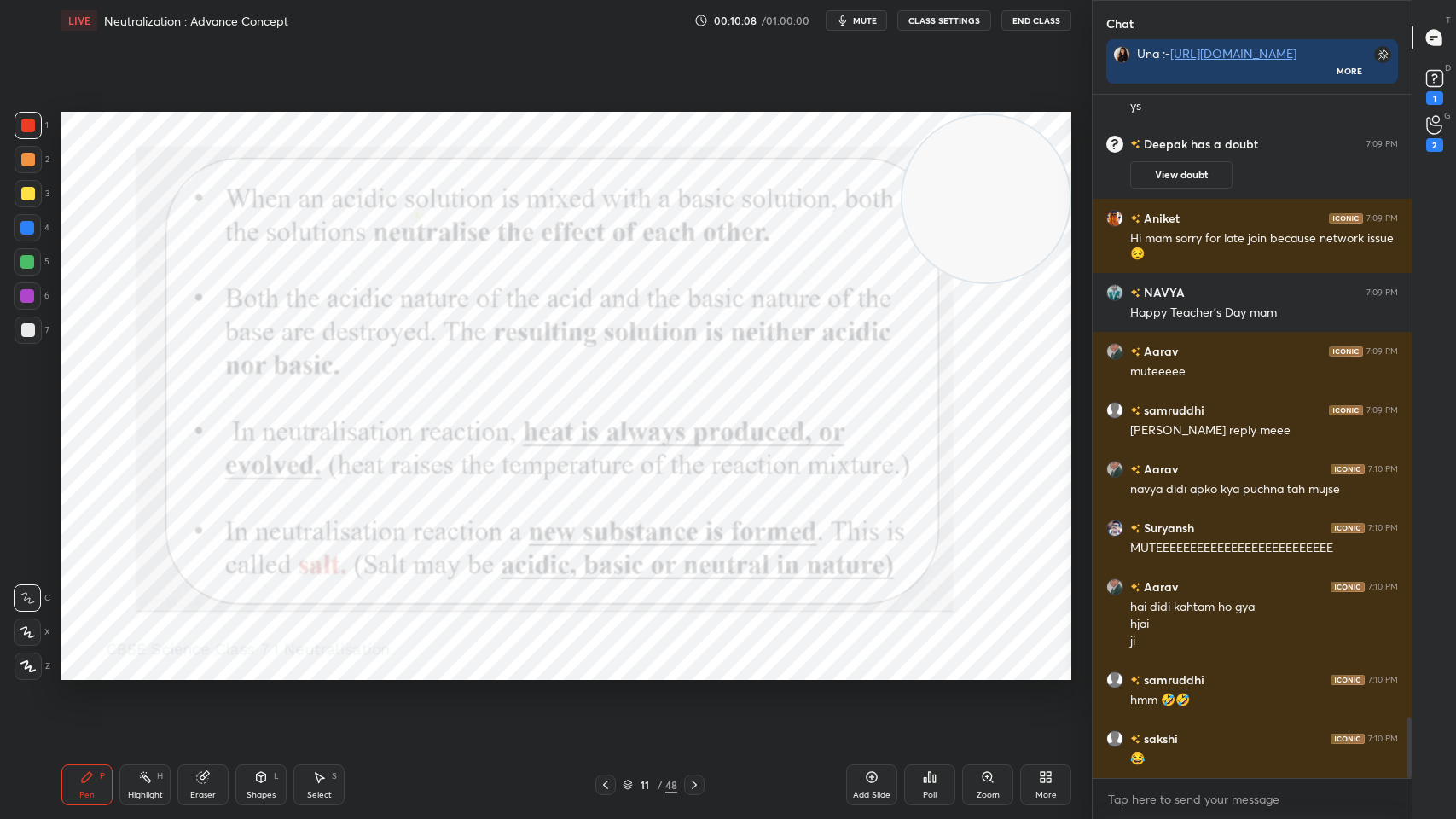
click at [870, 658] on div "Add Slide" at bounding box center [872, 785] width 52 height 40
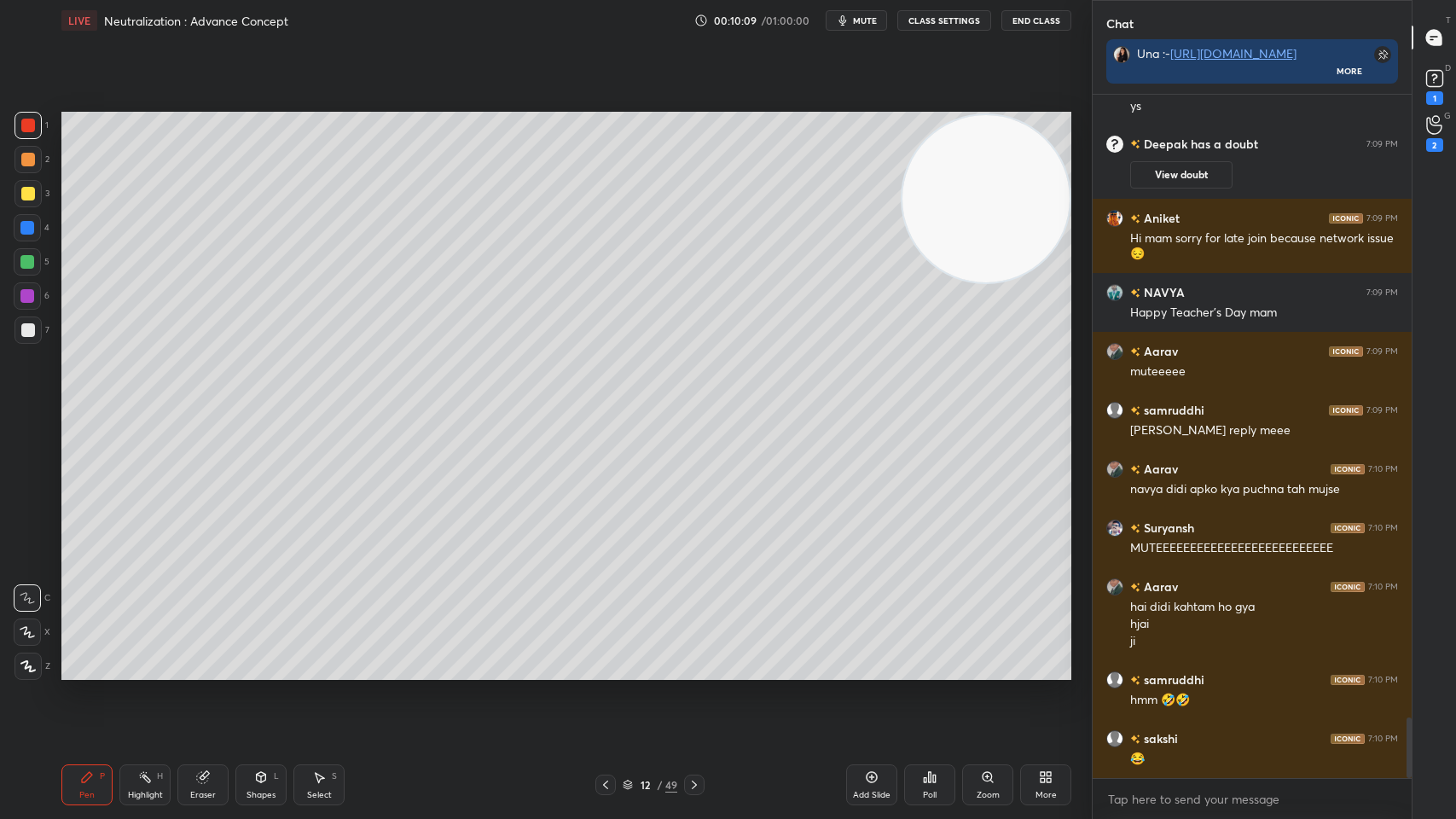
click at [29, 190] on div at bounding box center [28, 193] width 14 height 14
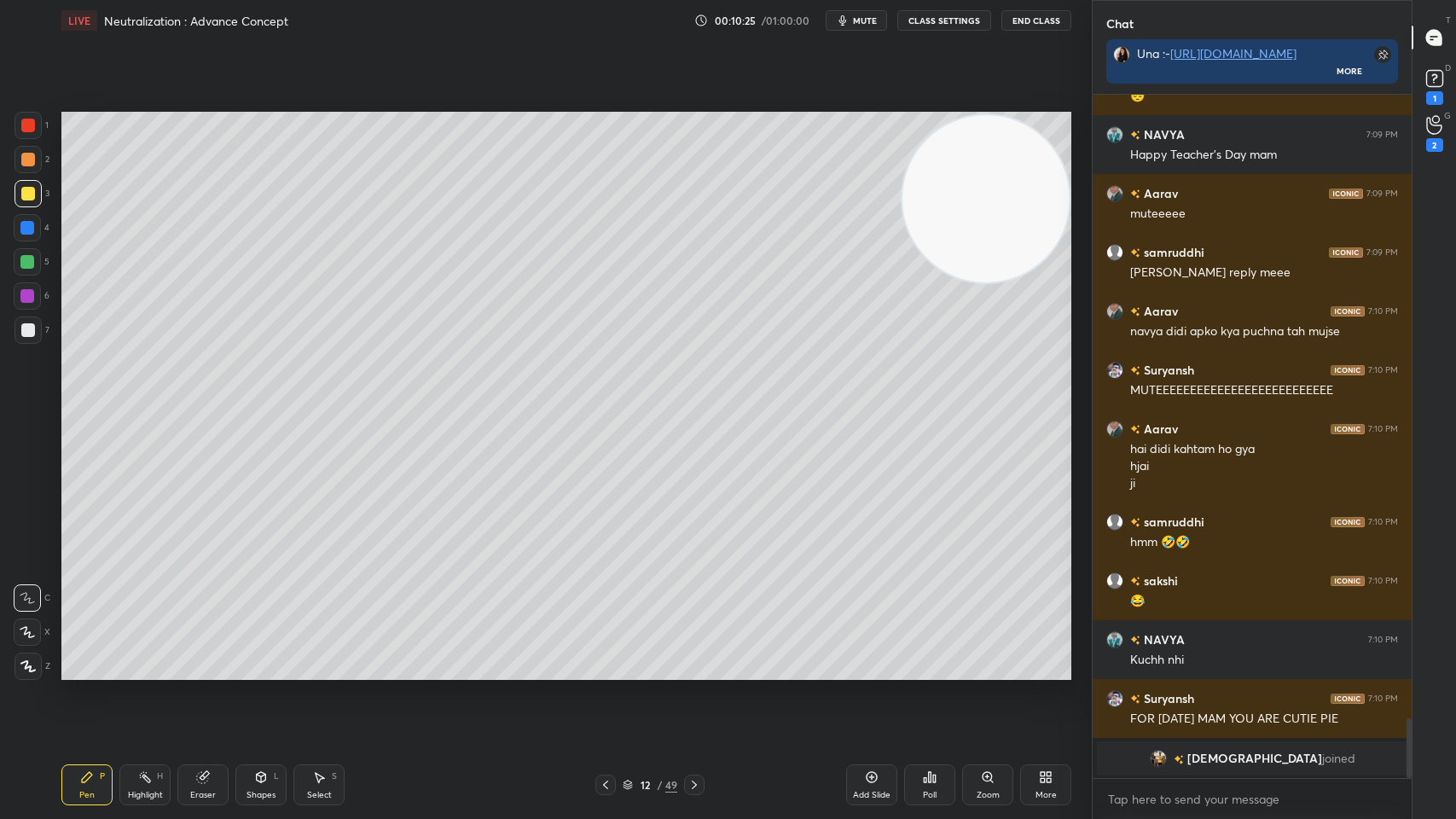
scroll to position [7211, 0]
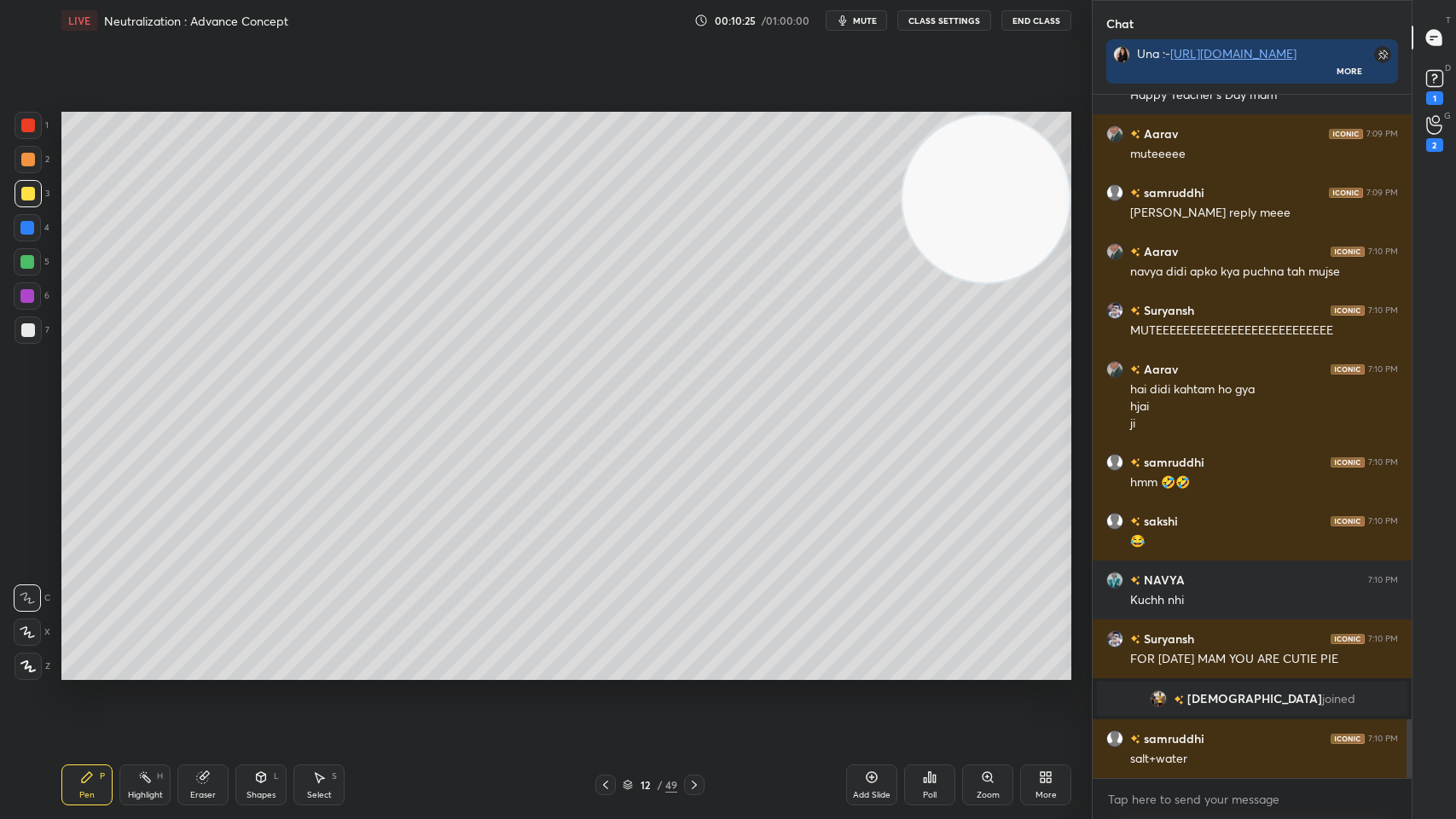
click at [17, 265] on div at bounding box center [28, 262] width 28 height 28
click at [35, 192] on div at bounding box center [29, 194] width 28 height 28
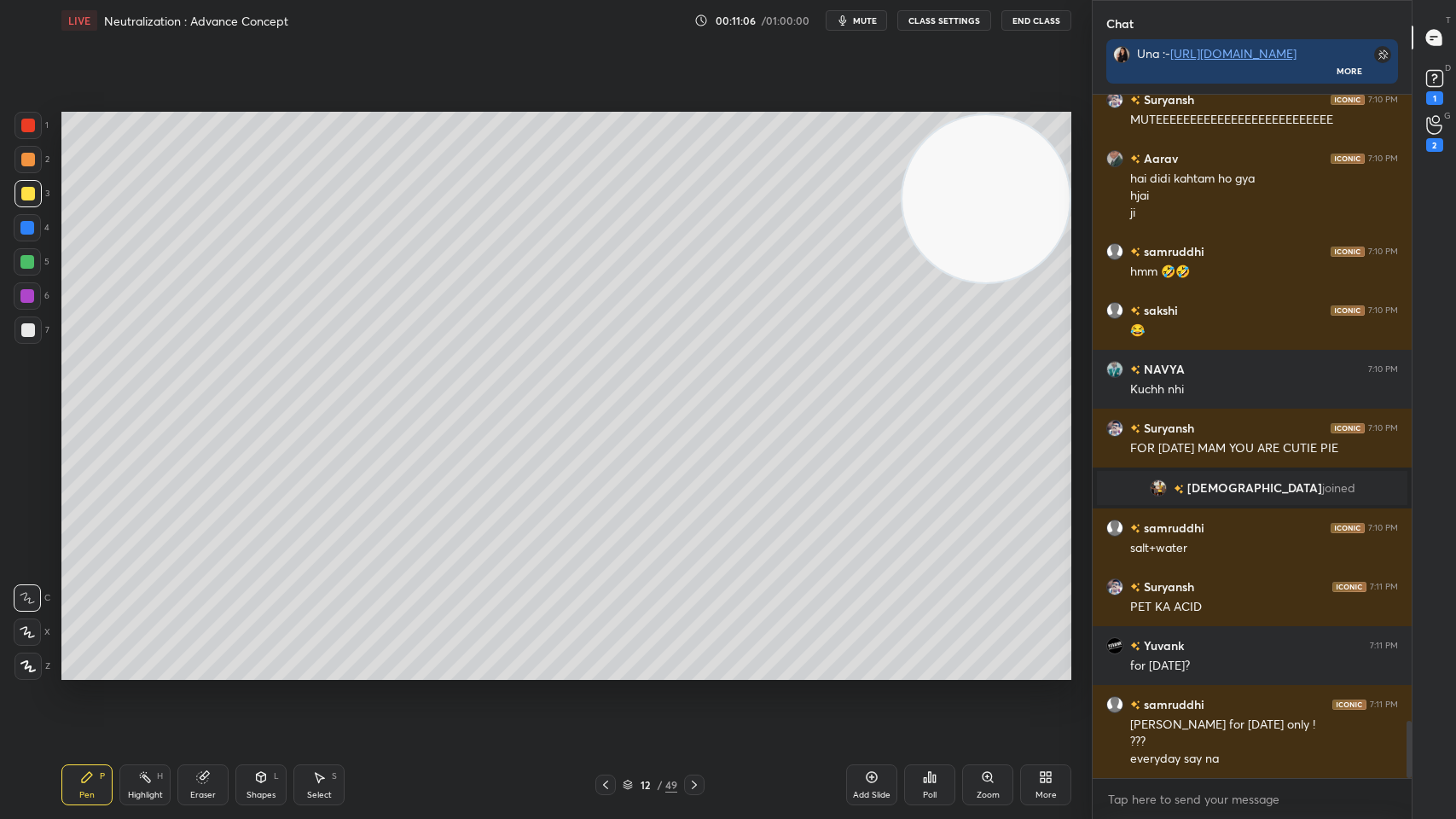
scroll to position [7480, 0]
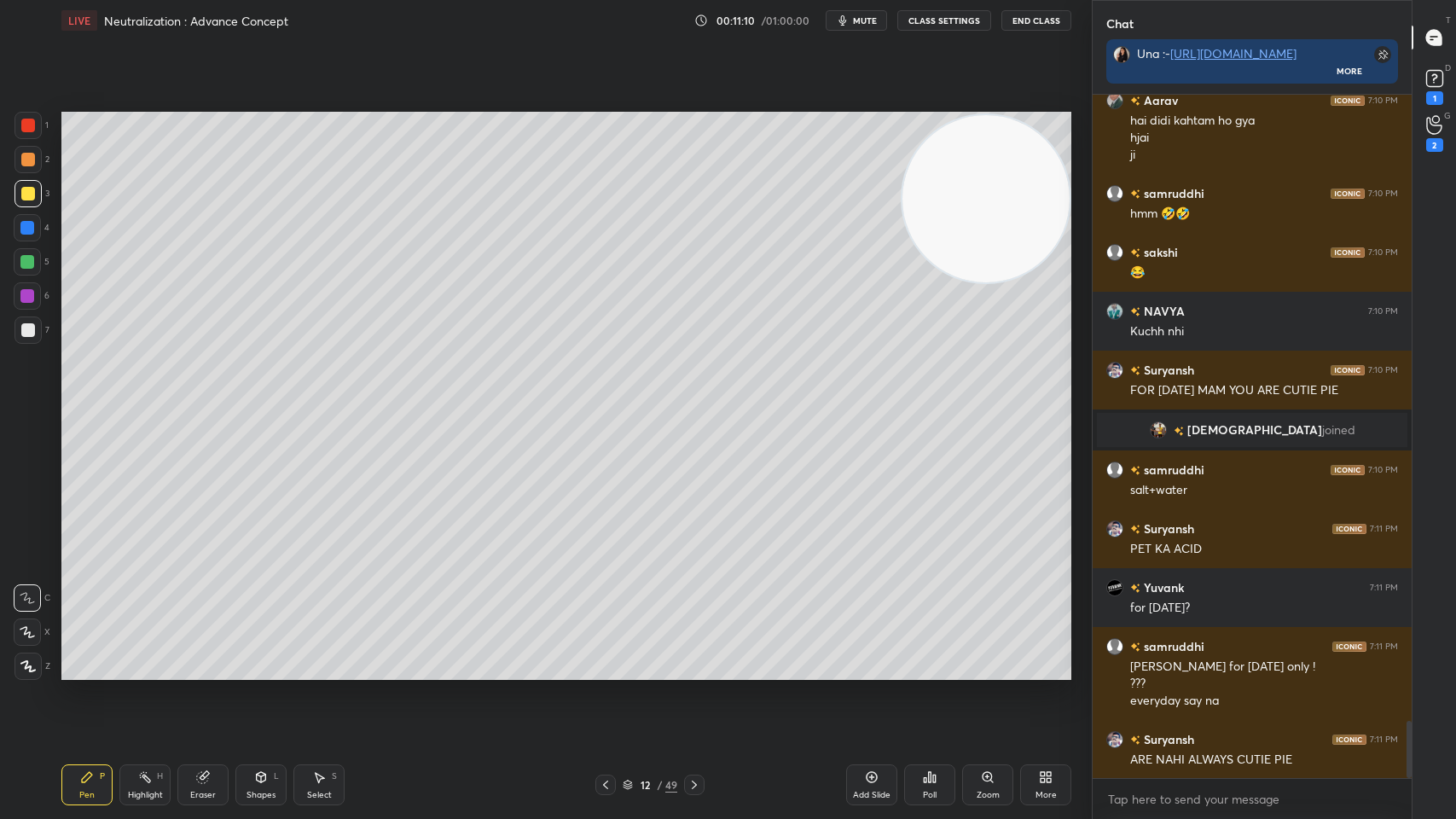
click at [32, 329] on div at bounding box center [28, 329] width 14 height 14
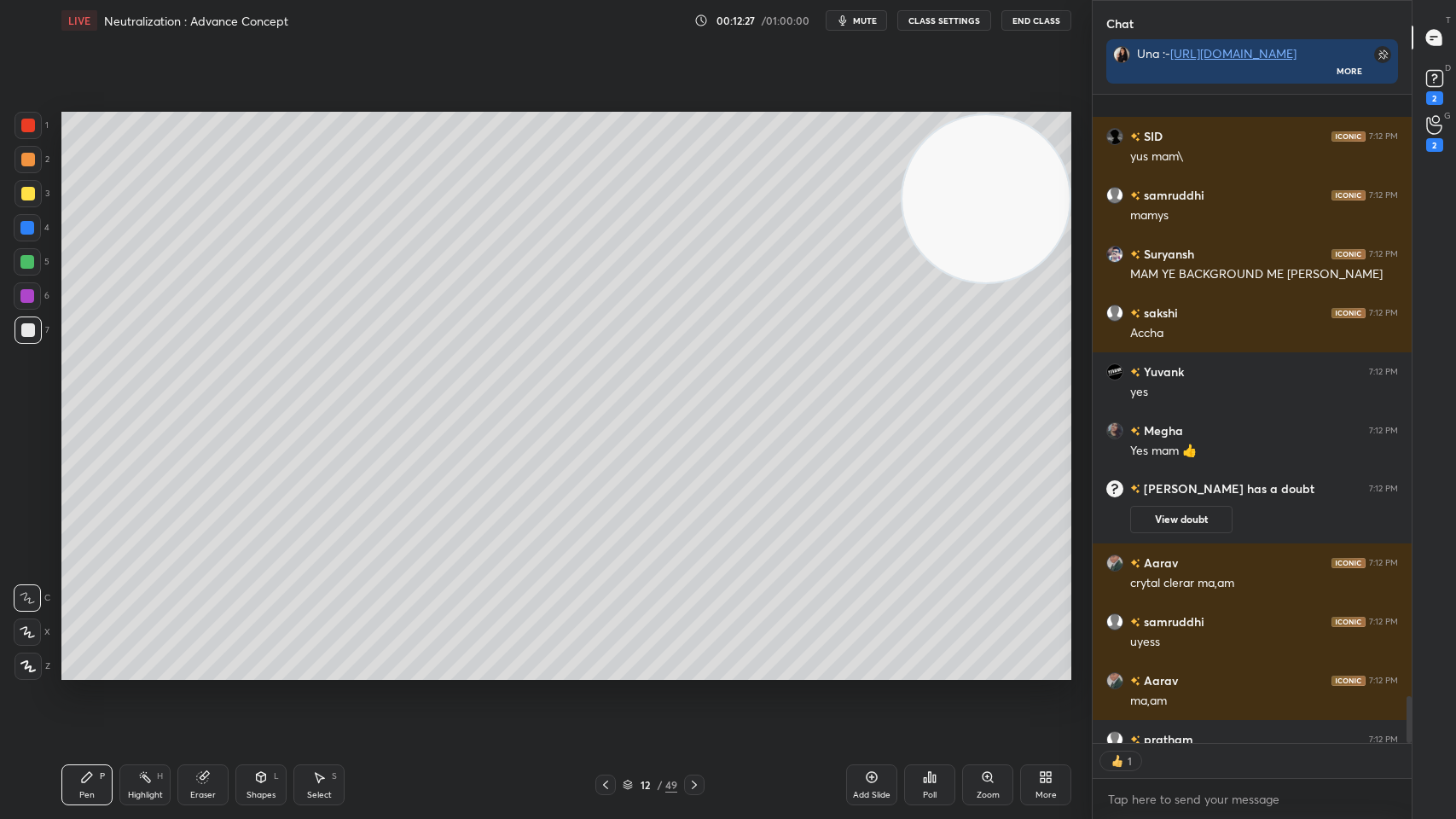
scroll to position [8346, 0]
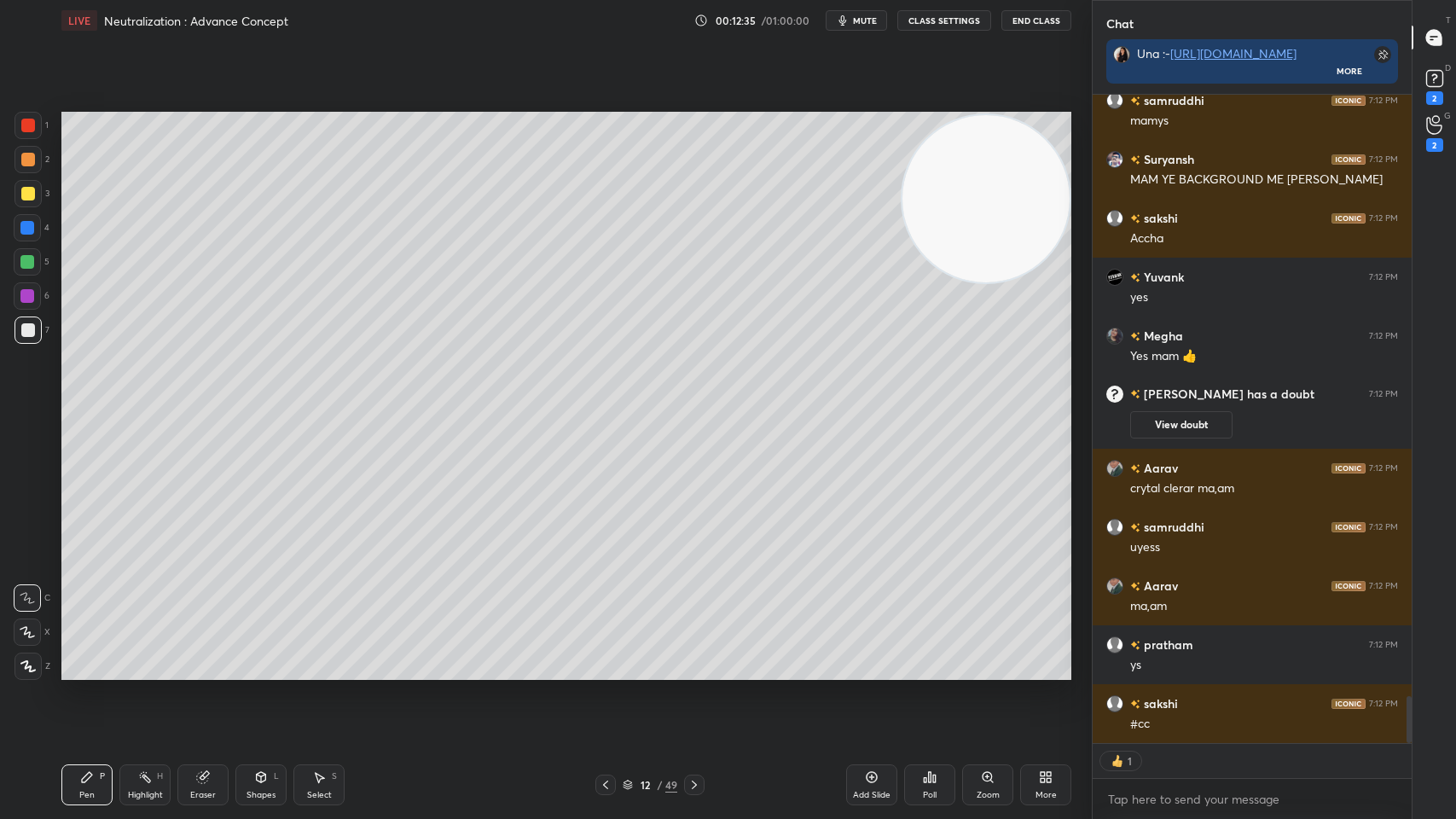
click at [693, 658] on icon at bounding box center [694, 784] width 14 height 14
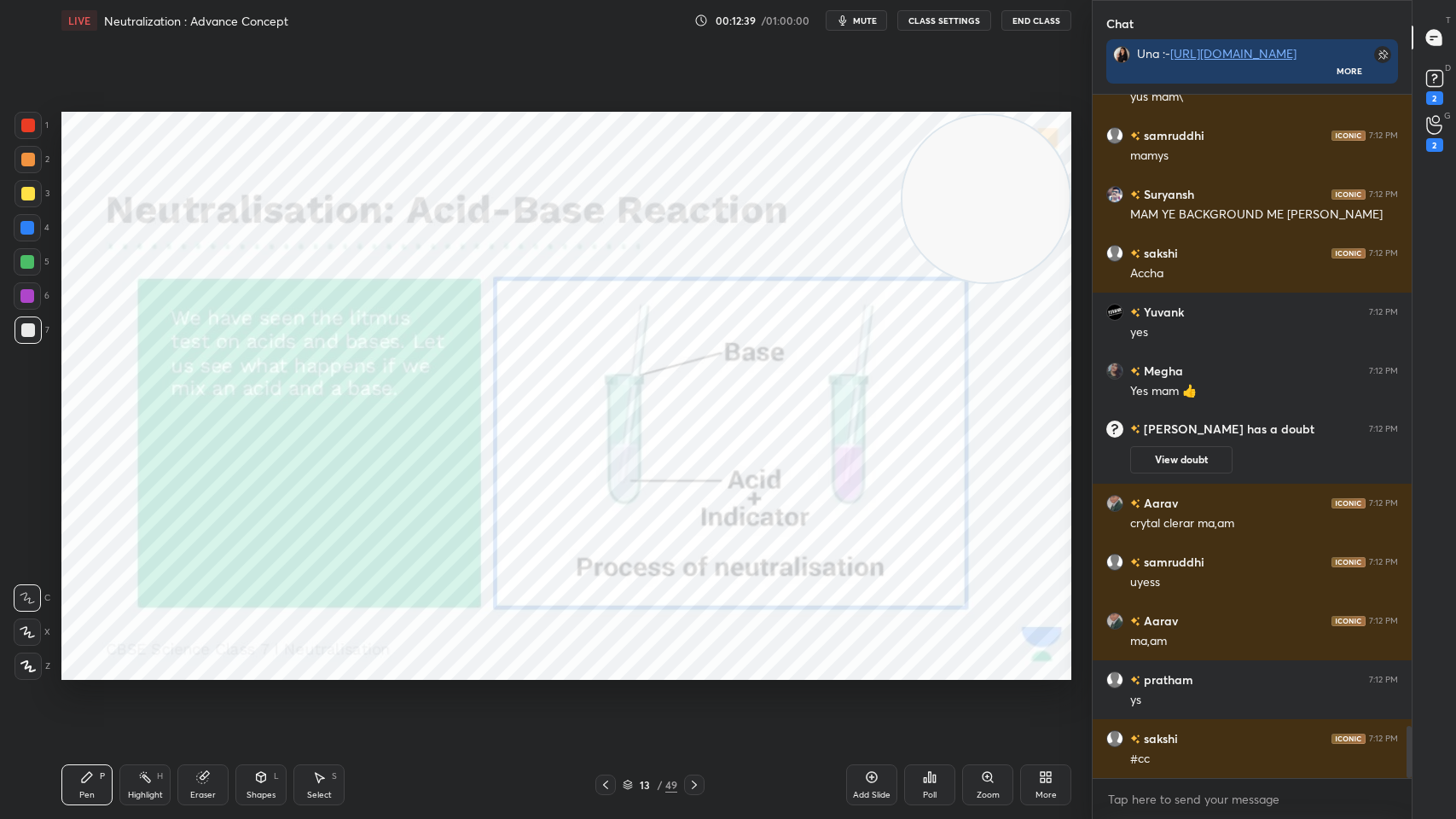
scroll to position [8269, 0]
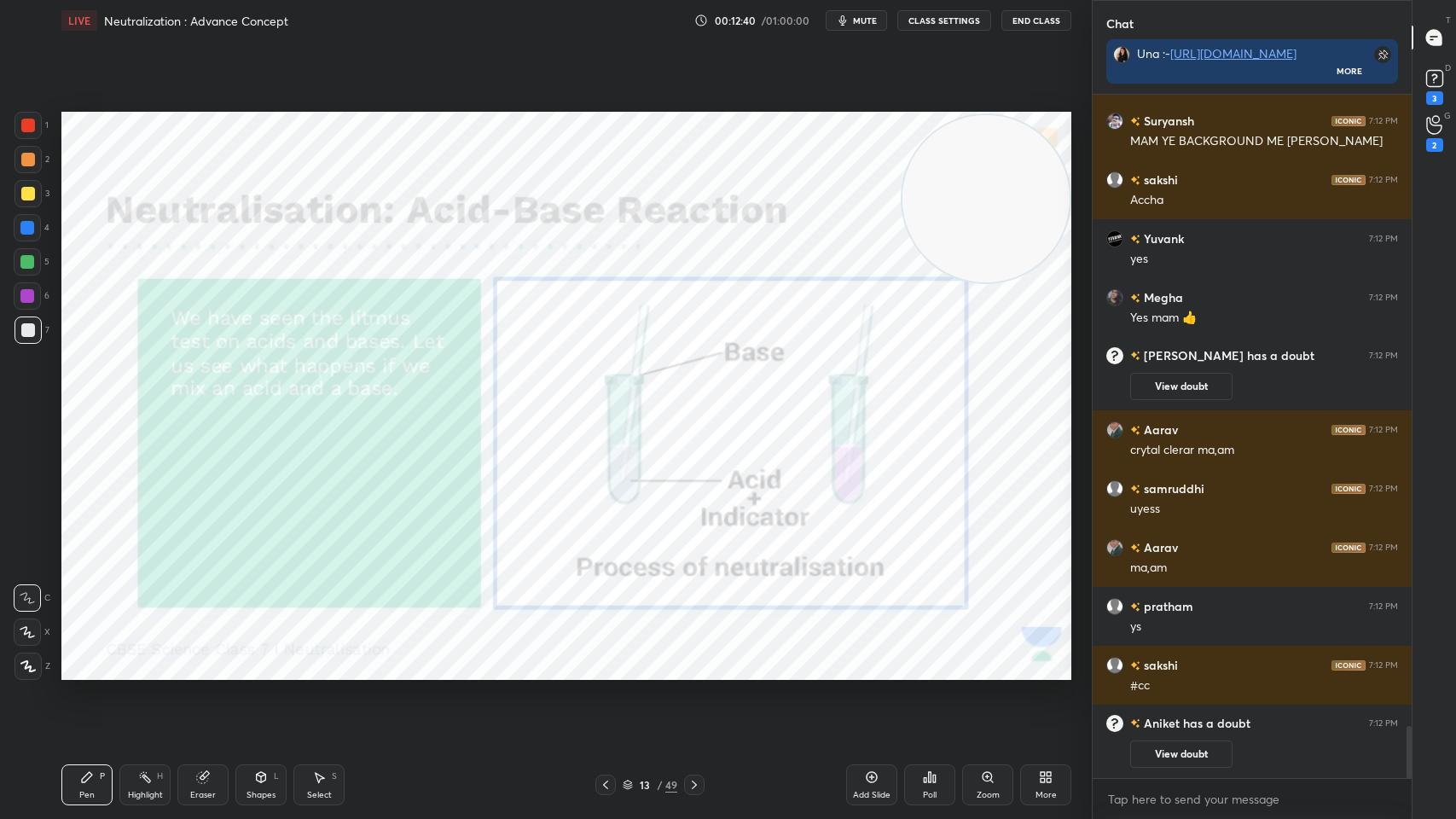
click at [858, 17] on span "mute" at bounding box center [865, 20] width 24 height 12
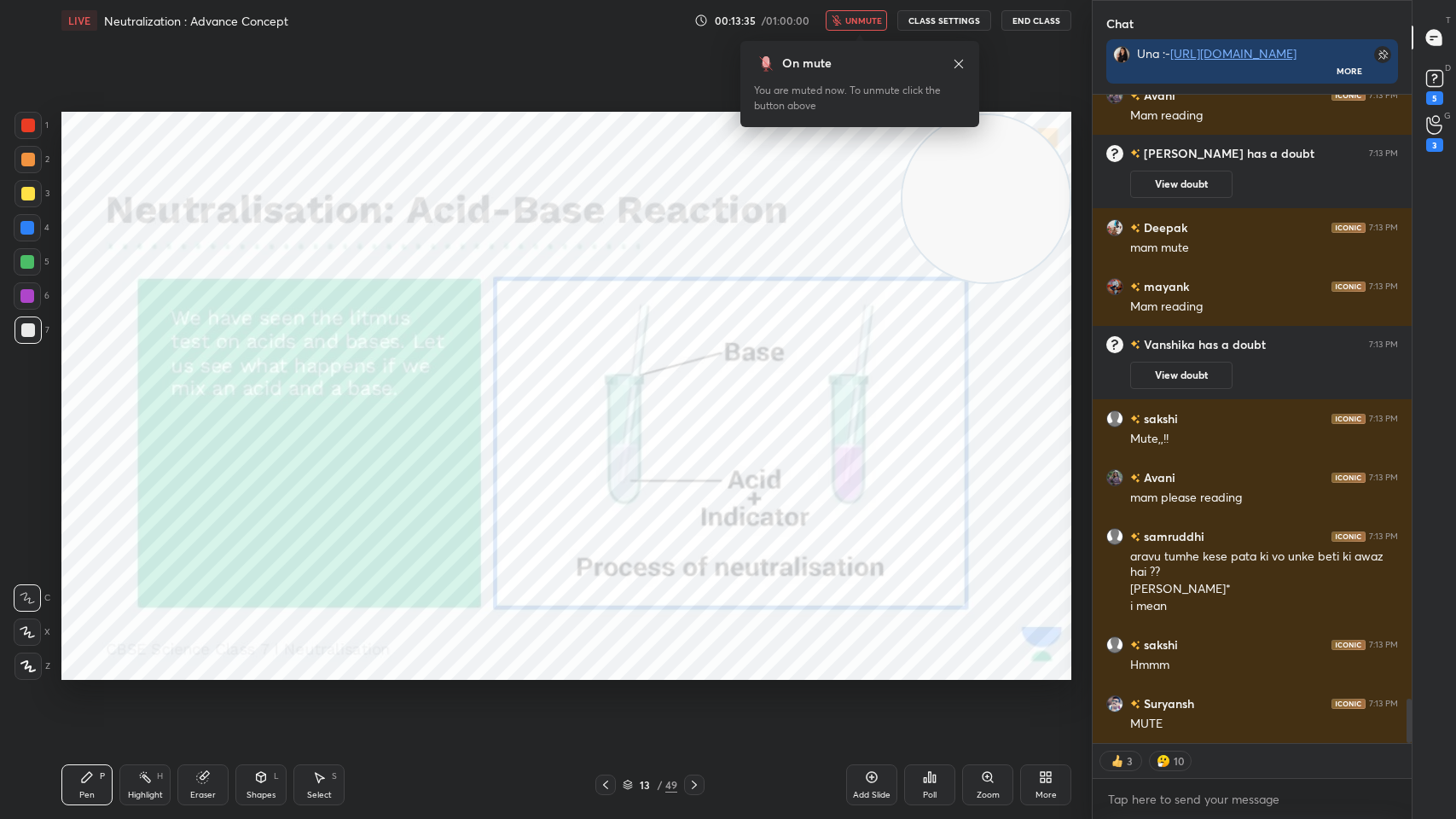
scroll to position [8902, 0]
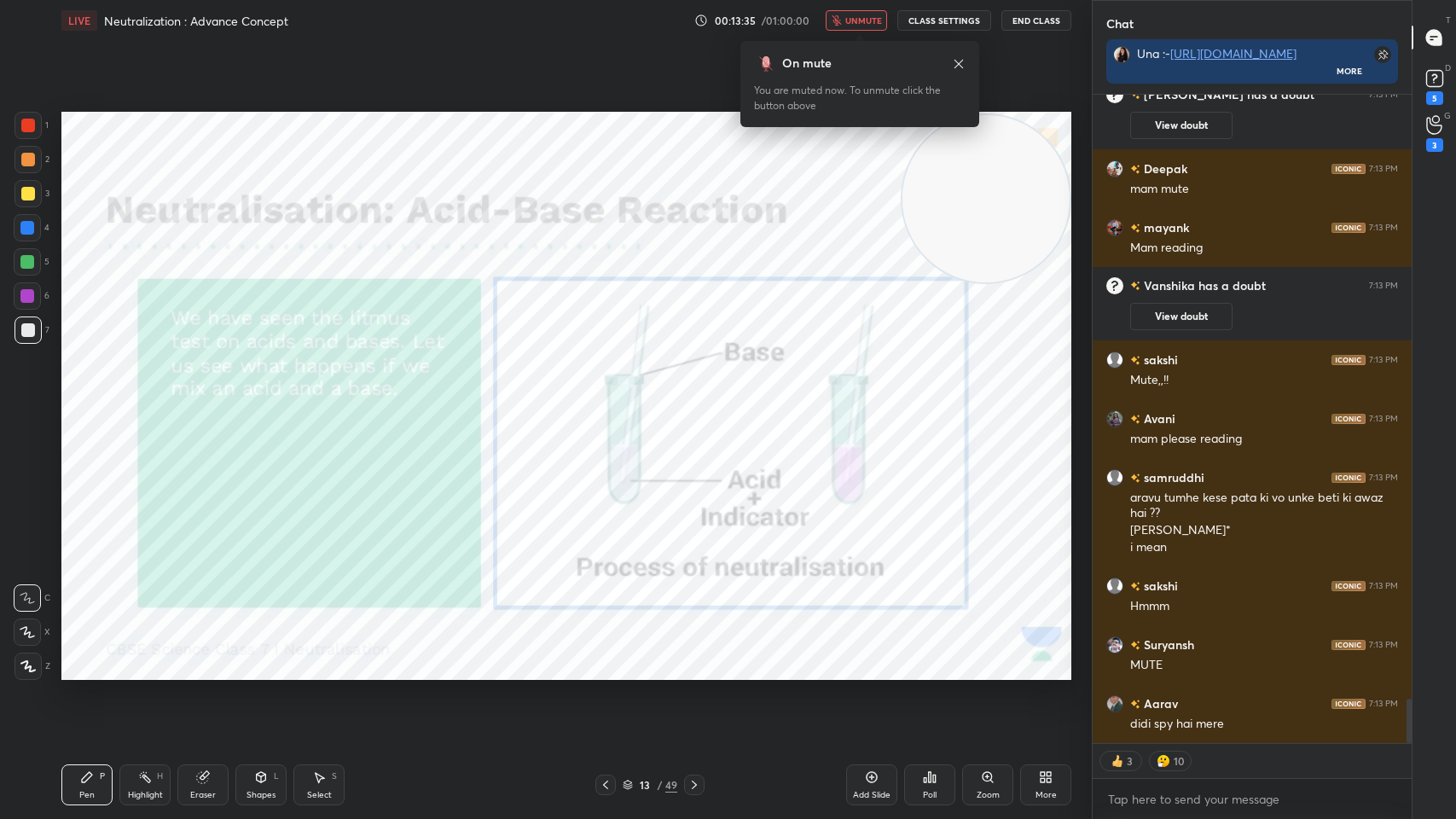
click at [967, 68] on div "On mute You are muted now. To unmute click the button above" at bounding box center [861, 84] width 239 height 87
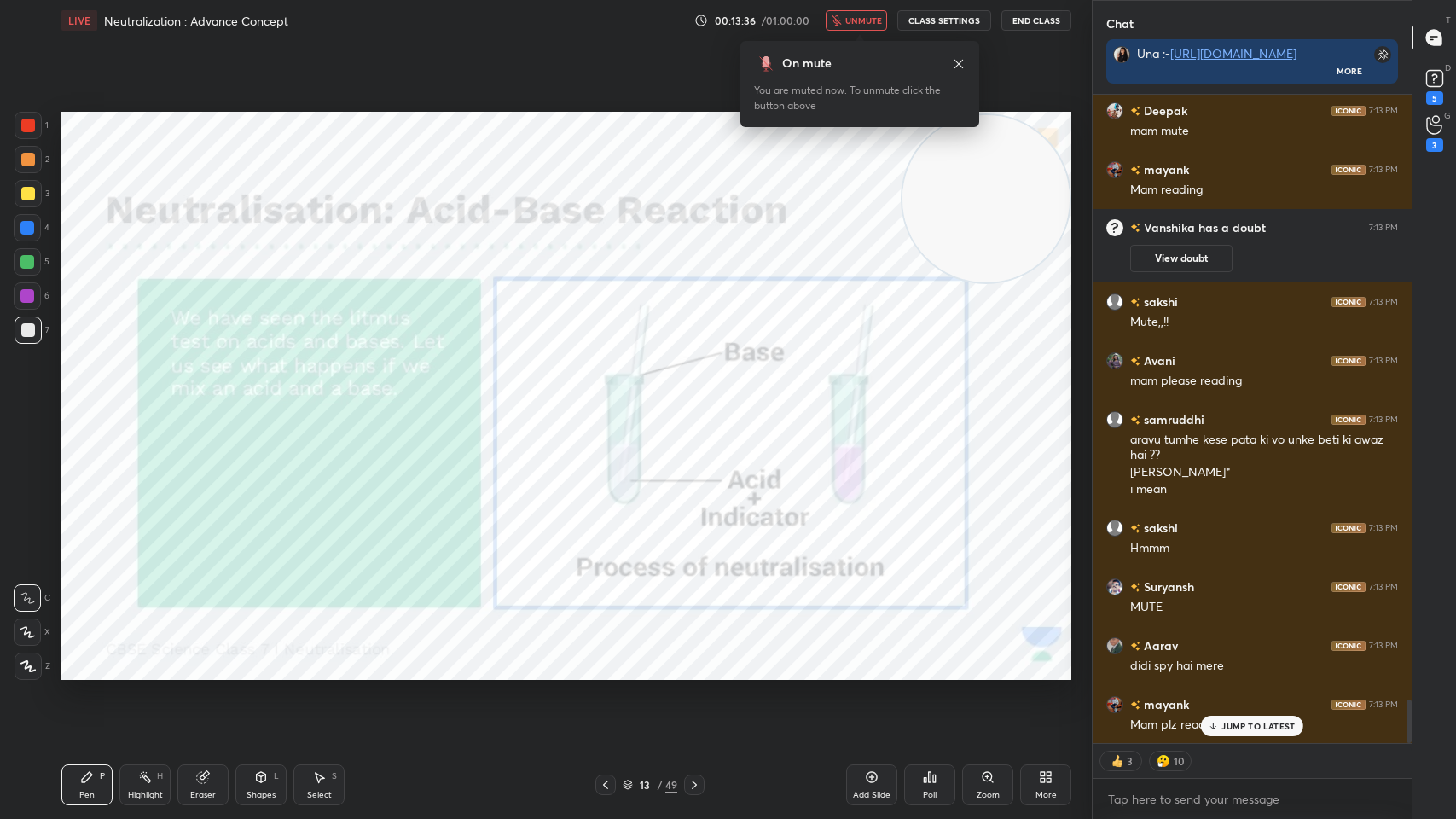
click at [956, 65] on icon at bounding box center [958, 63] width 8 height 8
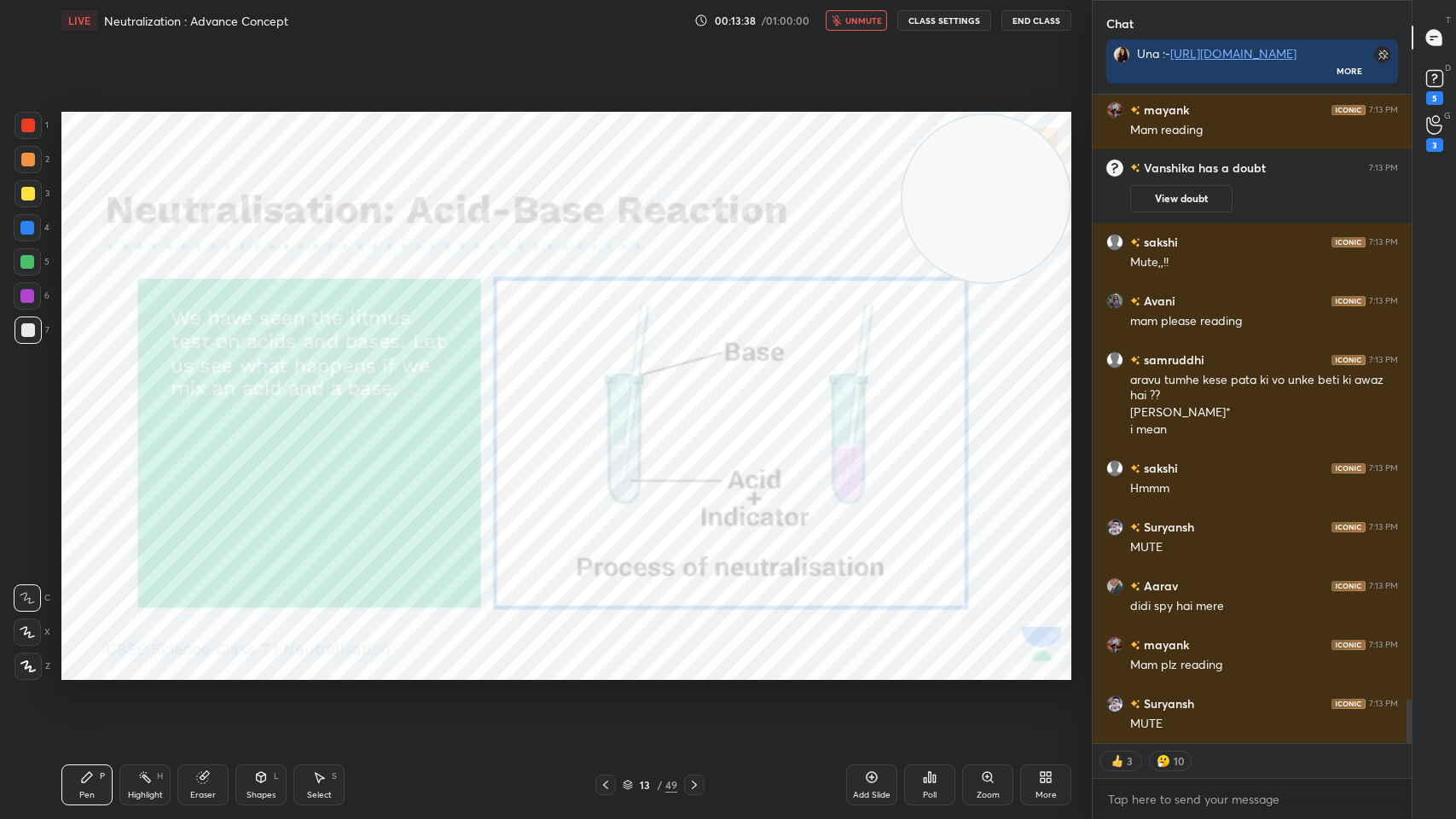
scroll to position [9137, 0]
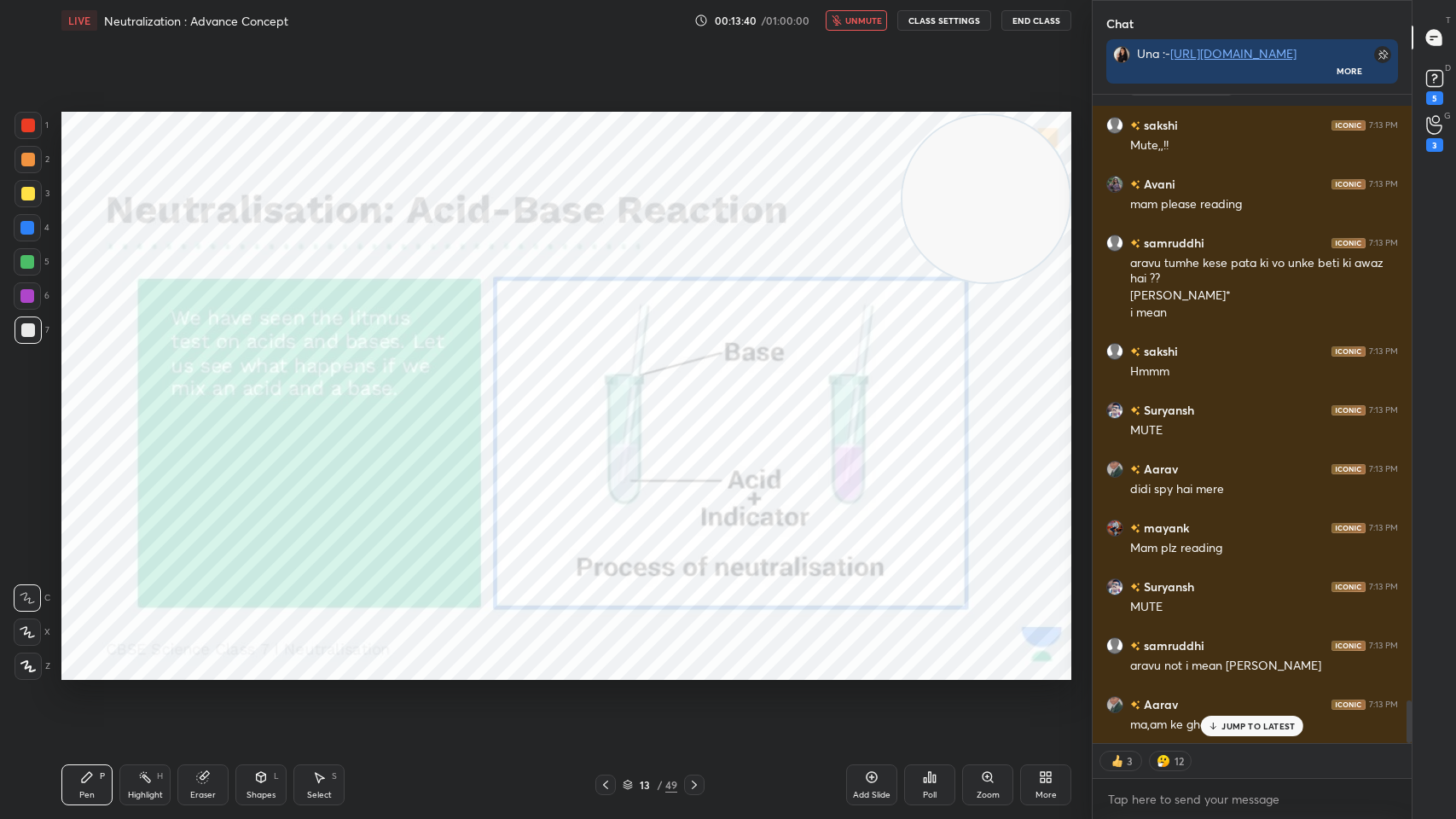
click at [875, 14] on button "unmute" at bounding box center [856, 20] width 62 height 20
type textarea "x"
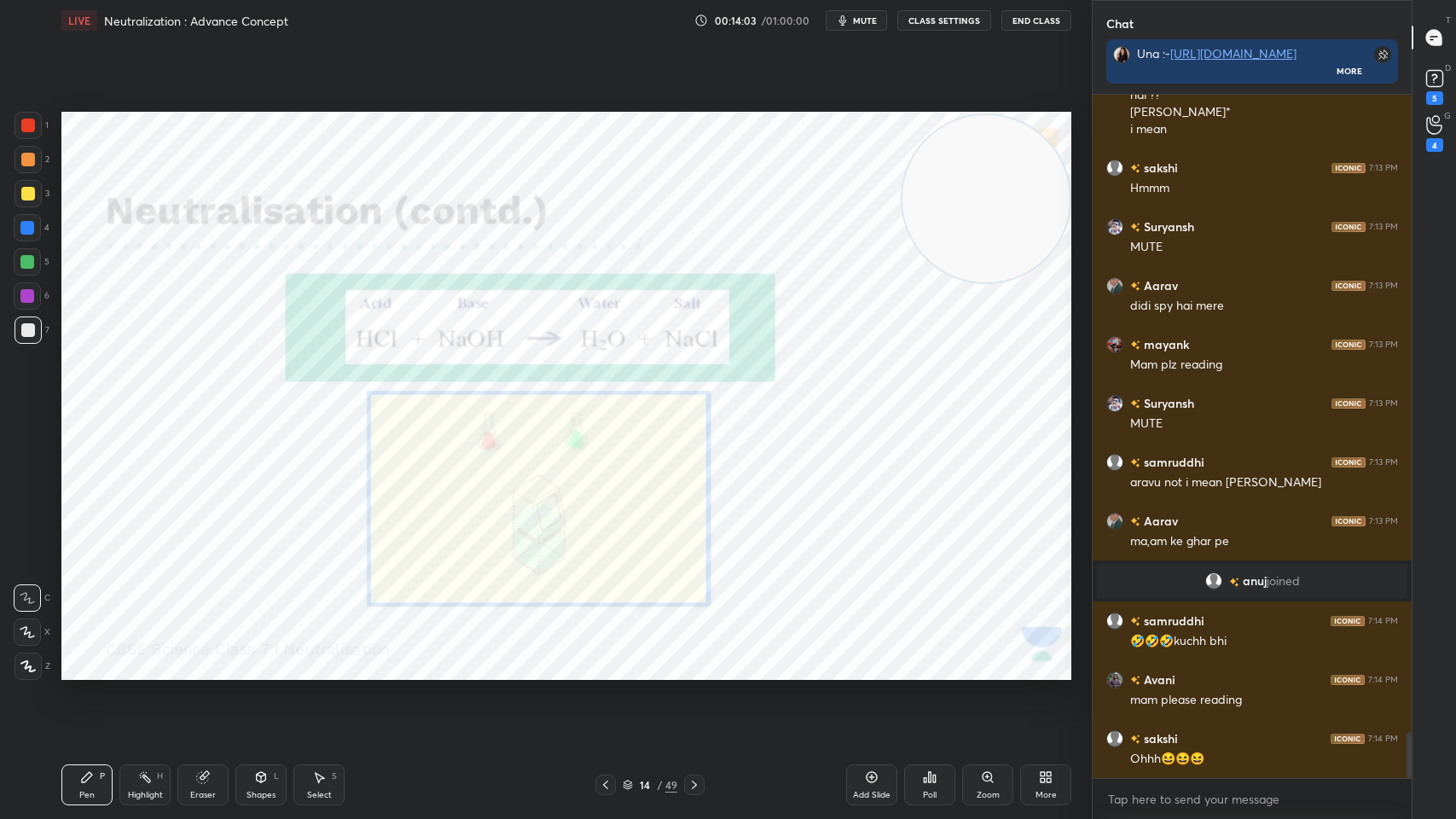
scroll to position [9379, 0]
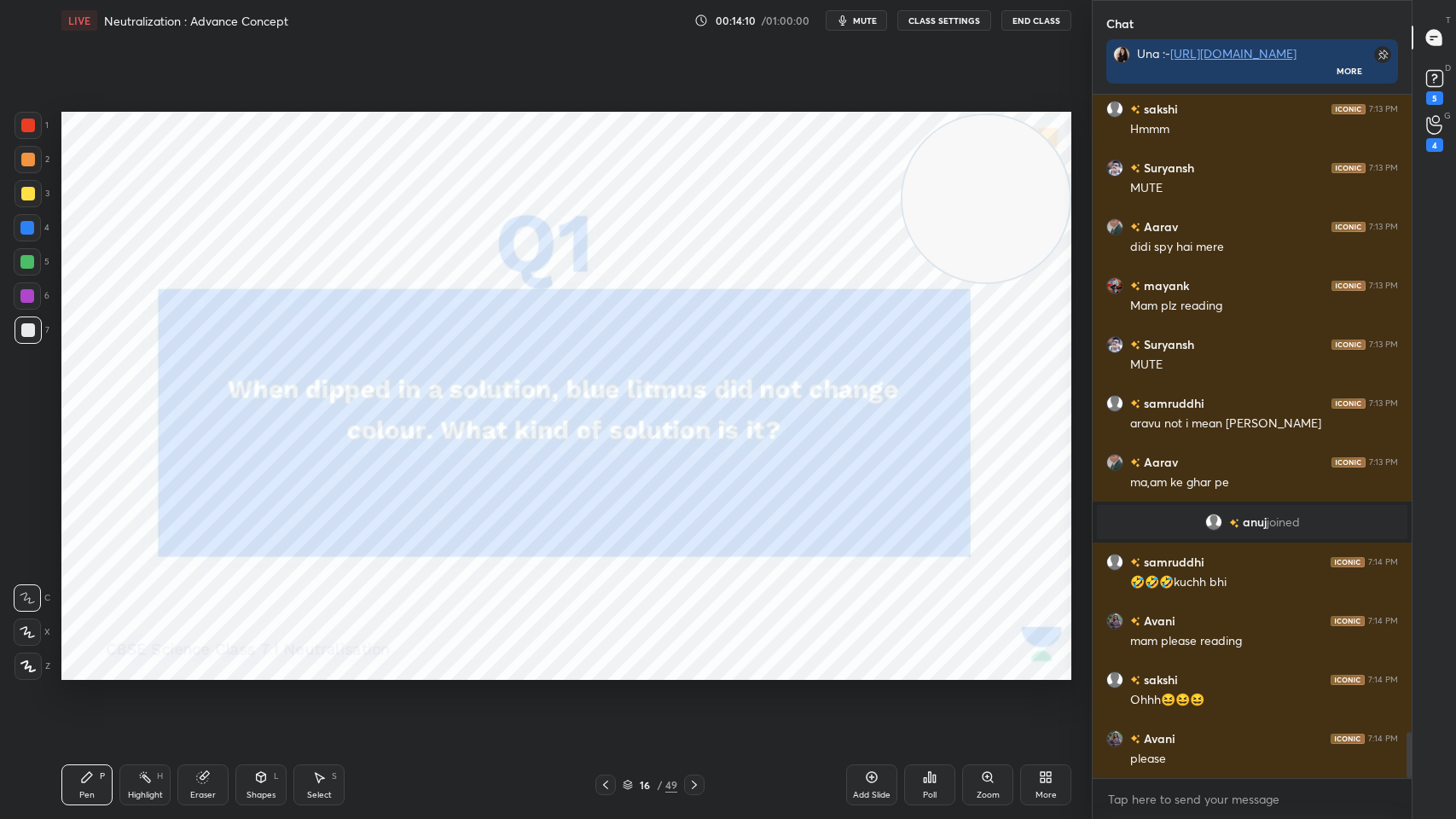
click at [877, 21] on span "mute" at bounding box center [865, 20] width 24 height 12
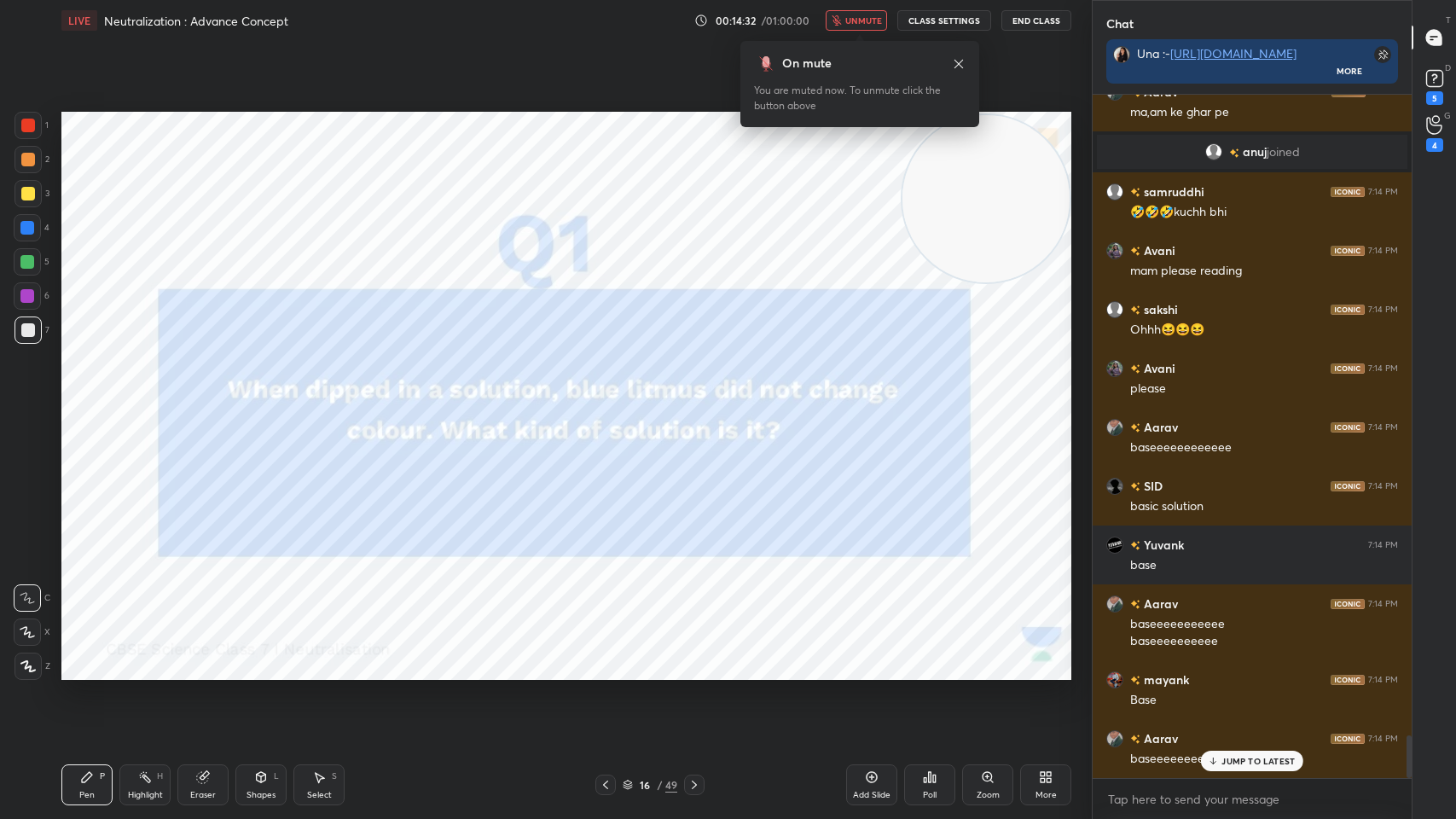
scroll to position [10278, 0]
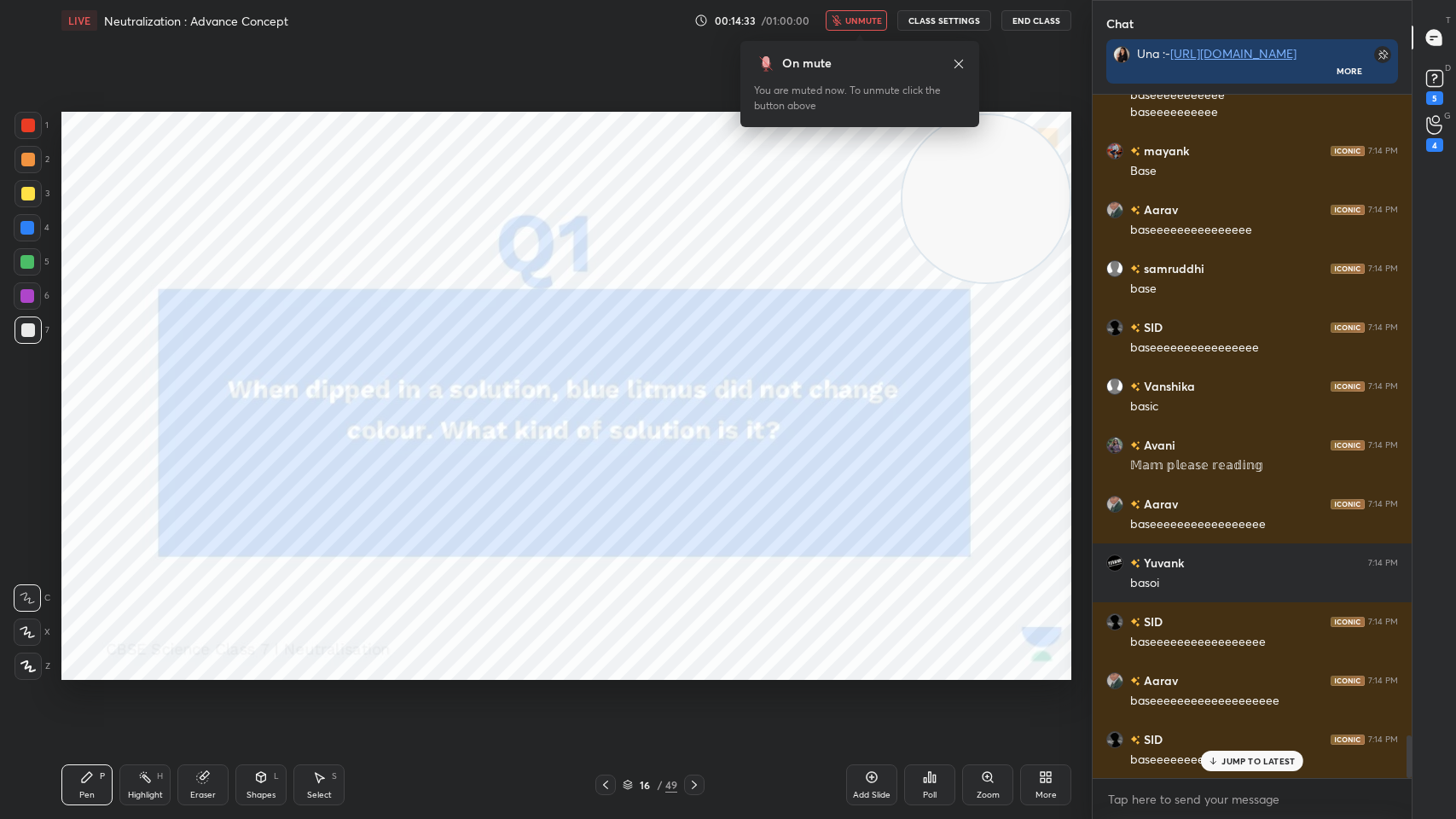
click at [958, 66] on icon at bounding box center [958, 63] width 14 height 14
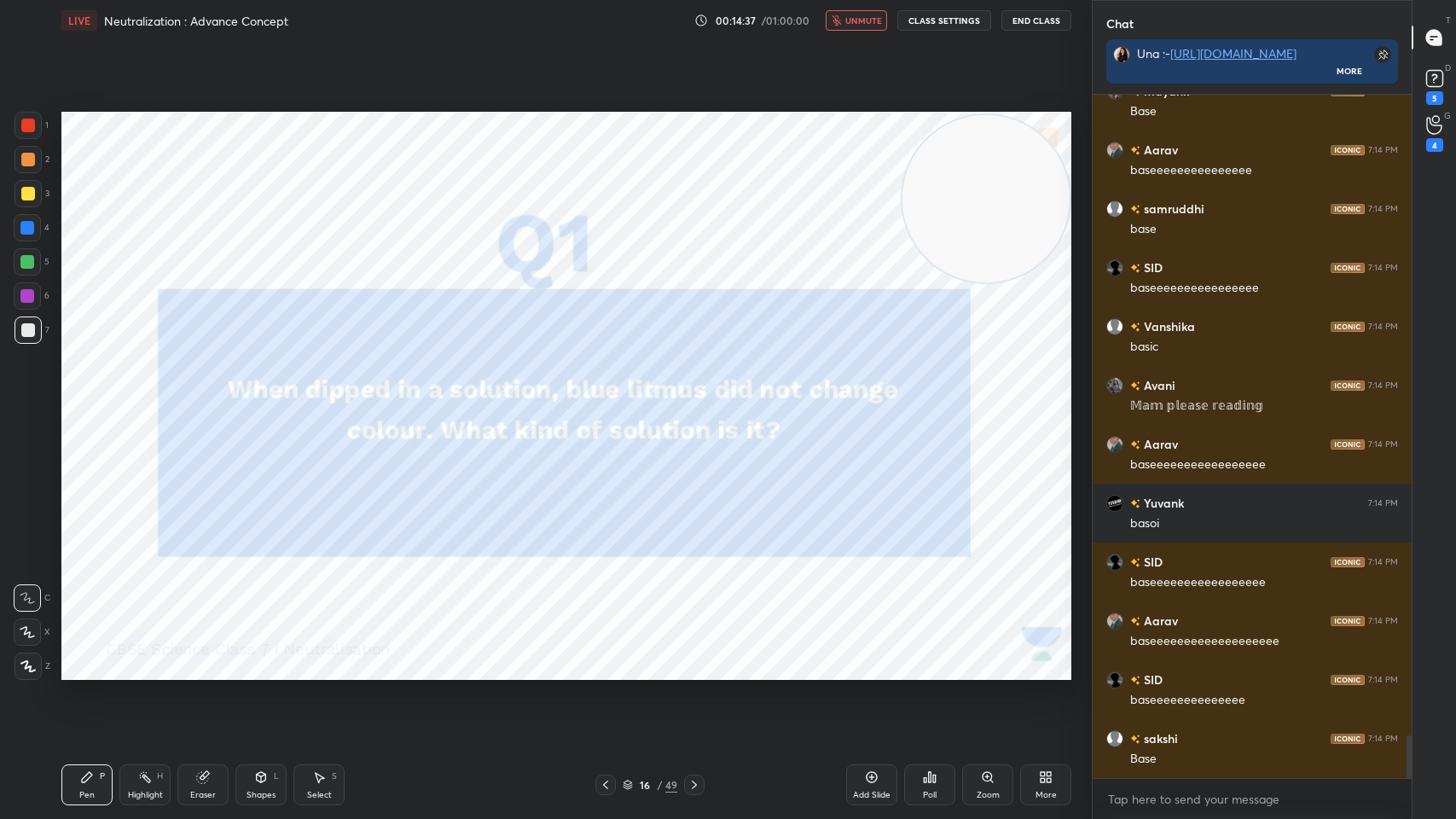
scroll to position [10397, 0]
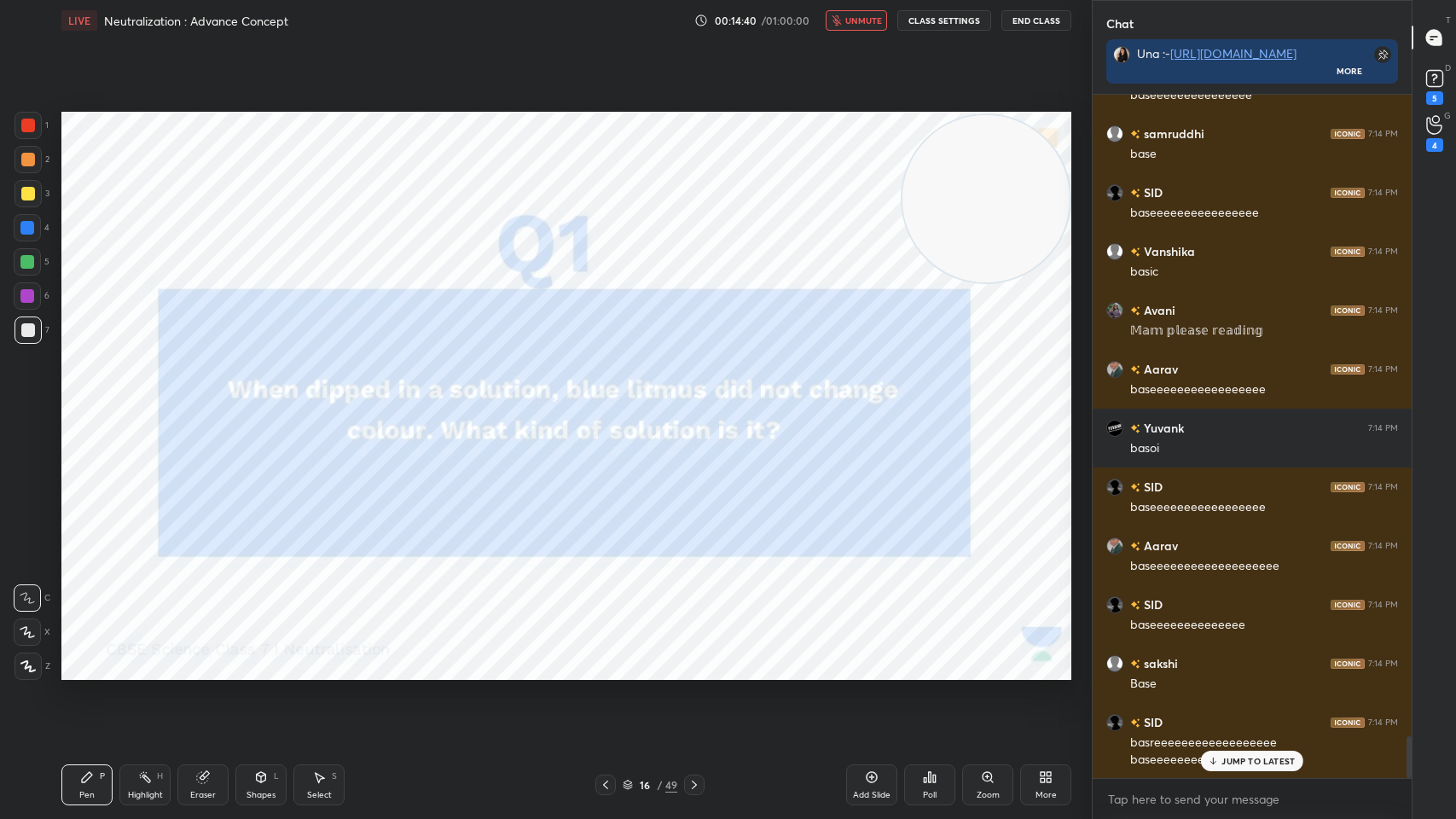
click at [853, 10] on button "unmute" at bounding box center [856, 20] width 62 height 20
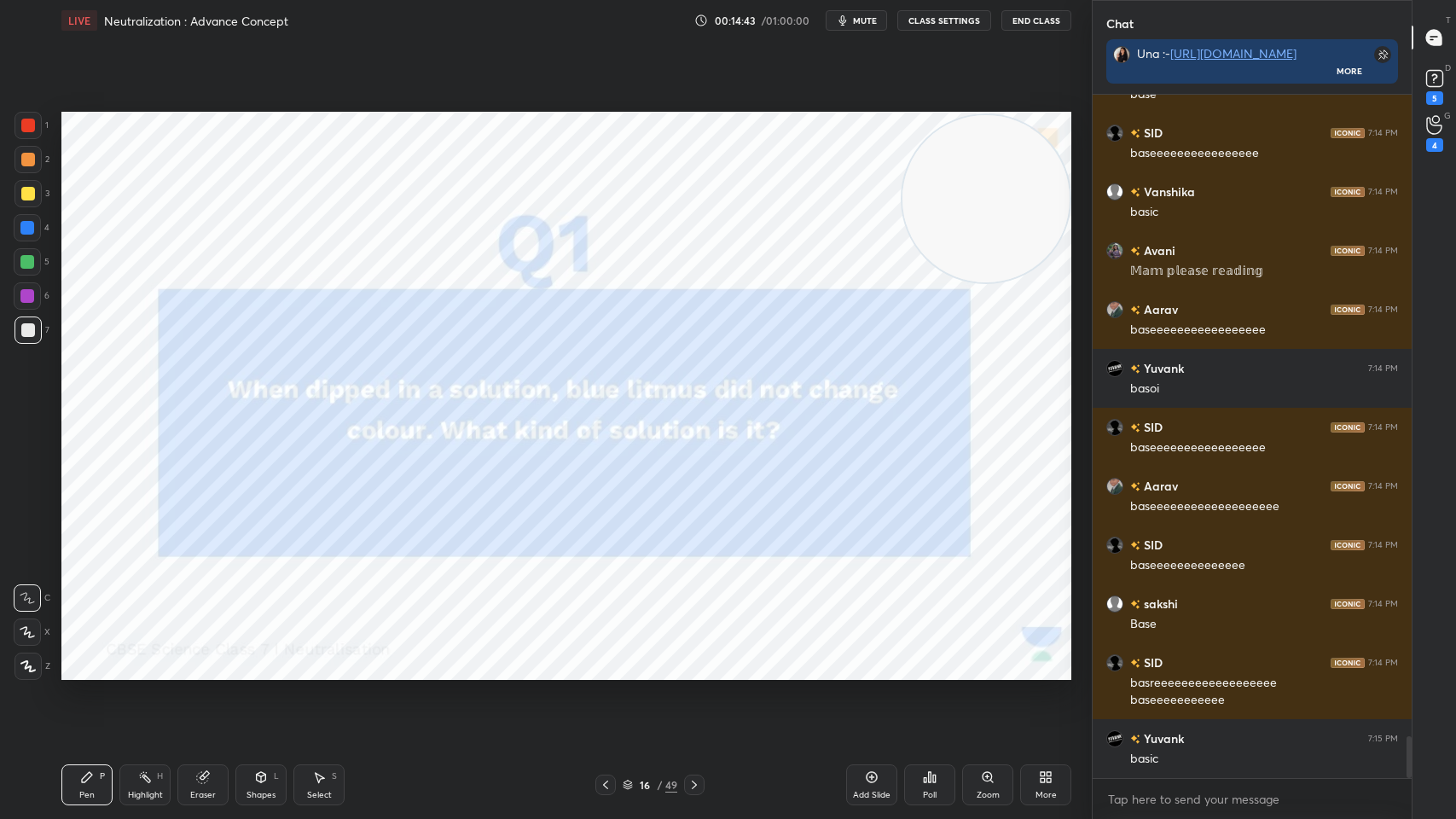
click at [684, 658] on div at bounding box center [694, 785] width 20 height 20
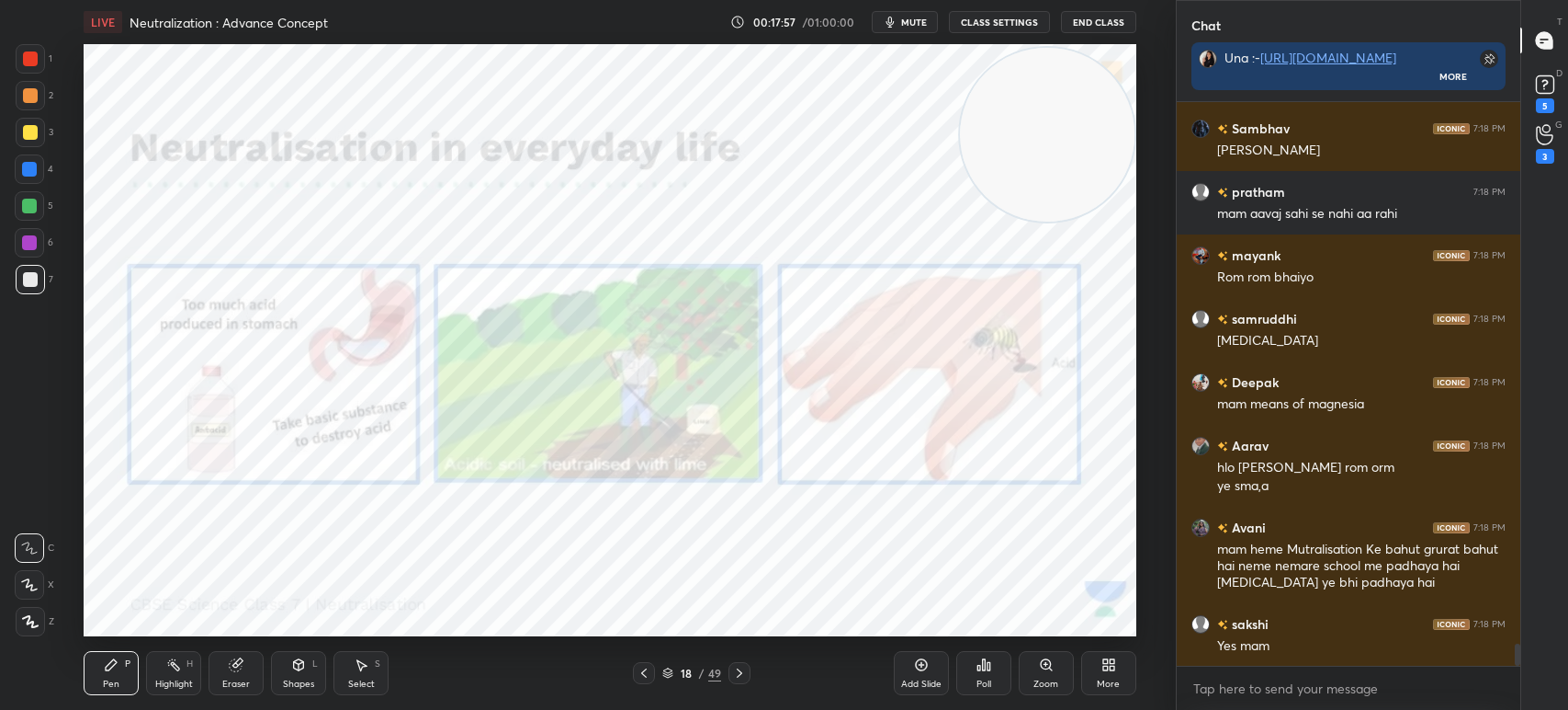
scroll to position [14121, 0]
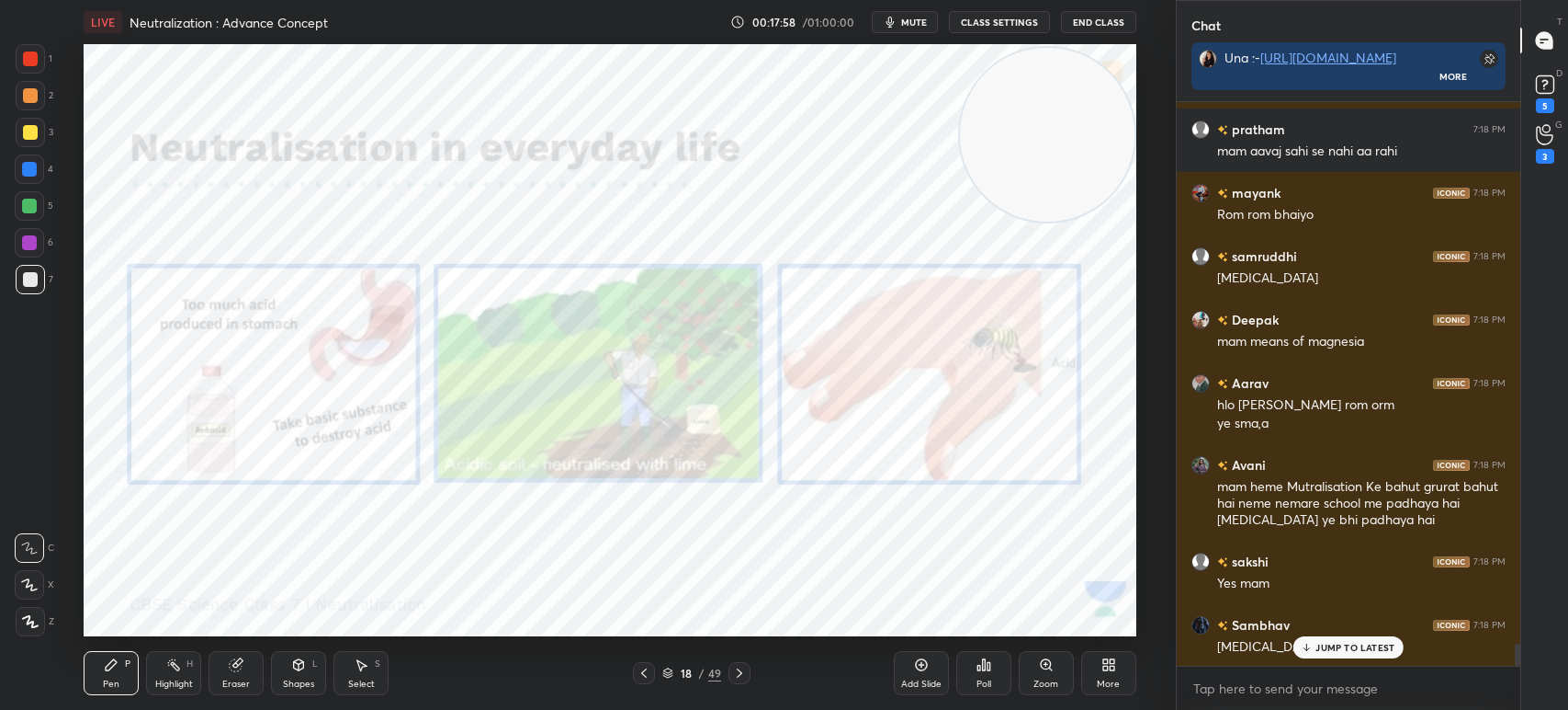
click at [892, 21] on icon "button" at bounding box center [890, 22] width 8 height 11
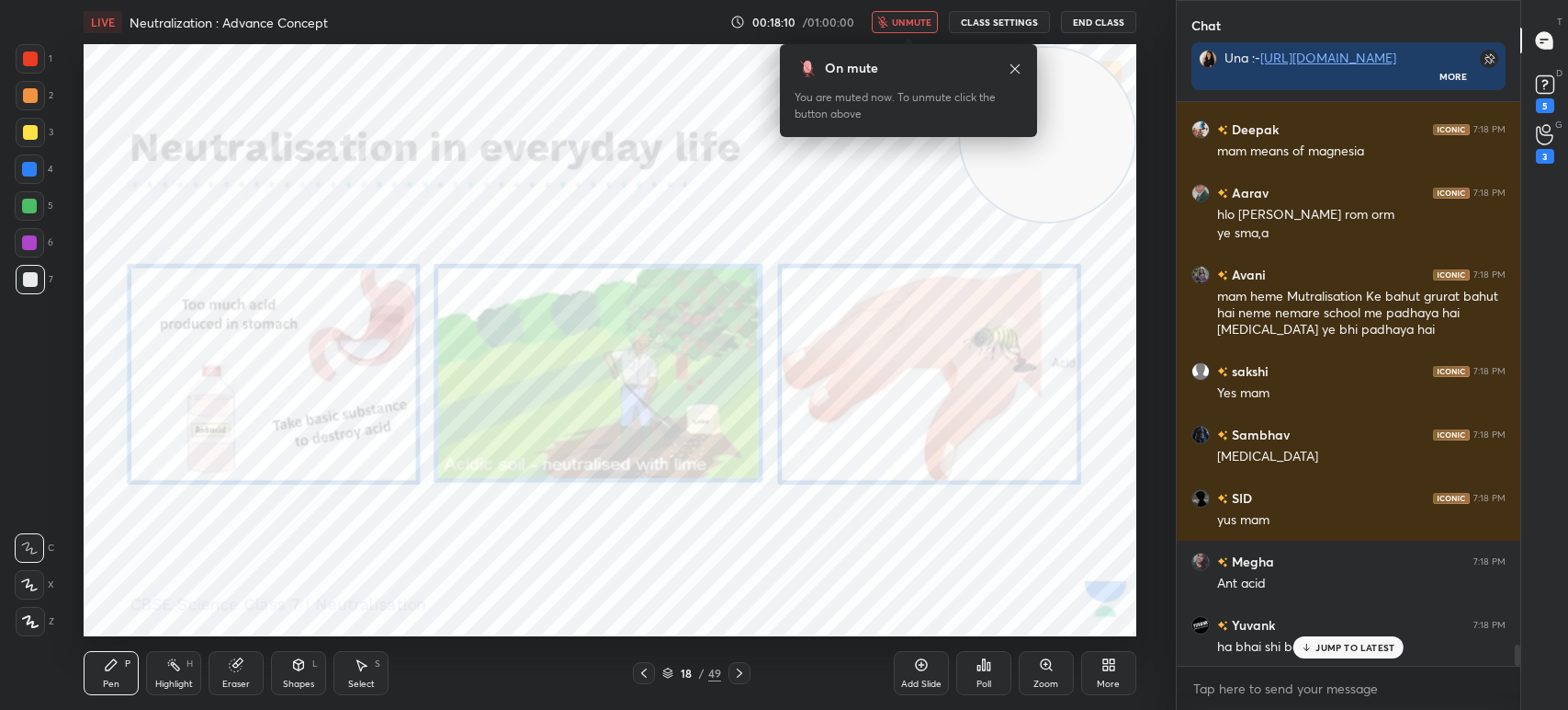
scroll to position [14376, 0]
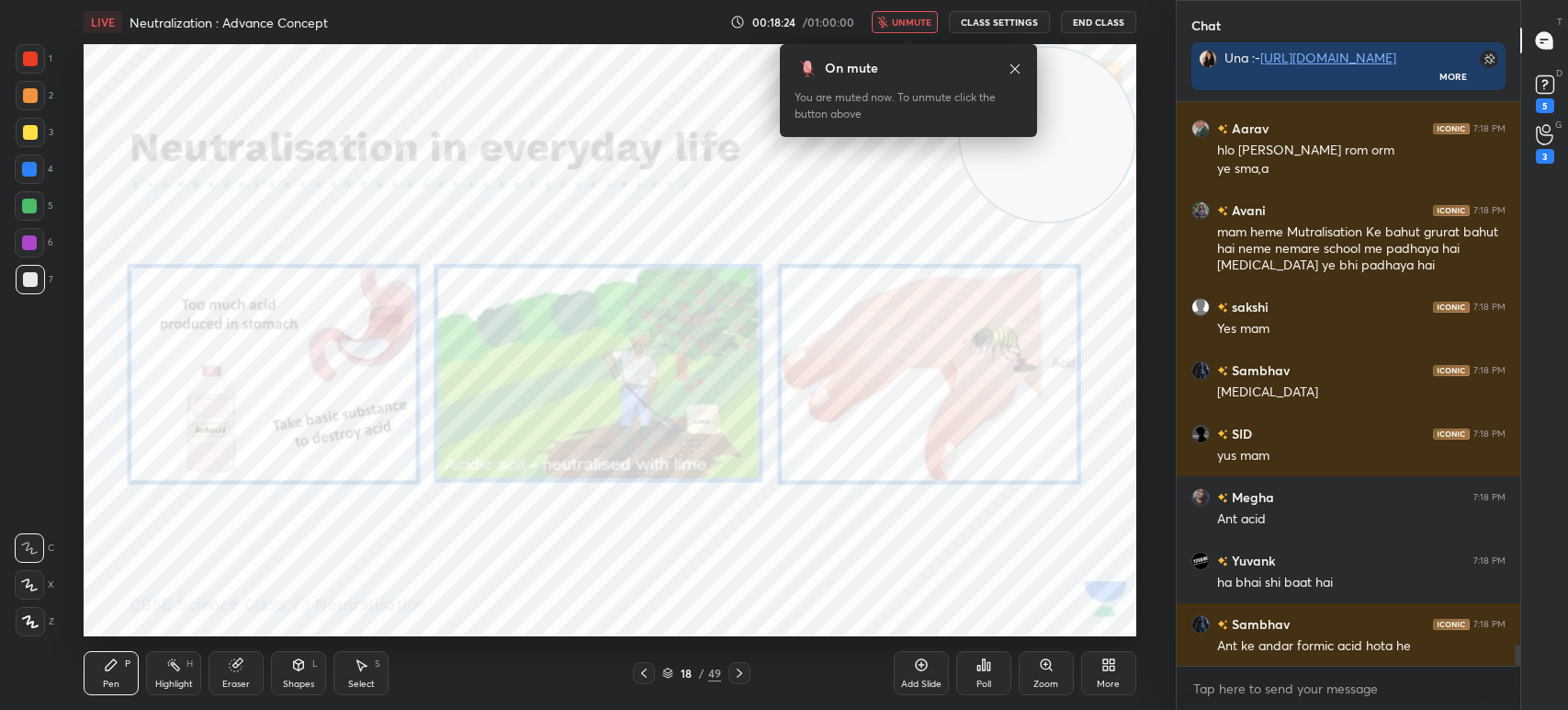
click at [888, 21] on icon "button" at bounding box center [882, 22] width 11 height 11
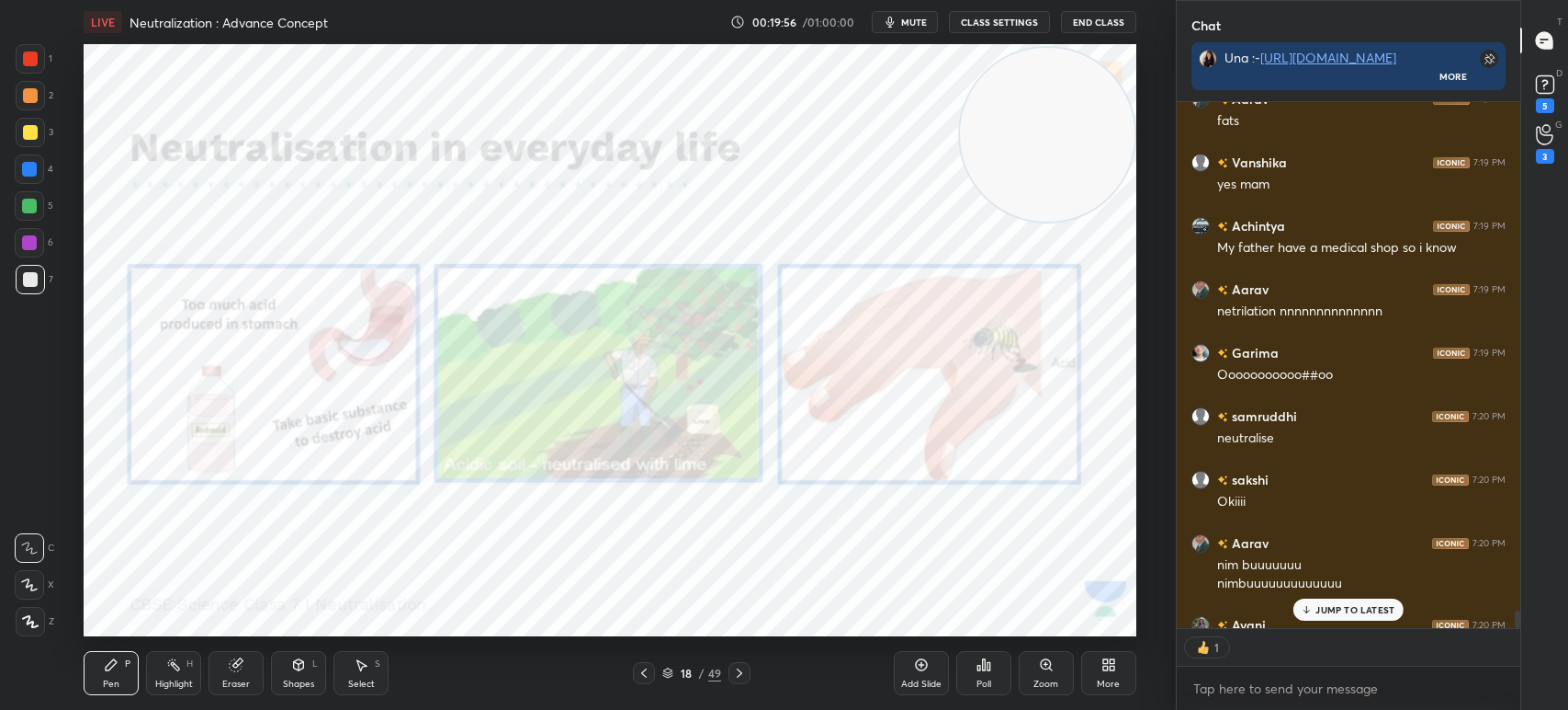
scroll to position [16861, 0]
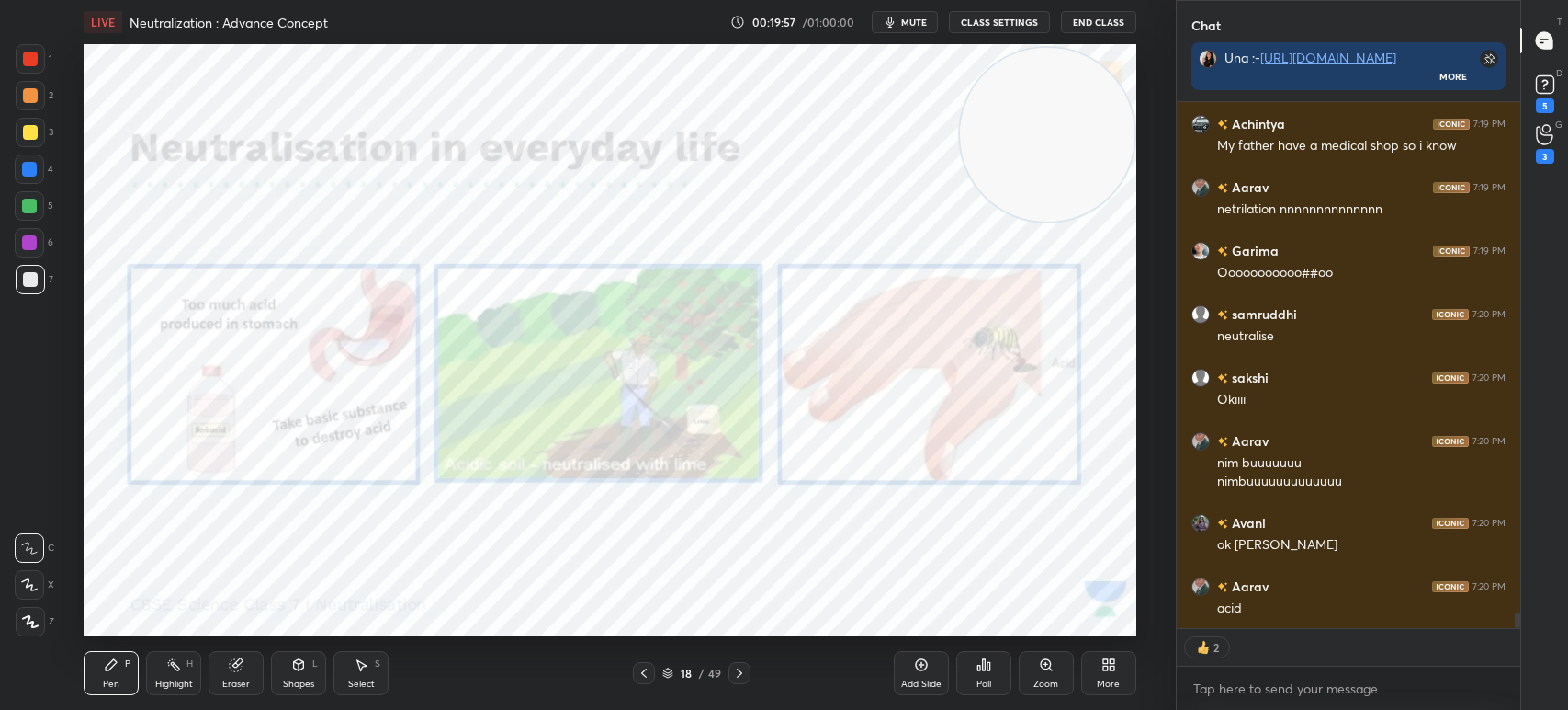
click at [892, 21] on icon "button" at bounding box center [890, 22] width 8 height 11
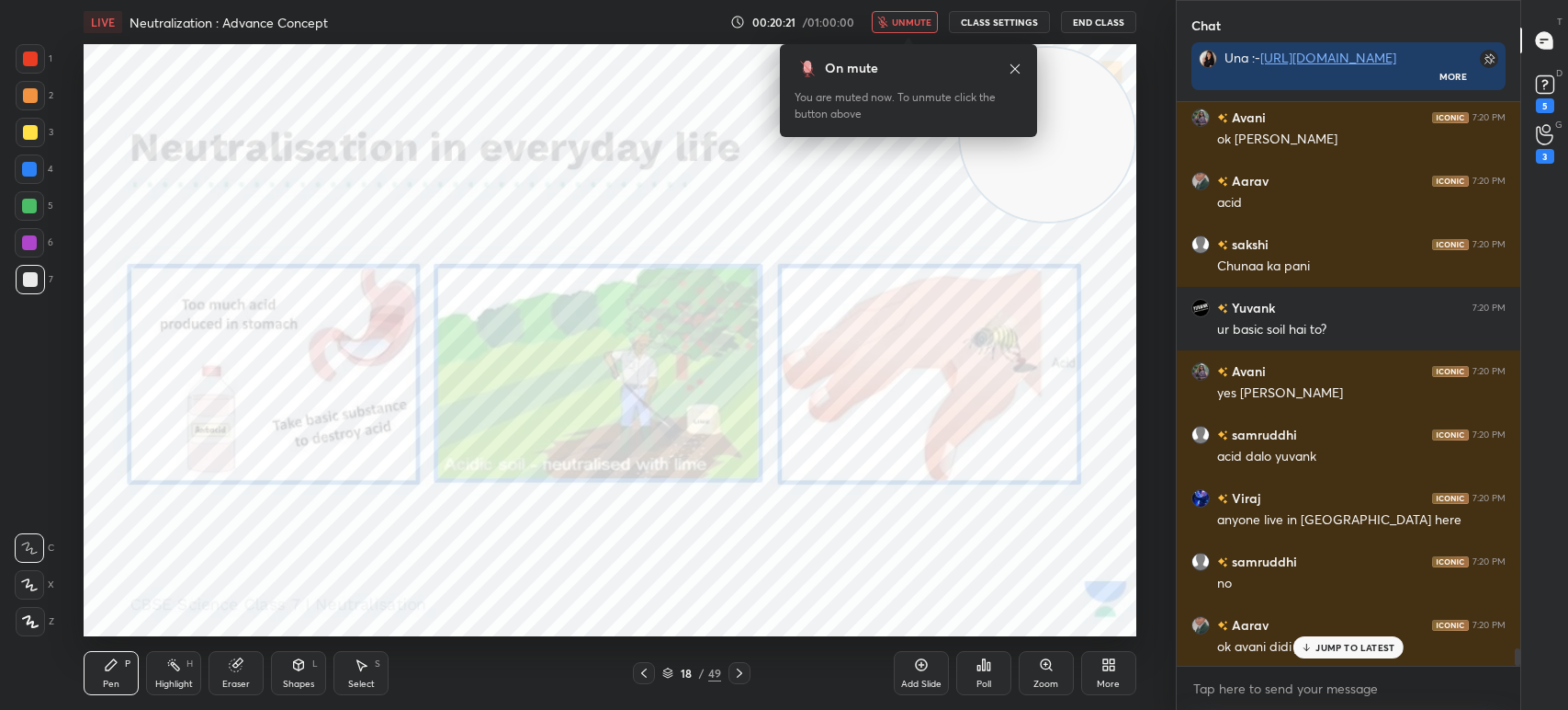
scroll to position [17311, 0]
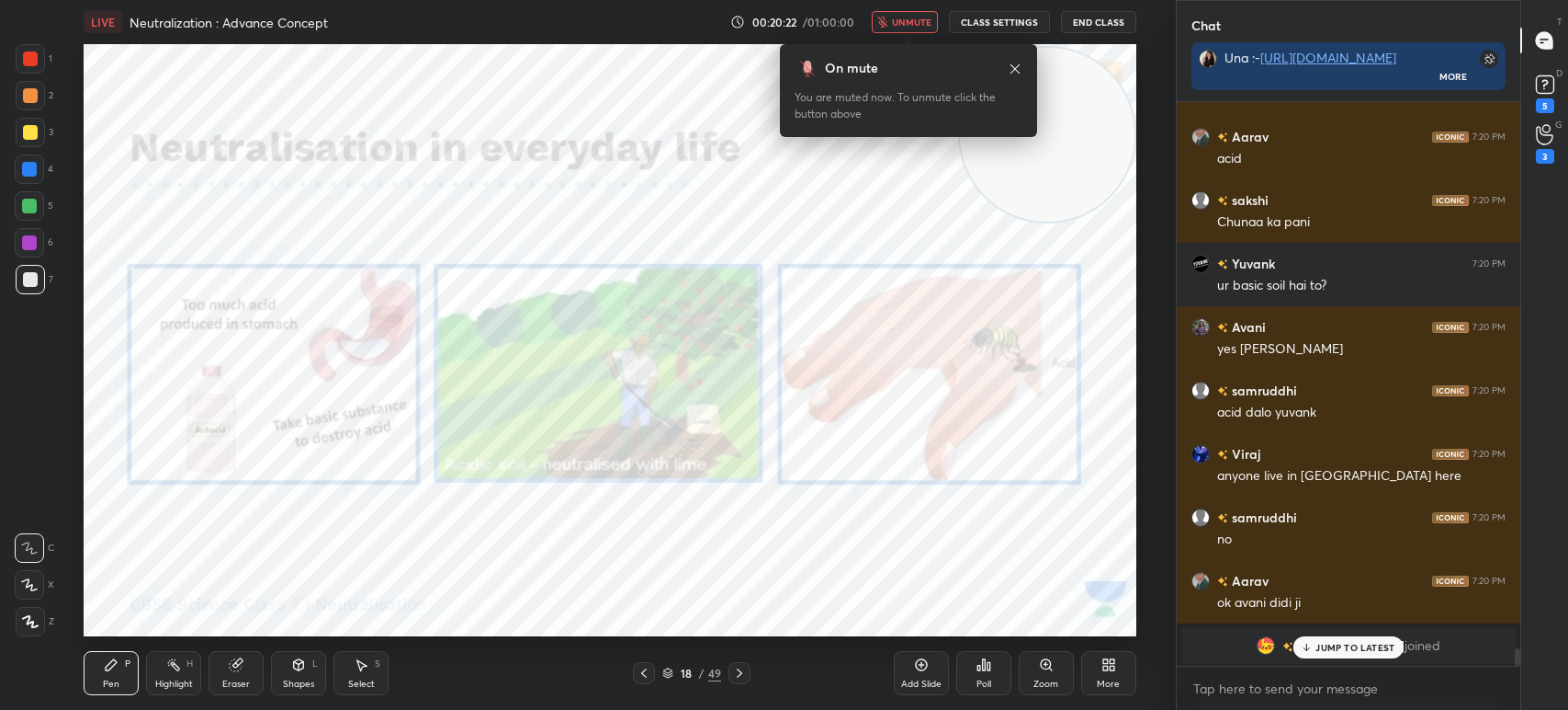
click at [888, 20] on icon "button" at bounding box center [882, 22] width 11 height 11
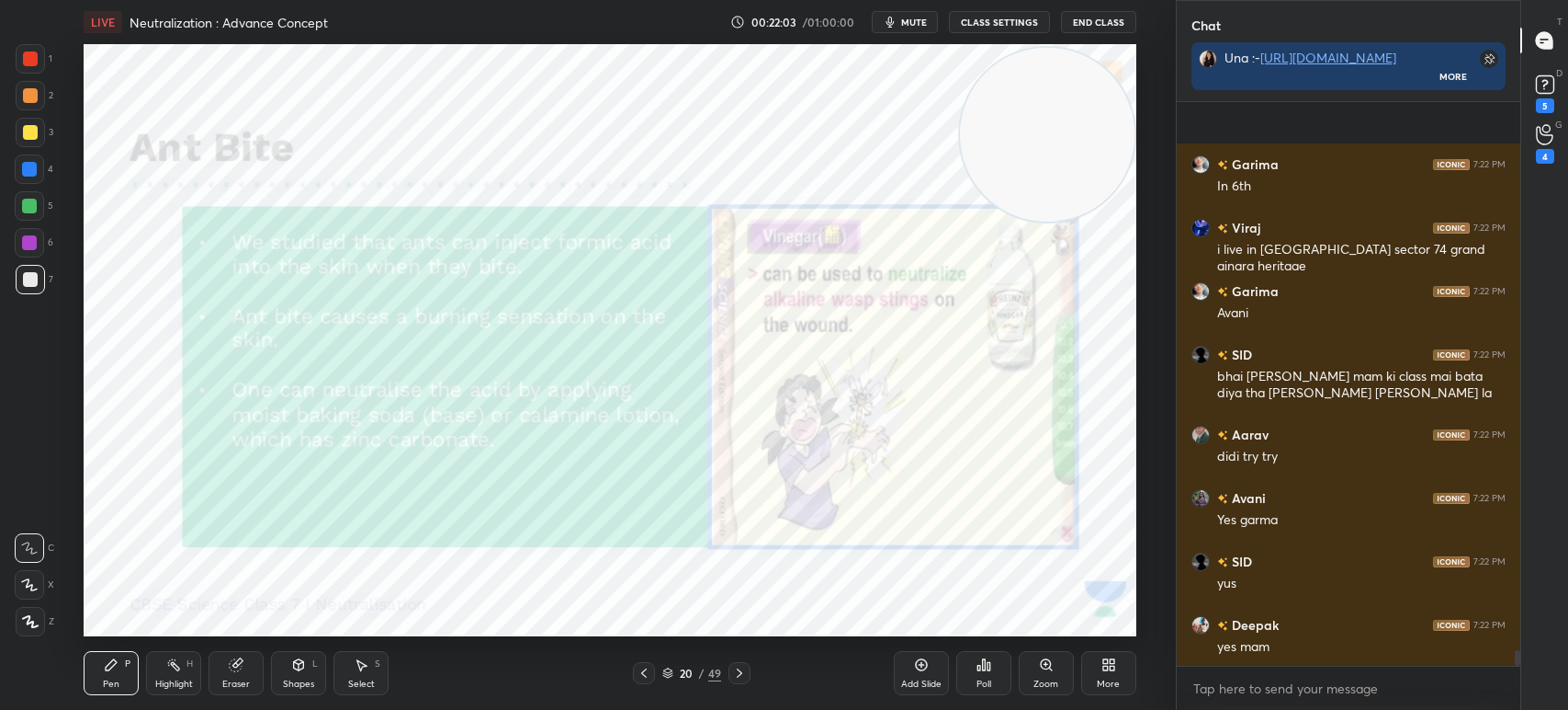
scroll to position [19764, 0]
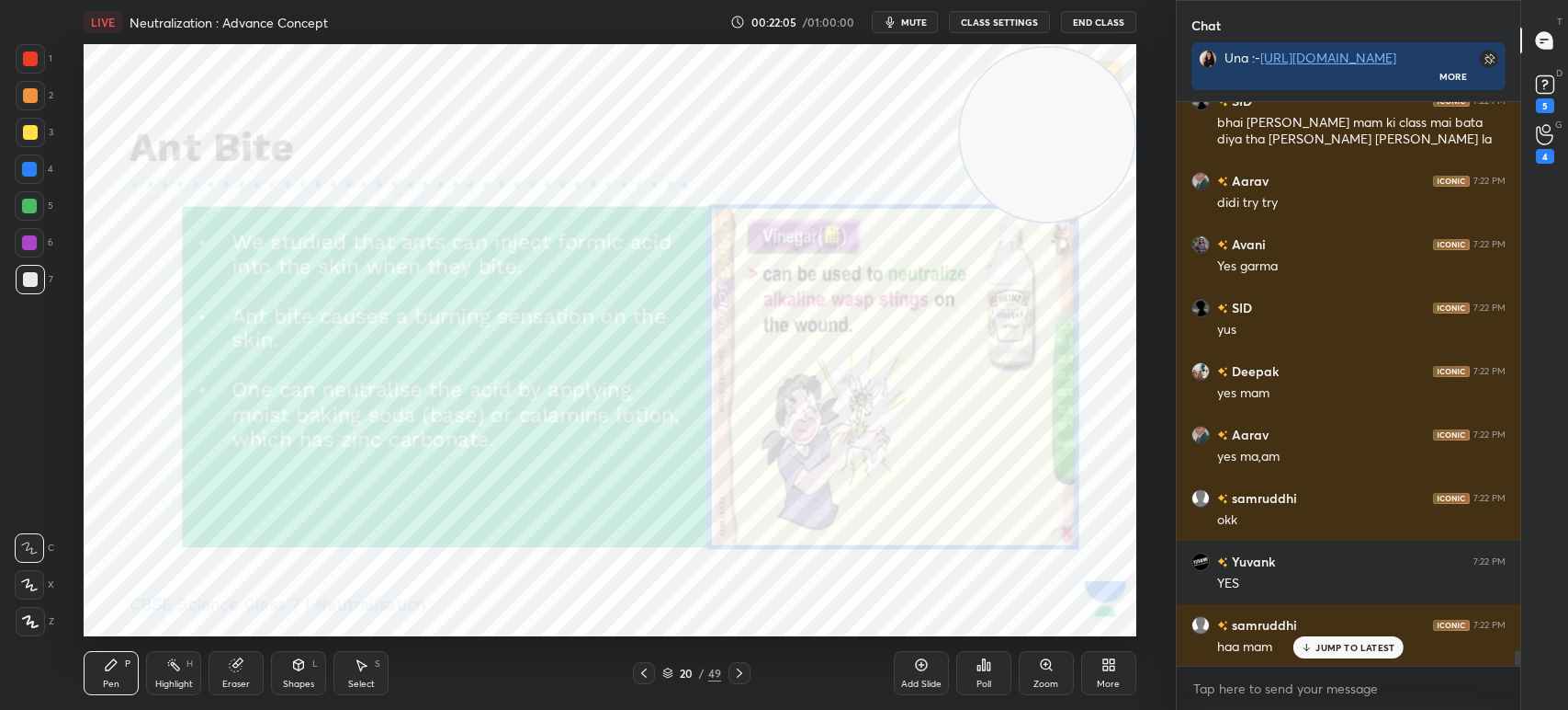
click at [1101, 663] on icon at bounding box center [1108, 664] width 15 height 15
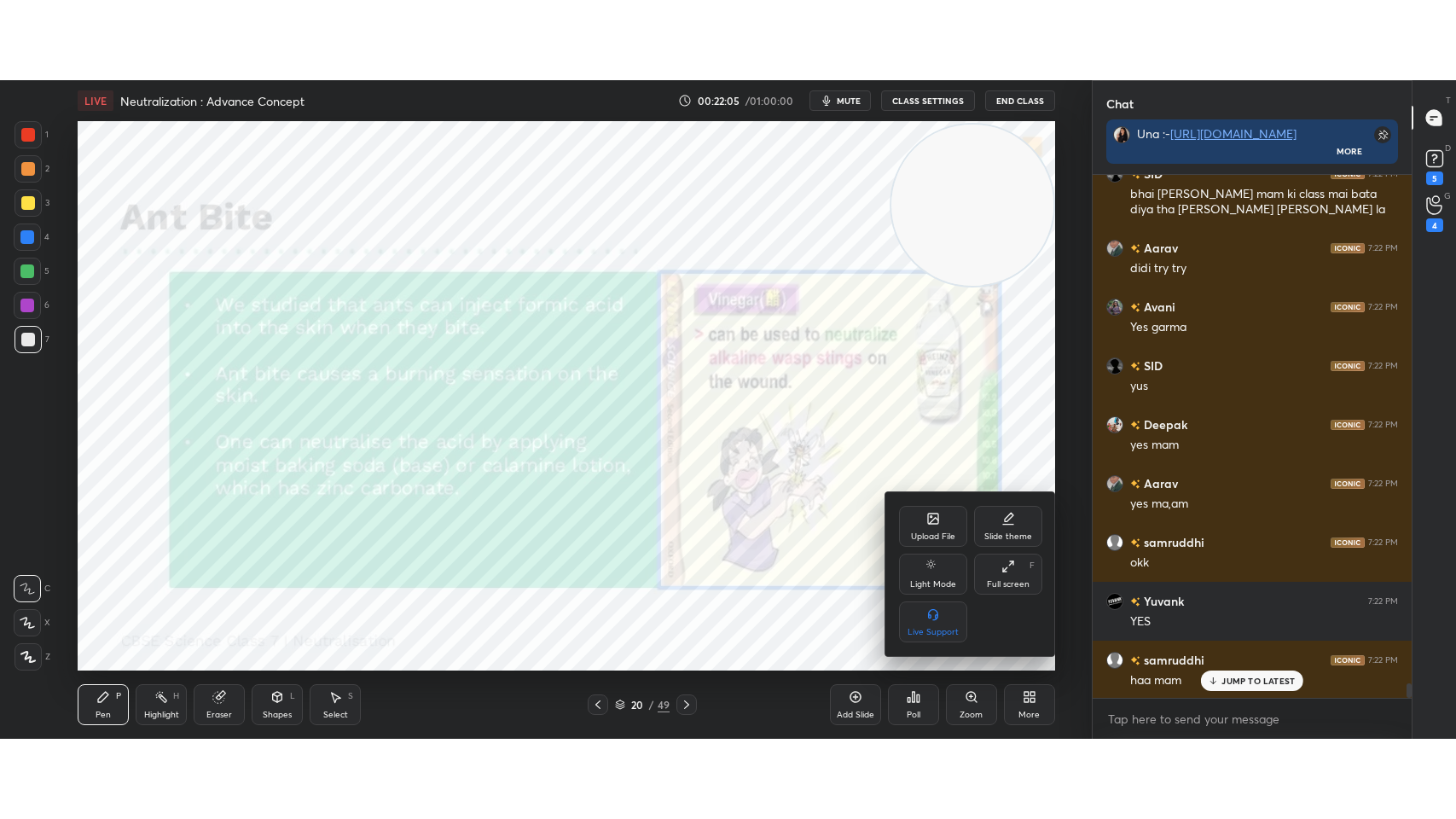
scroll to position [18518, 0]
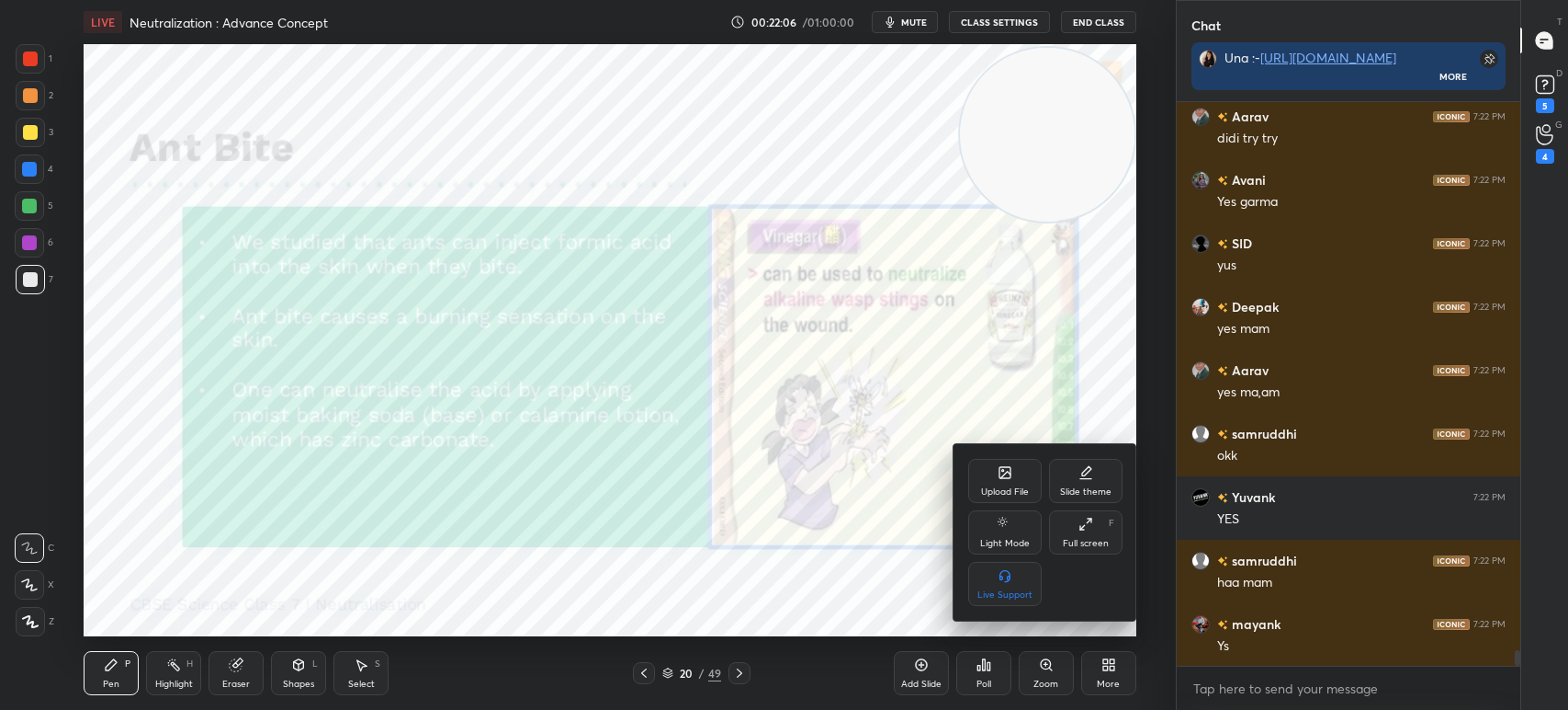
click at [1101, 534] on div "Full screen F" at bounding box center [1086, 532] width 73 height 44
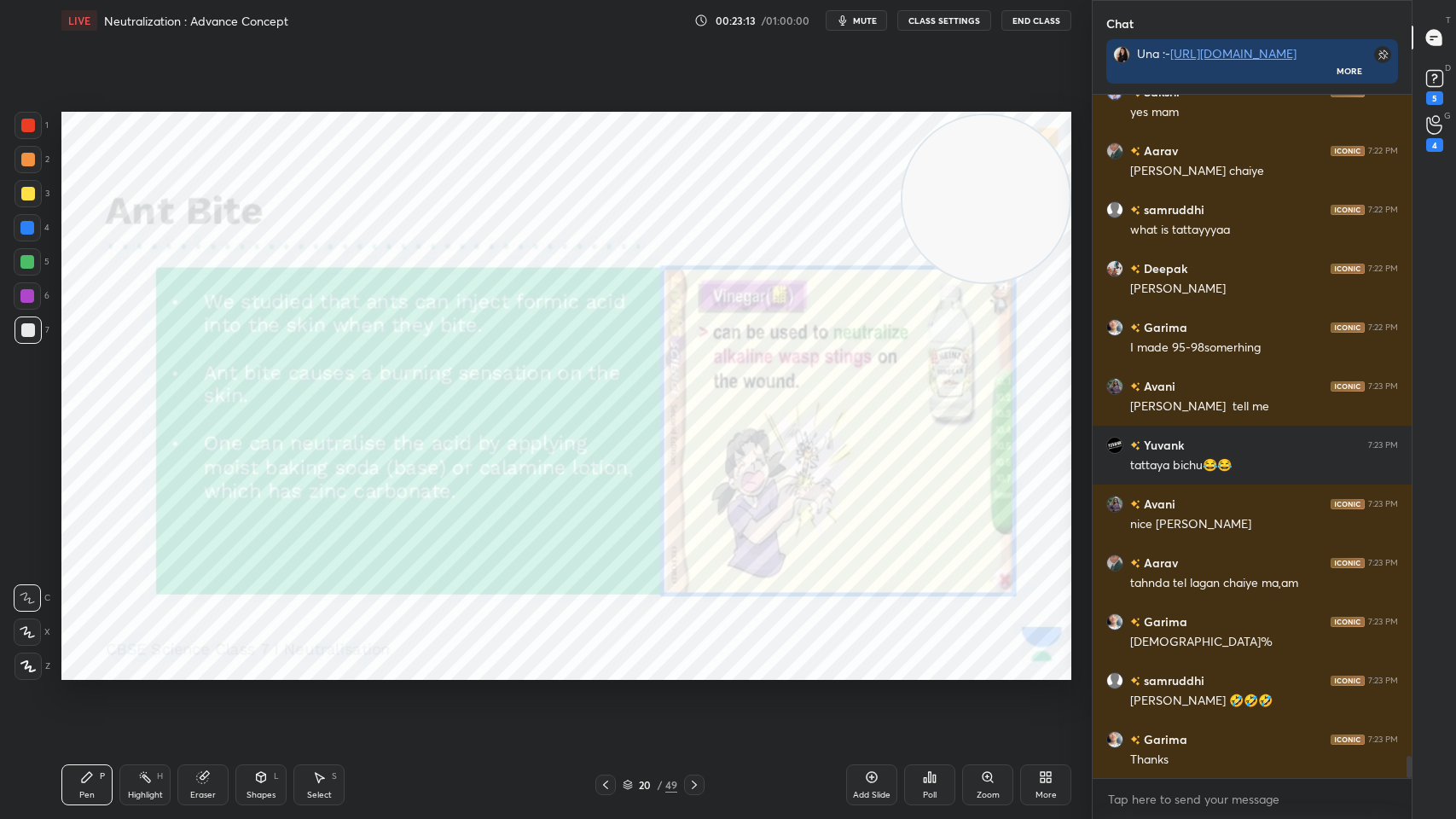
scroll to position [20082, 0]
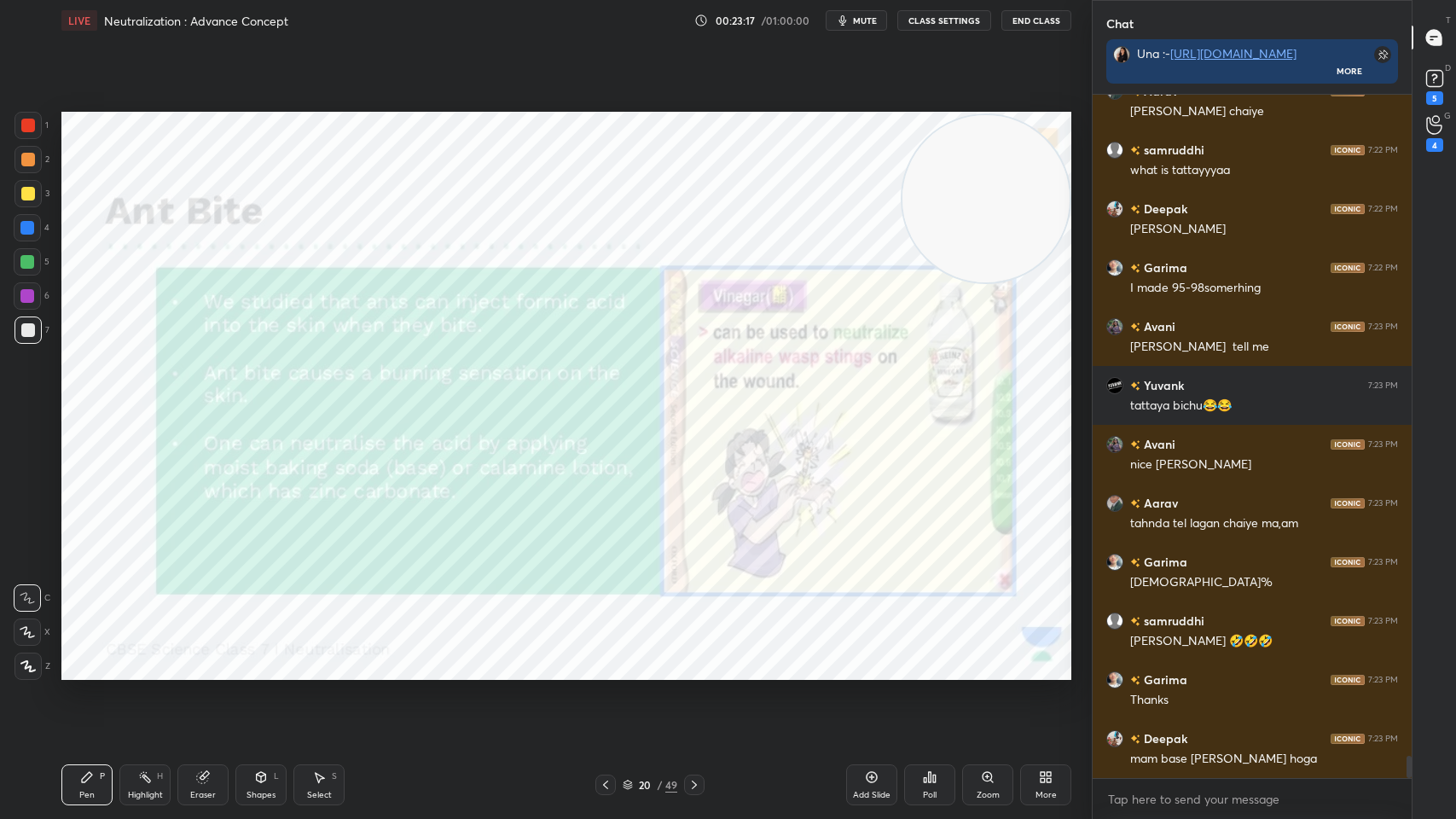
click at [29, 121] on div at bounding box center [28, 125] width 14 height 14
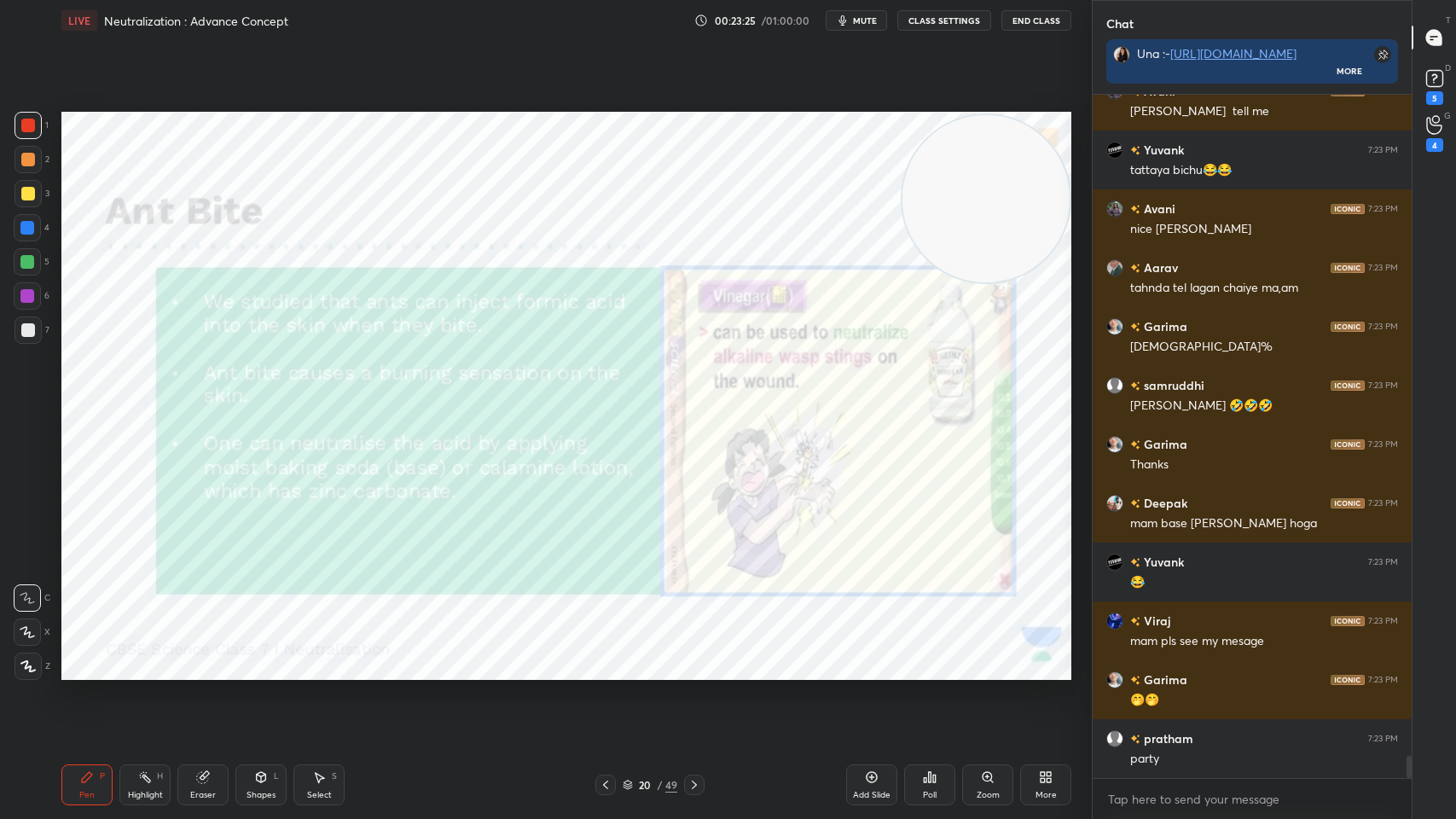
scroll to position [20376, 0]
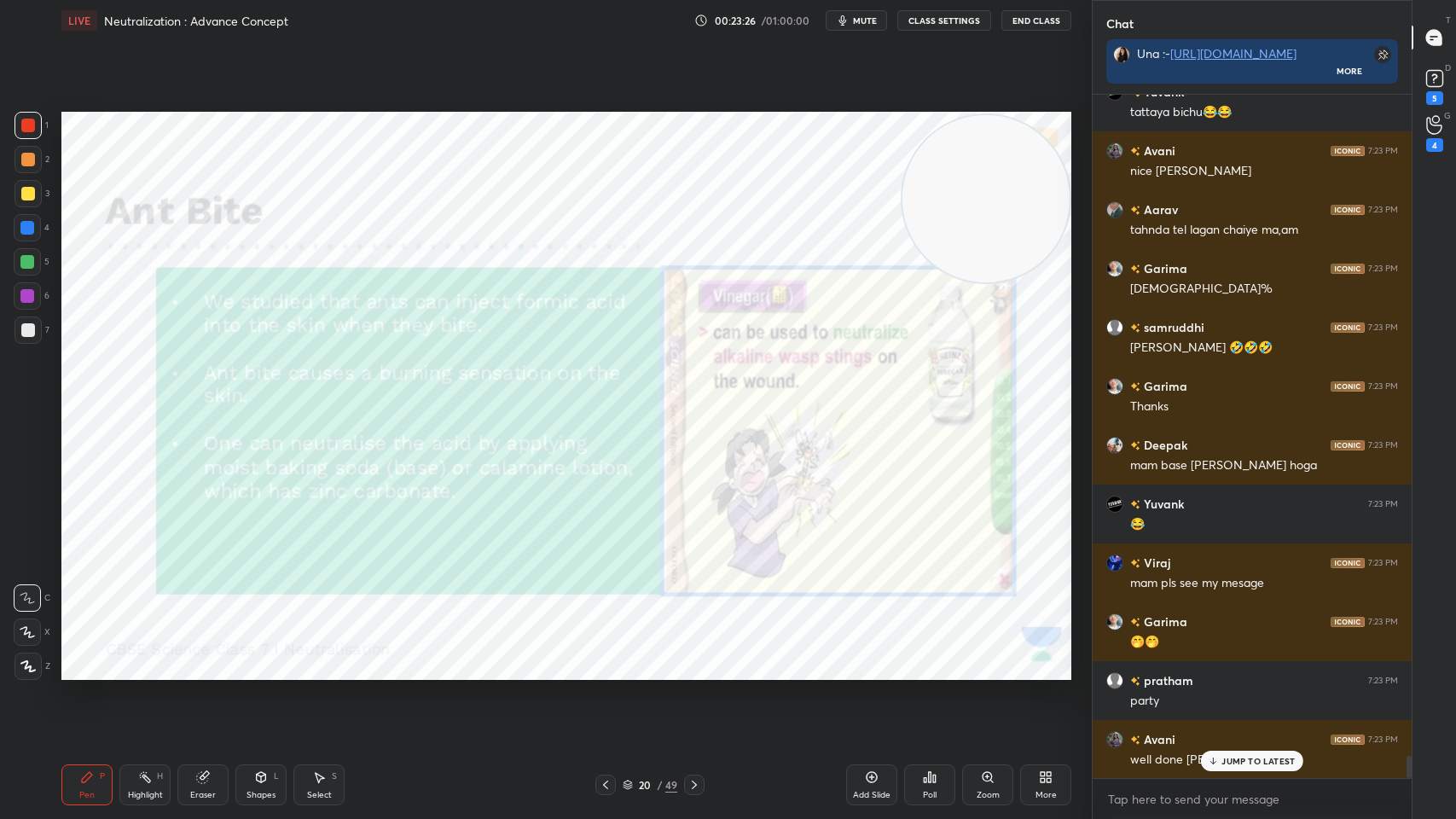
click at [131, 658] on div "Highlight" at bounding box center [145, 794] width 35 height 8
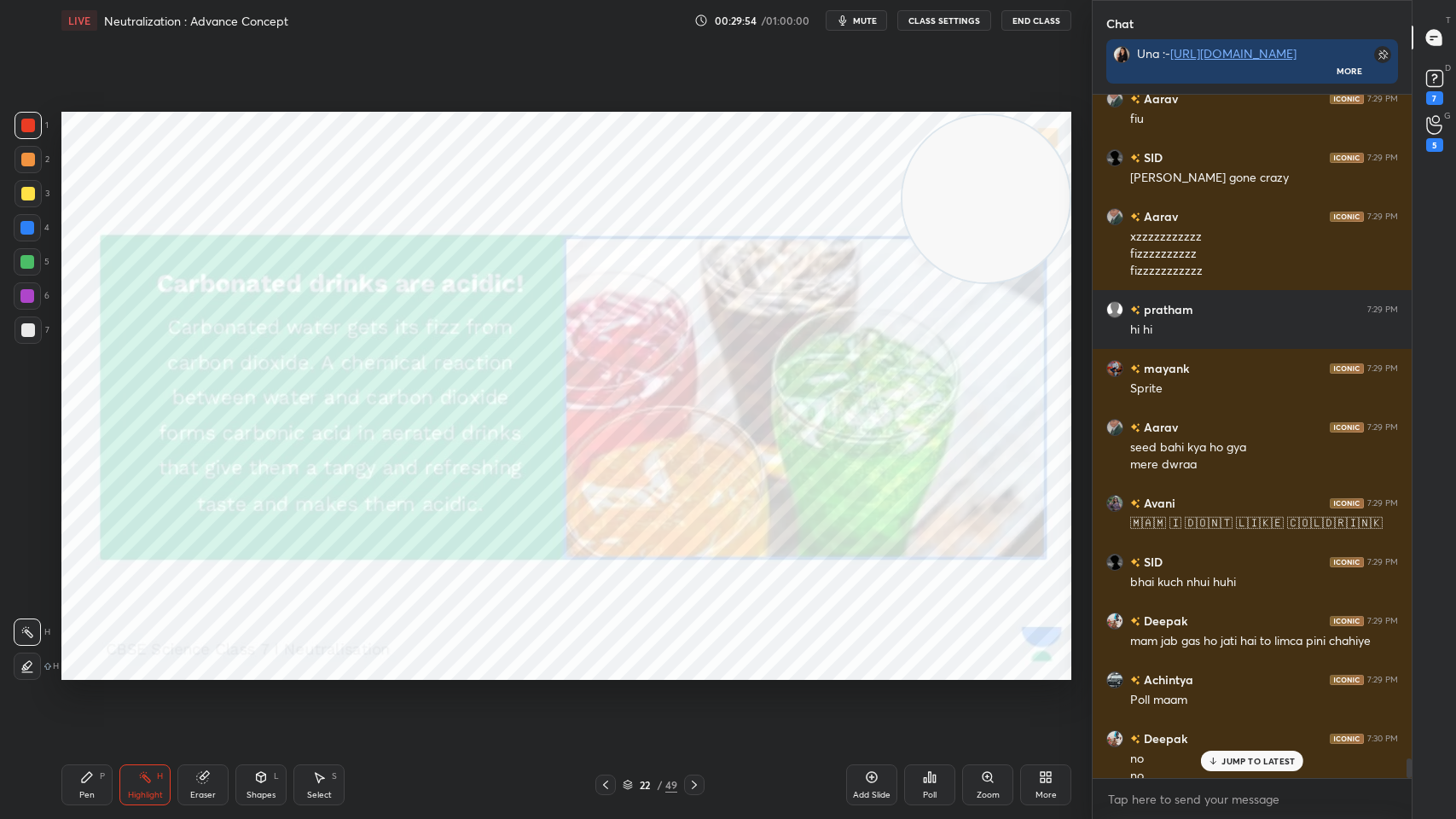
scroll to position [23385, 0]
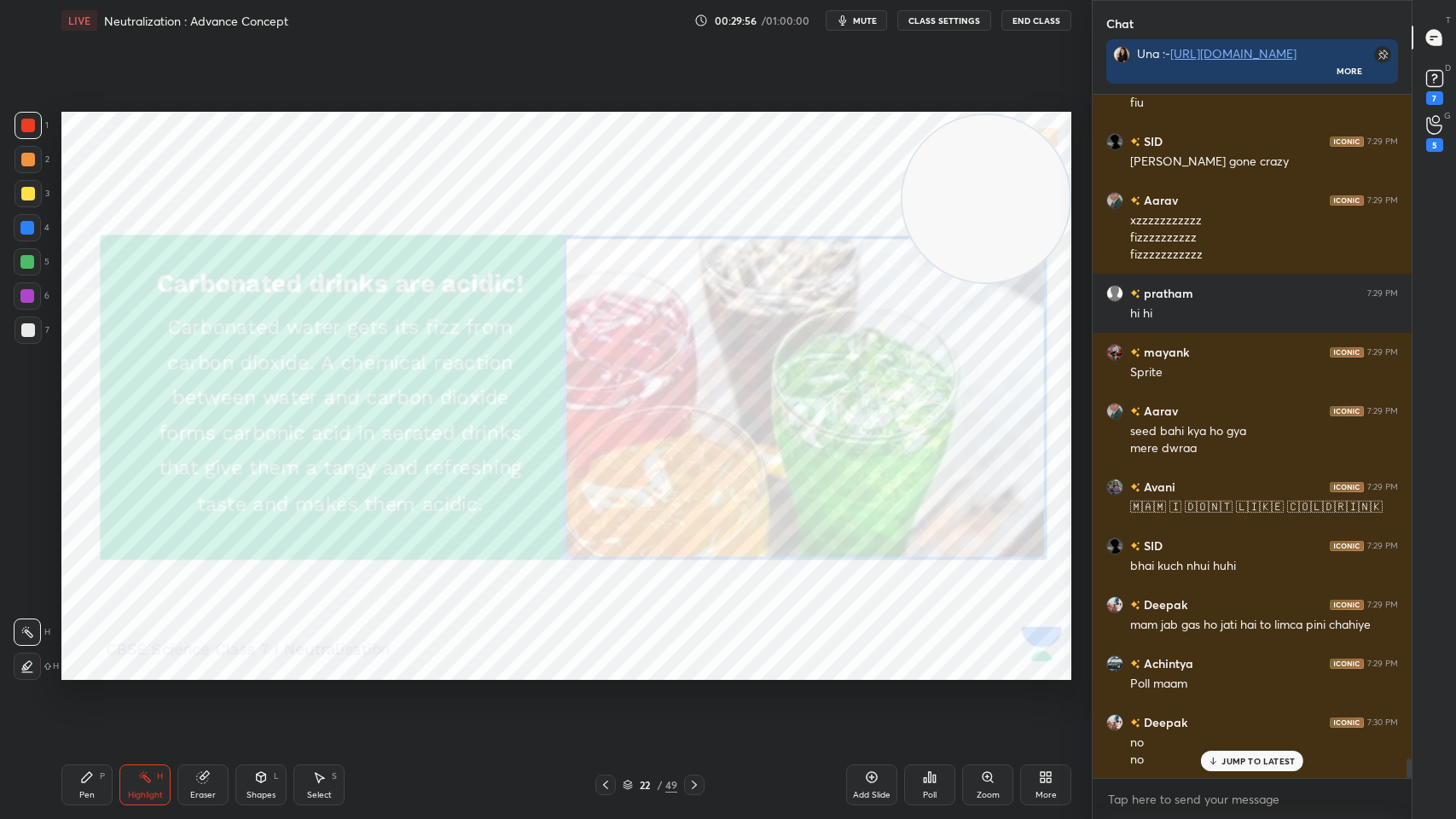
click at [688, 658] on icon at bounding box center [694, 784] width 14 height 14
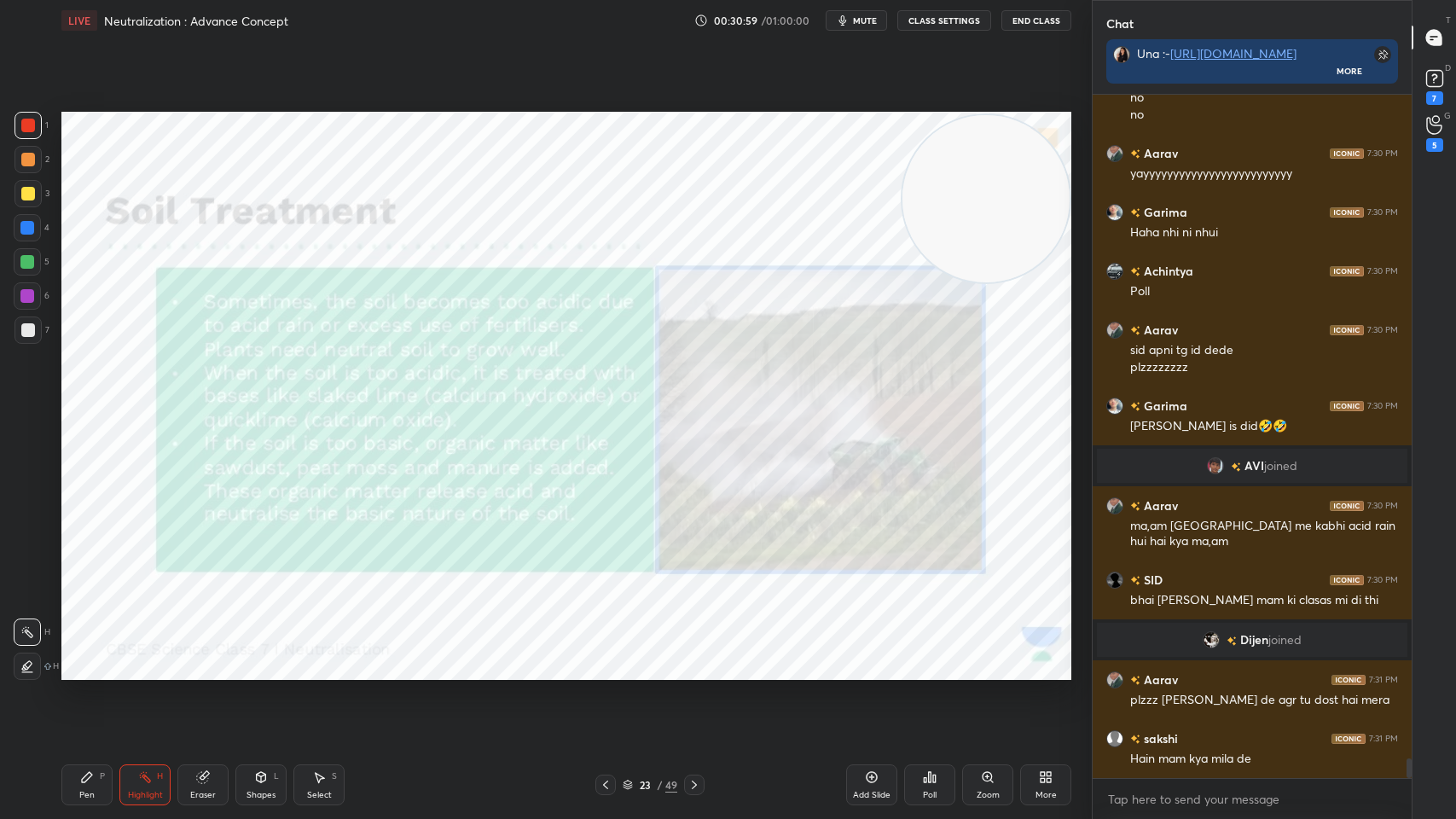
scroll to position [23648, 0]
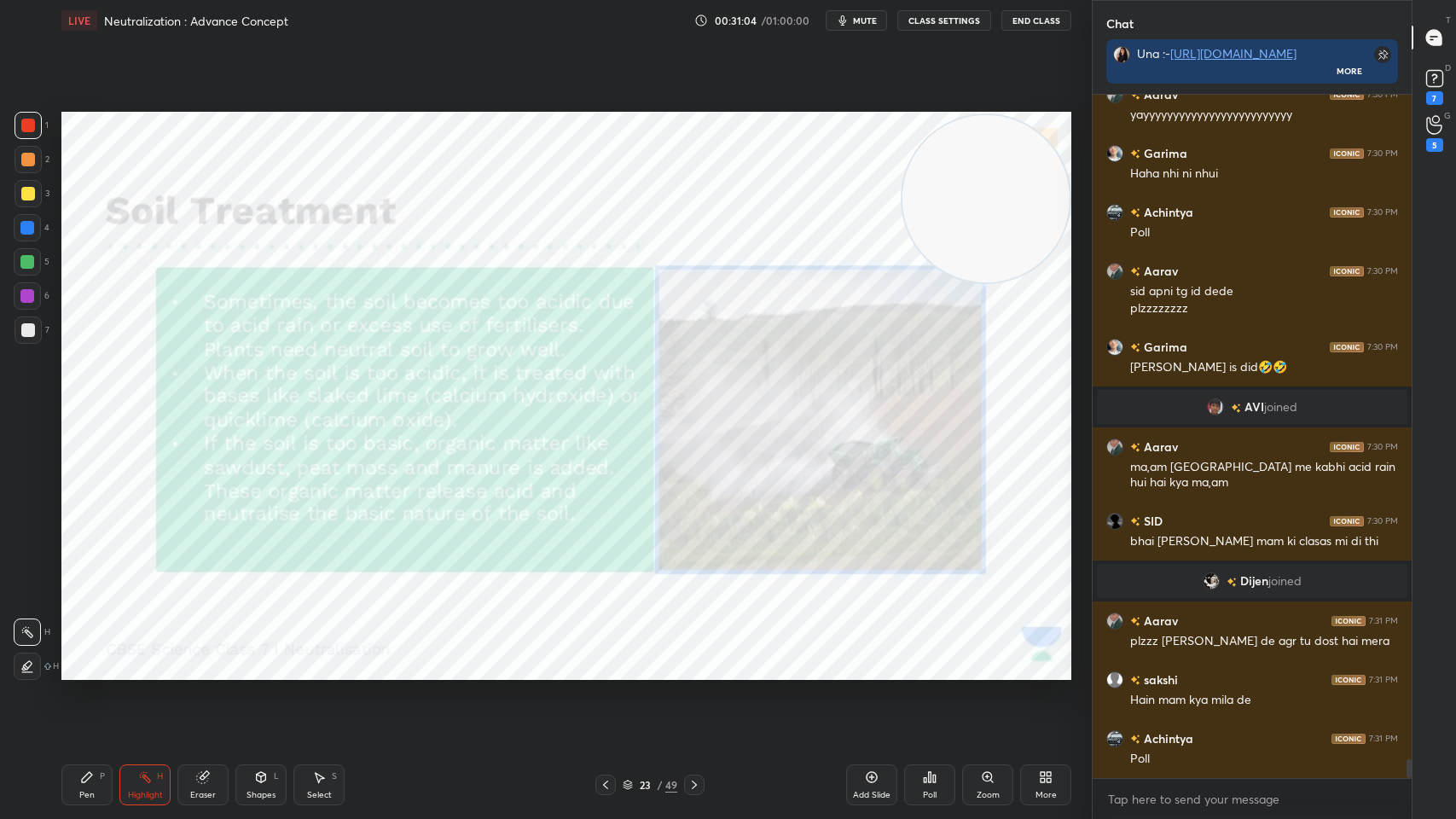
click at [699, 658] on icon at bounding box center [694, 784] width 14 height 14
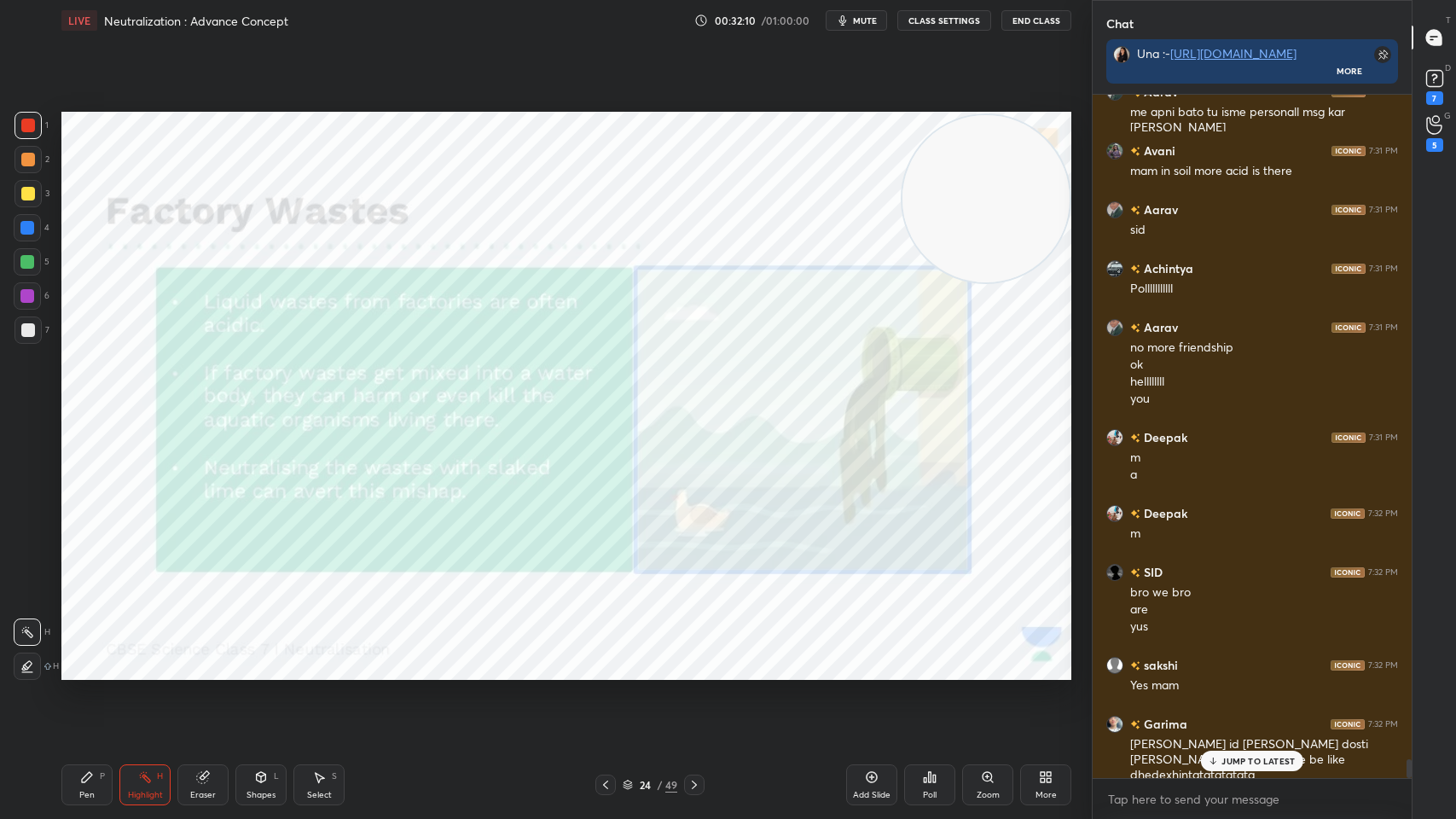
scroll to position [24530, 0]
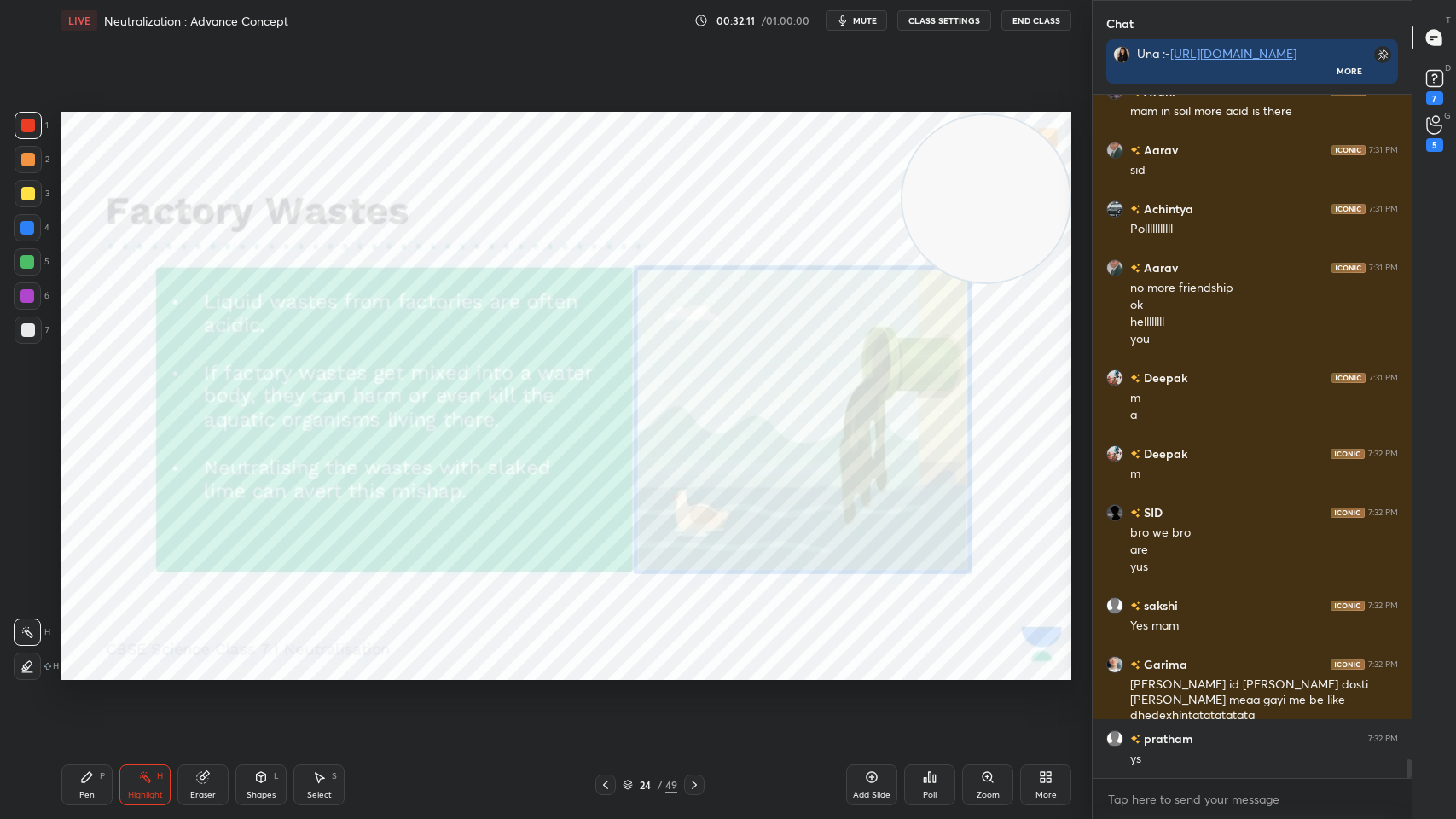
click at [862, 17] on span "mute" at bounding box center [865, 20] width 24 height 12
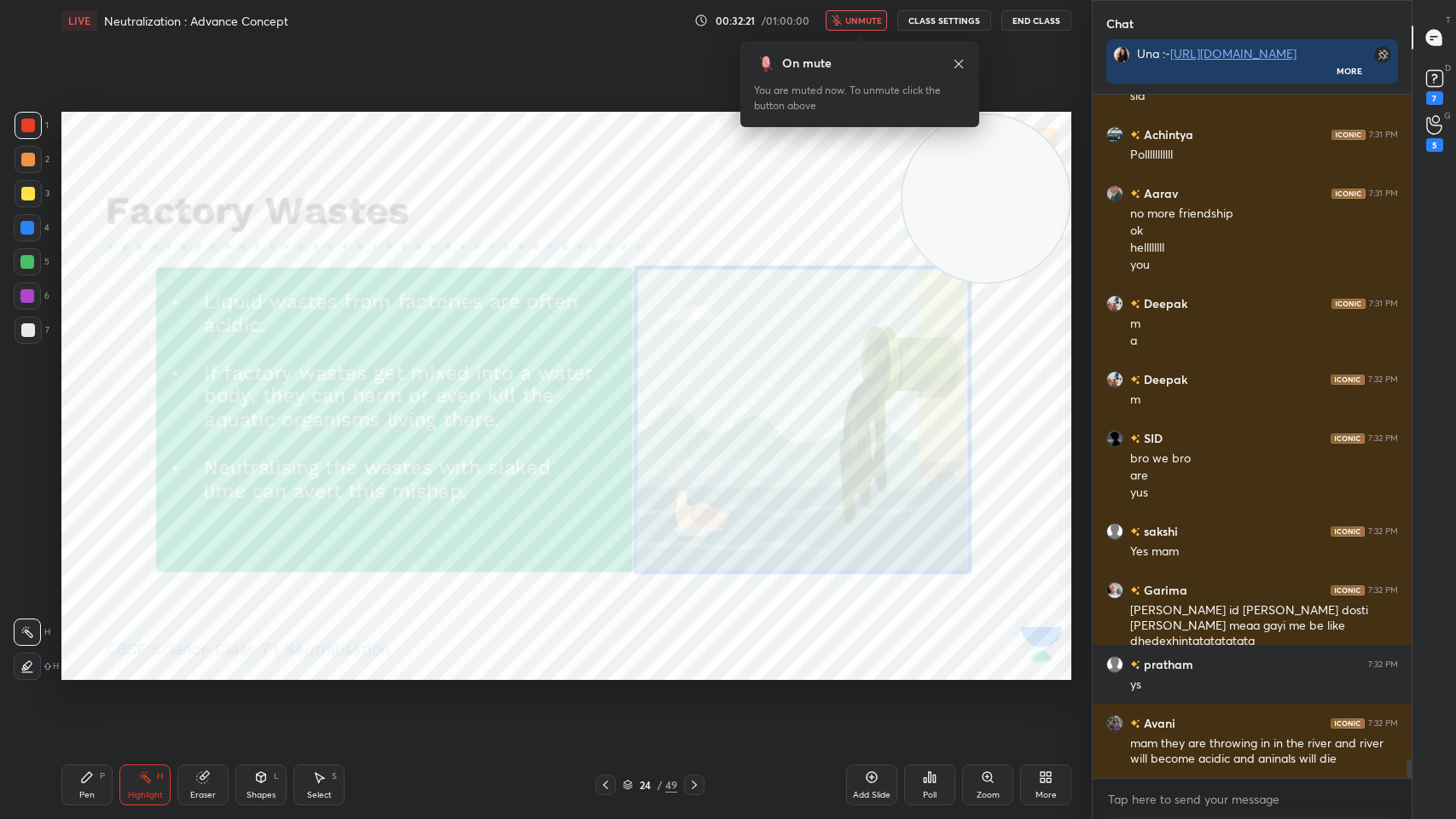
scroll to position [24663, 0]
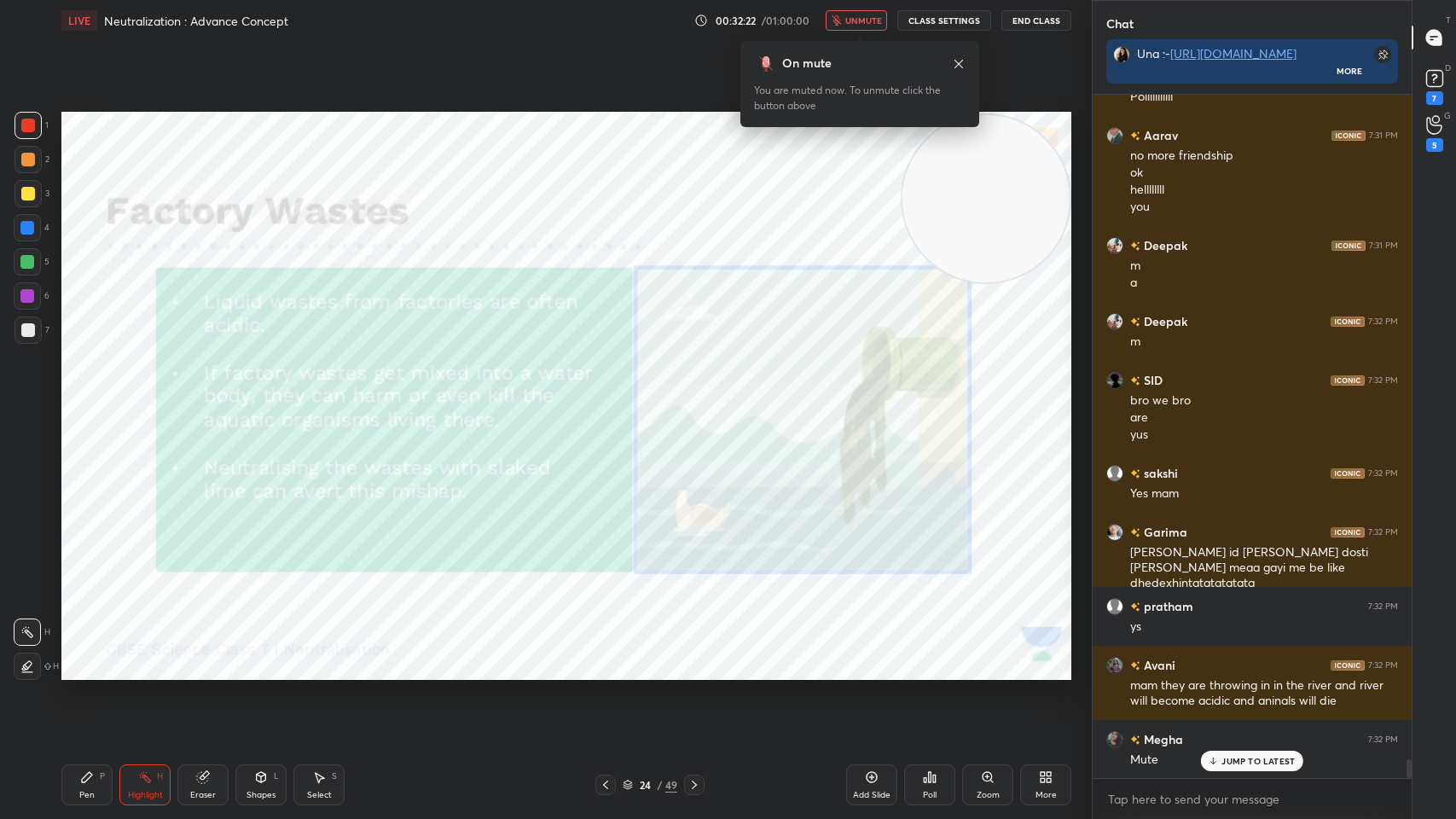
click at [862, 17] on span "unmute" at bounding box center [864, 20] width 37 height 12
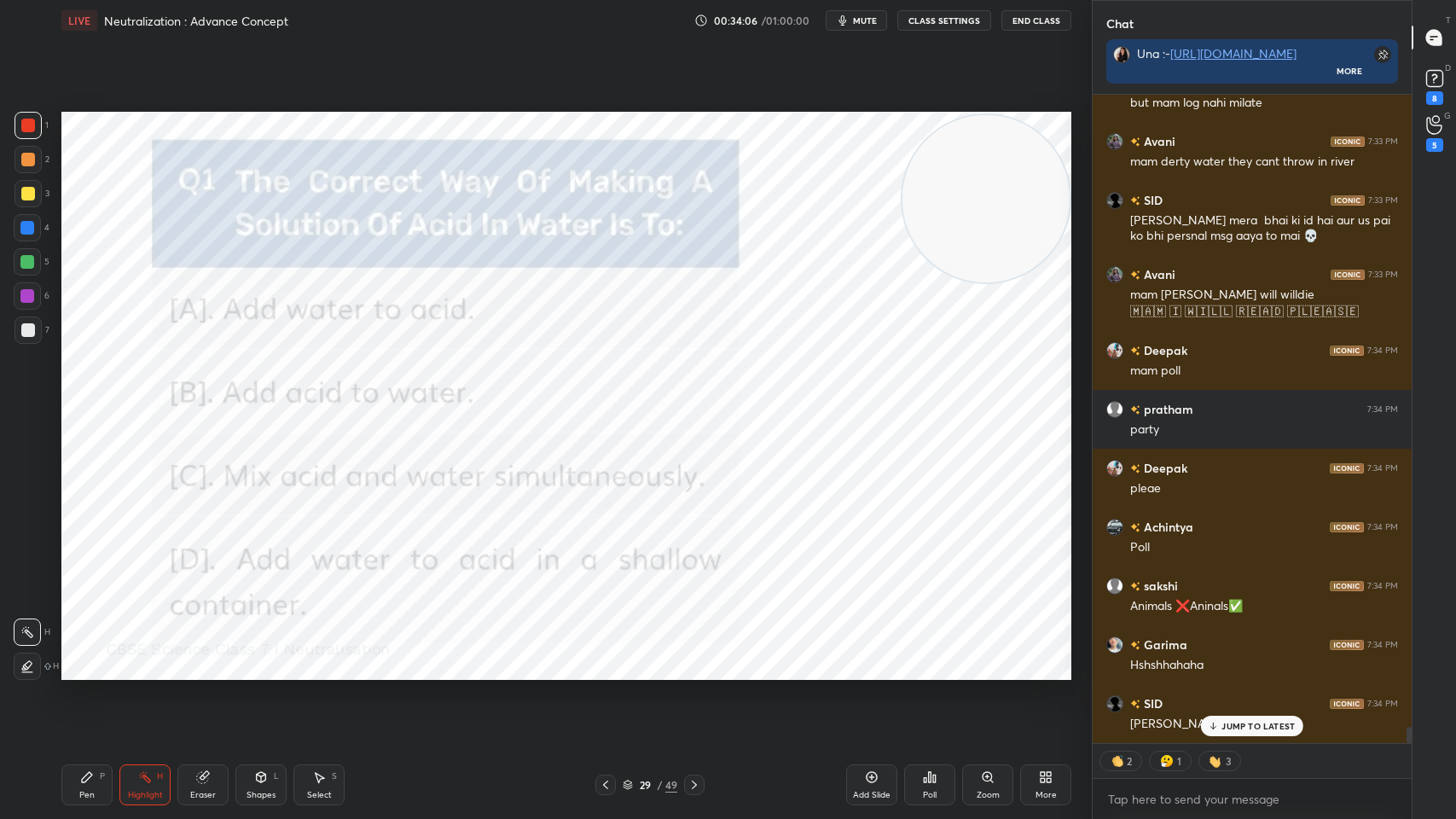
scroll to position [25645, 0]
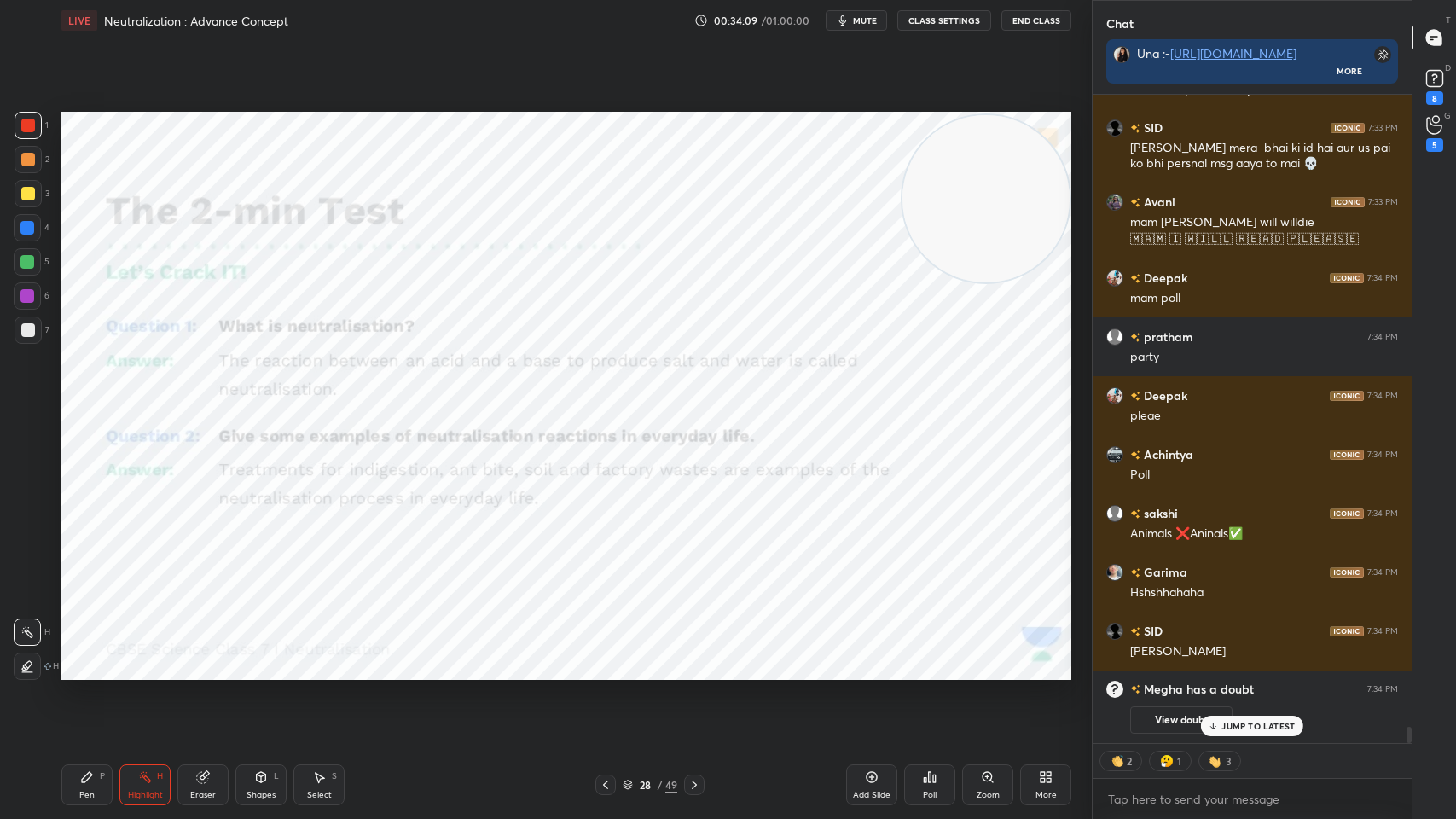
click at [653, 658] on div "28 / 49" at bounding box center [650, 784] width 54 height 16
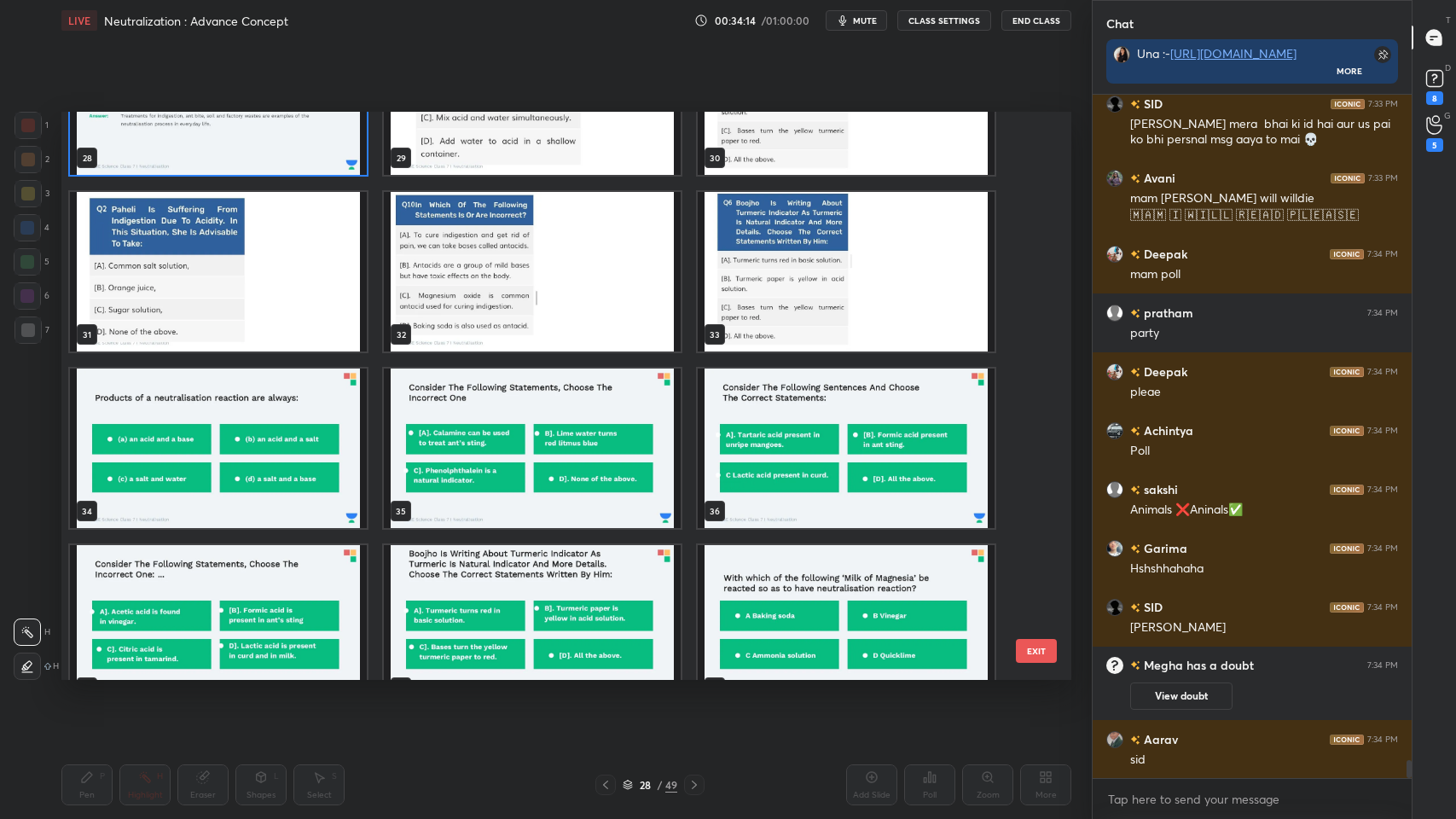
scroll to position [24939, 0]
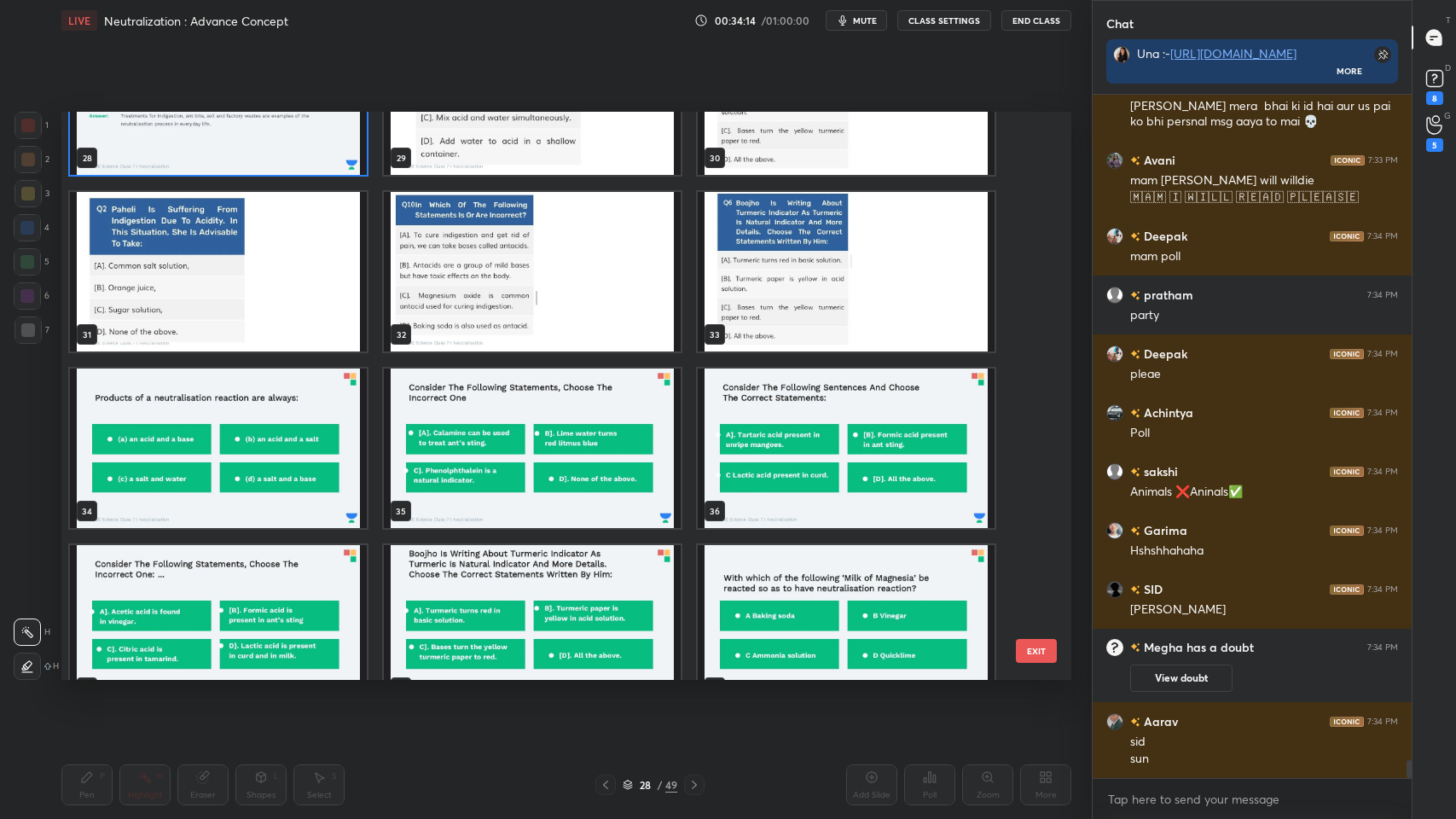
click at [345, 144] on img "grid" at bounding box center [218, 95] width 297 height 159
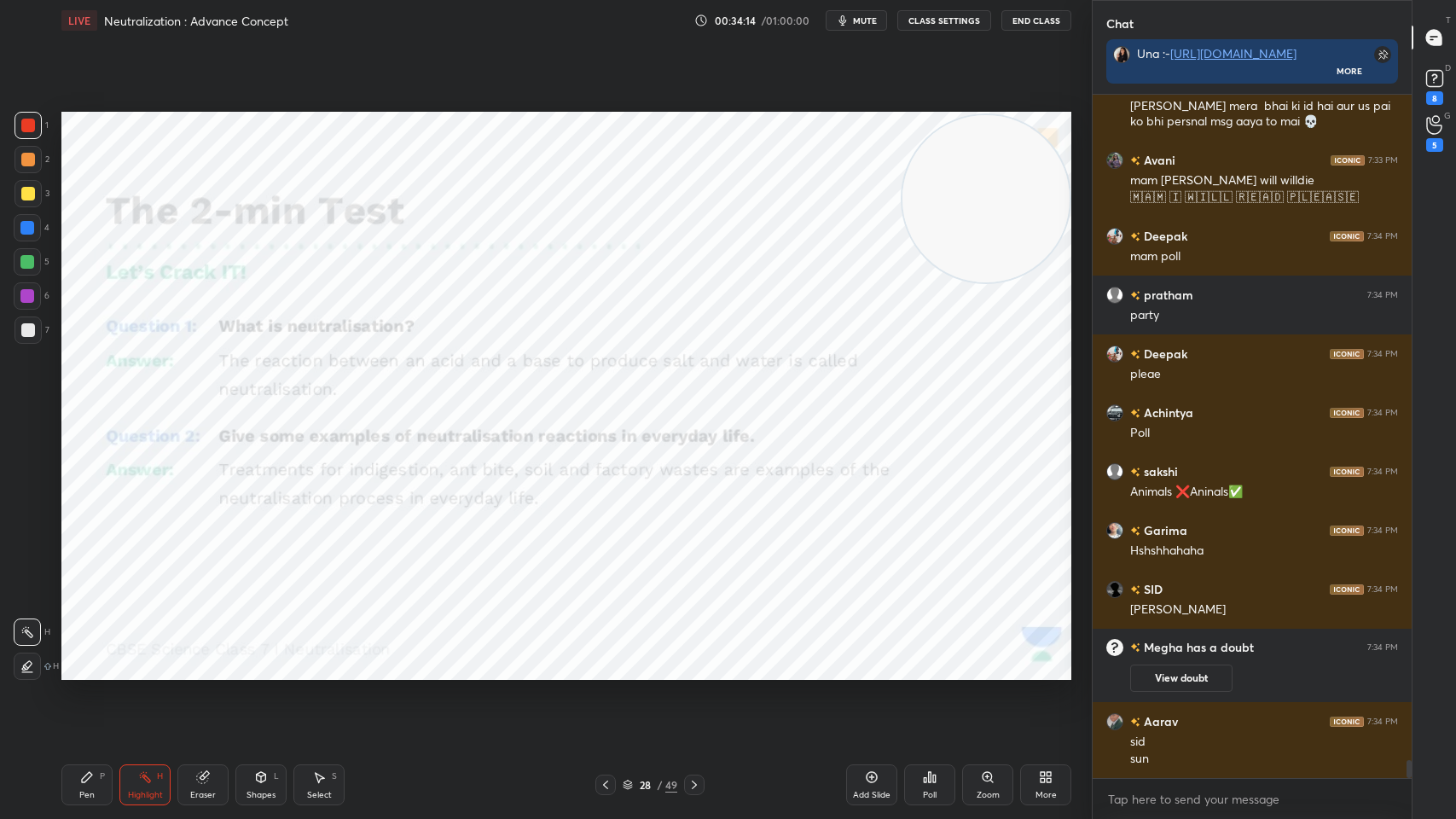
click at [345, 144] on img "grid" at bounding box center [218, 95] width 297 height 159
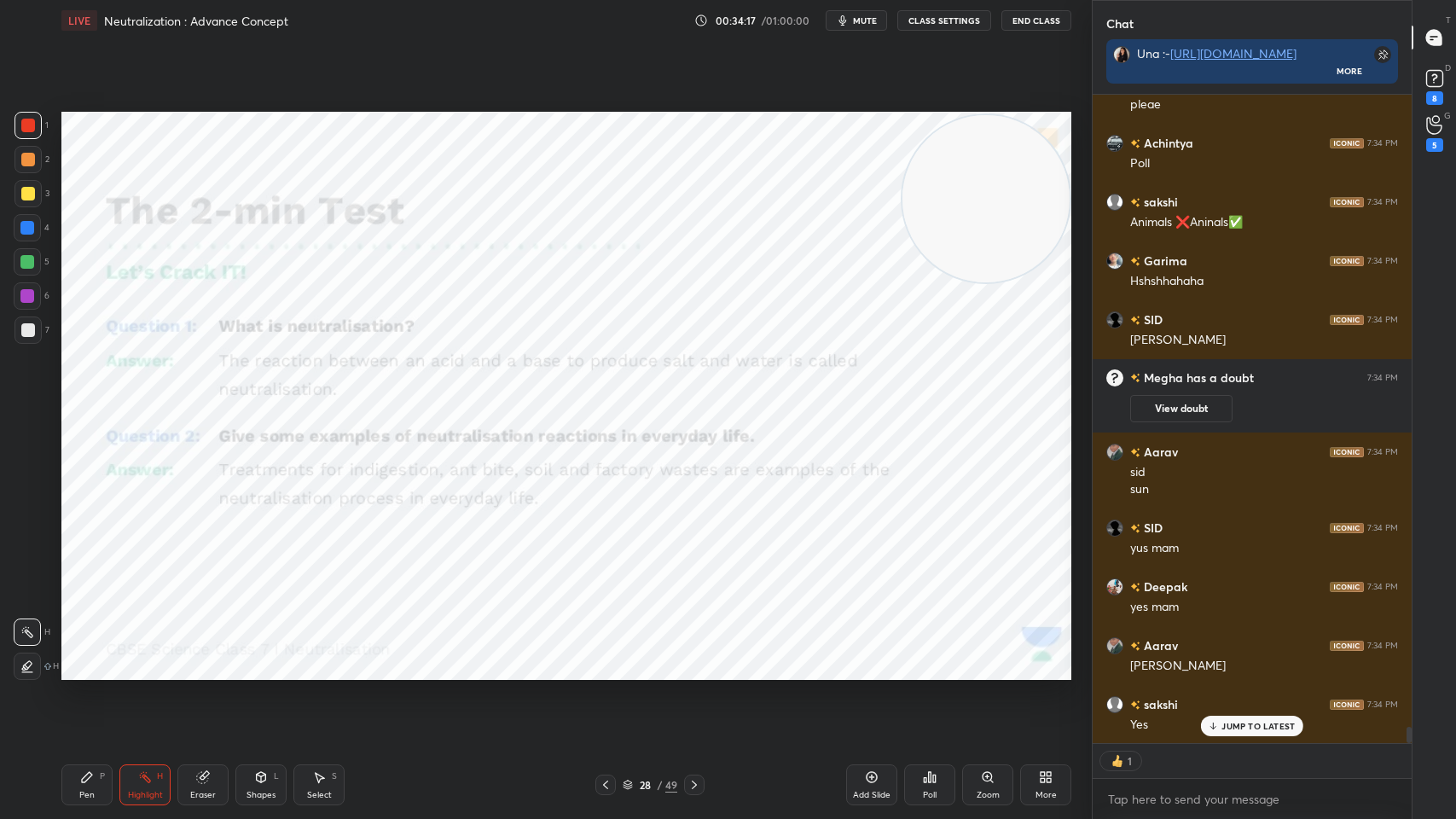
scroll to position [25268, 0]
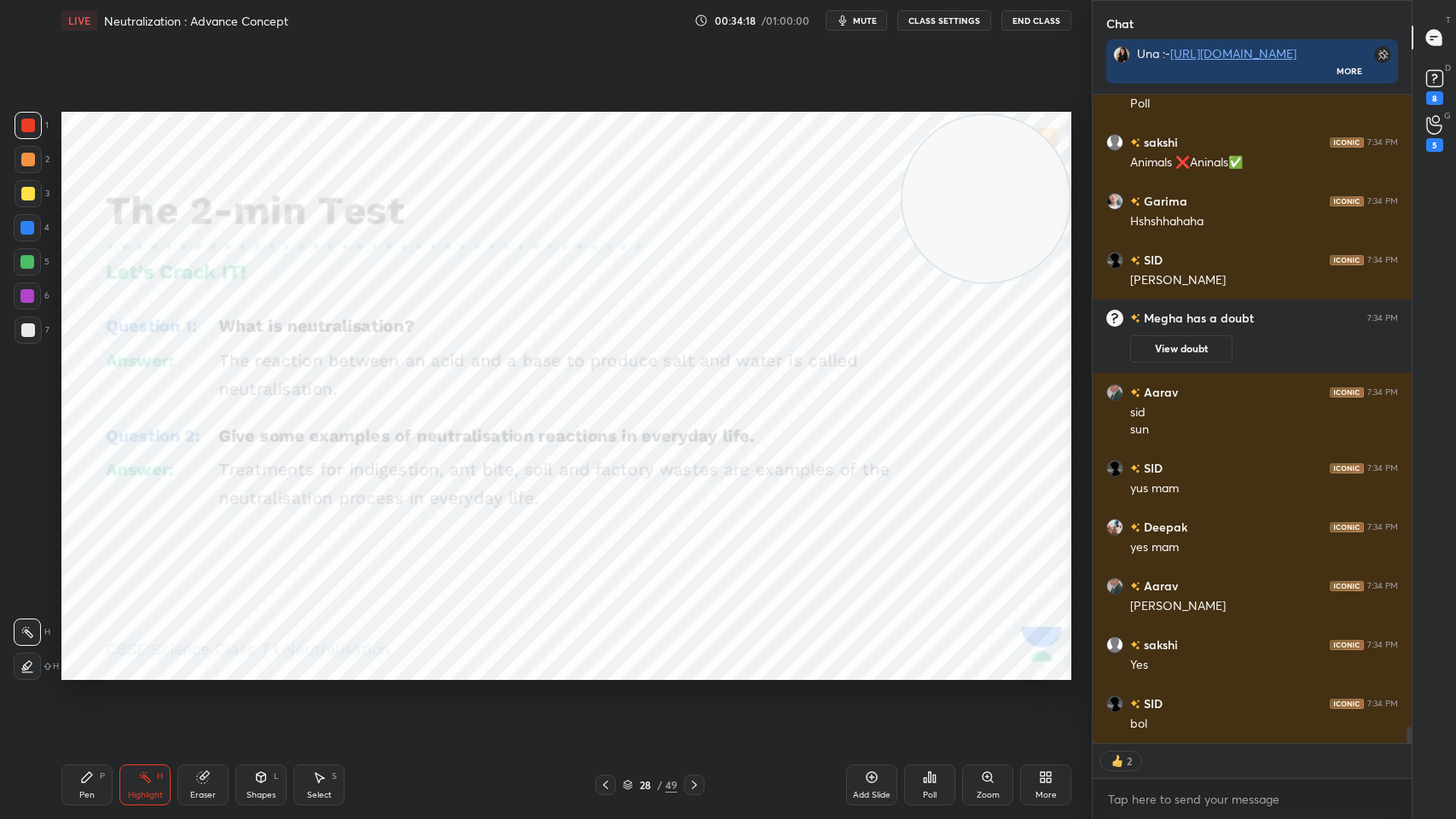
click at [877, 658] on icon at bounding box center [872, 777] width 14 height 14
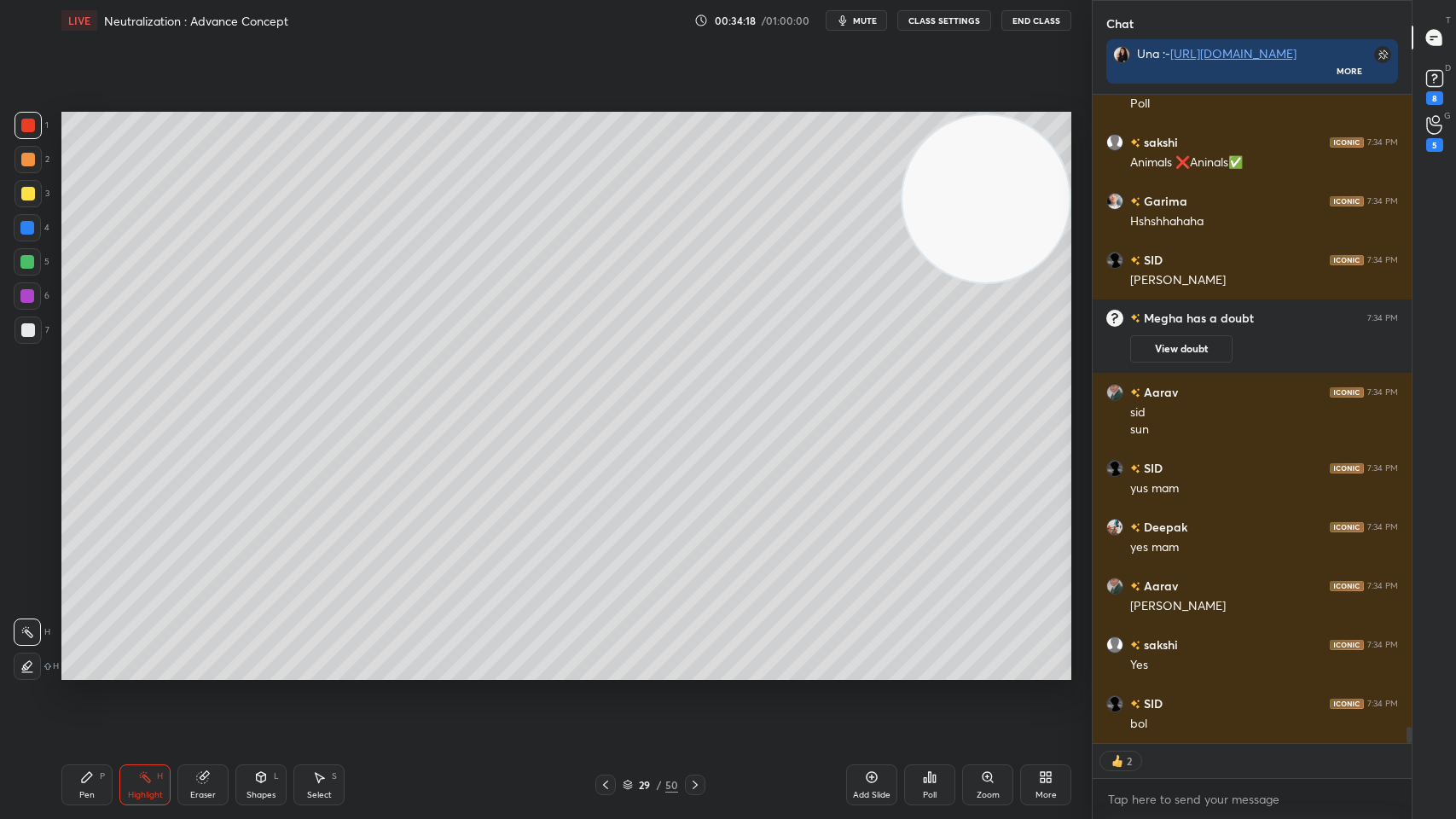
scroll to position [25327, 0]
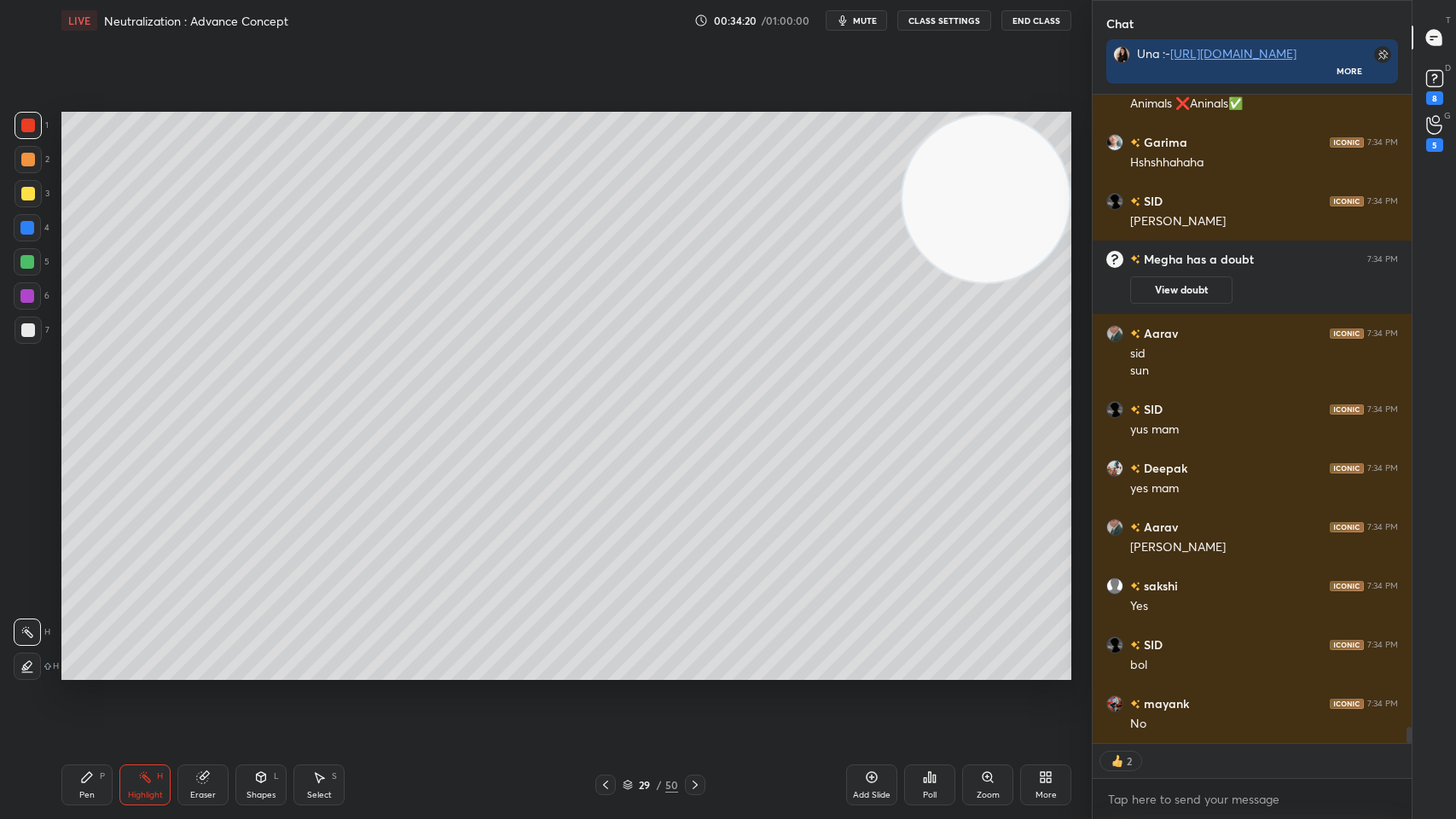
click at [88, 658] on icon at bounding box center [87, 777] width 14 height 14
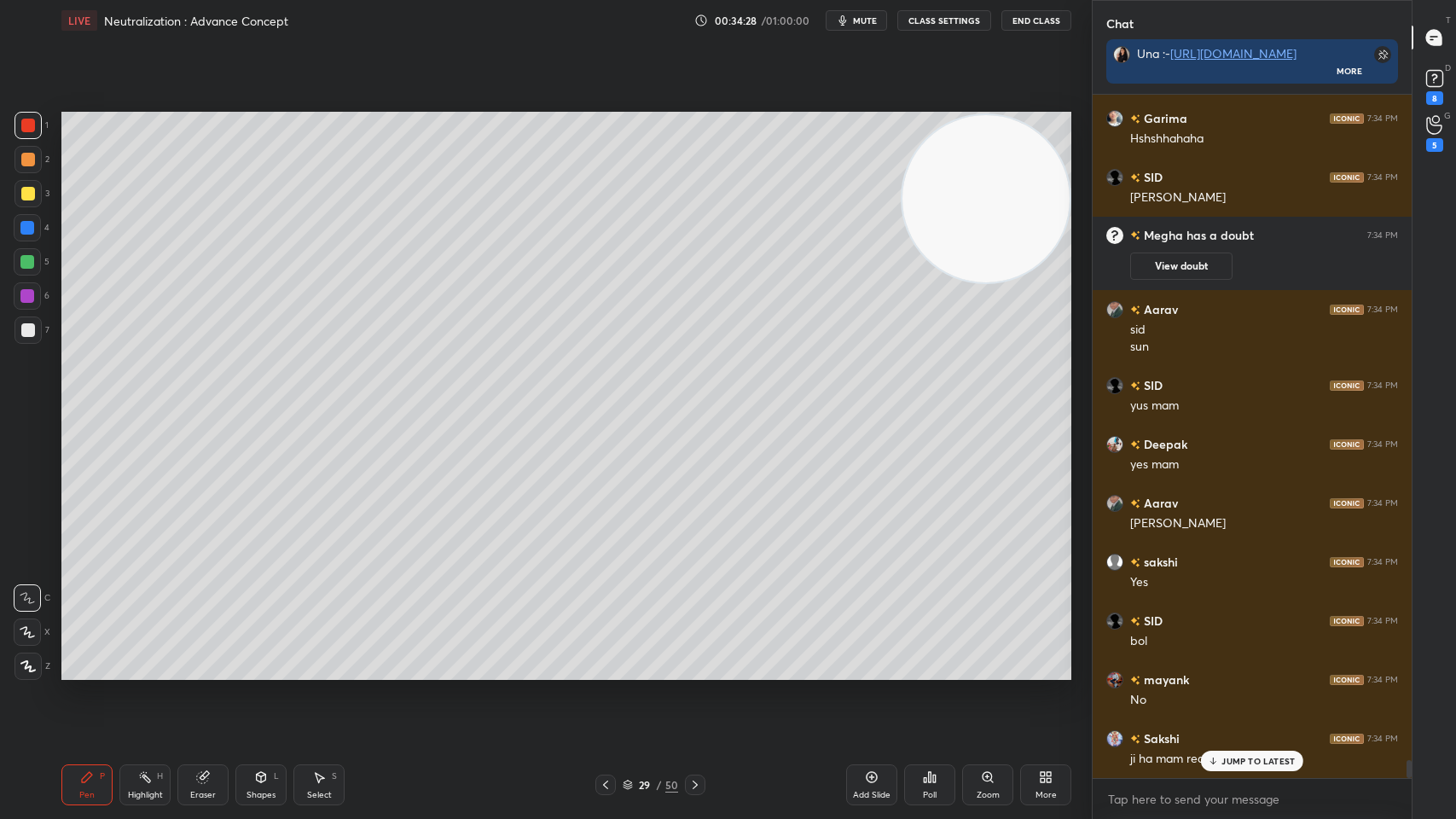
scroll to position [6, 6]
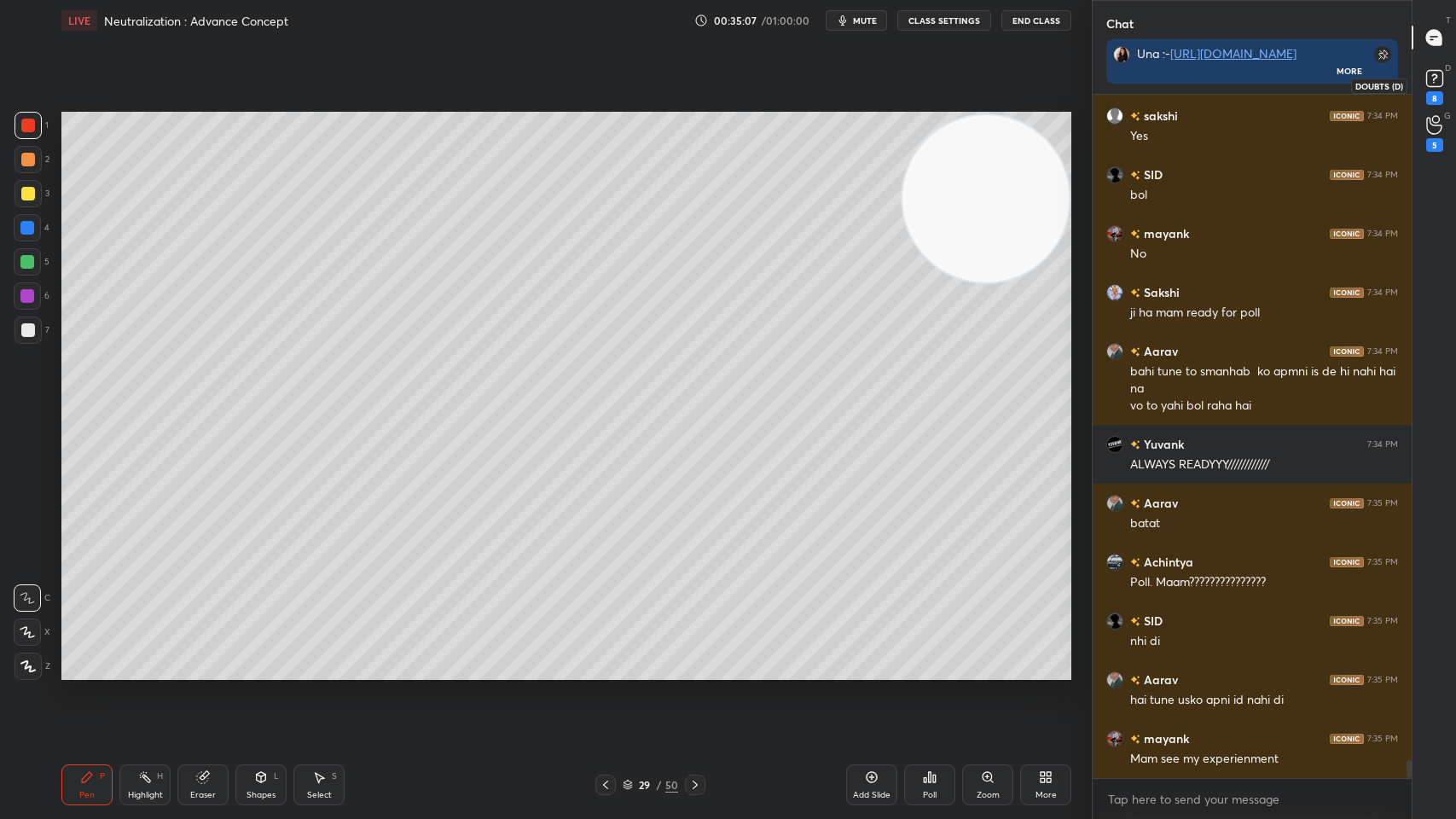
click at [1416, 92] on div "D Doubts (D) 8" at bounding box center [1434, 86] width 43 height 48
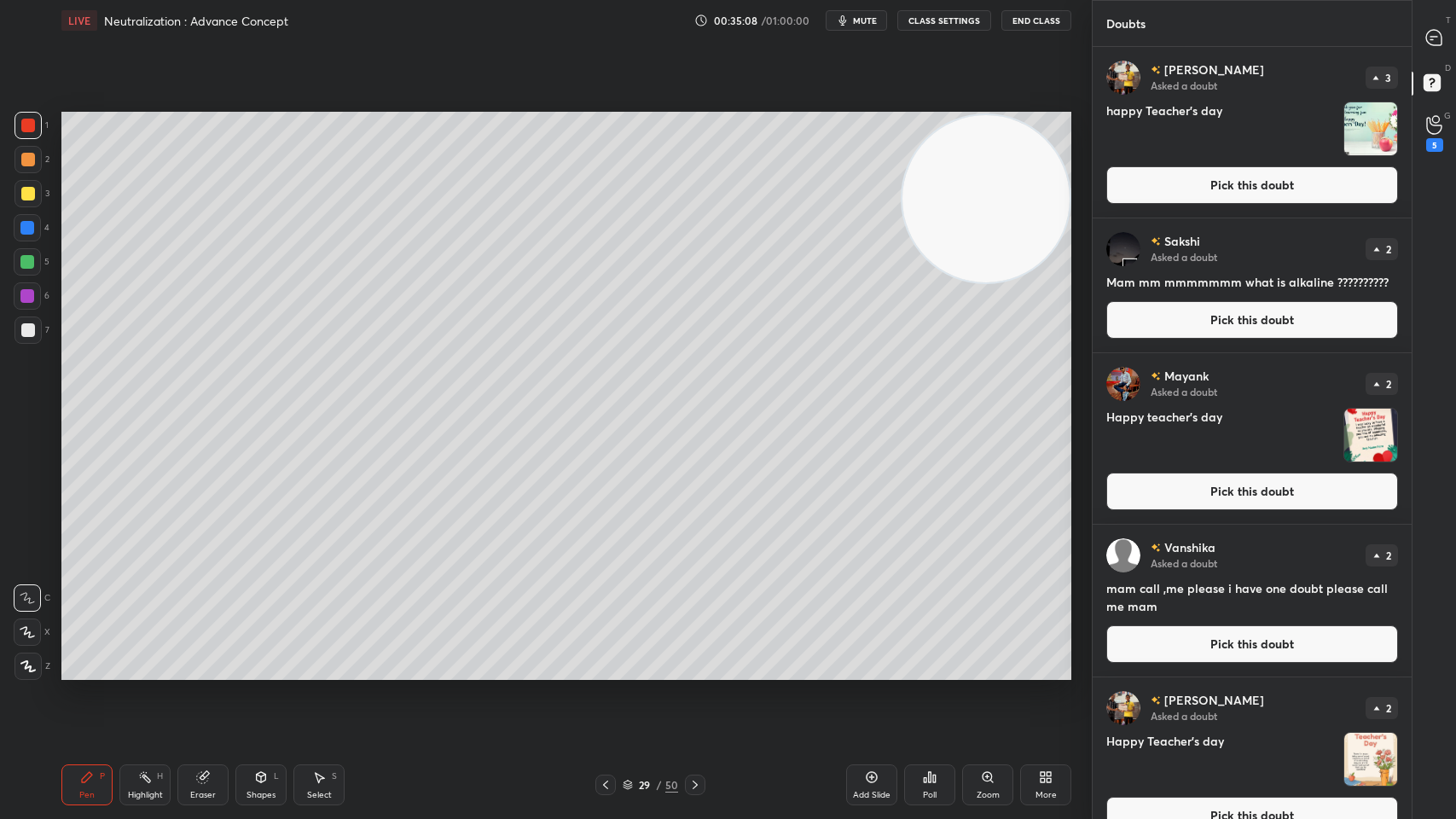
click at [1234, 198] on button "Pick this doubt" at bounding box center [1252, 185] width 292 height 38
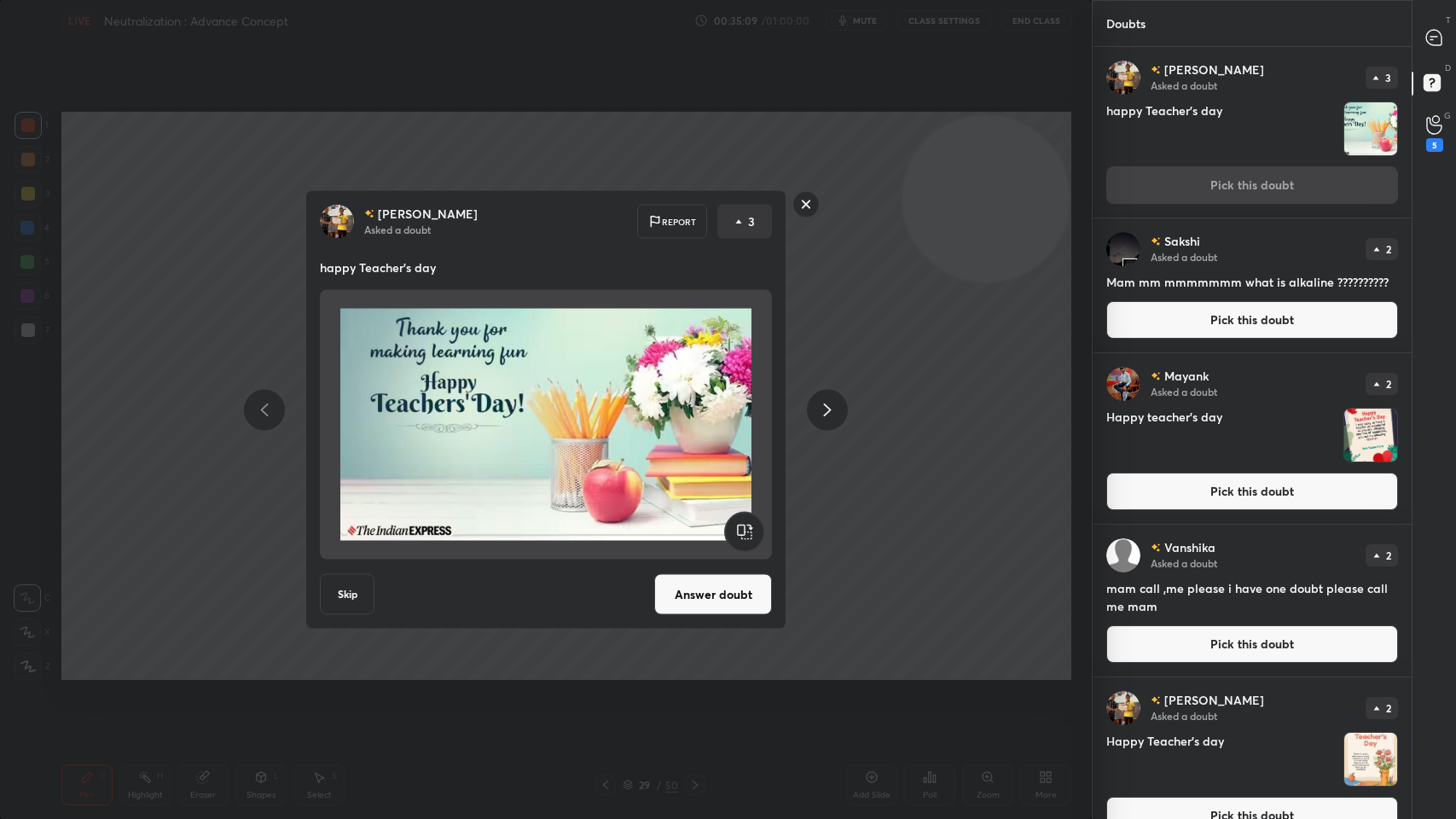
click at [737, 589] on button "Answer doubt" at bounding box center [713, 594] width 118 height 40
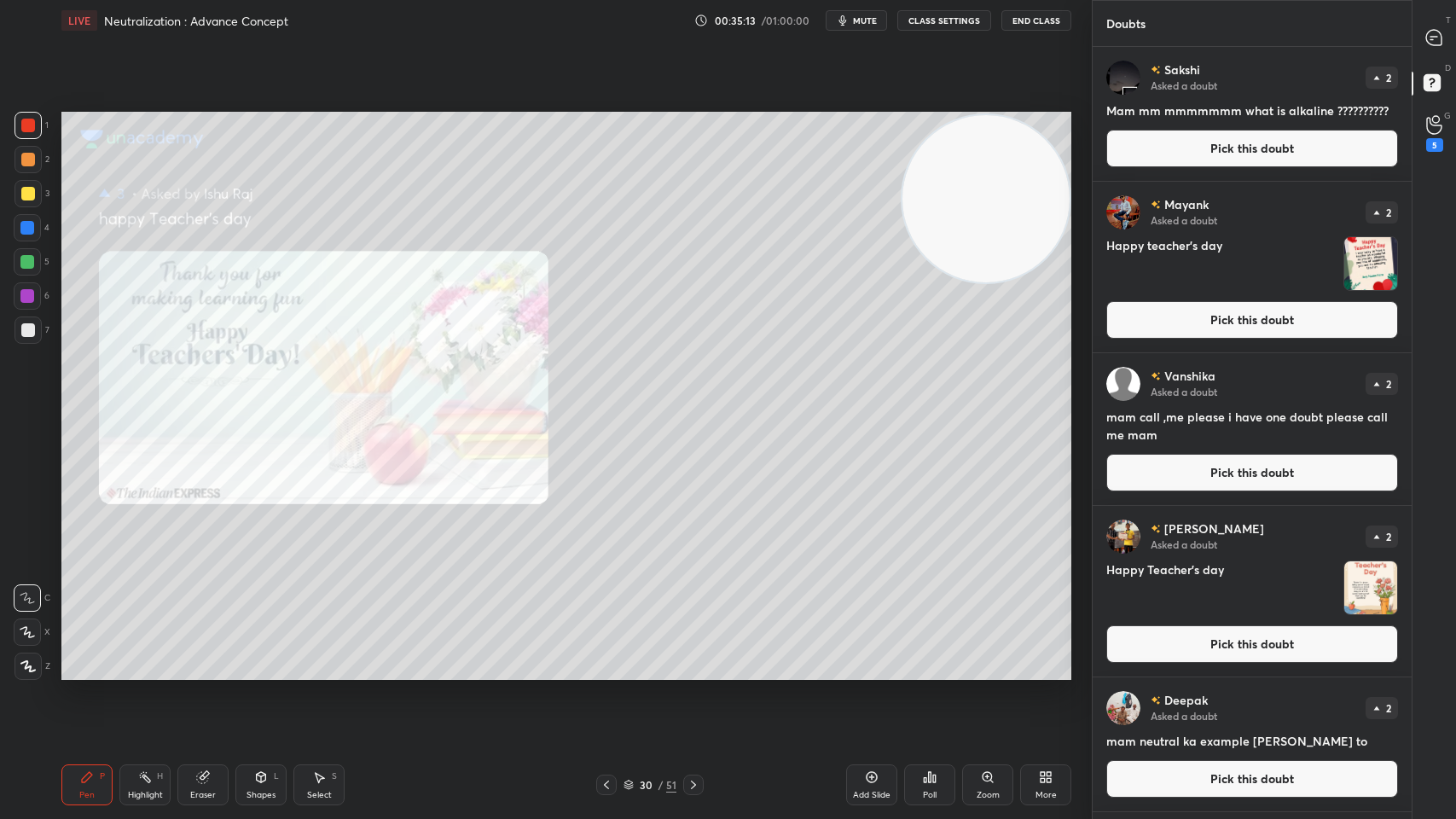
click at [1187, 187] on div "Mayank Asked a doubt 2 Happy teacher's day Pick this doubt" at bounding box center [1252, 266] width 319 height 170
click at [1191, 178] on div "Sakshi Asked a doubt 2 Mam mm mmmmmmm what is alkaline ?????????? Pick this dou…" at bounding box center [1252, 114] width 319 height 134
click at [1116, 157] on button "Pick this doubt" at bounding box center [1252, 148] width 292 height 38
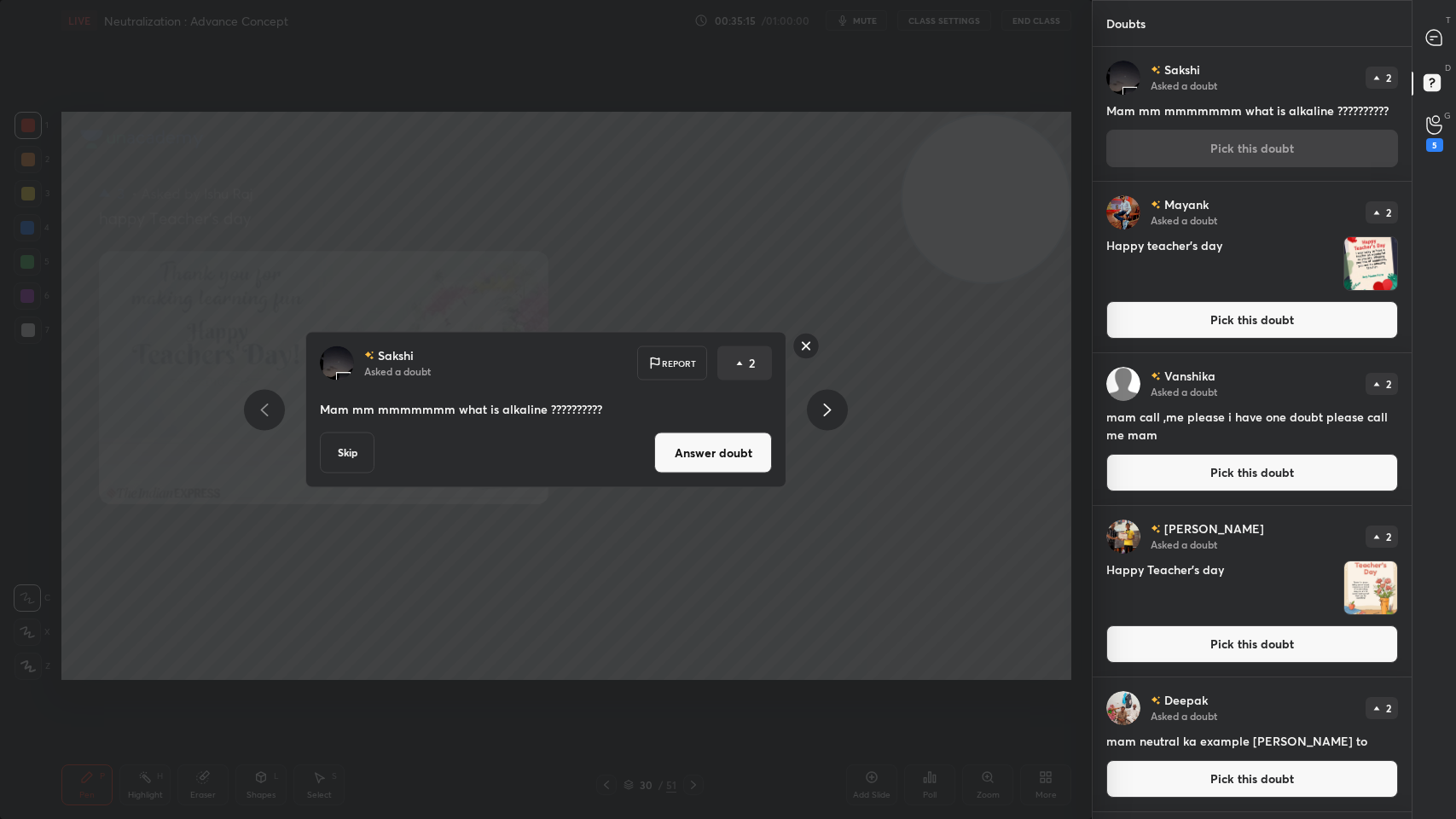
click at [717, 448] on button "Answer doubt" at bounding box center [713, 453] width 118 height 40
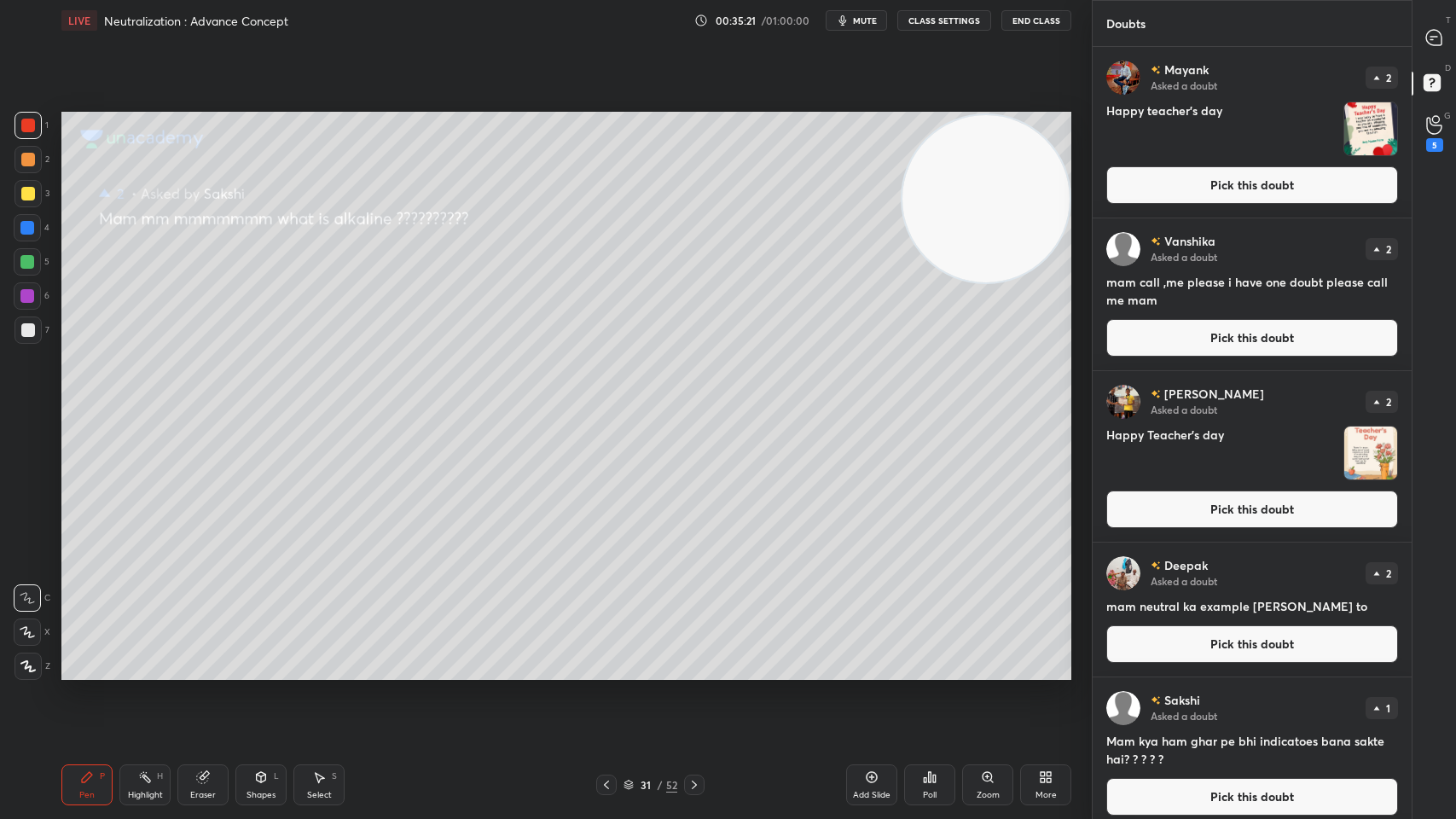
click at [1161, 185] on button "Pick this doubt" at bounding box center [1252, 185] width 292 height 38
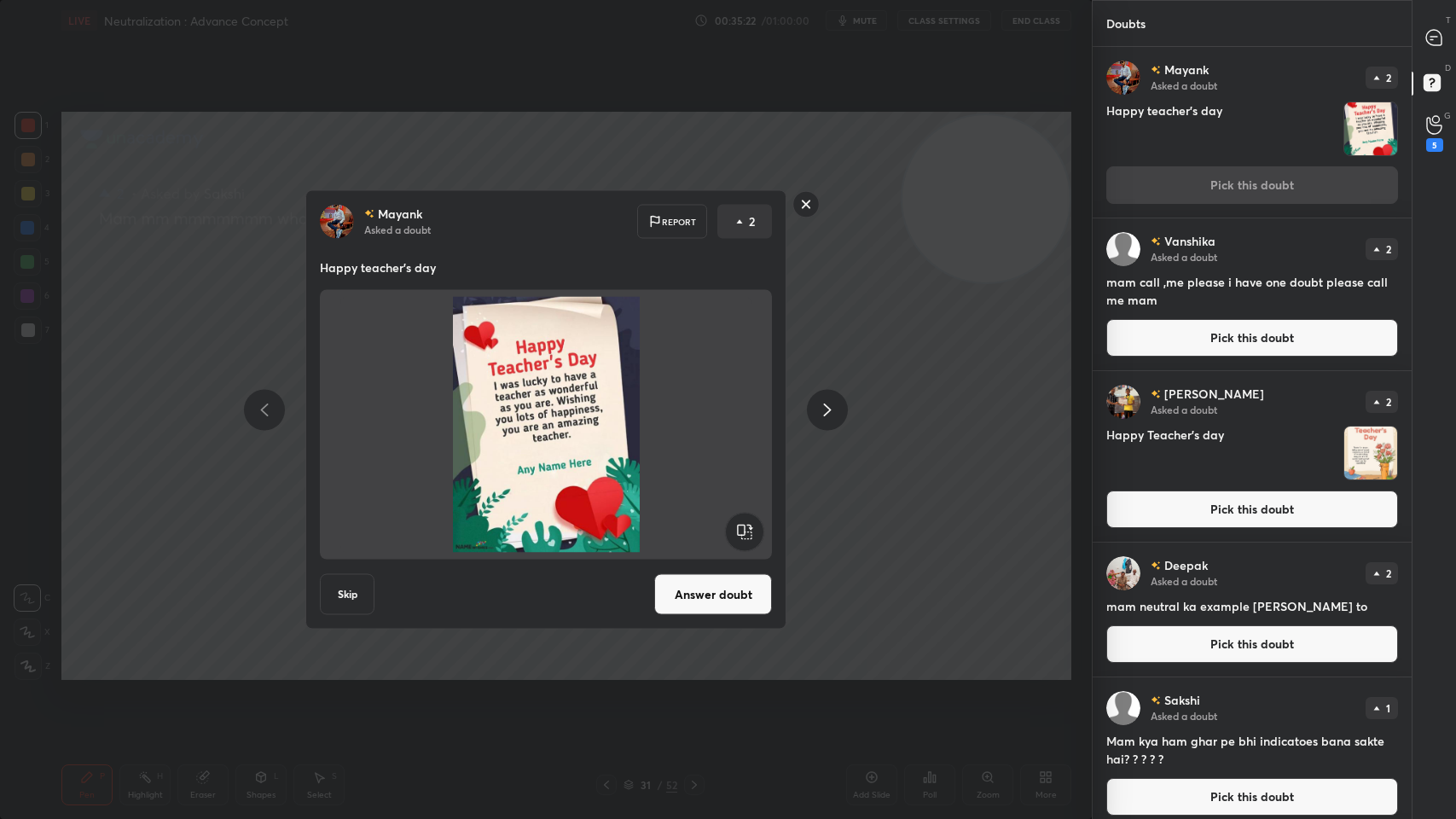
click at [689, 602] on button "Answer doubt" at bounding box center [713, 594] width 118 height 40
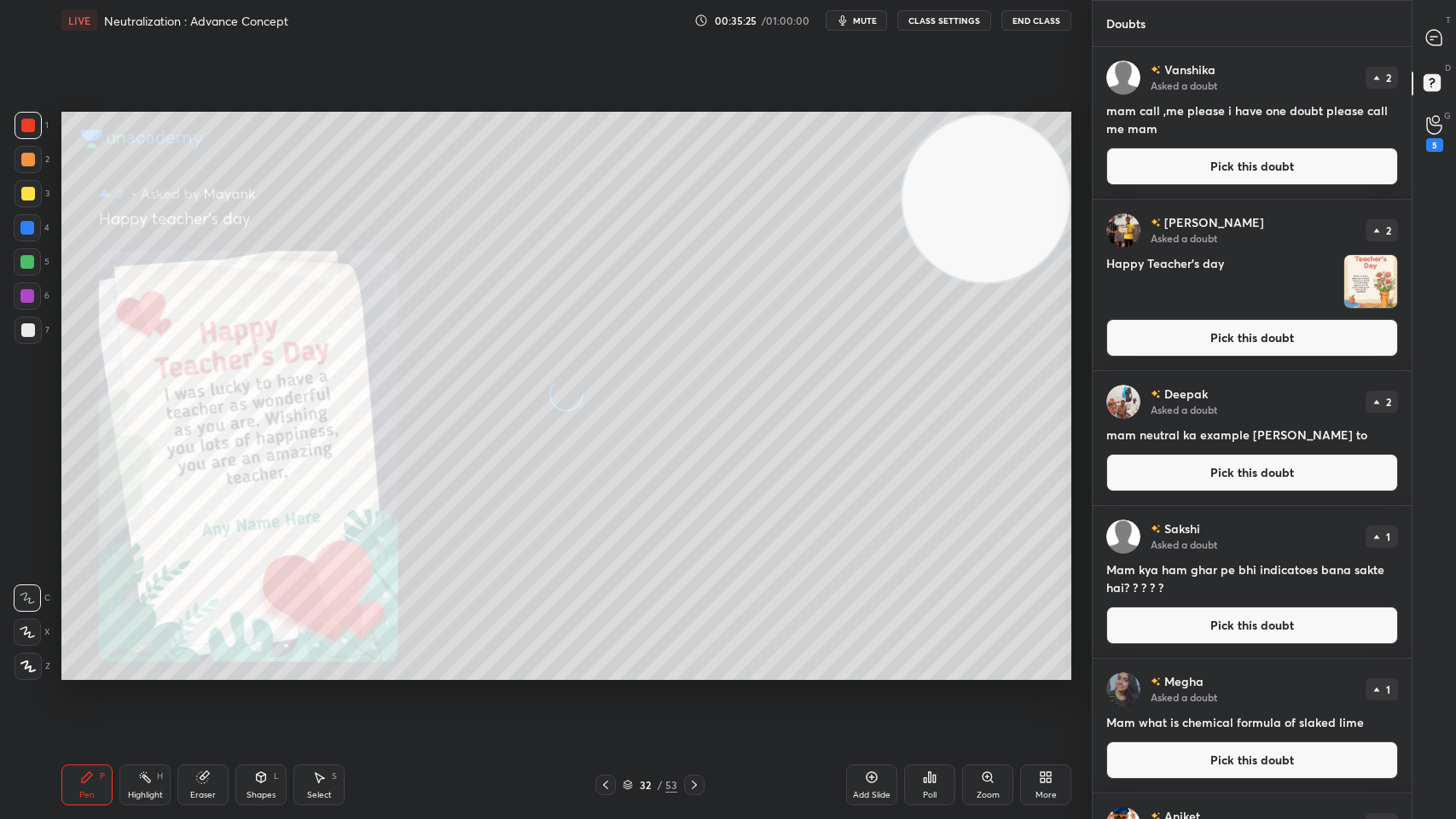
click at [1178, 356] on button "Pick this doubt" at bounding box center [1252, 338] width 292 height 38
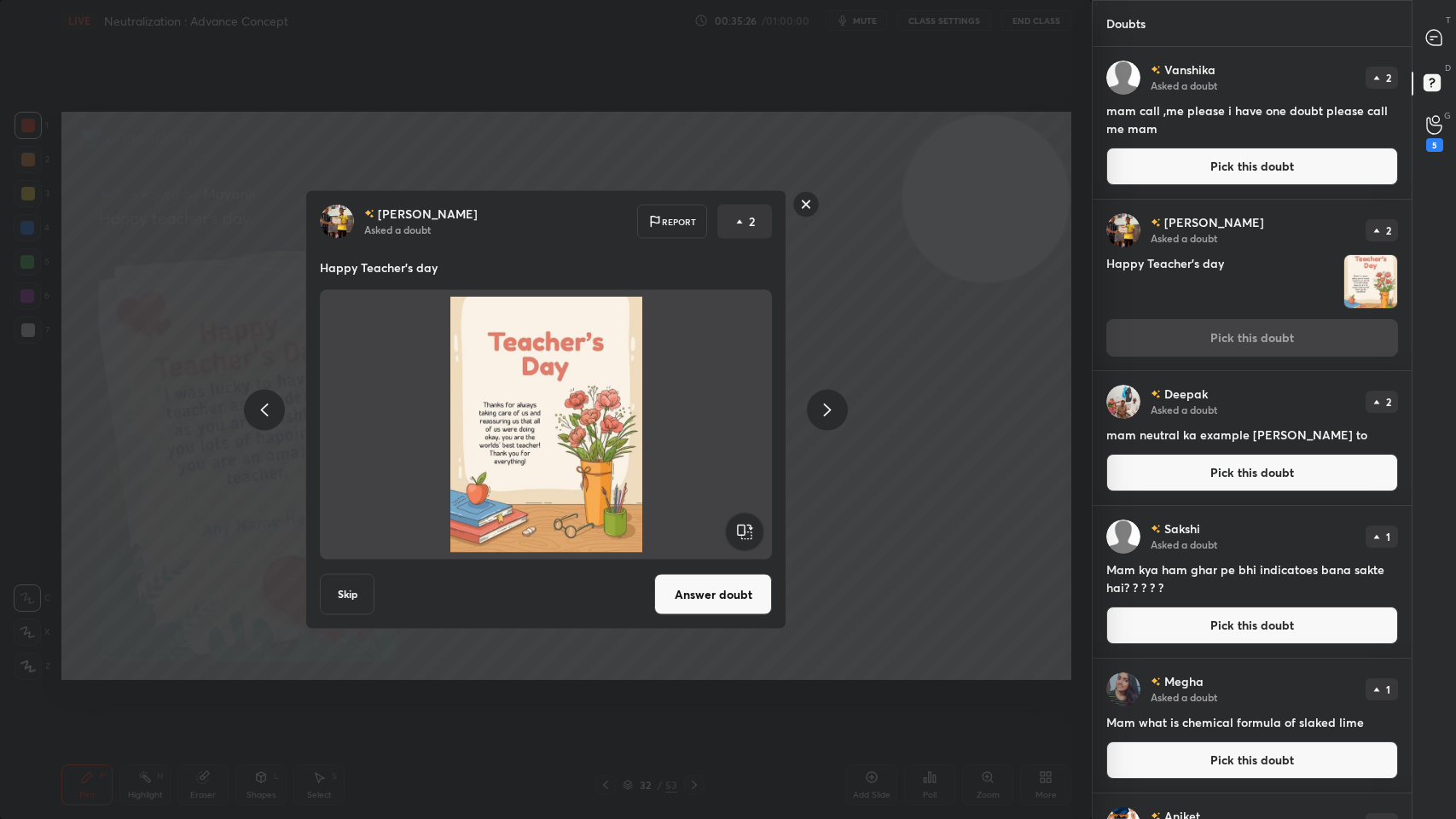
click at [739, 583] on button "Answer doubt" at bounding box center [713, 594] width 118 height 40
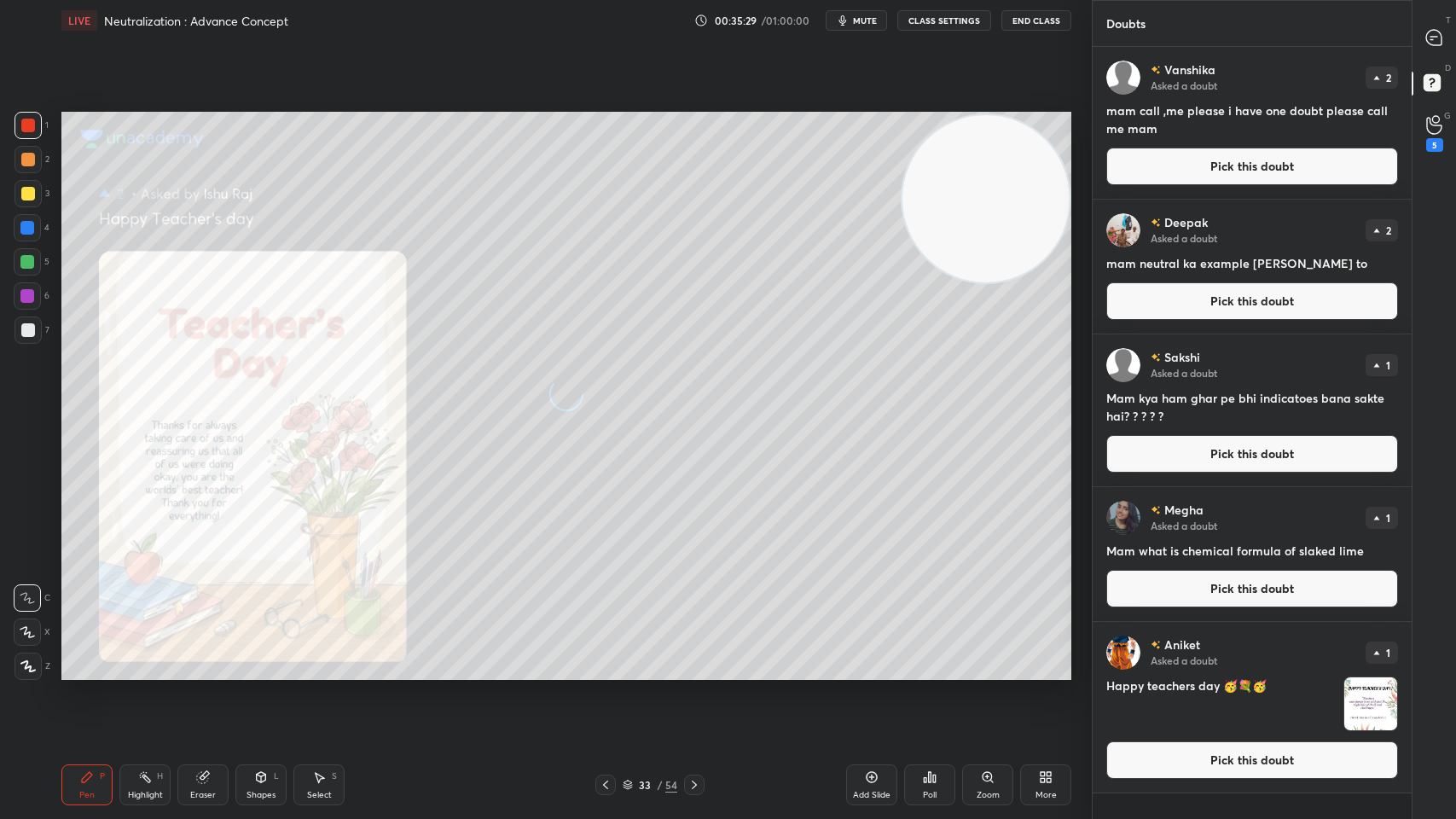
click at [1137, 299] on button "Pick this doubt" at bounding box center [1252, 301] width 292 height 38
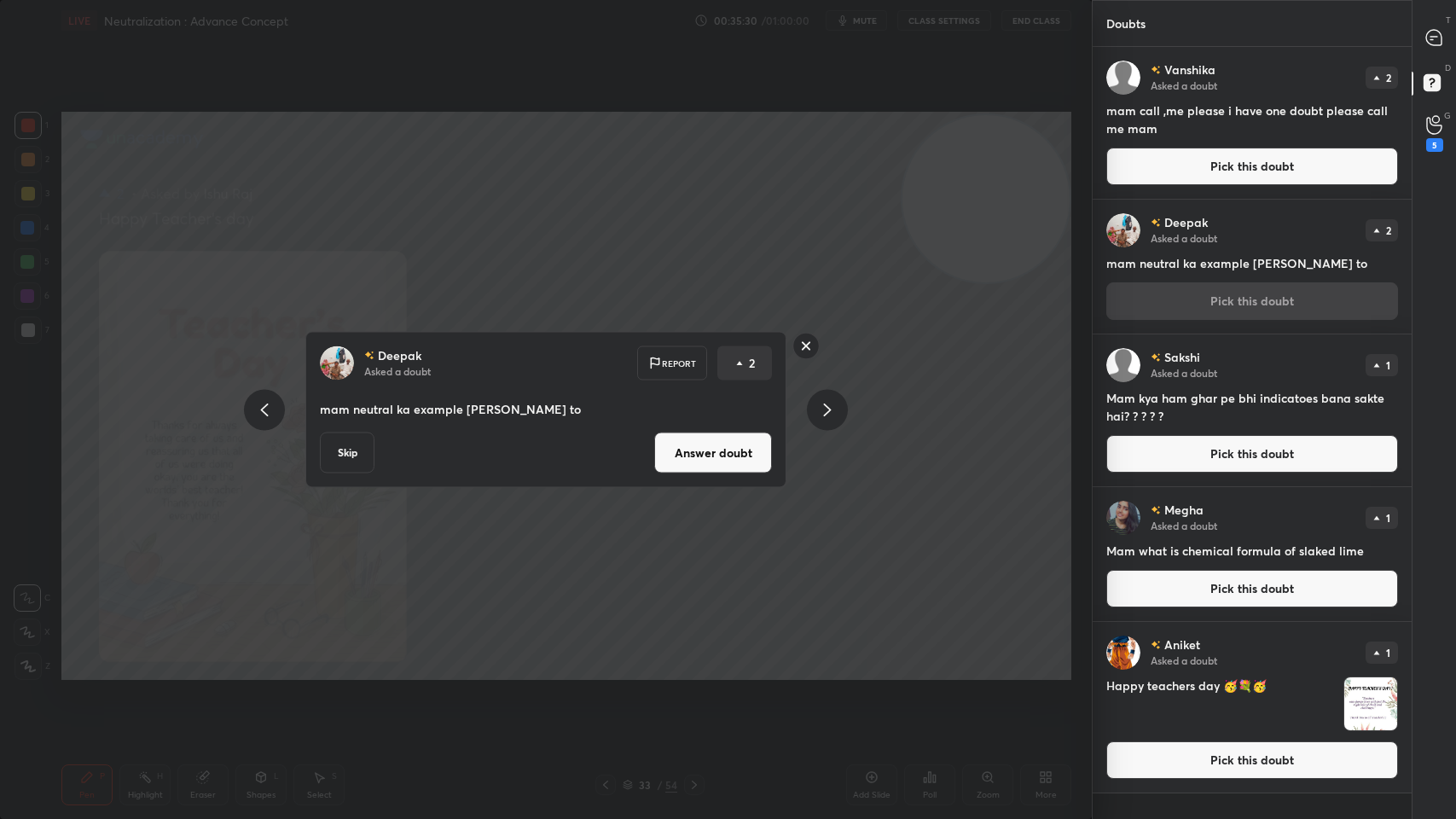
click at [728, 464] on button "Answer doubt" at bounding box center [713, 453] width 118 height 40
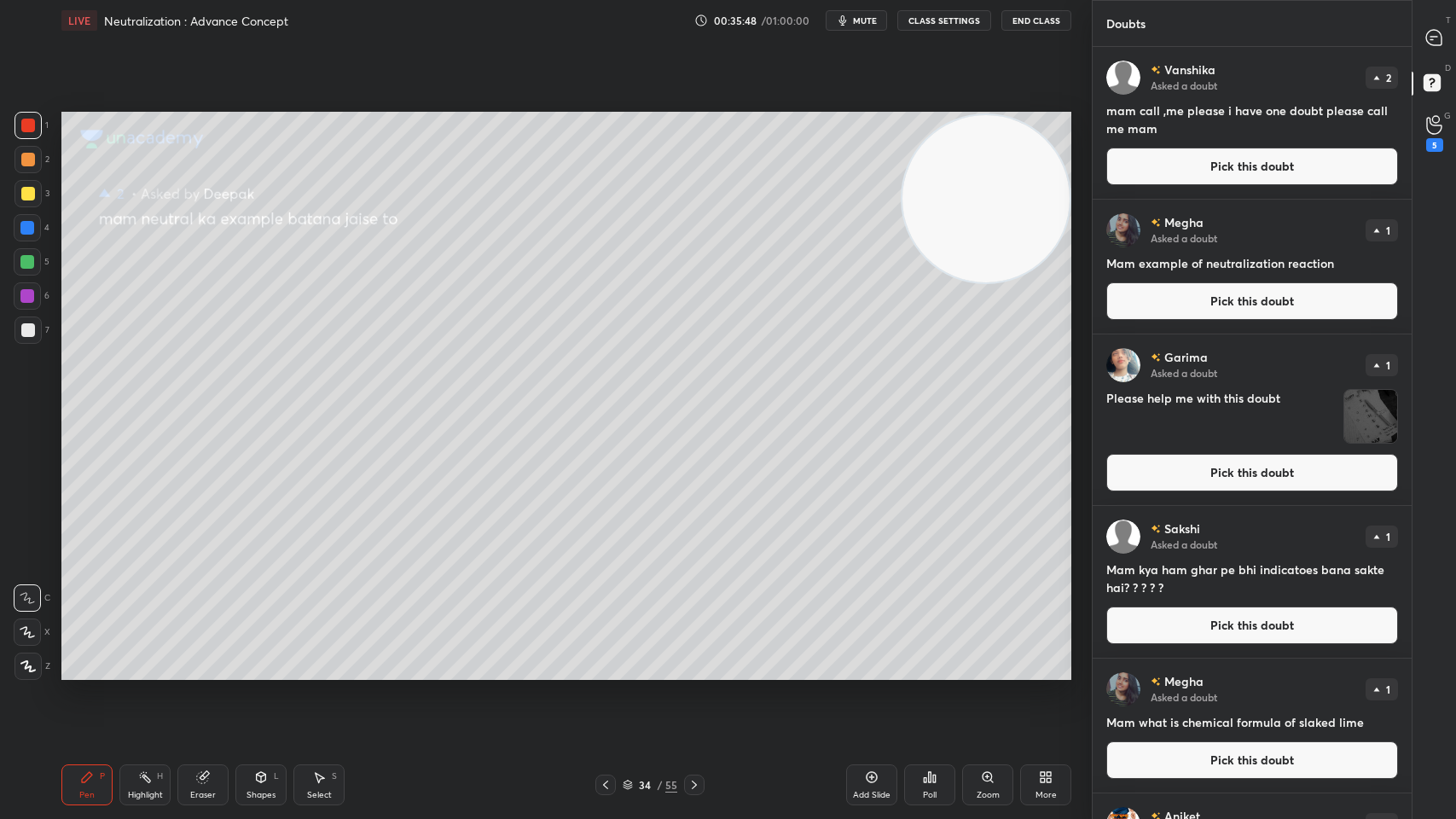
click at [1229, 181] on button "Pick this doubt" at bounding box center [1252, 166] width 292 height 38
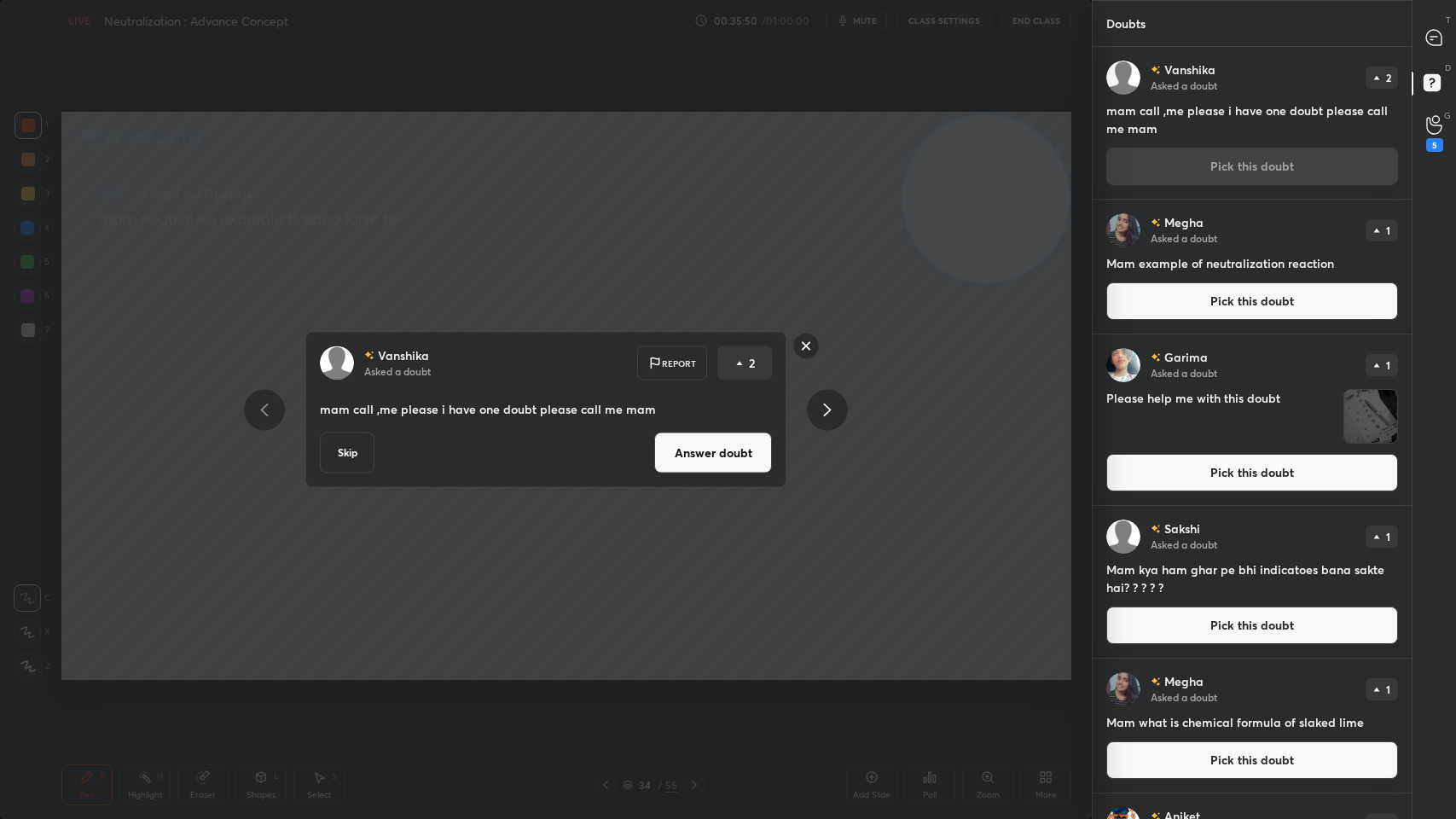
click at [361, 453] on button "Skip" at bounding box center [347, 453] width 54 height 40
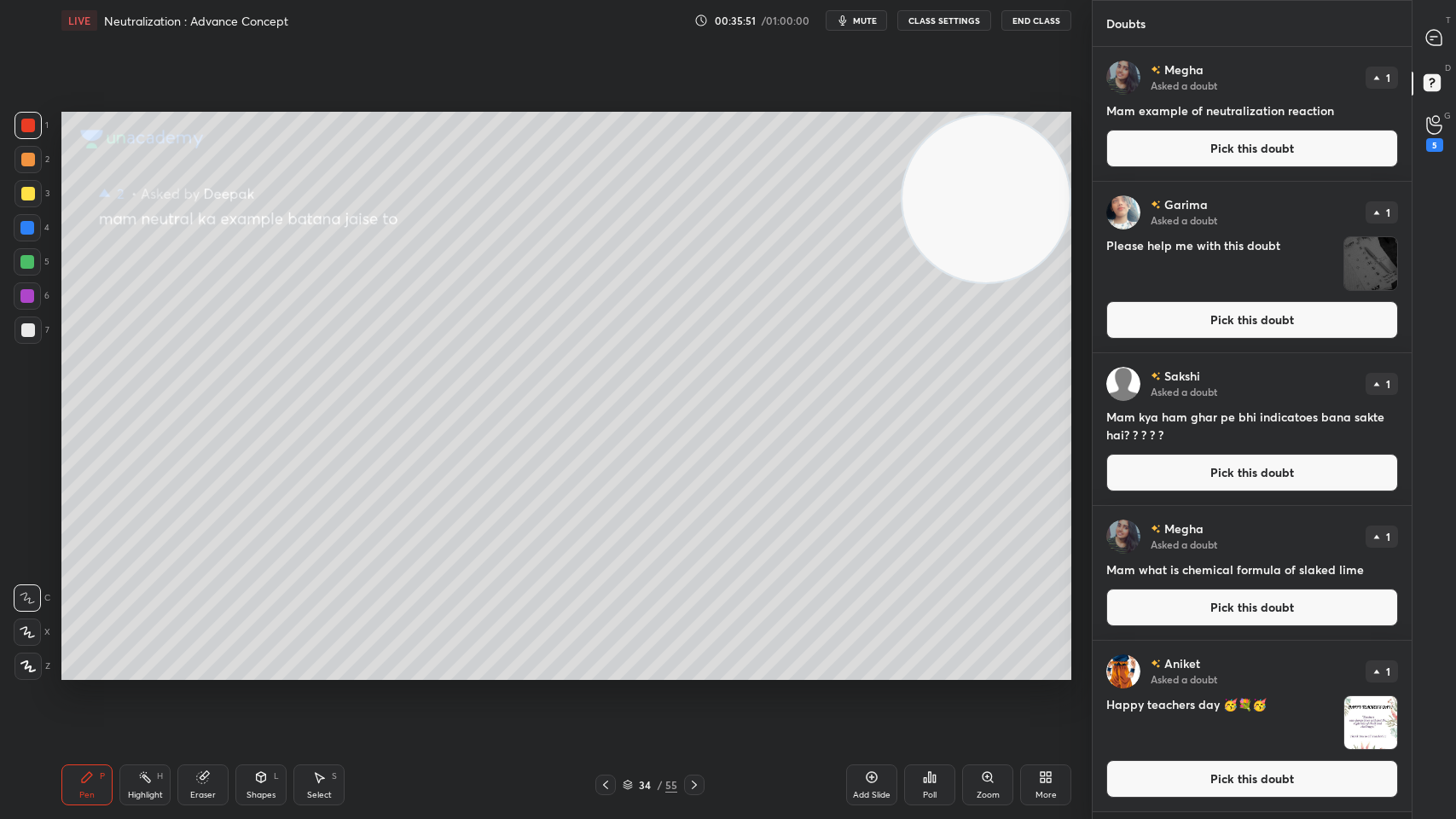
click at [1454, 122] on div "G Raise Hand (G) 5" at bounding box center [1434, 133] width 43 height 48
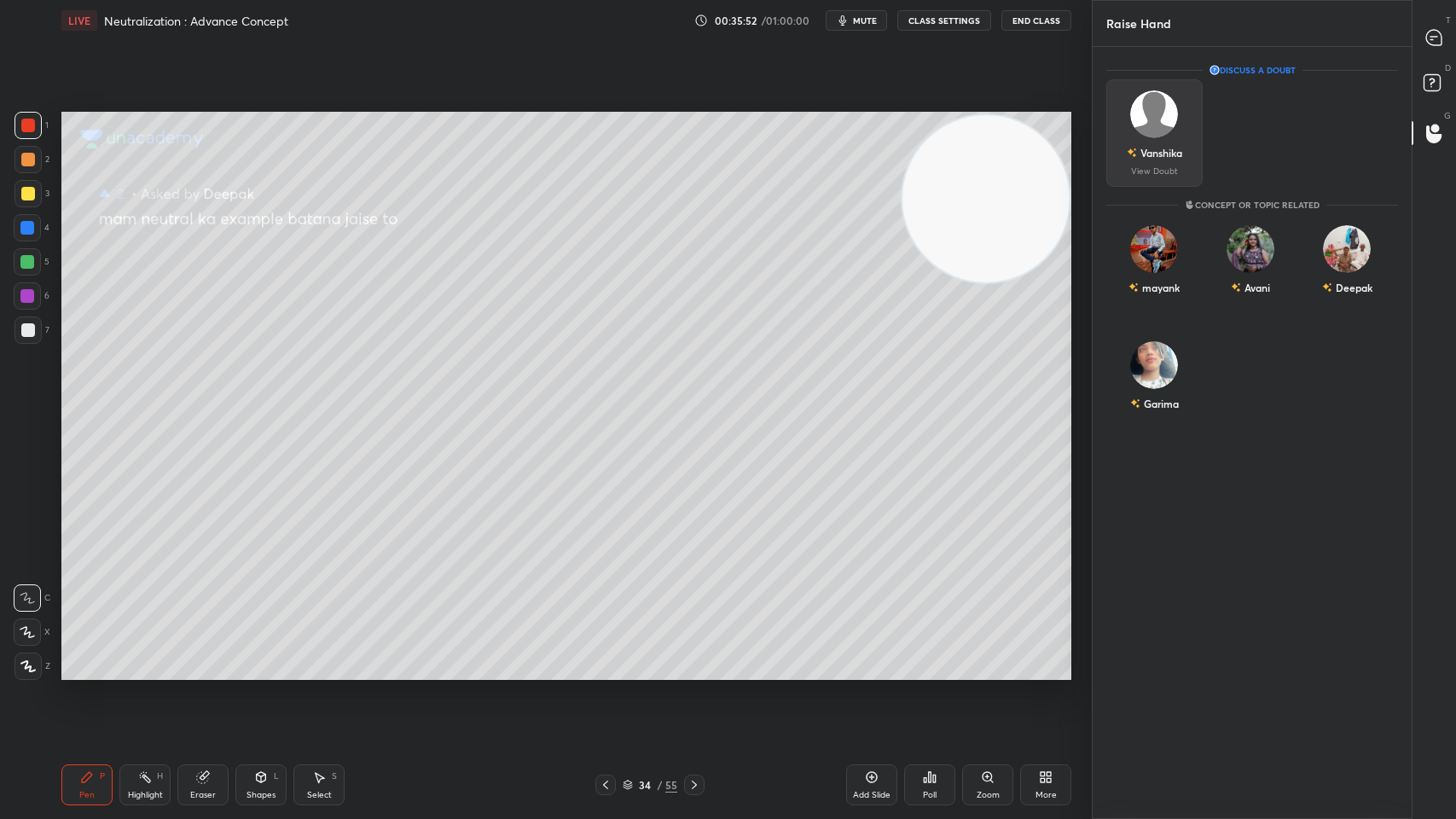
click at [1168, 162] on div "Vanshika" at bounding box center [1154, 153] width 55 height 29
click at [1161, 151] on div "Vanshika" at bounding box center [1161, 153] width 41 height 16
click at [1166, 156] on div "Vanshika" at bounding box center [1161, 153] width 41 height 16
click at [1173, 157] on div "Vanshika" at bounding box center [1161, 153] width 41 height 16
click at [1179, 153] on div "Vanshika" at bounding box center [1161, 153] width 41 height 16
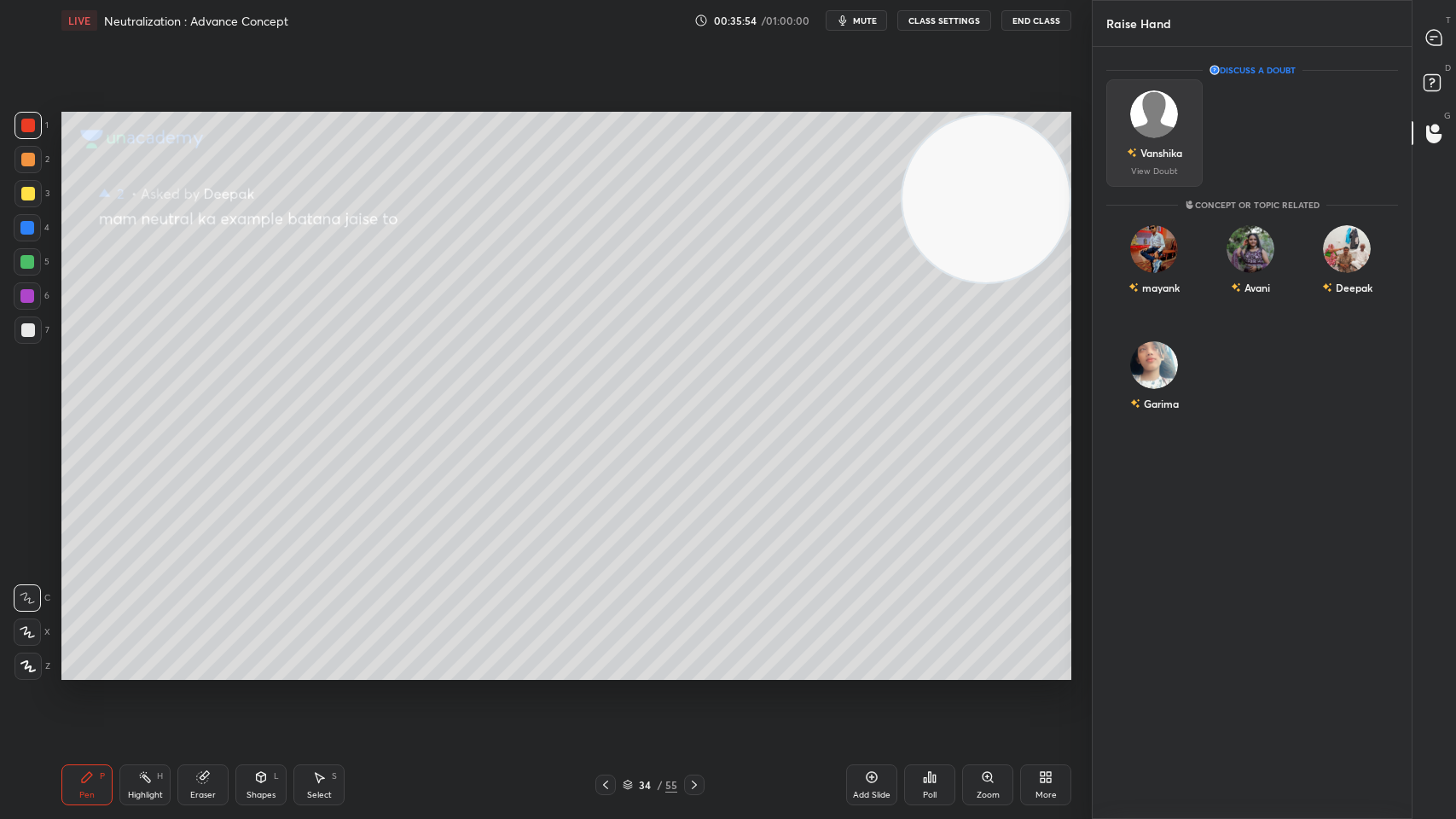
click at [1175, 145] on div "Vanshika" at bounding box center [1161, 153] width 41 height 16
click at [1430, 105] on div "D Doubts (D)" at bounding box center [1434, 86] width 43 height 48
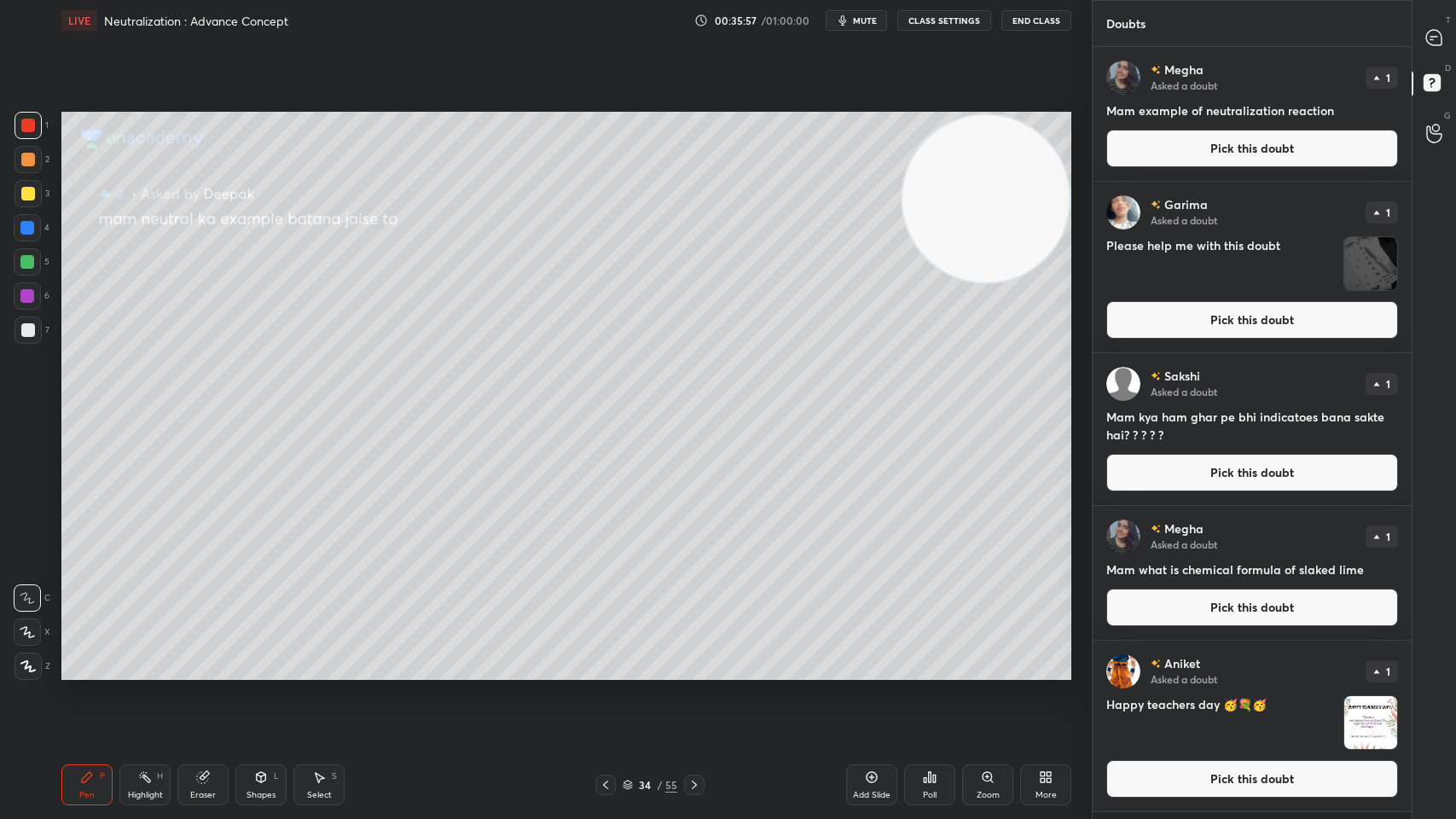
click at [1193, 160] on button "Pick this doubt" at bounding box center [1252, 148] width 292 height 38
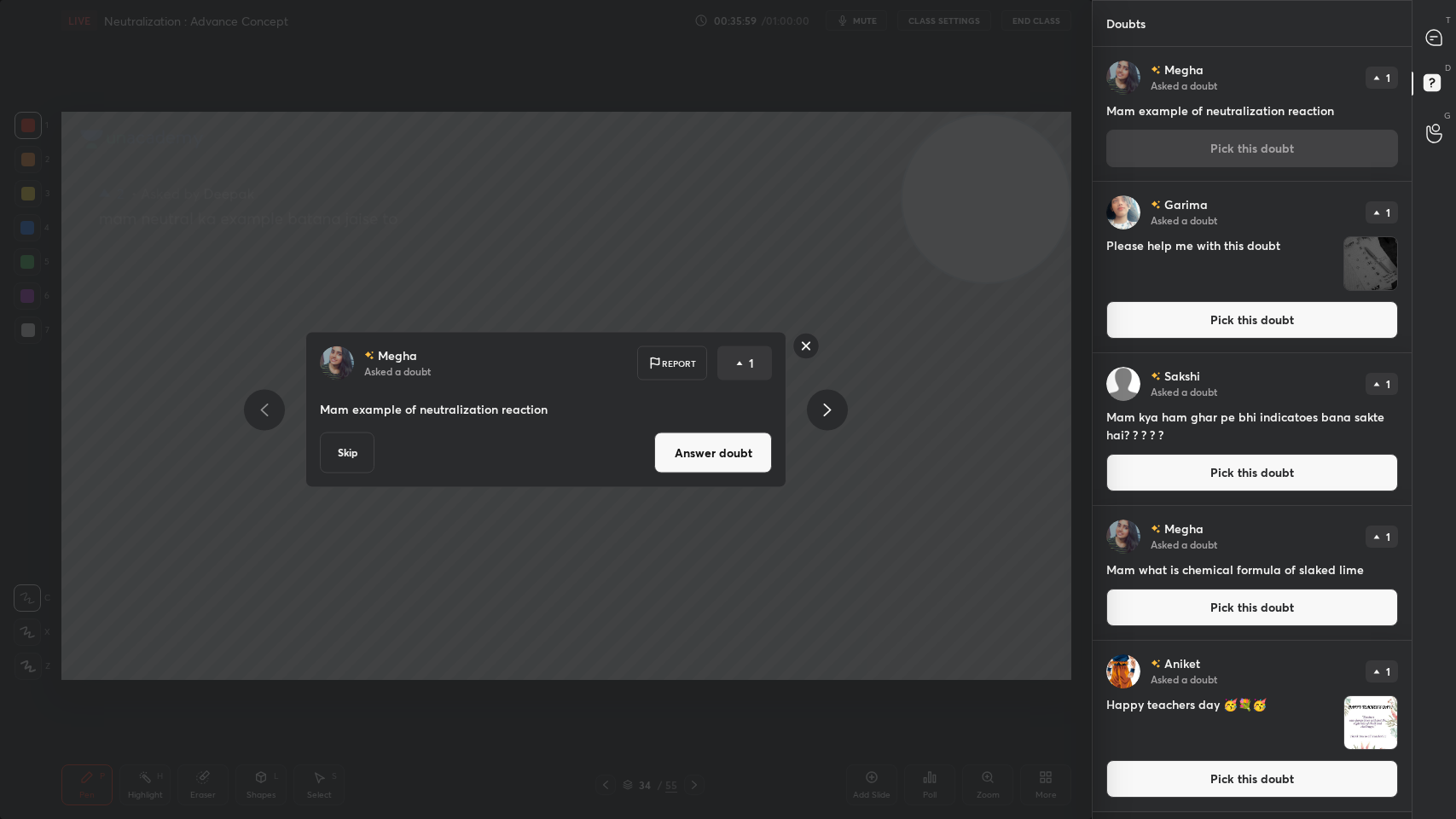
click at [688, 452] on button "Answer doubt" at bounding box center [713, 453] width 118 height 40
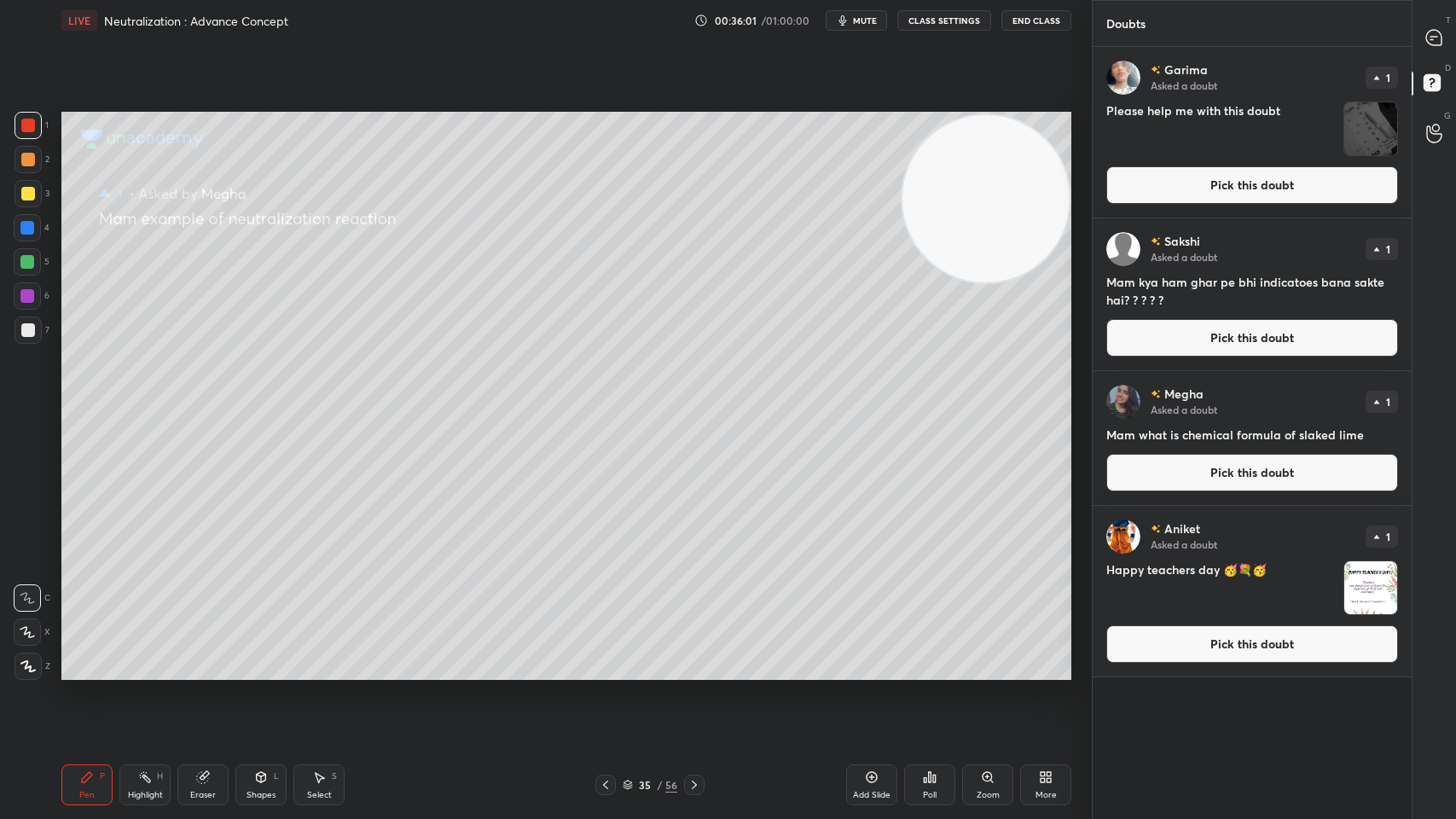
click at [967, 13] on button "CLASS SETTINGS" at bounding box center [944, 20] width 94 height 20
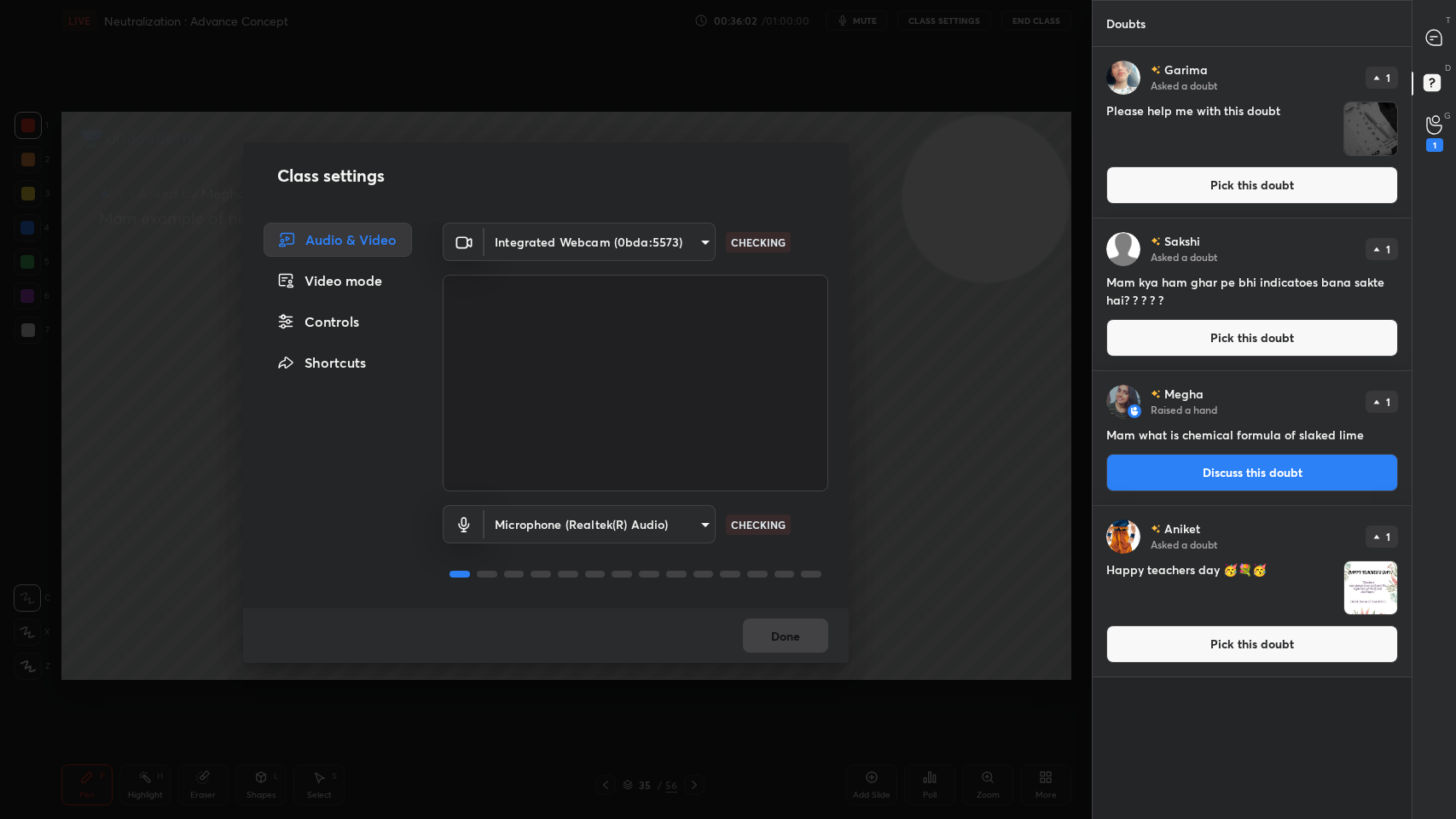
click at [730, 110] on div "Class settings Audio & Video Video mode Controls Shortcuts Integrated Webcam (0…" at bounding box center [546, 410] width 1092 height 819
click at [969, 350] on div "Class settings Audio & Video Video mode Controls Shortcuts Integrated Webcam (0…" at bounding box center [546, 410] width 1092 height 819
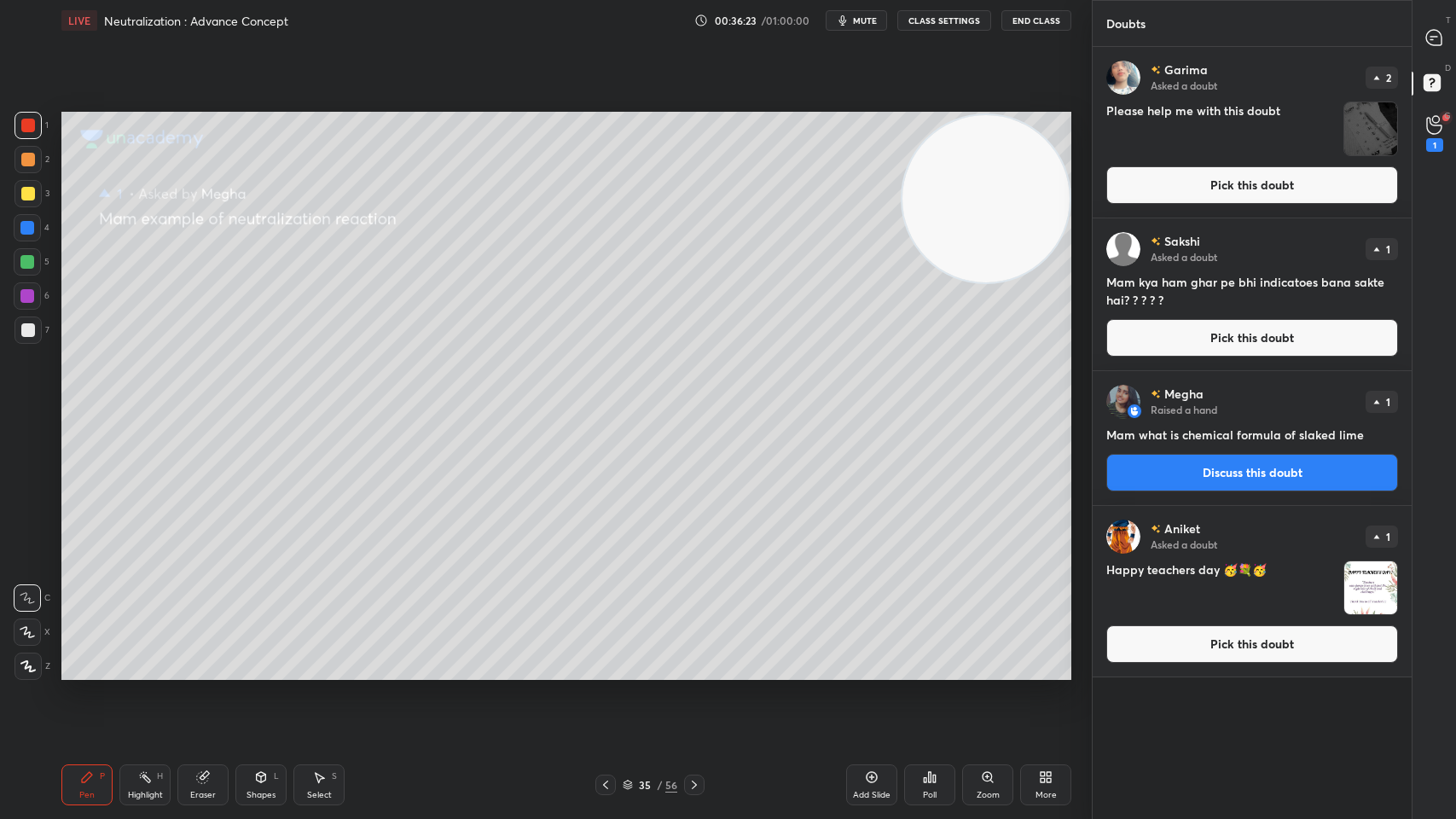
click at [1385, 160] on div "Garima Asked a doubt 2 Please help me with this doubt Pick this doubt" at bounding box center [1252, 132] width 319 height 170
click at [1359, 179] on button "Pick this doubt" at bounding box center [1252, 185] width 292 height 38
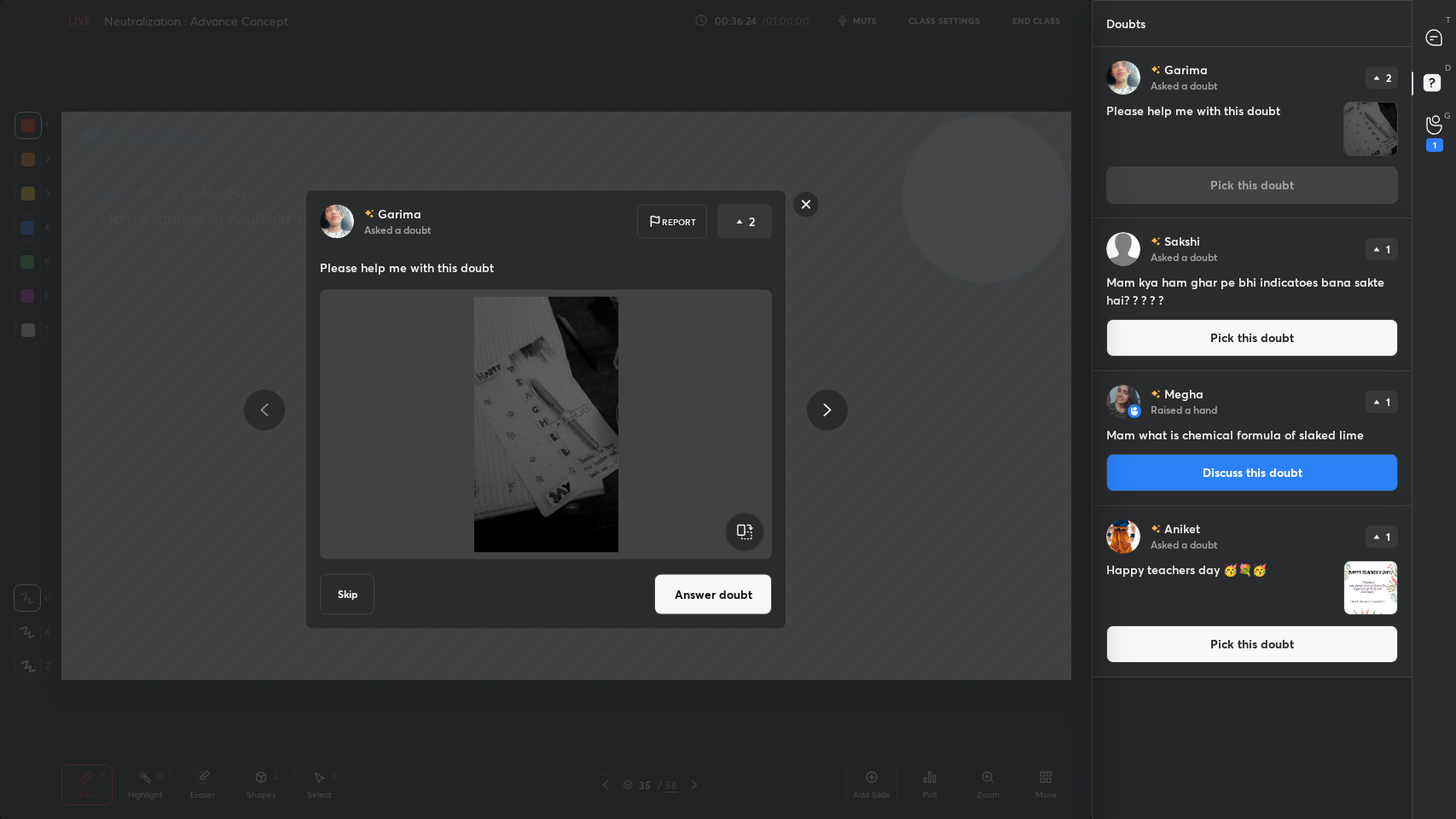
click at [361, 612] on button "Skip" at bounding box center [347, 594] width 54 height 40
click at [356, 600] on div "Garima Asked a doubt Report 2 Please help me with this doubt Skip Answer doubt" at bounding box center [546, 410] width 1092 height 819
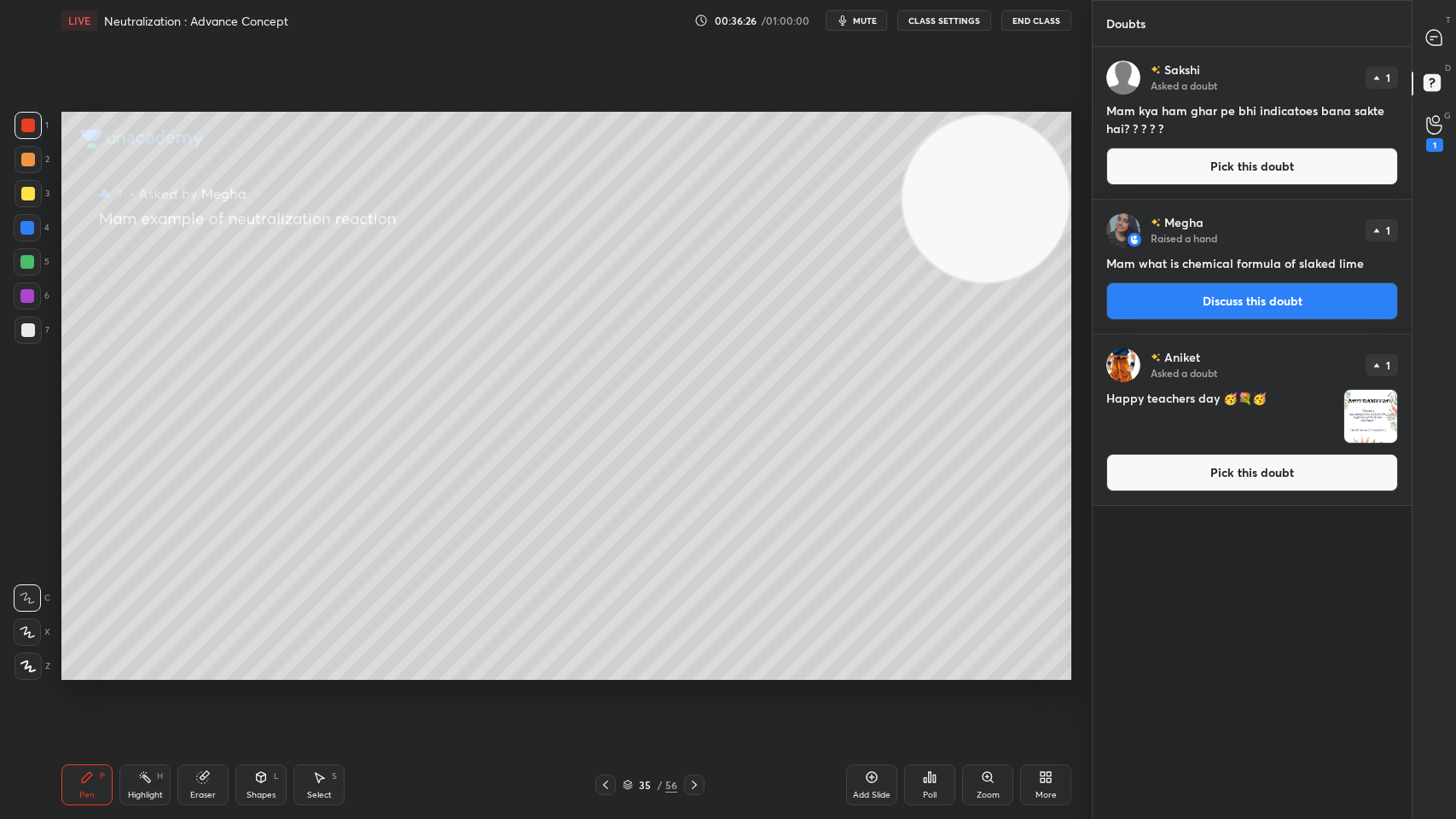
click at [1192, 164] on button "Pick this doubt" at bounding box center [1252, 166] width 292 height 38
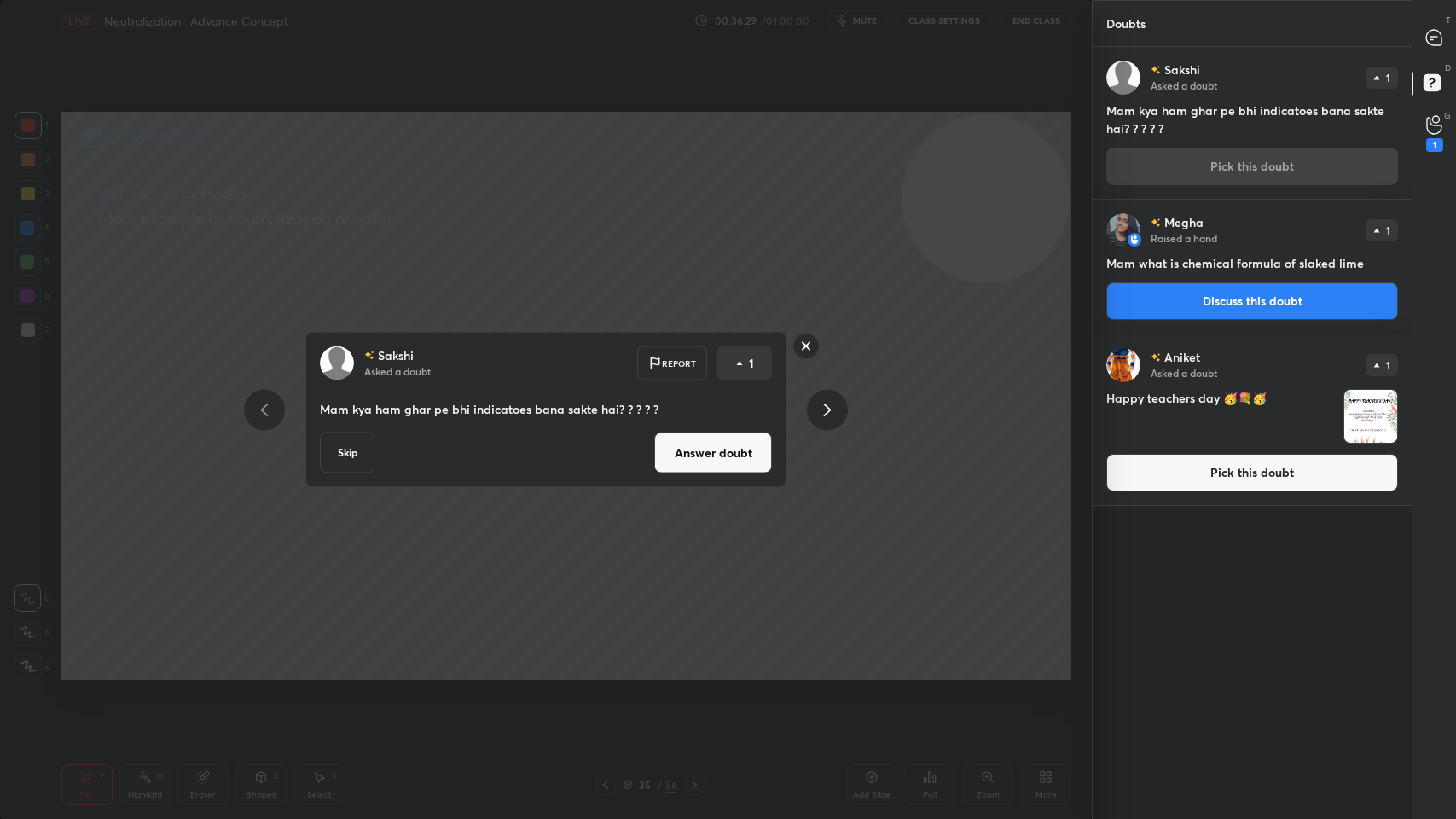
click at [358, 468] on button "Skip" at bounding box center [347, 453] width 54 height 40
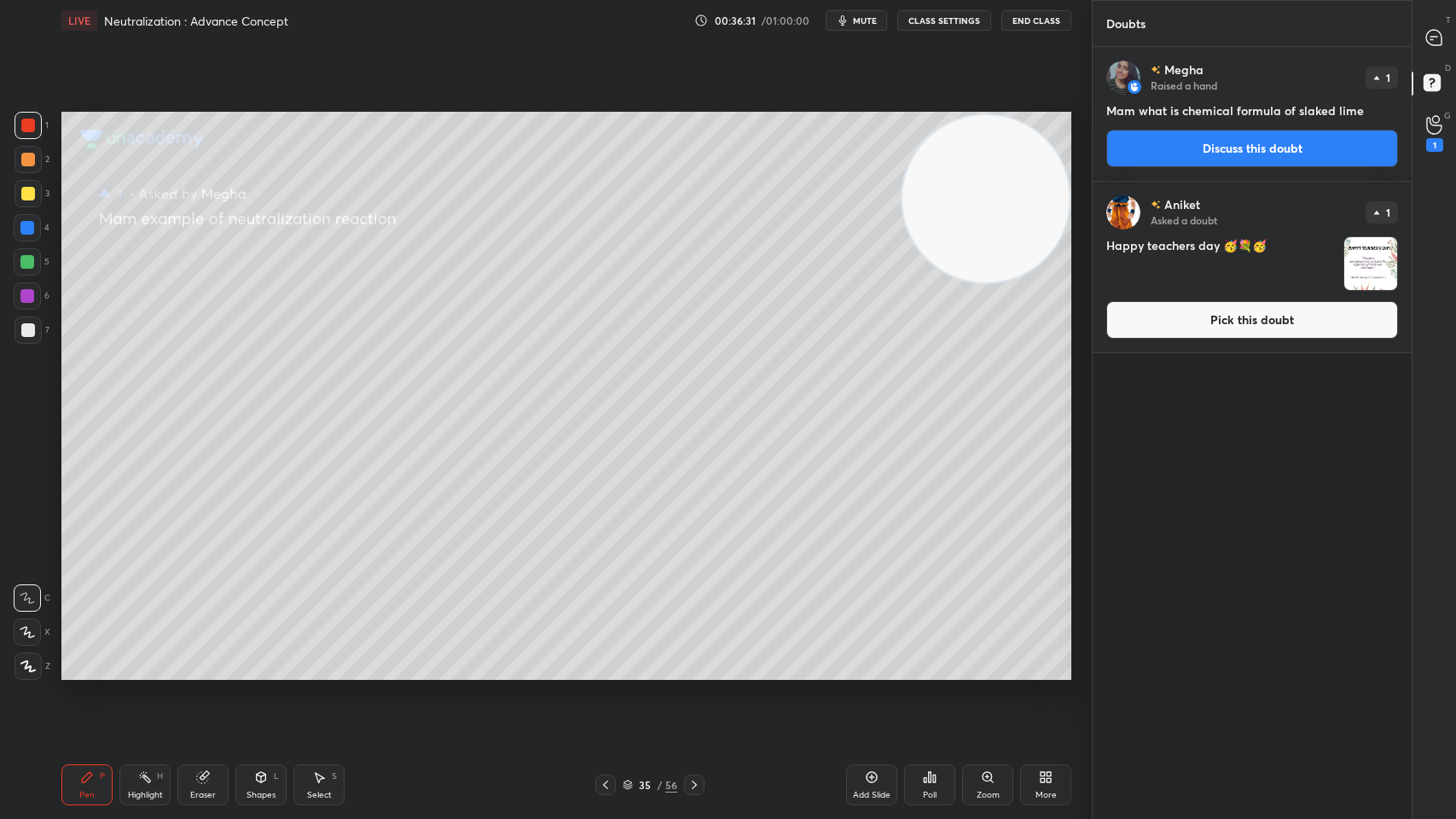
click at [1178, 159] on button "Discuss this doubt" at bounding box center [1252, 148] width 292 height 38
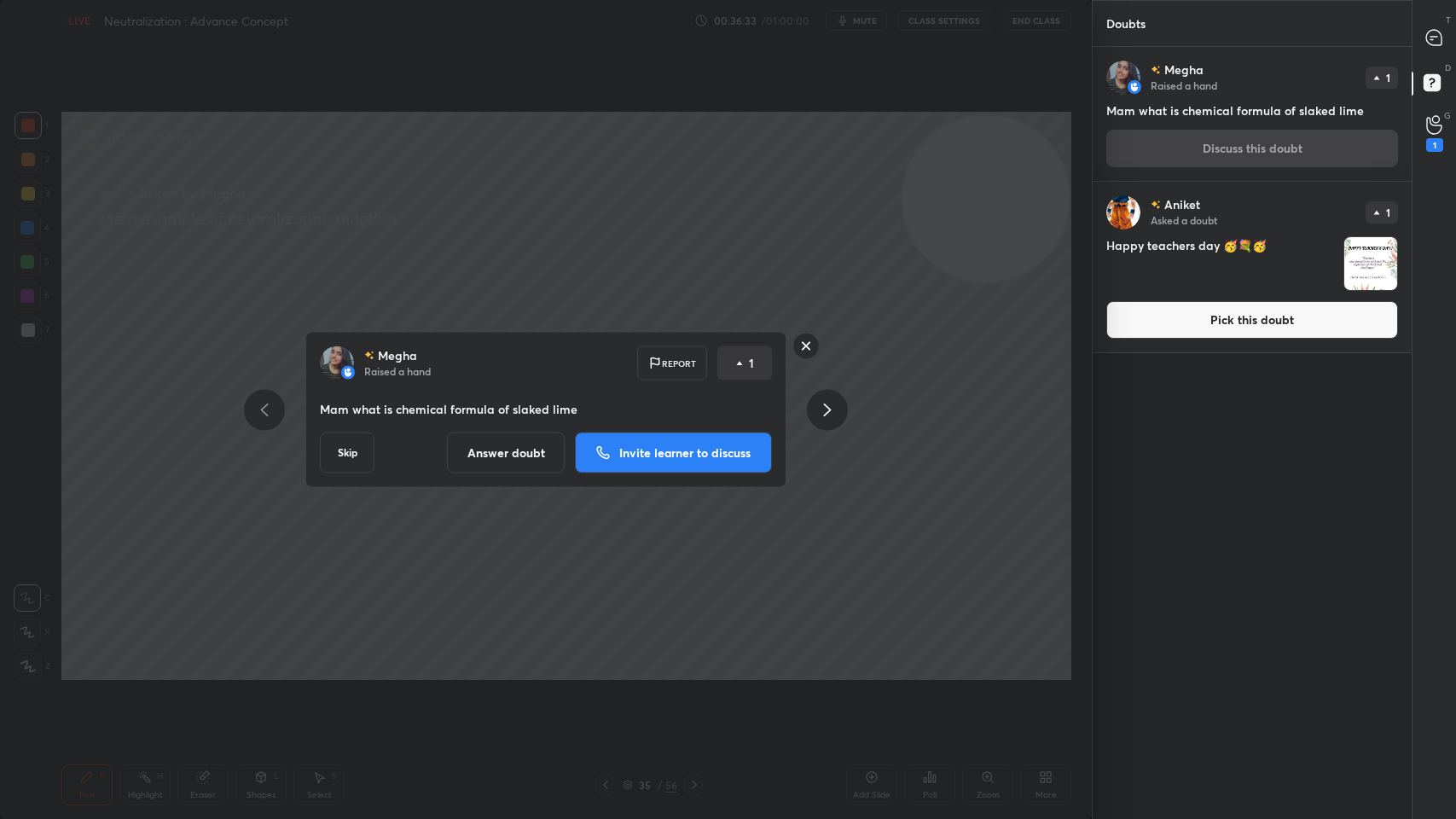
click at [368, 444] on button "Skip" at bounding box center [347, 453] width 54 height 40
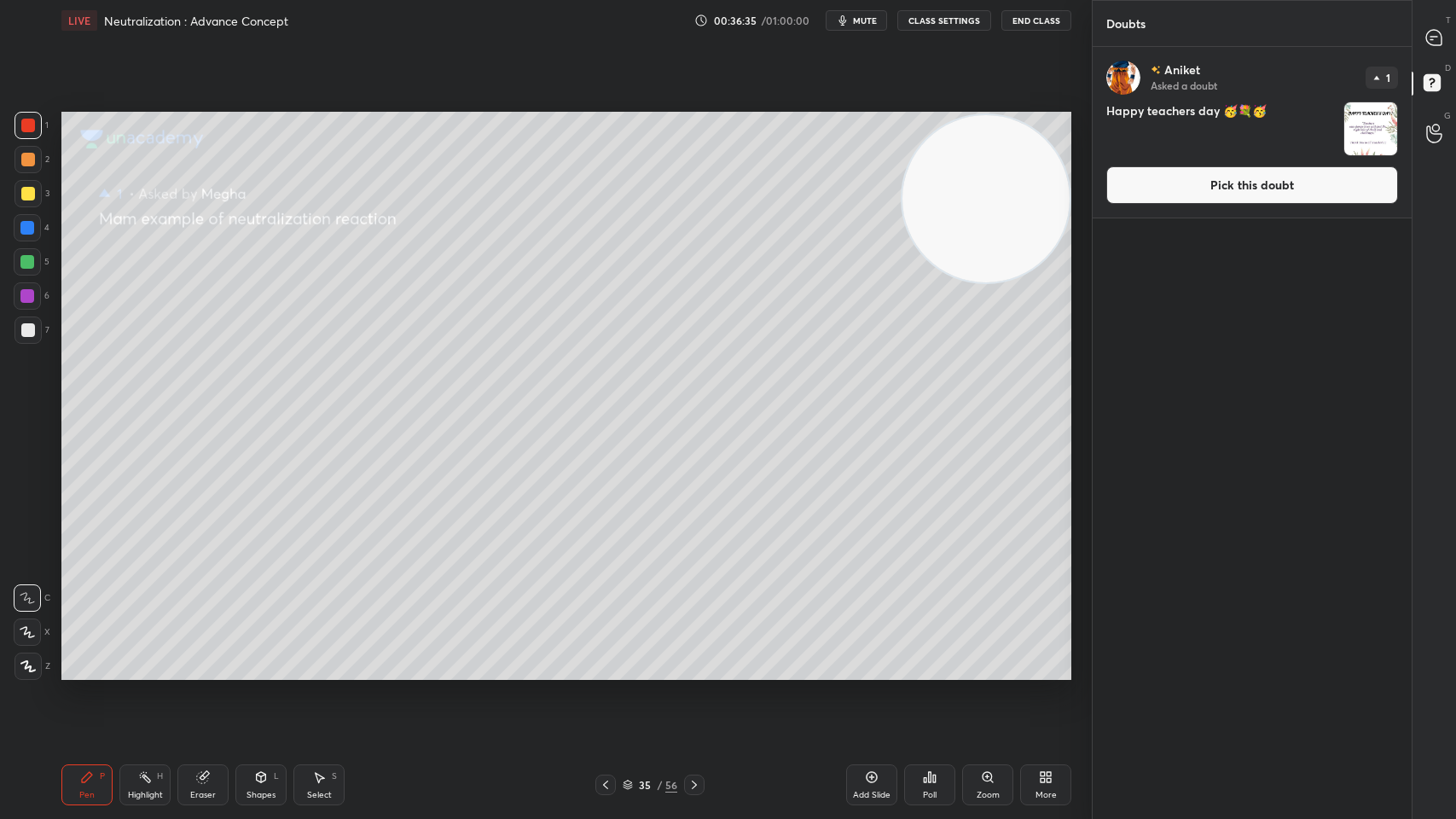
click at [1221, 192] on button "Pick this doubt" at bounding box center [1252, 185] width 292 height 38
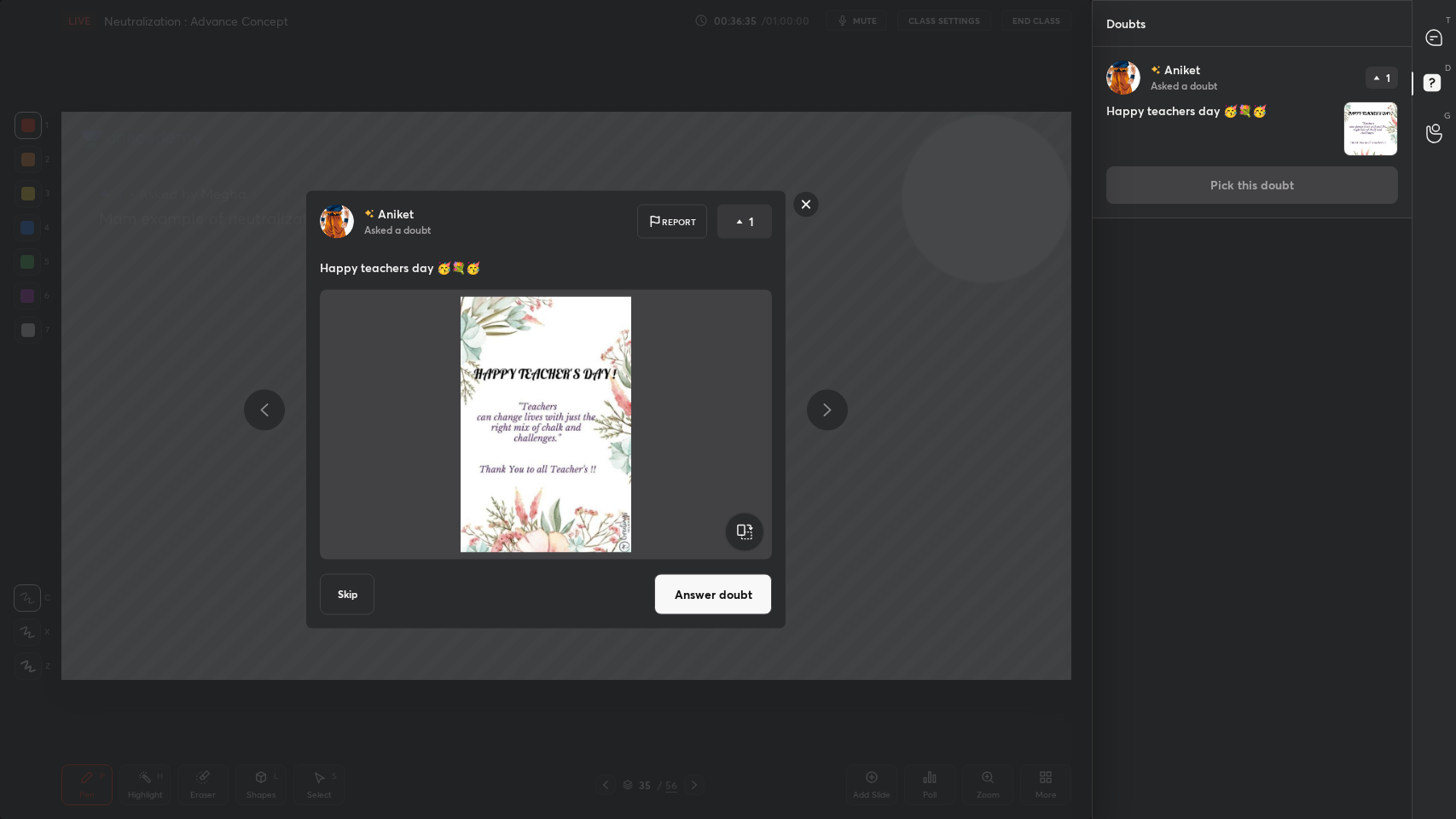
click at [737, 592] on button "Answer doubt" at bounding box center [713, 594] width 118 height 40
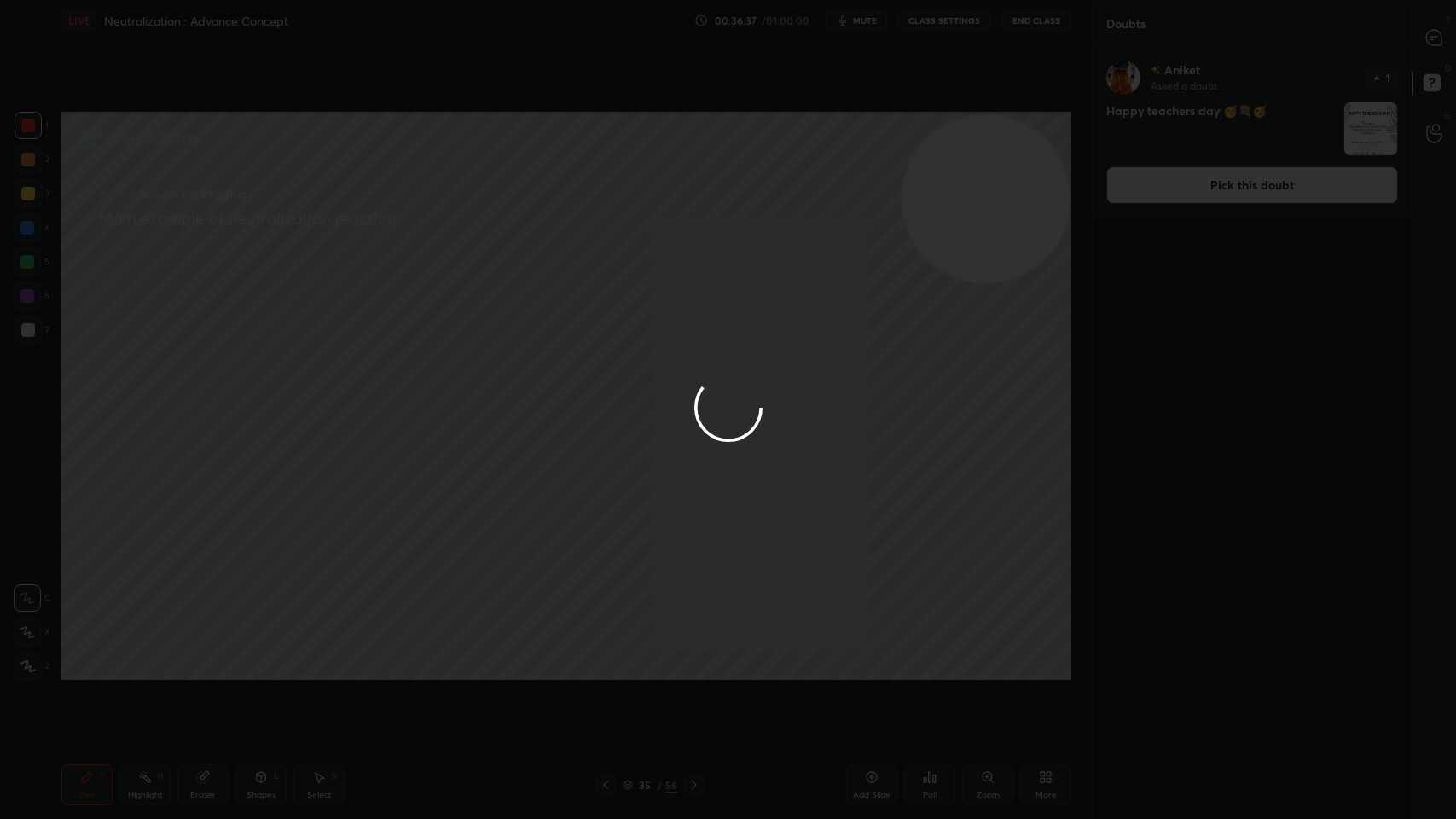
click at [1445, 40] on div at bounding box center [1435, 37] width 34 height 30
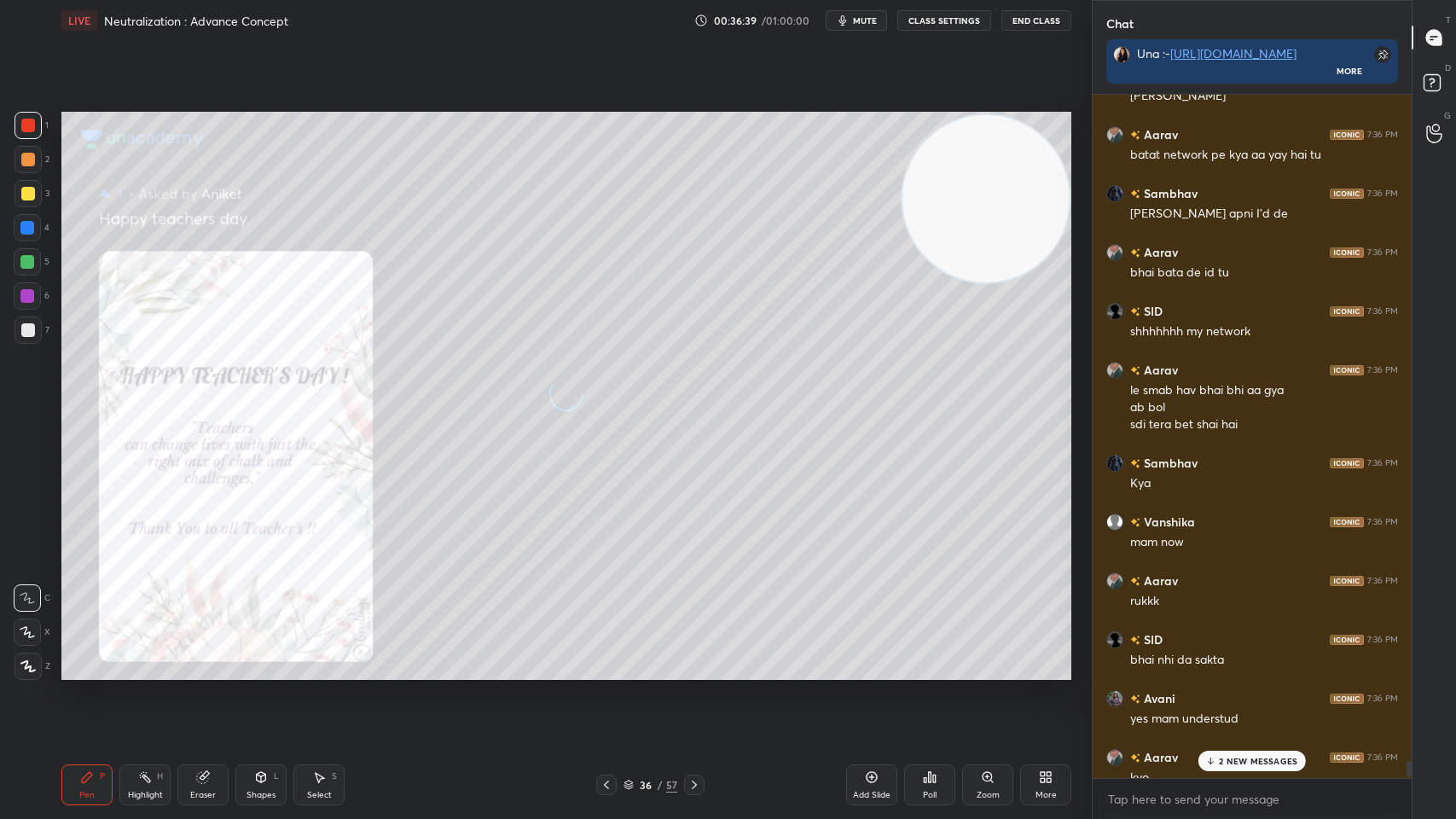
scroll to position [27049, 0]
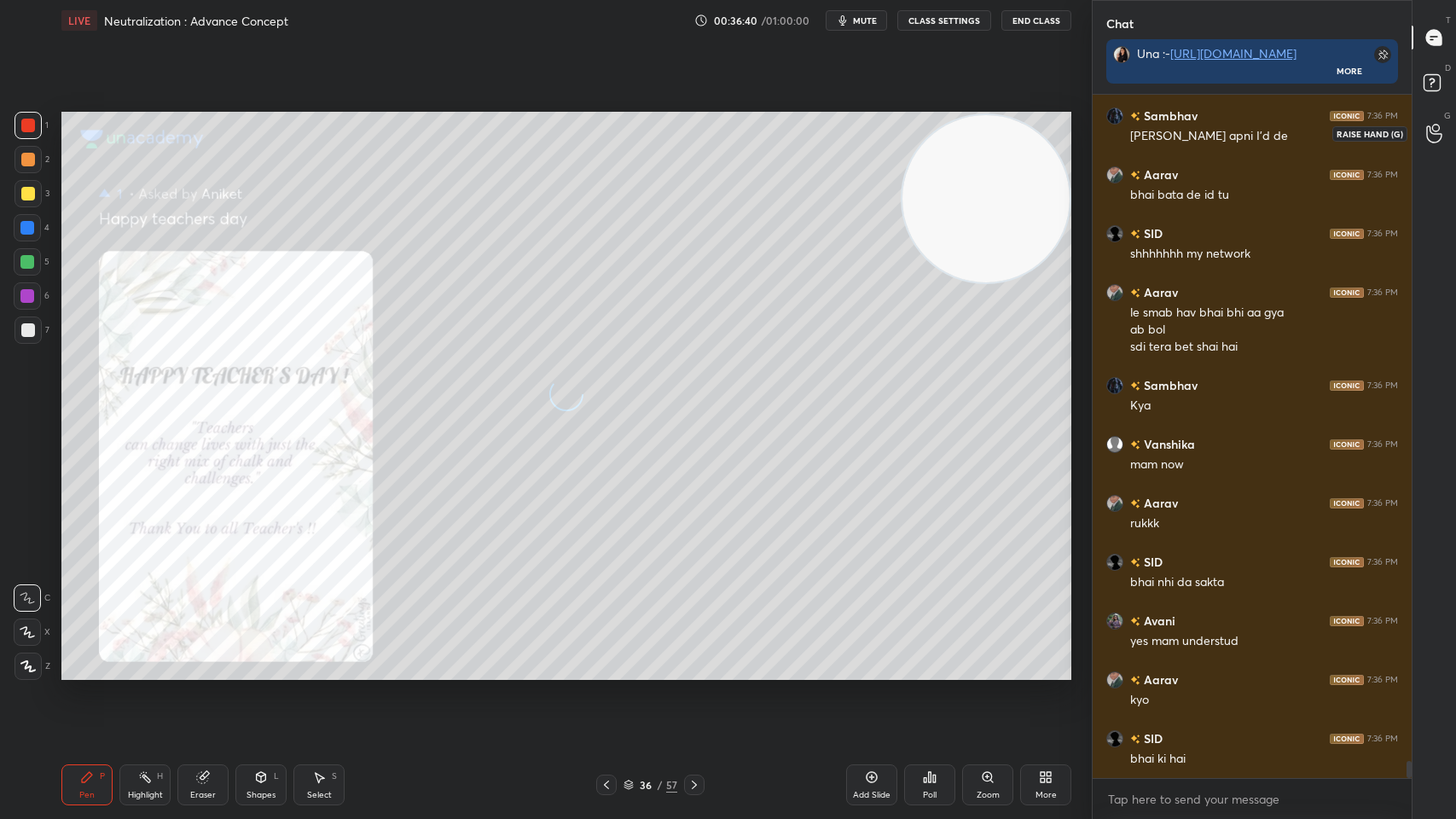
click at [1442, 132] on div at bounding box center [1435, 133] width 34 height 30
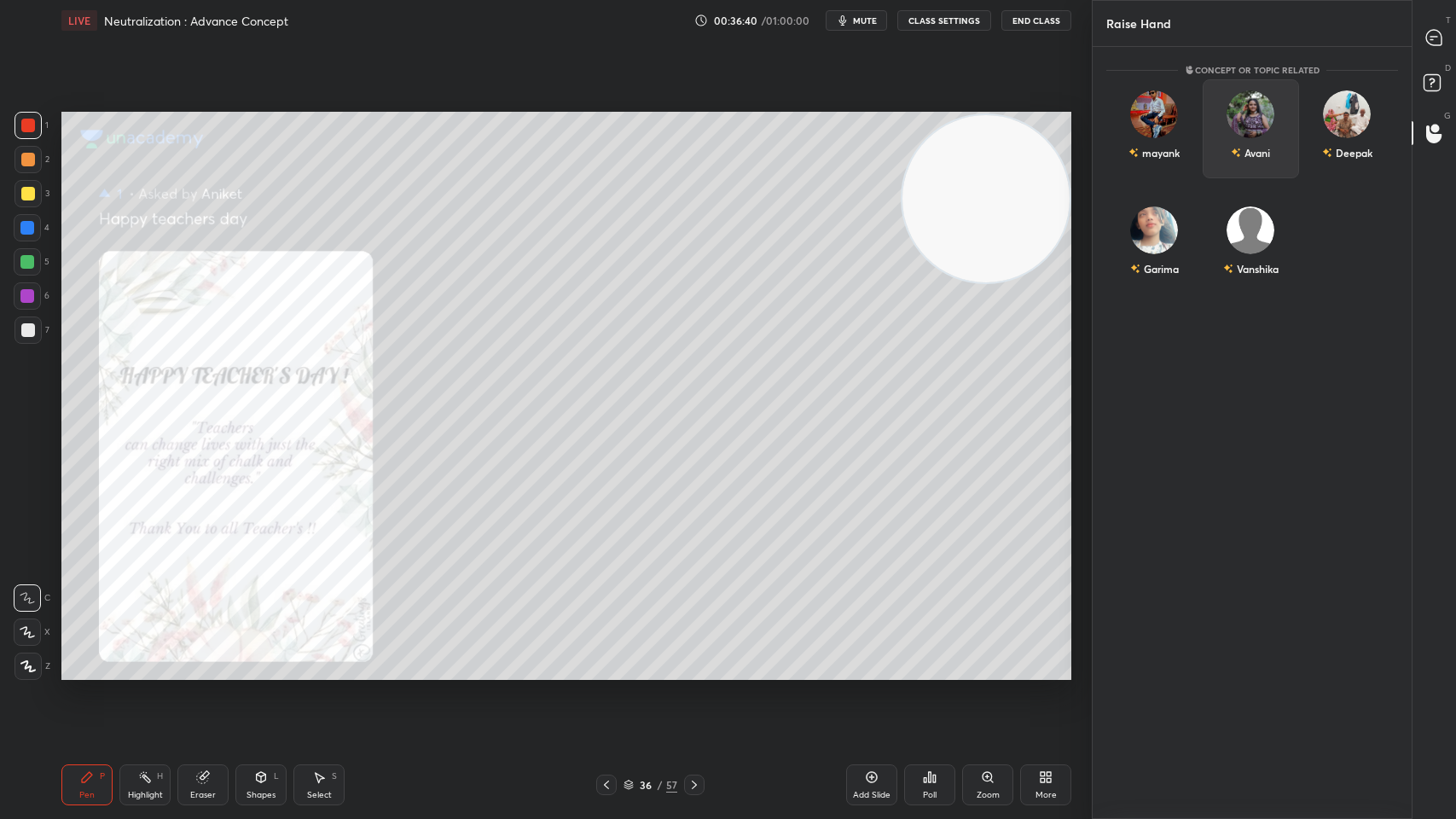
click at [1258, 146] on div "Avani" at bounding box center [1258, 153] width 26 height 16
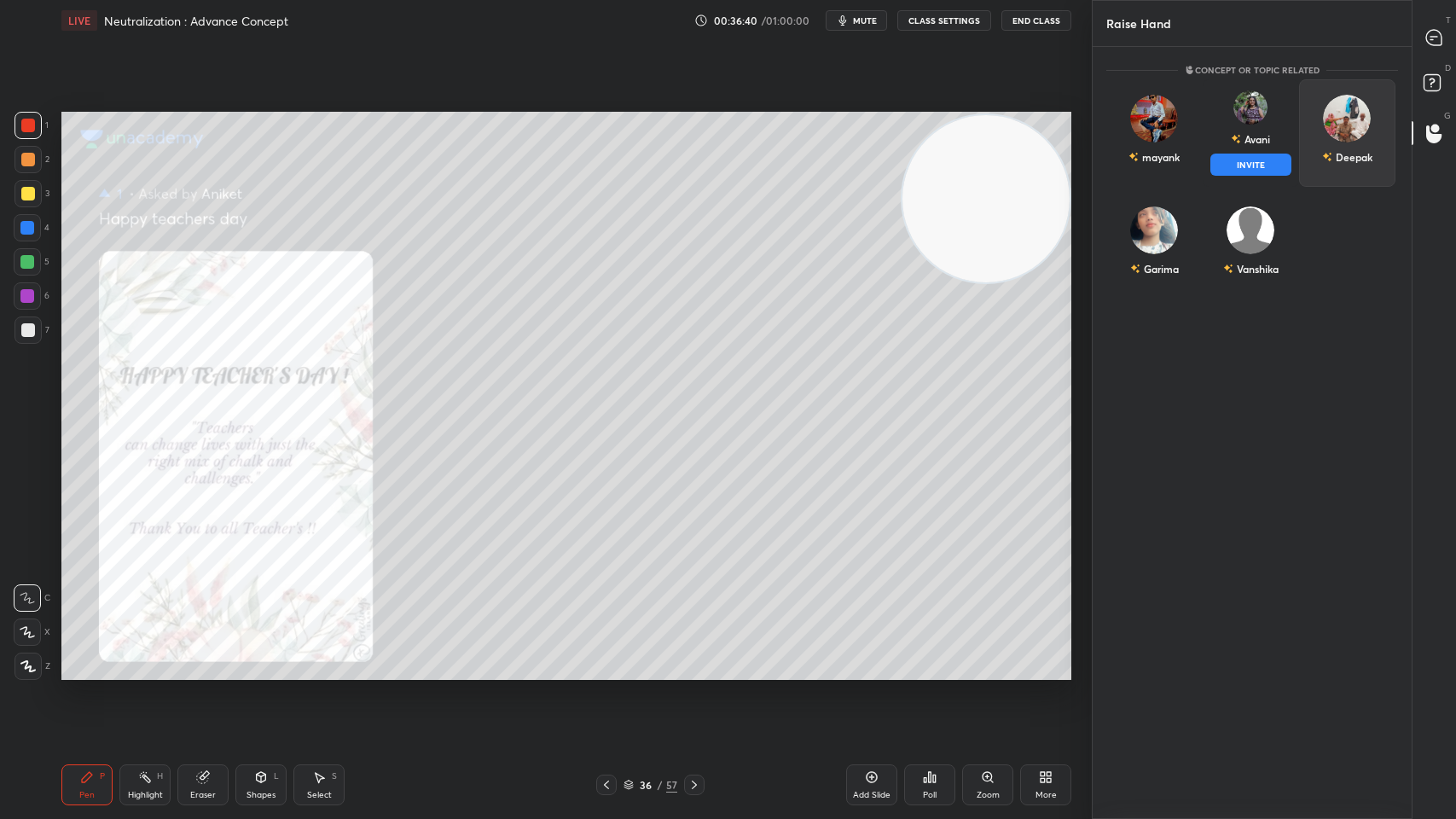
click at [1255, 174] on button "INVITE" at bounding box center [1251, 165] width 81 height 22
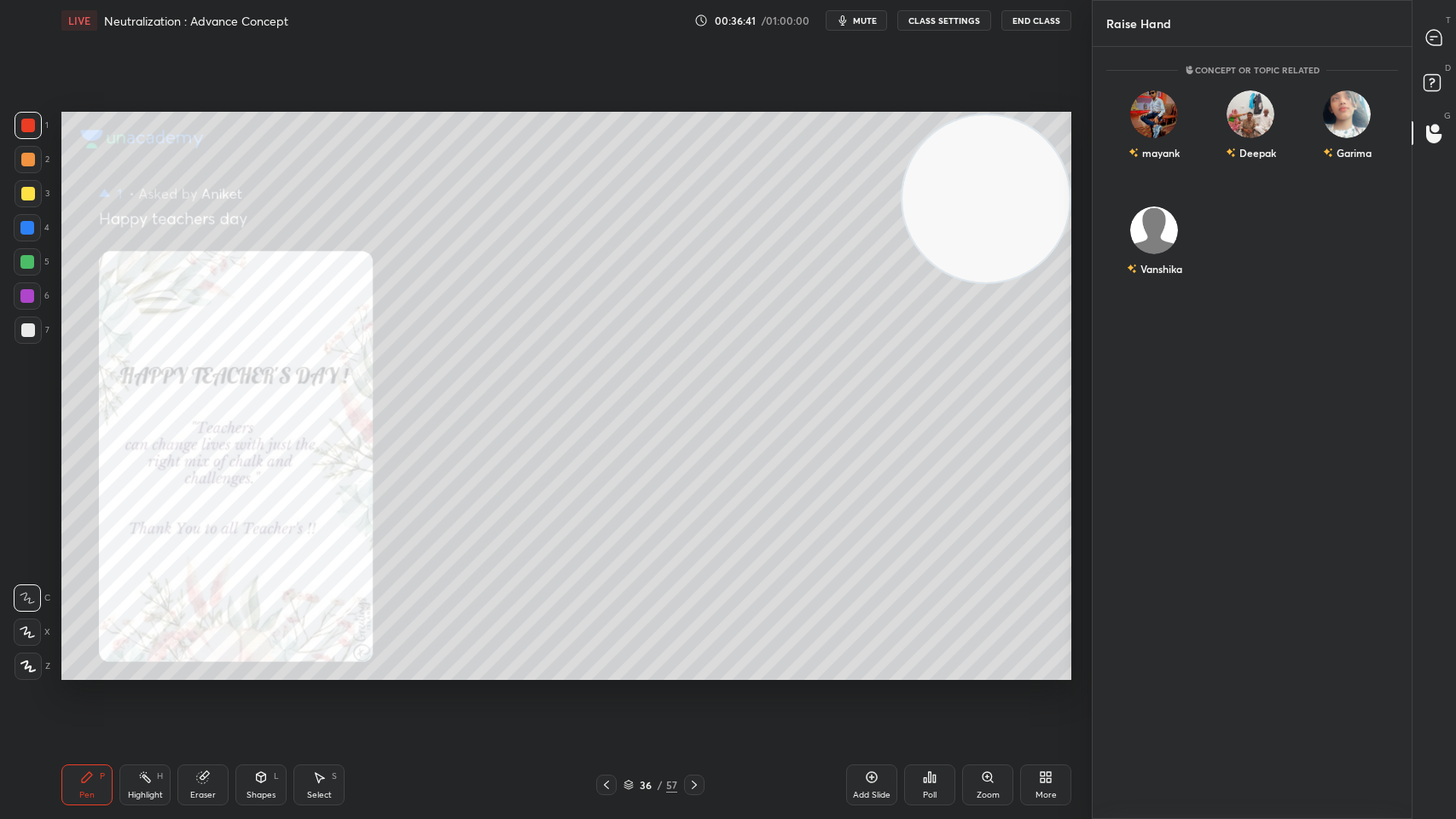
scroll to position [698, 314]
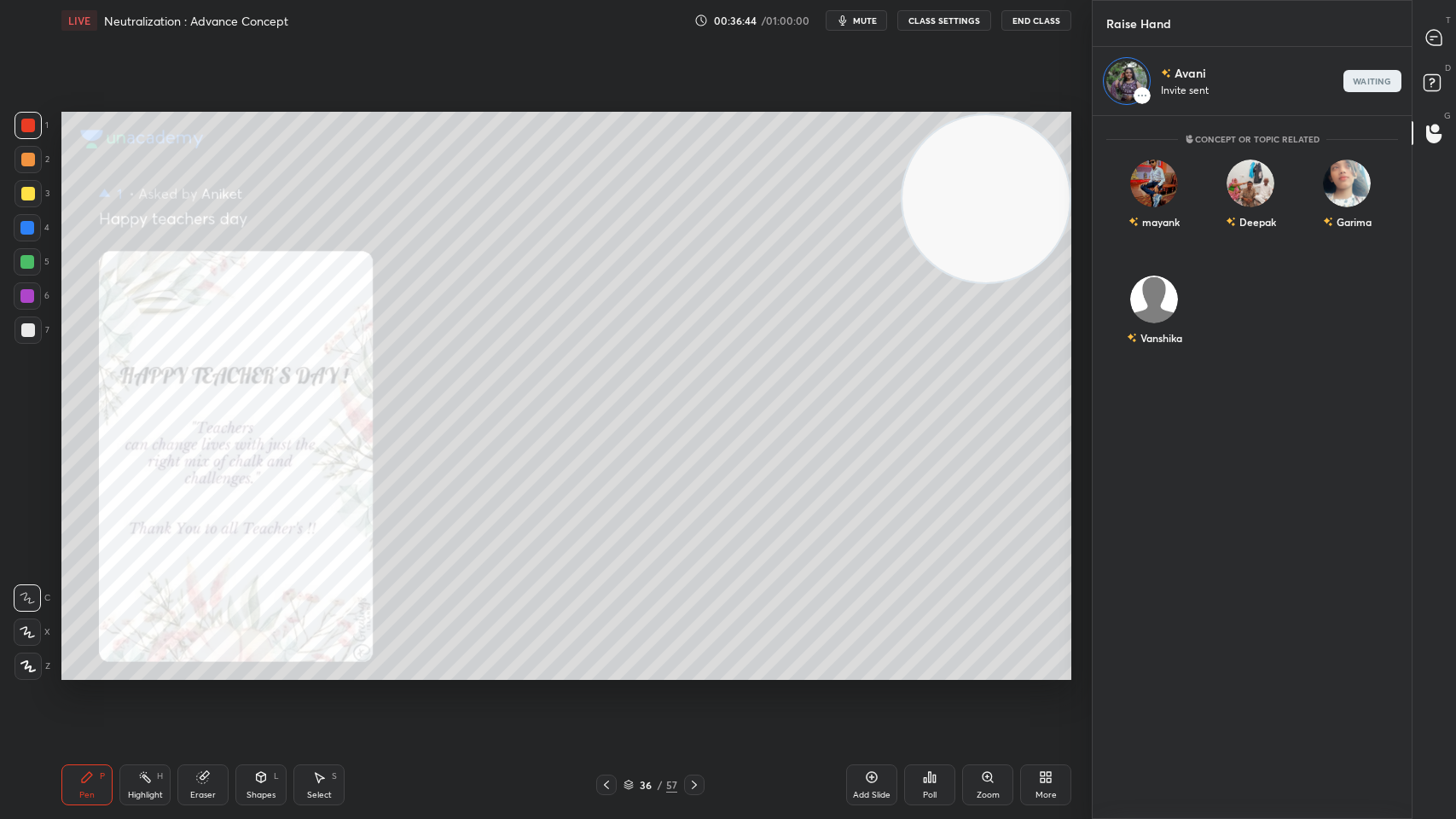
click at [1388, 62] on div "Avani Invite sent waiting" at bounding box center [1252, 81] width 319 height 68
click at [1454, 40] on div "T Messages (T)" at bounding box center [1434, 38] width 43 height 48
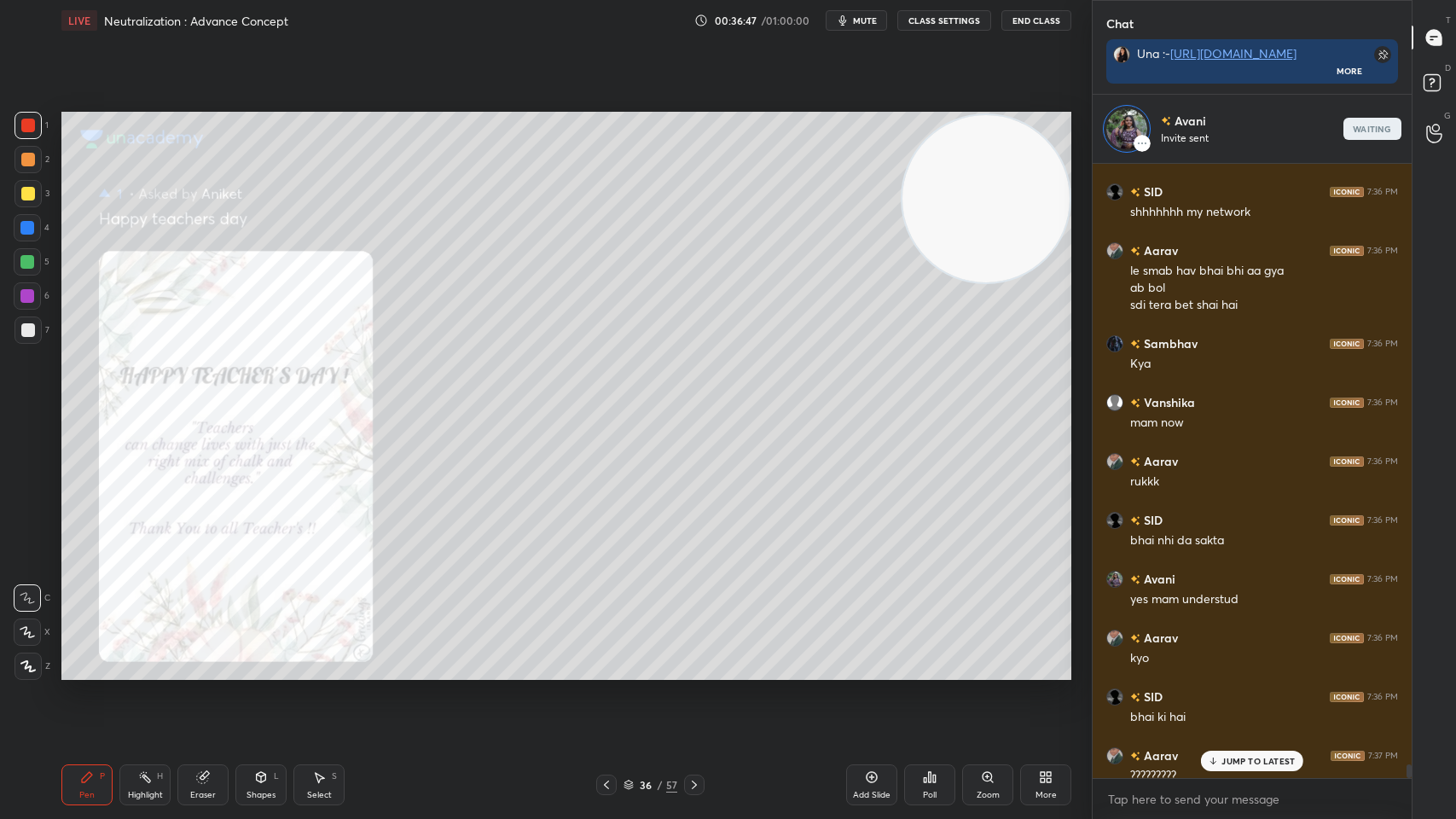
scroll to position [610, 314]
click at [1440, 32] on icon at bounding box center [1434, 37] width 16 height 16
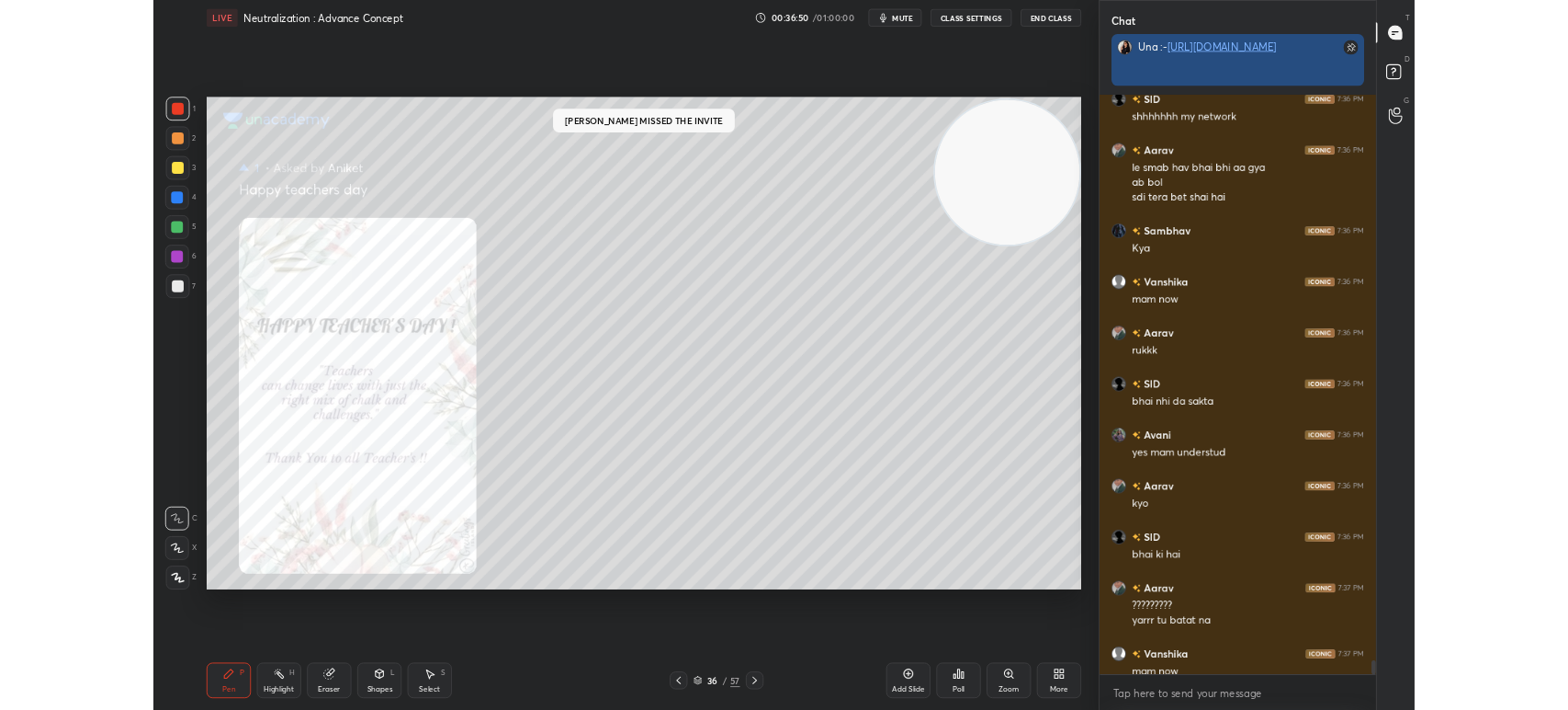
scroll to position [6, 6]
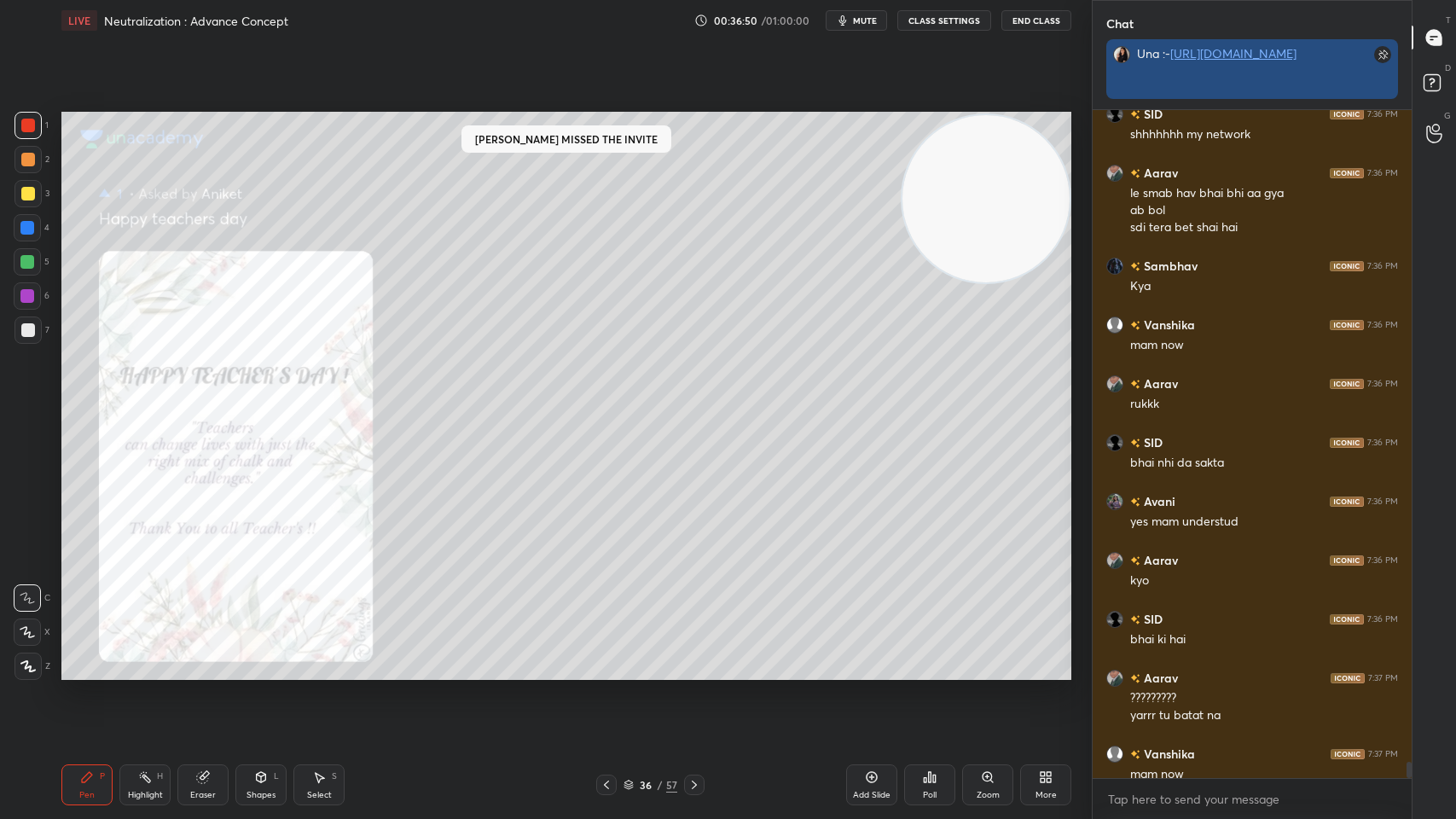
click at [1297, 62] on link "[URL][DOMAIN_NAME]" at bounding box center [1233, 53] width 126 height 17
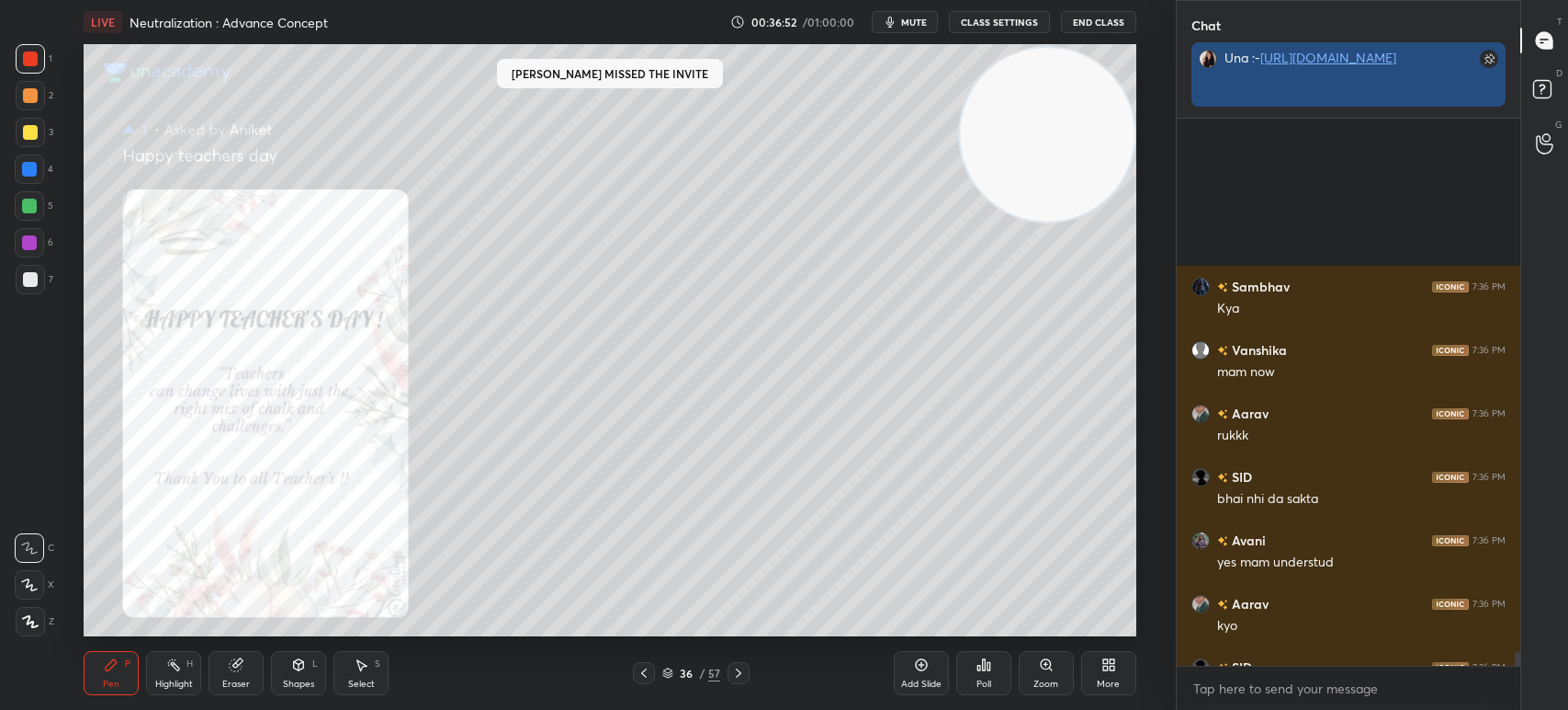
scroll to position [6, 6]
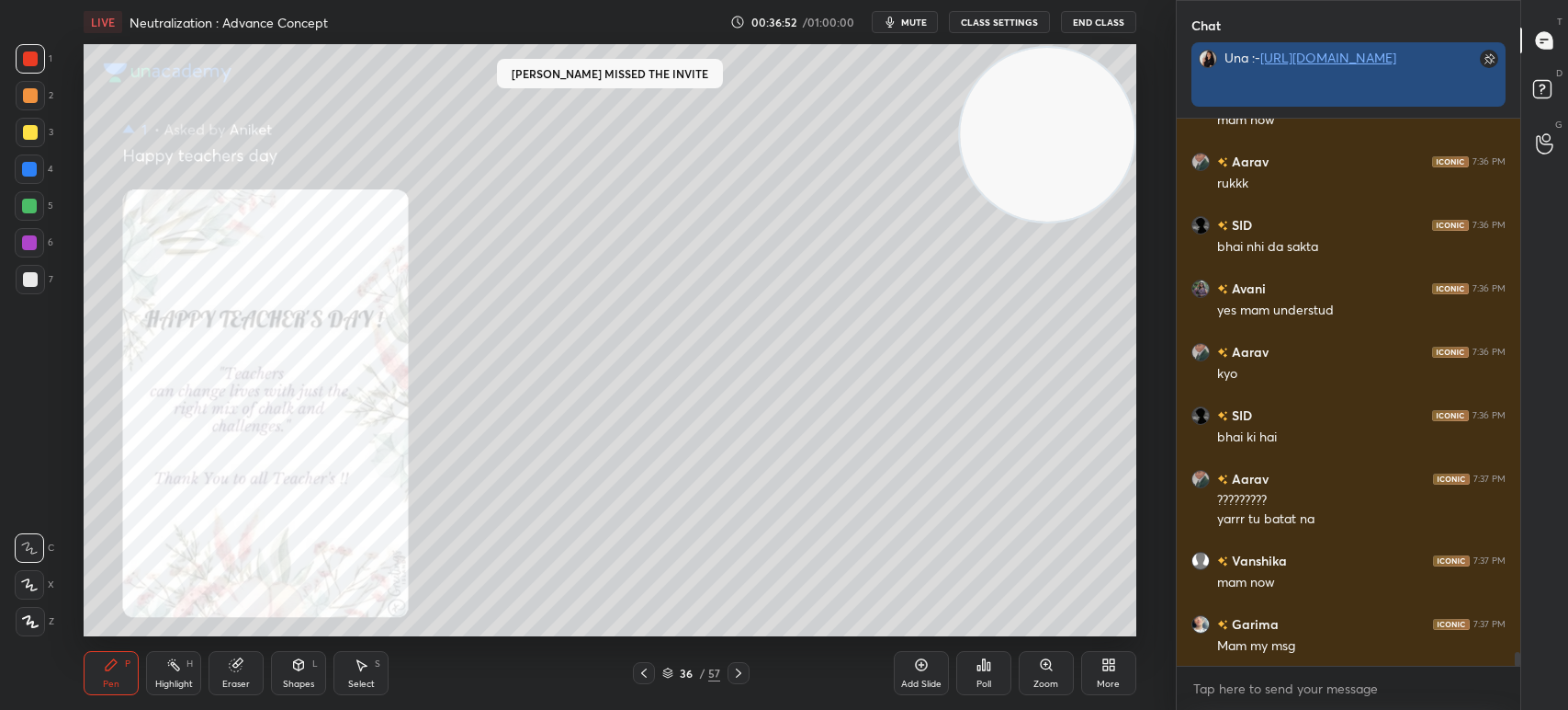
type textarea "x"
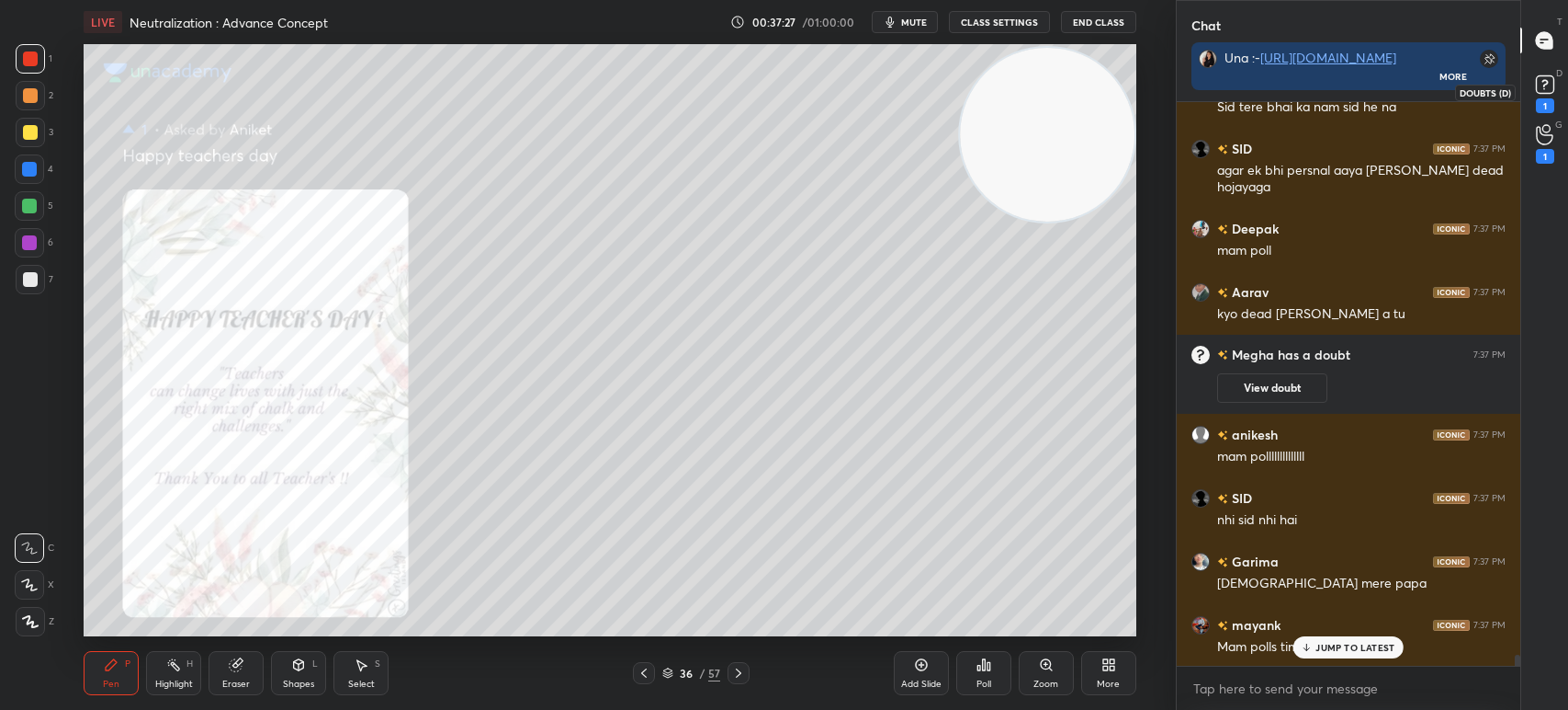
click at [1552, 82] on rect at bounding box center [1545, 85] width 18 height 18
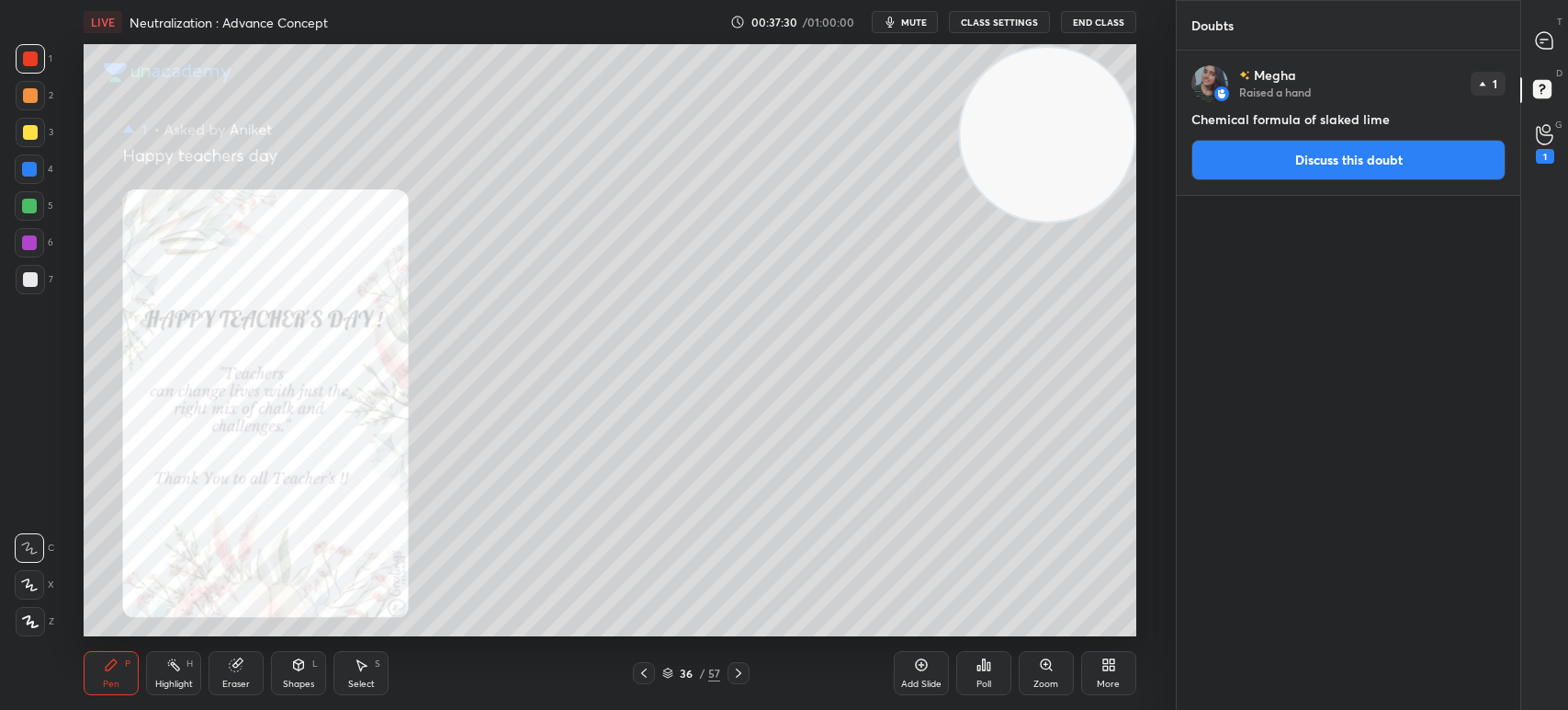
click at [905, 20] on span "mute" at bounding box center [914, 22] width 26 height 13
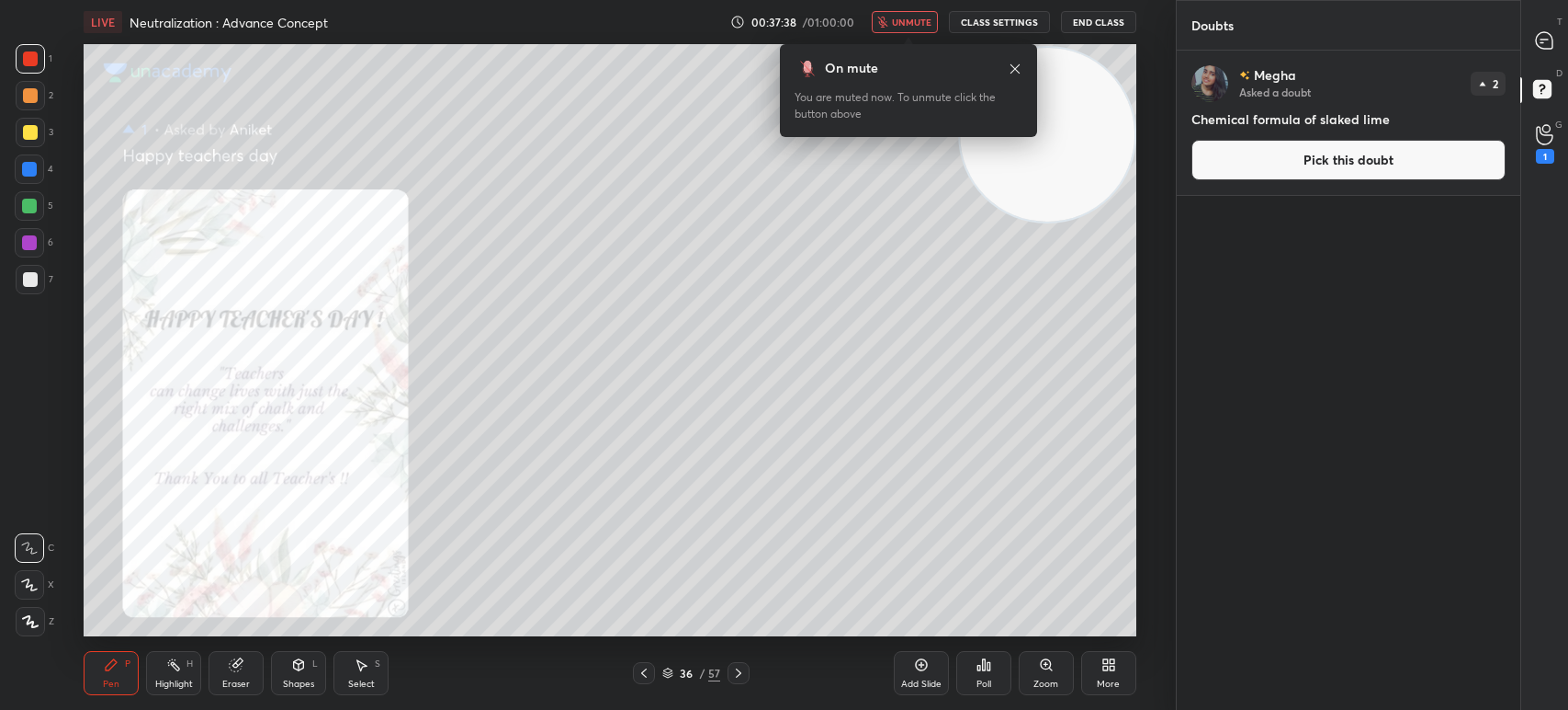
click at [1262, 151] on button "Pick this doubt" at bounding box center [1348, 160] width 314 height 41
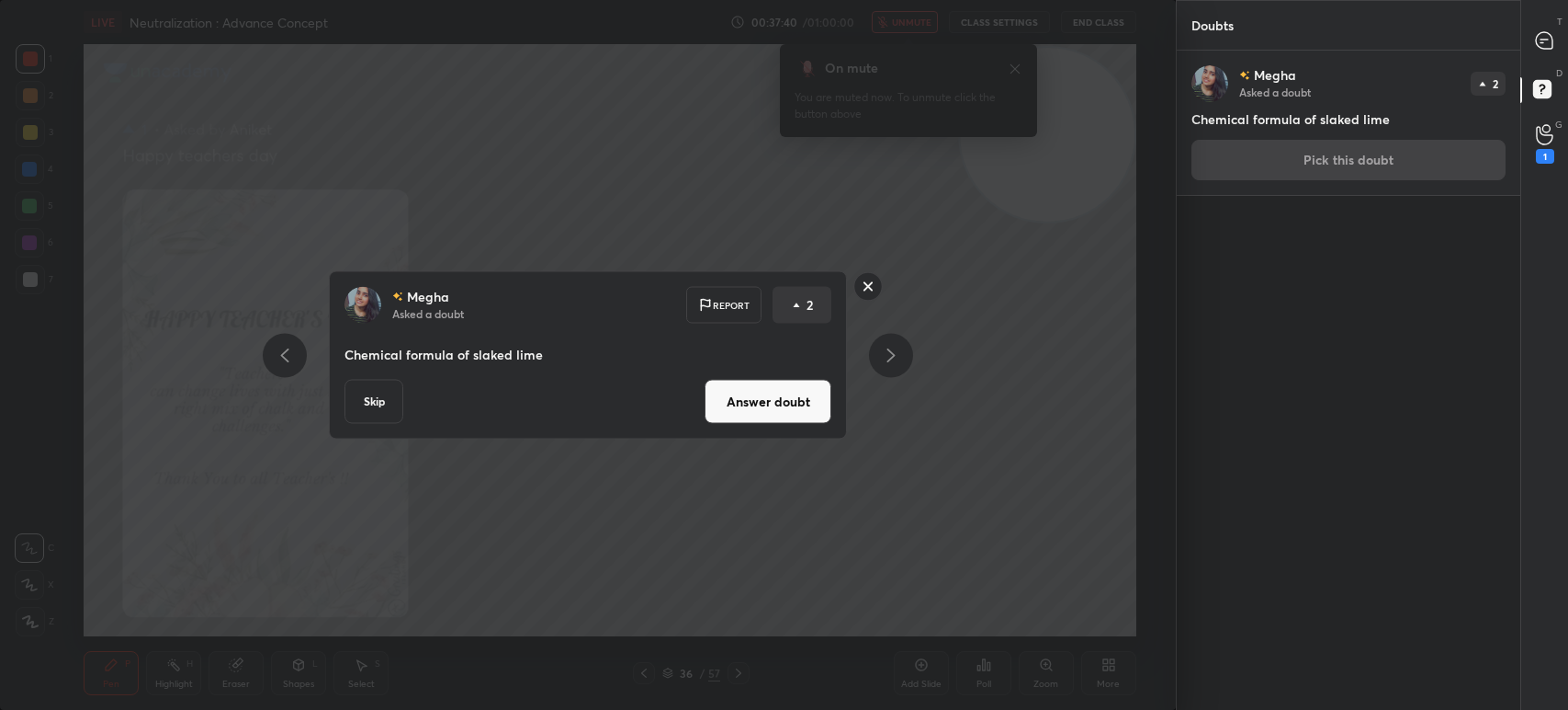
click at [750, 394] on button "Answer doubt" at bounding box center [768, 402] width 127 height 44
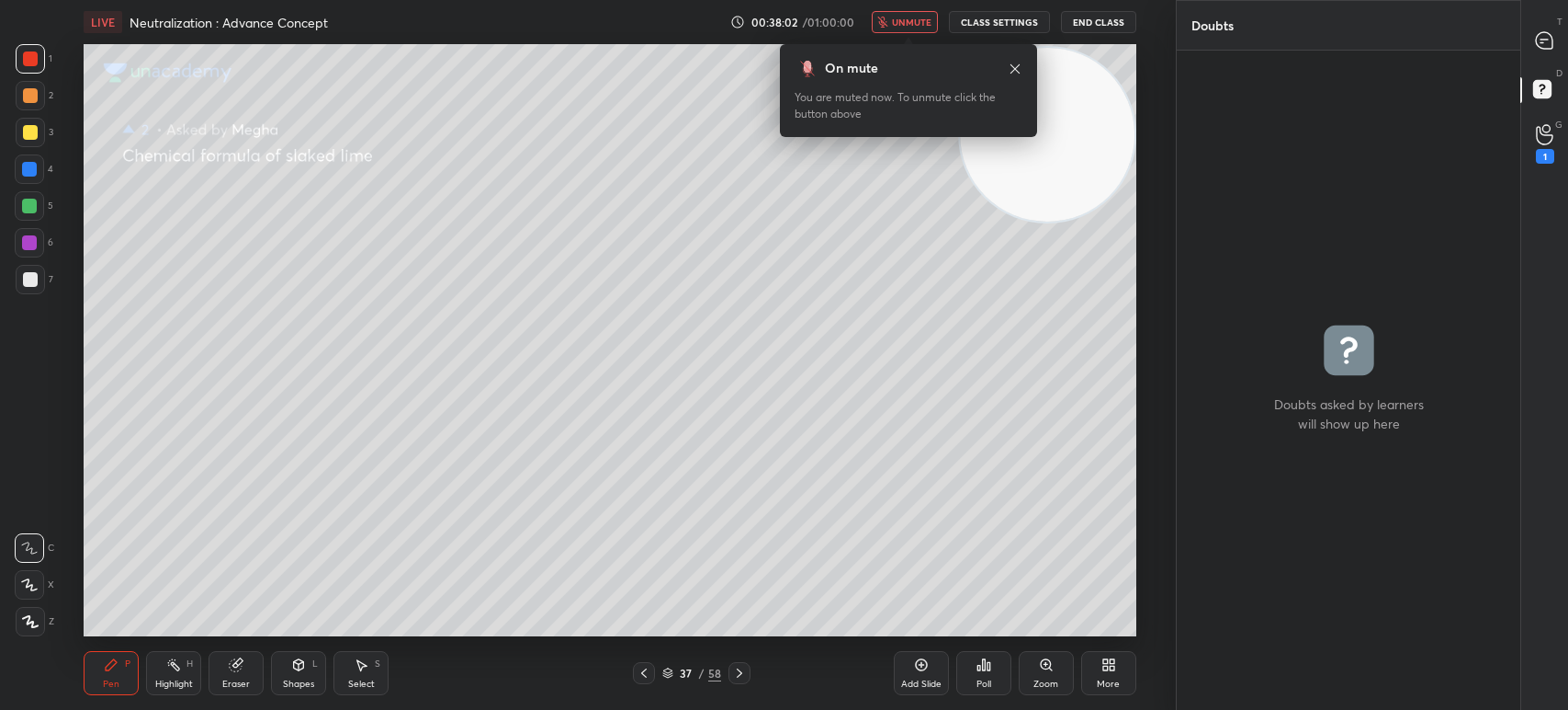
click at [1017, 64] on icon at bounding box center [1015, 68] width 15 height 15
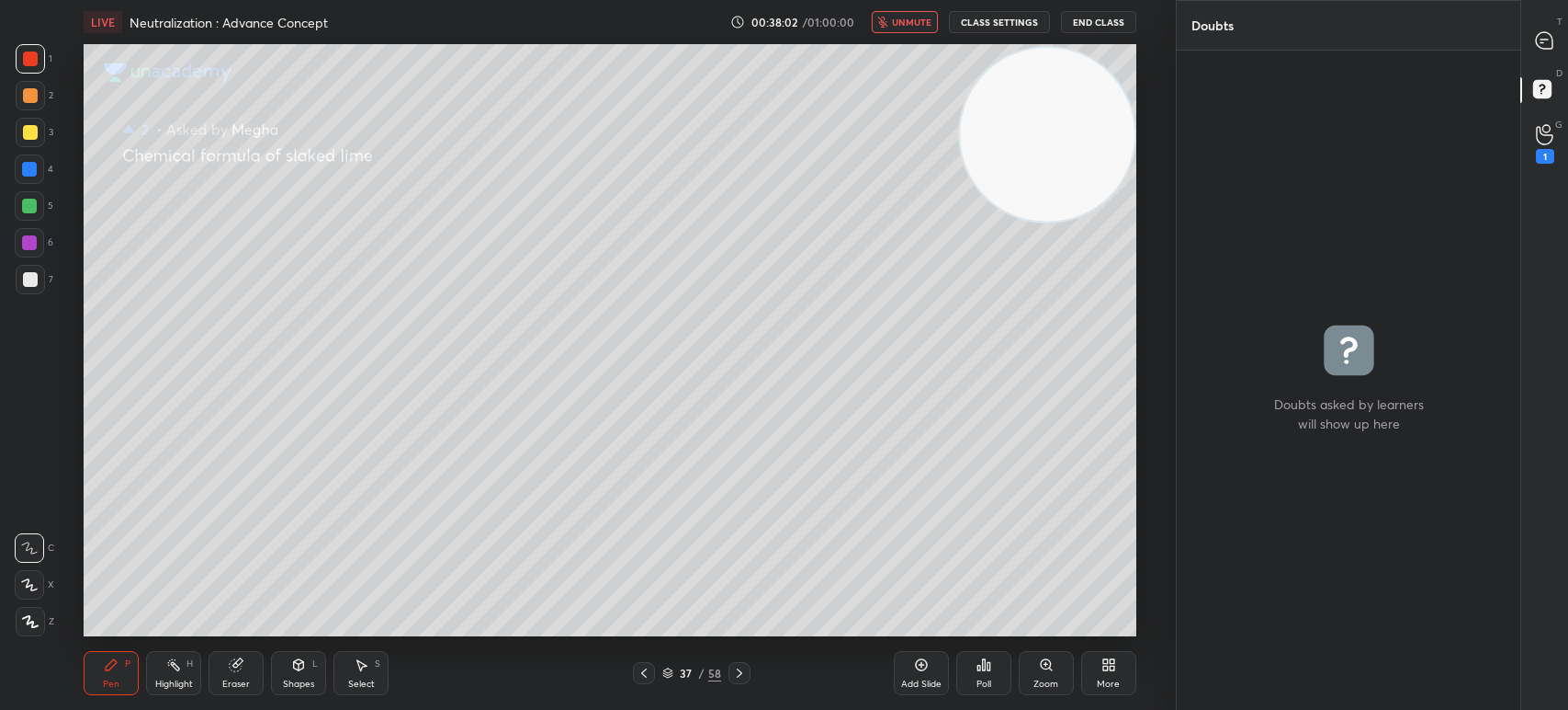
click at [922, 32] on button "unmute" at bounding box center [905, 22] width 66 height 22
click at [1541, 81] on rect at bounding box center [1542, 90] width 18 height 18
click at [1565, 130] on div "G Raise Hand (G) 1" at bounding box center [1544, 144] width 47 height 52
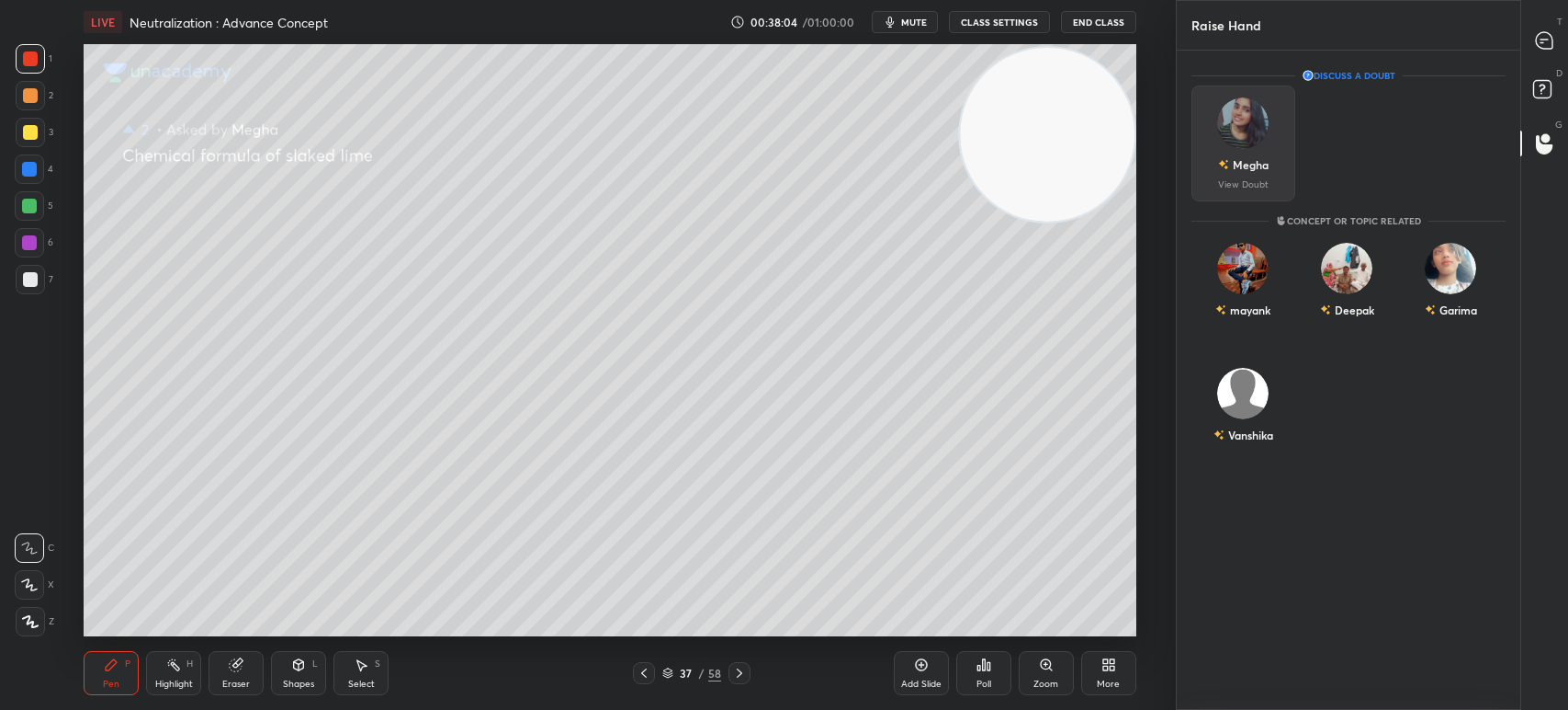
click at [1246, 145] on img "grid" at bounding box center [1244, 123] width 52 height 52
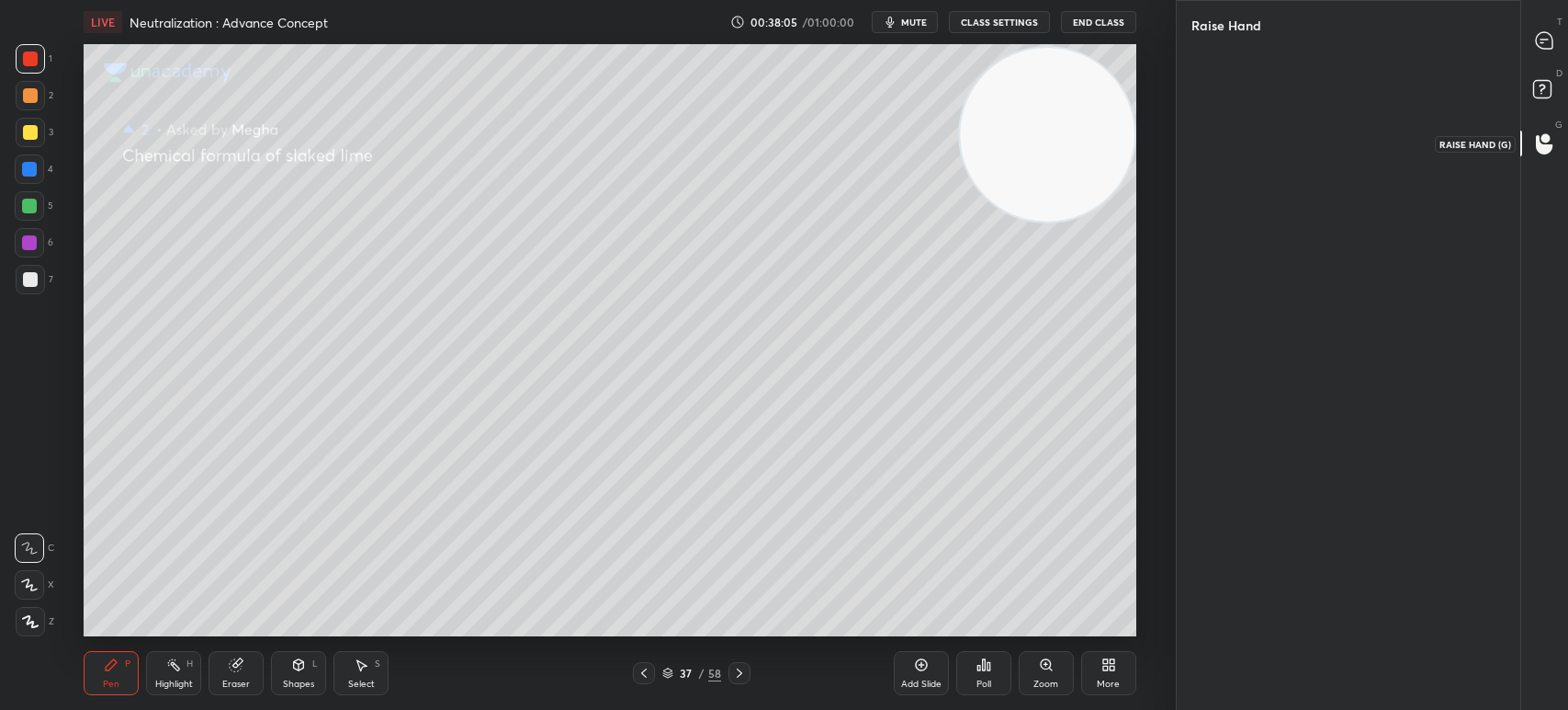
click at [1543, 140] on circle at bounding box center [1545, 137] width 9 height 9
click at [1548, 91] on rect at bounding box center [1542, 90] width 18 height 18
click at [1545, 35] on icon at bounding box center [1544, 40] width 17 height 17
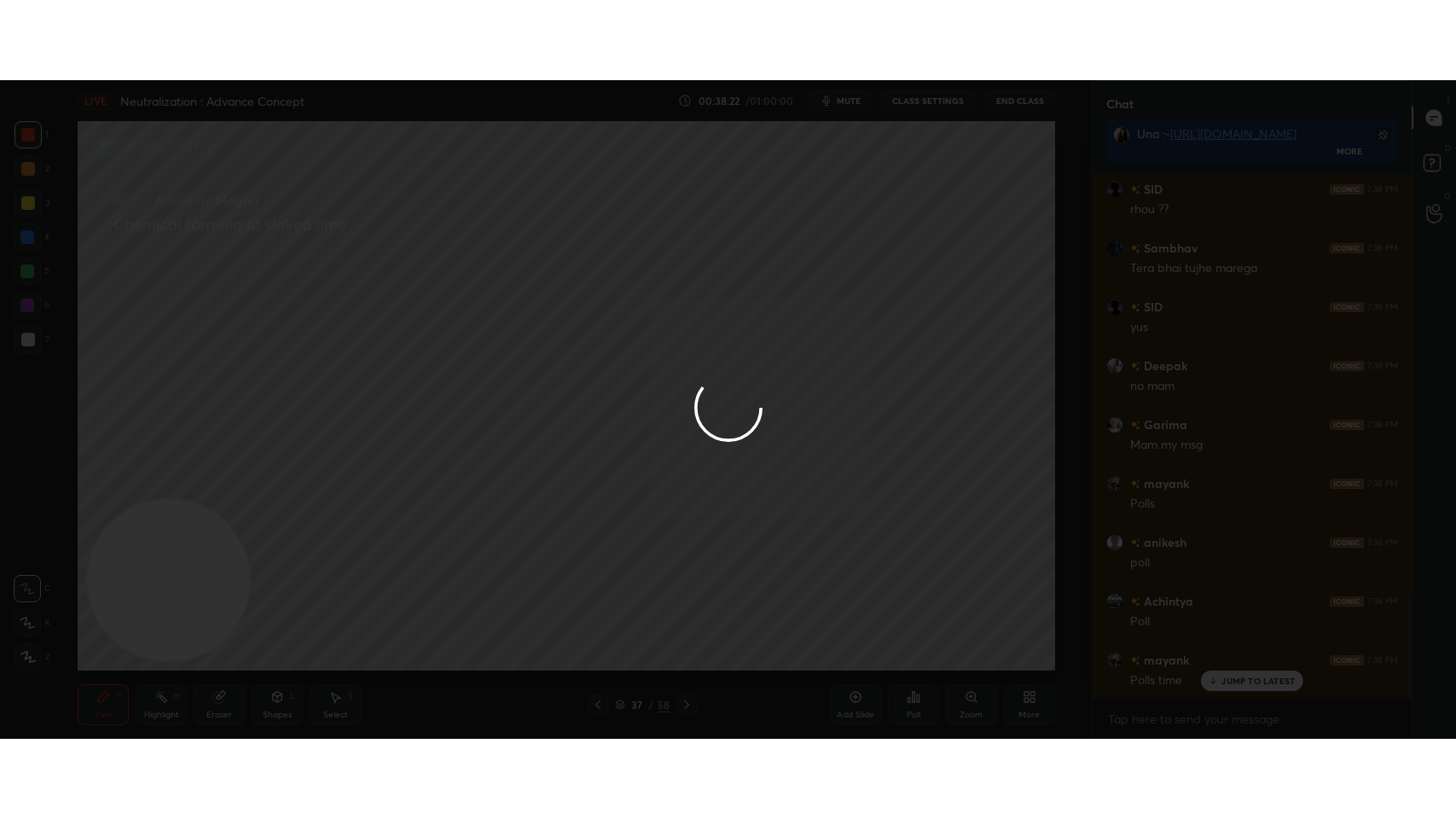
scroll to position [2211, 0]
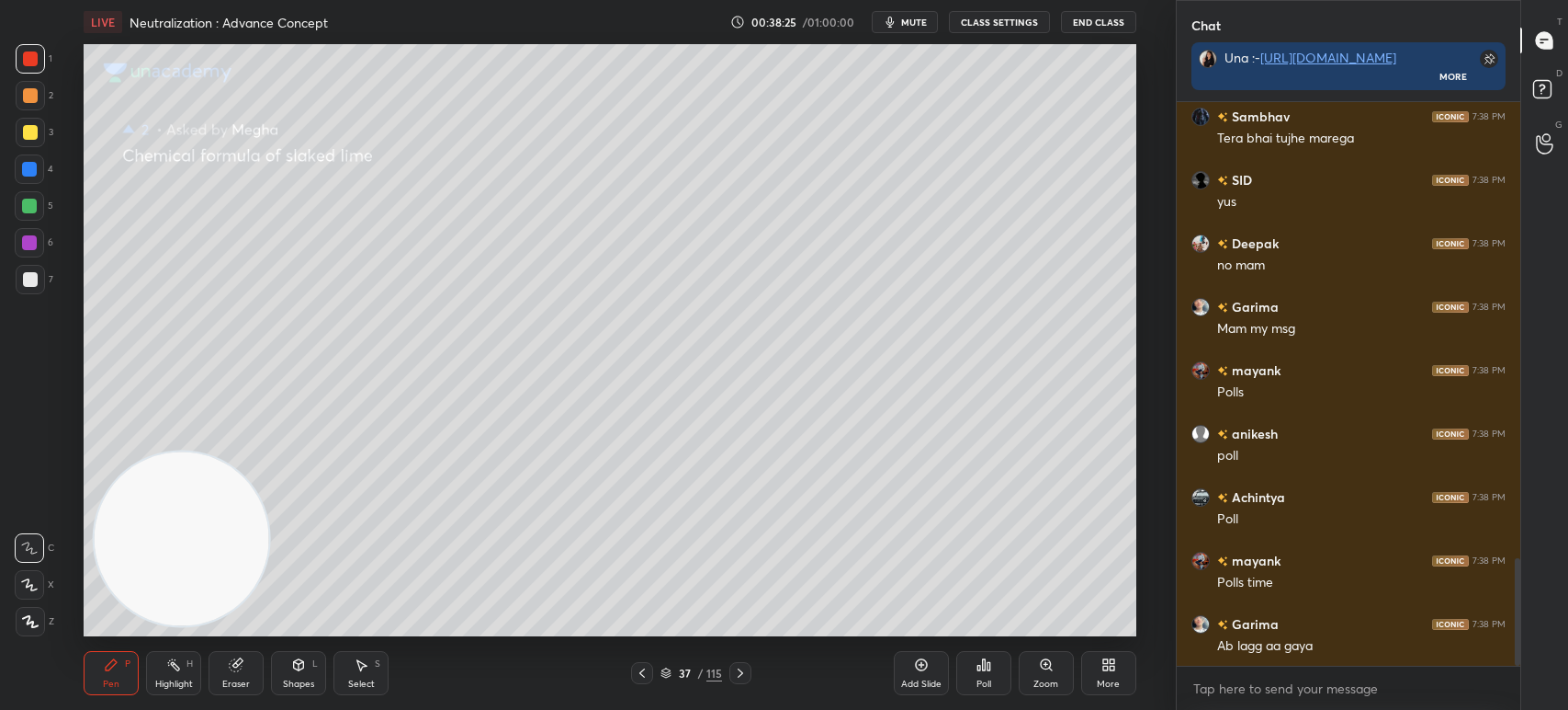
click at [1120, 663] on div "More" at bounding box center [1109, 672] width 56 height 44
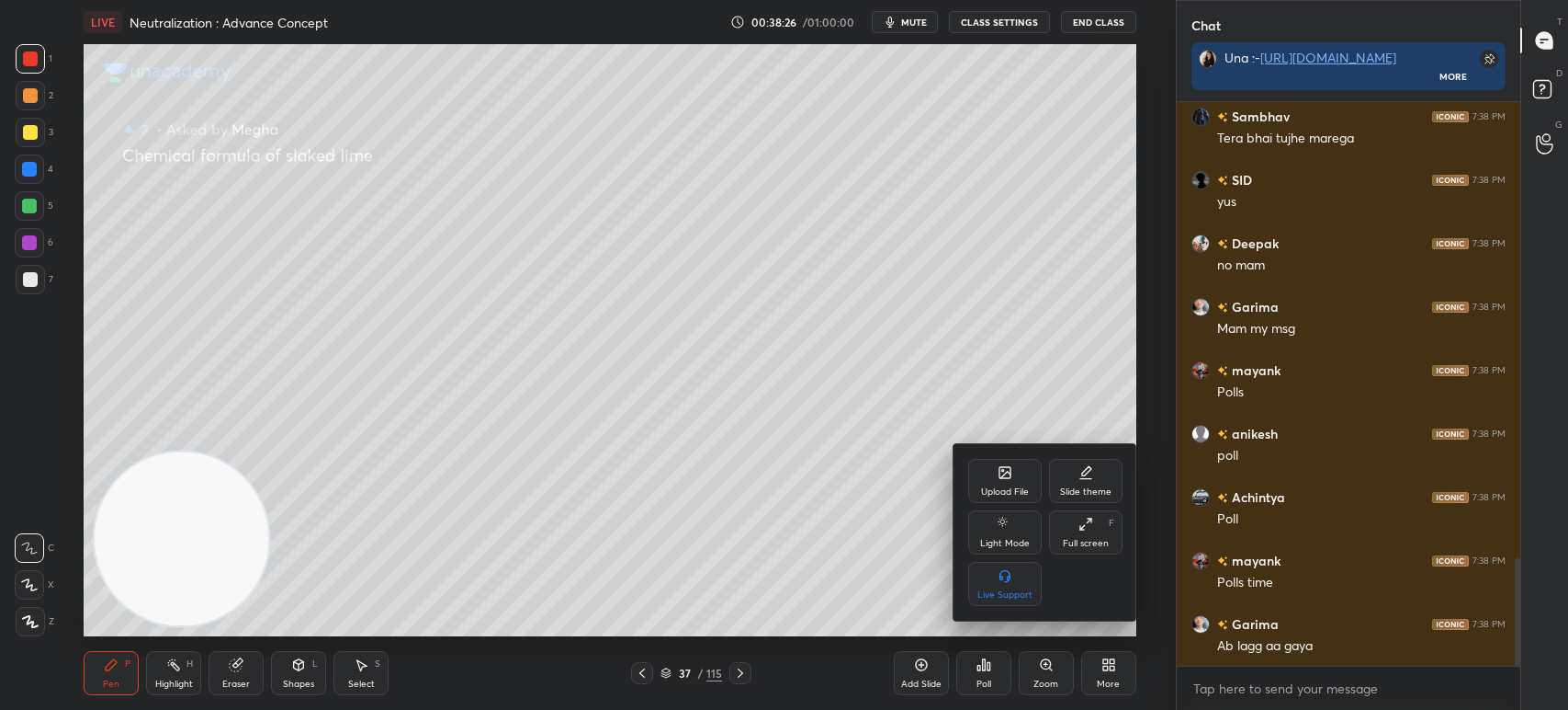
click at [1087, 554] on div "Full screen F" at bounding box center [1086, 532] width 73 height 44
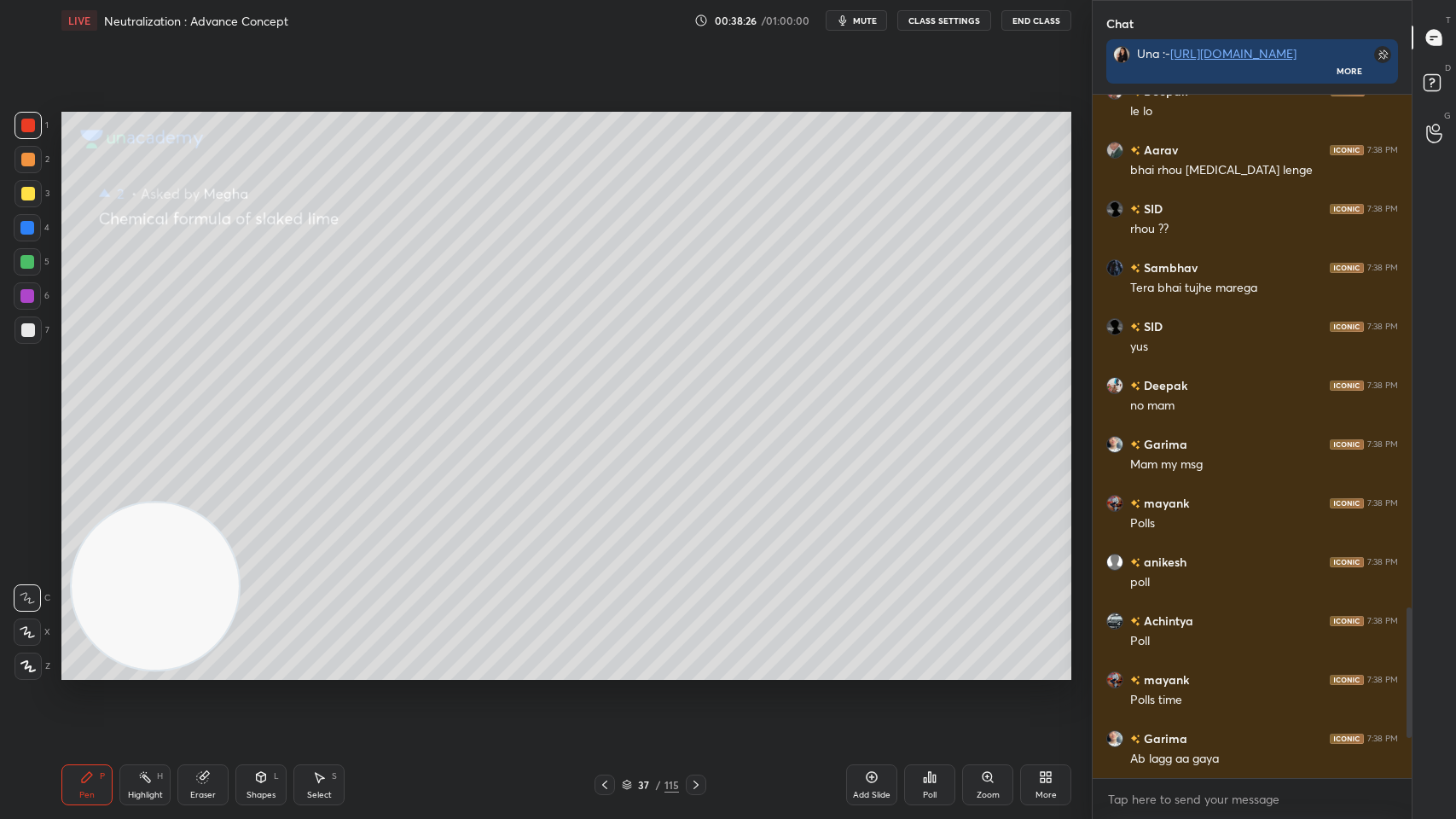
scroll to position [720, 314]
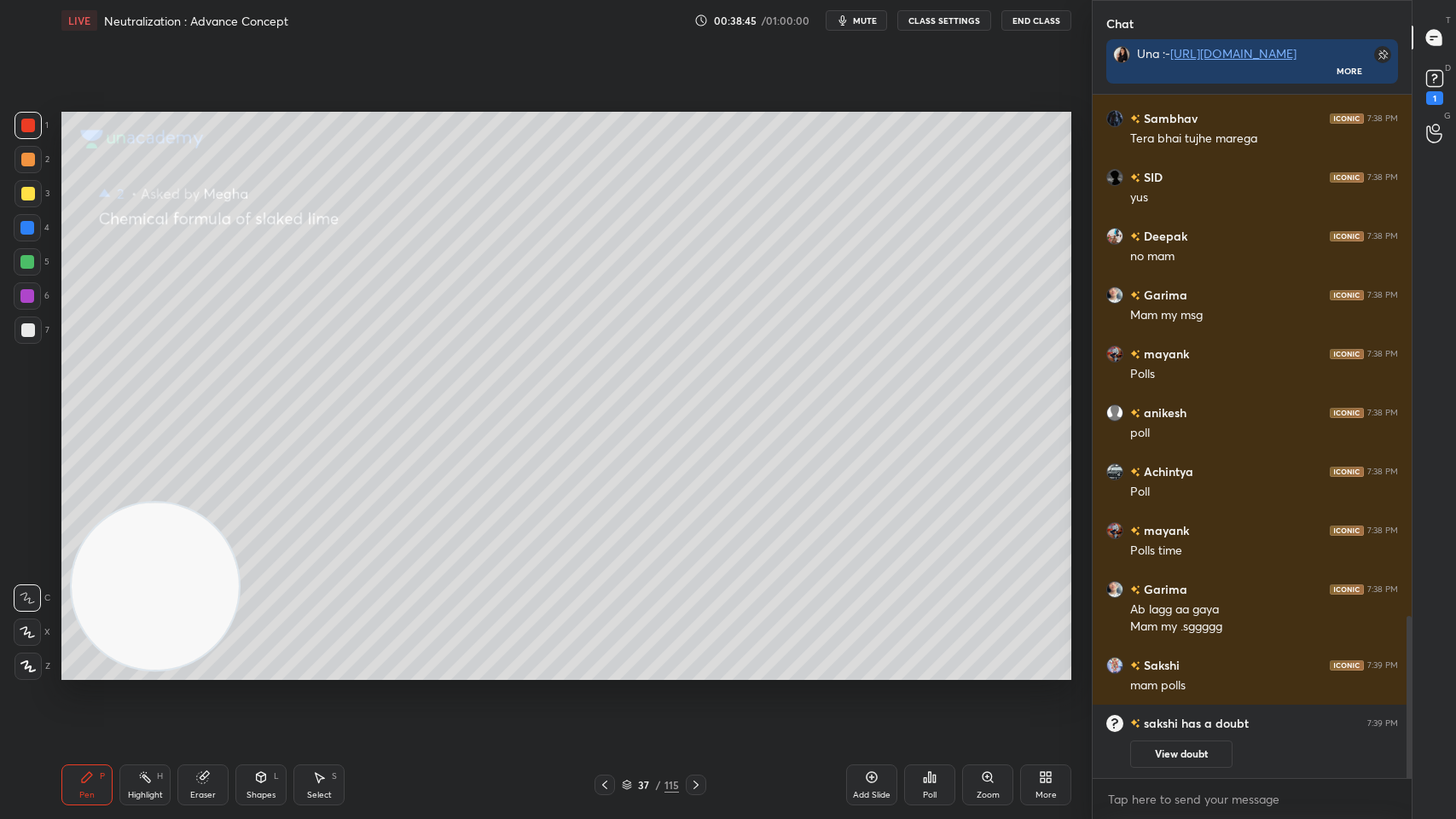
click at [733, 658] on div "Setting up your live class Poll for secs No correct answer Start poll" at bounding box center [566, 395] width 1023 height 709
click at [664, 658] on div "Pen P Highlight H Eraser Shapes L Select S 37 / 115 Add Slide Poll Zoom More" at bounding box center [566, 785] width 1010 height 68
click at [659, 658] on div "/" at bounding box center [659, 784] width 6 height 10
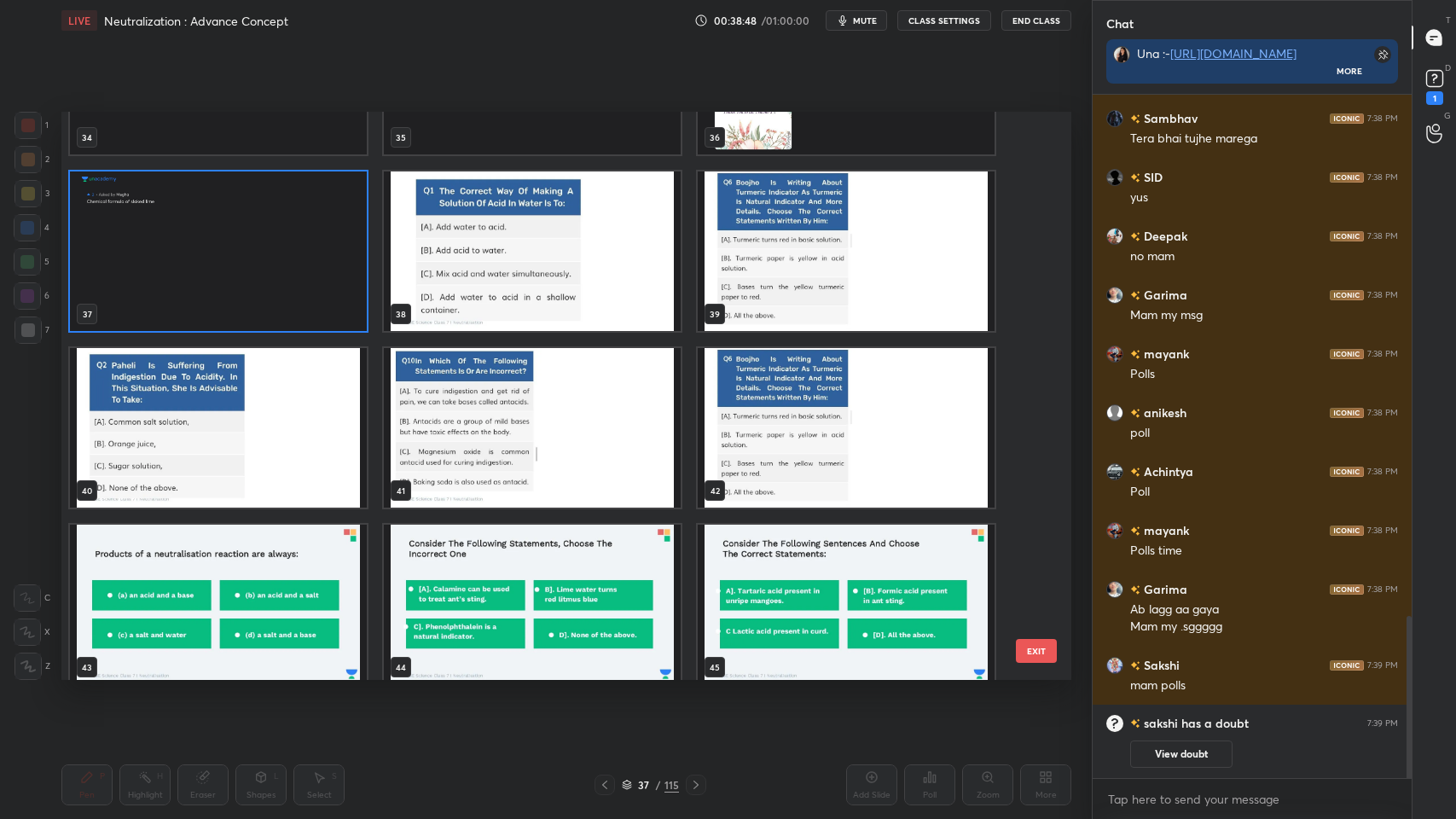
click at [296, 303] on img "grid" at bounding box center [218, 250] width 297 height 159
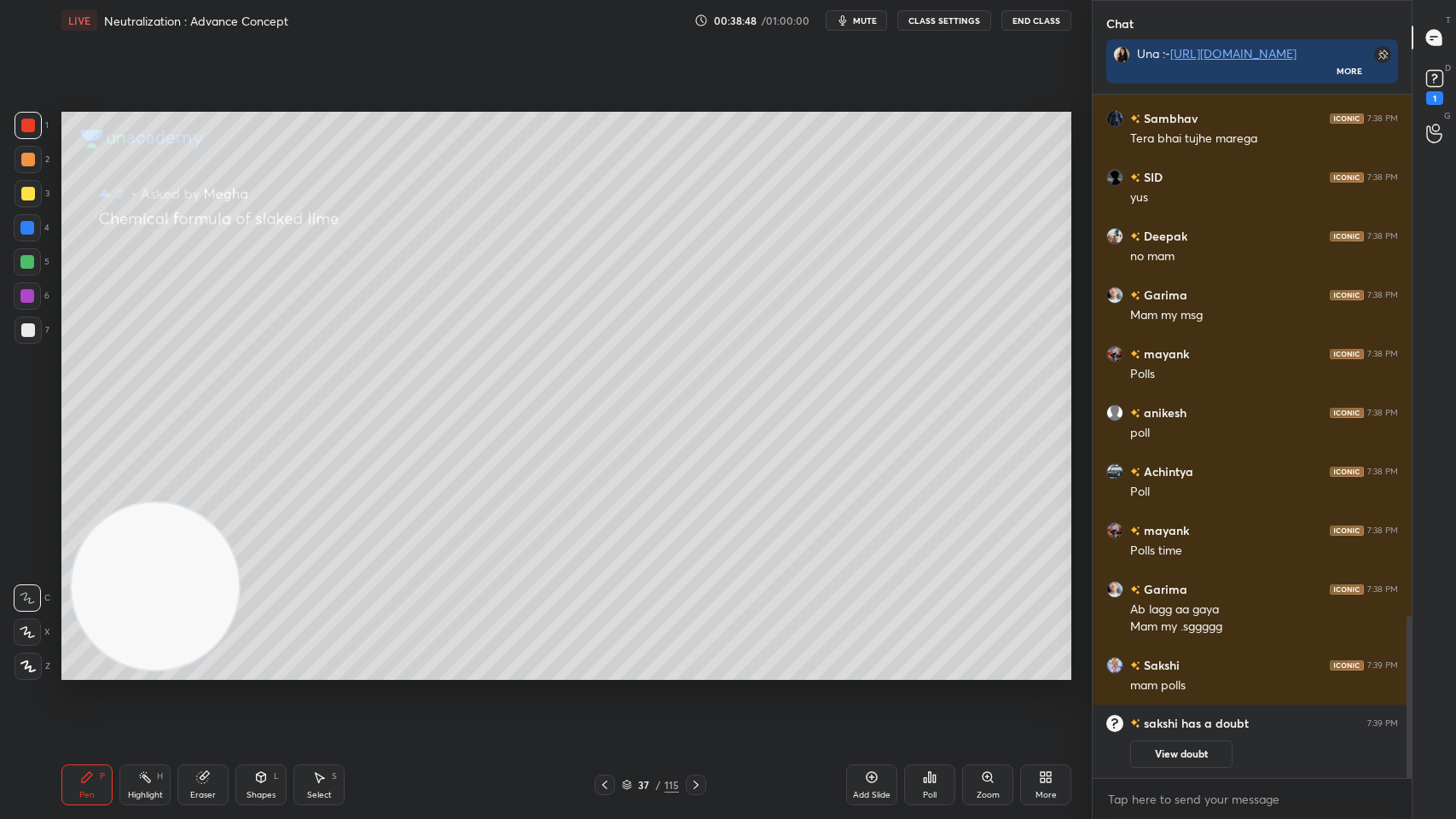
click at [306, 300] on img "grid" at bounding box center [218, 250] width 297 height 159
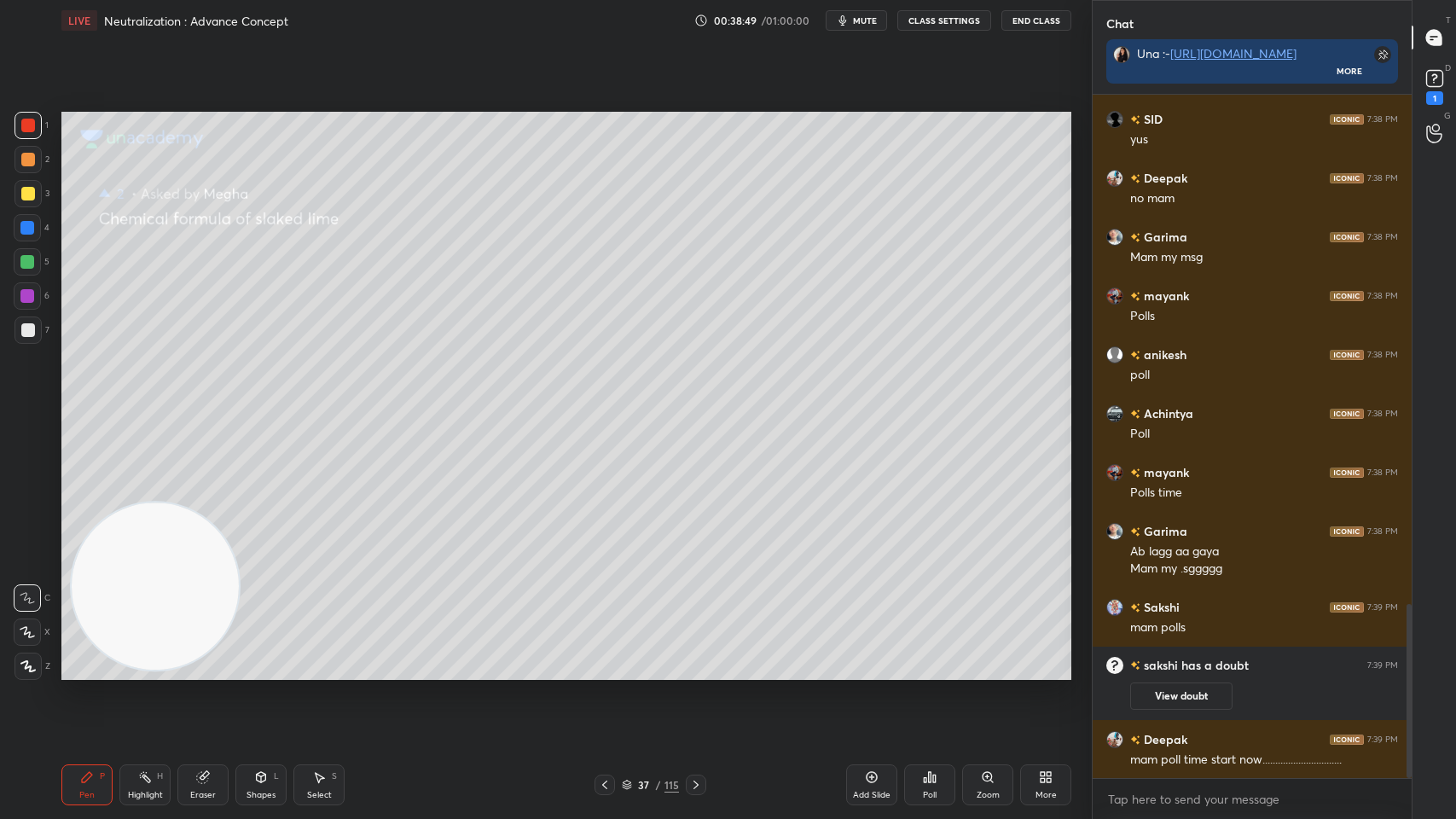
click at [931, 658] on div "Poll" at bounding box center [930, 785] width 52 height 96
click at [885, 658] on div "Add Slide" at bounding box center [872, 794] width 38 height 8
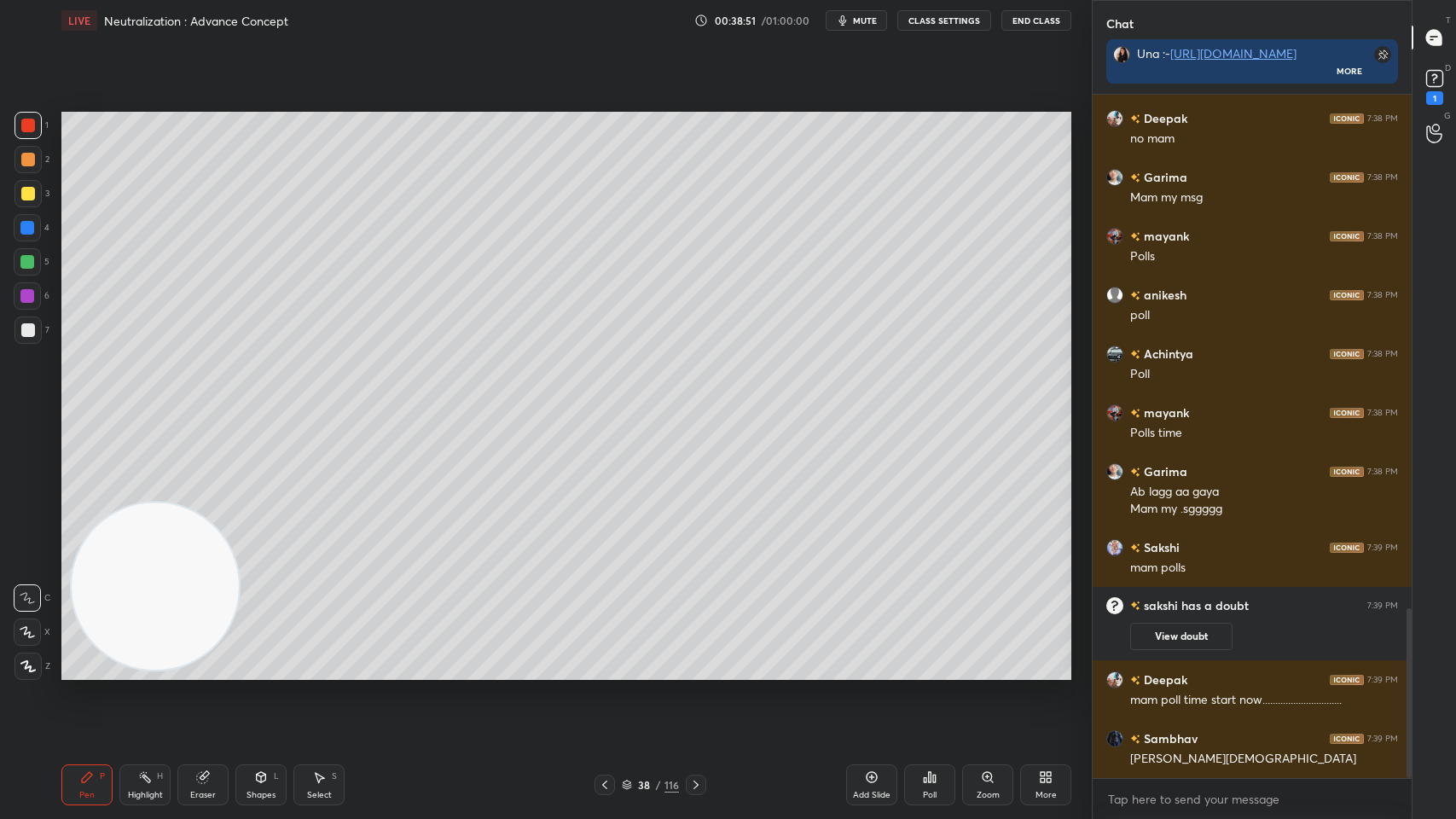
click at [34, 193] on div at bounding box center [28, 193] width 14 height 14
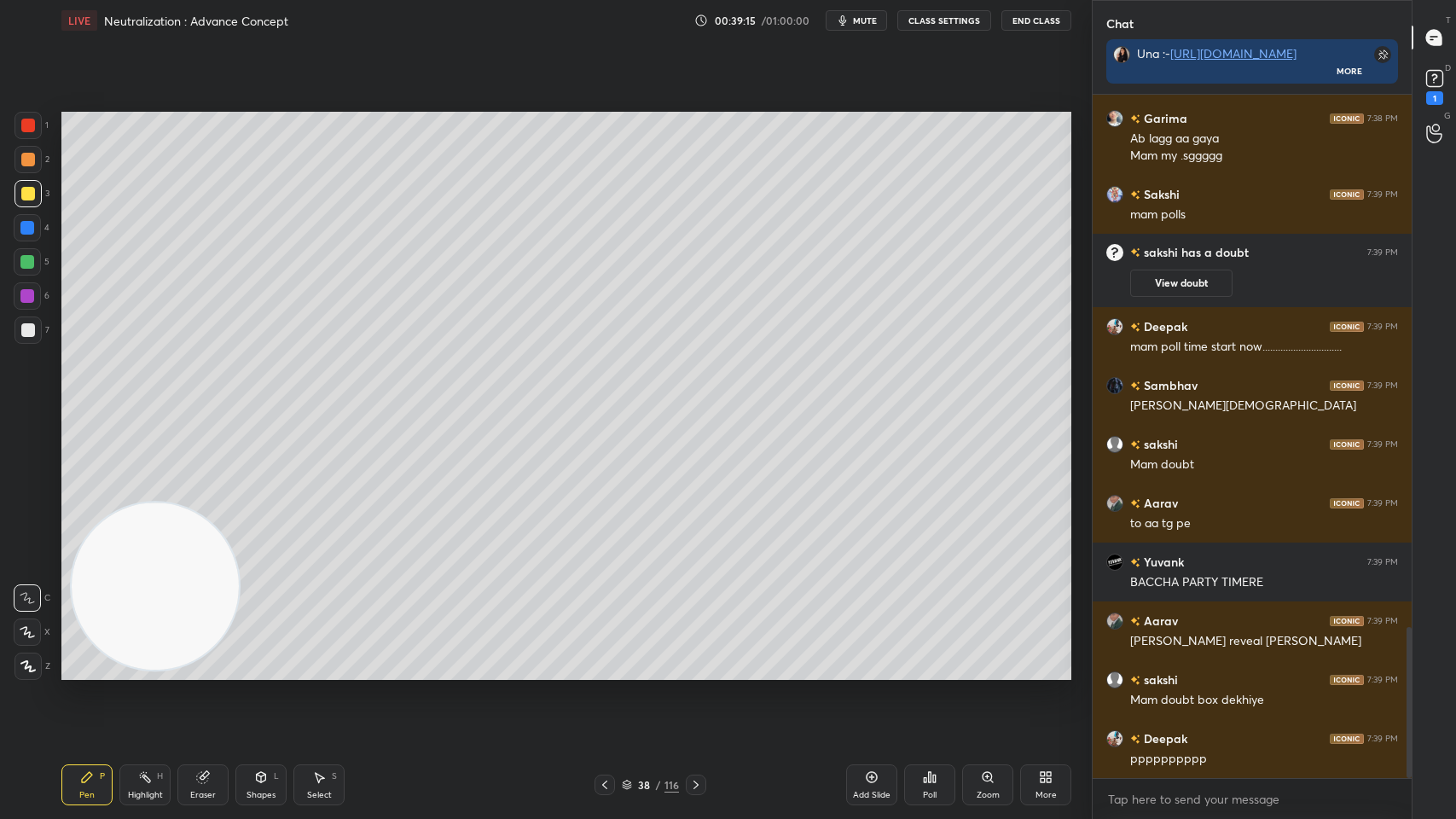
click at [860, 29] on button "mute" at bounding box center [856, 20] width 62 height 20
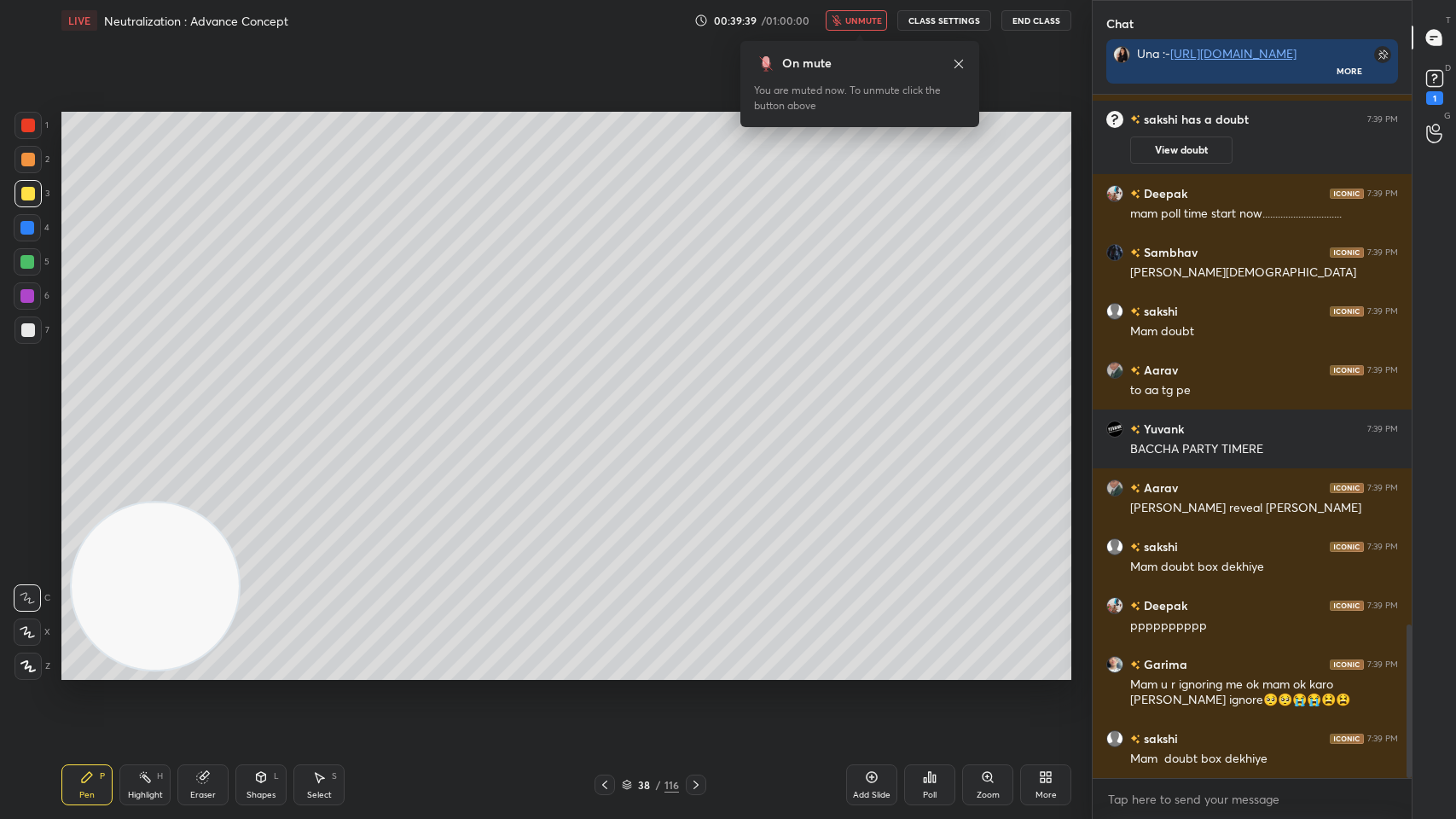
scroll to position [2413, 0]
click at [849, 20] on span "unmute" at bounding box center [864, 20] width 37 height 12
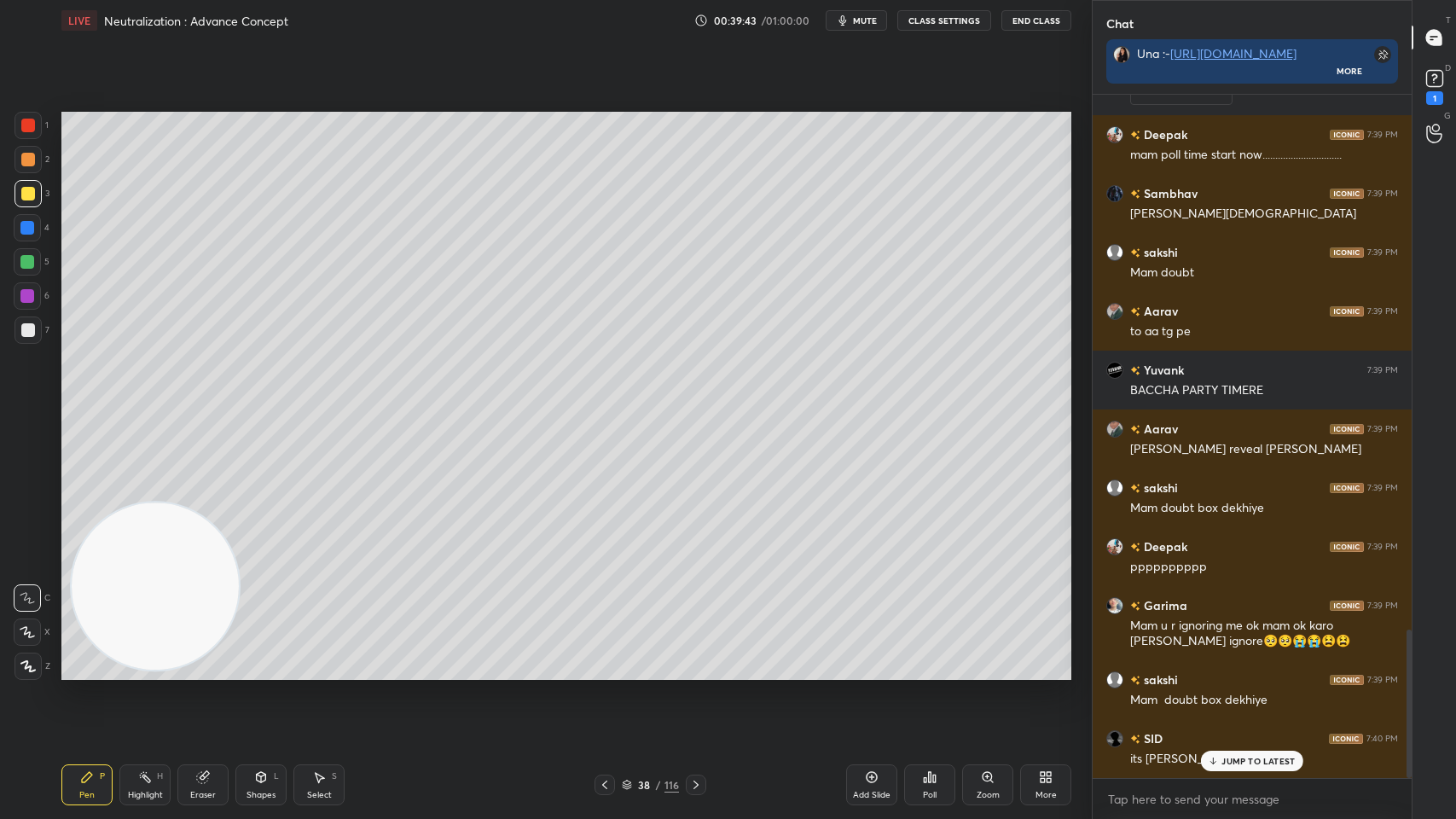
scroll to position [2471, 0]
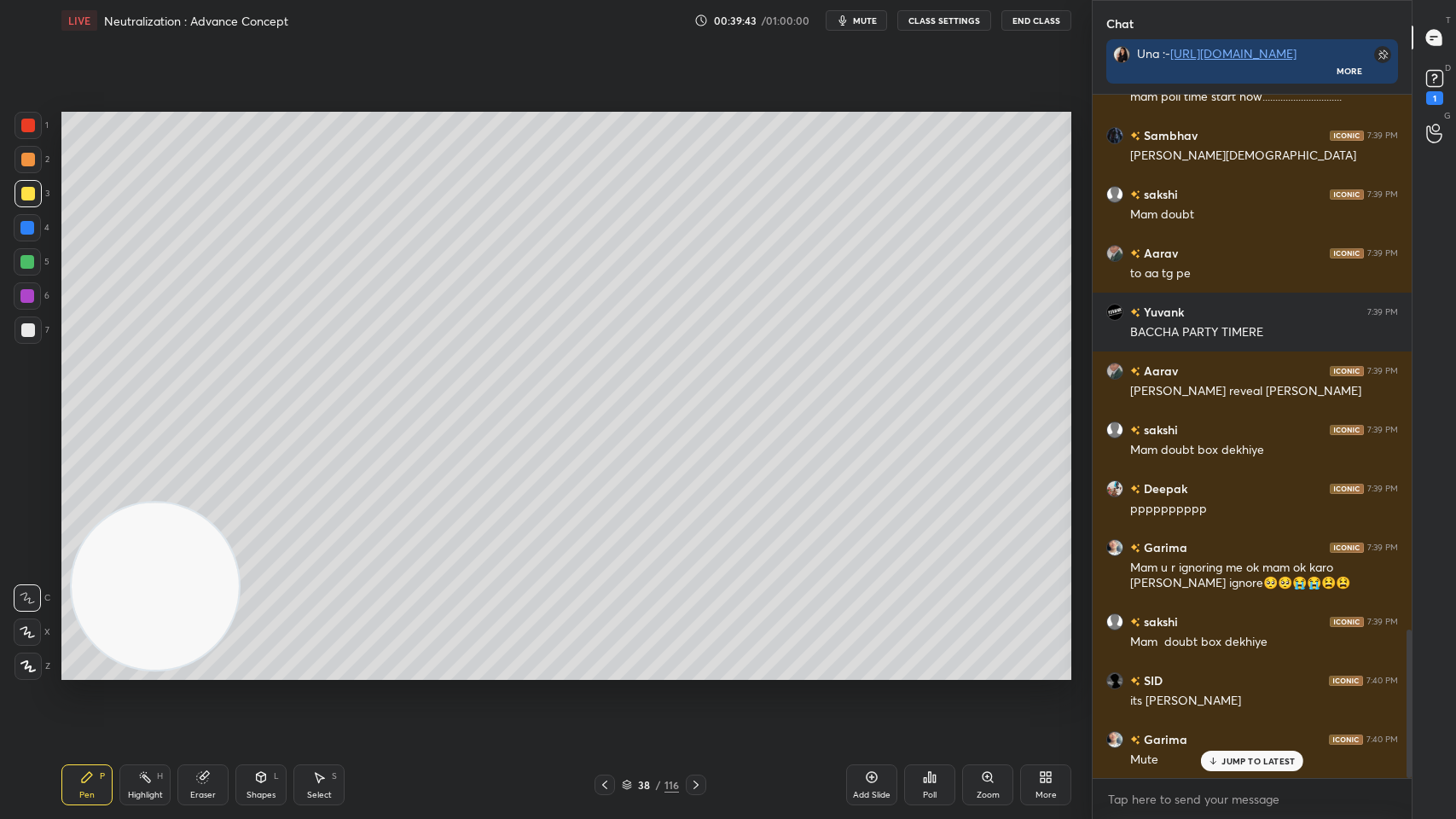
click at [700, 658] on icon at bounding box center [696, 784] width 14 height 14
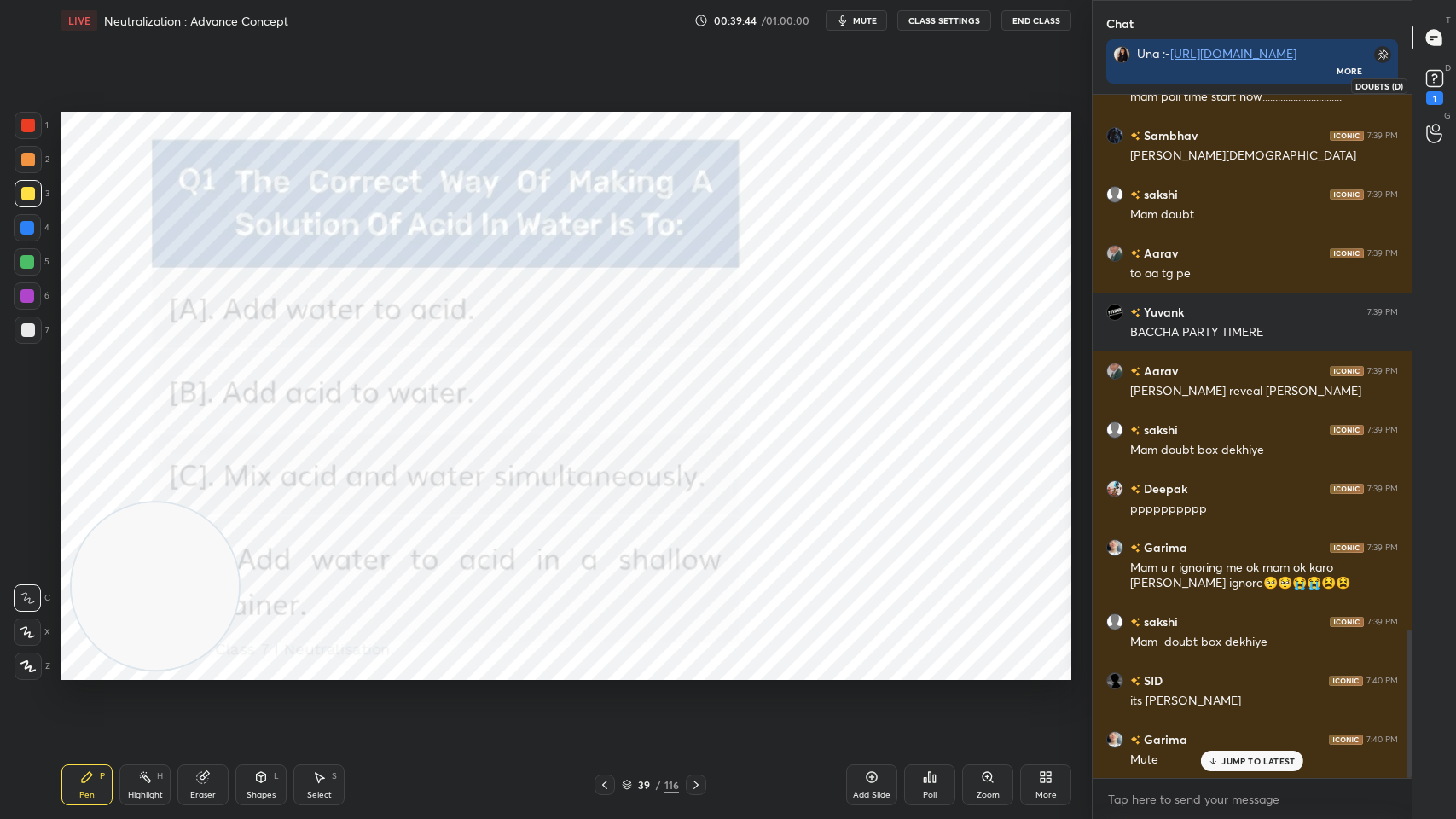
click at [1425, 89] on icon at bounding box center [1435, 78] width 26 height 26
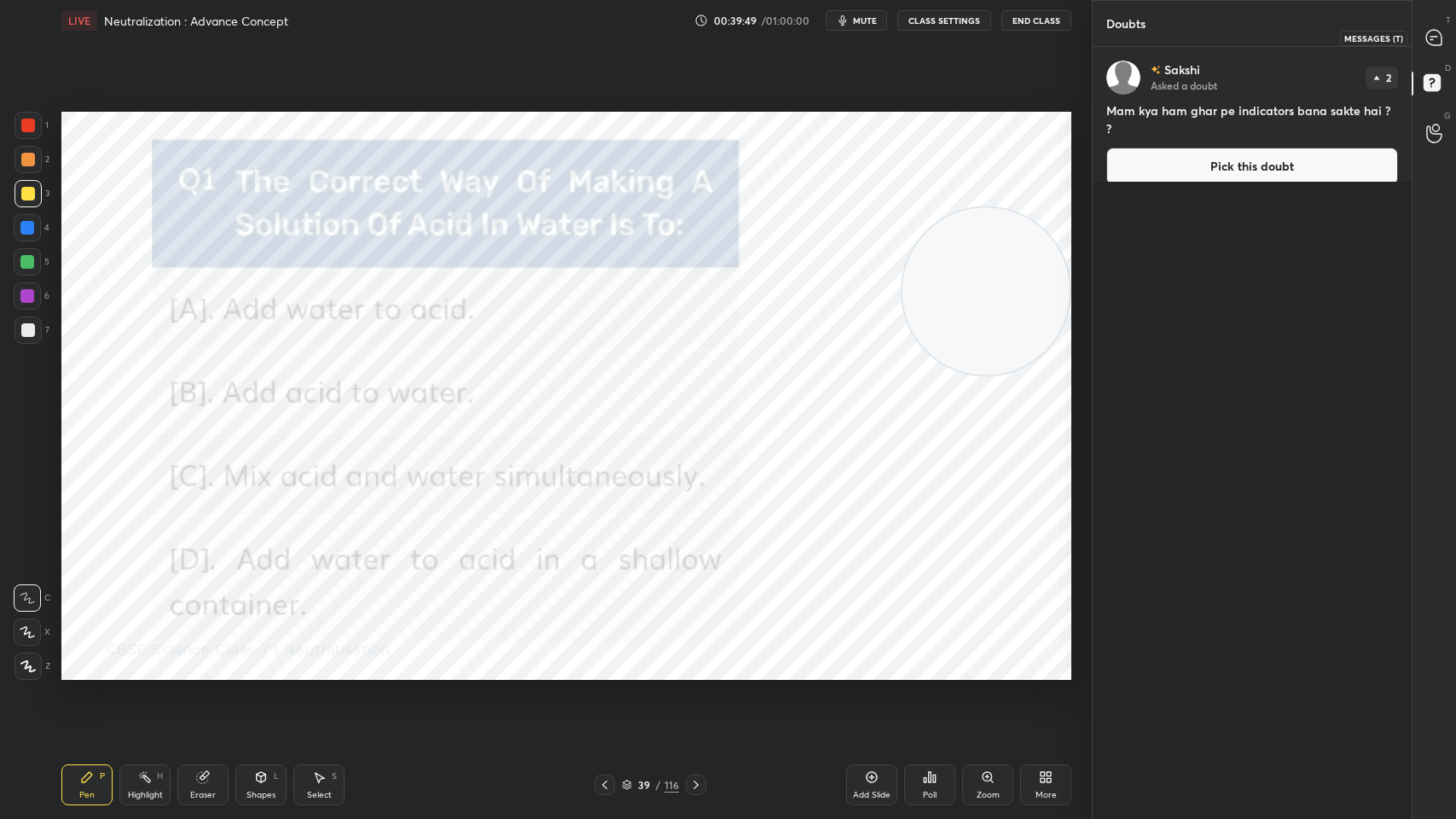
click at [1441, 23] on div at bounding box center [1435, 37] width 34 height 30
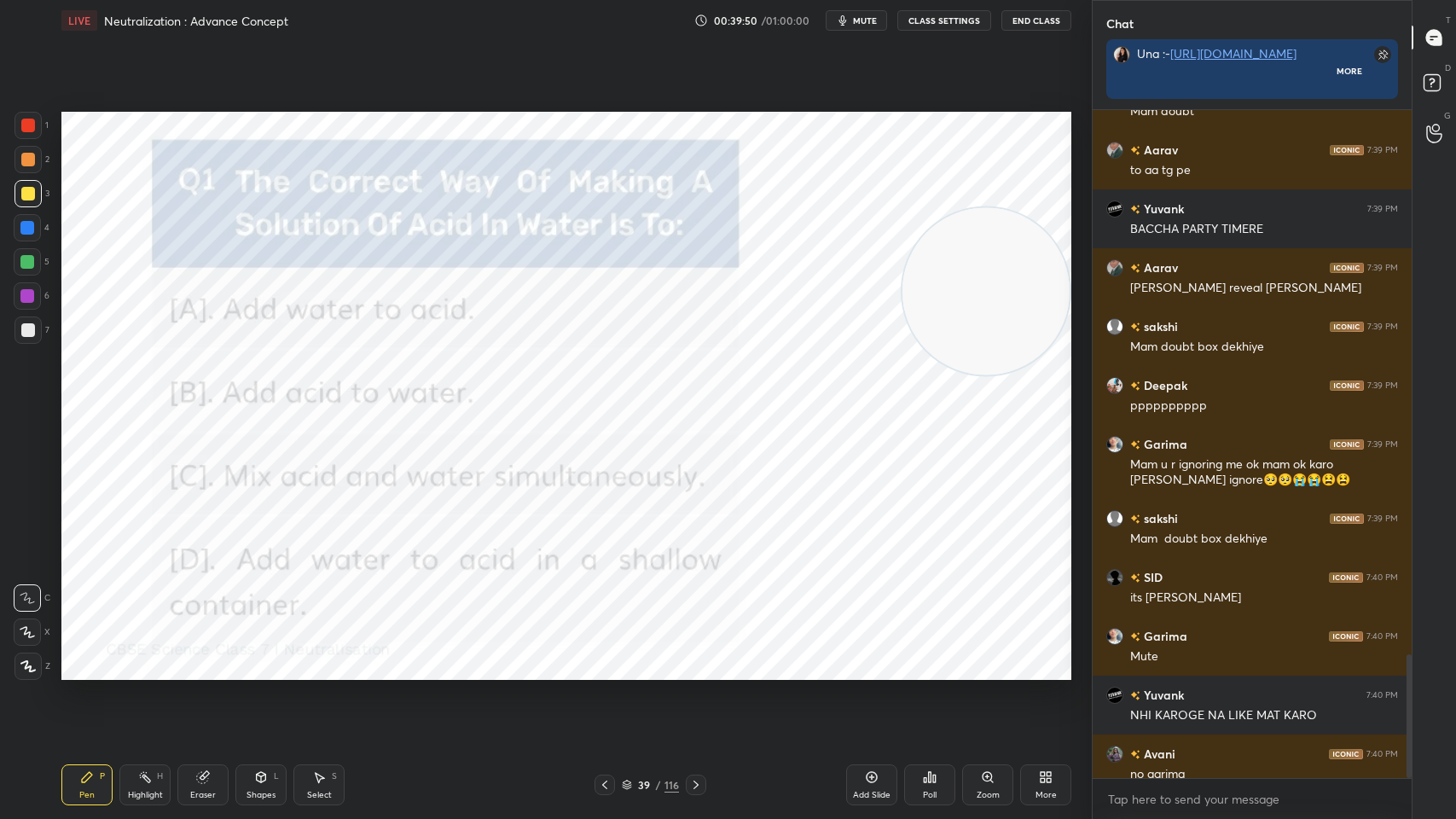
scroll to position [720, 314]
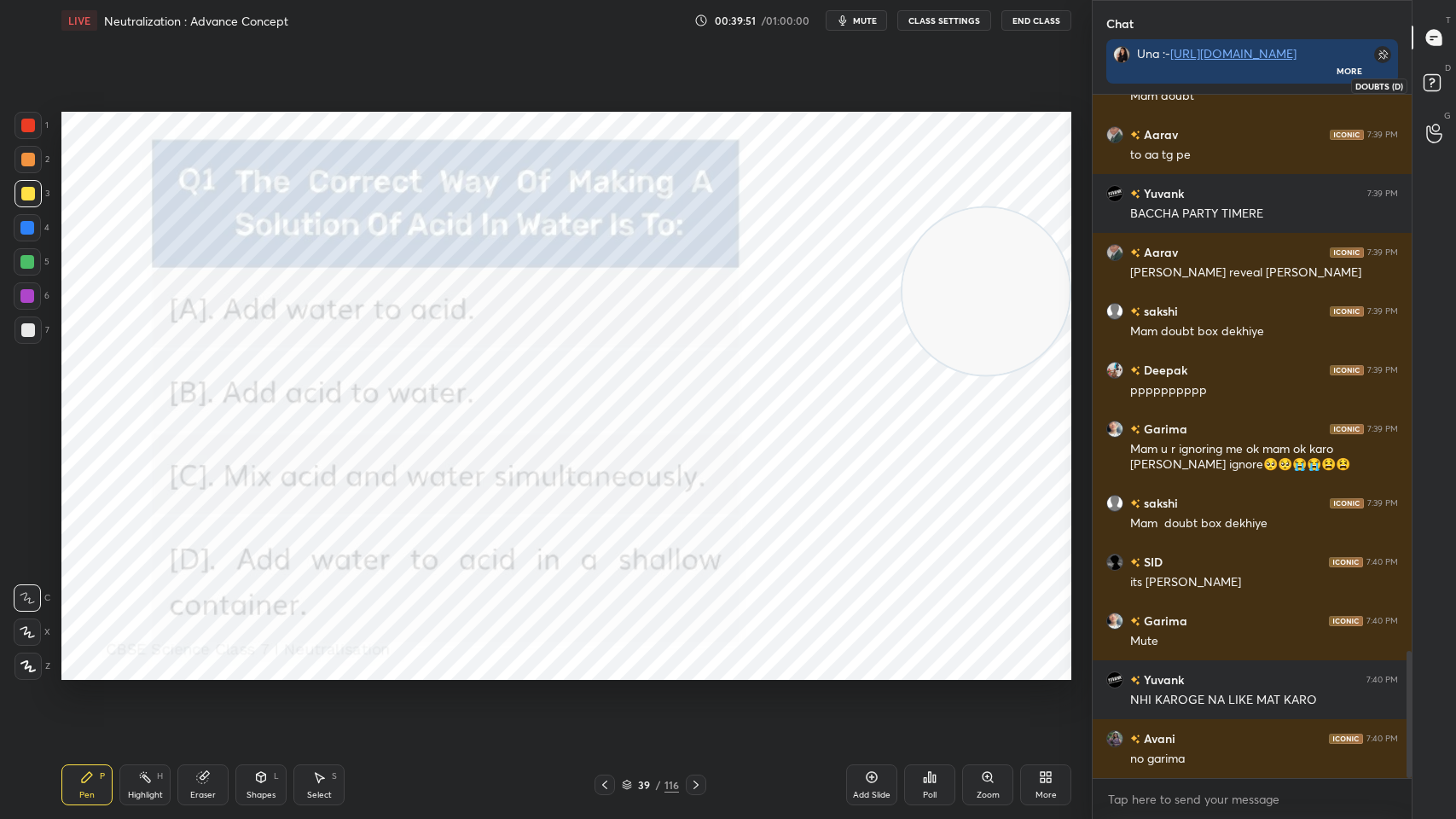
click at [1430, 75] on rect at bounding box center [1432, 84] width 17 height 17
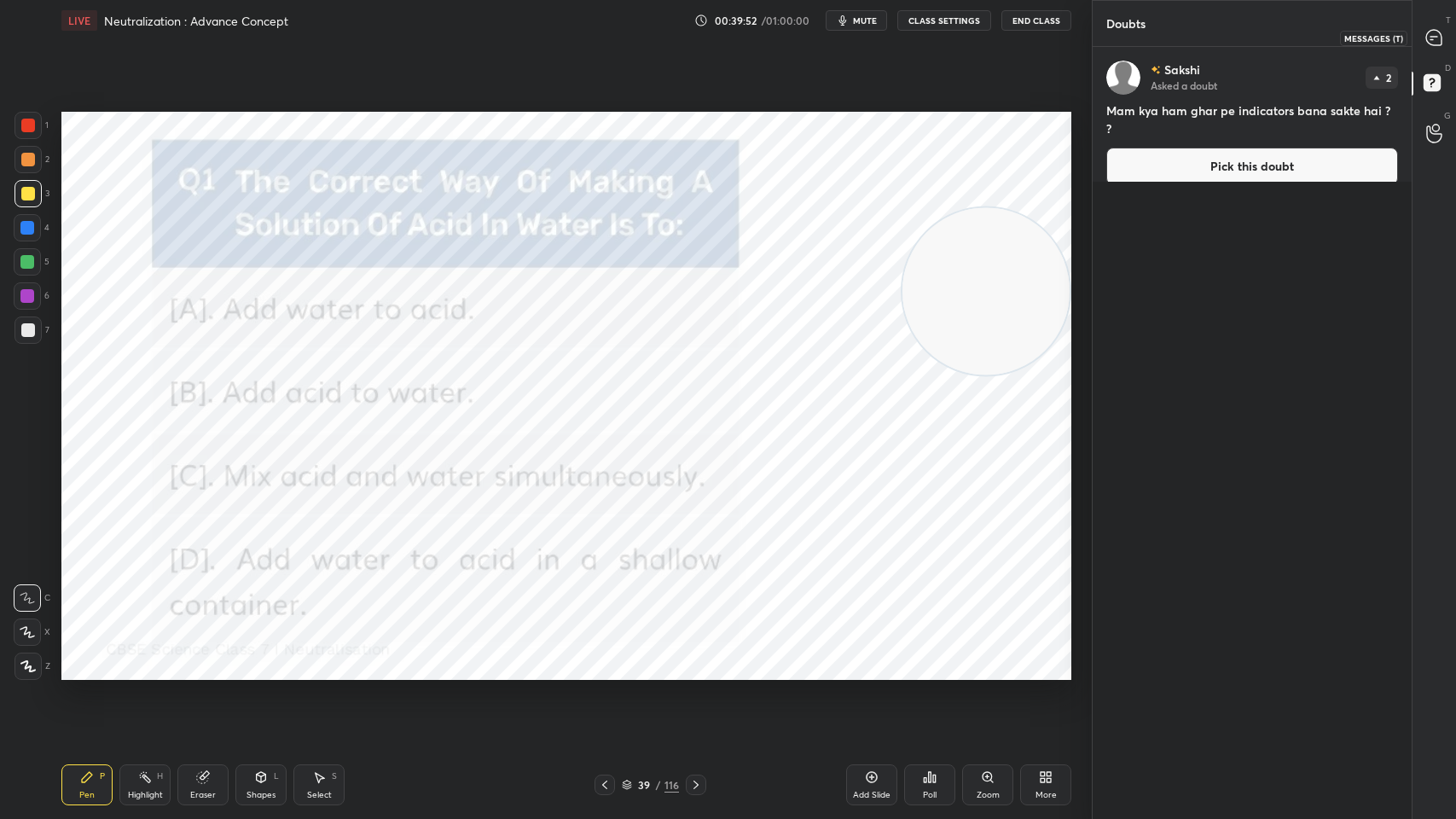
click at [1439, 39] on icon at bounding box center [1434, 37] width 16 height 16
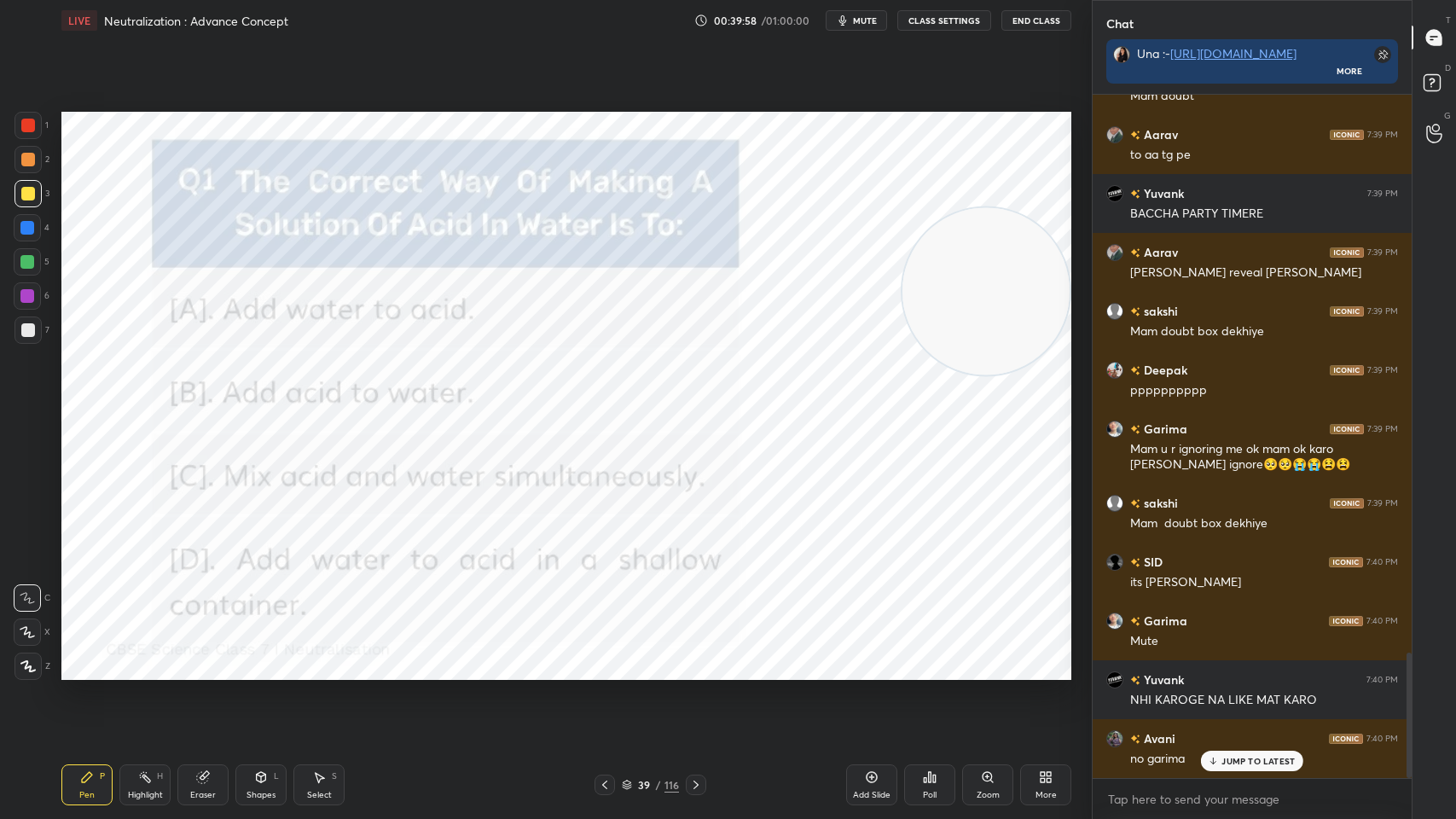
scroll to position [3051, 0]
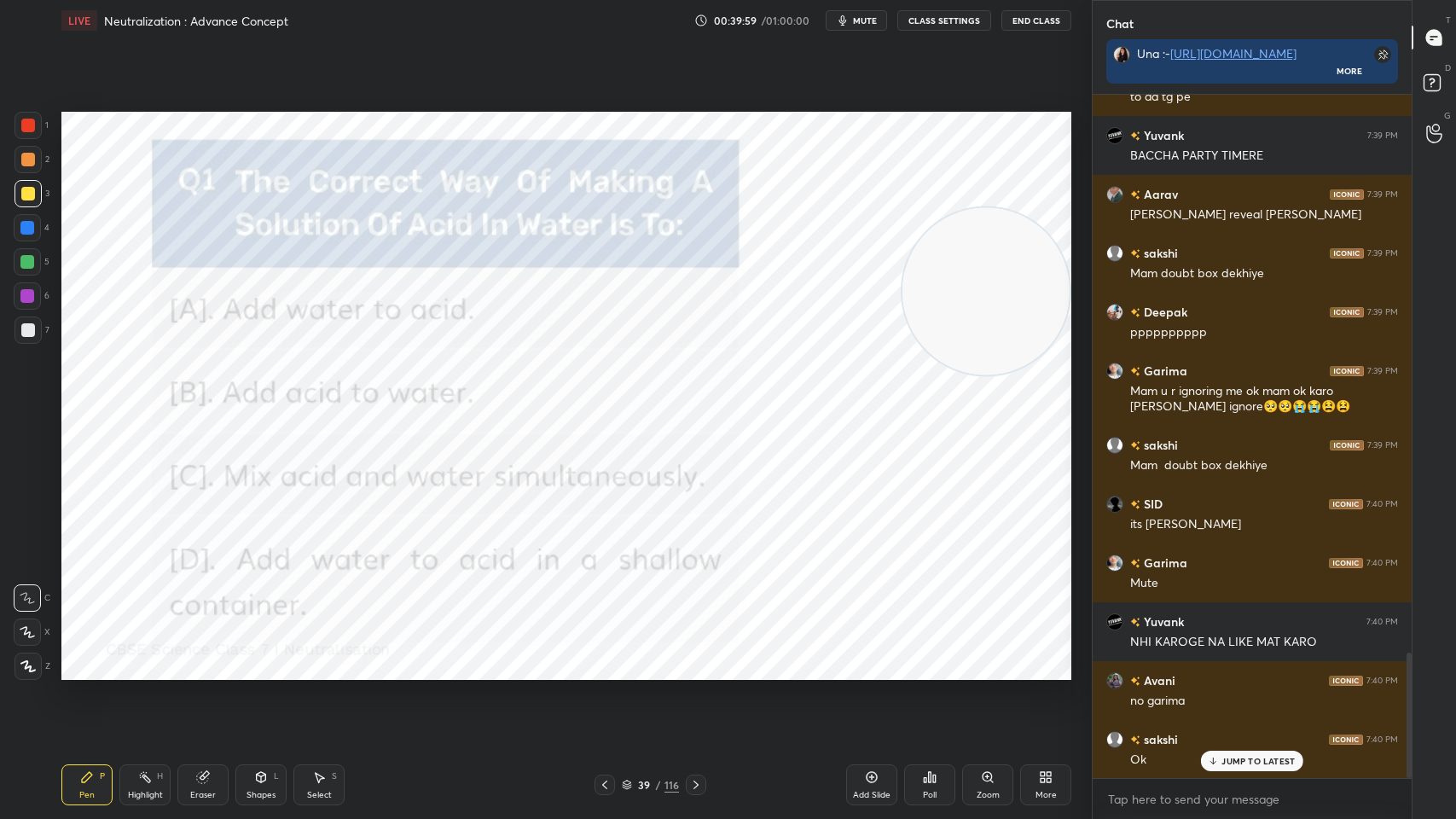
click at [40, 143] on div "1" at bounding box center [31, 128] width 34 height 34
click at [212, 658] on div "Eraser" at bounding box center [203, 785] width 52 height 40
click at [28, 655] on div "Erase all" at bounding box center [28, 666] width 28 height 28
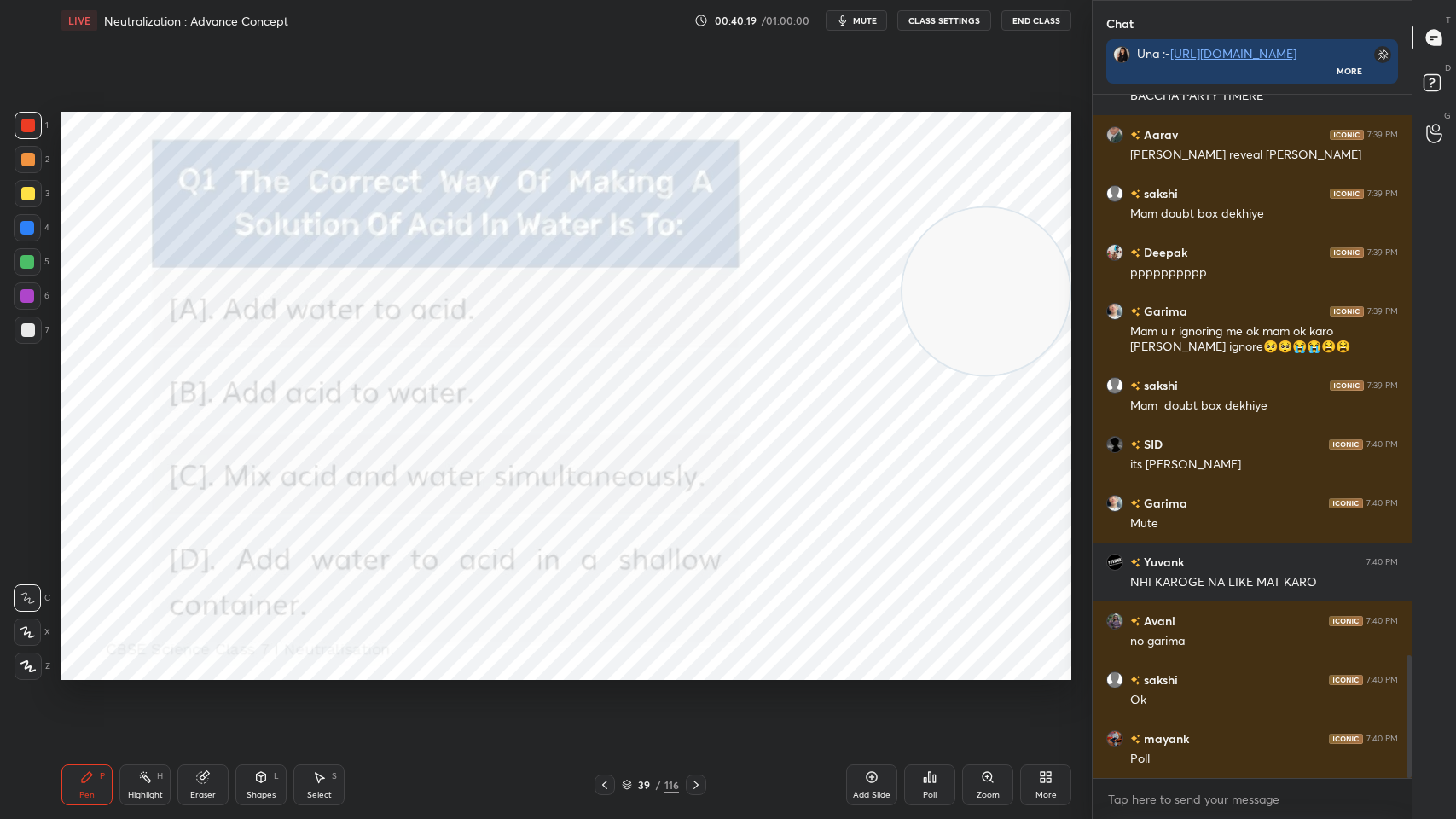
click at [930, 658] on icon at bounding box center [930, 777] width 3 height 10
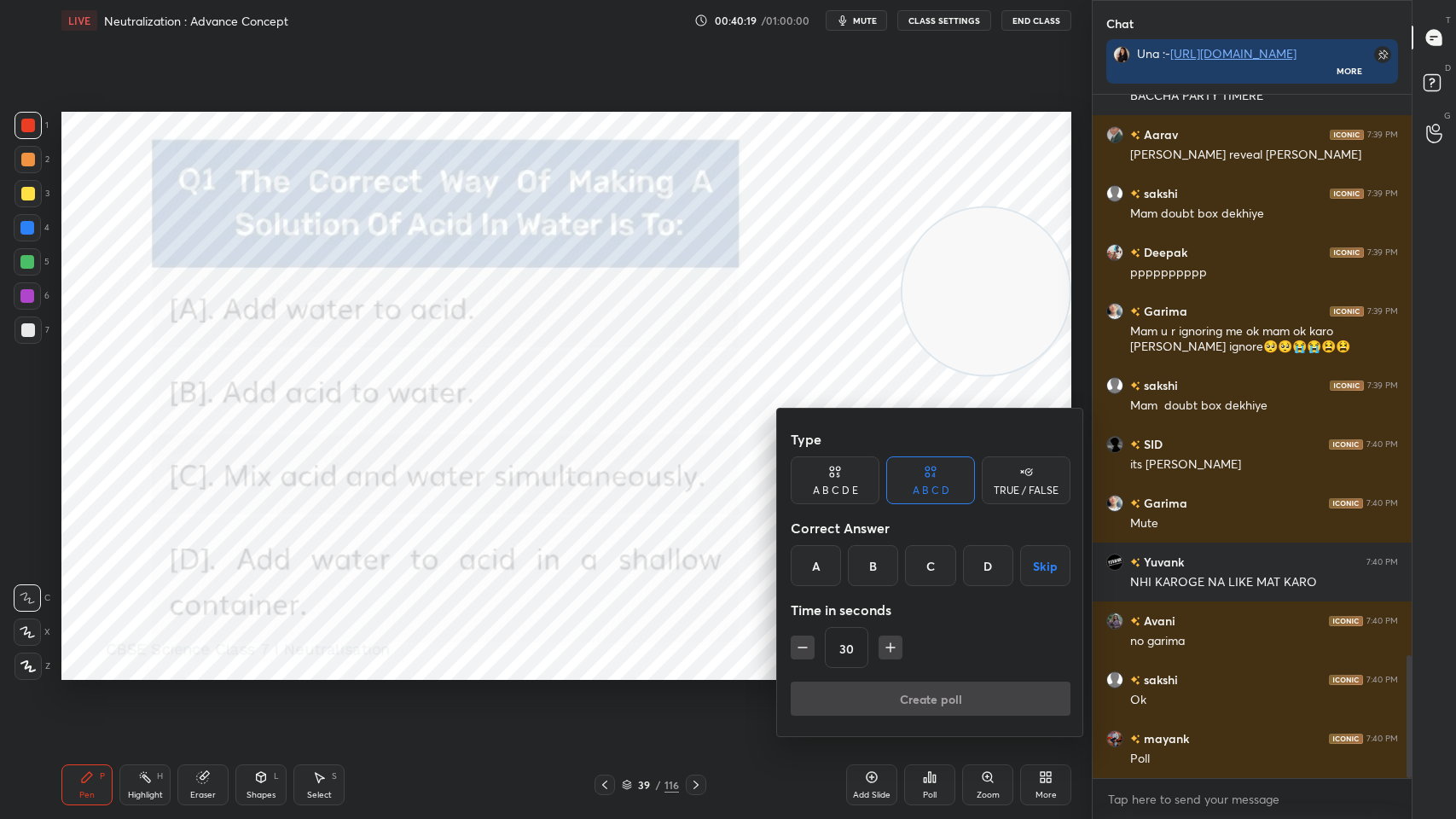
scroll to position [3169, 0]
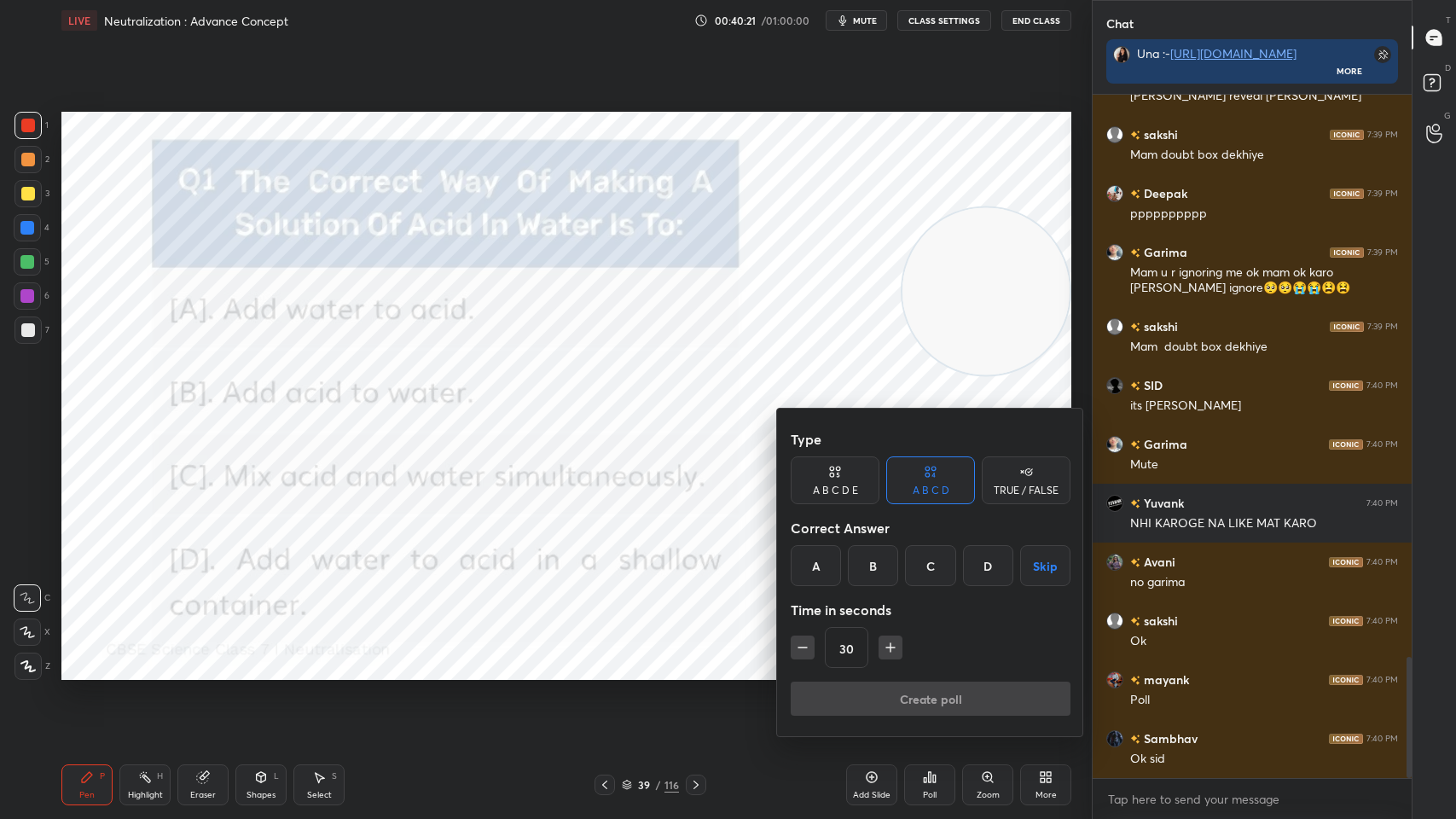
click at [875, 566] on div "B" at bounding box center [872, 565] width 51 height 40
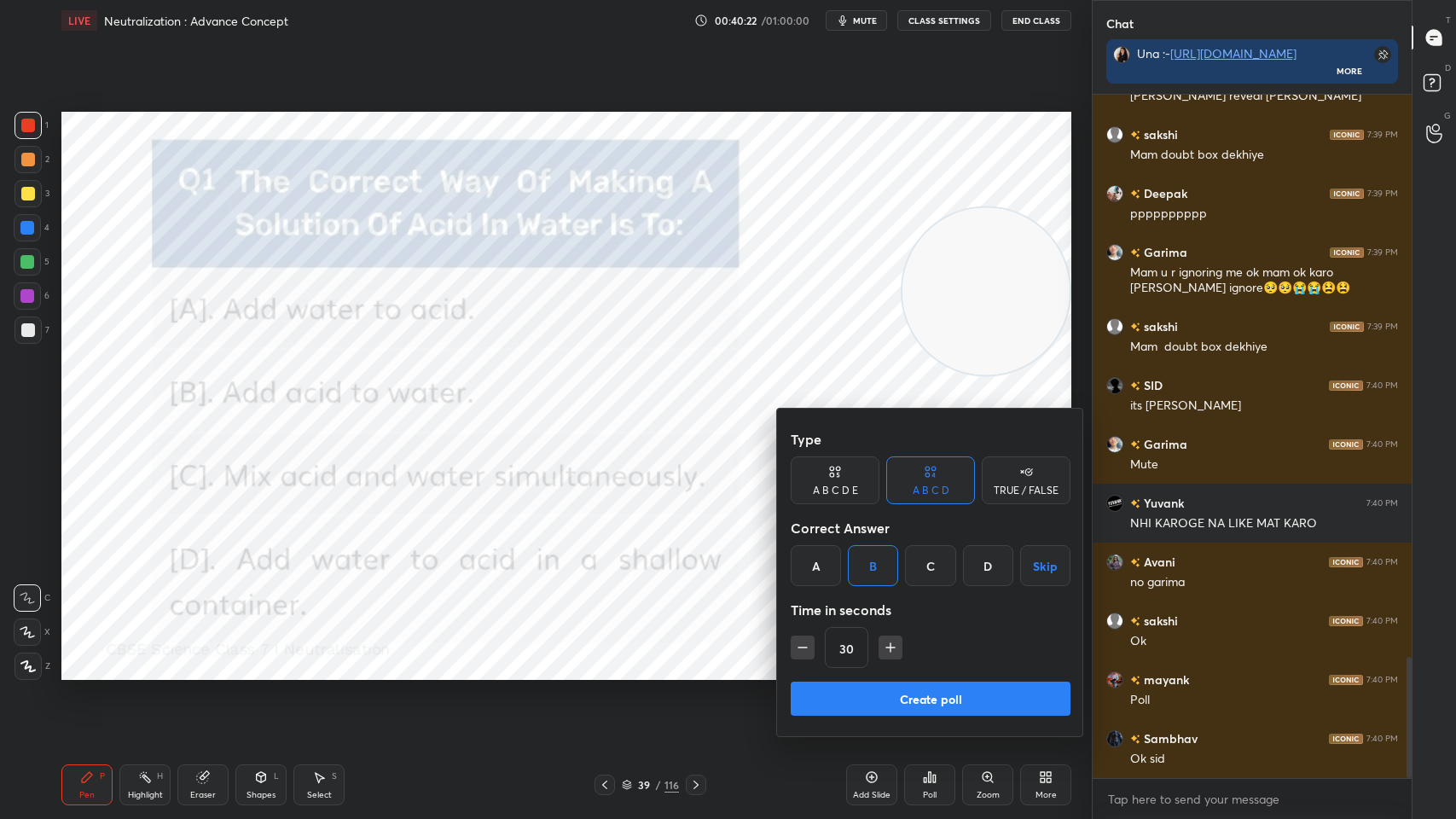
click at [889, 658] on button "Create poll" at bounding box center [930, 698] width 280 height 34
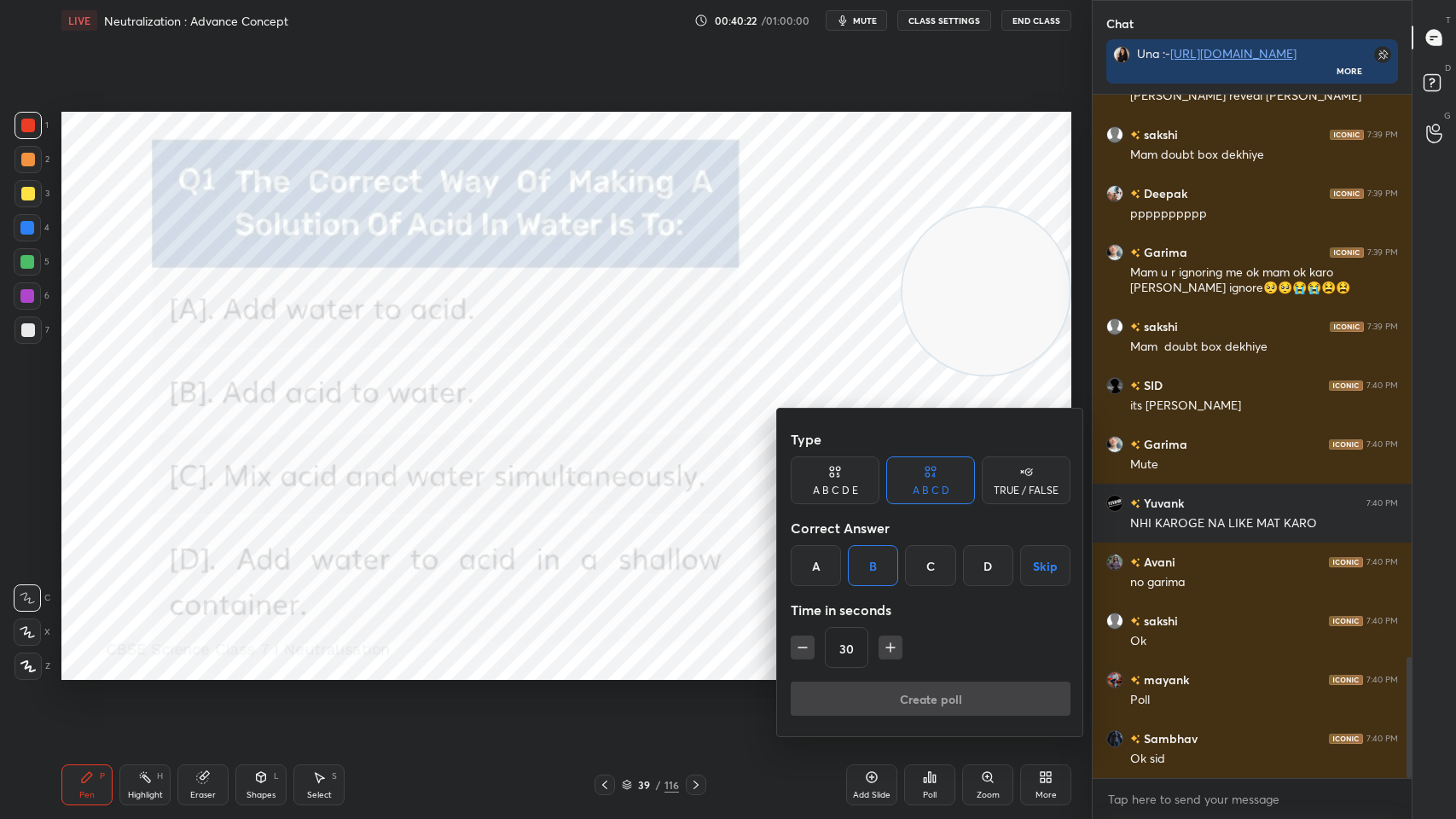
scroll to position [6, 6]
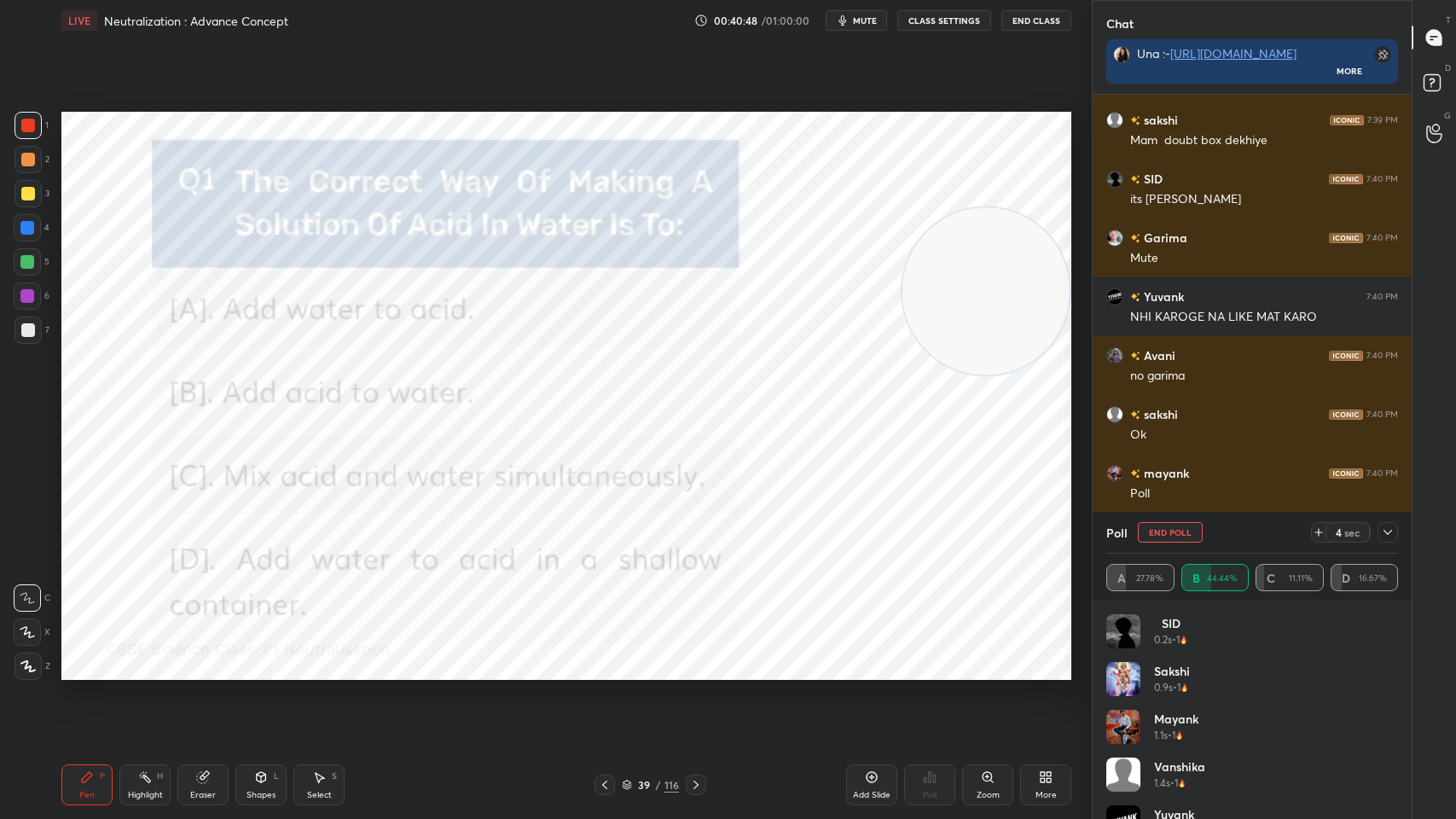
click at [1371, 524] on div "4 sec" at bounding box center [1355, 532] width 87 height 20
click at [1386, 527] on icon at bounding box center [1388, 532] width 14 height 14
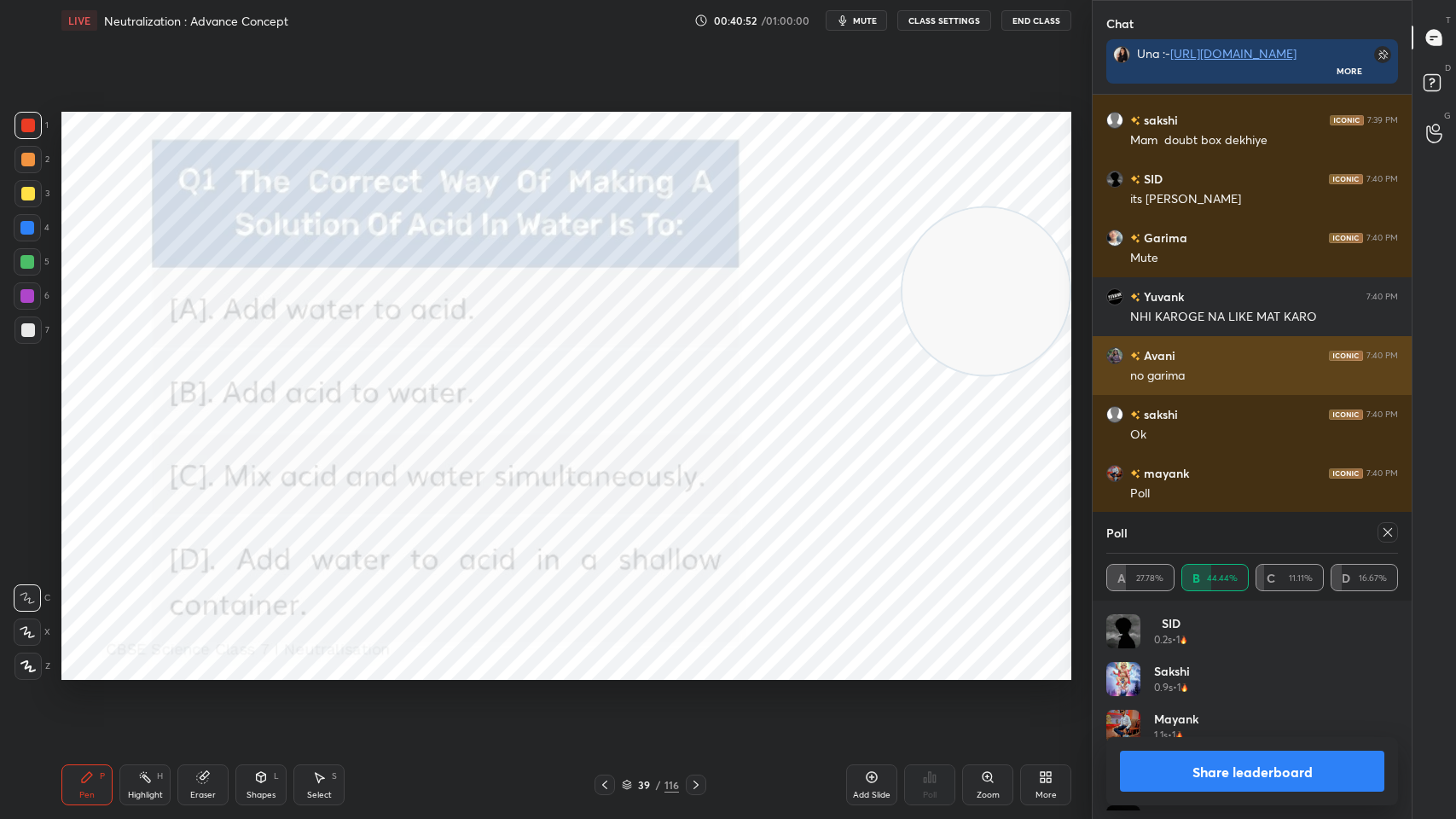
scroll to position [199, 286]
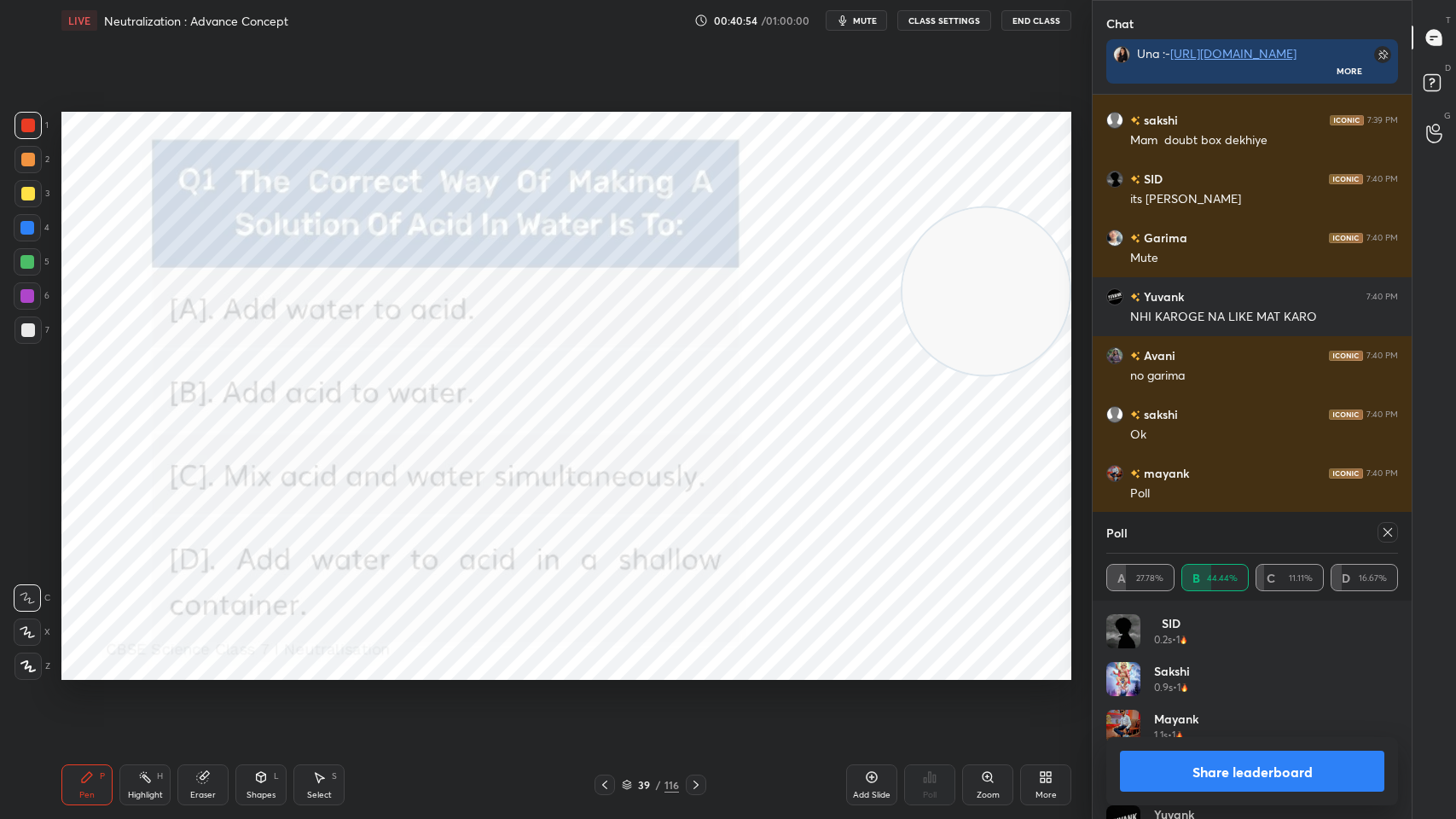
click at [1388, 532] on icon at bounding box center [1388, 532] width 14 height 14
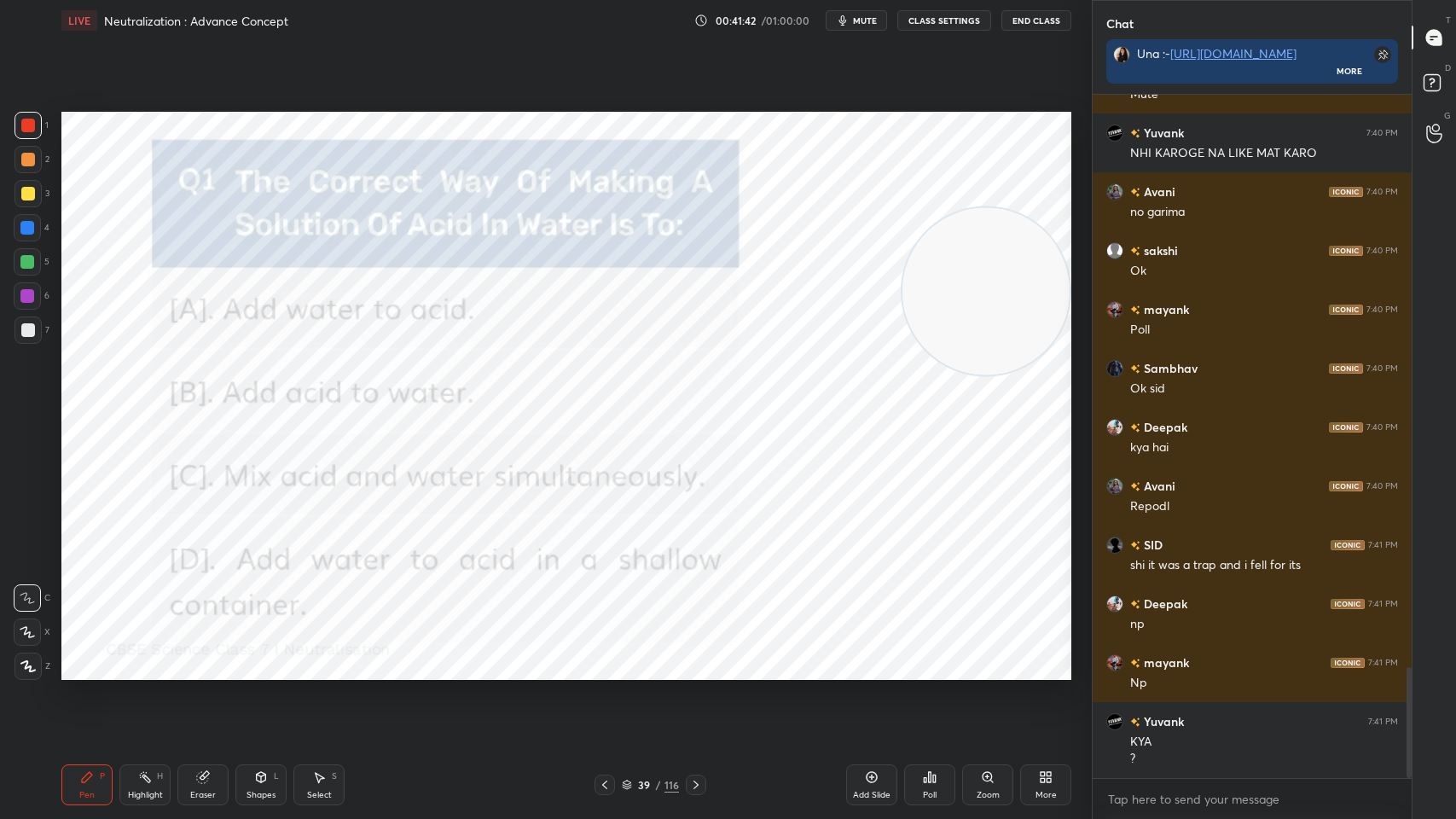
scroll to position [3598, 0]
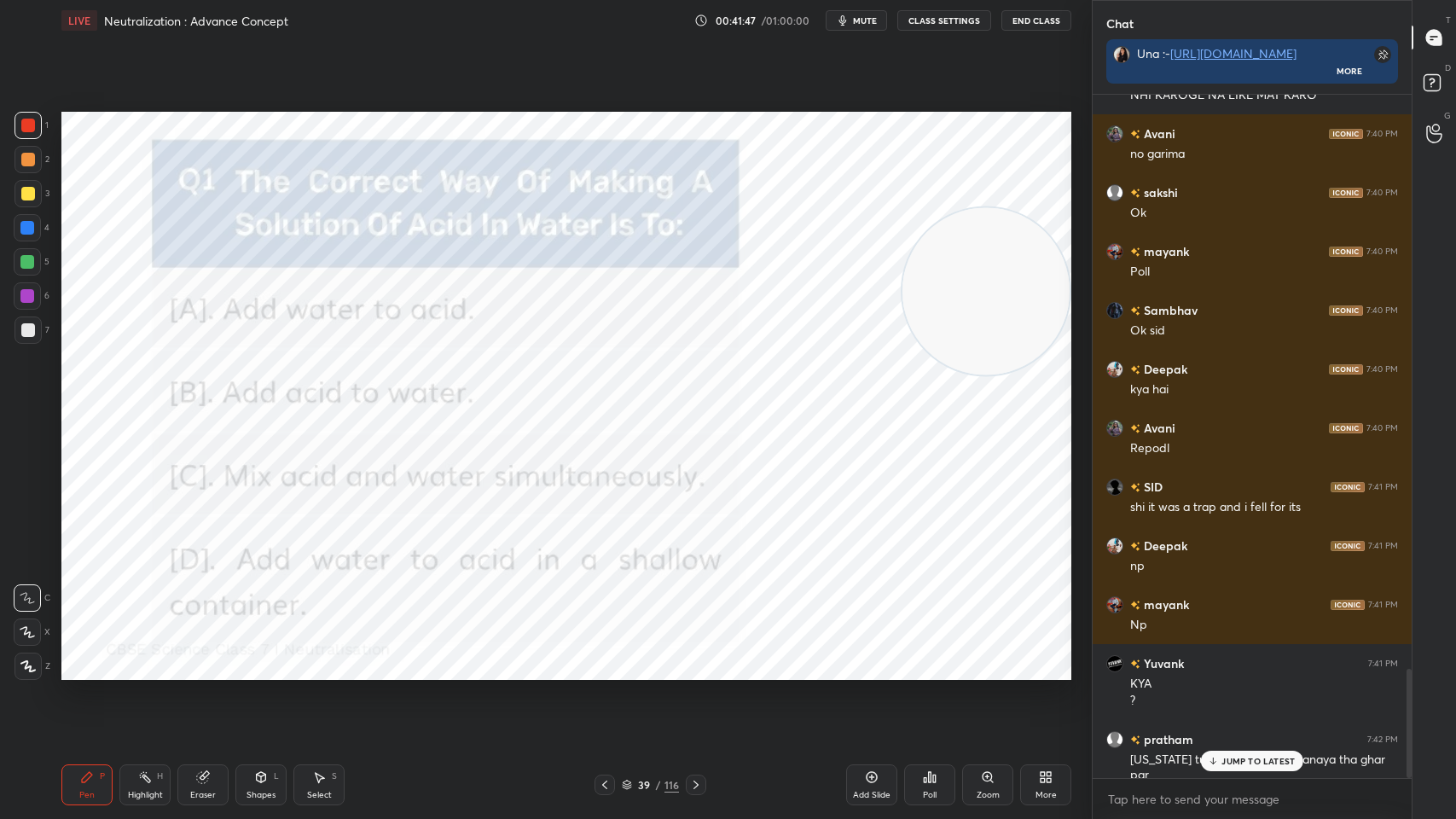
click at [692, 658] on icon at bounding box center [696, 784] width 14 height 14
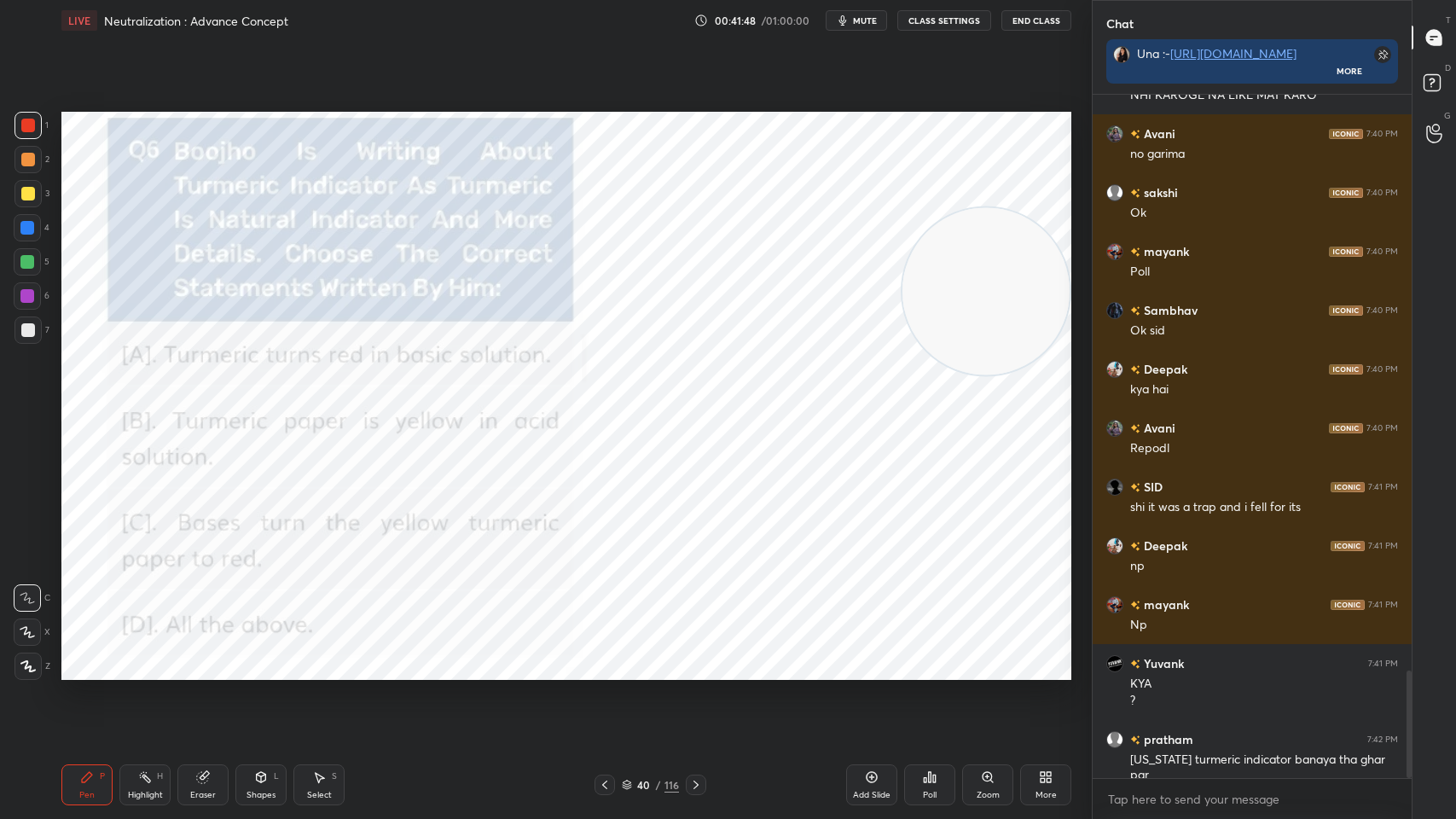
scroll to position [3658, 0]
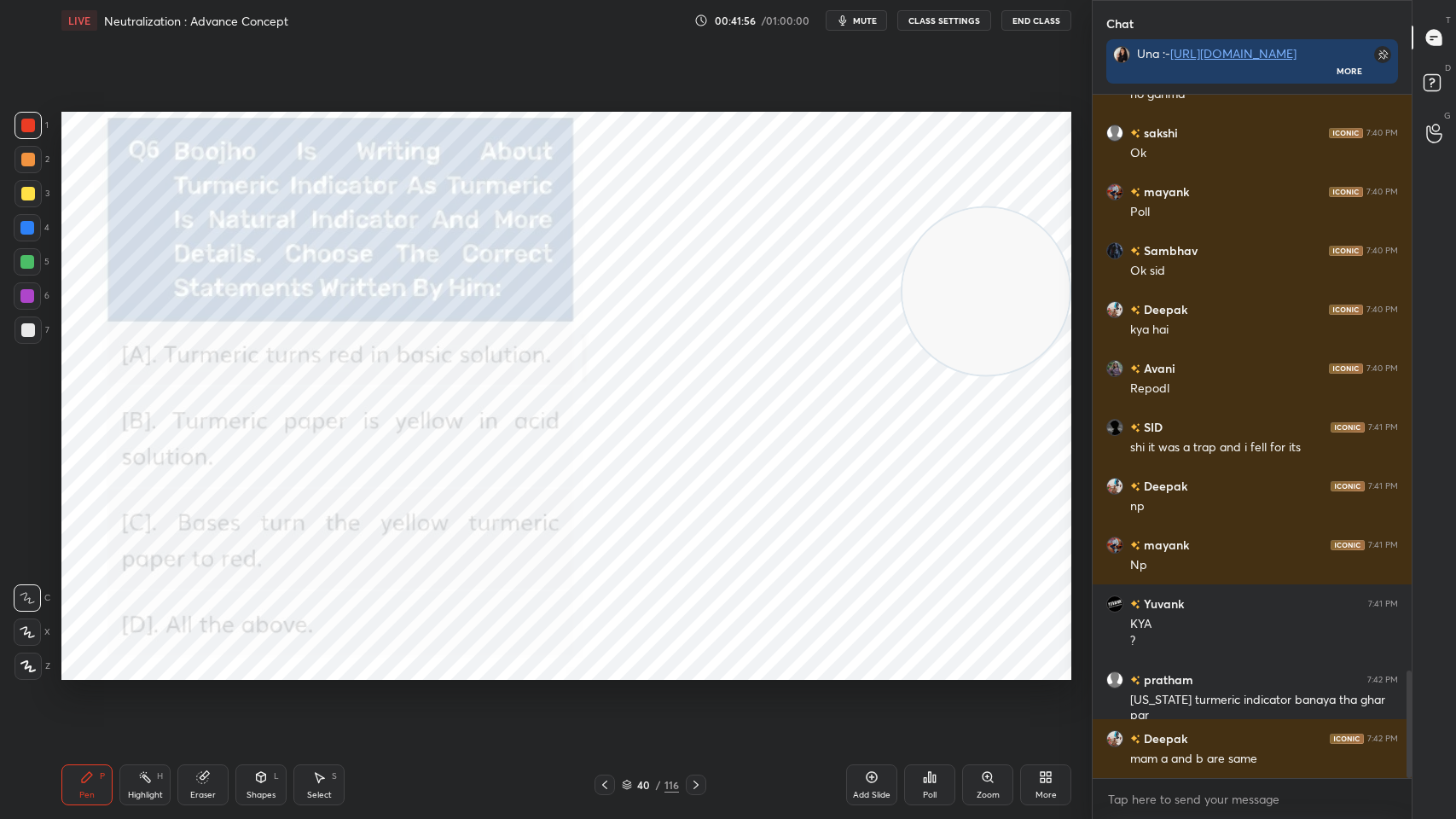
click at [695, 658] on icon at bounding box center [697, 784] width 6 height 8
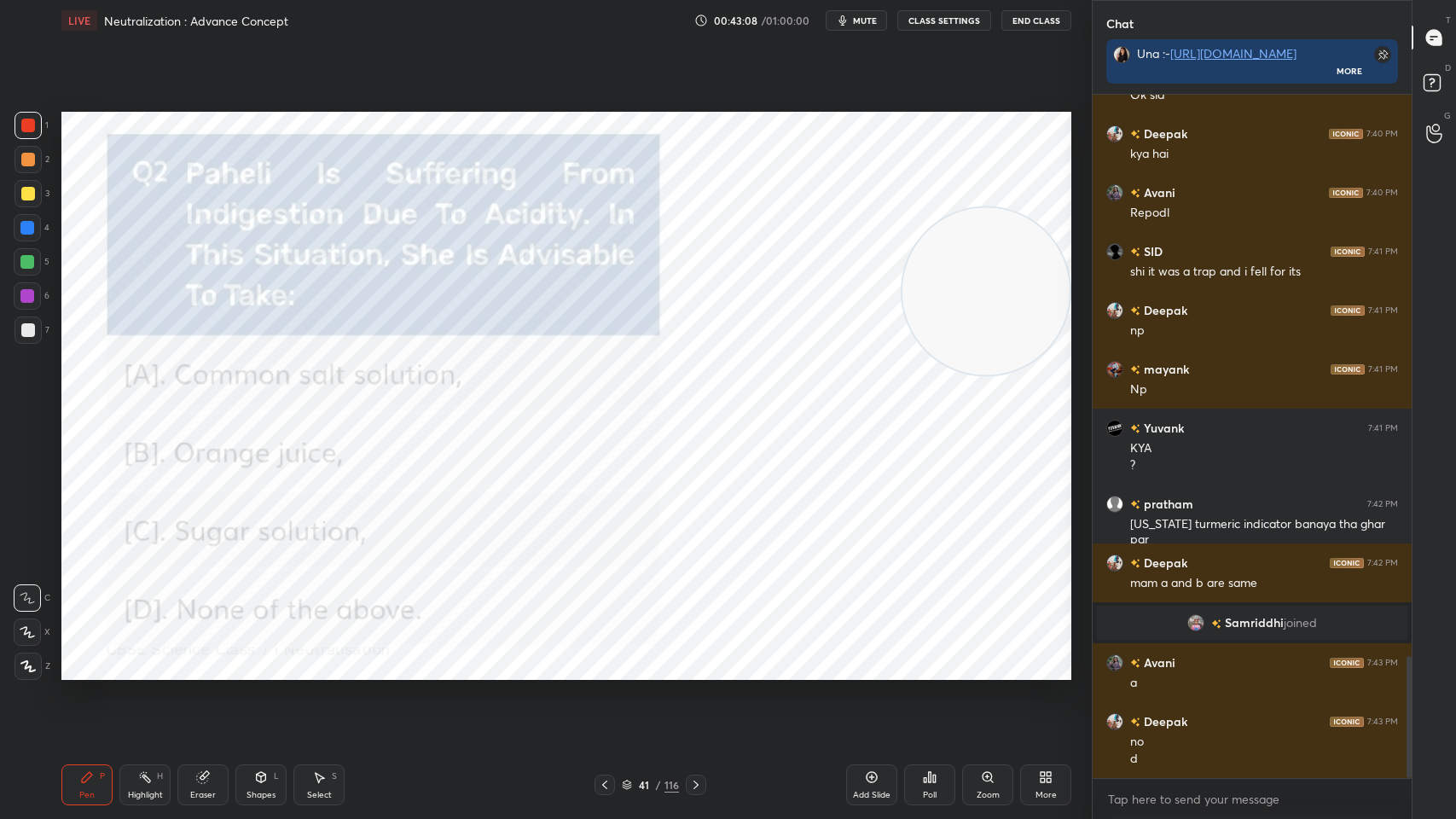
scroll to position [3198, 0]
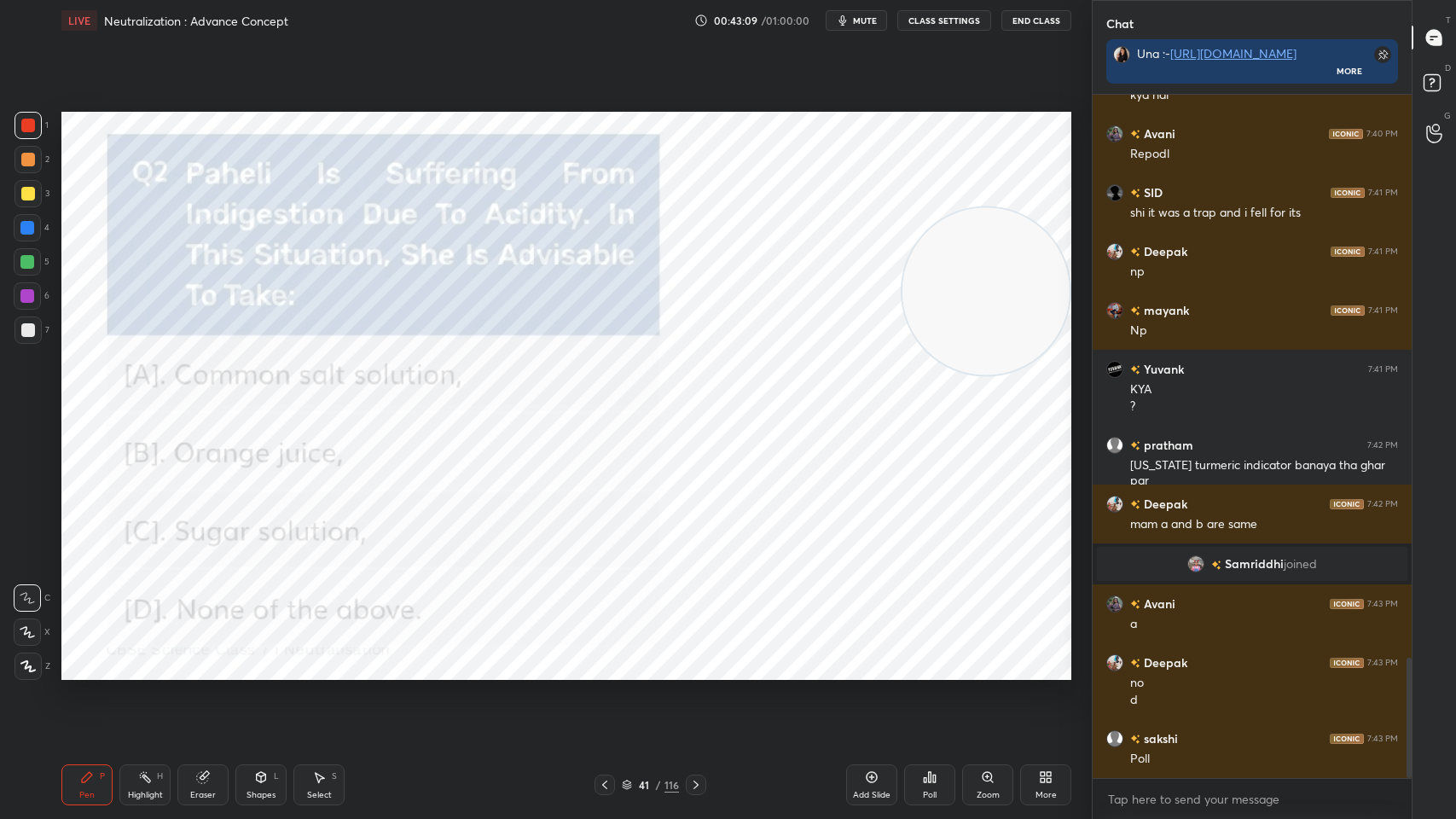
click at [921, 658] on div "Poll" at bounding box center [930, 785] width 52 height 40
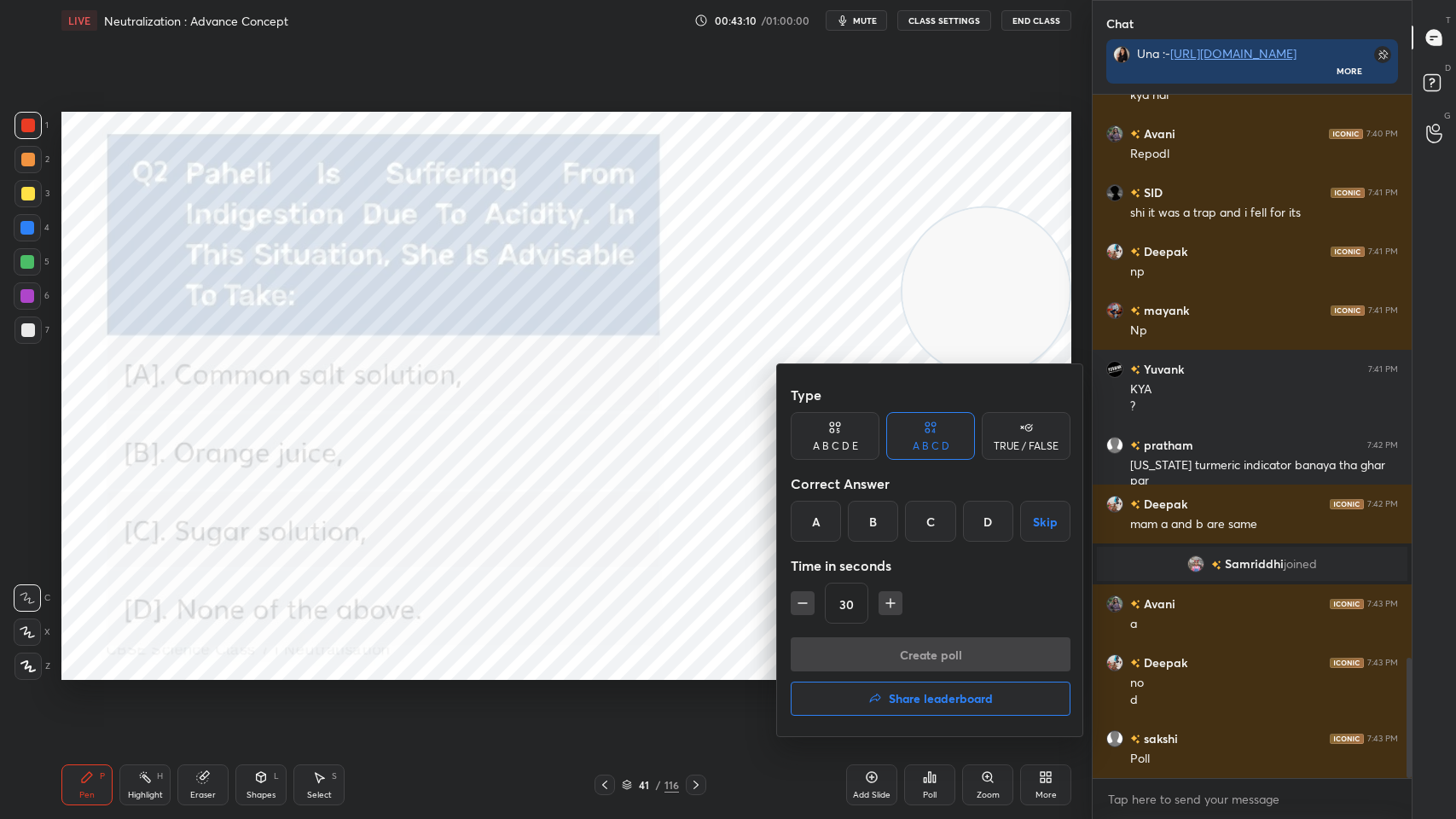
click at [978, 519] on div "D" at bounding box center [988, 521] width 51 height 40
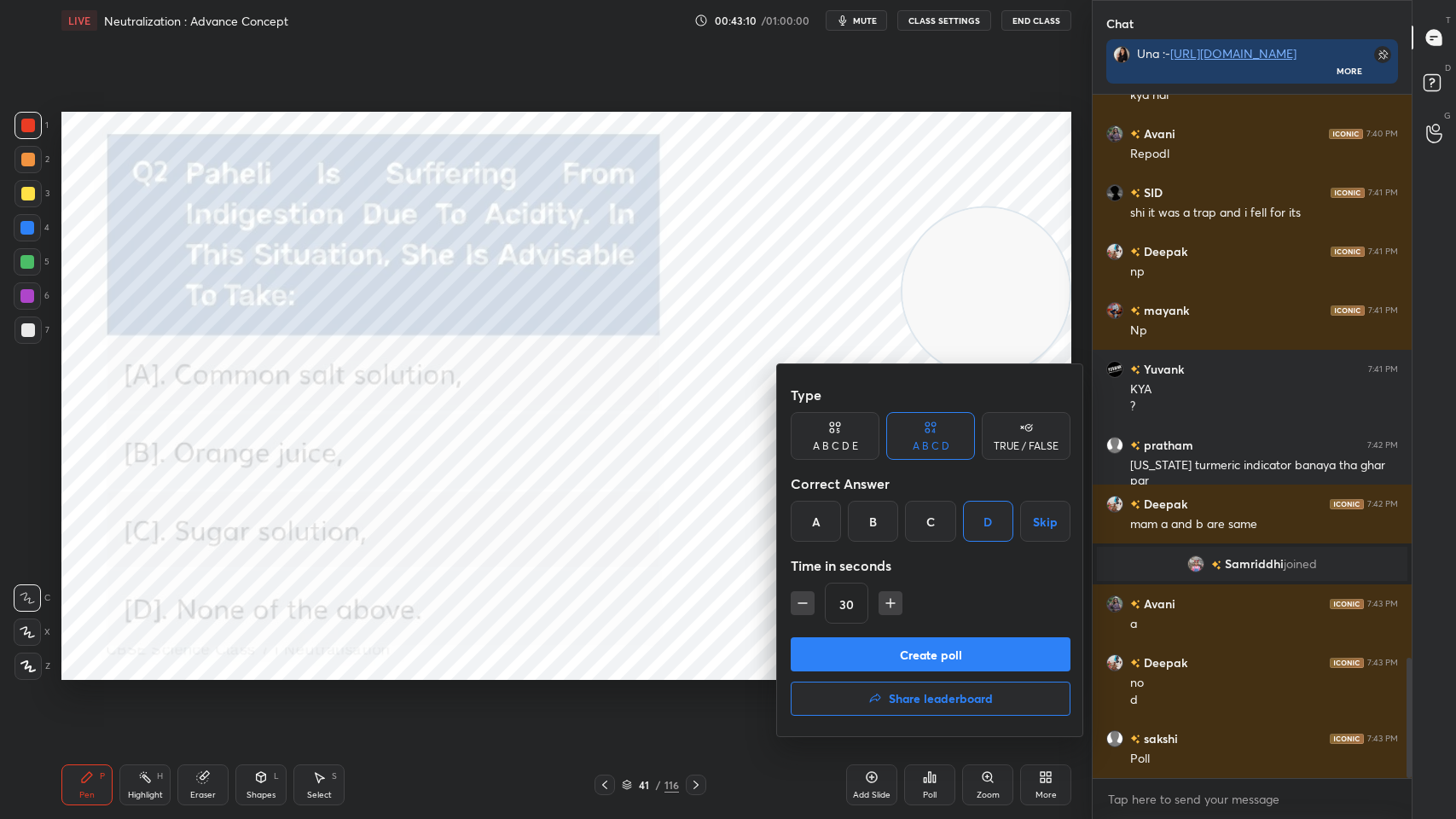
click at [967, 649] on button "Create poll" at bounding box center [930, 653] width 280 height 34
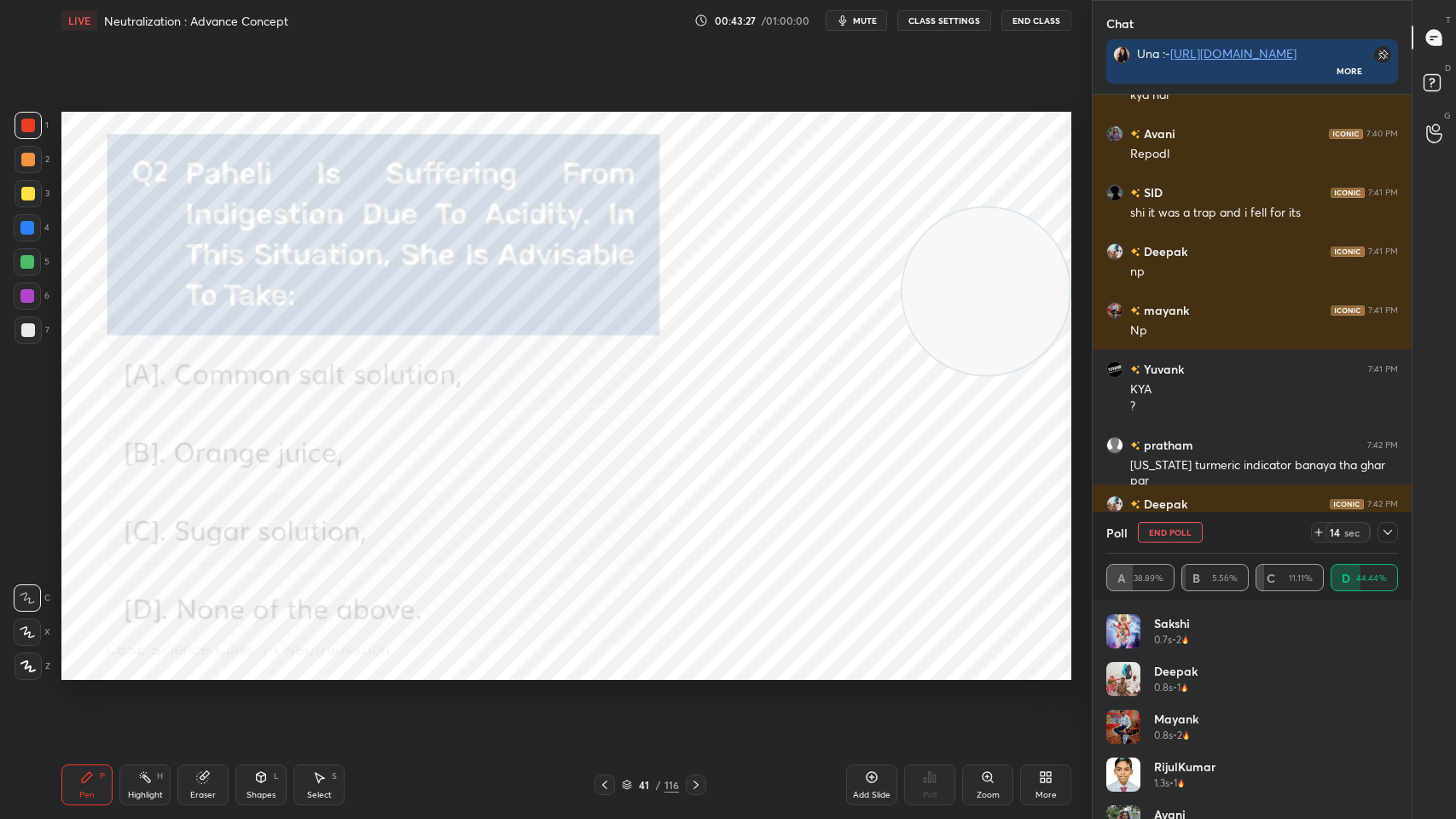
scroll to position [3361, 0]
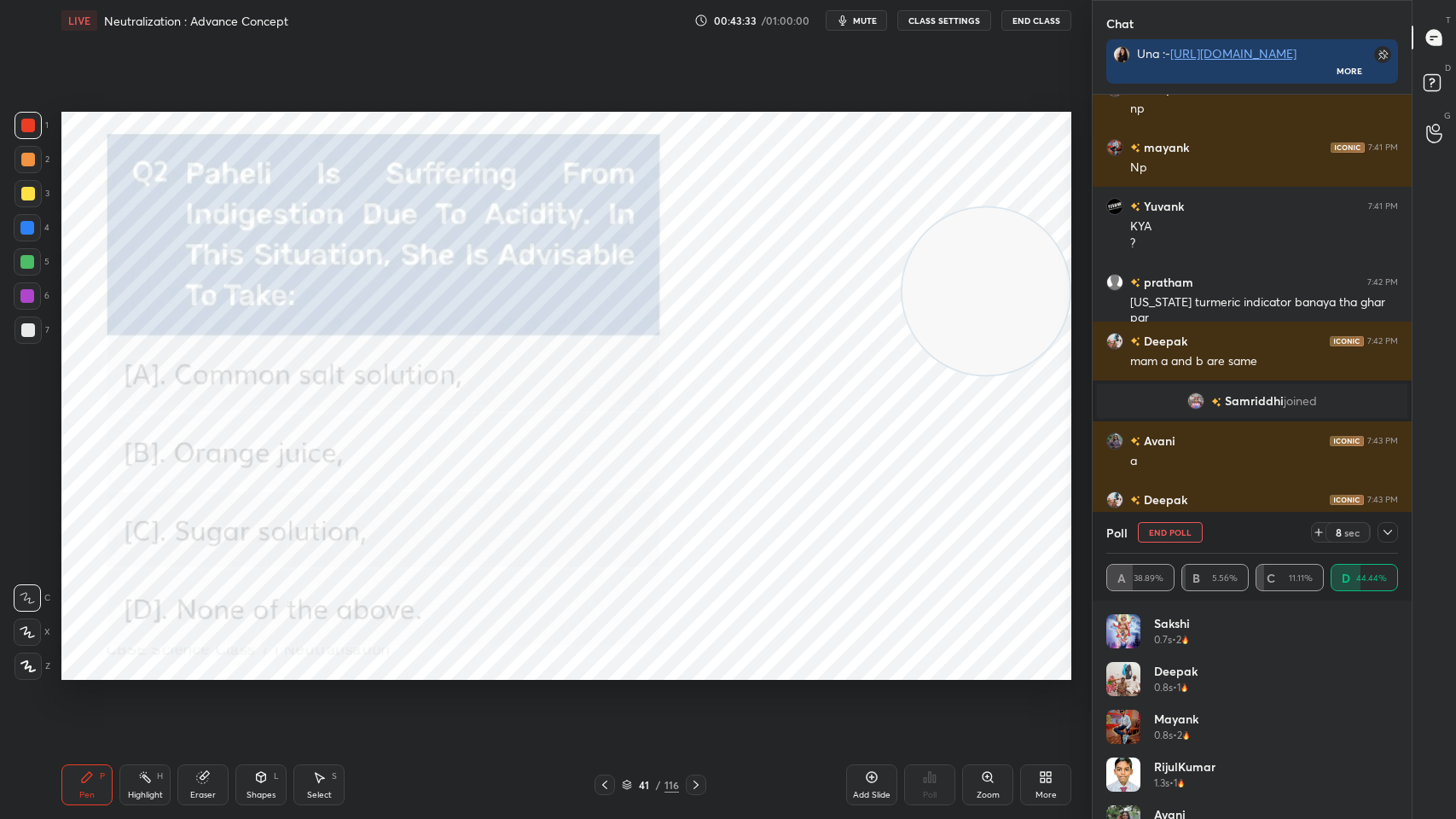
click at [1381, 525] on icon at bounding box center [1388, 532] width 14 height 14
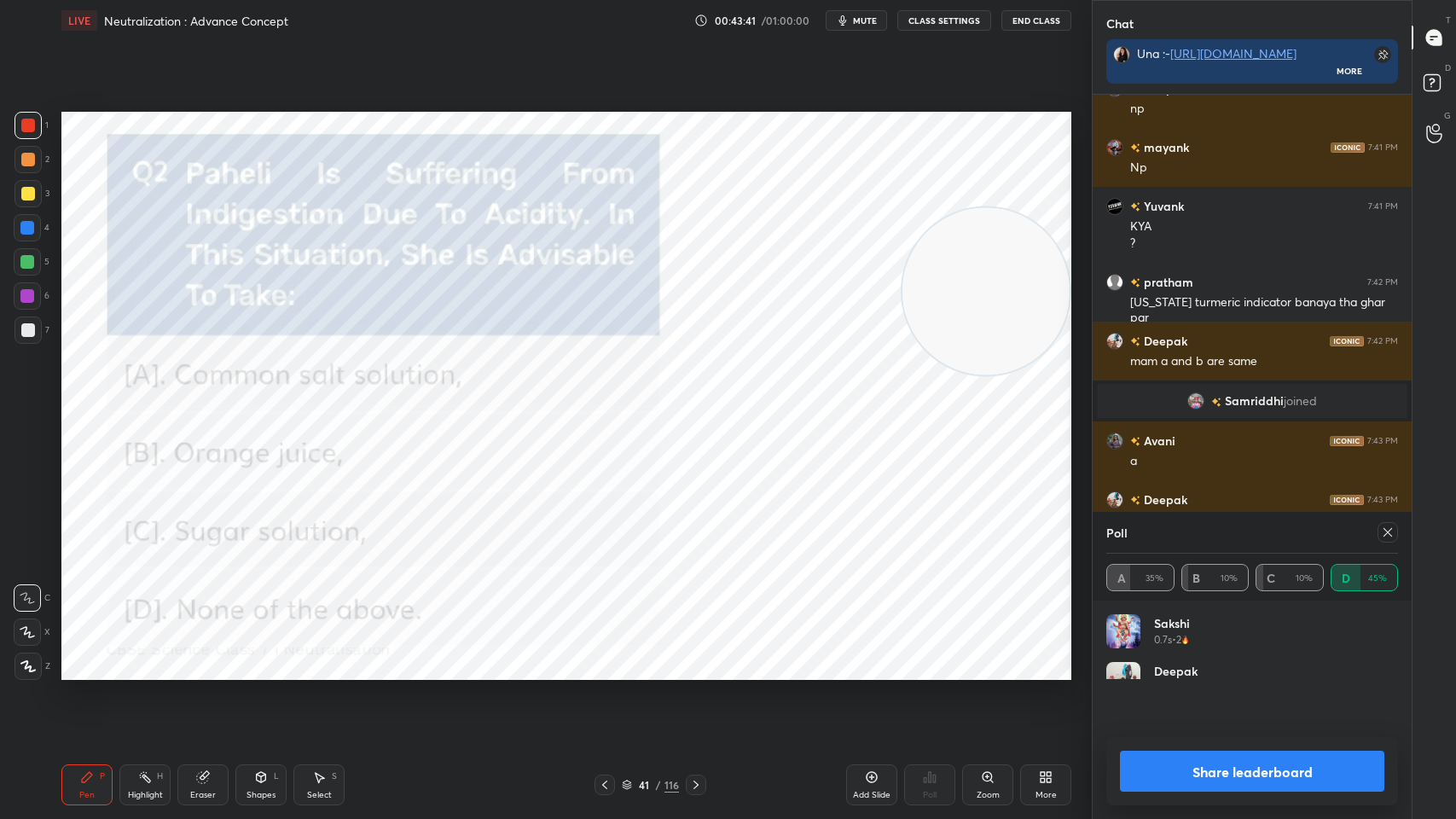
scroll to position [199, 286]
click at [1385, 528] on icon at bounding box center [1388, 532] width 14 height 14
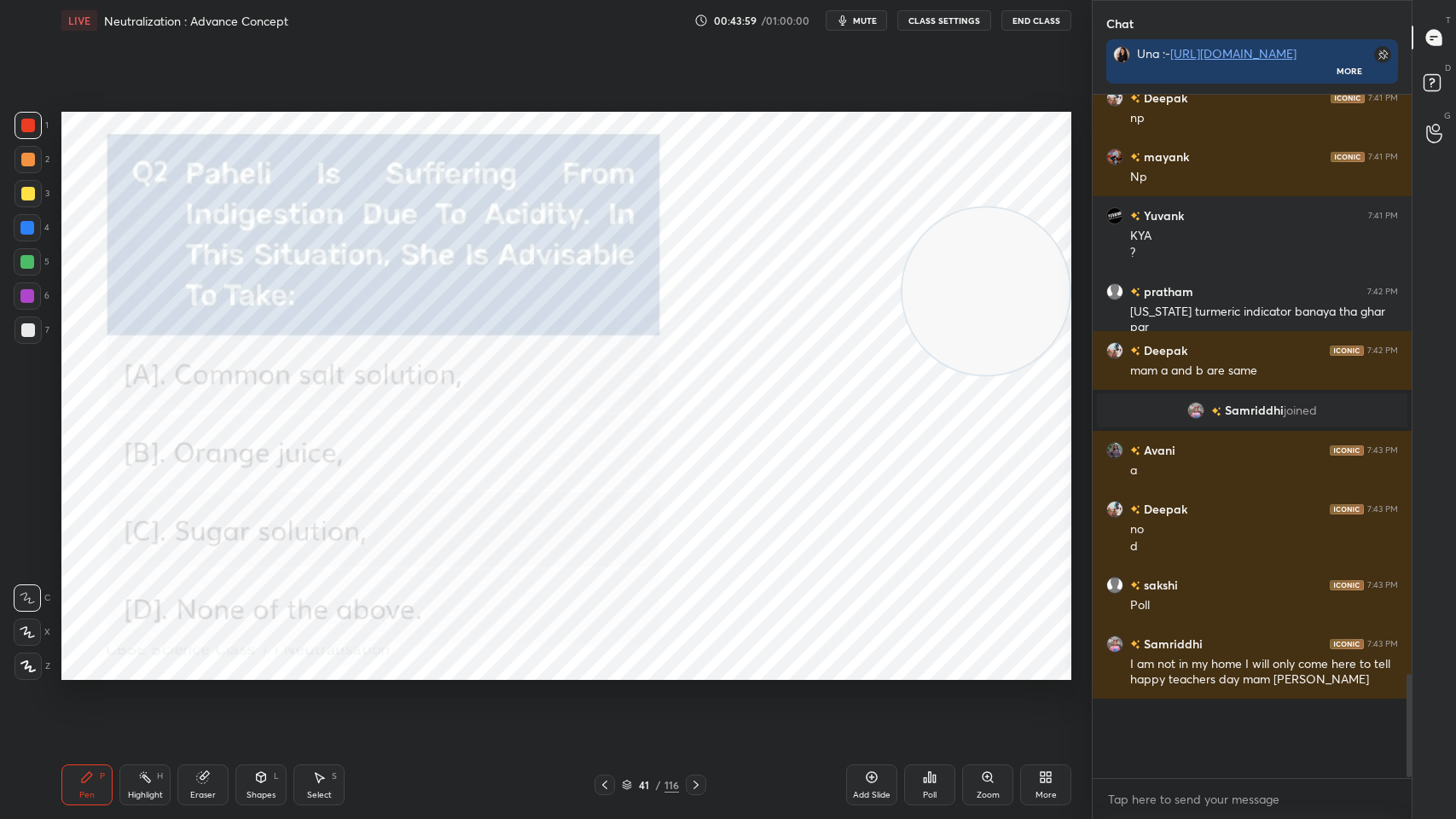
scroll to position [6, 6]
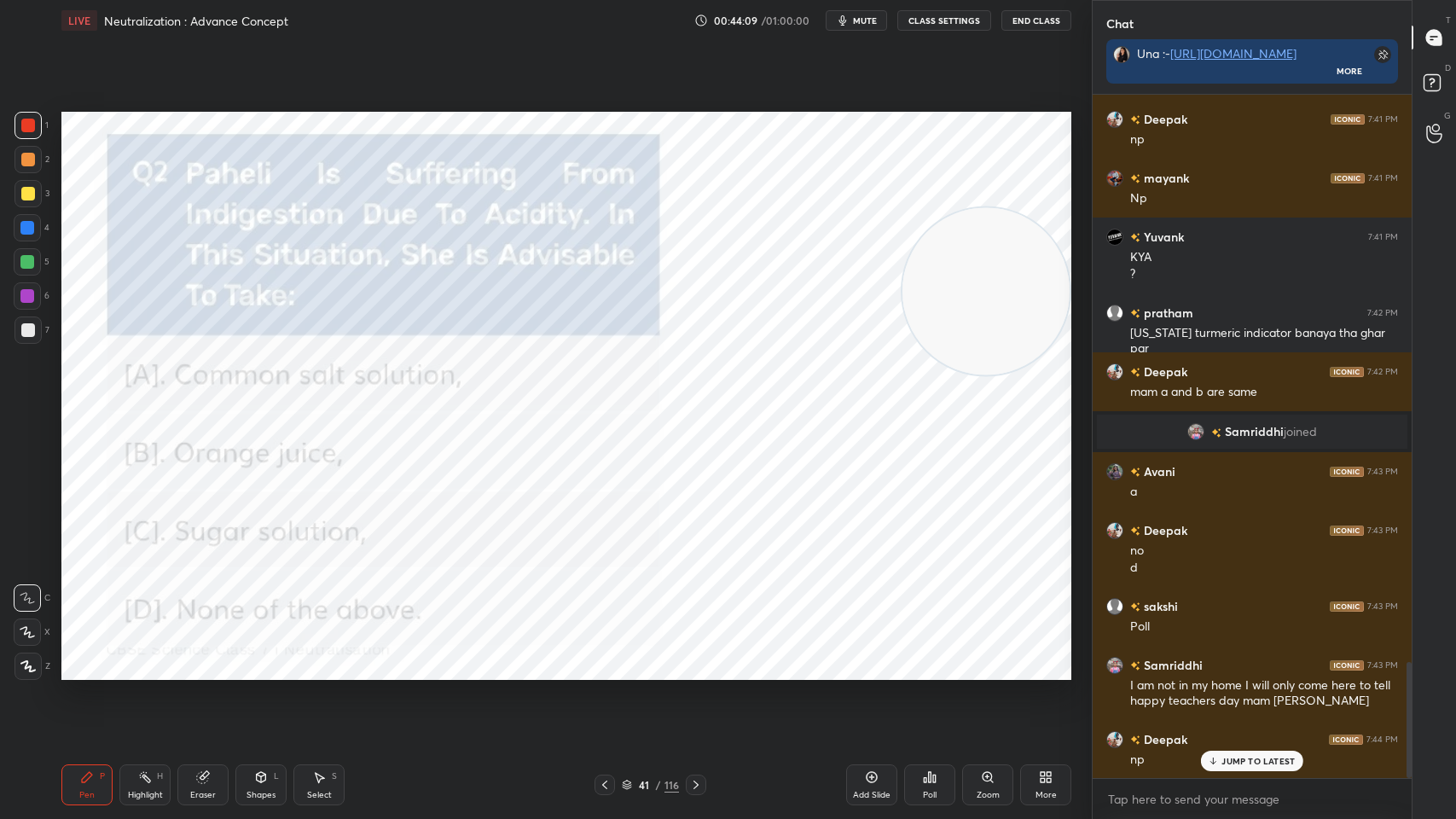
click at [698, 658] on icon at bounding box center [696, 784] width 14 height 14
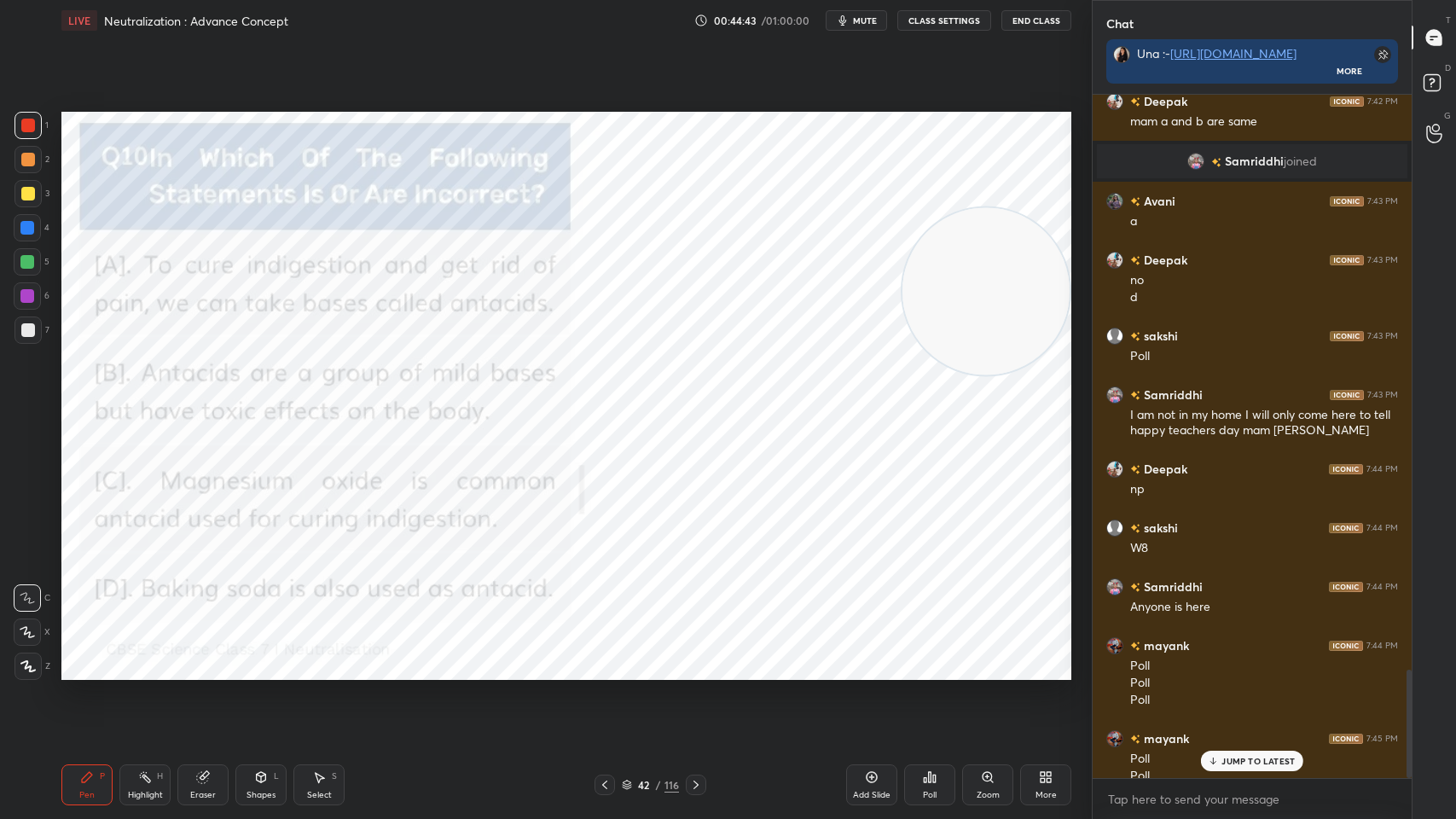
scroll to position [3616, 0]
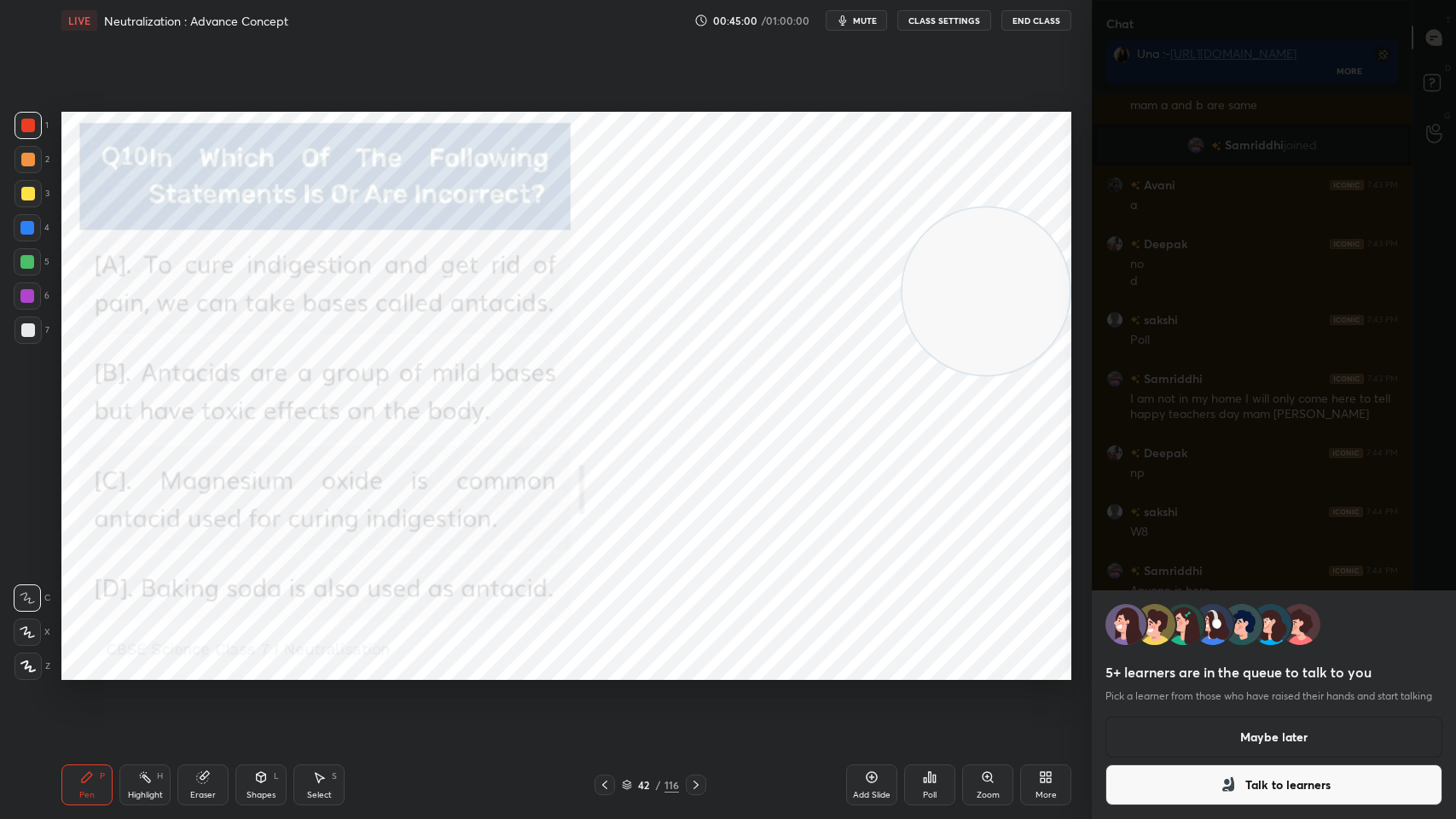
click at [935, 658] on icon at bounding box center [930, 777] width 14 height 14
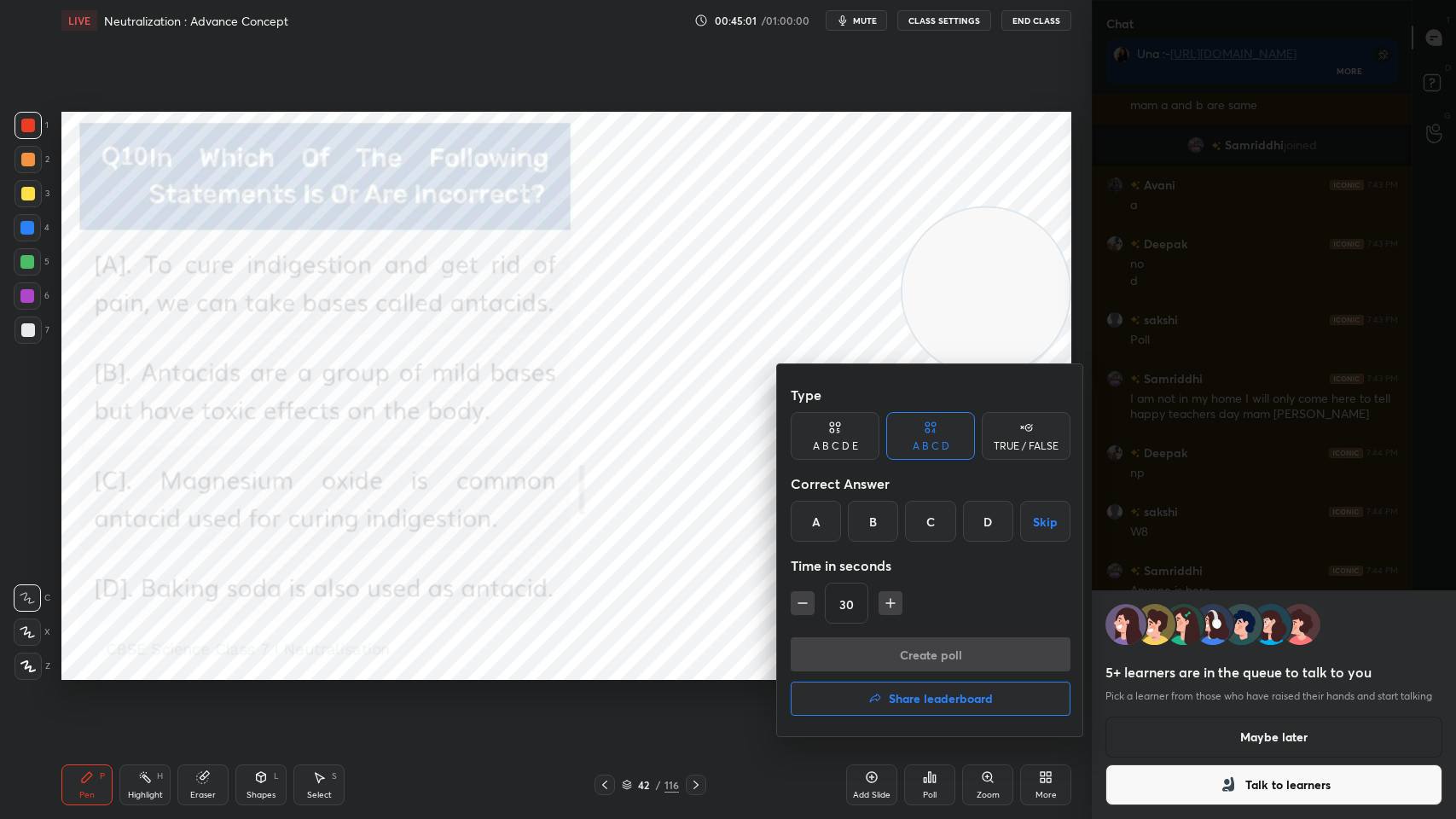
click at [881, 523] on div "B" at bounding box center [872, 521] width 51 height 40
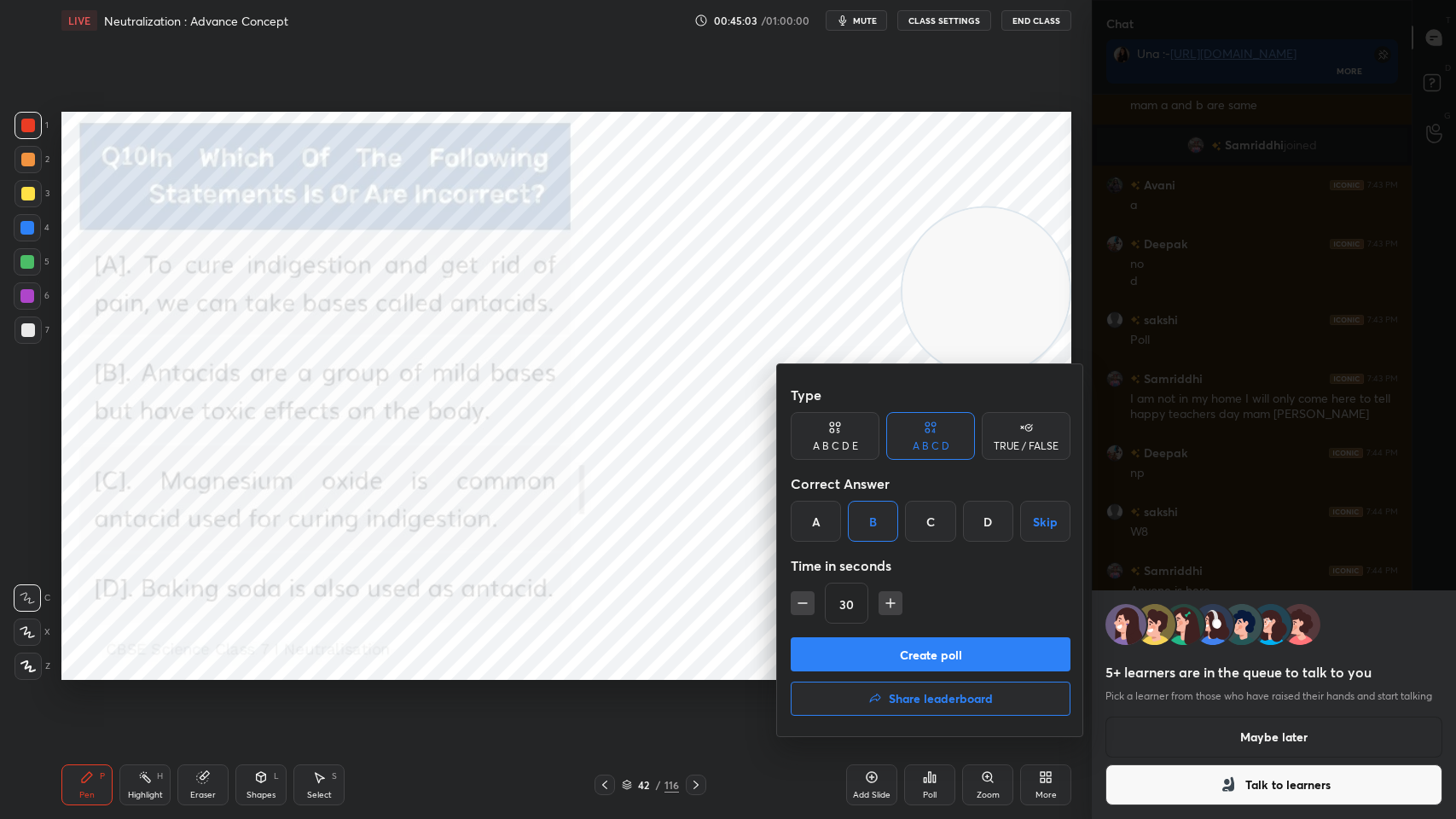
scroll to position [3676, 0]
click at [947, 654] on button "Create poll" at bounding box center [930, 653] width 280 height 34
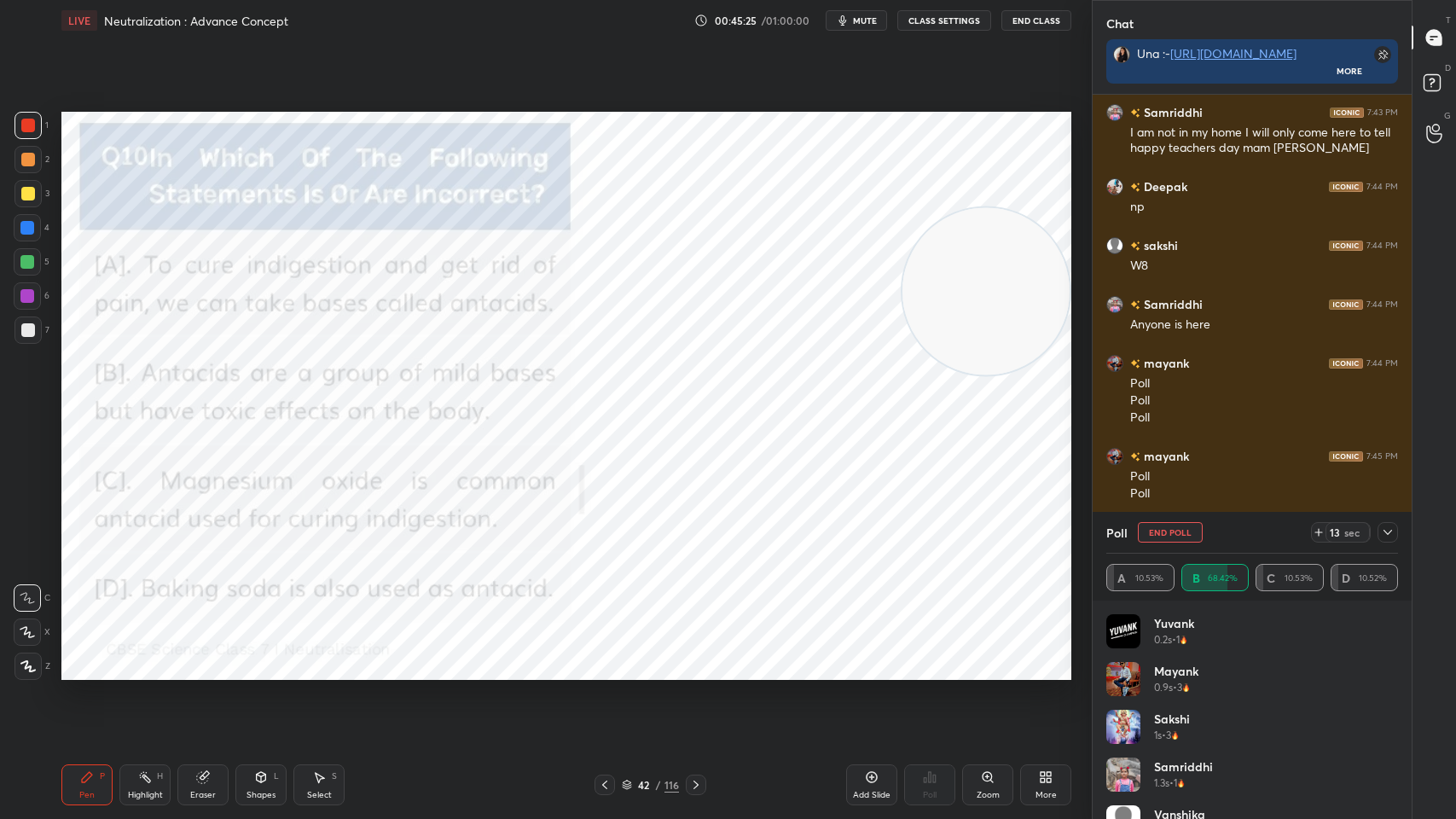
scroll to position [3941, 0]
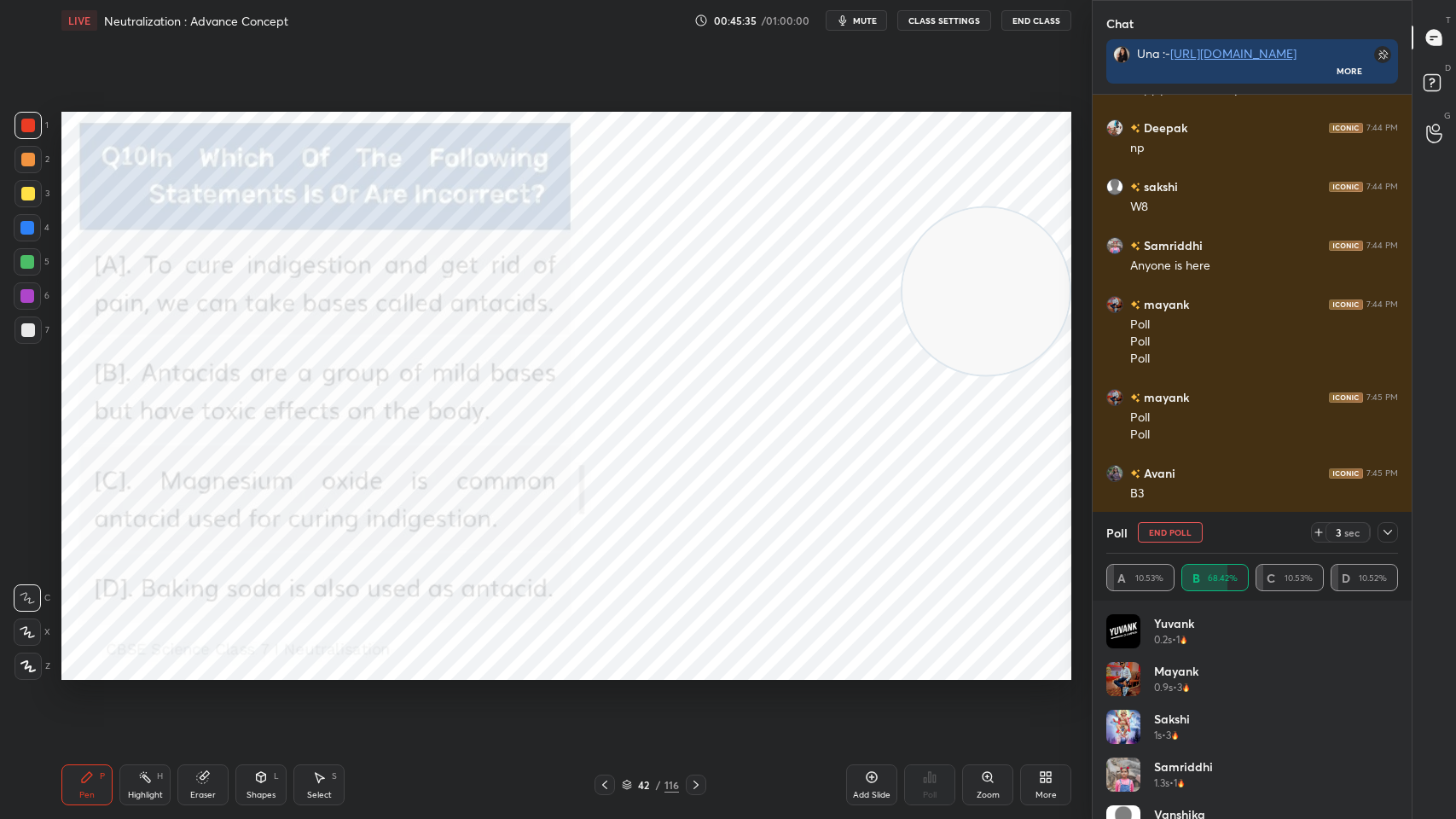
click at [1383, 536] on icon at bounding box center [1388, 532] width 14 height 14
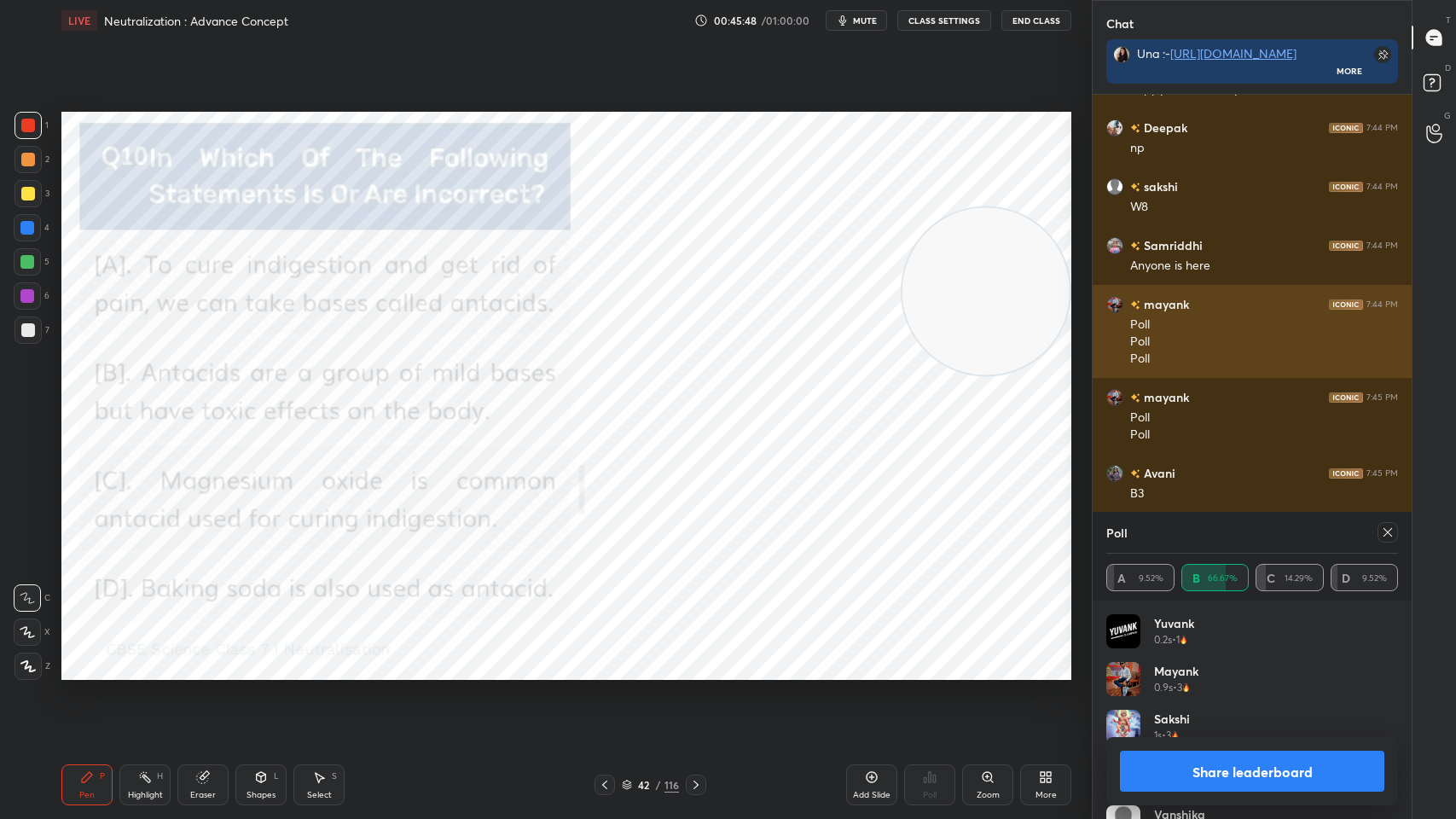
scroll to position [3999, 0]
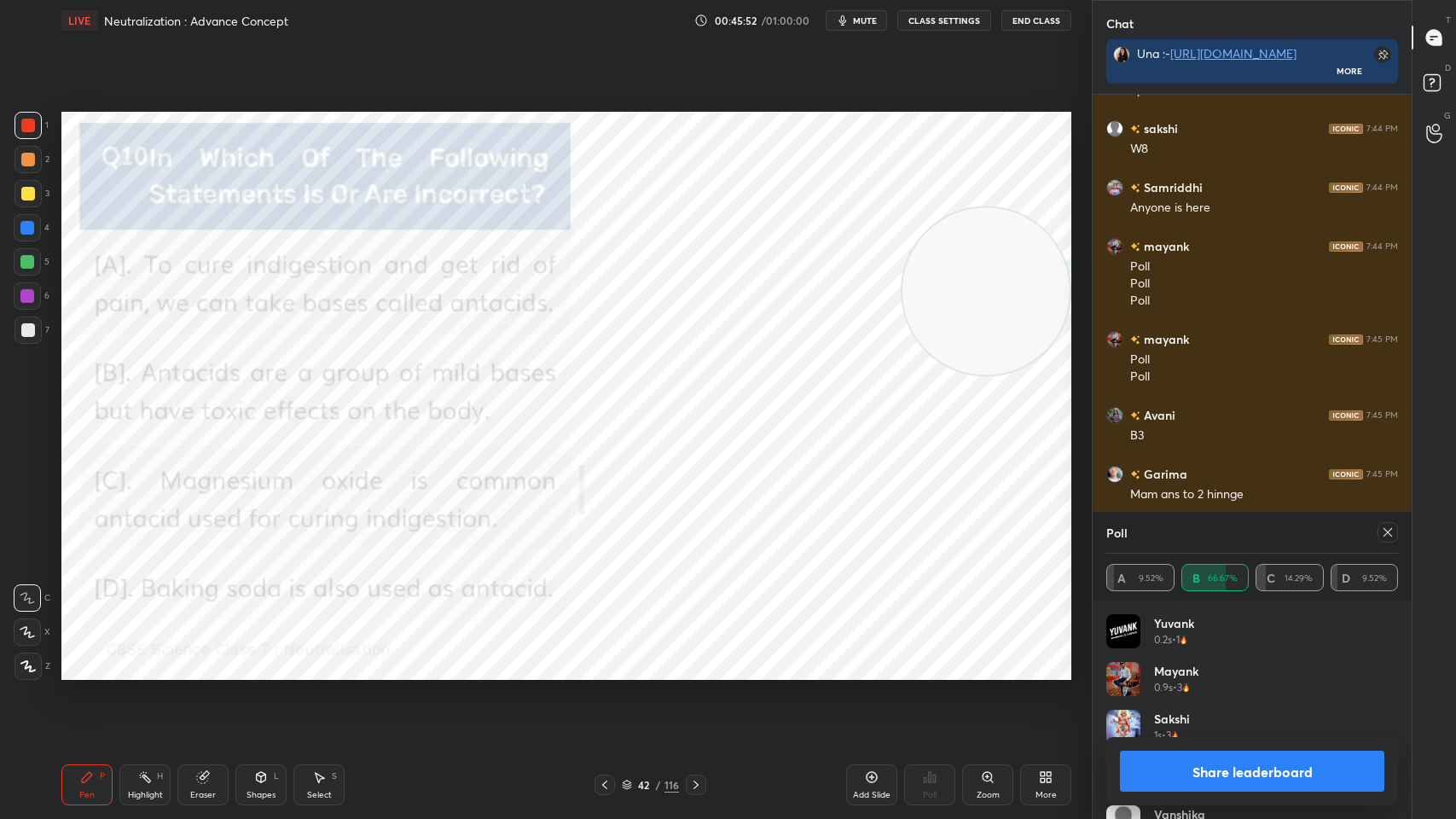
click at [1385, 533] on icon at bounding box center [1387, 532] width 8 height 8
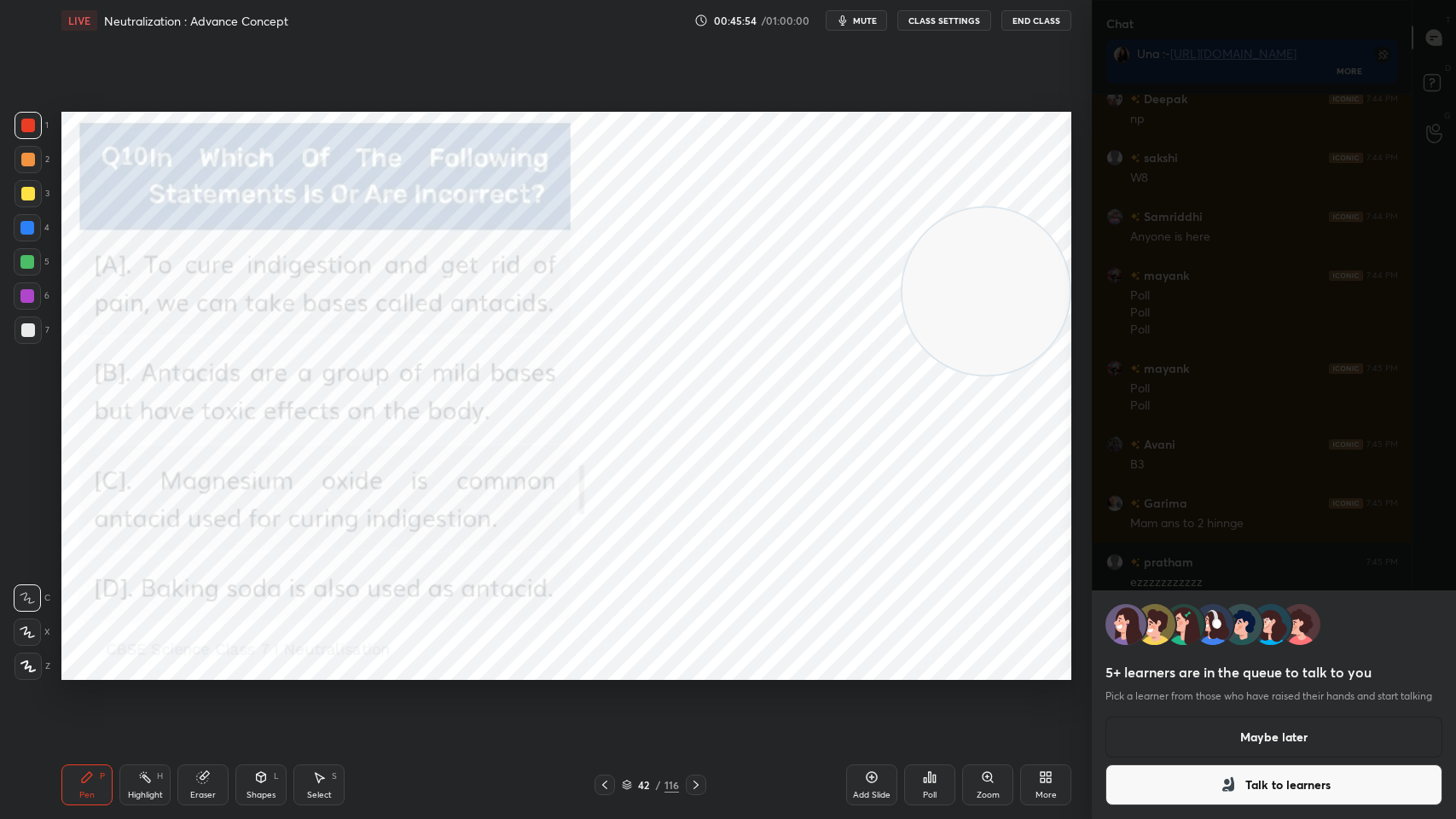
click at [1283, 658] on button "Maybe later" at bounding box center [1274, 737] width 337 height 40
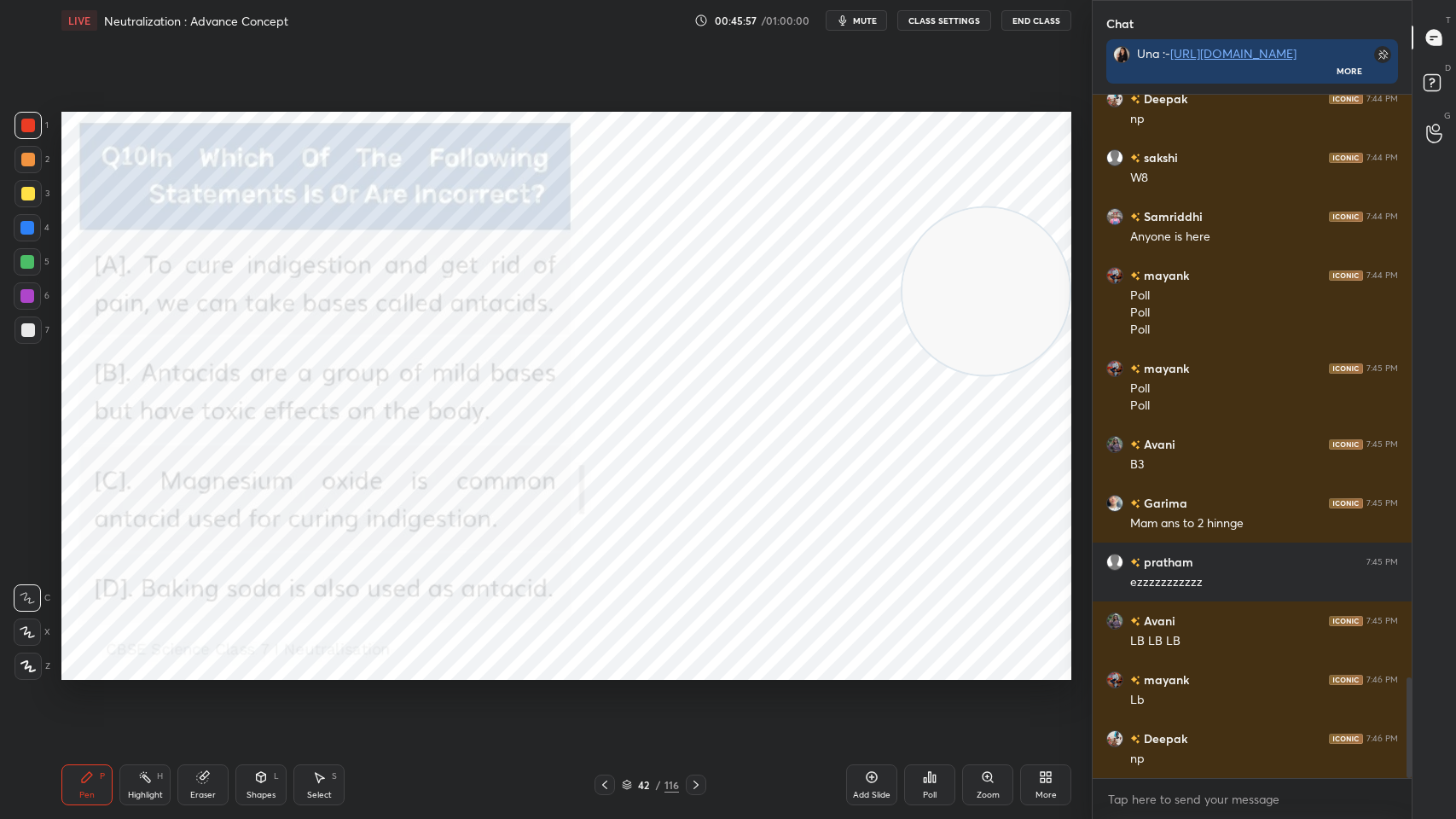
click at [702, 658] on icon at bounding box center [696, 784] width 14 height 14
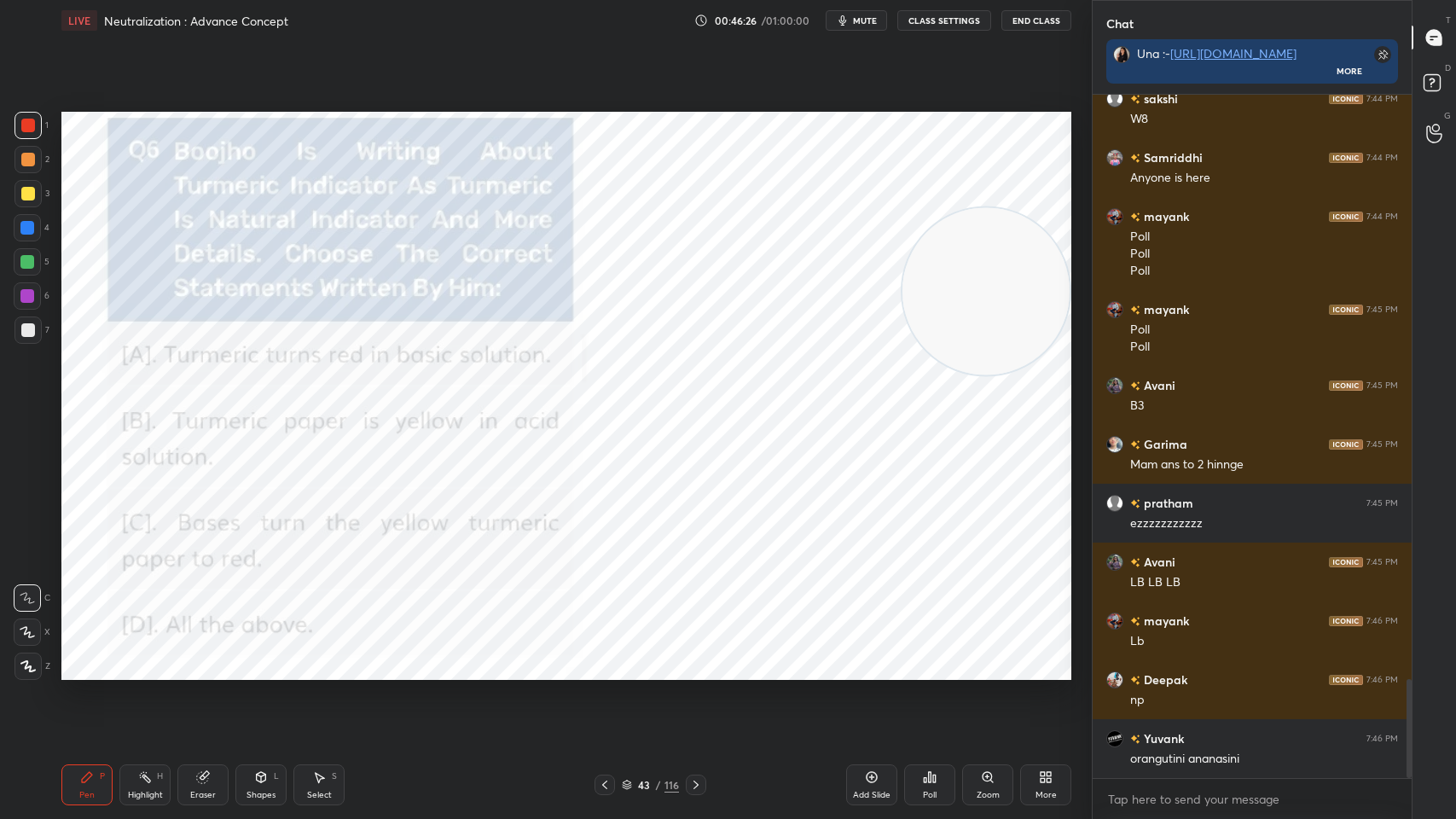
click at [700, 658] on icon at bounding box center [696, 784] width 14 height 14
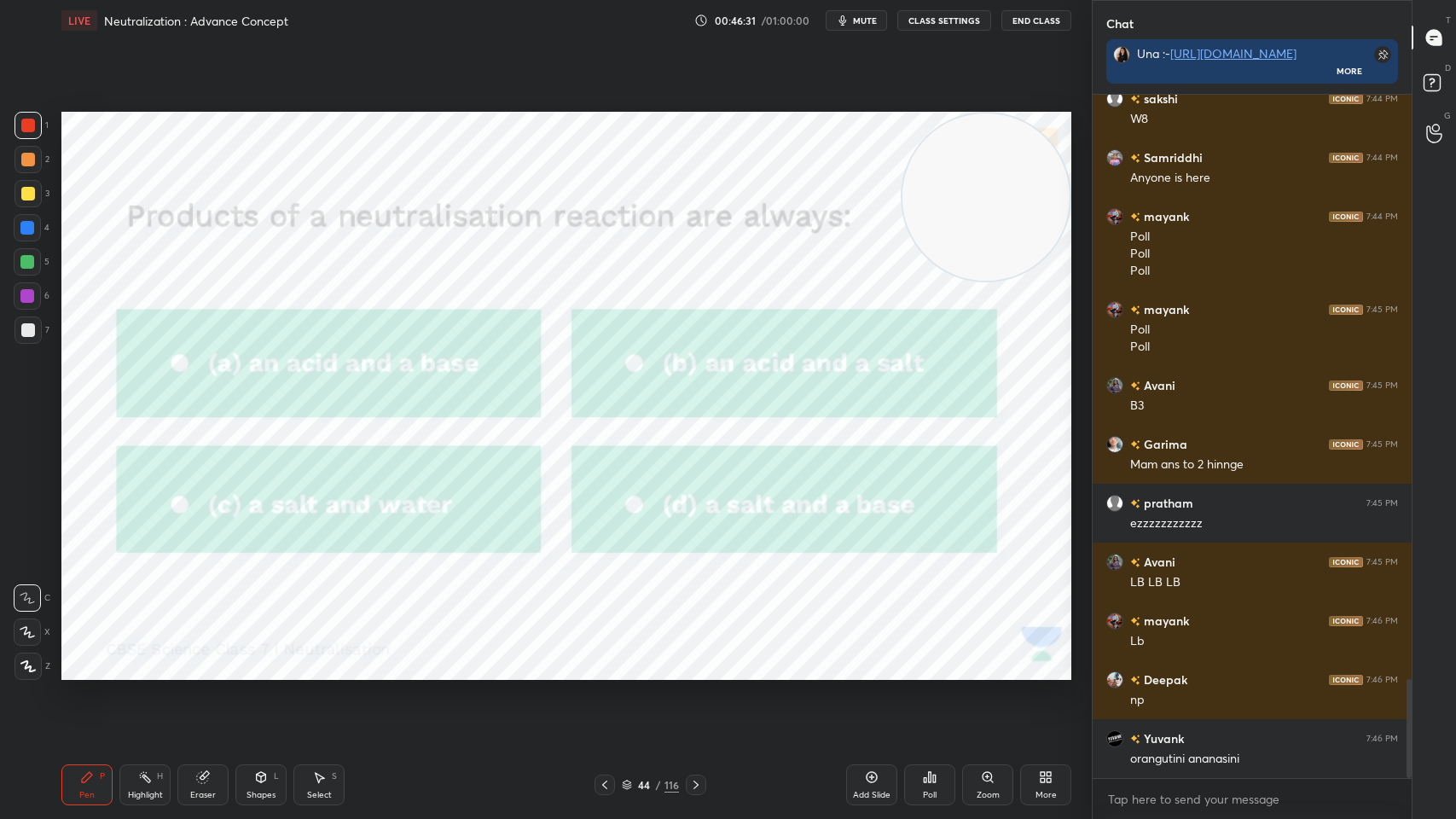
click at [920, 658] on div "Poll" at bounding box center [930, 785] width 52 height 40
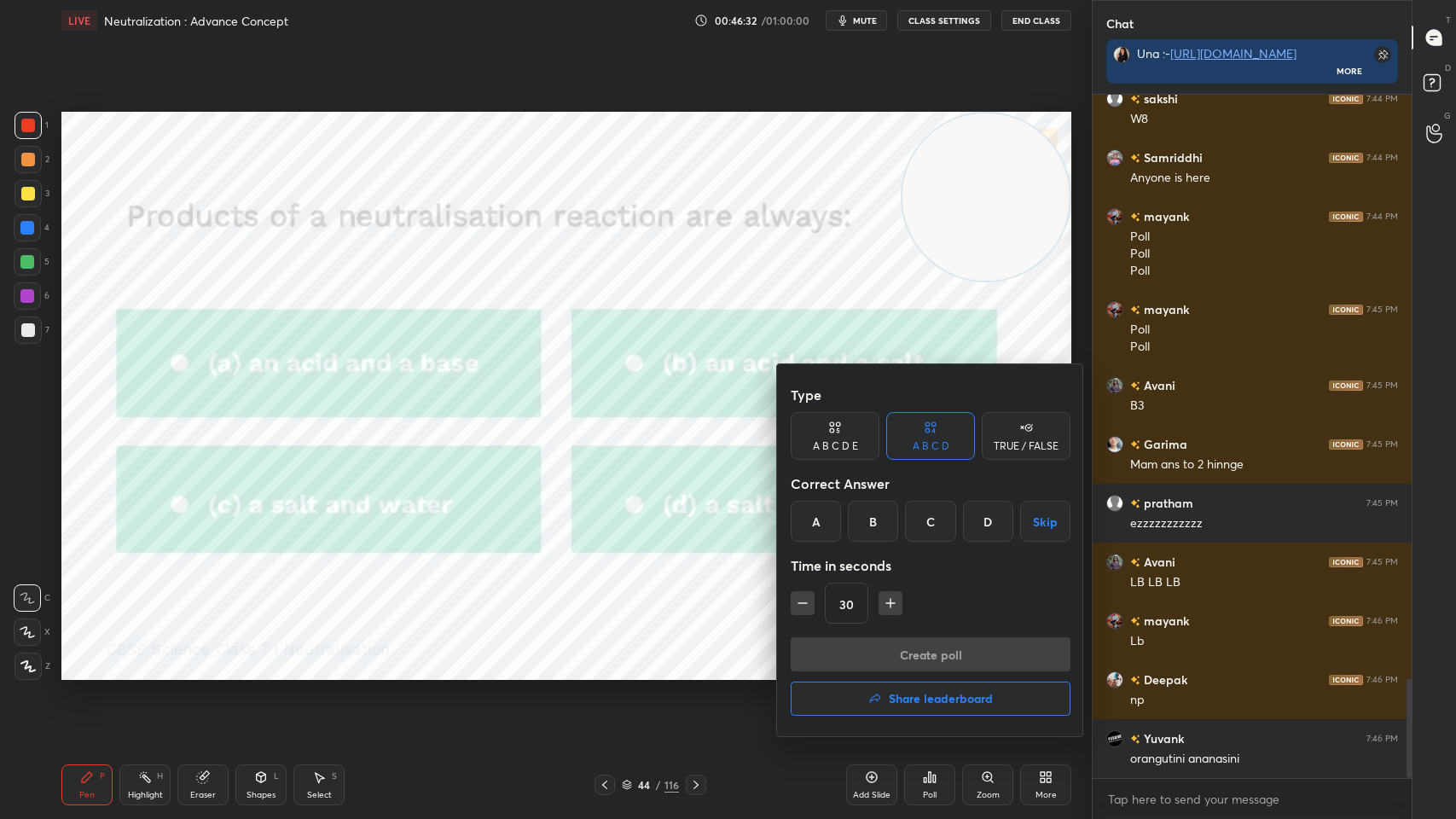
click at [920, 531] on div "C" at bounding box center [930, 521] width 51 height 40
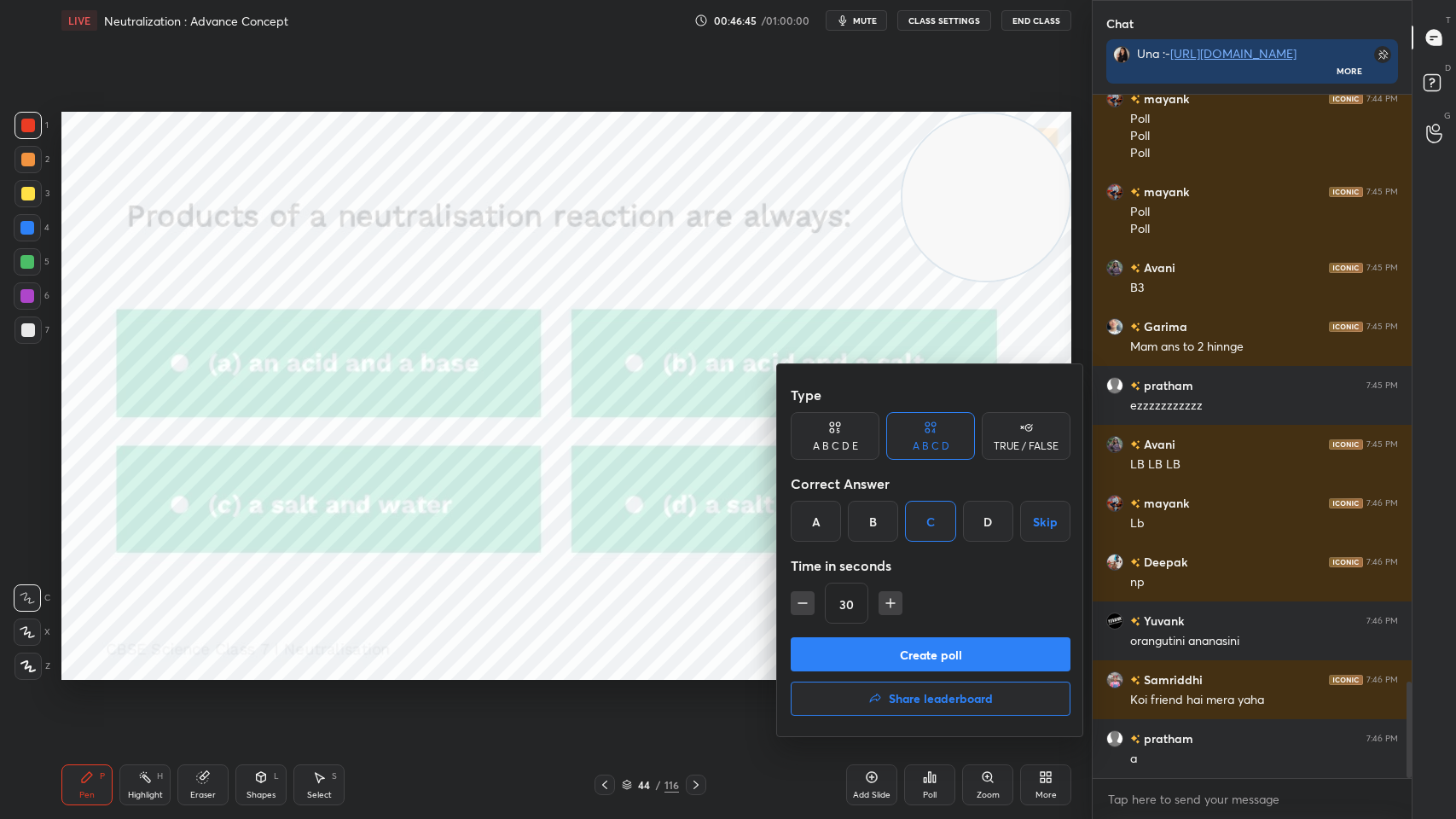
click at [902, 658] on button "Create poll" at bounding box center [930, 653] width 280 height 34
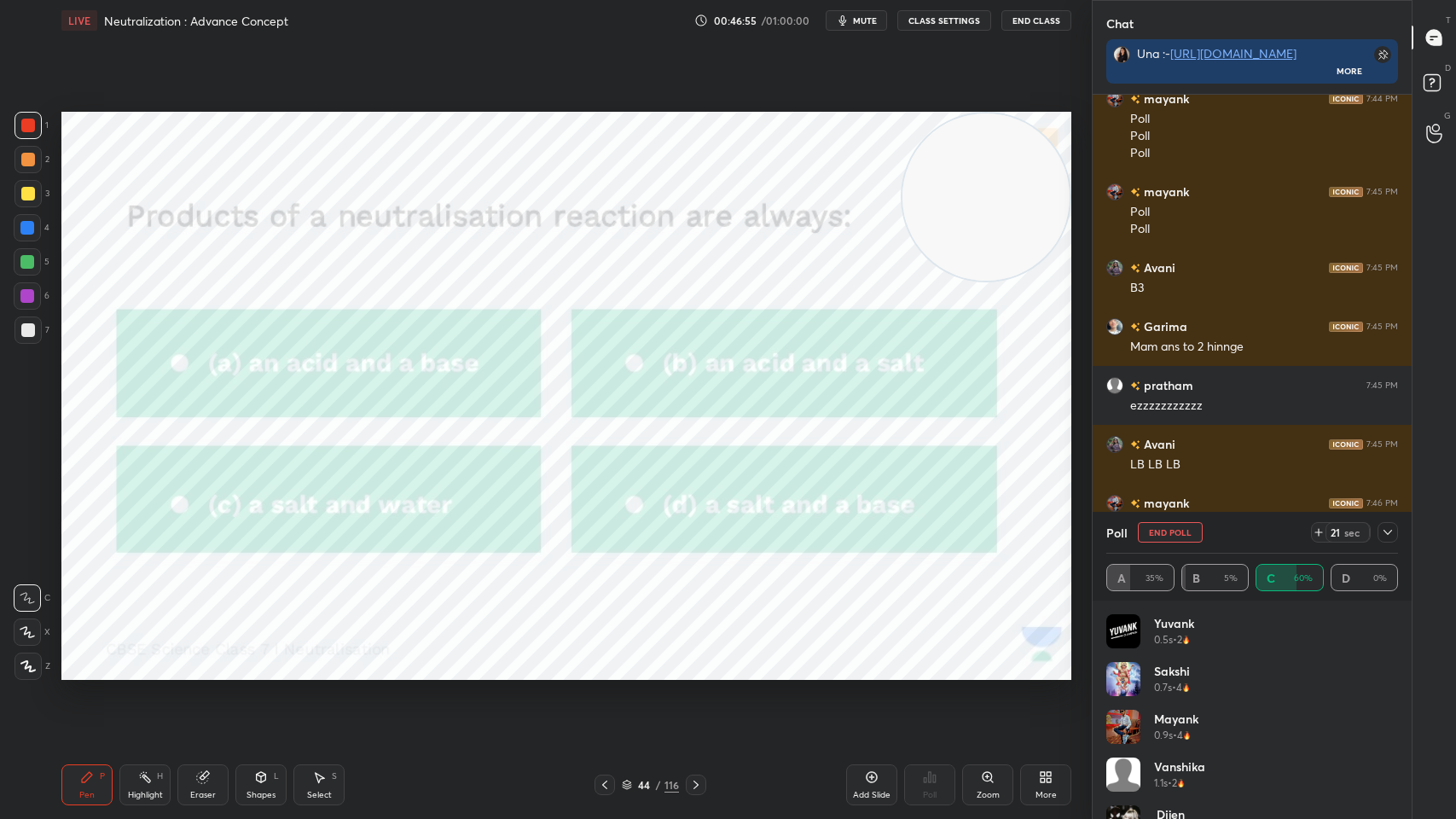
scroll to position [4294, 0]
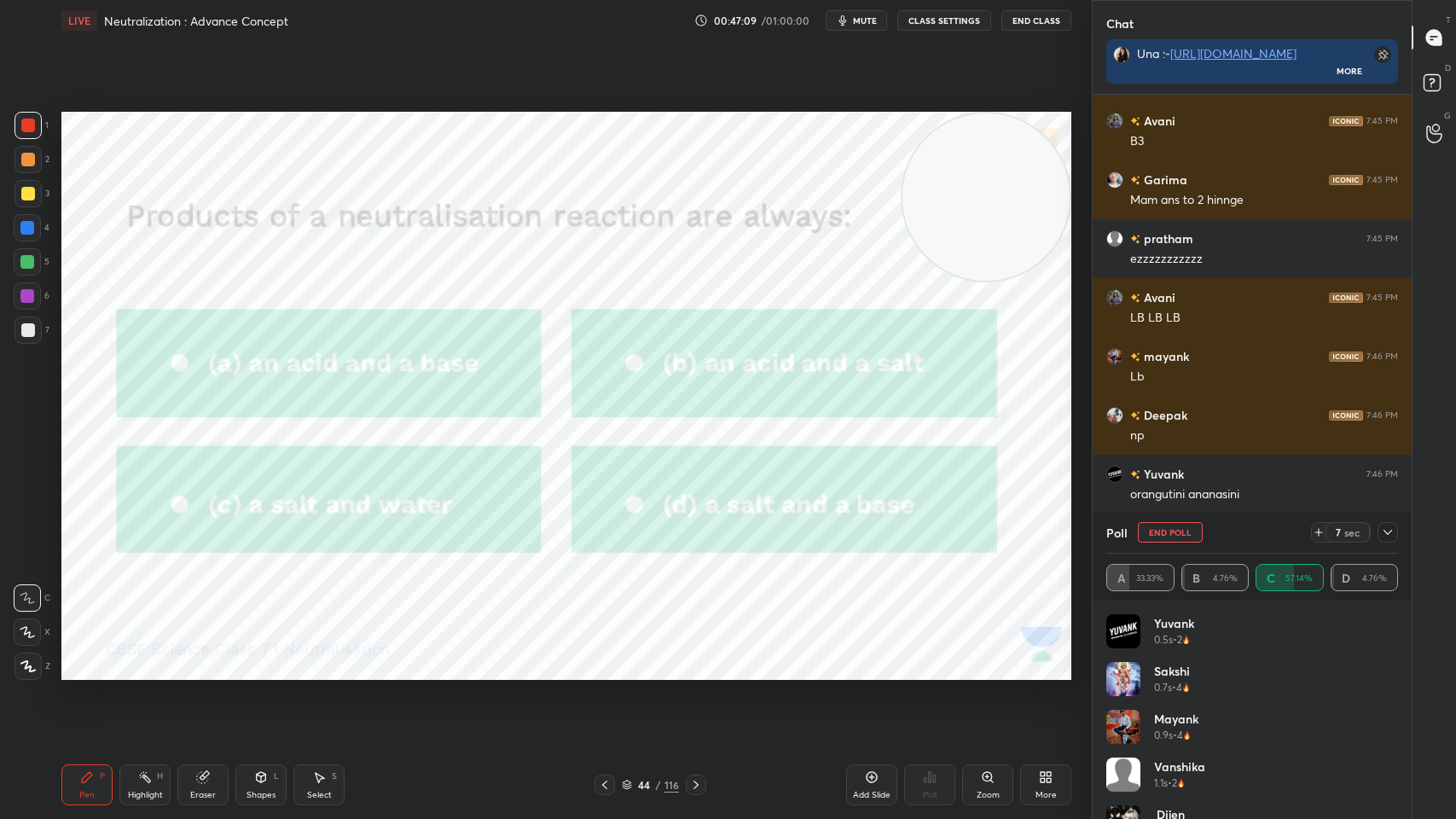
click at [1386, 532] on icon at bounding box center [1387, 533] width 8 height 6
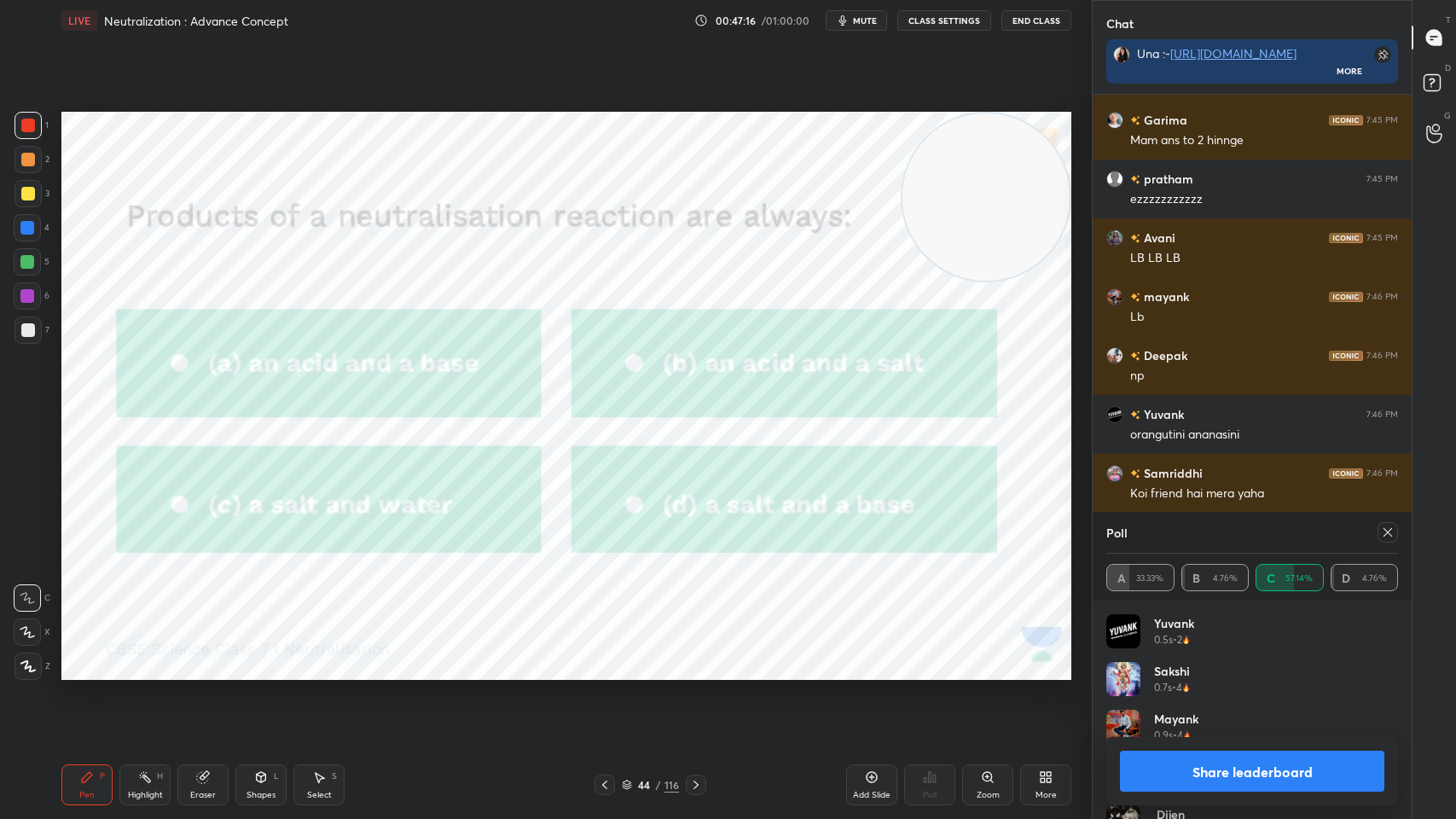
scroll to position [4412, 0]
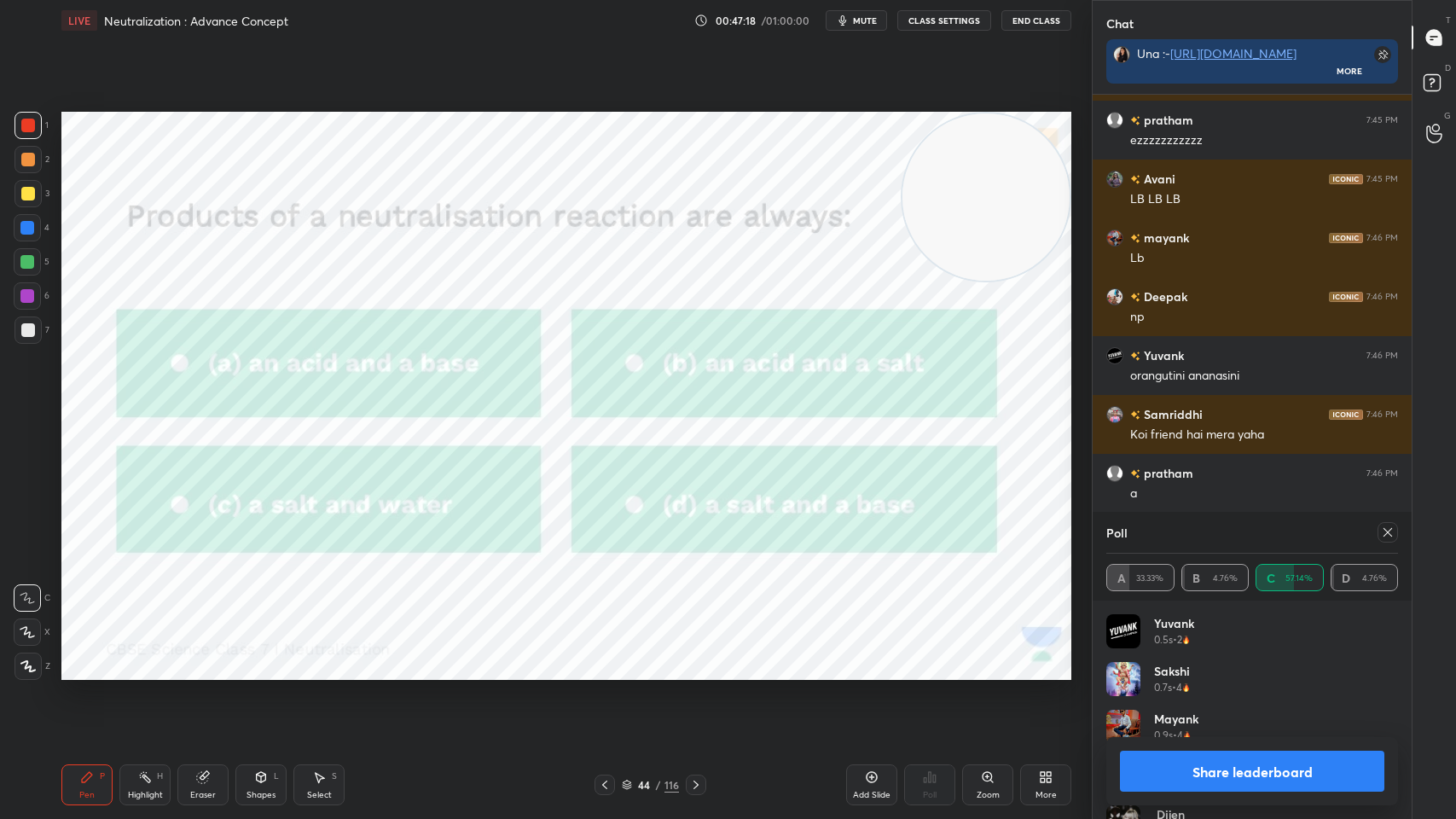
click at [1384, 536] on icon at bounding box center [1388, 532] width 14 height 14
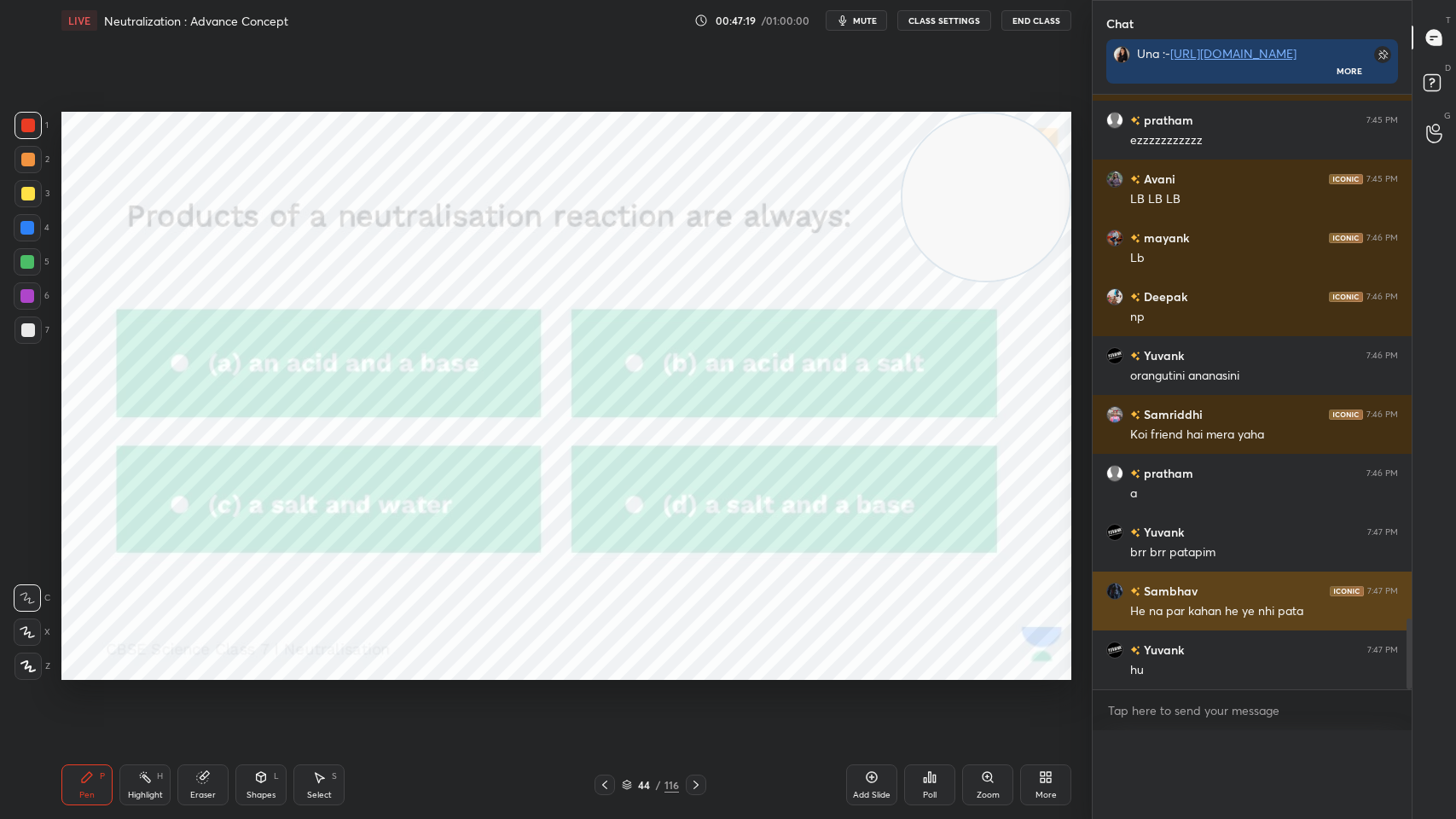
scroll to position [0, 0]
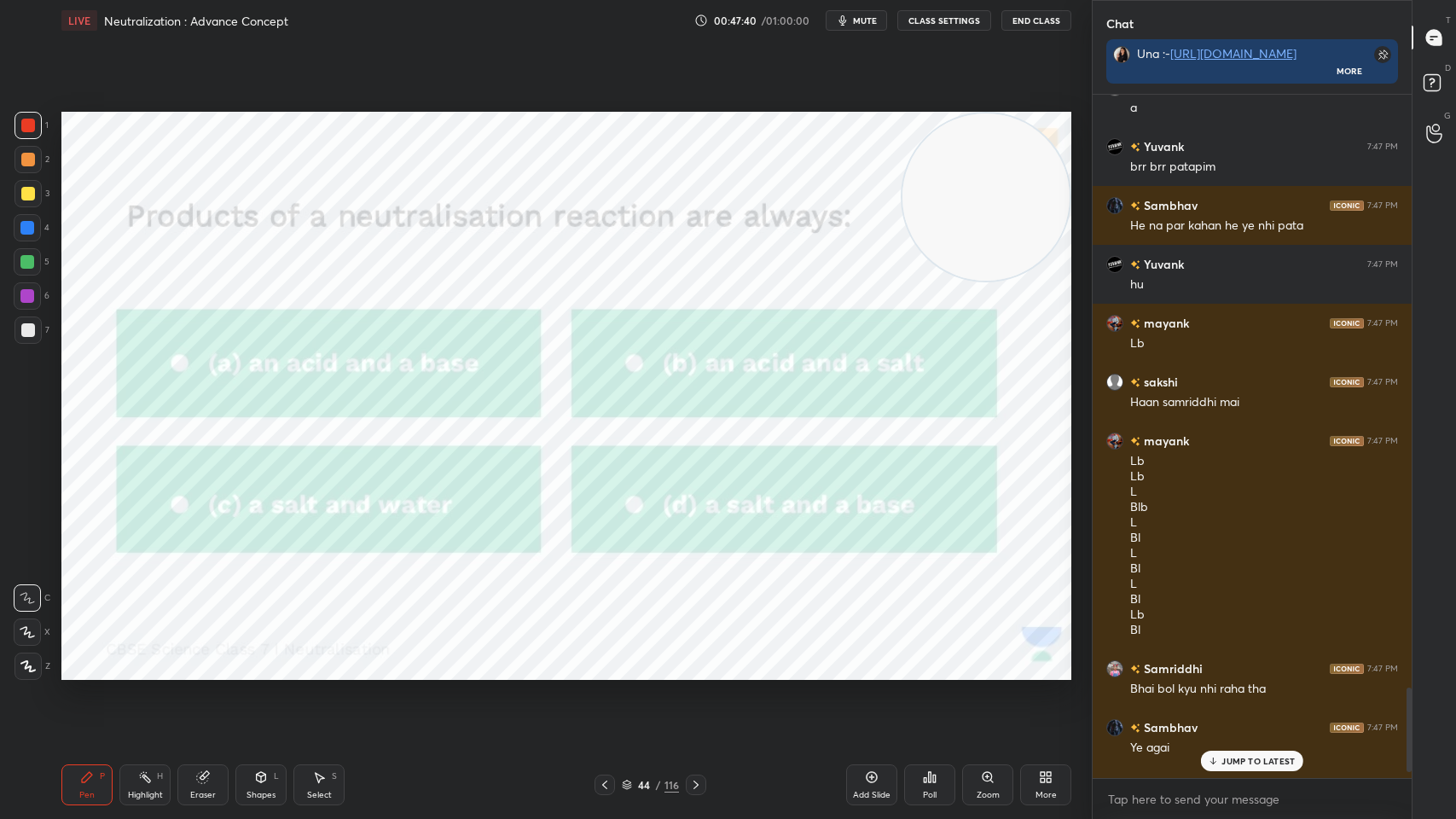
click at [1243, 658] on p "JUMP TO LATEST" at bounding box center [1258, 760] width 74 height 10
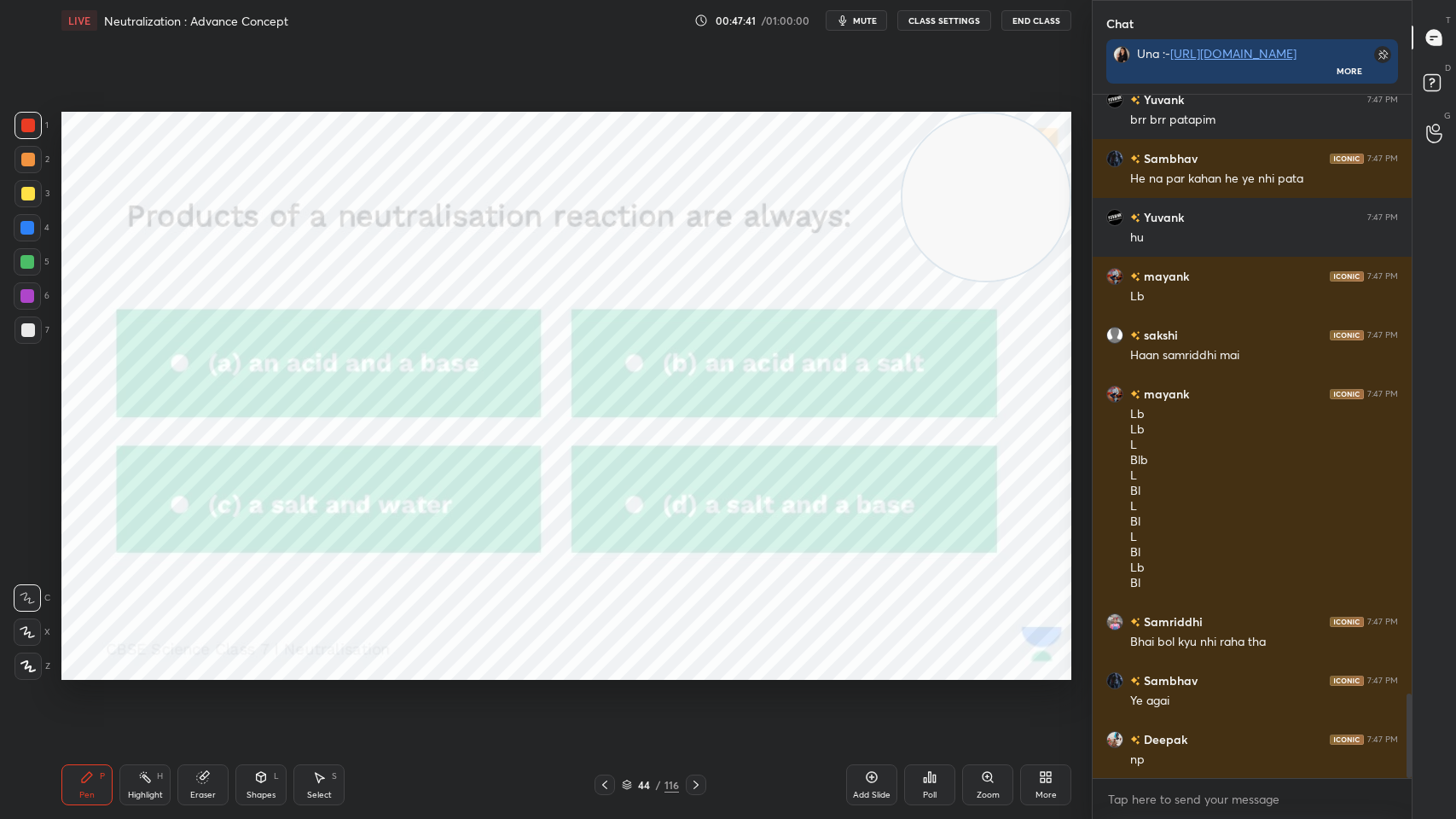
click at [695, 658] on icon at bounding box center [696, 784] width 14 height 14
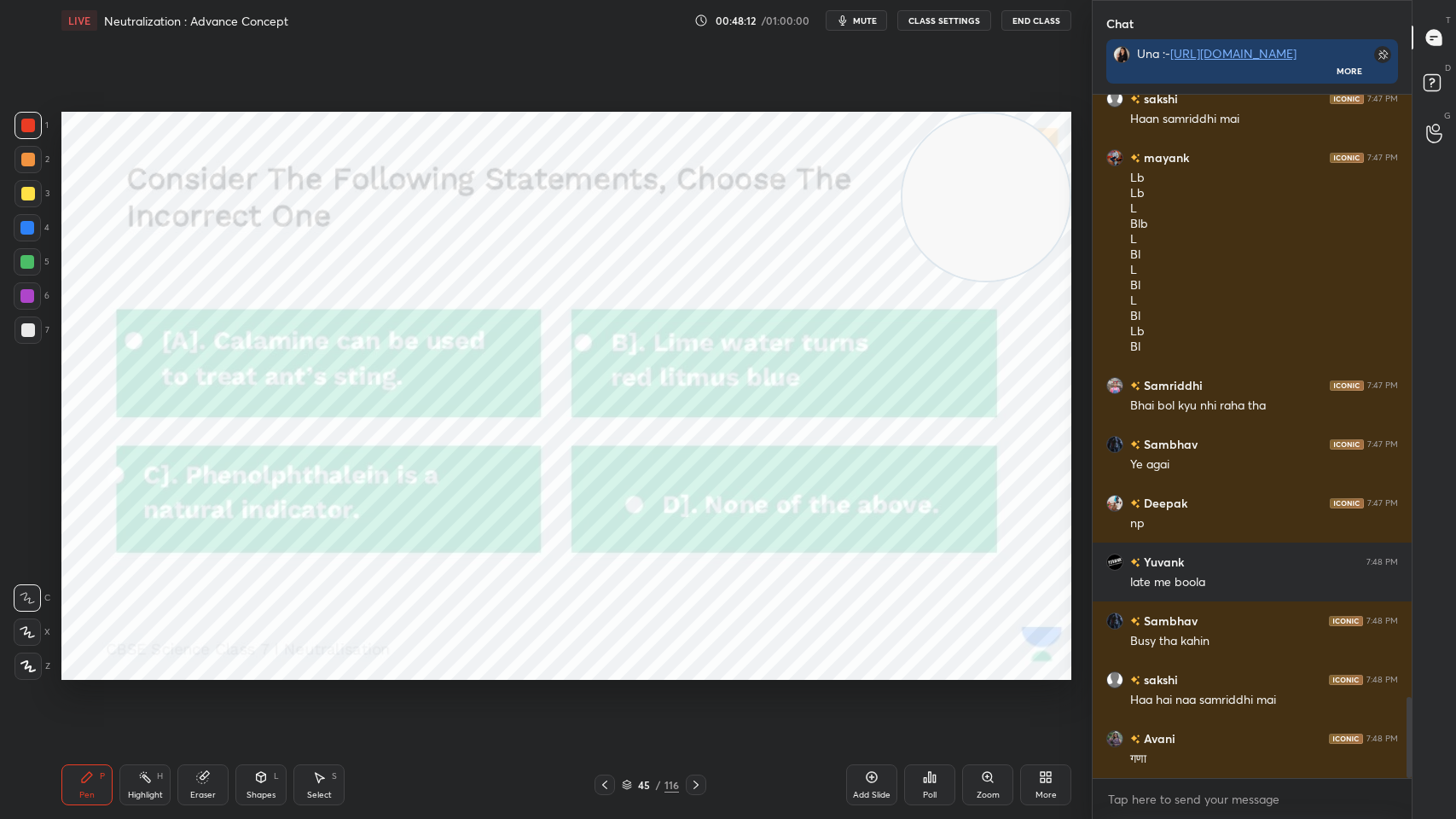
click at [921, 658] on div "Poll" at bounding box center [930, 785] width 52 height 40
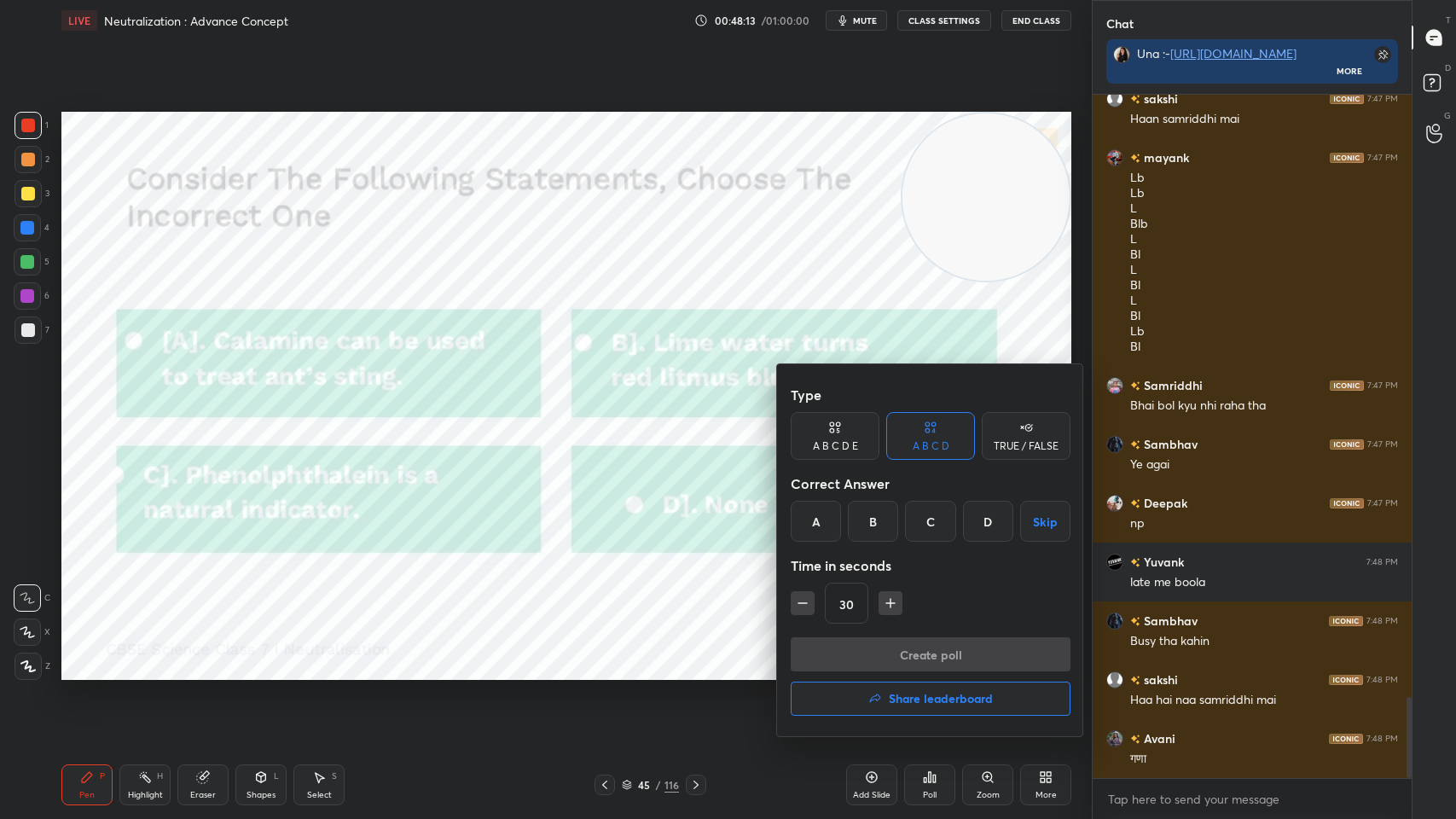
click at [926, 532] on div "C" at bounding box center [930, 521] width 51 height 40
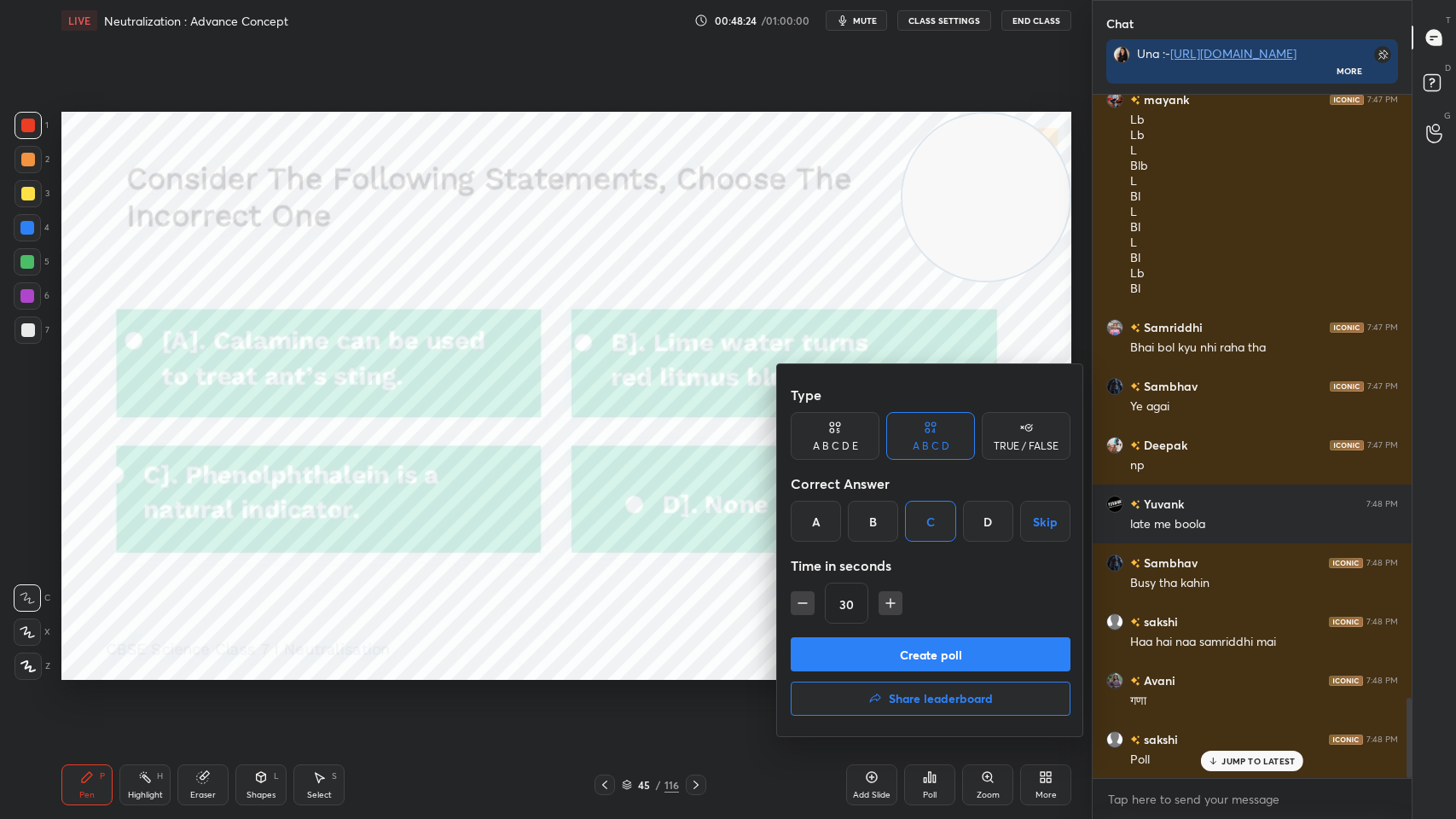
scroll to position [5213, 0]
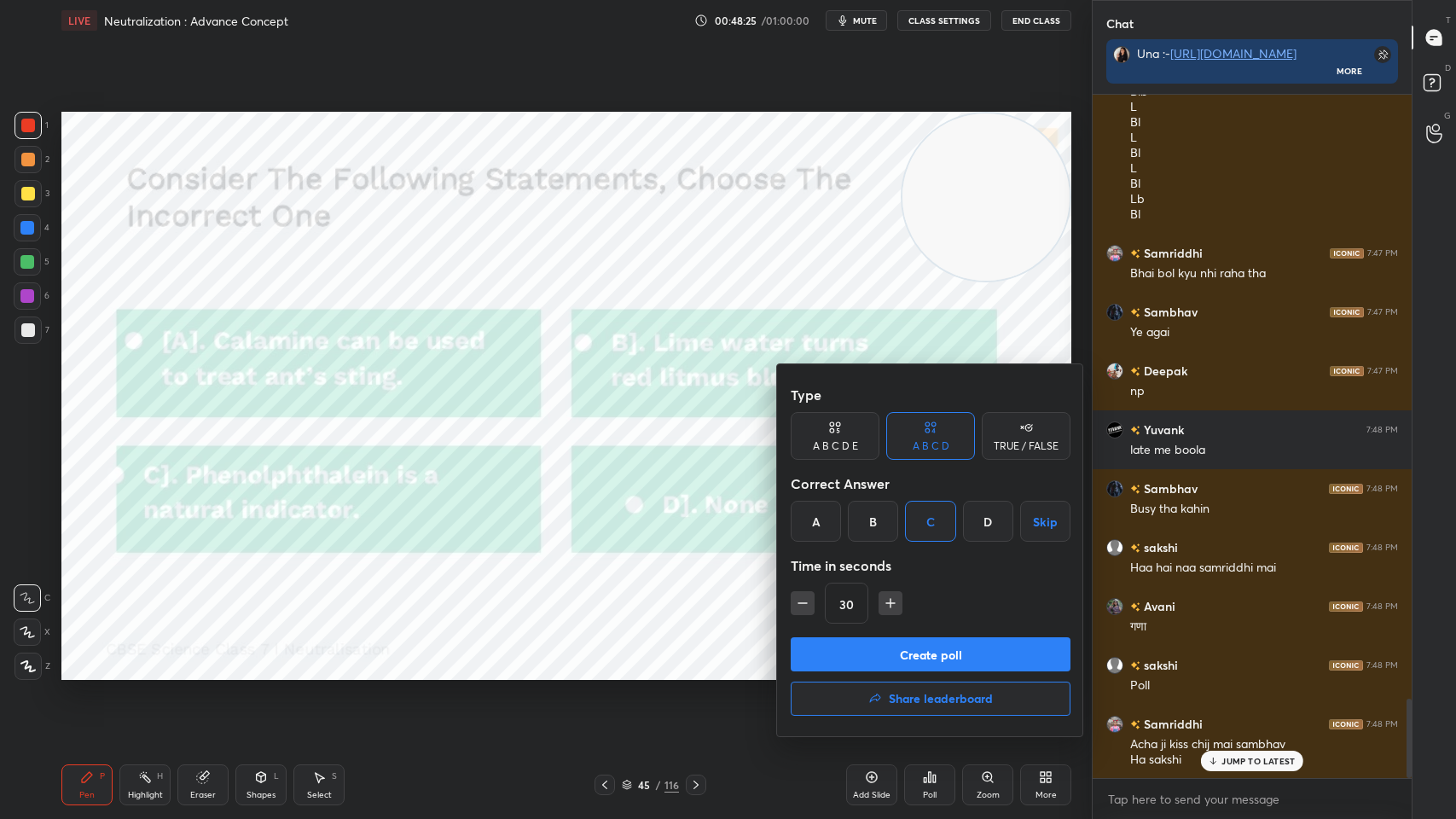
click at [835, 646] on button "Create poll" at bounding box center [930, 653] width 280 height 34
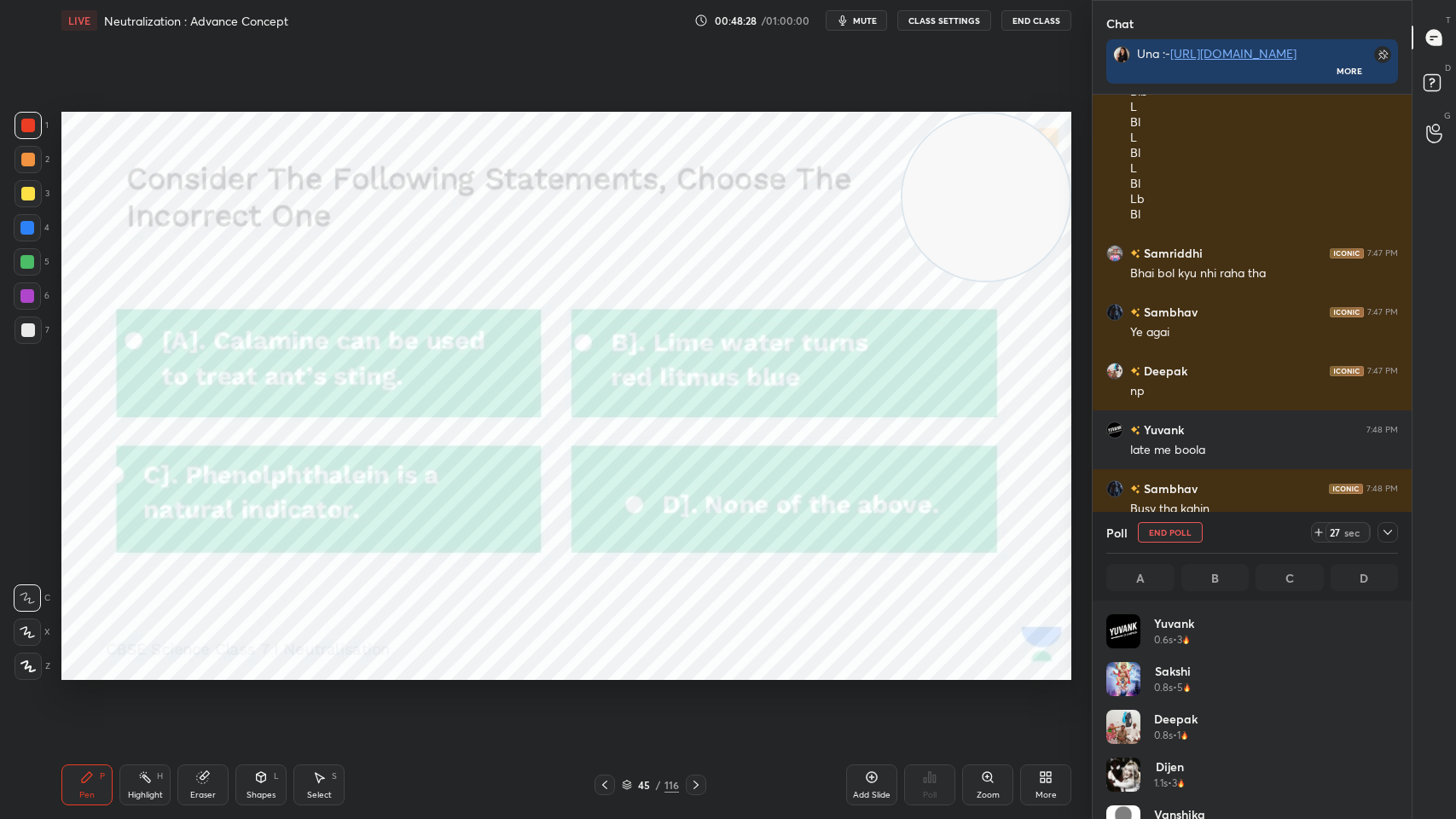
scroll to position [200, 286]
click at [1392, 527] on icon at bounding box center [1388, 532] width 14 height 14
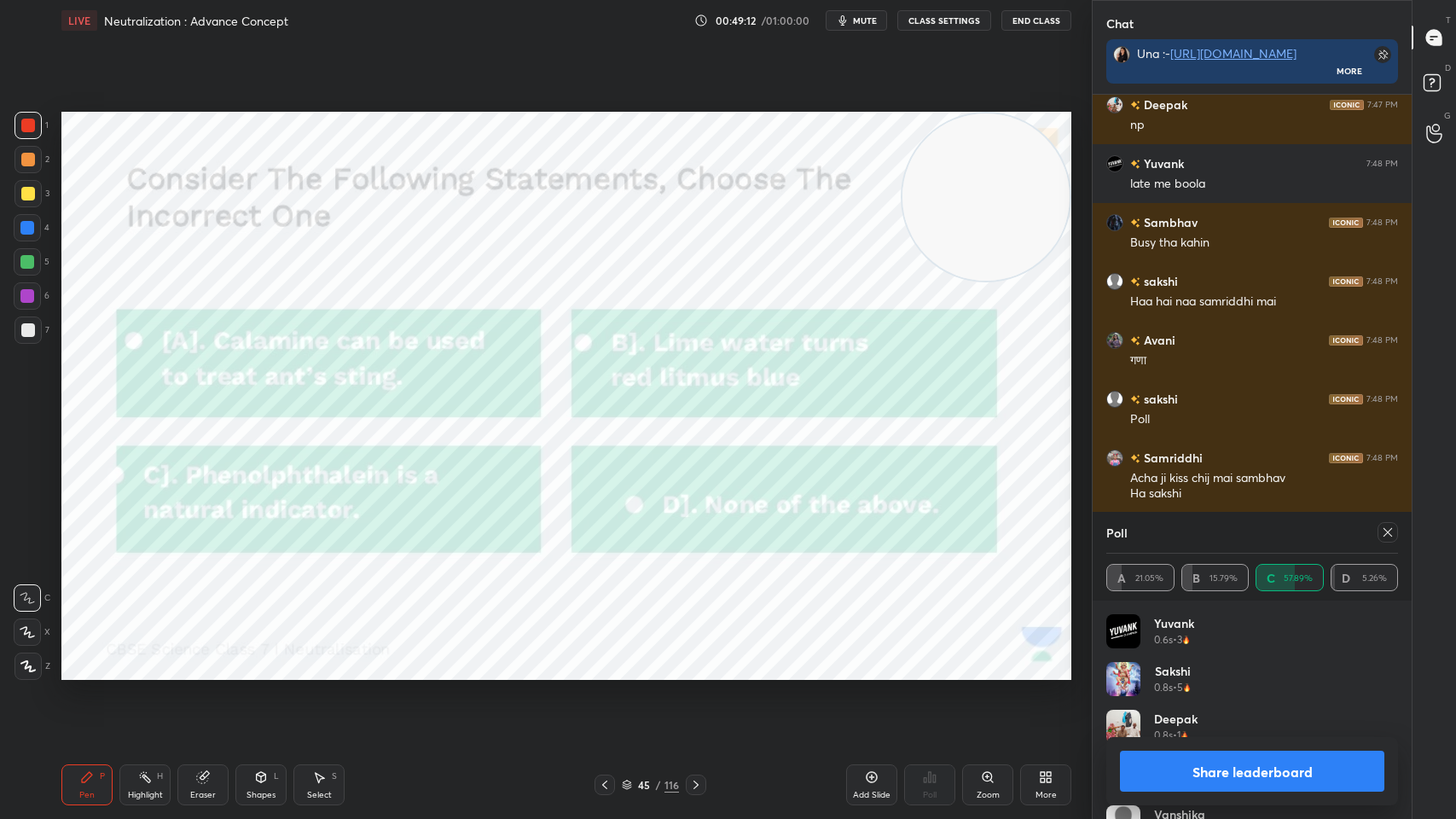
scroll to position [5538, 0]
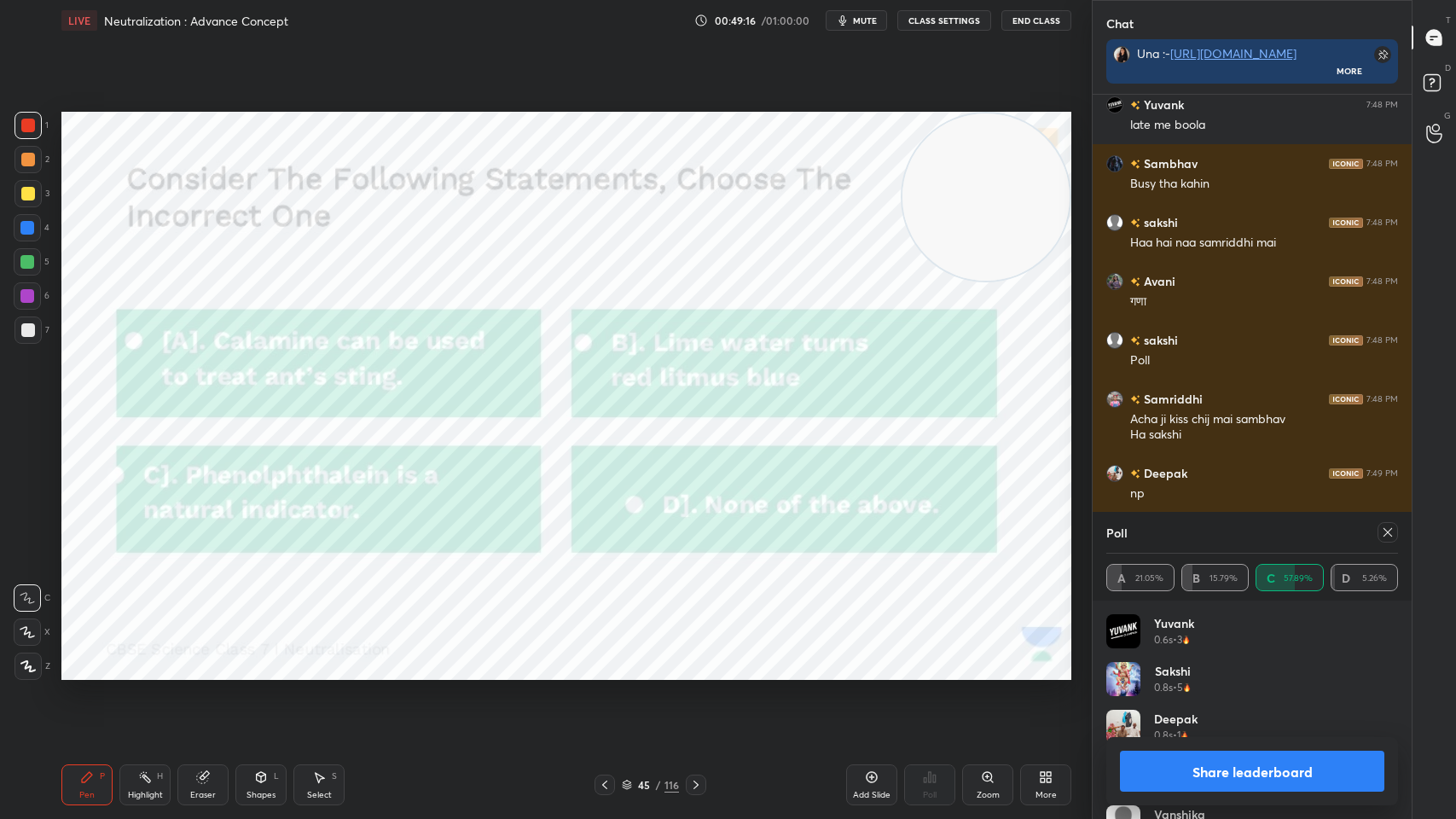
click at [1379, 532] on div at bounding box center [1388, 532] width 20 height 20
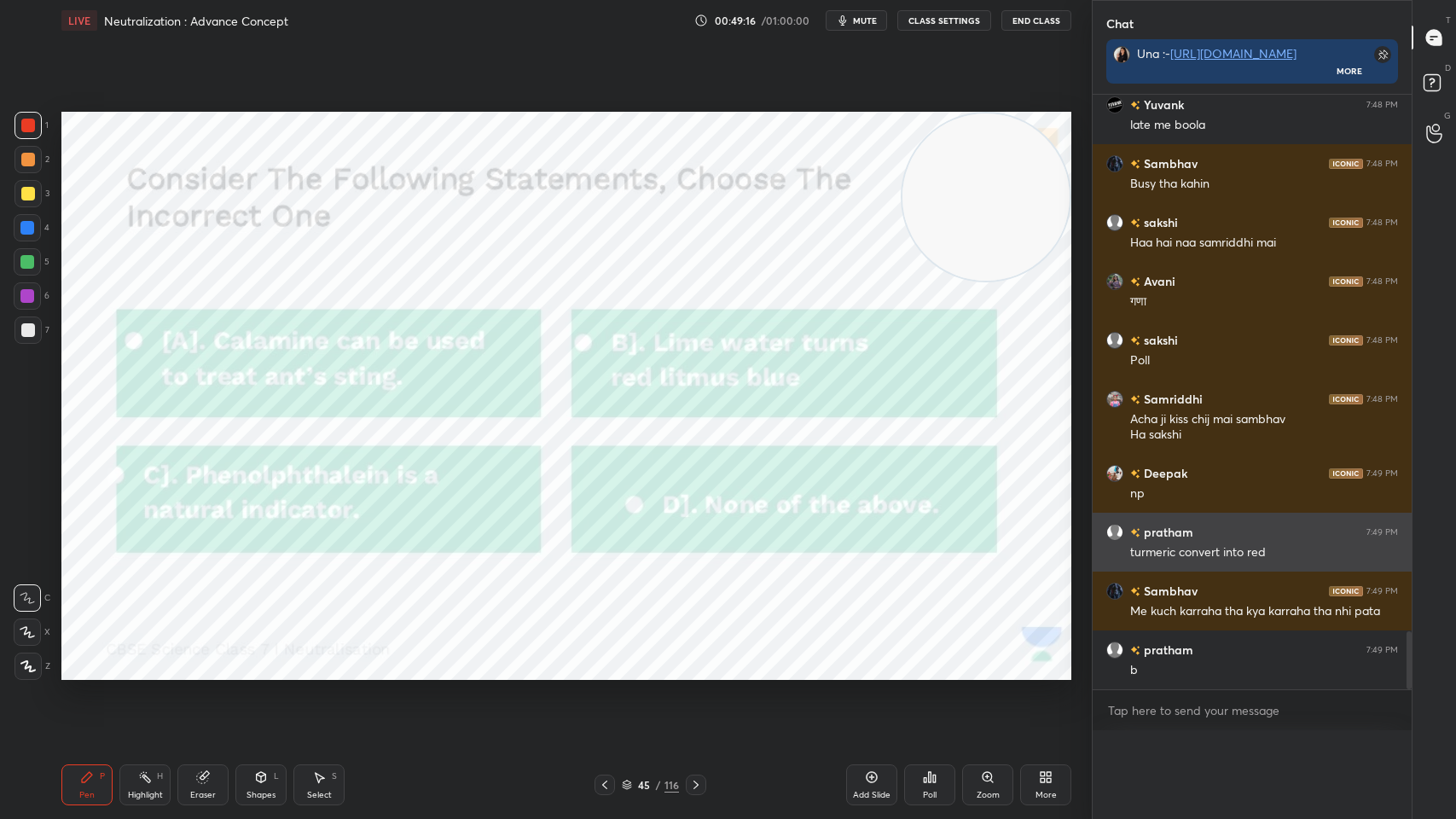
scroll to position [129, 286]
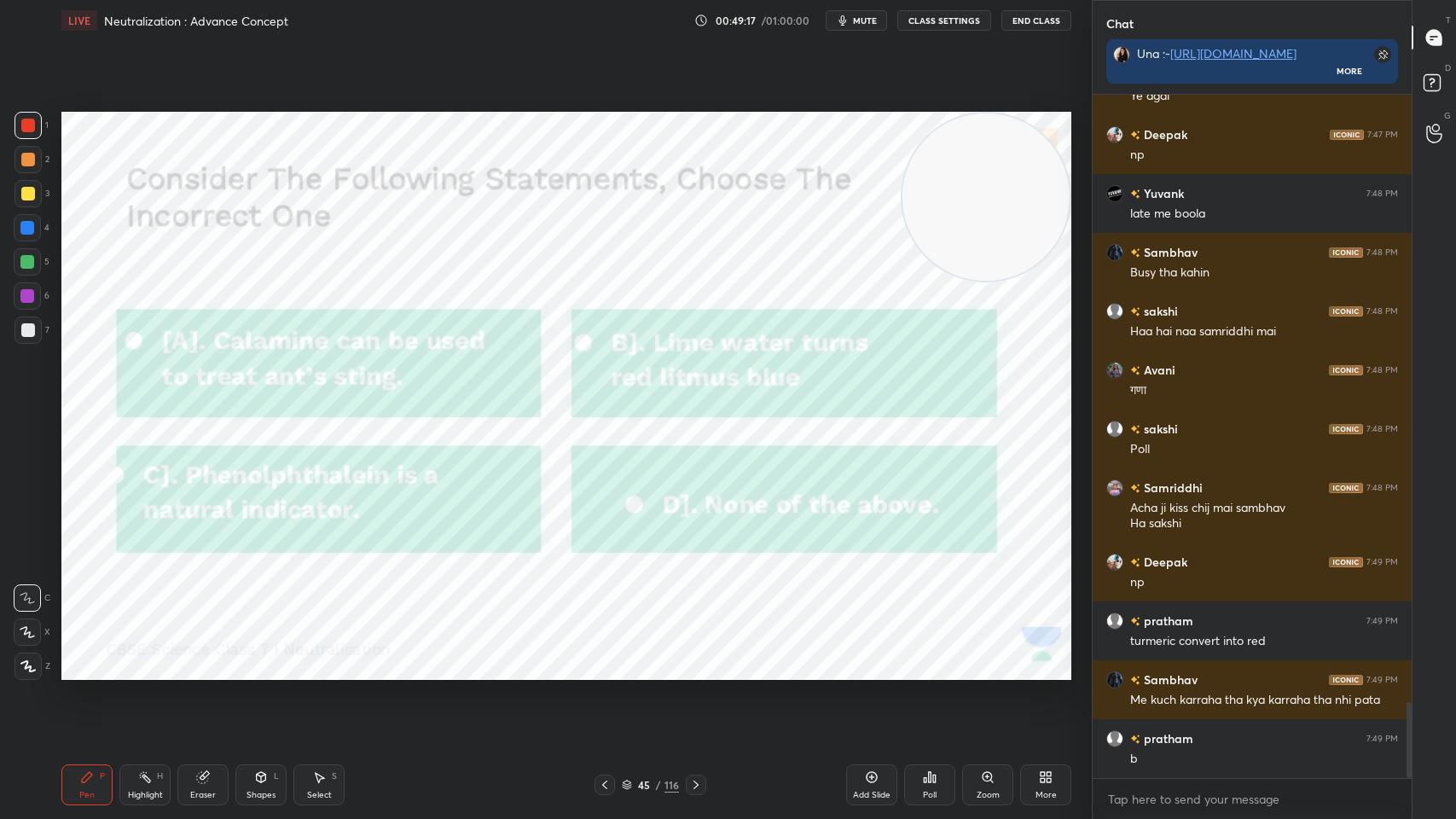
click at [700, 658] on icon at bounding box center [696, 784] width 14 height 14
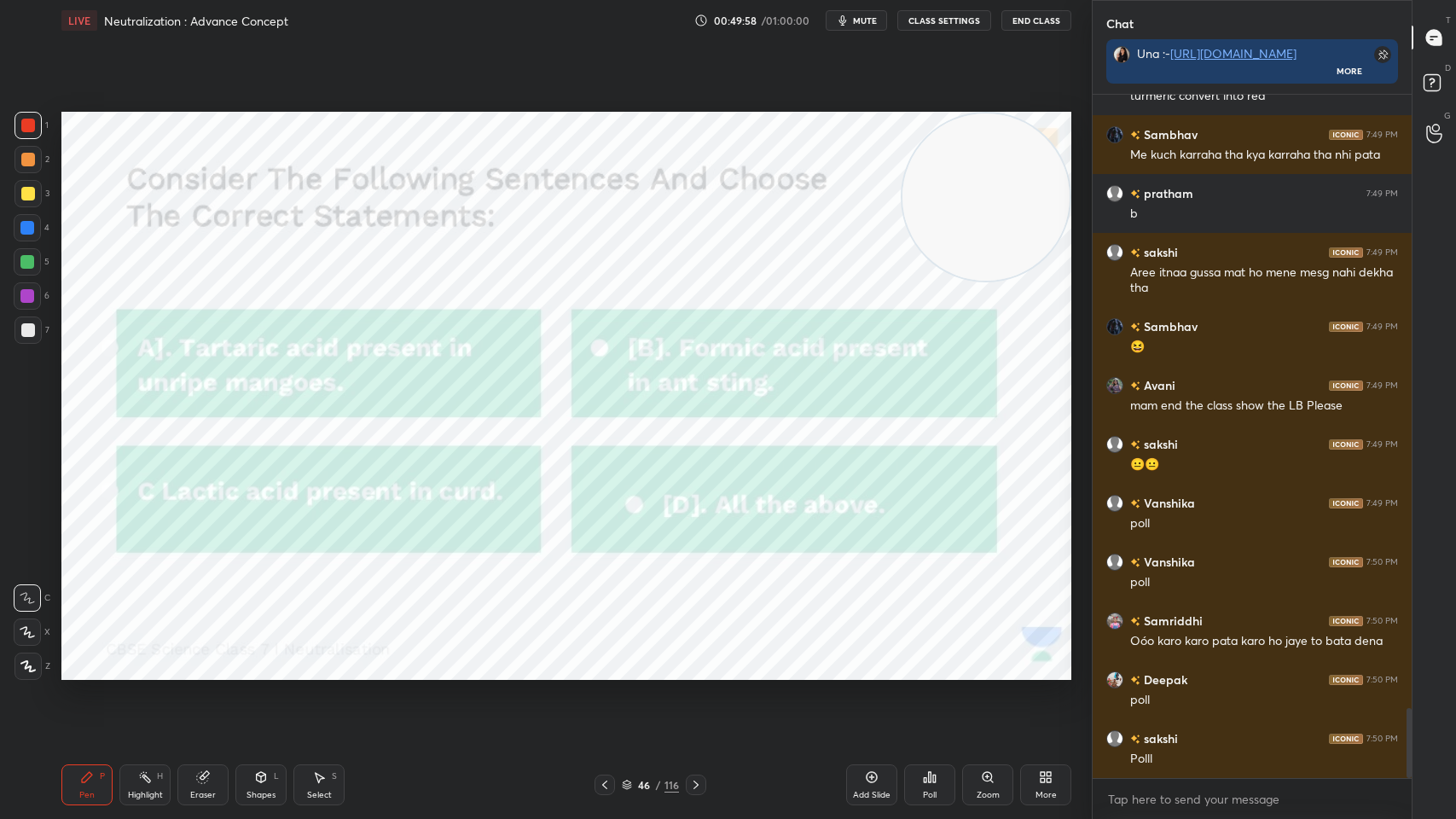
click at [929, 658] on icon at bounding box center [930, 777] width 3 height 10
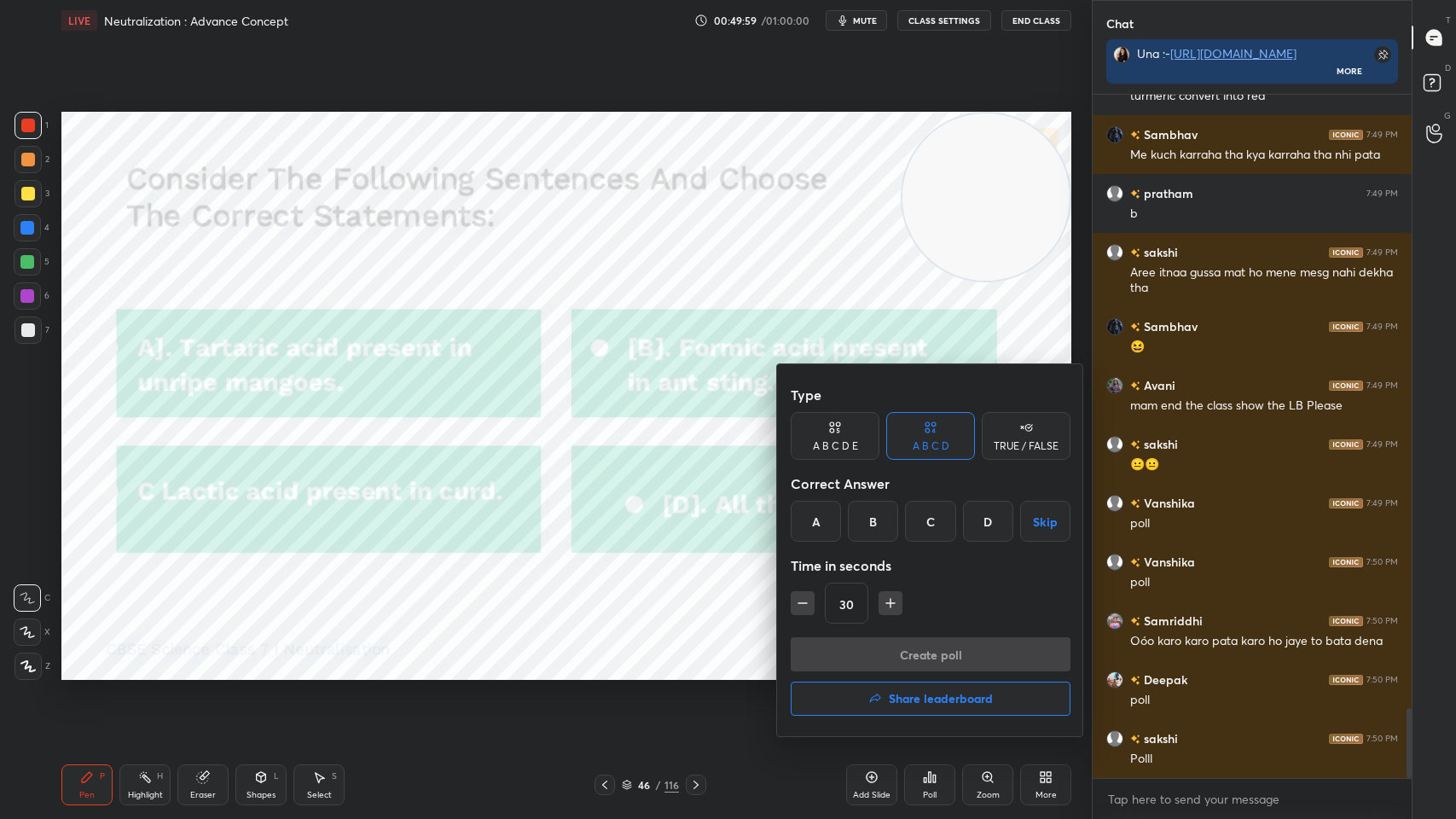
click at [987, 525] on div "D" at bounding box center [988, 521] width 51 height 40
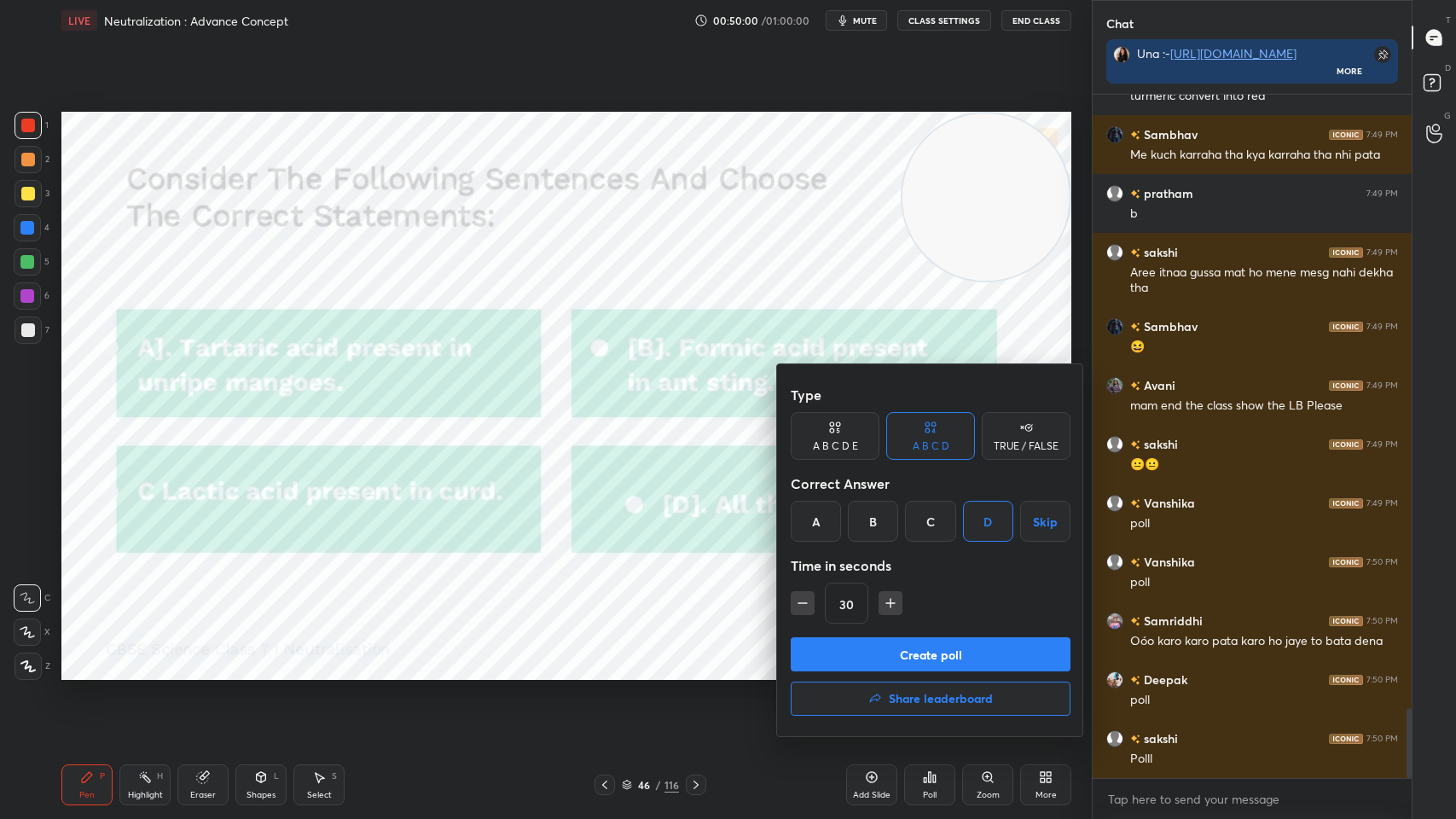
click at [983, 637] on button "Create poll" at bounding box center [930, 653] width 280 height 34
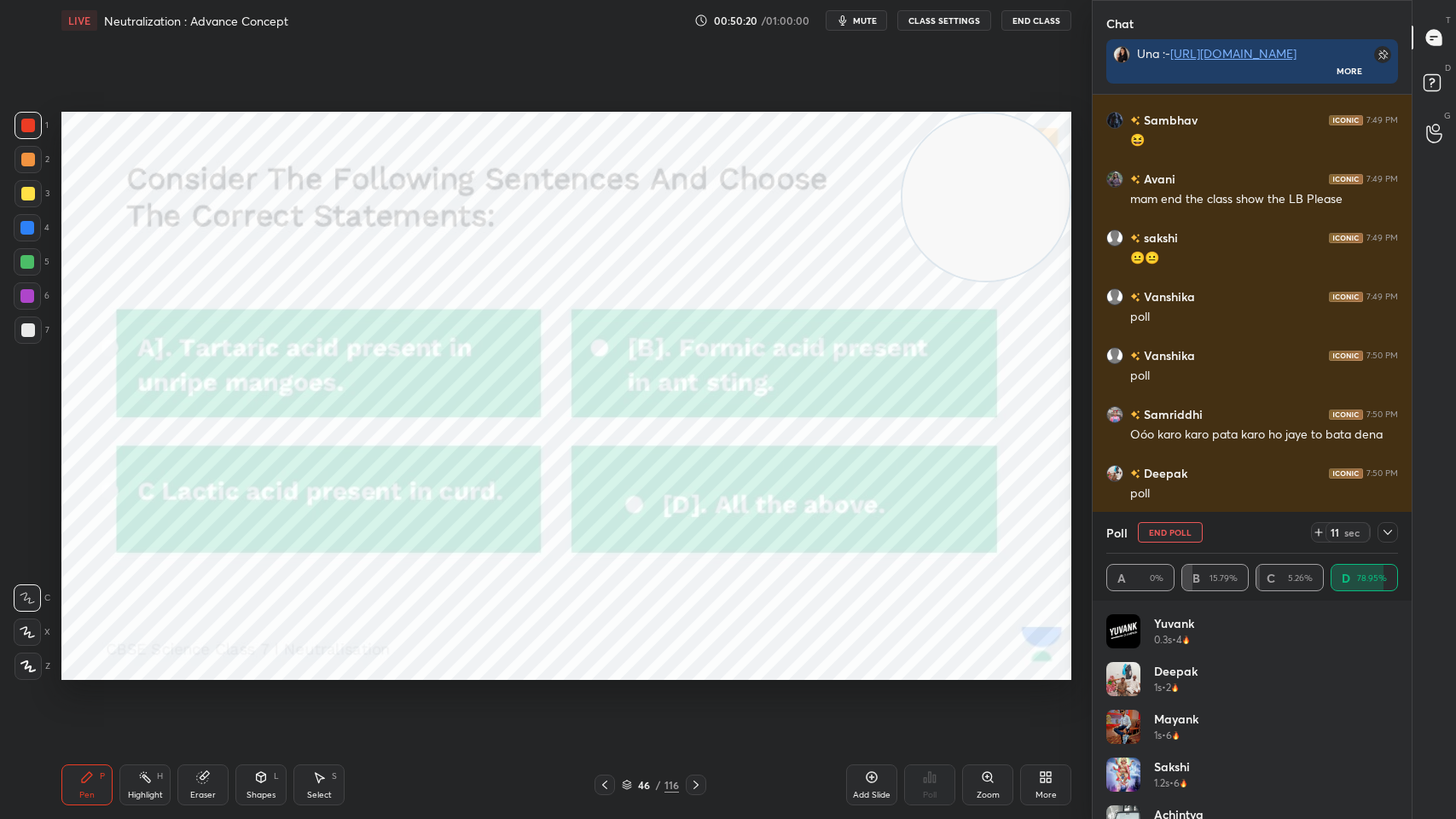
scroll to position [6217, 0]
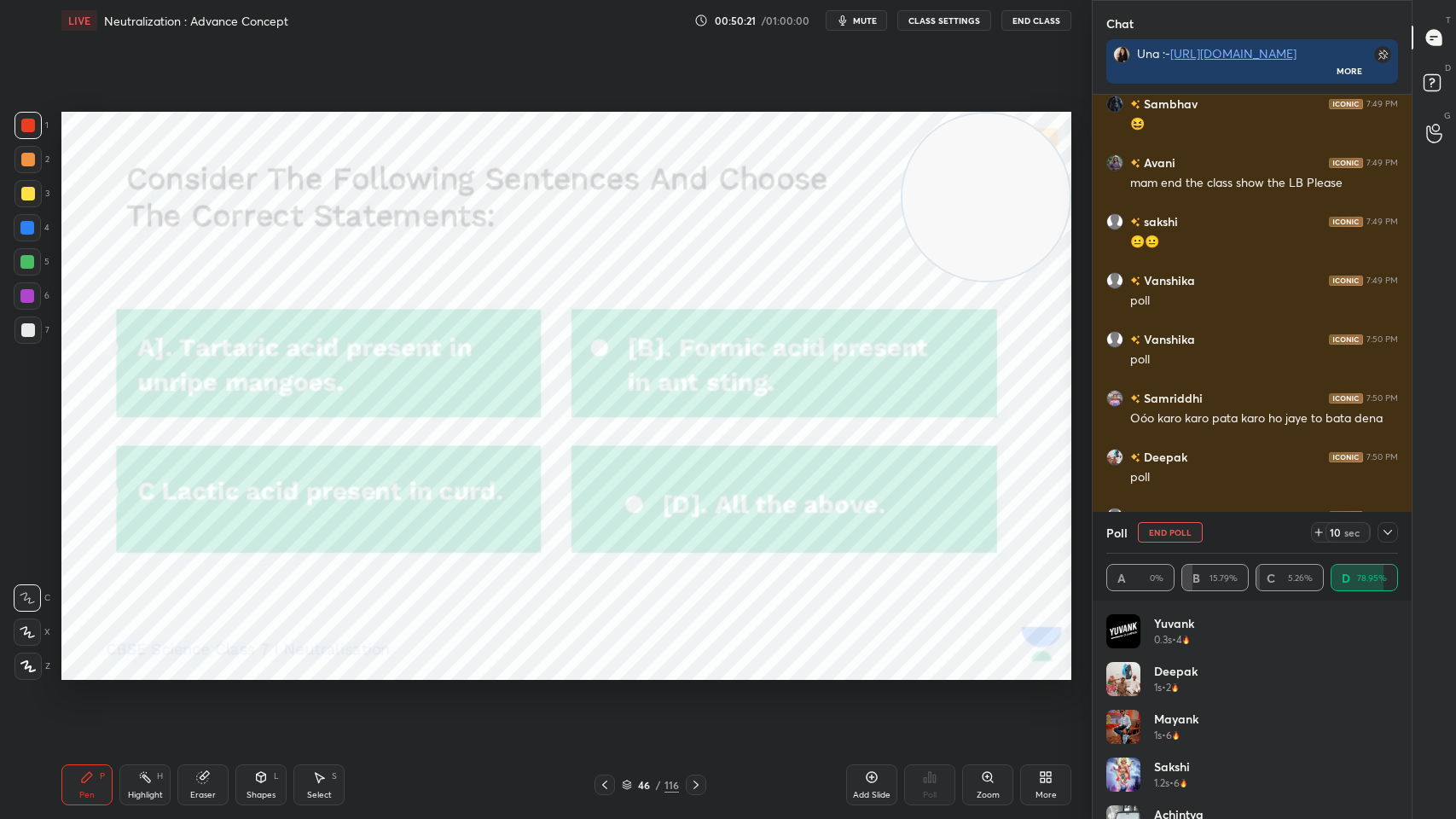
click at [1383, 534] on icon at bounding box center [1388, 532] width 14 height 14
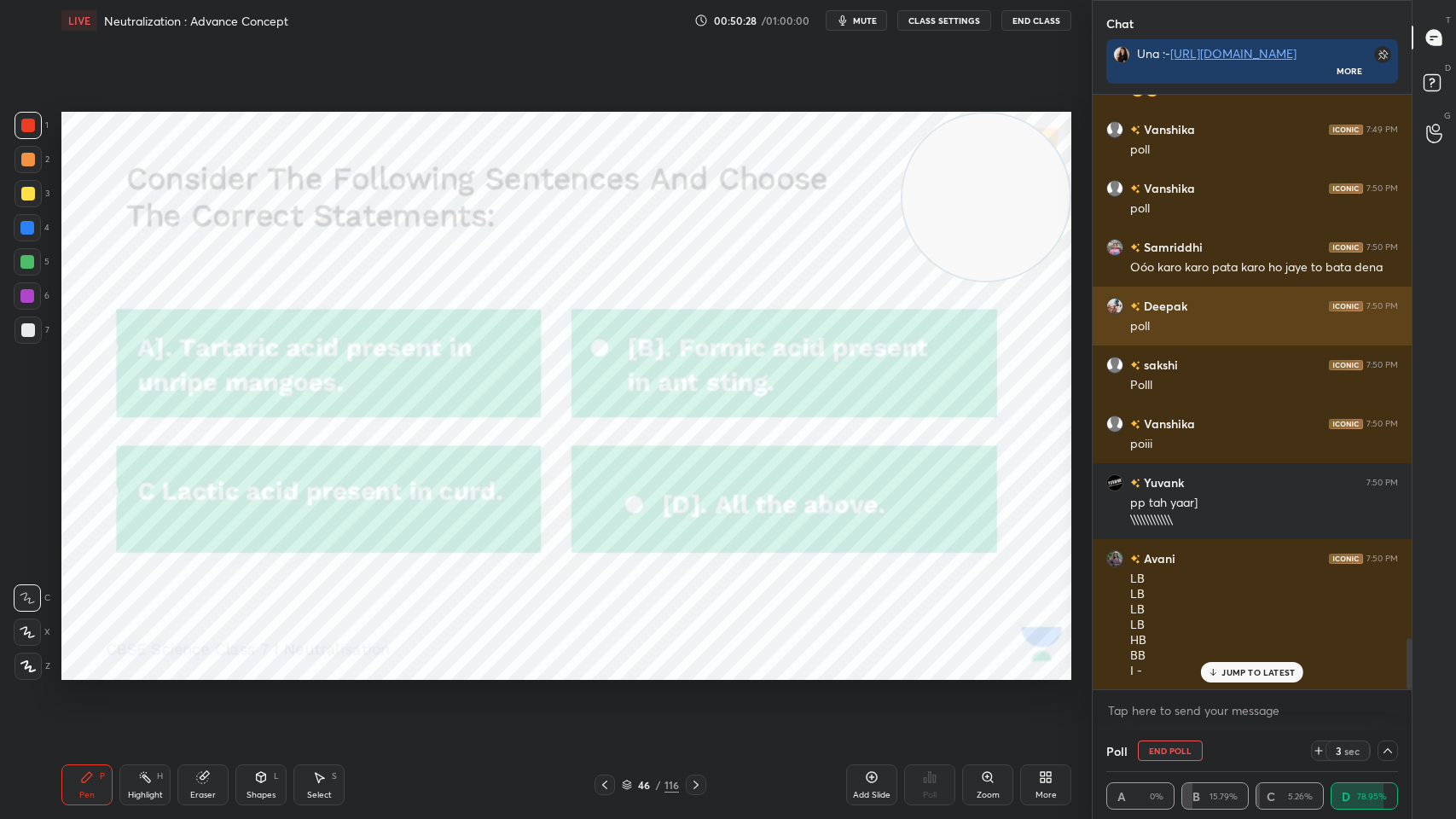
scroll to position [6442, 0]
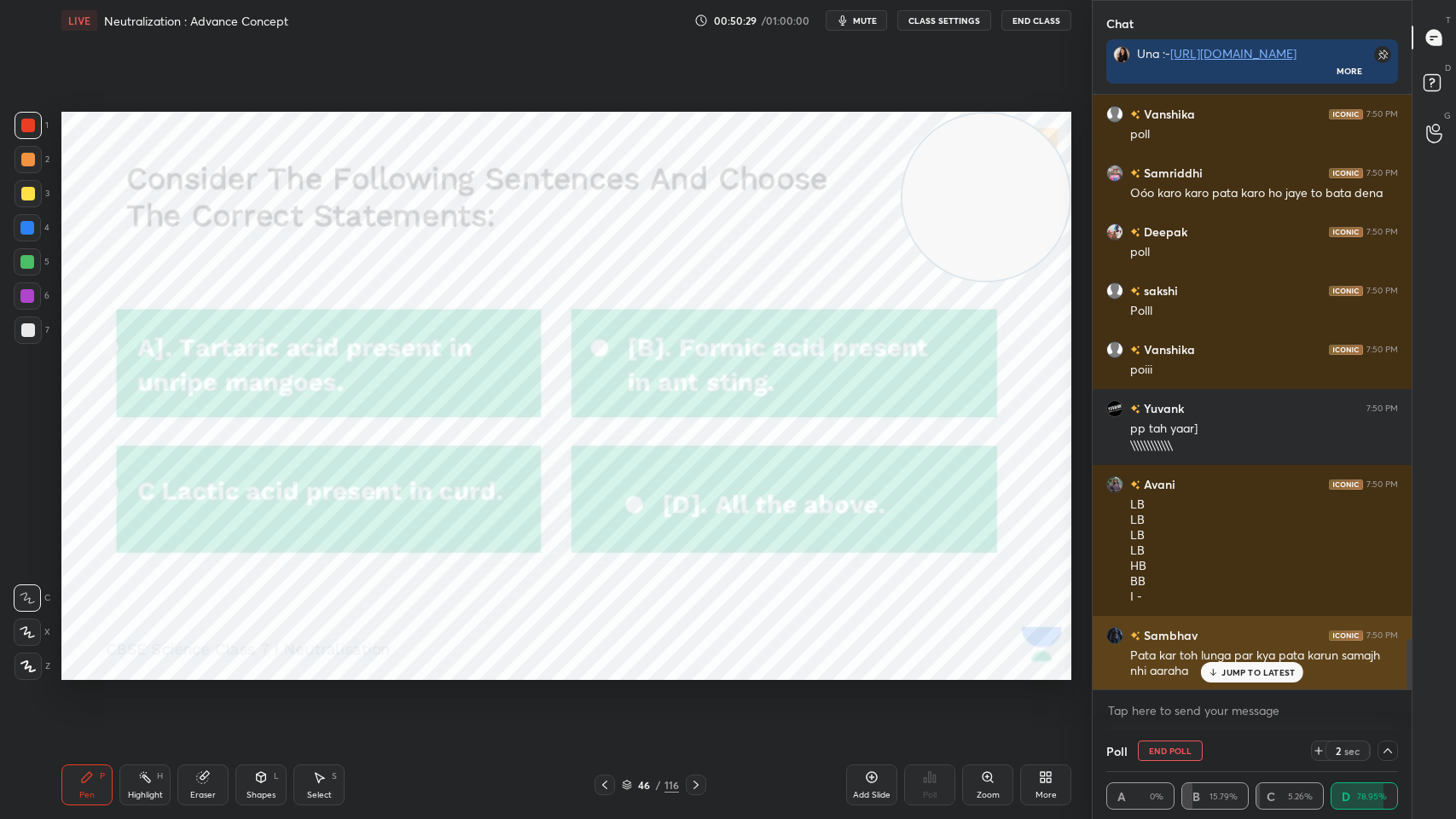
click at [1239, 658] on div "Sambhav 7:50 PM Pata kar toh lunga par kya pata karun samajh nhi aaraha" at bounding box center [1252, 652] width 319 height 75
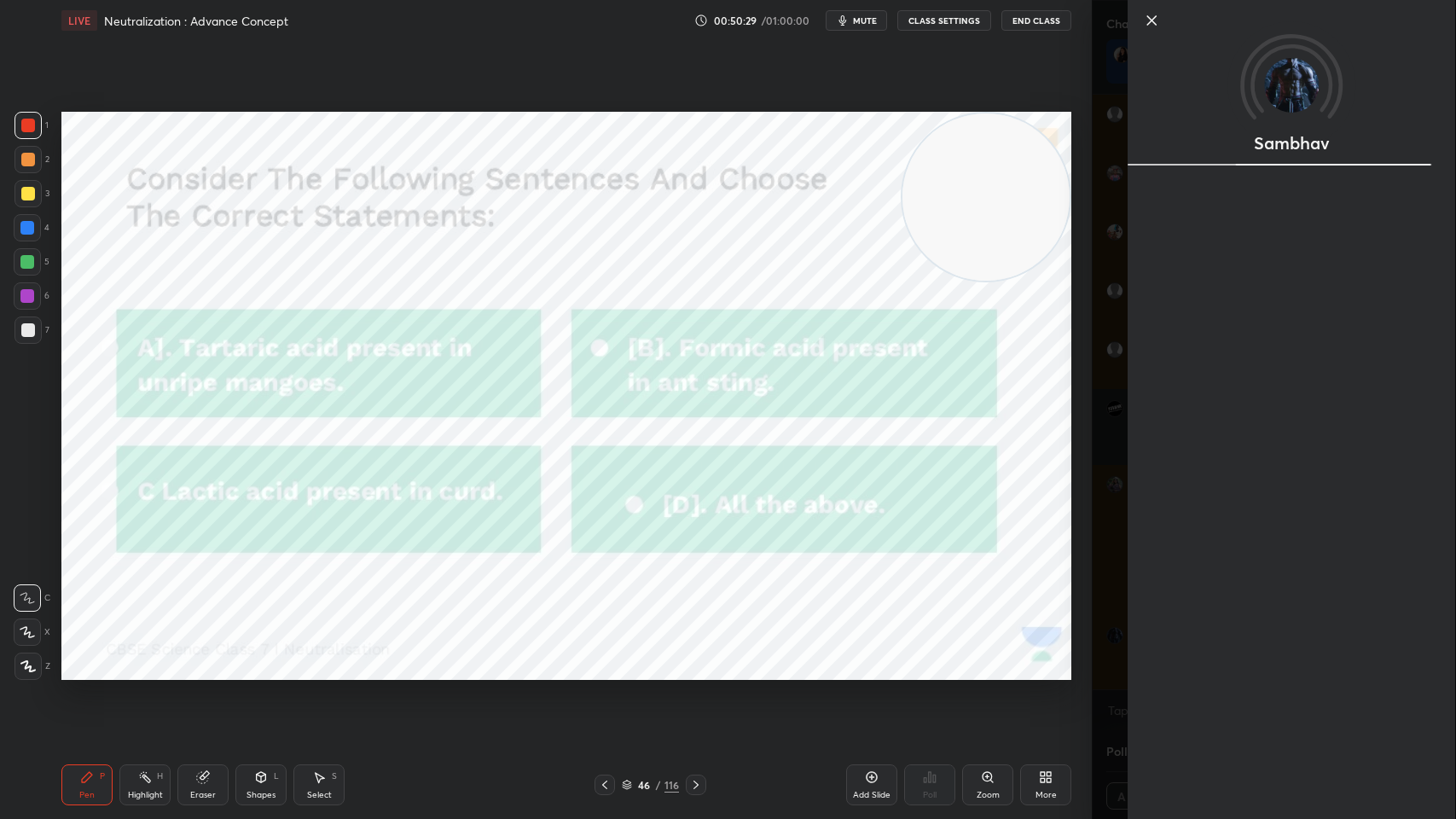
click at [1244, 658] on div "Sambhav" at bounding box center [1291, 410] width 328 height 819
click at [1104, 657] on div "Sambhav" at bounding box center [1274, 410] width 364 height 819
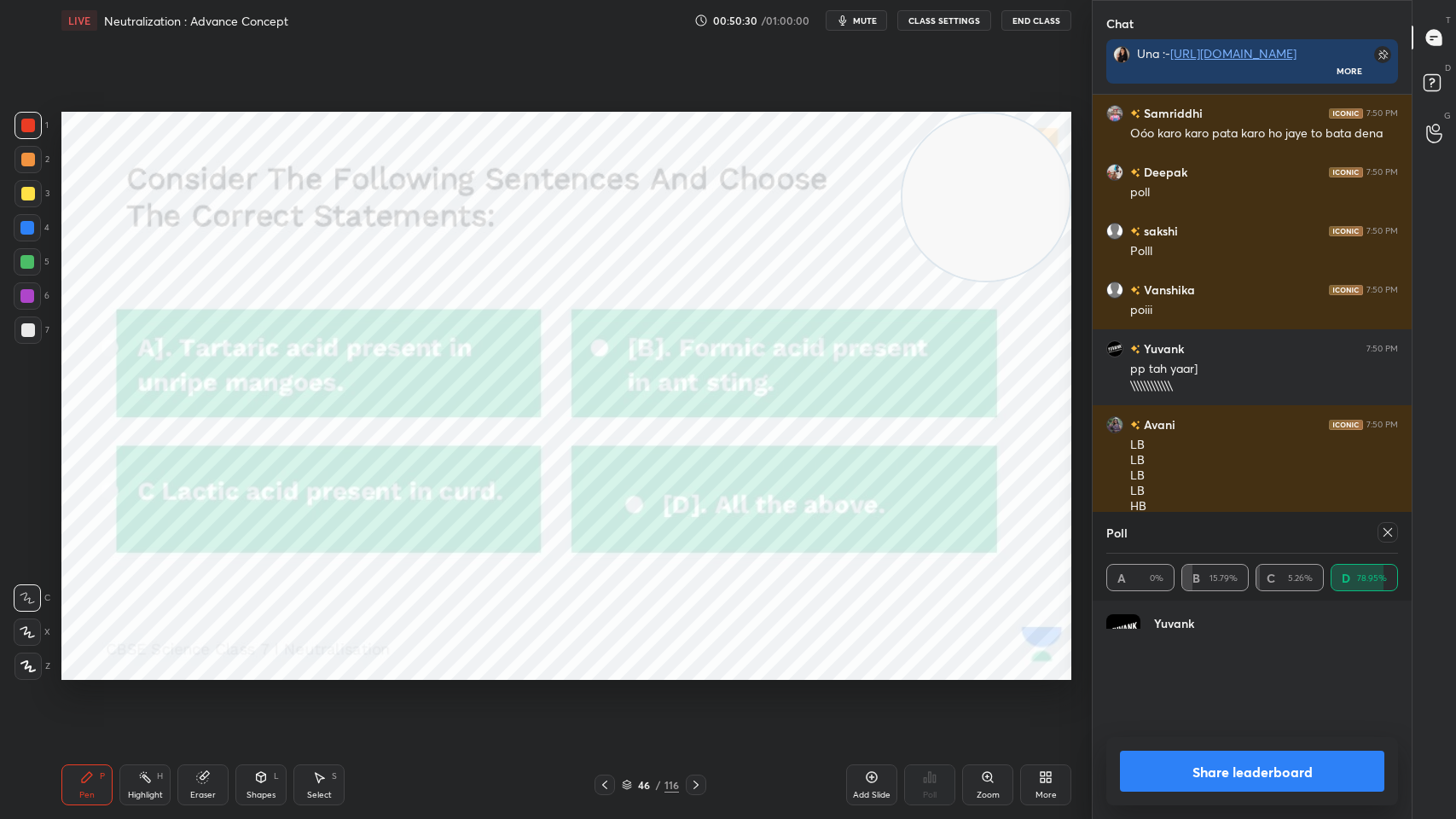
scroll to position [6, 6]
click at [1391, 538] on icon at bounding box center [1388, 532] width 14 height 14
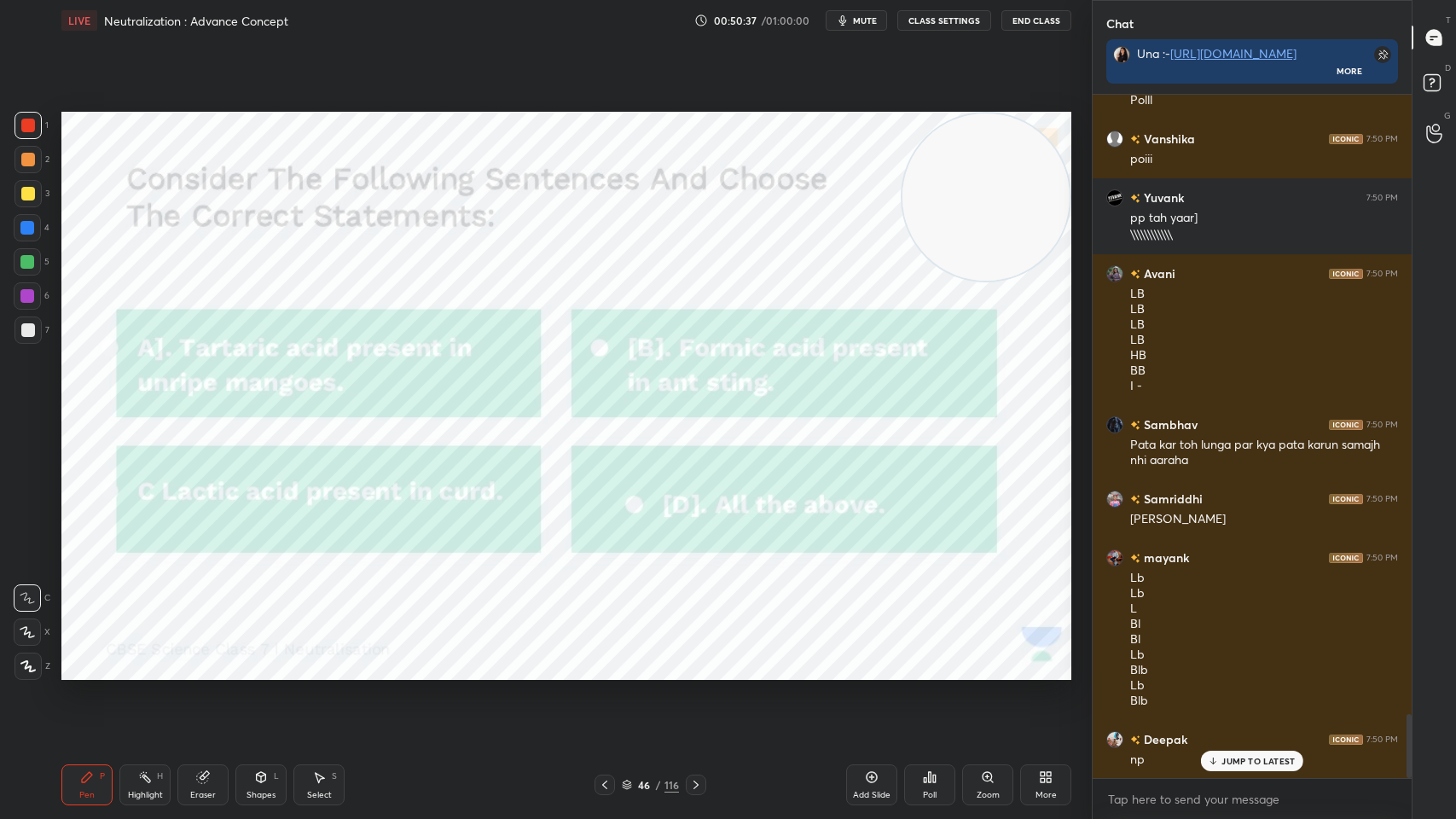
click at [694, 658] on icon at bounding box center [696, 784] width 14 height 14
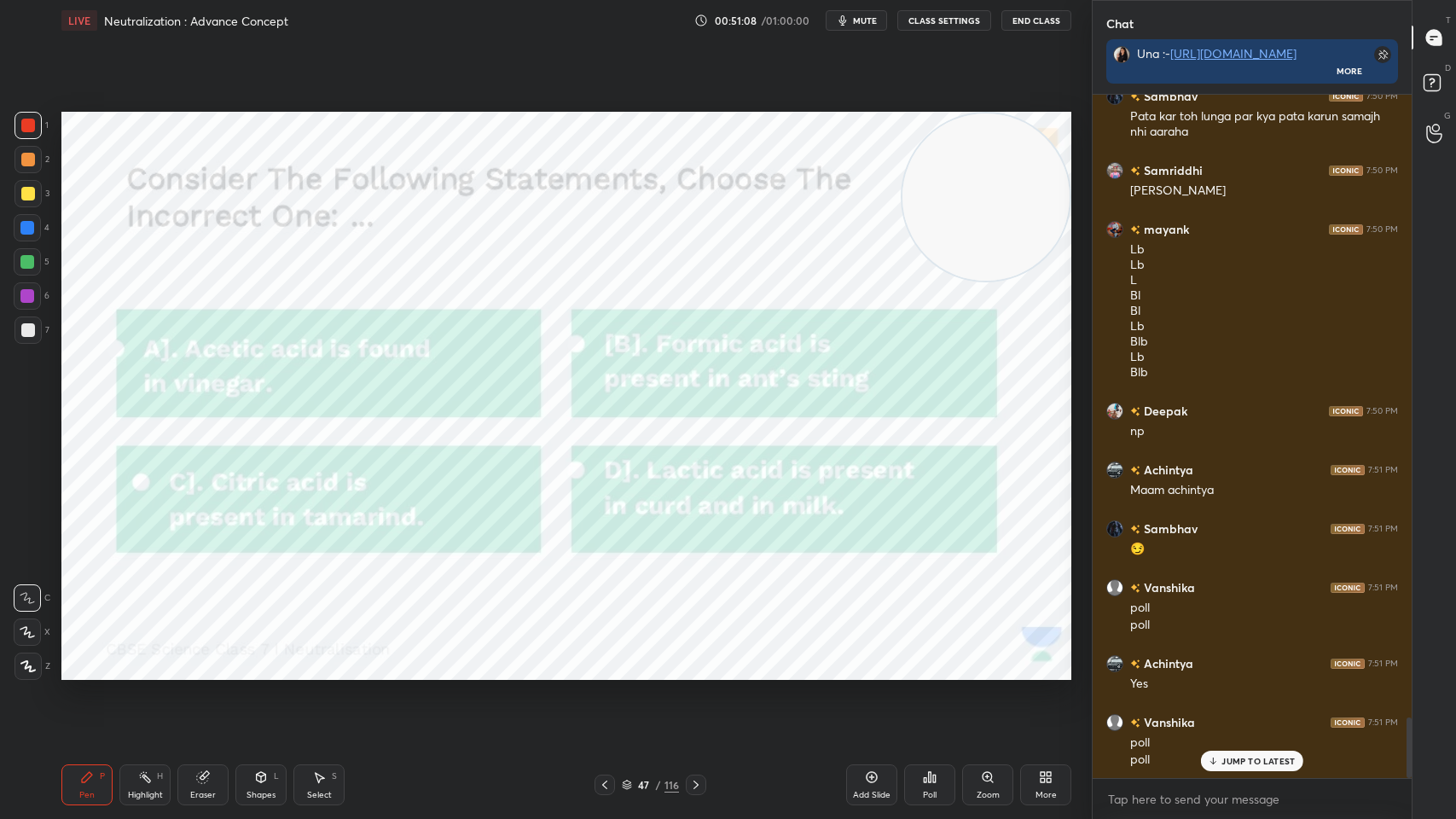
click at [946, 658] on div "Poll" at bounding box center [930, 785] width 52 height 40
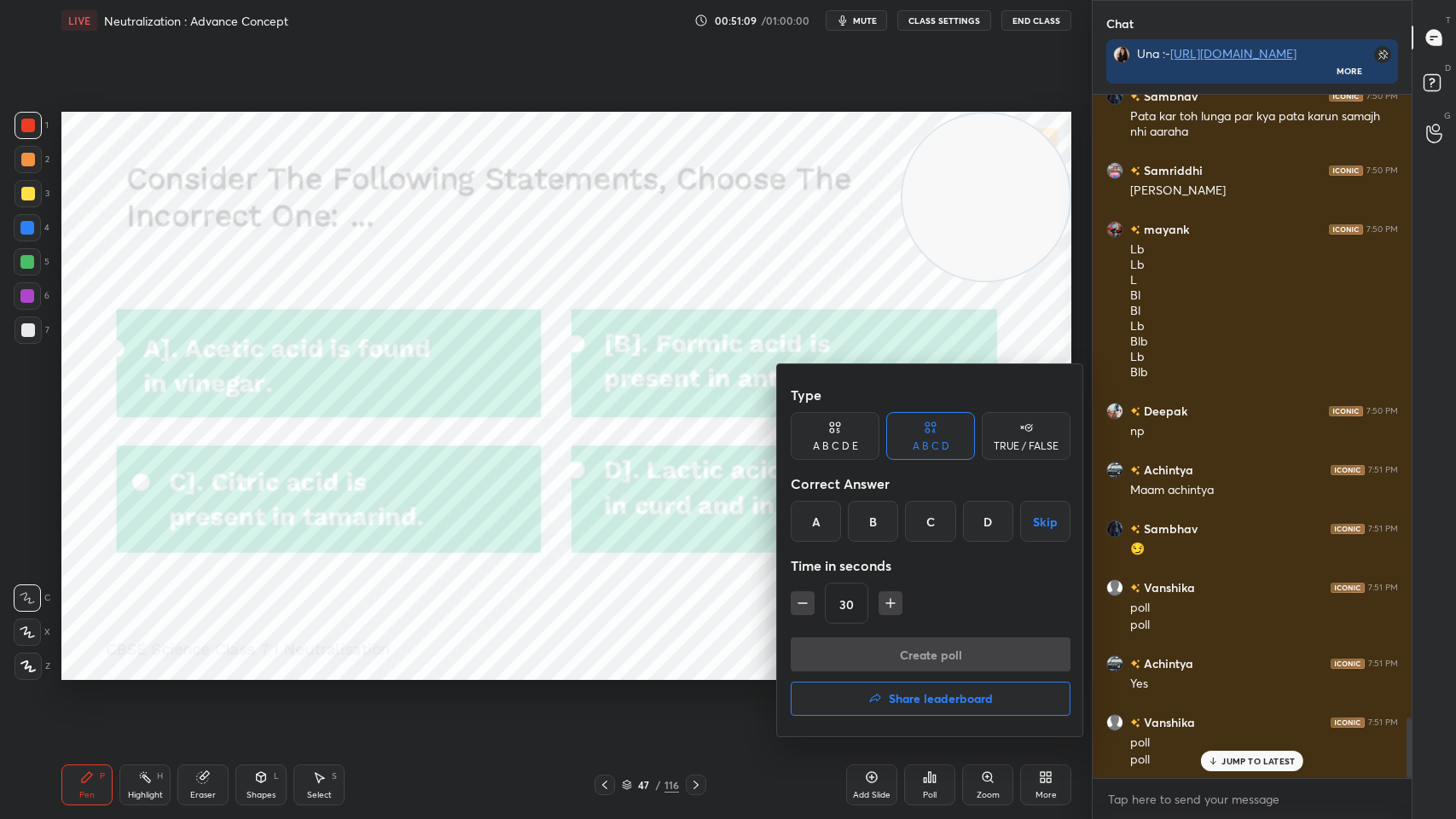
click at [988, 531] on div "D" at bounding box center [988, 521] width 51 height 40
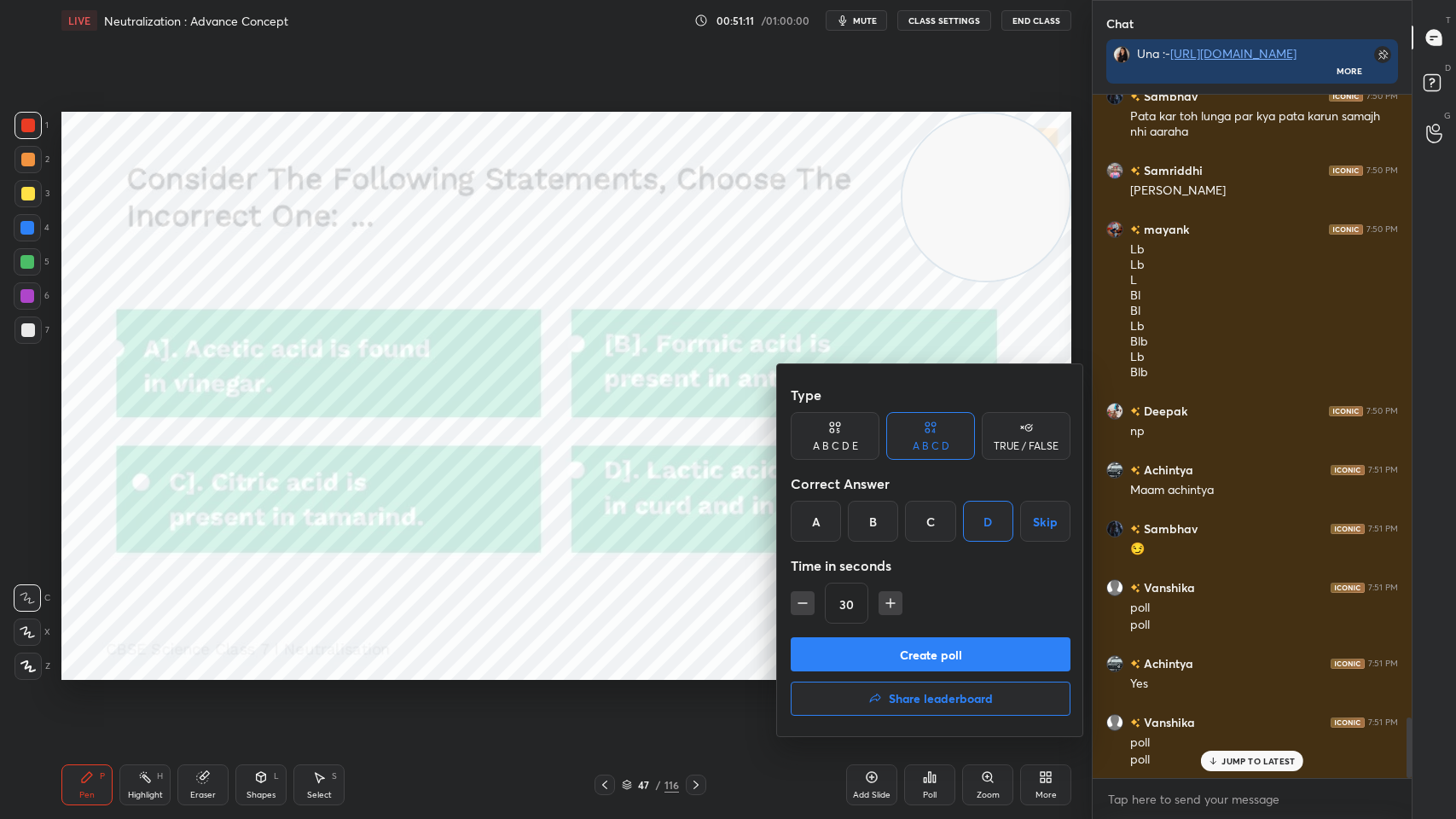
click at [908, 652] on button "Create poll" at bounding box center [930, 653] width 280 height 34
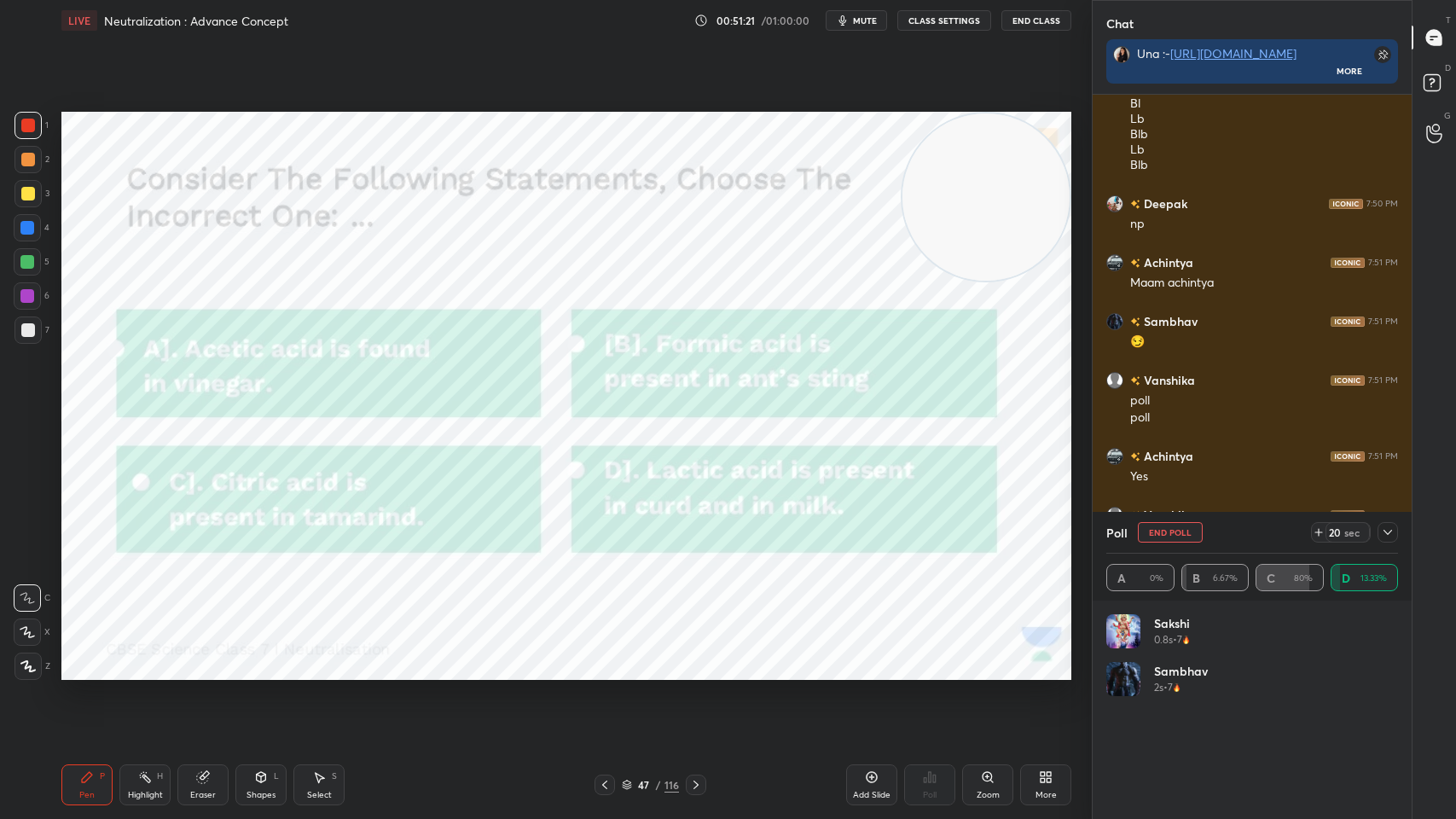
click at [1189, 532] on button "End Poll" at bounding box center [1171, 532] width 64 height 20
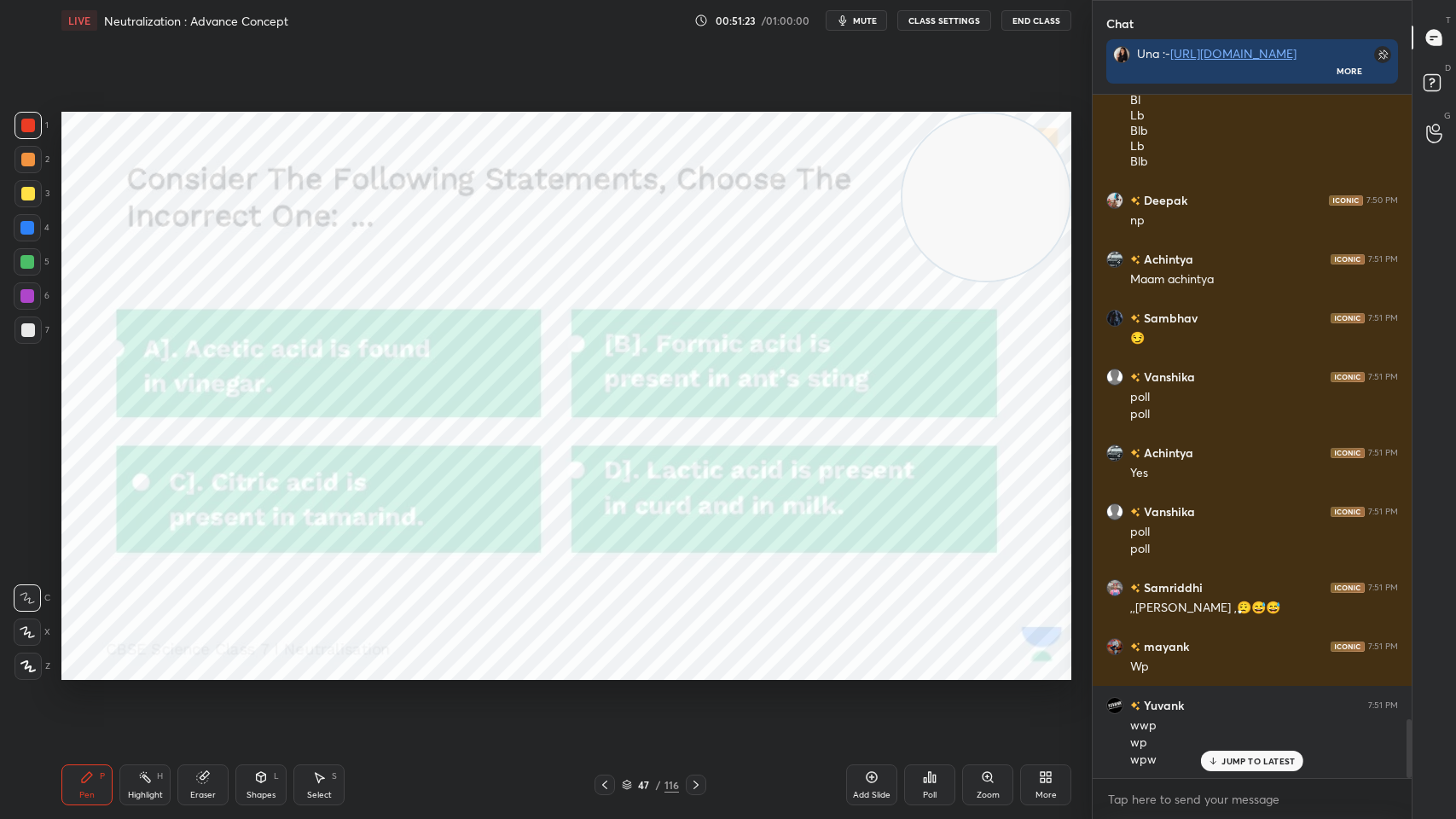
click at [940, 658] on div "Poll" at bounding box center [930, 785] width 52 height 40
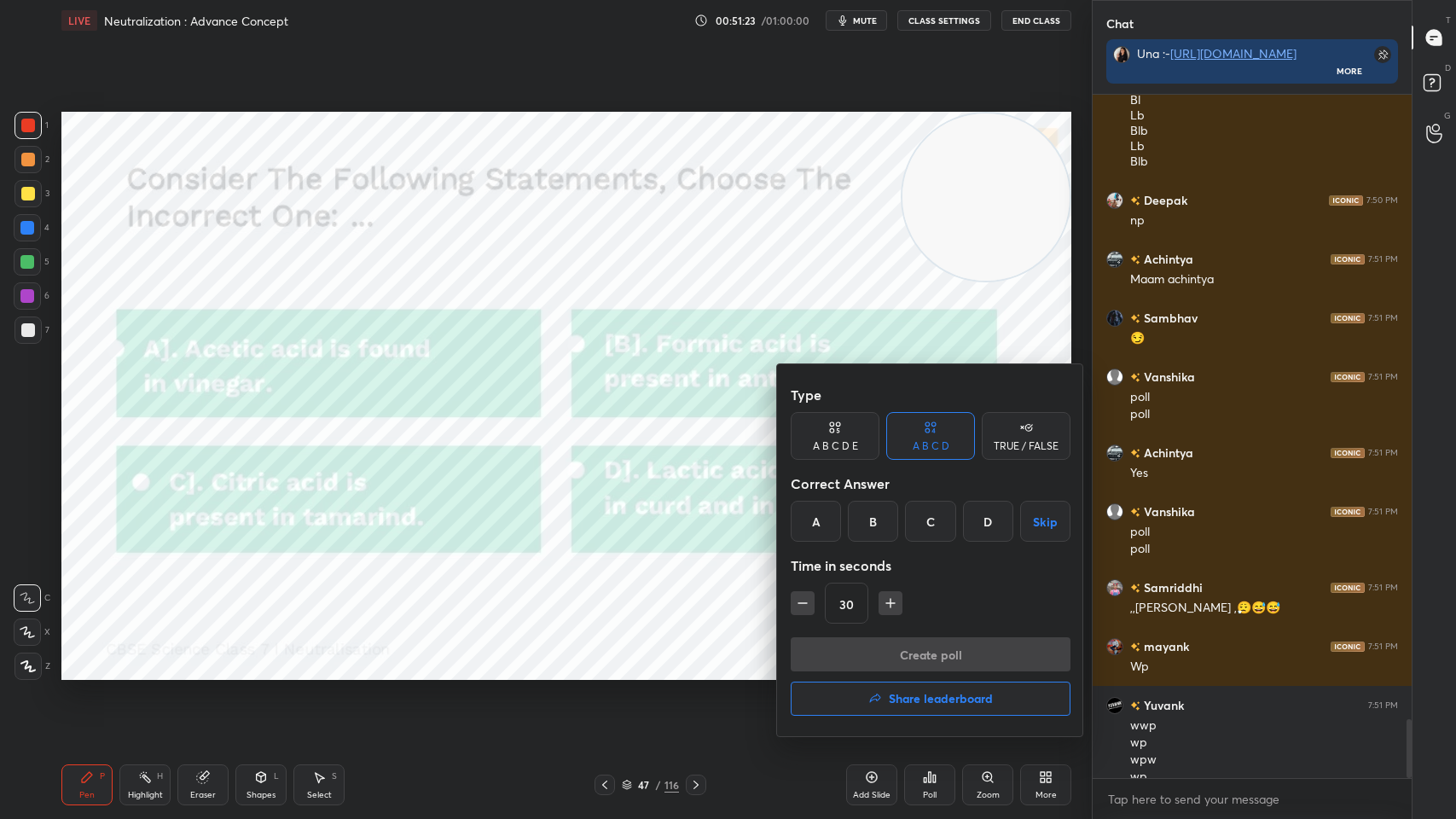
click at [942, 537] on div "C" at bounding box center [930, 521] width 51 height 40
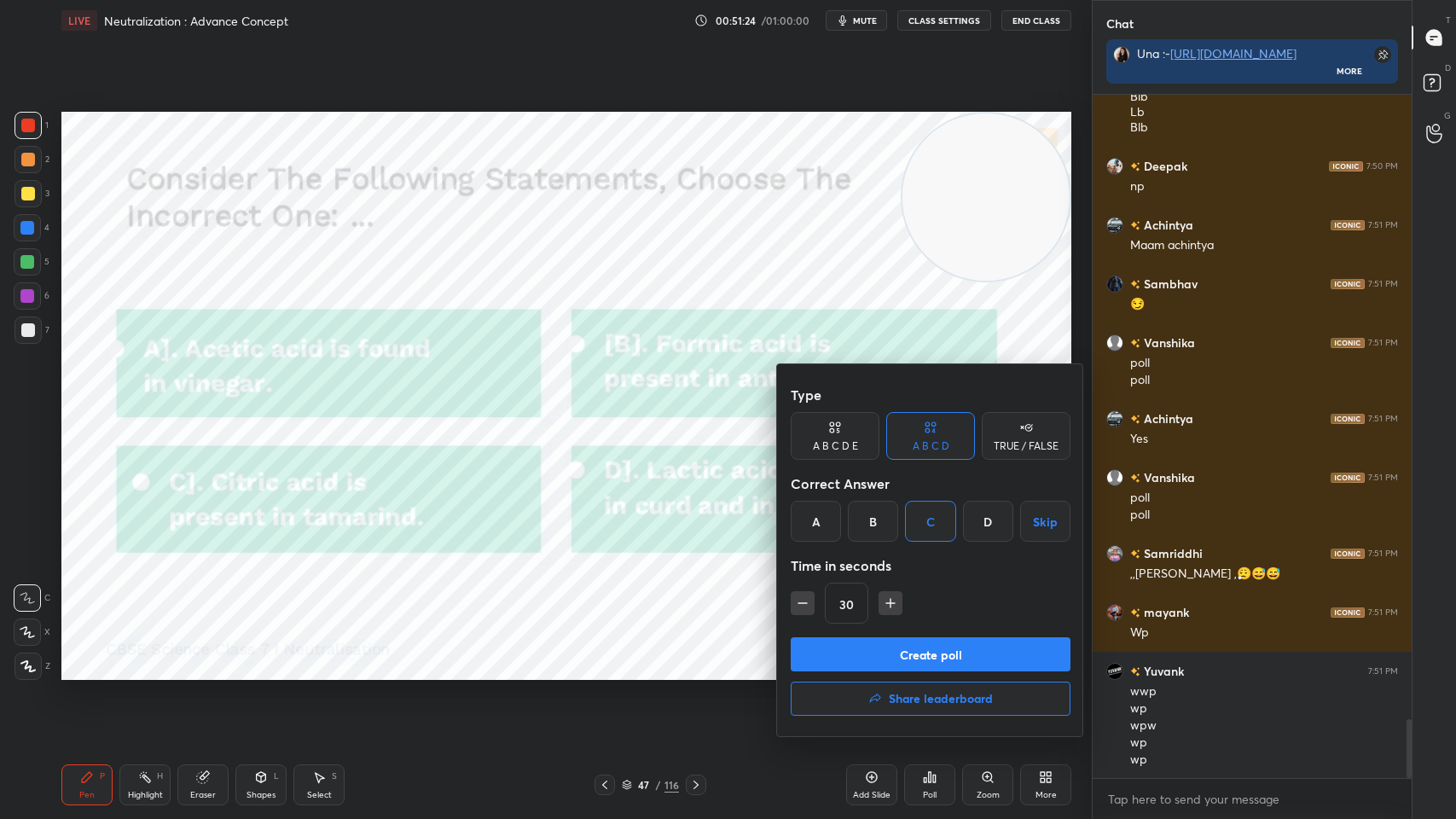
click at [907, 658] on button "Create poll" at bounding box center [930, 653] width 280 height 34
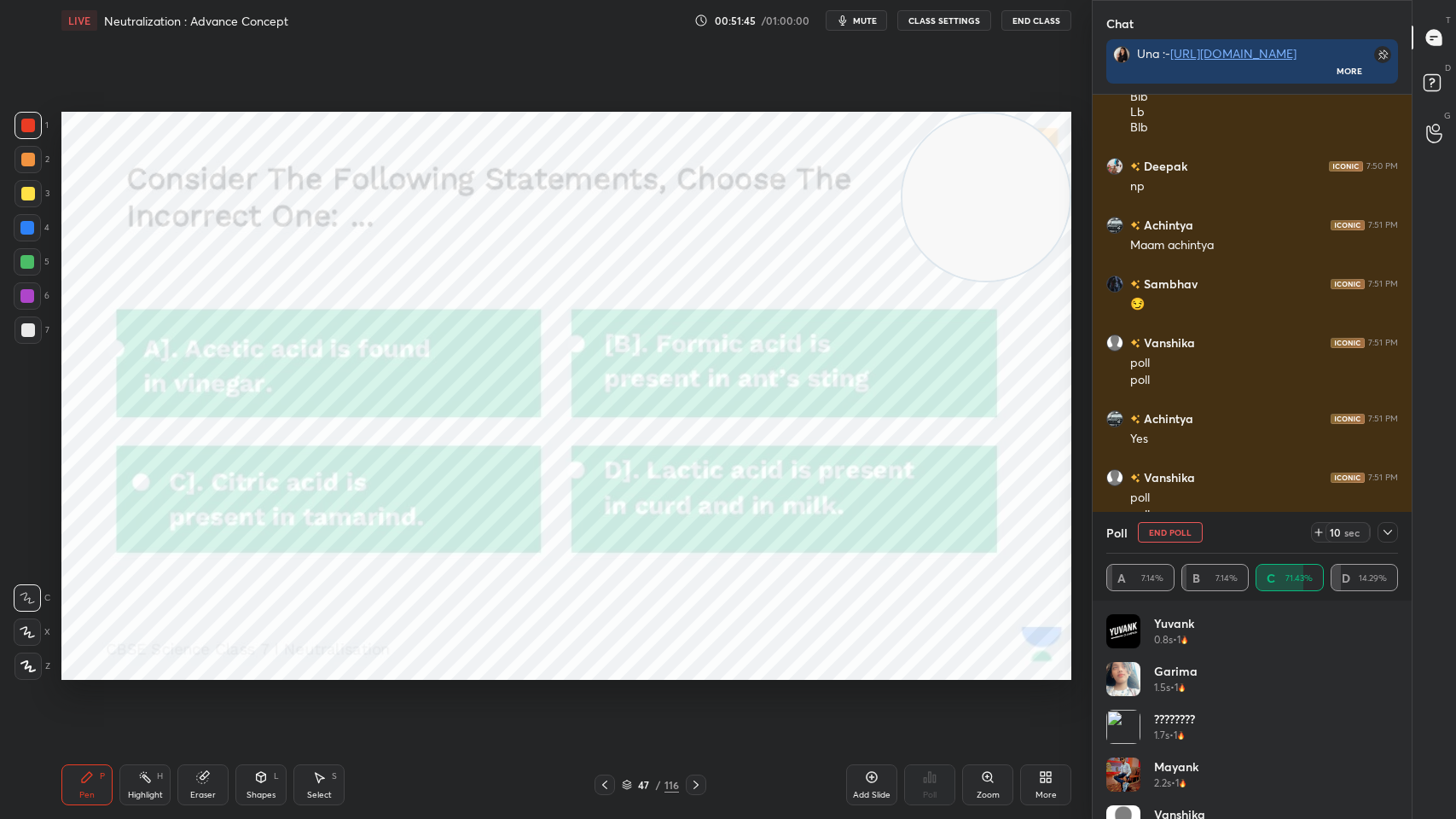
click at [1383, 536] on icon at bounding box center [1388, 532] width 14 height 14
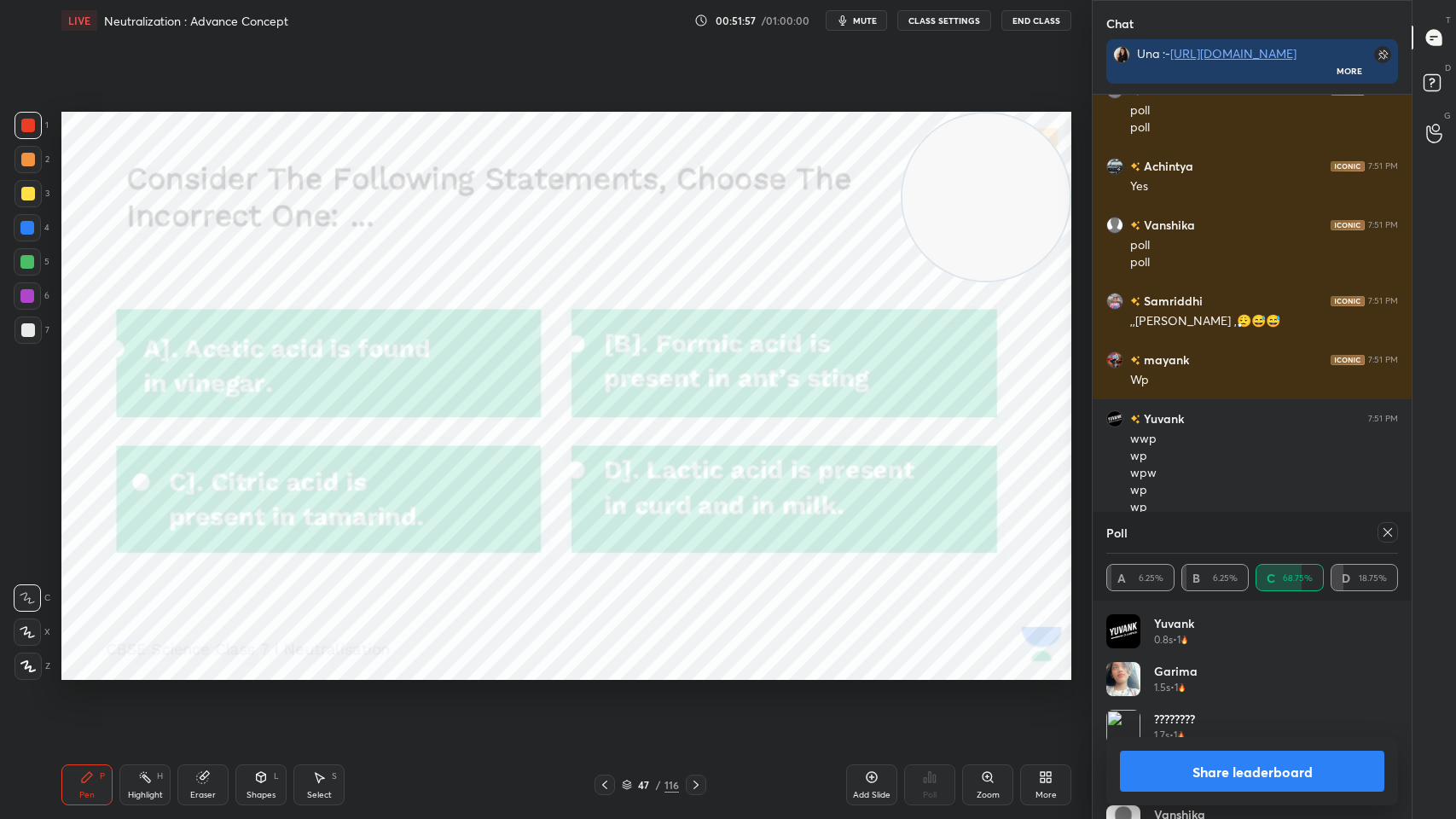
click at [1389, 536] on icon at bounding box center [1388, 532] width 14 height 14
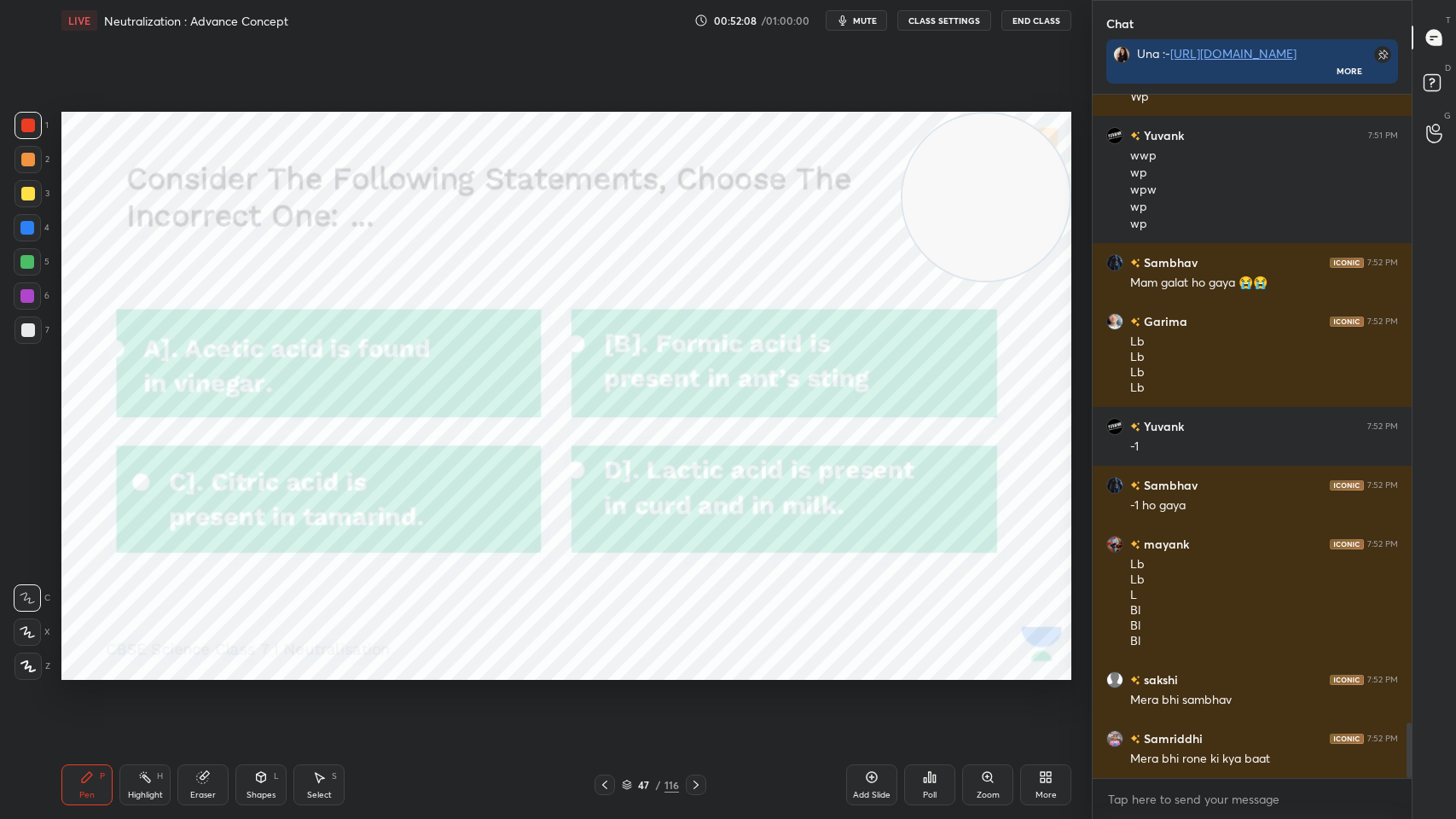
click at [700, 658] on icon at bounding box center [696, 784] width 14 height 14
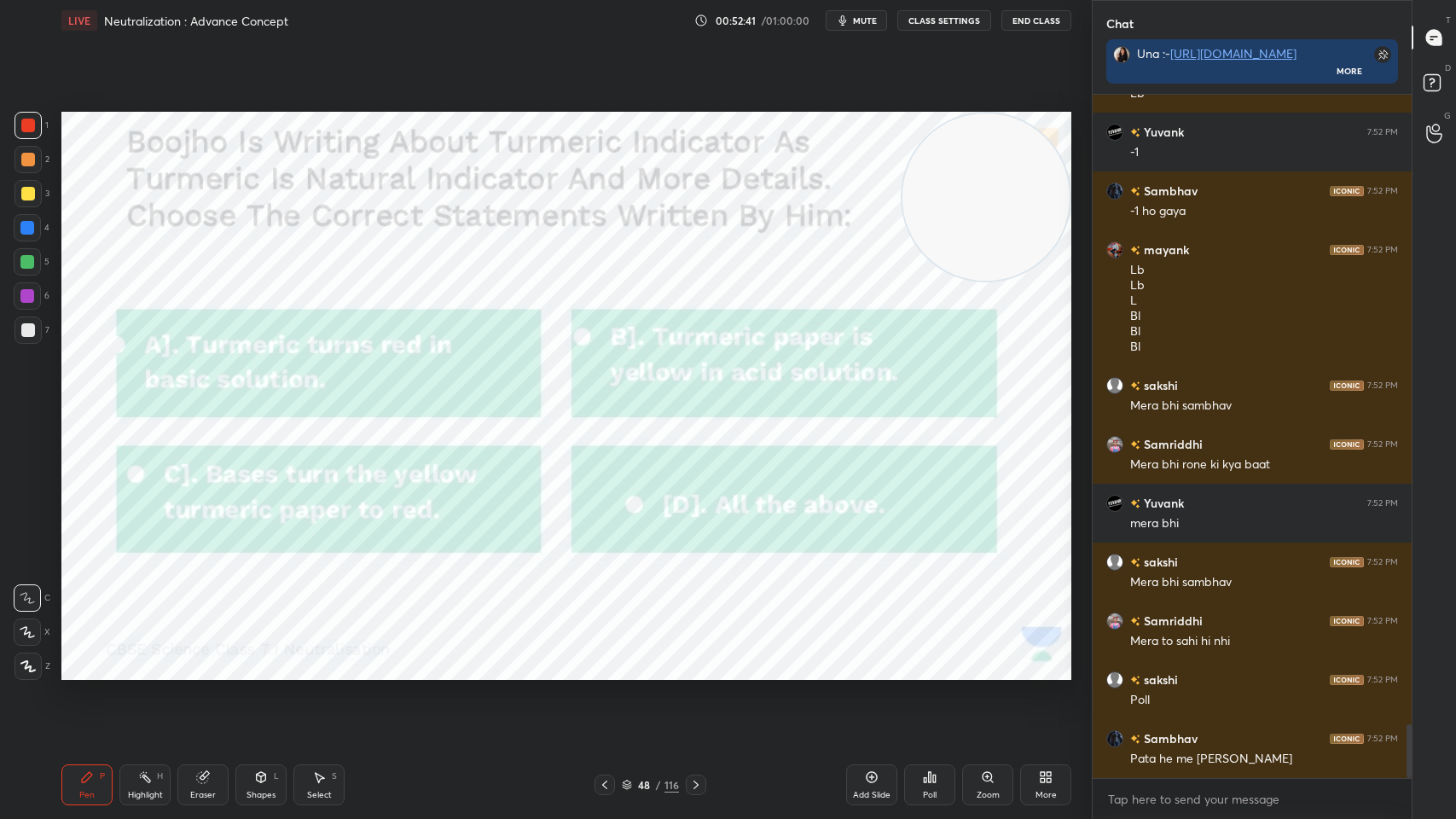
click at [928, 658] on icon at bounding box center [930, 777] width 14 height 14
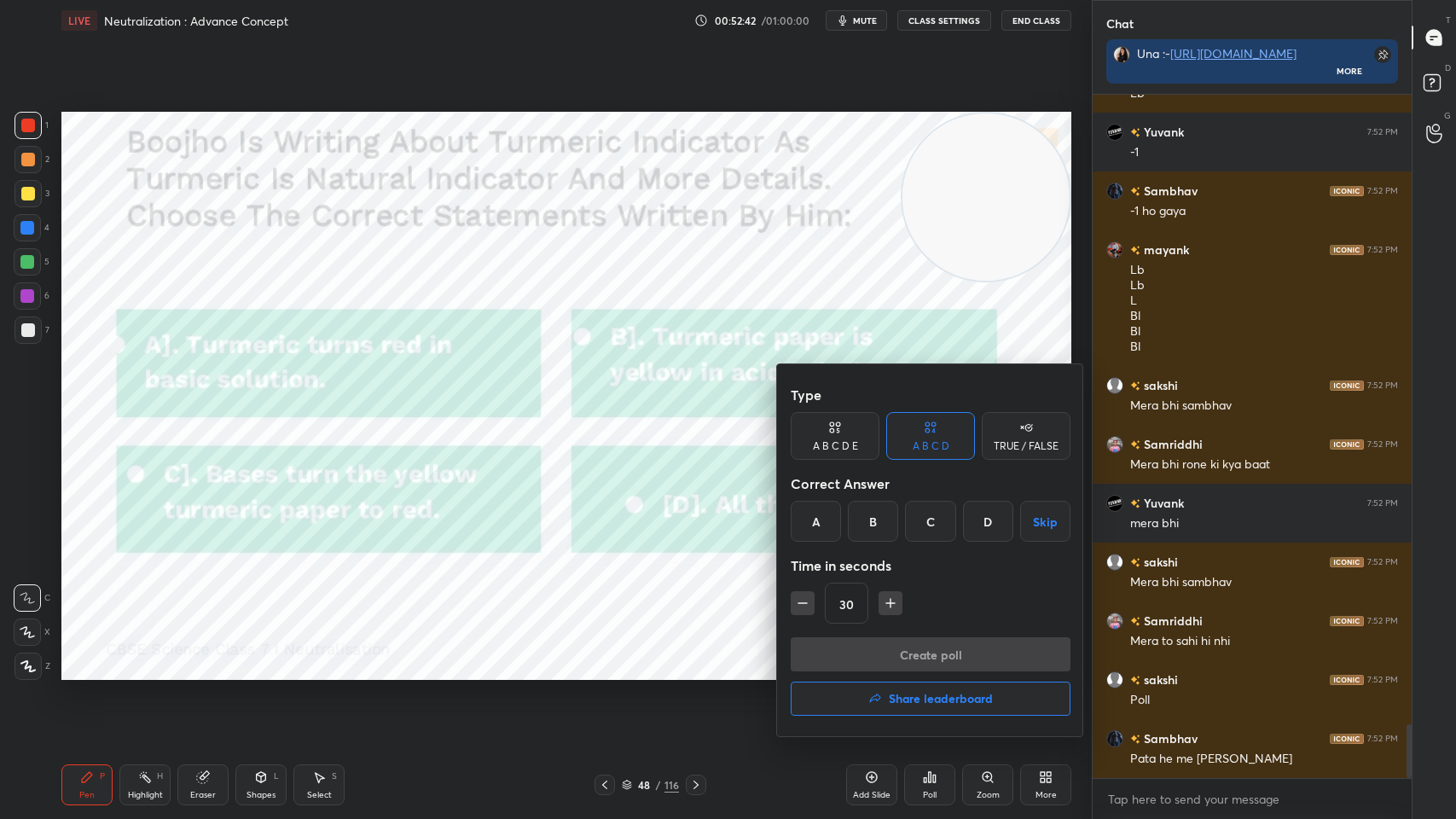
click at [969, 534] on div "D" at bounding box center [988, 521] width 51 height 40
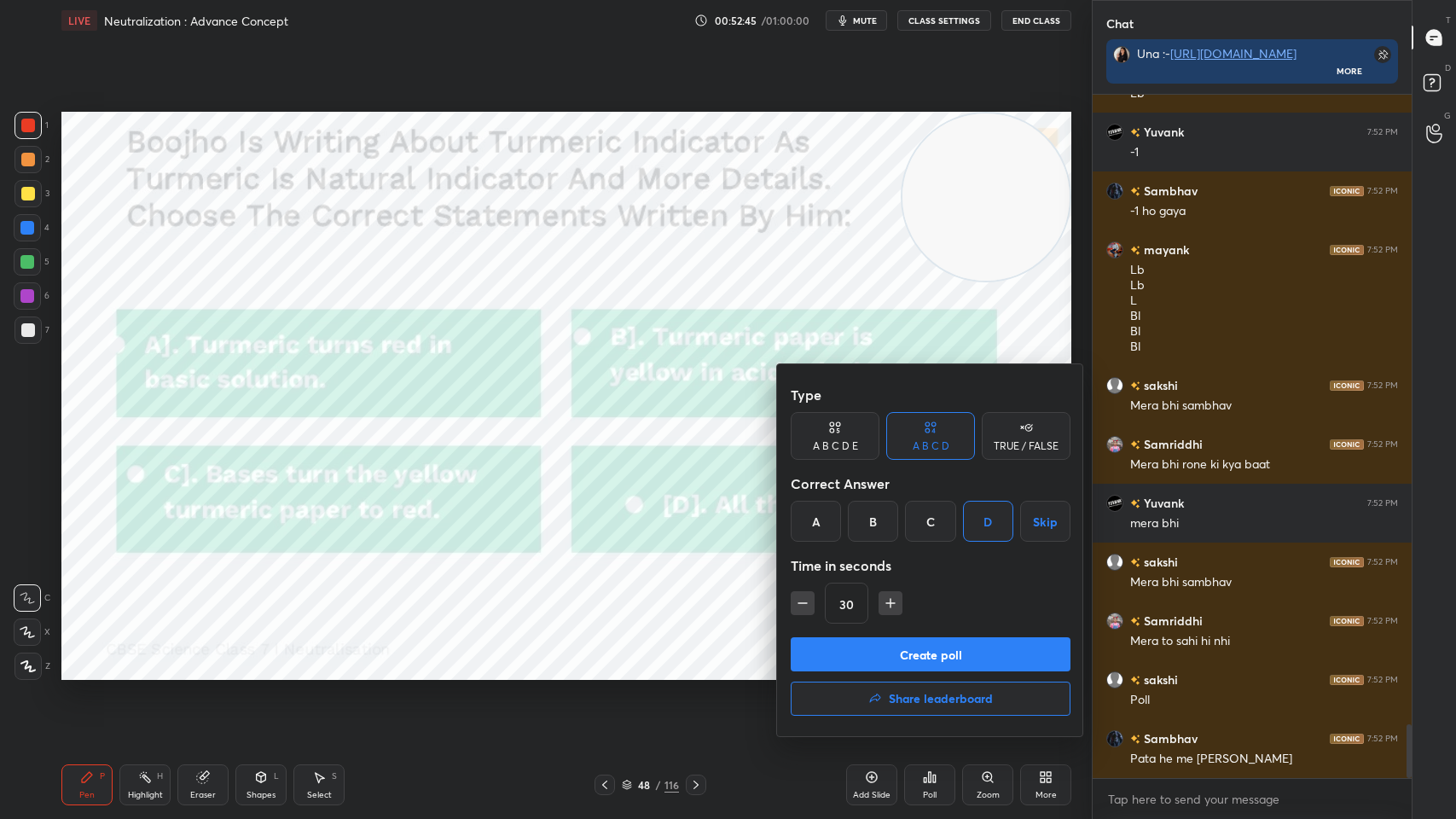
click at [911, 652] on button "Create poll" at bounding box center [930, 653] width 280 height 34
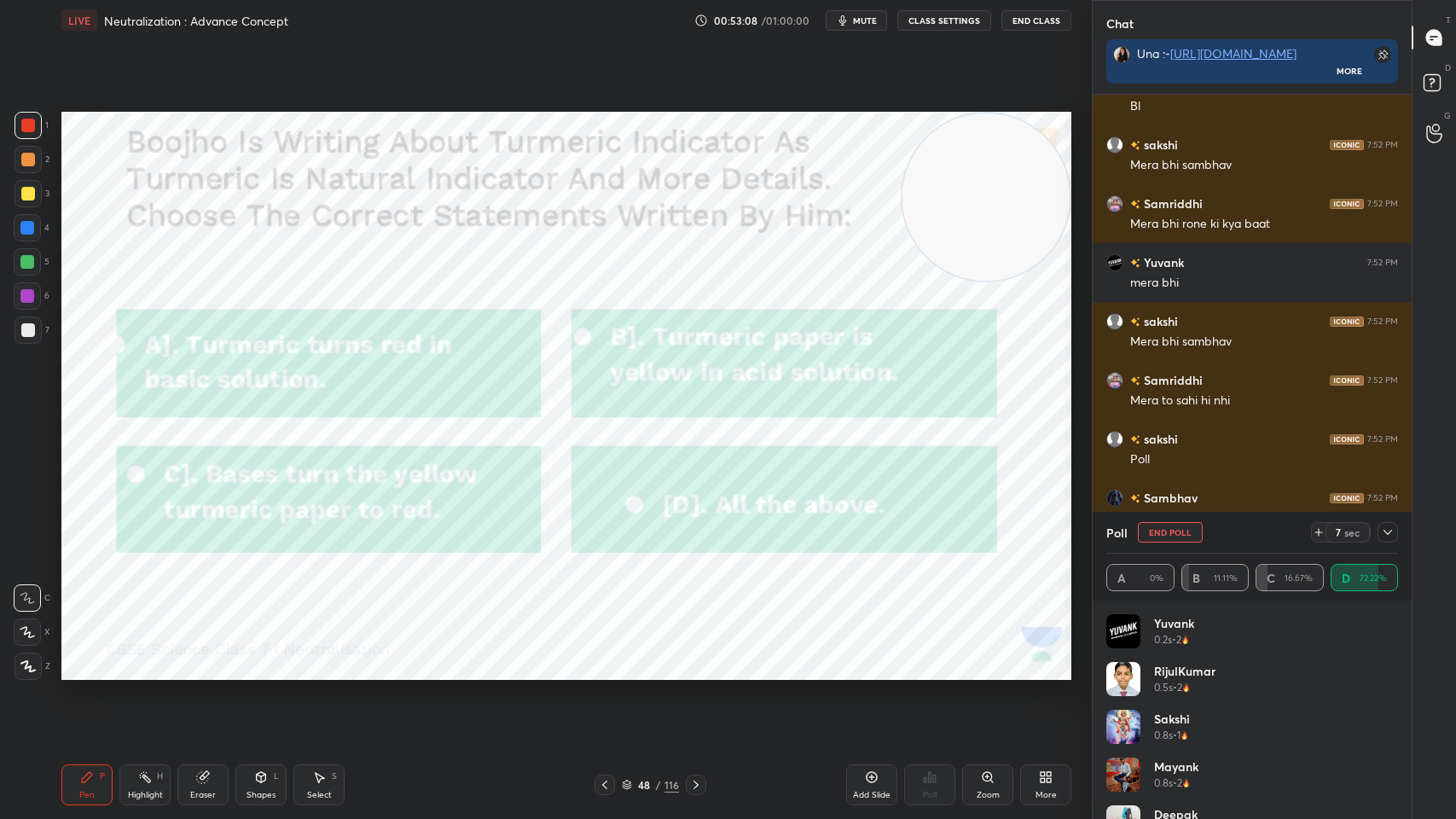
scroll to position [8356, 0]
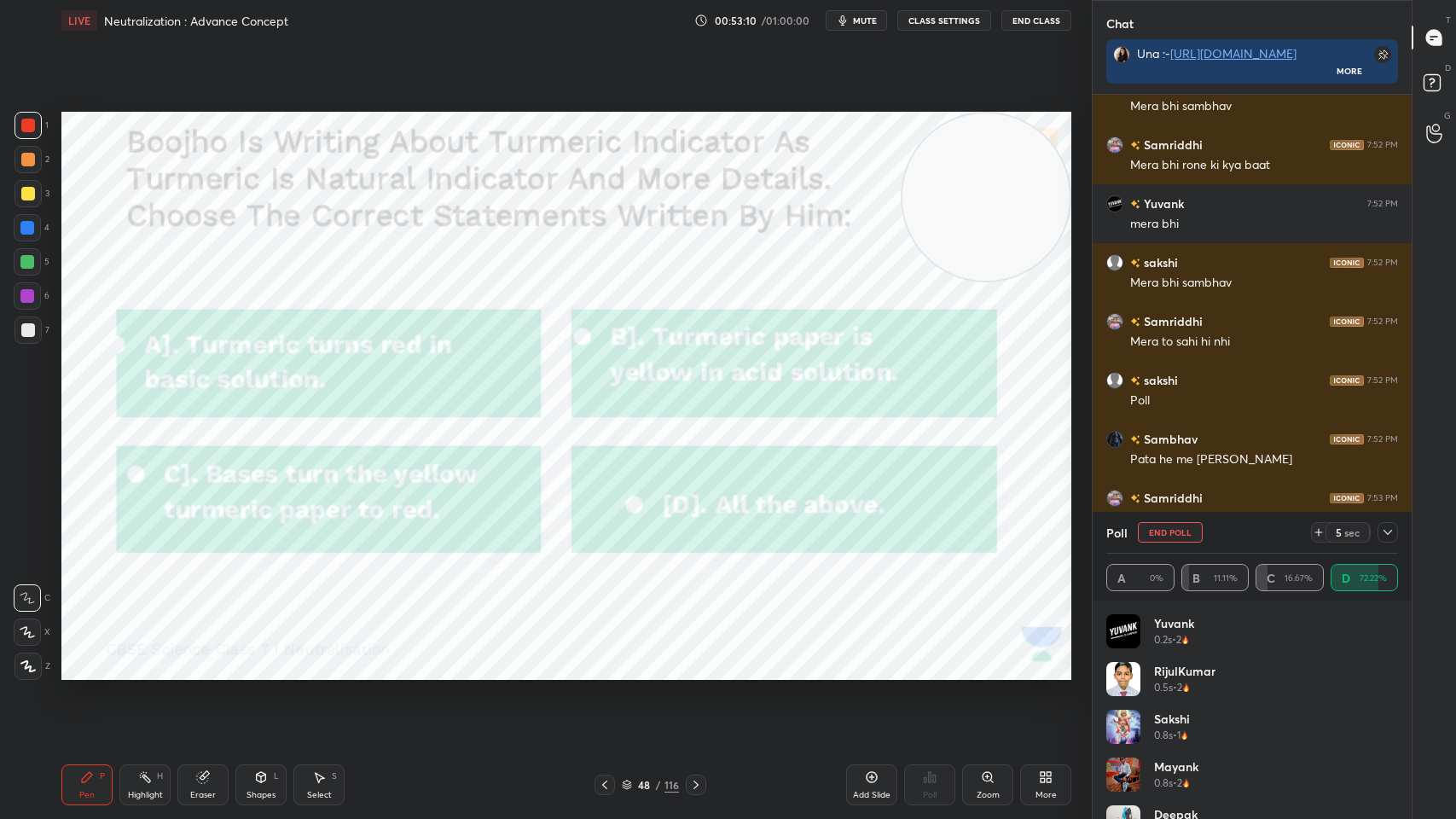
click at [1395, 530] on div at bounding box center [1388, 532] width 20 height 20
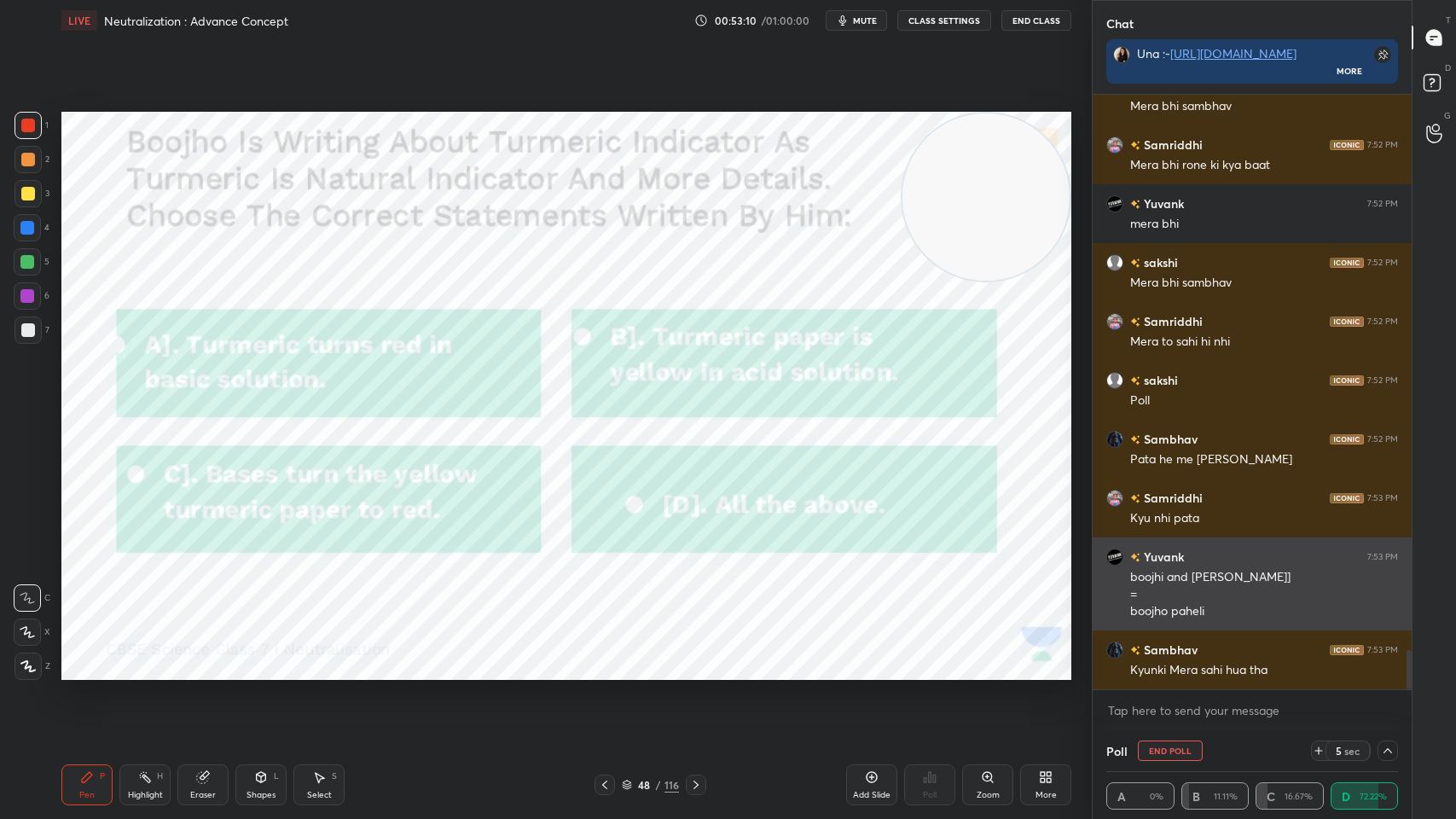
scroll to position [0, 6]
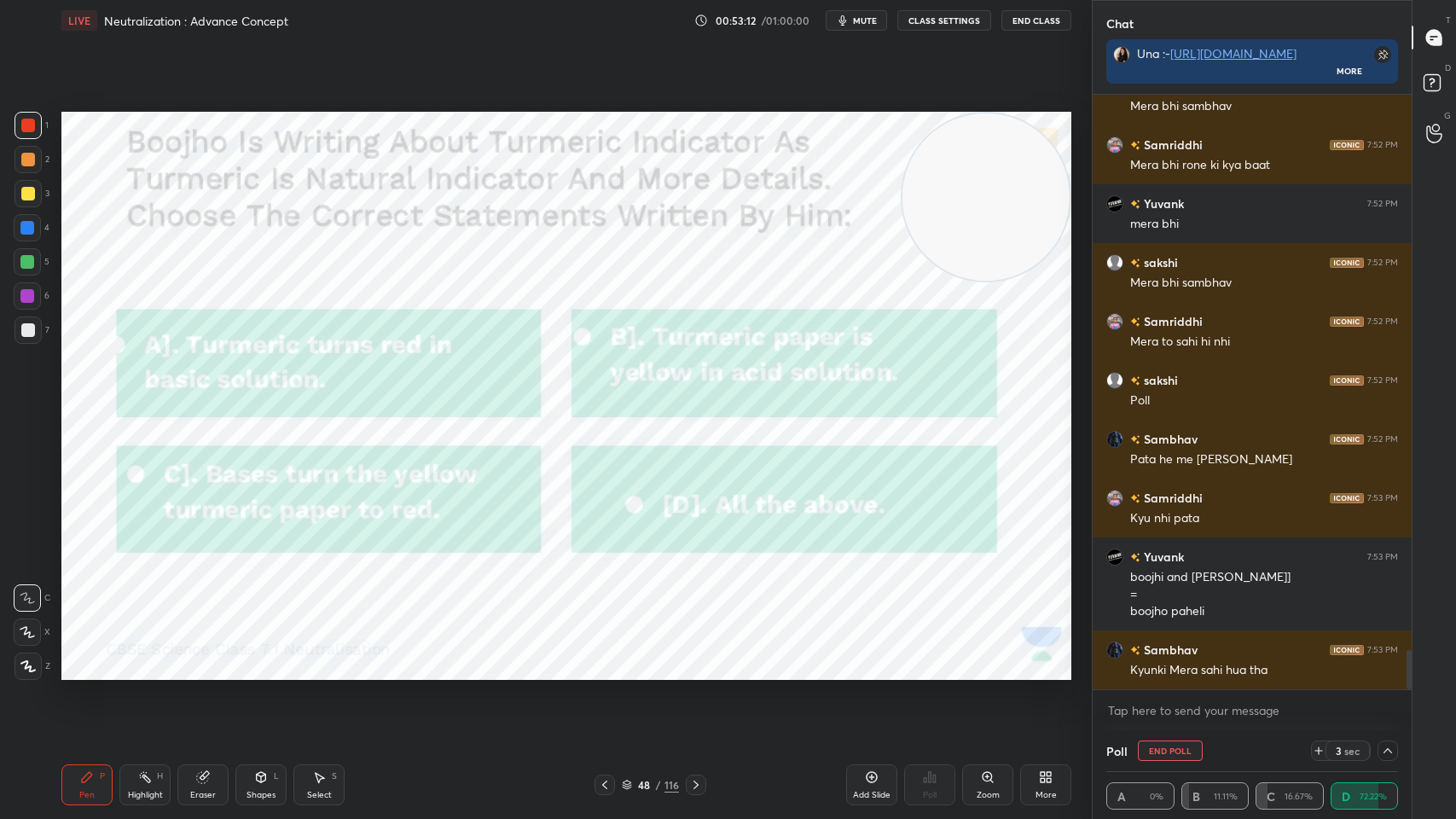
click at [693, 658] on div "Pen P Highlight H Eraser Shapes L Select S 48 / 116 Add Slide Poll Zoom More" at bounding box center [566, 785] width 1010 height 68
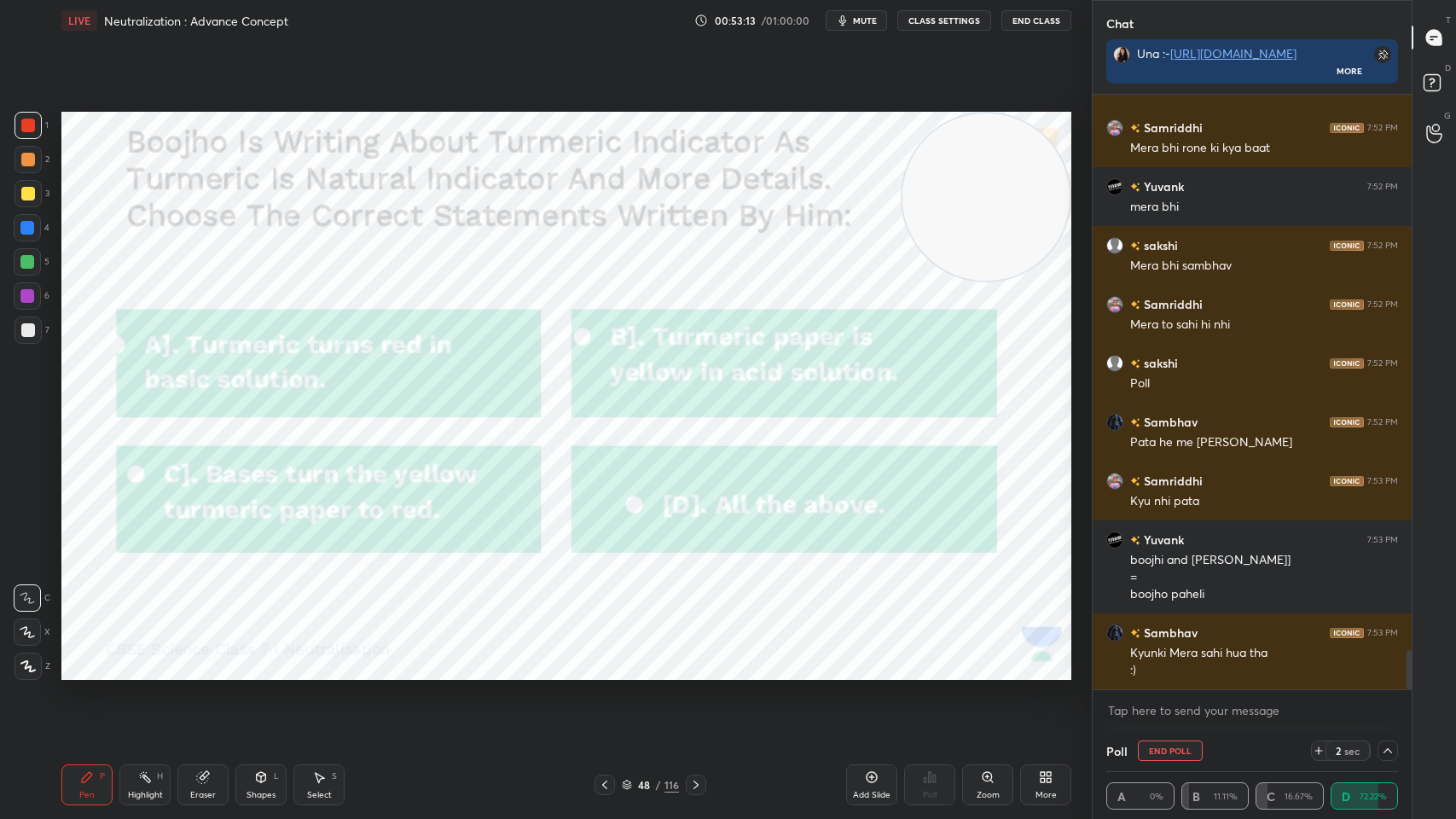
click at [700, 658] on div at bounding box center [696, 785] width 20 height 20
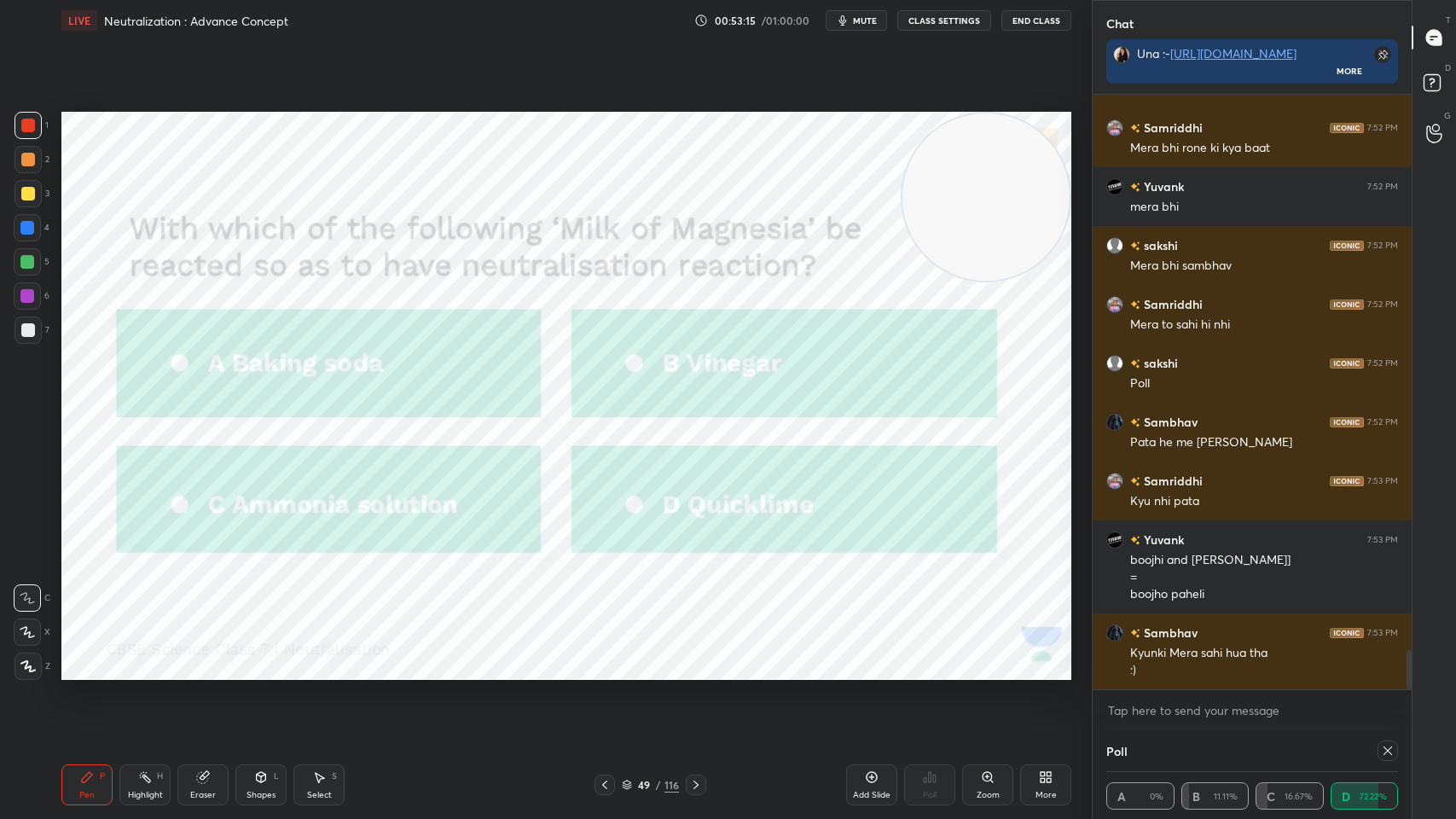
scroll to position [100, 286]
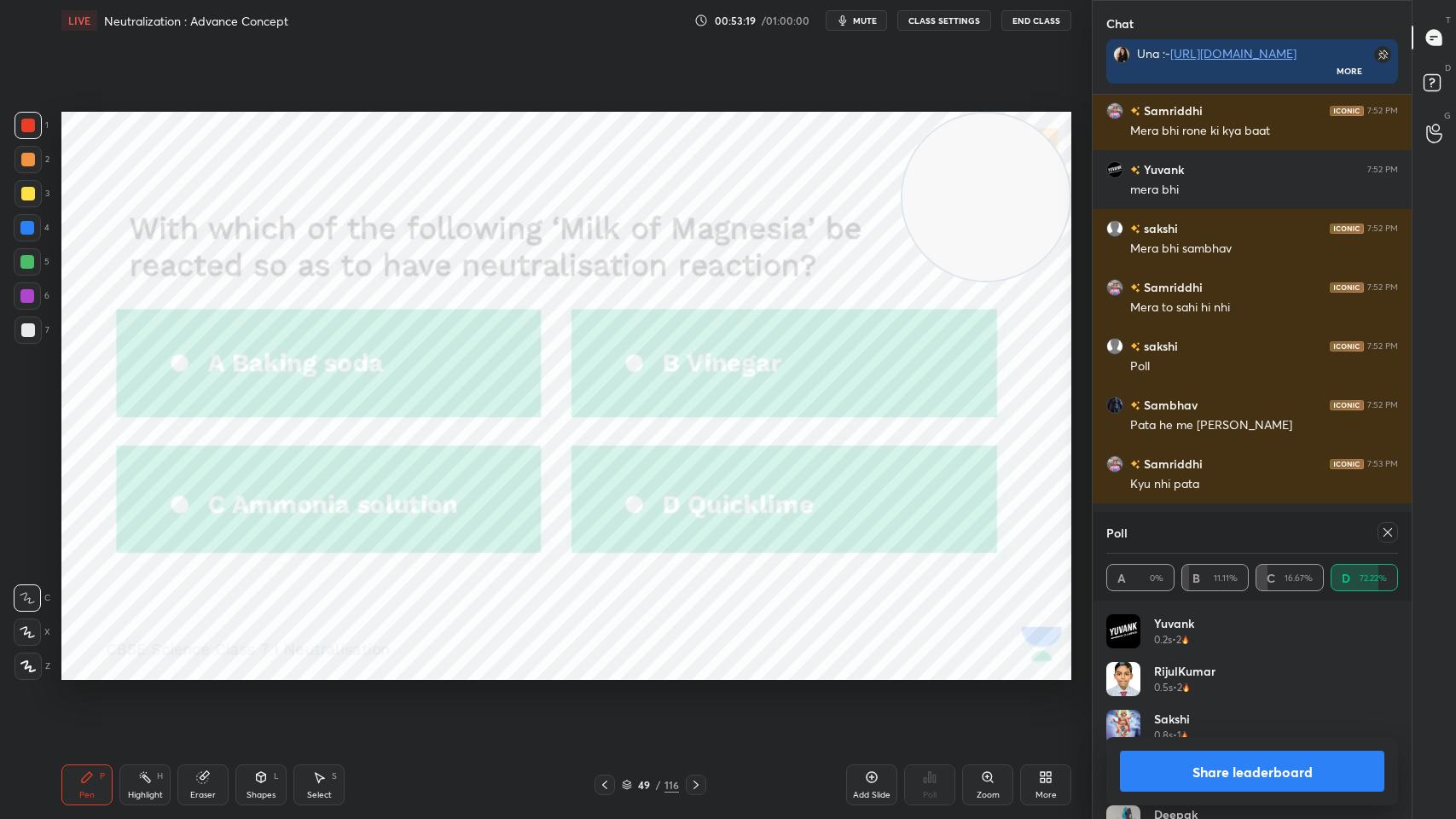
click at [1385, 535] on icon at bounding box center [1388, 532] width 14 height 14
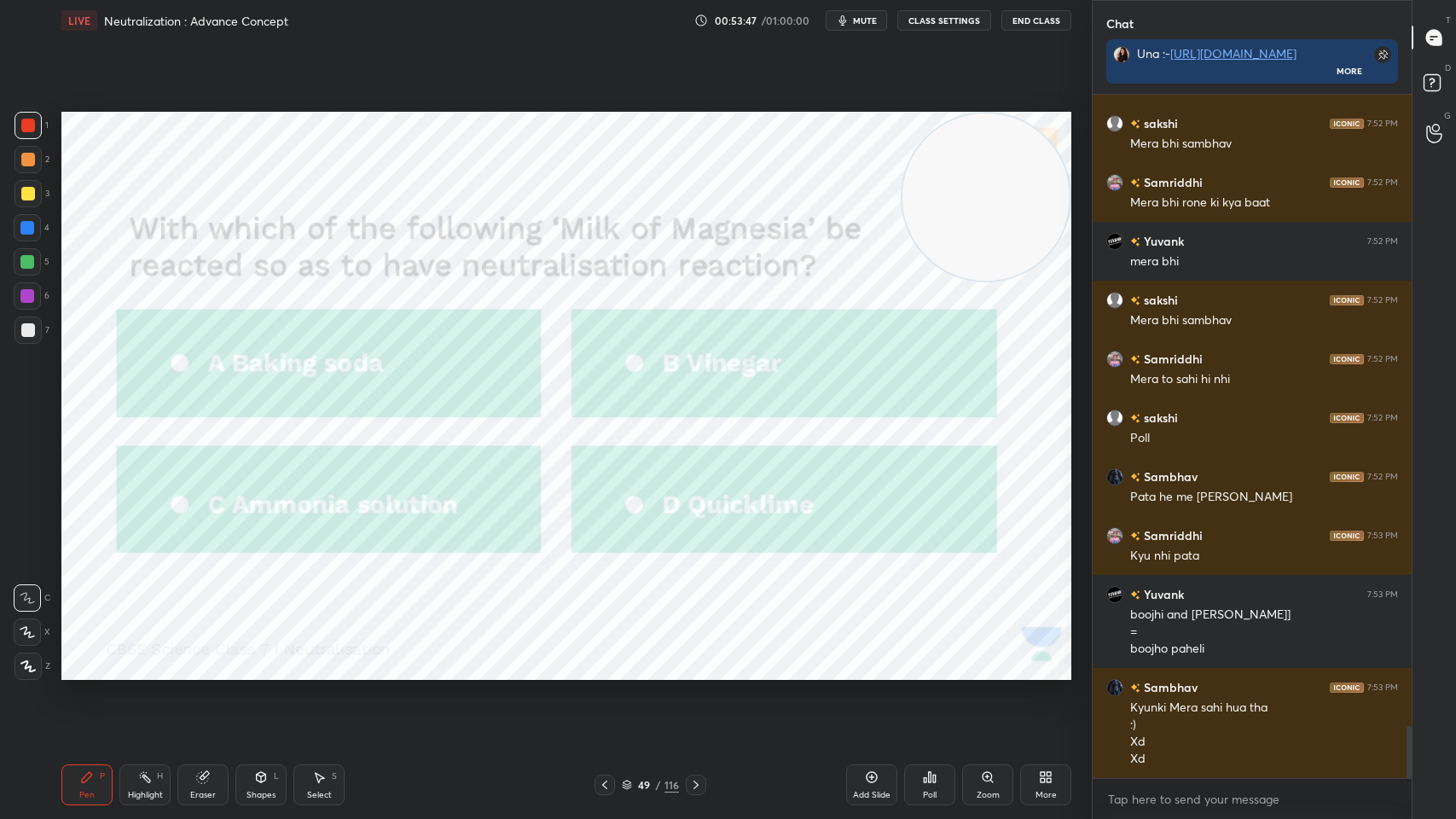
click at [934, 658] on icon at bounding box center [934, 779] width 3 height 7
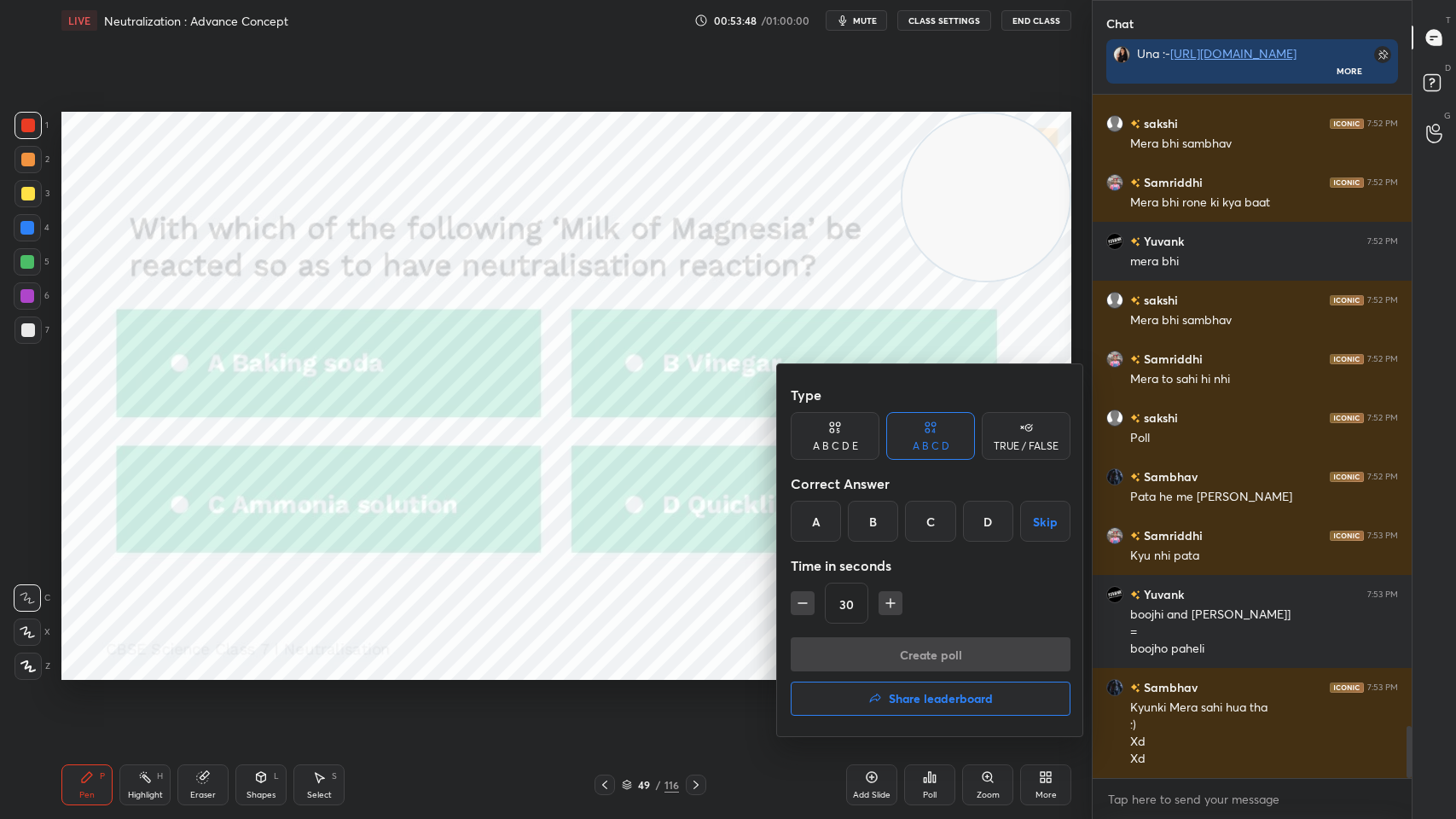
click at [805, 524] on div "A" at bounding box center [815, 521] width 51 height 40
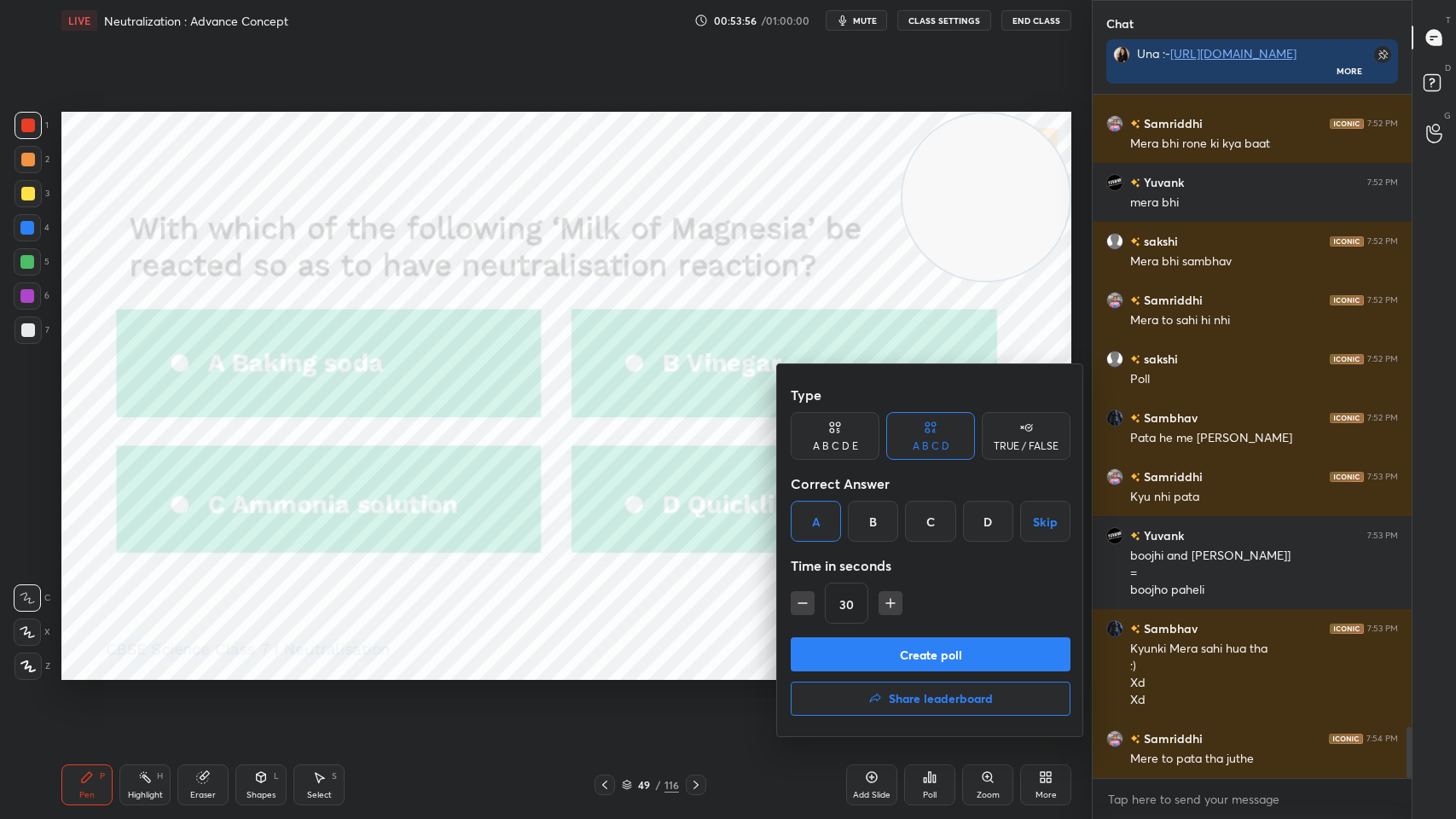
click at [893, 658] on button "Create poll" at bounding box center [930, 653] width 280 height 34
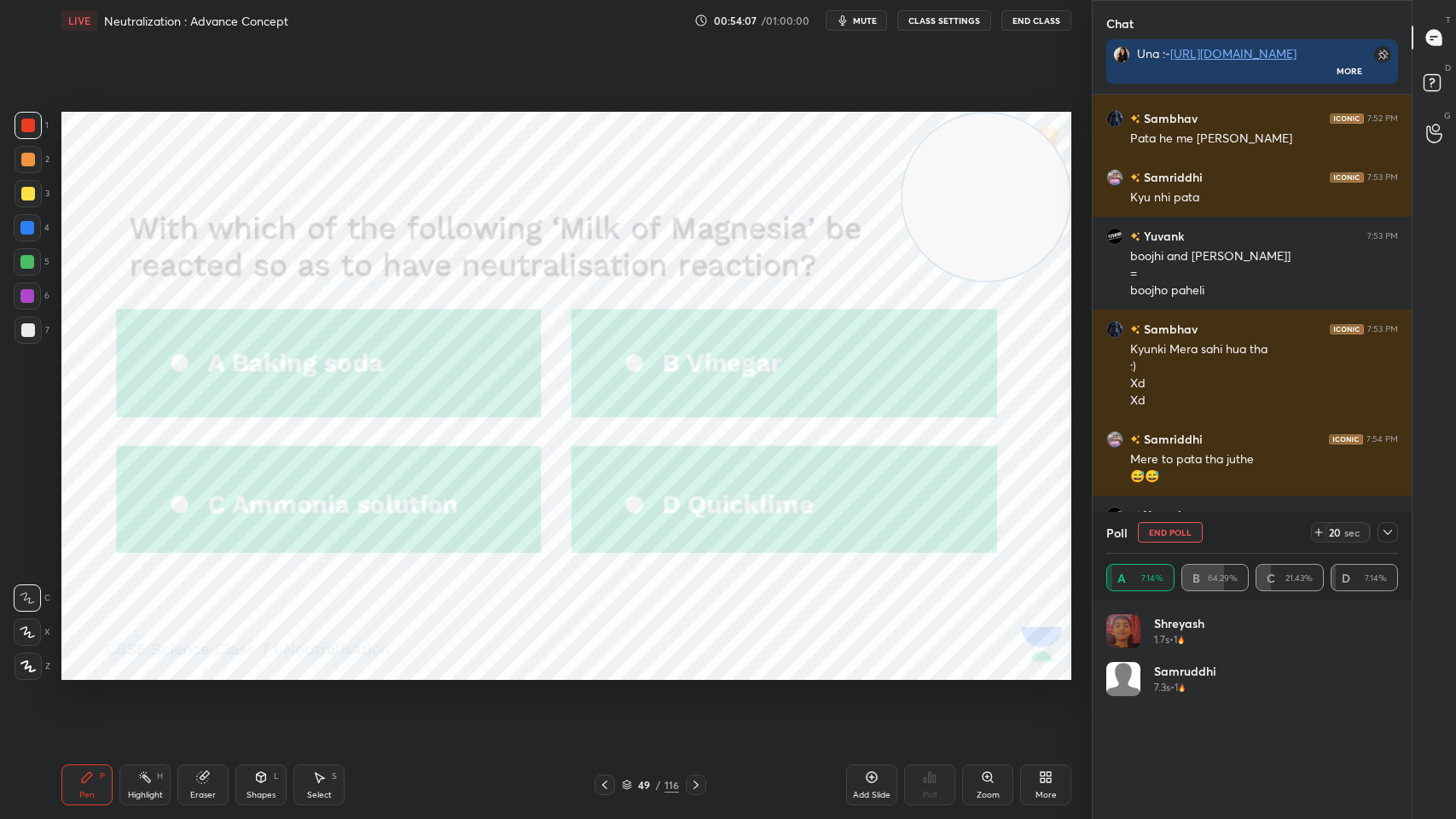
click at [1390, 531] on icon at bounding box center [1388, 532] width 14 height 14
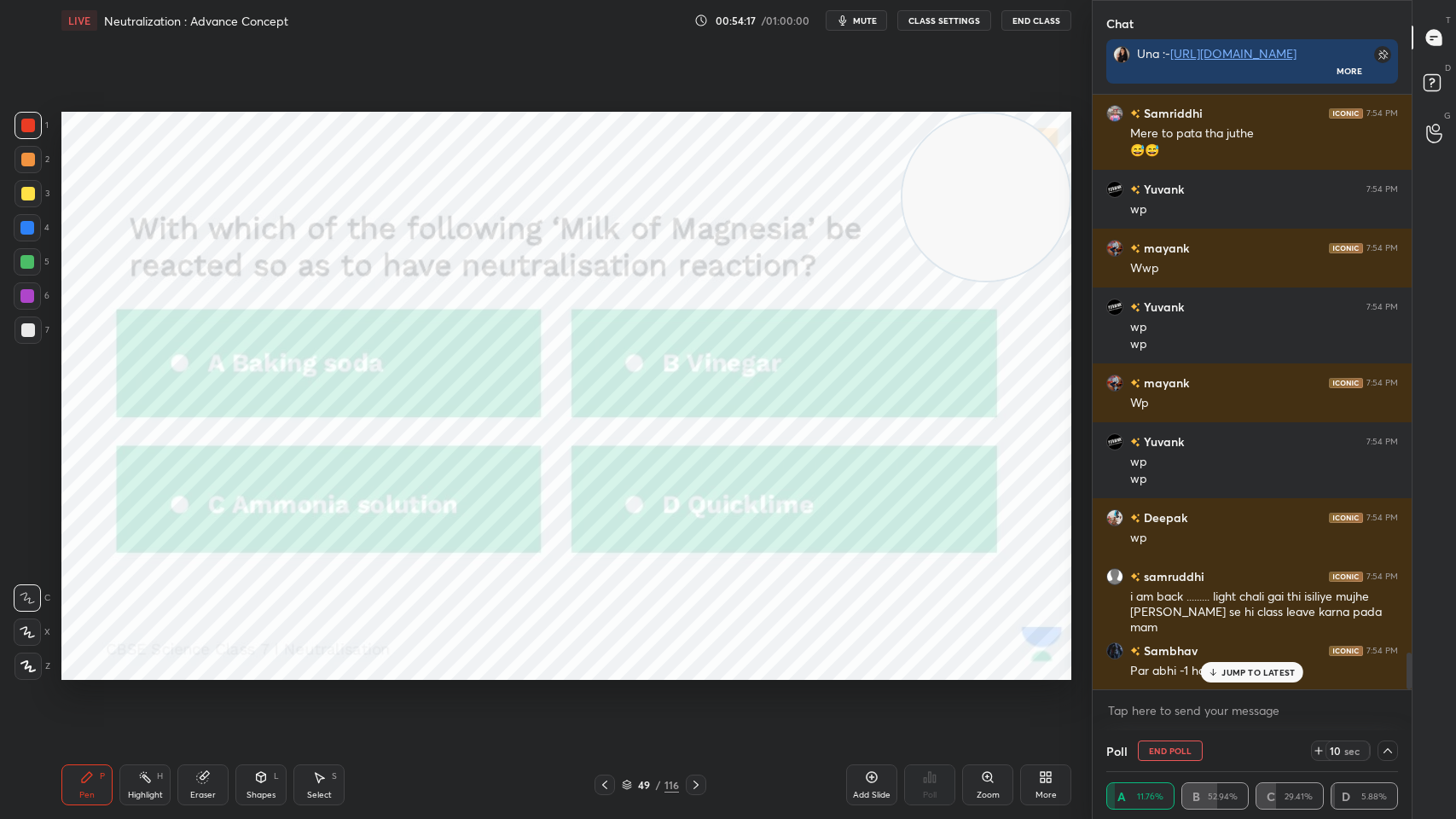
click at [250, 658] on div "Shapes" at bounding box center [261, 794] width 29 height 8
click at [202, 658] on div "Eraser" at bounding box center [203, 785] width 52 height 40
click at [31, 658] on div "1 2 3 4 5 6 7 C X Z C X Z E E Erase all H H LIVE Neutralization : Advance Conce…" at bounding box center [539, 410] width 1079 height 819
click at [17, 658] on span "Erase all" at bounding box center [28, 665] width 26 height 12
click at [1176, 658] on button "End Poll" at bounding box center [1171, 751] width 64 height 20
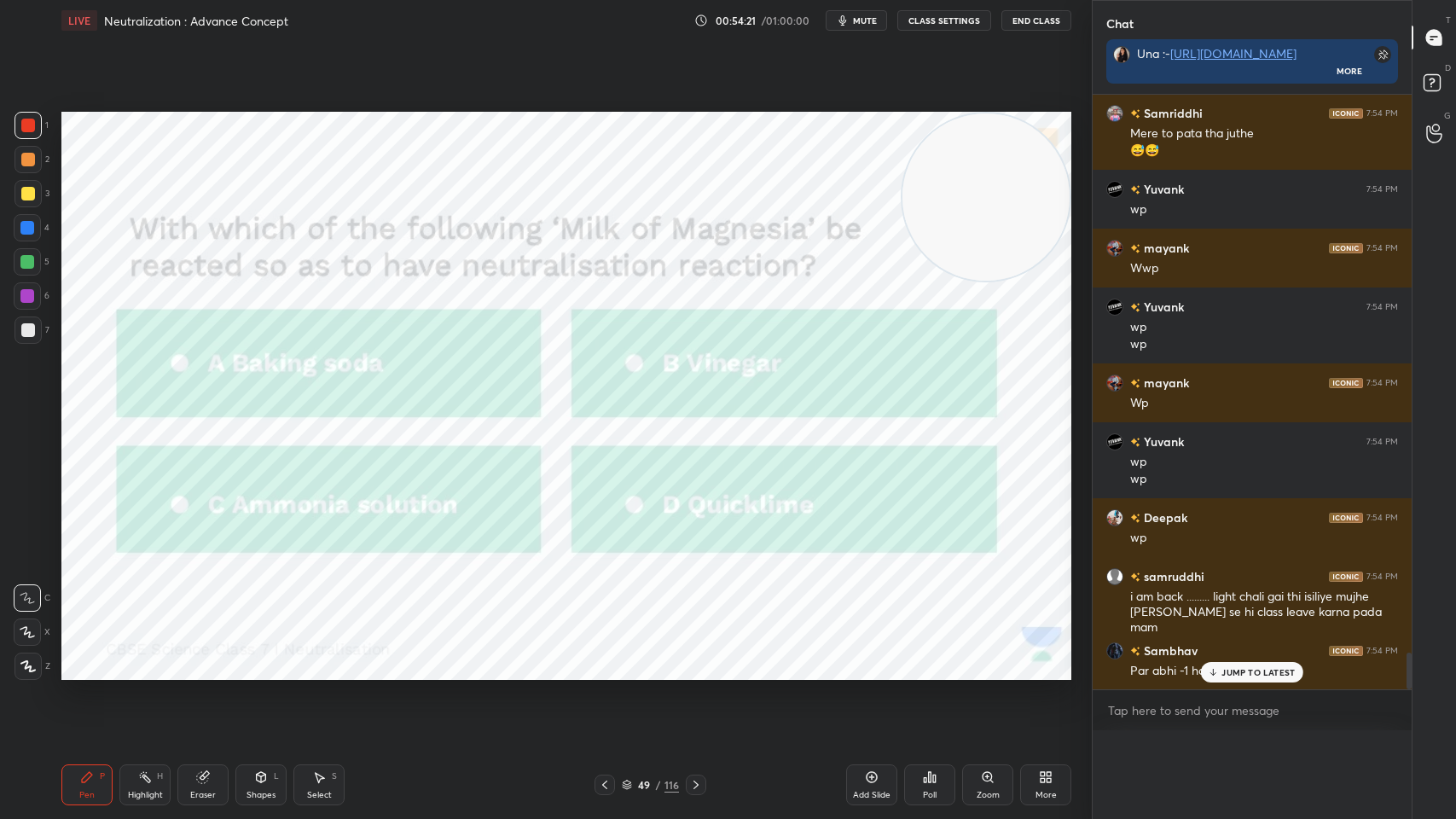
scroll to position [652, 314]
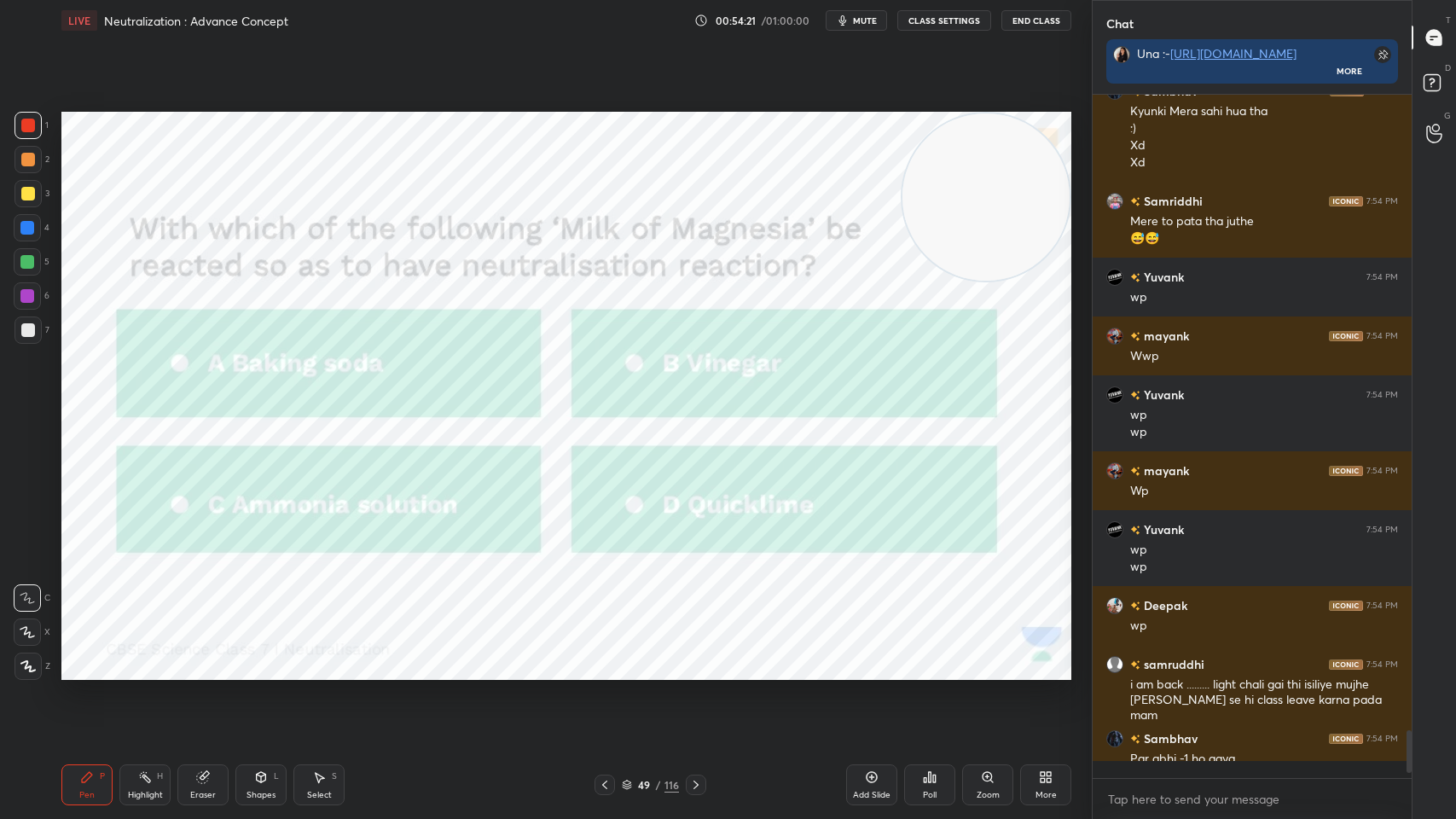
click at [929, 658] on icon at bounding box center [930, 777] width 3 height 10
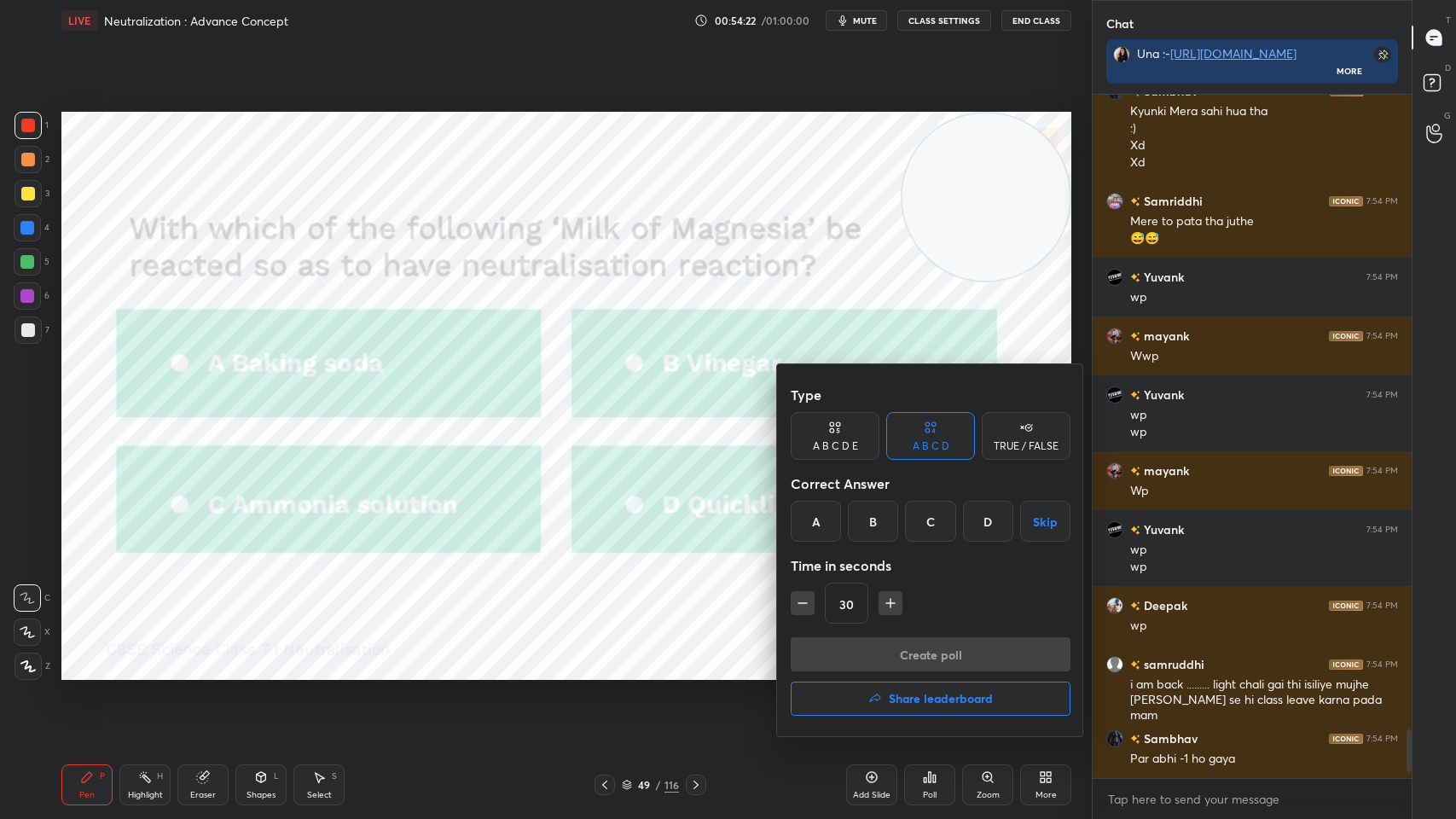
click at [855, 501] on div "B" at bounding box center [872, 521] width 51 height 40
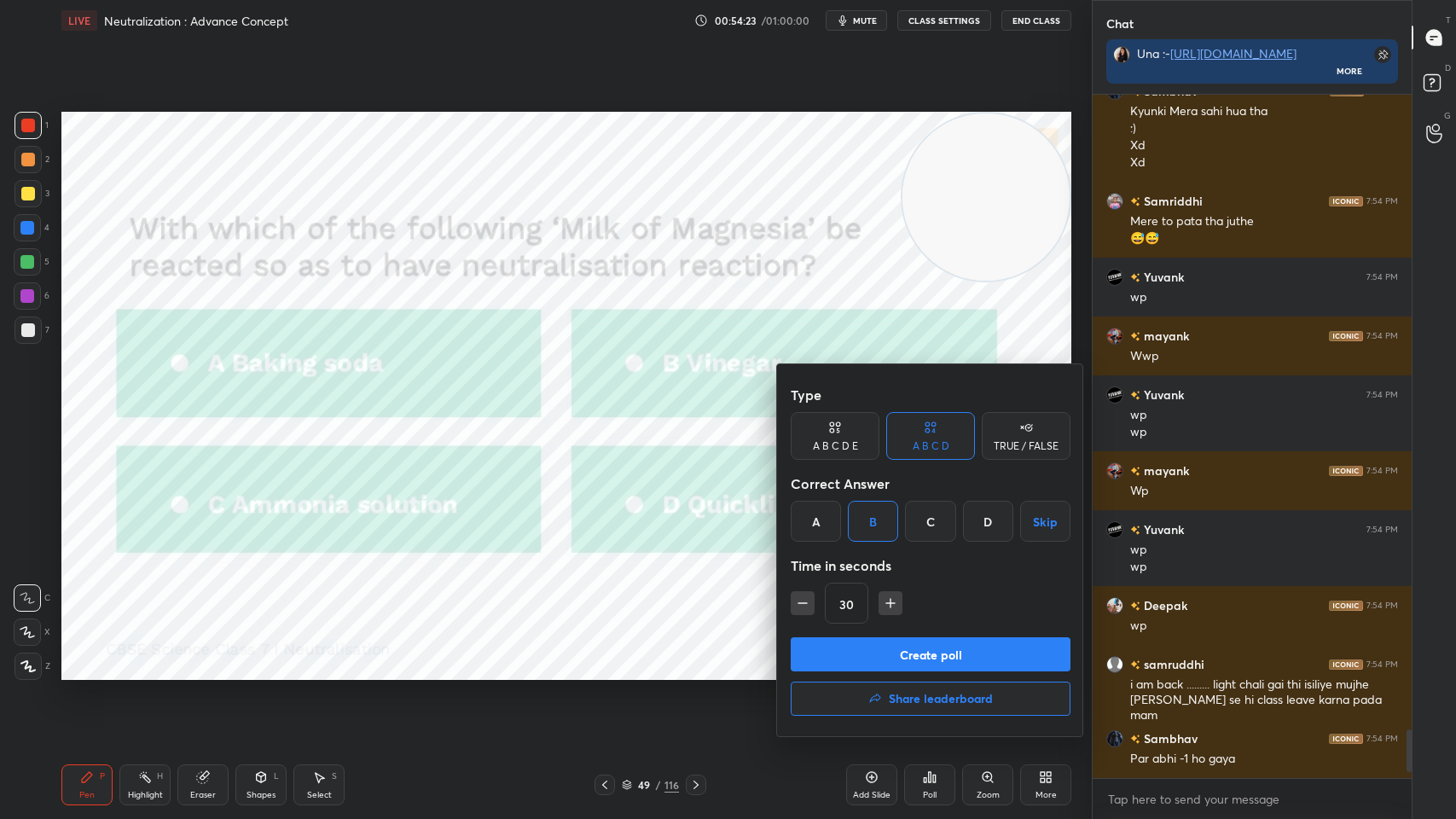
click at [870, 521] on div "B" at bounding box center [872, 521] width 51 height 40
click at [879, 658] on button "Create poll" at bounding box center [930, 653] width 280 height 34
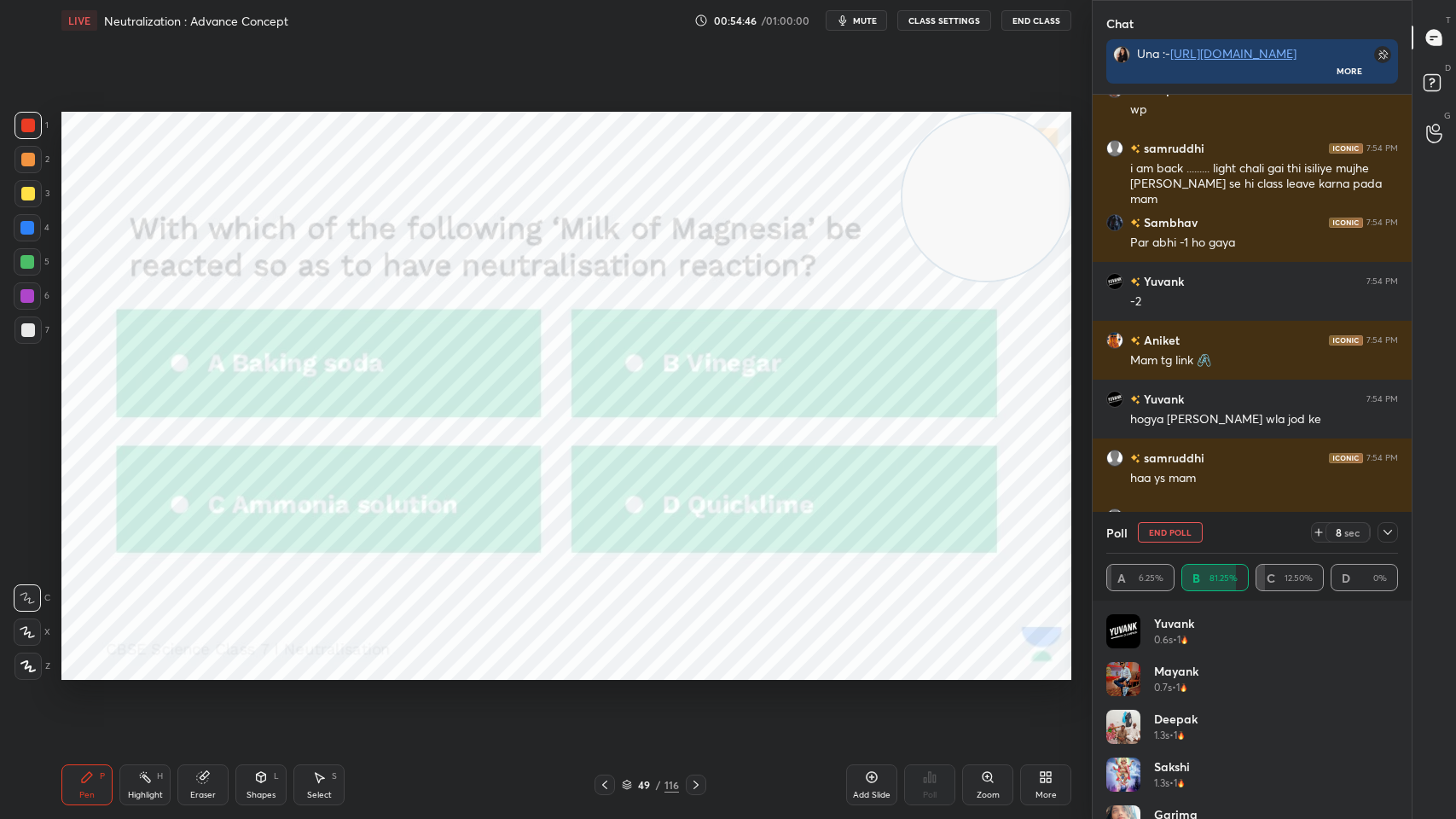
click at [1386, 536] on icon at bounding box center [1388, 532] width 14 height 14
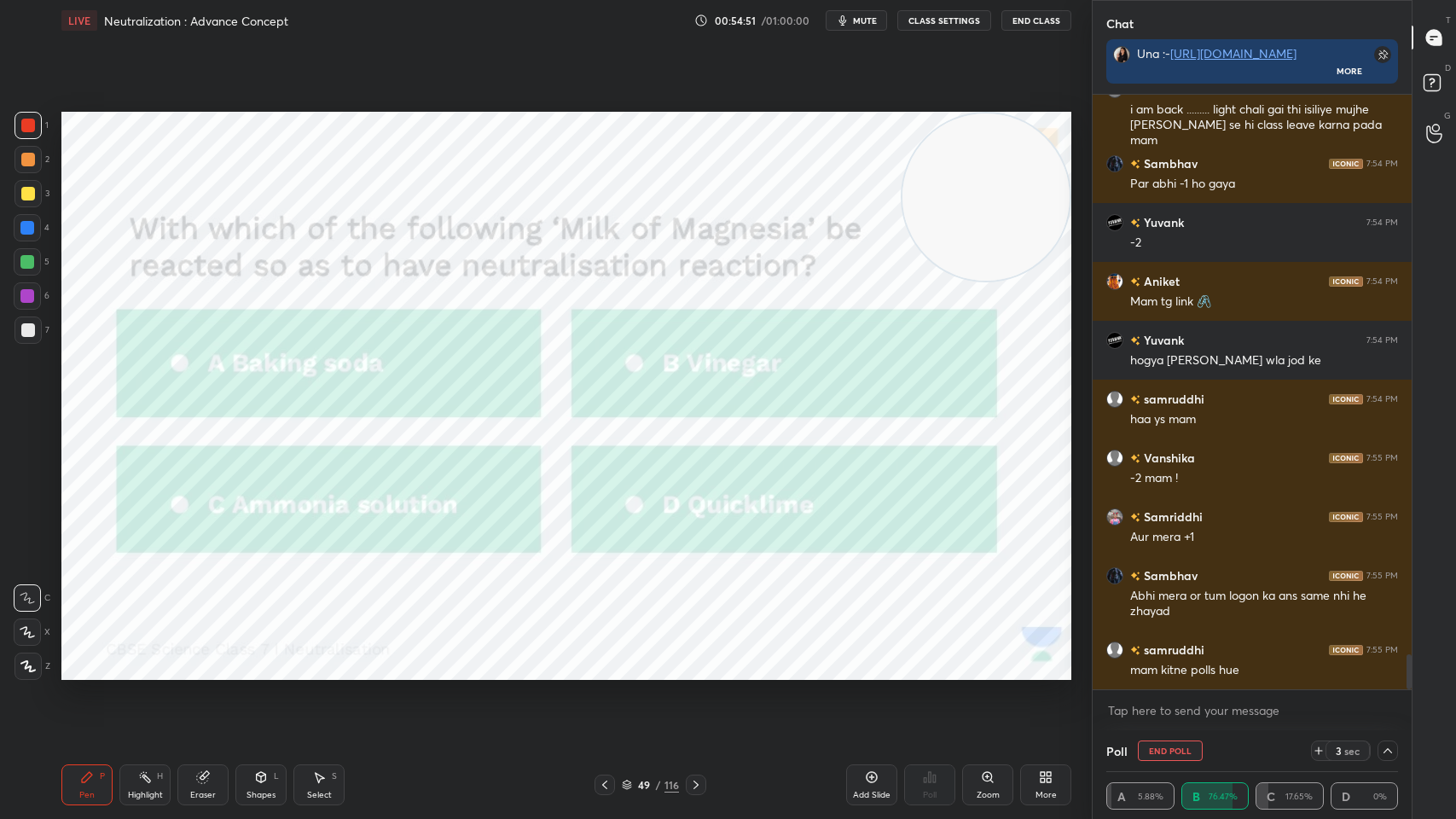
click at [690, 658] on div "Pen P Highlight H Eraser Shapes L Select S 49 / 116 Add Slide Poll Zoom More" at bounding box center [566, 785] width 1010 height 68
click at [686, 658] on div at bounding box center [696, 785] width 20 height 20
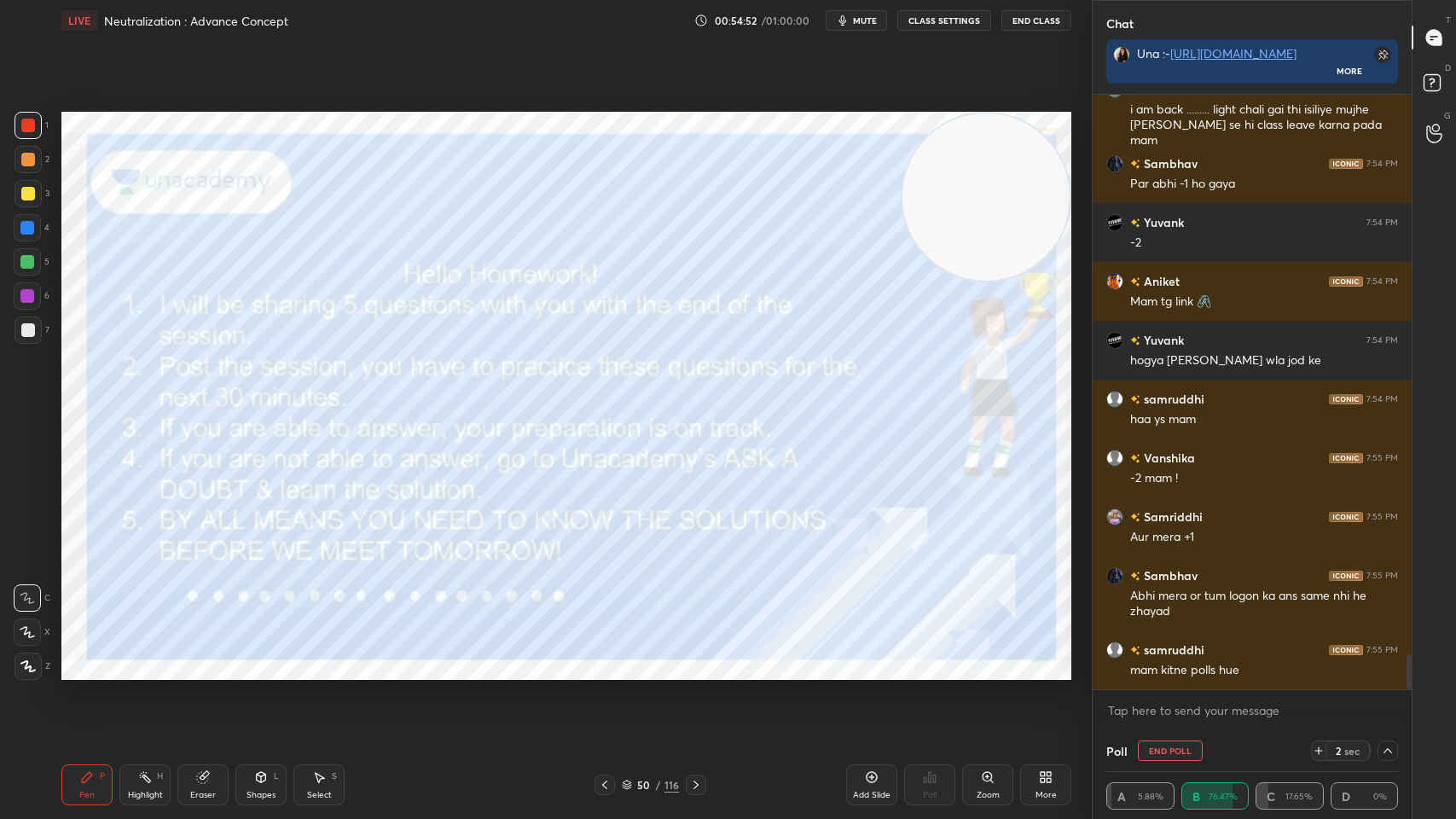
click at [648, 658] on div "50" at bounding box center [644, 784] width 17 height 10
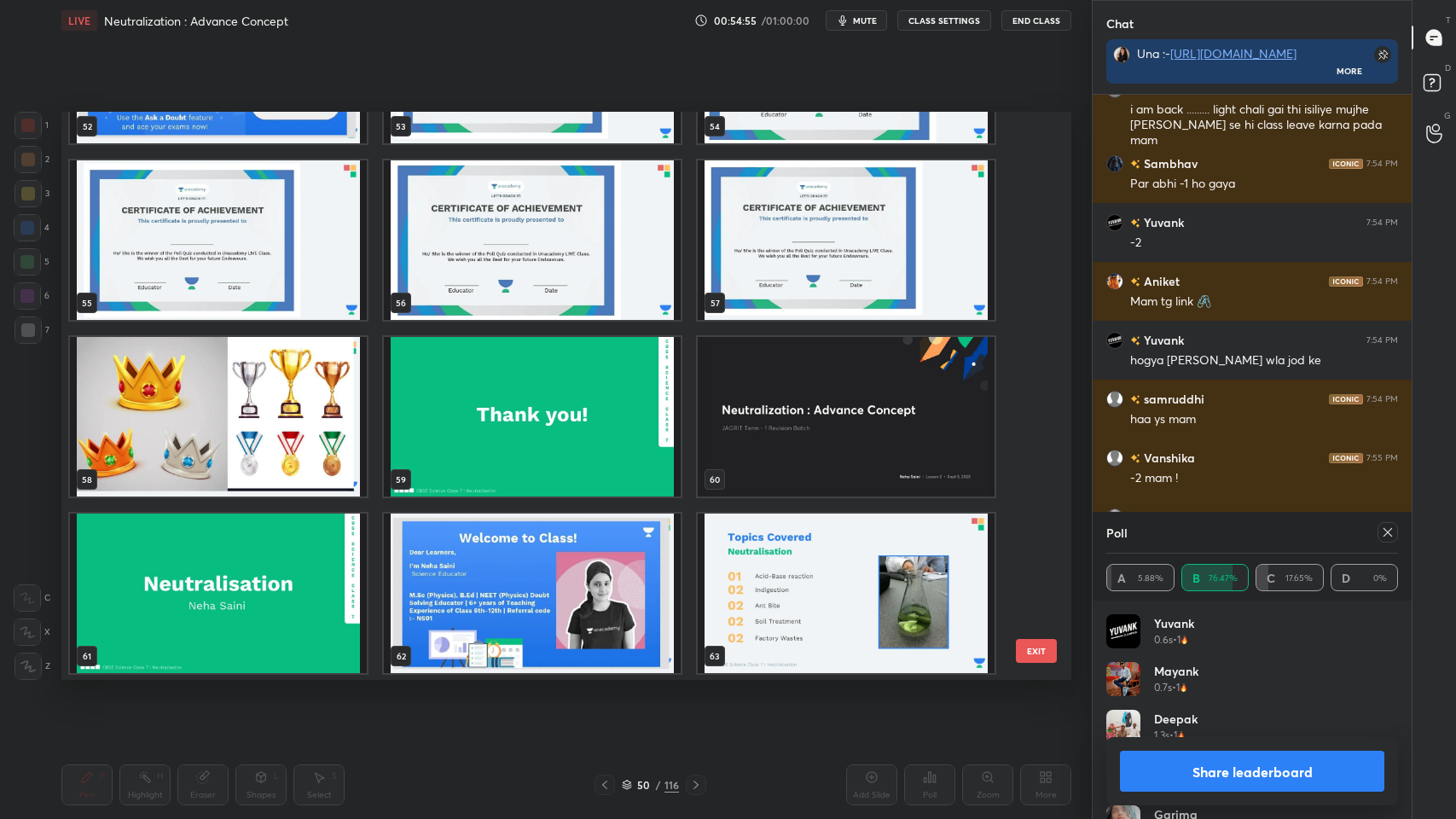
click at [517, 122] on img "grid" at bounding box center [532, 63] width 297 height 159
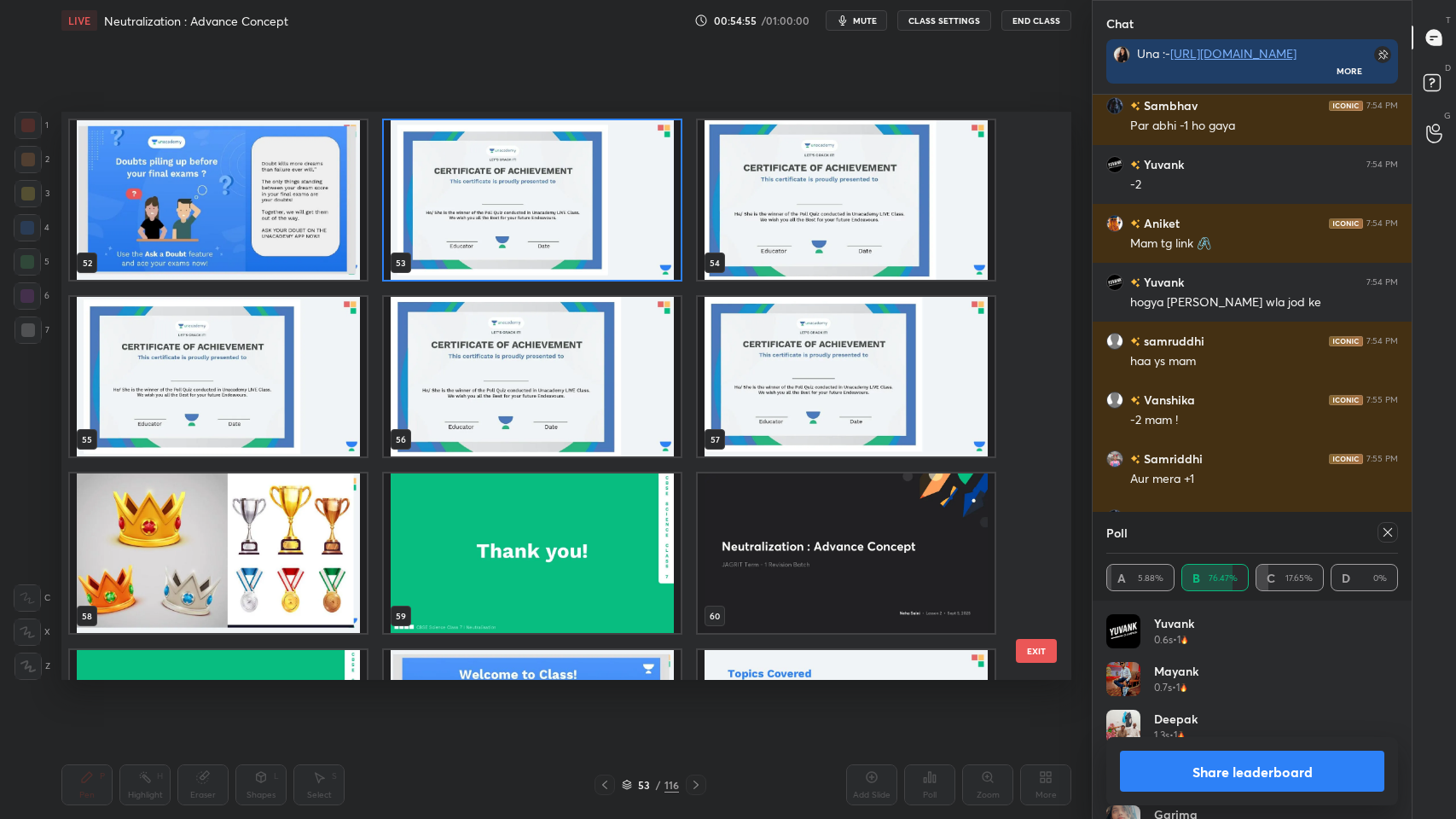
click at [523, 133] on img "grid" at bounding box center [532, 200] width 297 height 159
click at [526, 136] on img "grid" at bounding box center [532, 200] width 297 height 159
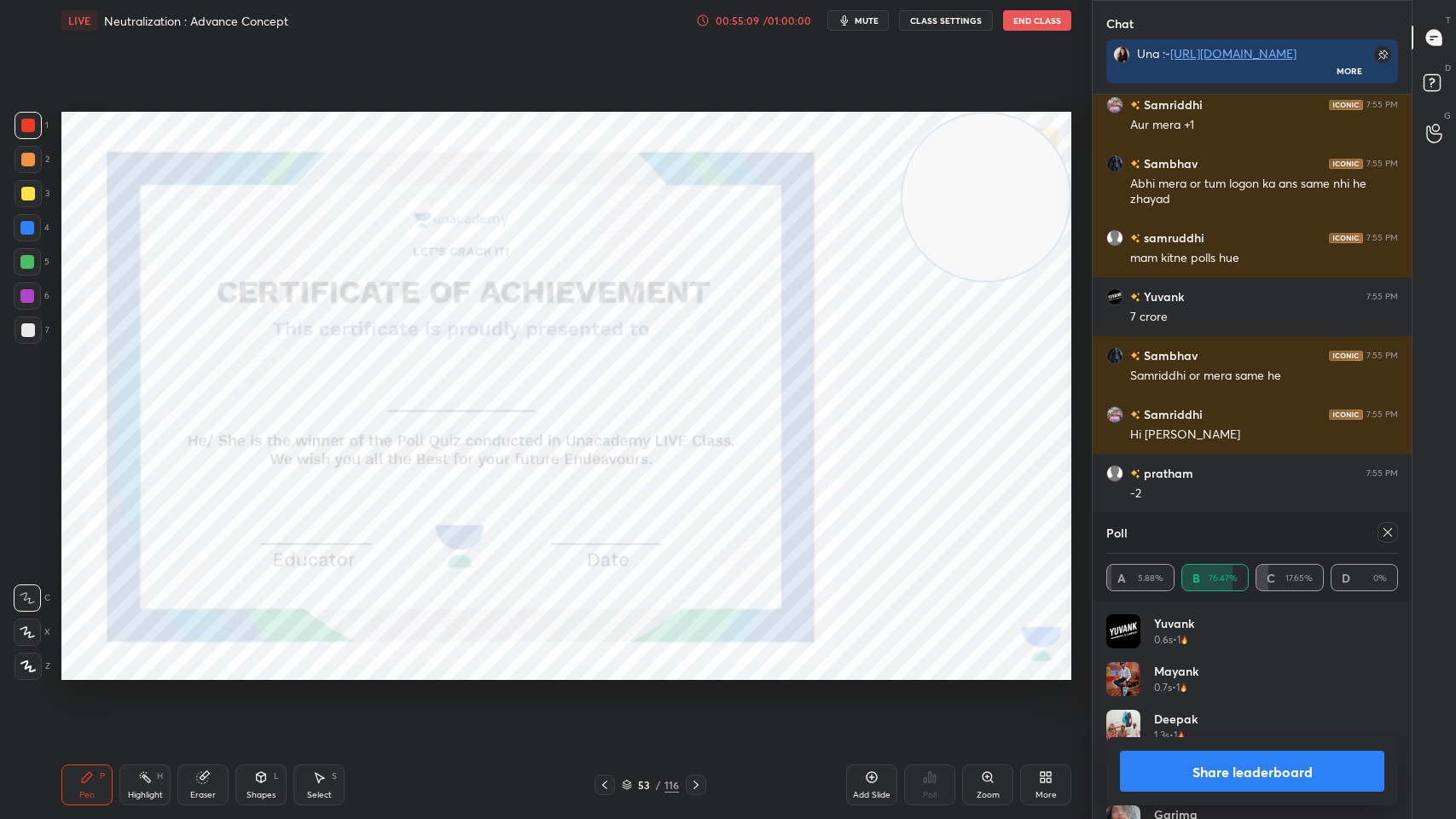
click at [692, 658] on icon at bounding box center [696, 784] width 14 height 14
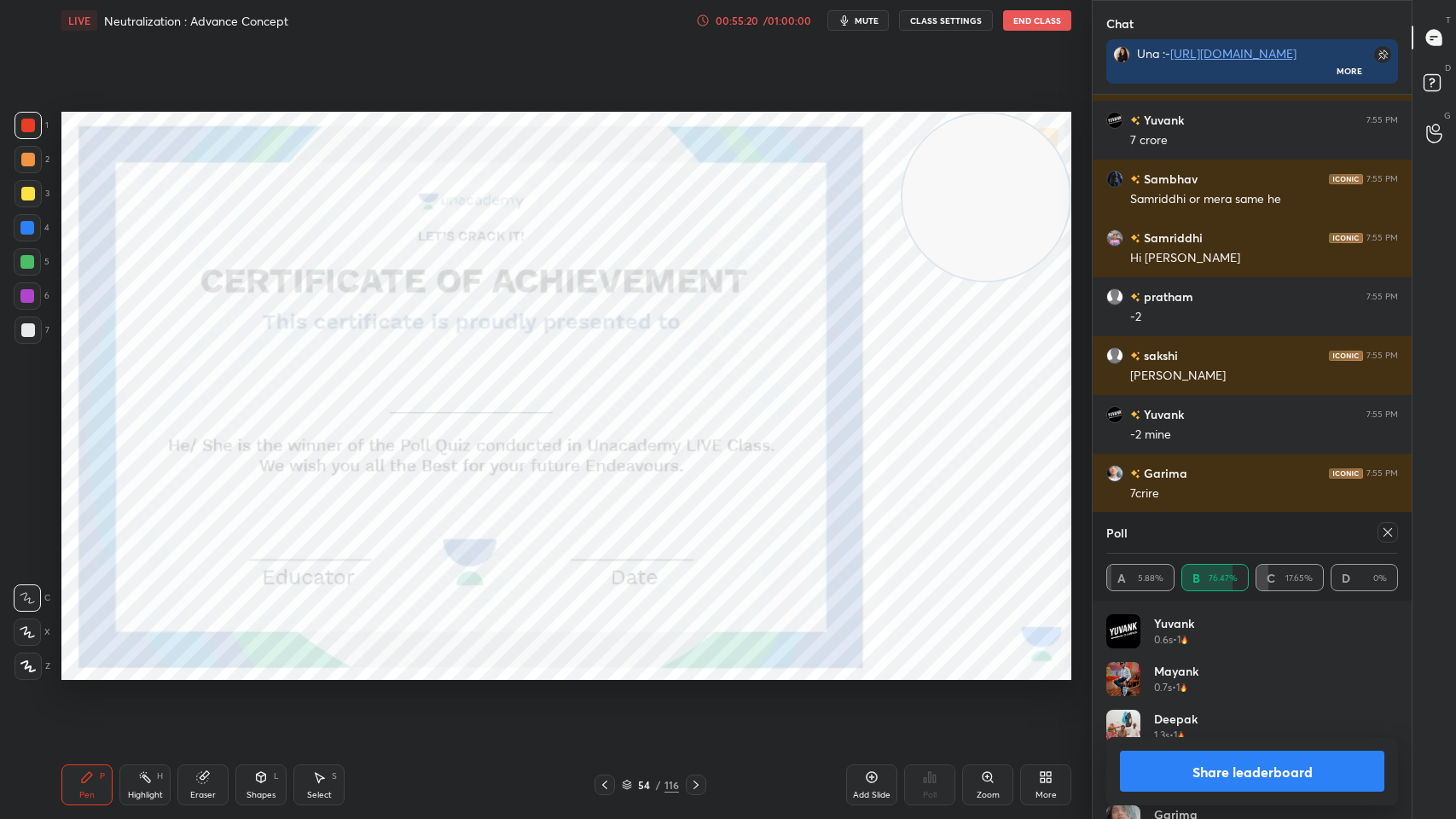
click at [699, 658] on icon at bounding box center [696, 784] width 14 height 14
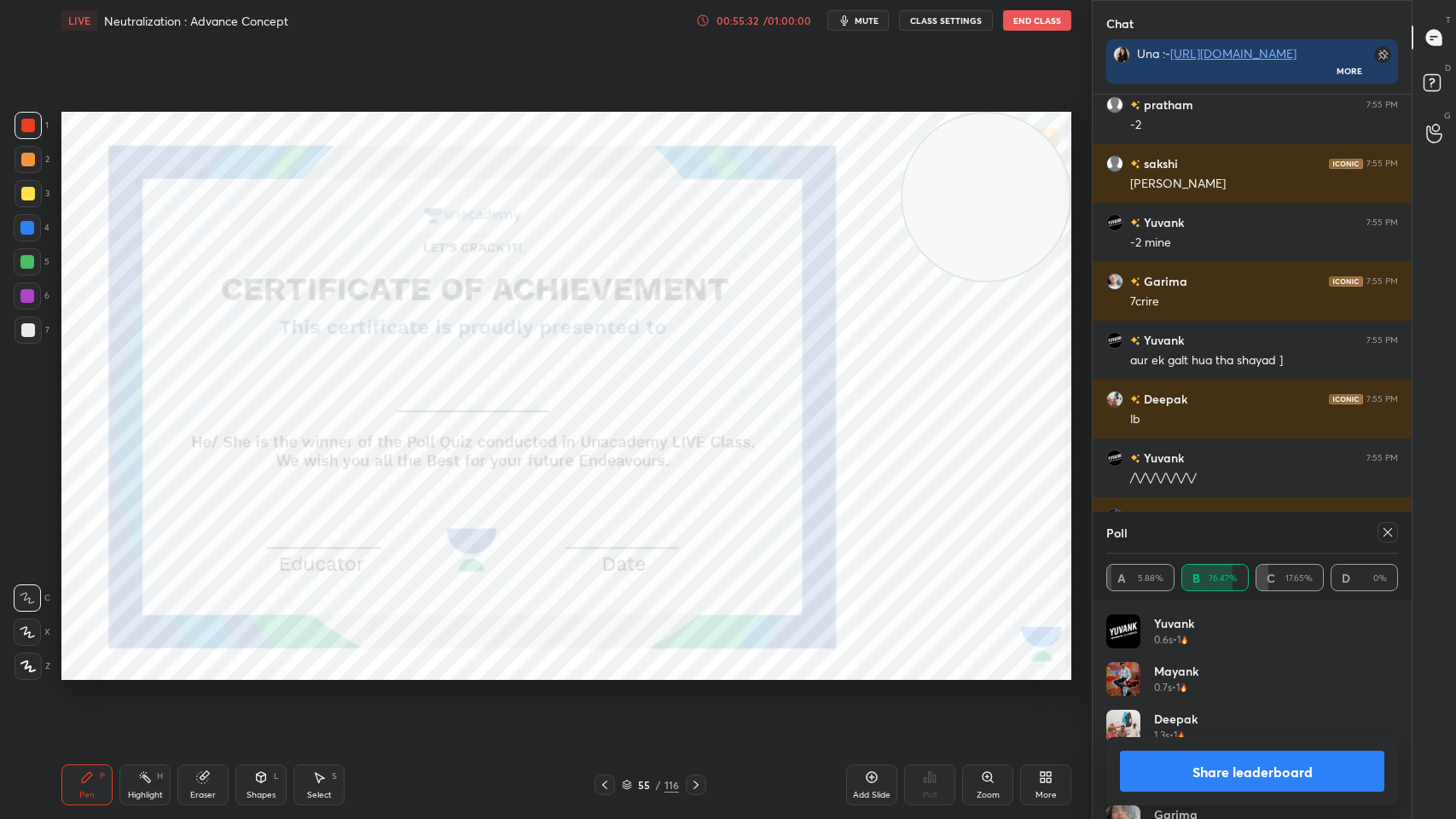
click at [695, 658] on icon at bounding box center [696, 784] width 14 height 14
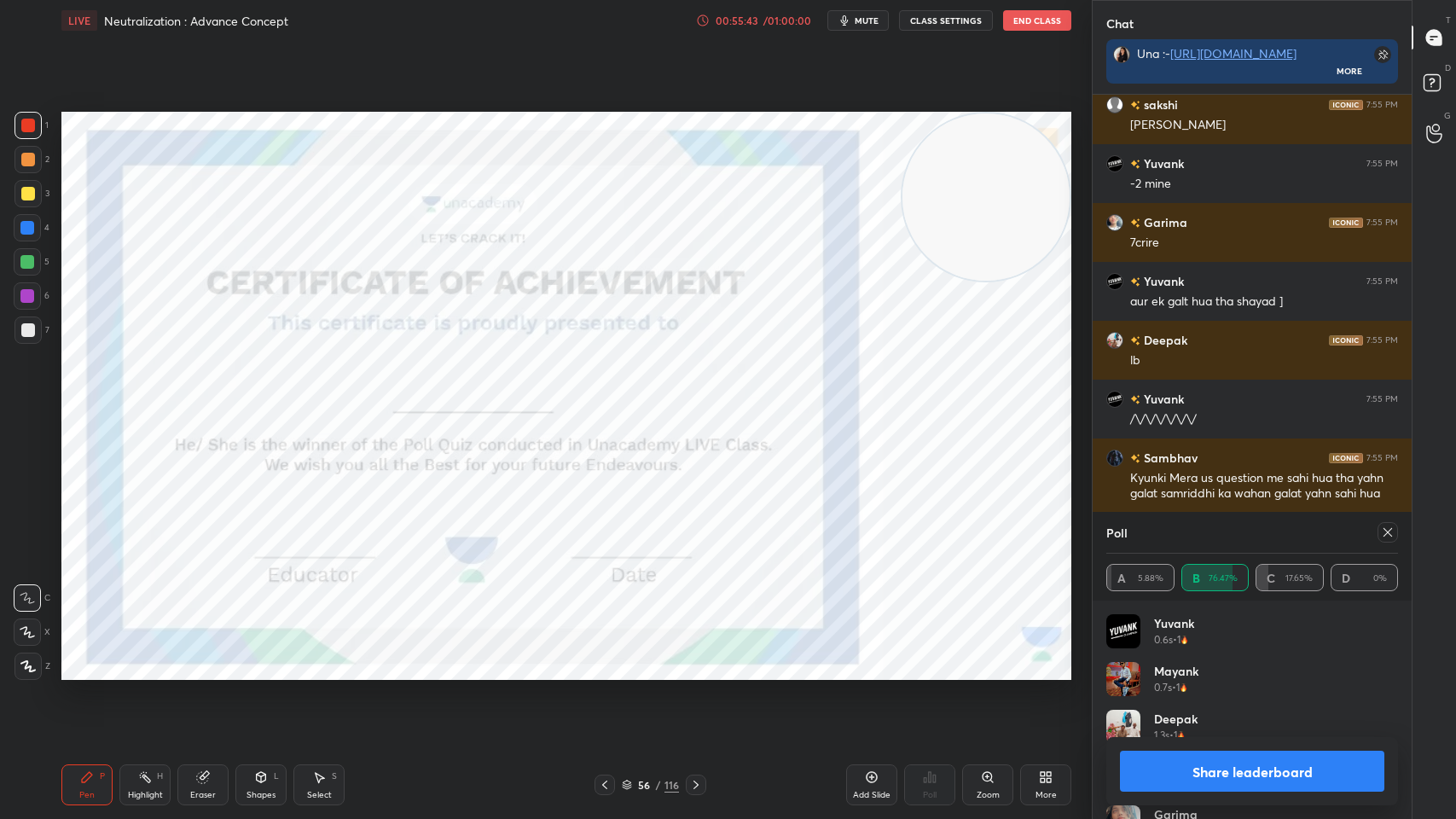
click at [694, 658] on icon at bounding box center [696, 784] width 14 height 14
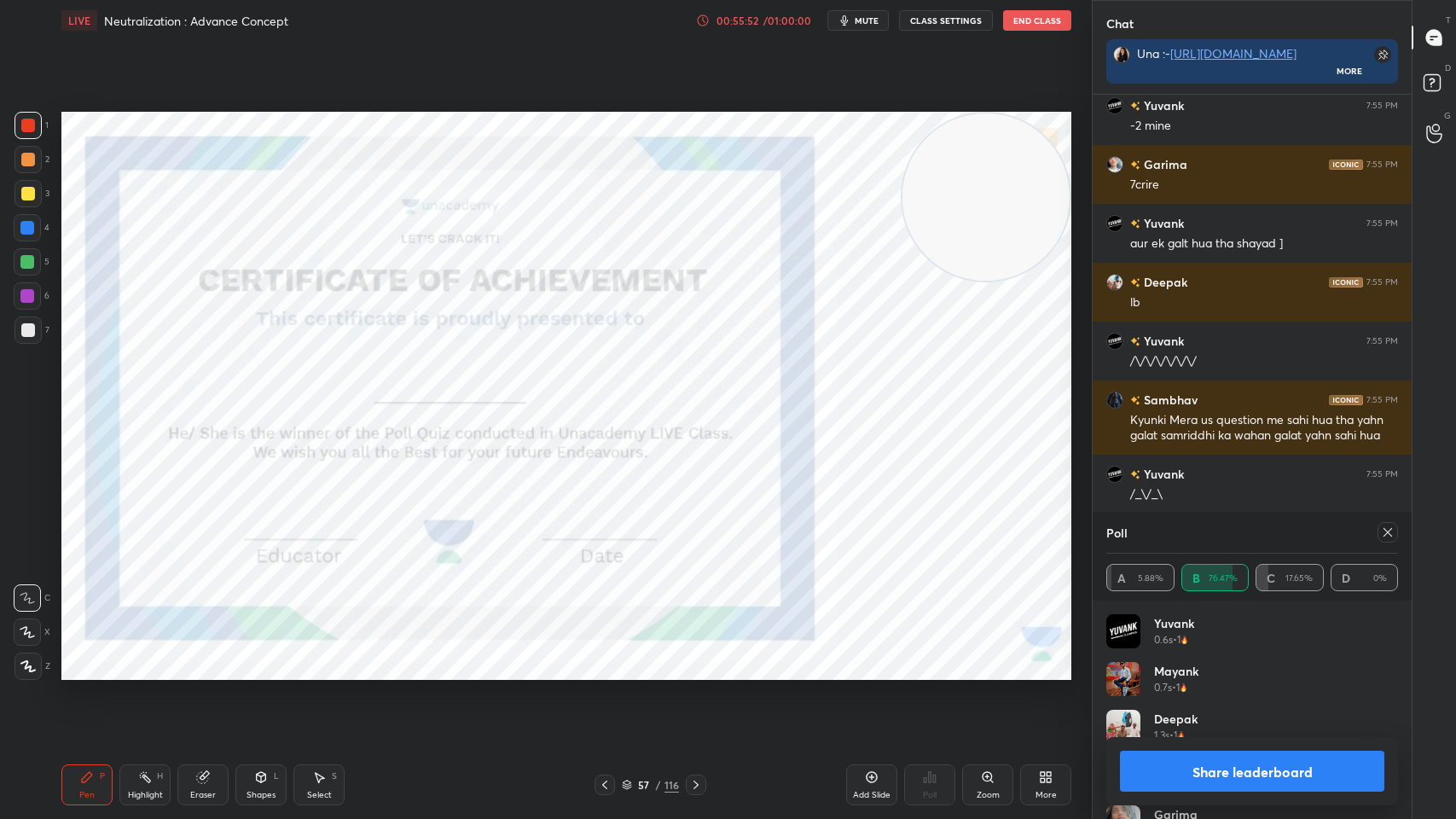
scroll to position [10446, 0]
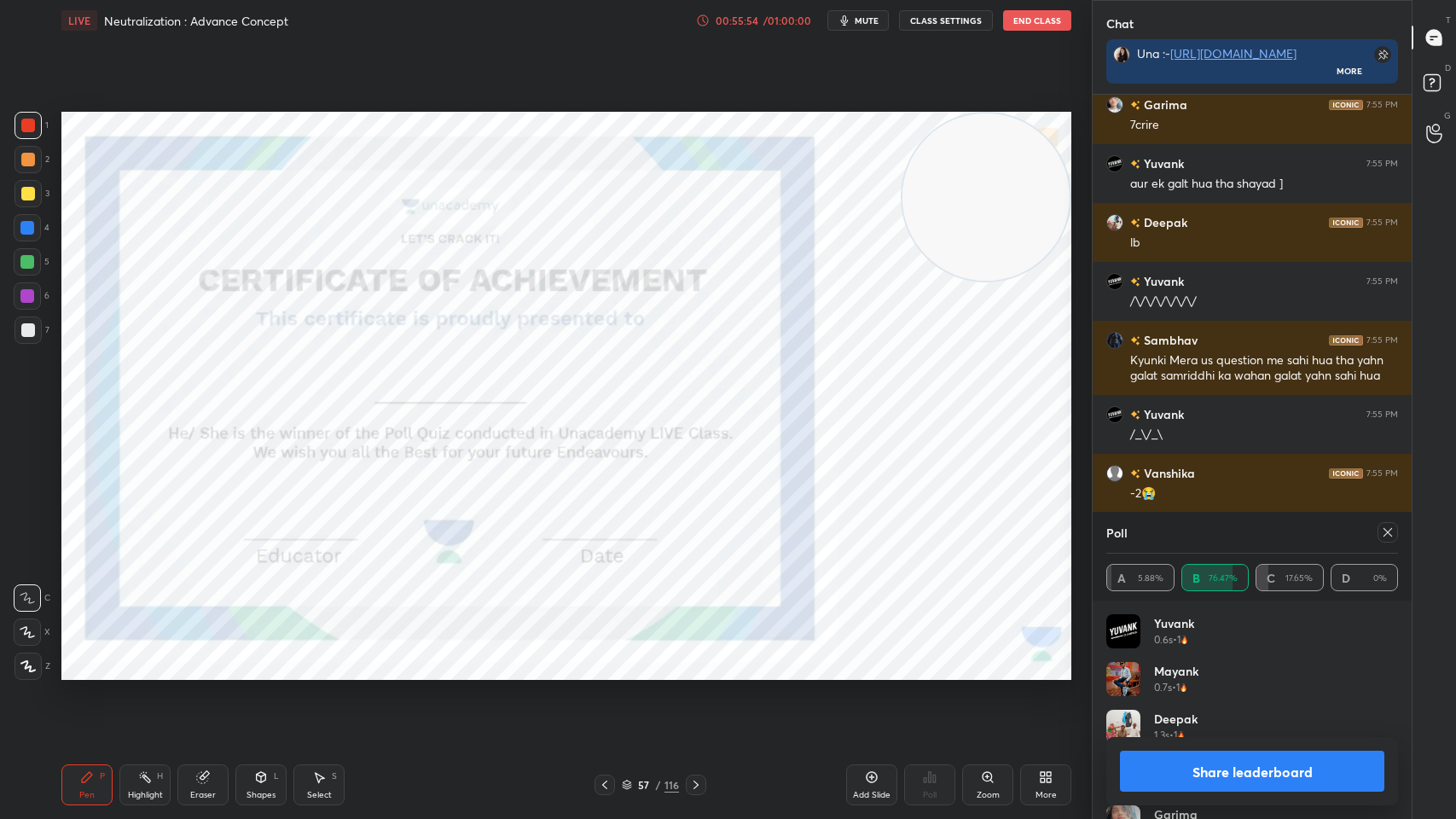
click at [696, 658] on div at bounding box center [696, 785] width 20 height 20
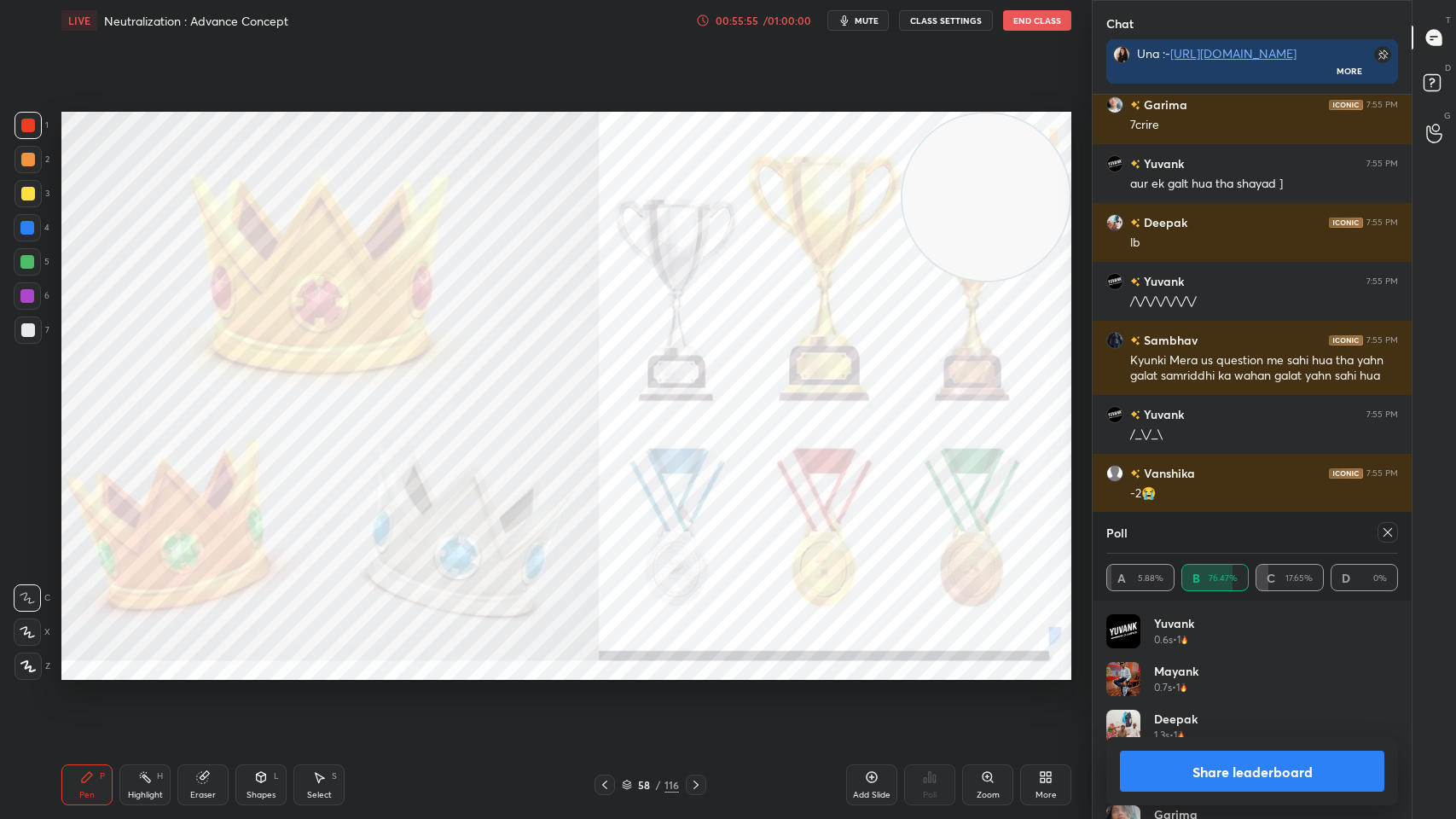
scroll to position [10505, 0]
click at [670, 658] on div "Pen P Highlight H Eraser Shapes L Select S 58 / 116 Add Slide Poll Zoom More" at bounding box center [566, 785] width 1010 height 68
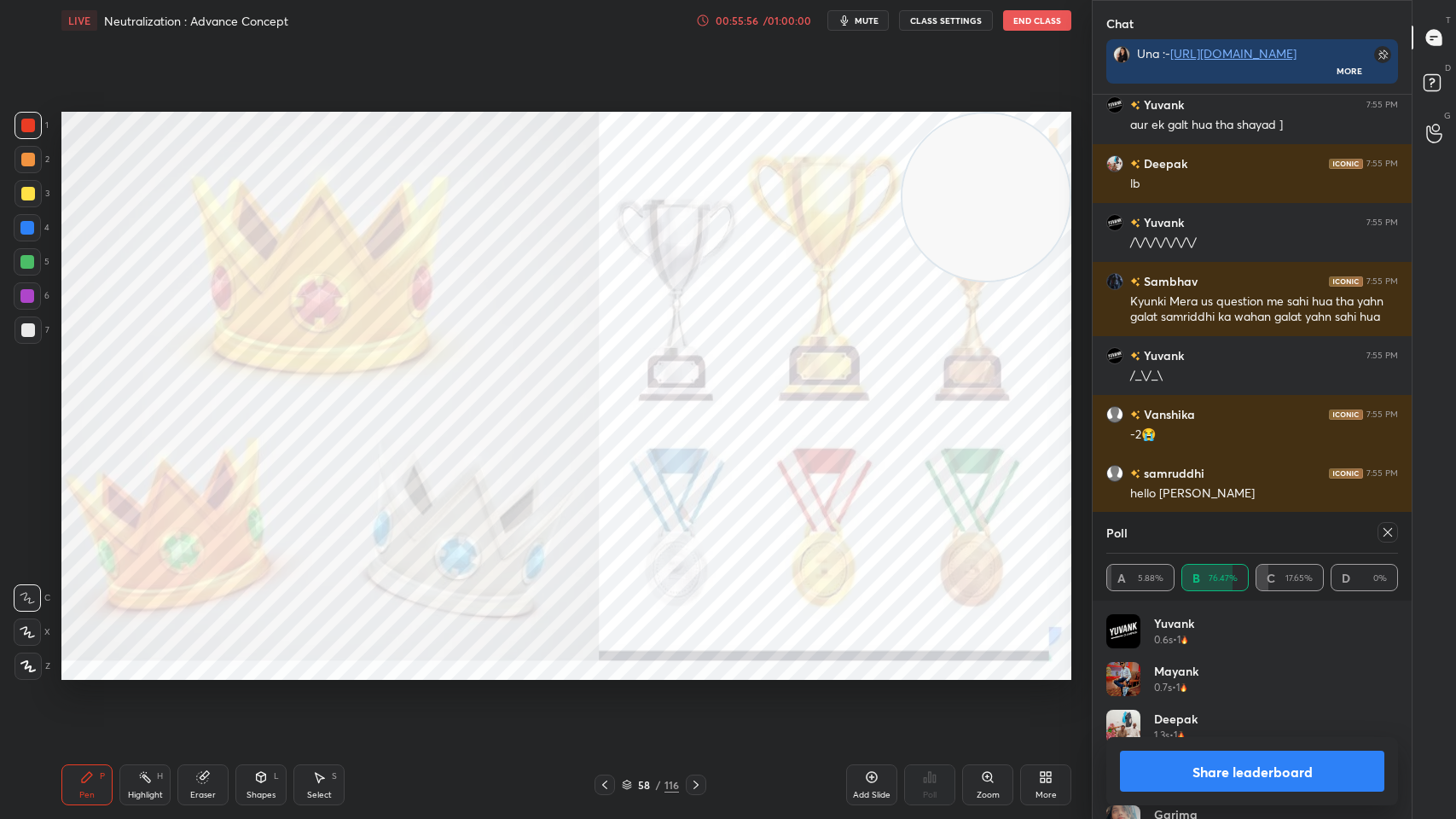
click at [656, 658] on div "/" at bounding box center [659, 784] width 6 height 10
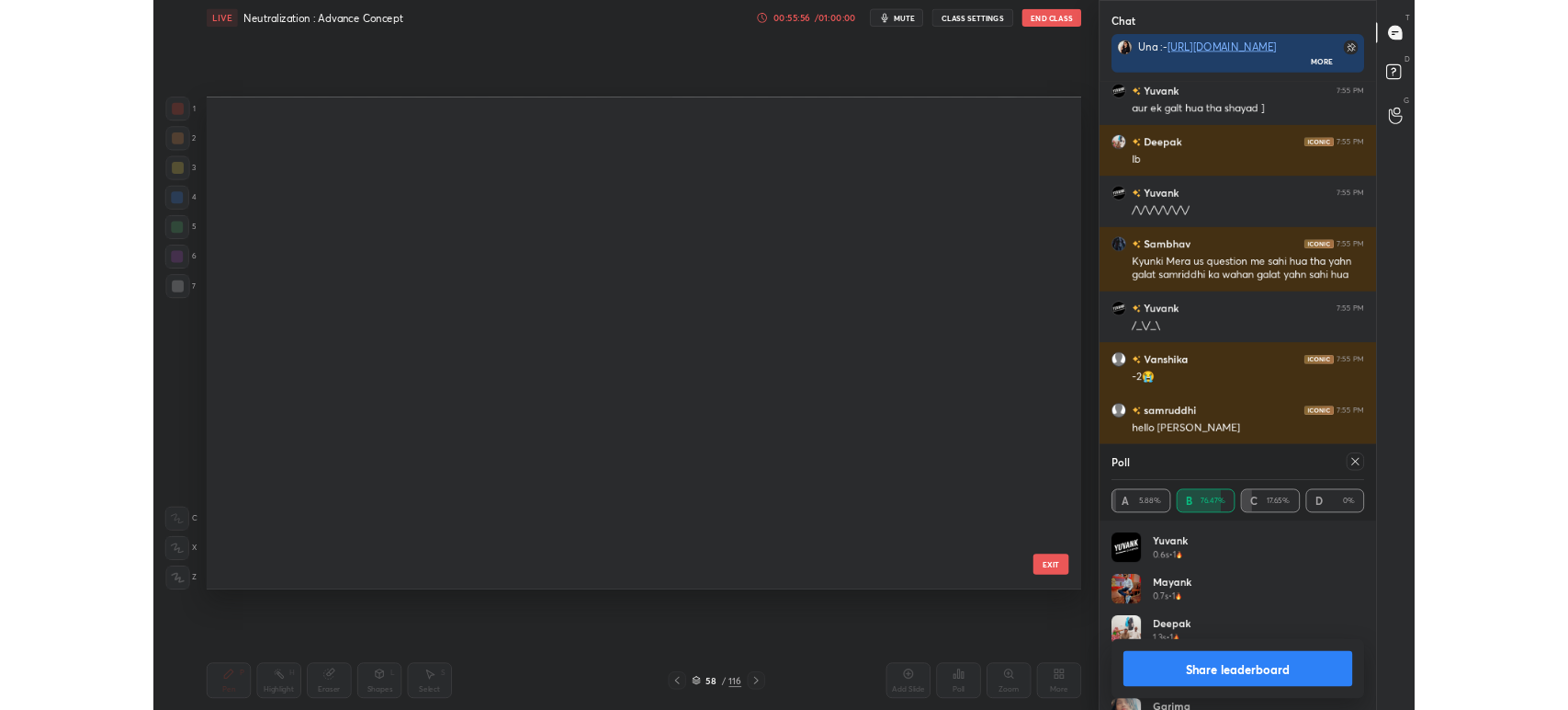
scroll to position [608, 1078]
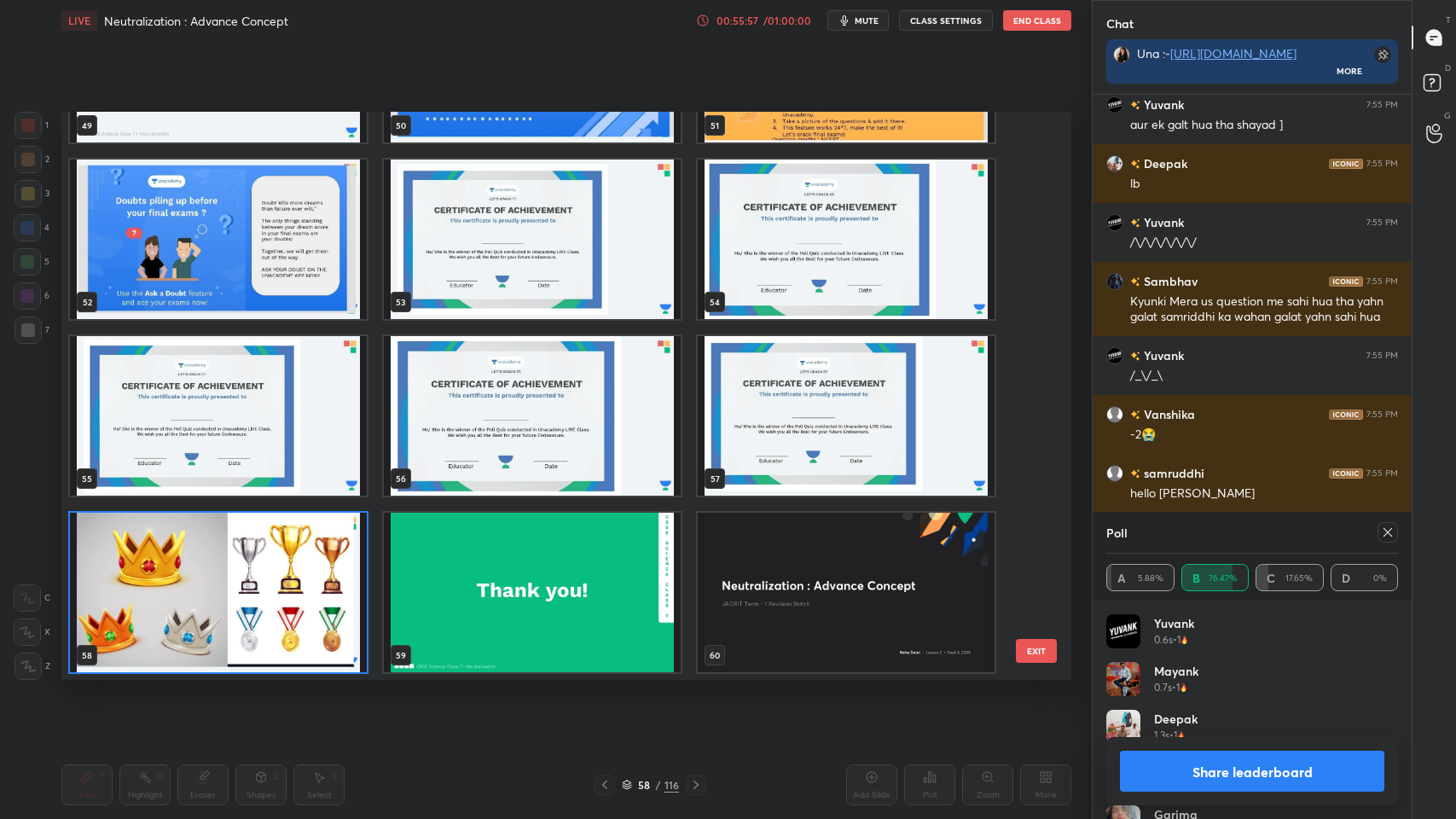
click at [560, 286] on img "grid" at bounding box center [532, 238] width 297 height 159
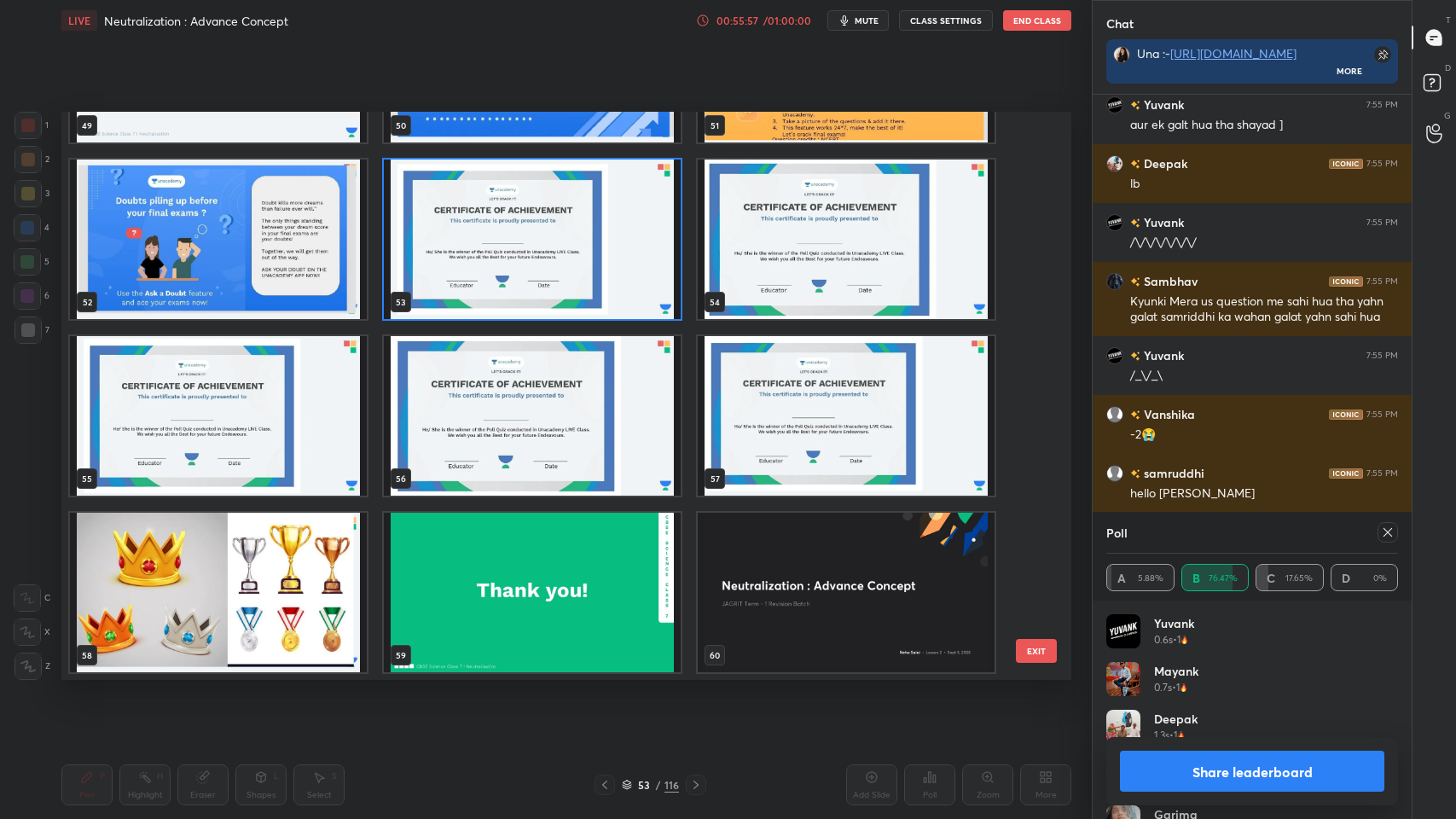
click at [546, 297] on img "grid" at bounding box center [532, 238] width 297 height 159
click at [554, 295] on img "grid" at bounding box center [532, 238] width 297 height 159
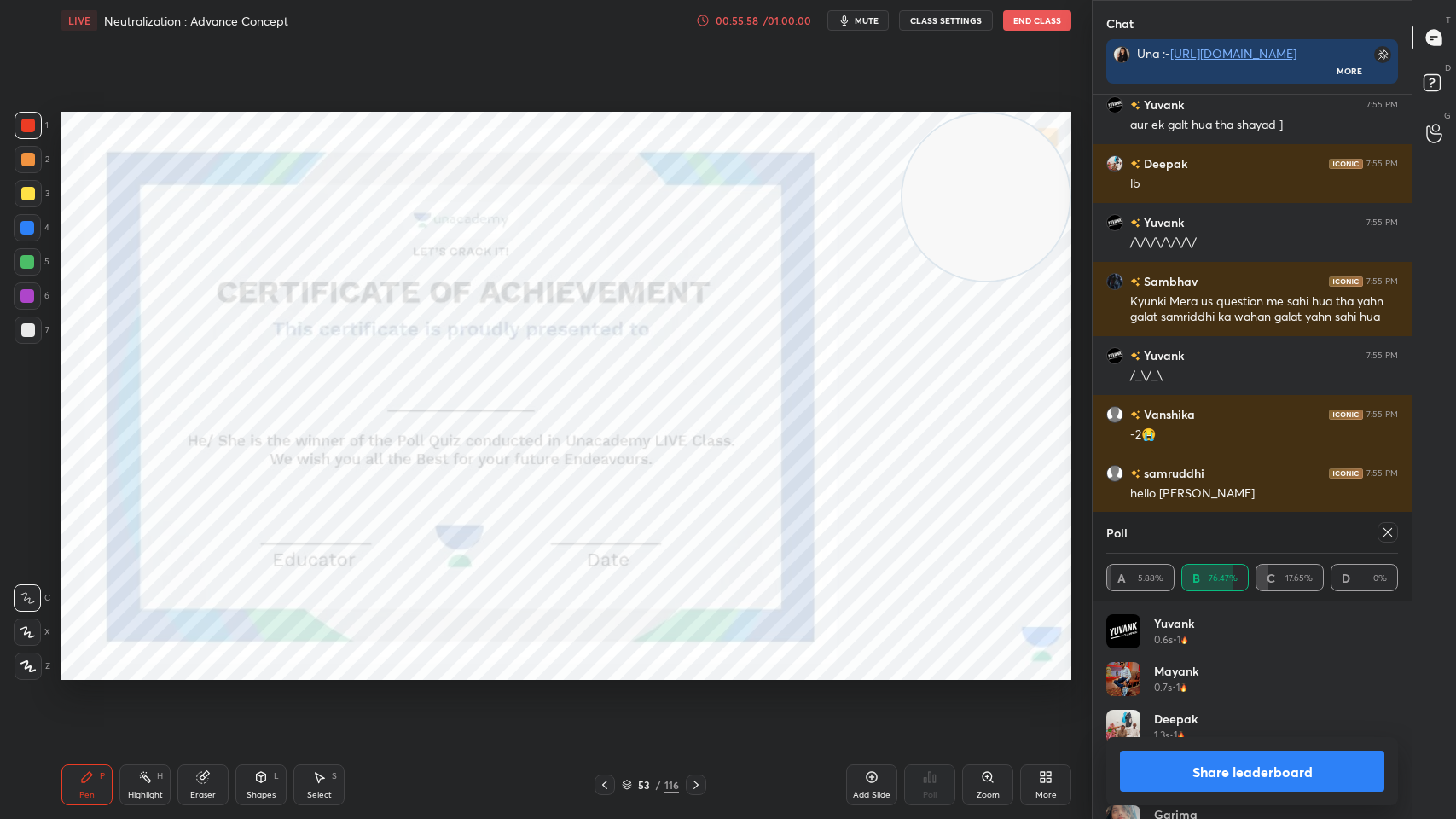
click at [17, 635] on div at bounding box center [28, 632] width 28 height 28
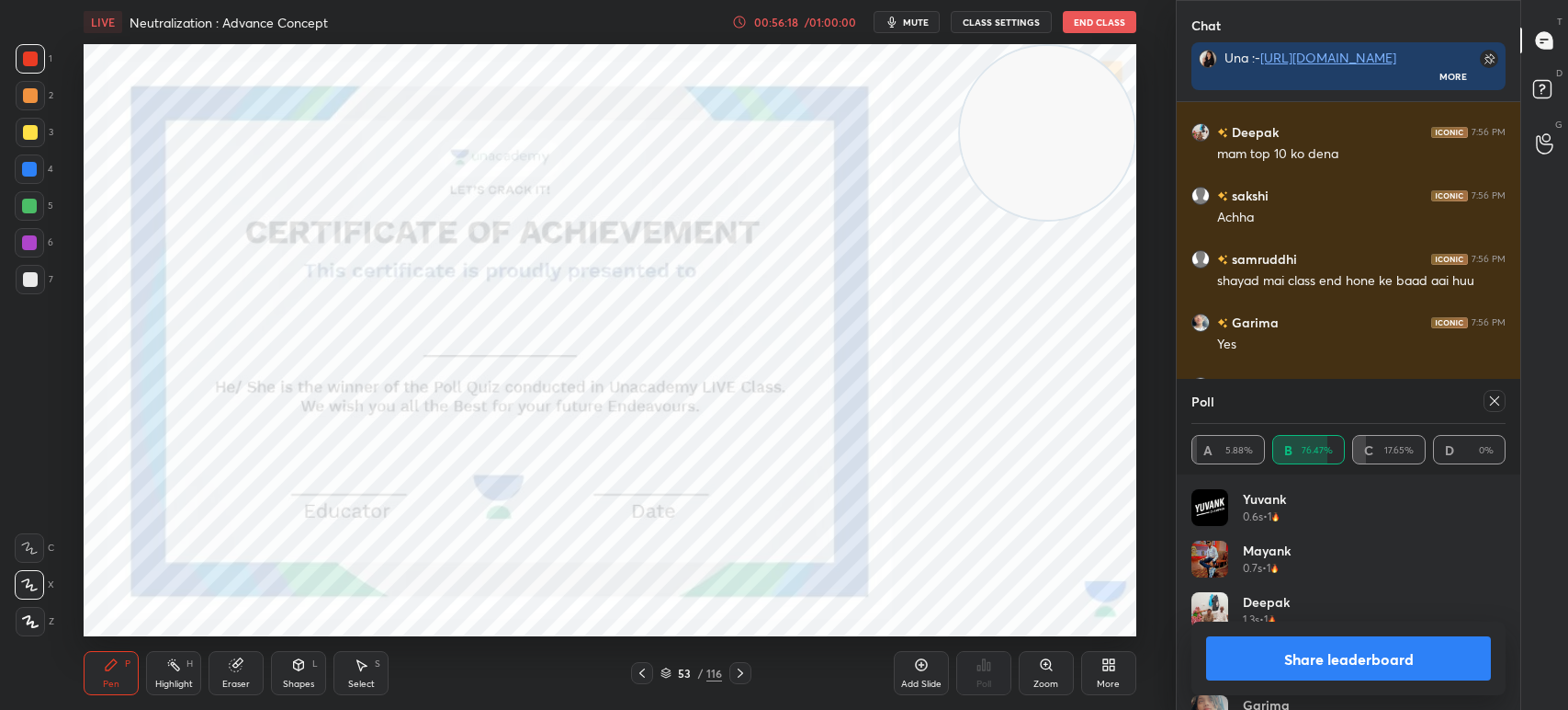
scroll to position [11825, 0]
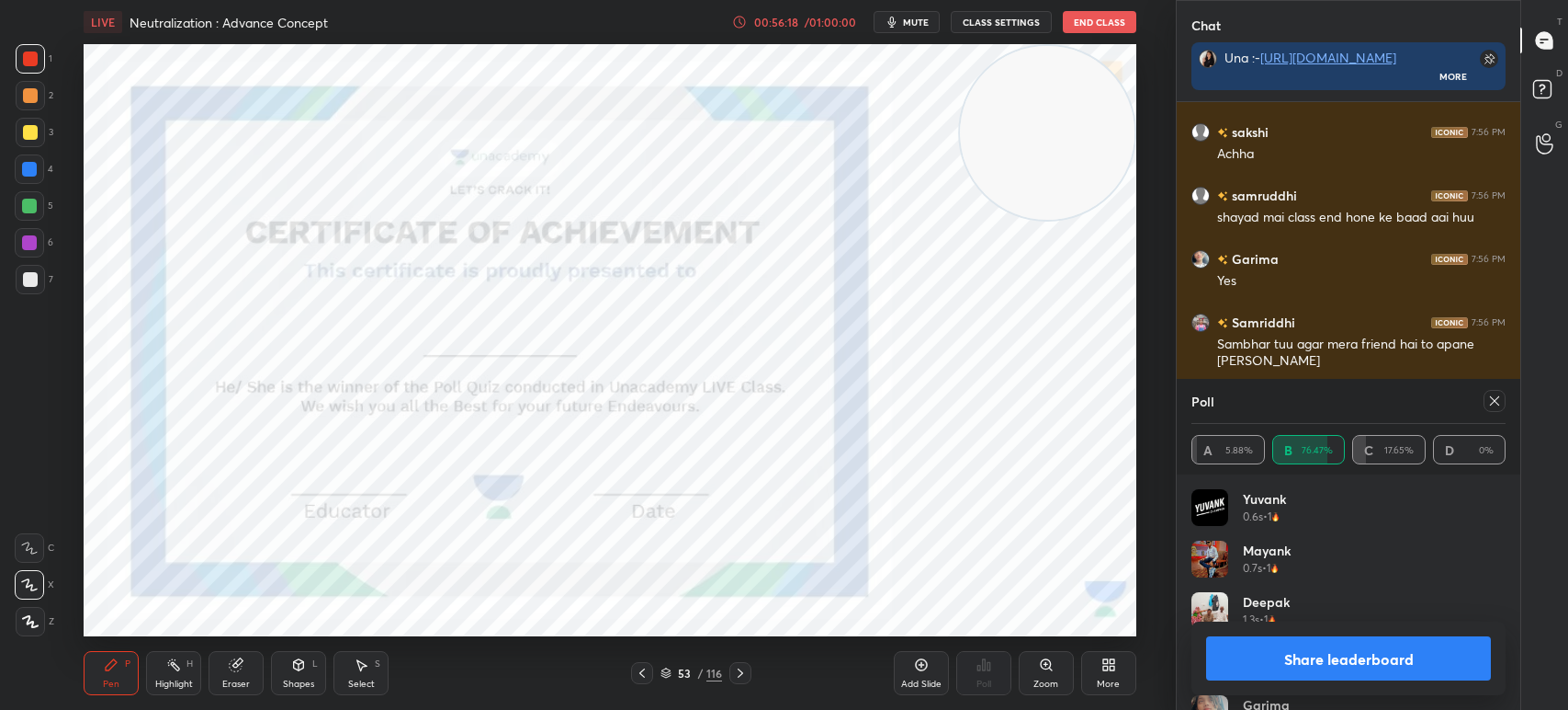
click at [1302, 673] on button "Share leaderboard" at bounding box center [1348, 657] width 284 height 44
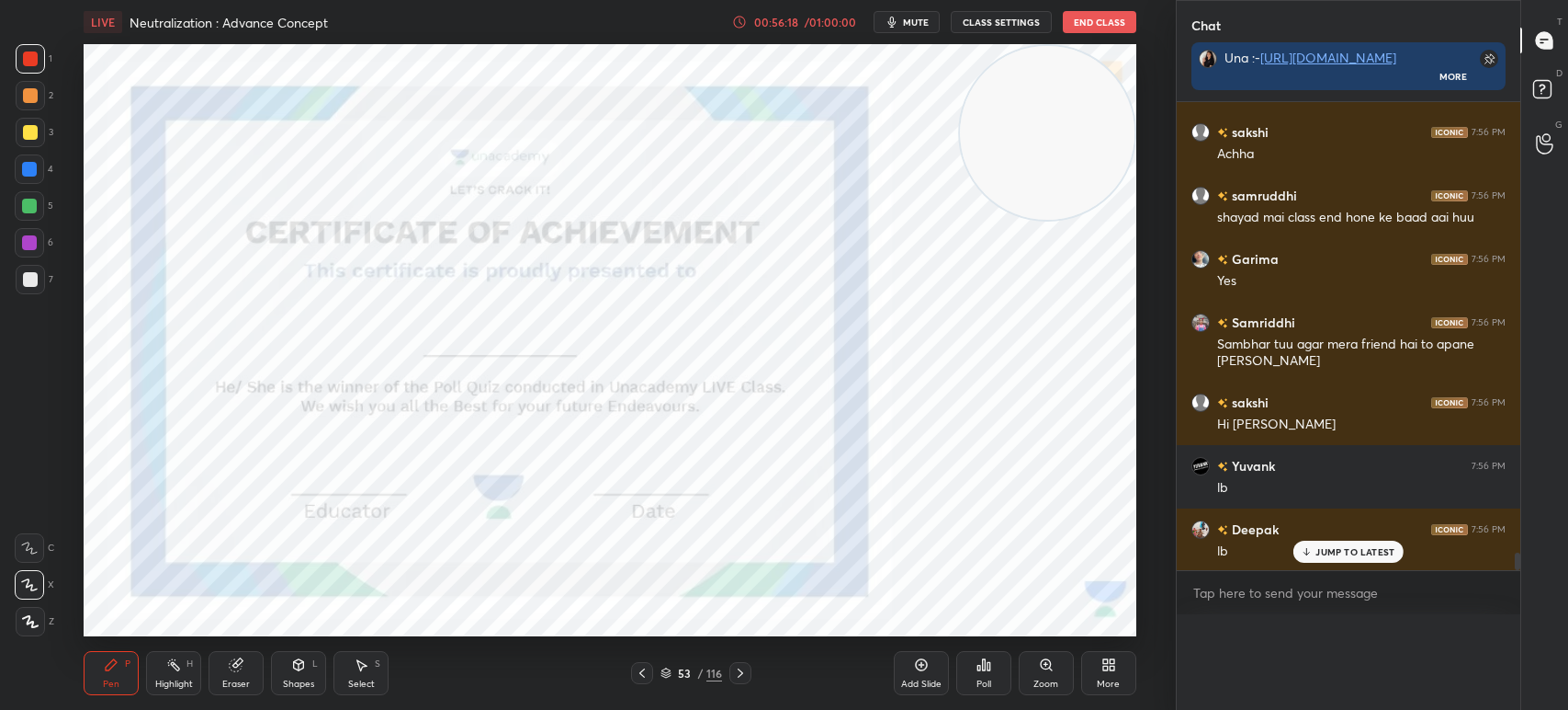
scroll to position [6, 6]
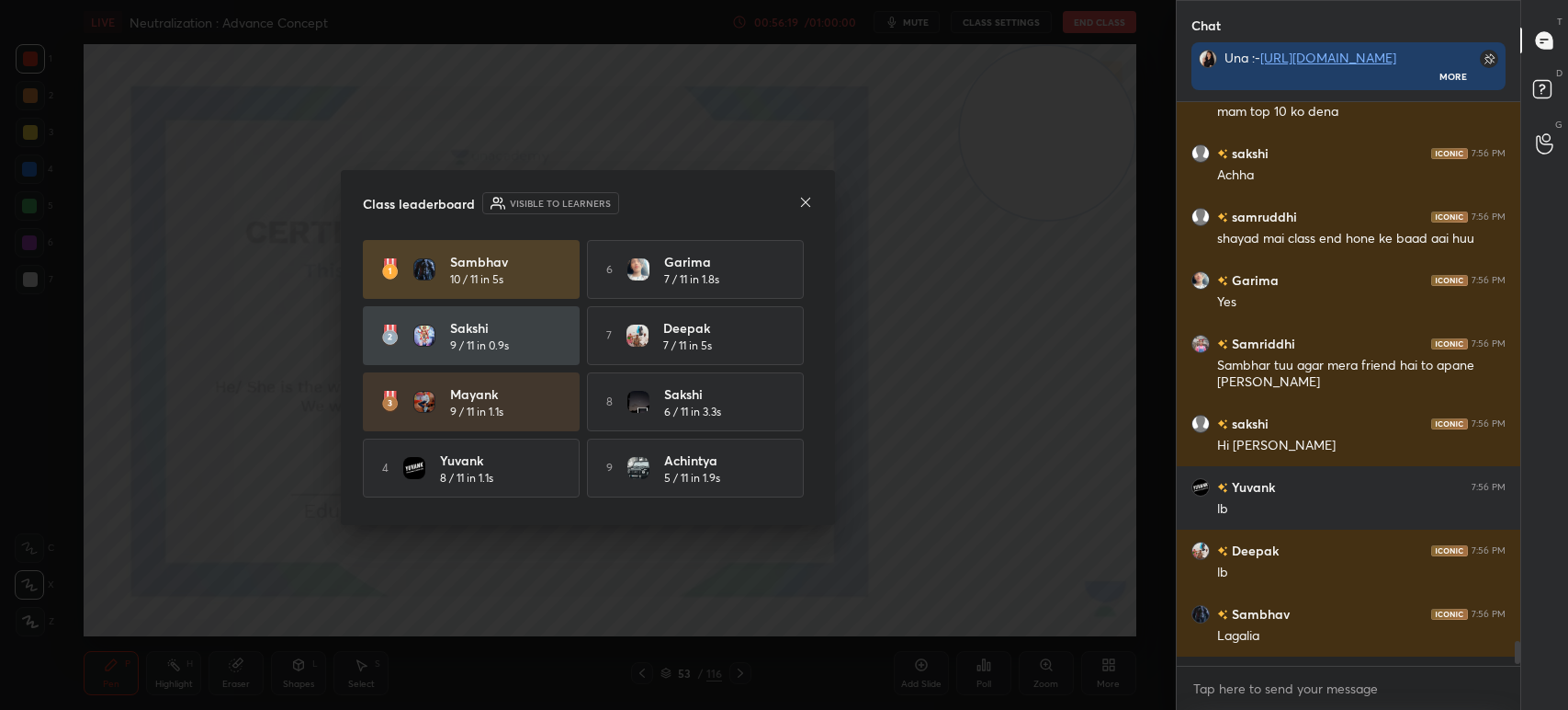
scroll to position [6, 6]
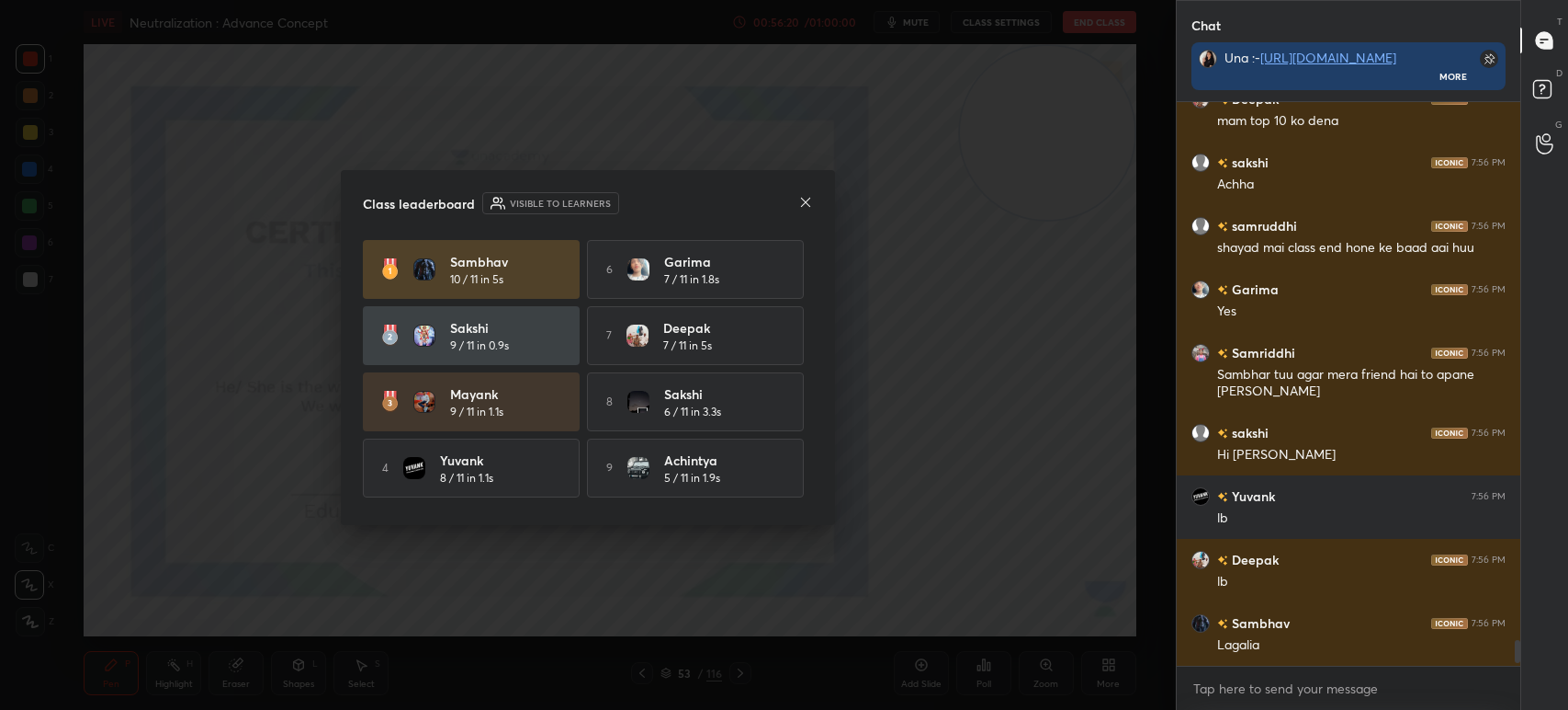
click at [804, 206] on icon at bounding box center [805, 202] width 15 height 15
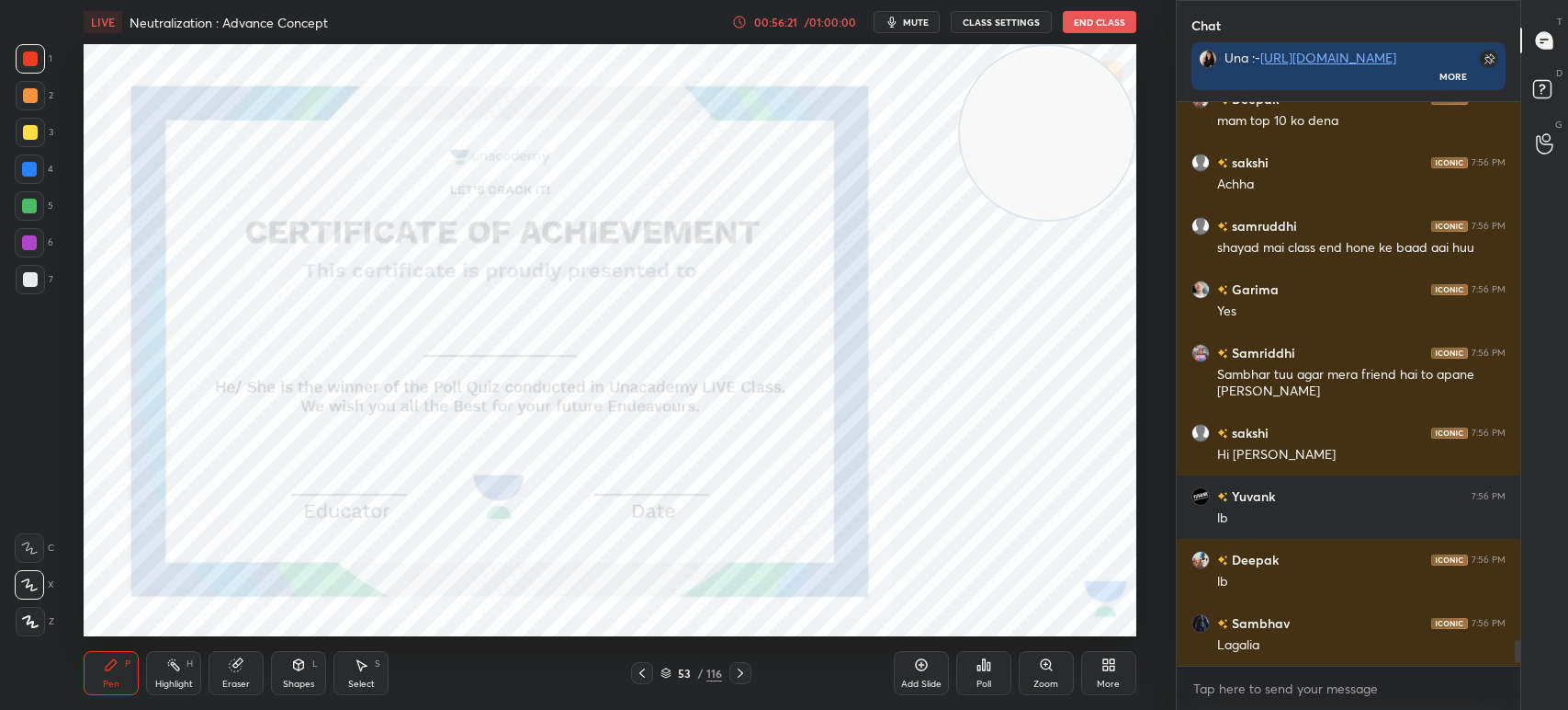
click at [1094, 672] on div "More" at bounding box center [1109, 672] width 56 height 44
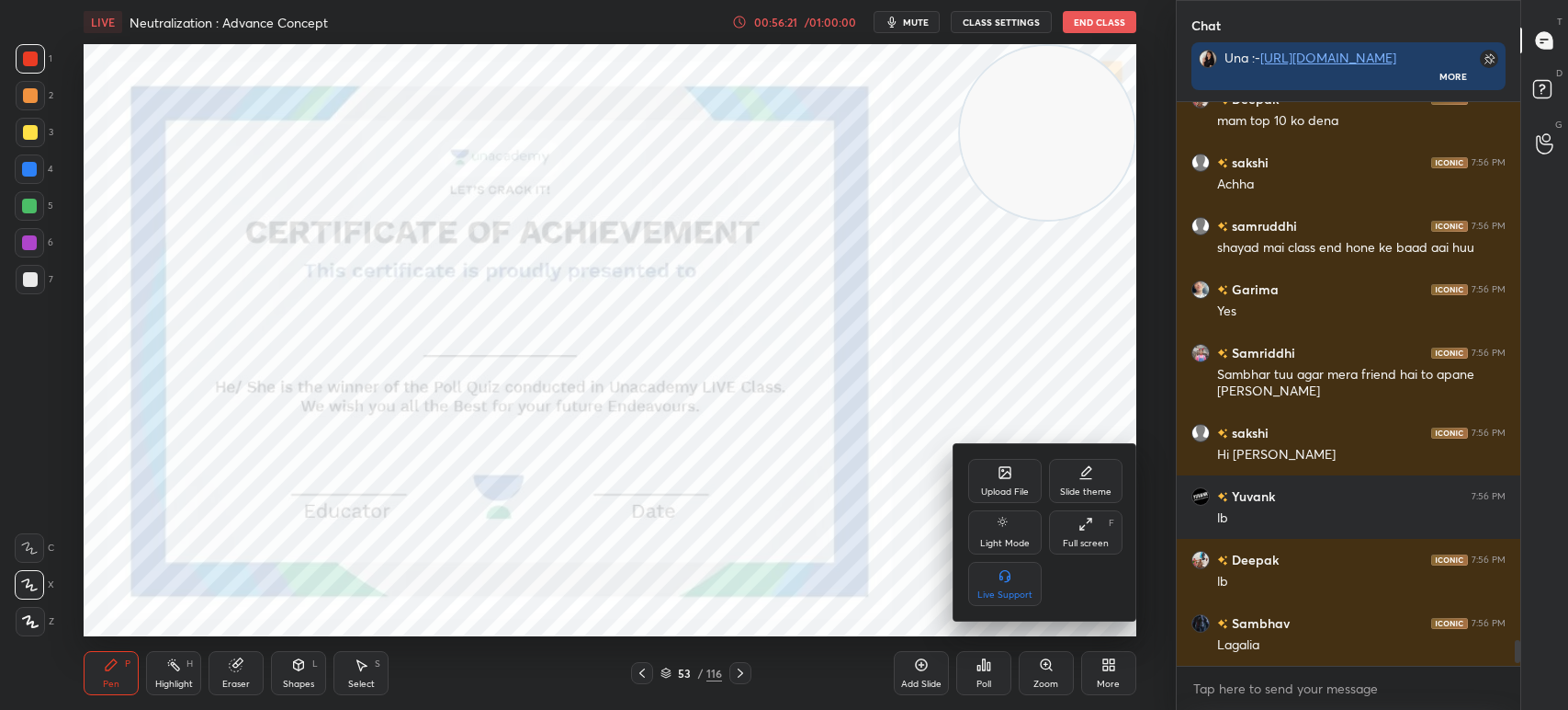
click at [1102, 547] on div "Full screen" at bounding box center [1085, 542] width 46 height 9
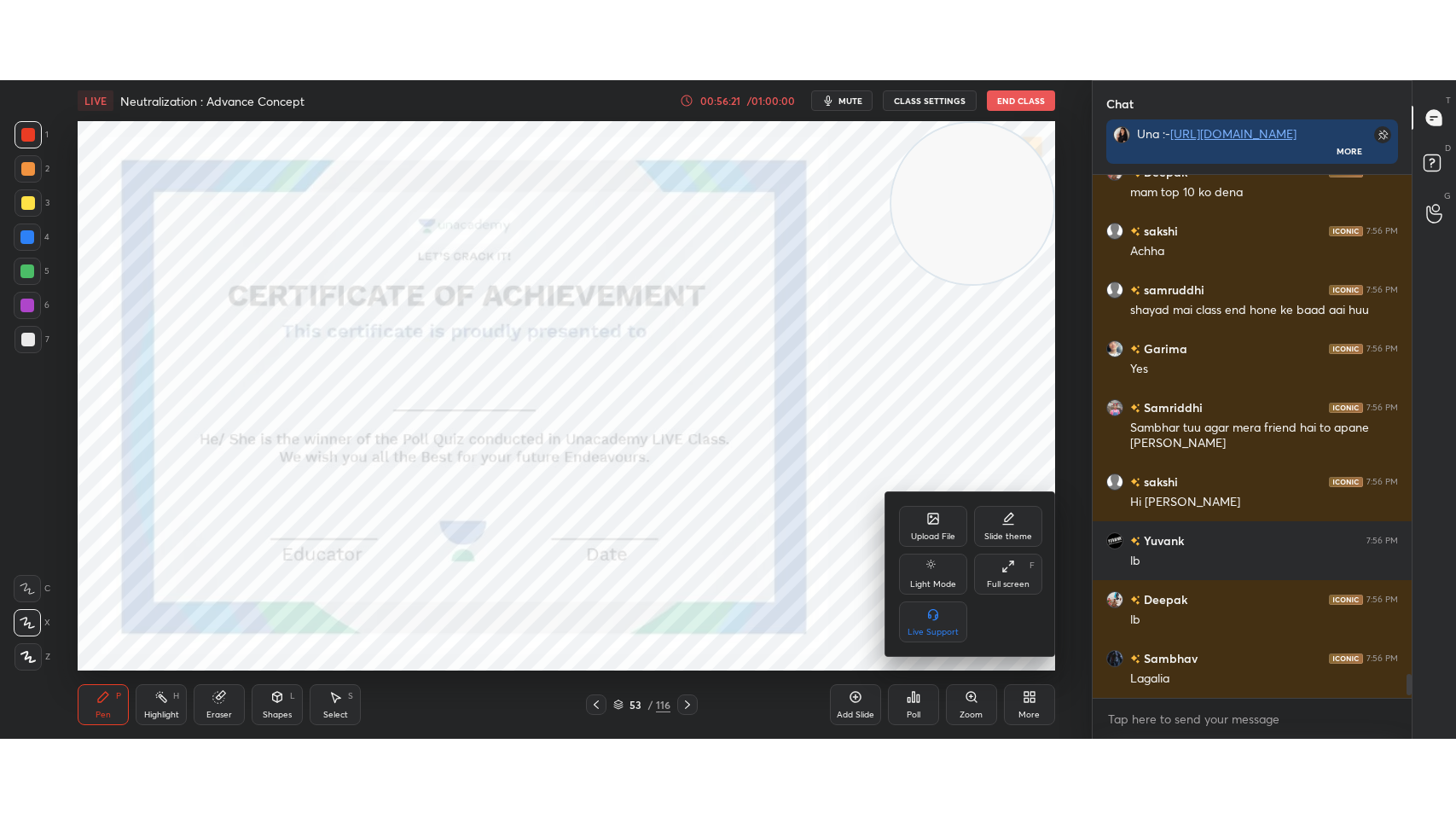
scroll to position [84587, 84285]
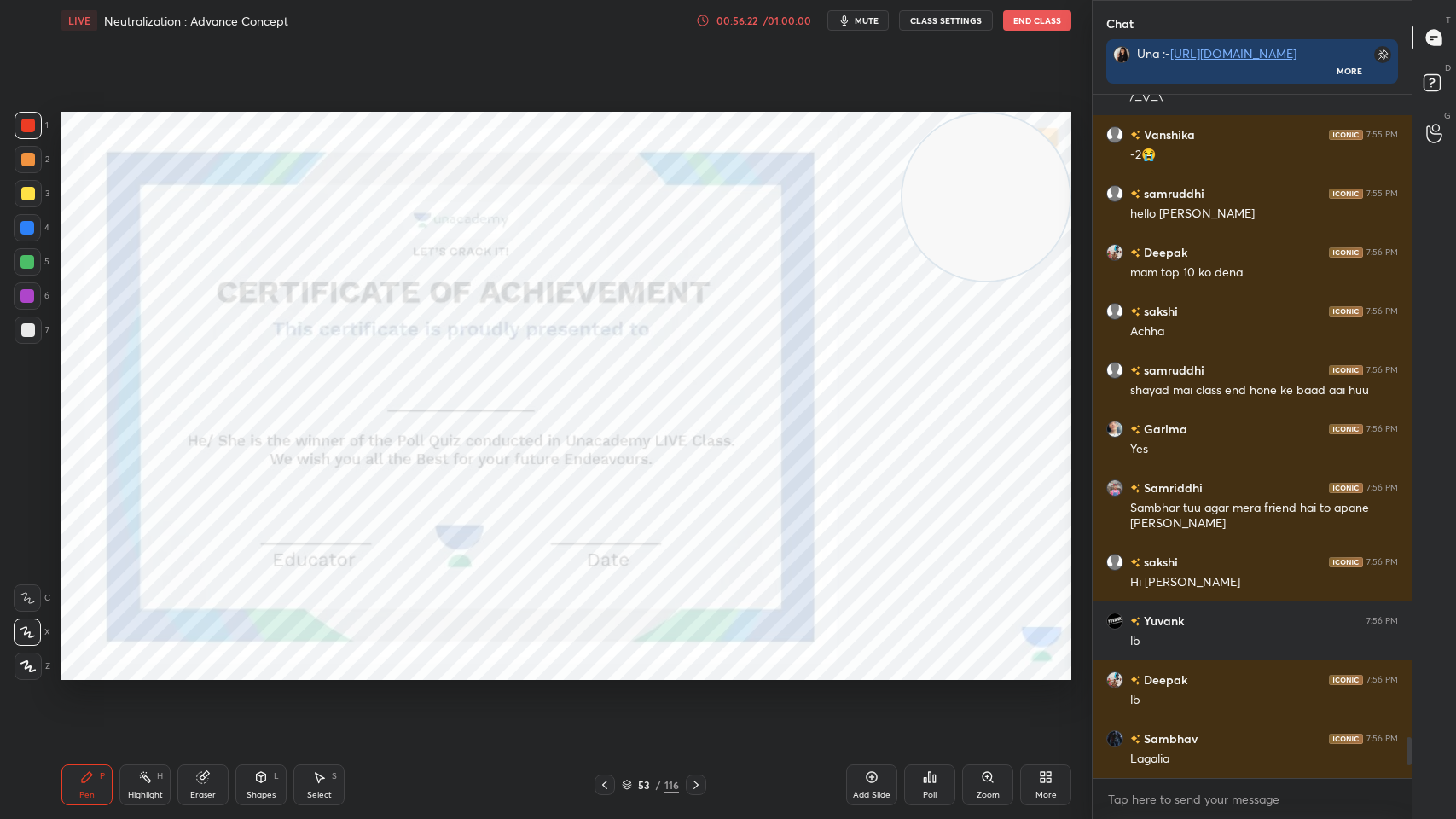
click at [937, 658] on div "Poll" at bounding box center [930, 785] width 52 height 40
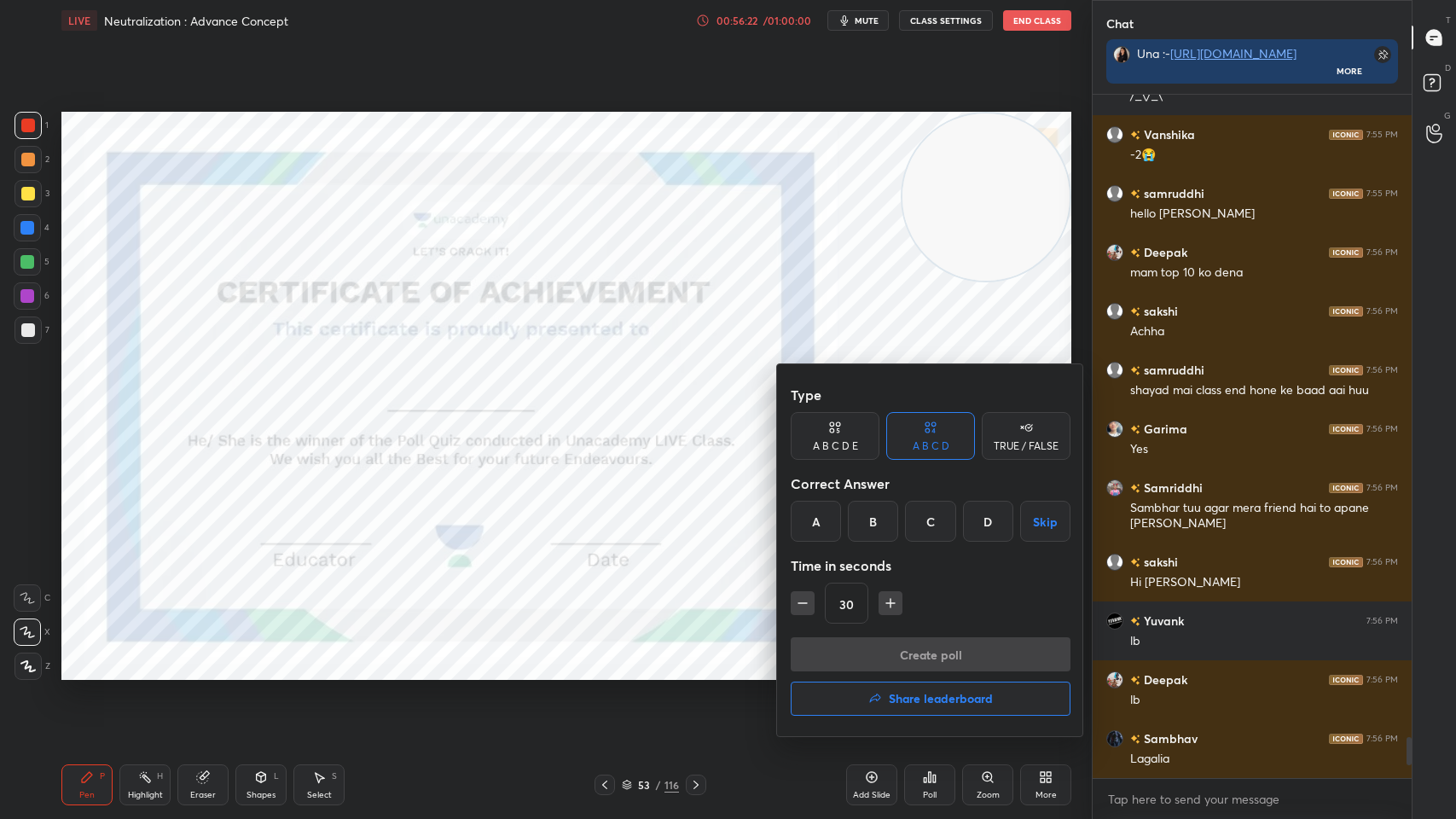
click at [940, 658] on h4 "Share leaderboard" at bounding box center [941, 698] width 104 height 12
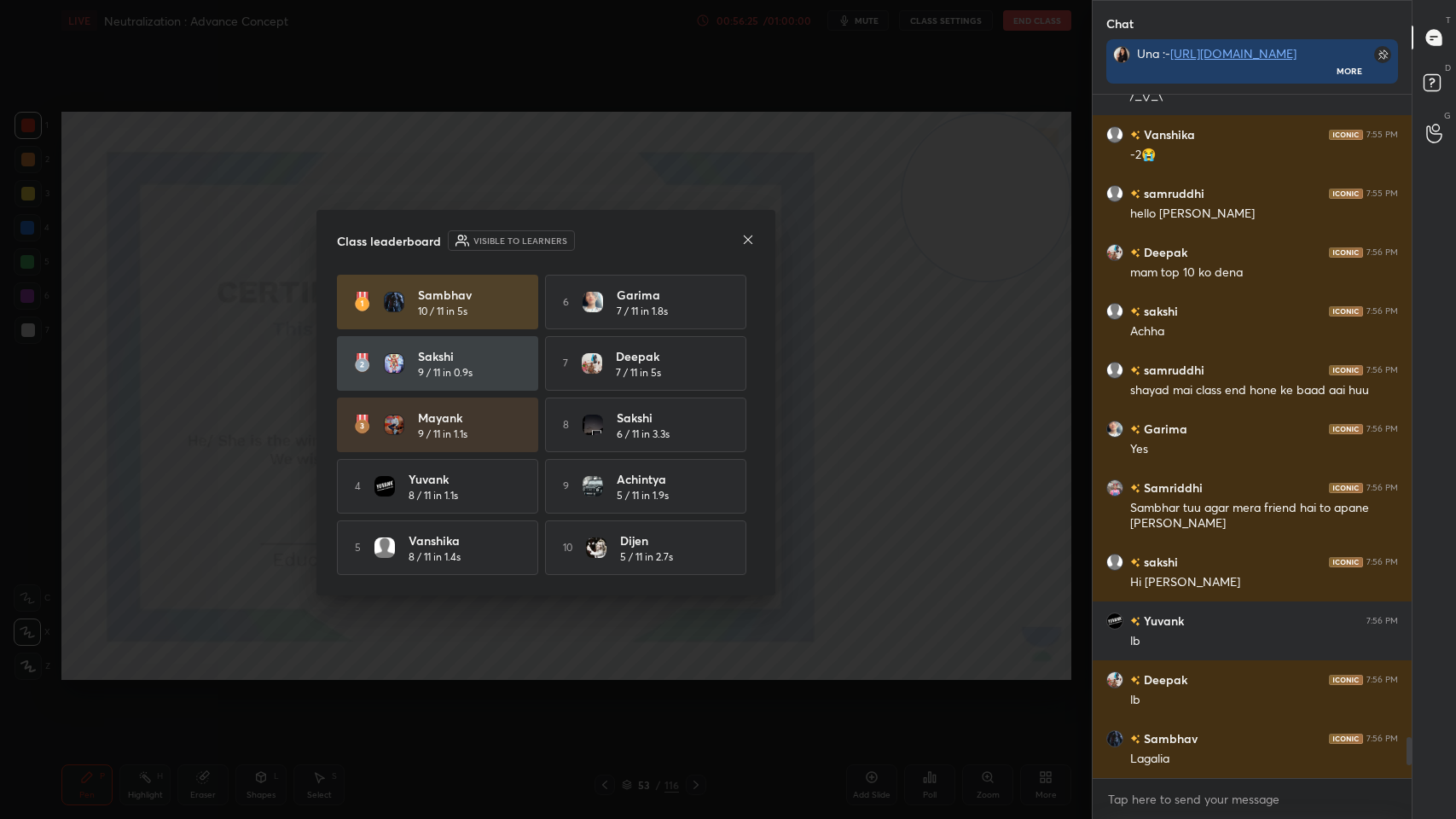
click at [748, 235] on icon at bounding box center [747, 239] width 14 height 14
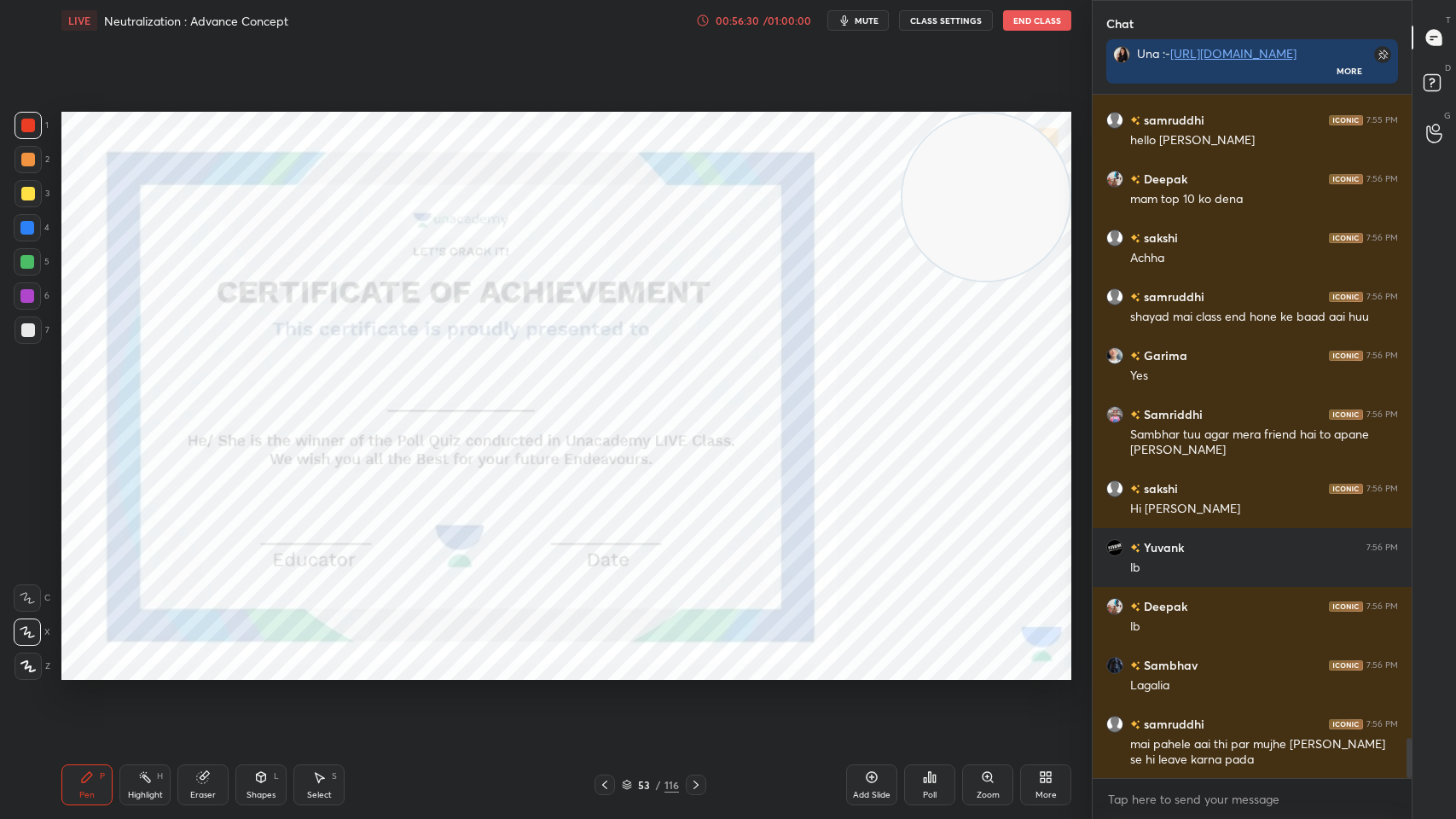
click at [696, 658] on icon at bounding box center [696, 784] width 14 height 14
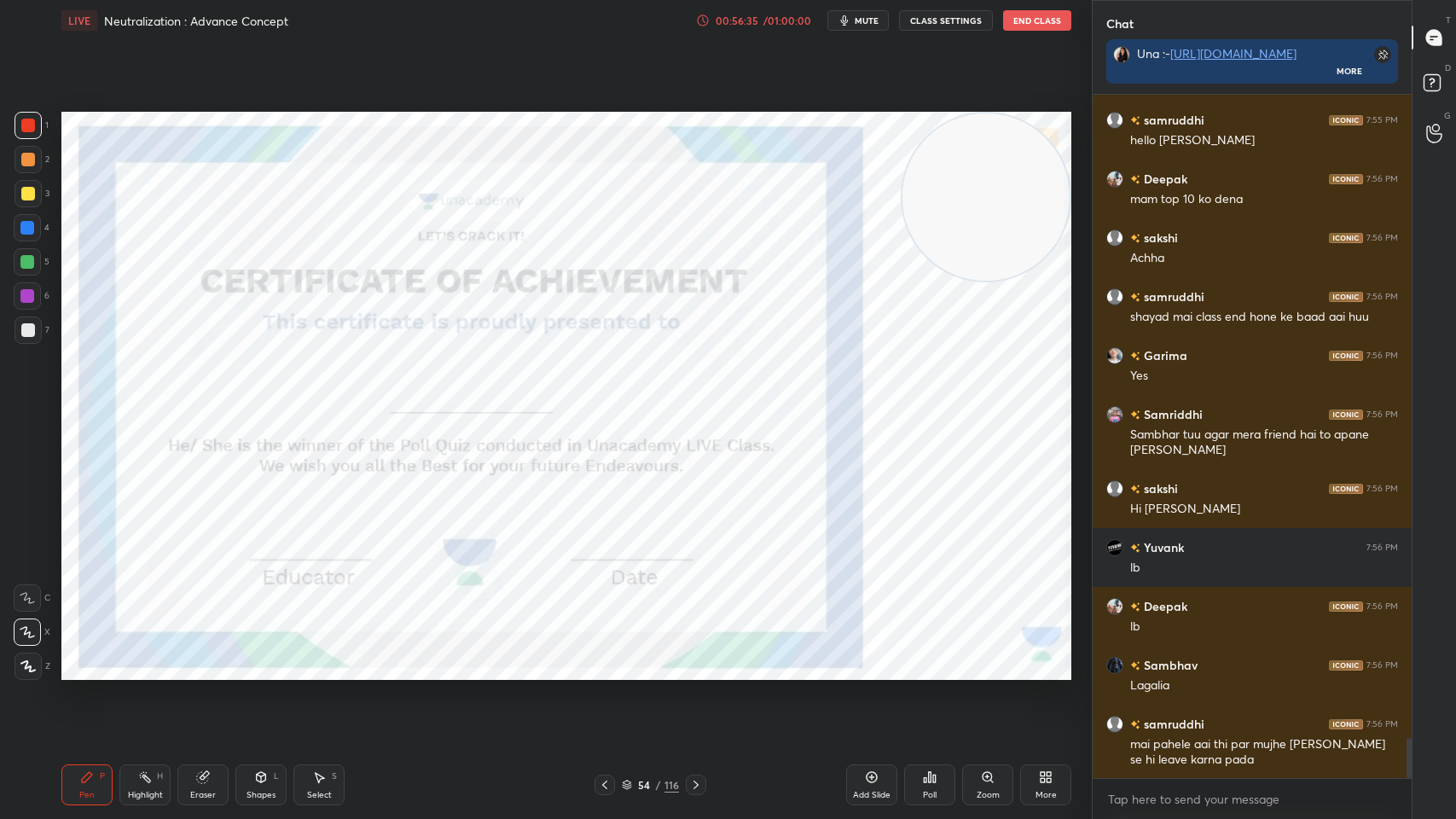
click at [689, 658] on icon at bounding box center [696, 784] width 14 height 14
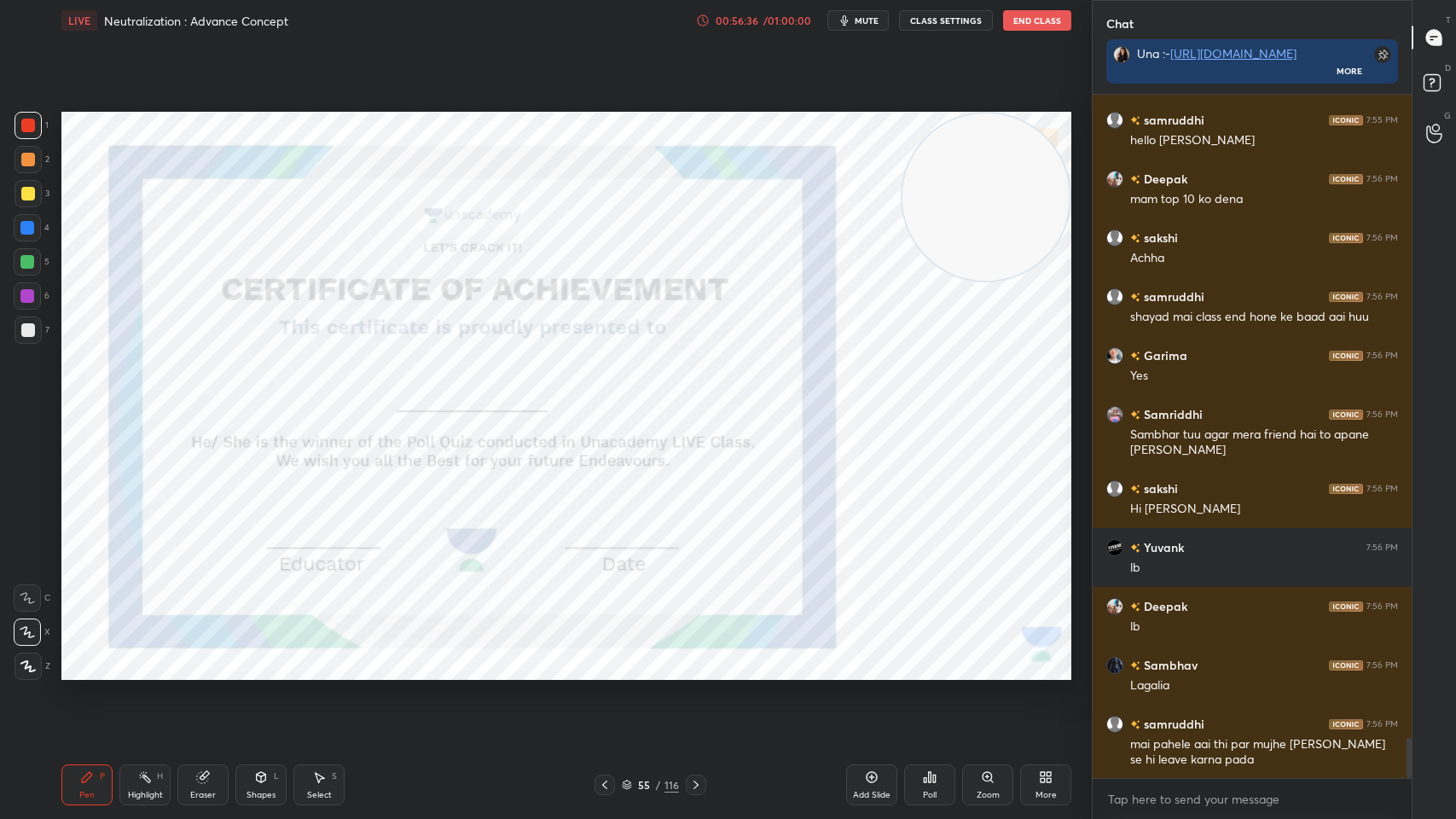
click at [930, 658] on icon at bounding box center [930, 777] width 3 height 10
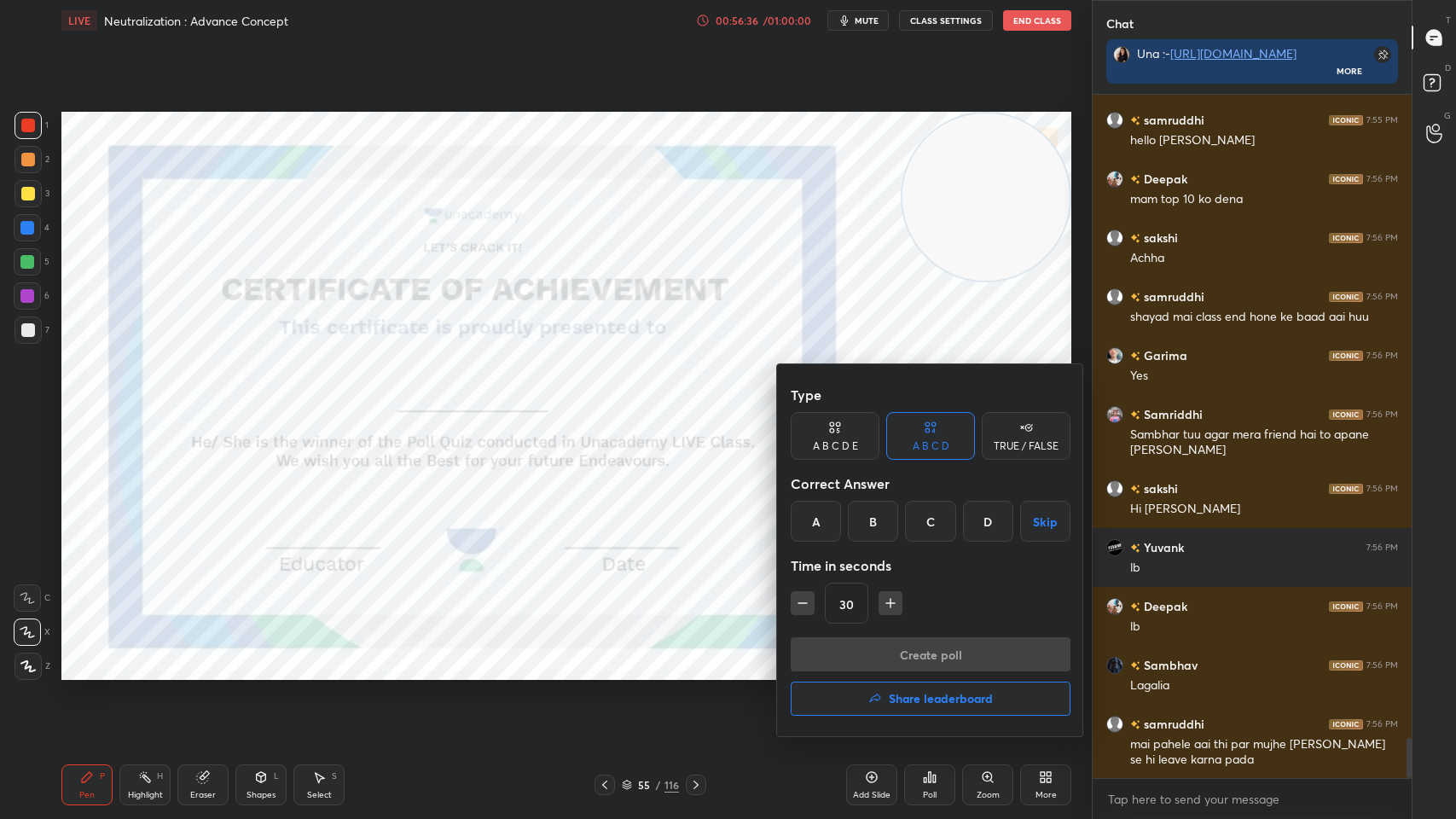
click at [949, 658] on h4 "Share leaderboard" at bounding box center [941, 698] width 104 height 12
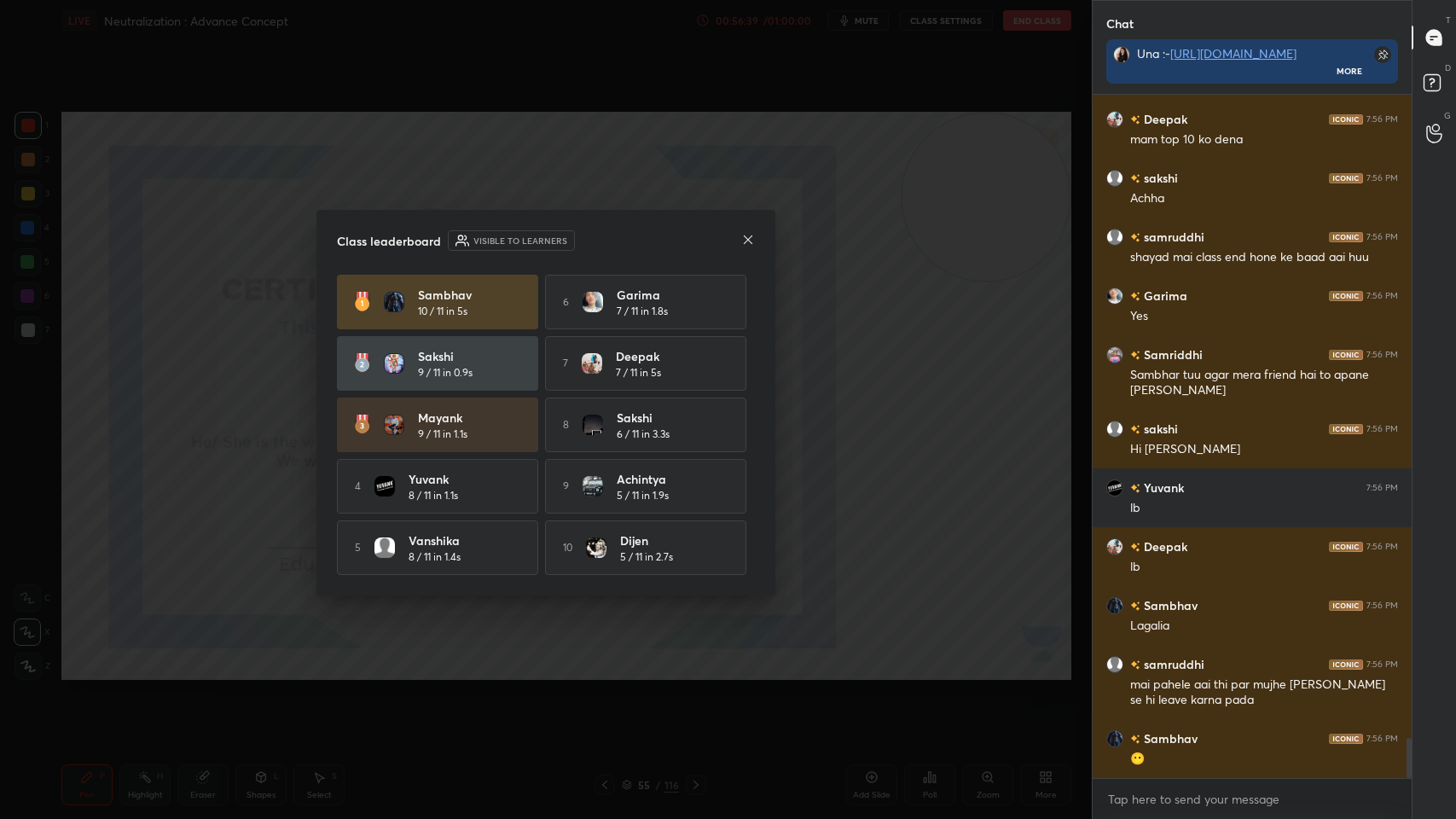
click at [749, 235] on icon at bounding box center [747, 239] width 14 height 14
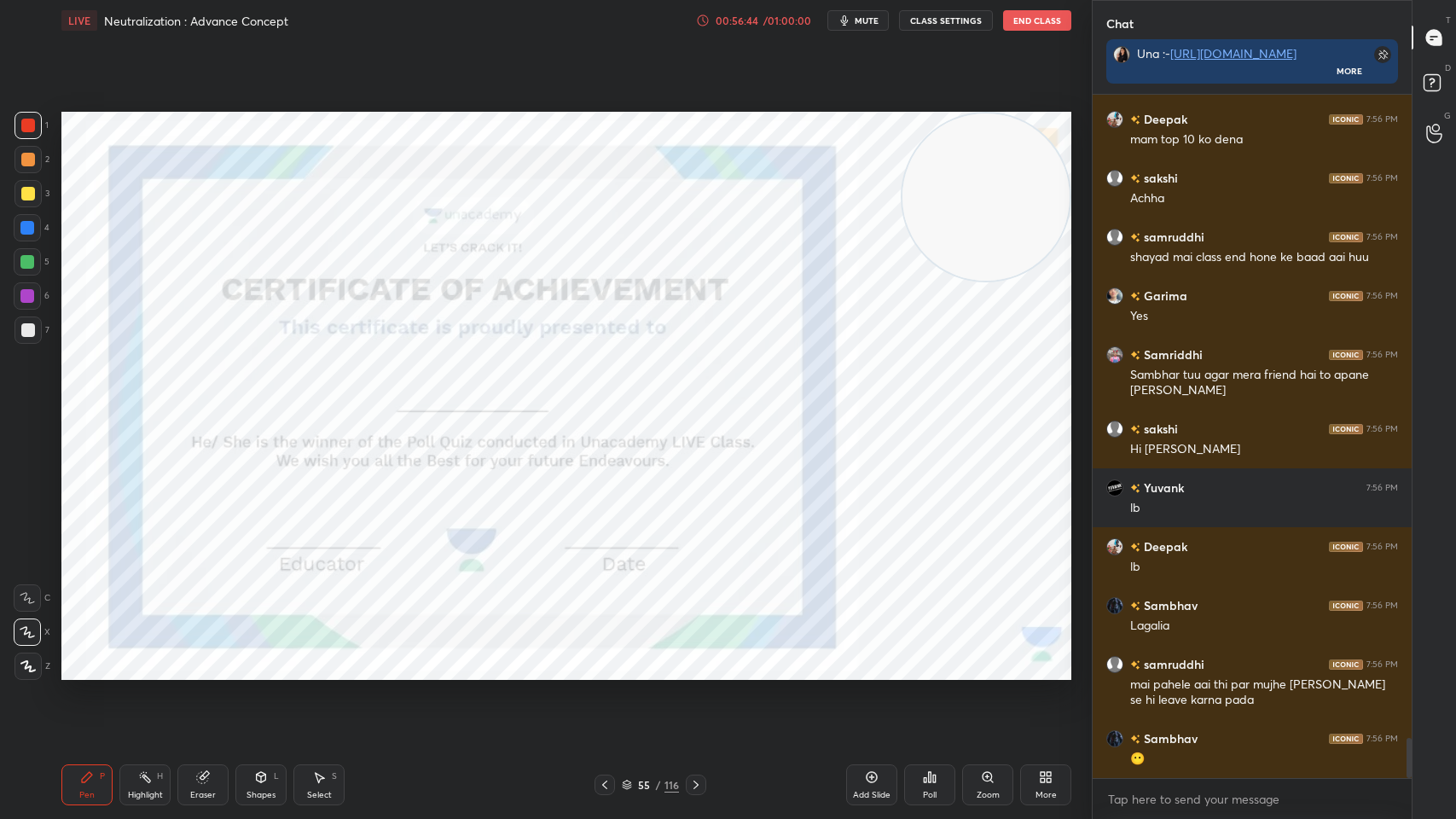
click at [696, 658] on div at bounding box center [696, 785] width 20 height 20
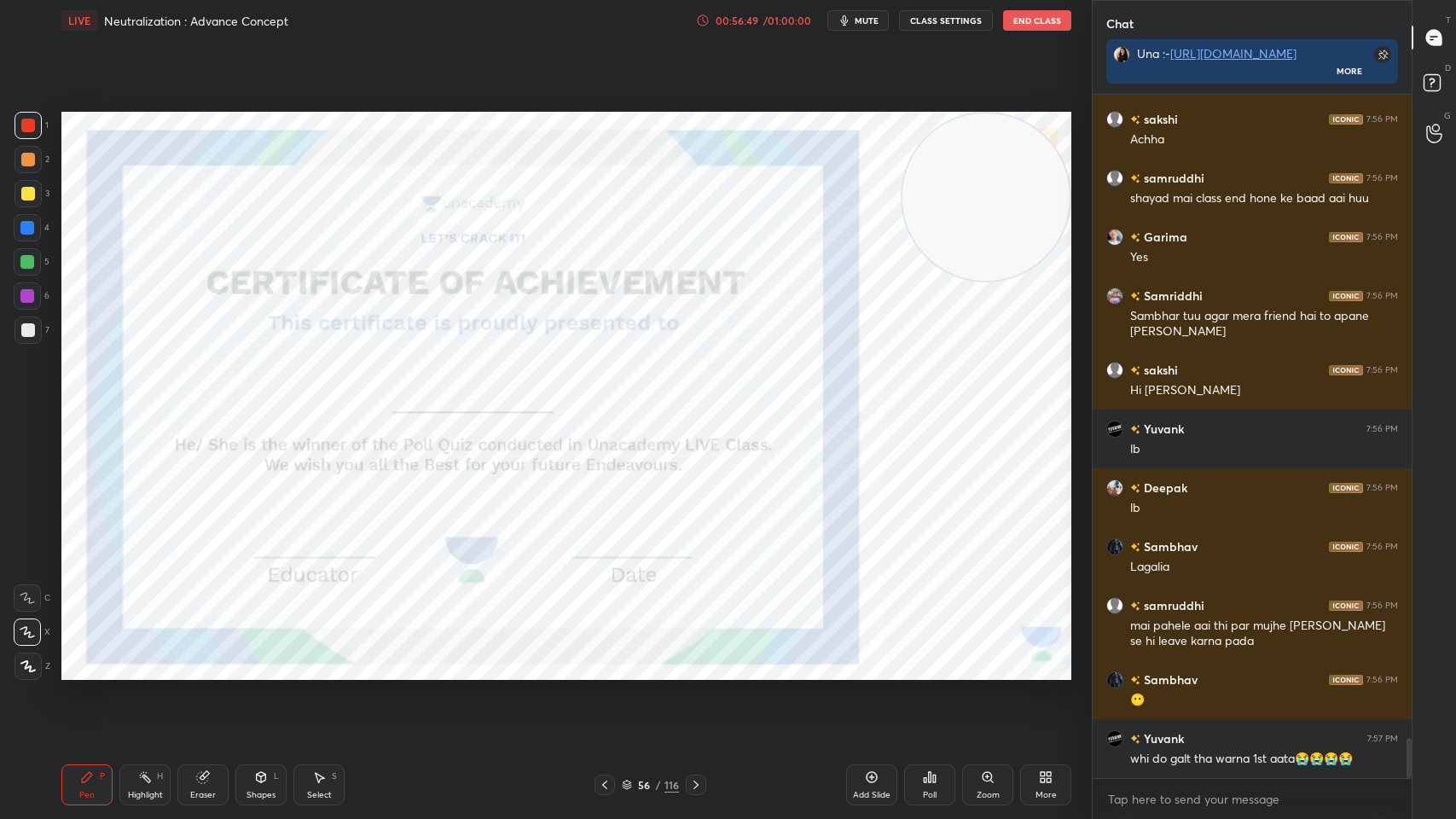
click at [699, 658] on icon at bounding box center [696, 784] width 14 height 14
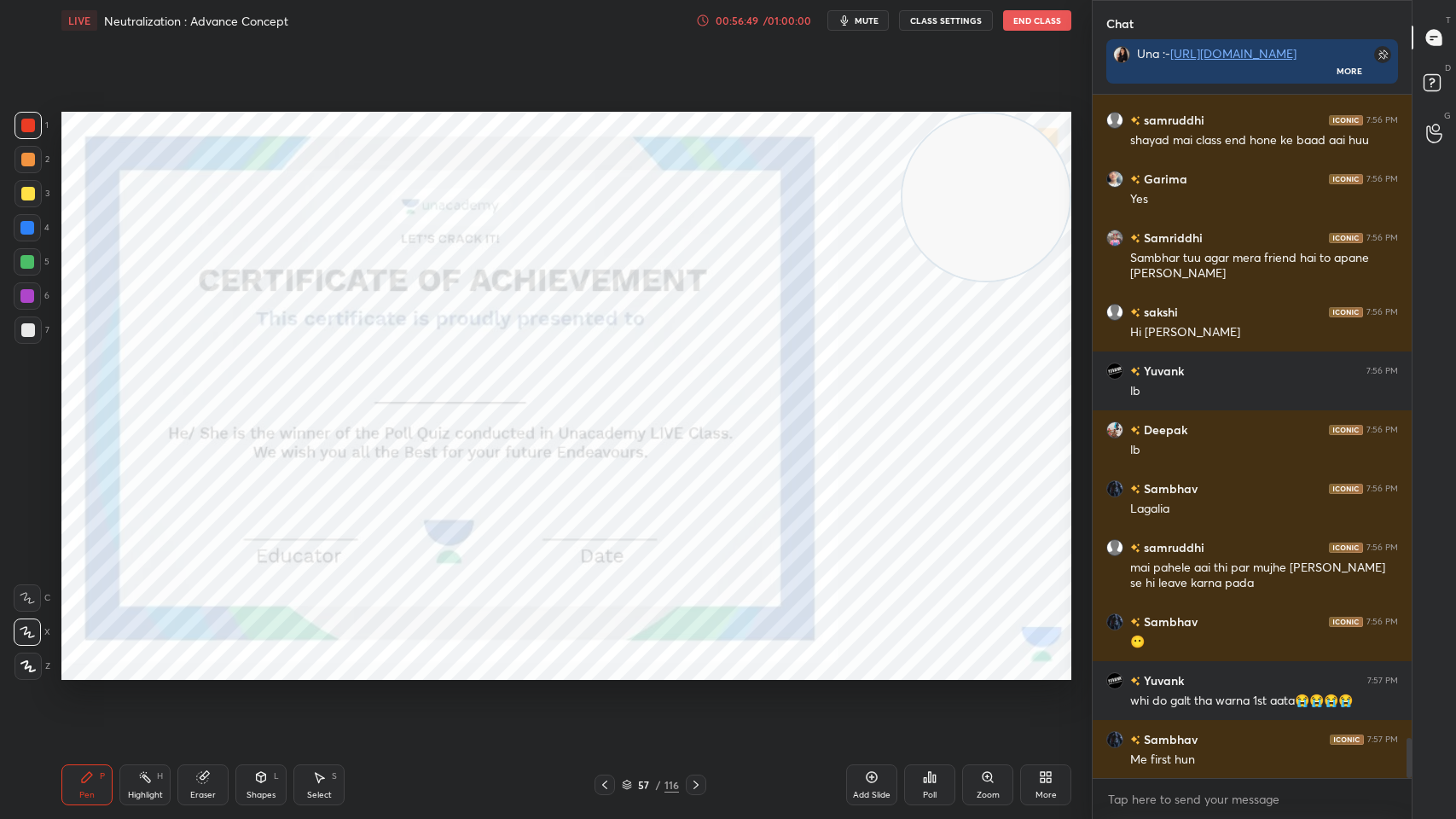
click at [924, 658] on icon at bounding box center [925, 779] width 3 height 5
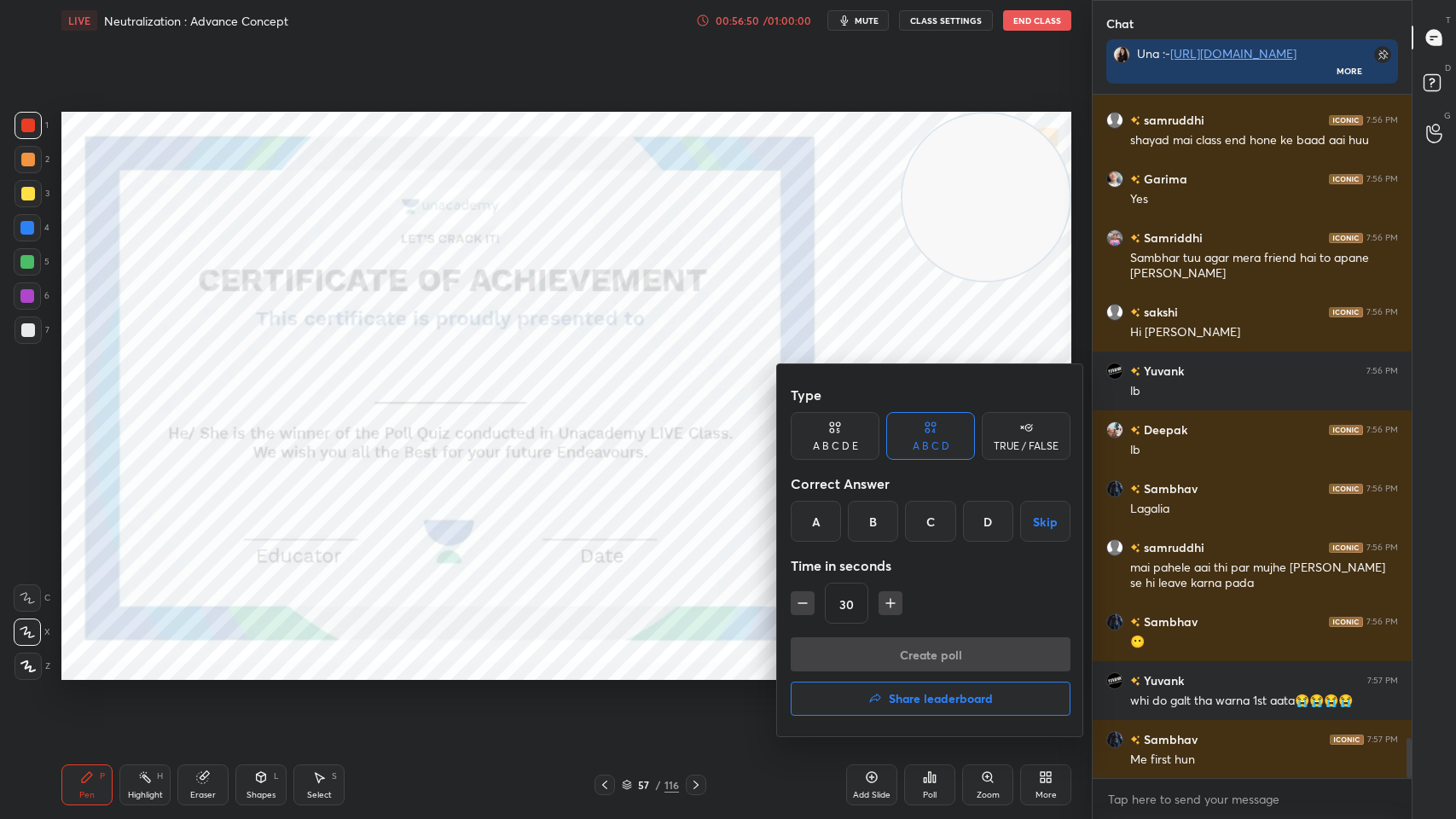
click at [929, 658] on button "Share leaderboard" at bounding box center [930, 698] width 280 height 34
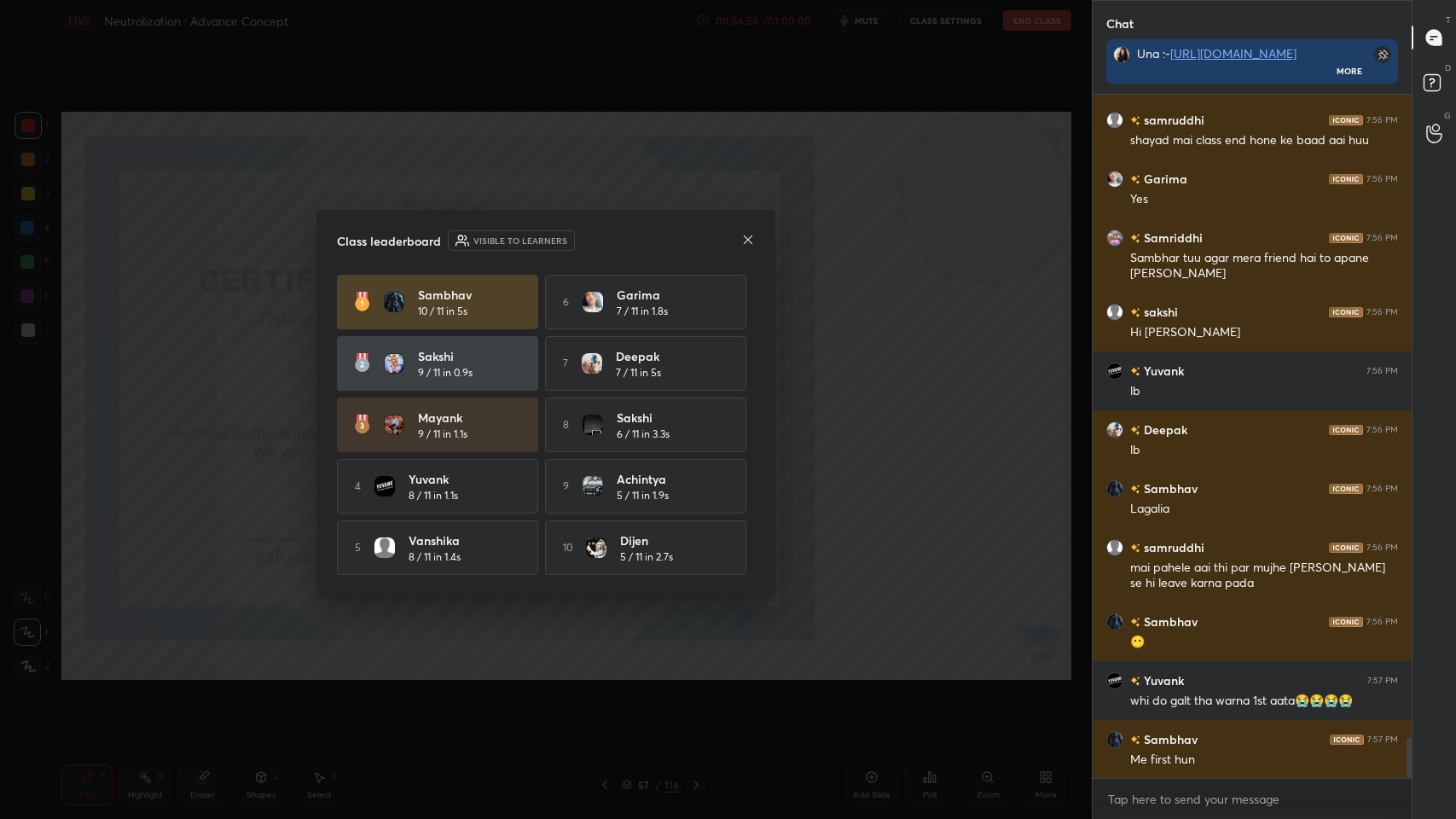
click at [746, 233] on icon at bounding box center [747, 239] width 14 height 14
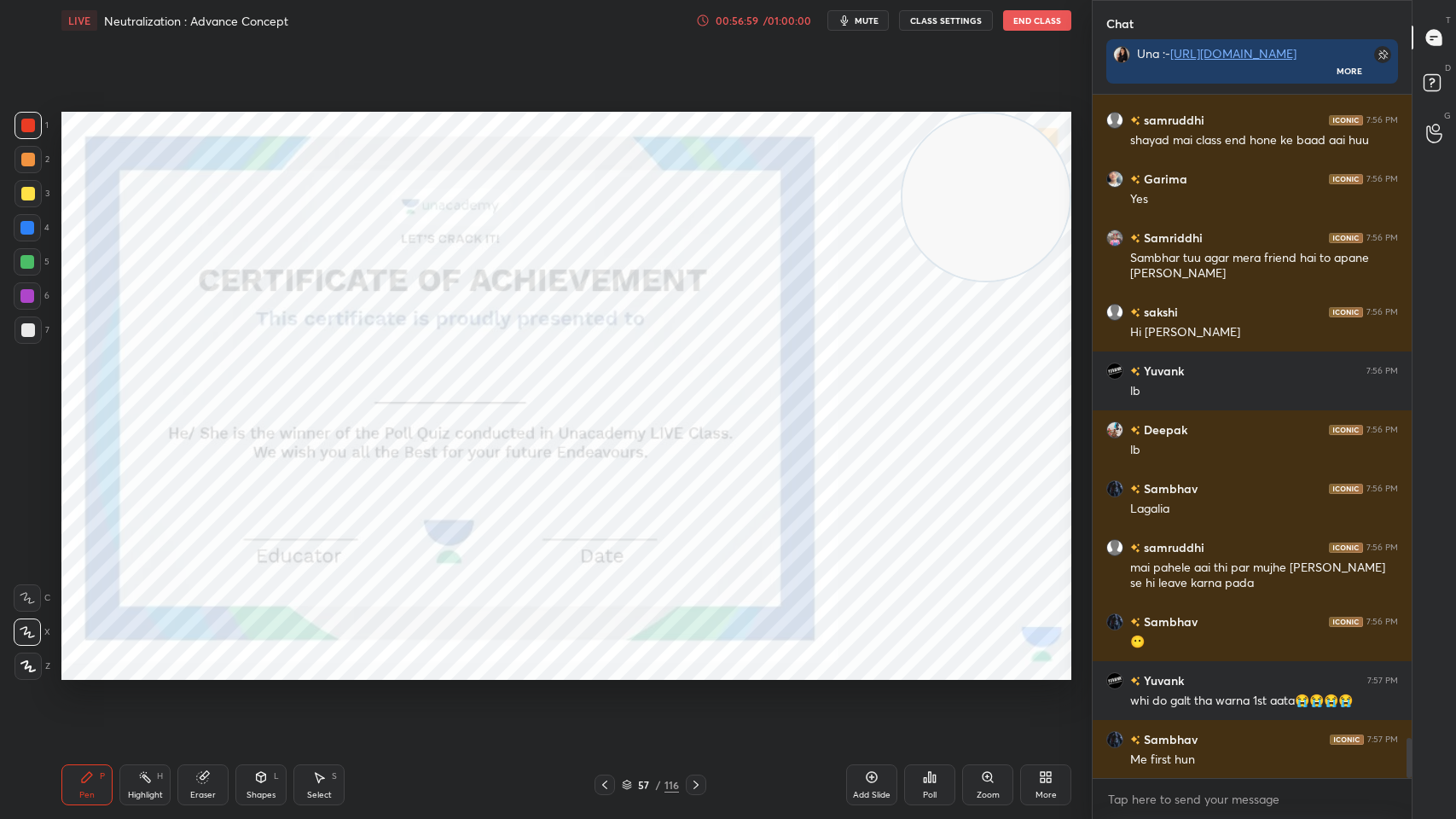
click at [692, 658] on icon at bounding box center [696, 784] width 14 height 14
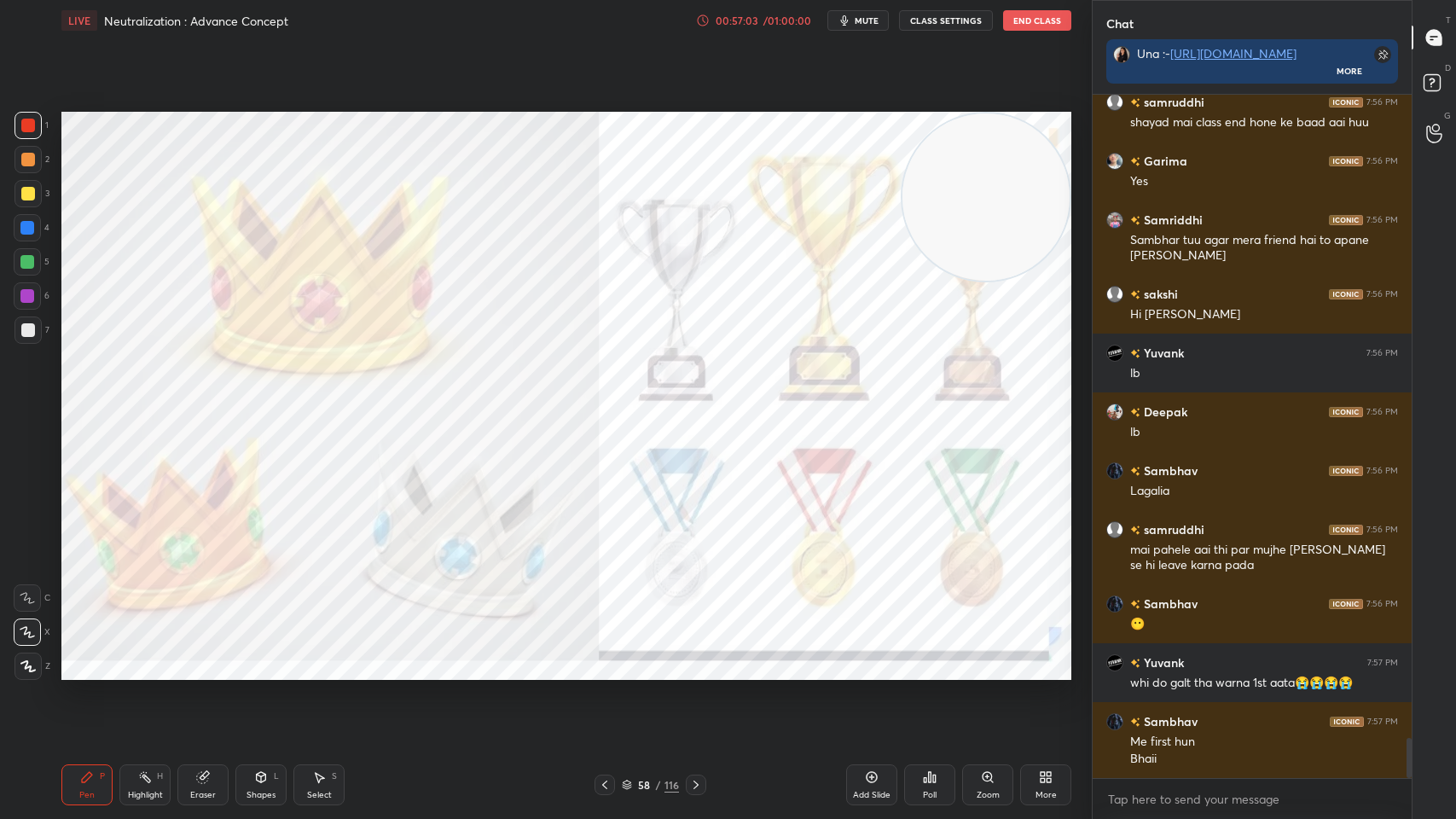
scroll to position [11111, 0]
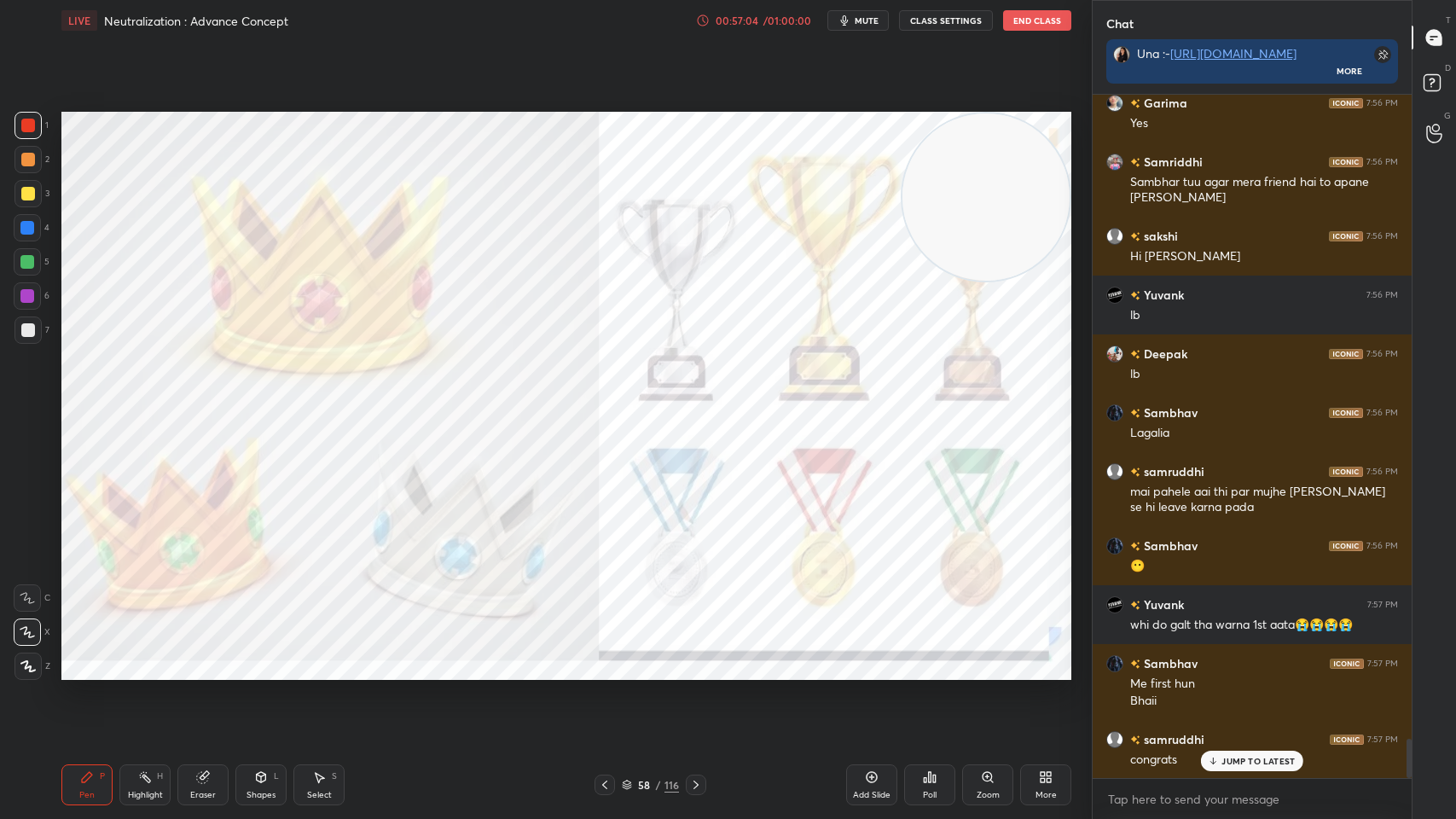
click at [925, 658] on div "Poll" at bounding box center [930, 785] width 52 height 40
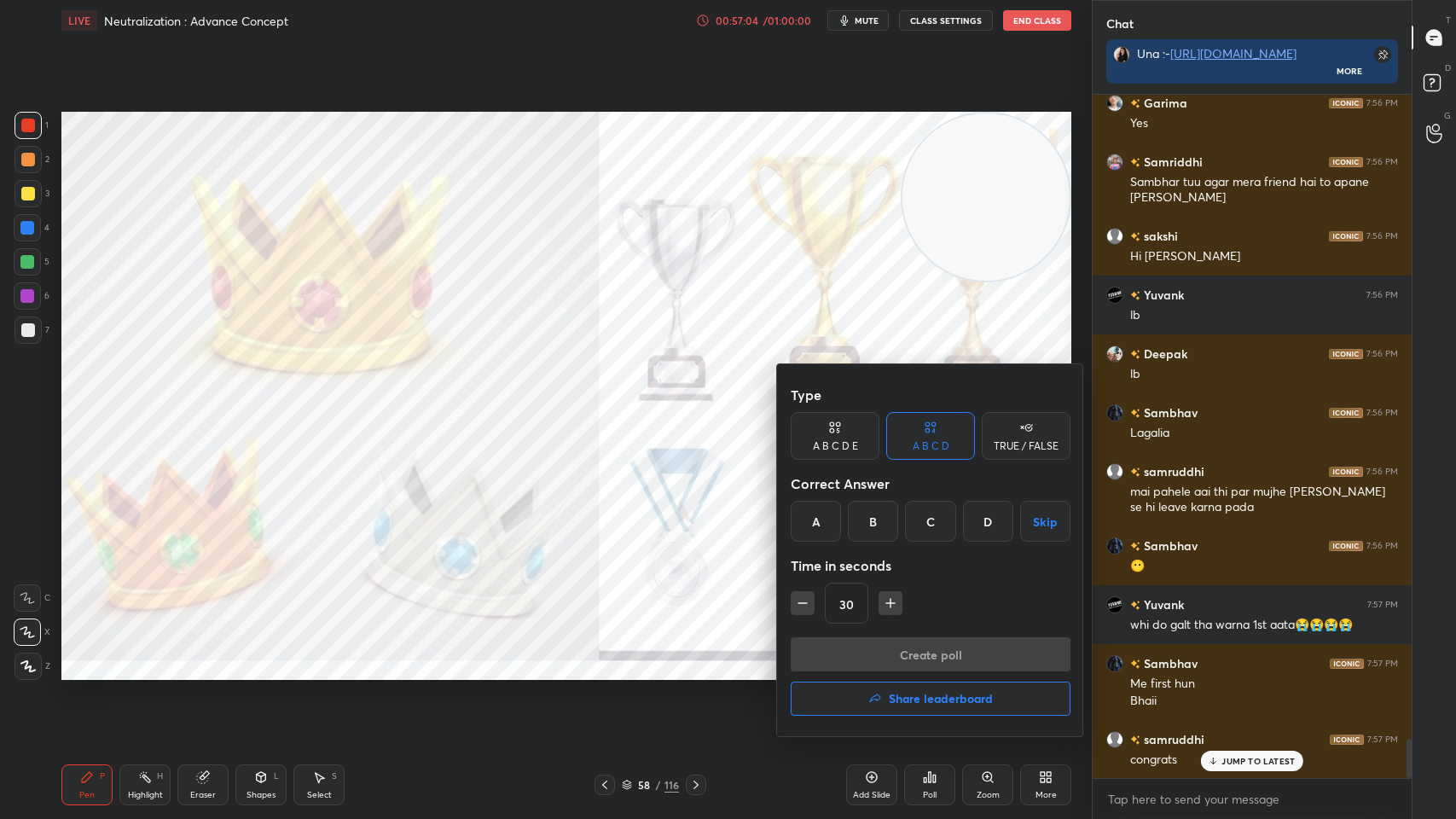
click at [931, 658] on h4 "Share leaderboard" at bounding box center [941, 698] width 104 height 12
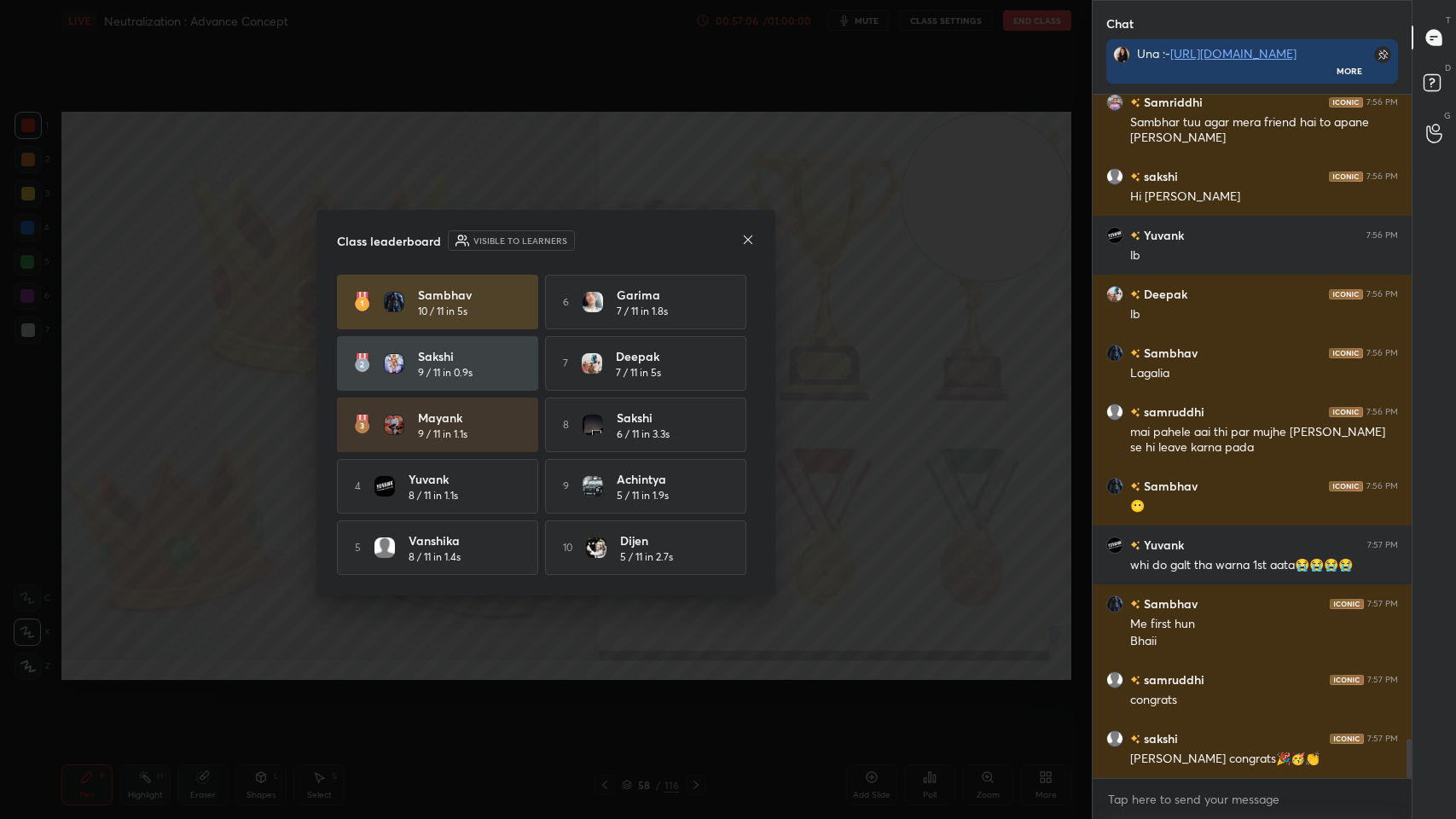
click at [752, 235] on icon at bounding box center [747, 239] width 14 height 14
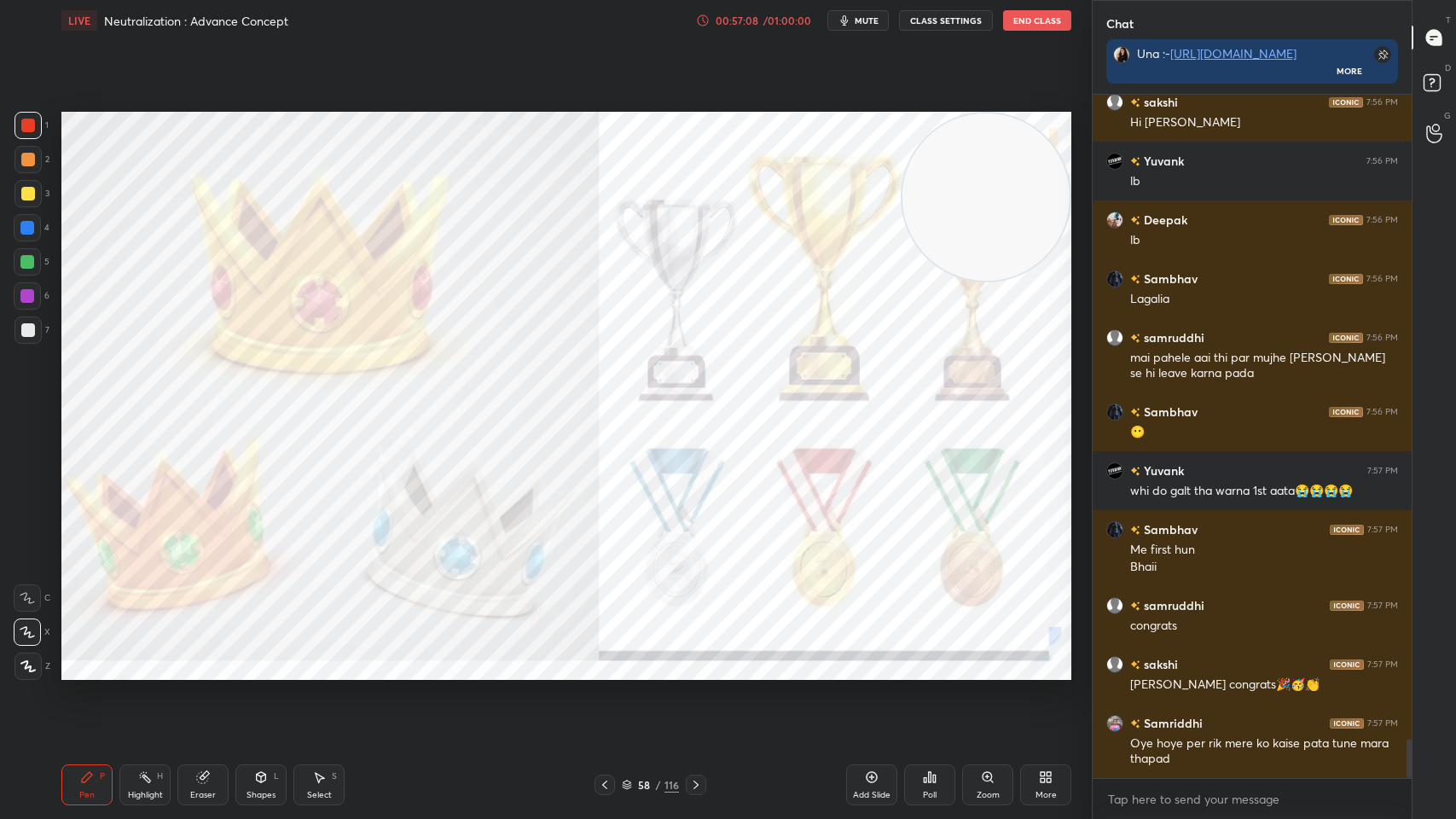
scroll to position [11303, 0]
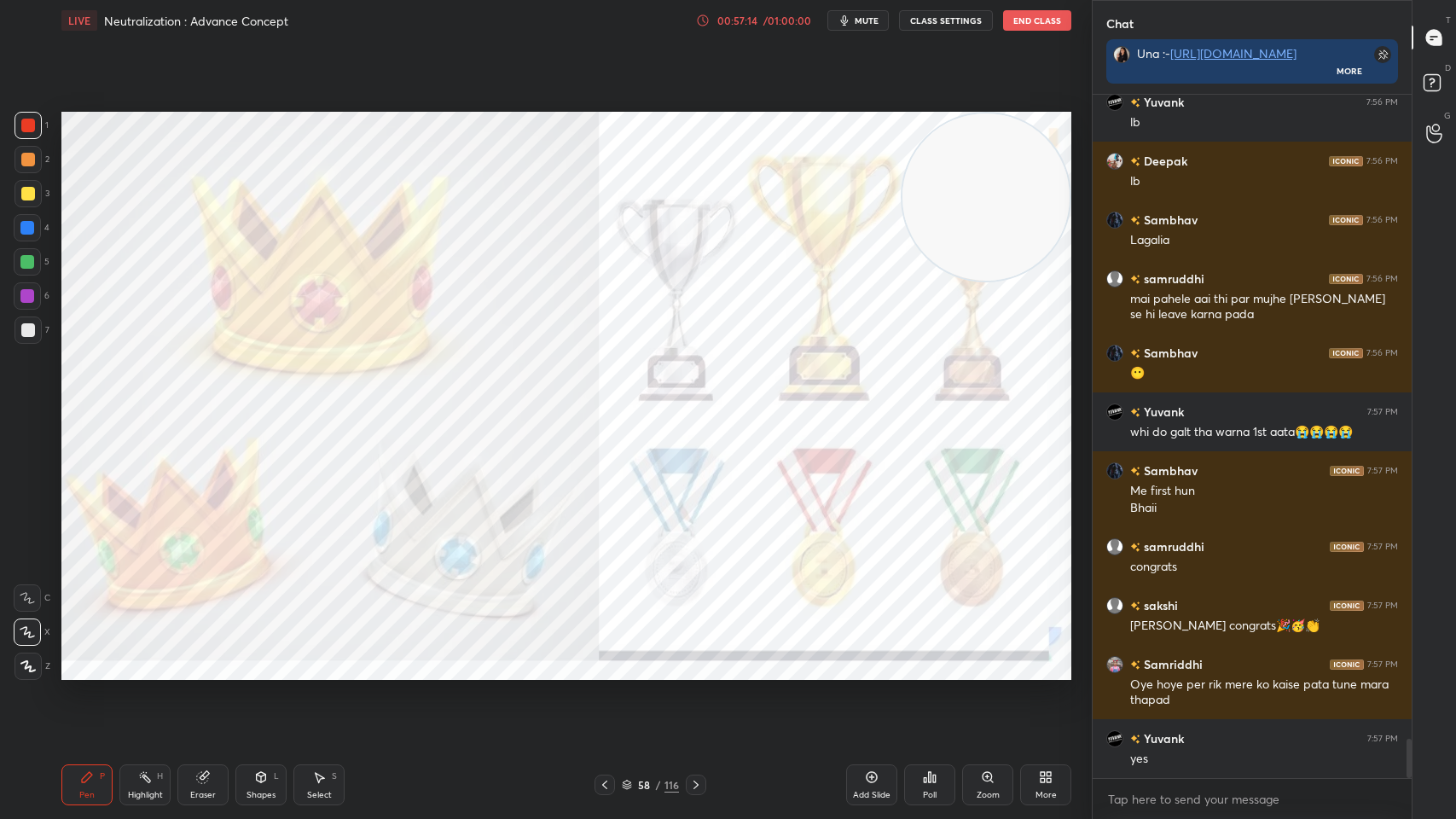
click at [912, 658] on div "Poll" at bounding box center [930, 785] width 52 height 40
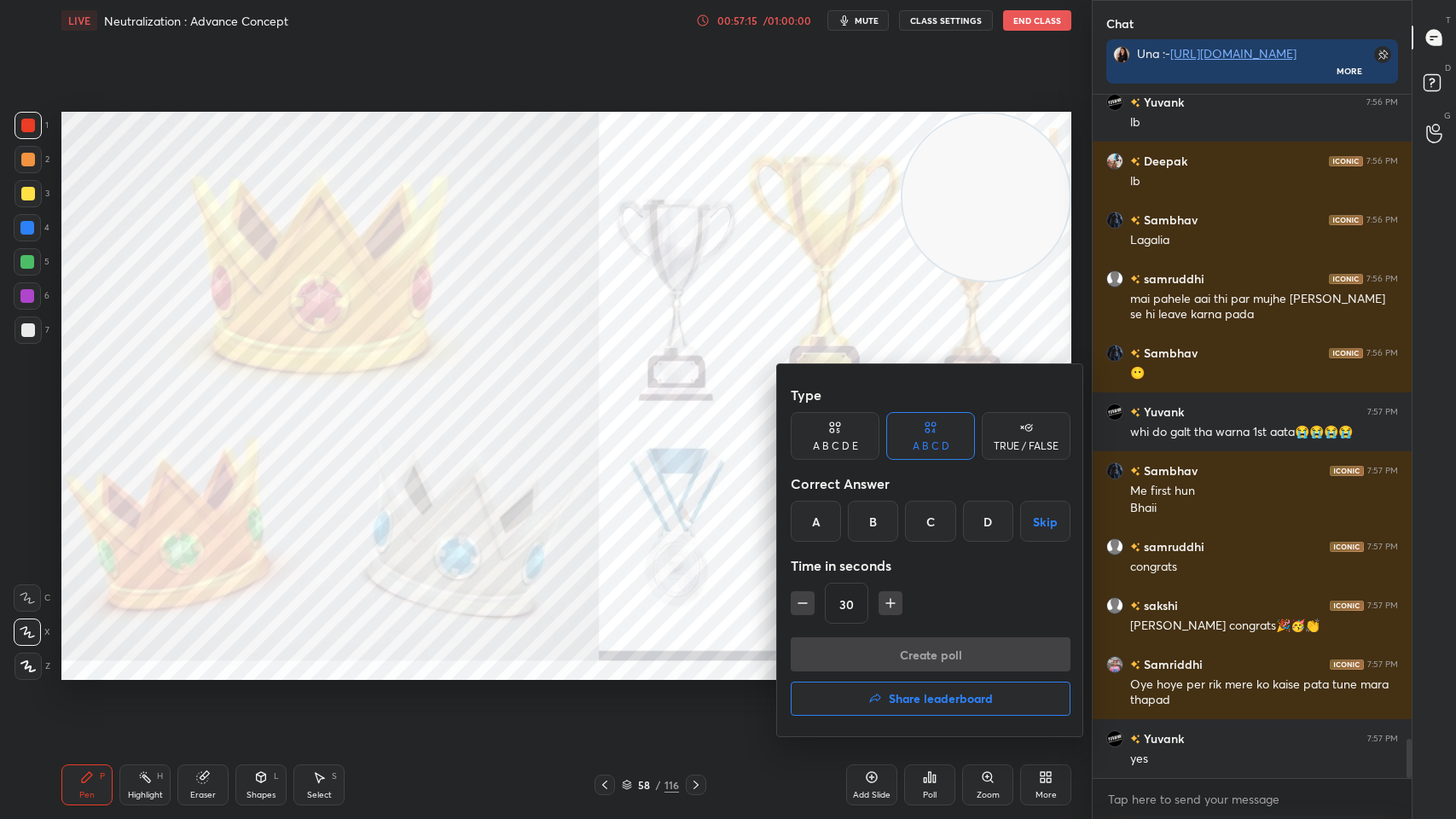
click at [914, 658] on button "Share leaderboard" at bounding box center [930, 698] width 280 height 34
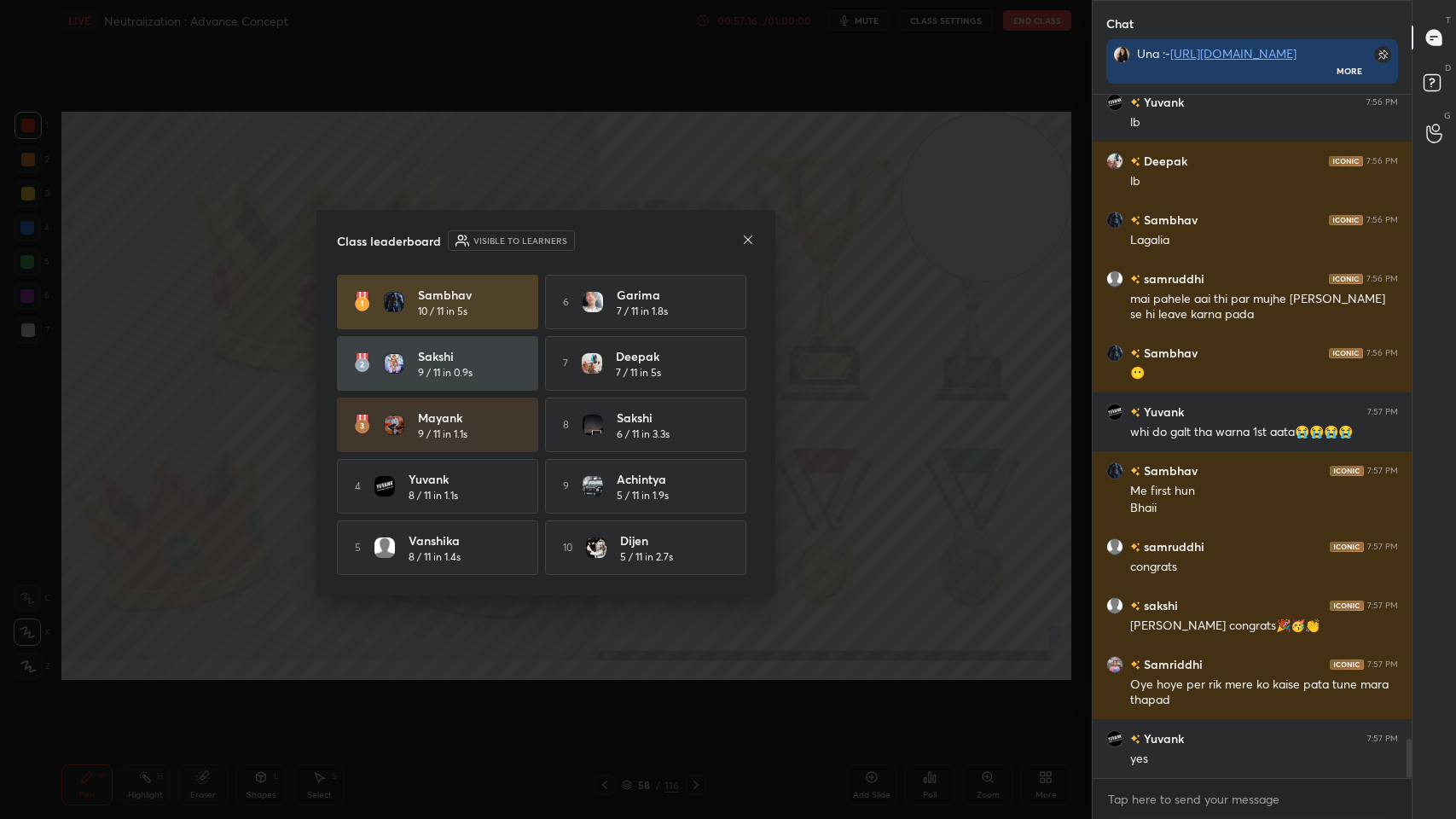
scroll to position [11362, 0]
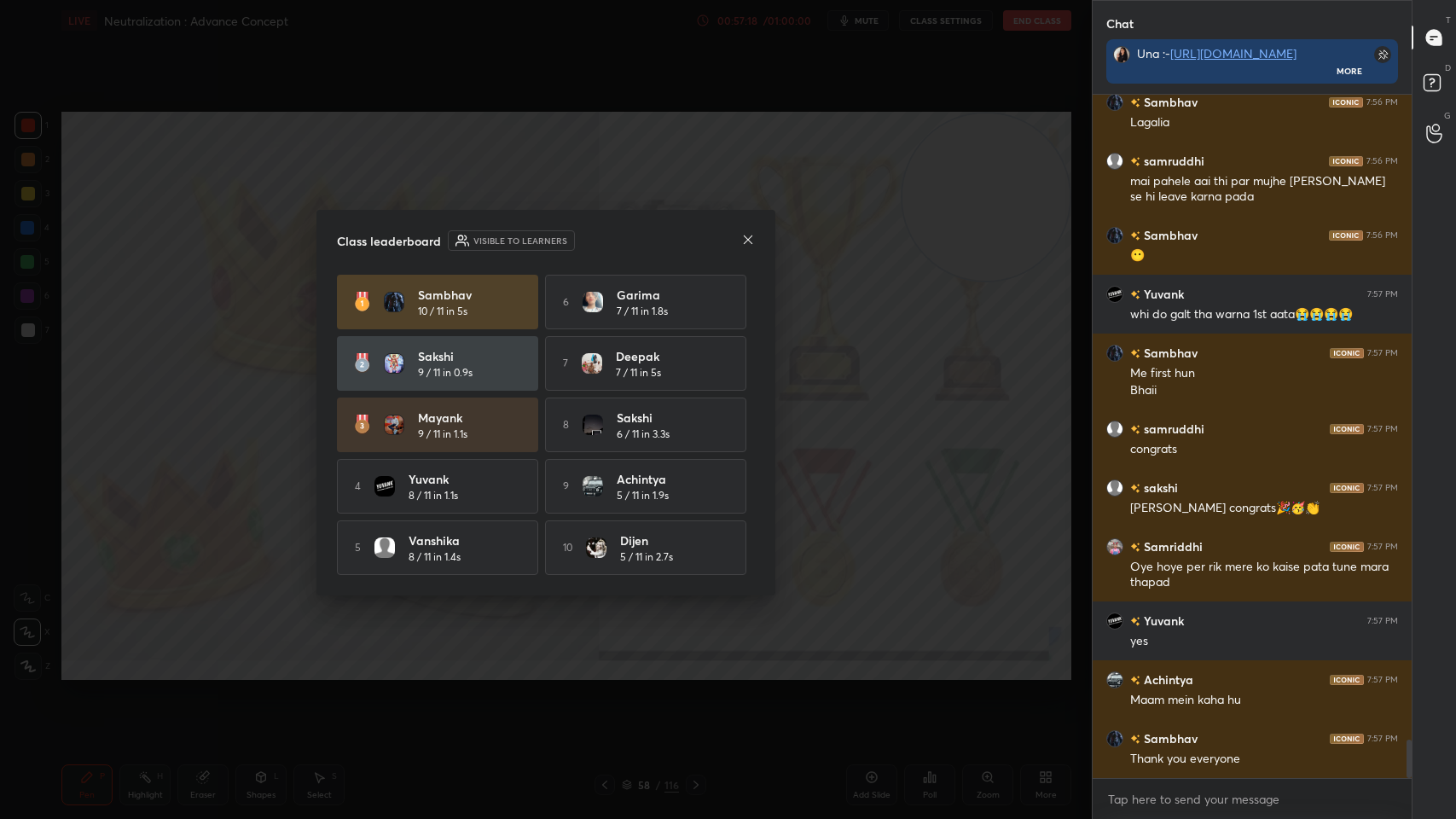
click at [750, 233] on icon at bounding box center [747, 239] width 14 height 14
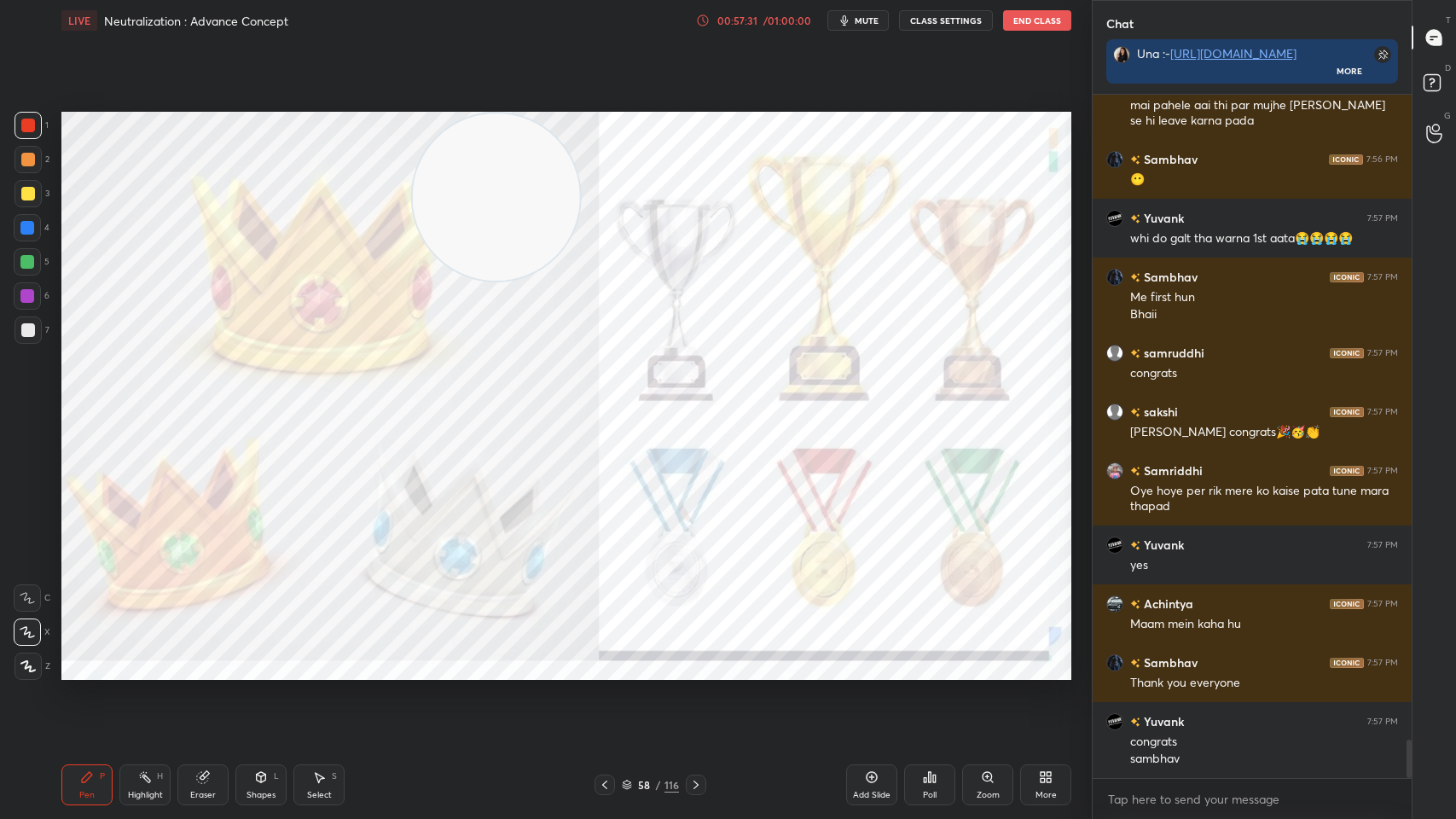
scroll to position [11556, 0]
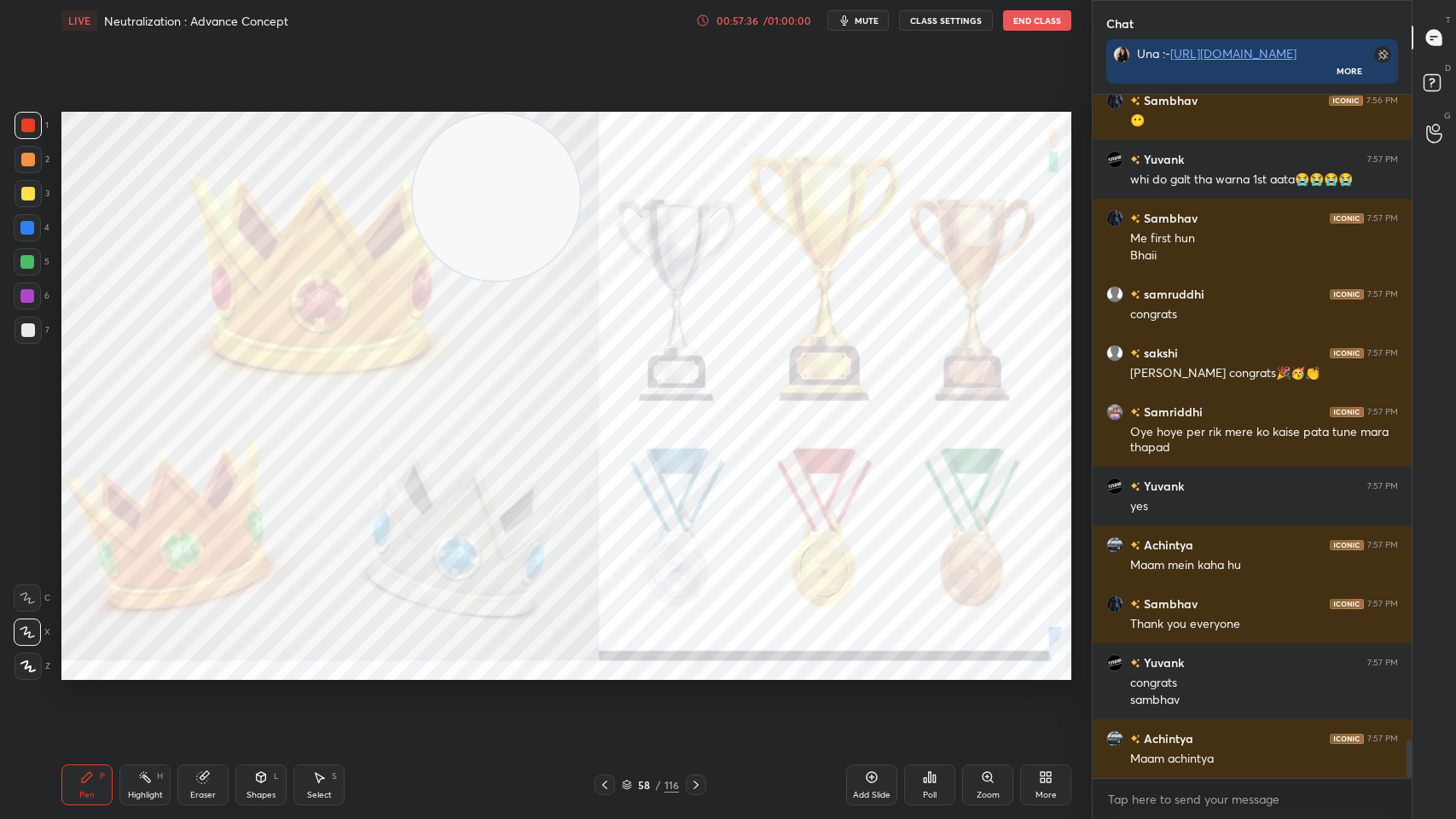
click at [847, 658] on div "Add Slide" at bounding box center [872, 785] width 52 height 40
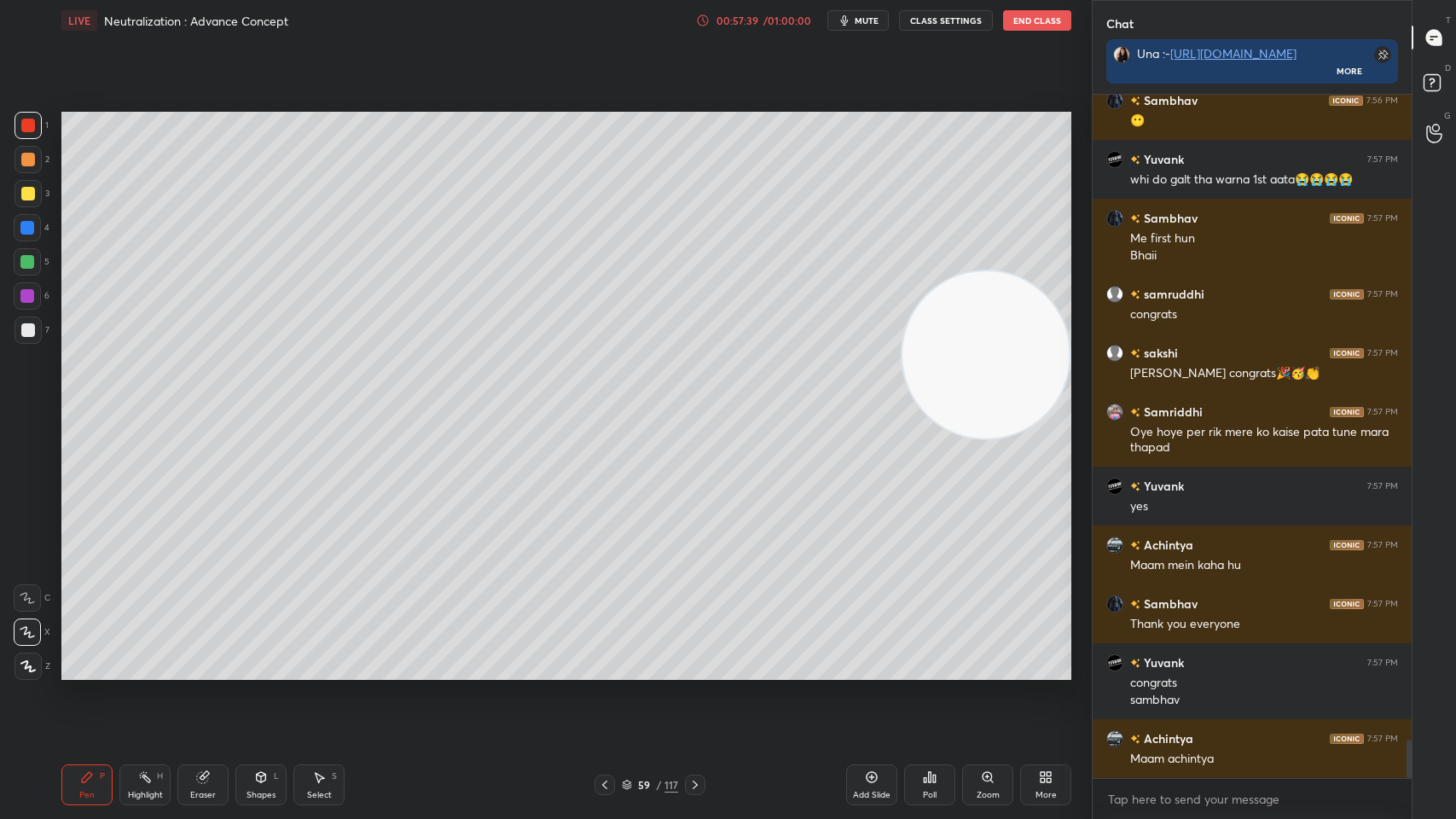
scroll to position [11573, 0]
click at [26, 190] on div at bounding box center [28, 193] width 14 height 14
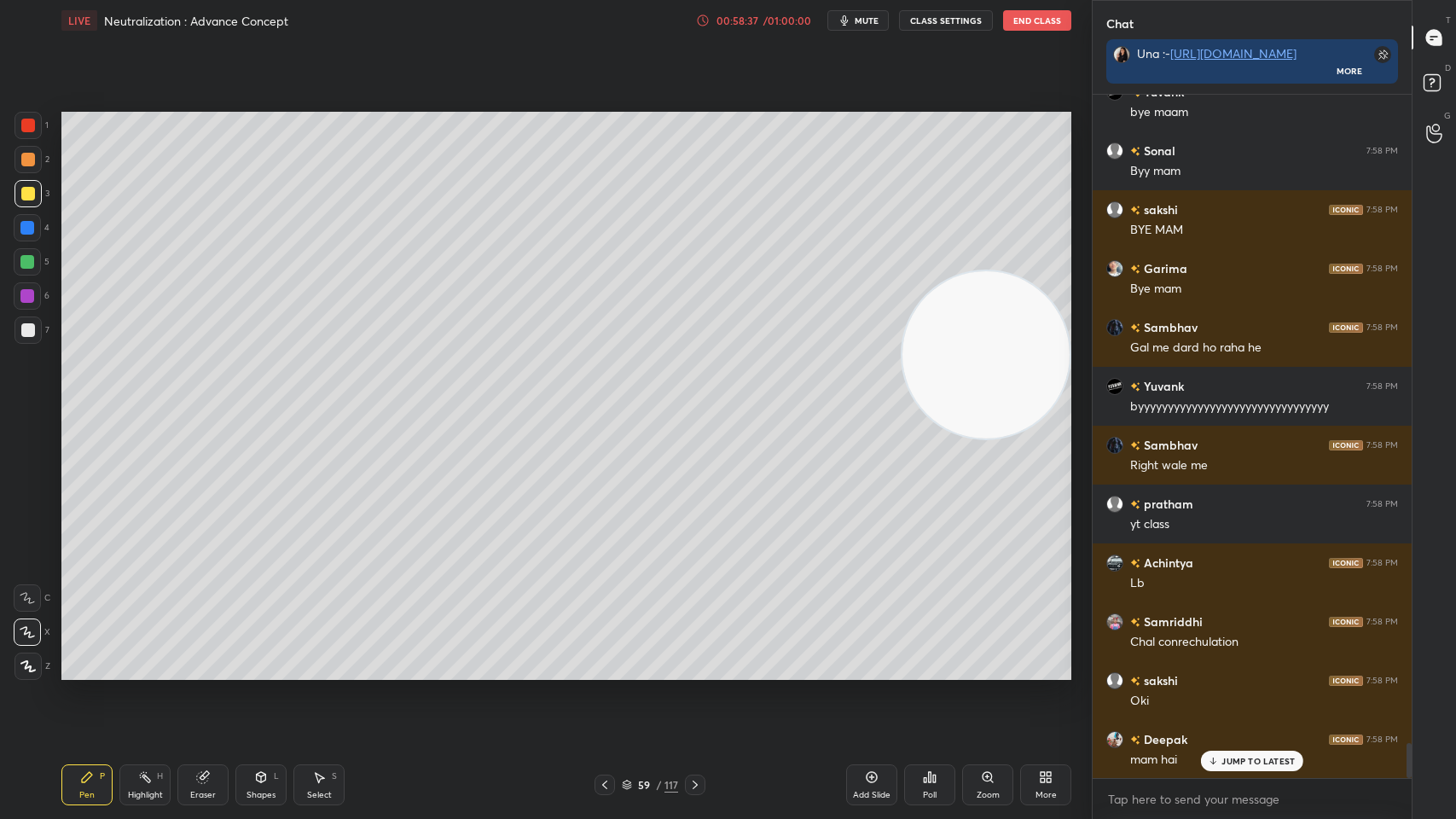
scroll to position [12868, 0]
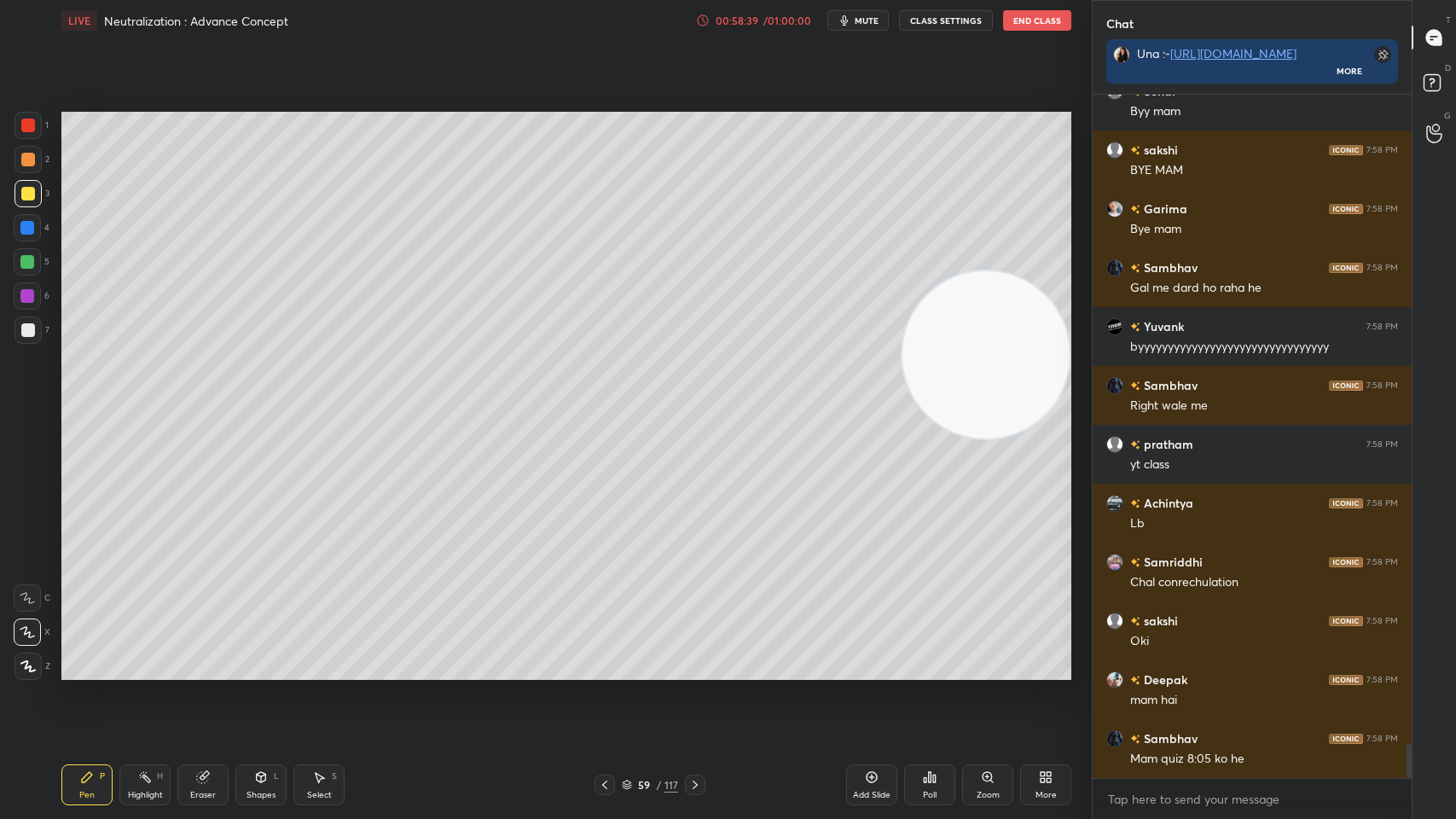
click at [860, 15] on span "mute" at bounding box center [867, 20] width 24 height 12
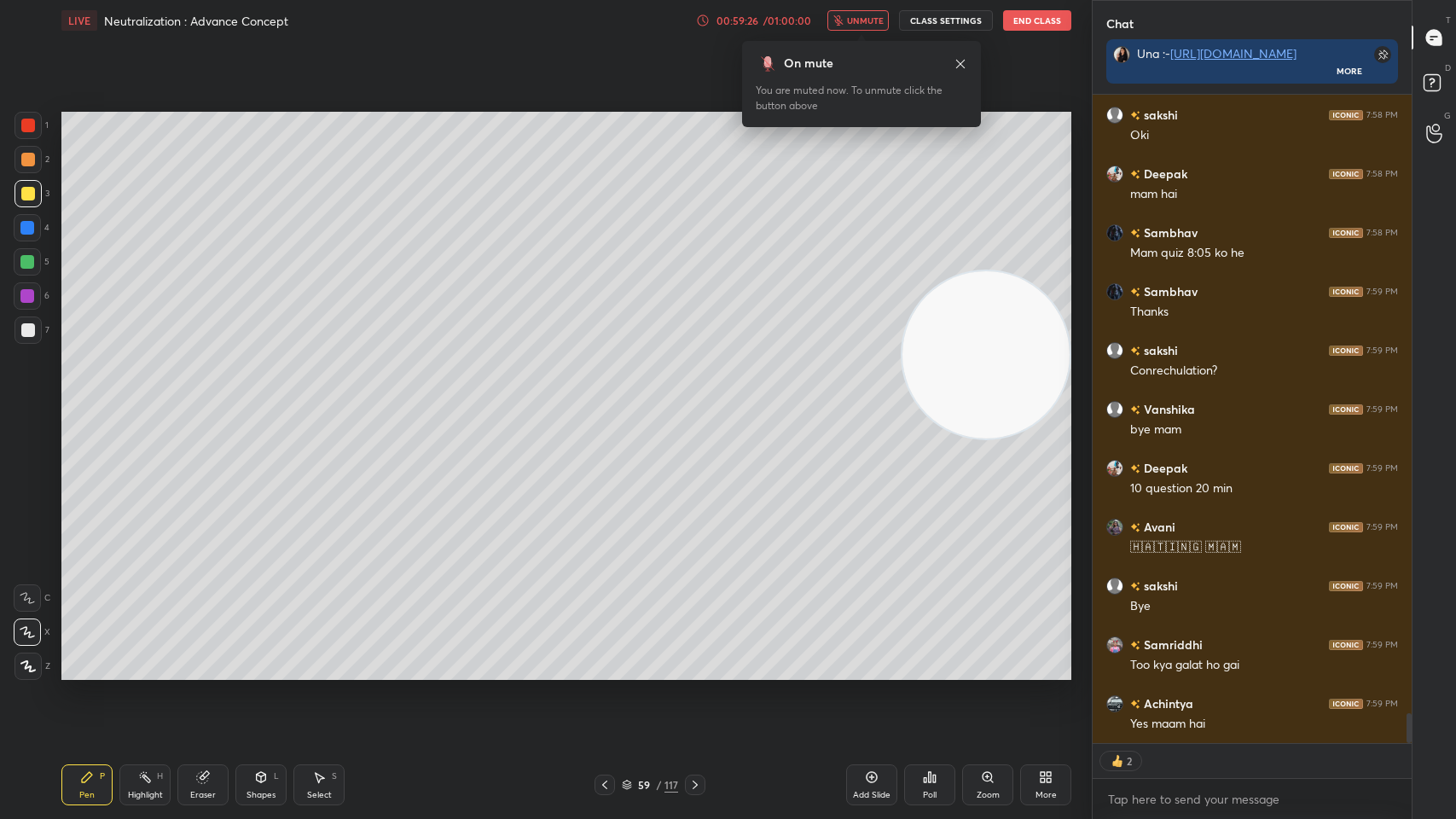
scroll to position [13433, 0]
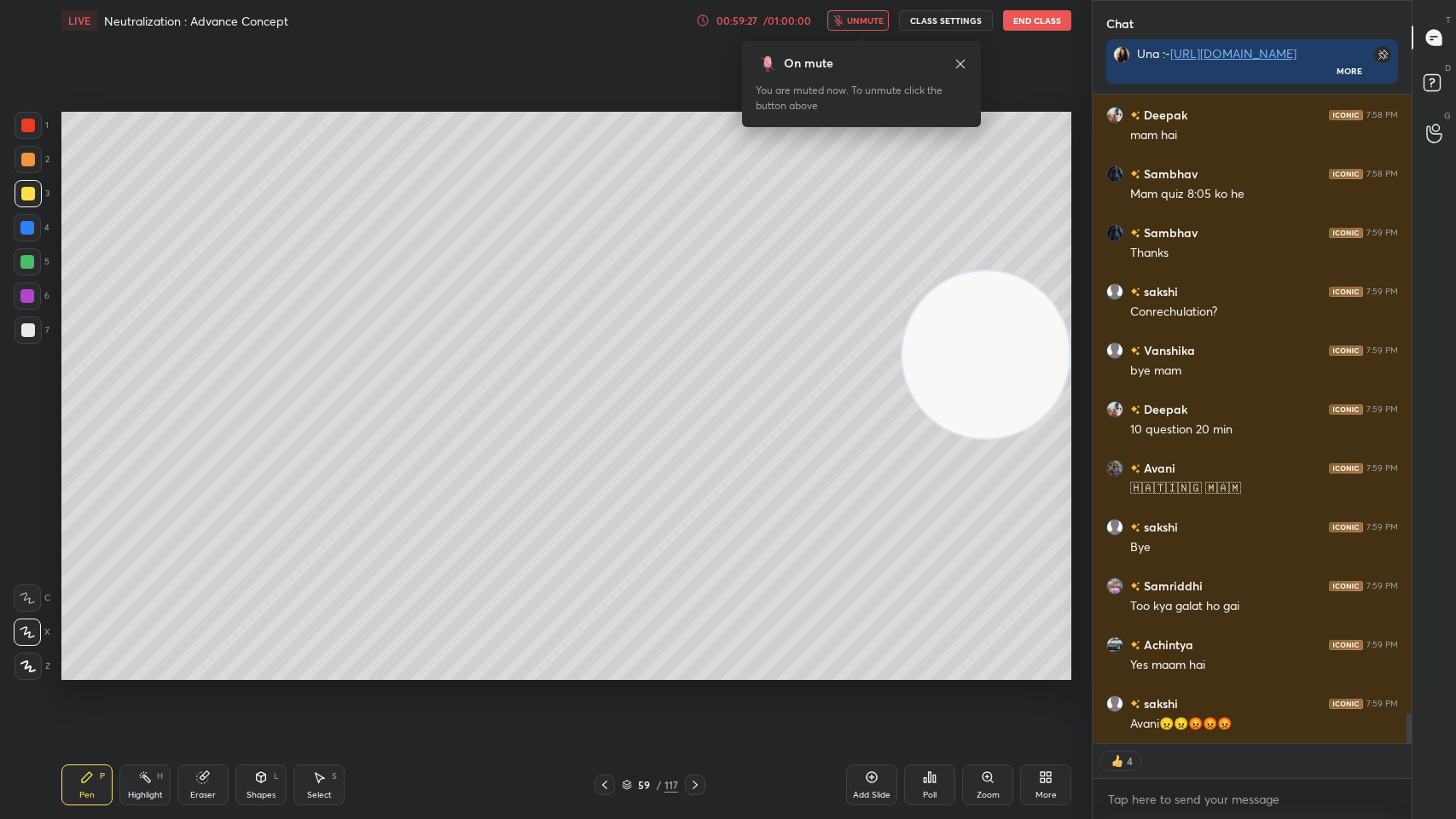
click at [860, 15] on span "unmute" at bounding box center [865, 20] width 37 height 12
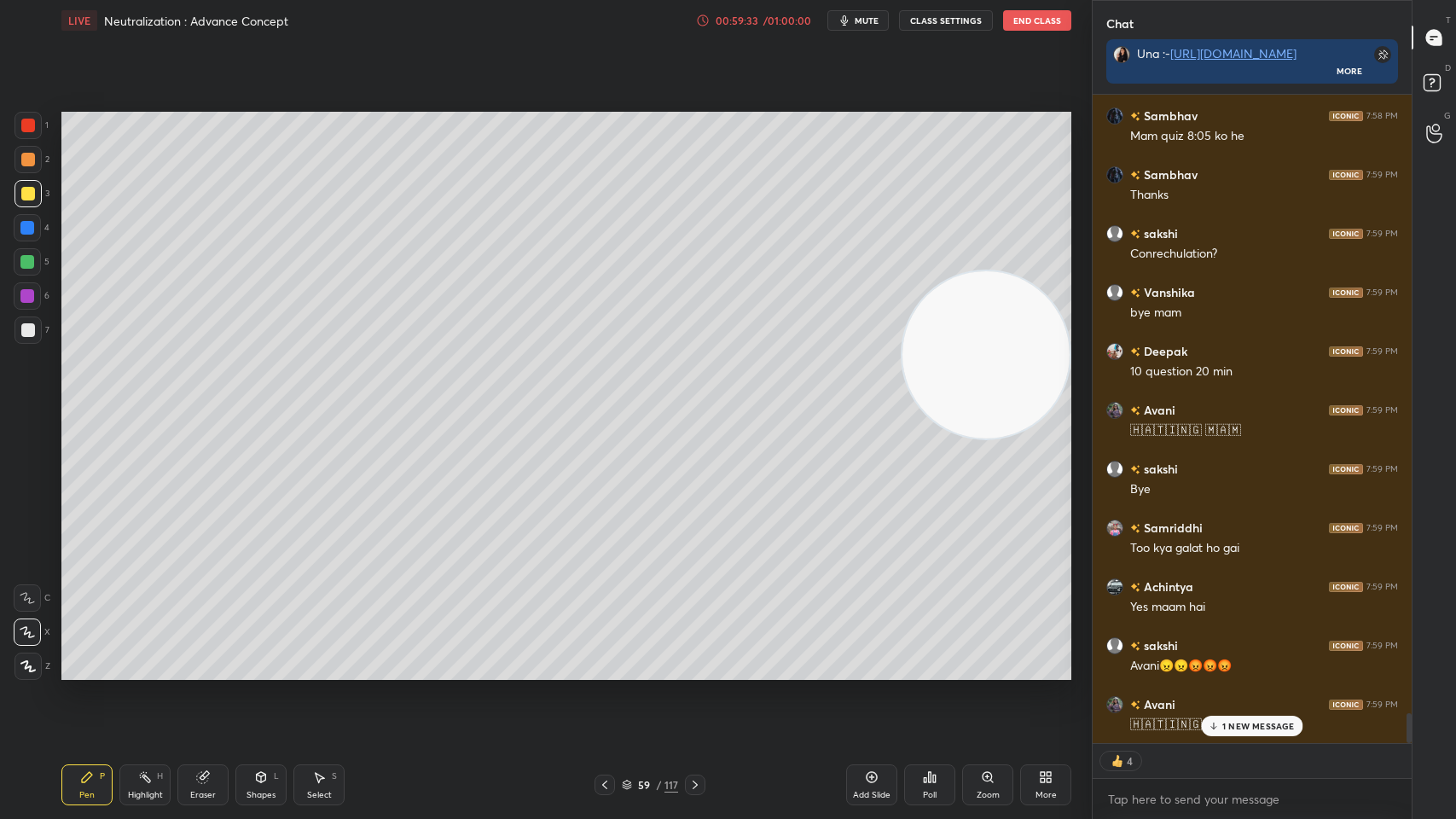
scroll to position [13550, 0]
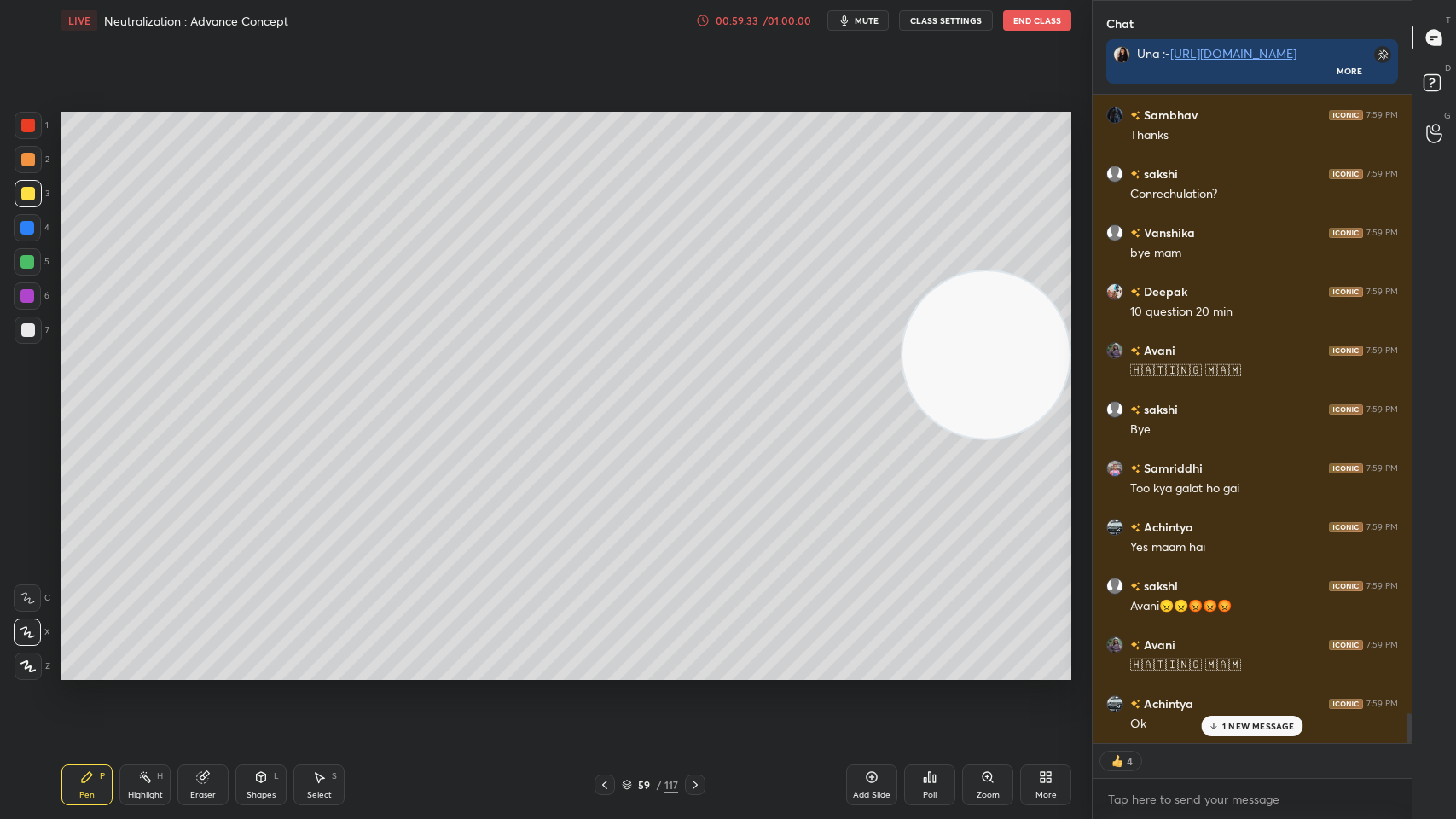
click at [1031, 20] on button "End Class" at bounding box center [1037, 20] width 68 height 20
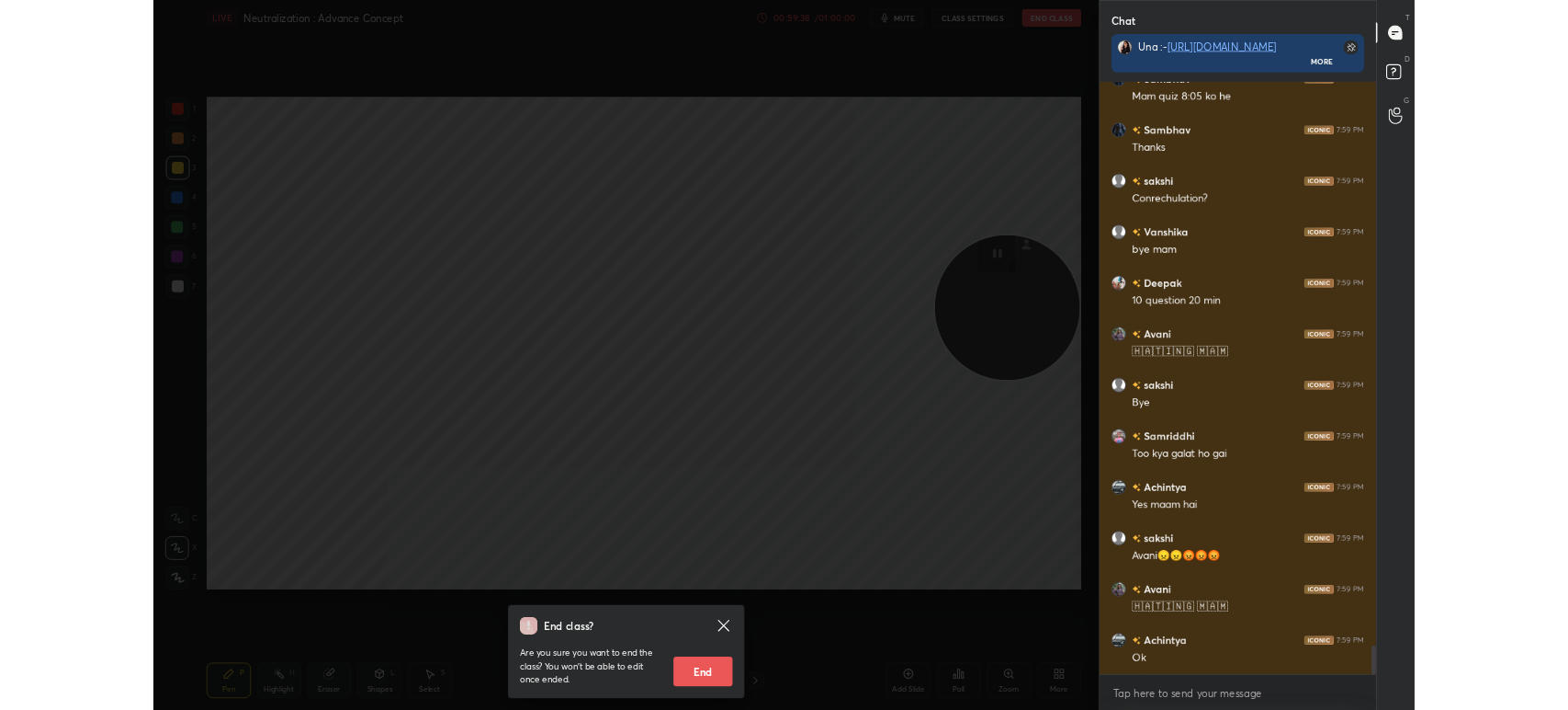
scroll to position [14677, 0]
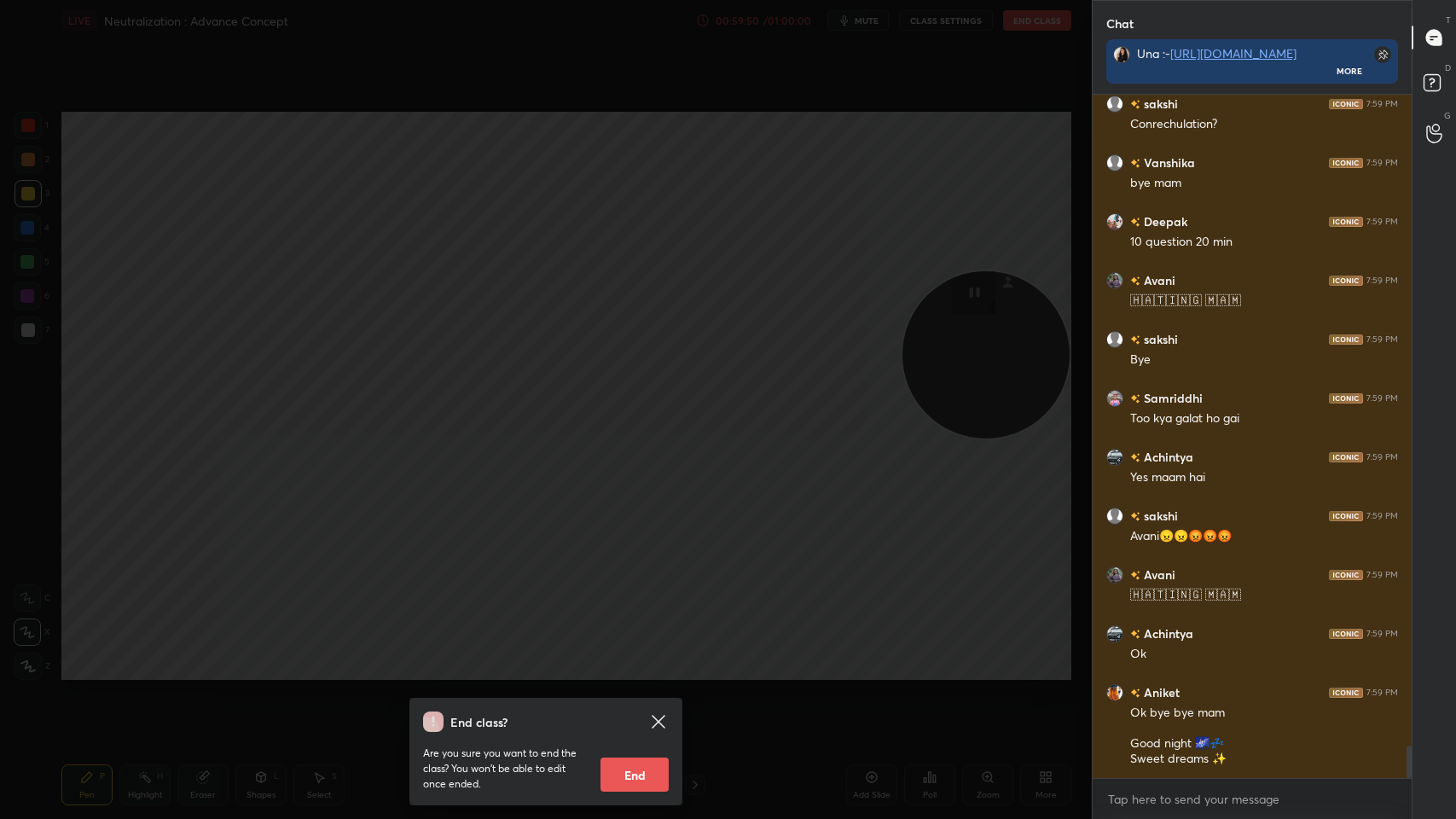
click at [995, 258] on div "End class? Are you sure you want to end the class? You won’t be able to edit on…" at bounding box center [546, 410] width 1092 height 819
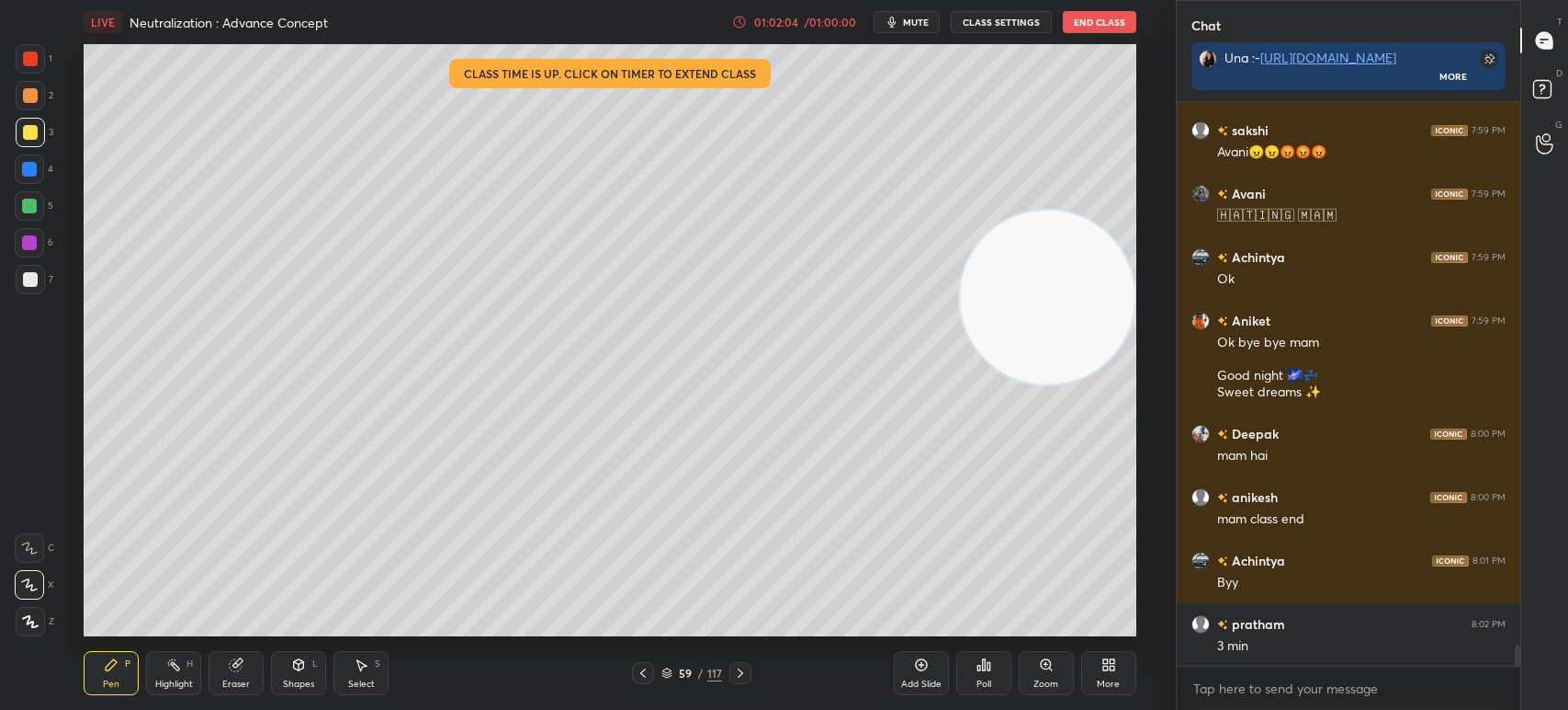
scroll to position [15165, 0]
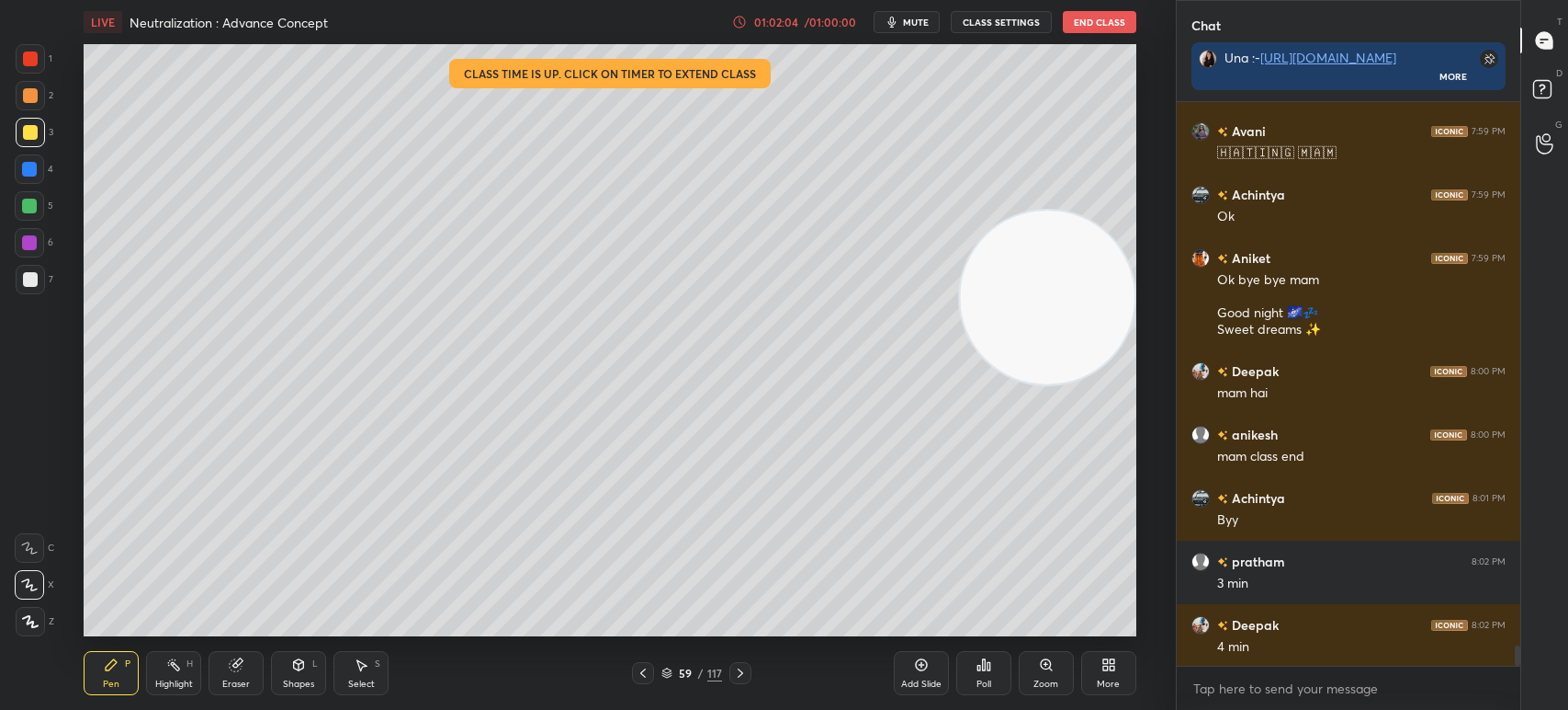
click at [1105, 27] on button "End Class" at bounding box center [1099, 22] width 73 height 22
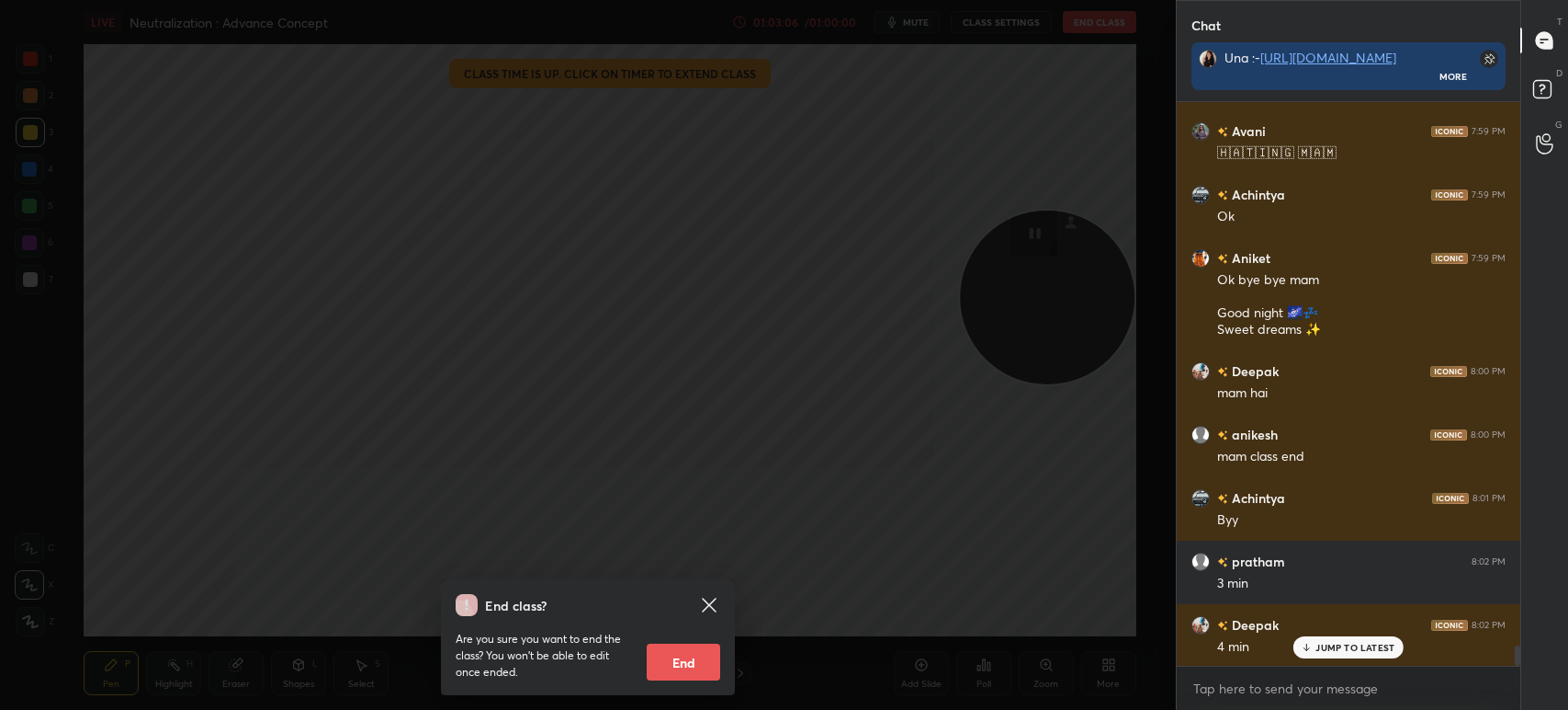
scroll to position [15228, 0]
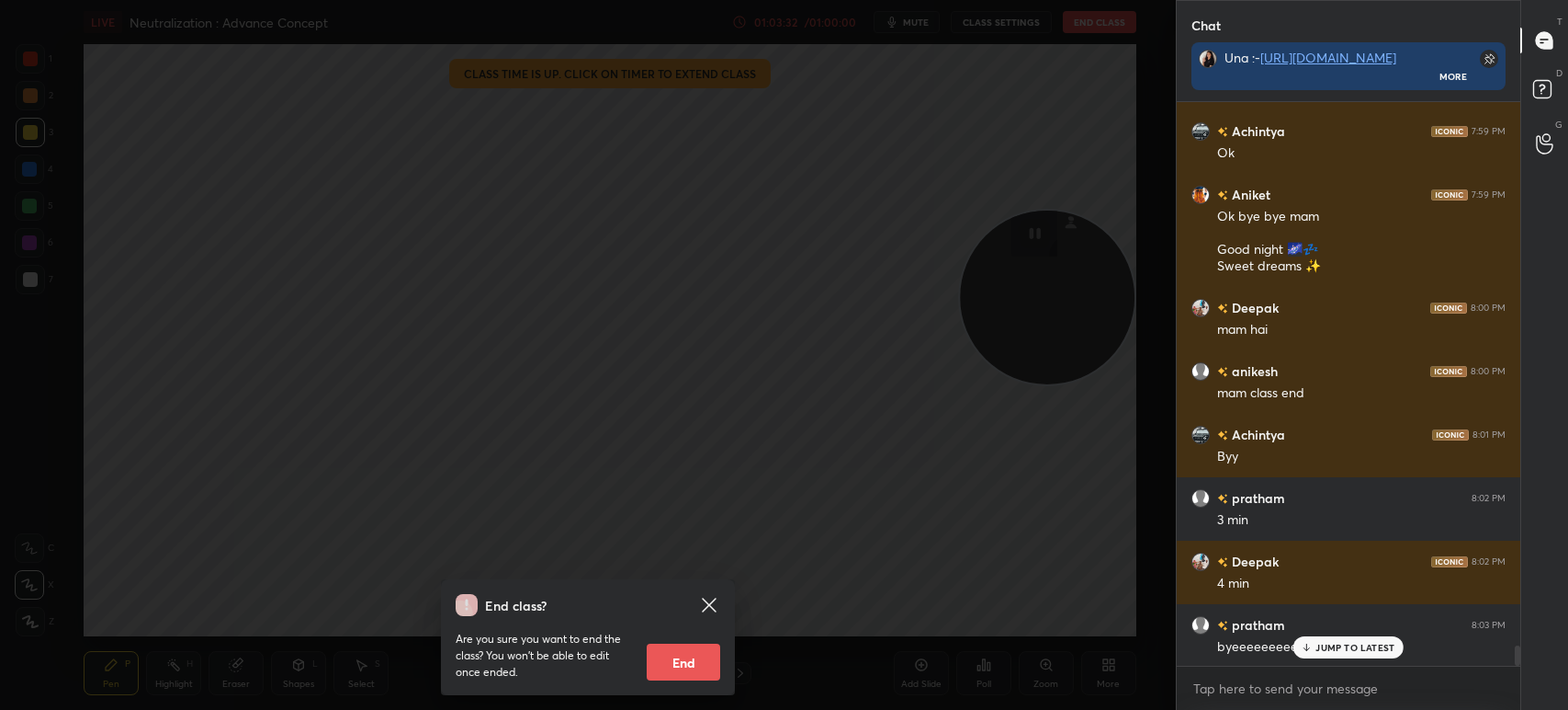
click at [683, 670] on button "End" at bounding box center [684, 661] width 73 height 37
type textarea "x"
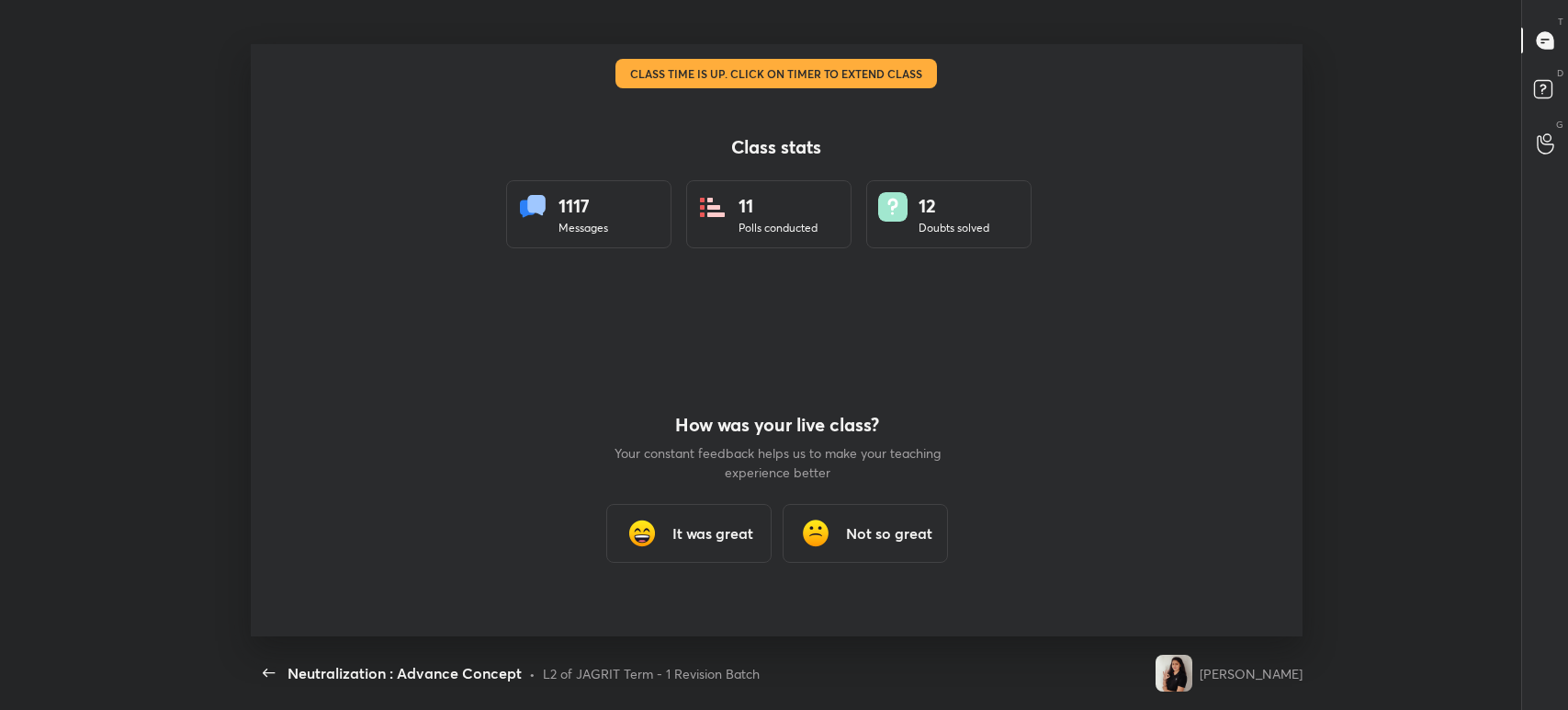
scroll to position [91322, 90318]
